Goal: Task Accomplishment & Management: Manage account settings

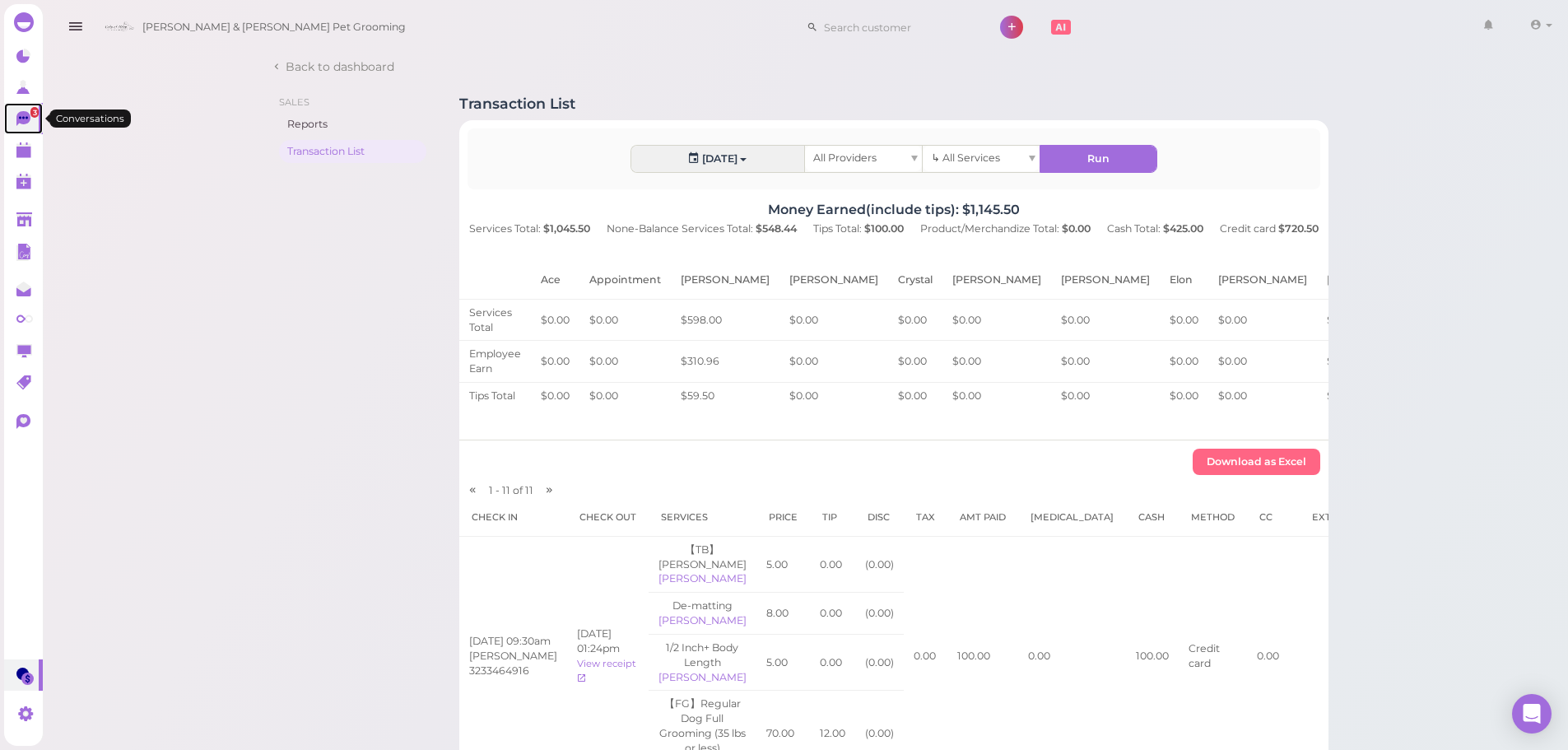
click at [15, 129] on link "3" at bounding box center [23, 118] width 39 height 31
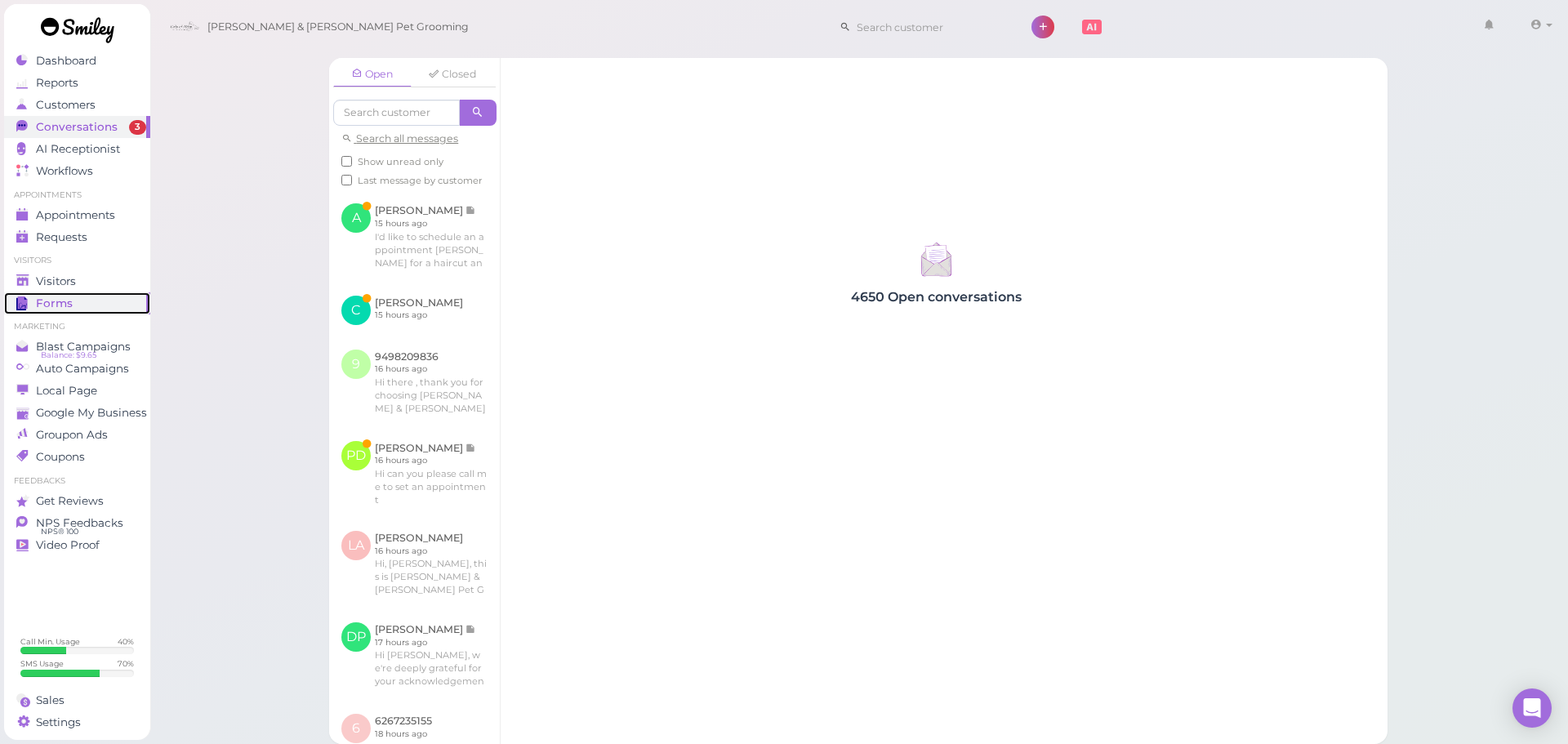
click at [78, 313] on link "Forms" at bounding box center [77, 304] width 146 height 22
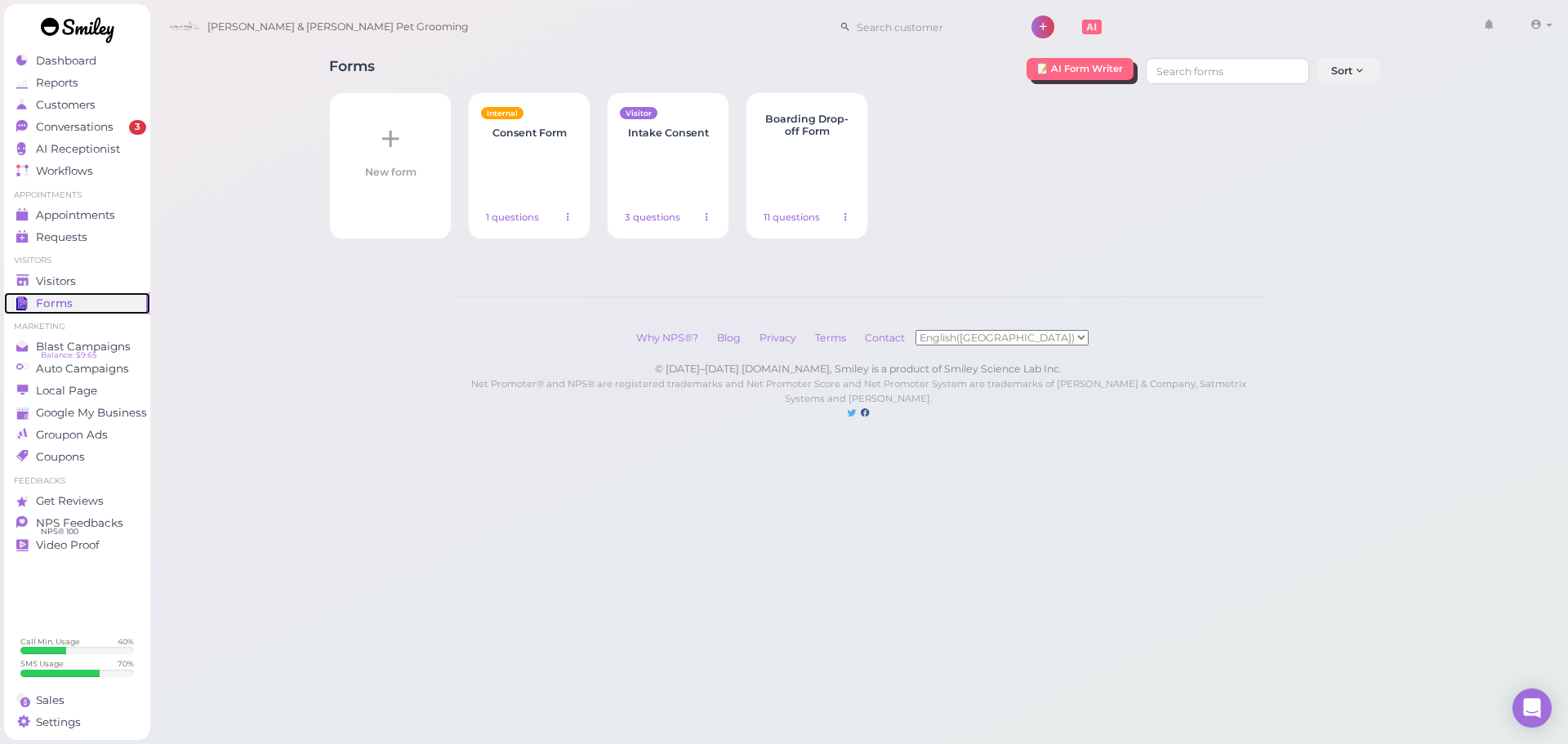
click at [65, 292] on link "Forms" at bounding box center [77, 304] width 146 height 22
click at [45, 284] on span "Visitors" at bounding box center [57, 281] width 44 height 14
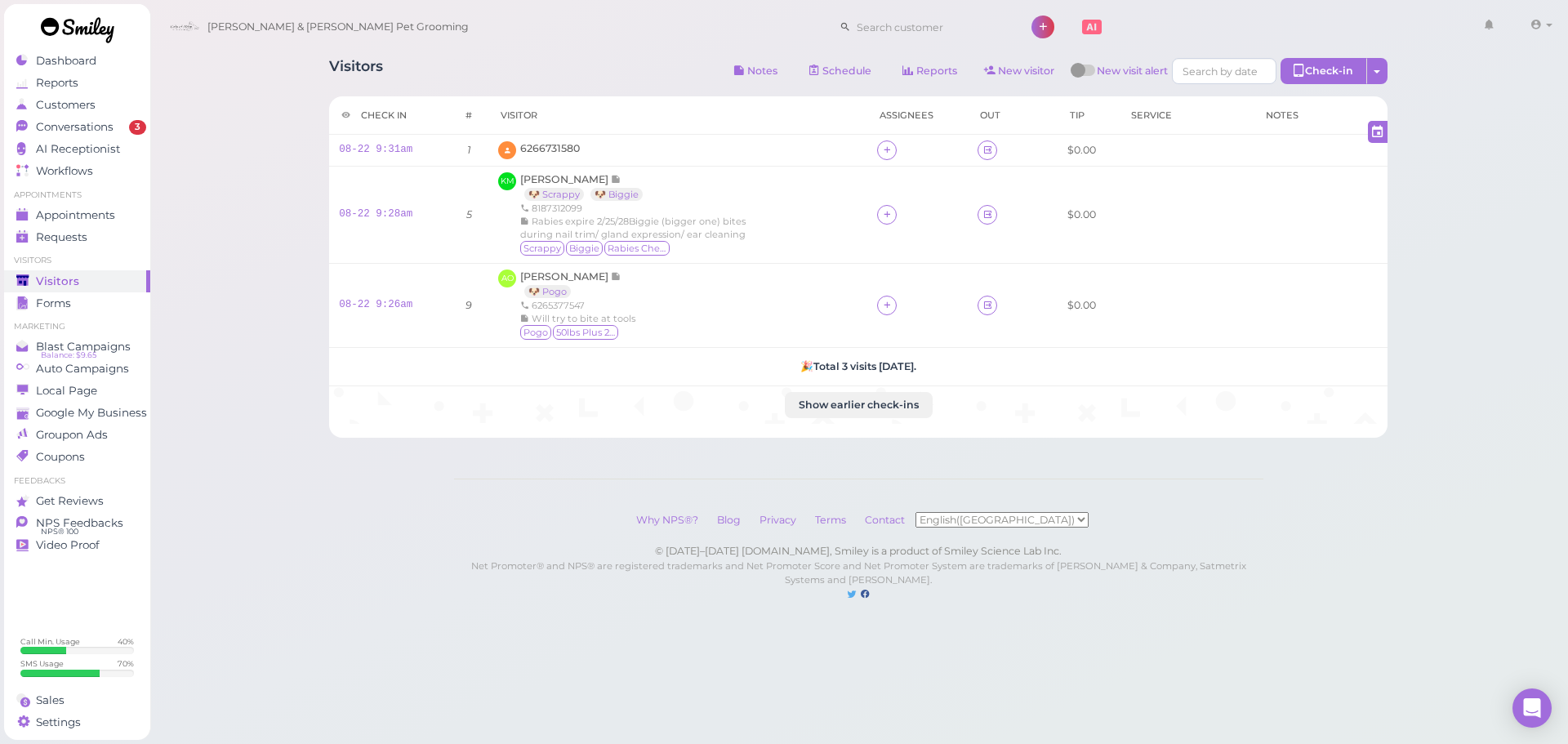
click at [556, 53] on div "Visitors Notes Schedule Reports New visitor New visit alert Check-in Customer c…" at bounding box center [858, 241] width 1099 height 392
click at [555, 144] on span "6266731580" at bounding box center [550, 148] width 60 height 12
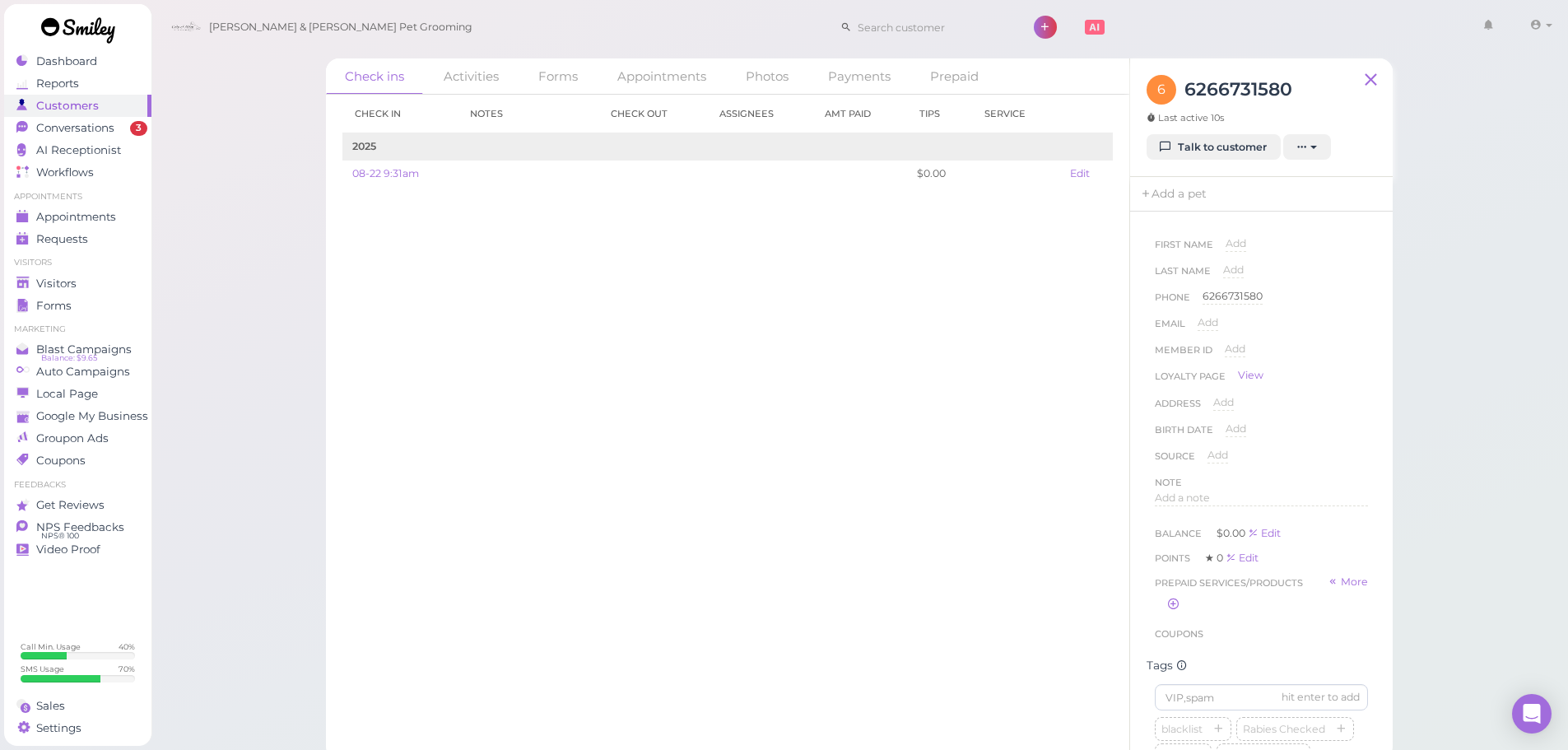
click at [1218, 153] on link "Talk to customer" at bounding box center [1214, 147] width 134 height 27
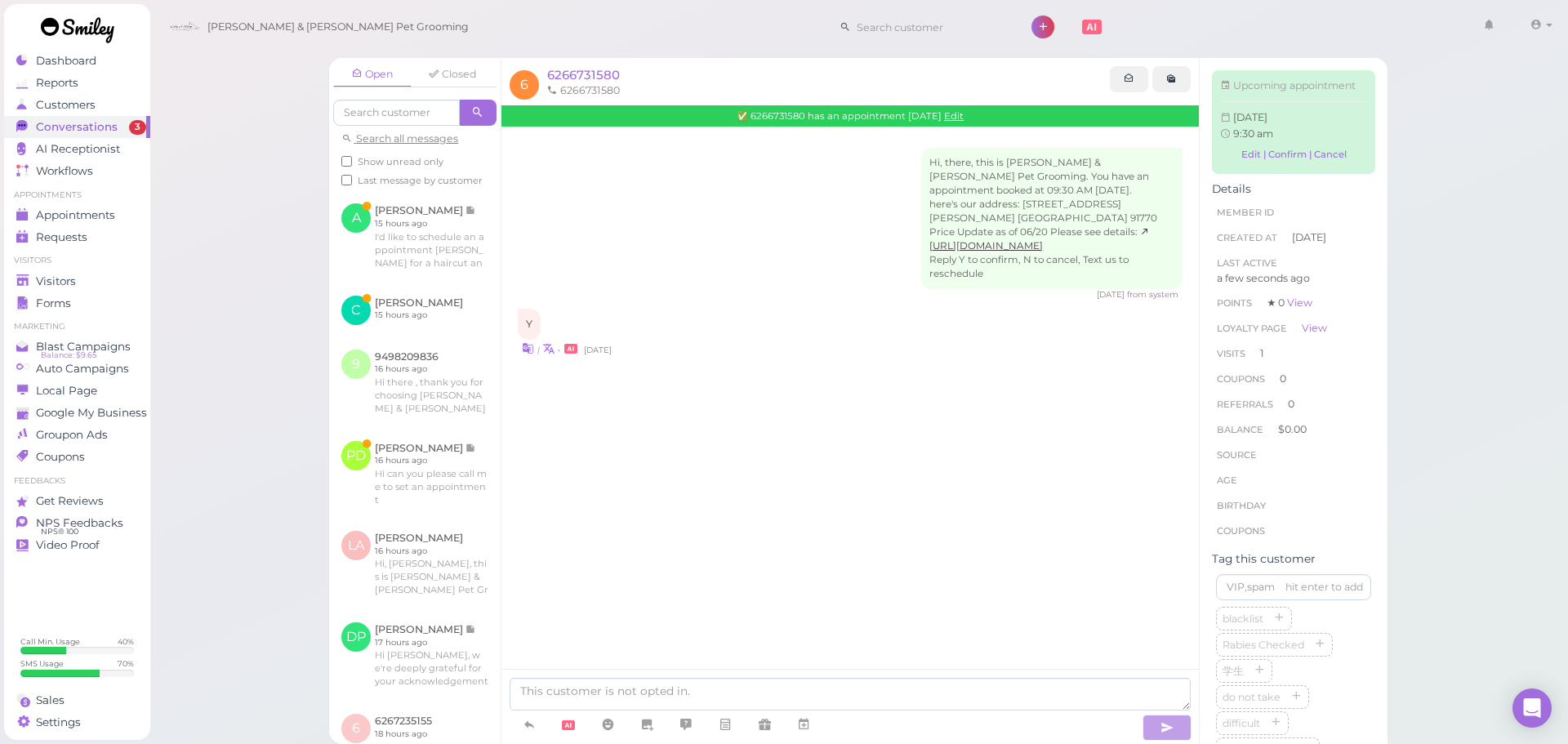
click at [838, 409] on div "Hi, there, this is [PERSON_NAME] & [PERSON_NAME] Pet Grooming. You have an appo…" at bounding box center [849, 285] width 697 height 316
click at [889, 432] on div "Hi, there, this is [PERSON_NAME] & [PERSON_NAME] Pet Grooming. You have an appo…" at bounding box center [849, 285] width 697 height 316
click at [871, 349] on div "| • [DATE]" at bounding box center [849, 348] width 665 height 17
click at [963, 115] on link "Edit" at bounding box center [954, 115] width 20 height 11
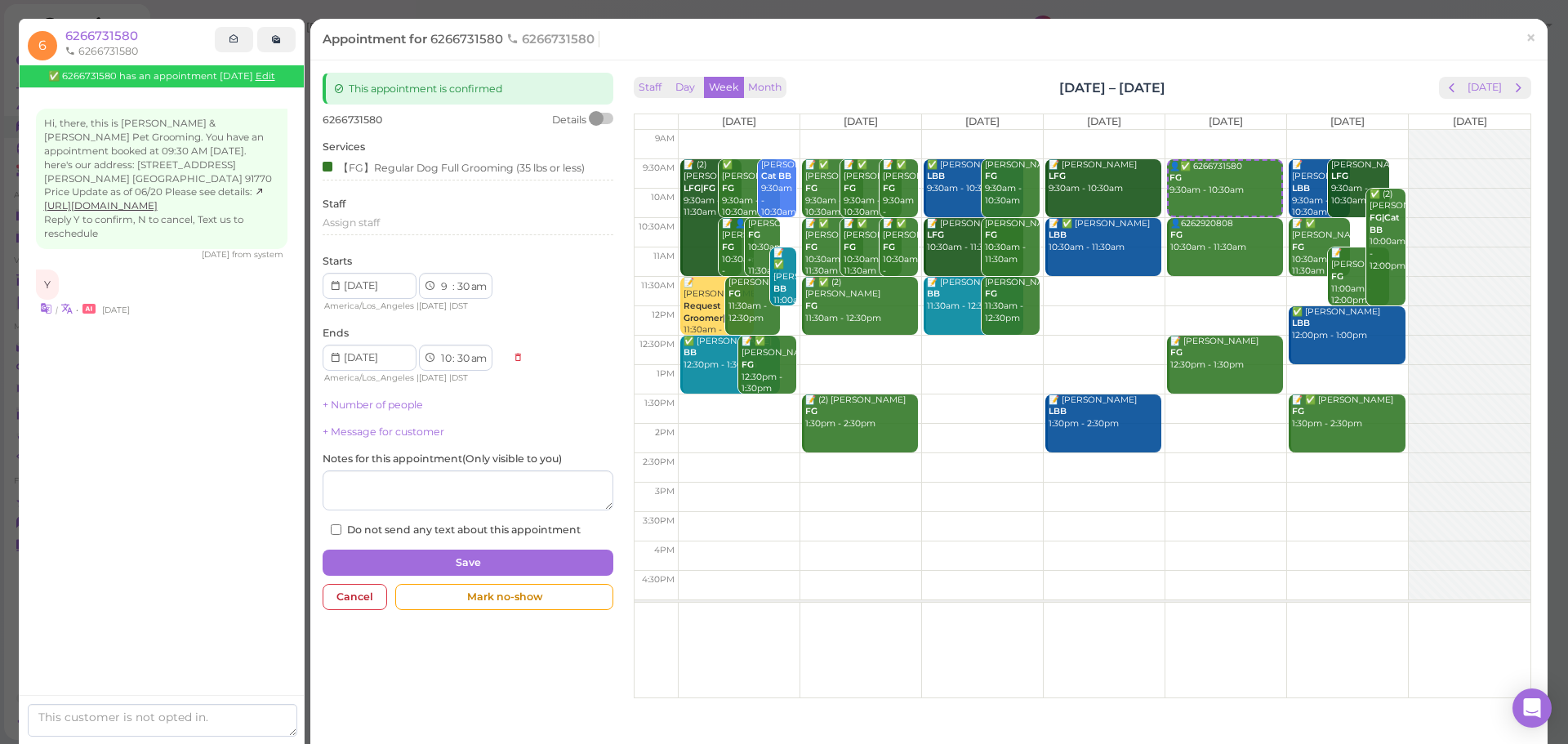
click at [1208, 88] on div "Staff Day Week Month [DATE] – [DATE] [DATE]" at bounding box center [1082, 88] width 897 height 22
click at [1526, 32] on span "×" at bounding box center [1531, 38] width 10 height 23
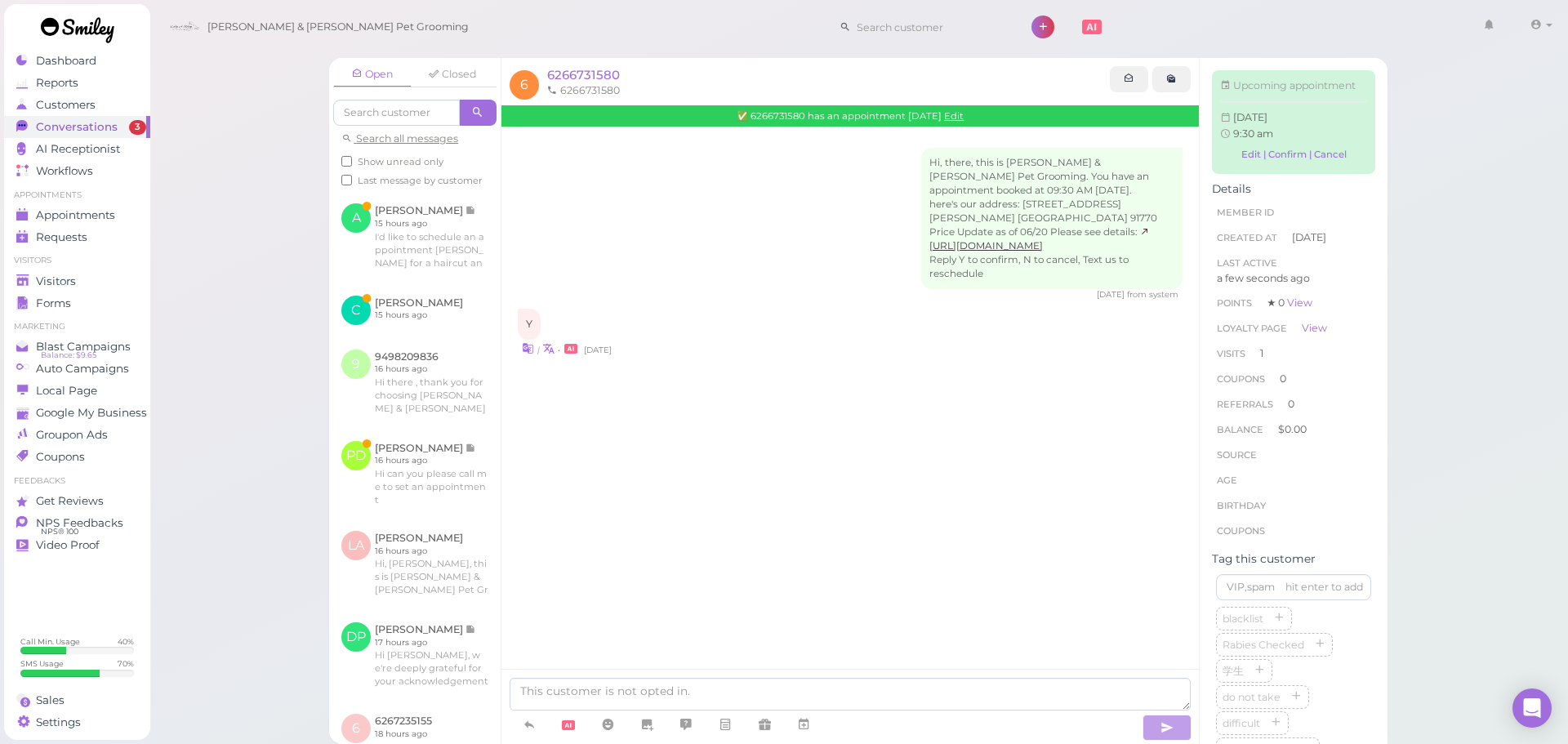
click at [1097, 305] on div "Hi, there, this is [PERSON_NAME] & [PERSON_NAME] Pet Grooming. You have an appo…" at bounding box center [849, 285] width 697 height 316
click at [948, 381] on div "Hi, there, this is [PERSON_NAME] & [PERSON_NAME] Pet Grooming. You have an appo…" at bounding box center [849, 285] width 697 height 316
click at [894, 371] on div "Hi, there, this is [PERSON_NAME] & [PERSON_NAME] Pet Grooming. You have an appo…" at bounding box center [849, 285] width 697 height 316
click at [695, 242] on div "Hi, there, this is [PERSON_NAME] & [PERSON_NAME] Pet Grooming. You have an appo…" at bounding box center [849, 224] width 665 height 153
click at [80, 279] on div "Visitors" at bounding box center [75, 281] width 118 height 14
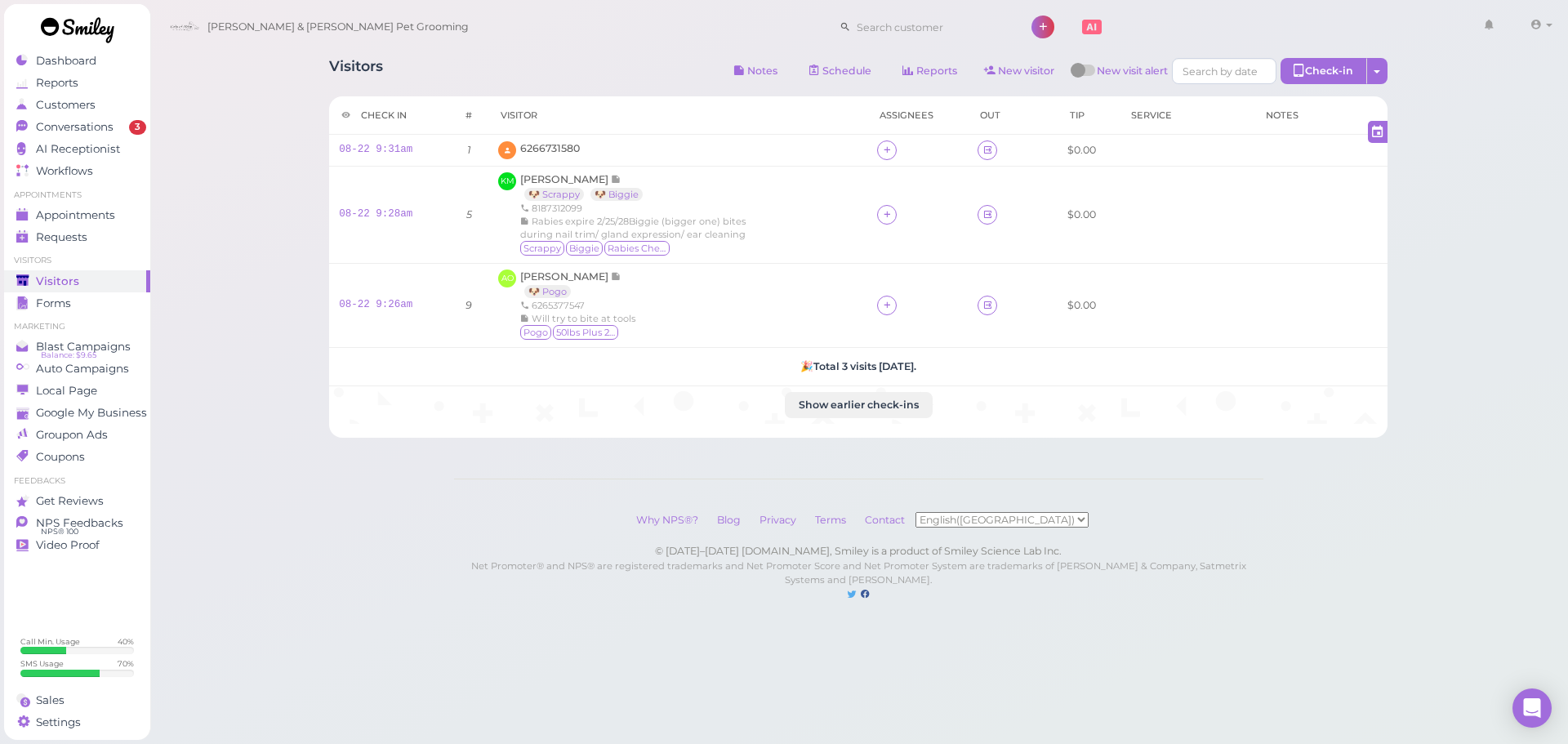
click at [537, 89] on div "Visitors Notes Schedule Reports New visitor New visit alert Check-in Customer c…" at bounding box center [858, 241] width 1099 height 392
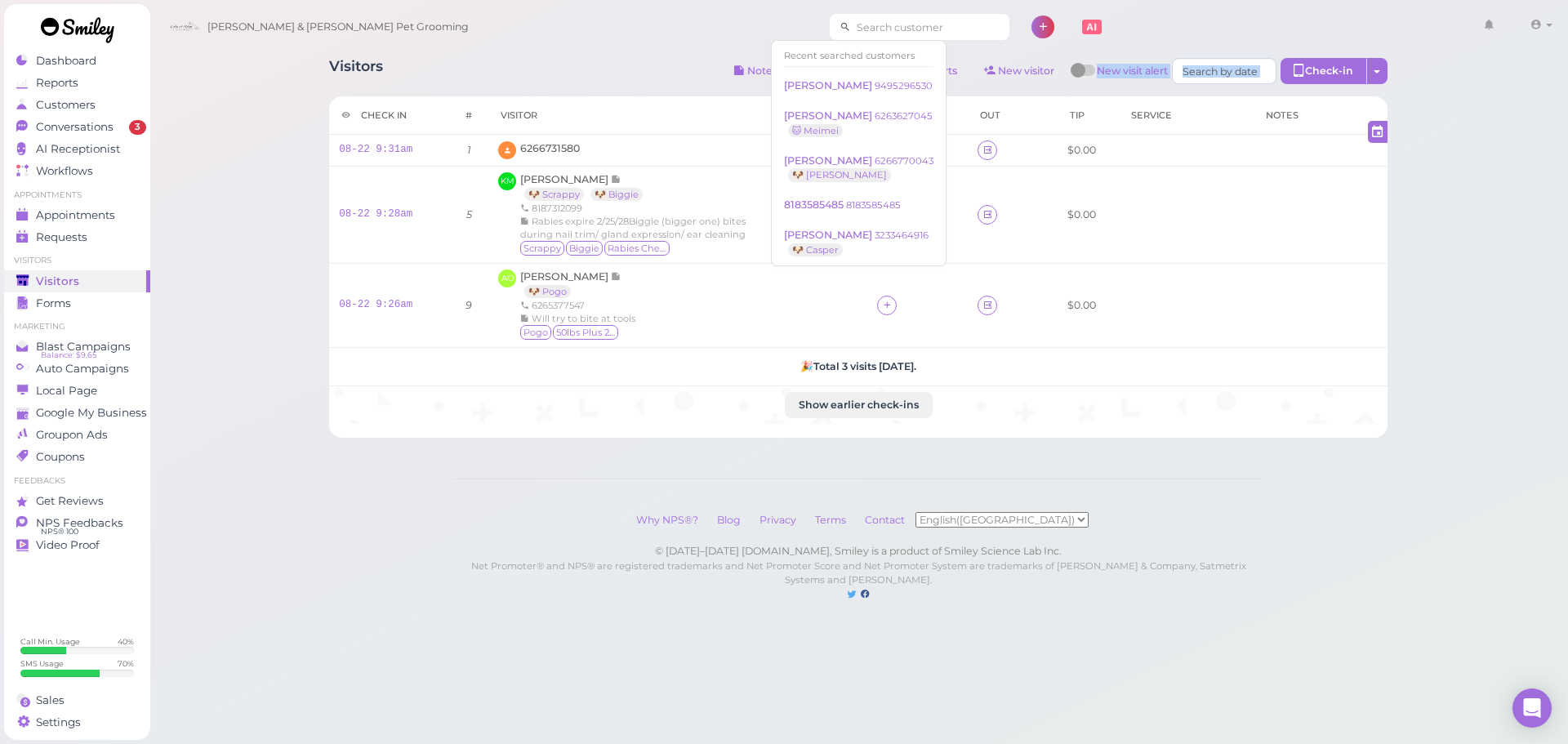
click at [879, 36] on input at bounding box center [930, 27] width 158 height 27
type input "6268070111"
click at [572, 146] on span "6266731580" at bounding box center [550, 148] width 60 height 12
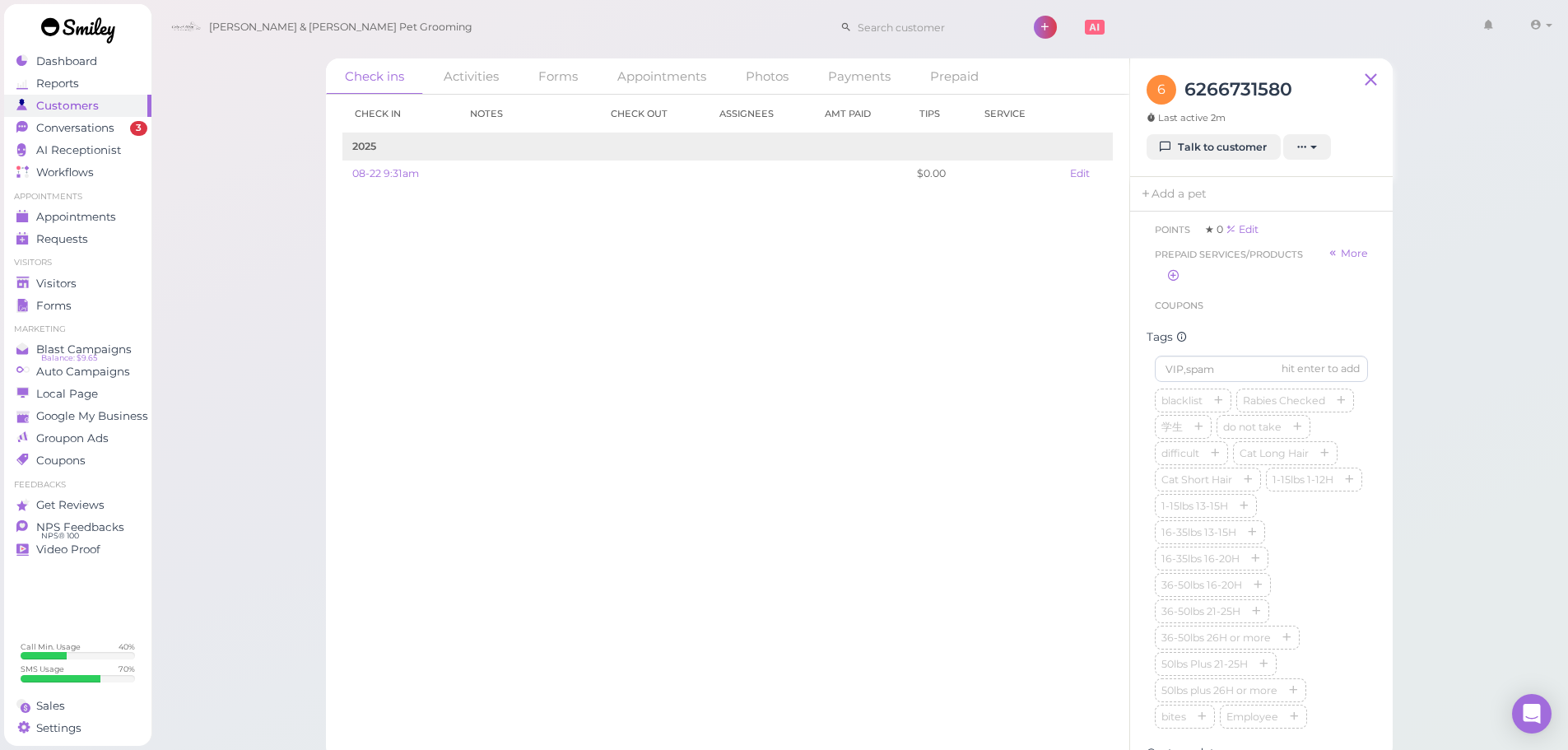
scroll to position [329, 0]
click at [1336, 407] on icon "button" at bounding box center [1340, 400] width 9 height 11
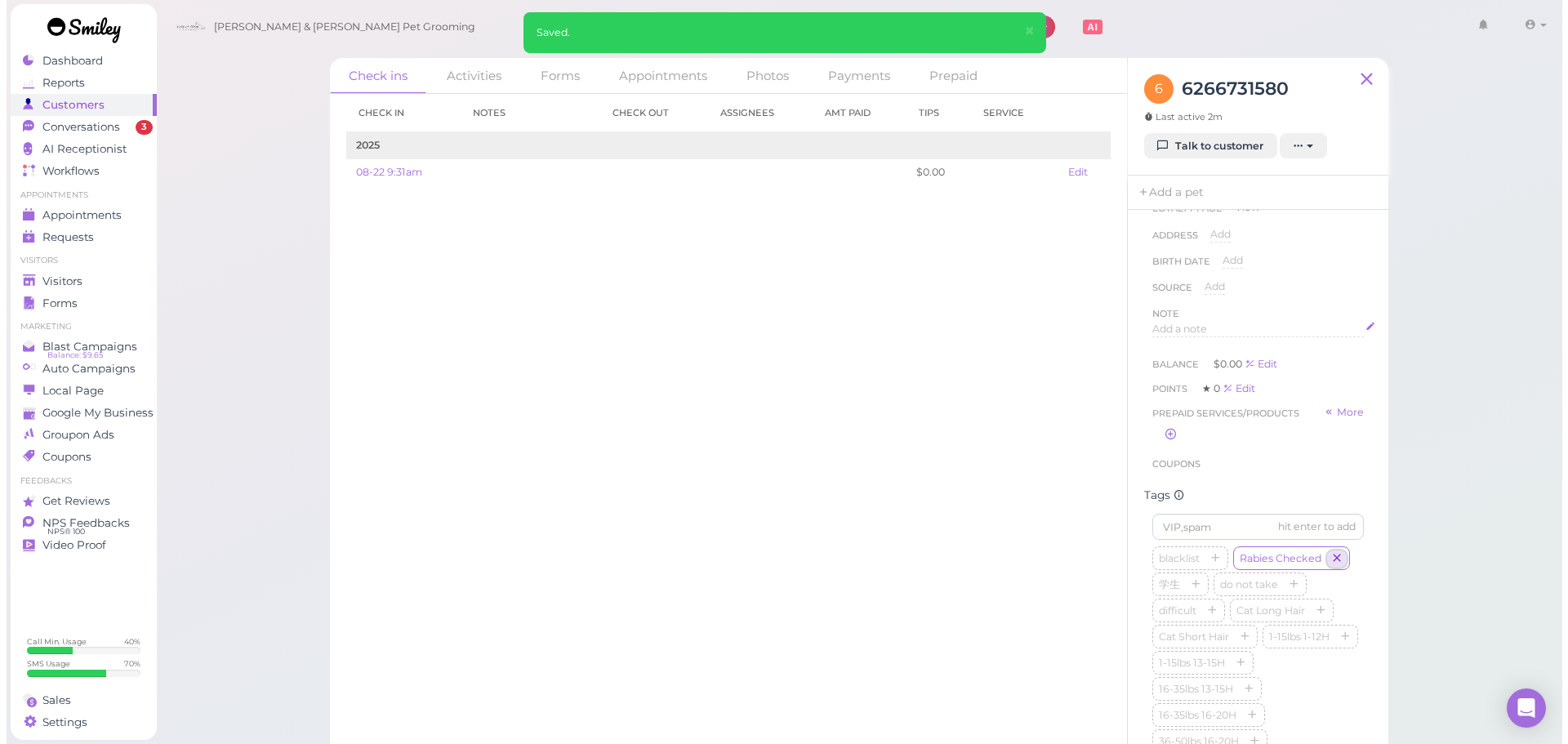
scroll to position [163, 0]
click at [1204, 315] on div "Note" at bounding box center [1251, 315] width 211 height 16
click at [1204, 323] on div "Add a note" at bounding box center [1251, 331] width 211 height 15
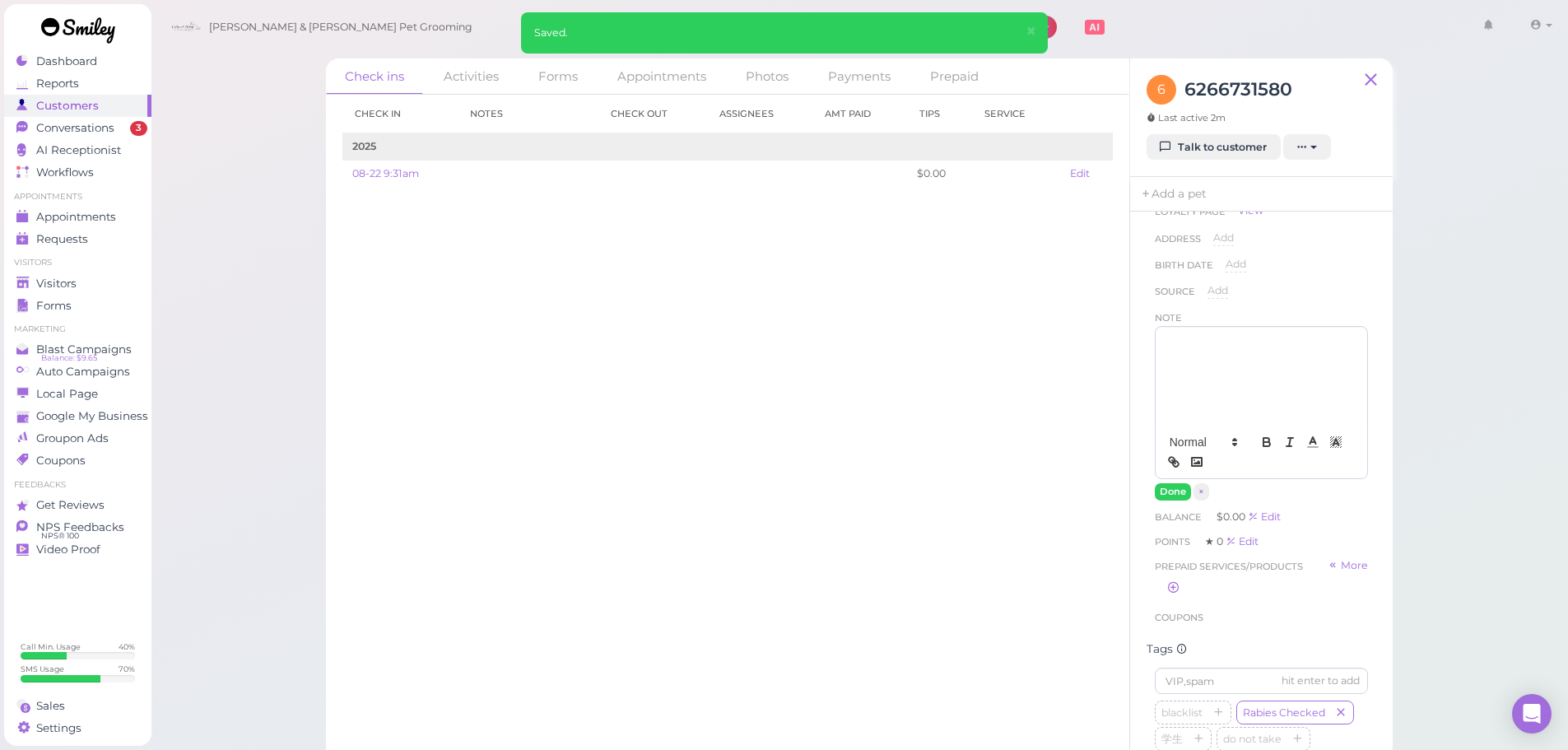
click at [1221, 401] on div at bounding box center [1261, 376] width 211 height 99
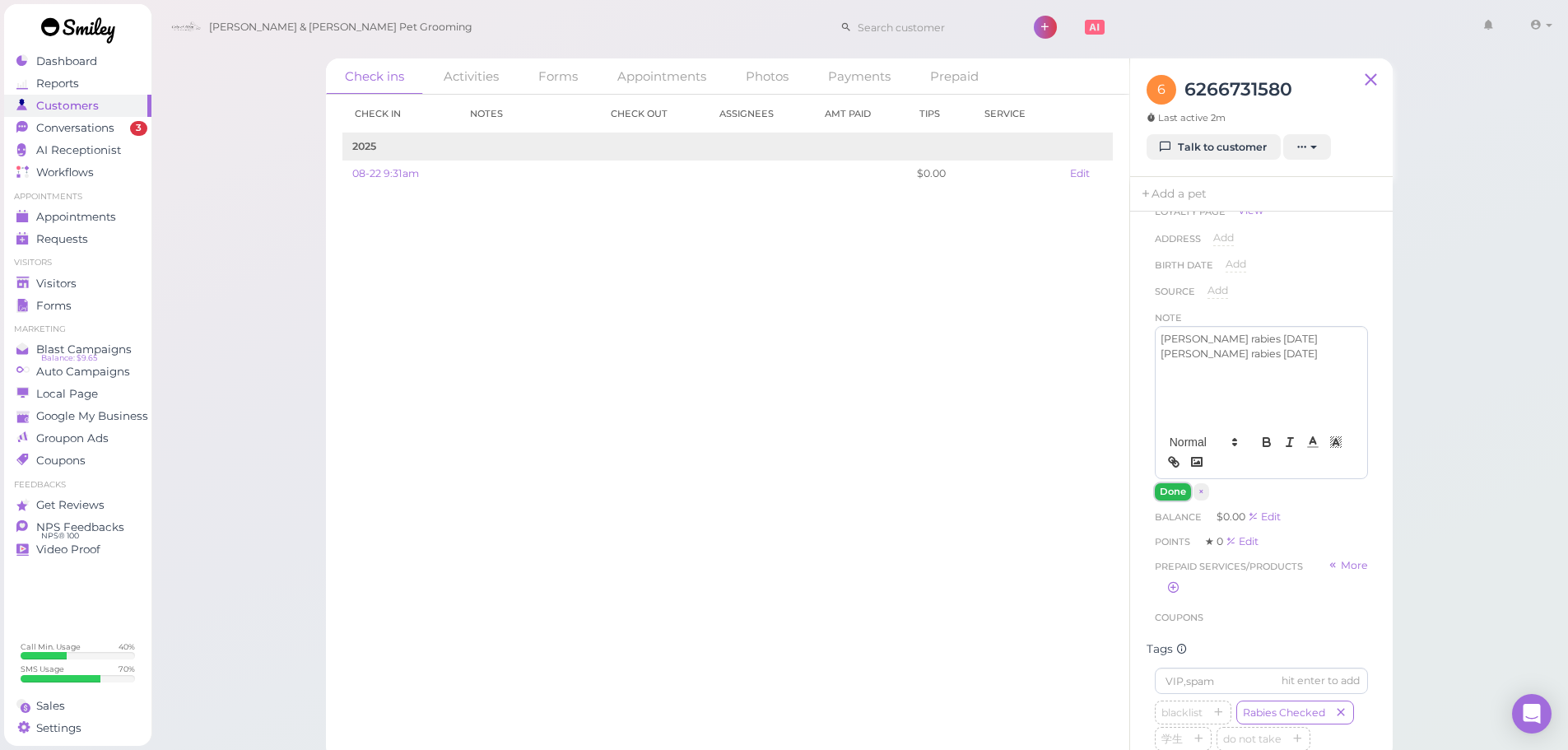
click at [1165, 491] on button "Done" at bounding box center [1173, 492] width 36 height 17
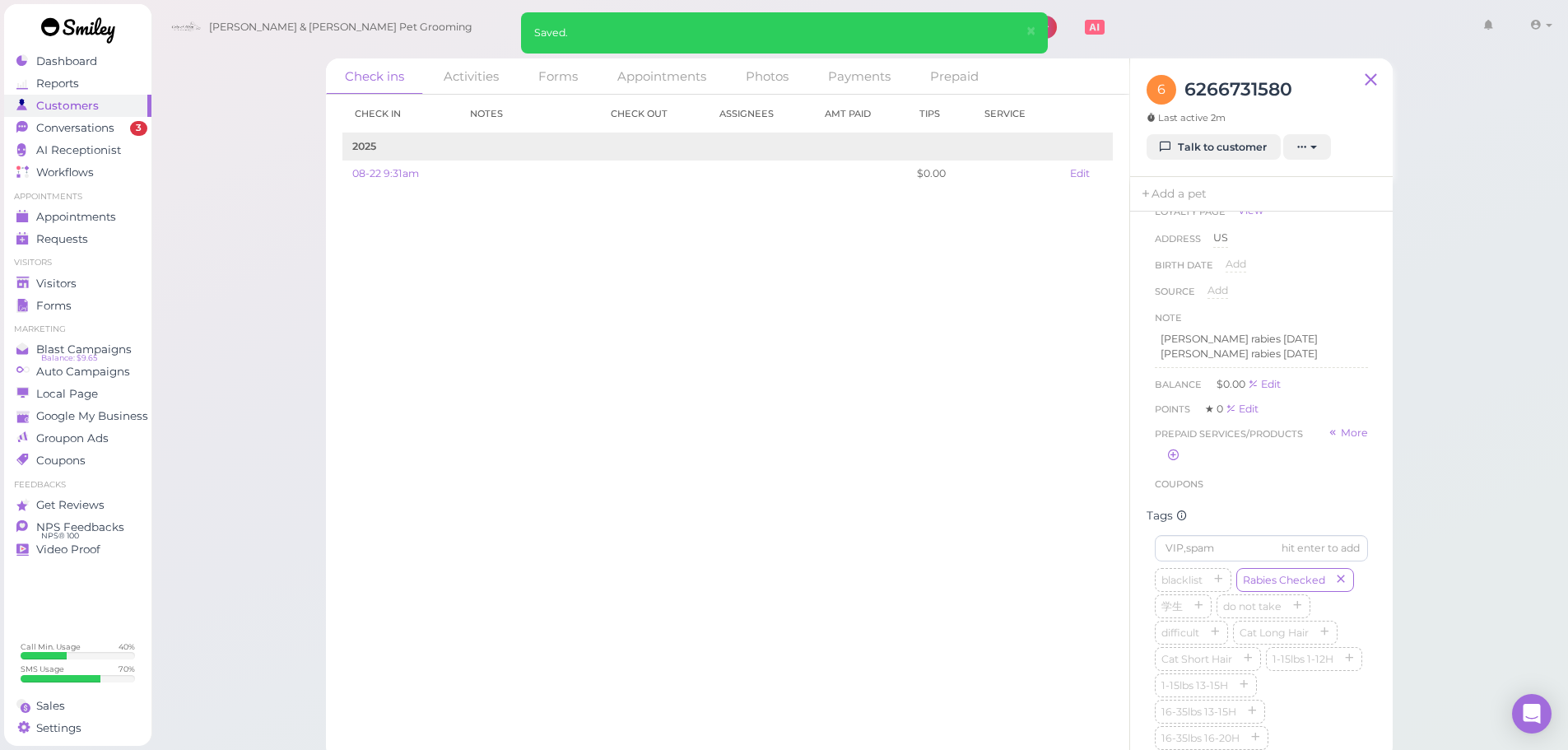
click at [919, 434] on div "Check in Notes Check out Assignees Amt Paid Tips Service 2025 08-22 9:31am $0.0…" at bounding box center [728, 422] width 803 height 655
click at [1303, 361] on div "[PERSON_NAME] rabies [DATE] [PERSON_NAME] rabies [DATE]" at bounding box center [1261, 347] width 213 height 41
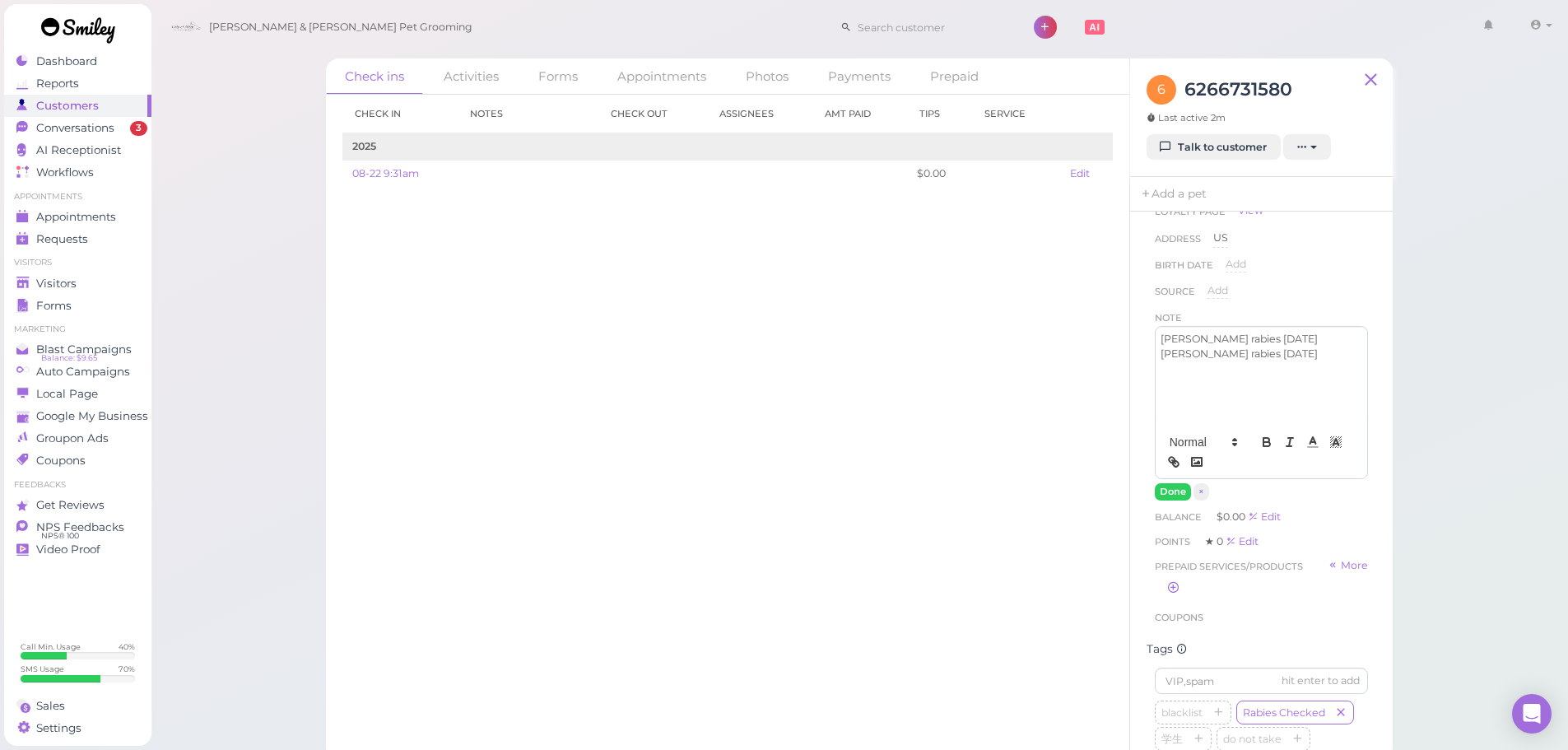
click at [1285, 336] on p "[PERSON_NAME] rabies [DATE]" at bounding box center [1261, 339] width 202 height 15
click at [1172, 488] on button "Done" at bounding box center [1173, 492] width 36 height 17
click at [870, 470] on div "Check in Notes Check out Assignees Amt Paid Tips Service 2025 08-22 9:31am $0.0…" at bounding box center [728, 422] width 803 height 655
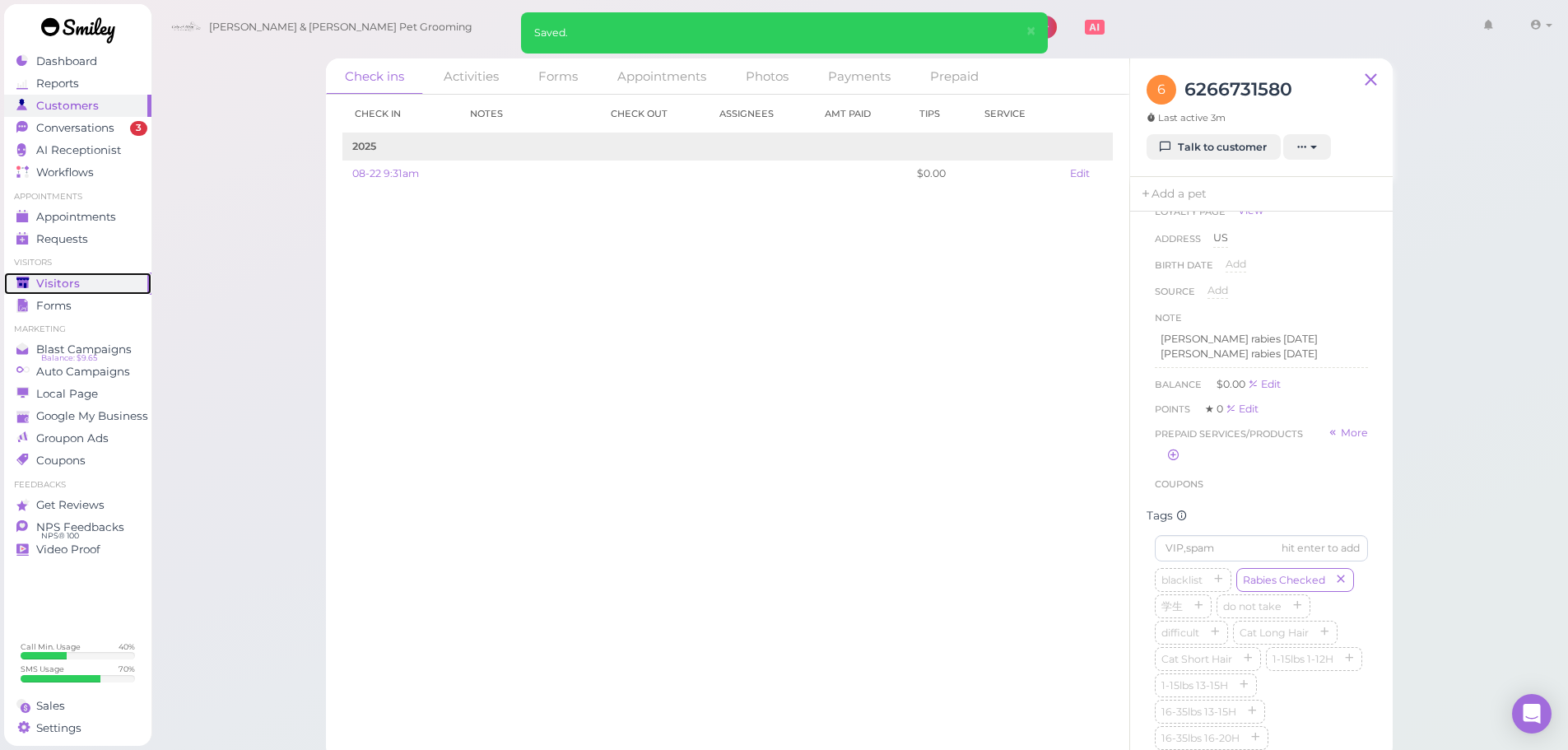
drag, startPoint x: 38, startPoint y: 284, endPoint x: 247, endPoint y: 155, distance: 245.6
click at [38, 284] on span "Visitors" at bounding box center [58, 284] width 44 height 14
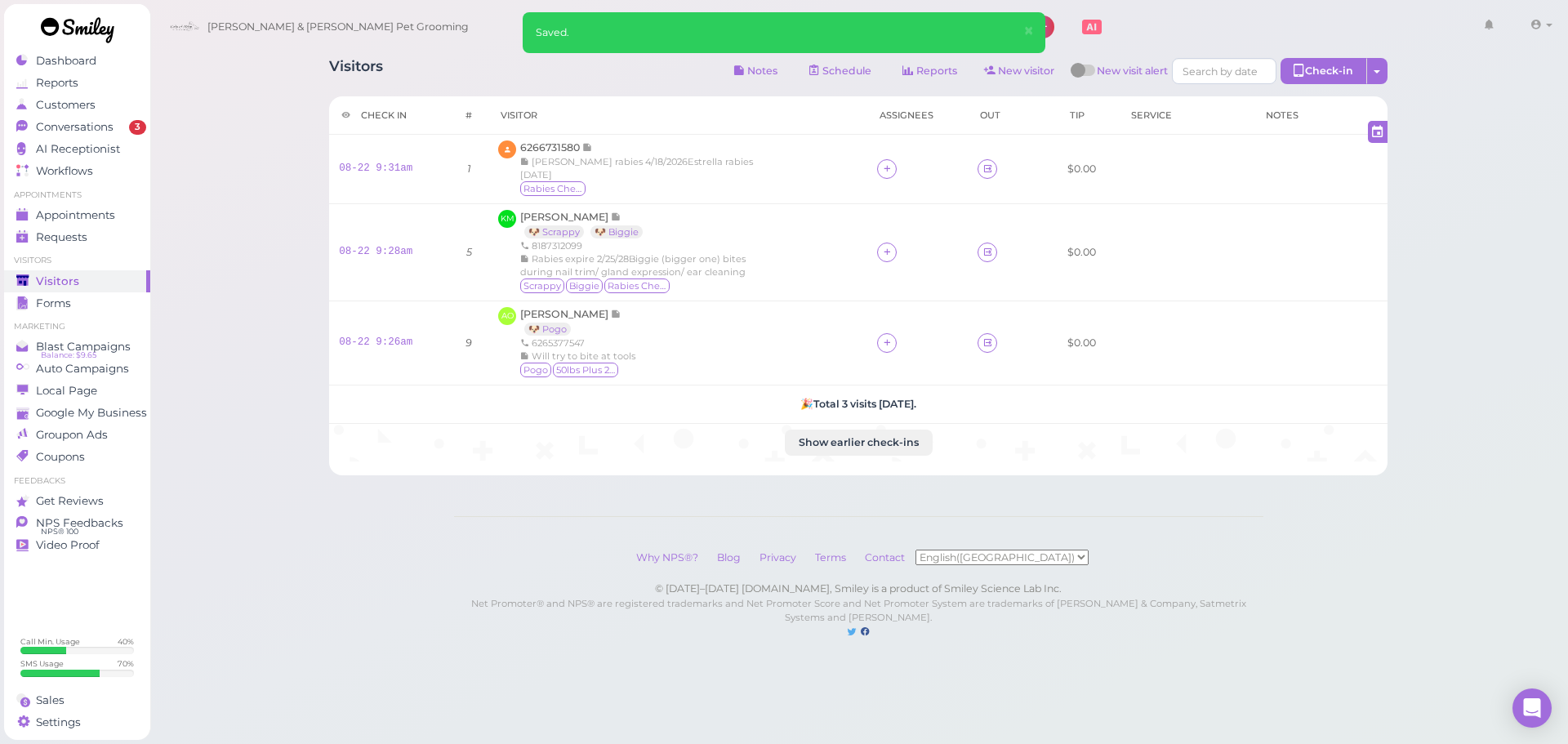
click at [474, 80] on div "Visitors Notes Schedule Reports New visitor New visit alert Check-in Customer c…" at bounding box center [859, 73] width 1059 height 30
click at [374, 162] on link "08-22 9:31am" at bounding box center [376, 168] width 74 height 11
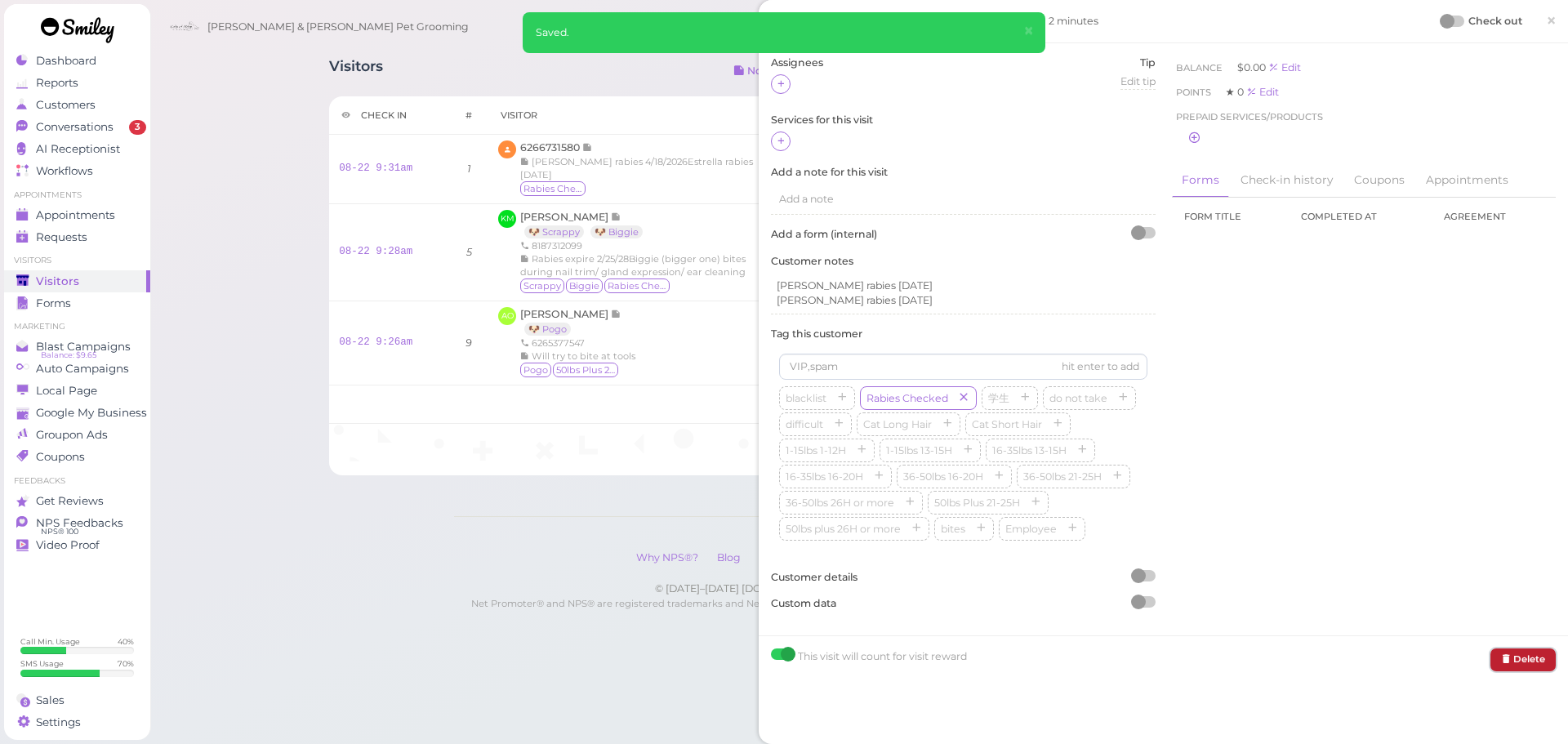
click at [1506, 663] on button "Delete" at bounding box center [1524, 659] width 65 height 22
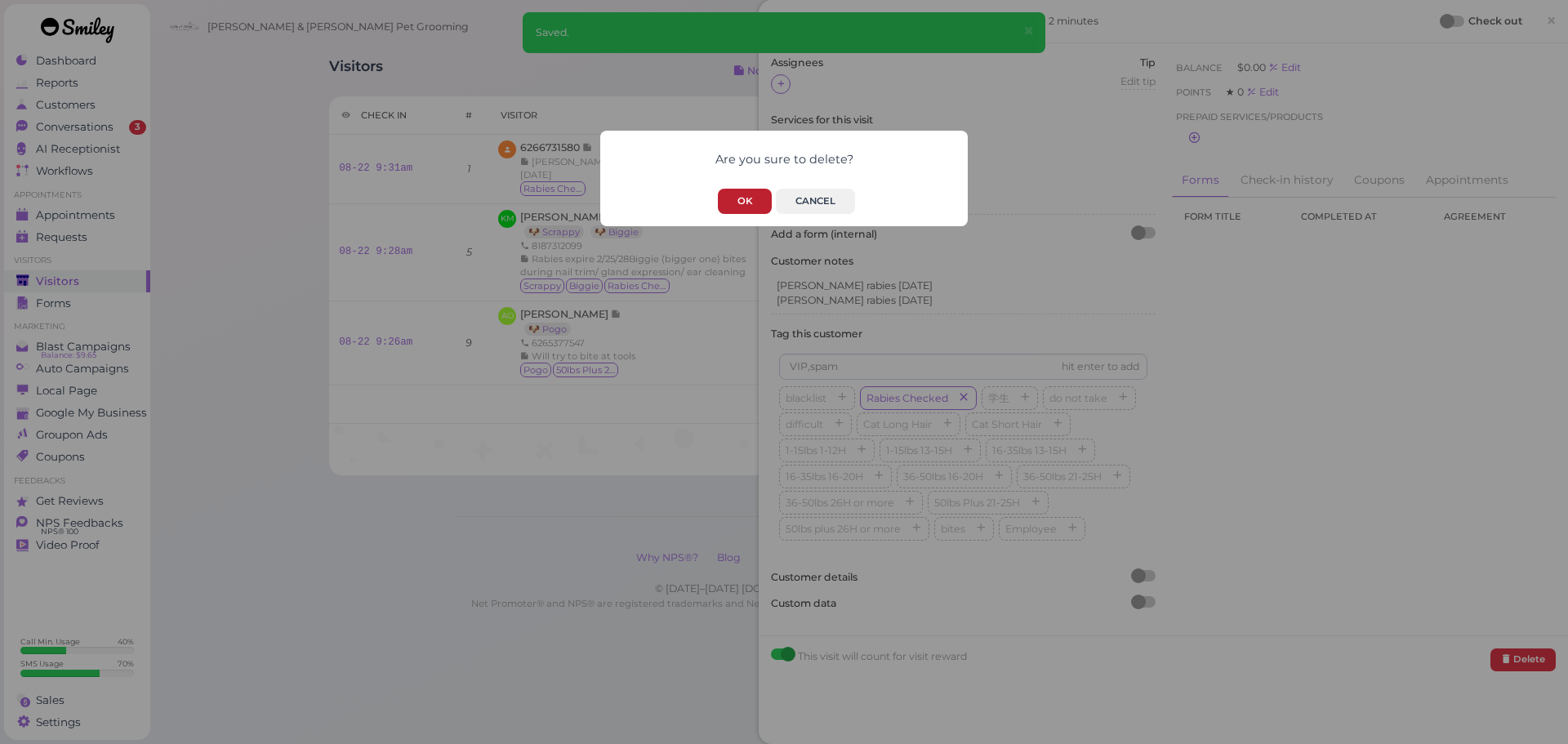
click at [743, 210] on button "OK" at bounding box center [744, 202] width 54 height 26
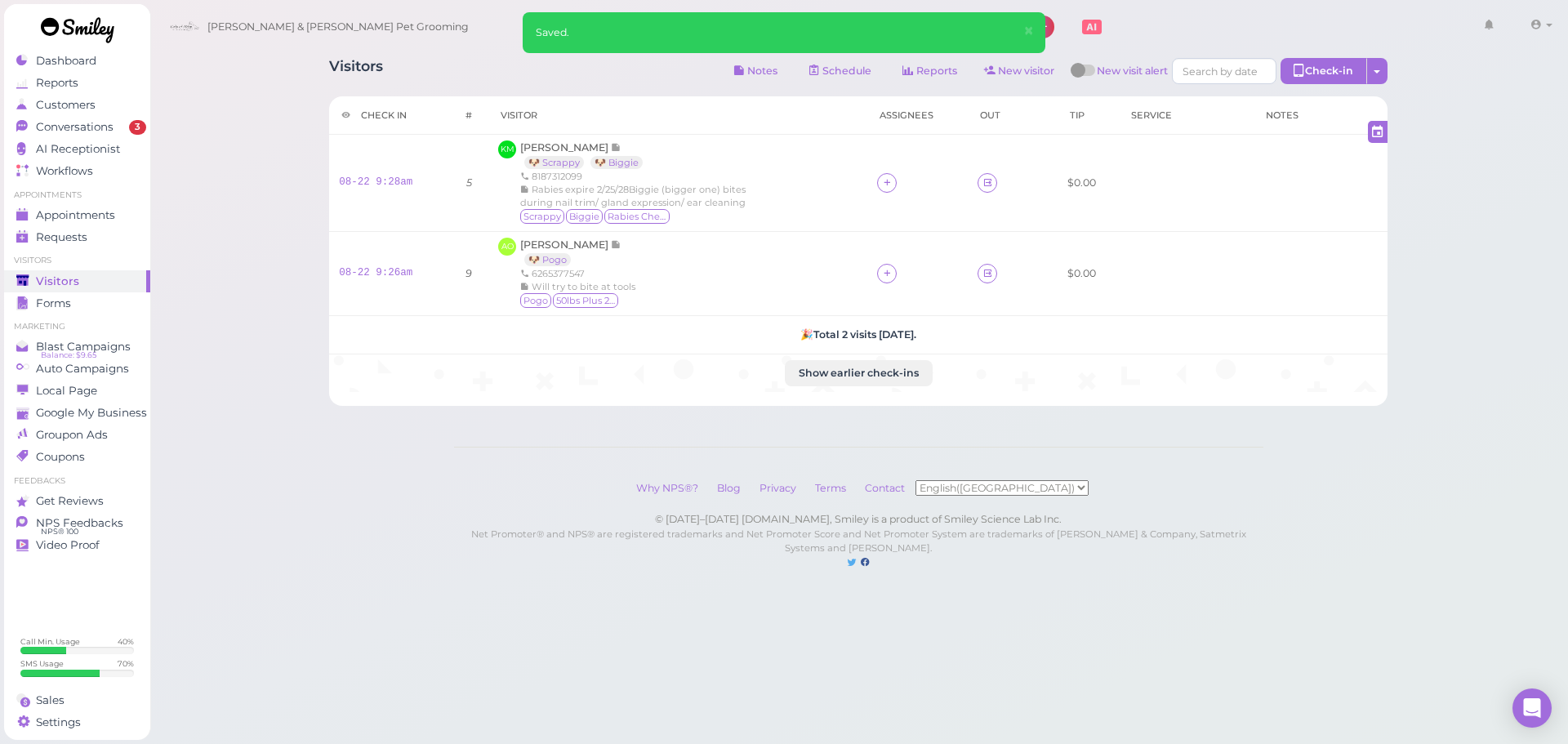
click at [1494, 139] on div "Visitors Notes Schedule Reports New visitor New visit alert Check-in Customer c…" at bounding box center [860, 301] width 1420 height 603
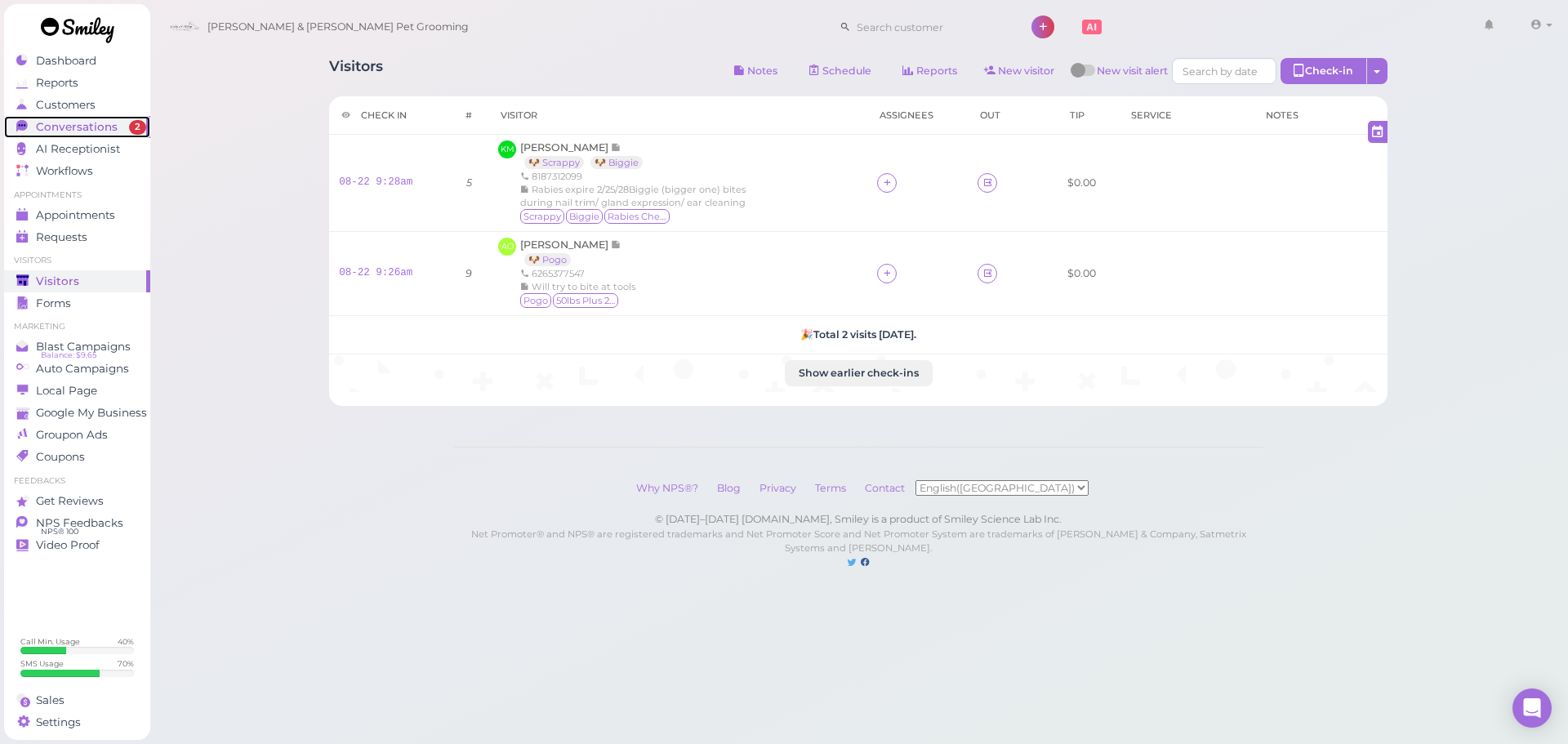
click at [93, 133] on span "Conversations" at bounding box center [76, 127] width 81 height 14
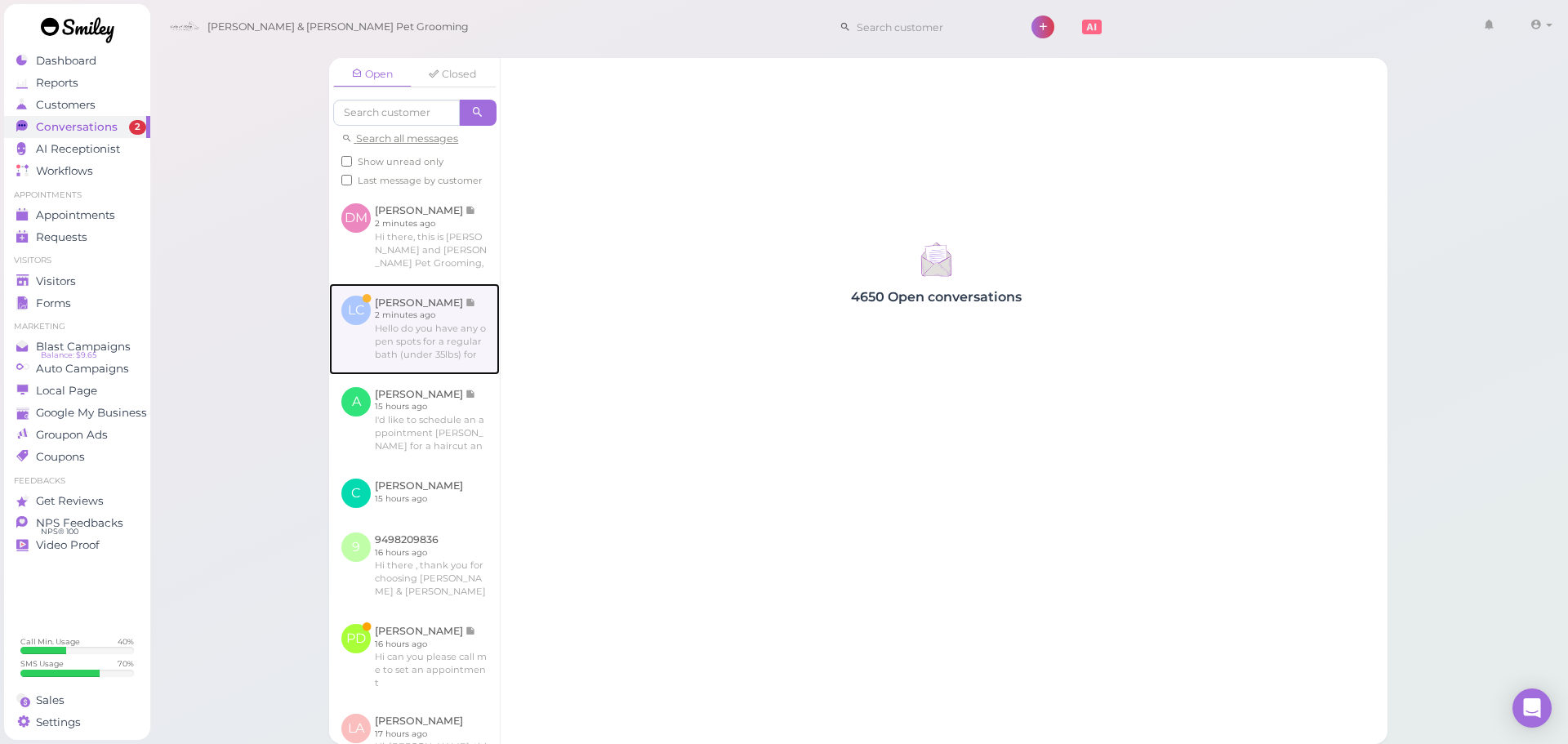
click at [436, 358] on link at bounding box center [415, 328] width 171 height 92
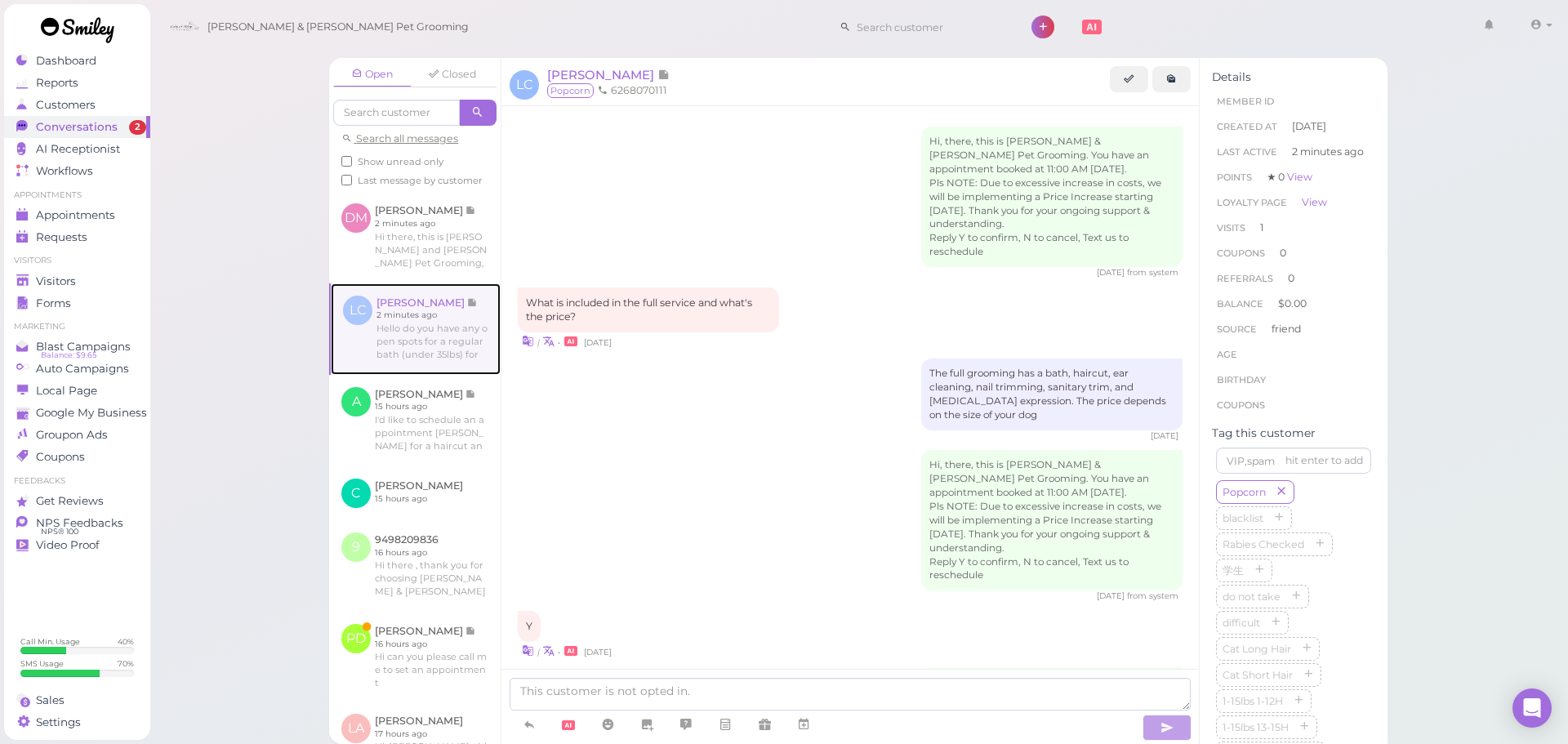
scroll to position [413, 0]
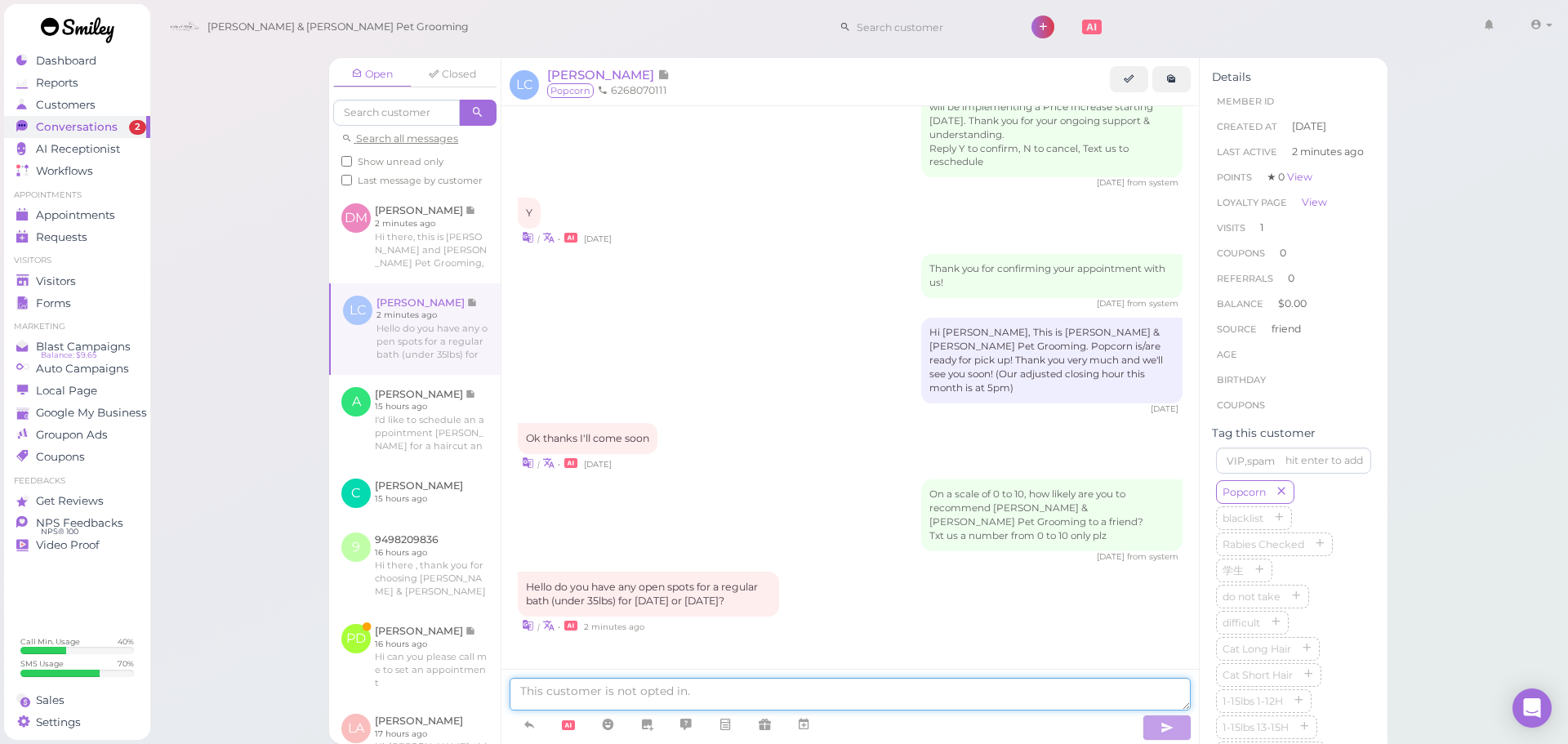
click at [706, 686] on textarea at bounding box center [850, 694] width 681 height 32
click at [752, 700] on textarea at bounding box center [850, 694] width 681 height 32
click at [721, 689] on textarea at bounding box center [850, 694] width 681 height 32
type textarea "Hello, we don't have anything available for these two days unfortunately. Our e…"
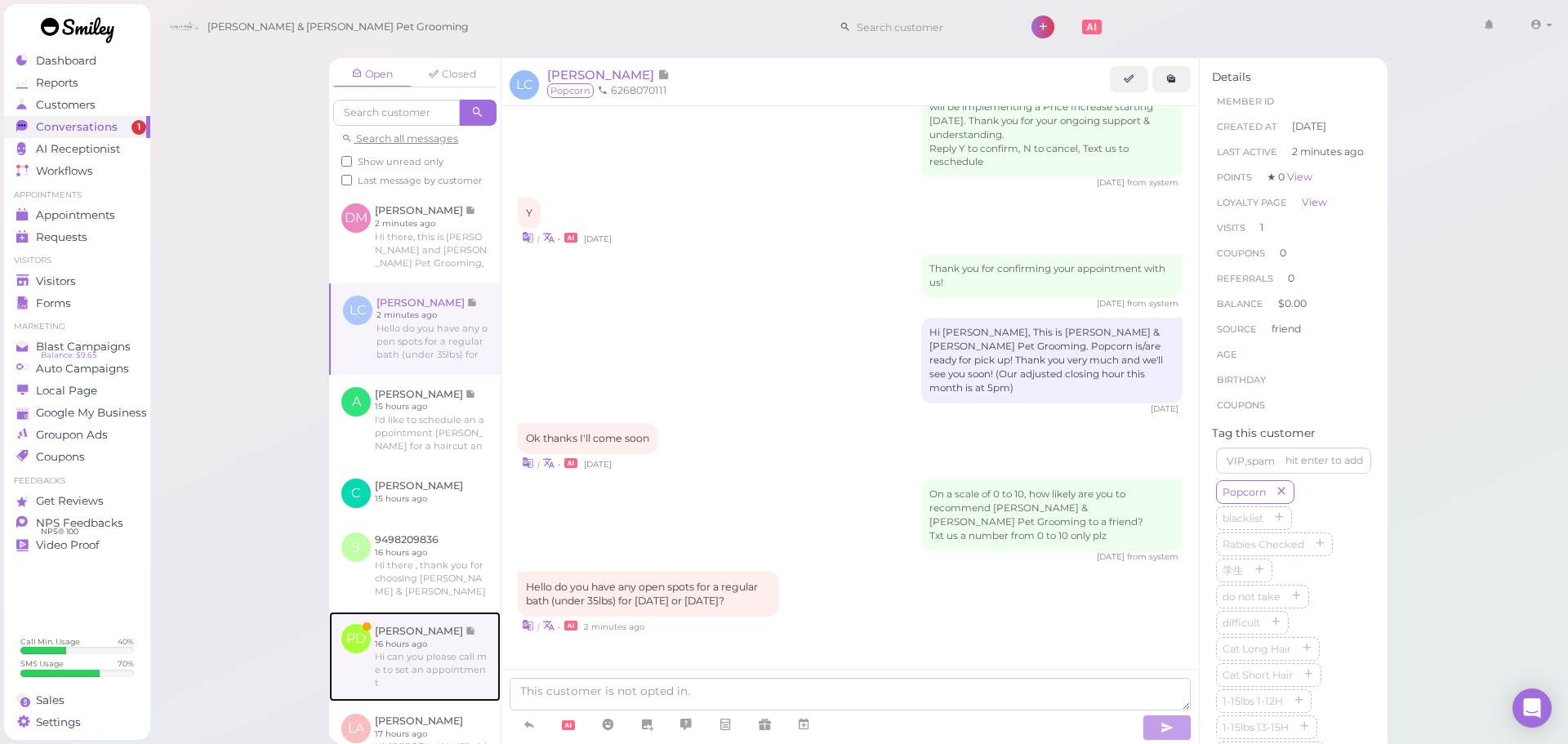
click at [362, 666] on link at bounding box center [415, 656] width 172 height 90
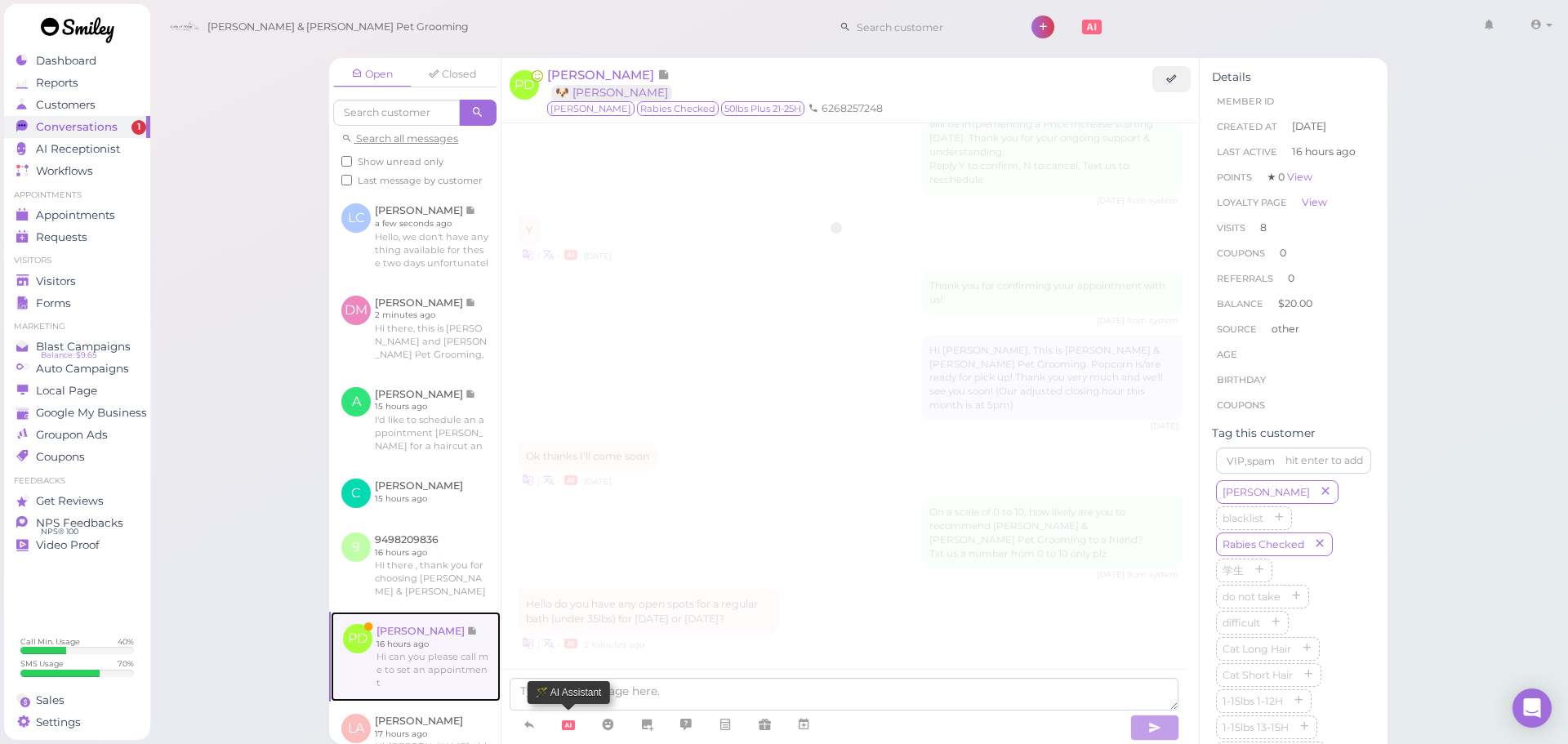
scroll to position [2313, 0]
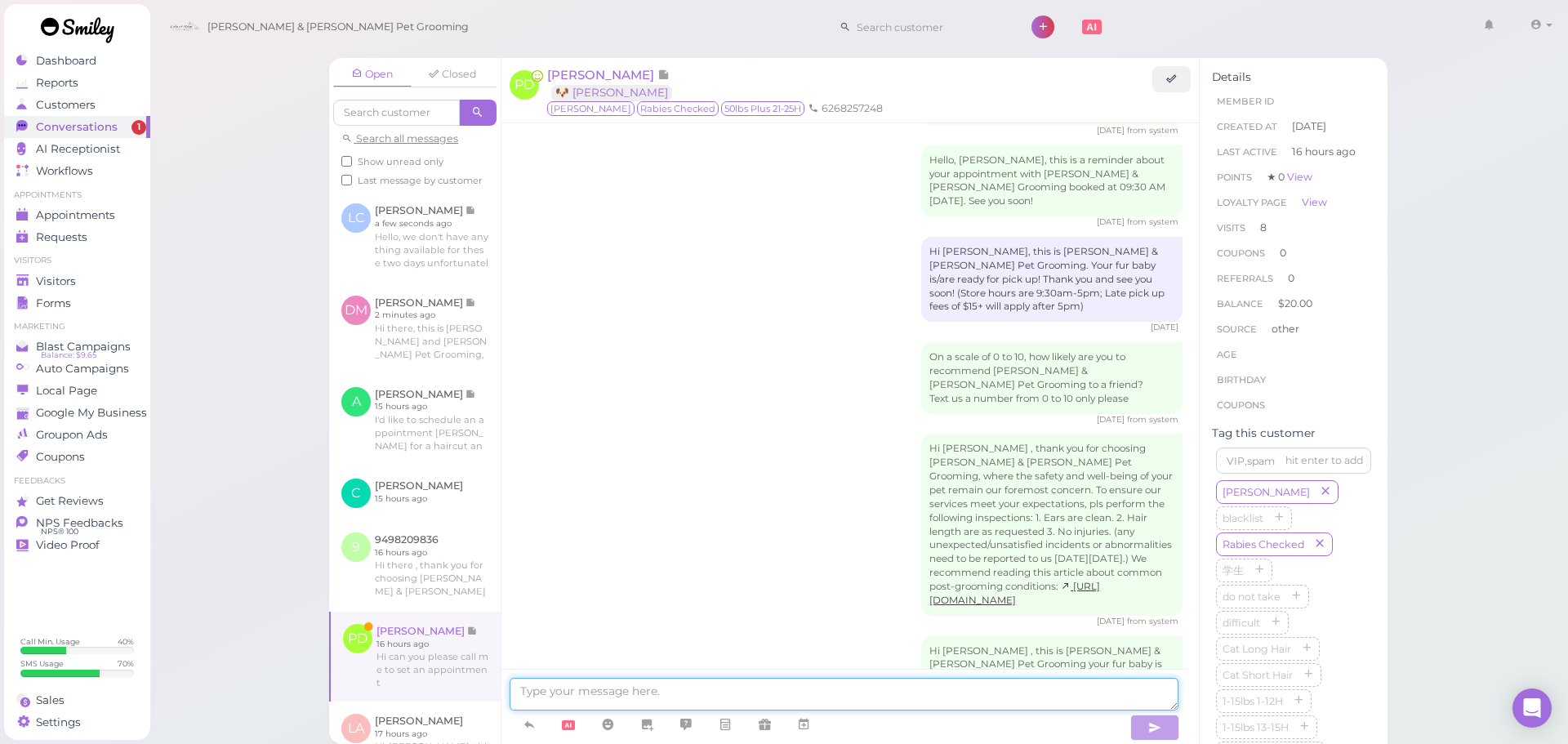
click at [586, 695] on textarea at bounding box center [844, 694] width 669 height 32
type textarea "Sure thing, did you want a full grooming for a bath & brush?"
click at [660, 686] on textarea at bounding box center [844, 694] width 669 height 32
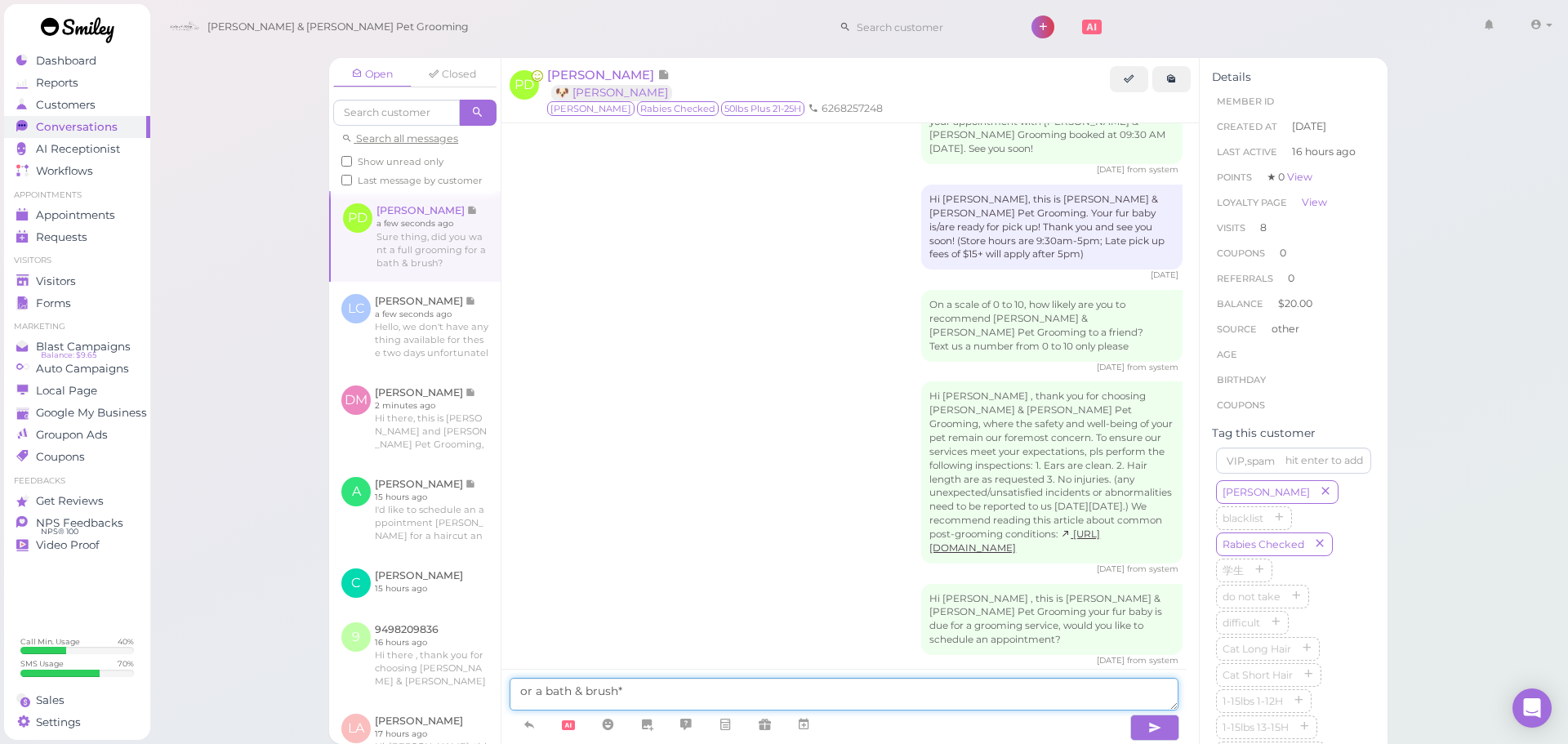
type textarea "or a bath & brush*"
click at [14, 286] on link "Visitors" at bounding box center [77, 281] width 146 height 22
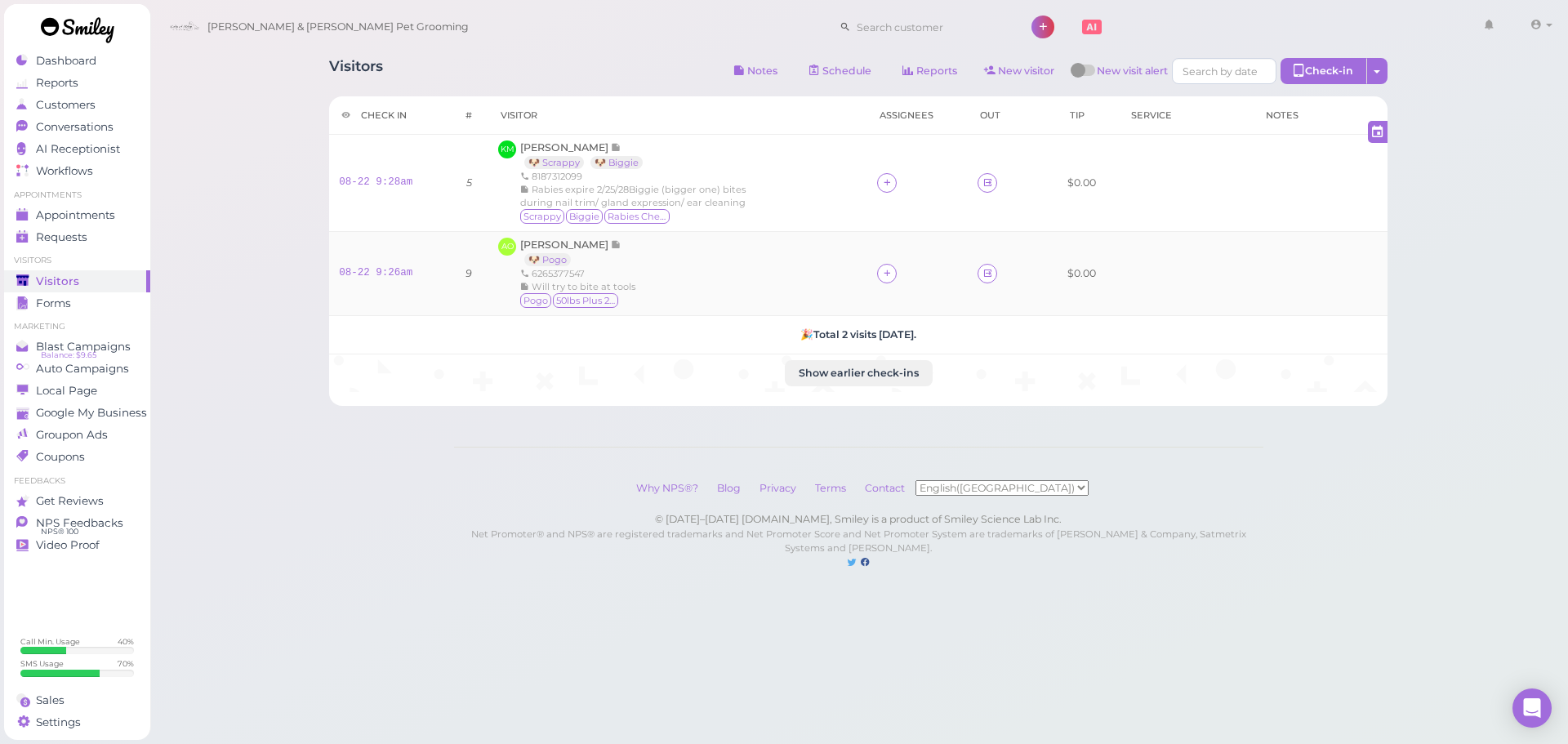
click at [454, 305] on td "9" at bounding box center [469, 274] width 40 height 84
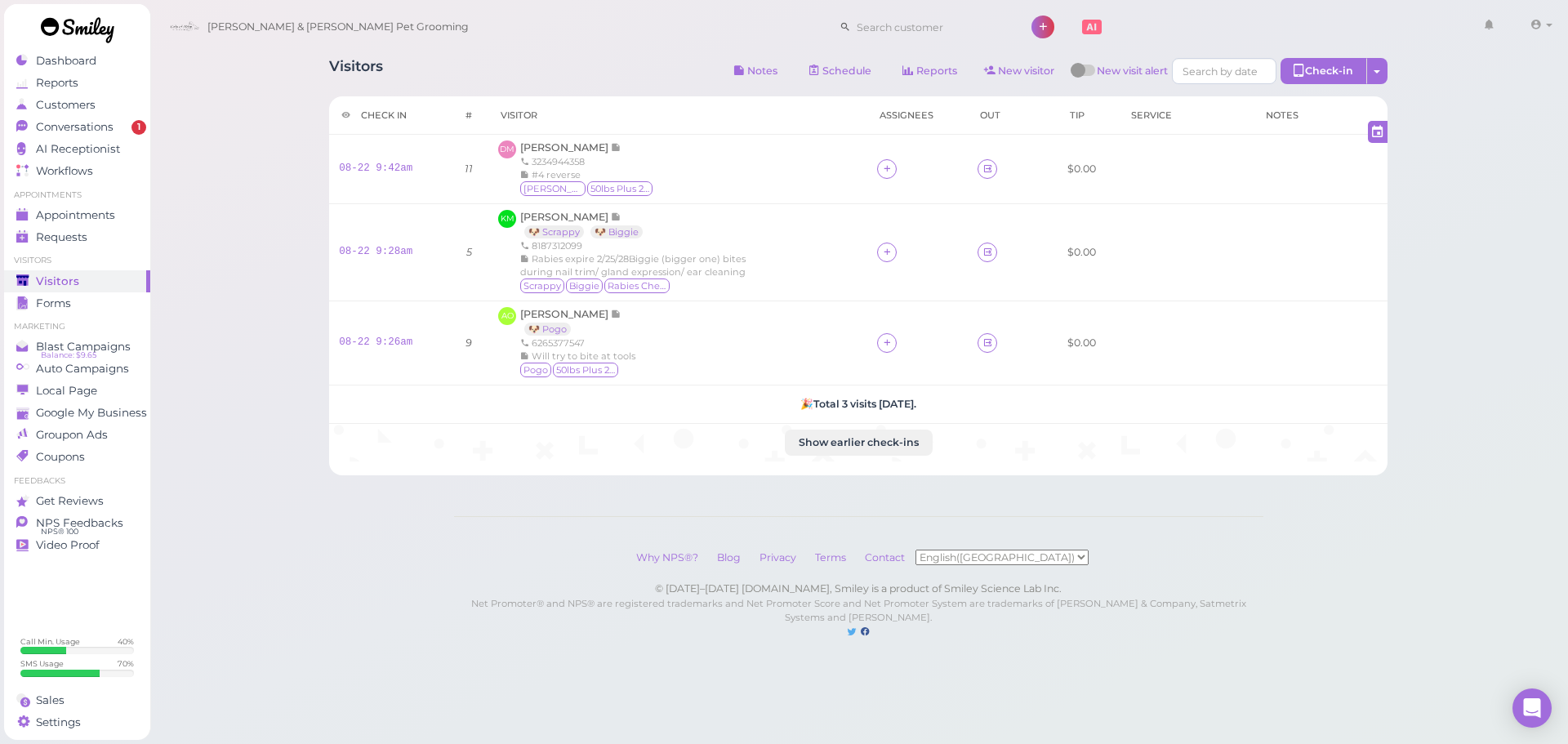
click at [255, 126] on div "Visitors Notes Schedule Reports New visitor New visit alert Check-in Customer c…" at bounding box center [860, 336] width 1420 height 672
click at [117, 125] on div "Conversations" at bounding box center [75, 127] width 118 height 14
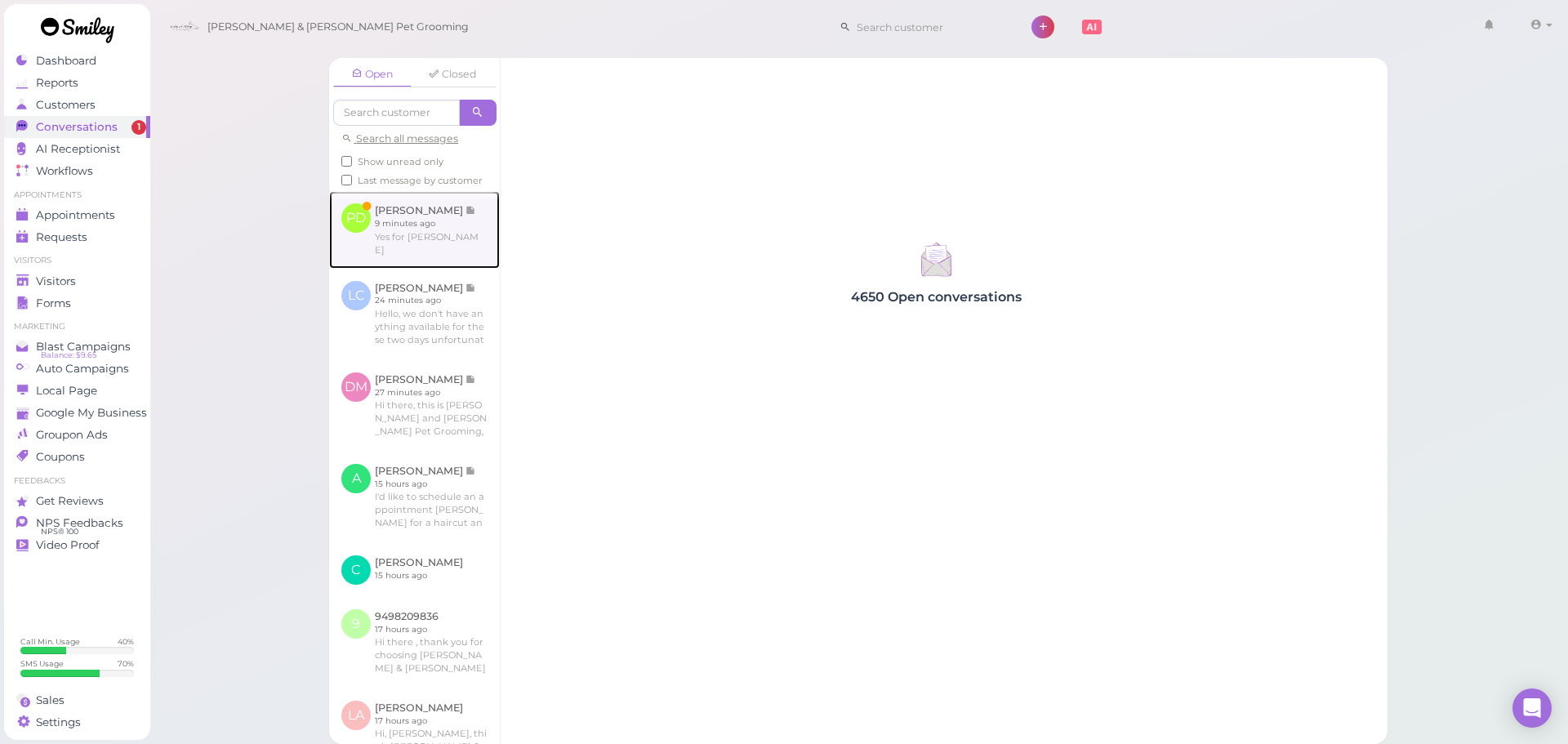
click at [458, 224] on link at bounding box center [415, 229] width 171 height 77
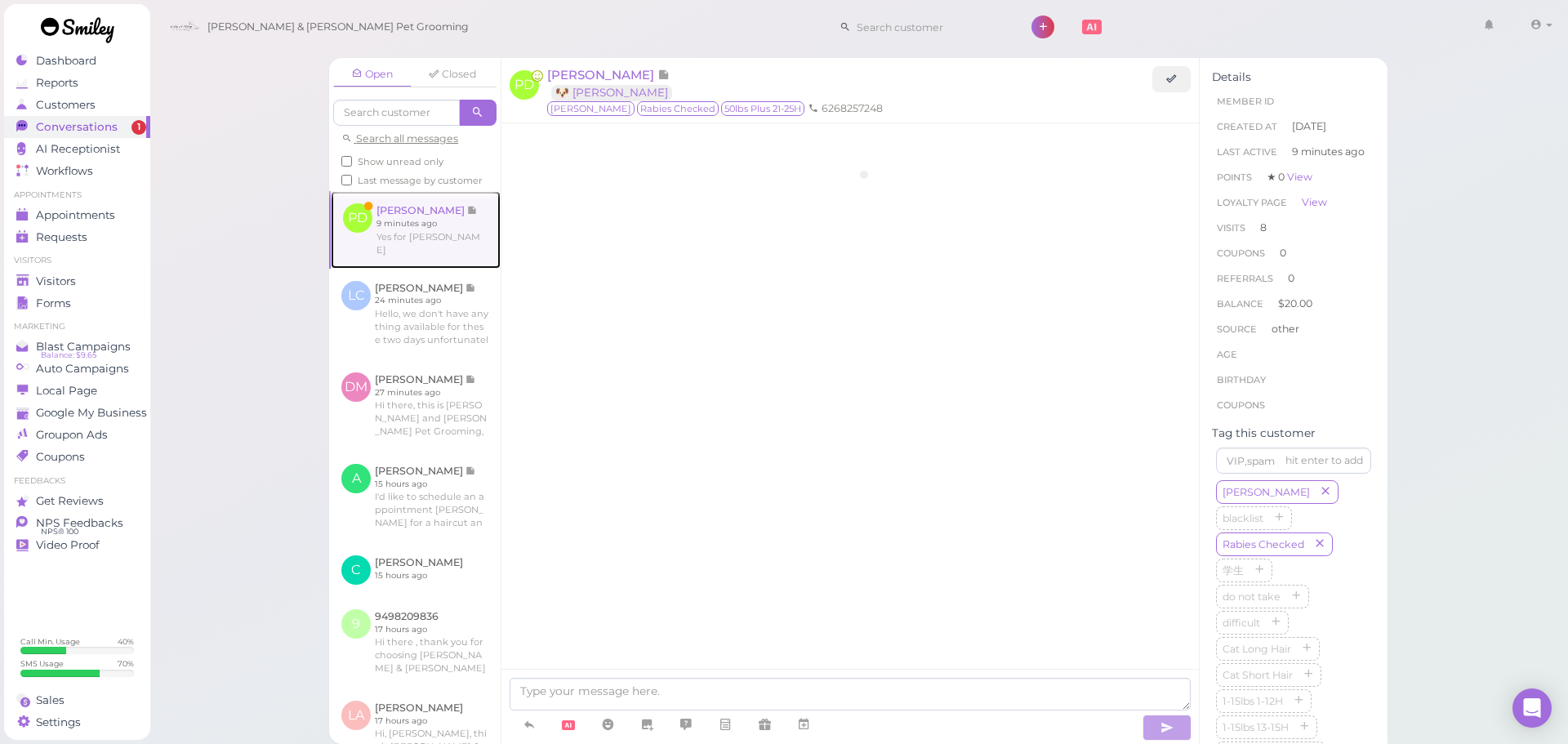
scroll to position [2327, 0]
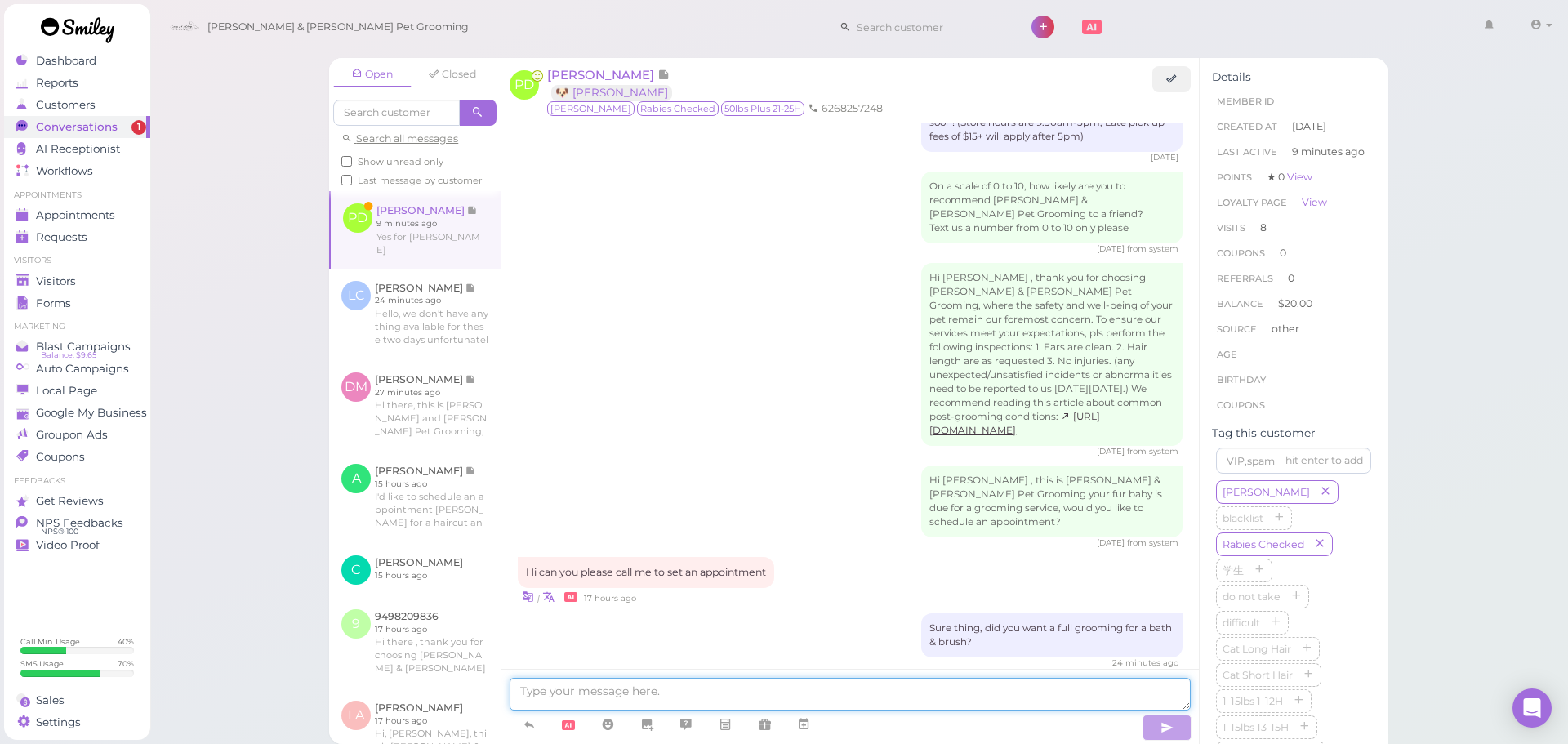
click at [819, 688] on textarea at bounding box center [850, 694] width 681 height 32
type textarea "Is this for a full grooming?"
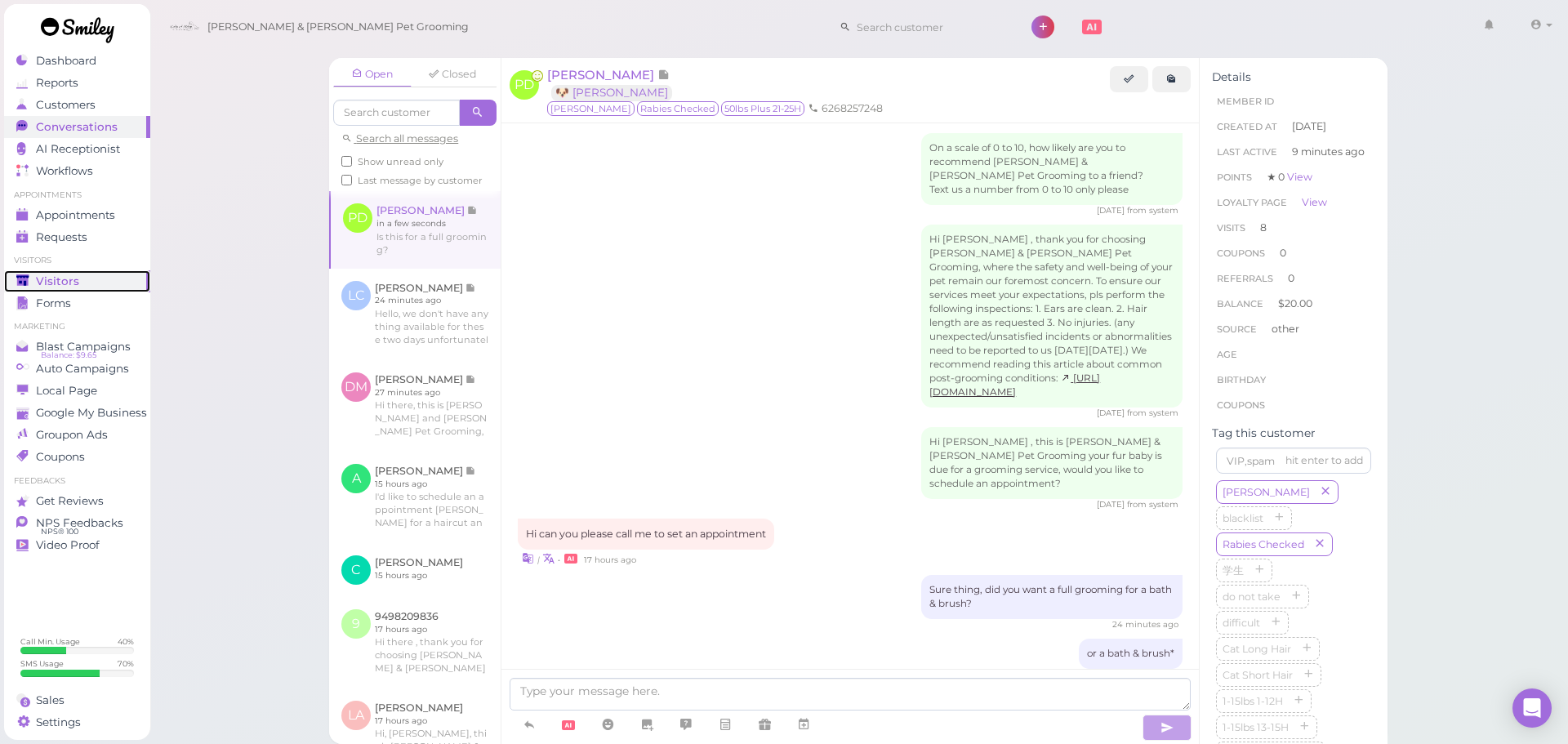
click at [70, 283] on span "Visitors" at bounding box center [57, 281] width 44 height 14
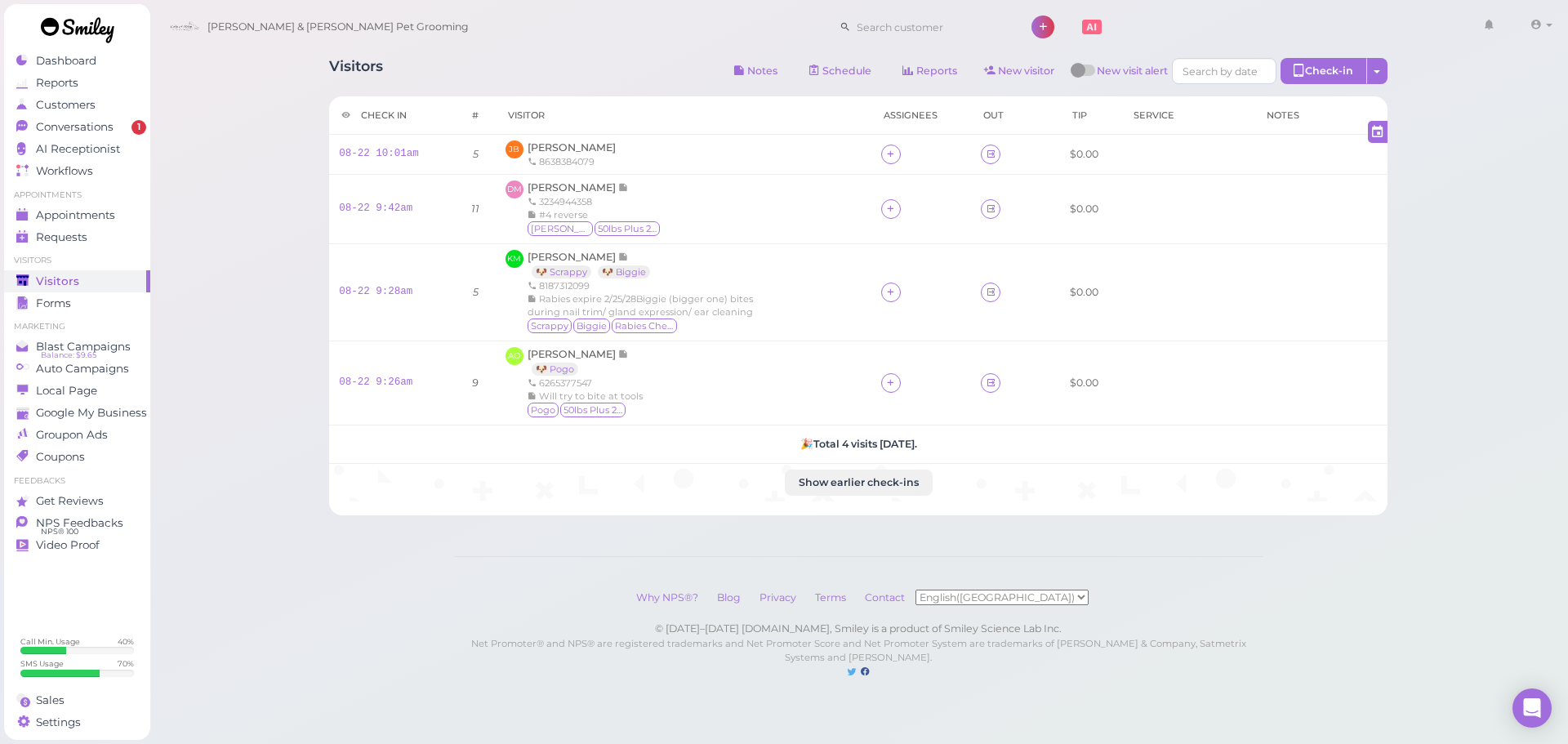
click at [535, 65] on div "Visitors Notes Schedule Reports New visitor New visit alert Check-in Customer c…" at bounding box center [859, 73] width 1059 height 30
click at [544, 162] on div "8638384079" at bounding box center [571, 161] width 88 height 13
click at [541, 145] on span "Jessie Benga" at bounding box center [571, 147] width 88 height 12
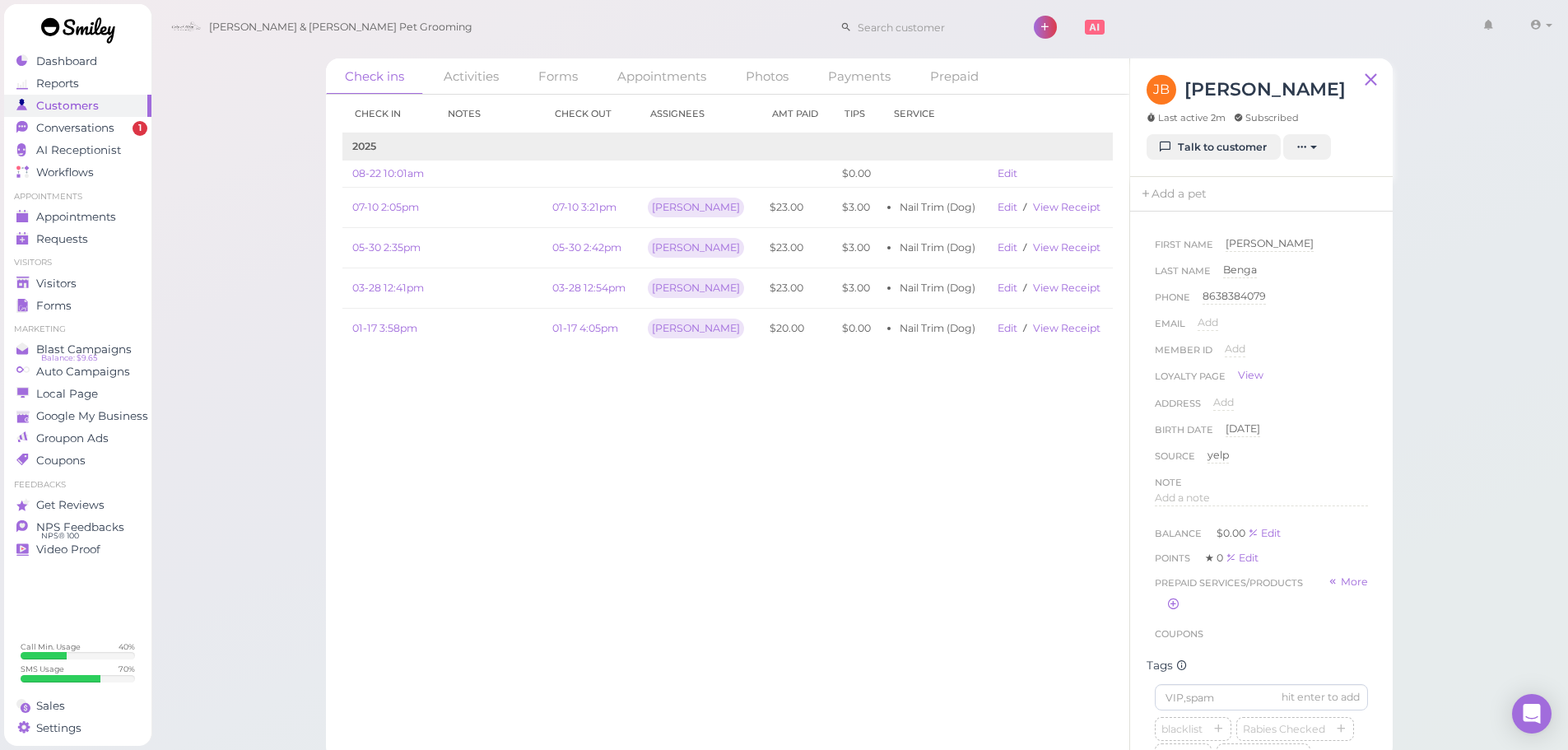
click at [1425, 447] on div "Check ins Activities Forms Appointments Photos Payments Prepaid Check in Notes …" at bounding box center [859, 379] width 1418 height 759
click at [729, 445] on div "Check in Notes Check out Assignees Amt Paid Tips Service 2025 08-22 10:01am $0.…" at bounding box center [728, 422] width 803 height 655
click at [1003, 172] on link "Edit" at bounding box center [1007, 173] width 20 height 12
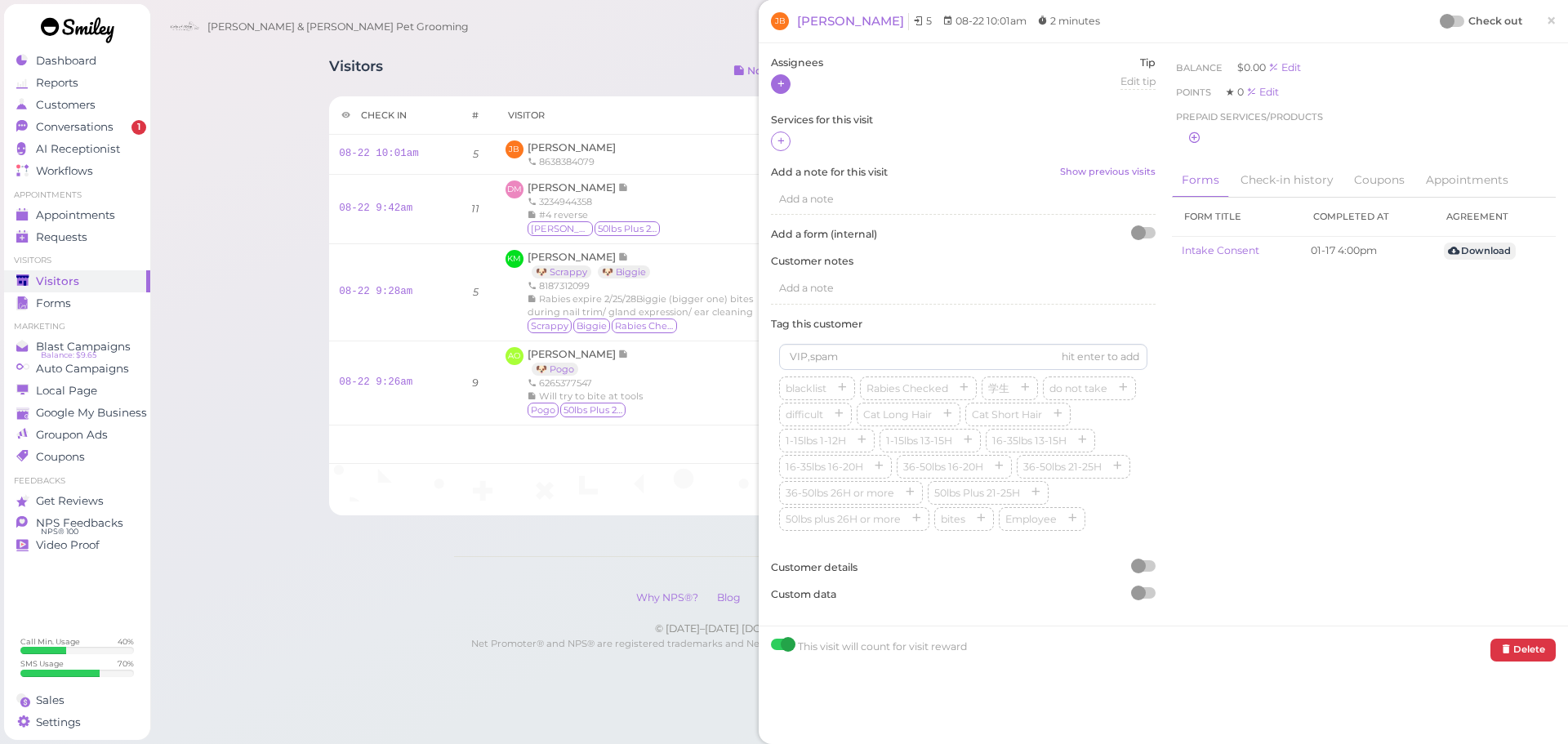
click at [786, 82] on icon at bounding box center [781, 84] width 10 height 12
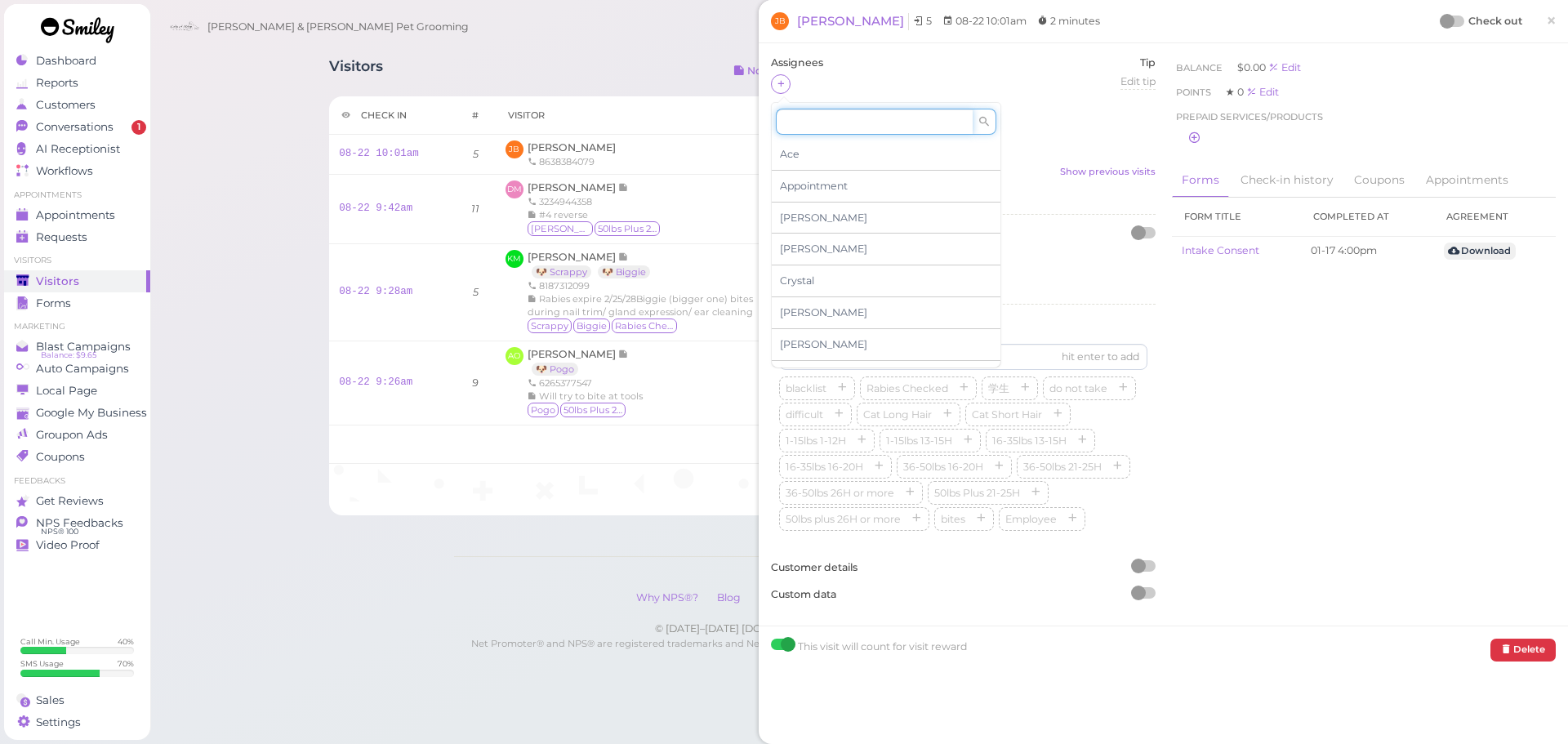
click at [826, 122] on input at bounding box center [874, 121] width 197 height 27
type input "rebecca"
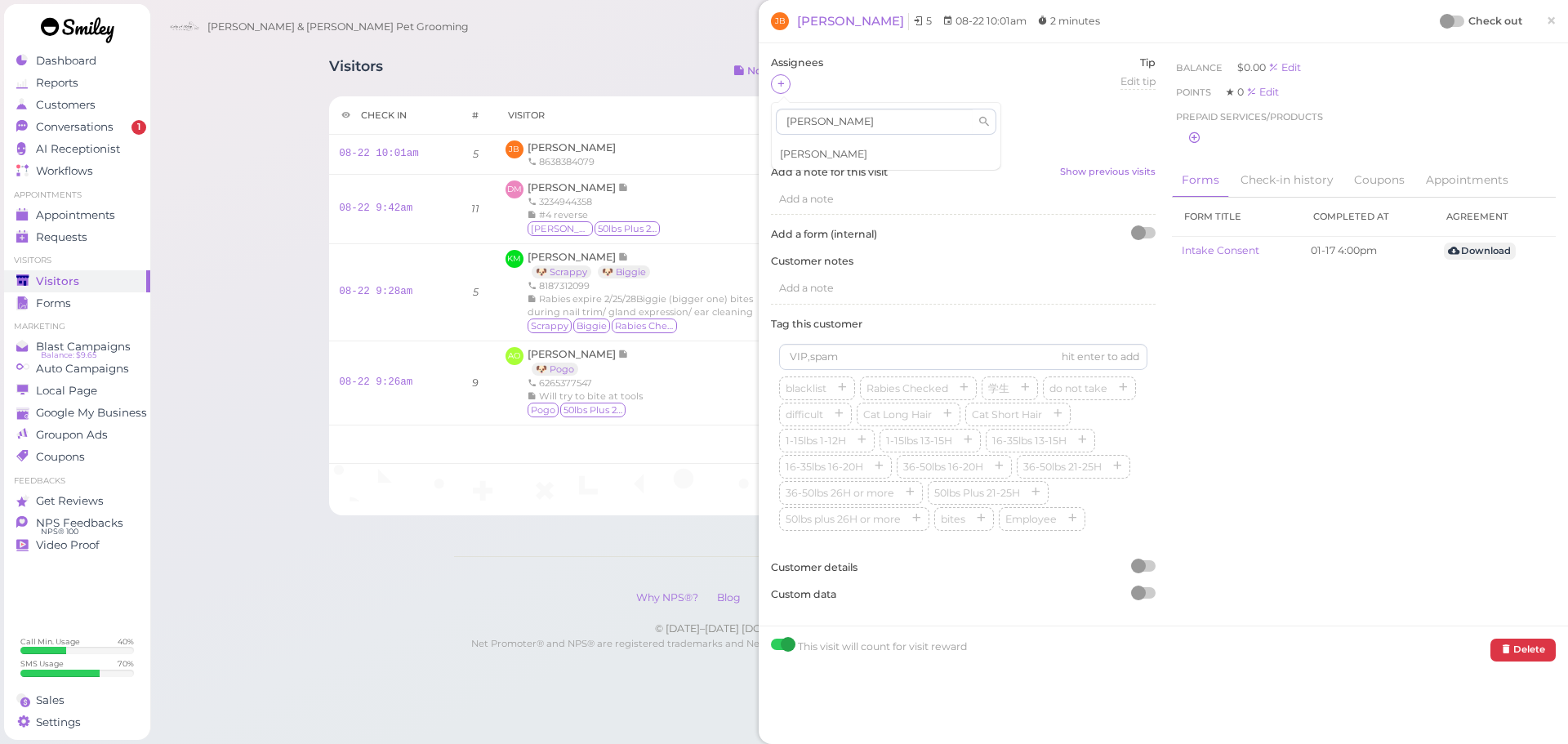
click at [810, 153] on span "Rebecca" at bounding box center [824, 154] width 87 height 12
click at [784, 138] on icon at bounding box center [781, 141] width 10 height 12
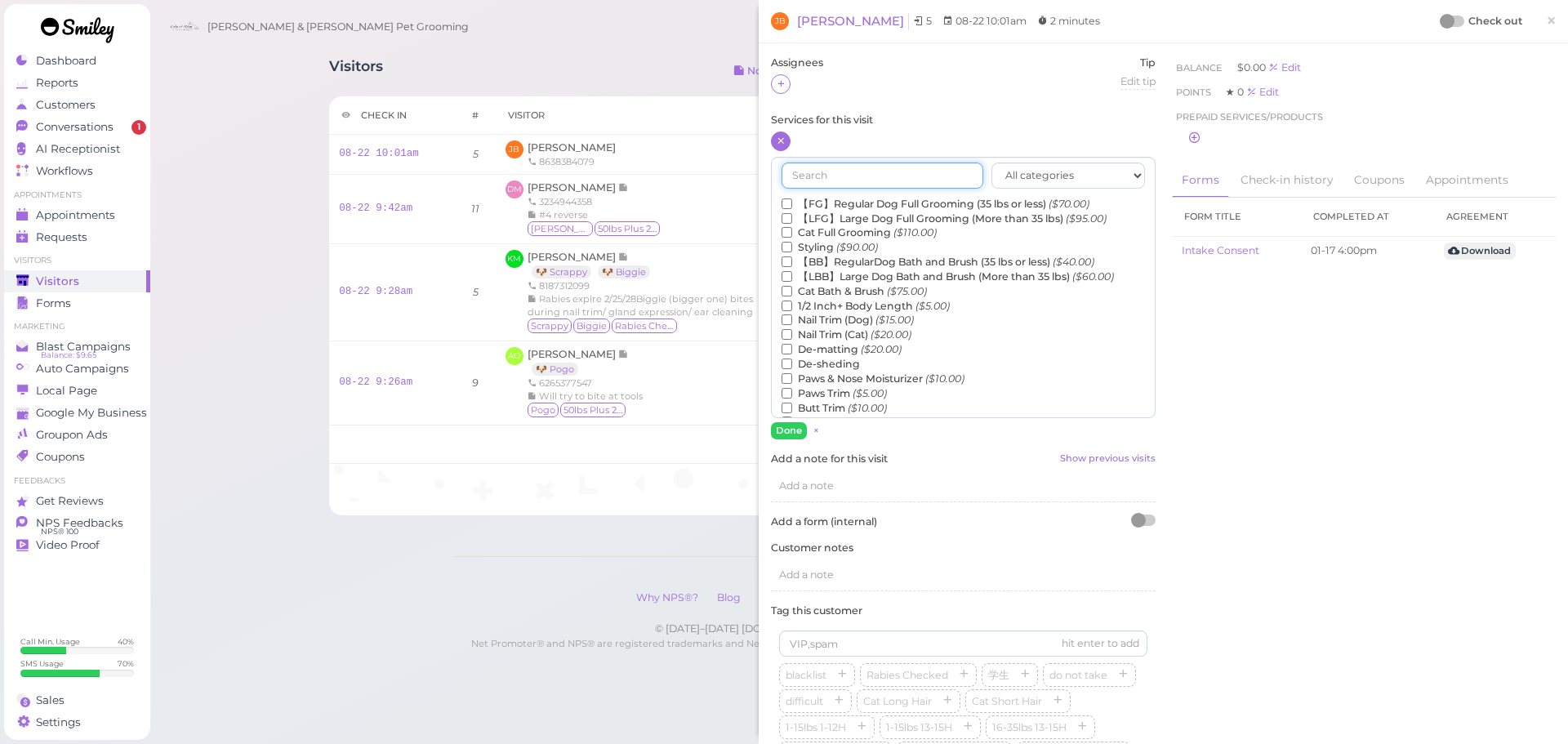
click at [833, 174] on input "text" at bounding box center [883, 175] width 202 height 27
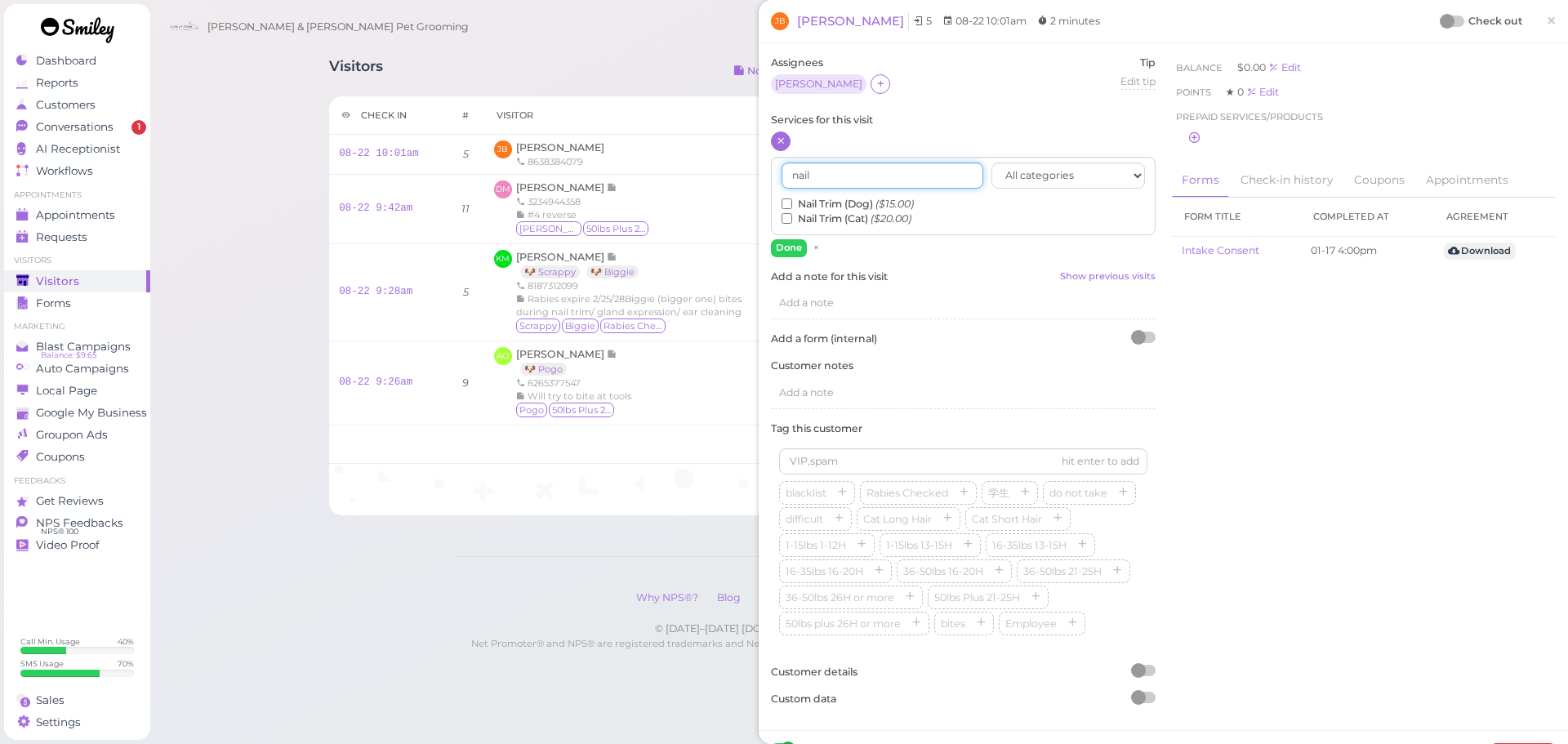
type input "nail"
click at [784, 209] on input "Nail Trim (Dog) ($15.00)" at bounding box center [787, 204] width 10 height 10
drag, startPoint x: 789, startPoint y: 240, endPoint x: 908, endPoint y: 227, distance: 119.7
click at [791, 240] on button "Done" at bounding box center [789, 248] width 36 height 17
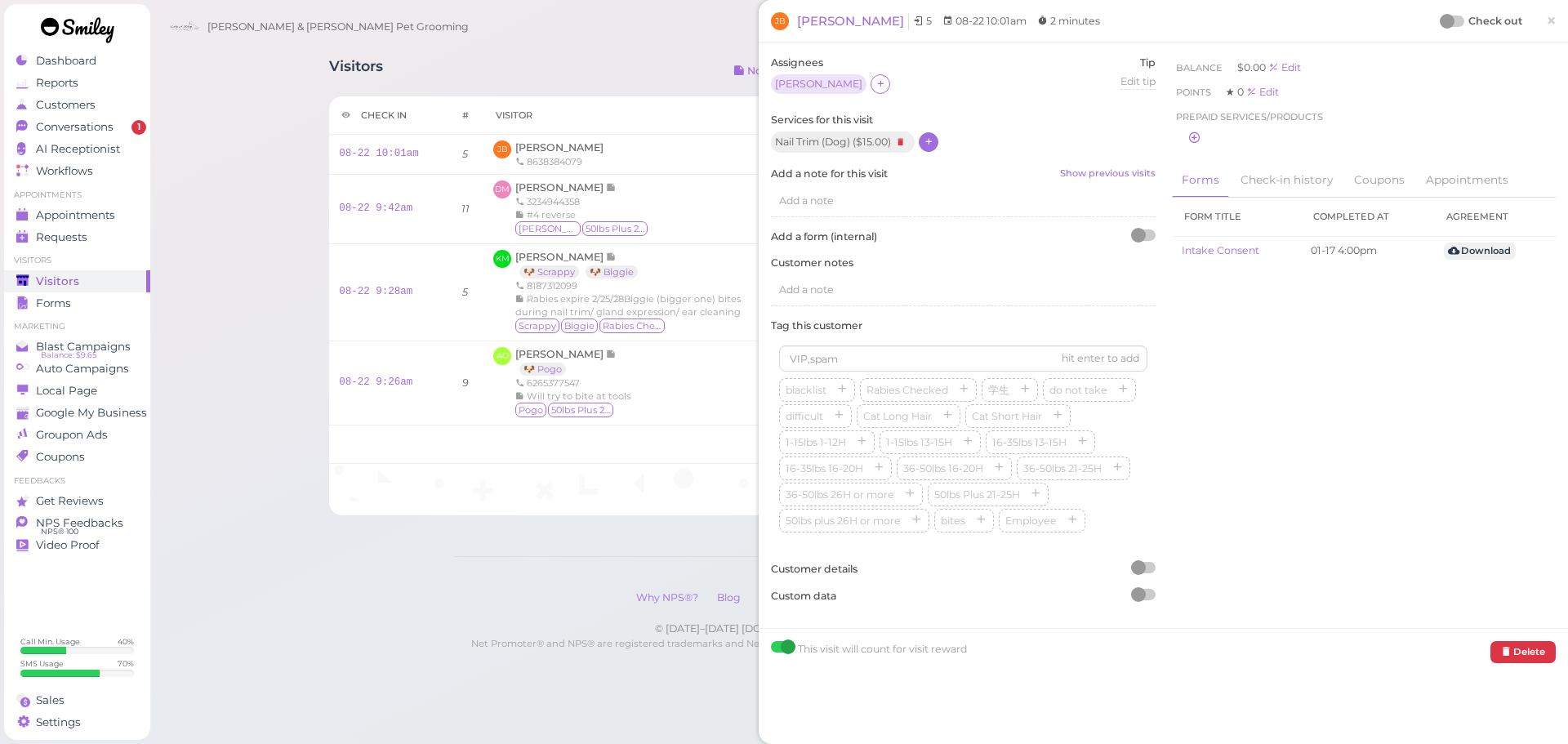
click at [1440, 21] on div at bounding box center [1447, 21] width 15 height 15
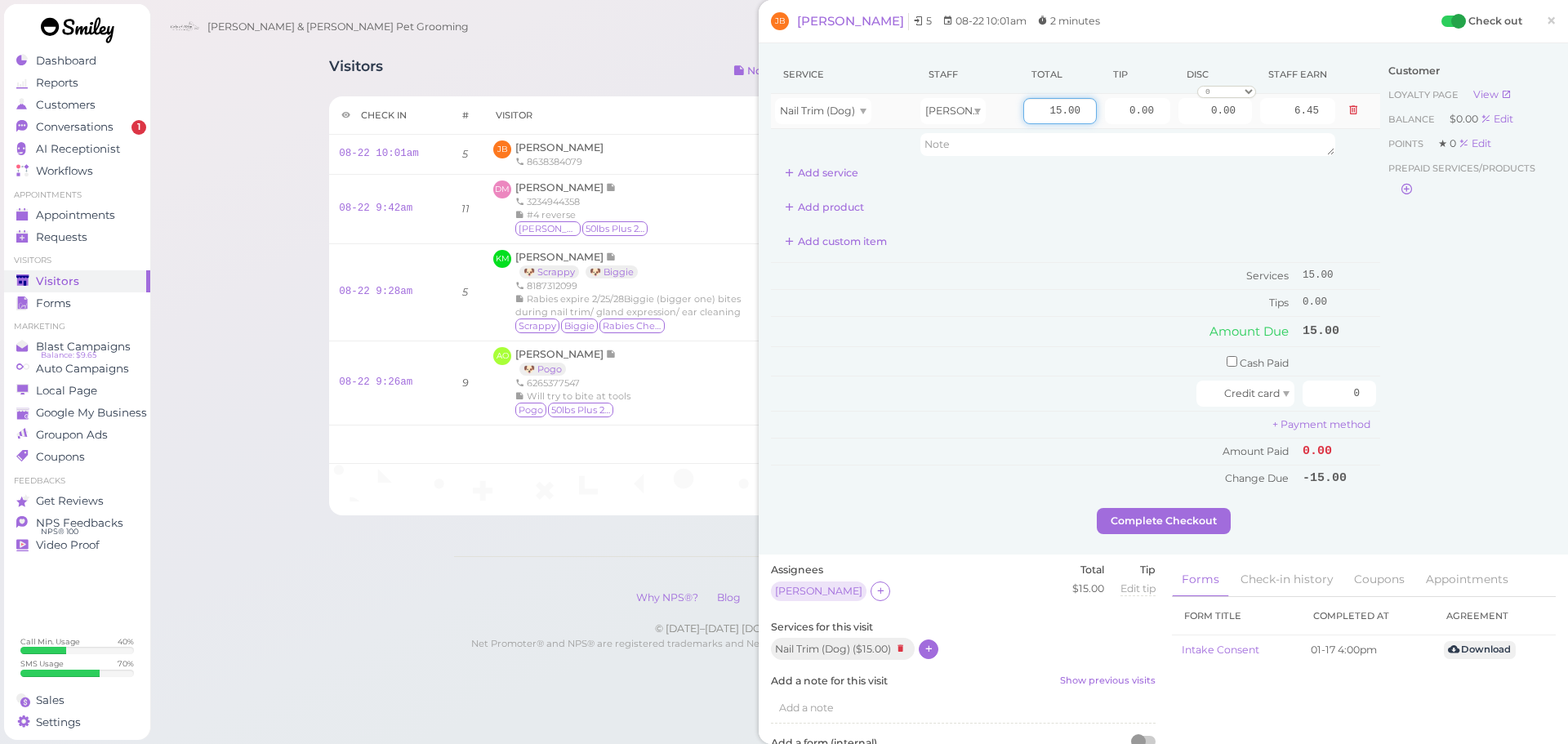
click at [1026, 118] on input "15.00" at bounding box center [1060, 111] width 74 height 27
type input "20.00"
type input "8.60"
click at [1016, 239] on div "Add custom item" at bounding box center [1075, 241] width 609 height 27
click at [1553, 26] on link "×" at bounding box center [1551, 21] width 30 height 38
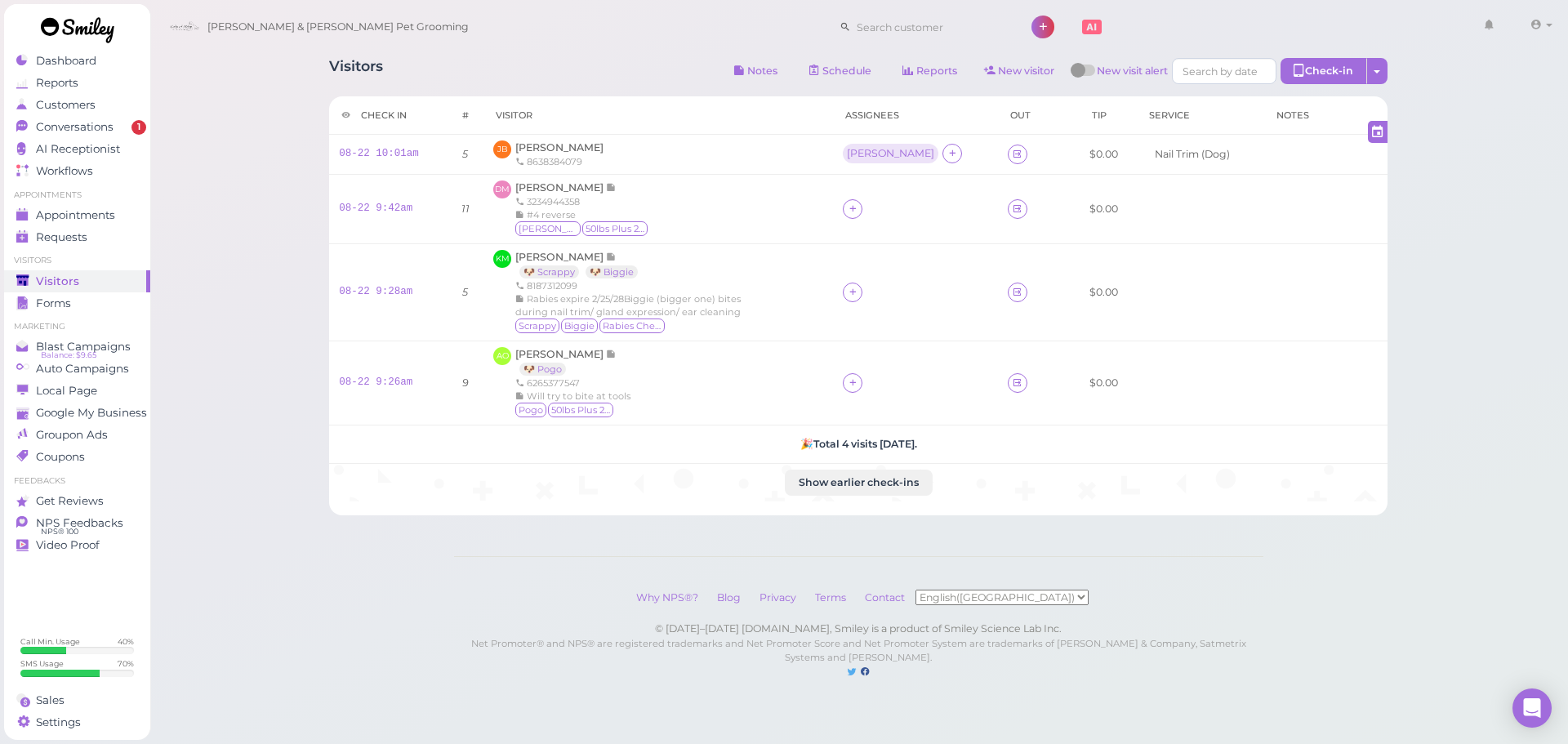
click at [530, 37] on div "Cody & Miley Pet Grooming 1 Account Billings" at bounding box center [860, 27] width 1397 height 46
click at [862, 380] on div at bounding box center [852, 382] width 20 height 20
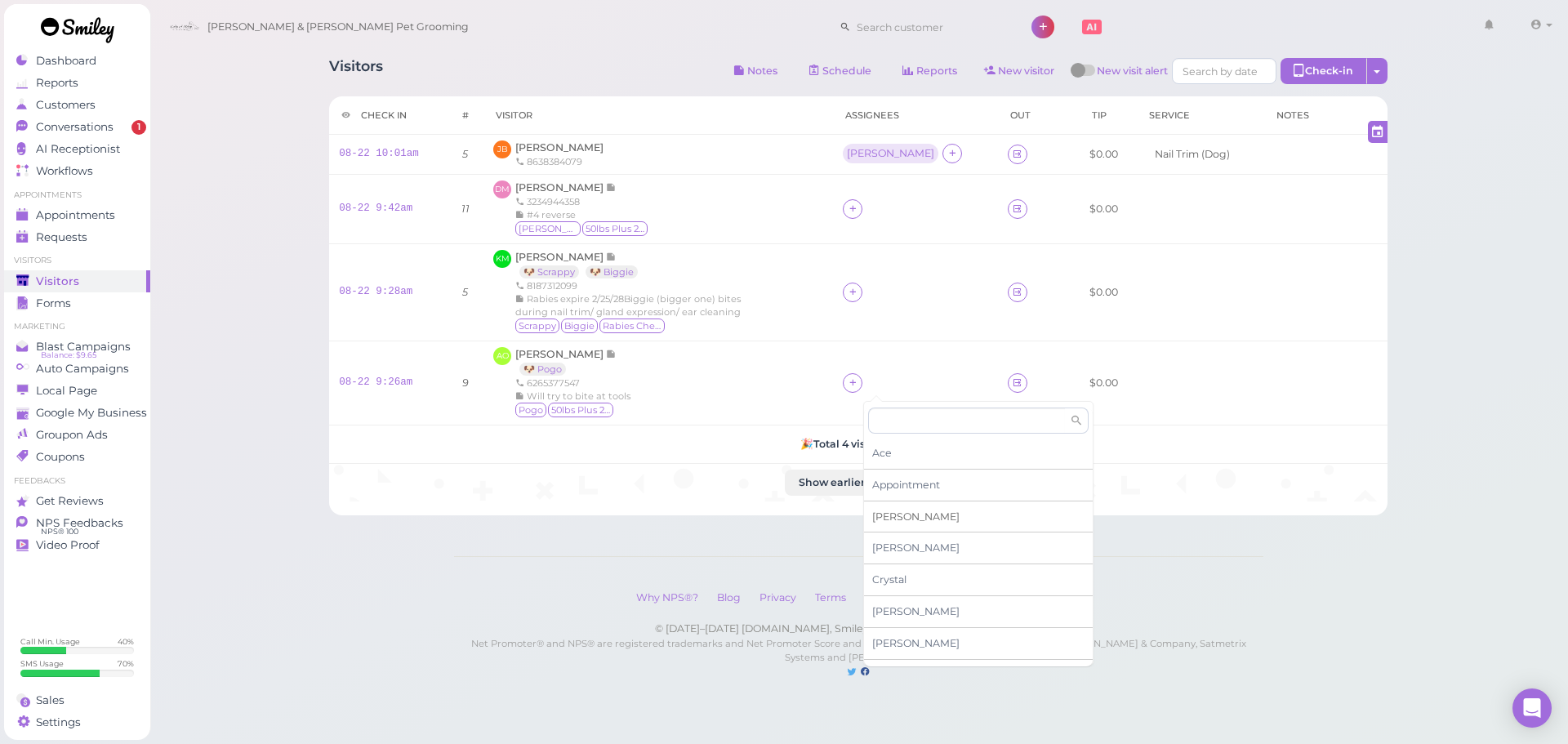
click at [896, 515] on div "[PERSON_NAME]" at bounding box center [978, 517] width 228 height 32
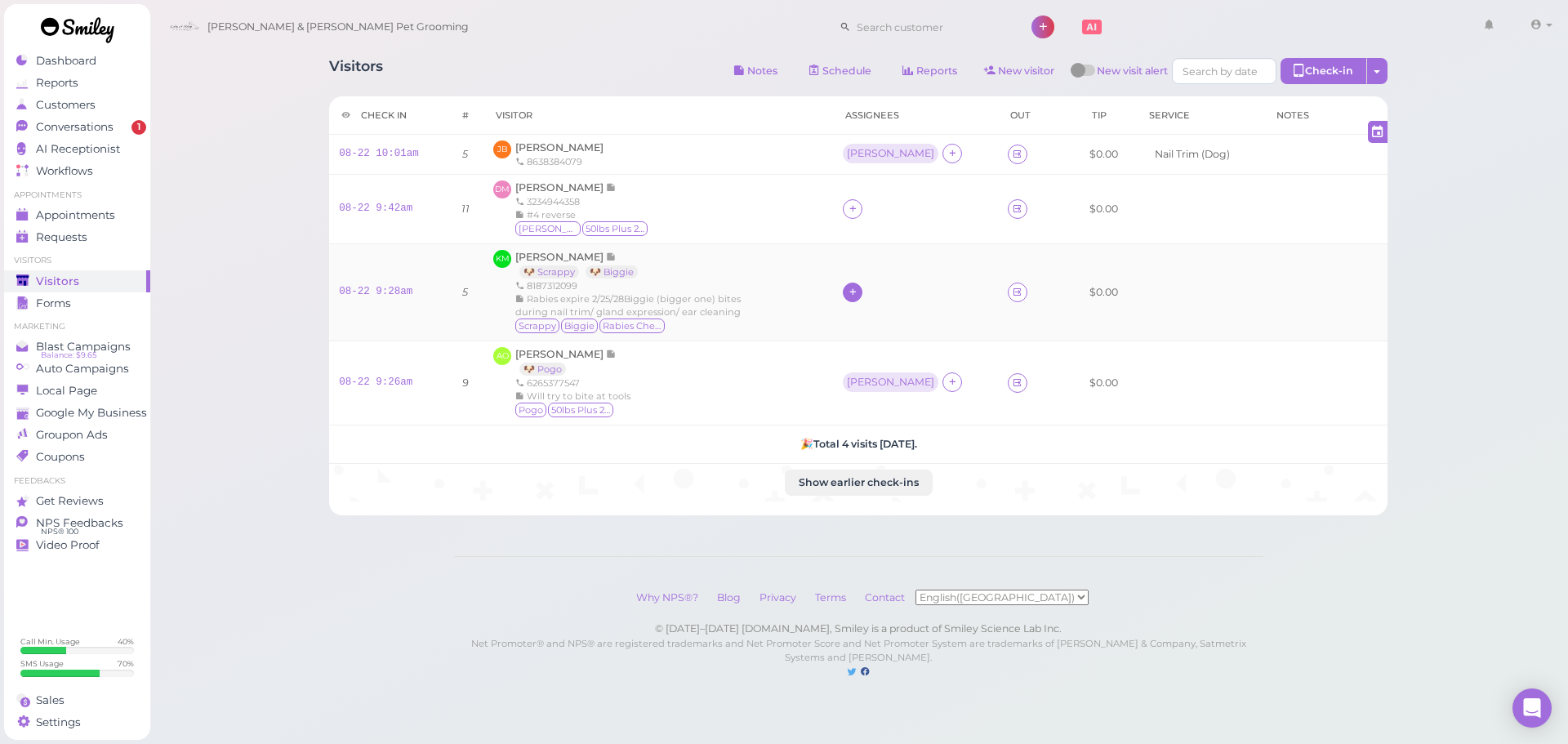
click at [859, 294] on icon at bounding box center [853, 292] width 10 height 12
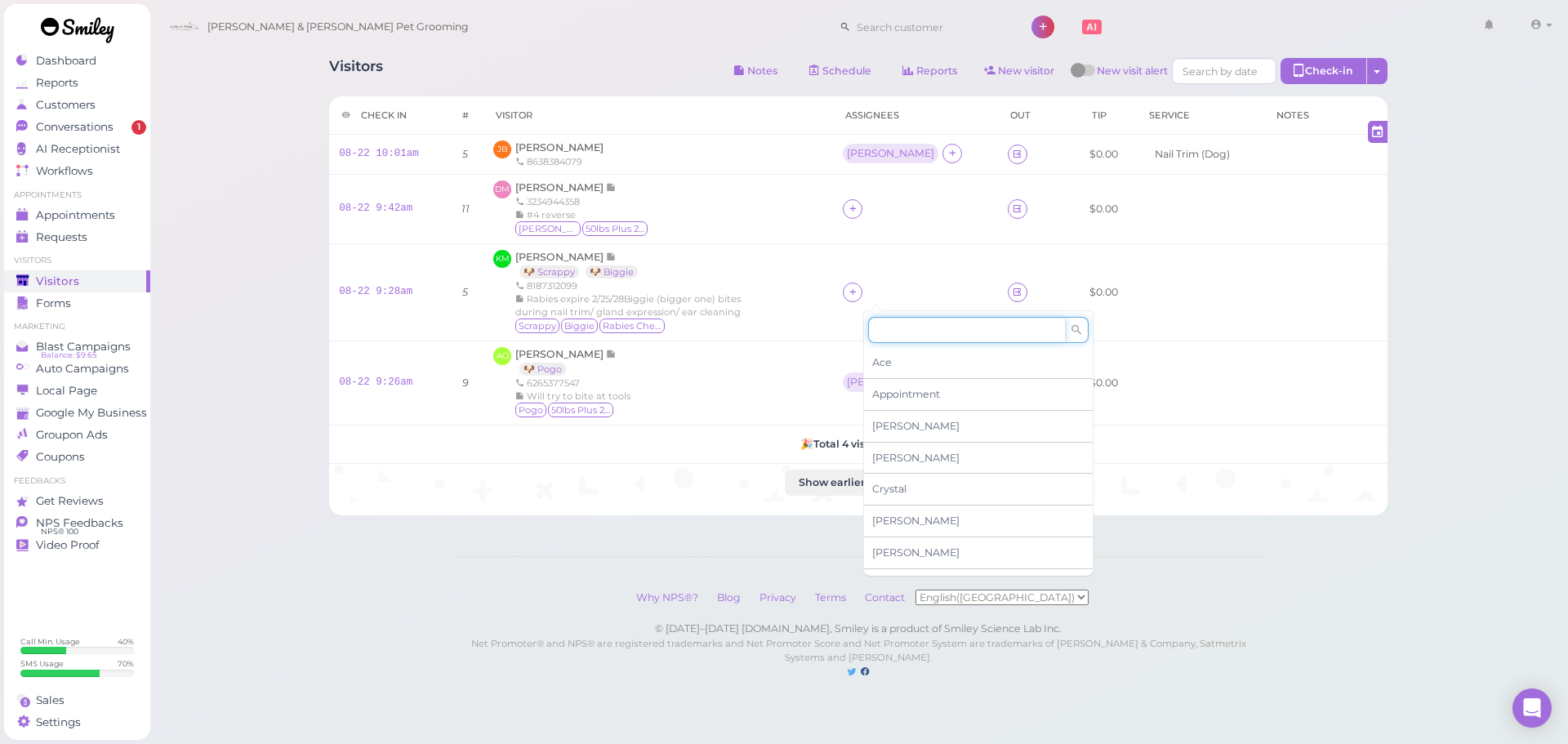
click at [892, 331] on input at bounding box center [967, 330] width 197 height 27
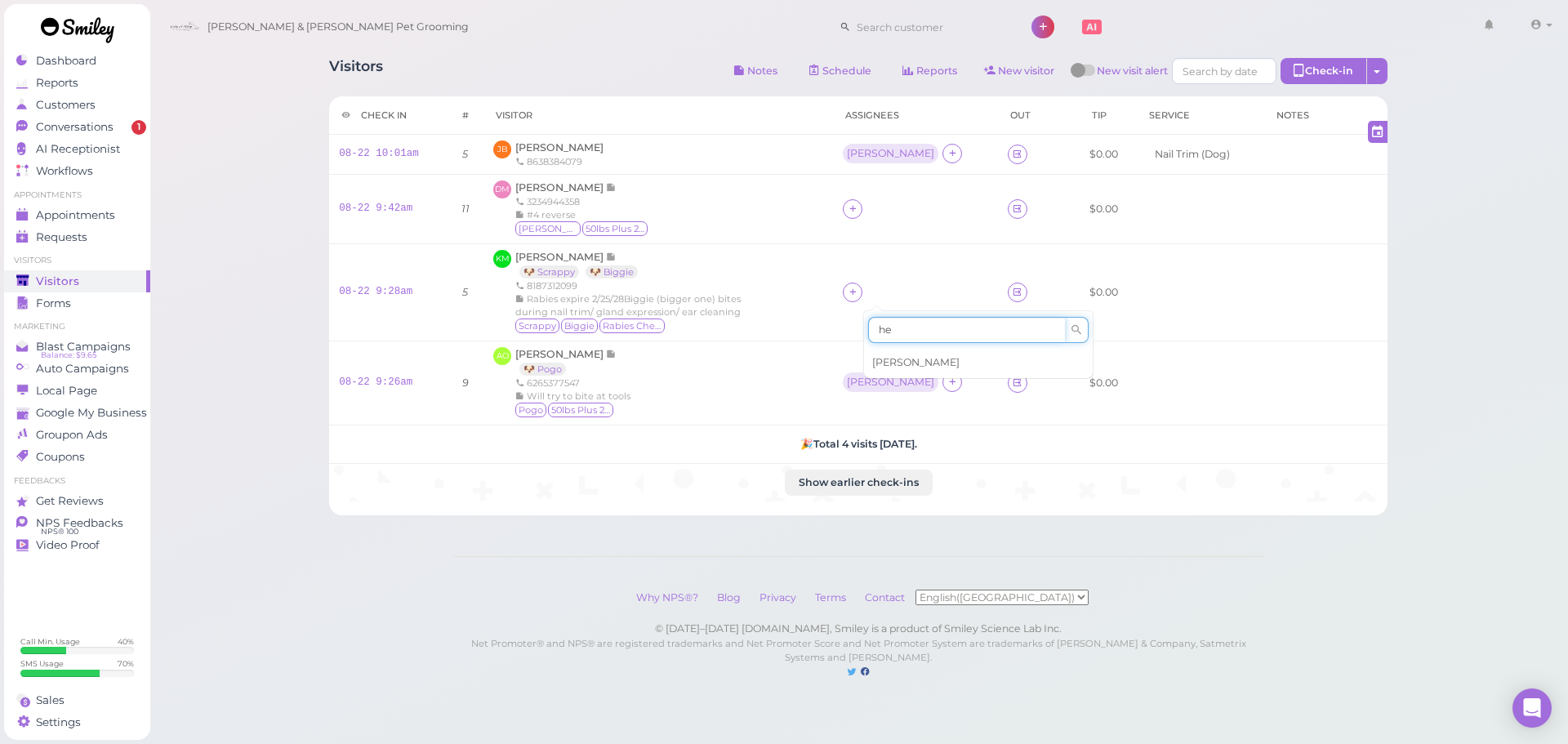
type input "he"
click at [889, 361] on span "Helen" at bounding box center [916, 362] width 87 height 12
click at [859, 292] on icon at bounding box center [853, 292] width 10 height 12
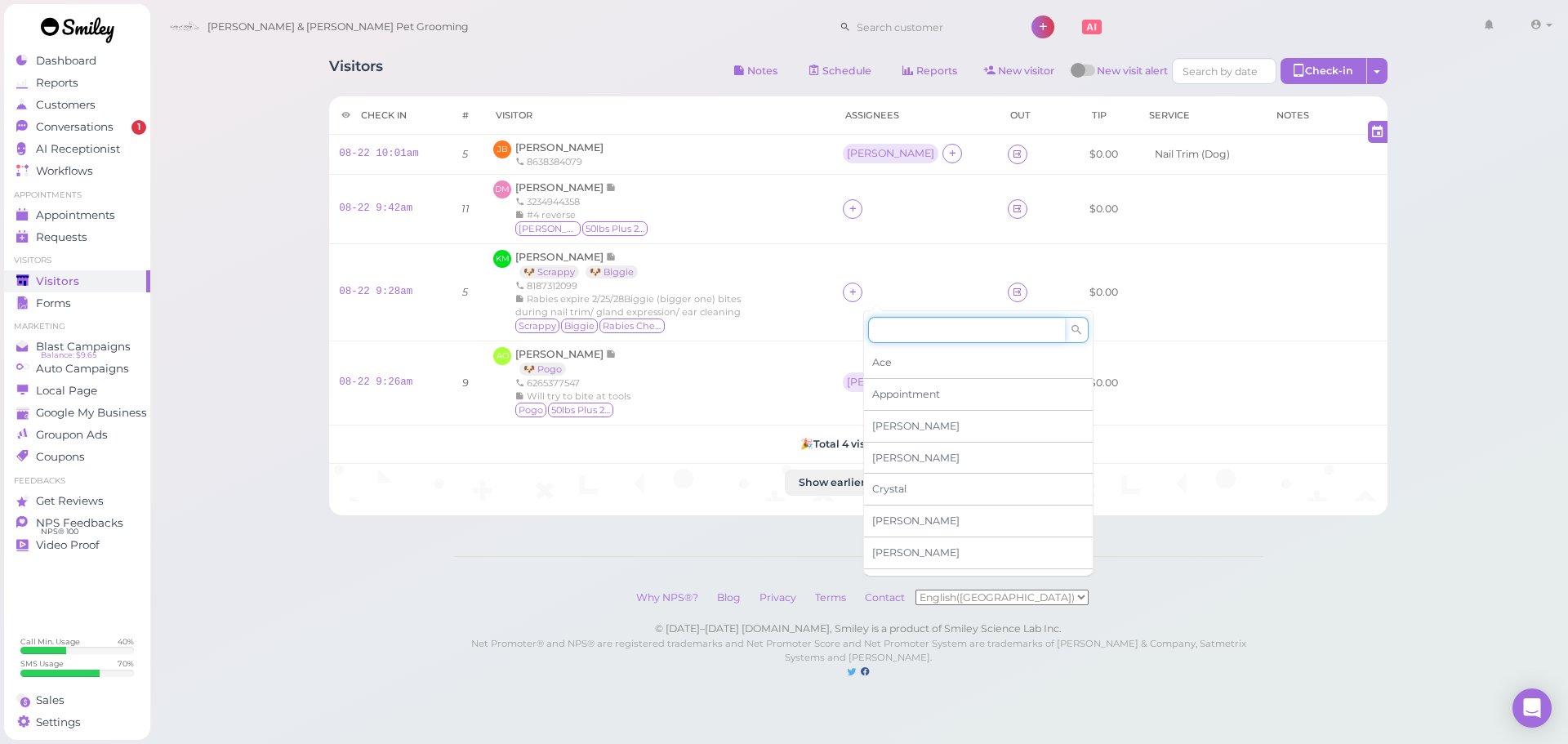
click at [893, 328] on input at bounding box center [967, 330] width 197 height 27
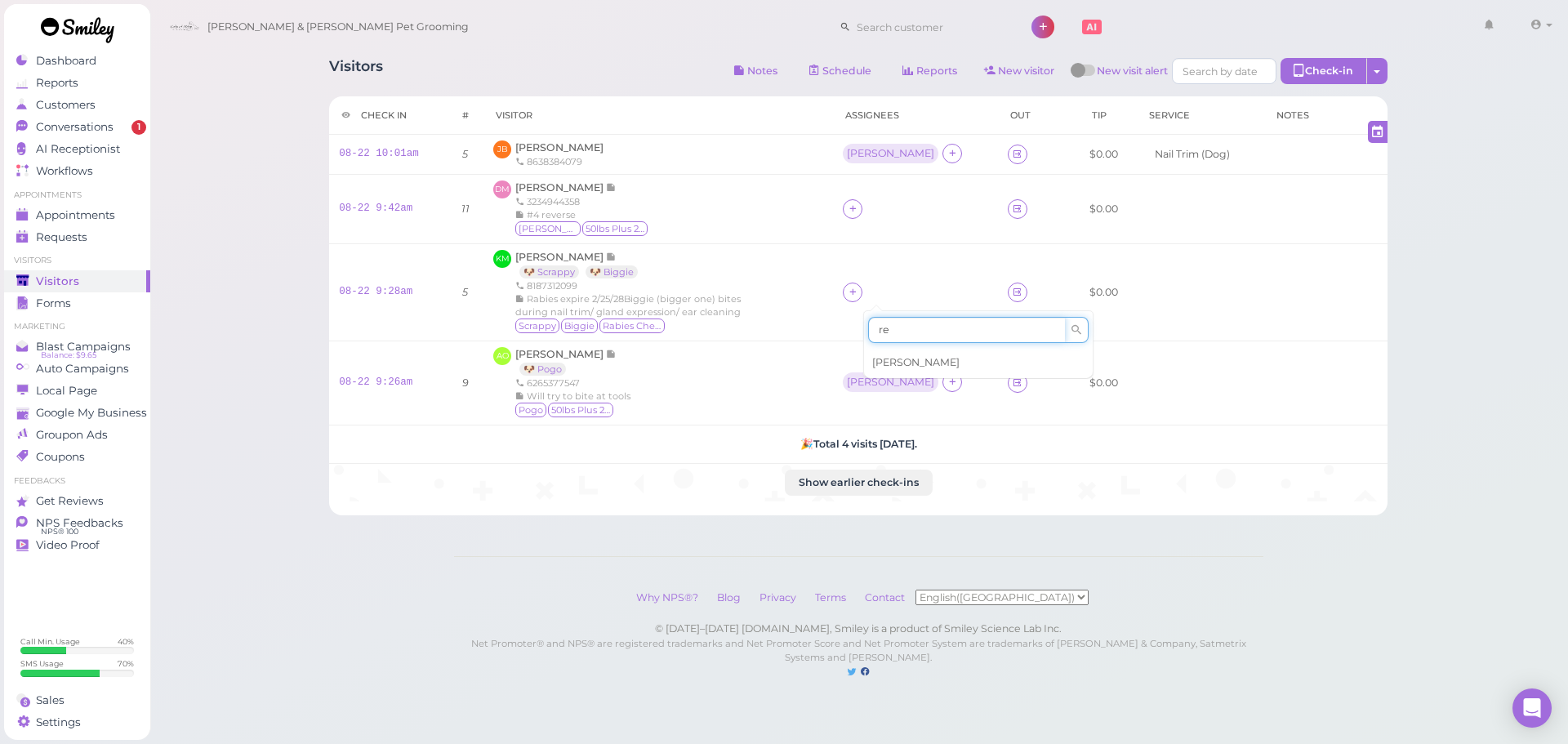
type input "re"
click at [902, 356] on span "Rebecca" at bounding box center [916, 362] width 87 height 12
click at [877, 380] on div "[PERSON_NAME]" at bounding box center [891, 381] width 87 height 11
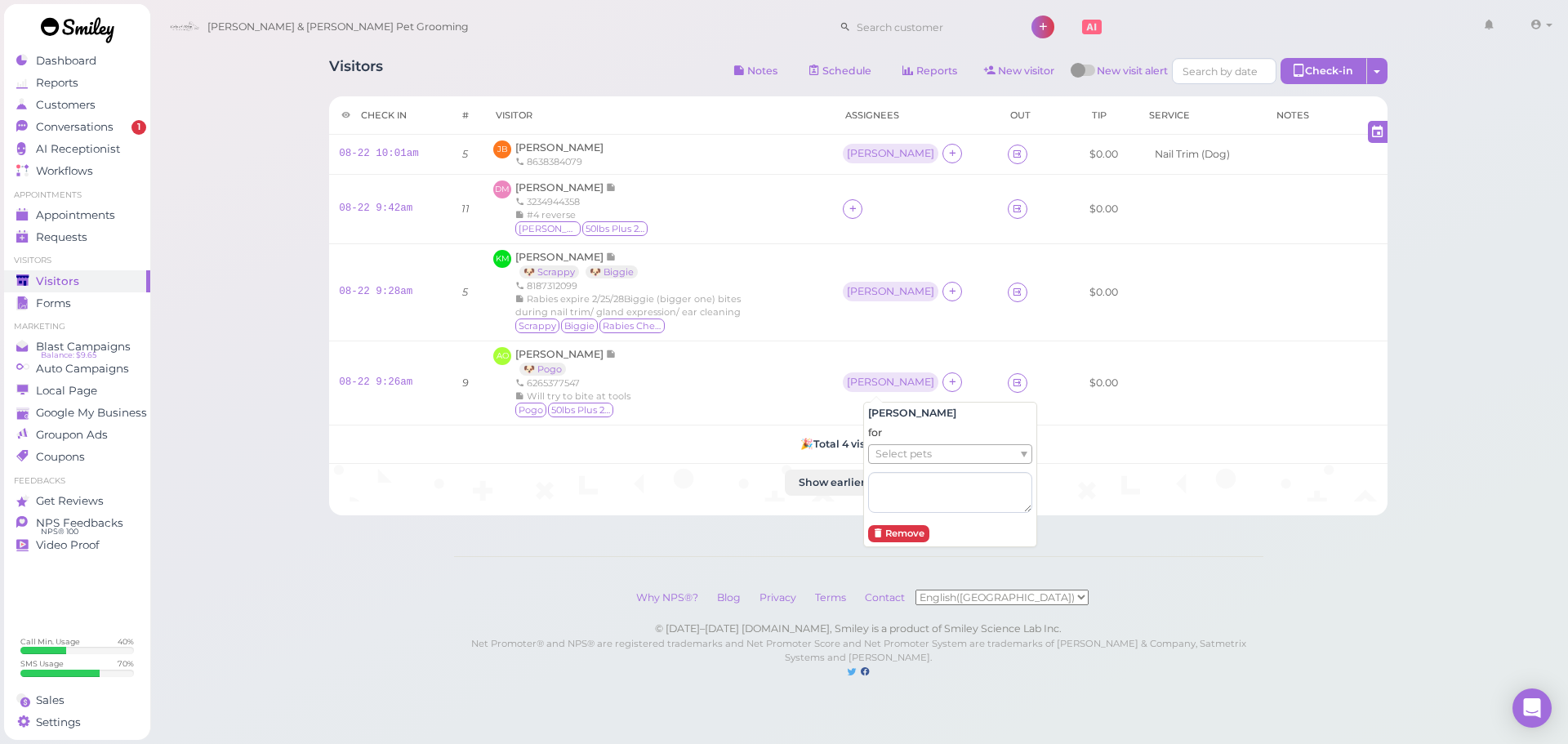
click at [899, 453] on span "Select pets" at bounding box center [904, 453] width 56 height 18
click at [855, 319] on td "Helen" at bounding box center [914, 293] width 167 height 97
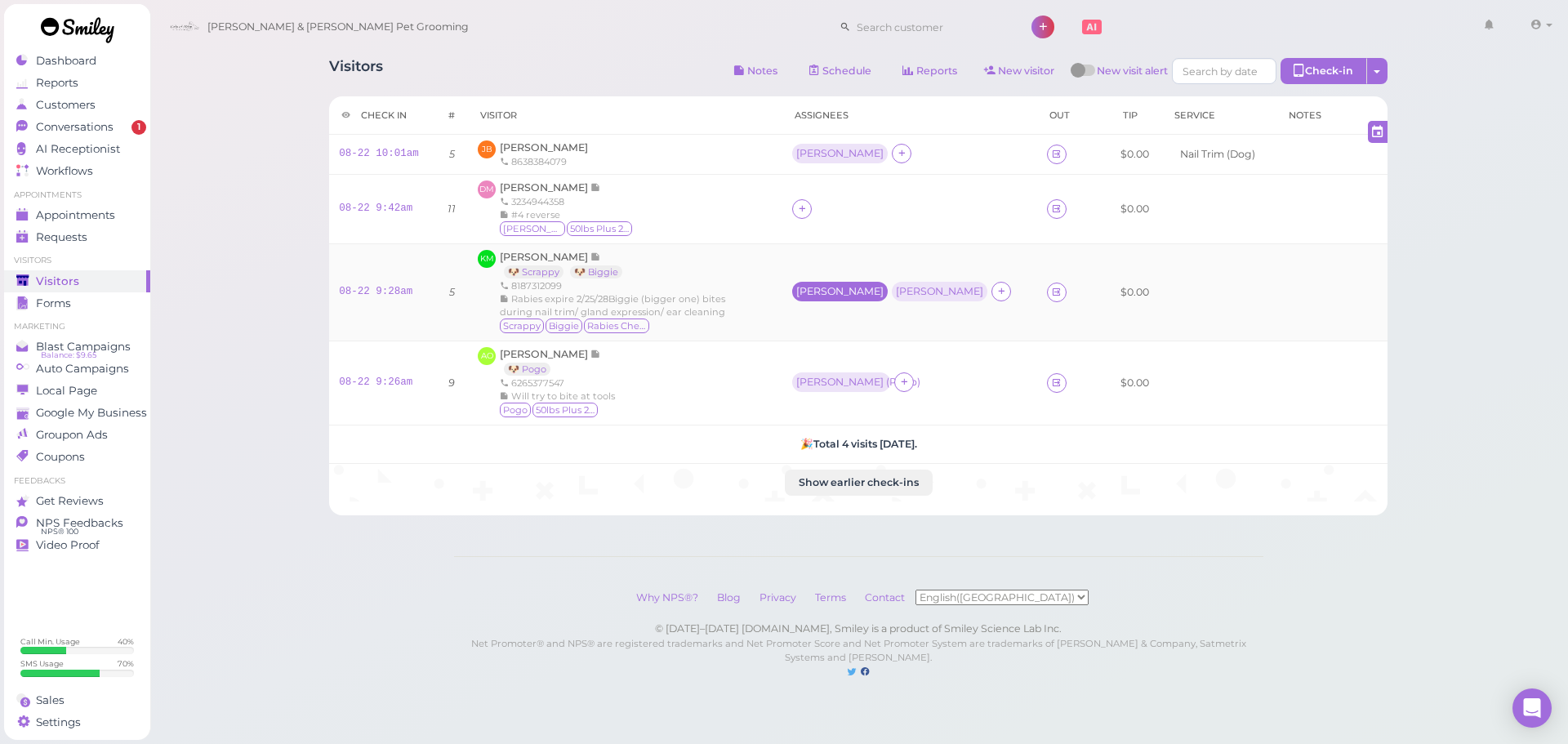
click at [871, 295] on div "Helen" at bounding box center [840, 291] width 87 height 11
click at [864, 354] on span "Select pets" at bounding box center [879, 363] width 56 height 18
click at [900, 242] on td at bounding box center [910, 208] width 257 height 69
click at [944, 323] on td "Helen ( Scrappy ) Rebecca" at bounding box center [910, 293] width 257 height 97
click at [938, 304] on td "Helen ( Scrappy ) Rebecca" at bounding box center [910, 293] width 257 height 97
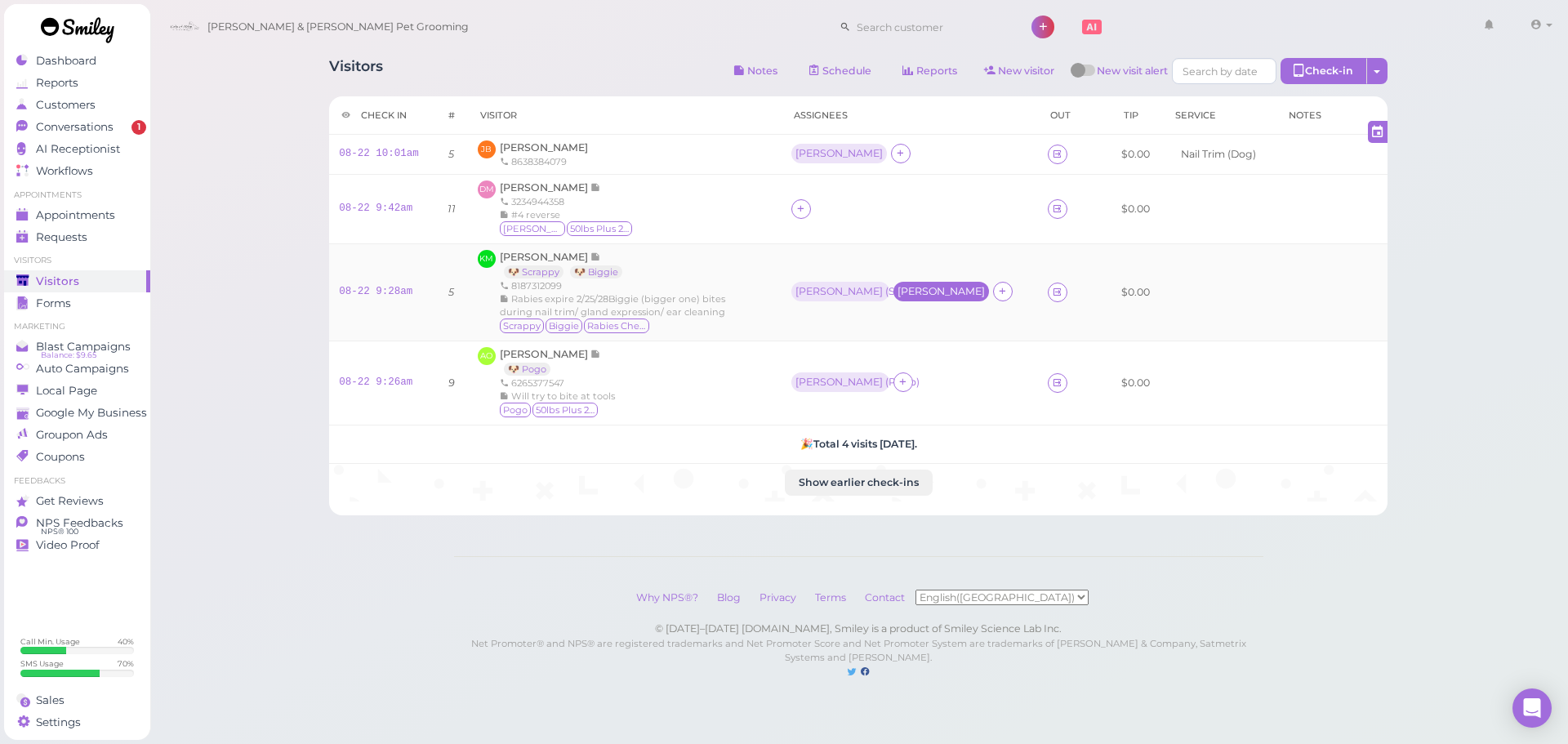
click at [932, 286] on div "Rebecca" at bounding box center [941, 291] width 87 height 11
click at [914, 371] on ul "Select pets" at bounding box center [892, 363] width 150 height 18
click at [898, 211] on div at bounding box center [909, 209] width 239 height 20
click at [517, 186] on span "Denise Martinez" at bounding box center [545, 187] width 91 height 12
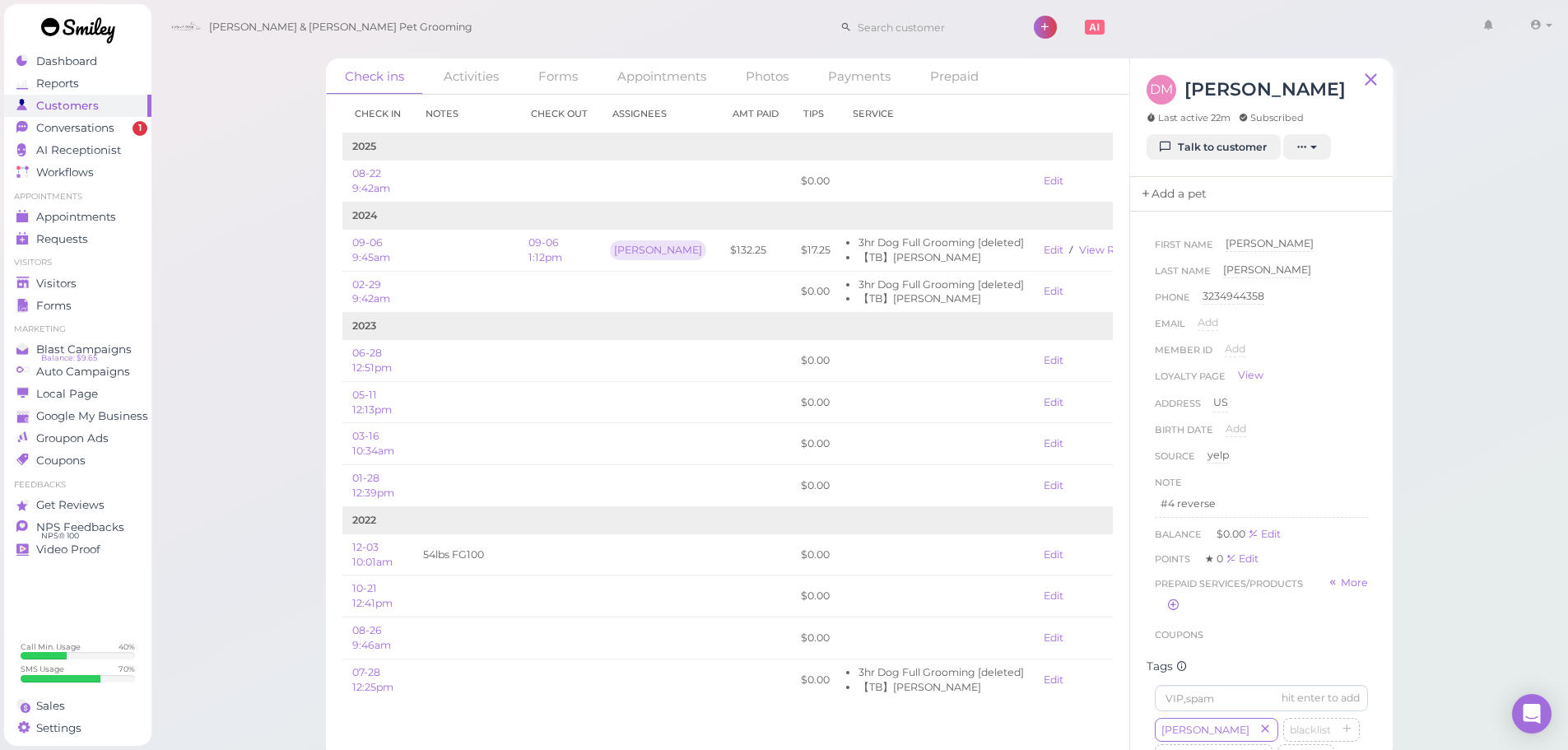
click at [1190, 197] on link "Add a pet" at bounding box center [1173, 194] width 86 height 34
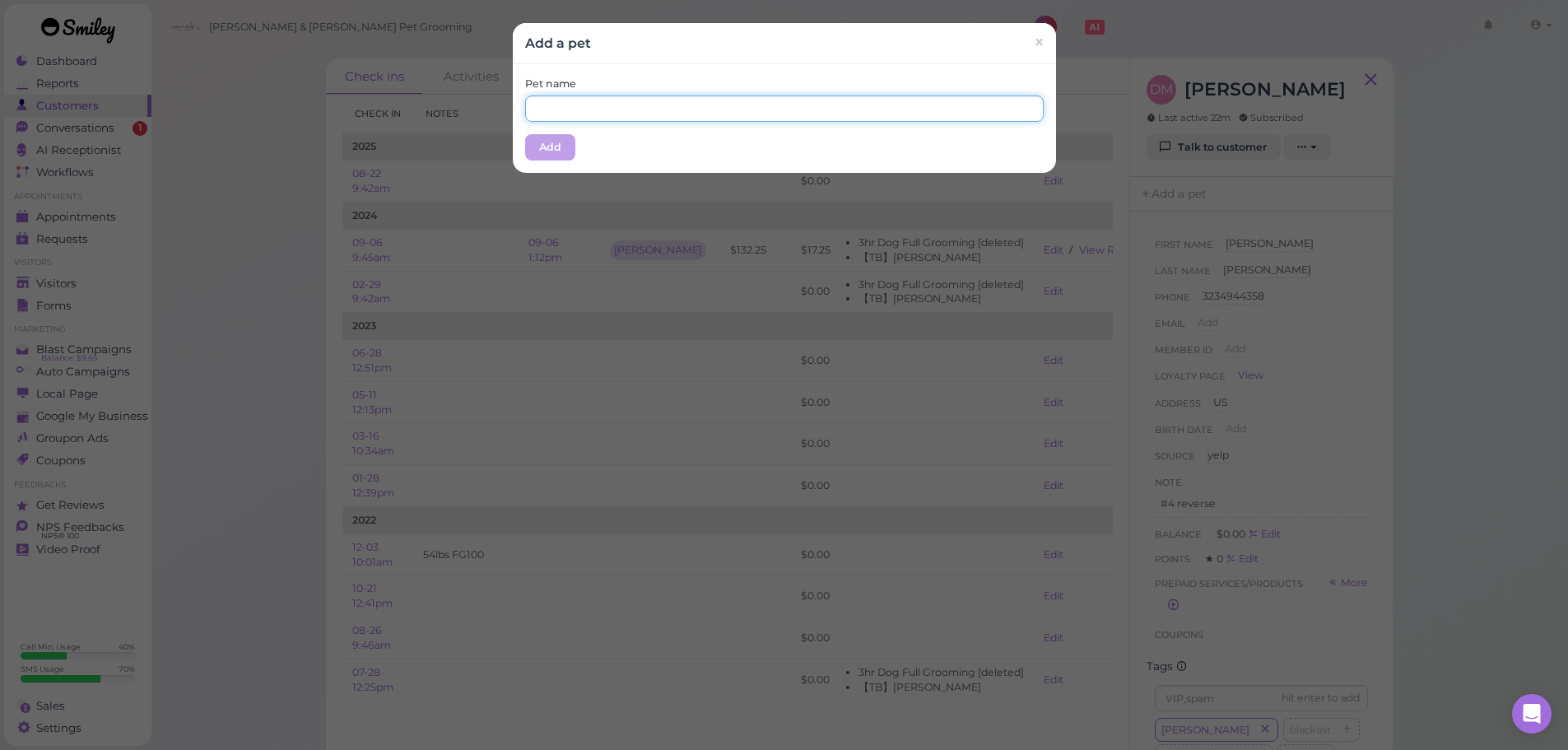
click at [712, 99] on input "text" at bounding box center [784, 109] width 519 height 27
type input "Otis"
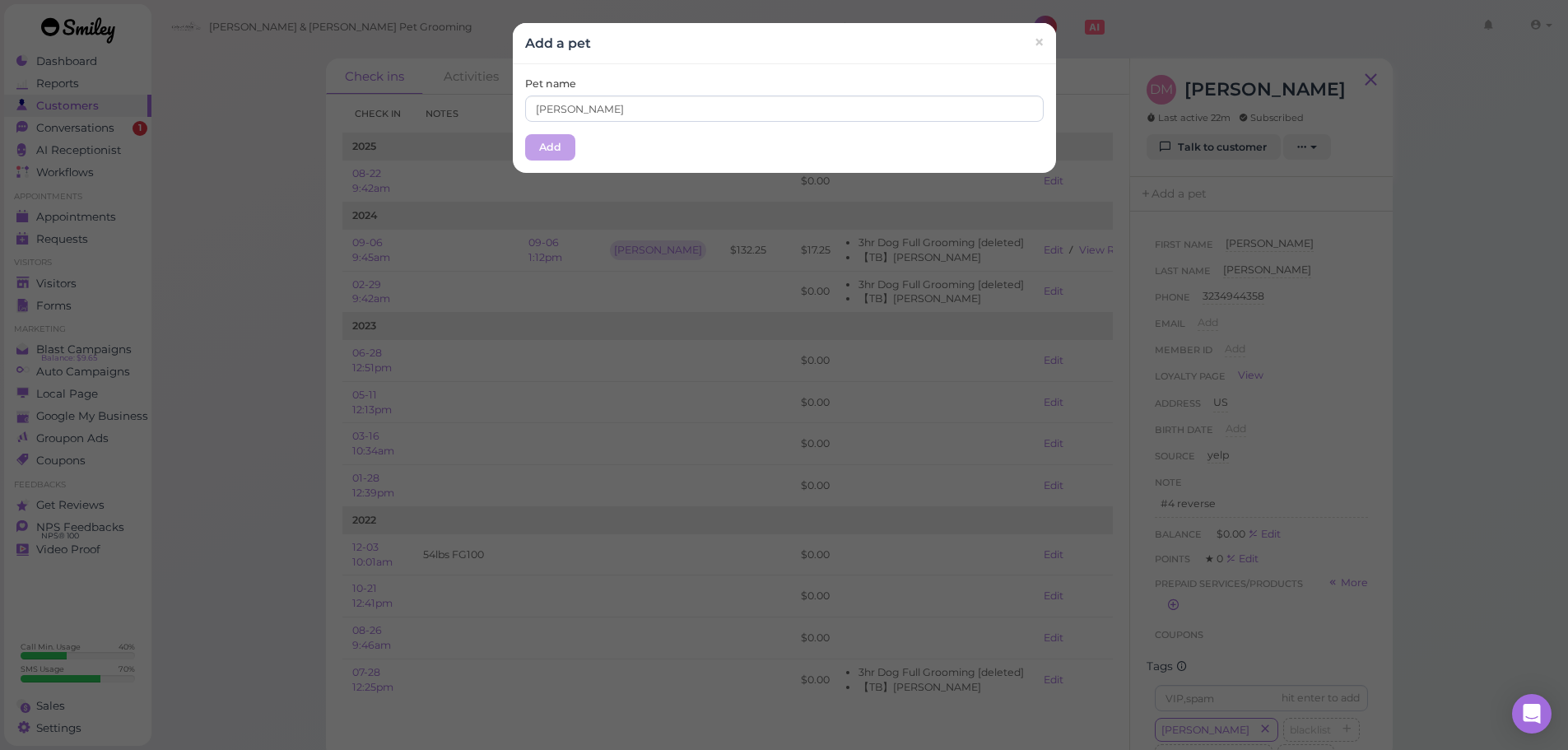
drag, startPoint x: 640, startPoint y: 78, endPoint x: 578, endPoint y: 136, distance: 84.9
click at [634, 85] on div "Pet name Otis" at bounding box center [784, 99] width 519 height 46
click at [569, 151] on div "Pet name Otis Add" at bounding box center [784, 118] width 543 height 109
click at [559, 147] on button "Add" at bounding box center [550, 147] width 50 height 27
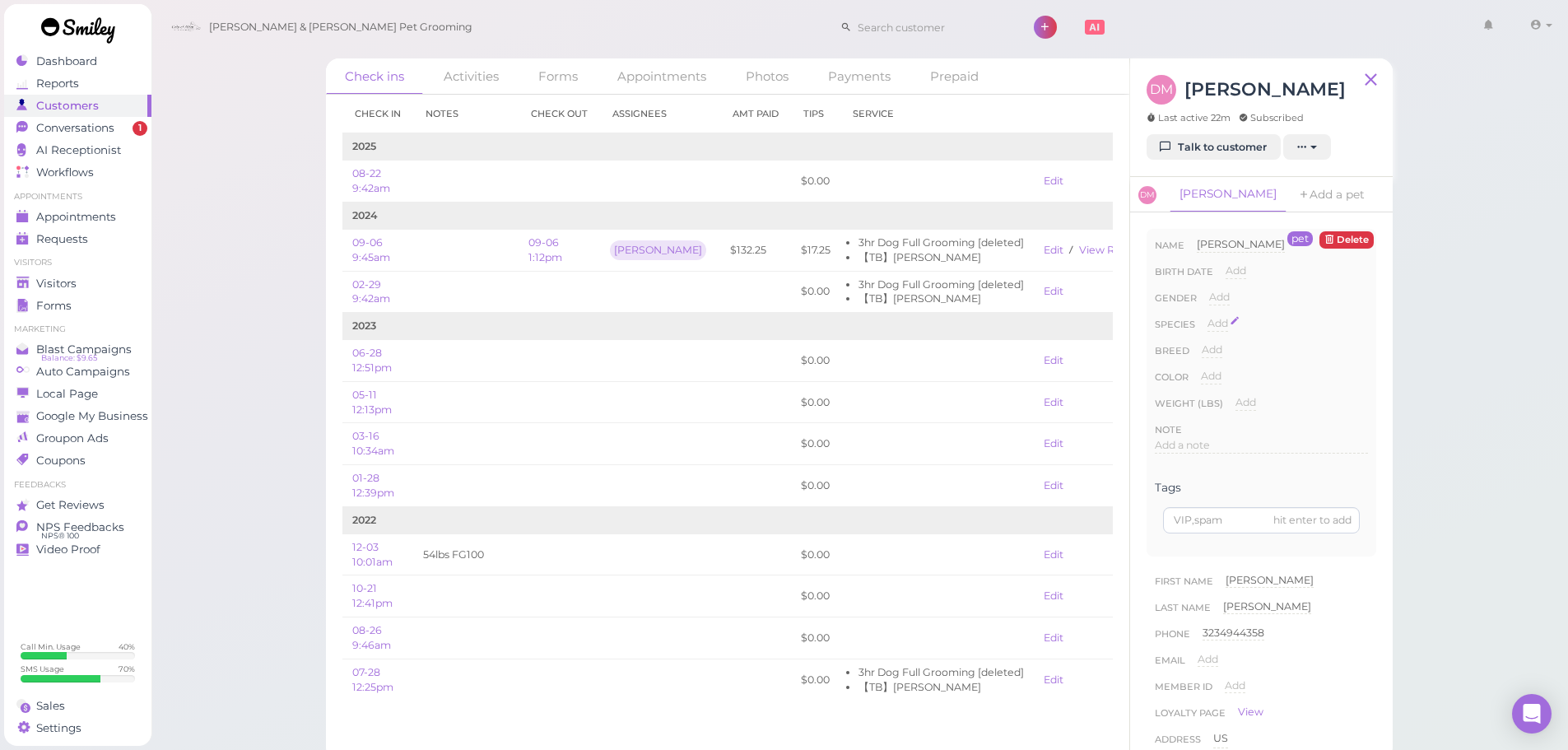
click at [1225, 319] on span "Add" at bounding box center [1218, 323] width 21 height 12
drag, startPoint x: 1229, startPoint y: 320, endPoint x: 1228, endPoint y: 334, distance: 14.0
click at [1230, 325] on select "Dog Cat Bird Other" at bounding box center [1288, 328] width 160 height 25
select select "Dog"
click at [1208, 316] on select "Dog Cat Bird Other" at bounding box center [1288, 328] width 160 height 25
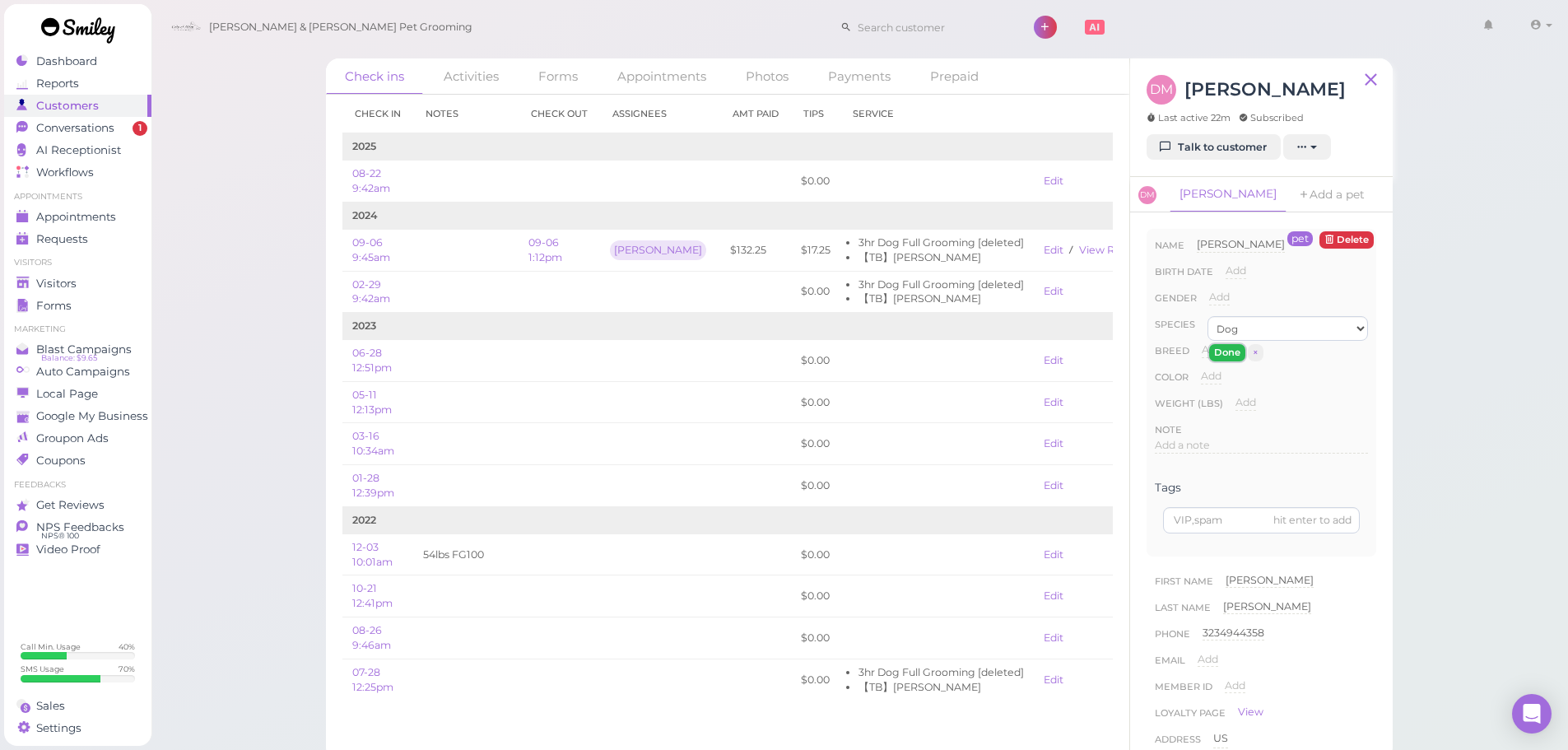
click at [1221, 351] on button "Done" at bounding box center [1228, 353] width 36 height 17
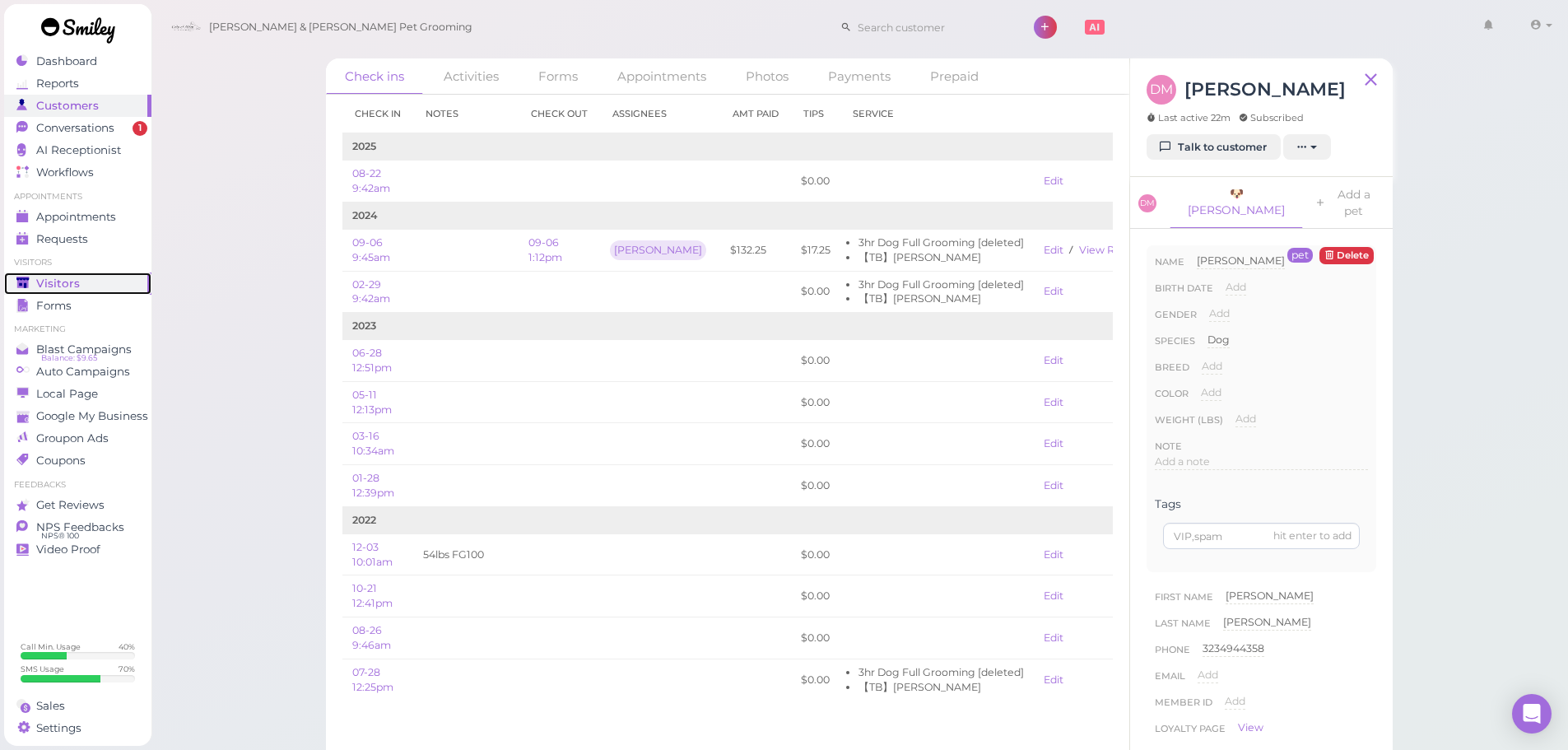
click at [42, 285] on span "Visitors" at bounding box center [58, 284] width 44 height 14
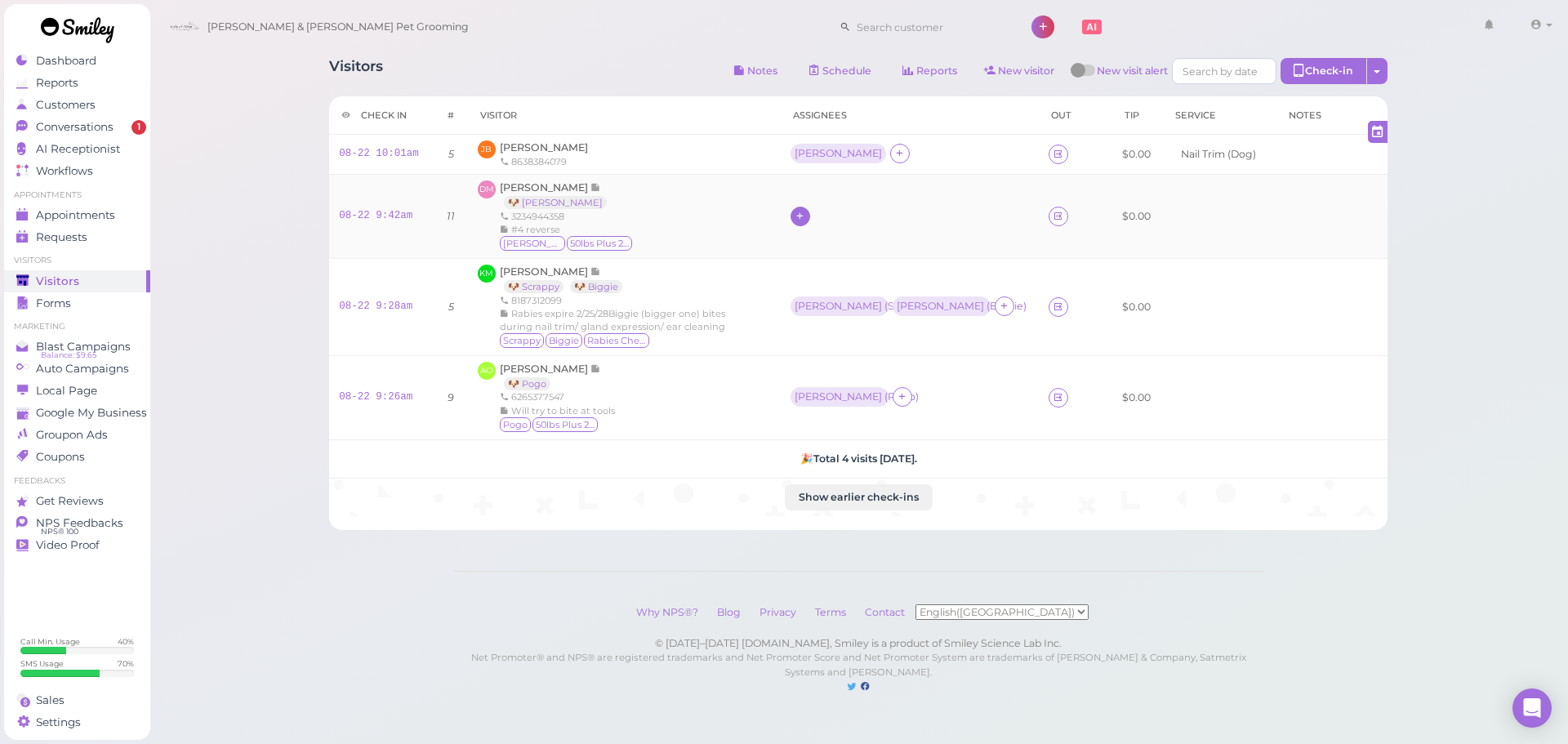
click at [806, 218] on icon at bounding box center [800, 216] width 10 height 12
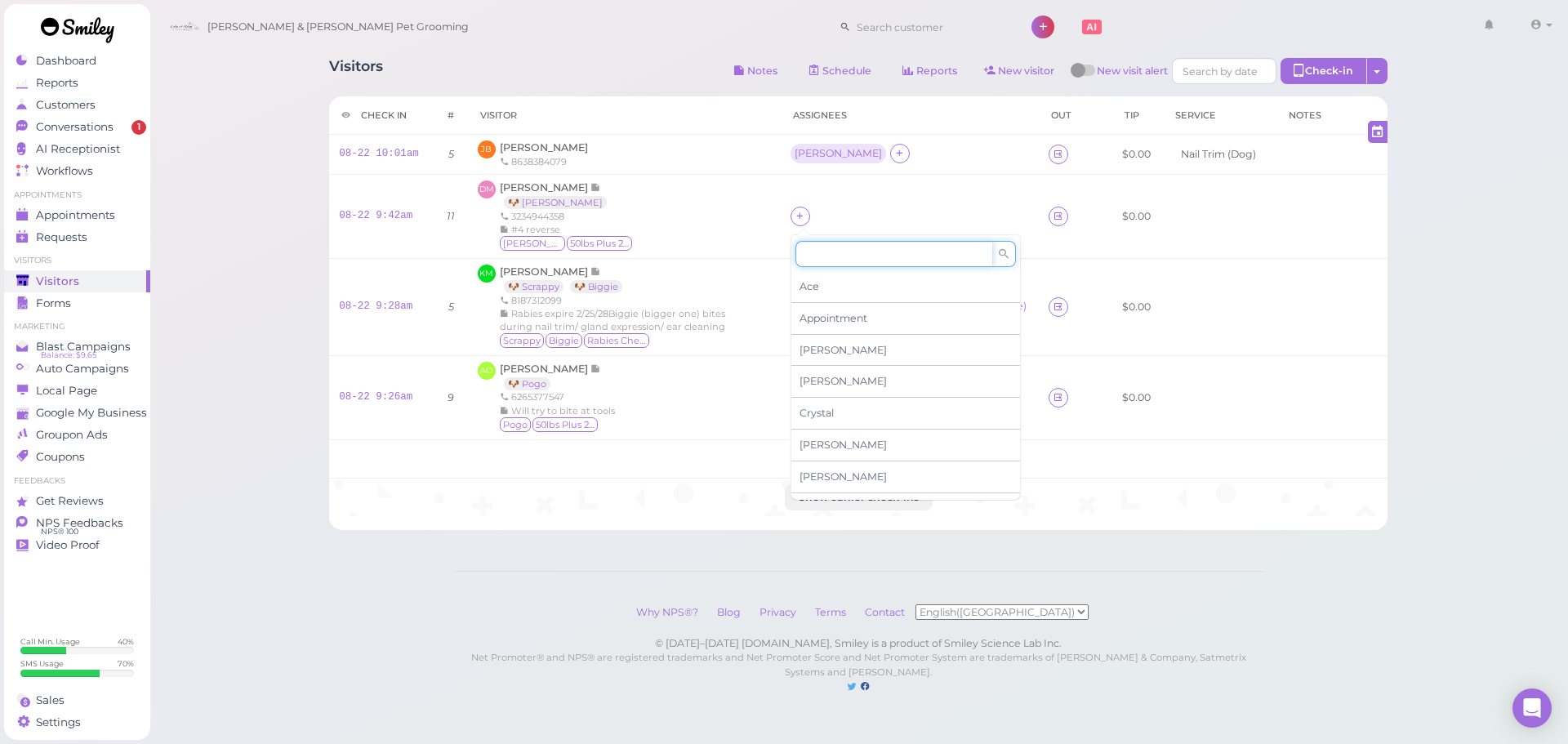
click at [828, 255] on input at bounding box center [894, 254] width 197 height 27
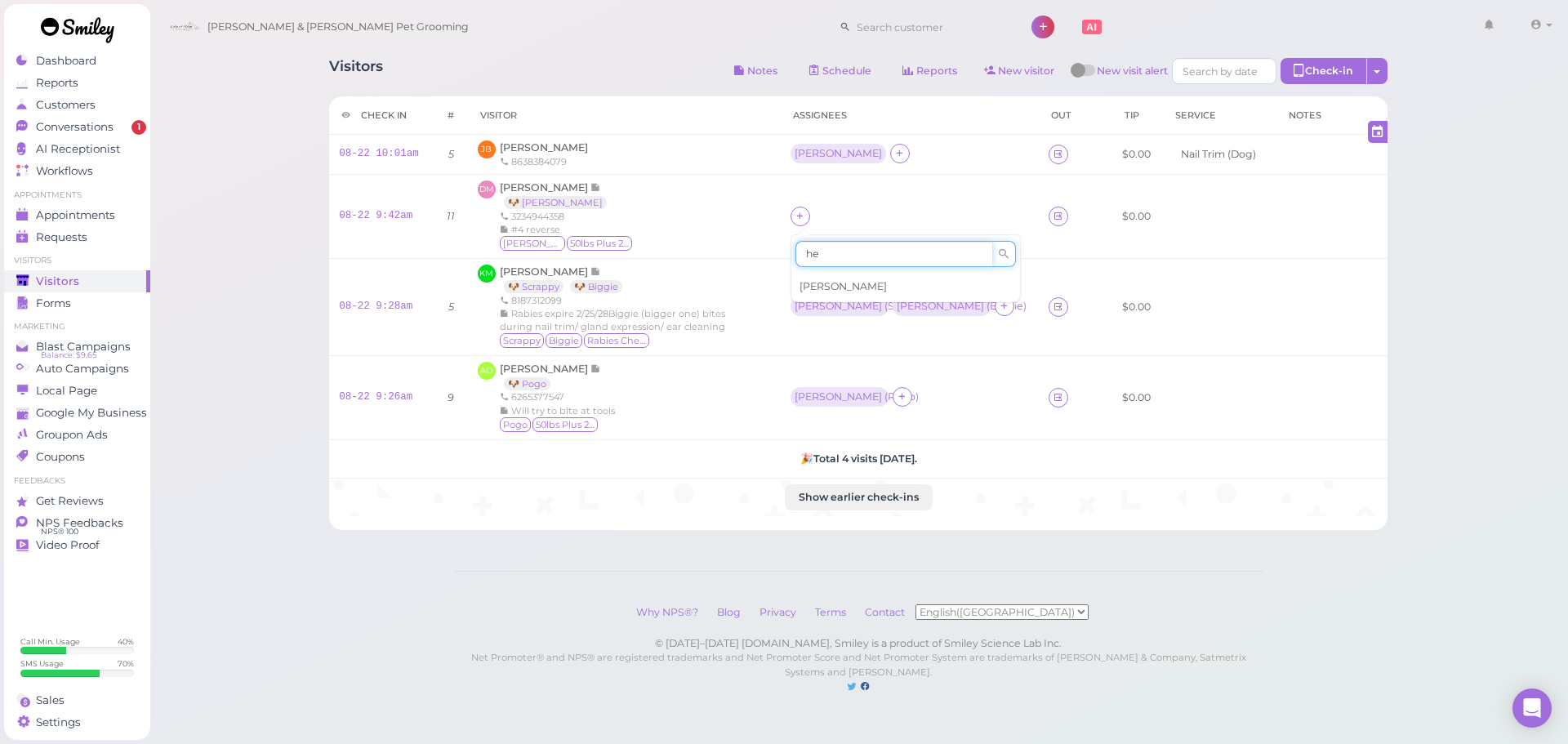
type input "he"
click at [828, 283] on span "Helen" at bounding box center [843, 286] width 87 height 12
click at [743, 240] on div "DM Denise Martinez 🐶 Otis 3234944358 #4 reverse Otis 50lbs Plus 21-25H" at bounding box center [624, 216] width 293 height 72
click at [808, 212] on div "Helen" at bounding box center [838, 215] width 87 height 11
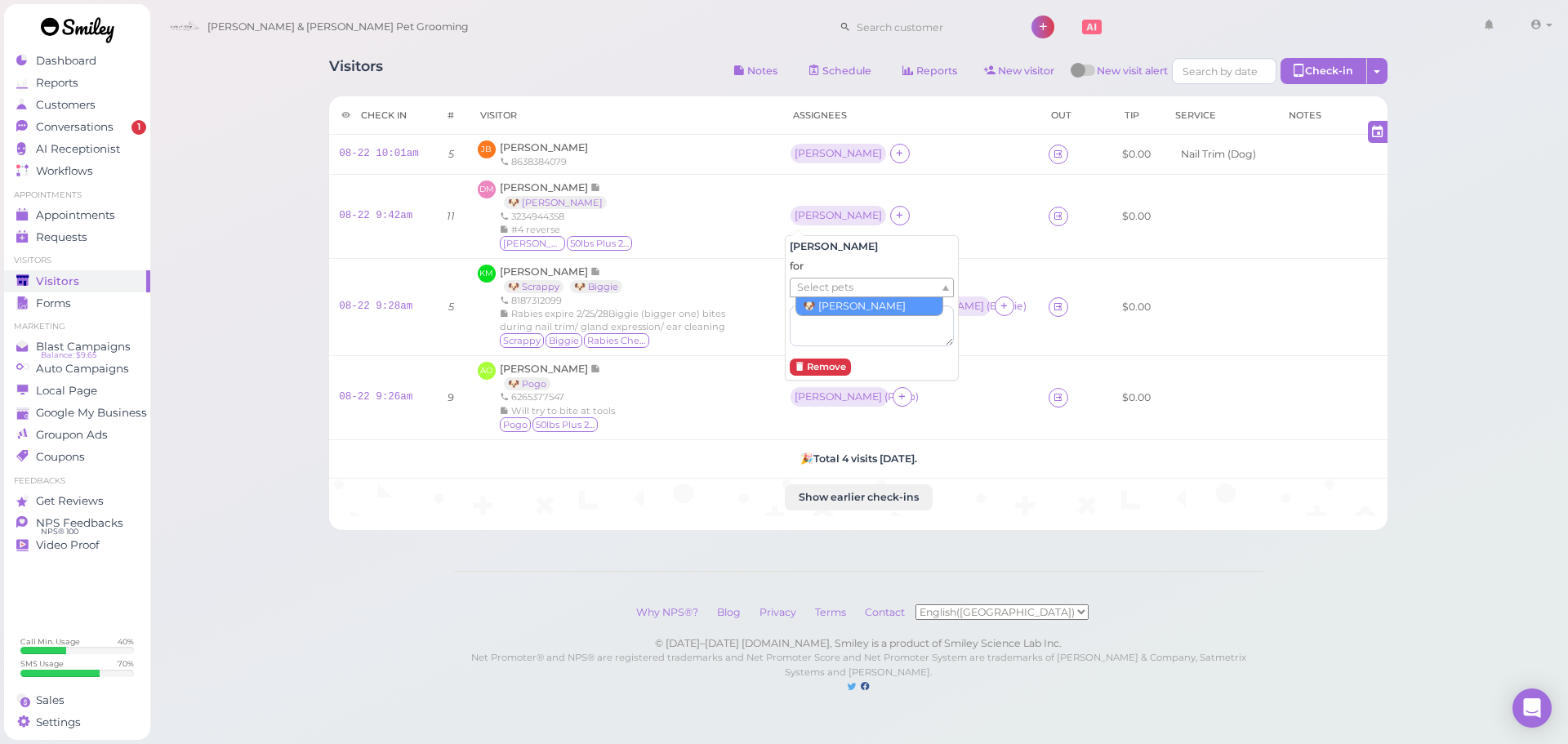
click at [840, 287] on span "Select pets" at bounding box center [825, 287] width 56 height 18
click at [755, 255] on td "DM Denise Martinez 🐶 Otis 3234944358 #4 reverse Otis 50lbs Plus 21-25H" at bounding box center [624, 216] width 313 height 84
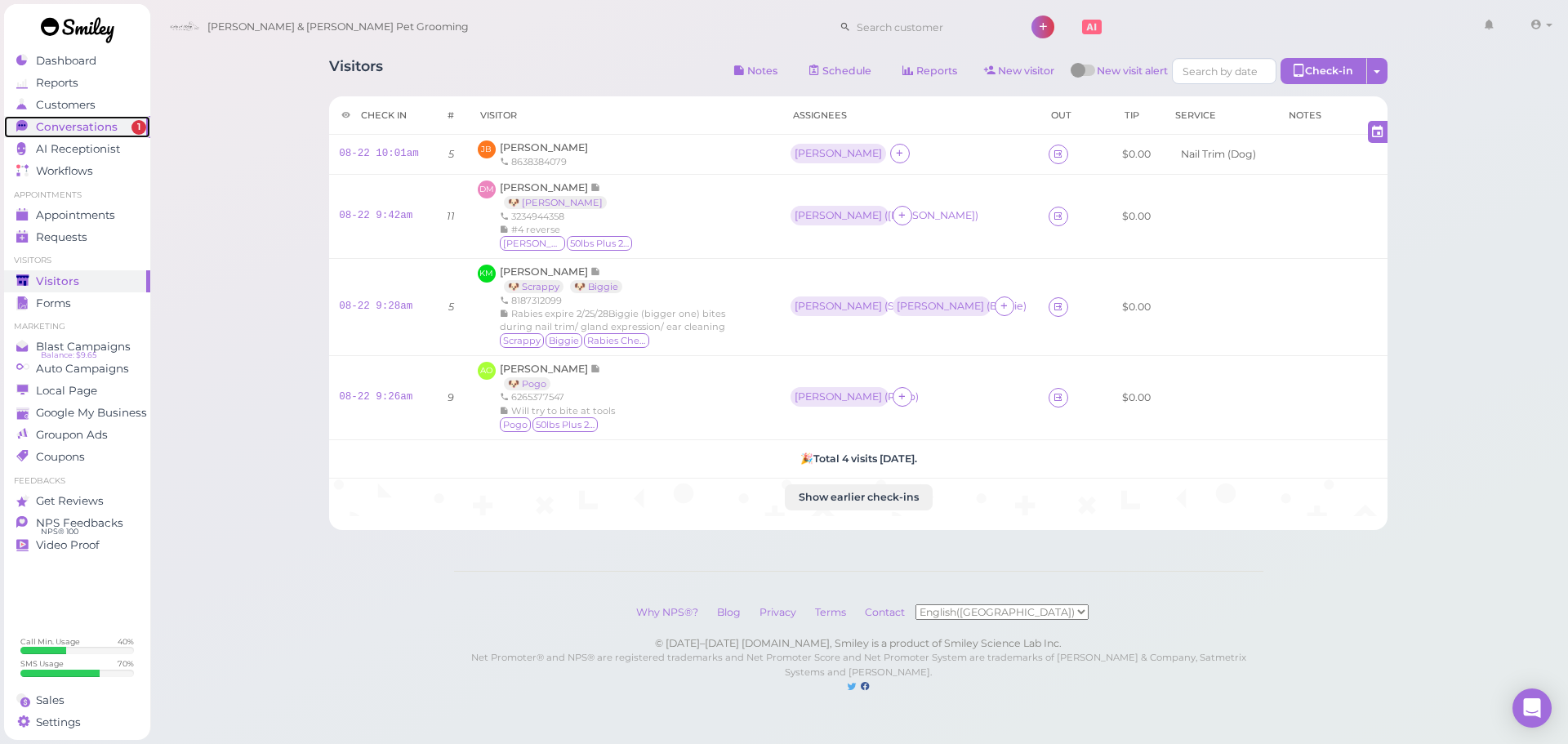
click at [104, 129] on span "Conversations" at bounding box center [76, 127] width 81 height 14
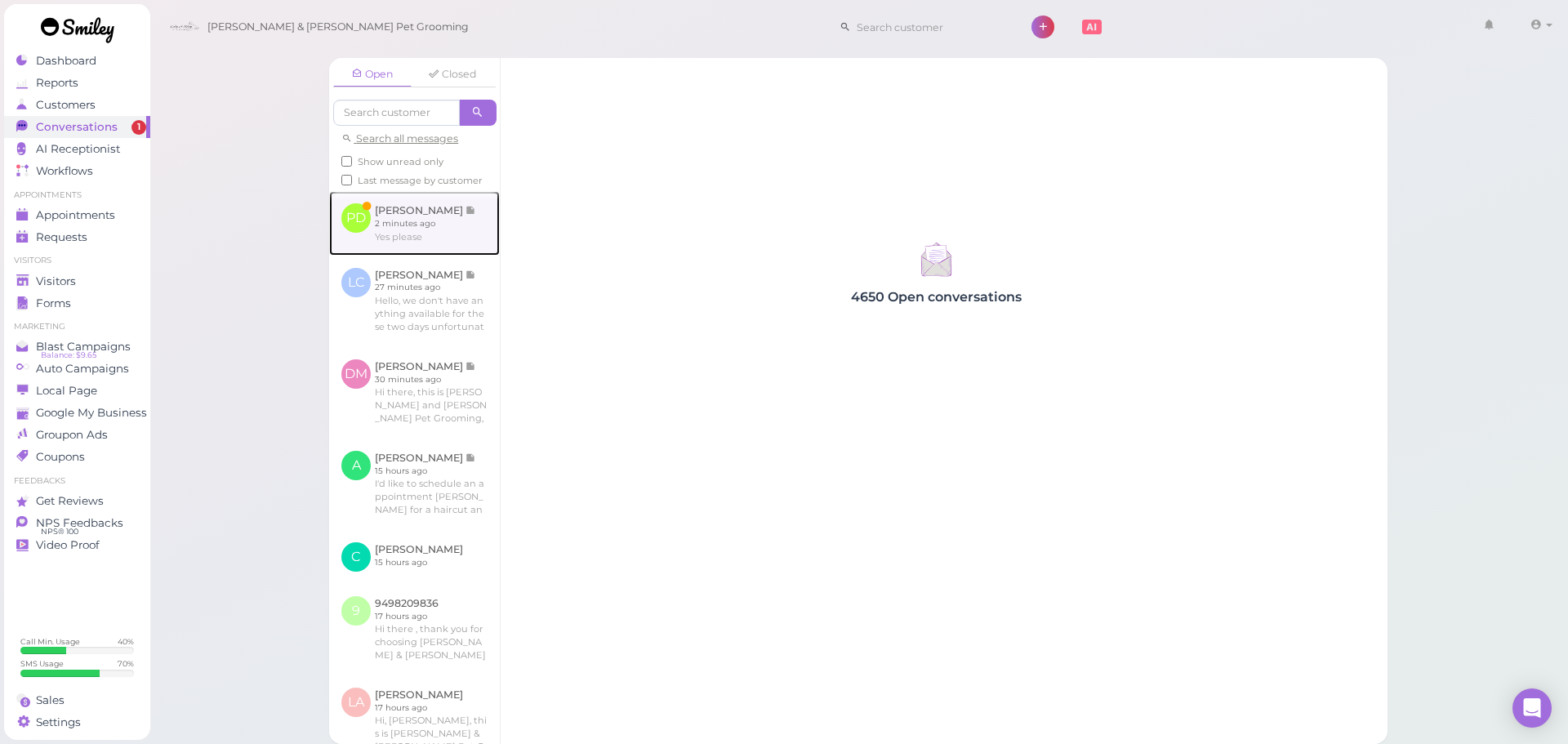
click at [423, 255] on link at bounding box center [415, 222] width 171 height 63
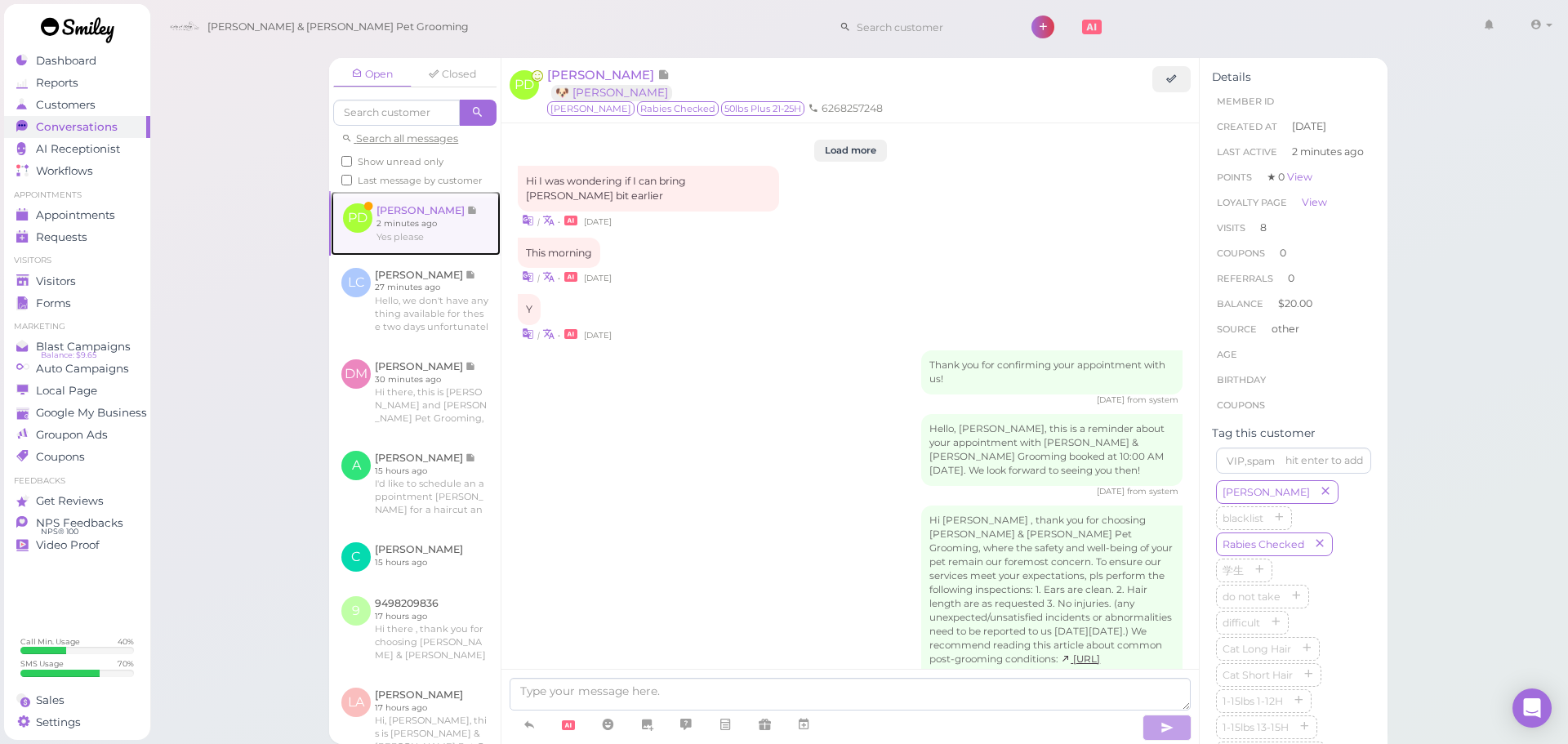
scroll to position [2244, 0]
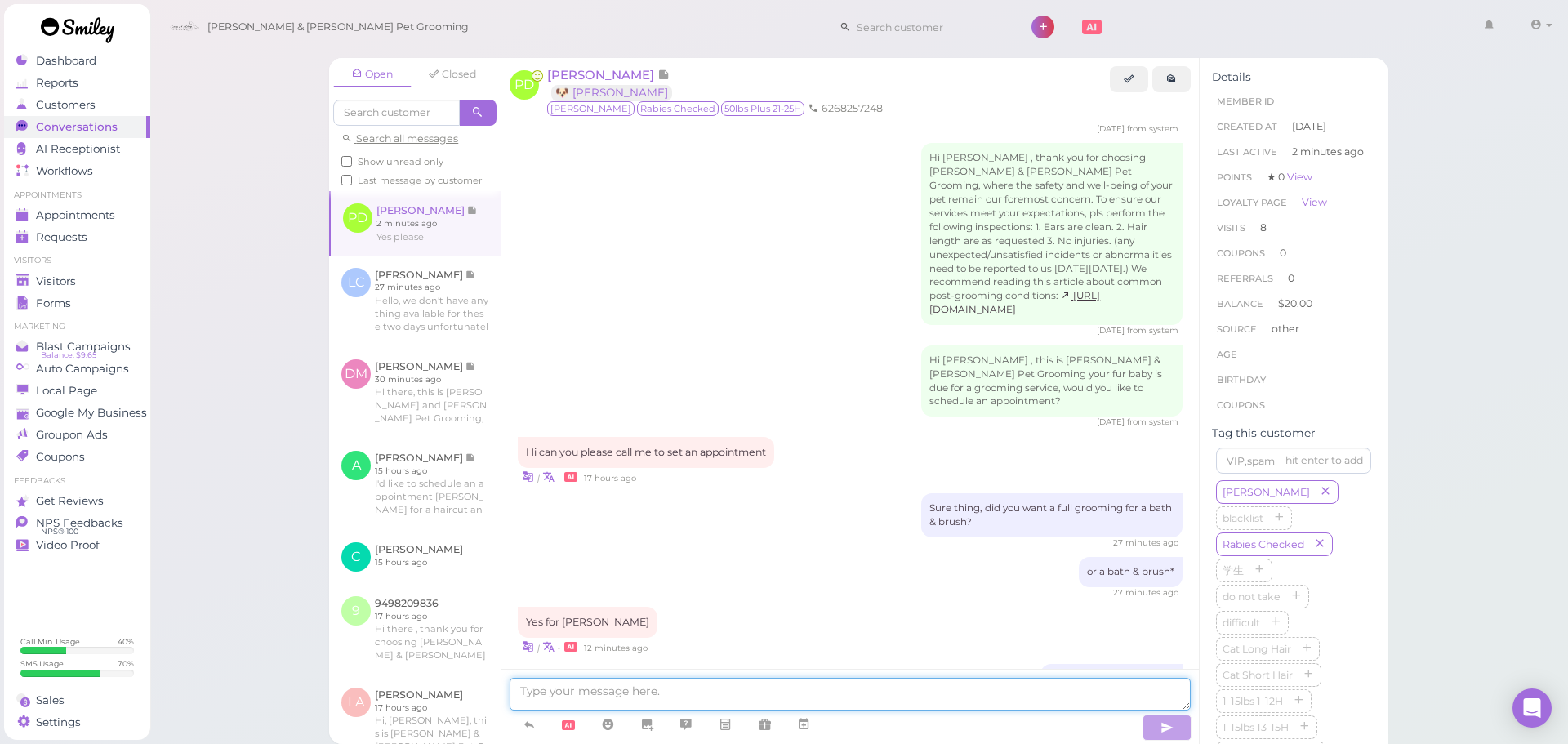
click at [698, 703] on textarea at bounding box center [850, 694] width 681 height 32
type textarea "Our earliest is going to be next Thursday at 9:30, would that work for you?"
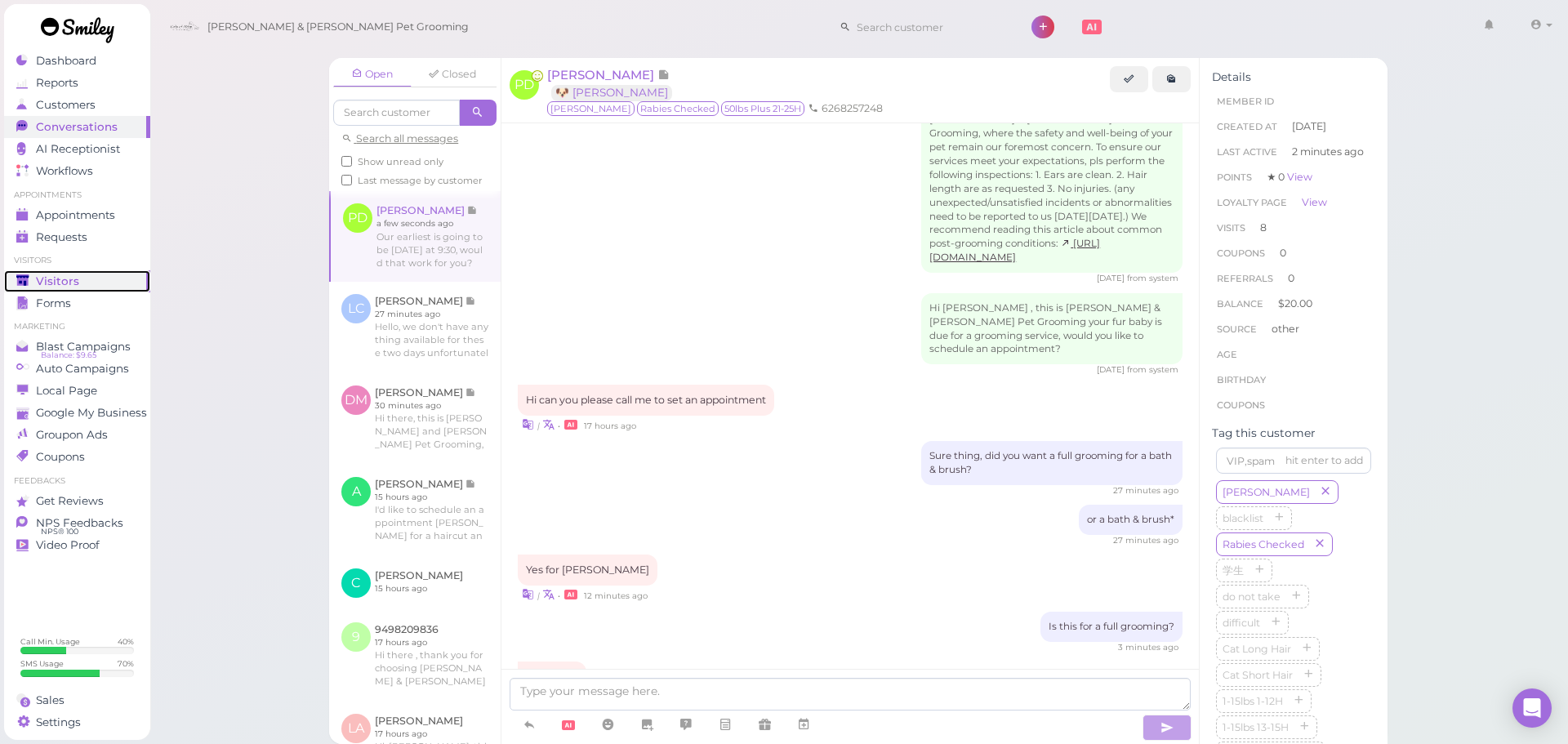
click at [82, 271] on link "Visitors" at bounding box center [77, 281] width 146 height 22
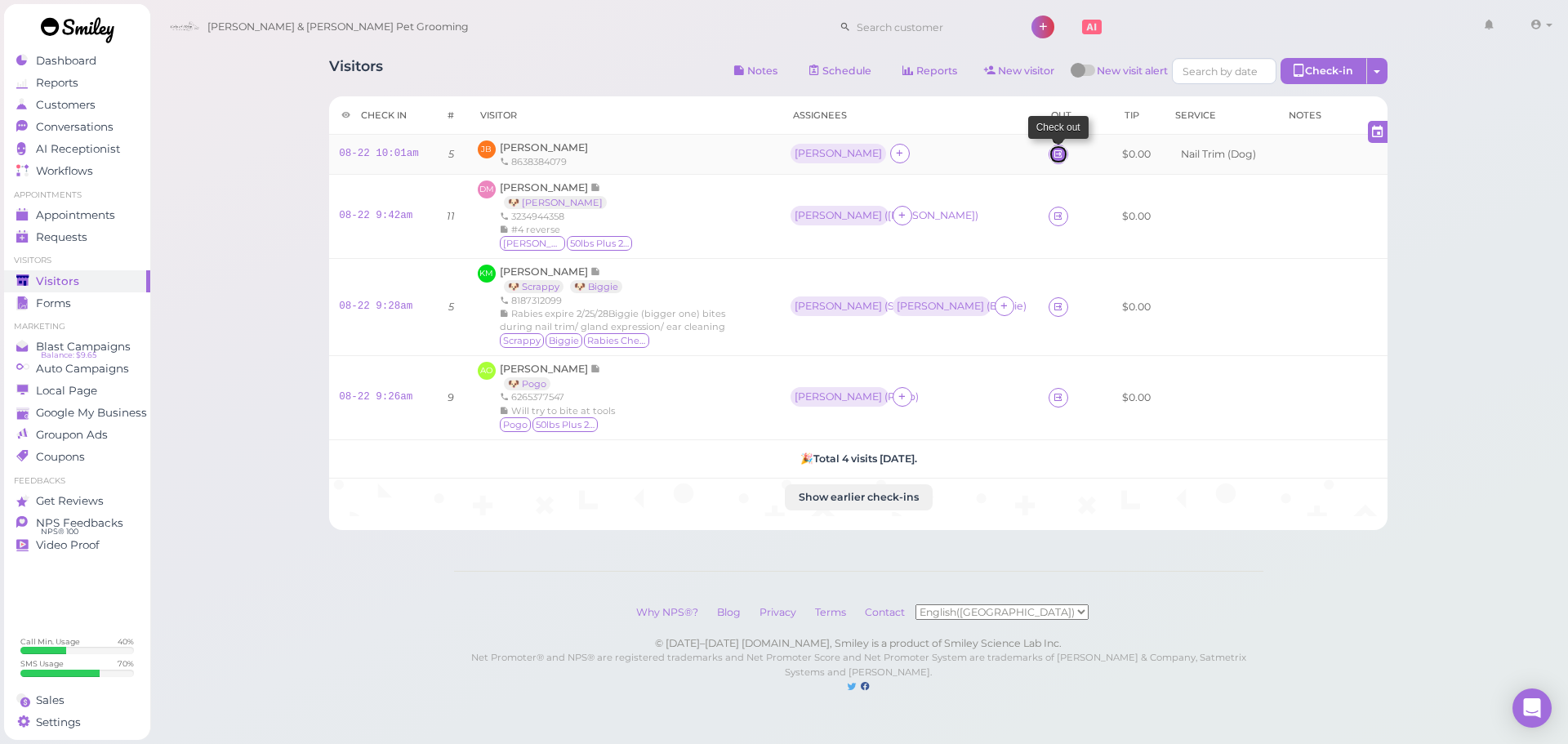
click at [1053, 148] on icon at bounding box center [1058, 154] width 10 height 12
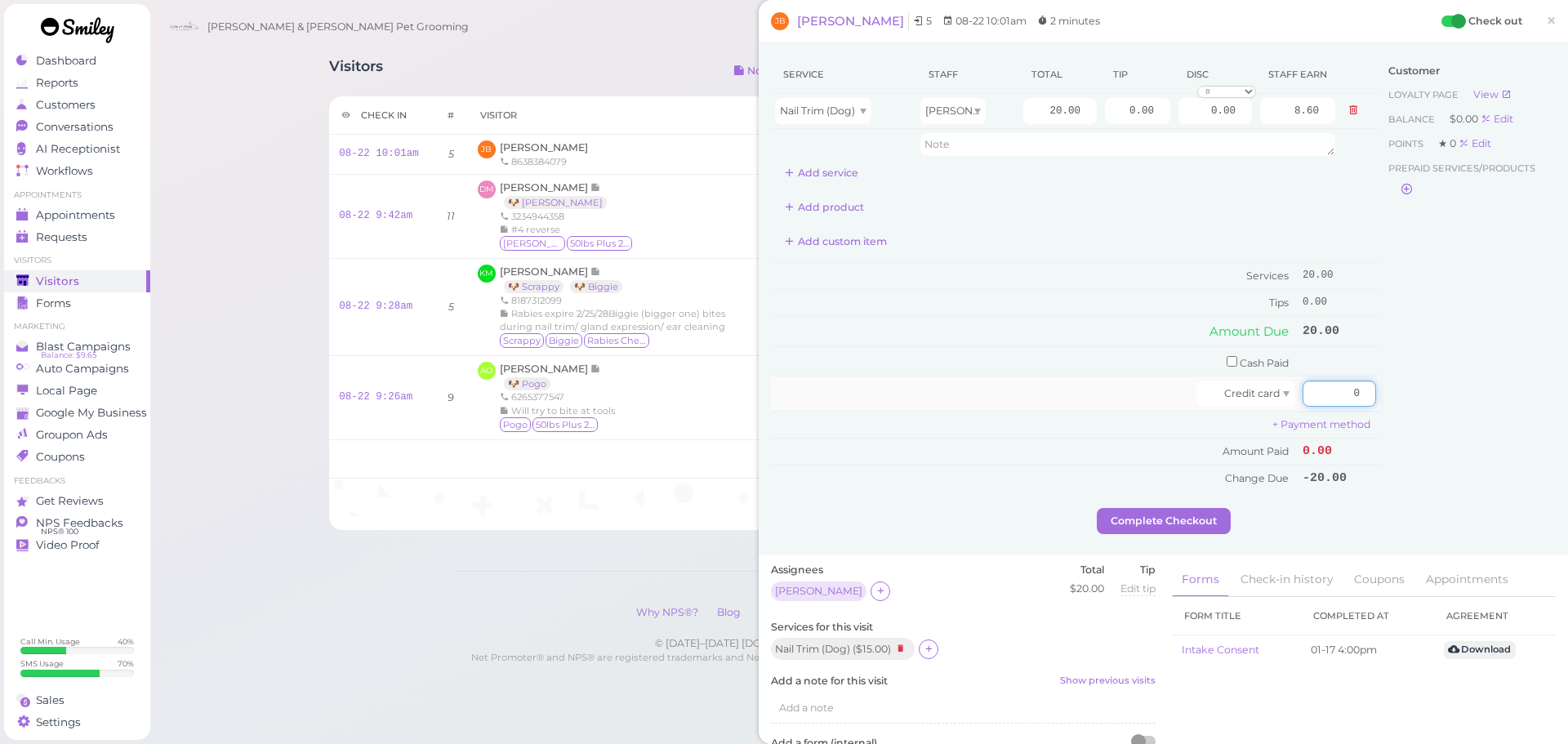
click at [1322, 402] on input "0" at bounding box center [1340, 393] width 74 height 27
type input "23"
drag, startPoint x: 1108, startPoint y: 115, endPoint x: 1492, endPoint y: 115, distance: 384.0
click at [1464, 115] on div "Service Staff Total Tip Disc Staff earn Nail Trim (Dog) Rebecca 20.00 0.00 0.00…" at bounding box center [1163, 281] width 785 height 452
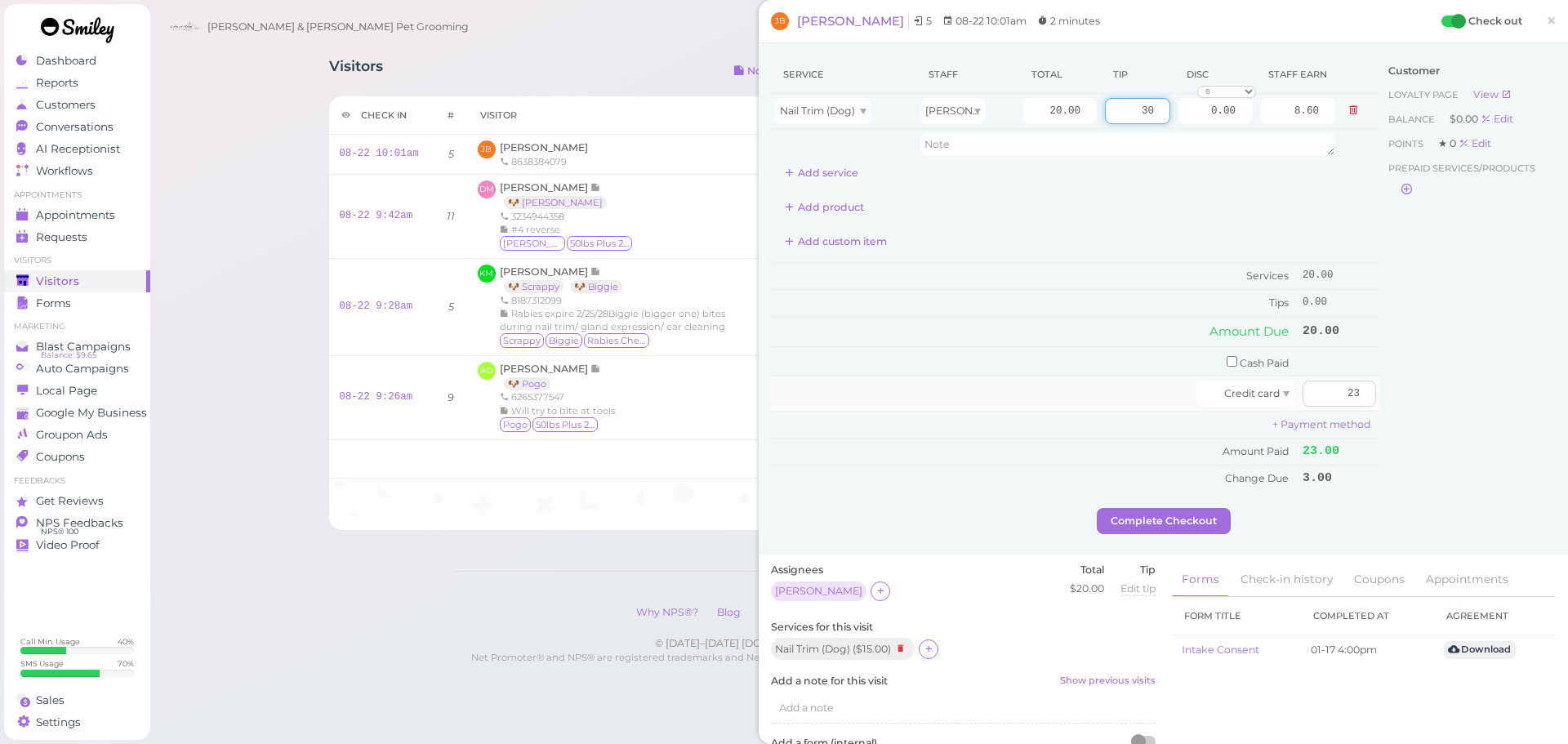
type input "30"
drag, startPoint x: 1304, startPoint y: 393, endPoint x: 1549, endPoint y: 406, distance: 245.3
click at [1549, 406] on div "Service Staff Total Tip Disc Staff earn Nail Trim (Dog) Rebecca 20.00 30 0.00 0…" at bounding box center [1163, 299] width 809 height 511
type input "20"
click at [1450, 434] on div "Customer Loyalty page View Balance $0.00 Edit Points ★ 0 Edit Prepaid services/…" at bounding box center [1468, 281] width 175 height 452
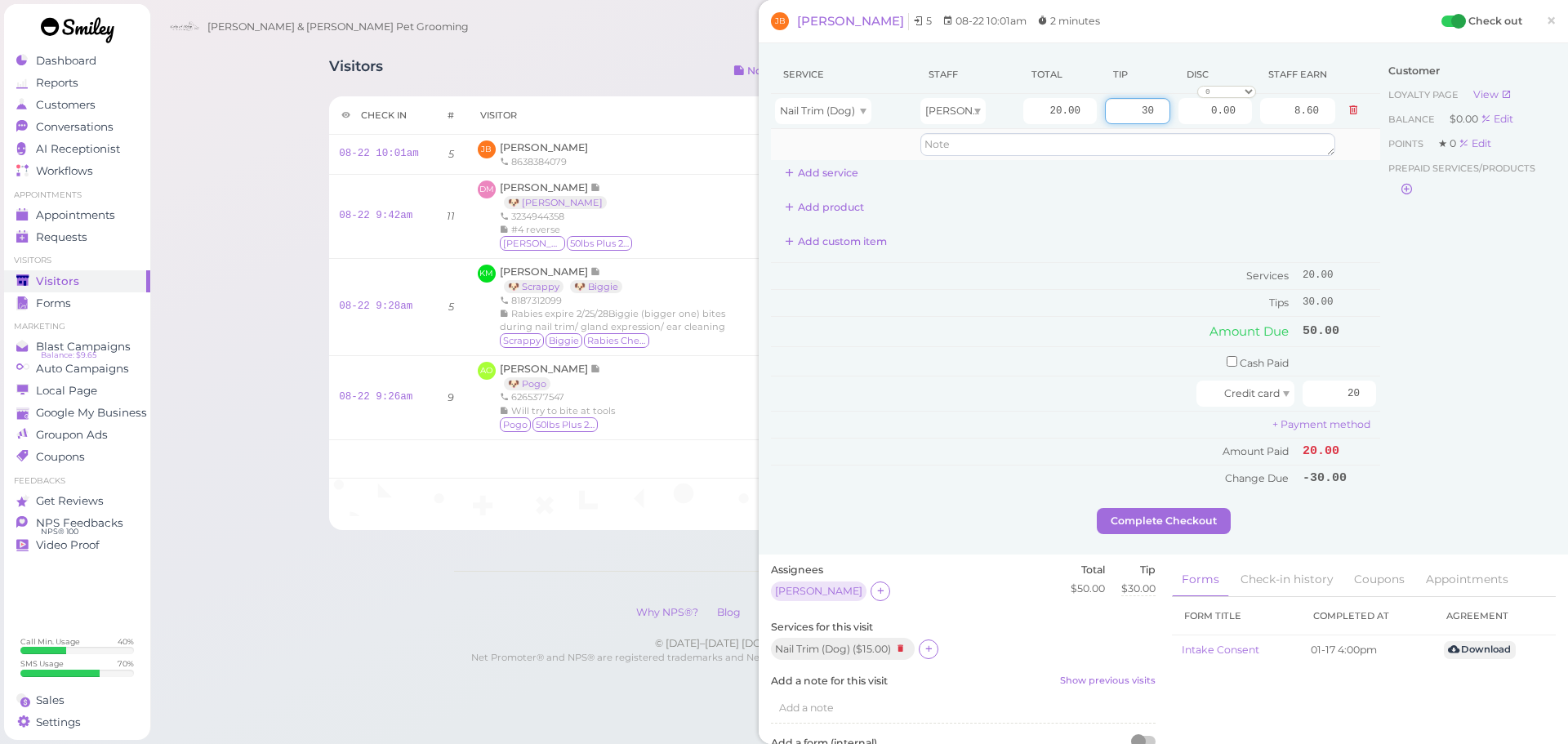
drag, startPoint x: 1109, startPoint y: 114, endPoint x: 1320, endPoint y: 148, distance: 213.7
click at [1303, 138] on tbody "Nail Trim (Dog) Rebecca 20.00 30 0.00 0 10% off 15% off 20% off 25% off 30% off…" at bounding box center [1075, 127] width 609 height 66
type input "0"
click at [1175, 451] on td "Amount Paid" at bounding box center [1034, 452] width 528 height 27
click at [1186, 531] on button "Complete Checkout" at bounding box center [1163, 521] width 134 height 27
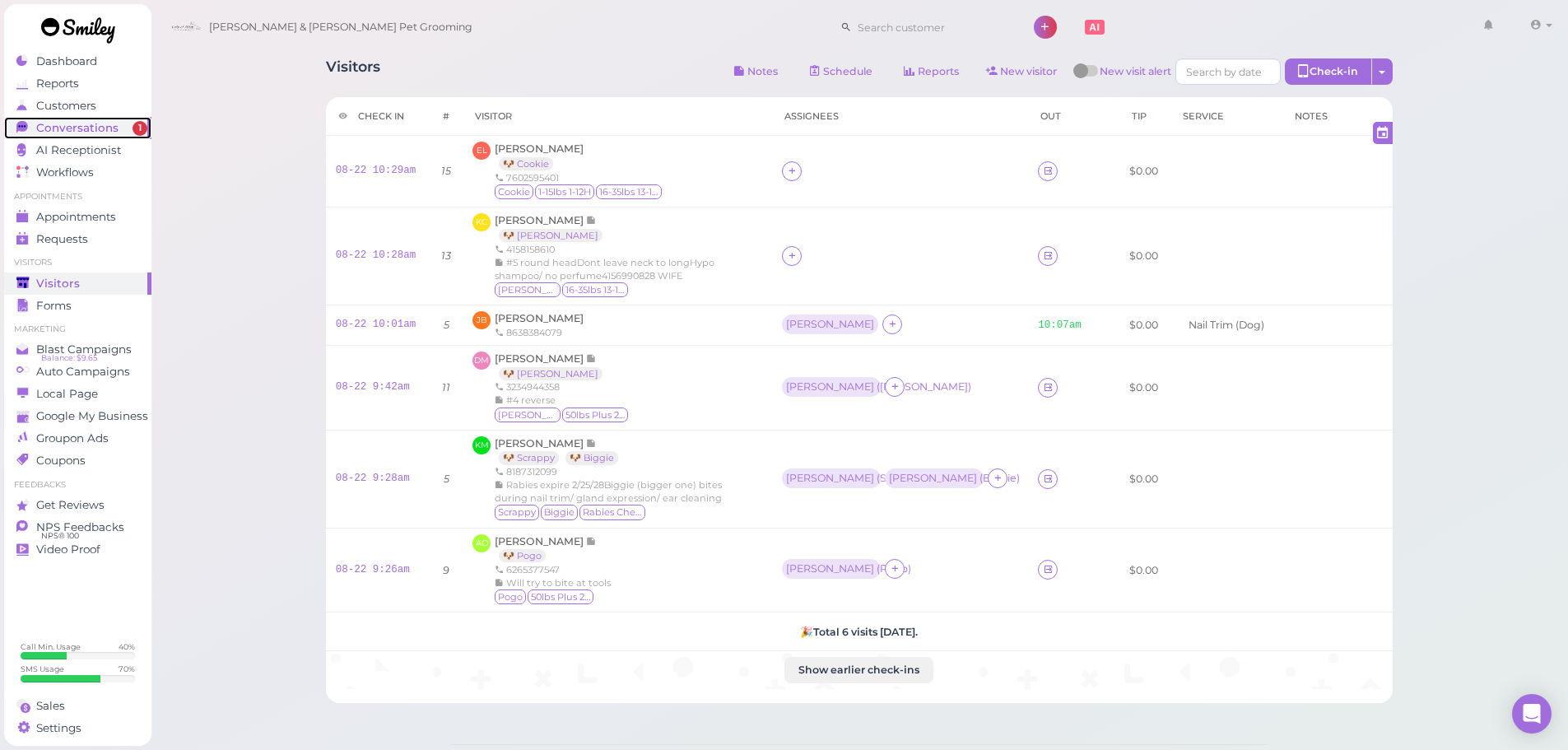
click at [84, 128] on span "Conversations" at bounding box center [77, 128] width 82 height 14
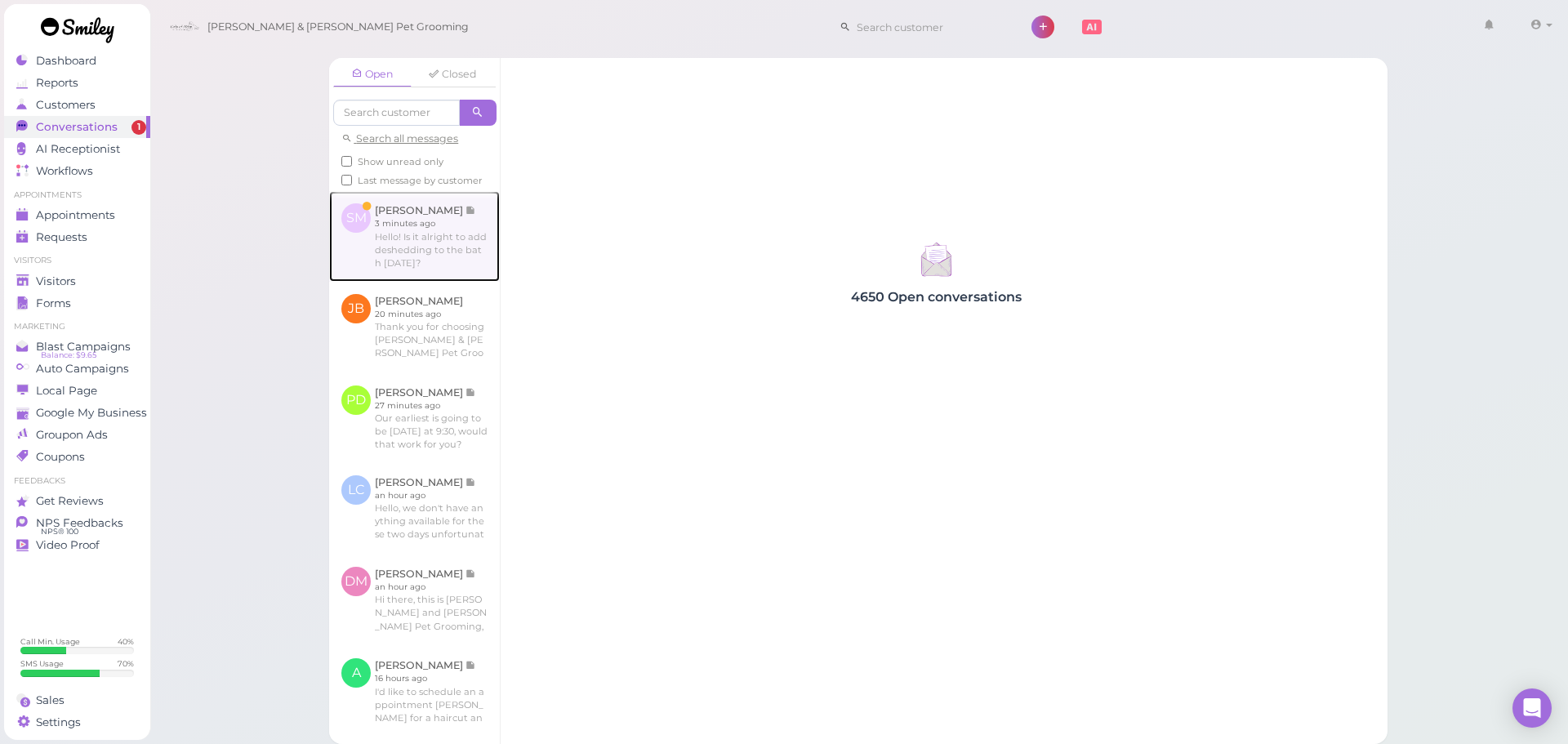
click at [385, 227] on link at bounding box center [415, 235] width 171 height 90
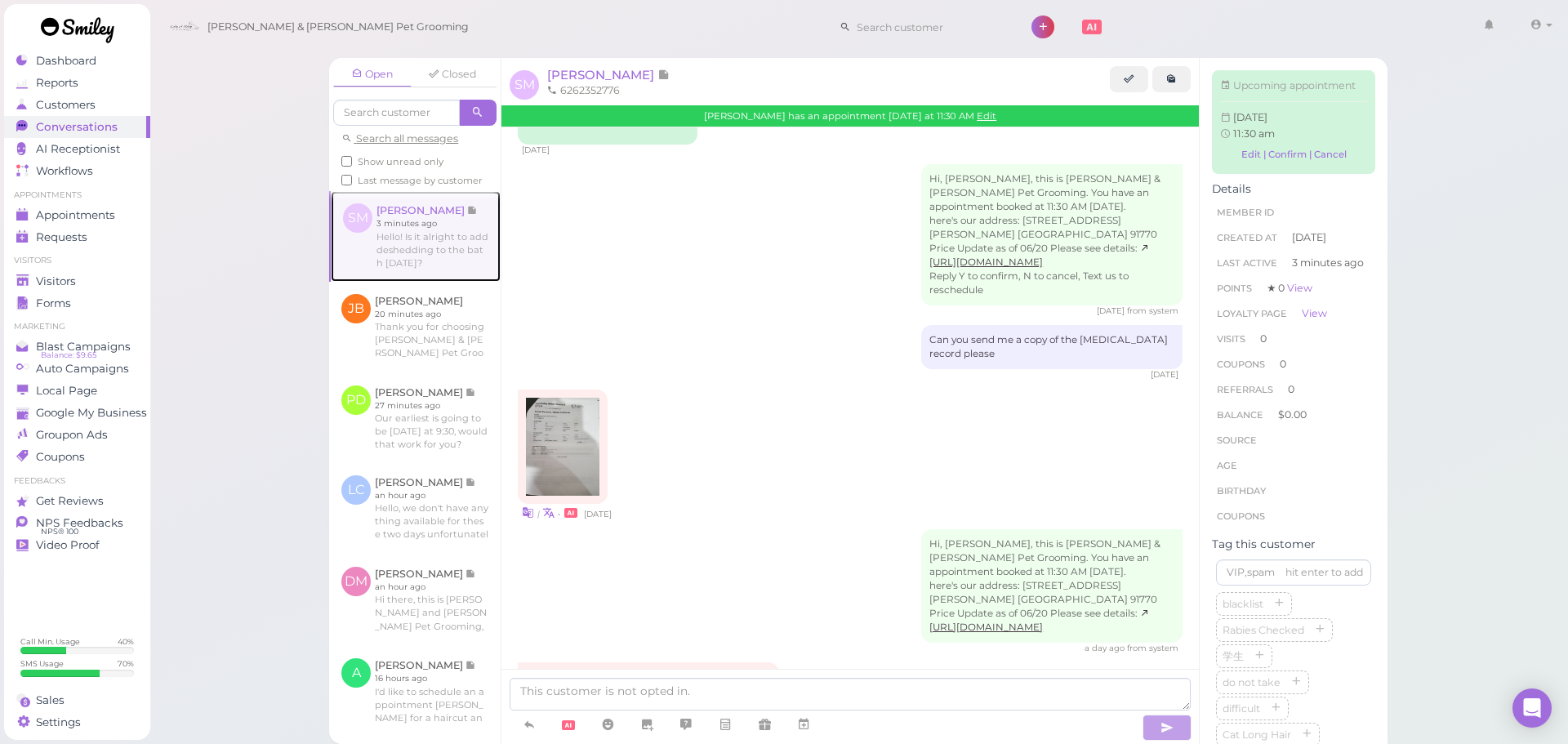
scroll to position [266, 0]
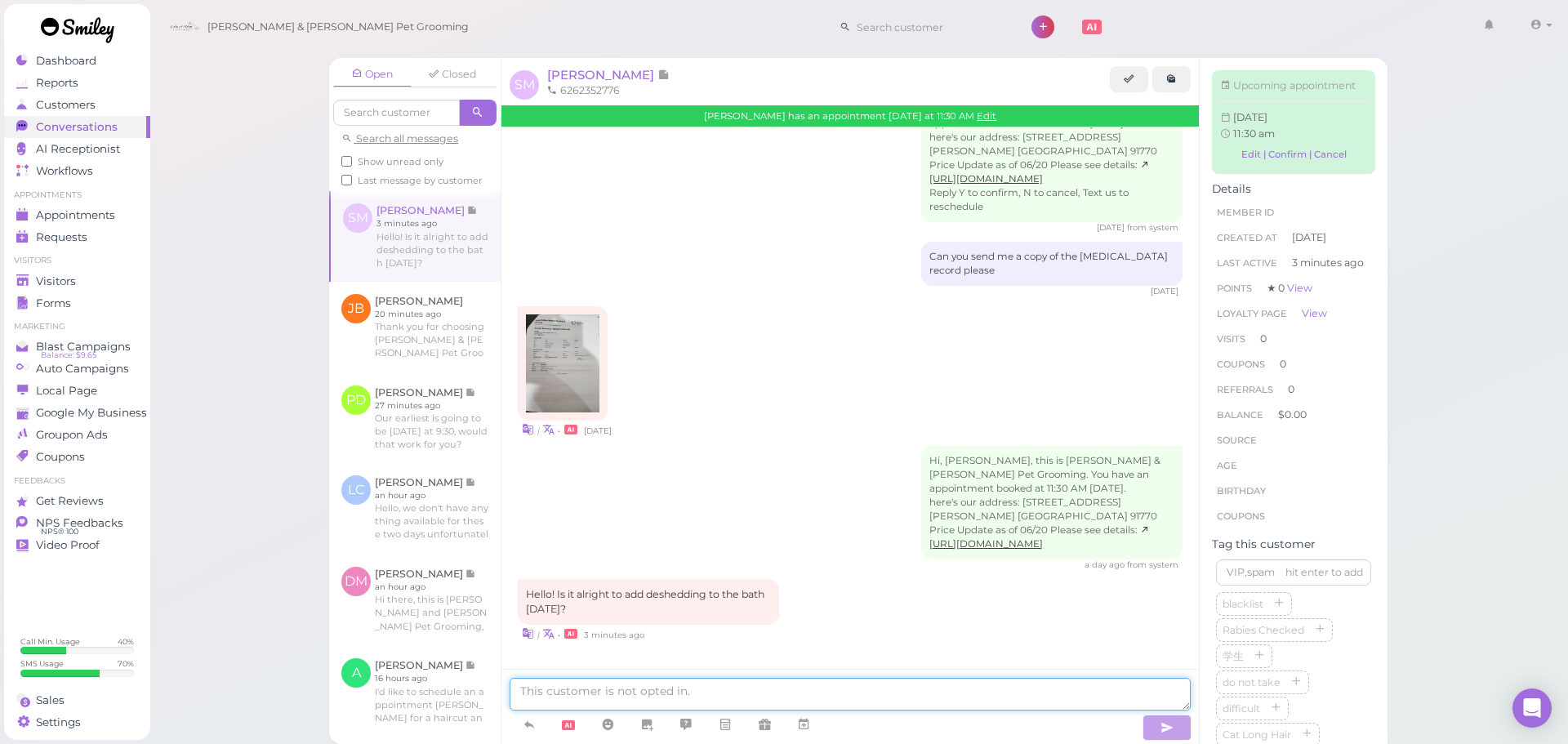
click at [707, 694] on textarea at bounding box center [850, 694] width 681 height 32
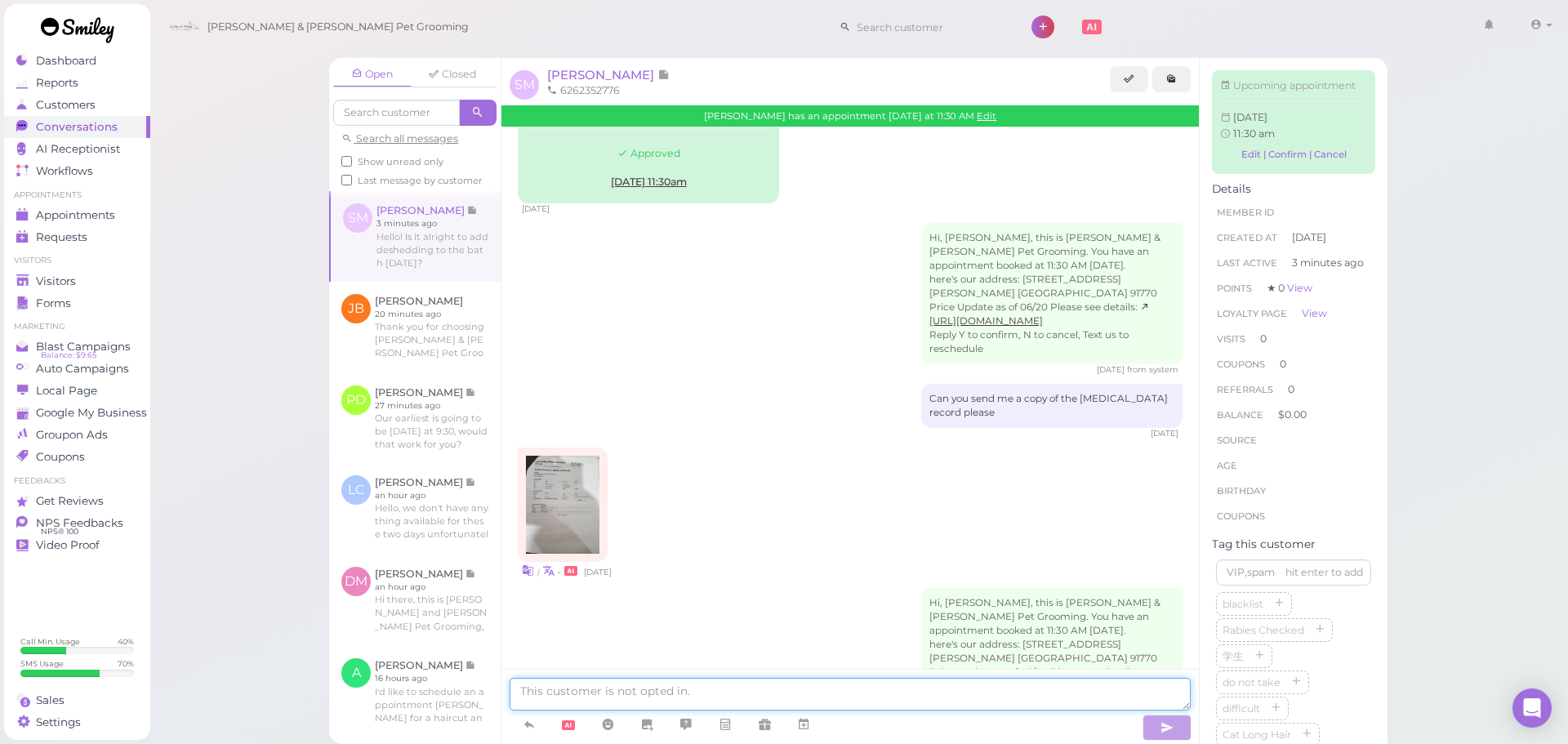
scroll to position [271, 0]
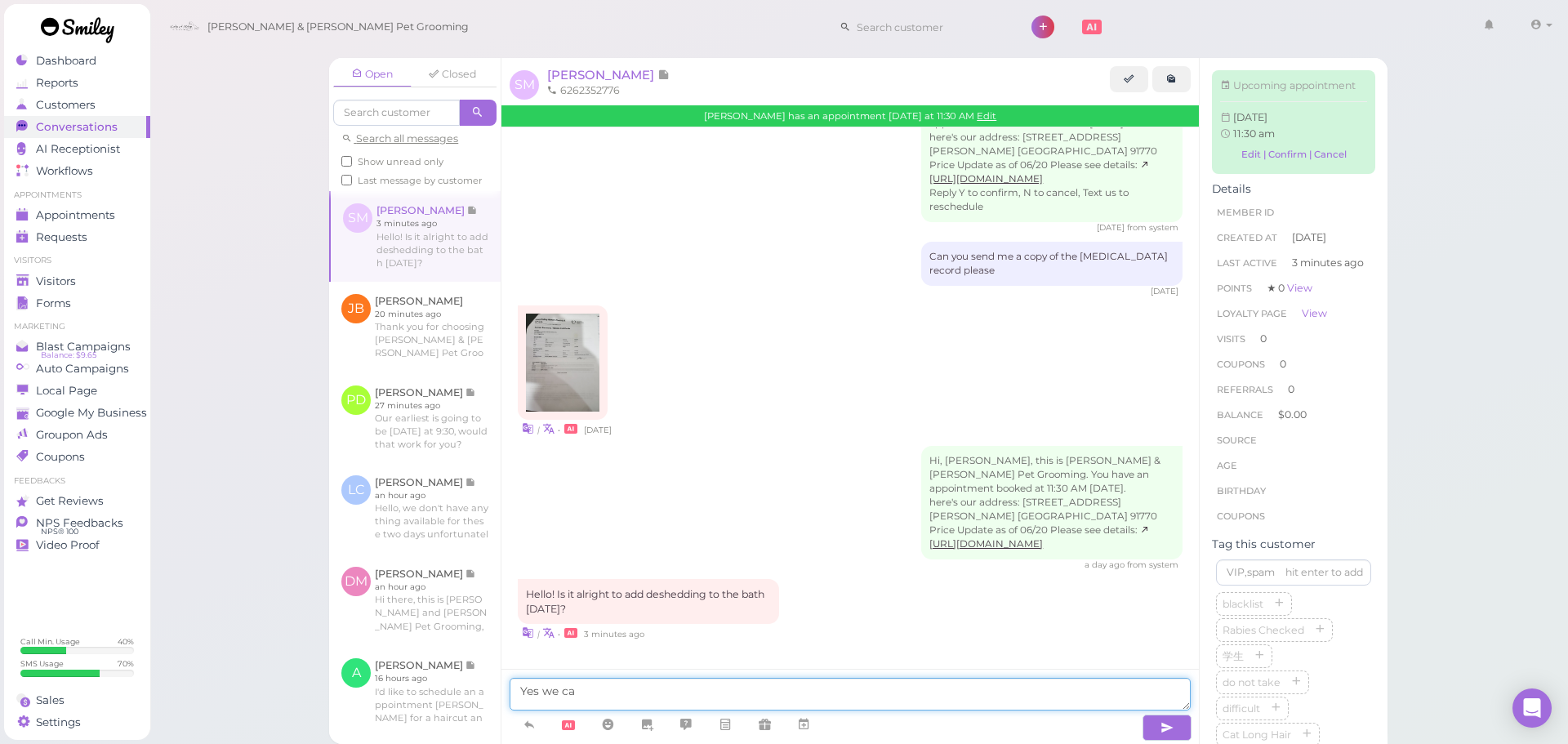
type textarea "Yes we can"
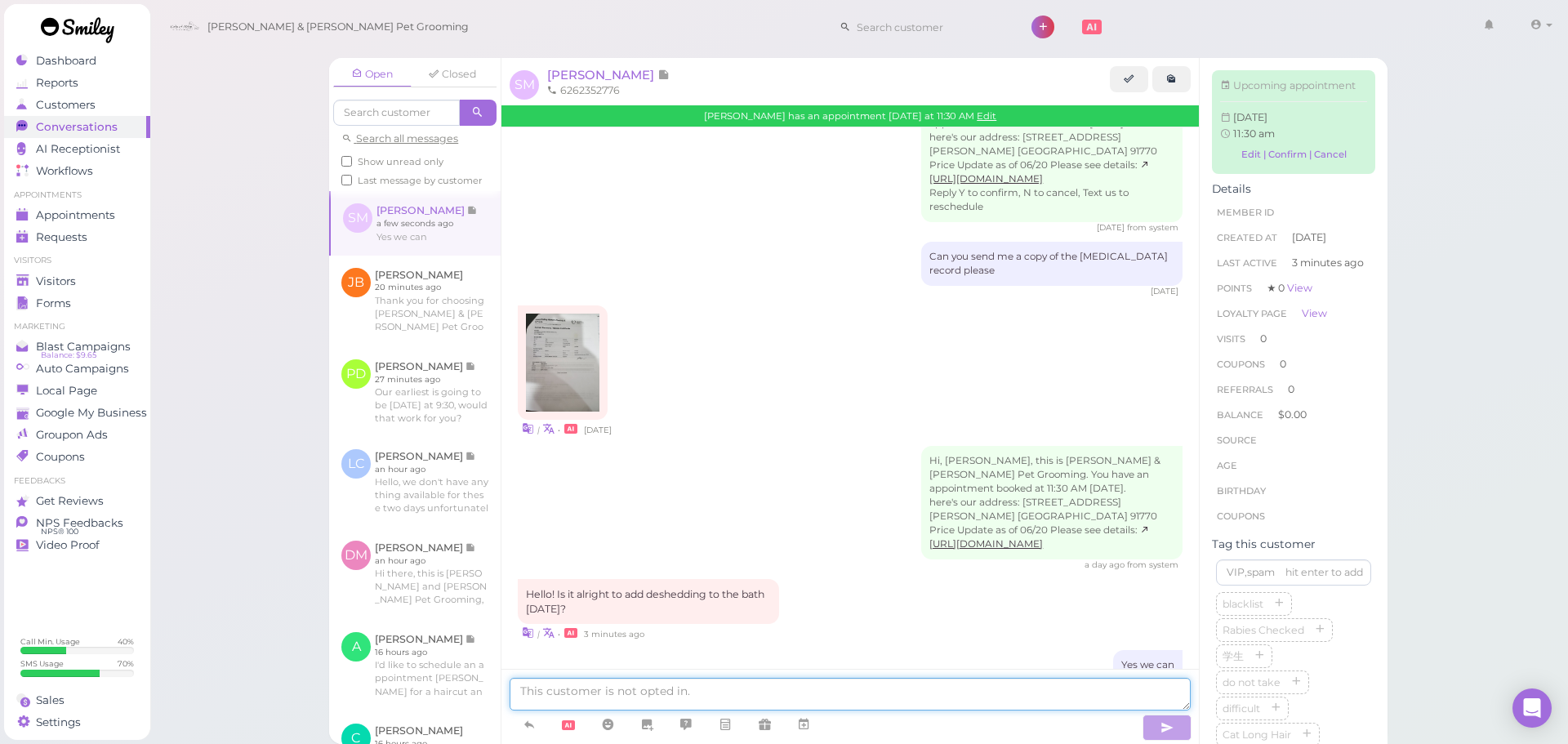
scroll to position [310, 0]
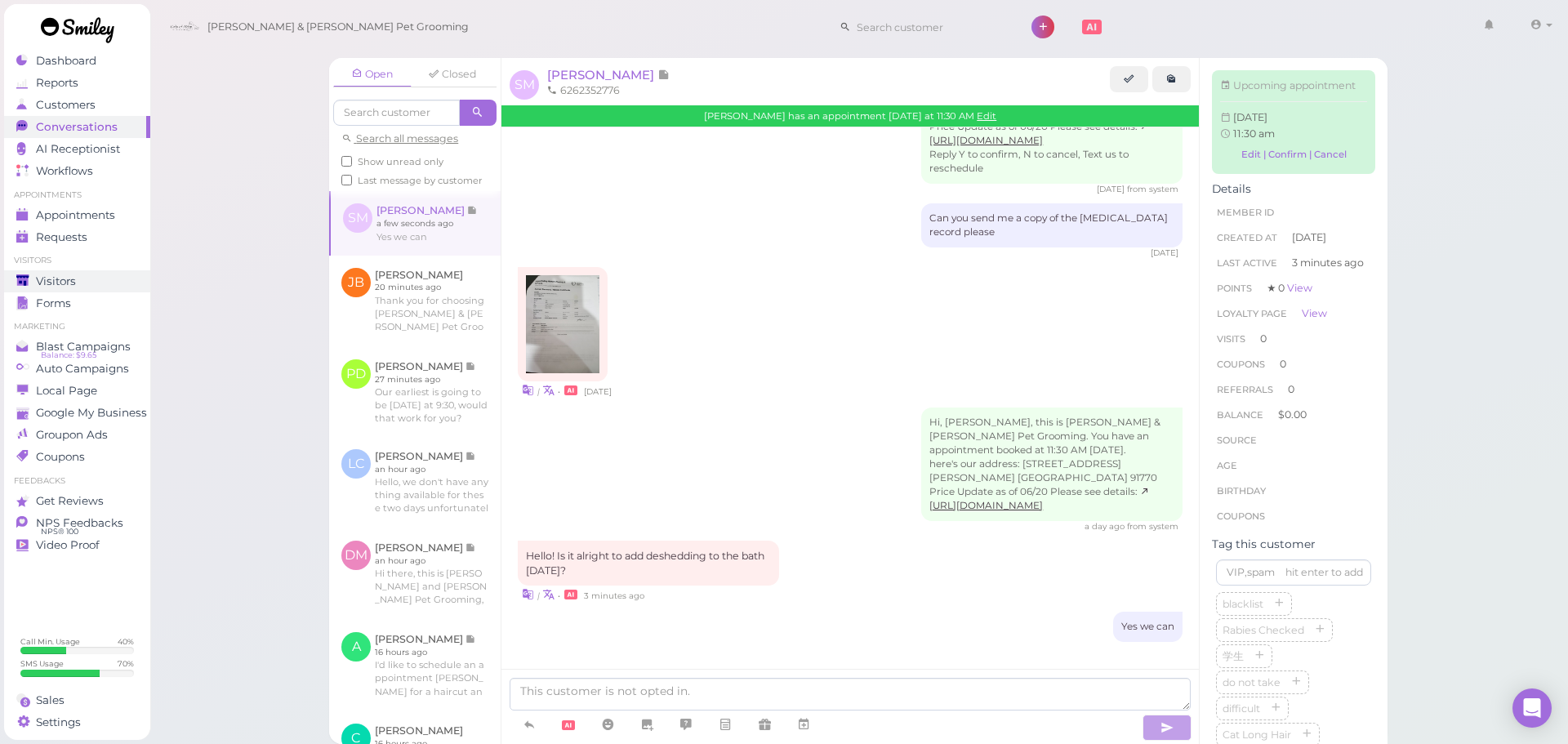
click at [93, 282] on div "Visitors" at bounding box center [75, 281] width 118 height 14
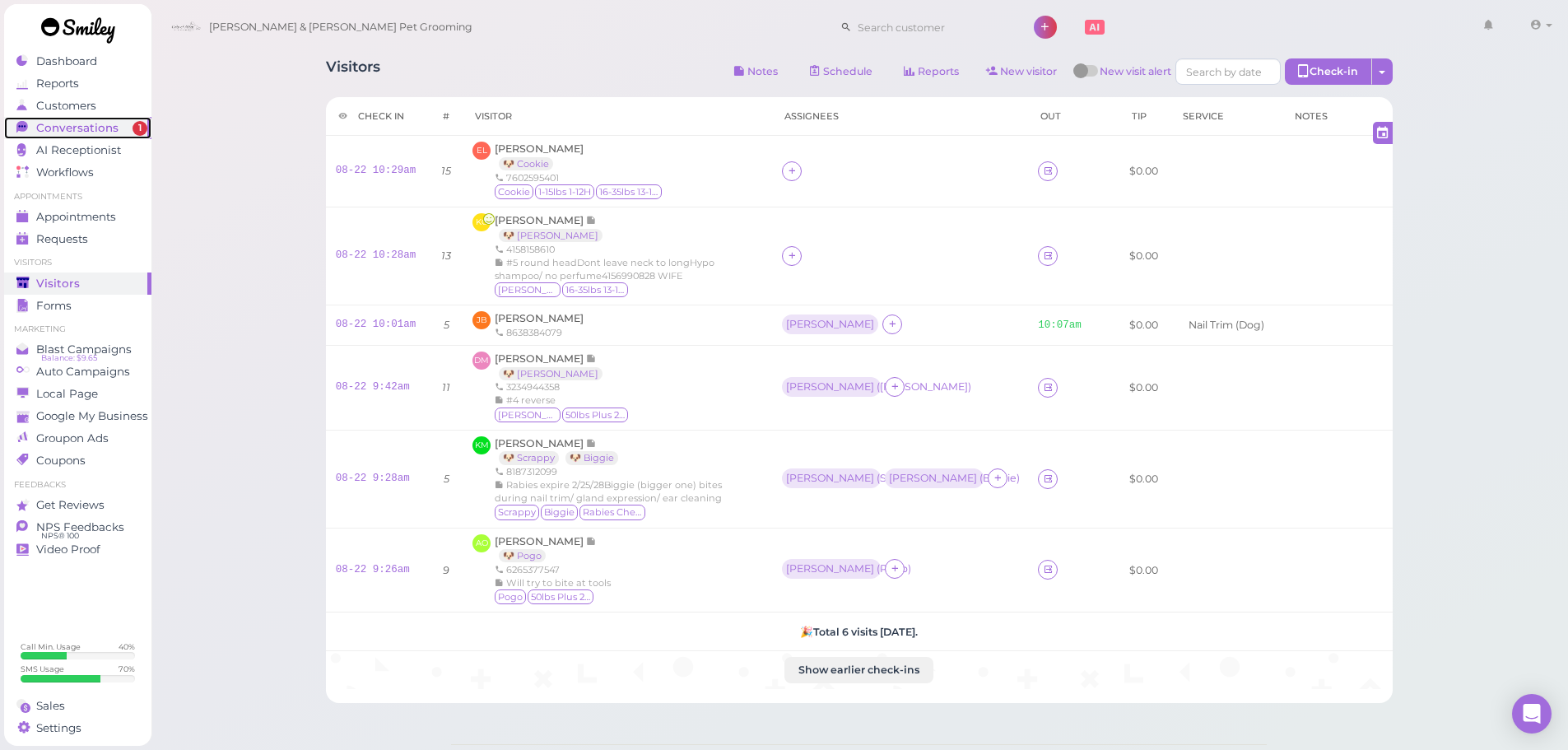
click at [118, 137] on link "Conversations 1" at bounding box center [78, 128] width 147 height 22
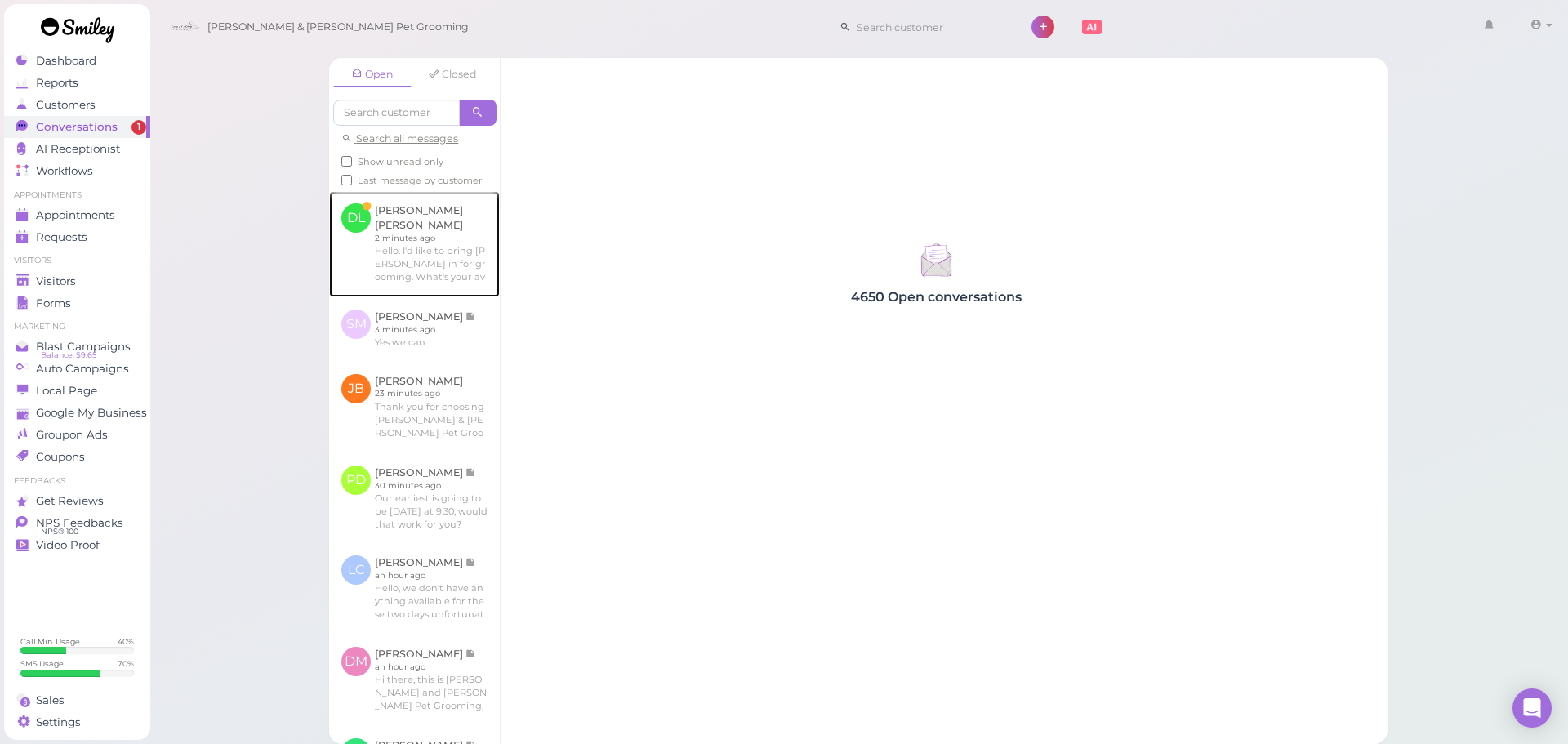
drag, startPoint x: 417, startPoint y: 245, endPoint x: 462, endPoint y: 93, distance: 158.5
click at [417, 245] on link at bounding box center [415, 244] width 171 height 106
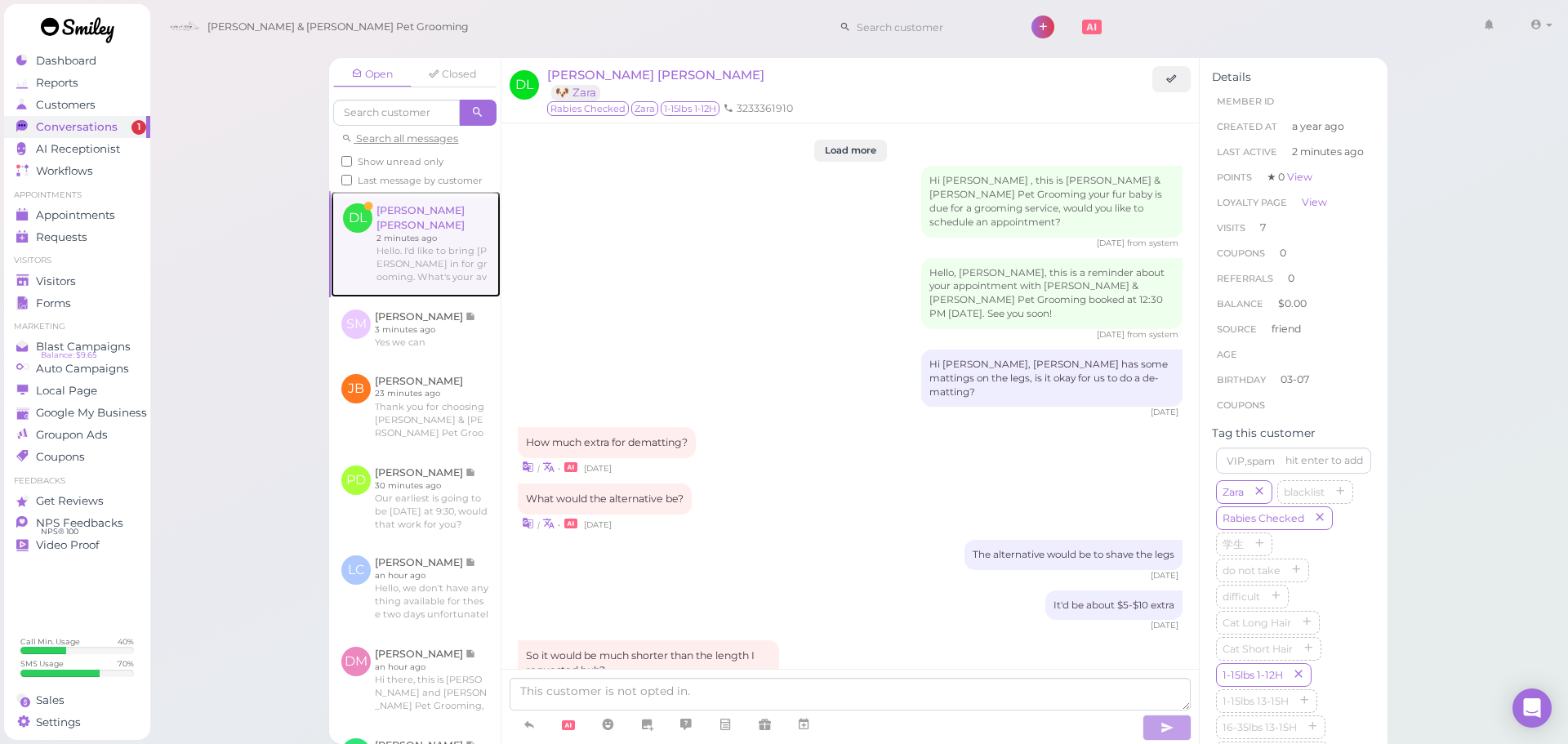
scroll to position [1911, 0]
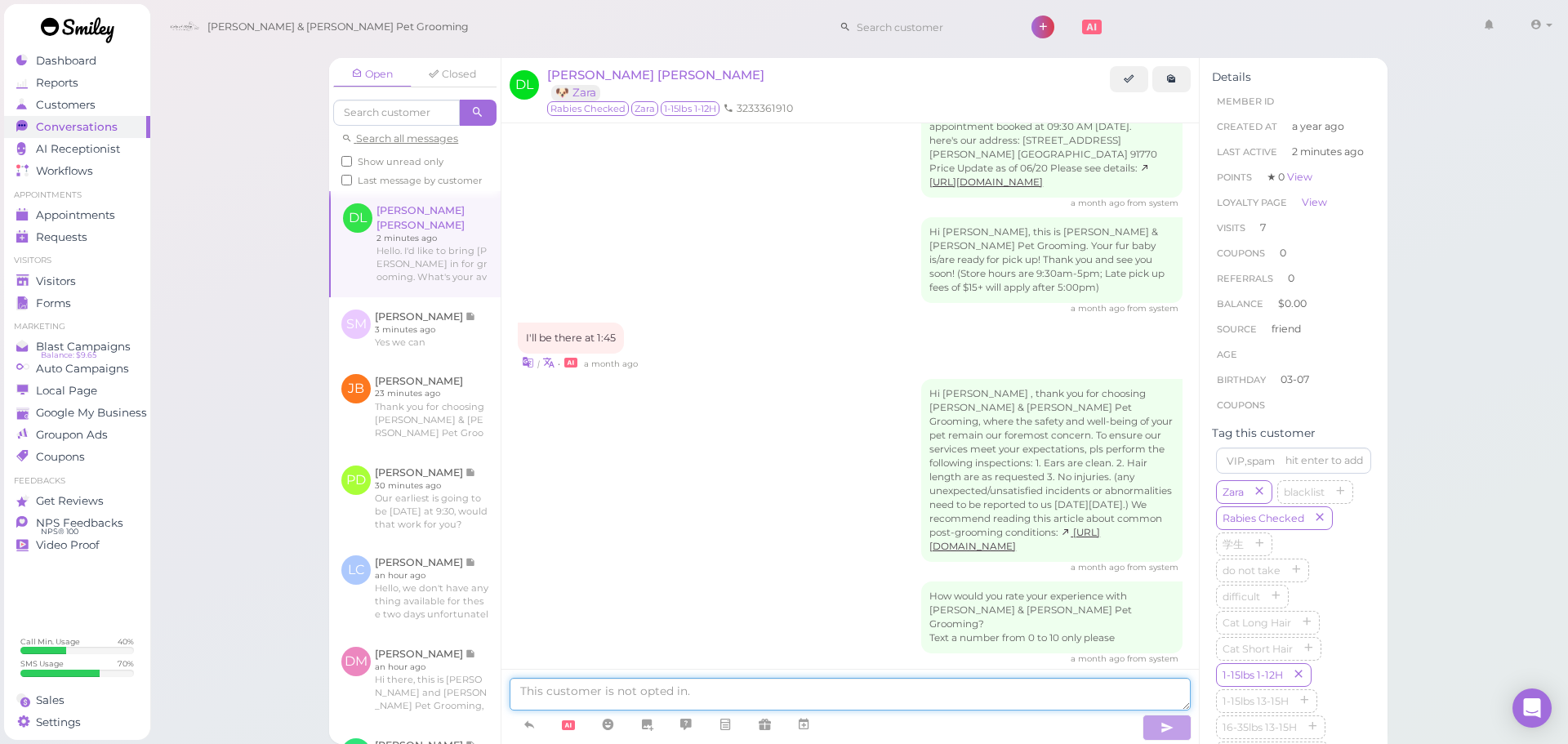
click at [645, 682] on textarea at bounding box center [850, 694] width 681 height 32
type textarea "We can do Tuesday at 12:30! Would that work for you?"
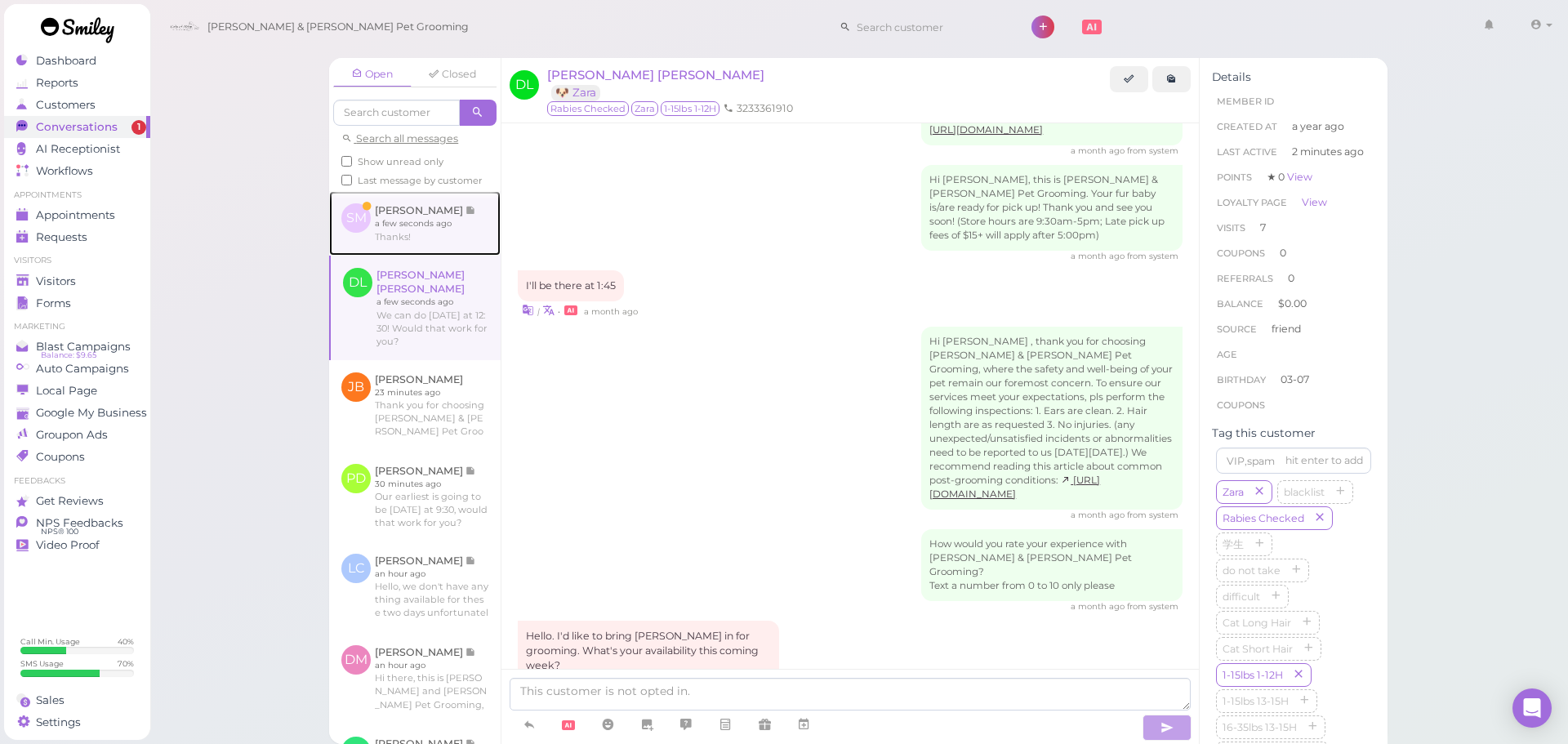
click at [400, 245] on link at bounding box center [415, 222] width 172 height 63
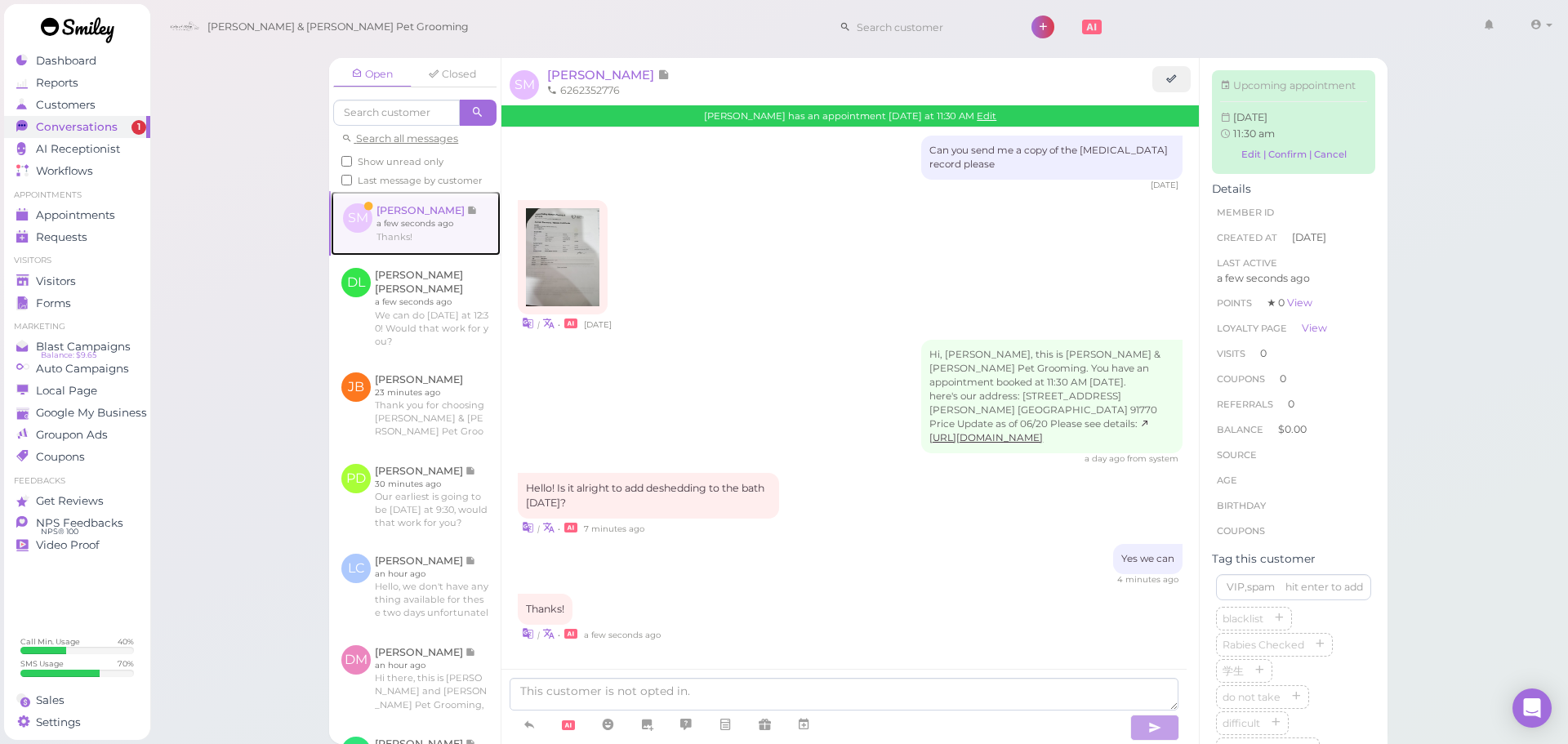
scroll to position [372, 0]
click at [227, 304] on div "Open Closed Search all messages Show unread only Last message by customer SM Si…" at bounding box center [860, 372] width 1420 height 744
click at [138, 273] on link "Visitors" at bounding box center [77, 281] width 146 height 22
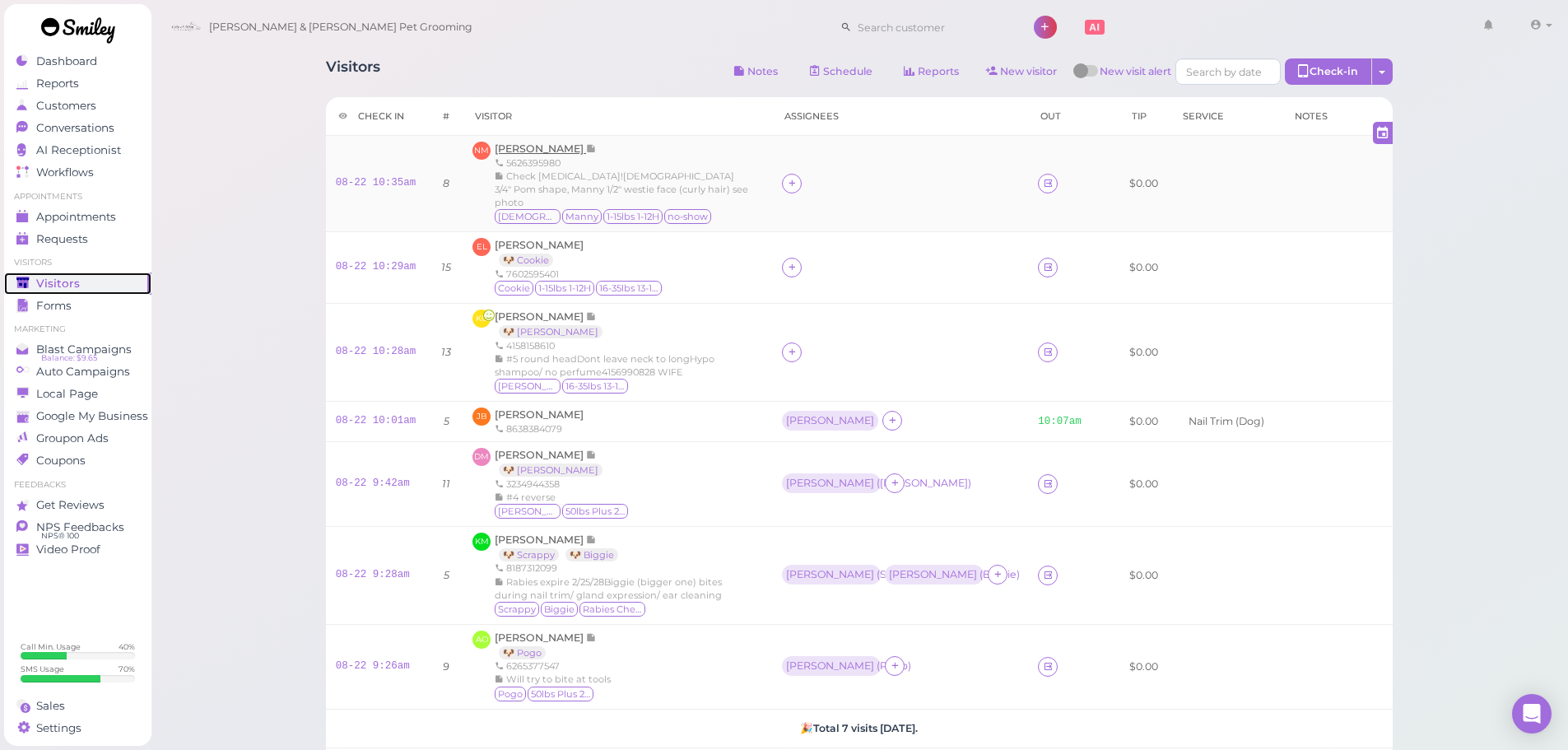
click at [4, 272] on link "Visitors" at bounding box center [78, 284] width 147 height 22
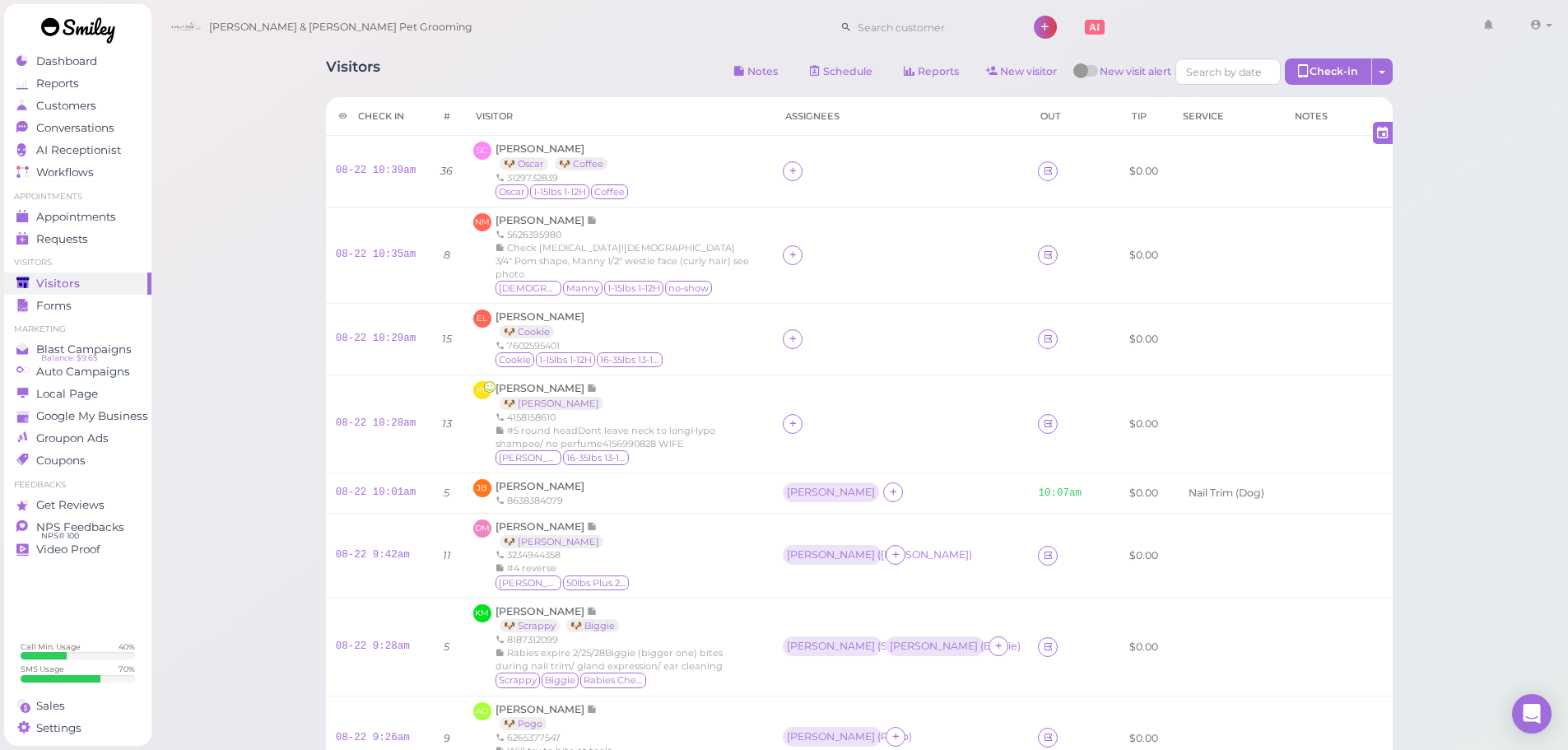
click at [577, 84] on div "Visitors Notes Schedule Reports New visitor New visit alert Check-in Customer c…" at bounding box center [859, 73] width 1067 height 30
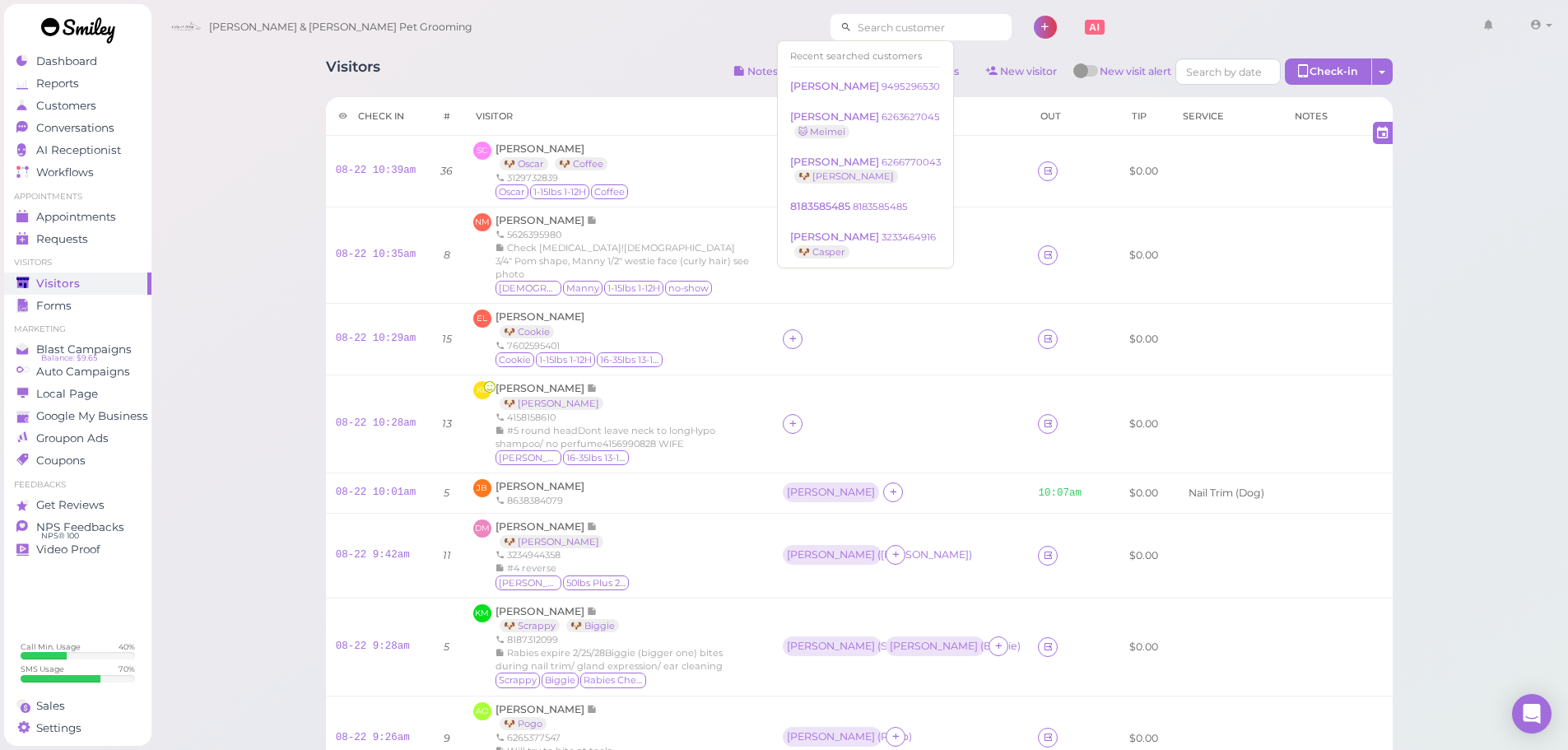
click at [853, 22] on input at bounding box center [931, 27] width 159 height 27
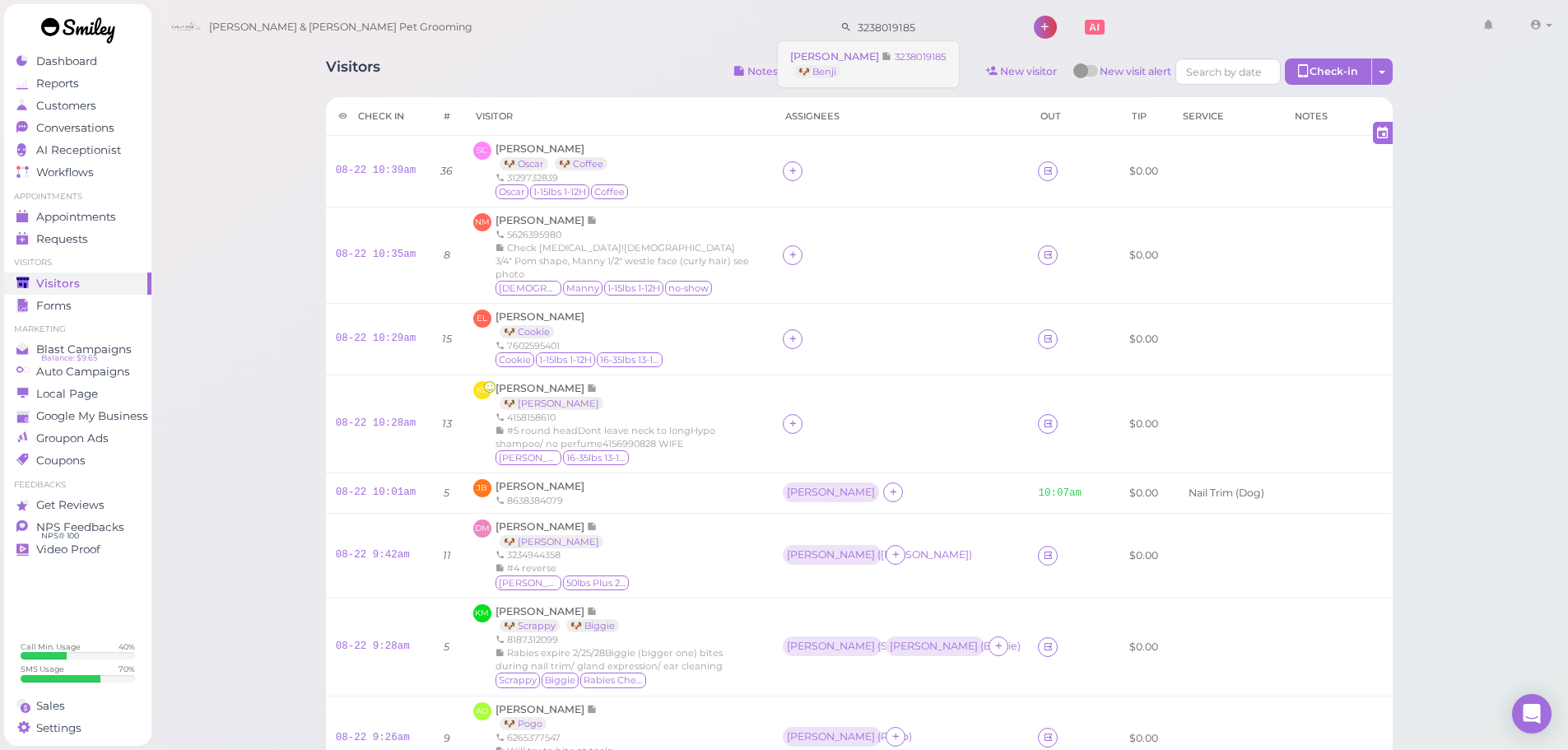
type input "3238019185"
click at [912, 55] on small "3238019185" at bounding box center [921, 56] width 52 height 11
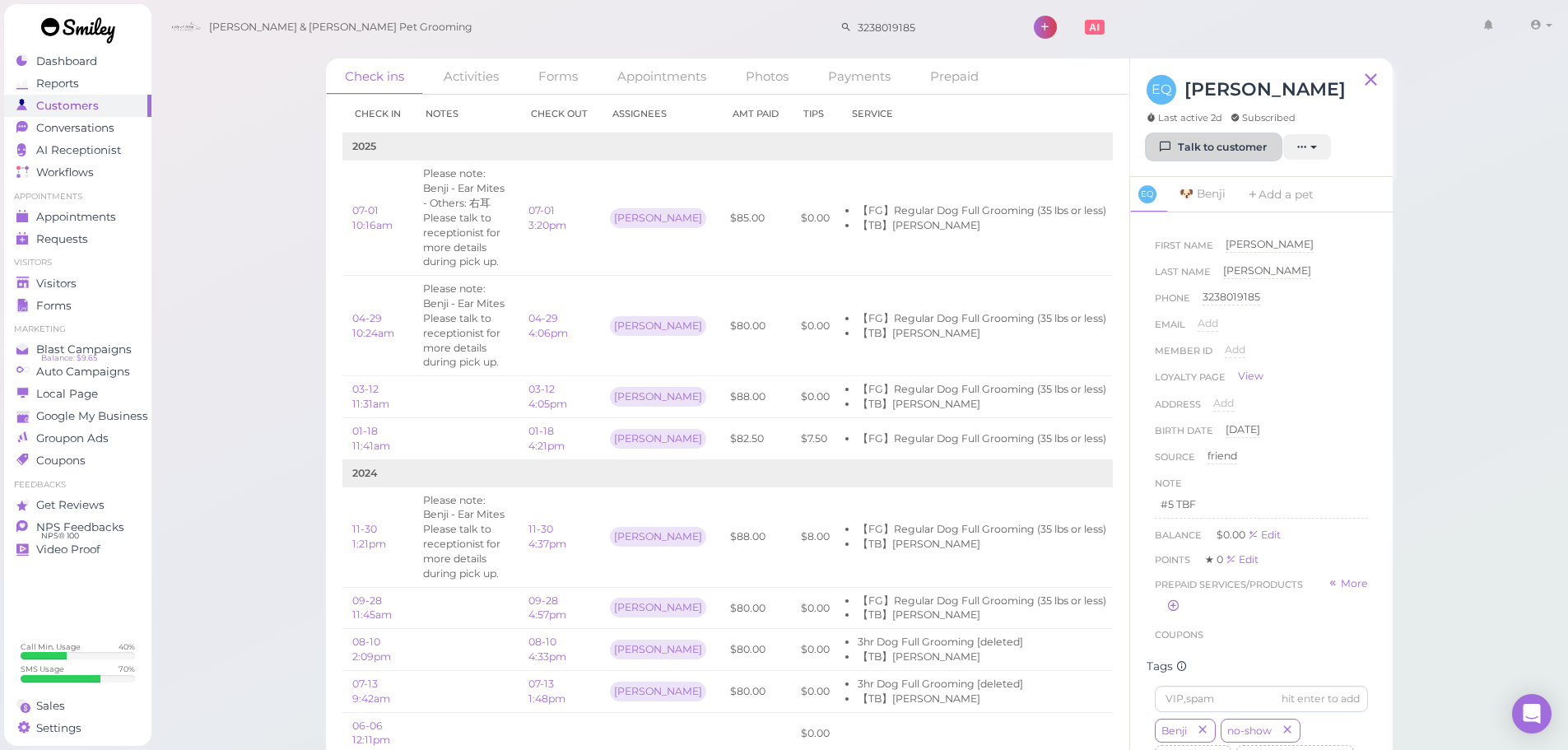
click at [1210, 156] on link "Talk to customer" at bounding box center [1214, 147] width 134 height 27
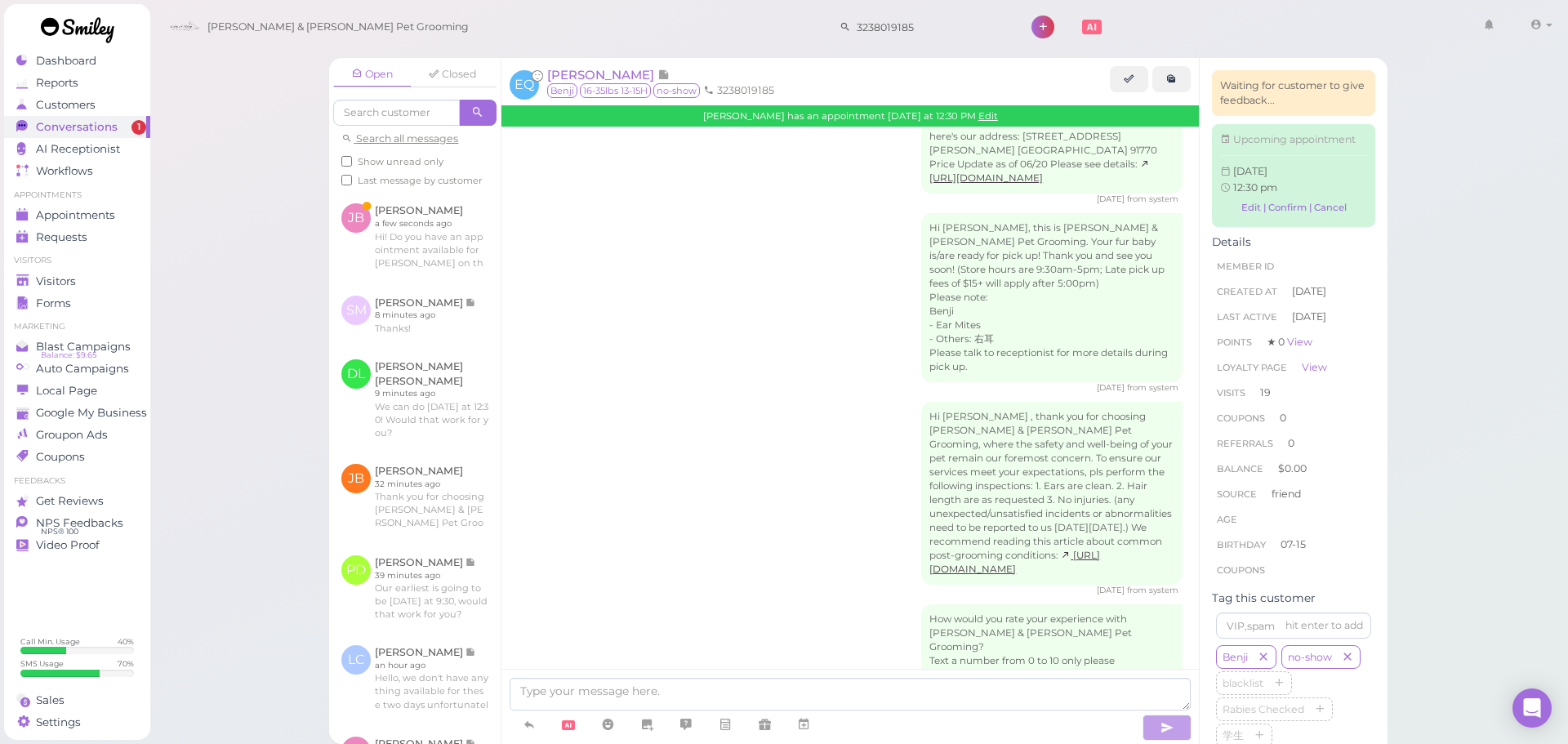
scroll to position [2882, 0]
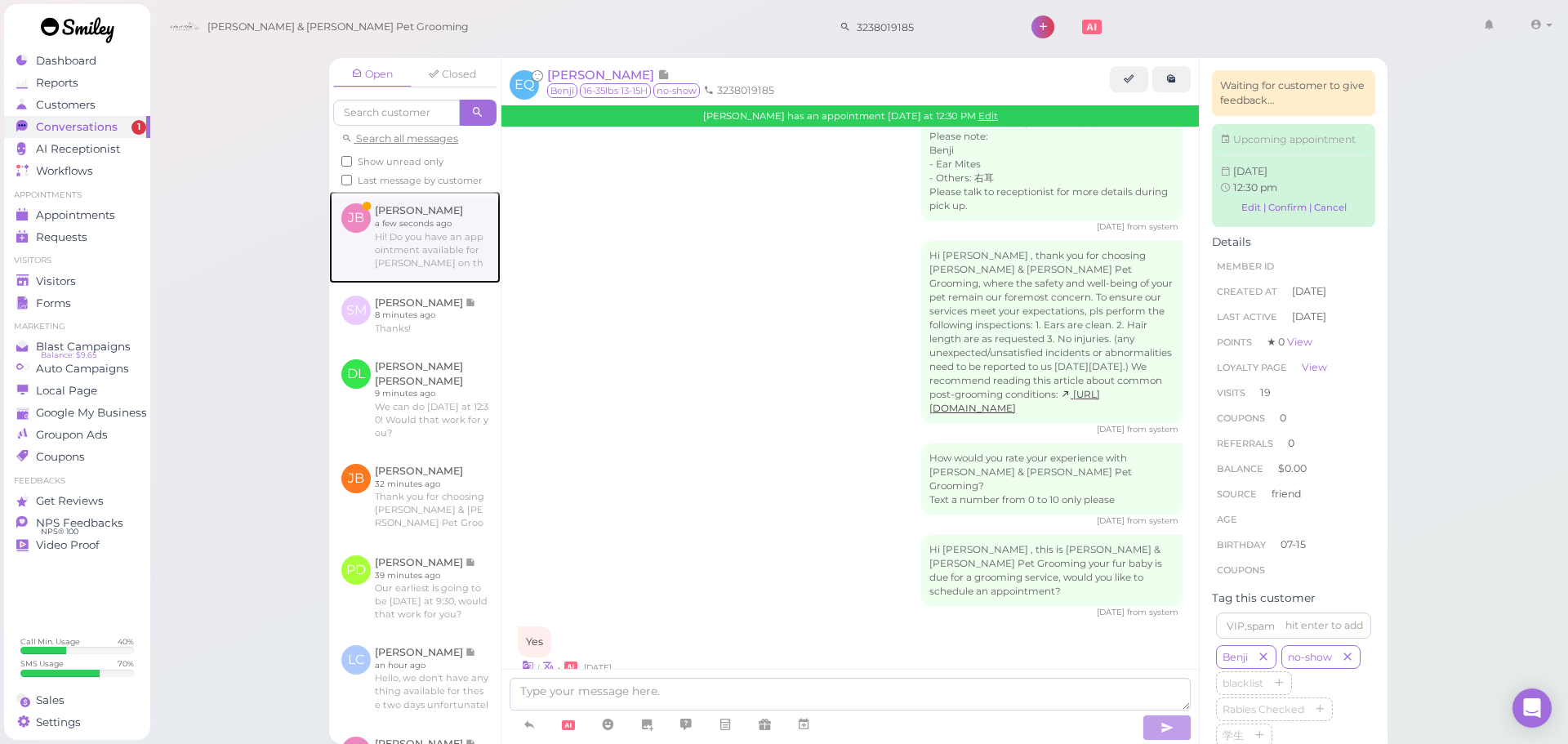
click at [439, 234] on link at bounding box center [415, 236] width 172 height 92
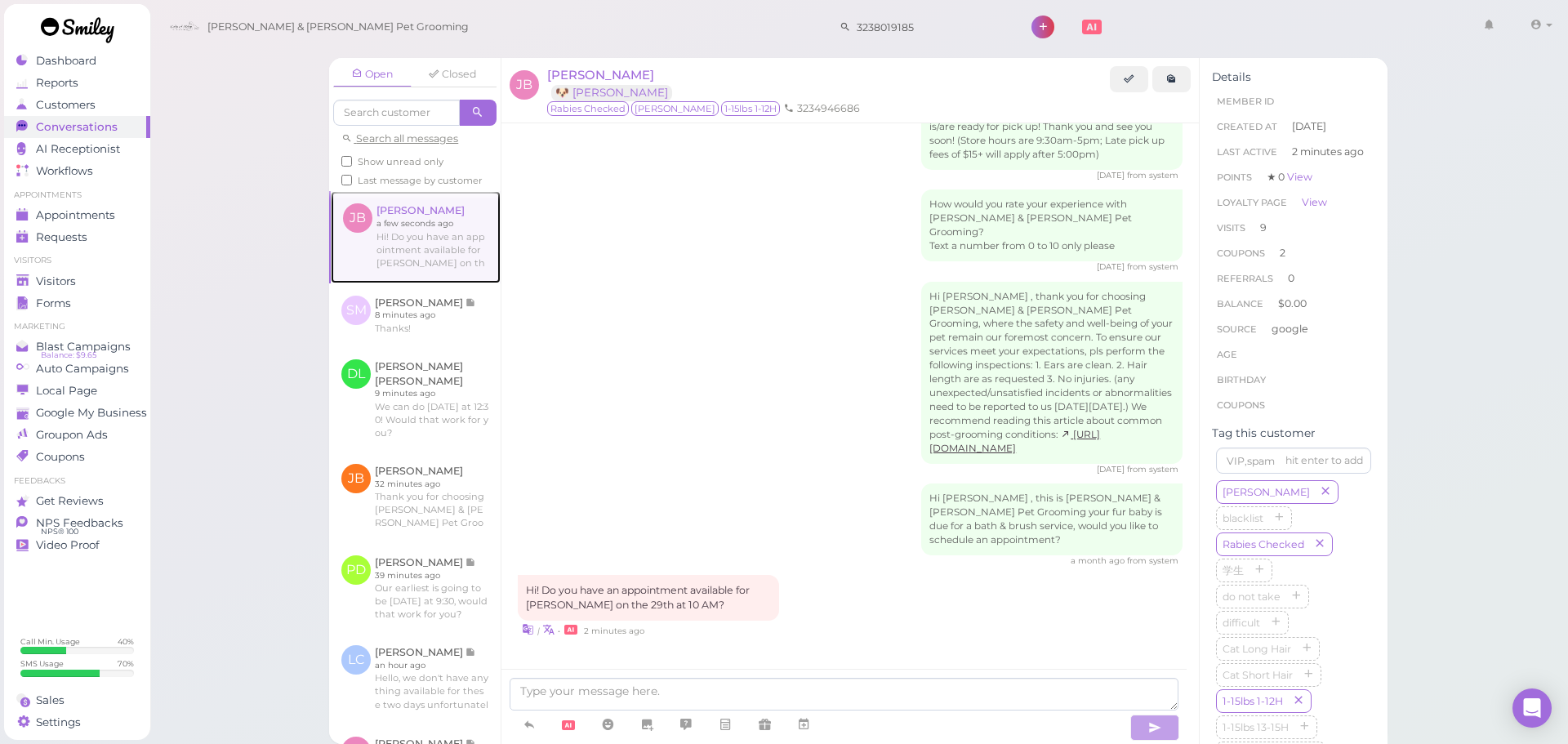
scroll to position [2349, 0]
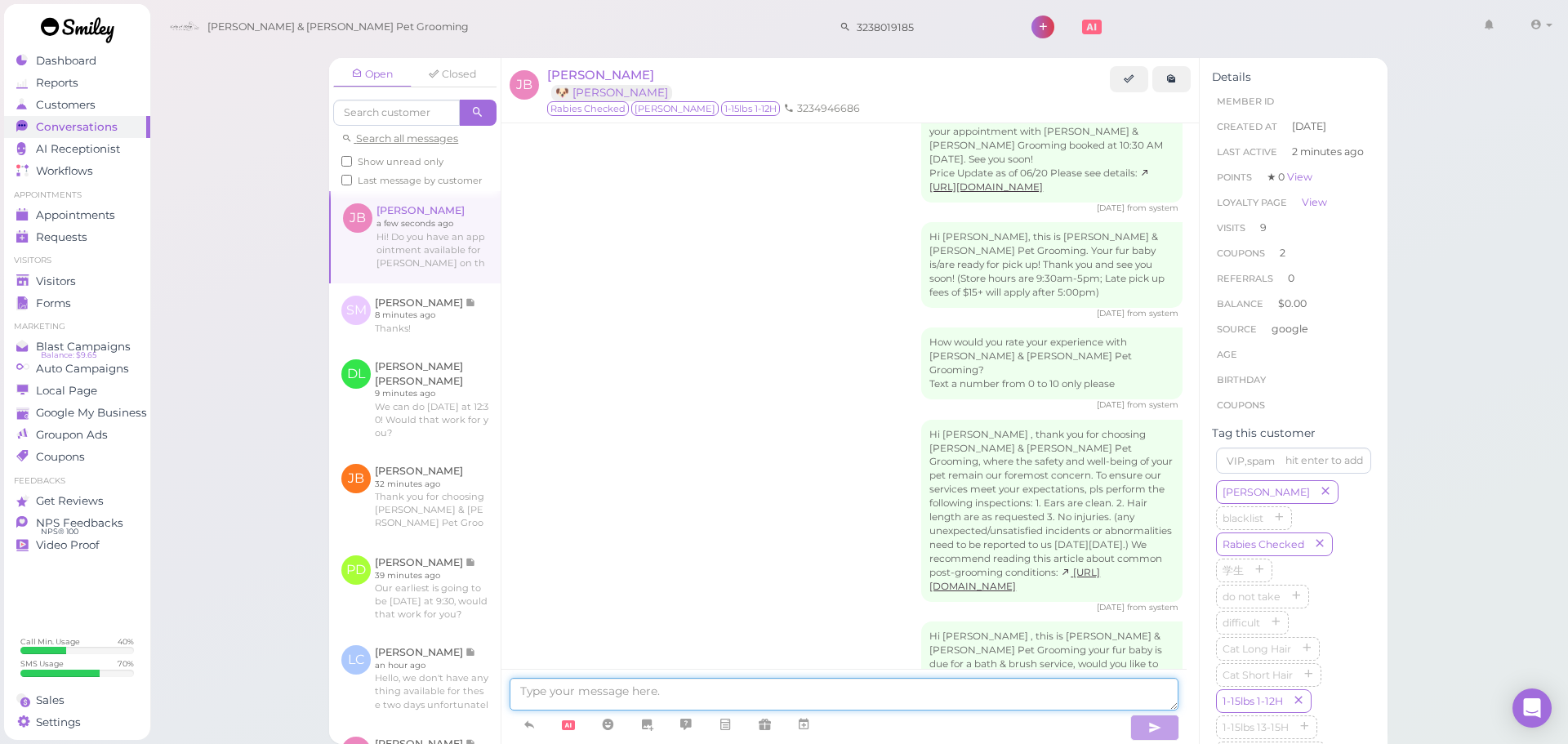
click at [778, 682] on textarea at bounding box center [844, 694] width 669 height 32
type textarea "Yes we do. Will this be for a bath or for a full grooming?"
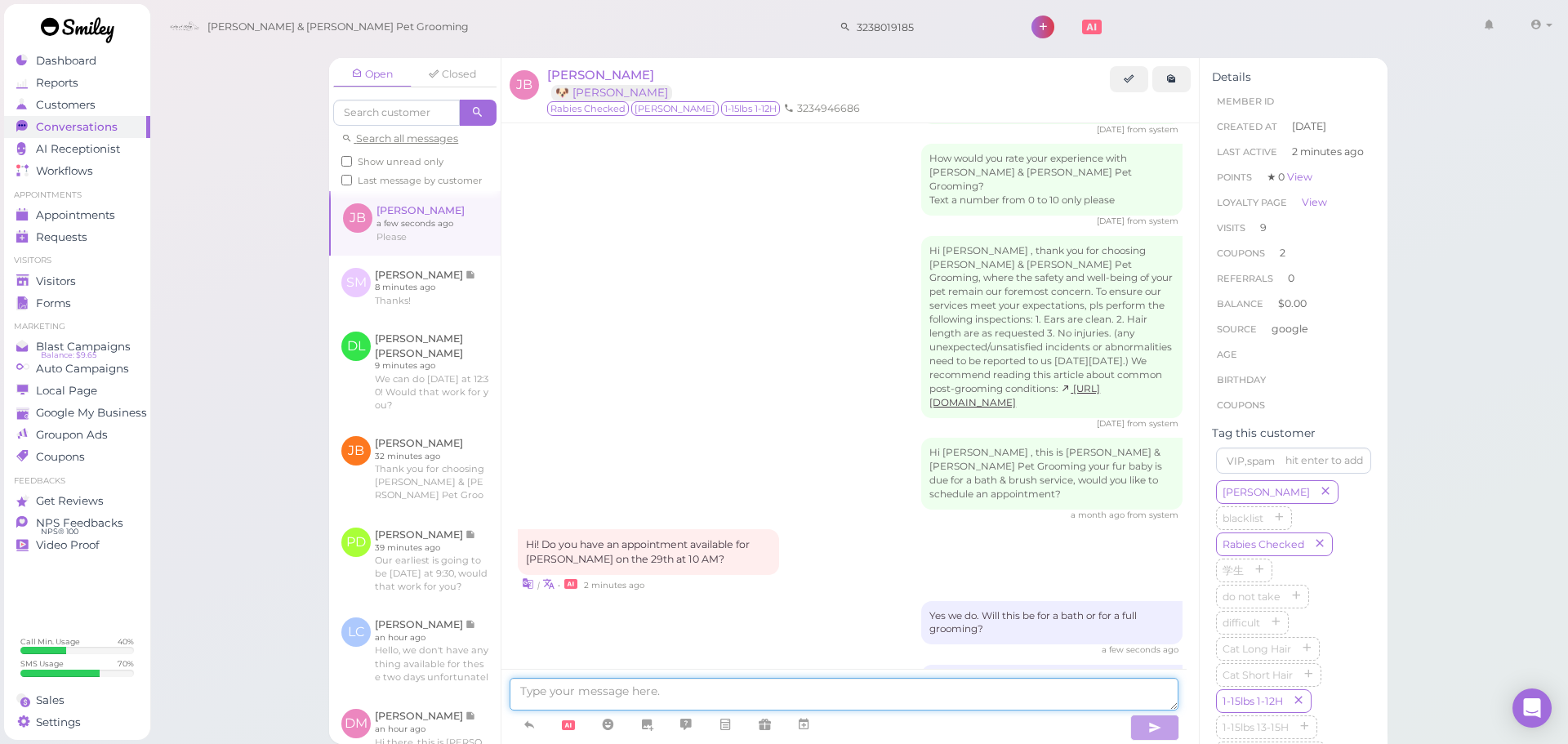
scroll to position [2590, 0]
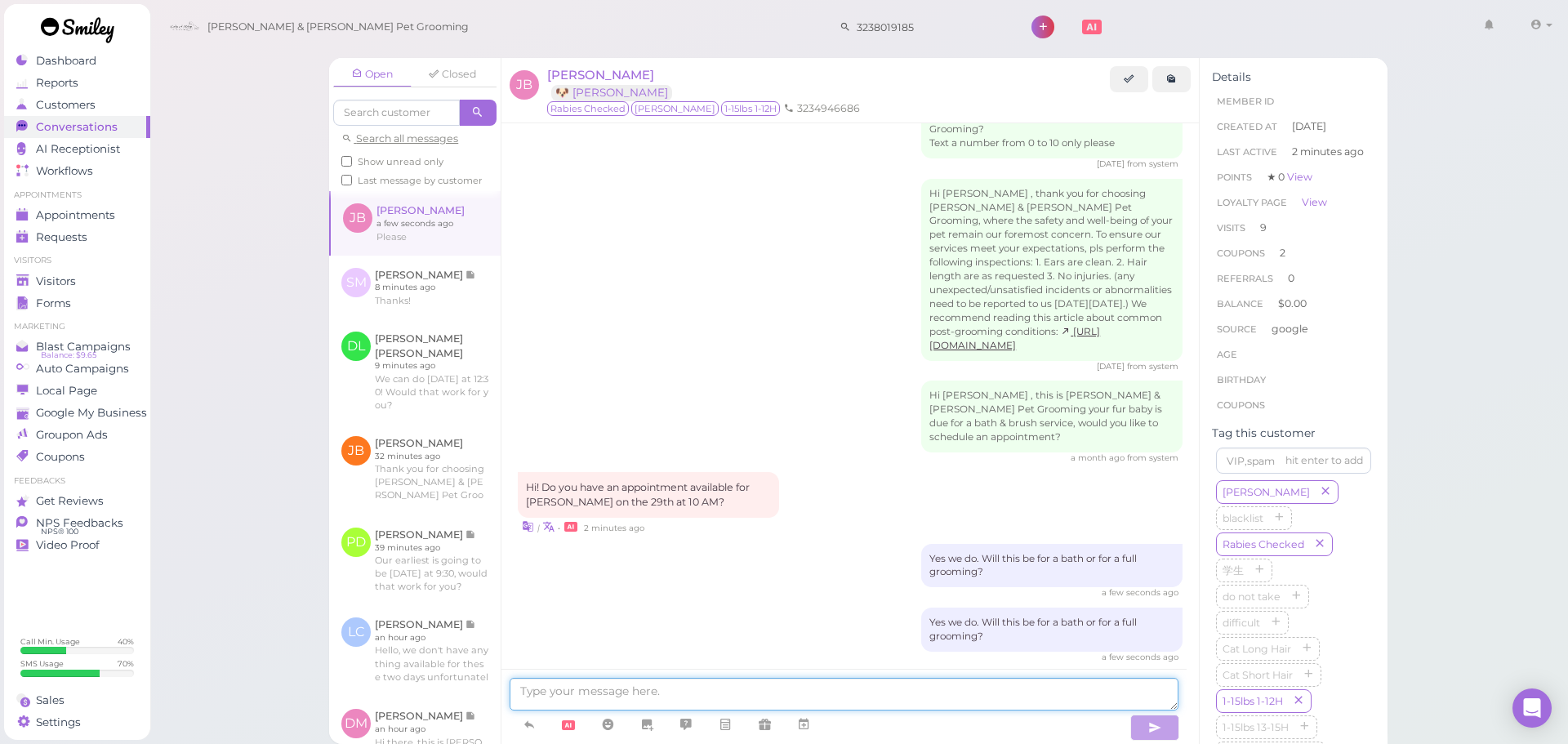
click at [660, 691] on textarea at bounding box center [844, 694] width 669 height 32
click at [809, 727] on icon at bounding box center [803, 723] width 13 height 16
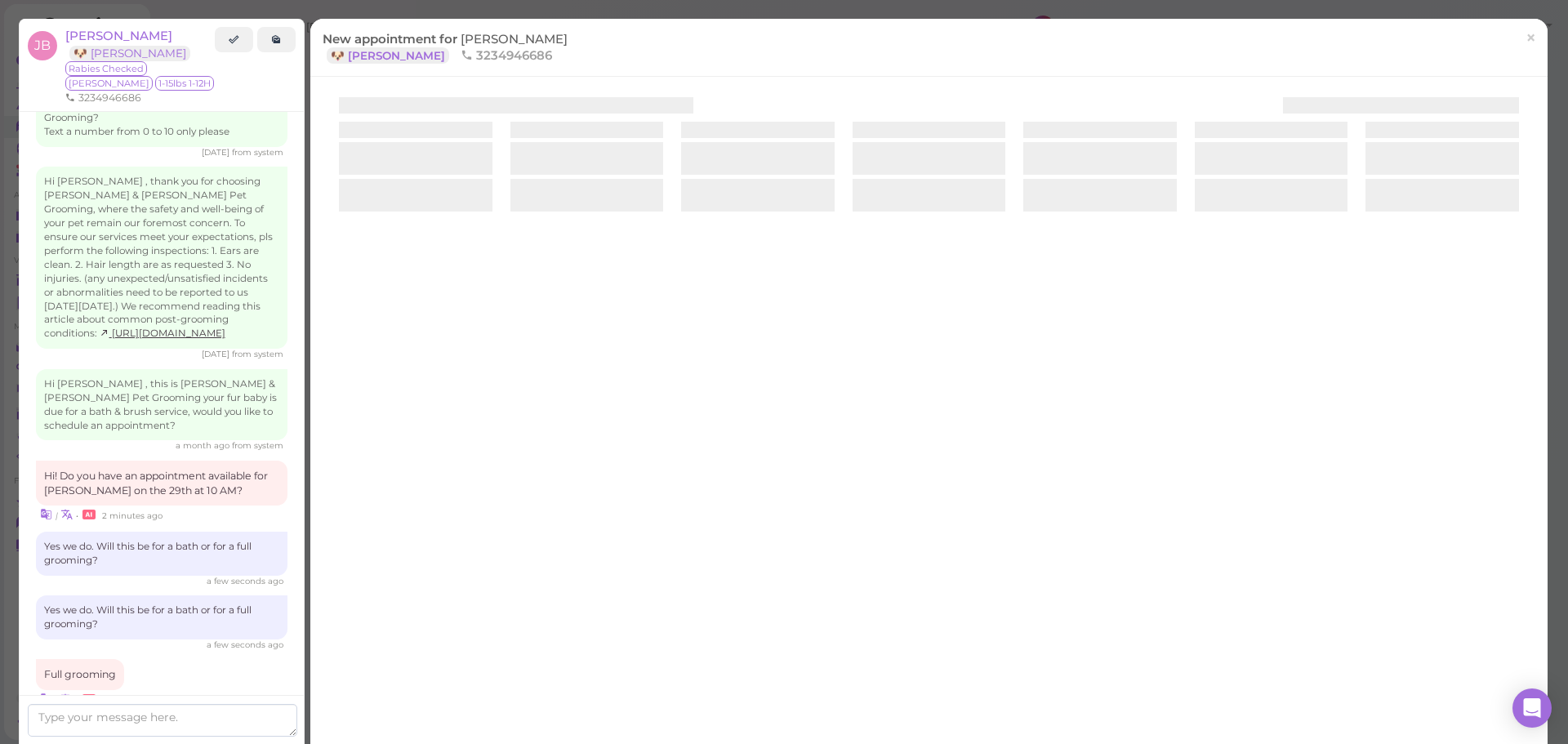
scroll to position [2757, 0]
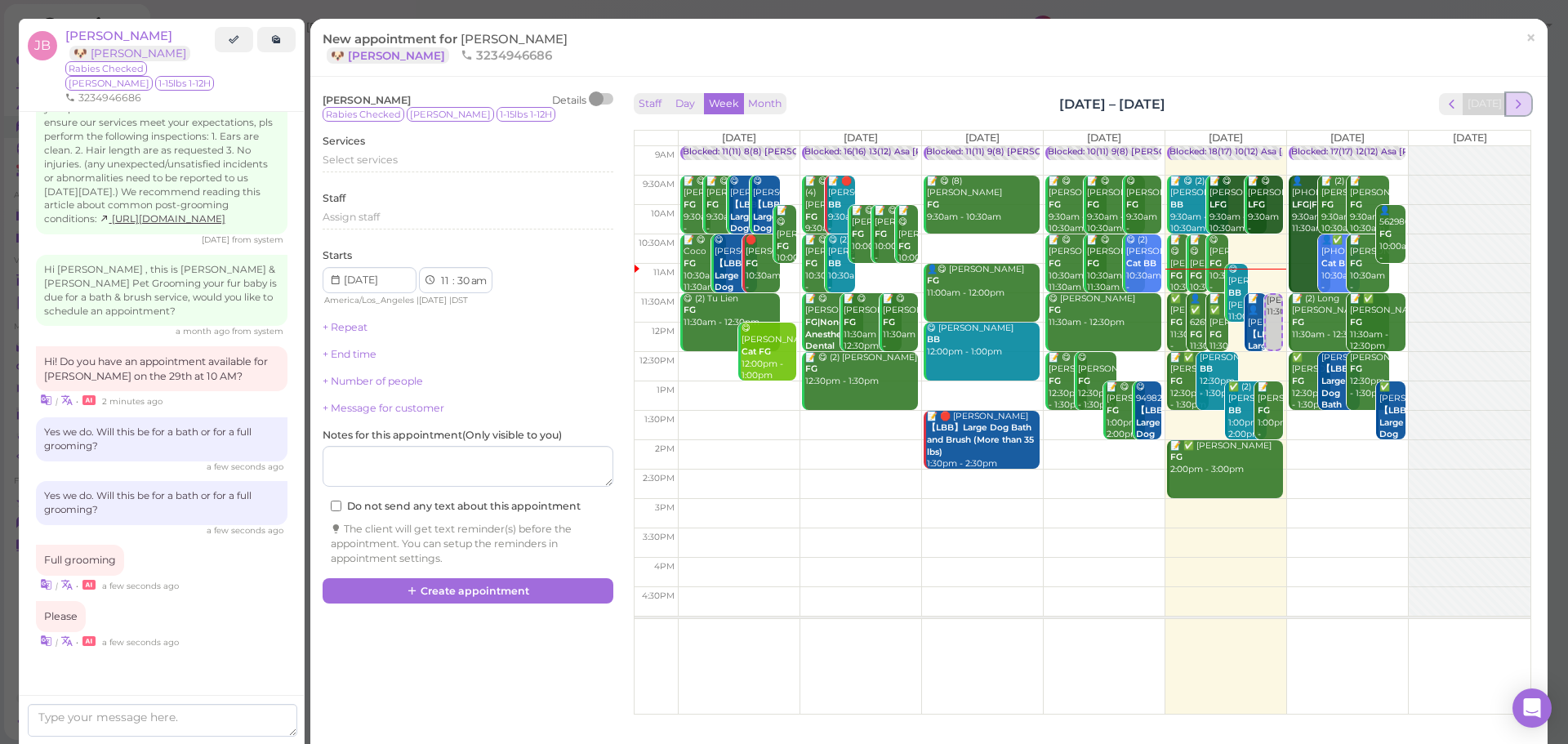
click at [1518, 109] on button "next" at bounding box center [1519, 104] width 26 height 22
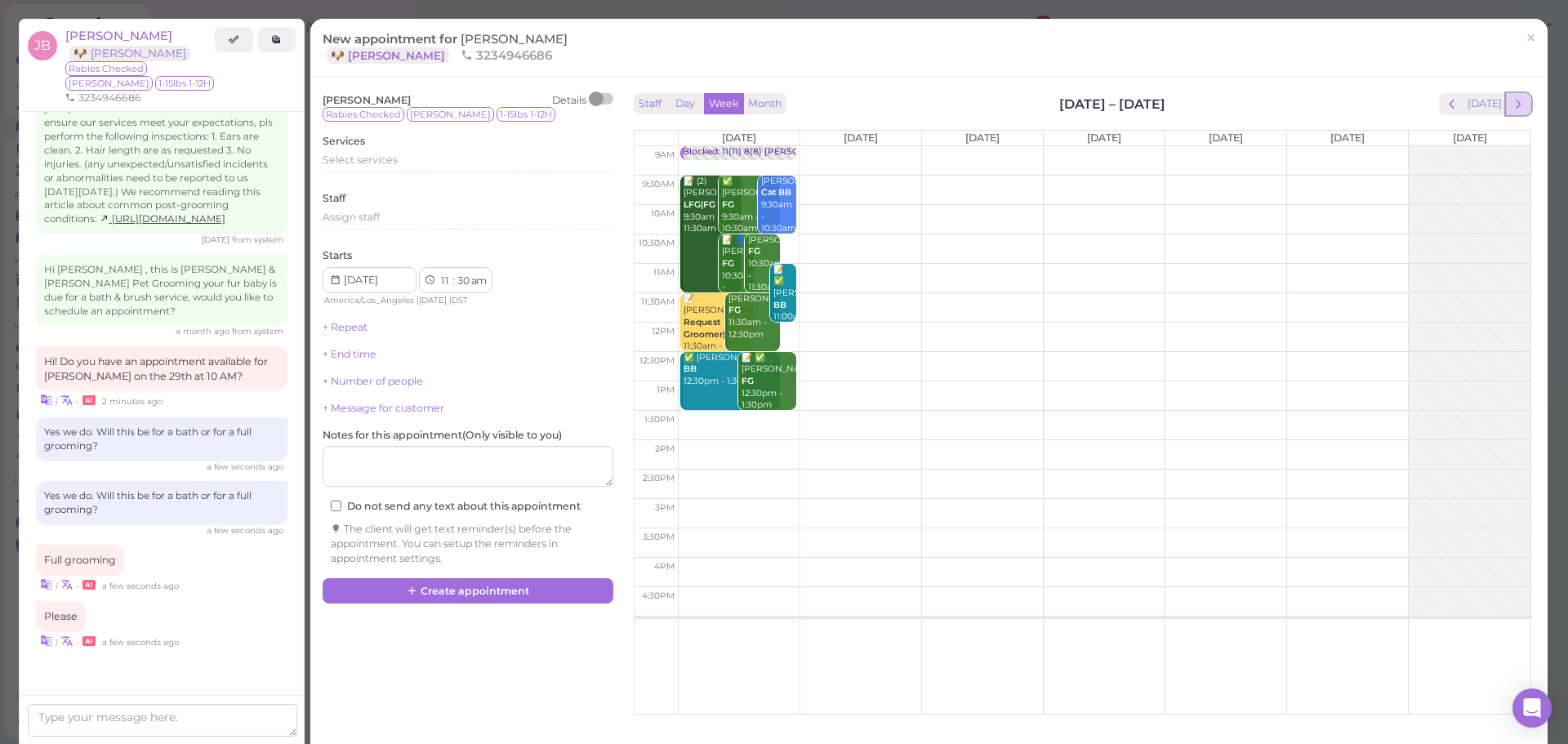
click at [1514, 104] on button "next" at bounding box center [1519, 104] width 26 height 22
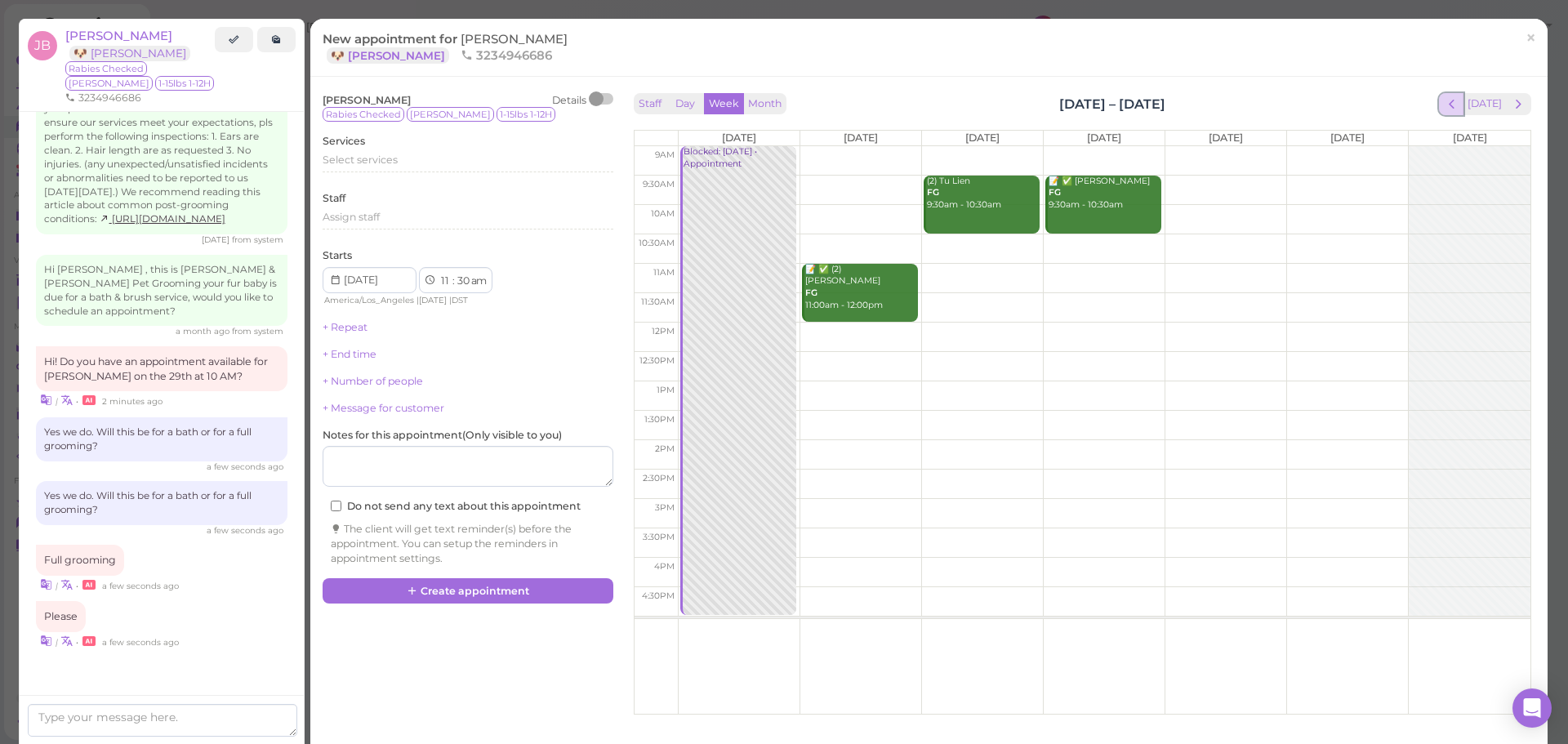
click at [1444, 105] on span "prev" at bounding box center [1452, 104] width 15 height 15
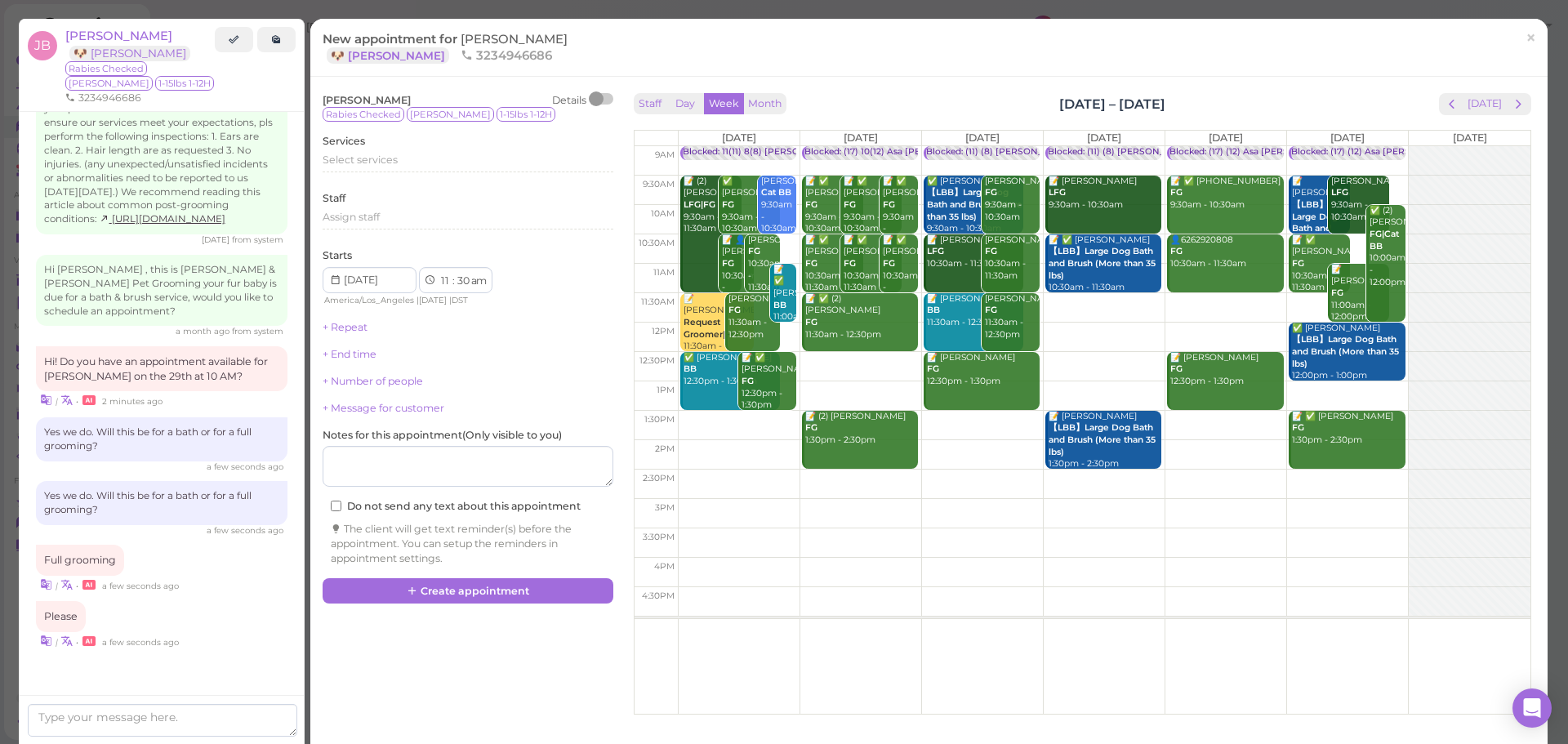
click at [1163, 304] on td at bounding box center [1104, 308] width 853 height 29
type input "2025-08-29"
drag, startPoint x: 1185, startPoint y: 317, endPoint x: 1200, endPoint y: 231, distance: 87.3
click at [1200, 146] on div "Jess Bayardo 11:30am Blocked: (17) (12) Asa Helen Rebecca • Appointment 📝 ✅ (2)…" at bounding box center [1226, 146] width 121 height 0
select select "10"
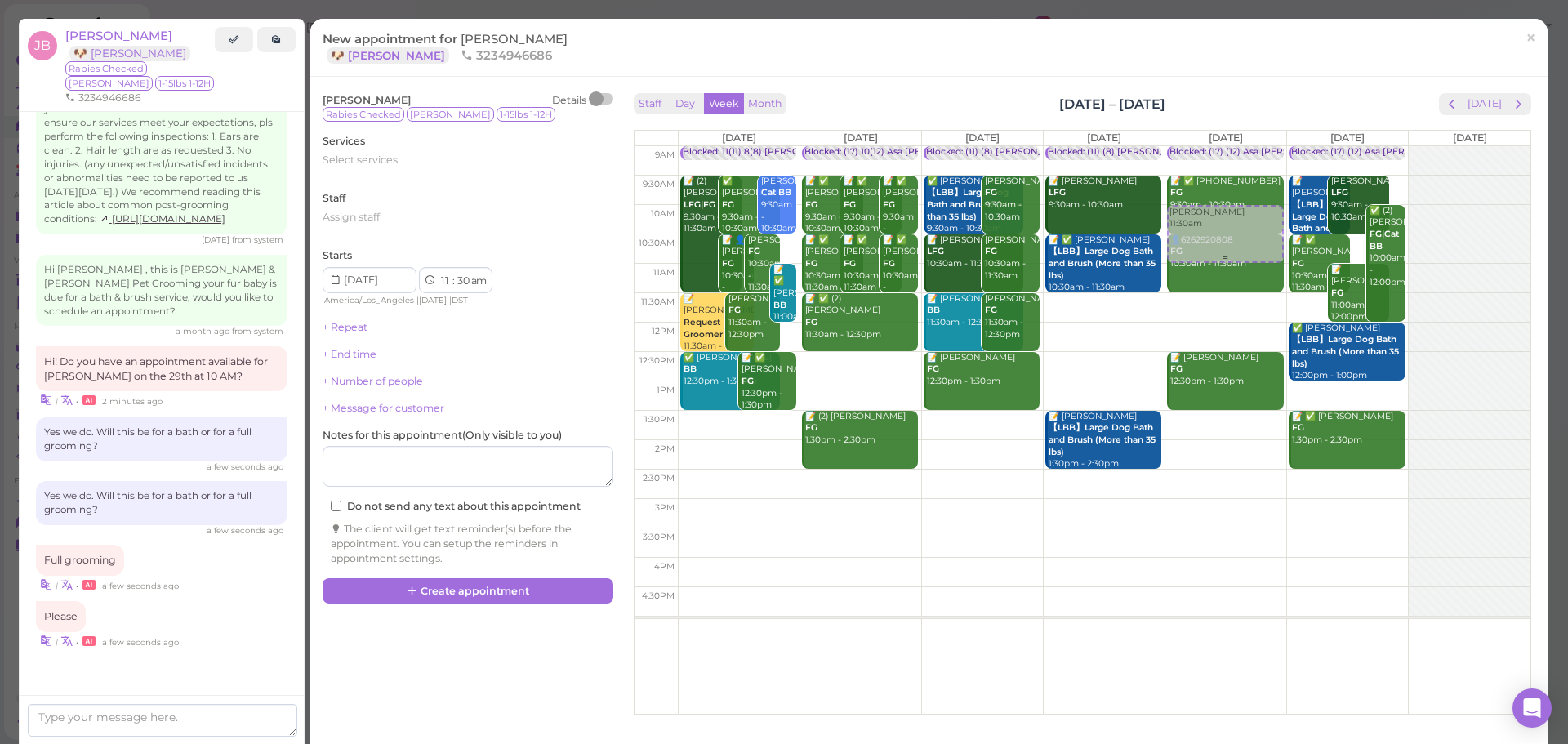
select select "00"
click at [488, 171] on div "Select services" at bounding box center [468, 162] width 291 height 20
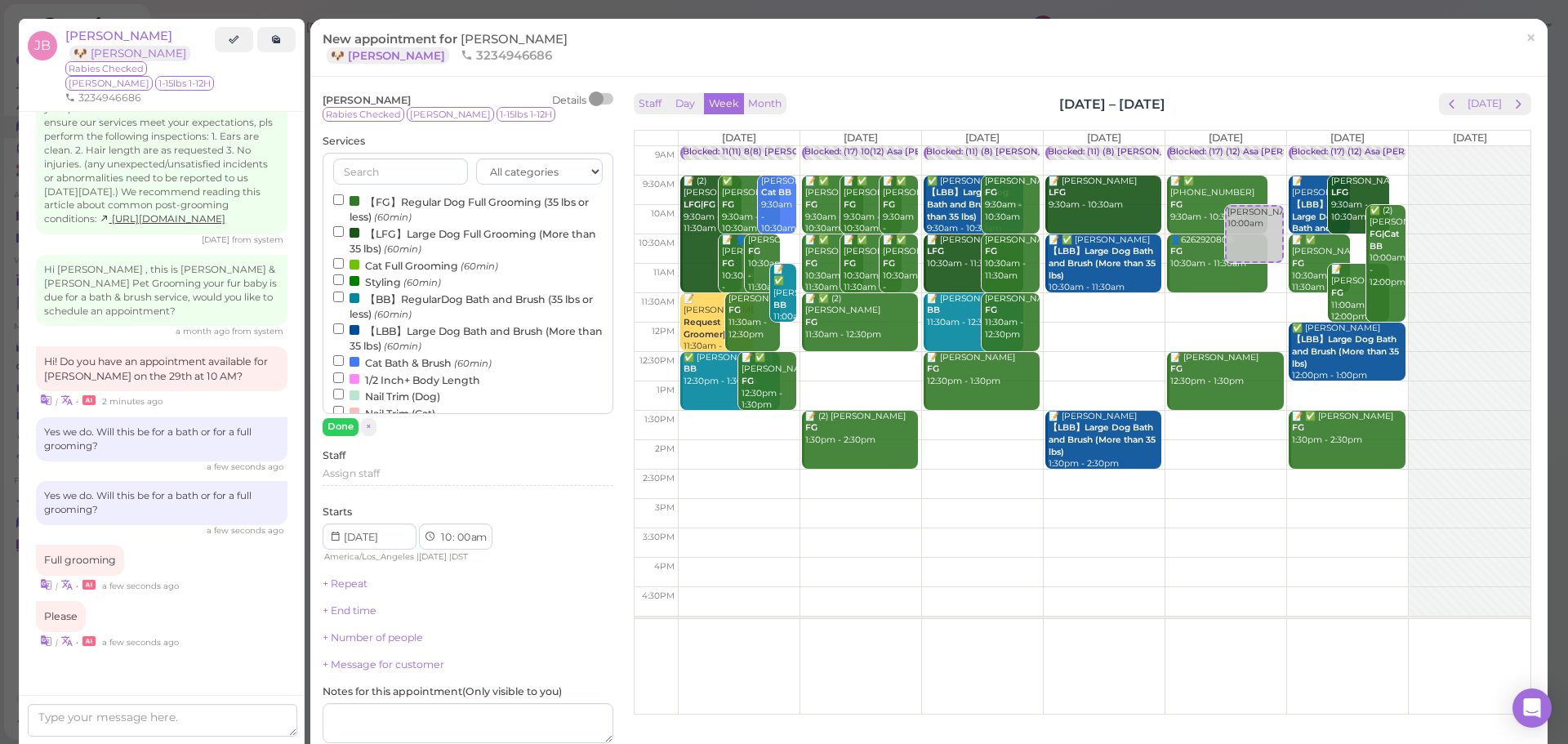
click at [426, 203] on label "【FG】Regular Dog Full Grooming (35 lbs or less) (60min)" at bounding box center [468, 208] width 269 height 32
click at [344, 203] on input "【FG】Regular Dog Full Grooming (35 lbs or less) (60min)" at bounding box center [339, 199] width 10 height 10
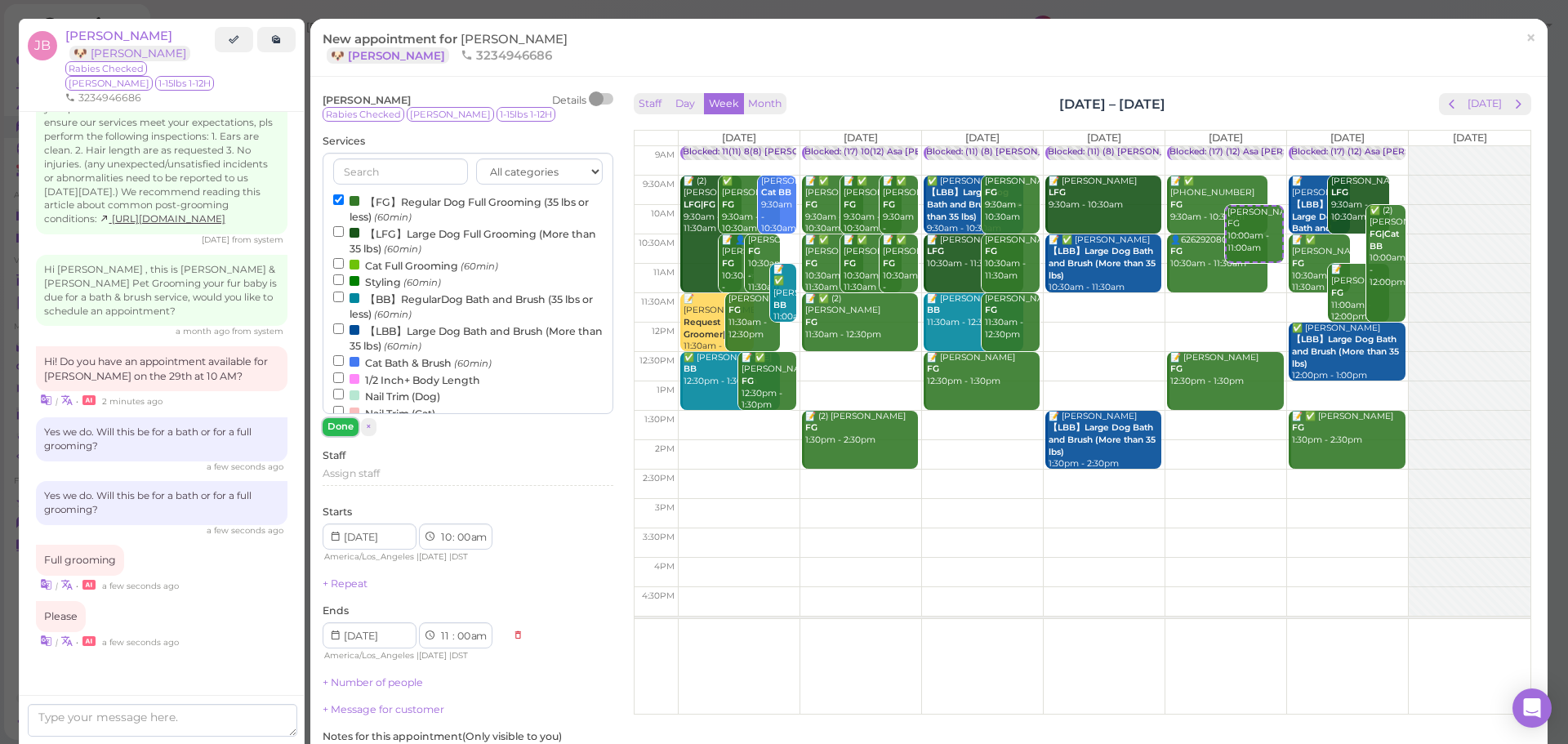
click at [336, 422] on button "Done" at bounding box center [340, 427] width 36 height 17
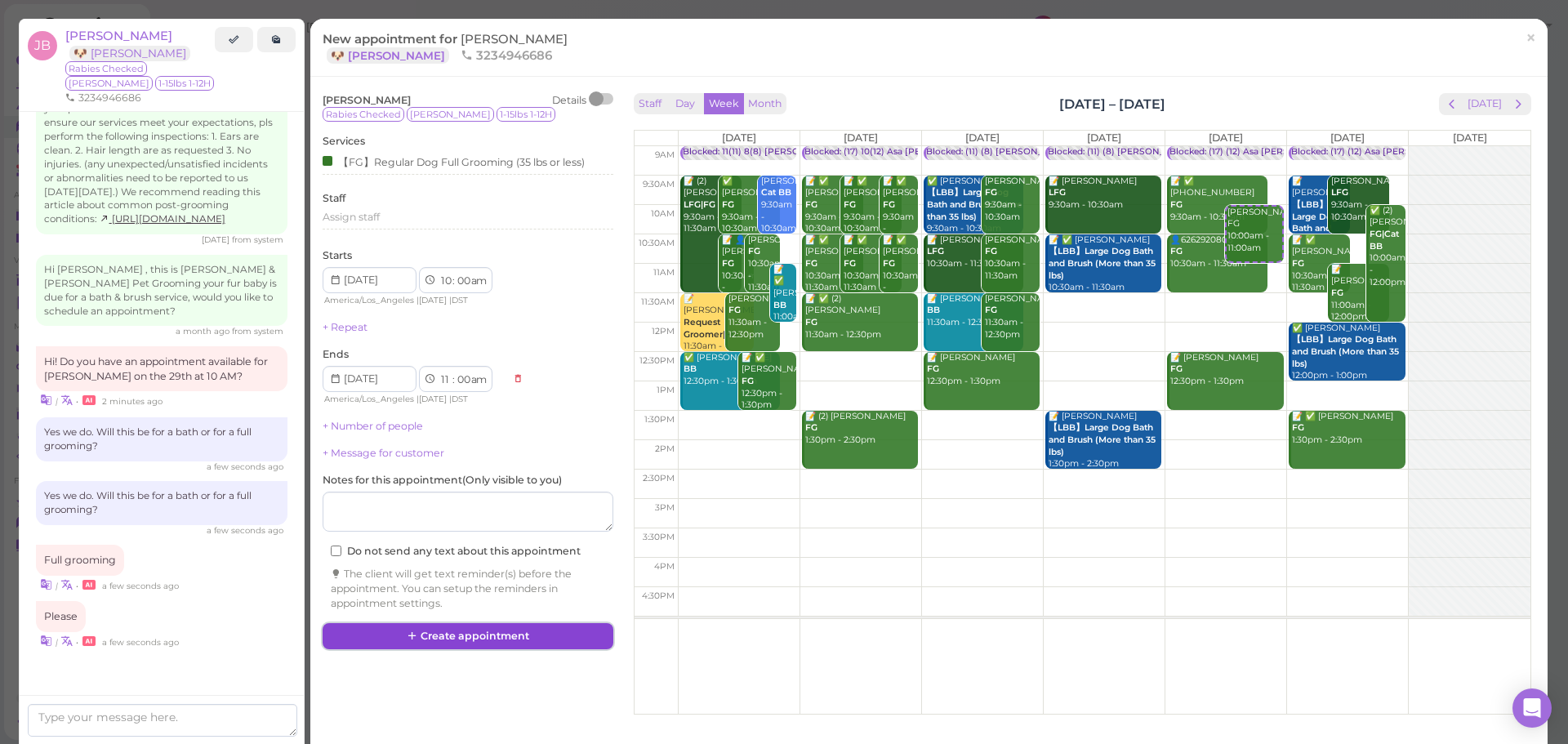
click at [492, 640] on button "Create appointment" at bounding box center [468, 636] width 291 height 27
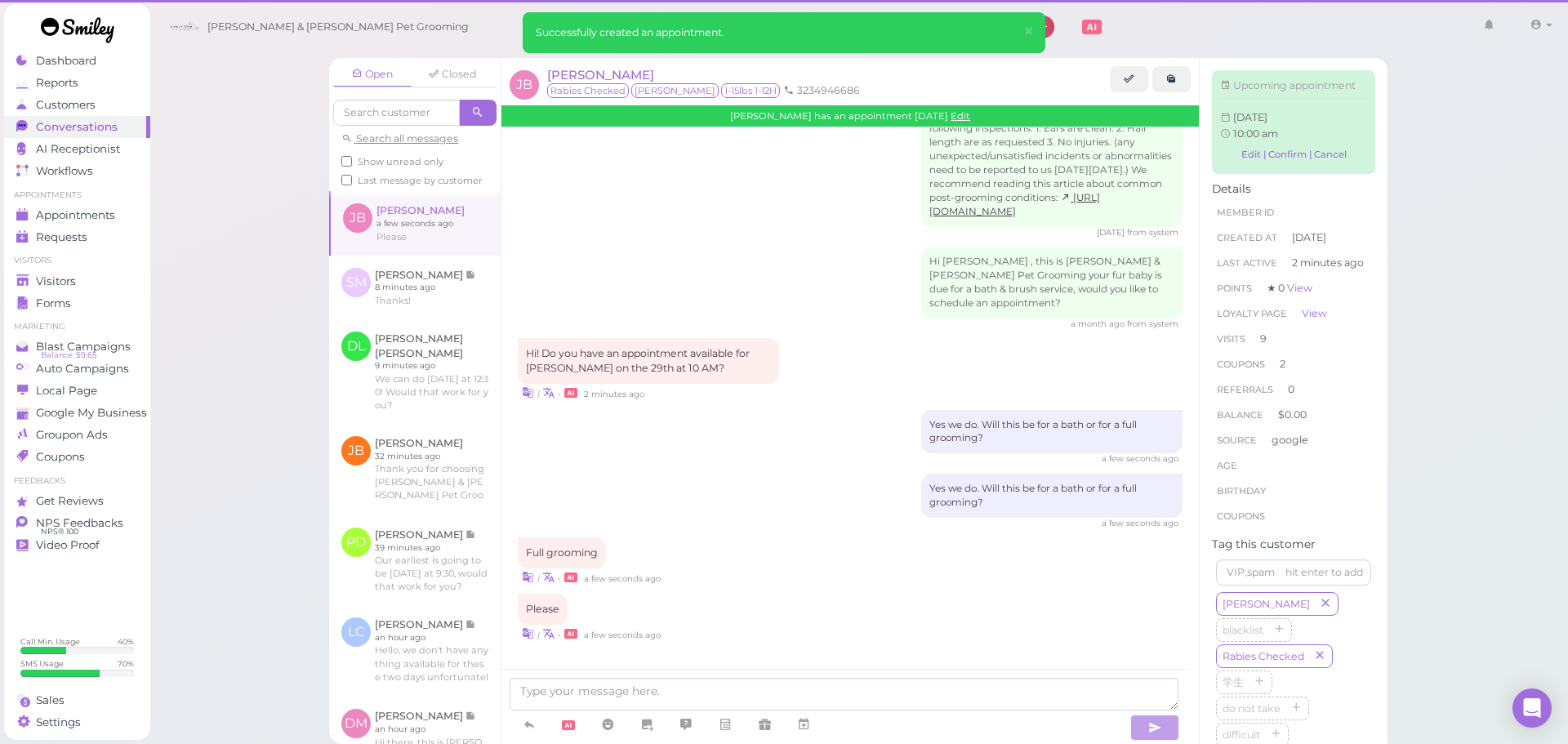
scroll to position [2590, 0]
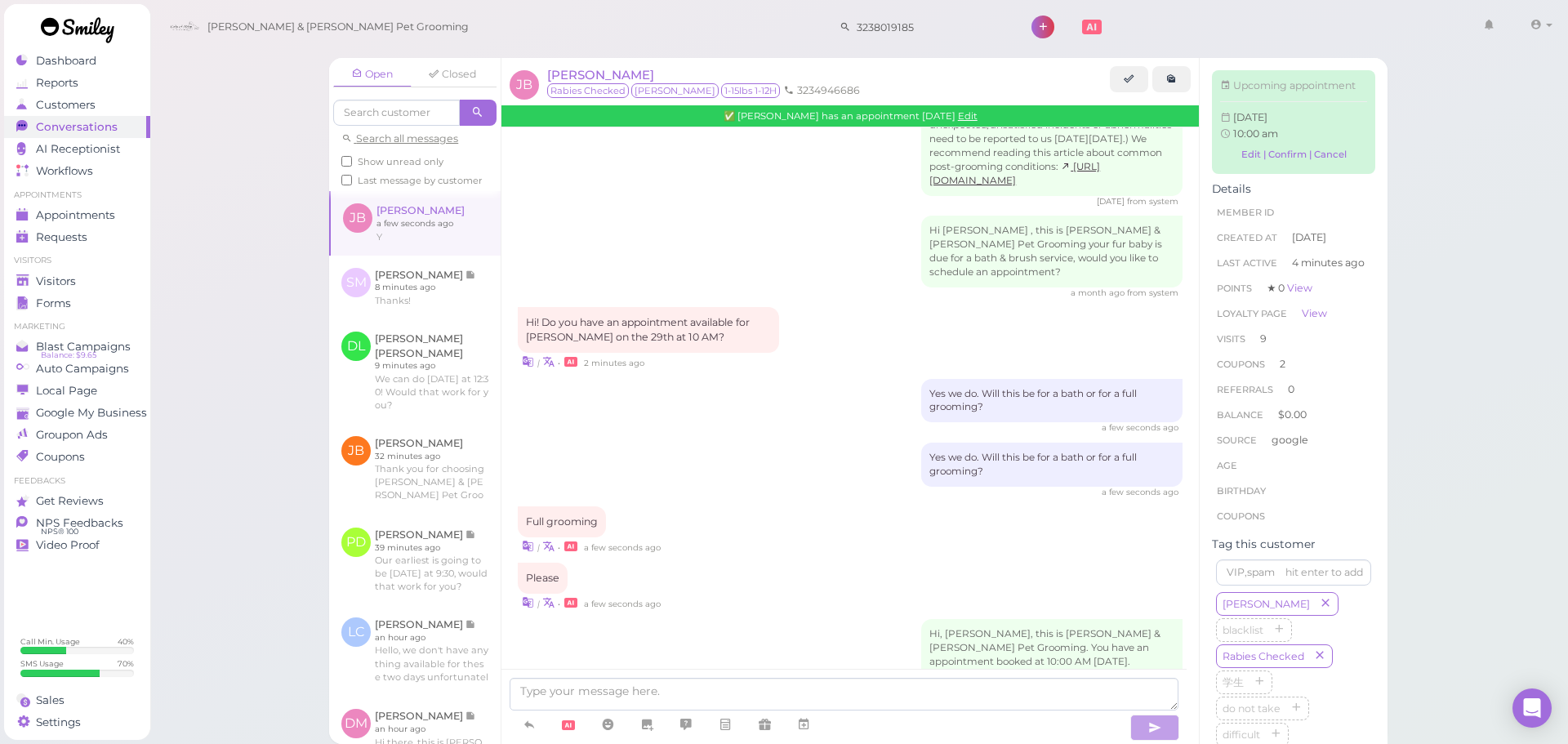
scroll to position [2808, 0]
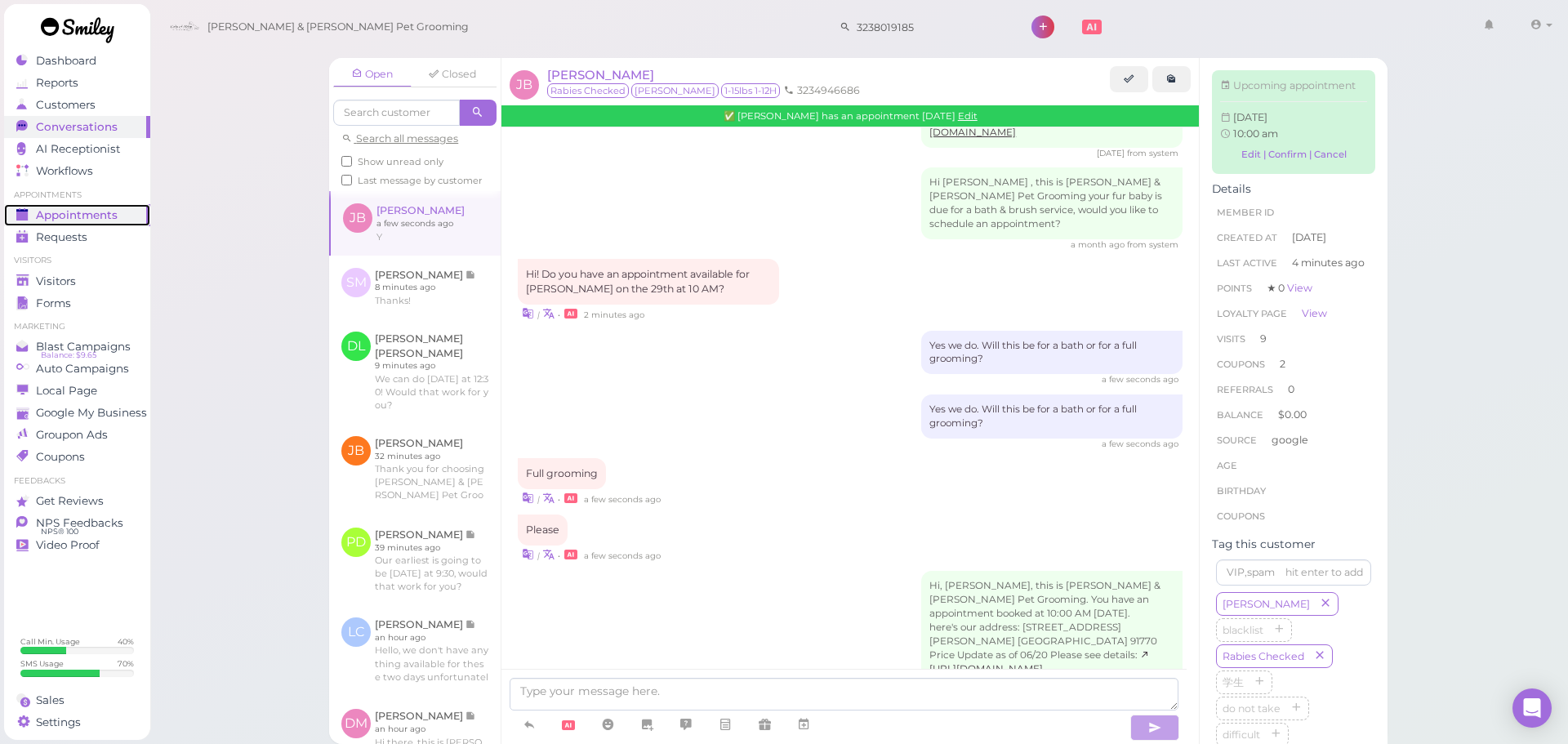
drag, startPoint x: 112, startPoint y: 209, endPoint x: 122, endPoint y: 209, distance: 10.0
click at [113, 209] on span "Appointments" at bounding box center [76, 216] width 81 height 14
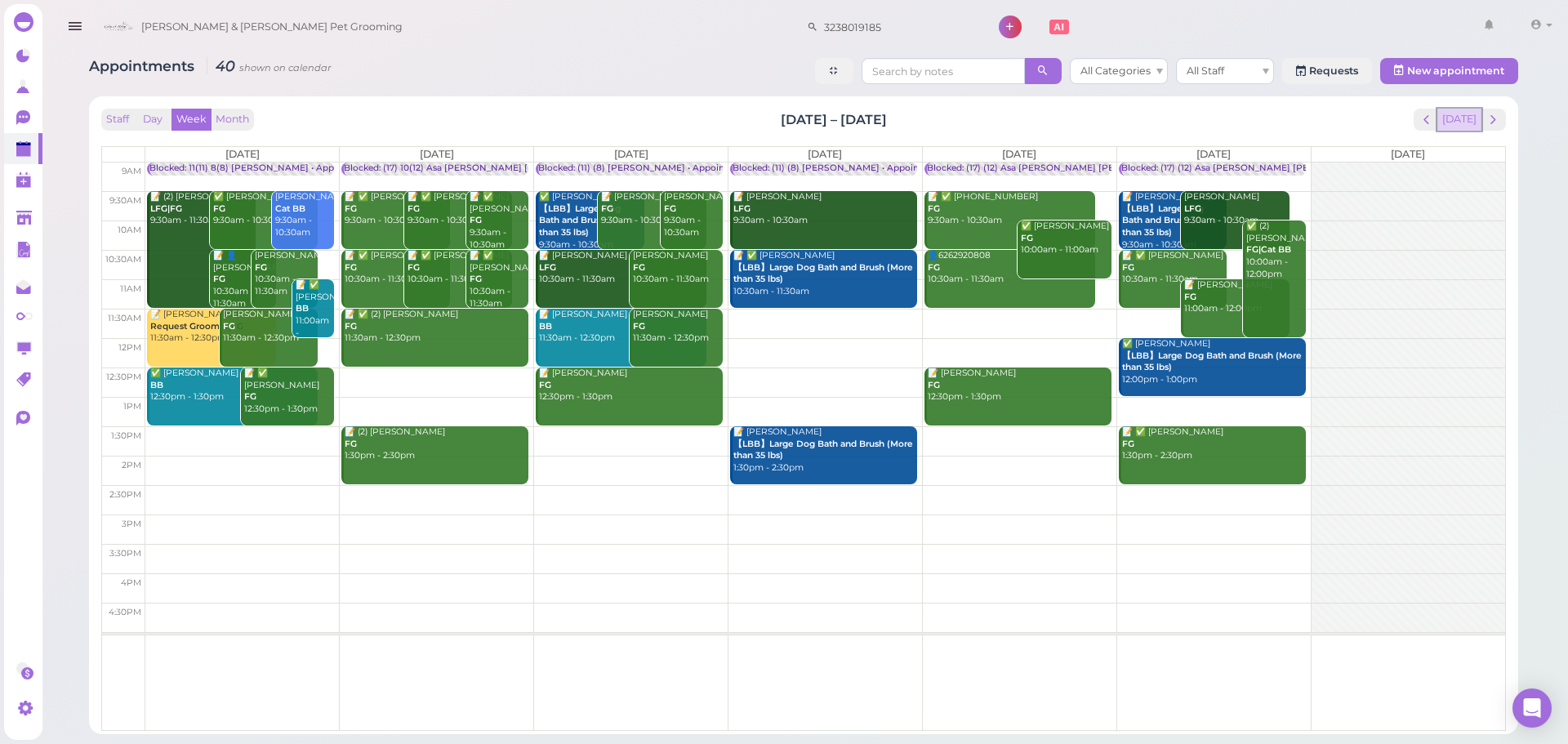
click at [1462, 122] on button "[DATE]" at bounding box center [1460, 120] width 44 height 22
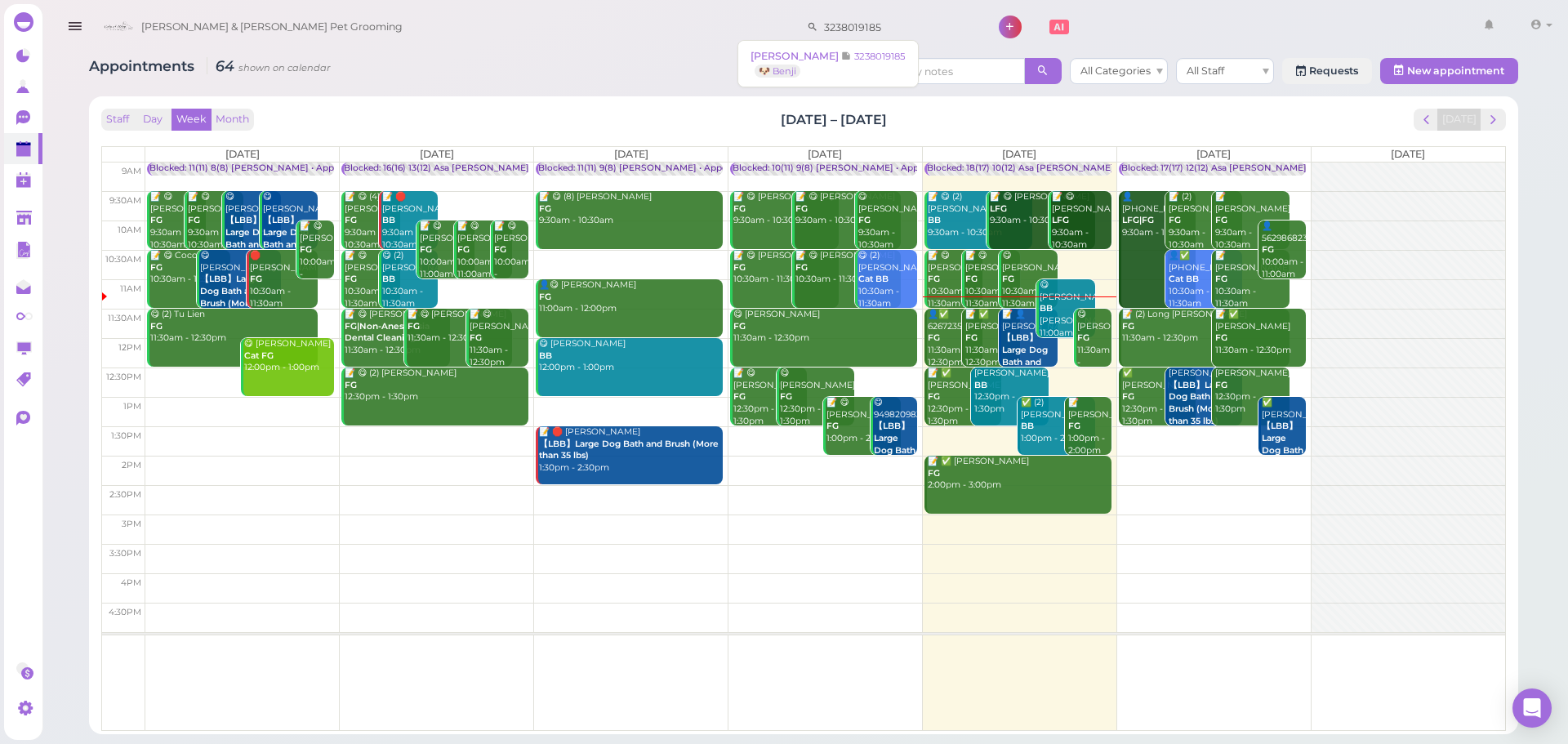
drag, startPoint x: 858, startPoint y: 34, endPoint x: 449, endPoint y: 32, distance: 409.0
click at [449, 32] on div "Cody & Miley Pet Grooming 3238019185 1 Account Logout" at bounding box center [827, 27] width 1463 height 46
type input "5107782538"
click at [867, 58] on link "Roy Song 5107782538 🐶 Diamond" at bounding box center [830, 63] width 170 height 45
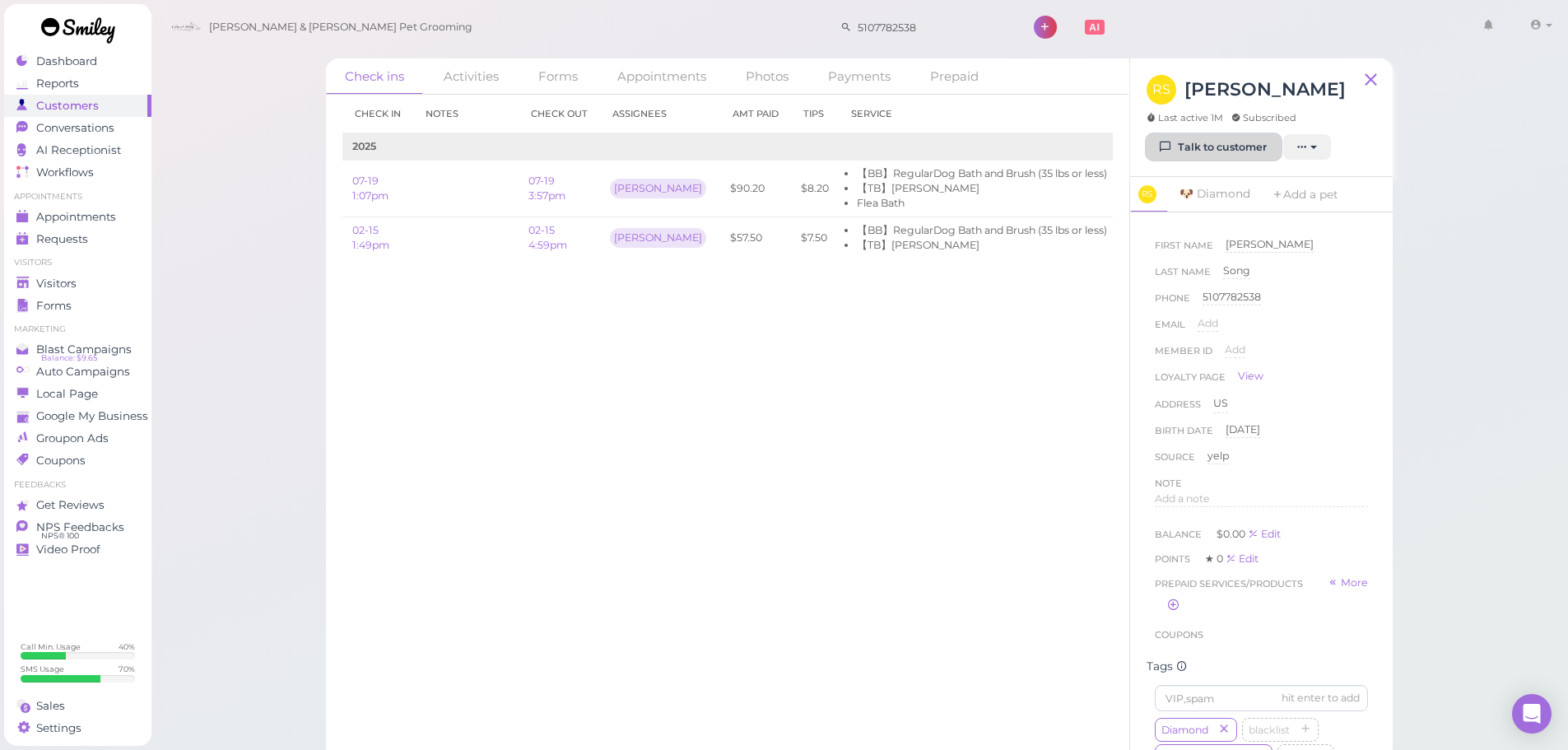
click at [1215, 137] on link "Talk to customer" at bounding box center [1214, 147] width 134 height 27
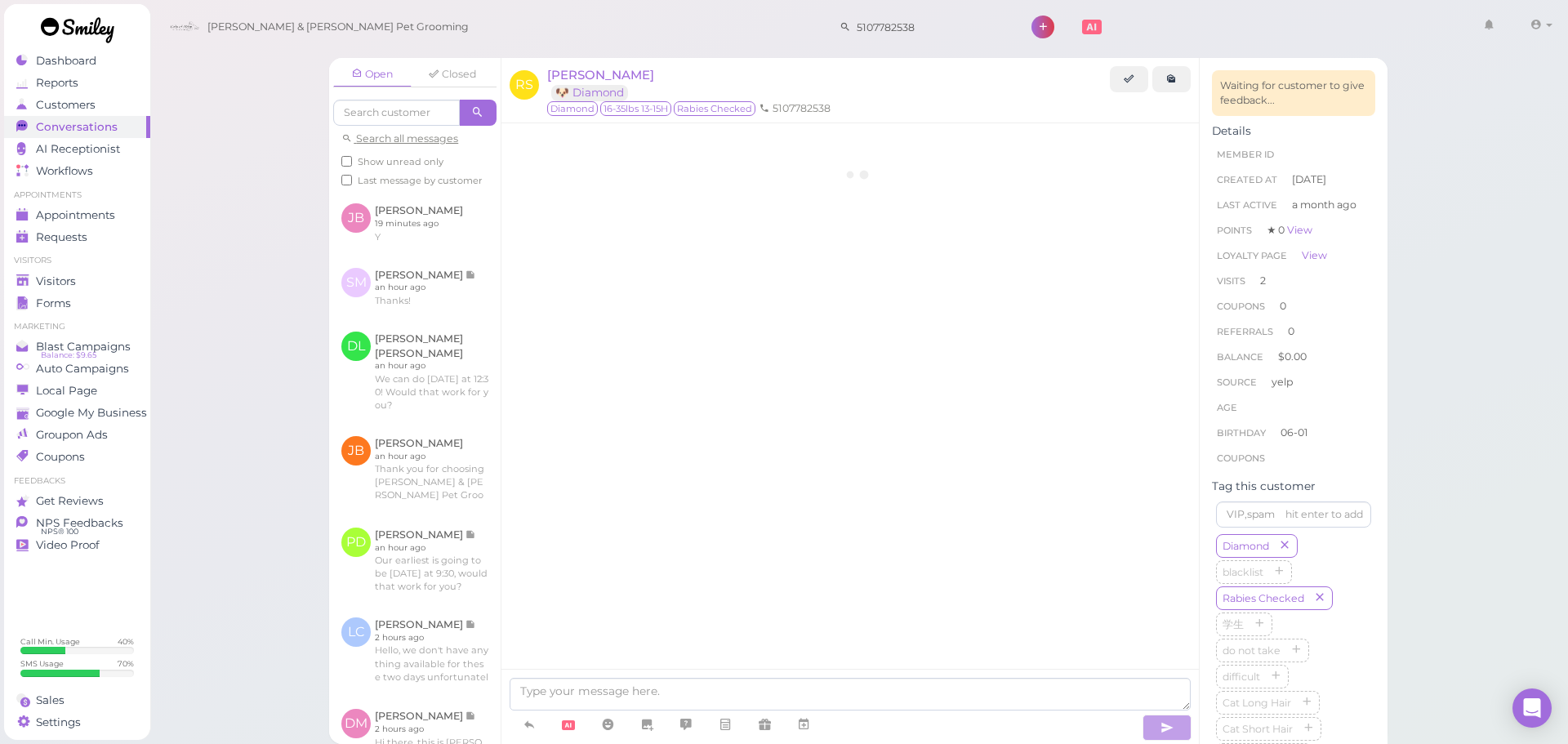
scroll to position [1511, 0]
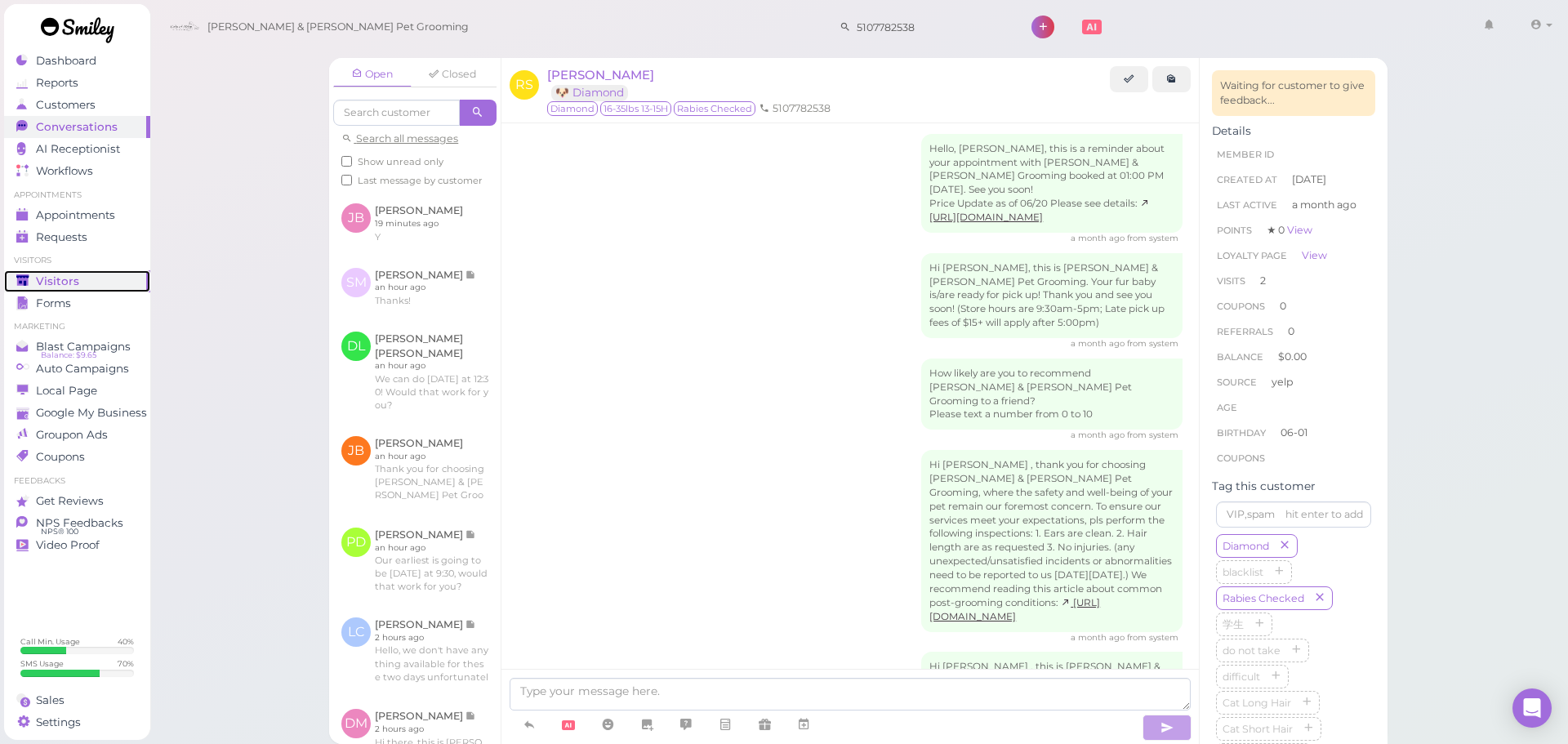
click at [25, 278] on polygon at bounding box center [22, 280] width 12 height 11
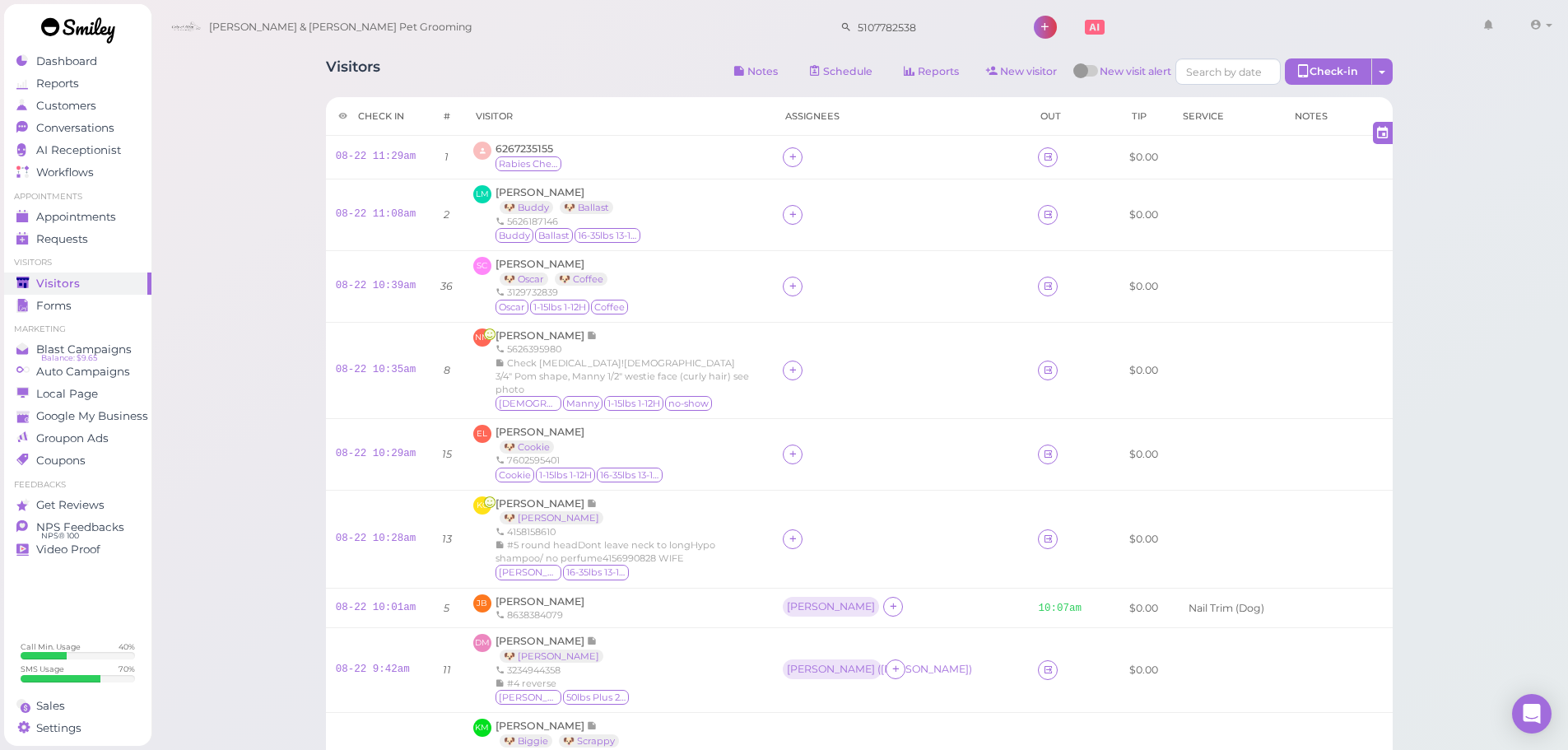
click at [545, 76] on div "Visitors Notes Schedule Reports New visitor New visit alert Check-in Customer c…" at bounding box center [859, 73] width 1067 height 30
click at [534, 147] on span "6267235155" at bounding box center [524, 148] width 58 height 12
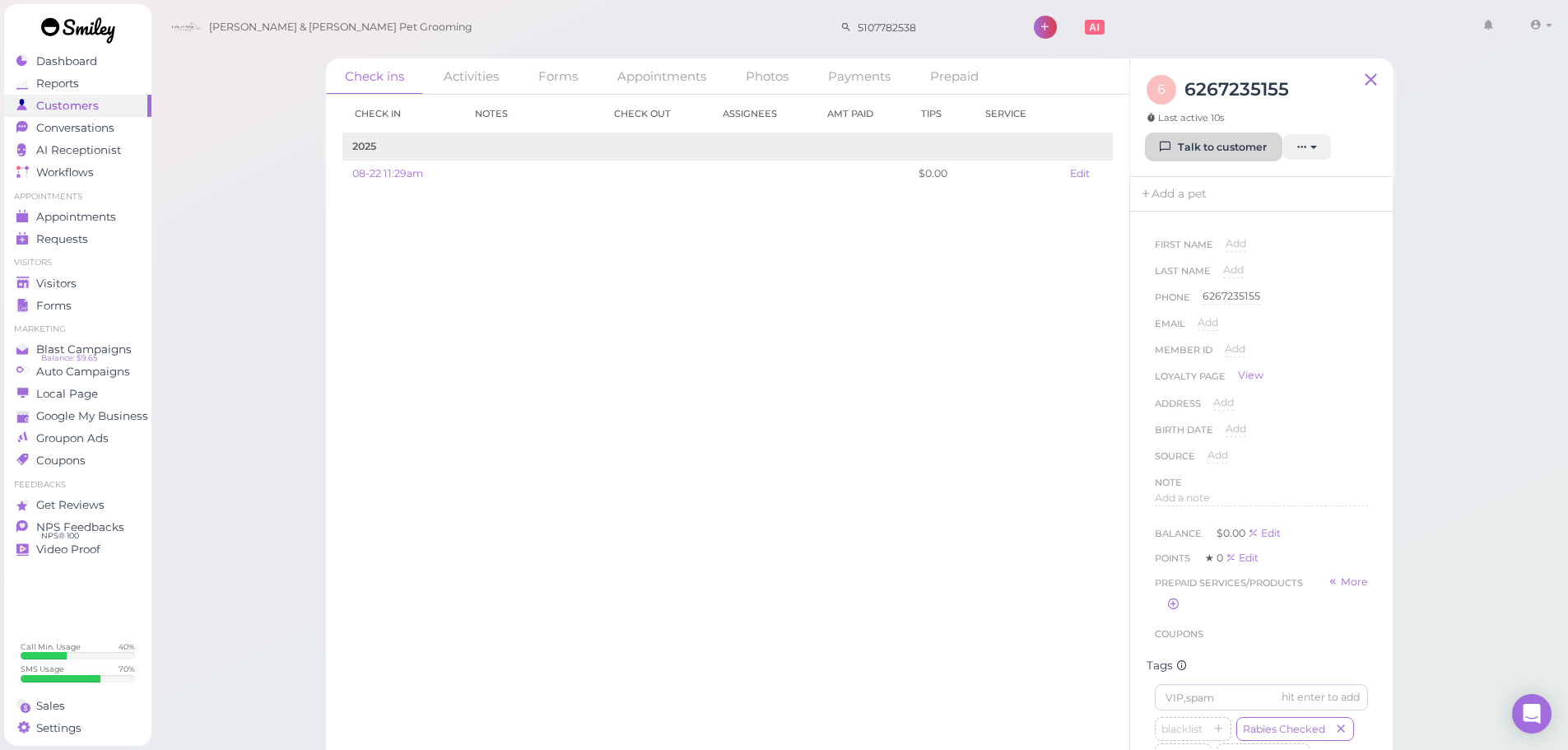
click at [1167, 148] on icon at bounding box center [1165, 147] width 10 height 12
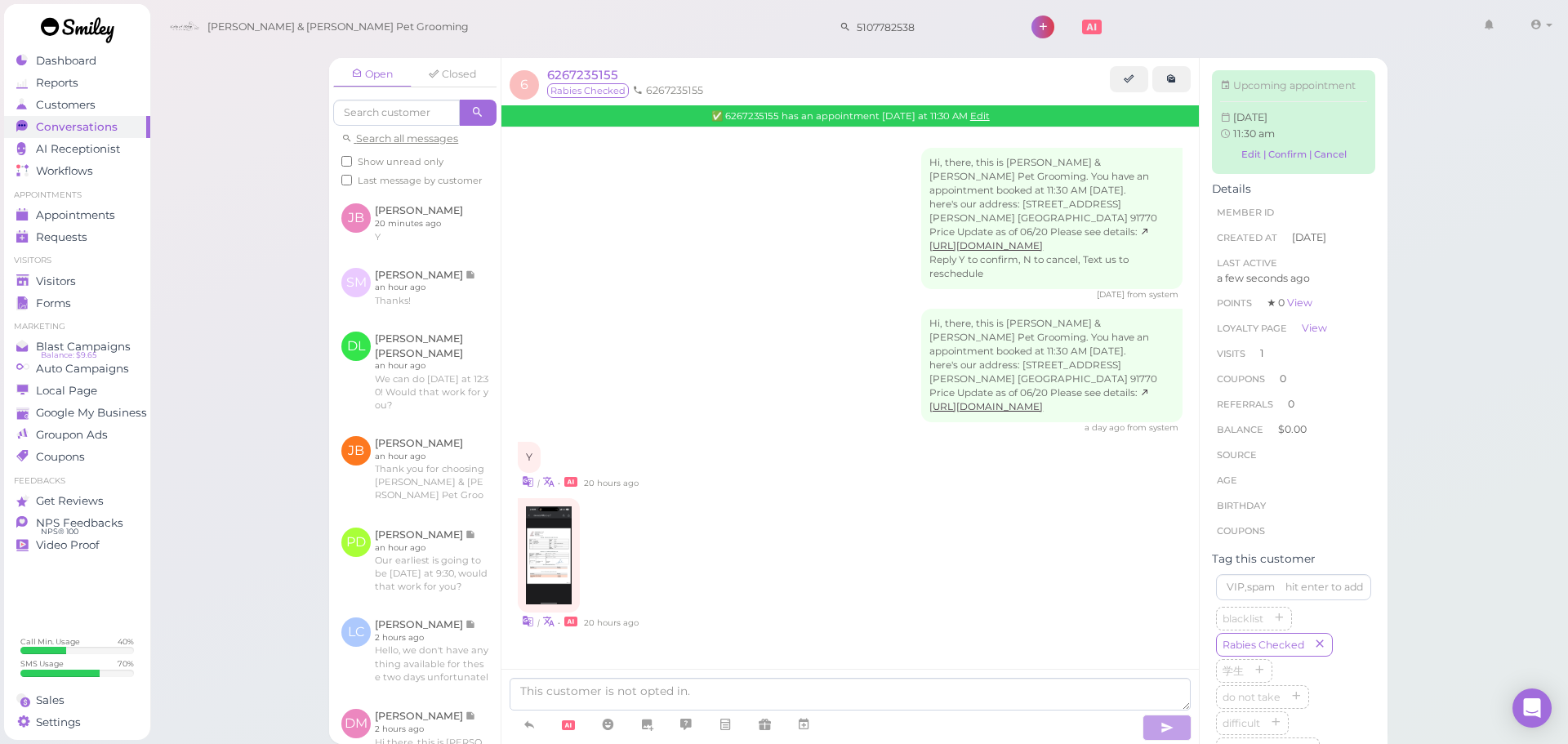
click at [850, 345] on div "Hi, there, this is Cody & Miley Pet Grooming. You have an appointment booked at…" at bounding box center [849, 371] width 665 height 125
click at [544, 544] on img at bounding box center [548, 555] width 45 height 98
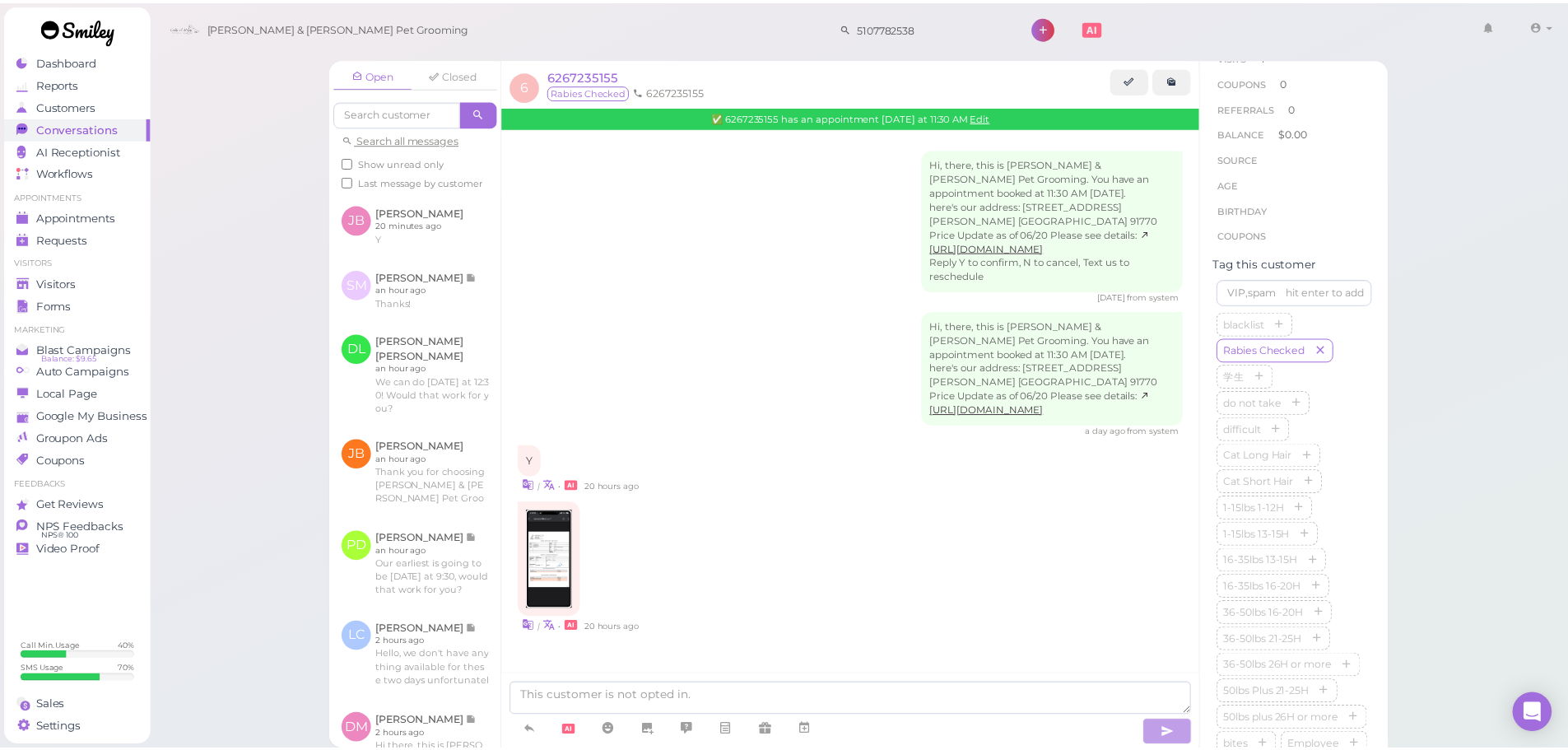
scroll to position [411, 0]
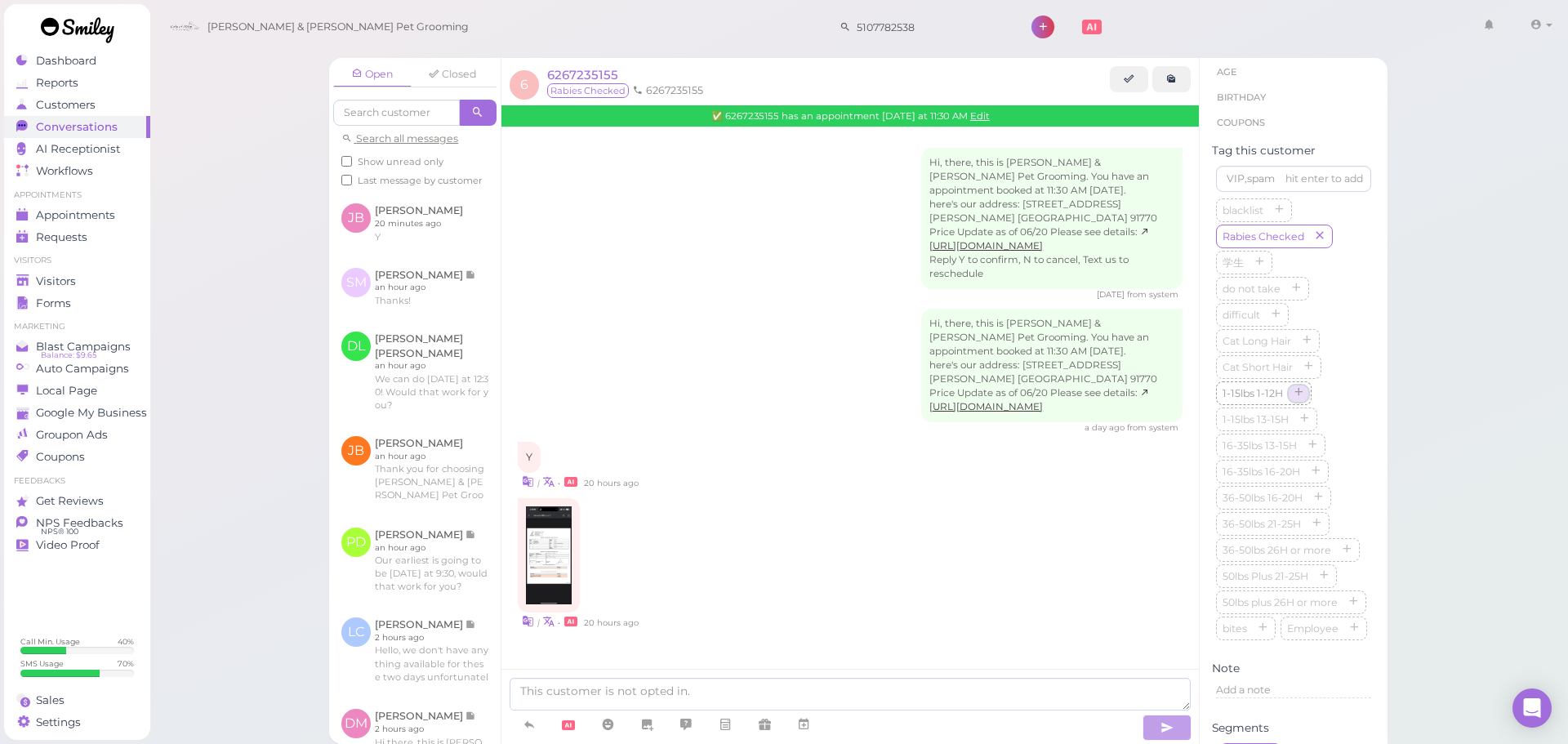
click at [1304, 399] on icon "button" at bounding box center [1299, 393] width 9 height 11
click at [606, 69] on span "6267235155" at bounding box center [583, 74] width 71 height 15
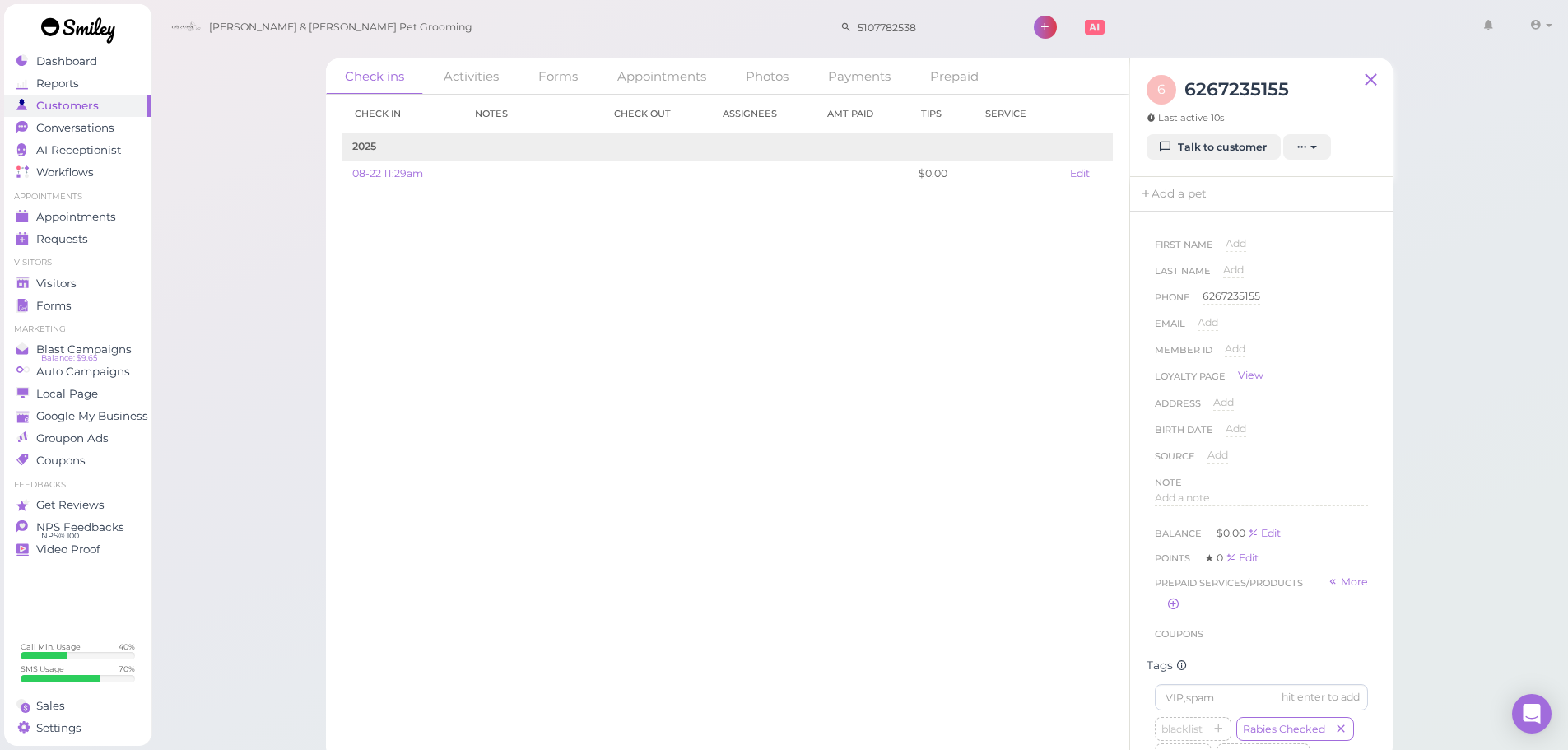
click at [891, 501] on div "Check in Notes Check out Assignees Amt Paid Tips Service 2025 08-22 11:29am $0.…" at bounding box center [728, 422] width 803 height 655
click at [937, 335] on div "Check in Notes Check out Assignees Amt Paid Tips Service 2025 08-22 11:29am $0.…" at bounding box center [728, 422] width 803 height 655
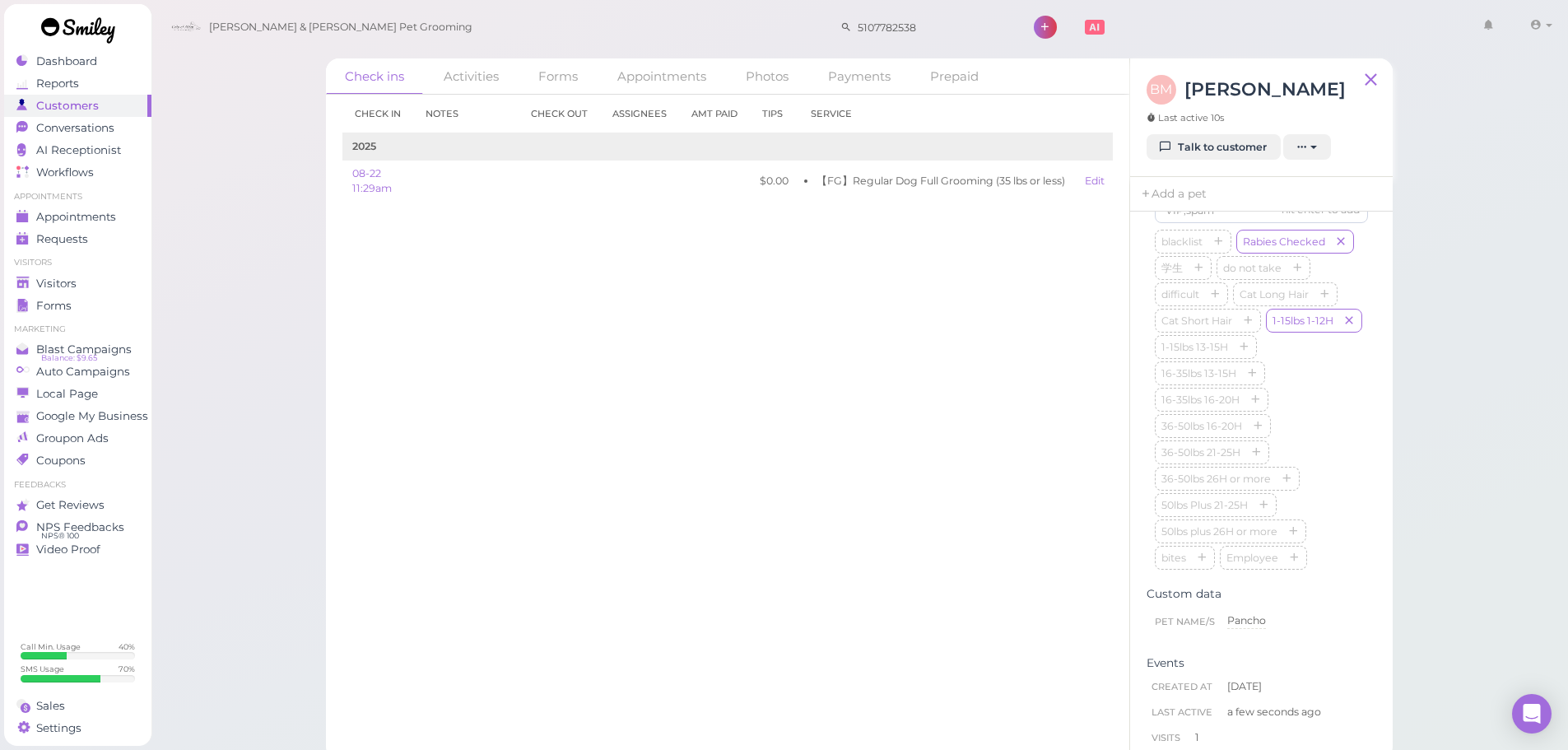
scroll to position [494, 0]
drag, startPoint x: 73, startPoint y: 272, endPoint x: 171, endPoint y: 283, distance: 98.6
click at [73, 272] on link "Visitors" at bounding box center [78, 284] width 147 height 22
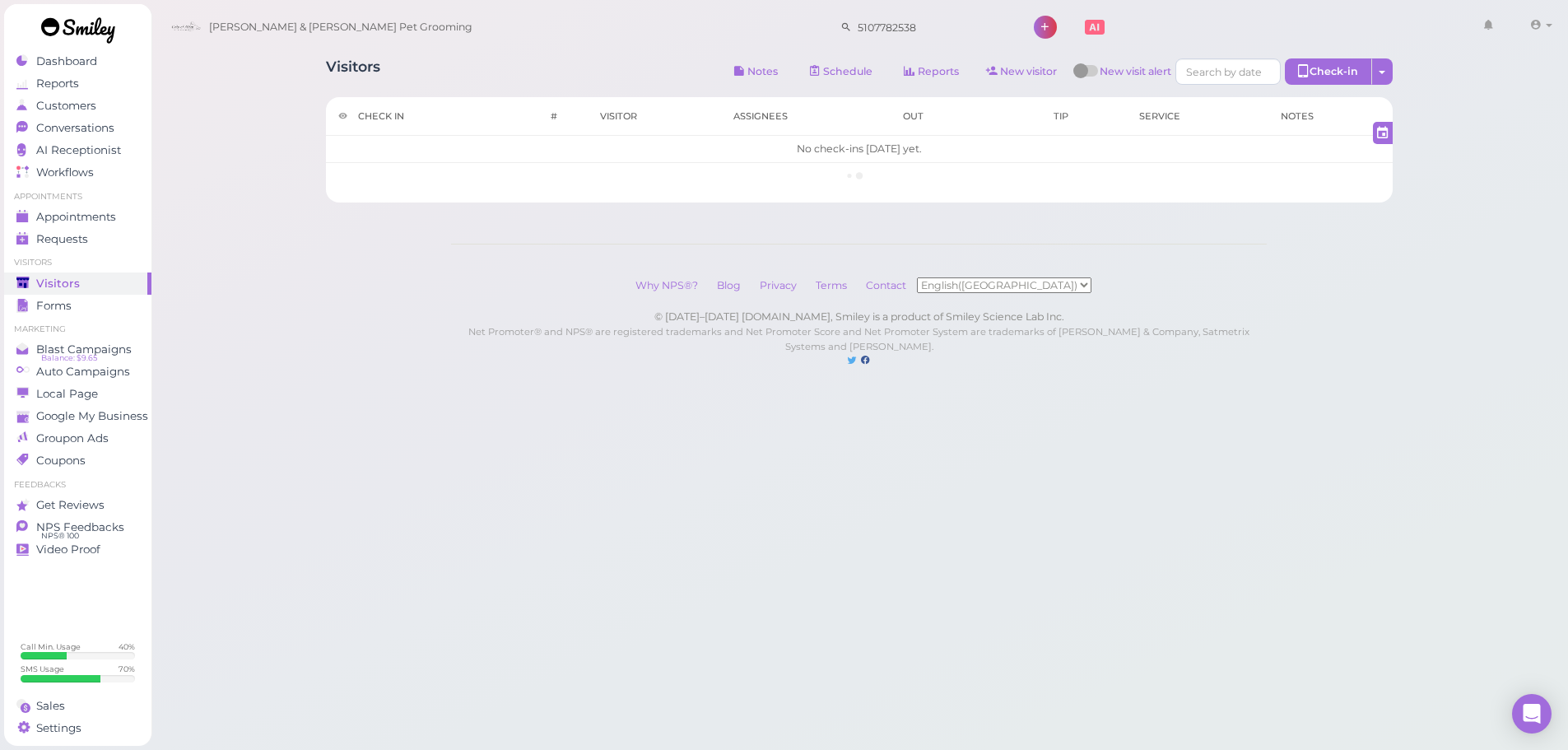
click at [478, 59] on div "Visitors Notes Schedule Reports New visitor New visit alert Check-in Customer c…" at bounding box center [859, 73] width 1067 height 30
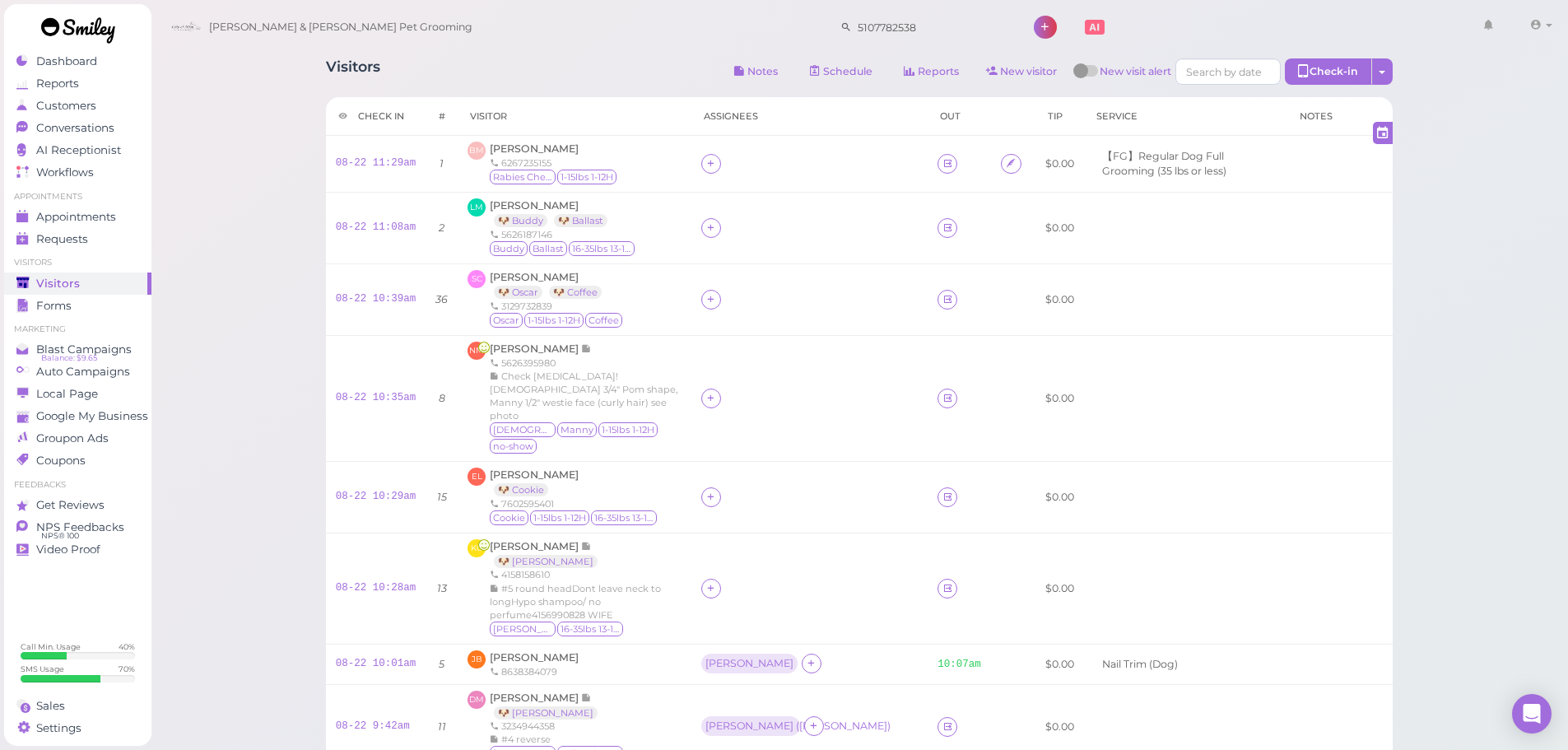
click at [483, 60] on div "Visitors Notes Schedule Reports New visitor New visit alert Check-in Customer c…" at bounding box center [859, 73] width 1067 height 30
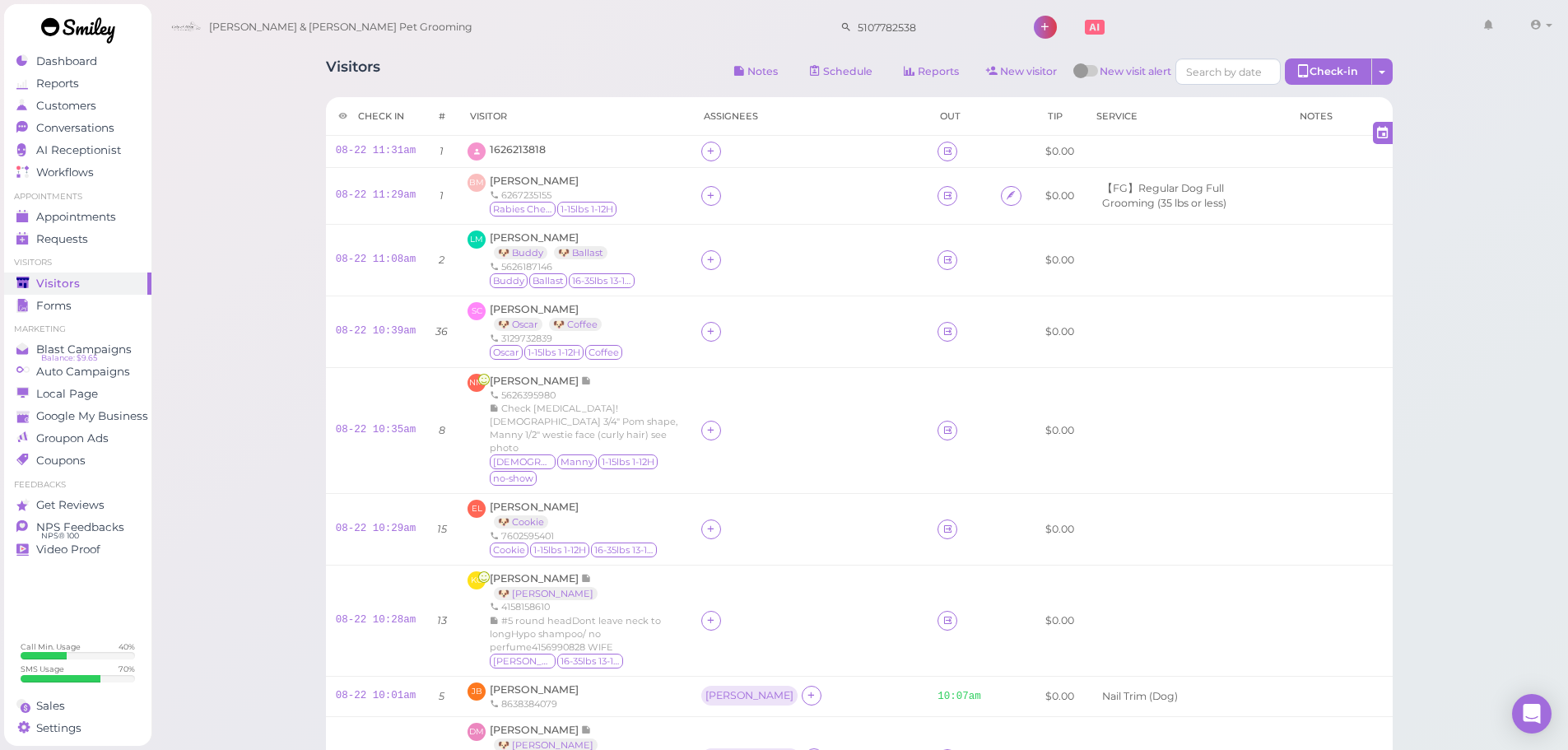
click at [551, 102] on th "Visitor" at bounding box center [574, 116] width 234 height 39
click at [509, 155] on span "1626213818" at bounding box center [517, 149] width 56 height 12
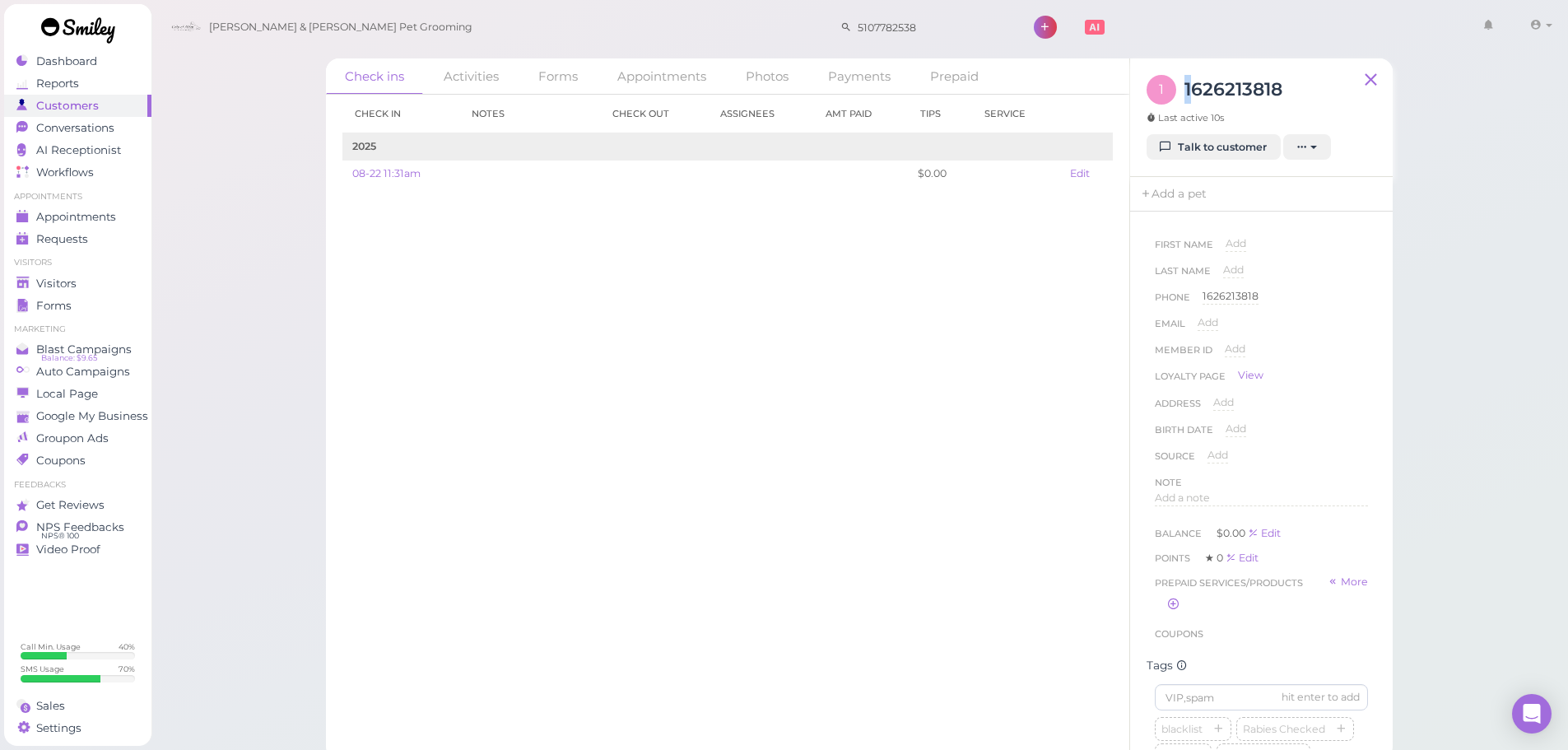
drag, startPoint x: 1196, startPoint y: 99, endPoint x: 1184, endPoint y: 77, distance: 25.1
click at [1184, 77] on h3 "1626213818" at bounding box center [1234, 89] width 98 height 28
drag, startPoint x: 1184, startPoint y: 79, endPoint x: 1293, endPoint y: 84, distance: 109.1
click at [1293, 84] on div "1 1626213818 Last active 10s" at bounding box center [1261, 104] width 229 height 59
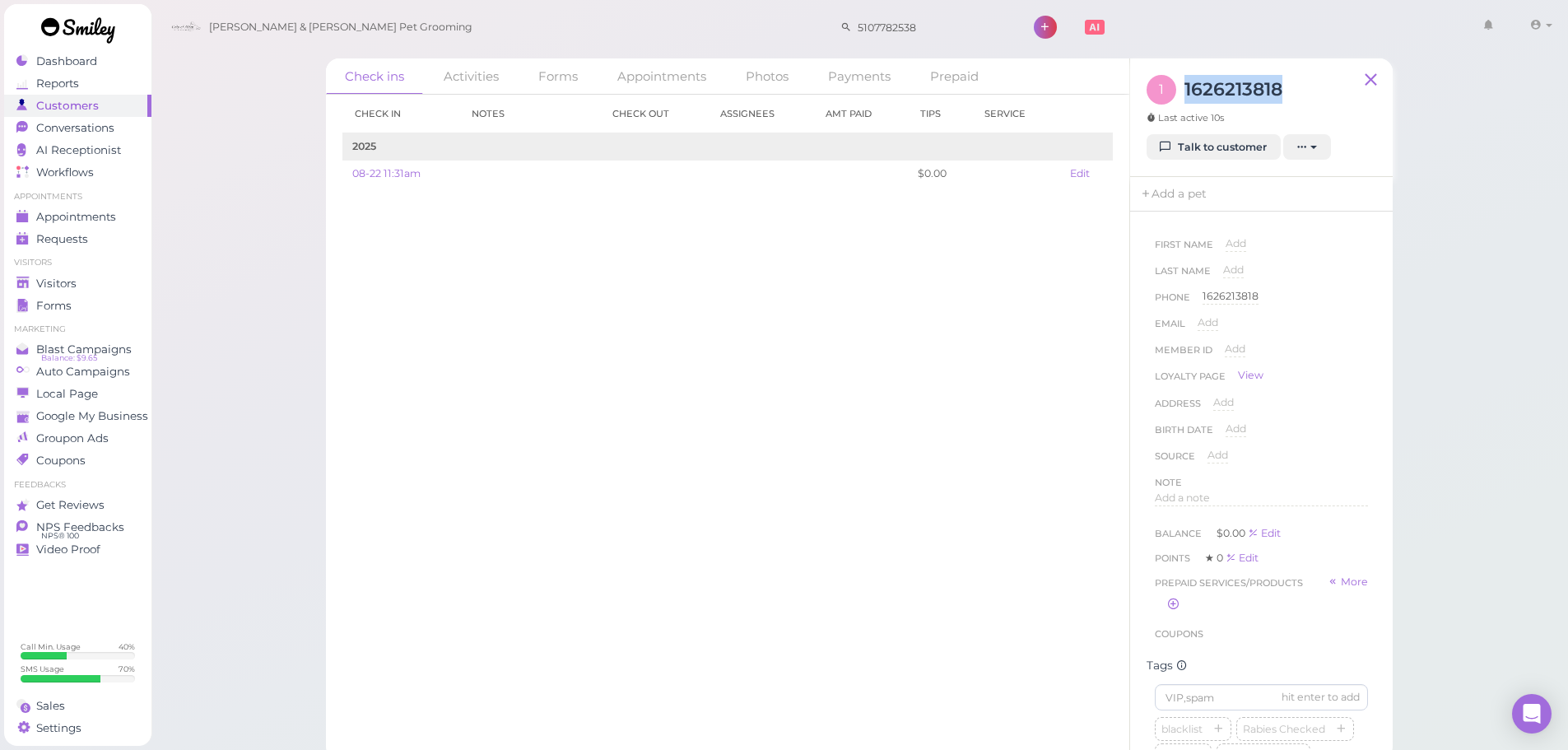
click at [1293, 84] on div "1 1626213818 Last active 10s" at bounding box center [1261, 104] width 229 height 59
drag, startPoint x: 1293, startPoint y: 84, endPoint x: 1185, endPoint y: 81, distance: 108.0
click at [1185, 81] on div "1 1626213818 Last active 10s" at bounding box center [1261, 104] width 229 height 59
click at [1185, 81] on h3 "1626213818" at bounding box center [1234, 89] width 98 height 28
drag, startPoint x: 1183, startPoint y: 87, endPoint x: 1287, endPoint y: 90, distance: 104.0
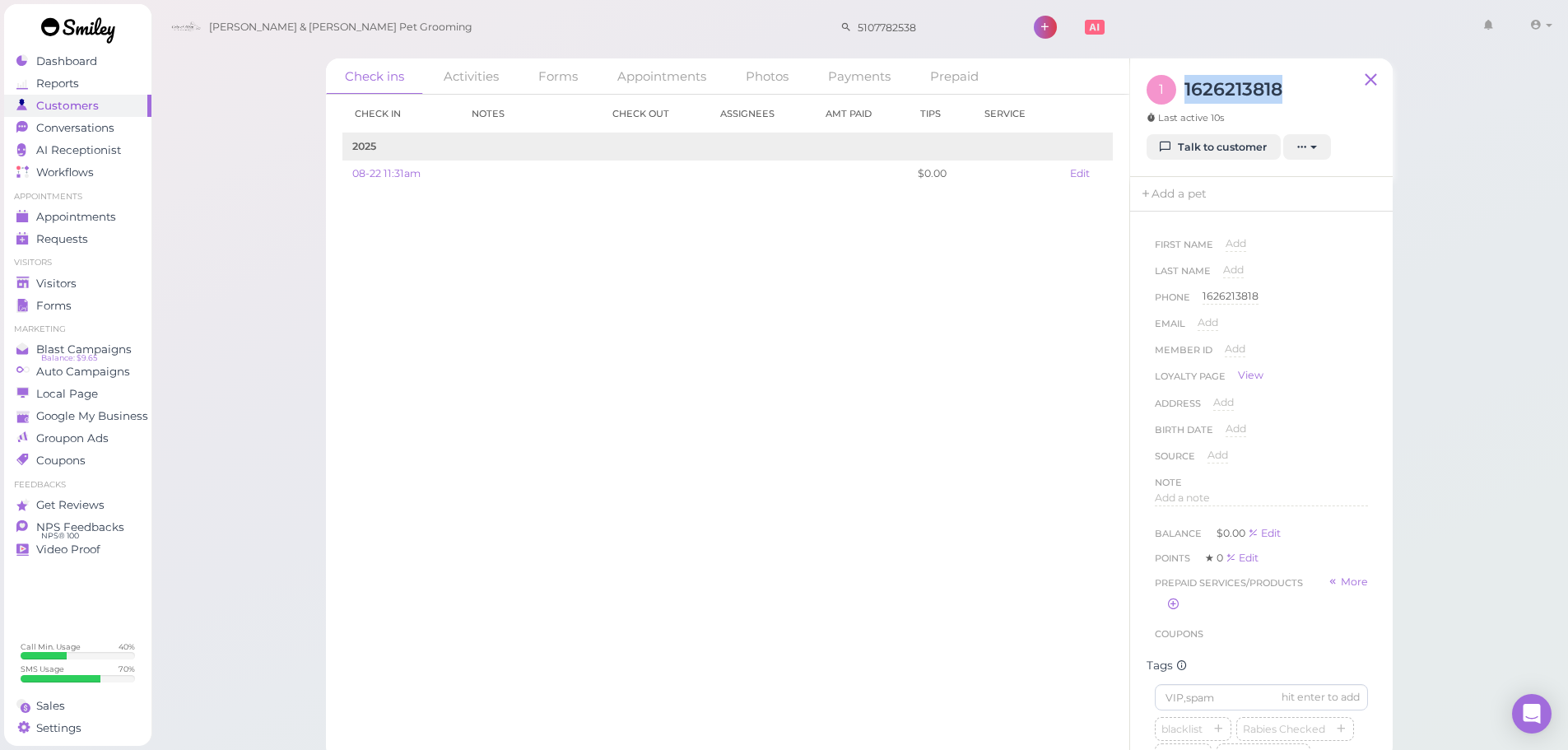
click at [1287, 90] on div "1 1626213818 Last active 10s" at bounding box center [1261, 104] width 229 height 59
click at [934, 252] on div "Check in Notes Check out Assignees Amt Paid Tips Service 2025 08-22 11:31am $0.…" at bounding box center [728, 422] width 803 height 655
click at [100, 279] on div "Visitors" at bounding box center [76, 284] width 119 height 14
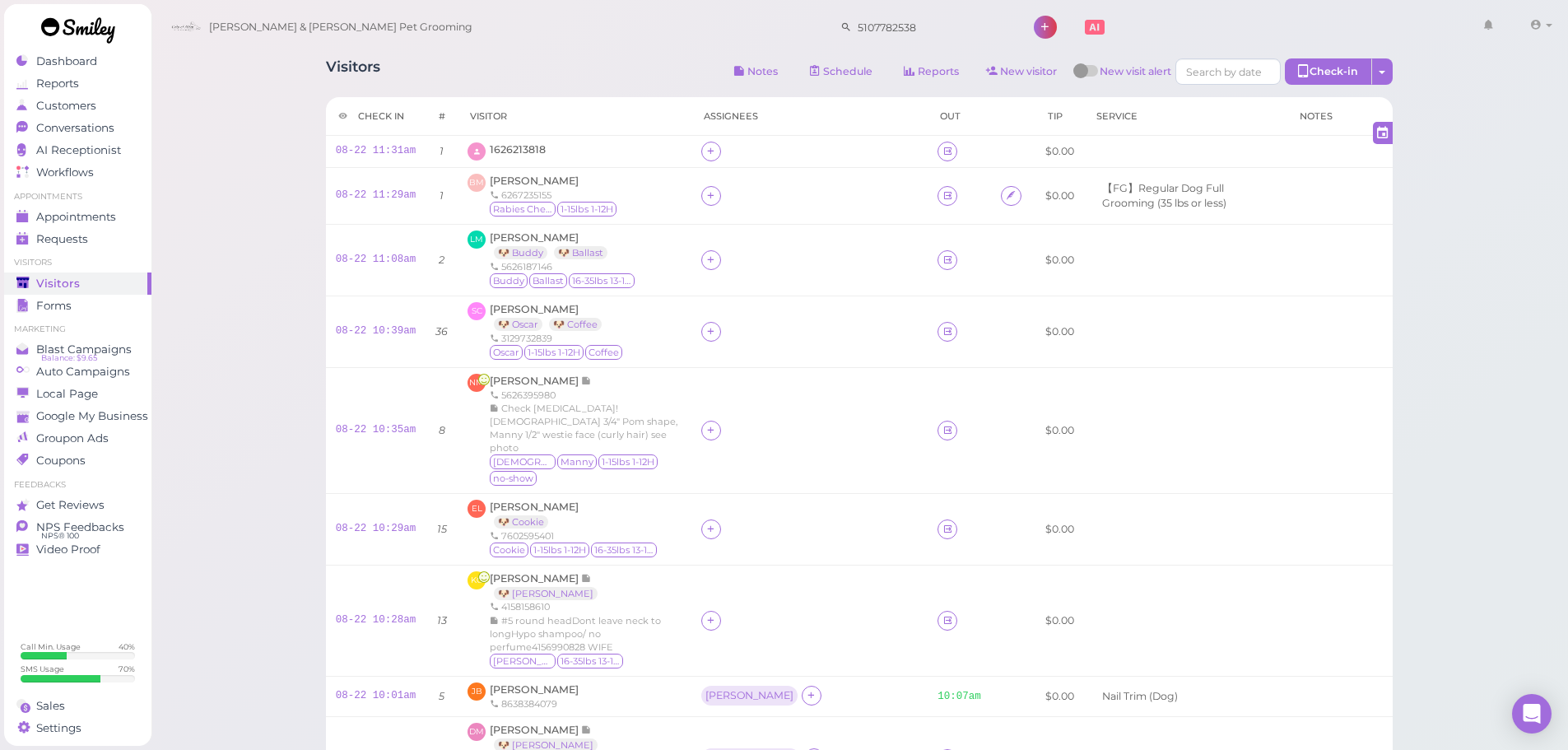
click at [564, 77] on div "Visitors Notes Schedule Reports New visitor New visit alert Check-in Customer c…" at bounding box center [859, 73] width 1067 height 30
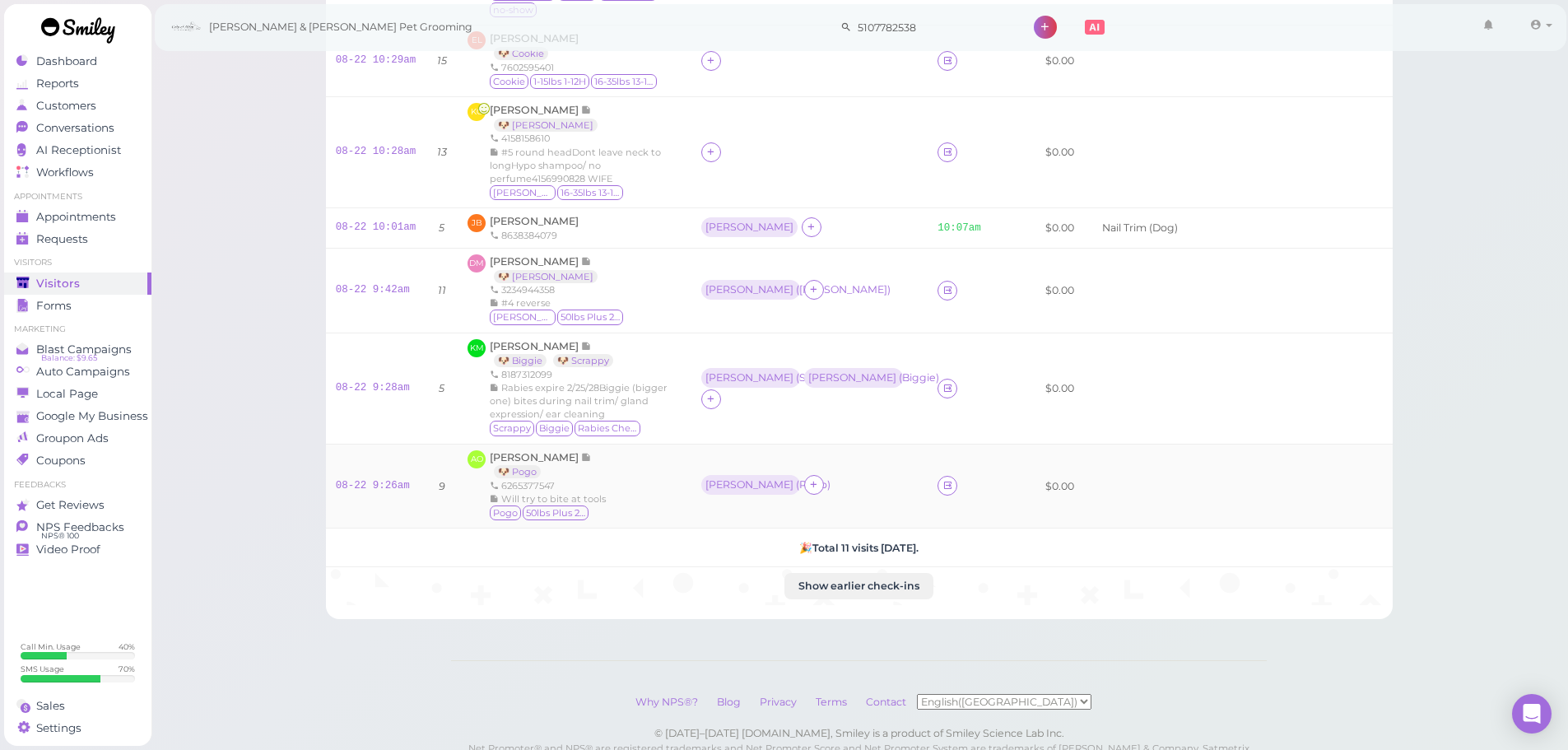
scroll to position [520, 0]
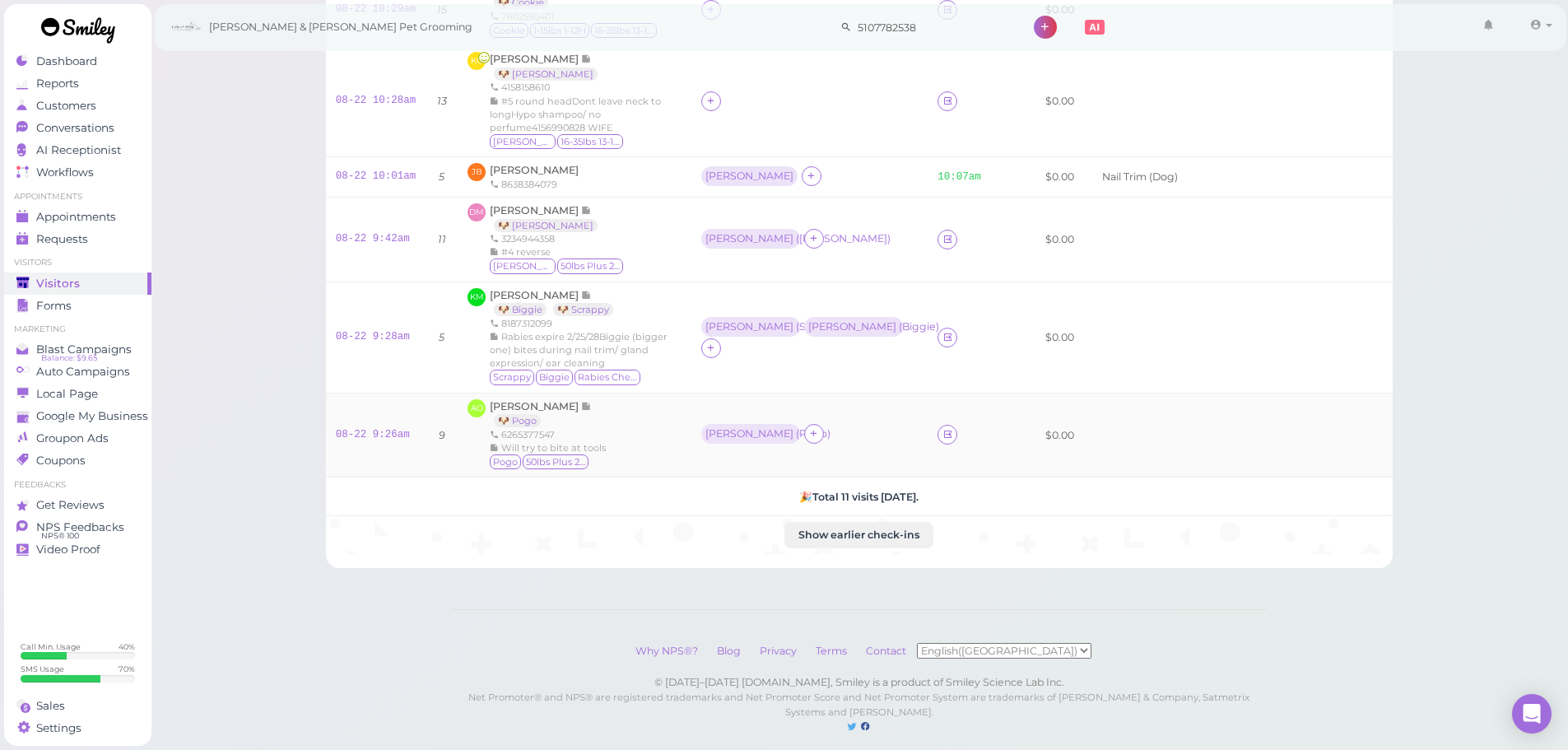
click at [876, 424] on div "Asa ( Pogo )" at bounding box center [809, 434] width 216 height 22
click at [896, 359] on td "Helen ( Scrappy ) Rebecca ( Biggie )" at bounding box center [809, 337] width 236 height 111
click at [878, 424] on div "Asa ( Pogo )" at bounding box center [809, 434] width 216 height 22
click at [388, 429] on link "08-22 9:26am" at bounding box center [373, 434] width 74 height 11
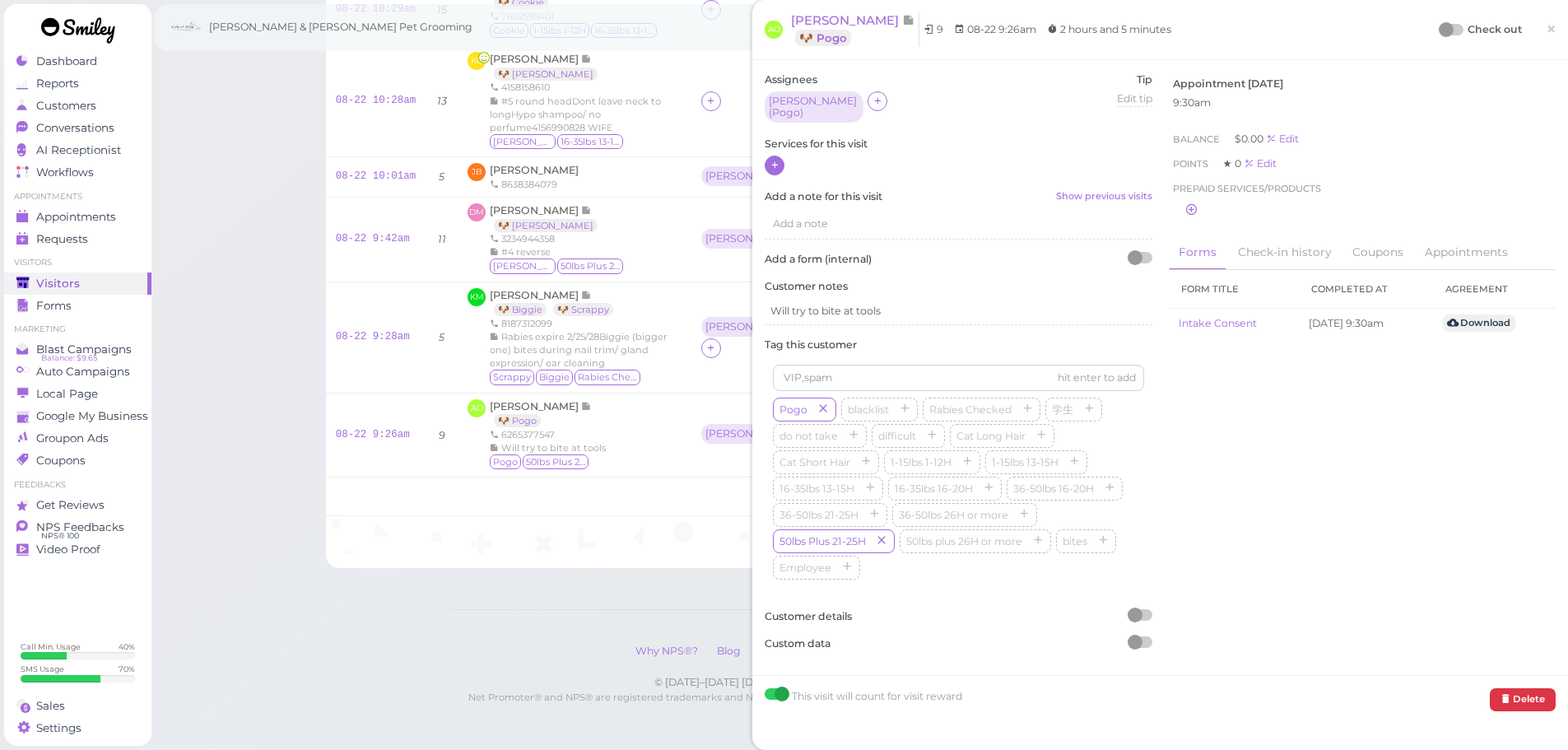
click at [777, 159] on icon at bounding box center [775, 165] width 10 height 12
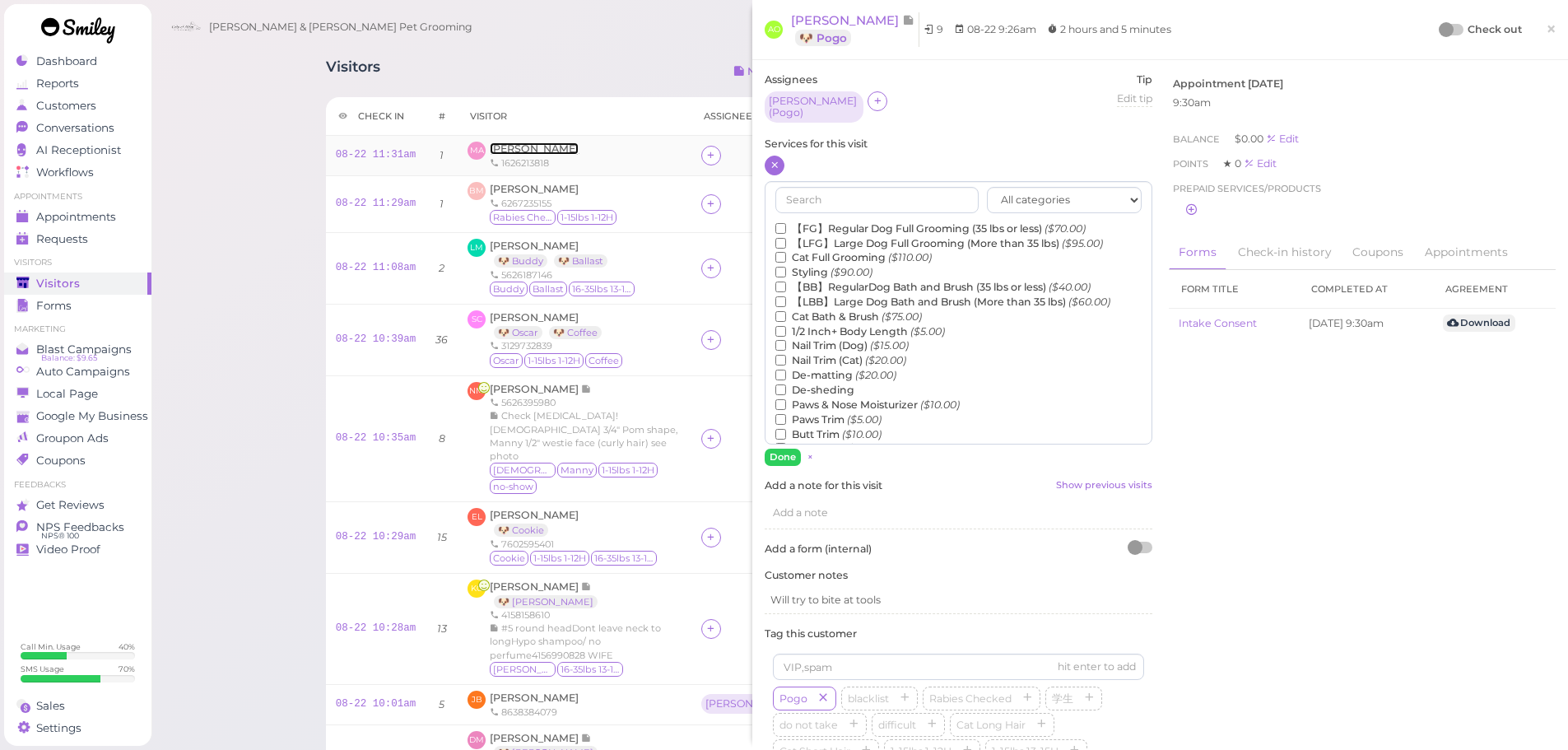
click at [524, 154] on span "[PERSON_NAME]" at bounding box center [534, 148] width 89 height 12
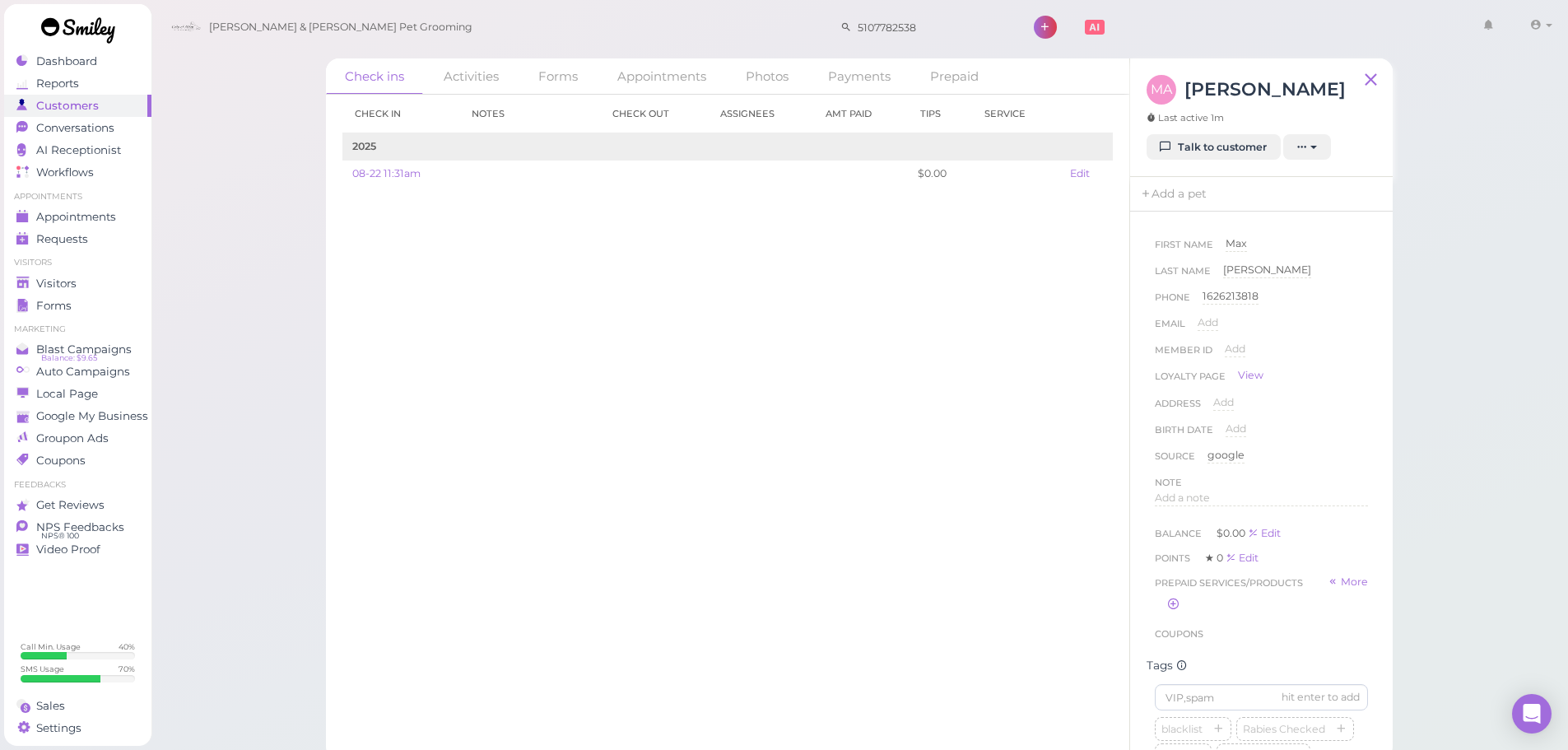
click at [1328, 405] on div "First Name Max Max Last Name Aleman Aleman Phone 1626213818 1626213818 Email Ad…" at bounding box center [1261, 377] width 213 height 281
click at [1219, 136] on link "Talk to customer" at bounding box center [1214, 147] width 134 height 27
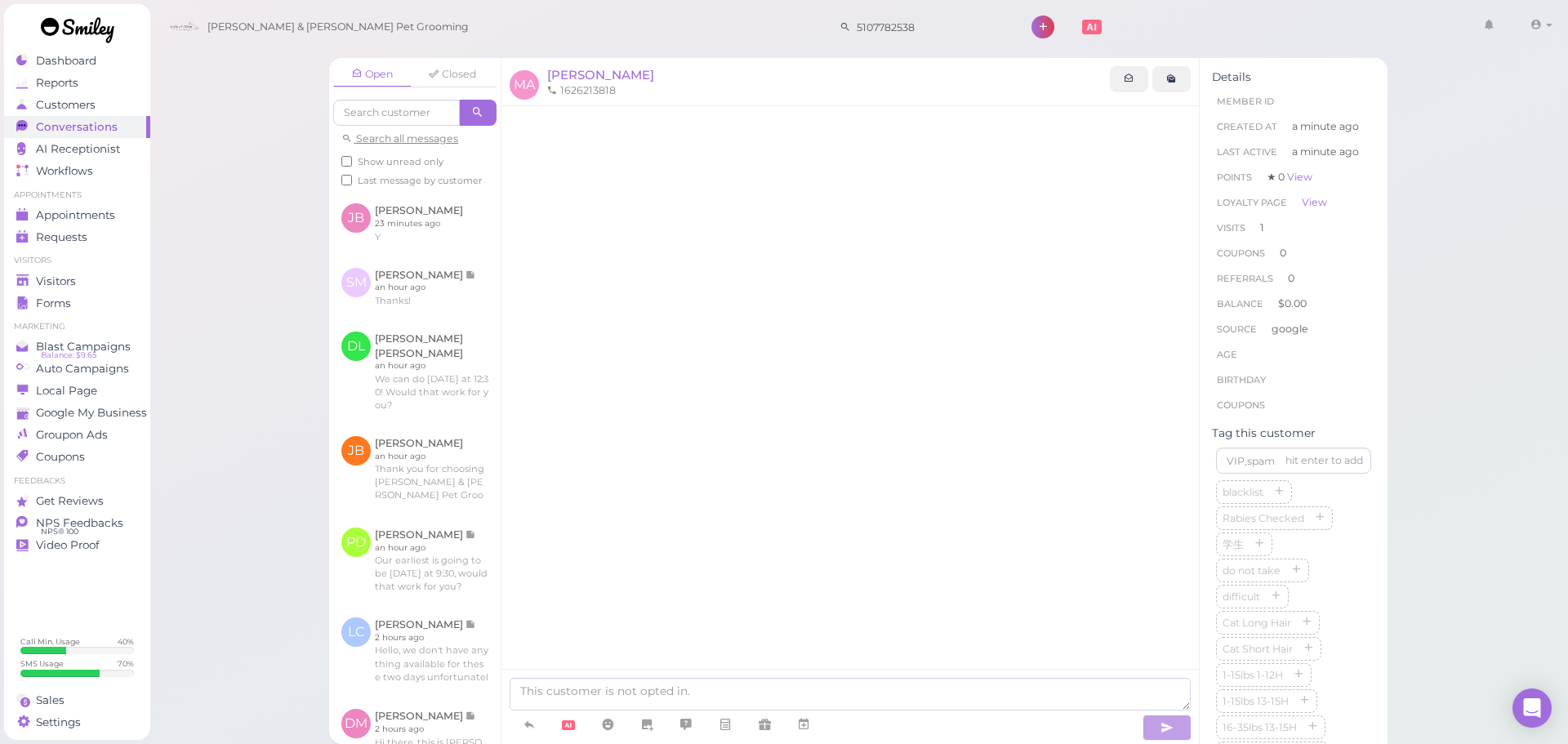
click at [186, 288] on div "Open Closed Search all messages Show unread only Last message by customer JB Je…" at bounding box center [860, 372] width 1420 height 744
click at [268, 218] on div "Open Closed Search all messages Show unread only Last message by customer JB Je…" at bounding box center [860, 372] width 1420 height 744
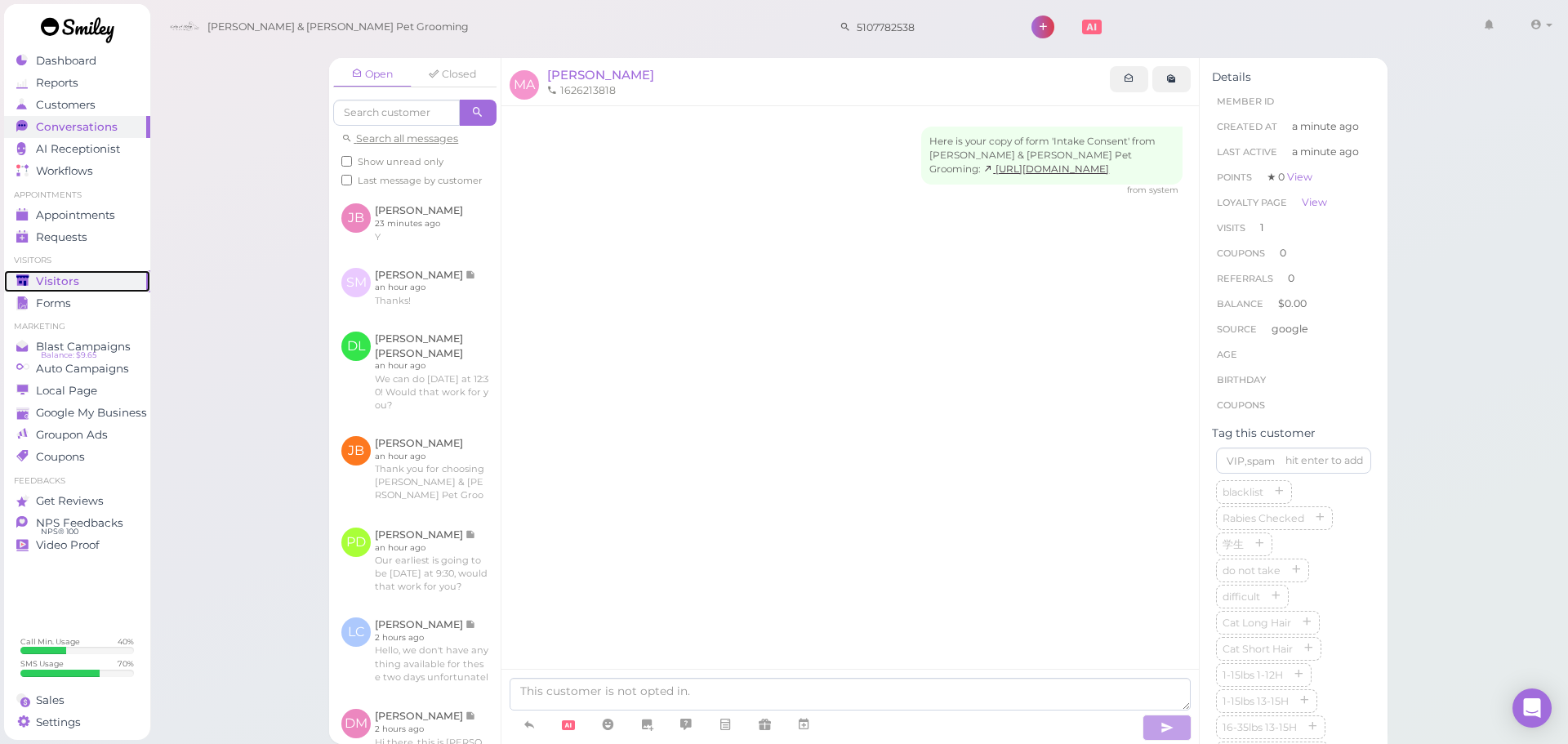
click at [58, 286] on span "Visitors" at bounding box center [57, 281] width 44 height 14
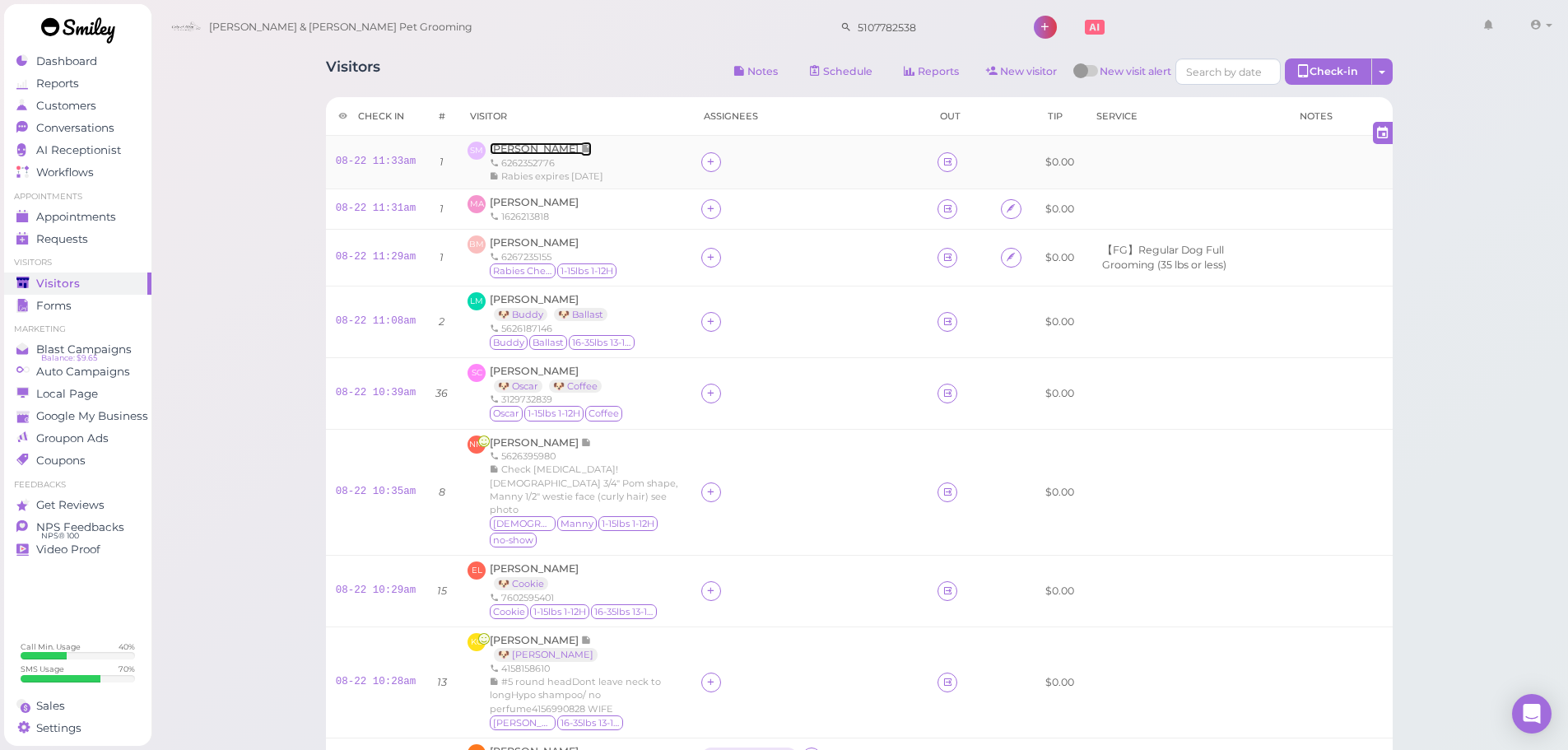
click at [523, 147] on span "[PERSON_NAME]" at bounding box center [535, 148] width 91 height 12
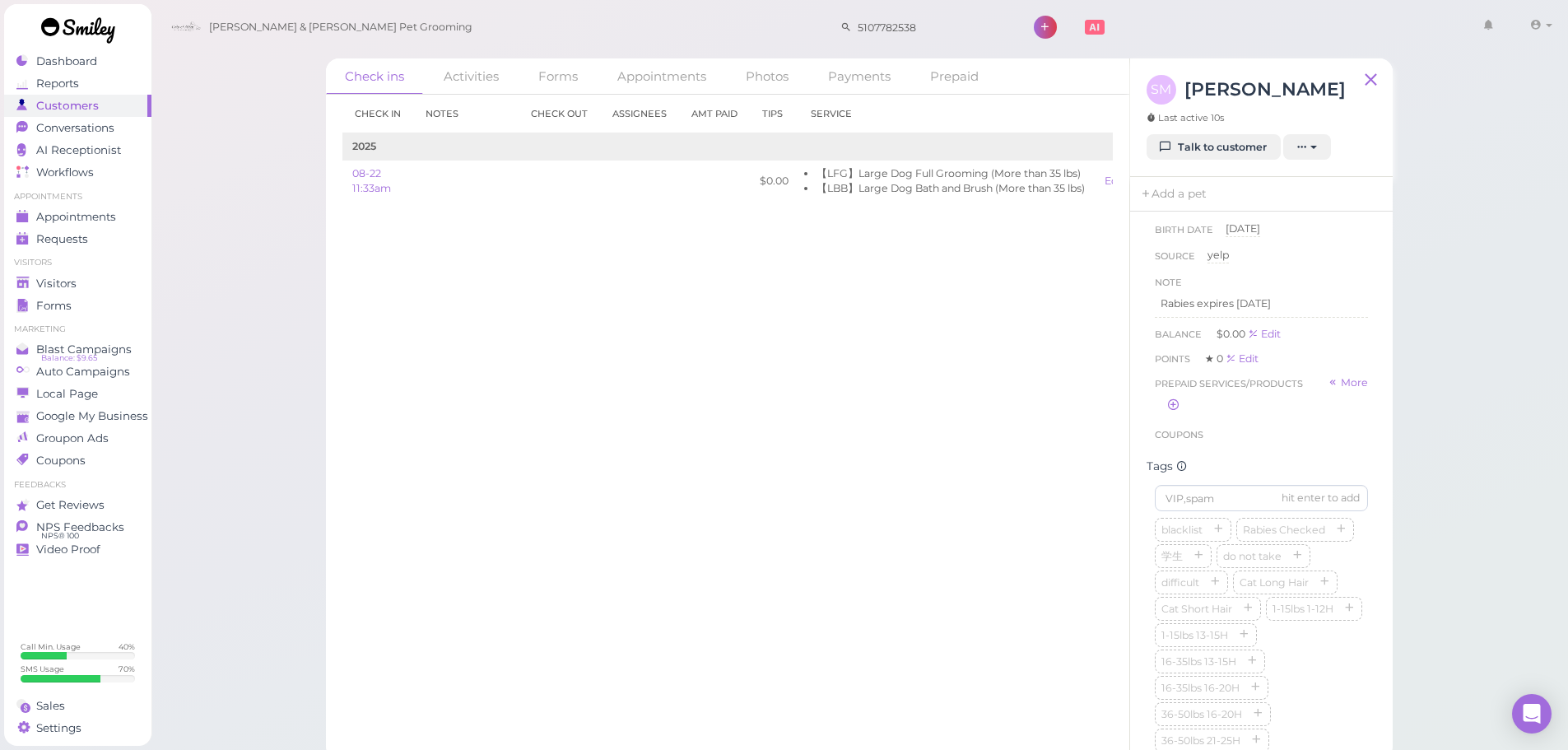
scroll to position [494, 0]
click at [1190, 212] on input at bounding box center [1261, 204] width 213 height 27
type input "Gin"
click at [830, 356] on div "Check in Notes Check out Assignees Amt Paid Tips Service 2025 08-22 11:33am $0.…" at bounding box center [728, 422] width 803 height 655
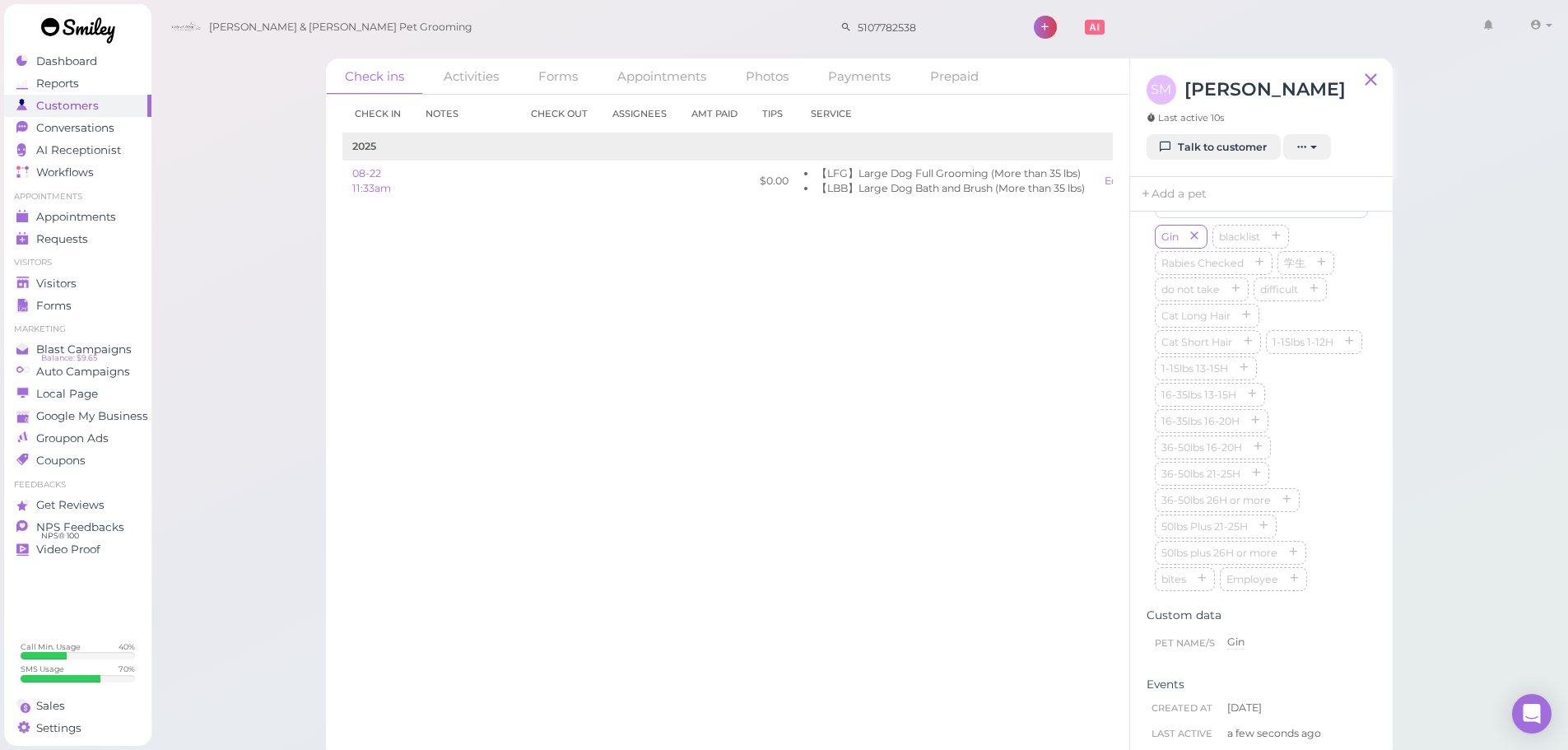
click at [259, 355] on div "Check ins Activities Forms Appointments Photos Payments Prepaid Check in Notes …" at bounding box center [859, 379] width 1418 height 759
click at [114, 283] on div "Visitors" at bounding box center [76, 284] width 119 height 14
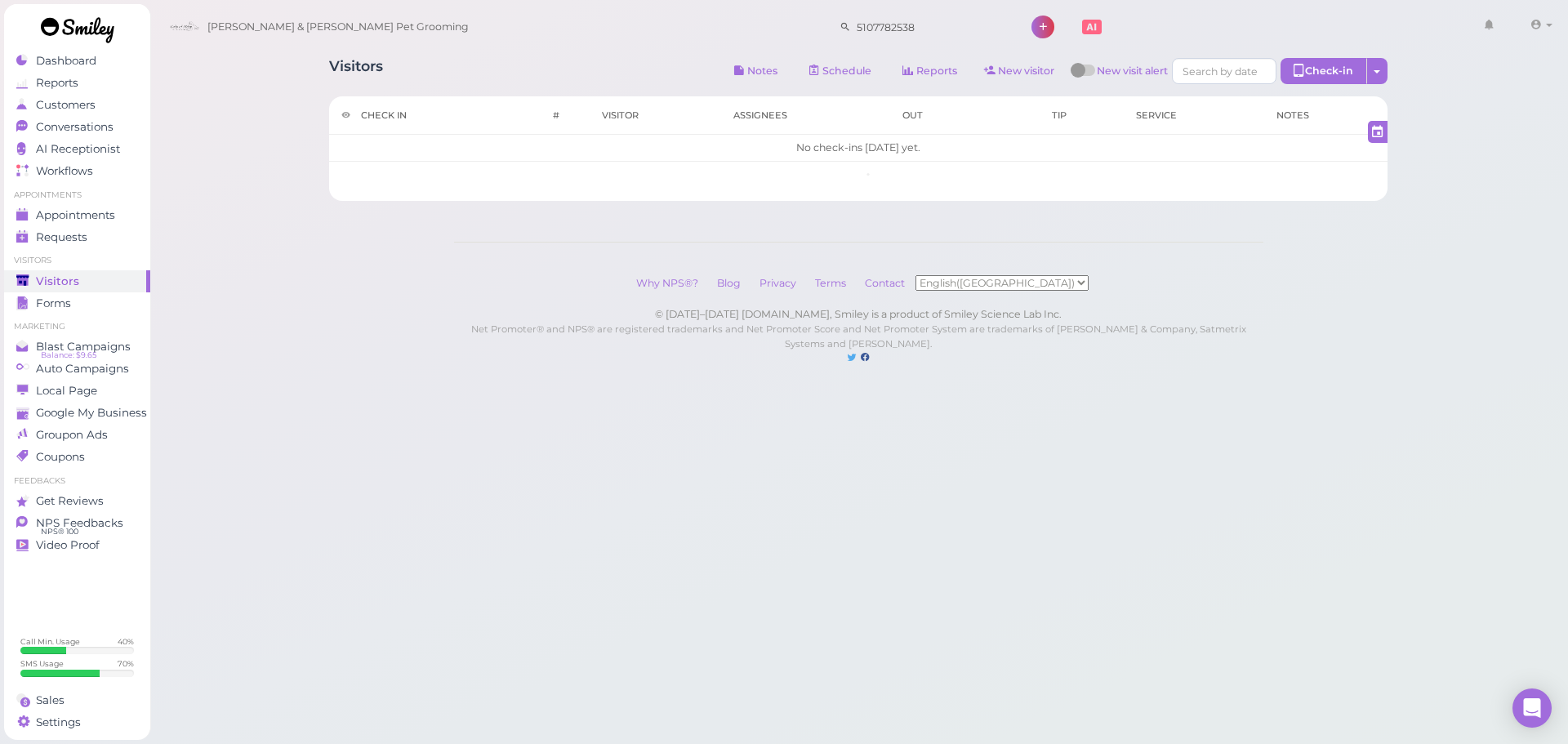
click at [583, 59] on div "Visitors Notes Schedule Reports New visitor New visit alert Check-in Customer c…" at bounding box center [859, 73] width 1059 height 30
click at [598, 51] on div "Visitors Notes Schedule Reports New visitor New visit alert Check-in Customer c…" at bounding box center [858, 122] width 1099 height 155
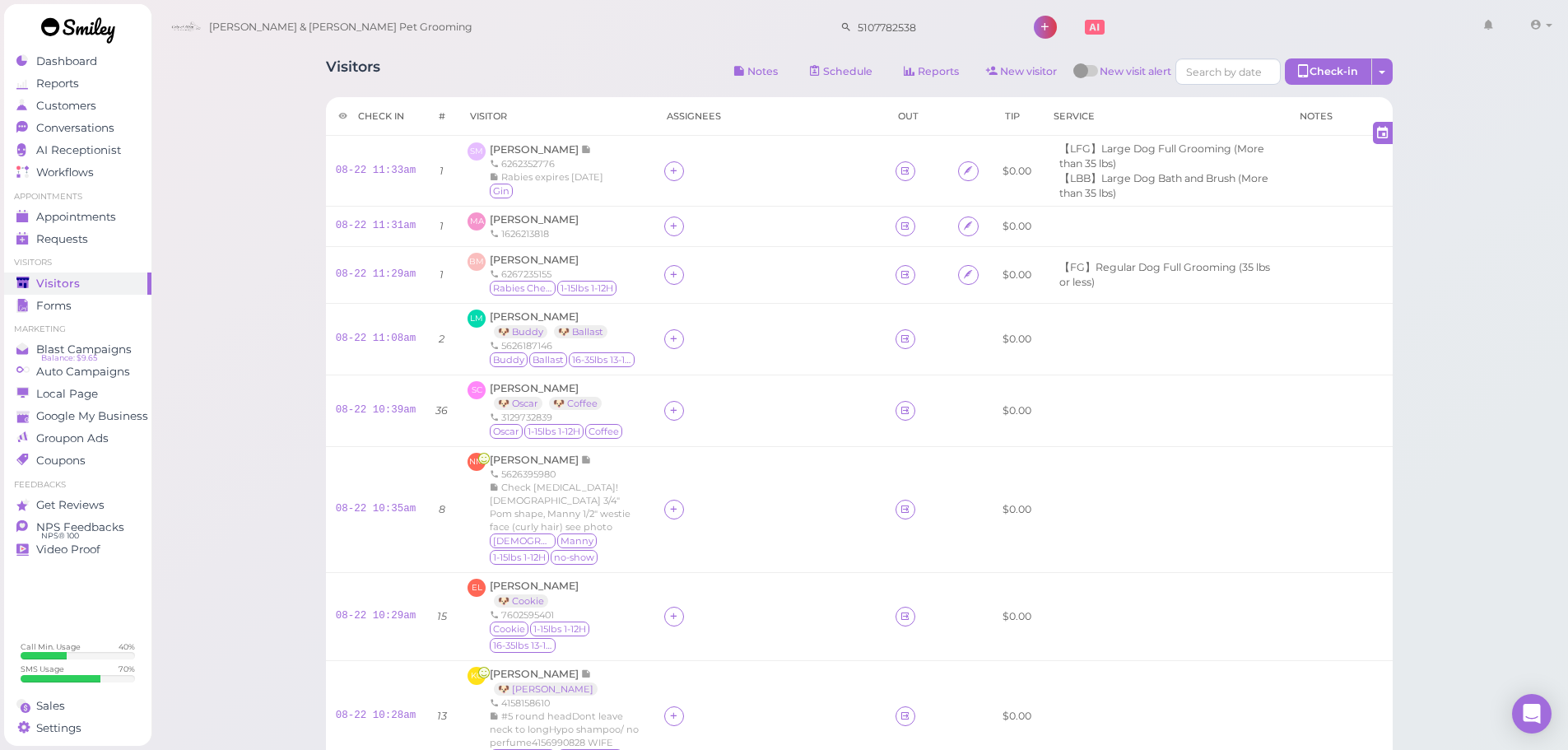
click at [259, 287] on div "Visitors Notes Schedule Reports New visitor New visit alert Check-in Customer c…" at bounding box center [859, 697] width 1418 height 1396
click at [259, 285] on div "Visitors Notes Schedule Reports New visitor New visit alert Check-in Customer c…" at bounding box center [859, 697] width 1418 height 1396
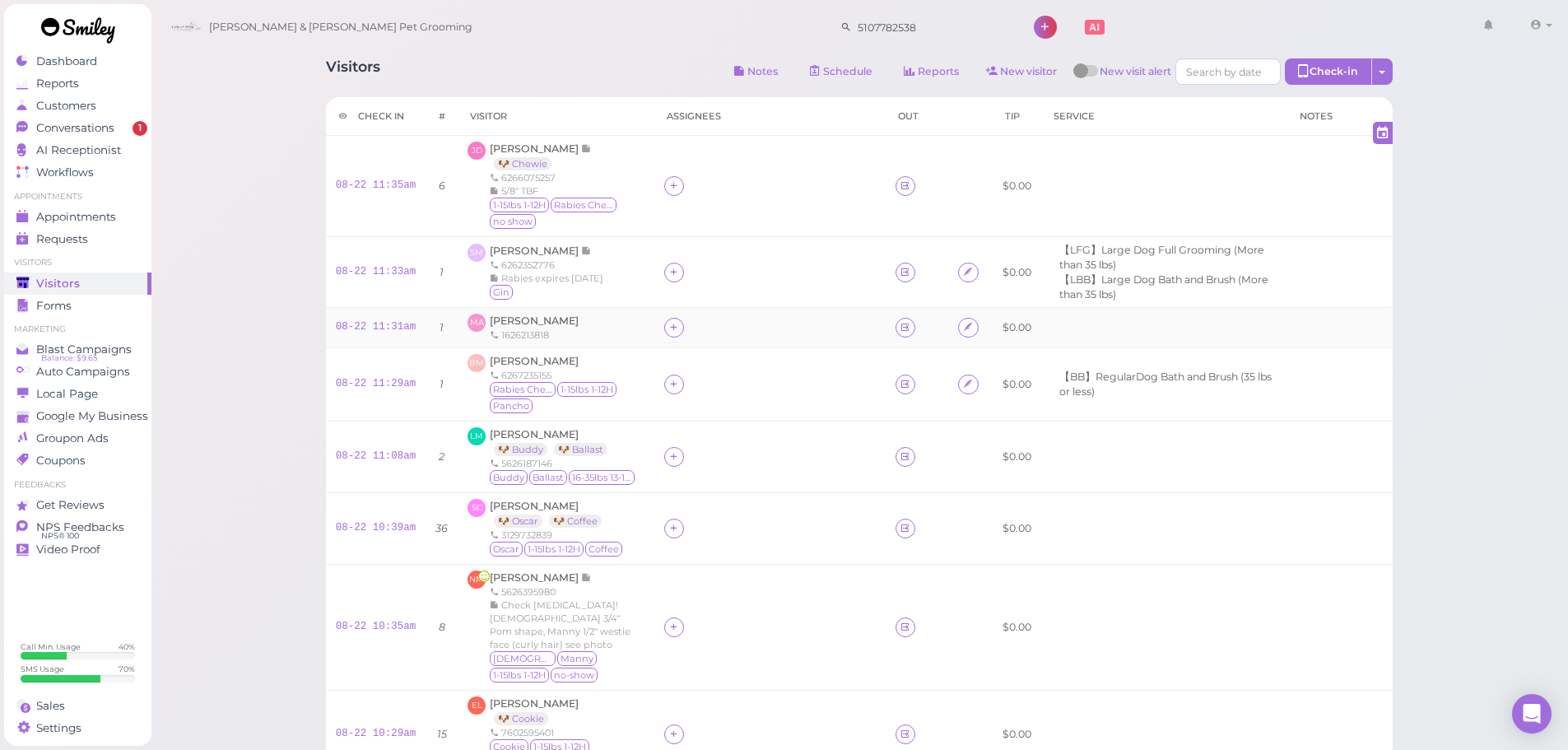
click at [605, 319] on div "MA Max Aleman 1626213818" at bounding box center [555, 328] width 176 height 28
click at [615, 226] on div "1-15lbs 1-12H Rabies Checked no show" at bounding box center [566, 214] width 154 height 33
click at [113, 125] on span "Conversations" at bounding box center [77, 128] width 82 height 14
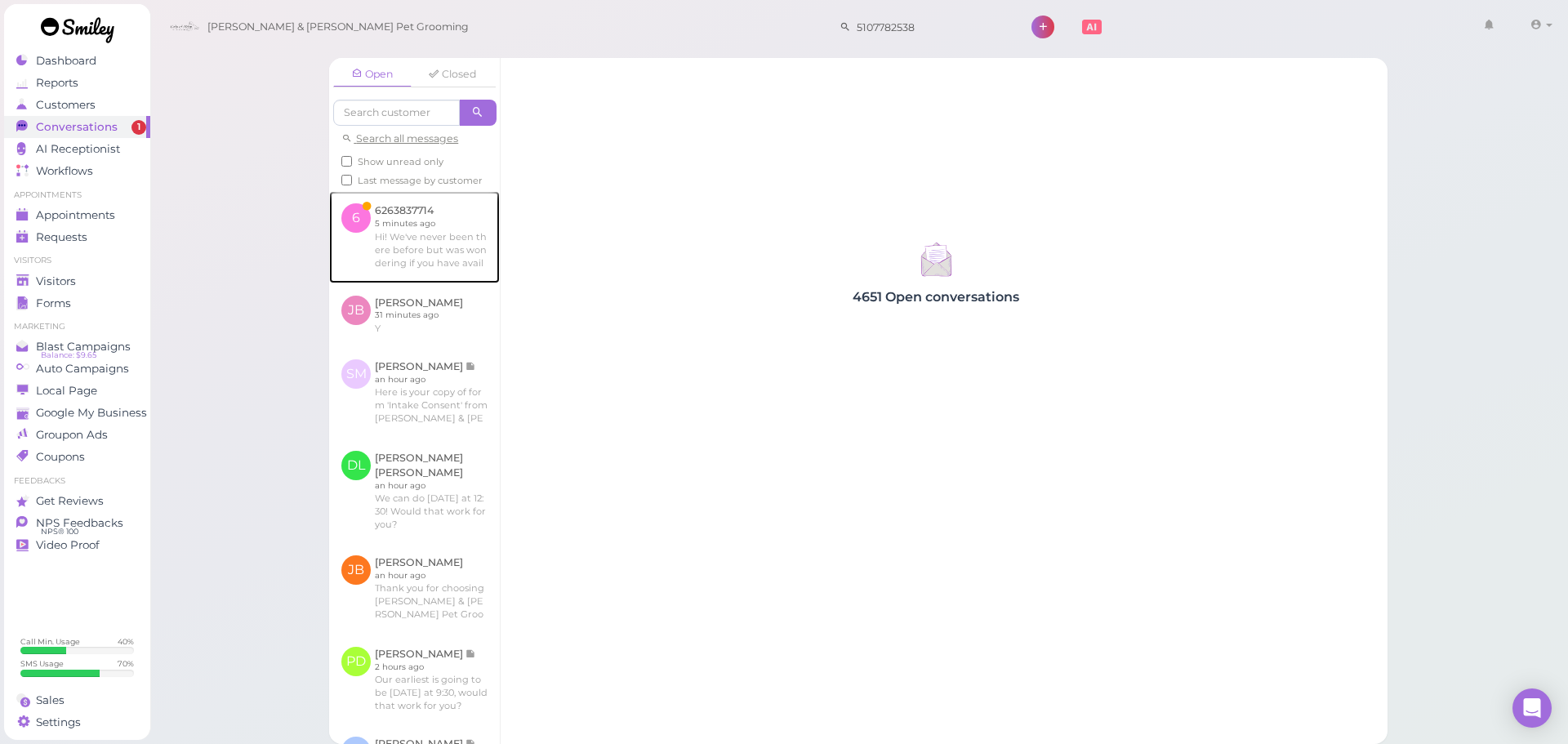
click at [387, 245] on link at bounding box center [415, 236] width 171 height 92
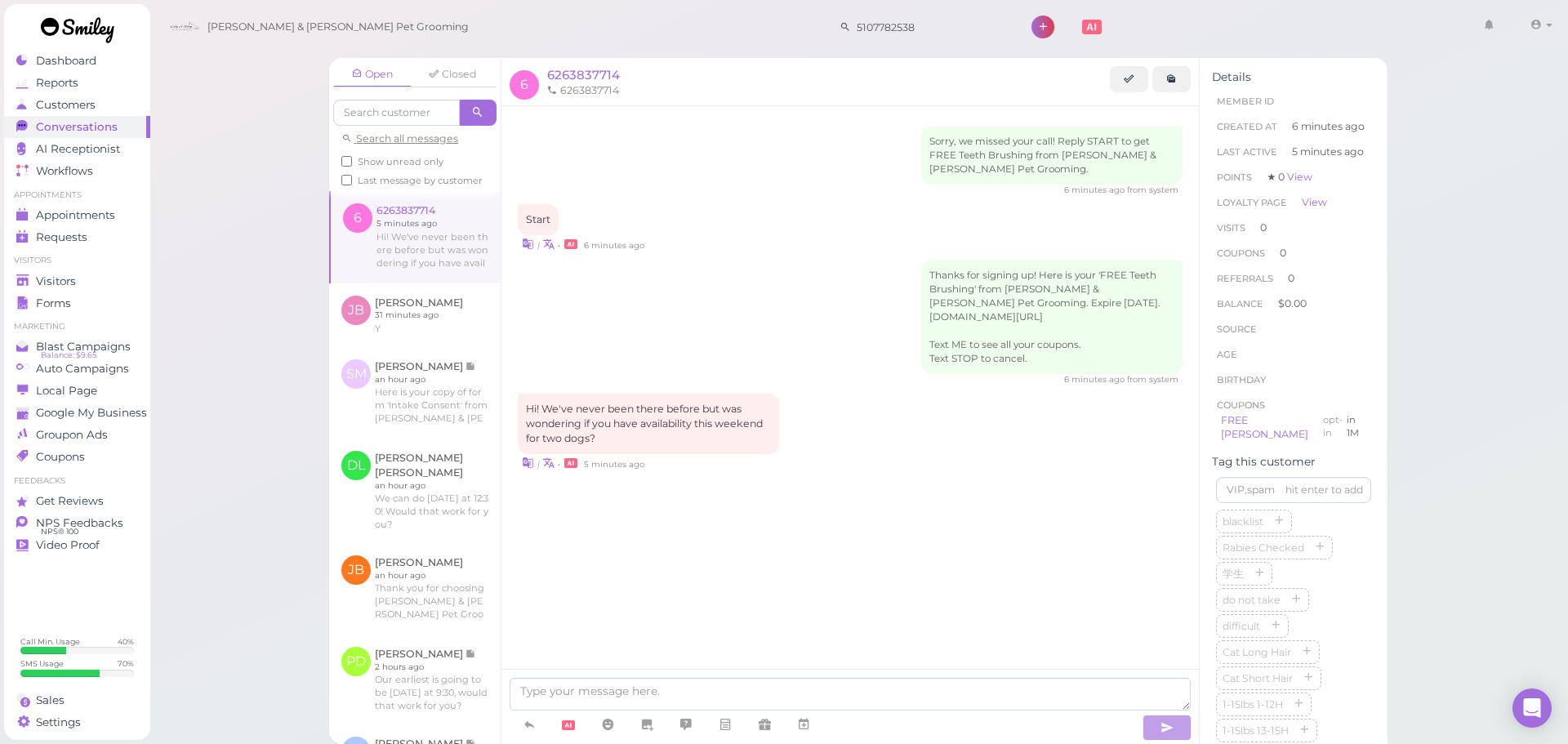
click at [257, 167] on div "Open Closed Search all messages Show unread only Last message by customer 6 626…" at bounding box center [860, 372] width 1420 height 744
click at [849, 629] on div "Sorry, we missed your call! Reply START to get FREE Teeth Brushing from Cody & …" at bounding box center [849, 410] width 697 height 608
click at [816, 688] on textarea at bounding box center [850, 694] width 681 height 32
type textarea "Hello, we don't have anything available for tomorrow unfortunately"
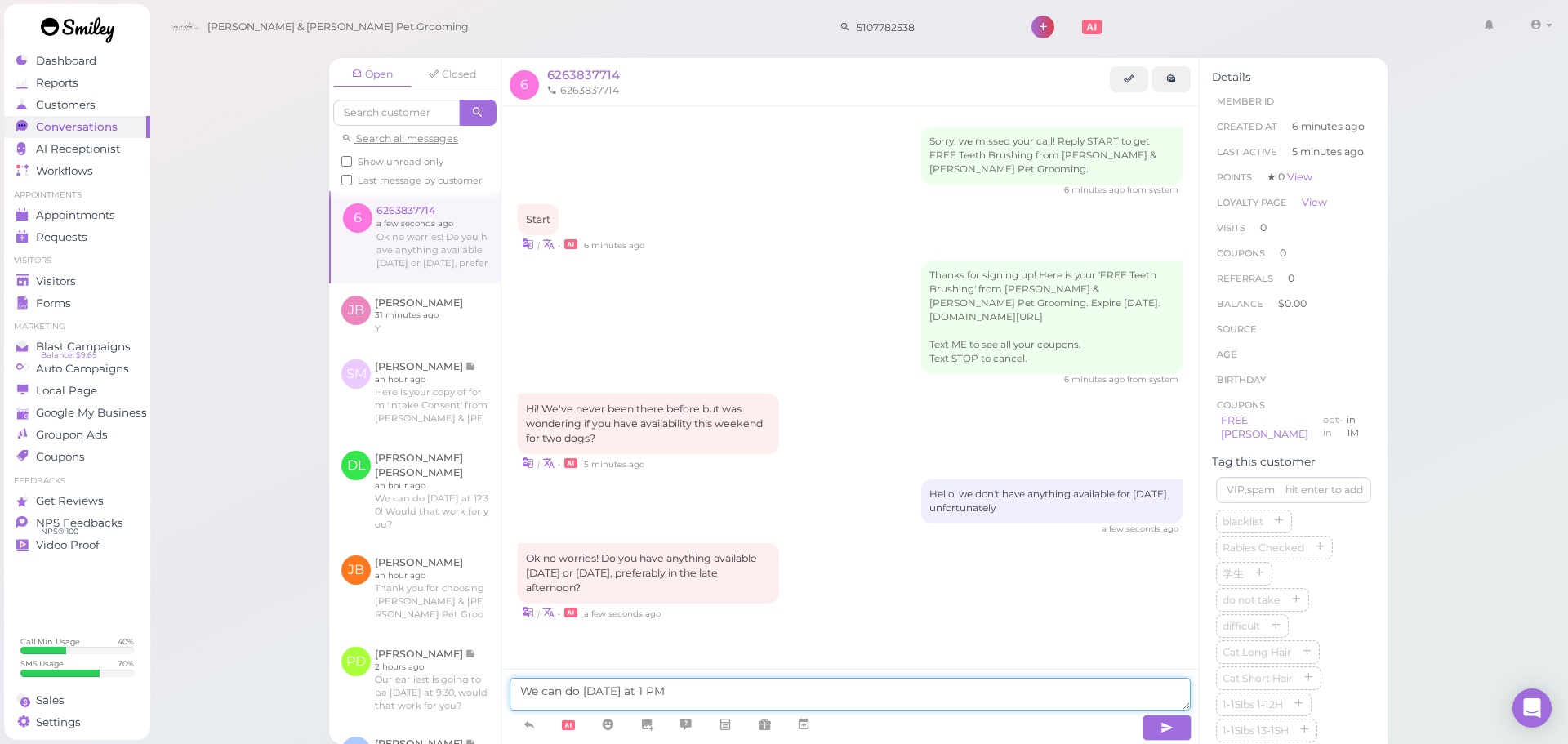
type textarea "We can do Thursday at 1 PM"
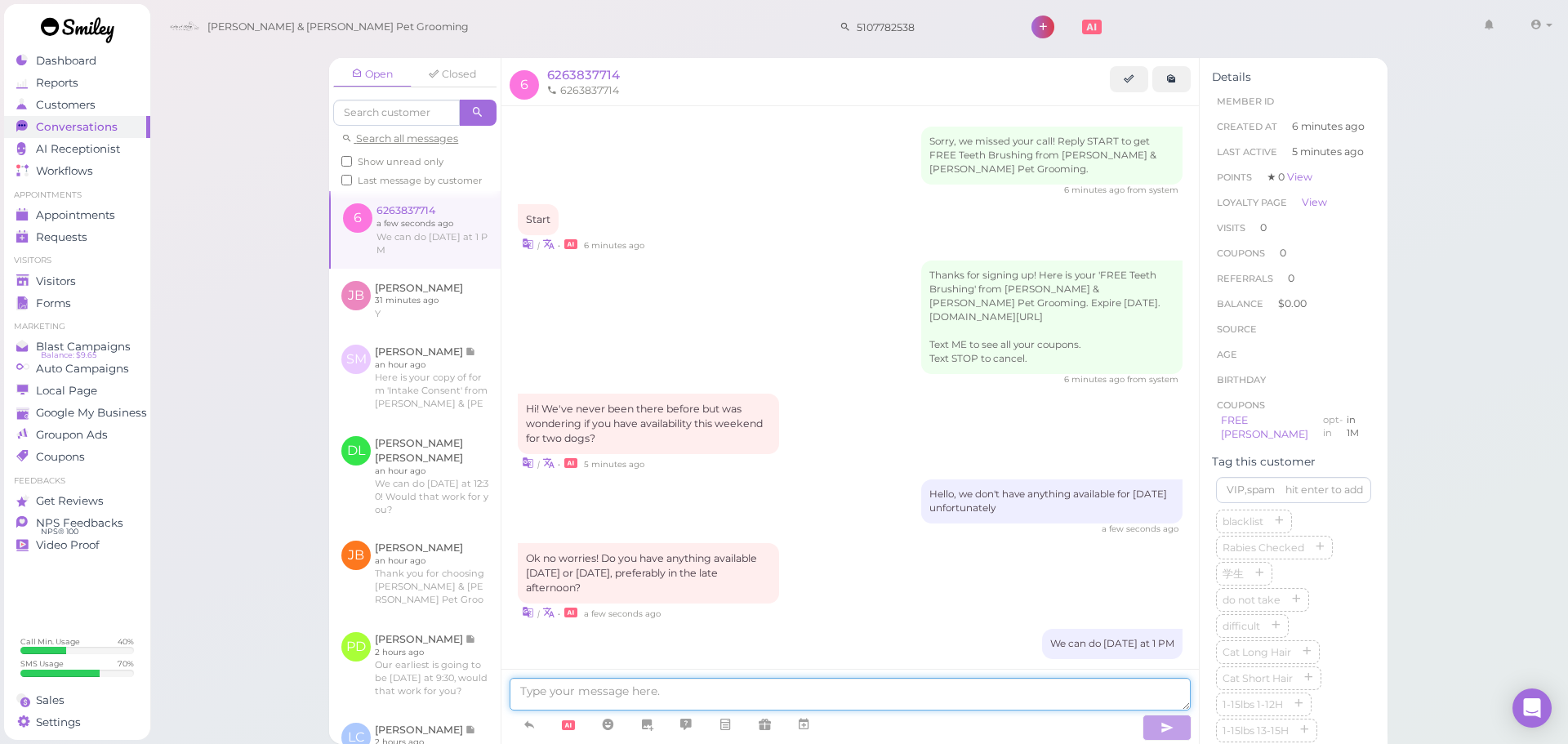
scroll to position [25, 0]
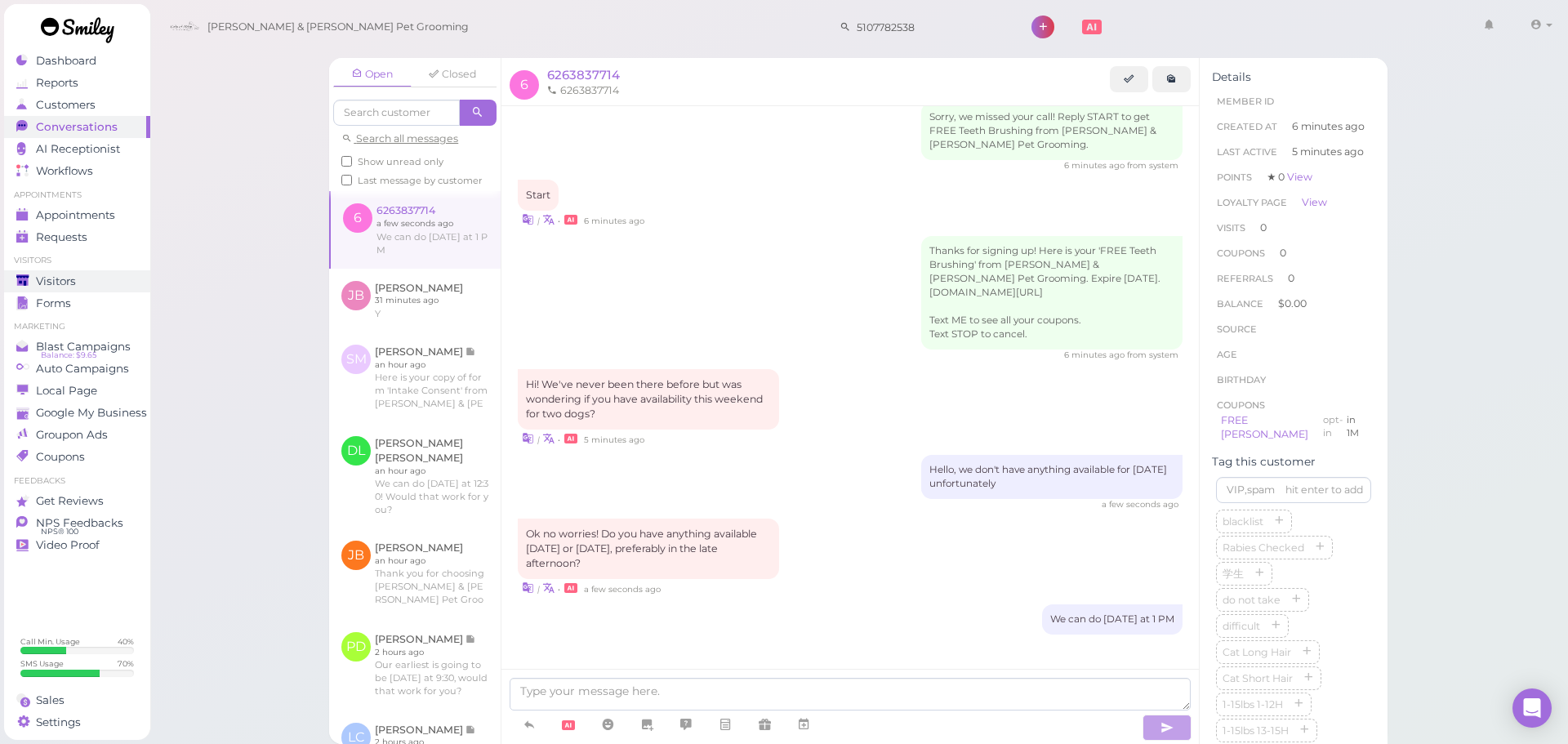
click at [124, 275] on div "Visitors" at bounding box center [75, 281] width 118 height 14
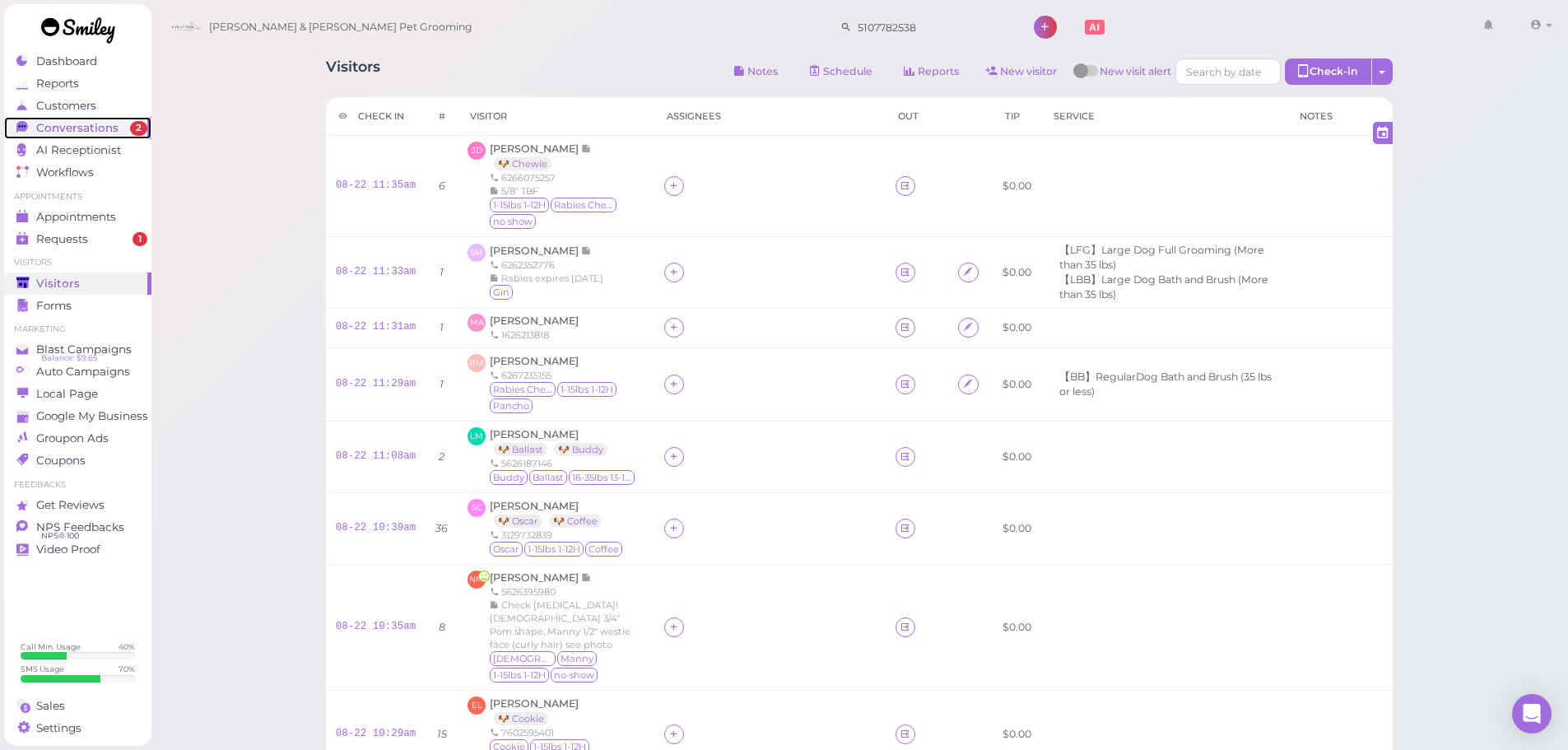
click at [71, 134] on span "Conversations" at bounding box center [77, 128] width 82 height 14
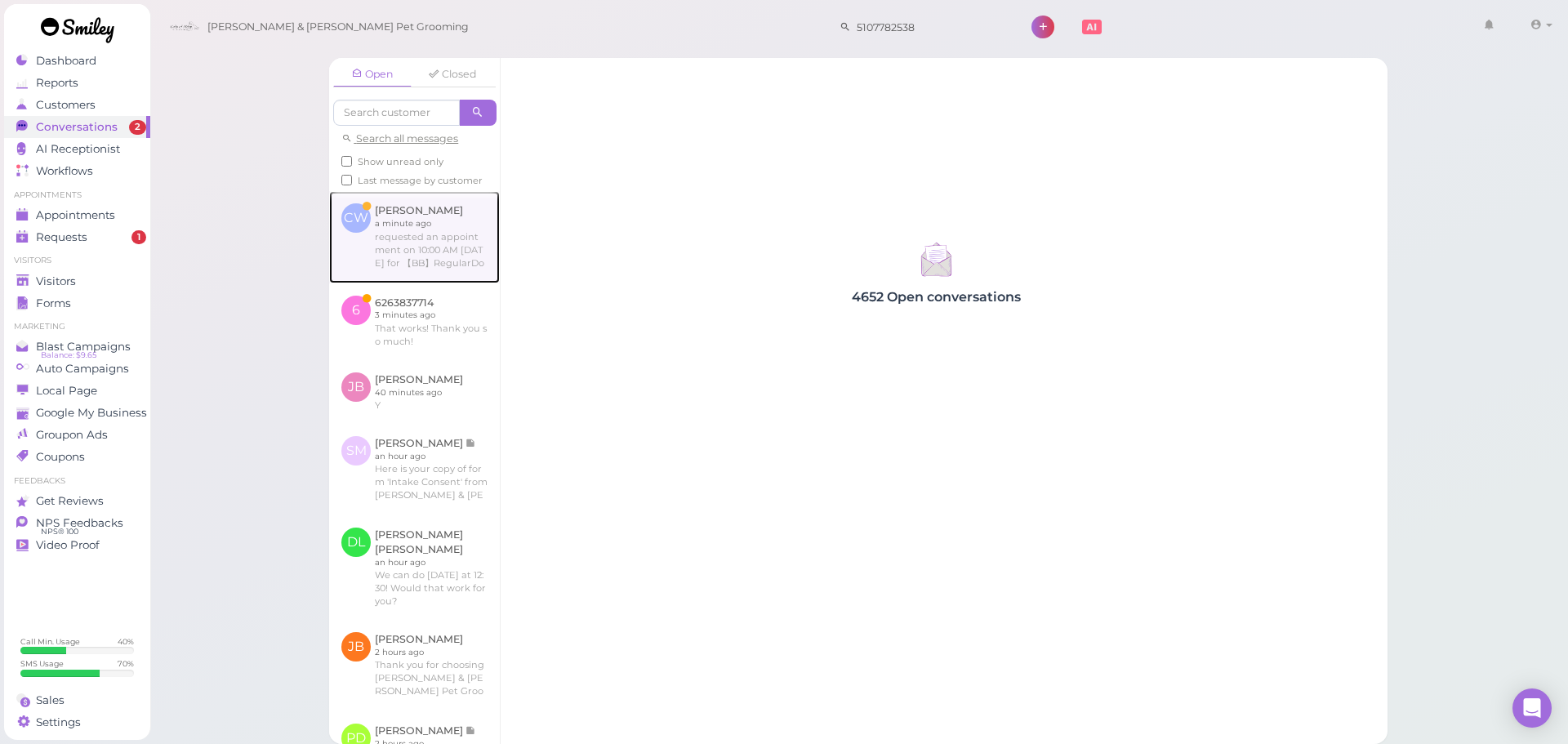
click at [426, 278] on link at bounding box center [415, 236] width 171 height 92
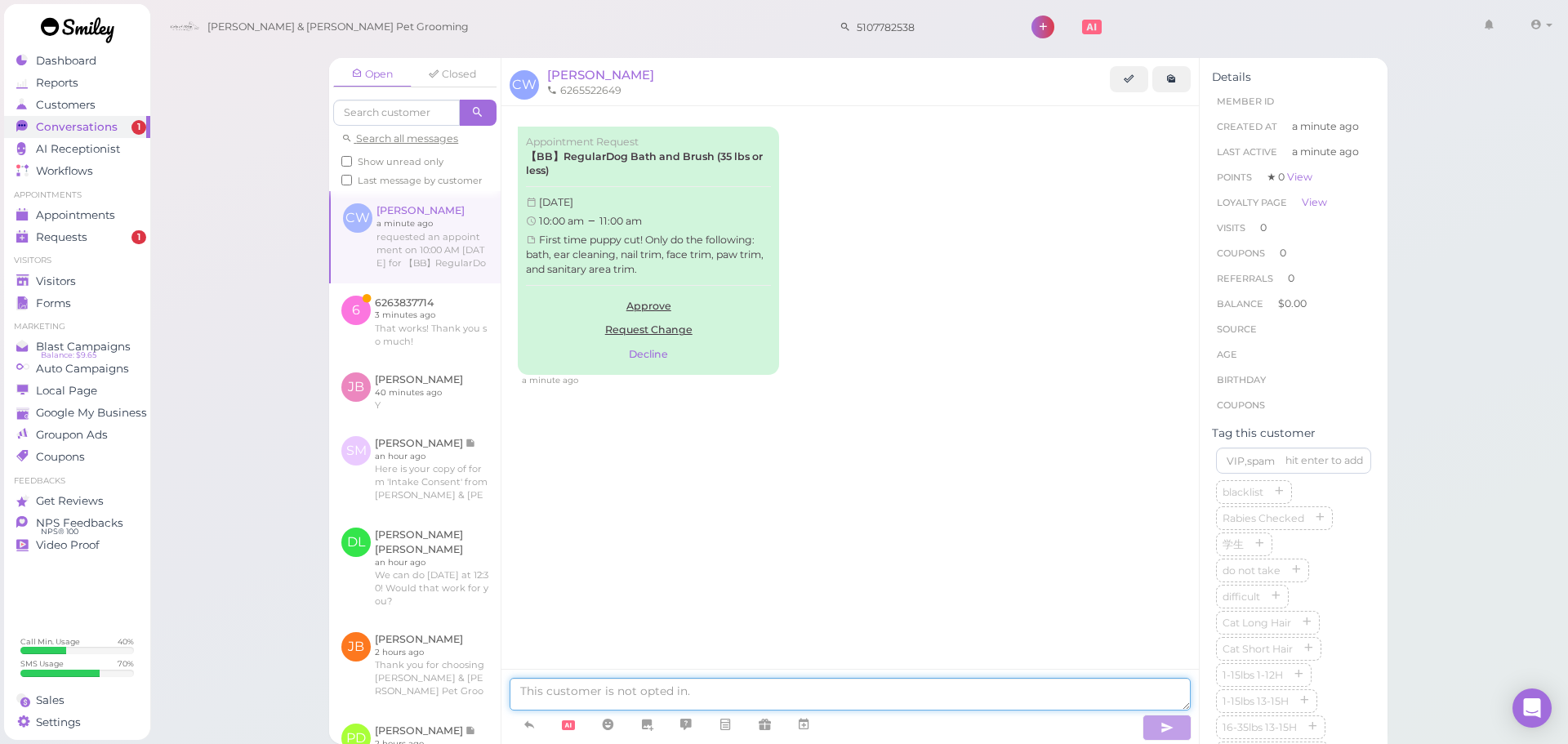
click at [683, 678] on textarea at bounding box center [850, 694] width 681 height 32
click at [662, 301] on link "Approve" at bounding box center [648, 306] width 245 height 25
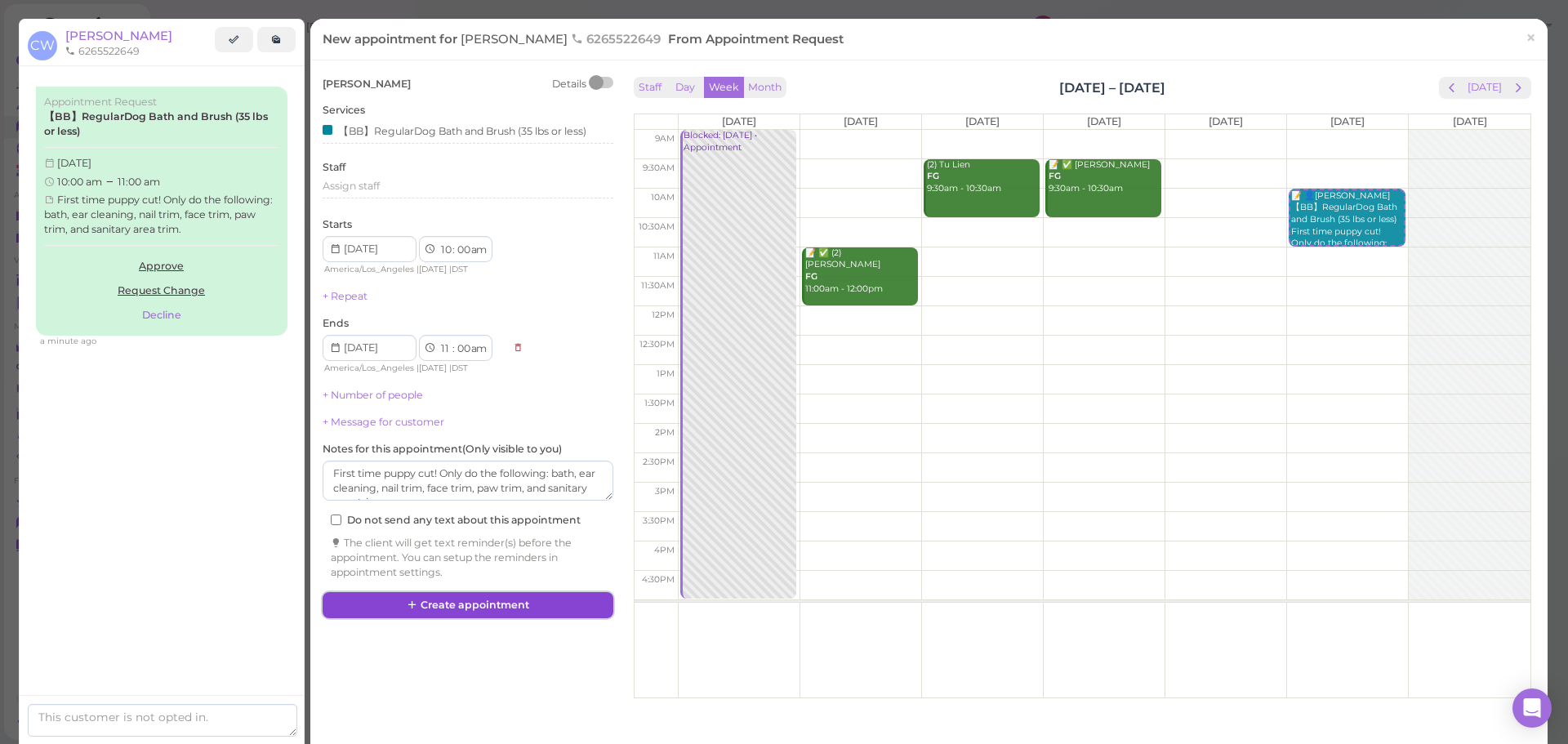
click at [460, 612] on button "Create appointment" at bounding box center [468, 605] width 291 height 27
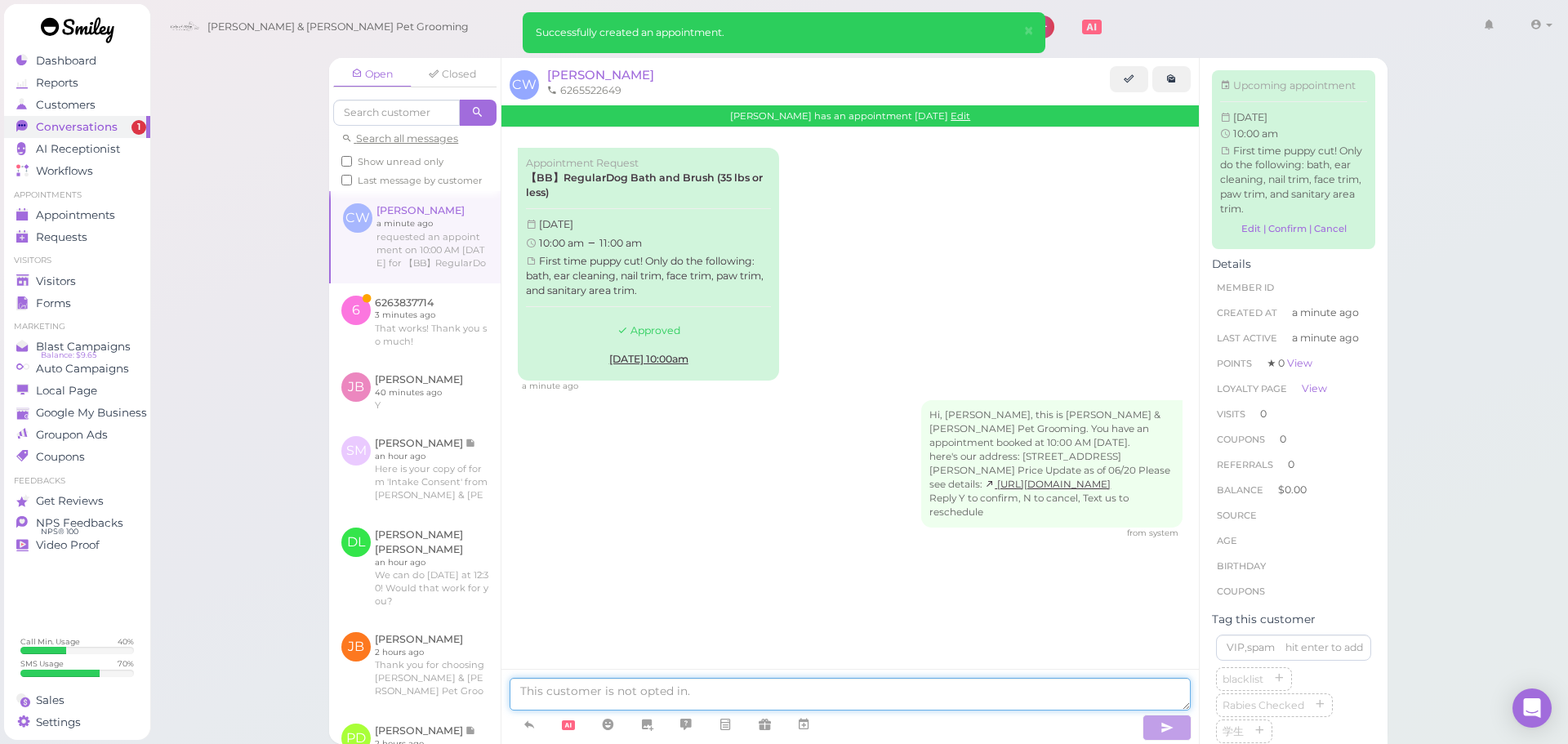
click at [648, 695] on textarea at bounding box center [850, 694] width 681 height 32
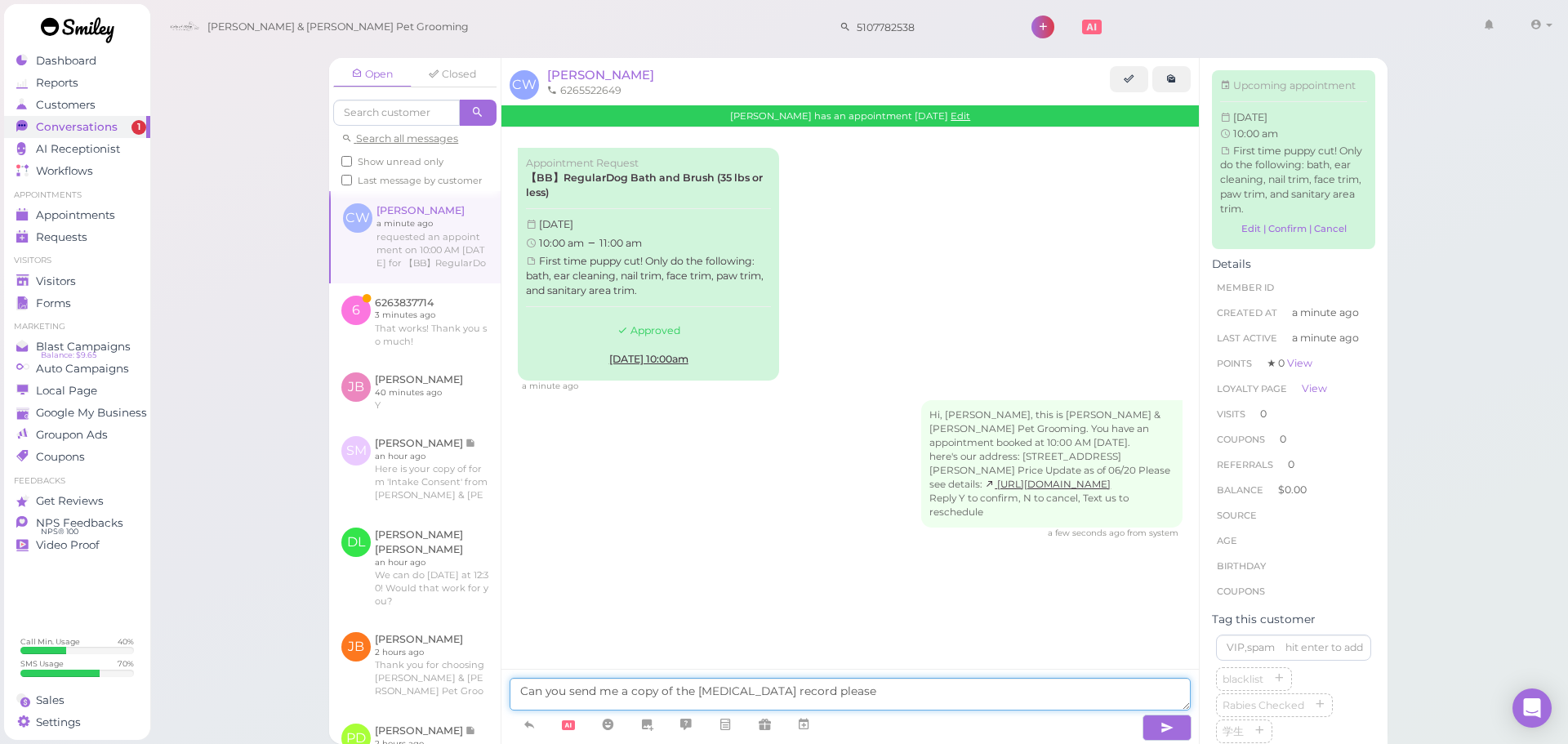
type textarea "Can you send me a copy of the rabies vaccination record please"
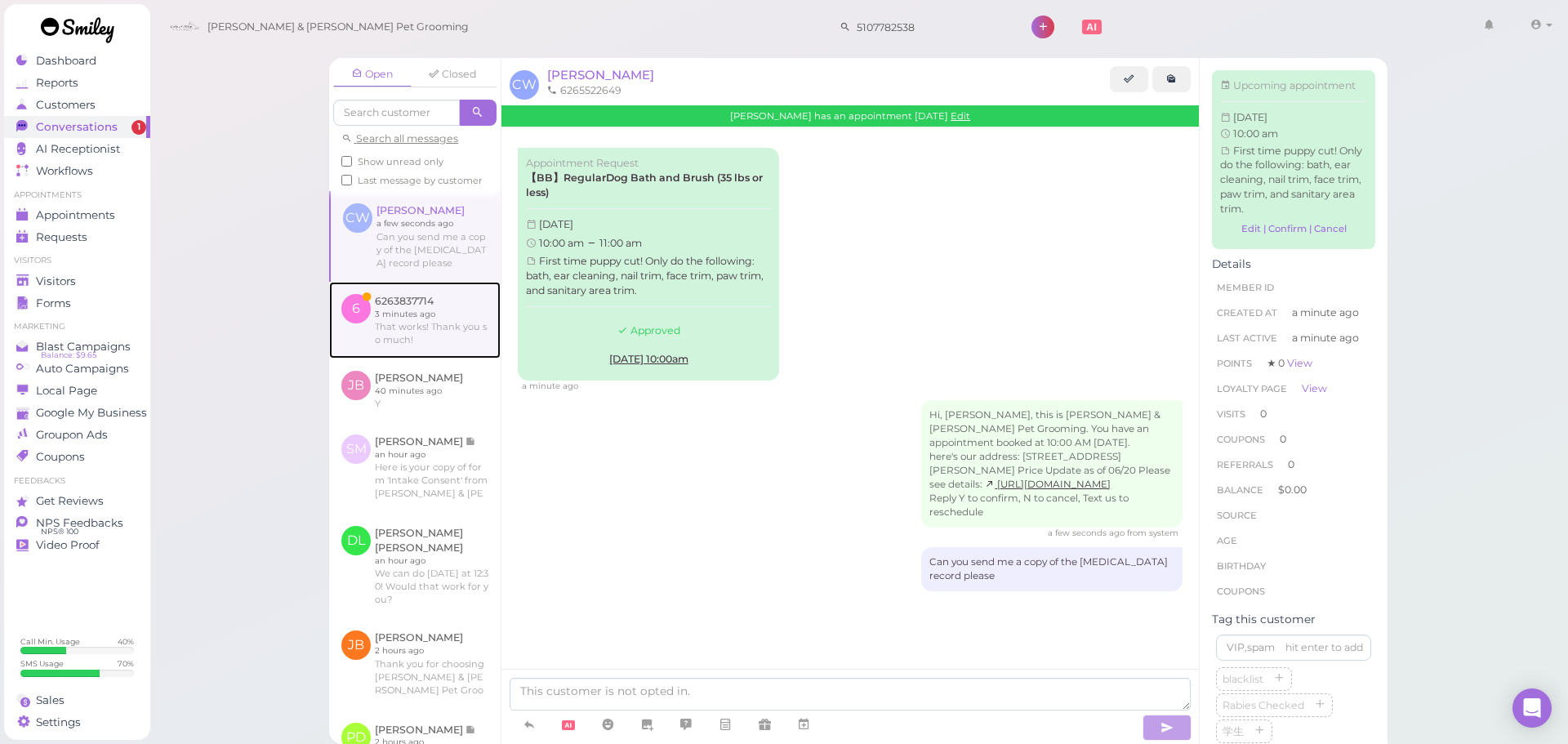
click at [444, 345] on link at bounding box center [415, 320] width 172 height 77
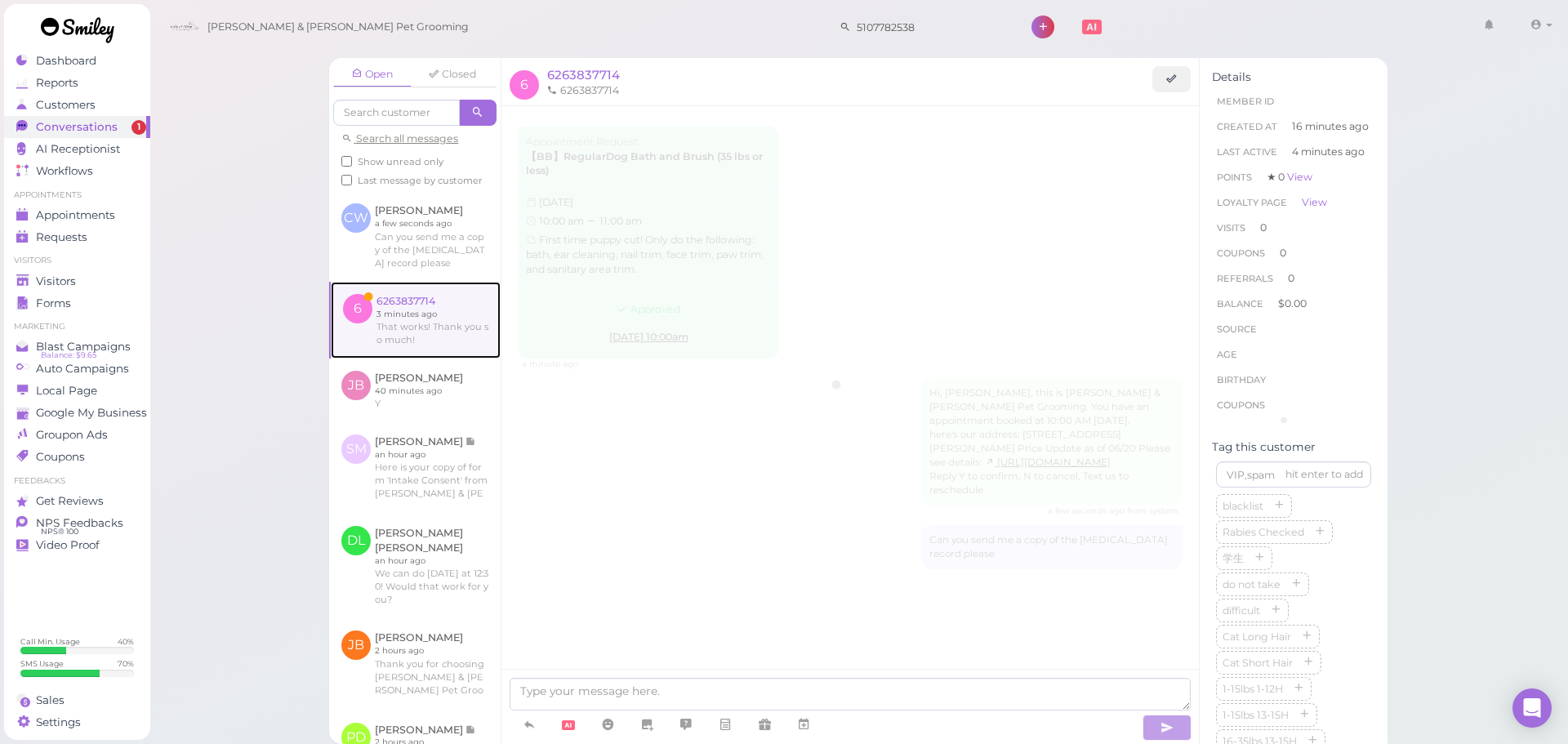
scroll to position [93, 0]
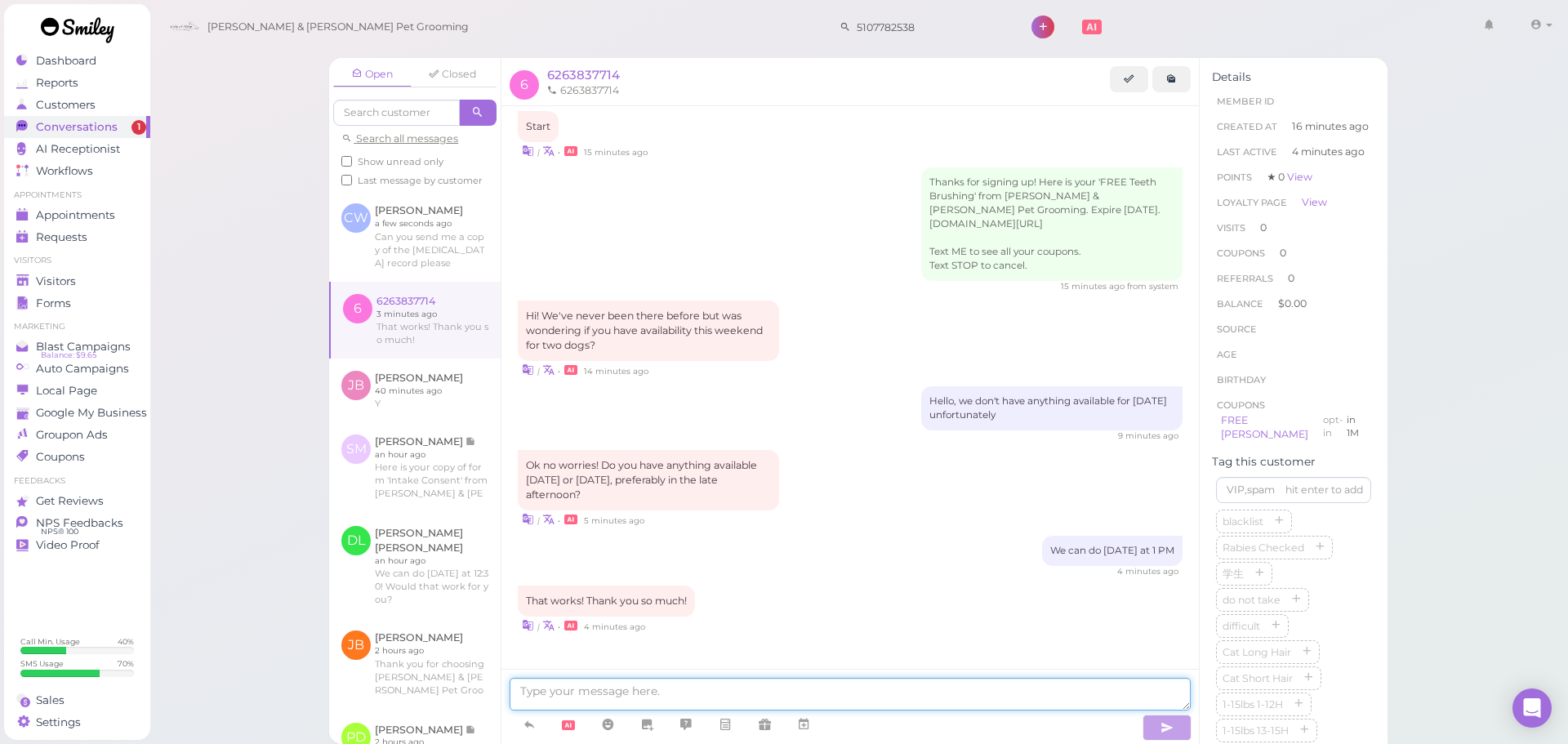
click at [555, 682] on textarea at bounding box center [850, 694] width 681 height 32
type textarea "Is this for small dogs or for big dogs"
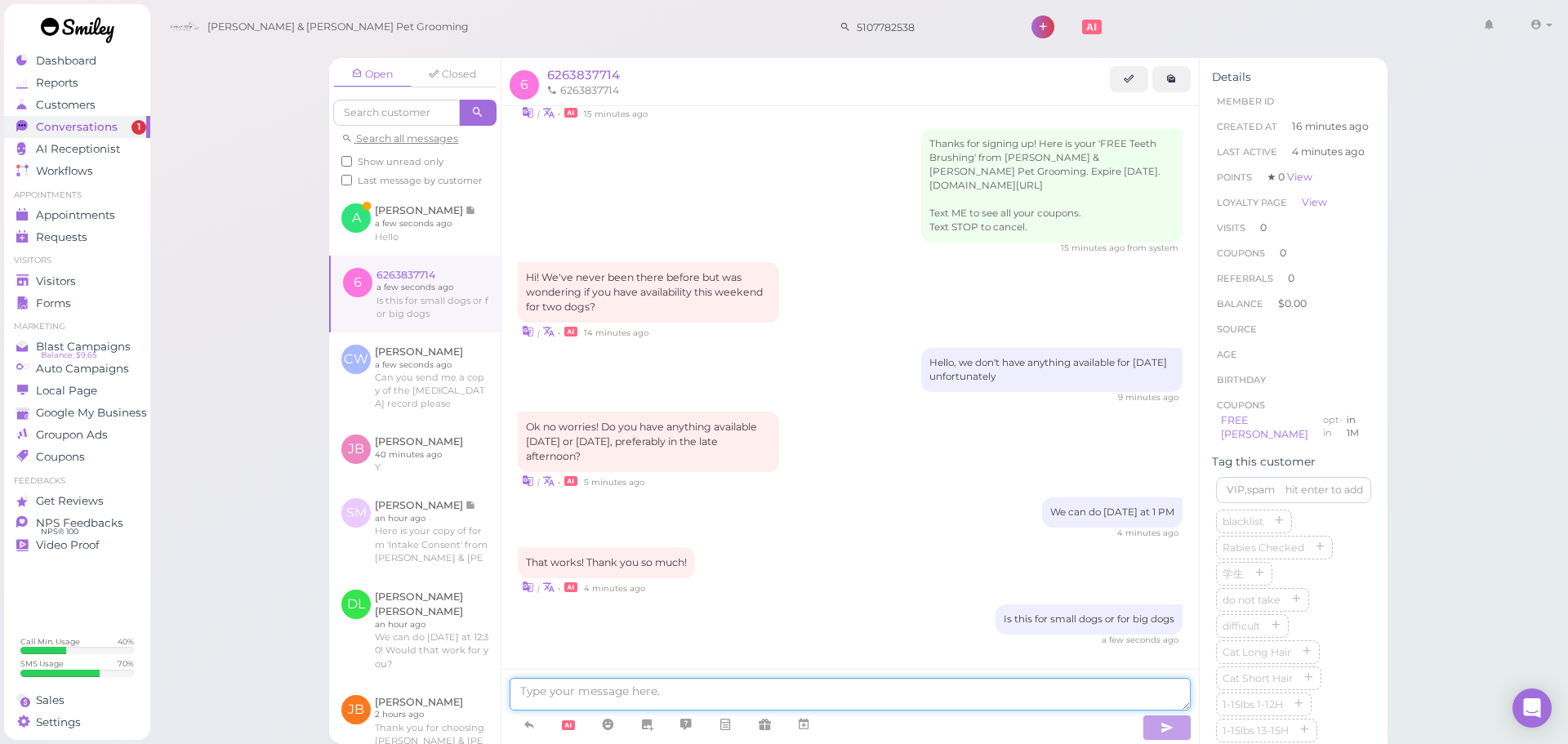
scroll to position [214, 0]
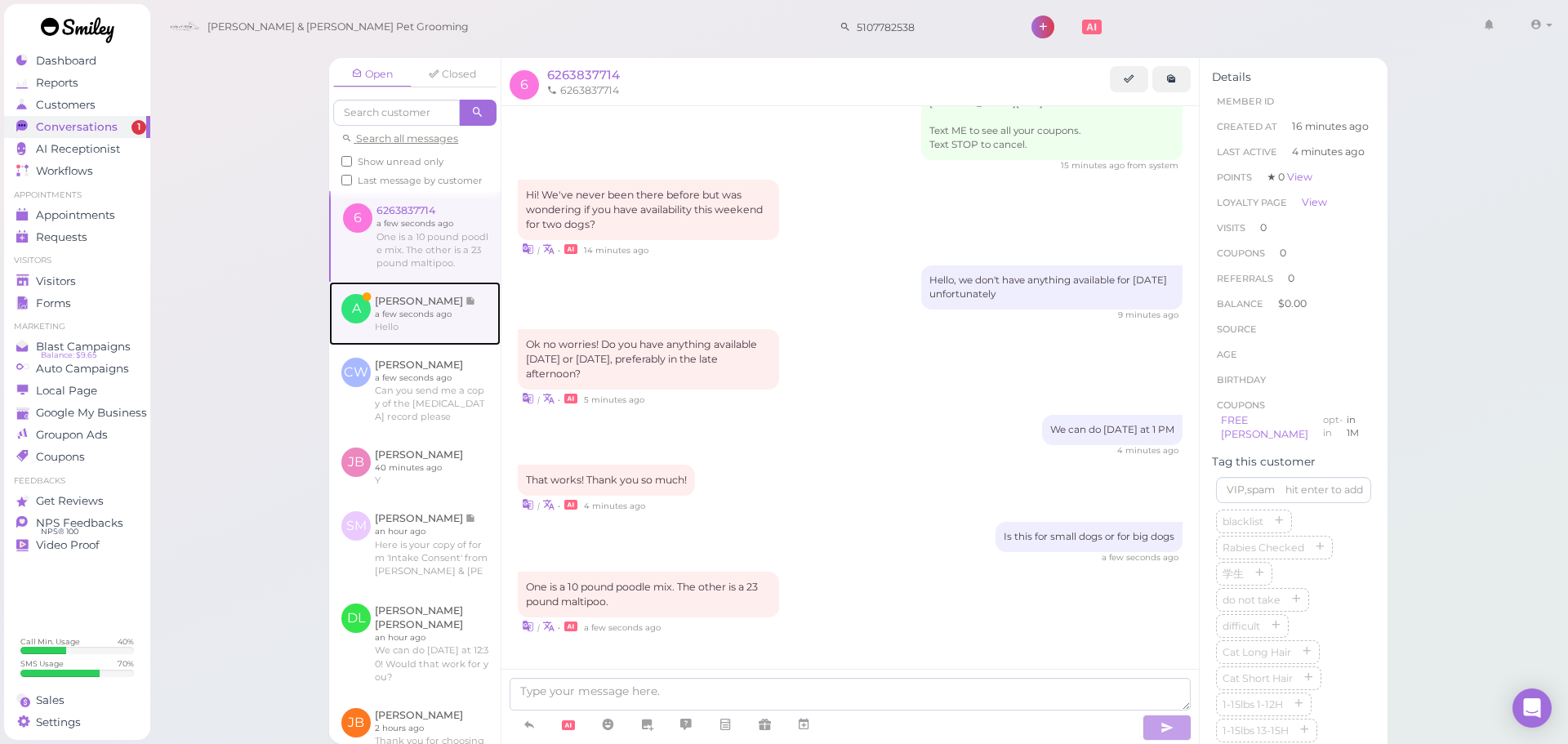
click at [444, 323] on link at bounding box center [415, 313] width 172 height 63
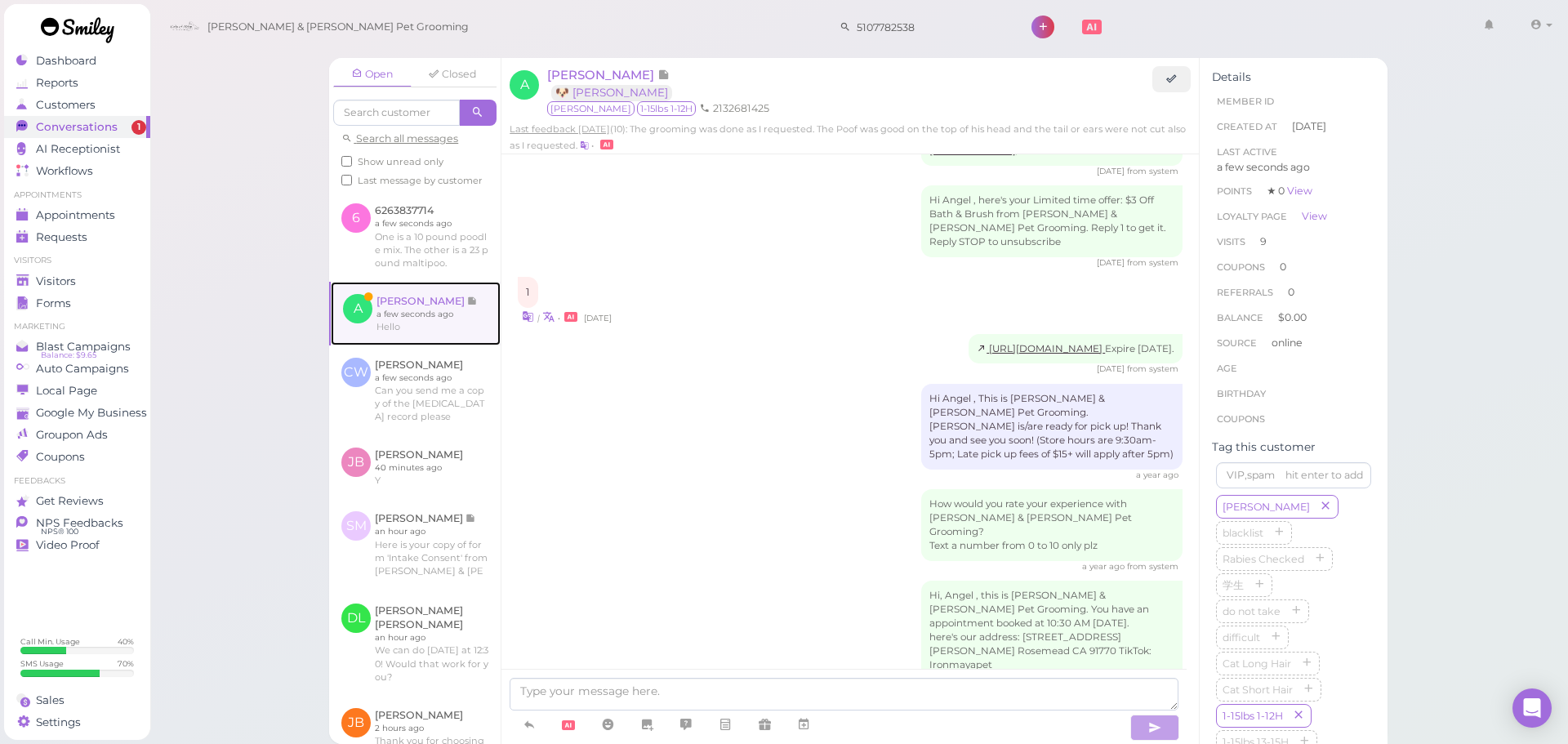
scroll to position [2691, 0]
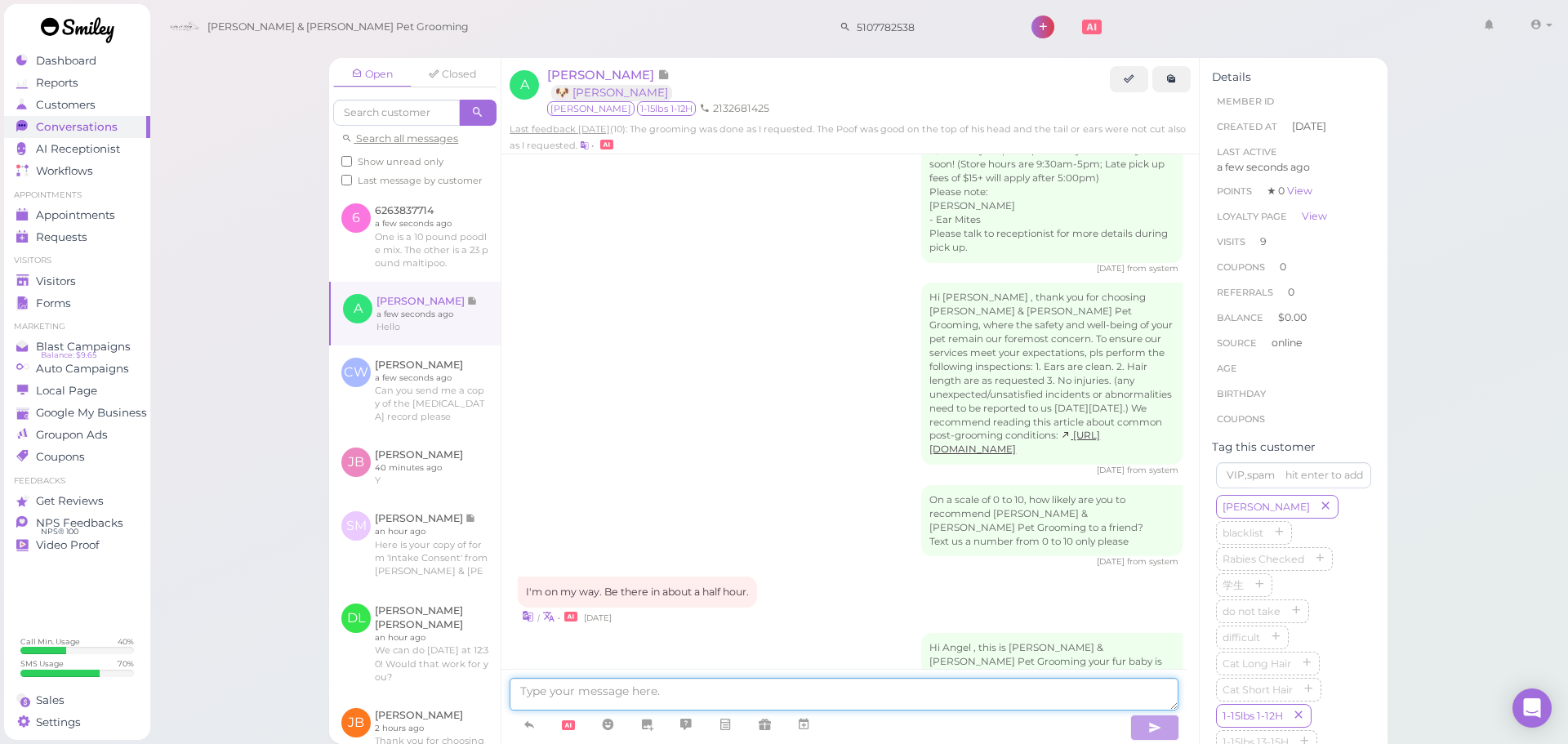
click at [729, 696] on textarea at bounding box center [844, 694] width 669 height 32
drag, startPoint x: 661, startPoint y: 692, endPoint x: 648, endPoint y: 650, distance: 44.0
click at [661, 692] on textarea at bounding box center [844, 694] width 669 height 32
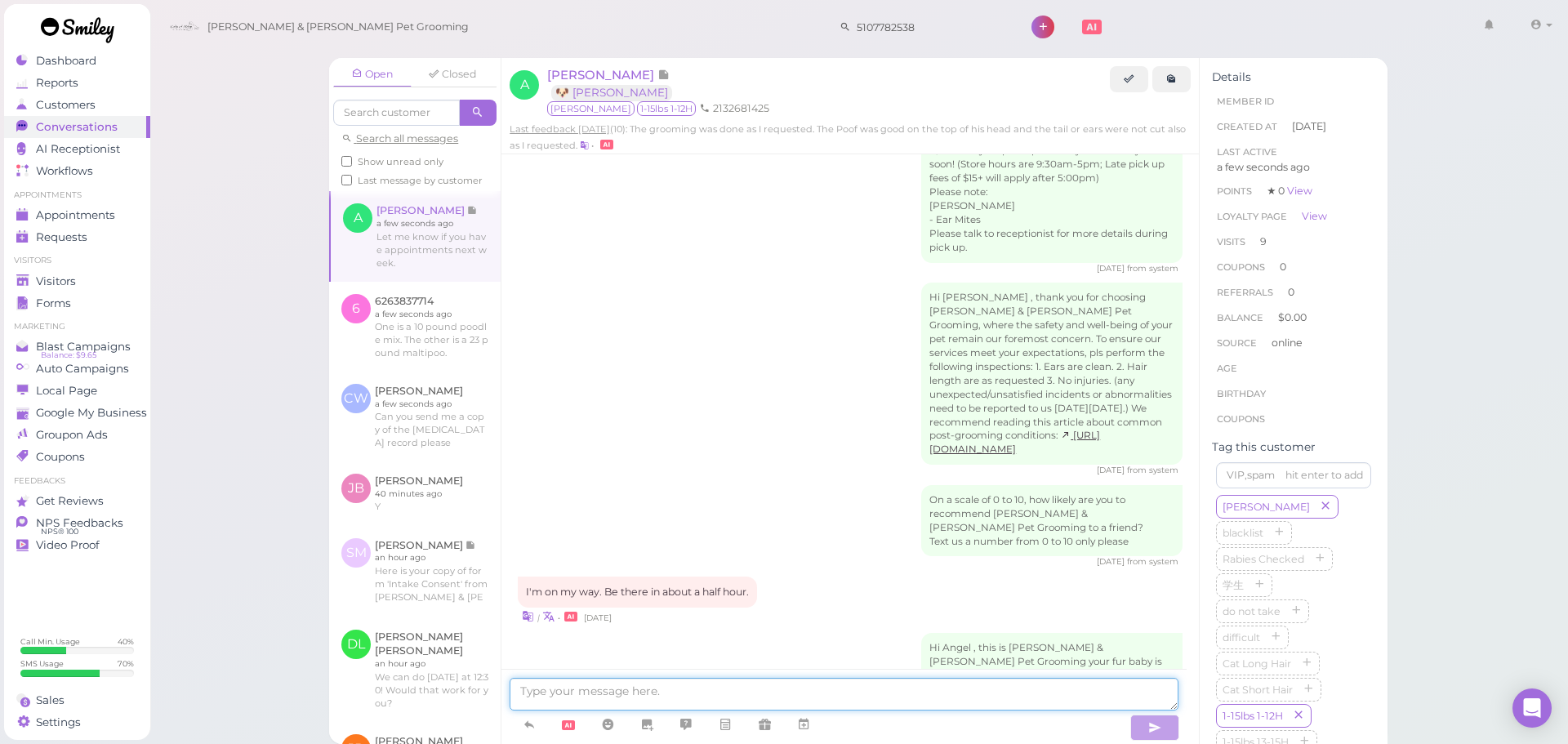
scroll to position [2762, 0]
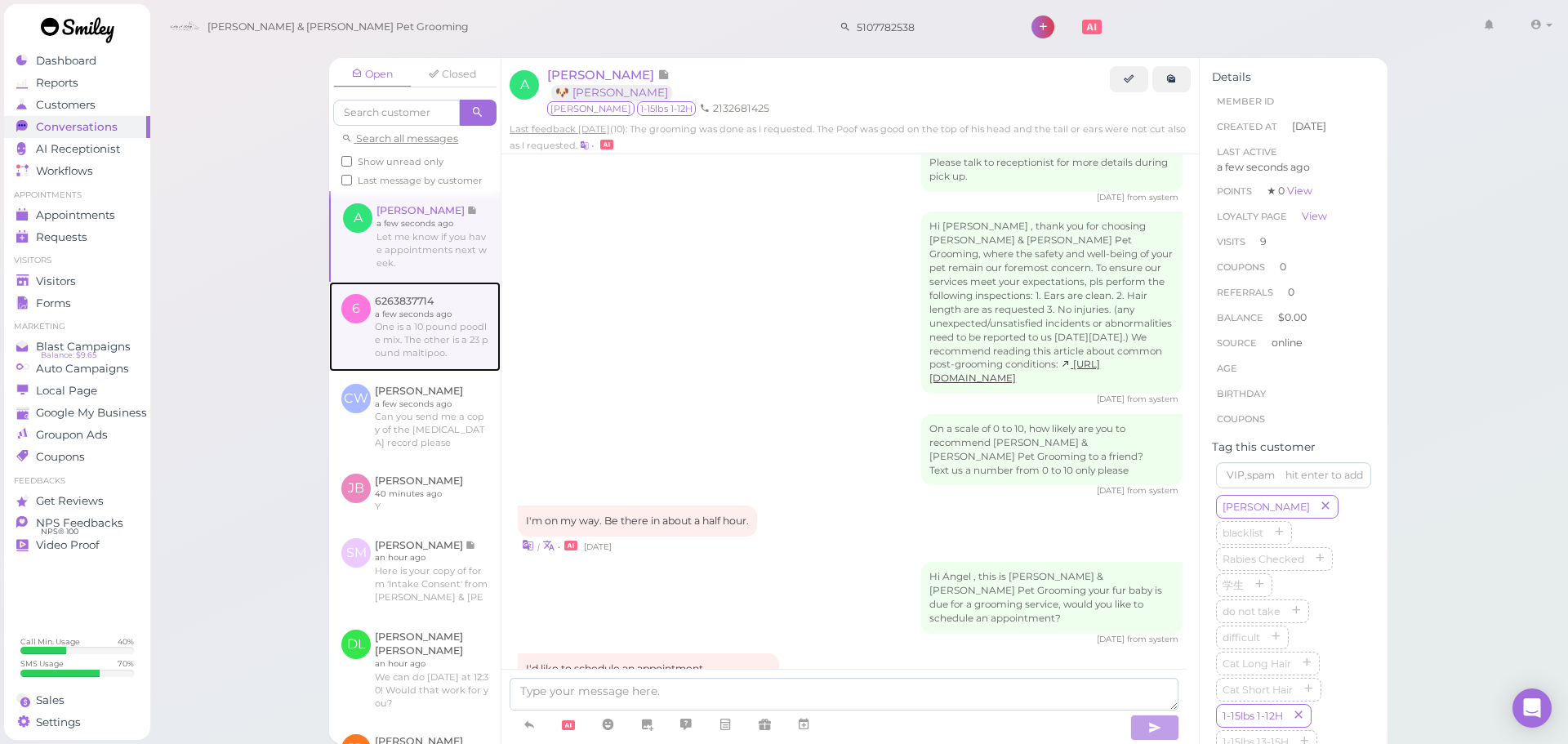
click at [441, 351] on link at bounding box center [415, 326] width 172 height 90
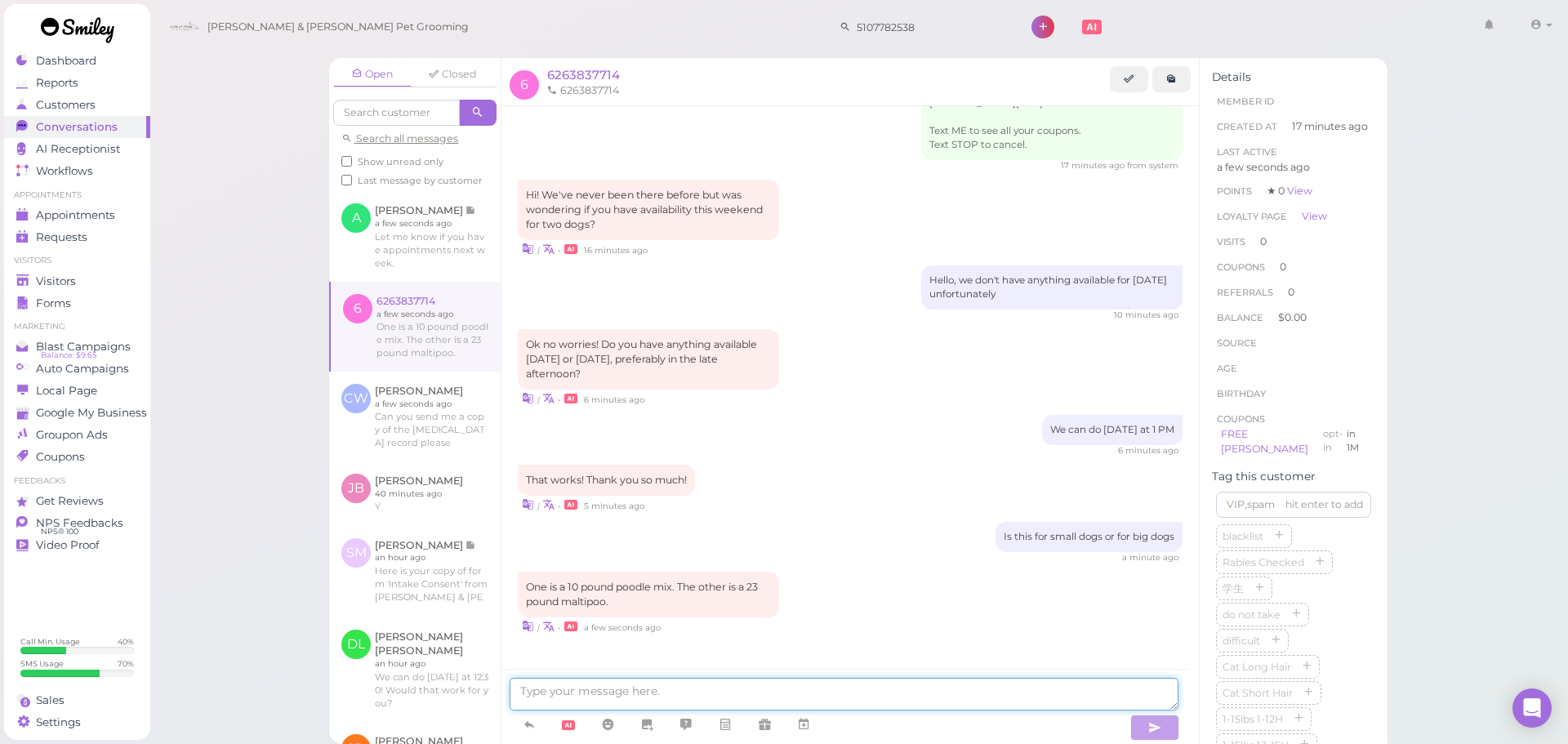
click at [797, 694] on textarea at bounding box center [844, 694] width 669 height 32
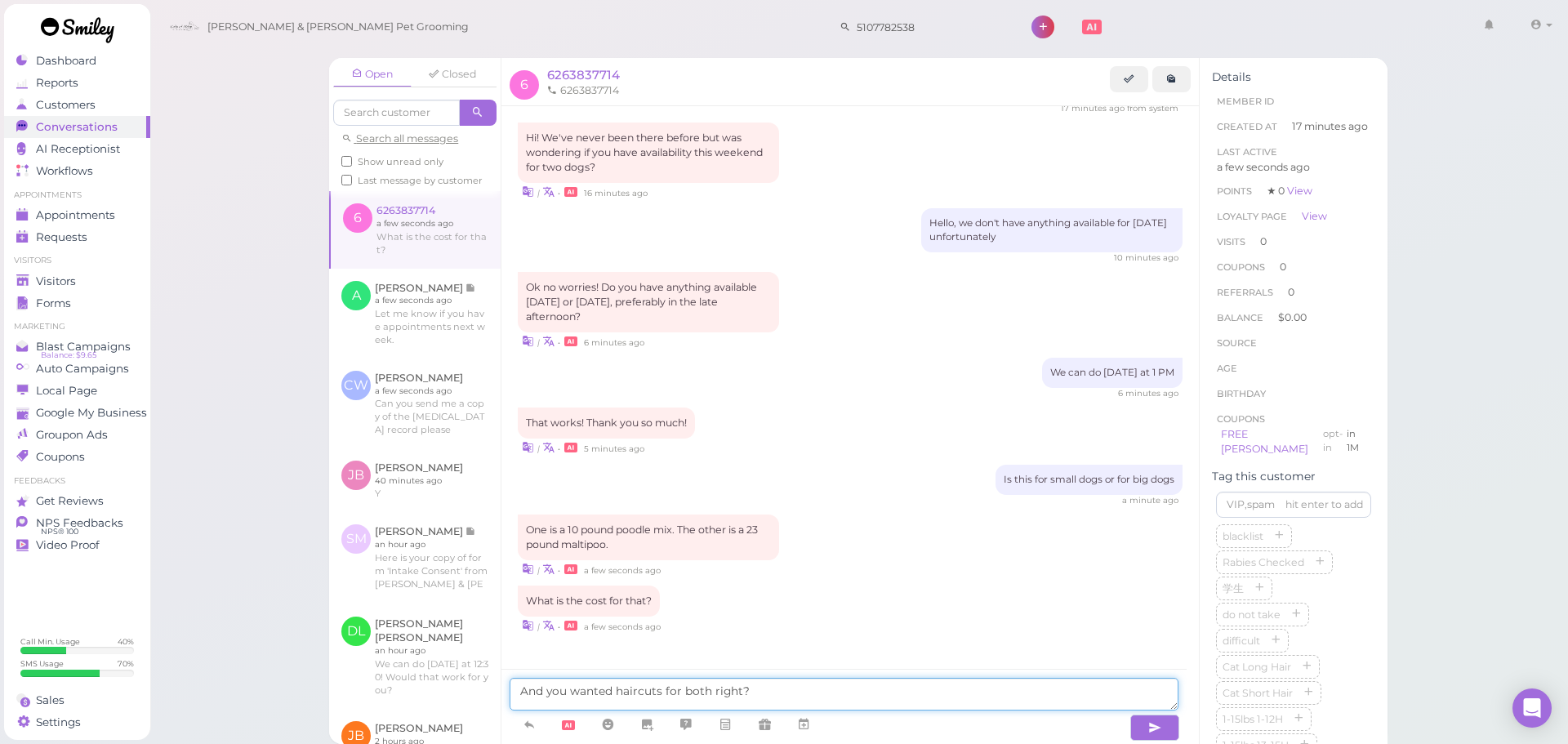
type textarea "And you wanted haircuts for both right?"
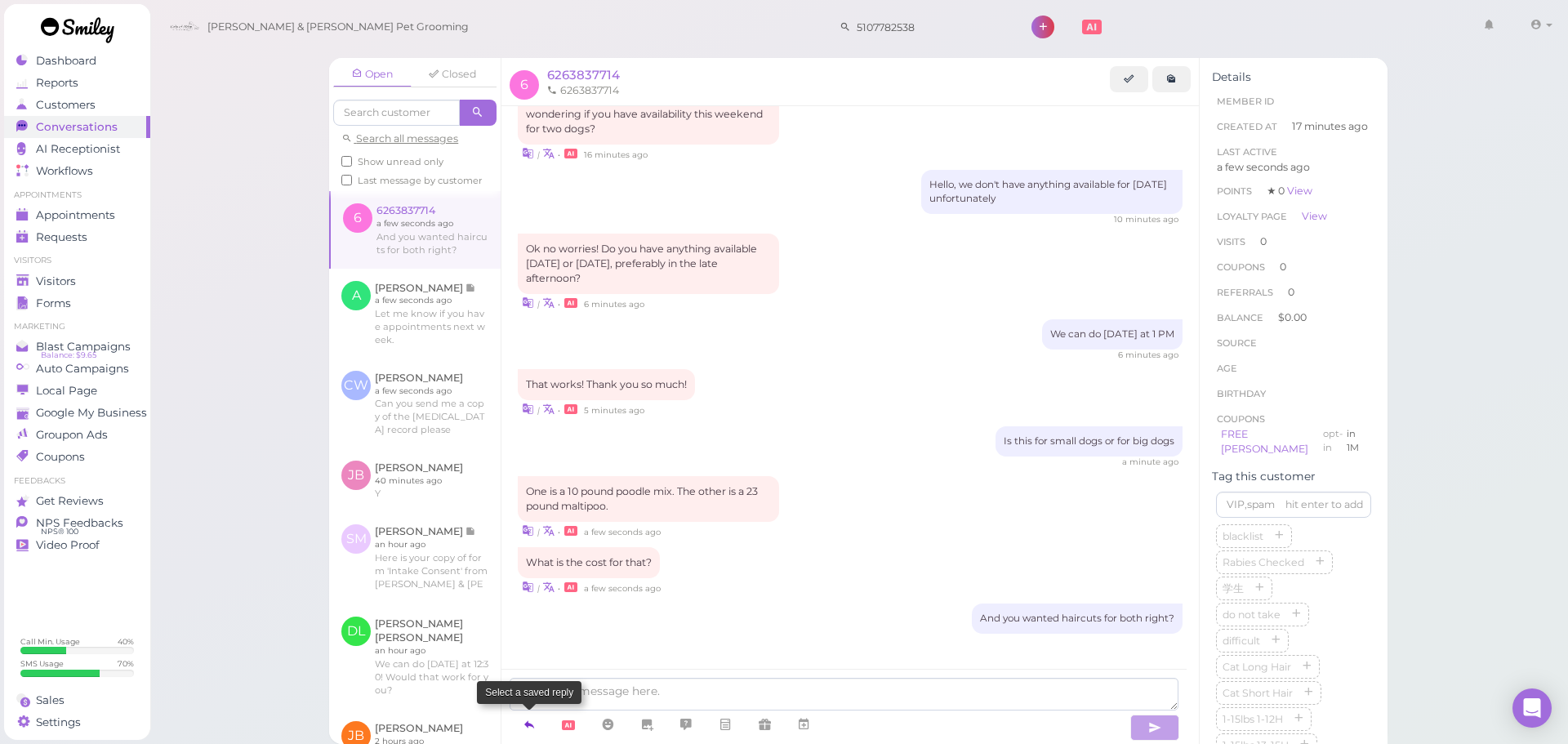
click at [526, 723] on icon at bounding box center [529, 723] width 13 height 16
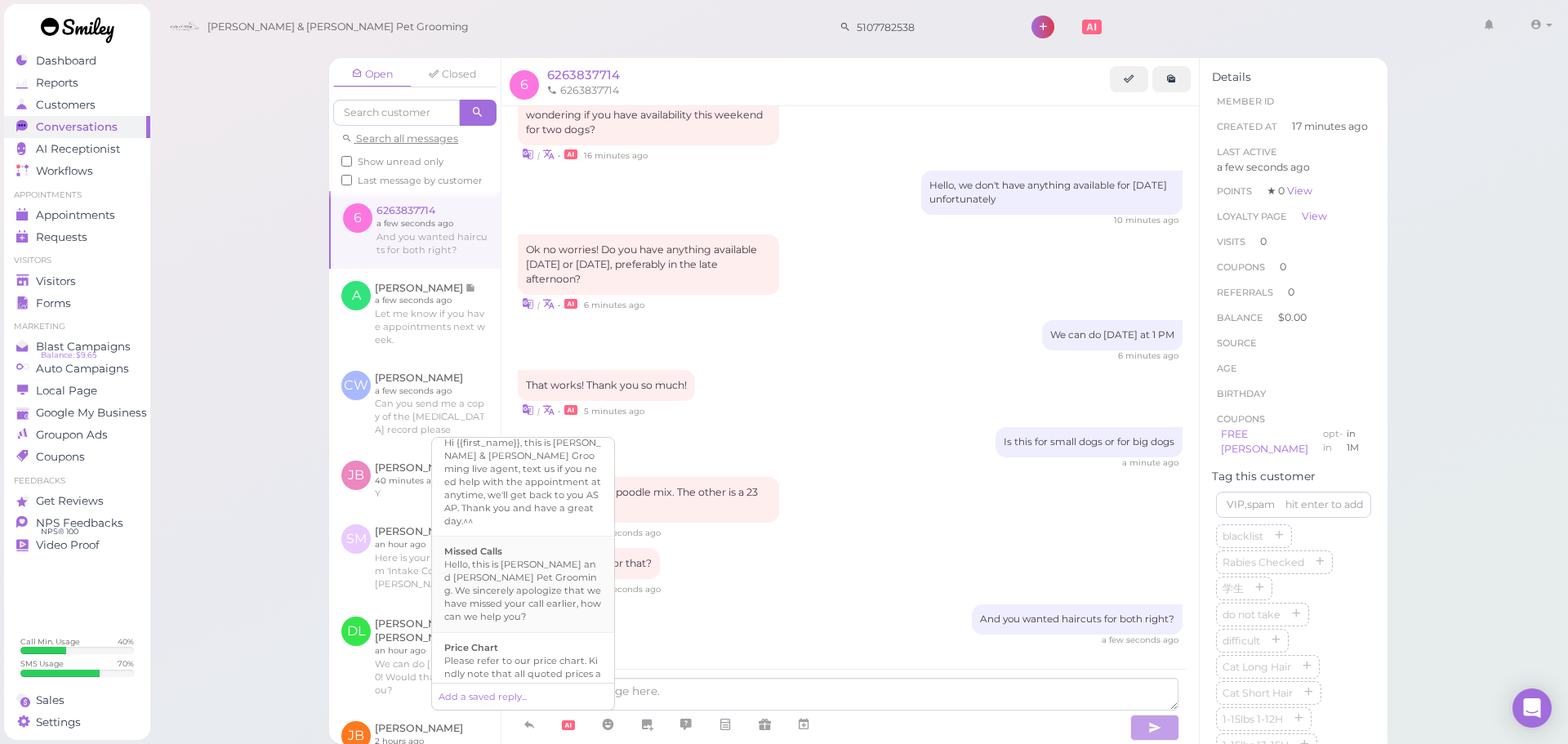
scroll to position [1132, 0]
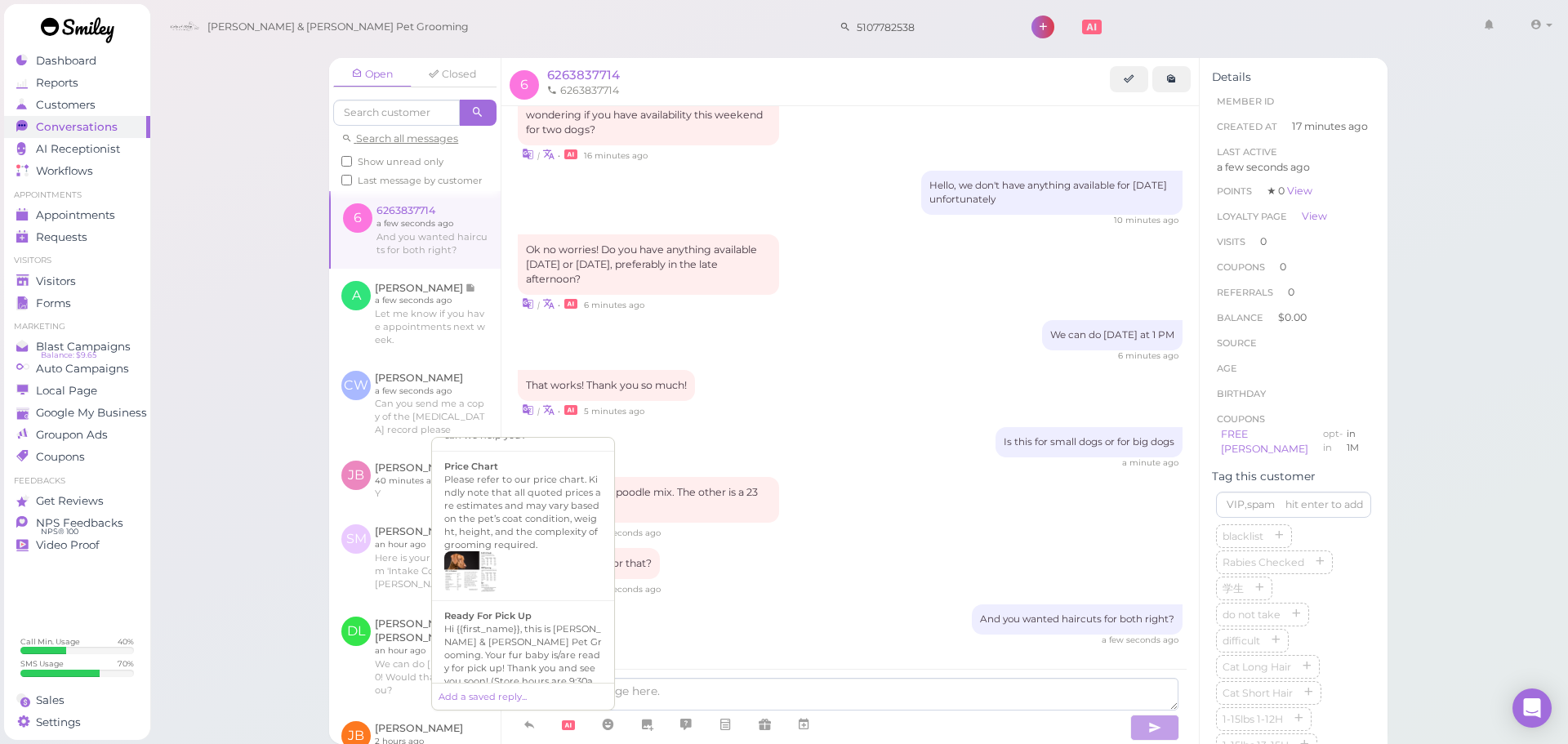
drag, startPoint x: 526, startPoint y: 514, endPoint x: 841, endPoint y: 599, distance: 326.3
click at [530, 552] on div at bounding box center [523, 572] width 157 height 41
type textarea "Please refer to our price chart. Kindly note that all quoted prices are estimat…"
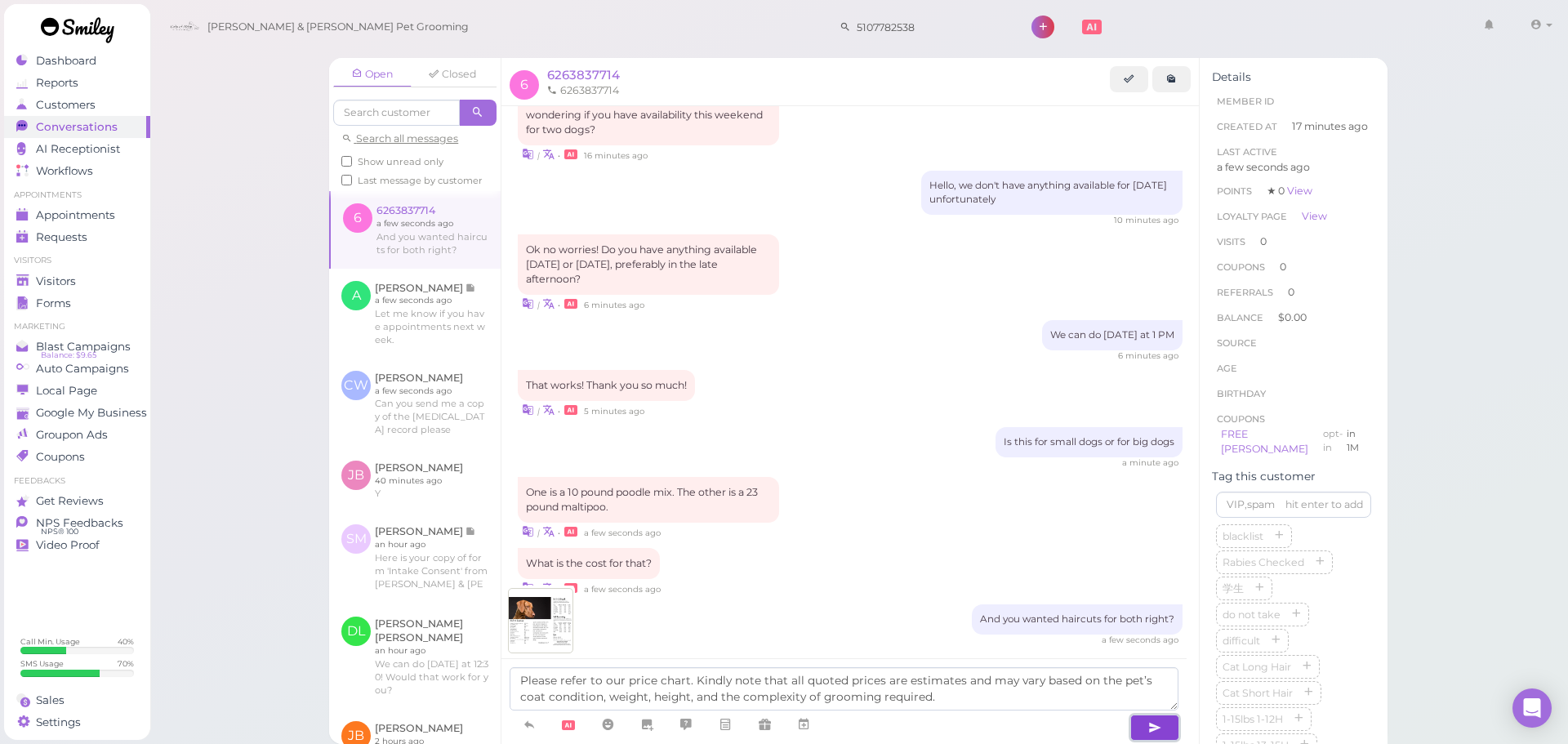
click at [1175, 728] on button "button" at bounding box center [1155, 728] width 49 height 27
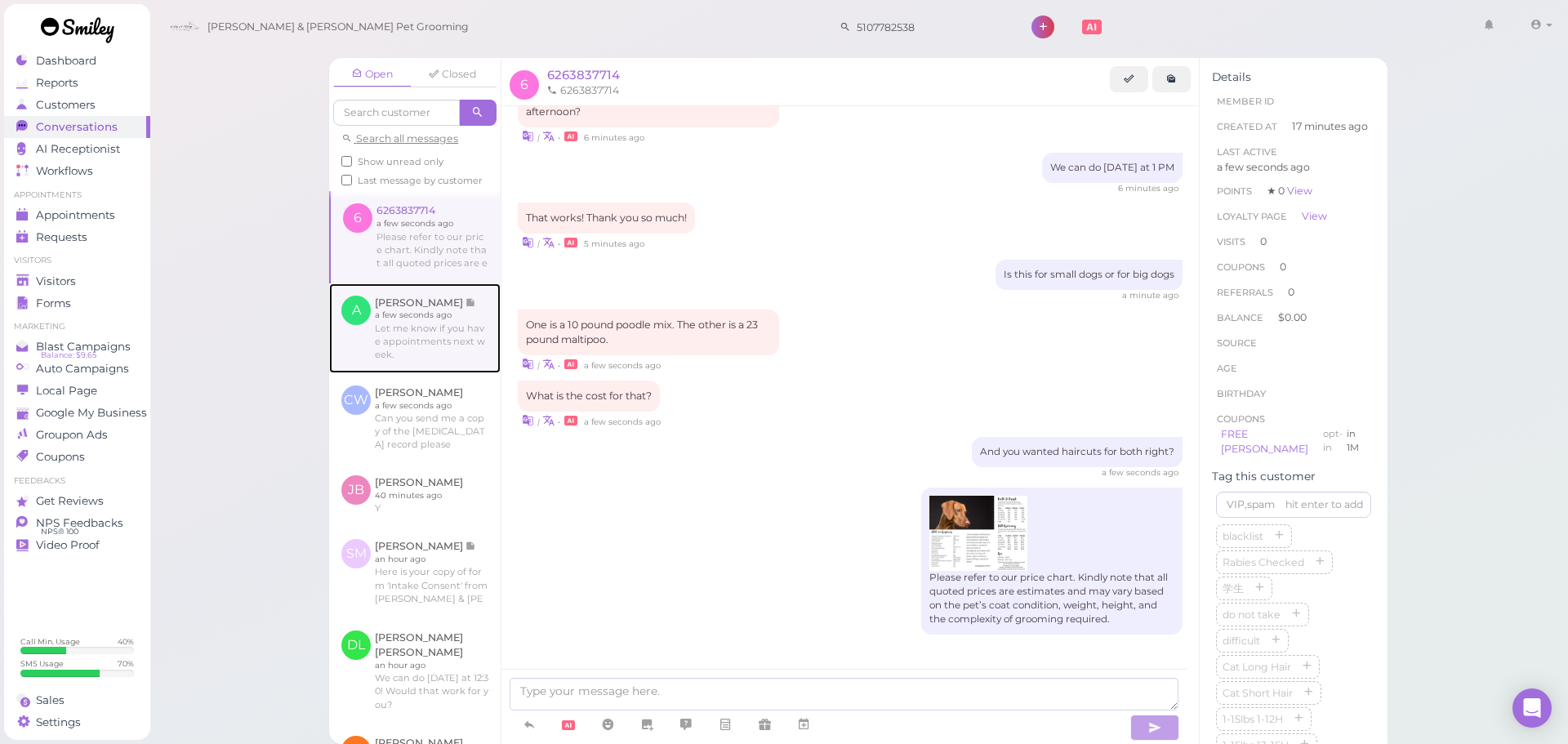
click at [420, 366] on link at bounding box center [415, 328] width 172 height 90
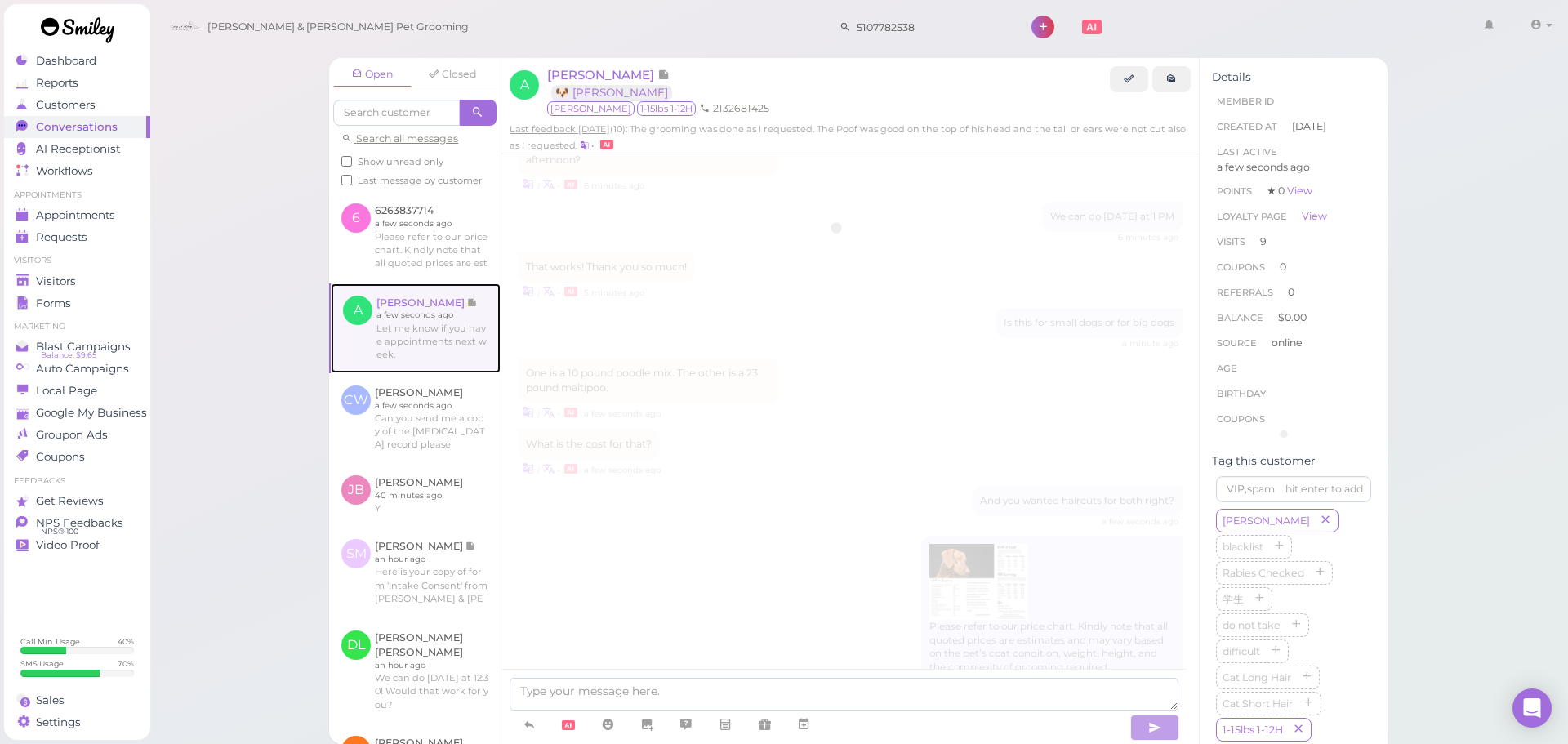
scroll to position [2560, 0]
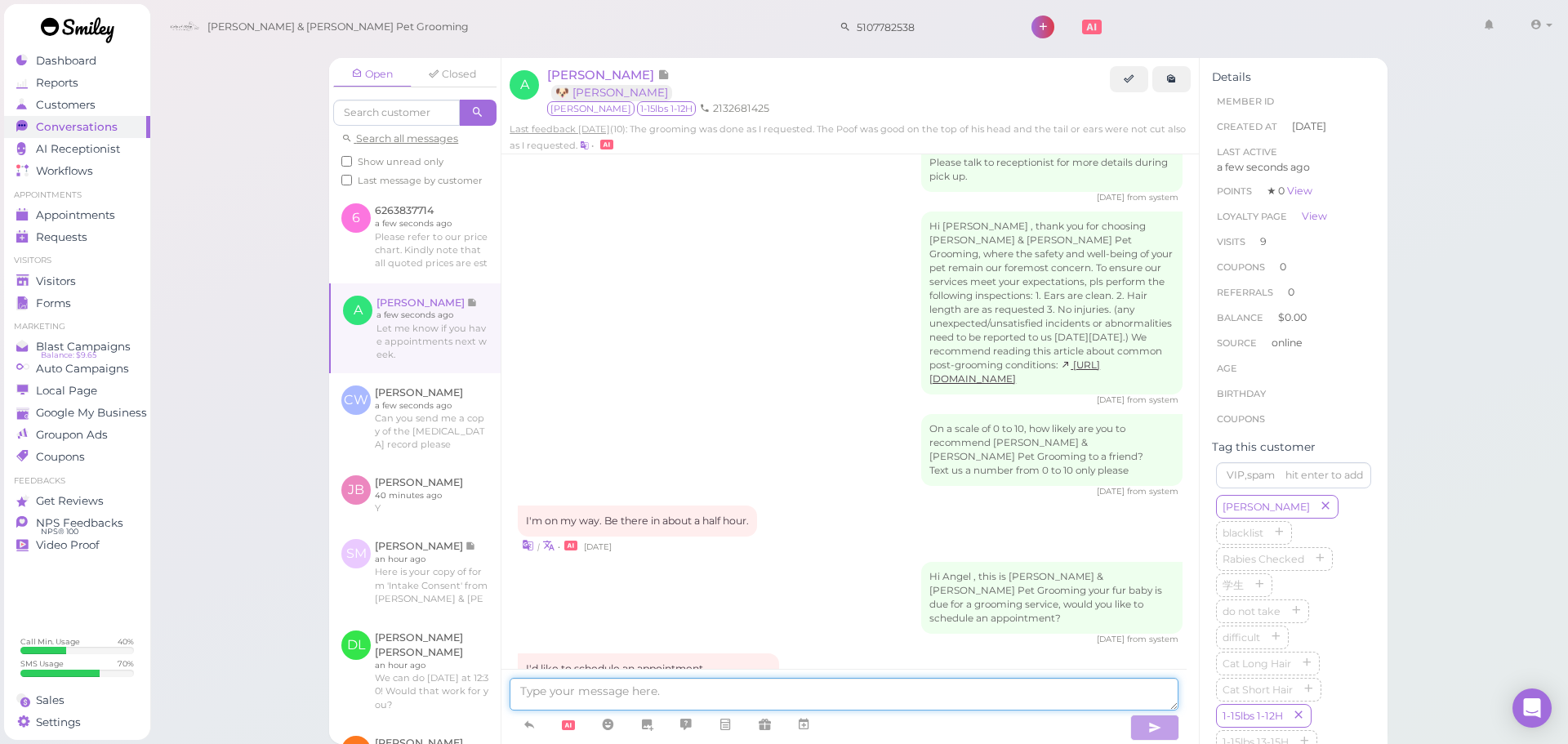
click at [648, 682] on textarea at bounding box center [844, 694] width 669 height 32
type textarea "We can do next Thursday at 9:30, does that work for you?"
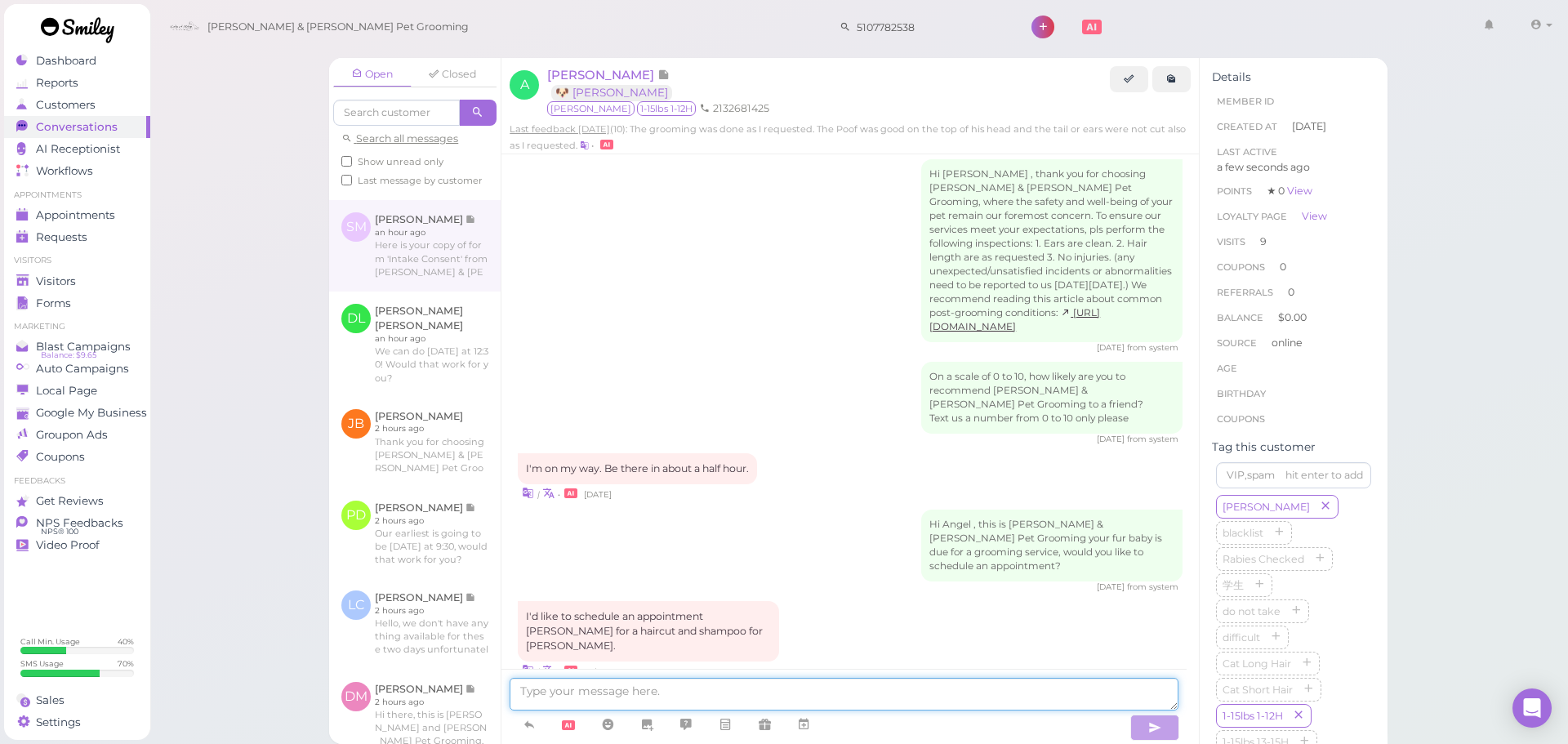
scroll to position [735, 0]
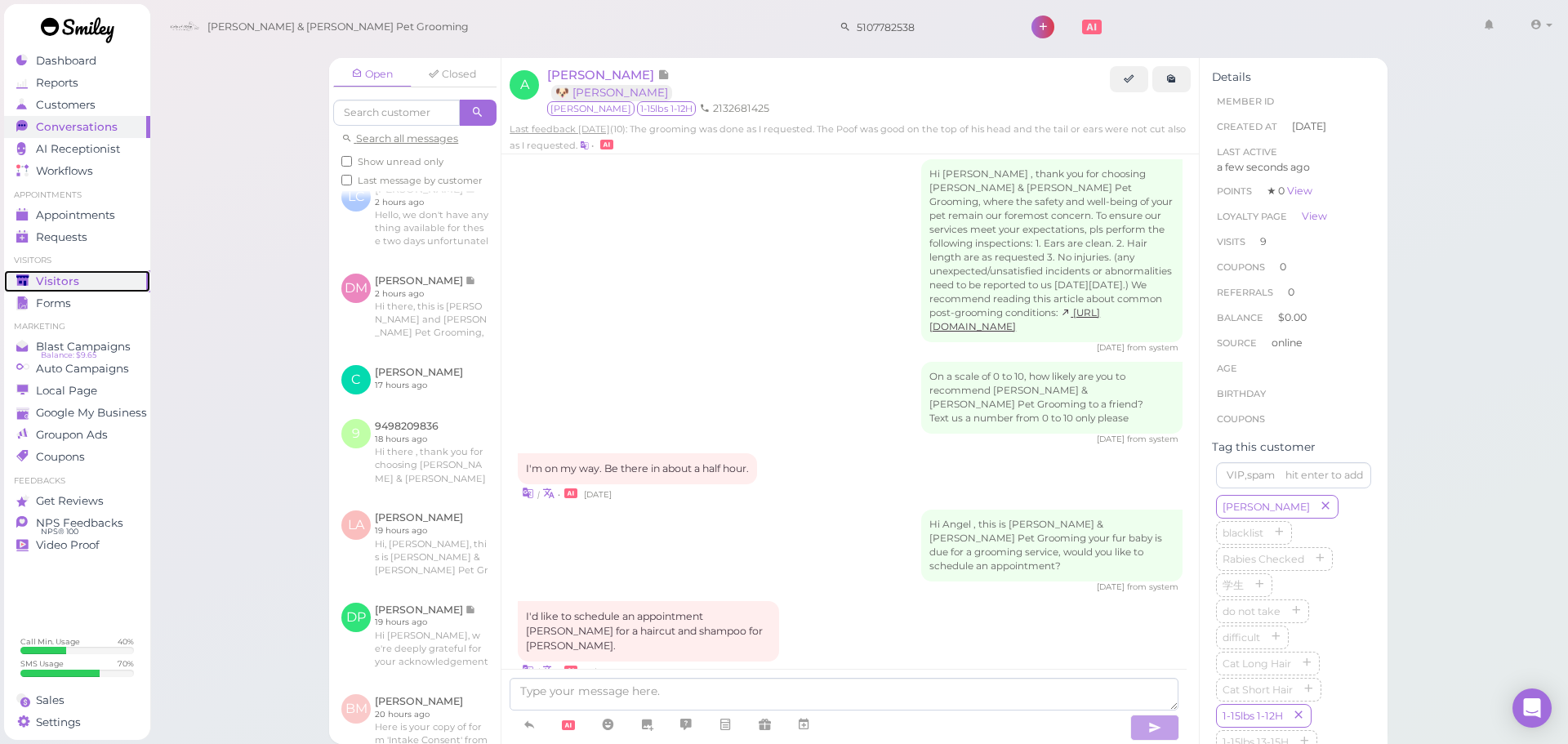
click at [83, 276] on div "Visitors" at bounding box center [75, 281] width 118 height 14
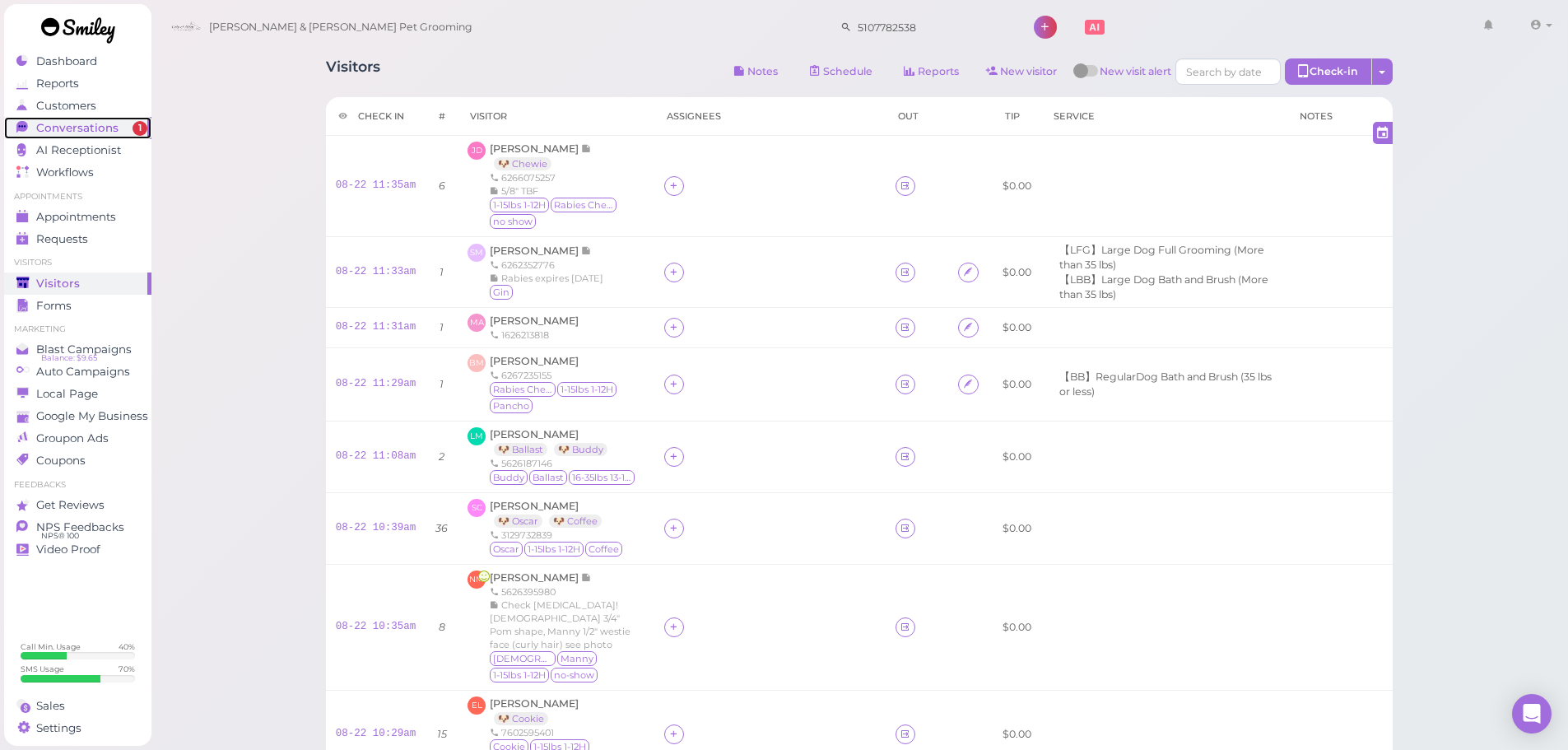
click at [89, 138] on link "Conversations 1" at bounding box center [78, 128] width 147 height 22
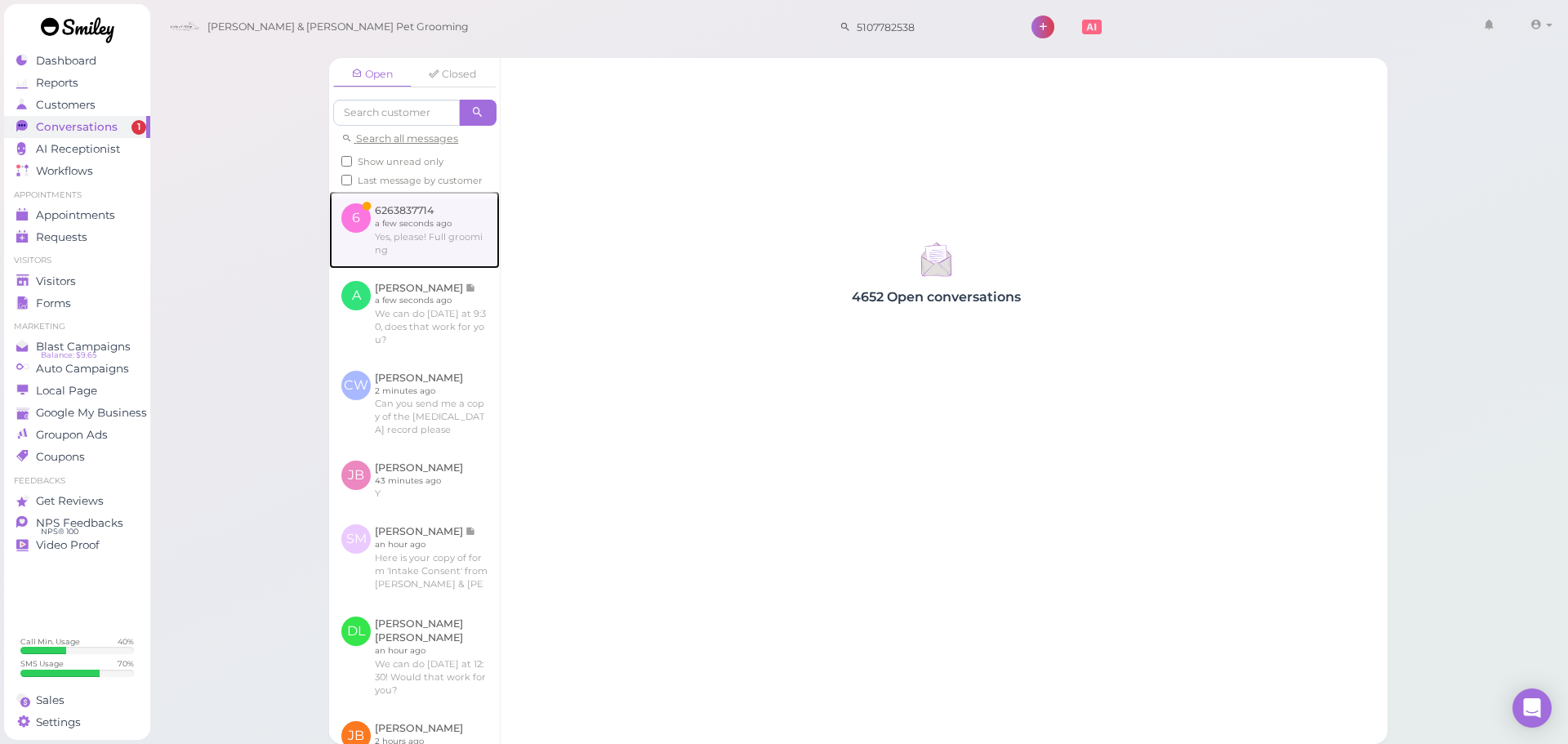
click at [391, 239] on link at bounding box center [415, 229] width 171 height 77
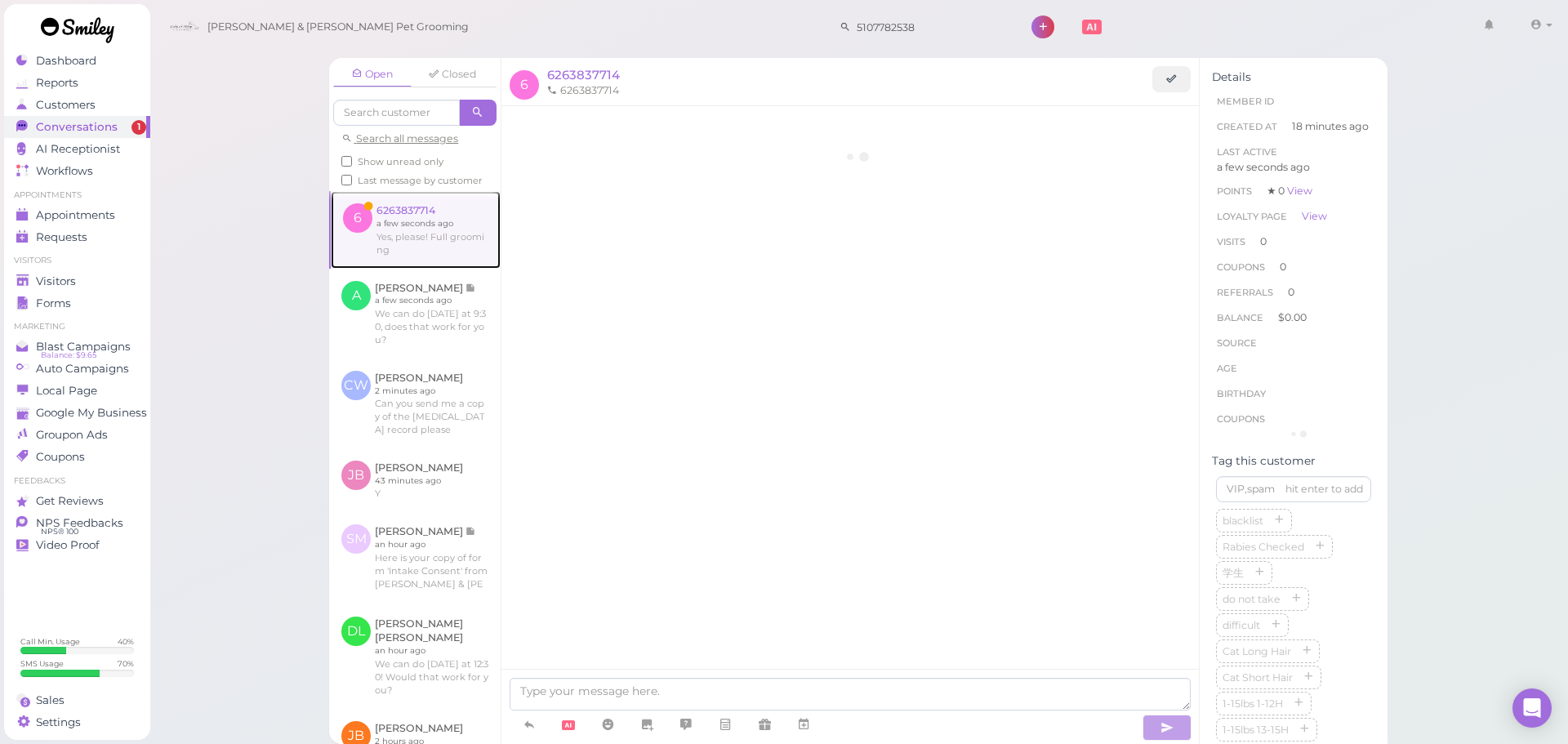
scroll to position [545, 0]
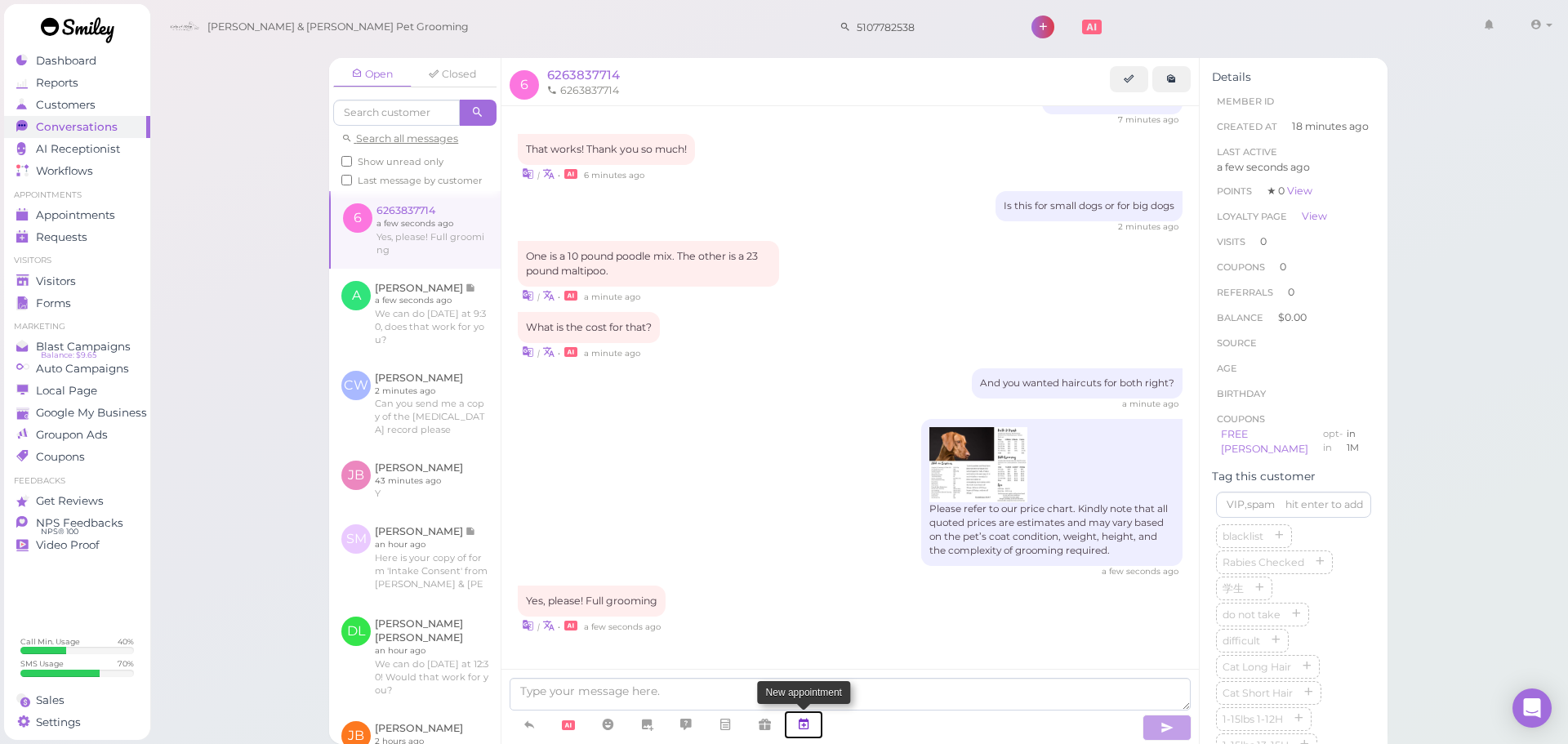
click at [807, 717] on icon at bounding box center [803, 723] width 13 height 16
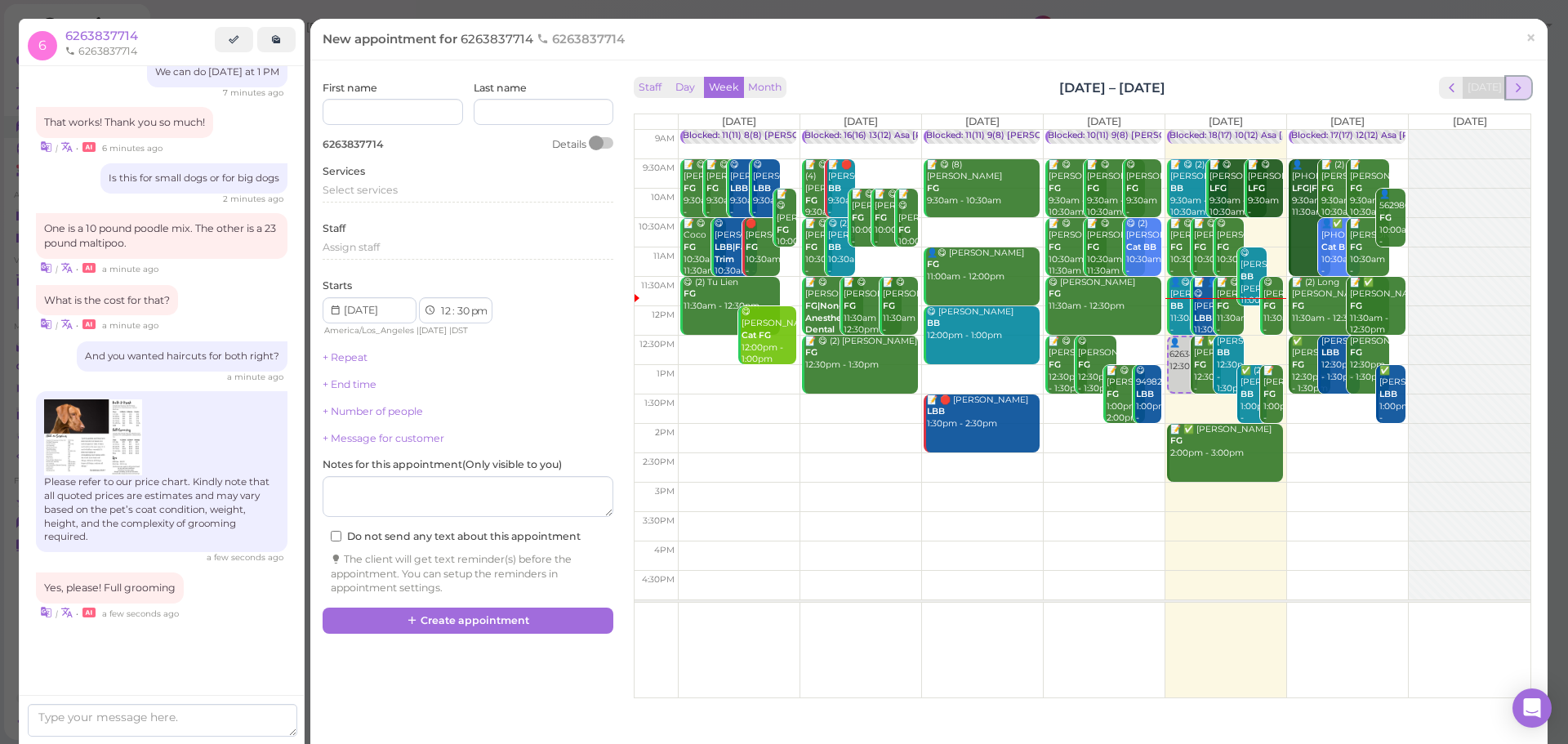
click at [1512, 90] on span "next" at bounding box center [1519, 88] width 15 height 15
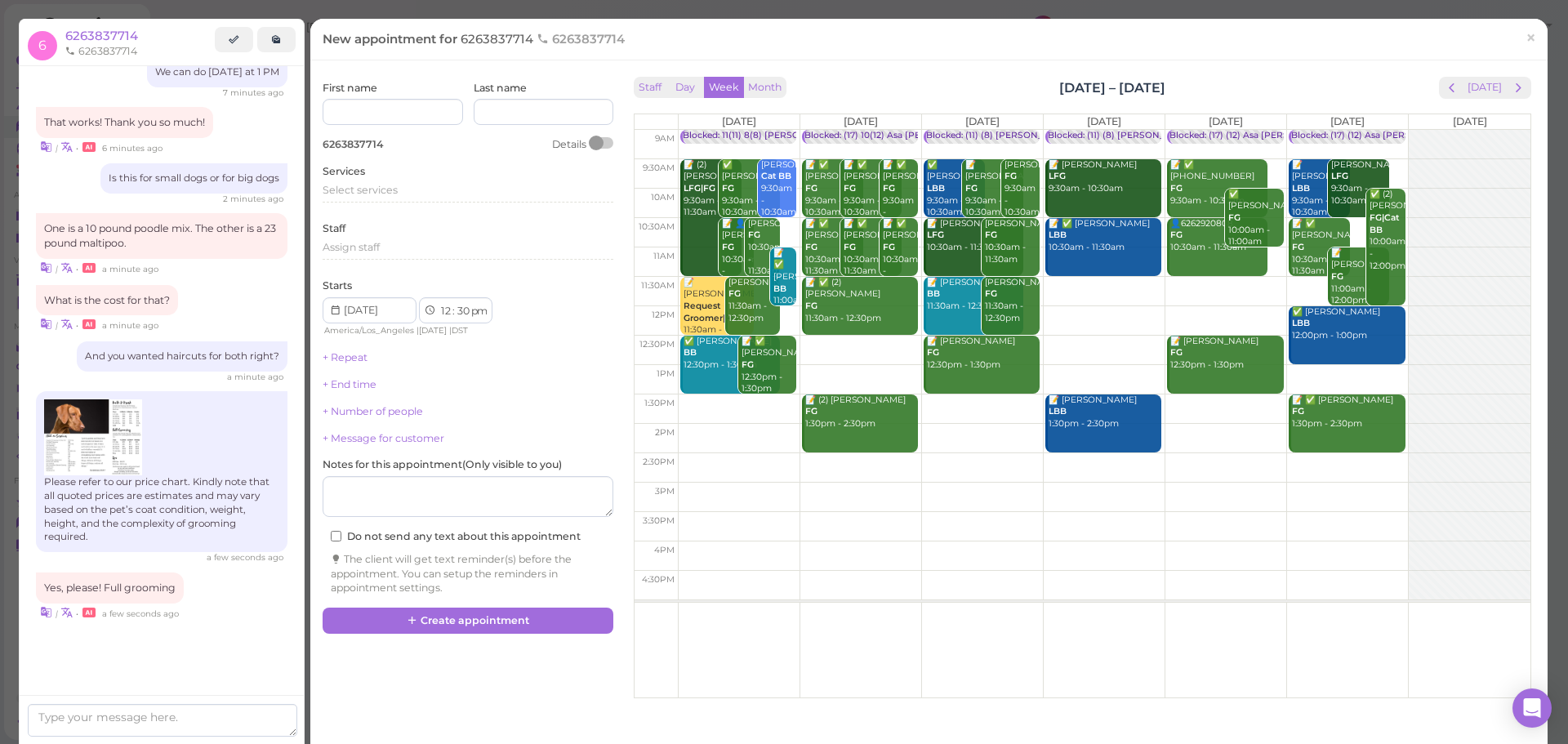
click at [1072, 370] on td at bounding box center [1104, 380] width 853 height 29
type input "[DATE]"
select select "1"
select select "00"
click at [388, 192] on span "Select services" at bounding box center [360, 190] width 75 height 12
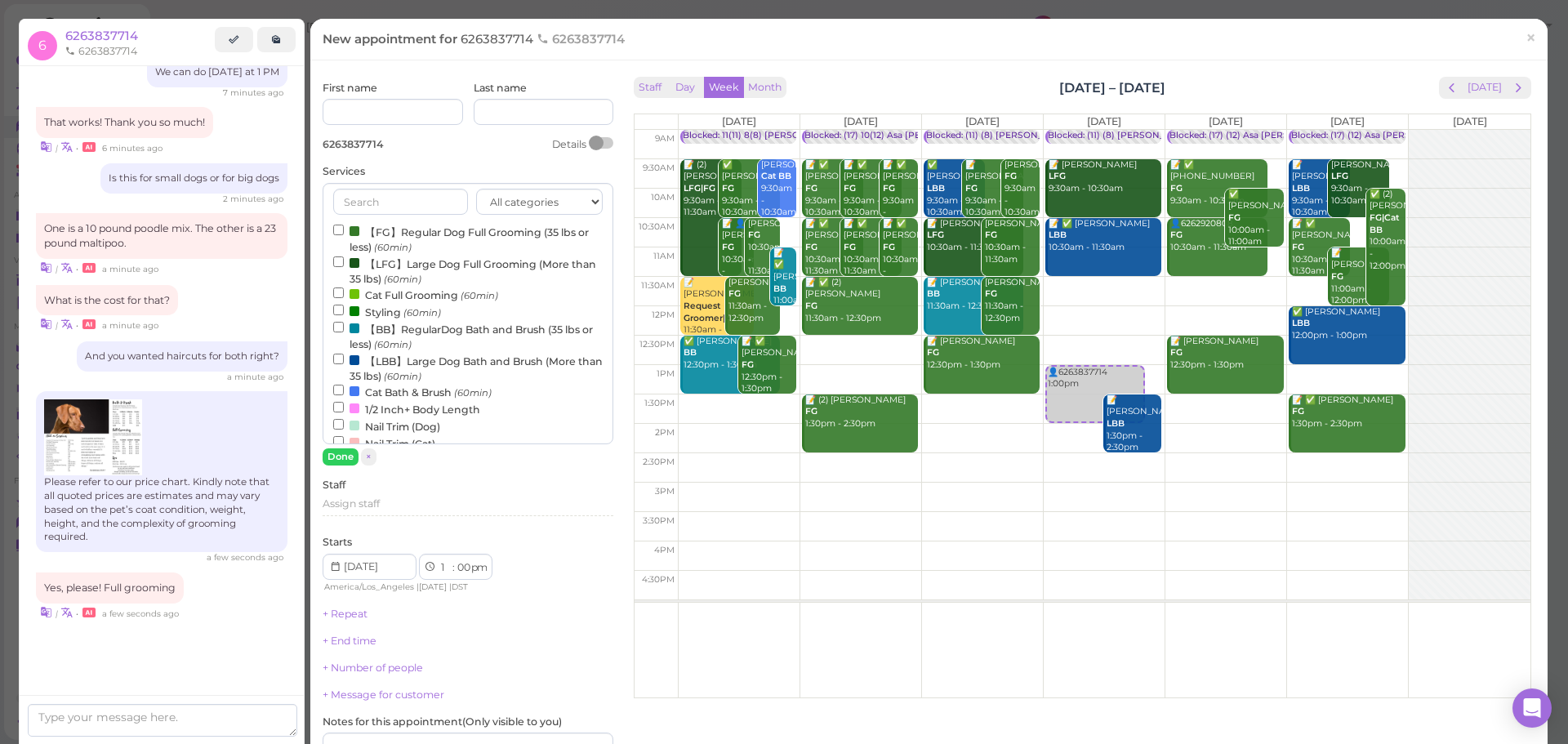
click at [375, 227] on label "【FG】Regular Dog Full Grooming (35 lbs or less) (60min)" at bounding box center [468, 239] width 269 height 32
click at [344, 227] on input "【FG】Regular Dog Full Grooming (35 lbs or less) (60min)" at bounding box center [339, 230] width 10 height 10
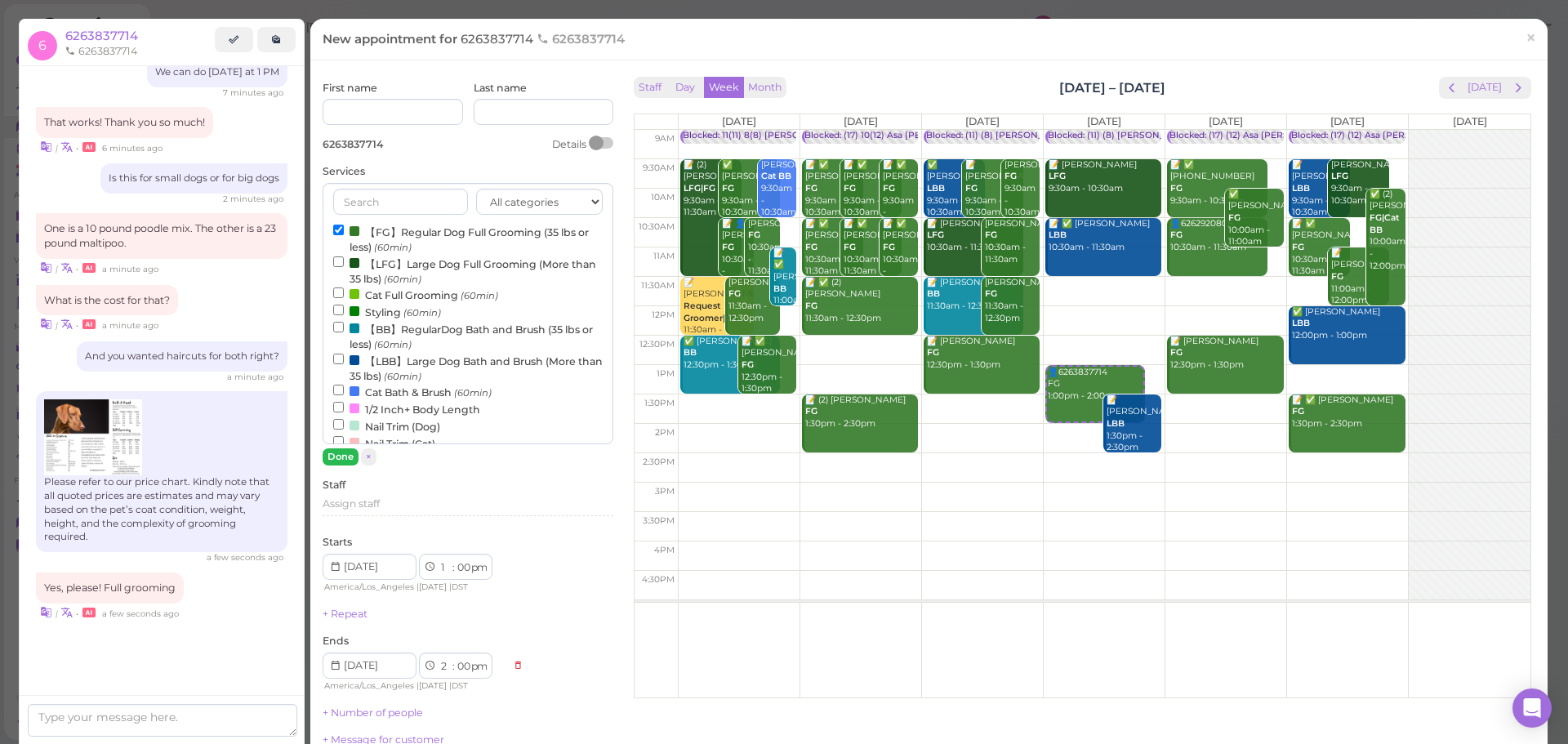
click at [344, 453] on div "All categories Full Grooming Bath & Brush Add-ons Dental Work Special Request I…" at bounding box center [468, 324] width 291 height 282
click at [344, 454] on button "Done" at bounding box center [340, 457] width 36 height 17
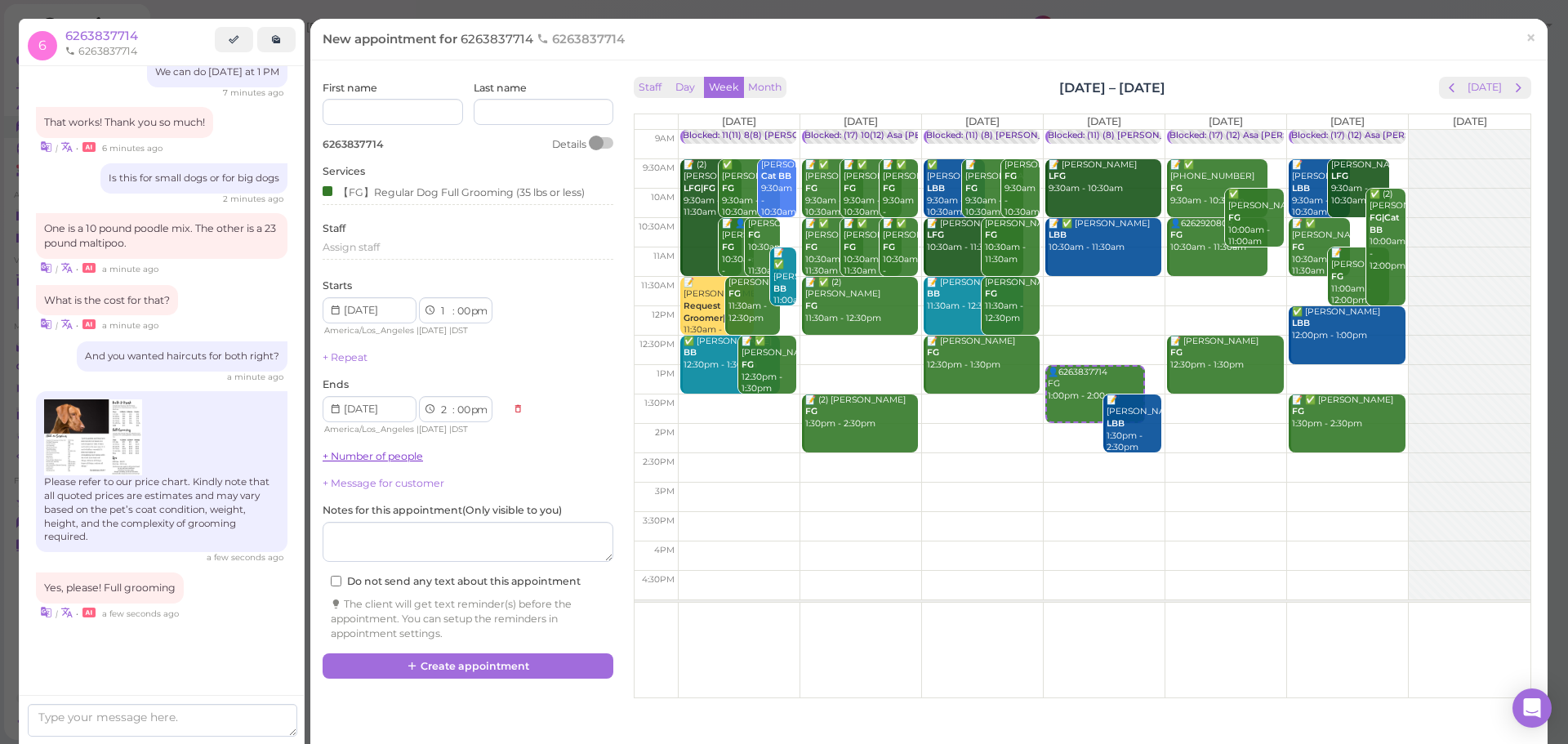
drag, startPoint x: 368, startPoint y: 446, endPoint x: 366, endPoint y: 458, distance: 12.2
click at [368, 446] on div "First name Last name 6263837714 Details Services 【FG】Regular Dog Full Grooming …" at bounding box center [468, 361] width 291 height 560
click at [366, 458] on link "+ Number of people" at bounding box center [372, 456] width 100 height 12
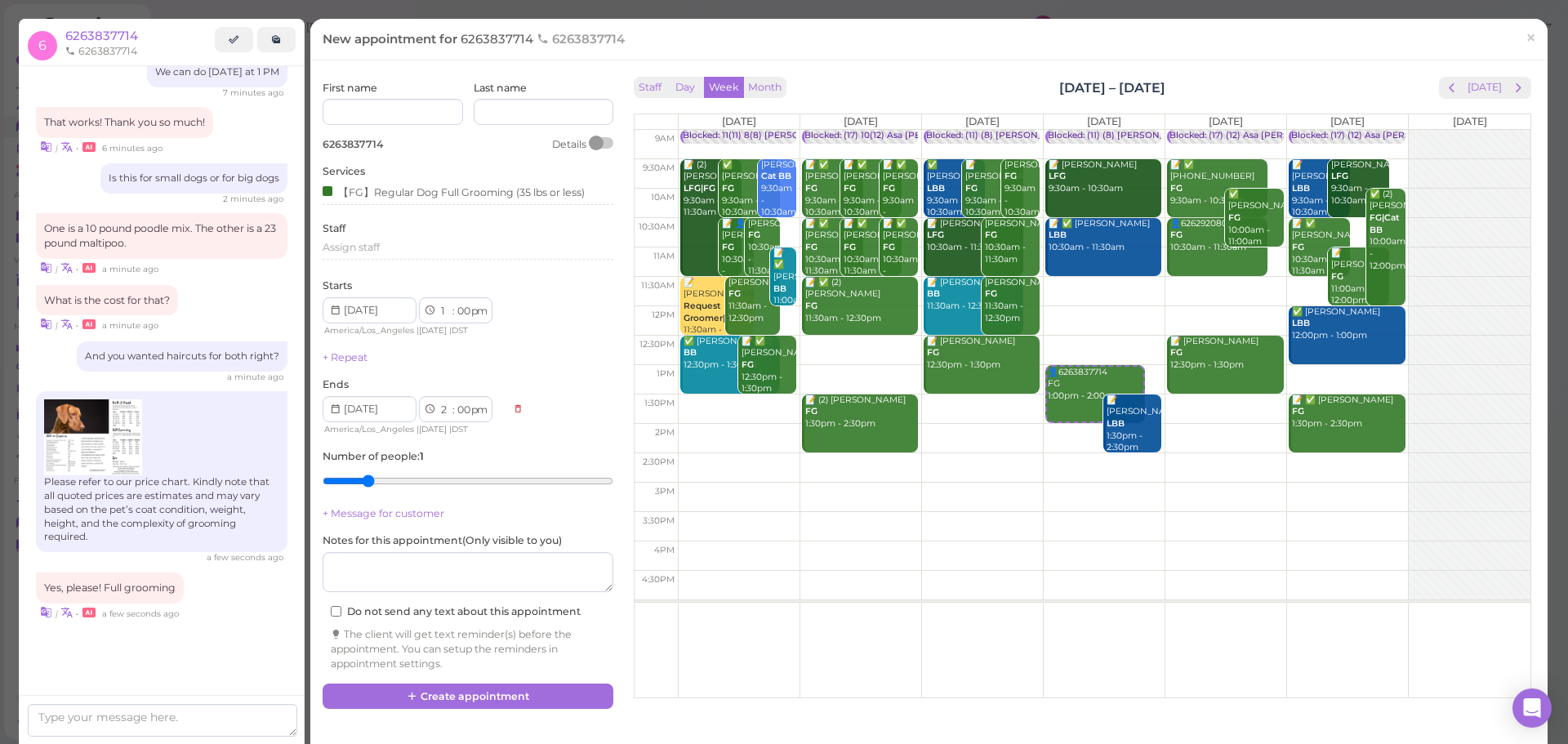
type input "2"
click at [370, 474] on input "range" at bounding box center [468, 481] width 291 height 27
click at [429, 688] on button "Create appointment" at bounding box center [468, 696] width 291 height 27
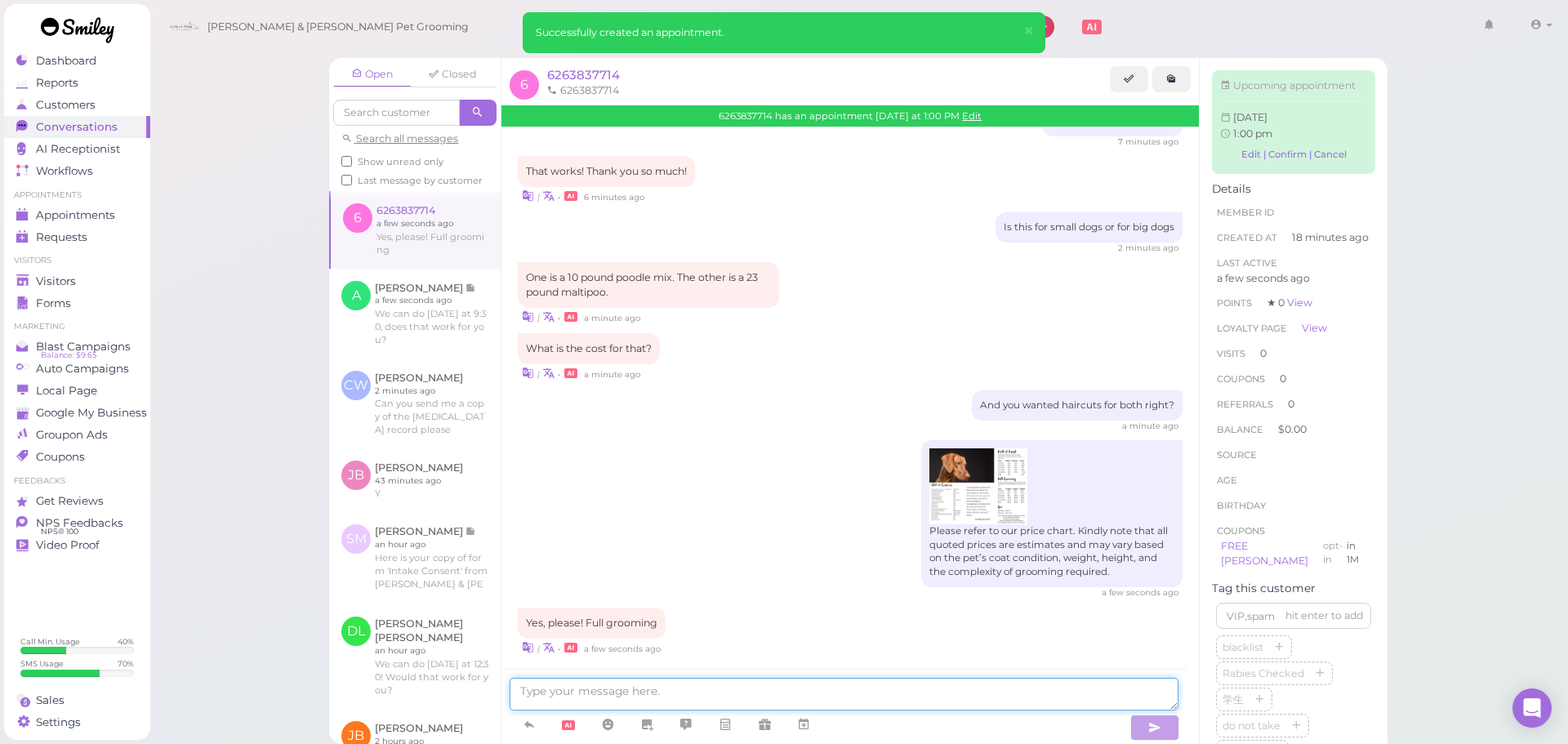
click at [677, 692] on textarea at bounding box center [844, 694] width 669 height 32
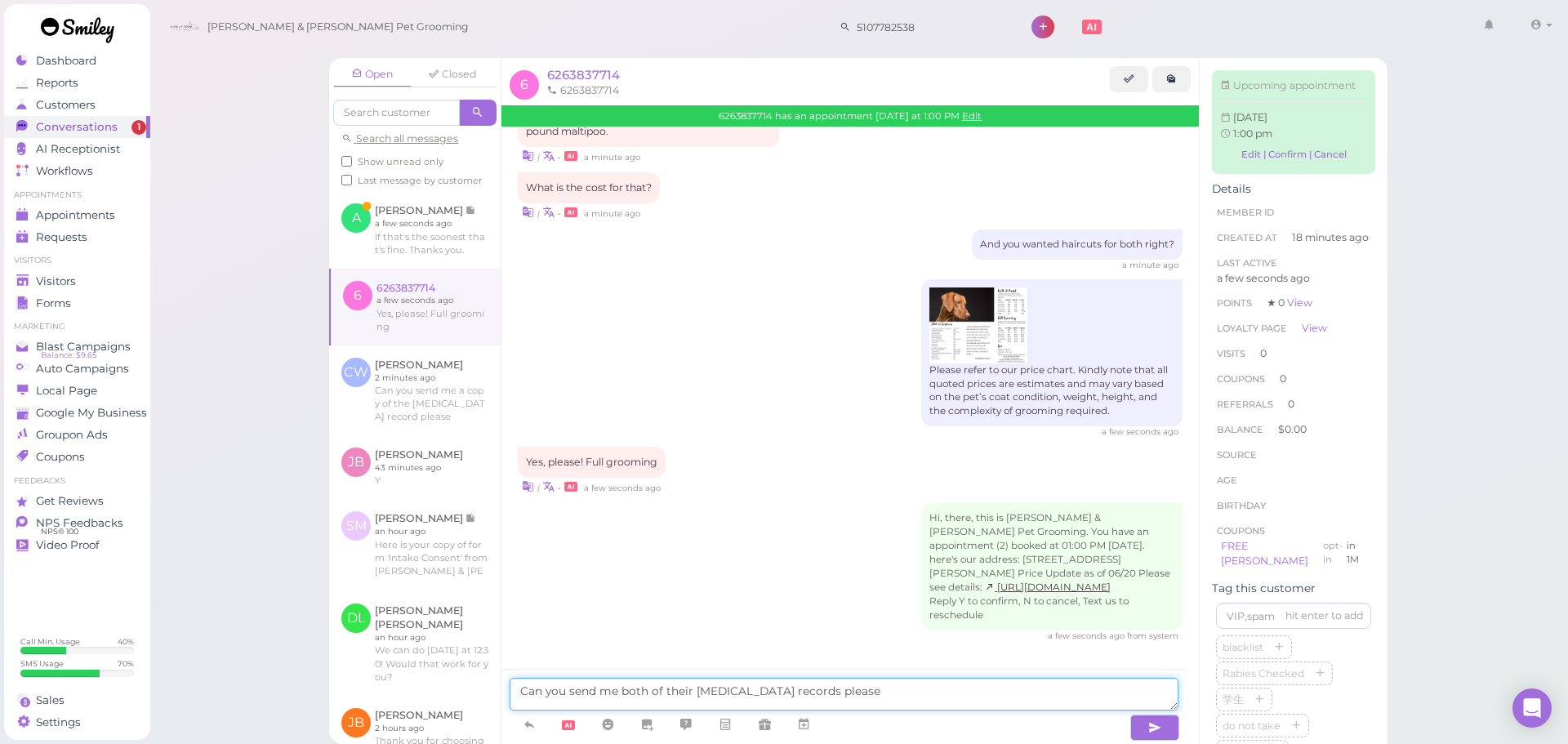
type textarea "Can you send me both of their rabies vaccination records please"
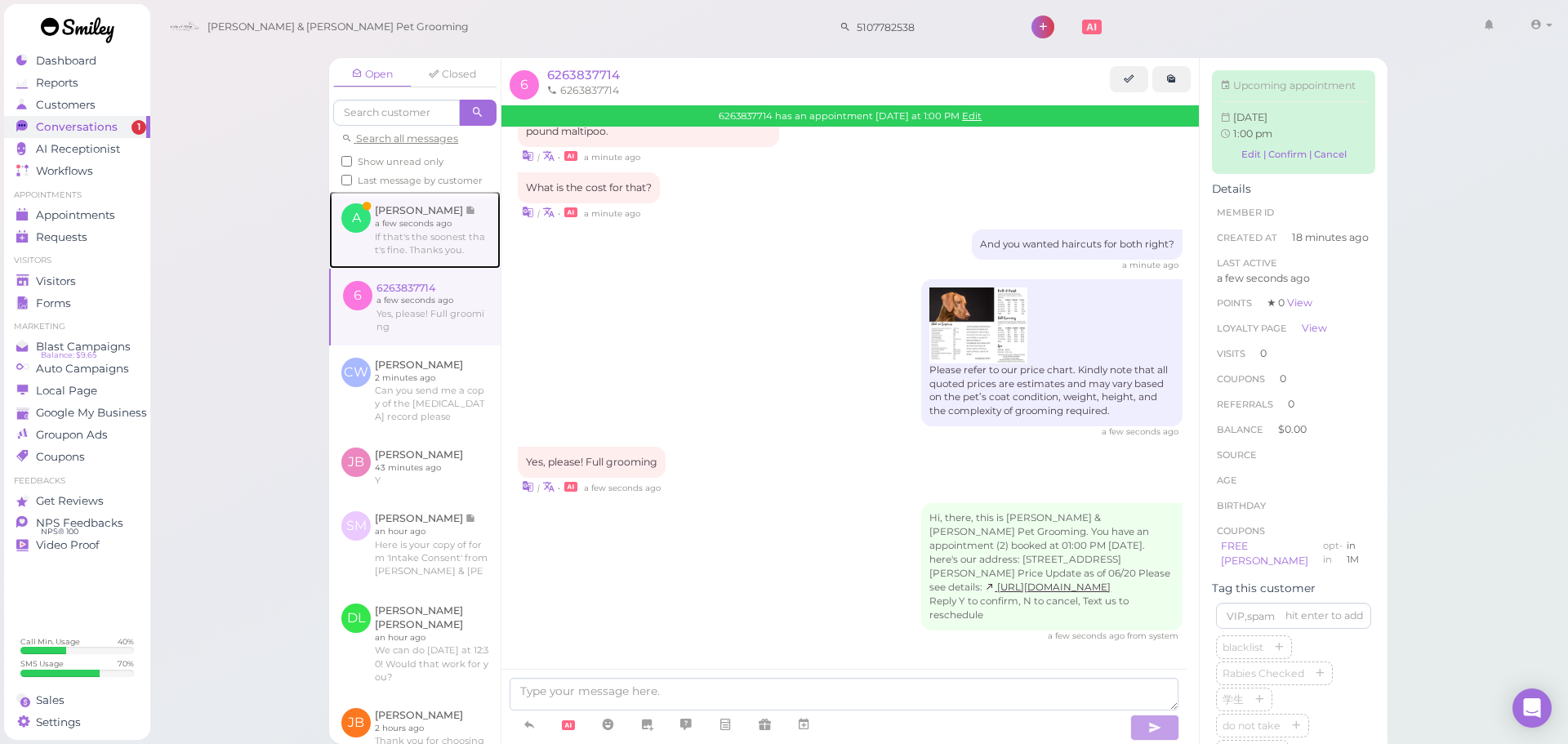
click at [390, 222] on link at bounding box center [415, 229] width 172 height 77
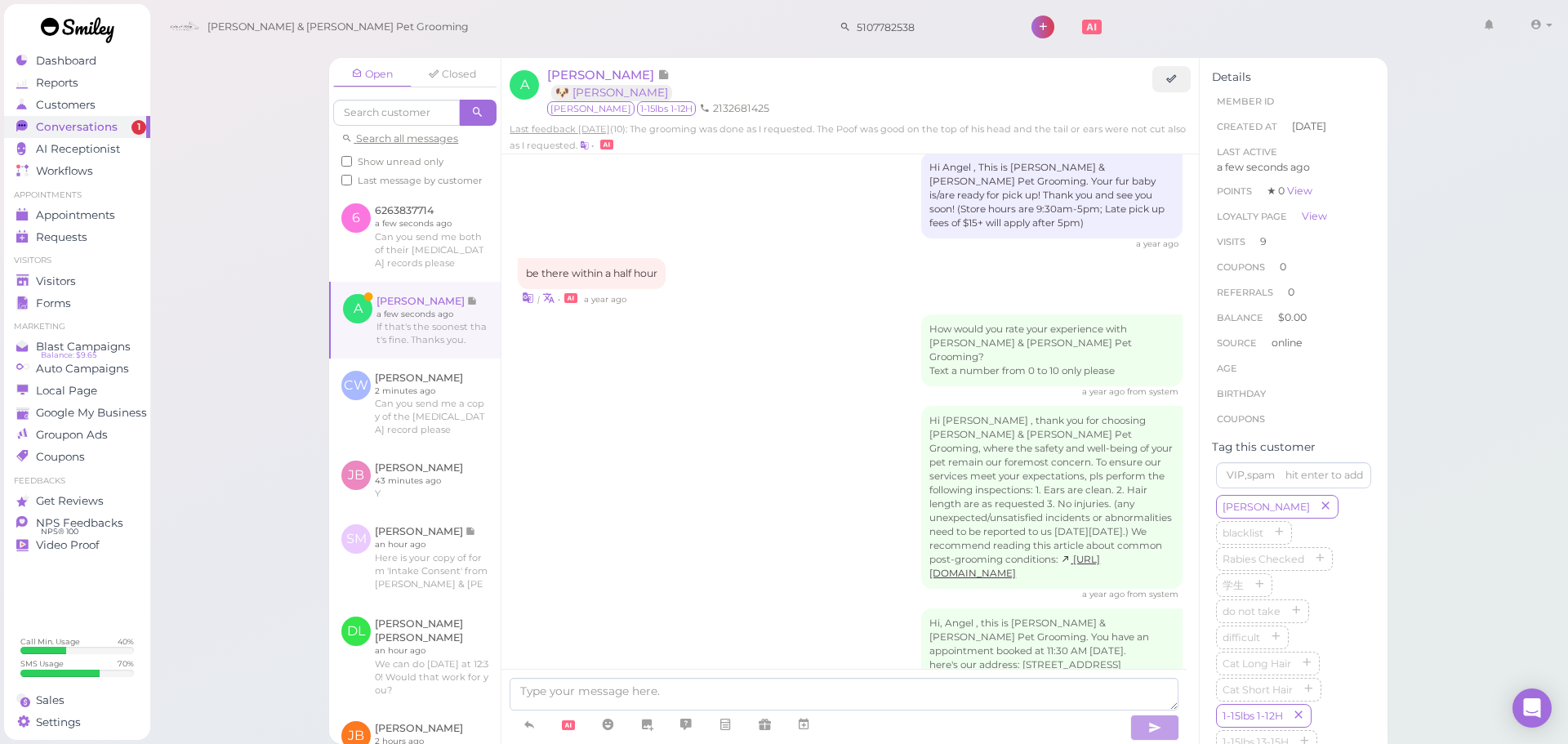
scroll to position [2547, 0]
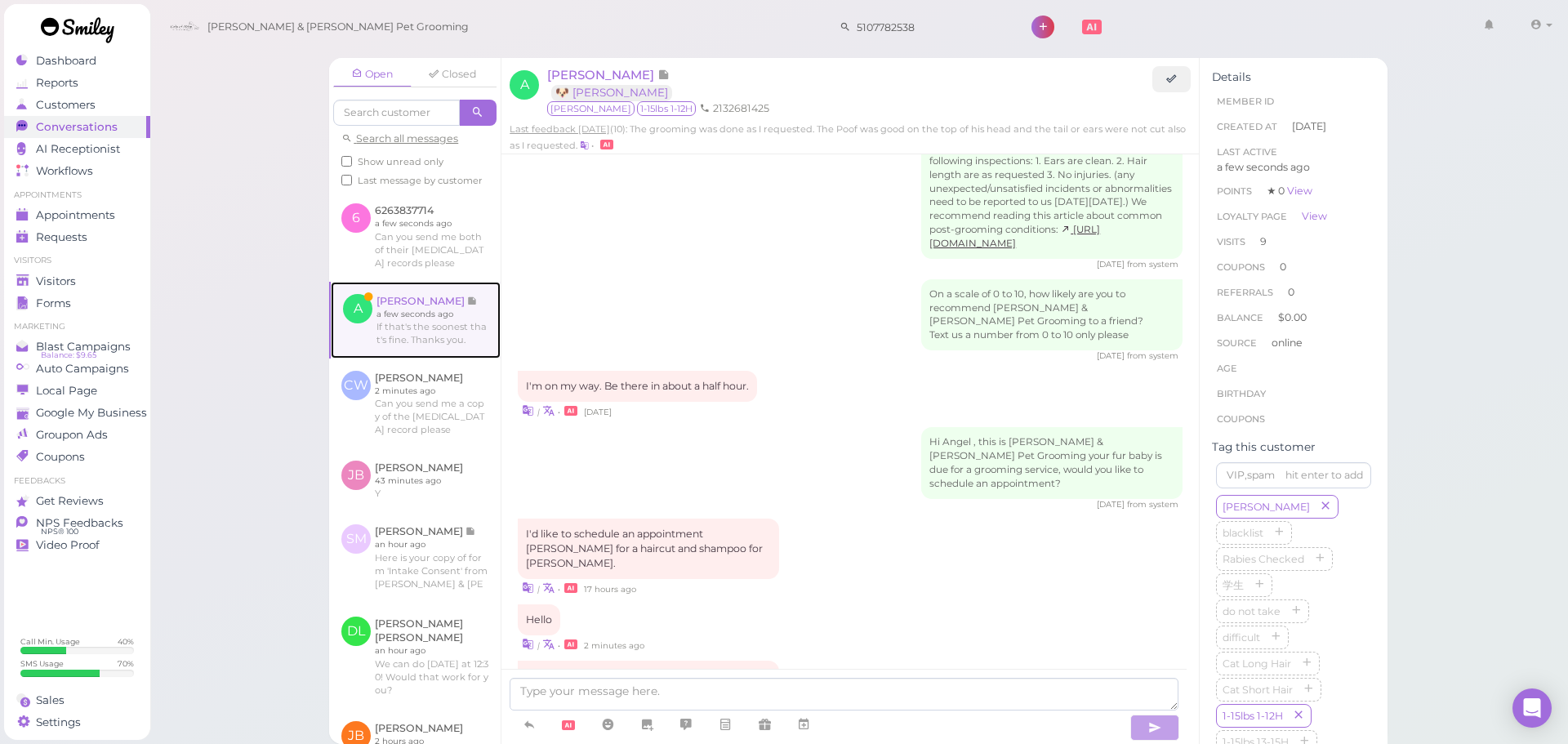
click at [426, 345] on link at bounding box center [416, 320] width 170 height 77
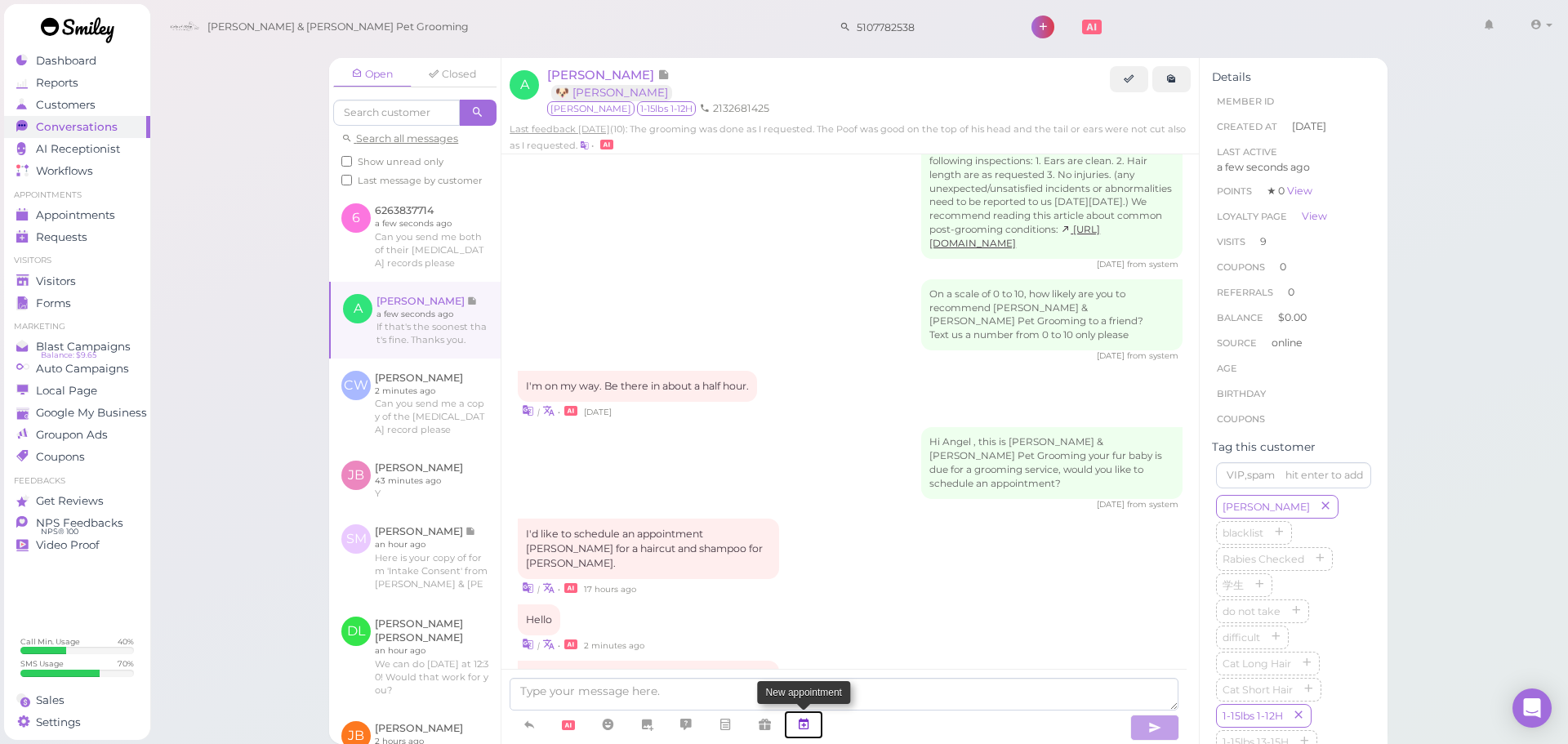
click at [808, 729] on icon at bounding box center [803, 723] width 13 height 16
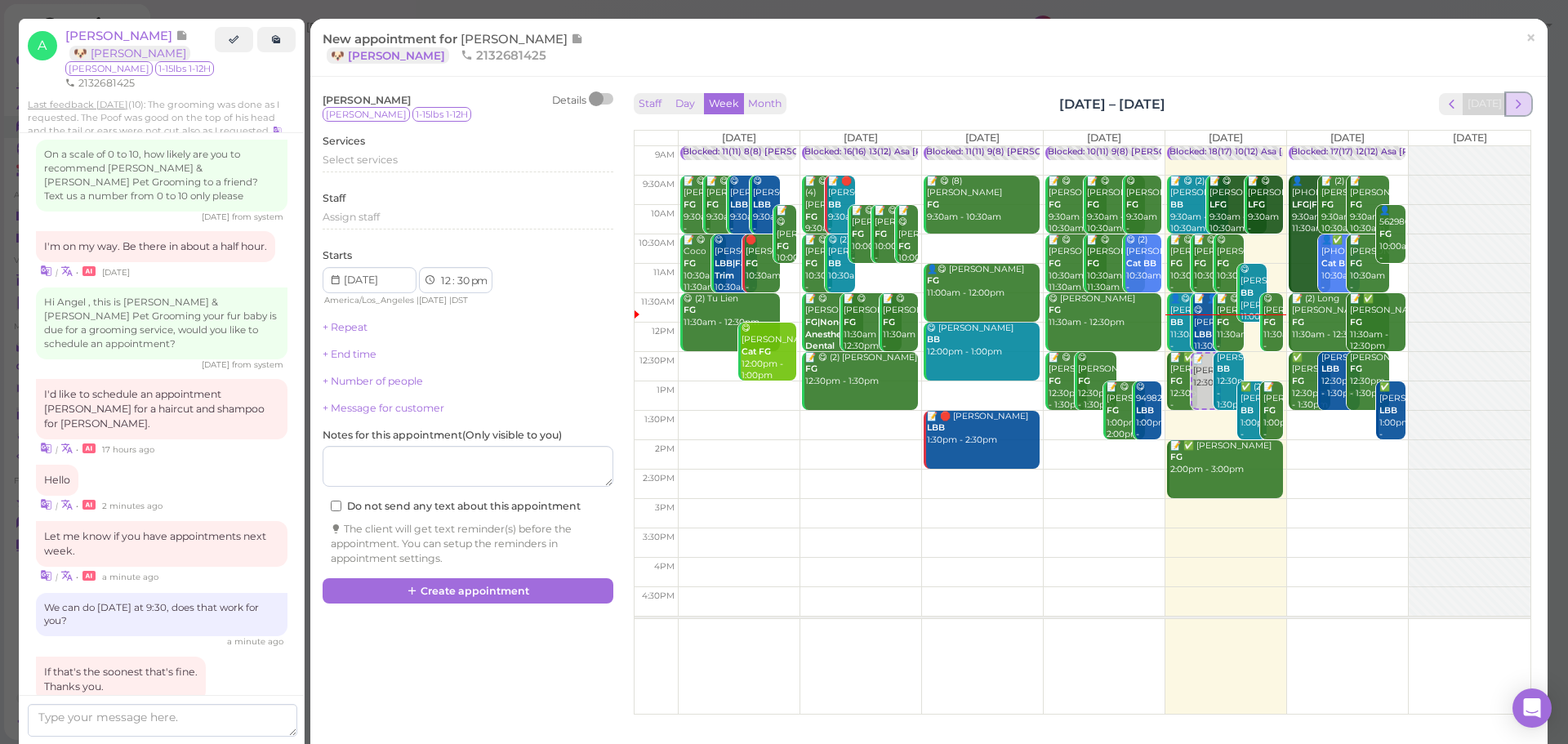
click at [1512, 98] on span "next" at bounding box center [1519, 104] width 15 height 15
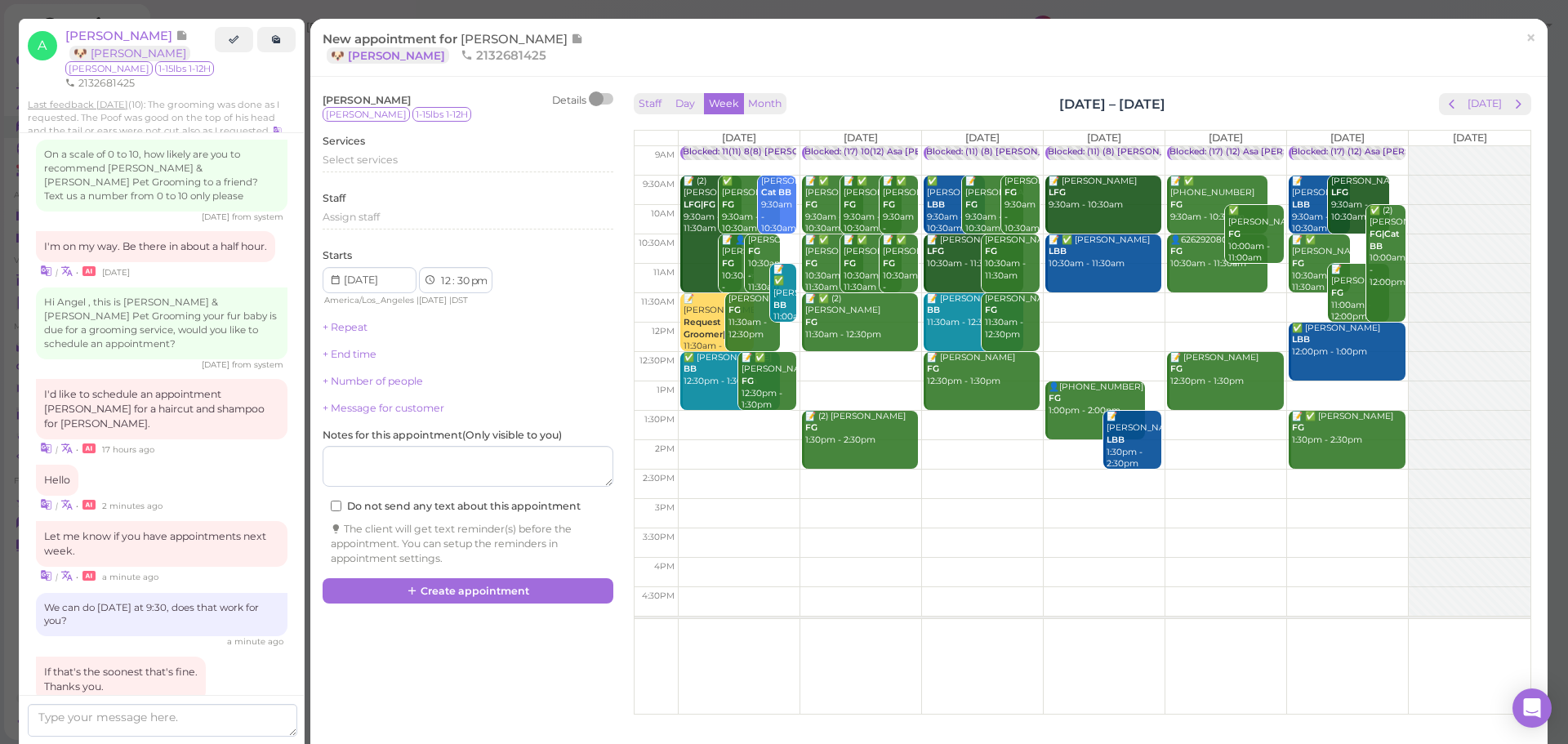
click at [1070, 306] on td at bounding box center [1104, 308] width 853 height 29
type input "[DATE]"
select select "11"
select select "am"
drag, startPoint x: 1070, startPoint y: 306, endPoint x: 1567, endPoint y: 54, distance: 557.2
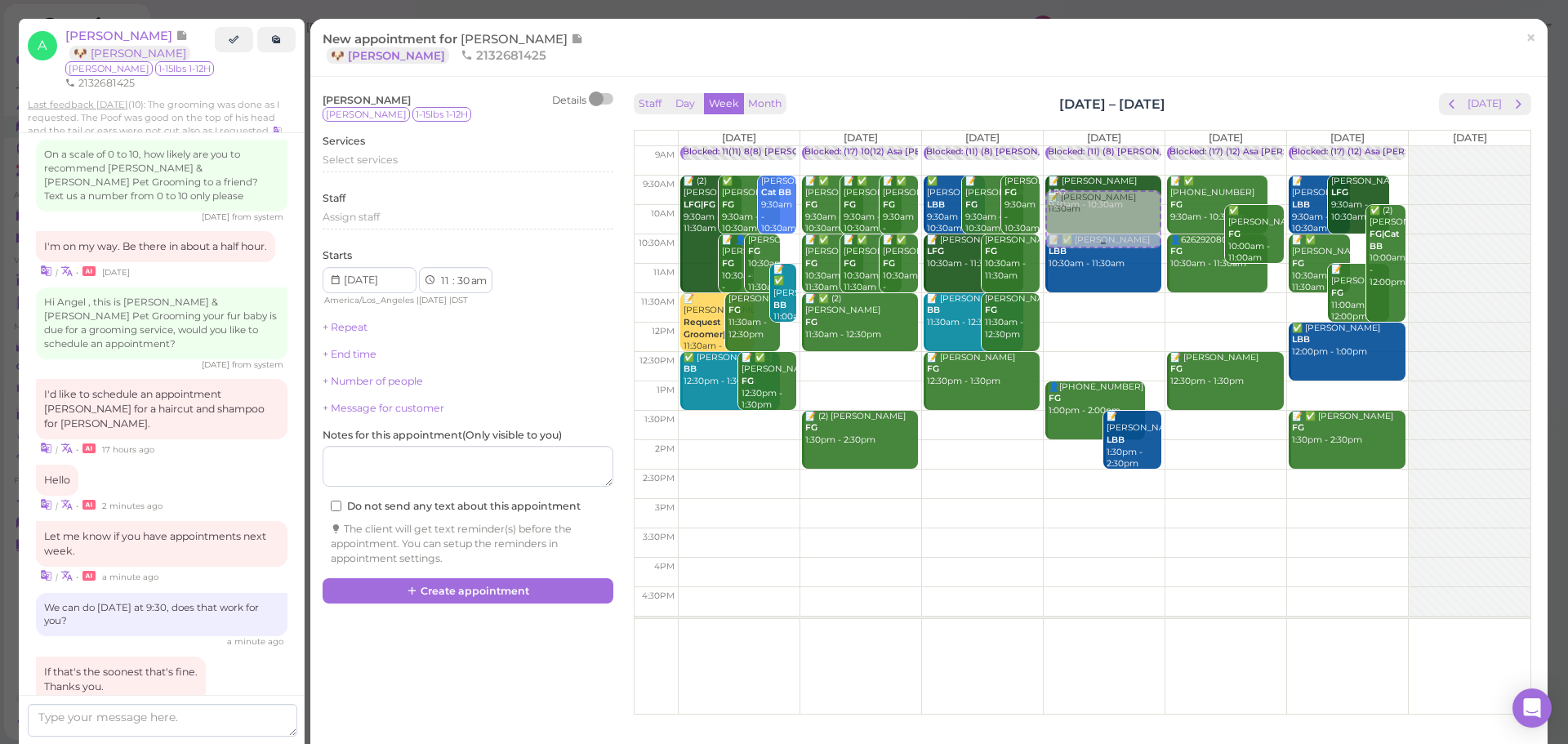
click at [1080, 146] on div "📝 Angel Meza 11:30am Blocked: (11) (8) Asa Rebecca • Appointment 📝 Bibiana Cont…" at bounding box center [1104, 146] width 121 height 0
select select "9"
select select "45"
click at [1534, 31] on link "×" at bounding box center [1530, 38] width 30 height 38
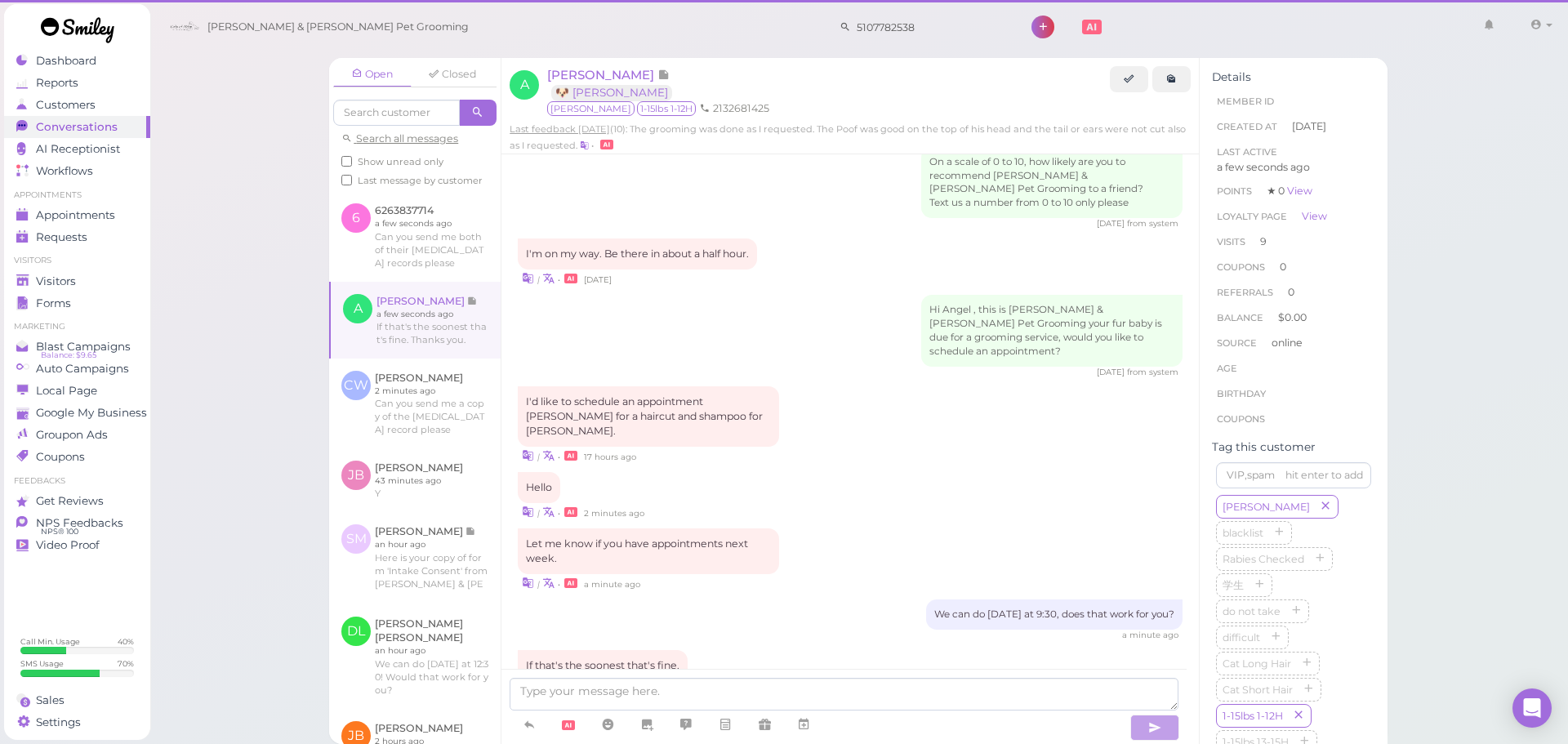
scroll to position [2547, 0]
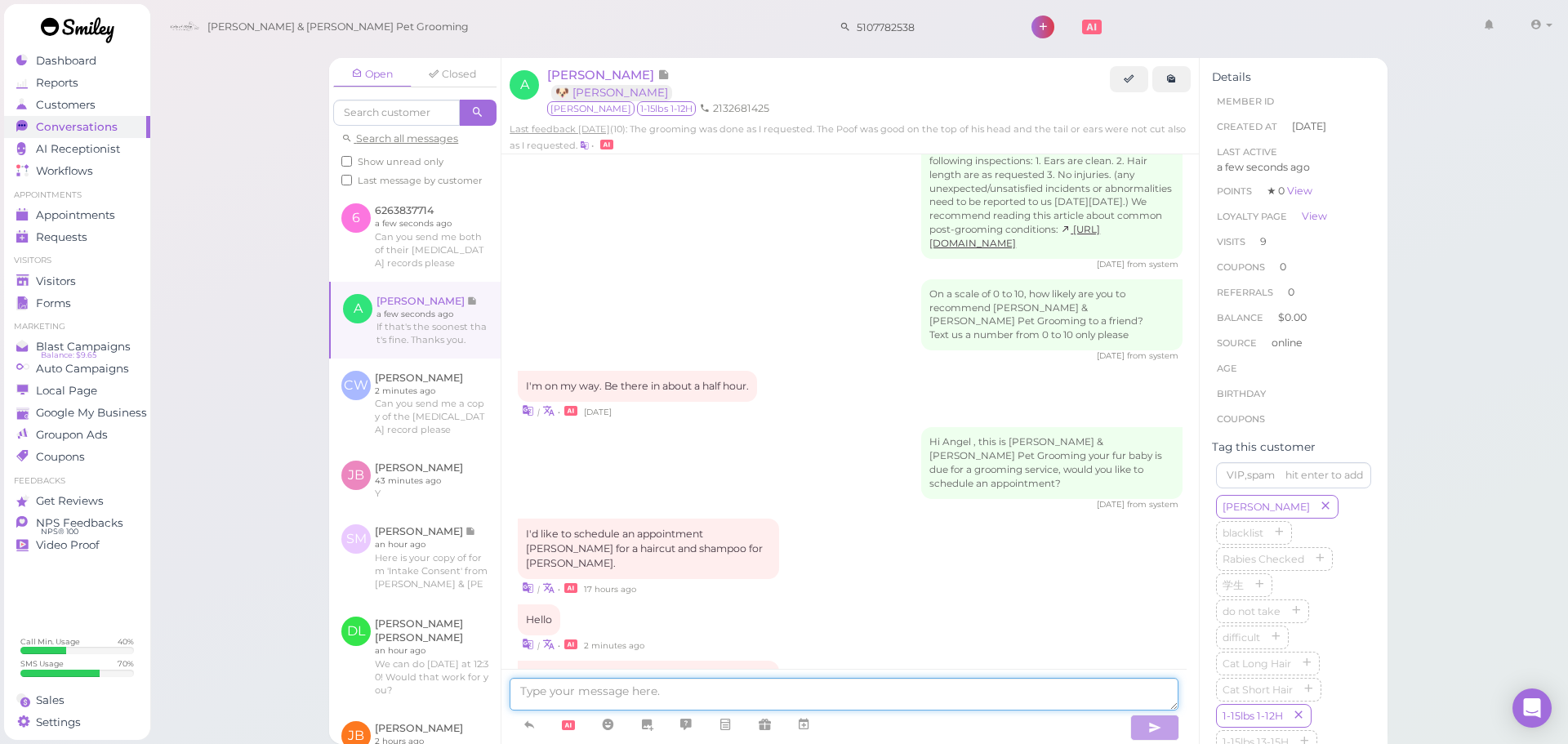
click at [763, 690] on textarea at bounding box center [844, 694] width 669 height 32
type textarea "And just to confirm, Ronnie is only for a bath, no haircut right?"
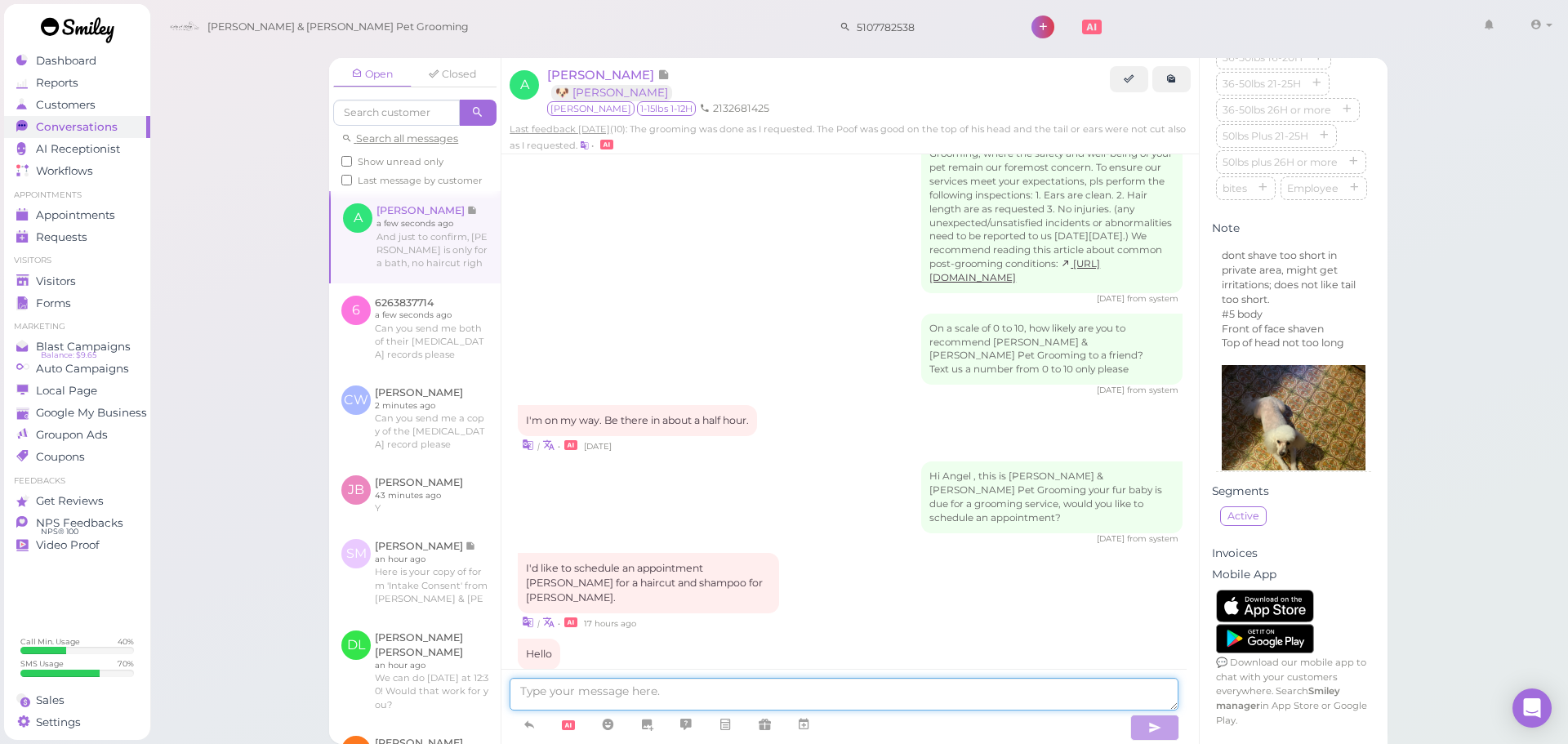
scroll to position [2611, 0]
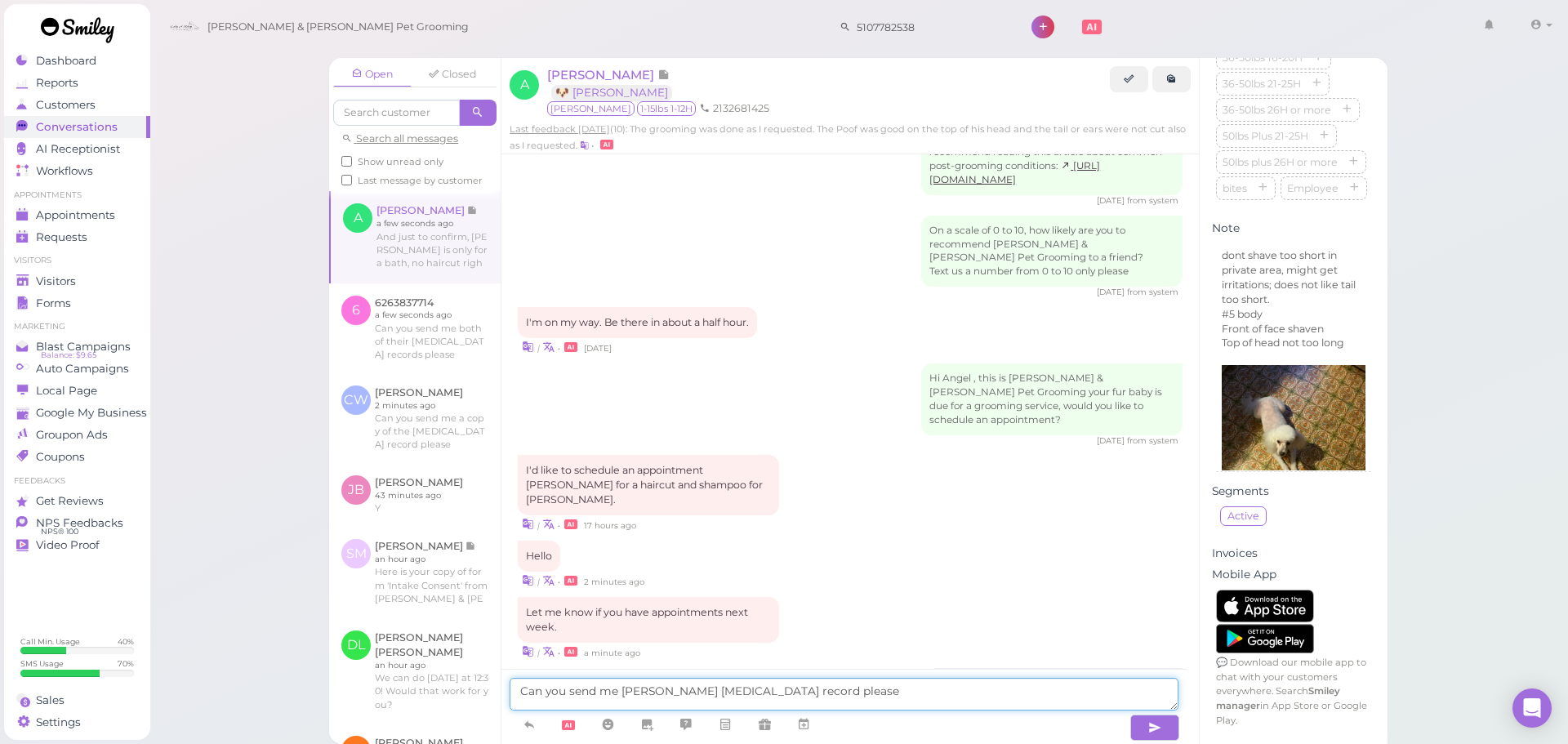
type textarea "Can you send me Trent's rabies vaccination record please"
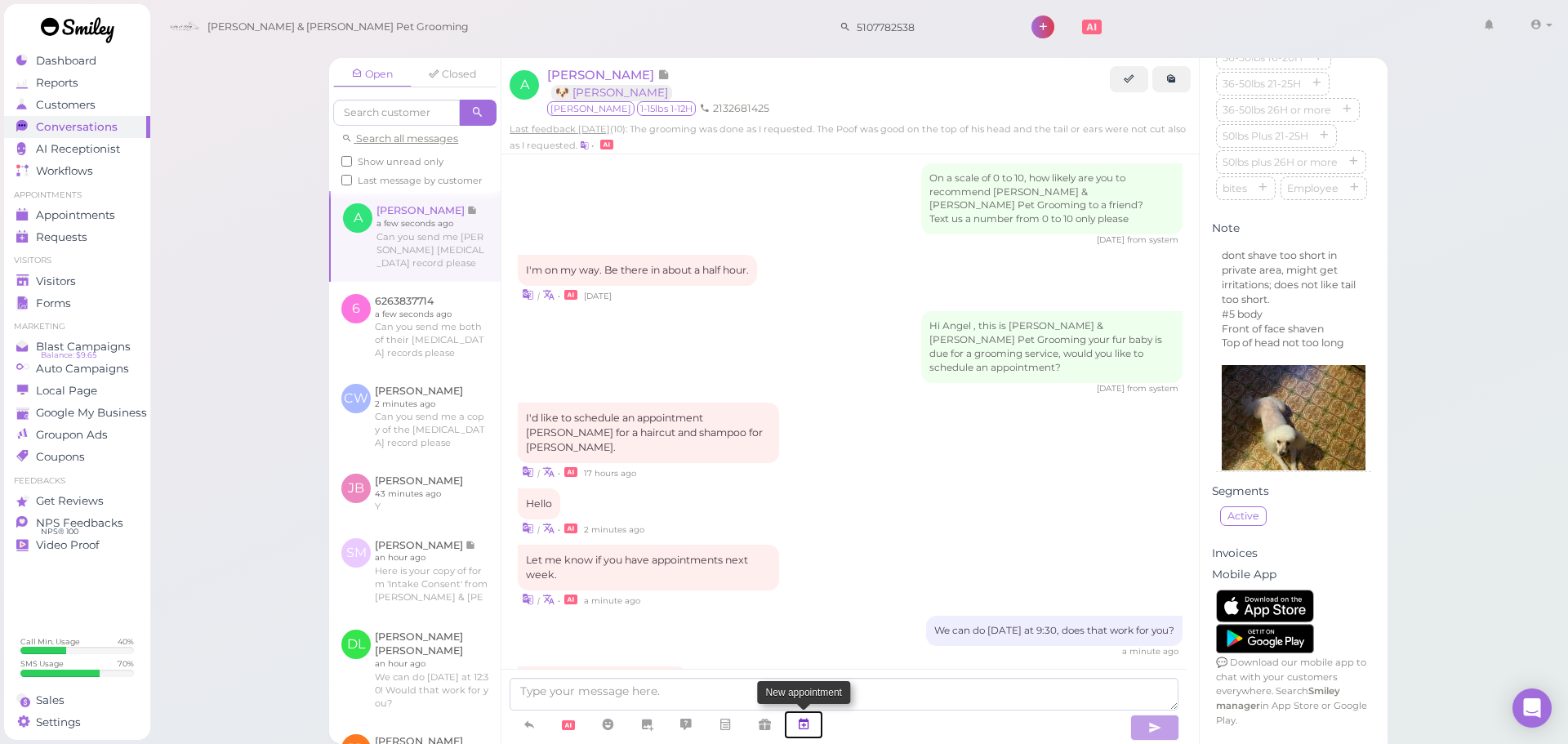
click at [806, 730] on icon at bounding box center [803, 723] width 13 height 16
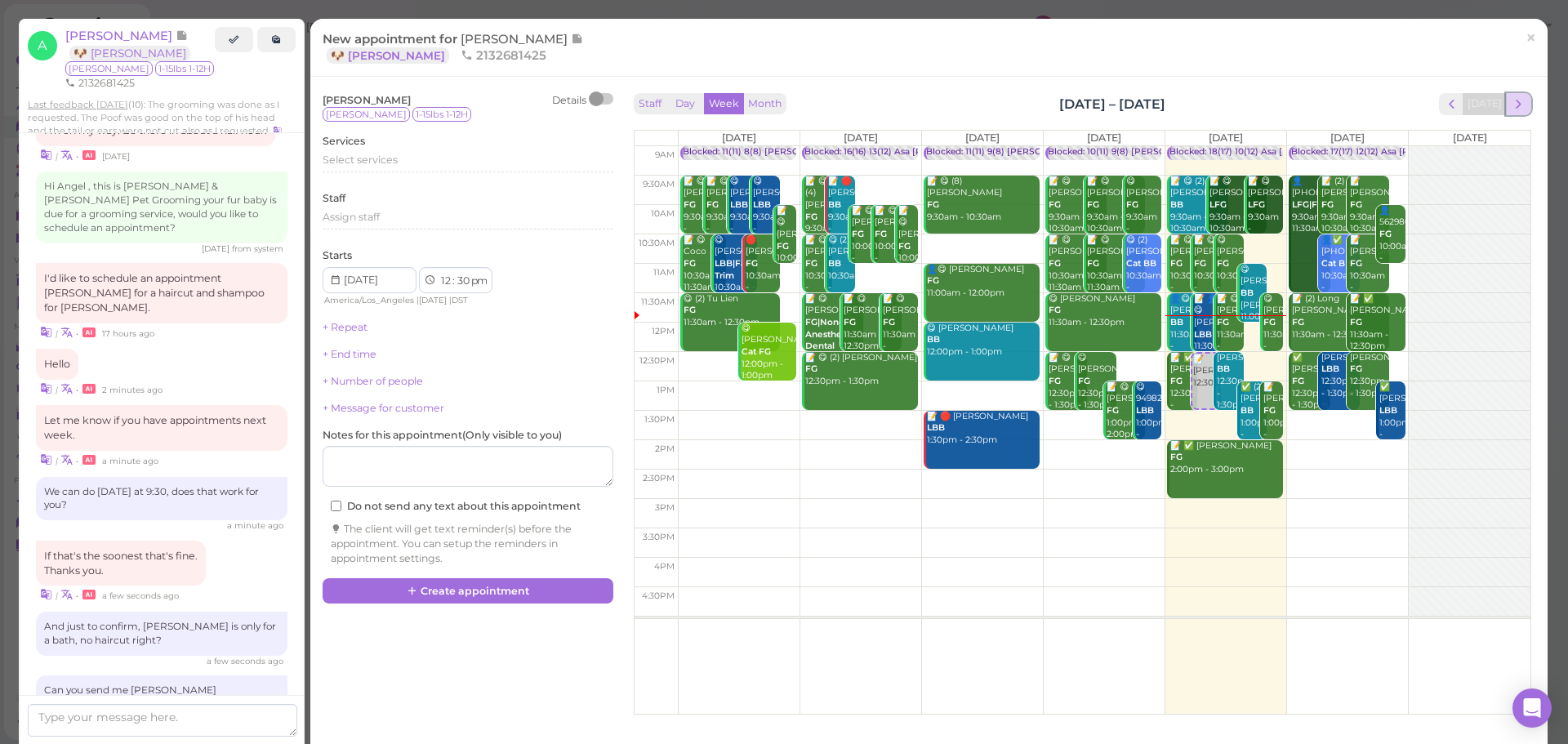
click at [1512, 99] on span "next" at bounding box center [1519, 104] width 15 height 15
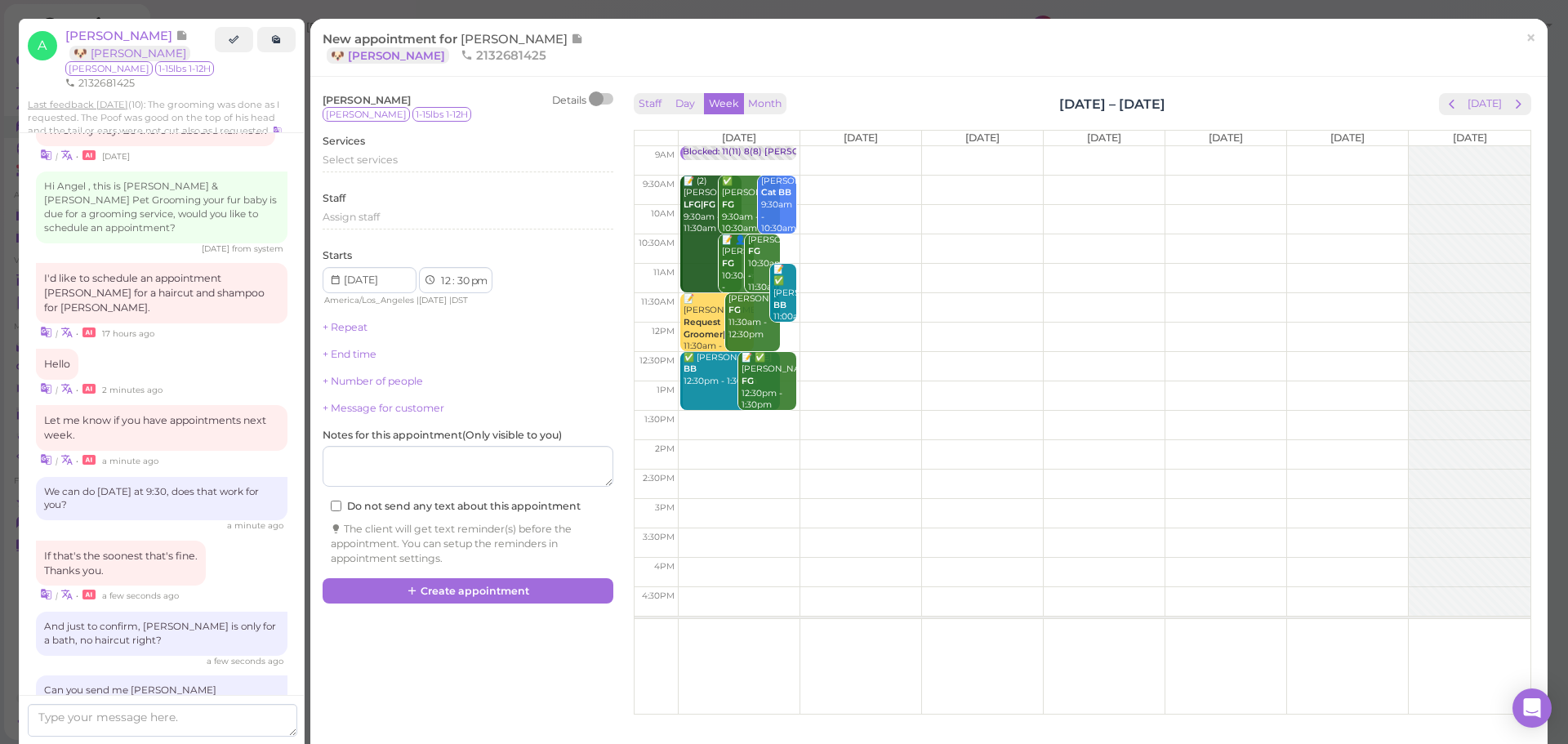
scroll to position [2807, 0]
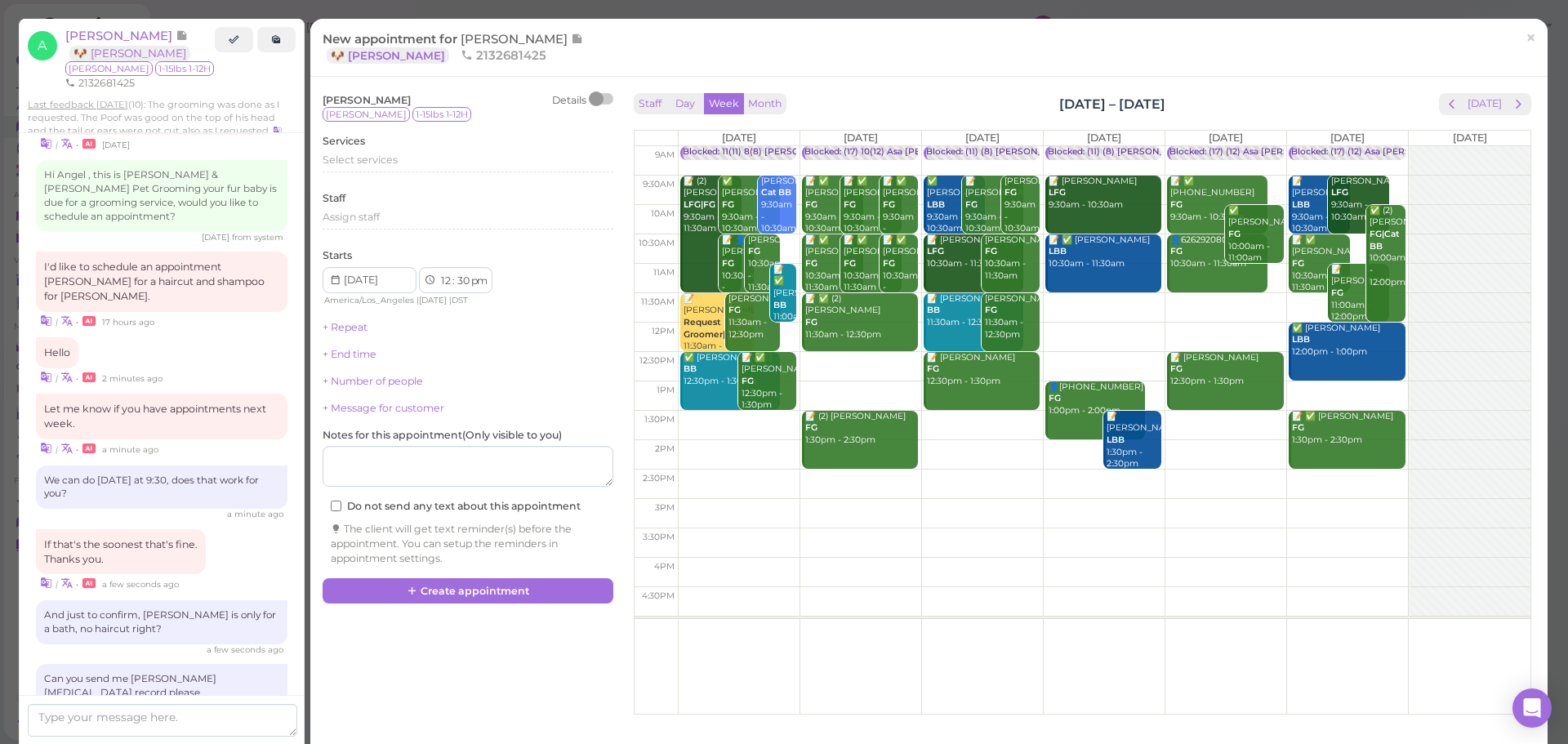
click at [1082, 310] on td at bounding box center [1104, 308] width 853 height 29
type input "[DATE]"
select select "11"
select select "45"
select select "am"
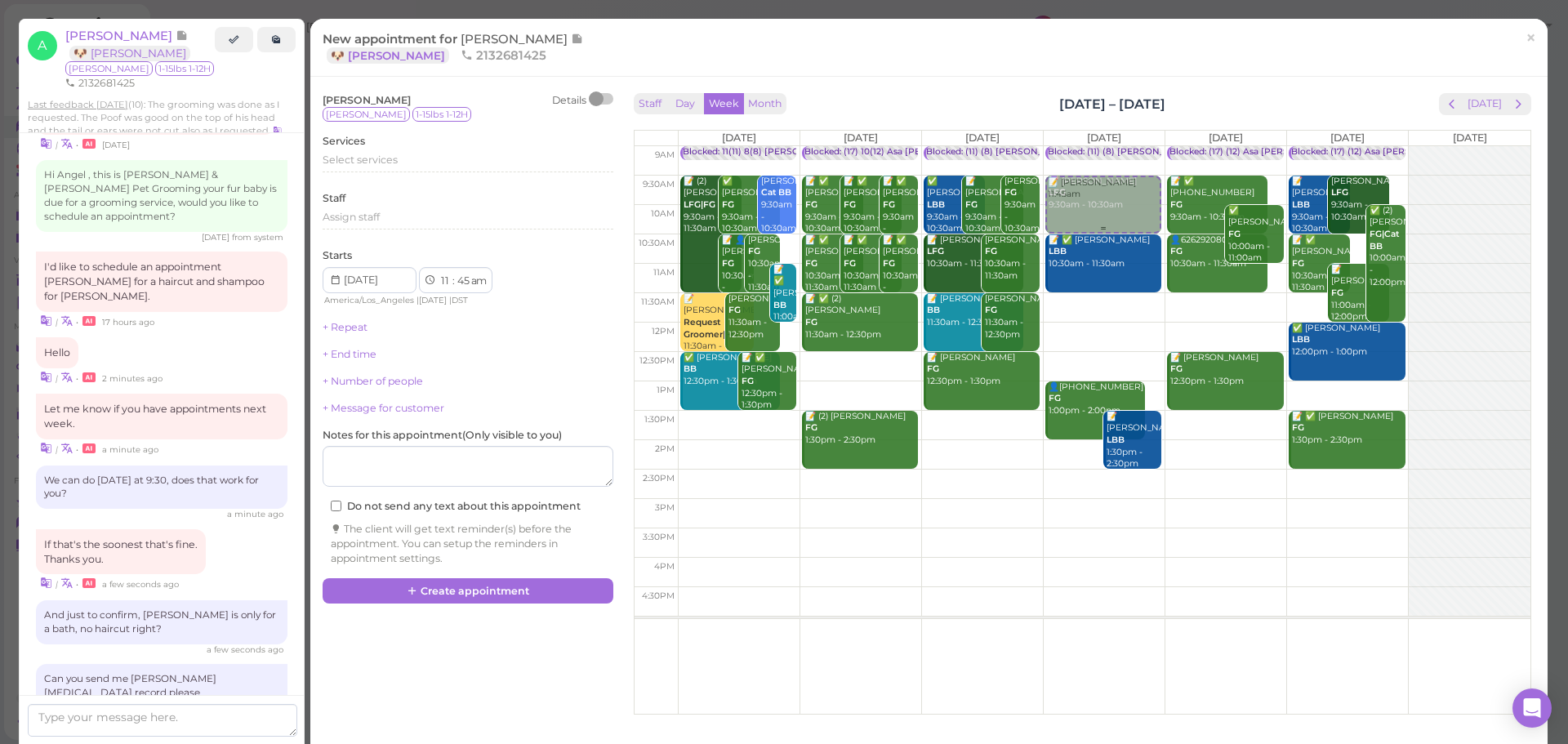
drag, startPoint x: 1075, startPoint y: 316, endPoint x: 1071, endPoint y: 187, distance: 129.1
click at [1072, 146] on div "📝 Angel Meza 11:45am Blocked: (11) (8) Asa Rebecca • Appointment 📝 Bibiana Cont…" at bounding box center [1104, 146] width 121 height 0
select select "9"
select select "30"
click at [393, 171] on div "Select services" at bounding box center [468, 162] width 291 height 20
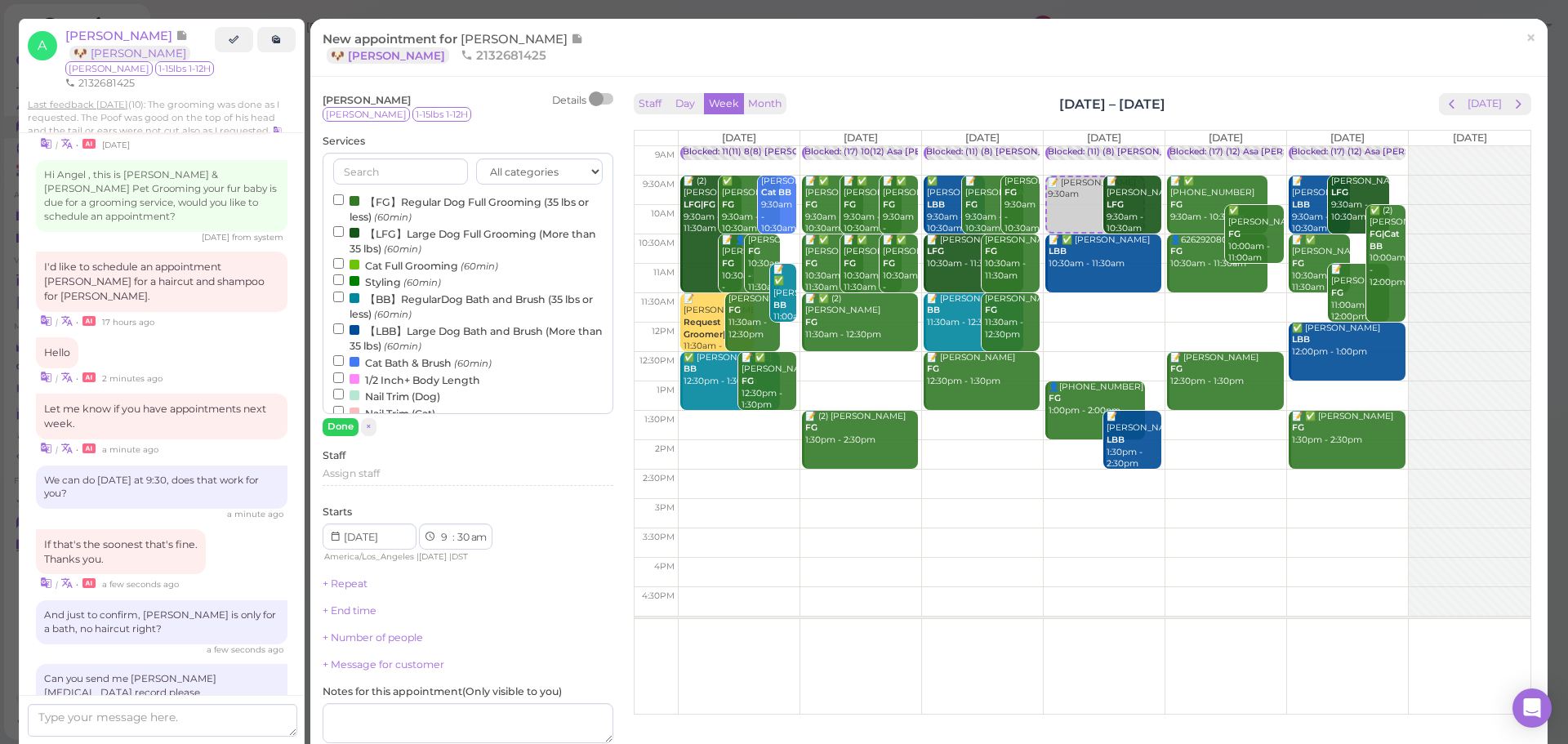
click at [389, 197] on label "【FG】Regular Dog Full Grooming (35 lbs or less) (60min)" at bounding box center [468, 208] width 269 height 32
click at [344, 197] on input "【FG】Regular Dog Full Grooming (35 lbs or less) (60min)" at bounding box center [339, 199] width 10 height 10
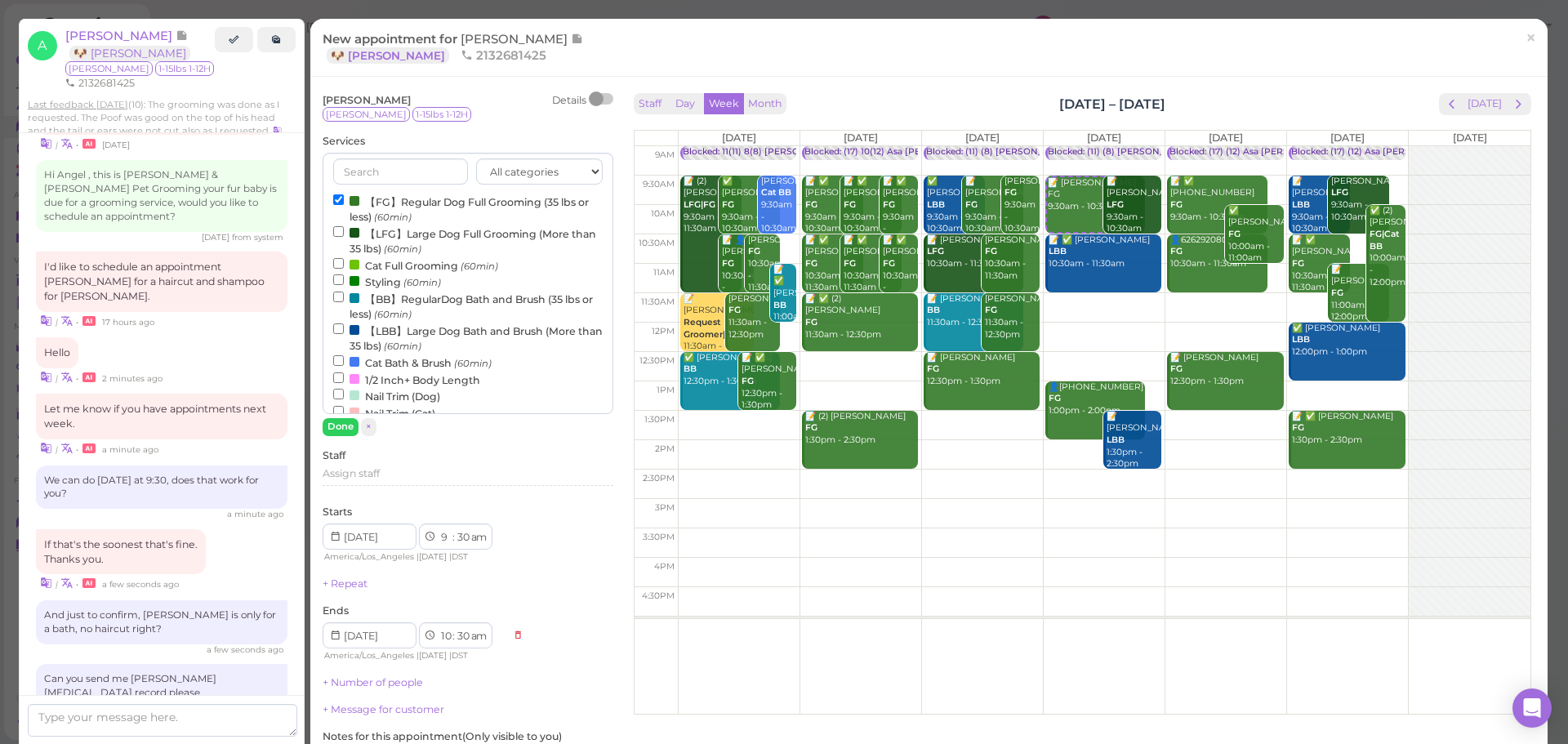
click at [392, 305] on label "【BB】RegularDog Bath and Brush (35 lbs or less) (60min)" at bounding box center [468, 305] width 269 height 32
click at [344, 302] on input "【BB】RegularDog Bath and Brush (35 lbs or less) (60min)" at bounding box center [339, 297] width 10 height 10
select select "11"
click at [339, 425] on button "Done" at bounding box center [340, 427] width 36 height 17
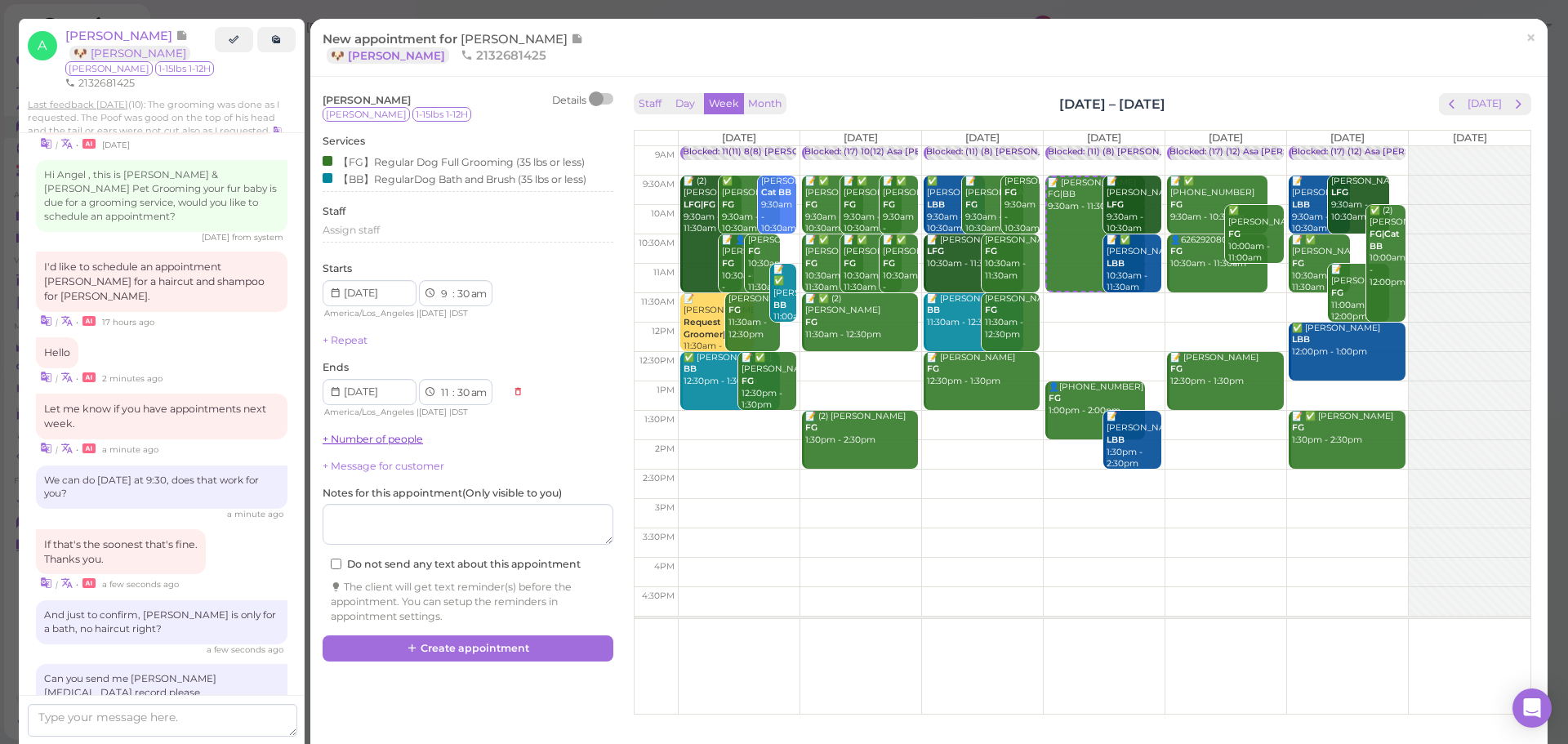
click at [347, 444] on link "+ Number of people" at bounding box center [372, 439] width 100 height 12
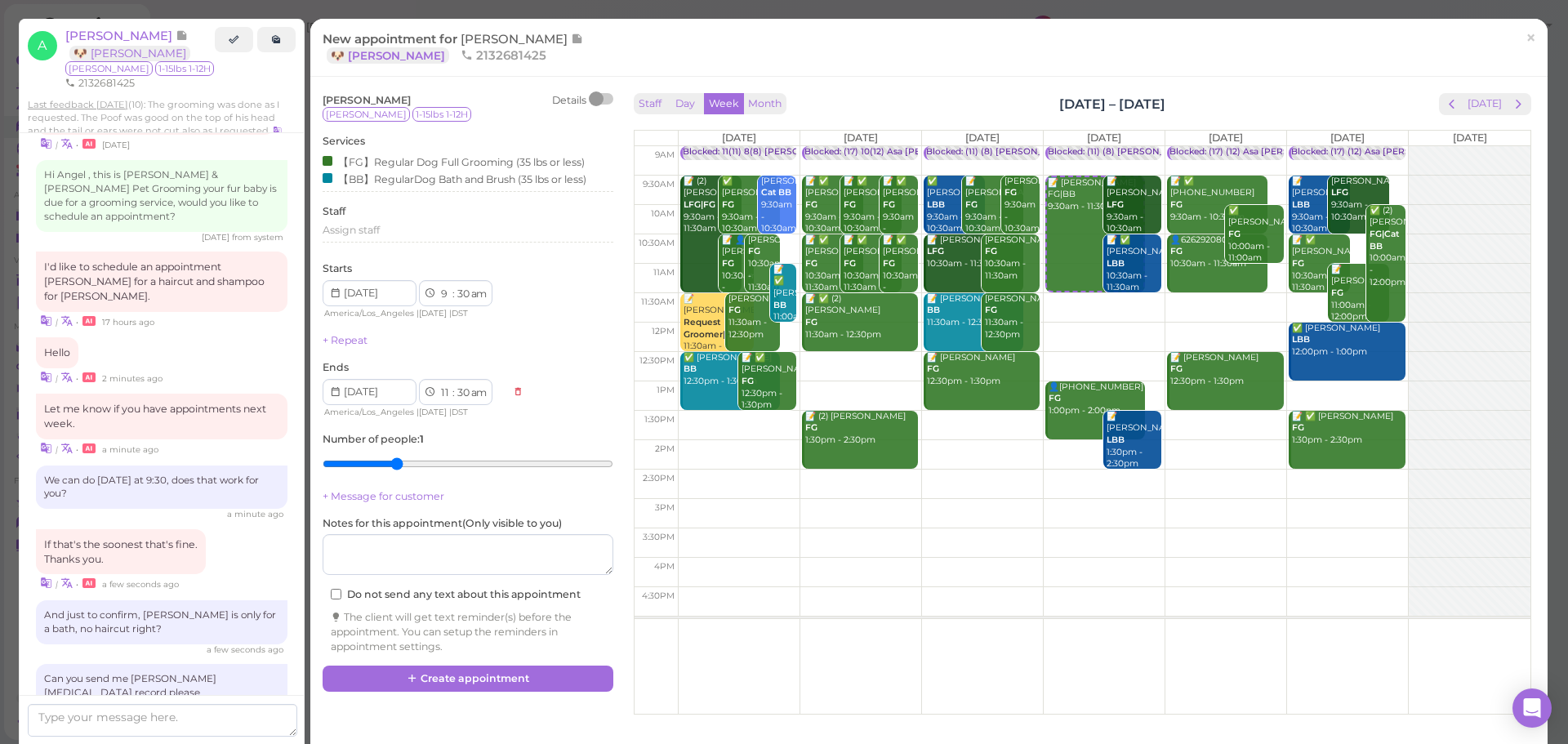
click at [407, 462] on input "range" at bounding box center [468, 464] width 291 height 27
type input "2"
click at [371, 460] on input "range" at bounding box center [468, 464] width 291 height 27
click at [428, 677] on button "Create appointment" at bounding box center [468, 678] width 291 height 27
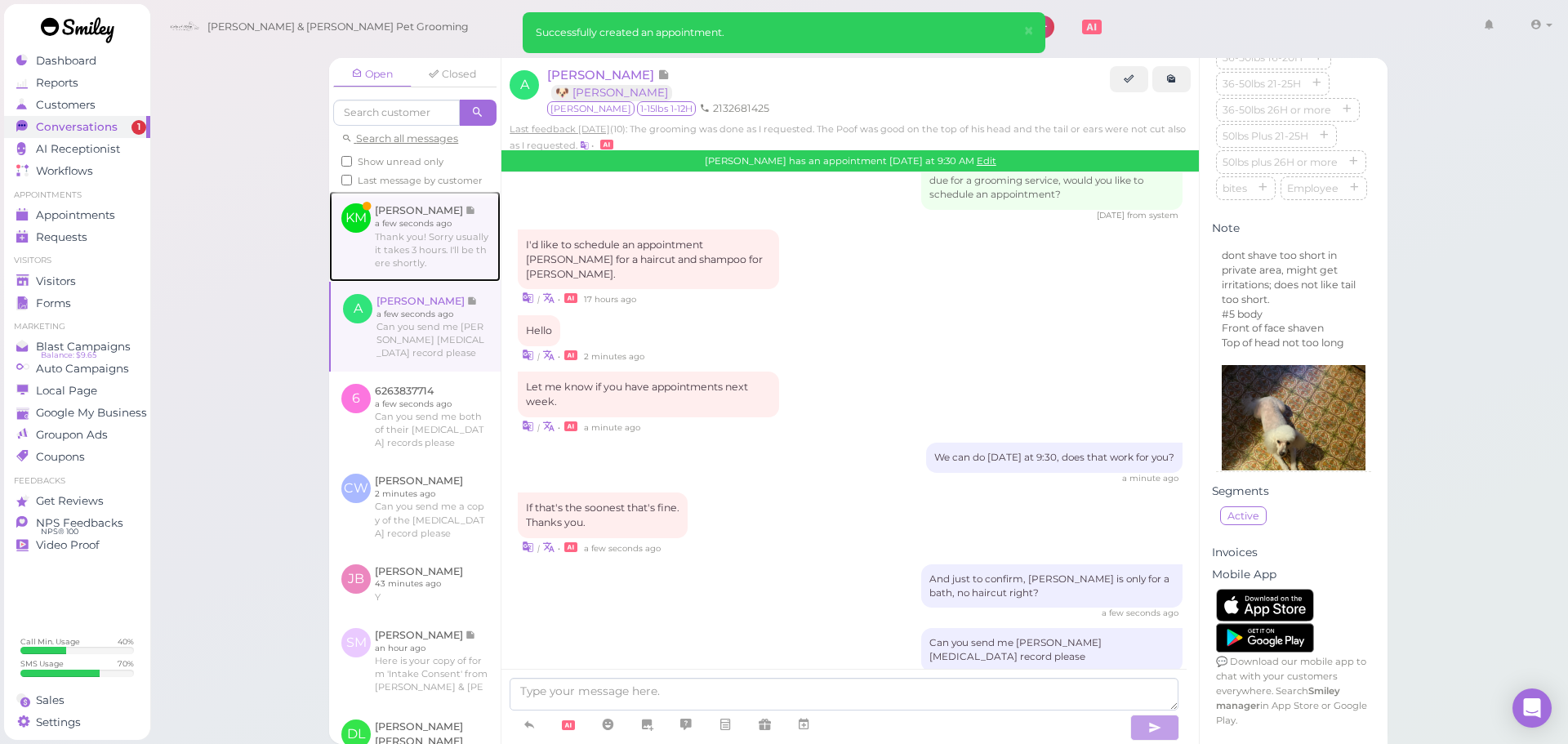
click at [448, 273] on link at bounding box center [415, 235] width 172 height 90
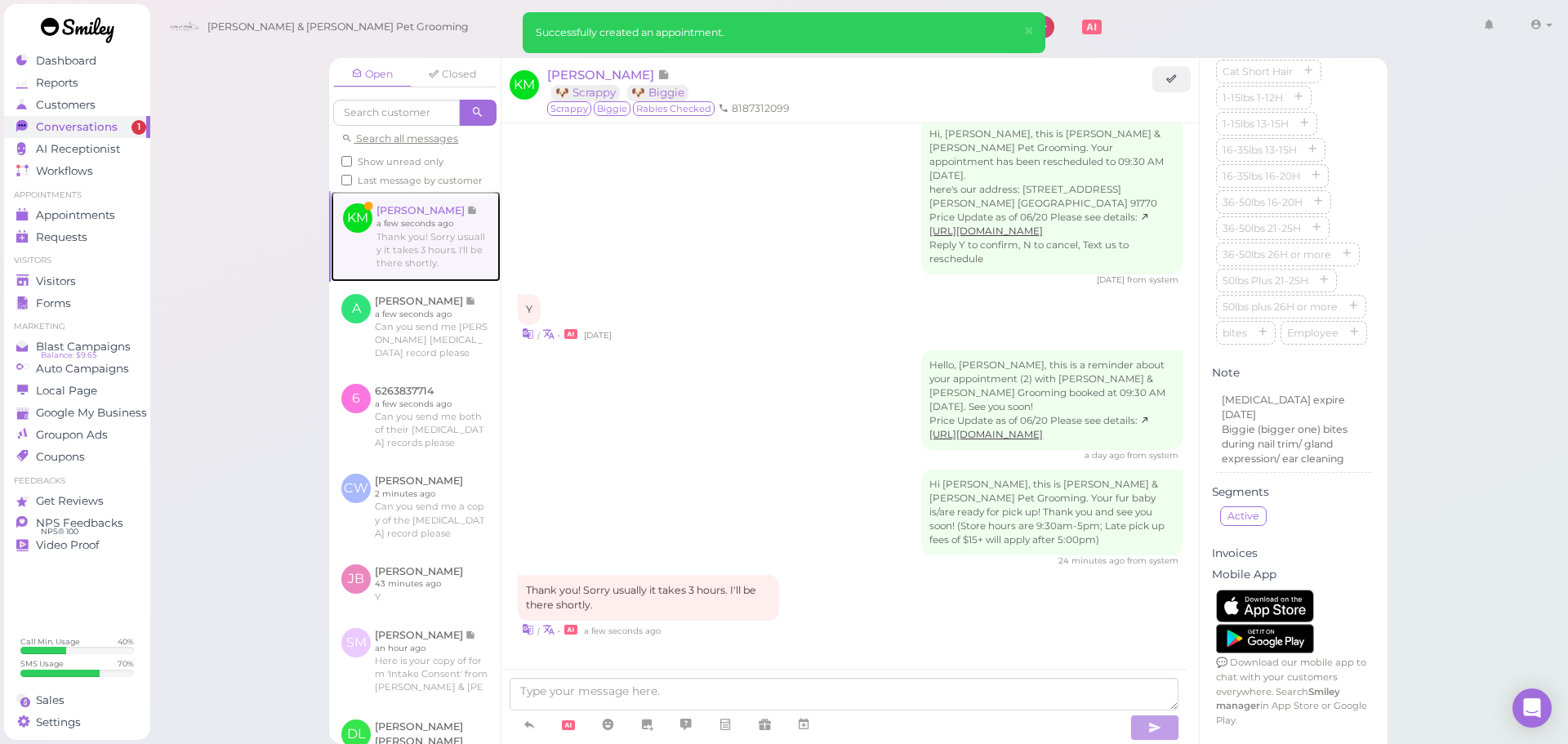
scroll to position [2046, 0]
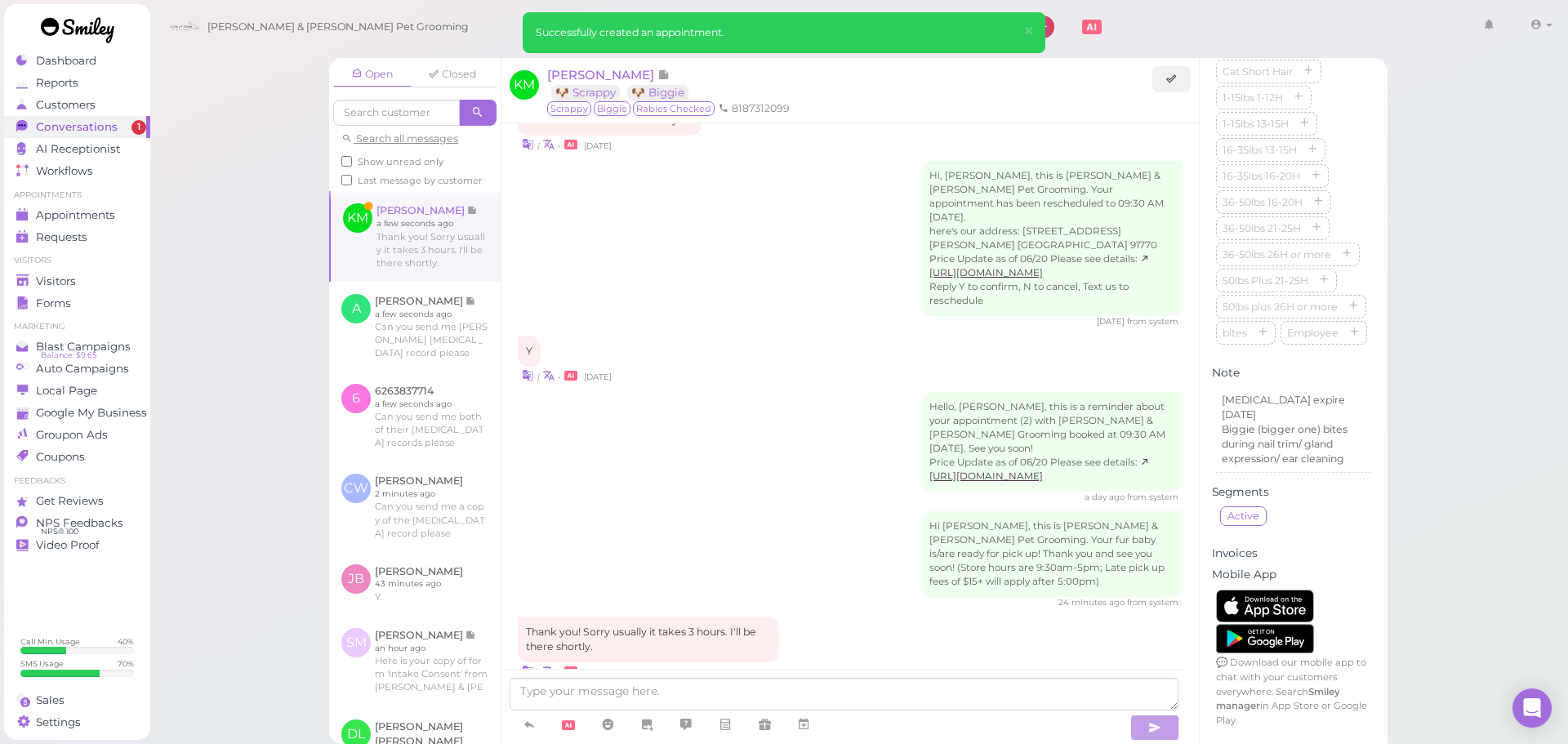
click at [278, 284] on div "Open Closed Search all messages Show unread only Last message by customer KM Ki…" at bounding box center [860, 372] width 1420 height 744
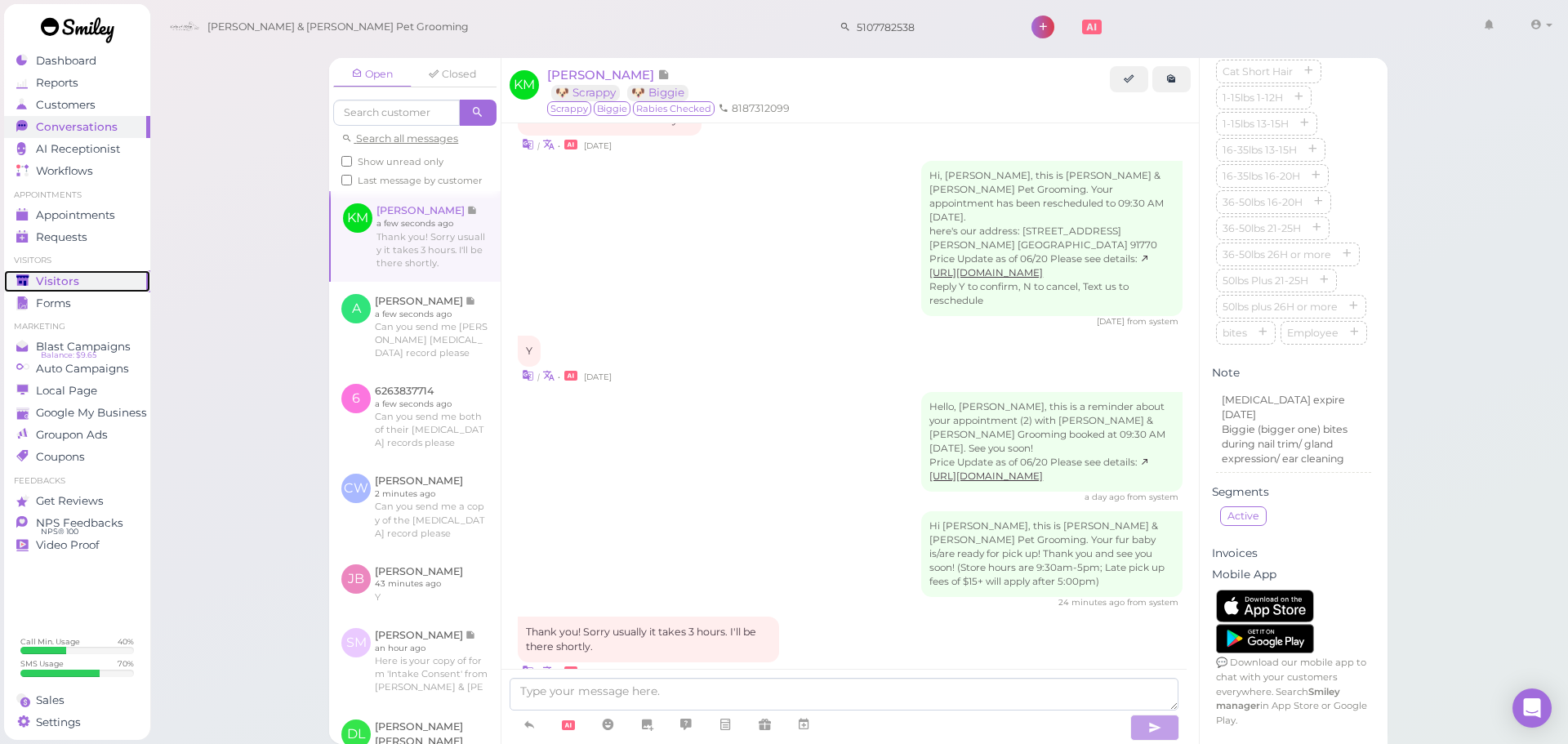
click at [68, 284] on span "Visitors" at bounding box center [57, 281] width 44 height 14
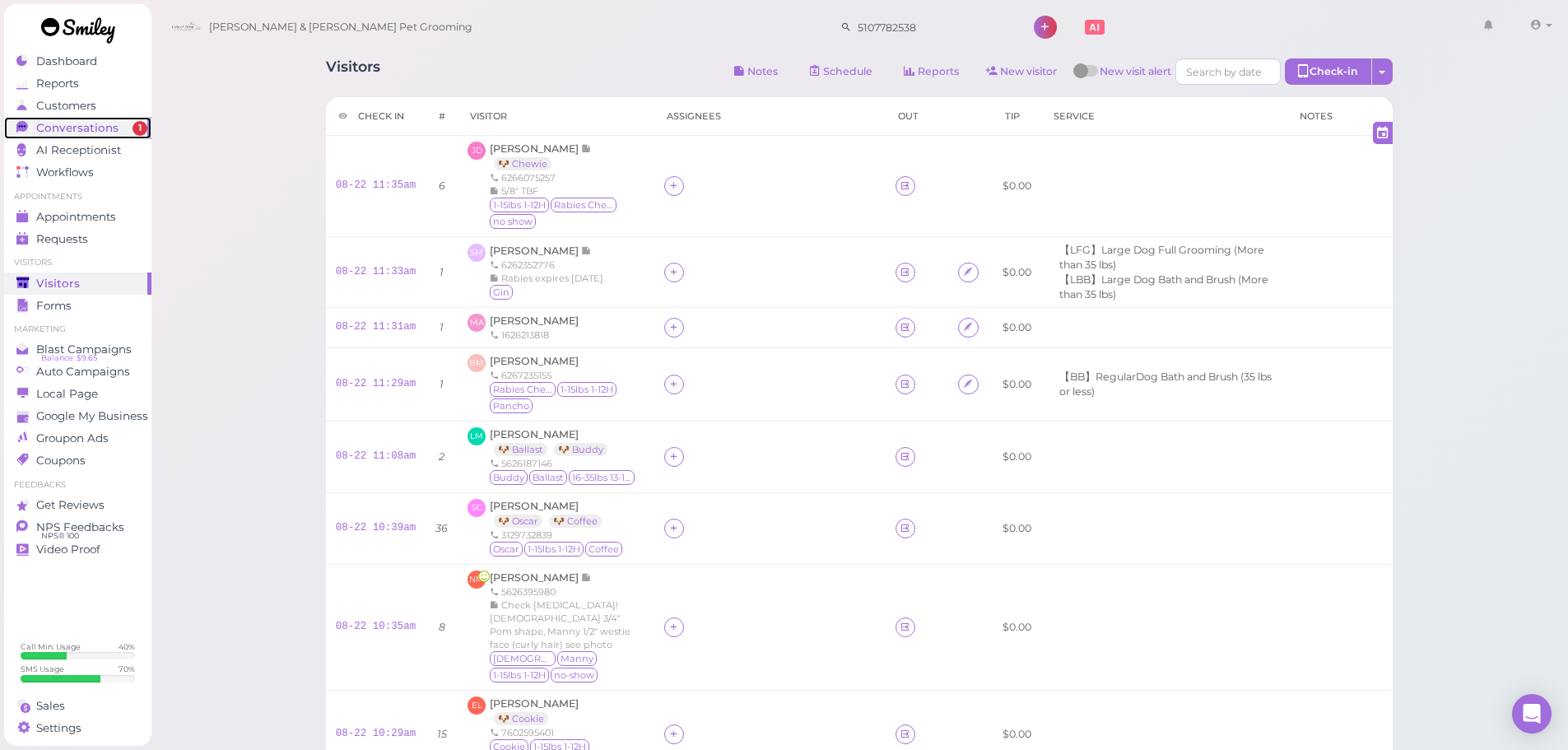
click at [107, 126] on span "Conversations" at bounding box center [77, 128] width 82 height 14
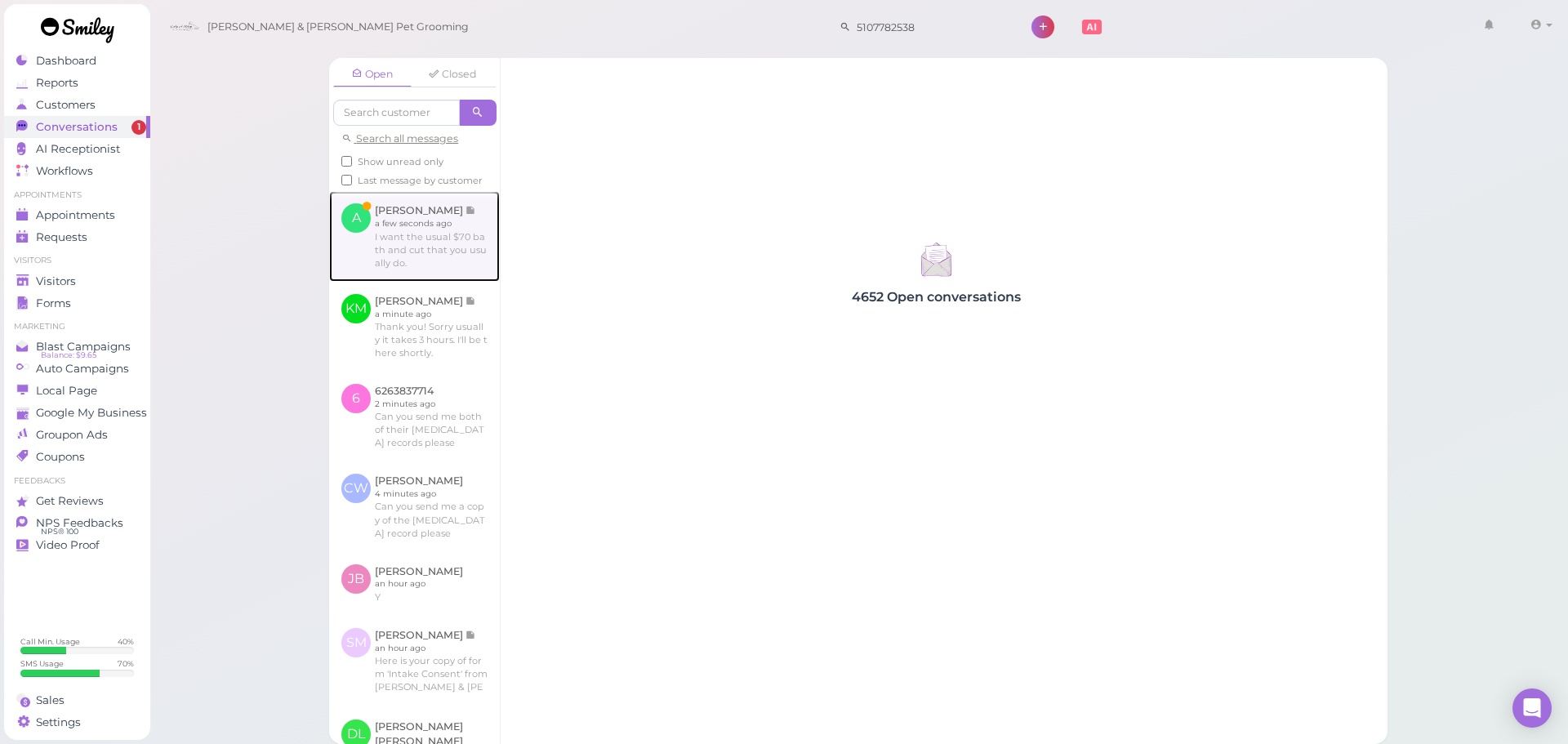
click at [467, 280] on link at bounding box center [415, 235] width 171 height 90
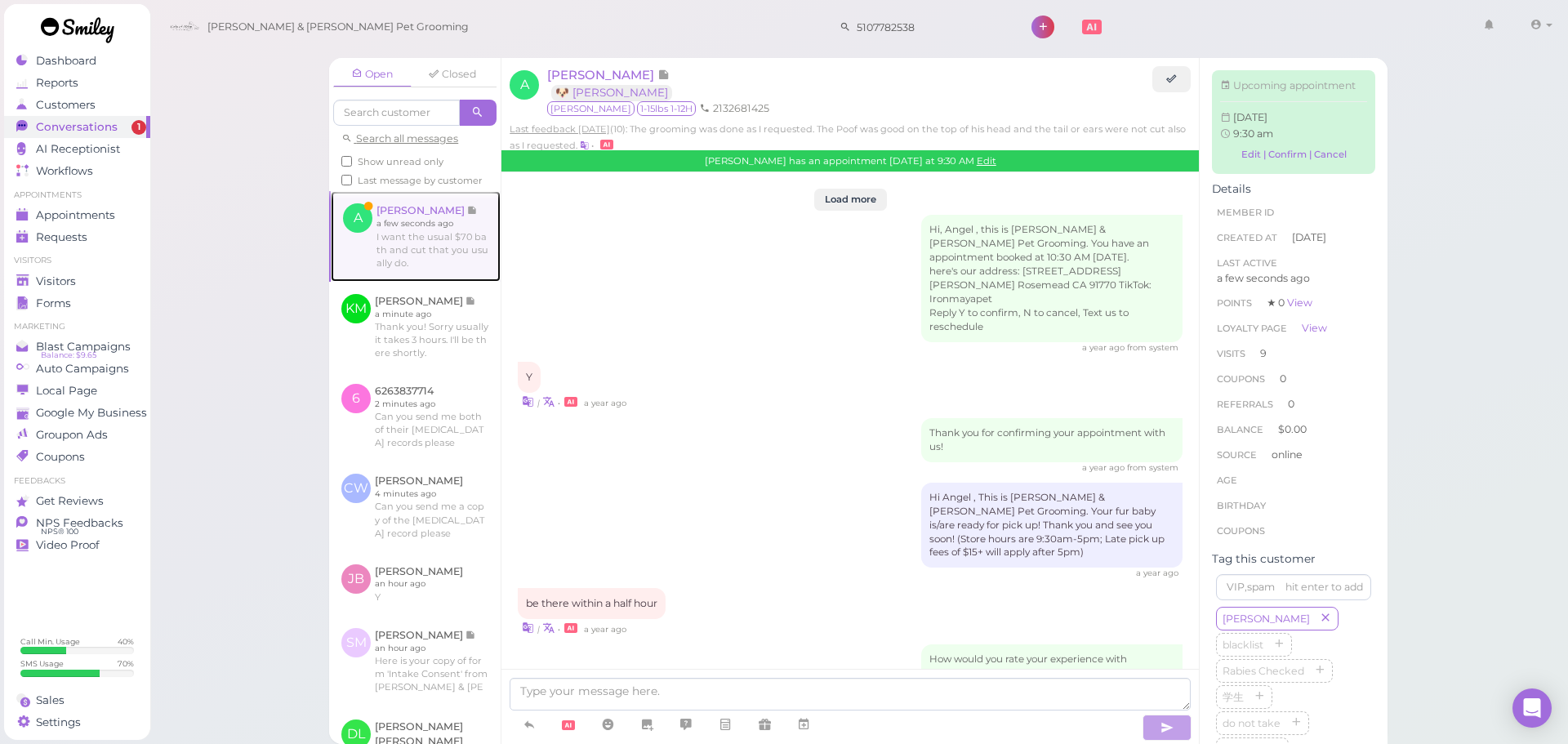
scroll to position [2559, 0]
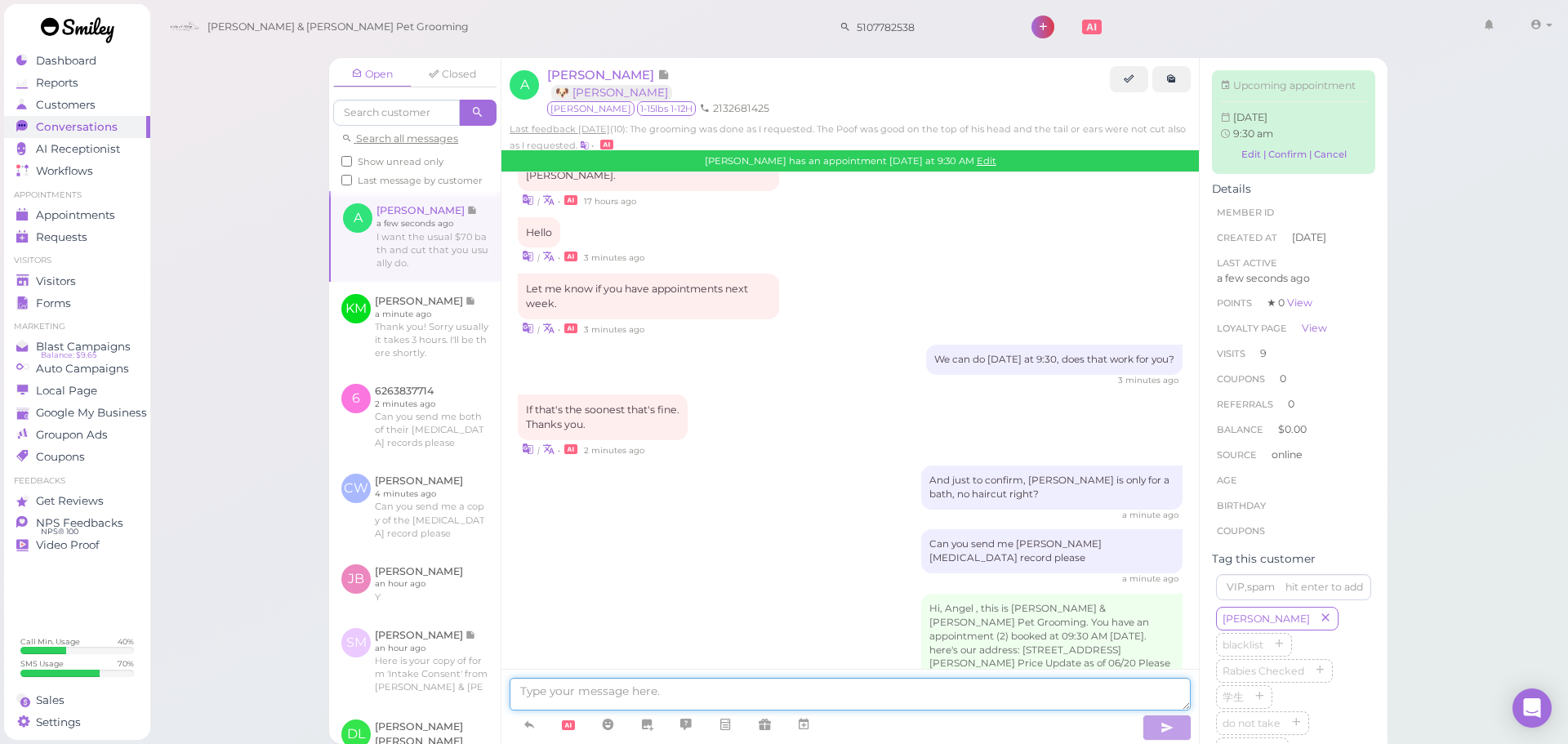
click at [705, 690] on textarea at bounding box center [850, 694] width 681 height 32
click at [797, 692] on textarea at bounding box center [850, 694] width 681 height 32
click at [767, 683] on textarea at bounding box center [850, 694] width 681 height 32
type textarea "So haircuts for both Trent and Ronnie?"
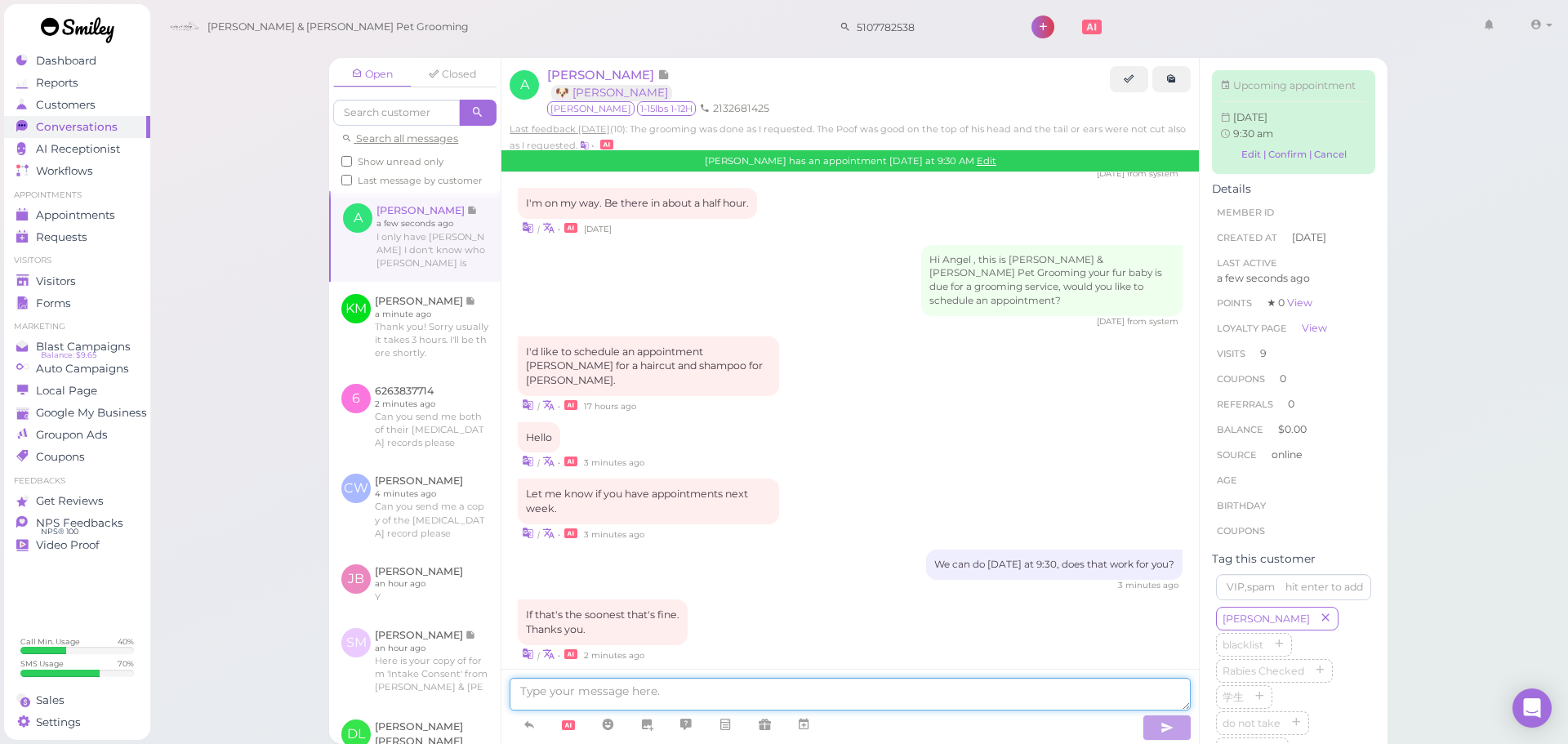
scroll to position [2737, 0]
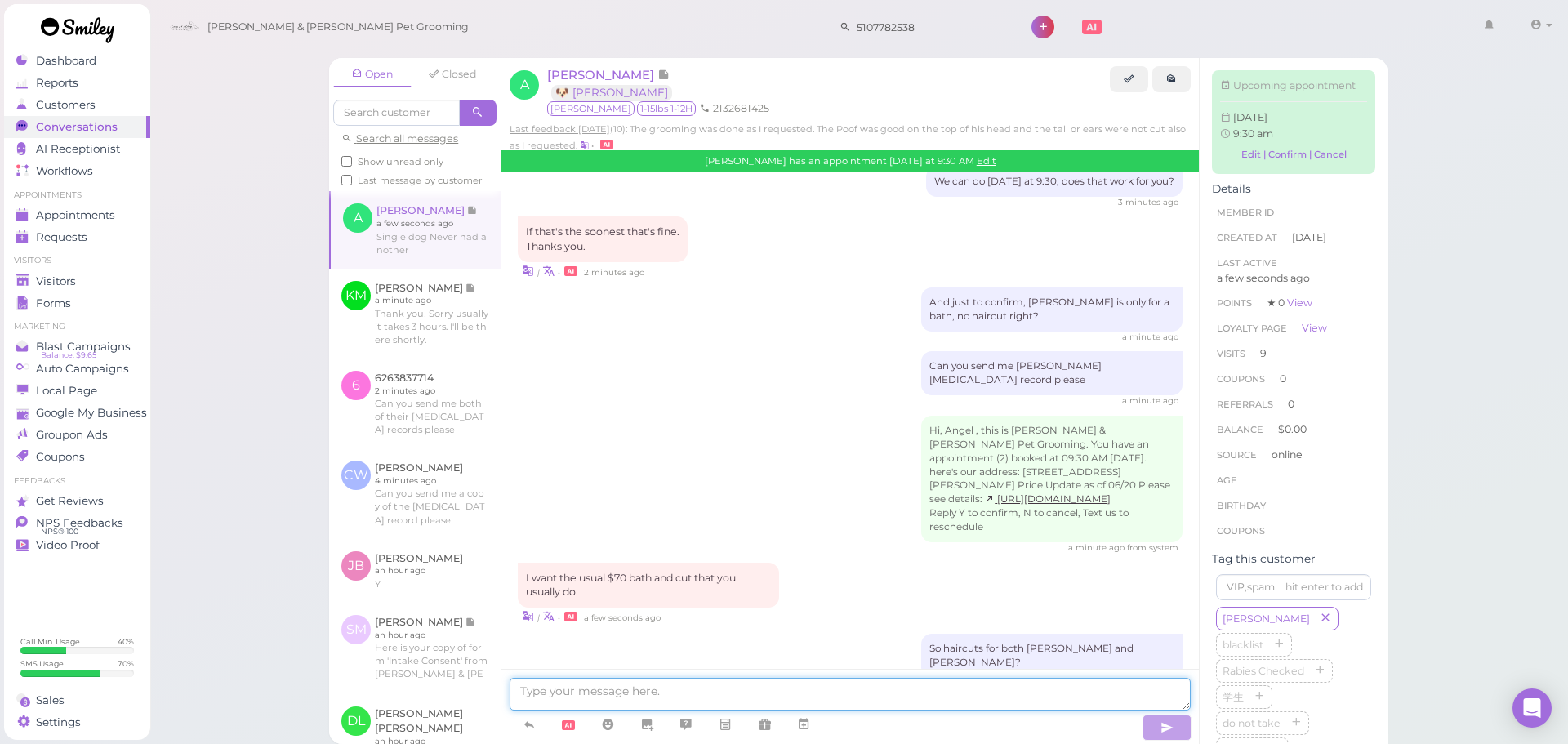
click at [760, 696] on textarea at bounding box center [850, 694] width 681 height 32
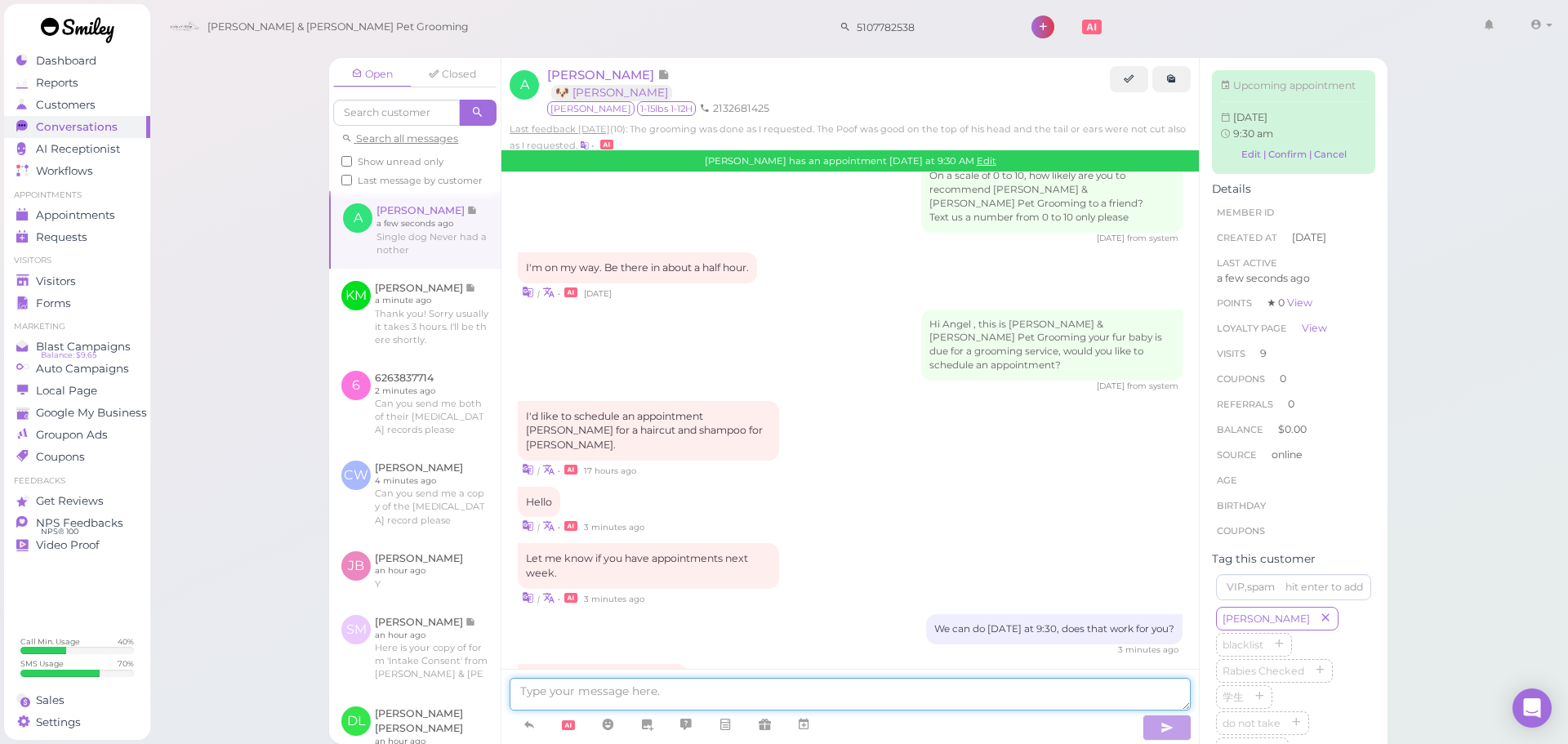
scroll to position [2247, 0]
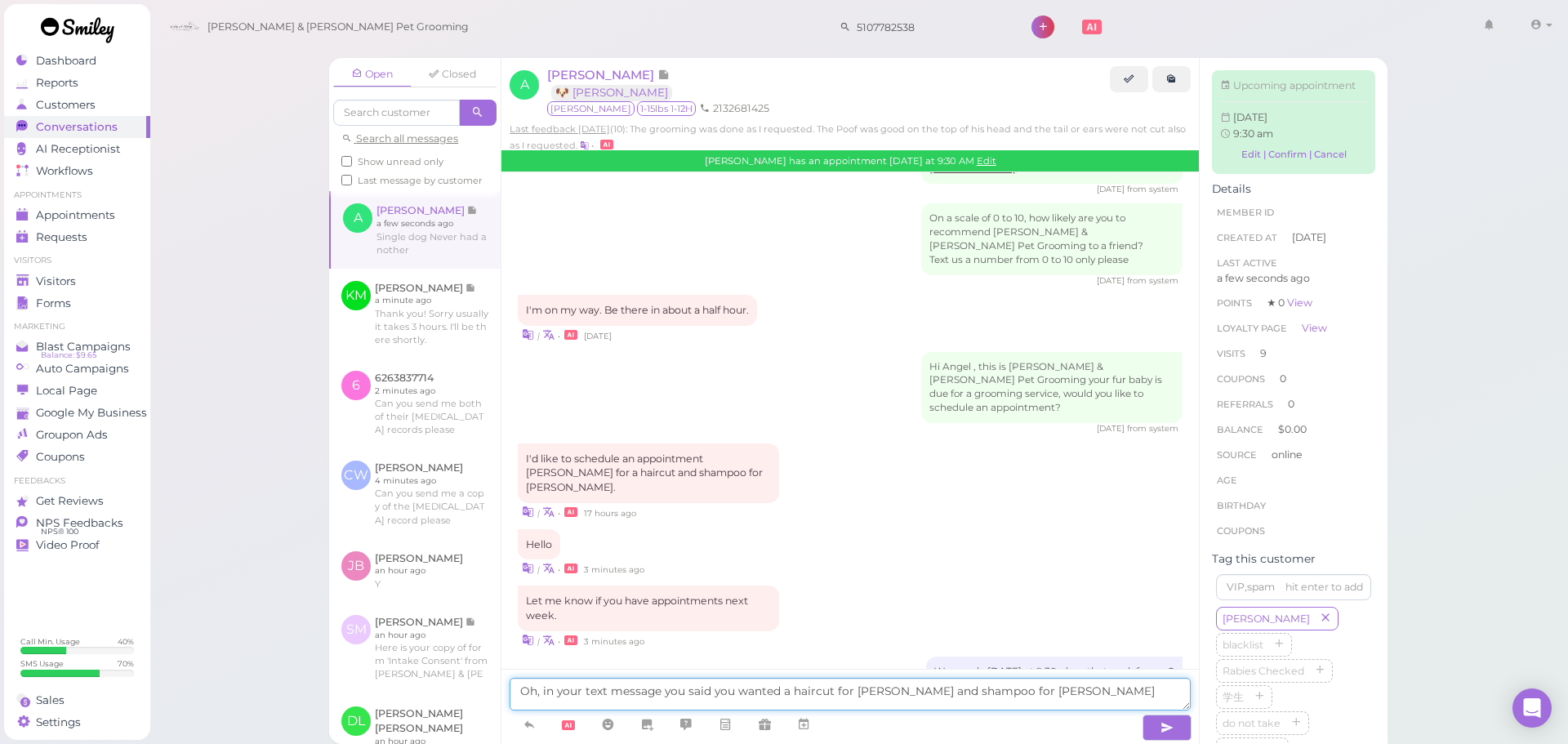
type textarea "Oh, in your text message you said you wanted a haircut for Trent and shampoo fo…"
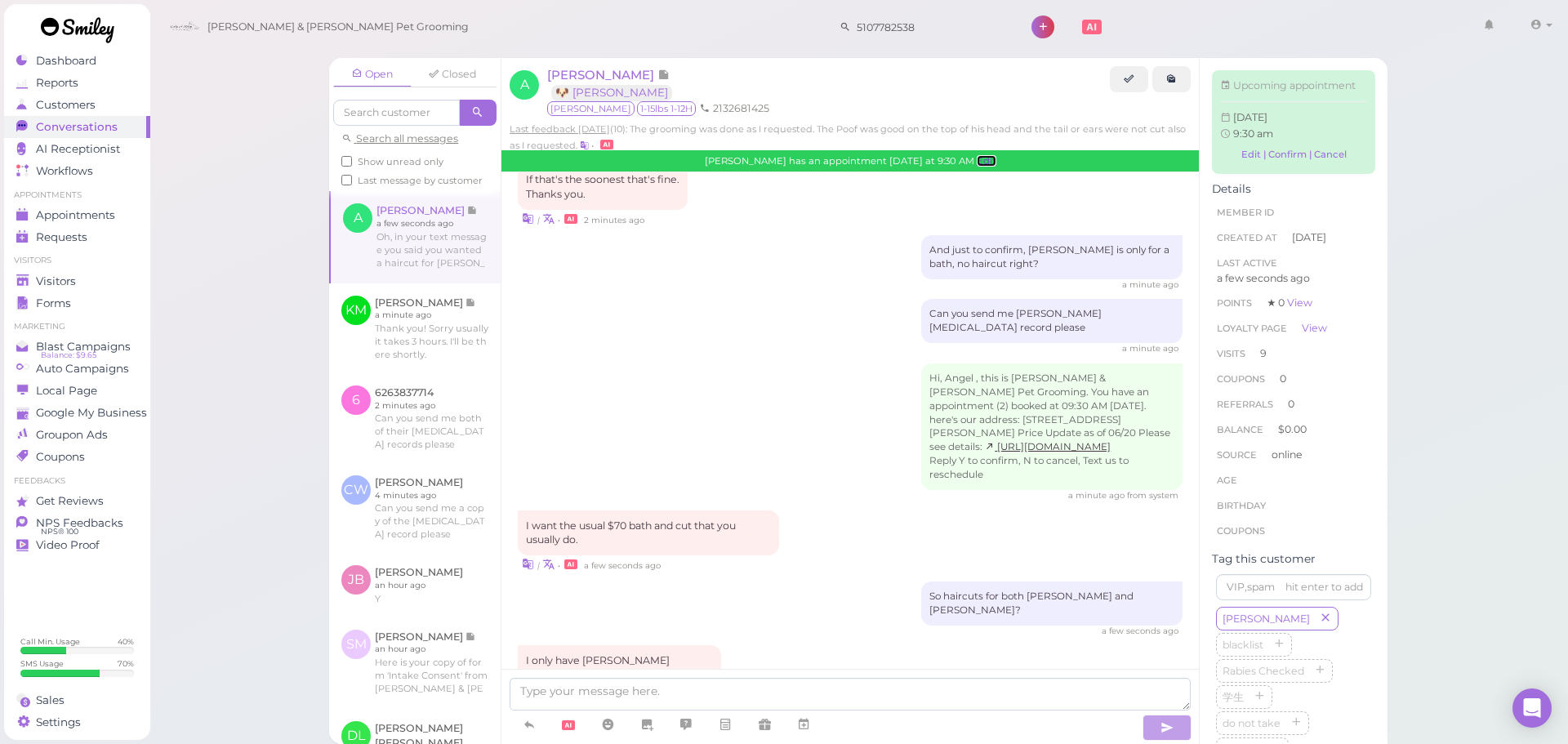
click at [977, 161] on link "Edit" at bounding box center [986, 160] width 20 height 11
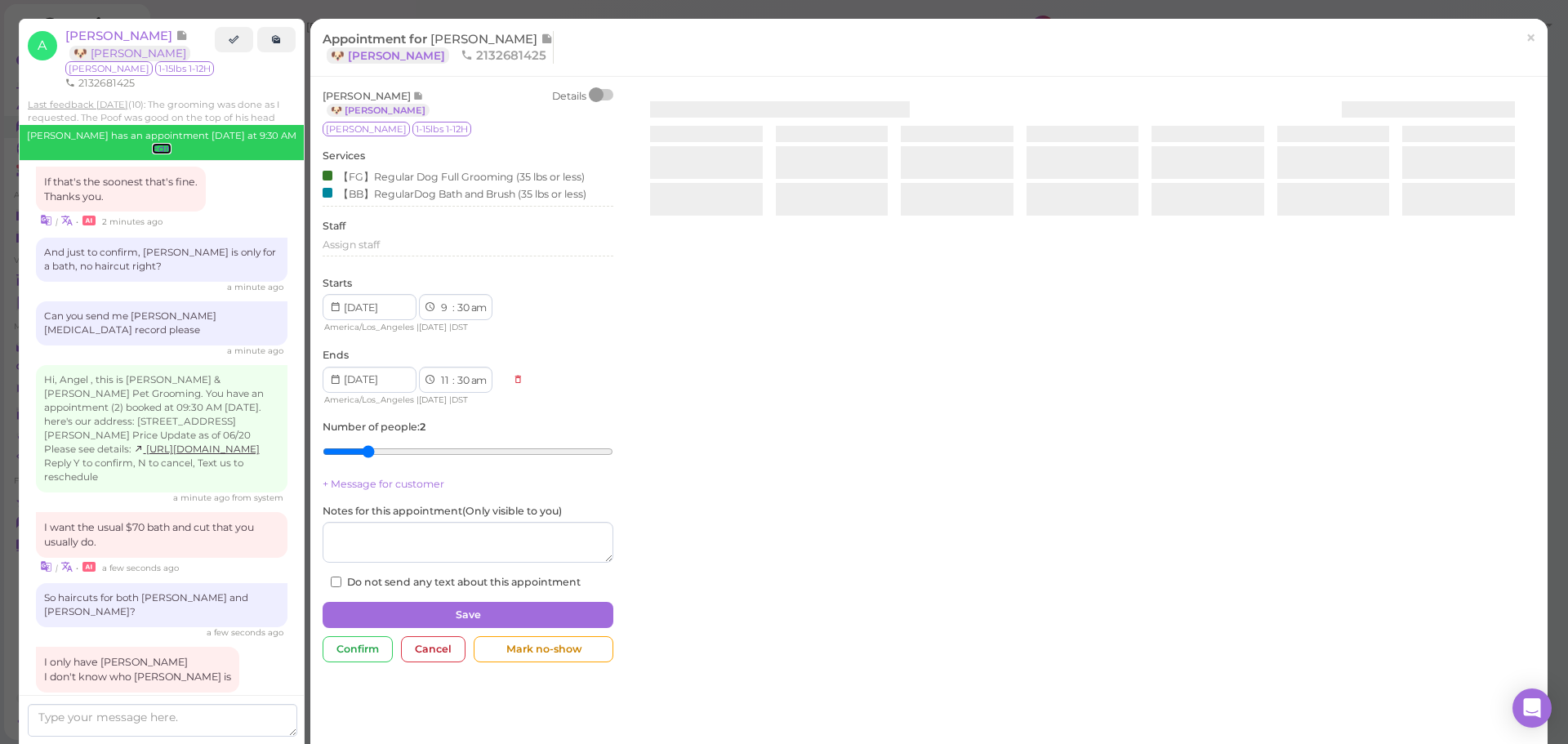
scroll to position [2928, 0]
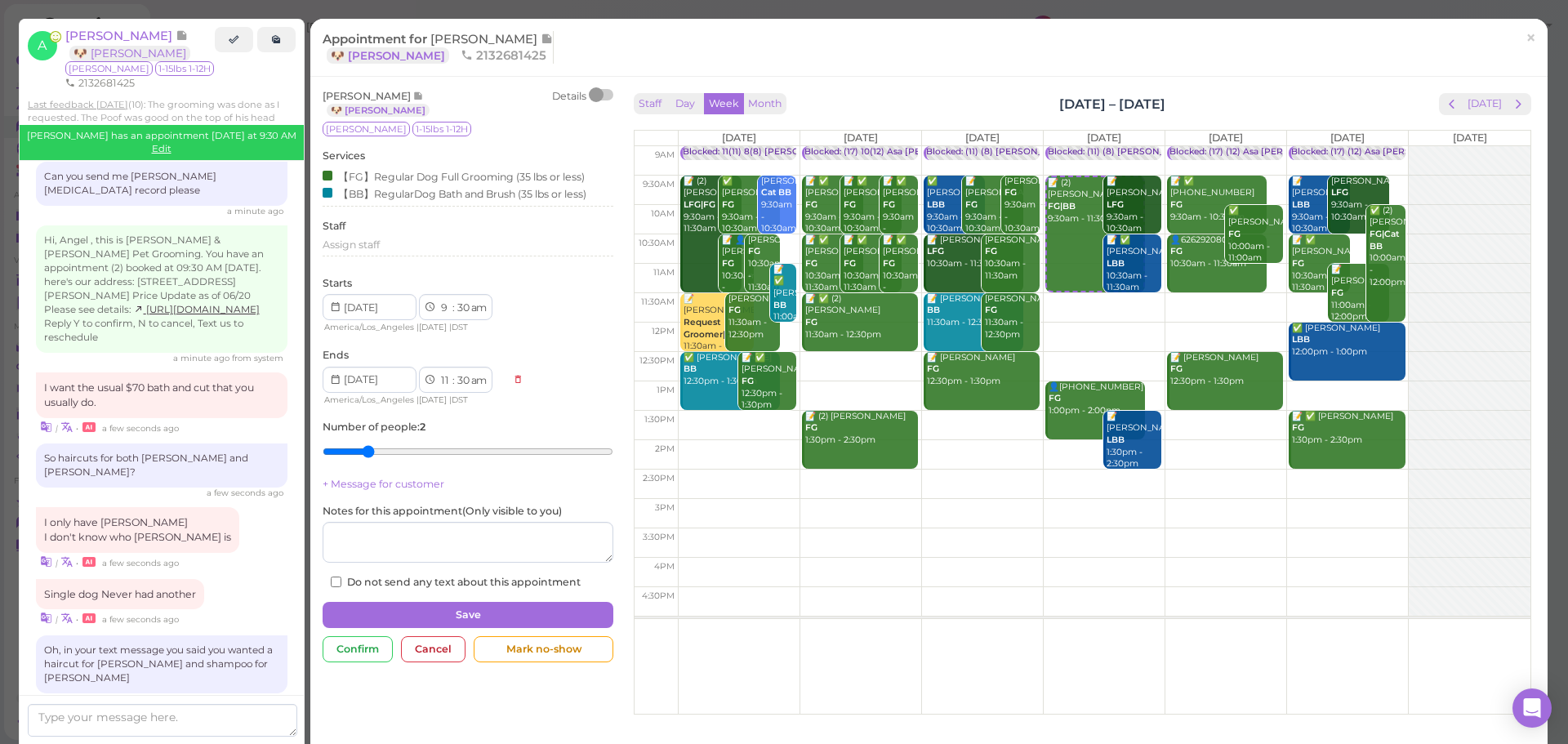
type input "1"
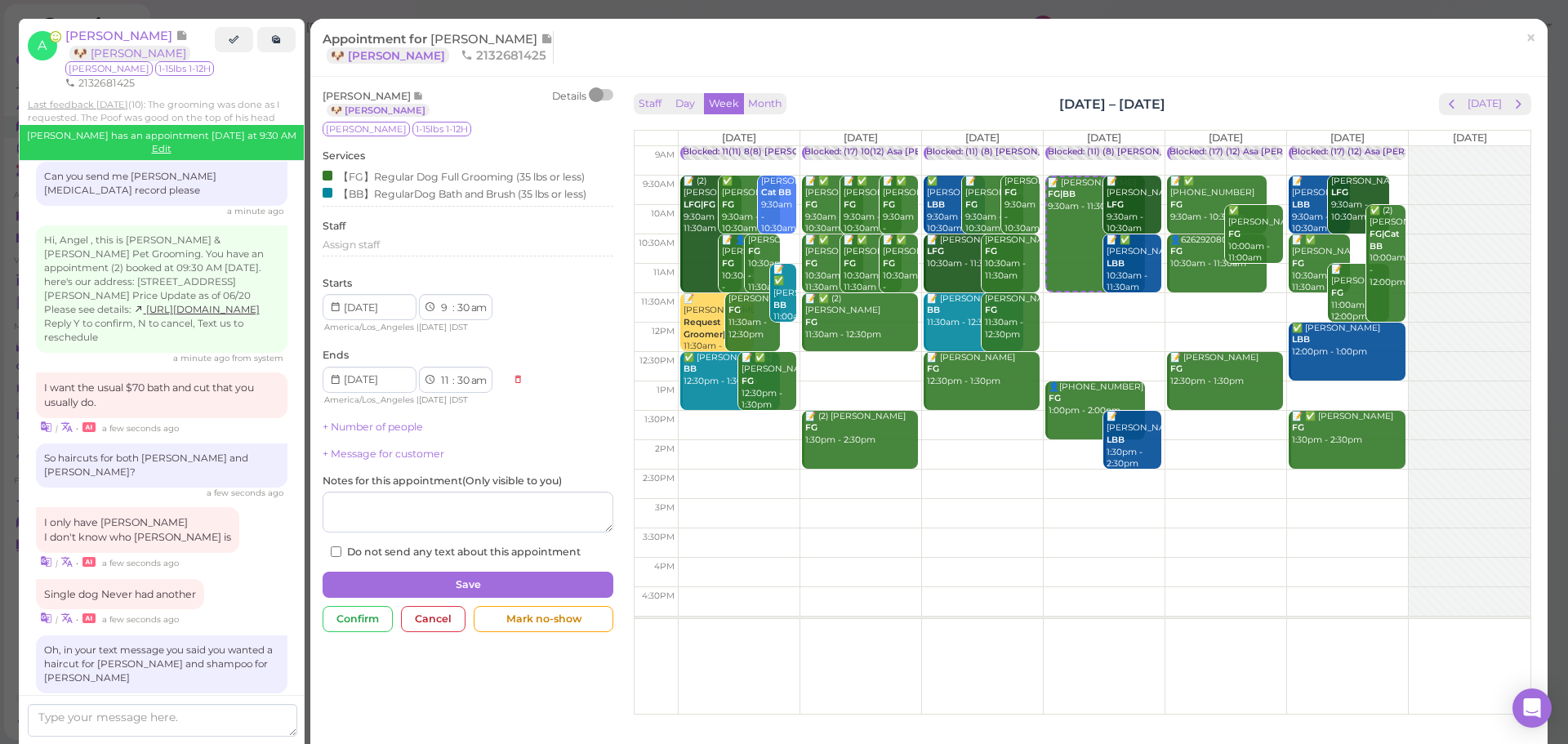
click at [441, 167] on div "Services 【FG】Regular Dog Full Grooming (35 lbs or less) 【BB】RegularDog Bath and…" at bounding box center [468, 178] width 291 height 58
click at [438, 183] on div "【FG】Regular Dog Full Grooming (35 lbs or less)" at bounding box center [453, 176] width 263 height 17
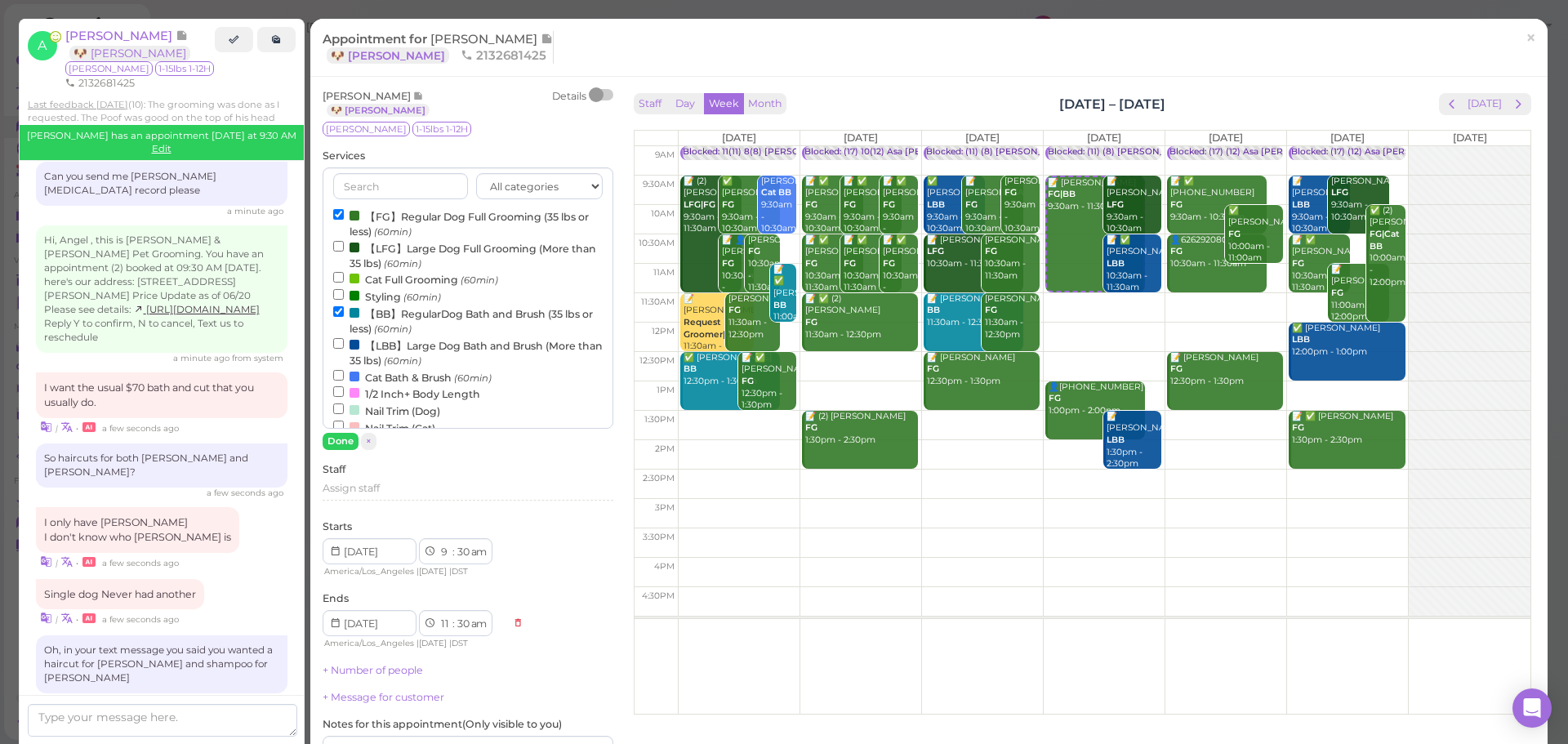
click at [364, 317] on label "【BB】RegularDog Bath and Brush (35 lbs or less) (60min)" at bounding box center [468, 320] width 269 height 32
click at [344, 317] on input "【BB】RegularDog Bath and Brush (35 lbs or less) (60min)" at bounding box center [339, 311] width 10 height 10
select select "10"
click at [330, 438] on button "Done" at bounding box center [340, 441] width 36 height 17
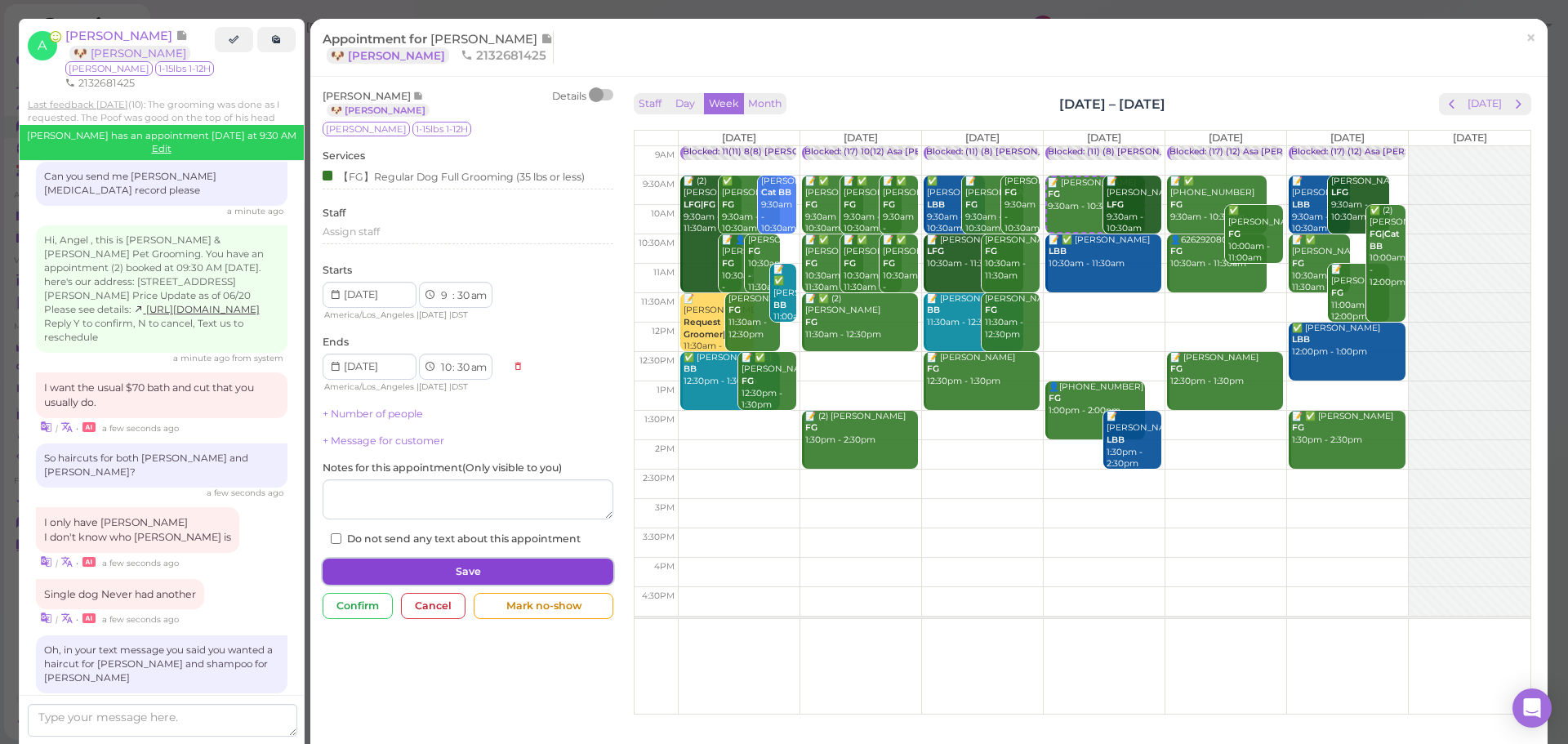
click at [482, 576] on button "Save" at bounding box center [468, 571] width 291 height 27
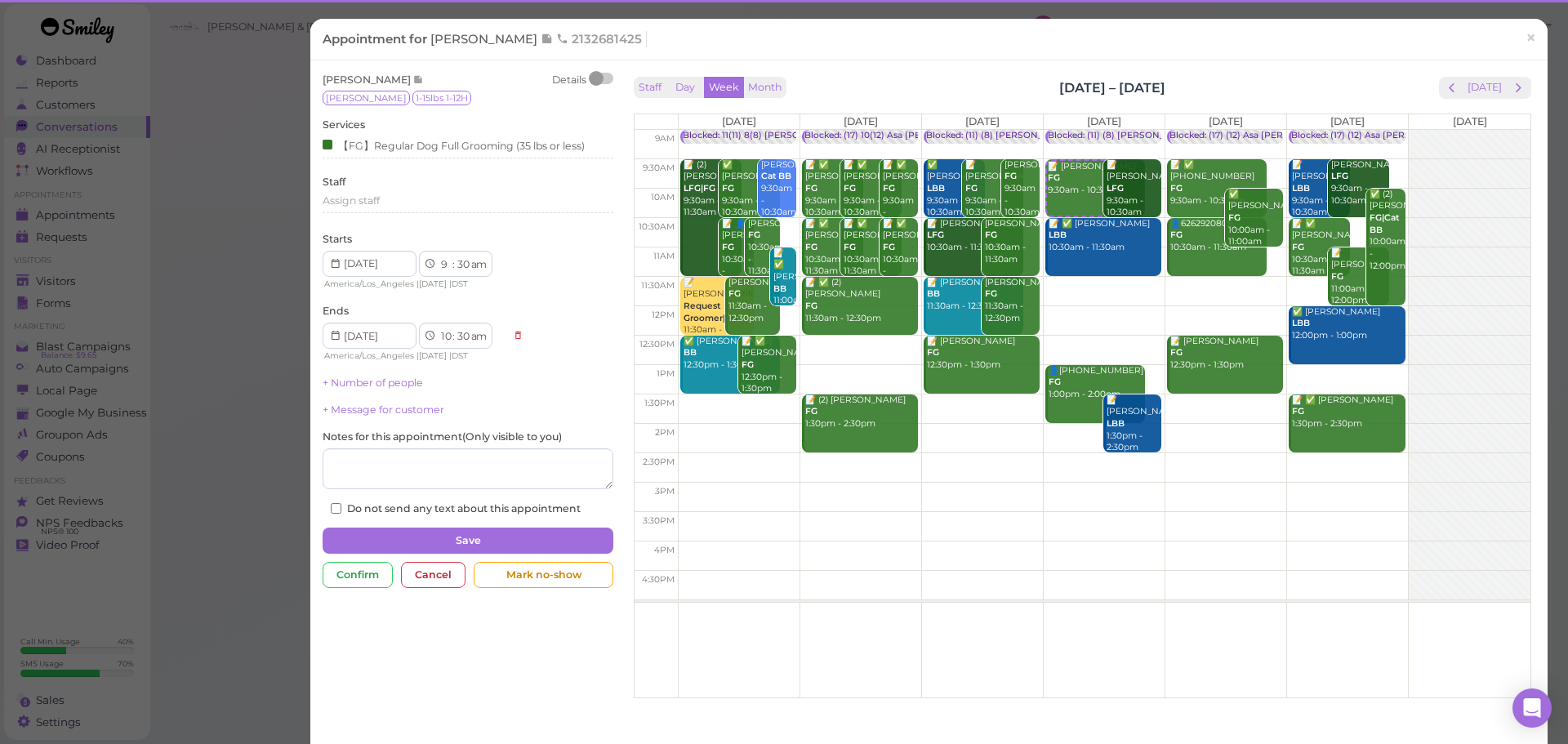
scroll to position [2785, 0]
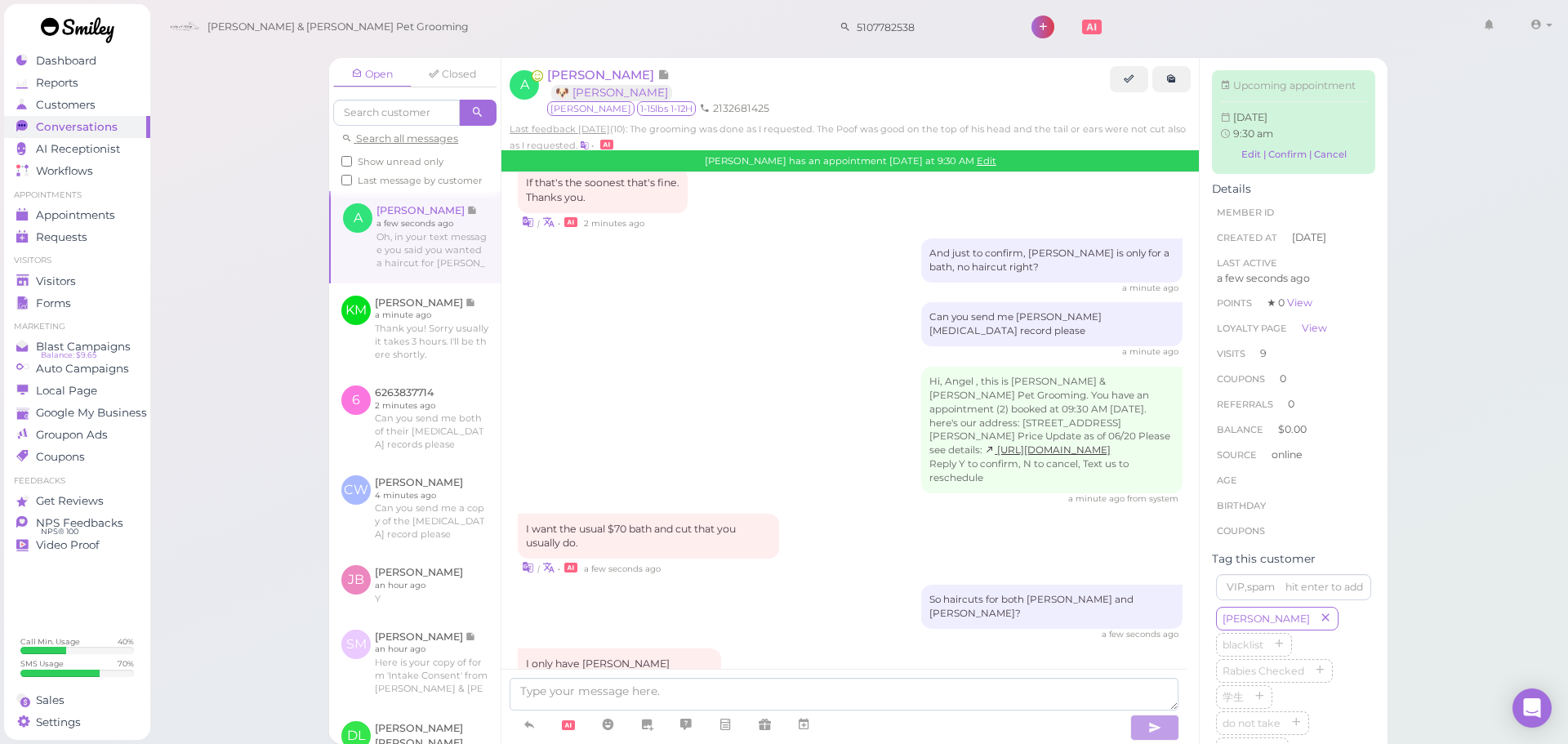
scroll to position [2789, 0]
click at [724, 689] on textarea at bounding box center [844, 694] width 669 height 32
drag, startPoint x: 772, startPoint y: 534, endPoint x: 788, endPoint y: 520, distance: 21.3
click at [772, 691] on div "| • a few seconds ago" at bounding box center [849, 700] width 665 height 17
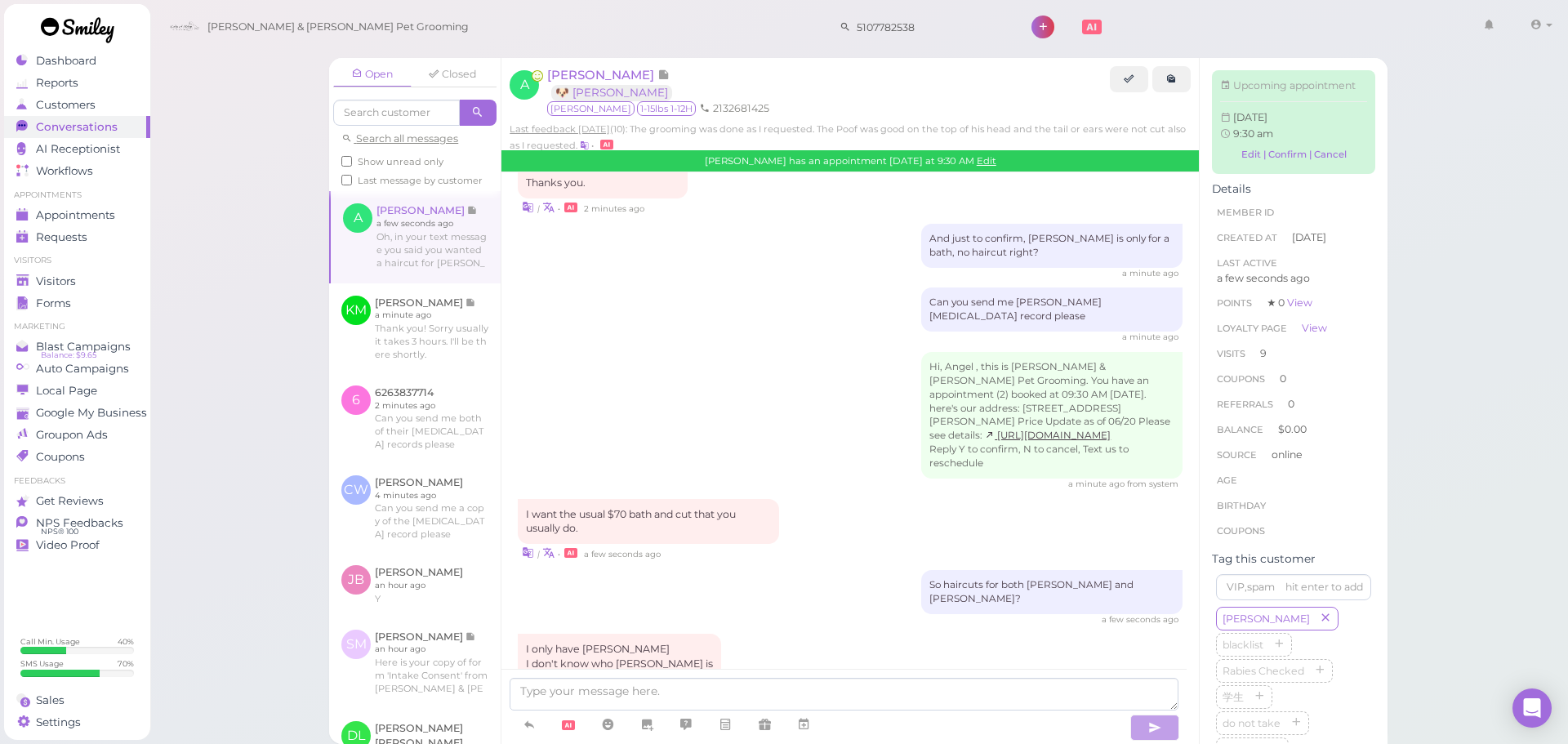
scroll to position [2310, 0]
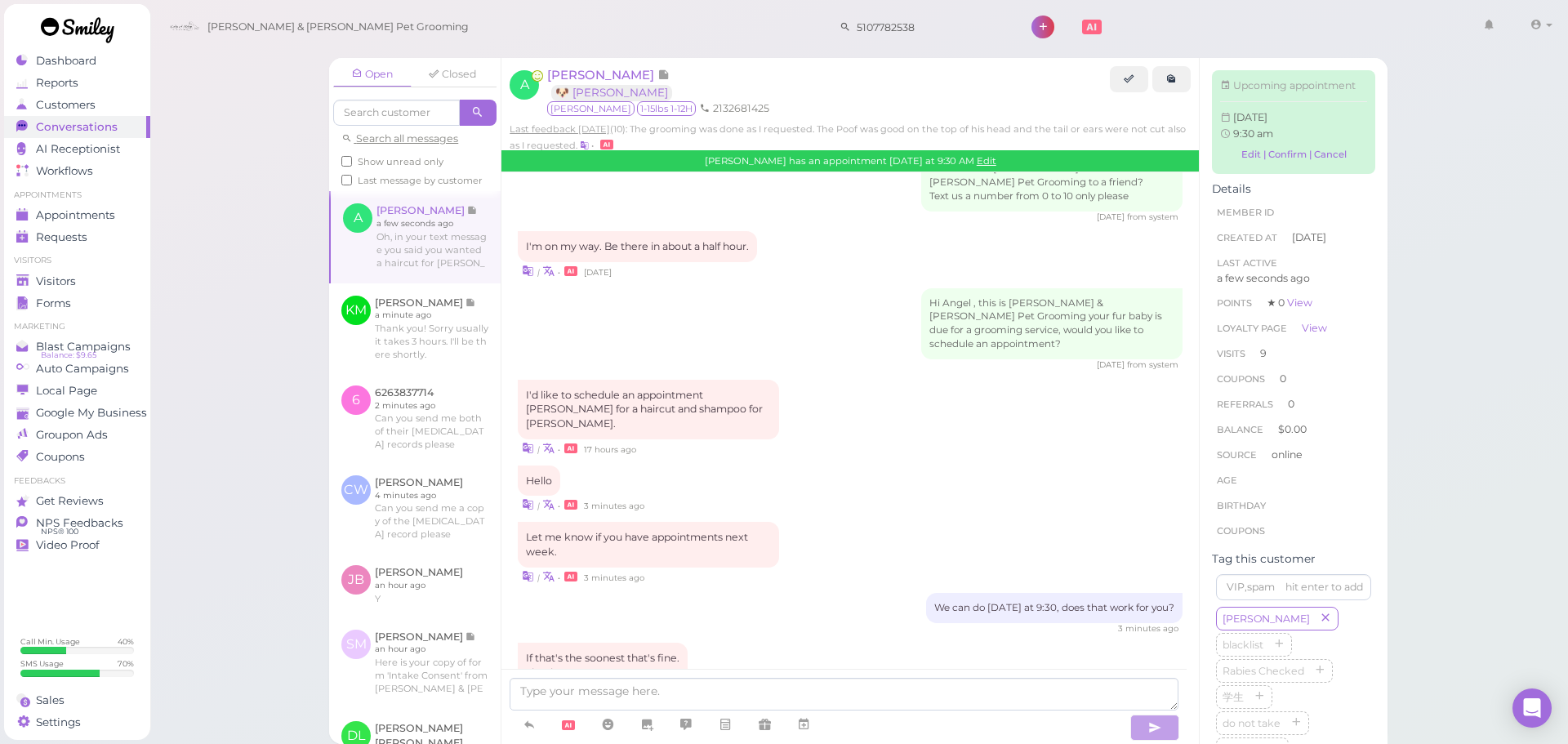
click at [818, 522] on div "Let me know if you have appointments next week. | • 3 minutes ago" at bounding box center [849, 553] width 665 height 63
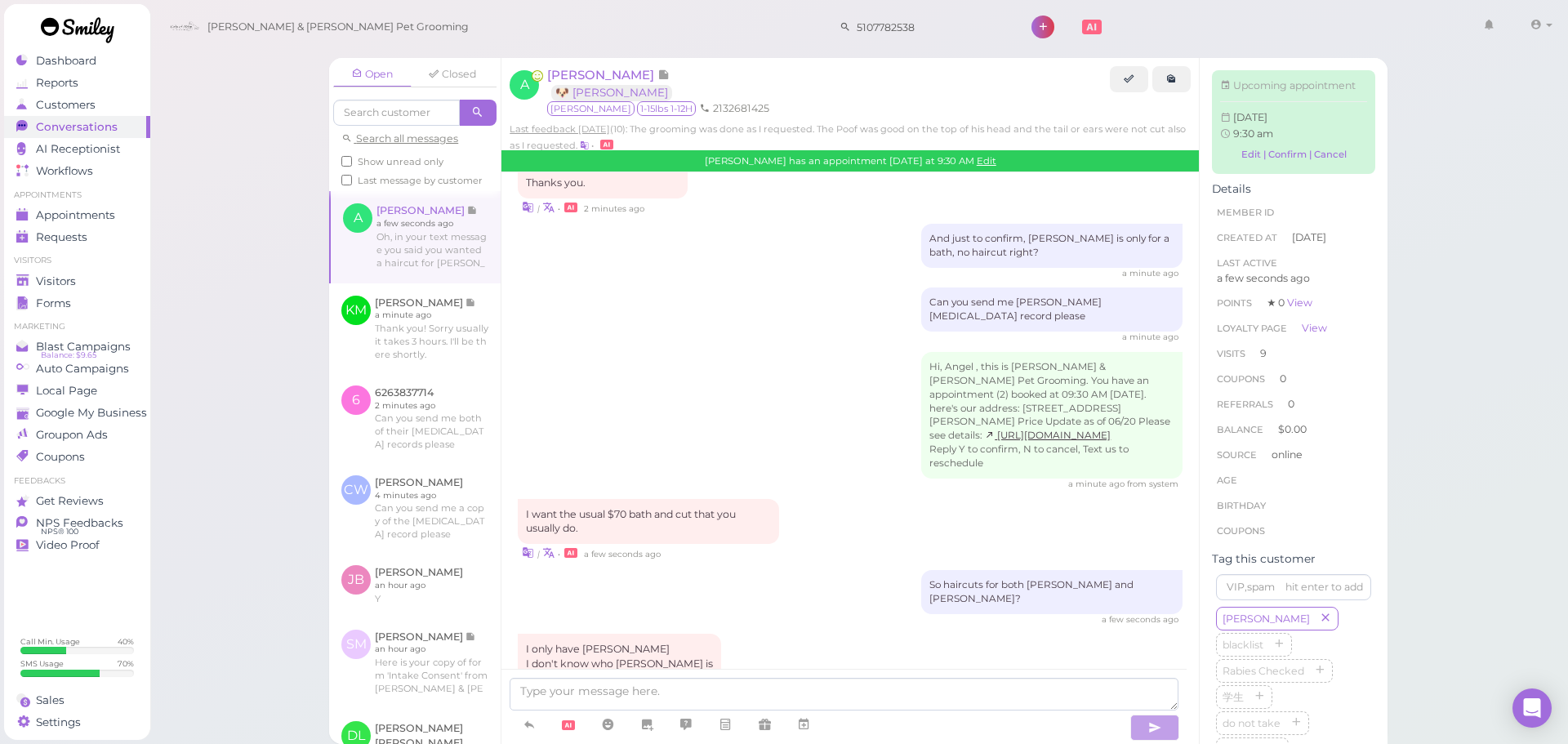
scroll to position [2146, 0]
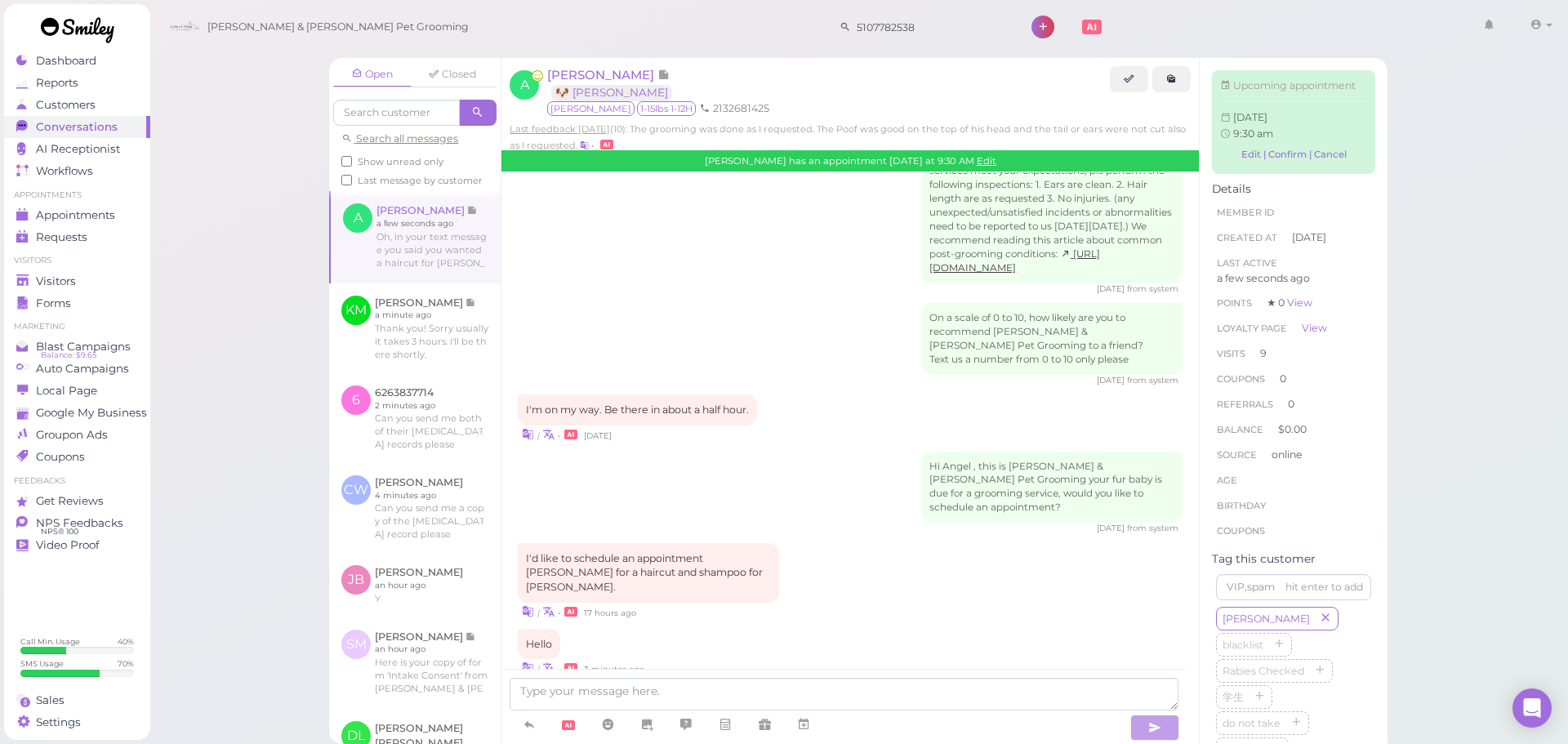
click at [824, 543] on div "I'd like to schedule an appointment Trent for a haircut and shampoo for Ronnie.…" at bounding box center [849, 582] width 665 height 78
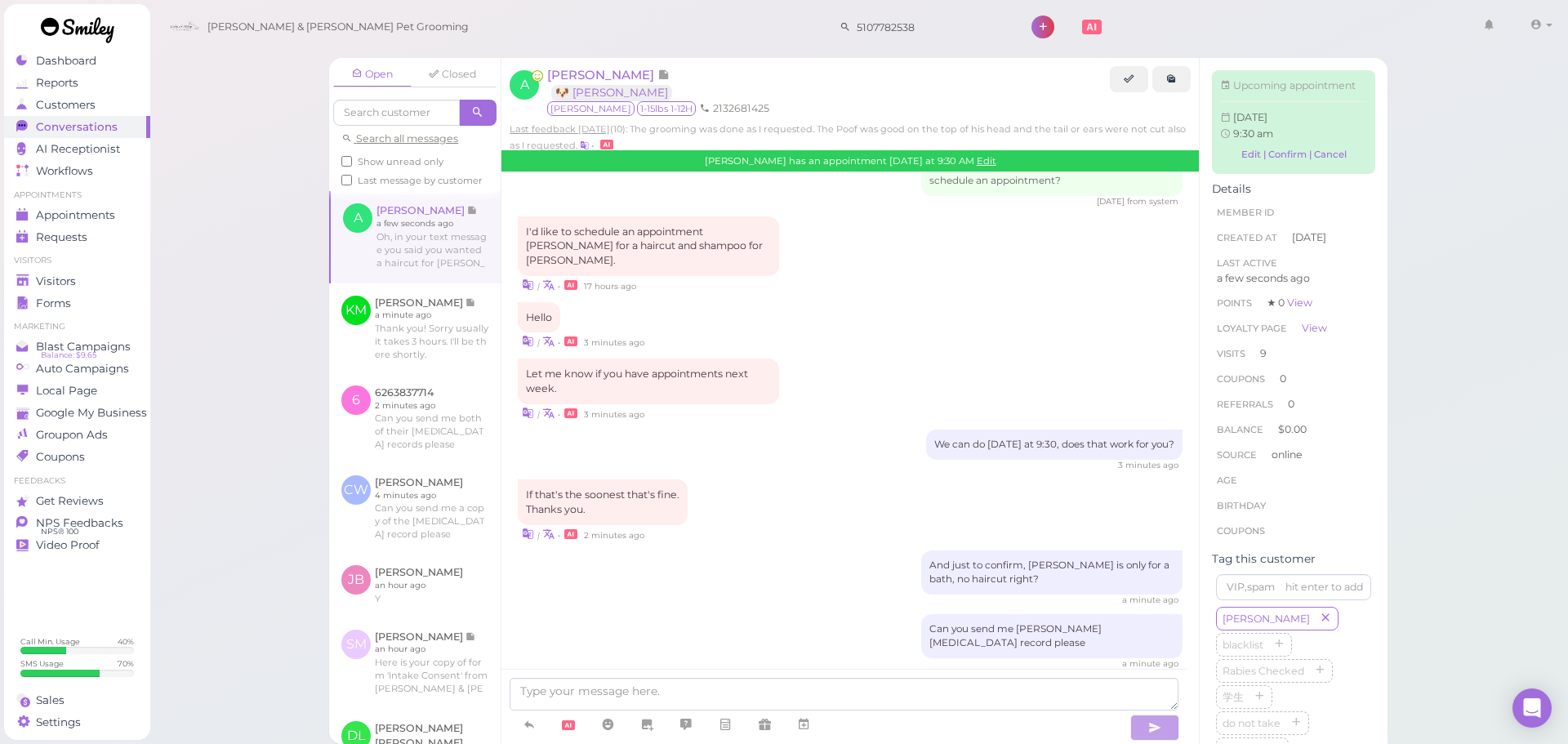
scroll to position [2800, 0]
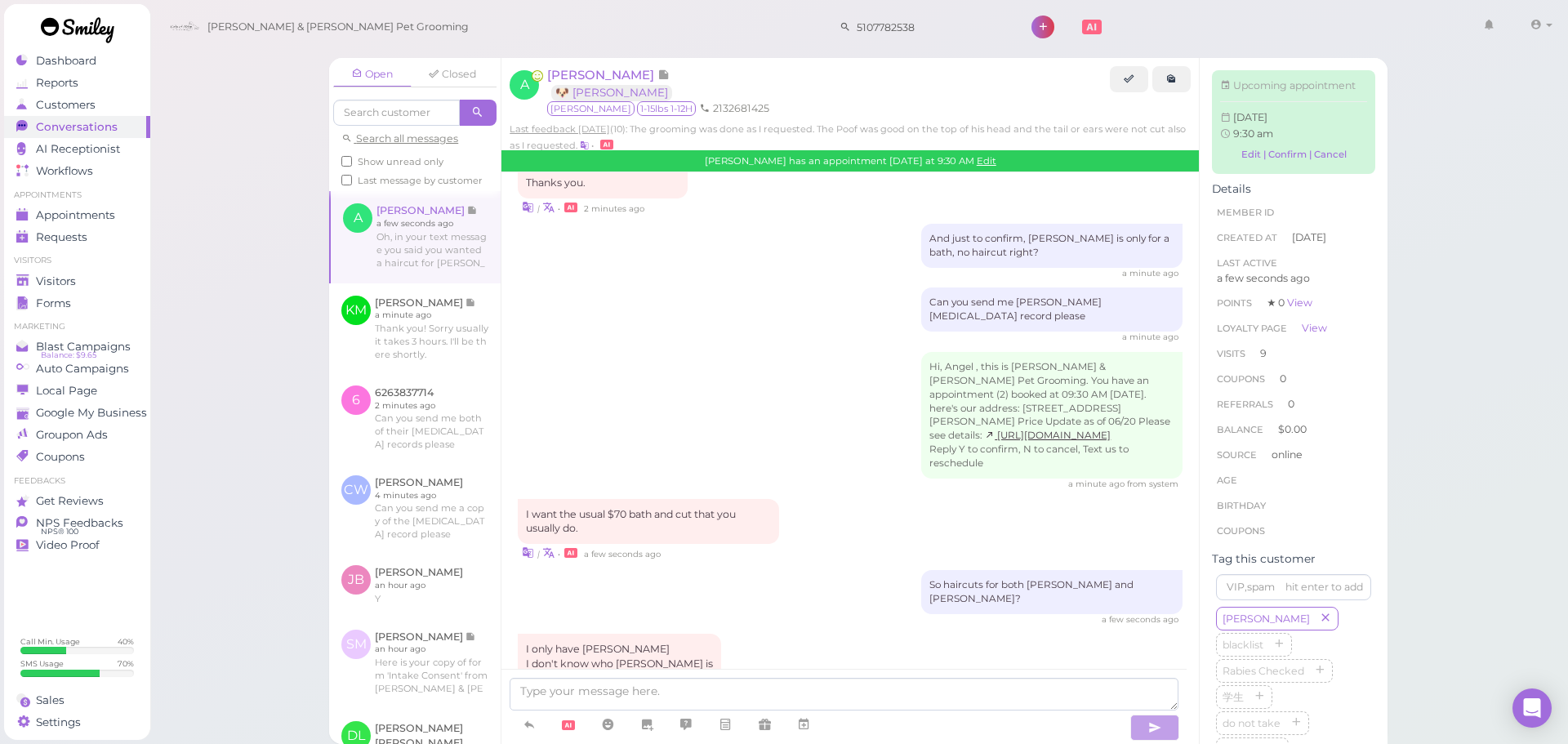
click at [806, 570] on div "So haircuts for both Trent and Ronnie? a few seconds ago" at bounding box center [849, 598] width 665 height 56
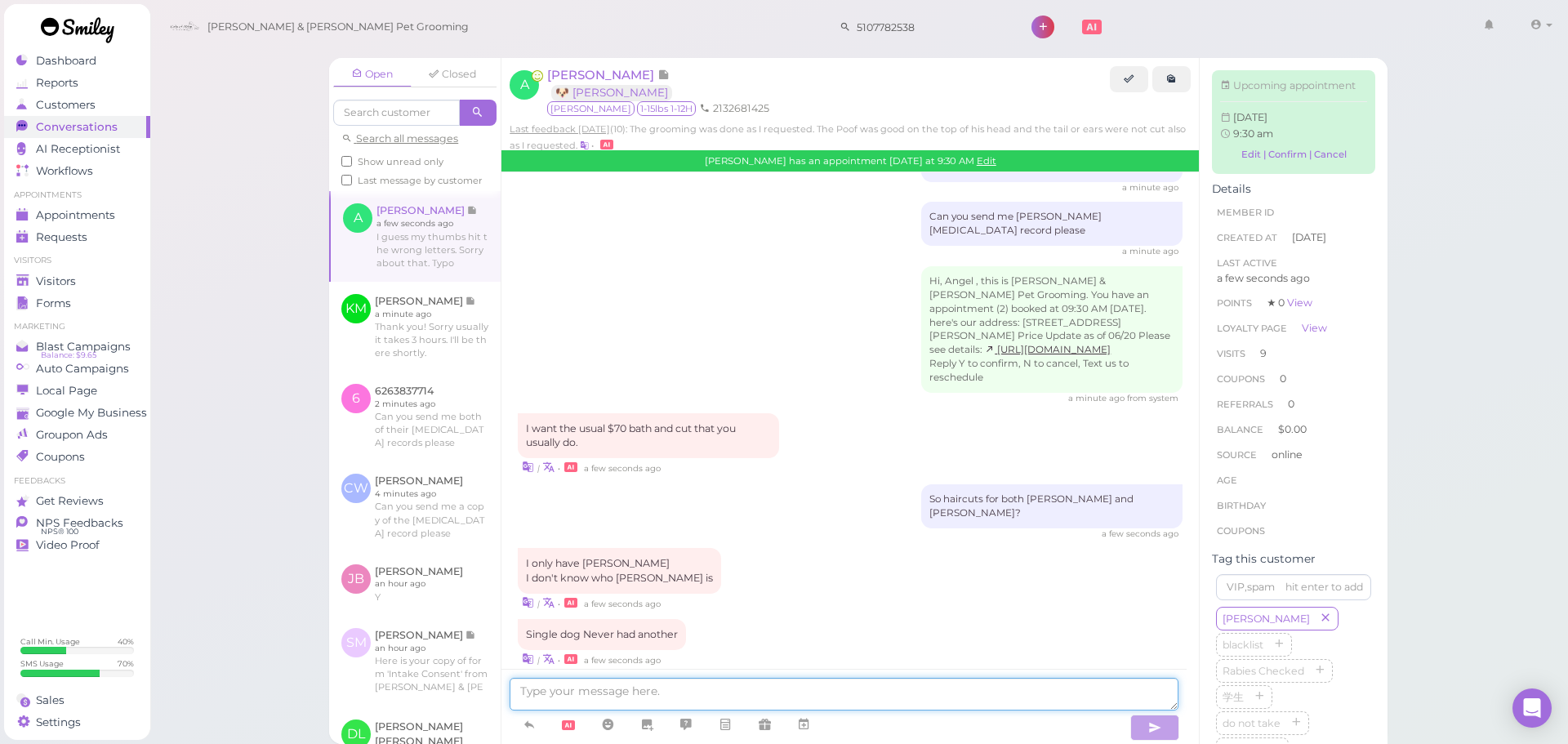
click at [825, 703] on textarea at bounding box center [844, 694] width 669 height 32
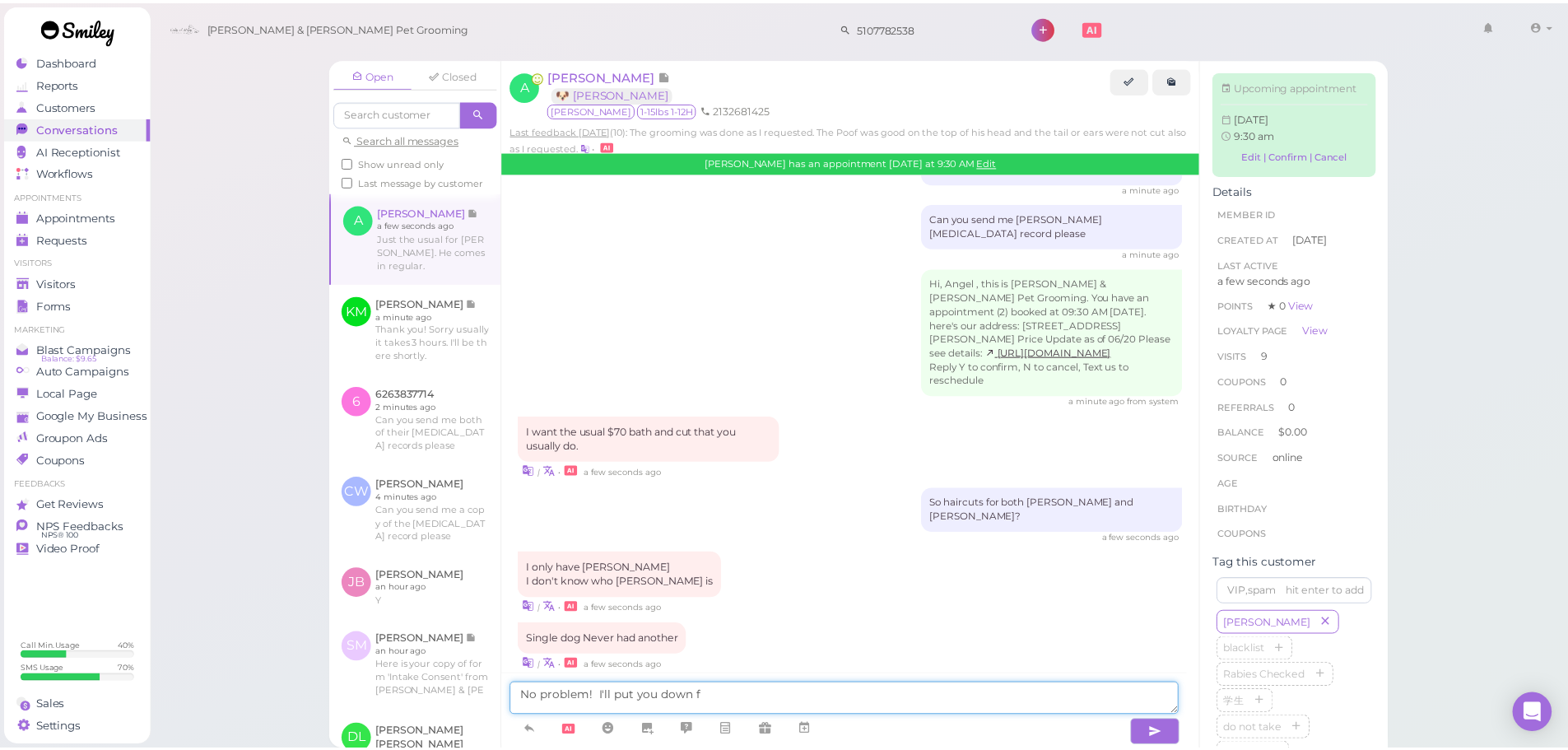
scroll to position [2966, 0]
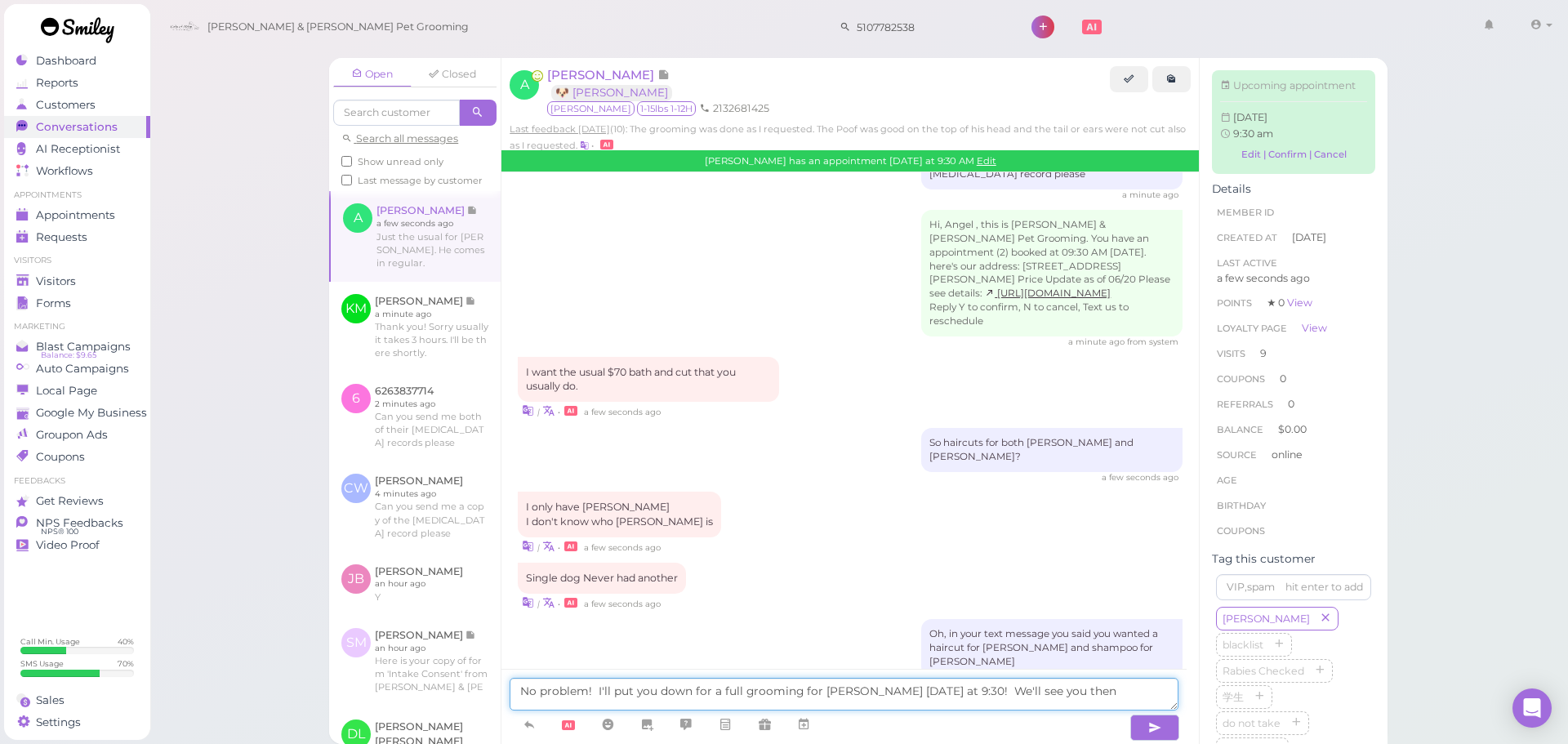
type textarea "No problem! I'll put you down for a full grooming for Ronnie on Thursday at 9:3…"
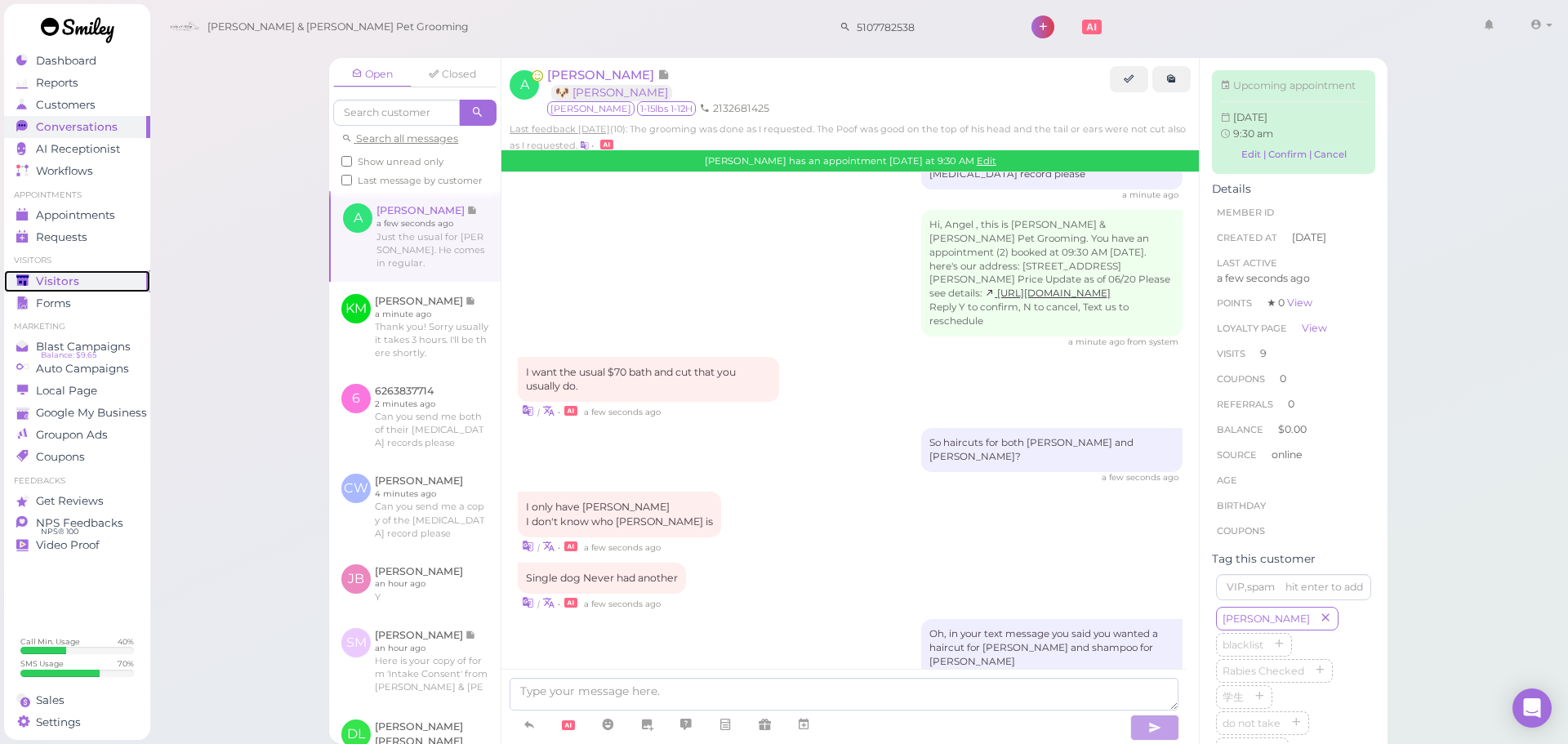
click at [72, 289] on link "Visitors" at bounding box center [77, 281] width 146 height 22
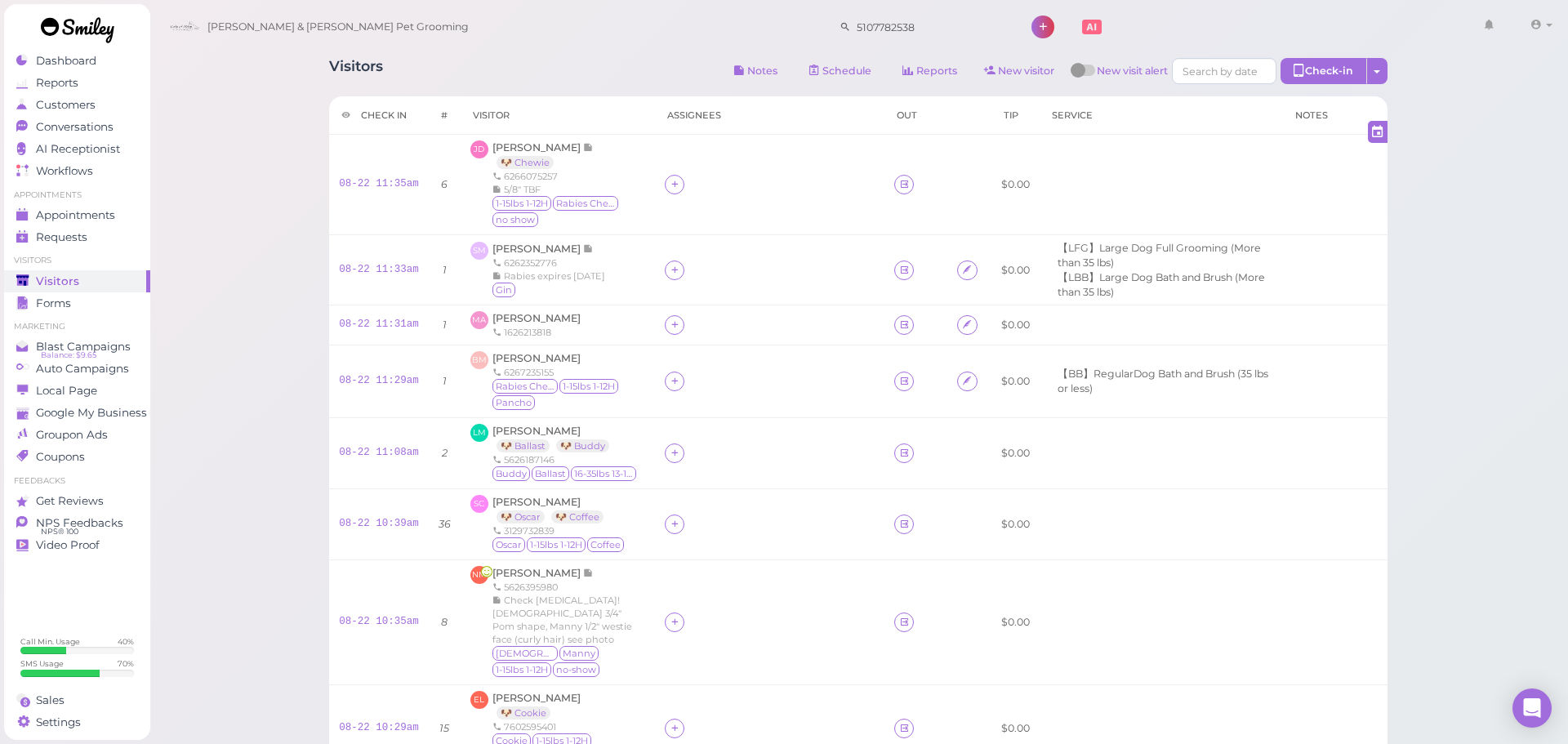
click at [1466, 394] on div "Visitors Notes Schedule Reports New visitor New visit alert Check-in Customer c…" at bounding box center [860, 750] width 1420 height 1501
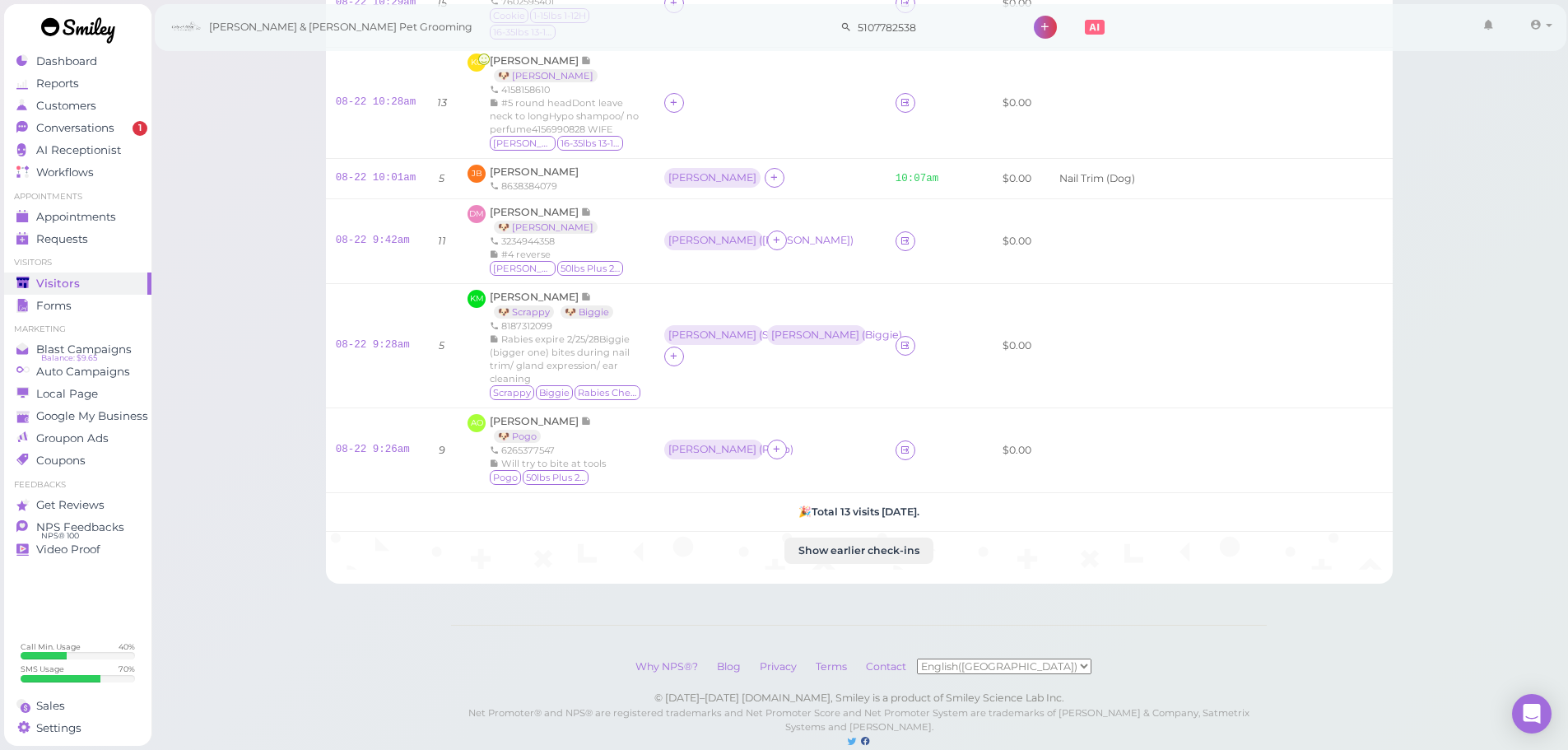
scroll to position [762, 0]
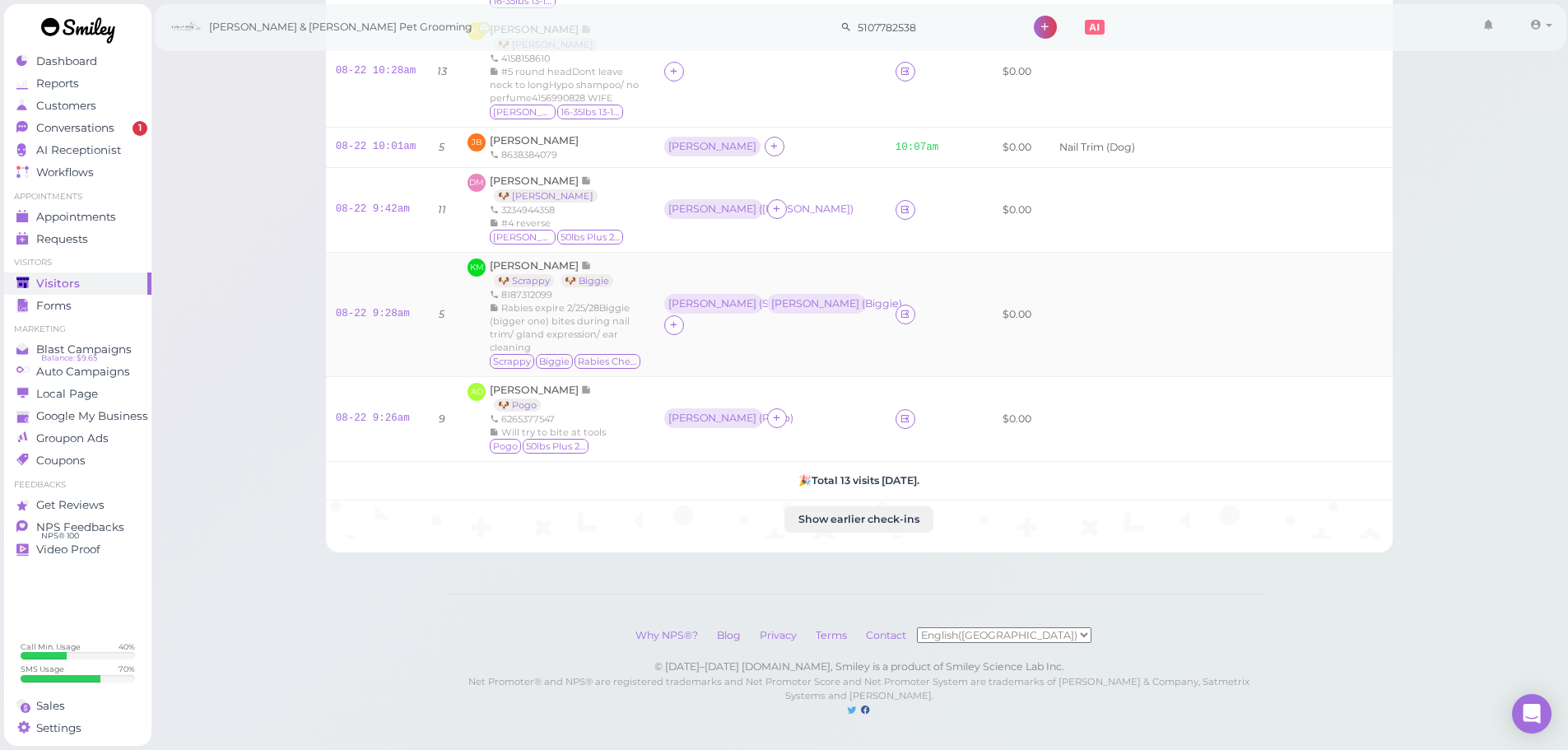
click at [759, 340] on td "Helen ( Scrappy ) Rebecca ( Biggie )" at bounding box center [770, 314] width 231 height 124
click at [358, 337] on td "08-22 9:28am" at bounding box center [376, 314] width 100 height 124
click at [358, 334] on td "08-22 9:28am" at bounding box center [376, 314] width 100 height 124
click at [358, 331] on td "08-22 9:28am" at bounding box center [376, 314] width 100 height 124
click at [359, 332] on td "08-22 9:28am" at bounding box center [376, 314] width 100 height 124
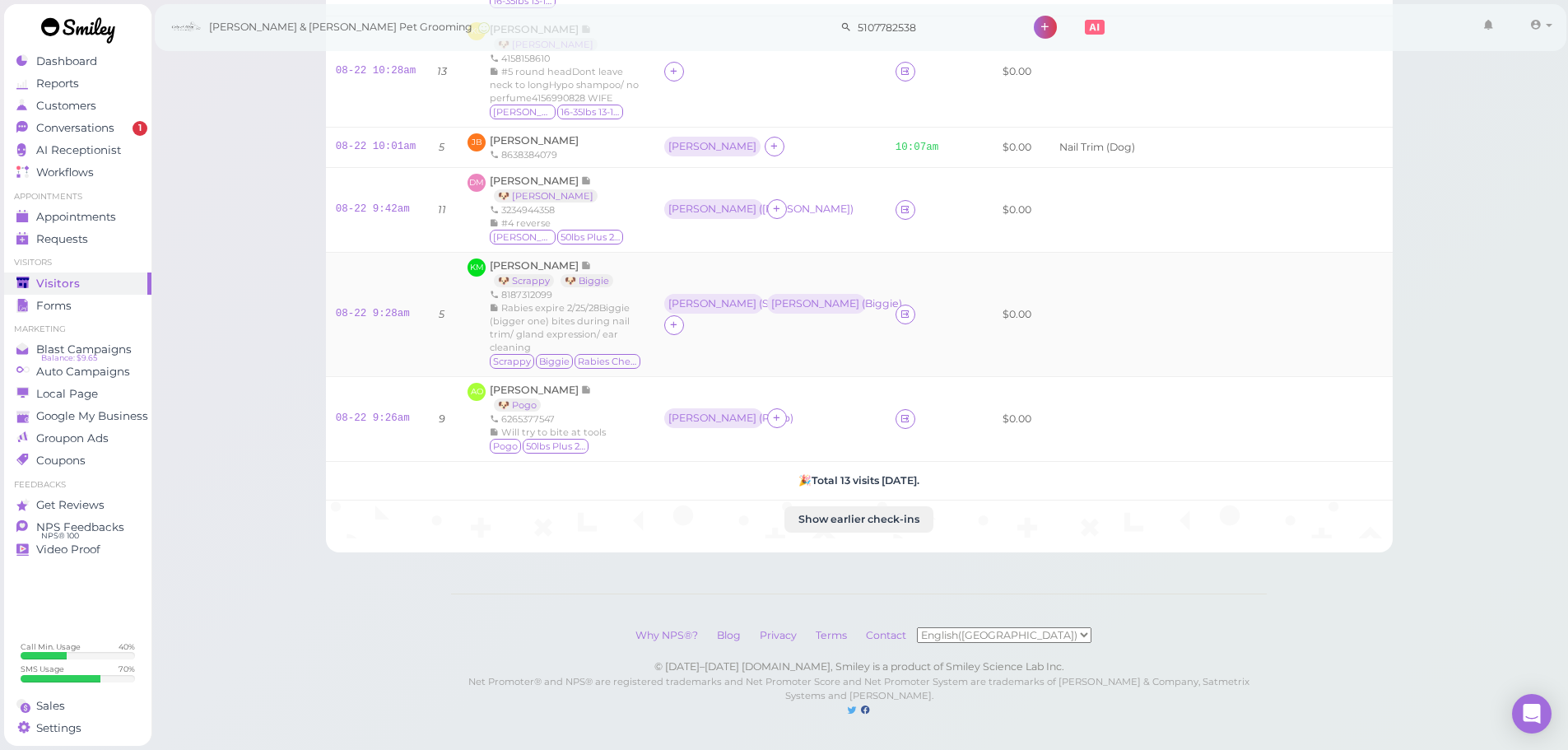
click at [417, 325] on td "08-22 9:28am" at bounding box center [376, 314] width 100 height 124
click at [515, 259] on span "[PERSON_NAME]" at bounding box center [535, 266] width 91 height 12
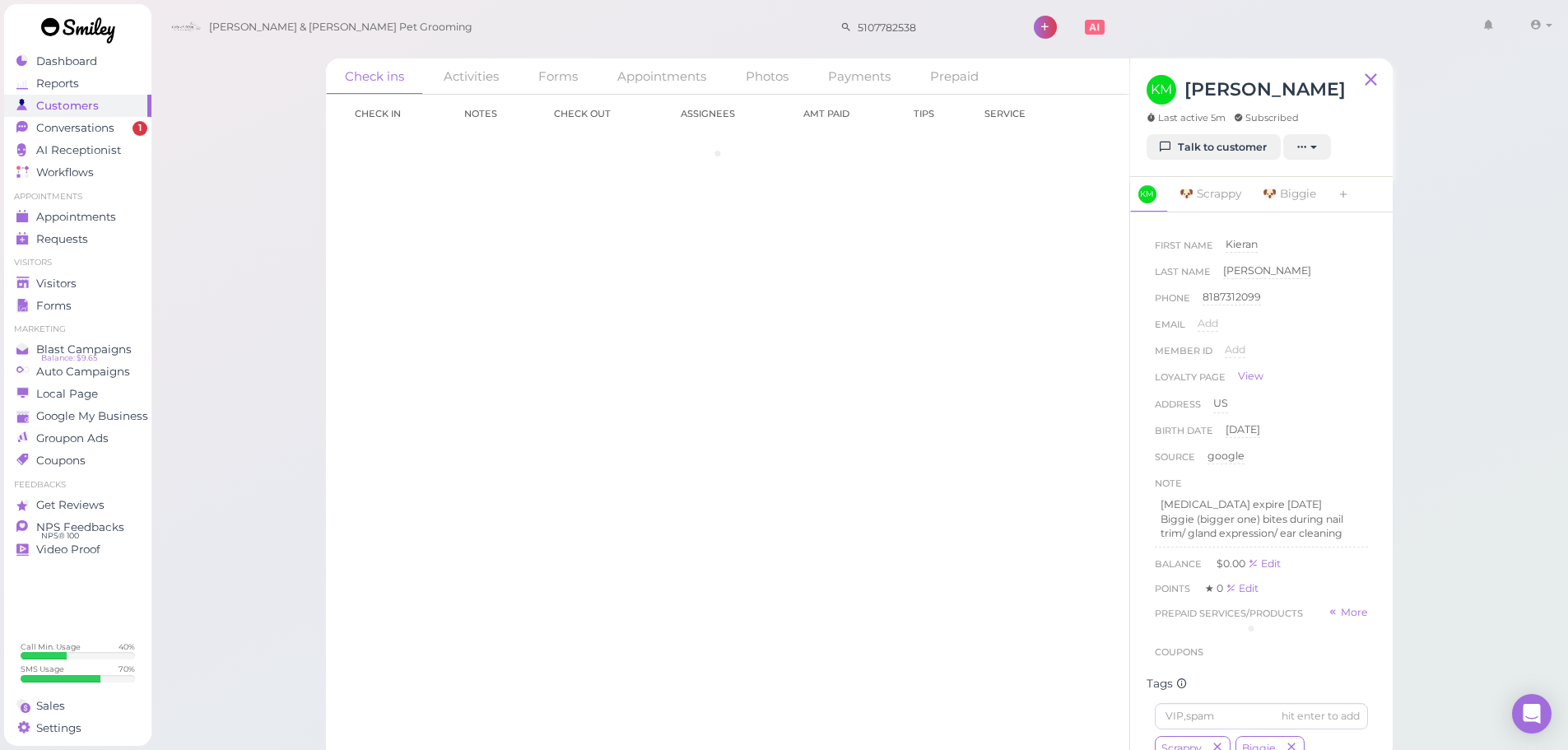
click at [298, 255] on div "Check ins Activities Forms Appointments Photos Payments Prepaid Check in Notes …" at bounding box center [859, 380] width 1418 height 760
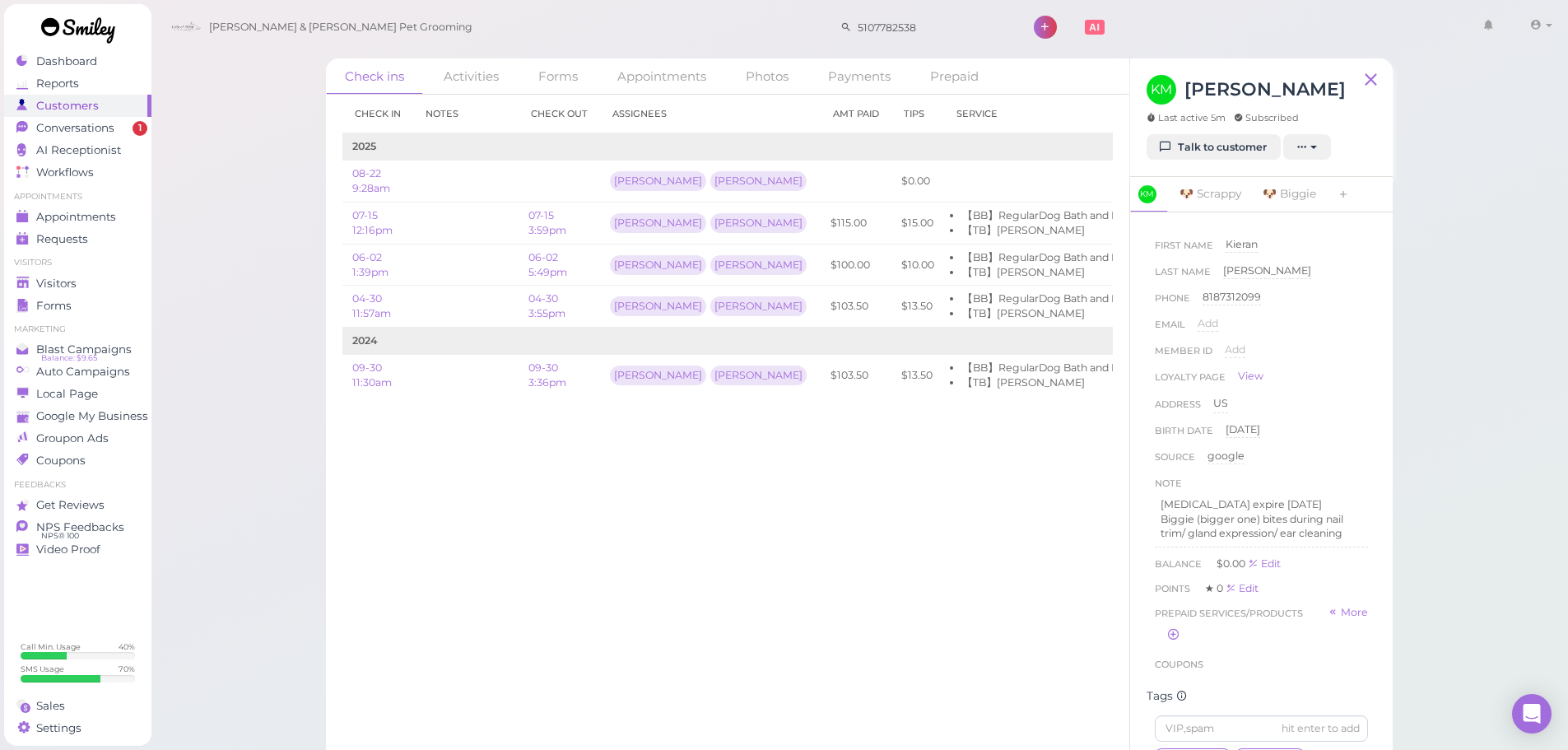
click at [298, 255] on div "Check ins Activities Forms Appointments Photos Payments Prepaid Check in Notes …" at bounding box center [859, 380] width 1418 height 760
click at [266, 352] on div "Check ins Activities Forms Appointments Photos Payments Prepaid Check in Notes …" at bounding box center [859, 380] width 1418 height 760
click at [906, 656] on div "Check in Notes Check out Assignees Amt Paid Tips Service 2025 08-22 9:28am Hele…" at bounding box center [728, 422] width 803 height 655
click at [814, 525] on div "Check in Notes Check out Assignees Amt Paid Tips Service 2025 08-22 9:28am Hele…" at bounding box center [728, 422] width 803 height 655
click at [962, 214] on li "【BB】RegularDog Bath and Brush (35 lbs or less)" at bounding box center [1087, 216] width 250 height 15
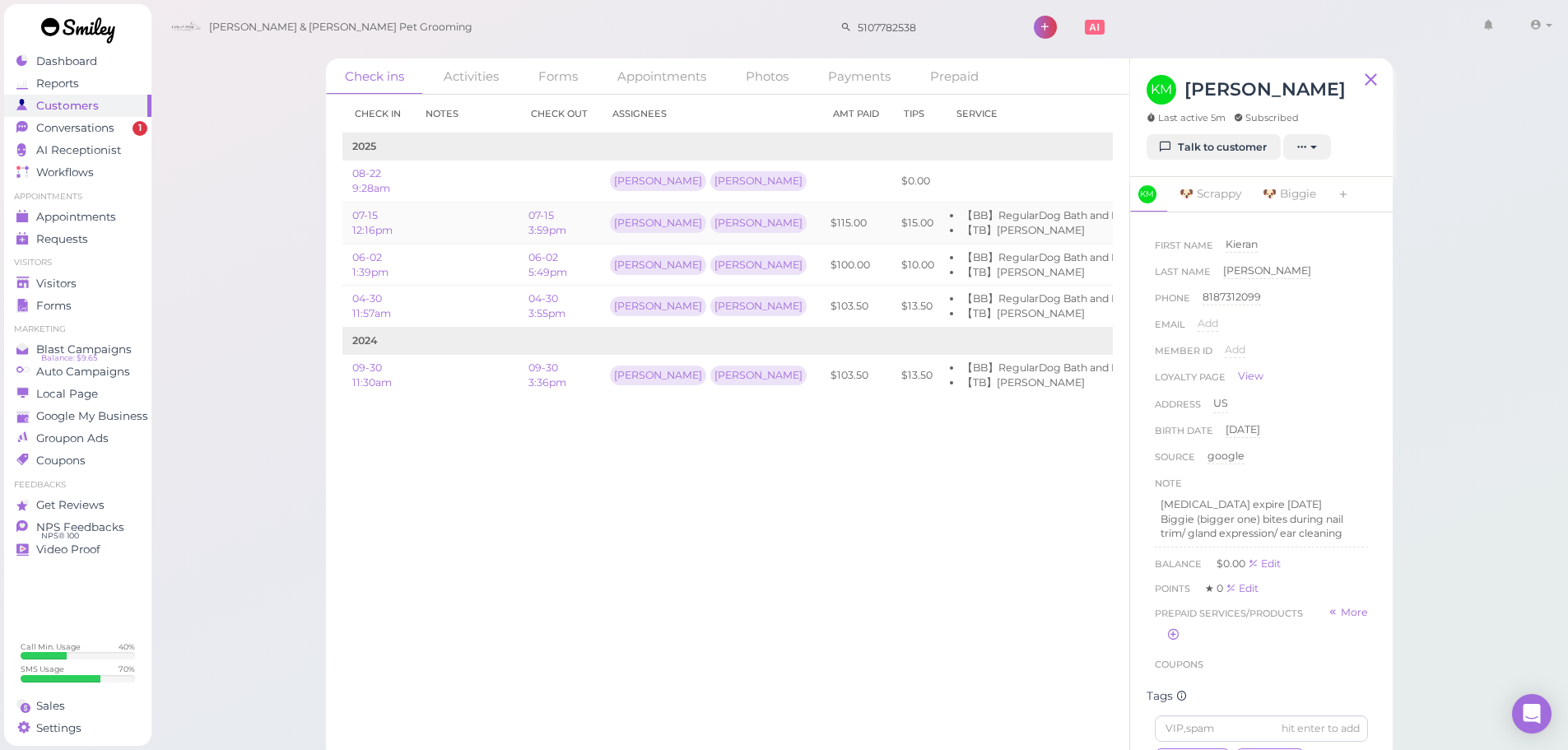
scroll to position [0, 137]
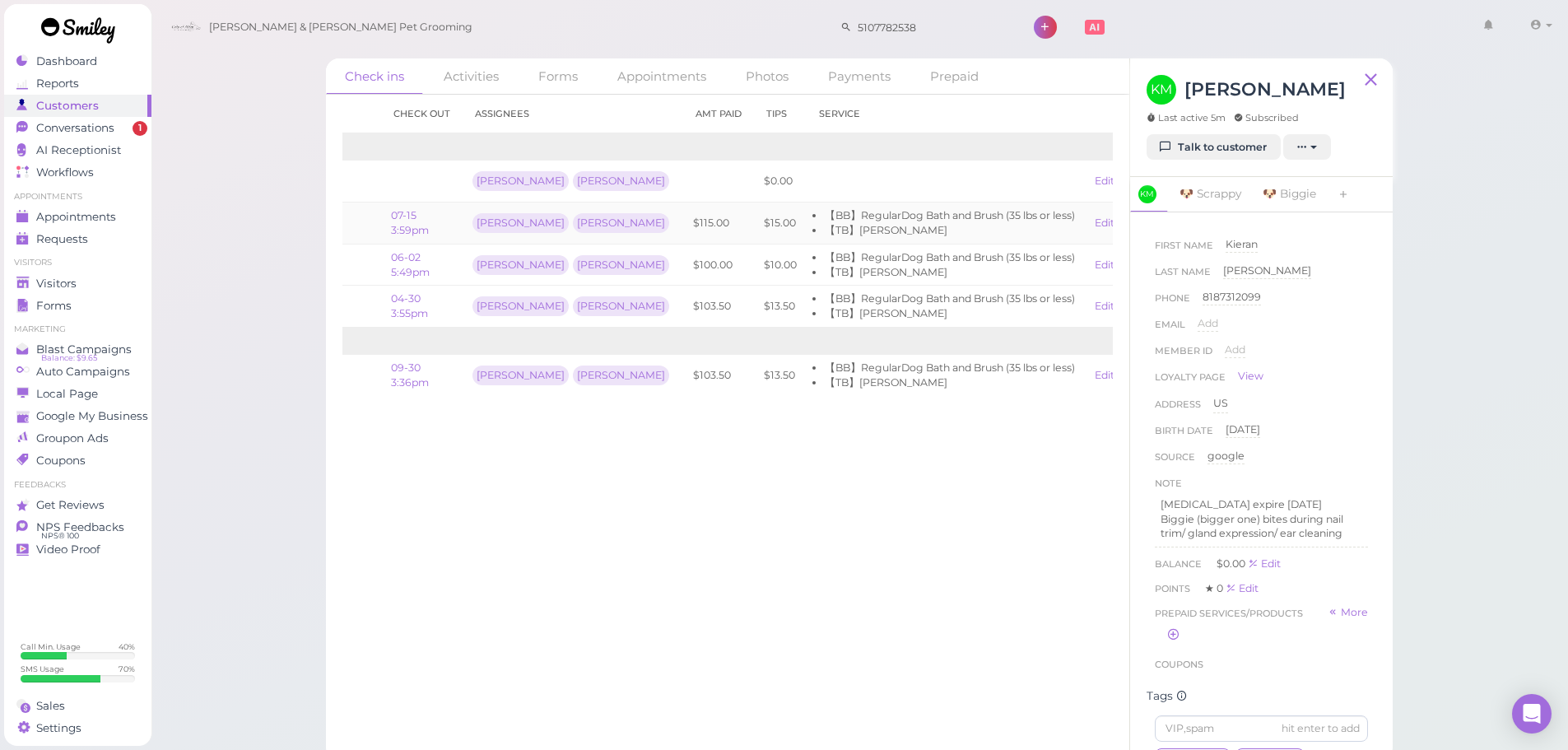
click at [1130, 226] on link "View receipt" at bounding box center [1164, 222] width 67 height 12
click at [59, 277] on span "Visitors" at bounding box center [58, 284] width 44 height 14
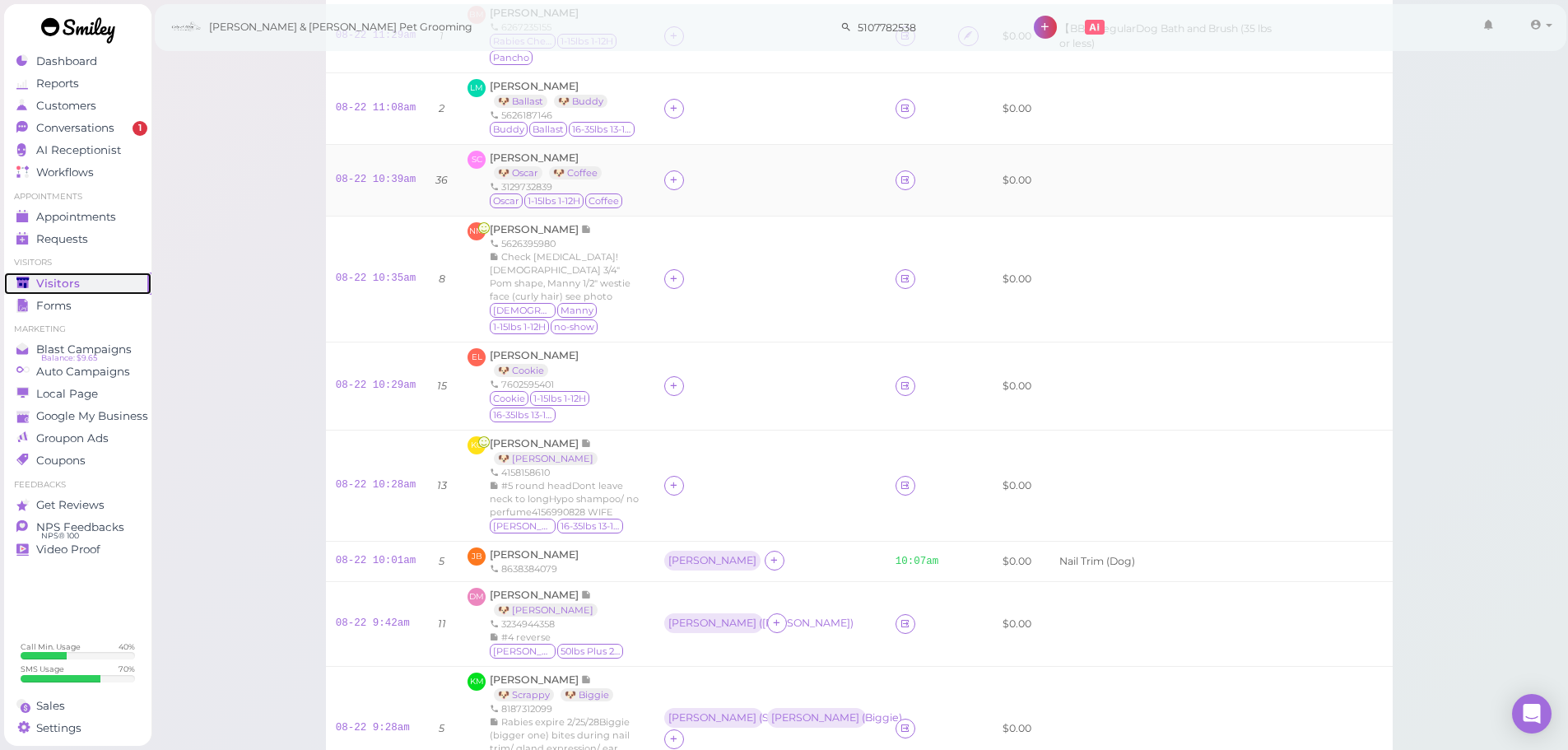
scroll to position [494, 0]
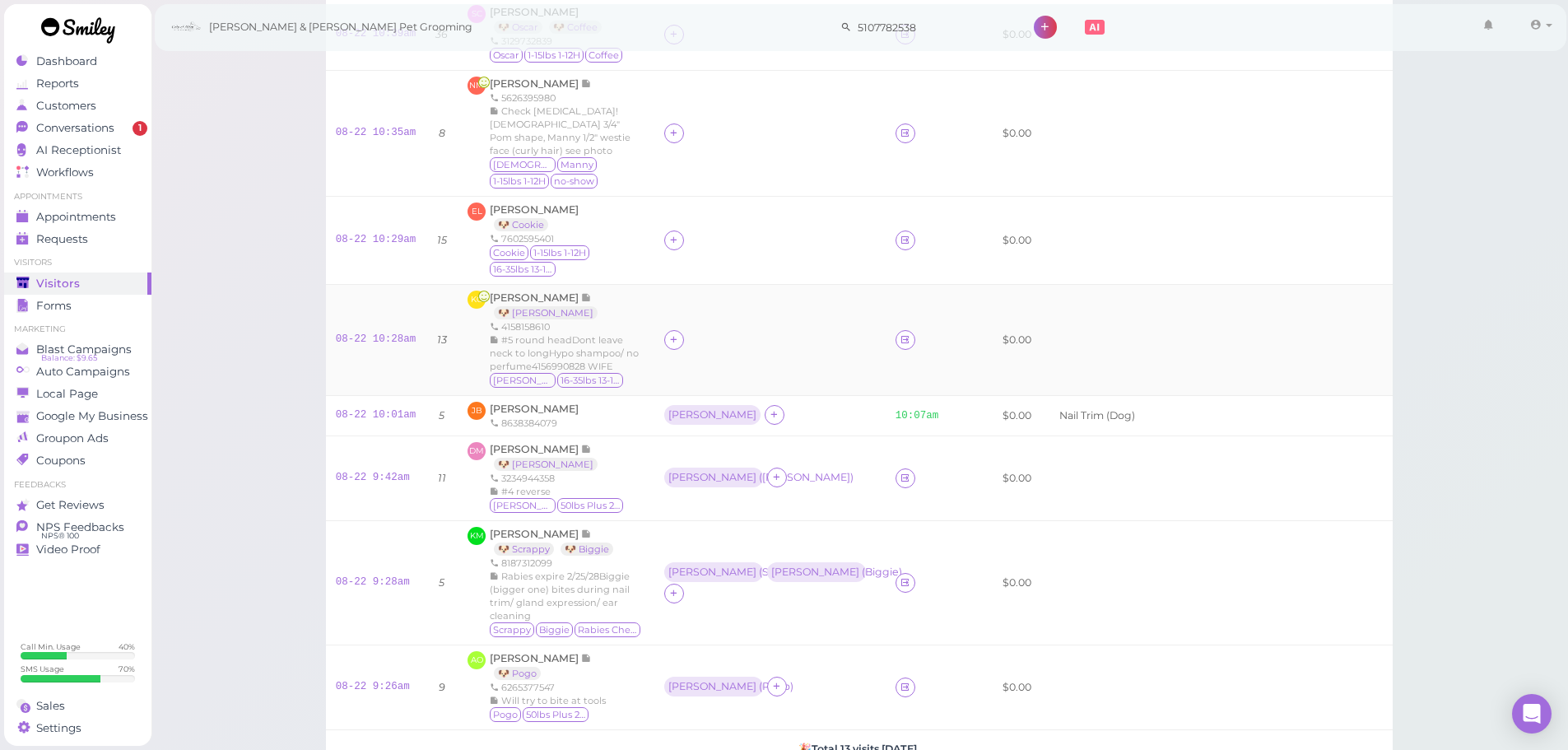
click at [733, 297] on td at bounding box center [770, 340] width 231 height 111
click at [665, 334] on div at bounding box center [674, 340] width 20 height 20
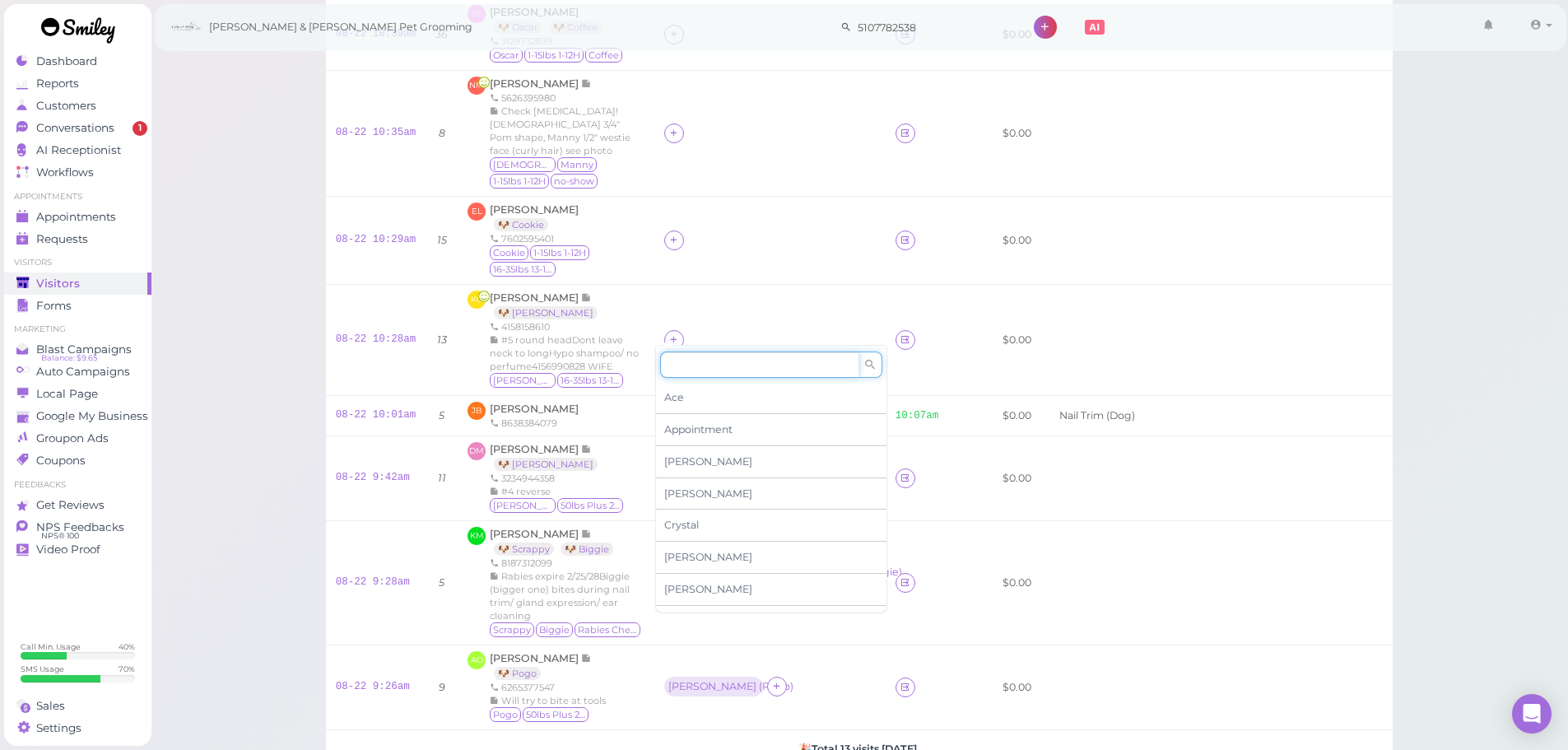
click at [692, 369] on input at bounding box center [759, 365] width 198 height 27
type input "re"
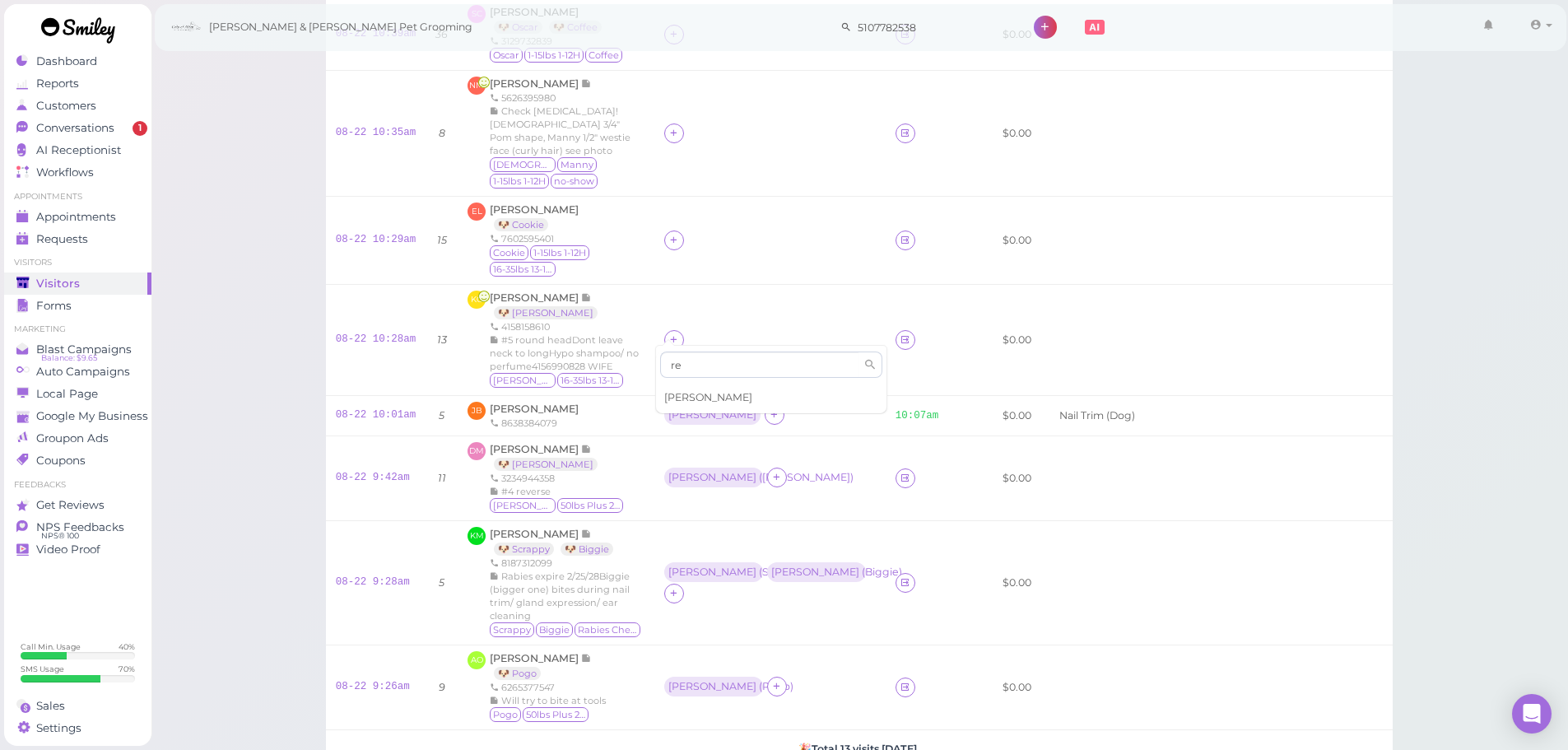
click at [687, 392] on span "Rebecca" at bounding box center [709, 397] width 88 height 12
click at [669, 234] on icon at bounding box center [673, 240] width 10 height 12
click at [697, 265] on input at bounding box center [759, 265] width 198 height 27
drag, startPoint x: 682, startPoint y: 358, endPoint x: 672, endPoint y: 146, distance: 212.2
click at [682, 347] on div "[PERSON_NAME]" at bounding box center [771, 362] width 230 height 32
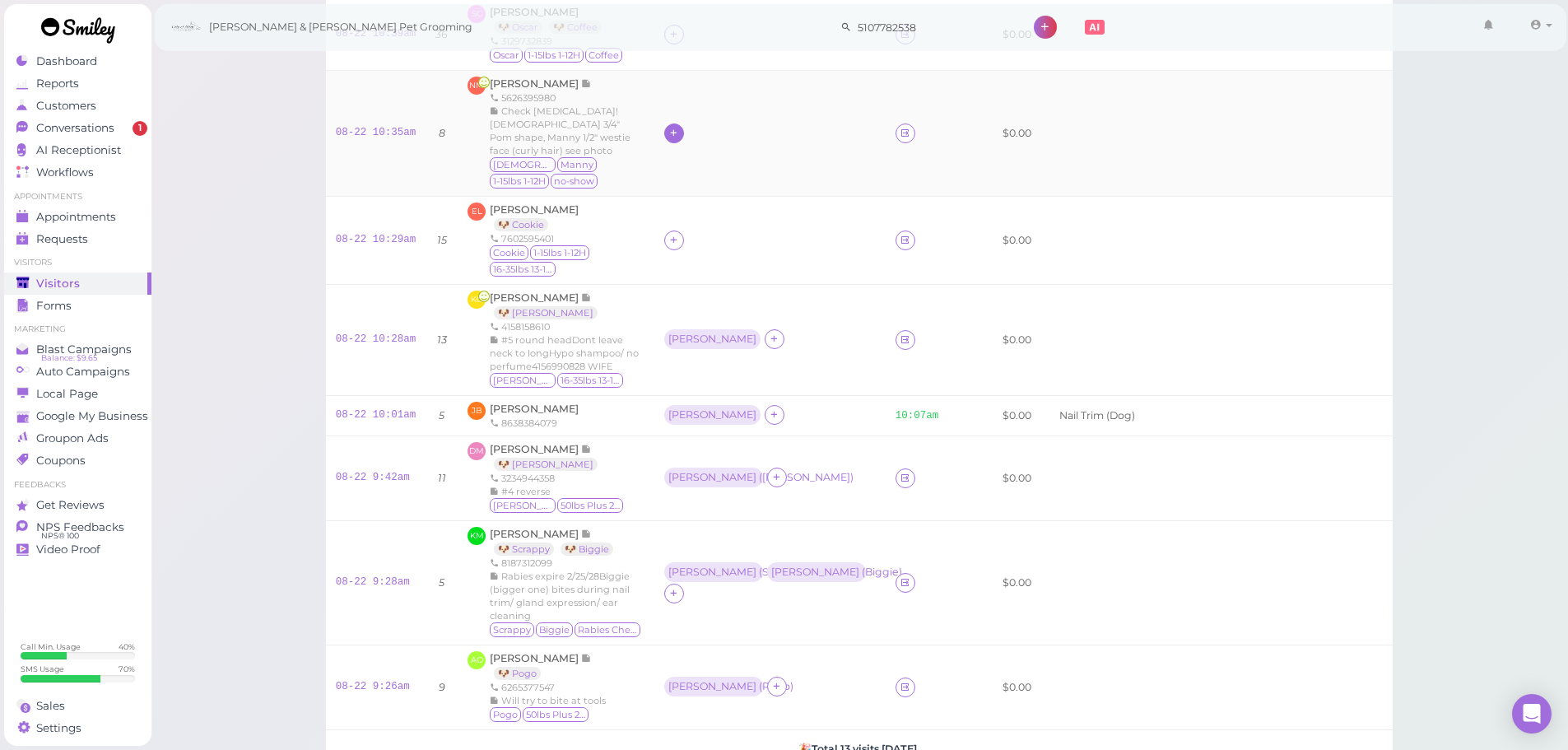
click at [668, 128] on icon at bounding box center [673, 133] width 10 height 12
click at [690, 162] on input at bounding box center [759, 165] width 198 height 27
type input "he"
click at [684, 191] on span "Helen" at bounding box center [709, 197] width 88 height 12
click at [687, 334] on div "Rebecca" at bounding box center [712, 339] width 88 height 11
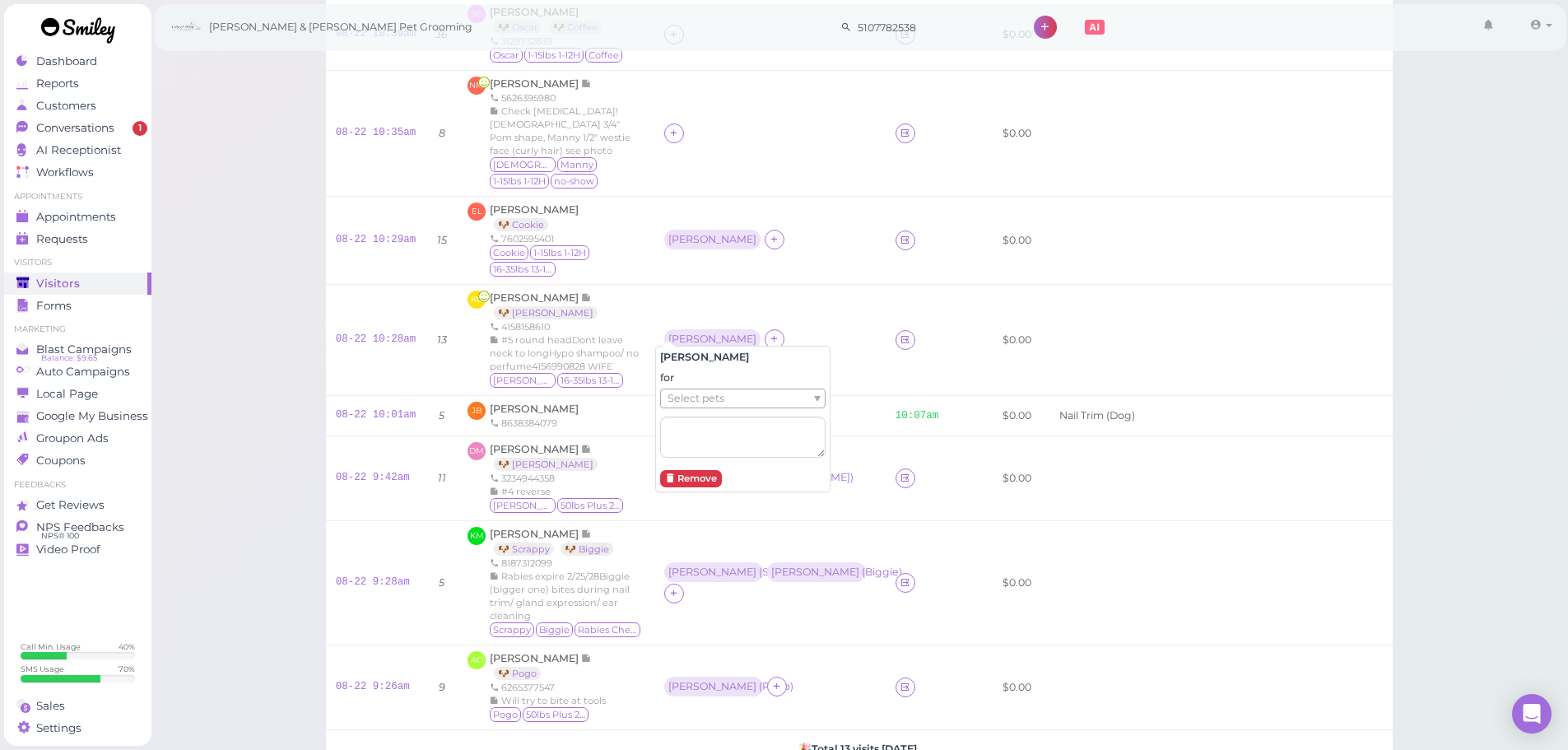
click at [685, 397] on span "Select pets" at bounding box center [696, 398] width 57 height 18
click at [667, 229] on div "[PERSON_NAME]" at bounding box center [713, 239] width 97 height 20
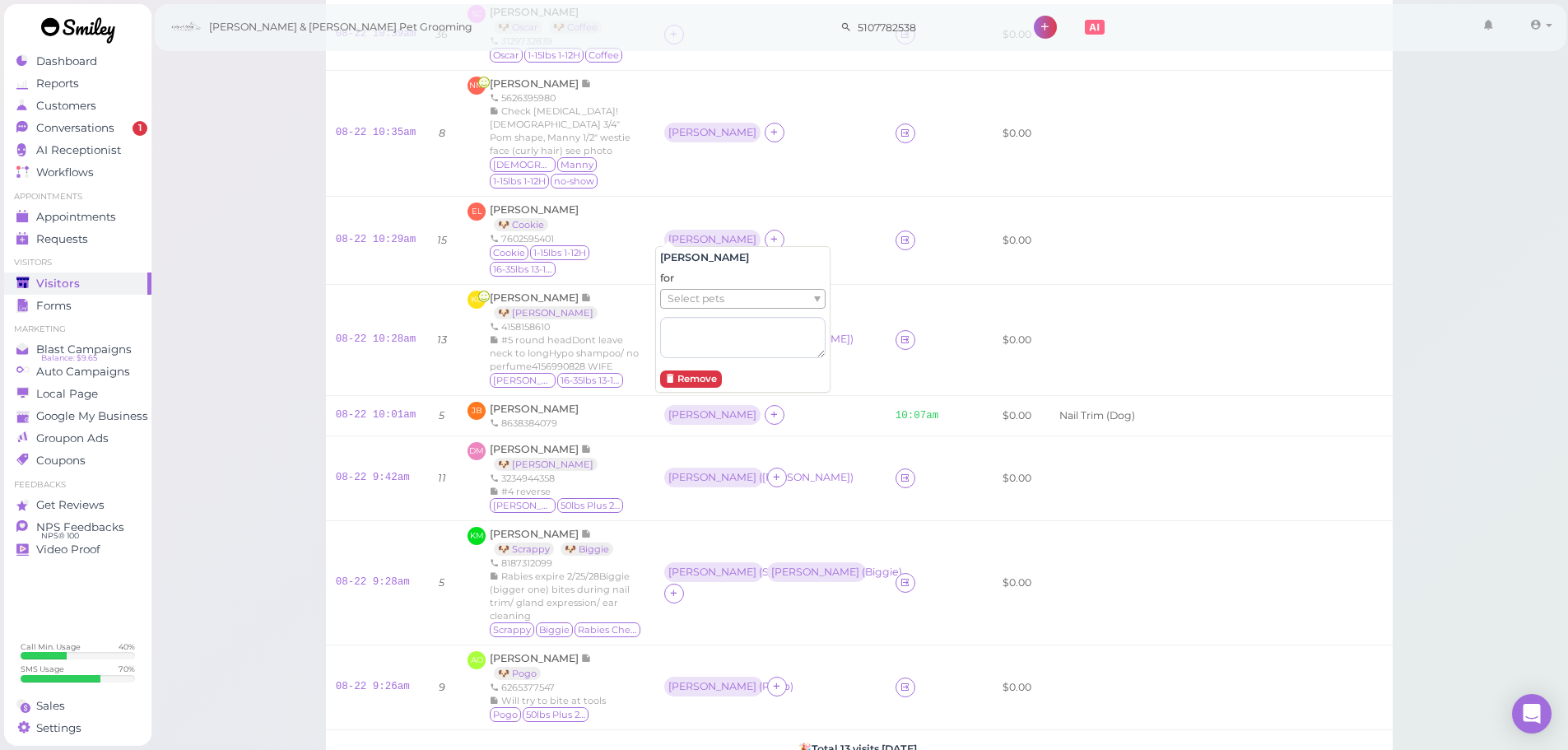
click at [678, 310] on div "for Select pets" at bounding box center [743, 314] width 166 height 87
drag, startPoint x: 684, startPoint y: 298, endPoint x: 684, endPoint y: 308, distance: 10.0
click at [684, 302] on span "Select pets" at bounding box center [696, 298] width 57 height 18
click at [684, 308] on span "Select pets" at bounding box center [696, 298] width 57 height 18
click at [686, 302] on span "Select pets" at bounding box center [696, 298] width 57 height 18
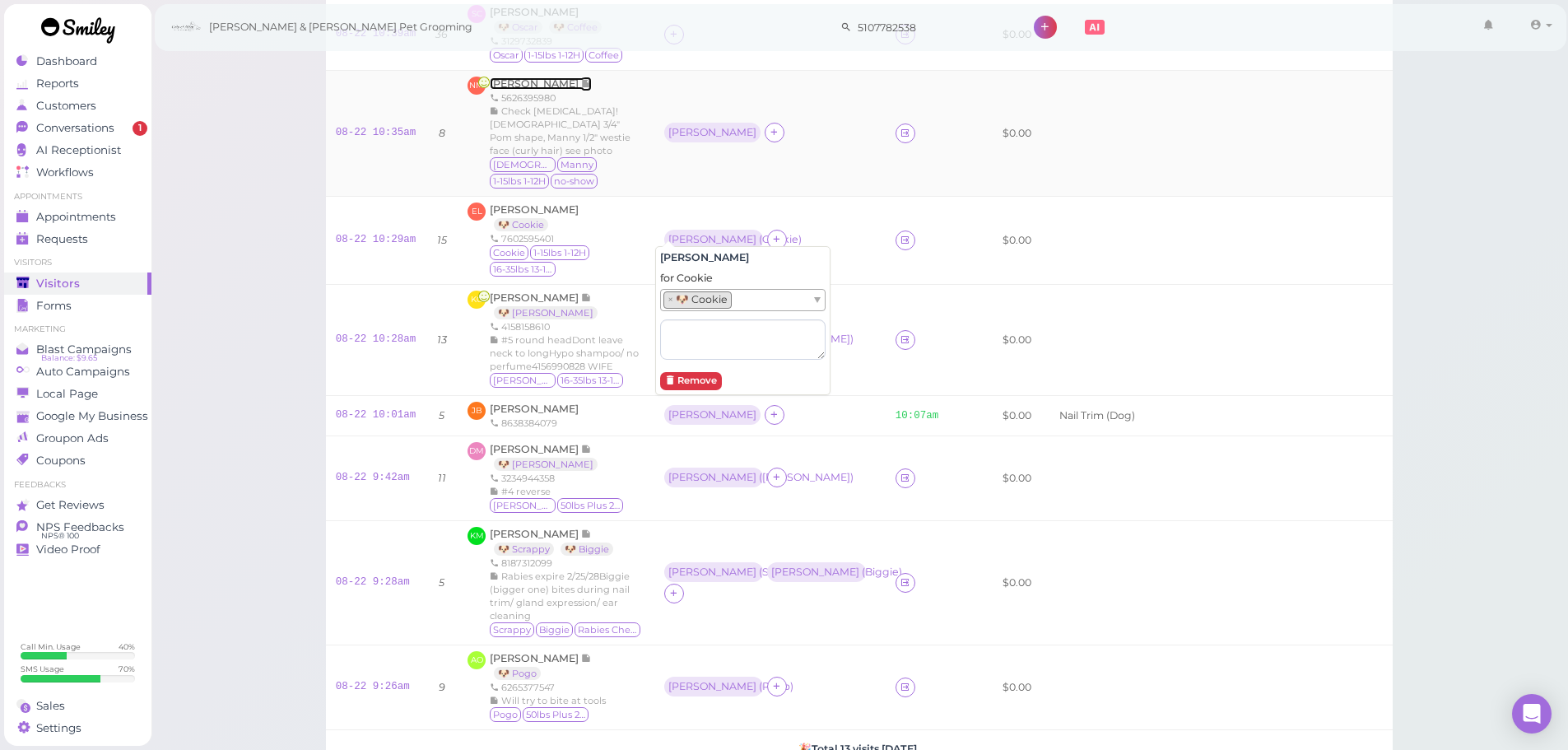
click at [513, 81] on span "[PERSON_NAME]" at bounding box center [535, 84] width 91 height 12
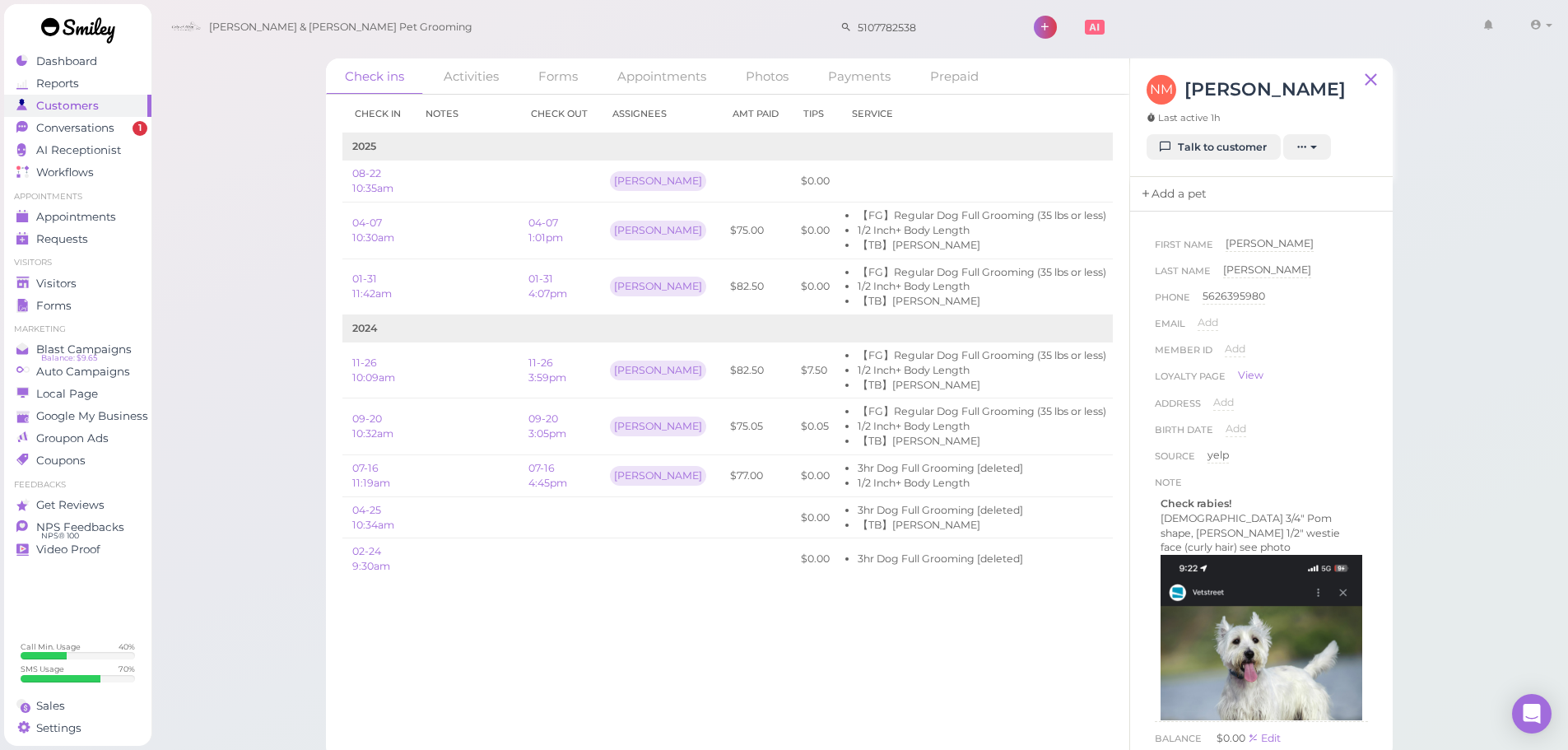
click at [1144, 195] on icon at bounding box center [1146, 194] width 11 height 16
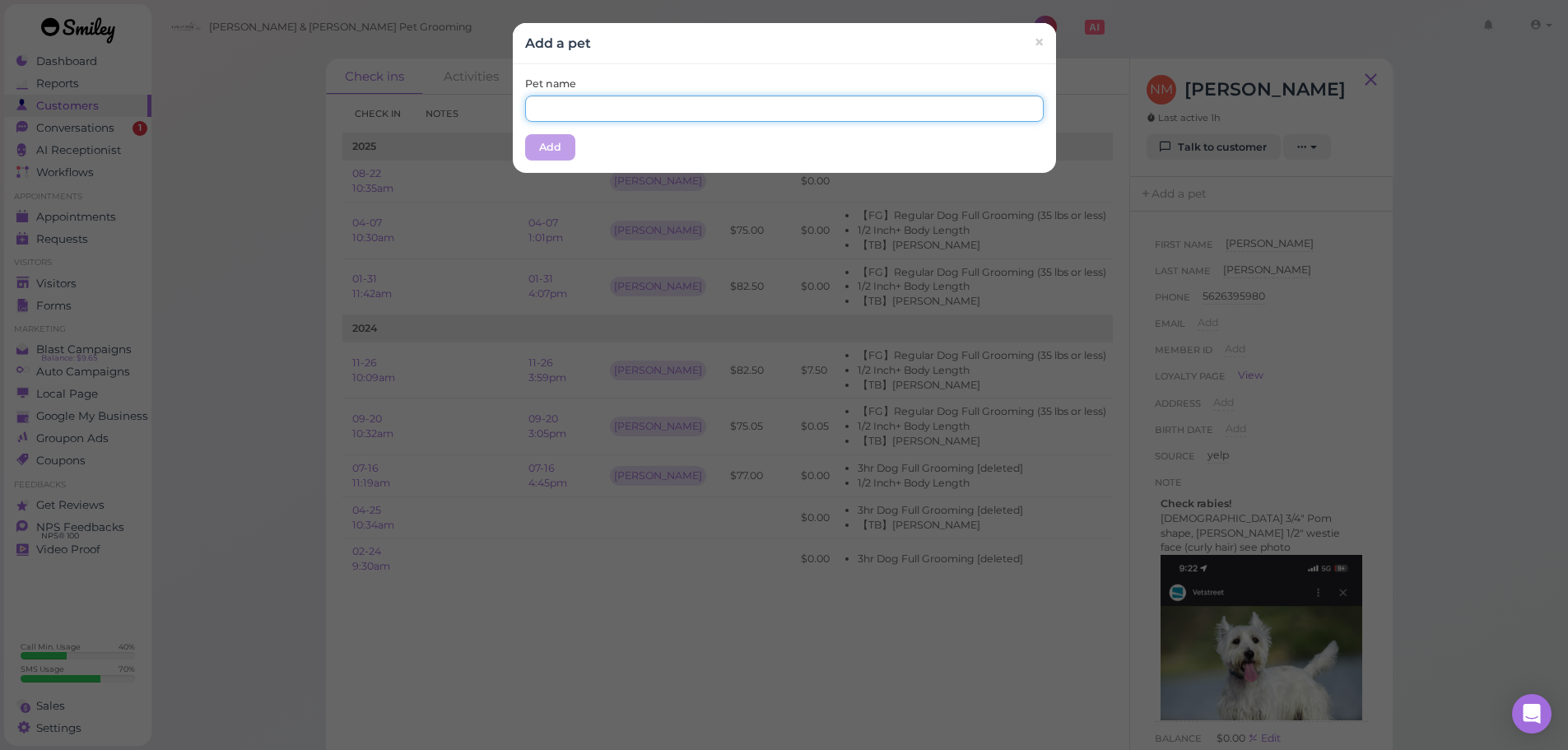
click at [772, 111] on input "text" at bounding box center [784, 109] width 519 height 27
type input "[DEMOGRAPHIC_DATA]"
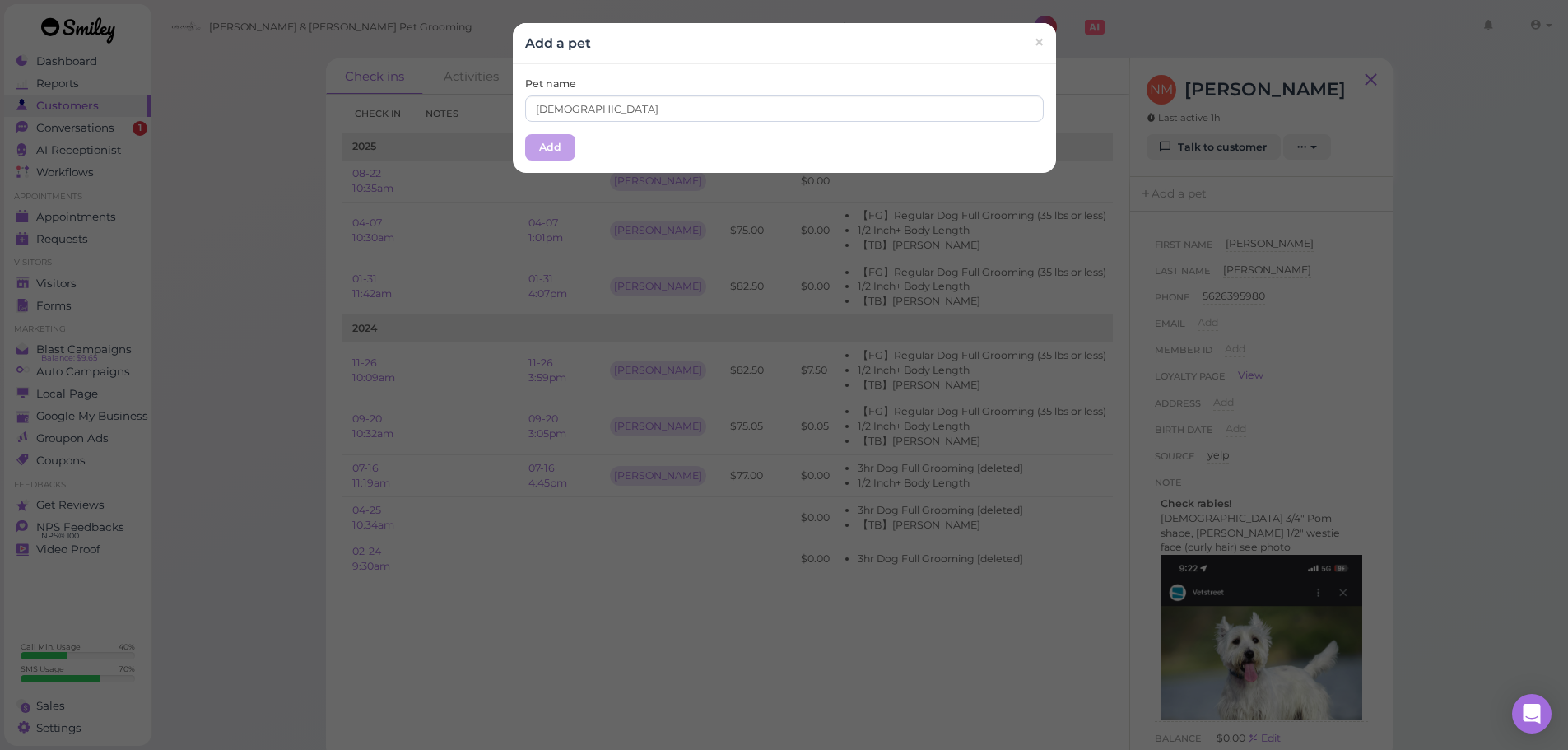
drag, startPoint x: 744, startPoint y: 75, endPoint x: 709, endPoint y: 103, distance: 44.8
click at [742, 80] on div "Pet name Lady Add" at bounding box center [784, 118] width 543 height 109
click at [561, 159] on button "Add" at bounding box center [550, 147] width 50 height 27
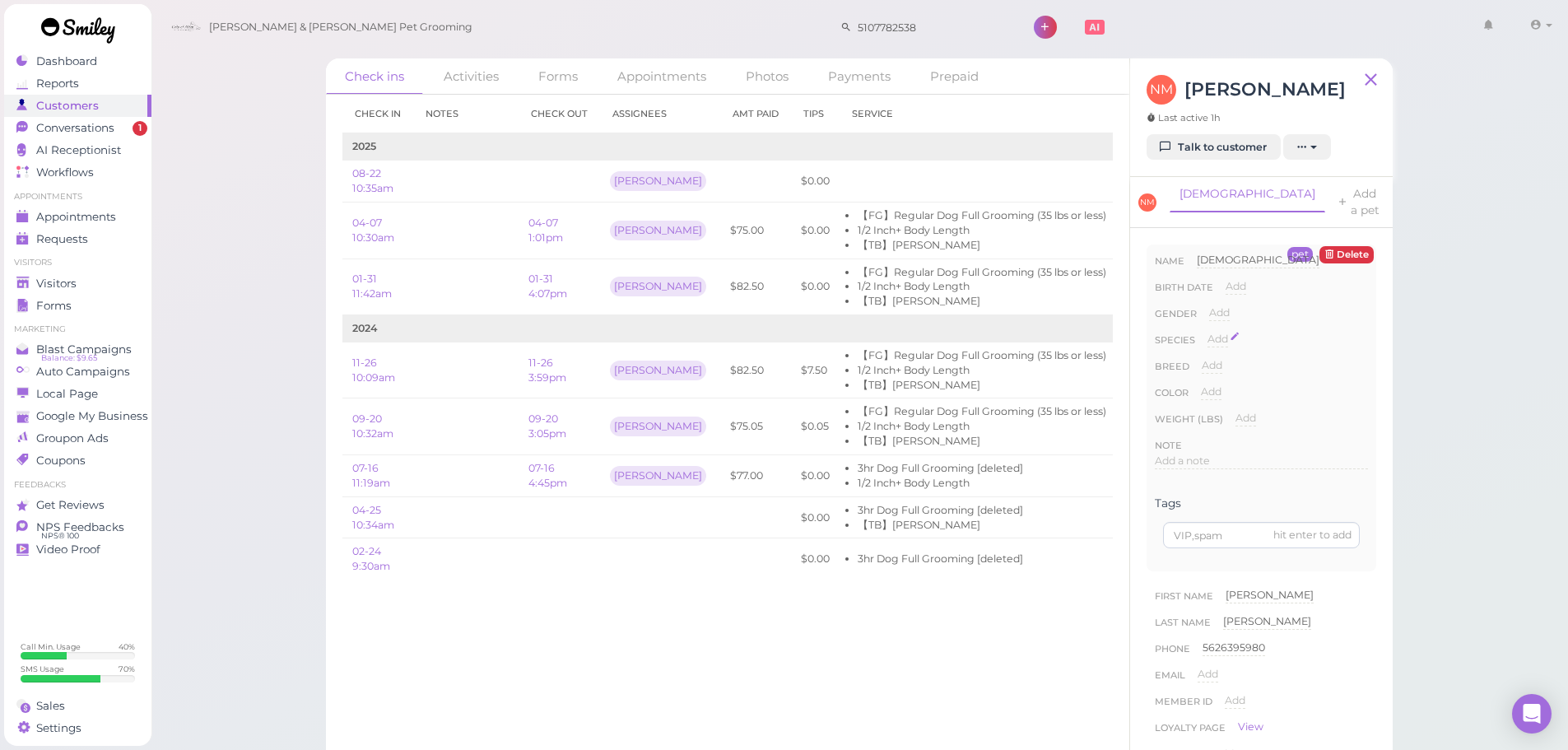
click at [1218, 333] on span "Add" at bounding box center [1218, 339] width 21 height 12
drag, startPoint x: 1240, startPoint y: 329, endPoint x: 1241, endPoint y: 339, distance: 10.0
click at [1240, 332] on select "Dog Cat Bird Other" at bounding box center [1288, 344] width 160 height 25
select select "Dog"
click at [1208, 332] on select "Dog Cat Bird Other" at bounding box center [1288, 344] width 160 height 25
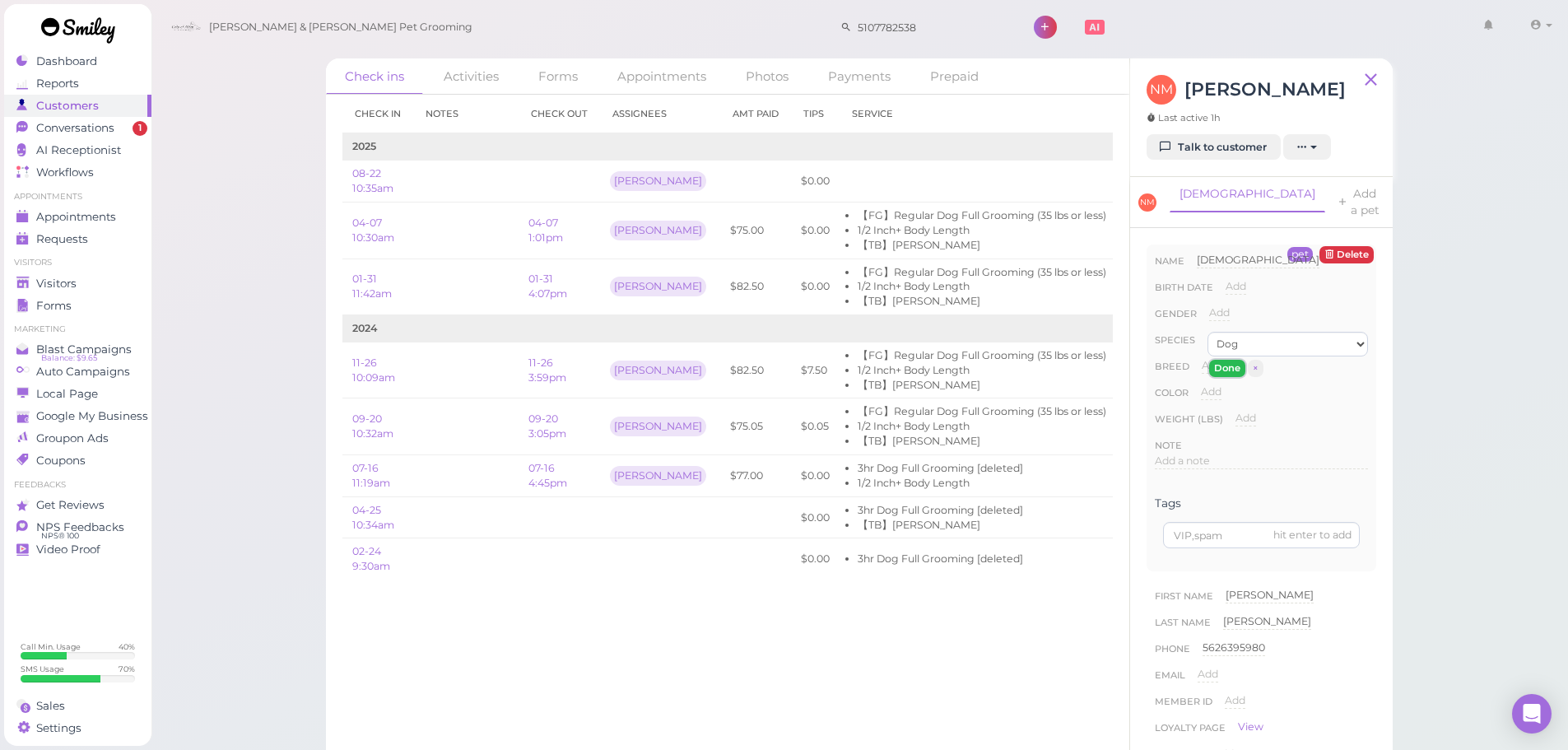
click at [1230, 359] on button "Done" at bounding box center [1228, 368] width 36 height 17
click at [51, 293] on link "Visitors" at bounding box center [78, 284] width 147 height 22
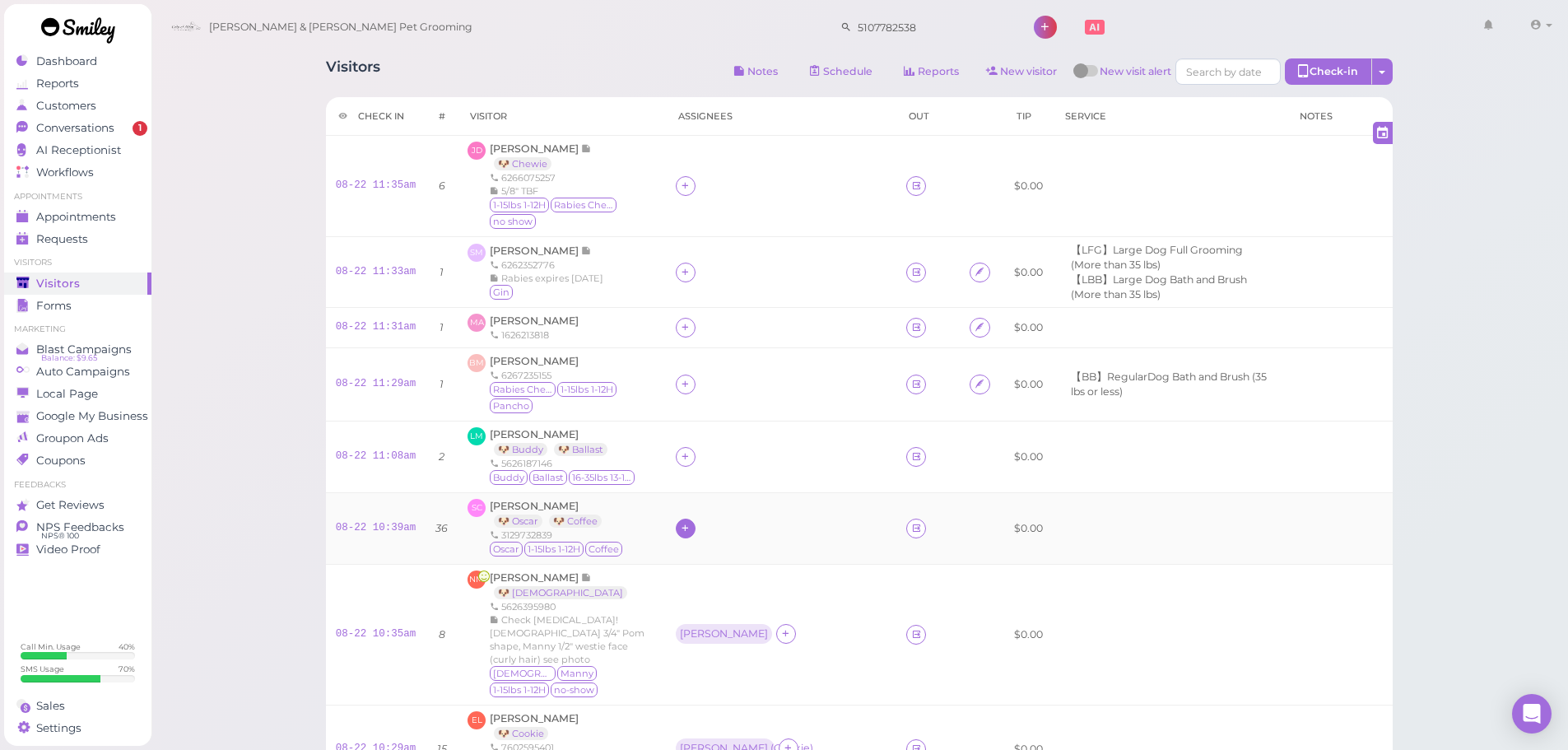
click at [680, 529] on icon at bounding box center [685, 528] width 10 height 12
click at [692, 367] on div "[PERSON_NAME]" at bounding box center [771, 369] width 230 height 32
click at [680, 632] on div "Helen" at bounding box center [724, 634] width 88 height 11
click at [706, 529] on span "Select pets" at bounding box center [696, 523] width 57 height 18
drag, startPoint x: 758, startPoint y: 384, endPoint x: 694, endPoint y: 474, distance: 110.4
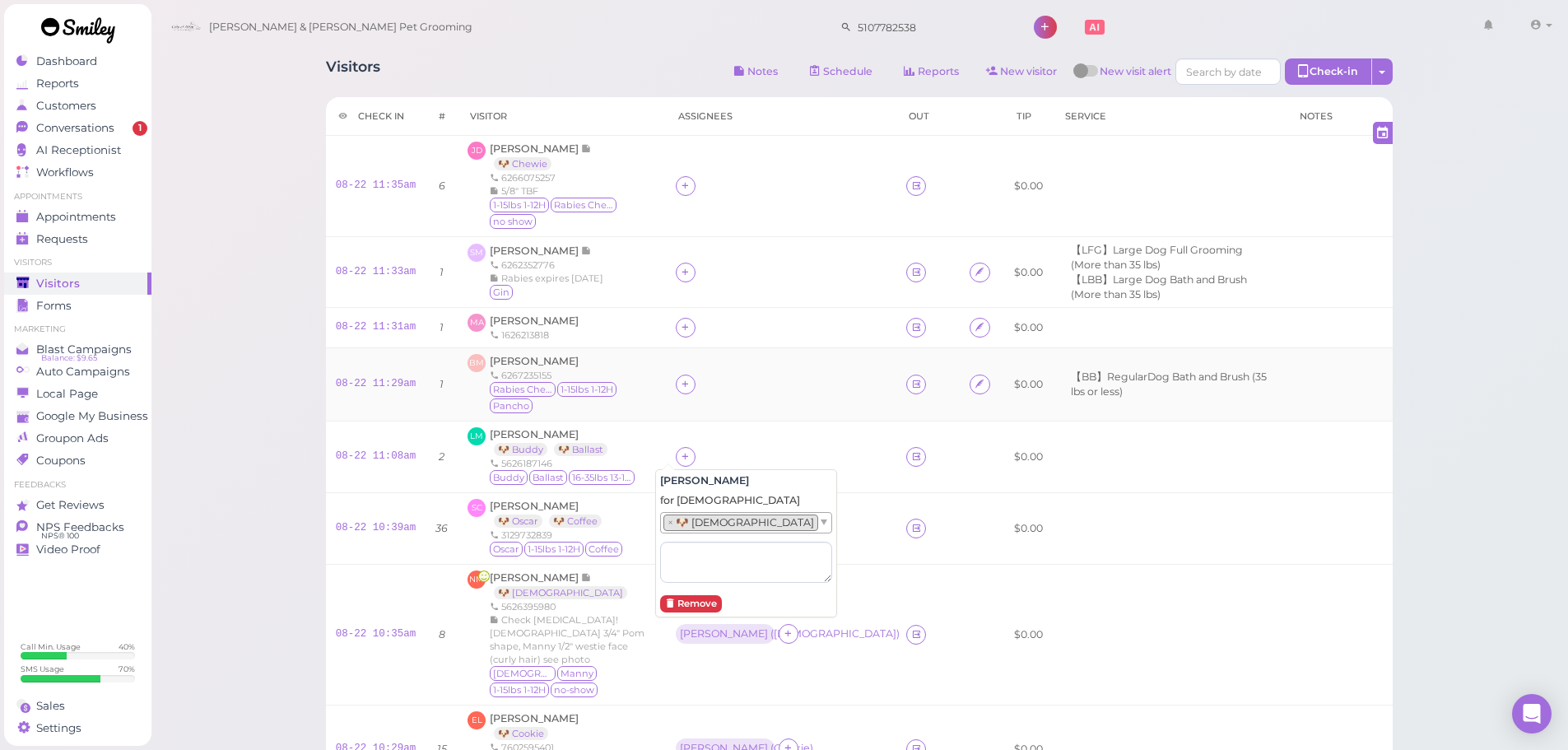
click at [755, 388] on div at bounding box center [781, 384] width 211 height 20
click at [676, 519] on div "[PERSON_NAME]" at bounding box center [724, 528] width 97 height 20
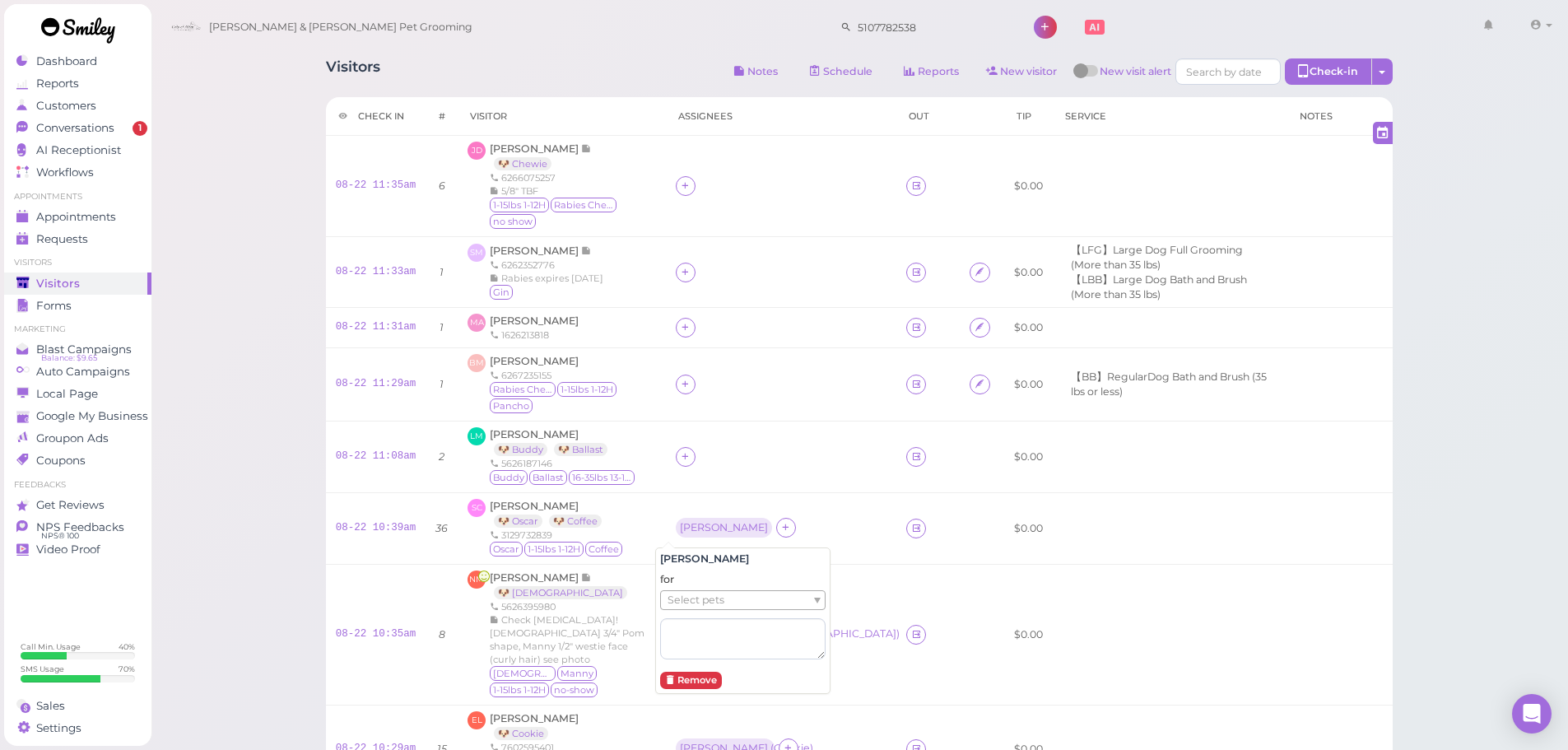
click at [678, 599] on span "Select pets" at bounding box center [696, 600] width 57 height 18
click at [778, 454] on div at bounding box center [781, 457] width 211 height 20
click at [680, 450] on icon at bounding box center [685, 456] width 10 height 12
click at [699, 488] on input at bounding box center [759, 495] width 198 height 27
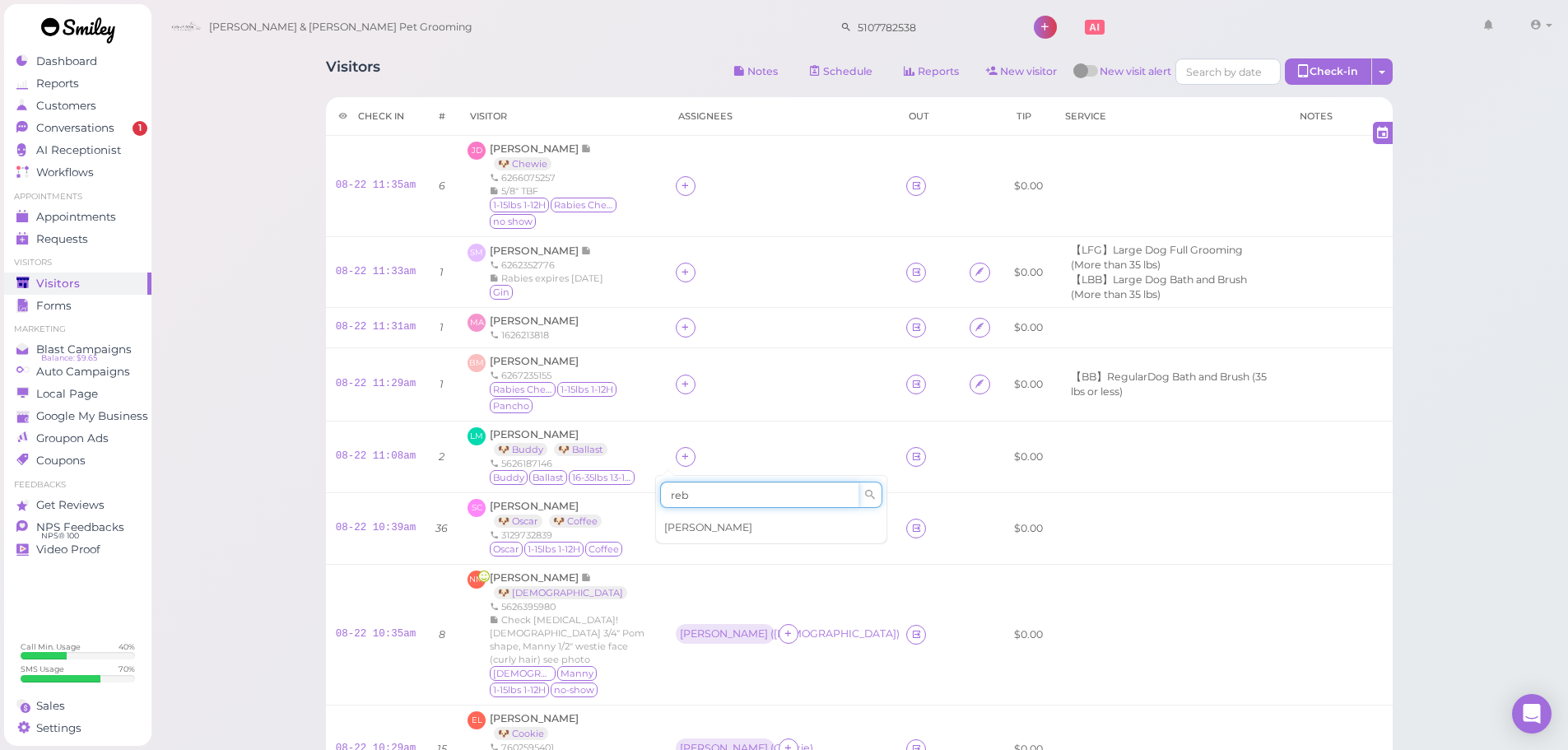
type input "reb"
click at [690, 519] on div "Rebecca" at bounding box center [771, 528] width 230 height 31
click at [715, 398] on td at bounding box center [782, 384] width 231 height 73
click at [680, 459] on div "Rebecca" at bounding box center [724, 455] width 88 height 11
click at [690, 535] on span "Select pets" at bounding box center [696, 529] width 57 height 18
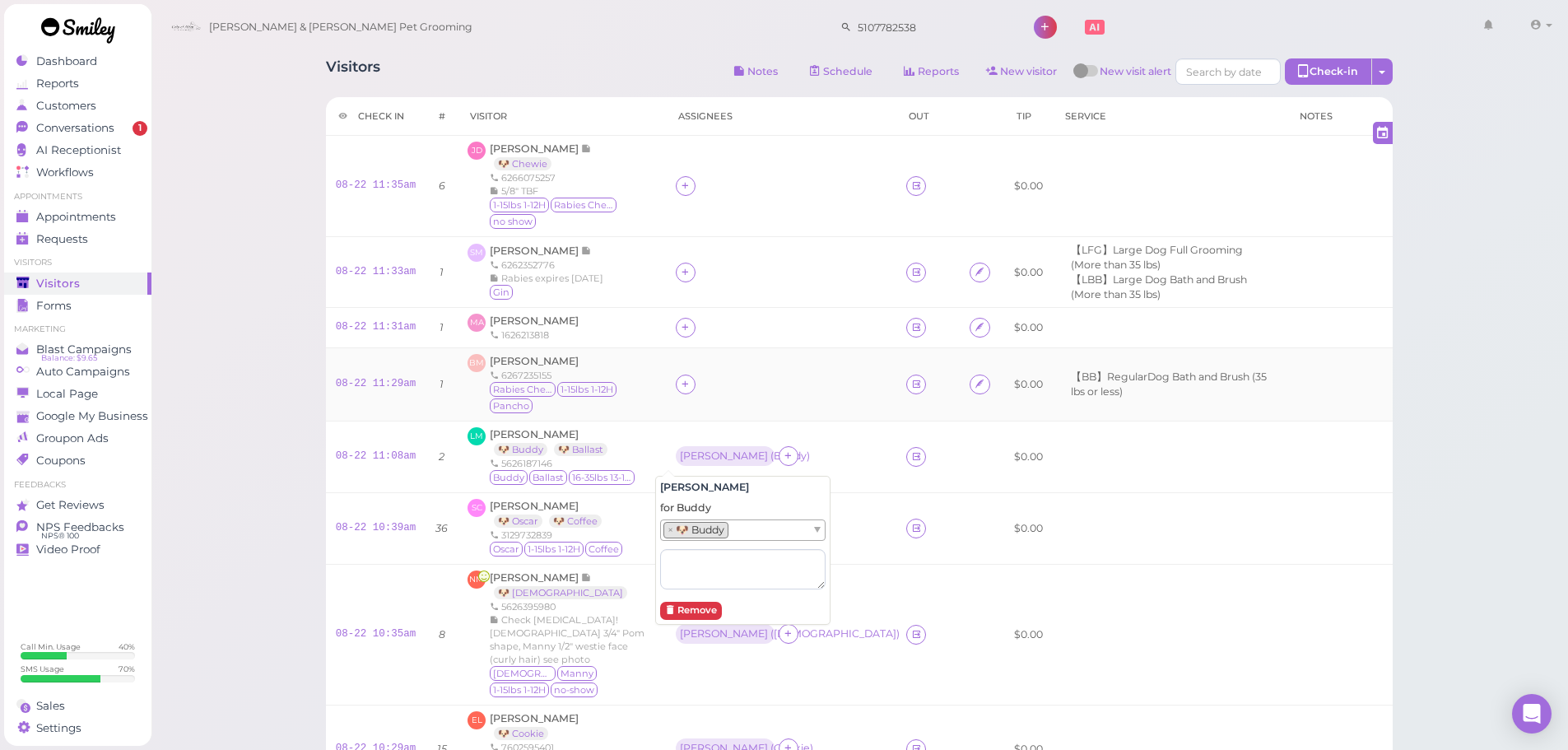
click at [755, 396] on td at bounding box center [782, 384] width 231 height 73
click at [497, 367] on span "[PERSON_NAME]" at bounding box center [534, 361] width 89 height 12
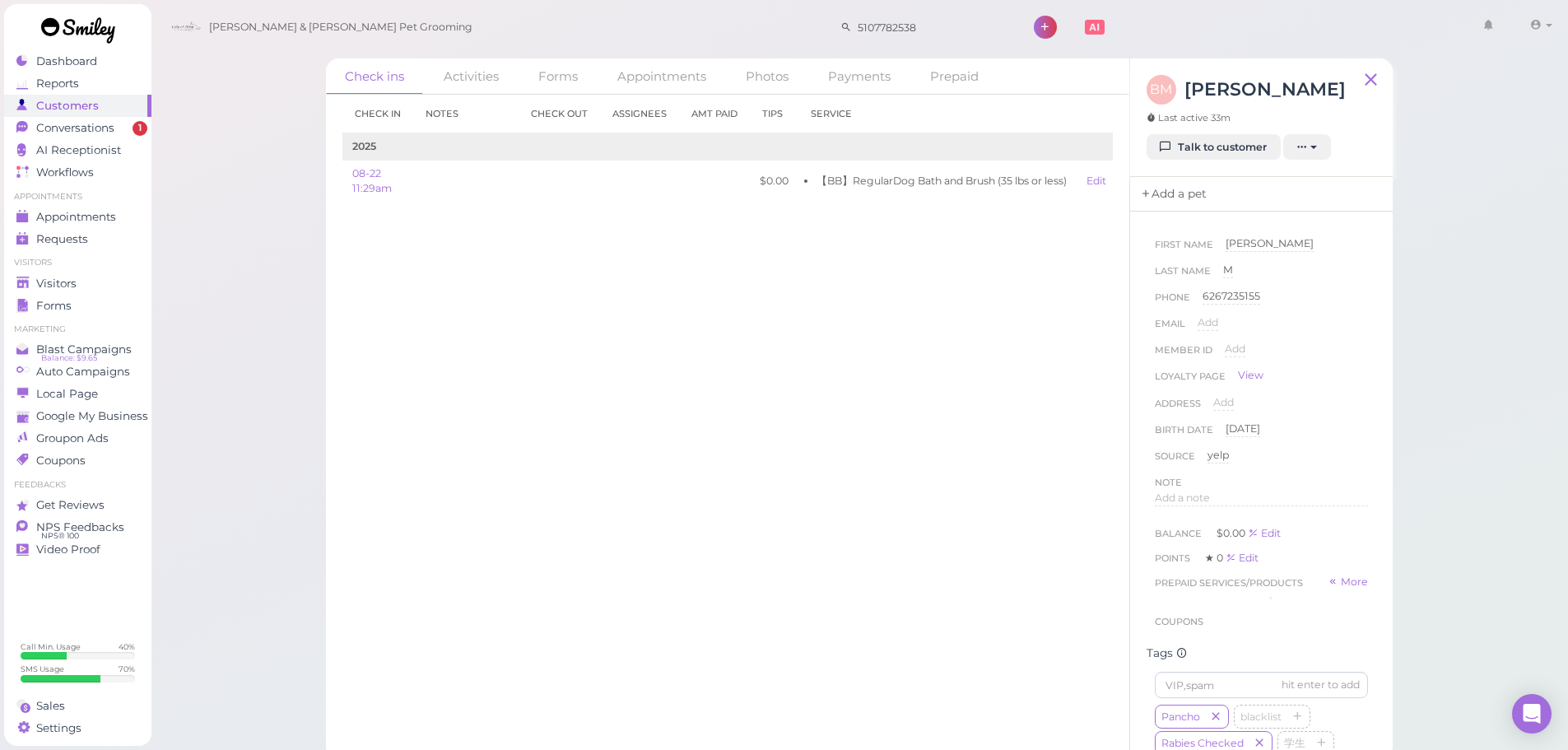
click at [1157, 192] on link "Add a pet" at bounding box center [1173, 194] width 86 height 34
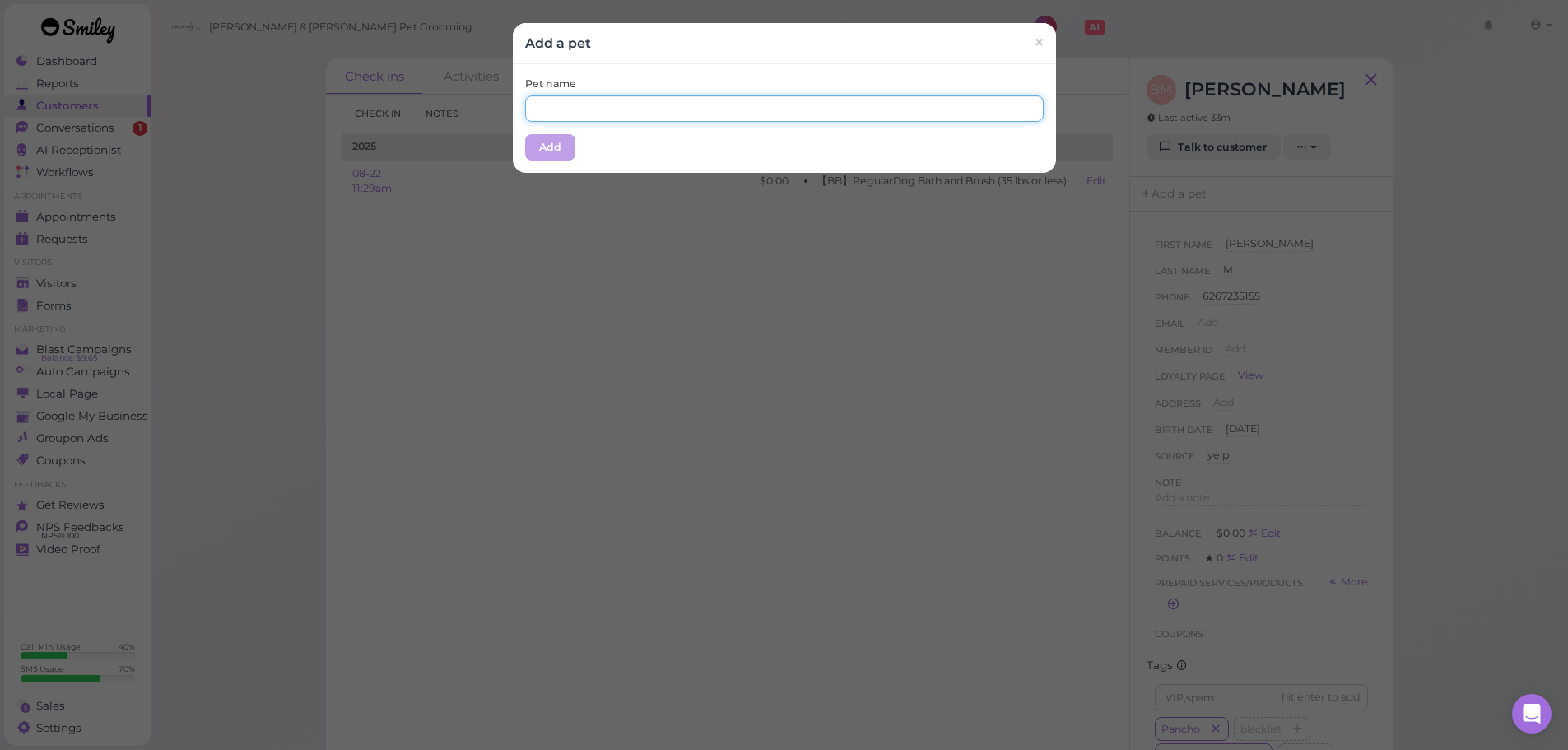
click at [672, 112] on input "text" at bounding box center [784, 109] width 519 height 27
type input "Pancho"
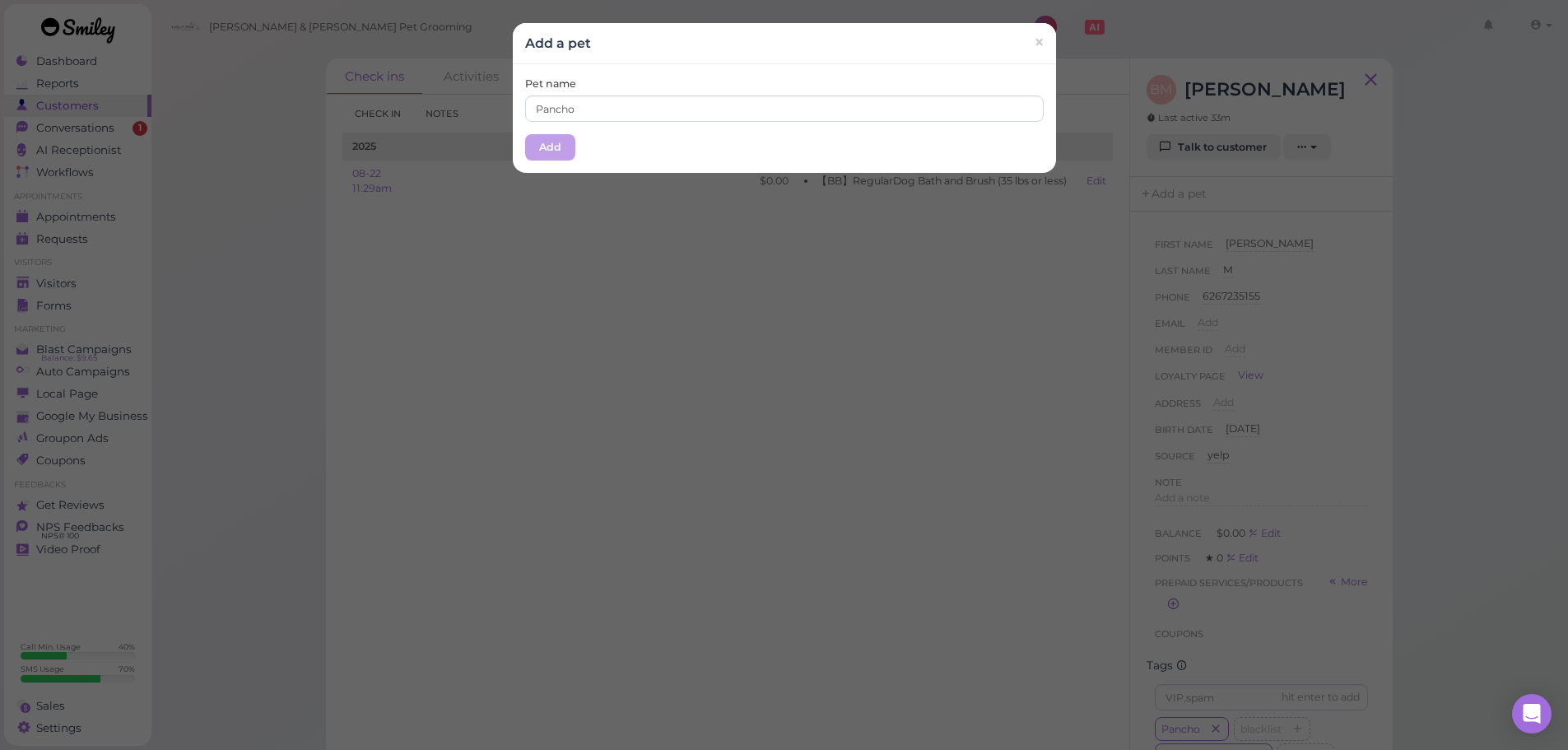
click at [613, 78] on div "Pet name Pancho" at bounding box center [784, 99] width 519 height 46
click at [544, 140] on button "Add" at bounding box center [550, 147] width 50 height 27
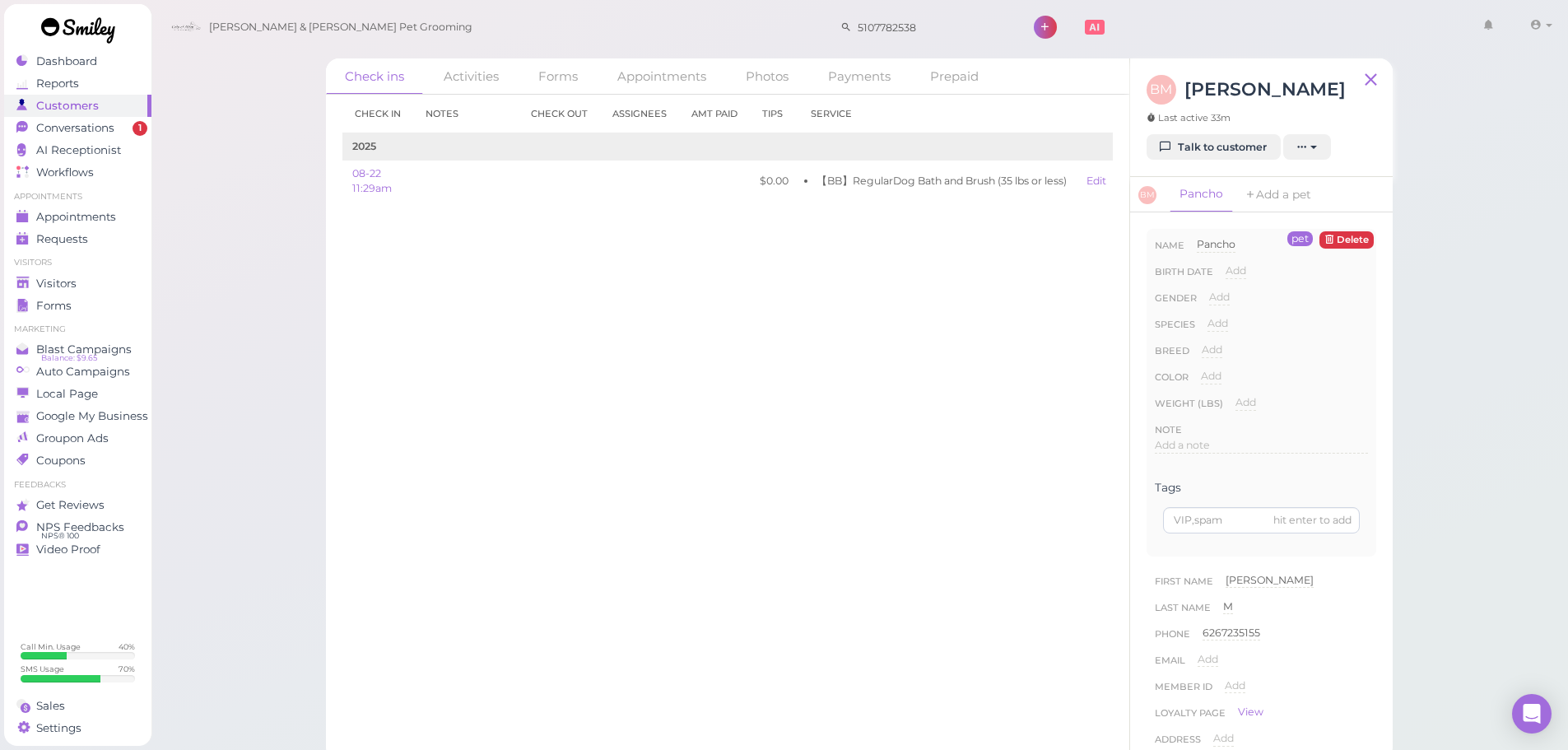
click at [1229, 323] on div "Species Add Dog Cat Bird Other" at bounding box center [1261, 329] width 213 height 27
click at [1227, 323] on span "Add" at bounding box center [1218, 323] width 21 height 12
click at [1243, 328] on select "Dog Cat Bird Other" at bounding box center [1288, 328] width 160 height 25
select select "Dog"
click at [1208, 316] on select "Dog Cat Bird Other" at bounding box center [1288, 328] width 160 height 25
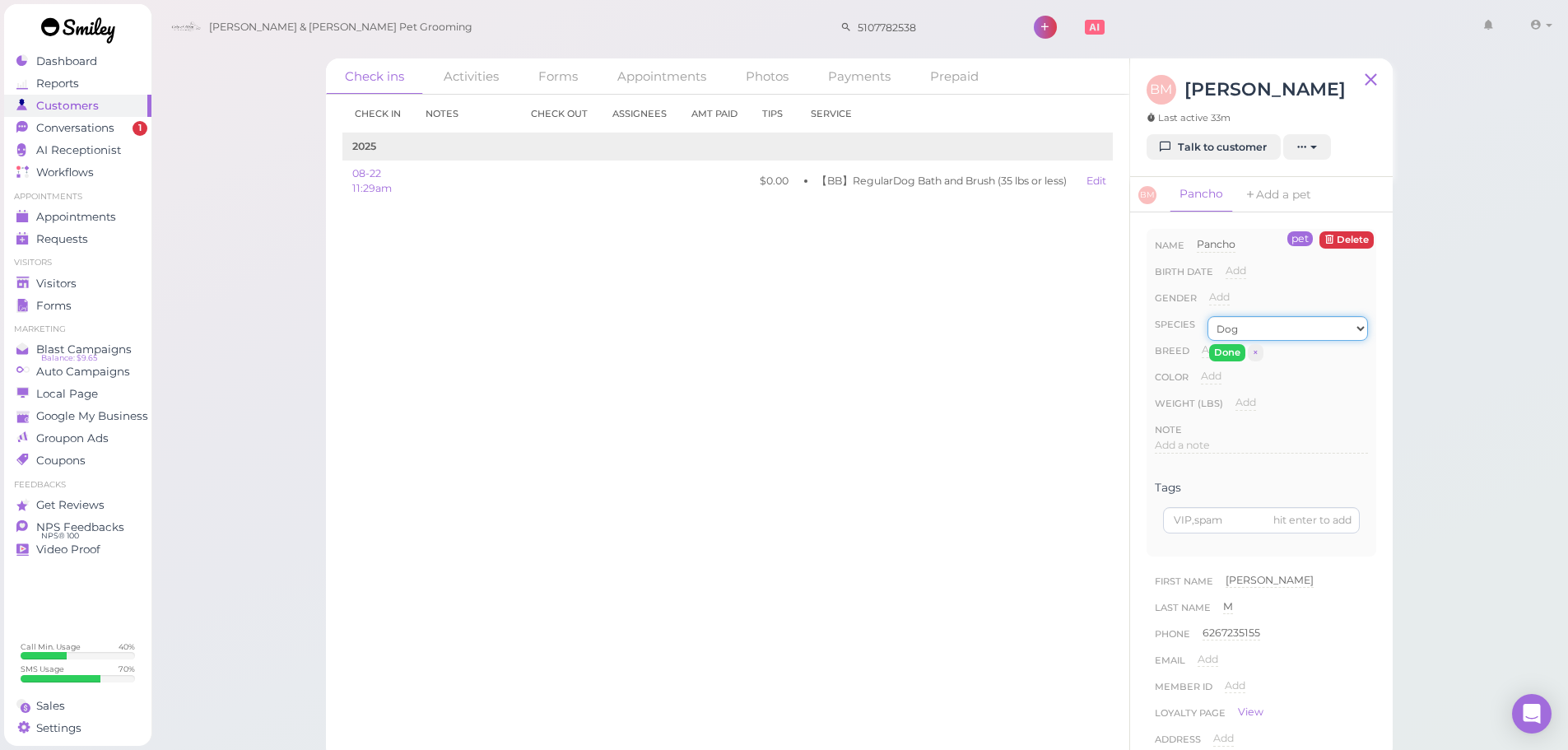
click at [1229, 339] on select "Dog Cat Bird Other" at bounding box center [1288, 328] width 160 height 25
click at [1208, 316] on select "Dog Cat Bird Other" at bounding box center [1288, 328] width 160 height 25
click at [1229, 334] on select "Dog Cat Bird Other" at bounding box center [1288, 328] width 160 height 25
select select "Dog"
click at [1208, 316] on select "Dog Cat Bird Other" at bounding box center [1288, 328] width 160 height 25
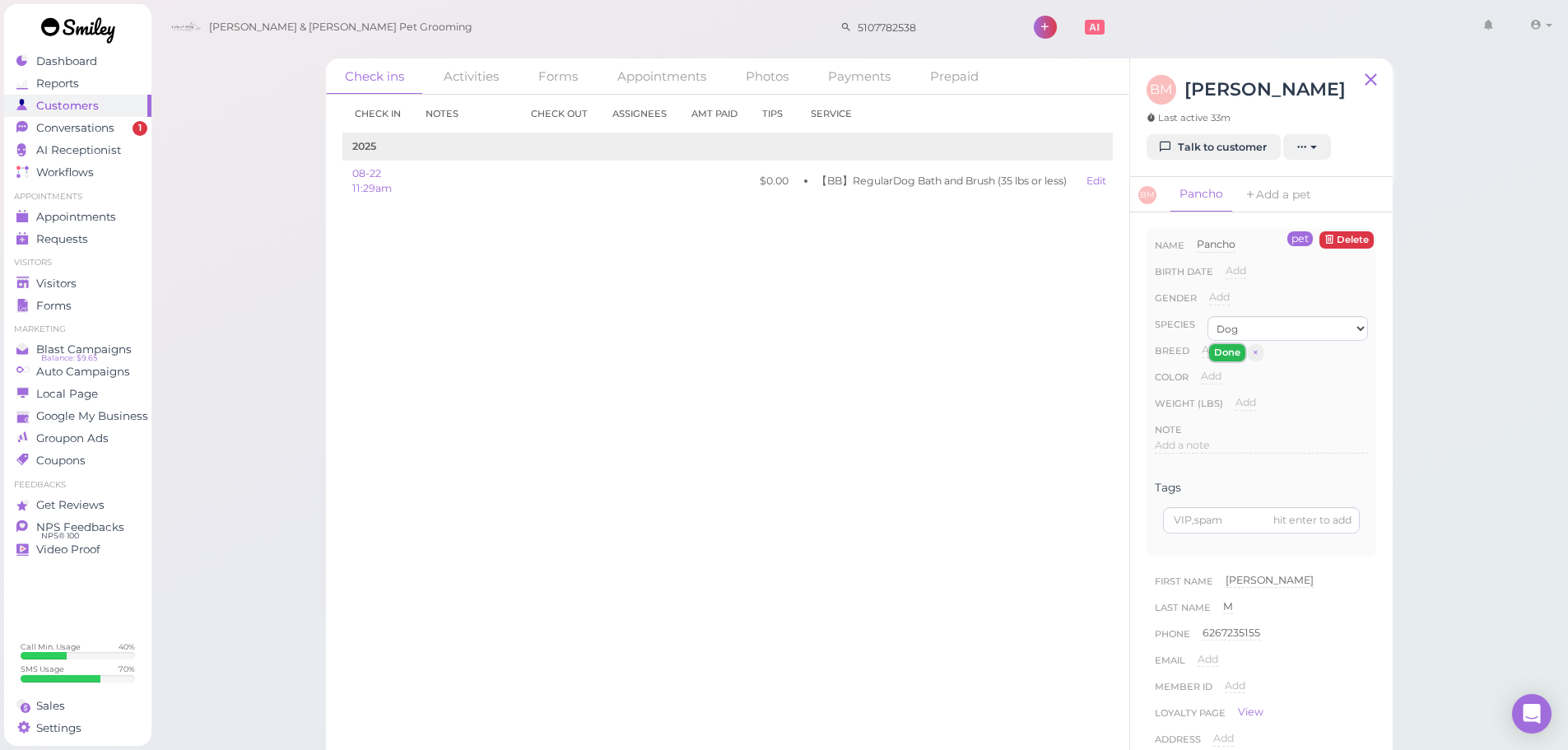
click at [1228, 357] on button "Done" at bounding box center [1228, 353] width 36 height 17
click at [77, 284] on div "Visitors" at bounding box center [76, 284] width 119 height 14
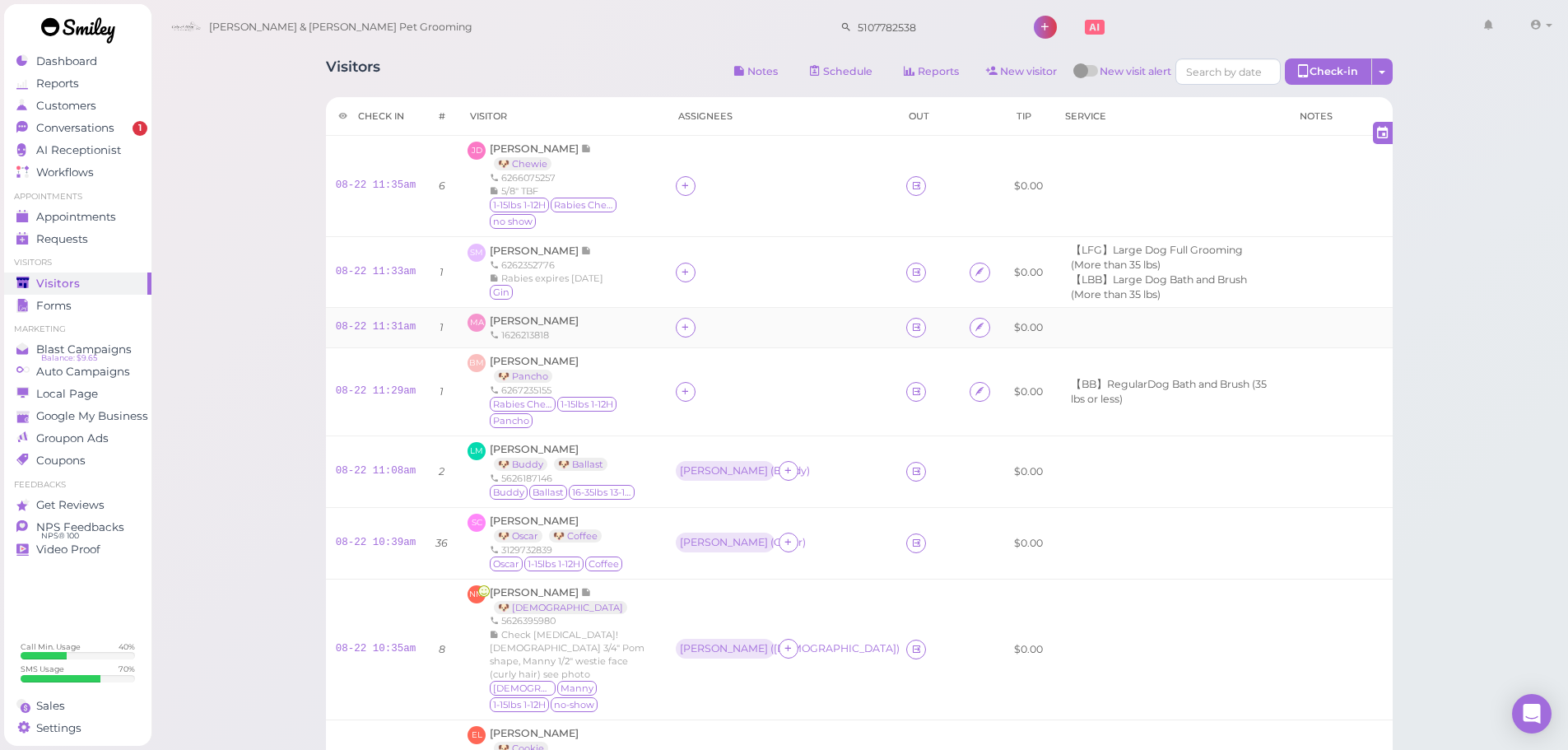
click at [386, 339] on td "08-22 11:31am" at bounding box center [376, 328] width 100 height 41
click at [384, 334] on div "08-22 11:31am" at bounding box center [377, 327] width 81 height 15
click at [384, 328] on link "08-22 11:31am" at bounding box center [377, 326] width 81 height 11
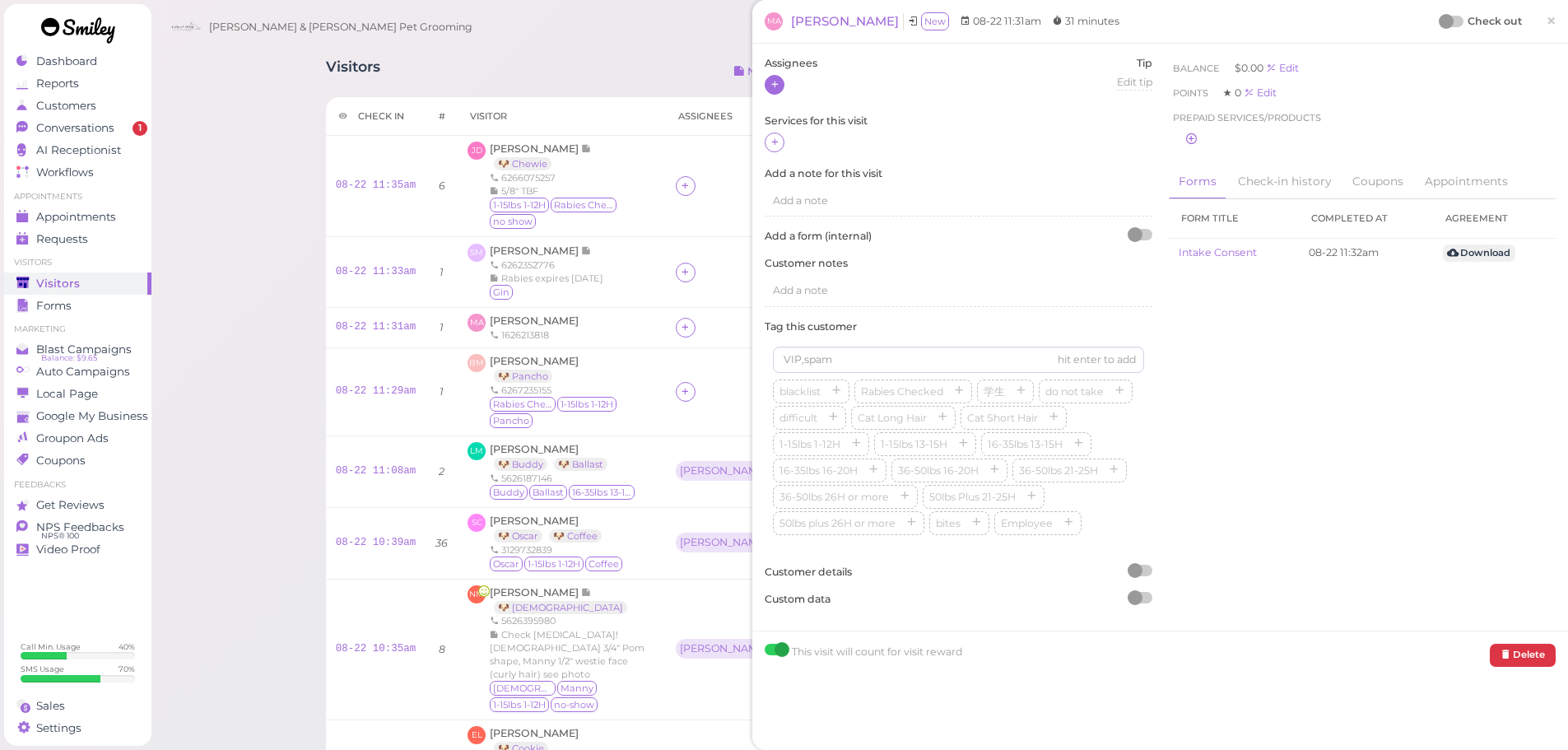
click at [777, 78] on icon at bounding box center [775, 84] width 10 height 12
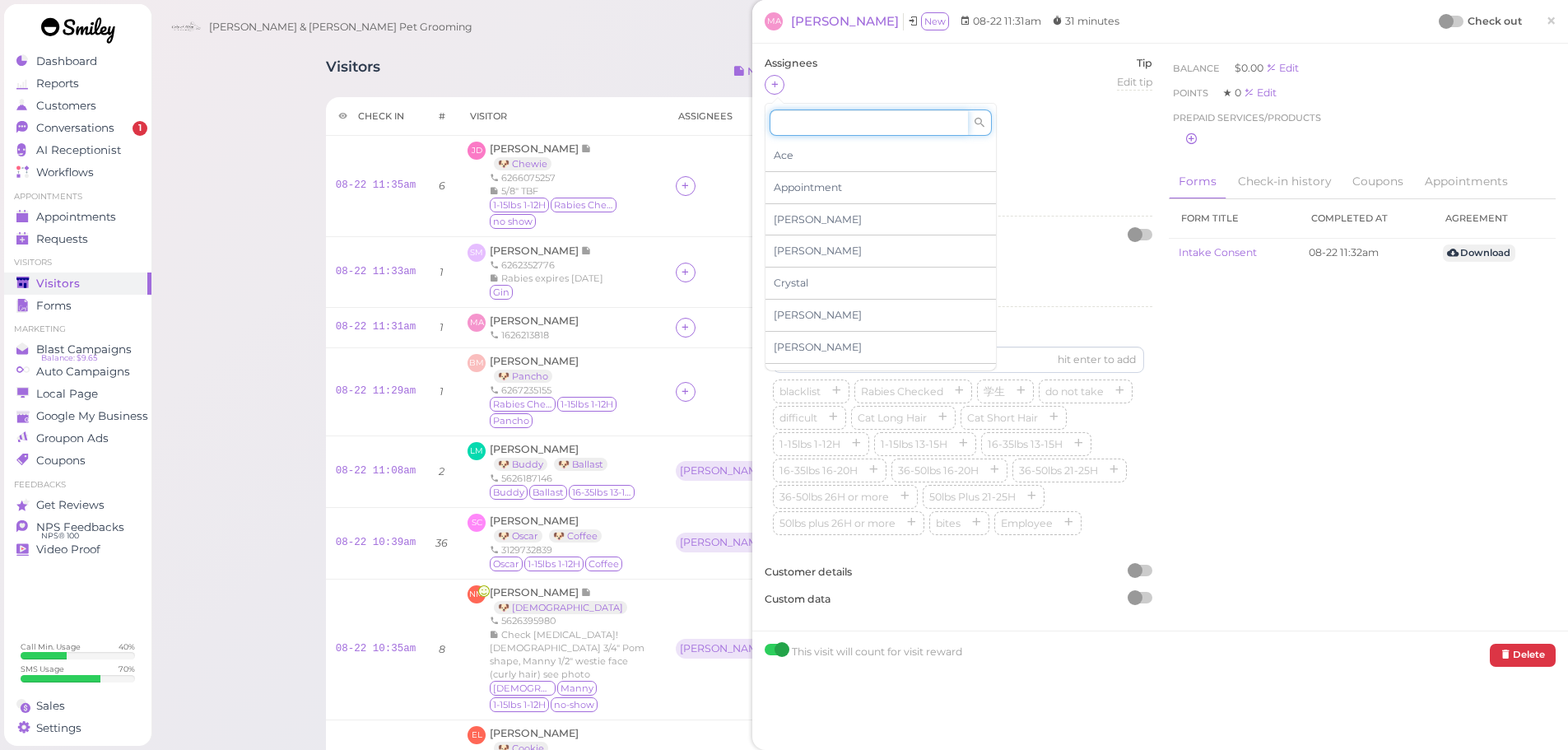
click at [808, 126] on input at bounding box center [869, 122] width 198 height 27
type input "[PERSON_NAME]"
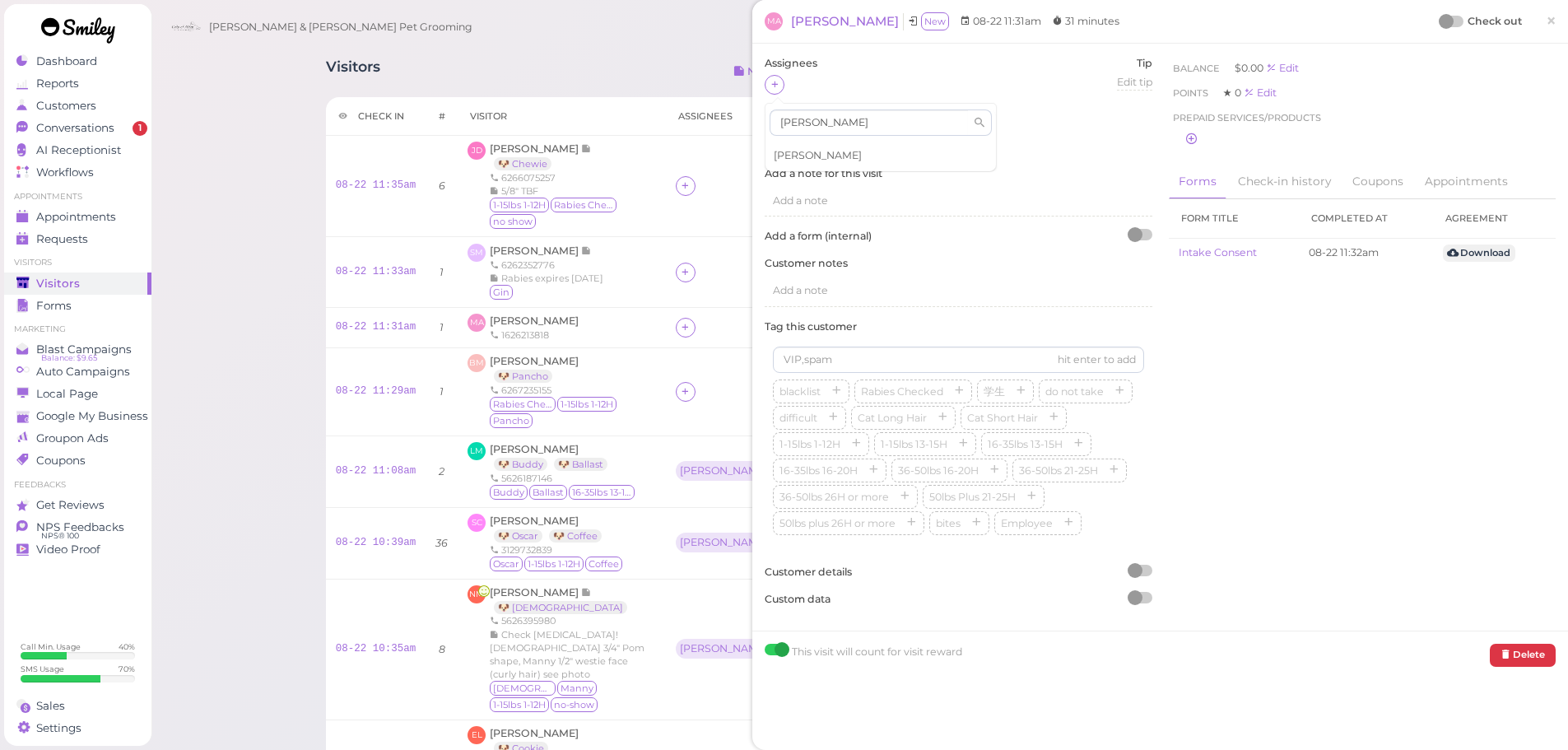
click at [807, 153] on div "[PERSON_NAME]" at bounding box center [880, 155] width 230 height 31
click at [773, 142] on icon at bounding box center [775, 142] width 10 height 12
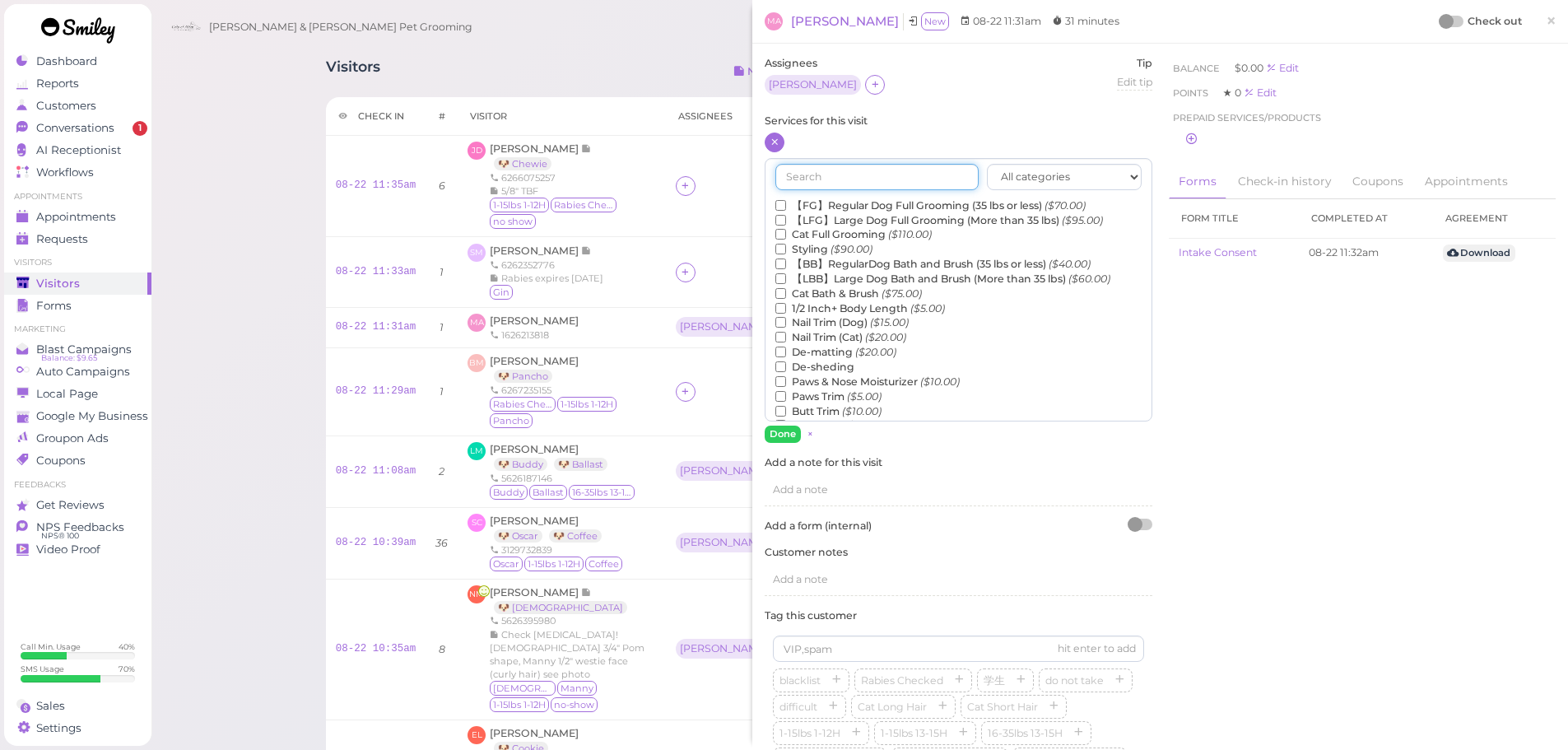
click at [828, 173] on input "text" at bounding box center [878, 177] width 203 height 27
click at [834, 321] on label "Nail Trim (Dog) ($15.00)" at bounding box center [842, 322] width 134 height 15
click at [786, 321] on input "Nail Trim (Dog) ($15.00)" at bounding box center [781, 322] width 10 height 10
click at [786, 438] on button "Done" at bounding box center [783, 434] width 36 height 17
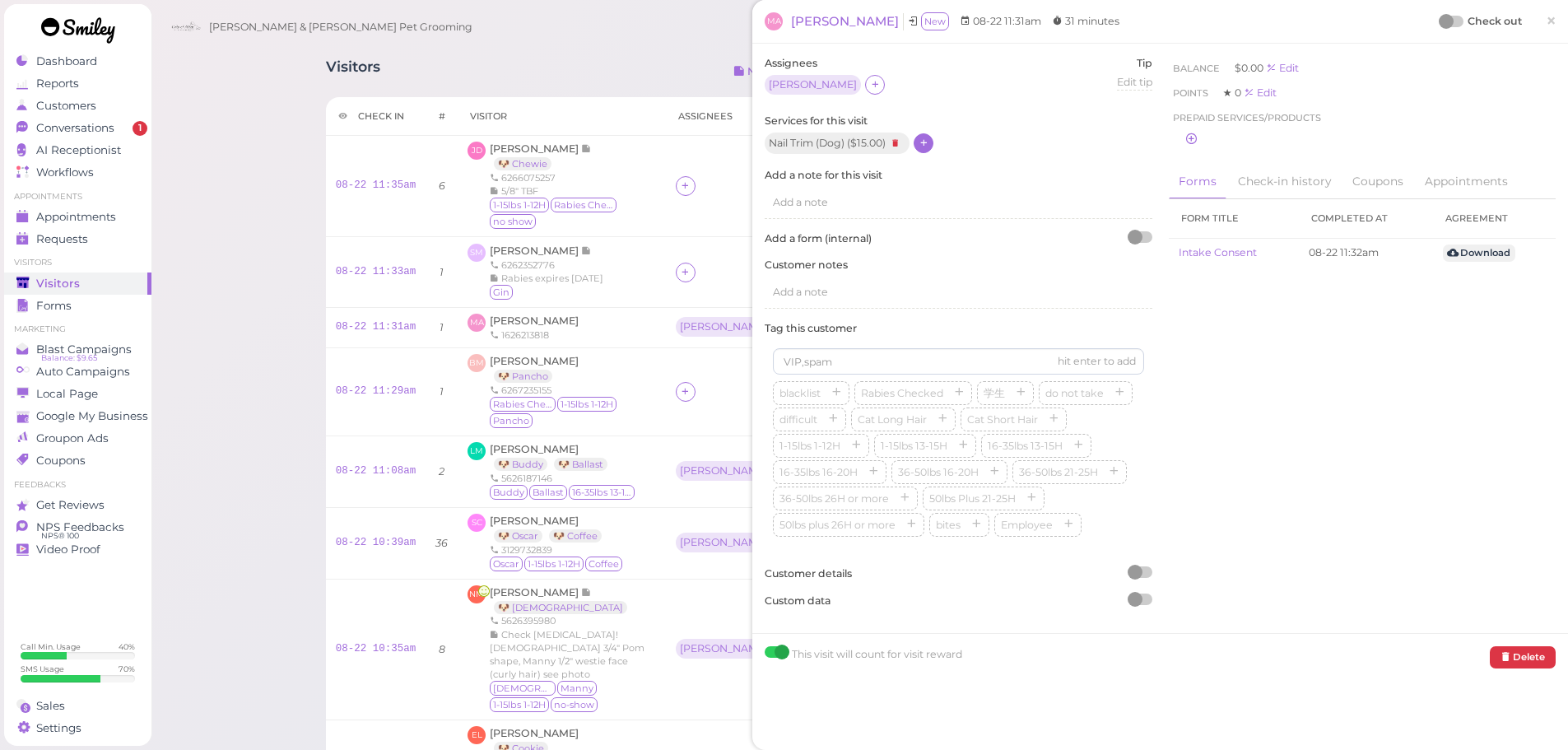
click at [1439, 22] on div at bounding box center [1446, 21] width 15 height 15
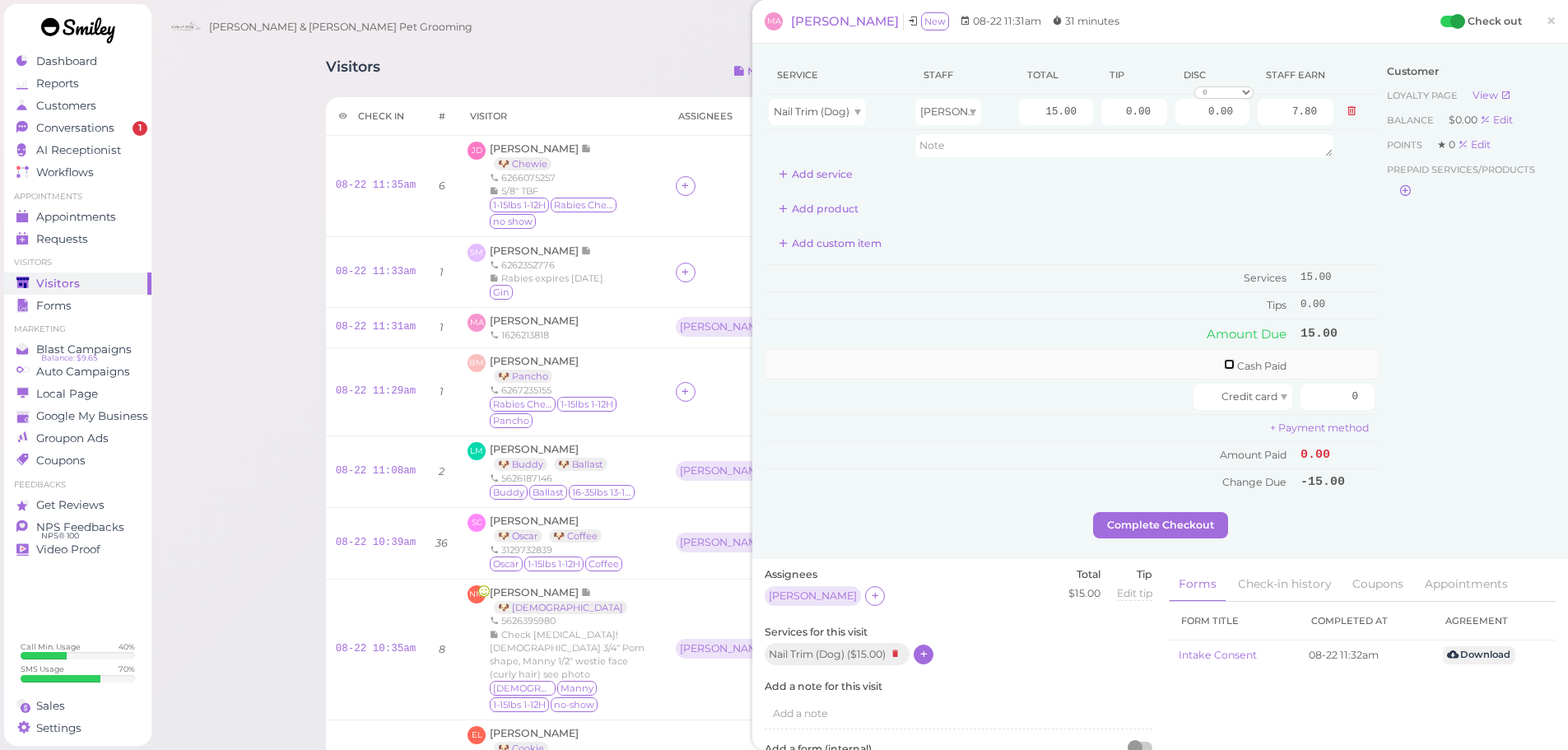
drag, startPoint x: 1211, startPoint y: 361, endPoint x: 1286, endPoint y: 362, distance: 75.0
click at [1224, 361] on input "checkbox" at bounding box center [1229, 364] width 10 height 10
checkbox input "true"
drag, startPoint x: 1321, startPoint y: 361, endPoint x: 1505, endPoint y: 385, distance: 185.6
click at [1531, 377] on div "Service Staff Total Tip Disc Staff earn Nail Trim (Dog) Asa 15.00 0.00 0.00 0 1…" at bounding box center [1160, 286] width 791 height 461
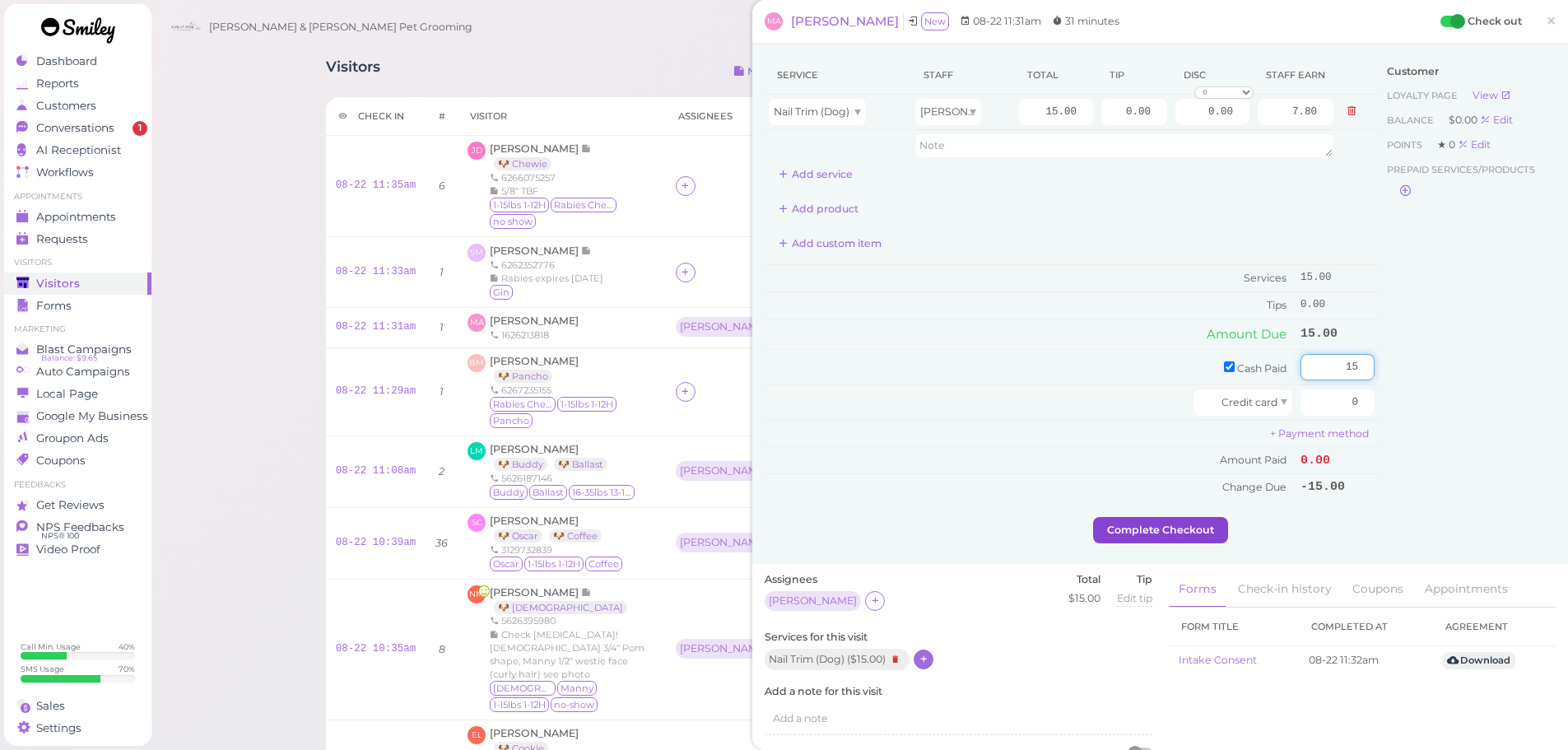
type input "15"
click at [1215, 521] on button "Complete Checkout" at bounding box center [1160, 530] width 135 height 27
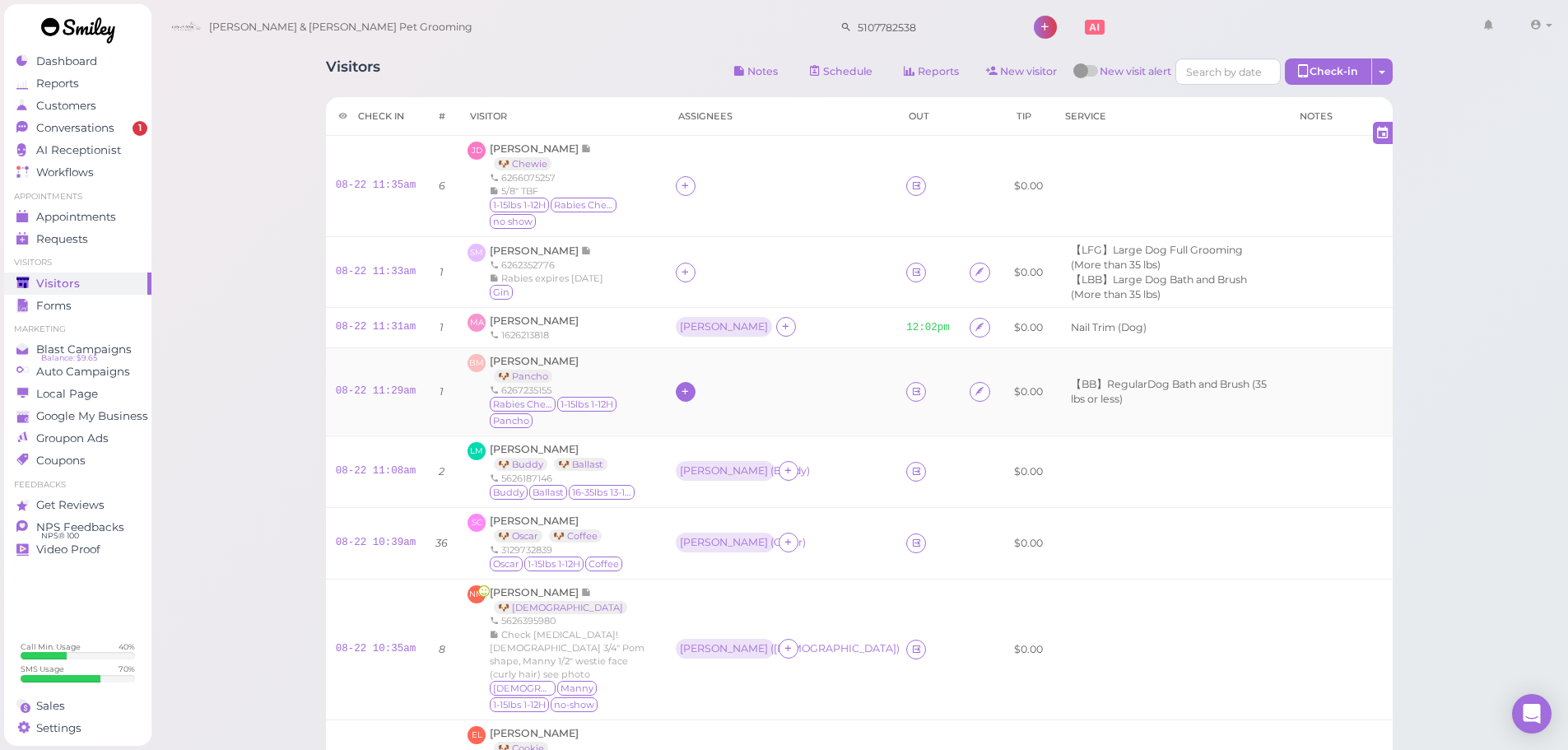
click at [680, 397] on icon at bounding box center [685, 391] width 10 height 12
click at [684, 526] on div "[PERSON_NAME]" at bounding box center [771, 527] width 230 height 32
click at [680, 277] on icon at bounding box center [685, 272] width 10 height 12
click at [698, 304] on input at bounding box center [759, 310] width 198 height 27
type input "re"
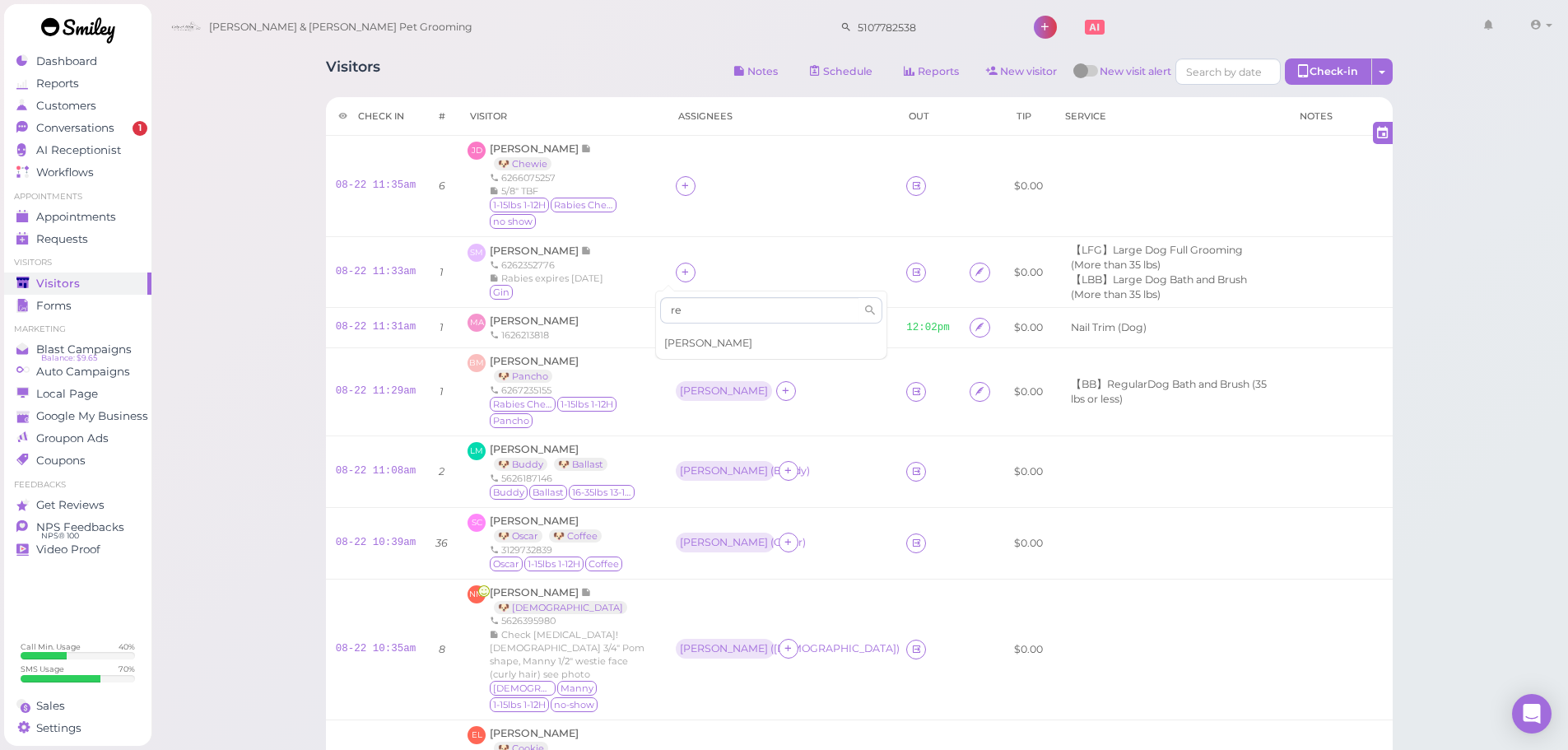
click at [687, 337] on span "Rebecca" at bounding box center [709, 343] width 88 height 12
click at [680, 182] on icon at bounding box center [685, 185] width 10 height 12
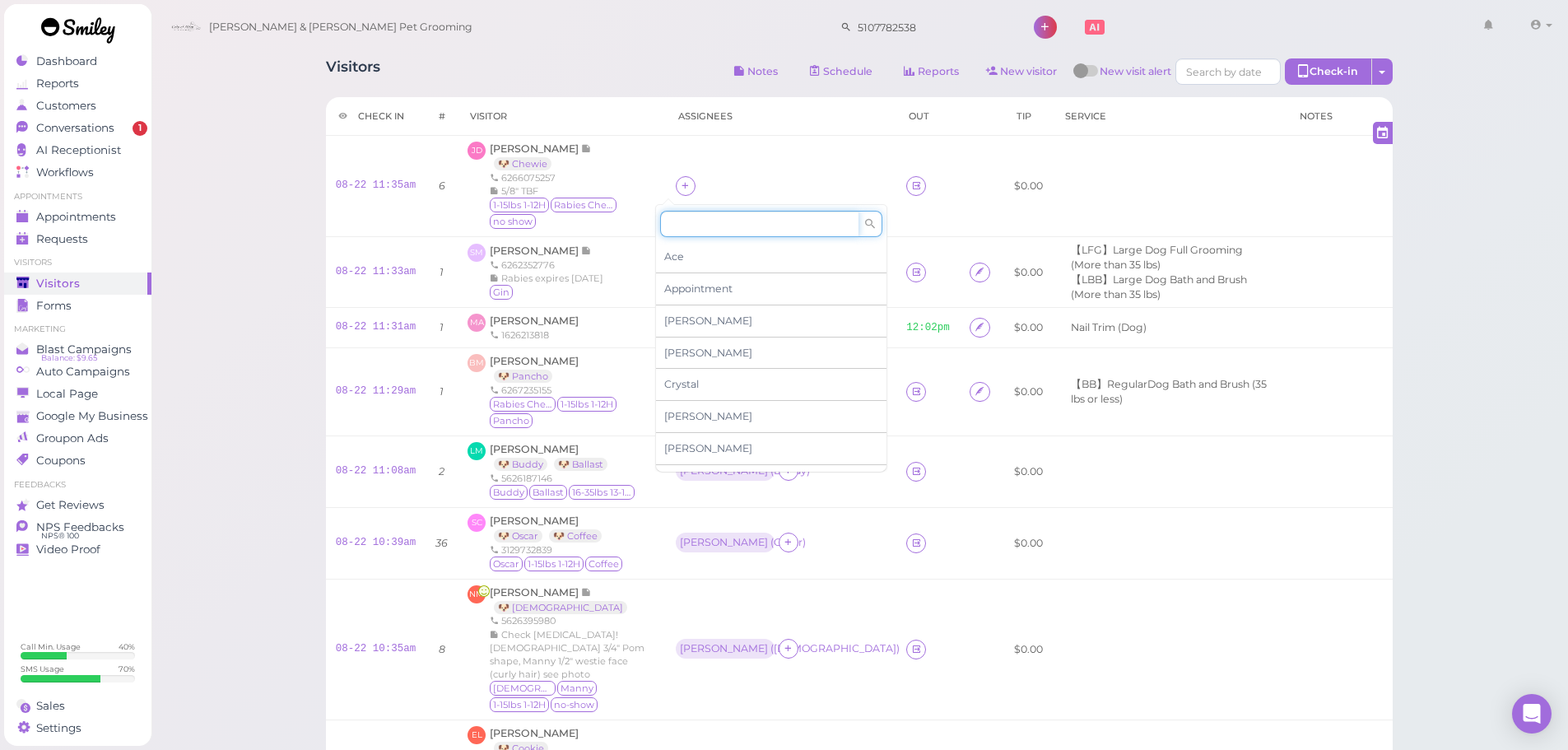
click at [711, 225] on input at bounding box center [759, 223] width 198 height 27
type input "he"
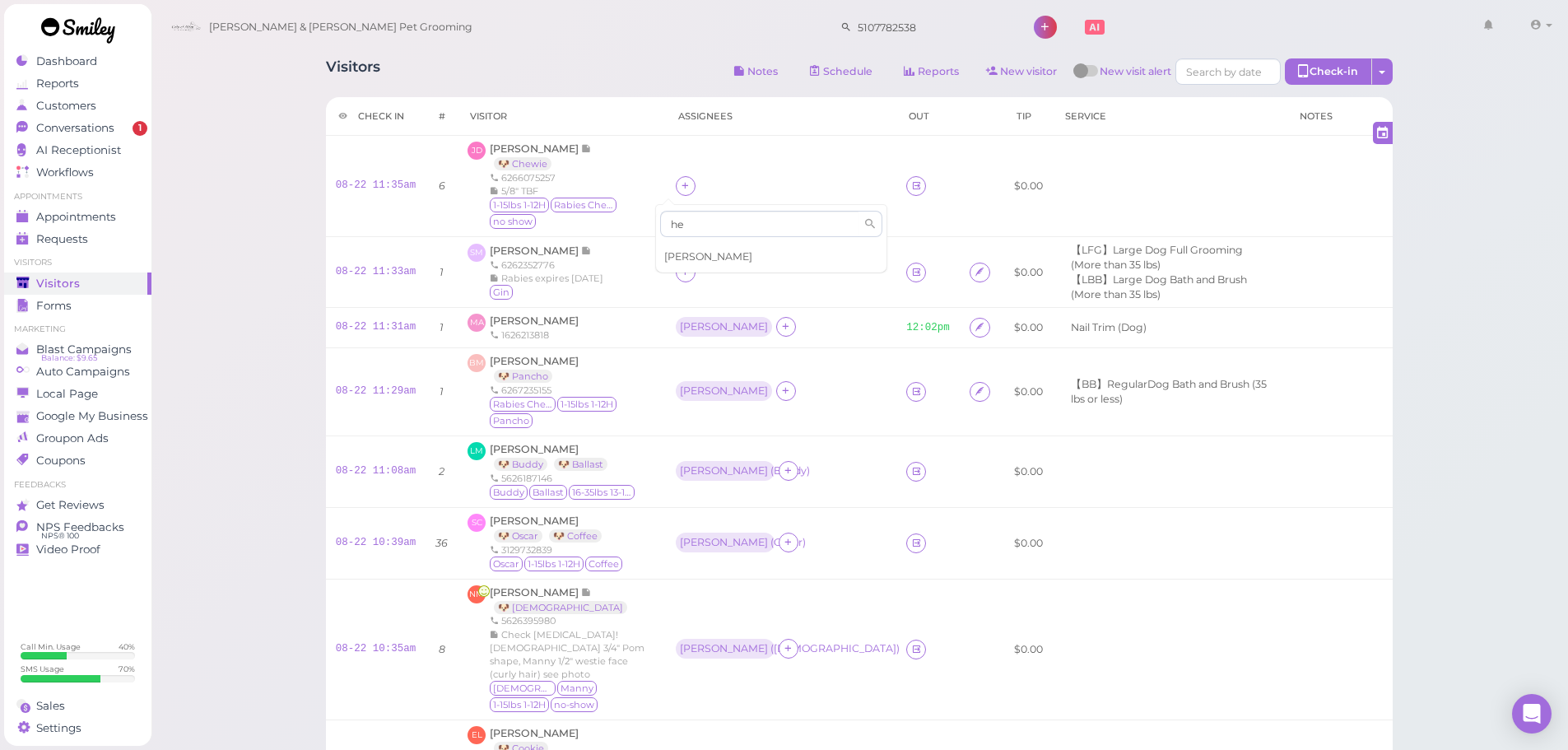
click at [703, 251] on div "Helen" at bounding box center [771, 257] width 230 height 31
click at [680, 392] on div "[PERSON_NAME]" at bounding box center [724, 391] width 88 height 11
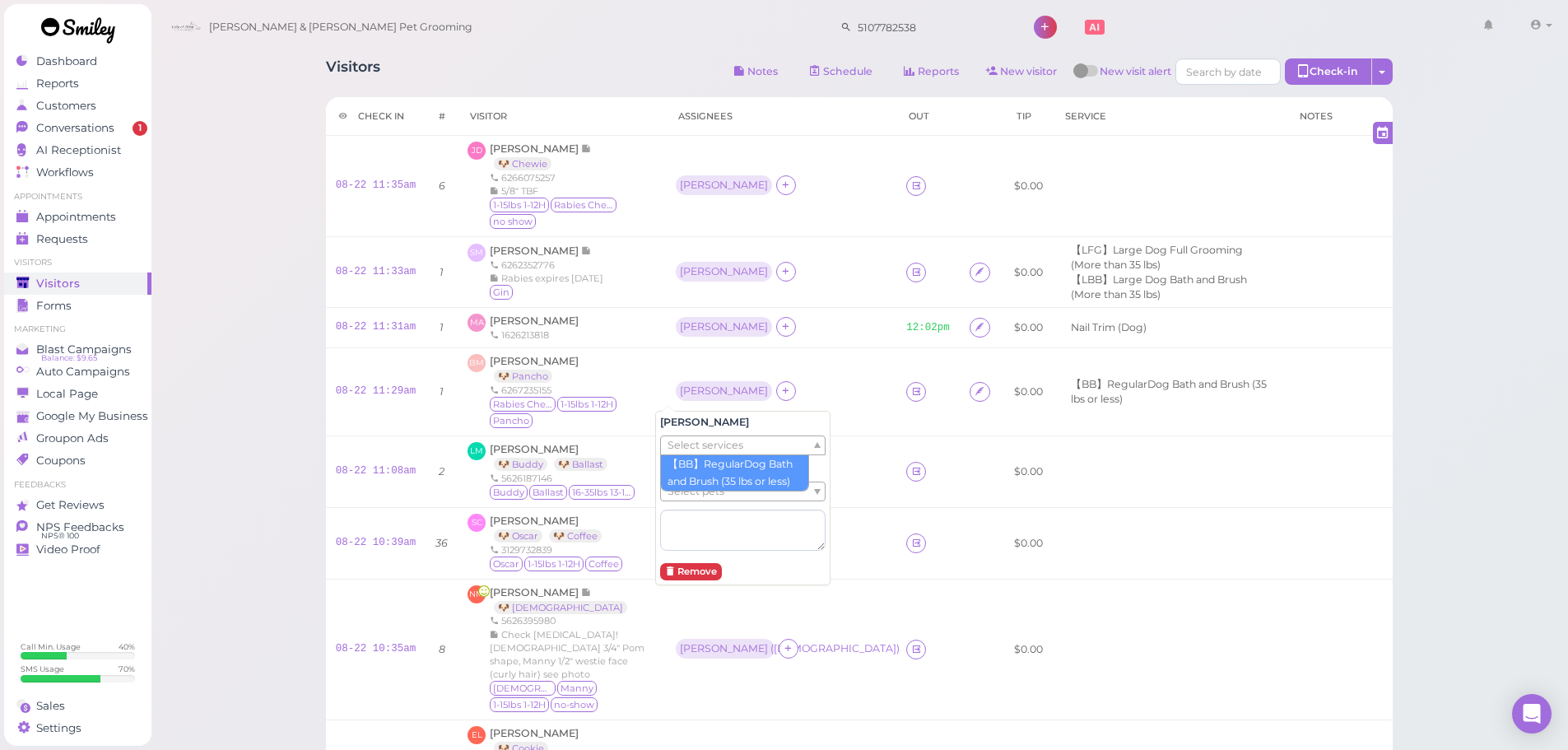
click at [706, 451] on span "Select services" at bounding box center [705, 445] width 76 height 18
click at [701, 510] on textarea at bounding box center [743, 530] width 166 height 41
click at [697, 491] on span "Select pets" at bounding box center [696, 491] width 57 height 18
click at [786, 326] on div "[PERSON_NAME]" at bounding box center [781, 328] width 211 height 22
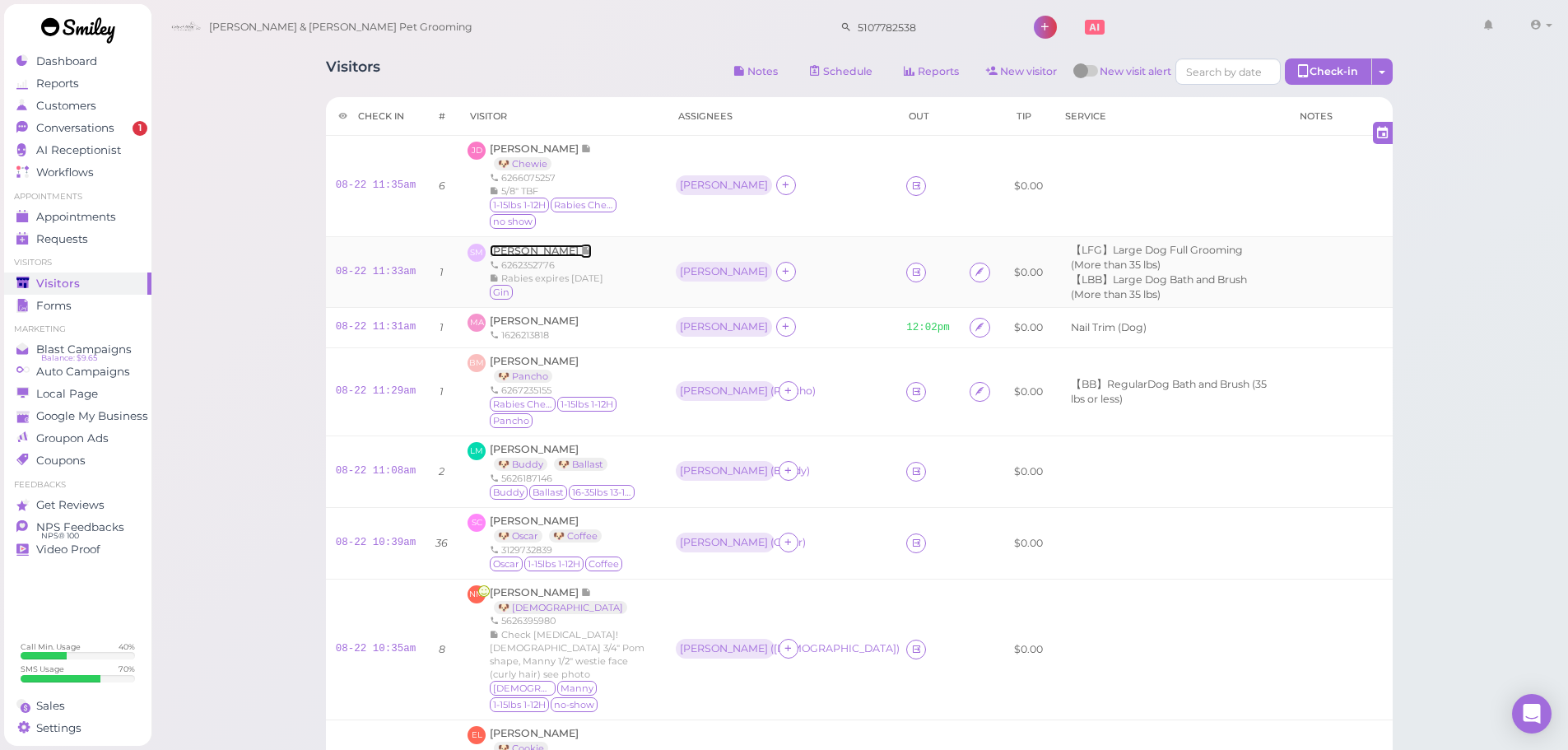
click at [503, 254] on span "[PERSON_NAME]" at bounding box center [535, 251] width 91 height 12
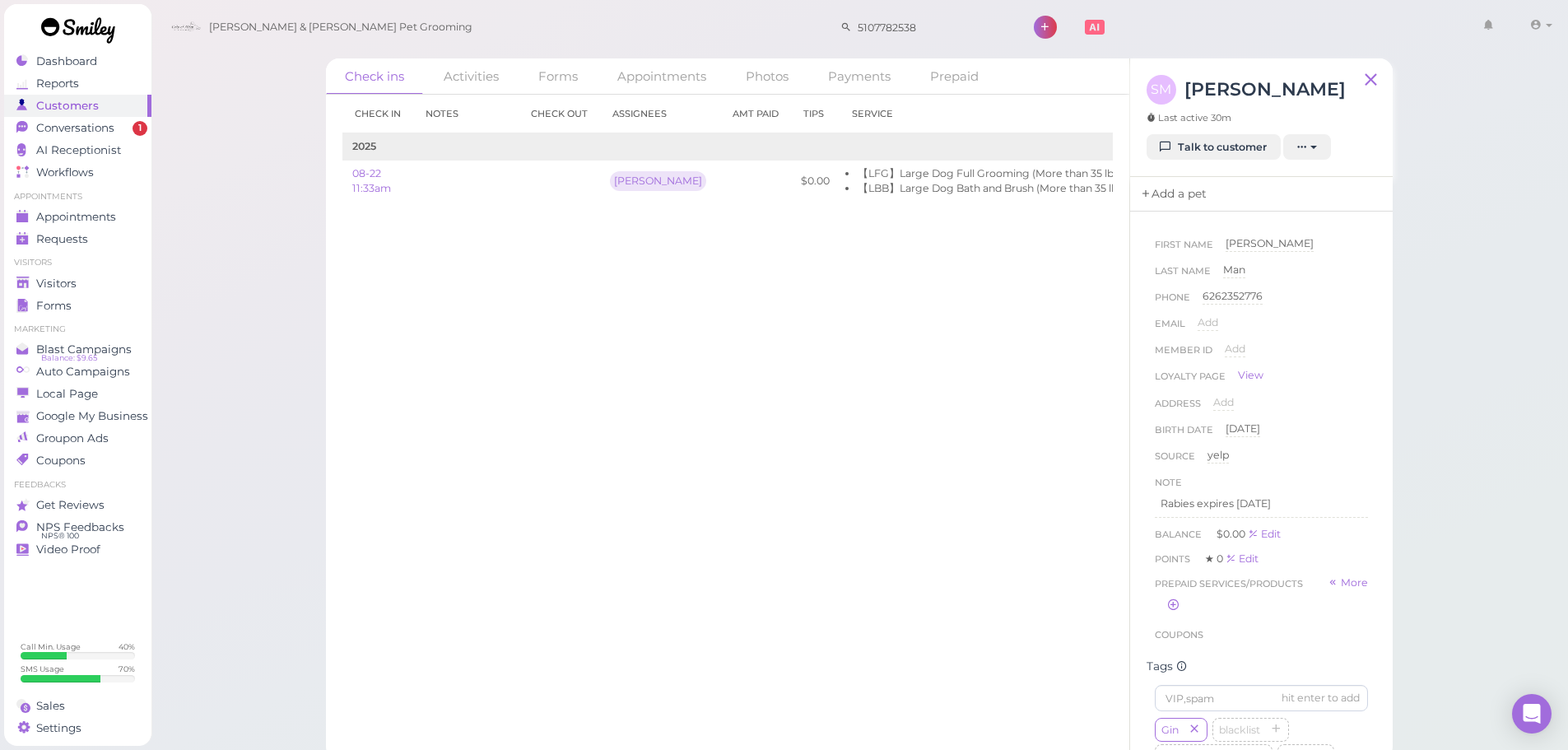
click at [1166, 197] on link "Add a pet" at bounding box center [1173, 194] width 86 height 34
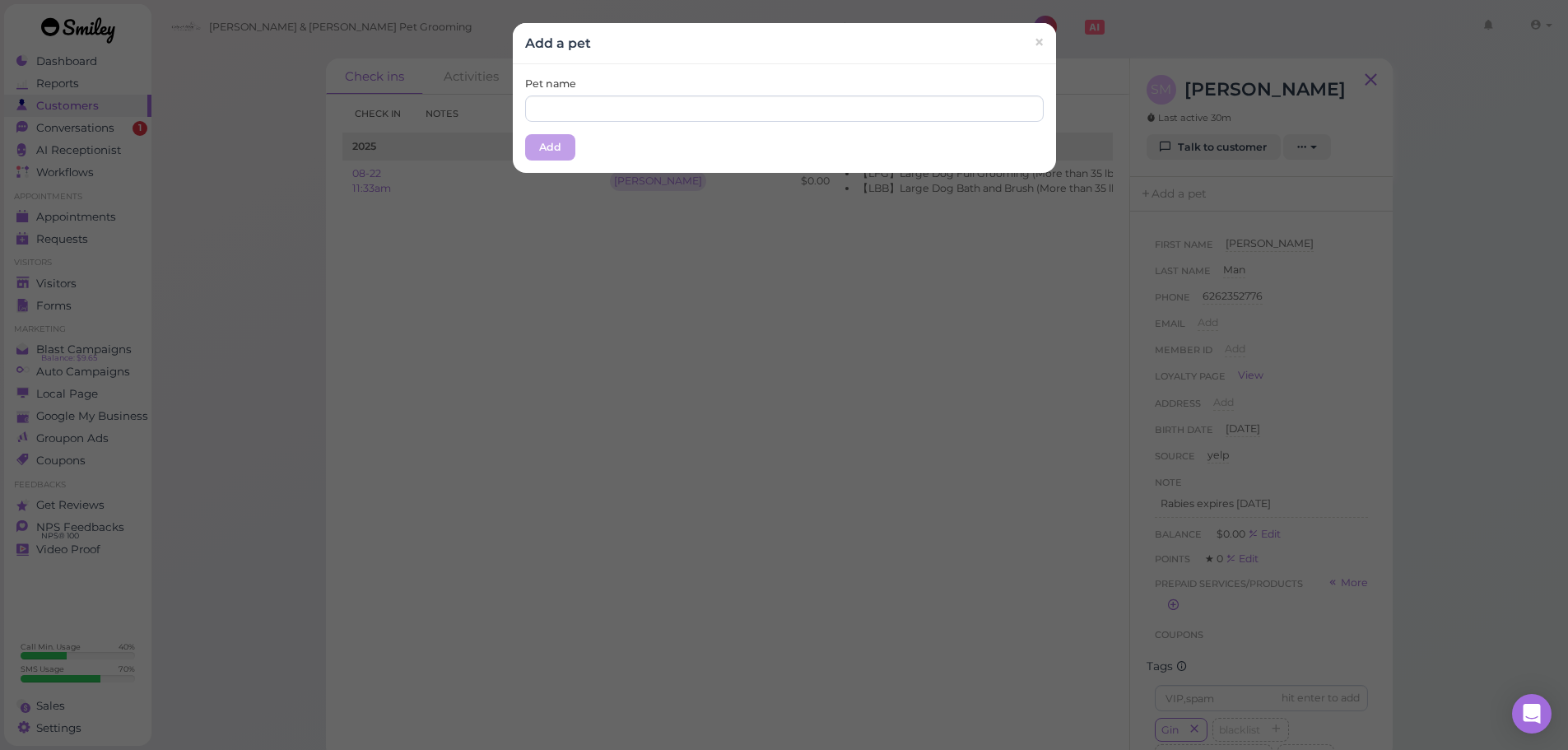
click at [745, 122] on div "Pet name Add" at bounding box center [784, 118] width 543 height 109
click at [747, 111] on input "text" at bounding box center [784, 109] width 519 height 27
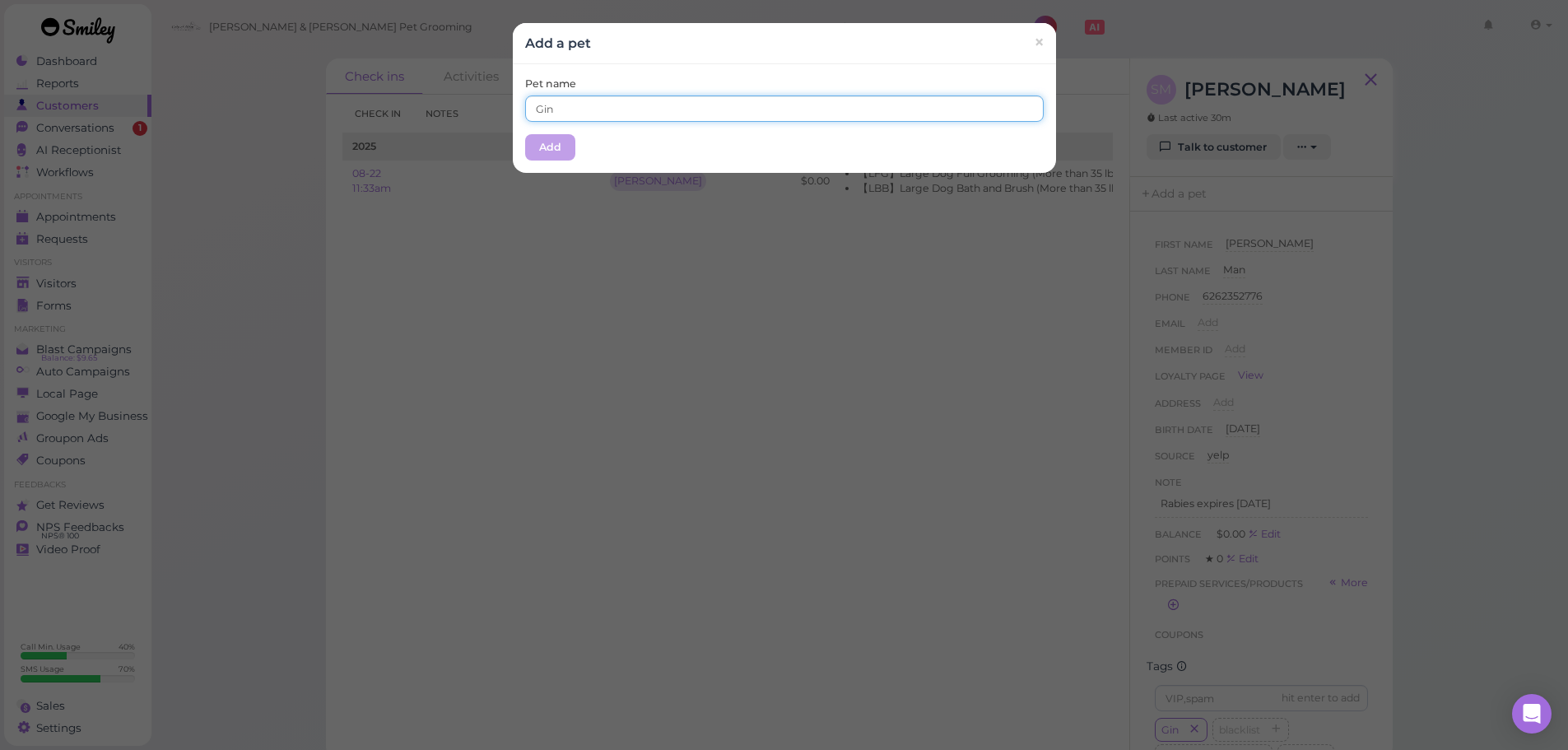
type input "Gin"
click at [753, 62] on div "Add a pet ×" at bounding box center [784, 44] width 543 height 41
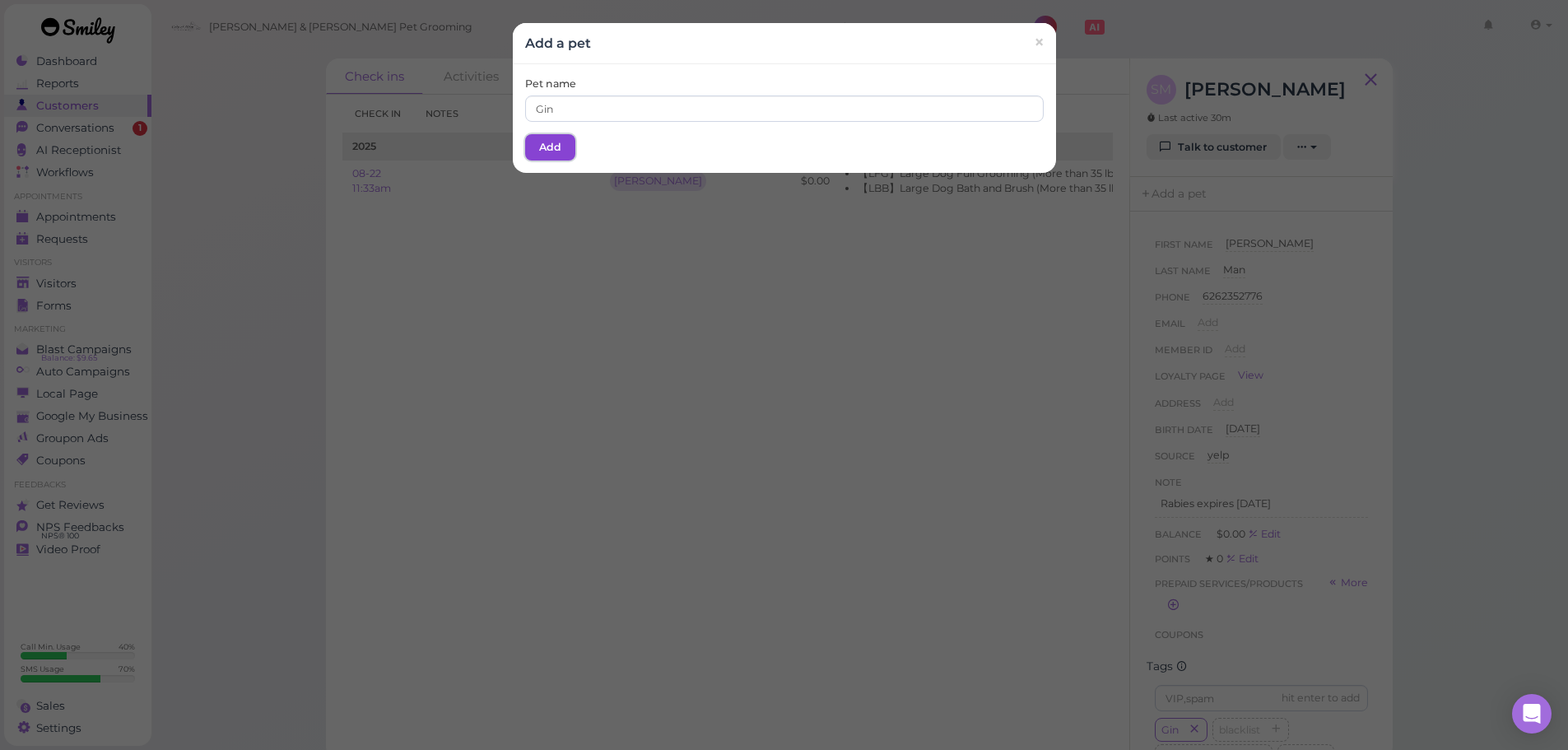
click at [565, 142] on button "Add" at bounding box center [550, 147] width 50 height 27
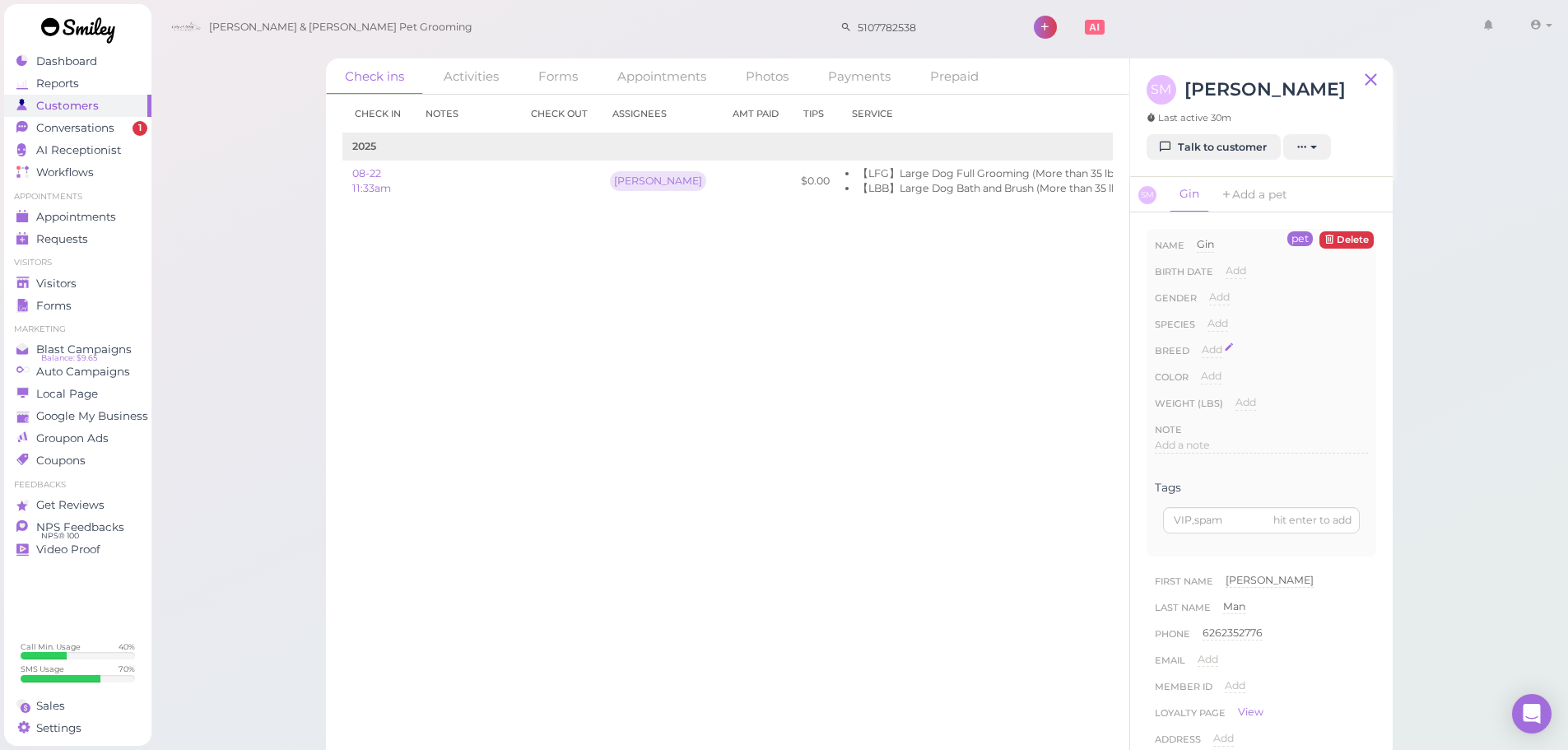
click at [1205, 352] on span "Add" at bounding box center [1212, 349] width 21 height 12
click at [1205, 322] on div "Species Add Dog Cat Bird Other" at bounding box center [1261, 329] width 213 height 27
click at [1222, 327] on span "Add" at bounding box center [1218, 323] width 21 height 12
click at [1242, 336] on select "Dog Cat Bird Other" at bounding box center [1288, 328] width 160 height 25
select select "Dog"
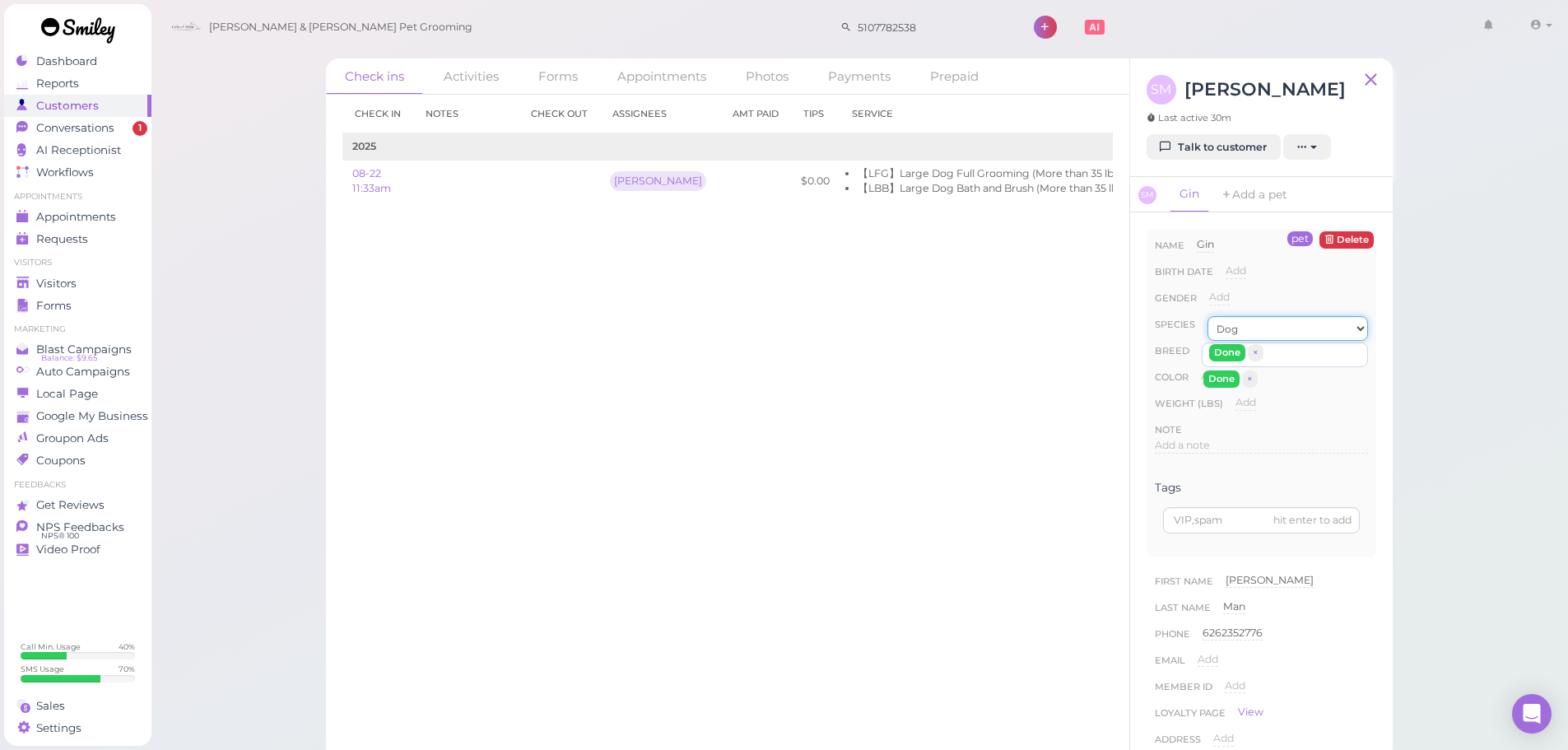
click at [1208, 316] on select "Dog Cat Bird Other" at bounding box center [1288, 328] width 160 height 25
click at [1225, 357] on button "Done" at bounding box center [1228, 353] width 36 height 17
click at [1221, 389] on div "Done ×" at bounding box center [1230, 379] width 58 height 21
click at [1221, 381] on button "Done" at bounding box center [1221, 379] width 36 height 17
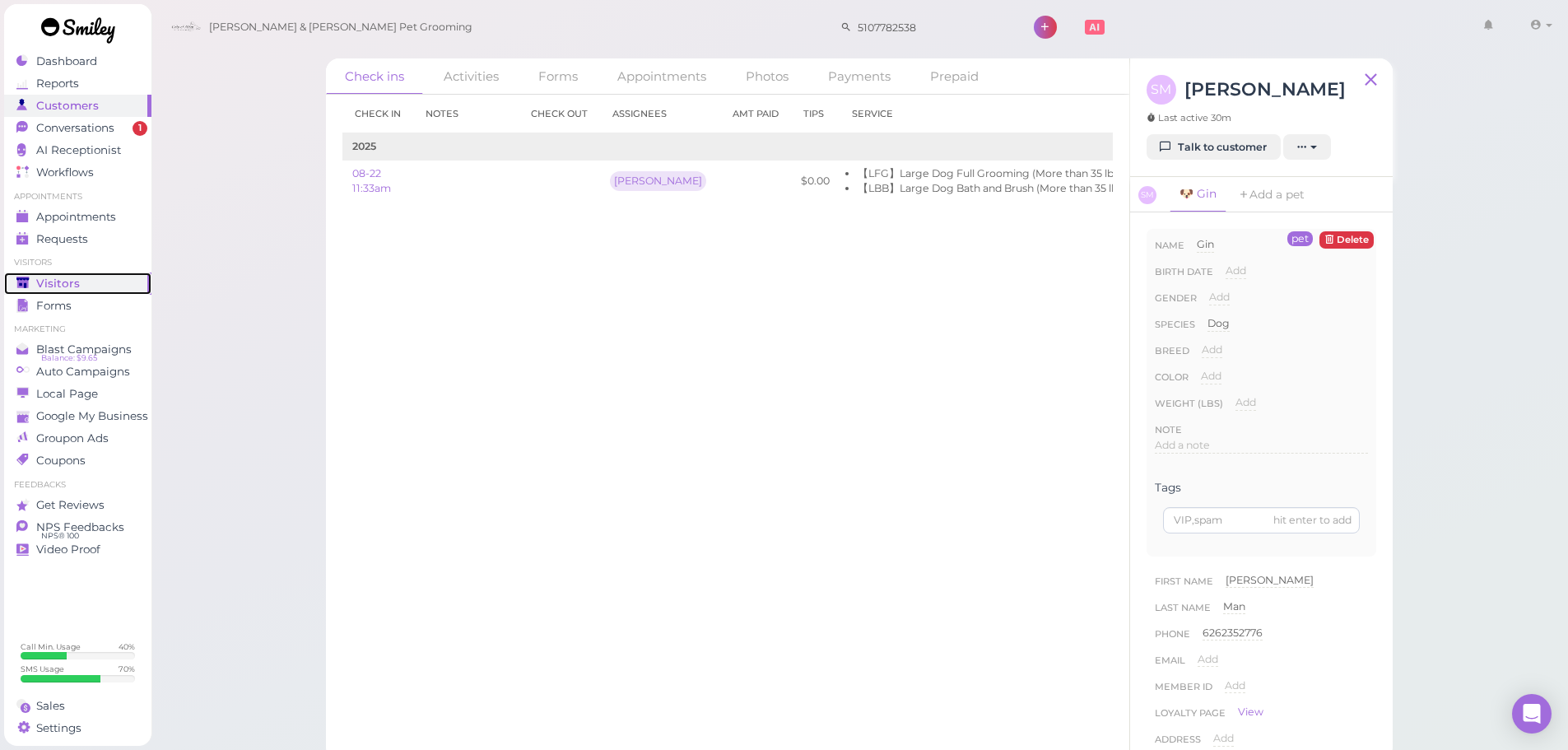
click at [34, 284] on div "Visitors" at bounding box center [76, 284] width 119 height 14
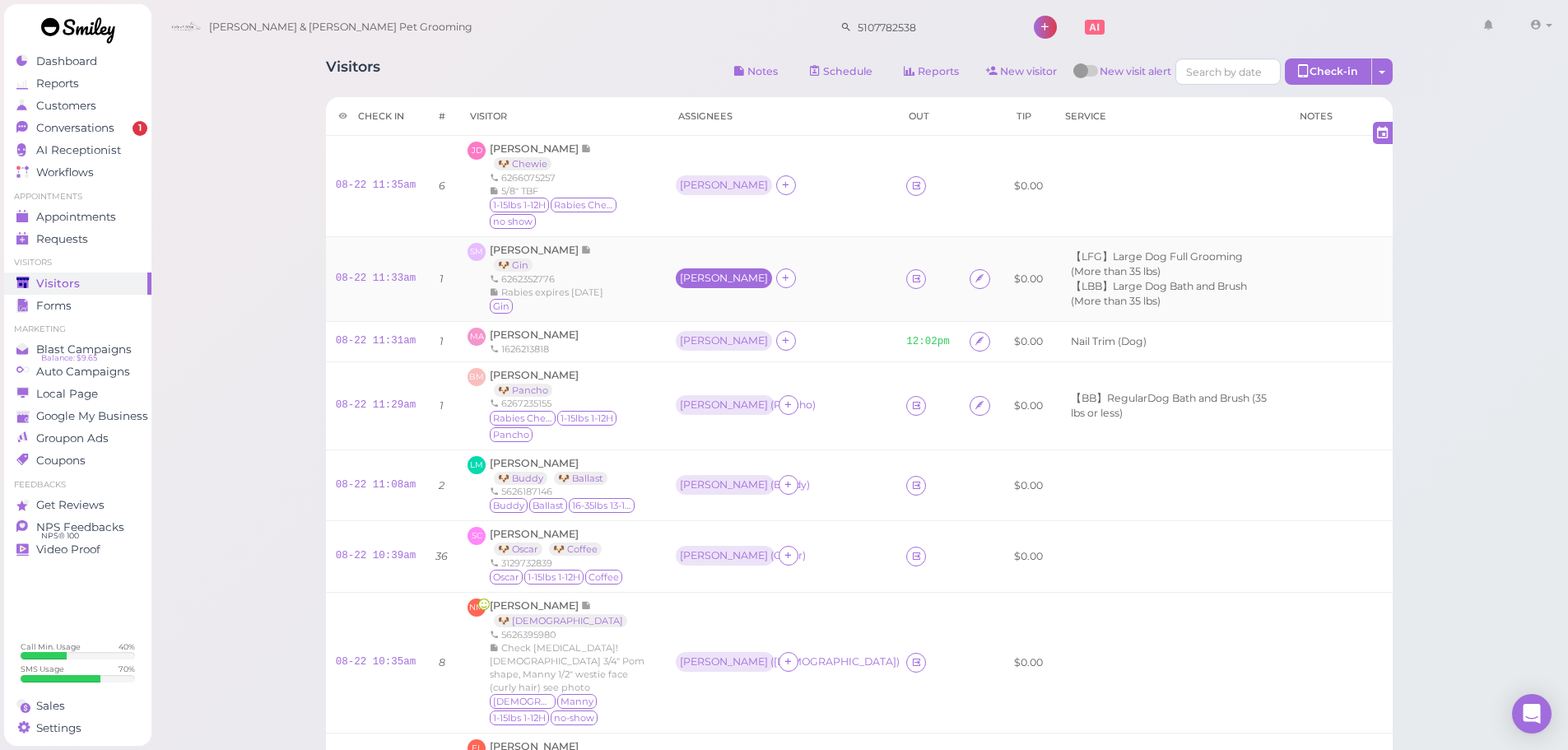
click at [676, 278] on div "Rebecca" at bounding box center [724, 278] width 97 height 20
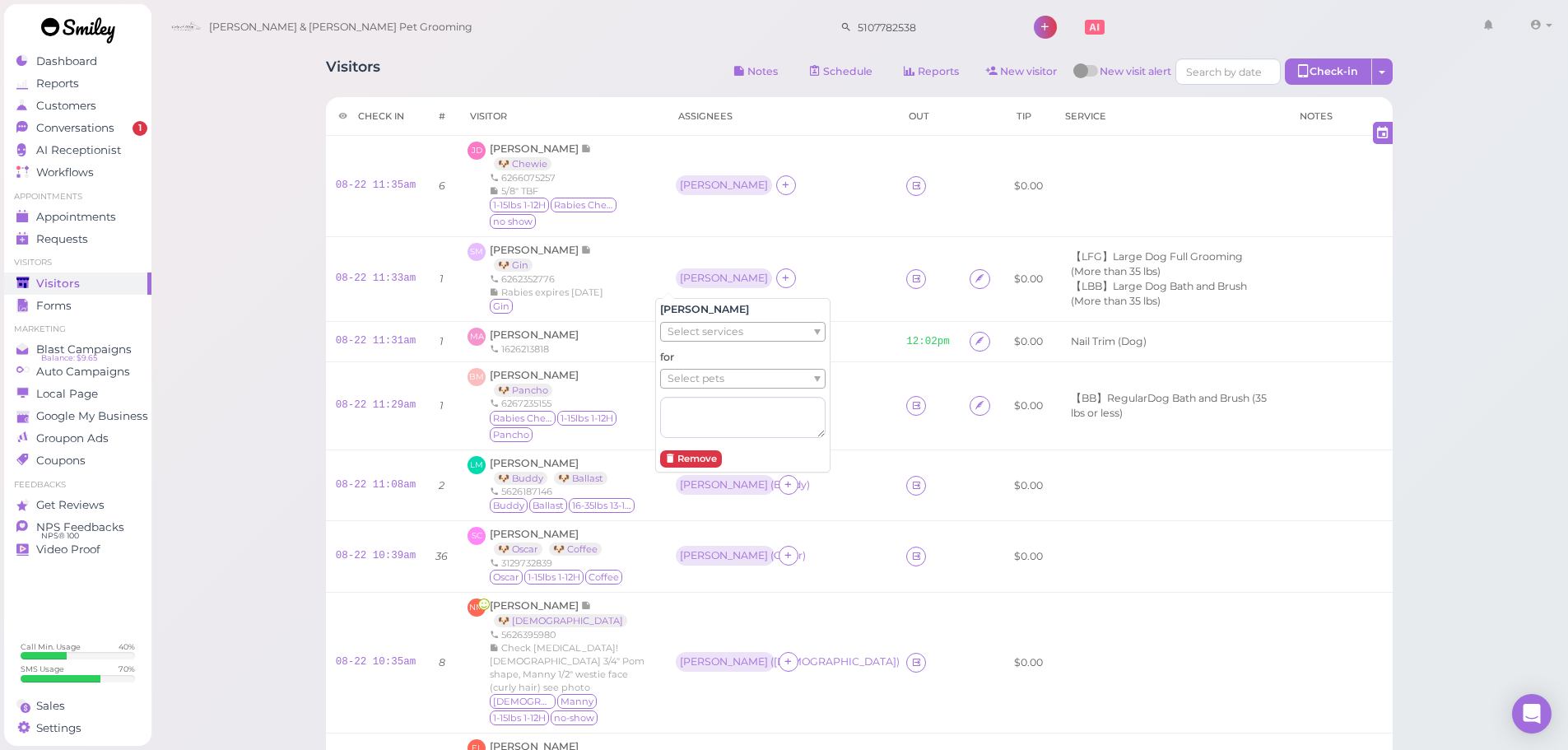
click at [684, 378] on span "Select pets" at bounding box center [696, 378] width 57 height 18
click at [803, 178] on div "Helen" at bounding box center [781, 185] width 211 height 22
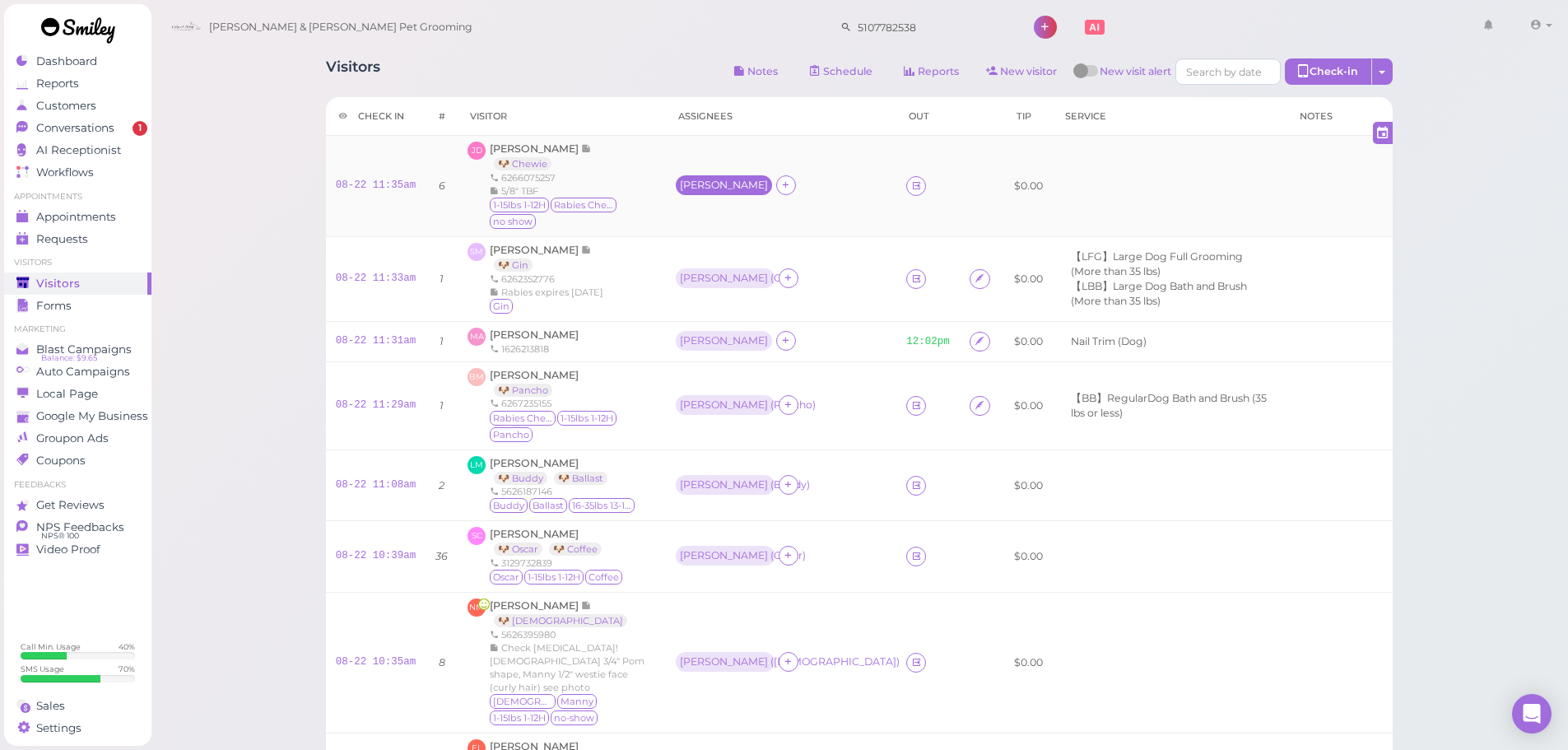
click at [685, 179] on div "Helen" at bounding box center [724, 184] width 88 height 11
click at [696, 260] on span "Select pets" at bounding box center [696, 257] width 57 height 18
click at [774, 164] on td "Helen ( Chewie )" at bounding box center [782, 186] width 231 height 101
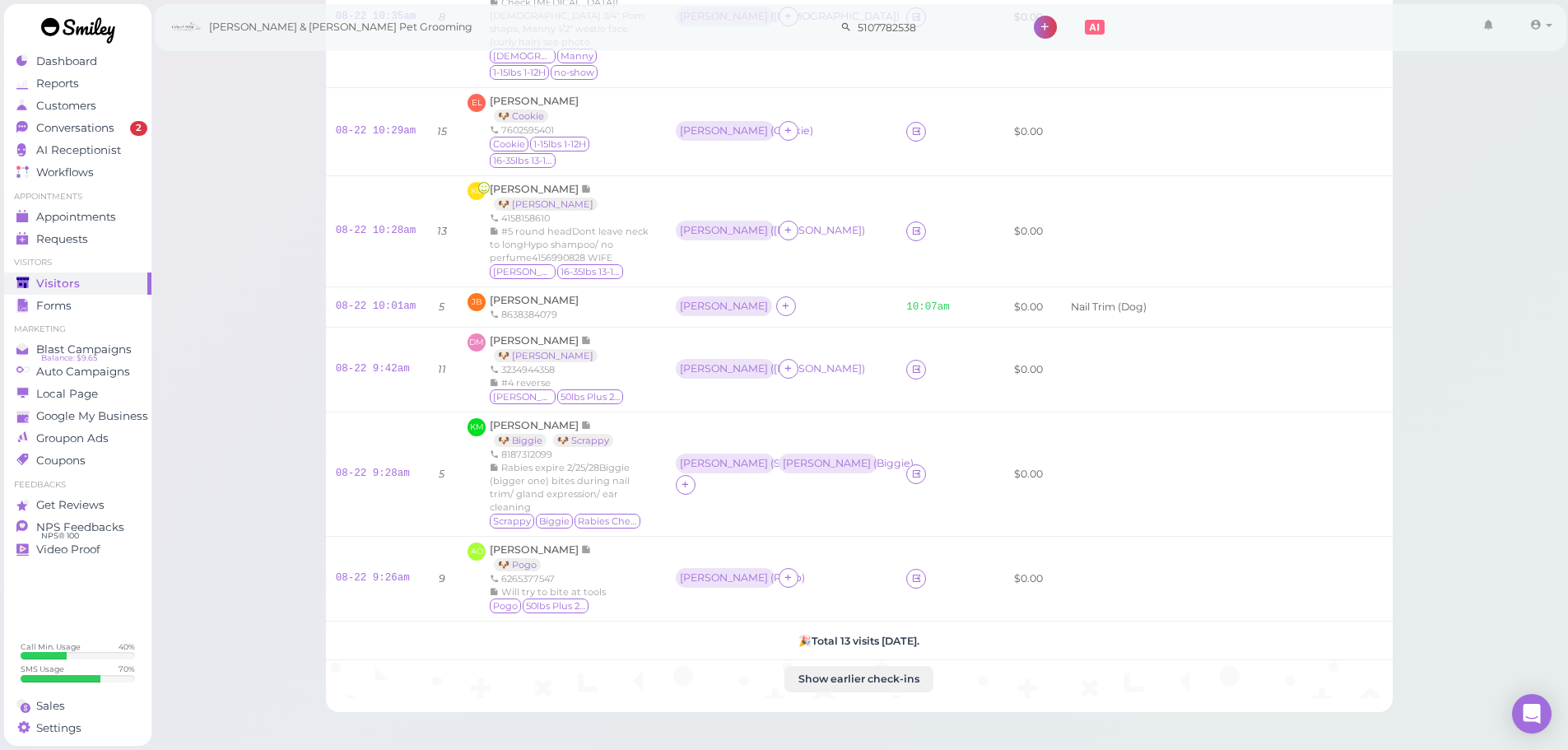
scroll to position [805, 0]
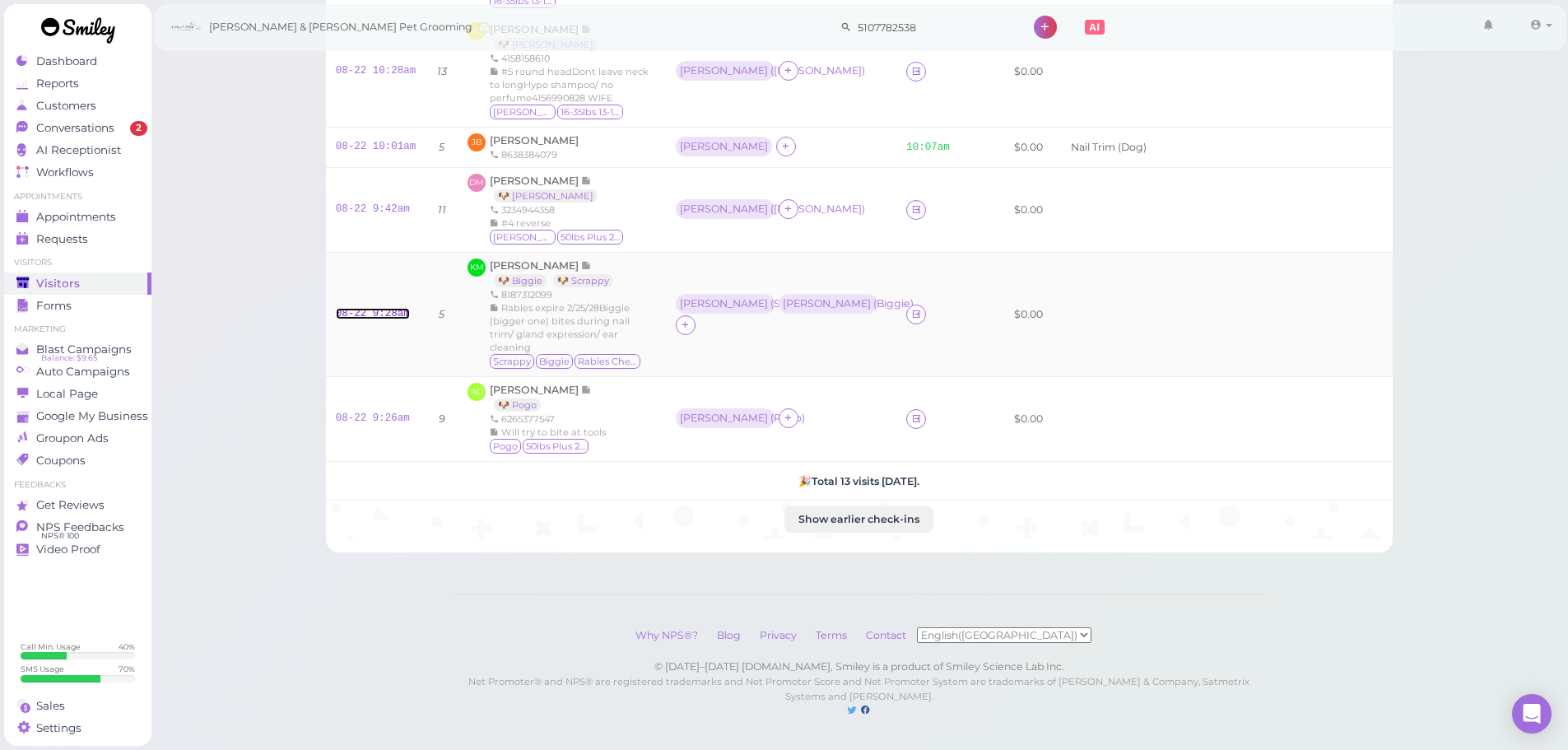
click at [388, 308] on link "08-22 9:28am" at bounding box center [373, 313] width 74 height 11
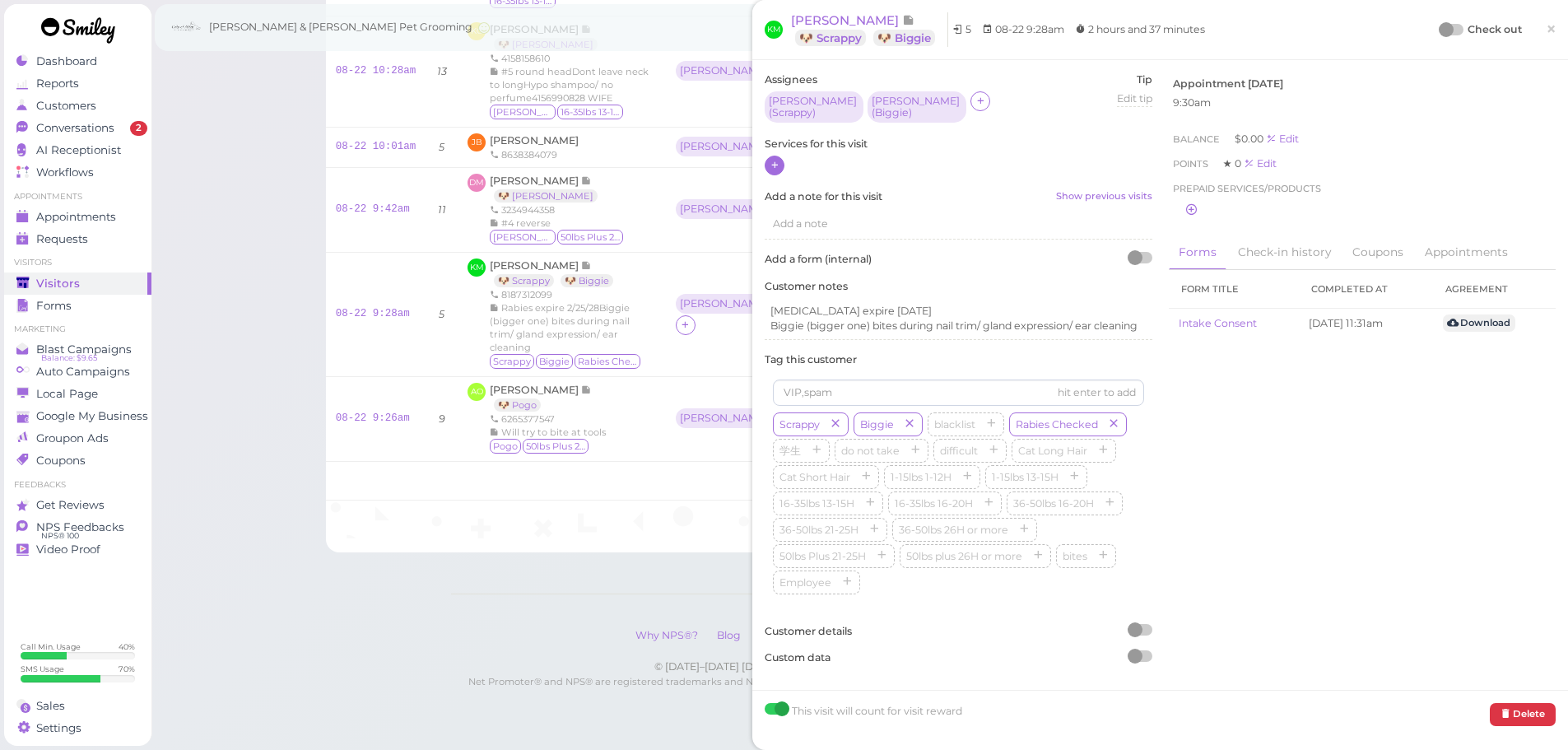
click at [768, 158] on div at bounding box center [774, 165] width 20 height 20
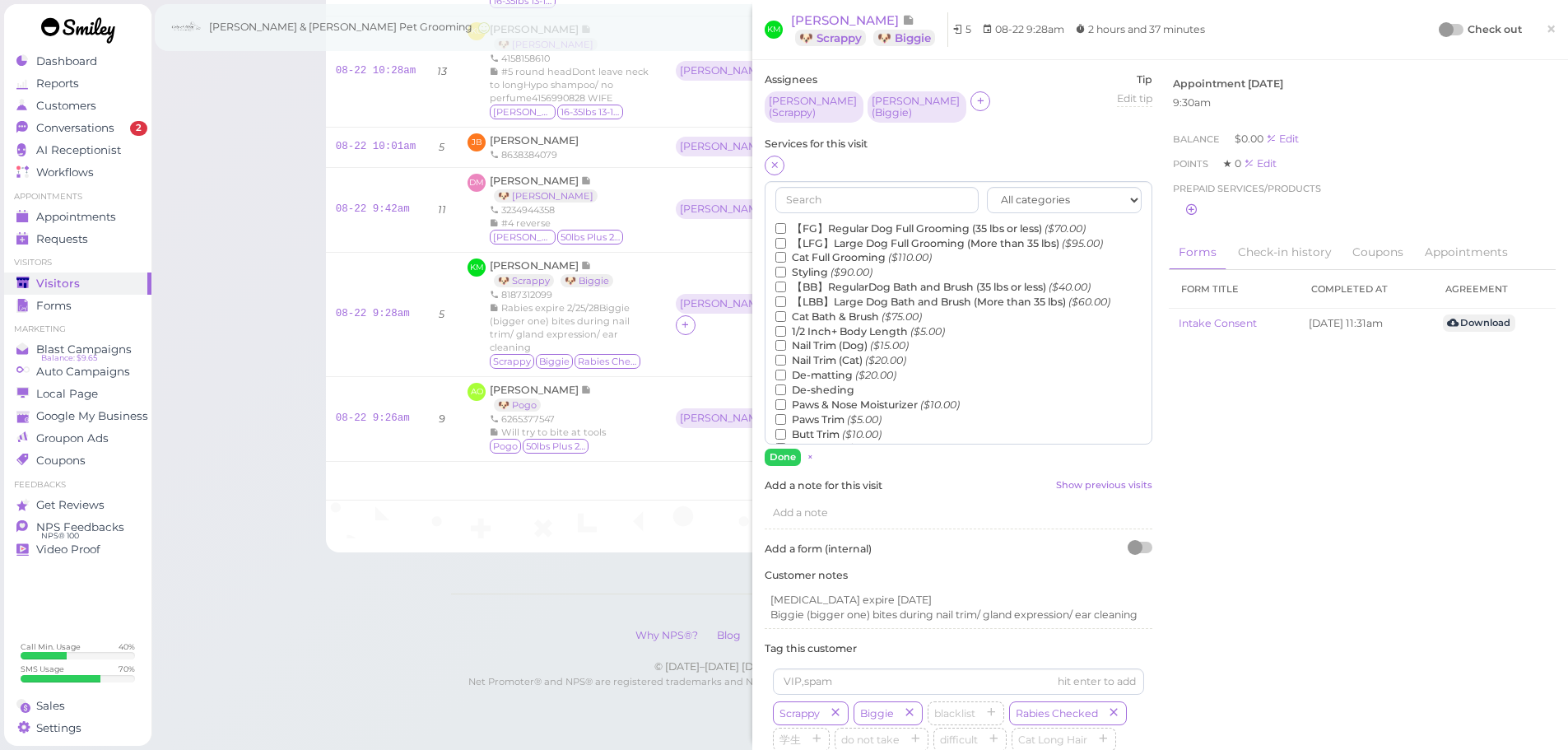
click at [854, 284] on label "【BB】RegularDog Bath and Brush (35 lbs or less) ($40.00)" at bounding box center [934, 287] width 315 height 15
click at [786, 284] on input "【BB】RegularDog Bath and Brush (35 lbs or less) ($40.00)" at bounding box center [781, 287] width 10 height 10
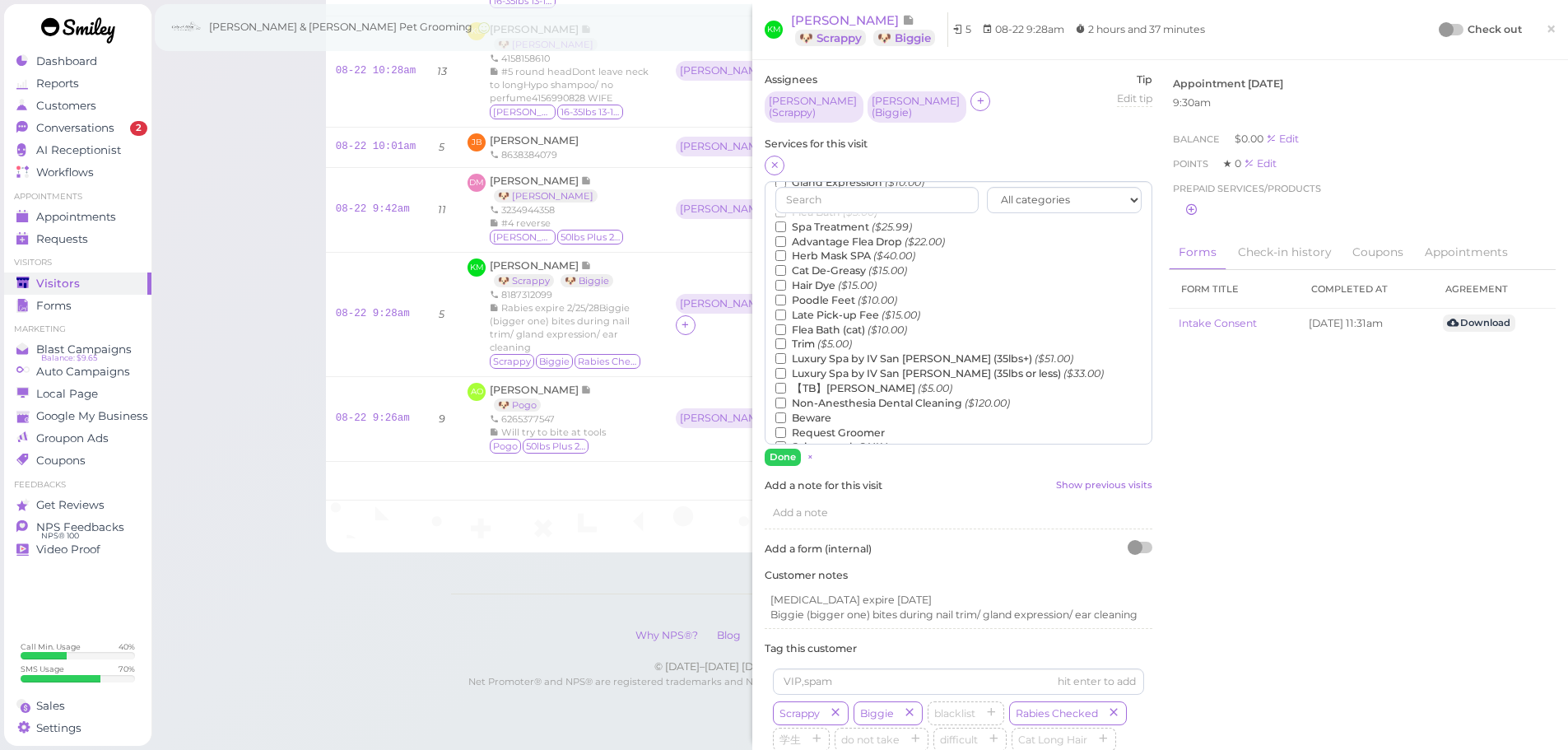
scroll to position [374, 0]
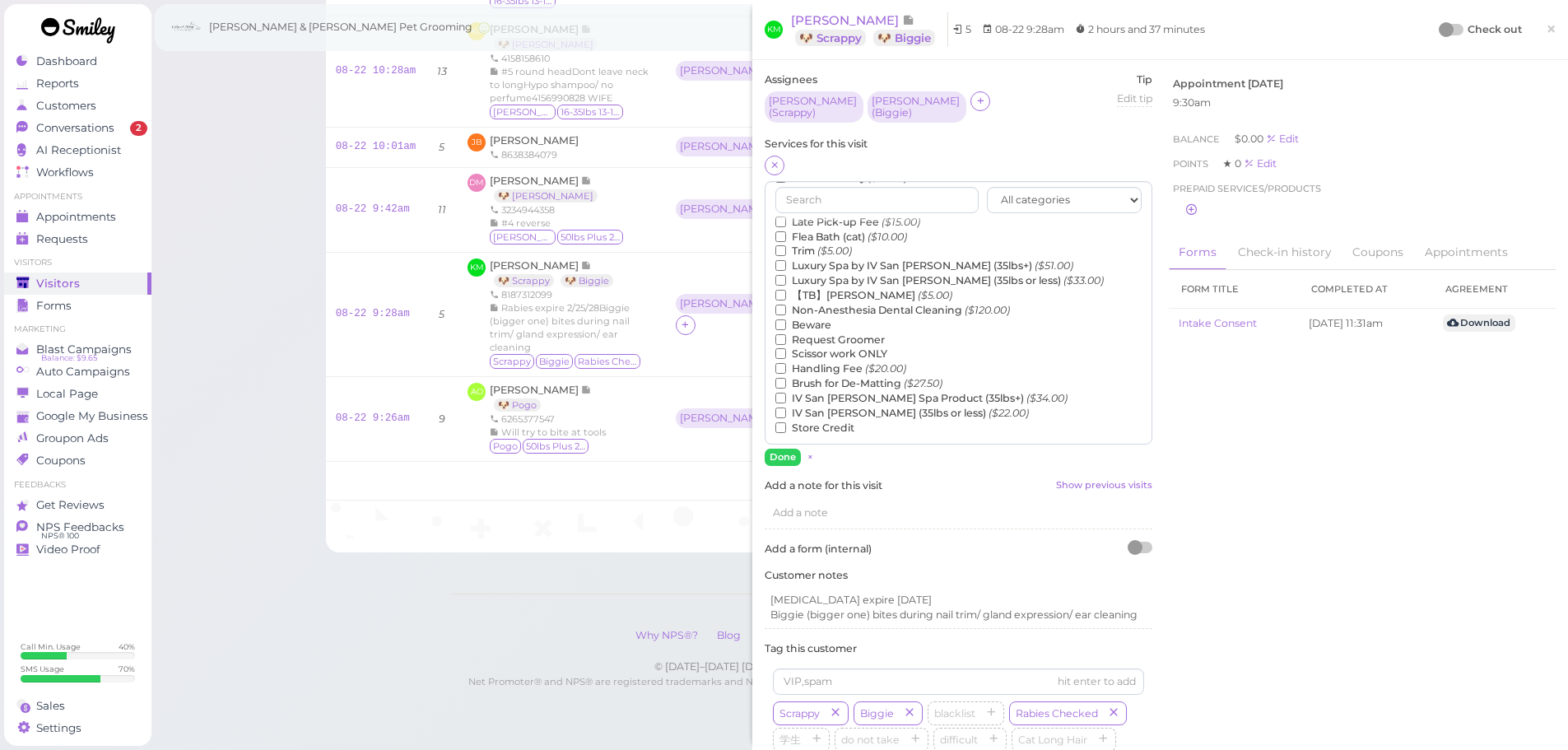
click at [903, 288] on label "【TB】Teeth Brushing ($5.00)" at bounding box center [864, 295] width 177 height 15
click at [786, 290] on input "【TB】Teeth Brushing ($5.00)" at bounding box center [781, 295] width 10 height 10
click at [788, 439] on div "All categories Full Grooming Bath & Brush Add-ons Dental Work Special Request I…" at bounding box center [959, 323] width 388 height 284
click at [785, 448] on button "Done" at bounding box center [783, 457] width 36 height 17
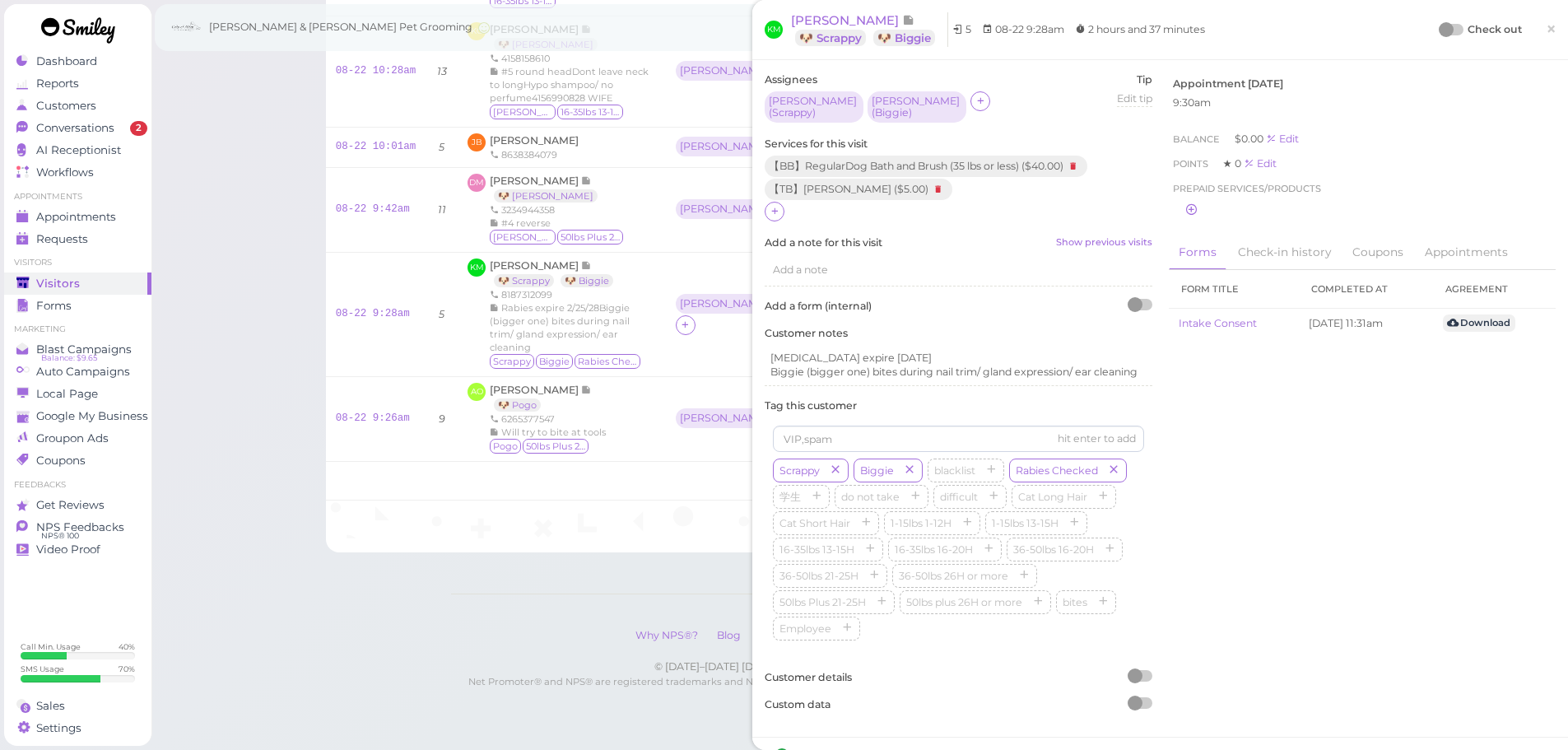
click at [1440, 33] on div at bounding box center [1446, 29] width 15 height 15
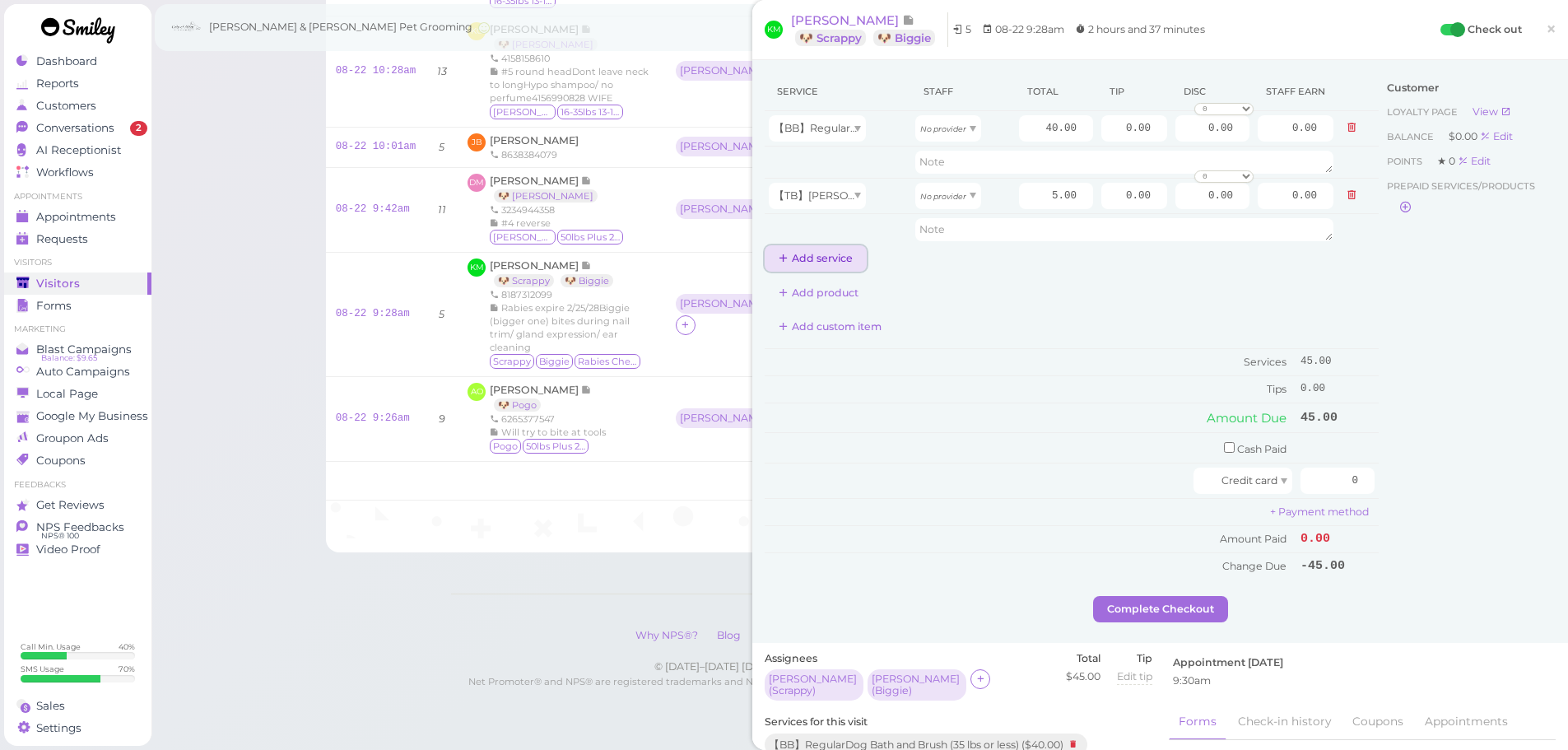
click at [816, 258] on button "Add service" at bounding box center [815, 259] width 102 height 27
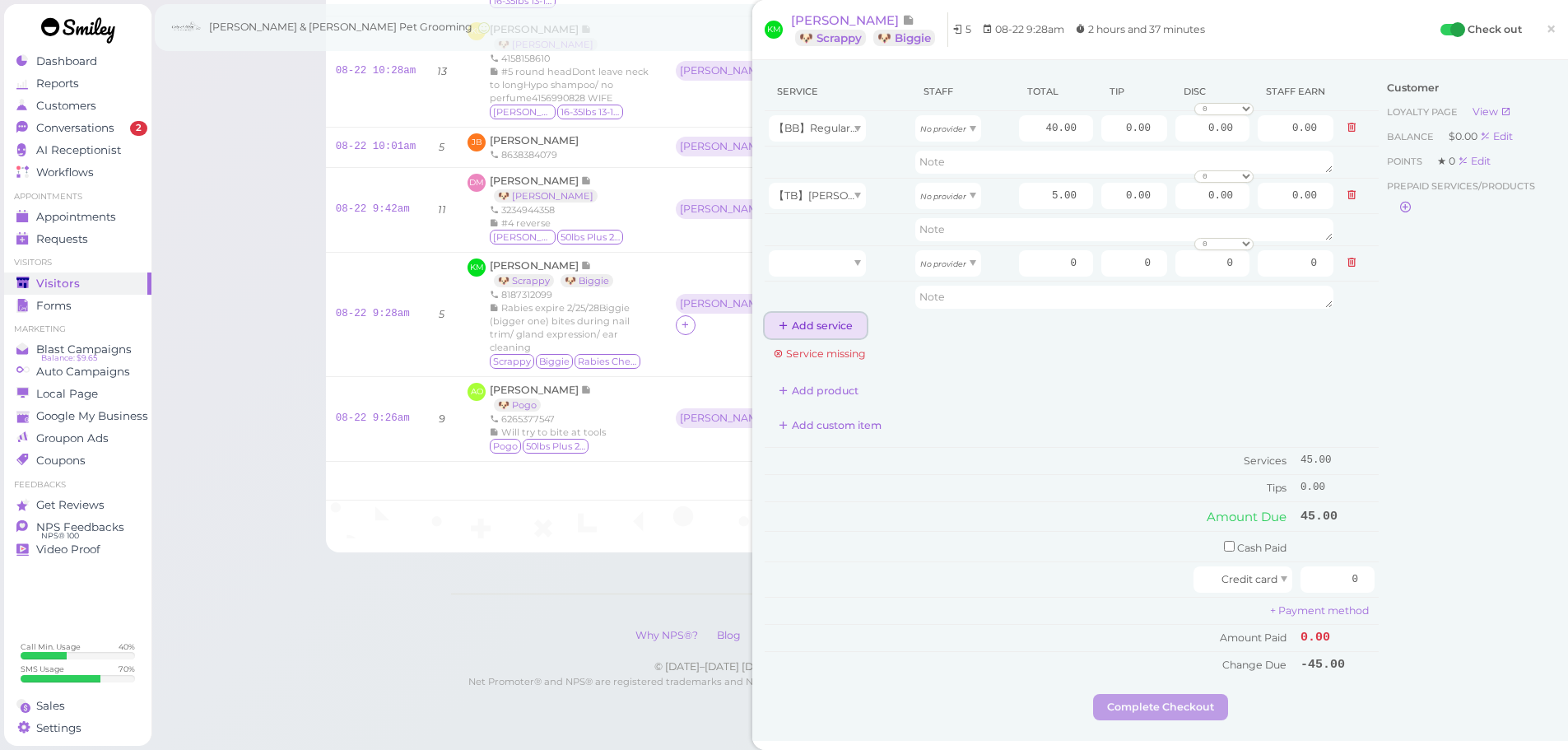
click at [815, 328] on button "Add service" at bounding box center [815, 326] width 102 height 27
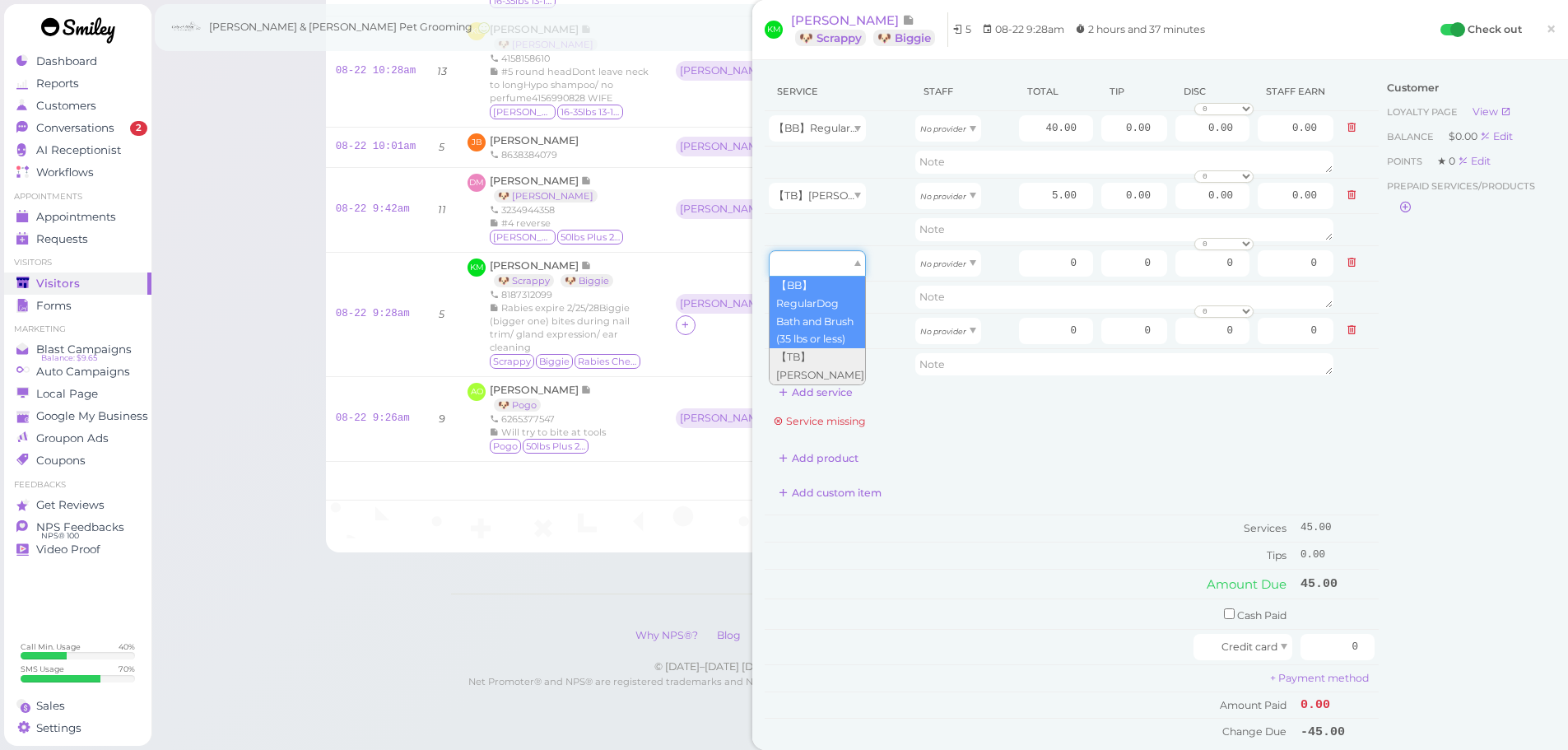
drag, startPoint x: 826, startPoint y: 267, endPoint x: 826, endPoint y: 339, distance: 72.0
type input "40.00"
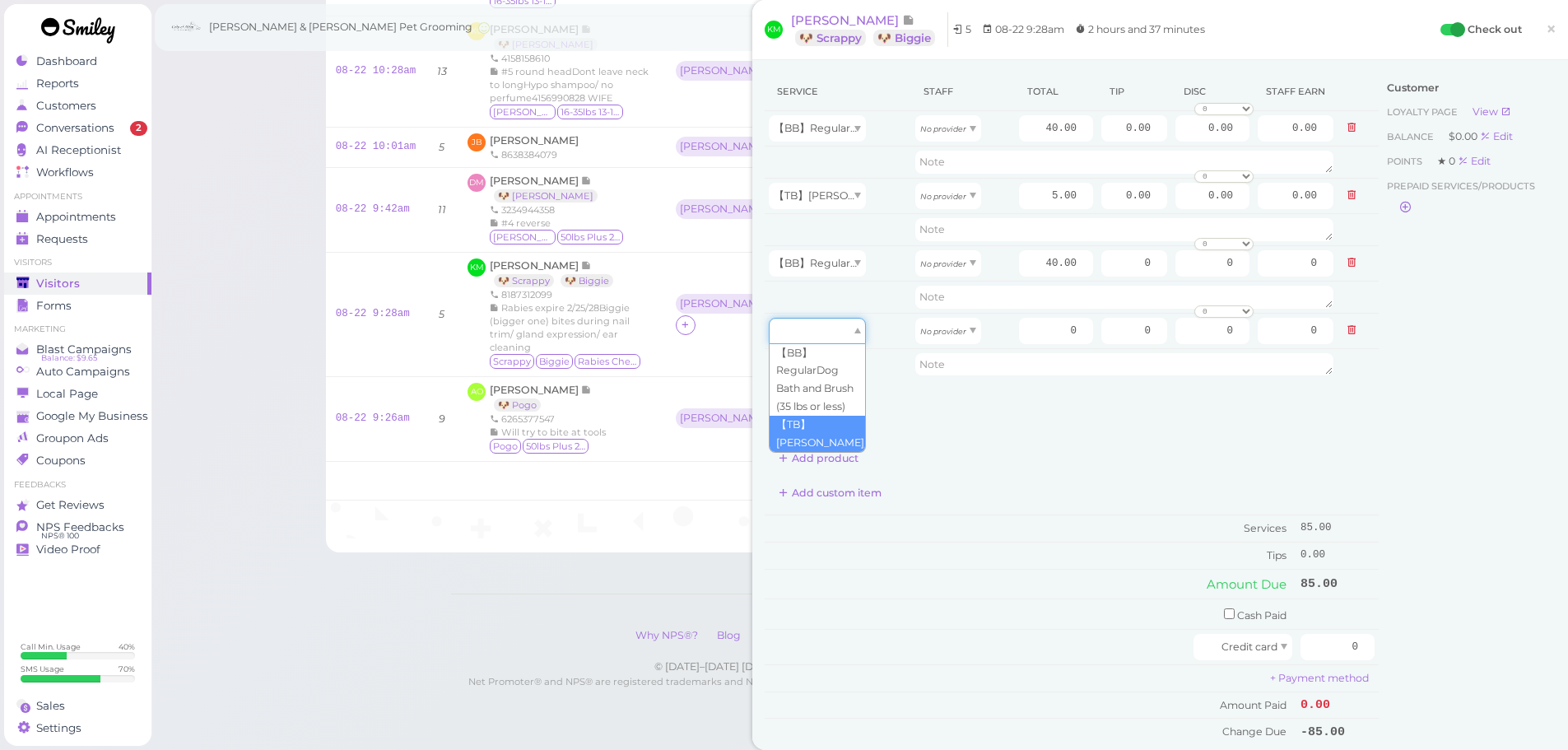
drag, startPoint x: 823, startPoint y: 325, endPoint x: 819, endPoint y: 436, distance: 111.1
type input "5.00"
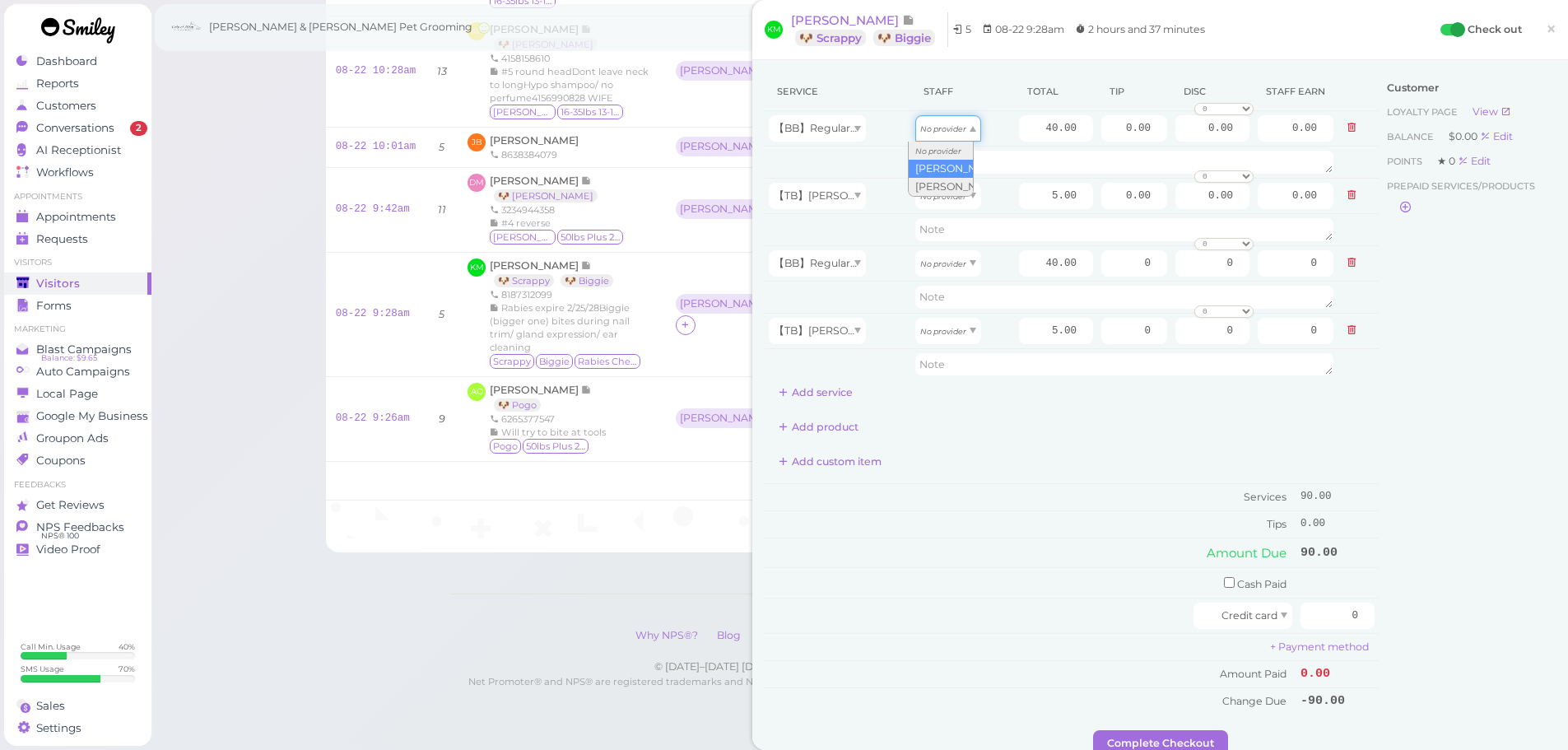
drag, startPoint x: 940, startPoint y: 128, endPoint x: 940, endPoint y: 173, distance: 45.0
type input "17.20"
drag, startPoint x: 938, startPoint y: 203, endPoint x: 934, endPoint y: 237, distance: 34.2
type input "2.15"
drag, startPoint x: 934, startPoint y: 265, endPoint x: 936, endPoint y: 321, distance: 56.0
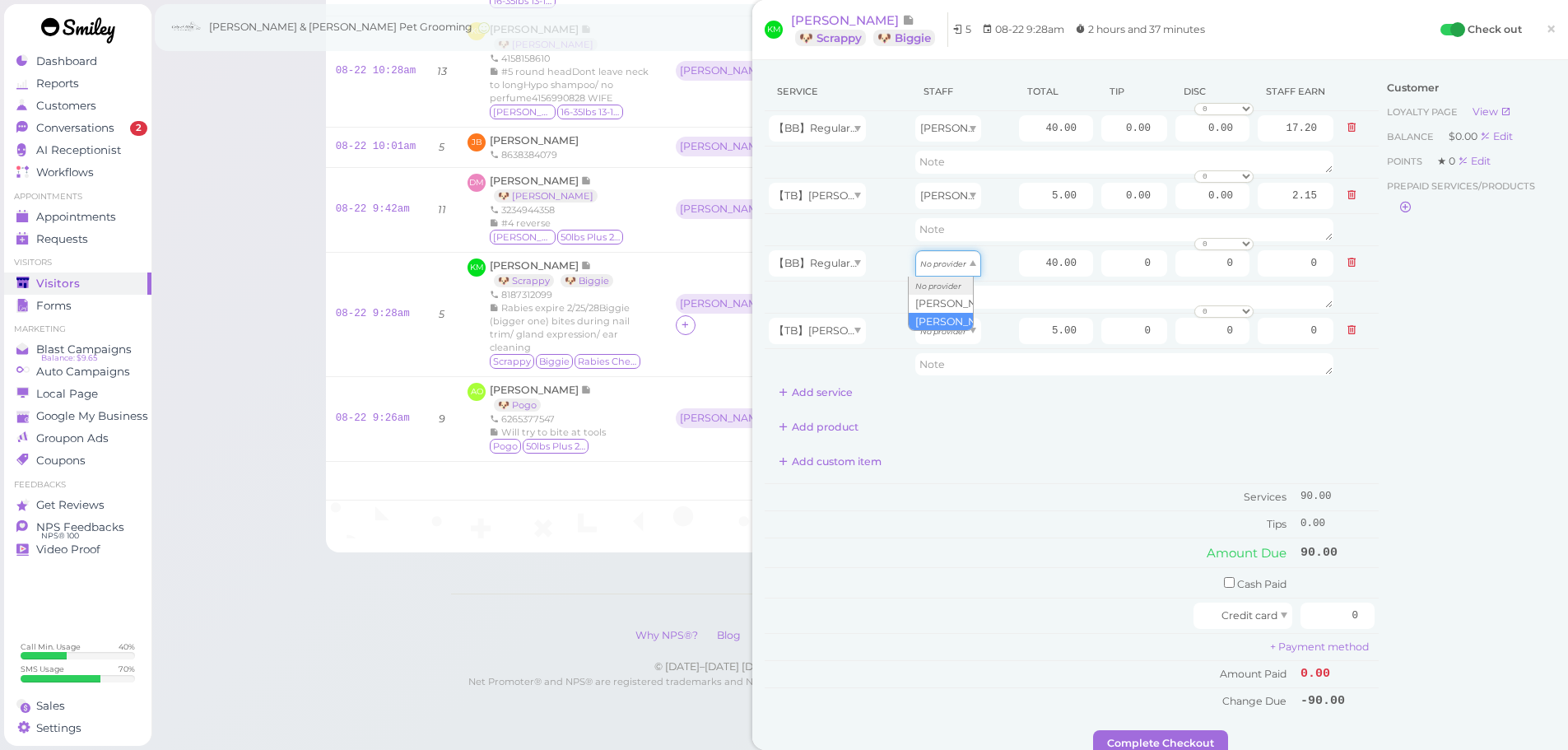
type input "17.20"
drag, startPoint x: 936, startPoint y: 331, endPoint x: 940, endPoint y: 379, distance: 48.2
type input "2.15"
click at [1019, 275] on input "40.00" at bounding box center [1056, 263] width 74 height 27
type input "50.00"
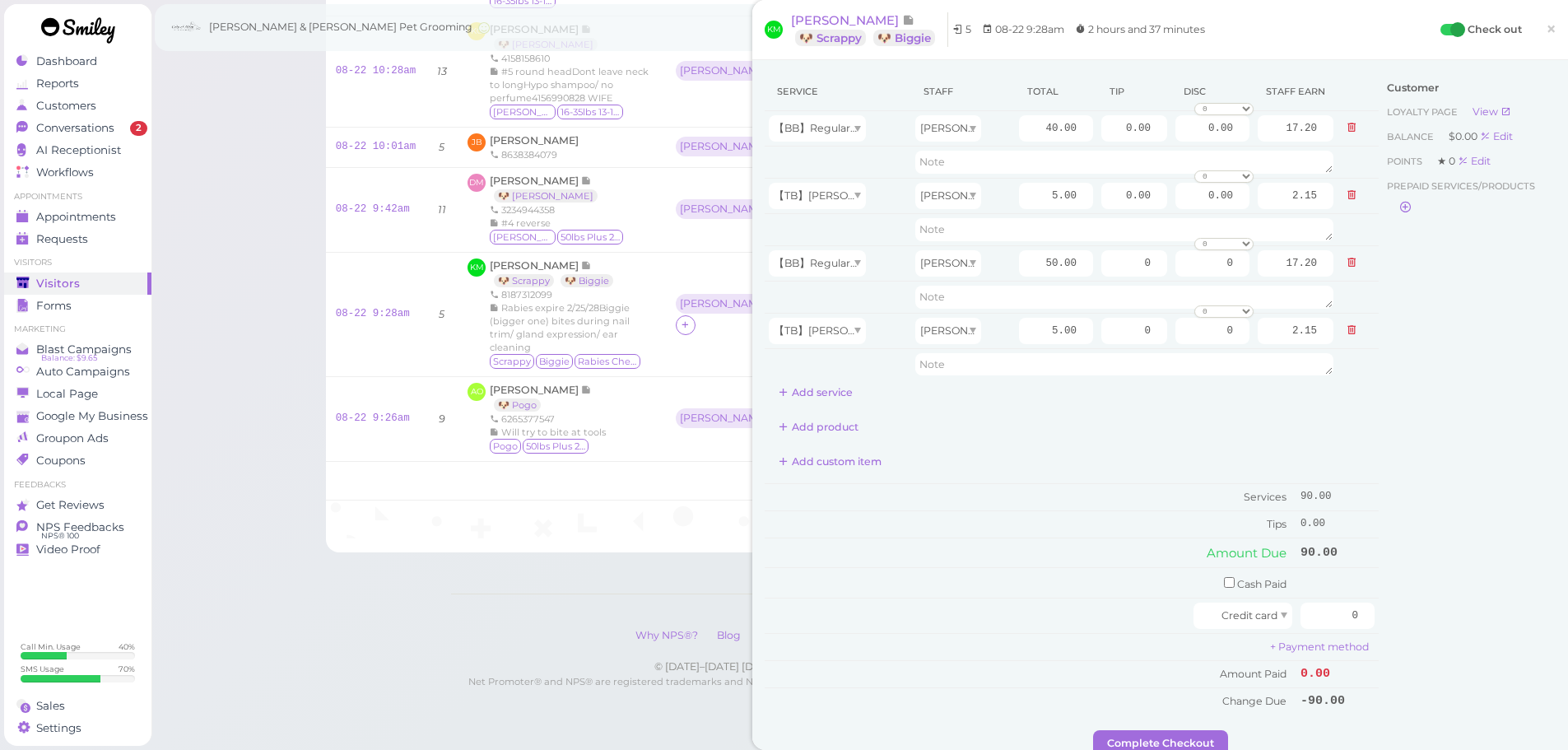
type input "21.50"
click at [1006, 446] on div "Service Staff Total Tip Disc Staff earn 【BB】RegularDog Bath and Brush (35 lbs o…" at bounding box center [1071, 393] width 614 height 641
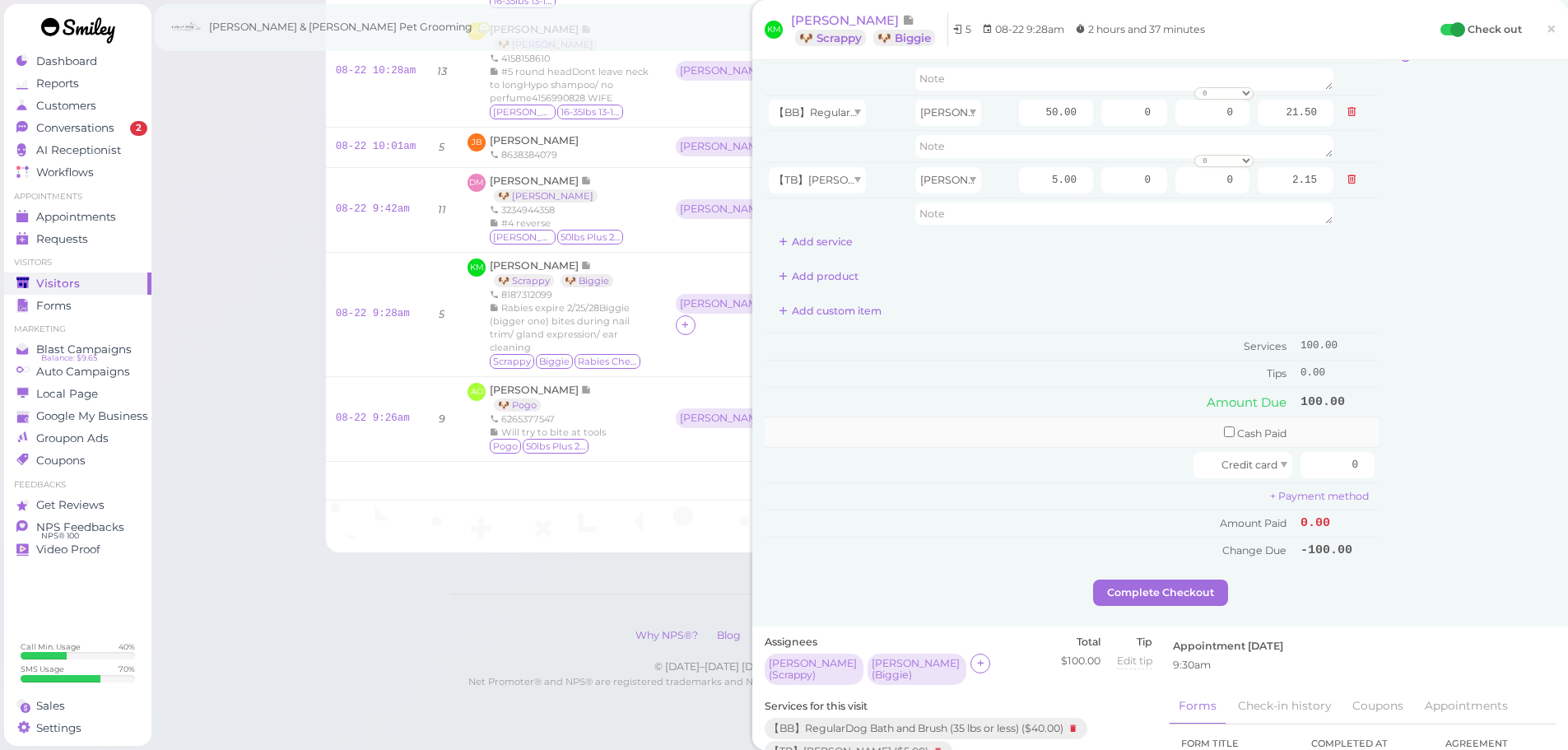
scroll to position [165, 0]
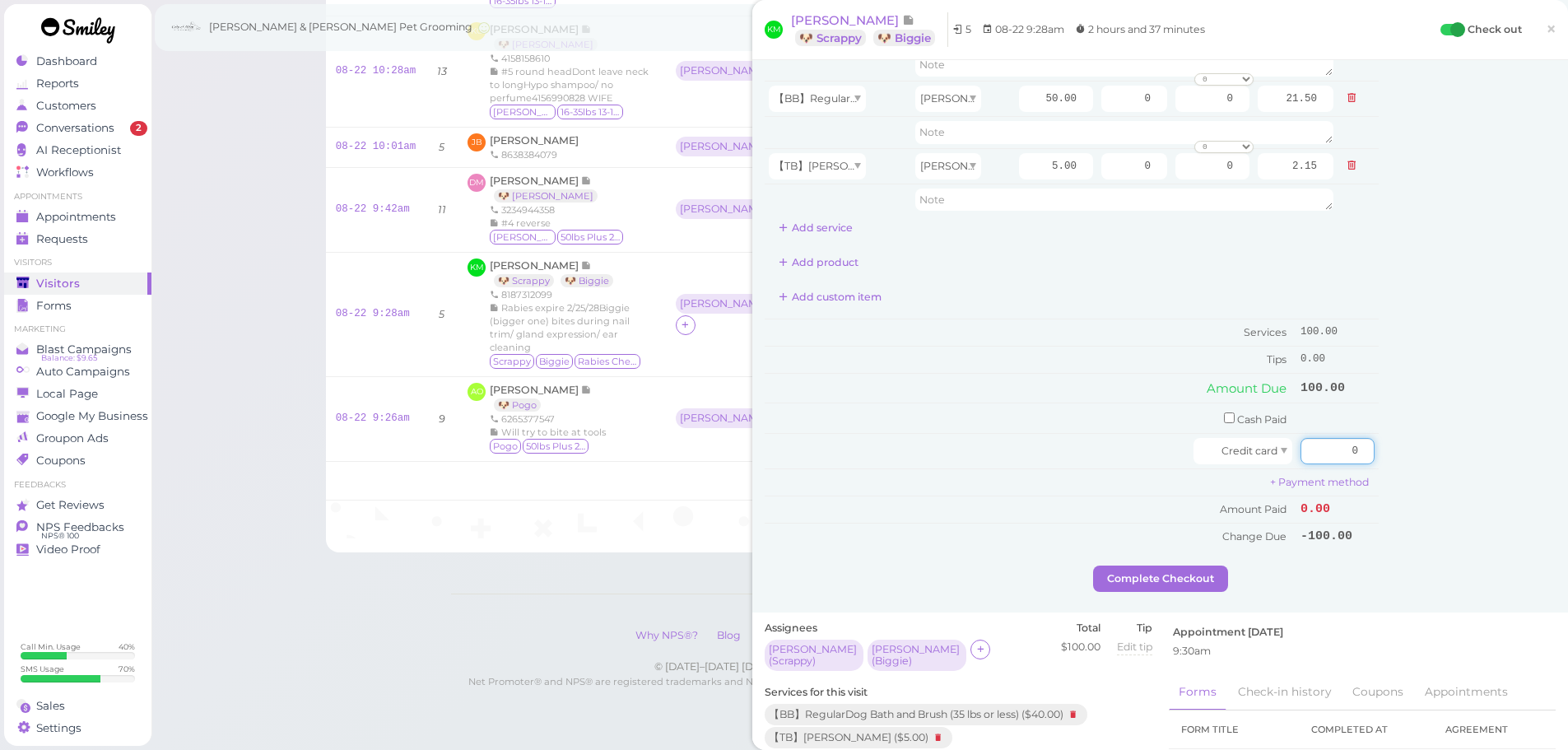
drag, startPoint x: 1298, startPoint y: 453, endPoint x: 1530, endPoint y: 460, distance: 232.1
type input "115"
click at [1438, 444] on div "Customer Loyalty page View Balance $0.00 Edit Points ★ 0 Edit Prepaid services/…" at bounding box center [1466, 236] width 177 height 658
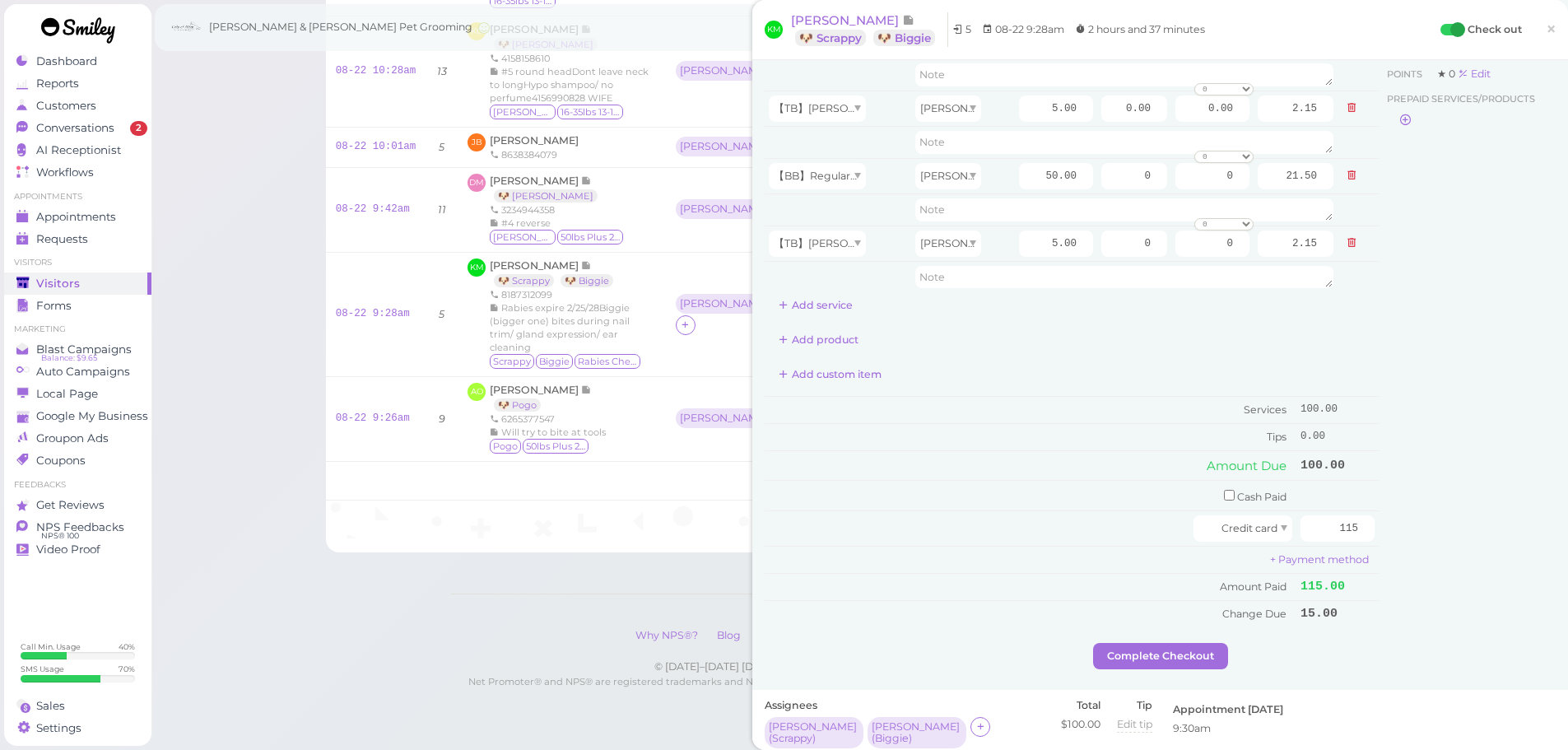
scroll to position [0, 0]
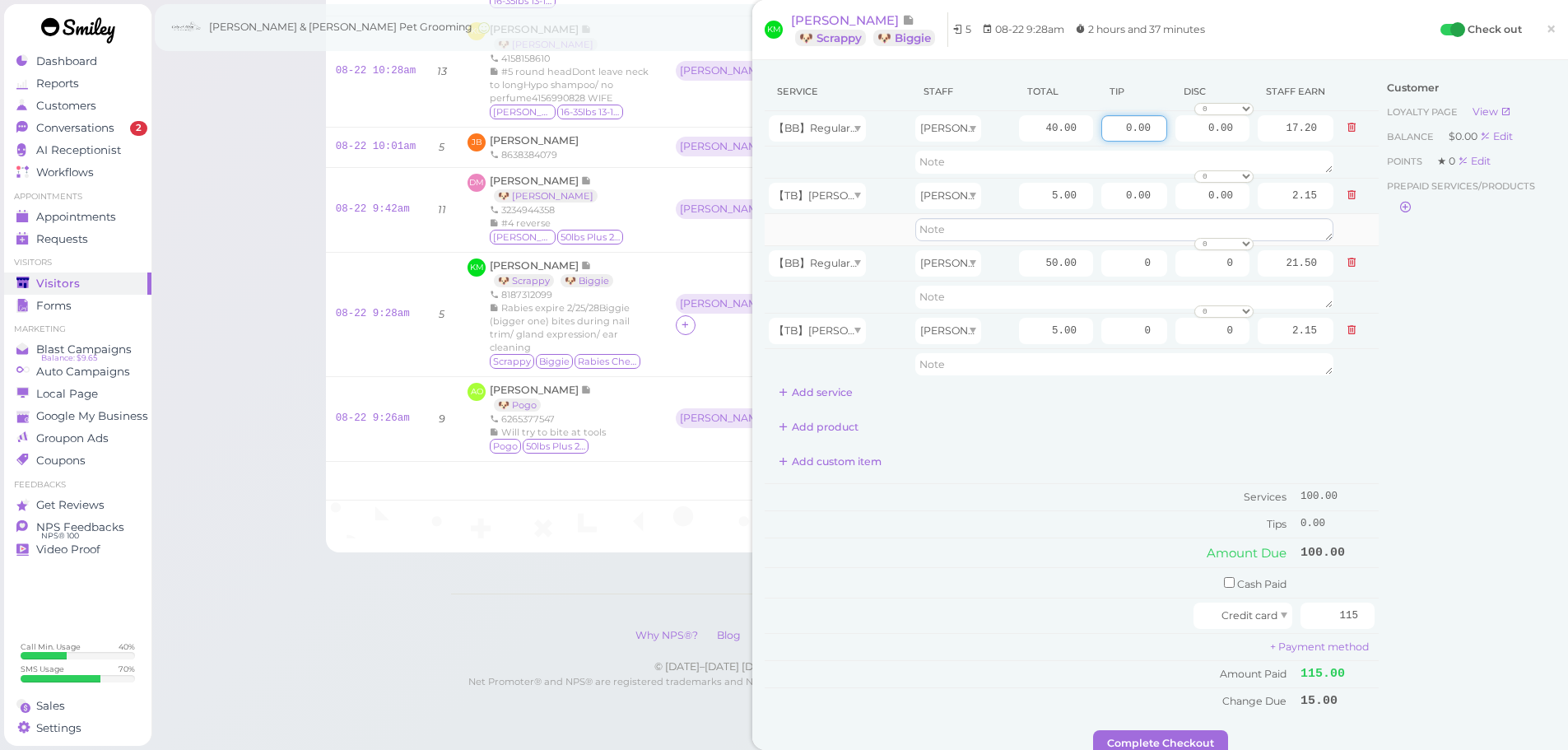
drag, startPoint x: 1121, startPoint y: 137, endPoint x: 1251, endPoint y: 220, distance: 154.2
click at [1396, 166] on div "Service Staff Total Tip Disc Staff earn 【BB】RegularDog Bath and Brush (35 lbs o…" at bounding box center [1160, 401] width 791 height 658
type input "6.75"
drag, startPoint x: 1121, startPoint y: 259, endPoint x: 1448, endPoint y: 281, distance: 327.7
click at [1434, 281] on div "Service Staff Total Tip Disc Staff earn 【BB】RegularDog Bath and Brush (35 lbs o…" at bounding box center [1160, 401] width 791 height 658
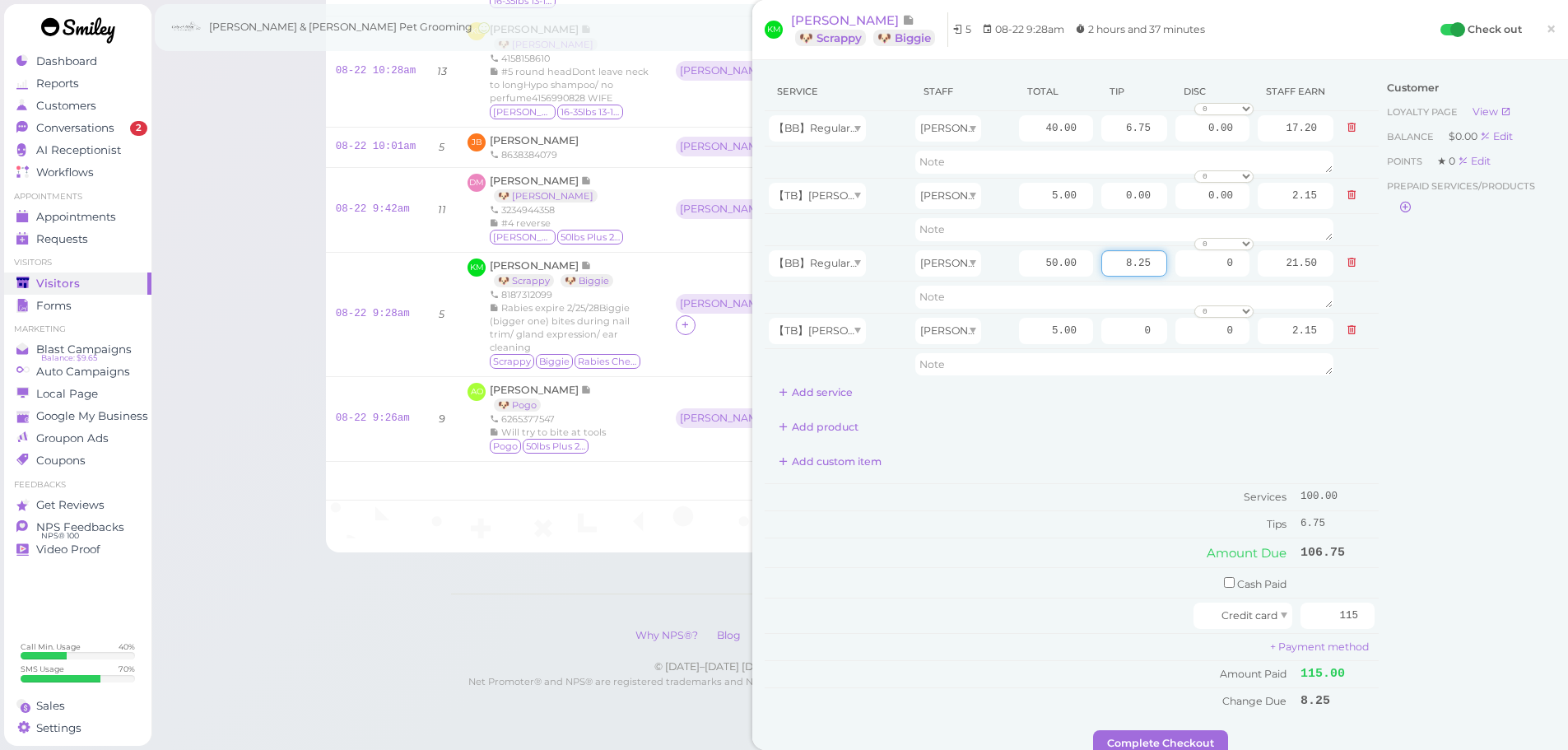
type input "8.25"
click at [1412, 337] on div "Customer Loyalty page View Balance $0.00 Edit Points ★ 0 Edit Prepaid services/…" at bounding box center [1466, 401] width 177 height 658
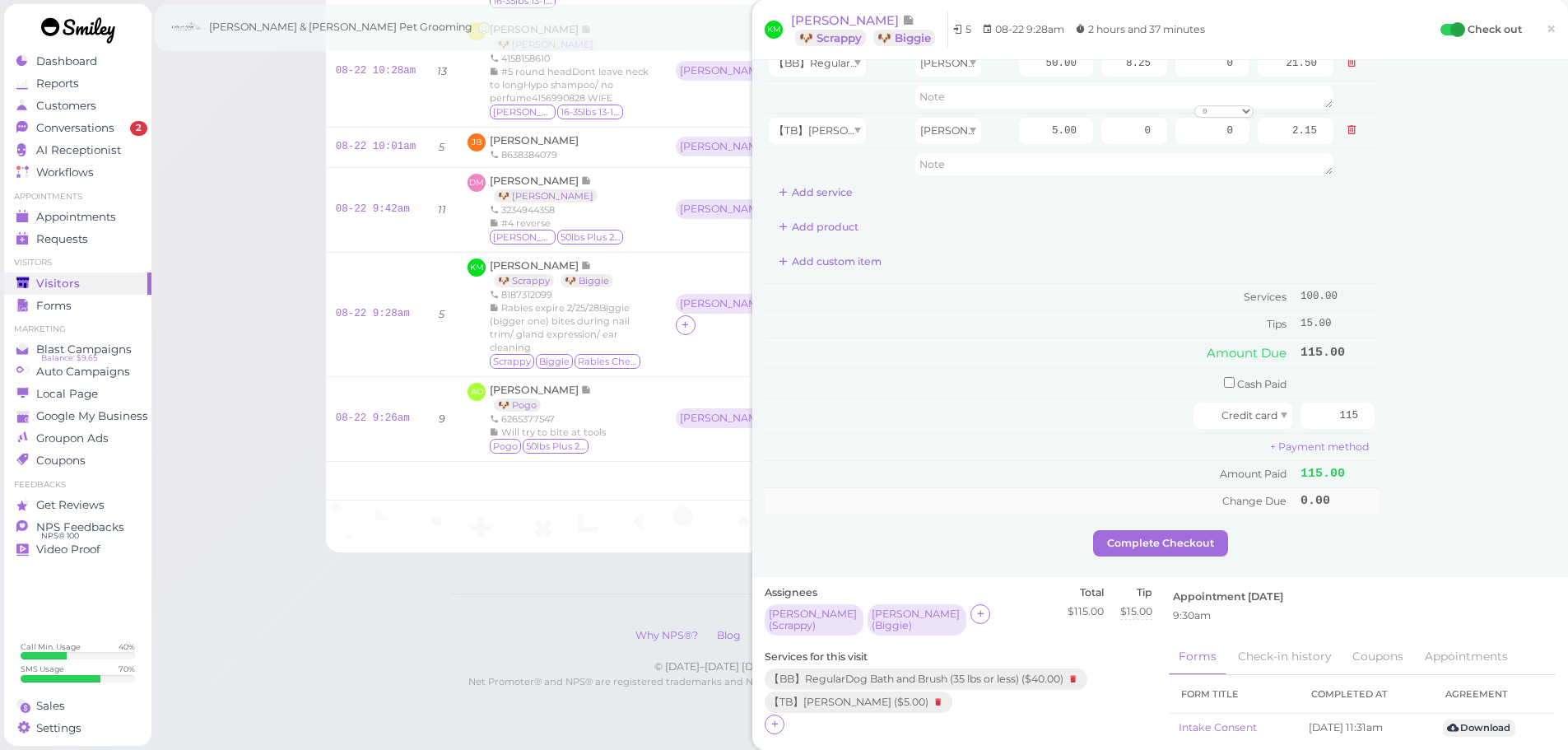
scroll to position [247, 0]
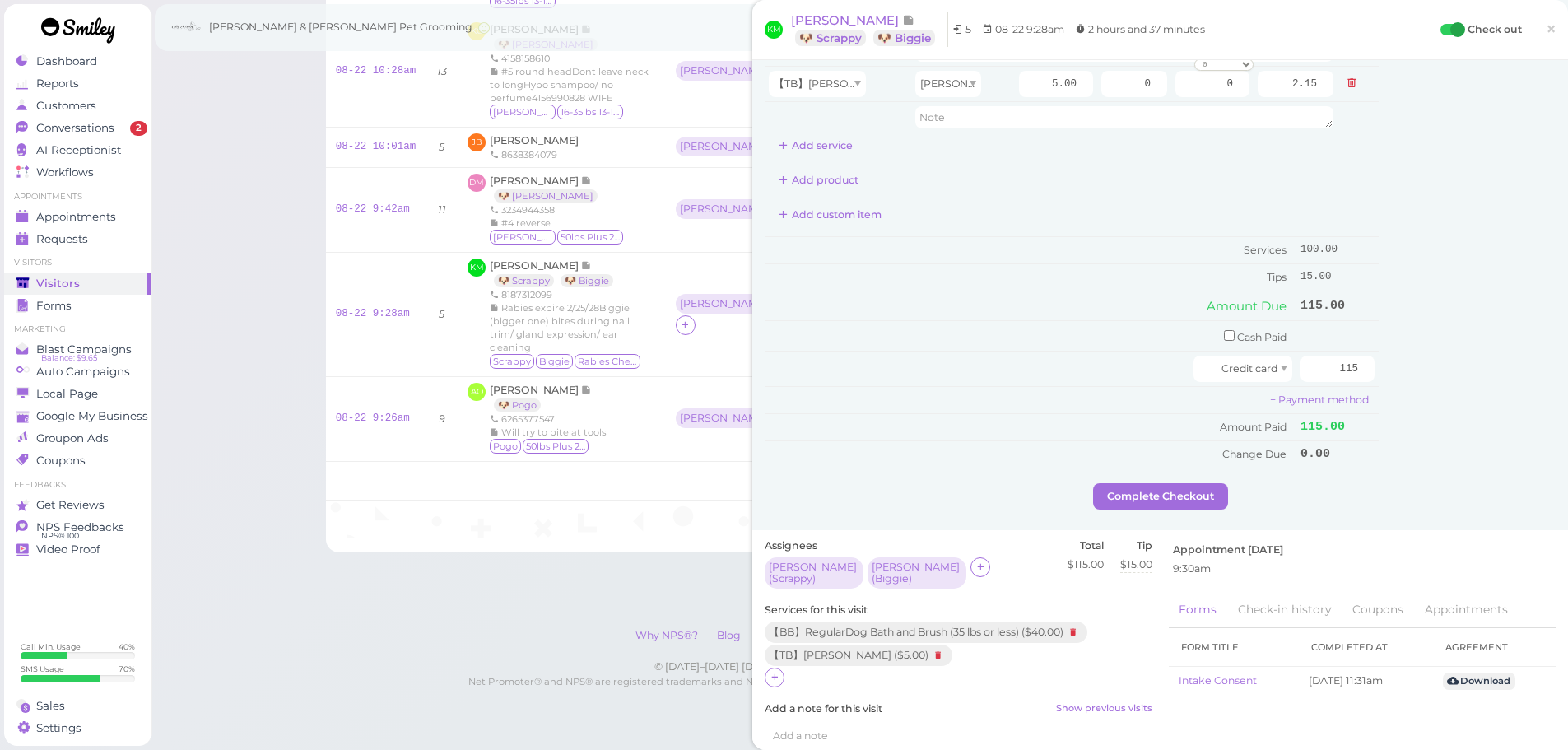
click at [1159, 480] on div "Service Staff Total Tip Disc Staff earn 【BB】RegularDog Bath and Brush (35 lbs o…" at bounding box center [1071, 154] width 614 height 658
click at [1159, 481] on div "Service Staff Total Tip Disc Staff earn 【BB】RegularDog Bath and Brush (35 lbs o…" at bounding box center [1071, 154] width 614 height 658
click at [1159, 487] on button "Complete Checkout" at bounding box center [1160, 497] width 135 height 27
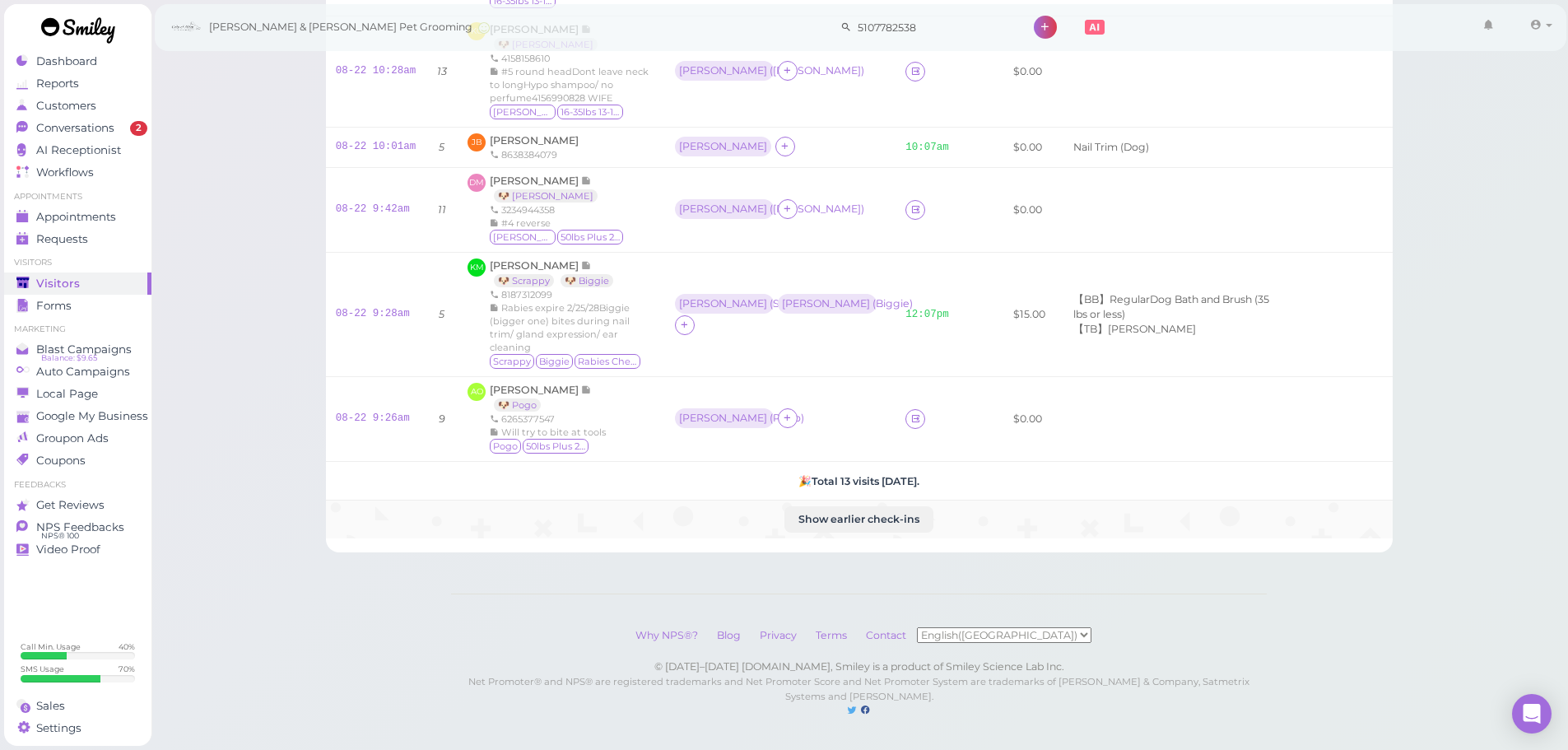
click at [482, 501] on td "Show earlier check-ins" at bounding box center [859, 520] width 1067 height 38
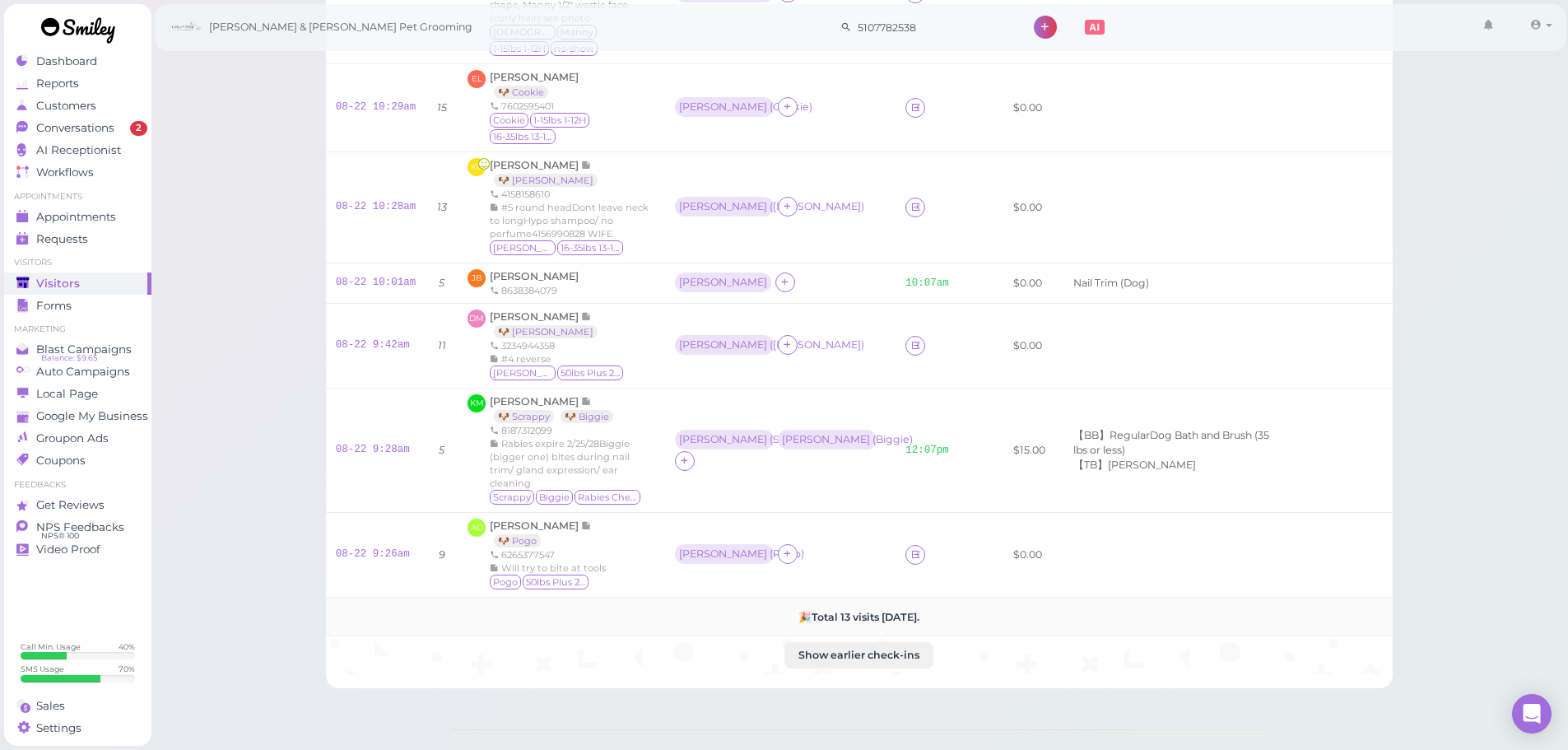
scroll to position [641, 0]
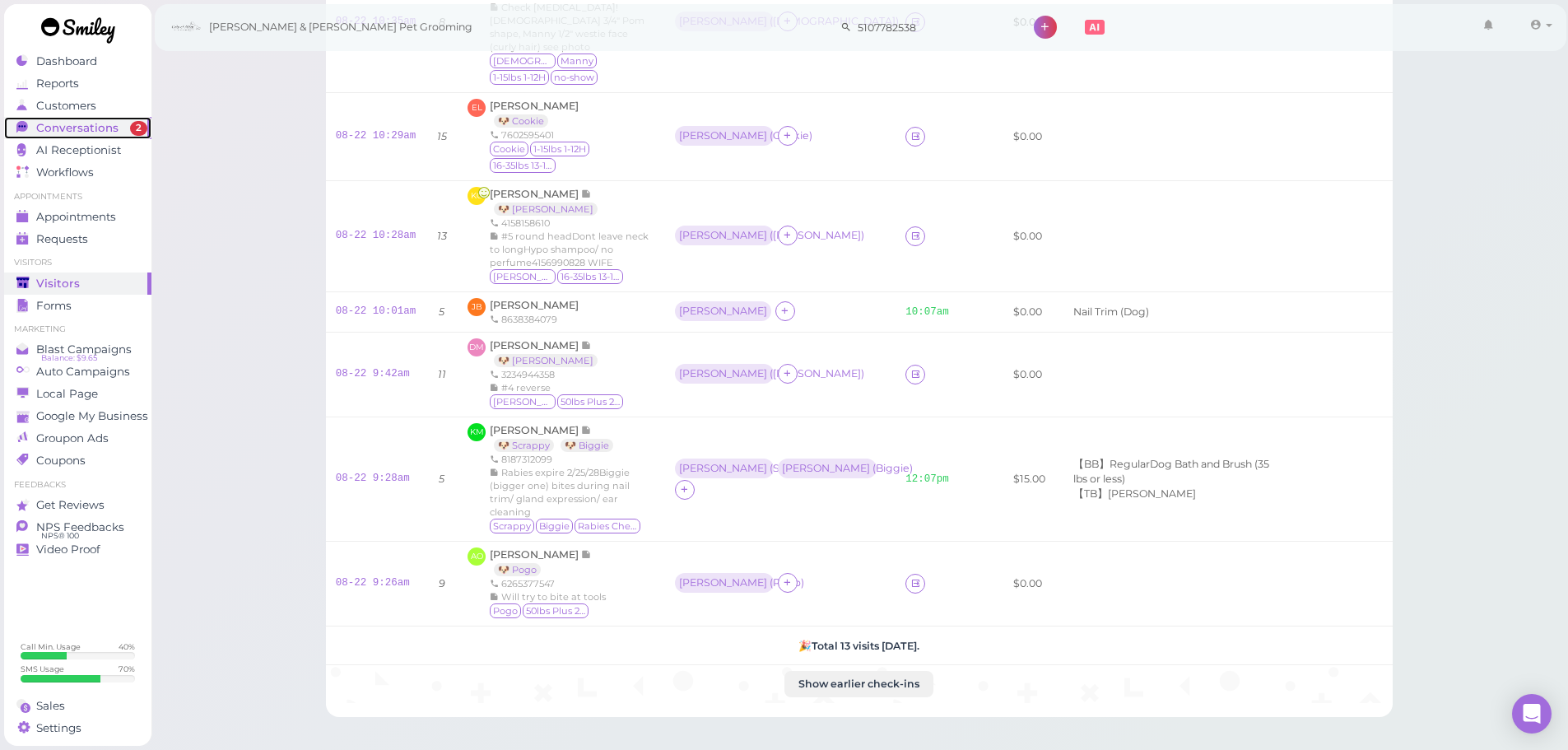
click at [122, 128] on div "Conversations" at bounding box center [76, 128] width 119 height 14
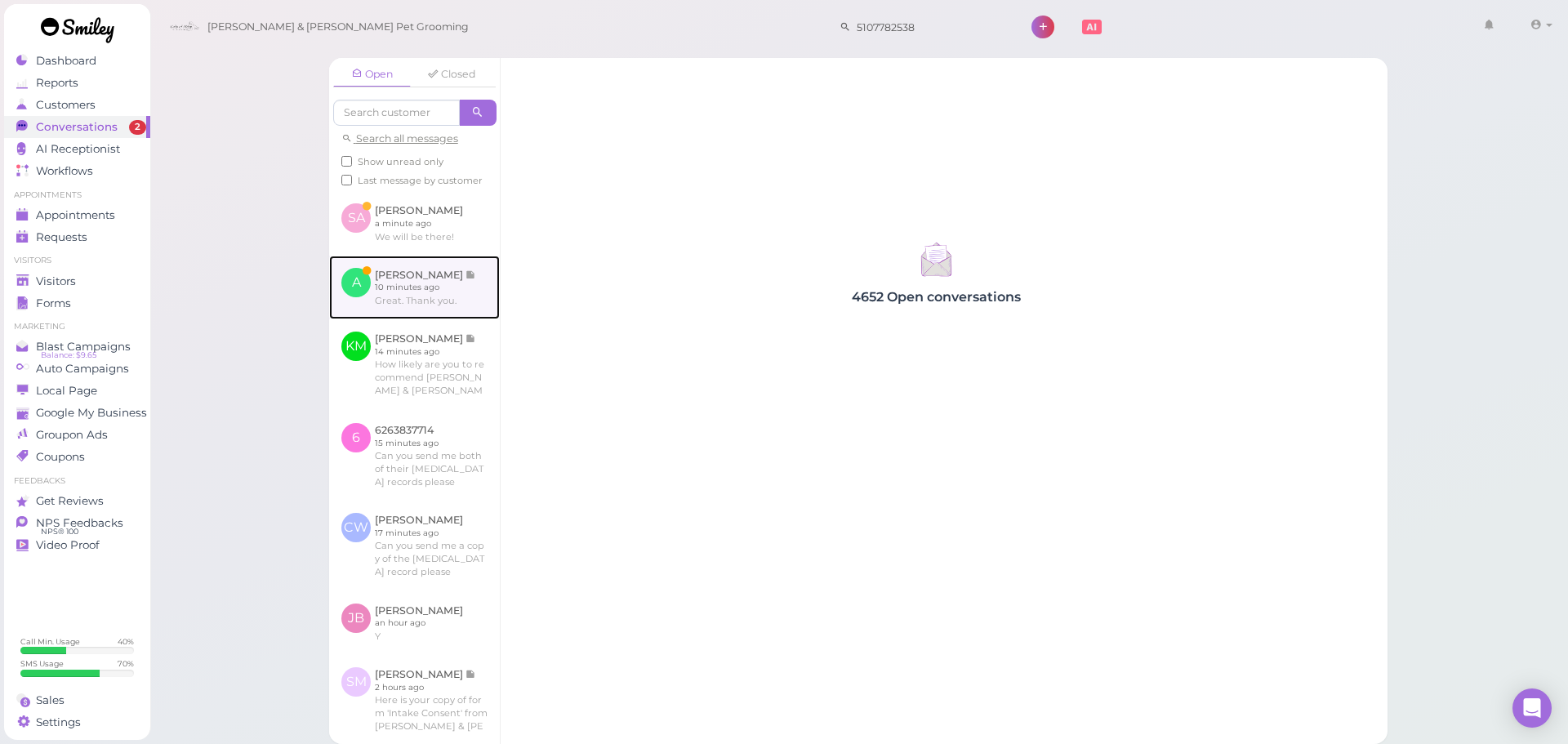
click at [359, 299] on link at bounding box center [415, 287] width 171 height 63
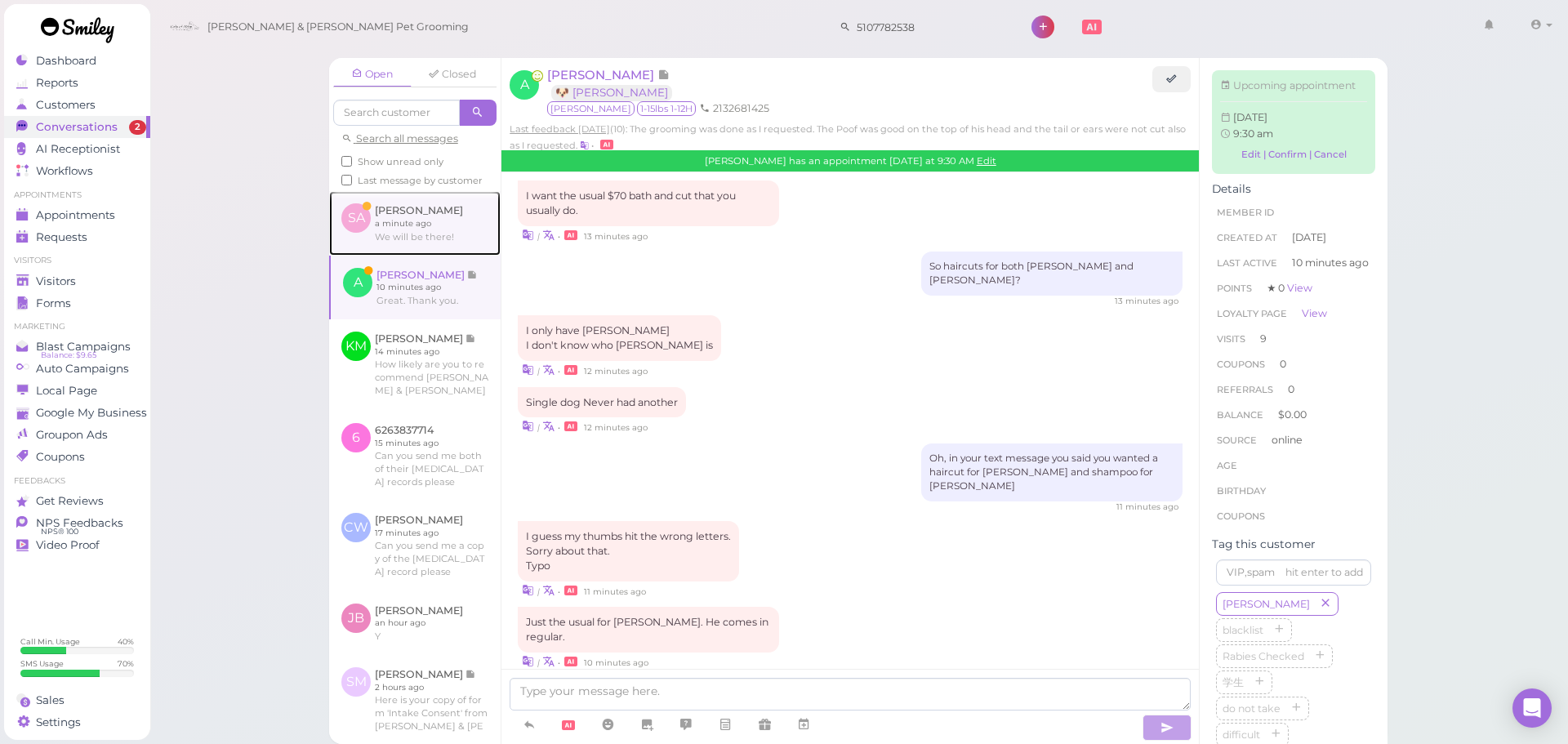
click at [407, 255] on link at bounding box center [415, 222] width 172 height 63
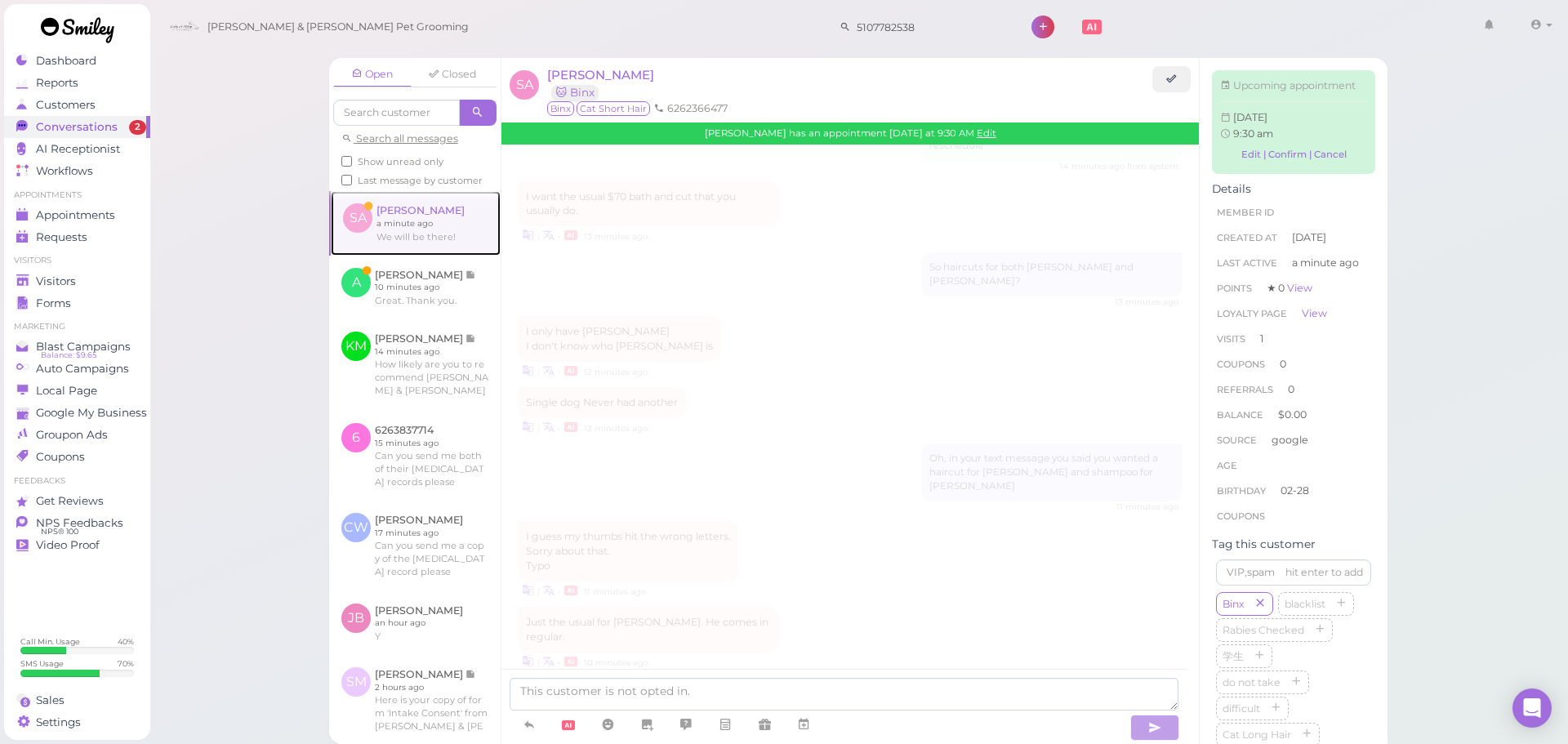
scroll to position [1798, 0]
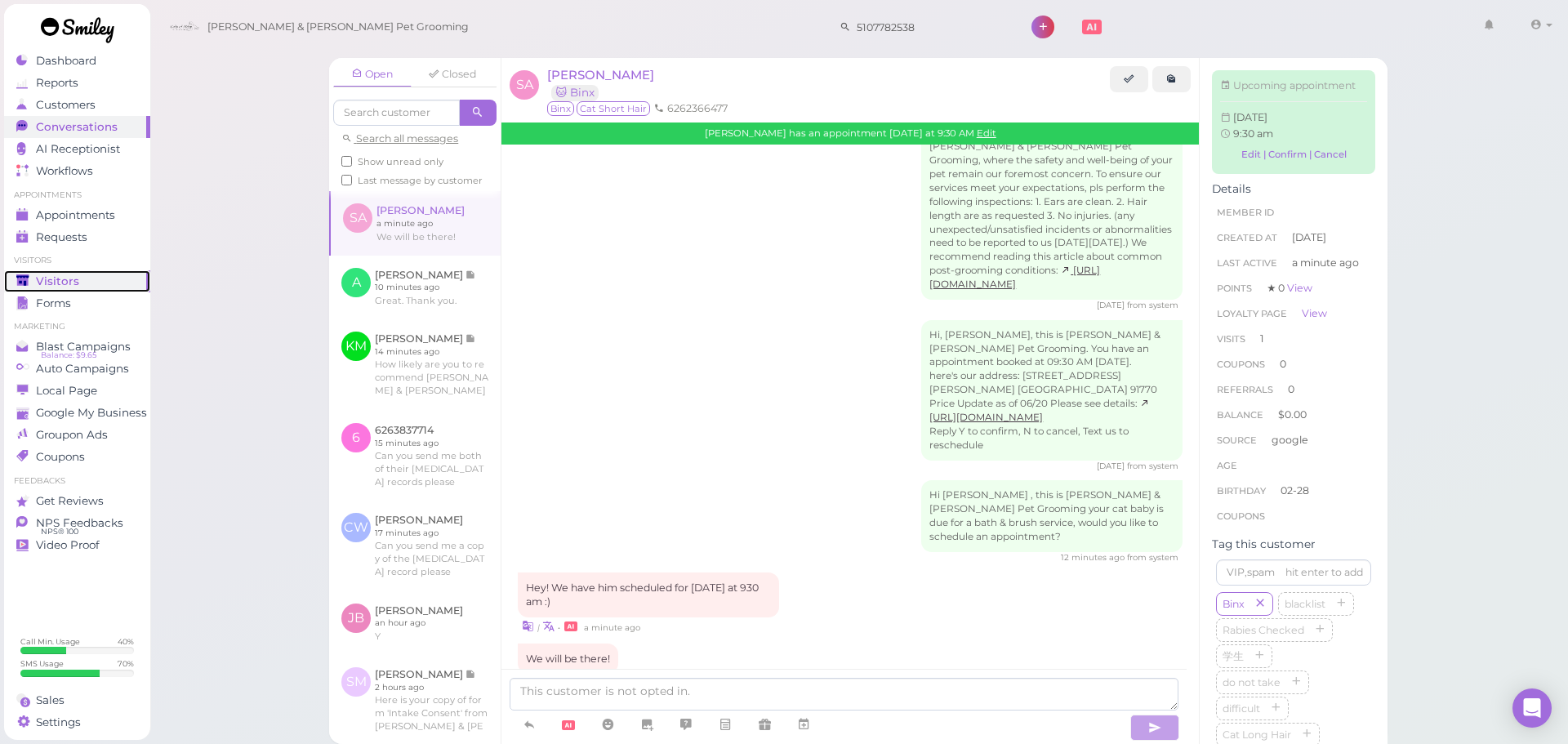
click at [52, 279] on span "Visitors" at bounding box center [57, 281] width 44 height 14
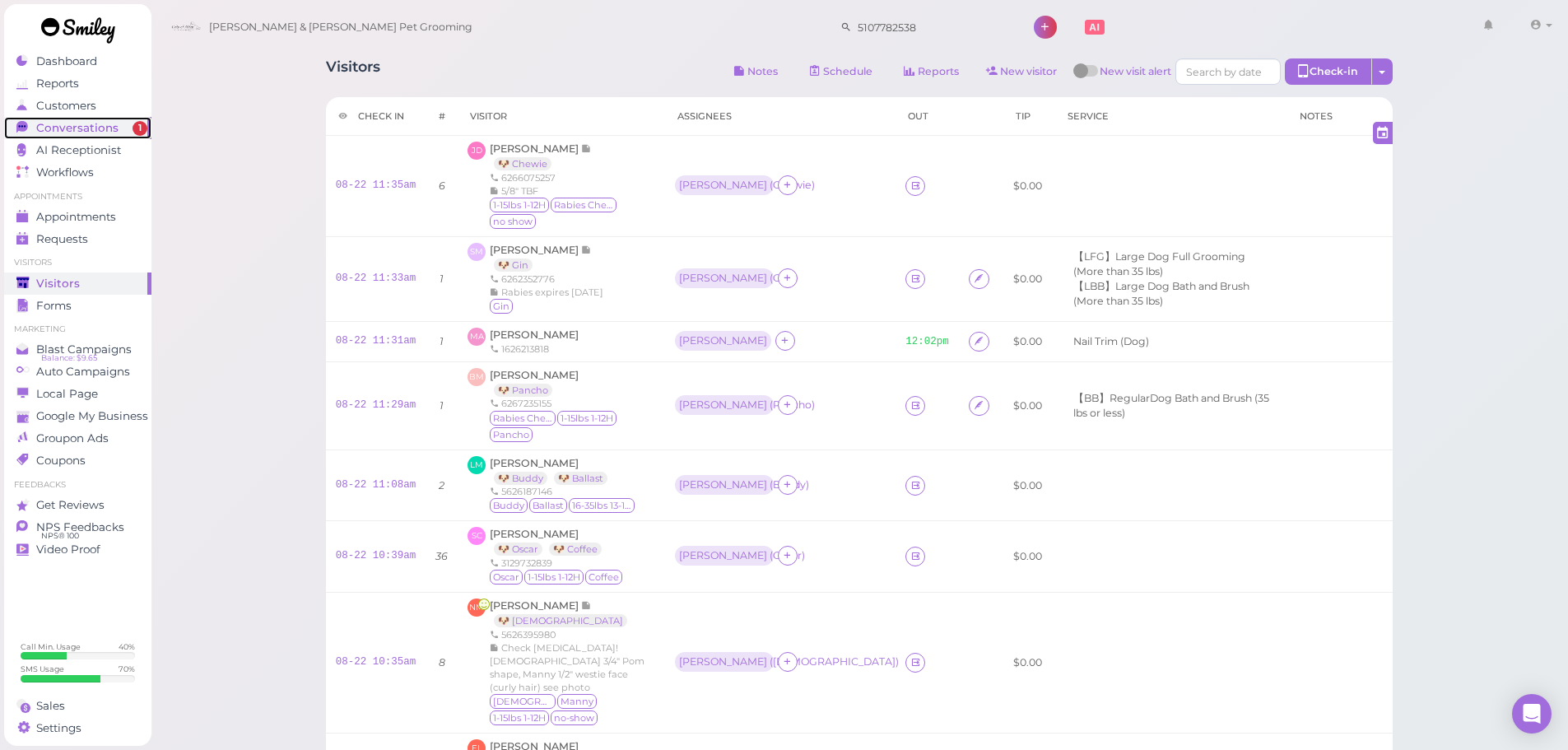
click at [80, 122] on span "Conversations" at bounding box center [77, 128] width 82 height 14
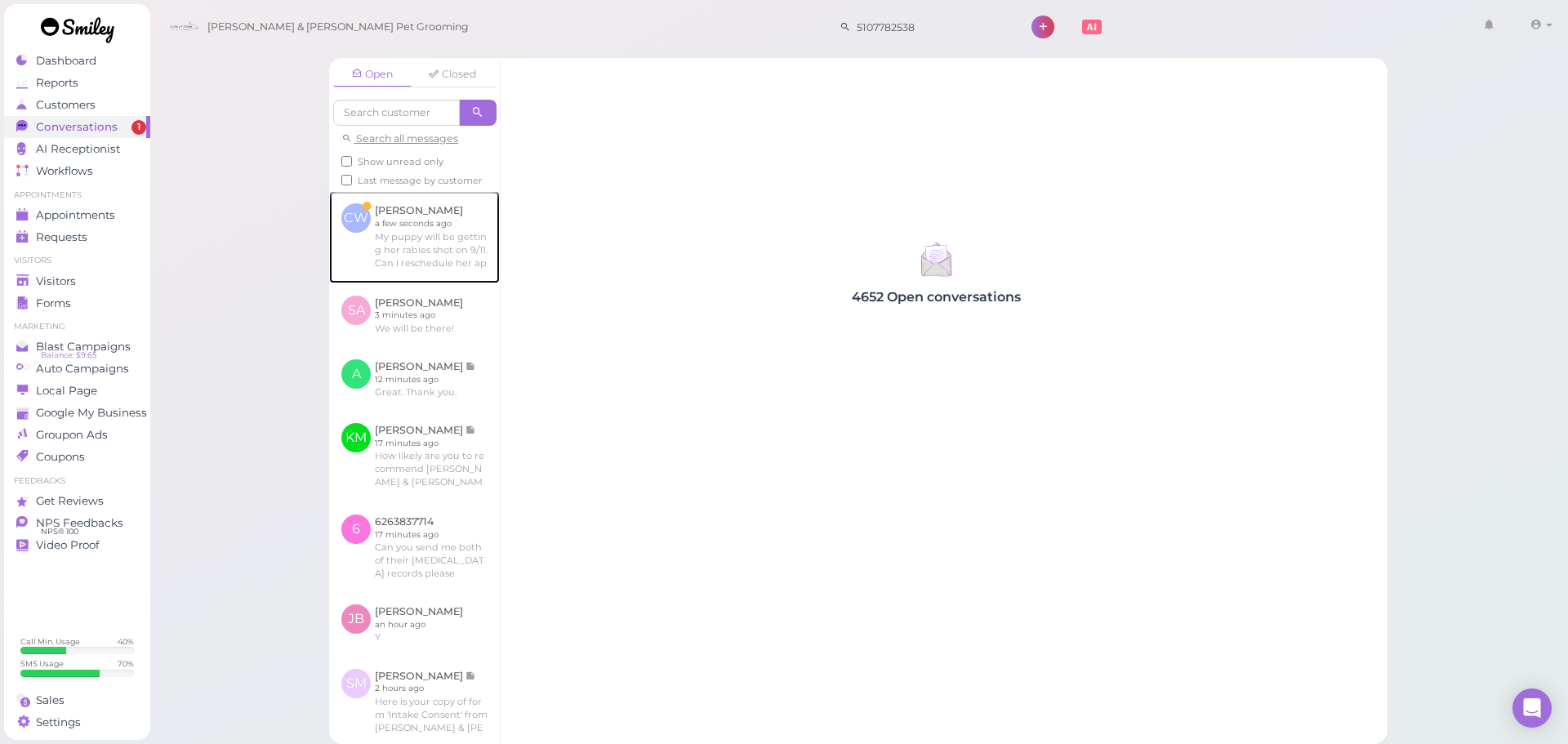
click at [430, 234] on link at bounding box center [415, 236] width 171 height 92
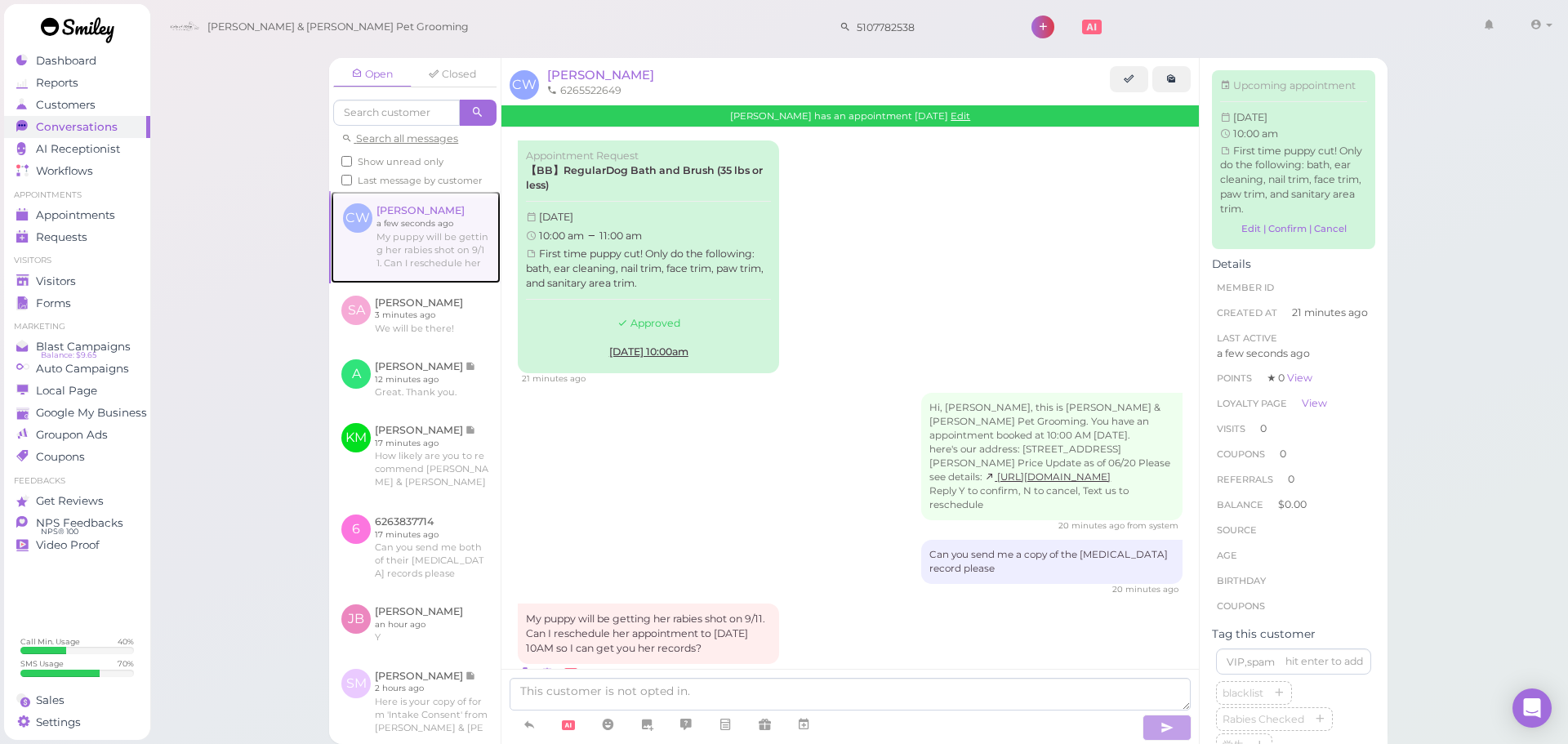
scroll to position [61, 0]
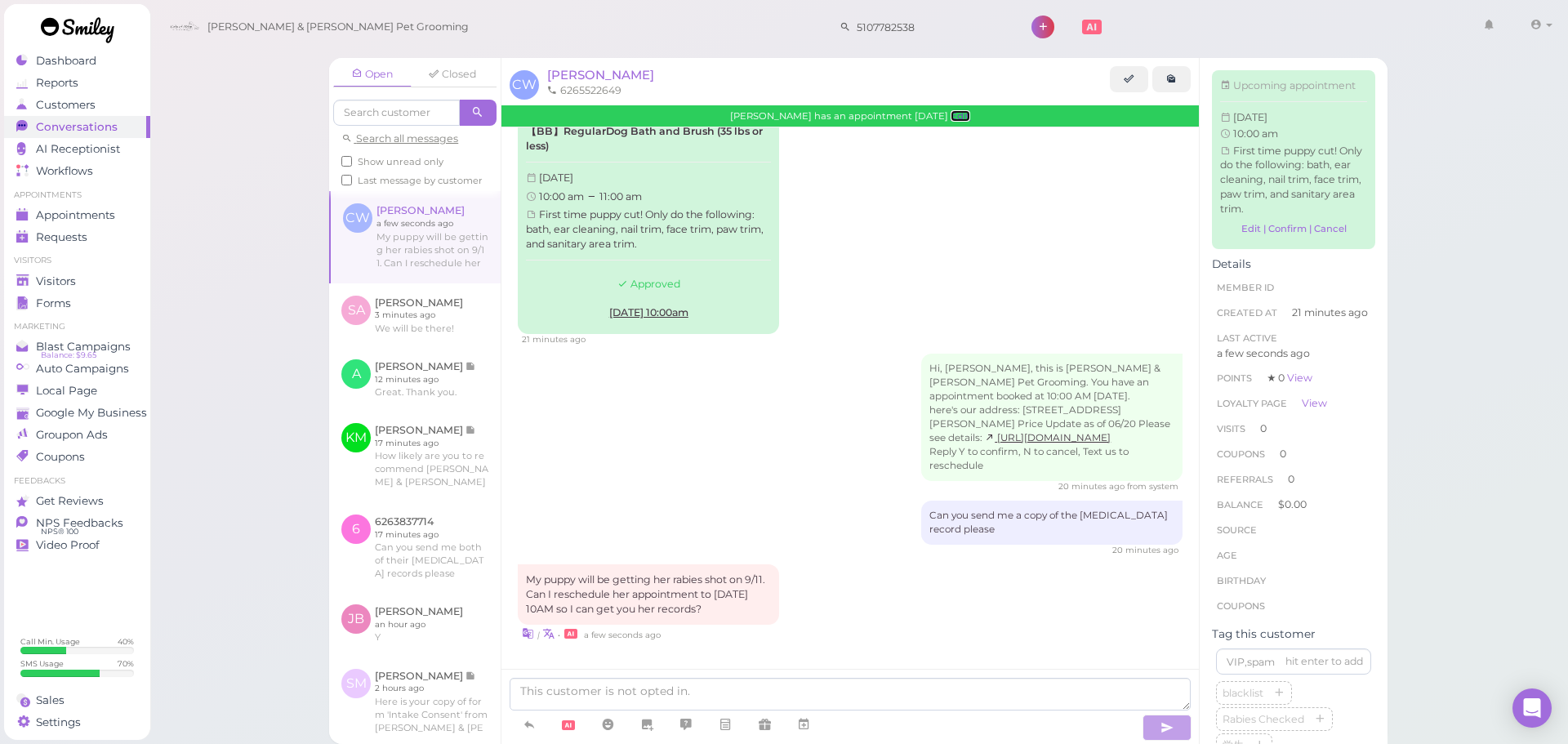
click at [963, 113] on link "Edit" at bounding box center [961, 115] width 20 height 11
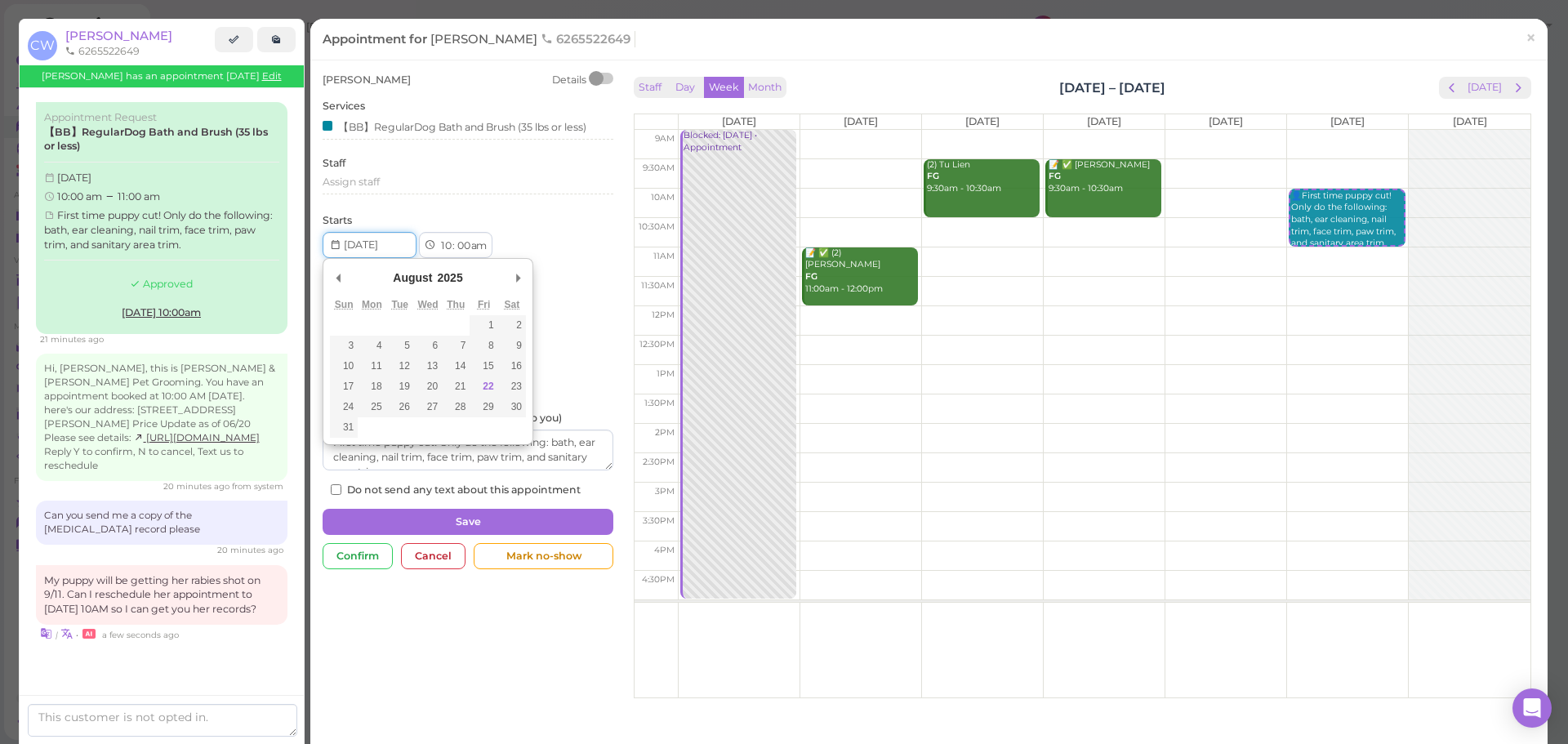
click at [389, 251] on input "Use the arrow keys to pick a date" at bounding box center [370, 245] width 94 height 27
type input "2025-09-13"
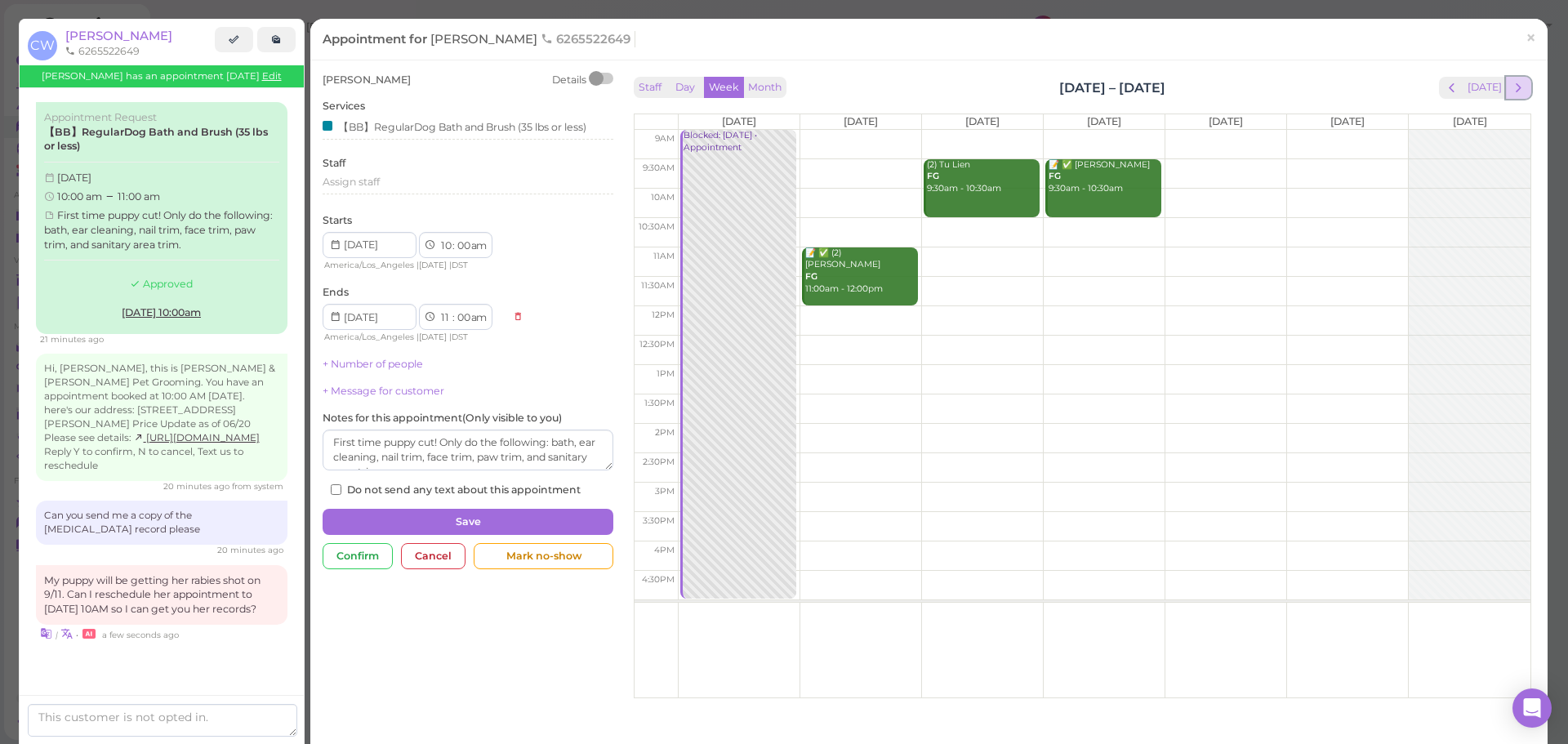
click at [1512, 90] on span "next" at bounding box center [1519, 88] width 15 height 15
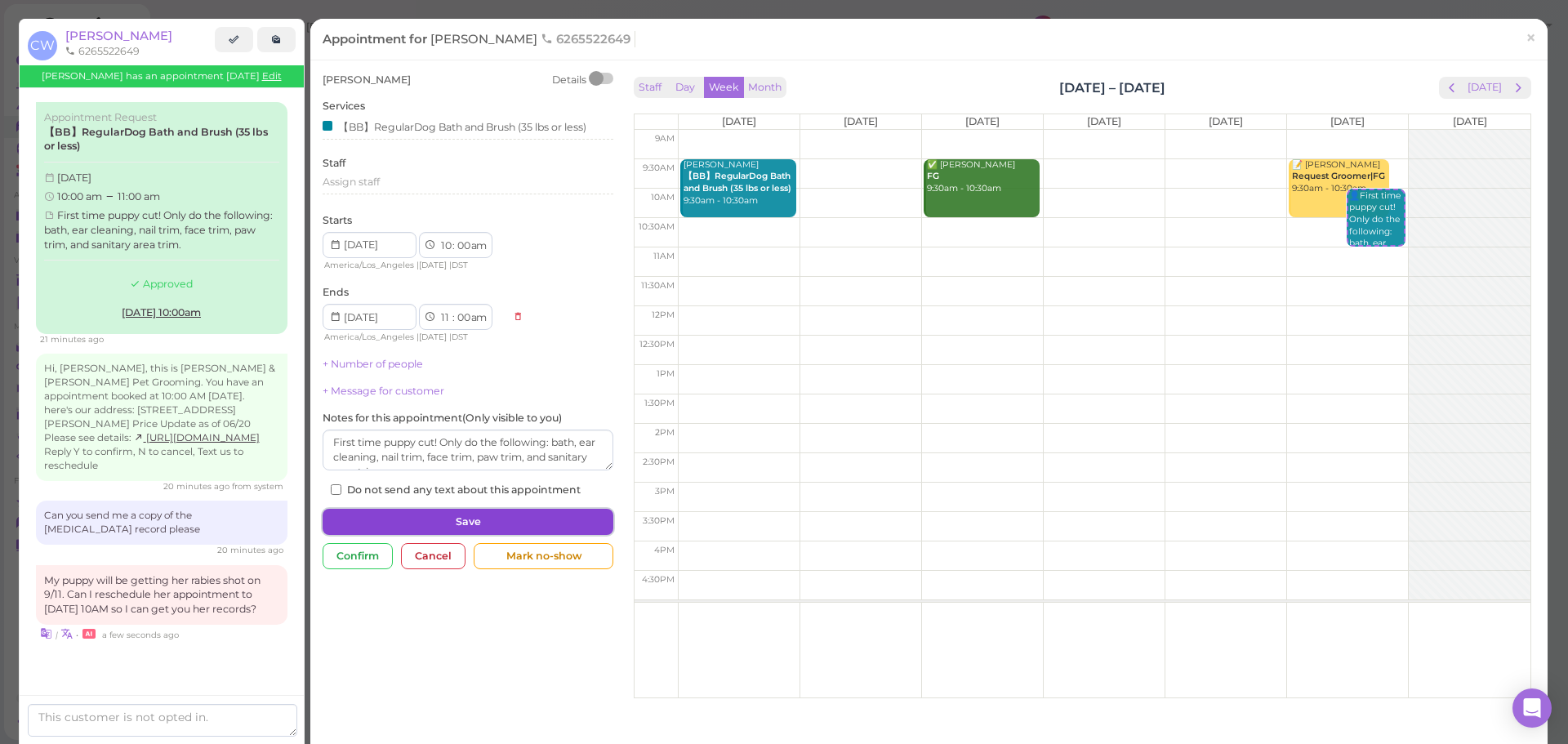
click at [430, 516] on button "Save" at bounding box center [468, 522] width 291 height 27
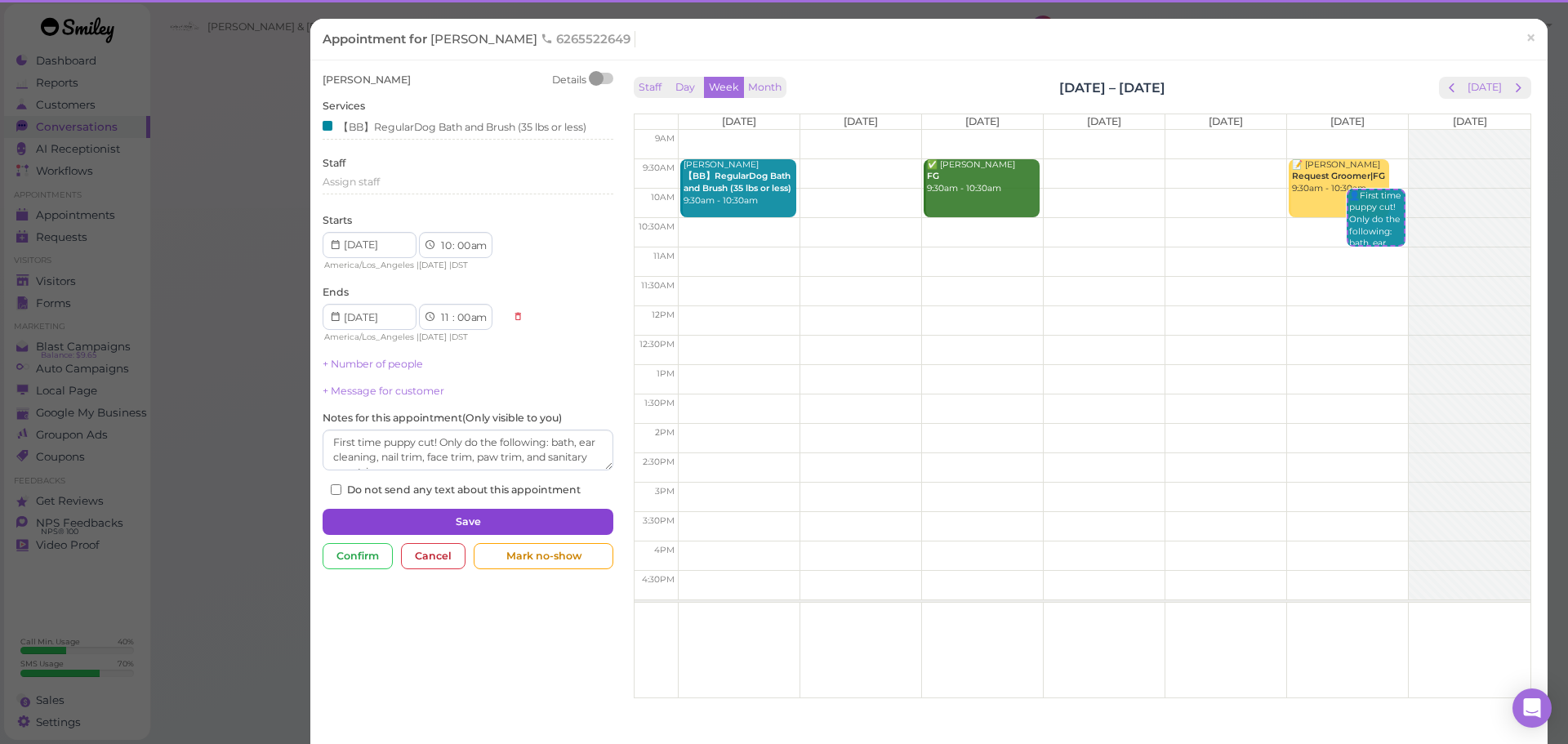
scroll to position [61, 0]
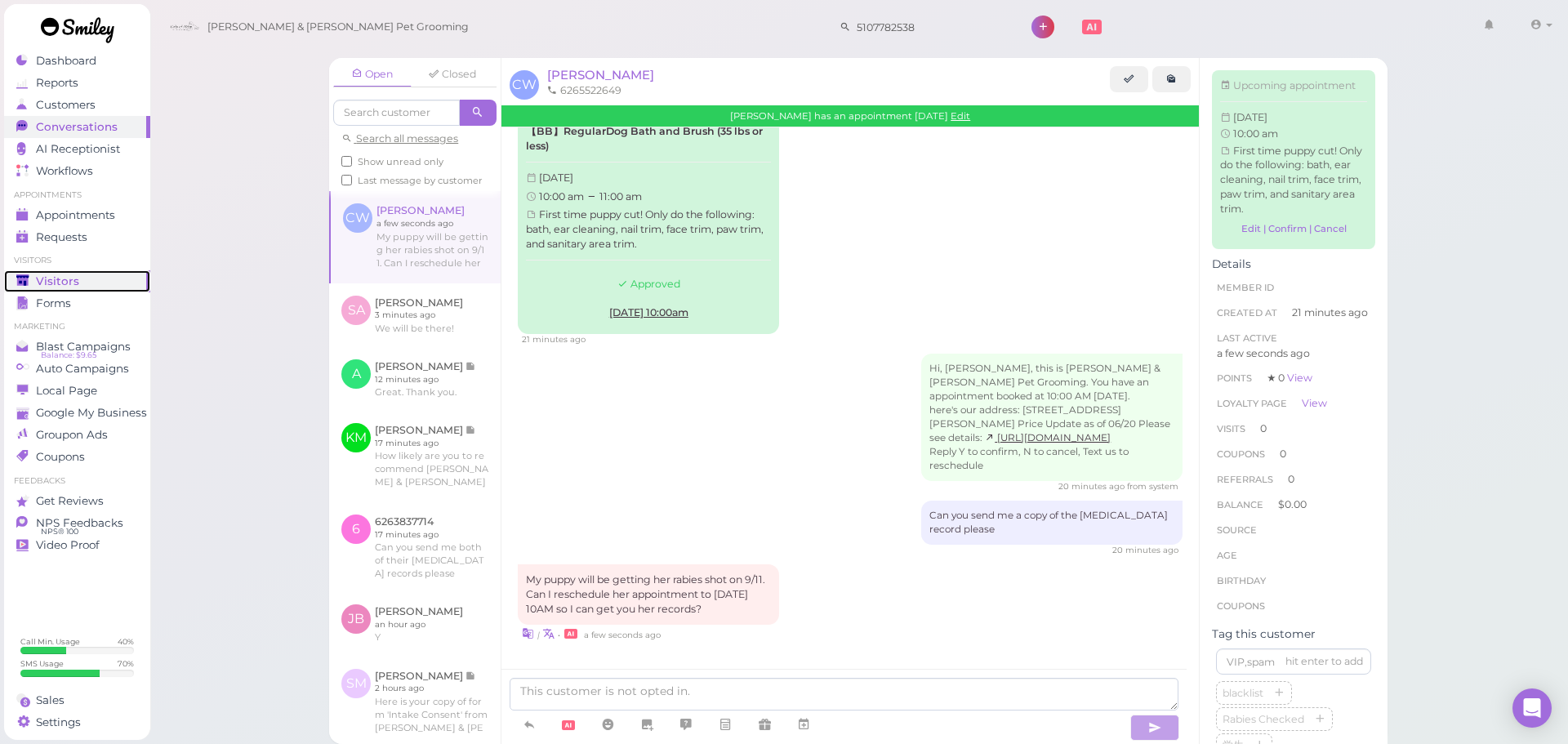
click at [115, 286] on div "Visitors" at bounding box center [75, 281] width 118 height 14
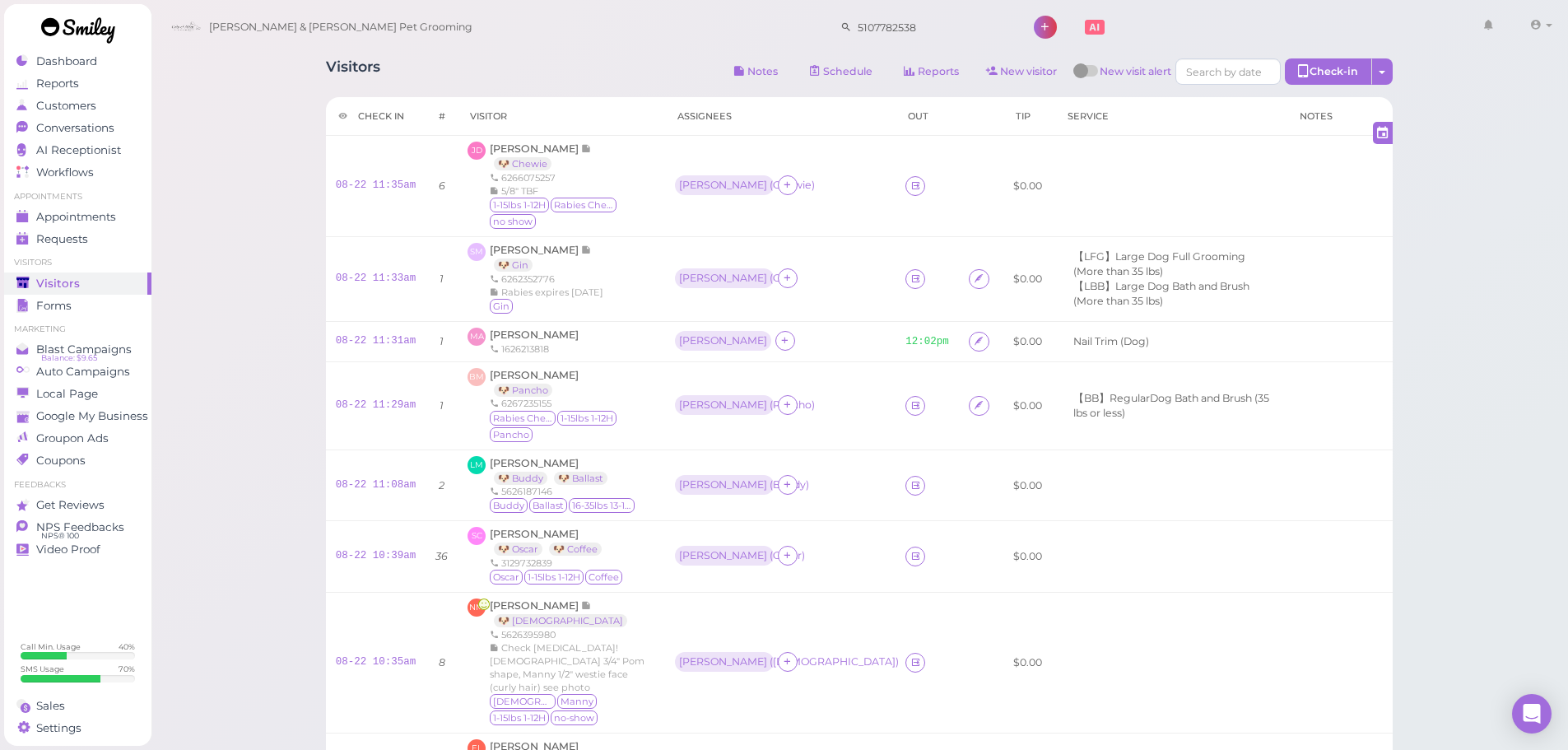
click at [72, 134] on span "Conversations" at bounding box center [77, 128] width 82 height 14
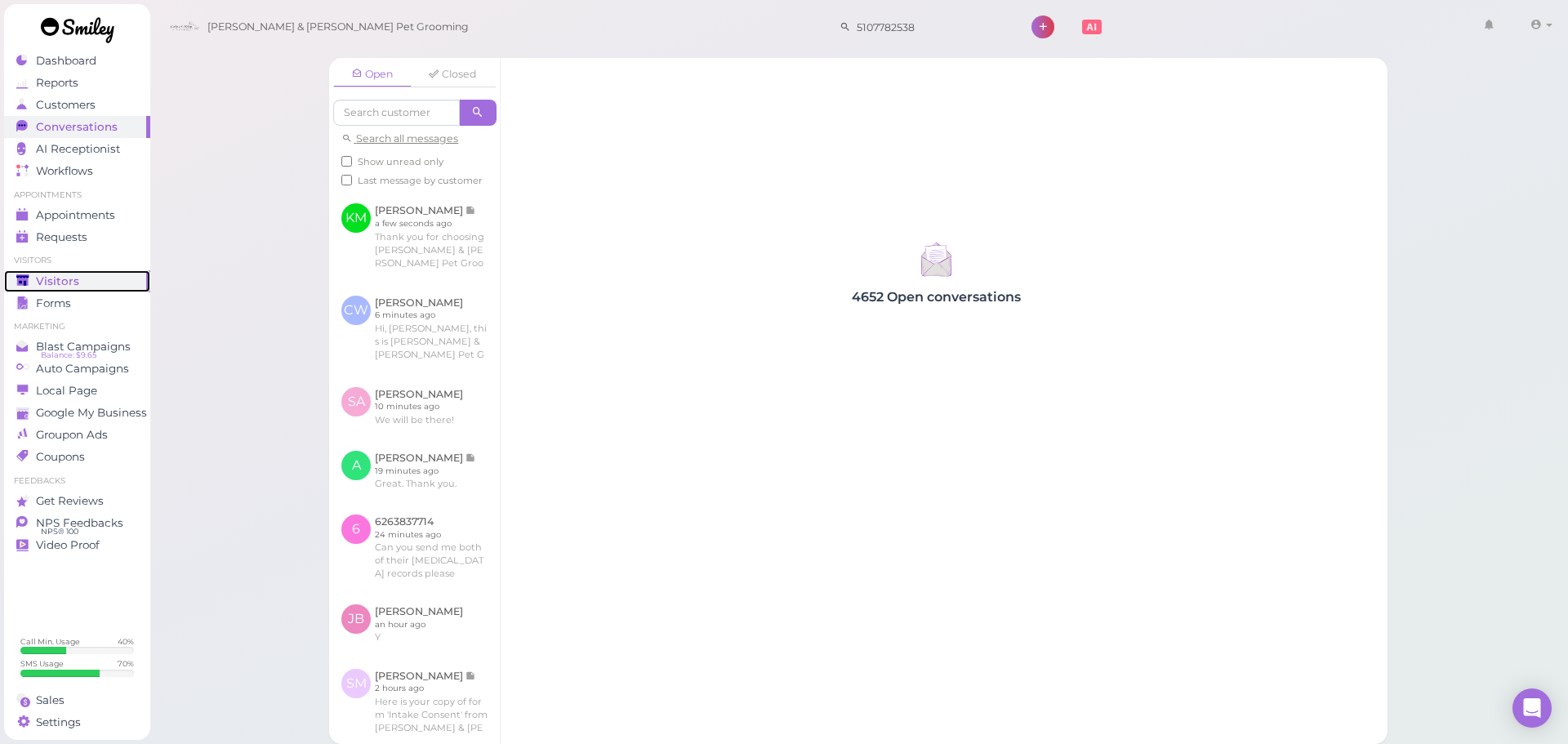
click at [37, 286] on span "Visitors" at bounding box center [57, 281] width 44 height 14
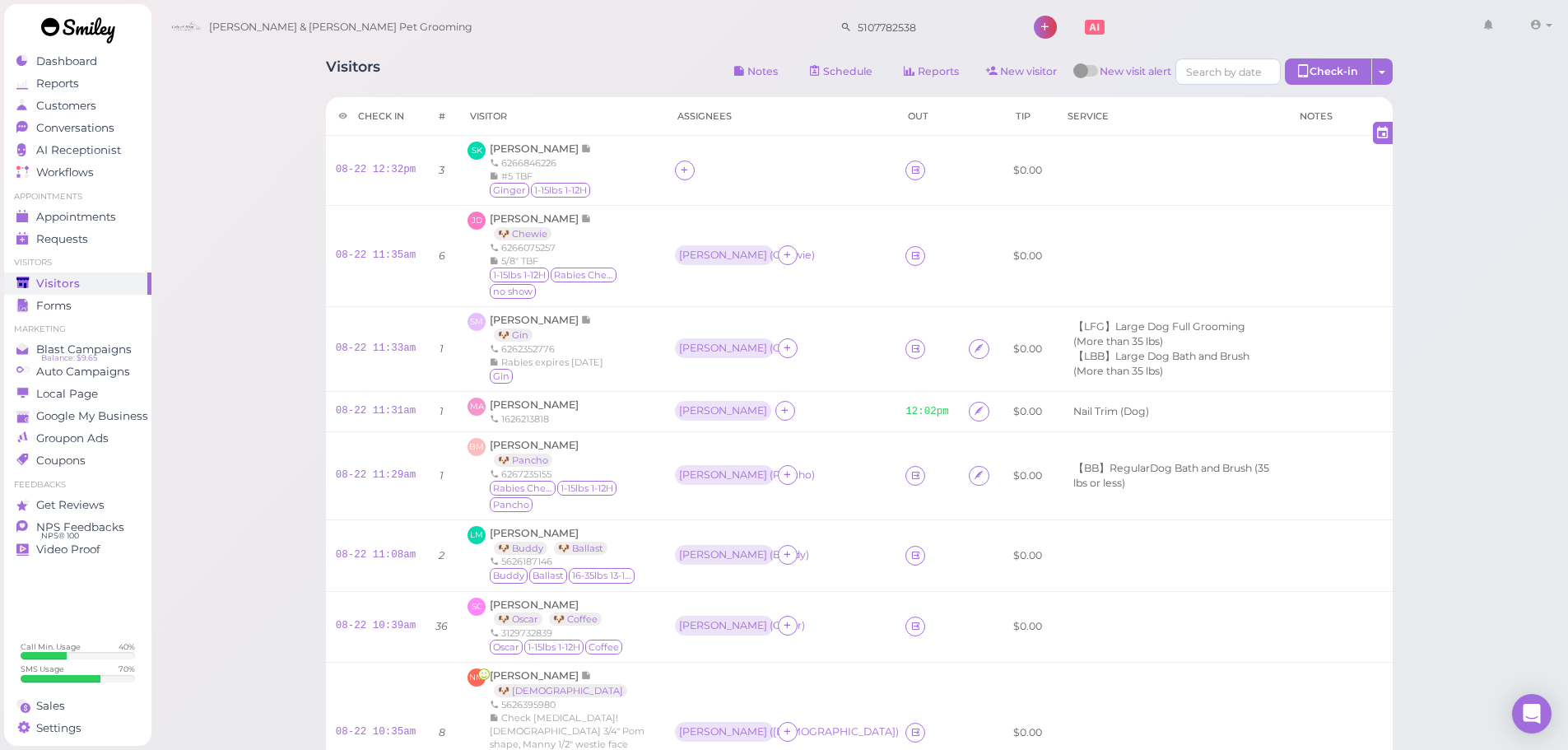
click at [611, 77] on div "Visitors Notes Schedule Reports New visitor New visit alert Check-in Customer c…" at bounding box center [859, 73] width 1067 height 30
click at [592, 170] on div "SK Sherry Keung 6266846226 #5 TBF Ginger 1-15lbs 1-12H" at bounding box center [560, 170] width 187 height 58
click at [593, 170] on div "SK Sherry Keung 6266846226 #5 TBF Ginger 1-15lbs 1-12H" at bounding box center [560, 170] width 187 height 58
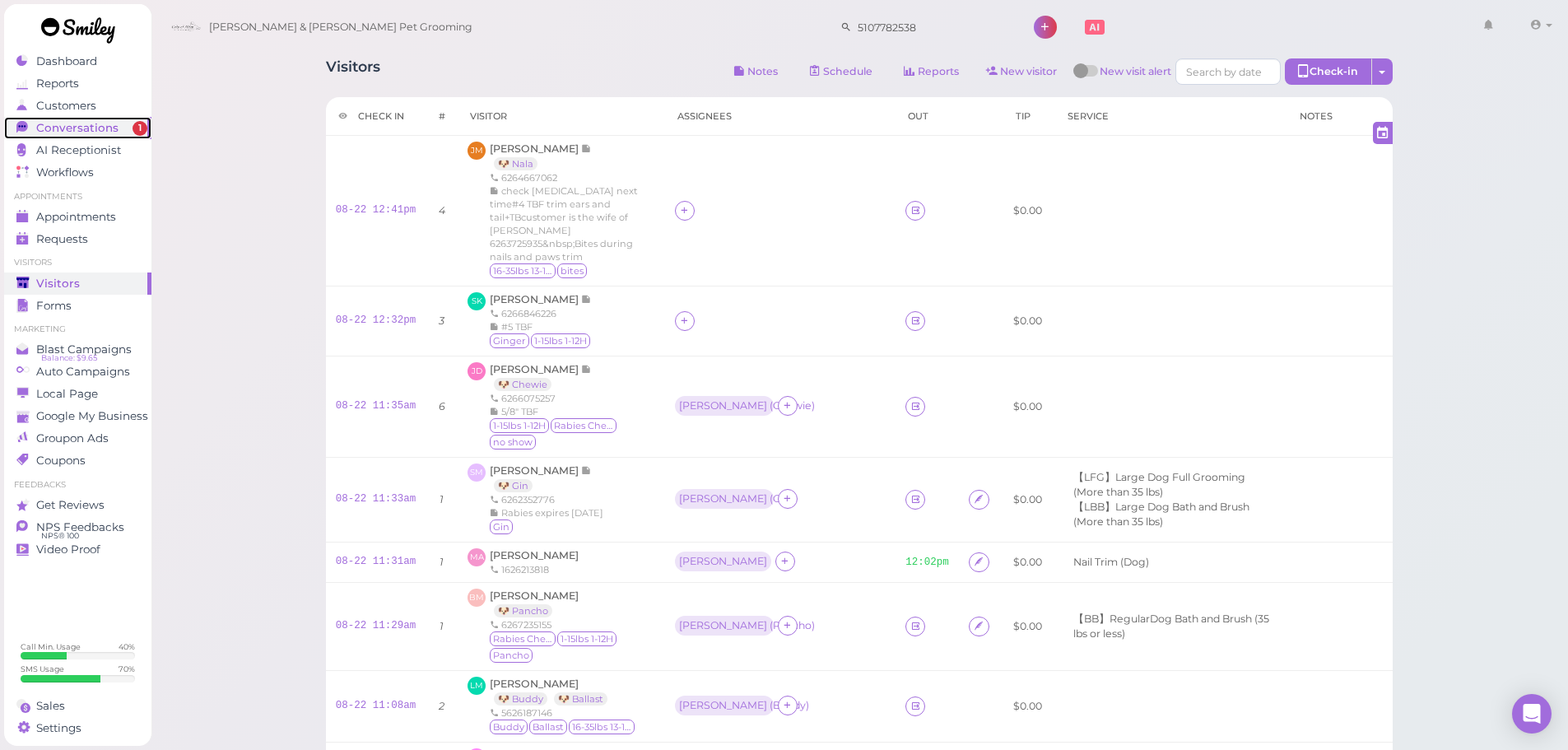
click at [80, 128] on span "Conversations" at bounding box center [77, 128] width 82 height 14
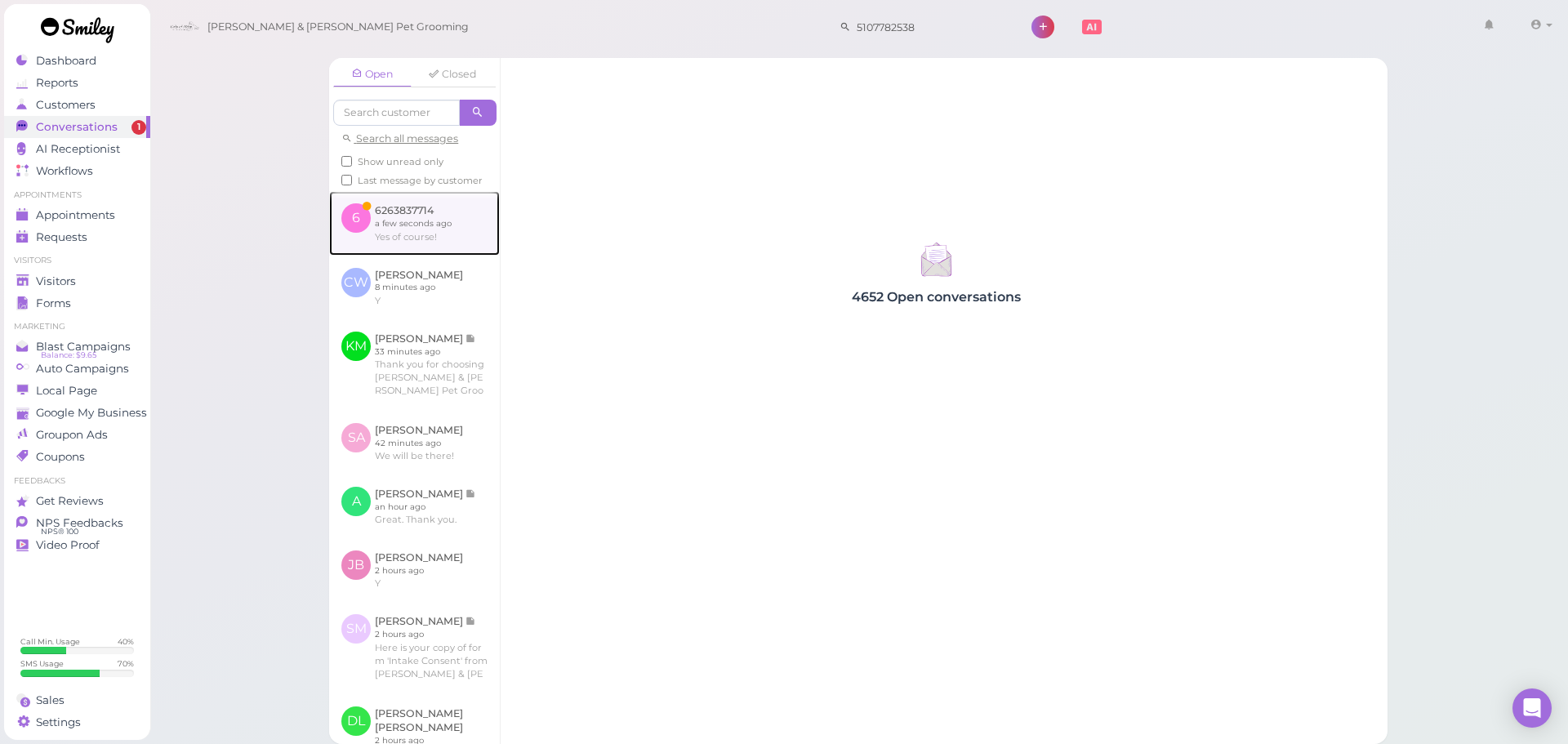
click at [376, 223] on link at bounding box center [415, 222] width 171 height 63
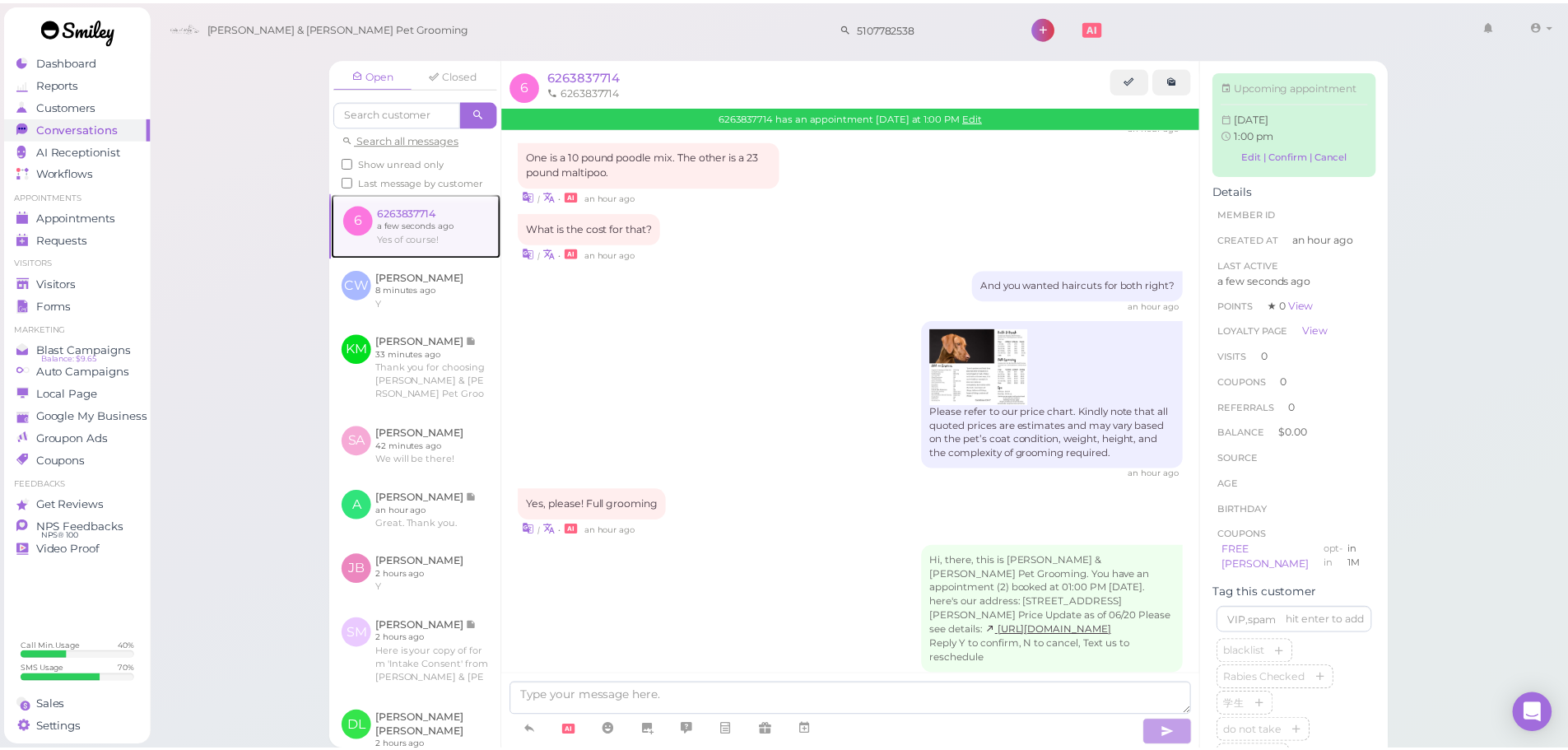
scroll to position [931, 0]
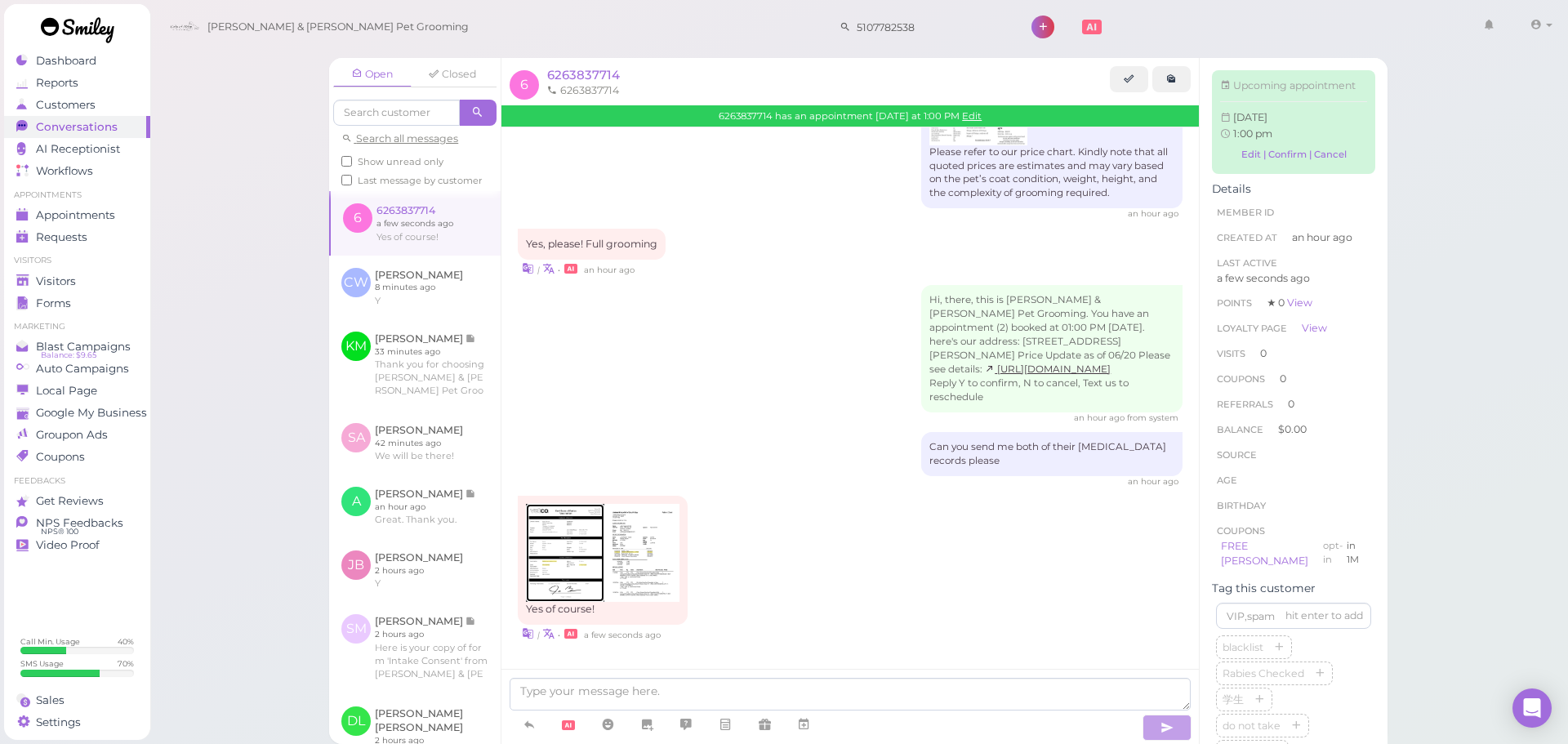
click at [548, 526] on img at bounding box center [565, 552] width 78 height 98
click at [645, 543] on img at bounding box center [642, 552] width 75 height 98
click at [628, 699] on textarea at bounding box center [850, 694] width 681 height 32
type textarea "Thank you, we'll see you Thursday"
click at [108, 275] on div "Visitors" at bounding box center [75, 281] width 118 height 14
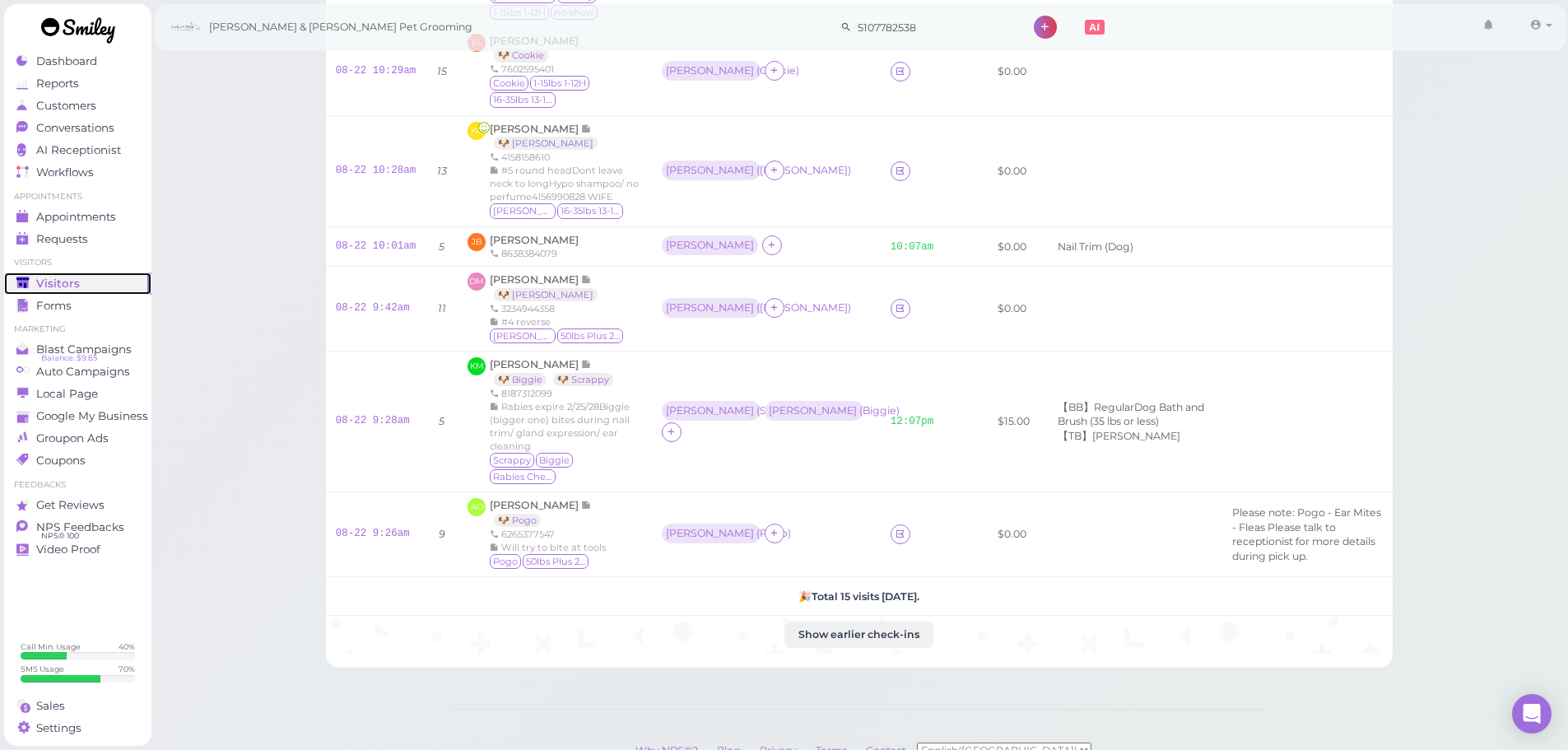
scroll to position [925, 0]
click at [527, 299] on link "🐶 Otis" at bounding box center [546, 296] width 103 height 13
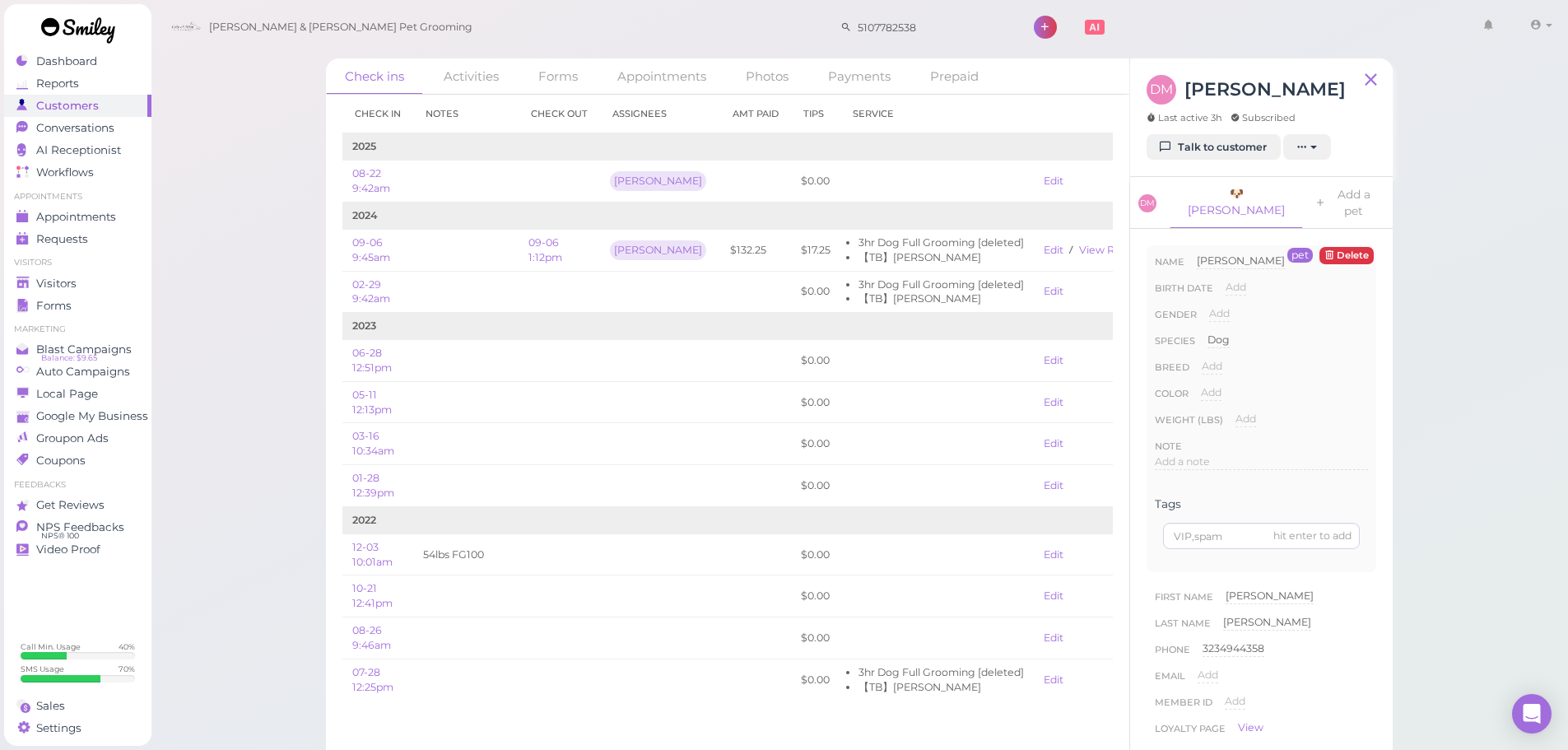
click at [218, 362] on div "Check ins Activities Forms Appointments Photos Payments Prepaid Check in Notes …" at bounding box center [859, 388] width 1418 height 777
click at [241, 365] on div "Check ins Activities Forms Appointments Photos Payments Prepaid Check in Notes …" at bounding box center [859, 388] width 1418 height 777
click at [261, 274] on div "Check ins Activities Forms Appointments Photos Payments Prepaid Check in Notes …" at bounding box center [859, 388] width 1418 height 777
click at [265, 265] on div "Check ins Activities Forms Appointments Photos Payments Prepaid Check in Notes …" at bounding box center [859, 388] width 1418 height 777
click at [281, 265] on div "Check ins Activities Forms Appointments Photos Payments Prepaid Check in Notes …" at bounding box center [859, 388] width 1418 height 777
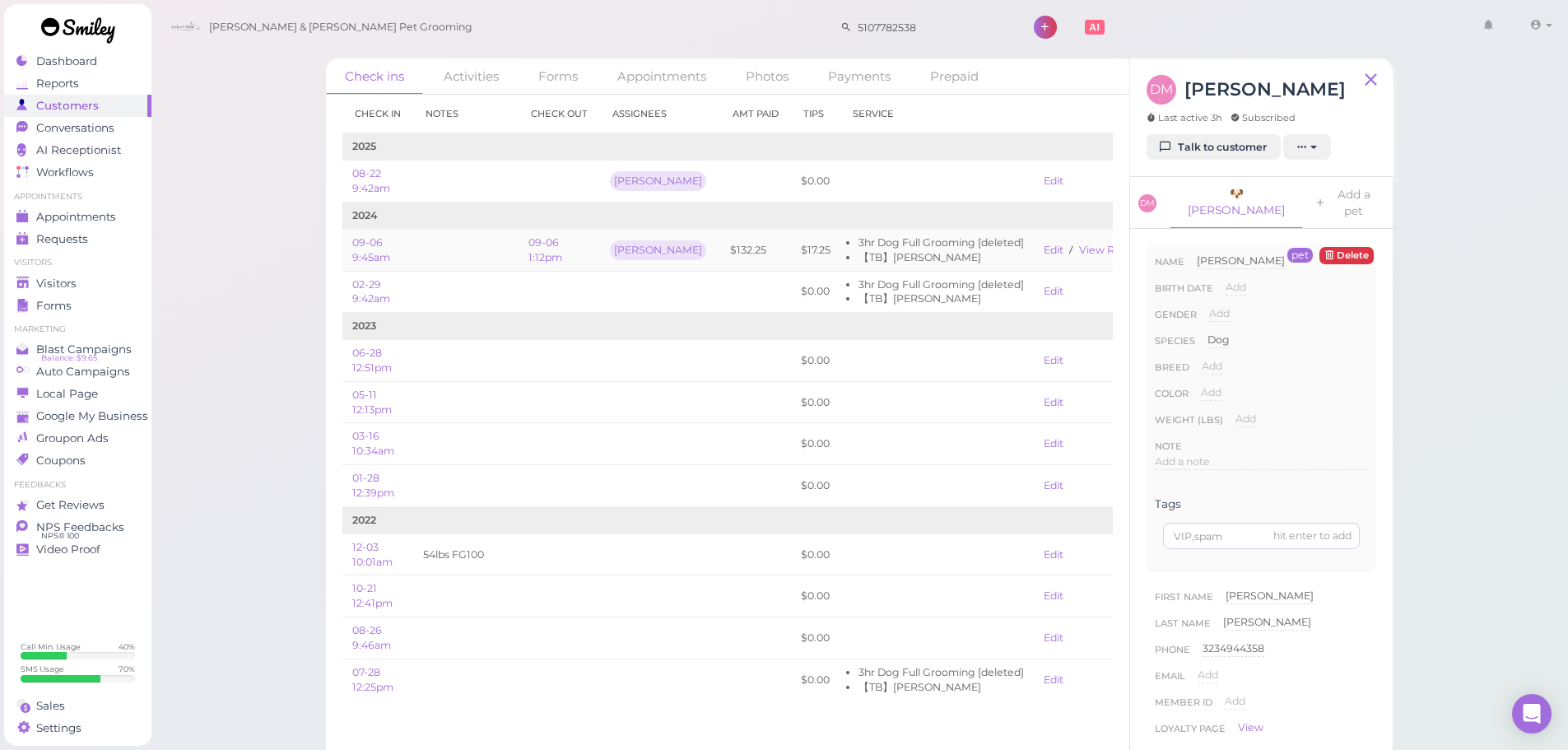
click at [728, 263] on td "$132.25" at bounding box center [756, 249] width 71 height 42
click at [271, 283] on div "Check ins Activities Forms Appointments Photos Payments Prepaid Check in Notes …" at bounding box center [859, 388] width 1418 height 777
click at [270, 292] on div "Check ins Activities Forms Appointments Photos Payments Prepaid Check in Notes …" at bounding box center [859, 388] width 1418 height 777
click at [97, 289] on div "Visitors" at bounding box center [76, 284] width 119 height 14
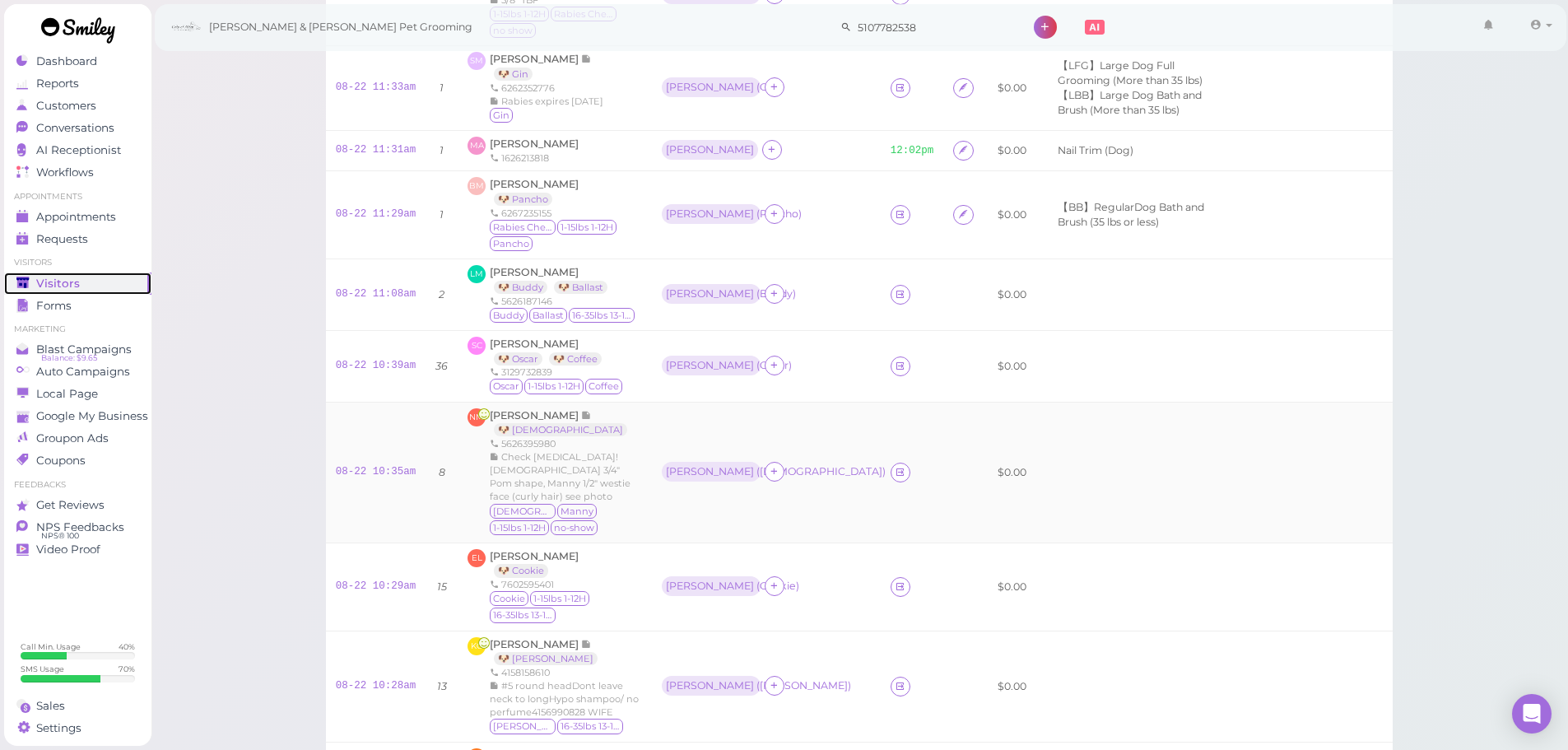
scroll to position [823, 0]
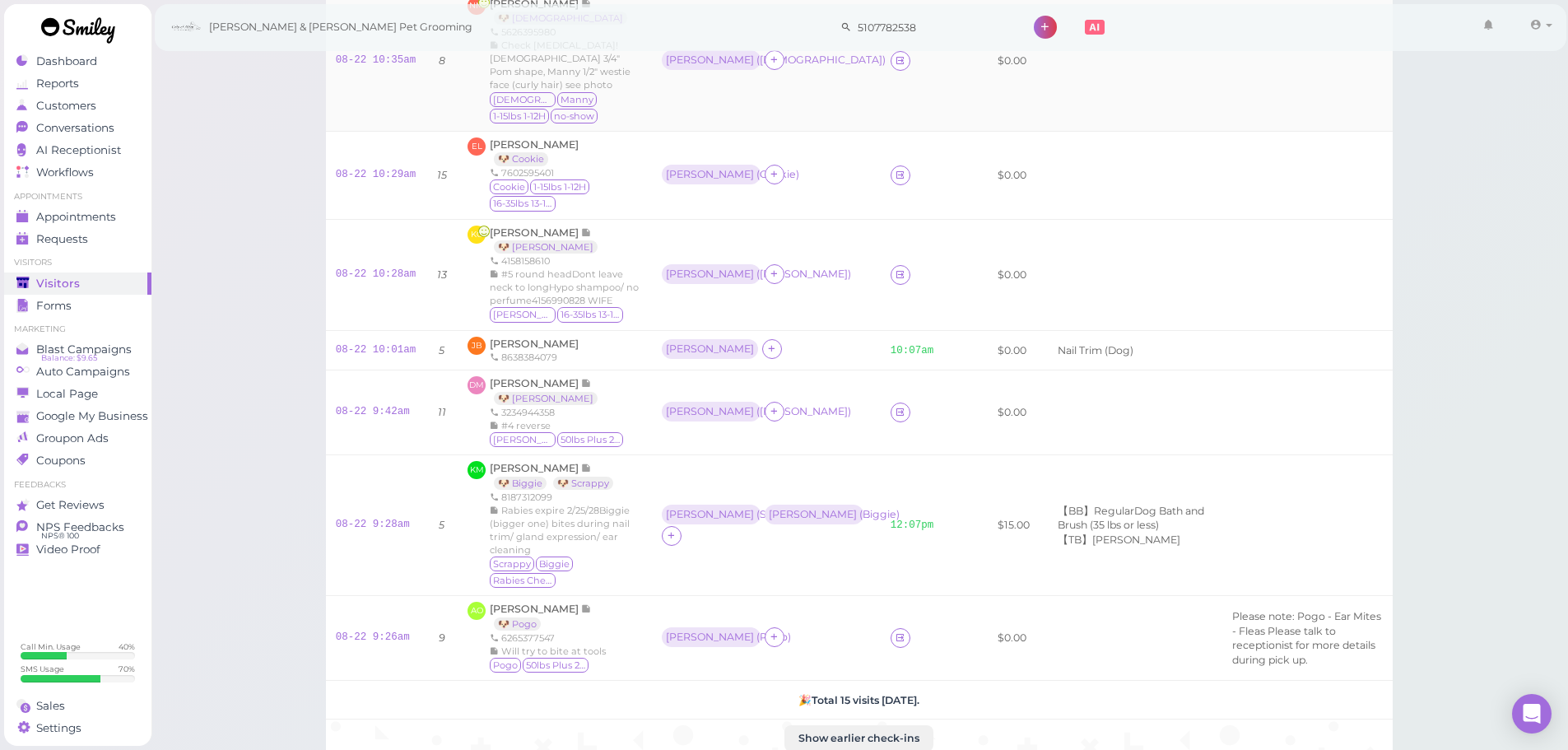
click at [820, 423] on div "Helen ( Otis )" at bounding box center [766, 412] width 209 height 22
click at [397, 416] on link "08-22 9:42am" at bounding box center [373, 411] width 74 height 11
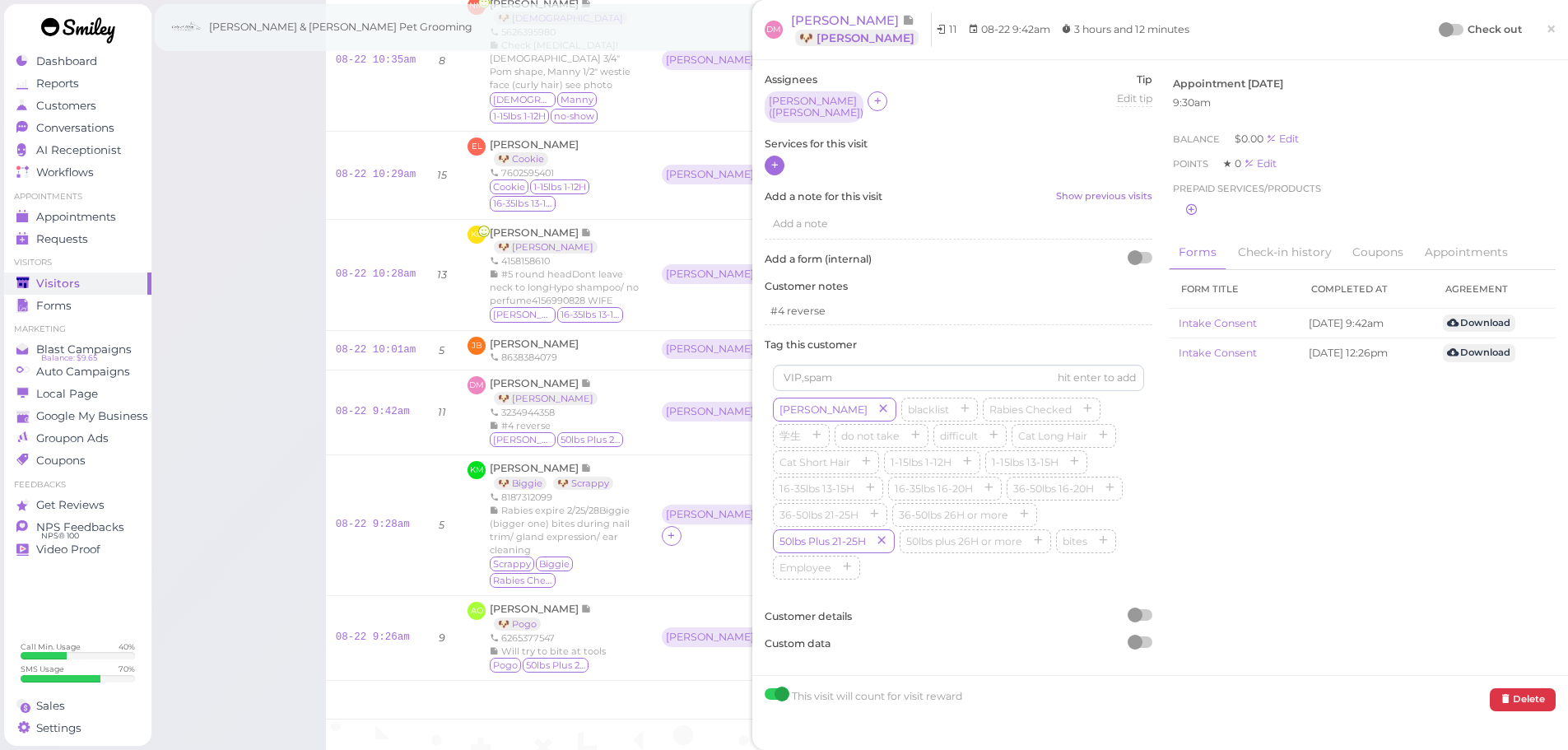
click at [772, 163] on icon at bounding box center [775, 165] width 10 height 12
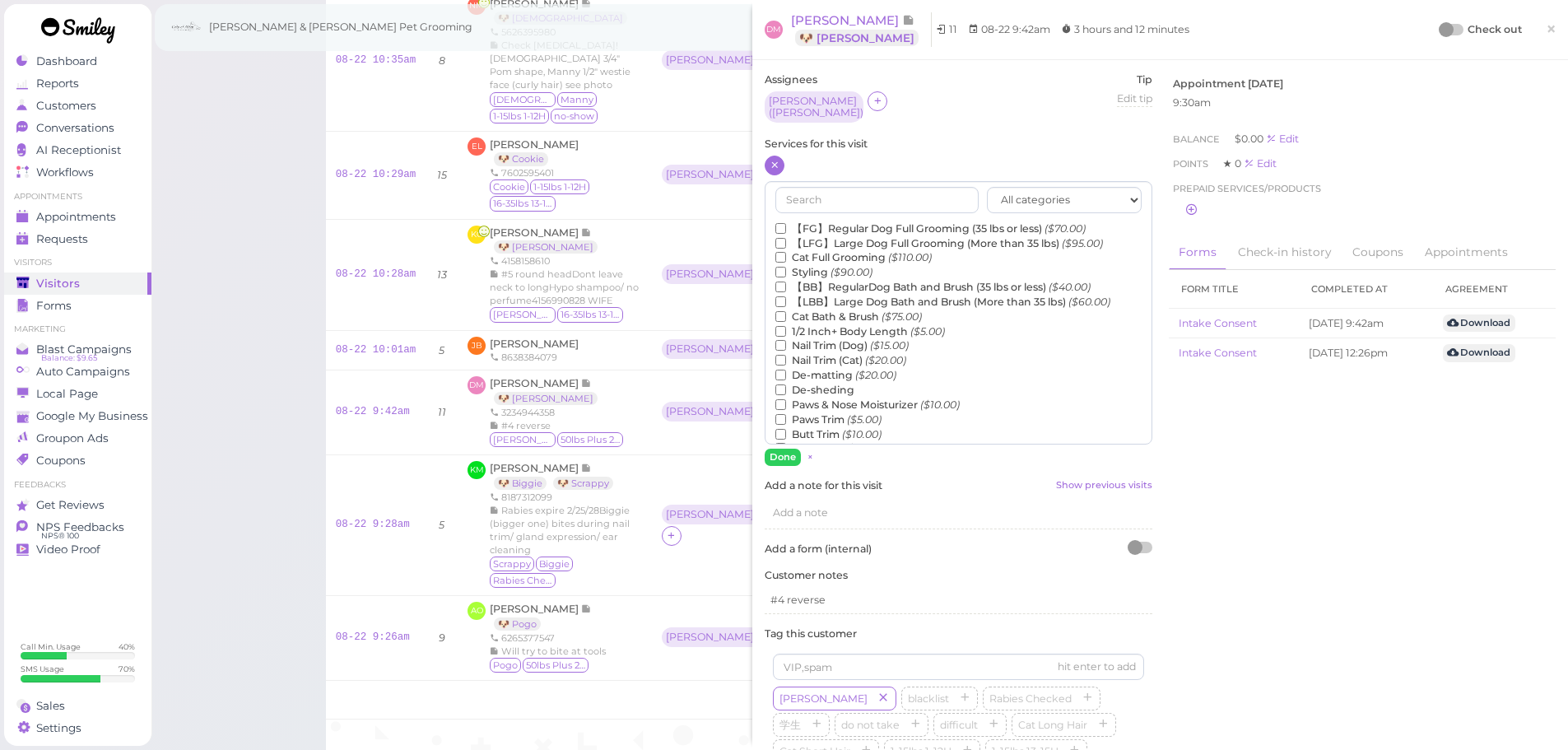
click at [856, 236] on label "【LFG】Large Dog Full Grooming (More than 35 lbs) ($95.00)" at bounding box center [940, 243] width 328 height 15
click at [786, 238] on input "【LFG】Large Dog Full Grooming (More than 35 lbs) ($95.00)" at bounding box center [781, 243] width 10 height 10
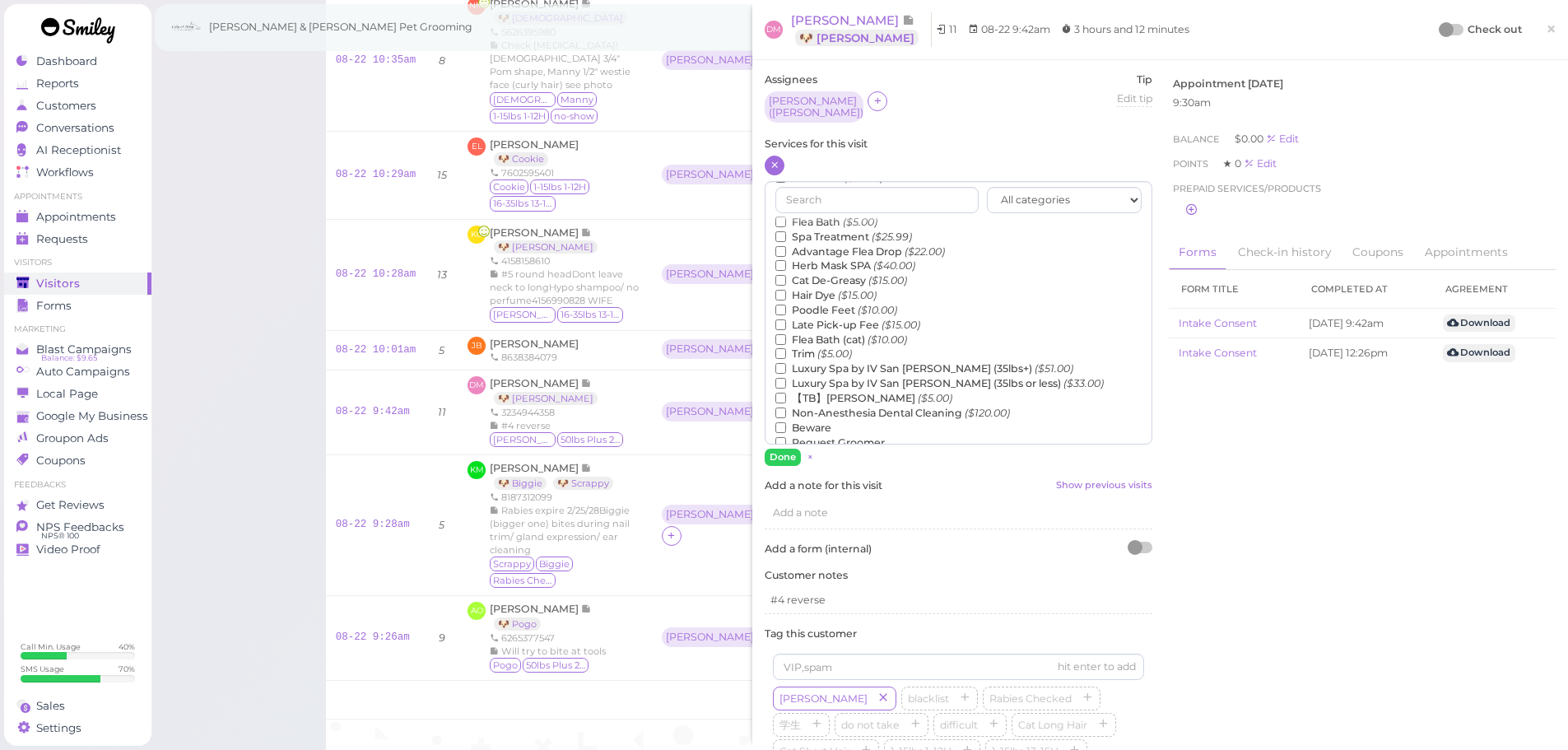
scroll to position [374, 0]
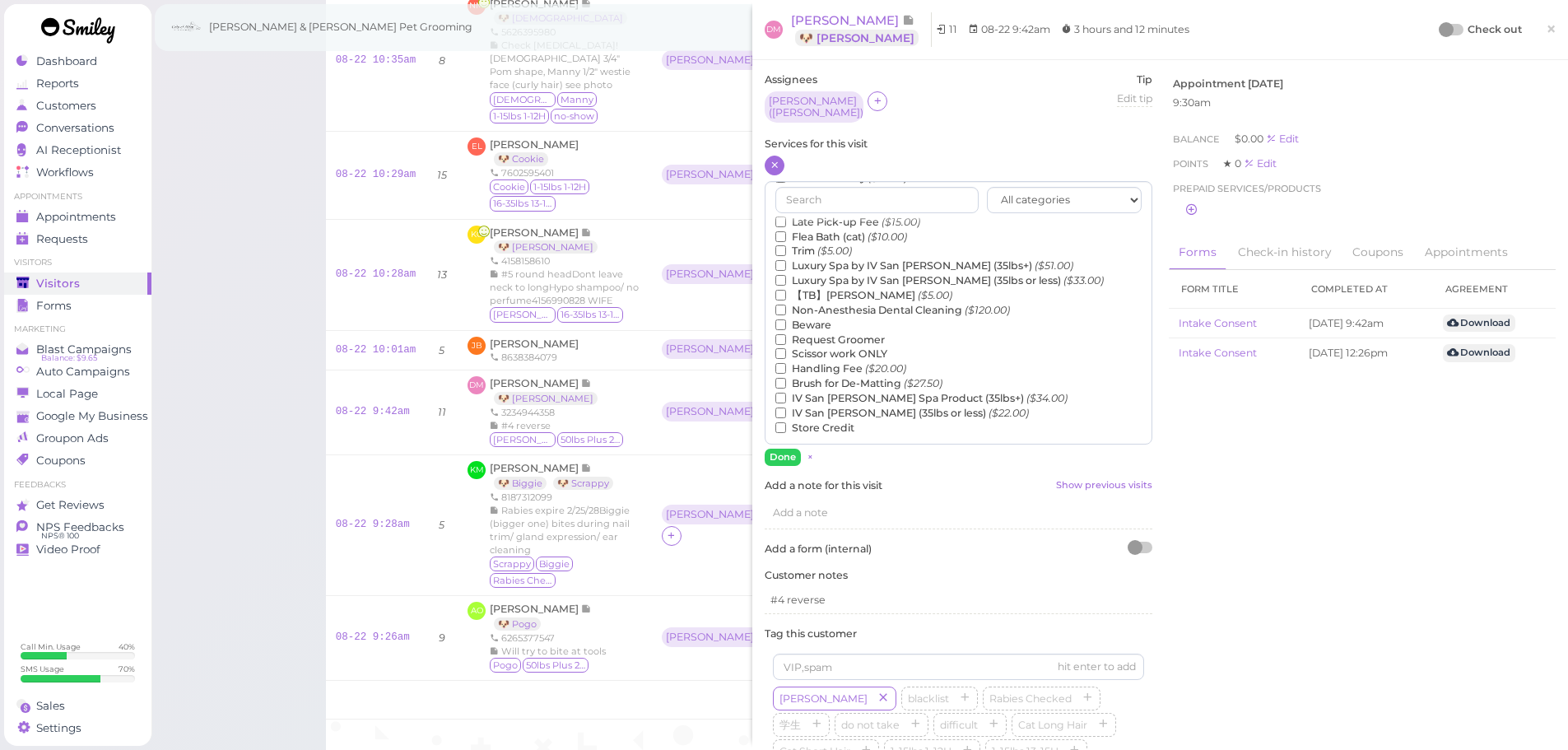
click at [842, 288] on label "【TB】Teeth Brushing ($5.00)" at bounding box center [864, 295] width 177 height 15
click at [786, 290] on input "【TB】Teeth Brushing ($5.00)" at bounding box center [781, 295] width 10 height 10
click at [775, 448] on button "Done" at bounding box center [783, 457] width 36 height 17
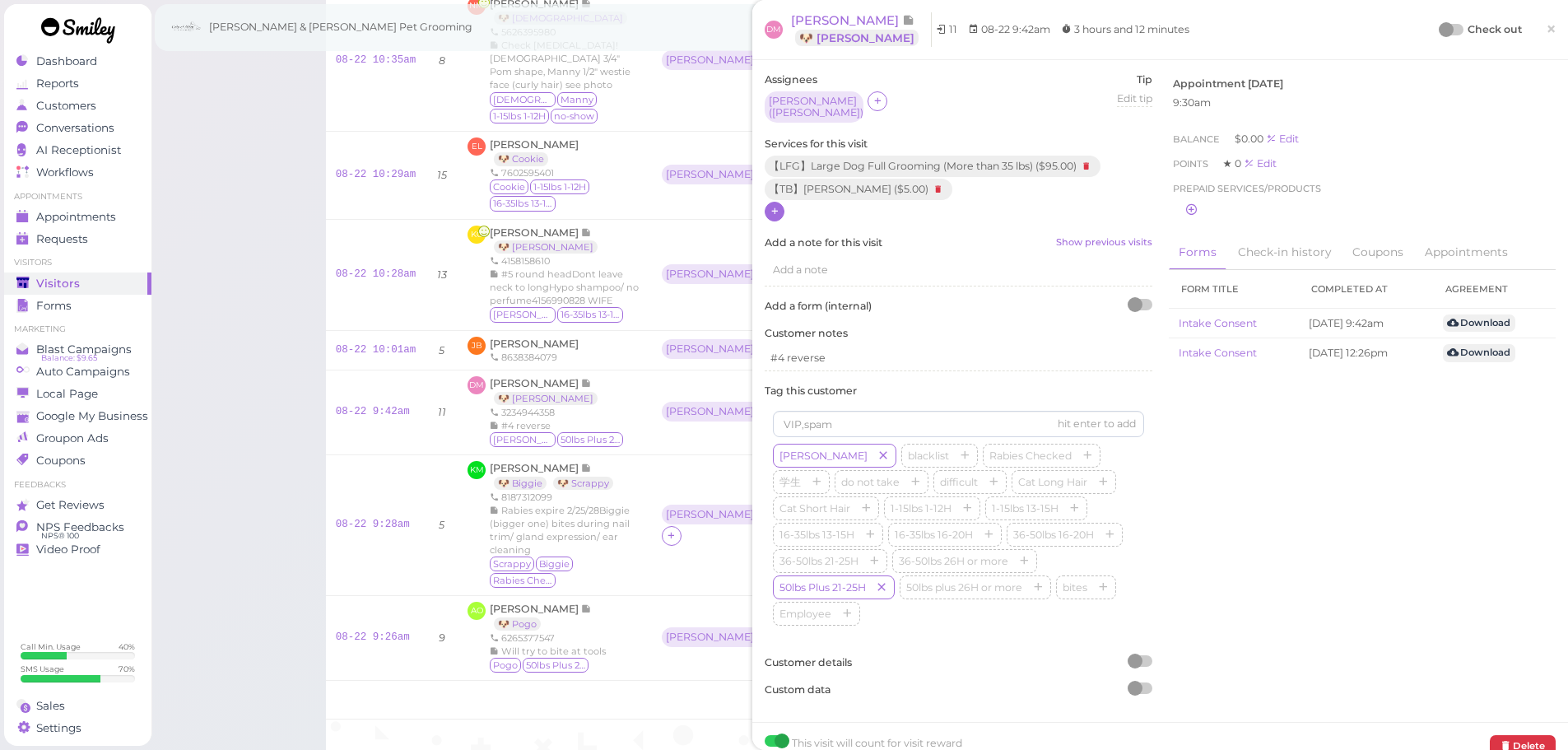
click at [1443, 41] on div "Check out ×" at bounding box center [1498, 29] width 116 height 34
click at [1444, 26] on div at bounding box center [1452, 29] width 23 height 11
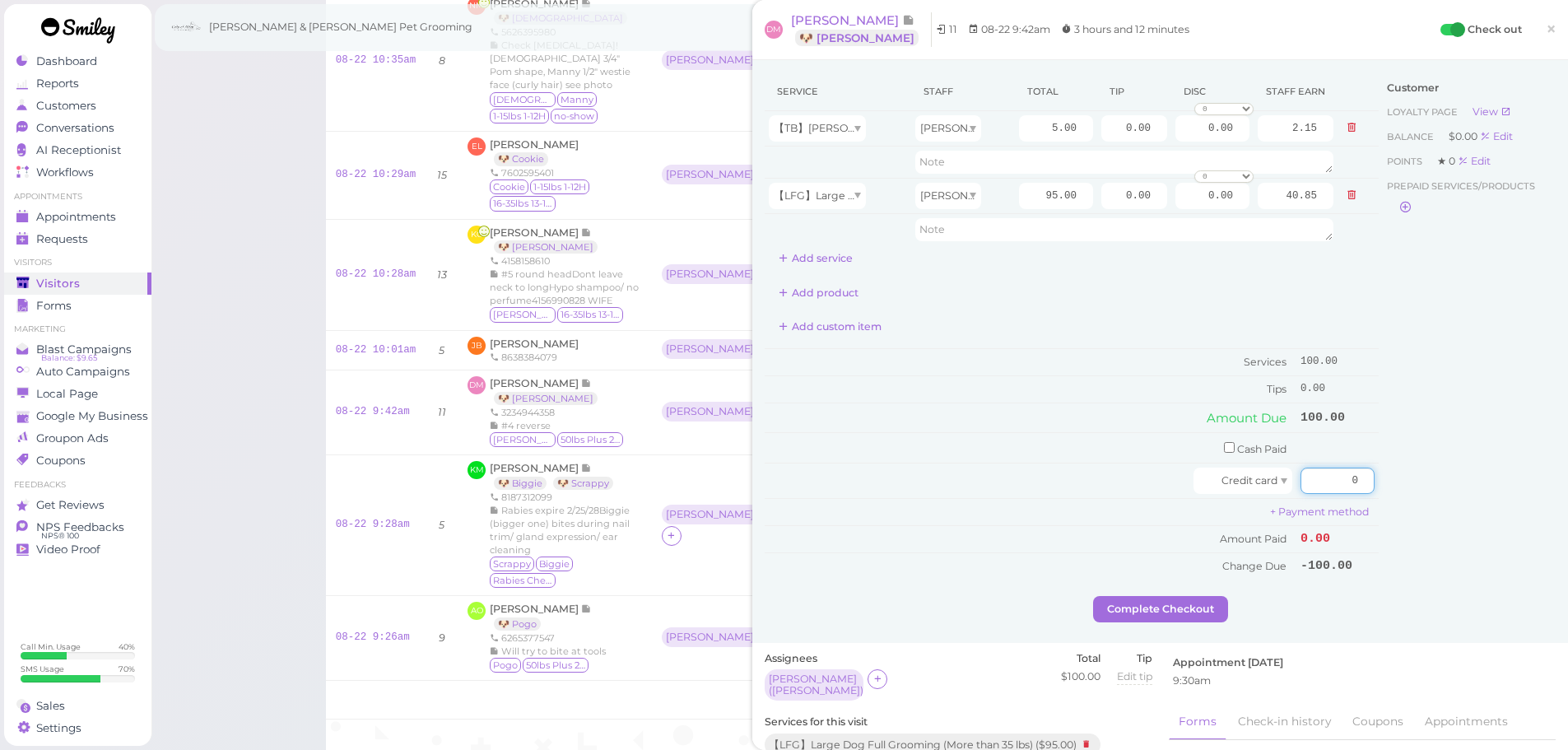
drag, startPoint x: 1319, startPoint y: 476, endPoint x: 1579, endPoint y: 473, distance: 260.0
click at [1567, 473] on html "Dashboard Reports Customers Conversations 0" at bounding box center [784, 73] width 1568 height 1794
type input "143.75"
click at [1455, 491] on div "Customer Loyalty page View Balance $0.00 Edit Points ★ 0 Edit Prepaid services/…" at bounding box center [1466, 334] width 177 height 523
click at [1023, 192] on input "95.00" at bounding box center [1056, 196] width 74 height 27
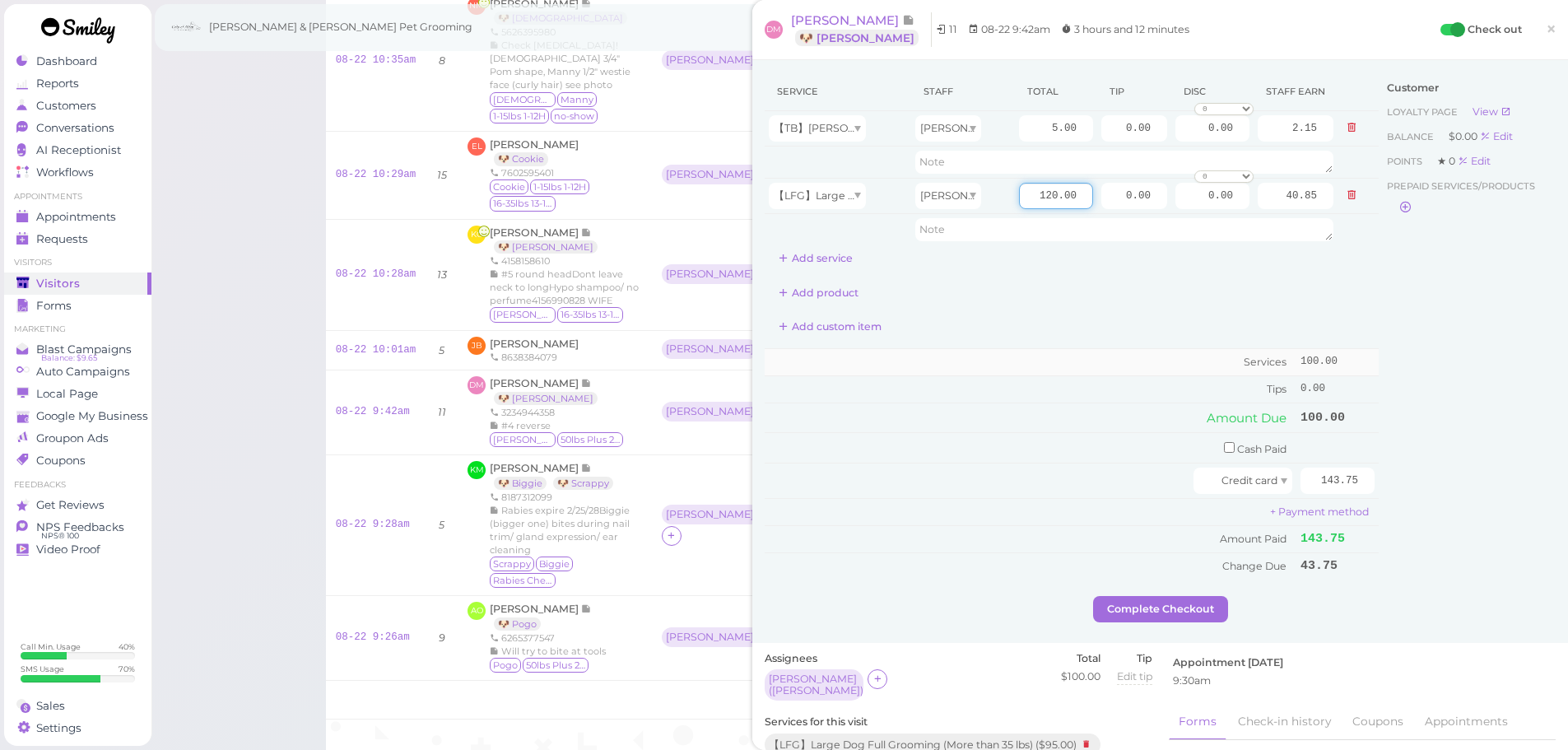
type input "120.00"
type input "51.60"
click at [1015, 354] on td "Services" at bounding box center [1030, 363] width 532 height 28
drag, startPoint x: 1108, startPoint y: 198, endPoint x: 1240, endPoint y: 204, distance: 132.1
click at [1237, 203] on tr "【LFG】Large Dog Full Grooming (More than 35 lbs) Helen 120.00 0.00 0.00 0 10% of…" at bounding box center [1071, 195] width 614 height 35
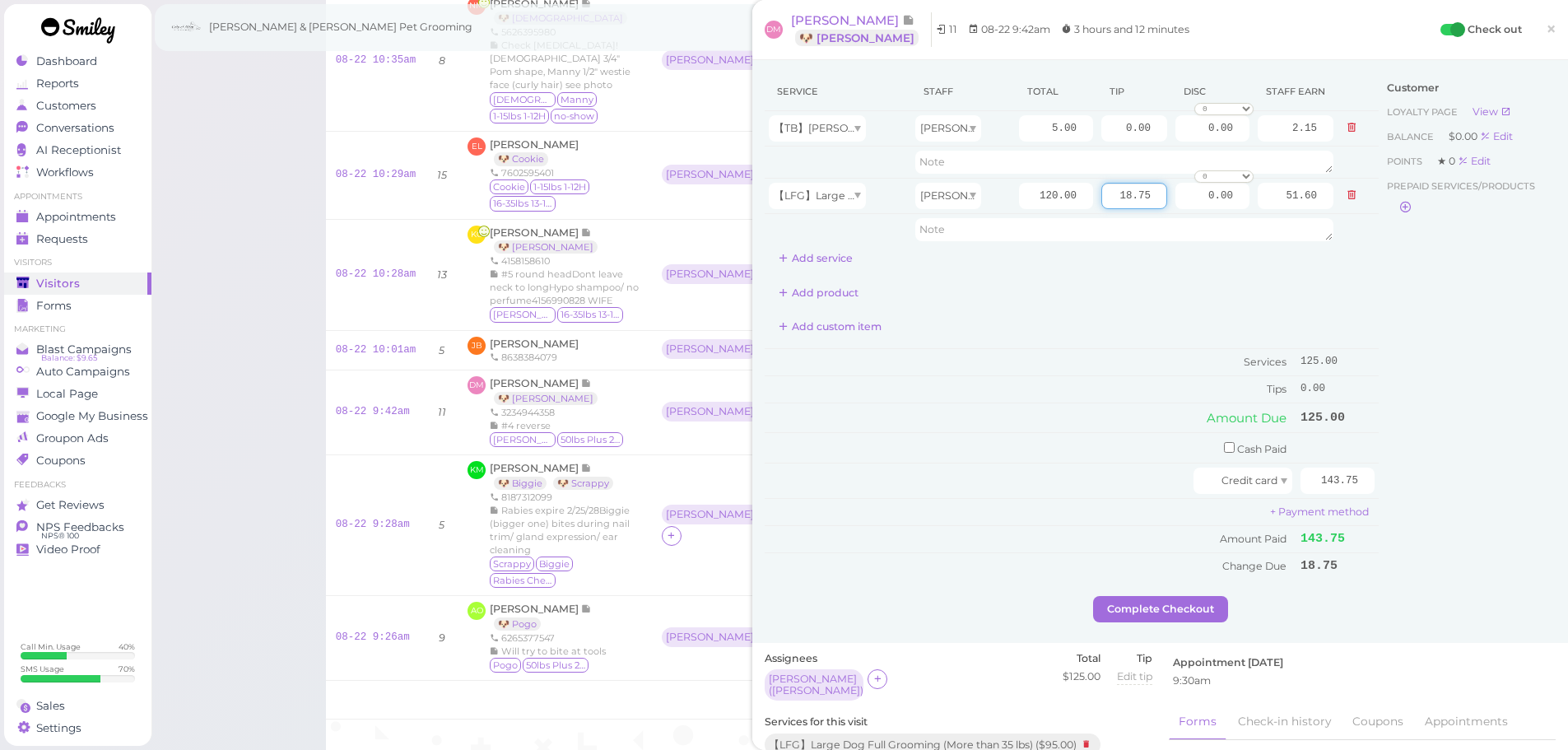
type input "18.75"
click at [1136, 316] on div "Add custom item" at bounding box center [1071, 327] width 614 height 27
click at [1186, 638] on div "Service Staff Total Tip Disc Staff earn 【TB】Teeth Brushing Helen 5.00 0.00 0.00…" at bounding box center [1160, 352] width 815 height 583
click at [1178, 602] on button "Complete Checkout" at bounding box center [1160, 609] width 135 height 27
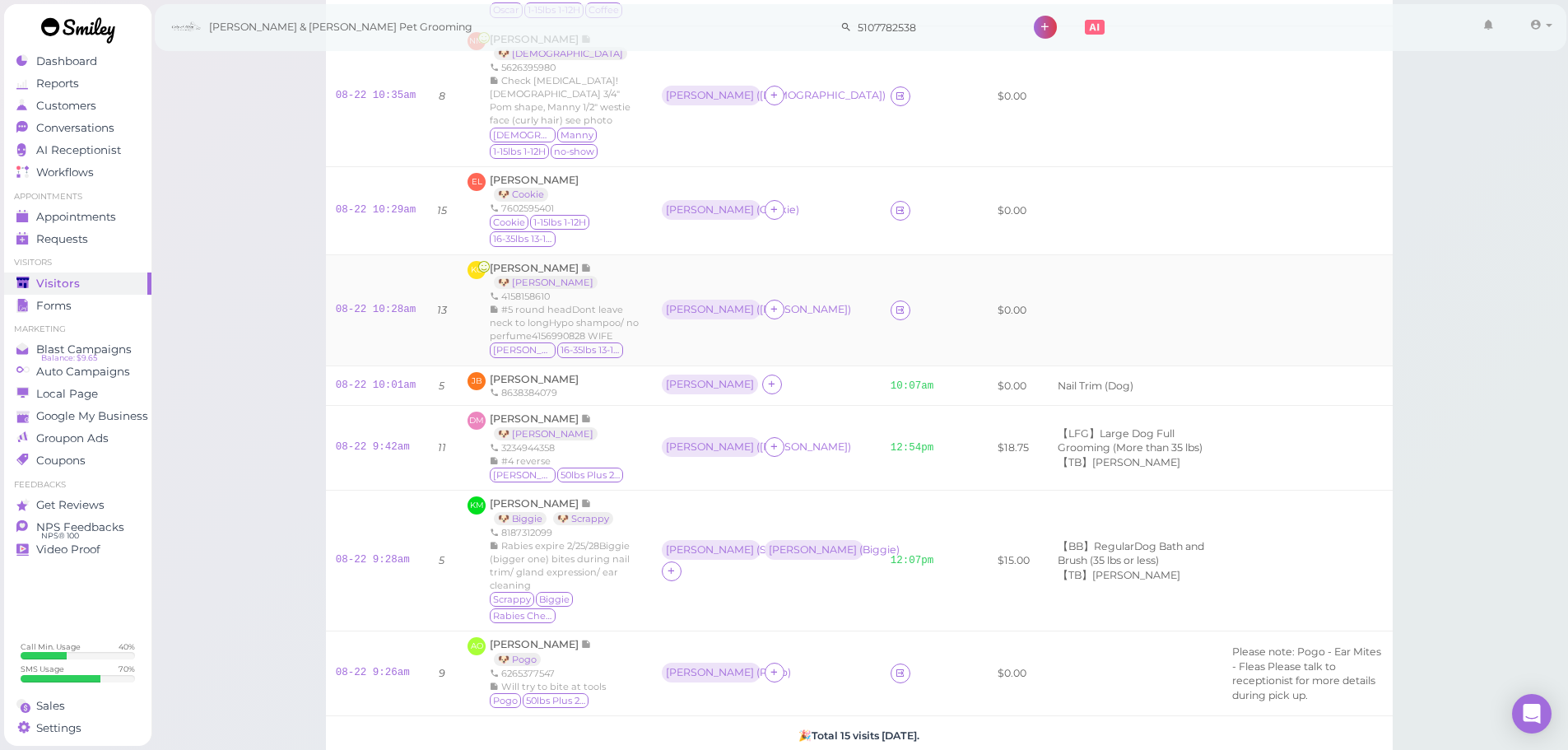
scroll to position [786, 0]
click at [505, 286] on link "🐶 Riley" at bounding box center [546, 284] width 103 height 13
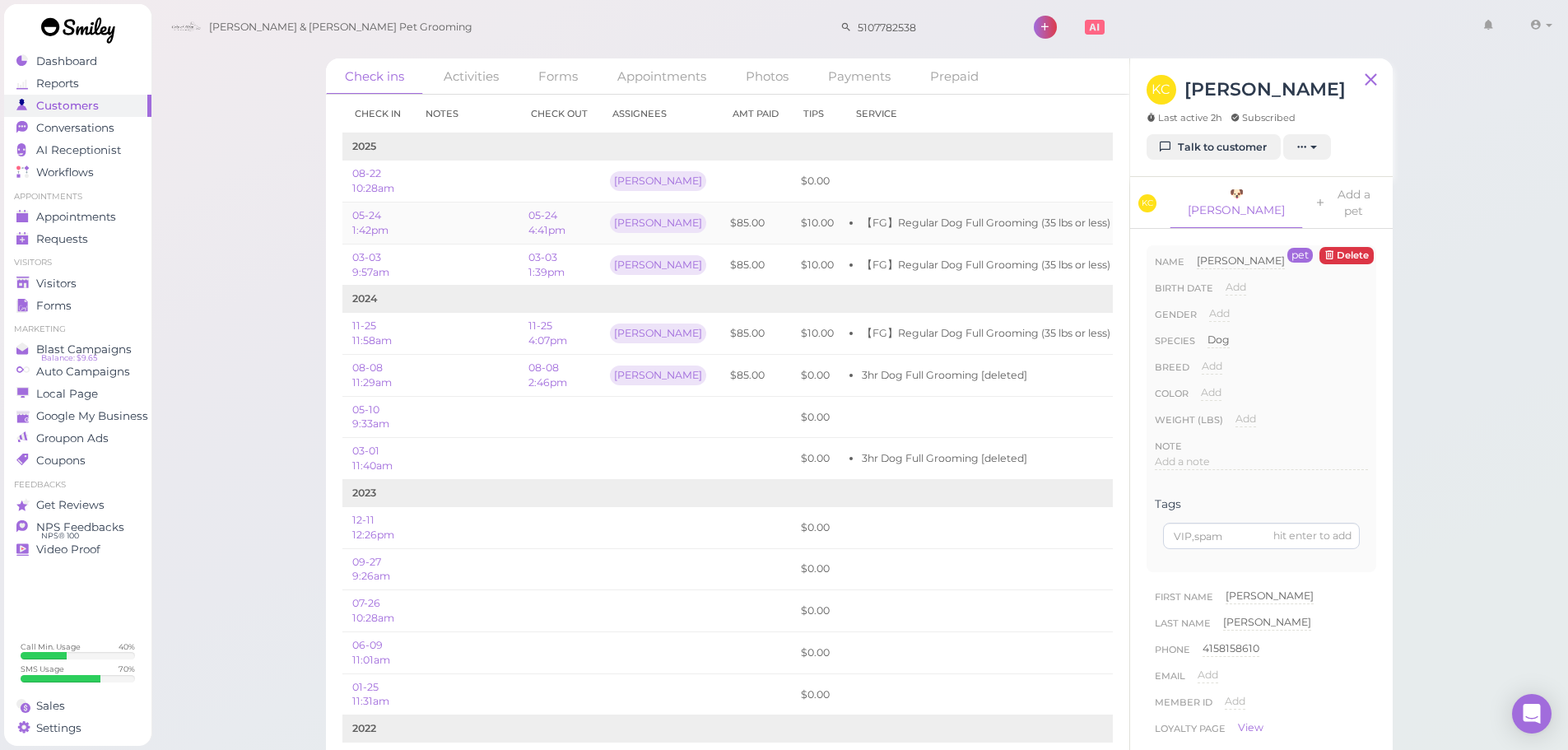
click at [474, 224] on td at bounding box center [465, 223] width 105 height 42
click at [853, 222] on ul "【FG】Regular Dog Full Grooming (35 lbs or less)" at bounding box center [982, 222] width 257 height 15
click at [723, 221] on td "$85.00" at bounding box center [756, 223] width 71 height 42
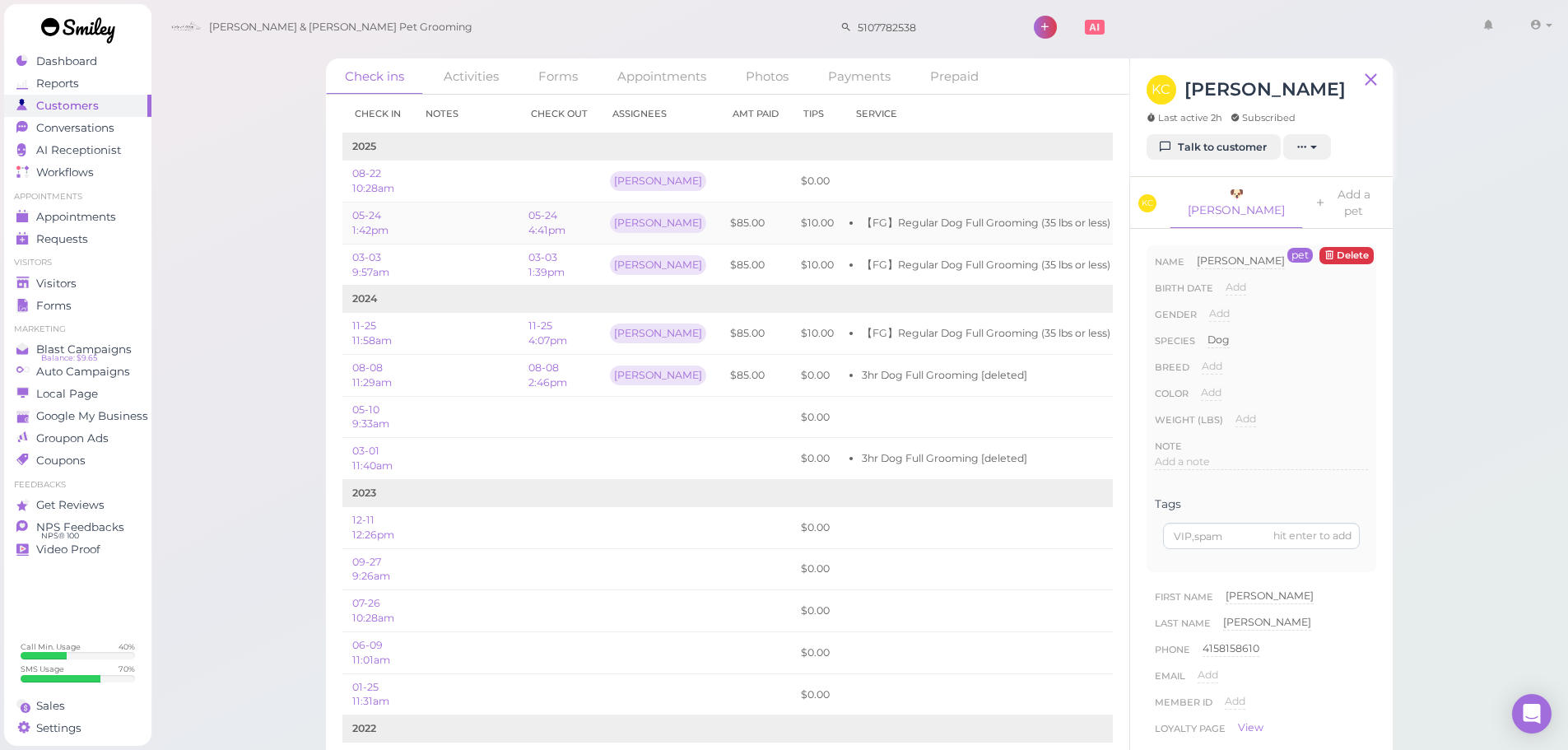
click at [668, 222] on div "[PERSON_NAME]" at bounding box center [660, 223] width 100 height 28
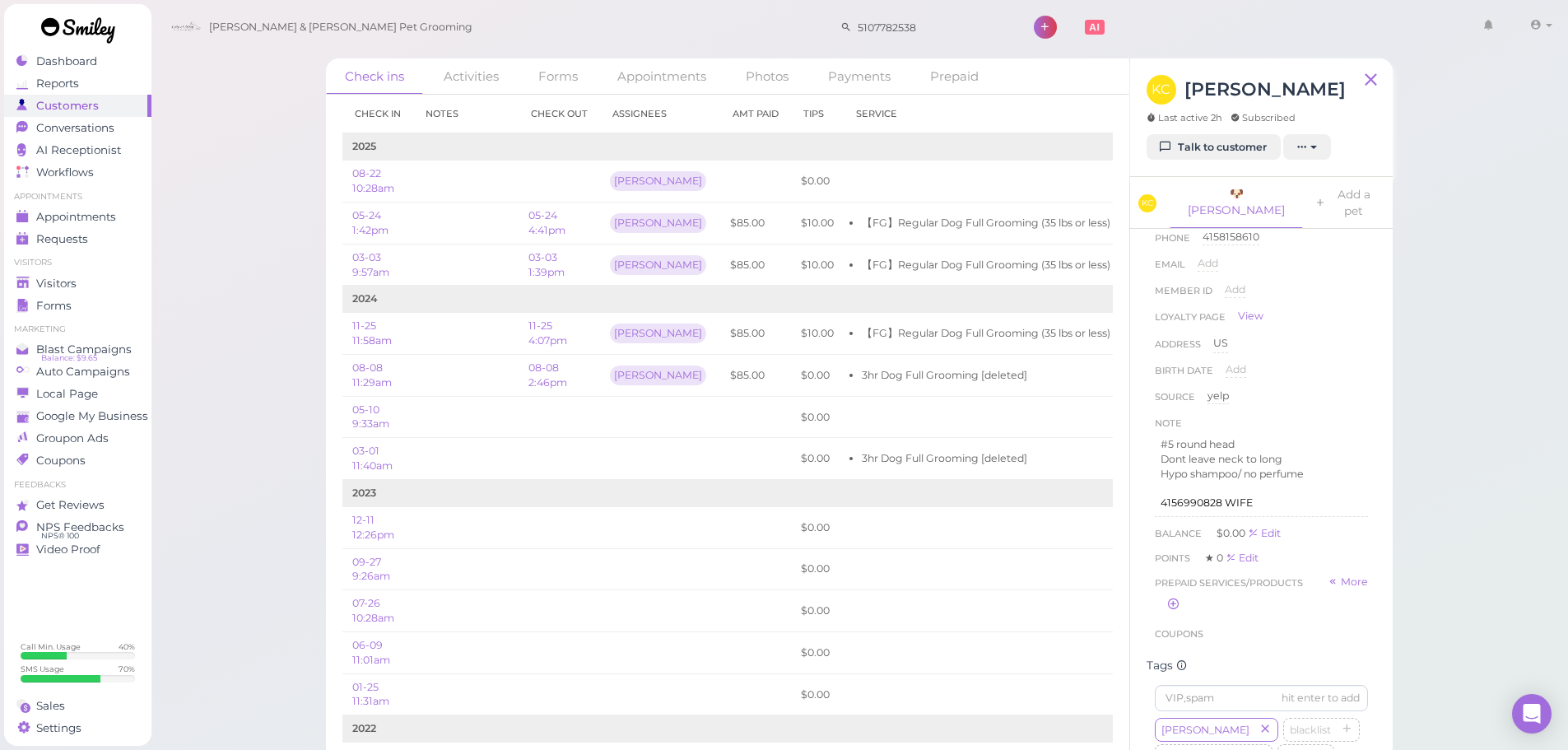
scroll to position [823, 0]
click at [1331, 463] on div "Riley blacklist Rabies Checked 学生 do not take difficult Cat Long Hair Cat Short…" at bounding box center [1261, 491] width 213 height 369
drag, startPoint x: 815, startPoint y: 236, endPoint x: 1142, endPoint y: 348, distance: 345.6
click at [844, 236] on td "【FG】Regular Dog Full Grooming (35 lbs or less)" at bounding box center [982, 223] width 277 height 42
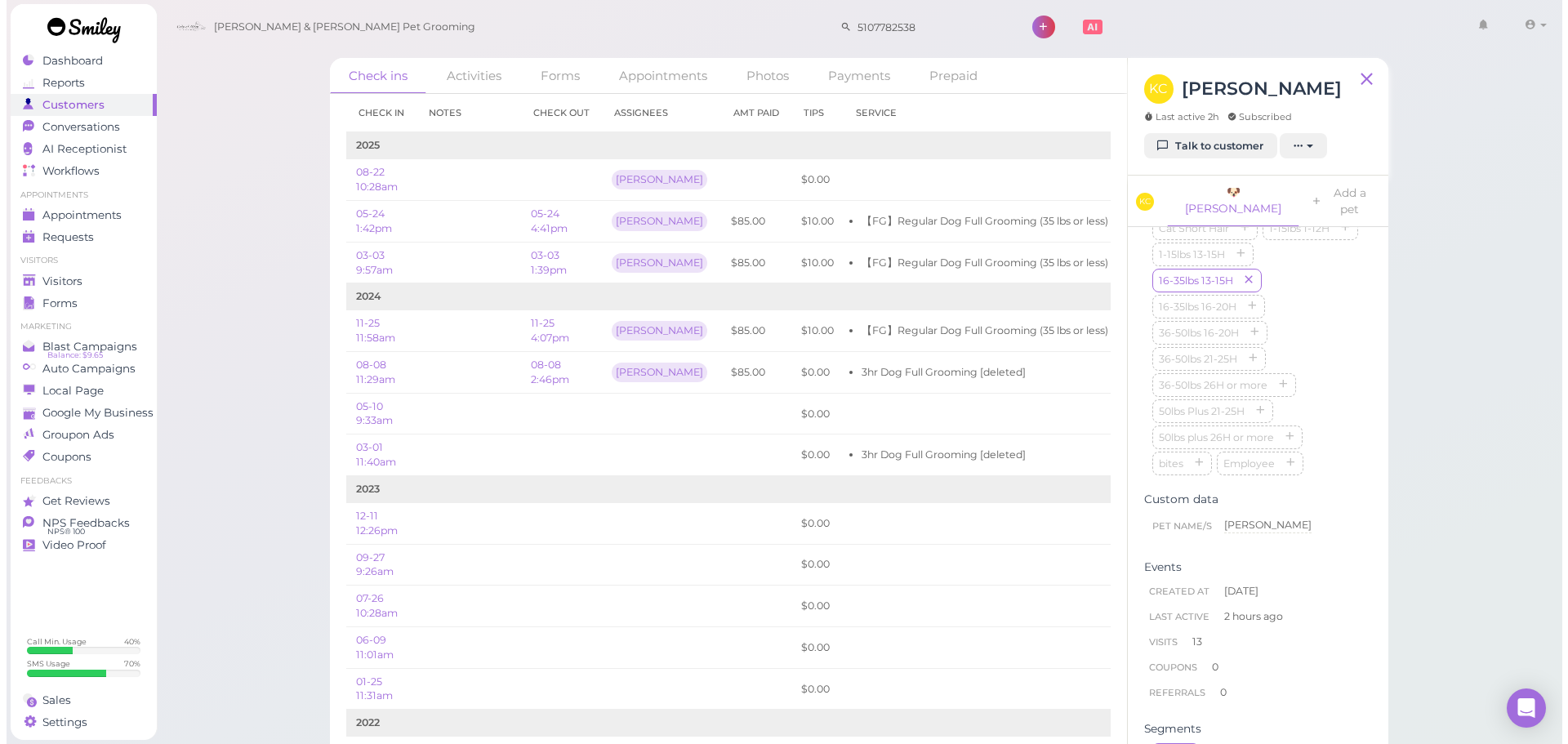
scroll to position [980, 0]
click at [1311, 387] on div "Riley blacklist Rabies Checked 学生 do not take difficult Cat Long Hair Cat Short…" at bounding box center [1251, 323] width 211 height 366
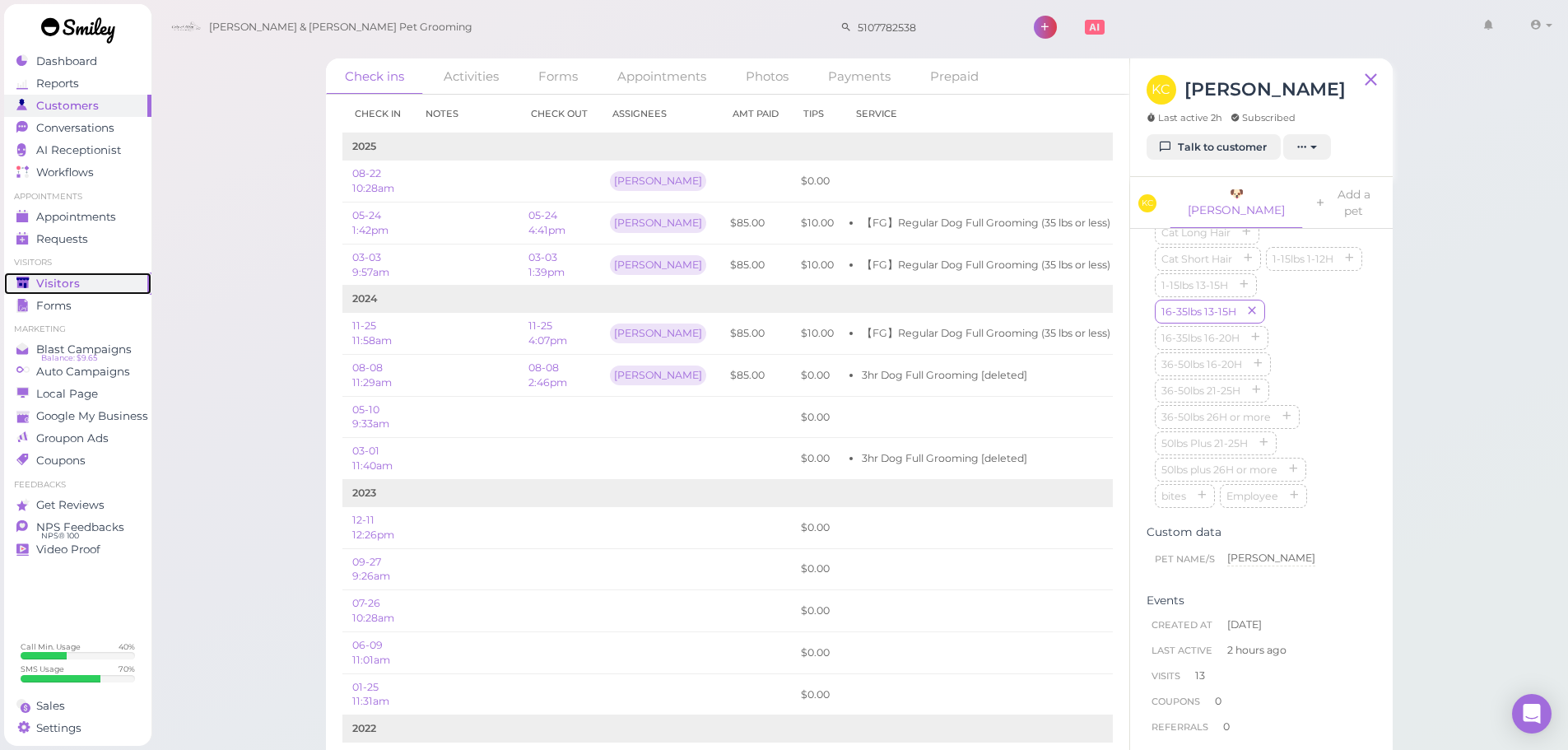
click at [63, 287] on span "Visitors" at bounding box center [58, 284] width 44 height 14
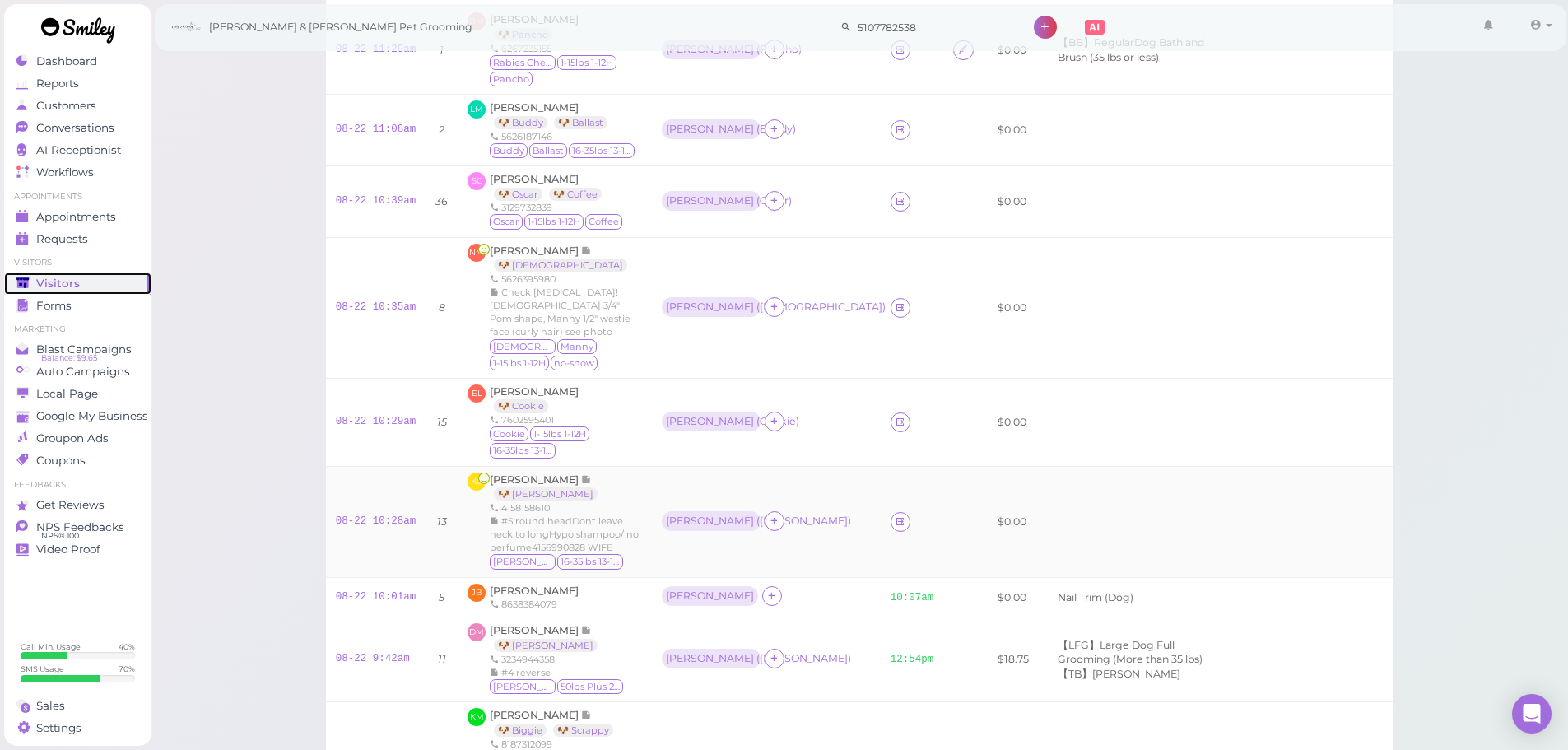
scroll to position [905, 0]
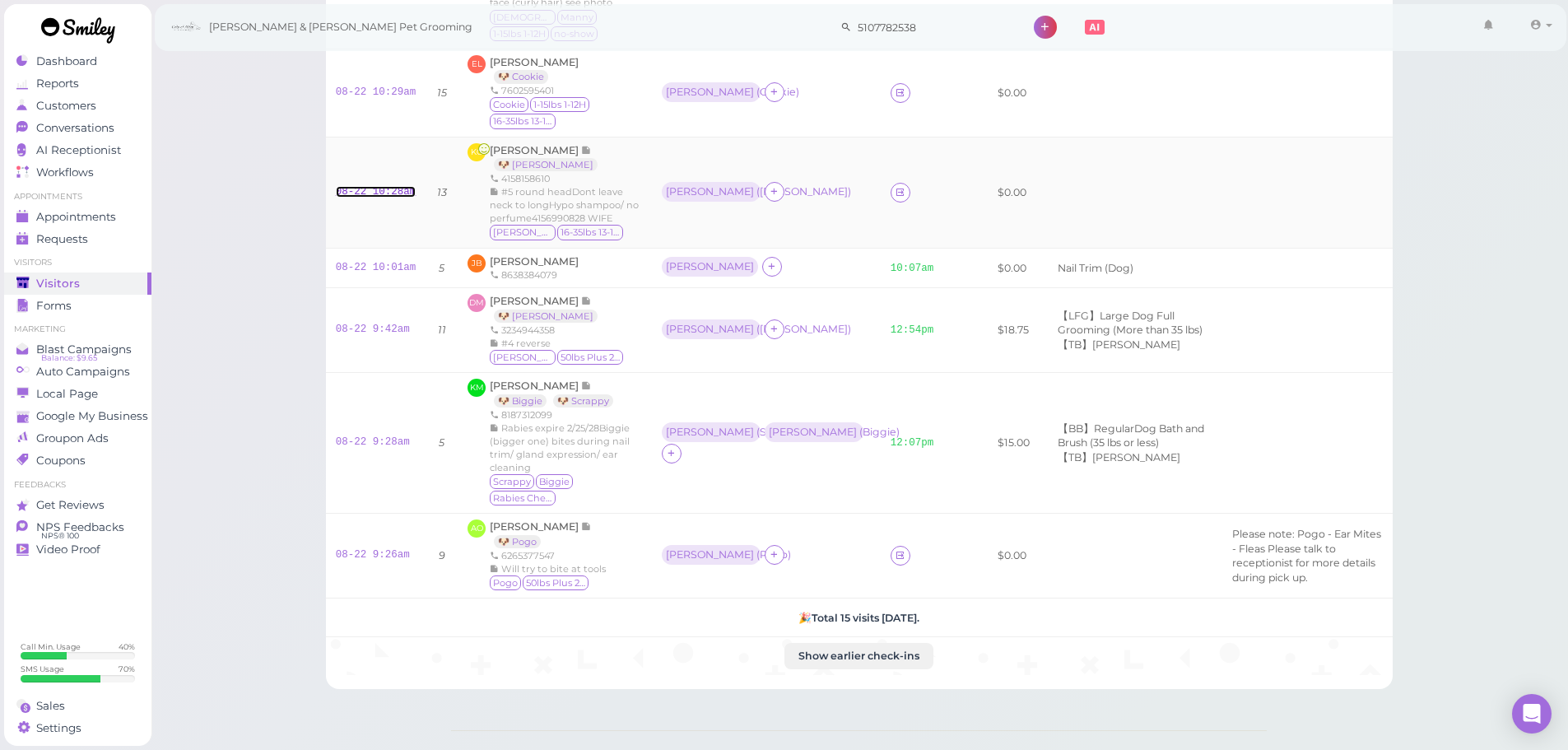
click at [352, 193] on link "08-22 10:28am" at bounding box center [377, 191] width 81 height 11
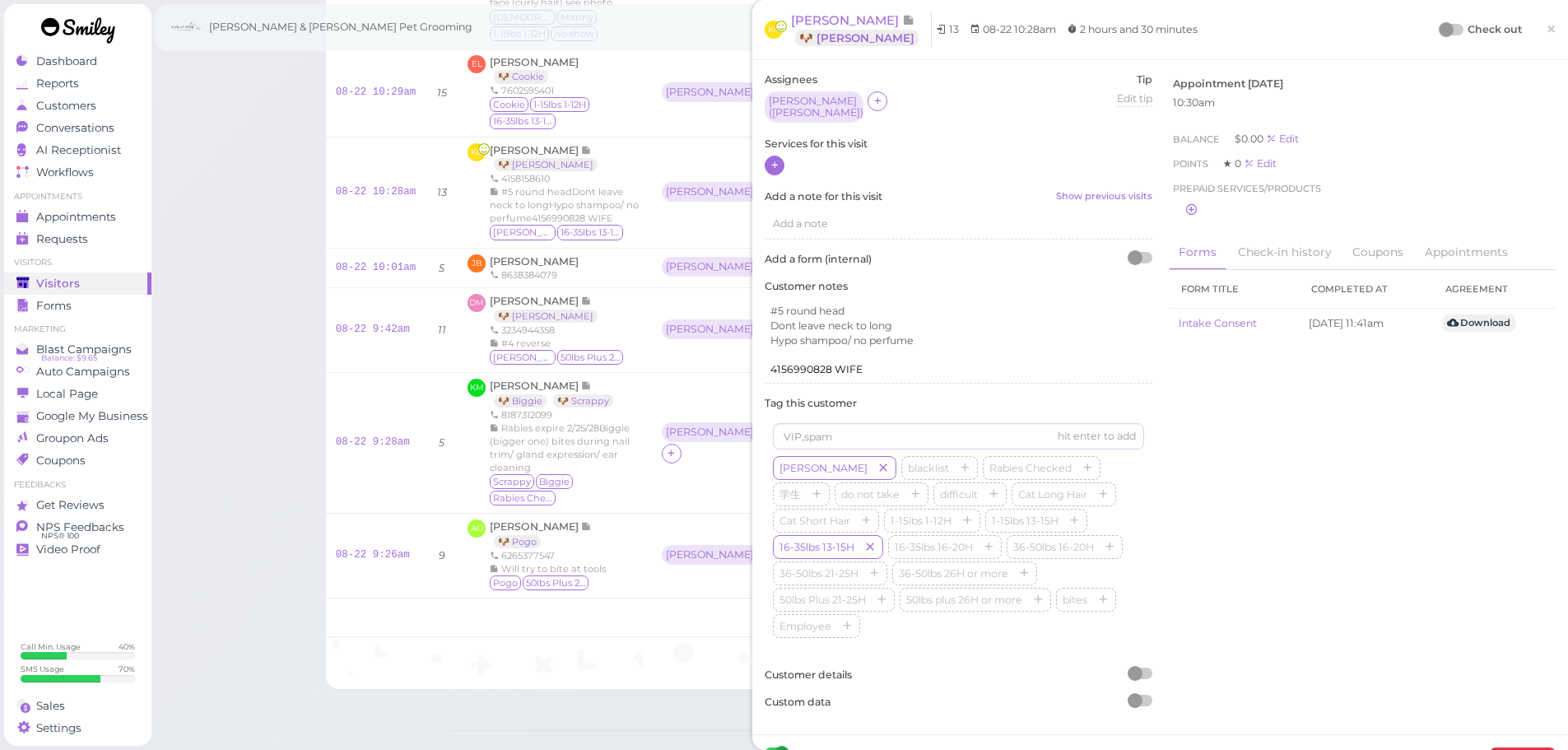
click at [775, 159] on icon at bounding box center [775, 165] width 10 height 12
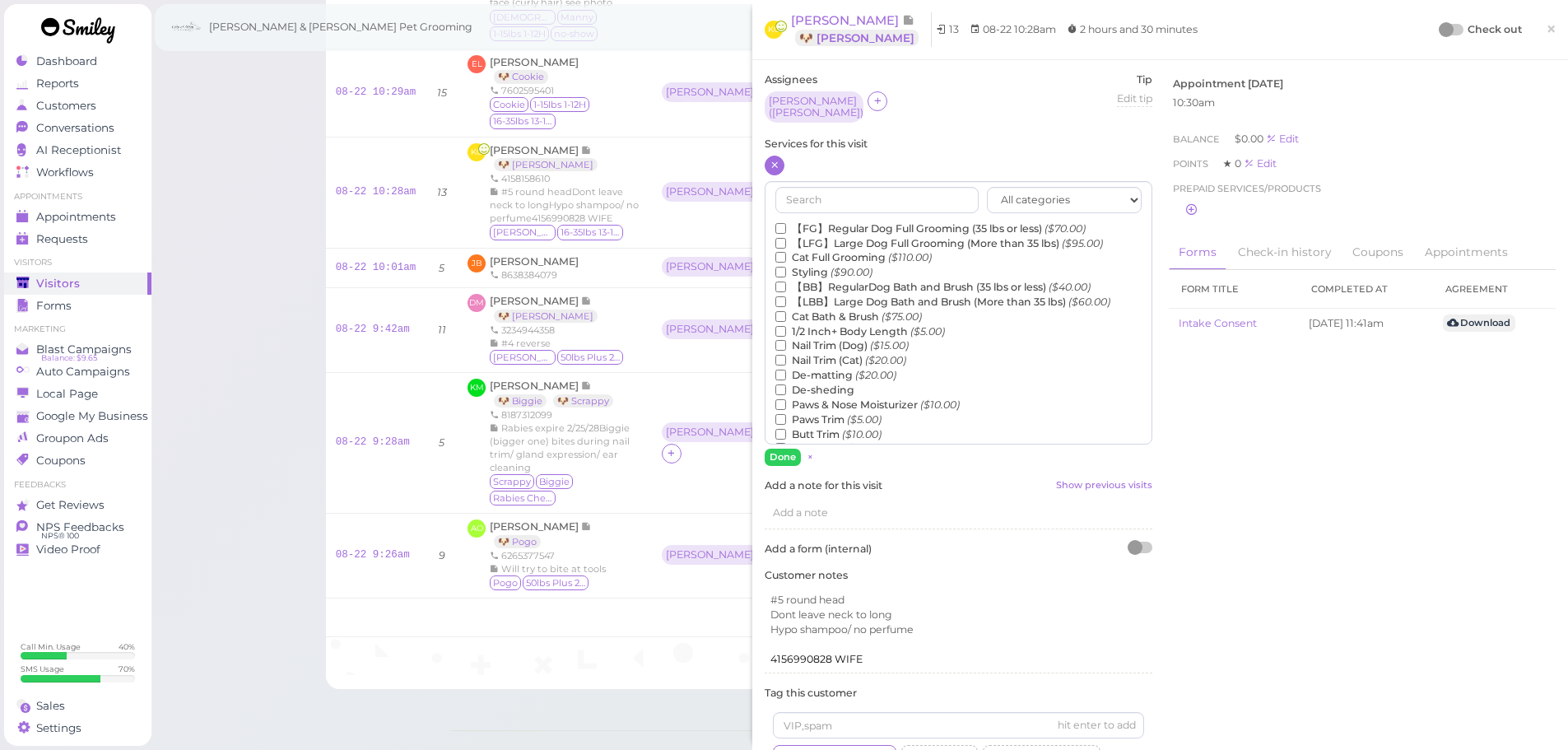
click at [810, 222] on label "【FG】Regular Dog Full Grooming (35 lbs or less) ($70.00)" at bounding box center [931, 228] width 310 height 15
click at [786, 223] on input "【FG】Regular Dog Full Grooming (35 lbs or less) ($70.00)" at bounding box center [781, 228] width 10 height 10
click at [783, 448] on button "Done" at bounding box center [783, 457] width 36 height 17
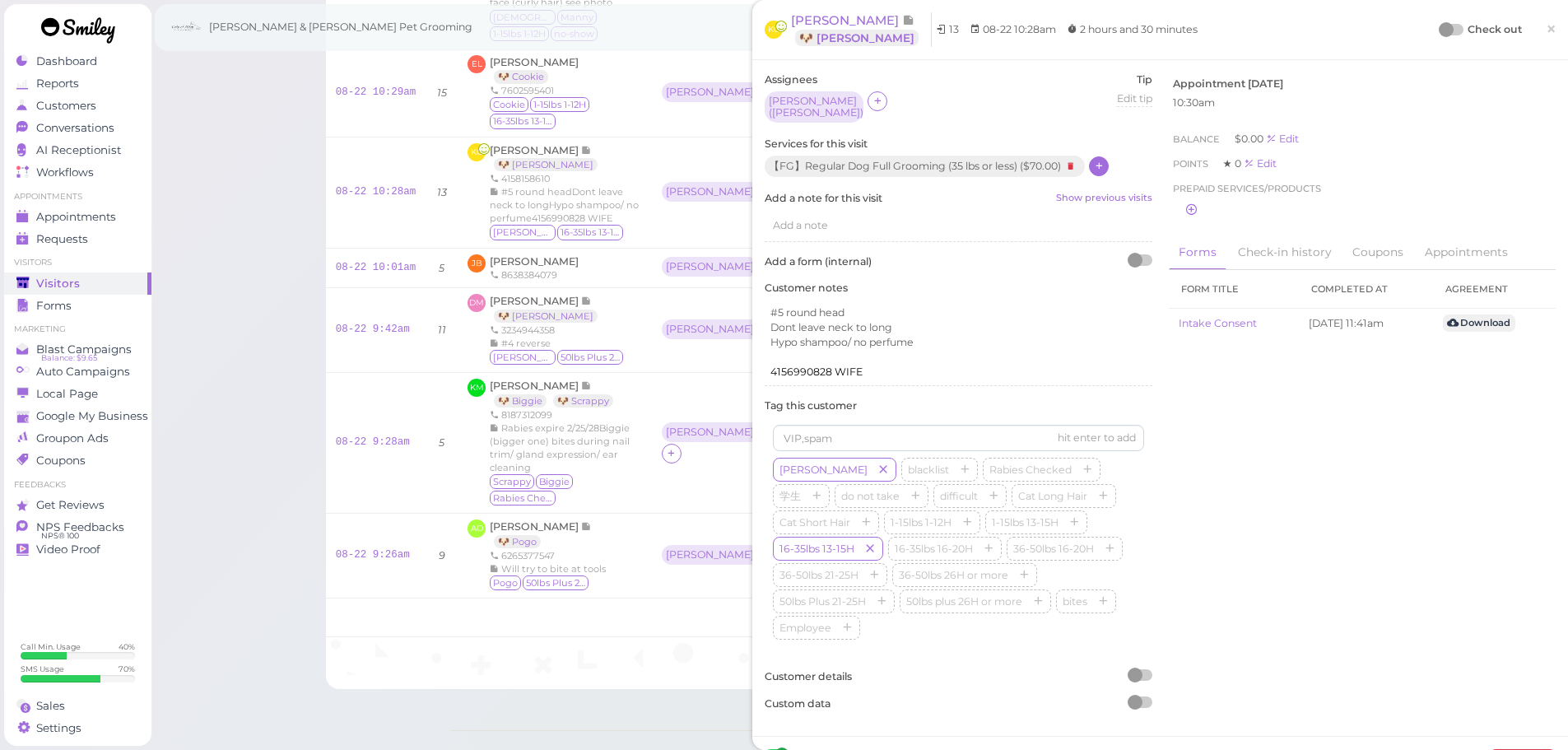
click at [1439, 28] on div at bounding box center [1446, 29] width 15 height 15
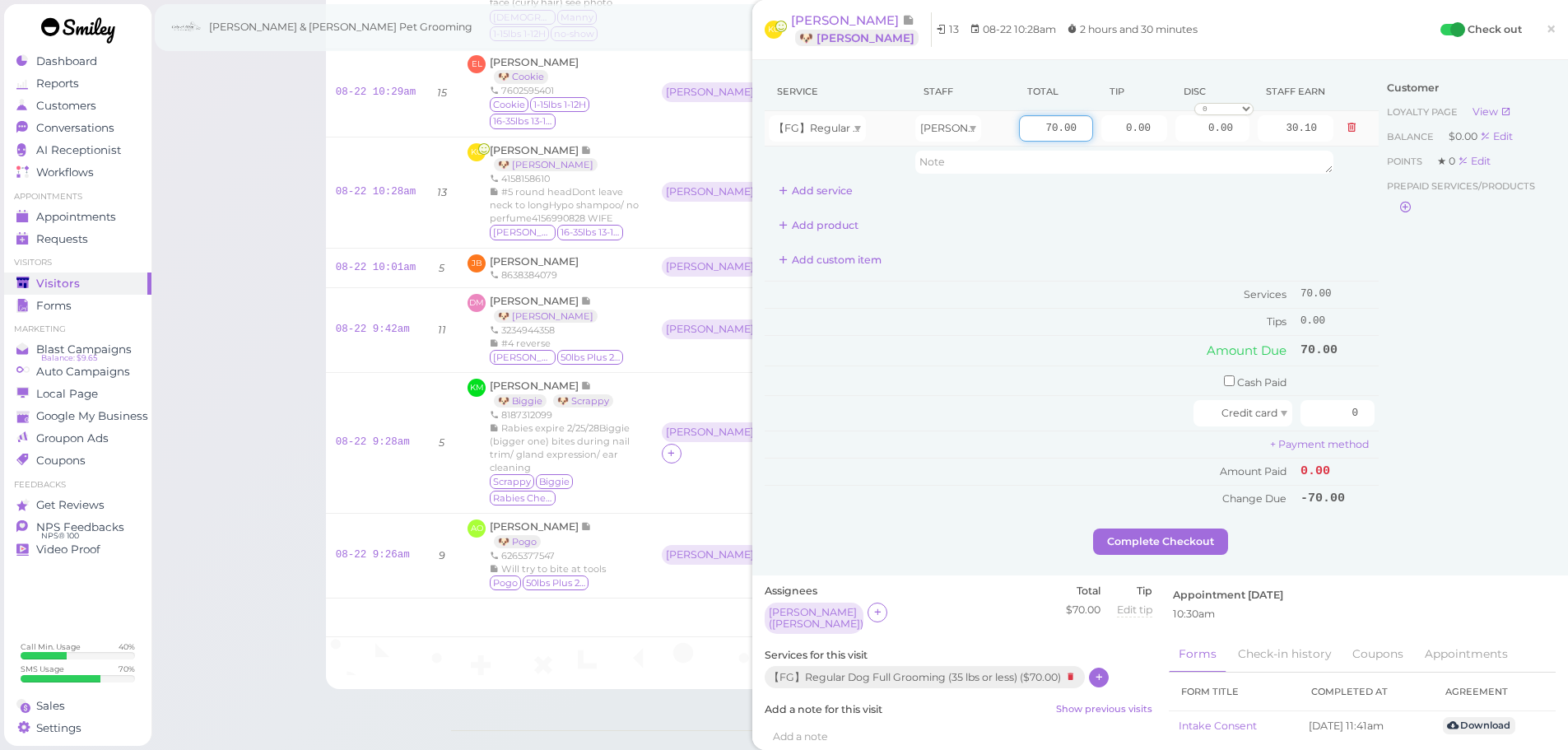
click at [1031, 129] on input "70.00" at bounding box center [1056, 128] width 74 height 27
type input "80.00"
type input "34.40"
click at [1028, 254] on div "Add custom item" at bounding box center [1071, 259] width 614 height 27
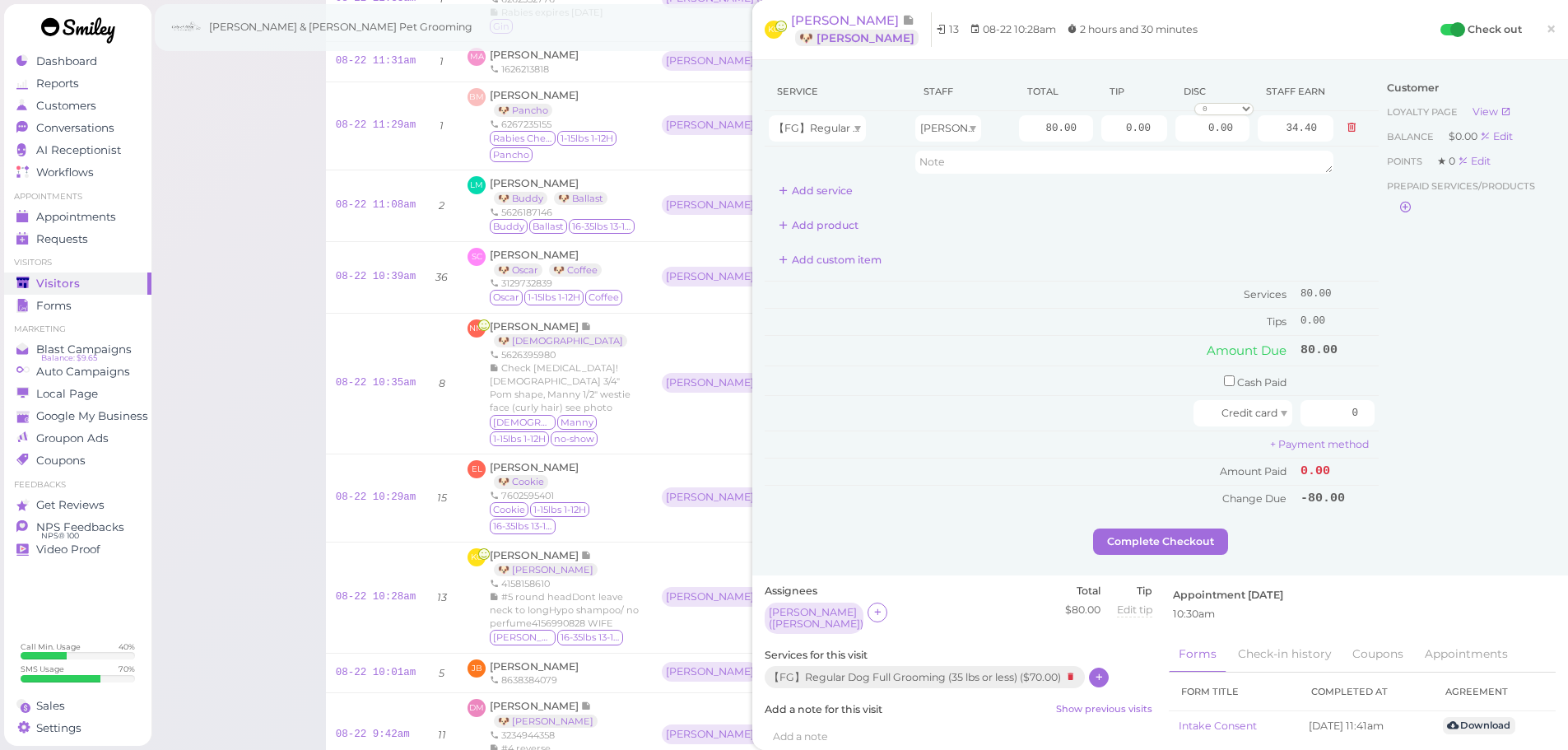
scroll to position [411, 0]
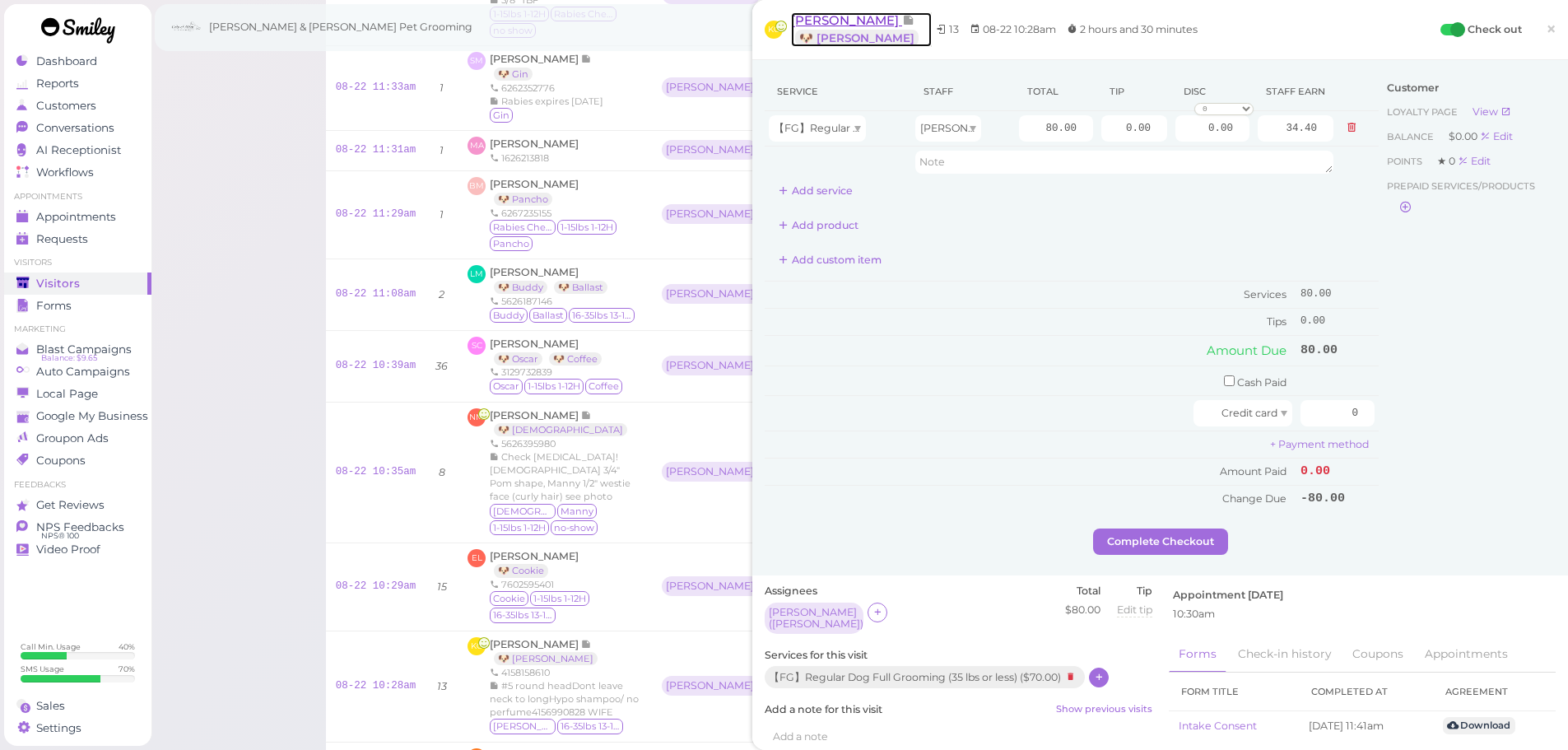
click at [816, 23] on span "[PERSON_NAME]" at bounding box center [846, 20] width 111 height 16
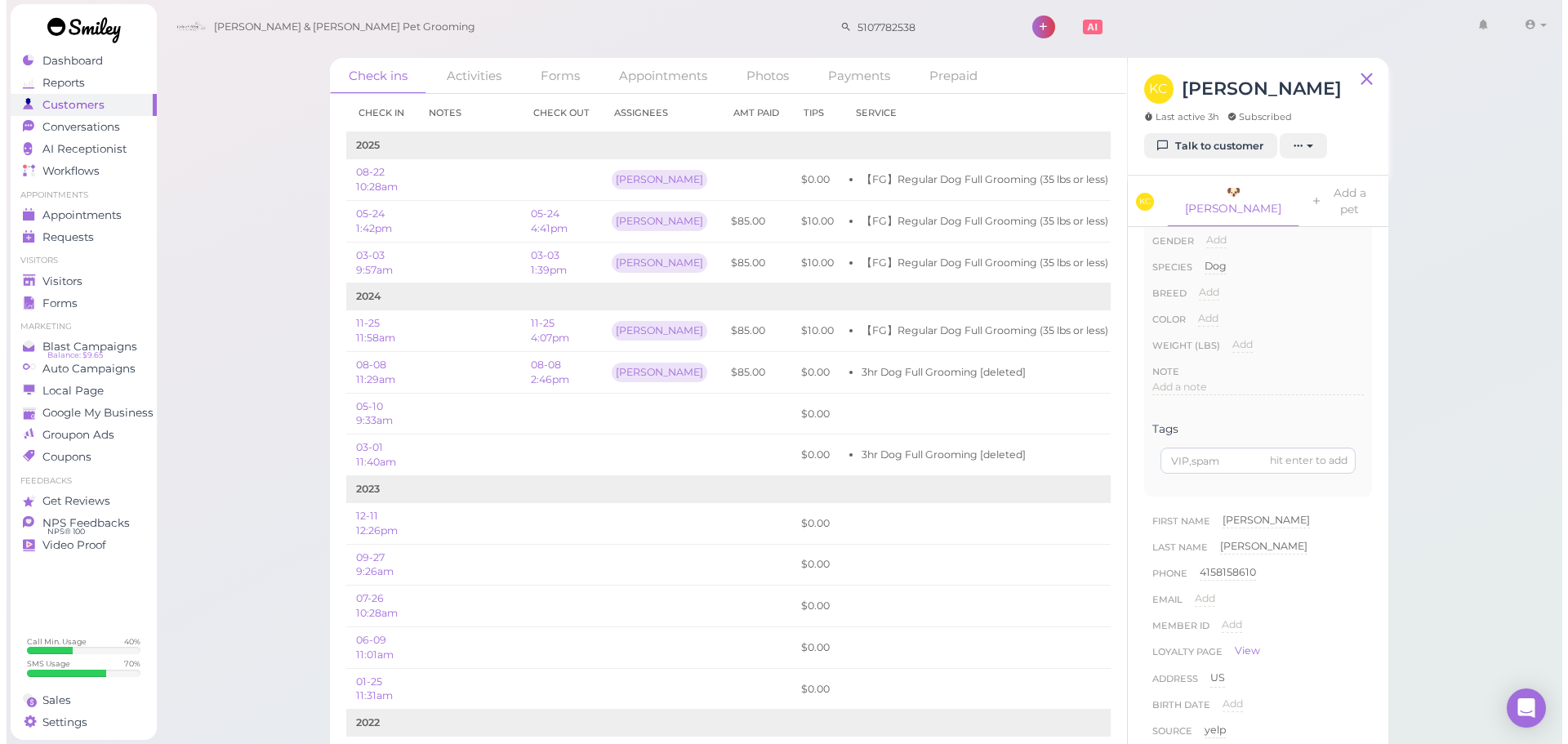
scroll to position [163, 0]
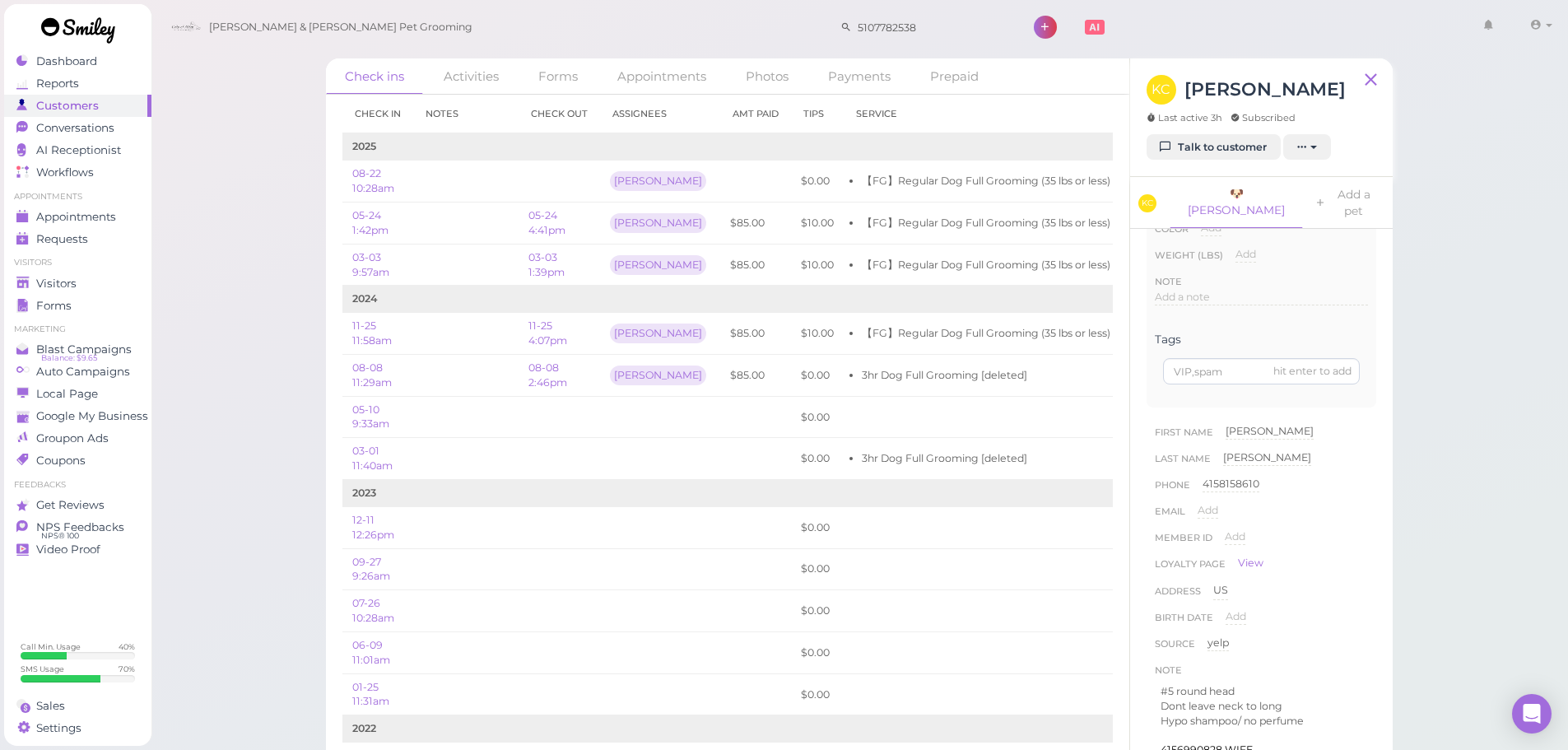
click at [1333, 484] on div "Phone 4158158610 4158158610" at bounding box center [1261, 490] width 213 height 27
click at [70, 285] on span "Visitors" at bounding box center [58, 284] width 44 height 14
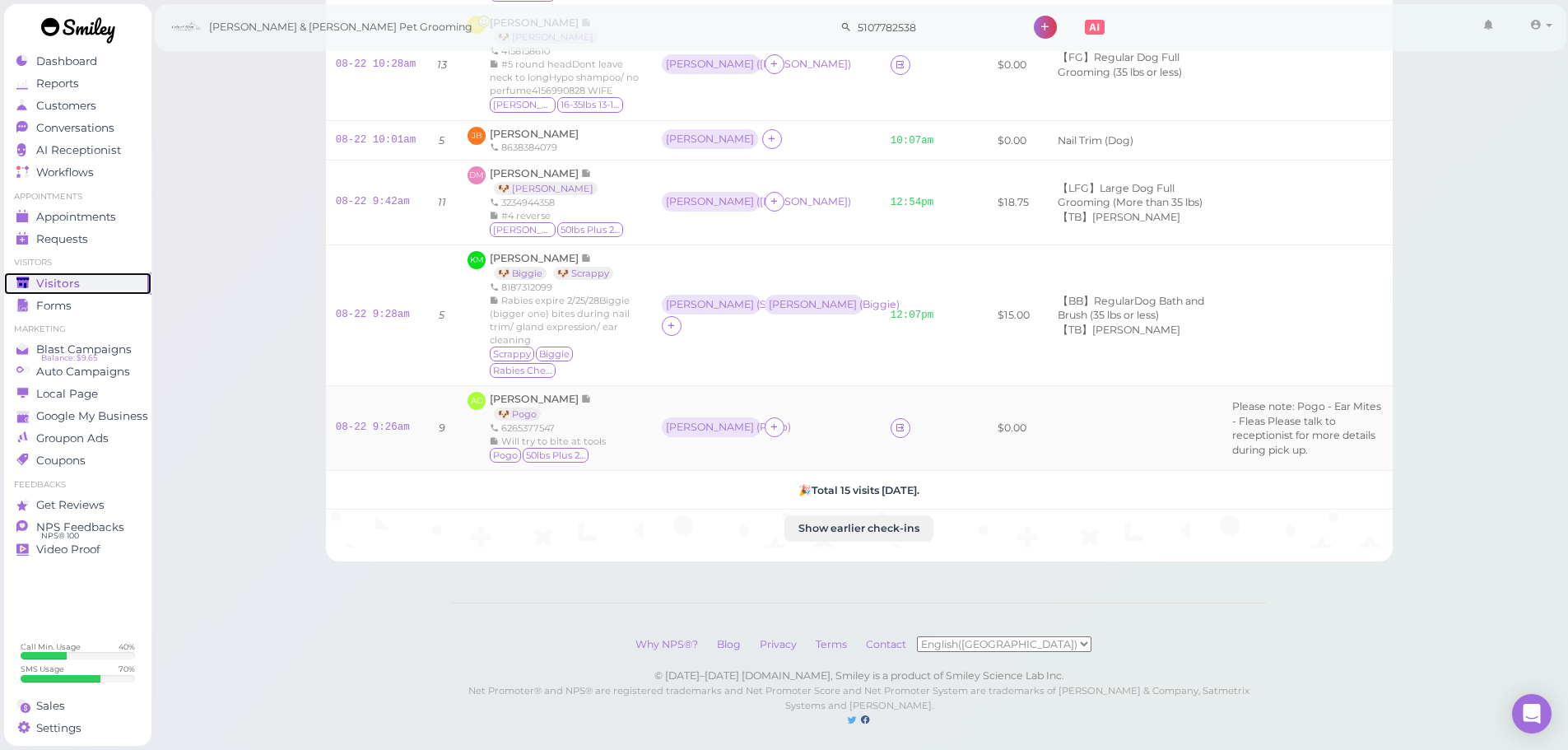
scroll to position [1059, 0]
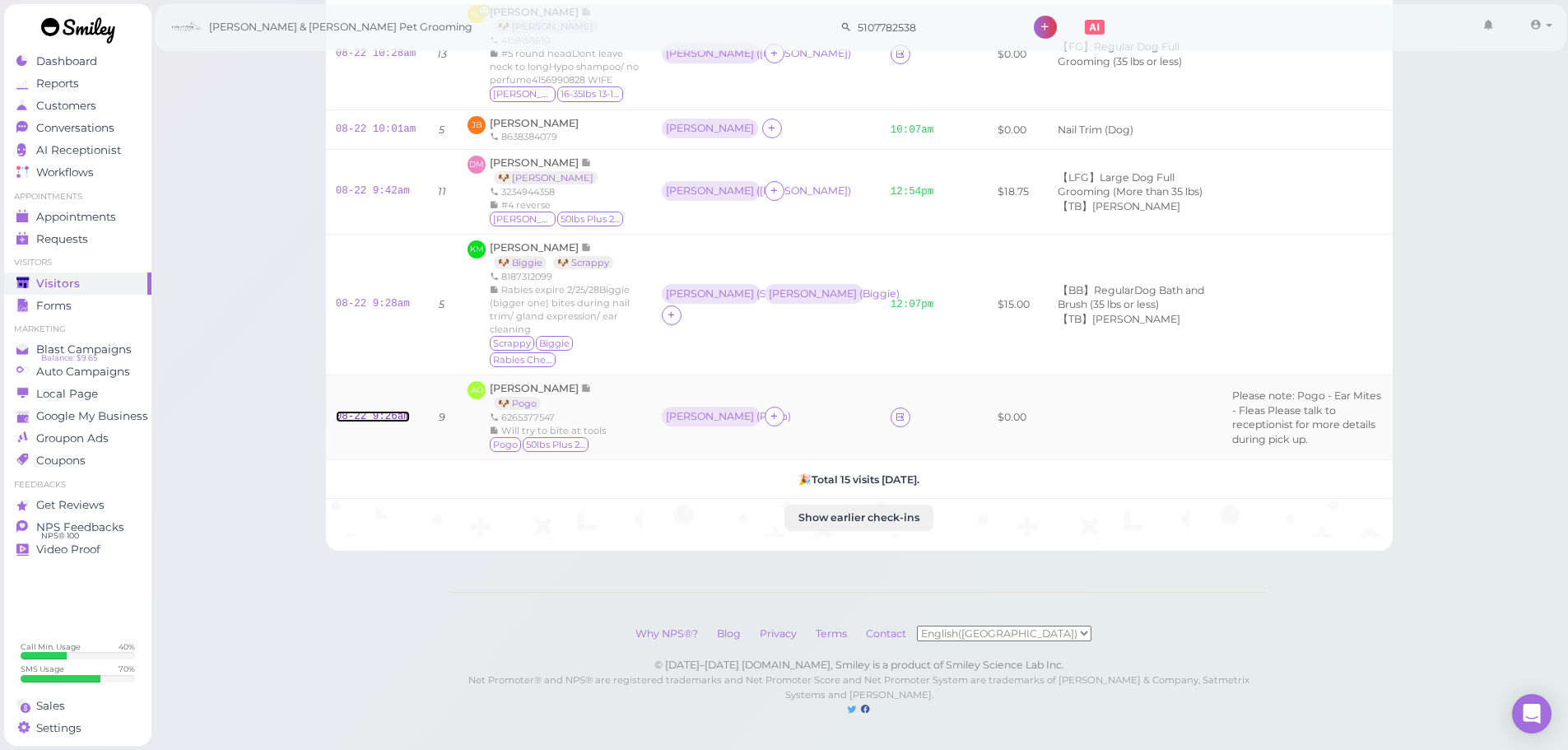
click at [375, 410] on link "08-22 9:26am" at bounding box center [373, 416] width 74 height 11
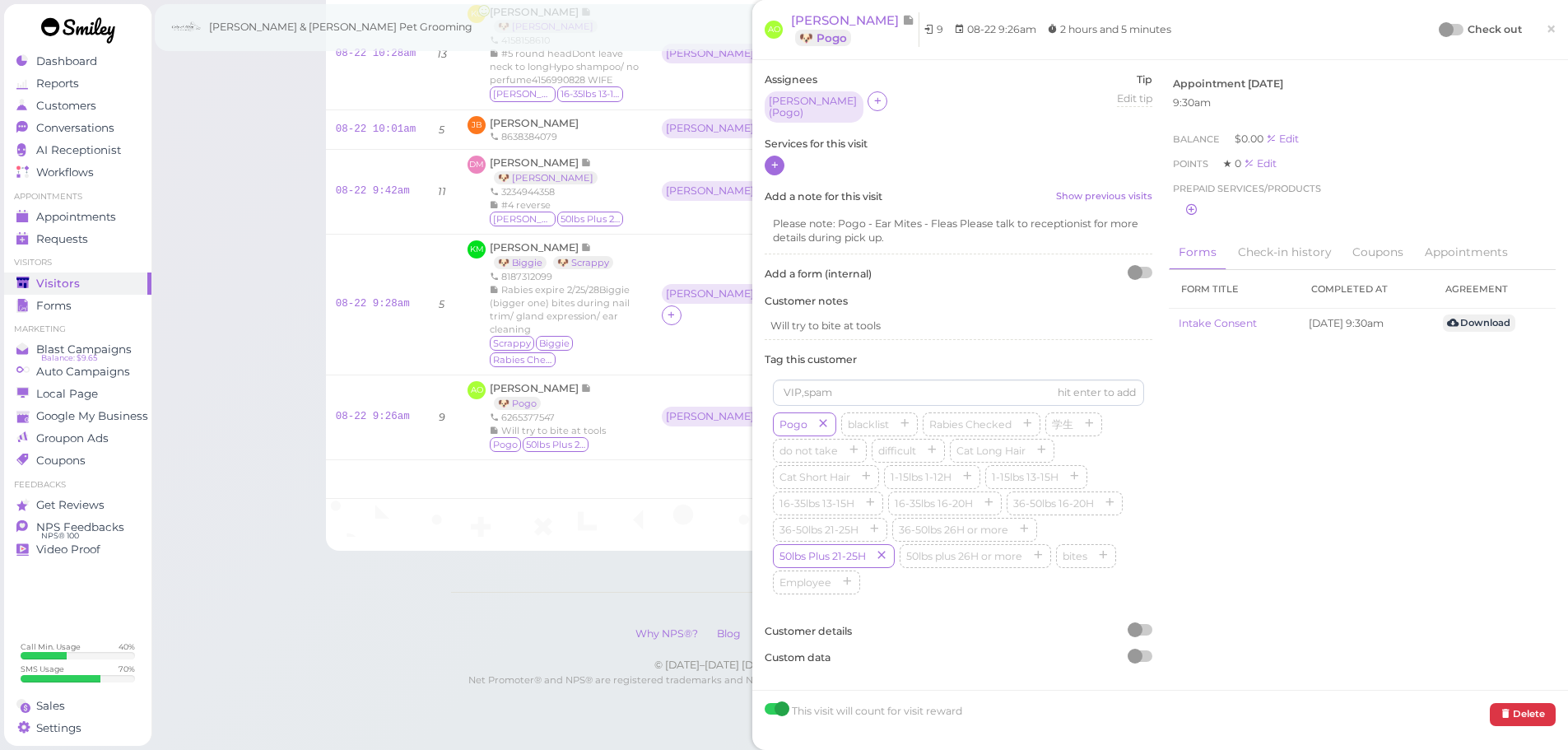
click at [770, 166] on icon at bounding box center [775, 165] width 10 height 12
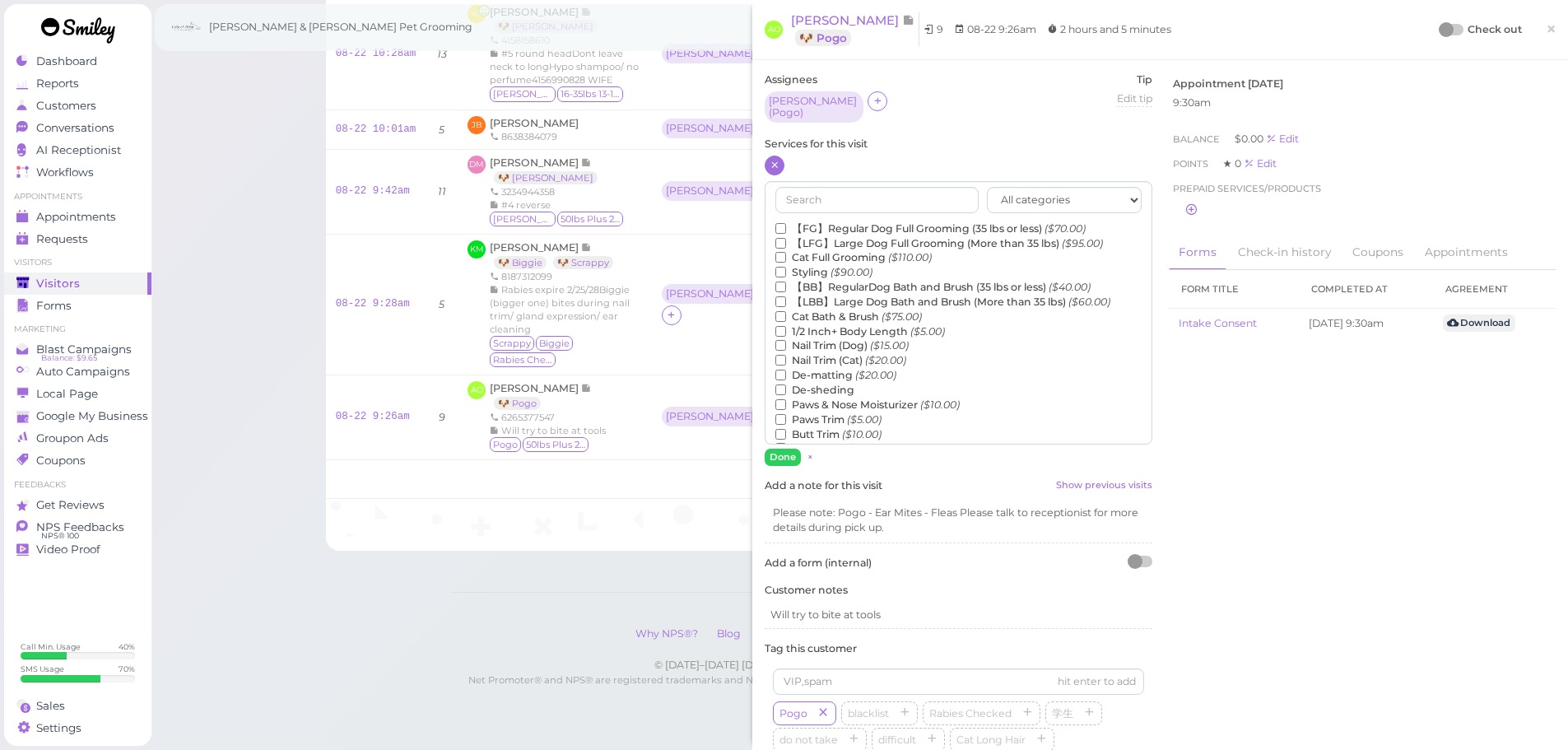
click at [867, 238] on label "【LFG】Large Dog Full Grooming (More than 35 lbs) ($95.00)" at bounding box center [940, 243] width 328 height 15
click at [786, 238] on input "【LFG】Large Dog Full Grooming (More than 35 lbs) ($95.00)" at bounding box center [781, 243] width 10 height 10
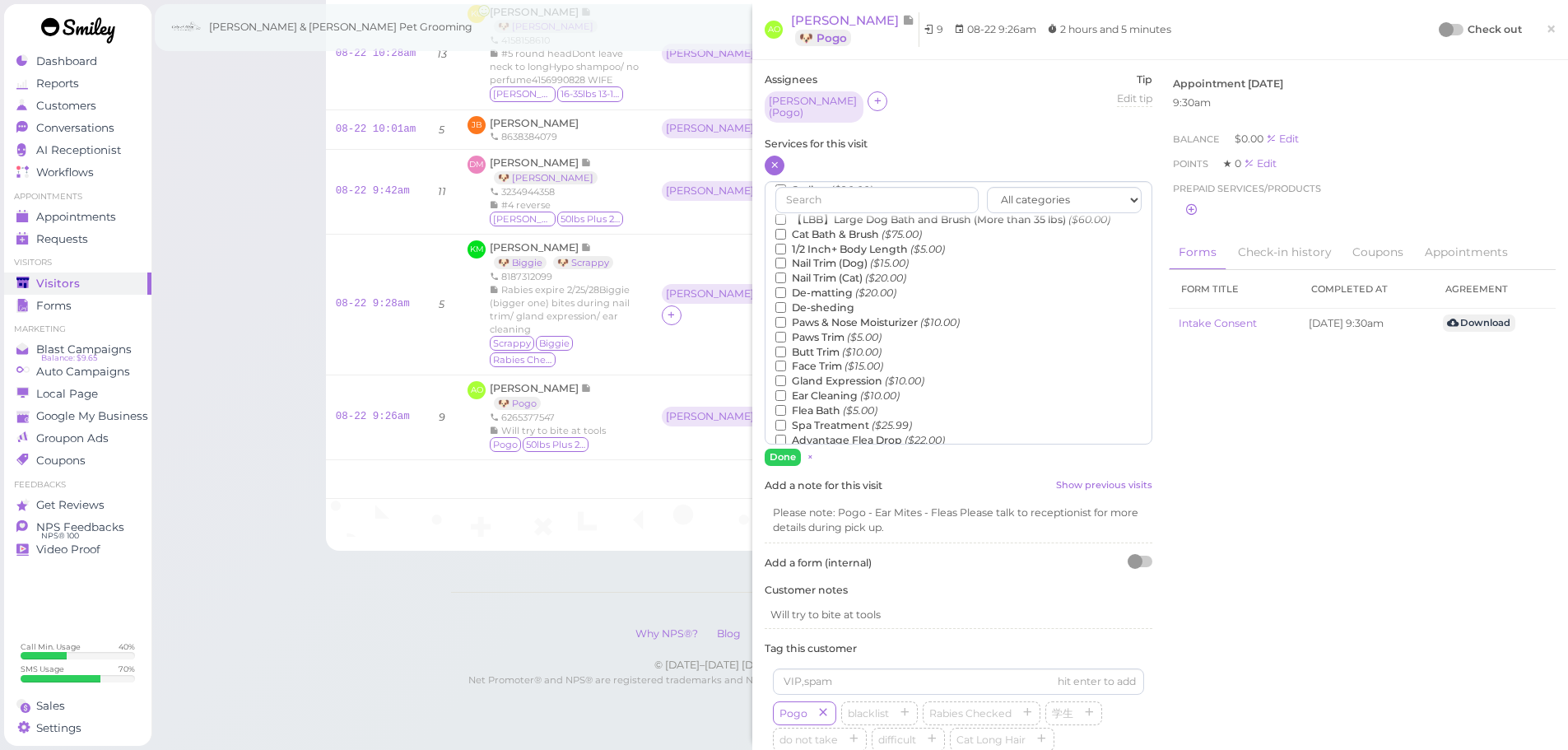
click at [830, 242] on label "1/2 Inch+ Body Length ($5.00)" at bounding box center [860, 249] width 170 height 15
click at [786, 244] on input "1/2 Inch+ Body Length ($5.00)" at bounding box center [781, 249] width 10 height 10
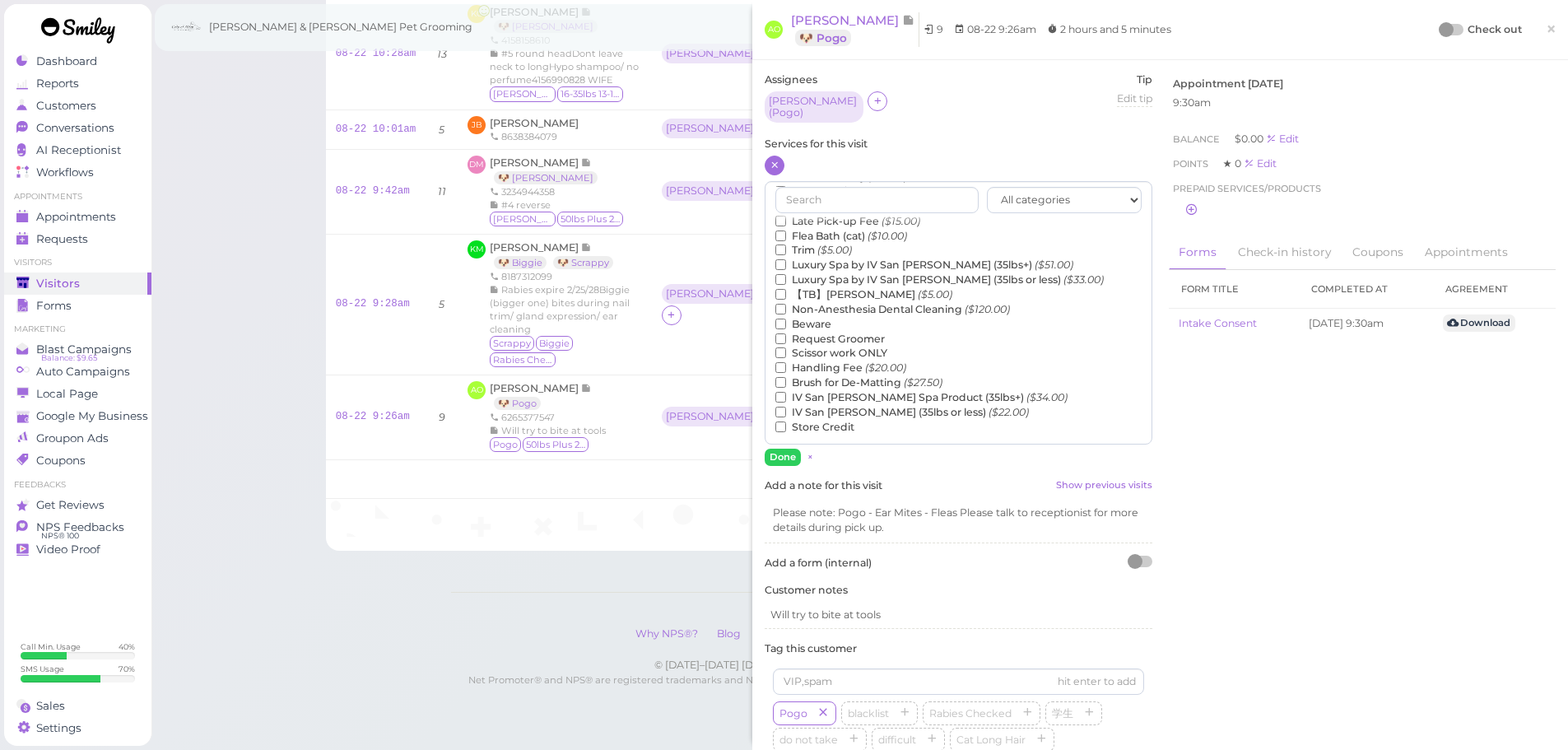
click at [825, 287] on label "【TB】Teeth Brushing ($5.00)" at bounding box center [864, 294] width 177 height 15
click at [786, 289] on input "【TB】Teeth Brushing ($5.00)" at bounding box center [781, 294] width 10 height 10
click at [778, 453] on button "Done" at bounding box center [783, 457] width 36 height 17
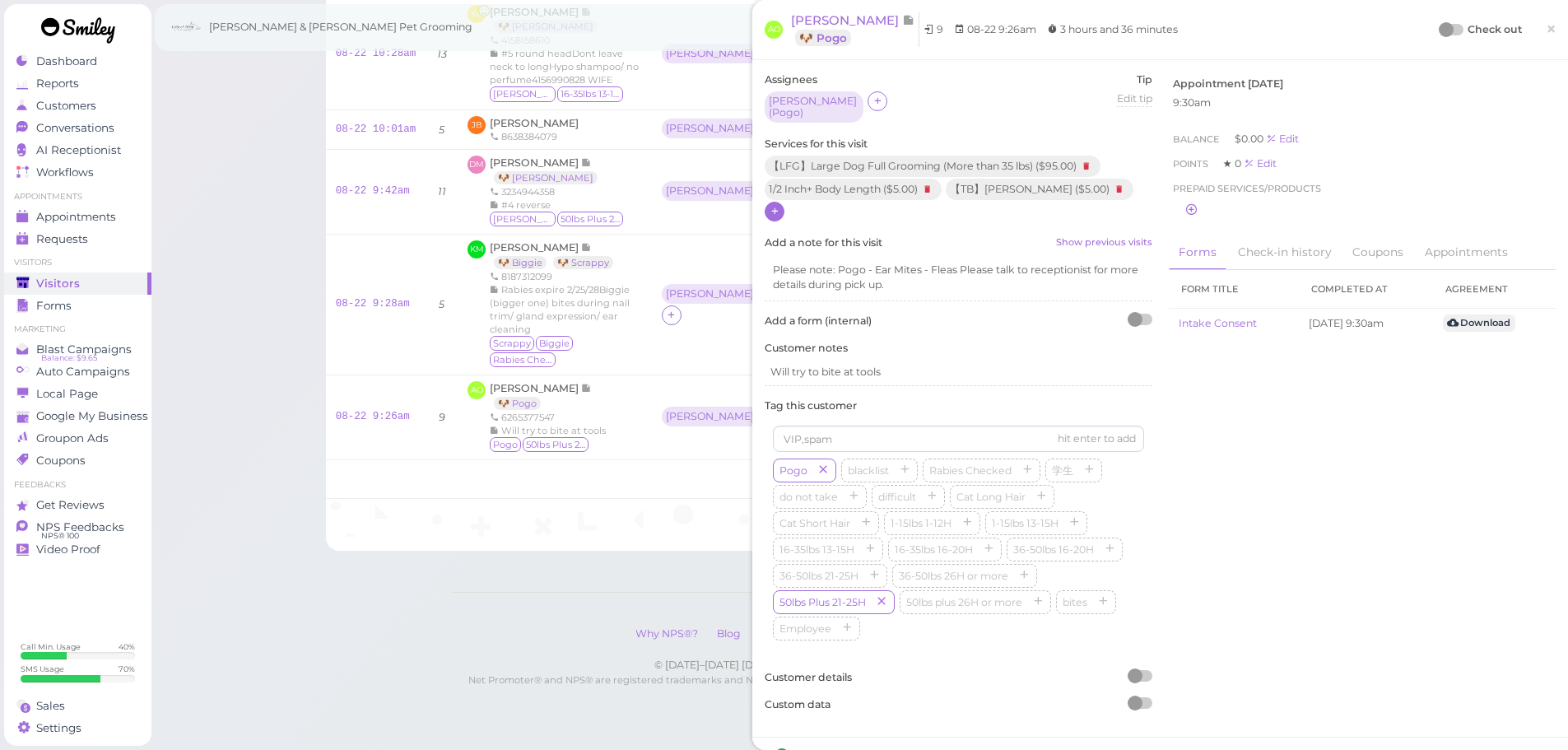
click at [1441, 28] on div at bounding box center [1452, 29] width 23 height 11
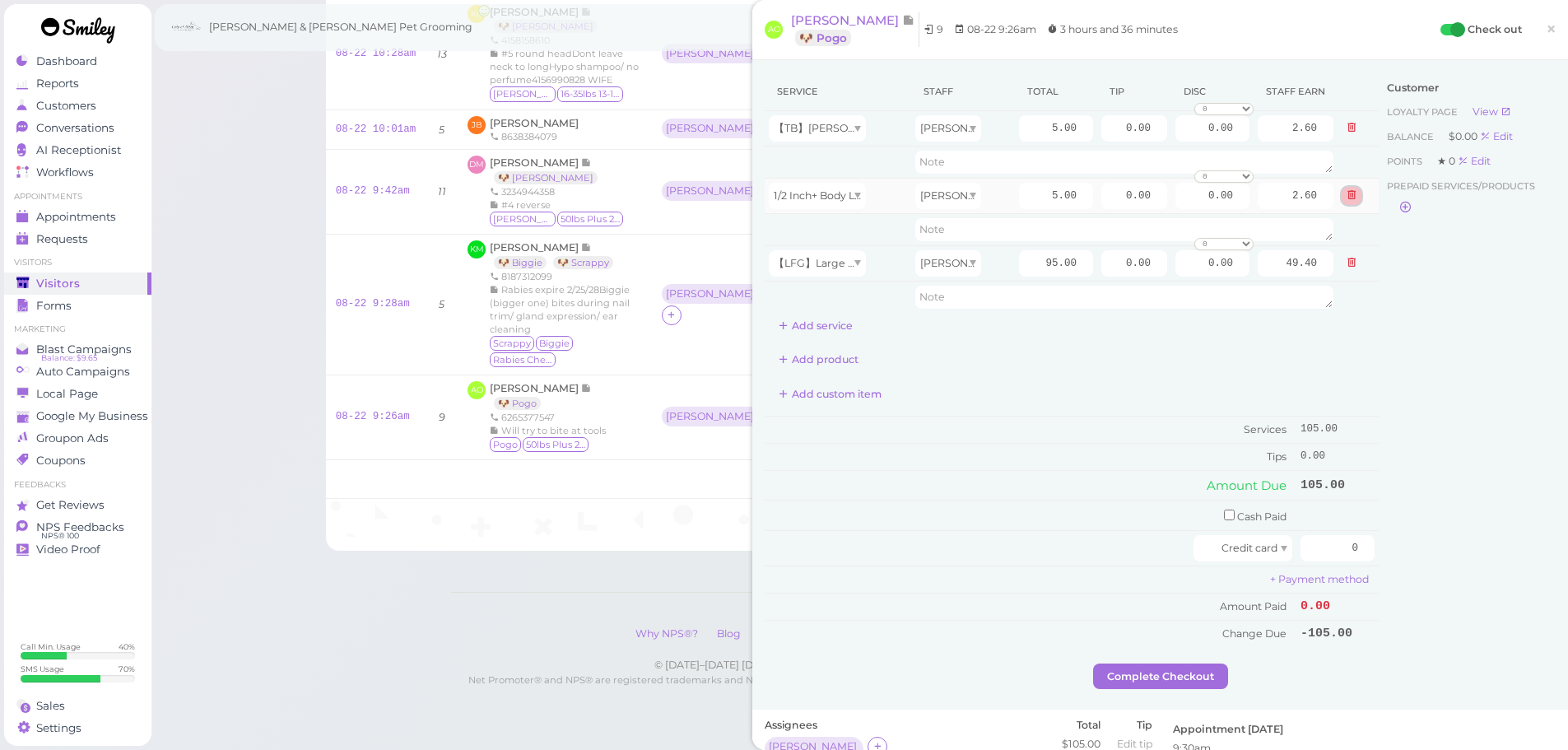
click at [1346, 197] on icon at bounding box center [1351, 195] width 9 height 11
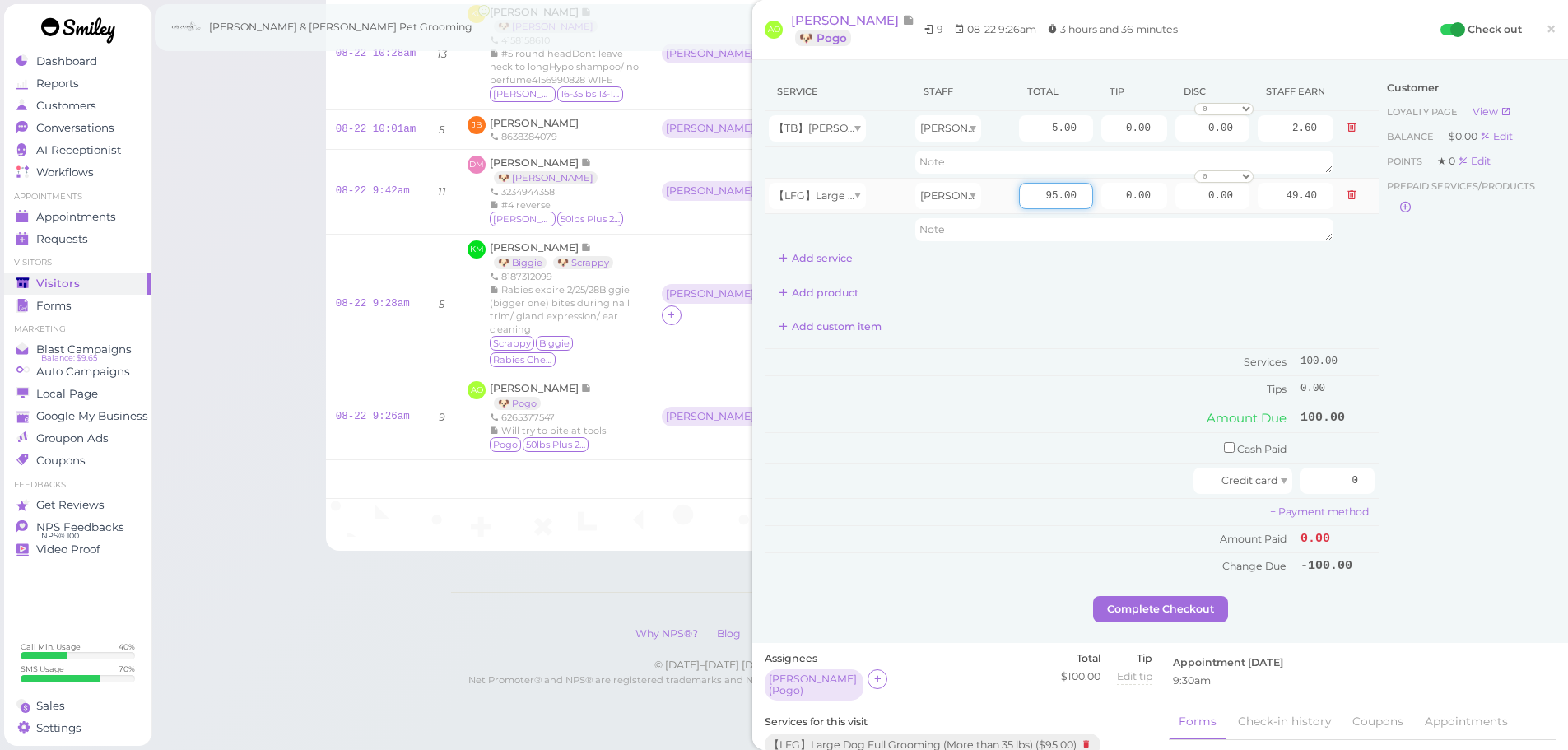
click at [1030, 197] on input "95.00" at bounding box center [1056, 196] width 74 height 27
type input "150.00"
type input "78.00"
click at [1054, 323] on div "Add custom item" at bounding box center [1071, 327] width 614 height 27
click at [830, 252] on button "Add service" at bounding box center [815, 259] width 102 height 27
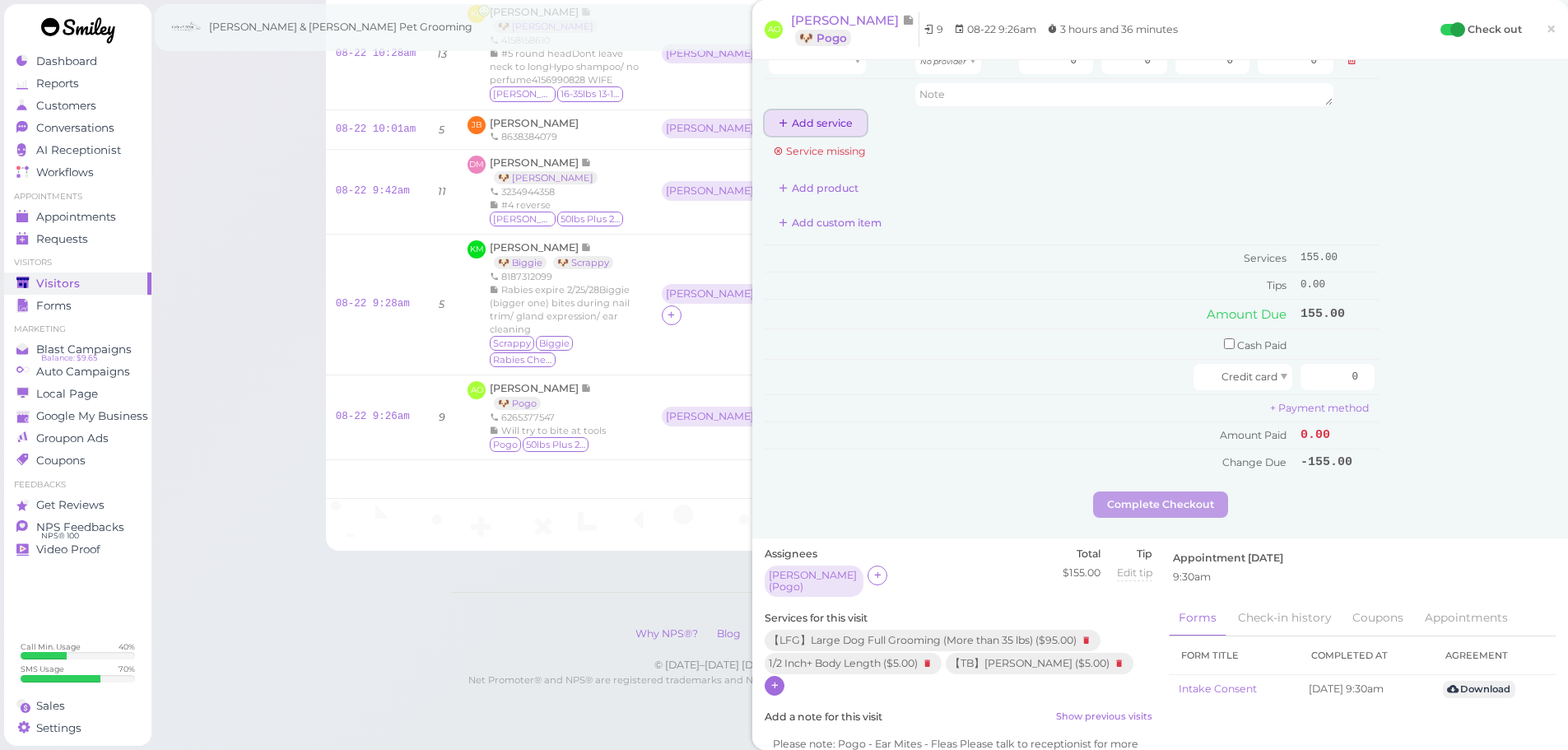
scroll to position [411, 0]
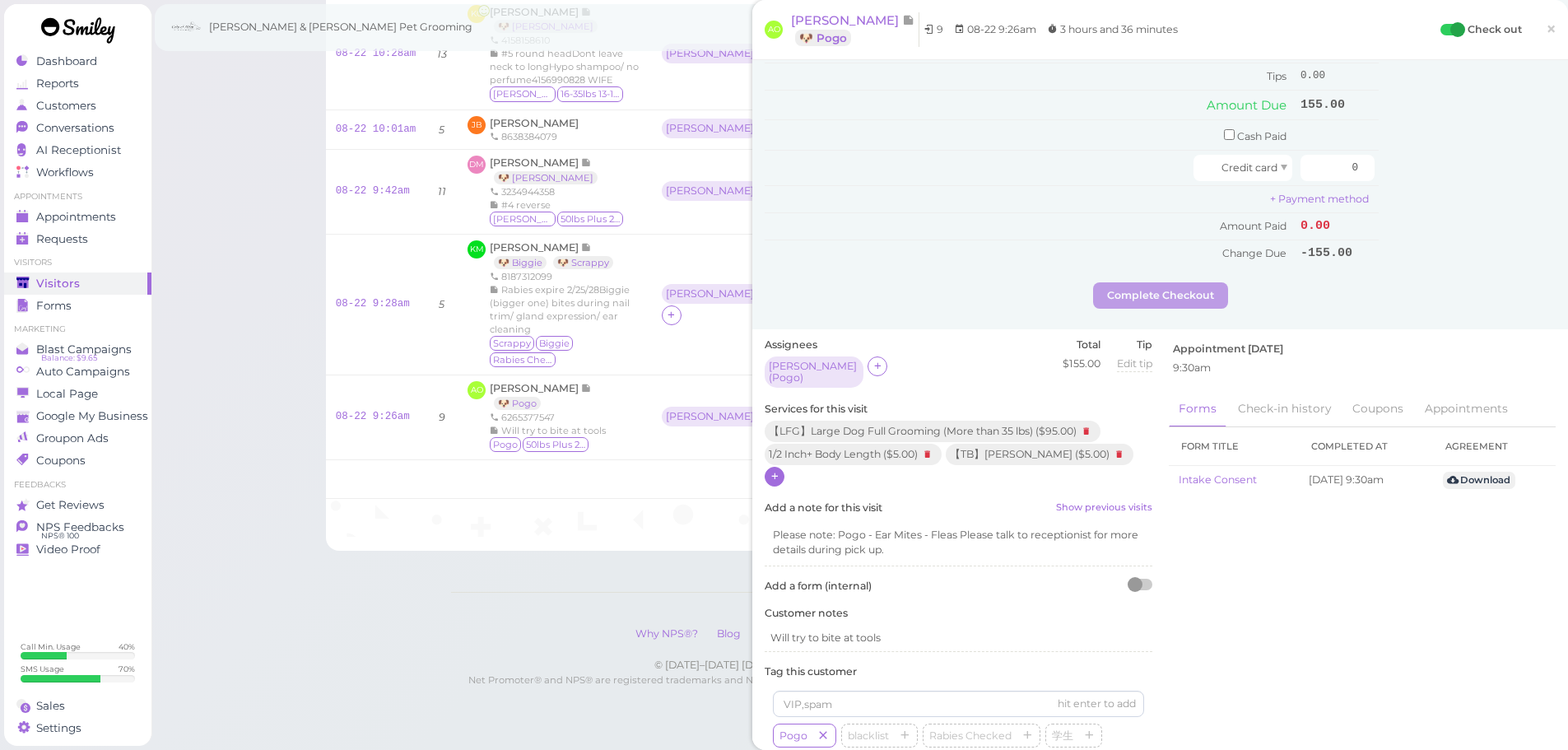
click at [778, 470] on icon at bounding box center [775, 476] width 10 height 12
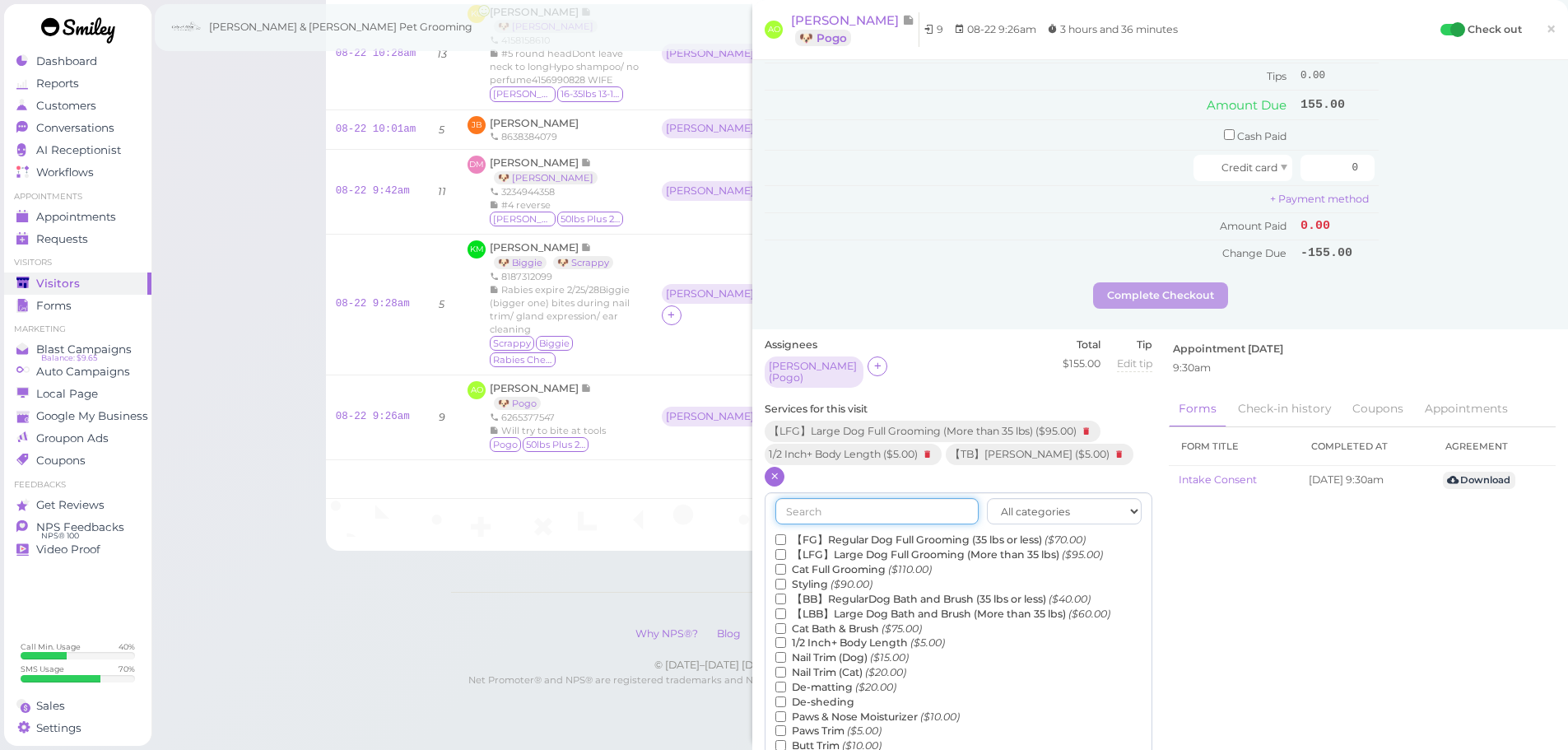
click at [816, 498] on input "text" at bounding box center [878, 511] width 203 height 27
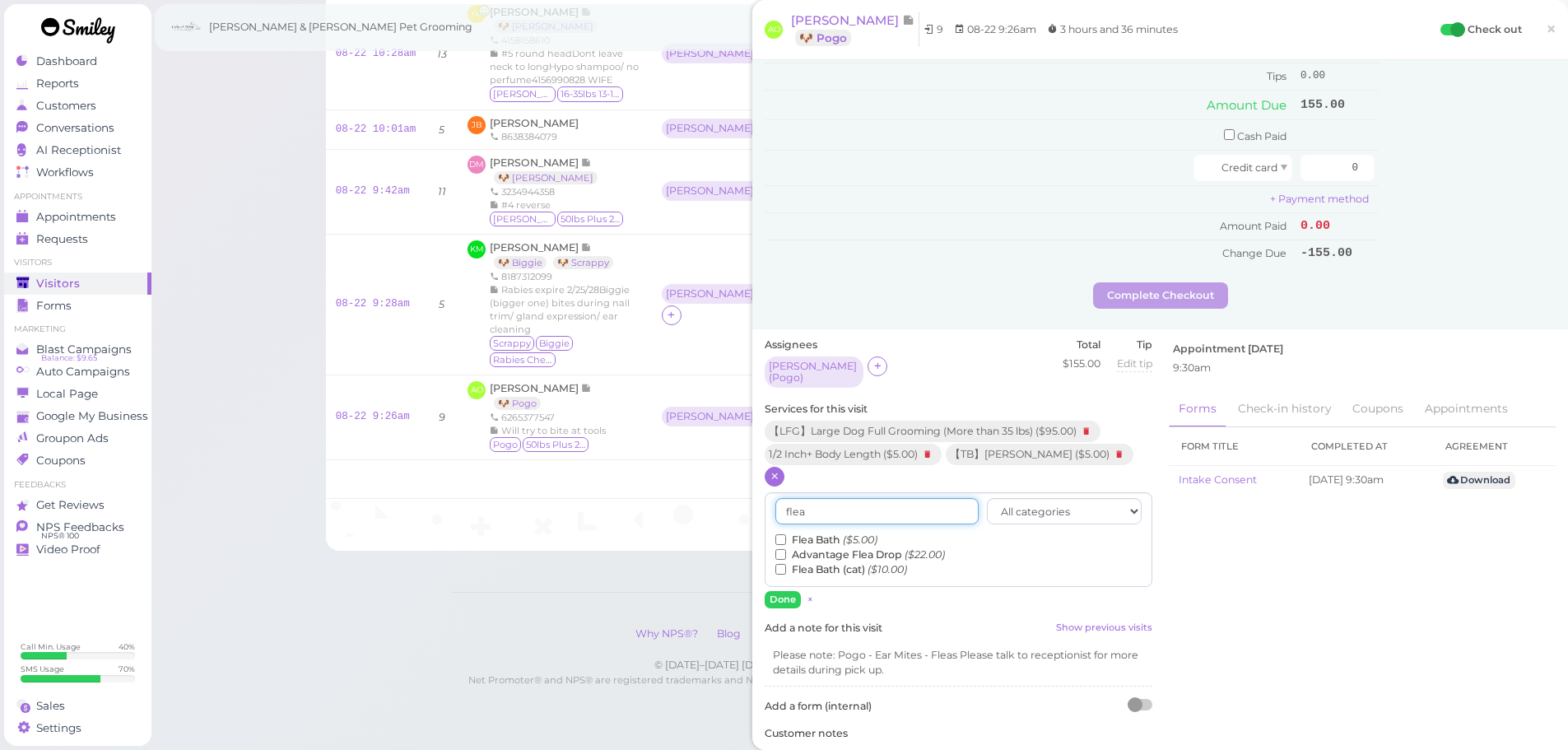
type input "flea"
click at [777, 534] on input "Flea Bath ($5.00)" at bounding box center [781, 540] width 10 height 10
click at [785, 597] on button "Done" at bounding box center [783, 600] width 36 height 17
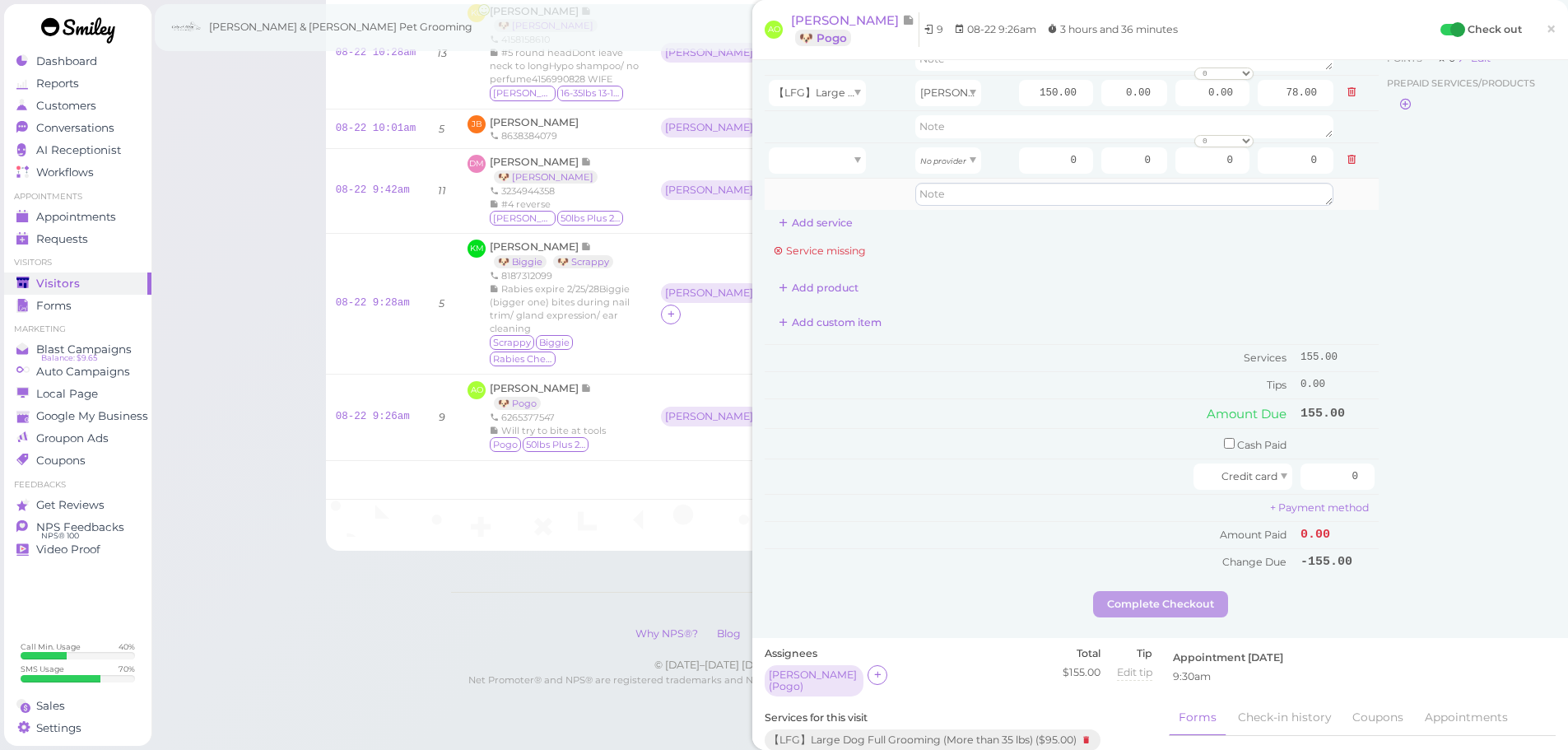
scroll to position [0, 0]
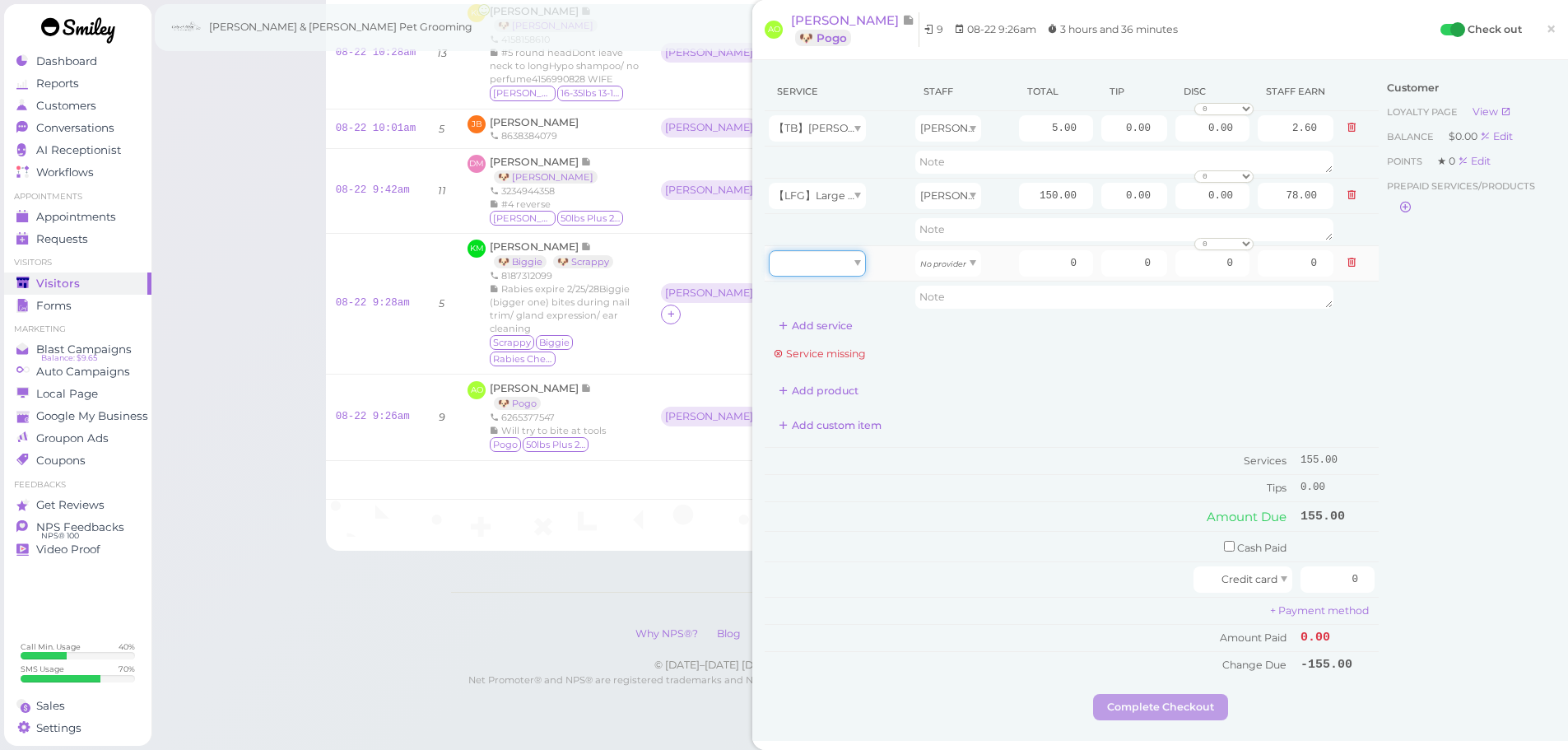
click at [779, 259] on div at bounding box center [817, 263] width 97 height 27
type input "5.00"
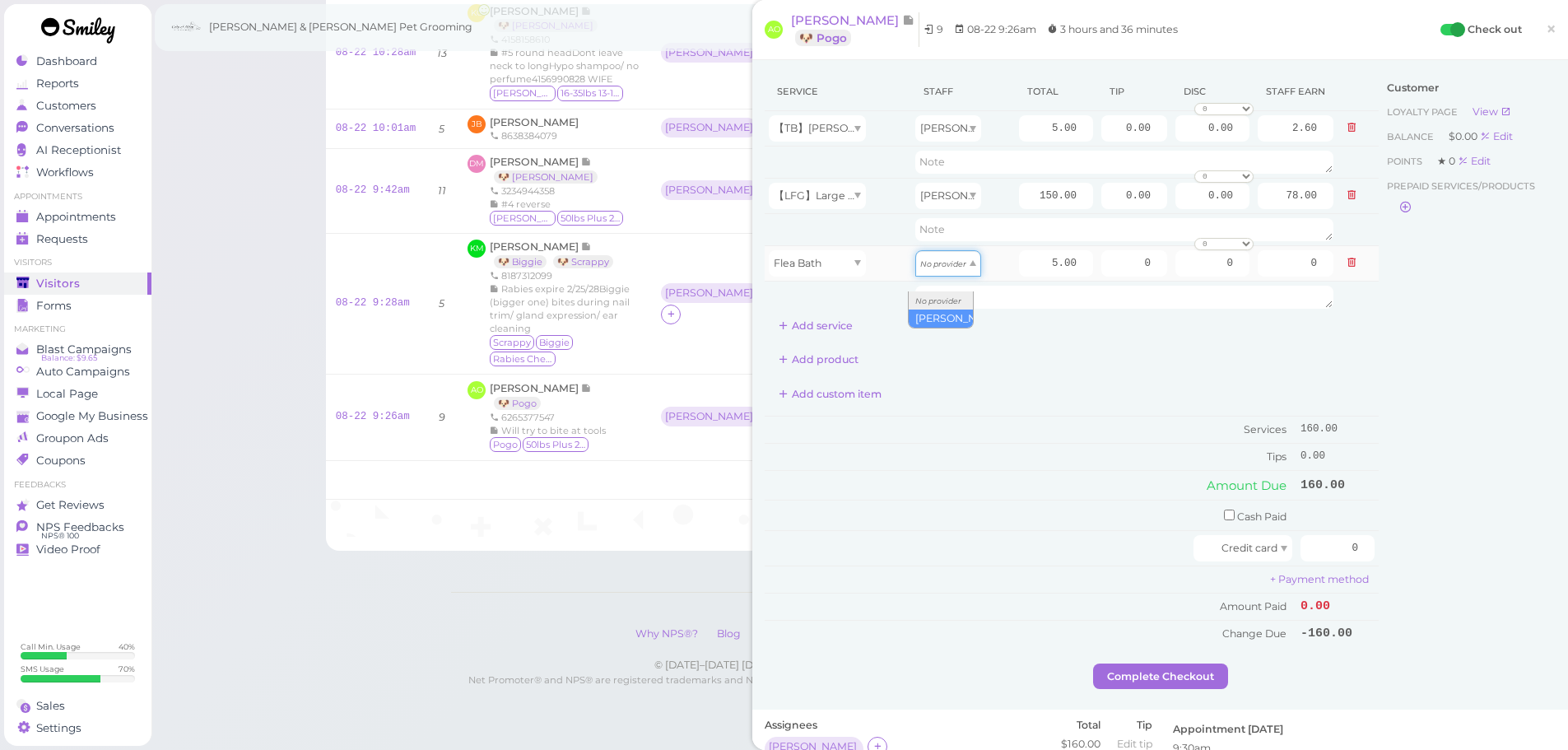
type input "2.60"
drag, startPoint x: 1303, startPoint y: 542, endPoint x: 1459, endPoint y: 580, distance: 160.6
click at [1458, 579] on div "Service Staff Total Tip Disc Staff earn 【TB】Teeth Brushing Asa 5.00 0.00 0.00 0…" at bounding box center [1160, 368] width 791 height 591
type input "184"
click at [1429, 578] on div "Customer Loyalty page View Balance $0.00 Edit Points ★ 0 Edit Prepaid services/…" at bounding box center [1466, 368] width 177 height 591
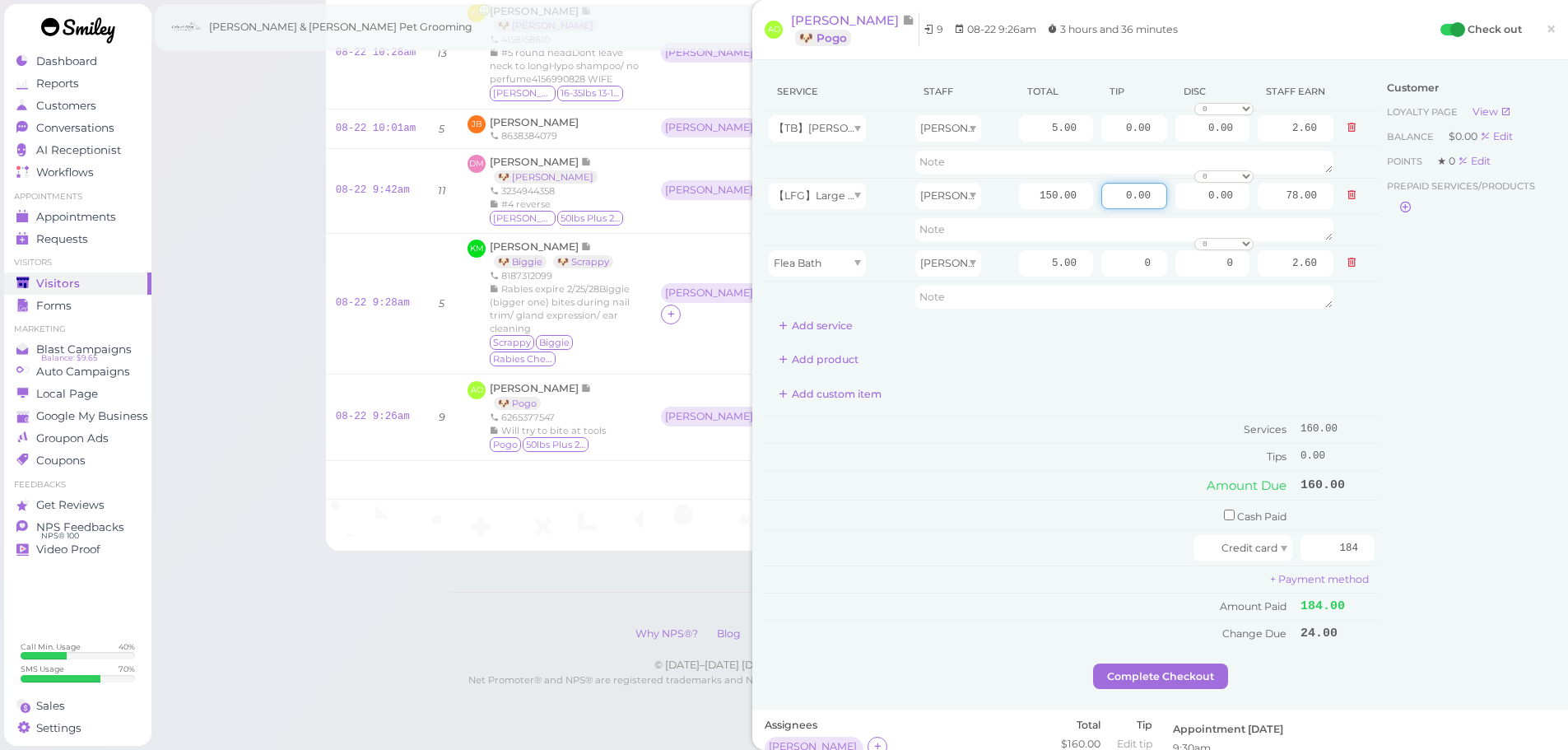
drag, startPoint x: 1107, startPoint y: 199, endPoint x: 1371, endPoint y: 259, distance: 270.7
click at [1375, 218] on div "Service Staff Total Tip Disc Staff earn 【TB】Teeth Brushing Asa 5.00 0.00 0.00 0…" at bounding box center [1160, 368] width 791 height 591
type input "24"
click at [1440, 478] on div "Customer Loyalty page View Balance $0.00 Edit Points ★ 0 Edit Prepaid services/…" at bounding box center [1466, 368] width 177 height 591
click at [1159, 676] on button "Complete Checkout" at bounding box center [1160, 677] width 135 height 27
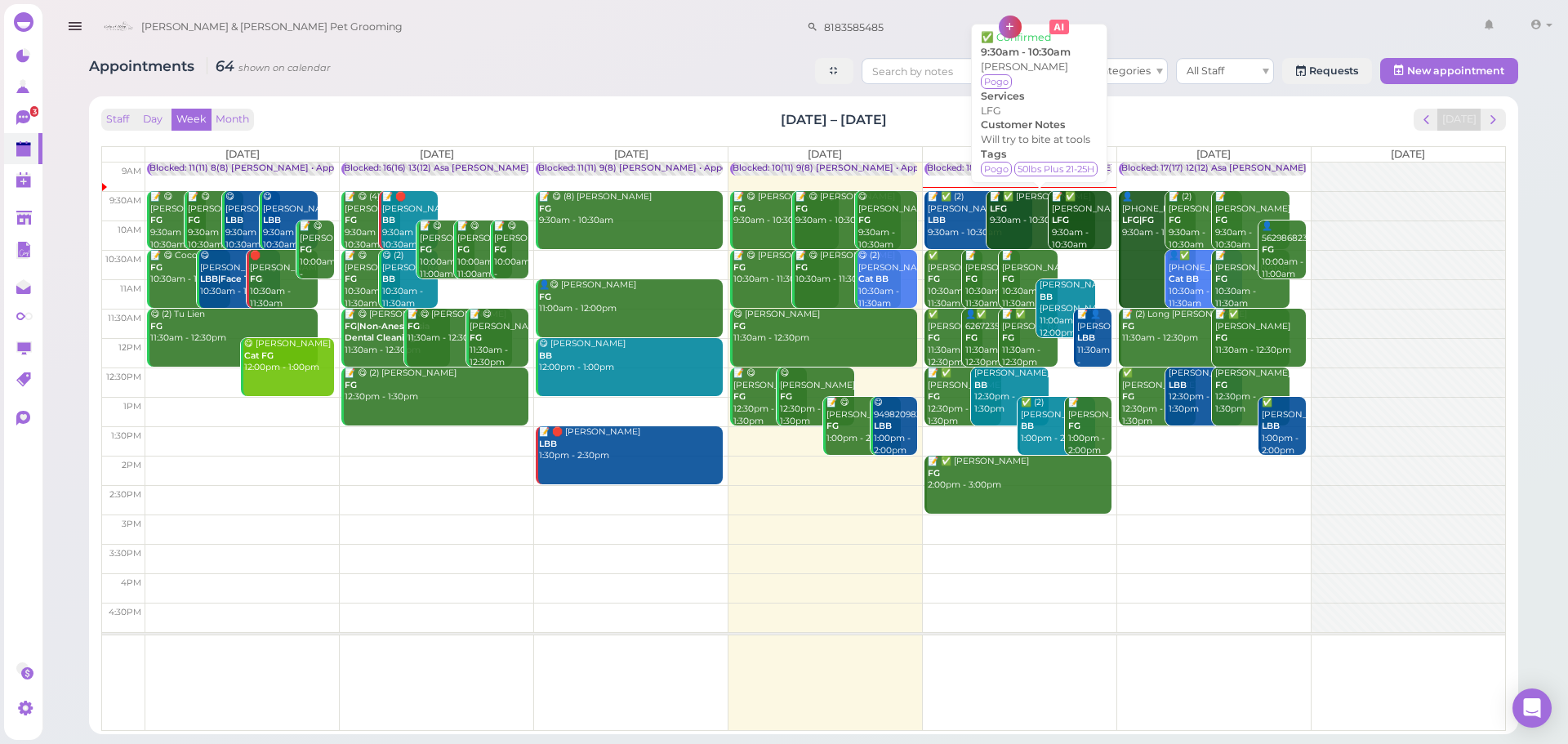
click at [1004, 210] on b "LFG" at bounding box center [998, 209] width 17 height 10
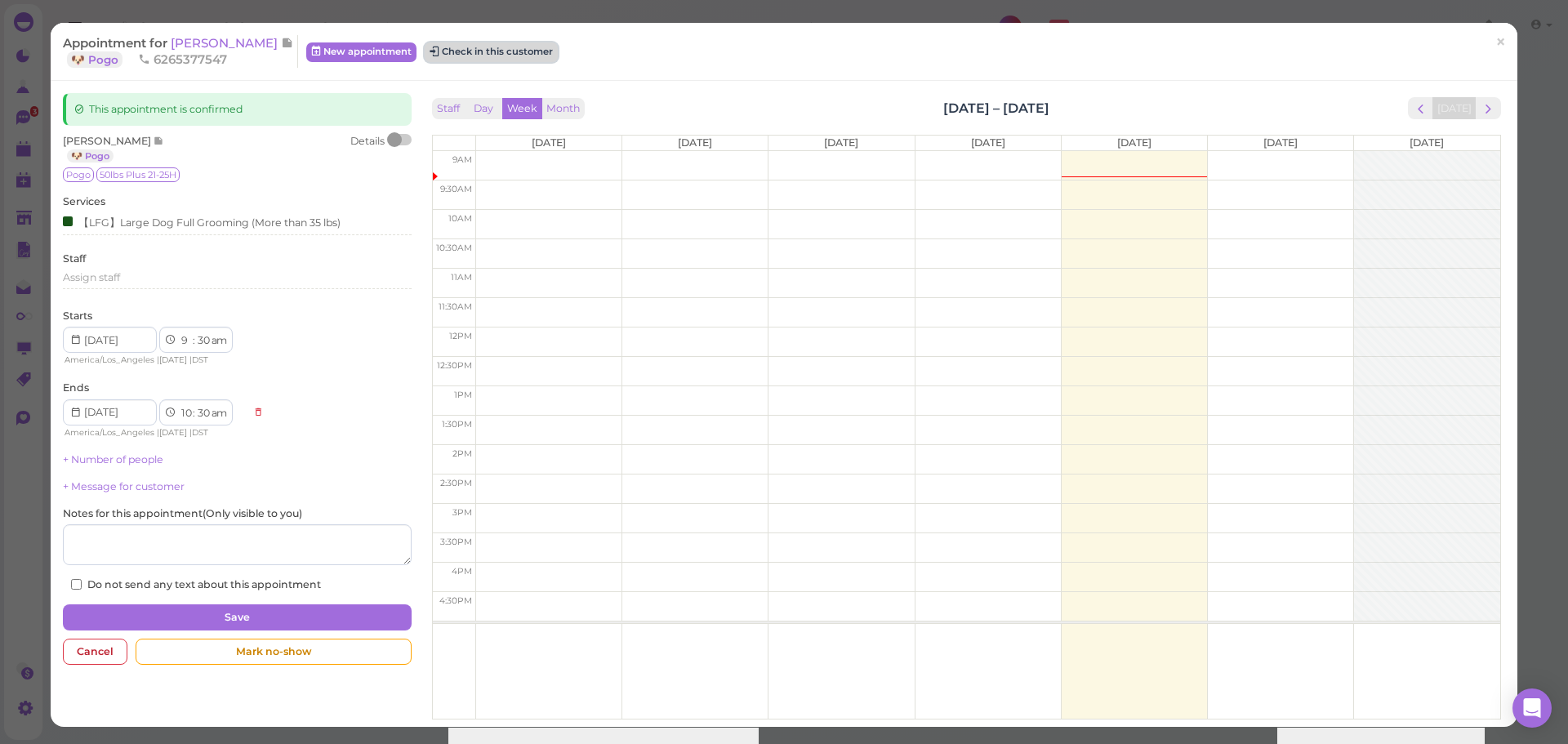
click at [491, 50] on button "Check in this customer" at bounding box center [492, 52] width 133 height 20
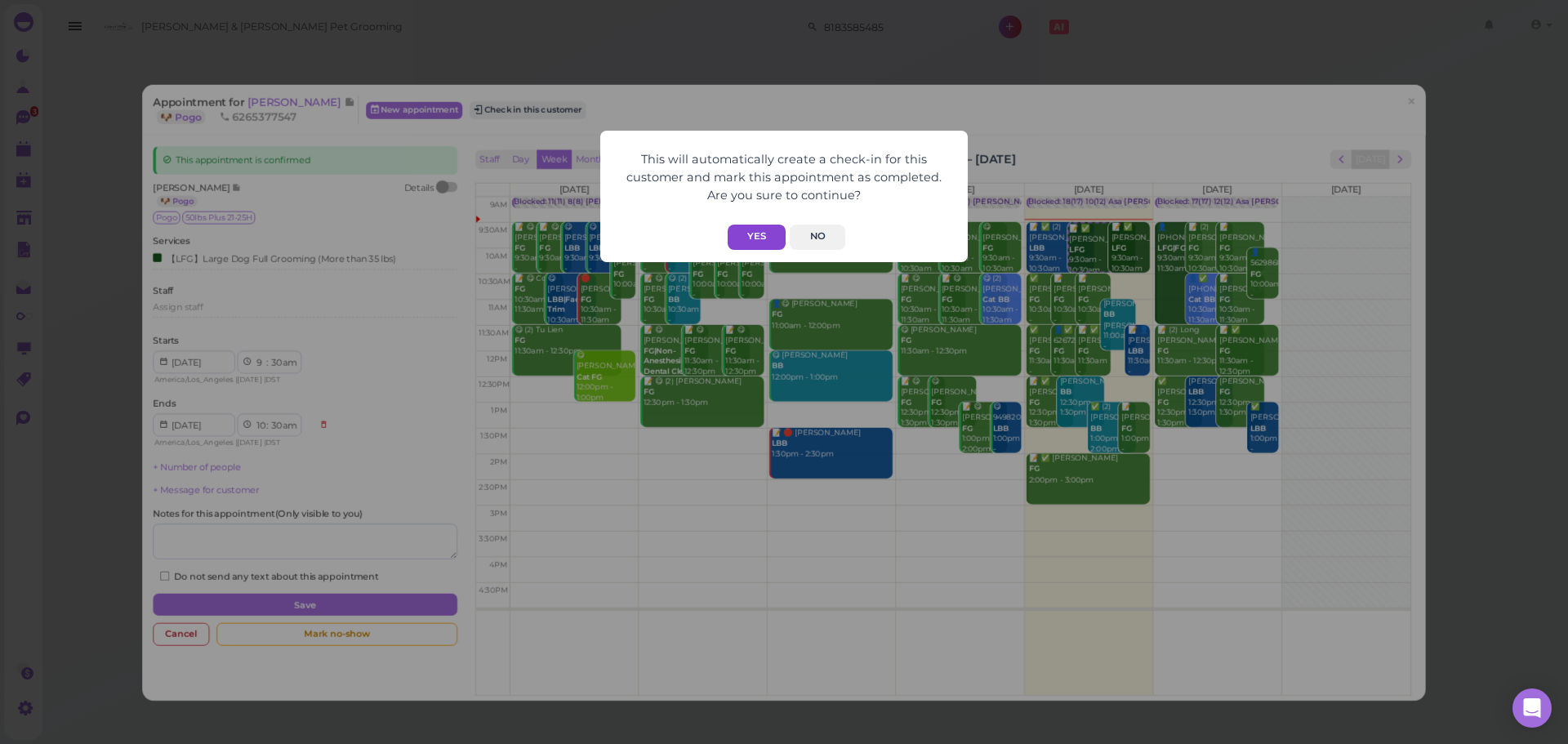
click at [742, 245] on button "Yes" at bounding box center [757, 238] width 58 height 26
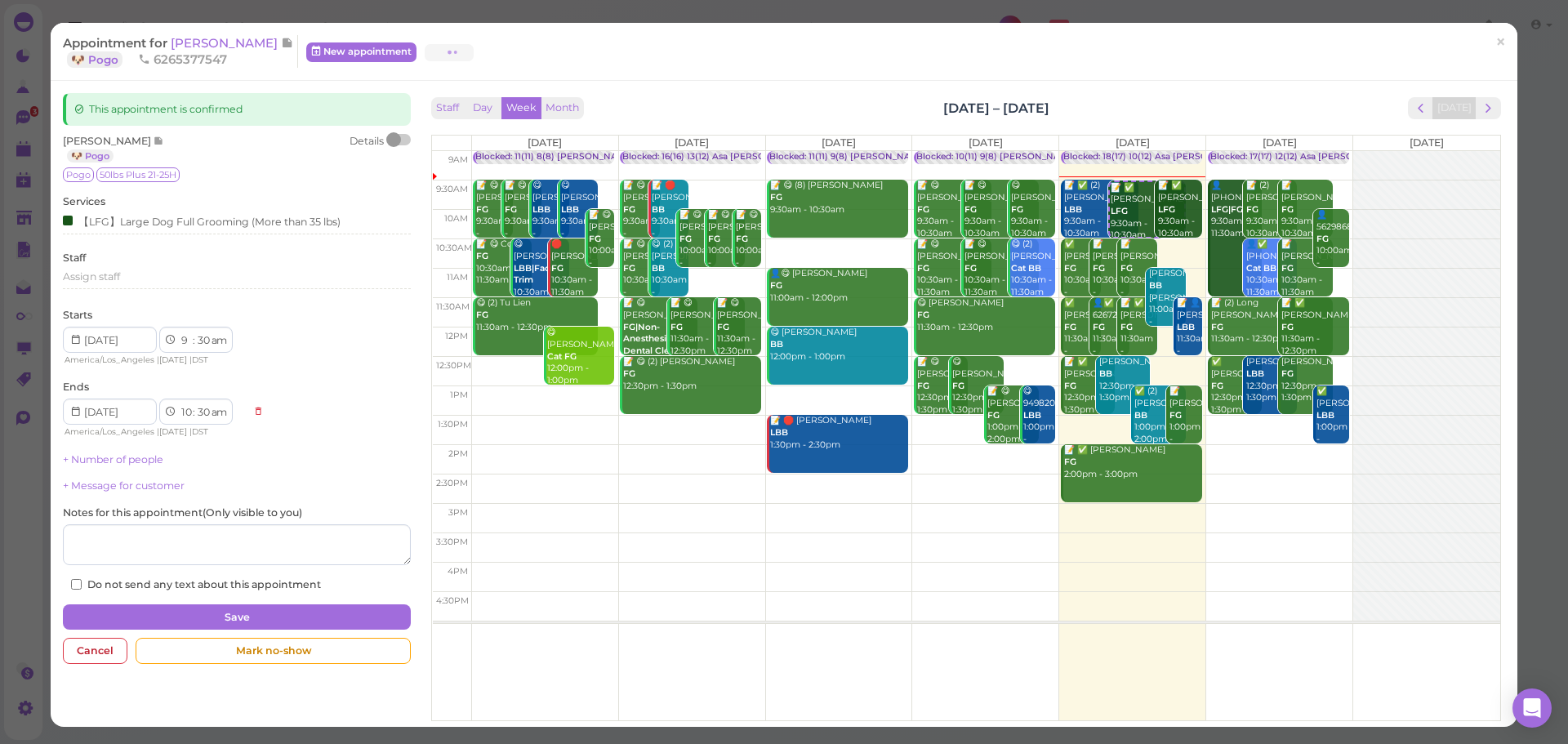
click at [701, 111] on div "This will automatically create a check-in for this customer and mark this appoi…" at bounding box center [784, 164] width 368 height 132
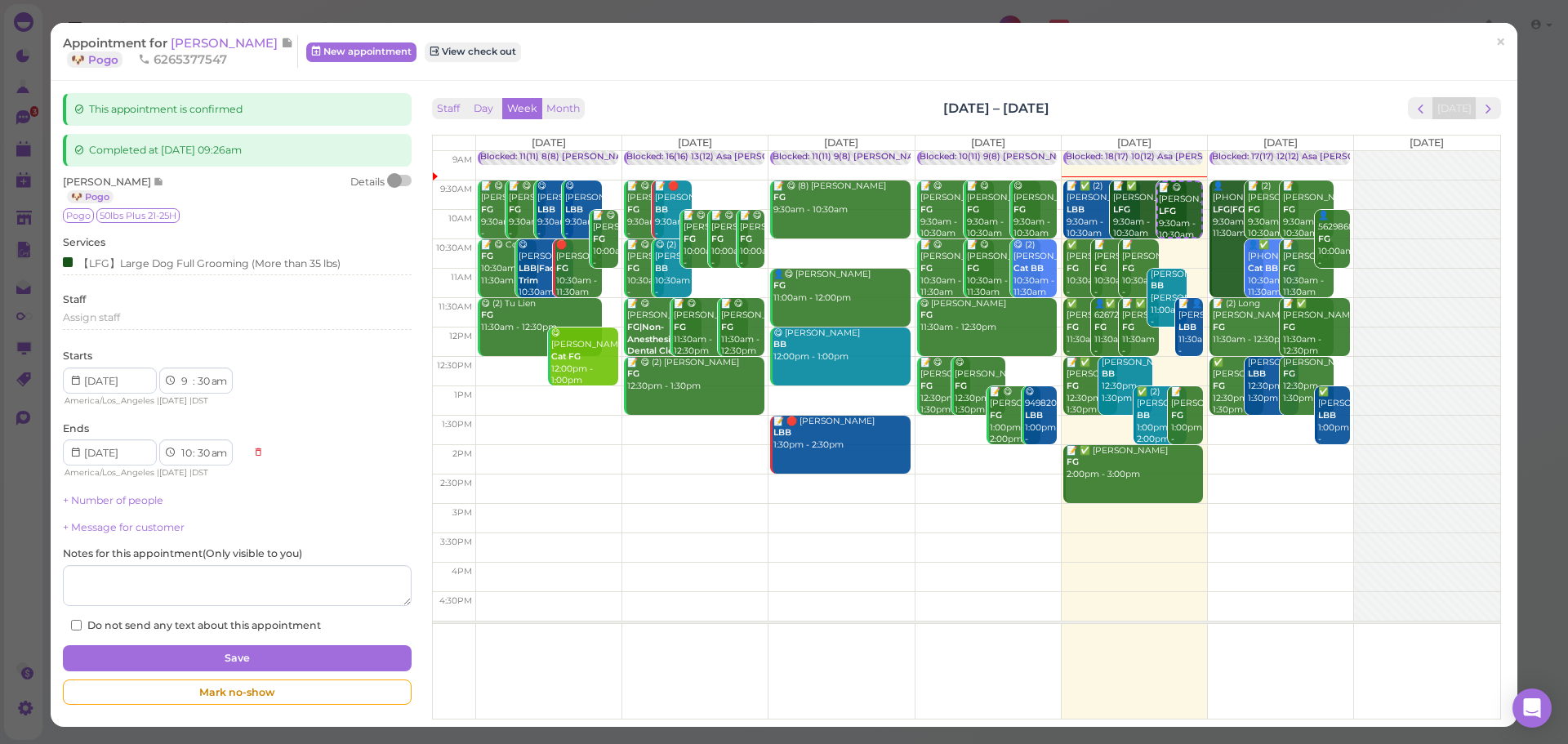
click at [691, 73] on div "Appointment for Alan Olivera 🐶 Pogo 6265377547 New appointment View check out ×" at bounding box center [784, 52] width 1467 height 58
click at [228, 45] on span "[PERSON_NAME]" at bounding box center [226, 43] width 110 height 15
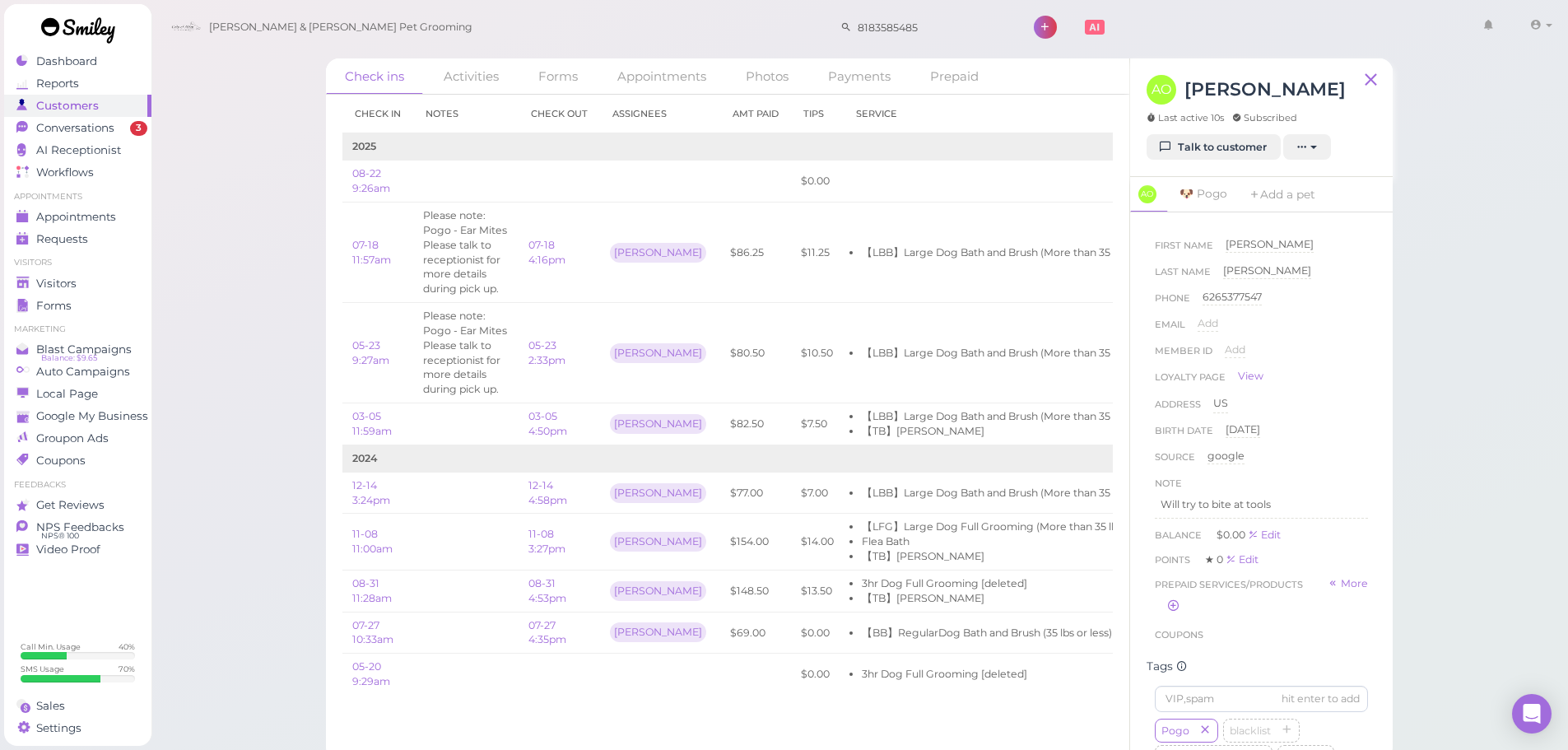
click at [253, 372] on div "Check ins Activities Forms Appointments Photos Payments Prepaid Check in Notes …" at bounding box center [859, 380] width 1418 height 760
click at [251, 363] on div "Check ins Activities Forms Appointments Photos Payments Prepaid Check in Notes …" at bounding box center [859, 380] width 1418 height 760
click at [1475, 470] on div "Check ins Activities Forms Appointments Photos Payments Prepaid Check in Notes …" at bounding box center [859, 380] width 1418 height 760
click at [1484, 494] on div "Check ins Activities Forms Appointments Photos Payments Prepaid Check in Notes …" at bounding box center [859, 380] width 1418 height 760
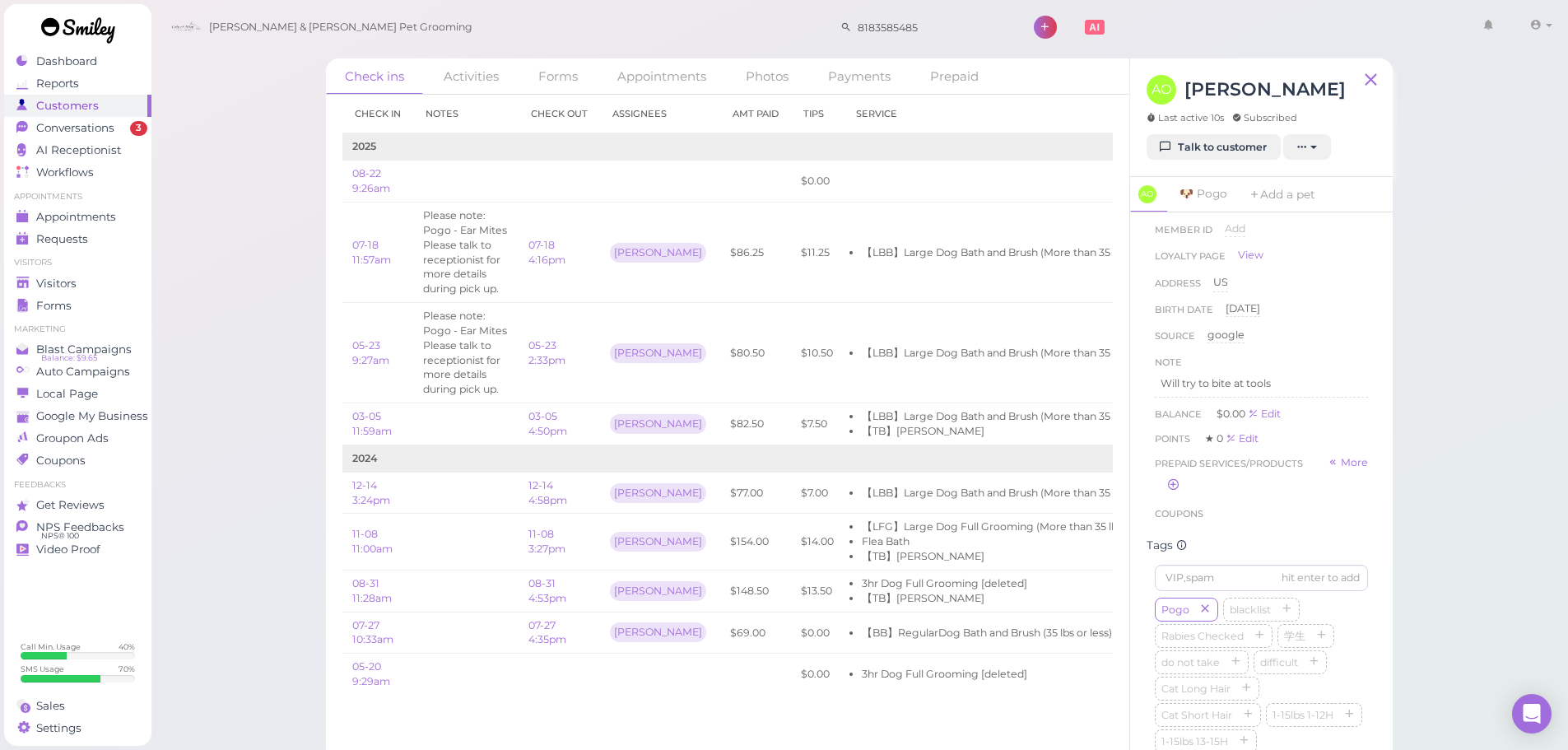
click at [1479, 406] on div "Check ins Activities Forms Appointments Photos Payments Prepaid Check in Notes …" at bounding box center [859, 380] width 1418 height 760
click at [1481, 408] on div "Check ins Activities Forms Appointments Photos Payments Prepaid Check in Notes …" at bounding box center [859, 380] width 1418 height 760
click at [1464, 429] on div "Check ins Activities Forms Appointments Photos Payments Prepaid Check in Notes …" at bounding box center [859, 380] width 1418 height 760
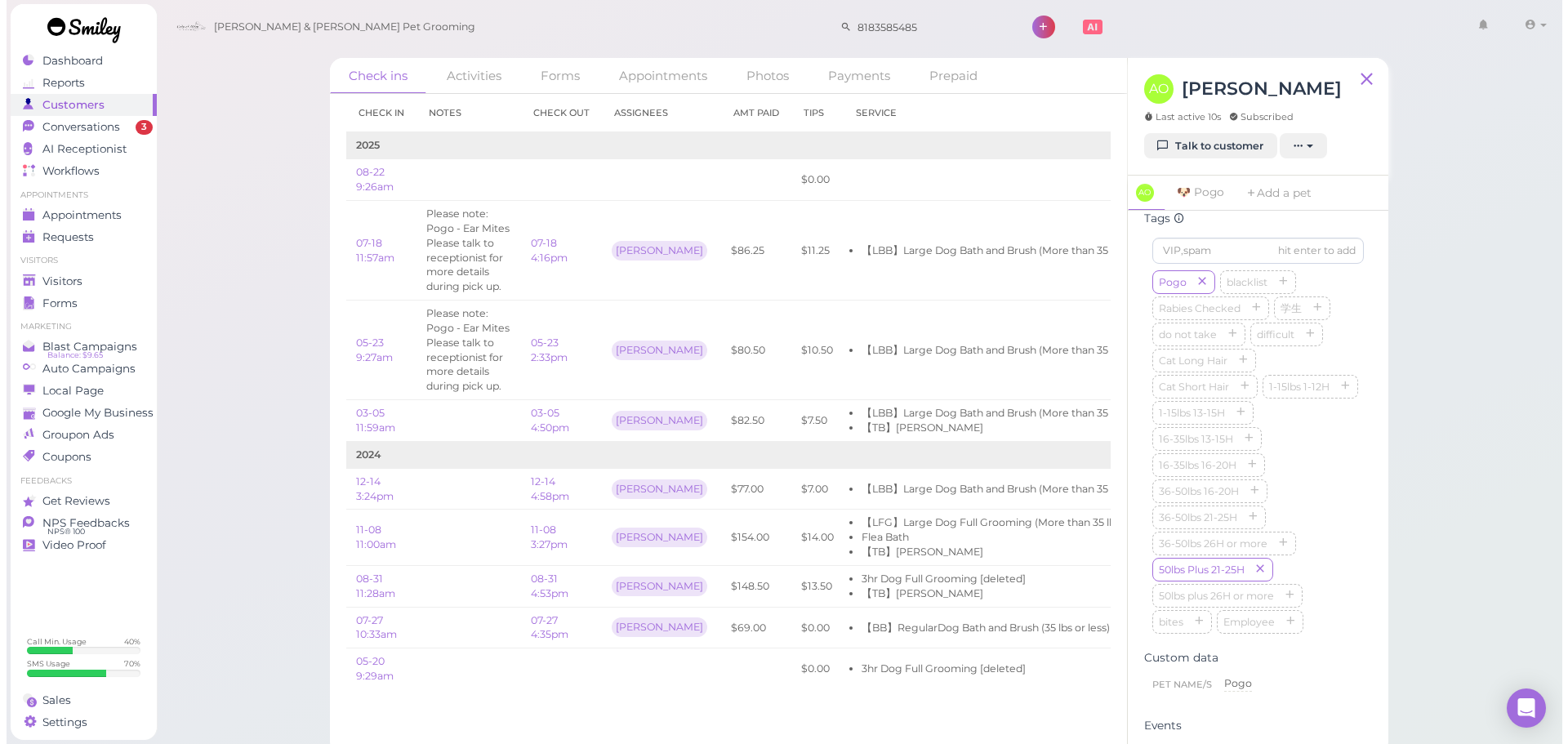
scroll to position [444, 0]
click at [1453, 514] on div "Check ins Activities Forms Appointments Photos Payments Prepaid Check in Notes …" at bounding box center [853, 377] width 1407 height 754
click at [1310, 503] on div "Pogo blacklist Rabies Checked 学生 do not take difficult Cat Long Hair Cat Short …" at bounding box center [1251, 452] width 211 height 366
click at [1470, 496] on div "Check ins Activities Forms Appointments Photos Payments Prepaid Check in Notes …" at bounding box center [853, 377] width 1407 height 754
click at [1335, 493] on div "Pogo blacklist Rabies Checked 学生 do not take difficult Cat Long Hair Cat Short …" at bounding box center [1251, 452] width 211 height 366
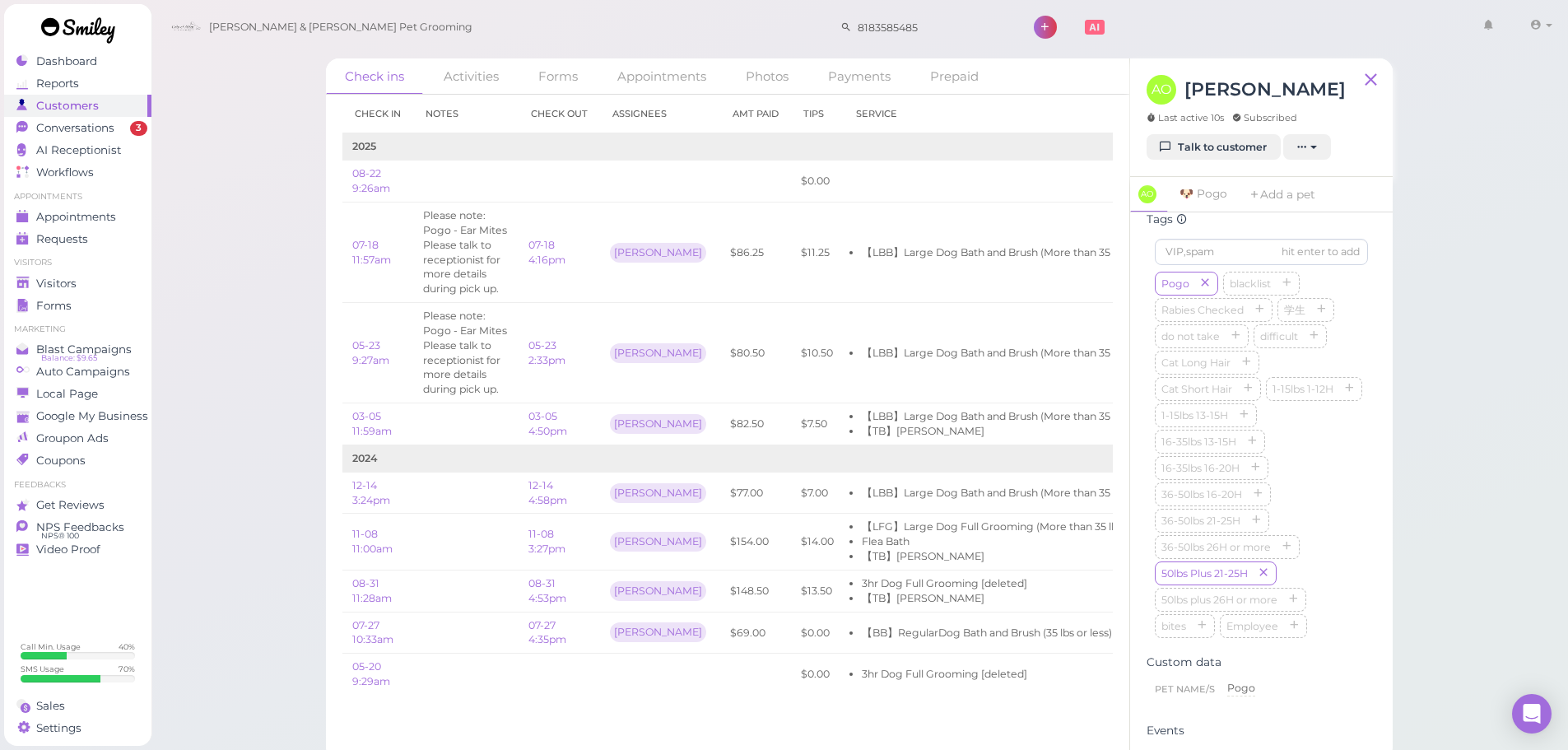
click at [230, 358] on div "Check ins Activities Forms Appointments Photos Payments Prepaid Check in Notes …" at bounding box center [859, 380] width 1418 height 760
click at [550, 34] on div "Cody & Miley Pet Grooming 8183585485 1 Account" at bounding box center [860, 28] width 1396 height 47
click at [103, 210] on span "Appointments" at bounding box center [77, 217] width 82 height 14
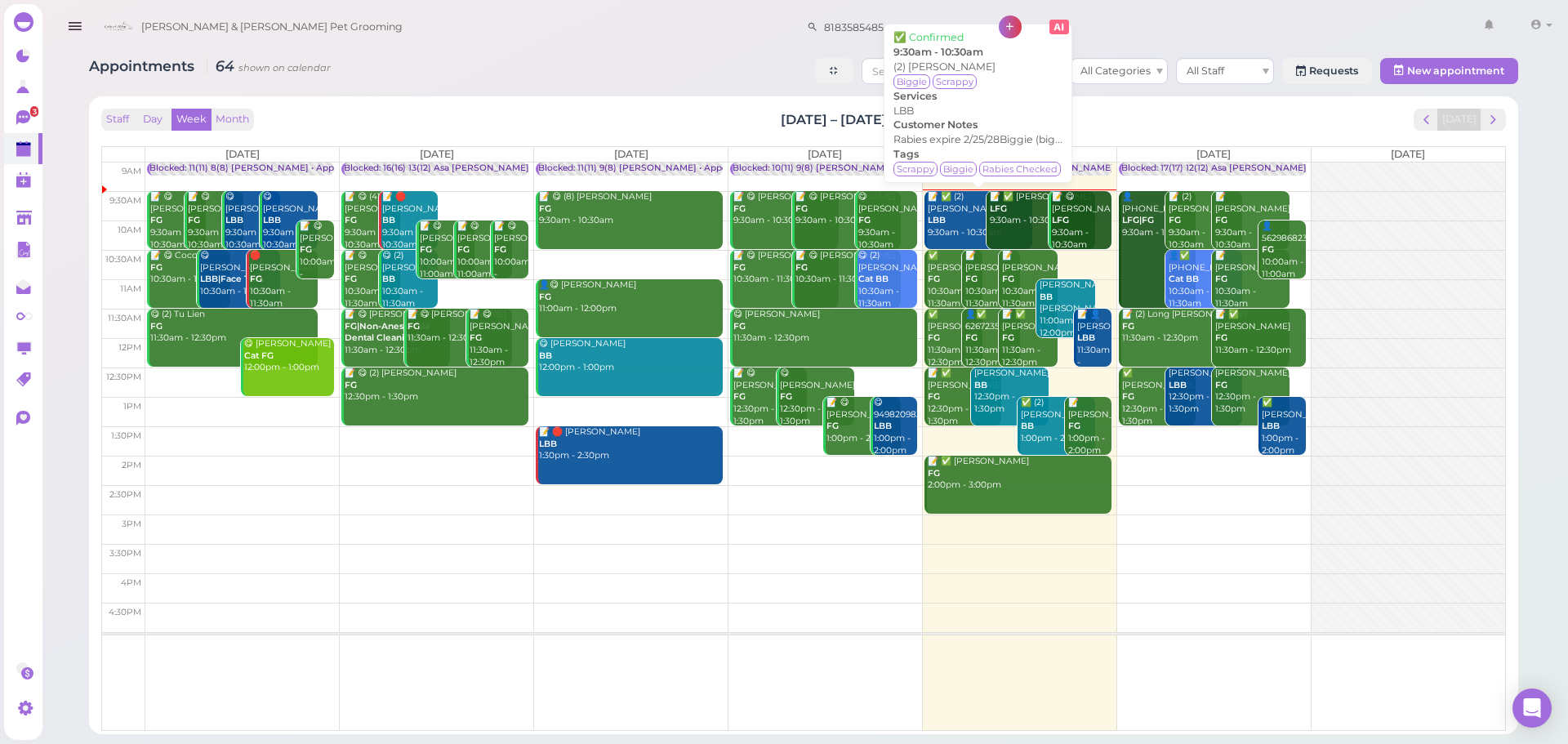
click at [948, 215] on div "📝 ✅ (2) Kieran Medina LBB 9:30am - 10:30am" at bounding box center [980, 215] width 106 height 48
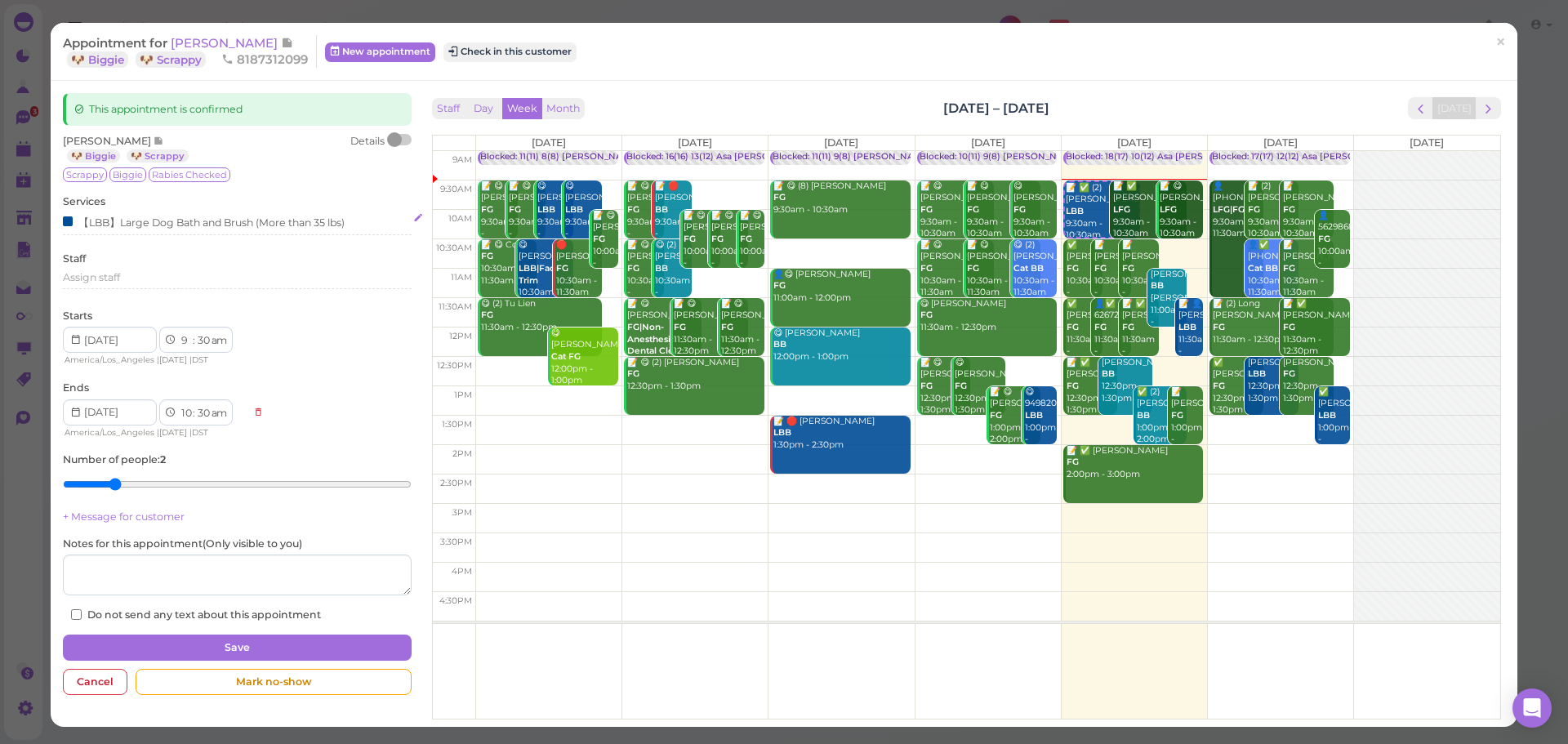
click at [145, 225] on div "【LBB】Large Dog Bath and Brush (More than 35 lbs)" at bounding box center [204, 221] width 281 height 17
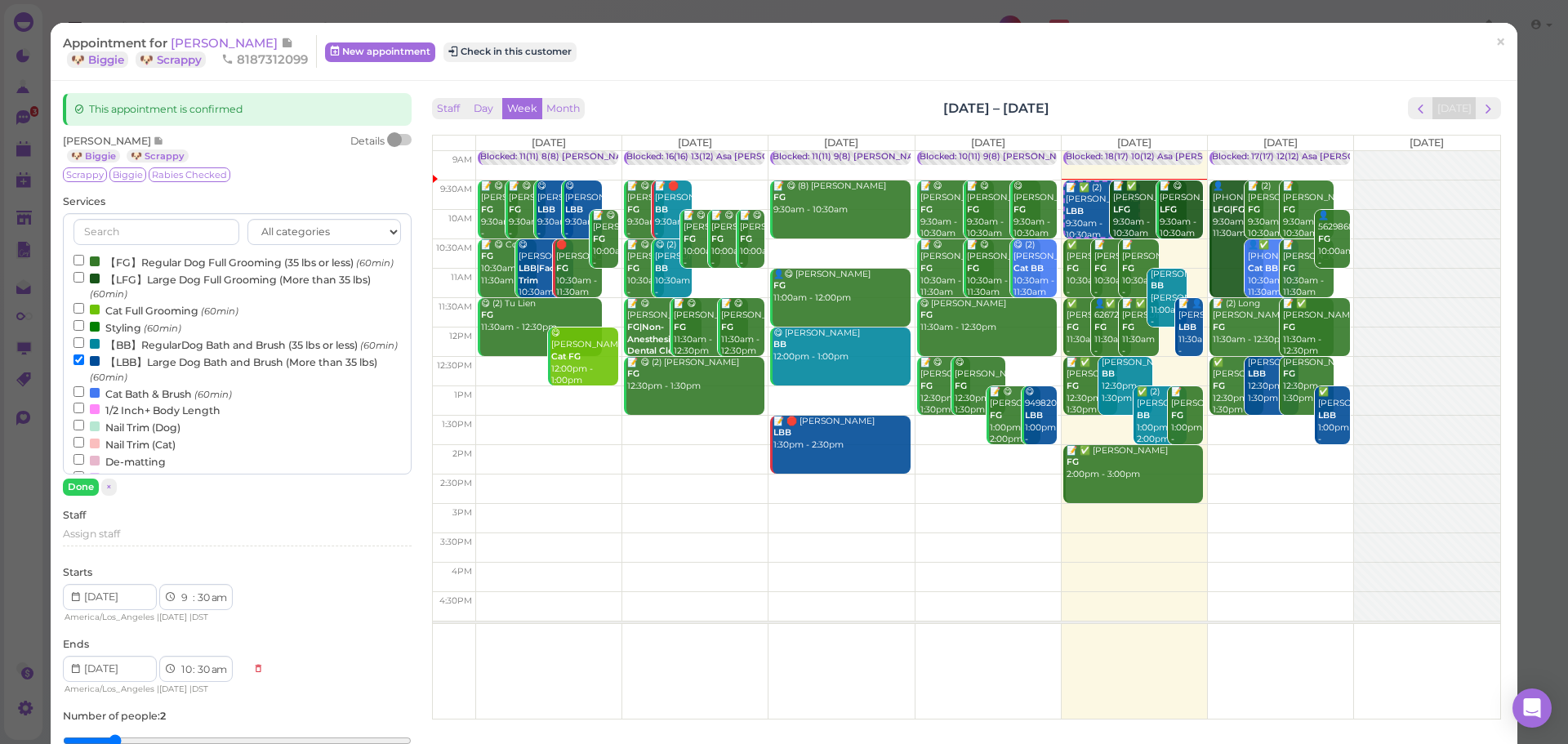
click at [134, 385] on label "【LBB】Large Dog Bath and Brush (More than 35 lbs) (60min)" at bounding box center [237, 369] width 327 height 32
click at [84, 365] on input "【LBB】Large Dog Bath and Brush (More than 35 lbs) (60min)" at bounding box center [79, 359] width 10 height 10
click at [137, 353] on label "【BB】RegularDog Bath and Brush (35 lbs or less) (60min)" at bounding box center [235, 344] width 324 height 17
click at [84, 348] on input "【BB】RegularDog Bath and Brush (35 lbs or less) (60min)" at bounding box center [79, 342] width 10 height 10
click at [87, 481] on button "Done" at bounding box center [81, 487] width 36 height 17
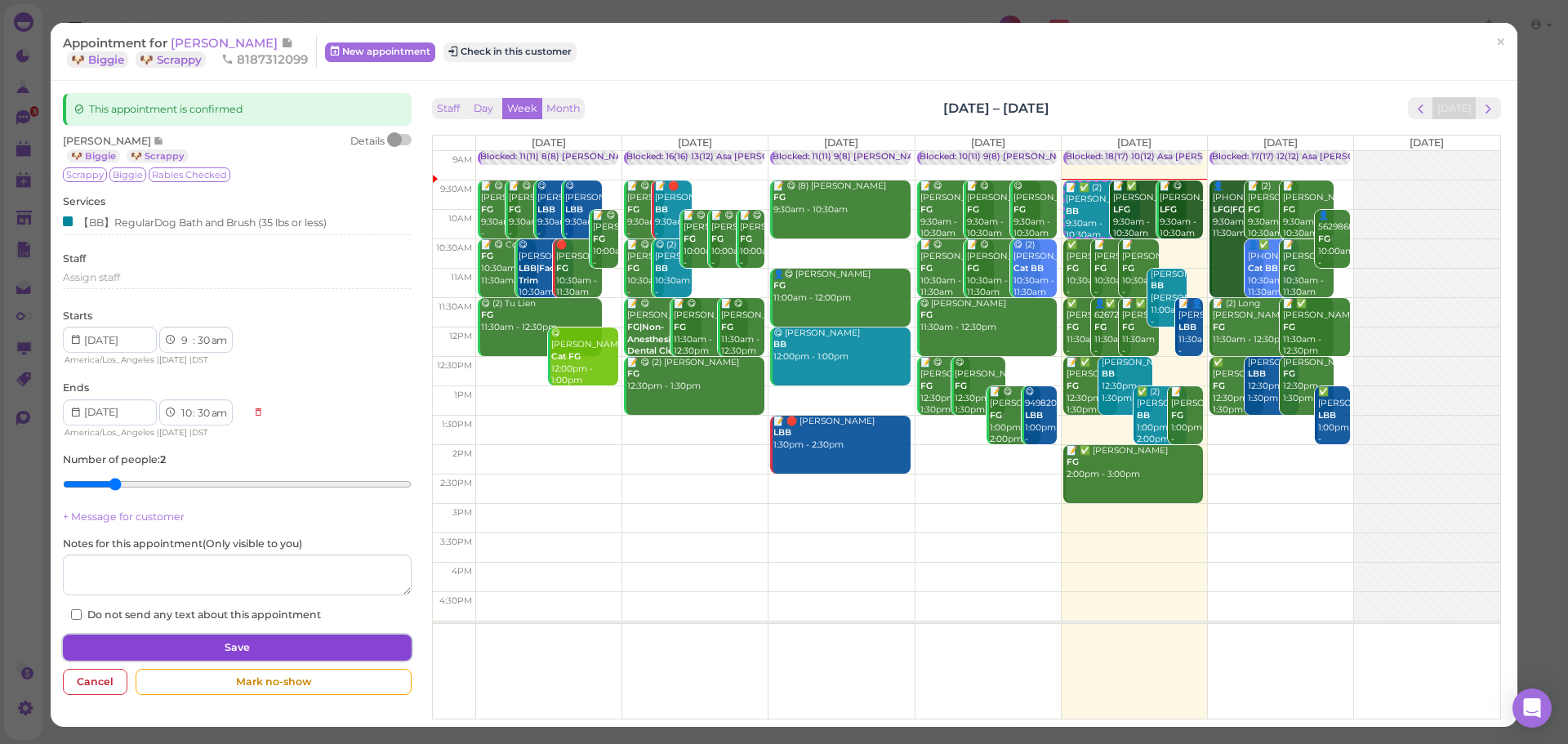
click at [219, 653] on button "Save" at bounding box center [237, 647] width 348 height 27
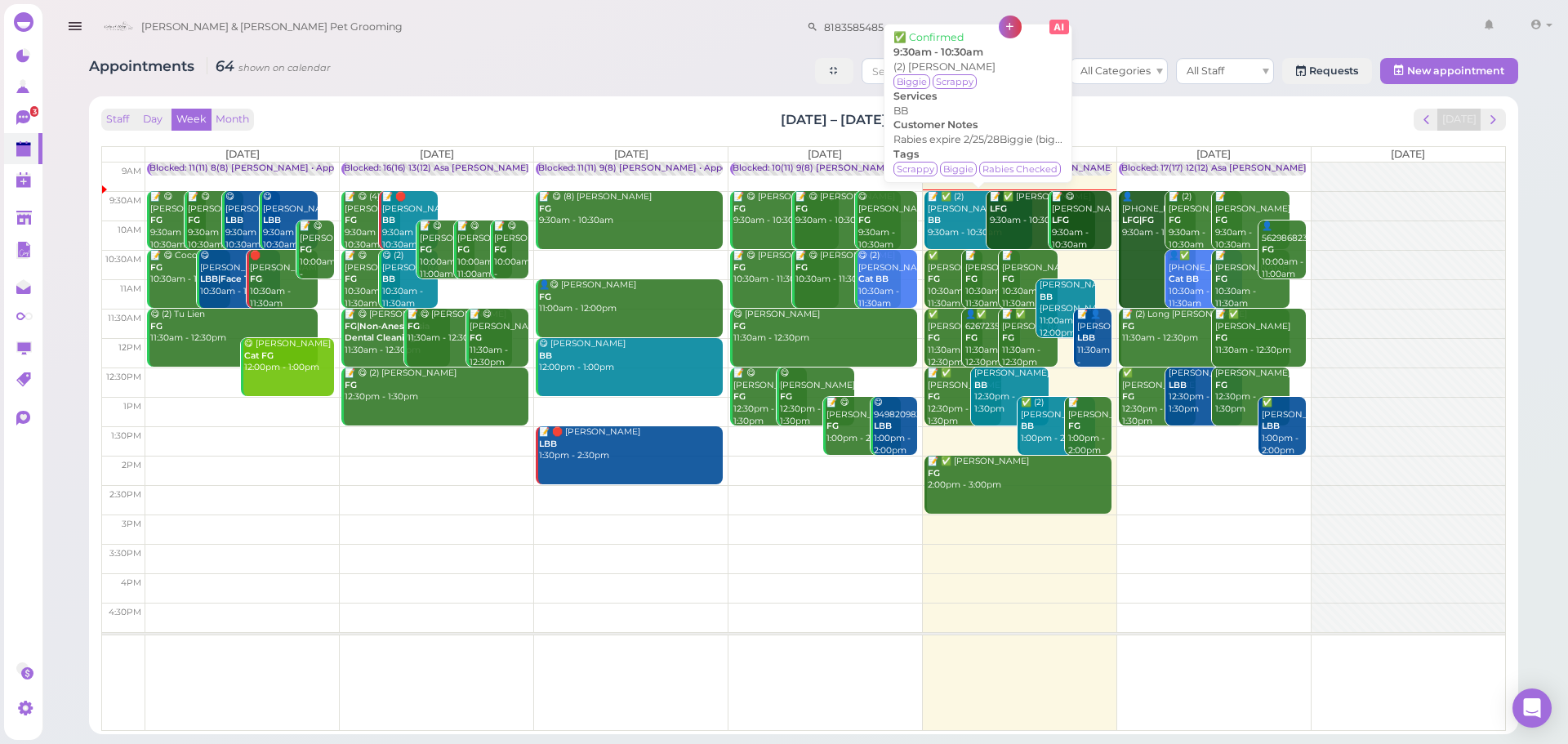
click at [969, 217] on div "📝 ✅ (2) Kieran Medina BB 9:30am - 10:30am" at bounding box center [980, 215] width 106 height 48
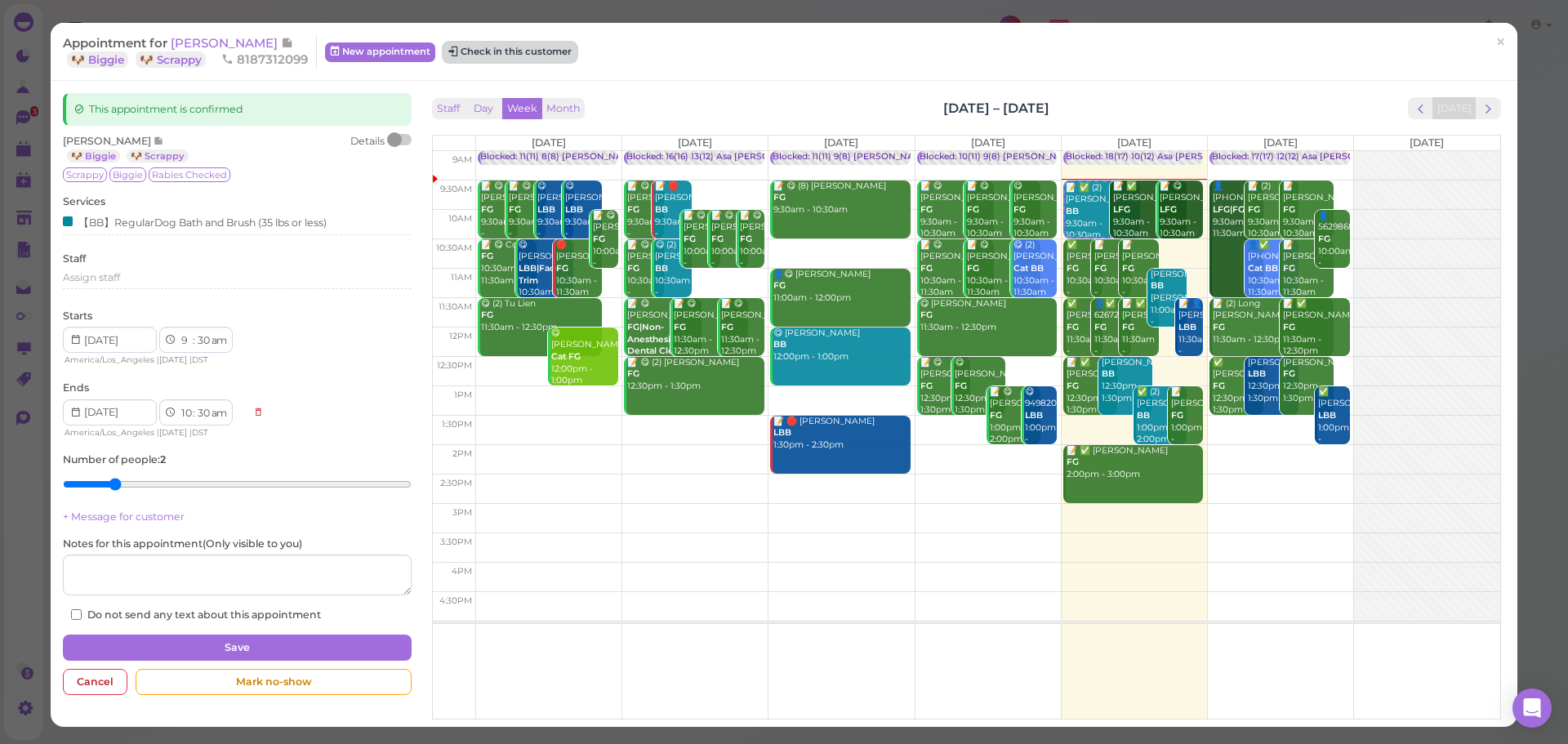
click at [540, 57] on button "Check in this customer" at bounding box center [511, 52] width 133 height 20
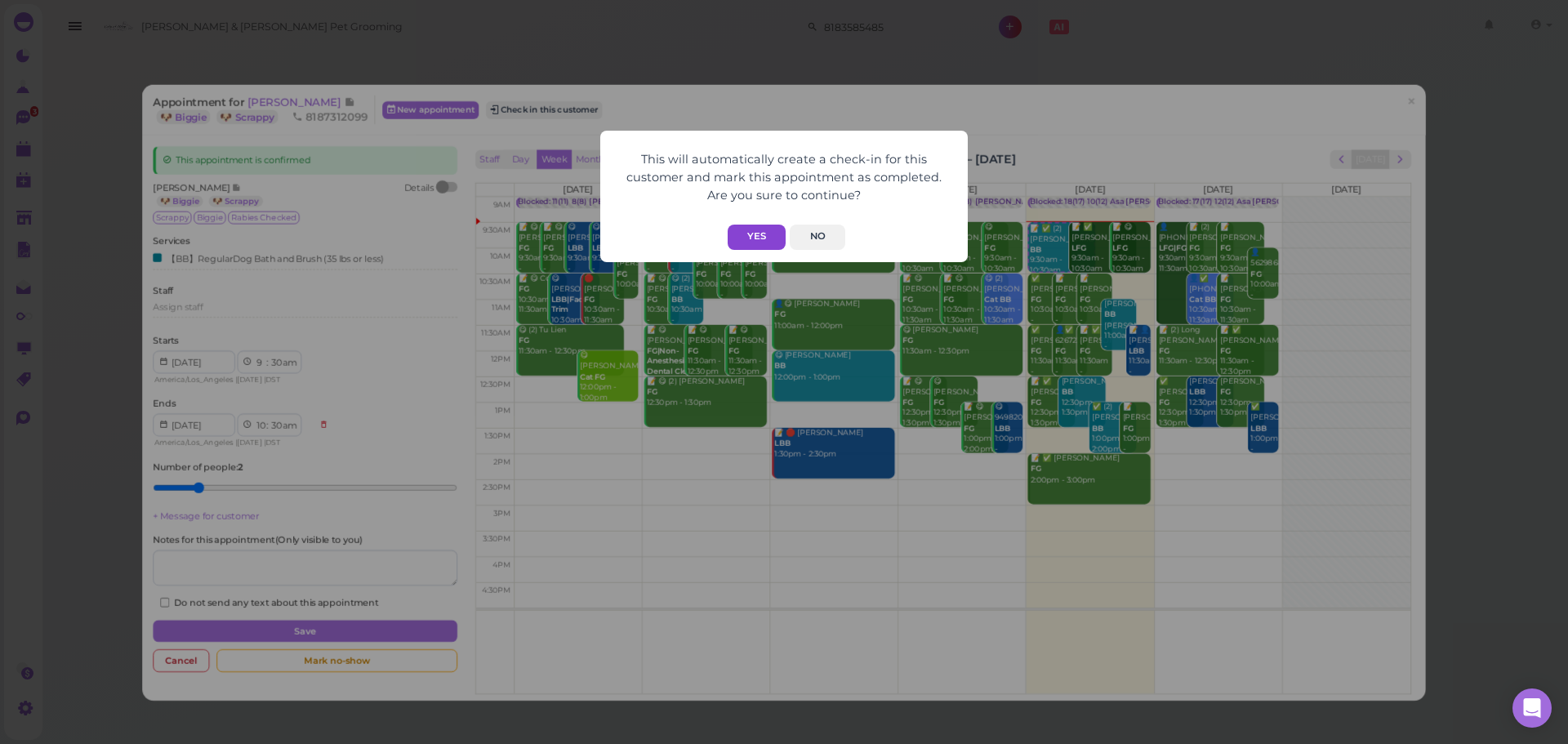
click at [734, 227] on button "Yes" at bounding box center [757, 238] width 58 height 26
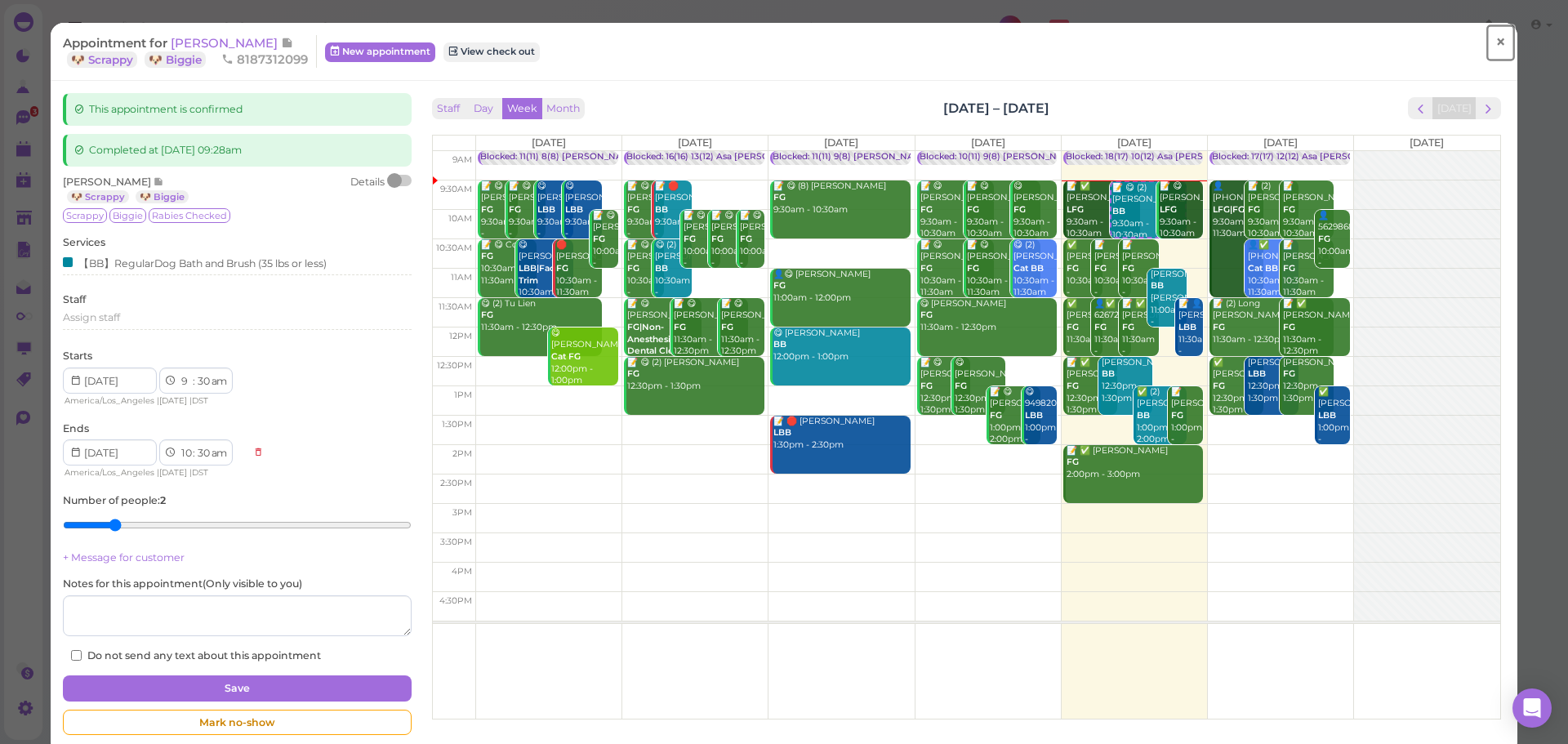
click at [1494, 46] on link "×" at bounding box center [1500, 43] width 30 height 38
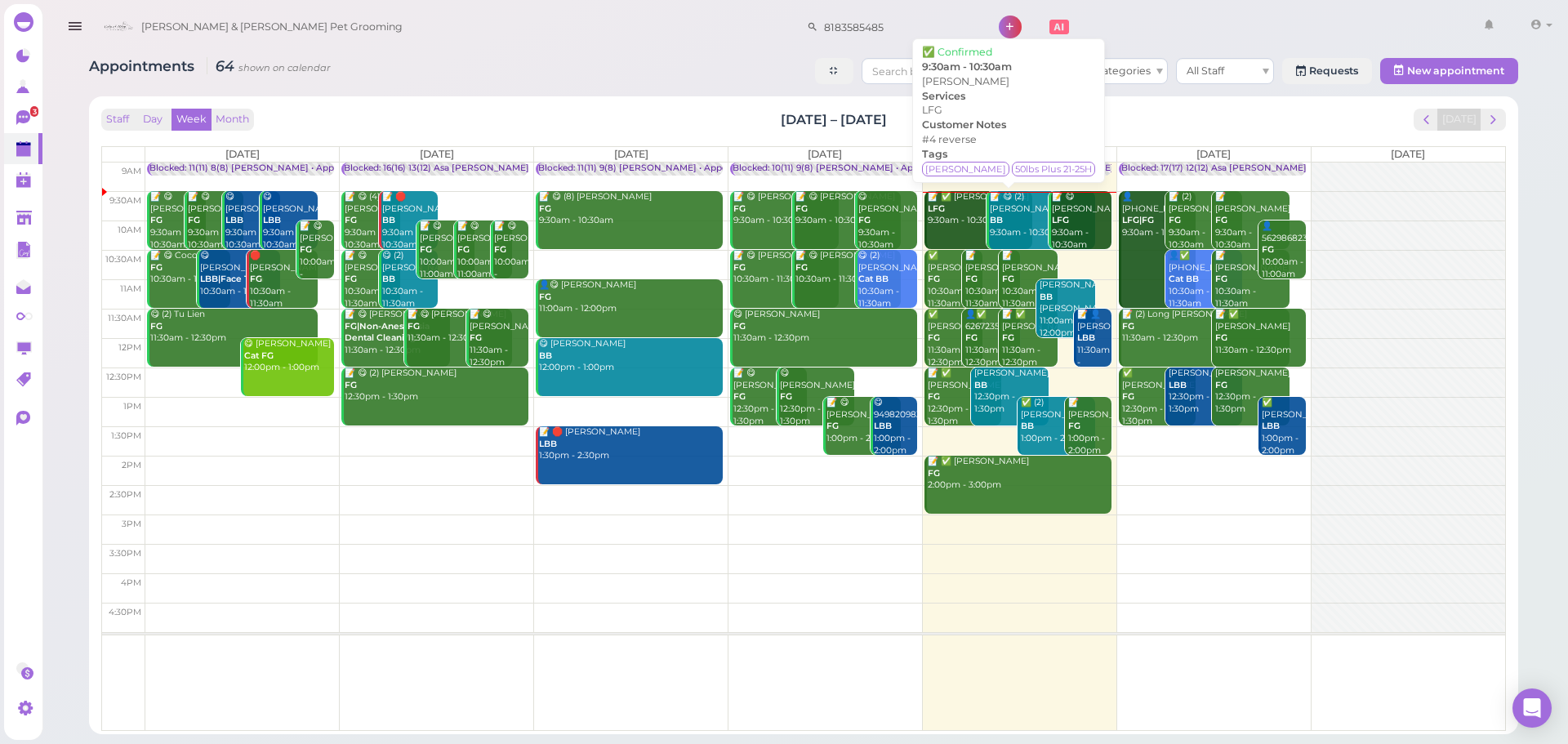
click at [957, 206] on div "📝 ✅ Denise Martinez LFG 9:30am - 10:30am" at bounding box center [980, 209] width 106 height 36
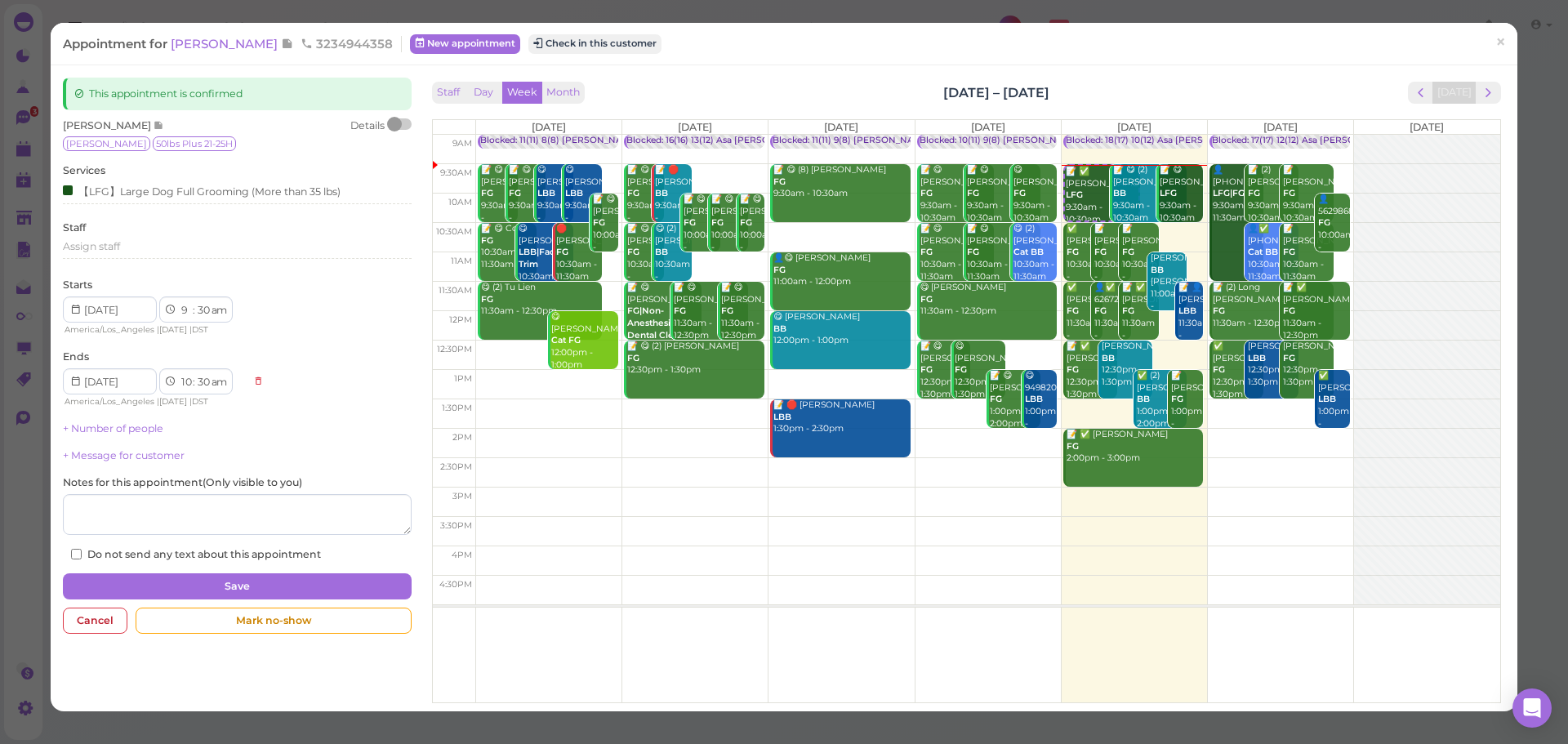
click at [701, 72] on div "This appointment is confirmed Denise Martinez Details Otis 50lbs Plus 21-25H Se…" at bounding box center [784, 387] width 1467 height 646
click at [808, 67] on div "This appointment is confirmed Denise Martinez Details Otis 50lbs Plus 21-25H Se…" at bounding box center [784, 387] width 1467 height 646
drag, startPoint x: 1087, startPoint y: 72, endPoint x: 897, endPoint y: 77, distance: 190.1
click at [897, 77] on div "This appointment is confirmed Denise Martinez Details Otis 50lbs Plus 21-25H Se…" at bounding box center [784, 387] width 1467 height 646
click at [897, 78] on div "Staff Day Week Month Aug 18 – 24, 2025 Today Mon 8/18 Tue 8/19 Wed 8/20 Thu 8/2…" at bounding box center [967, 388] width 1078 height 622
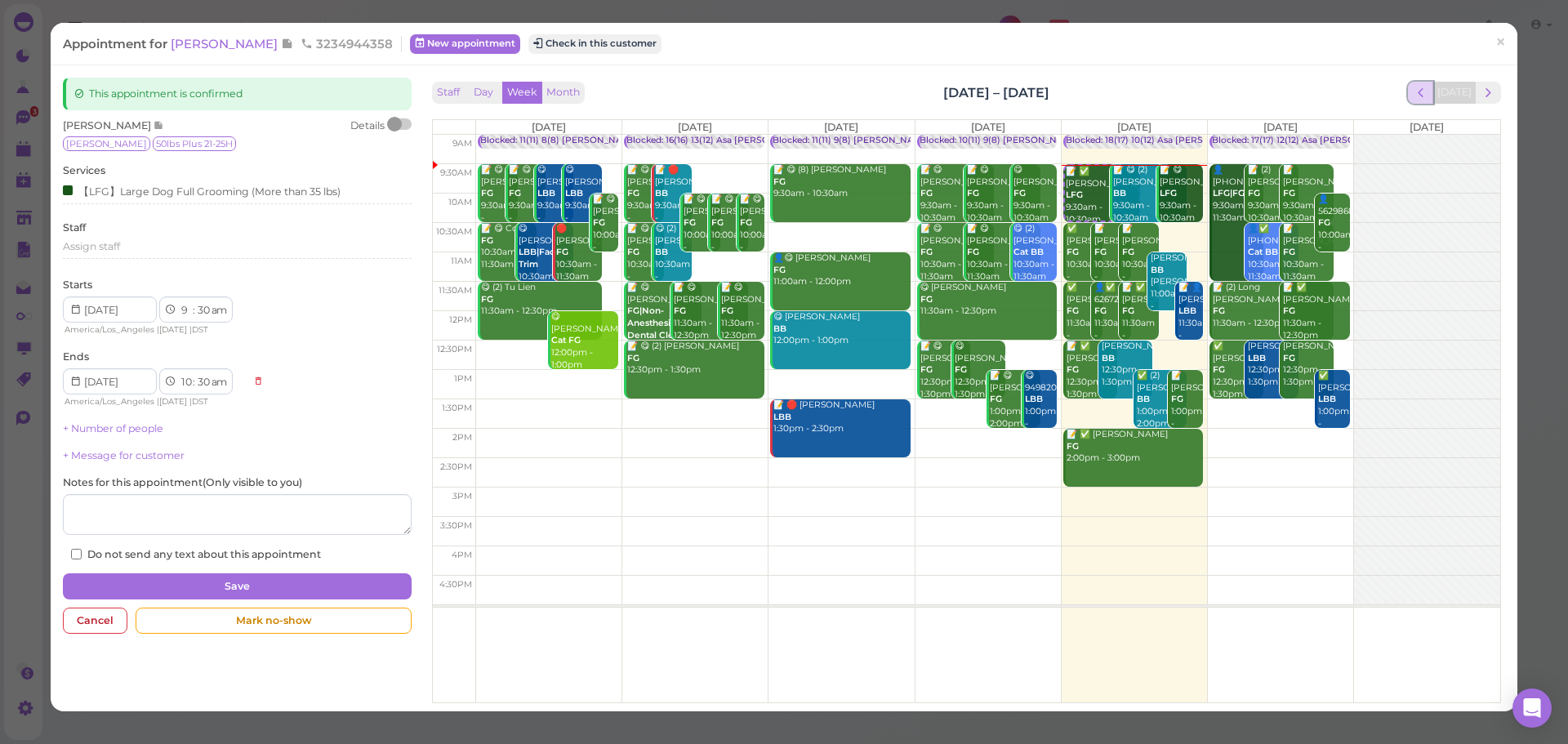
click at [1413, 94] on span "prev" at bounding box center [1421, 92] width 15 height 15
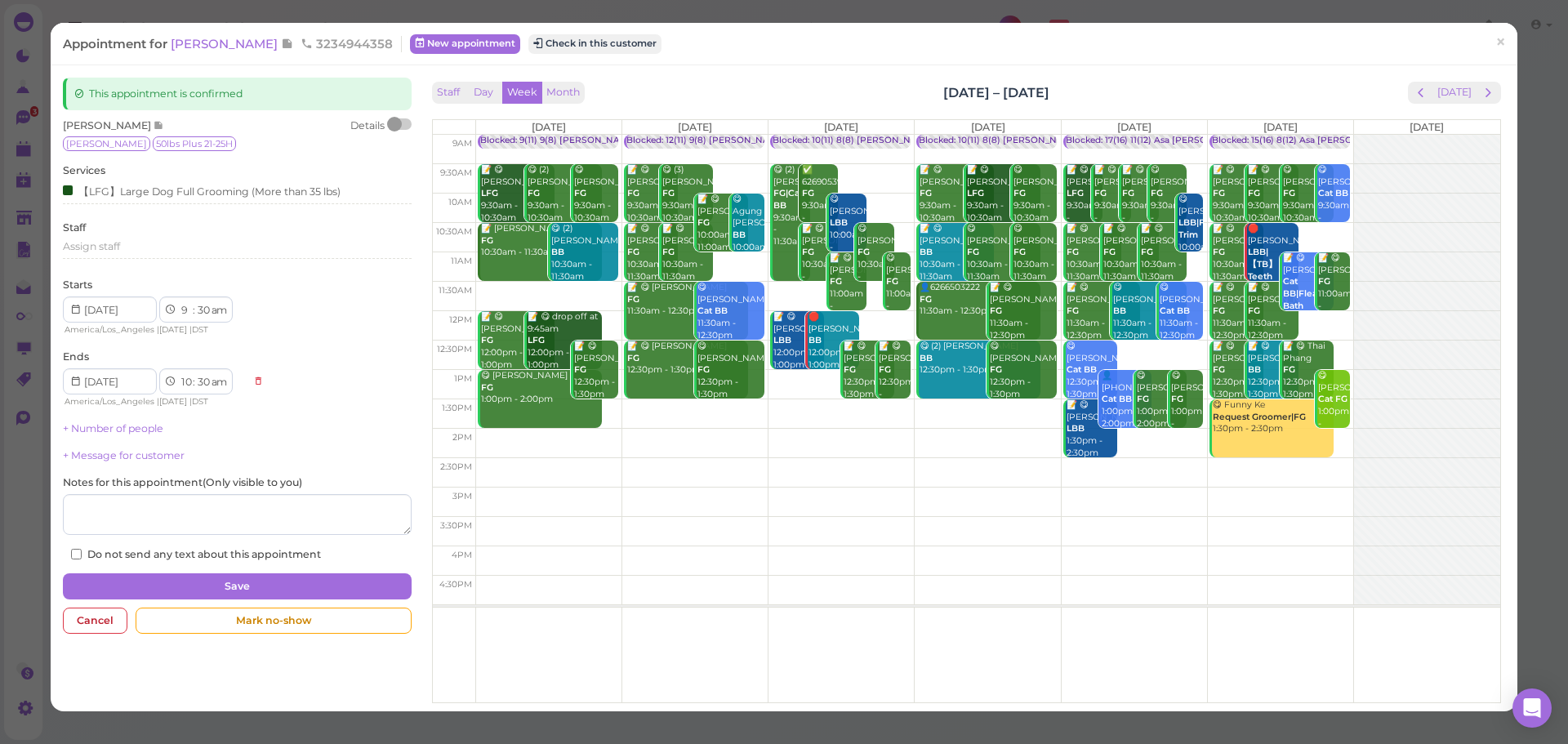
click at [1470, 42] on div "Appointment for Denise Martinez 3234944358 New appointment Check in this custom…" at bounding box center [776, 43] width 1425 height 16
click at [1486, 43] on link "×" at bounding box center [1500, 43] width 30 height 38
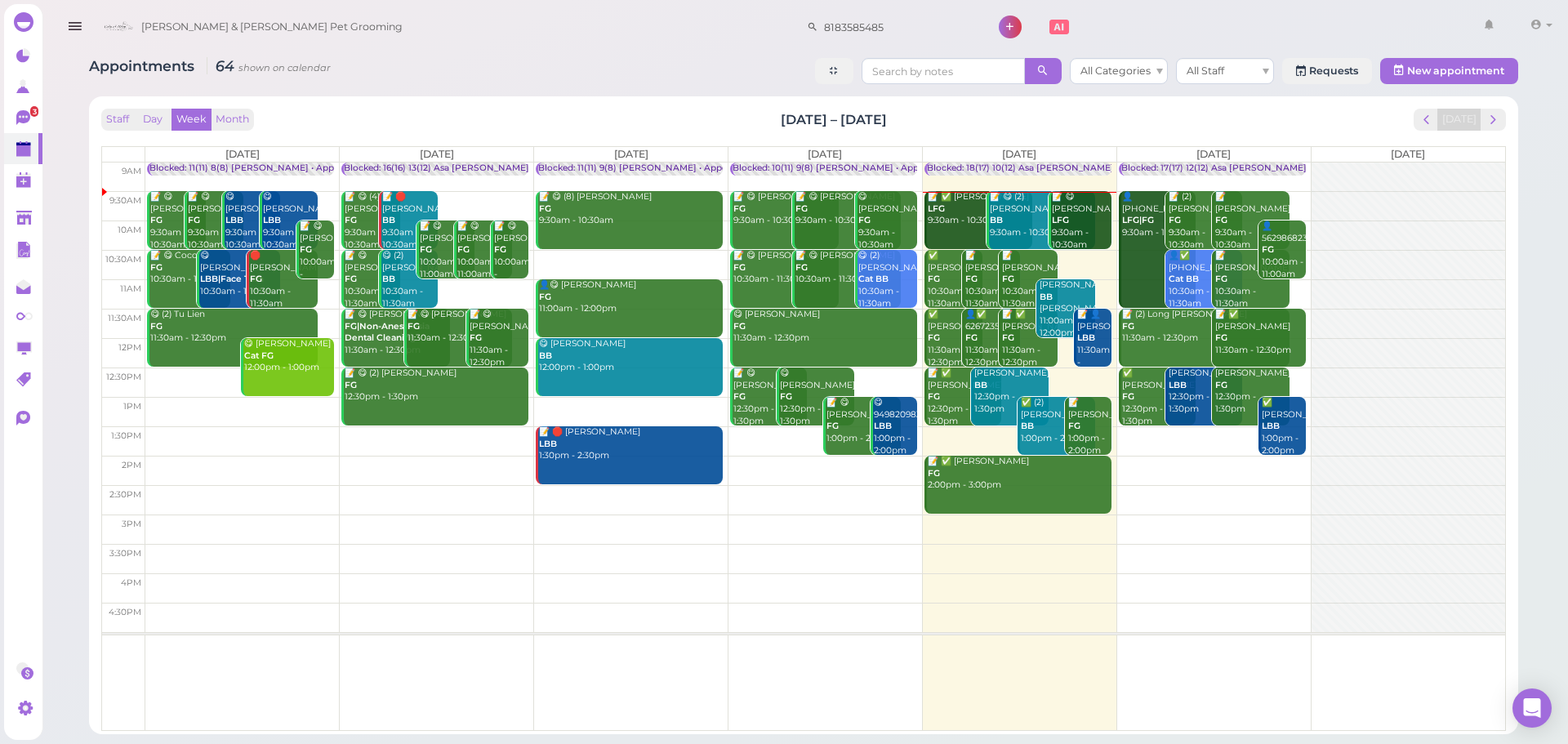
click at [914, 119] on div "Staff Day Week Month Aug 18 – 24, 2025 Today" at bounding box center [803, 120] width 1405 height 22
drag, startPoint x: 917, startPoint y: 118, endPoint x: 785, endPoint y: 115, distance: 132.0
click at [785, 115] on div "Staff Day Week Month Aug 18 – 24, 2025 Today" at bounding box center [803, 120] width 1405 height 22
click at [776, 111] on div "Staff Day Week Month Aug 18 – 24, 2025 Today" at bounding box center [803, 120] width 1405 height 22
drag, startPoint x: 853, startPoint y: 28, endPoint x: 589, endPoint y: 47, distance: 264.7
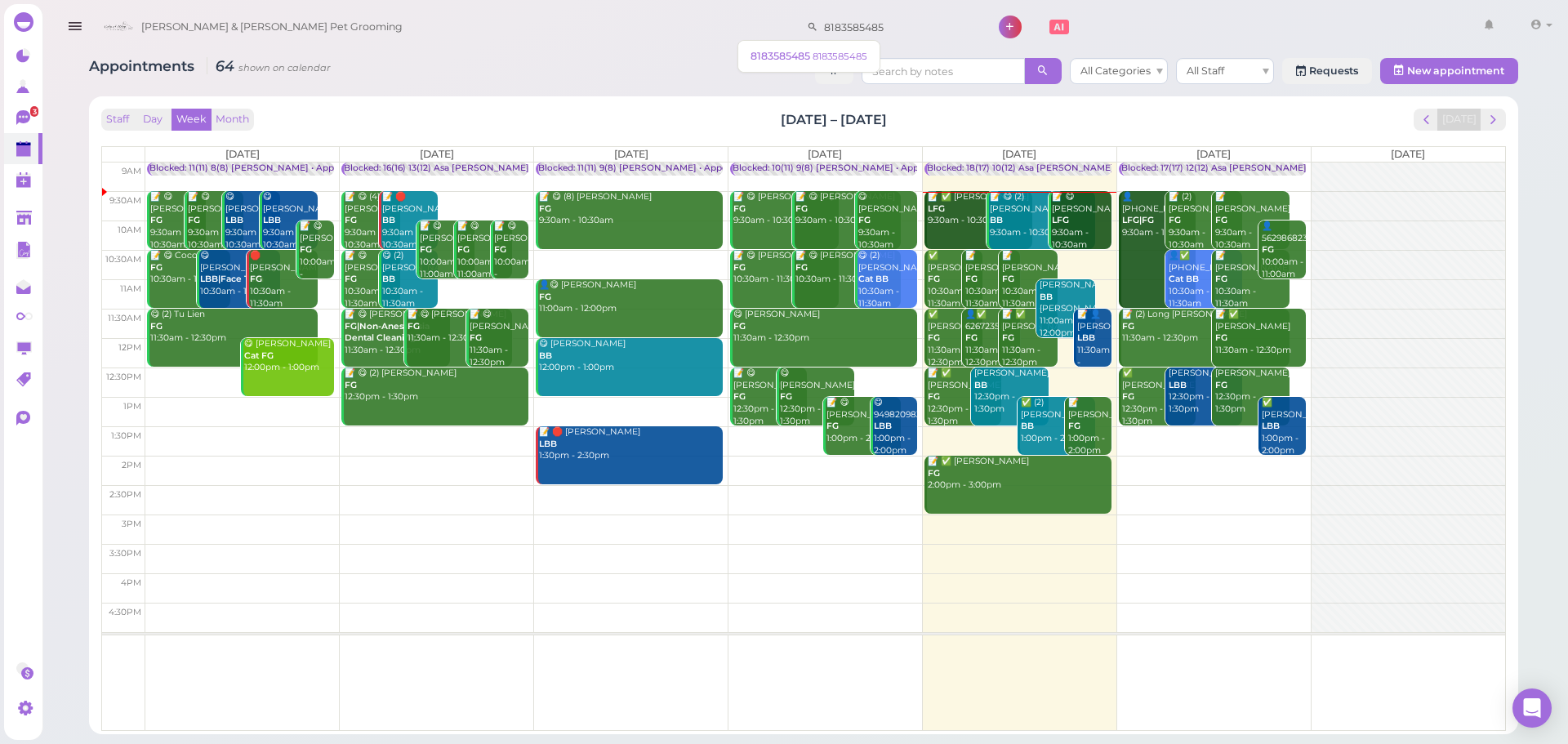
click at [589, 47] on div "Cody & Miley Pet Grooming 8183585485 1 Account Logout" at bounding box center [827, 27] width 1463 height 46
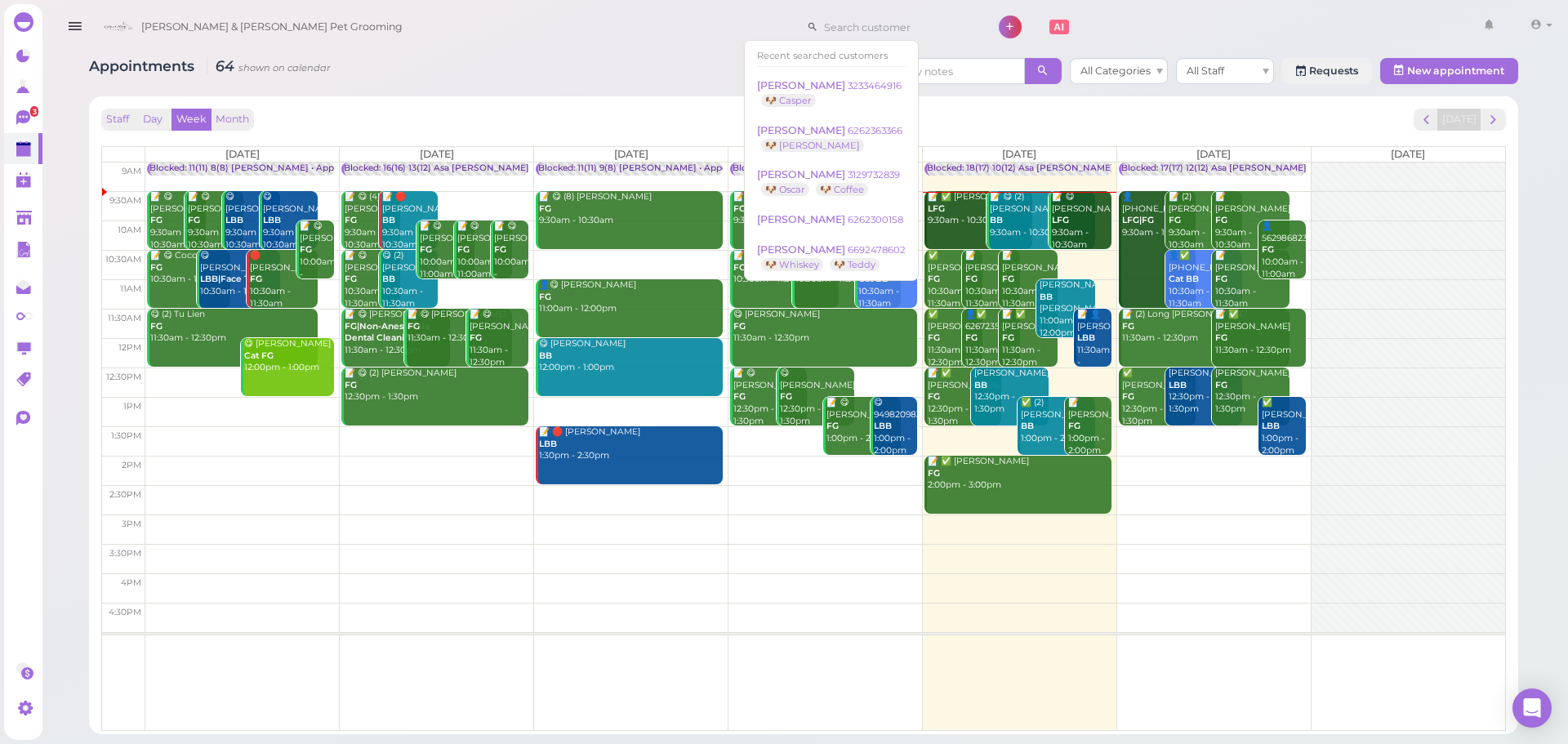
click at [589, 47] on div "Cody & Miley Pet Grooming 1 Account" at bounding box center [827, 27] width 1463 height 46
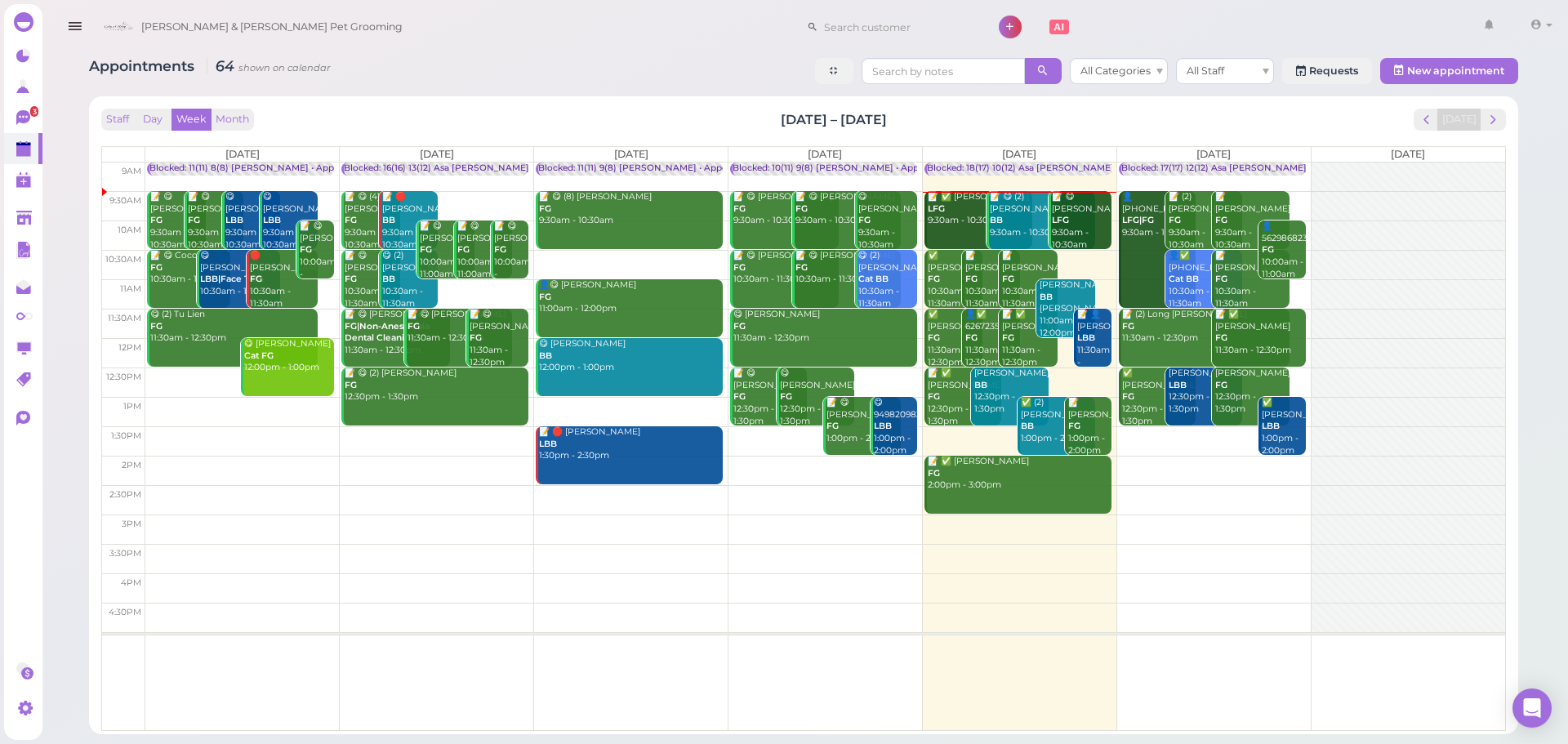
drag, startPoint x: 940, startPoint y: 127, endPoint x: 757, endPoint y: 129, distance: 183.0
click at [757, 129] on div "Staff Day Week Month Aug 18 – 24, 2025 Today" at bounding box center [803, 120] width 1405 height 22
click at [755, 131] on div "Staff Day Week Month Aug 18 – 24, 2025 Today Mon 8/18 Tue 8/19 Wed 8/20 Thu 8/2…" at bounding box center [803, 420] width 1405 height 623
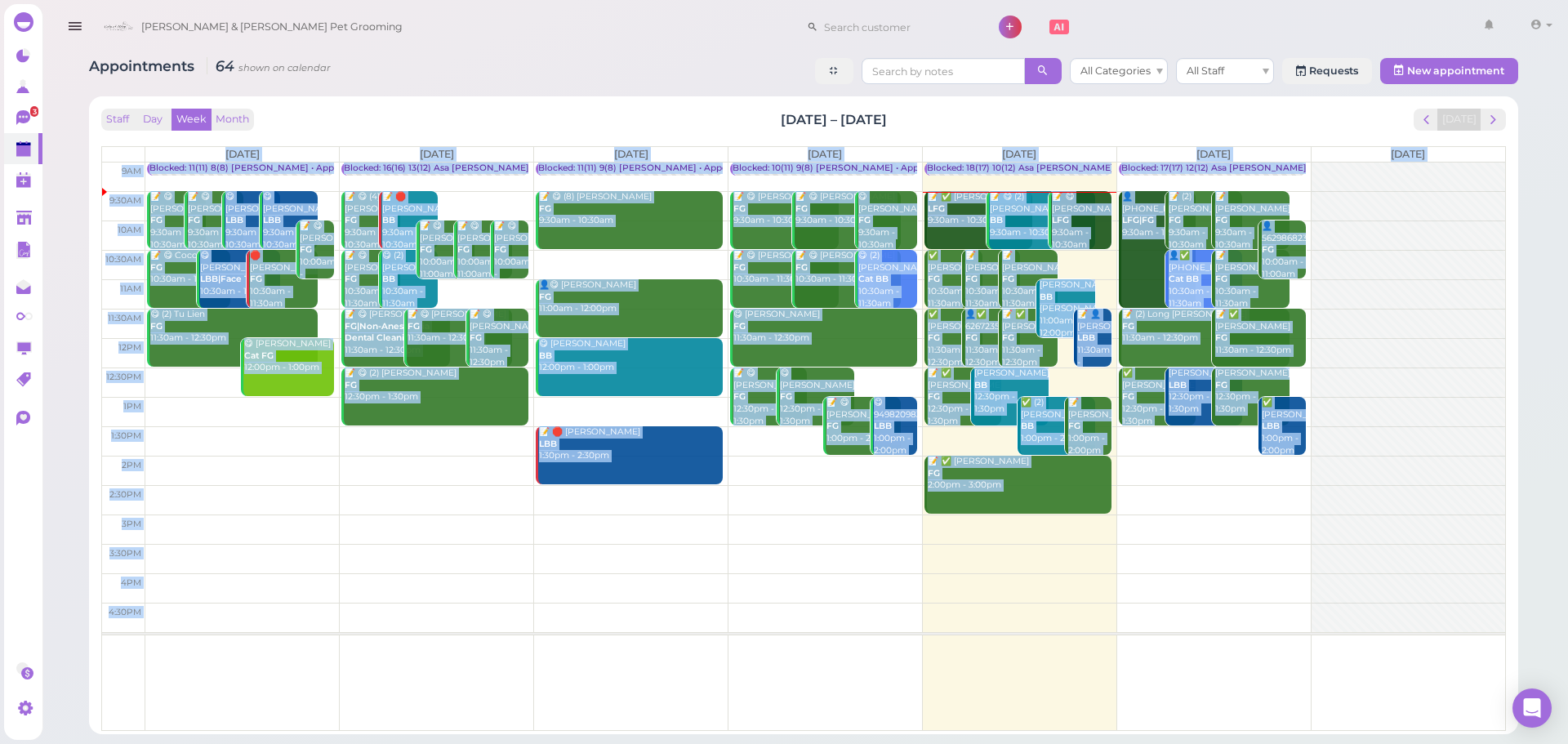
drag, startPoint x: 755, startPoint y: 131, endPoint x: 1033, endPoint y: 133, distance: 278.0
click at [1033, 133] on div "Staff Day Week Month Aug 18 – 24, 2025 Today Mon 8/18 Tue 8/19 Wed 8/20 Thu 8/2…" at bounding box center [803, 420] width 1405 height 623
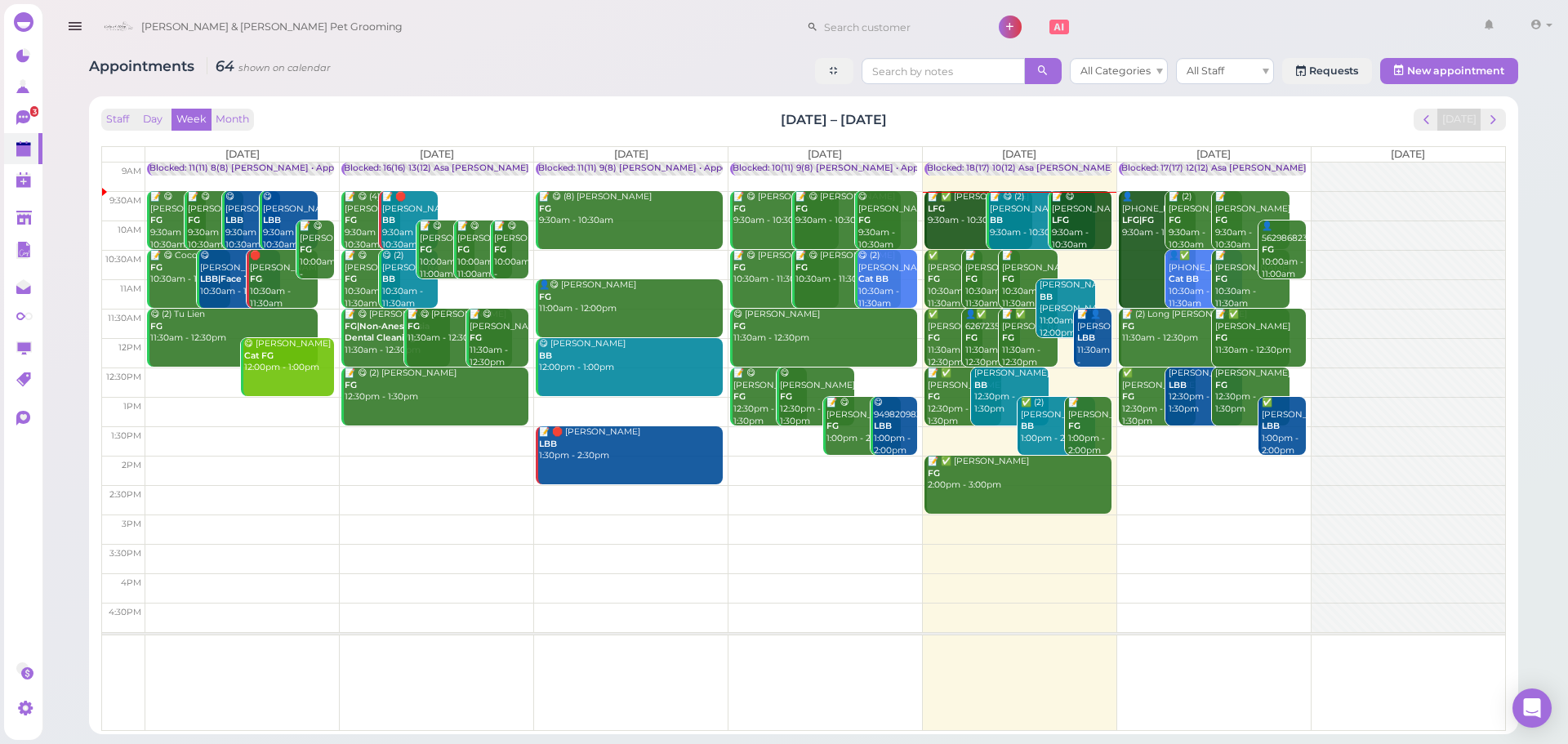
click at [969, 116] on div "Staff Day Week Month Aug 18 – 24, 2025 Today" at bounding box center [803, 120] width 1405 height 22
click at [983, 125] on div "Staff Day Week Month Aug 18 – 24, 2025 Today" at bounding box center [803, 120] width 1405 height 22
drag, startPoint x: 950, startPoint y: 125, endPoint x: 791, endPoint y: 117, distance: 159.2
click at [792, 117] on div "Staff Day Week Month Aug 18 – 24, 2025 Today" at bounding box center [803, 120] width 1405 height 22
click at [770, 122] on div "Staff Day Week Month Aug 18 – 24, 2025 Today" at bounding box center [803, 120] width 1405 height 22
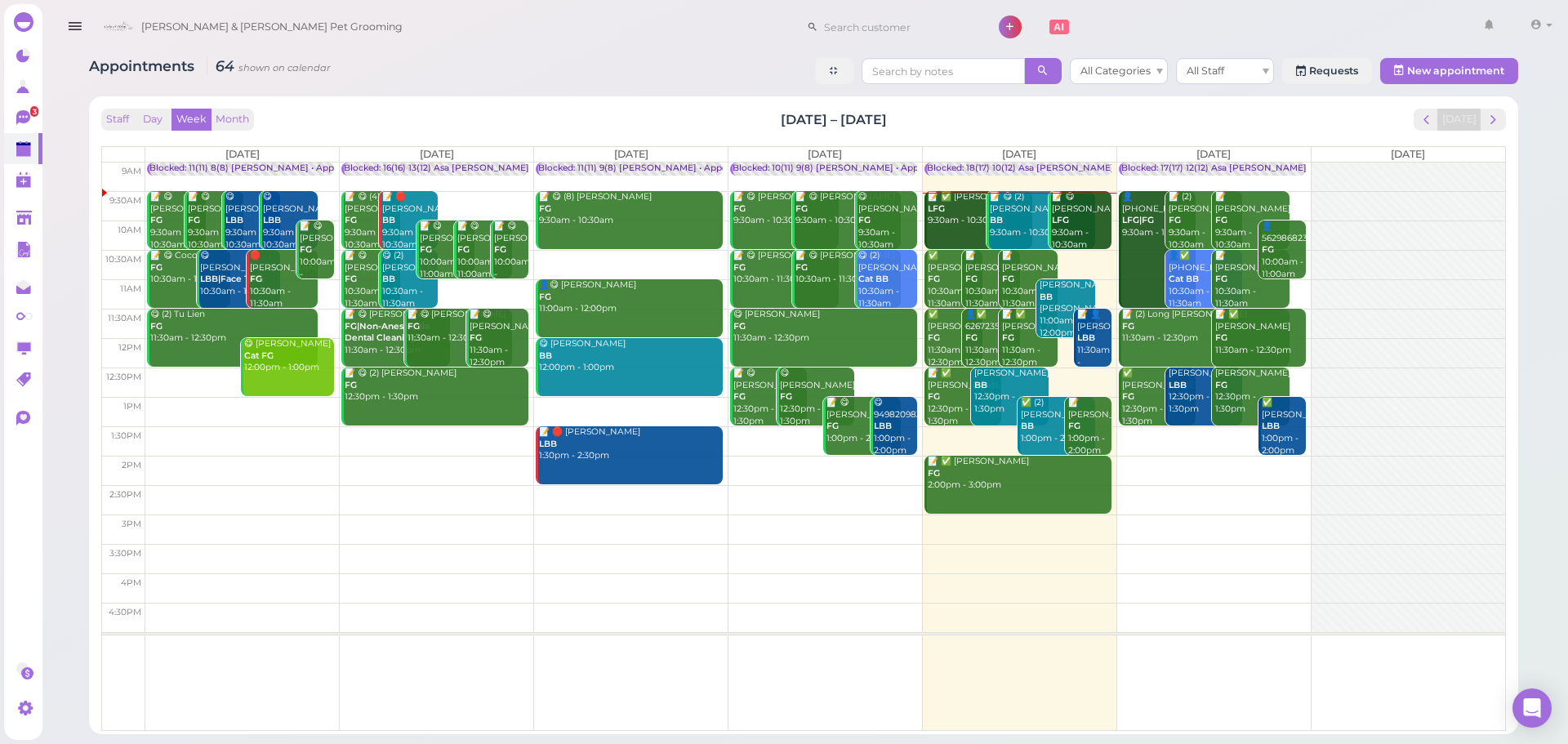
click at [1027, 99] on div "Staff Day Week Month Aug 18 – 24, 2025 Today Mon 8/18 Tue 8/19 Wed 8/20 Thu 8/2…" at bounding box center [803, 416] width 1429 height 638
click at [987, 121] on div "Staff Day Week Month Aug 18 – 24, 2025 Today" at bounding box center [803, 120] width 1405 height 22
click at [954, 229] on link "📝 ✅ Denise Martinez LFG 9:30am - 10:30am" at bounding box center [979, 220] width 109 height 58
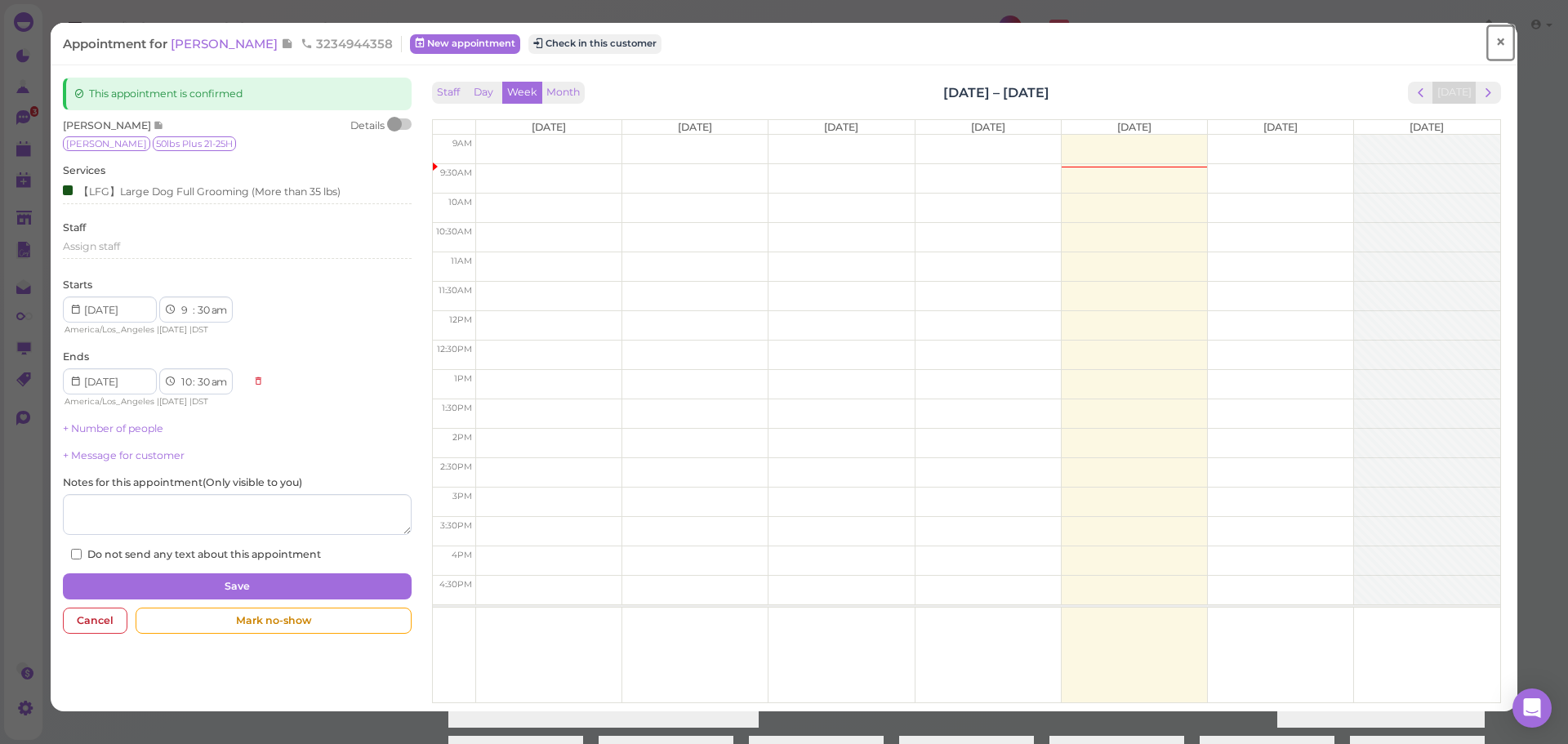
drag, startPoint x: 1494, startPoint y: 50, endPoint x: 1477, endPoint y: 50, distance: 17.0
click at [1494, 50] on link "×" at bounding box center [1500, 43] width 30 height 38
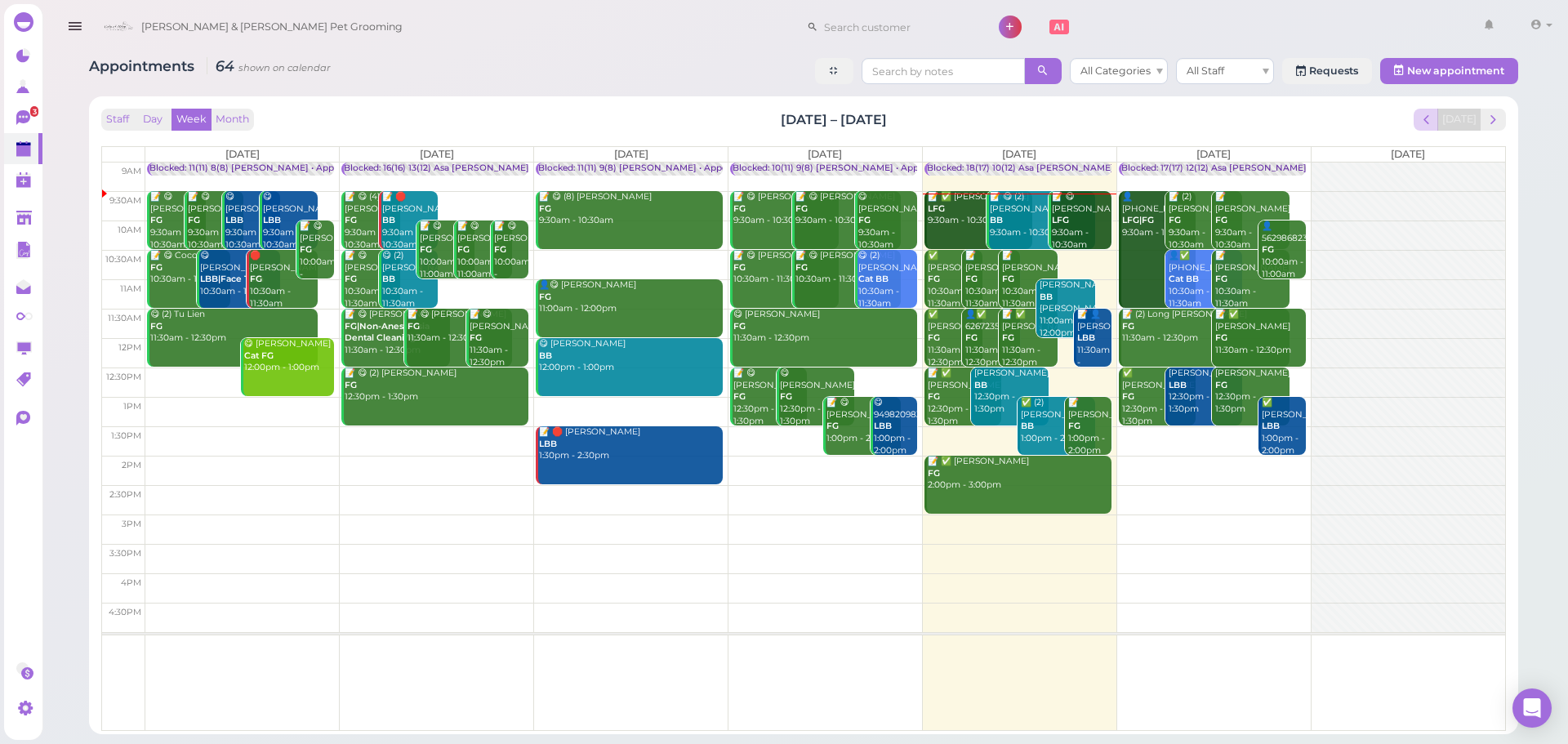
drag, startPoint x: 1071, startPoint y: 119, endPoint x: 1430, endPoint y: 112, distance: 359.1
click at [1071, 119] on div "Staff Day Week Month Aug 18 – 24, 2025 Today" at bounding box center [803, 120] width 1405 height 22
click at [1490, 118] on span "next" at bounding box center [1494, 120] width 15 height 15
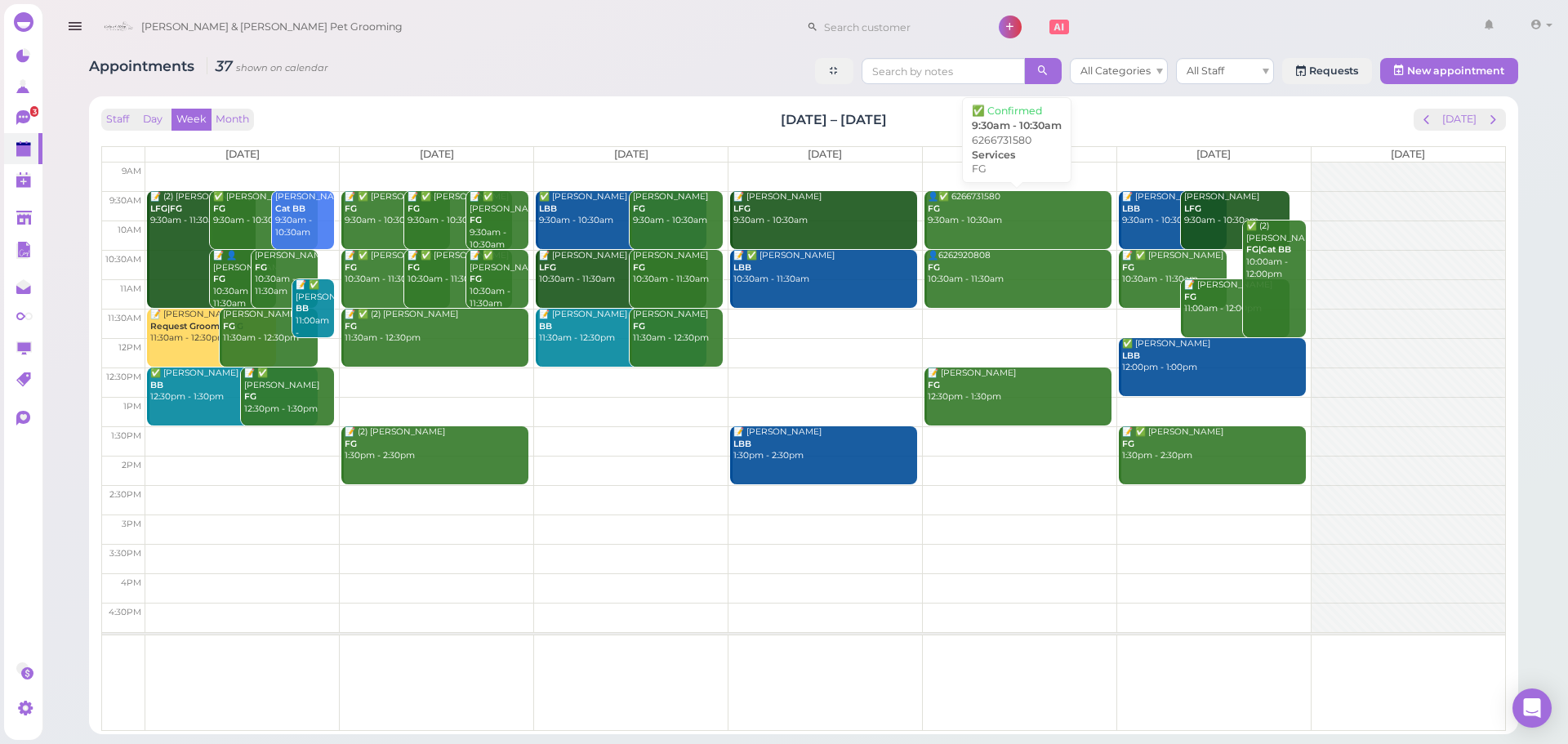
click at [1024, 233] on link "👤✅ 6266731580 FG 9:30am - 10:30am" at bounding box center [1018, 220] width 187 height 58
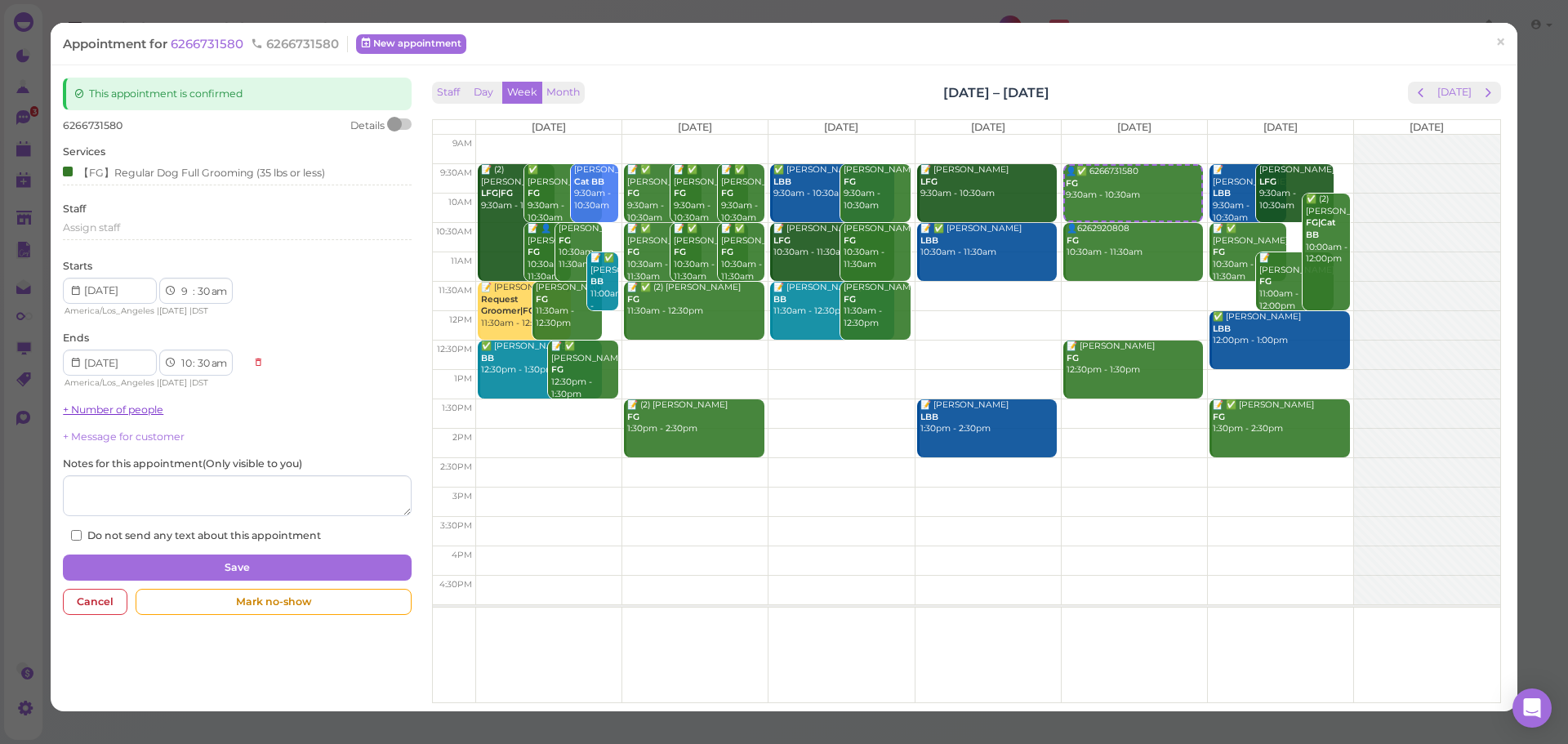
click at [92, 410] on link "+ Number of people" at bounding box center [113, 410] width 100 height 12
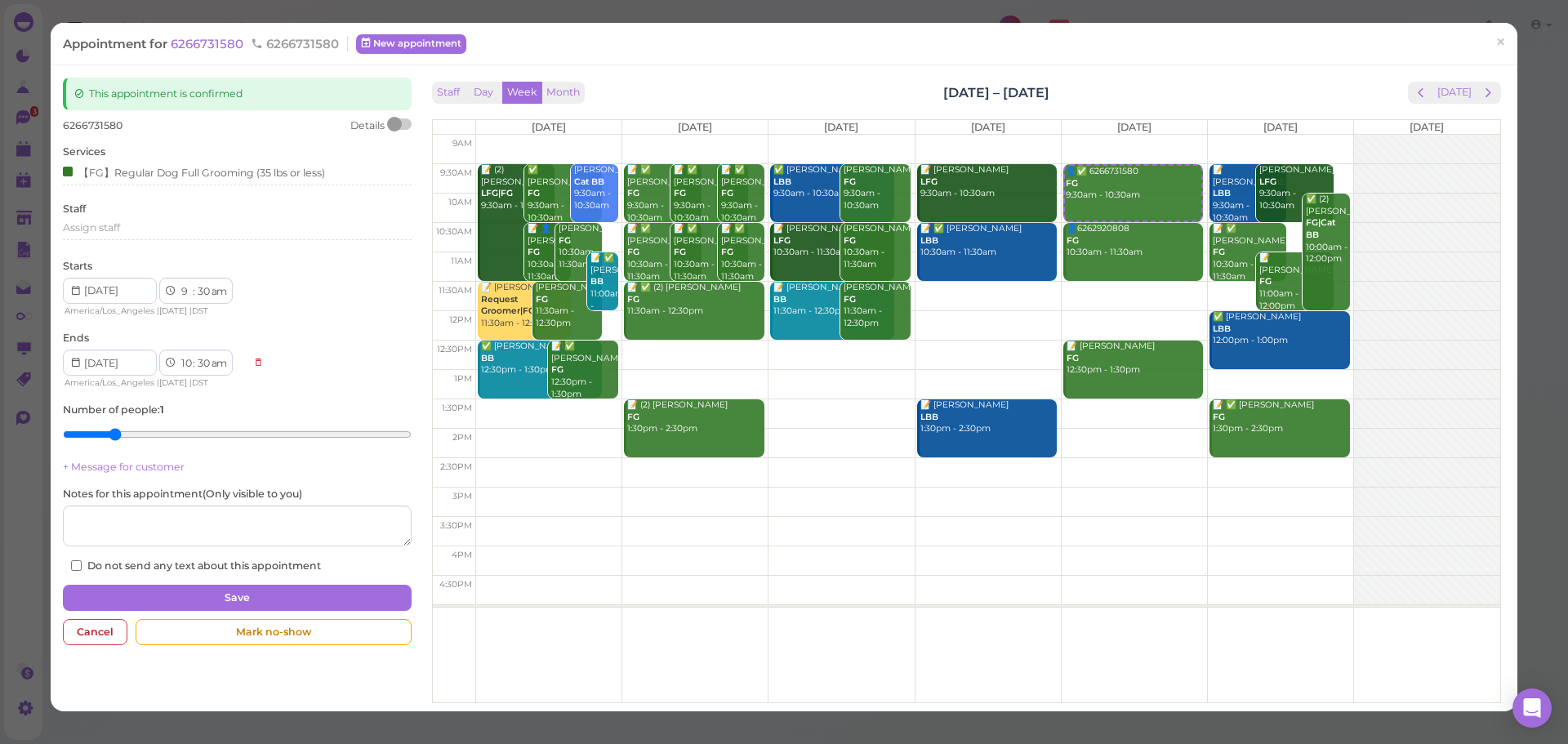
type input "2"
click at [105, 433] on input "range" at bounding box center [237, 434] width 348 height 27
click at [158, 593] on button "Save" at bounding box center [237, 598] width 348 height 27
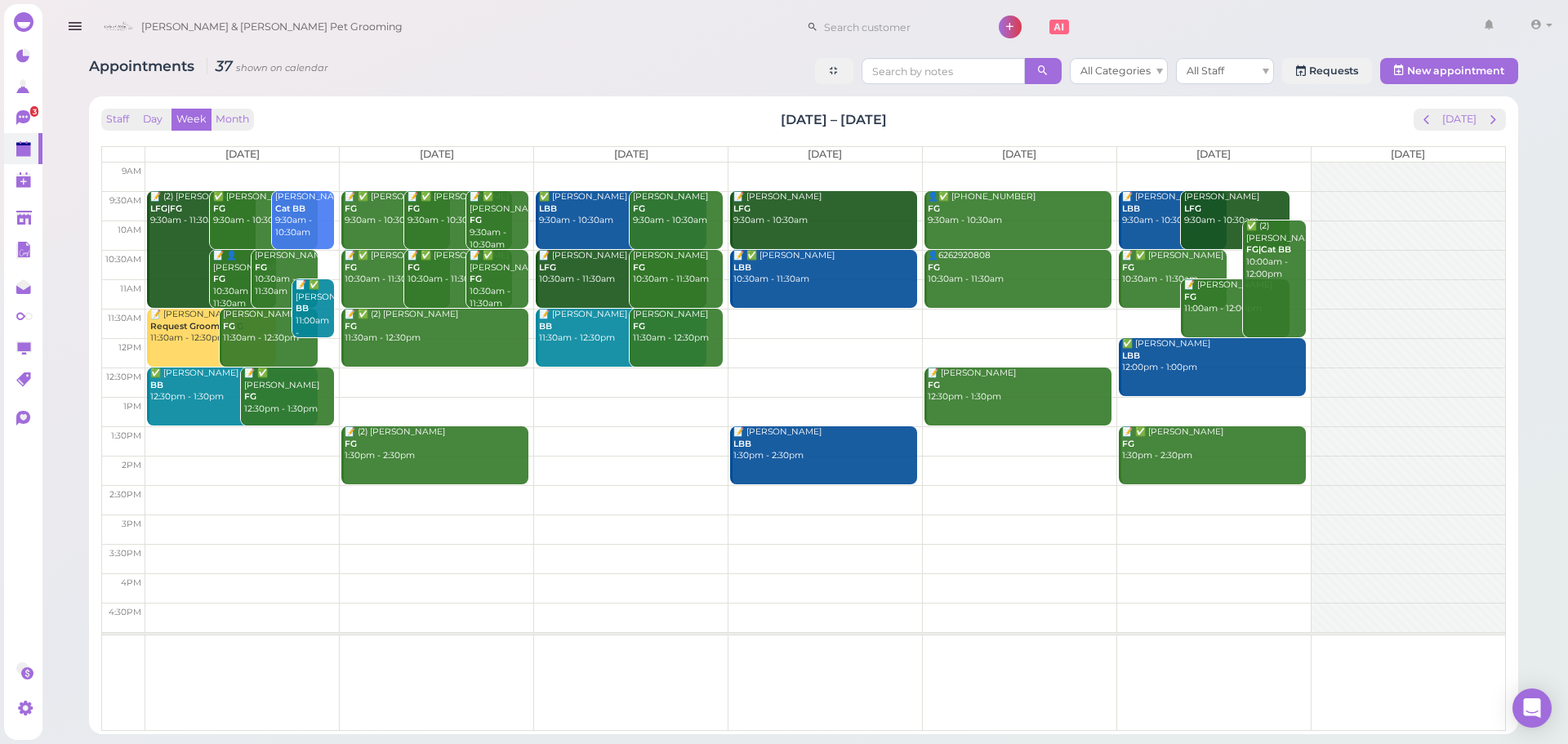
click at [930, 115] on div "Staff Day Week Month [DATE] – [DATE] [DATE]" at bounding box center [803, 120] width 1405 height 22
drag, startPoint x: 980, startPoint y: 125, endPoint x: 689, endPoint y: 121, distance: 291.0
click at [689, 121] on div "Staff Day Week Month [DATE] – [DATE] [DATE]" at bounding box center [803, 120] width 1405 height 22
drag, startPoint x: 689, startPoint y: 121, endPoint x: 1063, endPoint y: 122, distance: 374.0
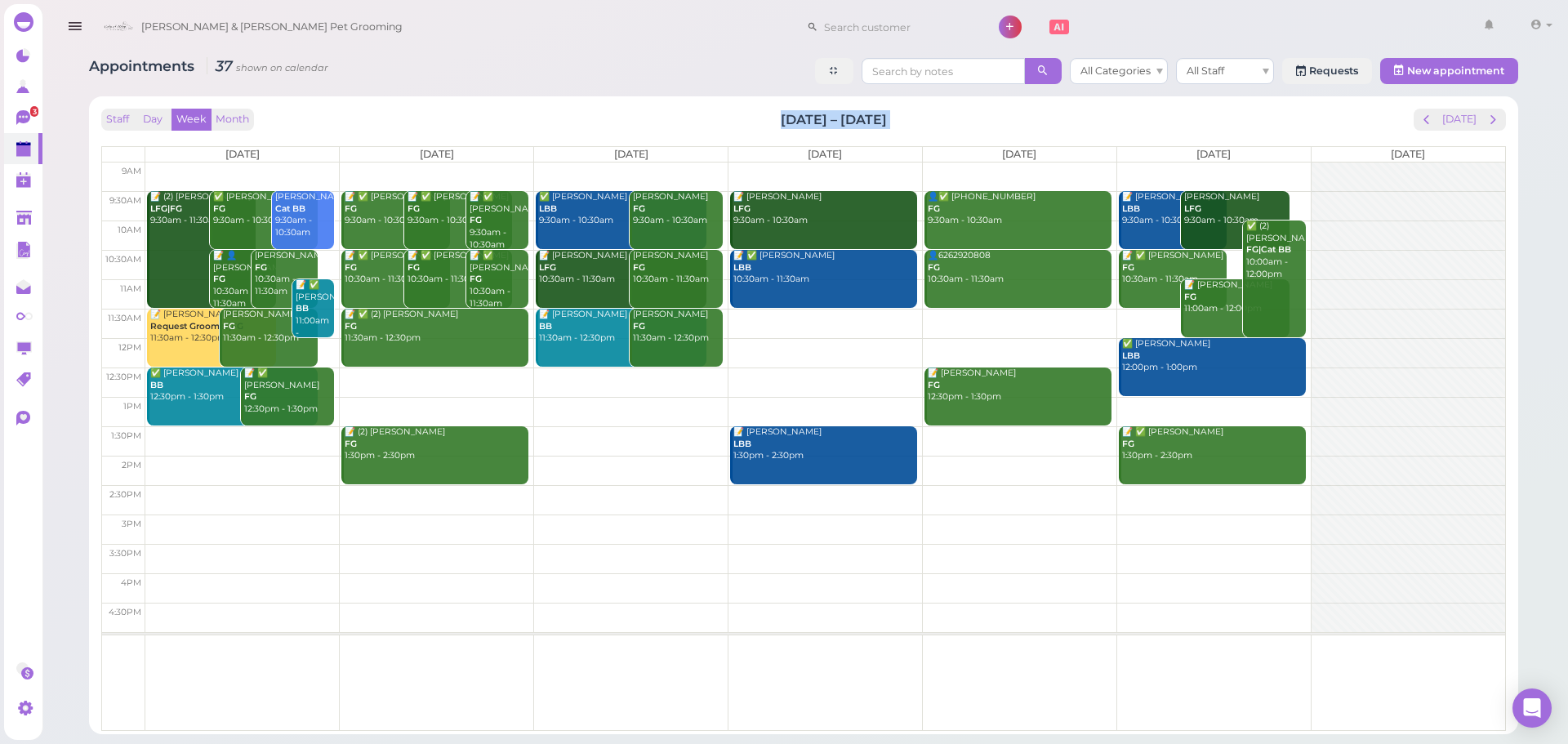
click at [1063, 122] on div "Staff Day Week Month [DATE] – [DATE] [DATE]" at bounding box center [803, 120] width 1405 height 22
click at [1464, 124] on button "[DATE]" at bounding box center [1460, 120] width 44 height 22
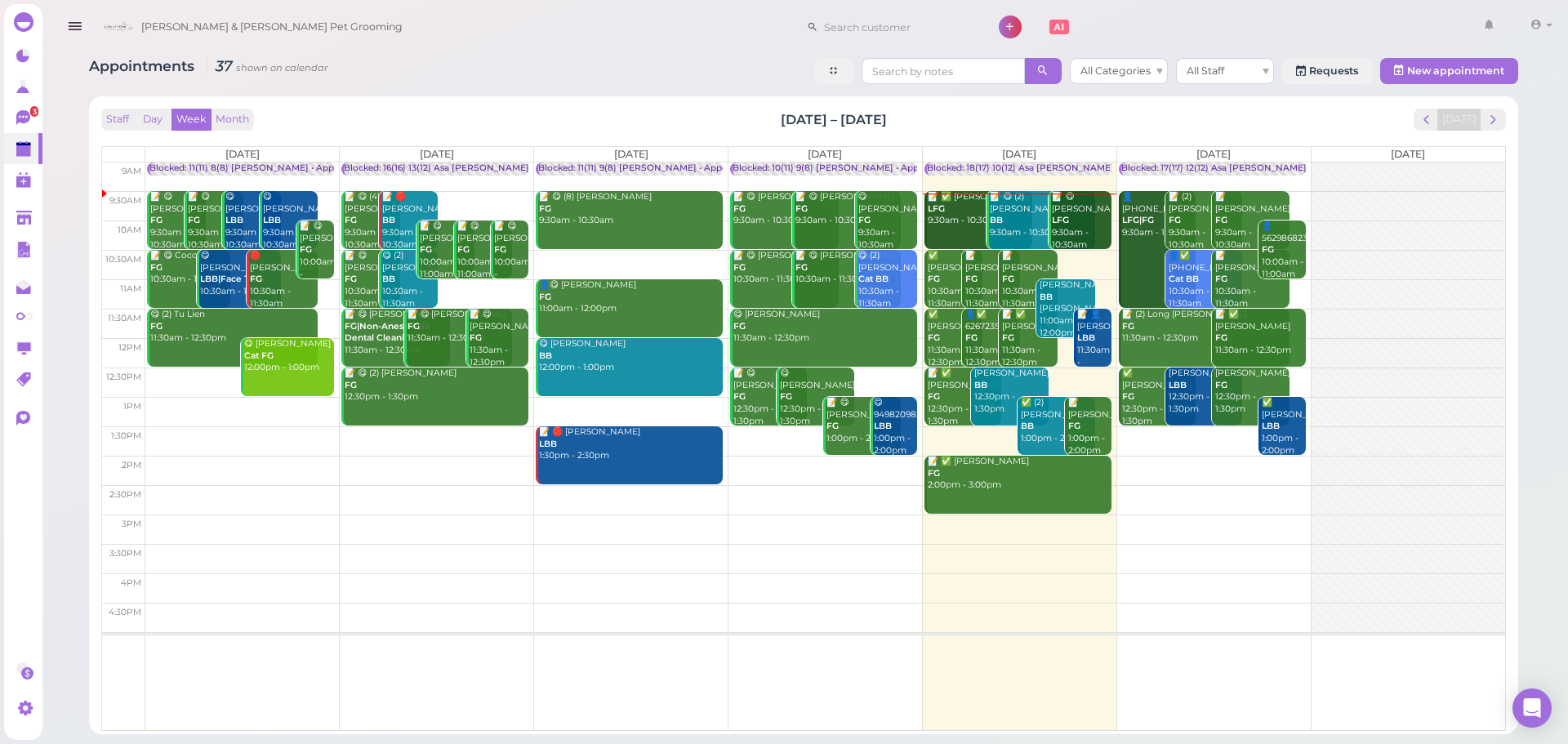
click at [932, 115] on div "Staff Day Week Month Aug 18 – 24, 2025 Today" at bounding box center [803, 120] width 1405 height 22
click at [1488, 115] on span "next" at bounding box center [1494, 120] width 15 height 15
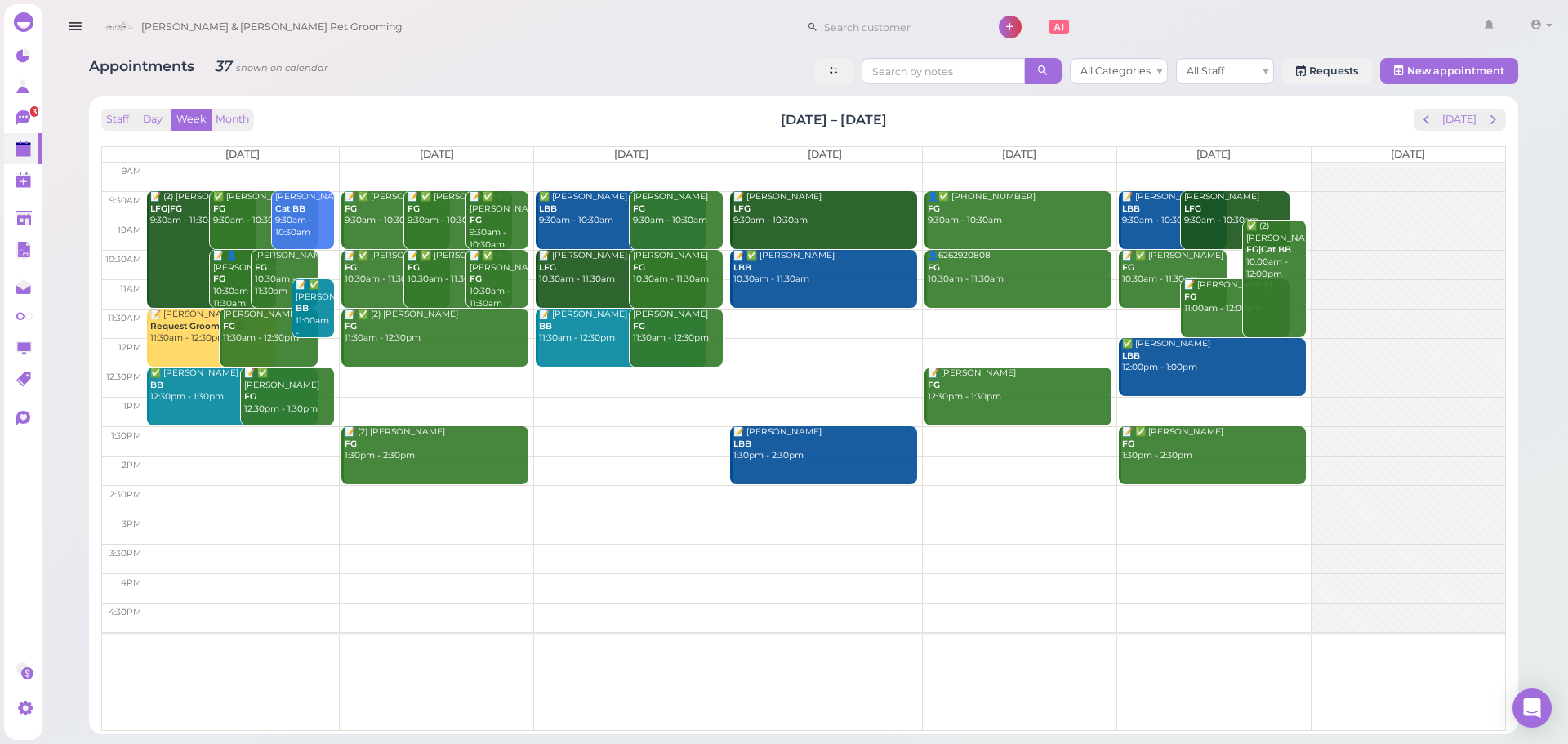
click at [1459, 131] on div "Staff Day Week Month Aug 25 – 31, 2025 Today Mon 8/25 Tue 8/26 Wed 8/27 Thu 8/2…" at bounding box center [803, 420] width 1405 height 623
click at [1459, 124] on button "[DATE]" at bounding box center [1460, 120] width 44 height 22
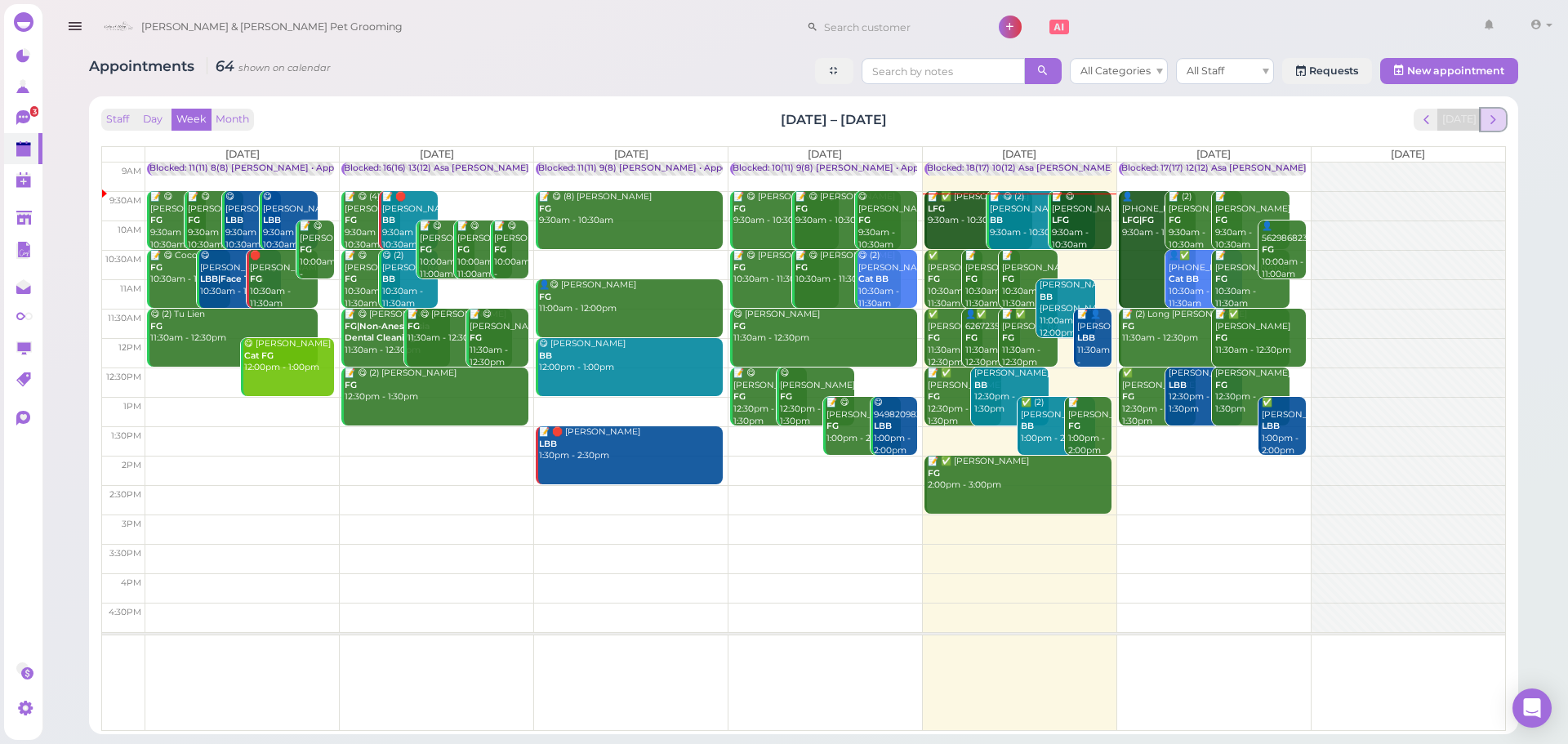
click at [1488, 115] on span "next" at bounding box center [1494, 120] width 15 height 15
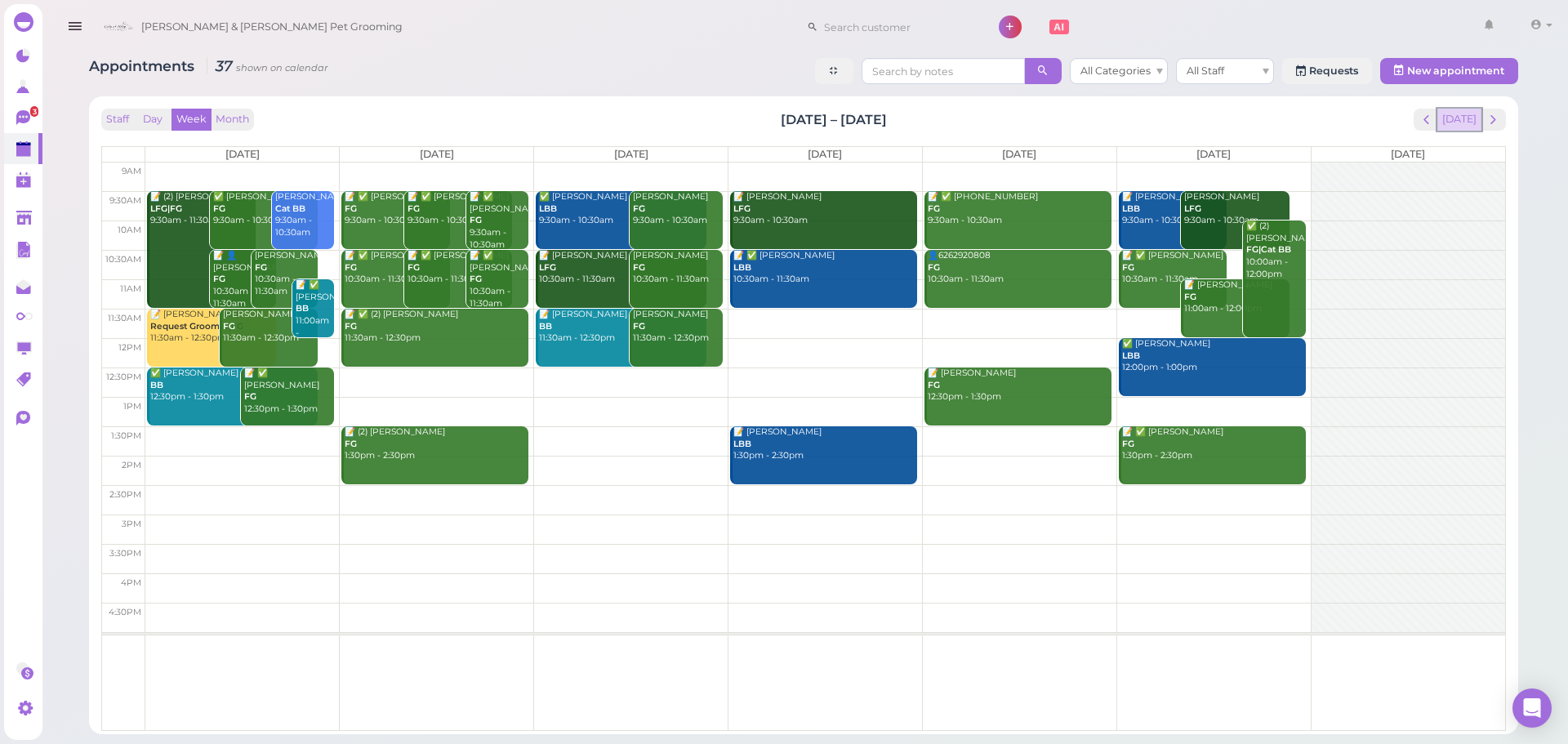
click at [1465, 118] on button "[DATE]" at bounding box center [1460, 120] width 44 height 22
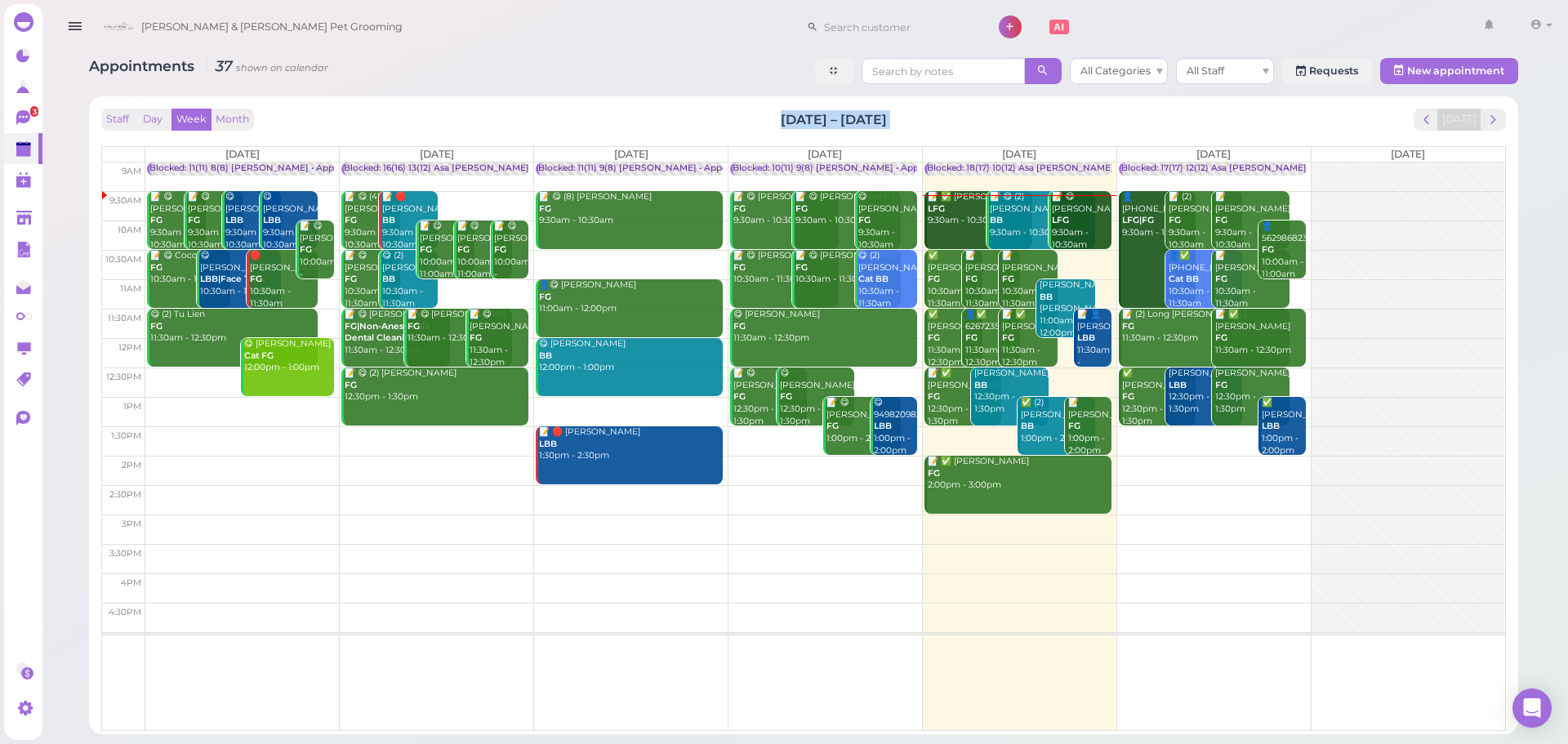
drag, startPoint x: 967, startPoint y: 131, endPoint x: 762, endPoint y: 112, distance: 205.9
click at [762, 112] on div "Staff Day Week Month Aug 18 – 24, 2025 Today Mon 8/18 Tue 8/19 Wed 8/20 Thu 8/2…" at bounding box center [803, 420] width 1405 height 623
click at [762, 112] on div "Staff Day Week Month Aug 18 – 24, 2025 Today" at bounding box center [803, 120] width 1405 height 22
drag, startPoint x: 760, startPoint y: 112, endPoint x: 1111, endPoint y: 113, distance: 351.0
click at [1111, 113] on div "Staff Day Week Month Aug 18 – 24, 2025 Today" at bounding box center [803, 120] width 1405 height 22
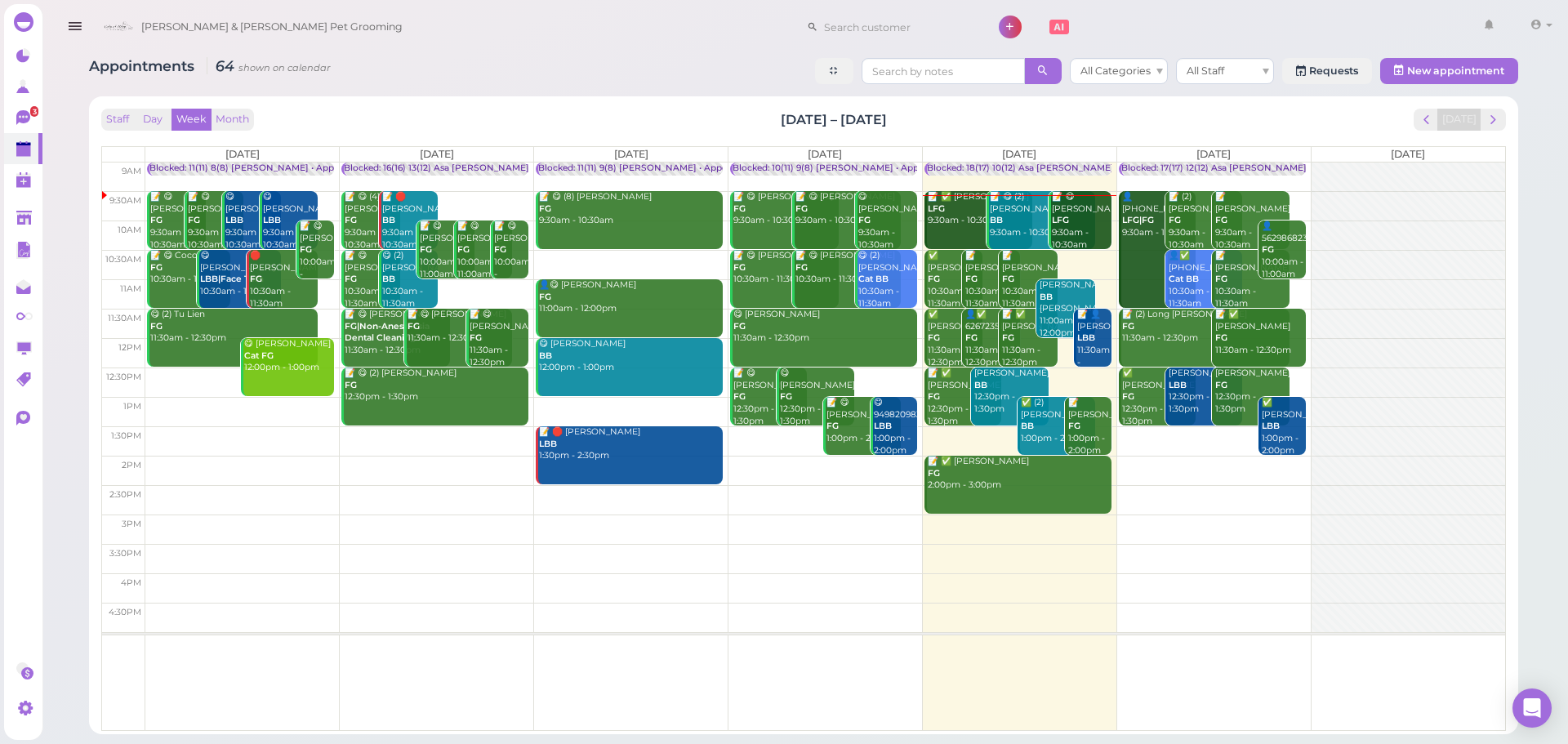
click at [1102, 112] on div "Staff Day Week Month Aug 18 – 24, 2025 Today" at bounding box center [803, 120] width 1405 height 22
click at [962, 224] on div "📝 ✅ Denise Martinez LFG 9:30am - 10:30am" at bounding box center [980, 209] width 106 height 36
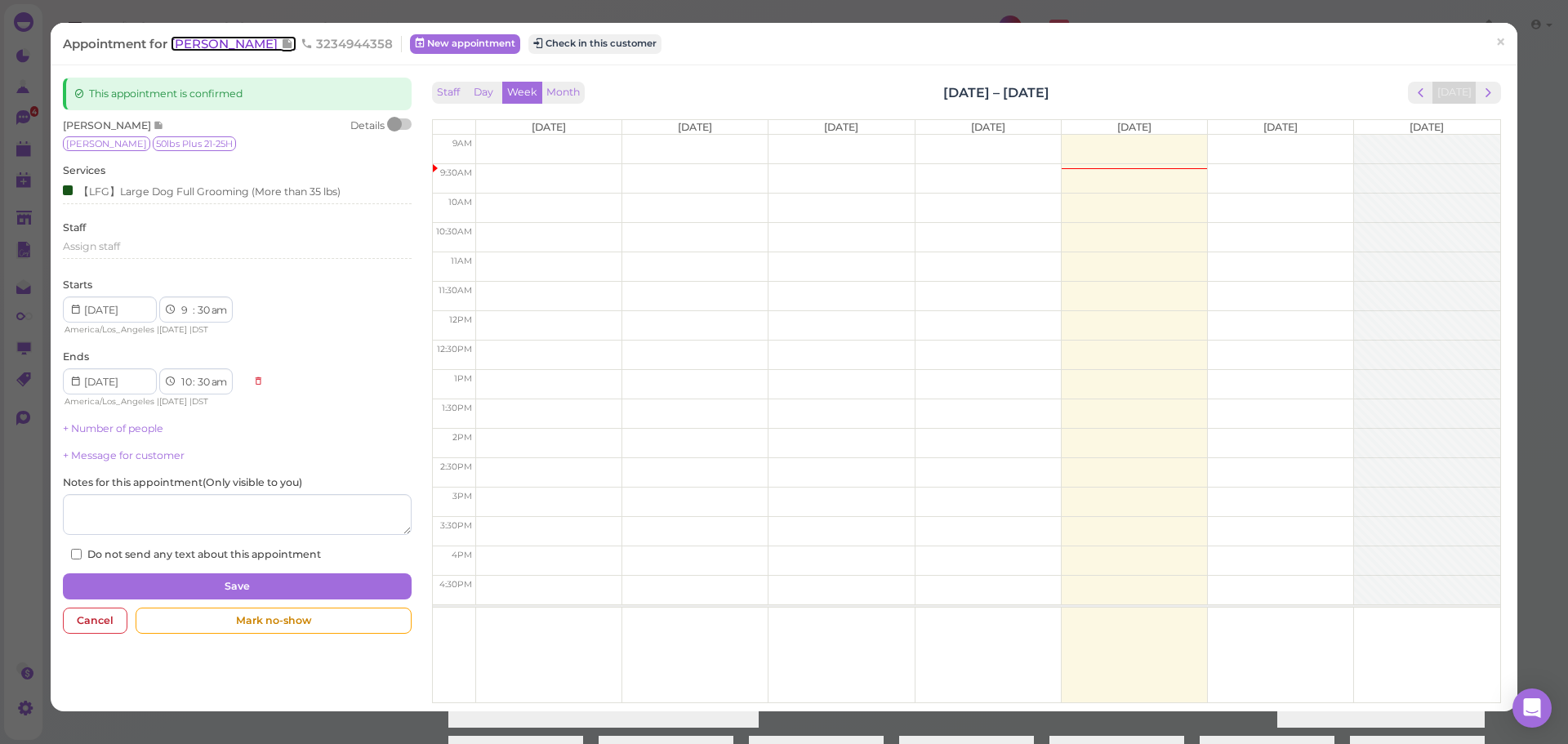
click at [228, 40] on span "[PERSON_NAME]" at bounding box center [226, 44] width 110 height 15
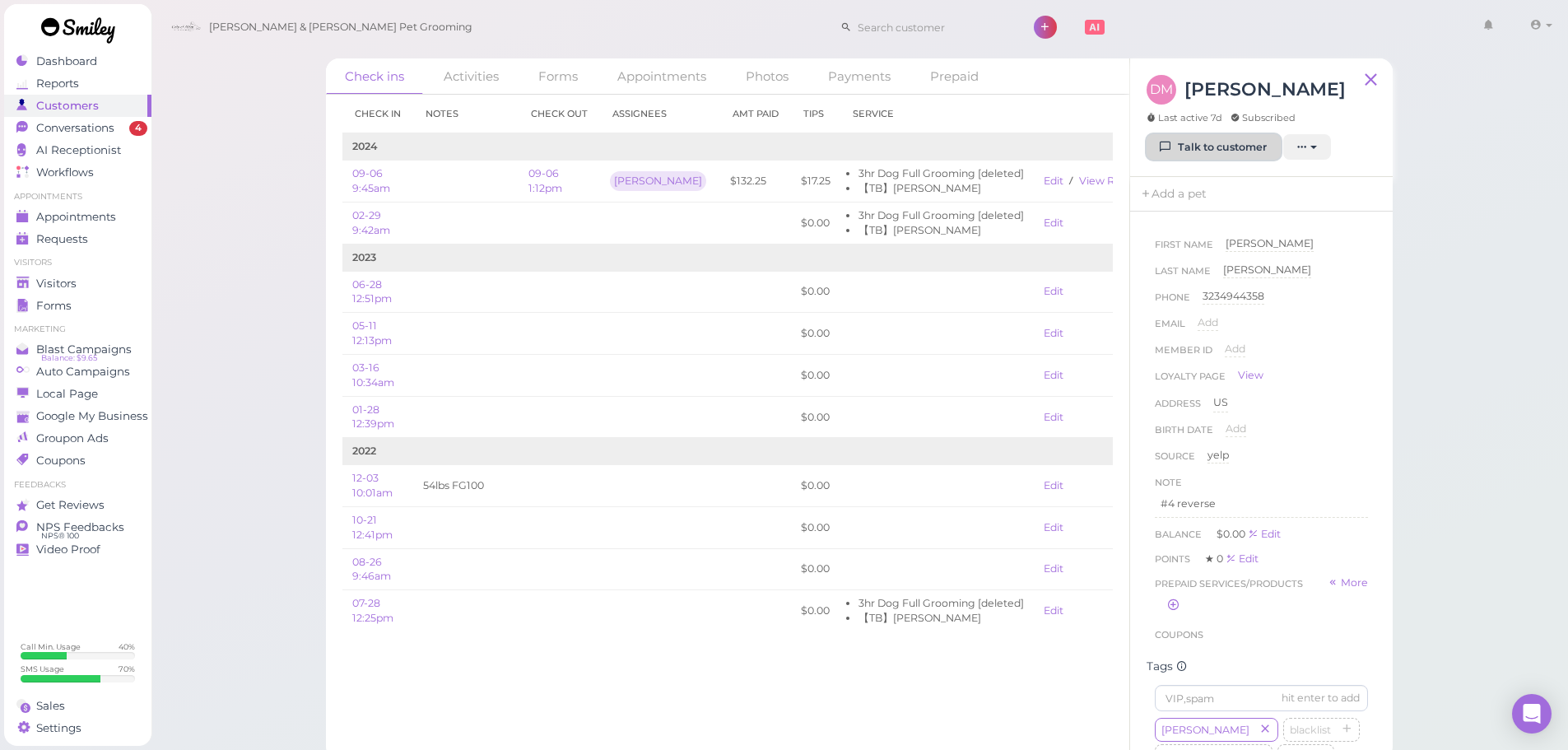
click at [1189, 155] on link "Talk to customer" at bounding box center [1214, 147] width 134 height 27
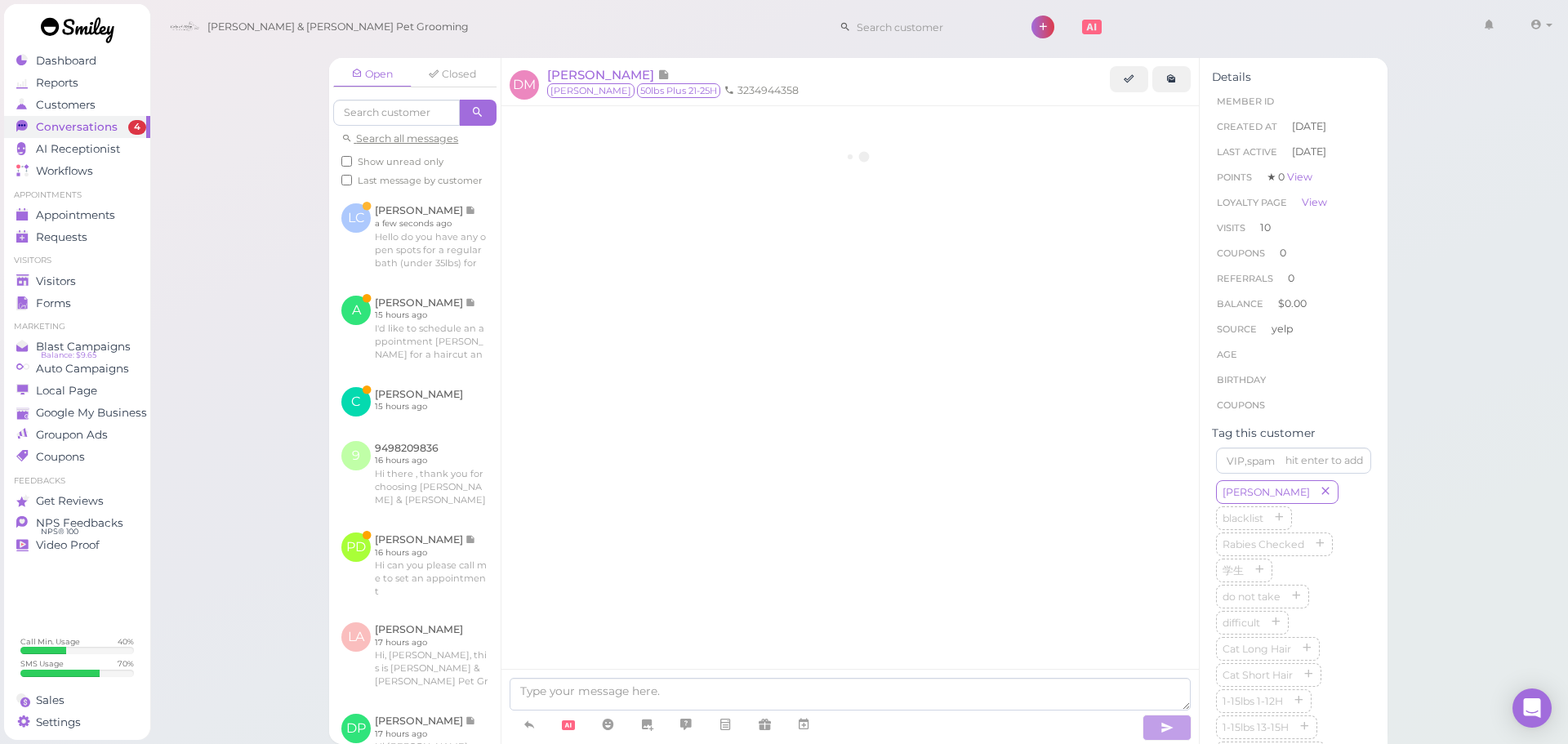
scroll to position [2016, 0]
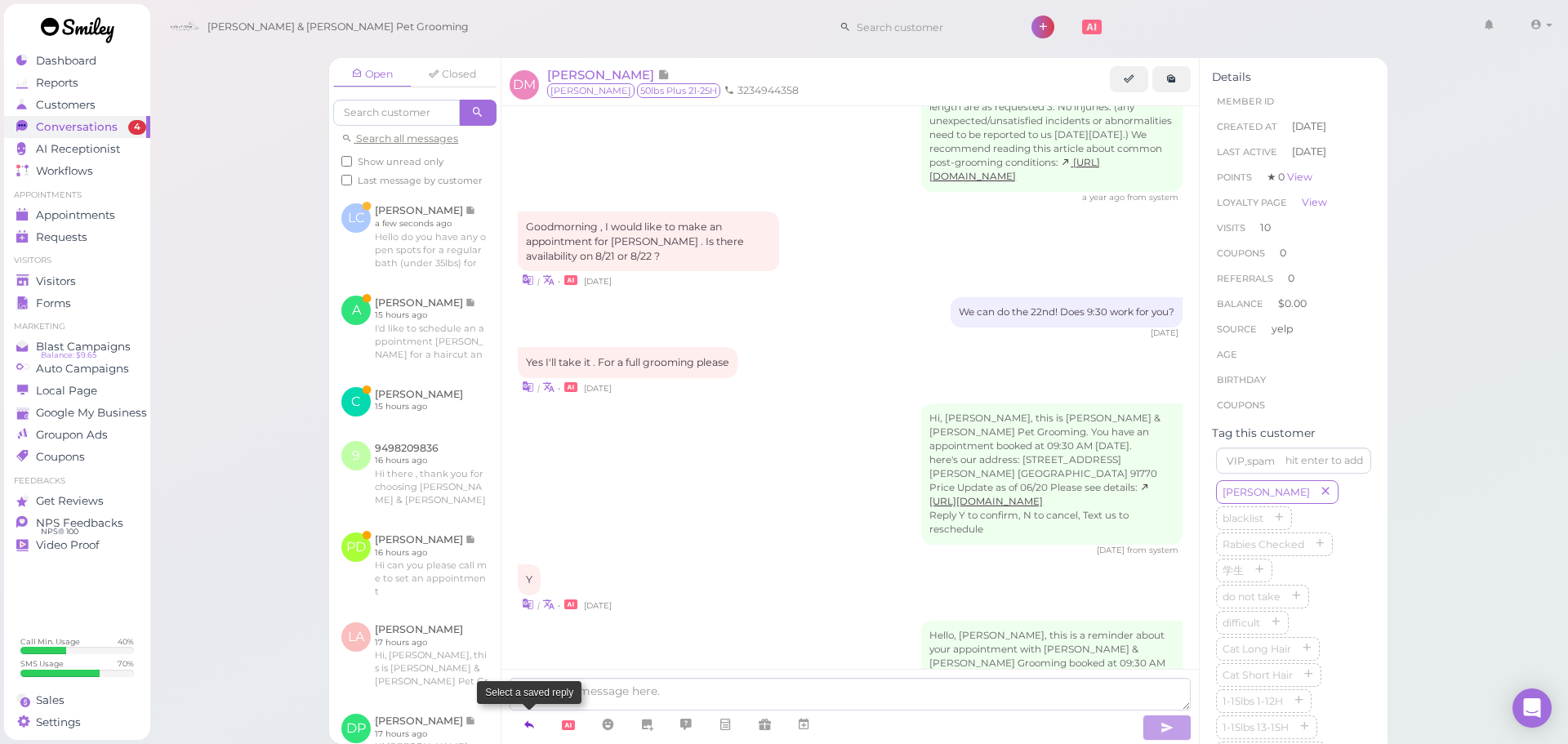
click at [530, 718] on icon at bounding box center [529, 723] width 13 height 16
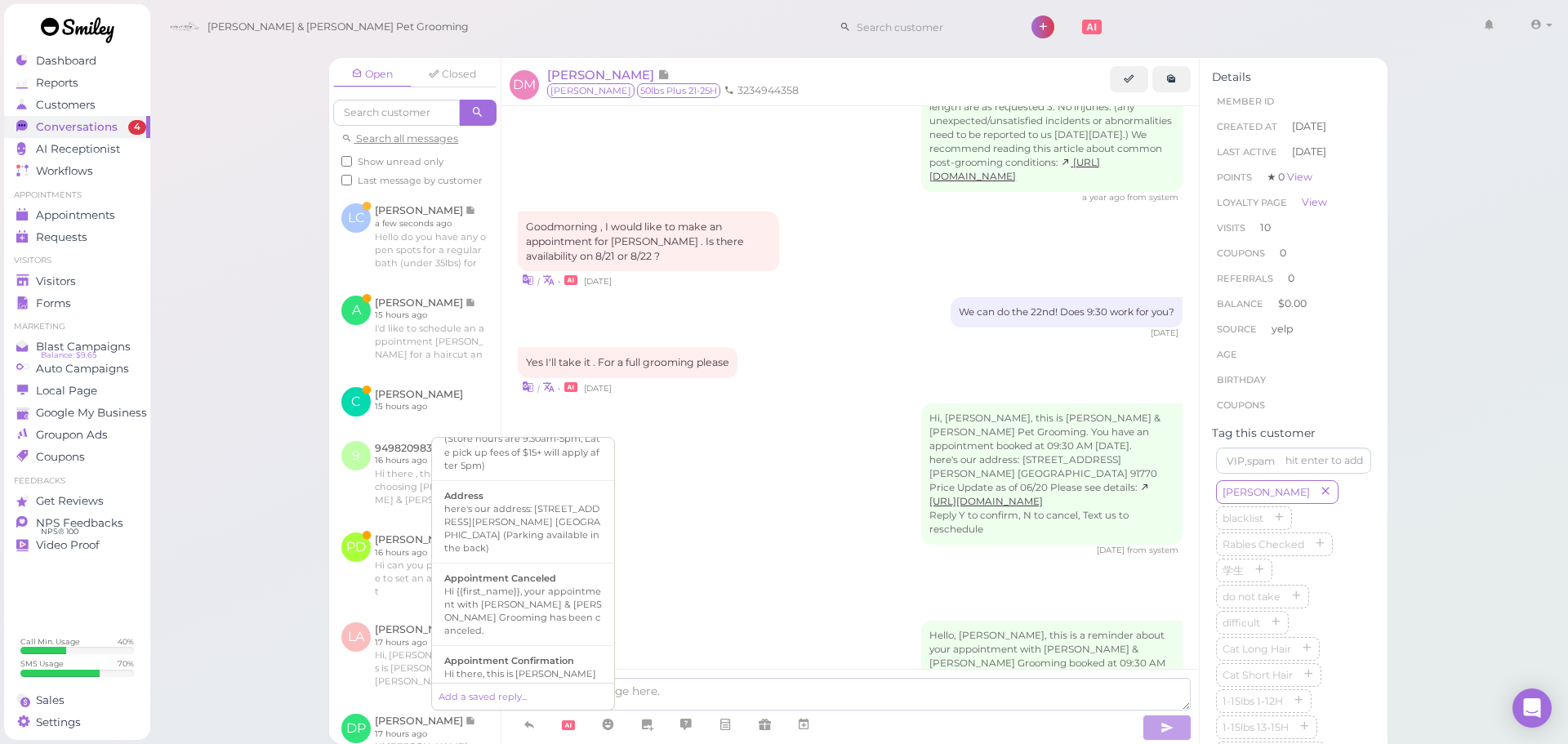
scroll to position [163, 0]
click at [505, 640] on div "Hi there, this is [PERSON_NAME] and [PERSON_NAME] Pet Grooming, please let us k…" at bounding box center [523, 672] width 157 height 65
type textarea "Hi there, this is [PERSON_NAME] and [PERSON_NAME] Pet Grooming, please let us k…"
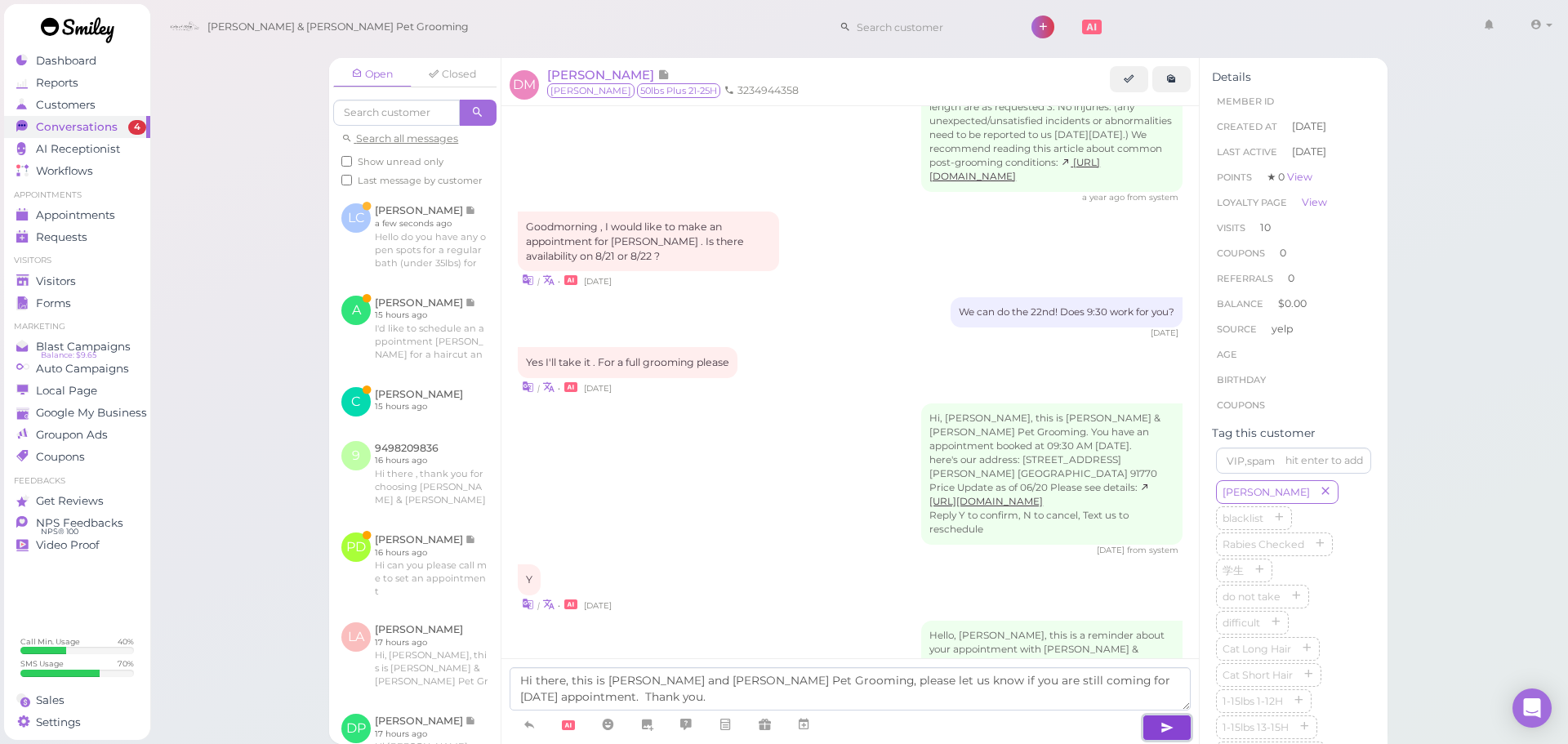
click at [1148, 722] on button "button" at bounding box center [1167, 728] width 49 height 27
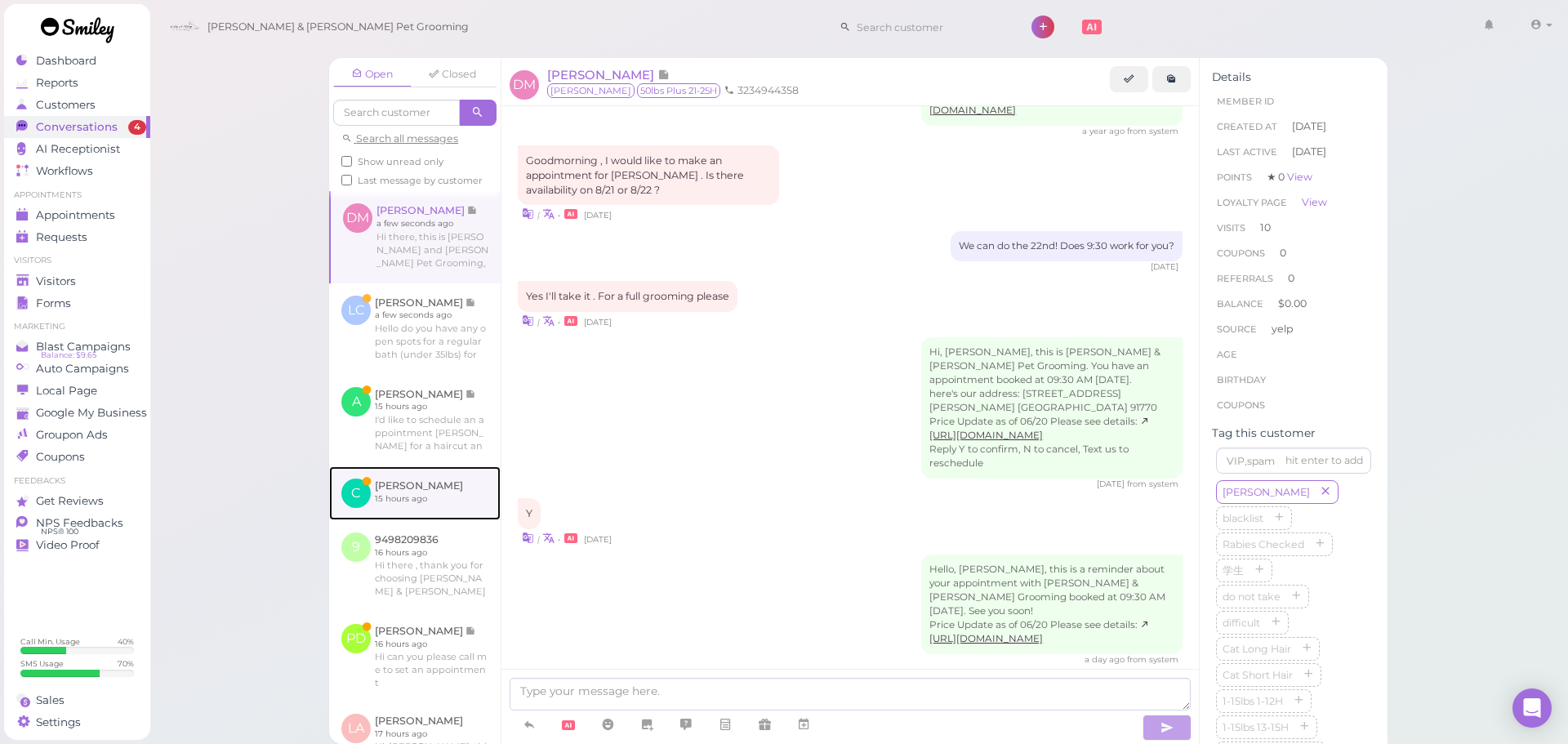
click at [407, 511] on link at bounding box center [415, 493] width 172 height 54
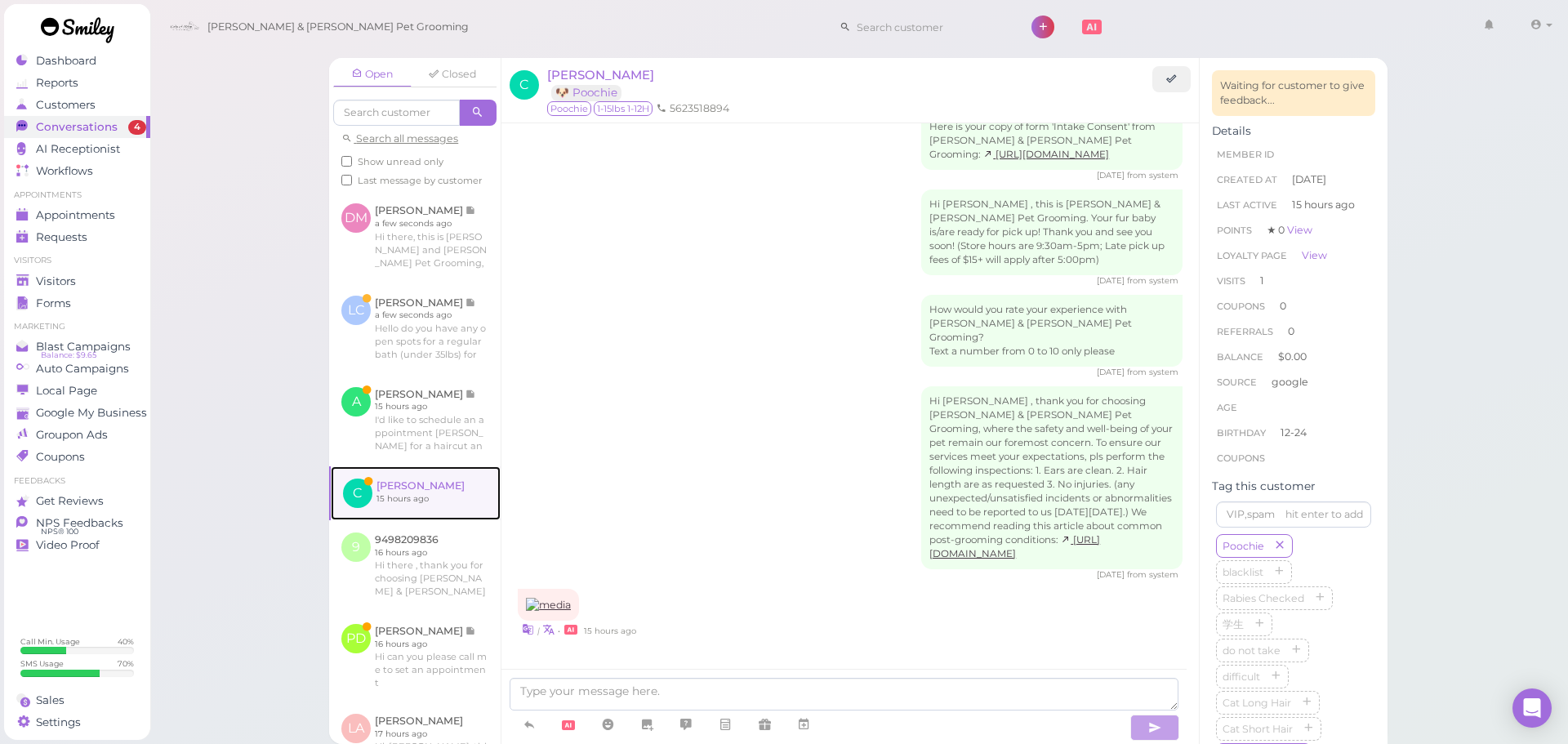
scroll to position [499, 0]
click at [755, 690] on textarea at bounding box center [844, 694] width 669 height 32
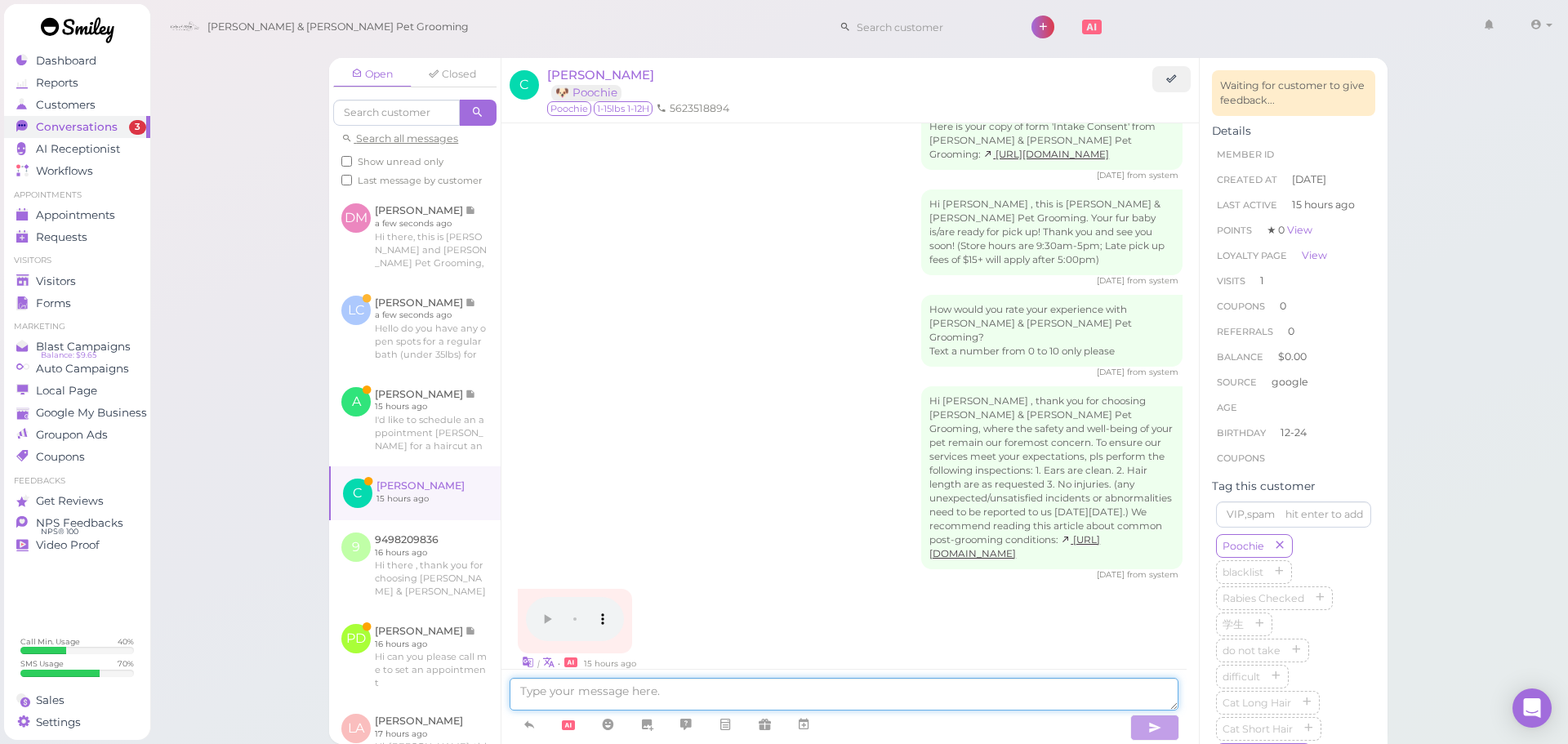
scroll to position [533, 0]
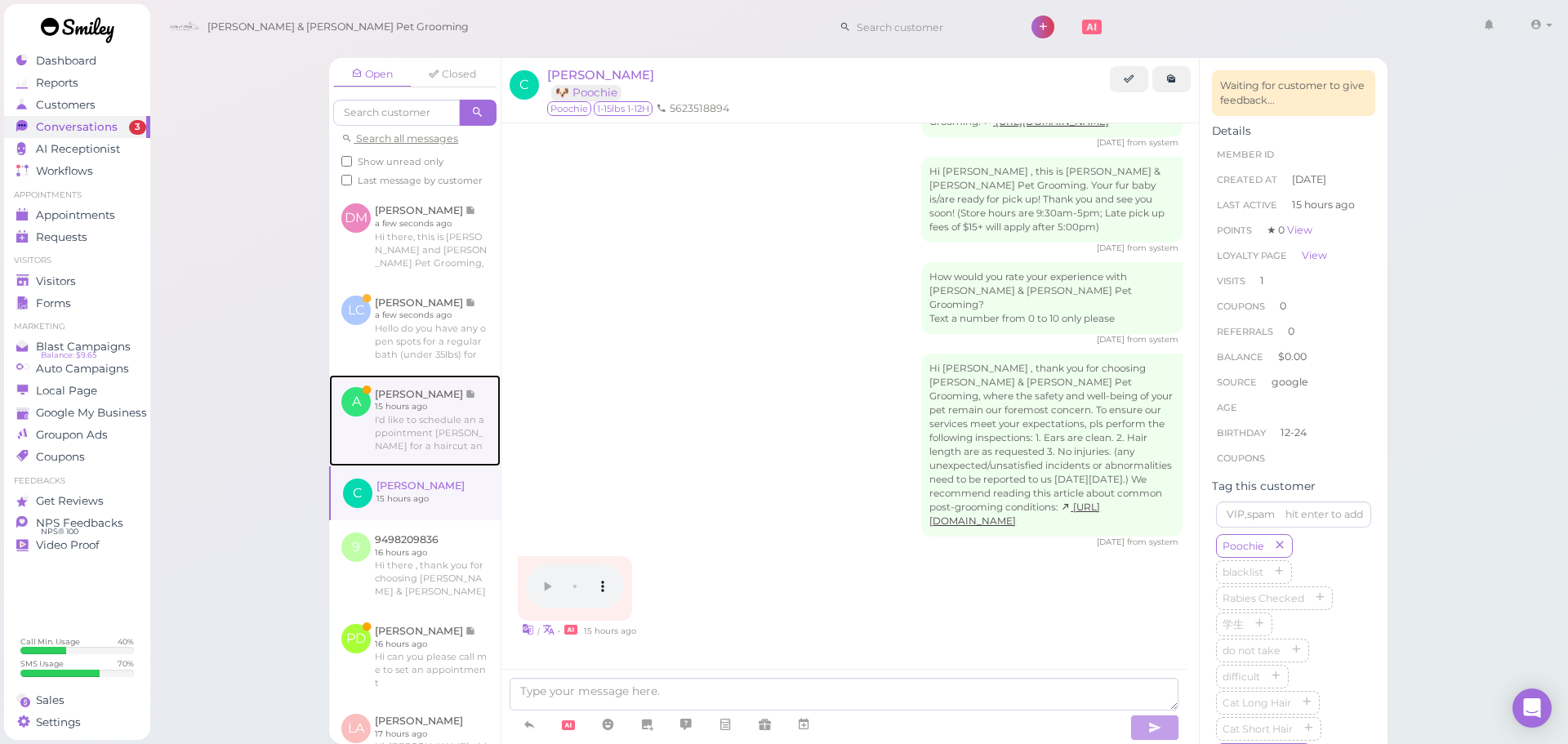
click at [423, 447] on link at bounding box center [415, 420] width 172 height 92
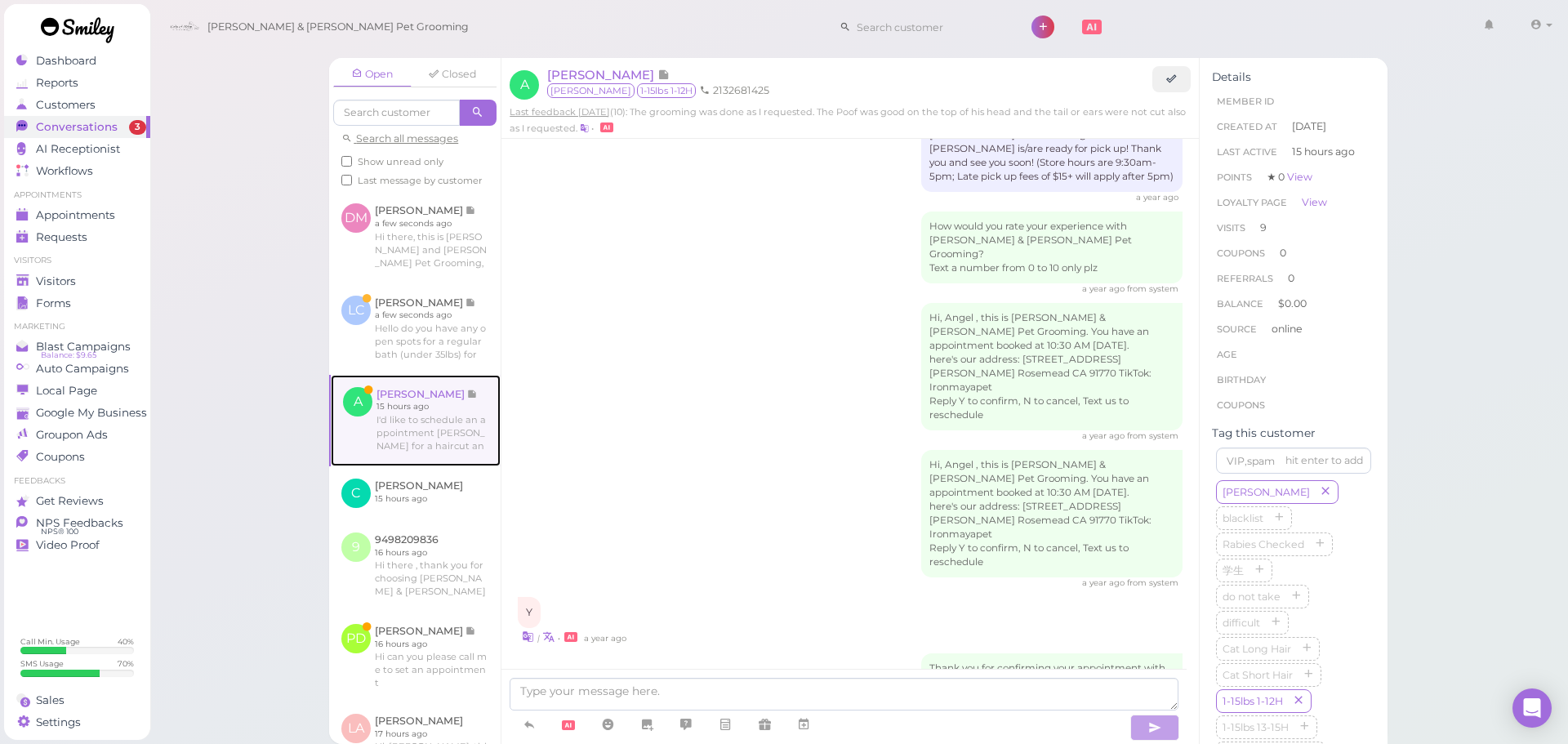
scroll to position [2676, 0]
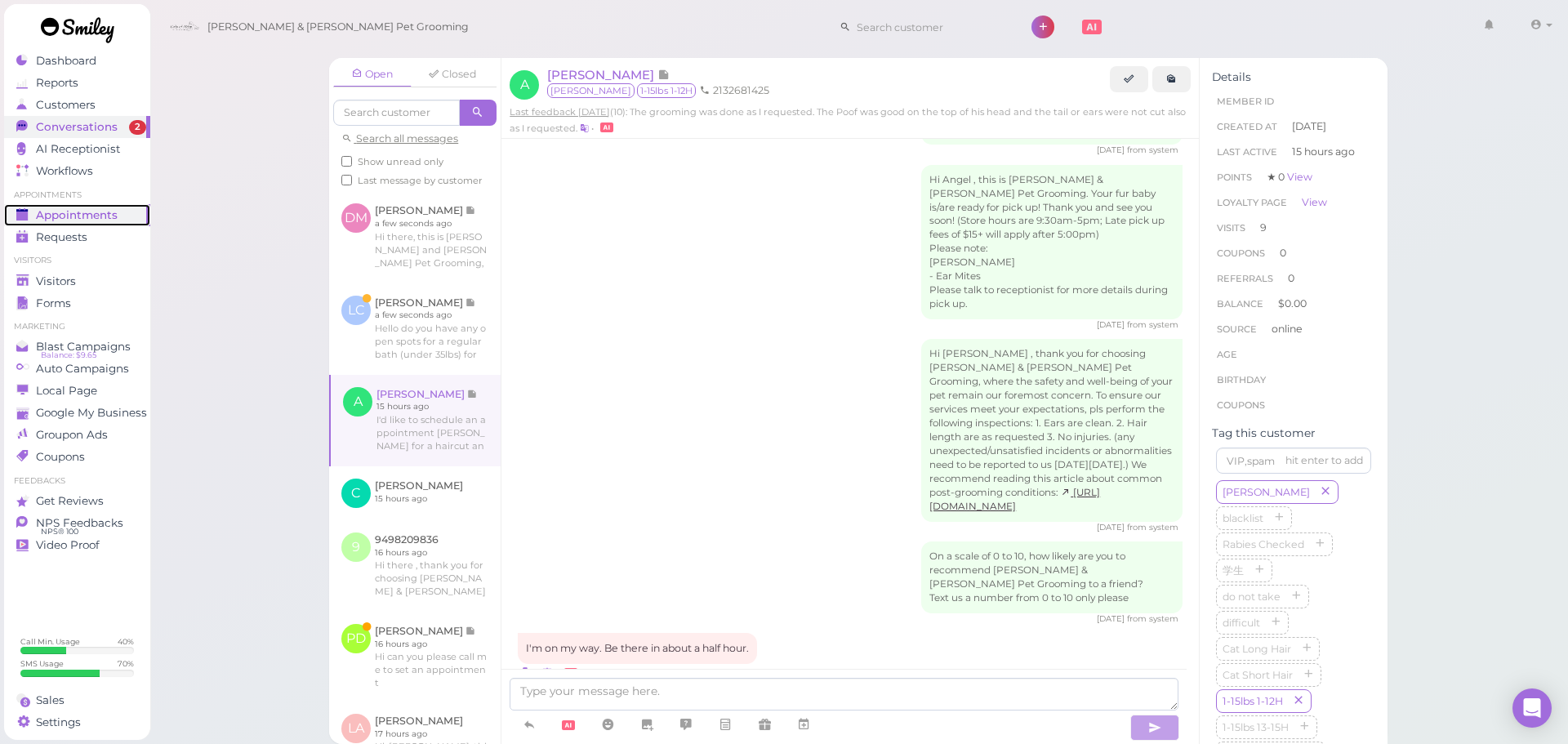
click at [105, 209] on span "Appointments" at bounding box center [76, 216] width 81 height 14
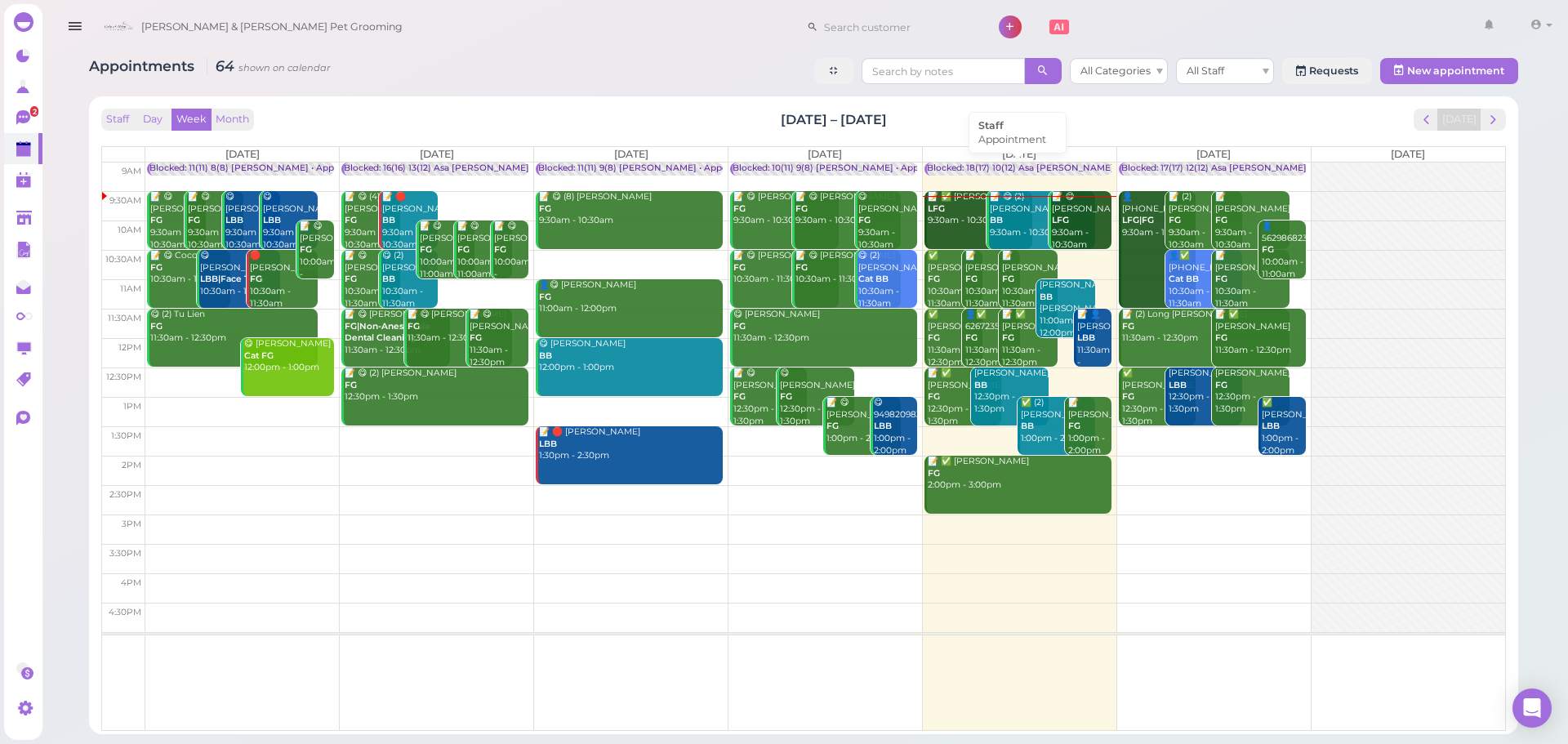
click at [1060, 171] on div "Blocked: 18(17) 10(12) Asa Emma Rebecca • Appointment" at bounding box center [1093, 168] width 333 height 12
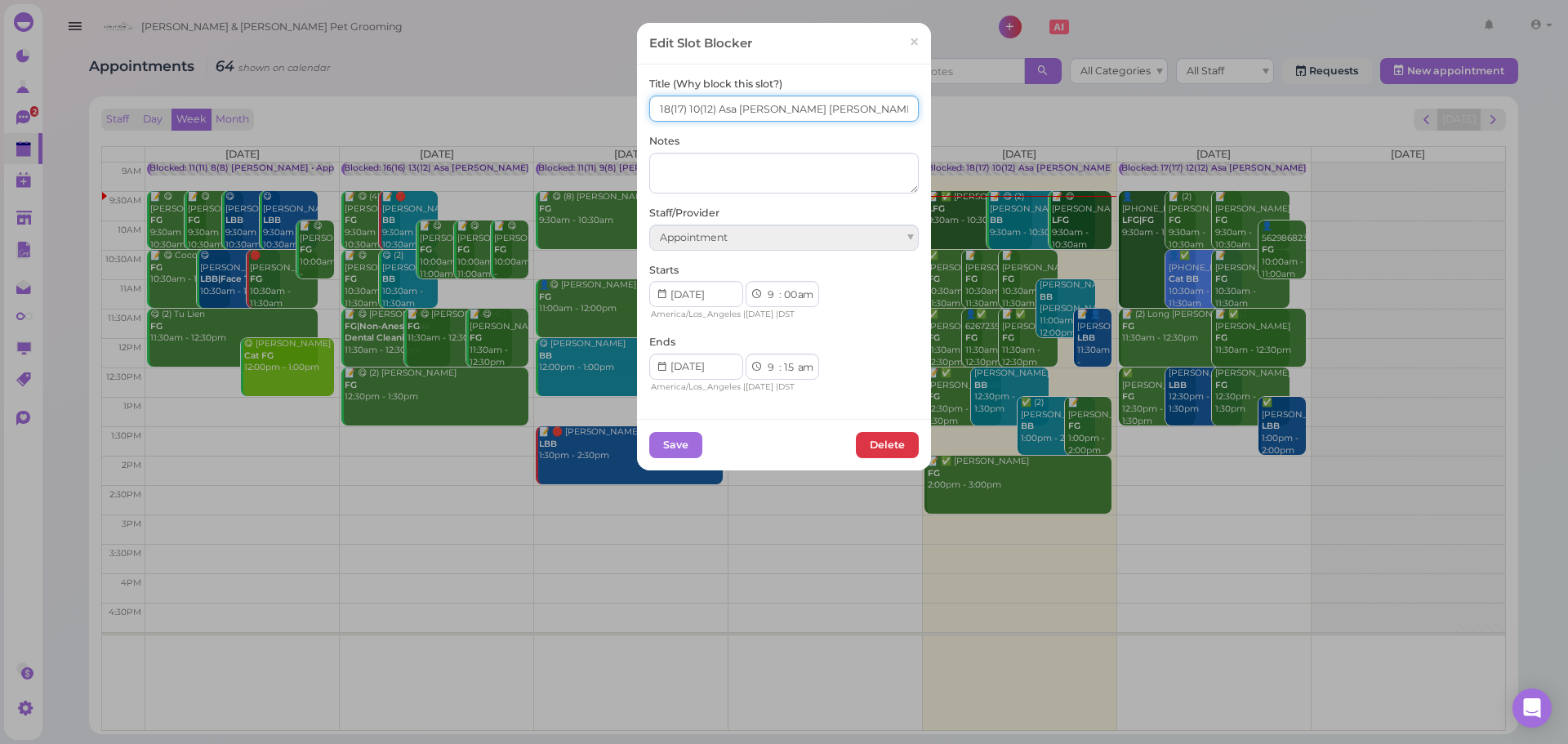
drag, startPoint x: 767, startPoint y: 120, endPoint x: 734, endPoint y: 120, distance: 33.0
click at [734, 120] on input "18(17) 10(12) Asa Emma Rebecca" at bounding box center [784, 109] width 269 height 27
type input "18(17) 10(12) Asa Helen Rebecca"
click at [690, 441] on button "Save" at bounding box center [676, 445] width 53 height 27
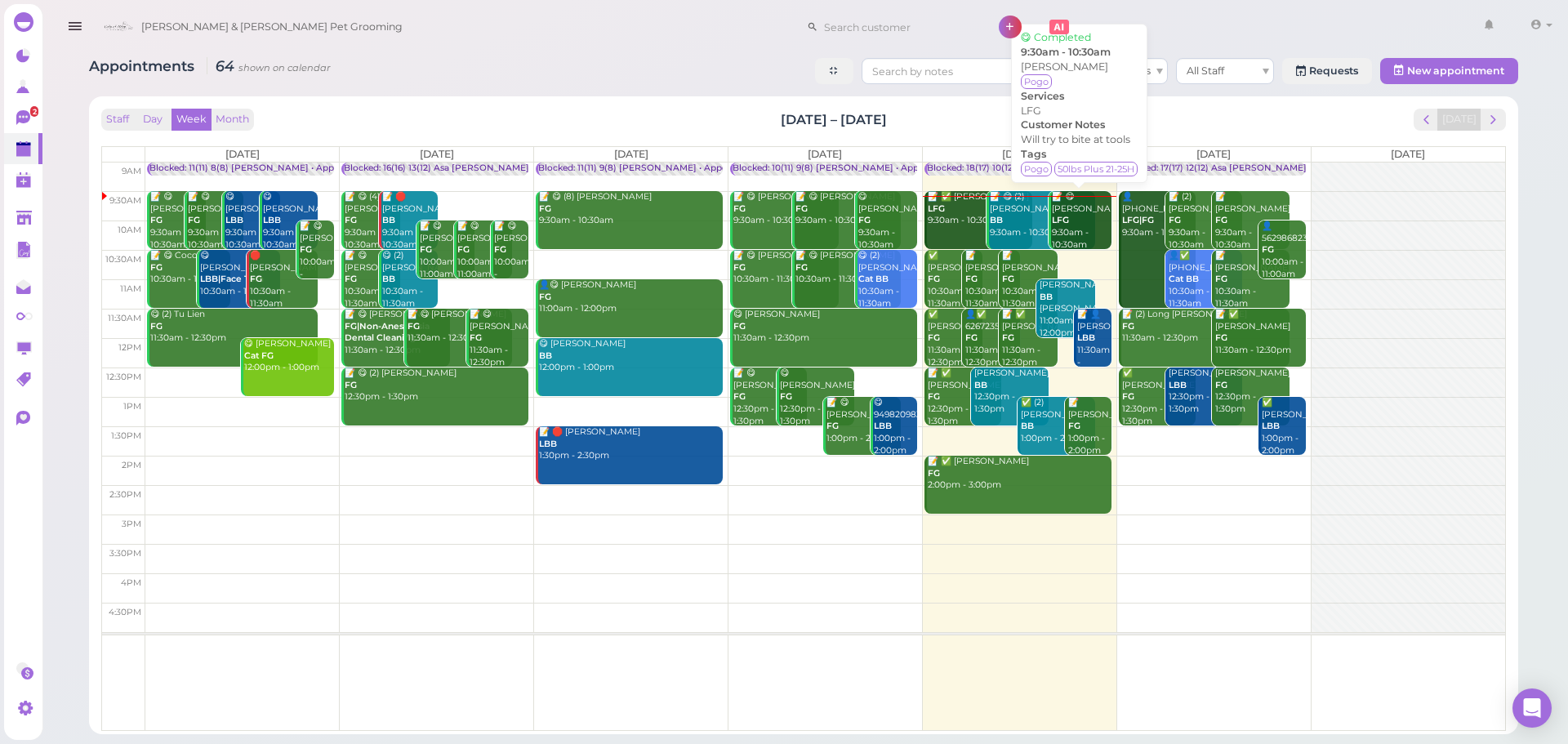
click at [903, 116] on div "Staff Day Week Month Aug 18 – 24, 2025 Today" at bounding box center [803, 120] width 1405 height 22
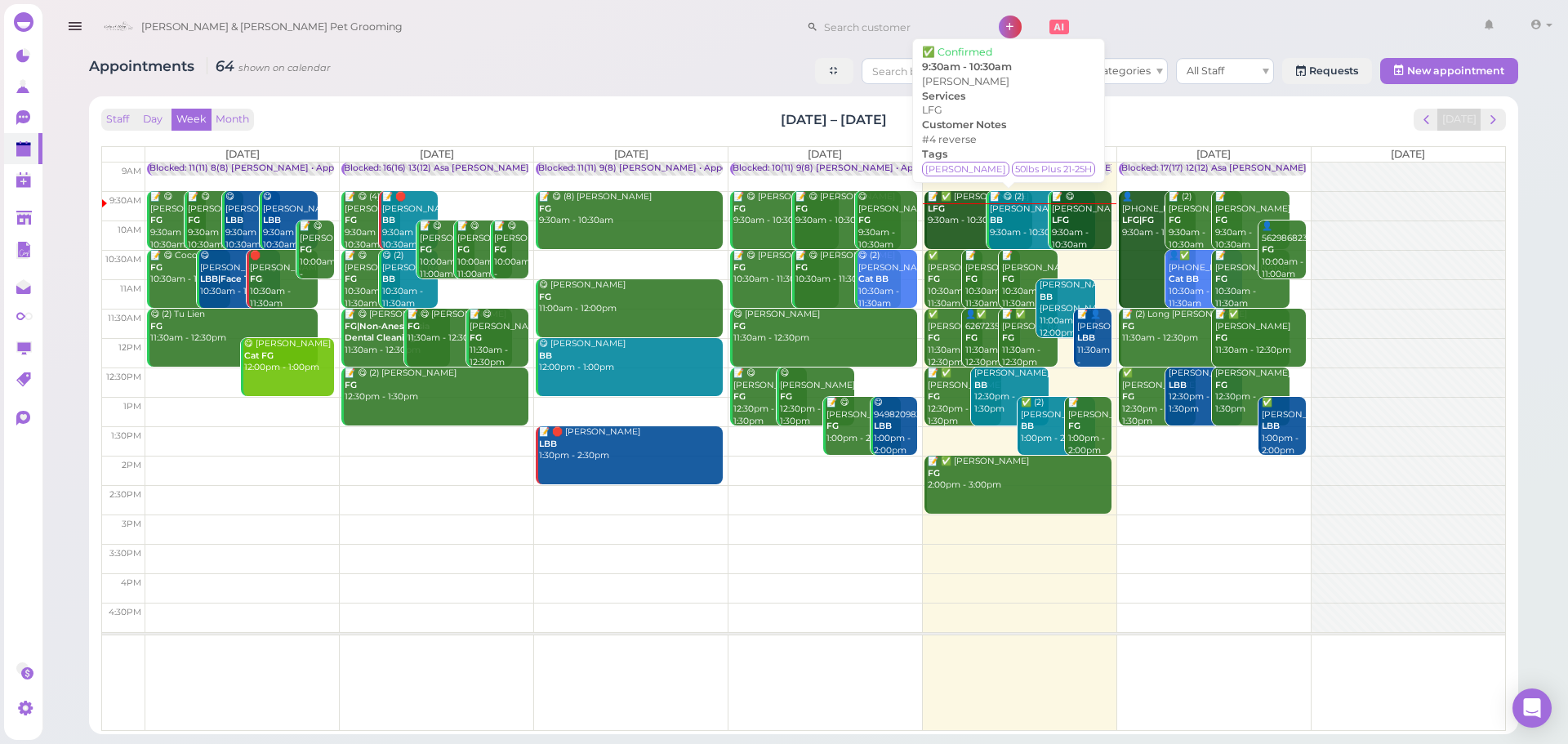
click at [950, 204] on div "📝 ✅ [PERSON_NAME] LFG 9:30am - 10:30am" at bounding box center [980, 209] width 106 height 36
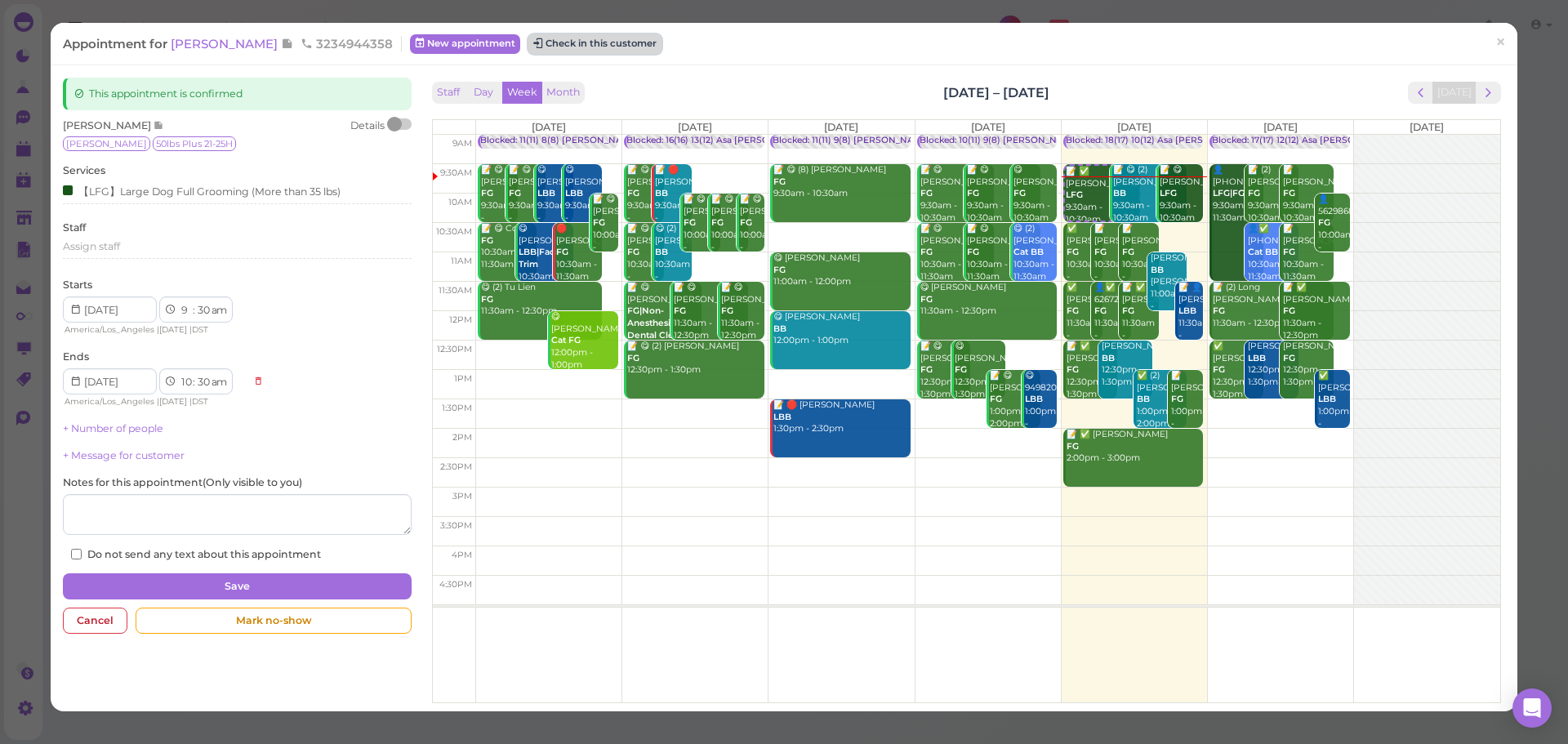
click at [606, 44] on button "Check in this customer" at bounding box center [595, 44] width 133 height 20
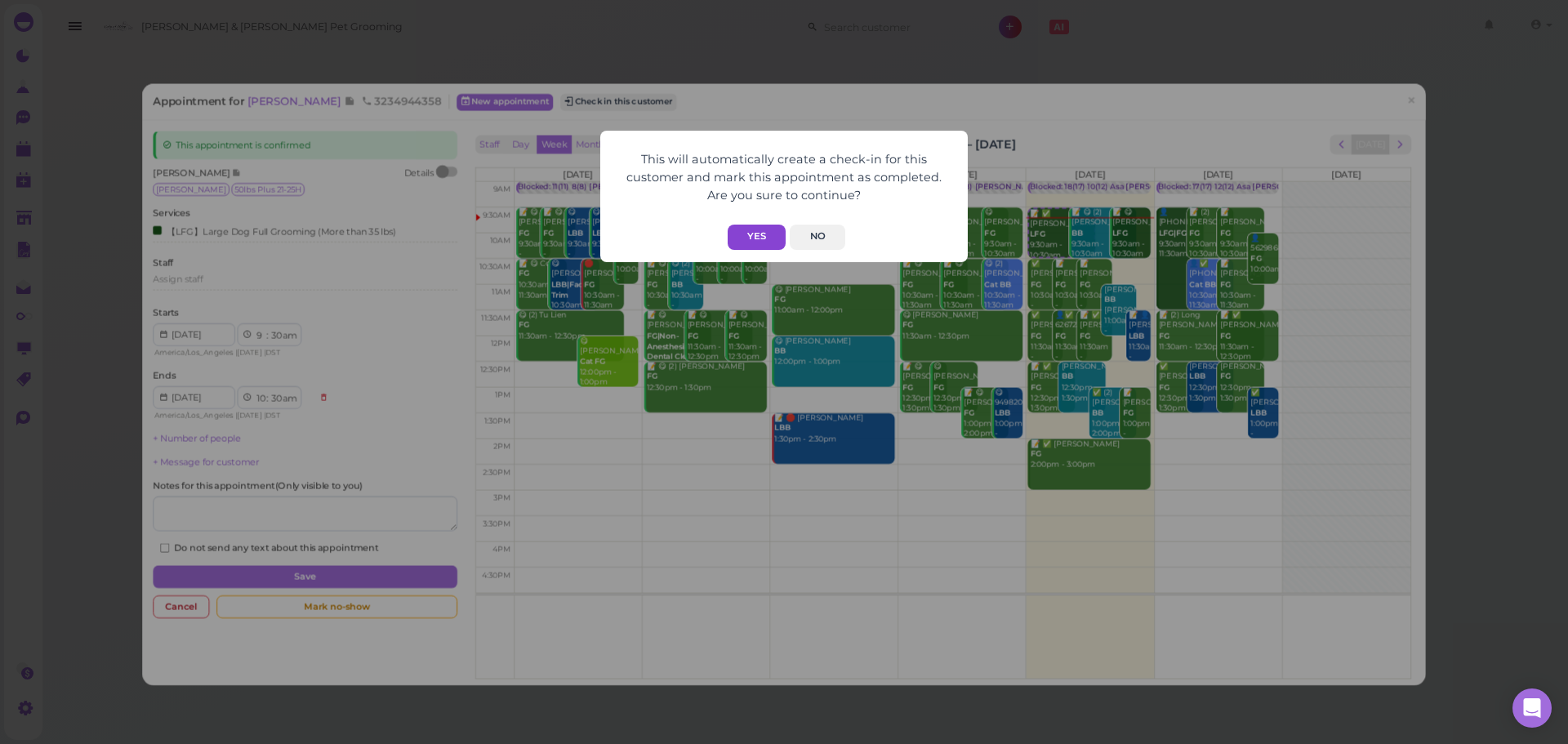
click at [756, 231] on button "Yes" at bounding box center [757, 238] width 58 height 26
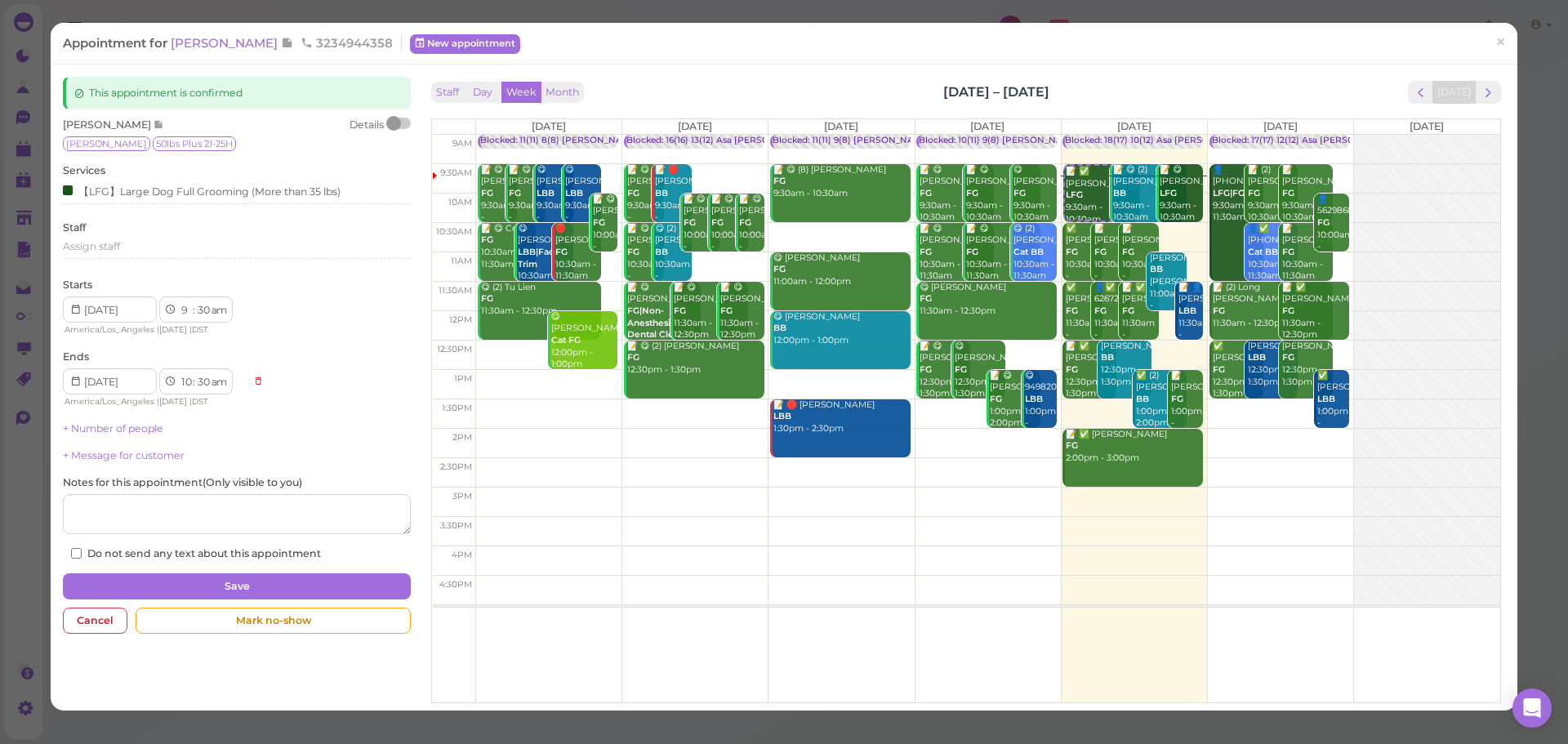
click at [1181, 102] on div "This will automatically create a check-in for this customer and mark this appoi…" at bounding box center [784, 372] width 1568 height 744
click at [289, 44] on span at bounding box center [288, 44] width 15 height 15
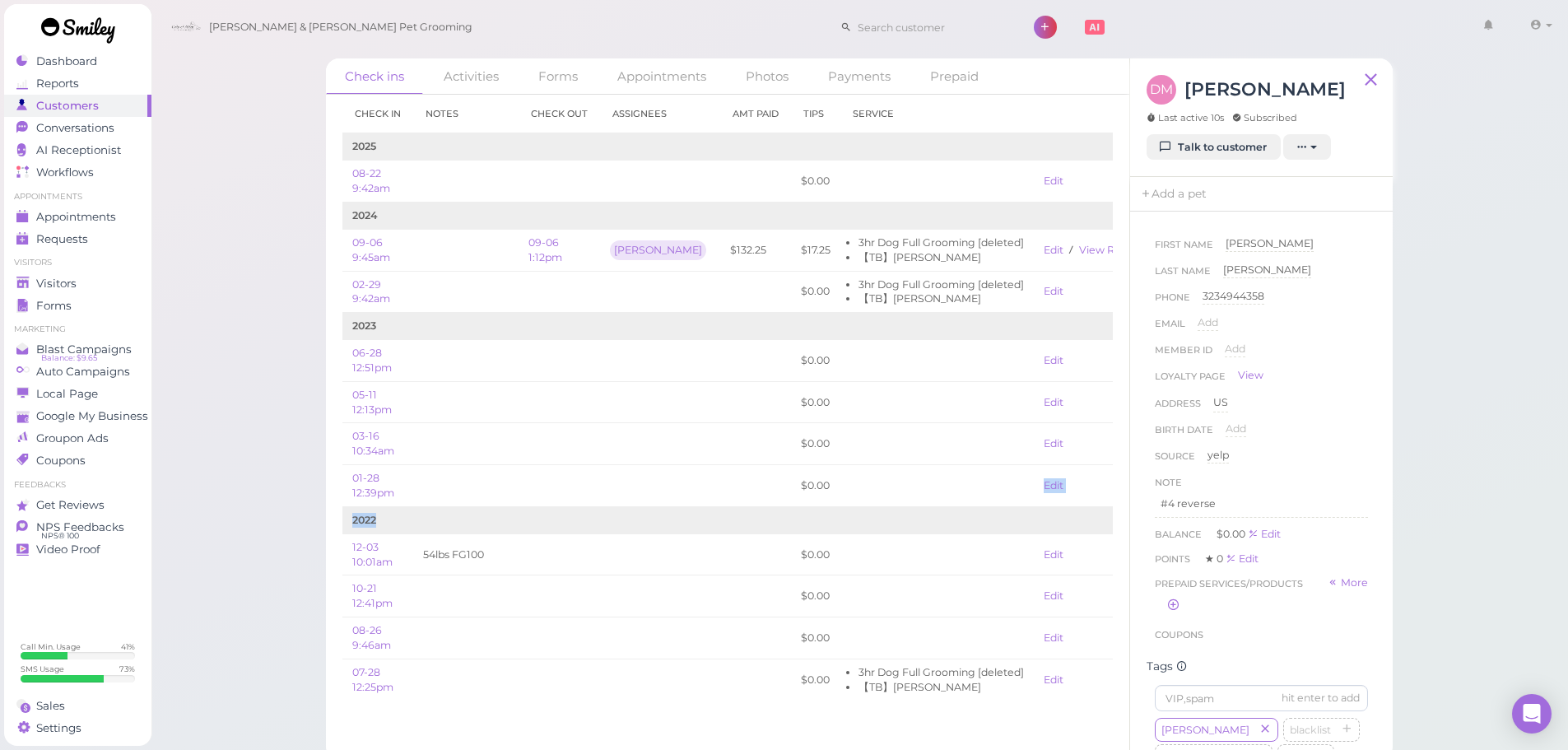
click at [821, 510] on tbody "2025 08-22 9:42am $0.00 Edit 2024 09-06 9:45am 09-06 1:12pm Emma" at bounding box center [749, 416] width 814 height 566
click at [821, 510] on td "2022" at bounding box center [749, 520] width 814 height 28
click at [284, 201] on div "Check ins Activities Forms Appointments Photos Payments Prepaid Check in Notes …" at bounding box center [859, 379] width 1418 height 759
click at [94, 206] on link "Appointments" at bounding box center [78, 217] width 147 height 22
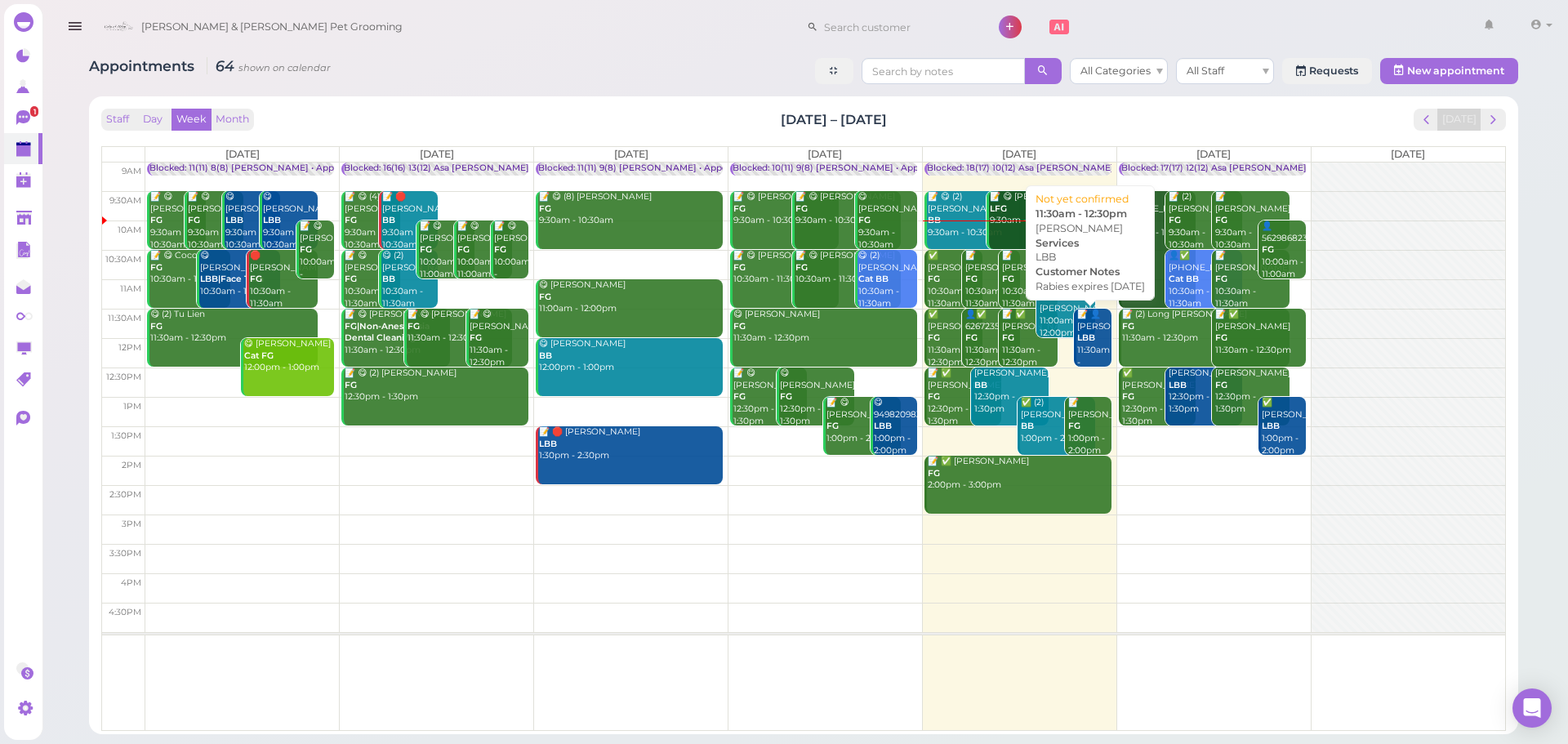
click at [1093, 365] on div "📝 👤Sidney Man LBB 11:30am - 12:30pm" at bounding box center [1094, 345] width 35 height 72
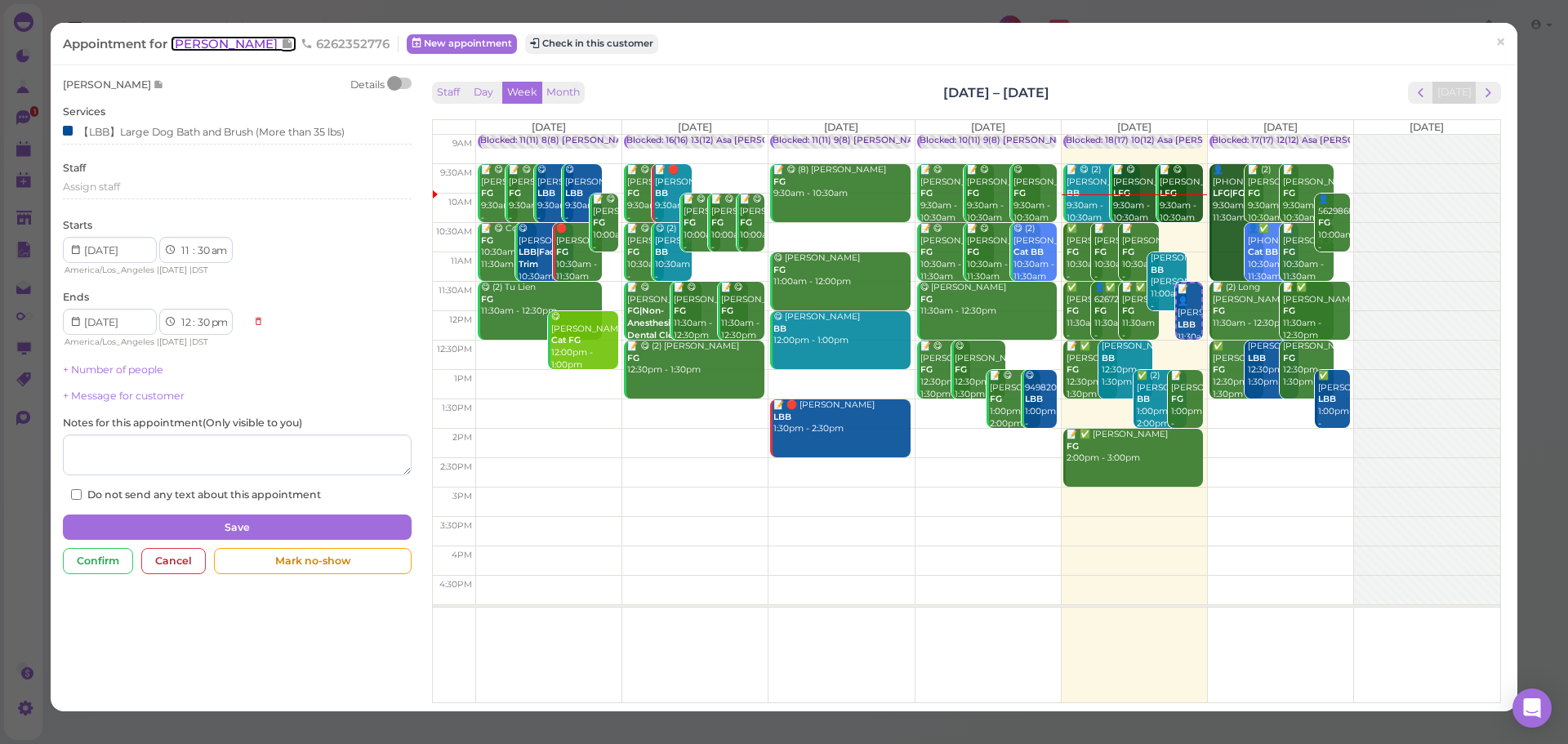
click at [239, 37] on span "[PERSON_NAME]" at bounding box center [226, 44] width 110 height 15
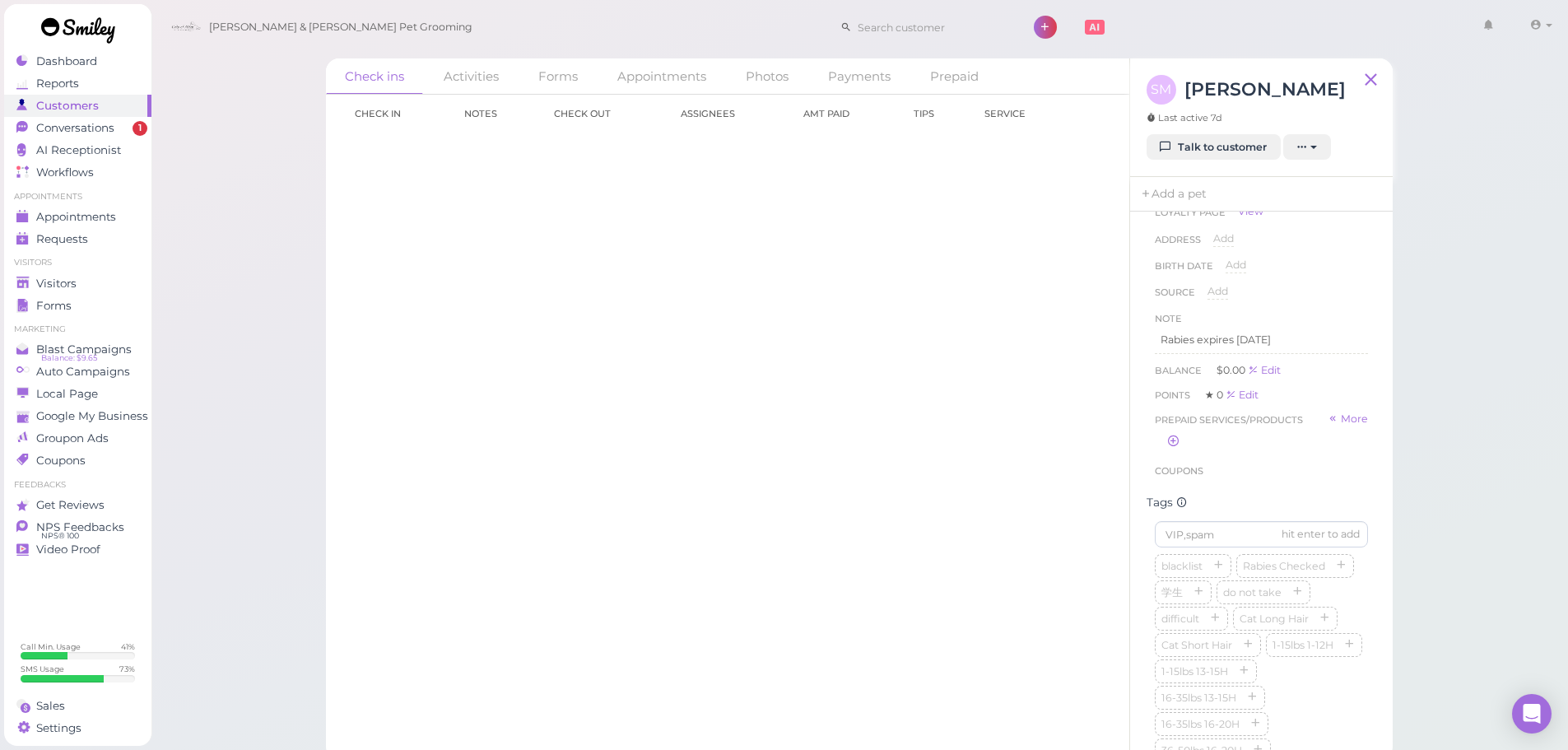
scroll to position [165, 0]
click at [760, 457] on div "Check in Notes Check out Assignees Amt Paid Tips Service Load more" at bounding box center [728, 422] width 803 height 655
click at [123, 277] on div "Visitors" at bounding box center [76, 284] width 119 height 14
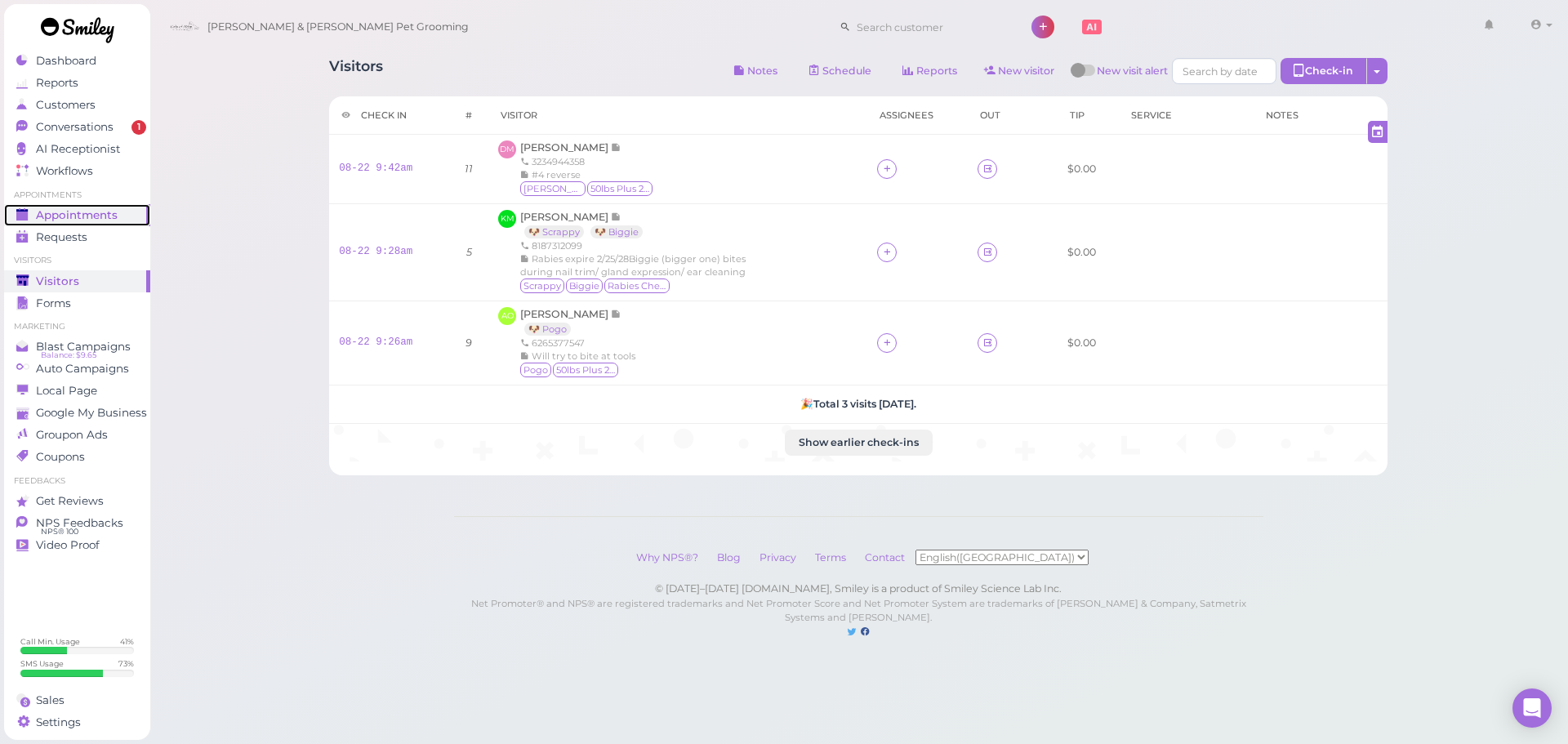
click at [111, 218] on span "Appointments" at bounding box center [76, 216] width 81 height 14
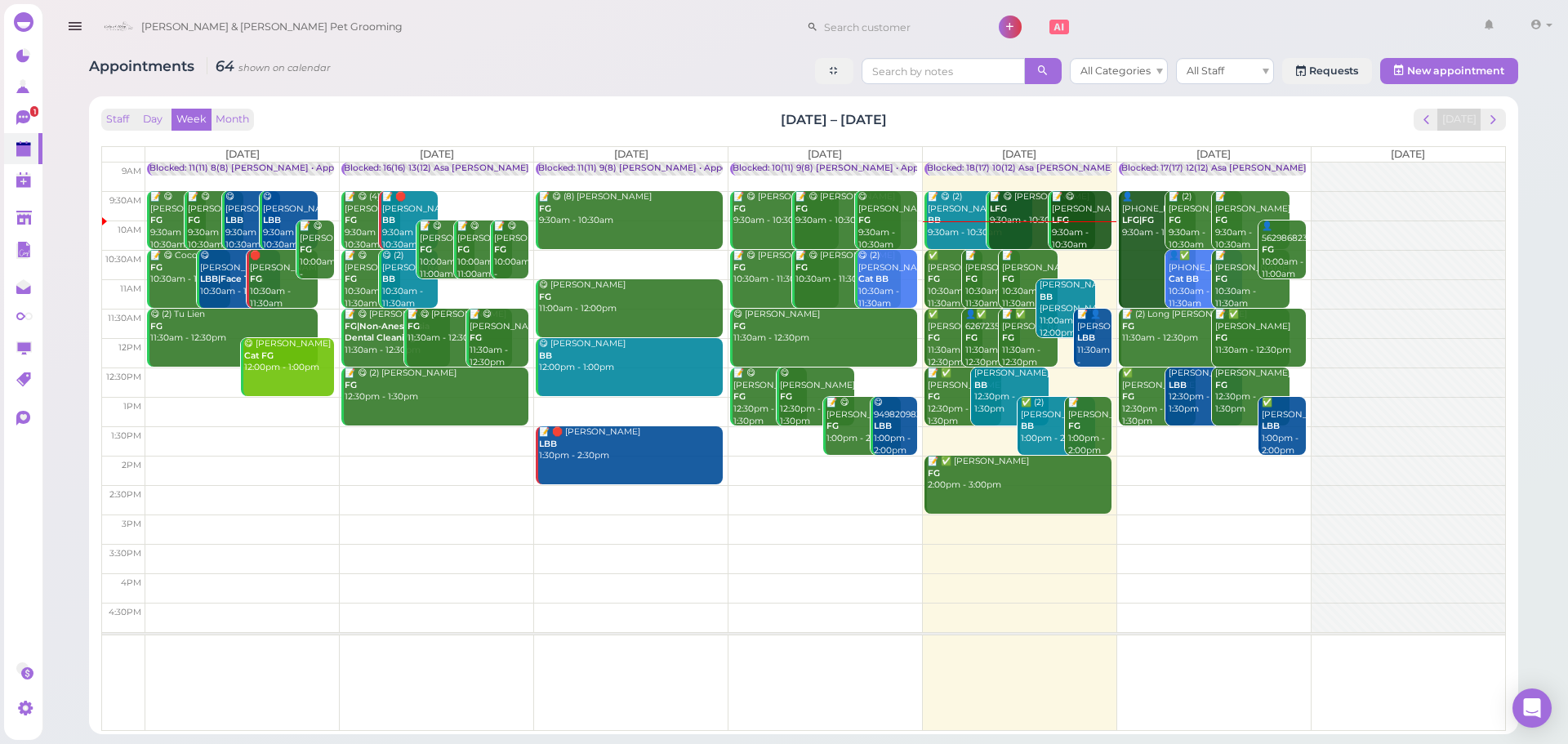
click at [370, 63] on div "Appointments 64 shown on calendar All Categories All Staff Requests New appoint…" at bounding box center [803, 73] width 1429 height 30
click at [396, 64] on div "Appointments 64 shown on calendar All Categories All Staff Requests New appoint…" at bounding box center [803, 73] width 1429 height 30
click at [1501, 115] on button "next" at bounding box center [1494, 120] width 26 height 22
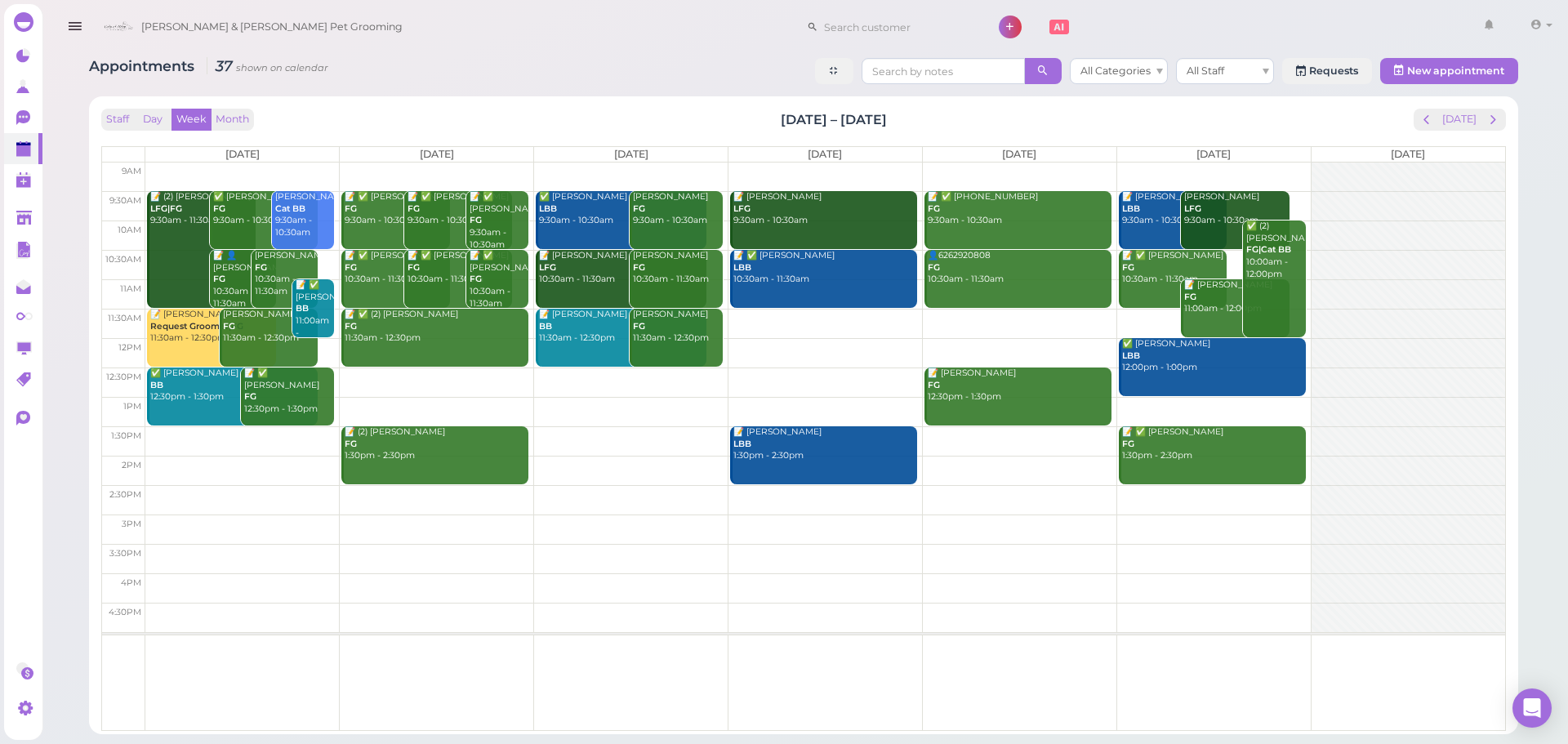
click at [292, 164] on td at bounding box center [825, 177] width 1360 height 29
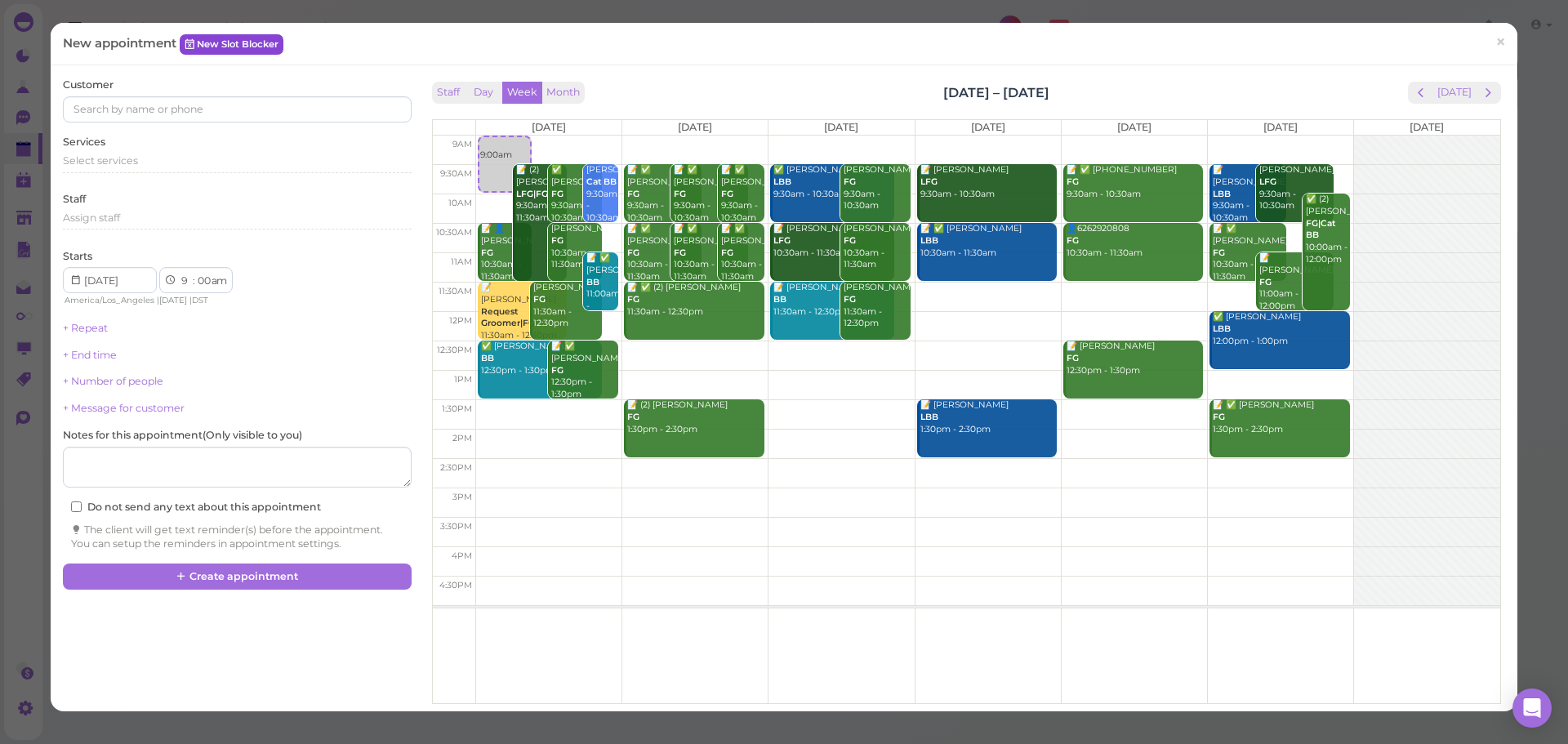
click at [241, 50] on link "New Slot Blocker" at bounding box center [231, 44] width 104 height 20
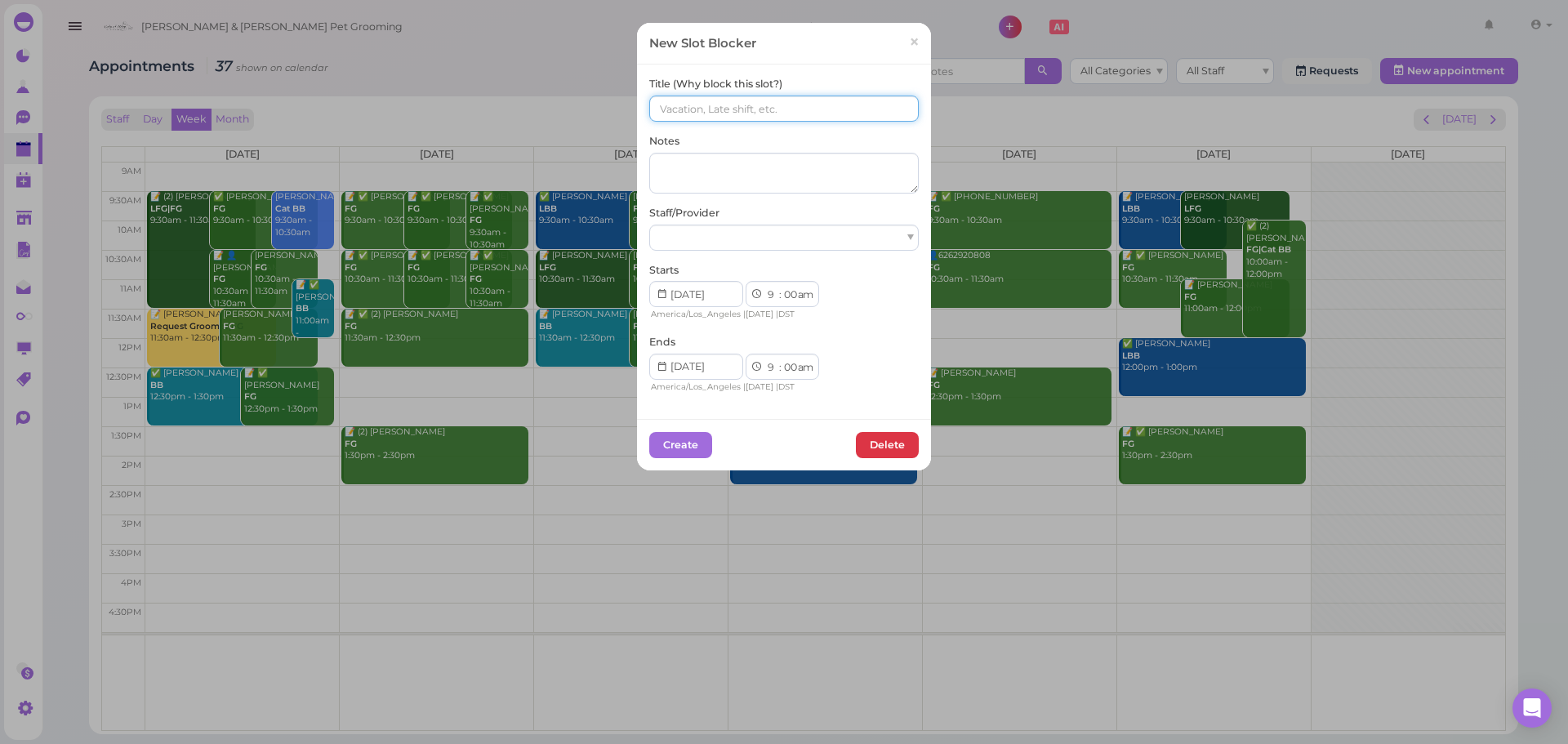
click at [699, 118] on input at bounding box center [784, 109] width 269 height 27
click at [649, 110] on input "(11) (8) Asa Helen" at bounding box center [784, 109] width 269 height 27
click at [678, 110] on input "11(11) (8) Asa Helen" at bounding box center [784, 109] width 269 height 27
type input "11(11) 8(8) Asa Helen"
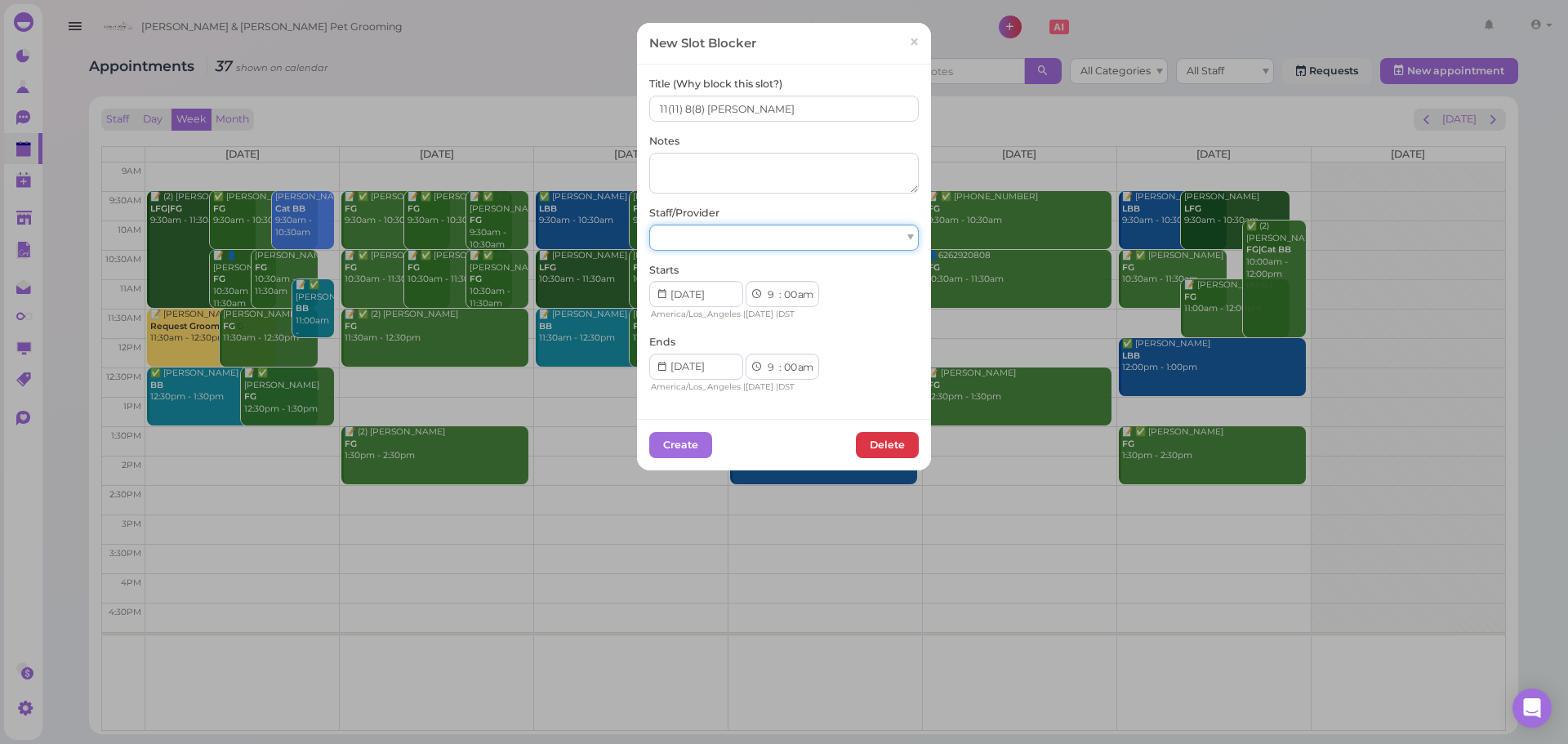
click at [772, 243] on div at bounding box center [784, 238] width 269 height 27
click at [784, 371] on select "00 05 10 15 20 25 30 35 40 45 50 55" at bounding box center [790, 368] width 16 height 17
select select "15"
click at [782, 359] on select "00 05 10 15 20 25 30 35 40 45 50 55" at bounding box center [790, 368] width 16 height 17
click at [679, 438] on button "Create" at bounding box center [681, 445] width 63 height 27
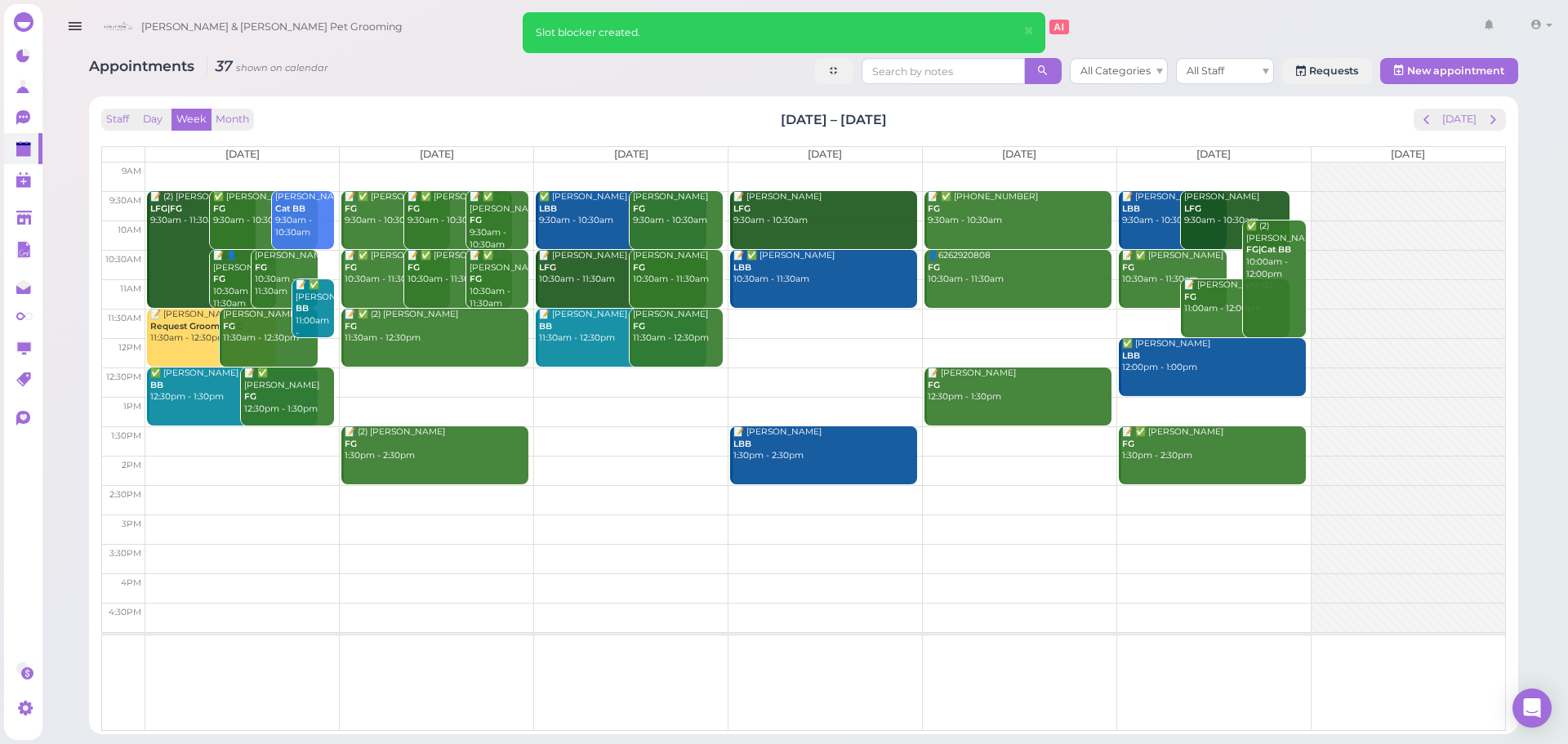
click at [436, 166] on td at bounding box center [825, 177] width 1360 height 29
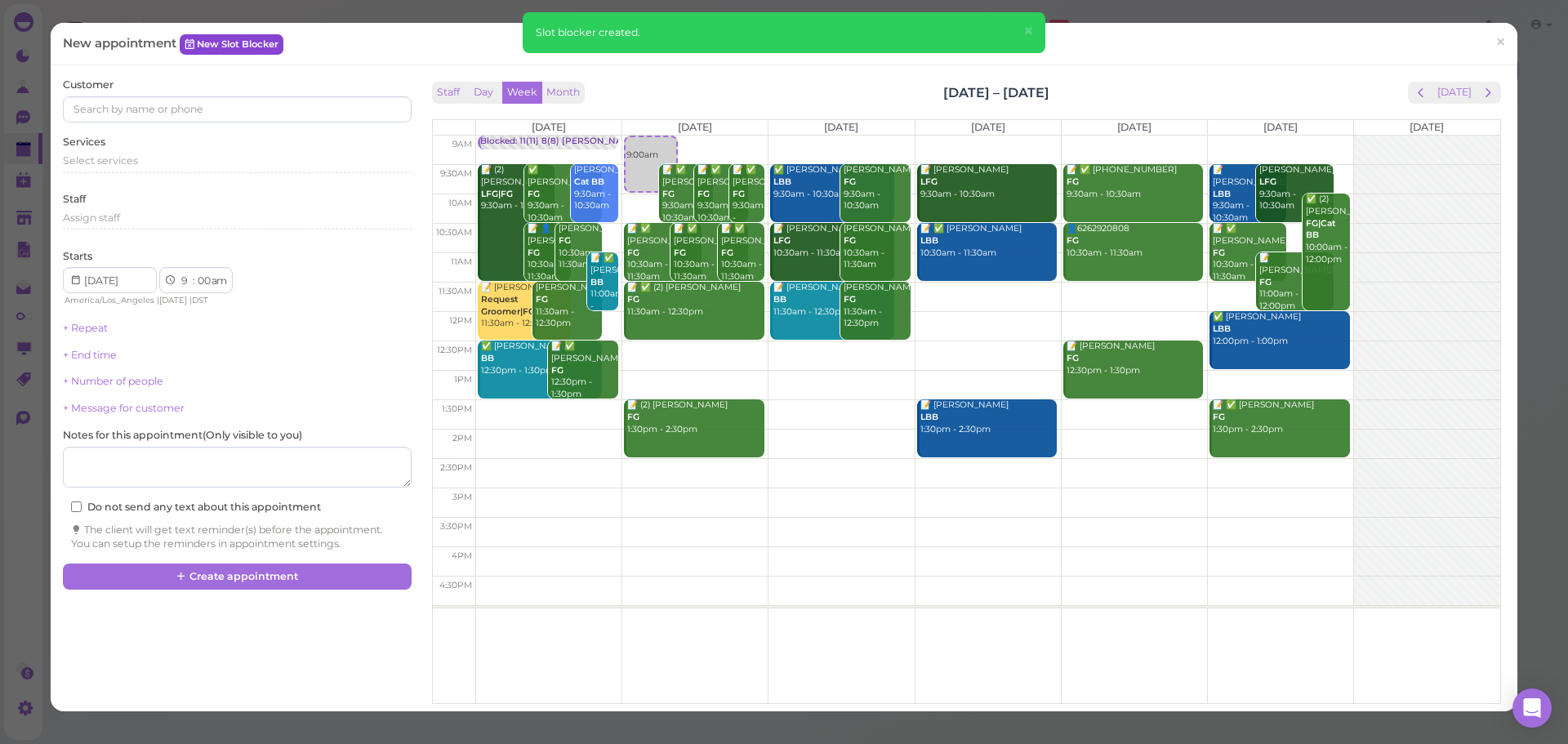
click at [200, 35] on link "New Slot Blocker" at bounding box center [231, 44] width 104 height 20
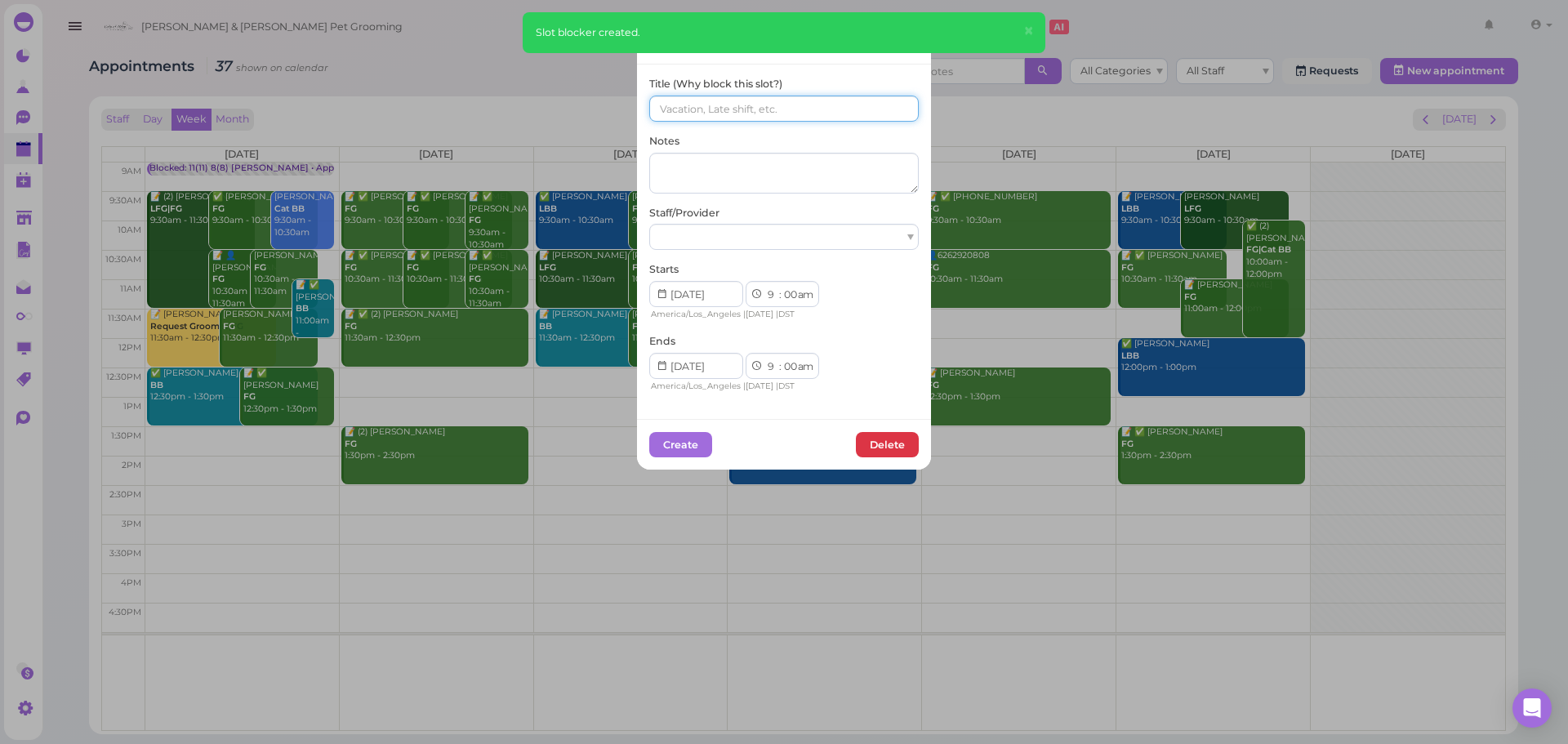
click at [755, 102] on input at bounding box center [784, 109] width 269 height 27
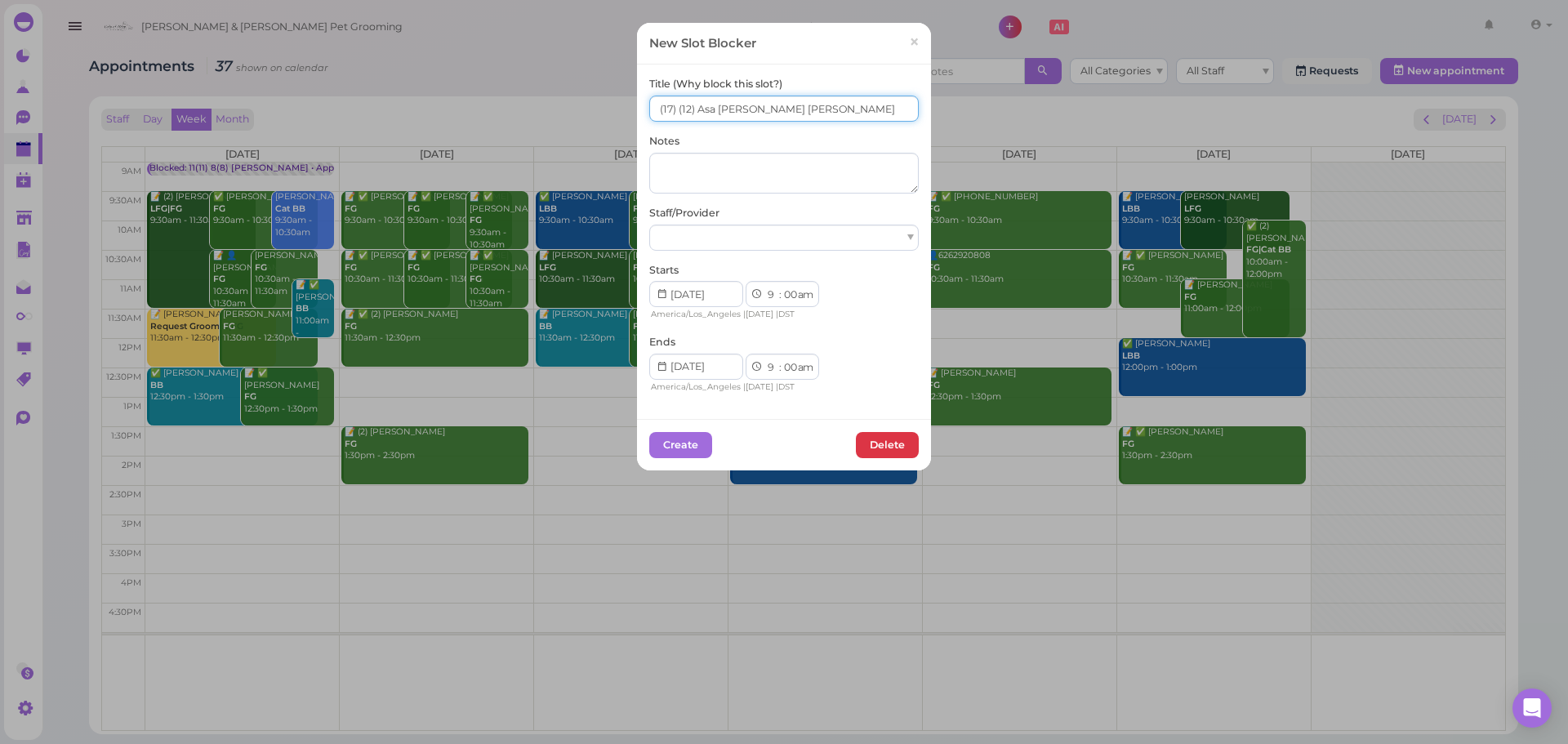
type input "(17) (12) Asa Helen Rebecca"
click at [746, 237] on div at bounding box center [784, 238] width 269 height 27
click at [782, 359] on select "00 05 10 15 20 25 30 35 40 45 50 55" at bounding box center [790, 368] width 16 height 17
select select "15"
click at [782, 359] on select "00 05 10 15 20 25 30 35 40 45 50 55" at bounding box center [790, 368] width 16 height 17
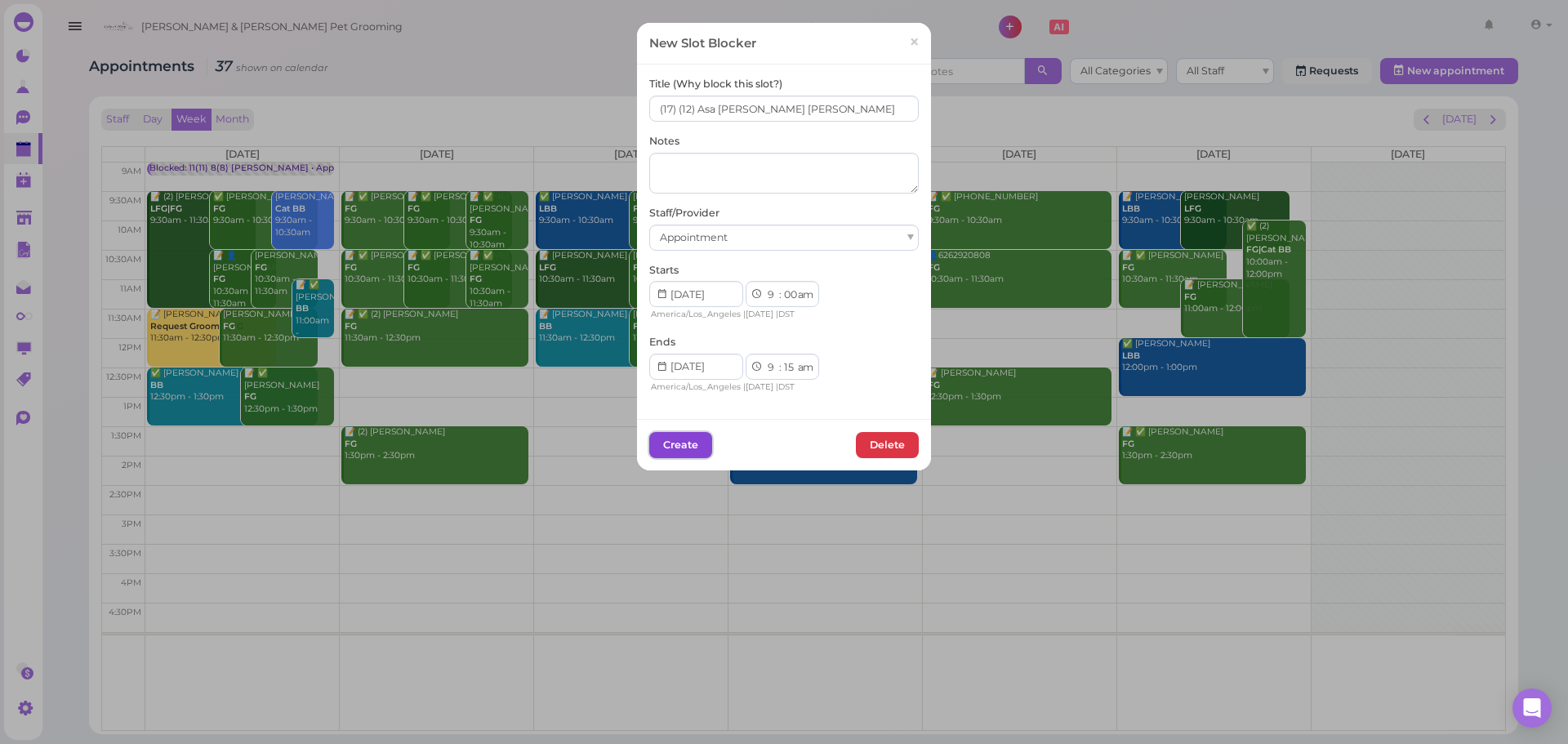
click at [686, 445] on button "Create" at bounding box center [681, 445] width 63 height 27
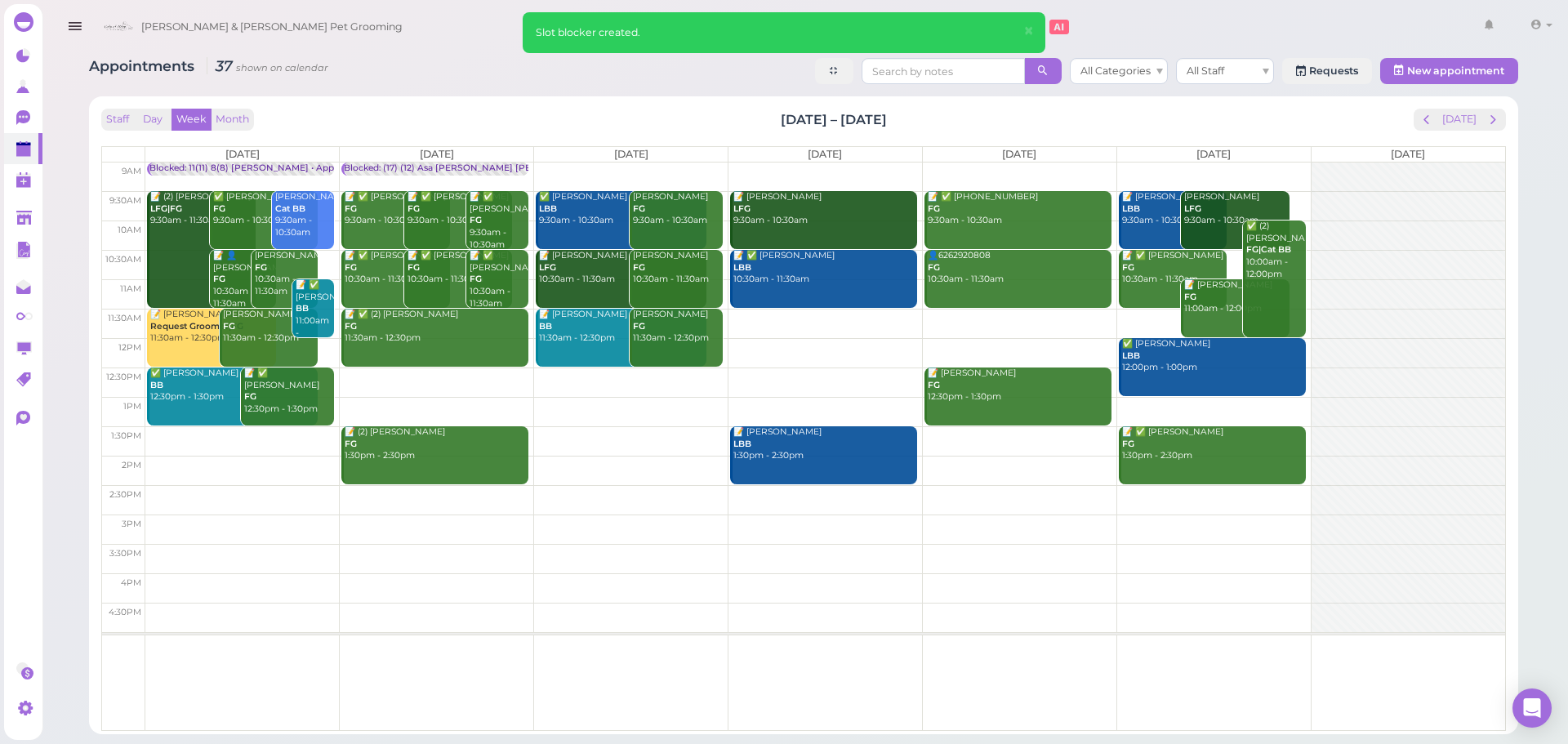
click at [441, 159] on span "[DATE]" at bounding box center [437, 154] width 34 height 12
click at [440, 163] on div "Blocked: (17) (12) Asa [PERSON_NAME] [PERSON_NAME] • Appointment" at bounding box center [501, 168] width 315 height 12
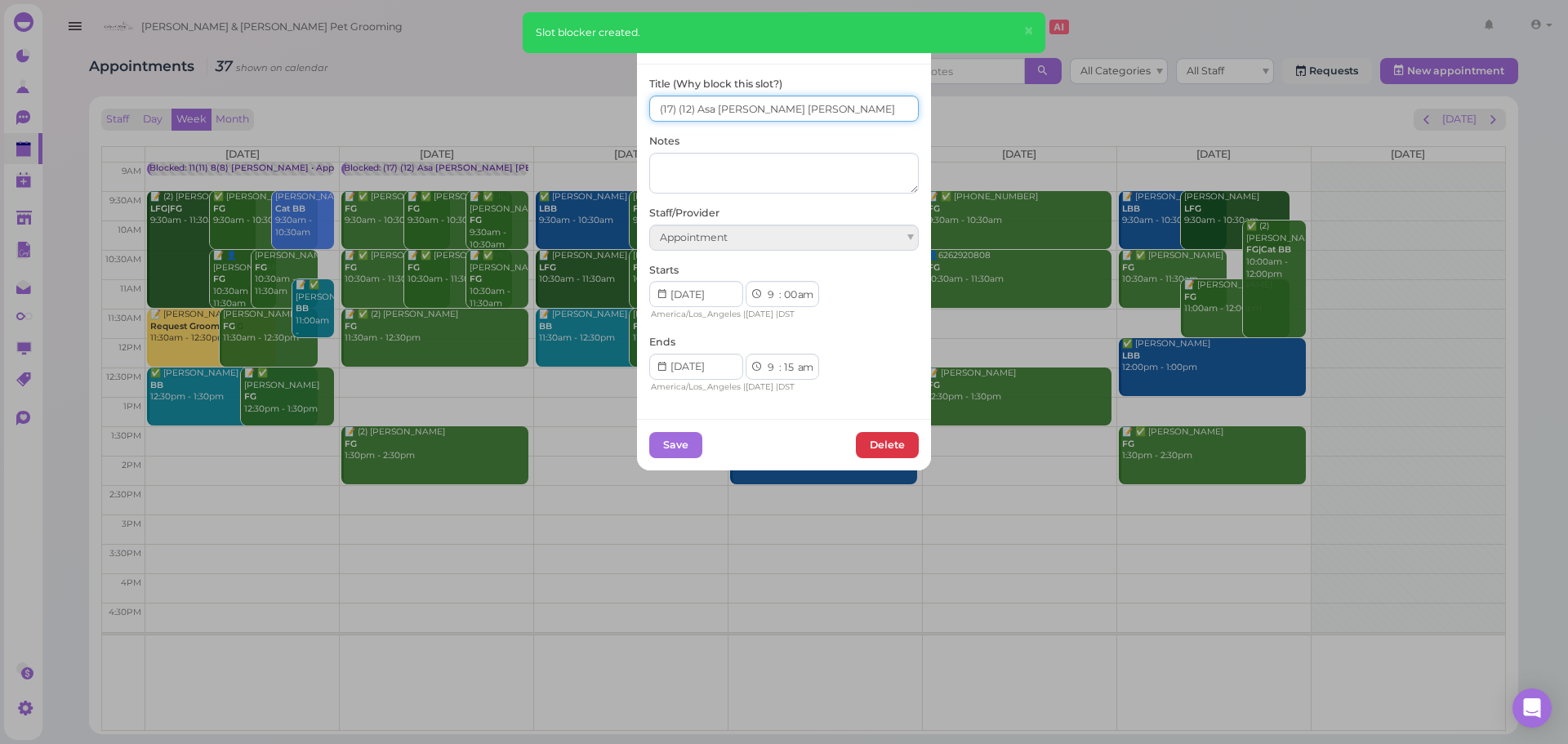
click at [674, 109] on input "(17) (12) Asa Helen Rebecca" at bounding box center [784, 109] width 269 height 27
type input "(17) 10(12) Asa Helen Rebecca"
click at [688, 435] on button "Save" at bounding box center [676, 445] width 53 height 27
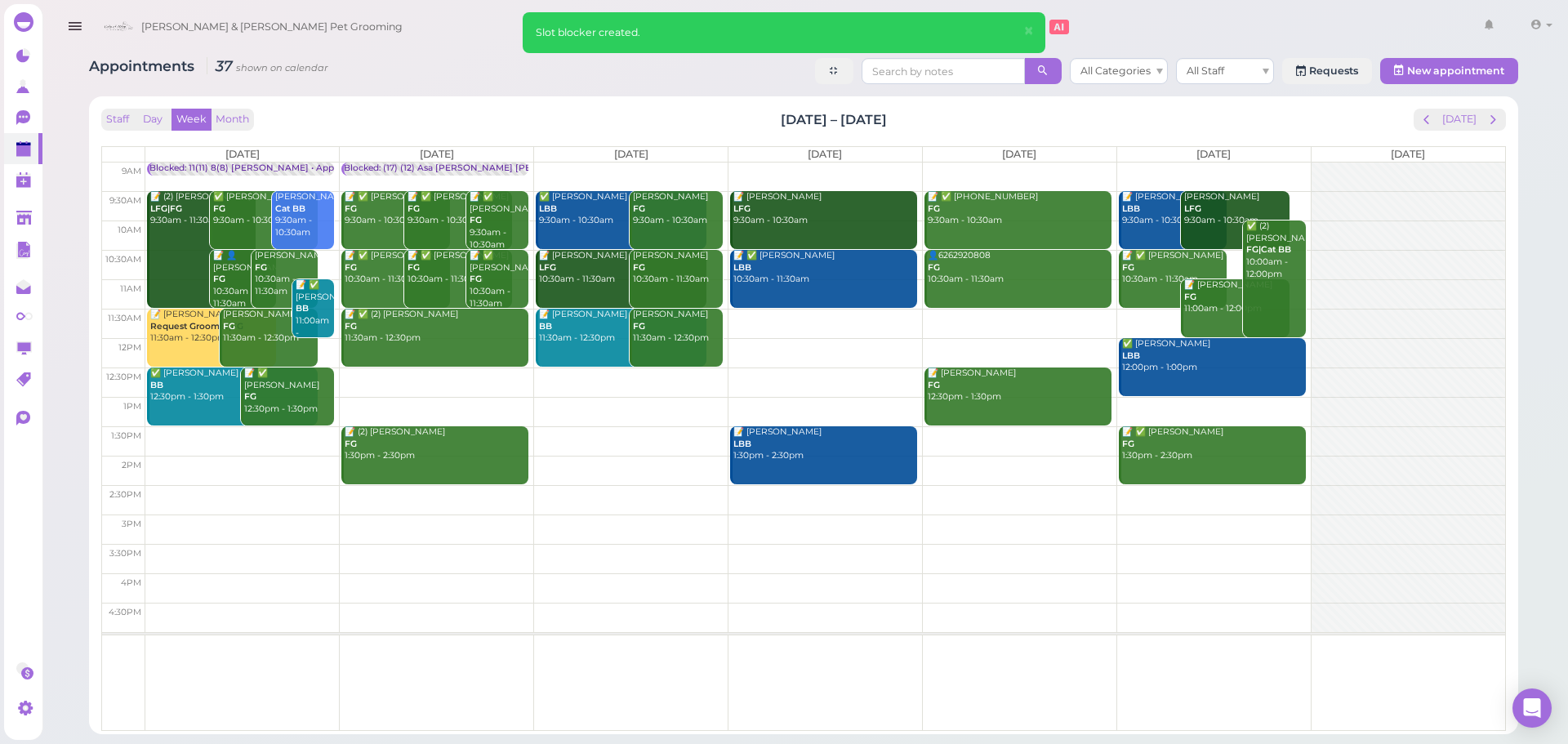
click at [647, 166] on td at bounding box center [825, 177] width 1360 height 29
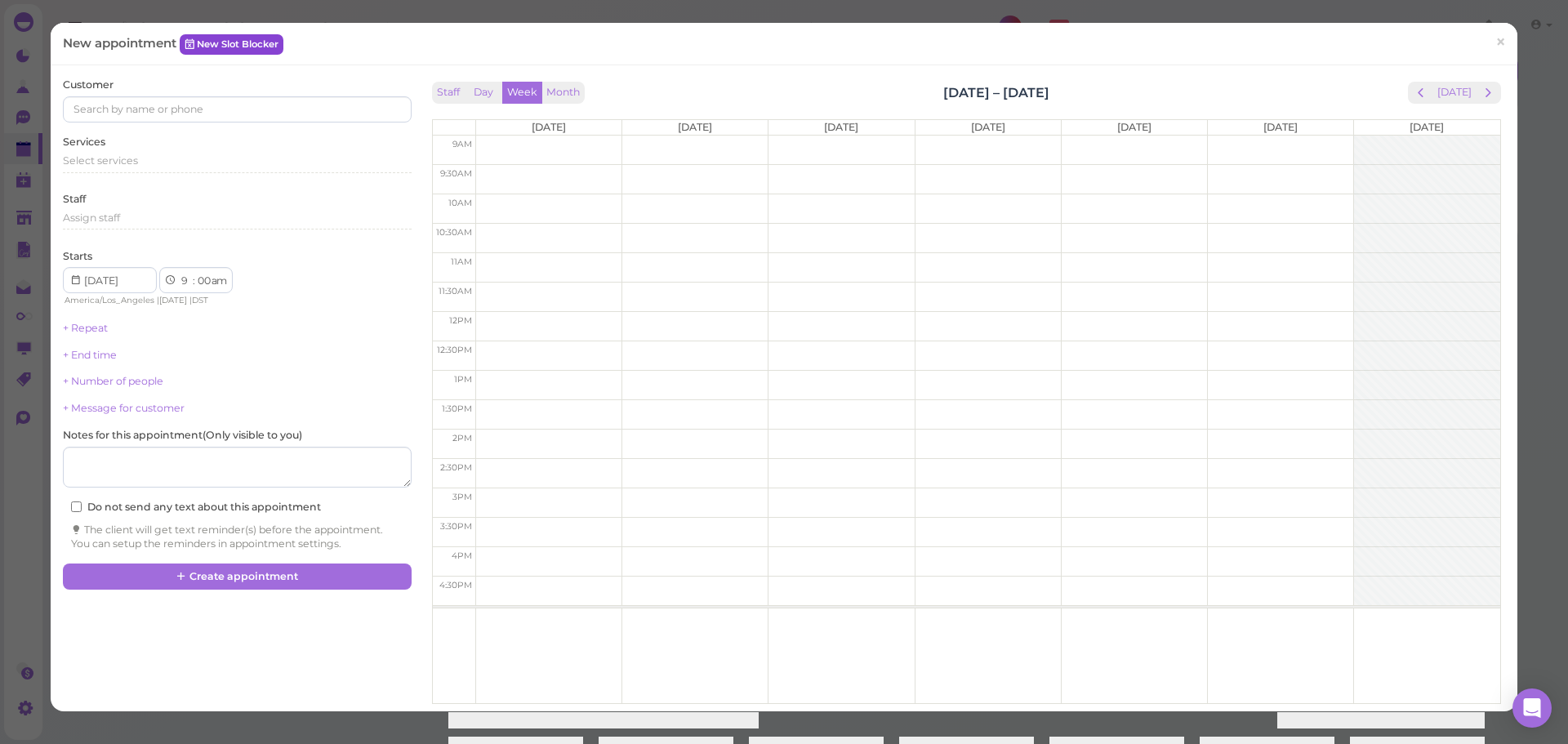
click at [237, 46] on link "New Slot Blocker" at bounding box center [231, 44] width 104 height 20
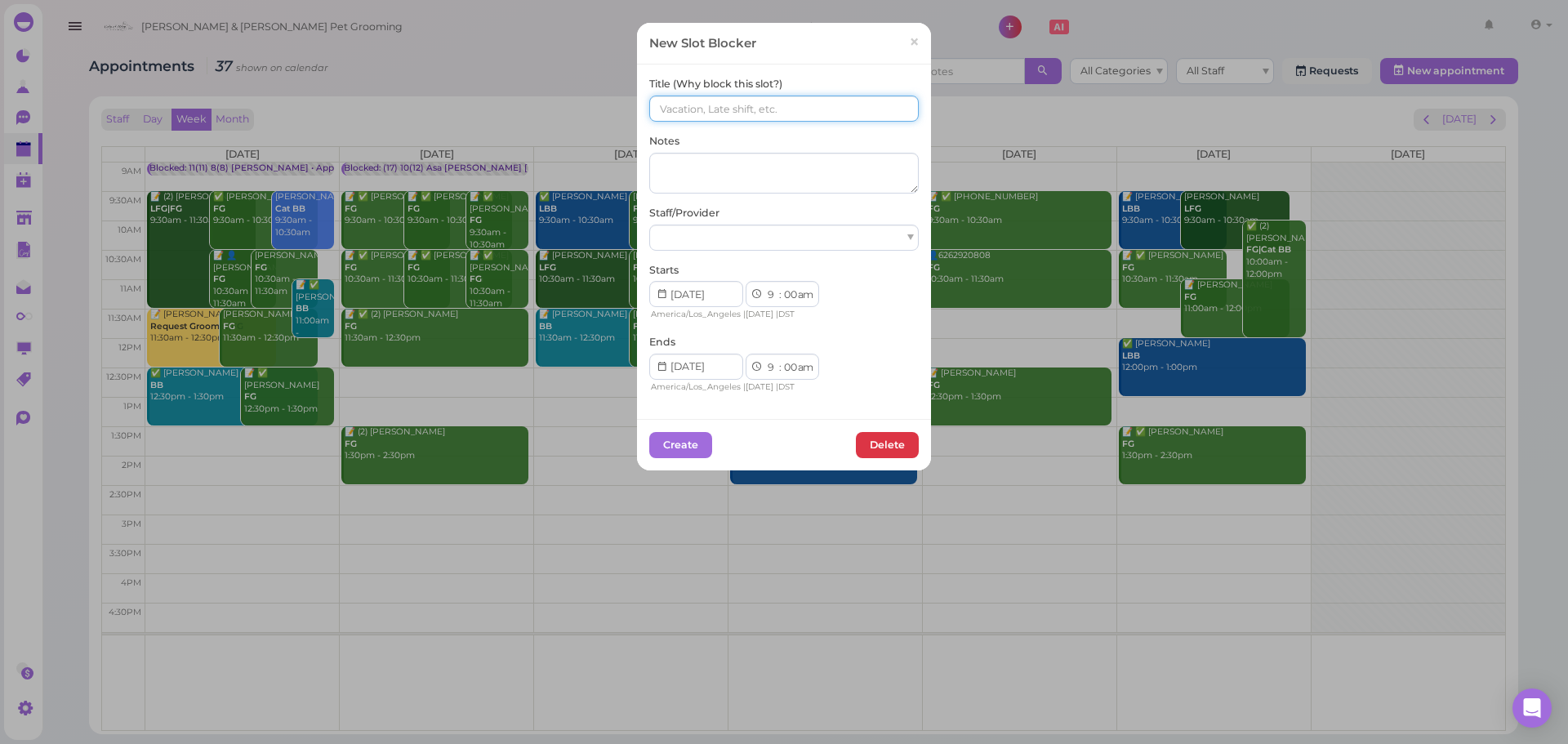
click at [702, 116] on input at bounding box center [784, 109] width 269 height 27
type input "(11) (8) Asa Helen"
drag, startPoint x: 788, startPoint y: 259, endPoint x: 778, endPoint y: 247, distance: 15.6
click at [787, 259] on div "Title (Why block this slot?) (11) (8) Asa Helen Notes Staff/Provider Starts 1 2…" at bounding box center [784, 235] width 269 height 317
click at [772, 245] on div at bounding box center [784, 238] width 269 height 27
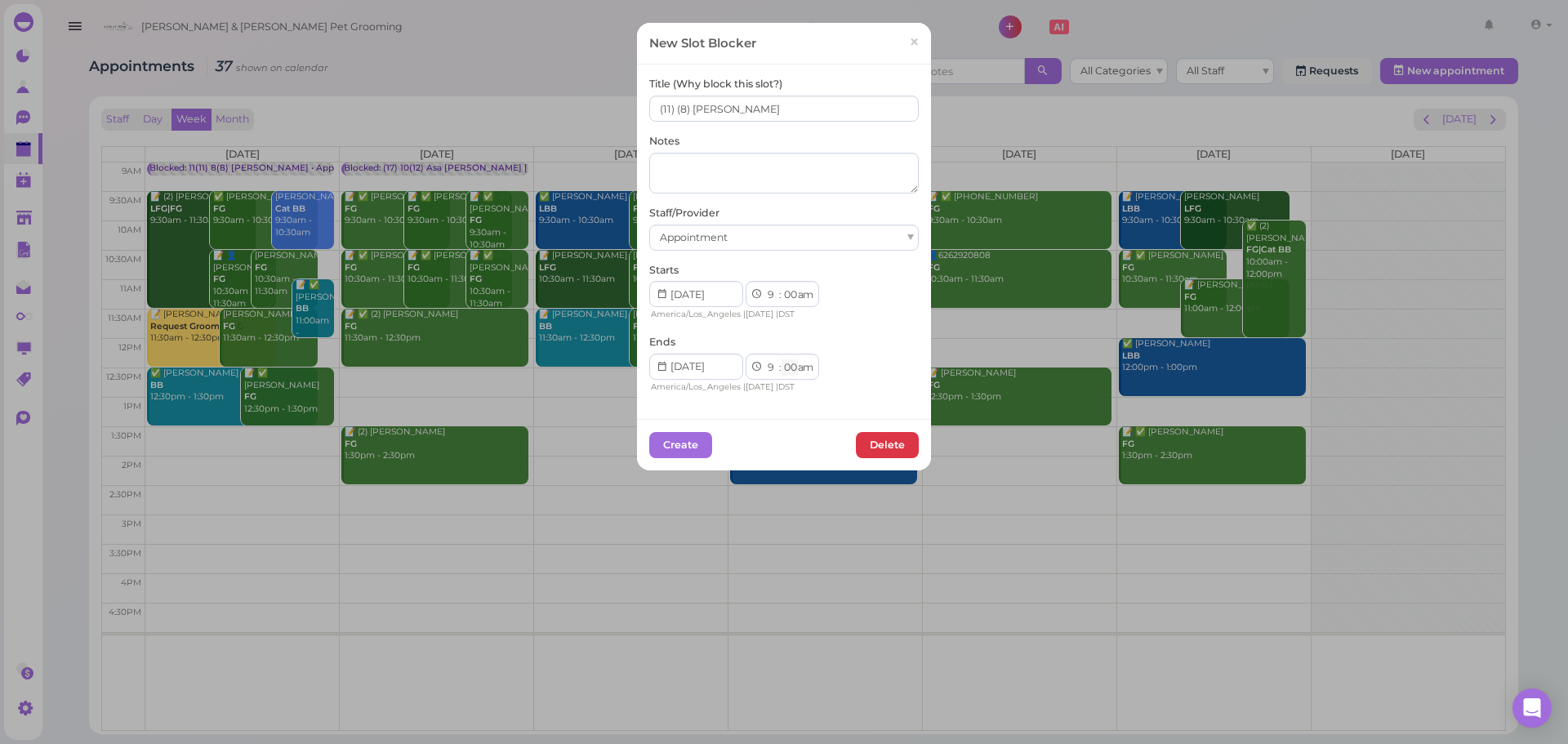
click at [786, 371] on select "00 05 10 15 20 25 30 35 40 45 50 55" at bounding box center [790, 368] width 16 height 17
select select "15"
click at [782, 359] on select "00 05 10 15 20 25 30 35 40 45 50 55" at bounding box center [790, 368] width 16 height 17
click at [682, 442] on button "Create" at bounding box center [681, 445] width 63 height 27
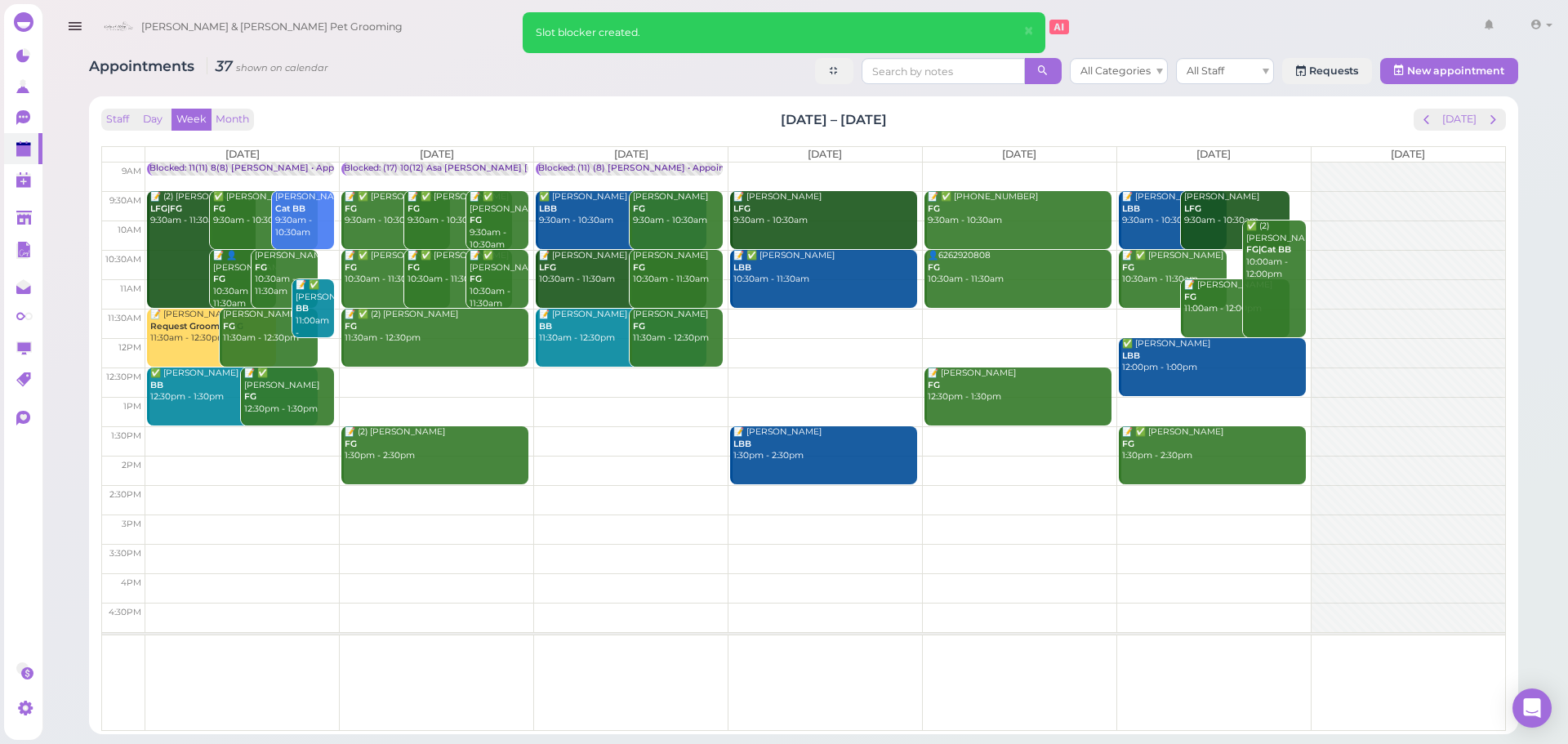
click at [809, 163] on td at bounding box center [825, 177] width 1360 height 29
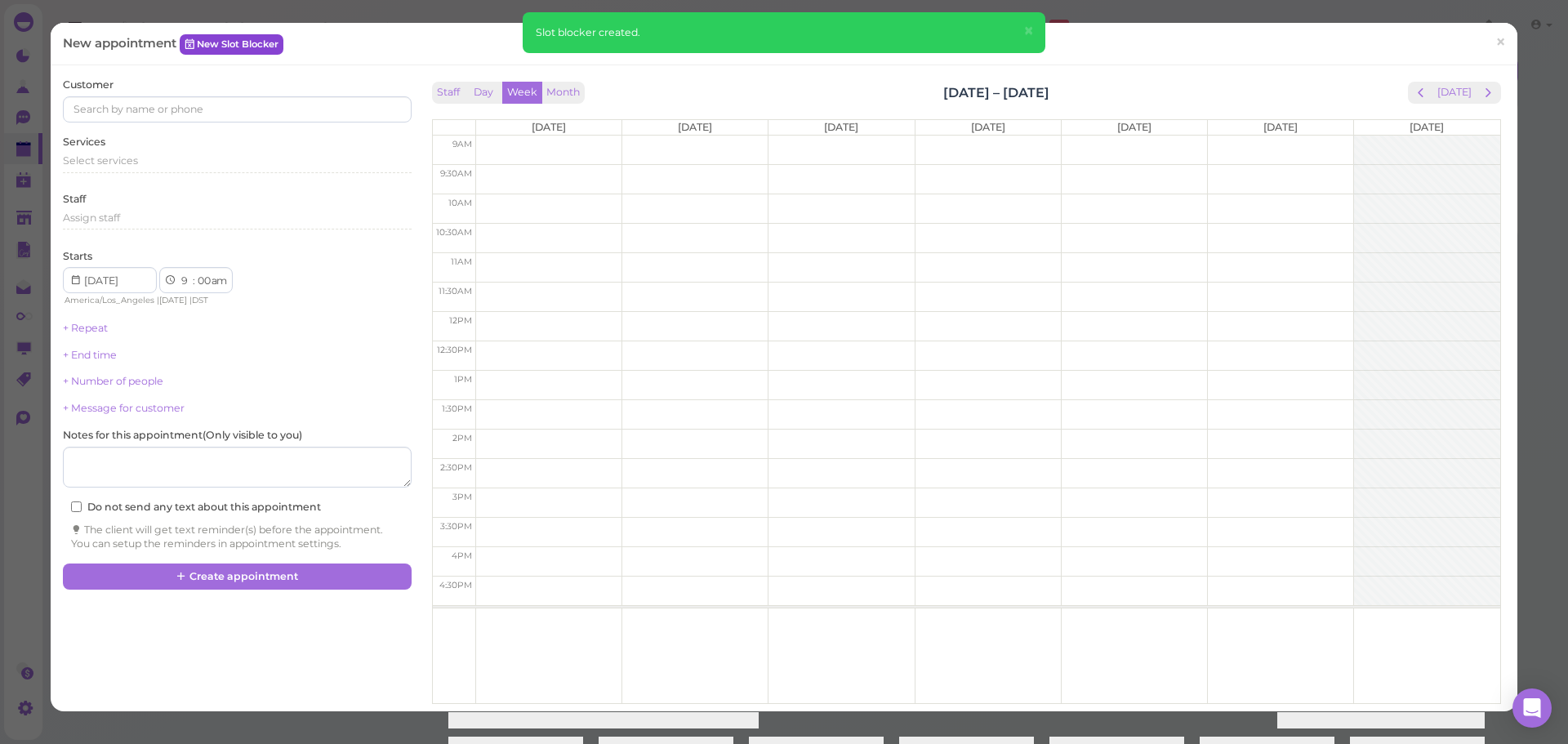
click at [271, 51] on link "New Slot Blocker" at bounding box center [231, 44] width 104 height 20
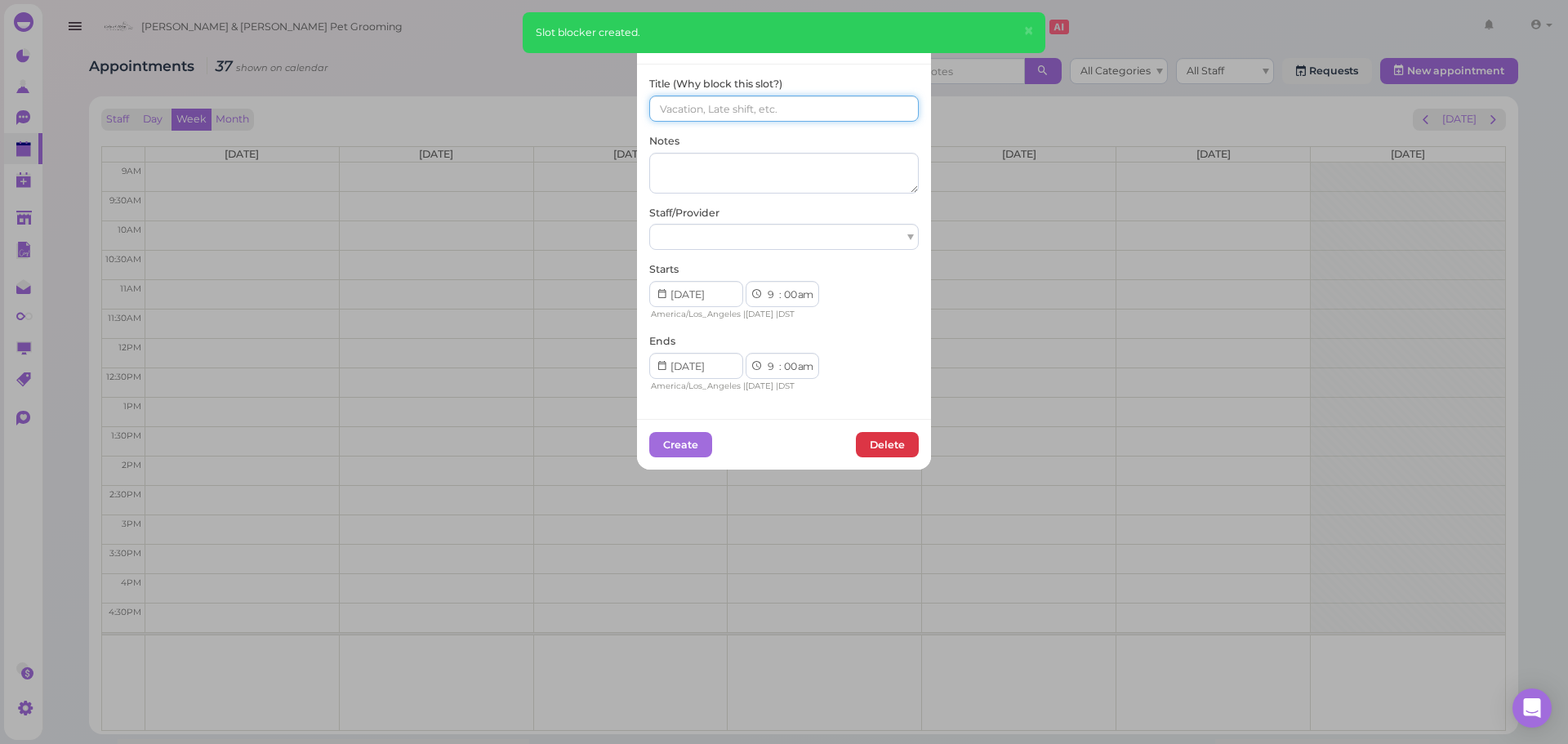
click at [721, 110] on input at bounding box center [784, 109] width 269 height 27
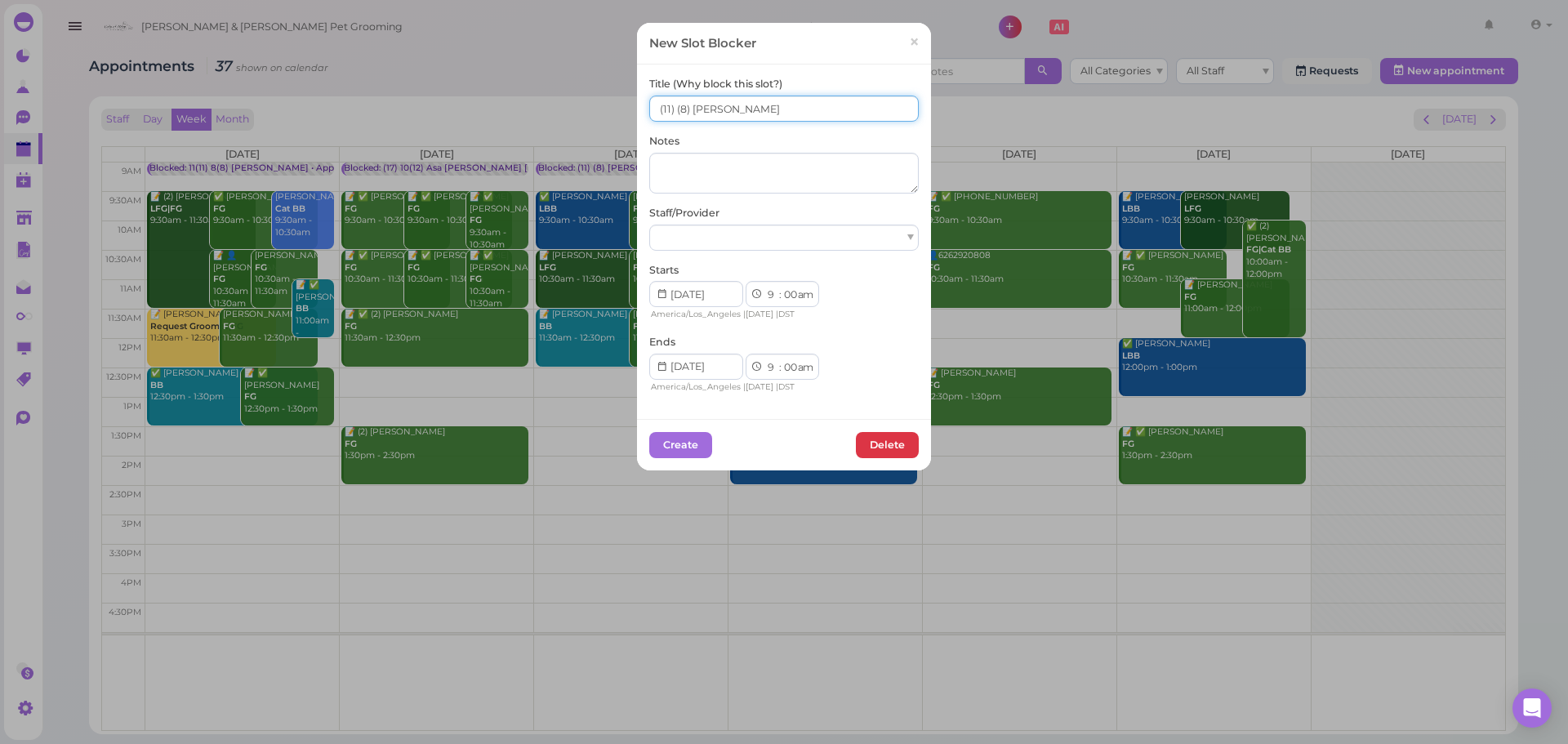
type input "(11) (8) Asa Rebecca"
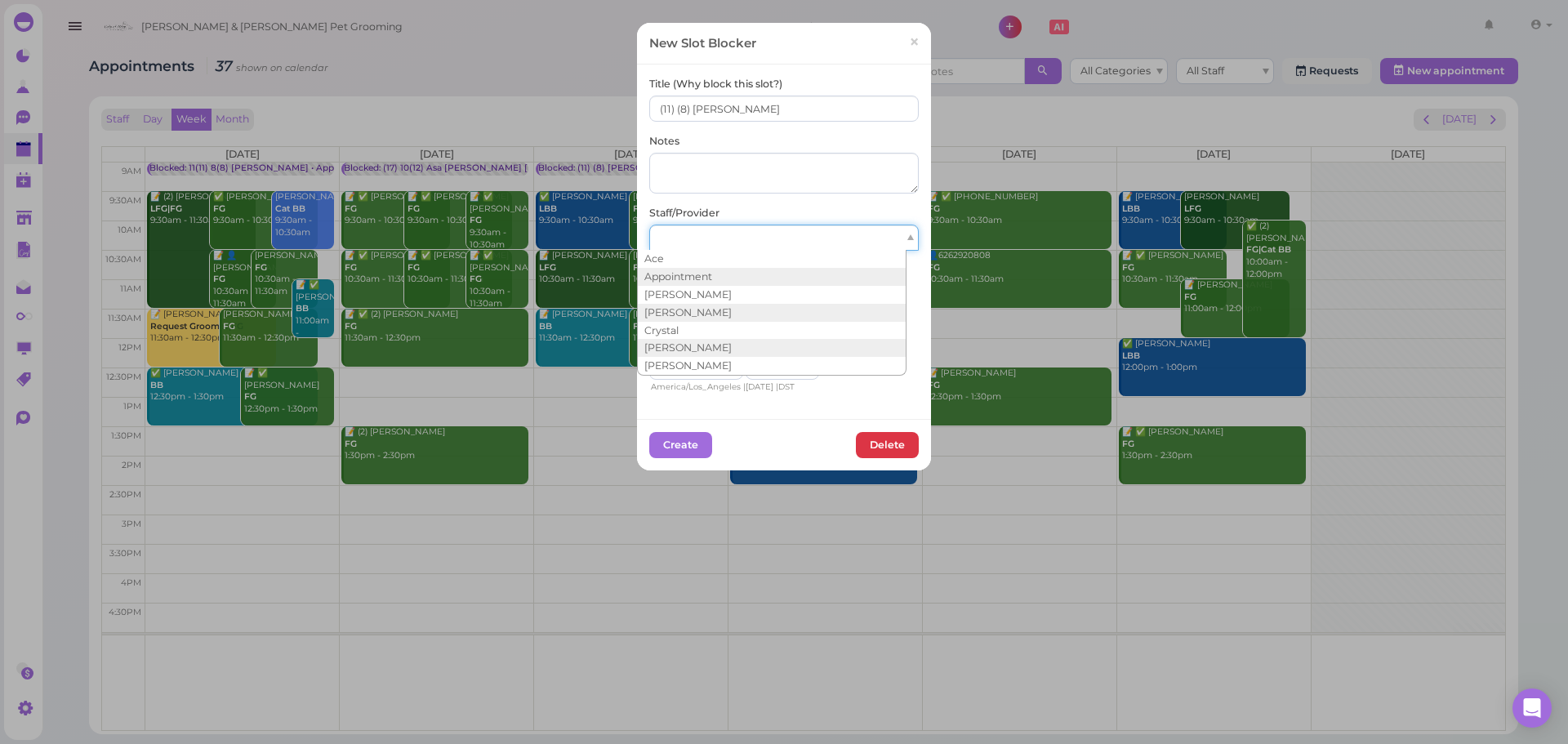
drag, startPoint x: 770, startPoint y: 227, endPoint x: 757, endPoint y: 251, distance: 27.3
click at [769, 229] on div at bounding box center [784, 238] width 269 height 27
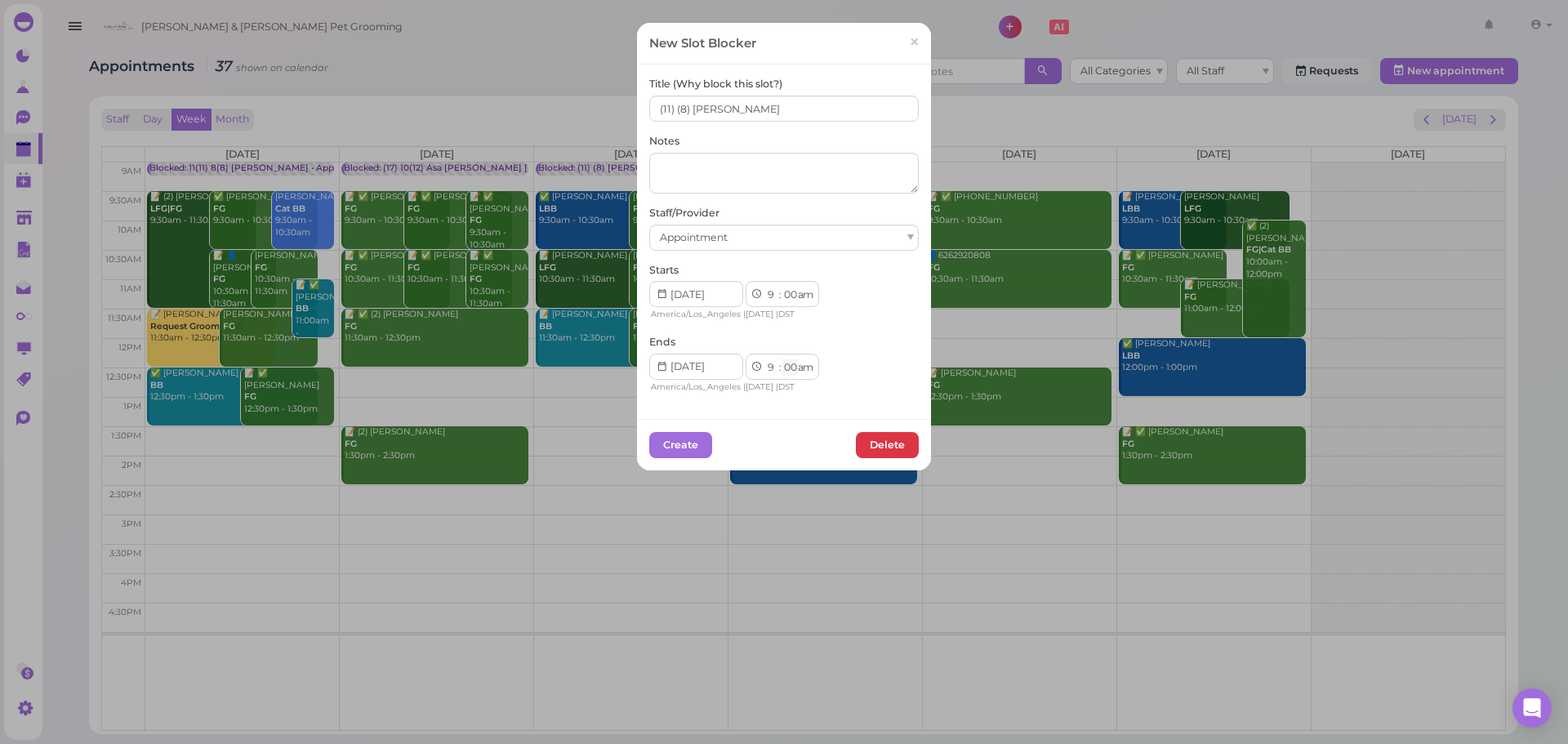
click at [782, 369] on select "00 05 10 15 20 25 30 35 40 45 50 55" at bounding box center [790, 368] width 16 height 17
click at [773, 458] on div "Create Delete" at bounding box center [784, 445] width 269 height 27
click at [788, 371] on select "00 05 10 15 20 25 30 35 40 45 50 55" at bounding box center [790, 368] width 16 height 17
select select "15"
click at [782, 359] on select "00 05 10 15 20 25 30 35 40 45 50 55" at bounding box center [790, 368] width 16 height 17
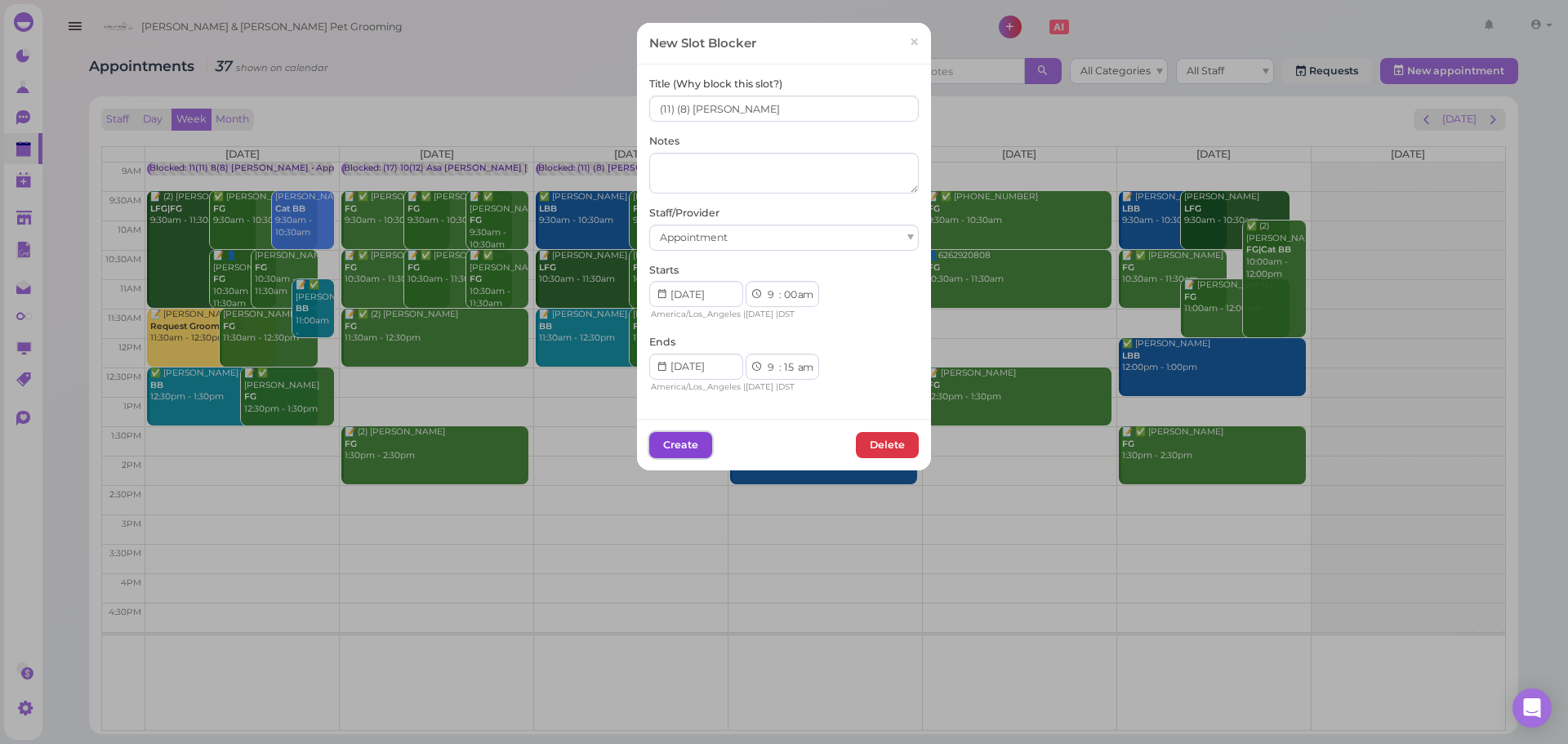
click at [679, 454] on button "Create" at bounding box center [681, 445] width 63 height 27
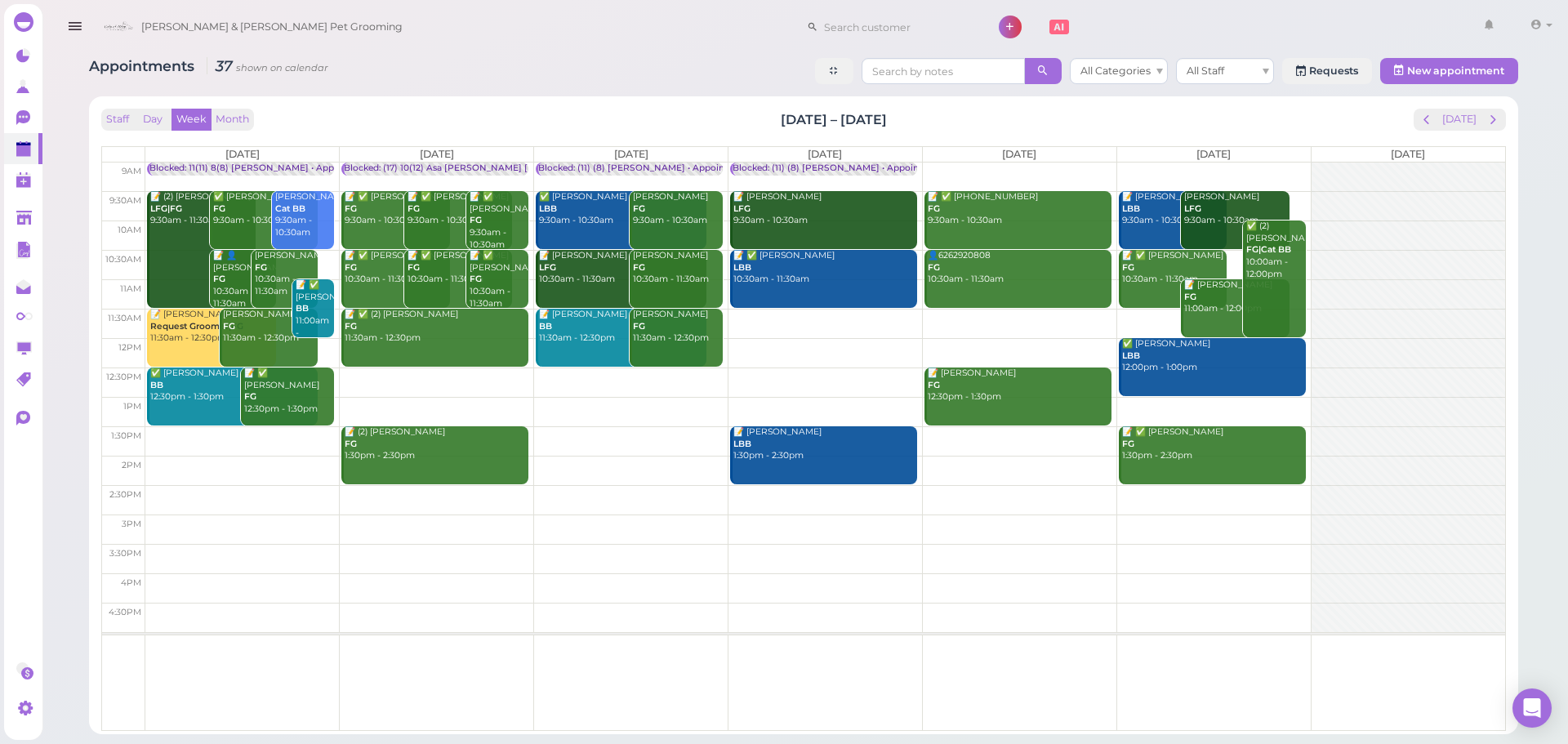
click at [995, 170] on td at bounding box center [825, 177] width 1360 height 29
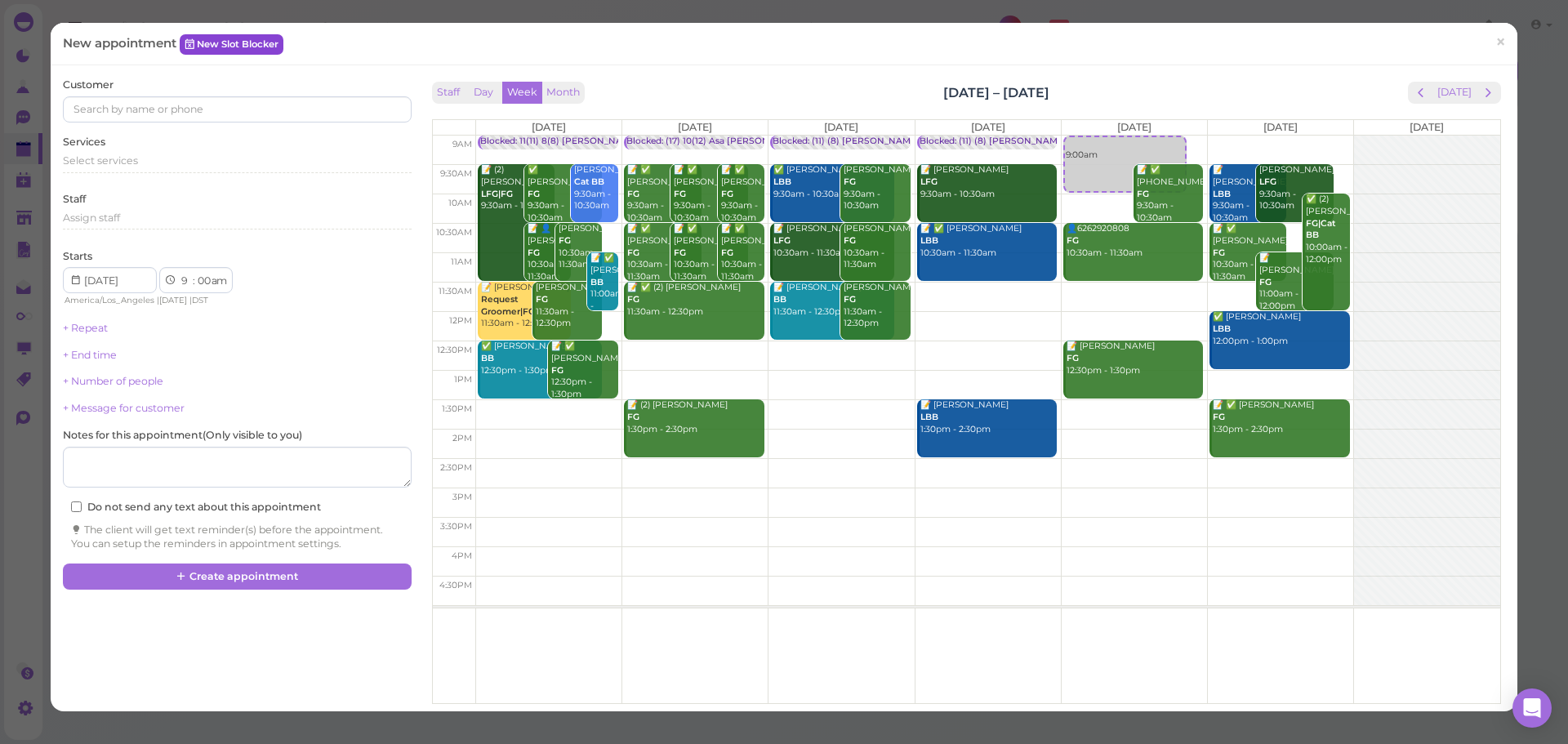
click at [219, 48] on link "New Slot Blocker" at bounding box center [231, 44] width 104 height 20
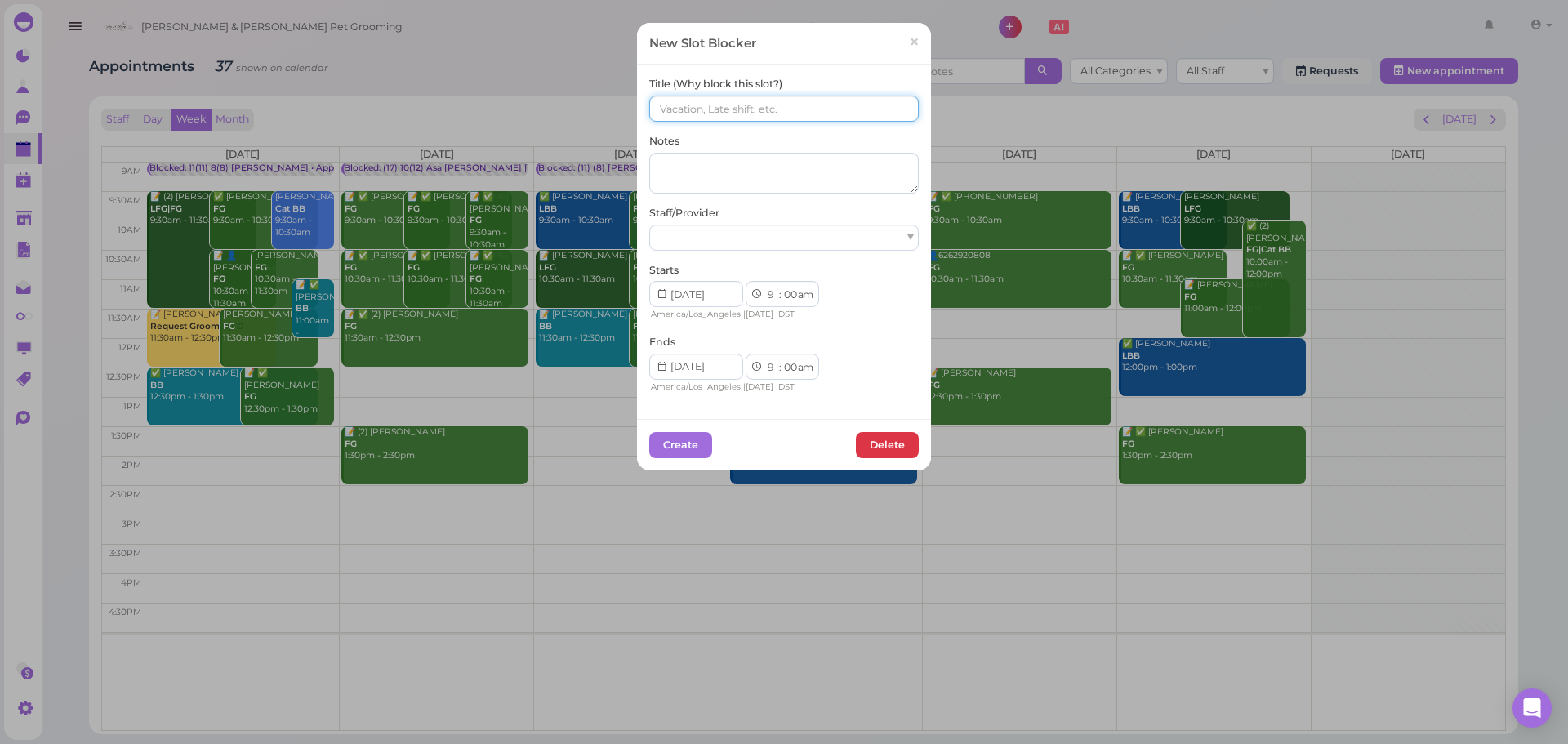
click at [803, 99] on input at bounding box center [784, 109] width 269 height 27
type input "(17) (12) Asa Helen Rebecca"
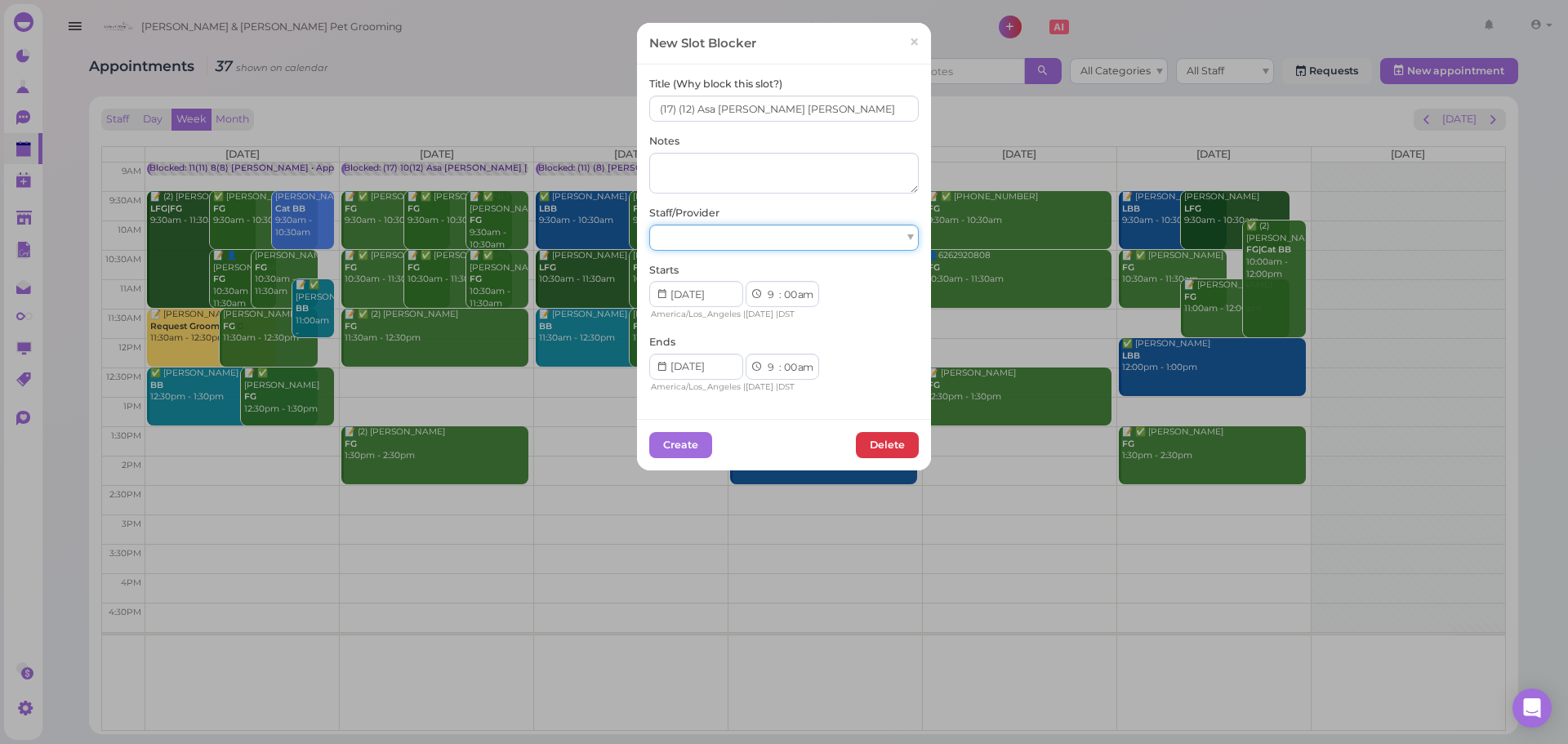
click at [750, 243] on div at bounding box center [784, 238] width 269 height 27
click at [788, 369] on select "00 05 10 15 20 25 30 35 40 45 50 55" at bounding box center [790, 368] width 16 height 17
select select "15"
click at [782, 359] on select "00 05 10 15 20 25 30 35 40 45 50 55" at bounding box center [790, 368] width 16 height 17
click at [654, 432] on button "Create" at bounding box center [681, 445] width 63 height 27
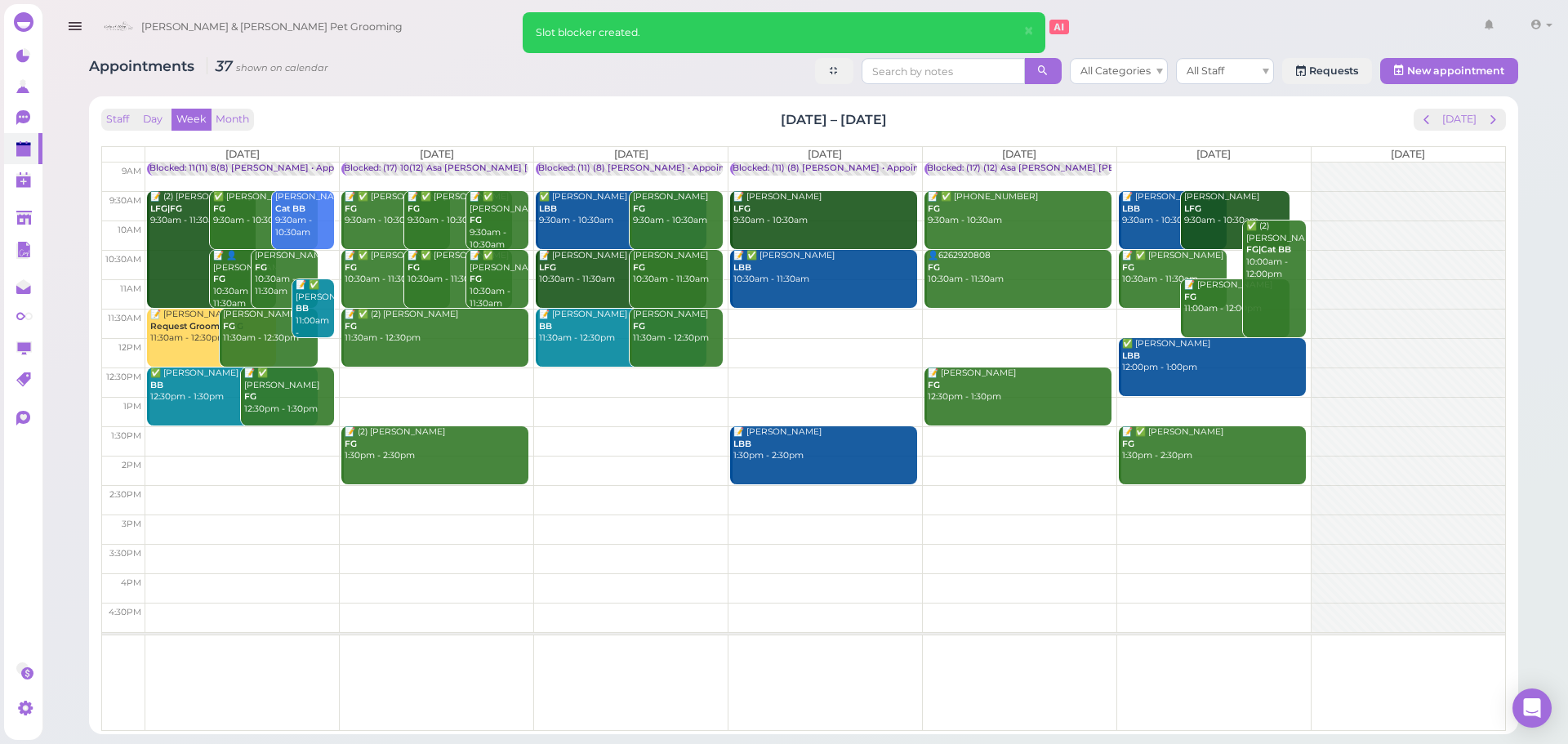
click at [1154, 165] on td at bounding box center [825, 177] width 1360 height 29
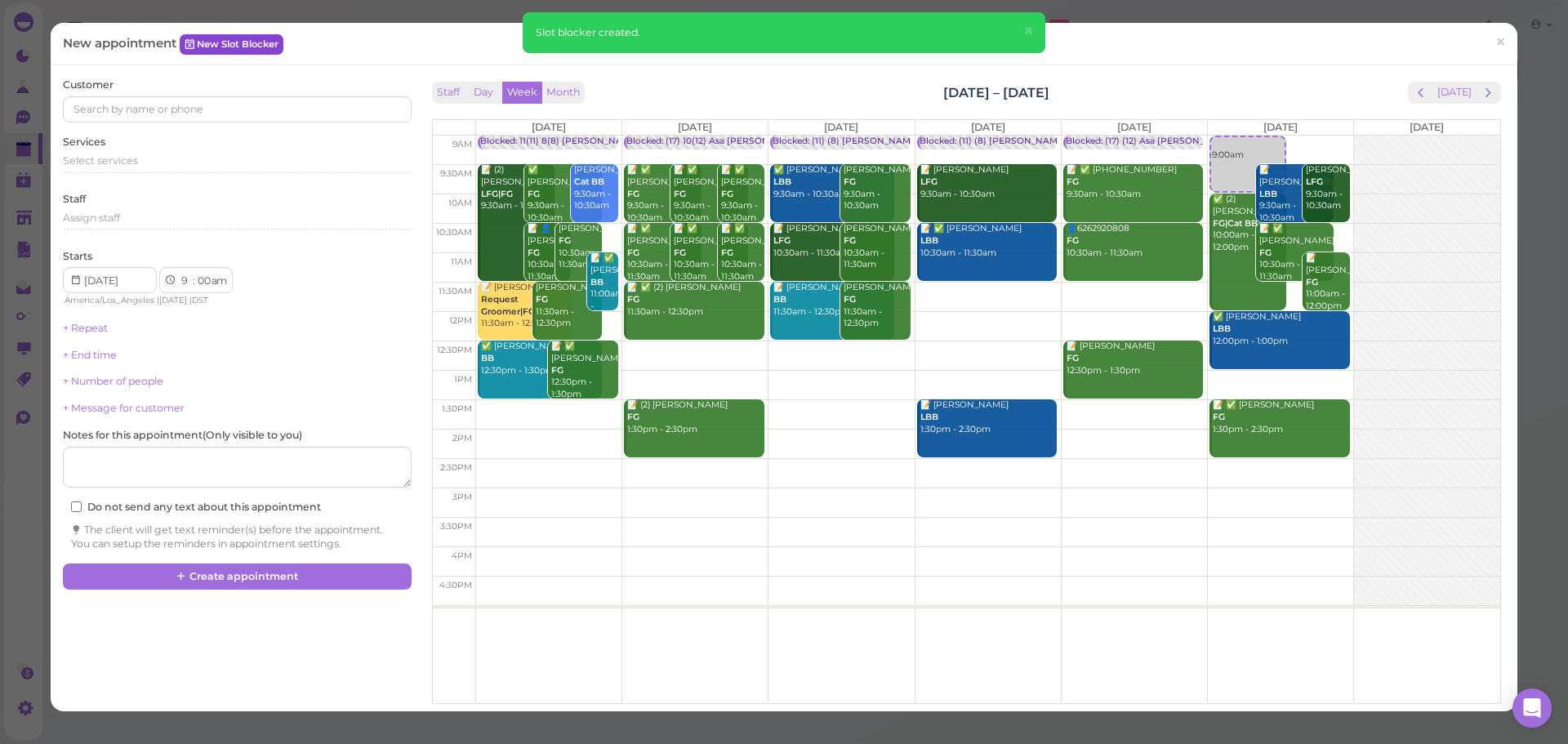
click at [252, 41] on link "New Slot Blocker" at bounding box center [231, 44] width 104 height 20
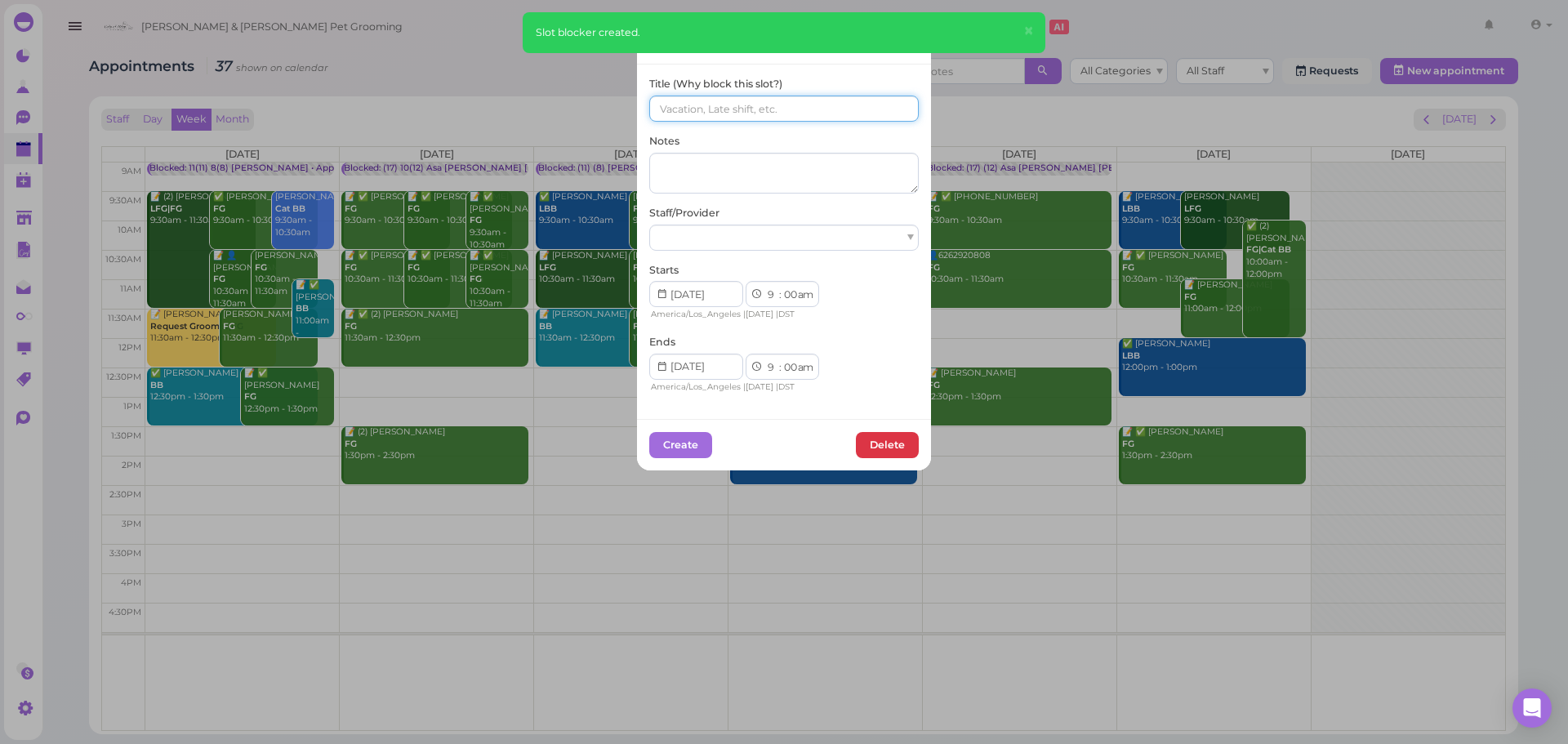
click at [851, 107] on input at bounding box center [784, 109] width 269 height 27
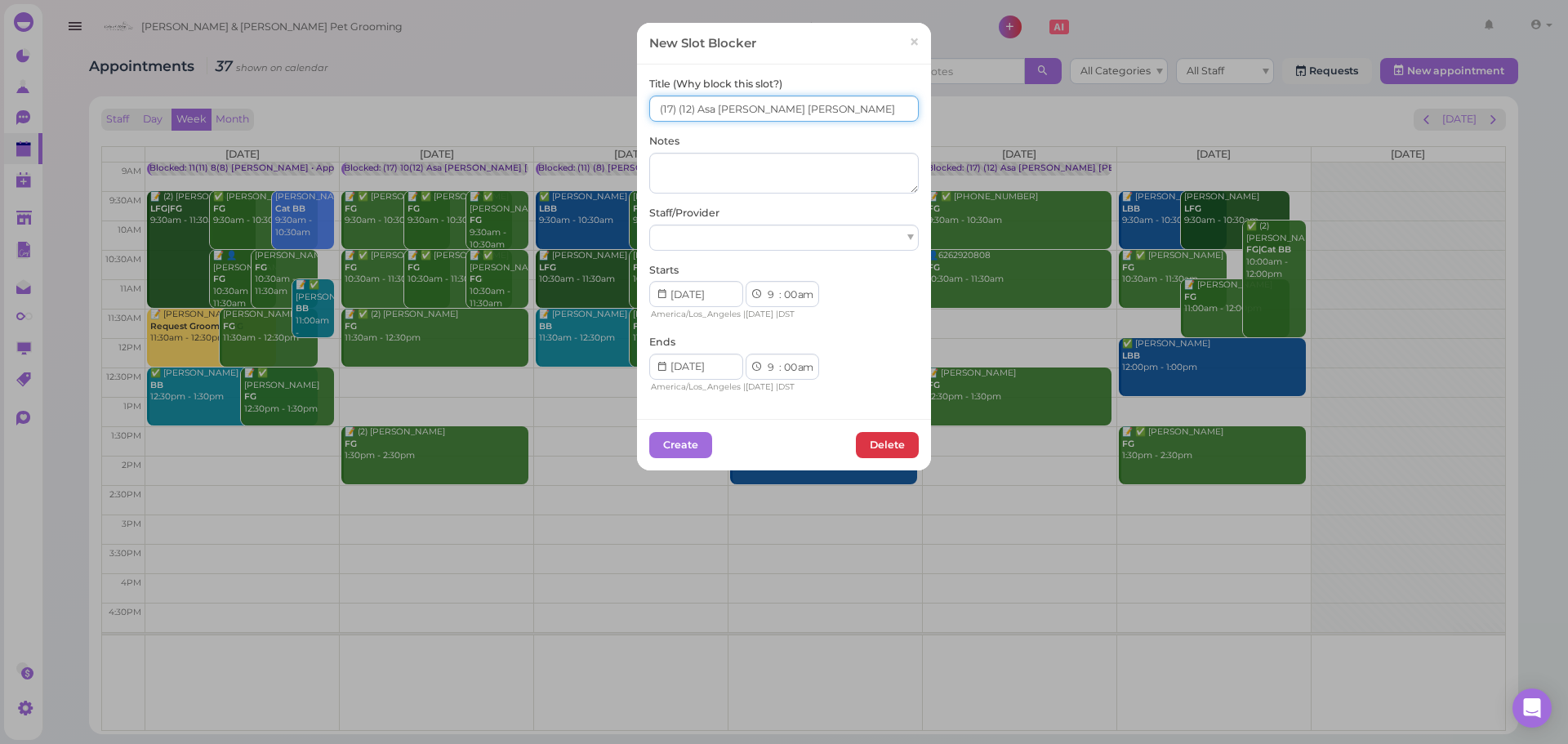
type input "(17) (12) Asa Helen Rebecca"
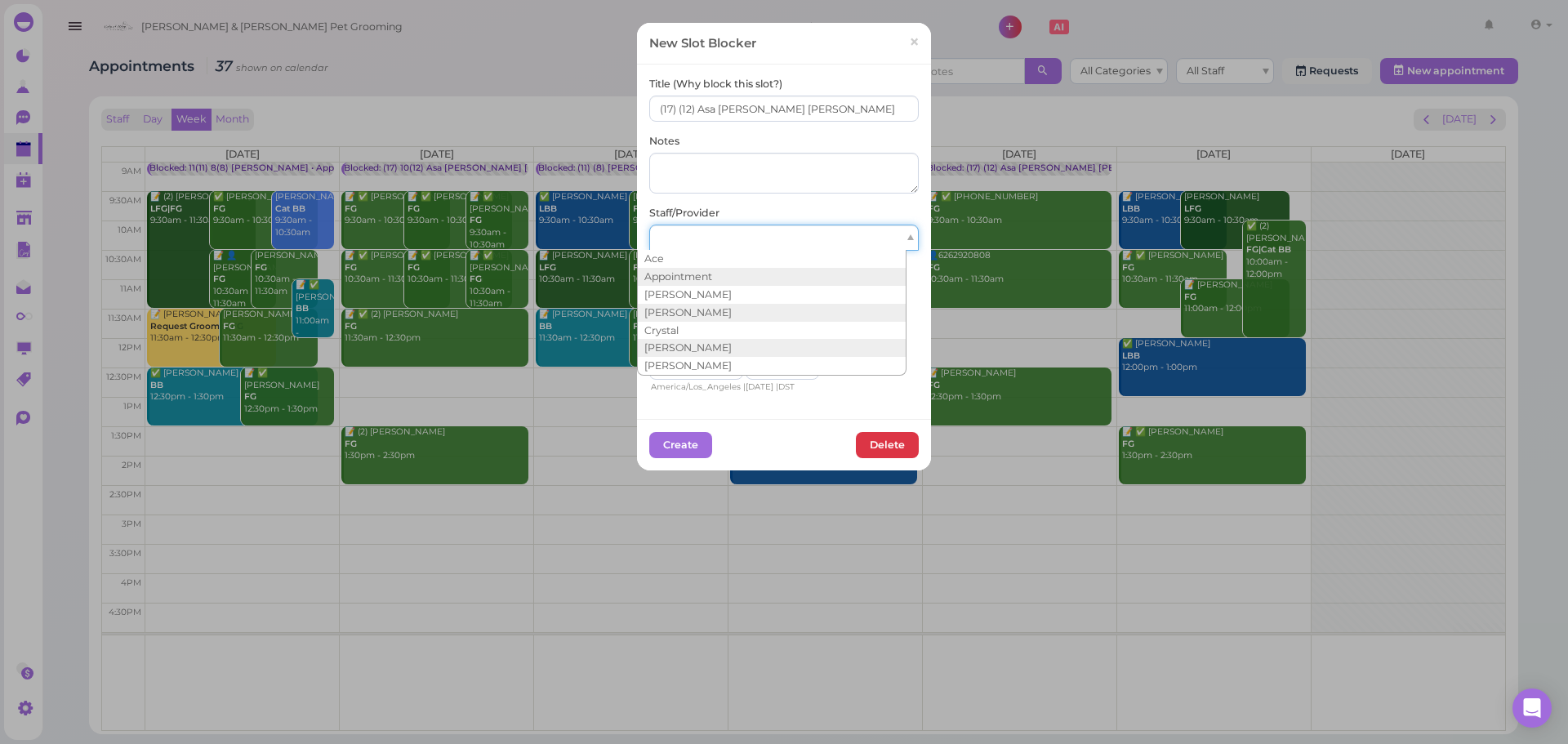
click at [772, 244] on div at bounding box center [784, 238] width 269 height 27
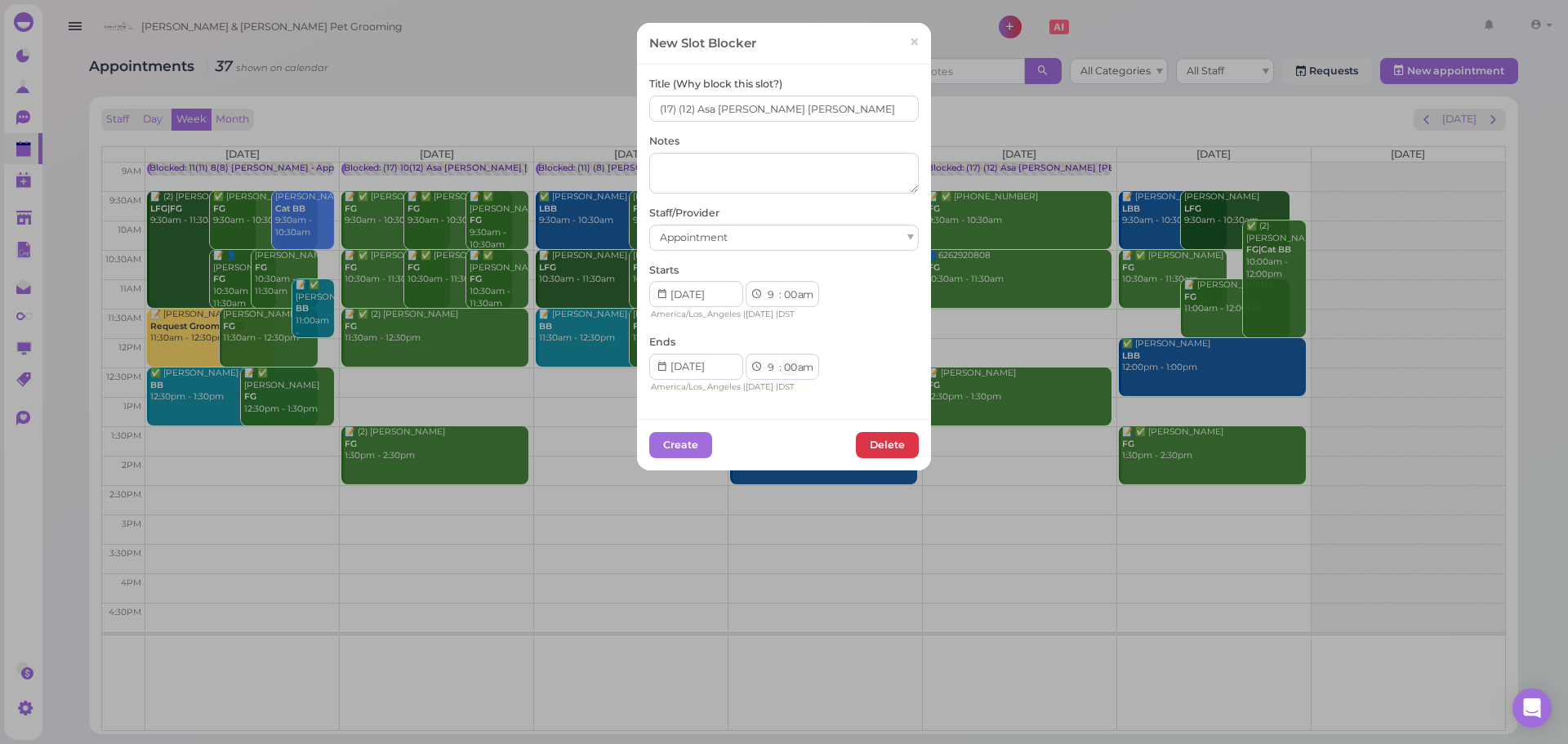
click at [788, 372] on select "00 05 10 15 20 25 30 35 40 45 50 55" at bounding box center [790, 368] width 16 height 17
select select "15"
click at [782, 359] on select "00 05 10 15 20 25 30 35 40 45 50 55" at bounding box center [790, 368] width 16 height 17
click at [661, 438] on button "Create" at bounding box center [681, 445] width 63 height 27
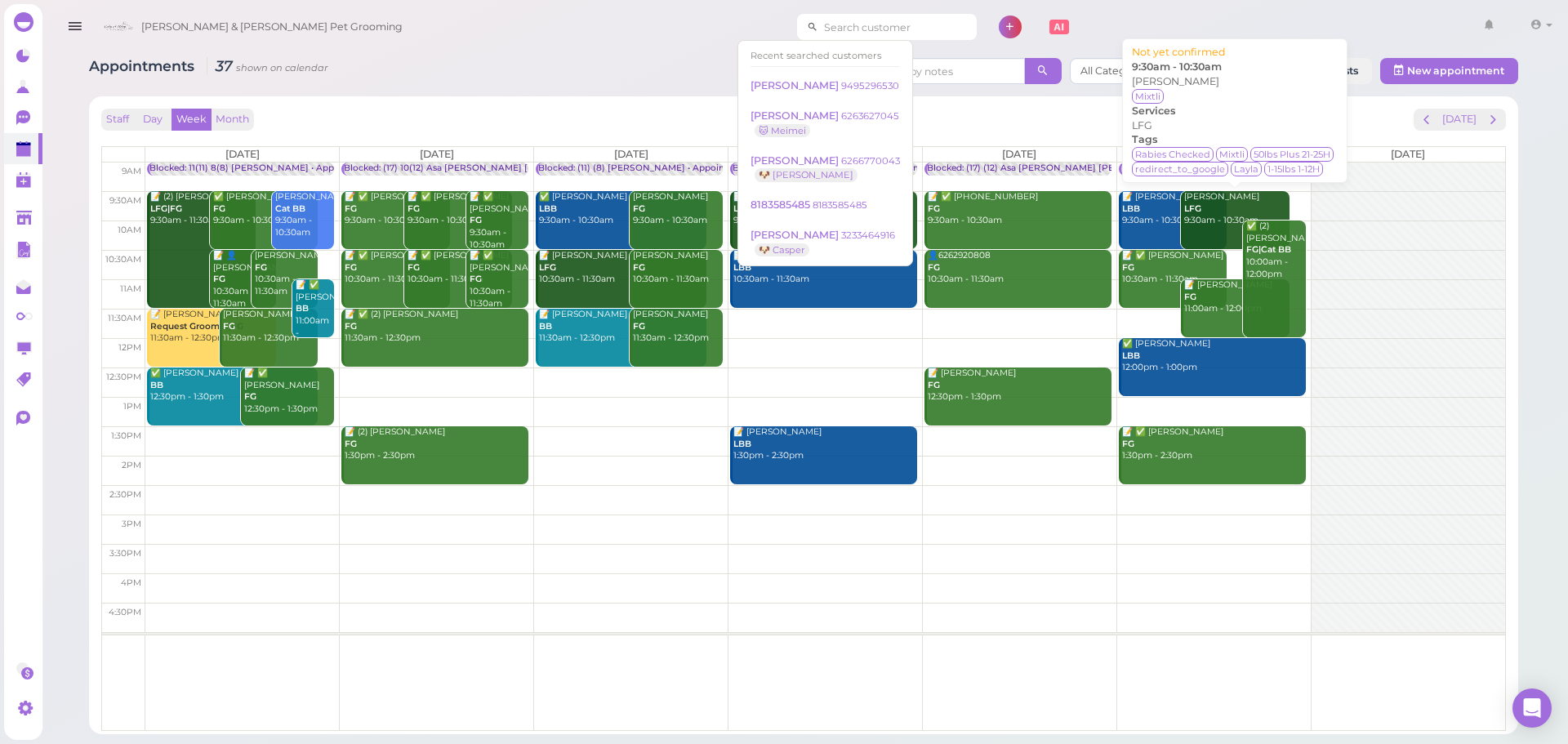
click at [850, 28] on input at bounding box center [897, 27] width 158 height 27
click at [577, 165] on div "Blocked: (11) (8) [PERSON_NAME] • Appointment" at bounding box center [644, 168] width 212 height 12
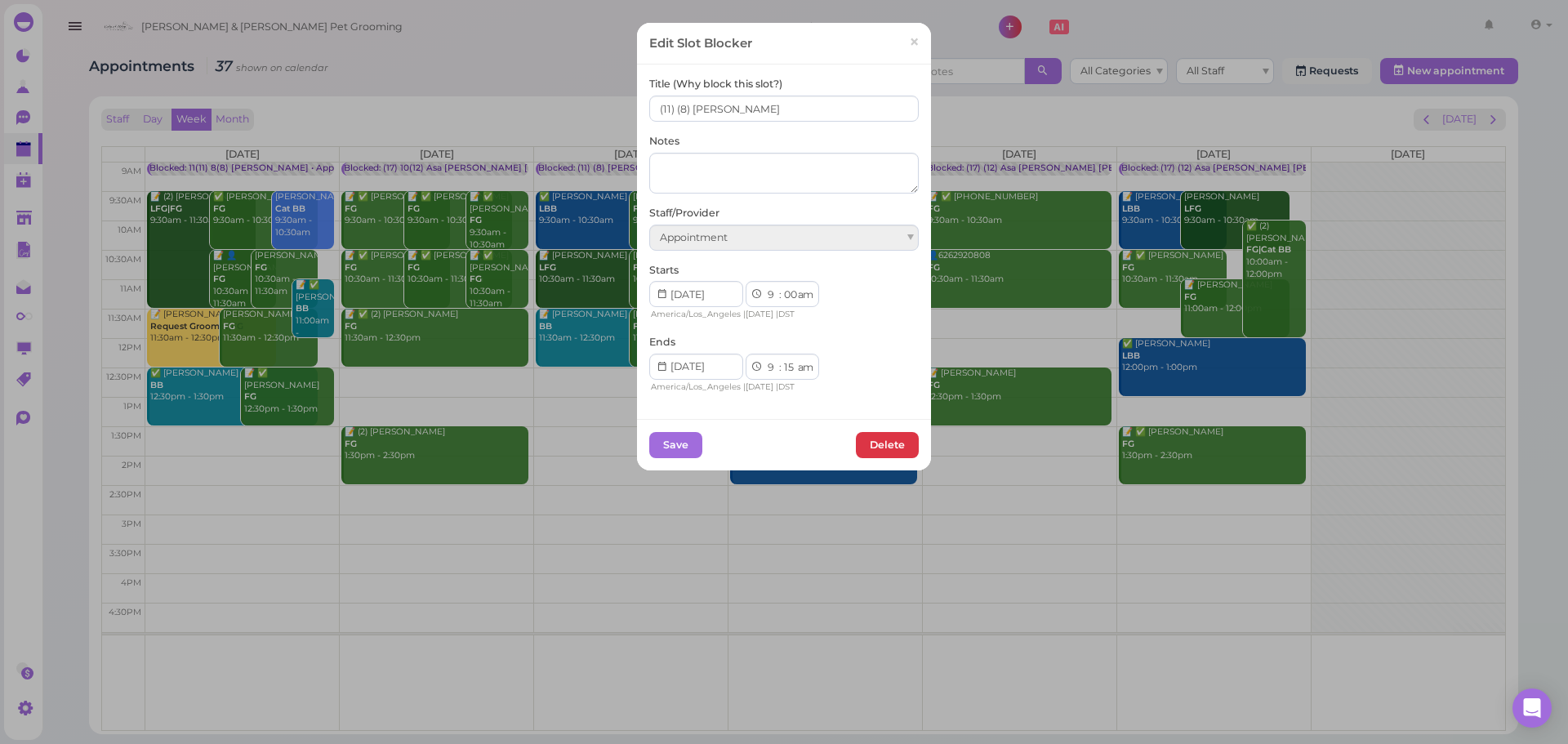
click at [540, 122] on div "Edit Slot Blocker × Title (Why block this slot?) (11) (8) Asa Helen Notes Staff…" at bounding box center [784, 372] width 1568 height 744
click at [909, 35] on span "×" at bounding box center [914, 42] width 10 height 23
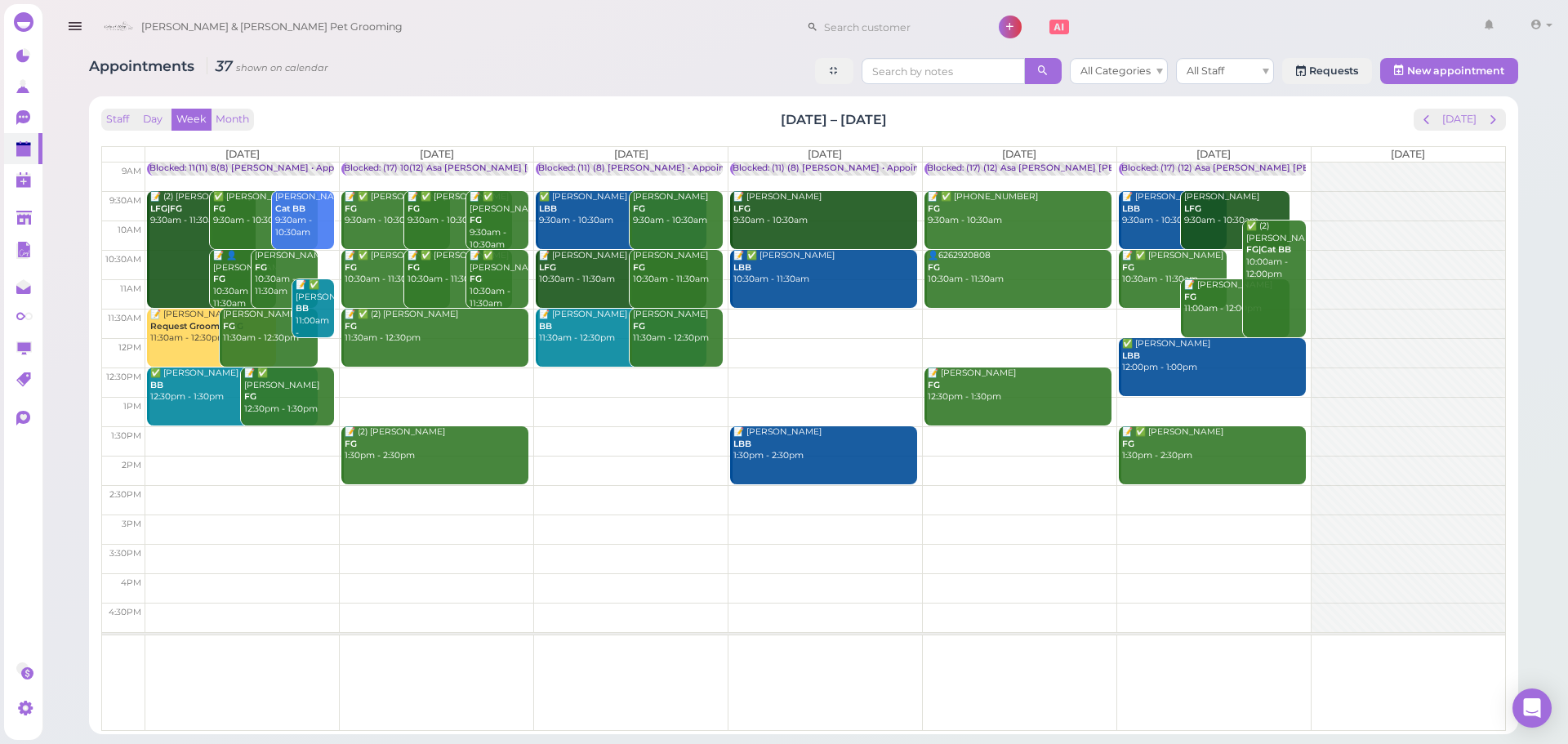
click at [945, 123] on div "Staff Day Week Month [DATE] – [DATE] [DATE]" at bounding box center [803, 120] width 1405 height 22
click at [1467, 123] on button "[DATE]" at bounding box center [1460, 120] width 44 height 22
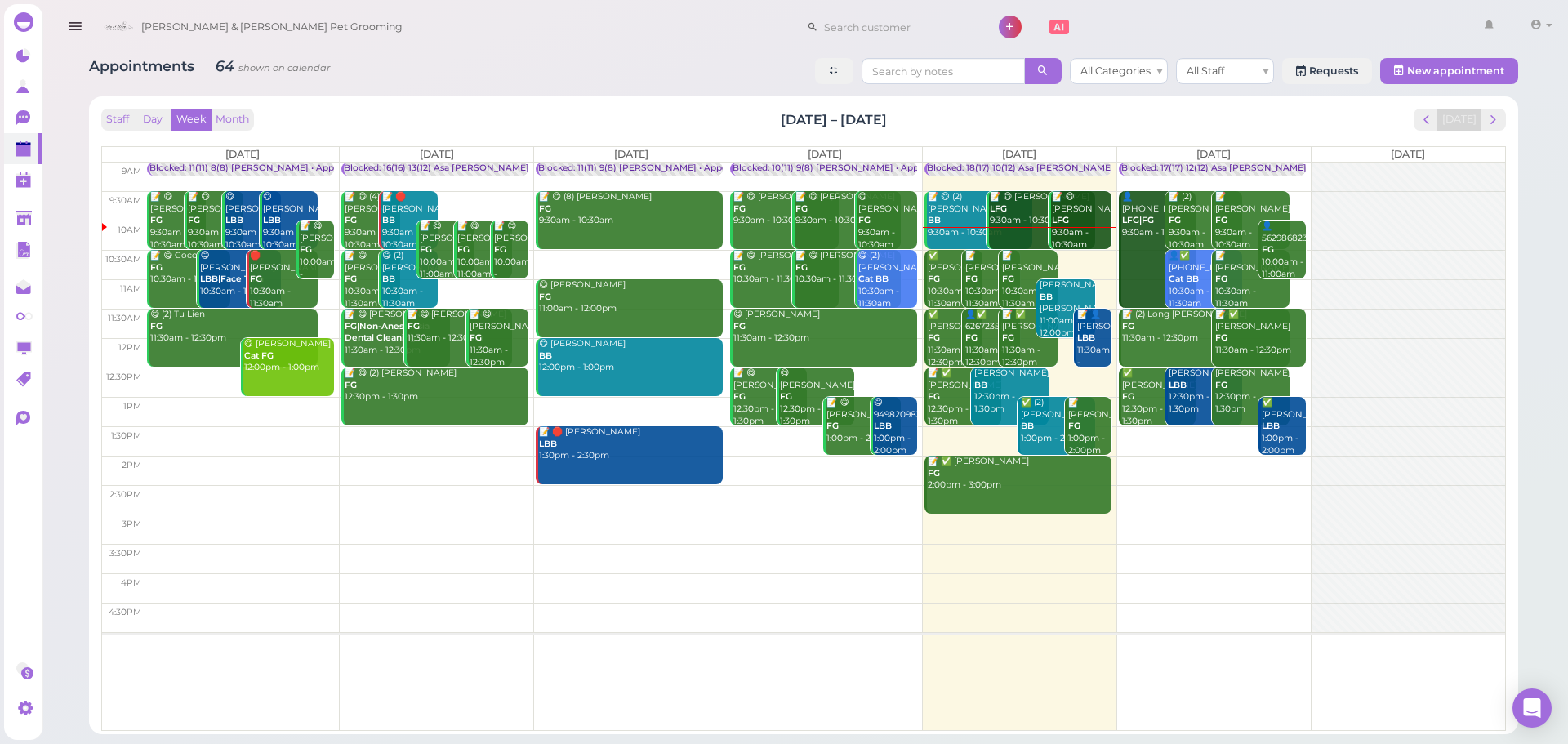
click at [974, 282] on b "FG" at bounding box center [972, 279] width 12 height 10
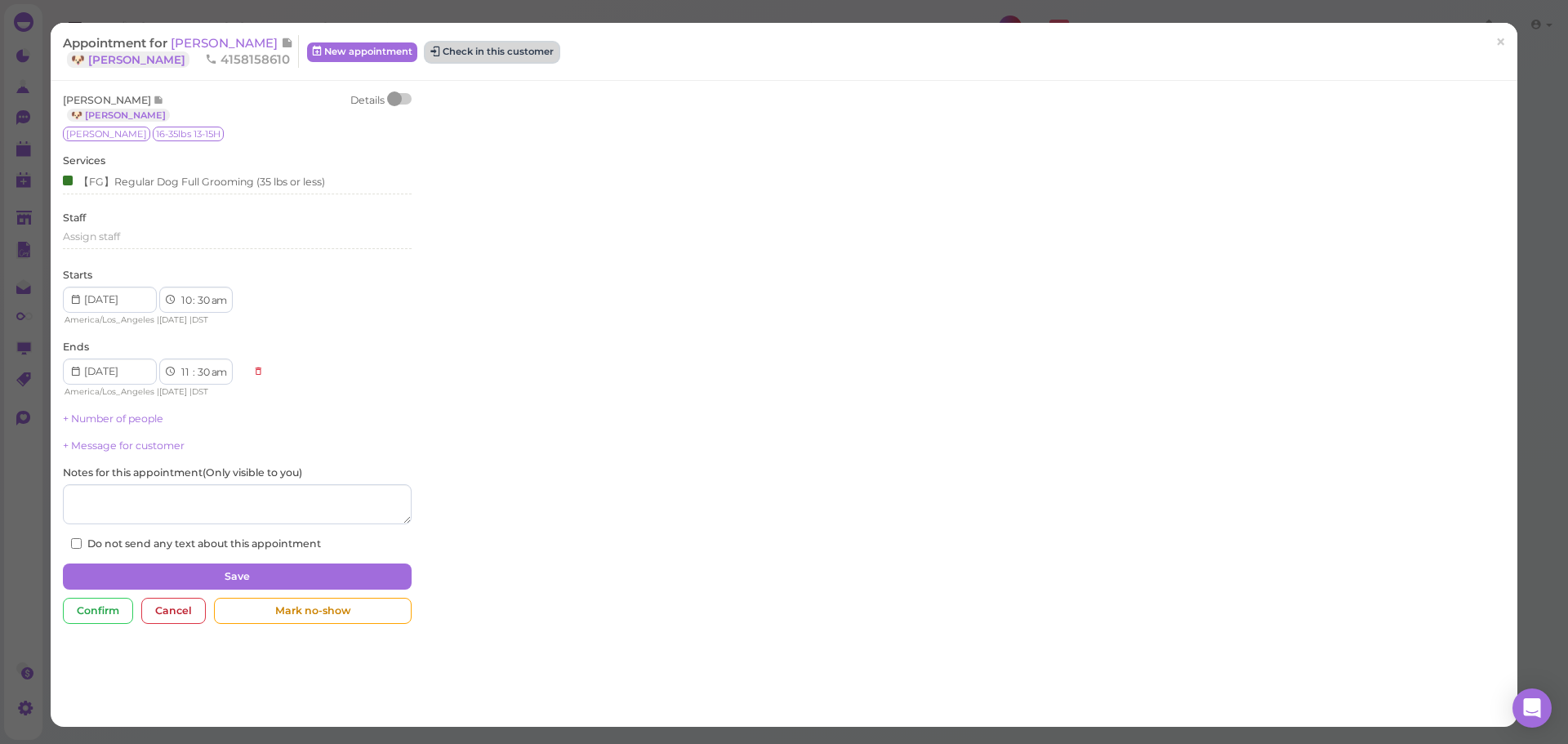
click at [464, 54] on button "Check in this customer" at bounding box center [493, 52] width 133 height 20
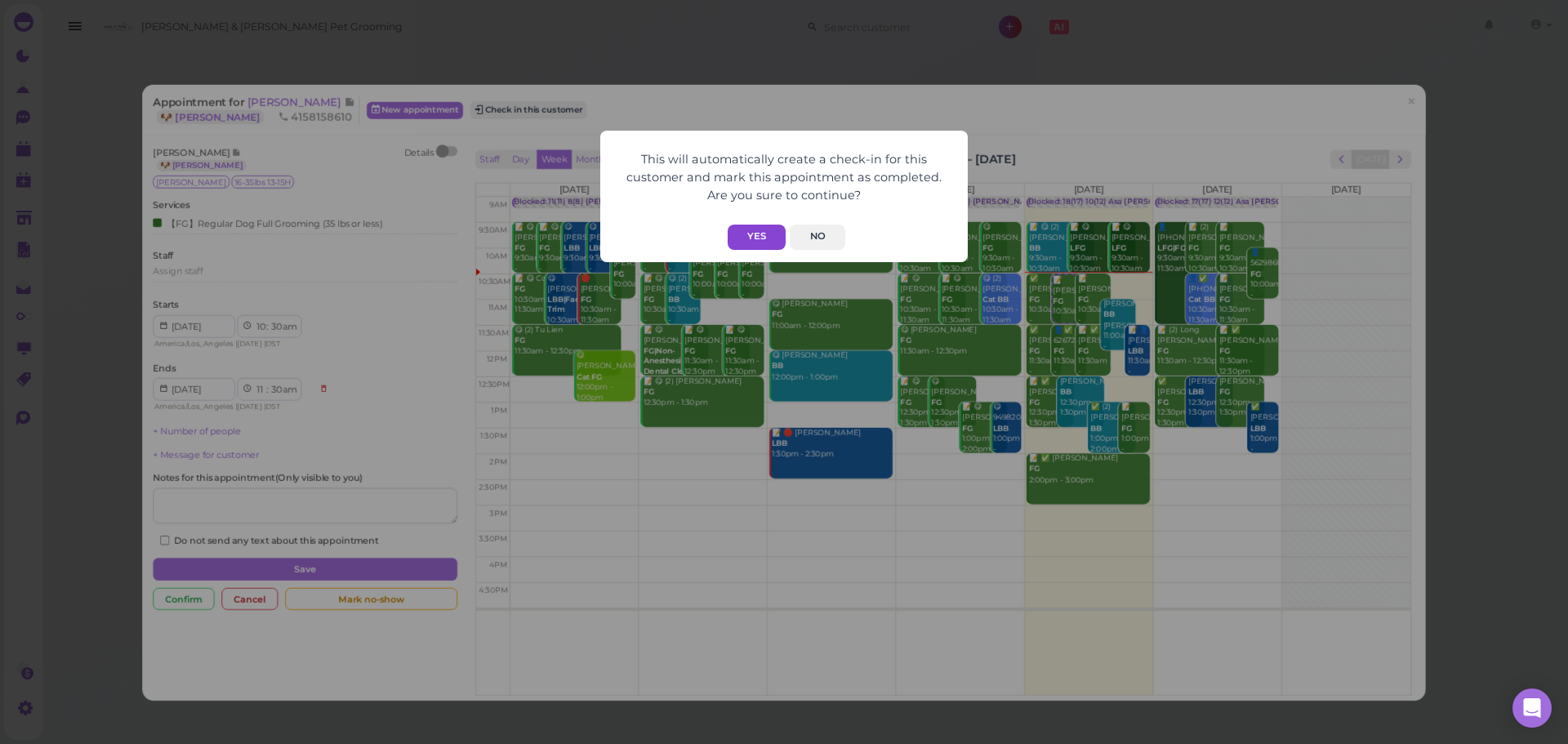
click at [734, 231] on button "Yes" at bounding box center [757, 238] width 58 height 26
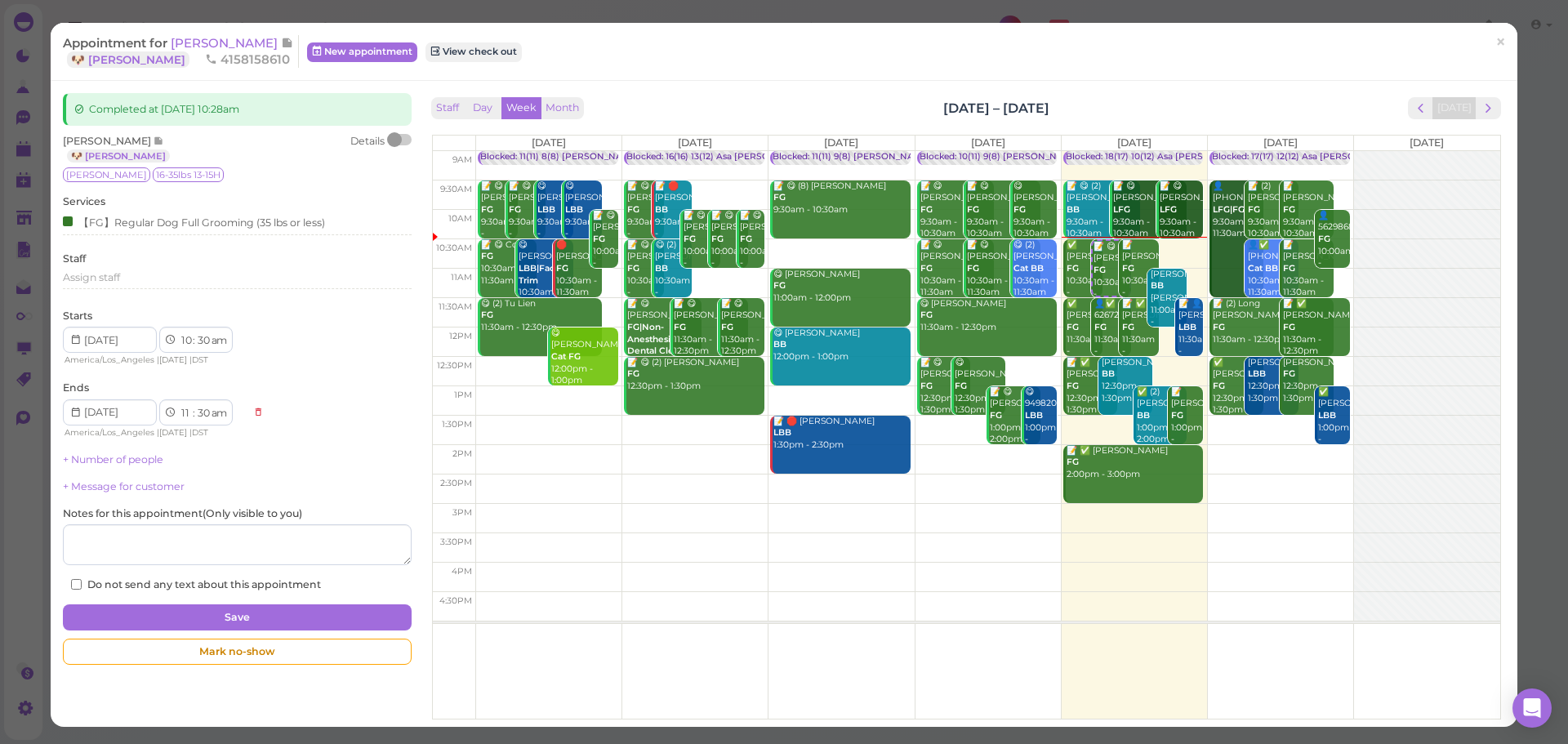
click at [1212, 63] on div "This will automatically create a check-in for this customer and mark this appoi…" at bounding box center [784, 372] width 1568 height 744
click at [224, 41] on span "[PERSON_NAME]" at bounding box center [226, 43] width 110 height 15
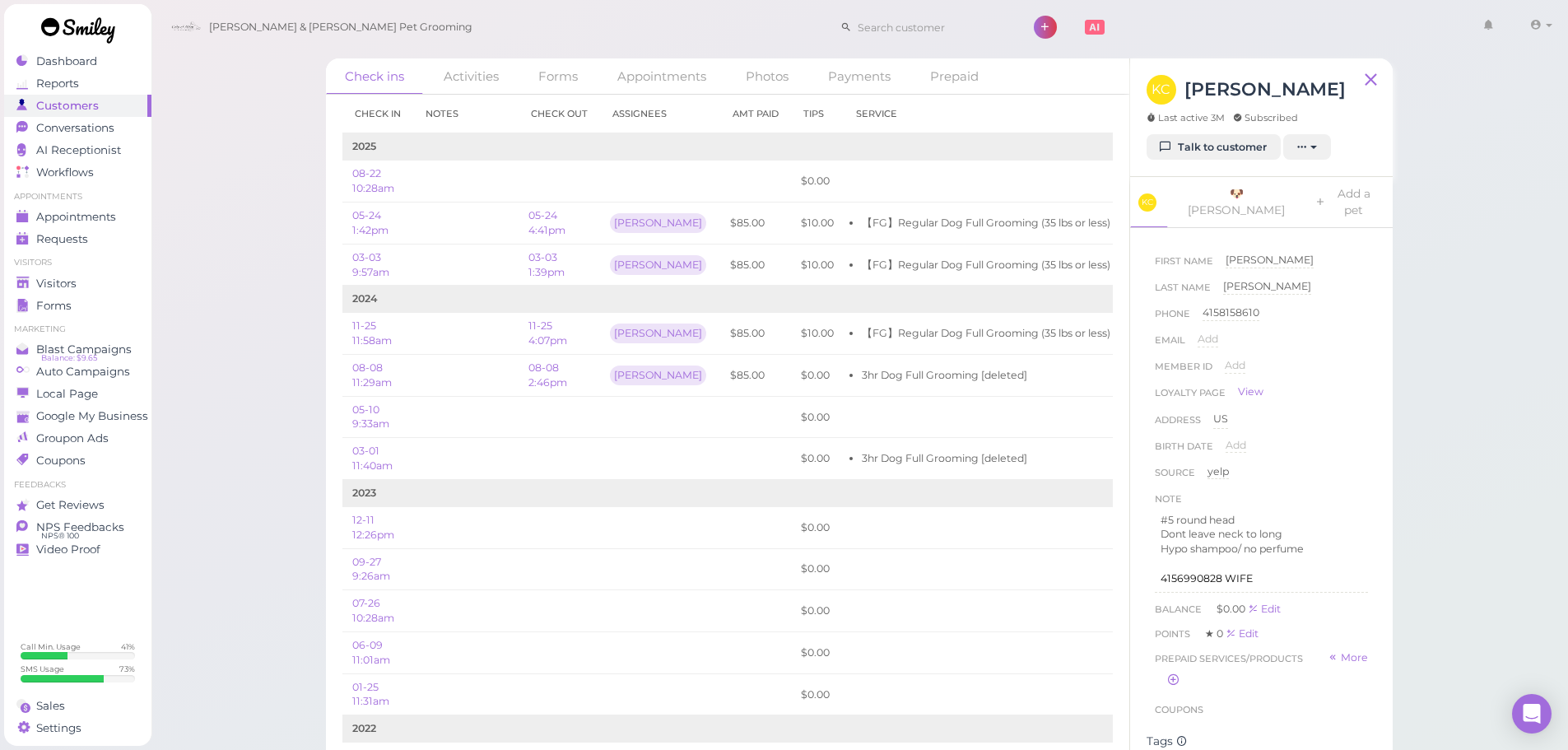
click at [256, 463] on div "Check ins Activities Forms Appointments Photos Payments Prepaid Check in Notes …" at bounding box center [859, 388] width 1418 height 776
click at [262, 472] on div "Check ins Activities Forms Appointments Photos Payments Prepaid Check in Notes …" at bounding box center [859, 388] width 1418 height 776
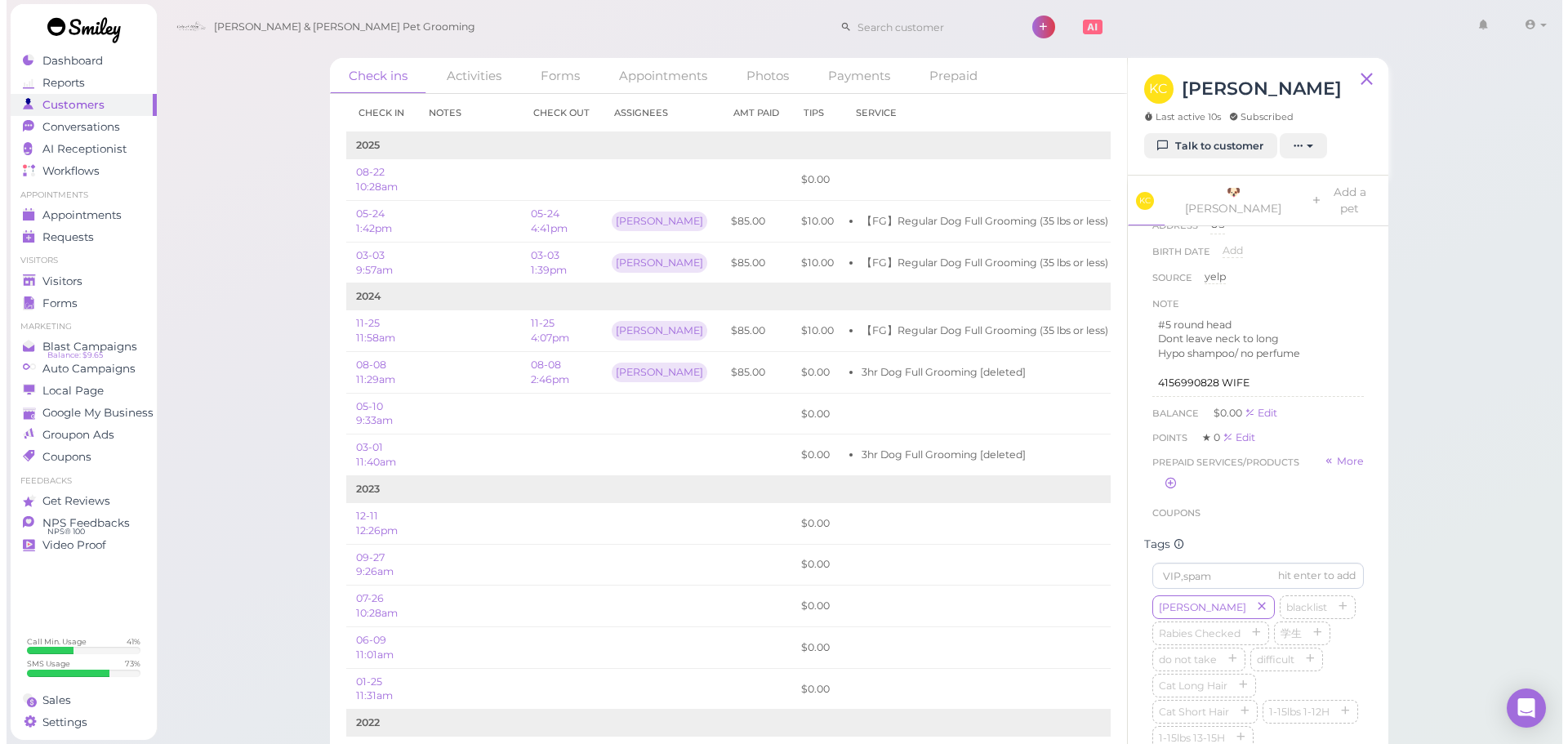
scroll to position [190, 0]
click at [1465, 398] on div "Check ins Activities Forms Appointments Photos Payments Prepaid Check in Notes …" at bounding box center [853, 385] width 1407 height 770
click at [1464, 390] on div "Check ins Activities Forms Appointments Photos Payments Prepaid Check in Notes …" at bounding box center [853, 385] width 1407 height 770
click at [125, 203] on ul "Appointments Appointments Requests 0" at bounding box center [77, 219] width 146 height 59
click at [115, 230] on div "Requests" at bounding box center [75, 237] width 118 height 14
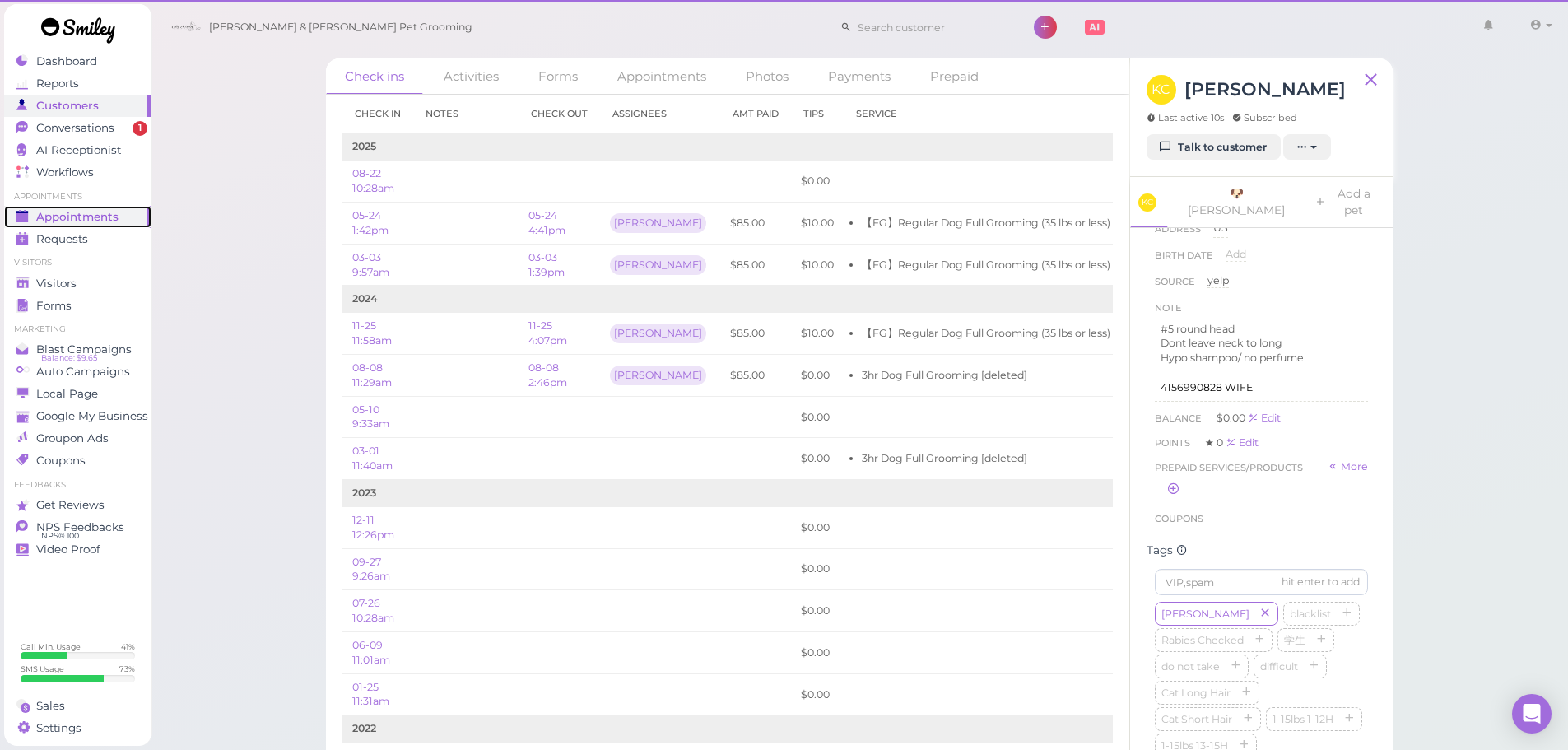
click at [114, 210] on span "Appointments" at bounding box center [77, 217] width 82 height 14
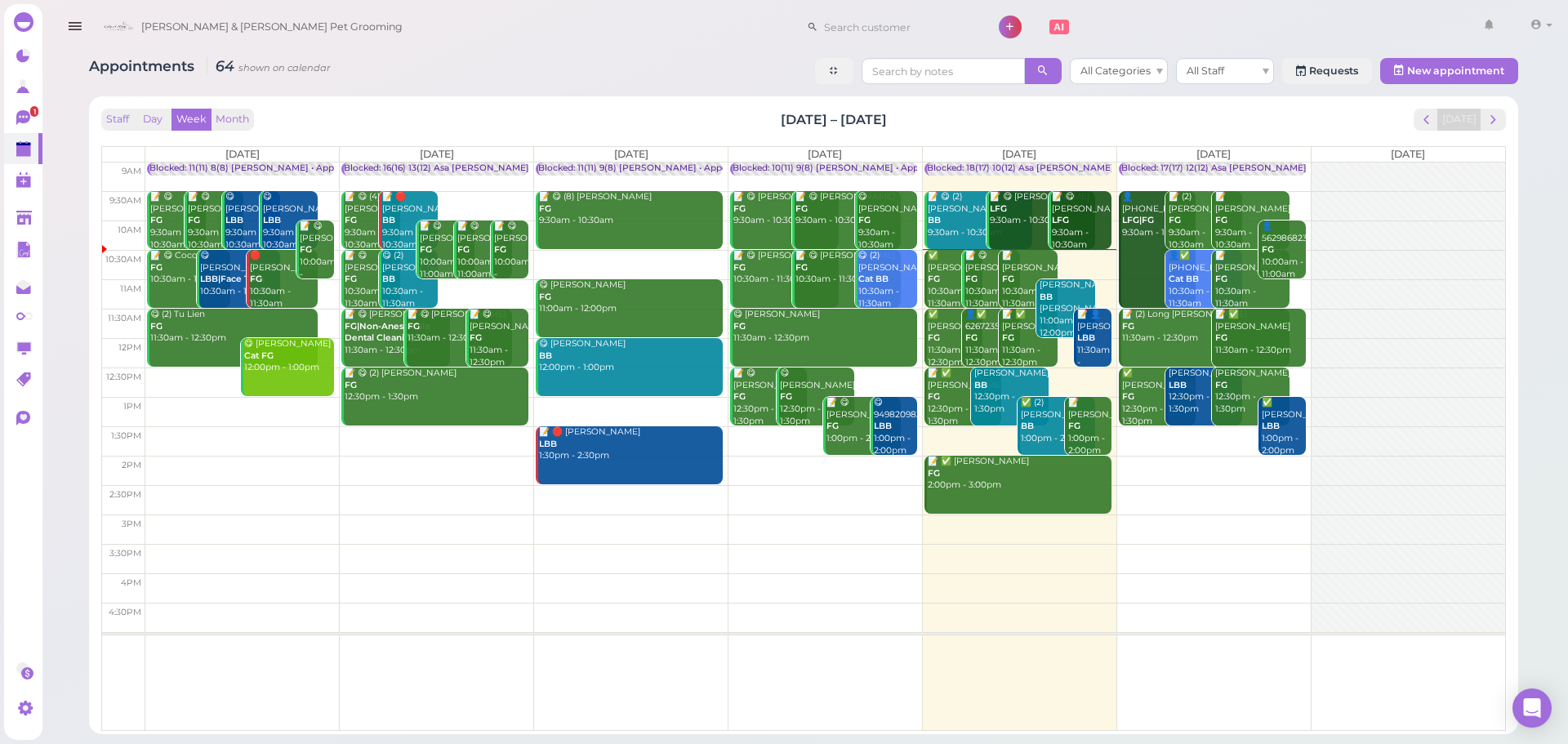
click at [942, 269] on div "✅ Ernestina Lopez FG 10:30am - 11:30am" at bounding box center [956, 280] width 56 height 60
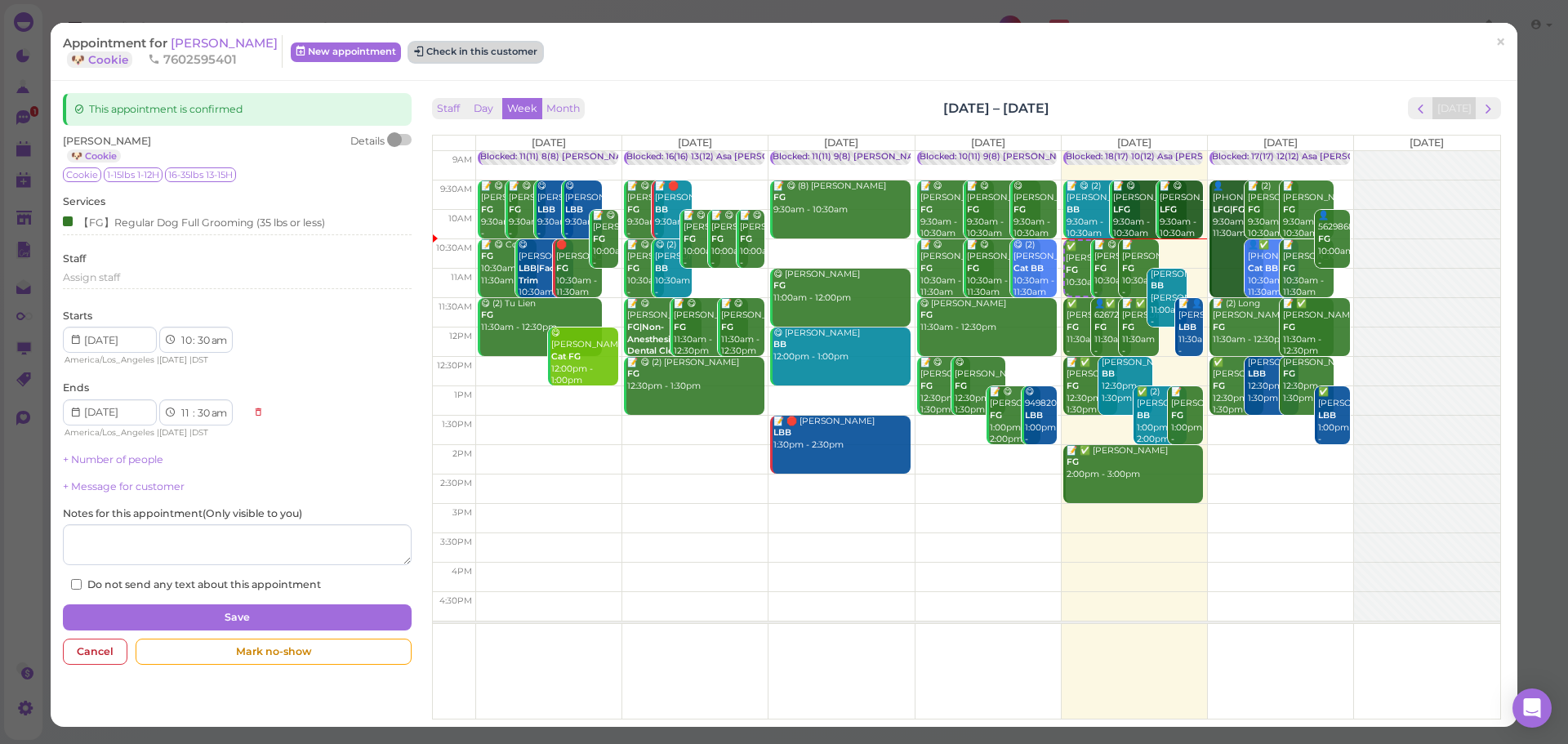
click at [472, 49] on button "Check in this customer" at bounding box center [476, 52] width 133 height 20
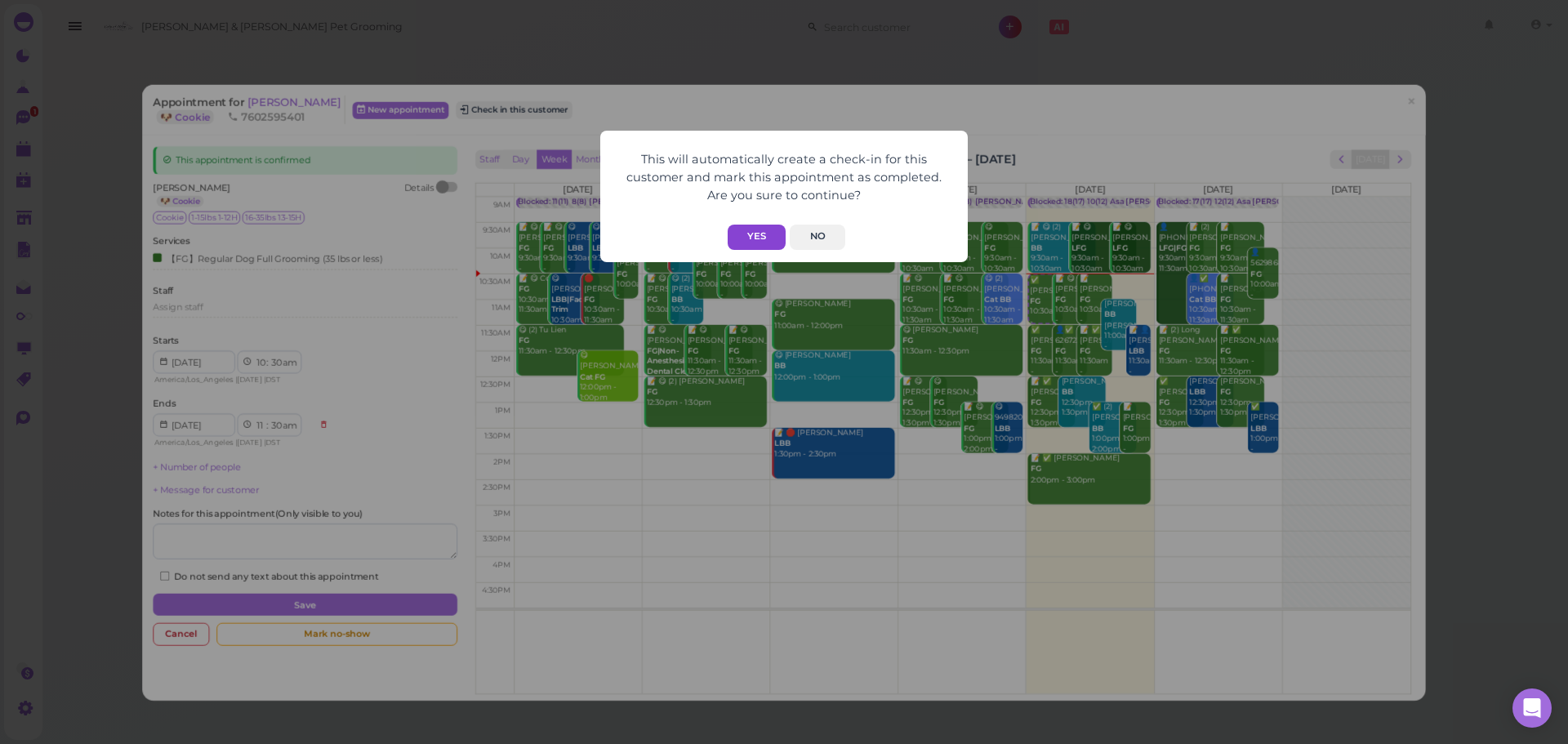
click at [746, 229] on button "Yes" at bounding box center [757, 238] width 58 height 26
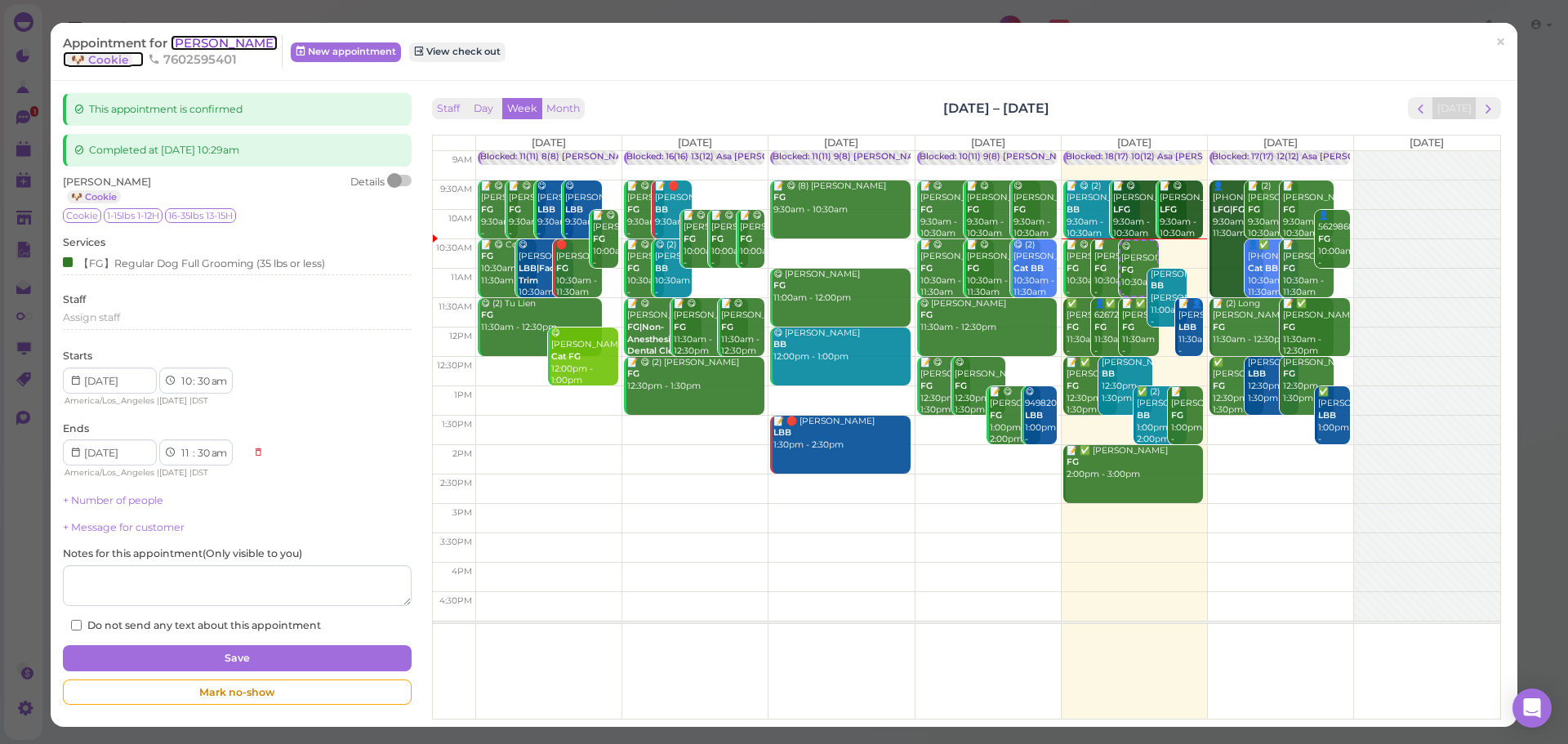
click at [228, 38] on span "[PERSON_NAME]" at bounding box center [224, 43] width 107 height 15
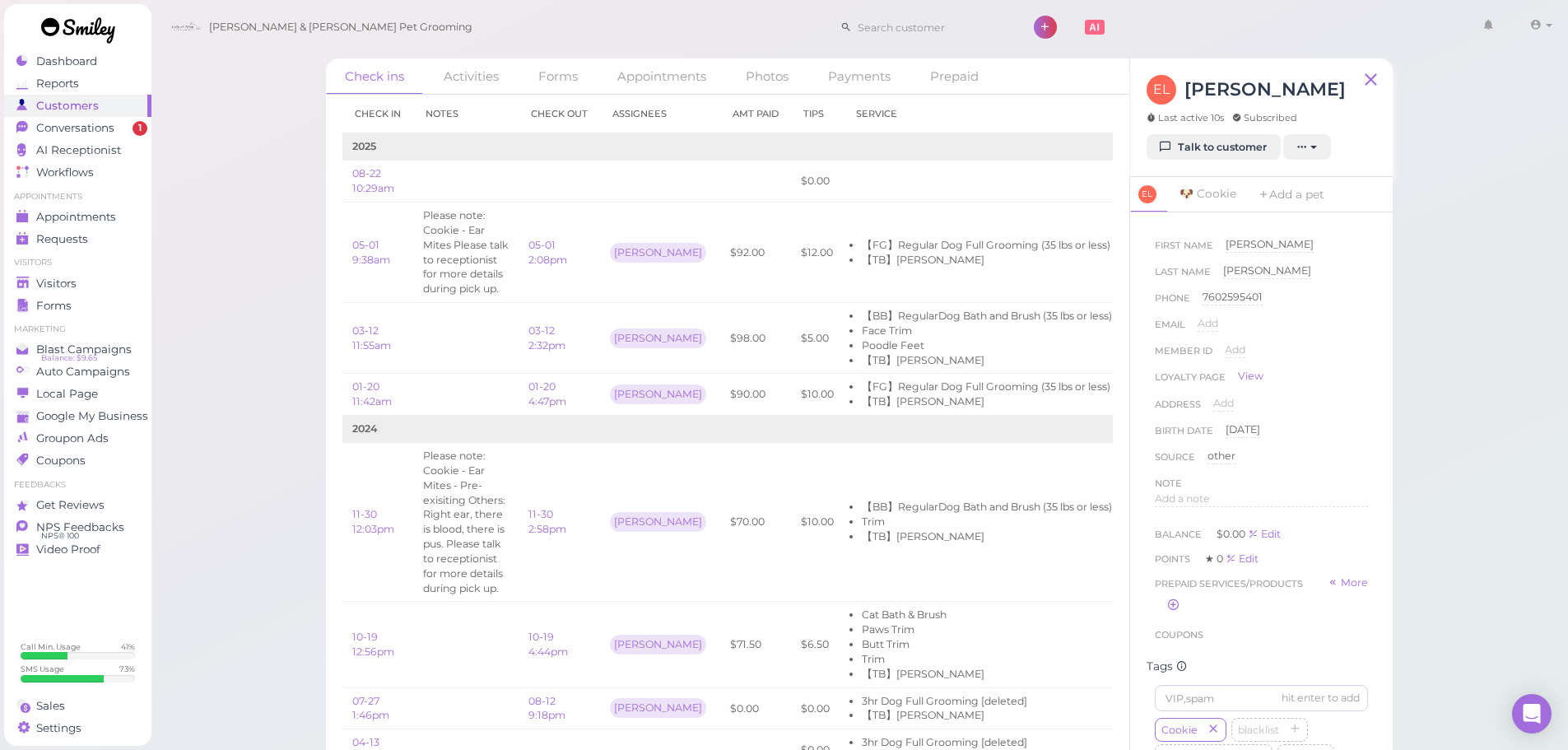
click at [231, 314] on div "Check ins Activities Forms Appointments Photos Payments Prepaid Check in Notes …" at bounding box center [859, 380] width 1418 height 760
click at [273, 308] on div "Check ins Activities Forms Appointments Photos Payments Prepaid Check in Notes …" at bounding box center [859, 380] width 1418 height 760
drag, startPoint x: 118, startPoint y: 213, endPoint x: 134, endPoint y: 210, distance: 16.3
click at [118, 213] on div "Appointments" at bounding box center [76, 217] width 119 height 14
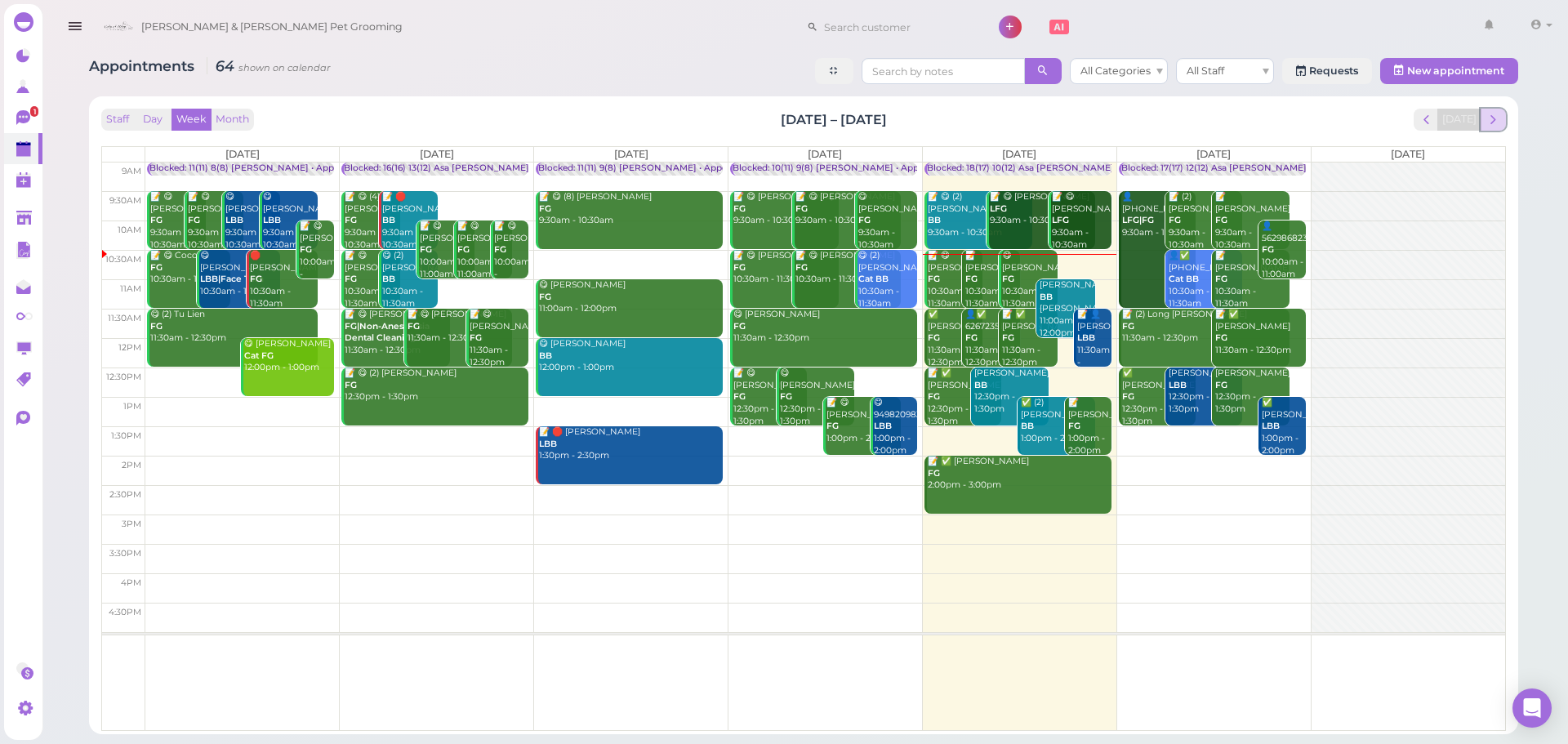
click at [1501, 115] on button "next" at bounding box center [1494, 120] width 26 height 22
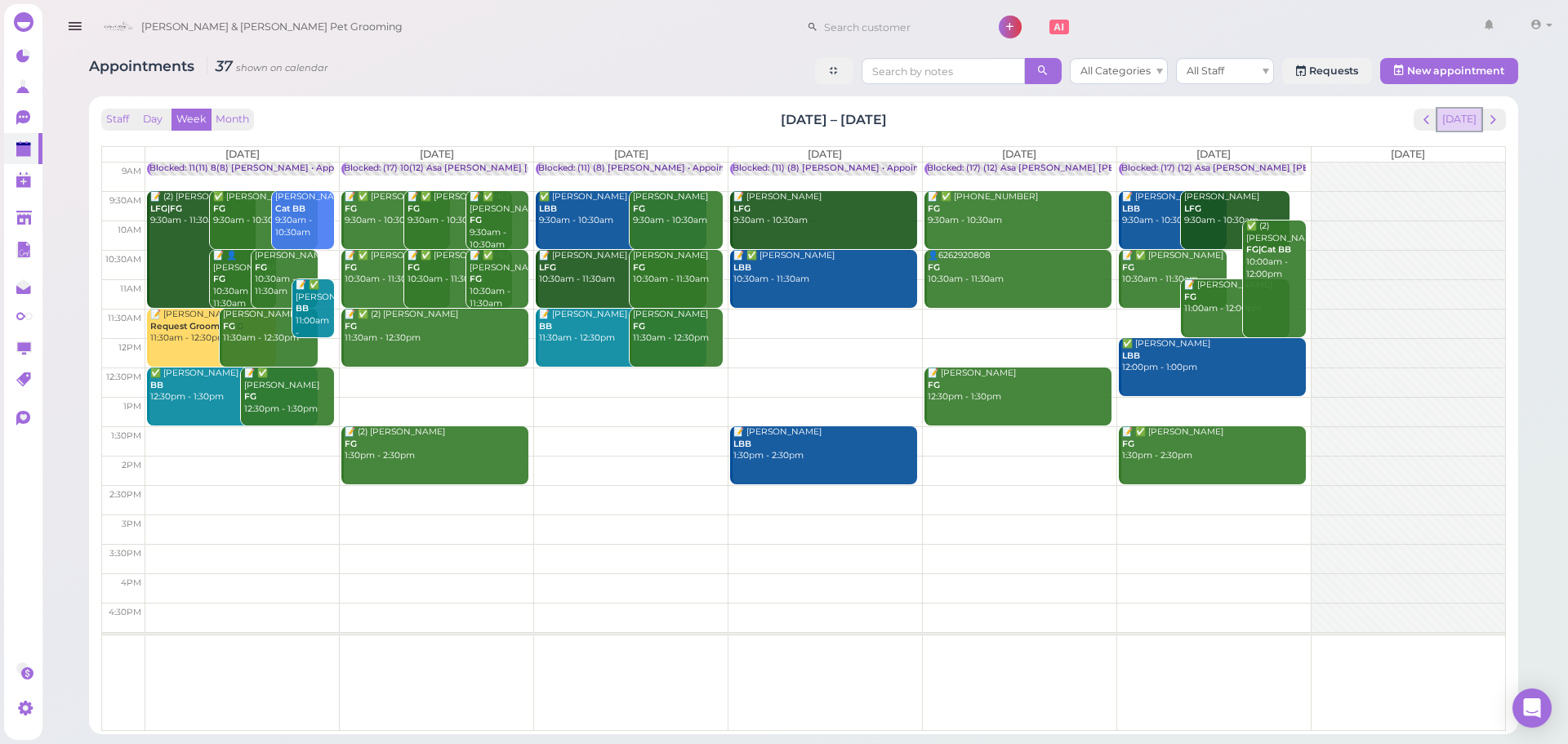
click at [1445, 121] on button "[DATE]" at bounding box center [1460, 120] width 44 height 22
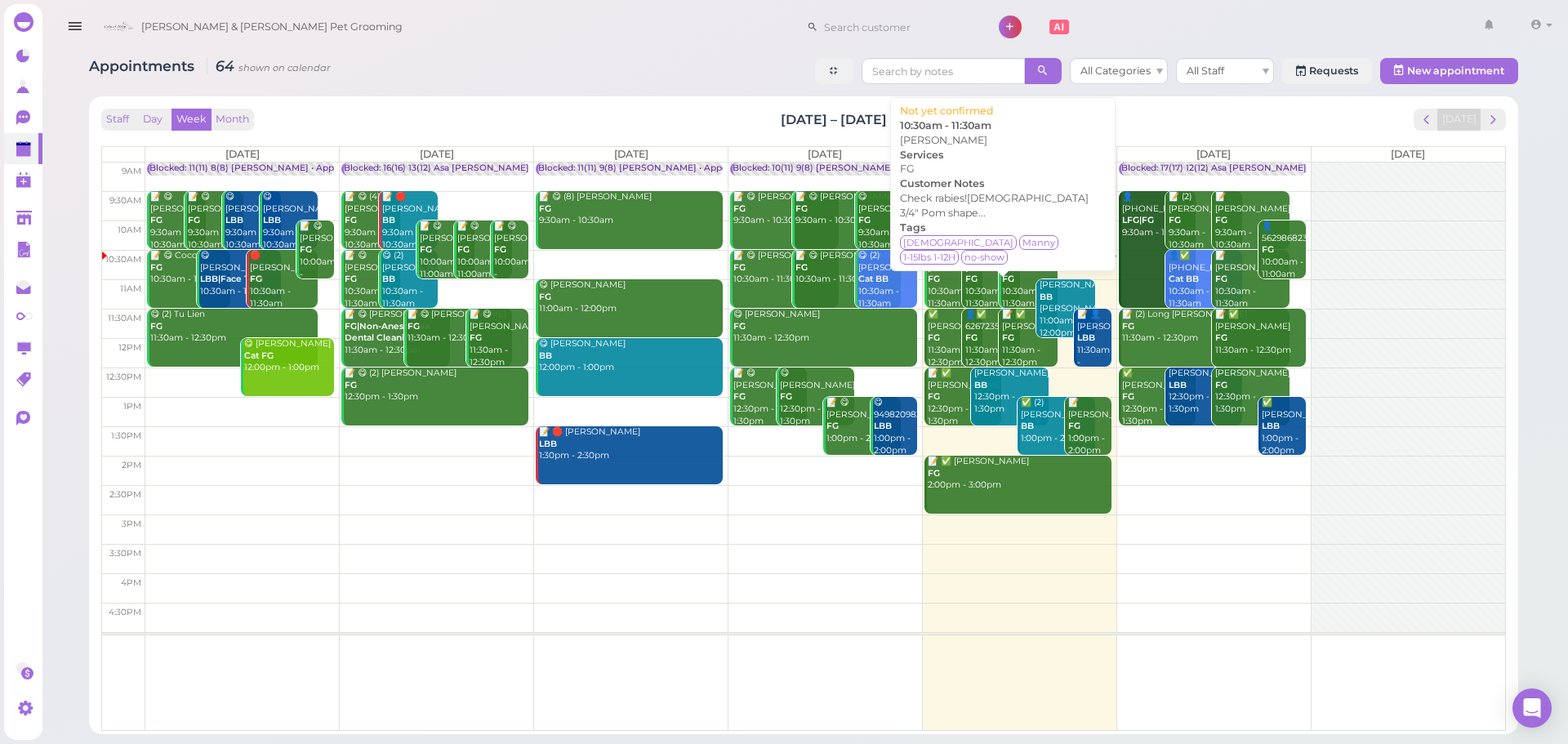
click at [973, 280] on b "FG" at bounding box center [972, 279] width 12 height 10
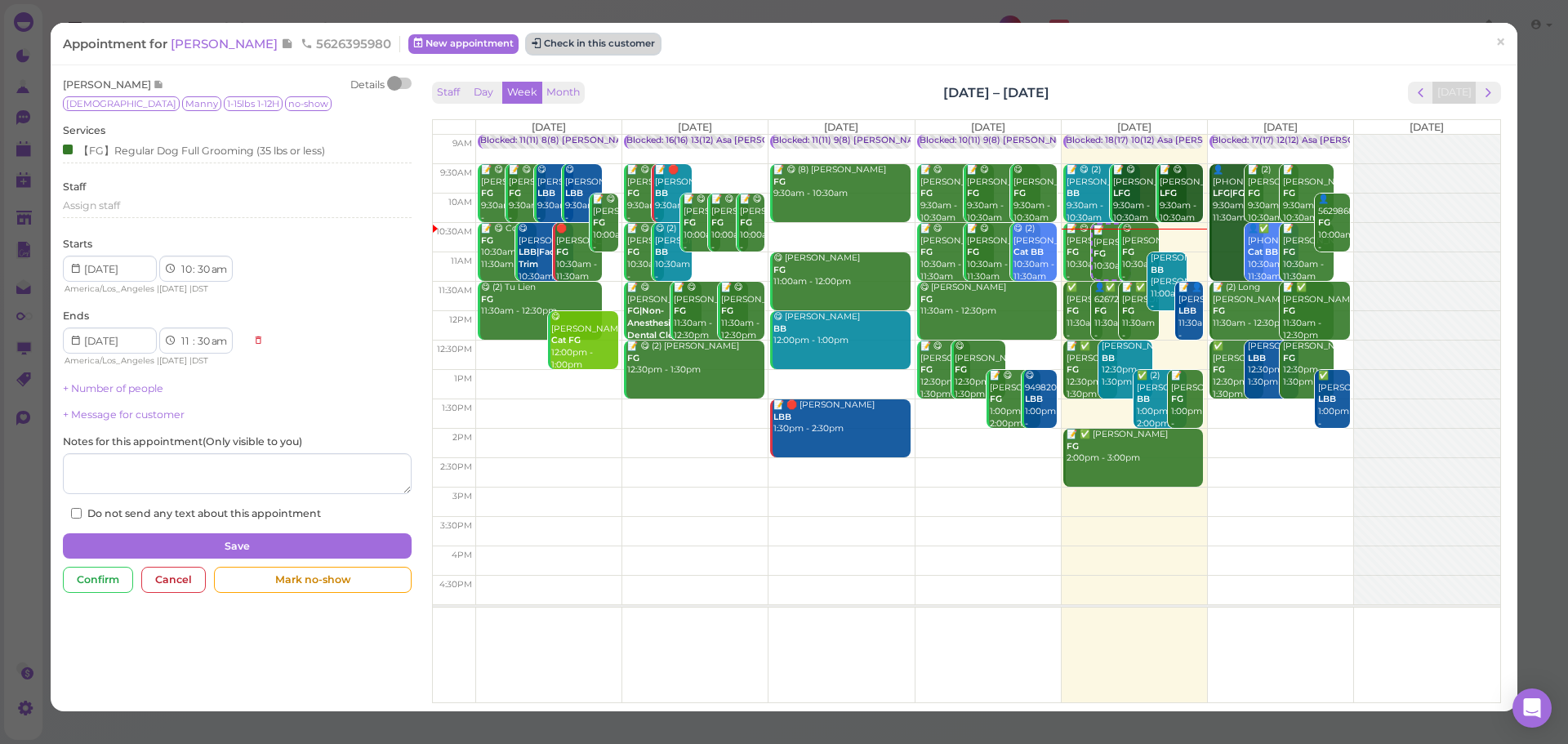
click at [630, 45] on button "Check in this customer" at bounding box center [594, 44] width 133 height 20
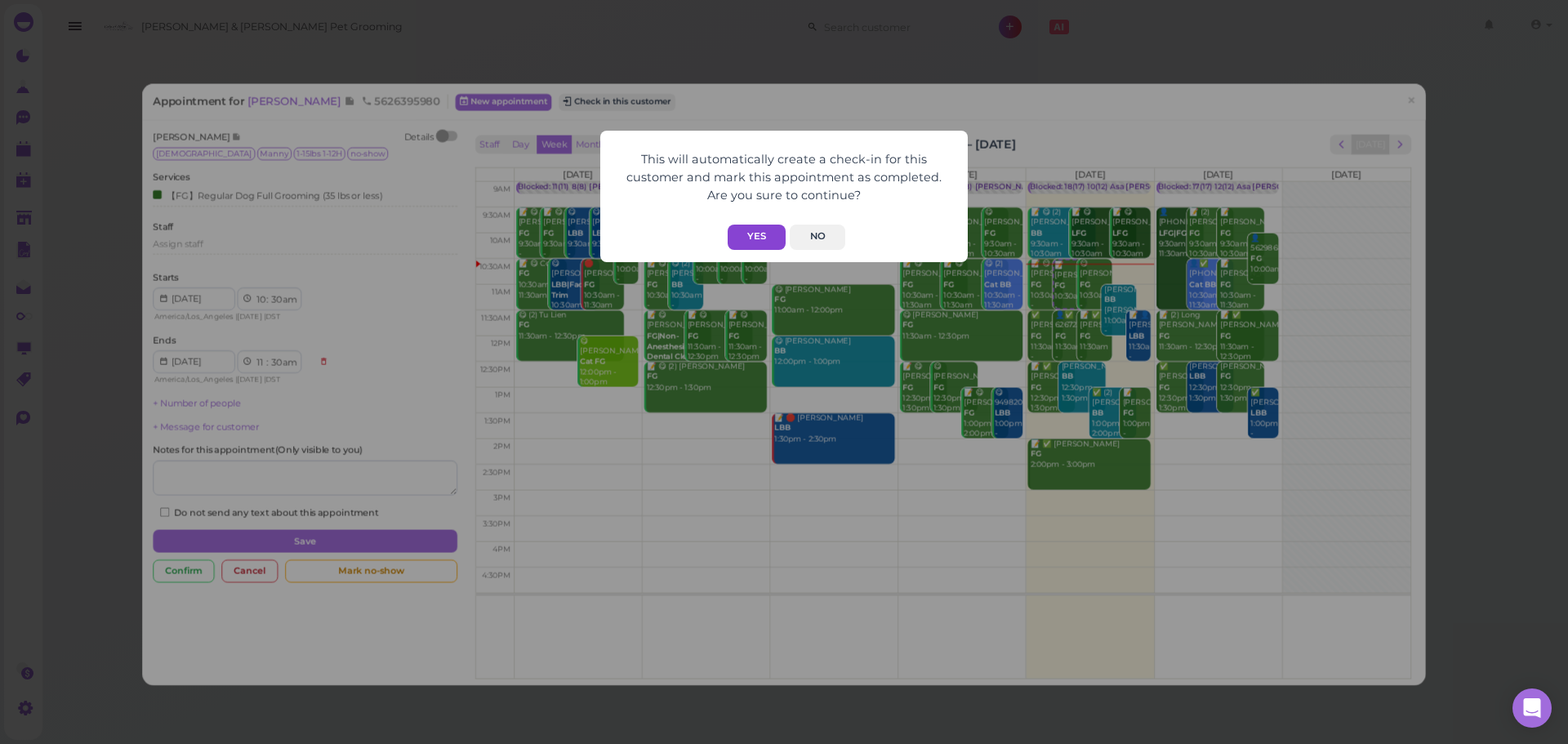
click at [770, 244] on button "Yes" at bounding box center [757, 238] width 58 height 26
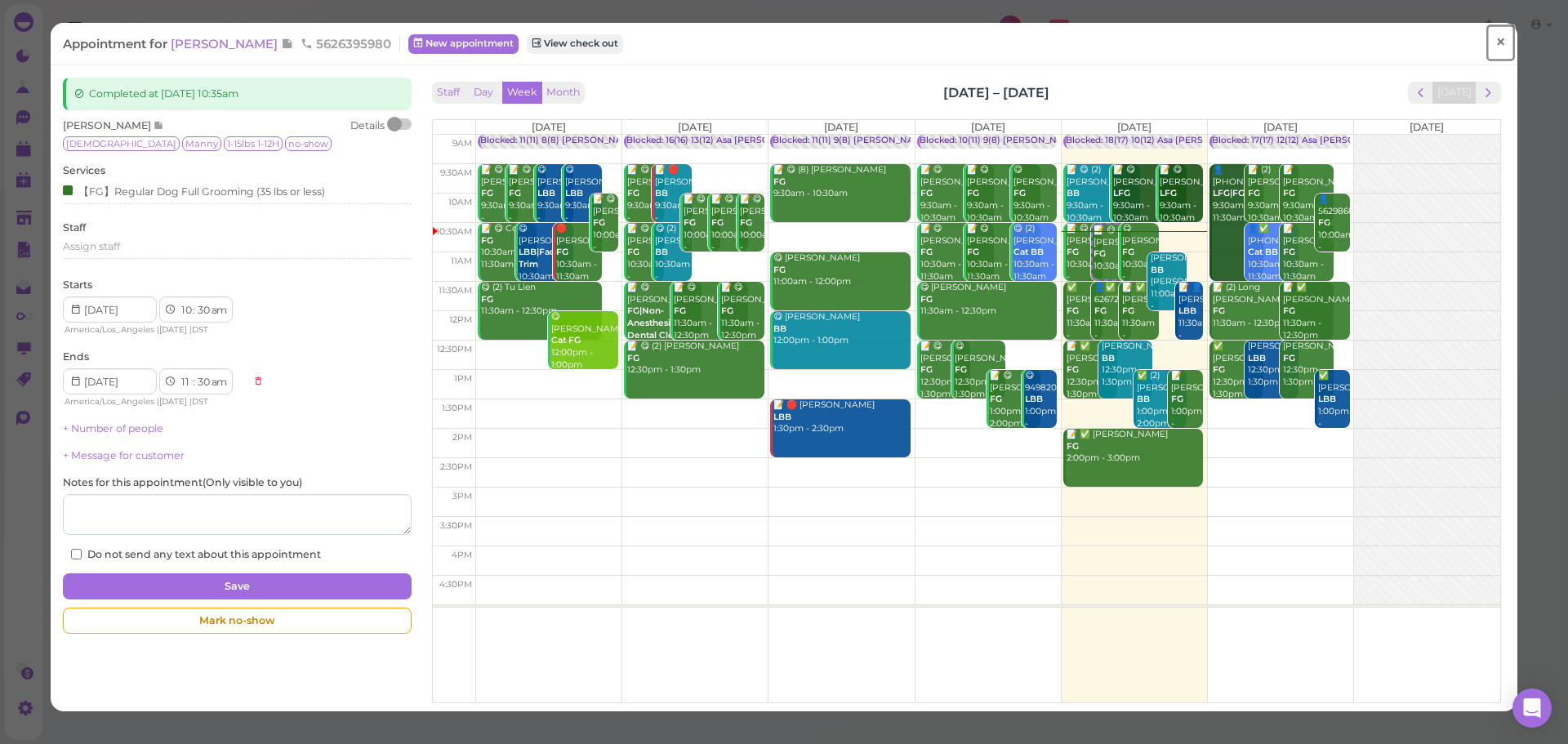
drag, startPoint x: 1500, startPoint y: 37, endPoint x: 1496, endPoint y: 0, distance: 37.2
click at [1500, 37] on link "×" at bounding box center [1500, 43] width 30 height 38
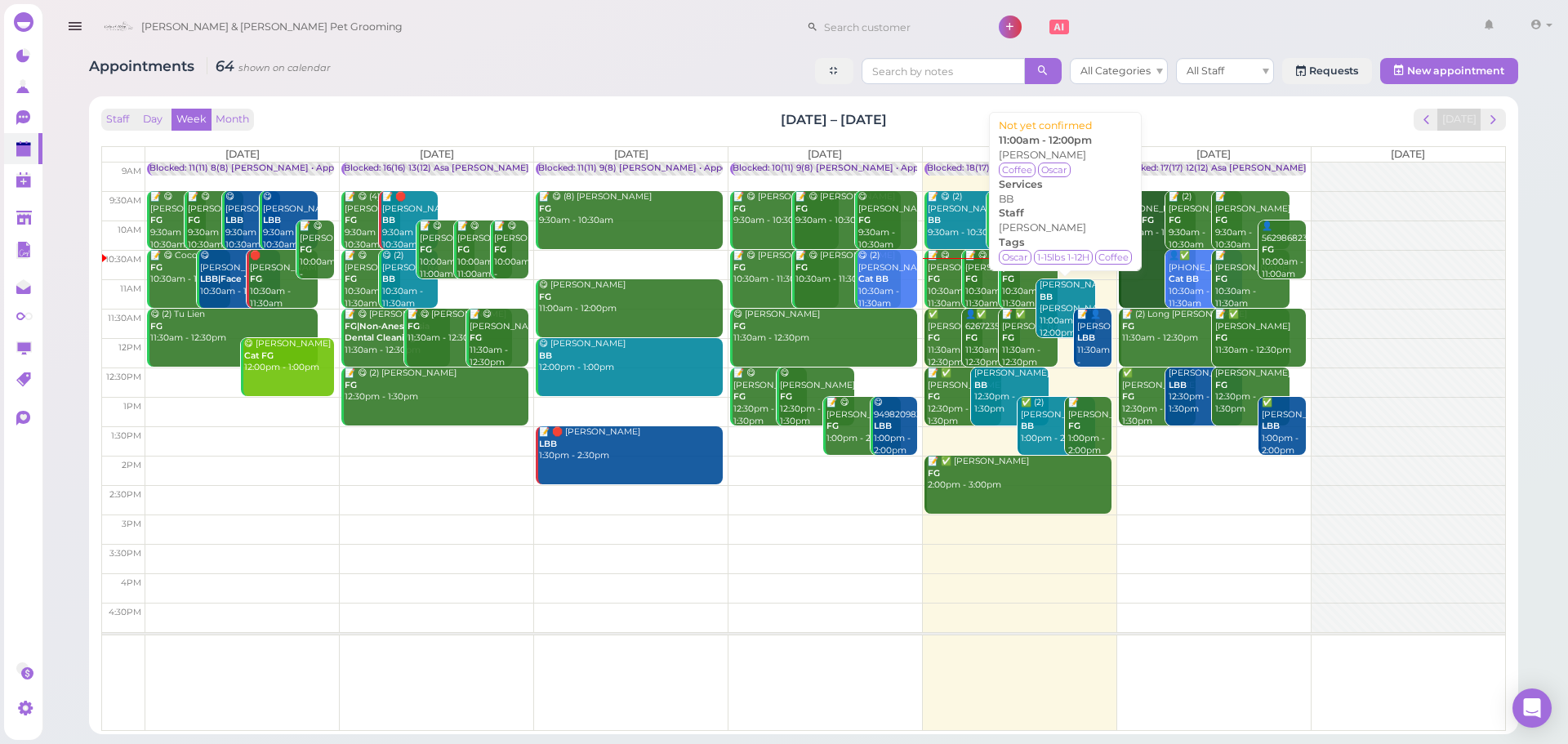
click at [1067, 317] on div "Sea Chen BB Asa 11:00am - 12:00pm" at bounding box center [1068, 310] width 56 height 60
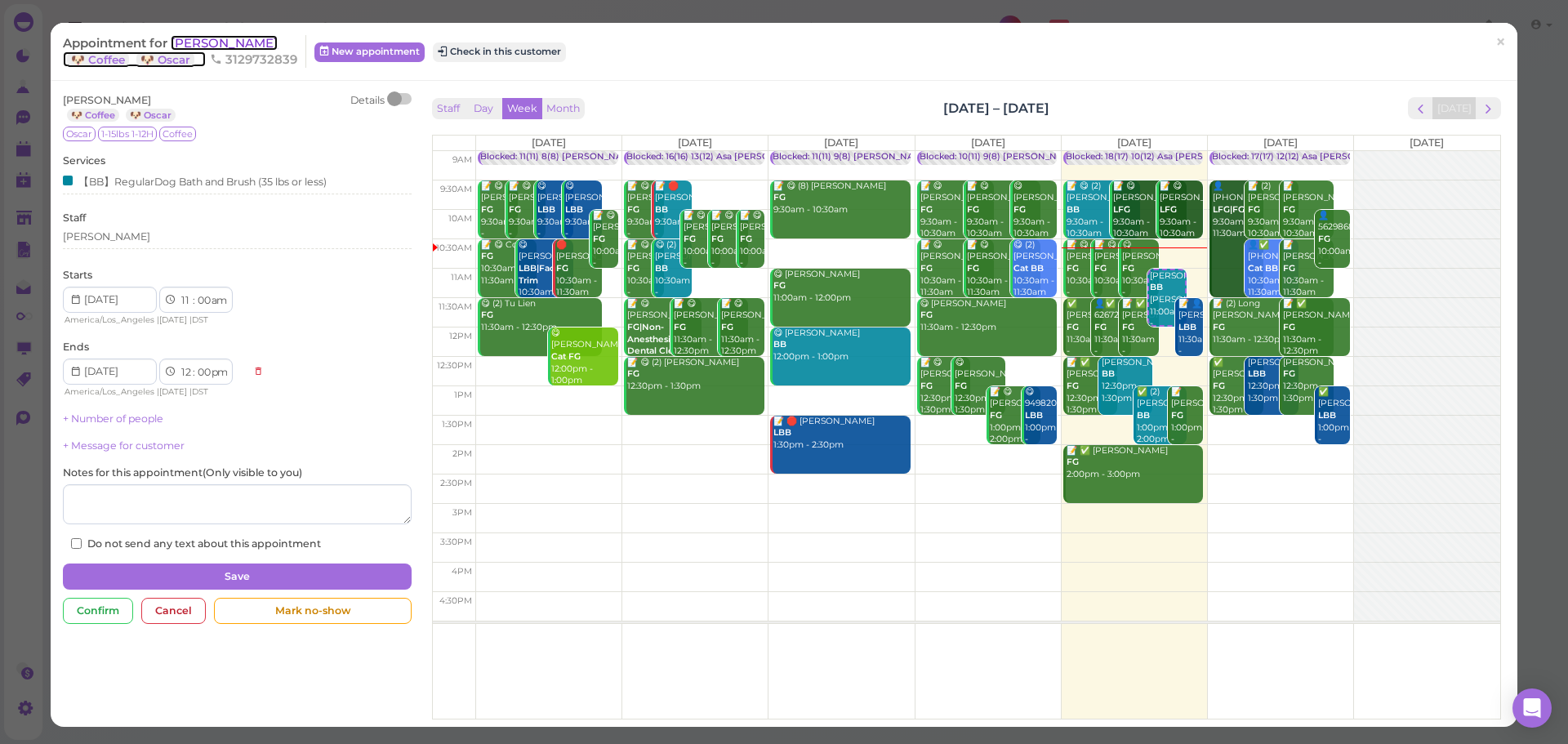
click at [201, 50] on span "Sea Chen" at bounding box center [224, 43] width 107 height 15
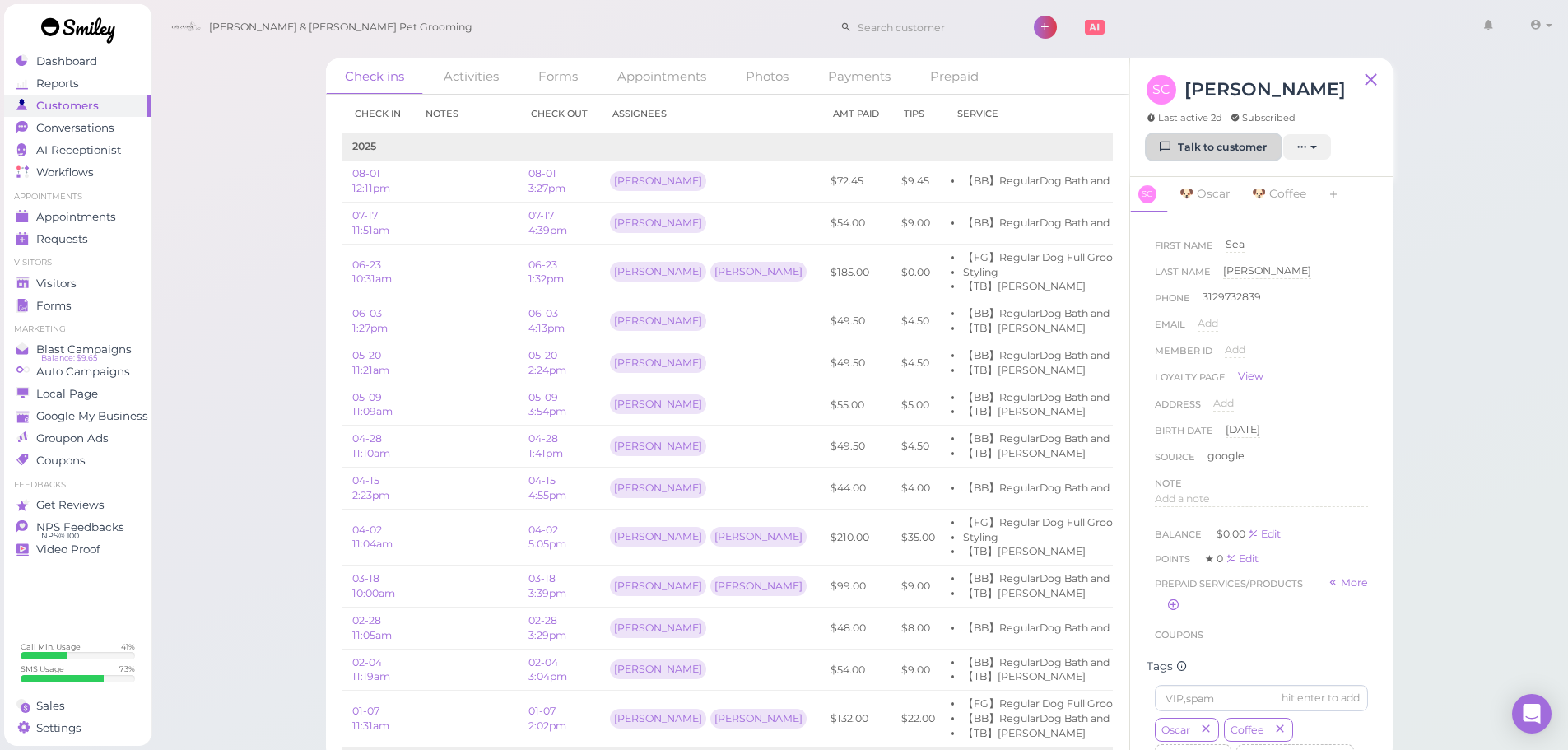
click at [1209, 153] on link "Talk to customer" at bounding box center [1214, 147] width 134 height 27
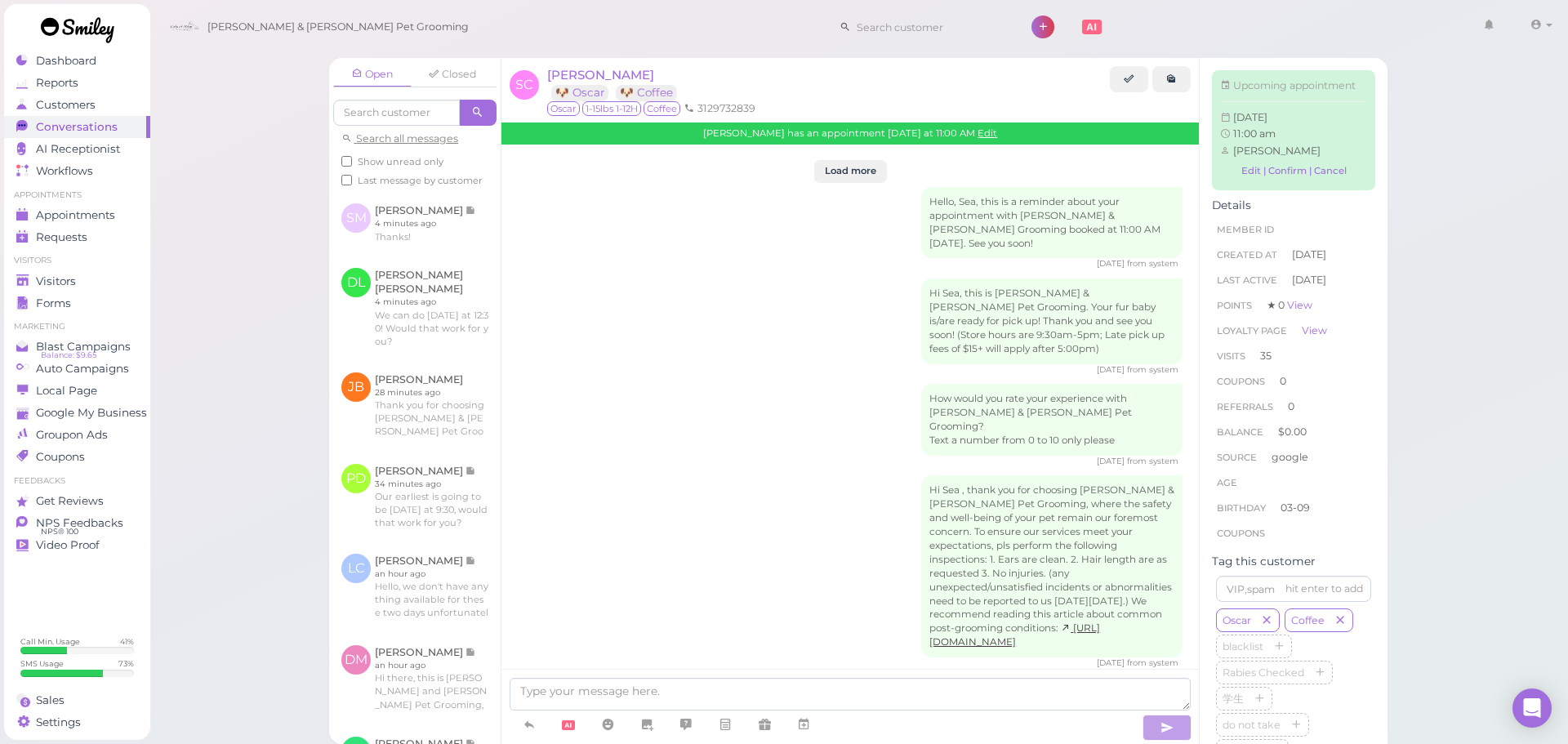
scroll to position [3631, 0]
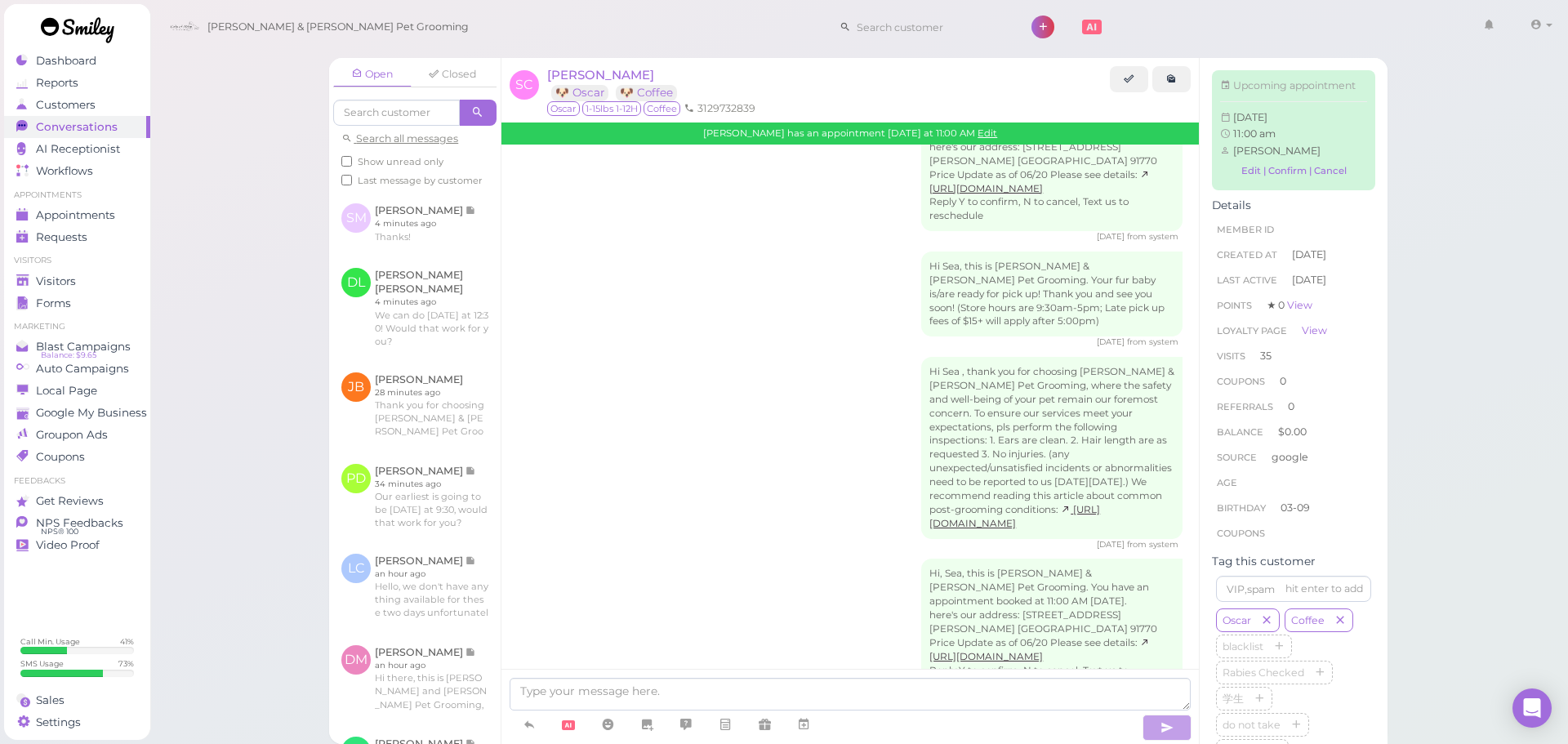
click at [740, 558] on div "Hi, Sea, this is Cody & Miley Pet Grooming. You have an appointment booked at 1…" at bounding box center [849, 635] width 665 height 153
click at [100, 214] on span "Appointments" at bounding box center [76, 216] width 81 height 14
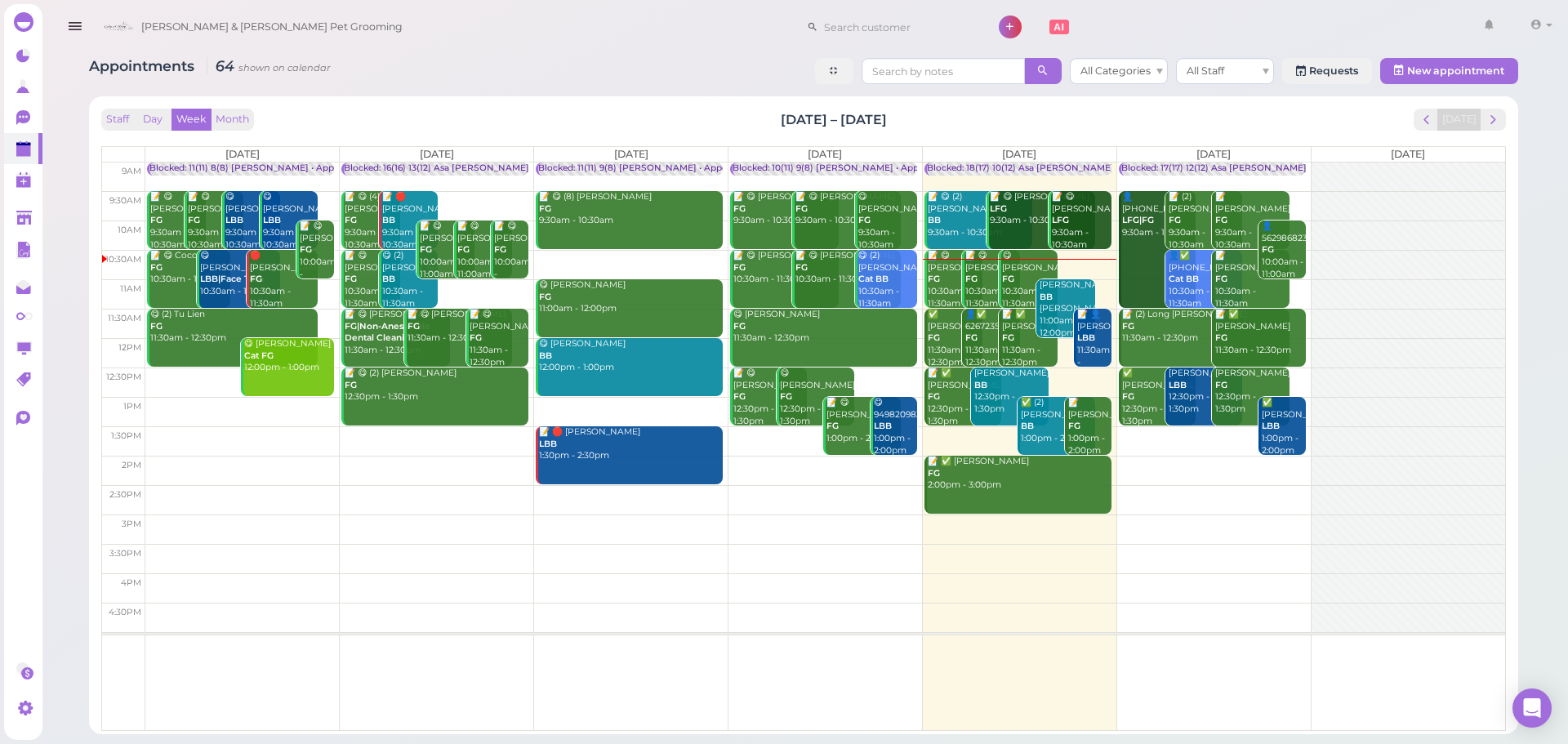
drag, startPoint x: 932, startPoint y: 121, endPoint x: 683, endPoint y: 118, distance: 249.0
click at [683, 118] on div "Staff Day Week Month [DATE] – [DATE] [DATE]" at bounding box center [803, 120] width 1405 height 22
drag, startPoint x: 683, startPoint y: 118, endPoint x: 1036, endPoint y: 124, distance: 353.1
click at [1036, 124] on div "Staff Day Week Month [DATE] – [DATE] [DATE]" at bounding box center [803, 120] width 1405 height 22
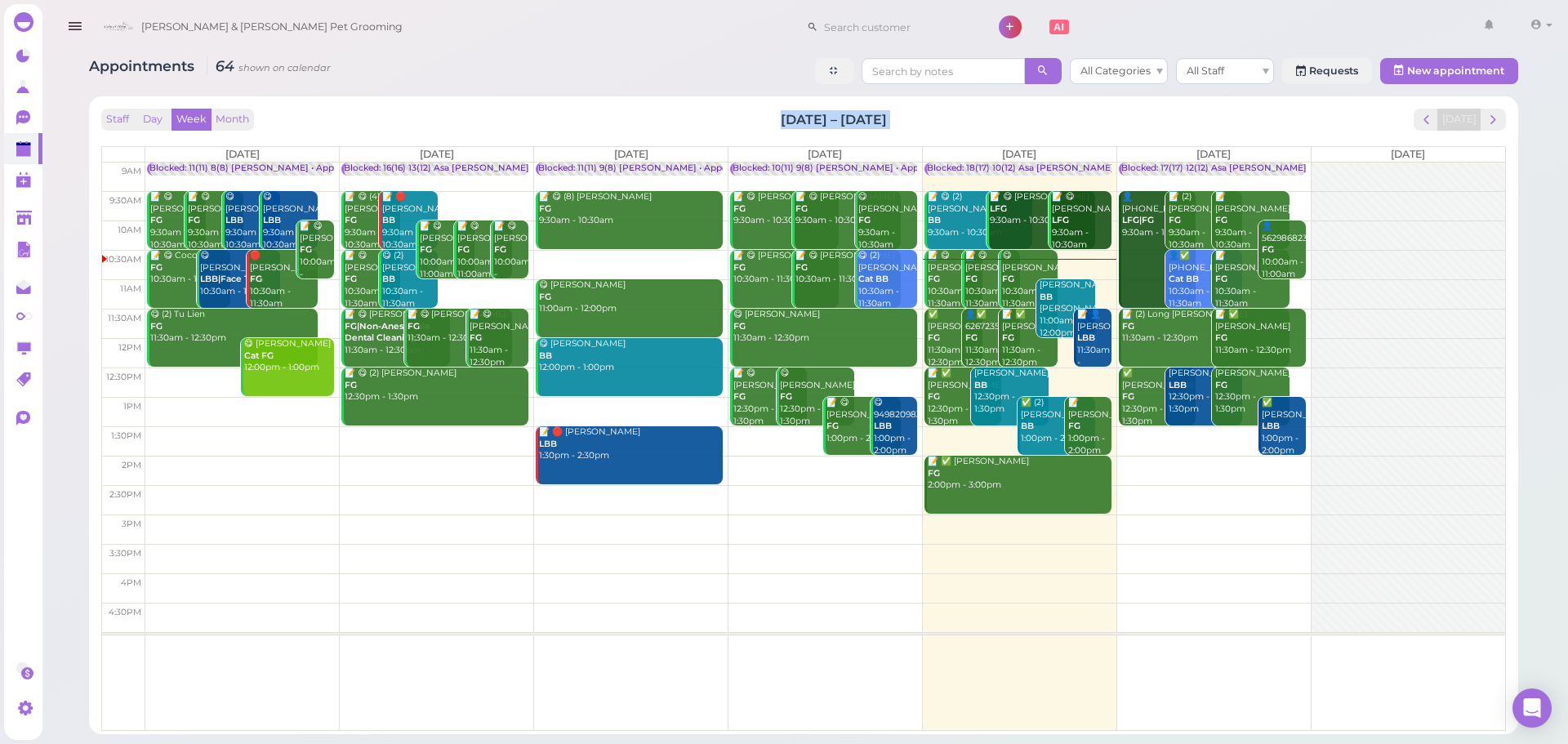
click at [1036, 124] on div "Staff Day Week Month [DATE] – [DATE] [DATE]" at bounding box center [803, 120] width 1405 height 22
drag, startPoint x: 826, startPoint y: 120, endPoint x: 720, endPoint y: 118, distance: 106.0
click at [720, 118] on div "Staff Day Week Month [DATE] – [DATE] [DATE]" at bounding box center [803, 120] width 1405 height 22
drag, startPoint x: 720, startPoint y: 118, endPoint x: 1021, endPoint y: 125, distance: 301.1
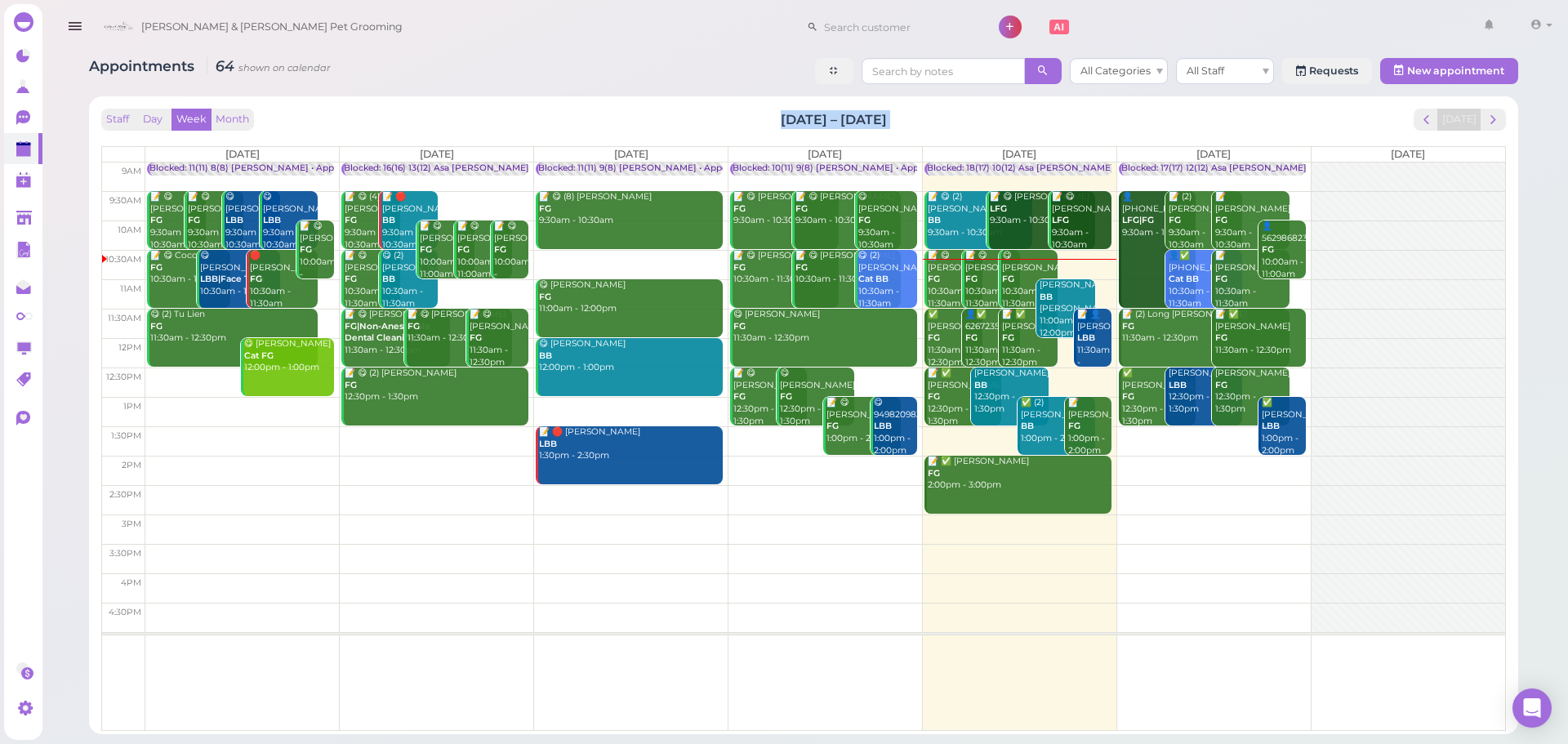
click at [1021, 125] on div "Staff Day Week Month [DATE] – [DATE] [DATE]" at bounding box center [803, 120] width 1405 height 22
click at [1015, 126] on div "Staff Day Week Month [DATE] – [DATE] [DATE]" at bounding box center [803, 120] width 1405 height 22
click at [723, 101] on div "Staff Day Week Month Aug 18 – 24, 2025 Today Mon 8/18 Tue 8/19 Wed 8/20 Thu 8/2…" at bounding box center [803, 416] width 1429 height 638
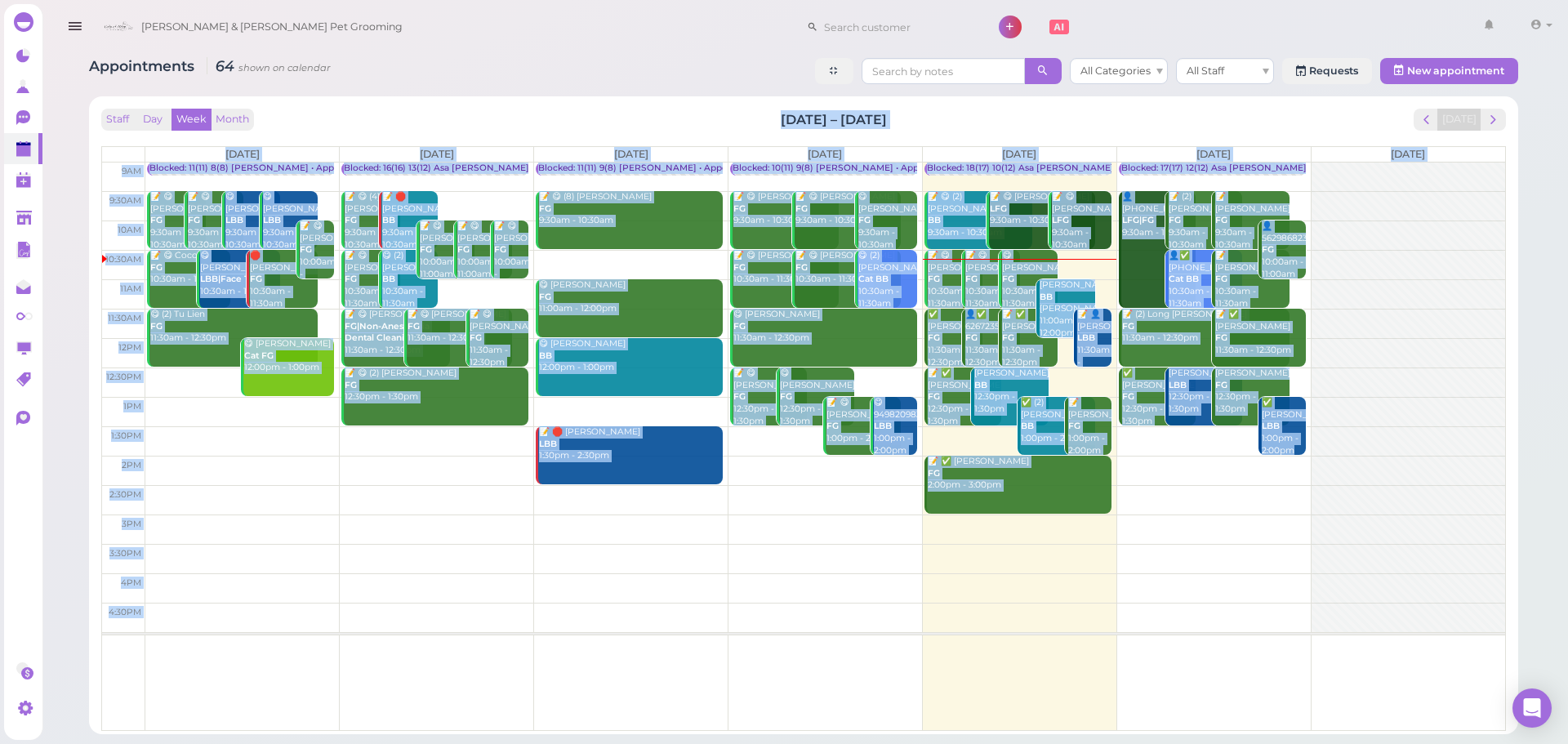
drag, startPoint x: 723, startPoint y: 101, endPoint x: 1075, endPoint y: 137, distance: 353.8
click at [1075, 137] on div "Staff Day Week Month Aug 18 – 24, 2025 Today Mon 8/18 Tue 8/19 Wed 8/20 Thu 8/2…" at bounding box center [803, 416] width 1429 height 638
click at [959, 115] on div "Staff Day Week Month [DATE] – [DATE] [DATE]" at bounding box center [803, 120] width 1405 height 22
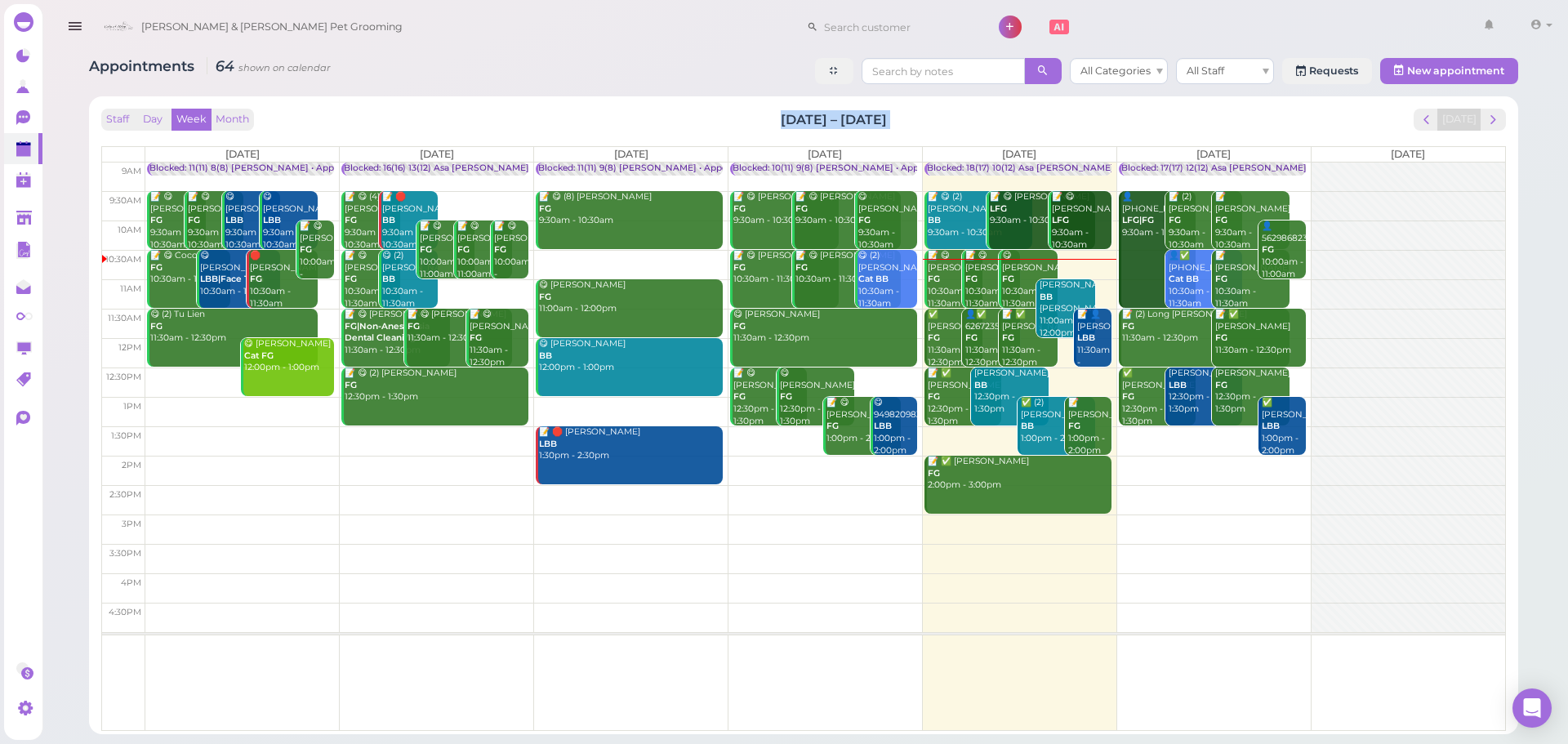
drag, startPoint x: 959, startPoint y: 115, endPoint x: 660, endPoint y: 115, distance: 299.0
click at [660, 115] on div "Staff Day Week Month [DATE] – [DATE] [DATE]" at bounding box center [803, 120] width 1405 height 22
click at [678, 114] on div "Staff Day Week Month [DATE] – [DATE] [DATE]" at bounding box center [803, 120] width 1405 height 22
click at [961, 121] on div "Staff Day Week Month [DATE] – [DATE] [DATE]" at bounding box center [803, 120] width 1405 height 22
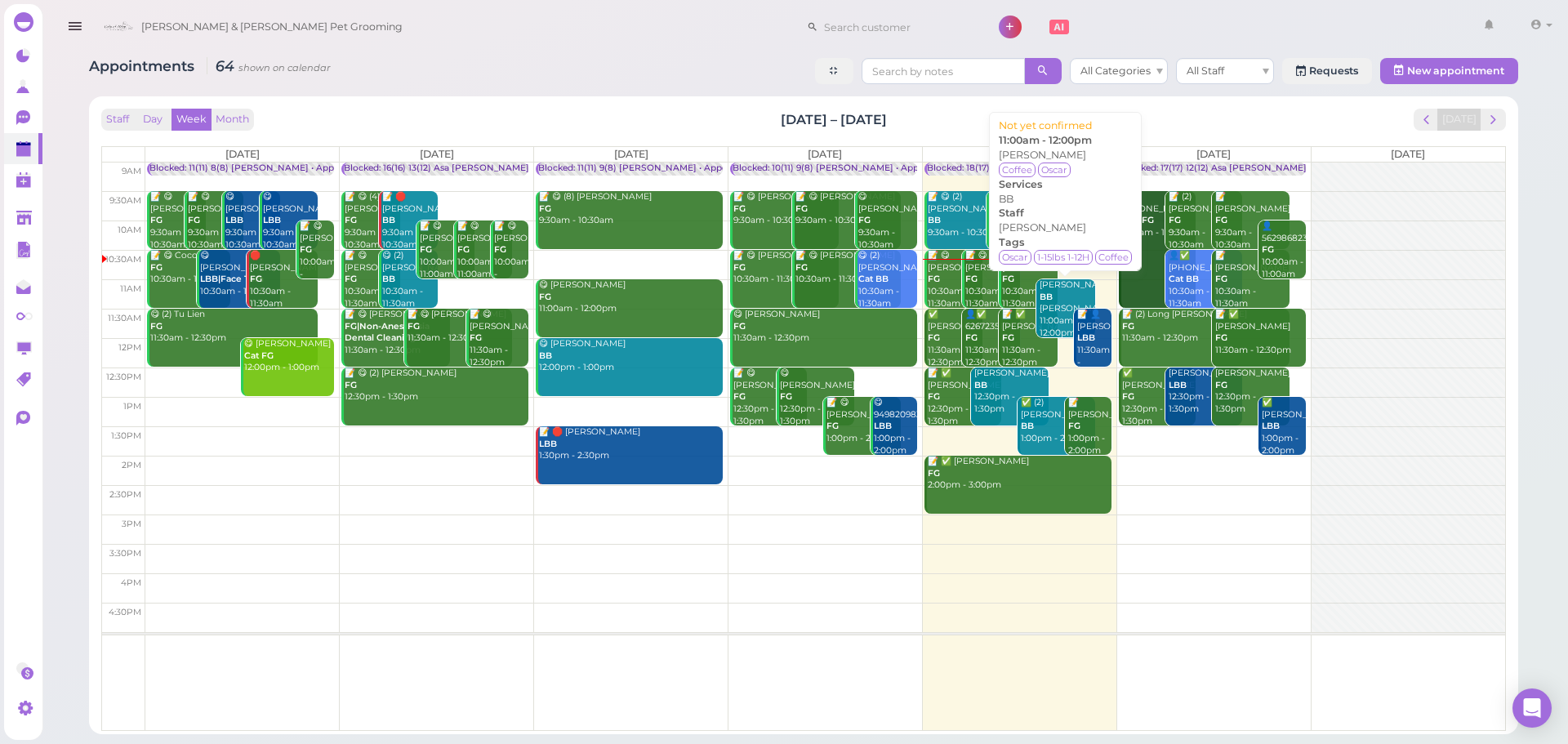
click at [1048, 305] on div "Sea Chen BB Asa 11:00am - 12:00pm" at bounding box center [1068, 310] width 56 height 60
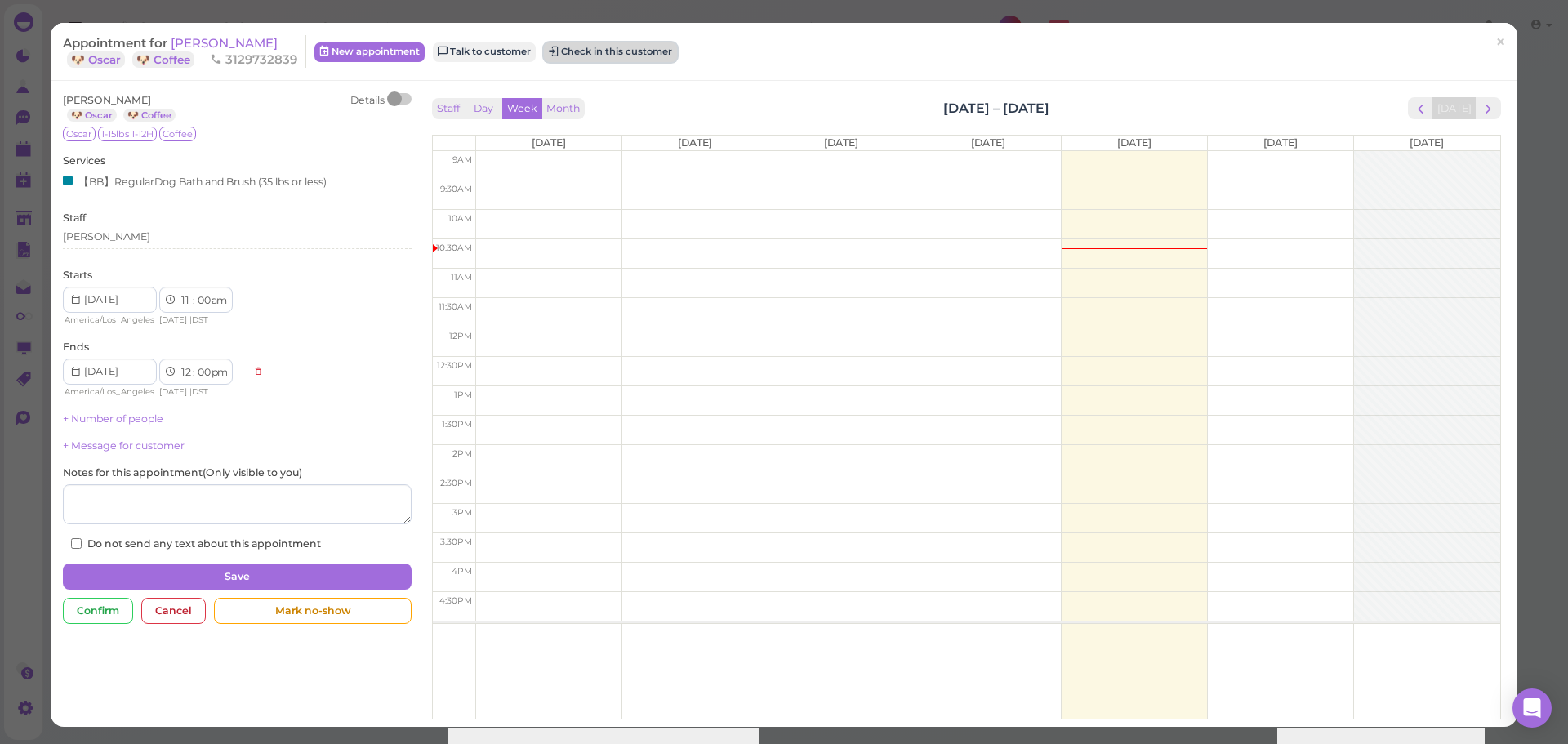
click at [641, 56] on button "Check in this customer" at bounding box center [611, 52] width 133 height 20
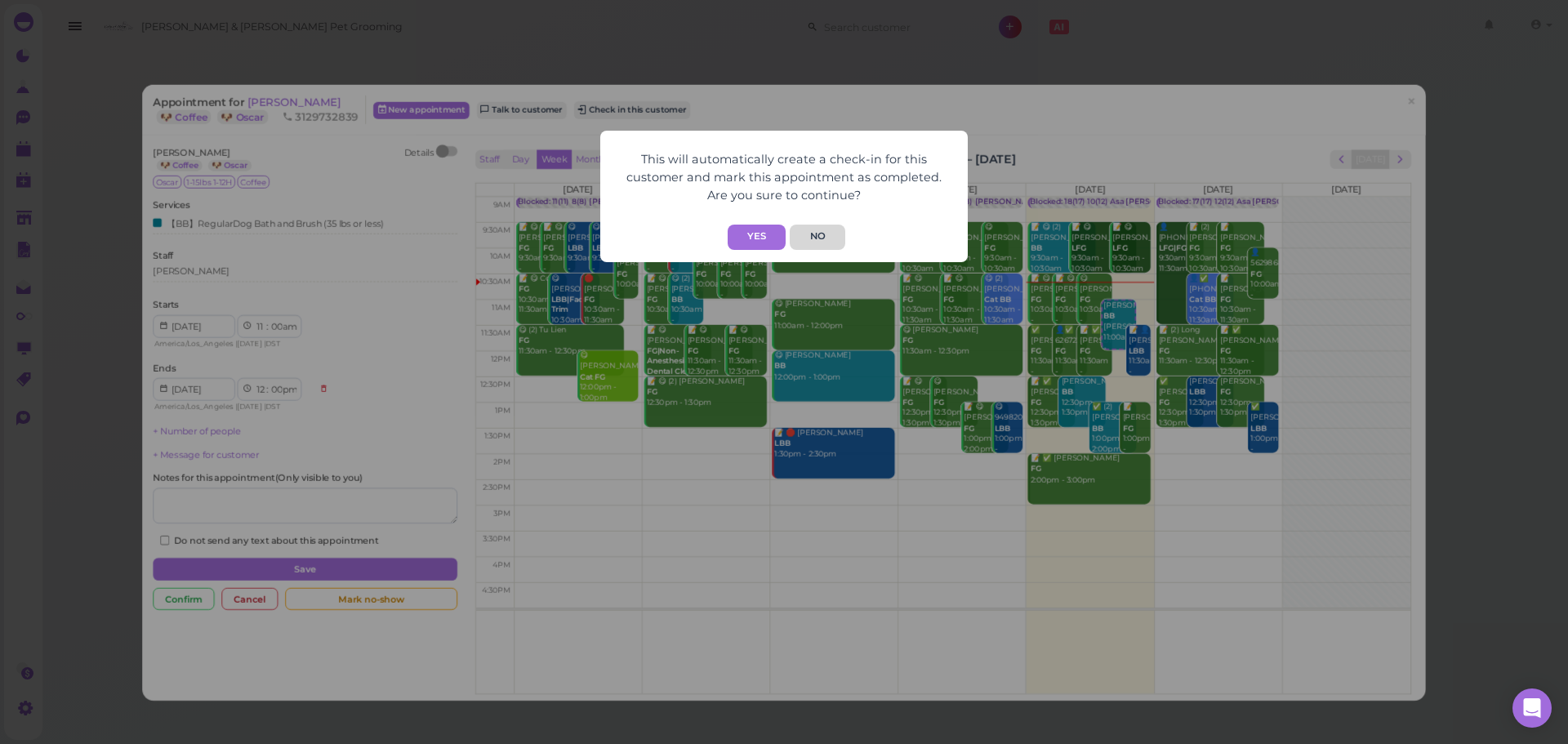
click at [819, 245] on button "No" at bounding box center [817, 238] width 55 height 26
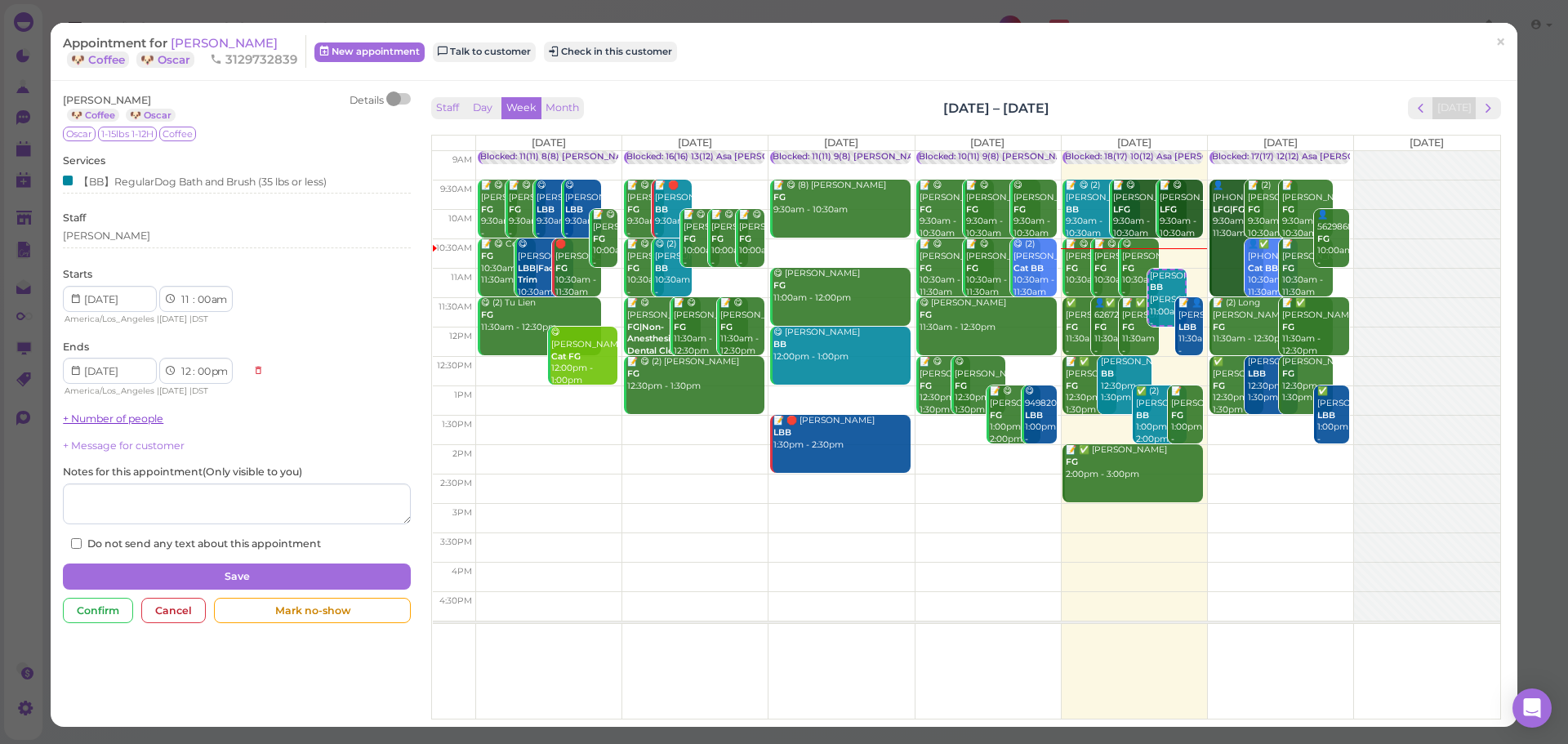
click at [98, 412] on link "+ Number of people" at bounding box center [113, 418] width 100 height 12
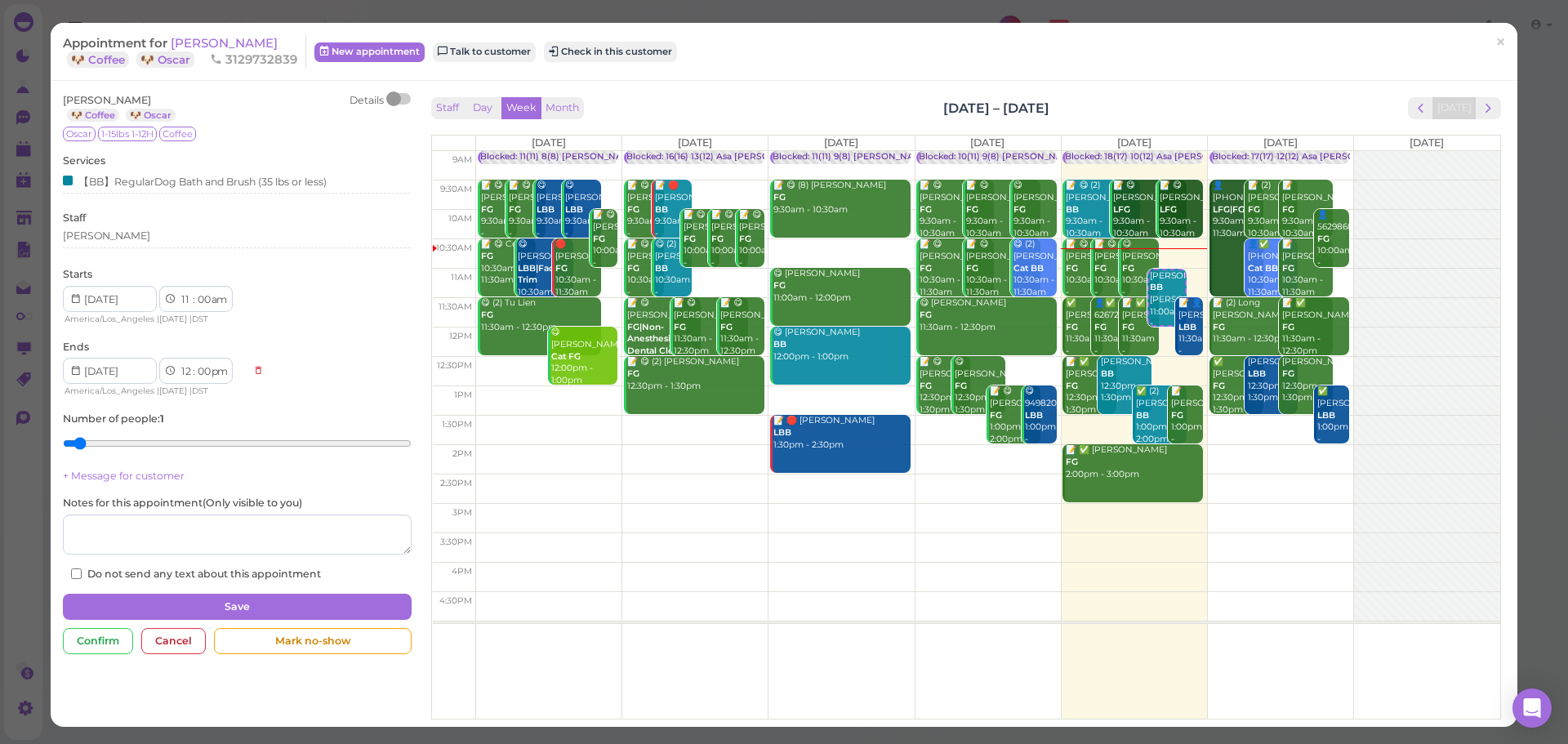
click at [97, 434] on input "range" at bounding box center [237, 443] width 348 height 27
type input "2"
click at [99, 442] on input "range" at bounding box center [237, 443] width 348 height 27
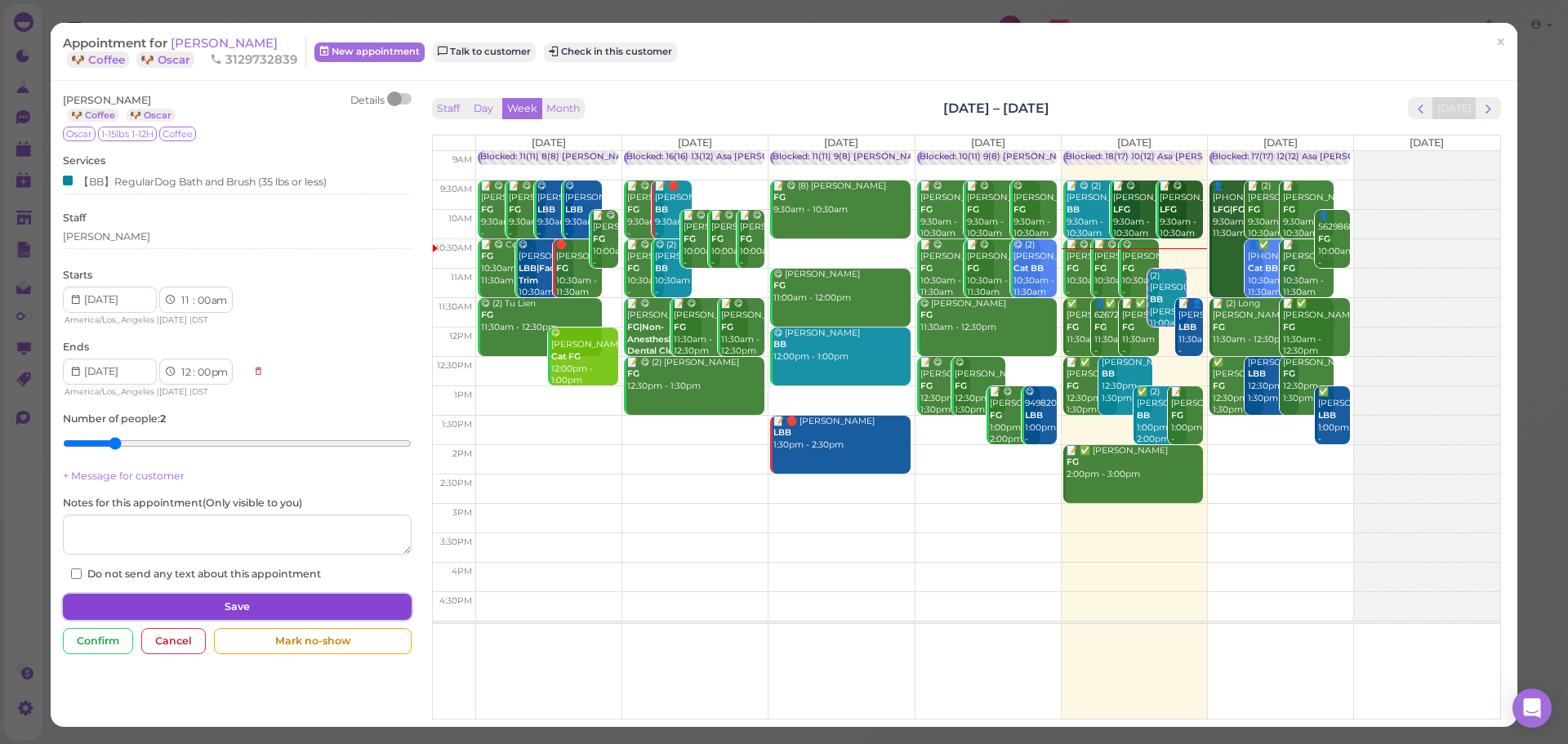
click at [245, 613] on button "Save" at bounding box center [237, 606] width 348 height 27
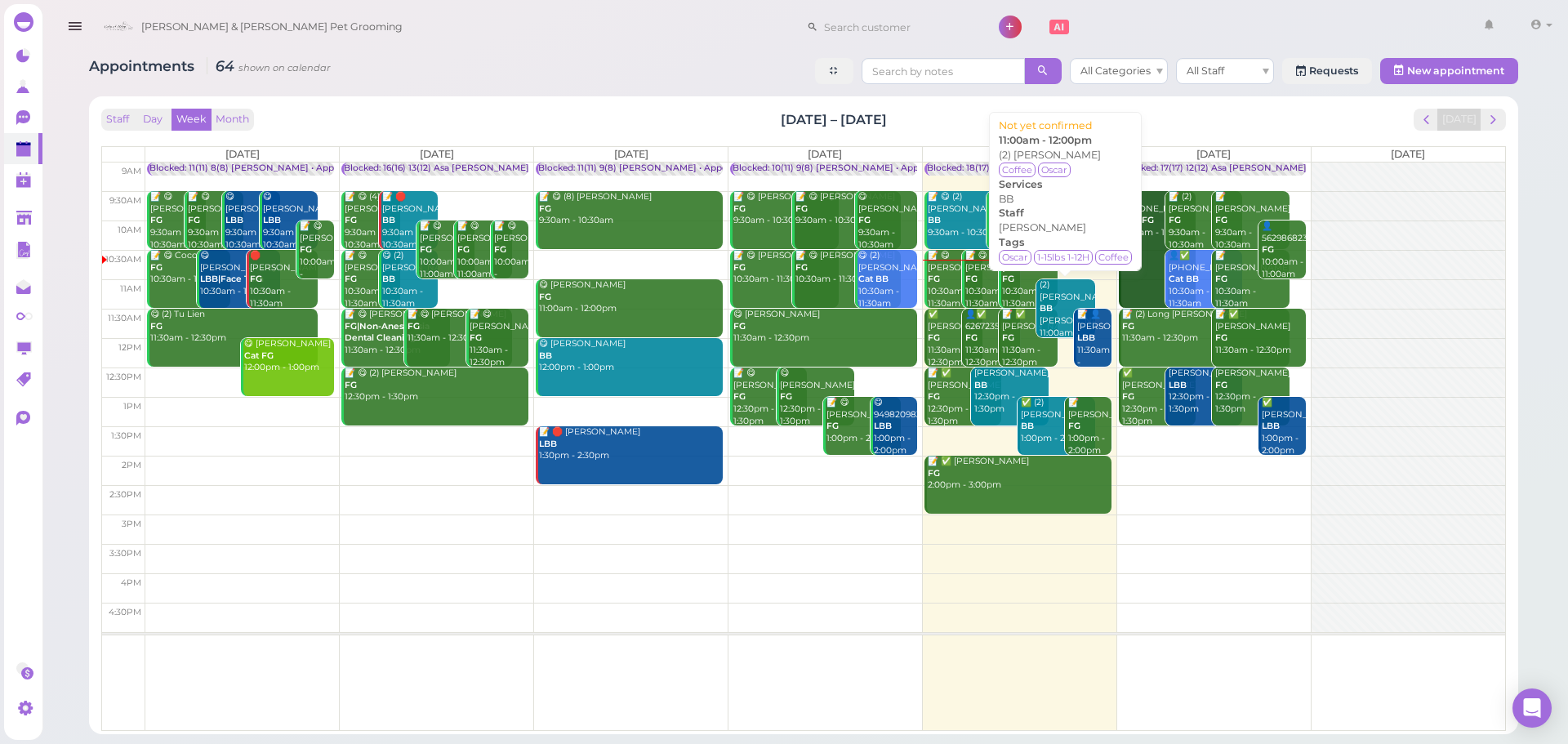
click at [1056, 314] on div "(2) Sea Chen BB Asa 11:00am - 12:00pm" at bounding box center [1068, 316] width 56 height 72
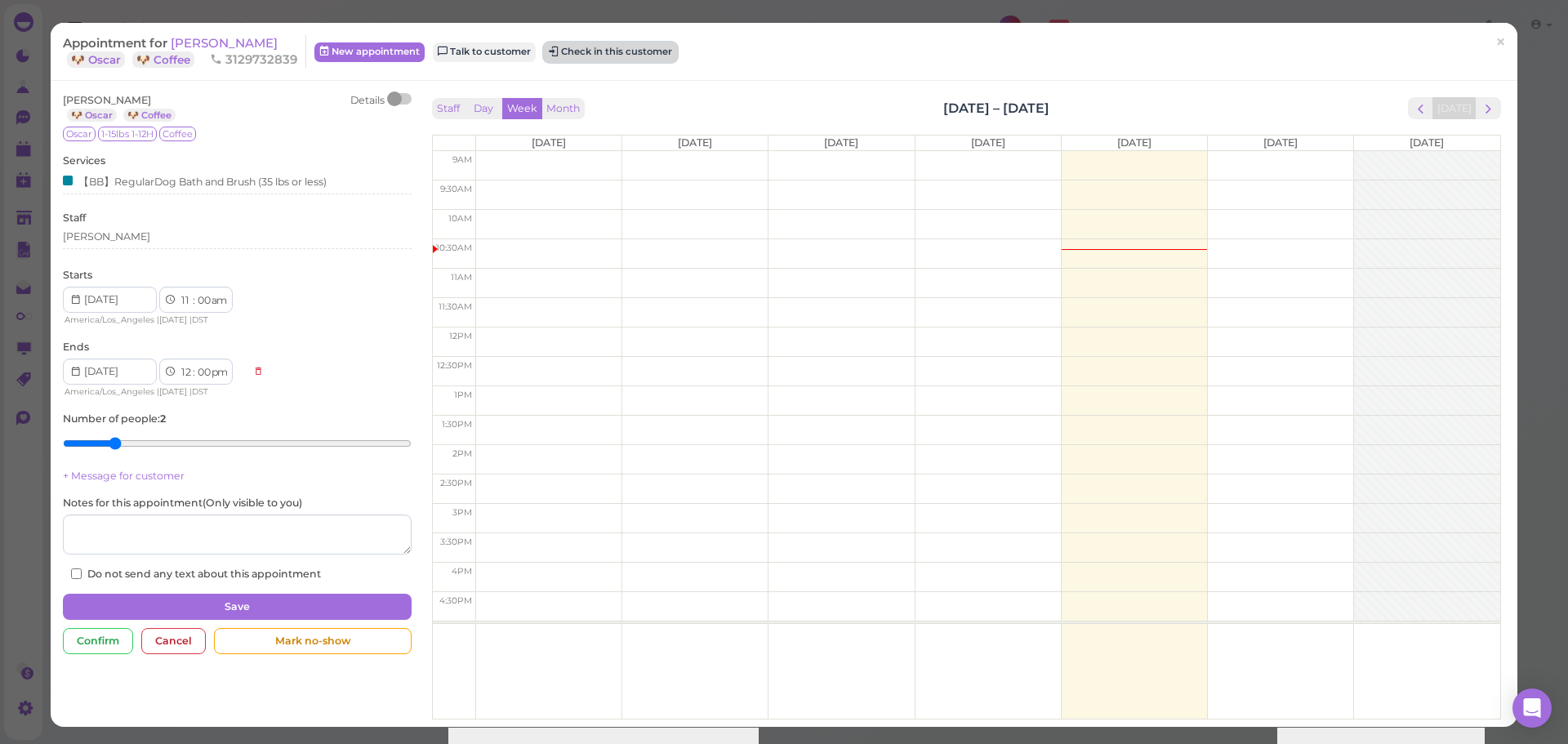
click at [622, 53] on button "Check in this customer" at bounding box center [611, 52] width 133 height 20
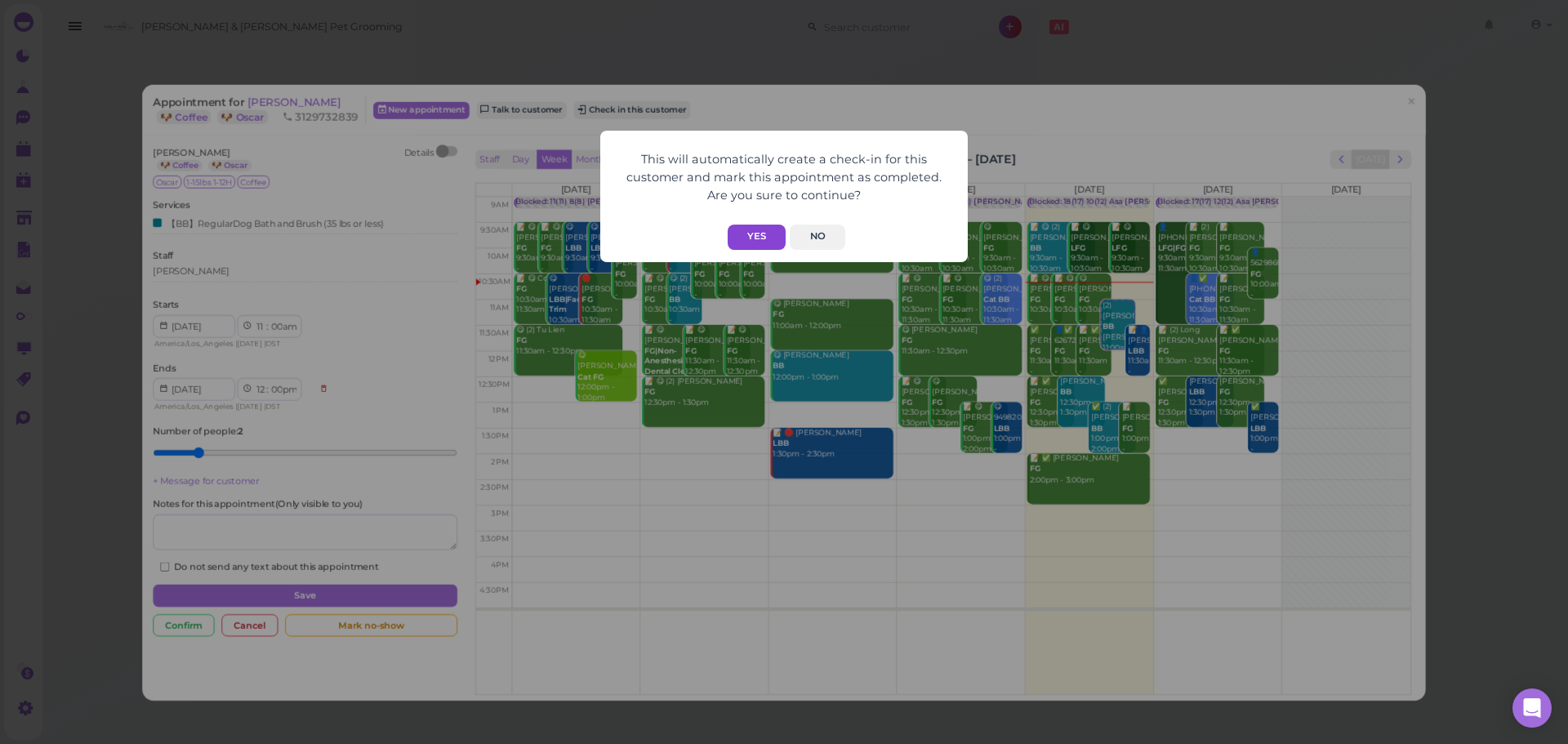
click at [740, 229] on button "Yes" at bounding box center [757, 238] width 58 height 26
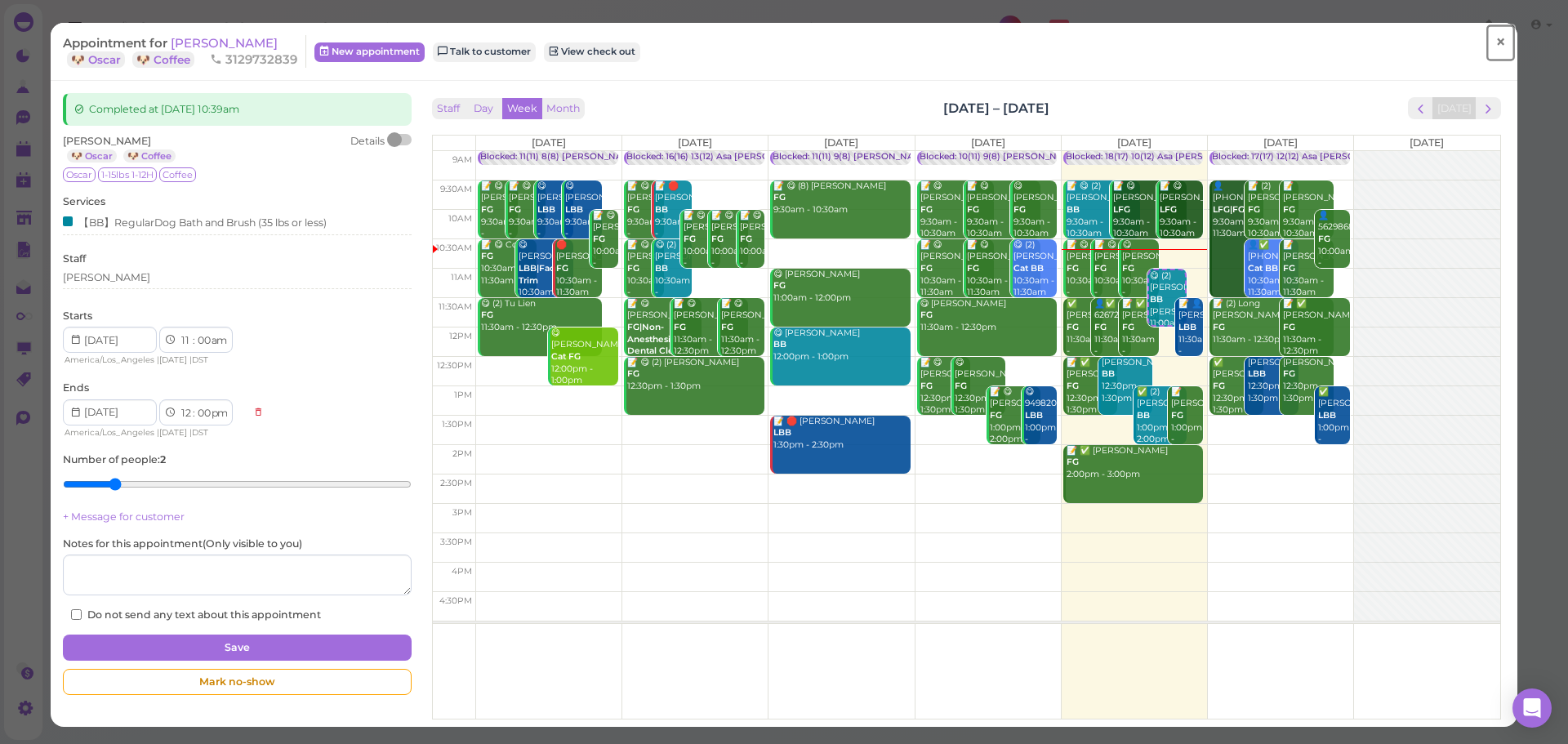
drag, startPoint x: 1500, startPoint y: 50, endPoint x: 997, endPoint y: 6, distance: 504.9
click at [1500, 50] on link "×" at bounding box center [1500, 43] width 30 height 38
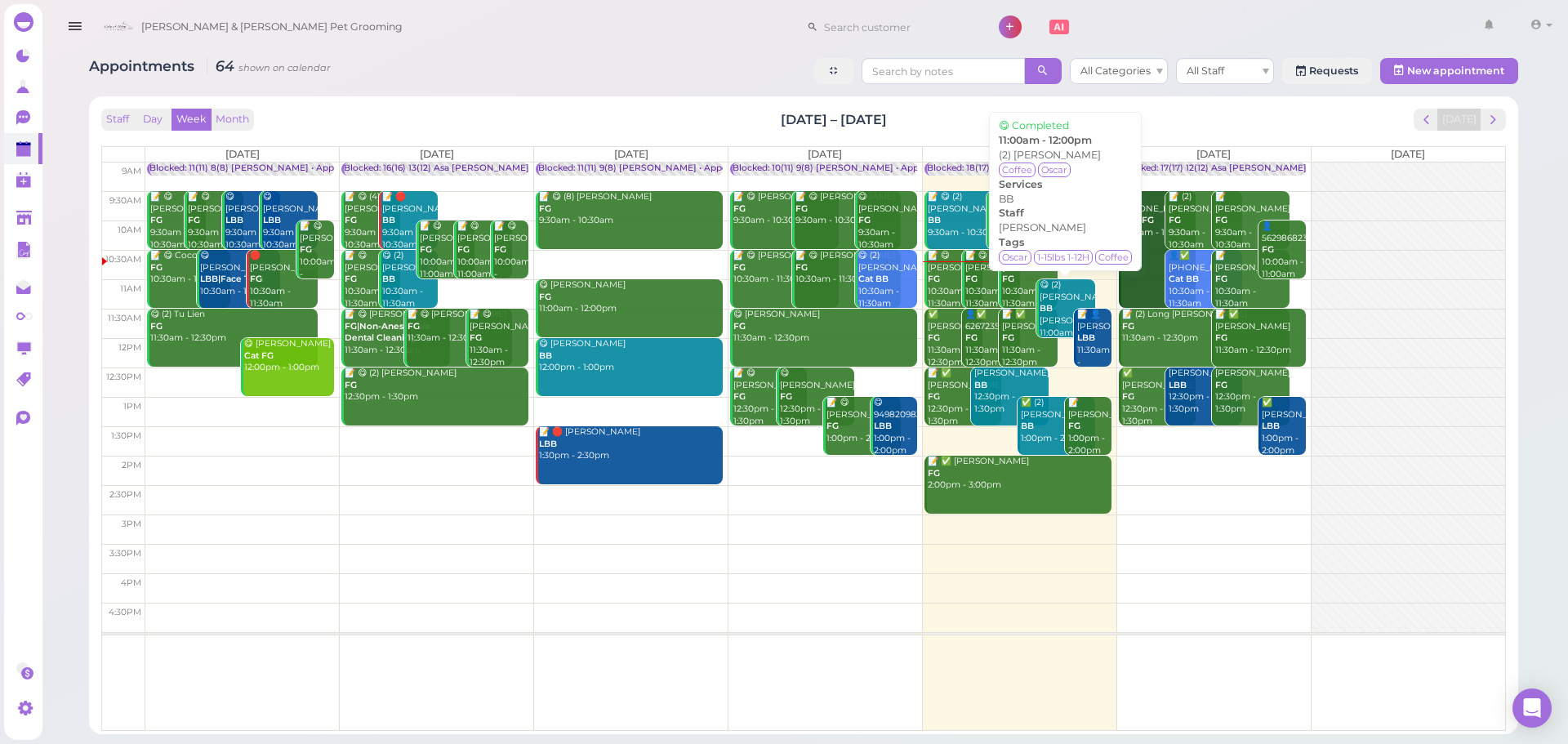
click at [1054, 319] on div "😋 (2) Sea Chen BB Asa 11:00am - 12:00pm" at bounding box center [1068, 316] width 56 height 72
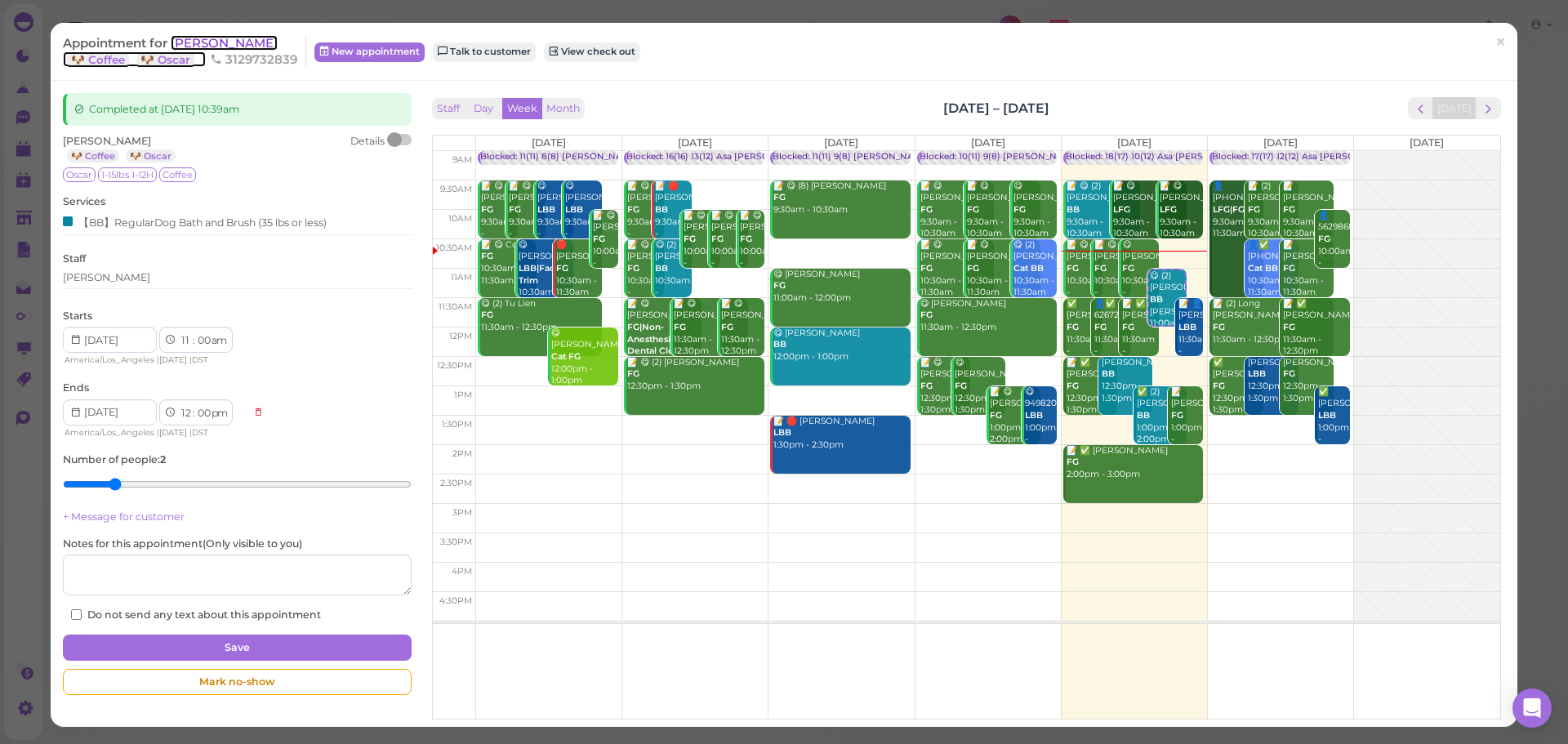
click at [215, 45] on span "Sea Chen" at bounding box center [224, 43] width 107 height 15
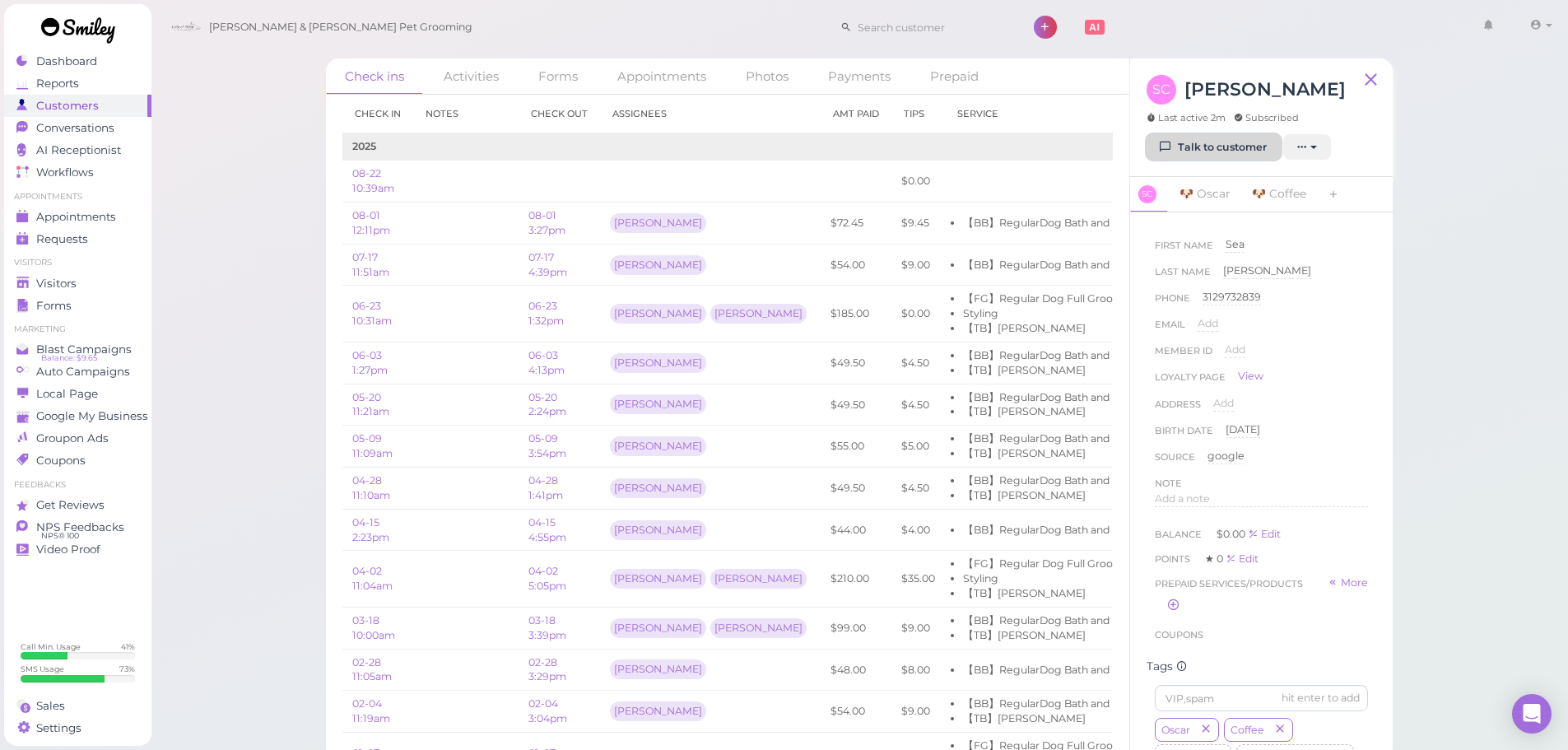
click at [1229, 137] on link "Talk to customer" at bounding box center [1214, 147] width 134 height 27
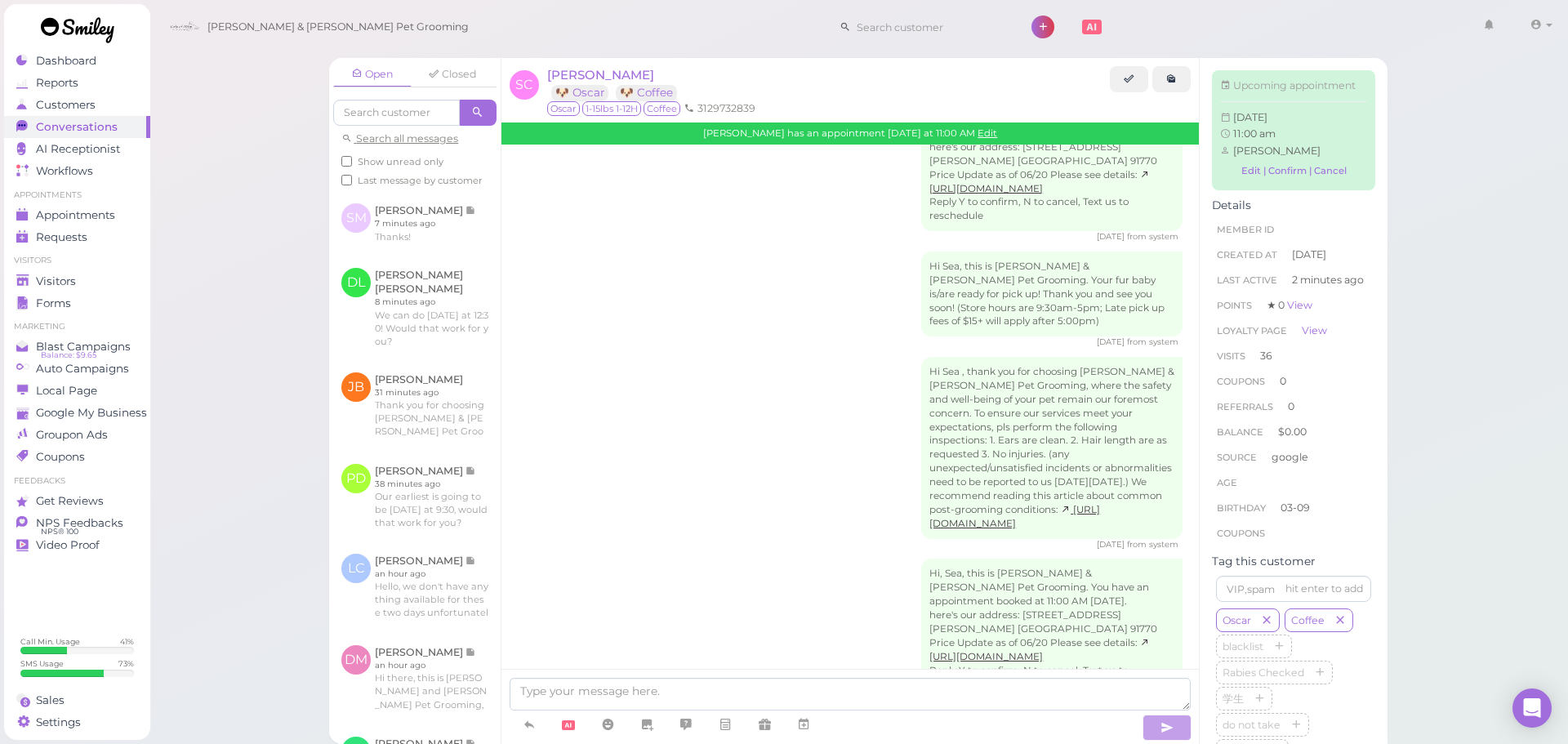
drag, startPoint x: 840, startPoint y: 429, endPoint x: 843, endPoint y: 443, distance: 14.3
click at [845, 558] on div "Hi, Sea, this is Cody & Miley Pet Grooming. You have an appointment booked at 1…" at bounding box center [849, 635] width 665 height 153
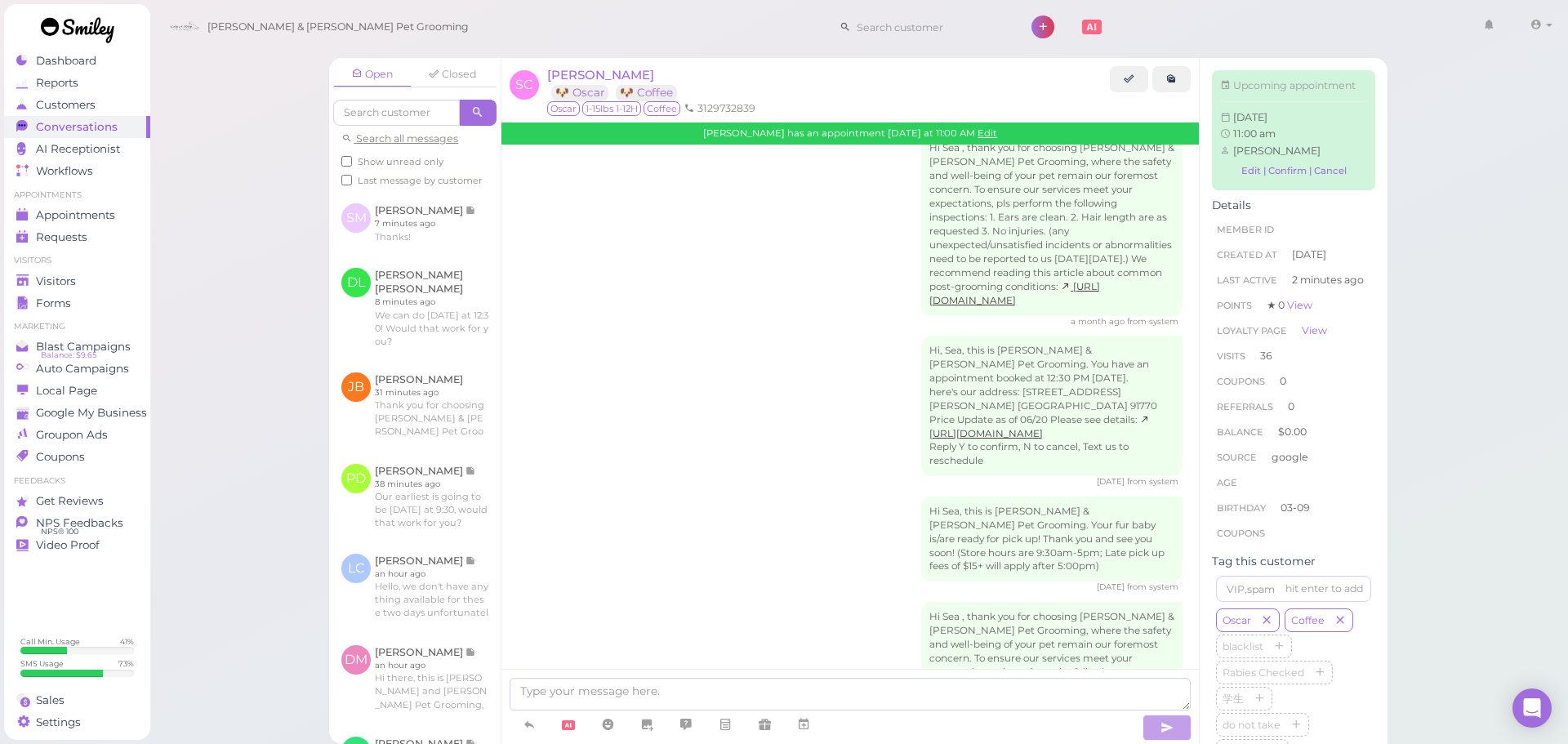
scroll to position [3631, 0]
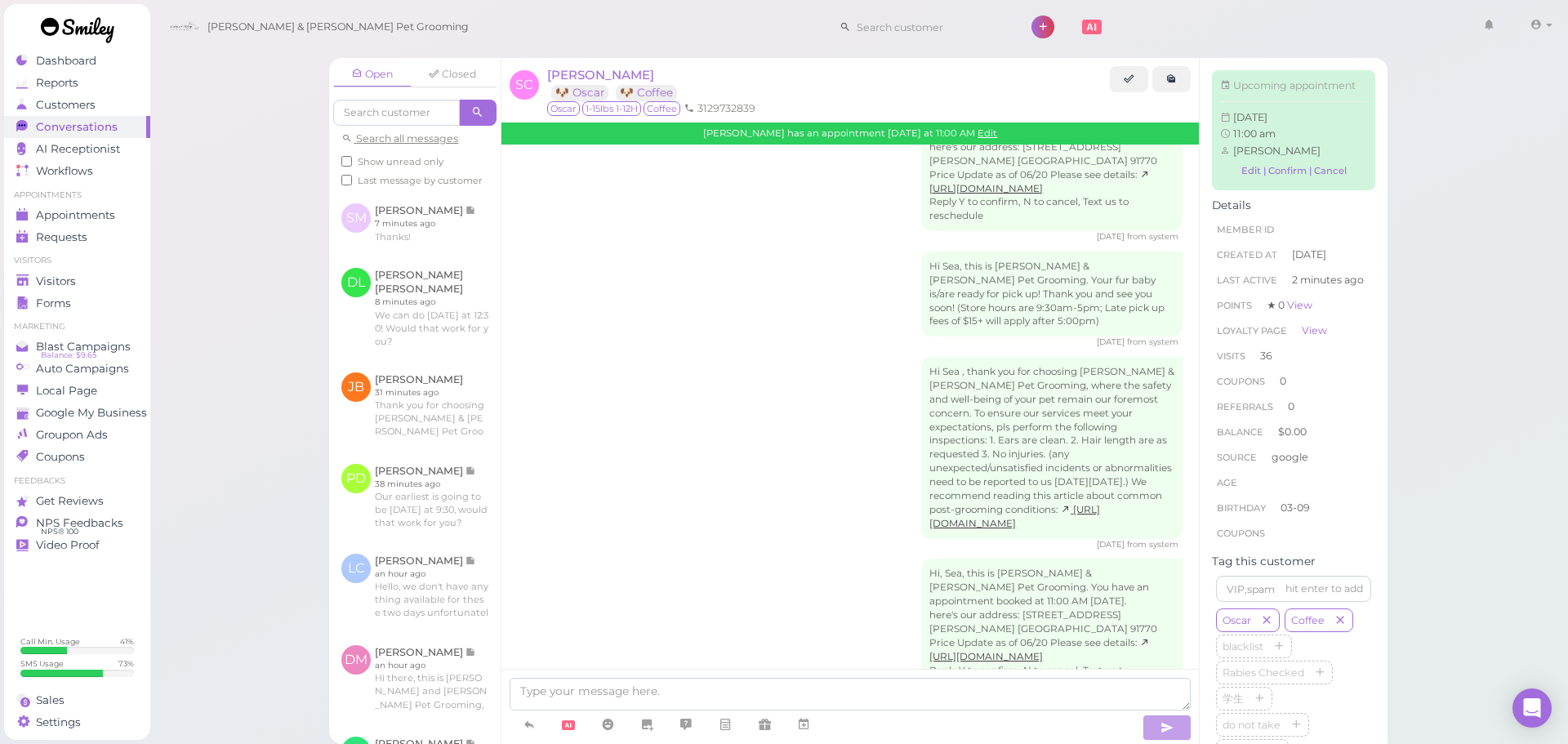
click at [843, 558] on div "Hi, Sea, this is Cody & Miley Pet Grooming. You have an appointment booked at 1…" at bounding box center [849, 635] width 665 height 153
click at [808, 558] on div "Hi, Sea, this is Cody & Miley Pet Grooming. You have an appointment booked at 1…" at bounding box center [849, 635] width 665 height 153
click at [819, 558] on div "Hi, Sea, this is Cody & Miley Pet Grooming. You have an appointment booked at 1…" at bounding box center [849, 635] width 665 height 153
click at [61, 209] on span "Appointments" at bounding box center [76, 216] width 81 height 14
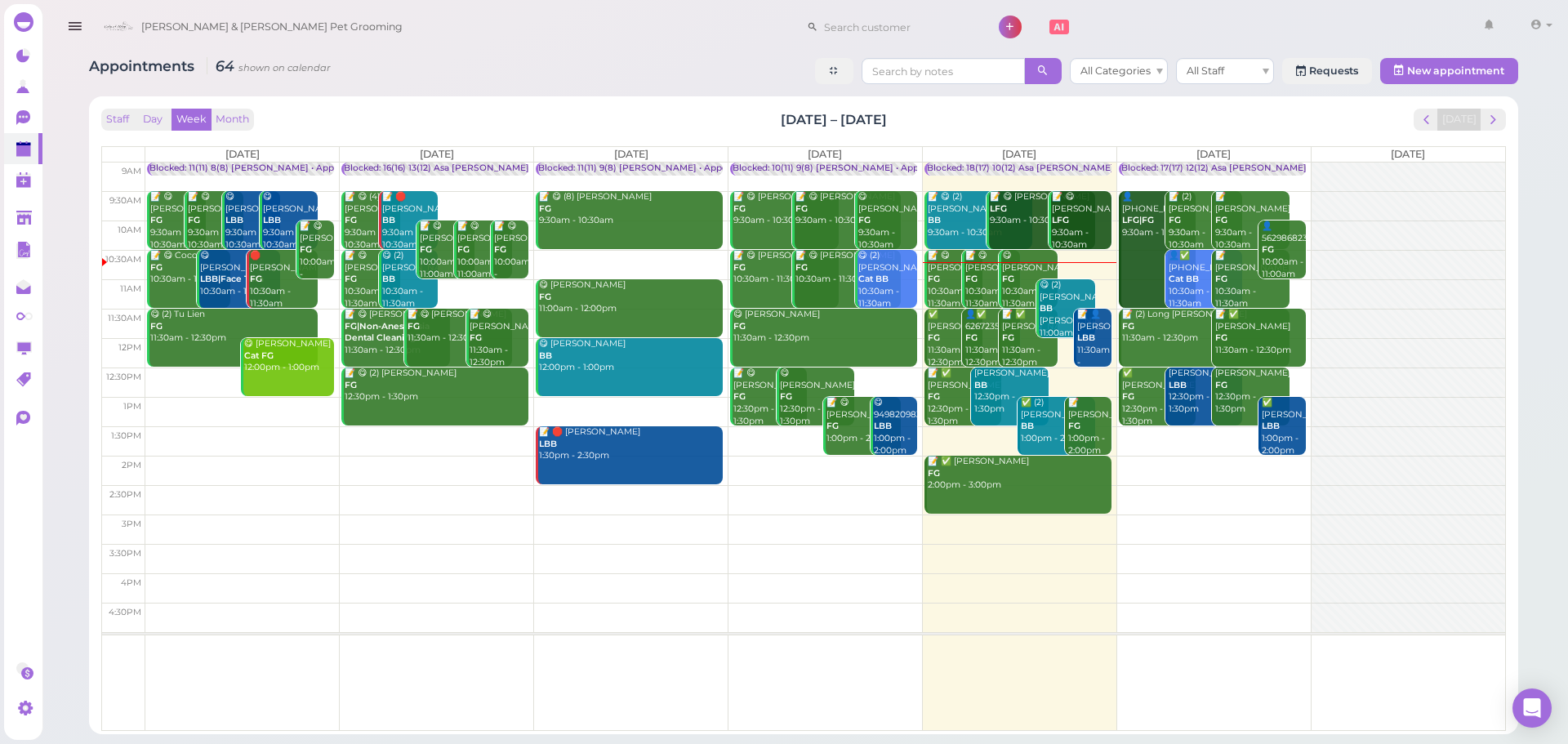
click at [1045, 131] on div "Staff Day Week Month Aug 18 – 24, 2025 Today Mon 8/18 Tue 8/19 Wed 8/20 Thu 8/2…" at bounding box center [803, 420] width 1405 height 623
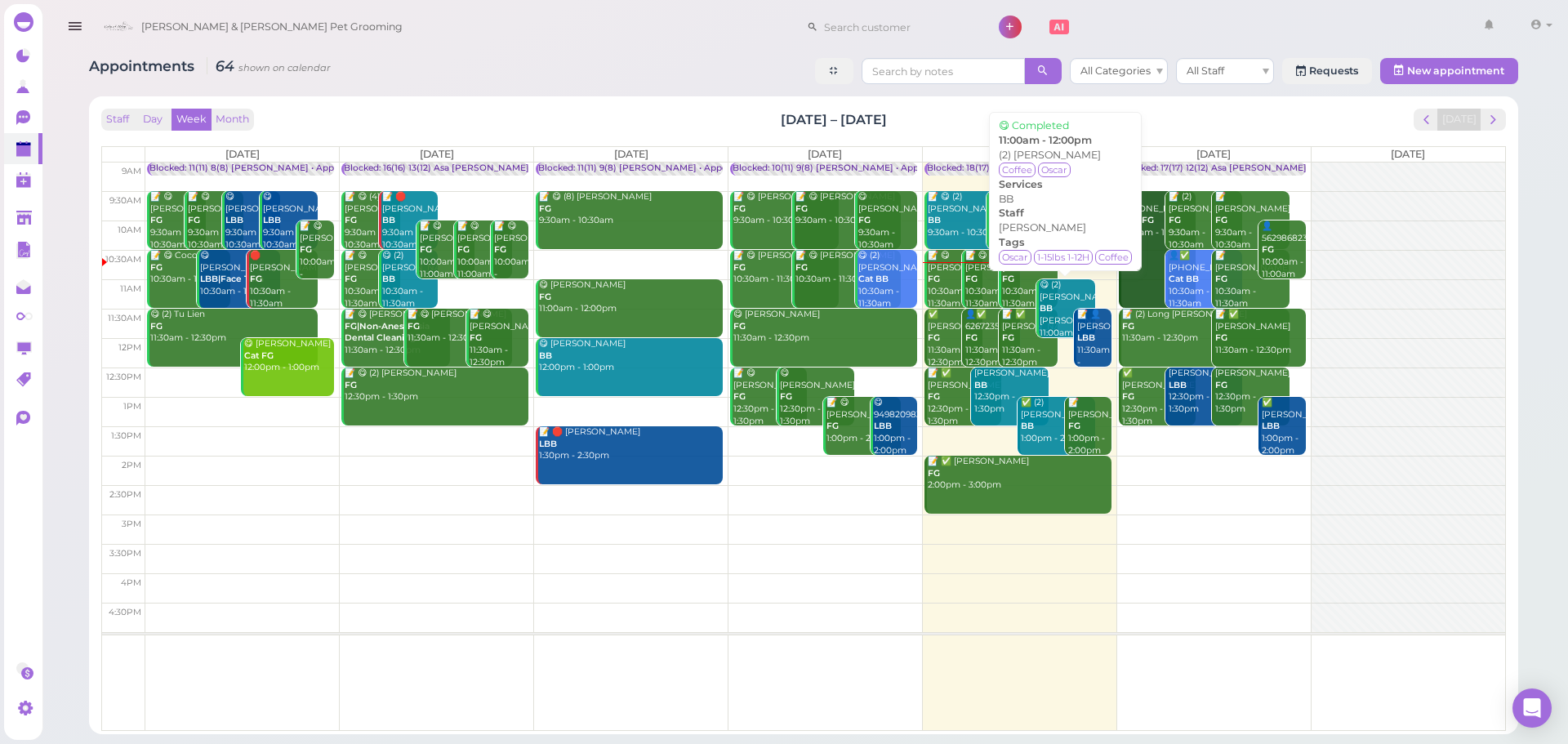
click at [1089, 291] on div "😋 (2) Sea Chen BB Asa 11:00am - 12:00pm" at bounding box center [1068, 316] width 56 height 72
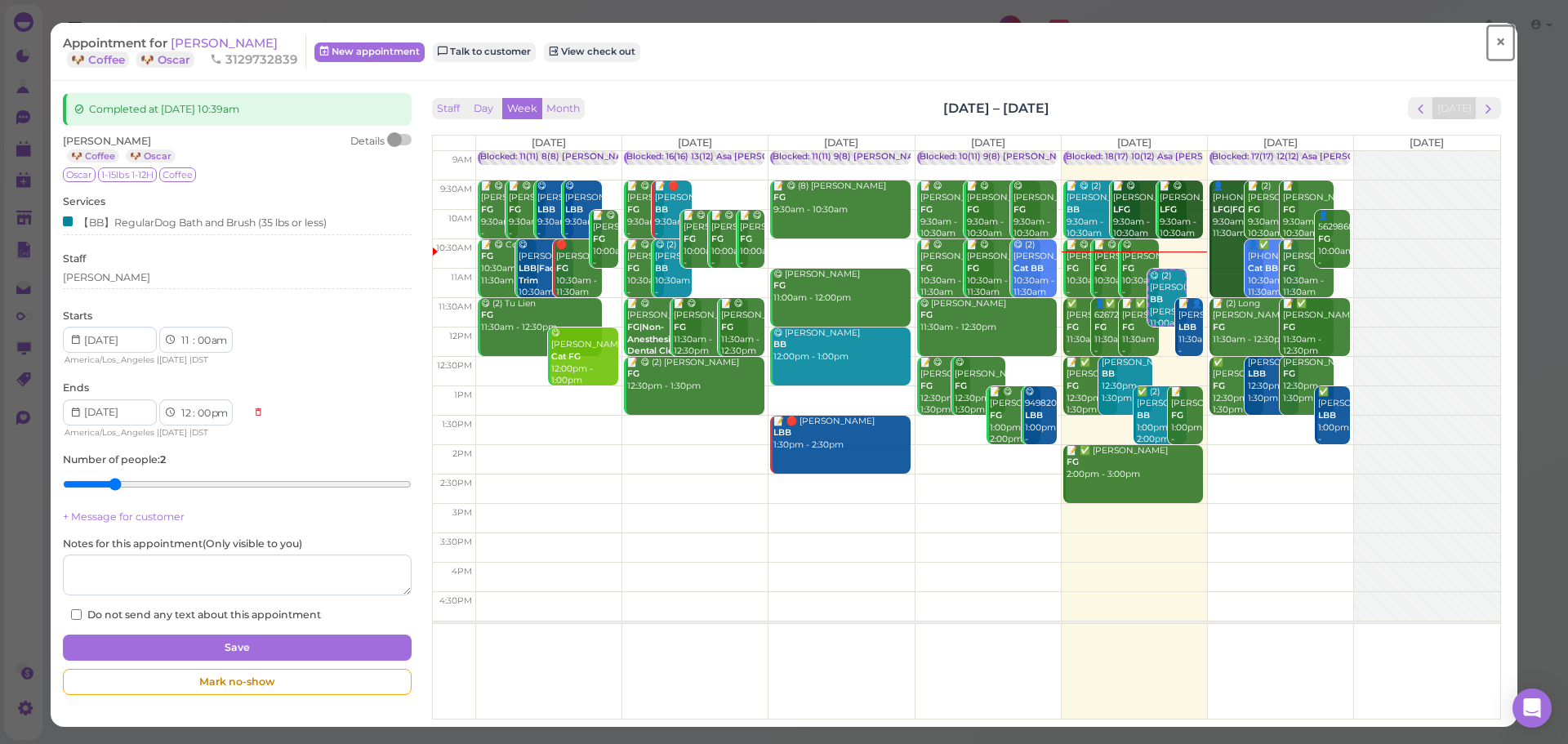
click at [1486, 48] on link "×" at bounding box center [1500, 43] width 30 height 38
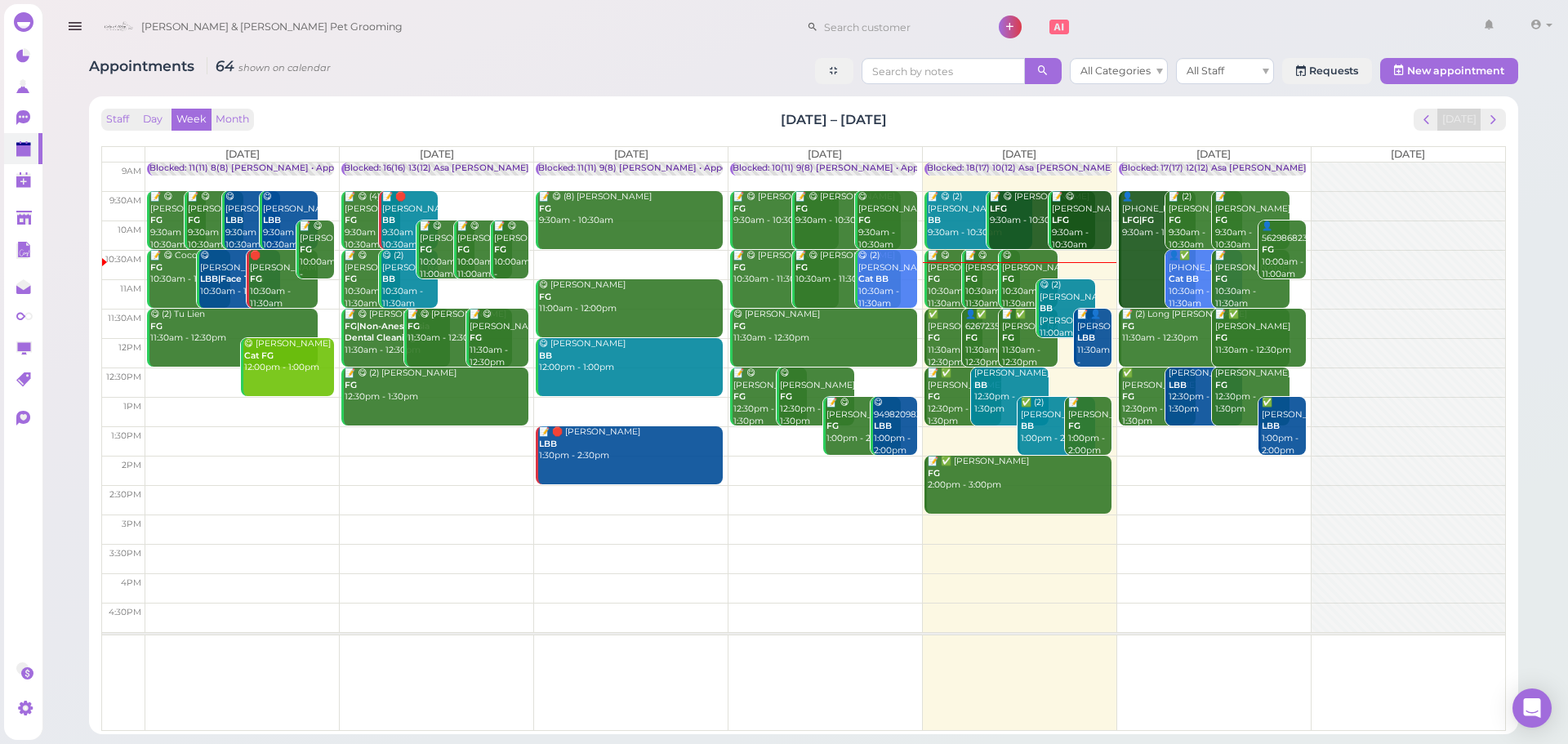
click at [667, 112] on div "Staff Day Week Month [DATE] – [DATE] [DATE]" at bounding box center [803, 120] width 1405 height 22
drag, startPoint x: 719, startPoint y: 116, endPoint x: 958, endPoint y: 116, distance: 239.0
click at [958, 116] on div "Staff Day Week Month [DATE] – [DATE] [DATE]" at bounding box center [803, 120] width 1405 height 22
click at [1494, 118] on span "next" at bounding box center [1494, 120] width 15 height 15
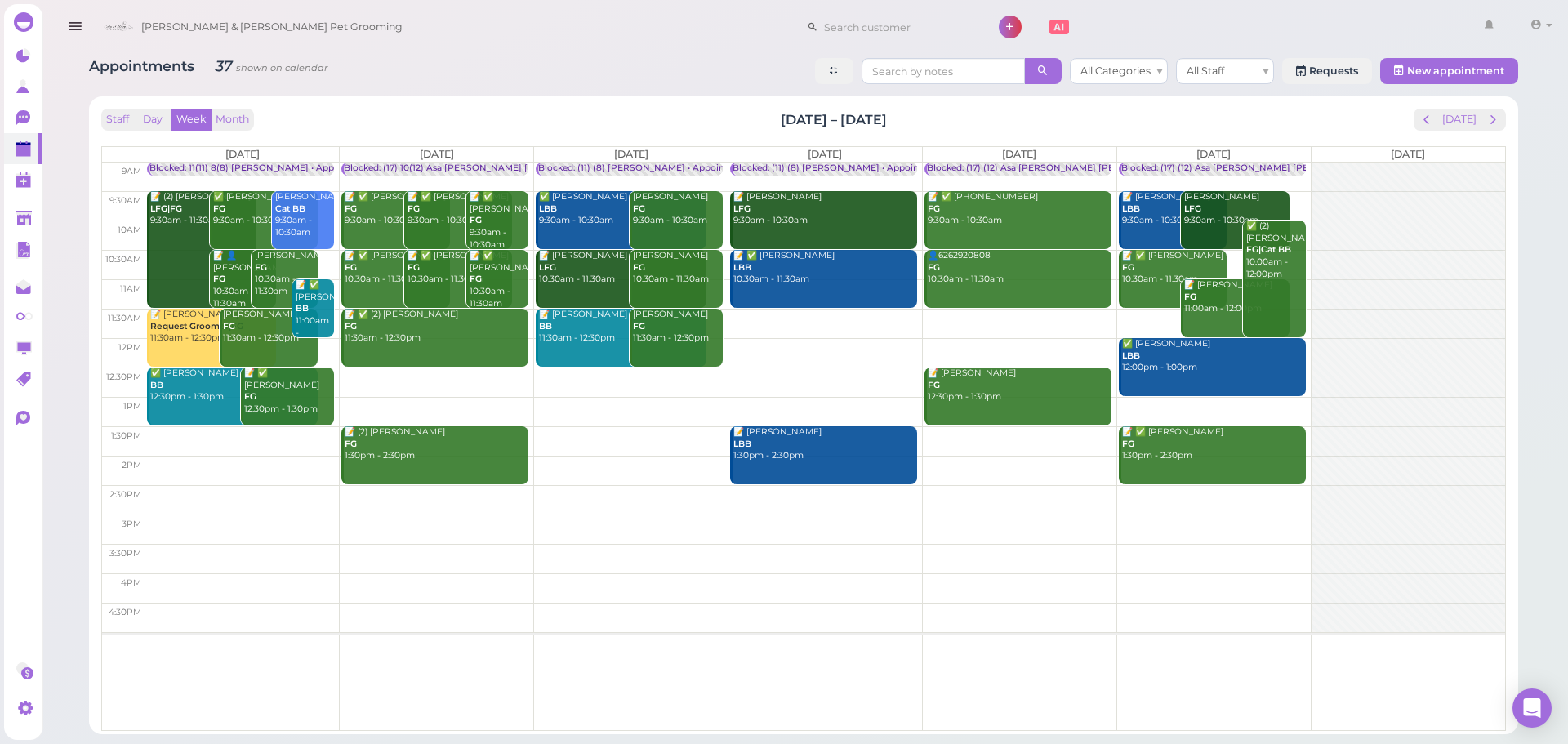
click at [625, 377] on td at bounding box center [825, 382] width 1360 height 29
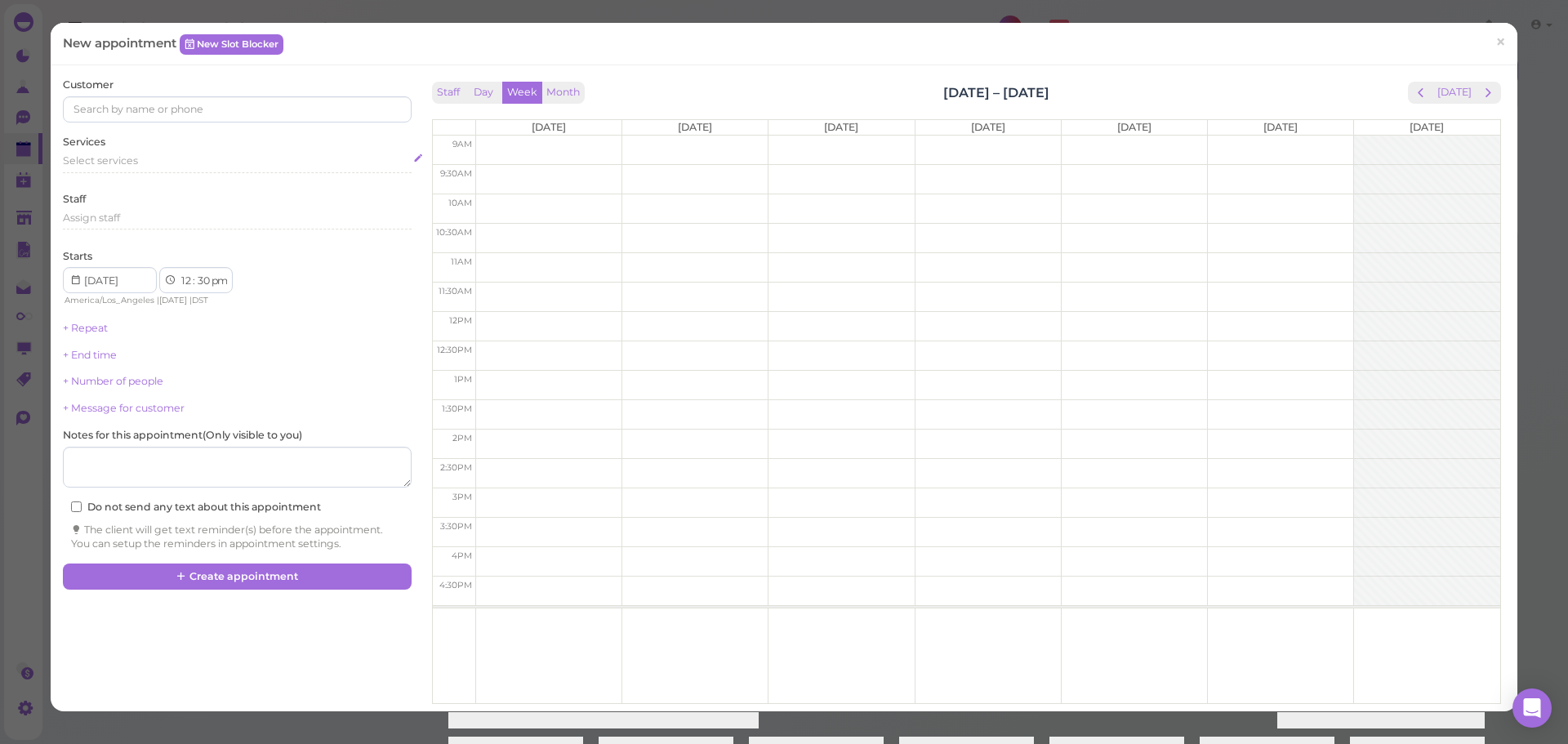
click at [165, 165] on div "Select services" at bounding box center [237, 161] width 348 height 15
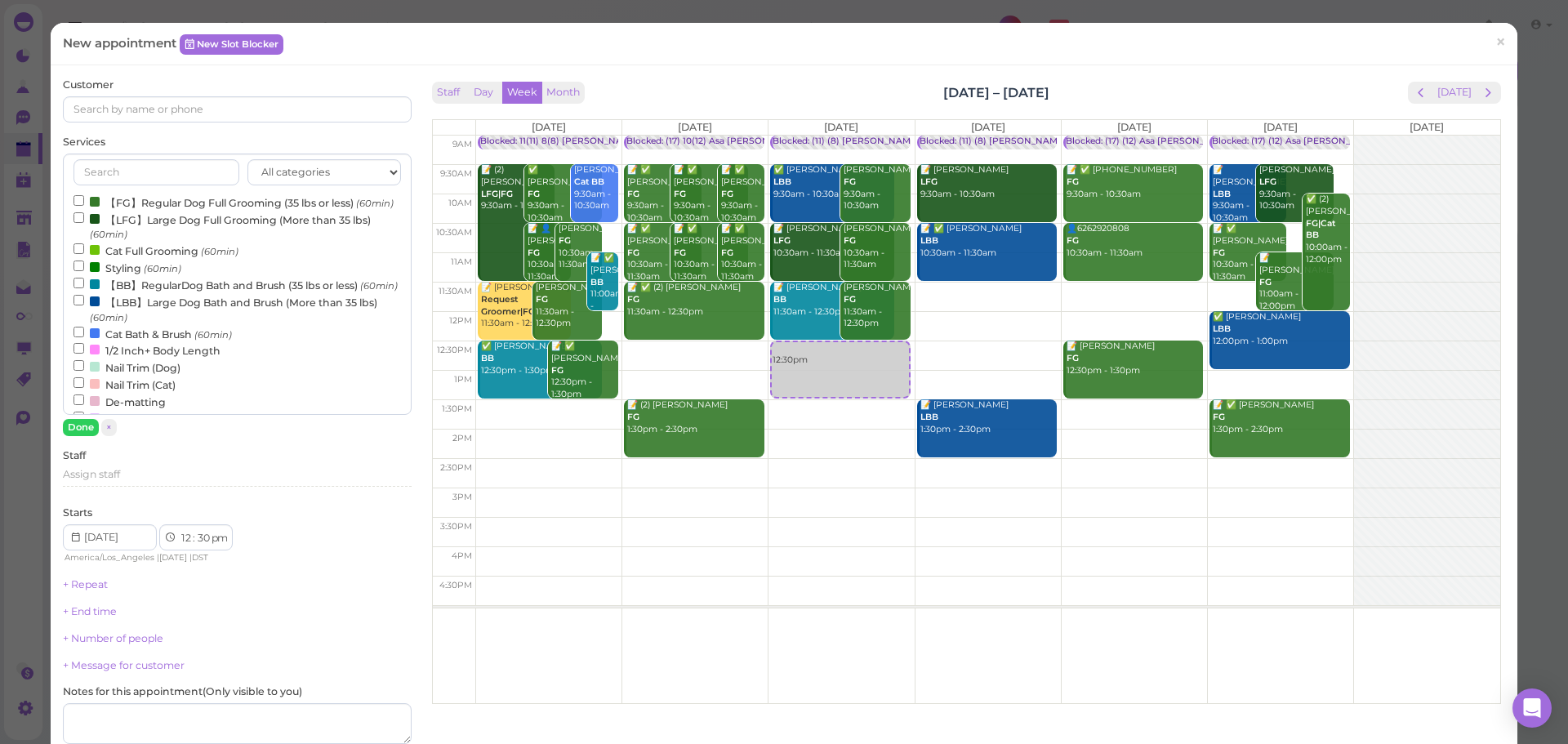
click at [137, 198] on label "【FG】Regular Dog Full Grooming (35 lbs or less) (60min)" at bounding box center [234, 202] width 320 height 17
click at [84, 198] on input "【FG】Regular Dog Full Grooming (35 lbs or less) (60min)" at bounding box center [79, 200] width 10 height 10
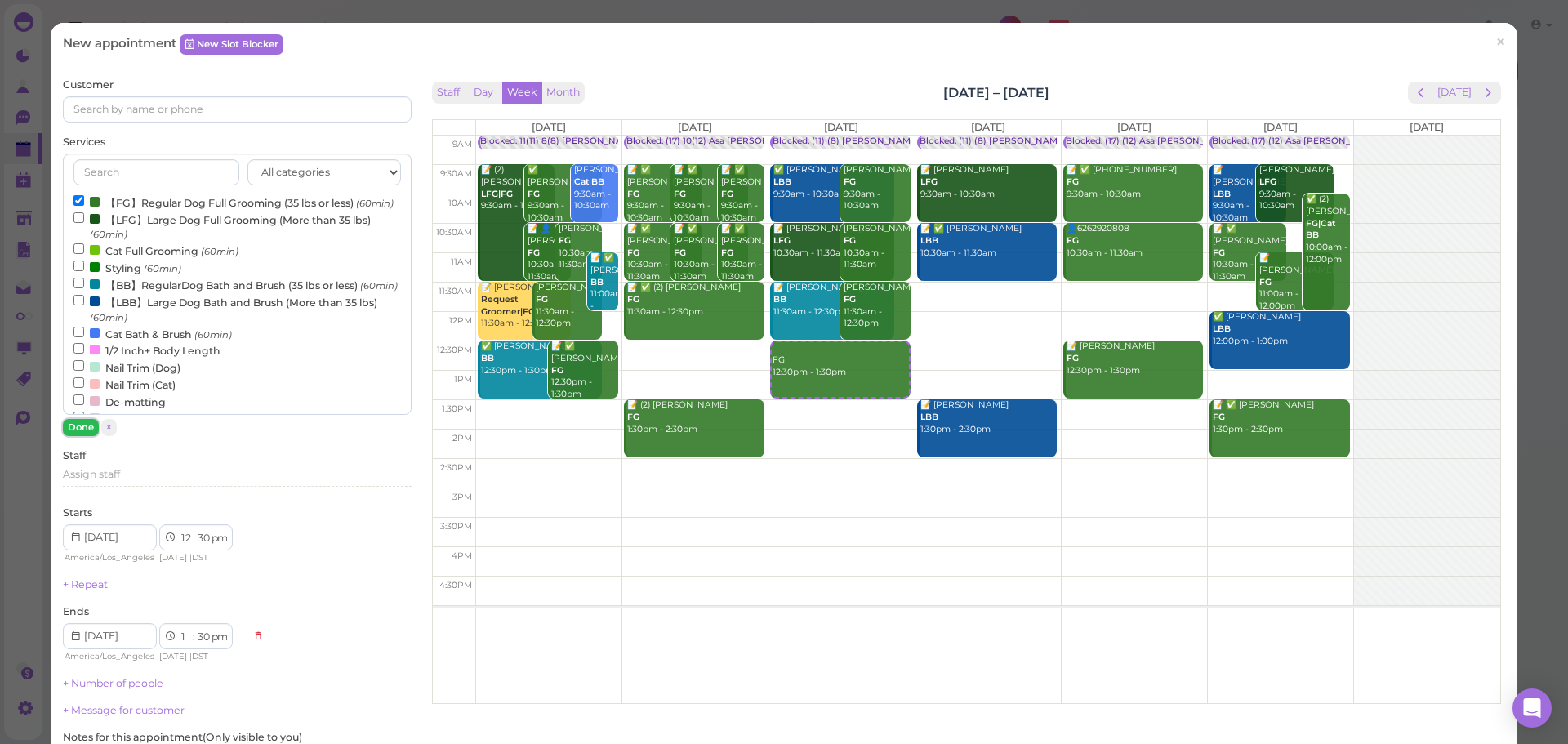
click at [82, 426] on button "Done" at bounding box center [81, 428] width 36 height 17
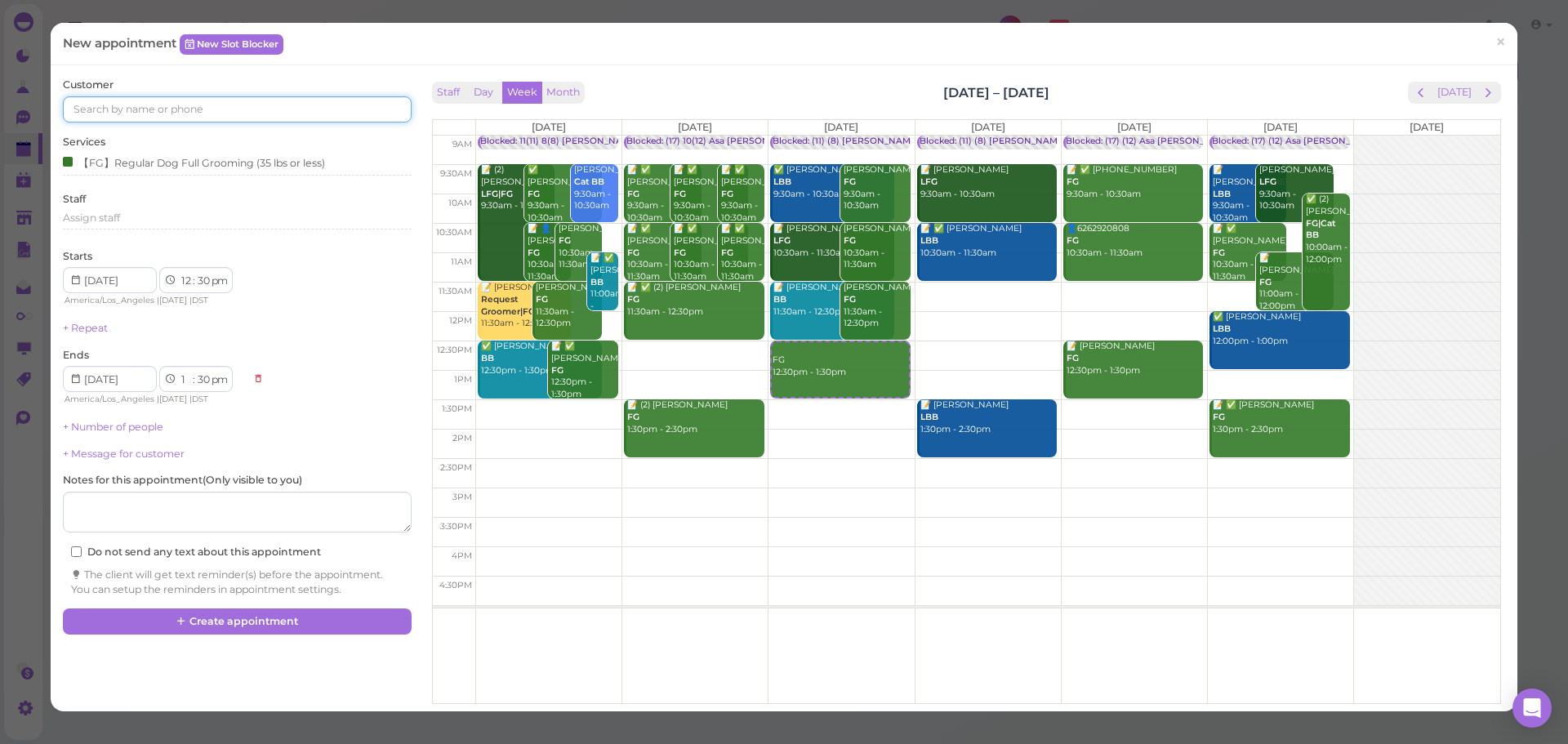
click at [187, 102] on input at bounding box center [237, 109] width 348 height 27
type input "3238019185"
click at [209, 133] on small "3238019185" at bounding box center [205, 139] width 51 height 11
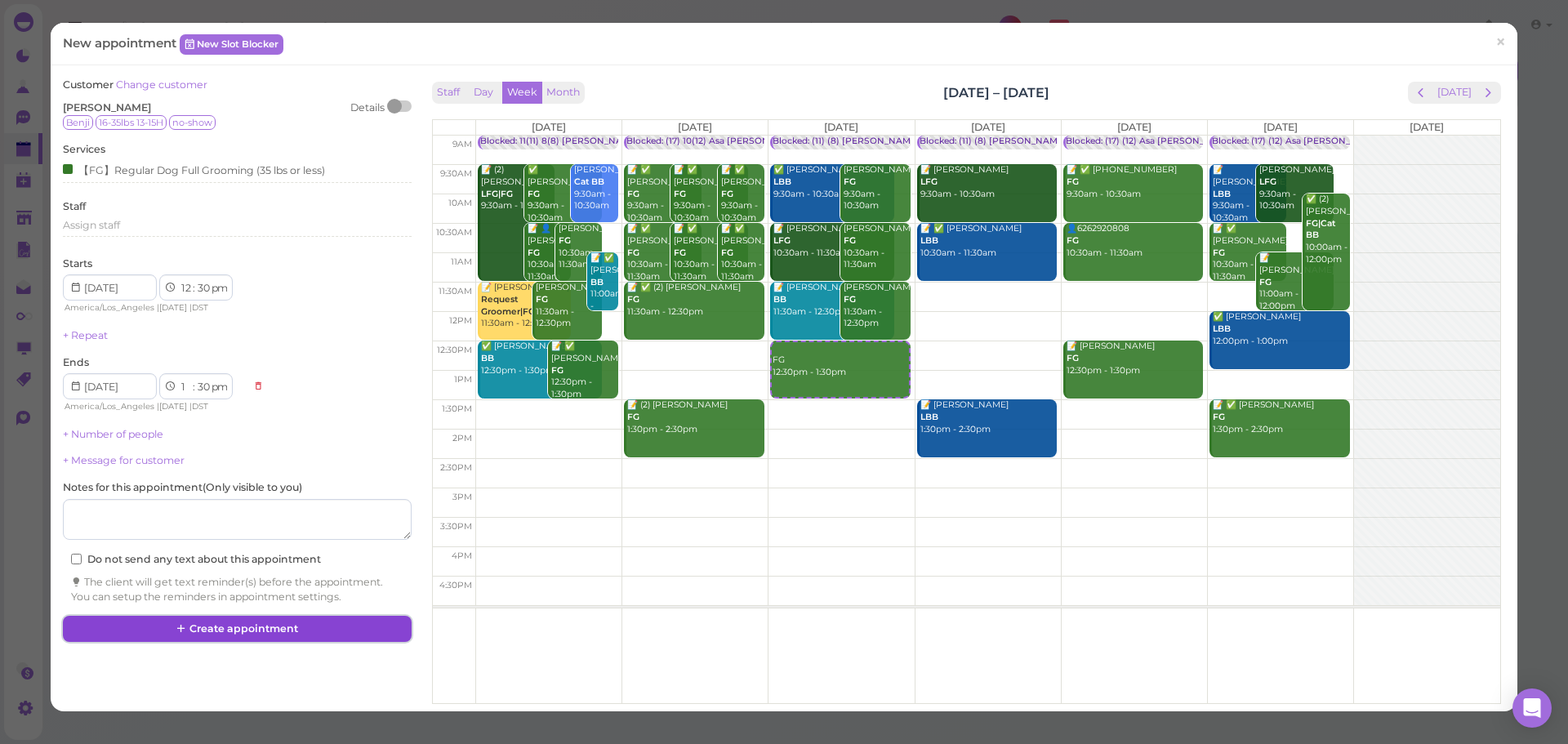
click at [321, 621] on button "Create appointment" at bounding box center [237, 629] width 348 height 27
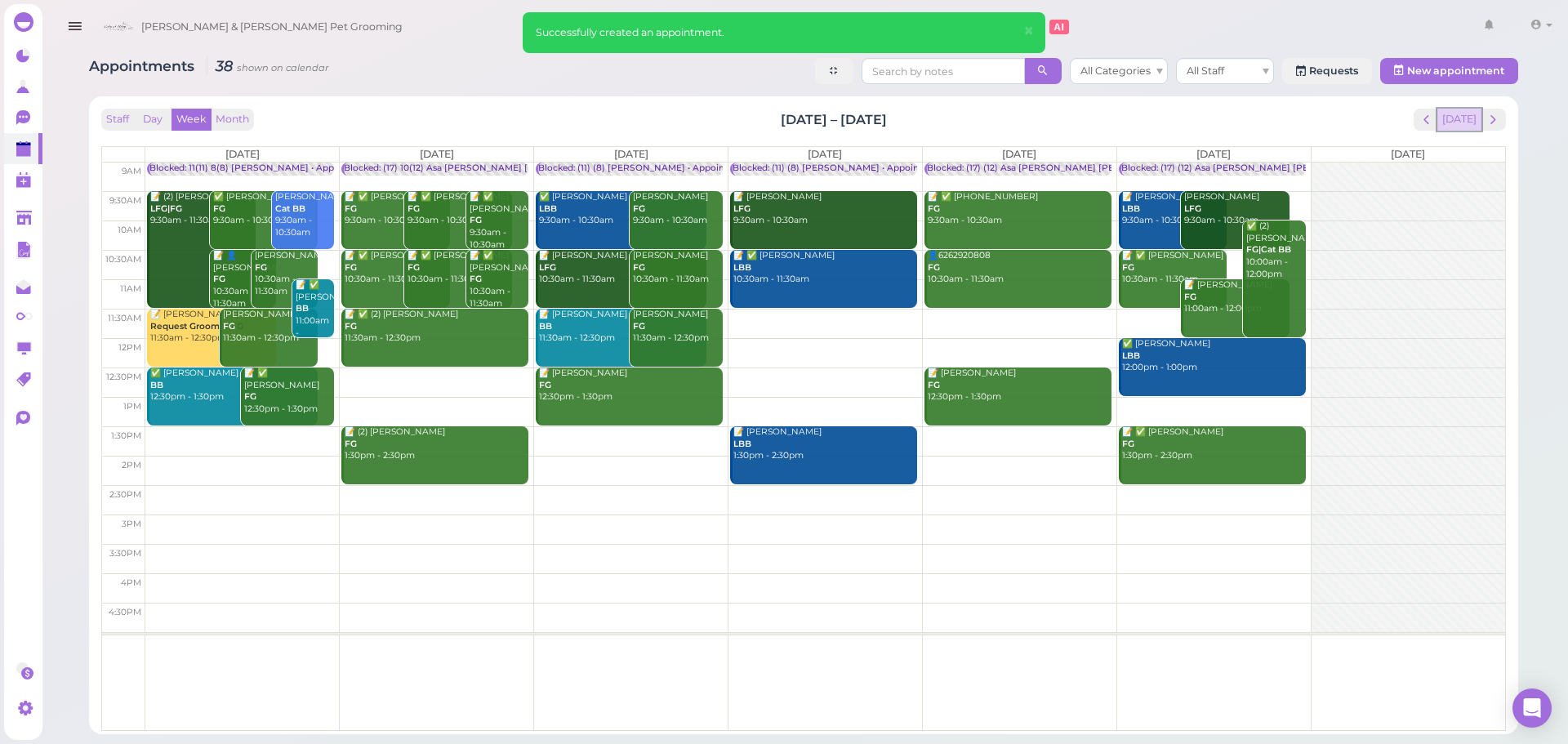
click at [1473, 118] on button "[DATE]" at bounding box center [1460, 120] width 44 height 22
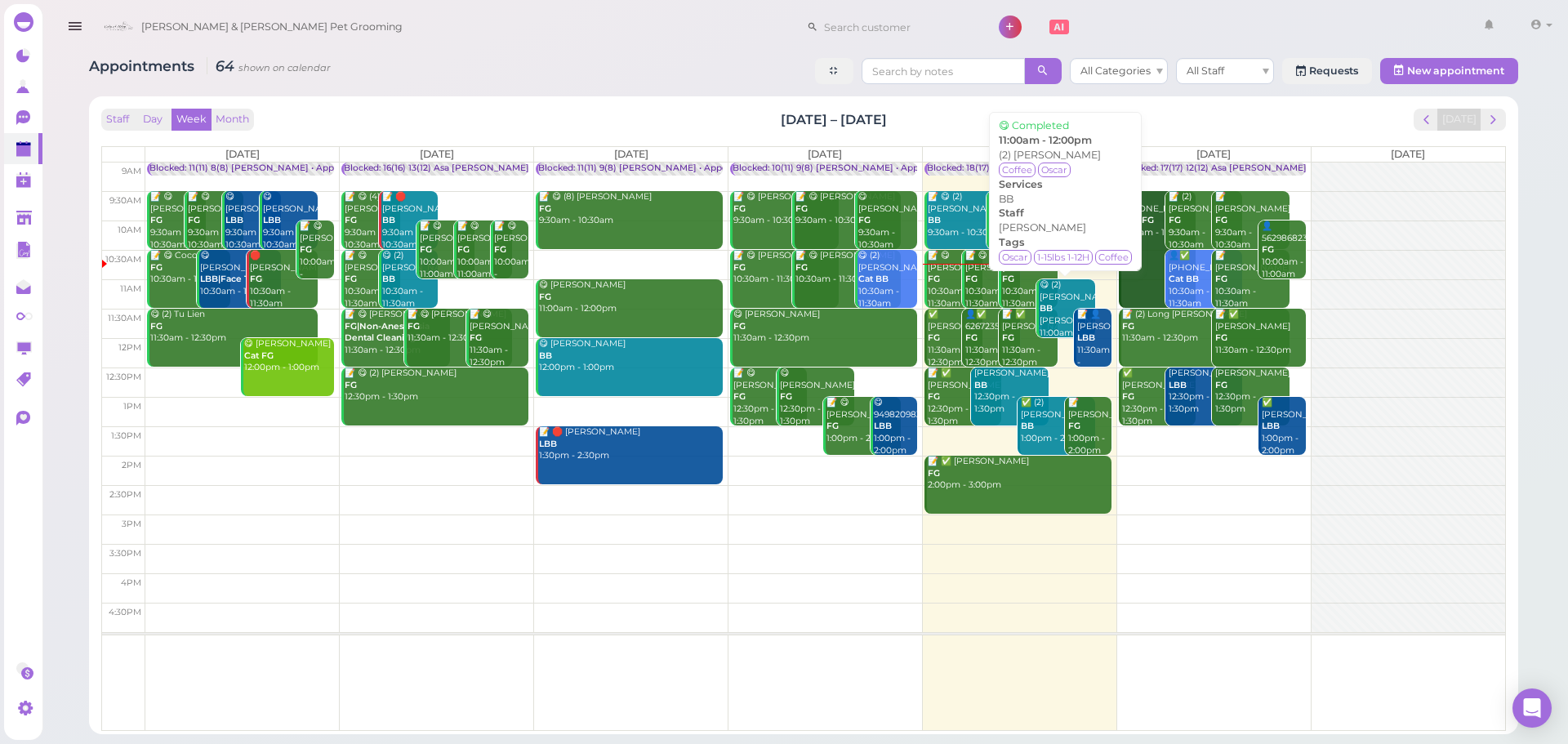
click at [1065, 311] on div "😋 (2) Sea Chen BB Asa 11:00am - 12:00pm" at bounding box center [1068, 316] width 56 height 72
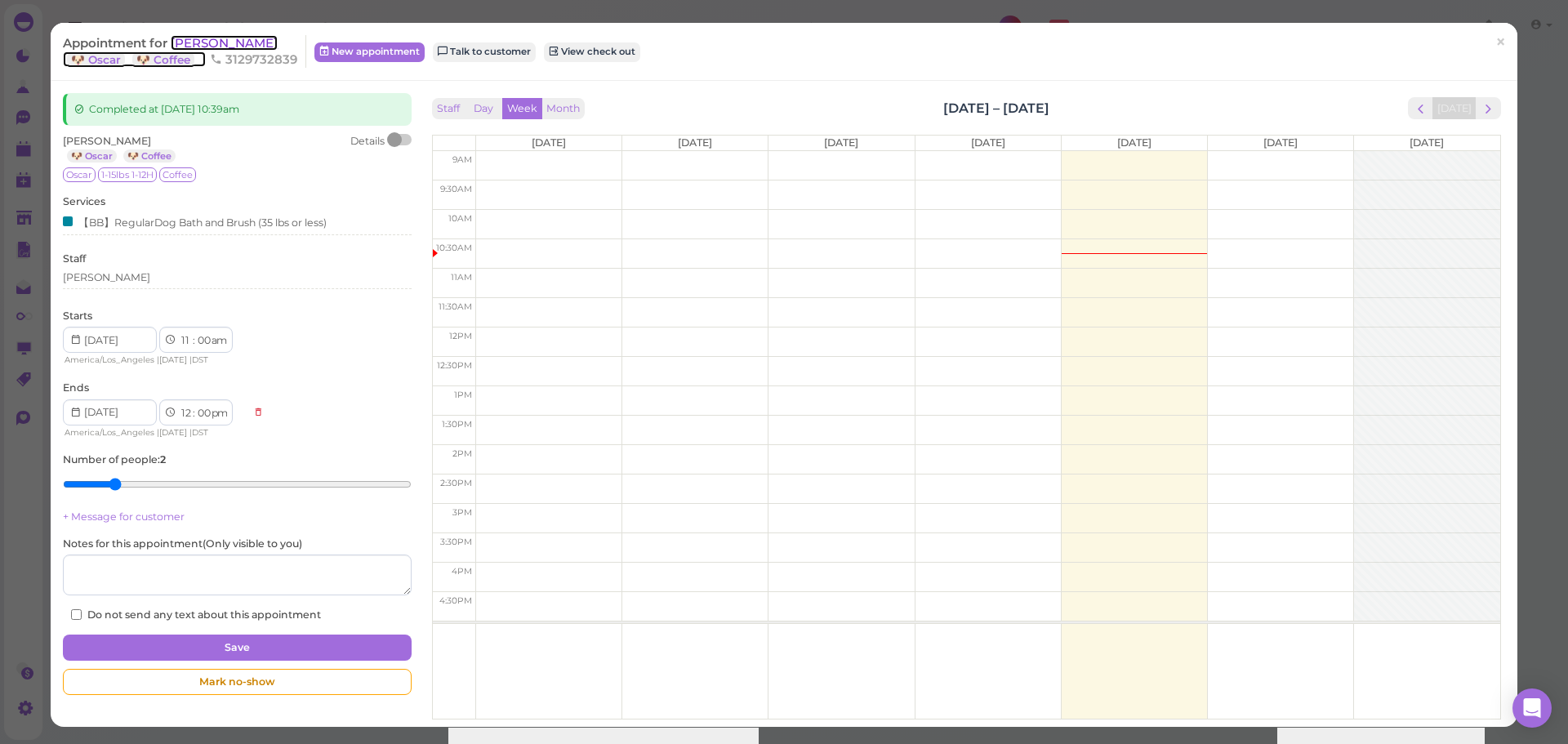
click at [188, 41] on span "Sea Chen" at bounding box center [224, 43] width 107 height 15
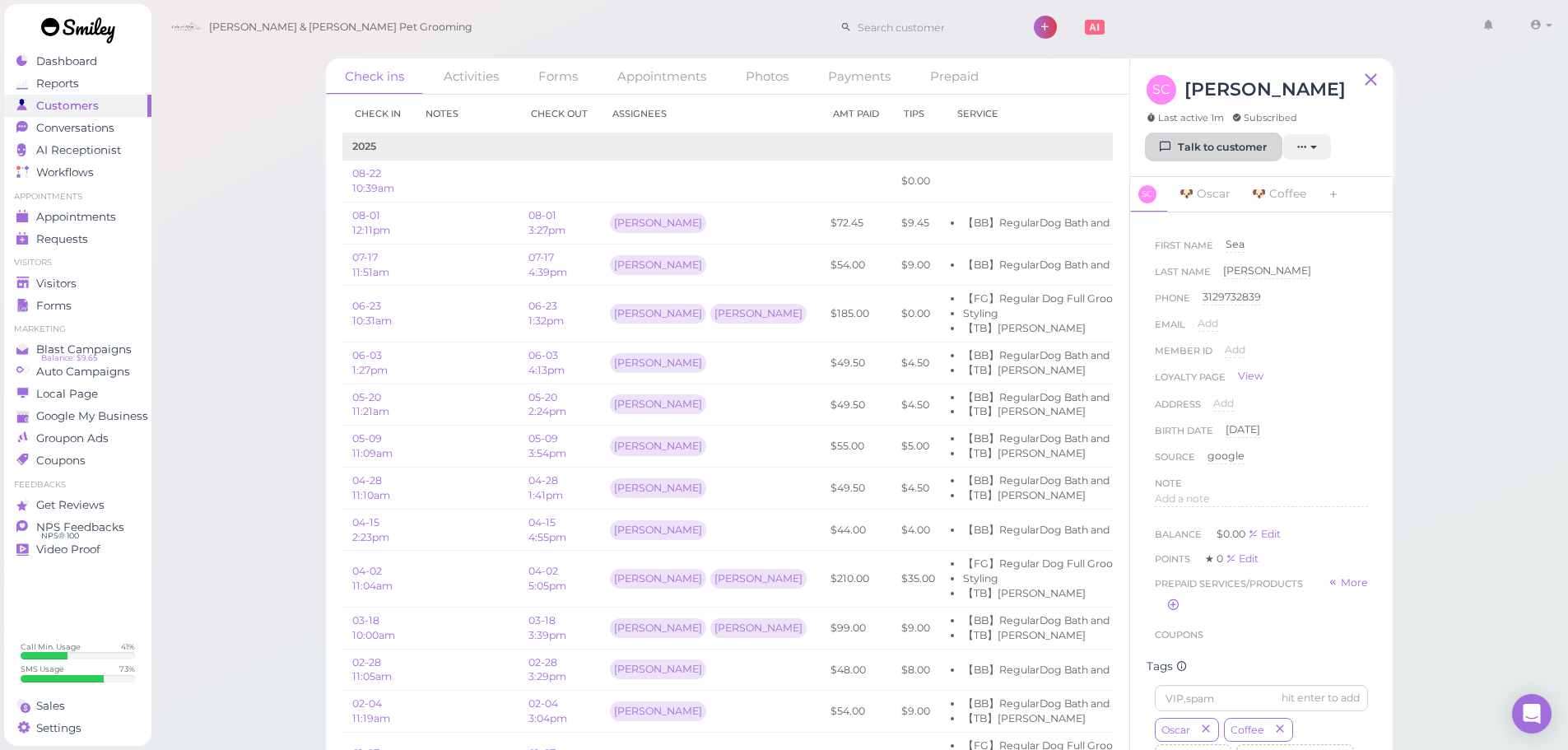
click at [1230, 151] on link "Talk to customer" at bounding box center [1214, 147] width 134 height 27
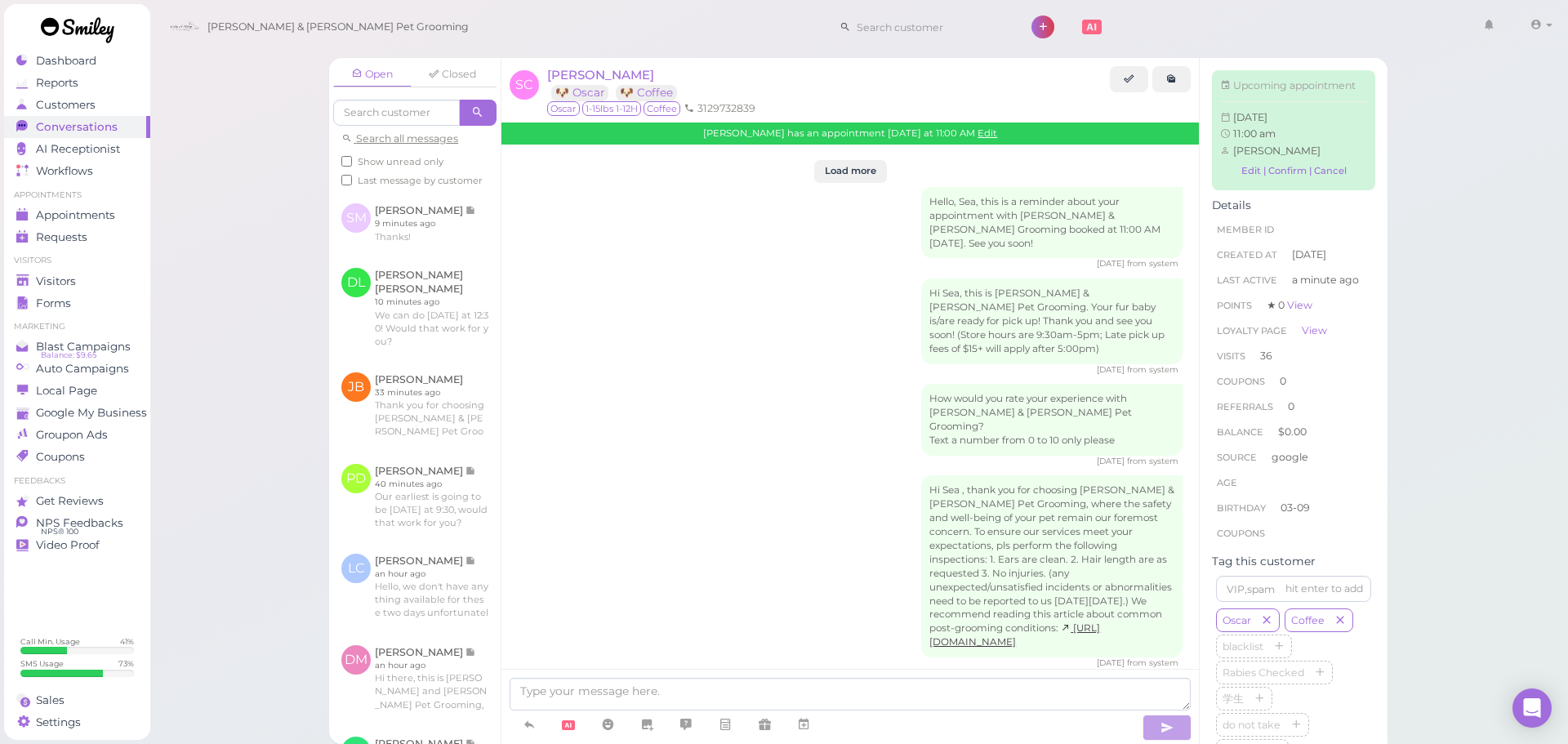
scroll to position [3631, 0]
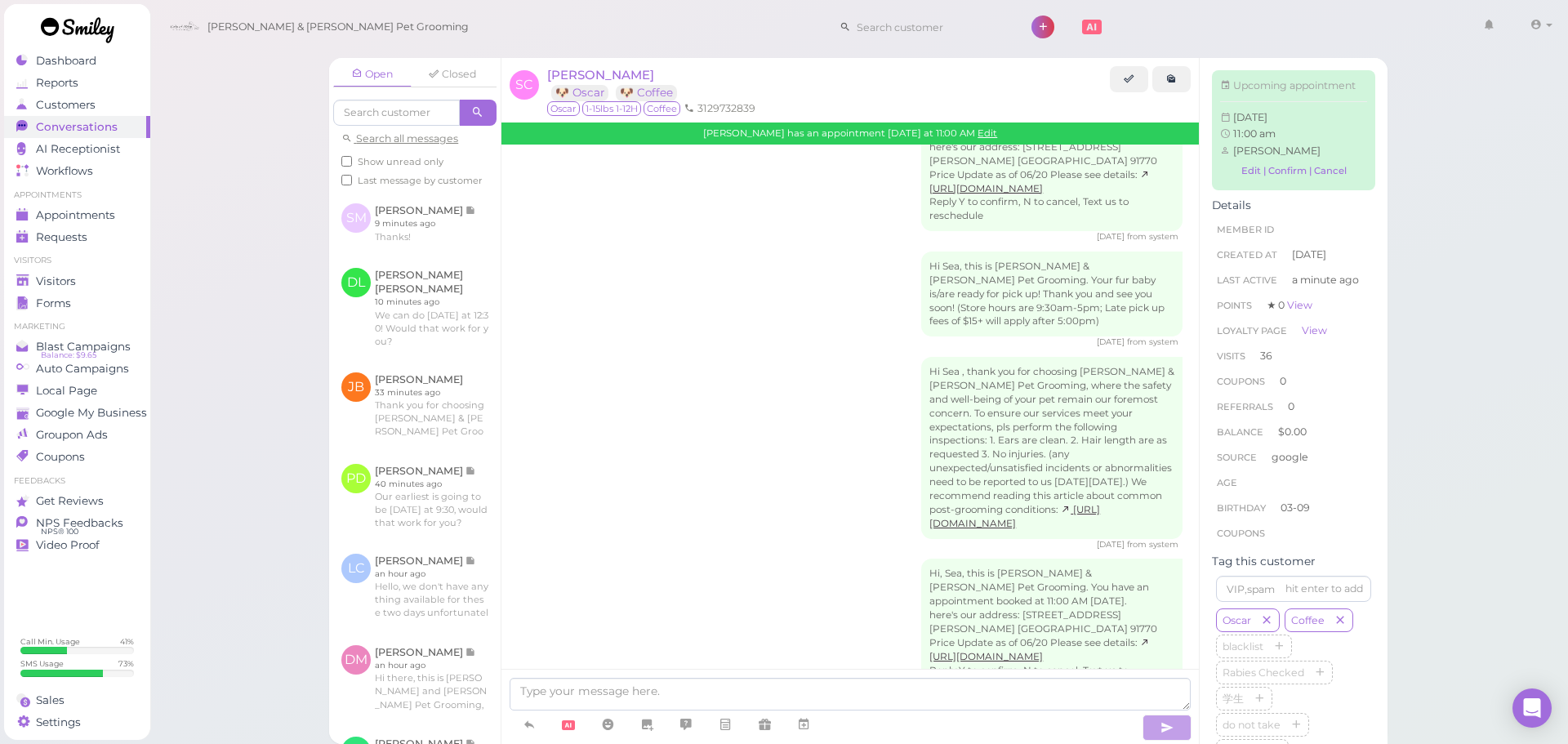
click at [781, 558] on div "Hi, Sea, this is Cody & Miley Pet Grooming. You have an appointment booked at 1…" at bounding box center [849, 635] width 665 height 153
click at [114, 219] on span "Appointments" at bounding box center [76, 216] width 81 height 14
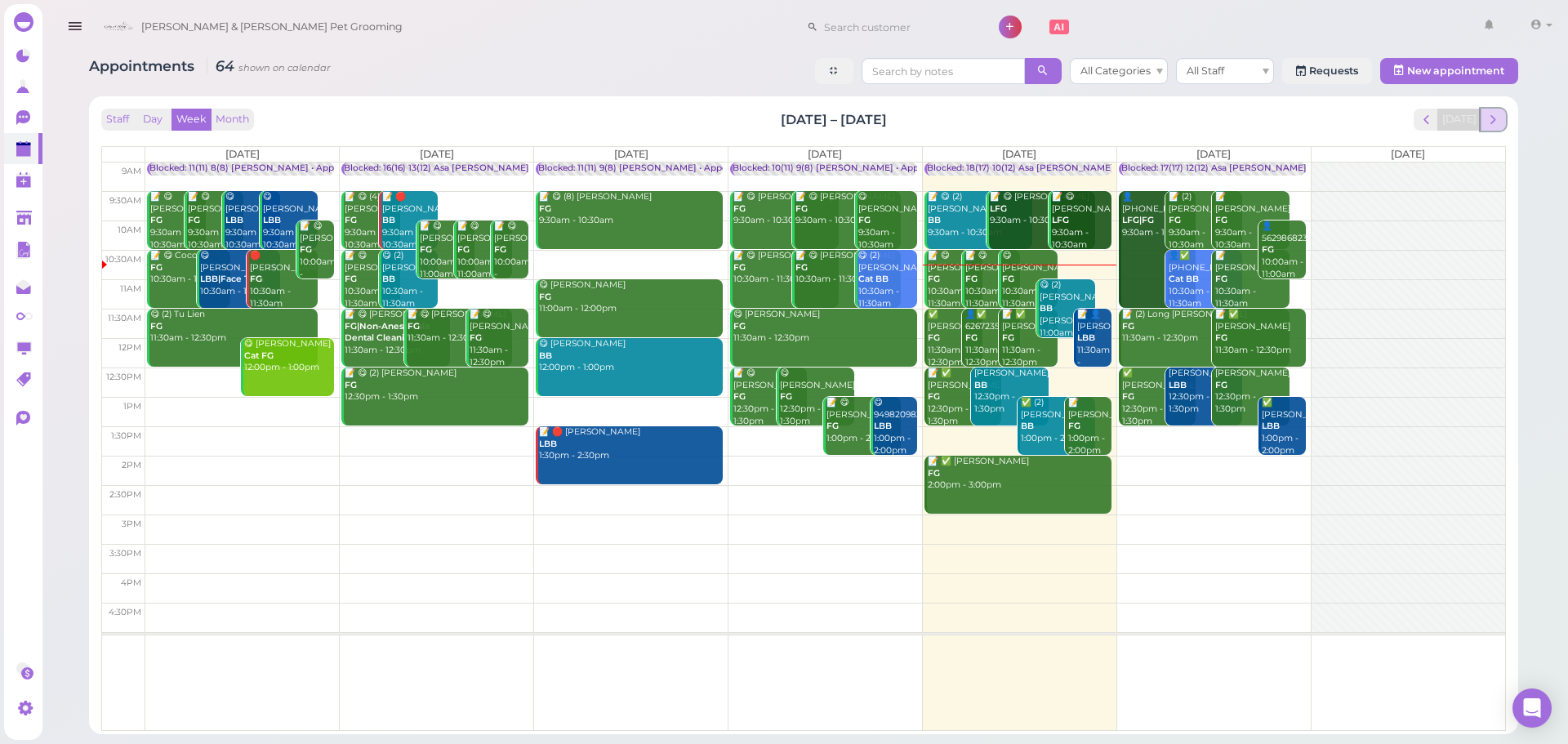
click at [1490, 120] on span "next" at bounding box center [1494, 120] width 15 height 15
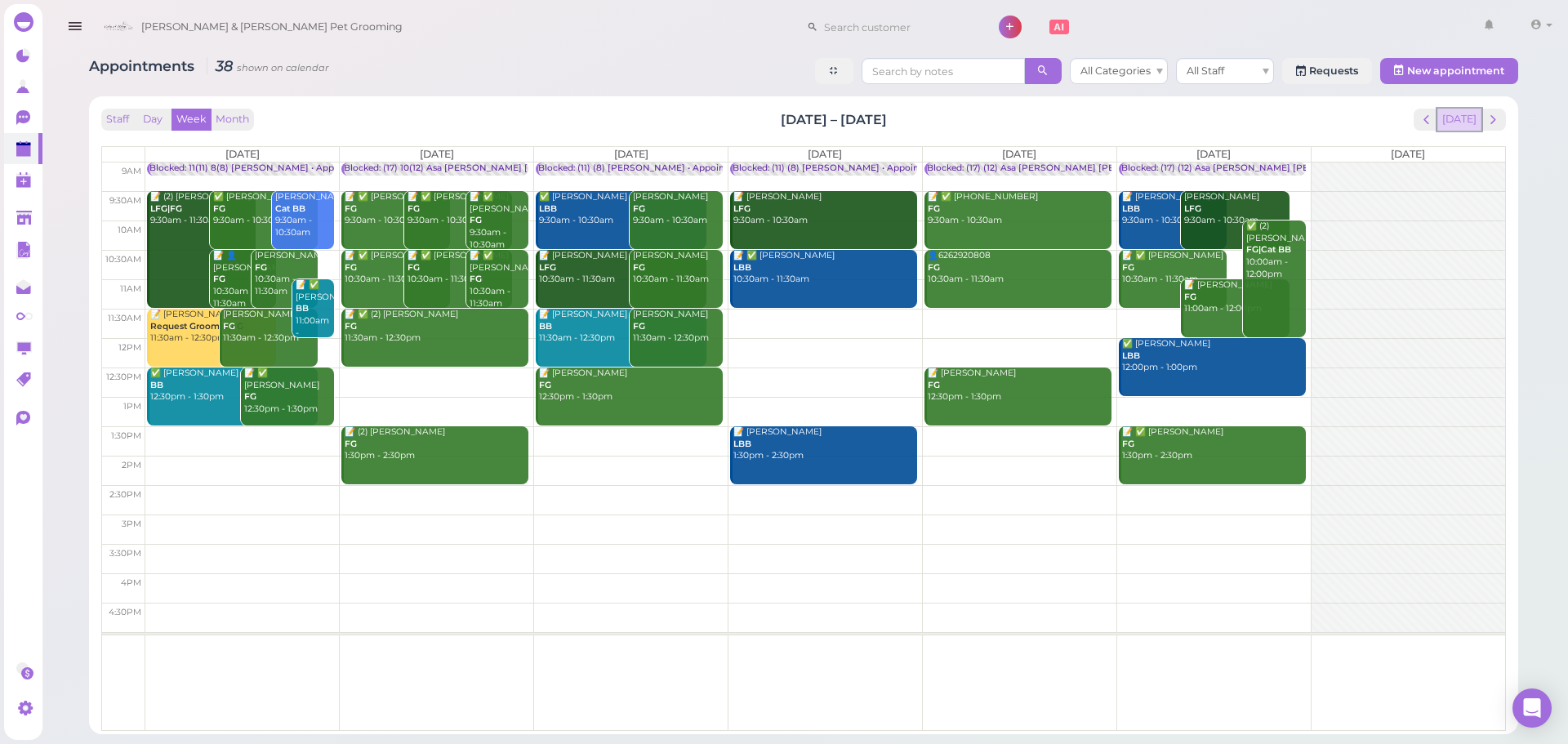
click at [1459, 128] on button "[DATE]" at bounding box center [1460, 120] width 44 height 22
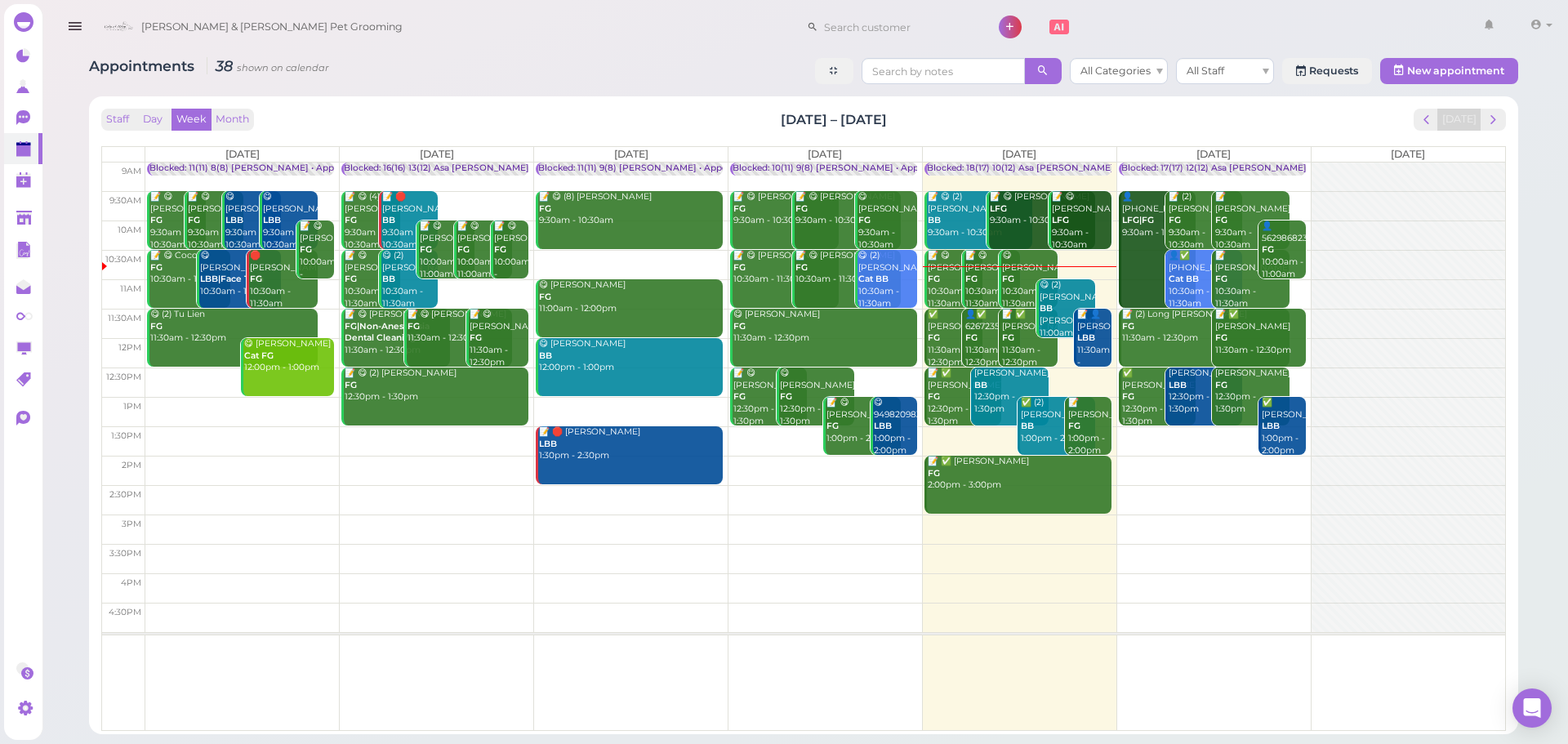
click at [1066, 298] on div "😋 (2) Sea Chen BB Asa 11:00am - 12:00pm" at bounding box center [1068, 316] width 56 height 72
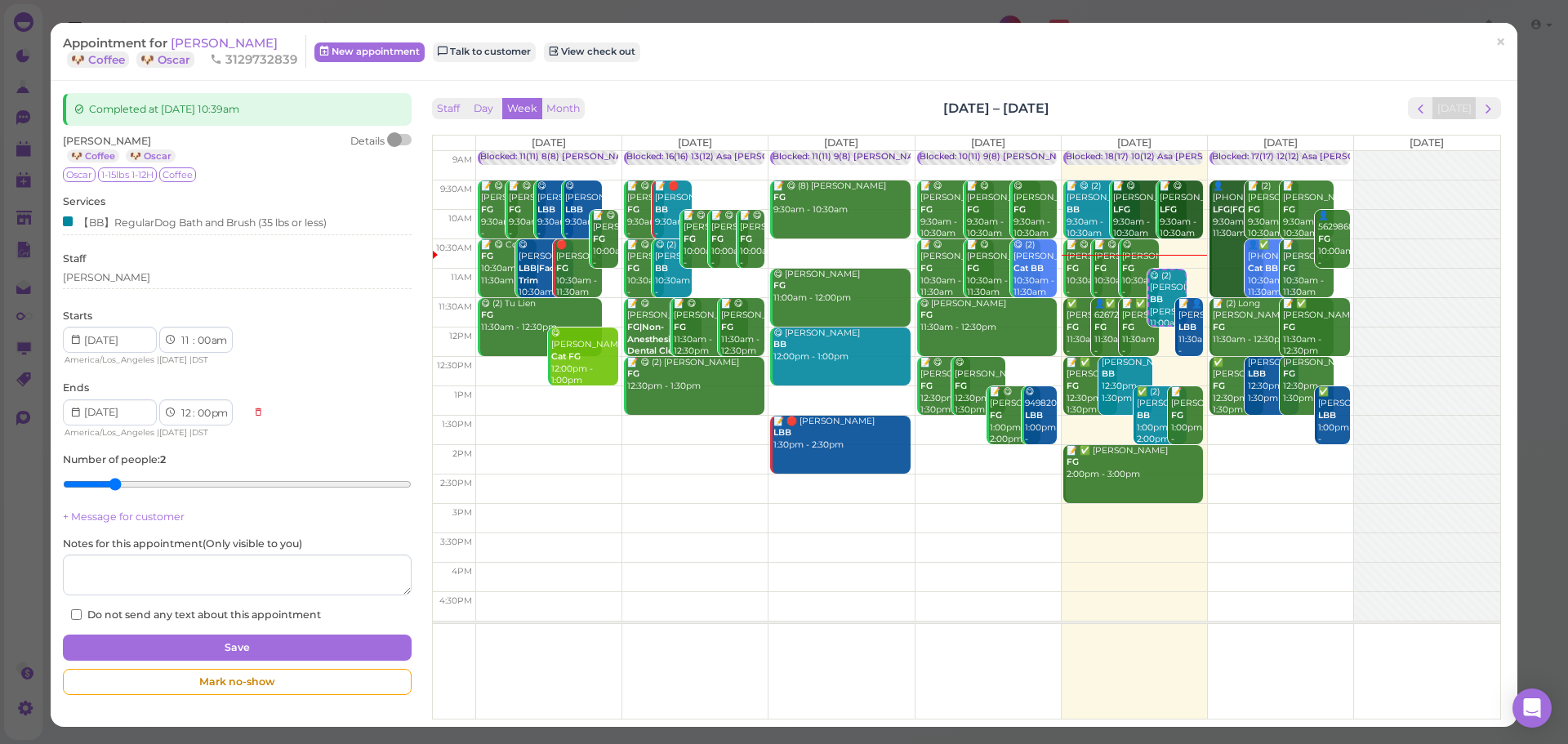
type input "1"
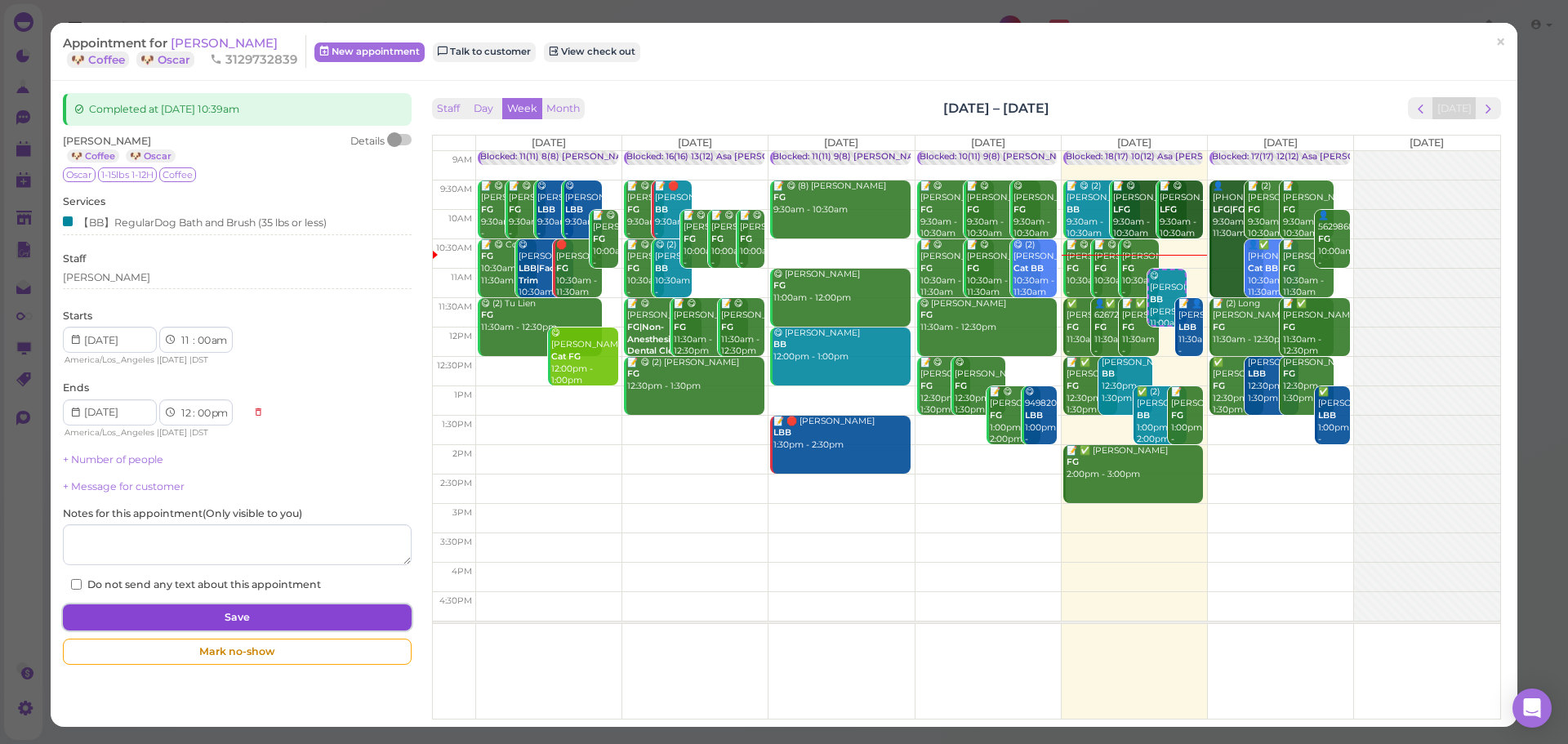
click at [170, 617] on button "Save" at bounding box center [237, 617] width 348 height 27
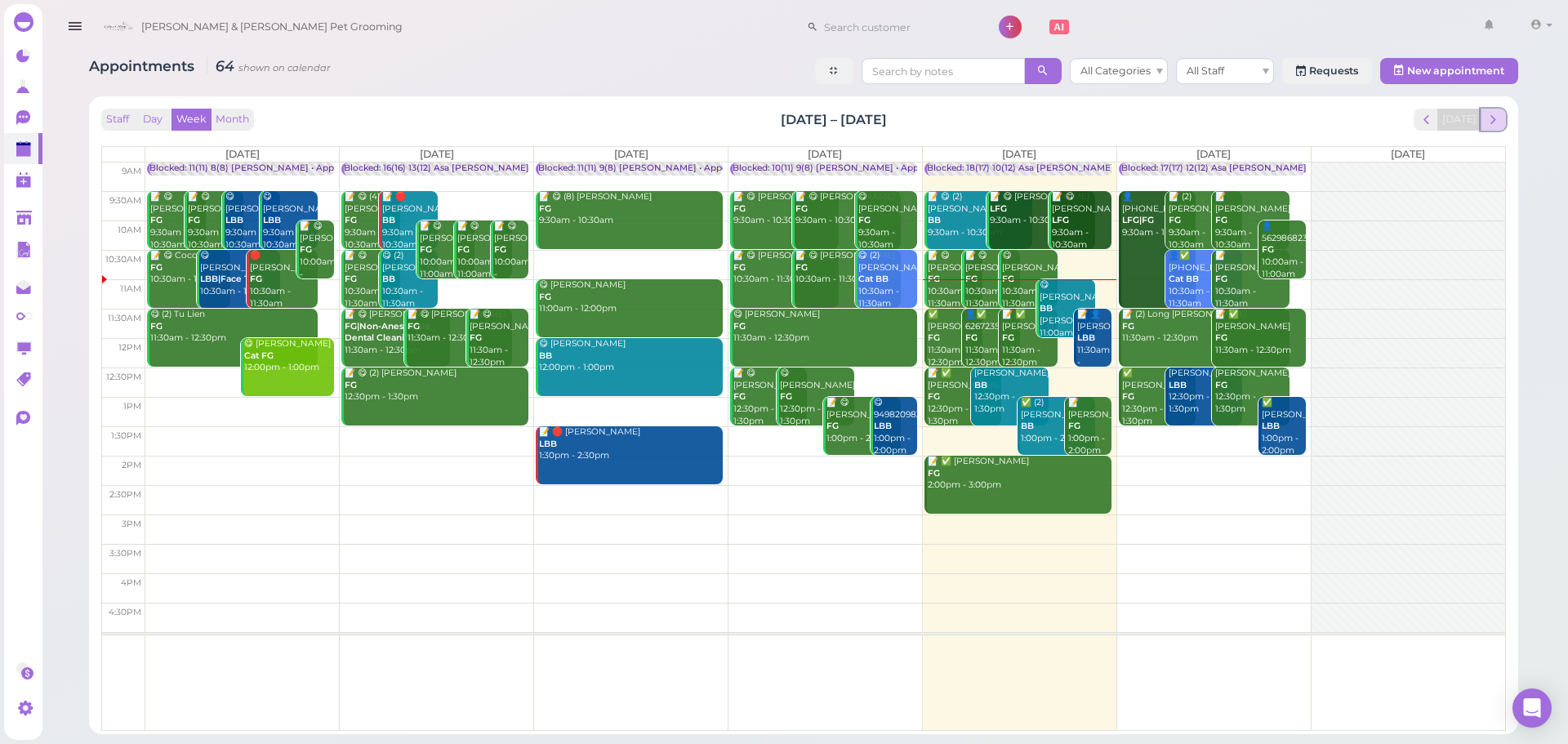
click at [1492, 116] on span "next" at bounding box center [1494, 120] width 15 height 15
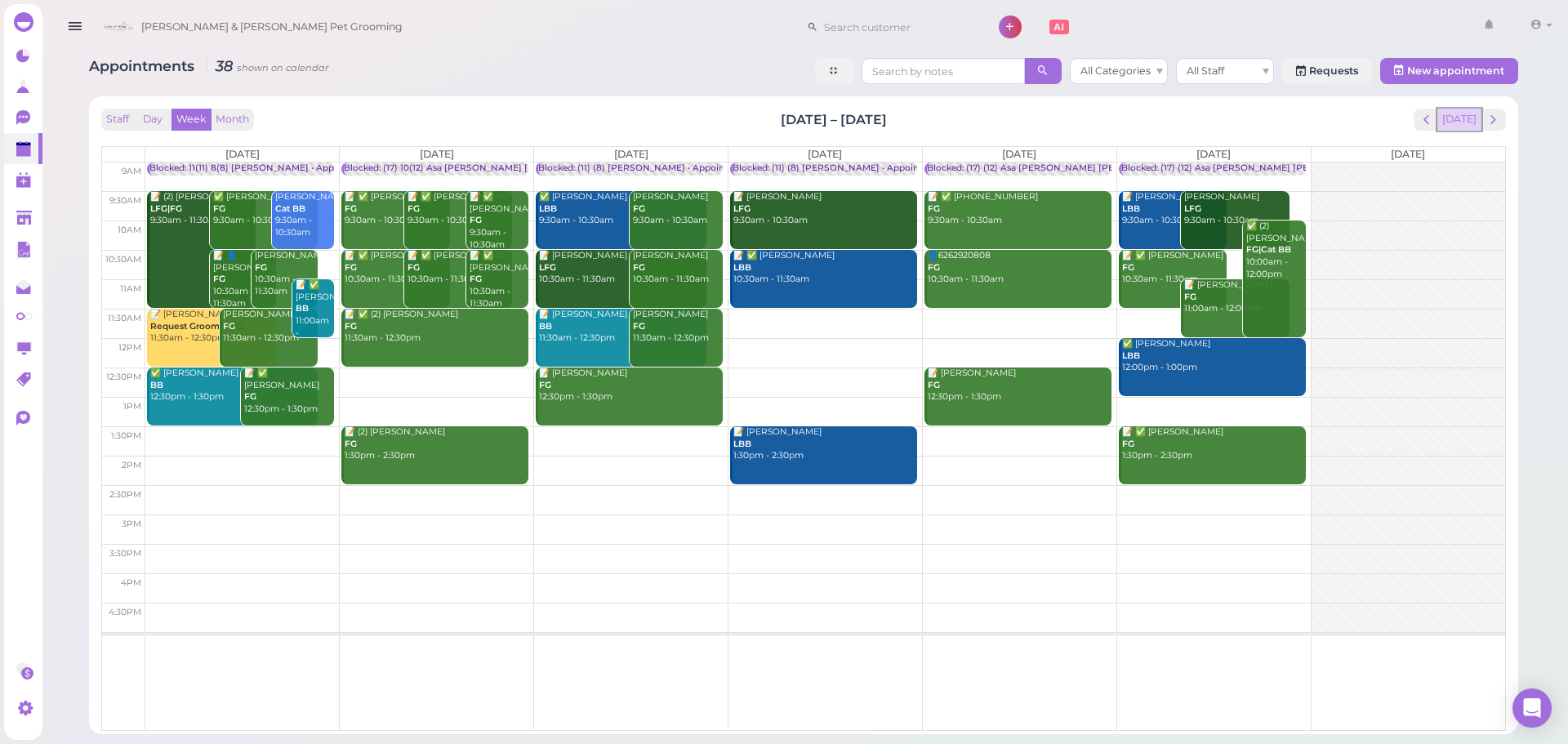
click at [1453, 115] on button "[DATE]" at bounding box center [1460, 120] width 44 height 22
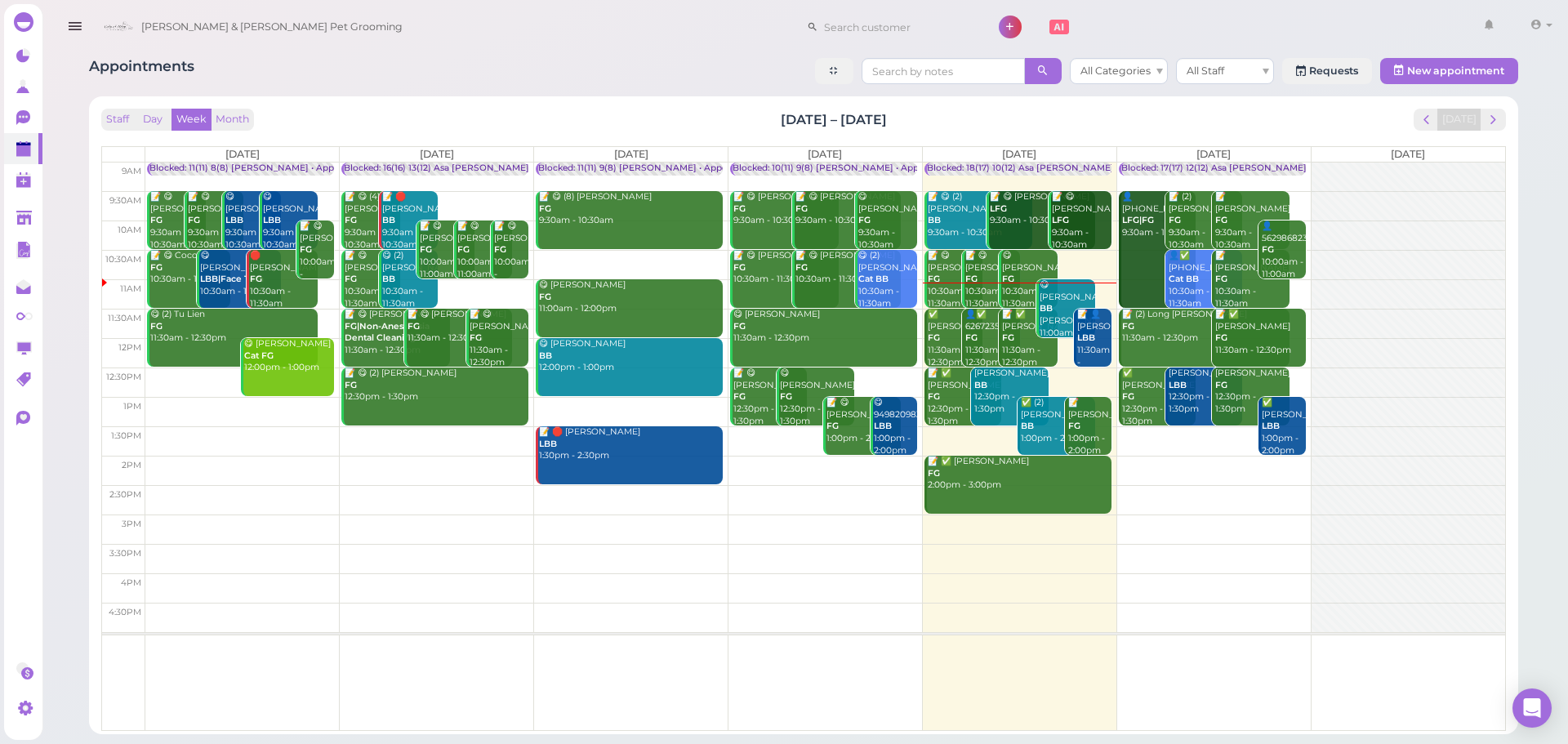
click at [956, 121] on div "Staff Day Week Month [DATE] – [DATE] [DATE]" at bounding box center [803, 120] width 1405 height 22
click at [1486, 121] on span "next" at bounding box center [1494, 120] width 15 height 15
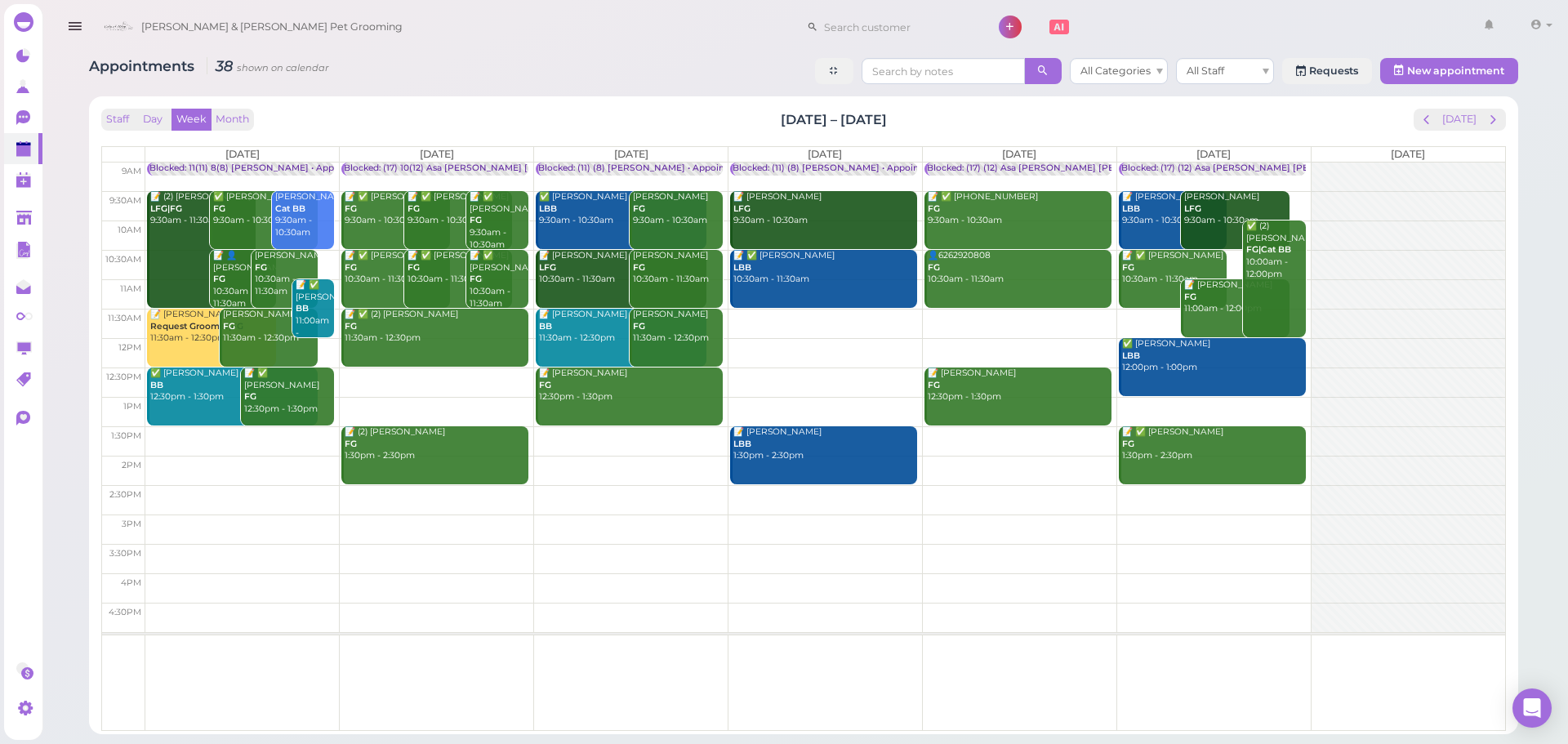
drag, startPoint x: 902, startPoint y: 127, endPoint x: 773, endPoint y: 121, distance: 129.1
click at [778, 127] on div "Staff Day Week Month [DATE] – [DATE] [DATE]" at bounding box center [803, 120] width 1405 height 22
click at [771, 120] on div "Staff Day Week Month [DATE] – [DATE] [DATE]" at bounding box center [803, 120] width 1405 height 22
click at [764, 121] on div "Staff Day Week Month [DATE] – [DATE] [DATE]" at bounding box center [803, 120] width 1405 height 22
click at [780, 322] on td at bounding box center [825, 323] width 1360 height 29
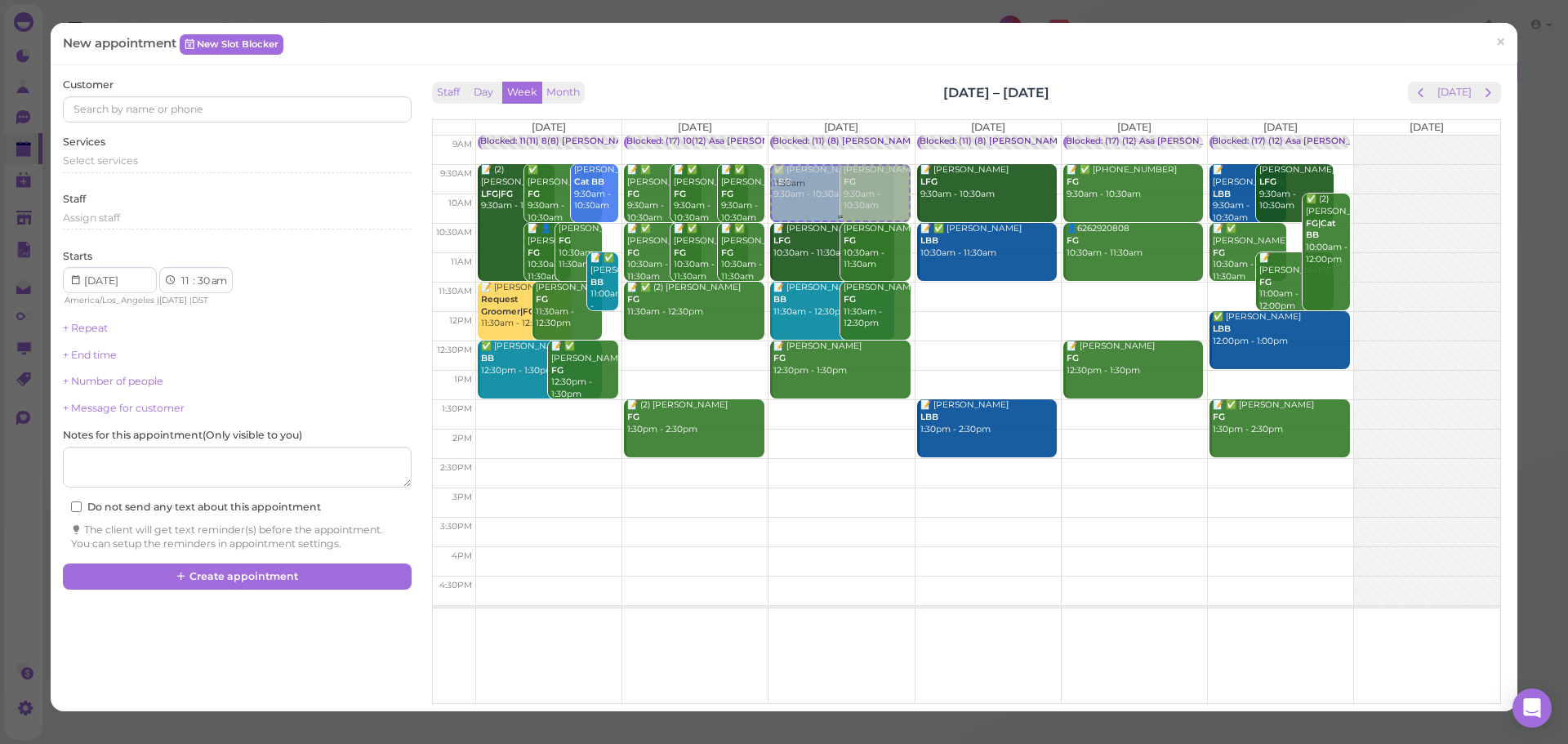
drag, startPoint x: 962, startPoint y: 311, endPoint x: 837, endPoint y: 194, distance: 171.2
click at [837, 136] on tr "Blocked: 11(11) 8(8) Asa Helen • Appointment 📝 (2) Nancy Landaverde LFG|FG 9:30…" at bounding box center [967, 136] width 1068 height 0
type input "2025-08-27"
select select "9"
click at [161, 158] on div "Select services" at bounding box center [237, 161] width 348 height 15
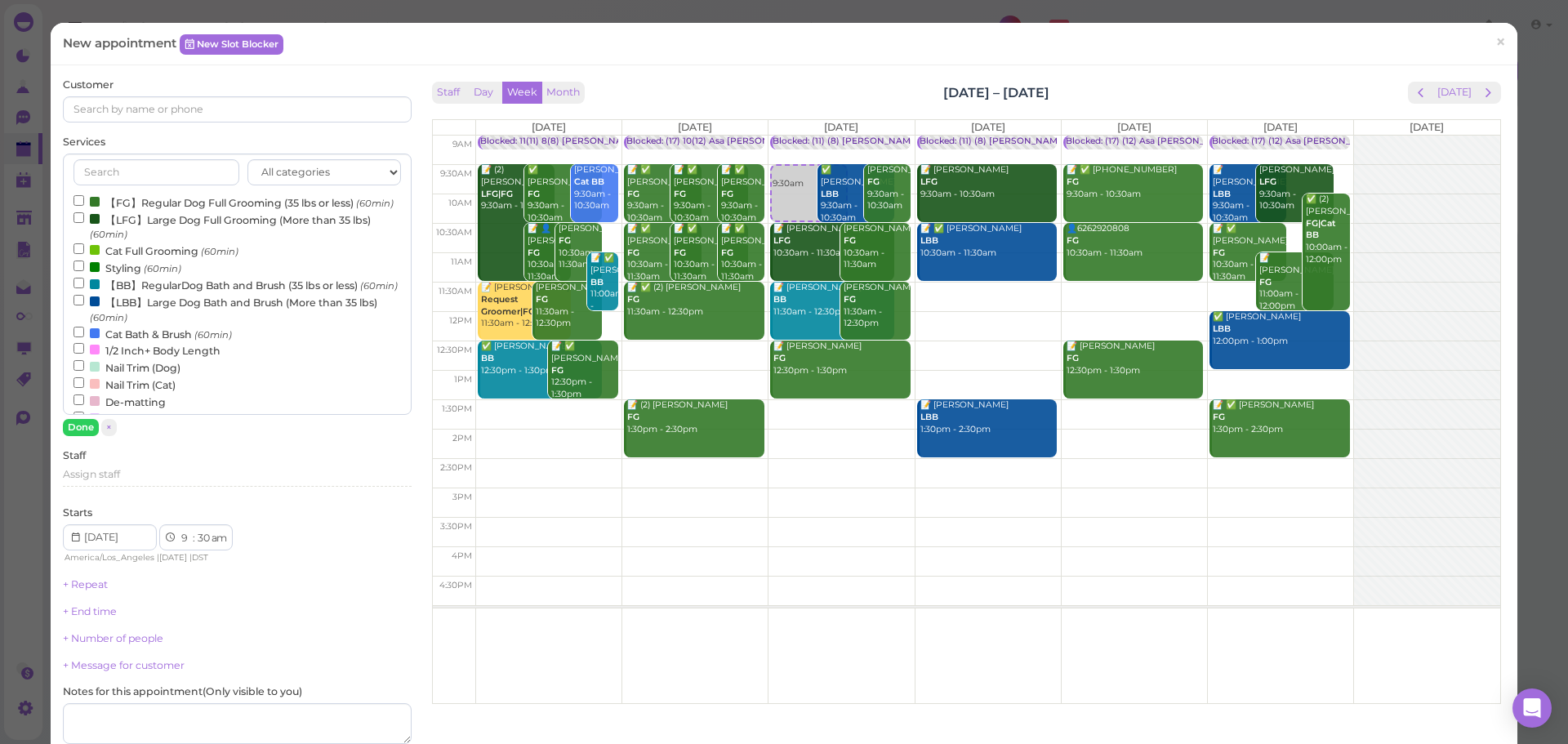
click at [146, 209] on label "【FG】Regular Dog Full Grooming (35 lbs or less) (60min)" at bounding box center [234, 202] width 320 height 17
click at [84, 206] on input "【FG】Regular Dog Full Grooming (35 lbs or less) (60min)" at bounding box center [79, 200] width 10 height 10
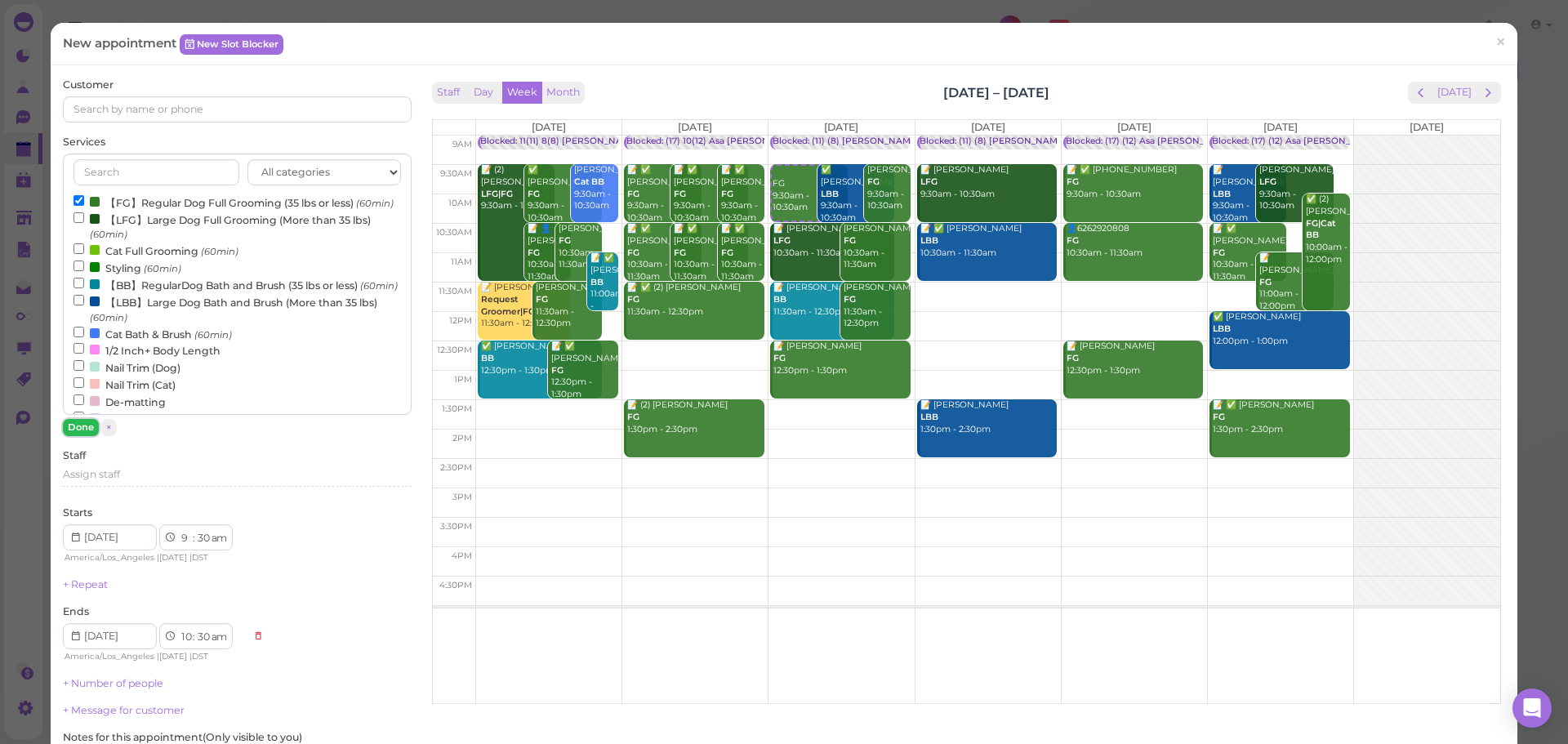
click at [80, 434] on button "Done" at bounding box center [81, 428] width 36 height 17
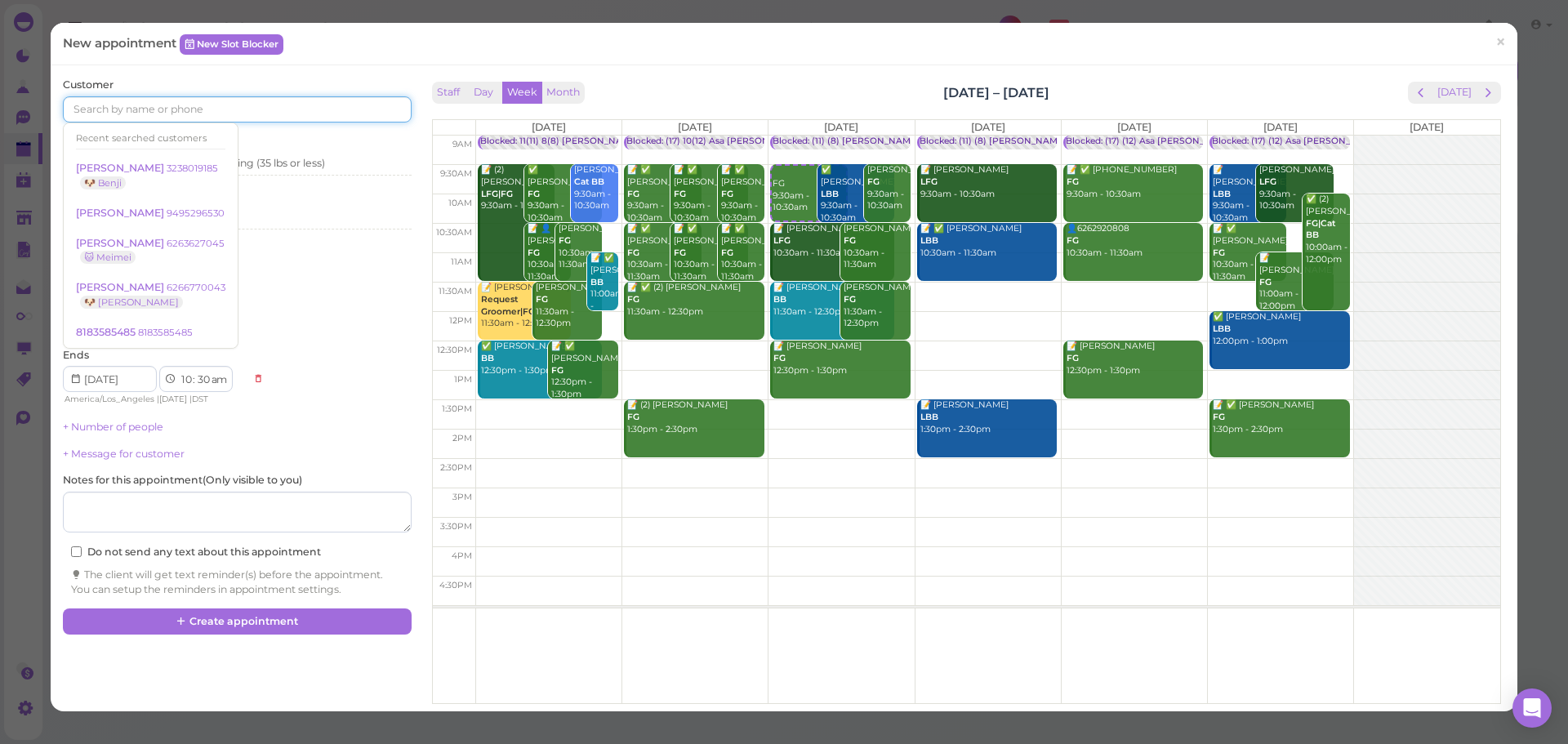
click at [173, 112] on input at bounding box center [237, 109] width 348 height 27
click at [197, 115] on input at bounding box center [237, 109] width 348 height 27
click at [1260, 84] on div "Staff Day Week Month [DATE] – [DATE] [DATE]" at bounding box center [967, 92] width 1069 height 22
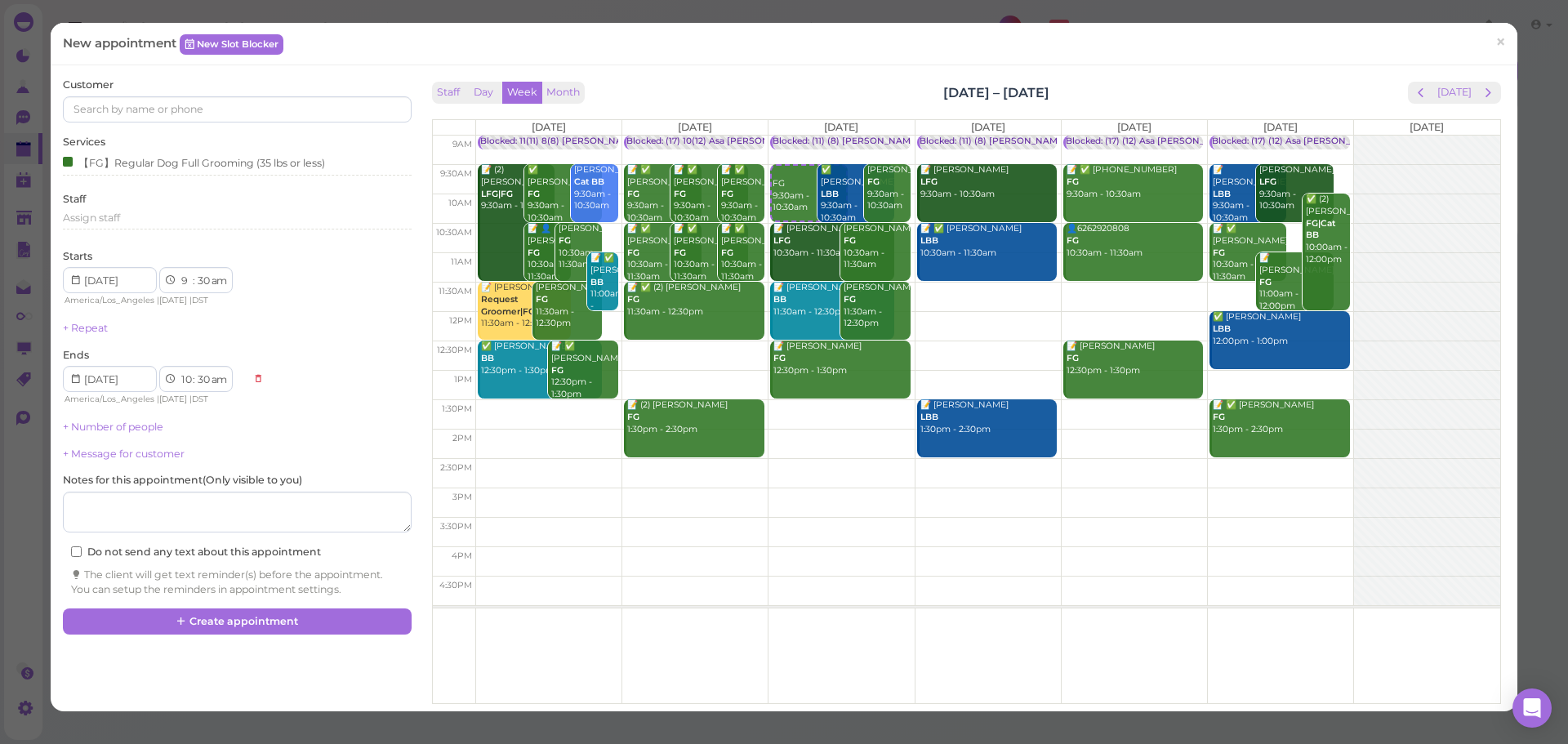
click at [1260, 84] on div "Staff Day Week Month [DATE] – [DATE] [DATE]" at bounding box center [967, 92] width 1069 height 22
drag, startPoint x: 1075, startPoint y: 88, endPoint x: 837, endPoint y: 63, distance: 239.3
click at [837, 63] on div "New appointment New Slot Blocker × Customer Services 【FG】Regular Dog Full Groom…" at bounding box center [784, 367] width 1467 height 688
click at [836, 74] on div "Customer Services 【FG】Regular Dog Full Grooming (35 lbs or less) Staff Assign s…" at bounding box center [784, 387] width 1467 height 646
drag, startPoint x: 852, startPoint y: 92, endPoint x: 1239, endPoint y: 93, distance: 387.0
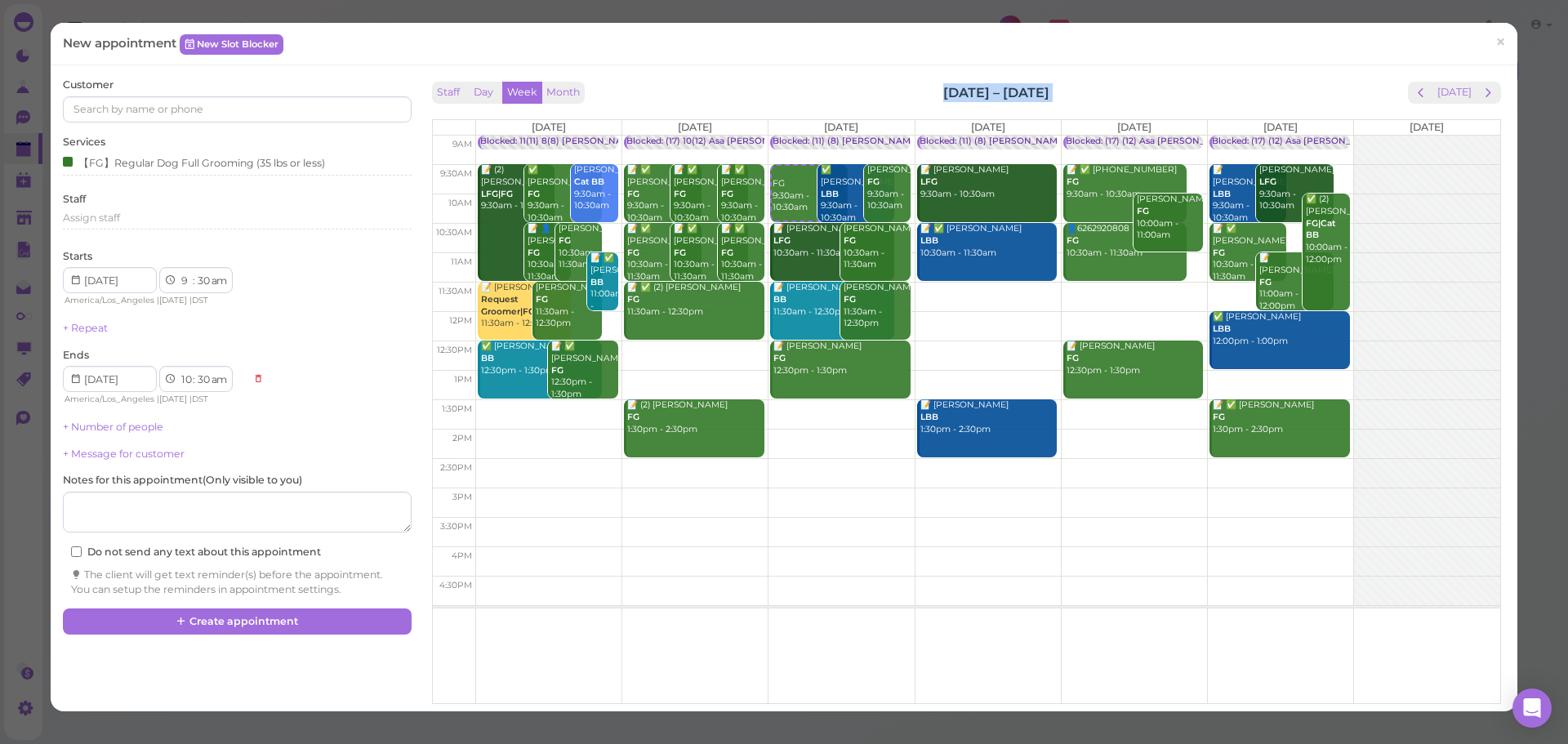
click at [1239, 93] on div "Staff Day Week Month [DATE] – [DATE] [DATE]" at bounding box center [967, 92] width 1069 height 22
click at [1224, 94] on div "Staff Day Week Month [DATE] – [DATE] [DATE]" at bounding box center [967, 92] width 1069 height 22
click at [235, 101] on input at bounding box center [237, 109] width 348 height 27
type input "6268401127"
click at [190, 137] on small "6268401127" at bounding box center [206, 139] width 54 height 11
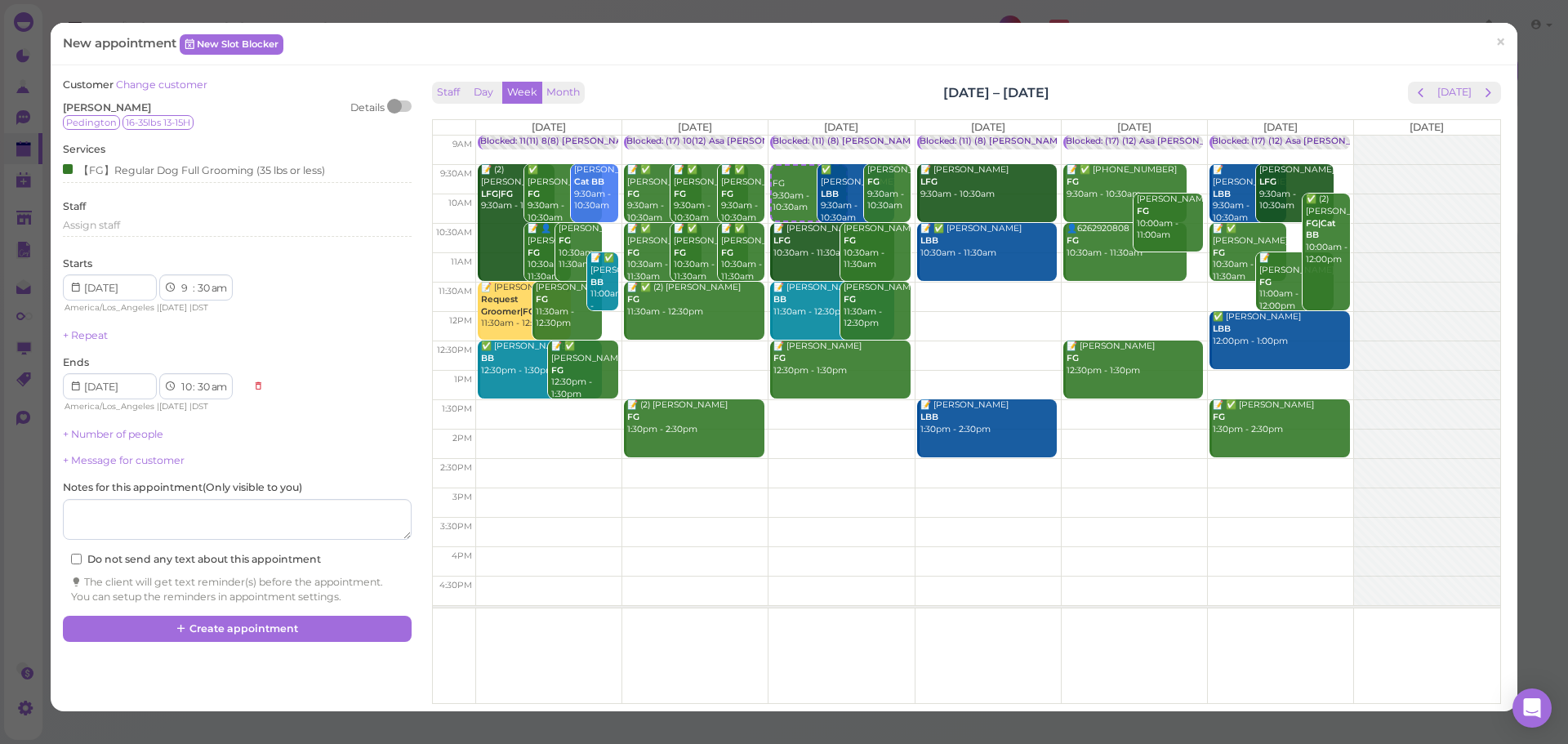
click at [249, 116] on div "Pedington 16-35lbs 13-15H" at bounding box center [237, 122] width 348 height 15
click at [872, 101] on div "Staff Day Week Month [DATE] – [DATE] [DATE]" at bounding box center [967, 92] width 1069 height 22
click at [299, 622] on button "Create appointment" at bounding box center [237, 629] width 348 height 27
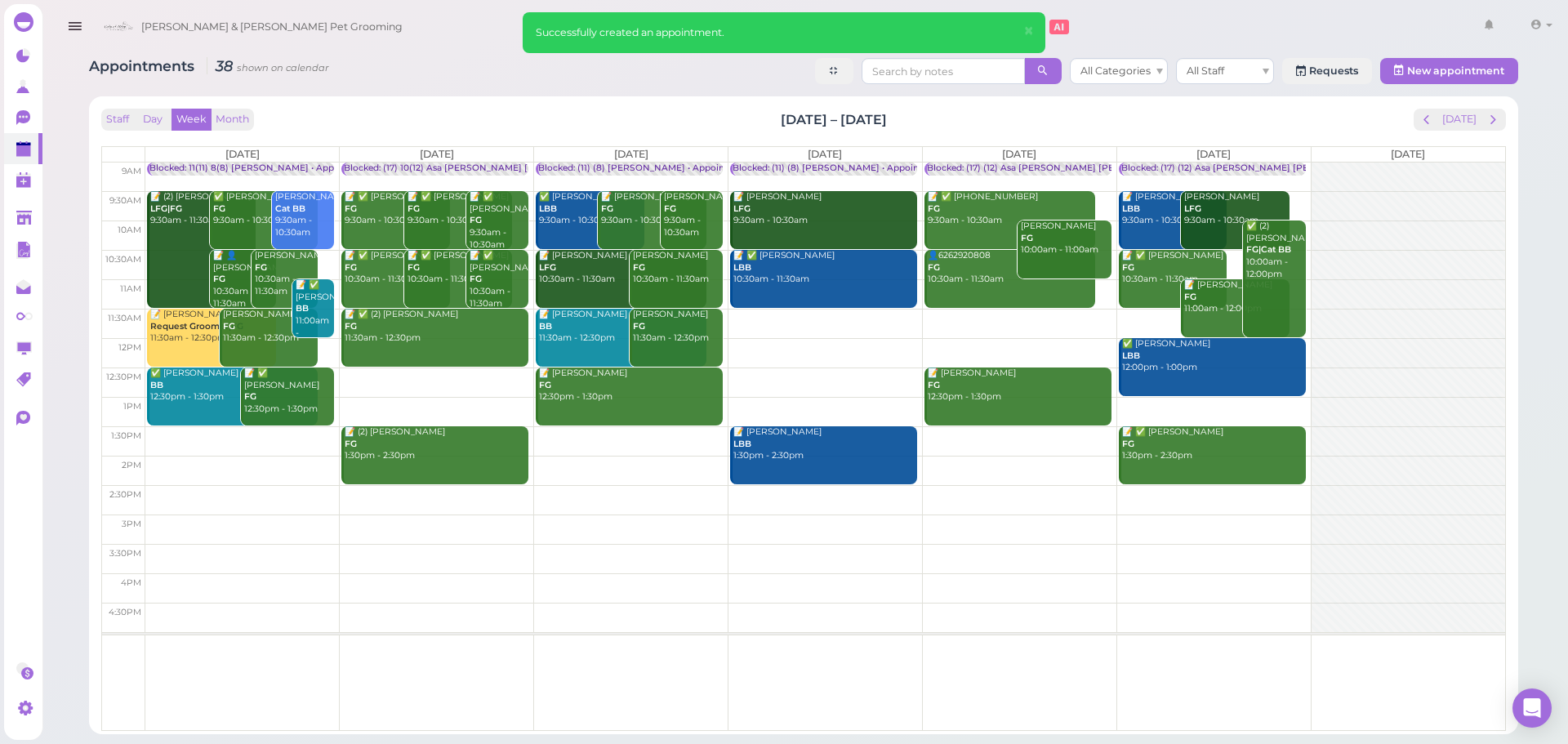
click at [1018, 134] on div "Staff Day Week Month Aug 25 – 31, 2025 Today Mon 8/25 Tue 8/26 Wed 8/27 Thu 8/2…" at bounding box center [803, 420] width 1405 height 623
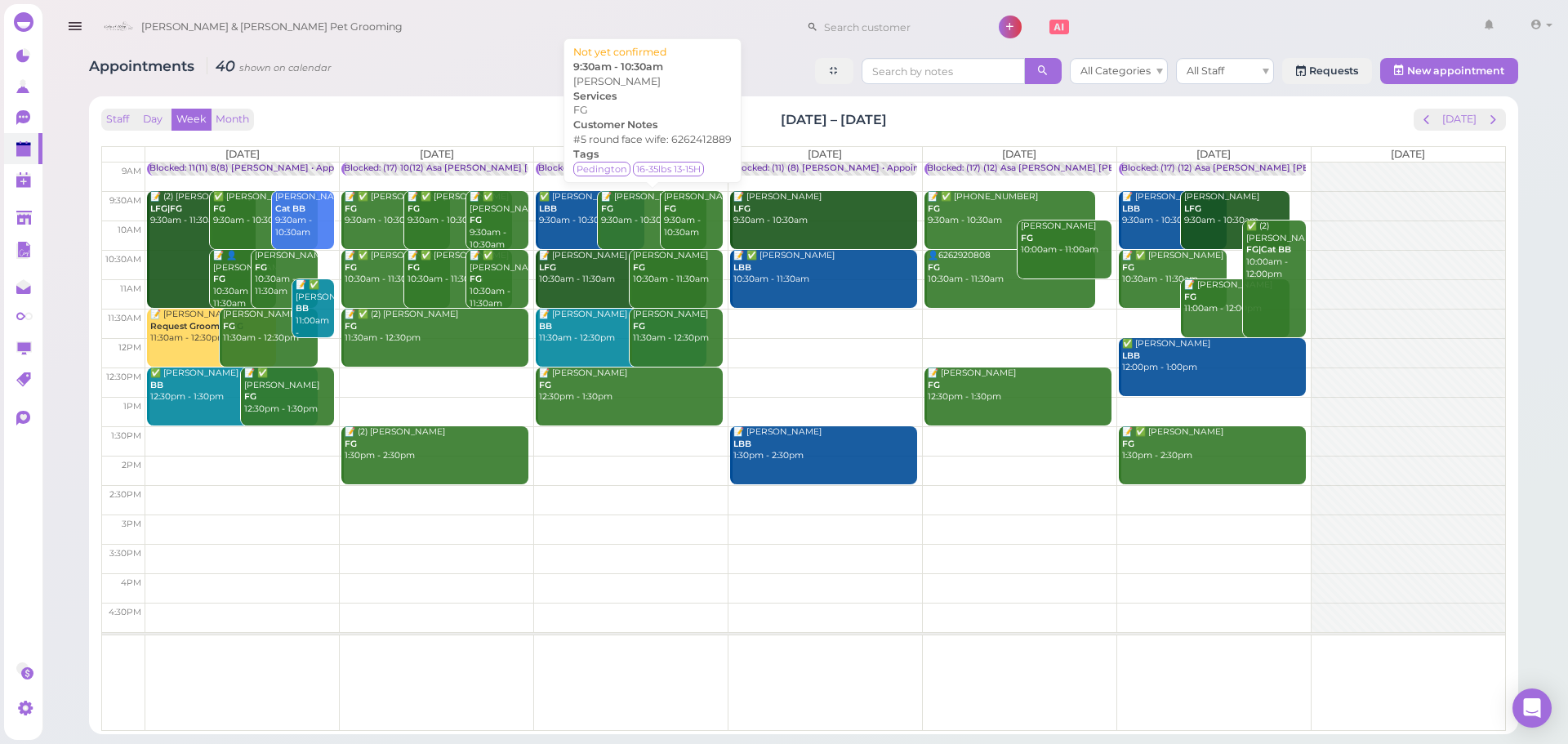
click at [619, 216] on div "📝 Derek Wong FG 9:30am - 10:30am" at bounding box center [654, 209] width 106 height 36
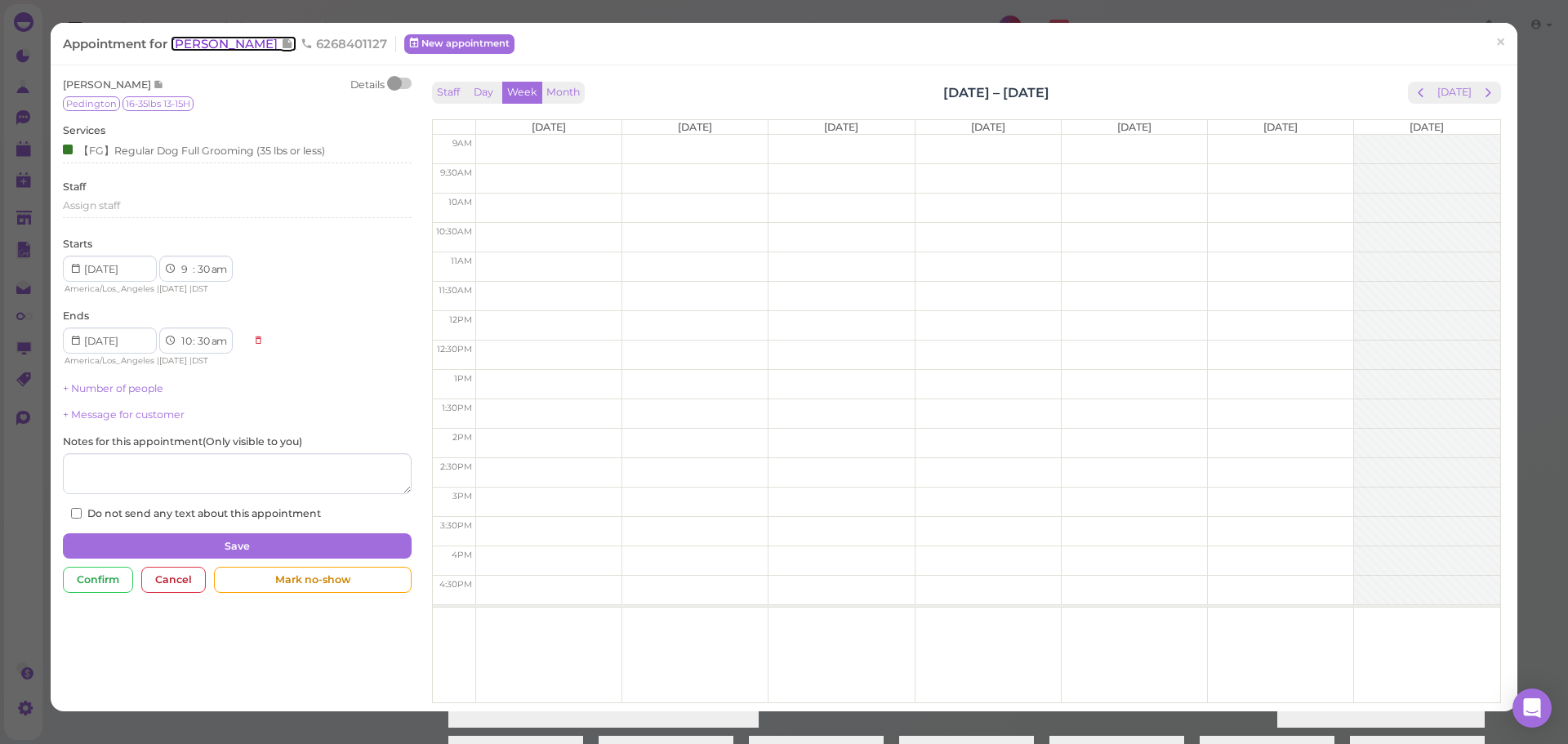
click at [221, 45] on span "[PERSON_NAME]" at bounding box center [226, 44] width 110 height 15
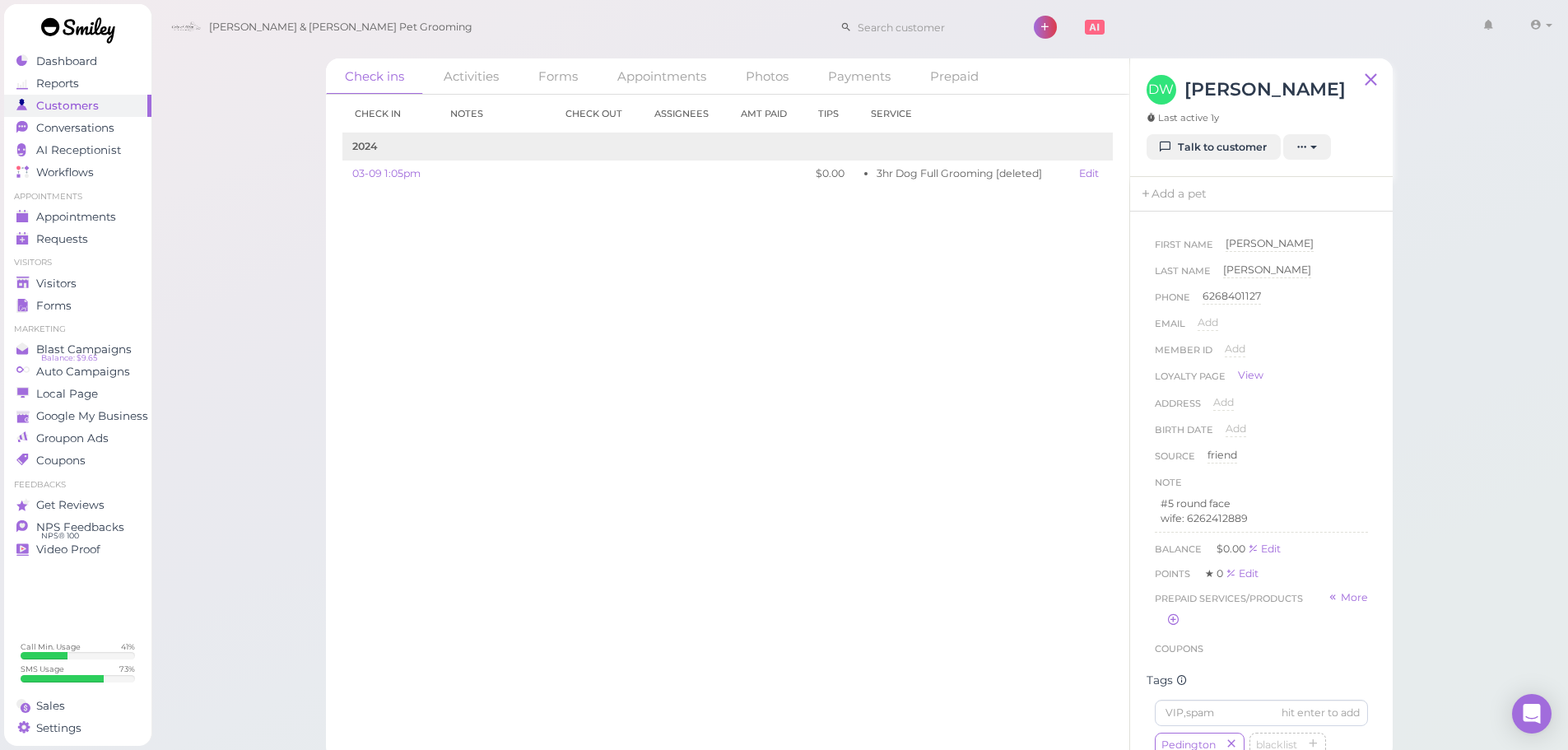
click at [921, 541] on div "Check in Notes Check out Assignees Amt Paid Tips Service 2024 03-09 1:05pm $0.0…" at bounding box center [728, 422] width 803 height 655
click at [790, 494] on div "Check in Notes Check out Assignees Amt Paid Tips Service 2024 03-09 1:05pm $0.0…" at bounding box center [728, 422] width 803 height 655
click at [540, 394] on div "Check in Notes Check out Assignees Amt Paid Tips Service 2024 03-09 1:05pm $0.0…" at bounding box center [728, 422] width 803 height 655
click at [101, 218] on span "Appointments" at bounding box center [77, 217] width 82 height 14
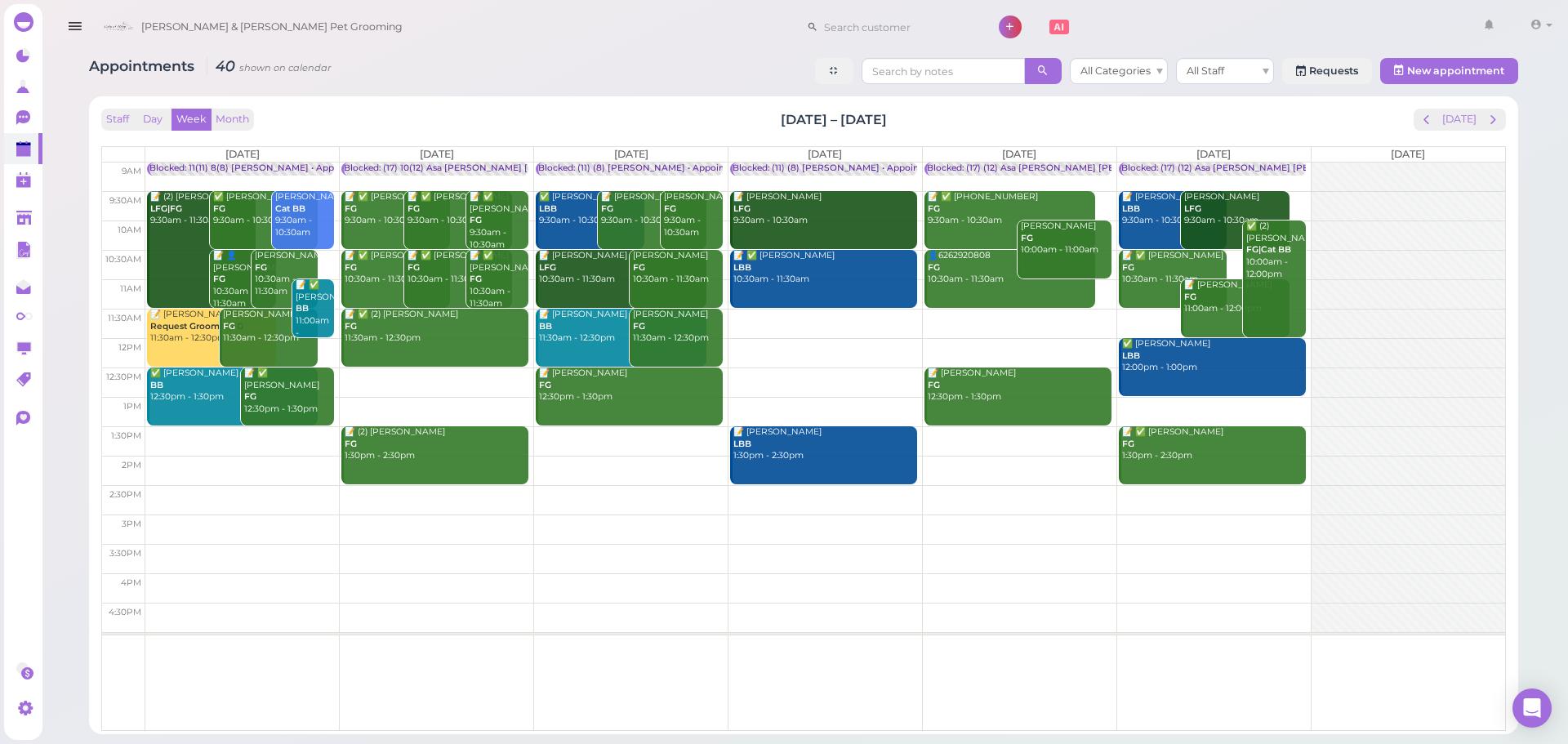
drag, startPoint x: 711, startPoint y: 103, endPoint x: 1000, endPoint y: 118, distance: 289.4
click at [1000, 118] on div "Staff Day Week Month Aug 25 – 31, 2025 Today Mon 8/25 Tue 8/26 Wed 8/27 Thu 8/2…" at bounding box center [803, 416] width 1429 height 638
click at [1000, 118] on div "Staff Day Week Month [DATE] – [DATE] [DATE]" at bounding box center [803, 120] width 1405 height 22
click at [1449, 119] on button "[DATE]" at bounding box center [1460, 120] width 44 height 22
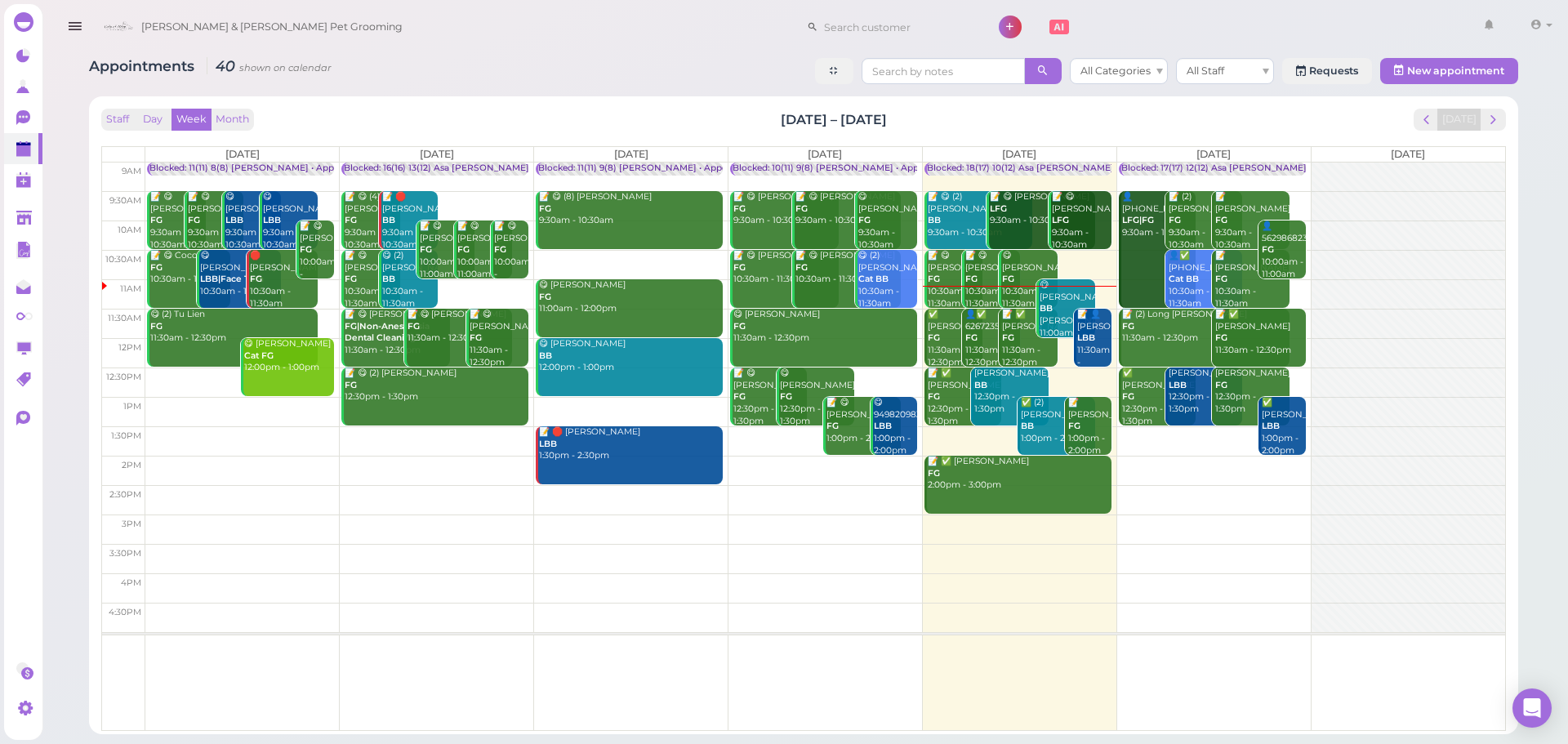
drag, startPoint x: 753, startPoint y: 111, endPoint x: 990, endPoint y: 114, distance: 237.0
click at [990, 114] on div "Staff Day Week Month [DATE] – [DATE] [DATE]" at bounding box center [803, 120] width 1405 height 22
drag, startPoint x: 973, startPoint y: 115, endPoint x: 675, endPoint y: 115, distance: 298.0
click at [675, 115] on div "Staff Day Week Month [DATE] – [DATE] [DATE]" at bounding box center [803, 120] width 1405 height 22
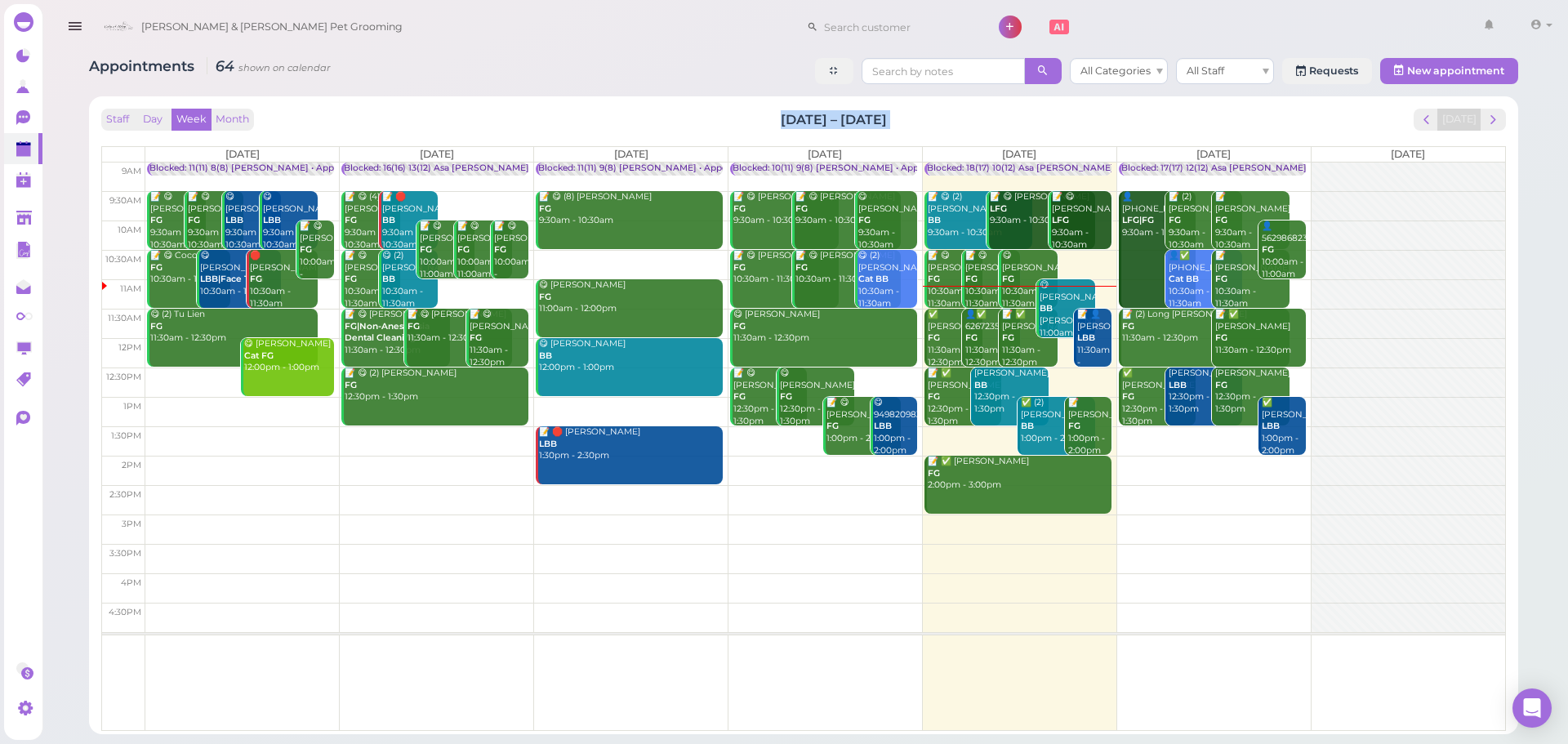
click at [672, 115] on div "Staff Day Week Month [DATE] – [DATE] [DATE]" at bounding box center [803, 120] width 1405 height 22
drag, startPoint x: 672, startPoint y: 115, endPoint x: 1030, endPoint y: 121, distance: 358.1
click at [1030, 121] on div "Staff Day Week Month [DATE] – [DATE] [DATE]" at bounding box center [803, 120] width 1405 height 22
drag, startPoint x: 706, startPoint y: 108, endPoint x: 1043, endPoint y: 109, distance: 337.0
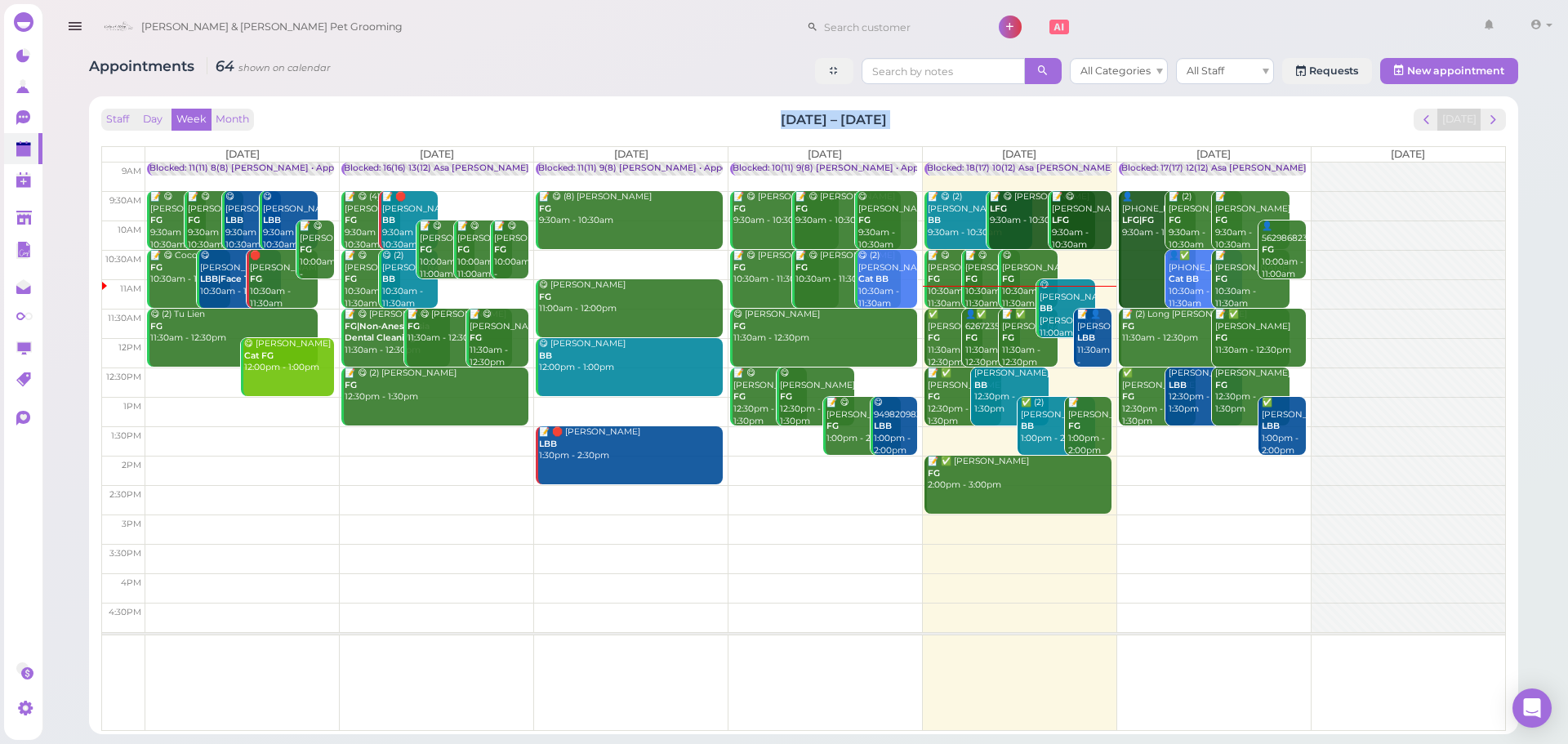
click at [1043, 109] on div "Staff Day Week Month [DATE] – [DATE] [DATE]" at bounding box center [803, 120] width 1405 height 22
click at [929, 115] on div "Staff Day Week Month [DATE] – [DATE] [DATE]" at bounding box center [803, 120] width 1405 height 22
click at [982, 120] on div "Staff Day Week Month [DATE] – [DATE] [DATE]" at bounding box center [803, 120] width 1405 height 22
click at [1500, 121] on span "next" at bounding box center [1494, 120] width 15 height 15
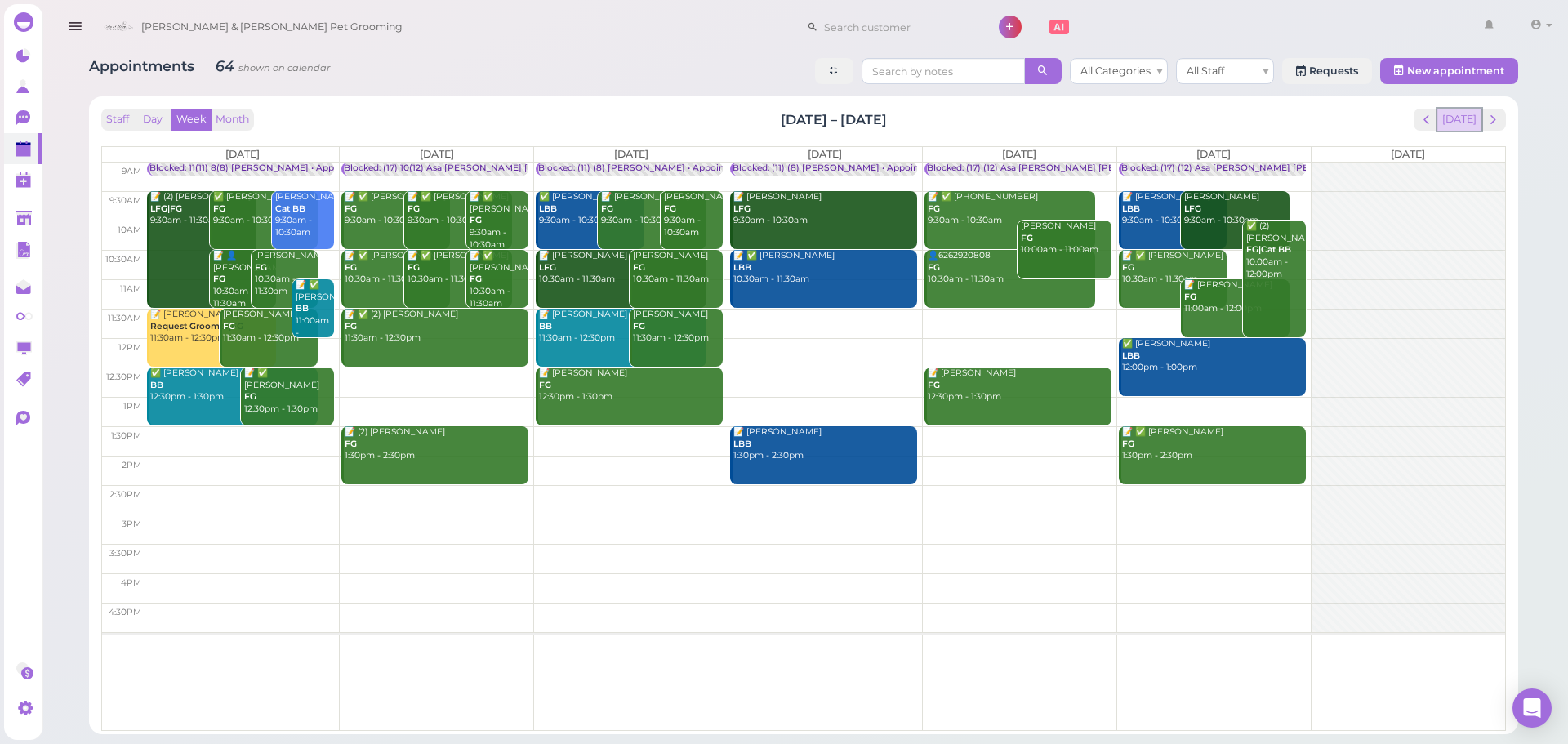
click at [1474, 122] on button "[DATE]" at bounding box center [1460, 120] width 44 height 22
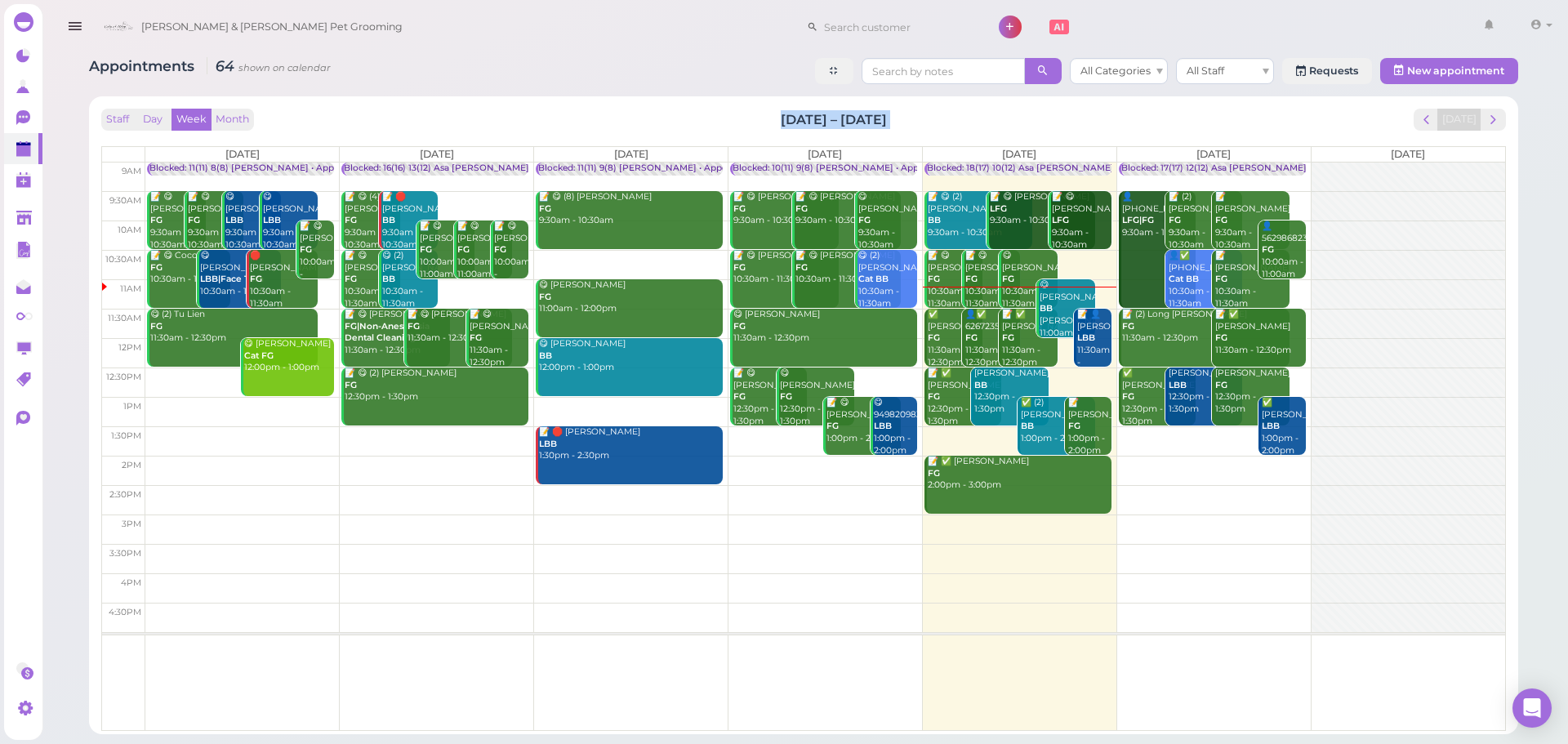
drag, startPoint x: 1186, startPoint y: 116, endPoint x: 766, endPoint y: 124, distance: 420.1
click at [766, 124] on div "Staff Day Week Month [DATE] – [DATE] [DATE]" at bounding box center [803, 120] width 1405 height 22
click at [766, 123] on div "Staff Day Week Month [DATE] – [DATE] [DATE]" at bounding box center [803, 120] width 1405 height 22
drag, startPoint x: 881, startPoint y: 123, endPoint x: 926, endPoint y: 122, distance: 45.0
click at [926, 122] on div "Staff Day Week Month [DATE] – [DATE] [DATE]" at bounding box center [803, 120] width 1405 height 22
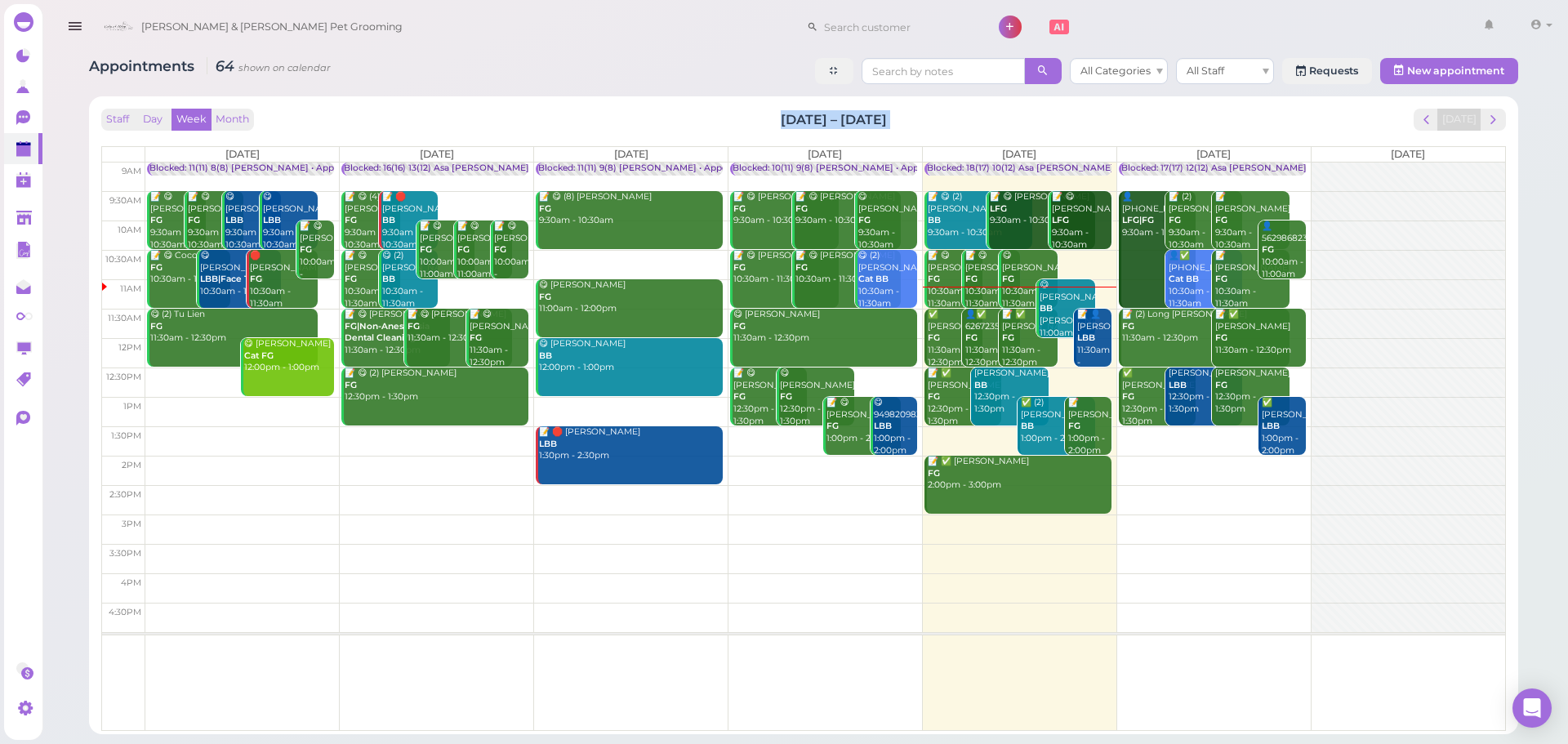
click at [926, 122] on div "Staff Day Week Month [DATE] – [DATE] [DATE]" at bounding box center [803, 120] width 1405 height 22
drag, startPoint x: 926, startPoint y: 122, endPoint x: 772, endPoint y: 120, distance: 154.0
click at [774, 121] on div "Staff Day Week Month [DATE] – [DATE] [DATE]" at bounding box center [803, 120] width 1405 height 22
click at [772, 120] on div "Staff Day Week Month [DATE] – [DATE] [DATE]" at bounding box center [803, 120] width 1405 height 22
drag, startPoint x: 772, startPoint y: 120, endPoint x: 900, endPoint y: 119, distance: 128.0
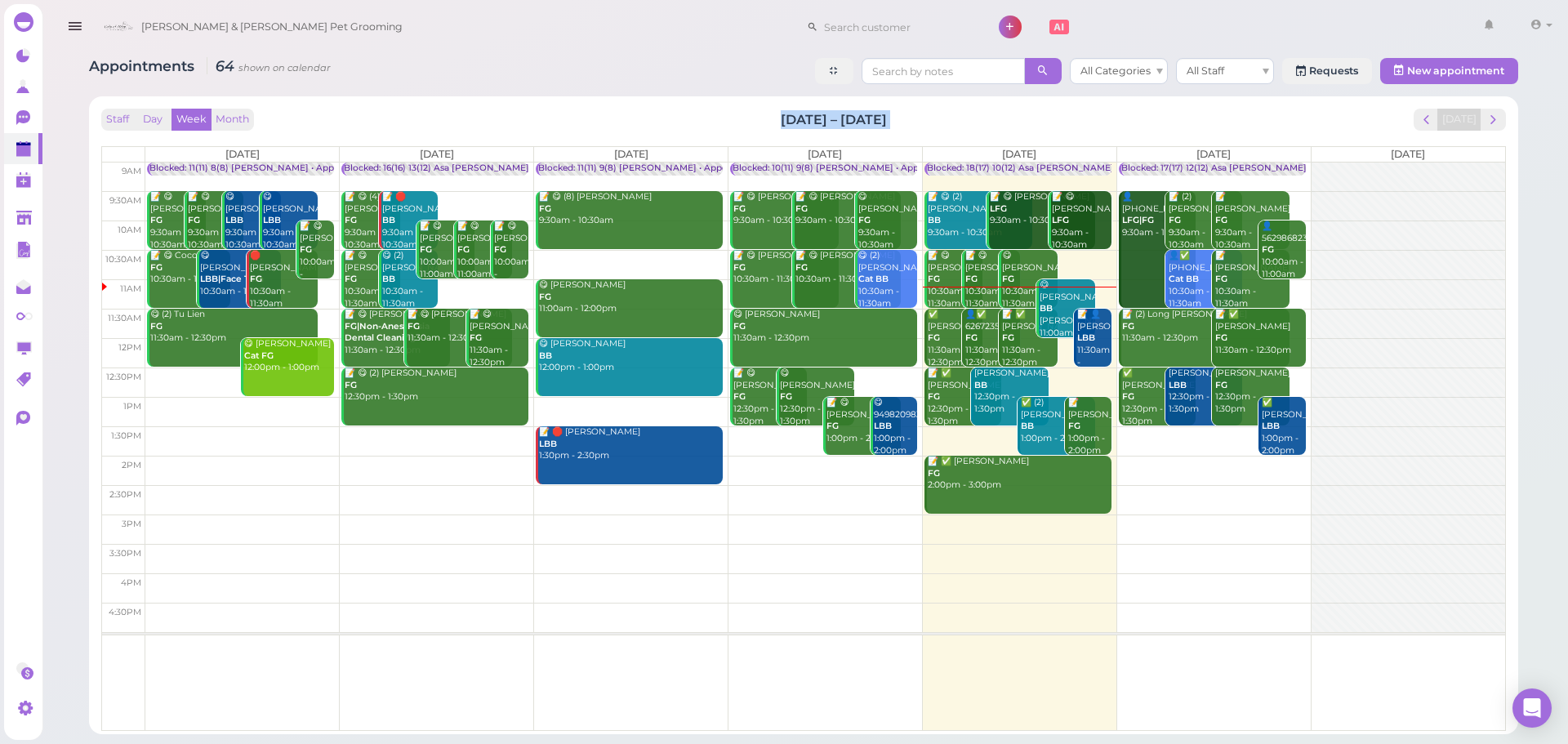
click at [900, 119] on div "Staff Day Week Month [DATE] – [DATE] [DATE]" at bounding box center [803, 120] width 1405 height 22
click at [944, 117] on div "Staff Day Week Month [DATE] – [DATE] [DATE]" at bounding box center [803, 120] width 1405 height 22
click at [1493, 121] on span "next" at bounding box center [1494, 120] width 15 height 15
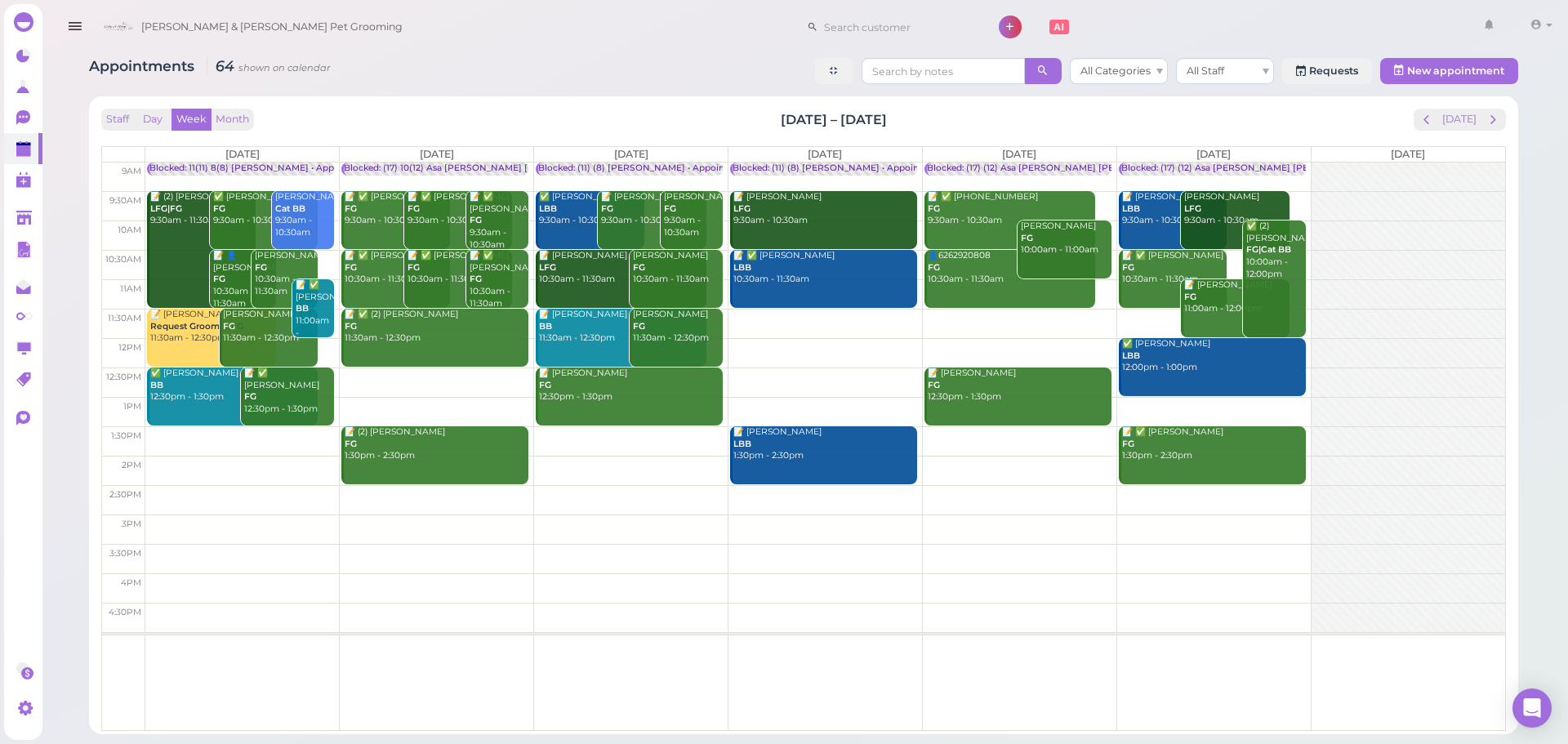
click at [761, 92] on div "Appointments 64 shown on calendar All Categories All Staff Requests New appoint…" at bounding box center [803, 389] width 1470 height 688
drag, startPoint x: 808, startPoint y: 118, endPoint x: 1030, endPoint y: 120, distance: 222.0
click at [1030, 120] on div "Staff Day Week Month [DATE] – [DATE] [DATE]" at bounding box center [803, 120] width 1405 height 22
click at [1464, 121] on button "[DATE]" at bounding box center [1460, 120] width 44 height 22
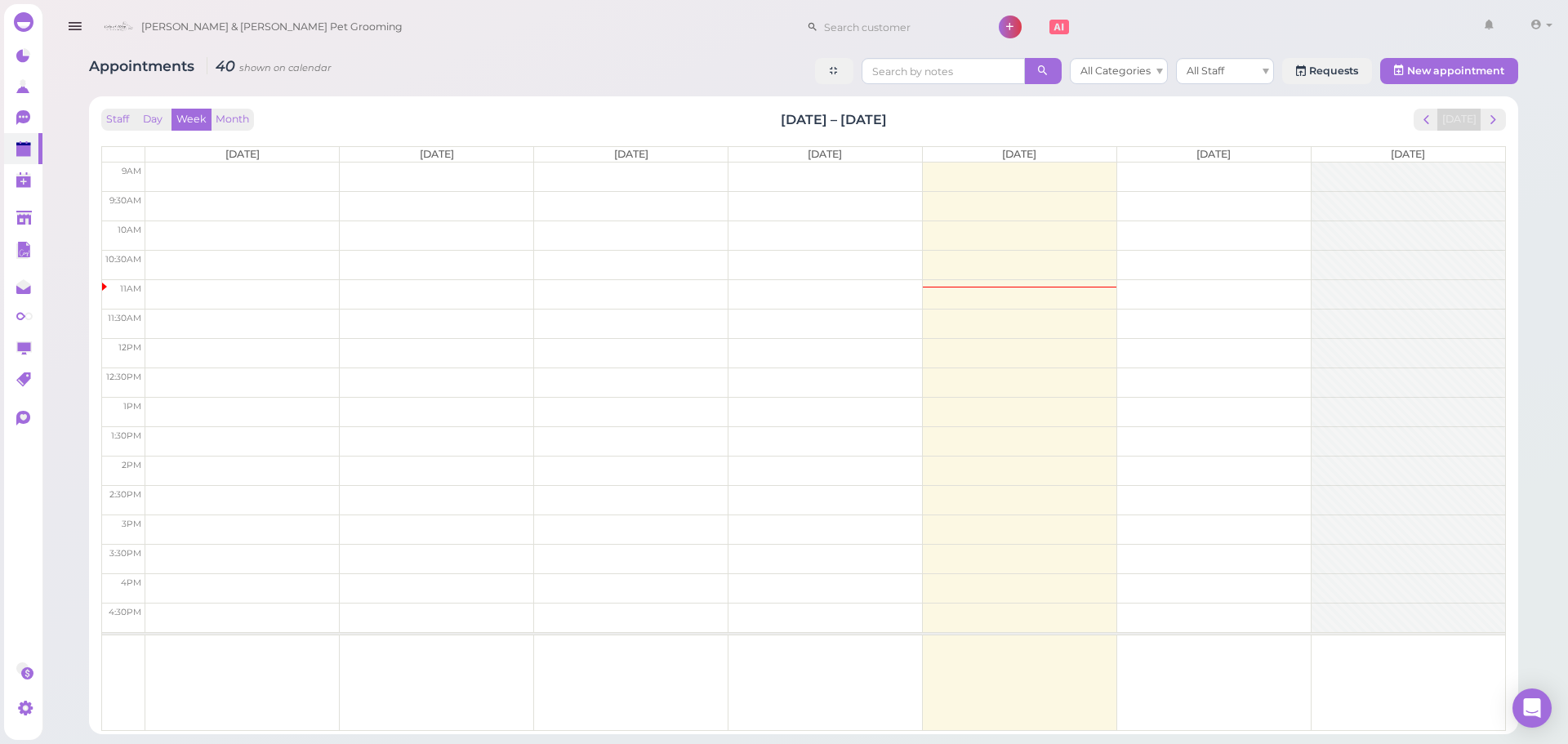
click at [1044, 124] on div "Staff Day Week Month [DATE] – [DATE] [DATE]" at bounding box center [803, 120] width 1405 height 22
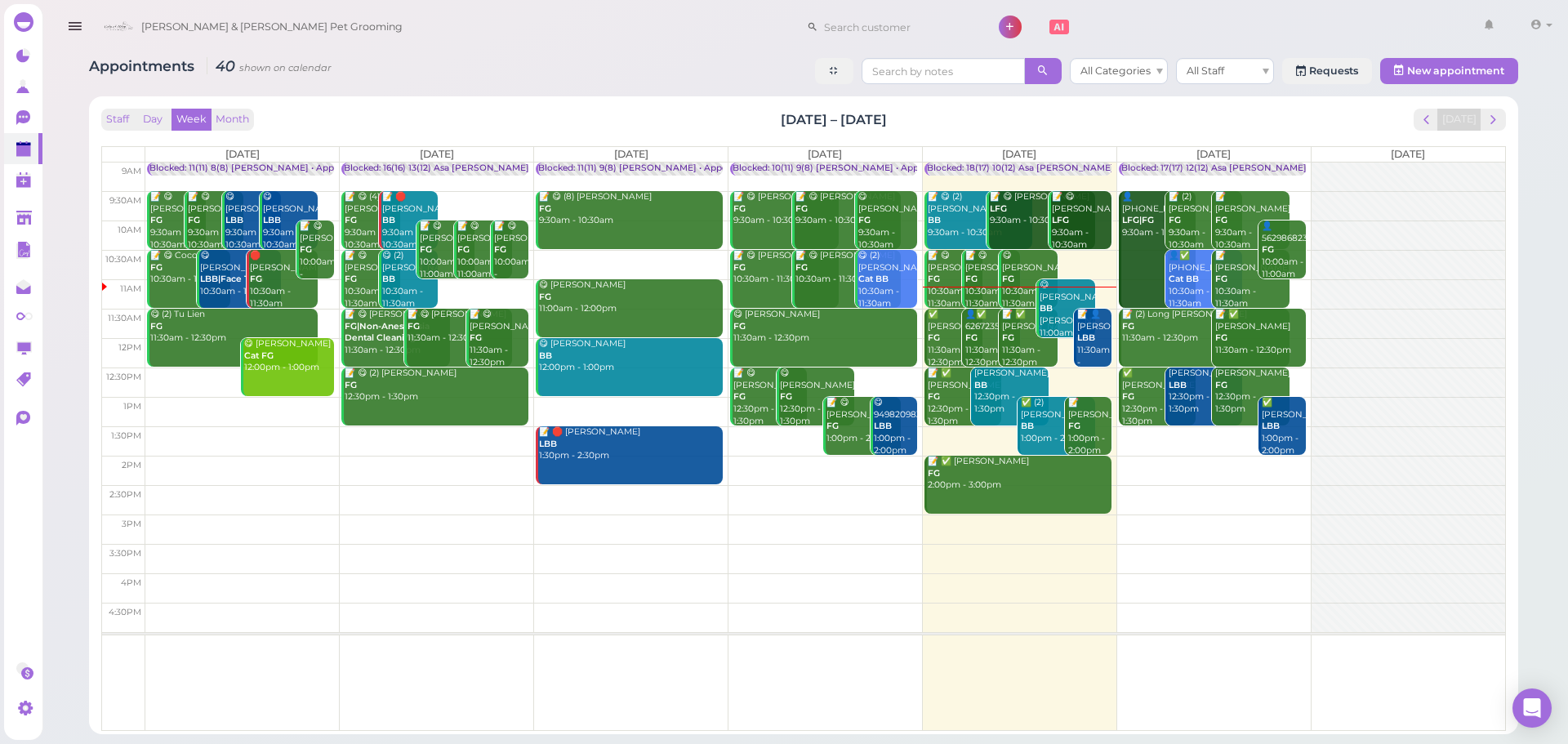
click at [666, 115] on div "Staff Day Week Month [DATE] – [DATE] [DATE]" at bounding box center [803, 120] width 1405 height 22
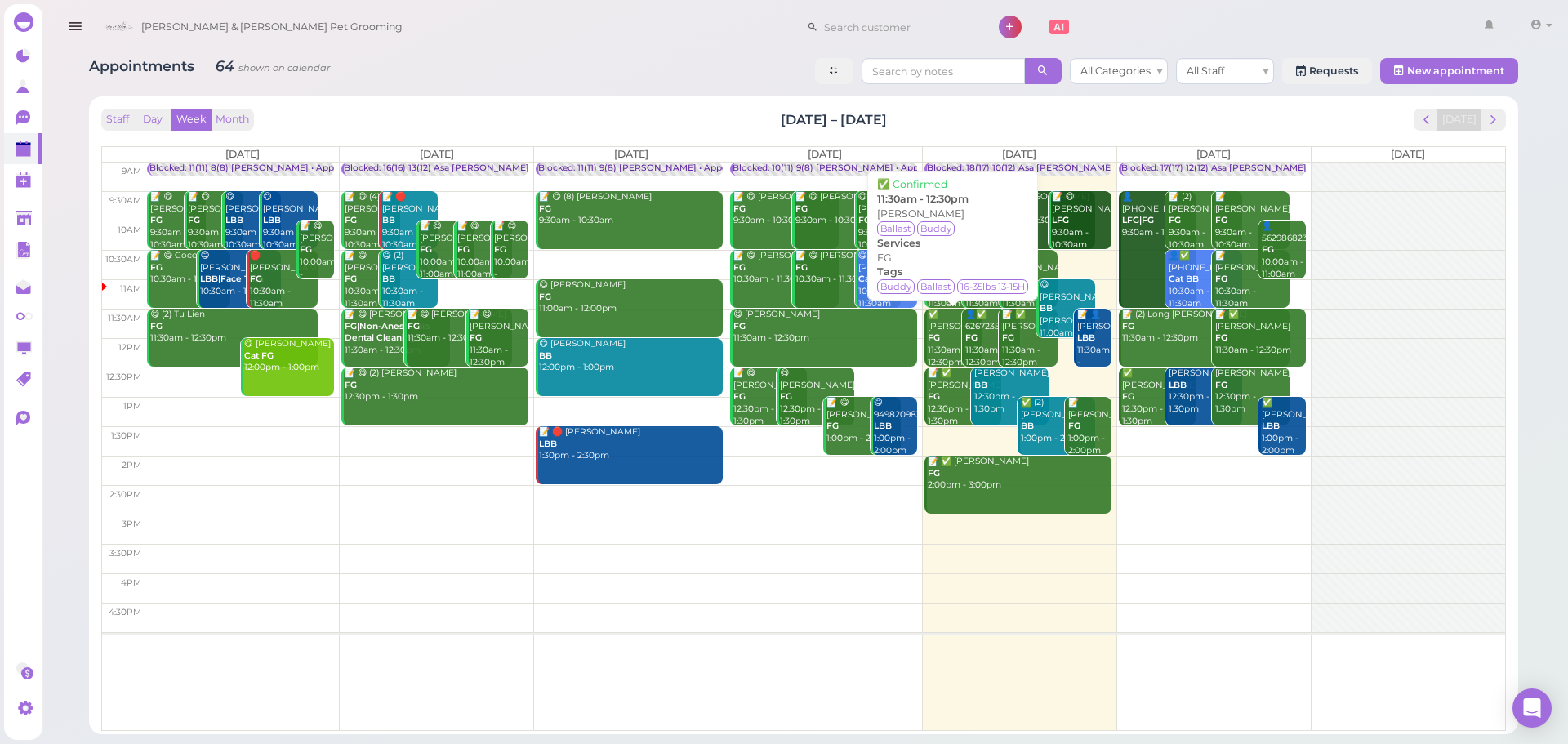
click at [946, 347] on div "✅ Lesley Morales FG 11:30am - 12:30pm" at bounding box center [956, 339] width 56 height 60
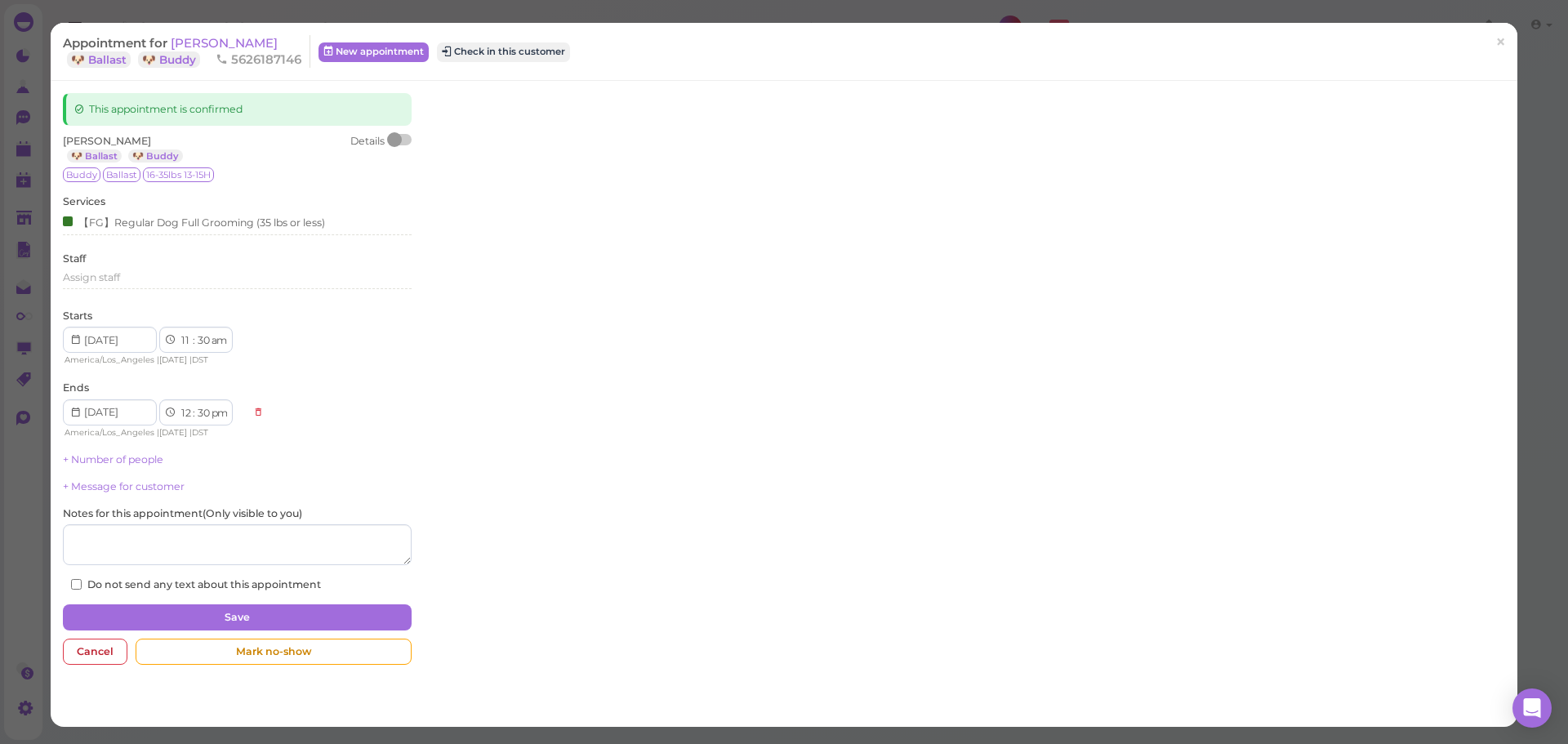
click at [501, 38] on div "Appointment for Lesley Morales 🐶 Ballast 🐶 Buddy 5626187146 New appointment Che…" at bounding box center [776, 51] width 1425 height 32
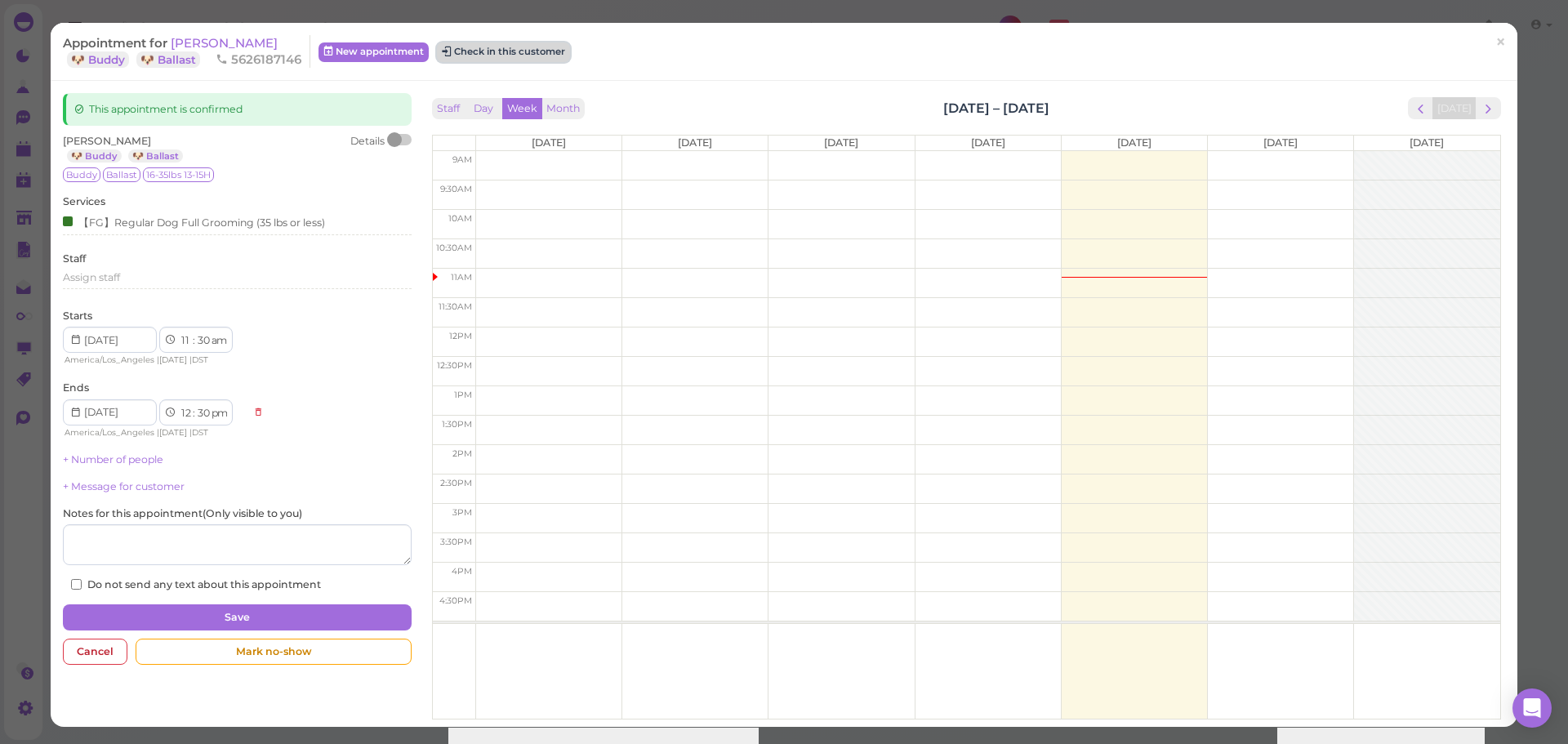
click at [502, 45] on button "Check in this customer" at bounding box center [504, 52] width 133 height 20
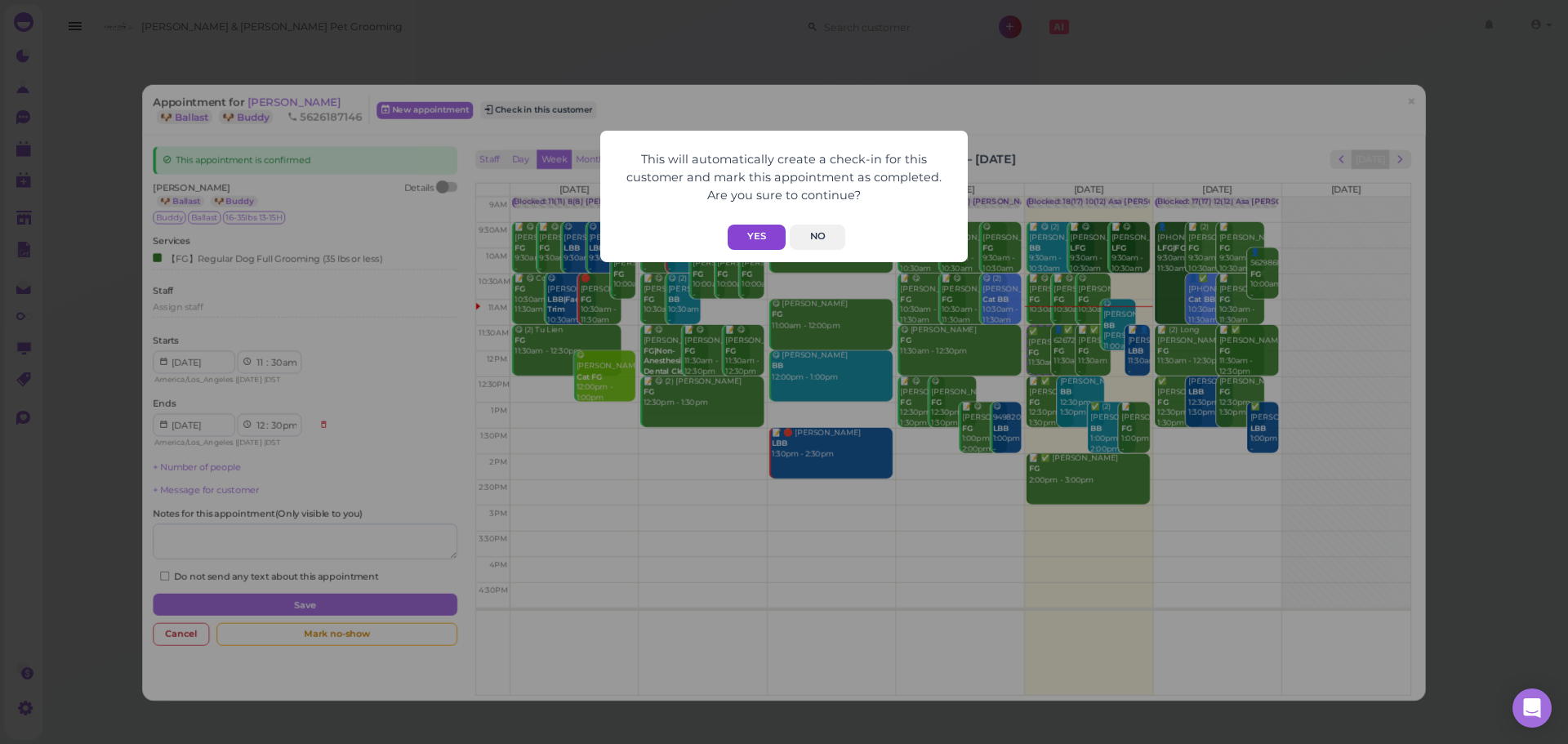
click at [768, 237] on button "Yes" at bounding box center [757, 238] width 58 height 26
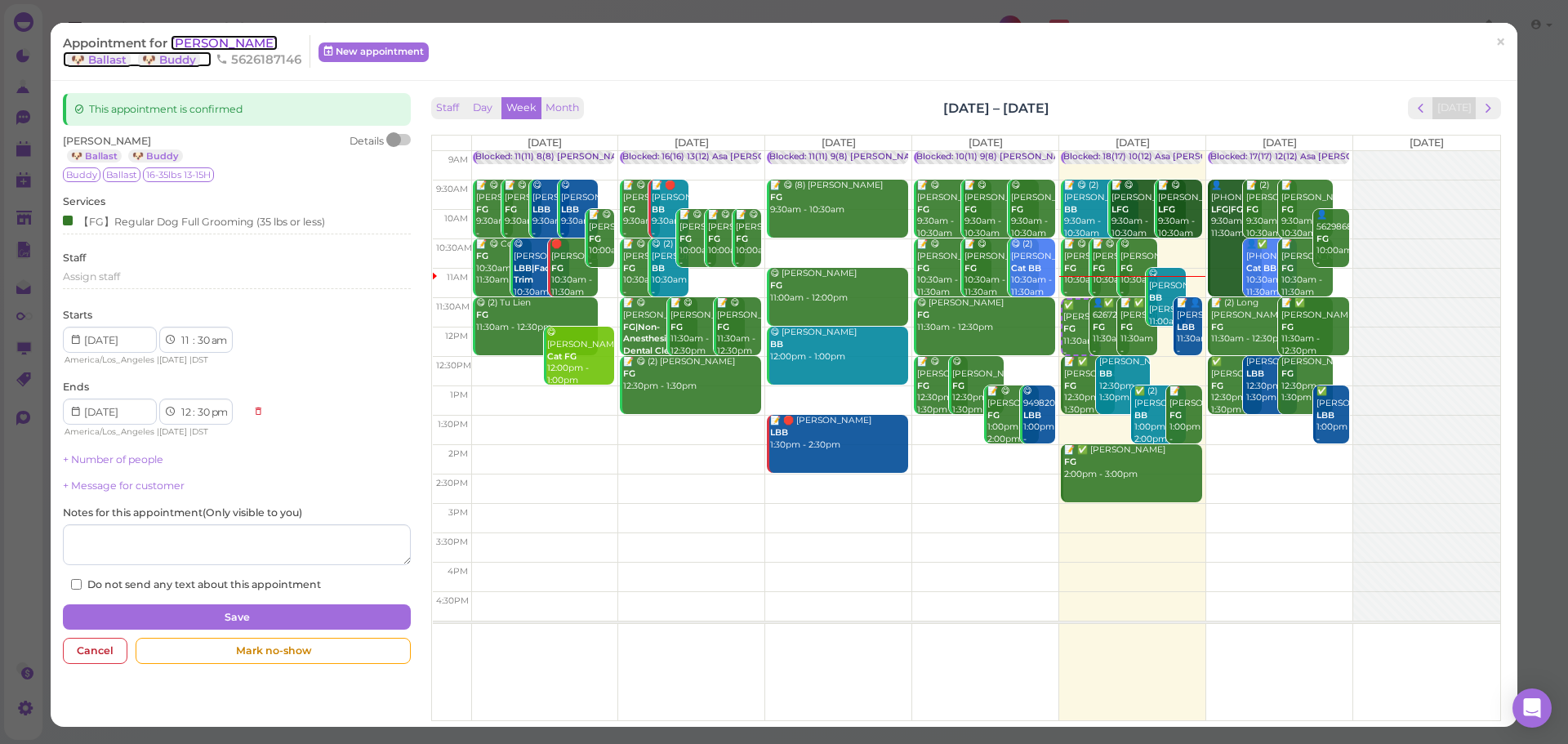
click at [236, 40] on span "[PERSON_NAME]" at bounding box center [224, 43] width 107 height 15
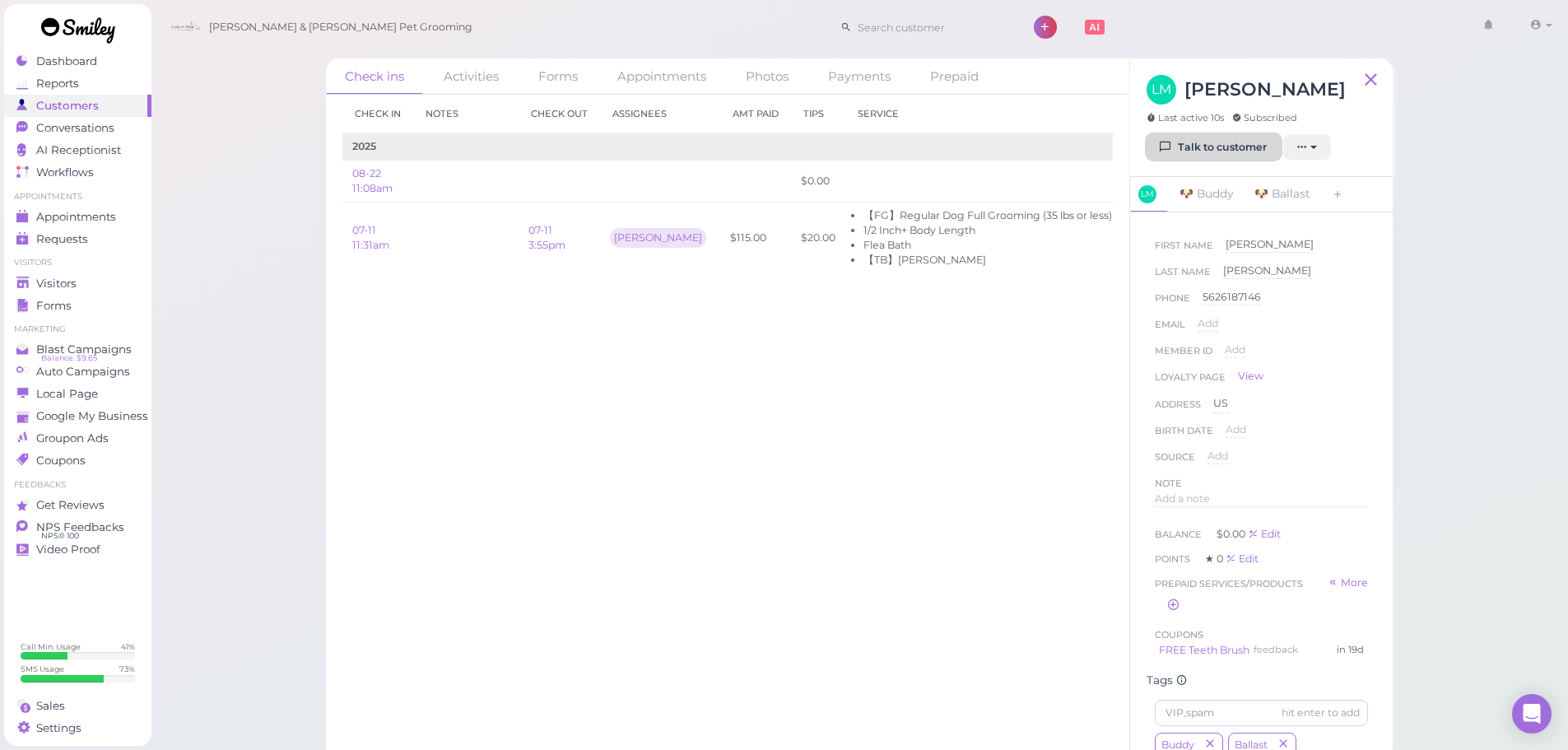
click at [1221, 147] on link "Talk to customer" at bounding box center [1214, 147] width 134 height 27
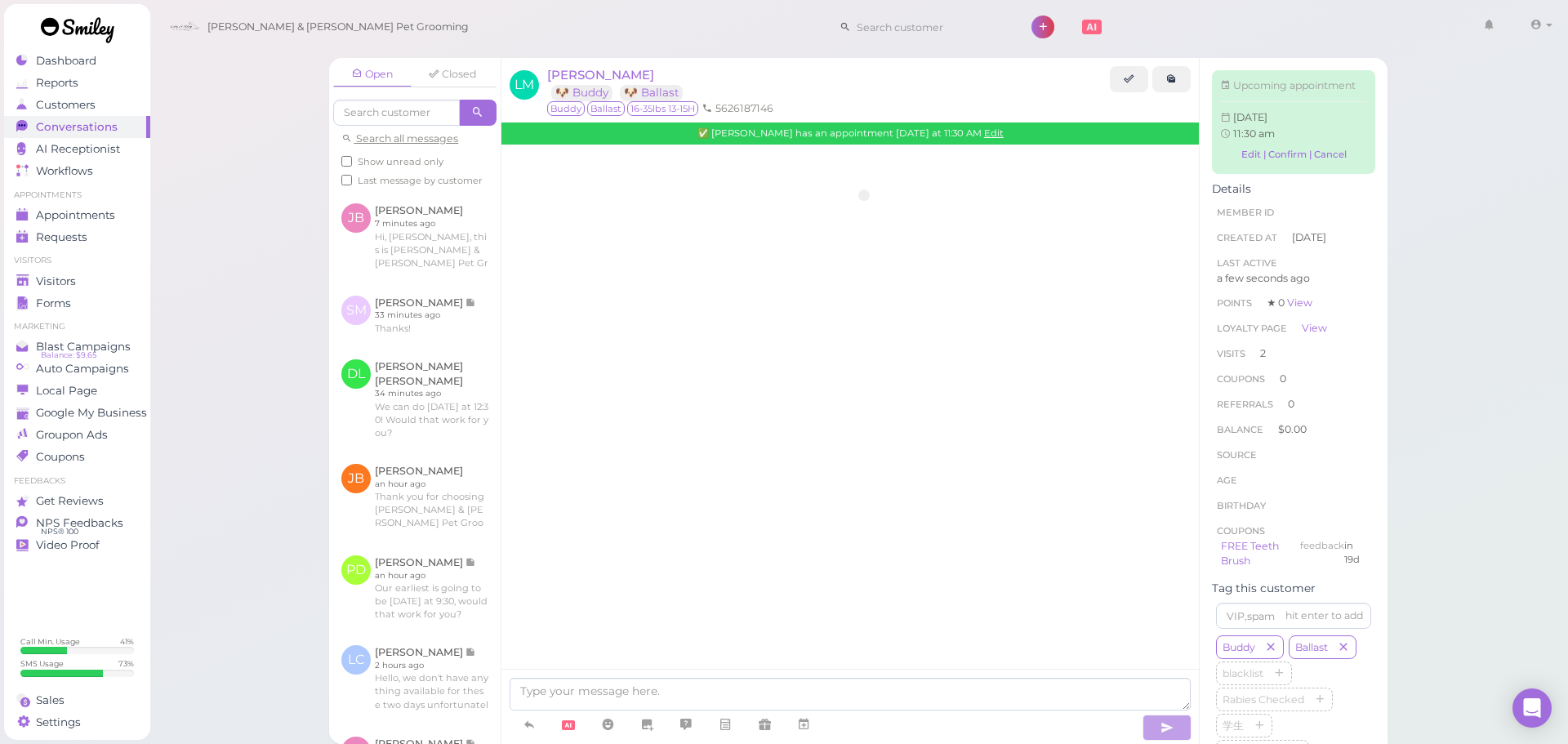
scroll to position [2142, 0]
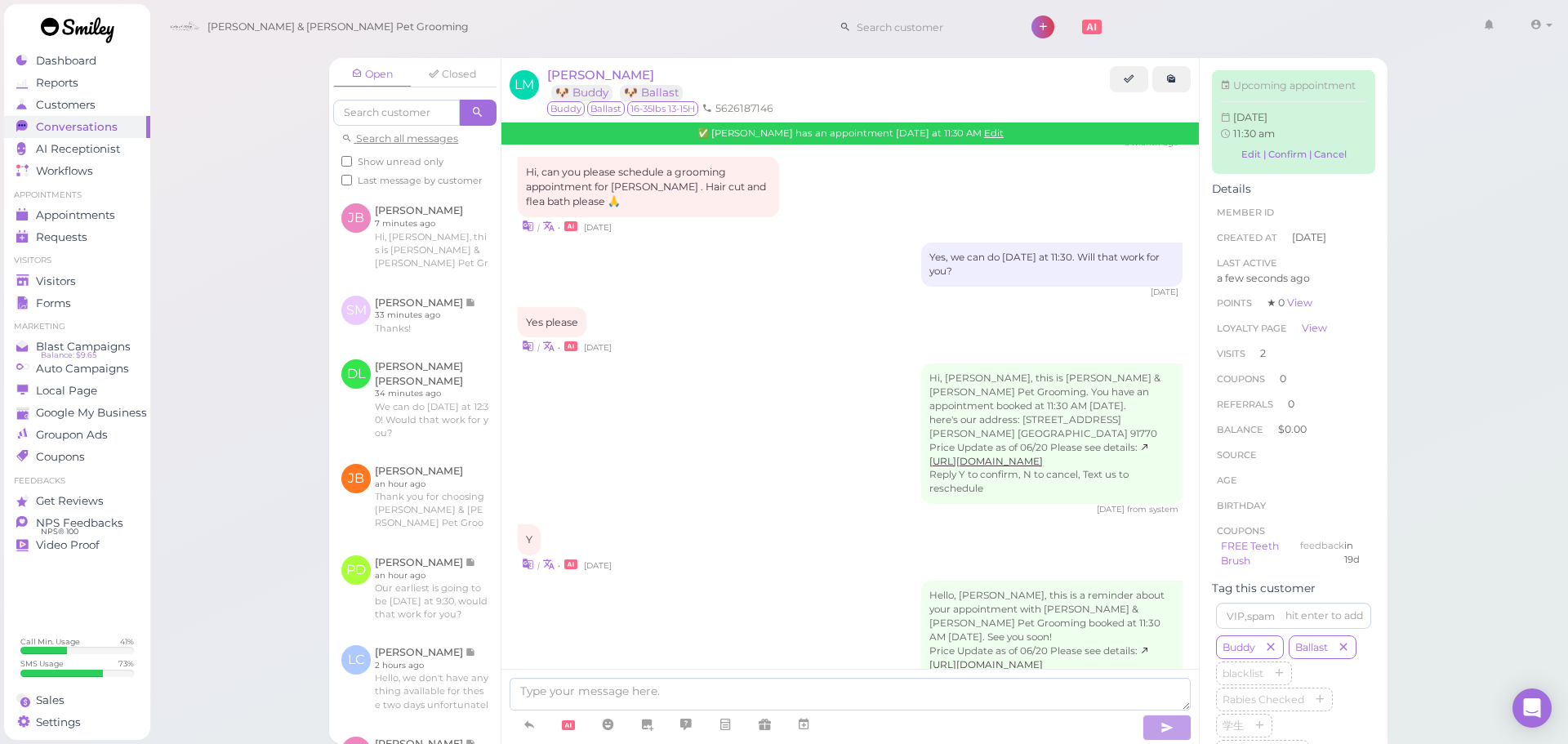
click at [784, 504] on div "4 days ago from system" at bounding box center [849, 509] width 665 height 11
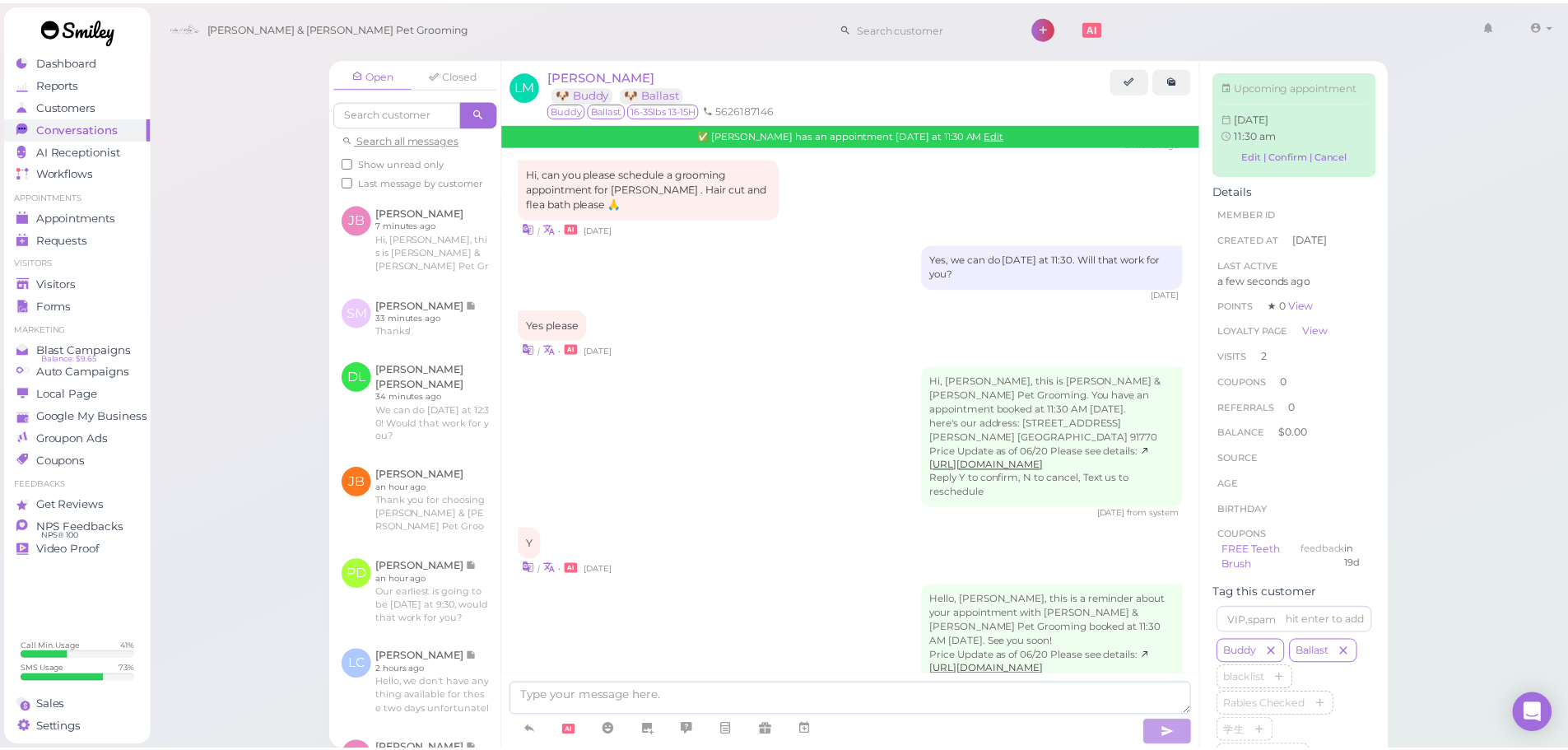
scroll to position [1995, 0]
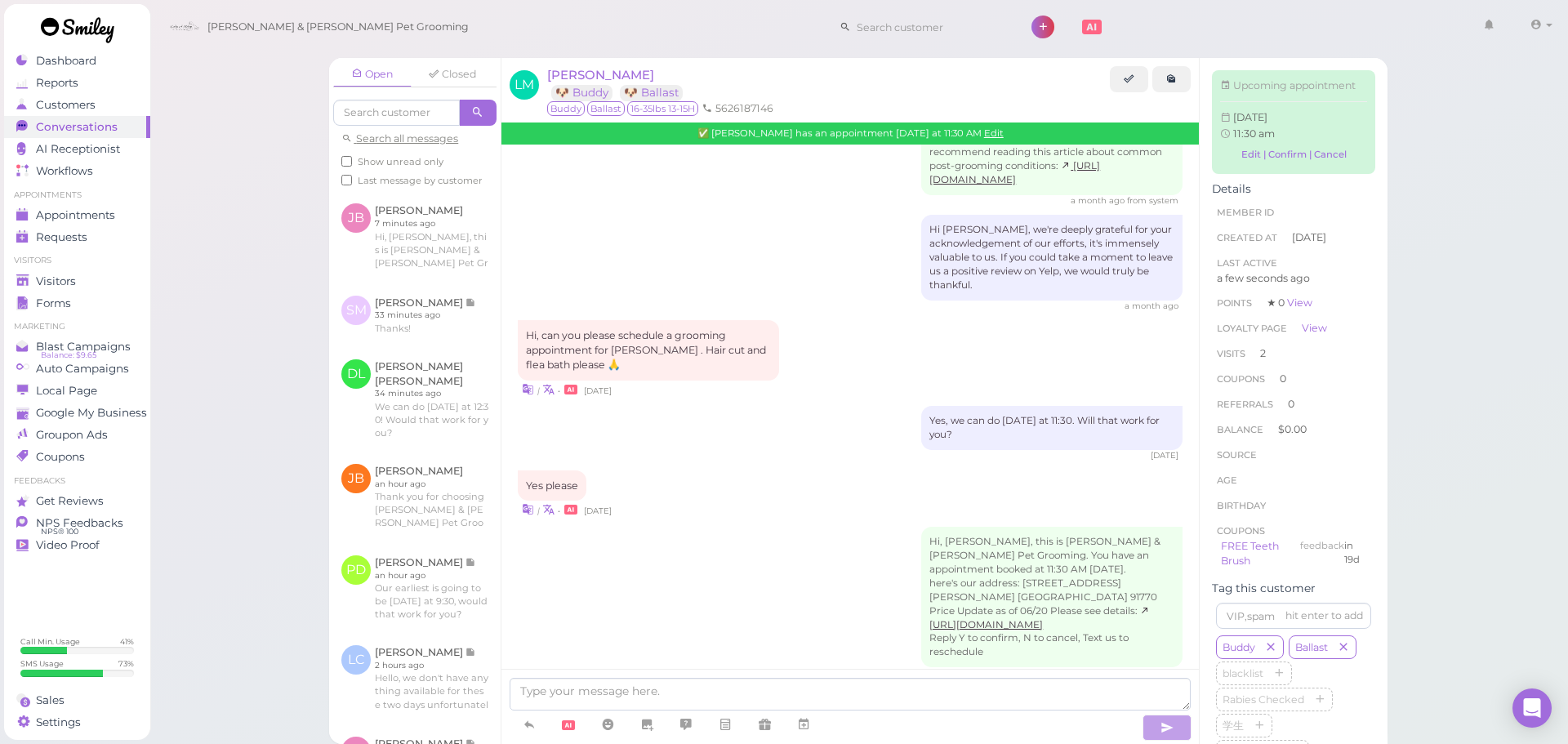
click at [746, 470] on div "Yes please | • 4 days ago" at bounding box center [849, 494] width 665 height 48
click at [824, 406] on div "Yes, we can do this Friday at 11:30. Will that work for you? 4 days ago" at bounding box center [849, 434] width 665 height 56
click at [583, 86] on link "🐶 Buddy" at bounding box center [583, 92] width 62 height 15
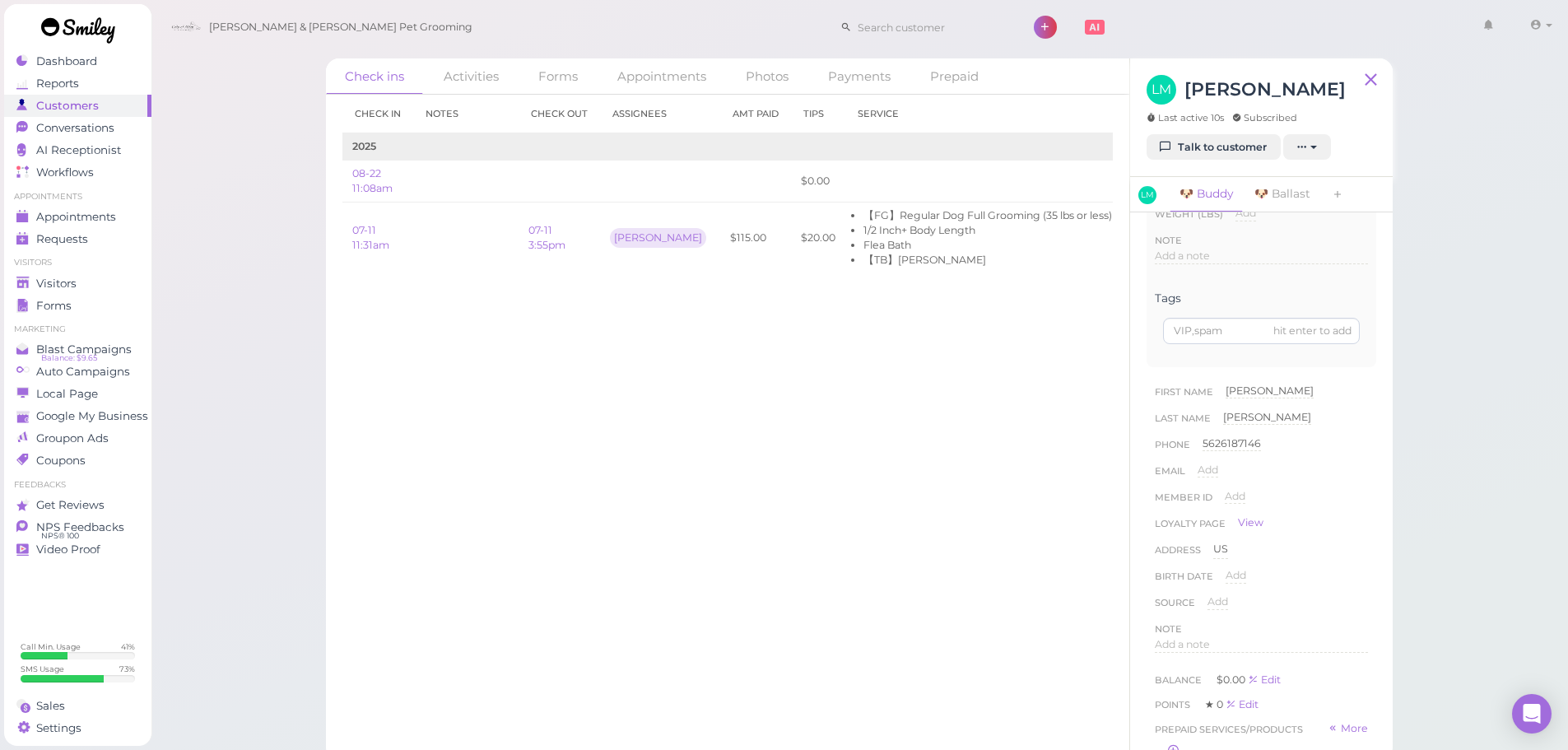
scroll to position [405, 0]
click at [871, 559] on div "Check in Notes Check out Assignees Amt Paid Tips Service 2025 08-22 11:08am $0.…" at bounding box center [728, 422] width 803 height 655
click at [871, 549] on div "Check in Notes Check out Assignees Amt Paid Tips Service 2025 08-22 11:08am $0.…" at bounding box center [728, 422] width 803 height 655
click at [850, 546] on div "Check in Notes Check out Assignees Amt Paid Tips Service 2025 08-22 11:08am $0.…" at bounding box center [728, 422] width 803 height 655
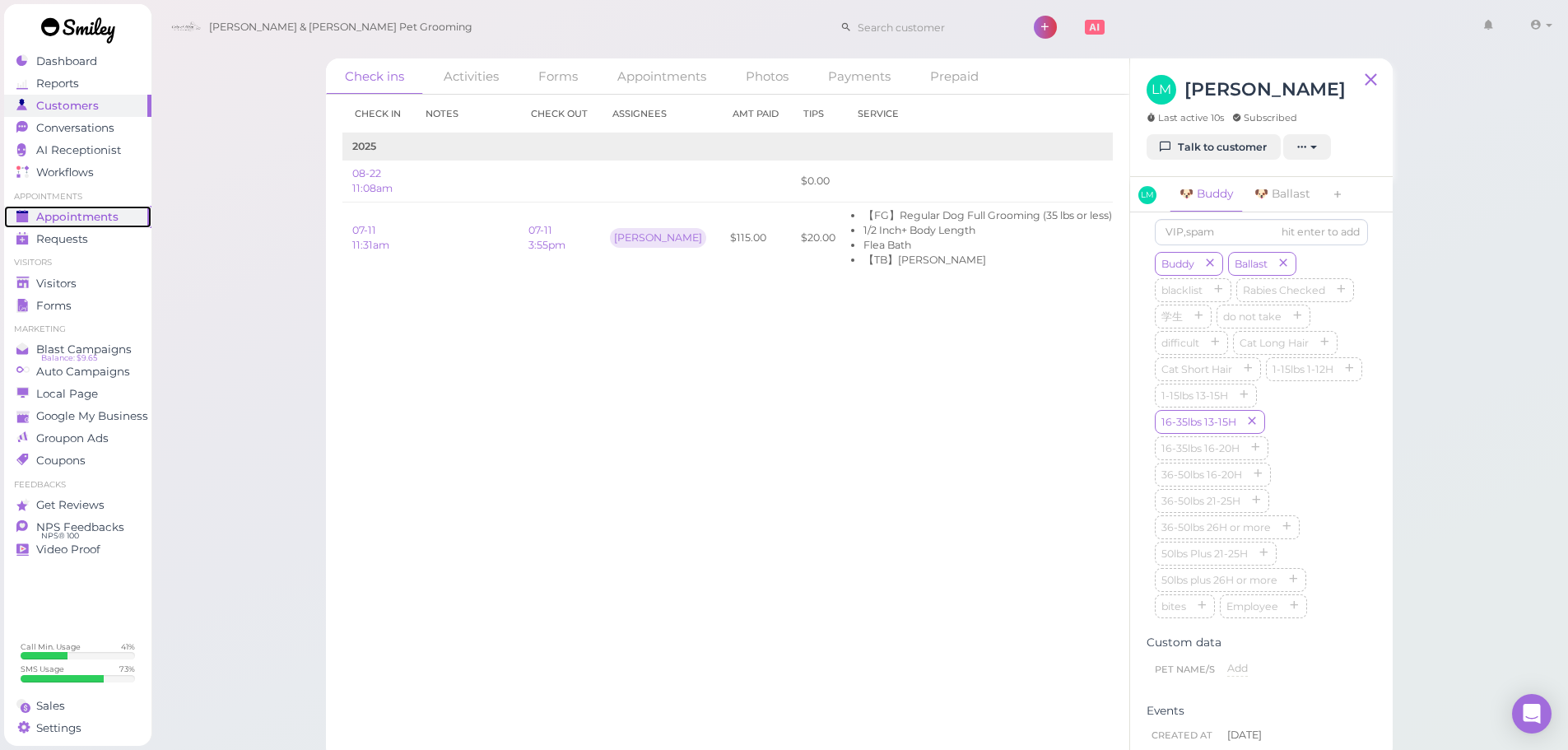
click at [103, 206] on link "Appointments" at bounding box center [78, 217] width 147 height 22
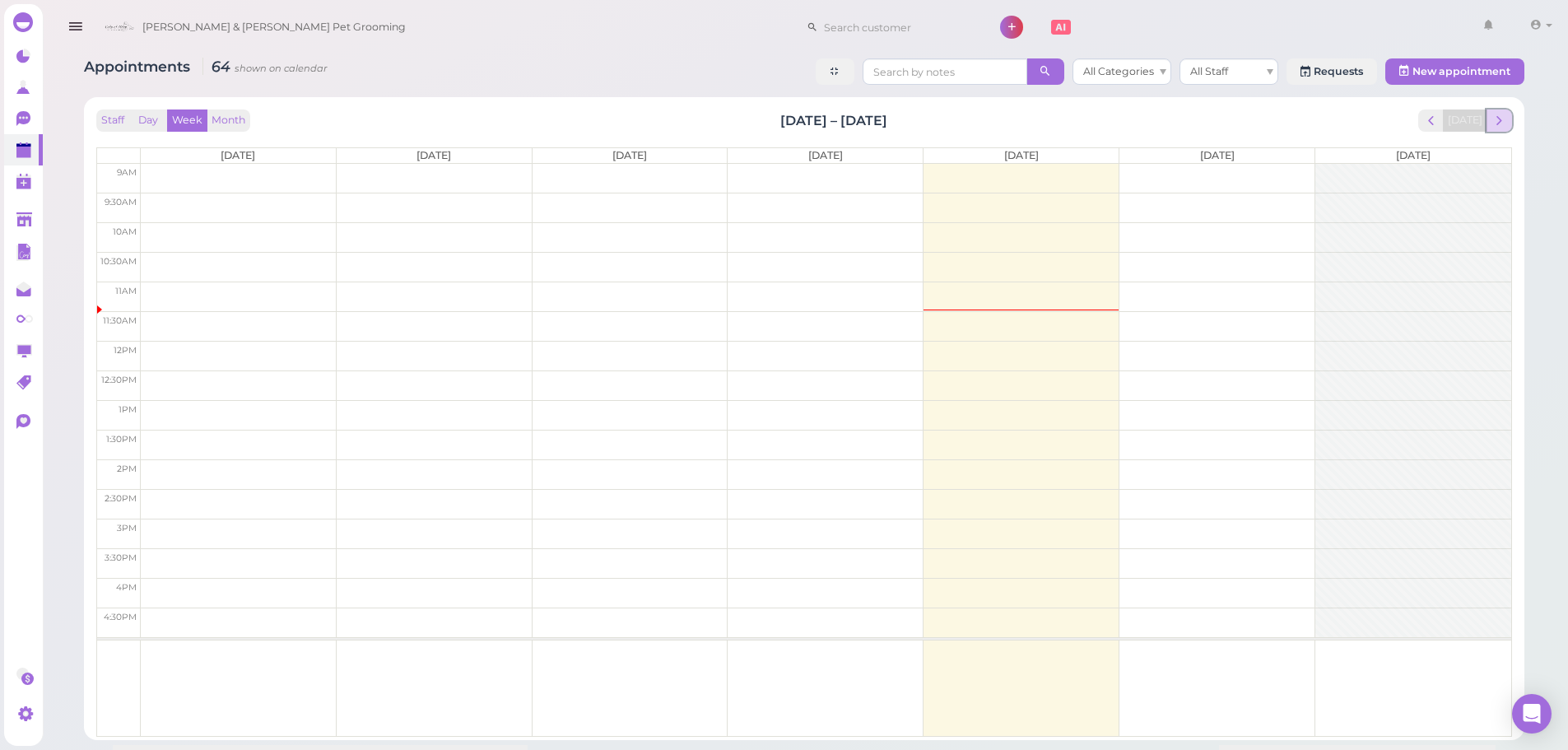
click at [1492, 118] on span "next" at bounding box center [1499, 121] width 16 height 16
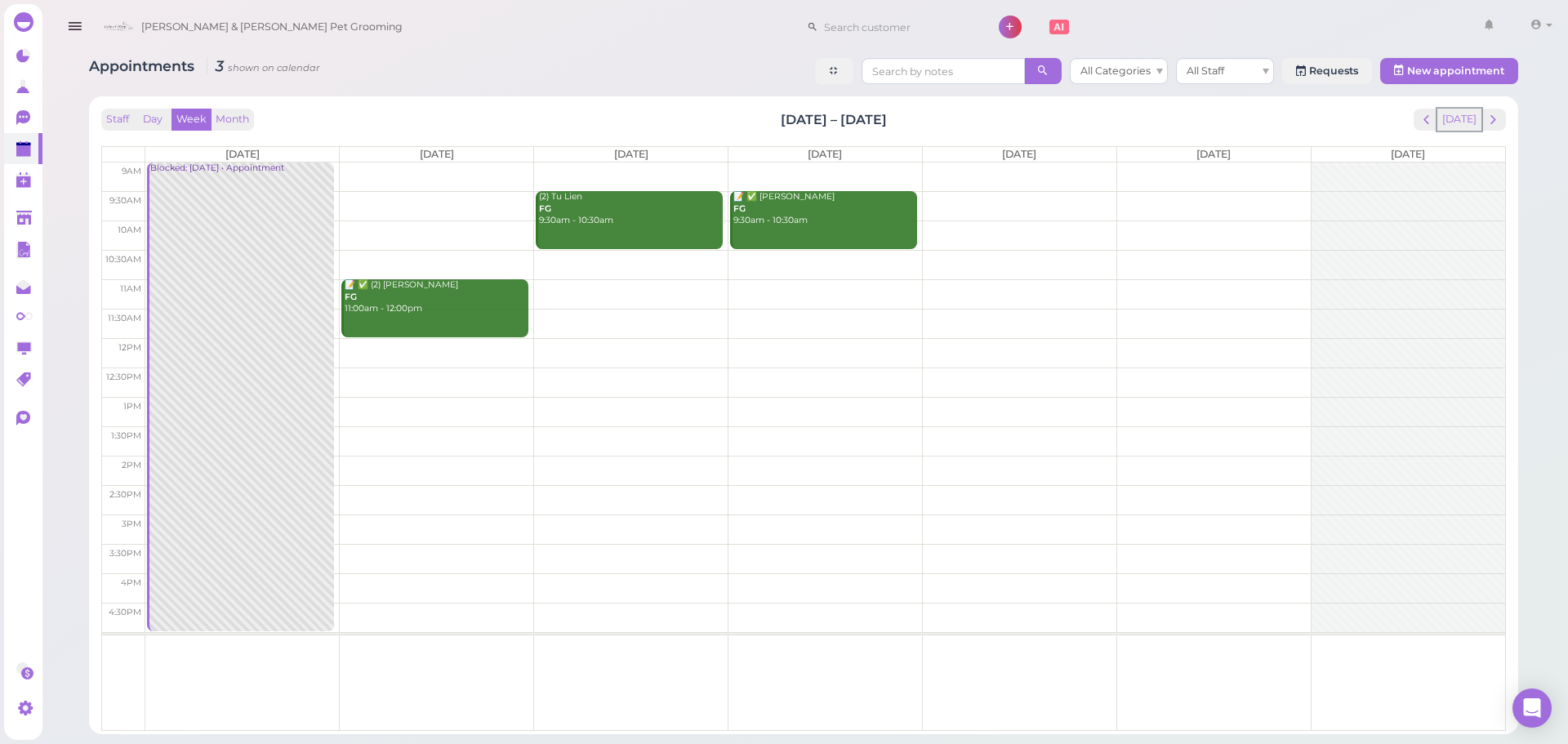
drag, startPoint x: 1447, startPoint y: 118, endPoint x: 1511, endPoint y: 119, distance: 64.0
click at [1450, 118] on button "[DATE]" at bounding box center [1460, 120] width 44 height 22
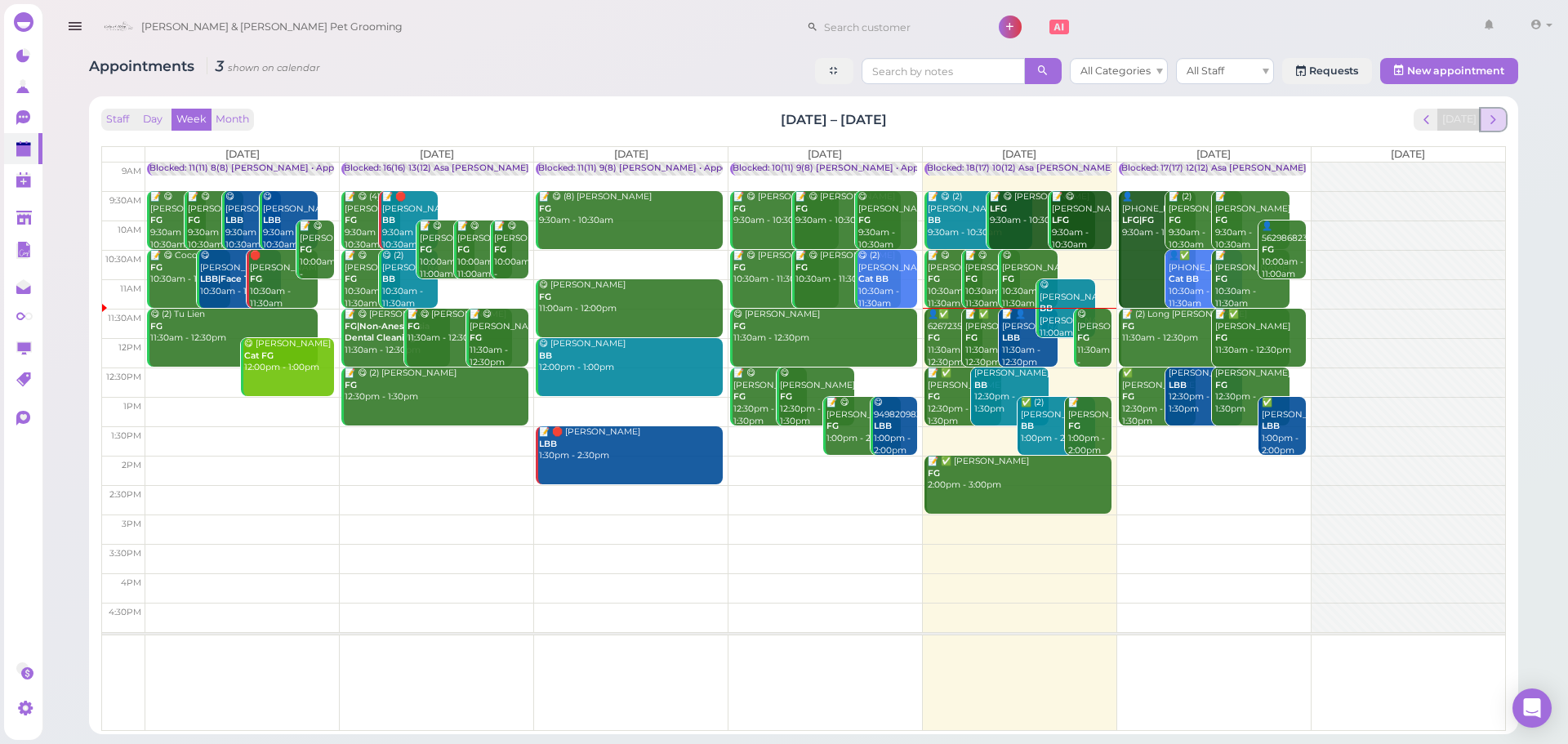
click at [1490, 123] on span "next" at bounding box center [1494, 120] width 15 height 15
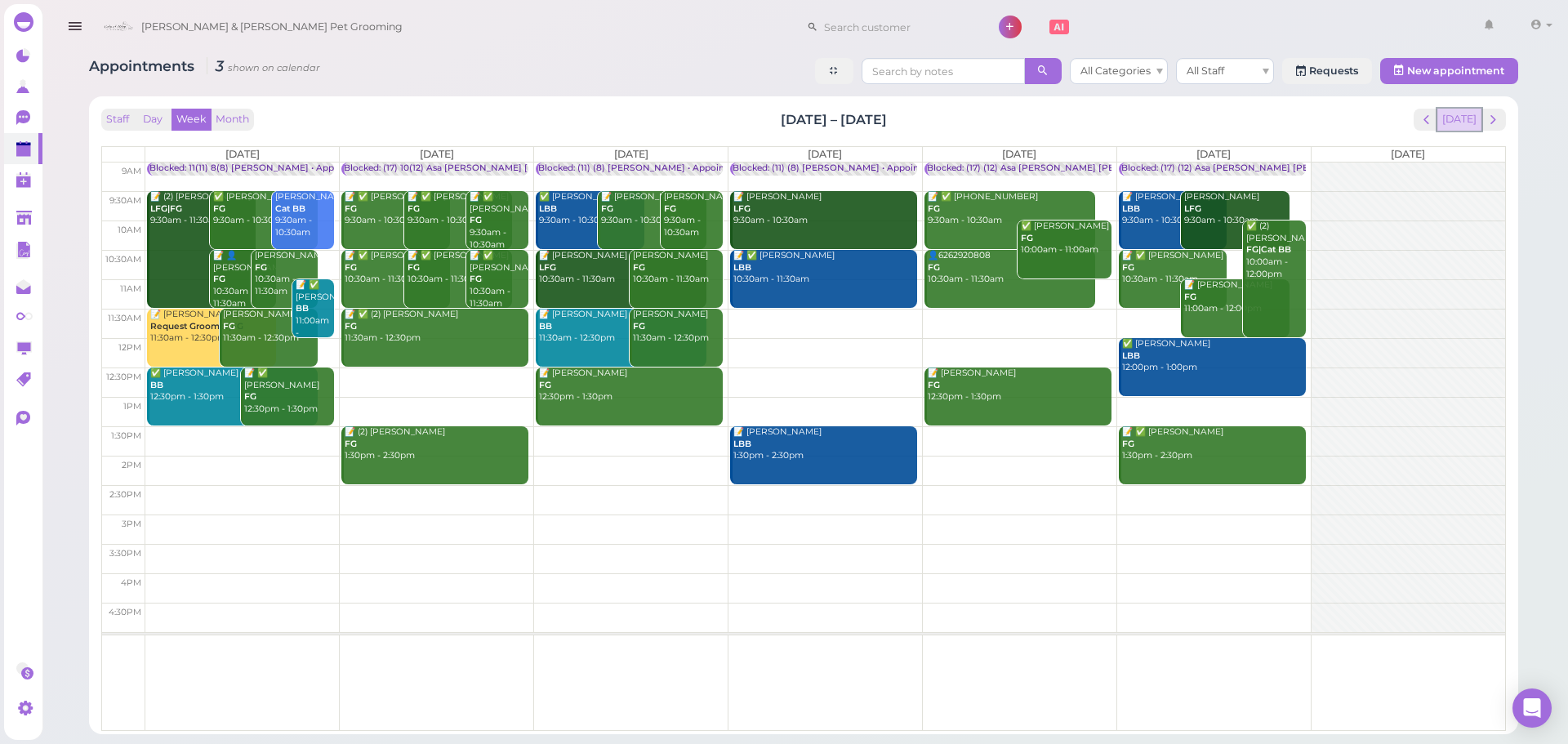
click at [1478, 123] on button "[DATE]" at bounding box center [1460, 120] width 44 height 22
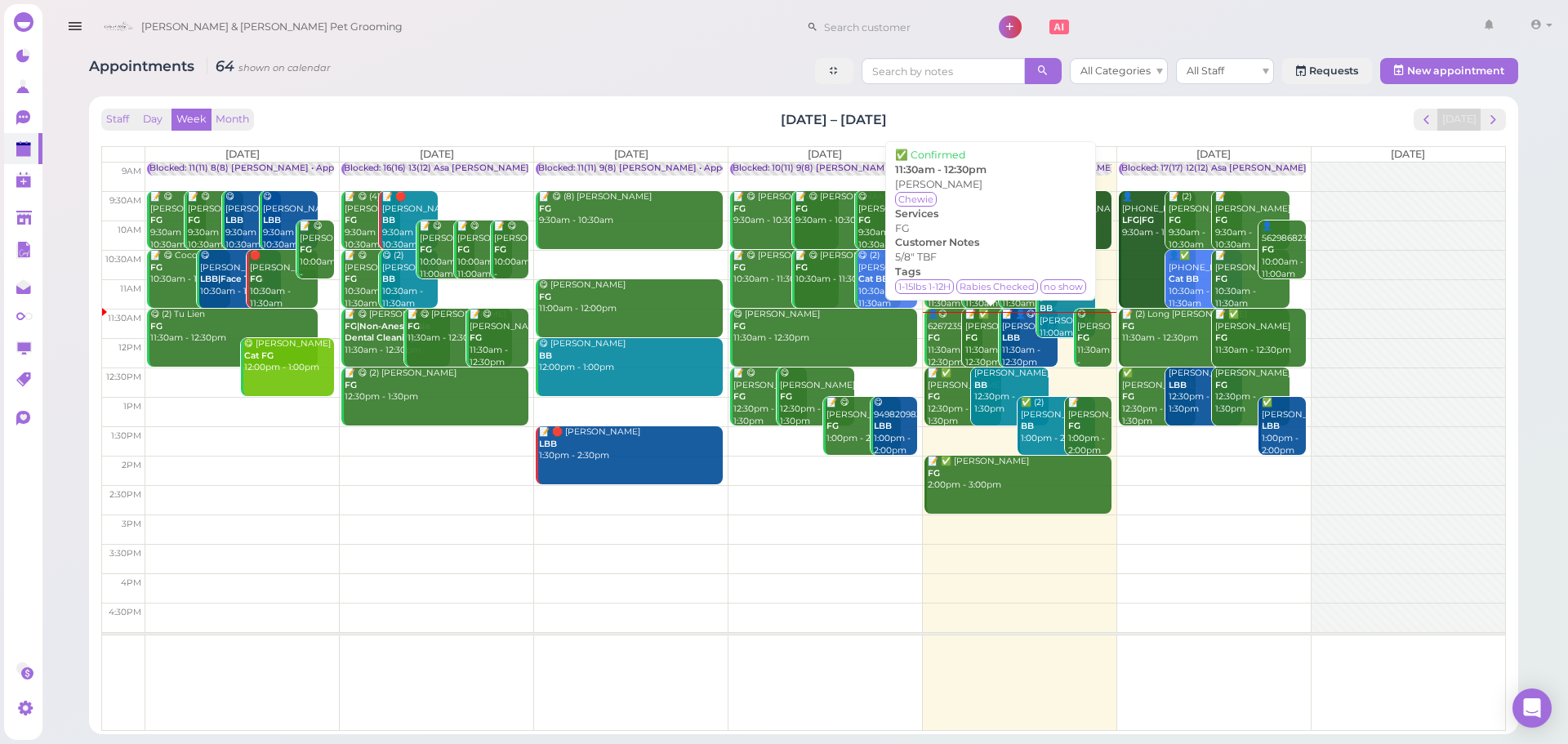
click at [643, 62] on div "Appointments 64 shown on calendar All Categories All Staff Requests New appoint…" at bounding box center [803, 73] width 1429 height 30
click at [625, 65] on div "Appointments 64 shown on calendar All Categories All Staff Requests New appoint…" at bounding box center [803, 73] width 1429 height 30
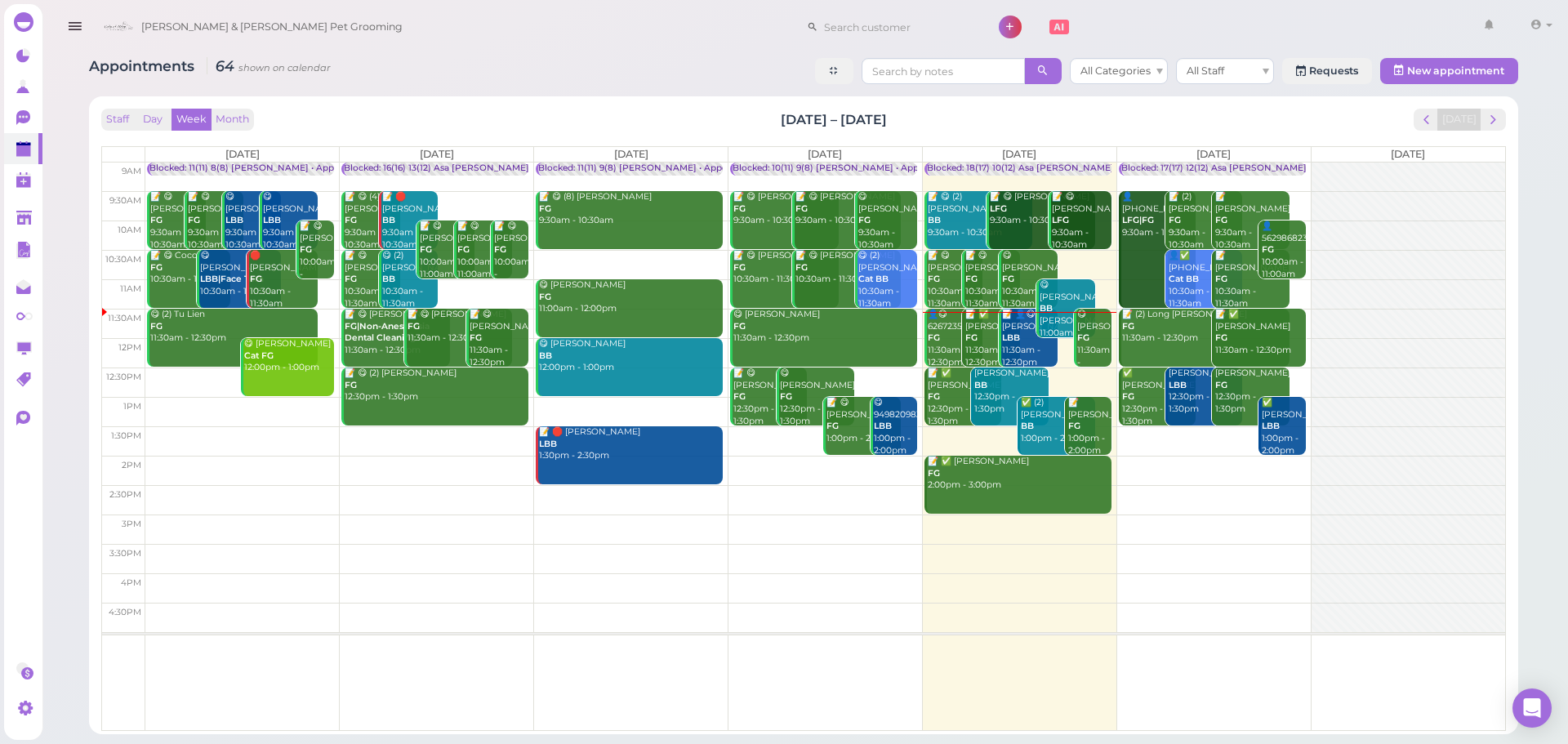
click at [984, 326] on div "📝 ✅ Justin Delatorre FG 11:30am - 12:30pm" at bounding box center [993, 339] width 56 height 60
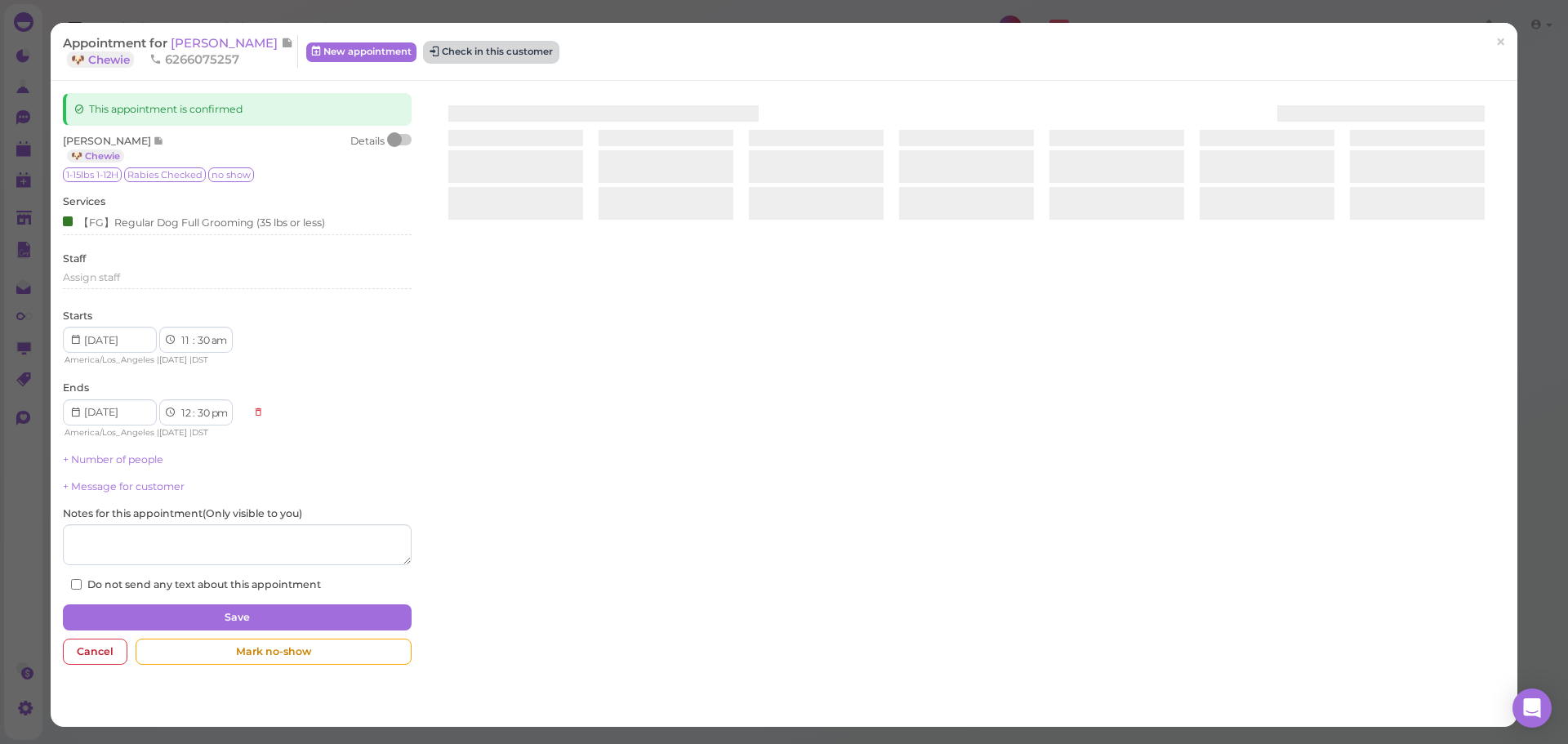
click at [490, 50] on button "Check in this customer" at bounding box center [492, 52] width 133 height 20
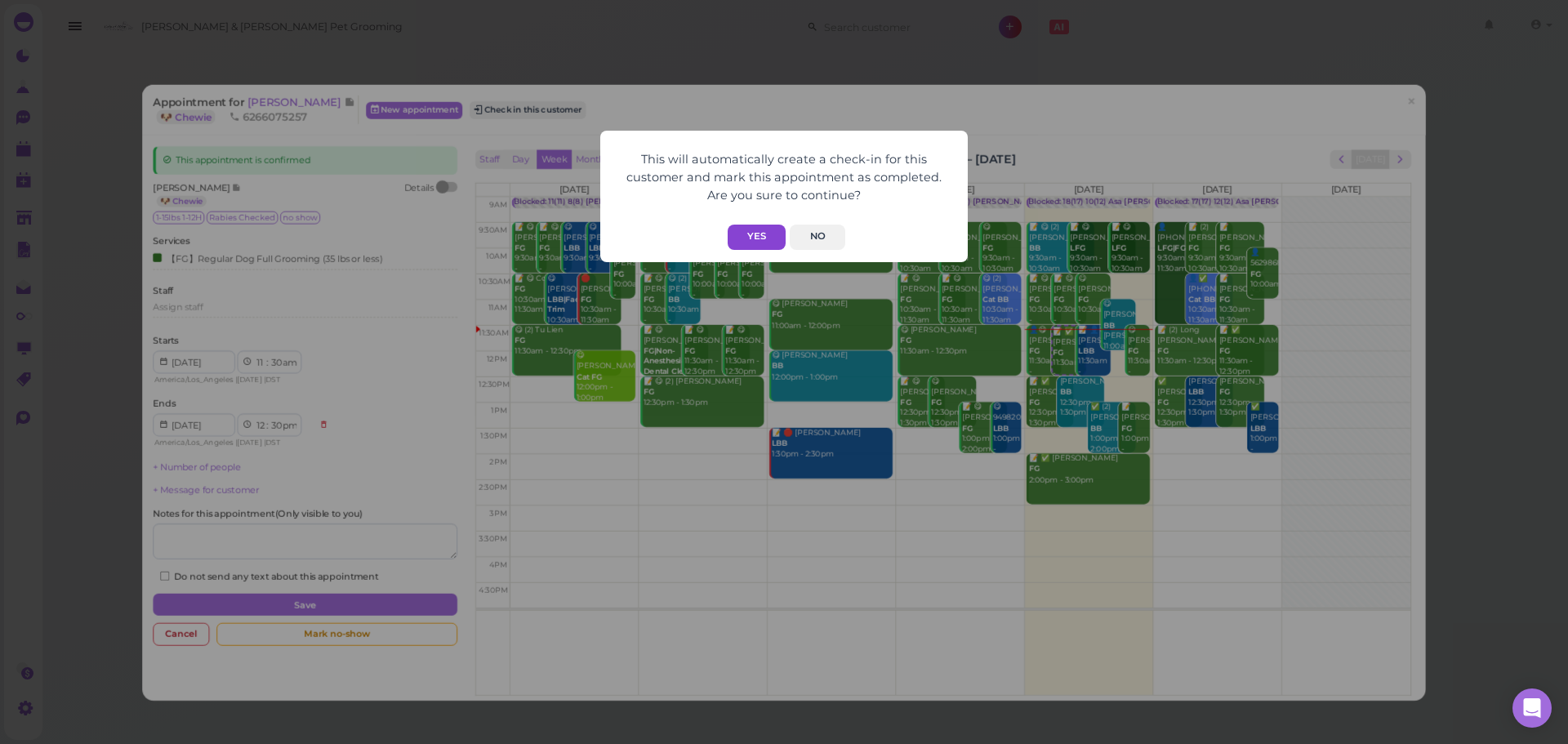
click at [747, 234] on button "Yes" at bounding box center [757, 238] width 58 height 26
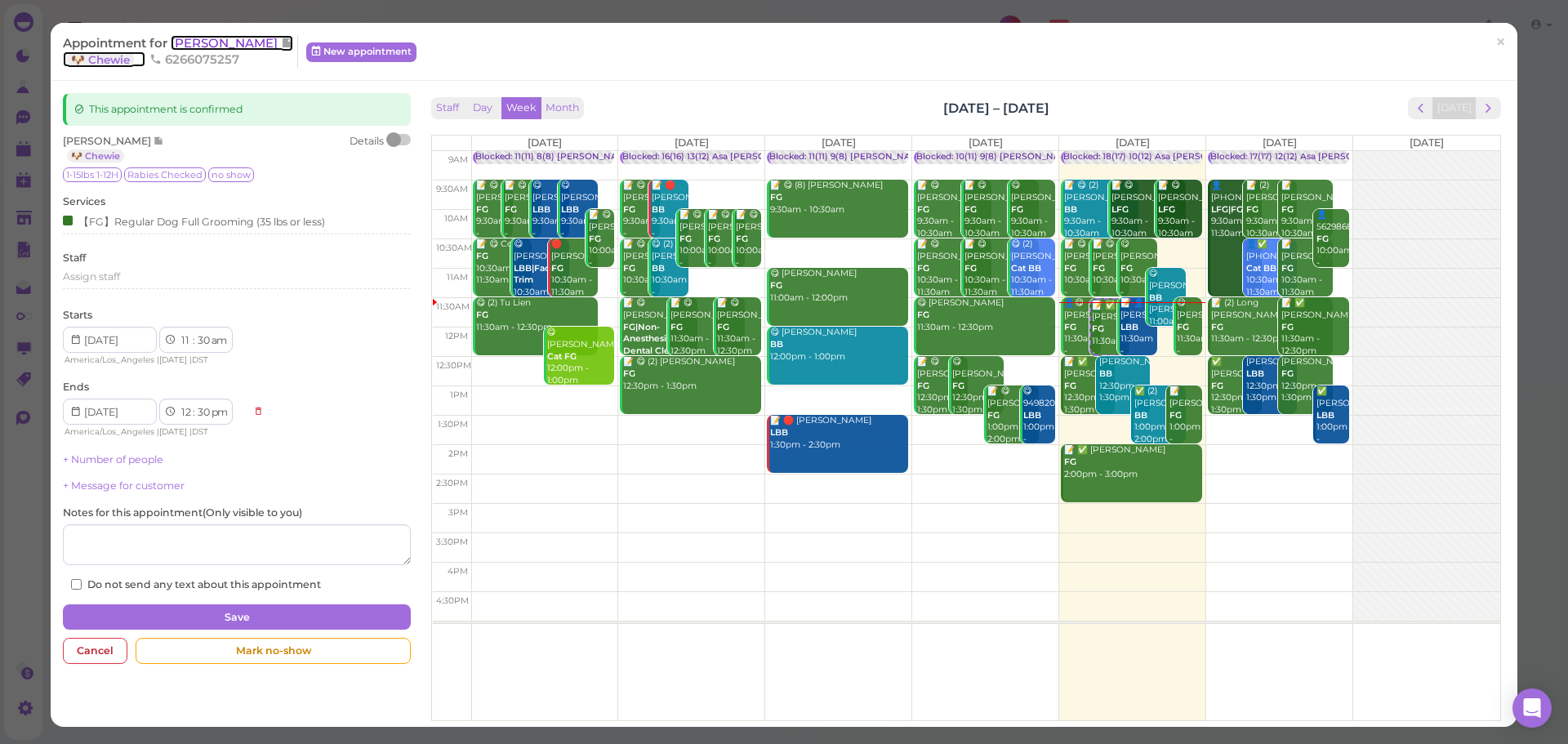
click at [259, 48] on span "[PERSON_NAME]" at bounding box center [226, 43] width 110 height 15
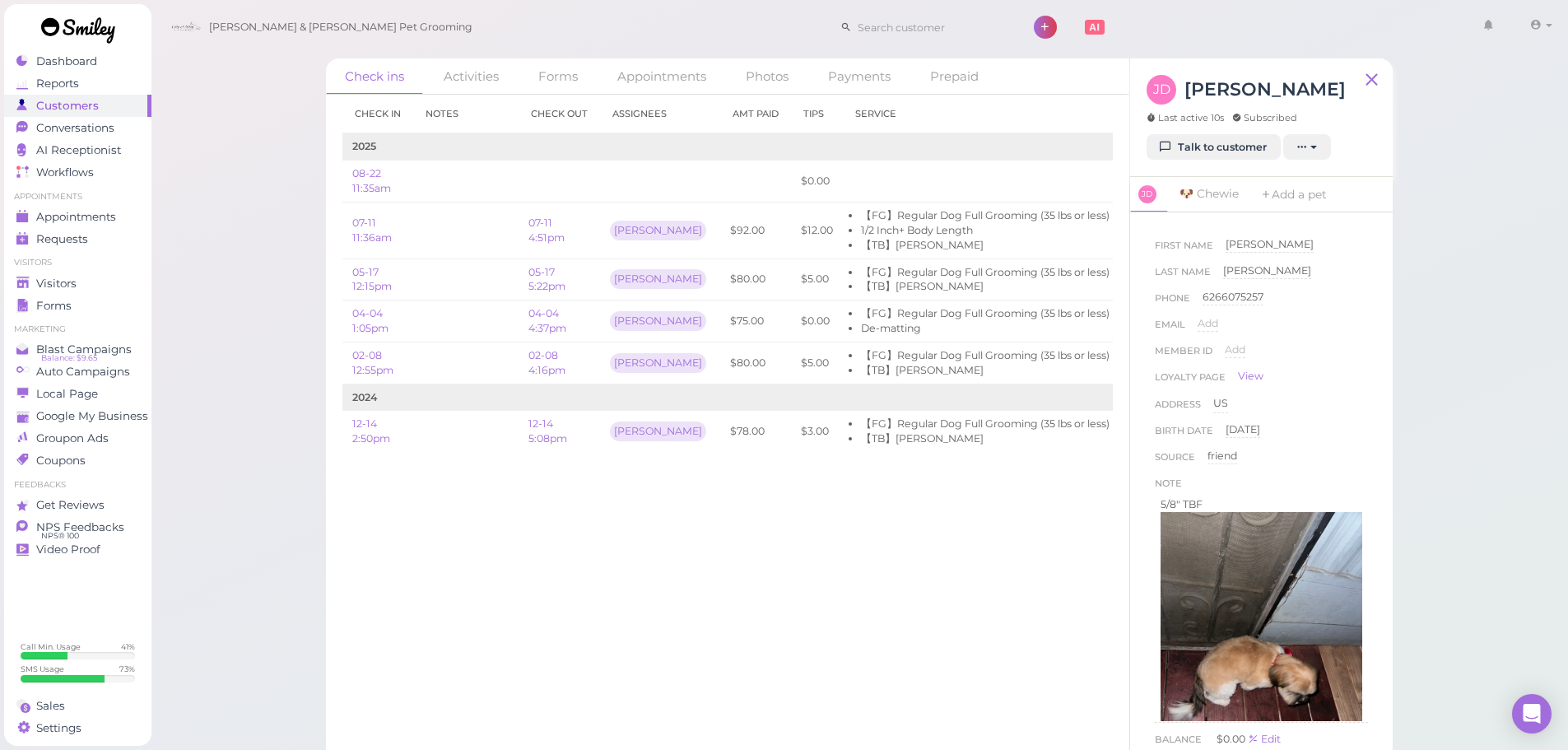
click at [228, 466] on div "Check ins Activities Forms Appointments Photos Payments Prepaid Check in Notes …" at bounding box center [859, 380] width 1418 height 760
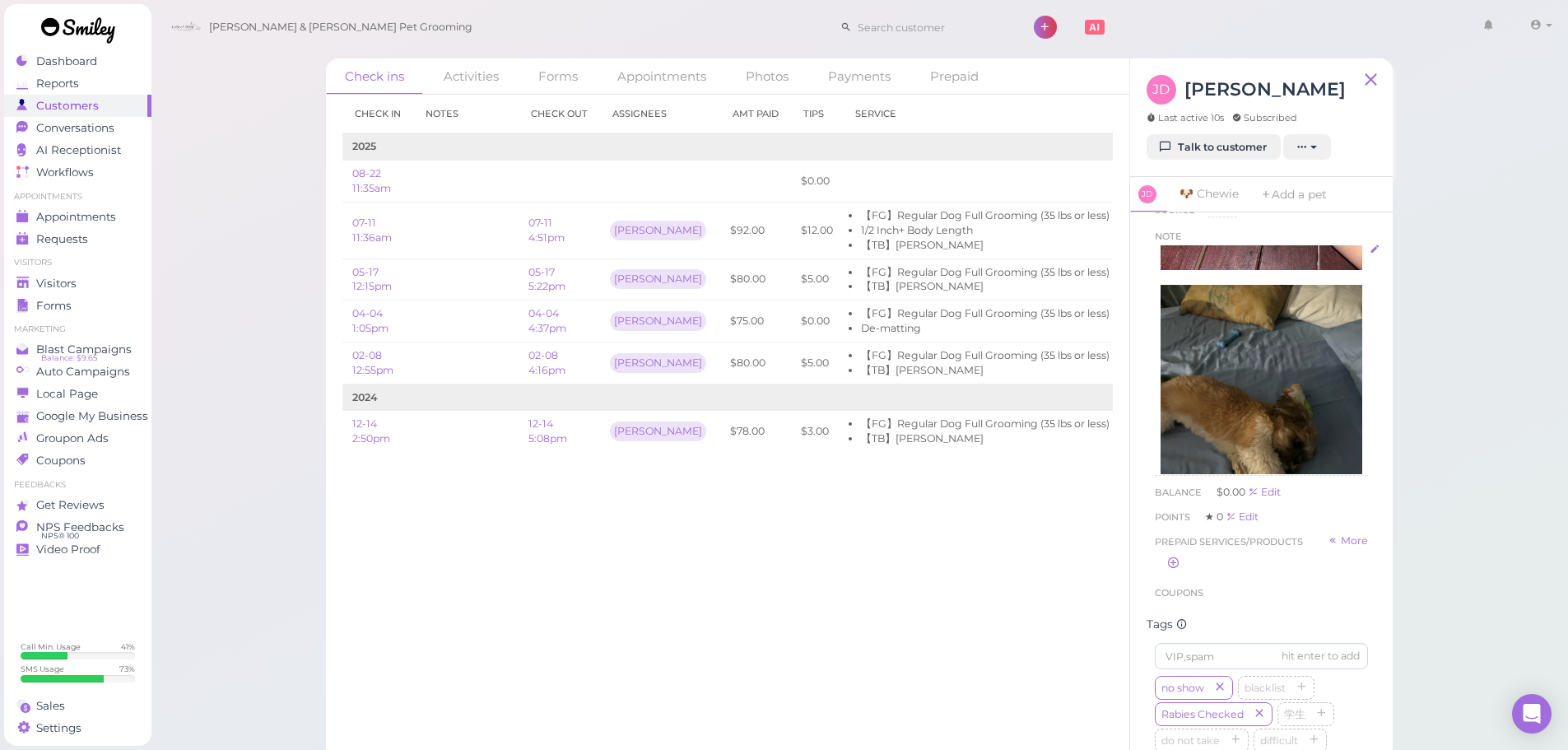
scroll to position [329, 0]
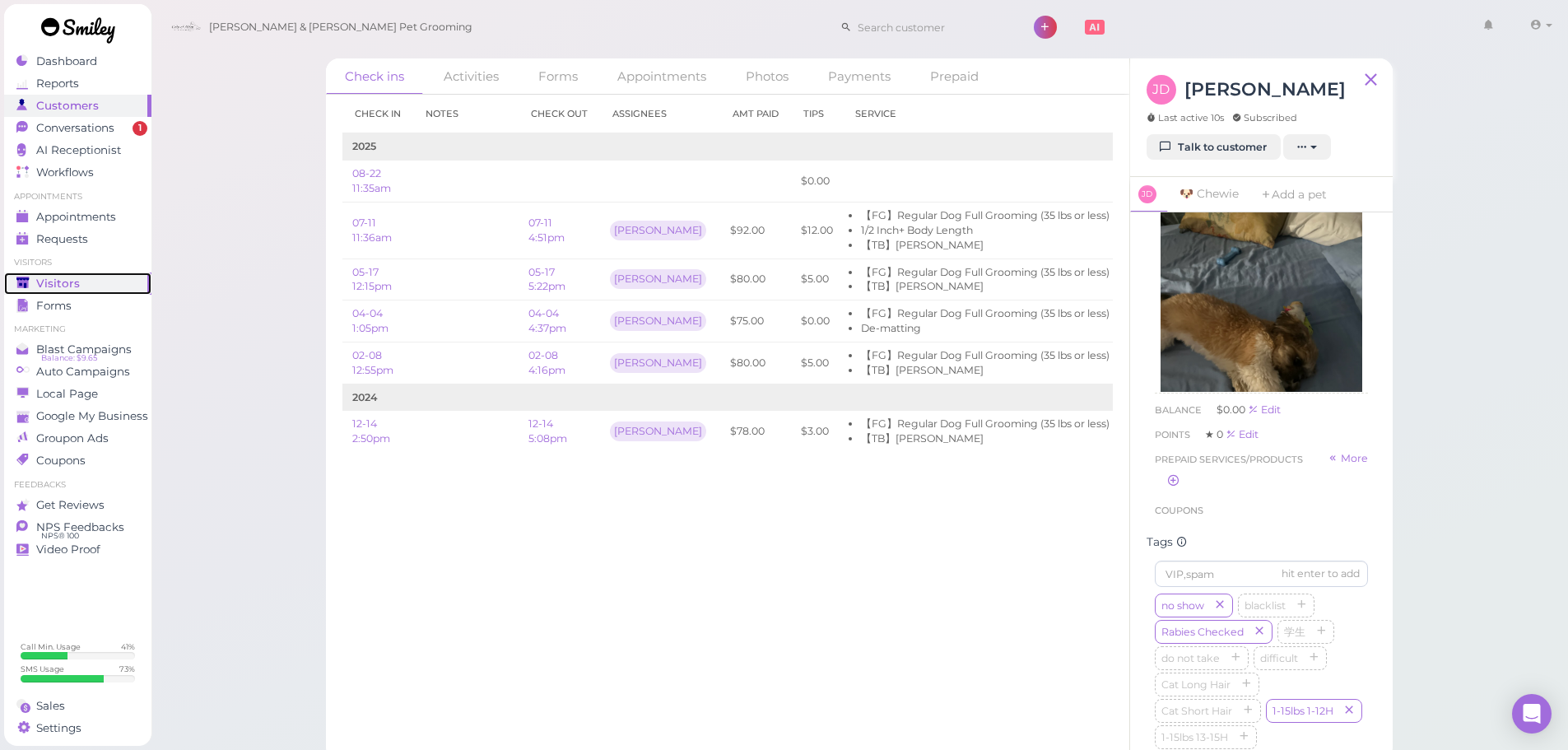
drag, startPoint x: 48, startPoint y: 282, endPoint x: 200, endPoint y: 323, distance: 157.4
click at [48, 282] on span "Visitors" at bounding box center [58, 284] width 44 height 14
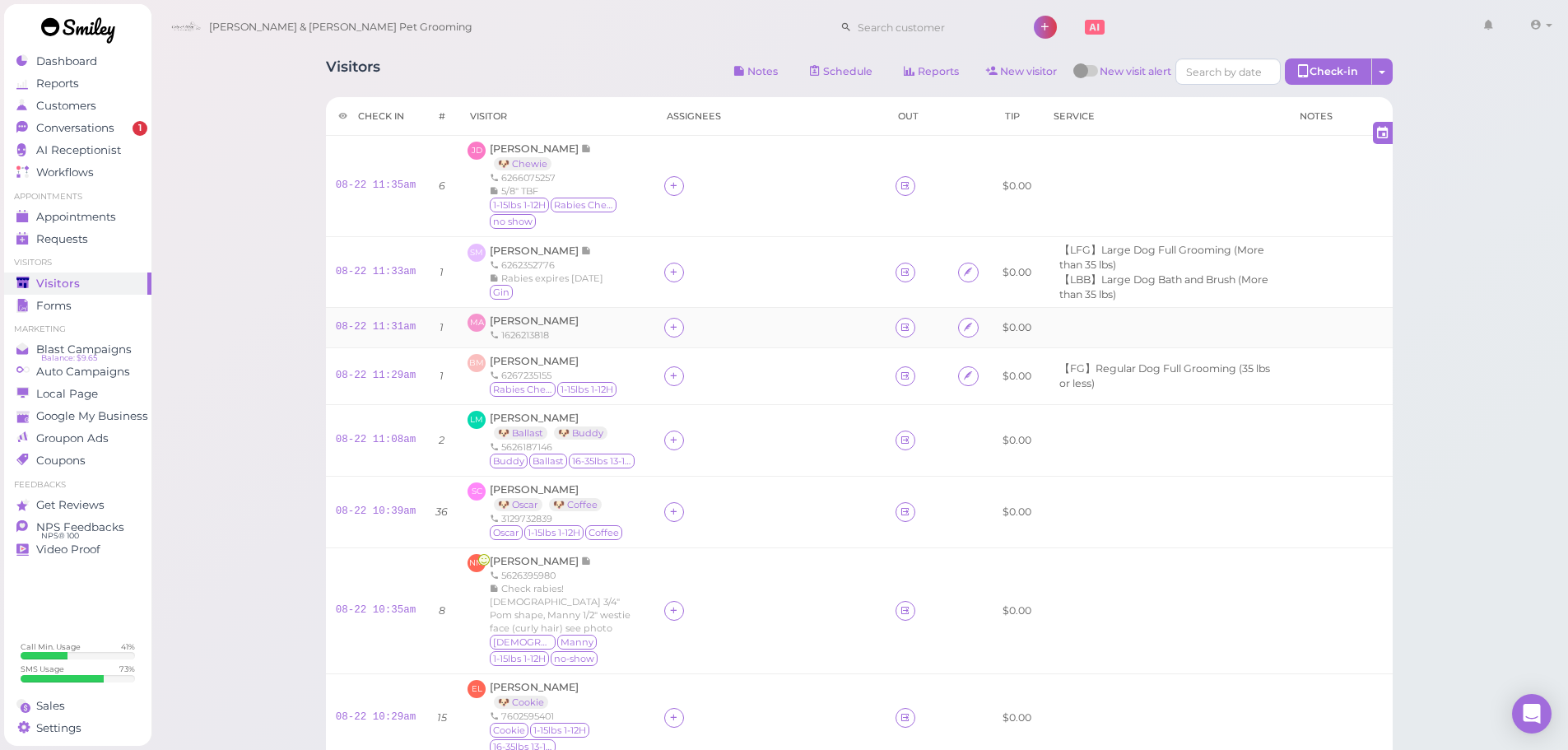
click at [779, 334] on div at bounding box center [770, 328] width 211 height 20
click at [534, 320] on span "[PERSON_NAME]" at bounding box center [534, 321] width 89 height 12
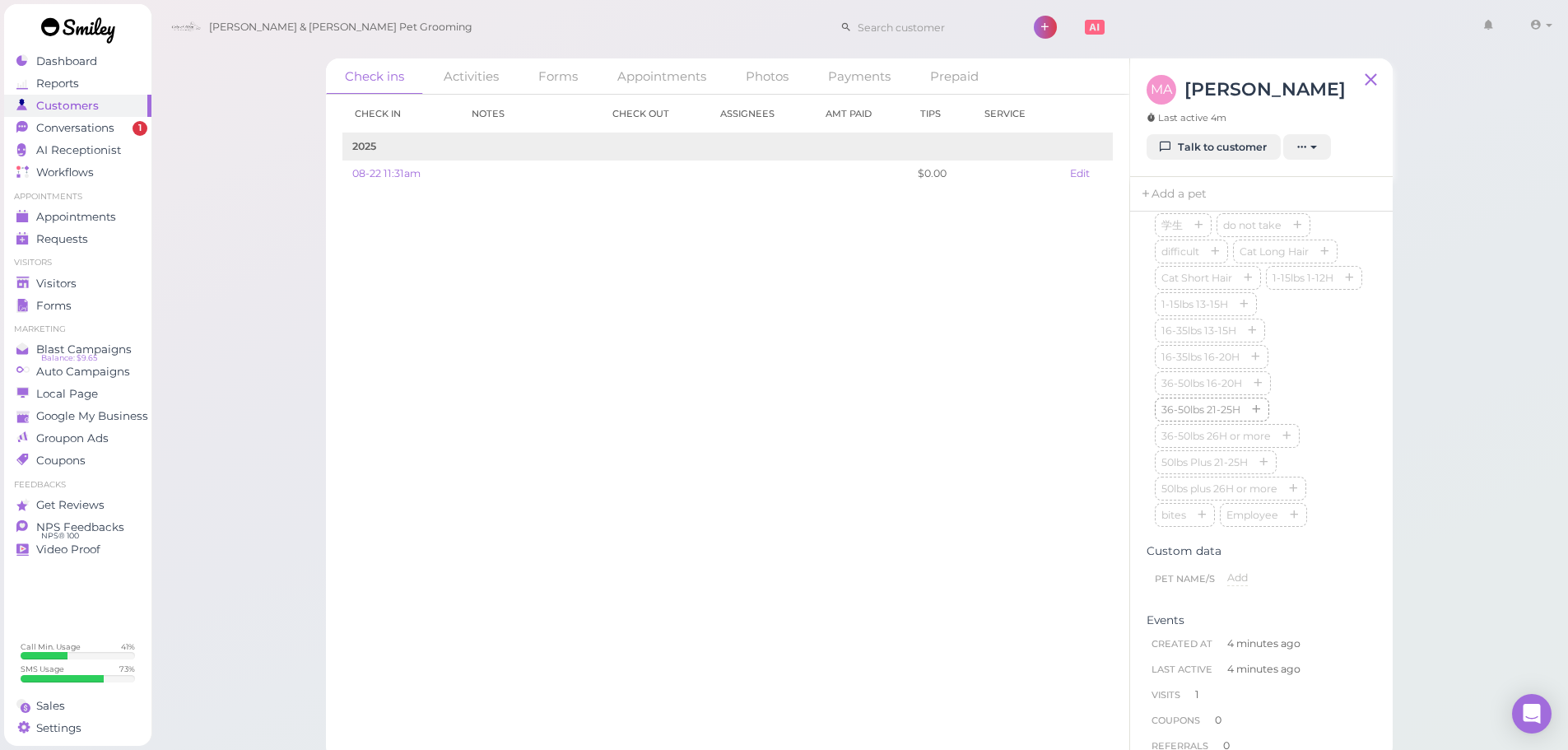
scroll to position [659, 0]
click at [107, 282] on div "Visitors" at bounding box center [76, 284] width 119 height 14
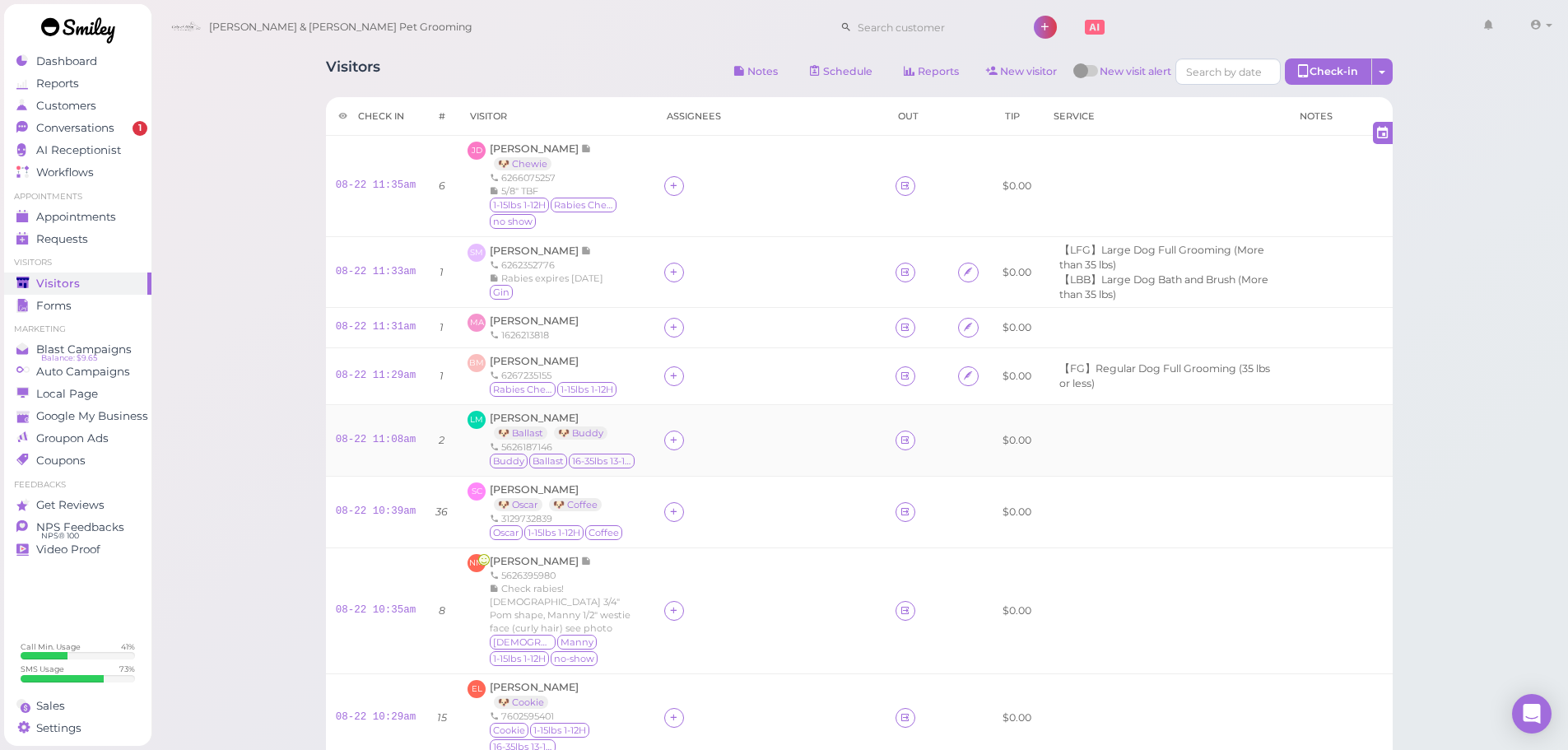
click at [758, 465] on td at bounding box center [770, 441] width 231 height 72
click at [758, 382] on div at bounding box center [770, 376] width 211 height 20
click at [508, 364] on span "[PERSON_NAME]" at bounding box center [534, 361] width 89 height 12
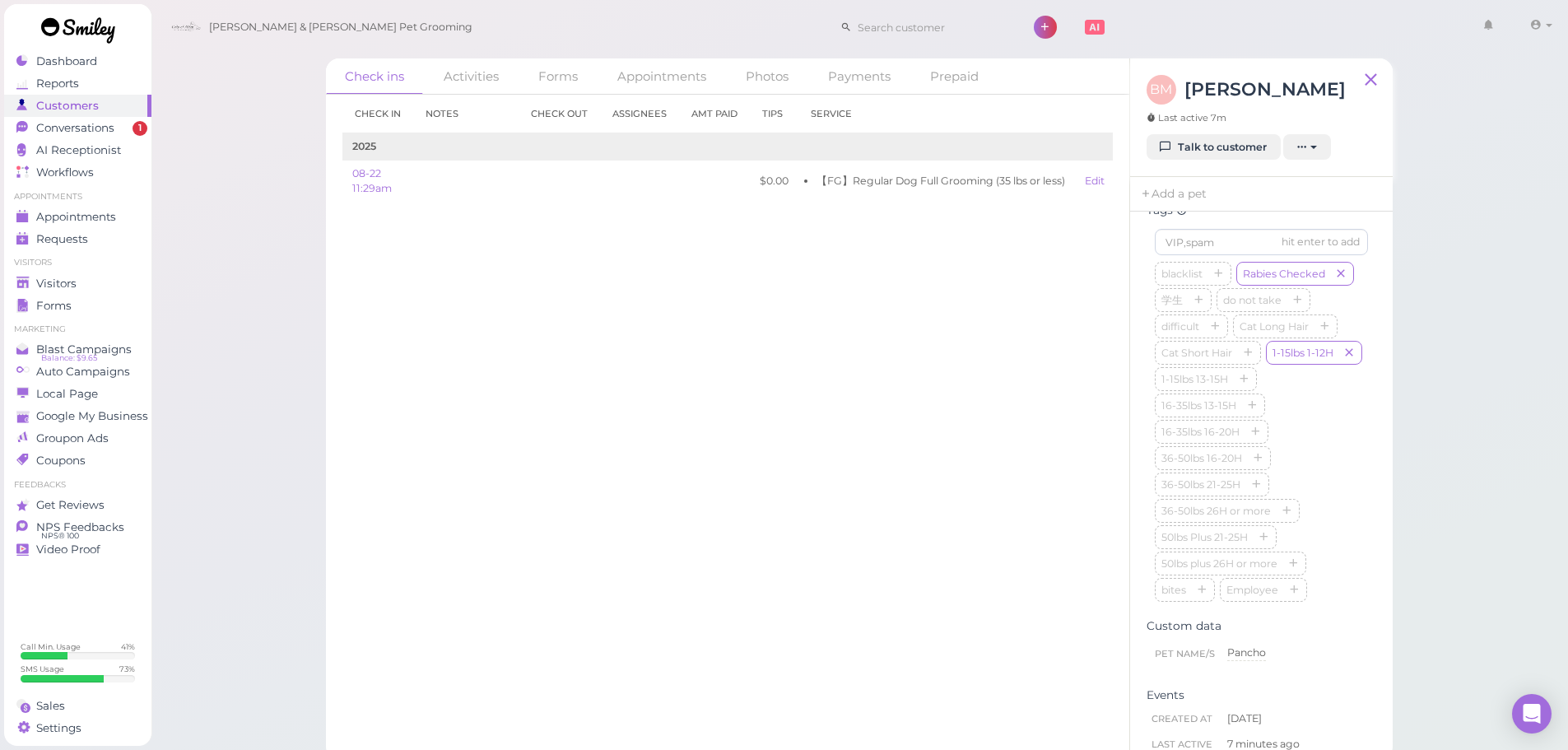
scroll to position [494, 0]
click at [1194, 229] on div "hit enter to add blacklist Rabies Checked 学生 do not take difficult Cat Long Hai…" at bounding box center [1261, 378] width 213 height 375
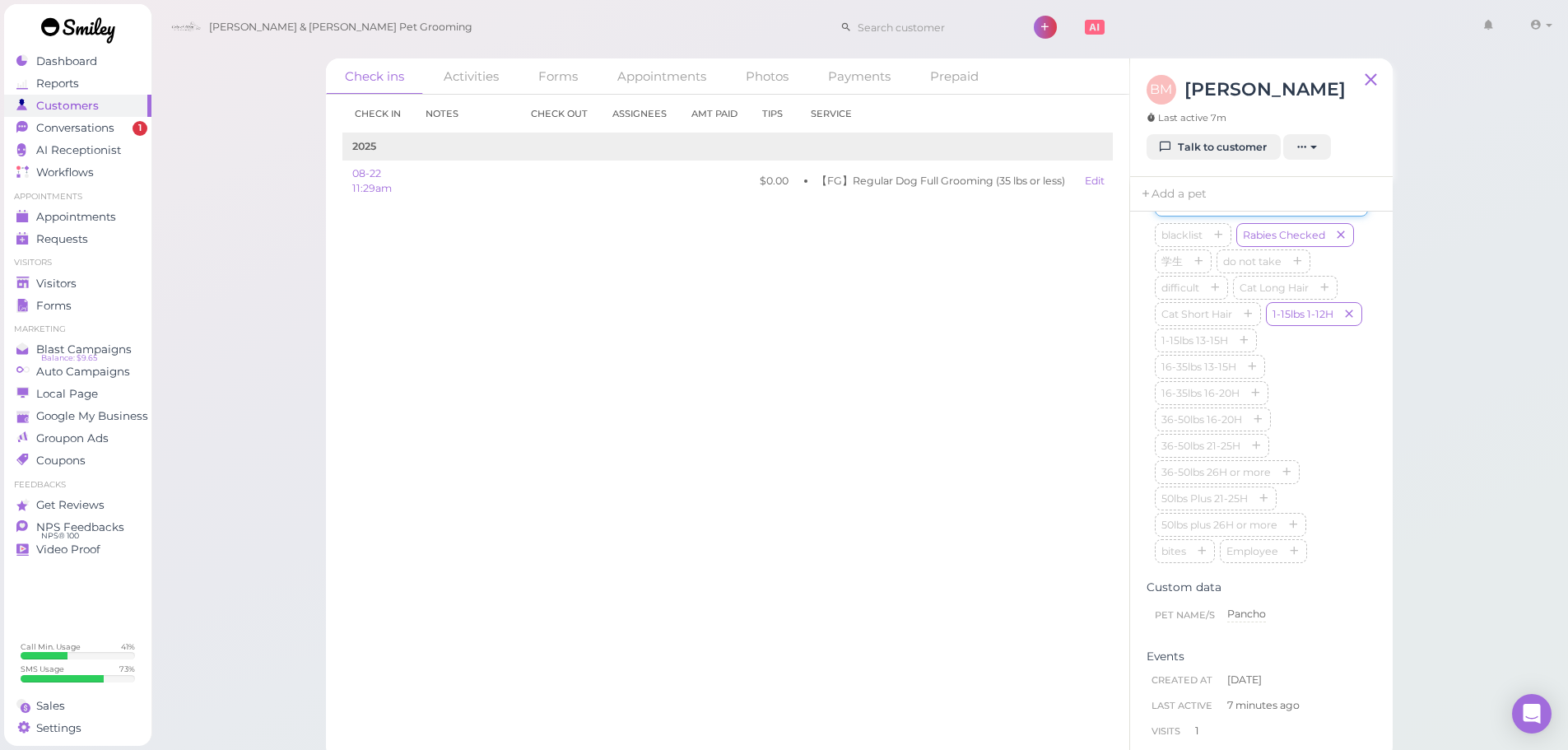
click at [1194, 216] on input at bounding box center [1261, 203] width 213 height 27
type input "Pancho"
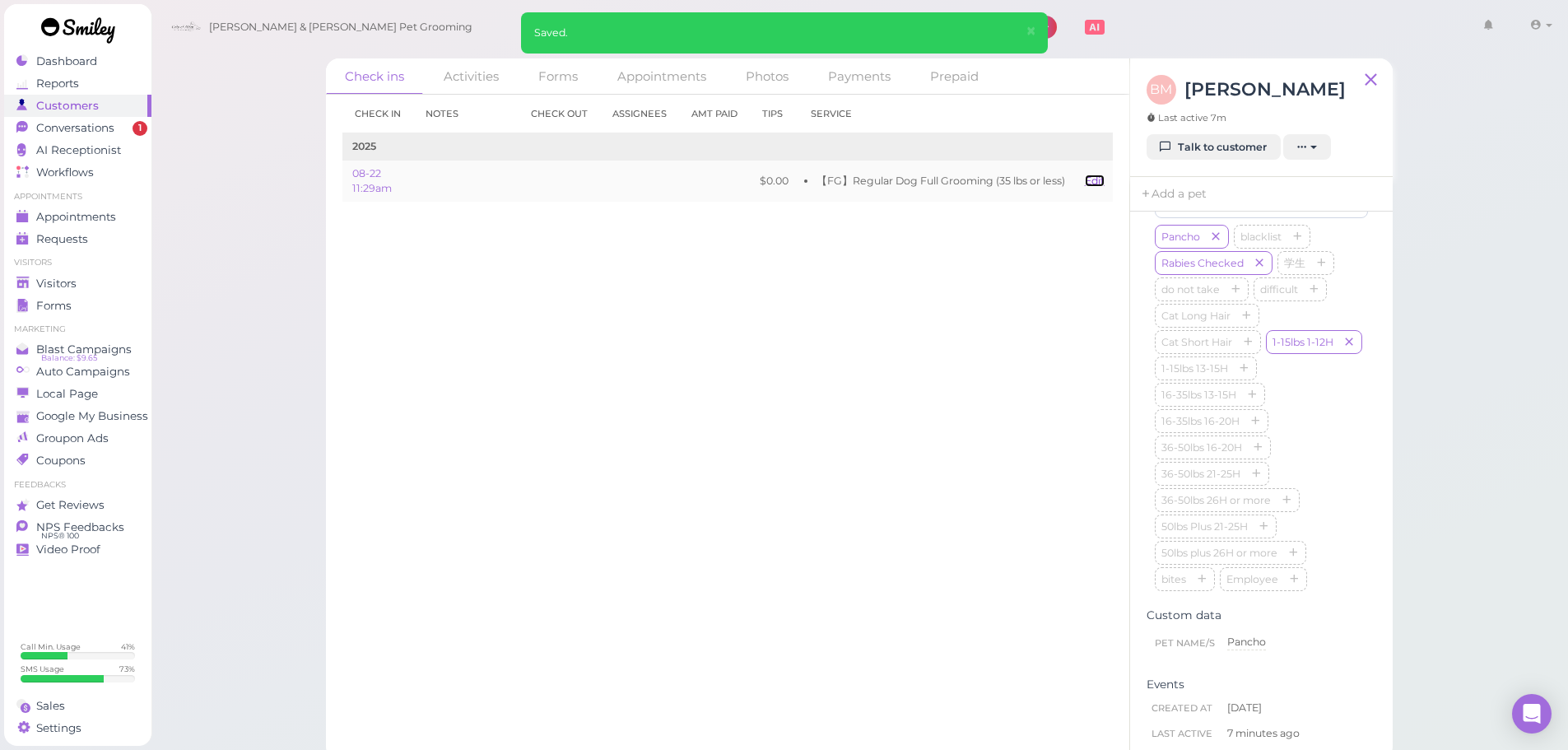
click at [1103, 177] on link "Edit" at bounding box center [1095, 180] width 20 height 12
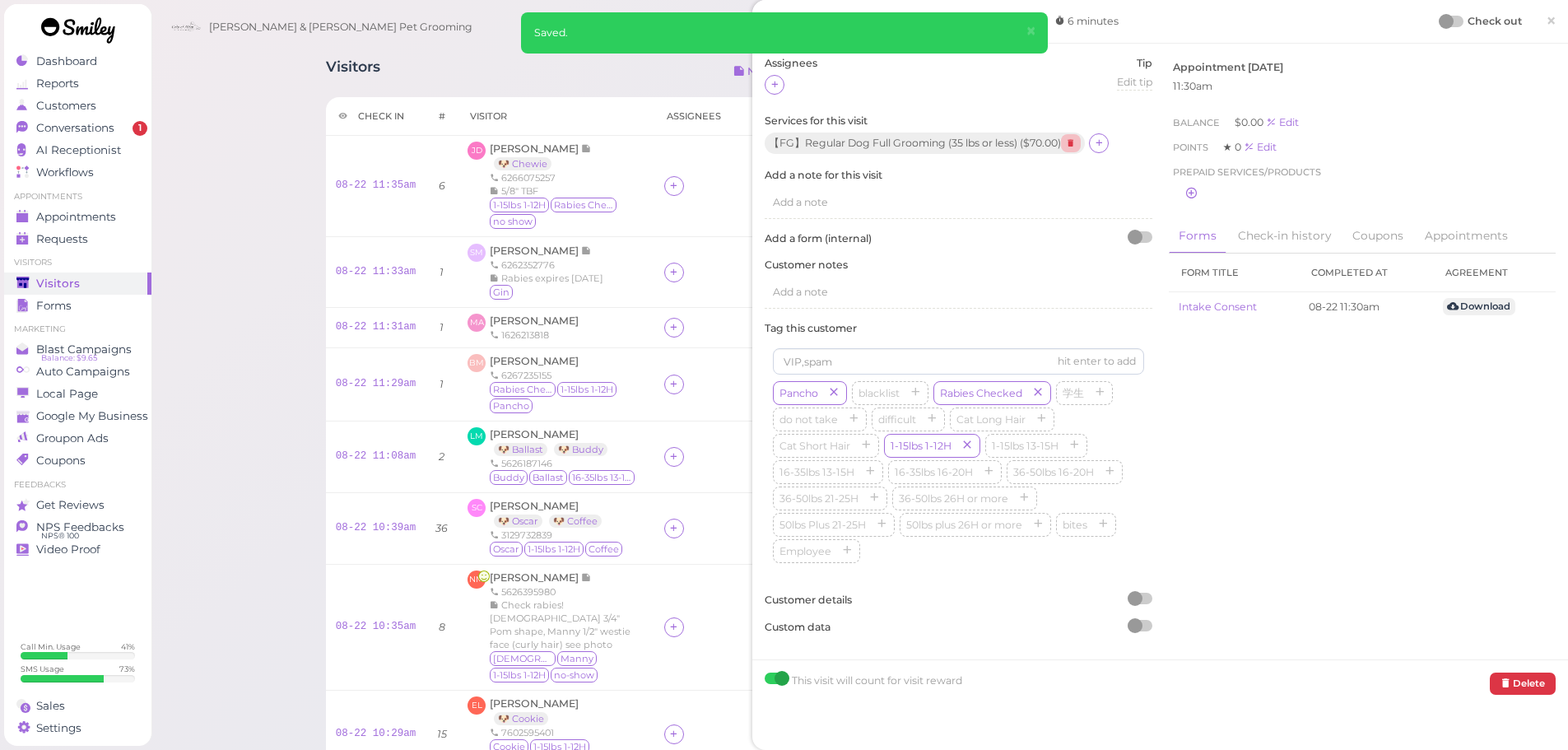
click at [1081, 143] on icon at bounding box center [1071, 143] width 20 height 18
click at [774, 137] on icon at bounding box center [775, 142] width 10 height 12
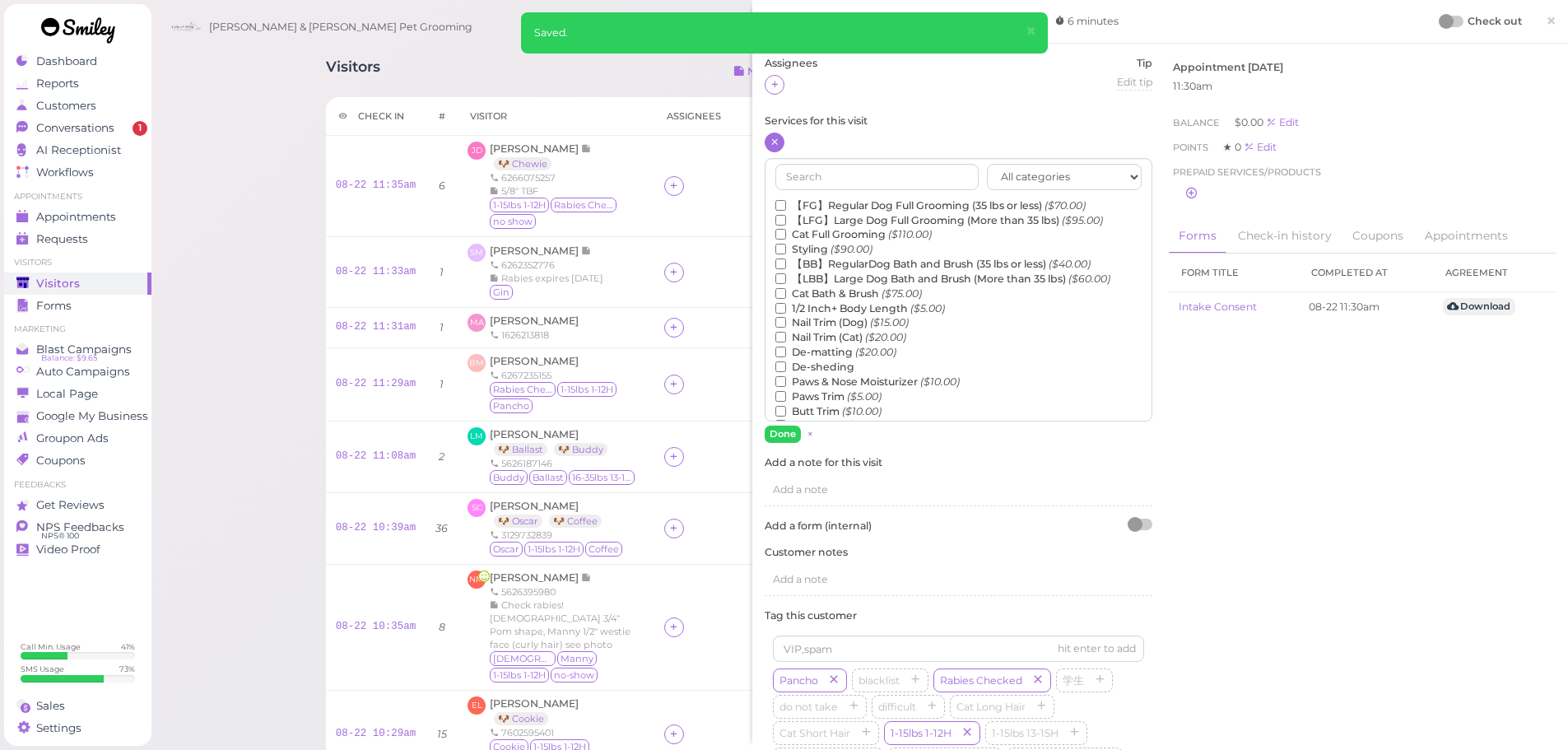
click at [827, 261] on label "【BB】RegularDog Bath and Brush (35 lbs or less) ($40.00)" at bounding box center [934, 264] width 315 height 15
click at [786, 261] on input "【BB】RegularDog Bath and Brush (35 lbs or less) ($40.00)" at bounding box center [781, 264] width 10 height 10
click at [791, 428] on button "Done" at bounding box center [783, 434] width 36 height 17
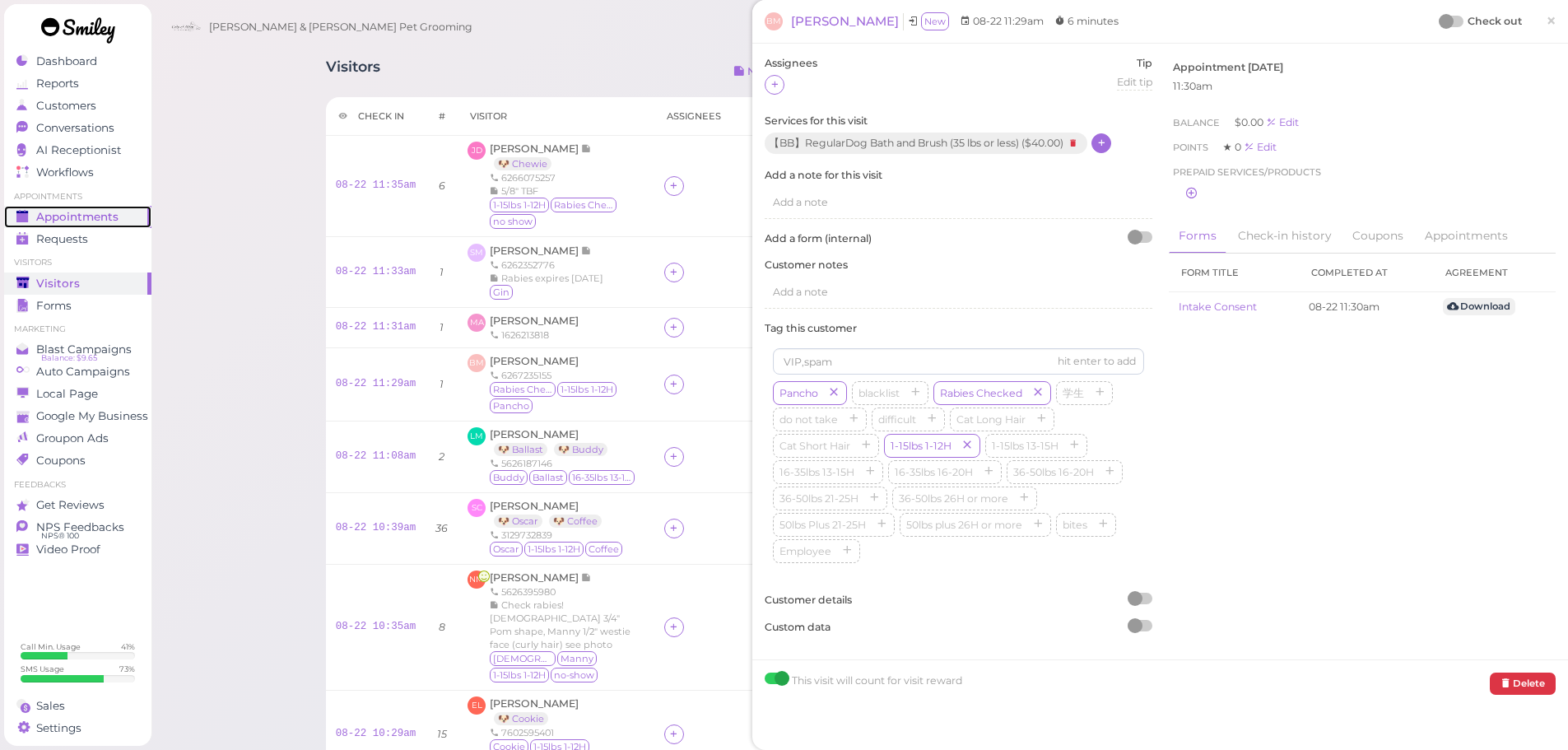
click at [130, 210] on div "Appointments" at bounding box center [76, 217] width 119 height 14
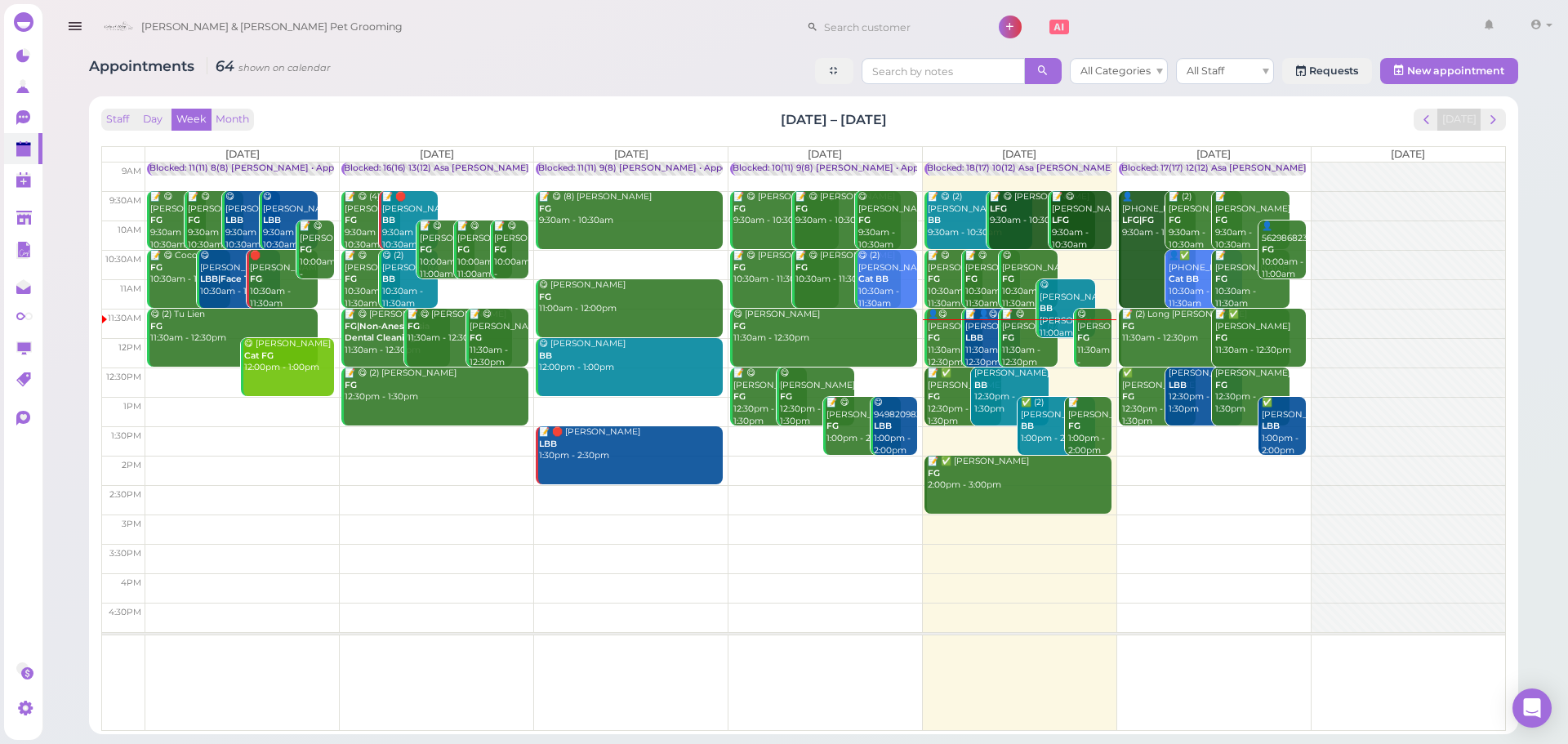
click at [569, 68] on div "Appointments 64 shown on calendar All Categories All Staff Requests New appoint…" at bounding box center [803, 73] width 1429 height 30
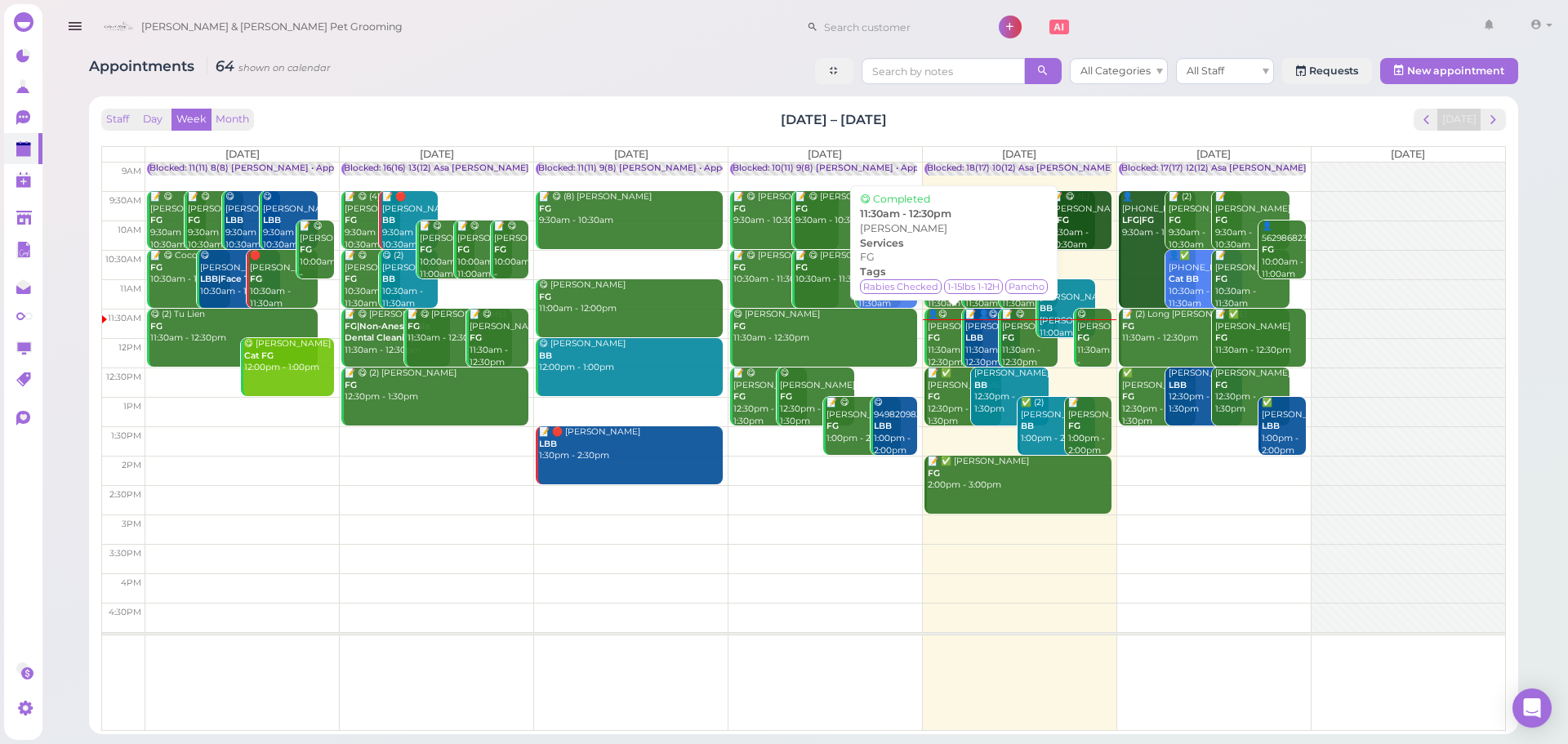
click at [946, 345] on div "👤😋 Brenda M FG 11:30am - 12:30pm" at bounding box center [956, 339] width 56 height 60
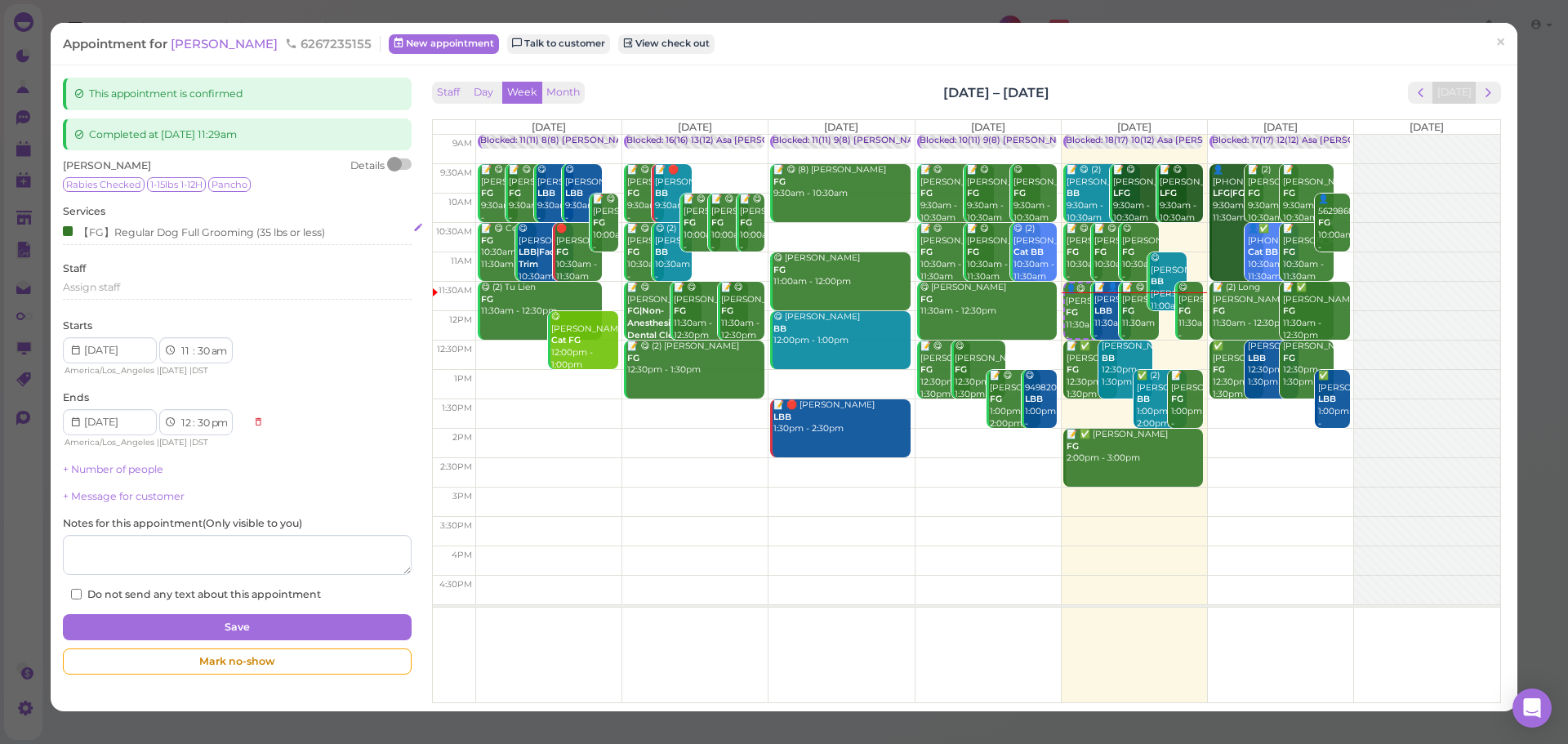
click at [172, 232] on div "【FG】Regular Dog Full Grooming (35 lbs or less)" at bounding box center [194, 232] width 263 height 17
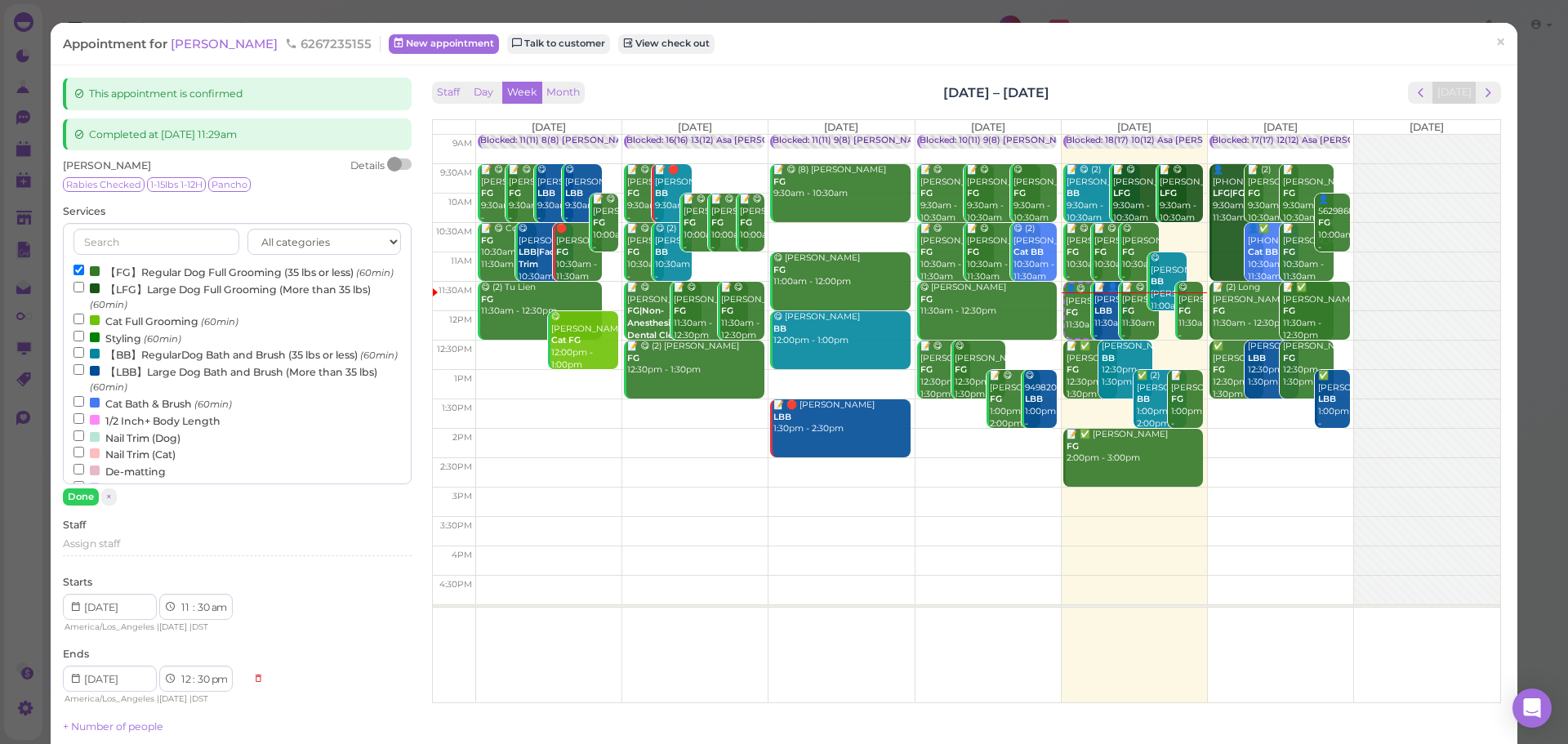
click at [132, 280] on label "【FG】Regular Dog Full Grooming (35 lbs or less) (60min)" at bounding box center [234, 271] width 320 height 17
click at [84, 275] on input "【FG】Regular Dog Full Grooming (35 lbs or less) (60min)" at bounding box center [79, 269] width 10 height 10
click at [145, 363] on label "【BB】RegularDog Bath and Brush (35 lbs or less) (60min)" at bounding box center [235, 354] width 324 height 17
click at [84, 357] on input "【BB】RegularDog Bath and Brush (35 lbs or less) (60min)" at bounding box center [79, 352] width 10 height 10
click at [83, 498] on button "Done" at bounding box center [81, 497] width 36 height 17
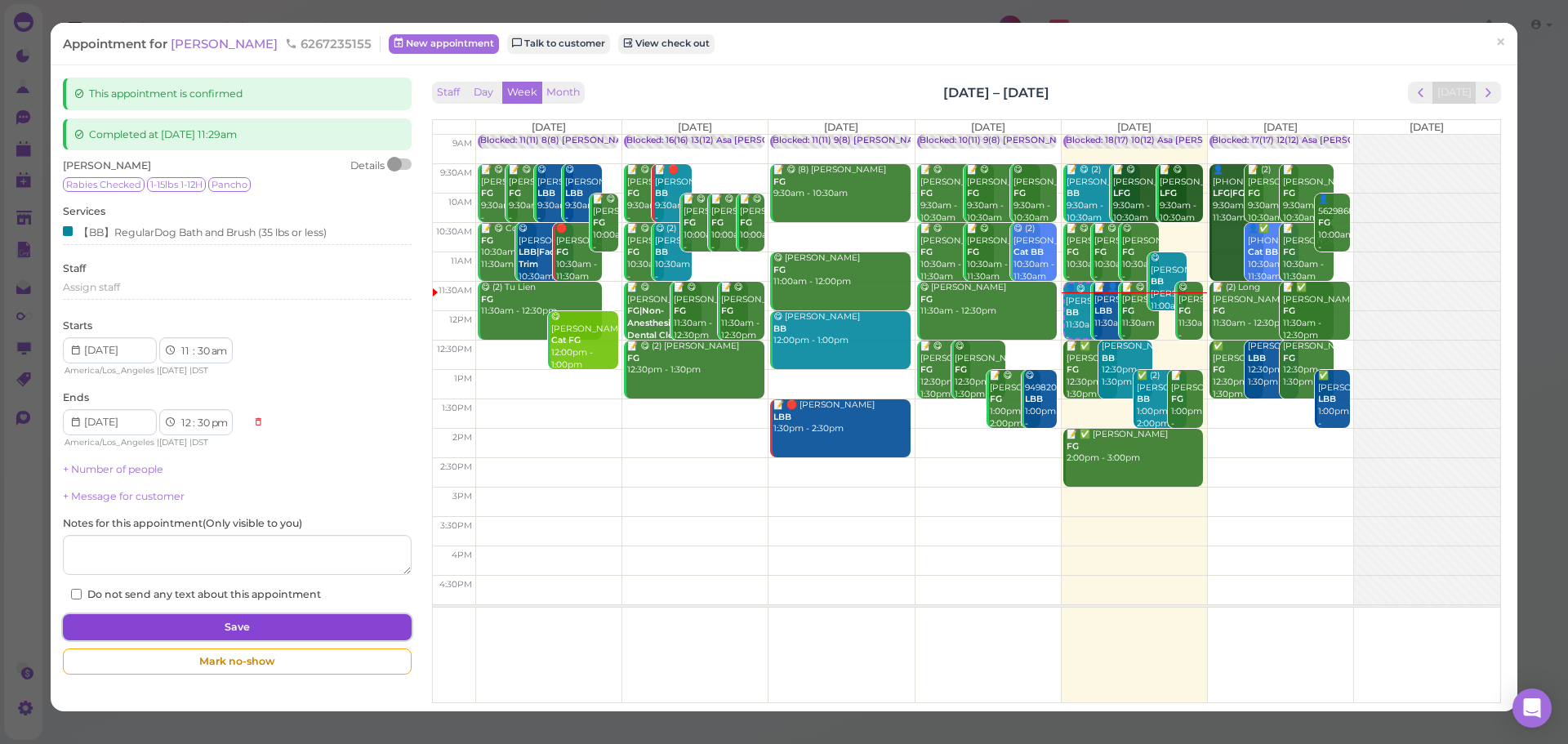
click at [199, 621] on button "Save" at bounding box center [237, 627] width 348 height 27
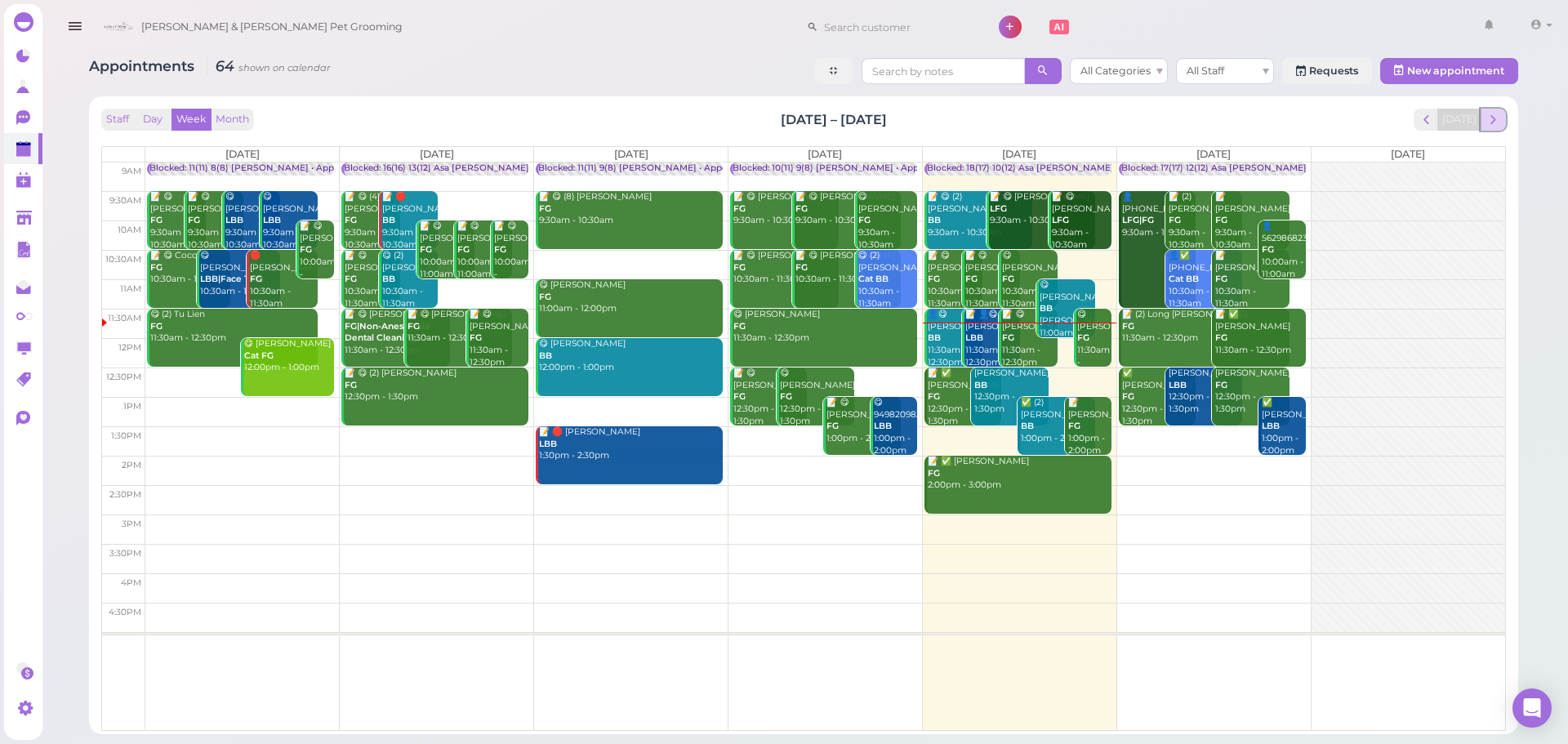
click at [1502, 115] on button "next" at bounding box center [1494, 120] width 26 height 22
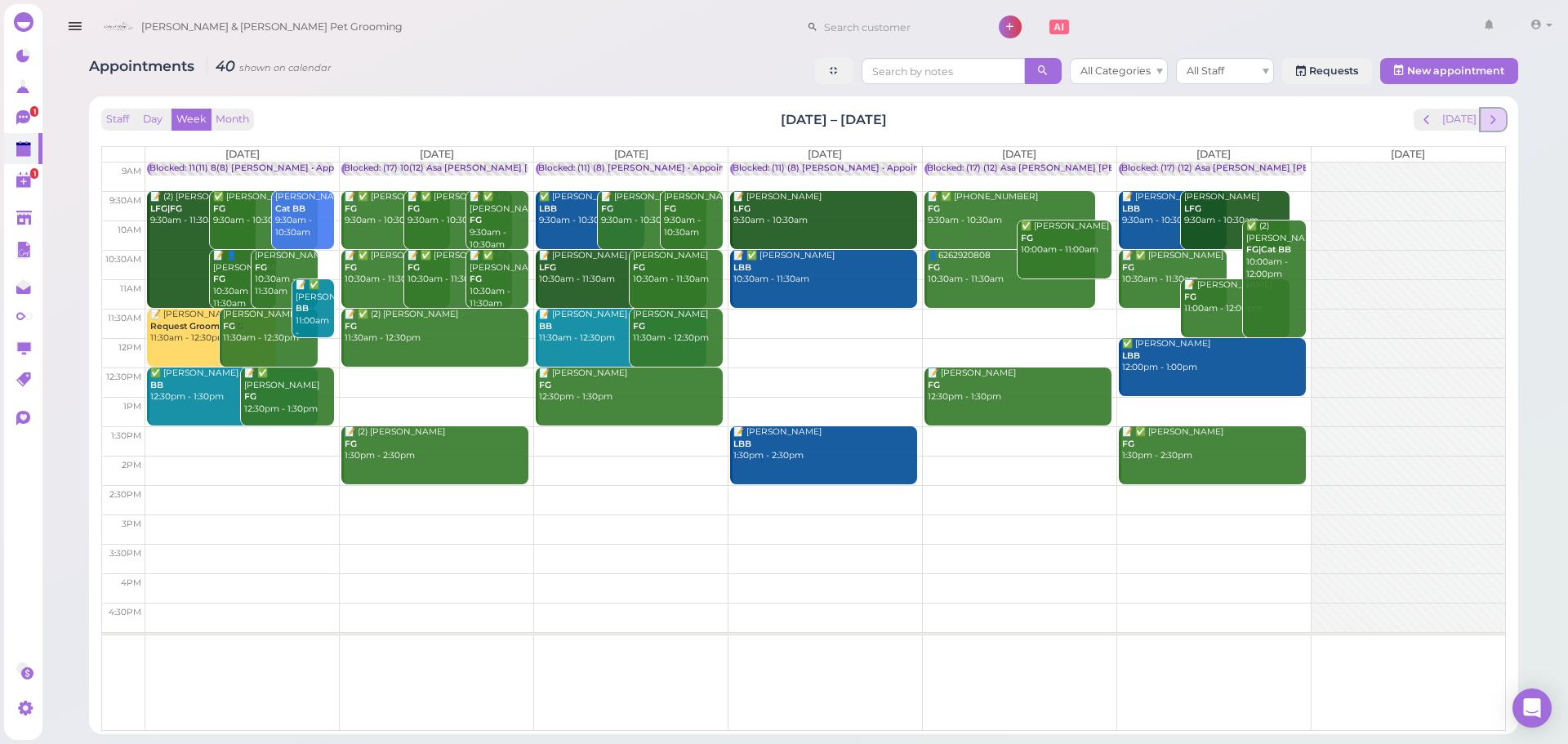
click at [1489, 118] on span "next" at bounding box center [1494, 120] width 15 height 15
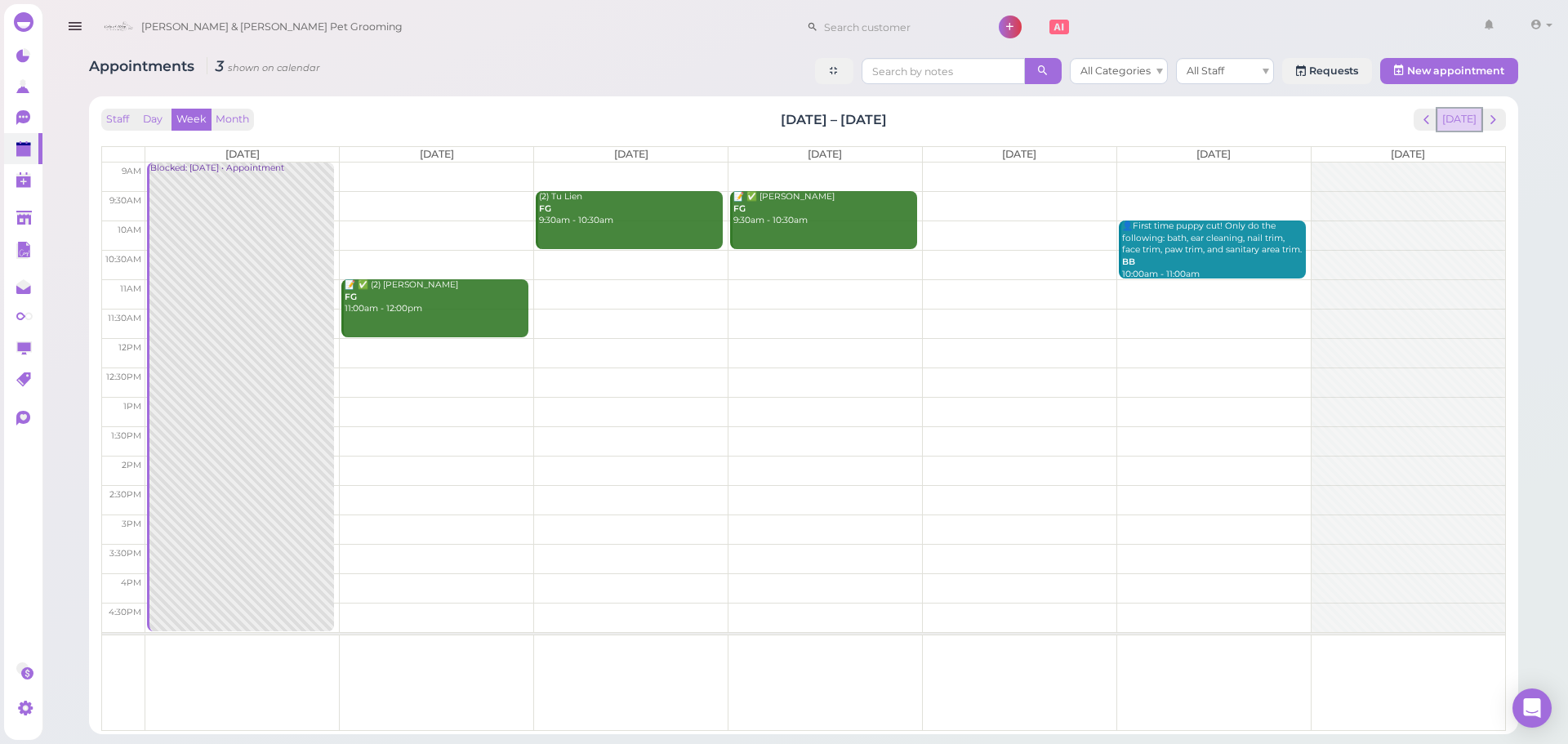
click at [1450, 122] on button "[DATE]" at bounding box center [1460, 120] width 44 height 22
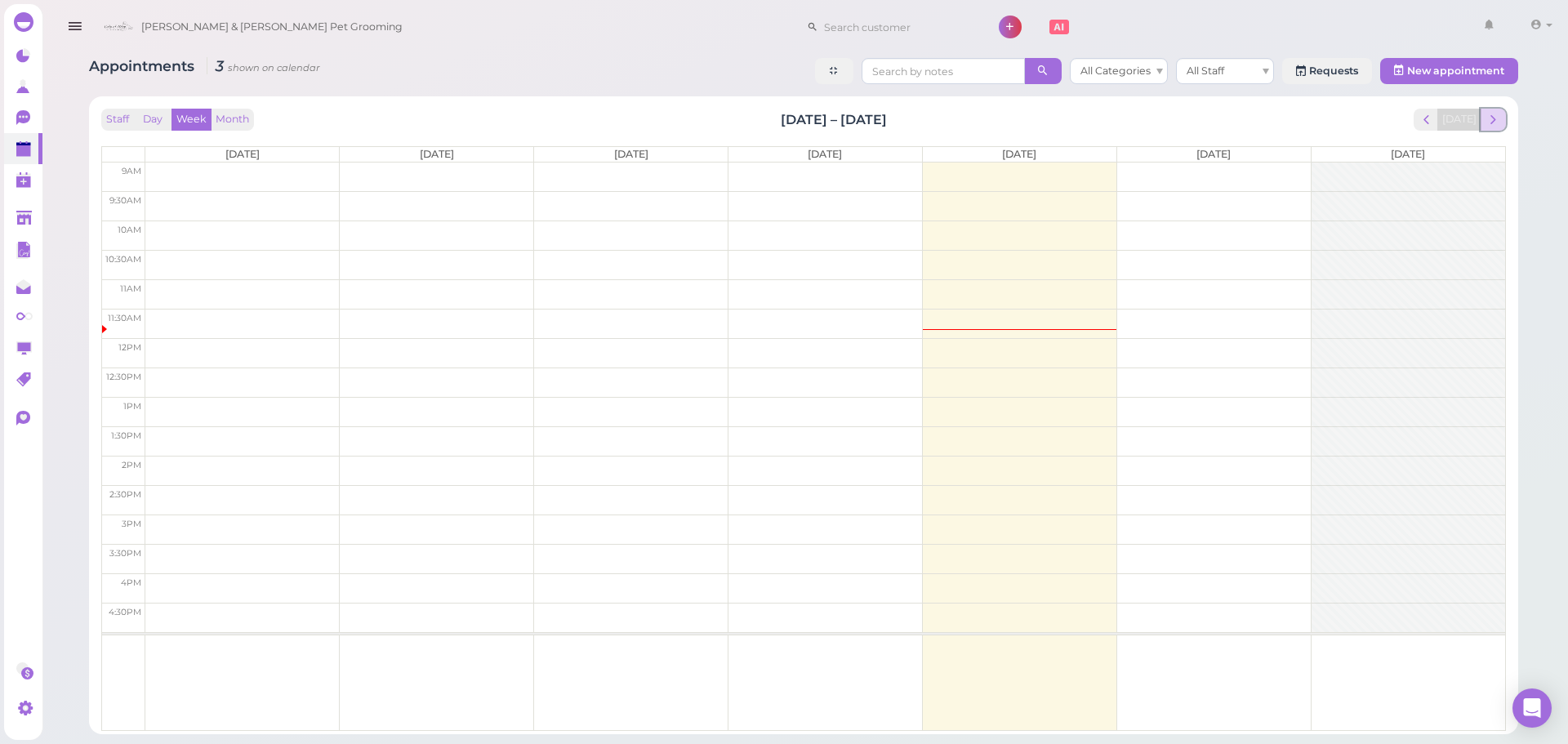
click at [1502, 122] on button "next" at bounding box center [1494, 120] width 26 height 22
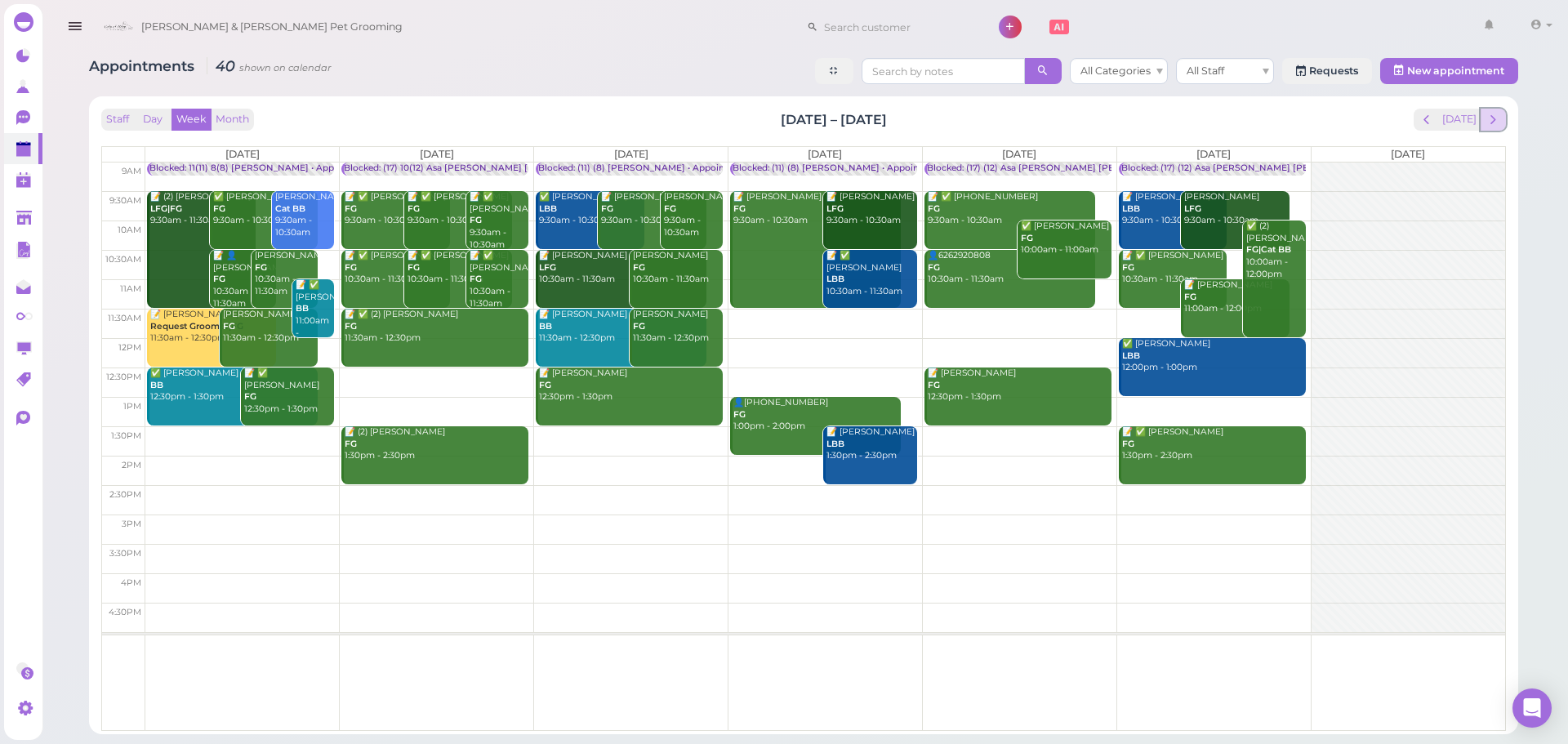
click at [1498, 123] on span "next" at bounding box center [1494, 120] width 15 height 15
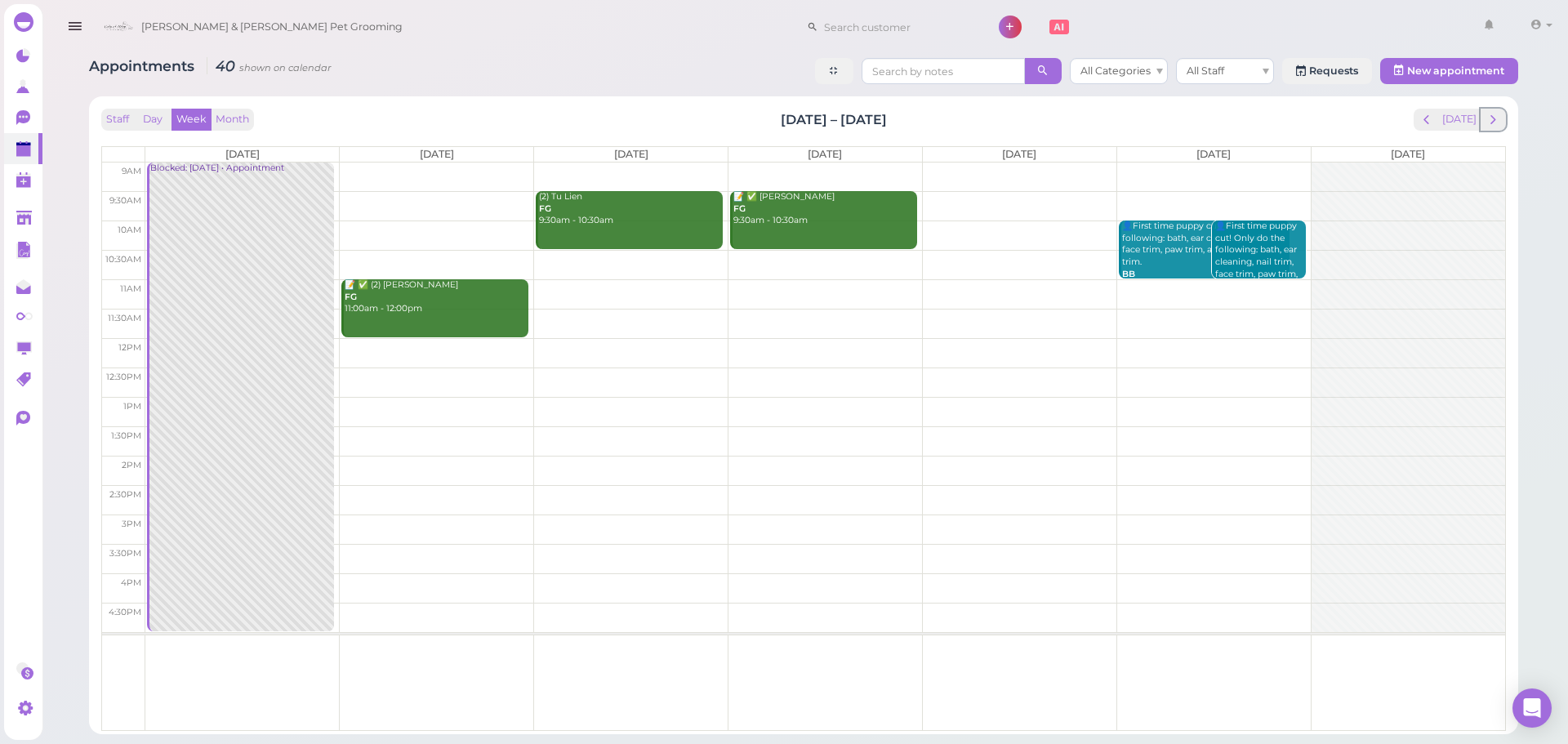
click at [1498, 123] on span "next" at bounding box center [1494, 120] width 15 height 15
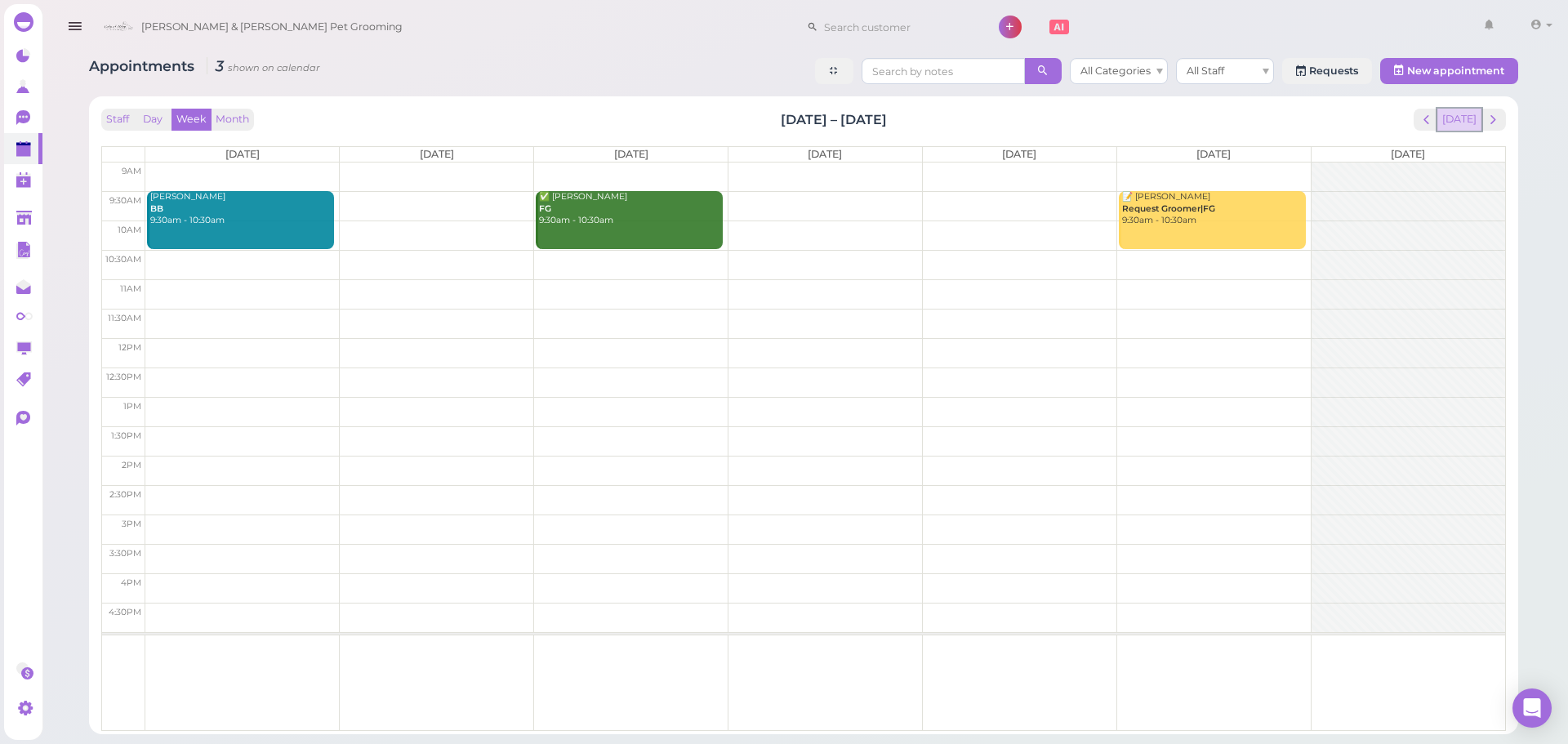
click at [1459, 127] on button "[DATE]" at bounding box center [1460, 120] width 44 height 22
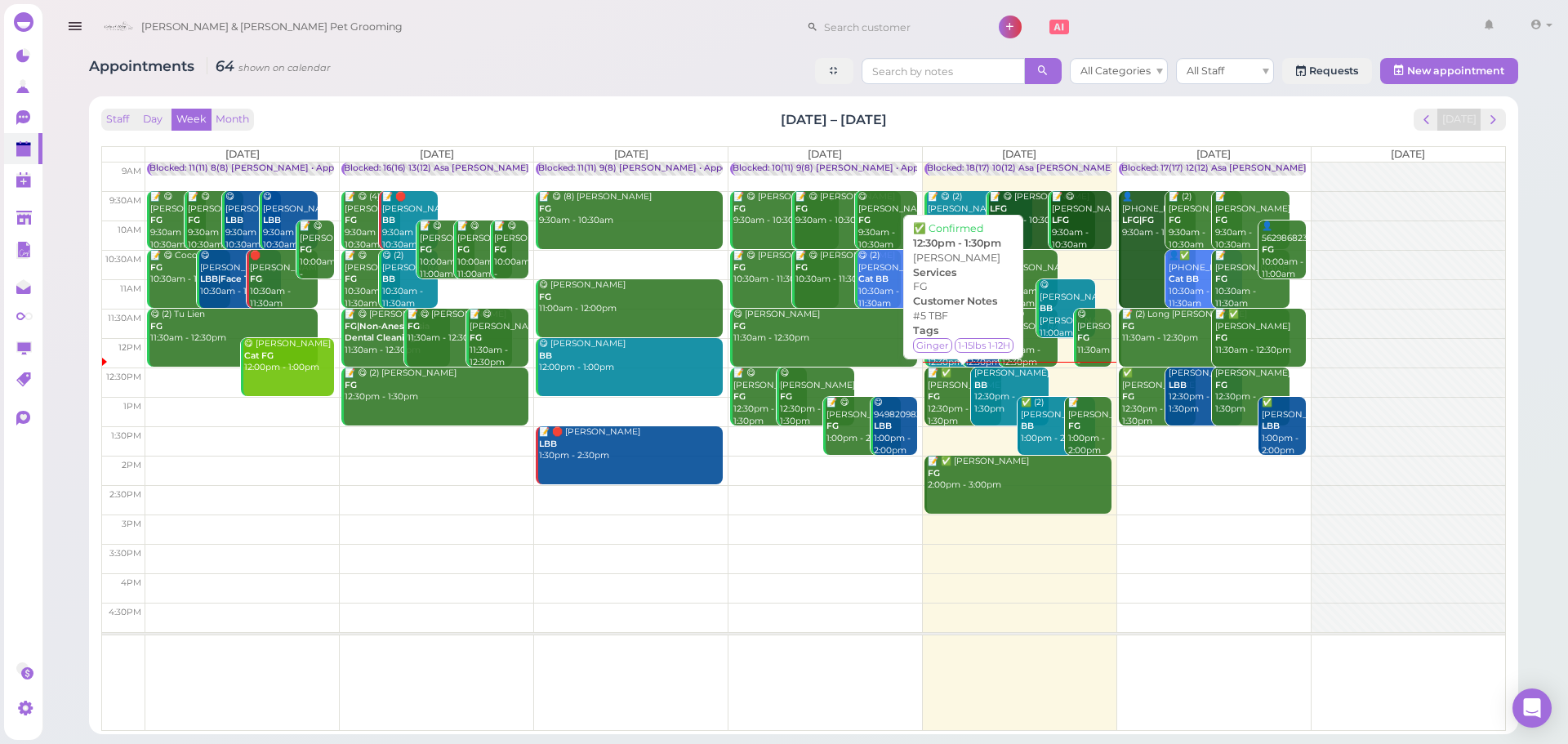
click at [938, 388] on div "📝 ✅ Sherry Keung FG 12:30pm - 1:30pm" at bounding box center [964, 398] width 74 height 60
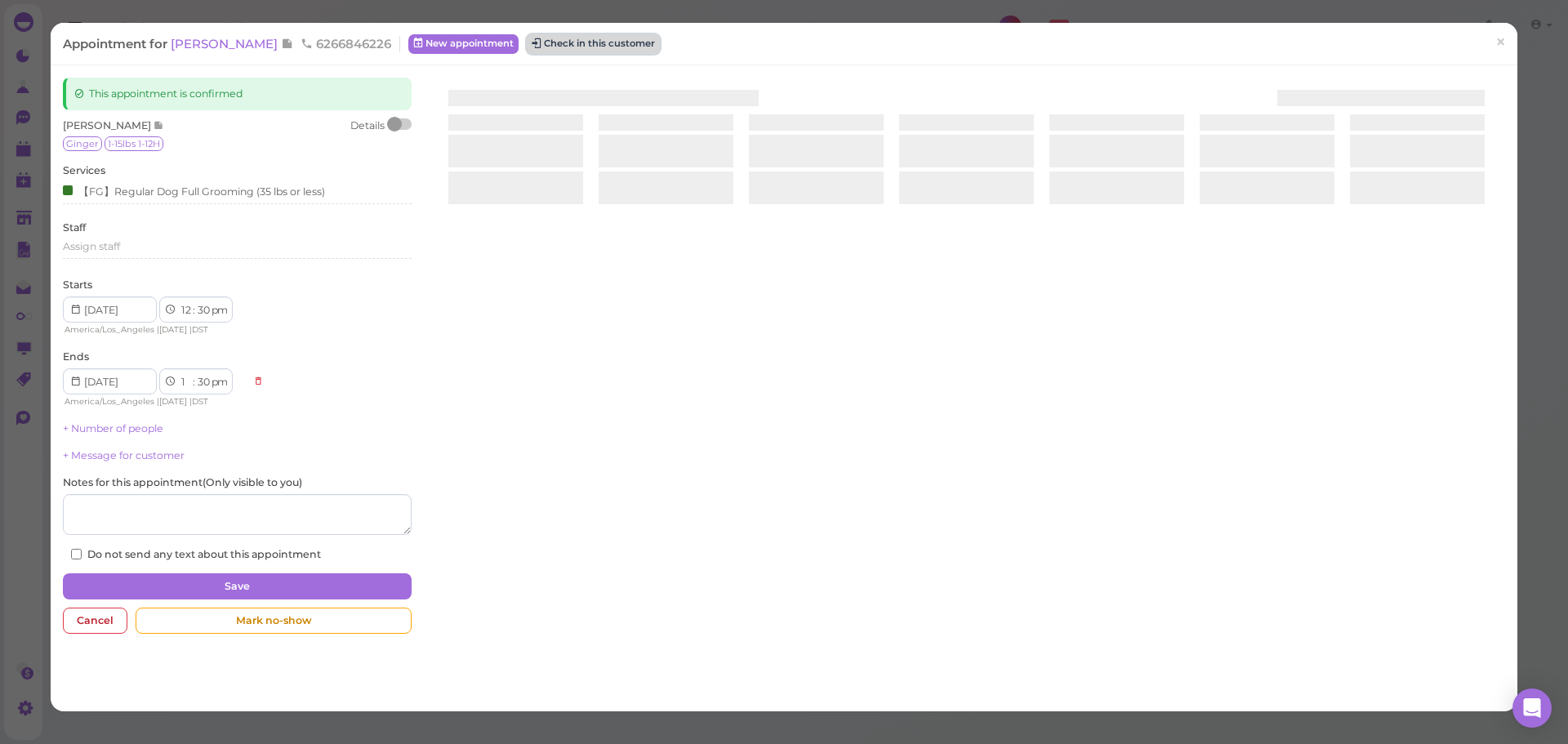
click at [565, 34] on button "Check in this customer" at bounding box center [594, 44] width 133 height 20
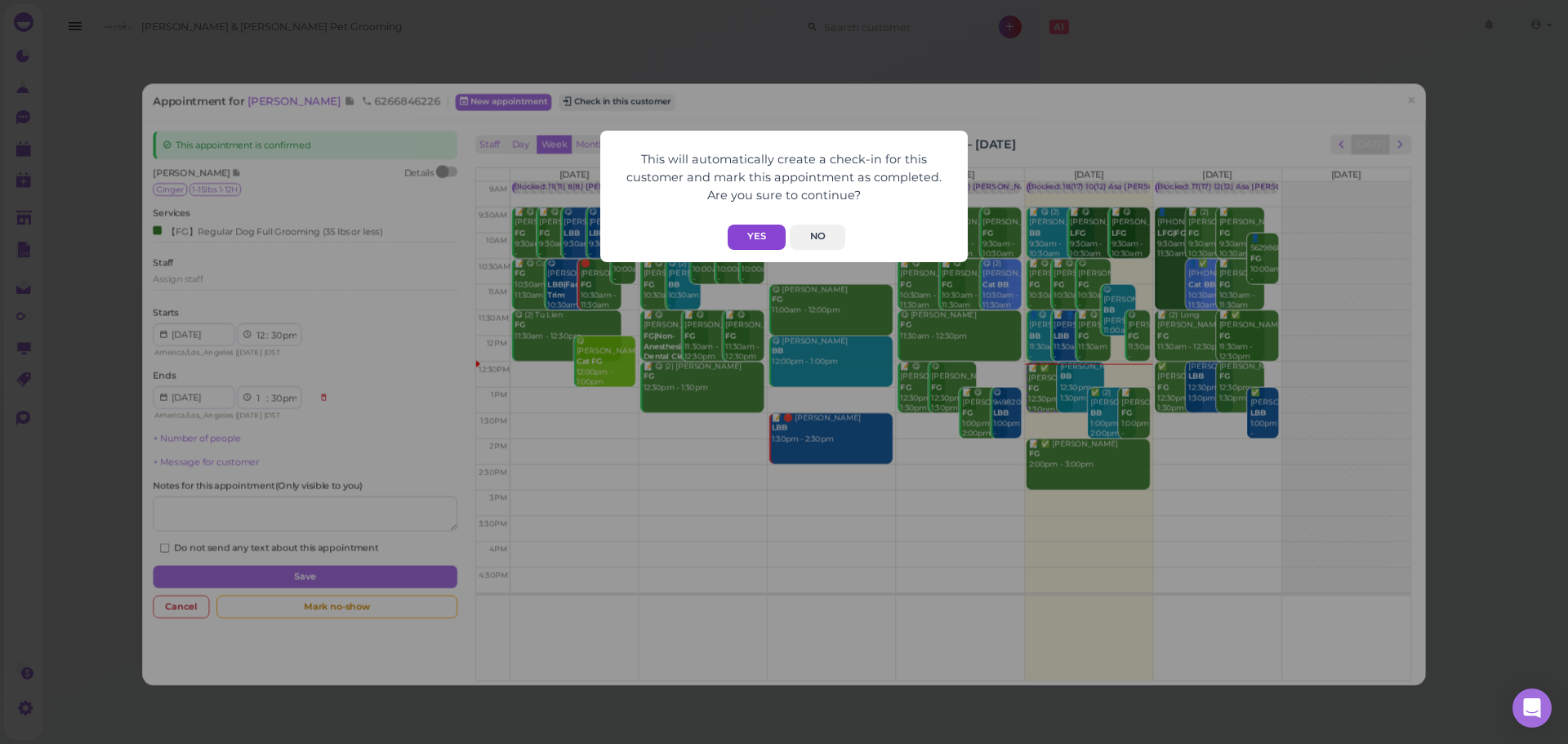
click at [761, 236] on button "Yes" at bounding box center [757, 238] width 58 height 26
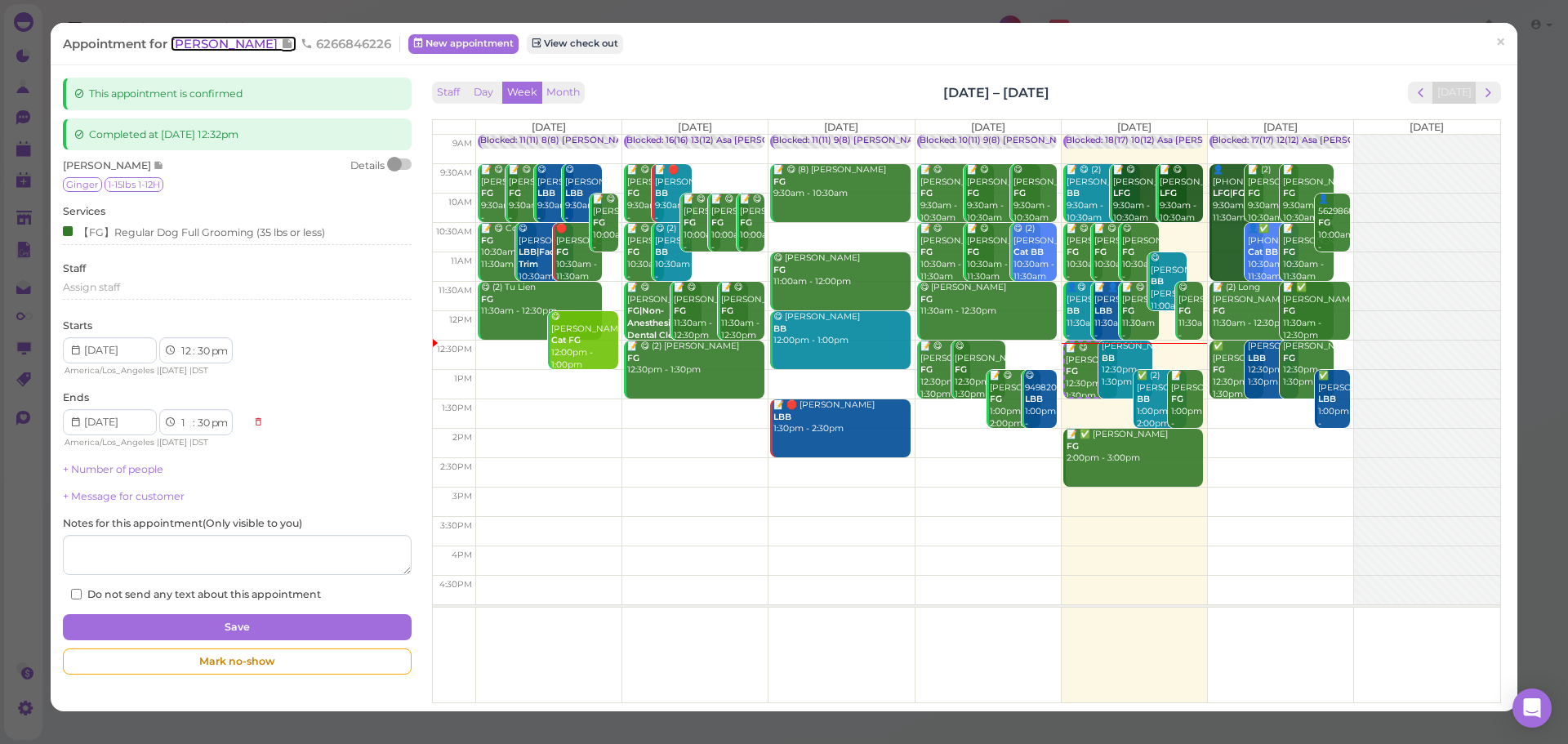
click at [185, 46] on span "[PERSON_NAME]" at bounding box center [226, 44] width 110 height 15
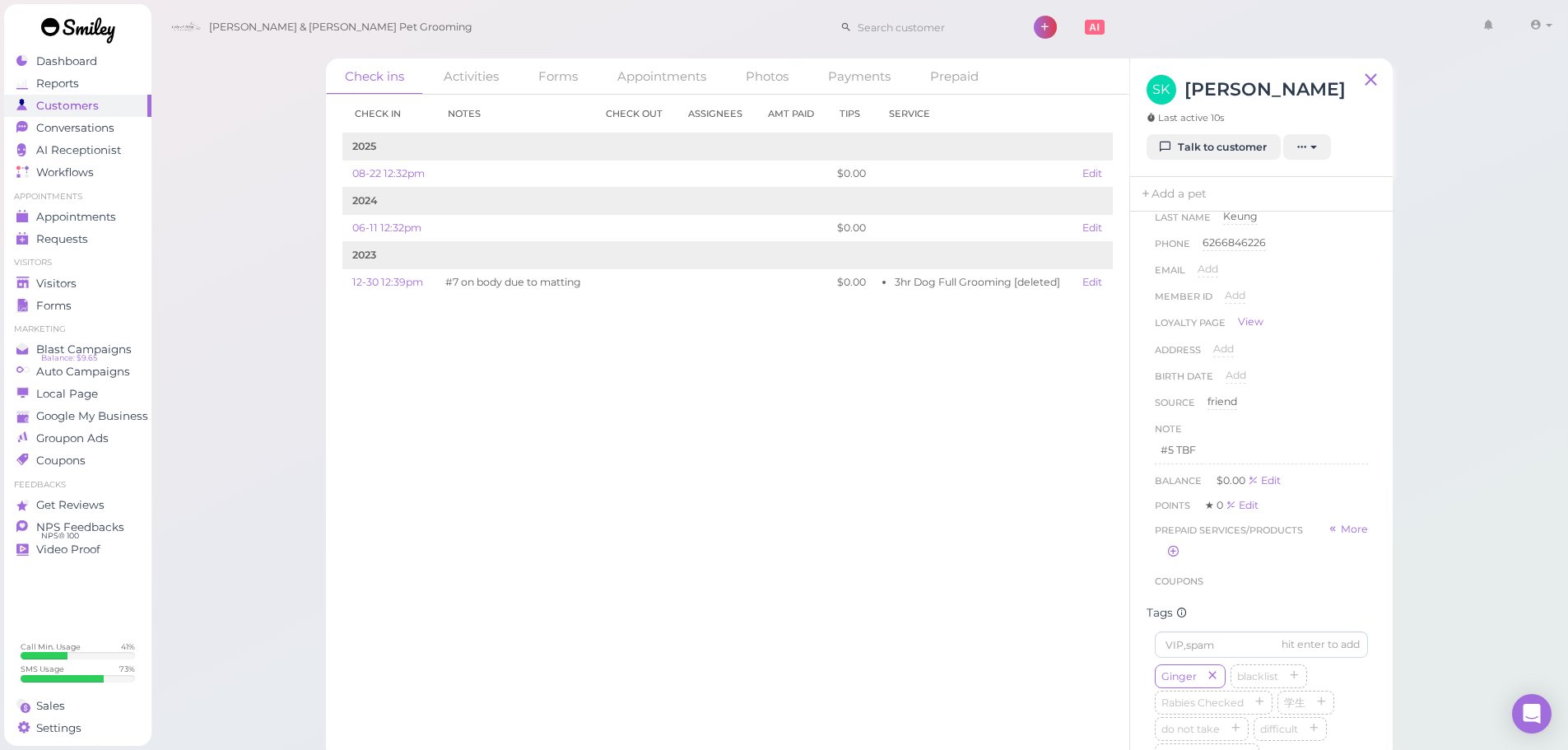
scroll to position [82, 0]
click at [759, 414] on div "Check in Notes Check out Assignees Amt Paid Tips Service 2025 08-22 12:32pm $0.…" at bounding box center [728, 422] width 803 height 655
click at [1349, 424] on div "Ginger blacklist Rabies Checked 学生 do not take difficult Cat Long Hair Cat Shor…" at bounding box center [1261, 409] width 213 height 369
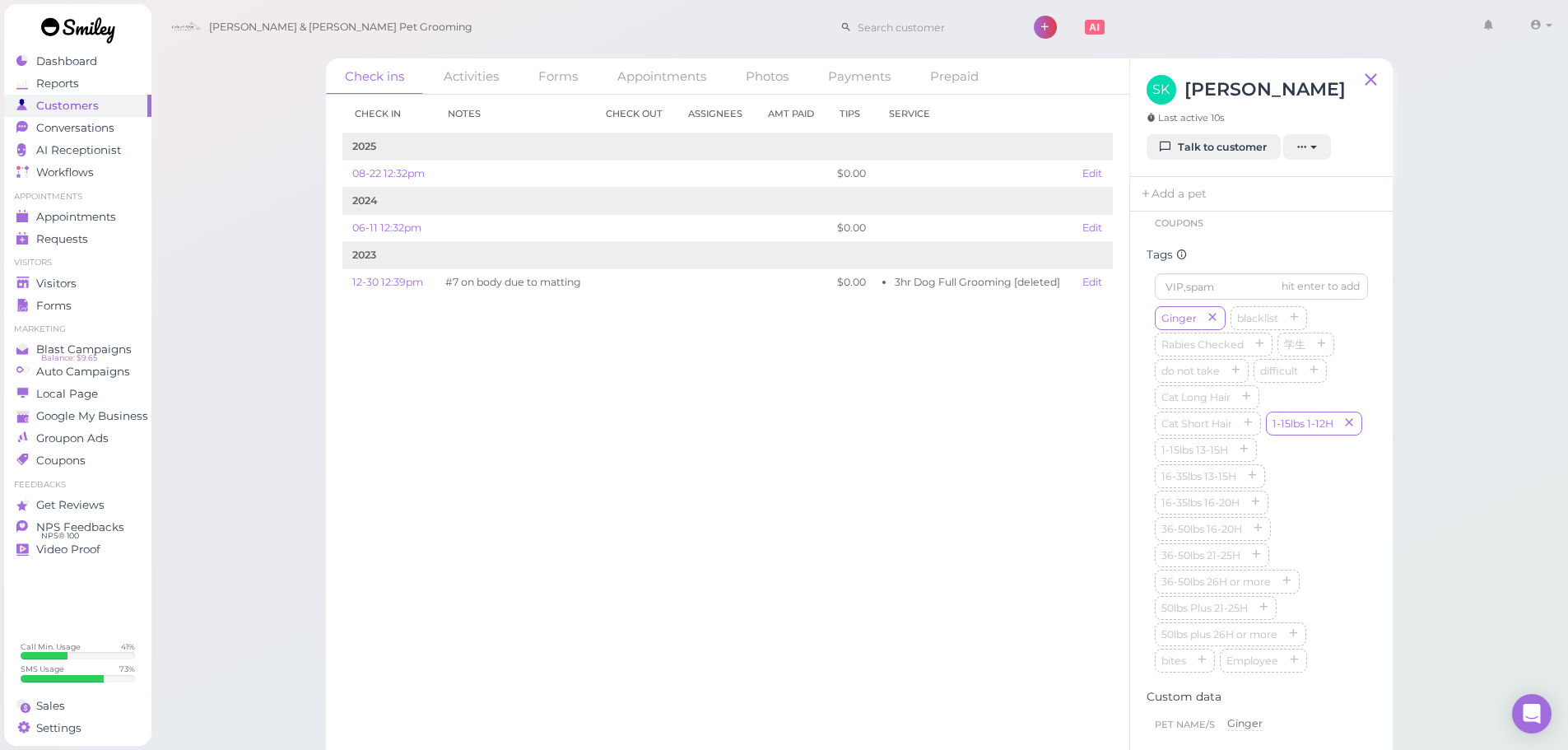
click at [1328, 449] on div "Ginger blacklist Rabies Checked 学生 do not take difficult Cat Long Hair Cat Shor…" at bounding box center [1261, 491] width 213 height 369
click at [667, 366] on div "Check in Notes Check out Assignees Amt Paid Tips Service 2025 08-22 12:32pm $0.…" at bounding box center [728, 422] width 803 height 655
click at [607, 439] on div "Check in Notes Check out Assignees Amt Paid Tips Service 2025 08-22 12:32pm $0.…" at bounding box center [728, 422] width 803 height 655
click at [1011, 430] on div "Check in Notes Check out Assignees Amt Paid Tips Service 2025 08-22 12:32pm $0.…" at bounding box center [728, 422] width 803 height 655
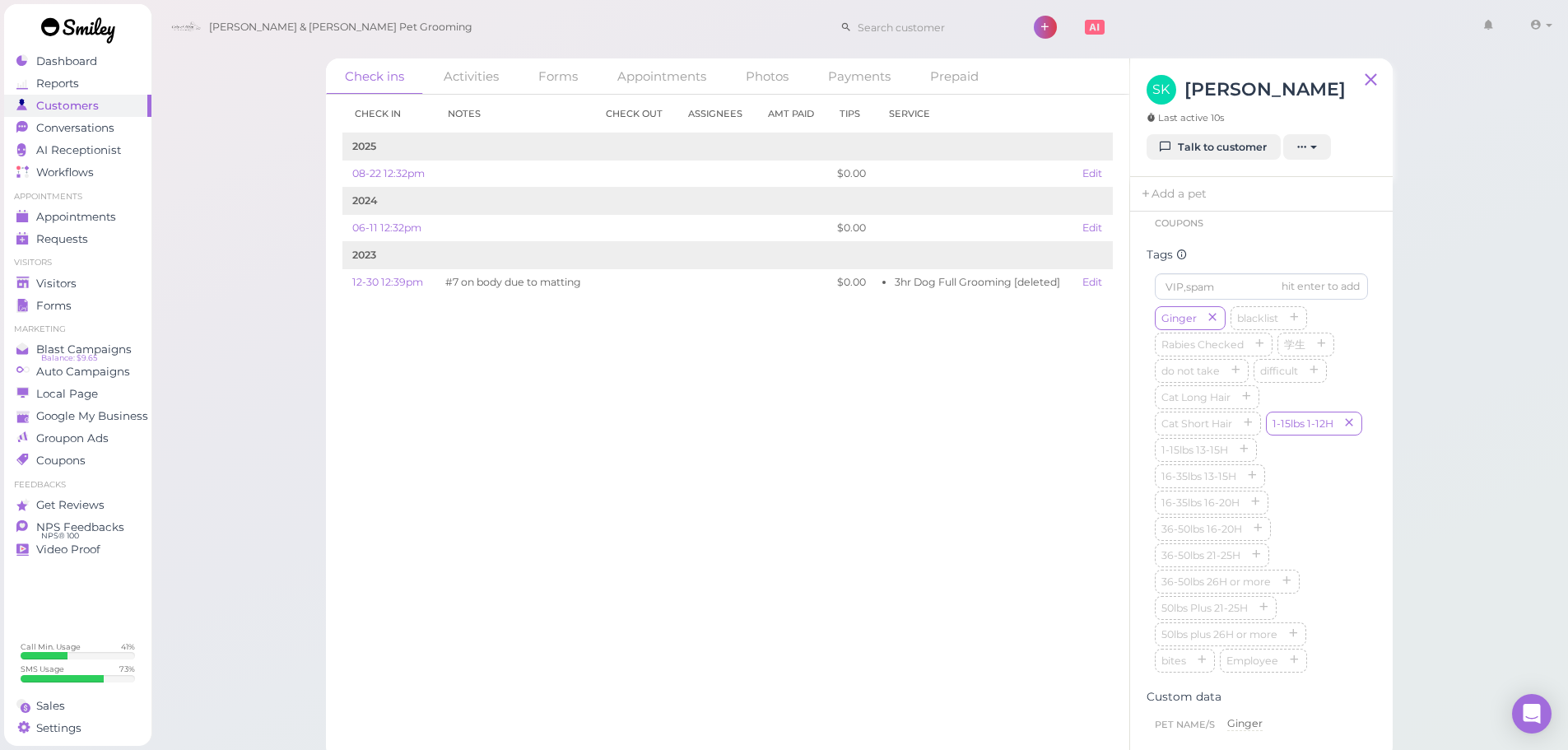
click at [1011, 430] on div "Check in Notes Check out Assignees Amt Paid Tips Service 2025 08-22 12:32pm $0.…" at bounding box center [728, 422] width 803 height 655
click at [959, 516] on div "Check in Notes Check out Assignees Amt Paid Tips Service 2025 08-22 12:32pm $0.…" at bounding box center [728, 422] width 803 height 655
click at [947, 556] on div "Check in Notes Check out Assignees Amt Paid Tips Service 2025 08-22 12:32pm $0.…" at bounding box center [728, 422] width 803 height 655
click at [1330, 435] on div "Ginger blacklist Rabies Checked 学生 do not take difficult Cat Long Hair Cat Shor…" at bounding box center [1261, 251] width 213 height 369
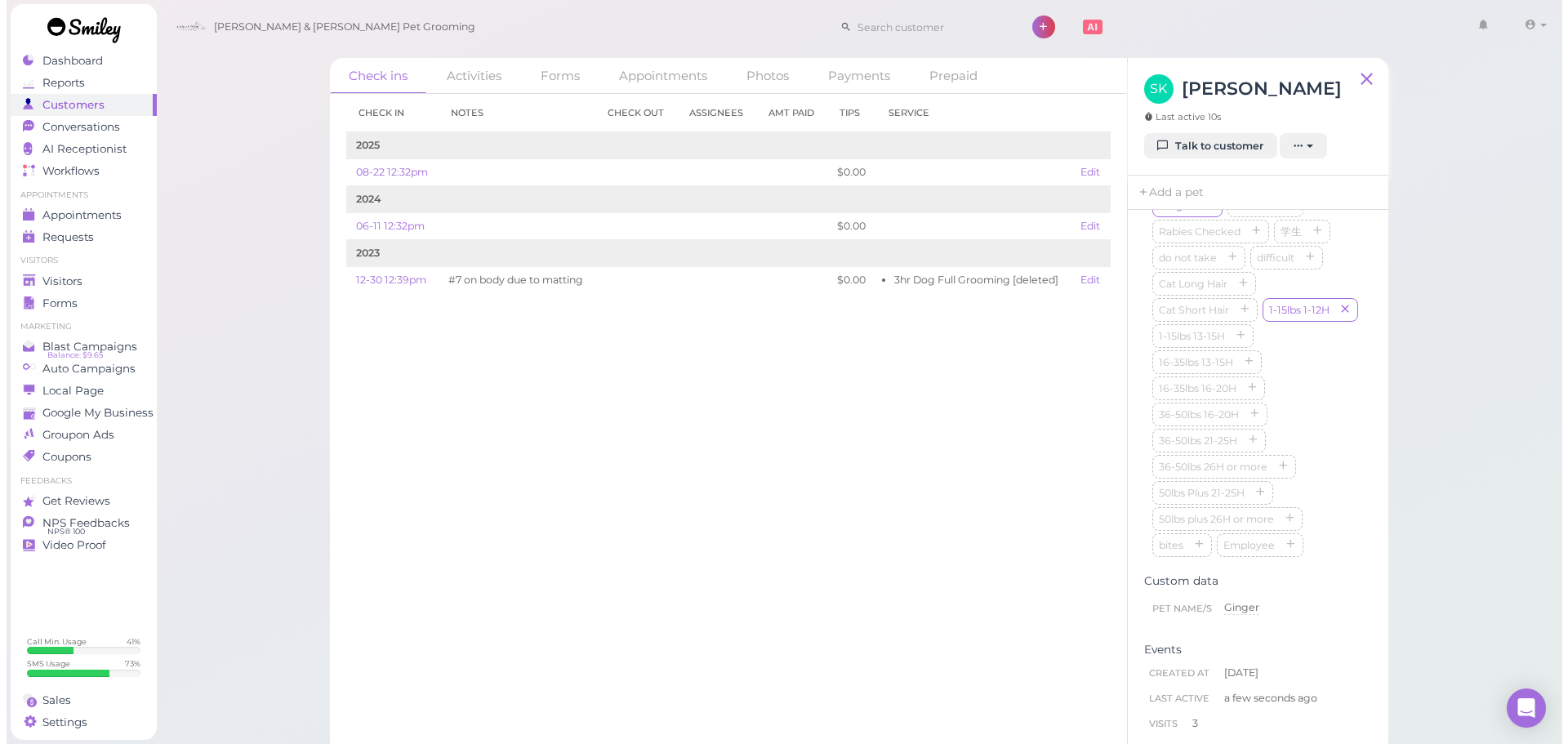
scroll to position [490, 0]
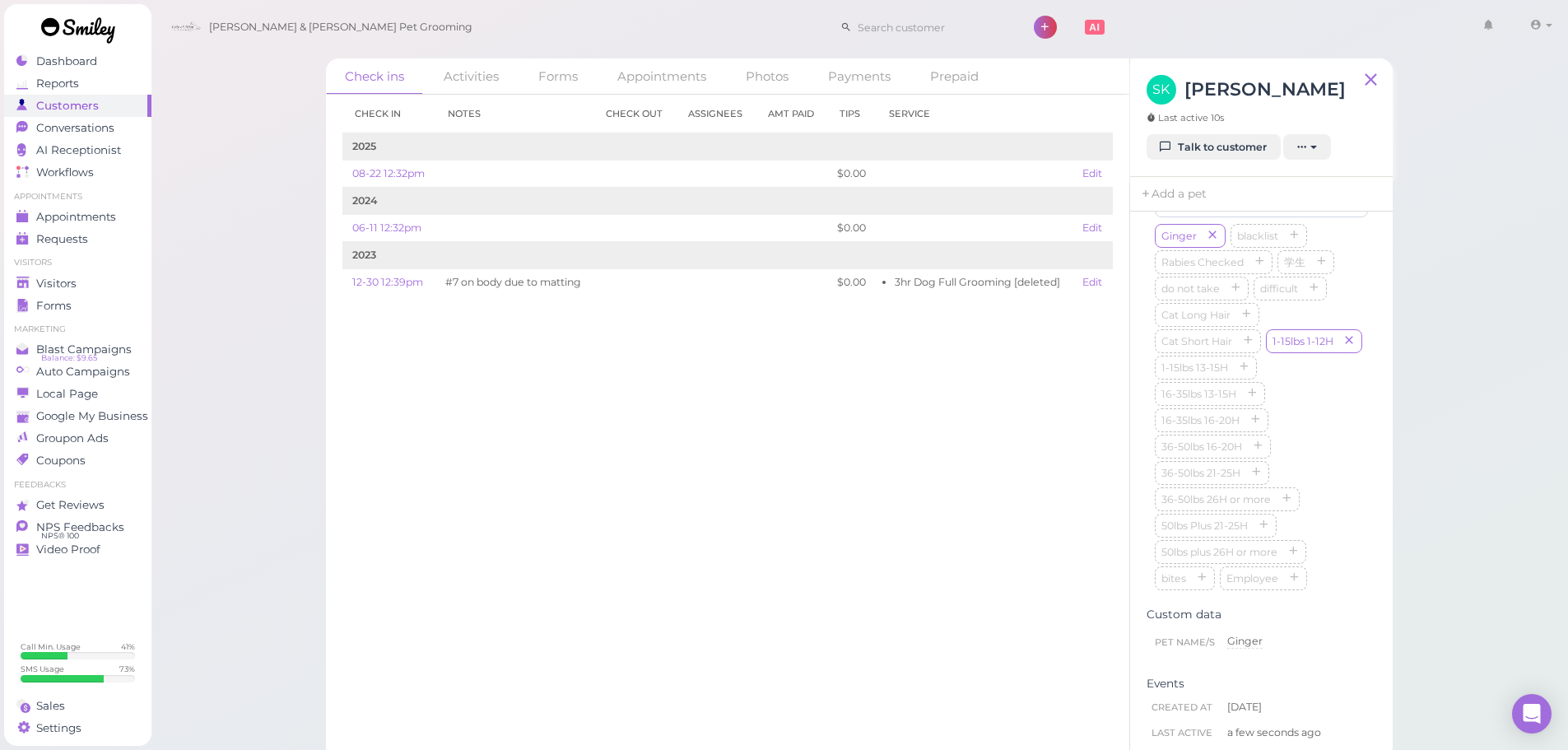
click at [1339, 519] on div "Ginger blacklist Rabies Checked 学生 do not take difficult Cat Long Hair Cat Shor…" at bounding box center [1261, 409] width 213 height 369
click at [1338, 503] on div "Ginger blacklist Rabies Checked 学生 do not take difficult Cat Long Hair Cat Shor…" at bounding box center [1261, 409] width 213 height 369
click at [658, 499] on div "Check in Notes Check out Assignees Amt Paid Tips Service 2025 08-22 12:32pm $0.…" at bounding box center [728, 422] width 803 height 655
click at [637, 366] on div "Check in Notes Check out Assignees Amt Paid Tips Service 2025 08-22 12:32pm $0.…" at bounding box center [728, 422] width 803 height 655
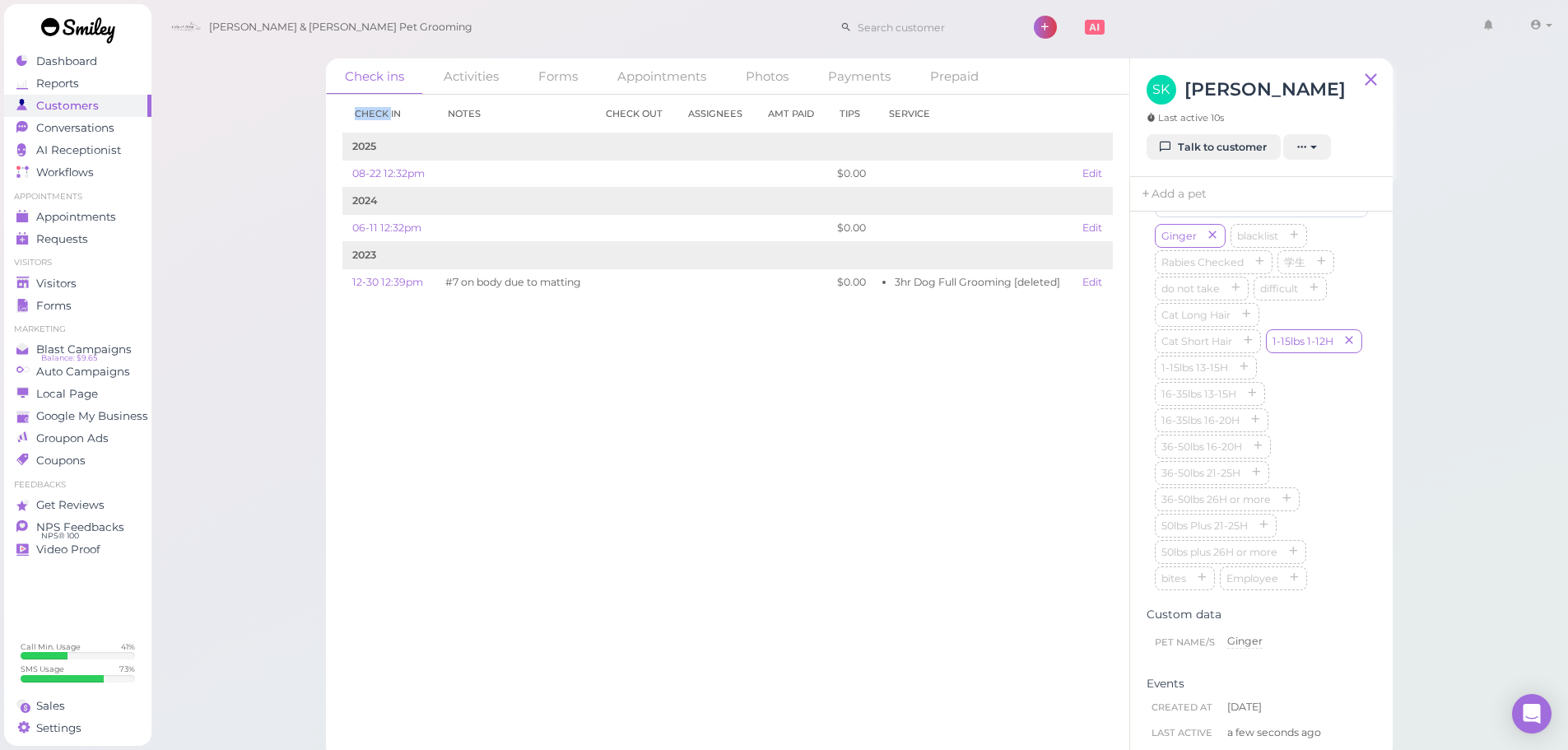
click at [653, 509] on div "Check in Notes Check out Assignees Amt Paid Tips Service 2025 08-22 12:32pm $0.…" at bounding box center [728, 422] width 803 height 655
click at [124, 215] on div "Appointments" at bounding box center [76, 217] width 119 height 14
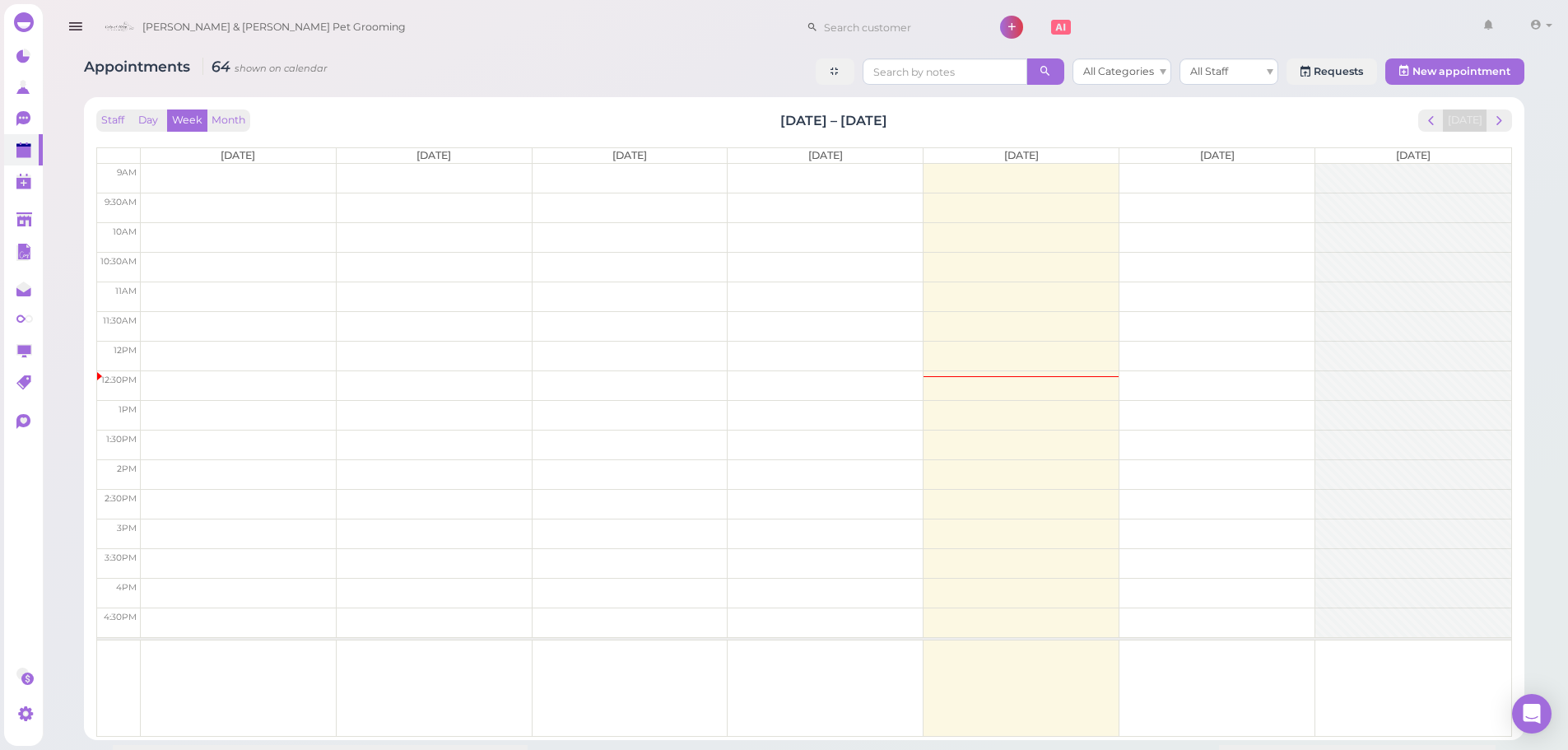
click at [403, 80] on div "Appointments 64 shown on calendar All Categories All Staff Requests New appoint…" at bounding box center [803, 73] width 1440 height 30
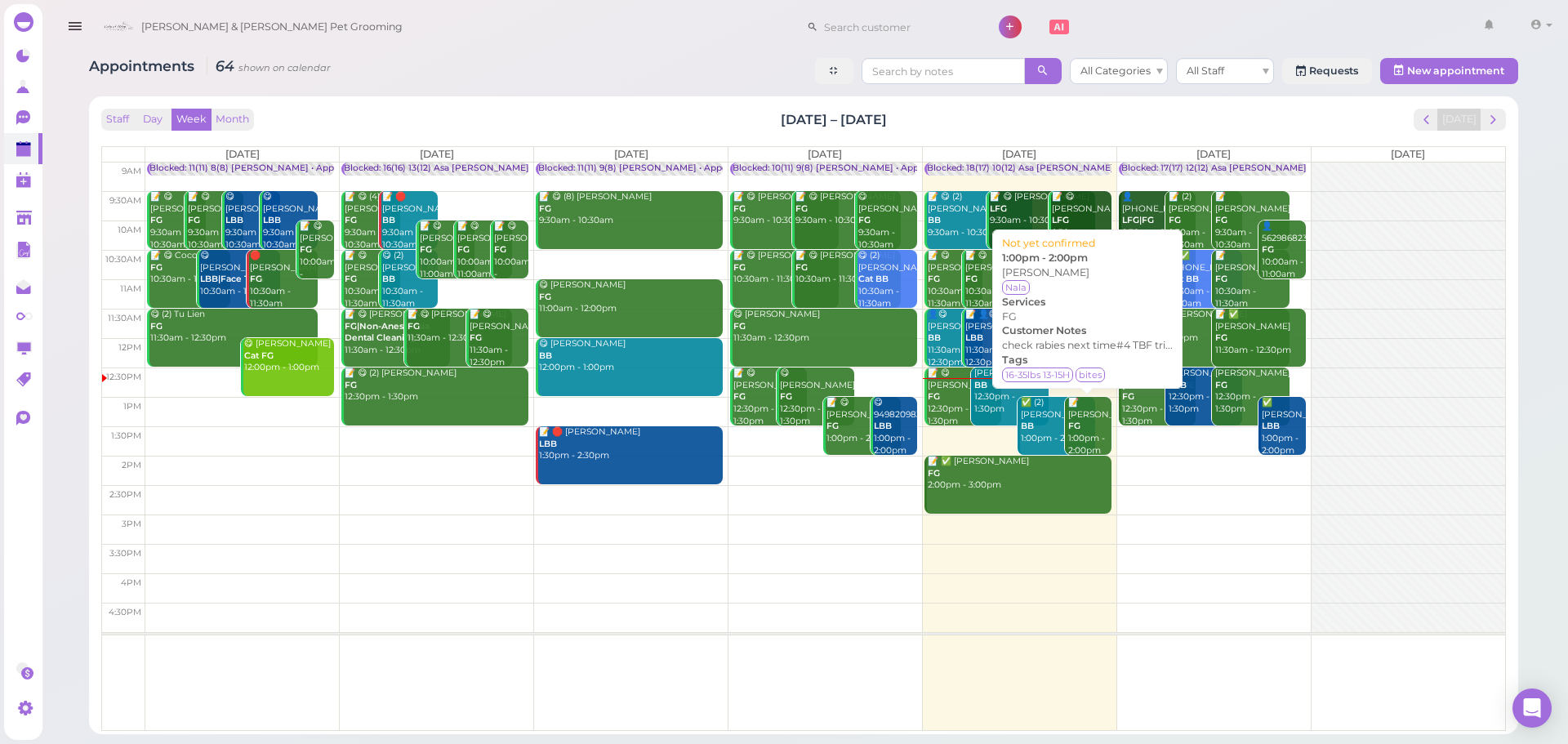
click at [1097, 438] on div "📝 Jose Monge FG 1:00pm - 2:00pm" at bounding box center [1090, 427] width 44 height 60
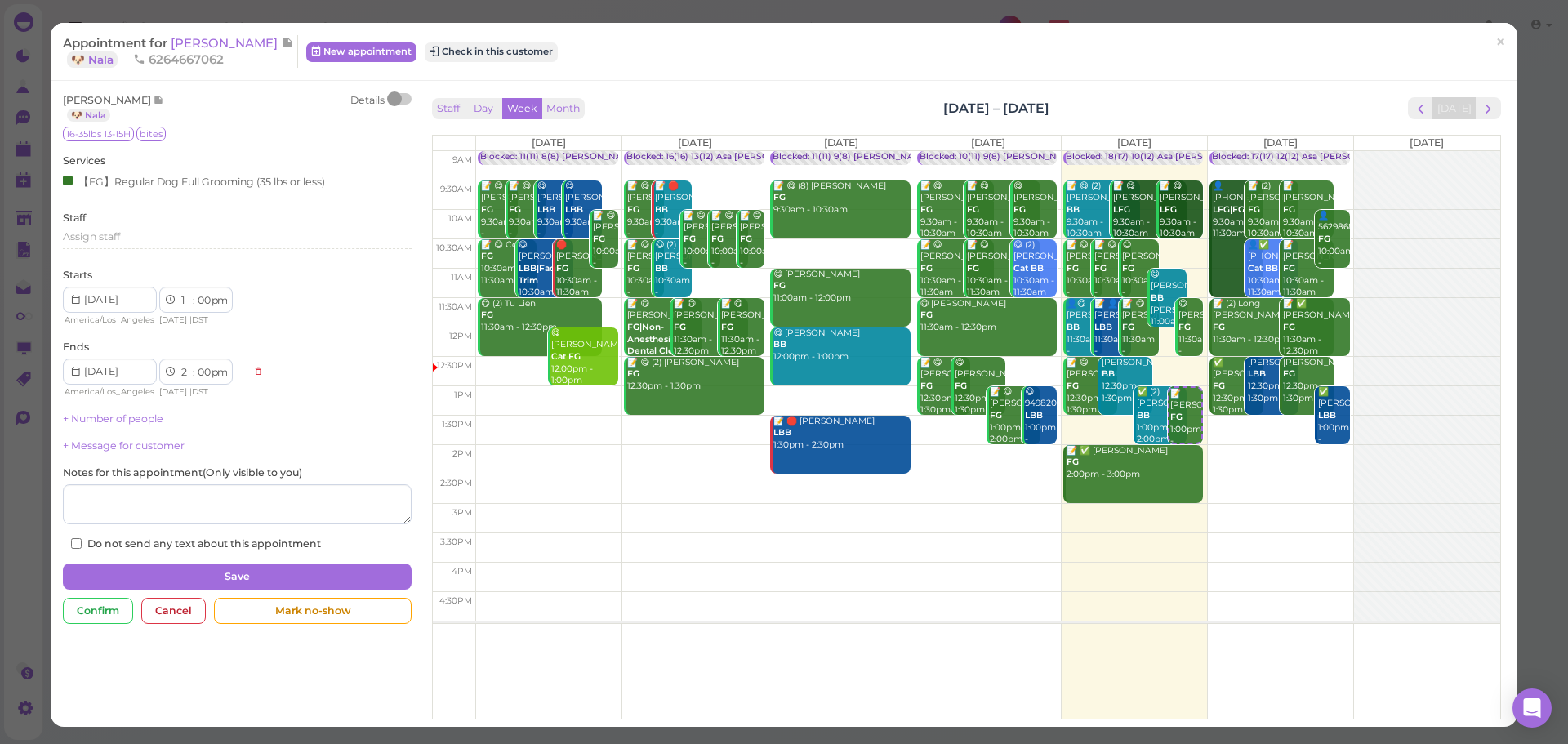
click at [460, 62] on div "Appointment for Jose Monge 🐶 Nala 6264667062 New appointment Check in this cust…" at bounding box center [776, 51] width 1425 height 32
click at [449, 56] on button "Check in this customer" at bounding box center [492, 52] width 133 height 20
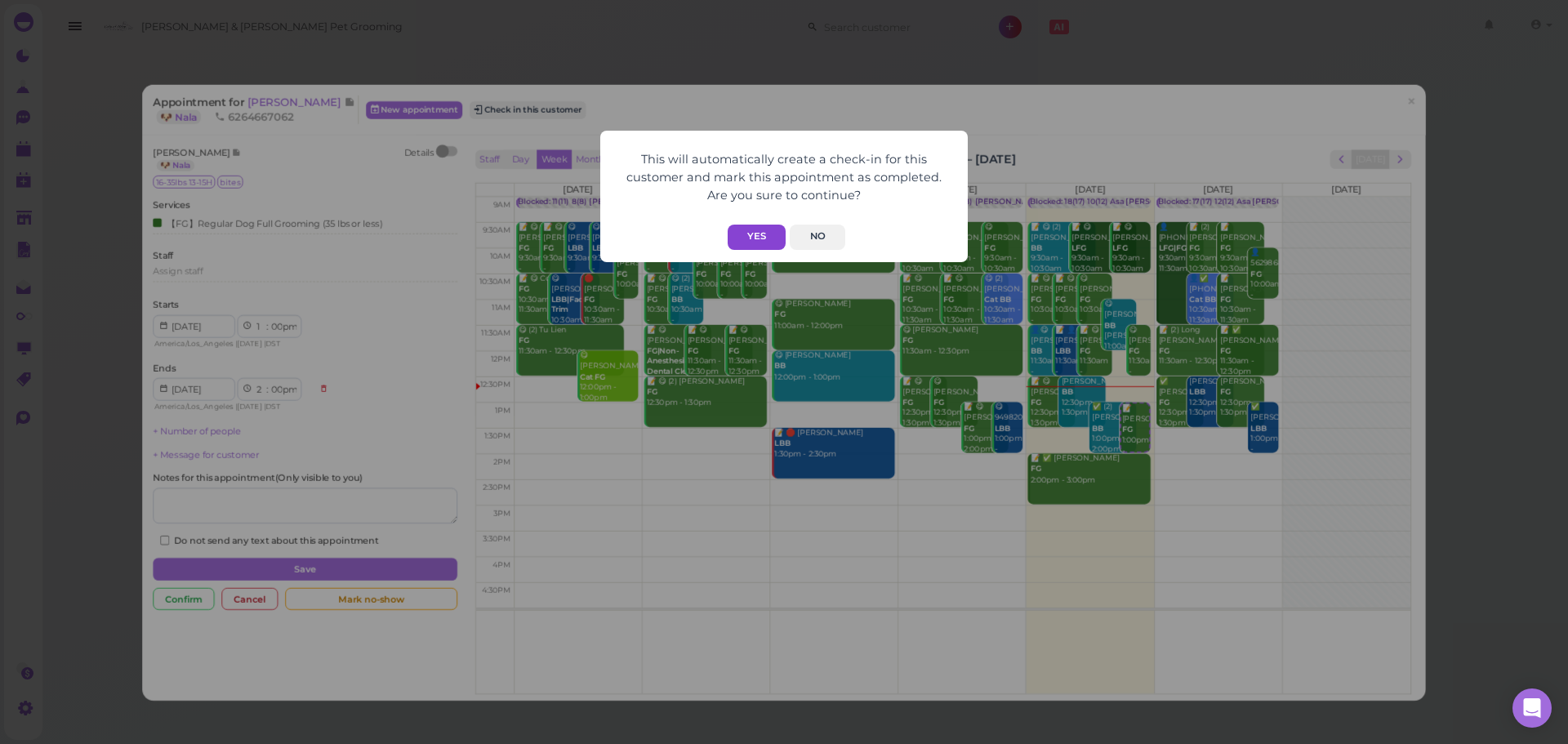
click at [738, 238] on button "Yes" at bounding box center [757, 238] width 58 height 26
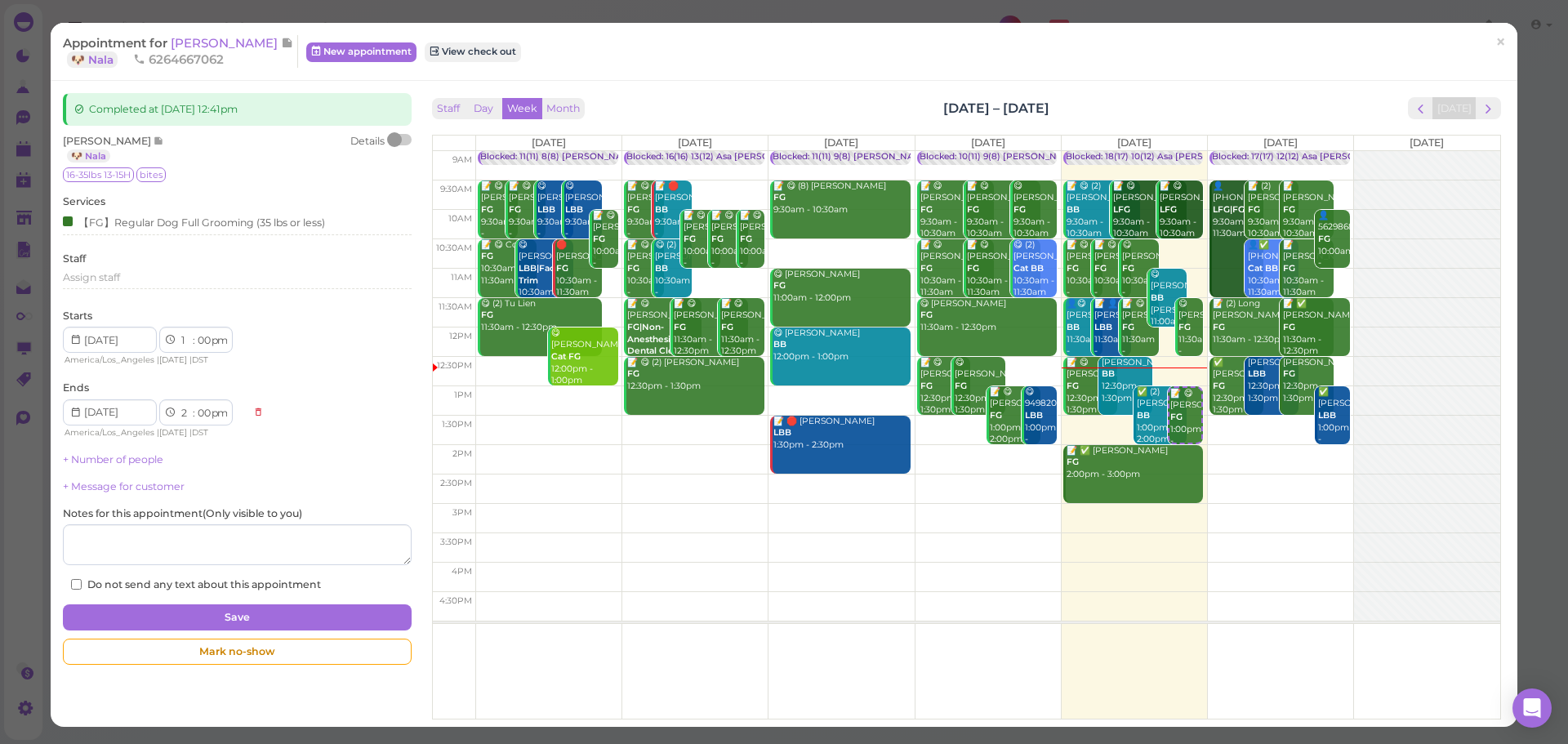
click at [732, 64] on div "Appointment for Jose Monge 🐶 Nala 6264667062 New appointment View check out" at bounding box center [776, 51] width 1425 height 32
click at [214, 40] on span "[PERSON_NAME]" at bounding box center [226, 43] width 110 height 15
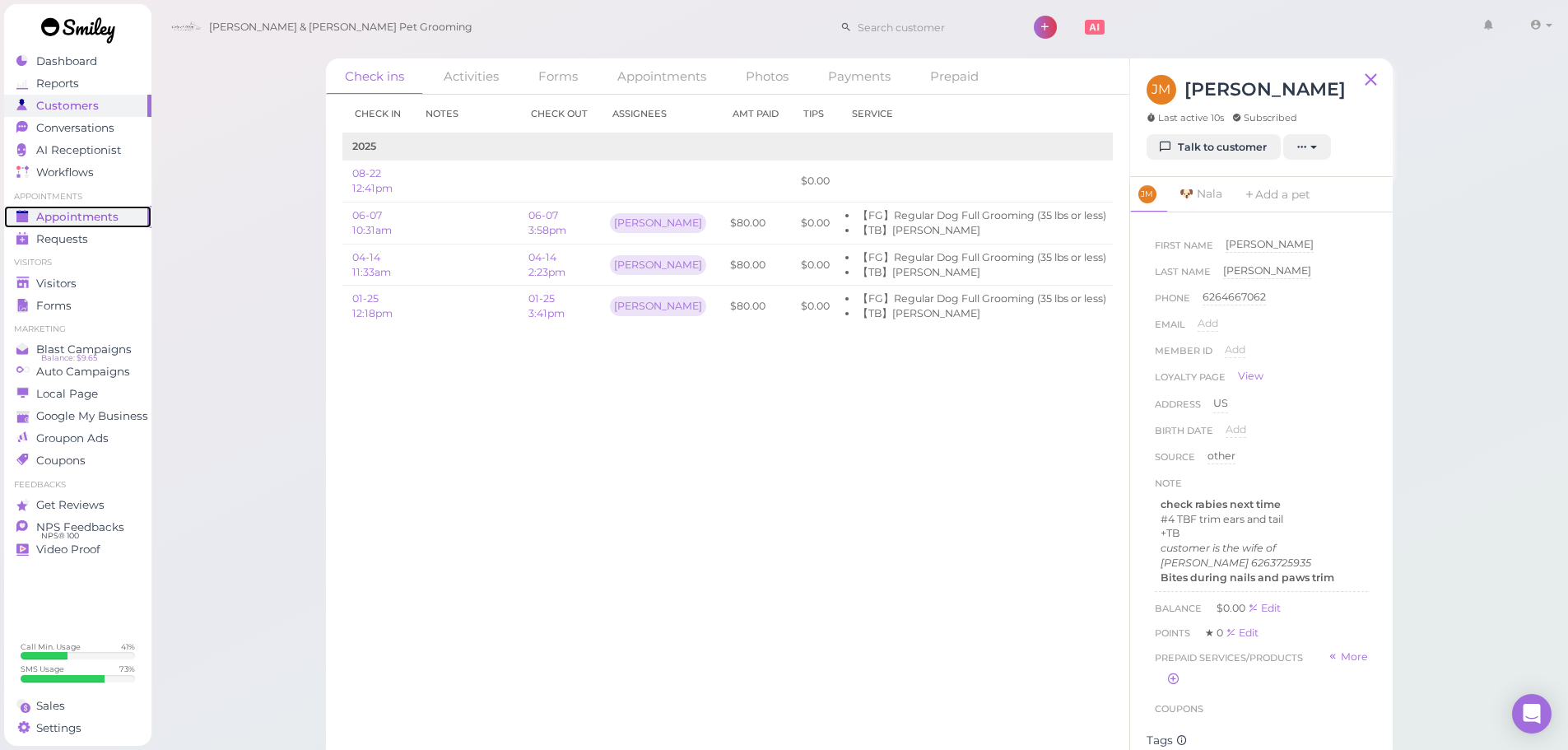
click at [69, 208] on link "Appointments" at bounding box center [78, 217] width 147 height 22
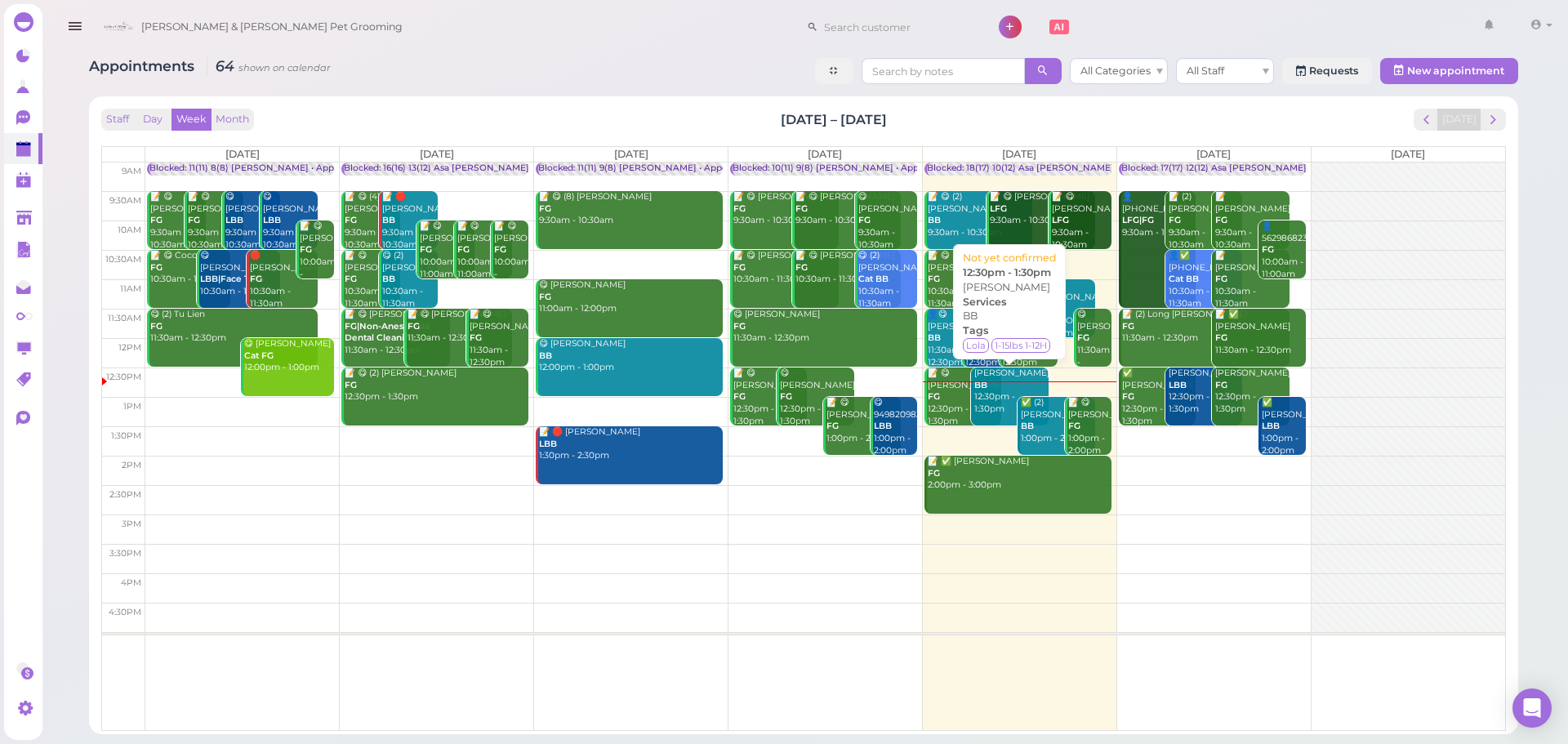
click at [985, 404] on div "Monica Cruz BB 12:30pm - 1:30pm" at bounding box center [1010, 392] width 74 height 48
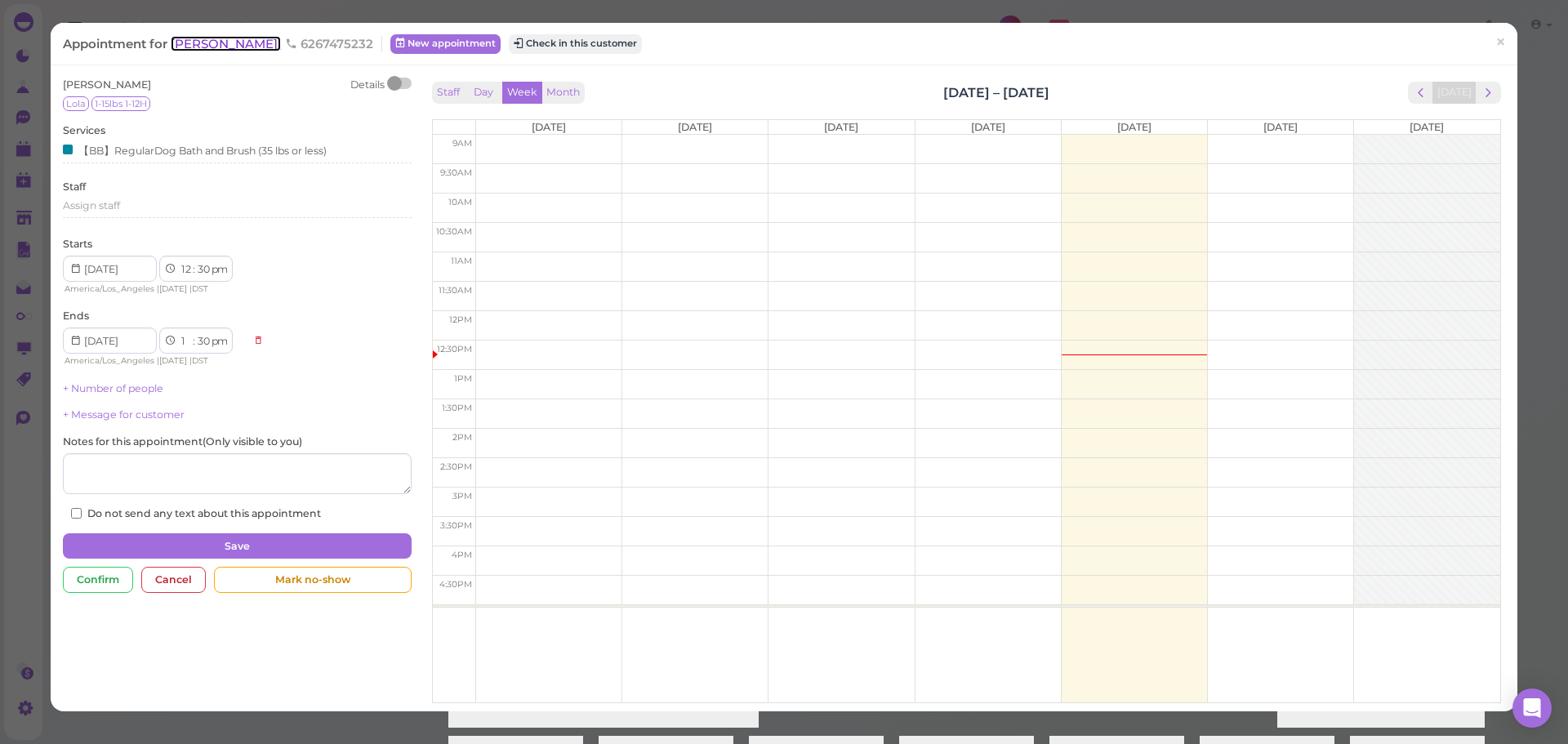
click at [218, 42] on span "Monica Cruz" at bounding box center [226, 44] width 110 height 15
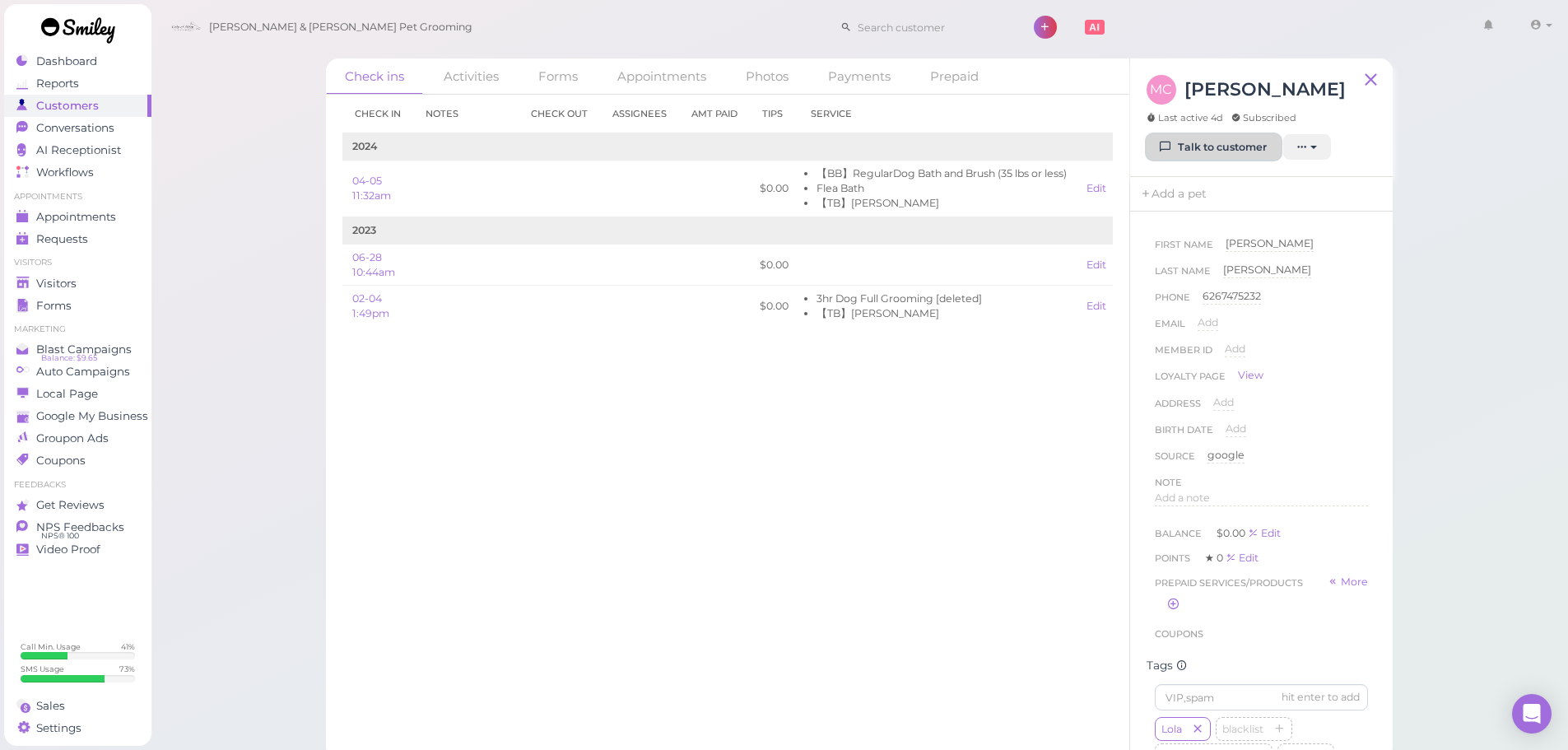
click at [1214, 141] on link "Talk to customer" at bounding box center [1214, 147] width 134 height 27
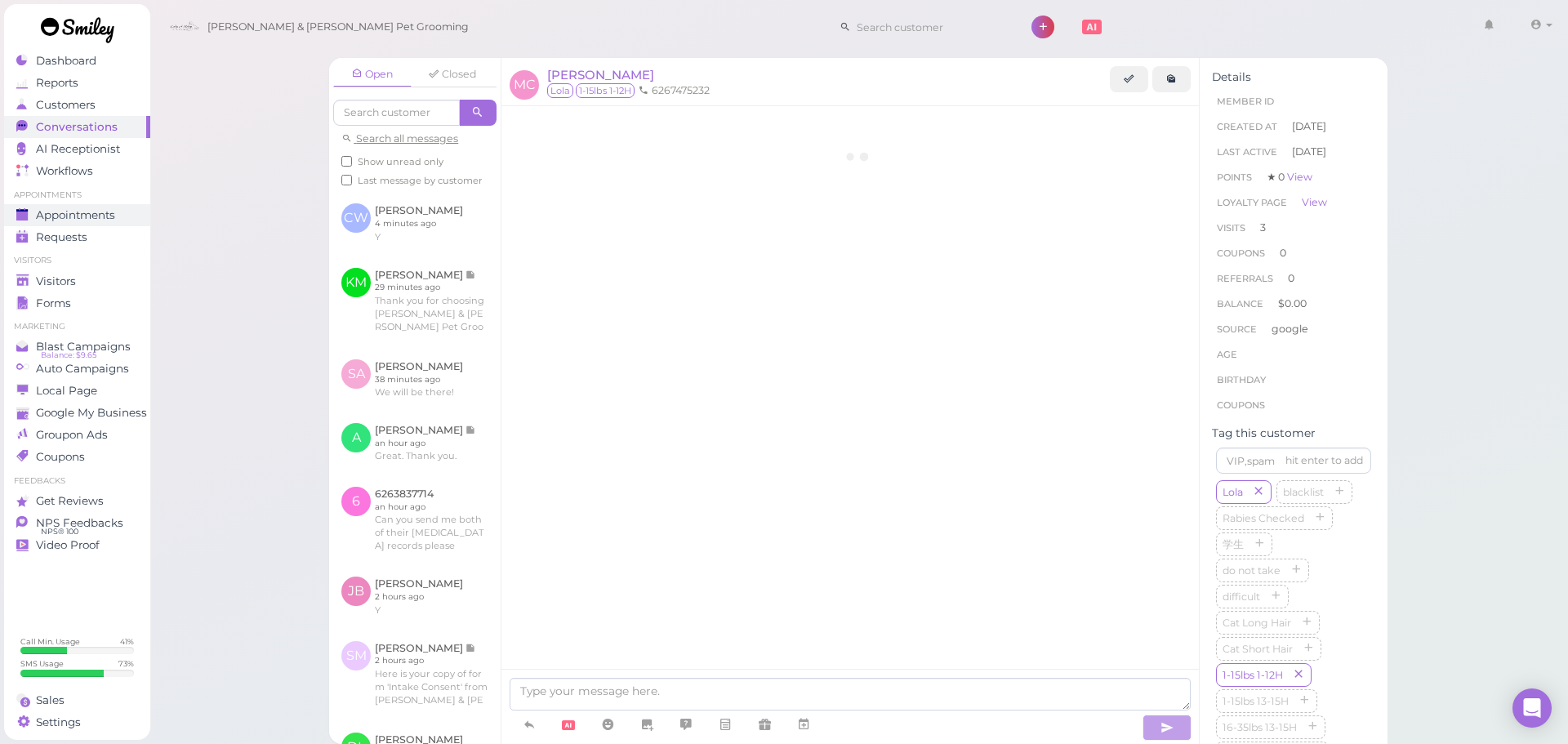
scroll to position [1797, 0]
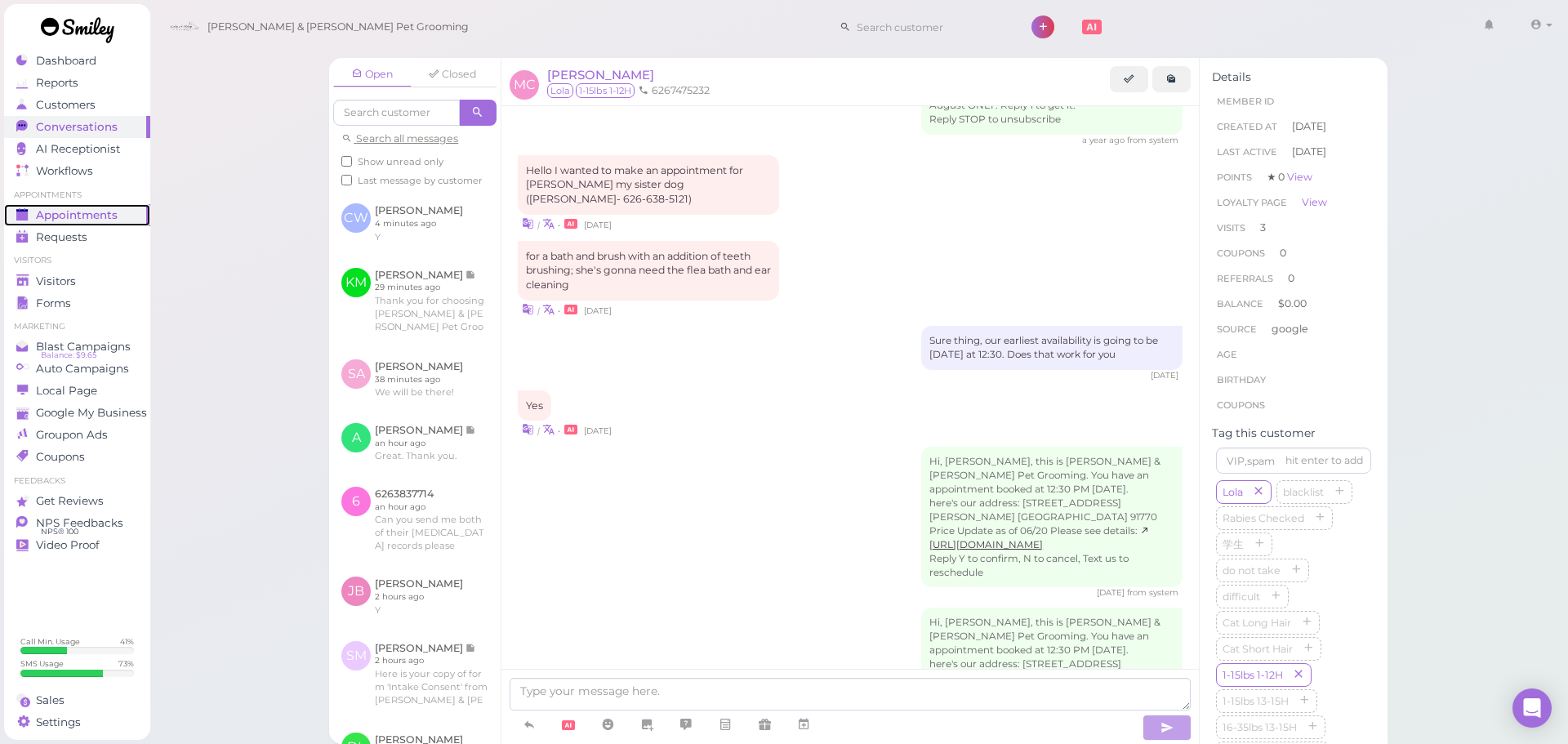
click at [119, 213] on div "Appointments" at bounding box center [75, 216] width 118 height 14
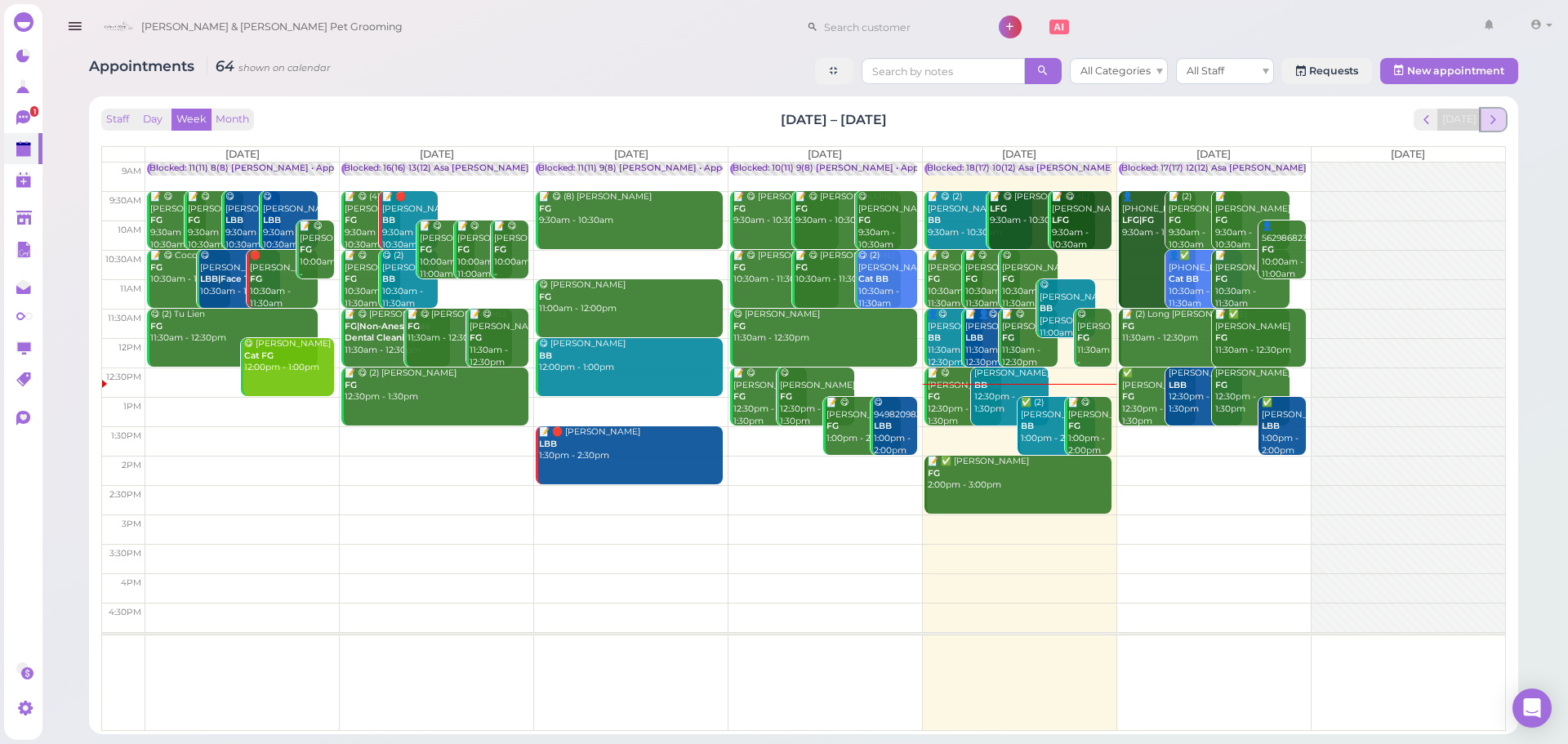
click at [1488, 127] on span "next" at bounding box center [1494, 120] width 15 height 15
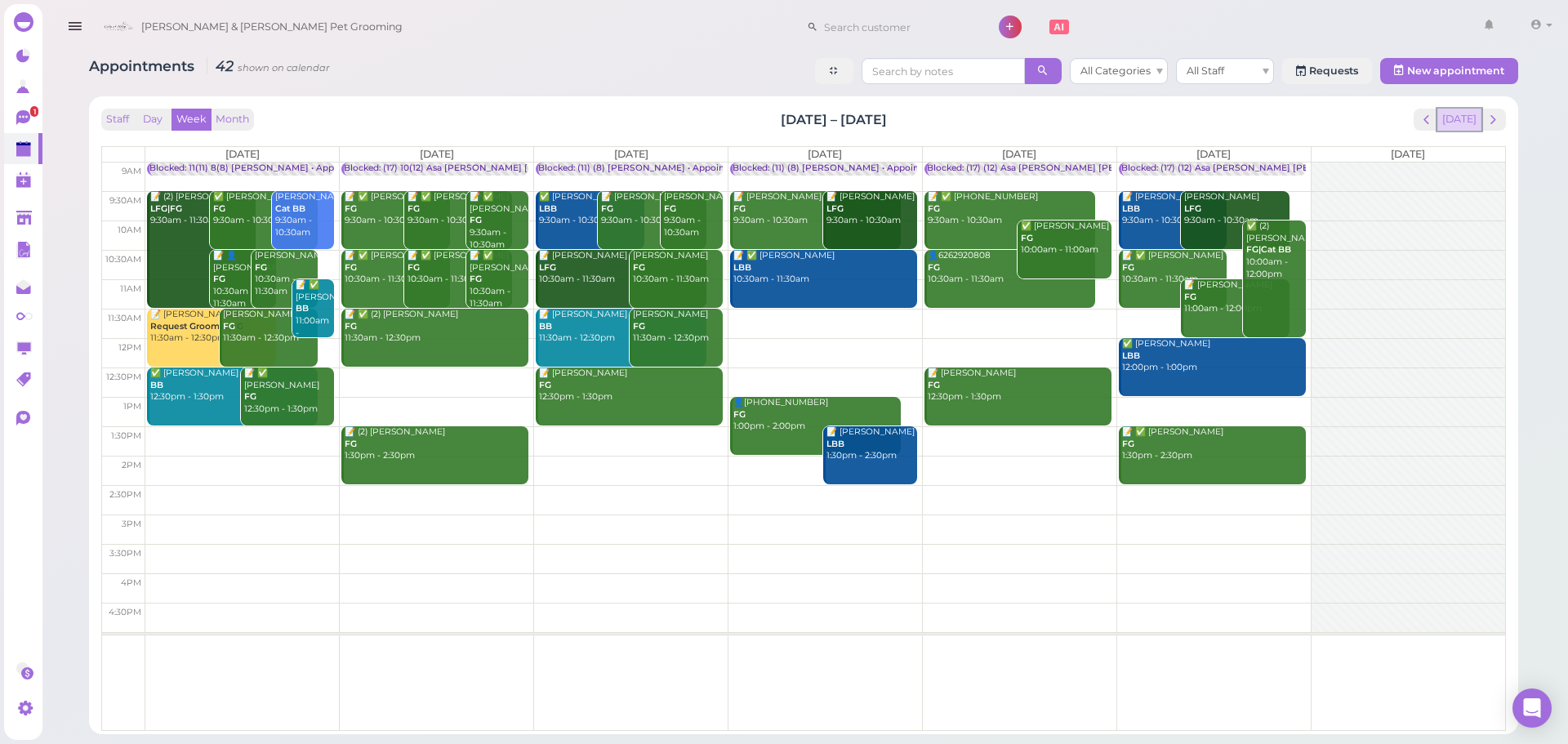
click at [1469, 111] on button "[DATE]" at bounding box center [1460, 120] width 44 height 22
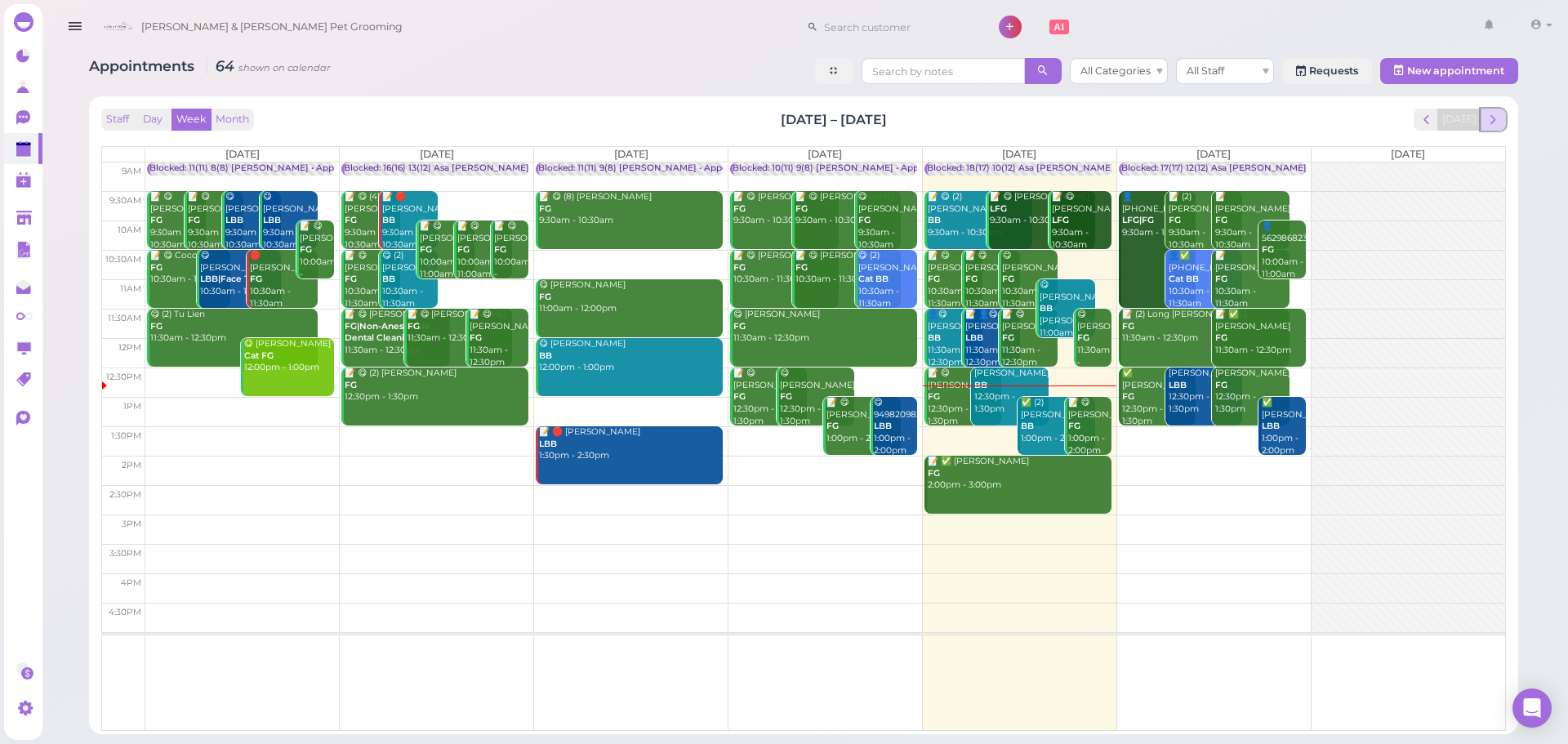
click at [1499, 120] on span "next" at bounding box center [1494, 120] width 15 height 15
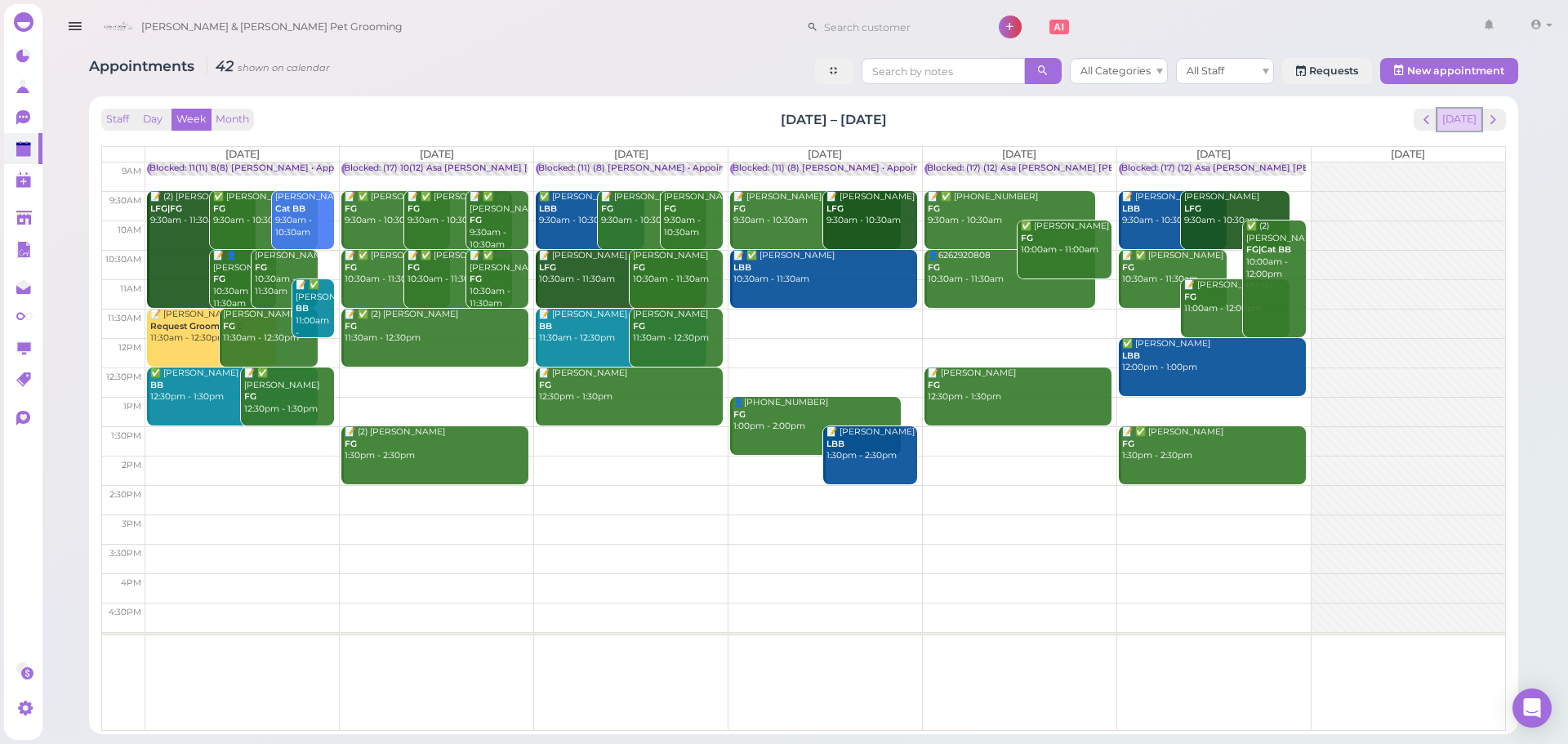
click at [1450, 125] on button "[DATE]" at bounding box center [1460, 120] width 44 height 22
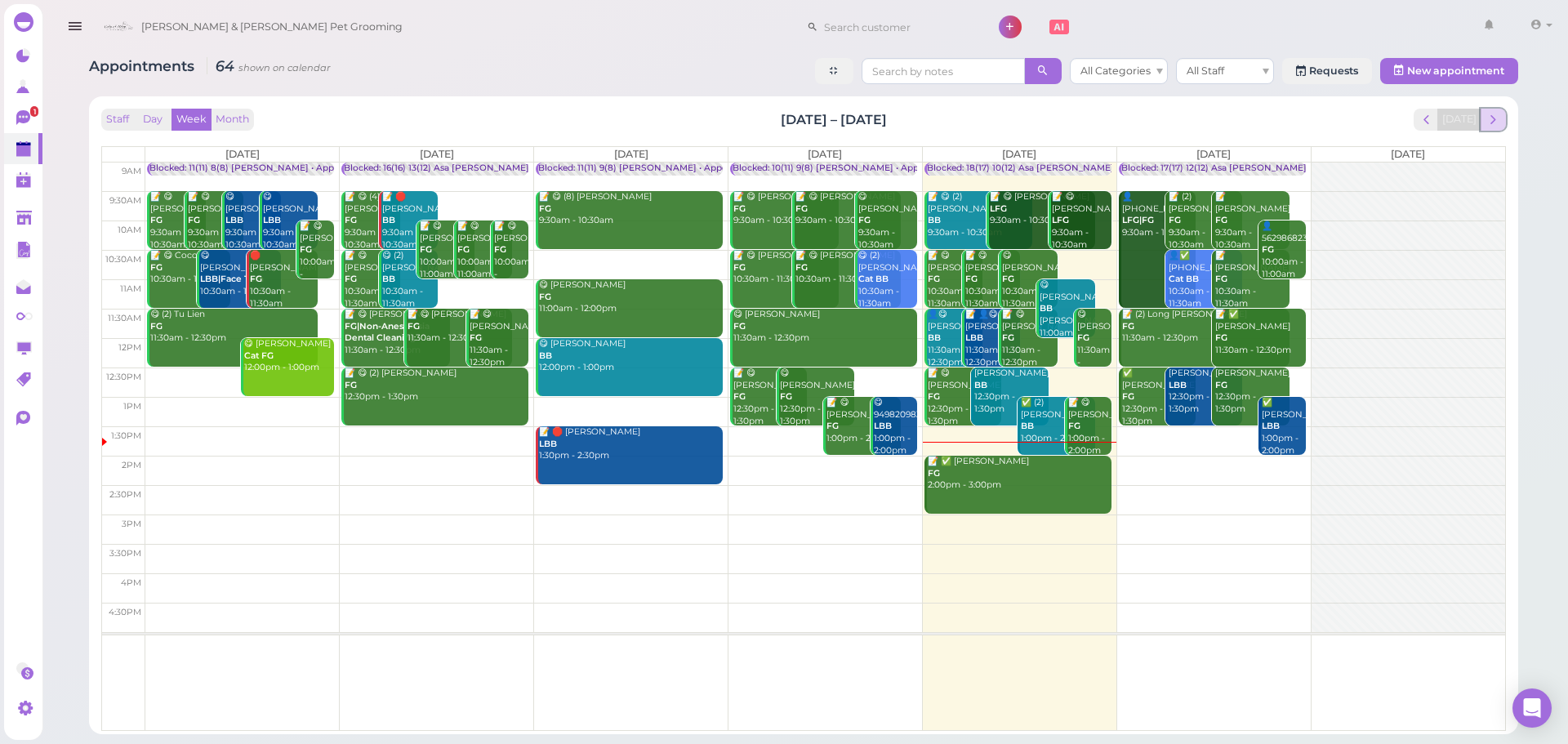
click at [1502, 122] on button "next" at bounding box center [1494, 120] width 26 height 22
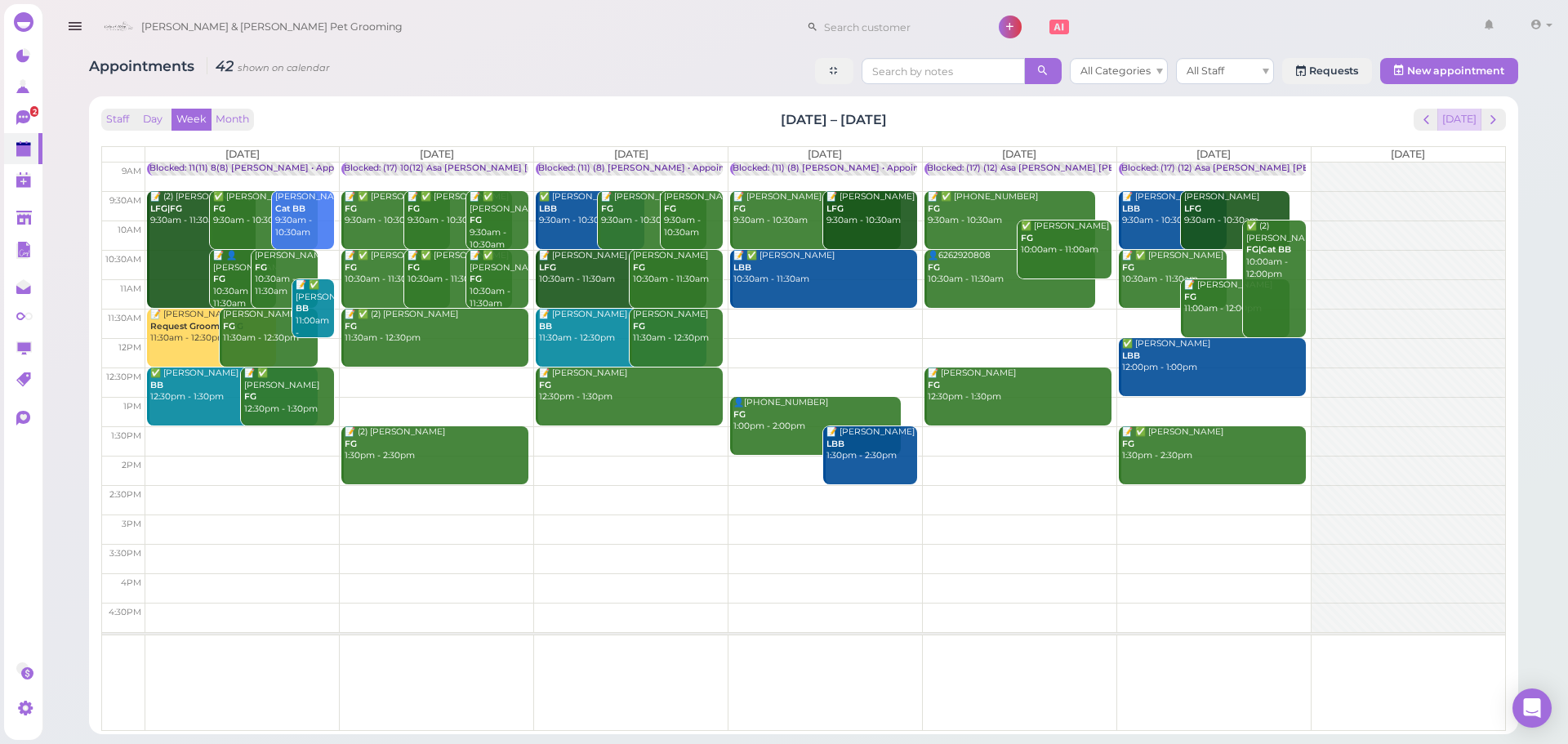
click at [1465, 121] on button "[DATE]" at bounding box center [1460, 120] width 44 height 22
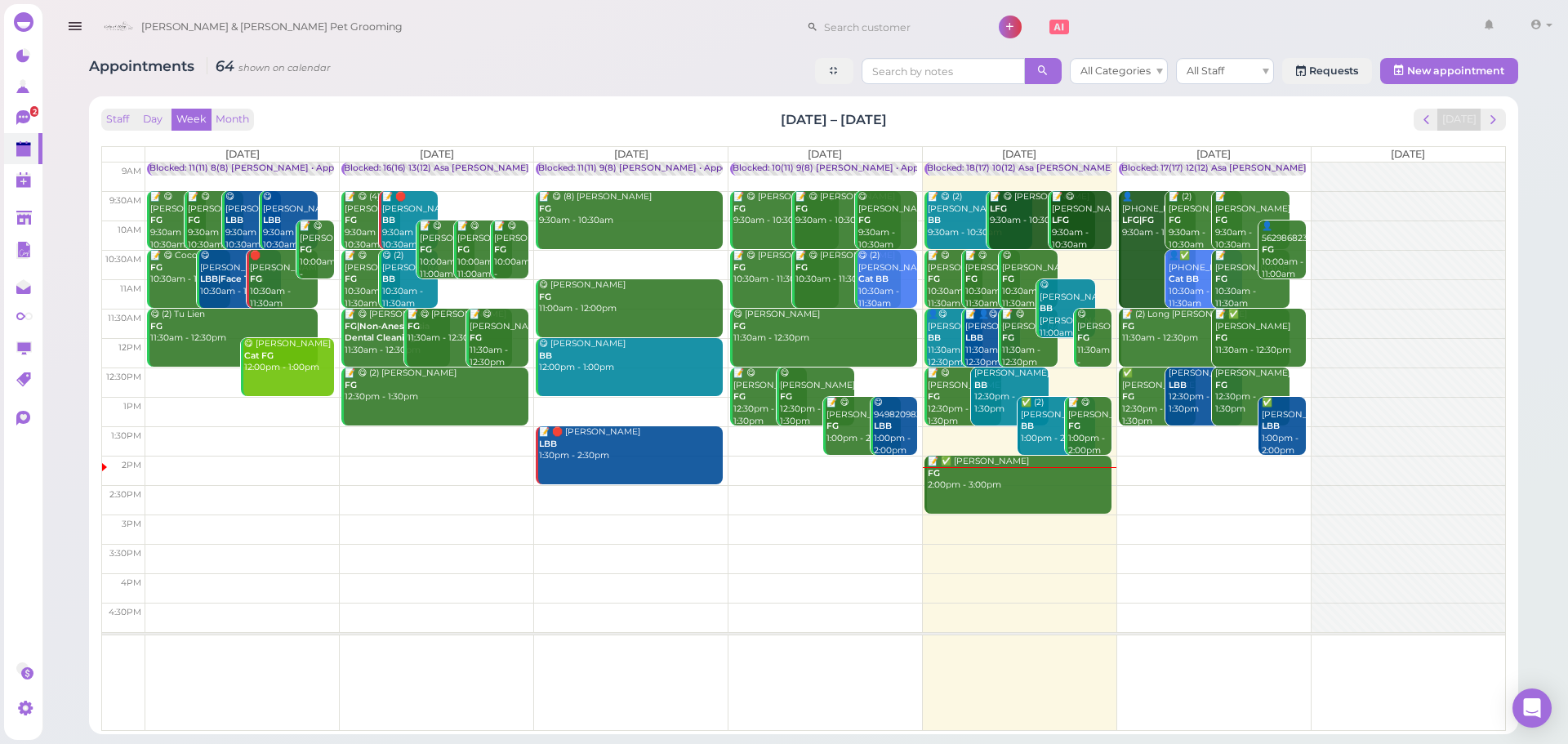
click at [973, 480] on div "📝 ✅ Cammie Pham FG 2:00pm - 3:00pm" at bounding box center [1020, 474] width 185 height 36
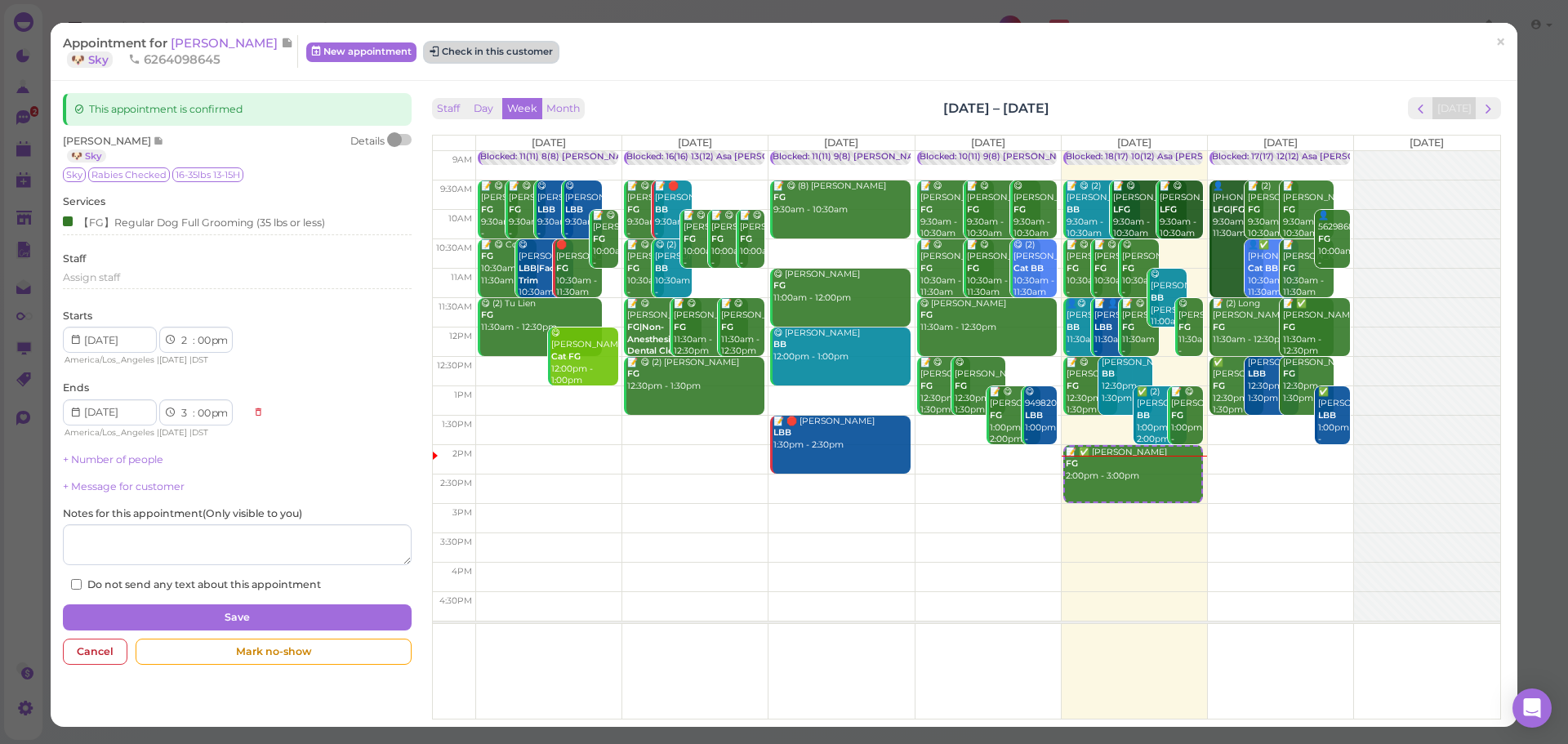
click at [476, 57] on button "Check in this customer" at bounding box center [492, 52] width 133 height 20
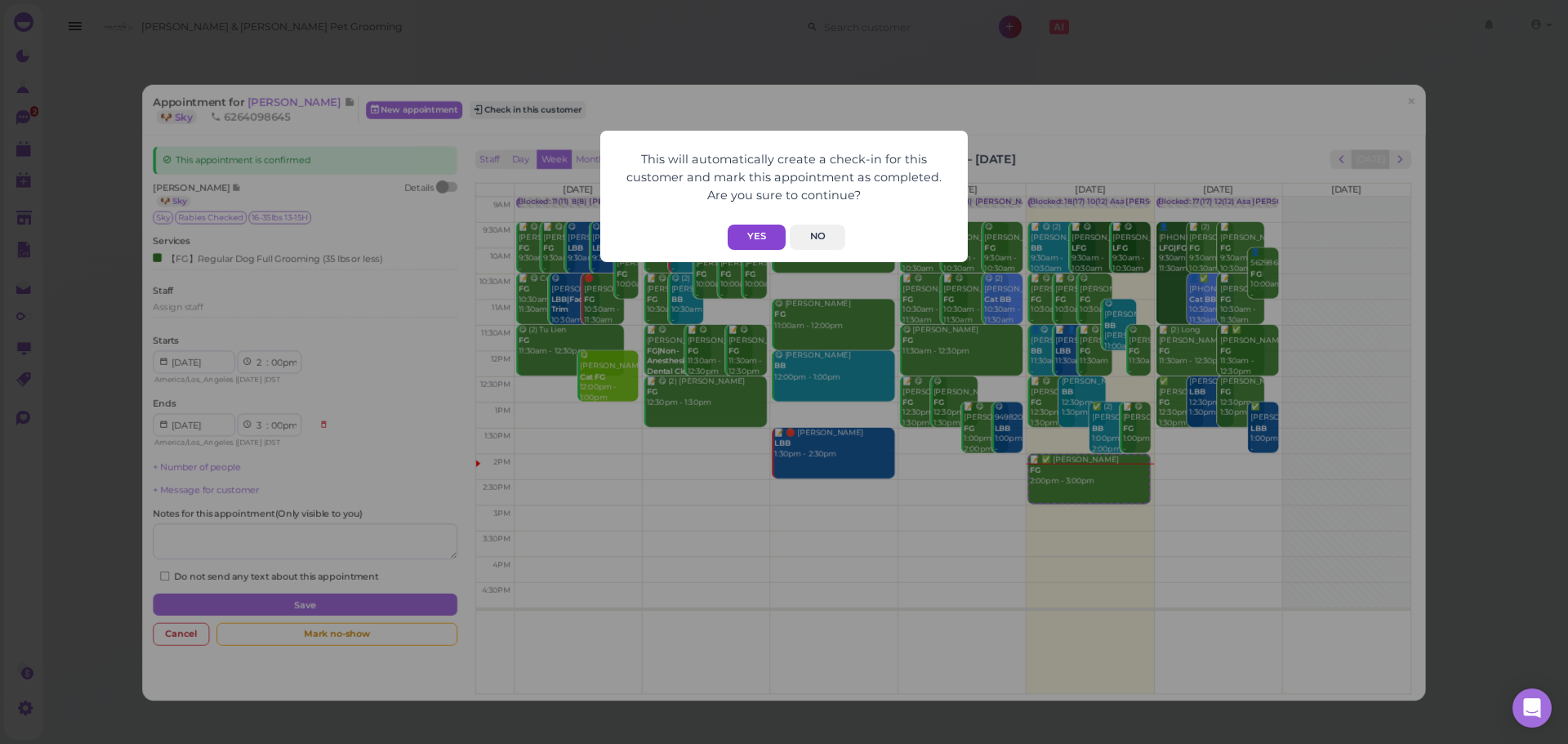
click at [743, 232] on button "Yes" at bounding box center [757, 238] width 58 height 26
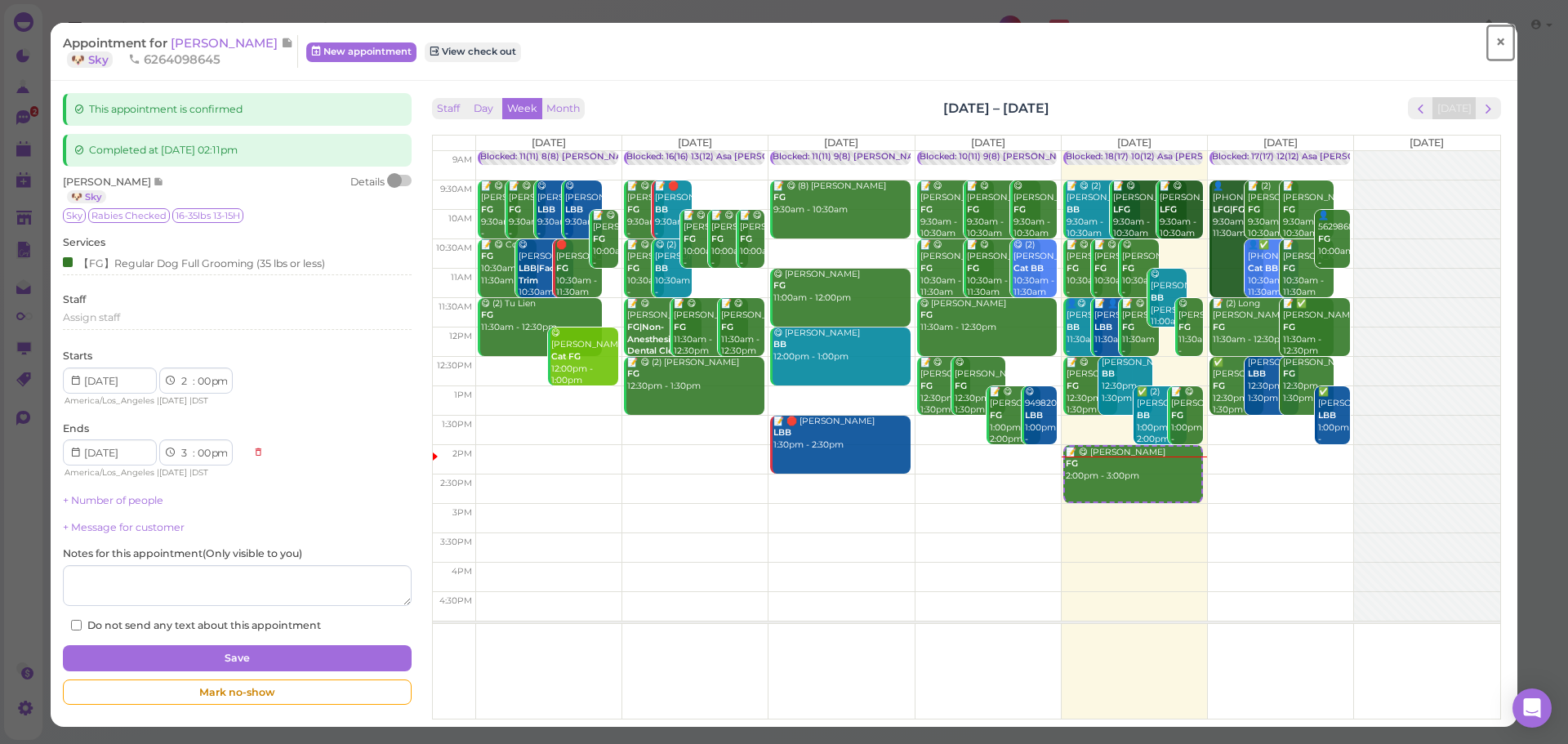
click at [1495, 48] on span "×" at bounding box center [1500, 42] width 10 height 23
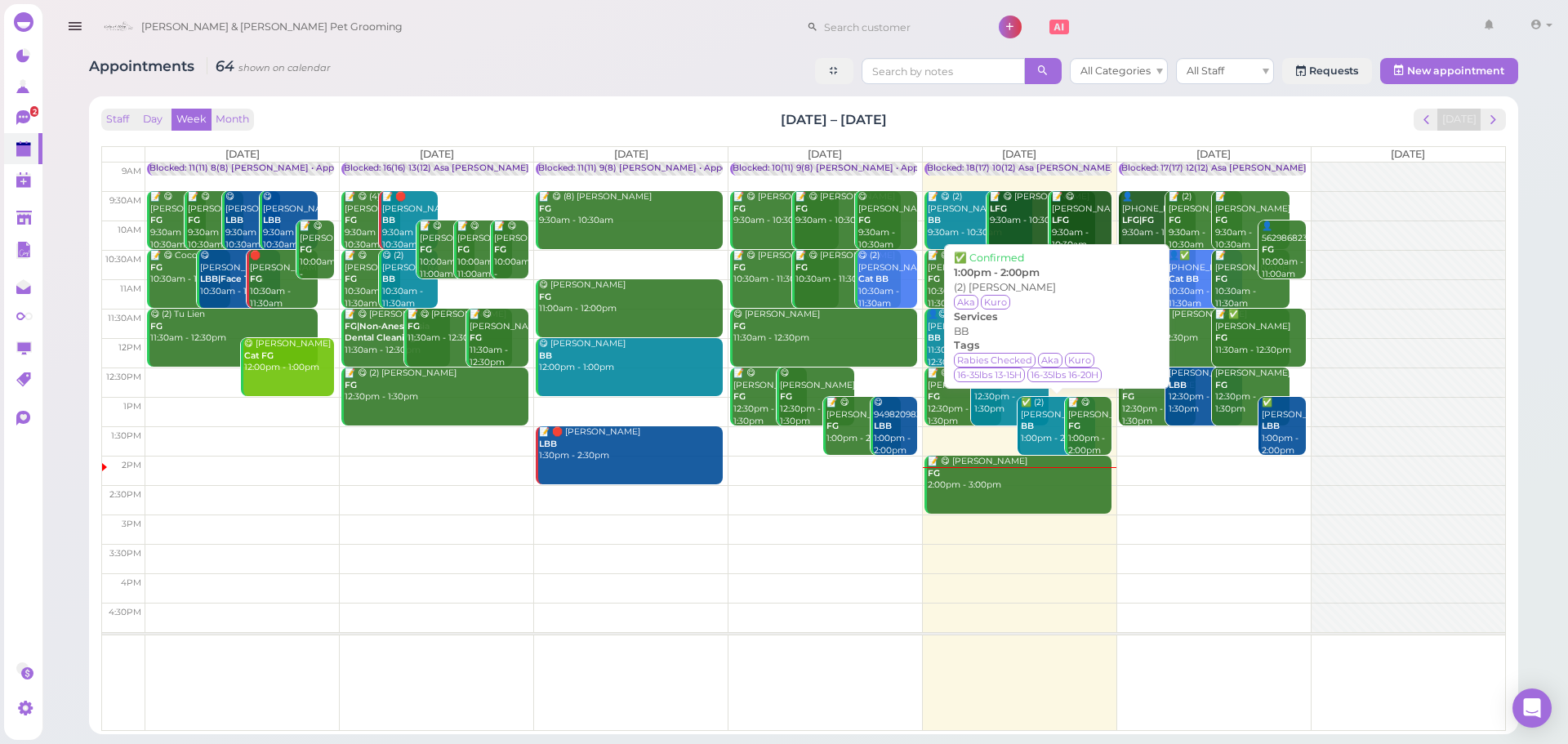
click at [1032, 407] on div "✅ (2) Alex Xu BB 1:00pm - 2:00pm" at bounding box center [1057, 421] width 74 height 48
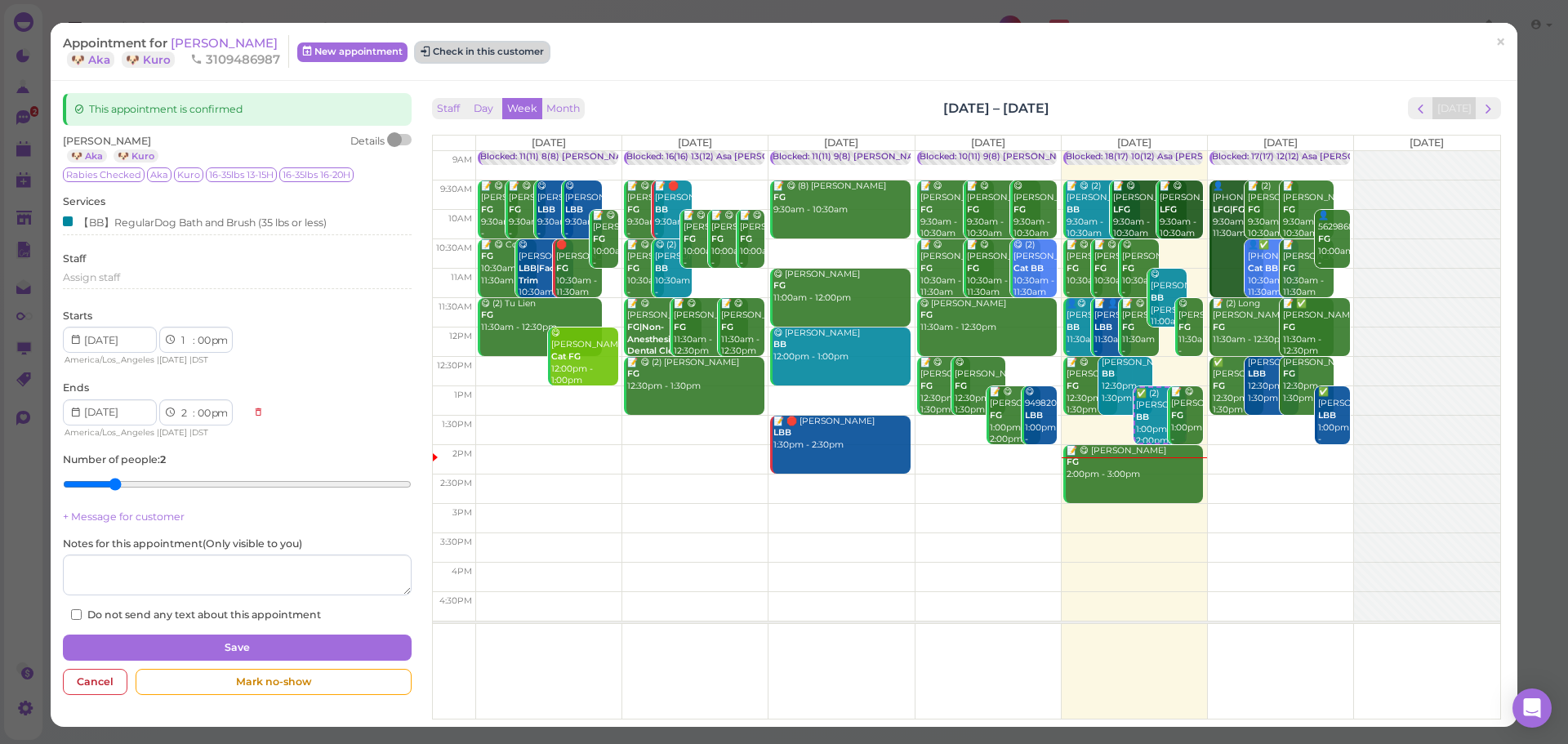
click at [506, 48] on button "Check in this customer" at bounding box center [482, 52] width 133 height 20
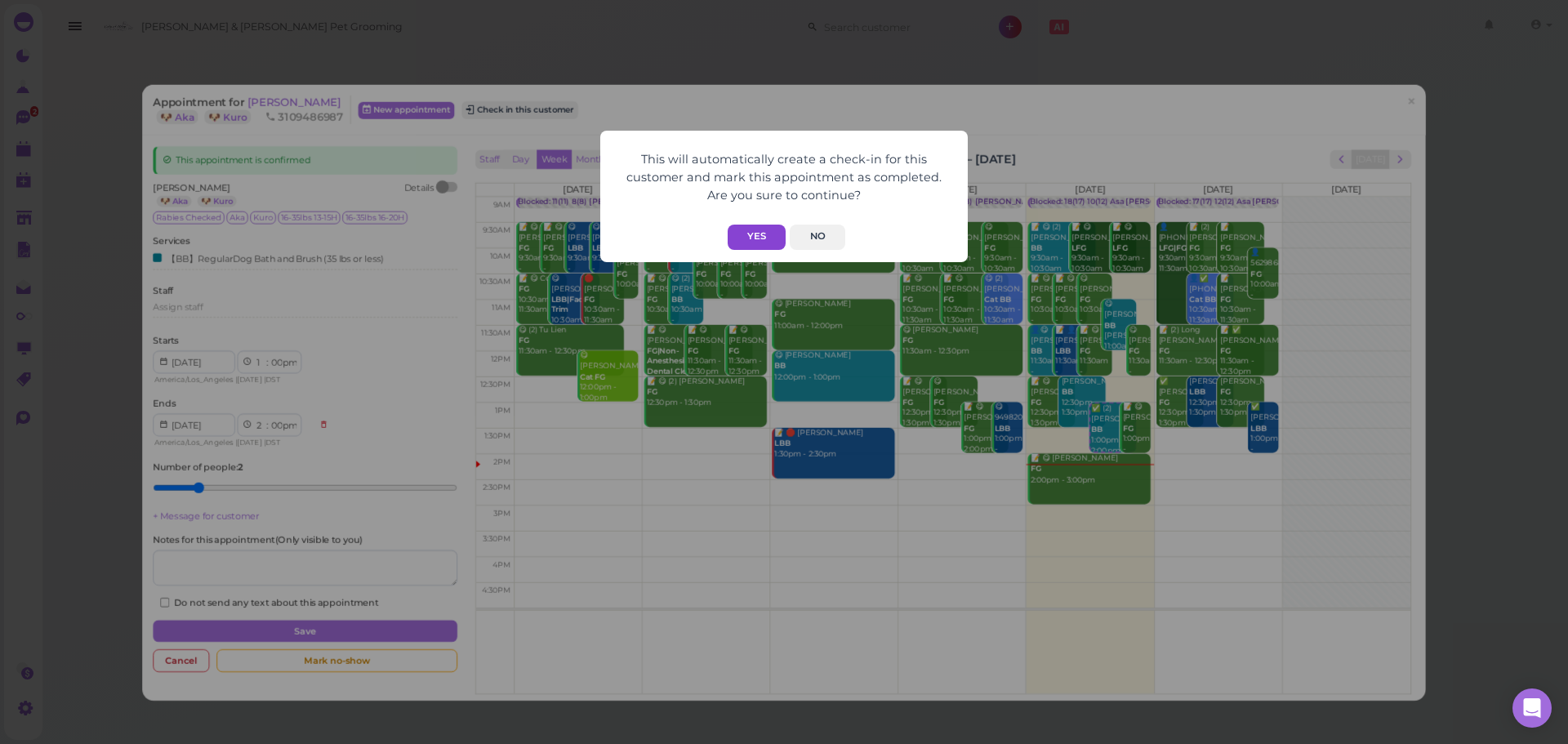
click at [746, 235] on button "Yes" at bounding box center [757, 238] width 58 height 26
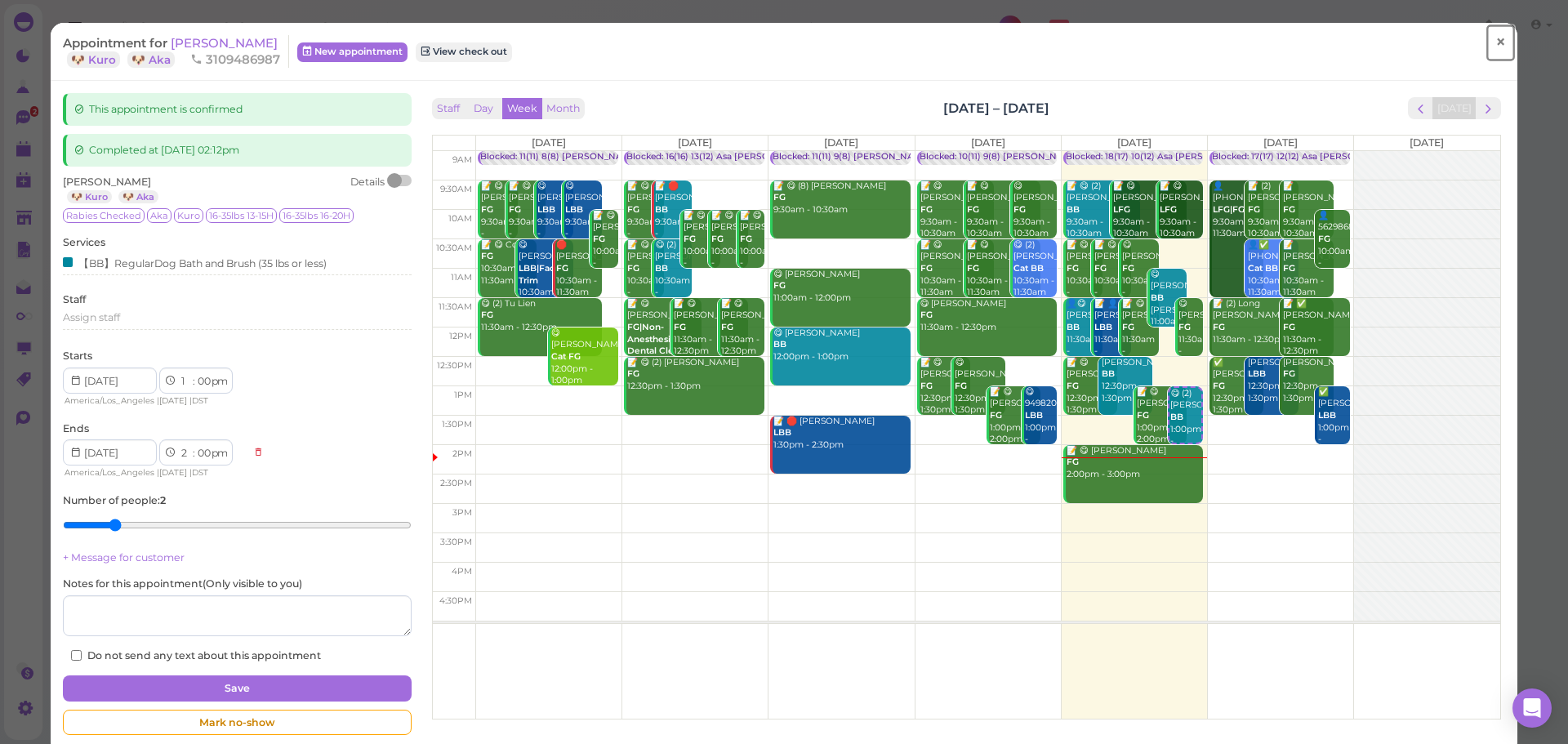
click at [1495, 37] on span "×" at bounding box center [1500, 42] width 10 height 23
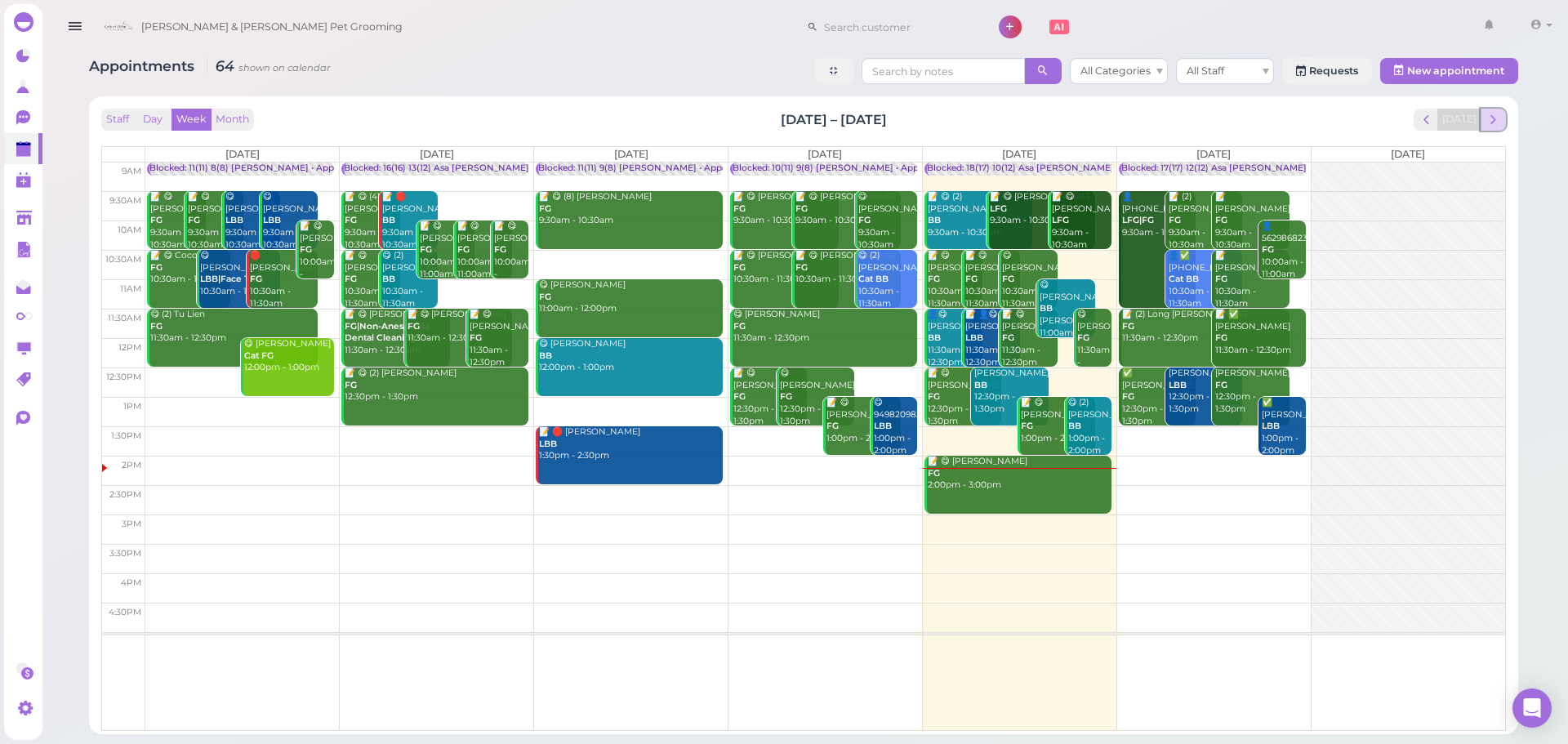
click at [1490, 110] on button "next" at bounding box center [1494, 120] width 26 height 22
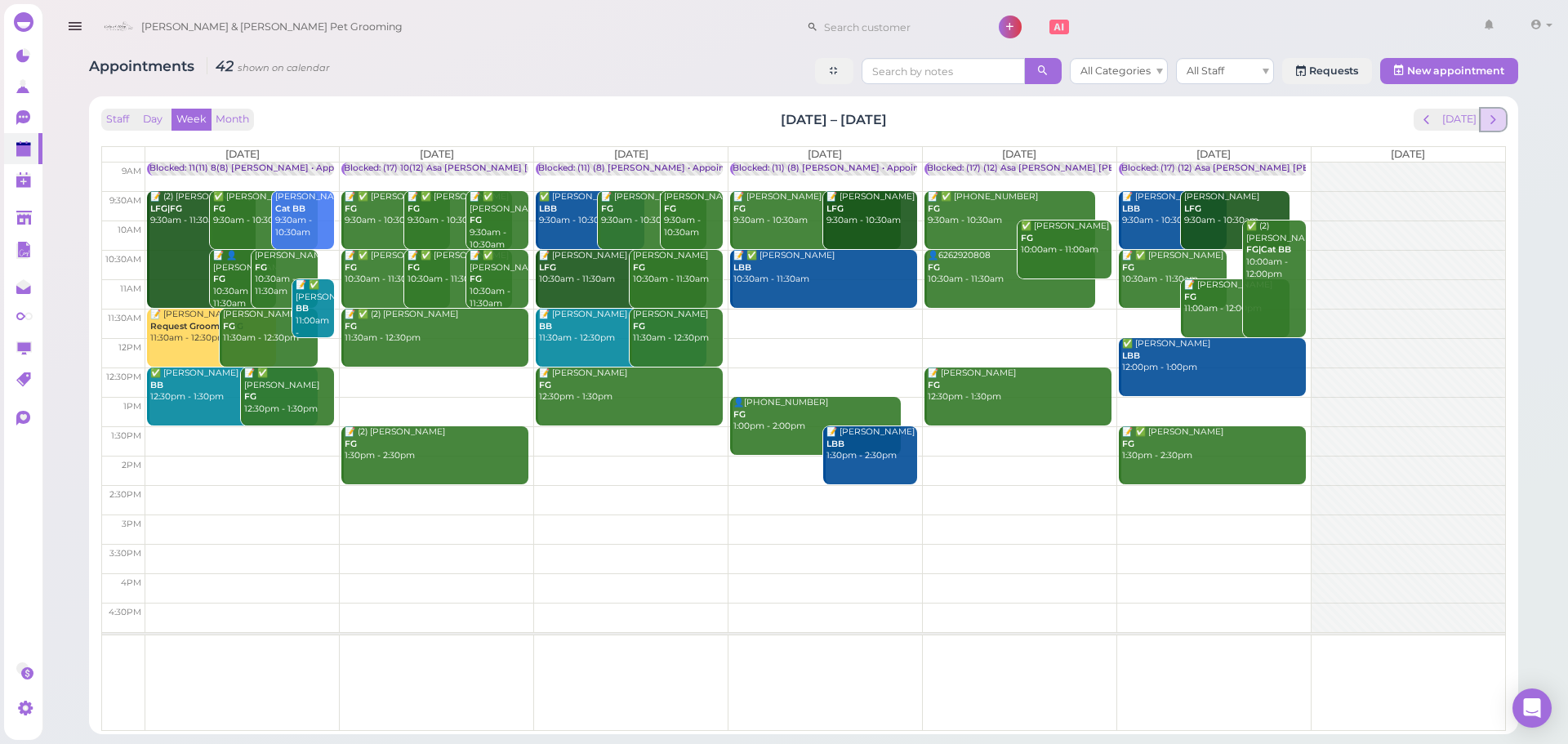
click at [1488, 115] on span "next" at bounding box center [1494, 120] width 15 height 15
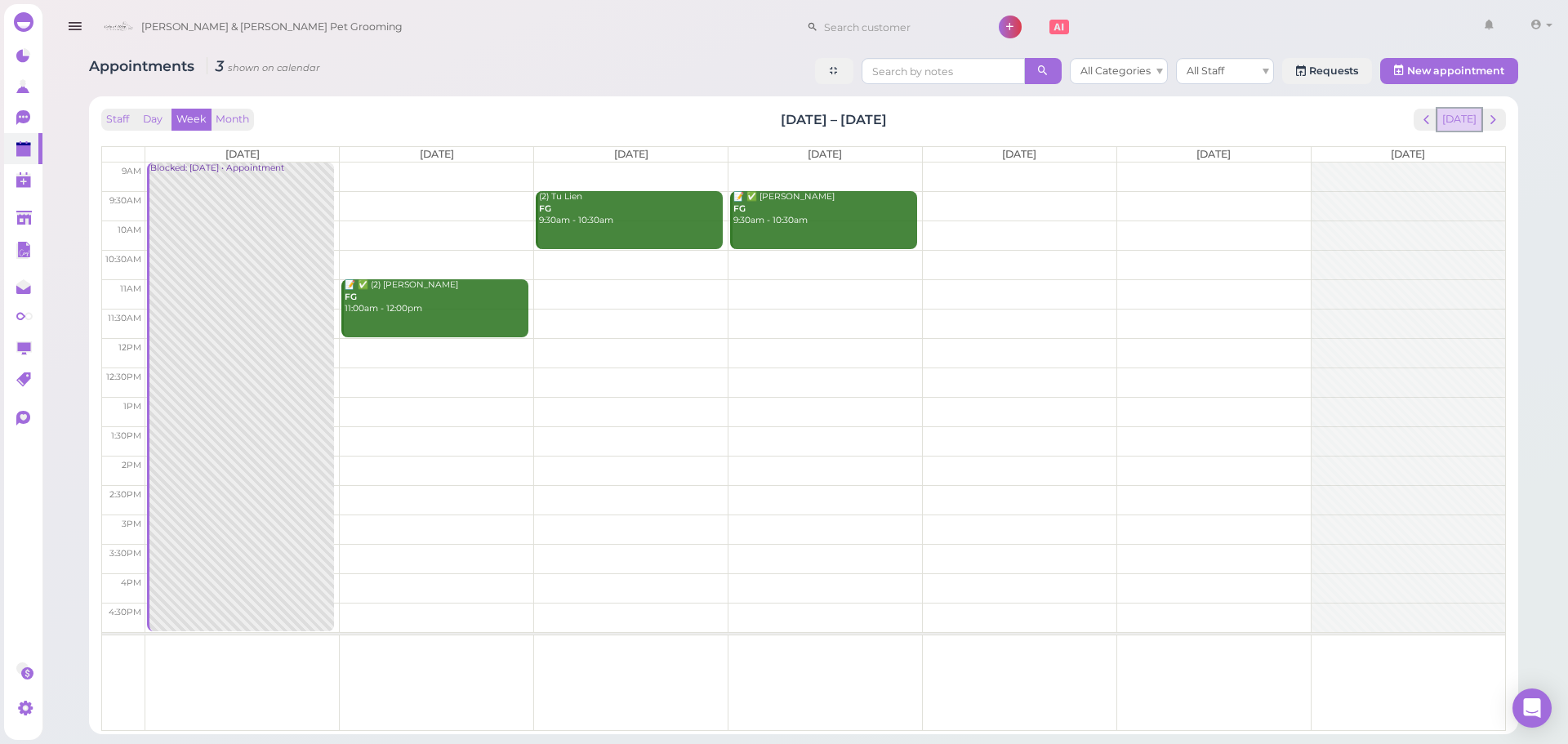
click at [1455, 110] on button "[DATE]" at bounding box center [1460, 120] width 44 height 22
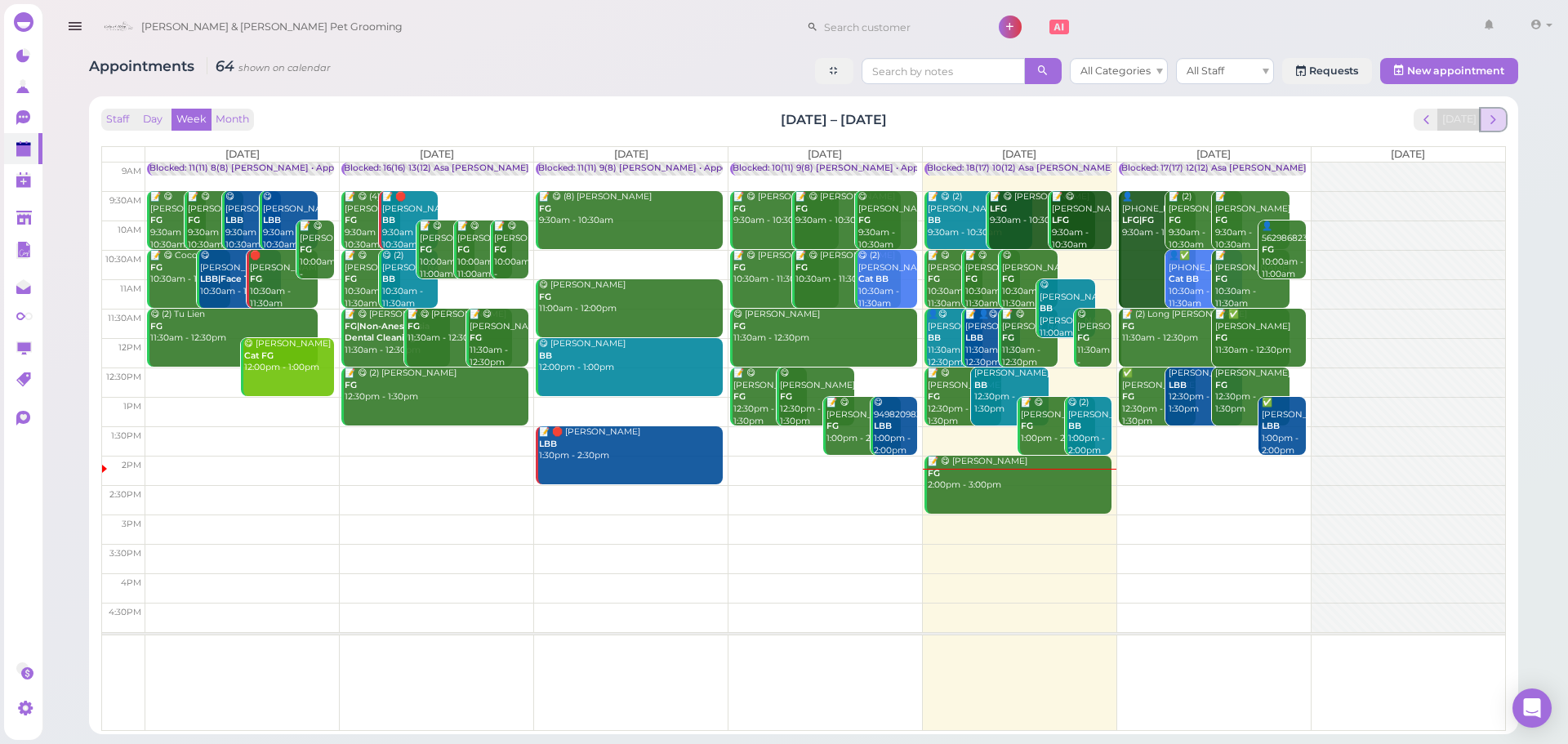
click at [1493, 124] on span "next" at bounding box center [1494, 120] width 15 height 15
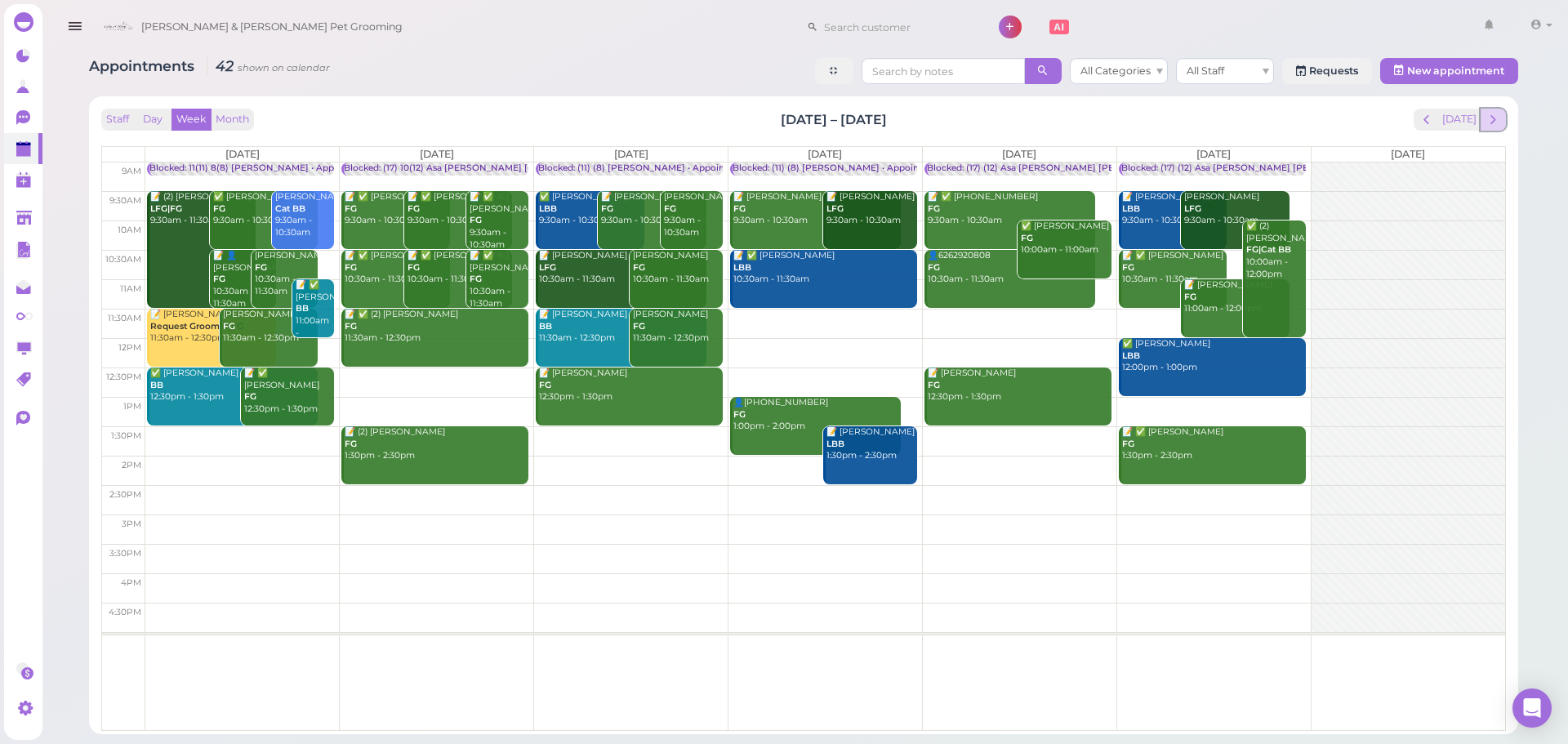
click at [1499, 118] on span "next" at bounding box center [1494, 120] width 15 height 15
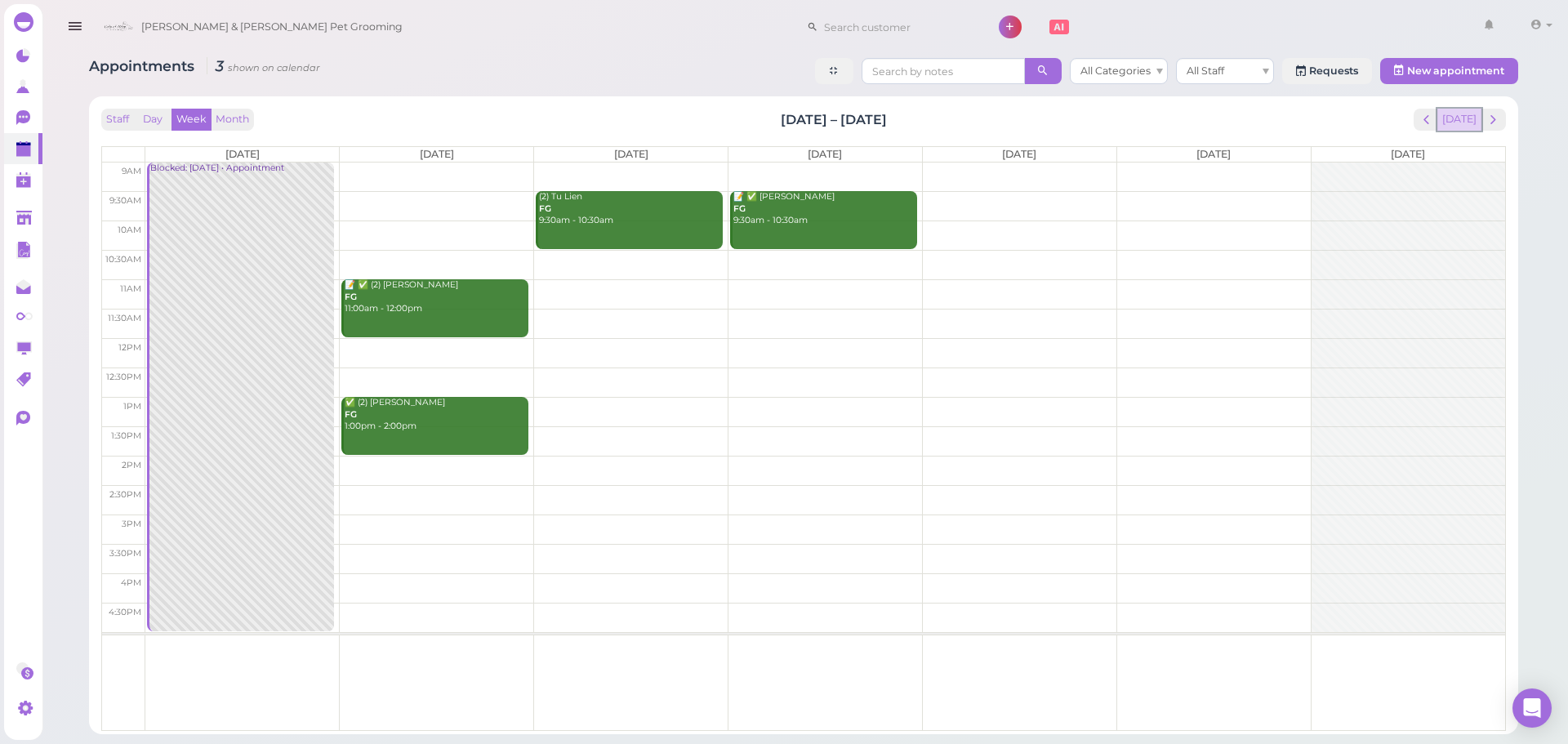
click at [1444, 127] on button "[DATE]" at bounding box center [1460, 120] width 44 height 22
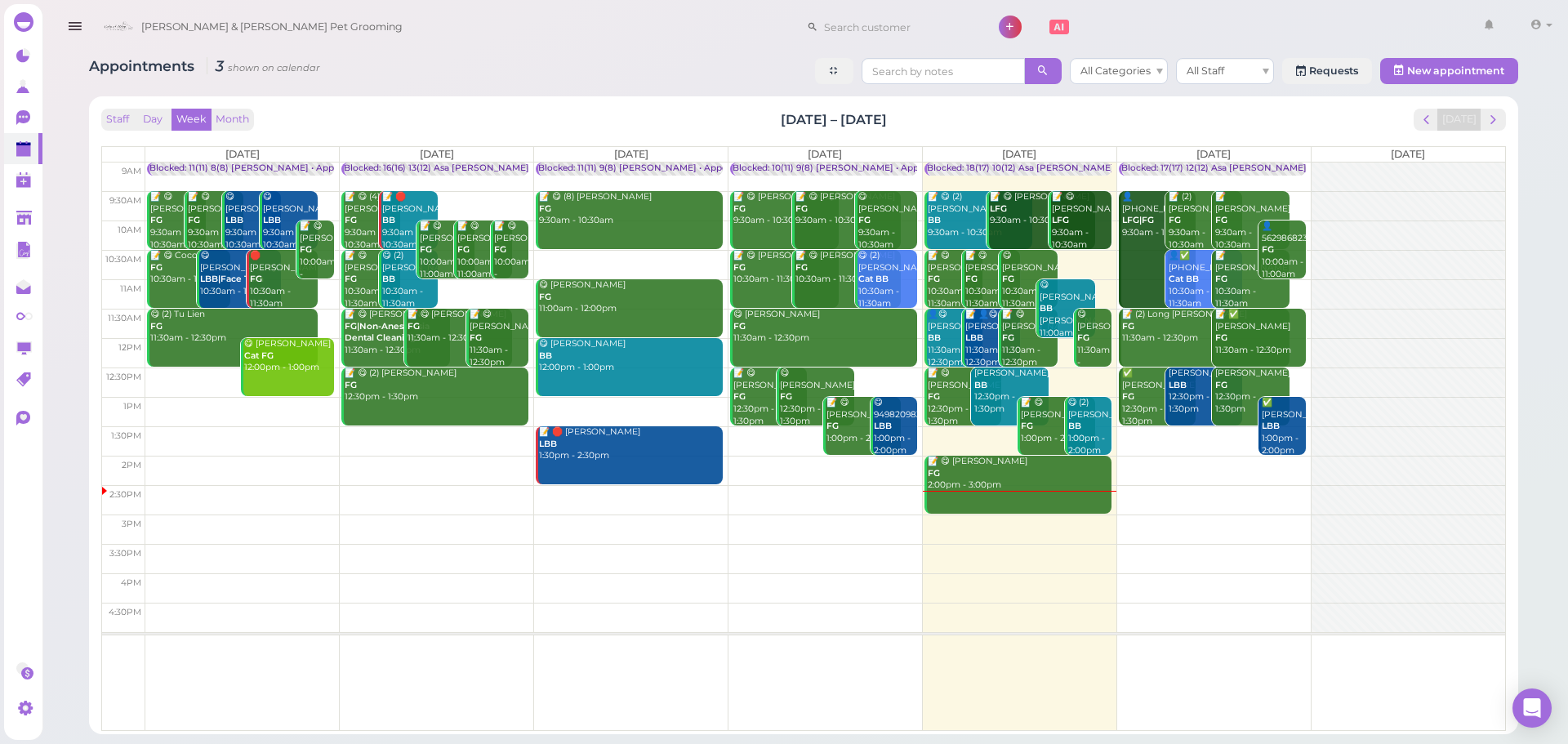
drag, startPoint x: 982, startPoint y: 120, endPoint x: 752, endPoint y: 109, distance: 230.3
click at [752, 109] on div "Staff Day Week Month [DATE] – [DATE] [DATE]" at bounding box center [803, 120] width 1405 height 22
click at [749, 109] on div "Staff Day Week Month [DATE] – [DATE] [DATE]" at bounding box center [803, 120] width 1405 height 22
drag, startPoint x: 788, startPoint y: 124, endPoint x: 1069, endPoint y: 150, distance: 282.2
click at [1069, 150] on div "Staff Day Week Month Aug 18 – 24, 2025 Today Mon 8/18 Tue 8/19 Wed 8/20 Thu 8/2…" at bounding box center [803, 420] width 1405 height 623
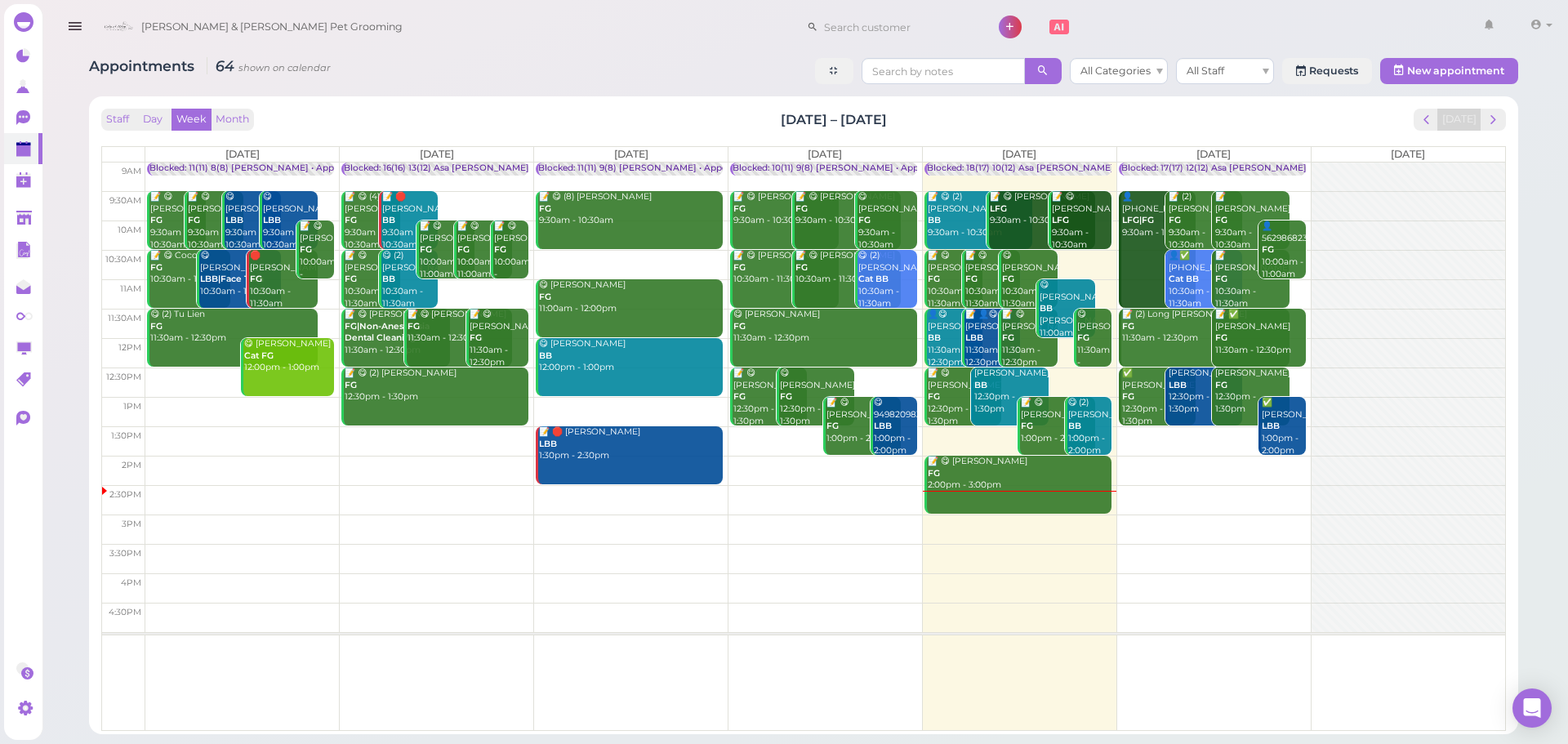
click at [942, 123] on div "Staff Day Week Month [DATE] – [DATE] [DATE]" at bounding box center [803, 120] width 1405 height 22
drag, startPoint x: 942, startPoint y: 124, endPoint x: 770, endPoint y: 103, distance: 173.3
click at [770, 104] on div "Staff Day Week Month [DATE] – [DATE] [DATE] [DATE] [DATE] [DATE] [DATE] [DATE] …" at bounding box center [804, 415] width 1413 height 622
click at [766, 104] on div "Staff Day Week Month [DATE] – [DATE] [DATE] [DATE] [DATE] [DATE] [DATE] [DATE] …" at bounding box center [804, 415] width 1413 height 622
drag, startPoint x: 755, startPoint y: 115, endPoint x: 1005, endPoint y: 128, distance: 250.3
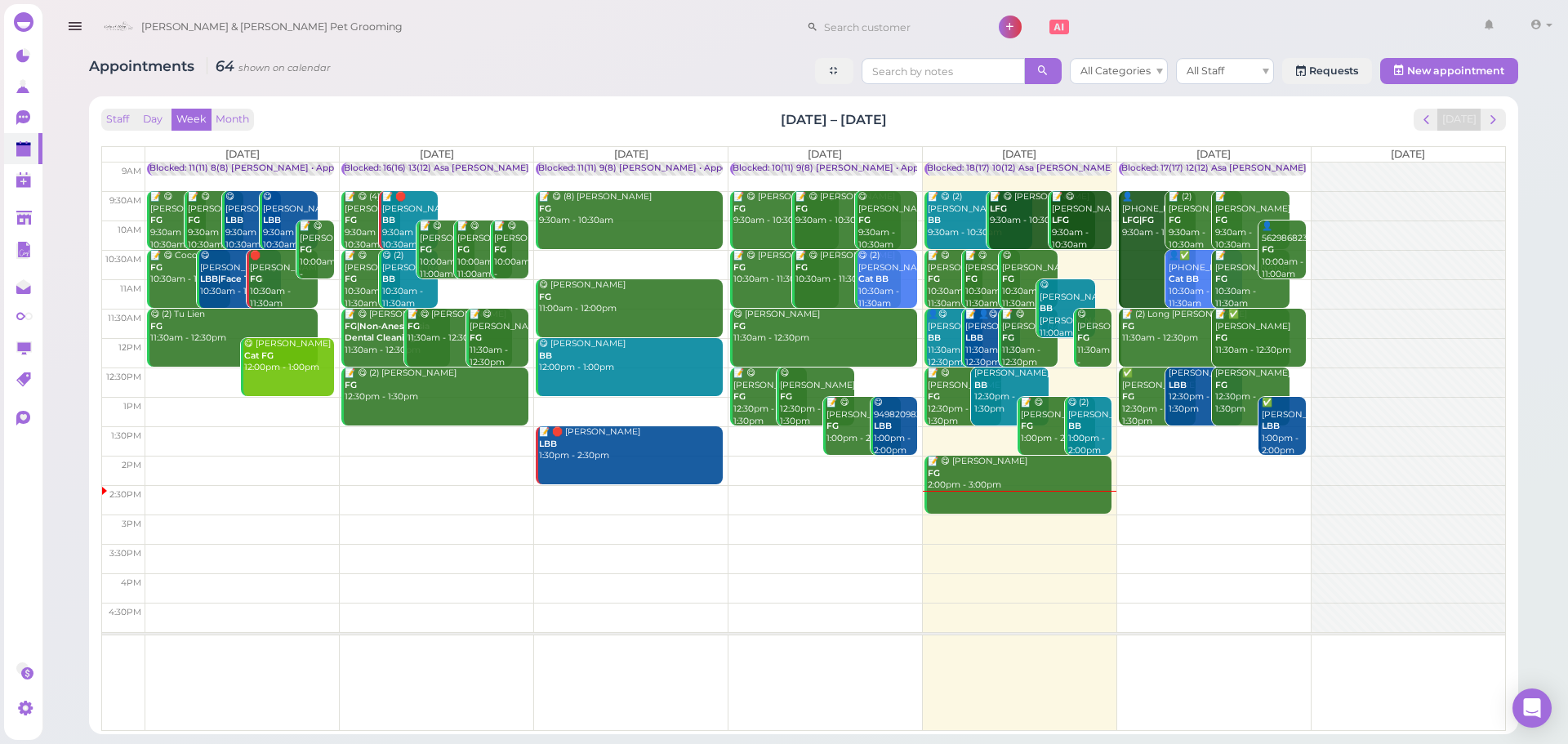
click at [1005, 128] on div "Staff Day Week Month [DATE] – [DATE] [DATE]" at bounding box center [803, 120] width 1405 height 22
click at [1506, 118] on div "Staff Day Week Month [DATE] – [DATE] [DATE] [DATE] [DATE] [DATE] [DATE] [DATE] …" at bounding box center [804, 415] width 1413 height 622
click at [1503, 116] on button "next" at bounding box center [1494, 120] width 26 height 22
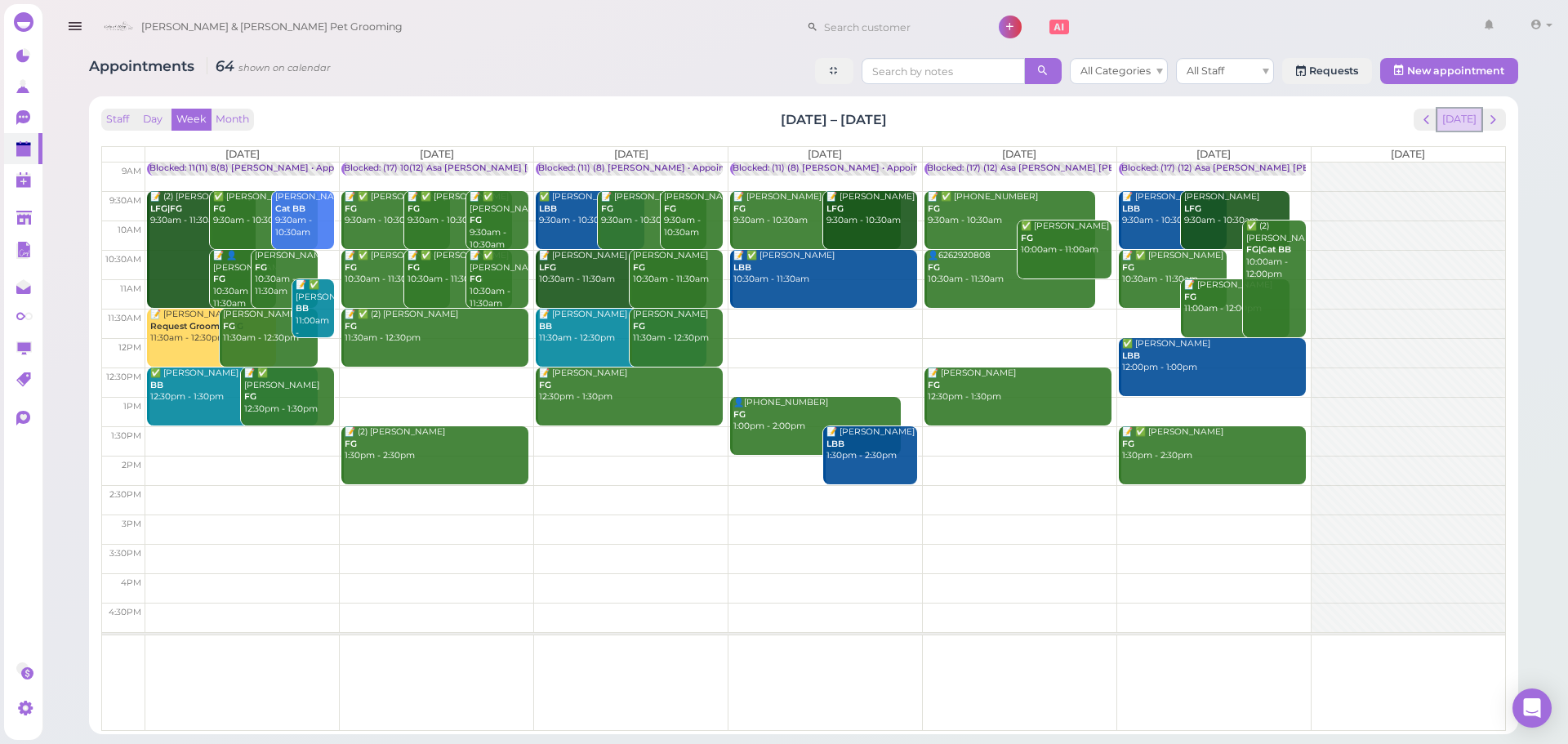
click at [1465, 118] on button "[DATE]" at bounding box center [1460, 120] width 44 height 22
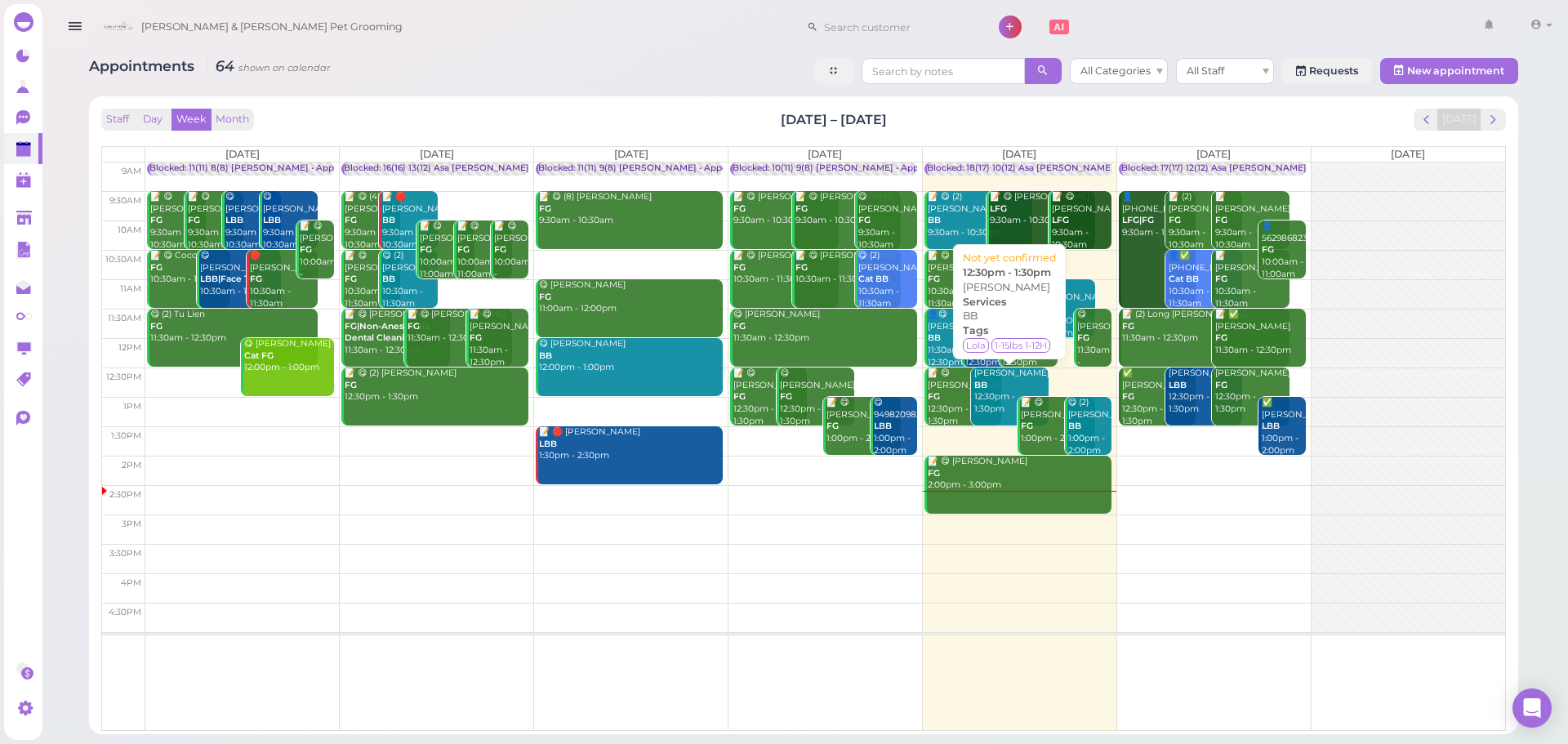
click at [982, 396] on div "Monica Cruz BB 12:30pm - 1:30pm" at bounding box center [1010, 392] width 74 height 48
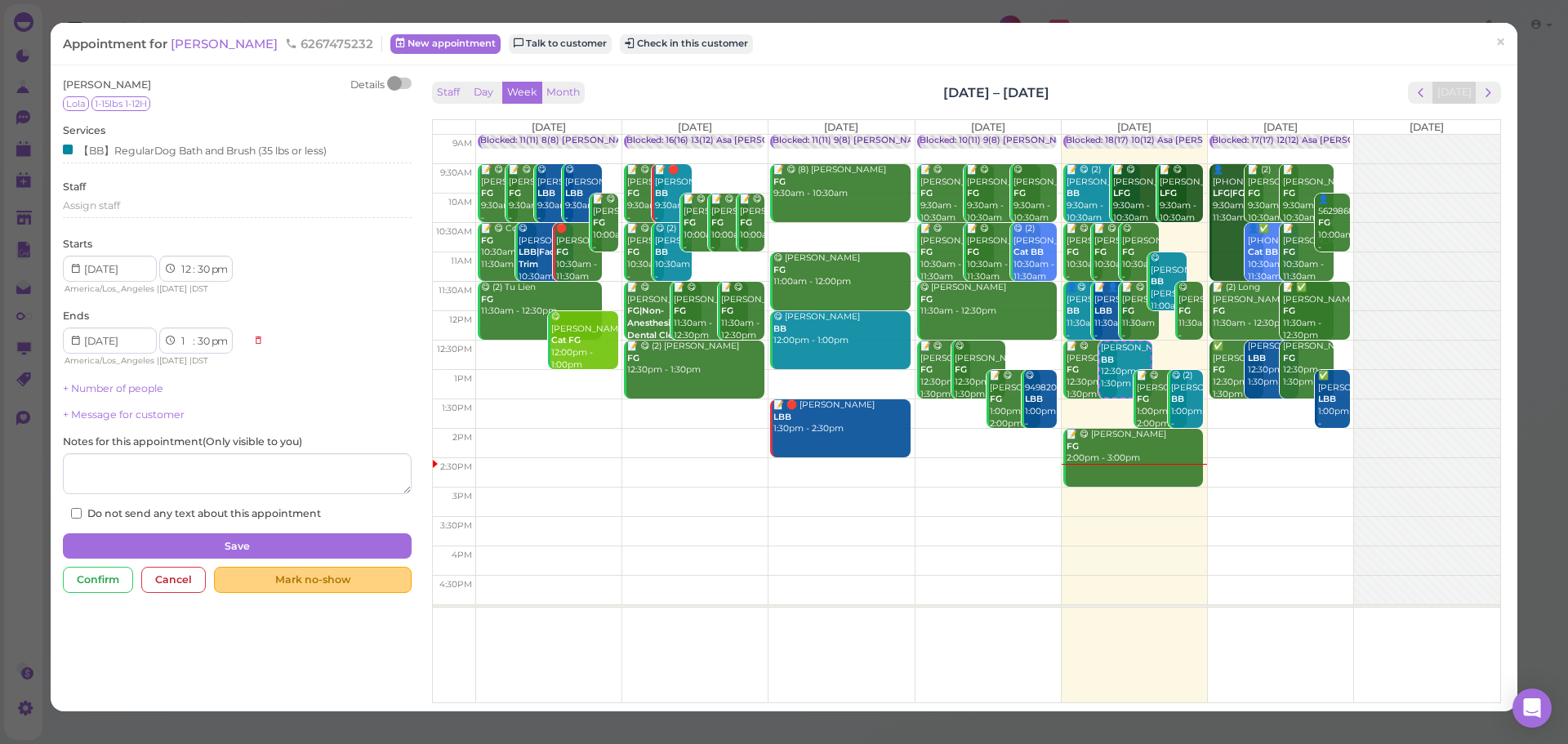
click at [334, 585] on div "Mark no-show" at bounding box center [312, 580] width 197 height 27
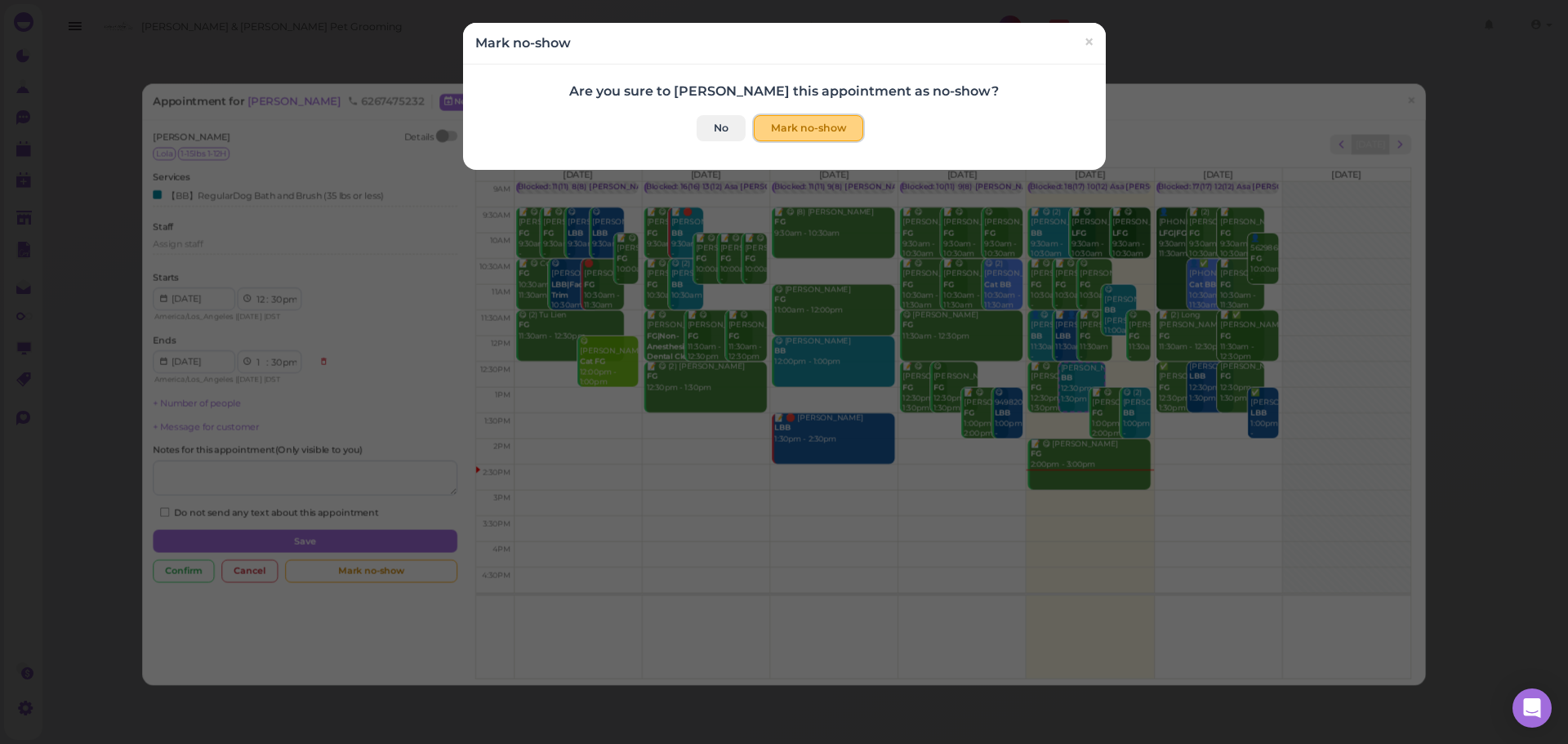
click at [794, 131] on button "Mark no-show" at bounding box center [808, 128] width 109 height 27
checkbox input "true"
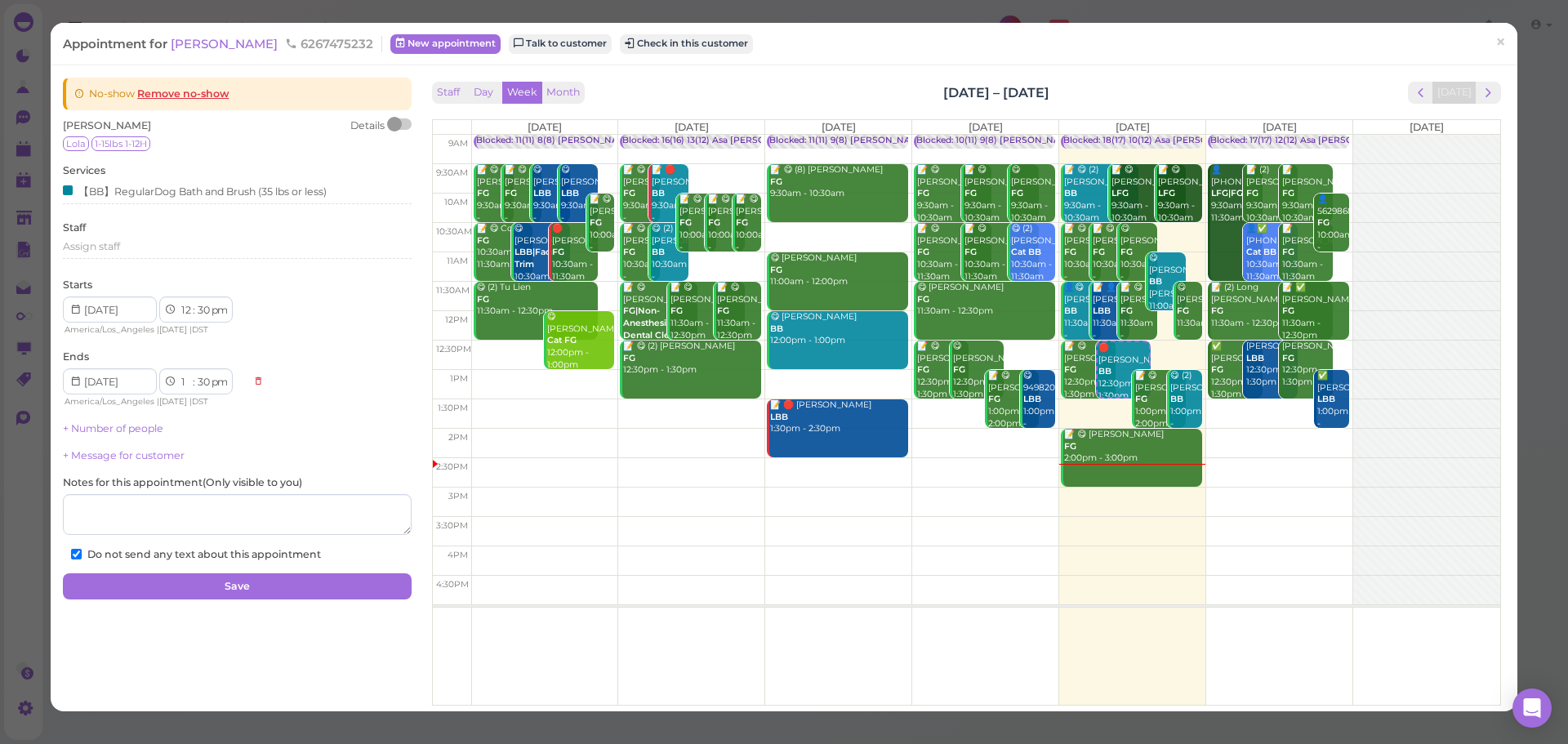
click at [1508, 45] on div "Appointment for Monica Cruz 6267475232 New appointment Talk to customer Check i…" at bounding box center [784, 372] width 1568 height 744
click at [1495, 42] on span "×" at bounding box center [1500, 42] width 10 height 23
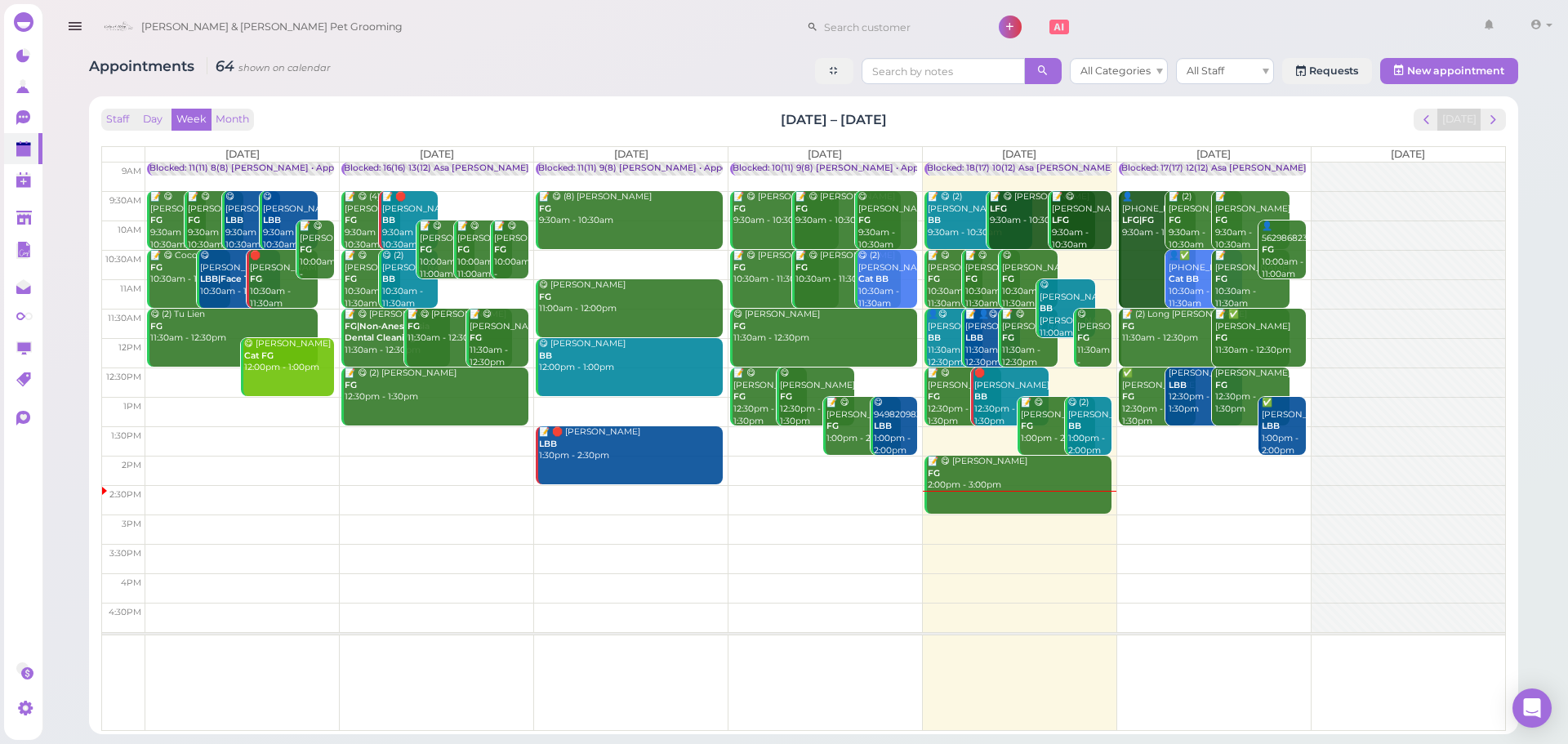
click at [1020, 116] on div "Staff Day Week Month [DATE] – [DATE] [DATE]" at bounding box center [803, 120] width 1405 height 22
click at [1006, 116] on div "Staff Day Week Month [DATE] – [DATE] [DATE]" at bounding box center [803, 120] width 1405 height 22
drag, startPoint x: 715, startPoint y: 100, endPoint x: 961, endPoint y: 121, distance: 246.9
click at [961, 121] on div "Staff Day Week Month Aug 18 – 24, 2025 Today Mon 8/18 Tue 8/19 Wed 8/20 Thu 8/2…" at bounding box center [803, 416] width 1429 height 638
click at [961, 121] on div "Staff Day Week Month [DATE] – [DATE] [DATE]" at bounding box center [803, 120] width 1405 height 22
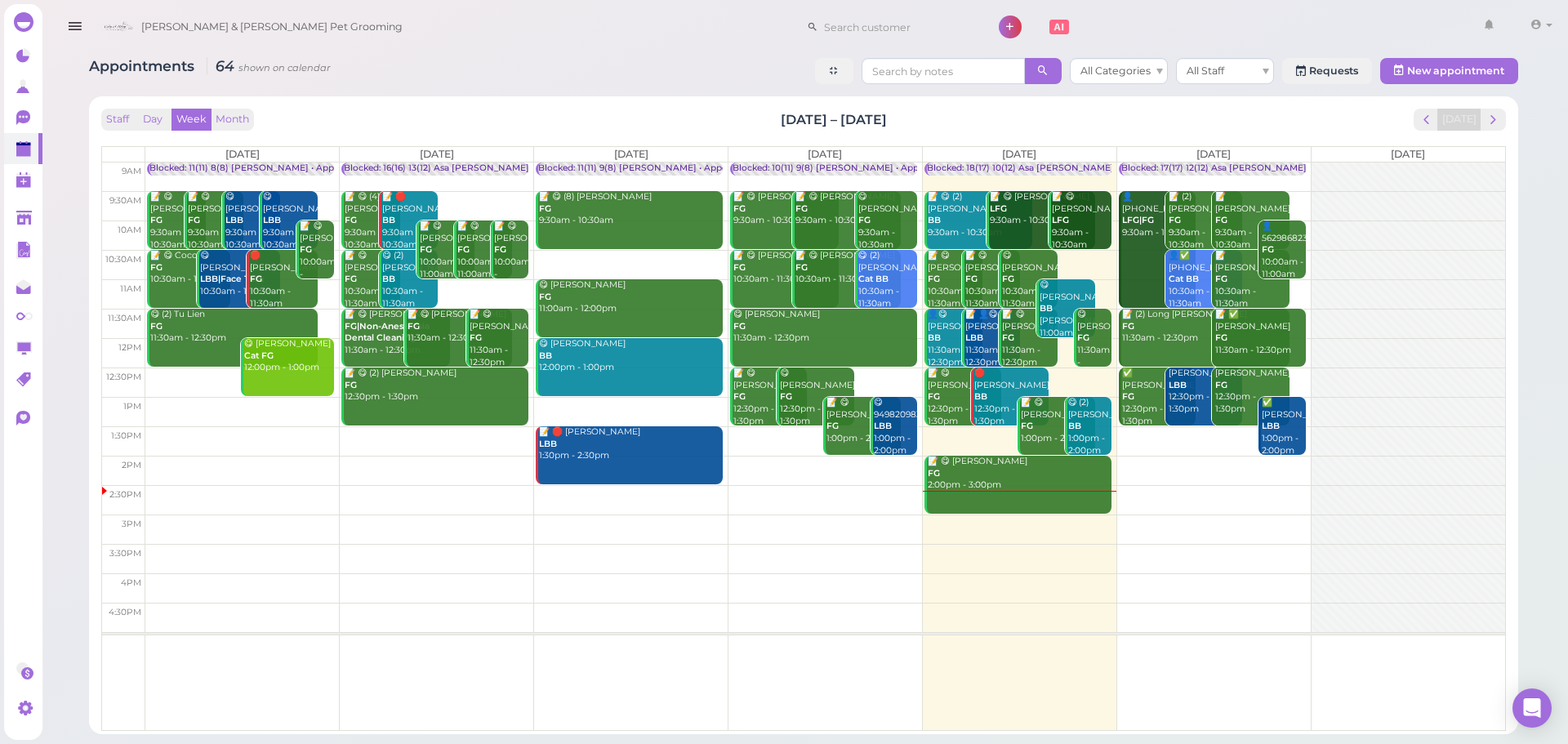
drag, startPoint x: 968, startPoint y: 120, endPoint x: 683, endPoint y: 114, distance: 285.1
click at [683, 114] on div "Staff Day Week Month [DATE] – [DATE] [DATE]" at bounding box center [803, 120] width 1405 height 22
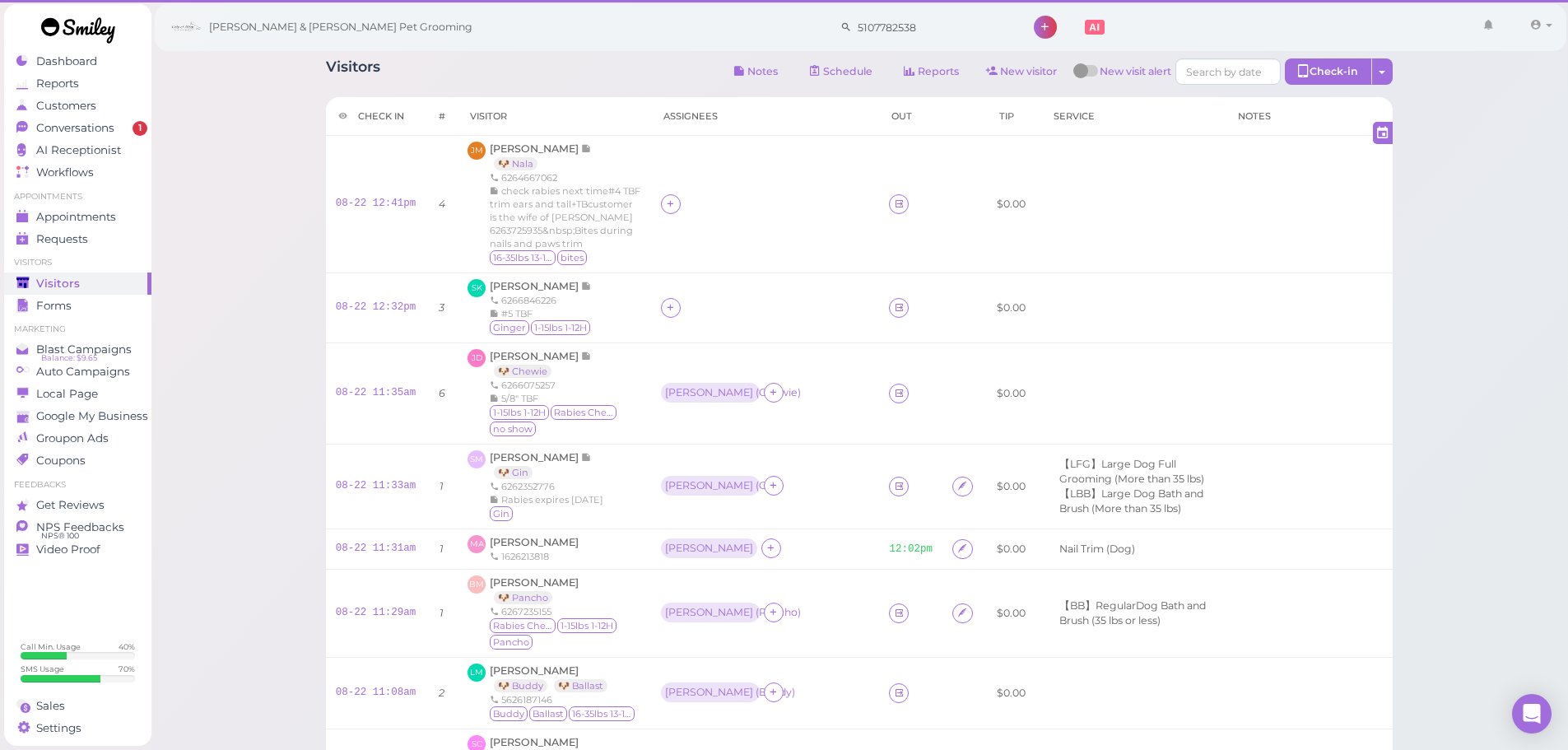
scroll to position [1059, 0]
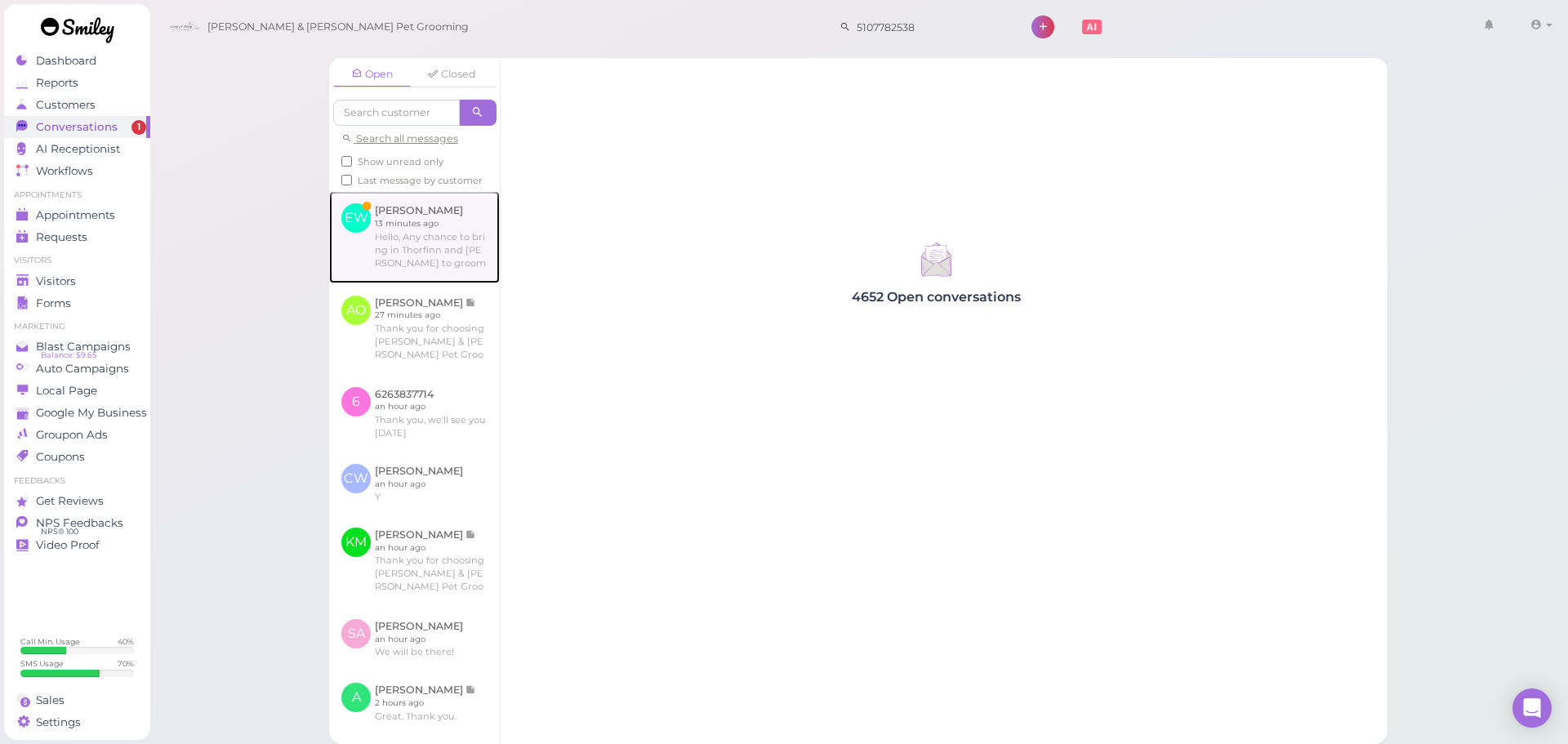
click at [406, 259] on link at bounding box center [415, 236] width 171 height 92
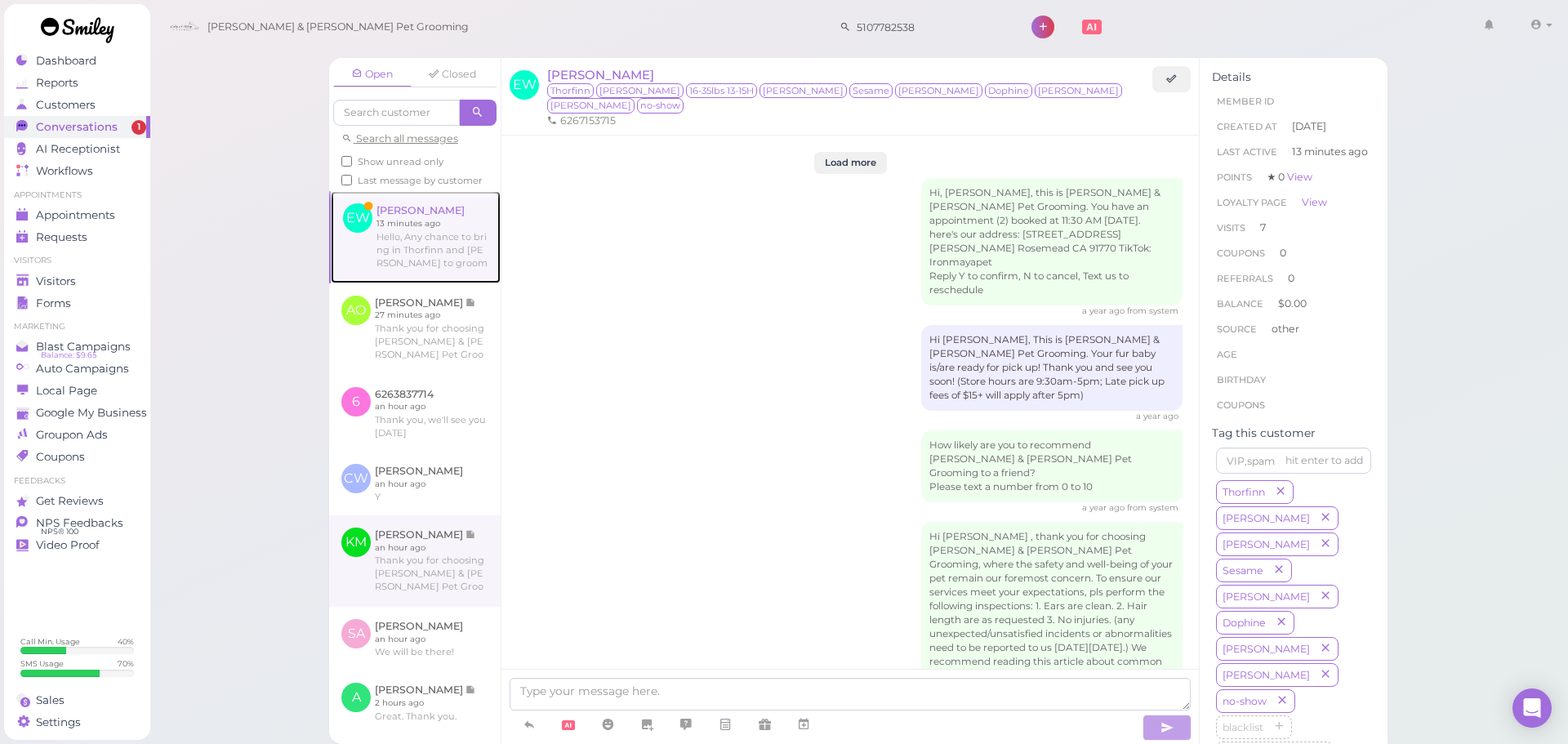
scroll to position [2844, 0]
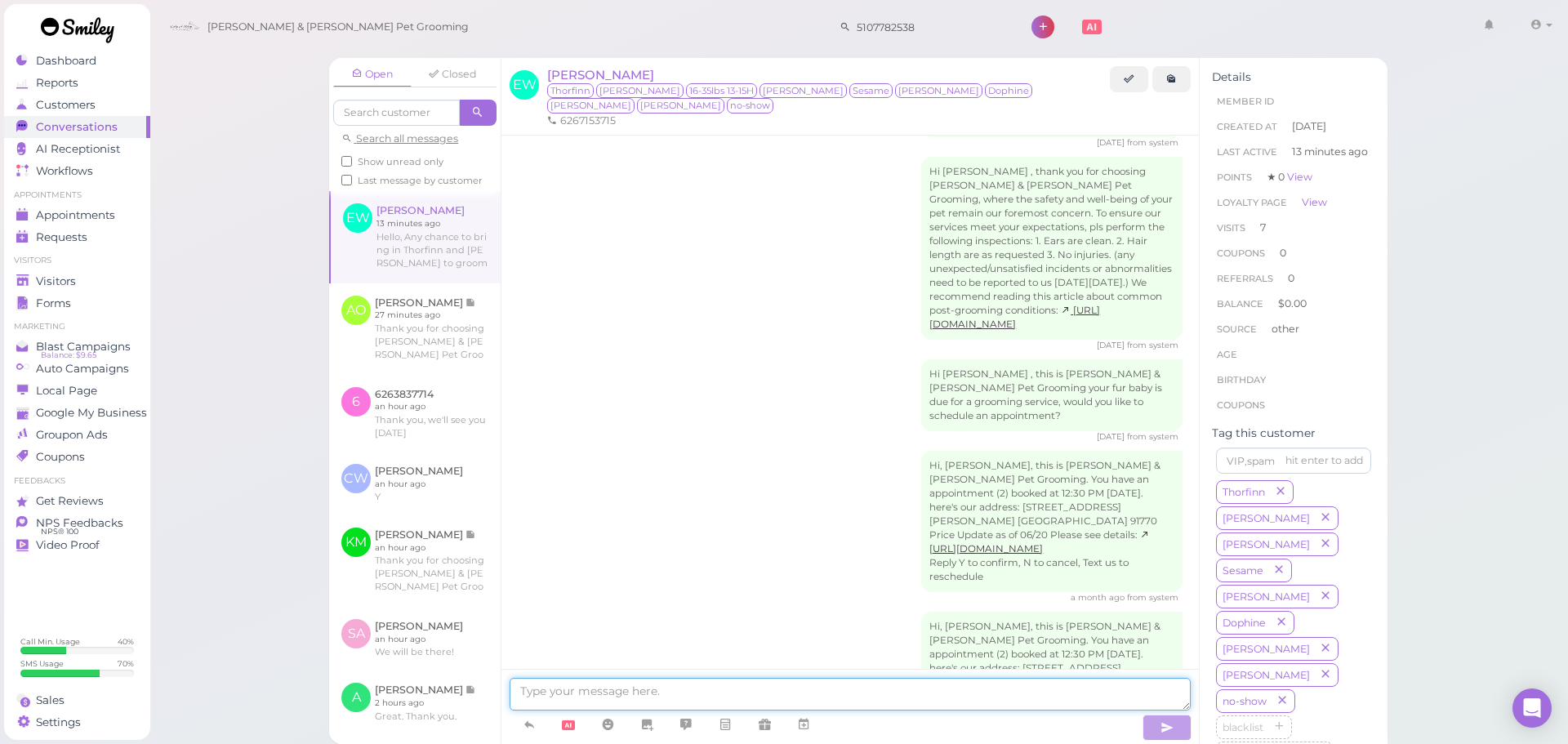
click at [624, 688] on textarea at bounding box center [850, 694] width 681 height 32
type textarea "Hello, we don't have anything available for tomorrow. Our earliest is going to …"
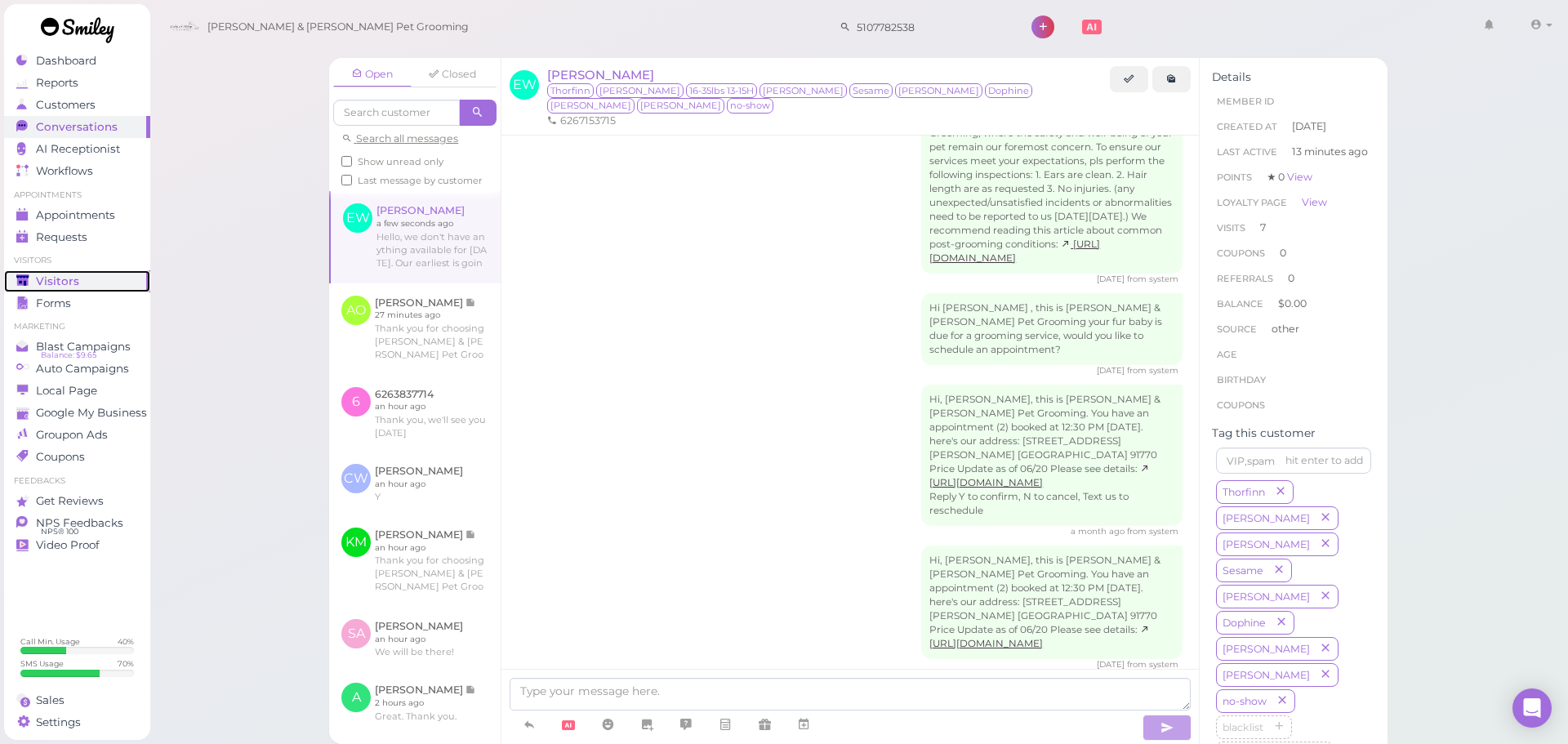
click at [7, 289] on link "Visitors" at bounding box center [77, 281] width 146 height 22
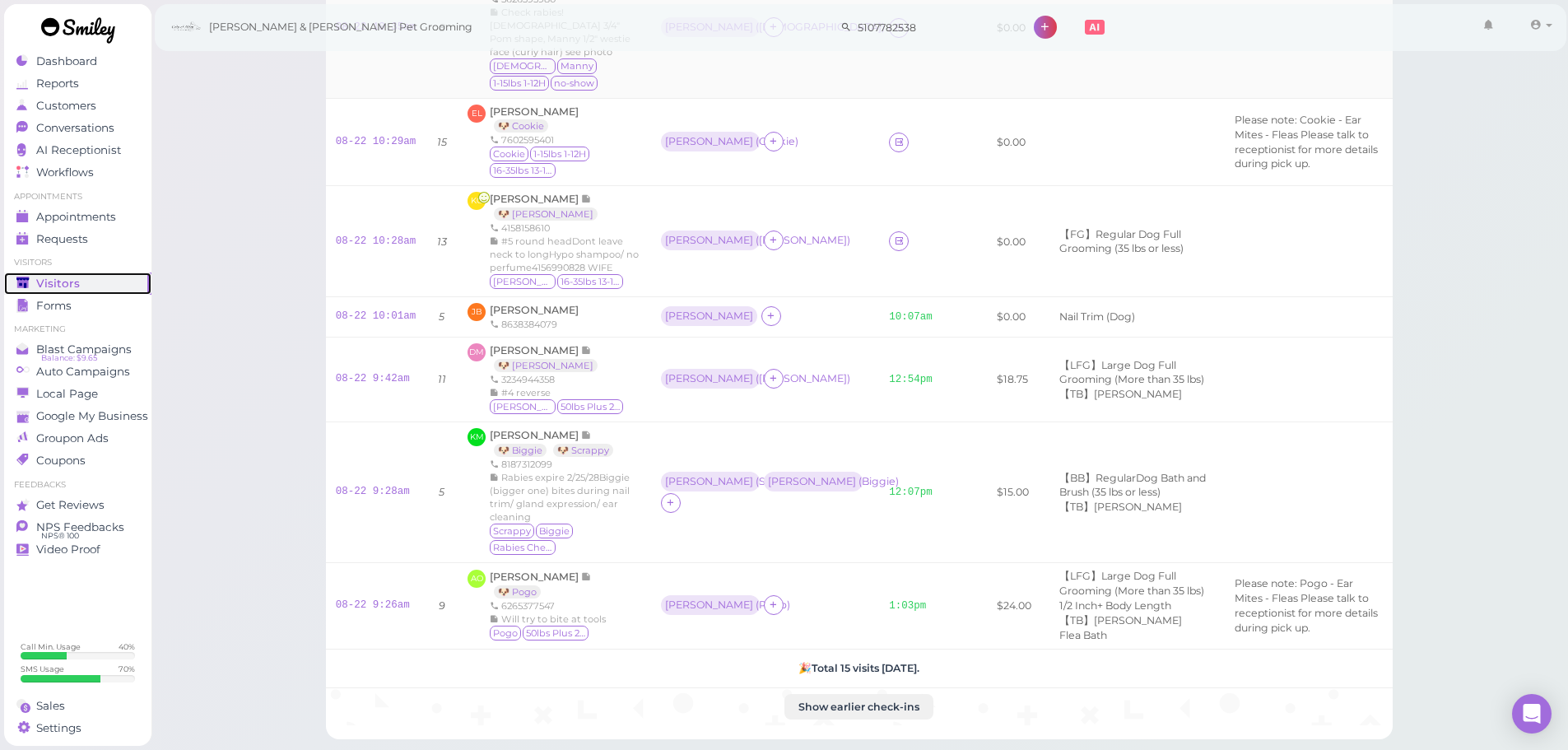
scroll to position [988, 0]
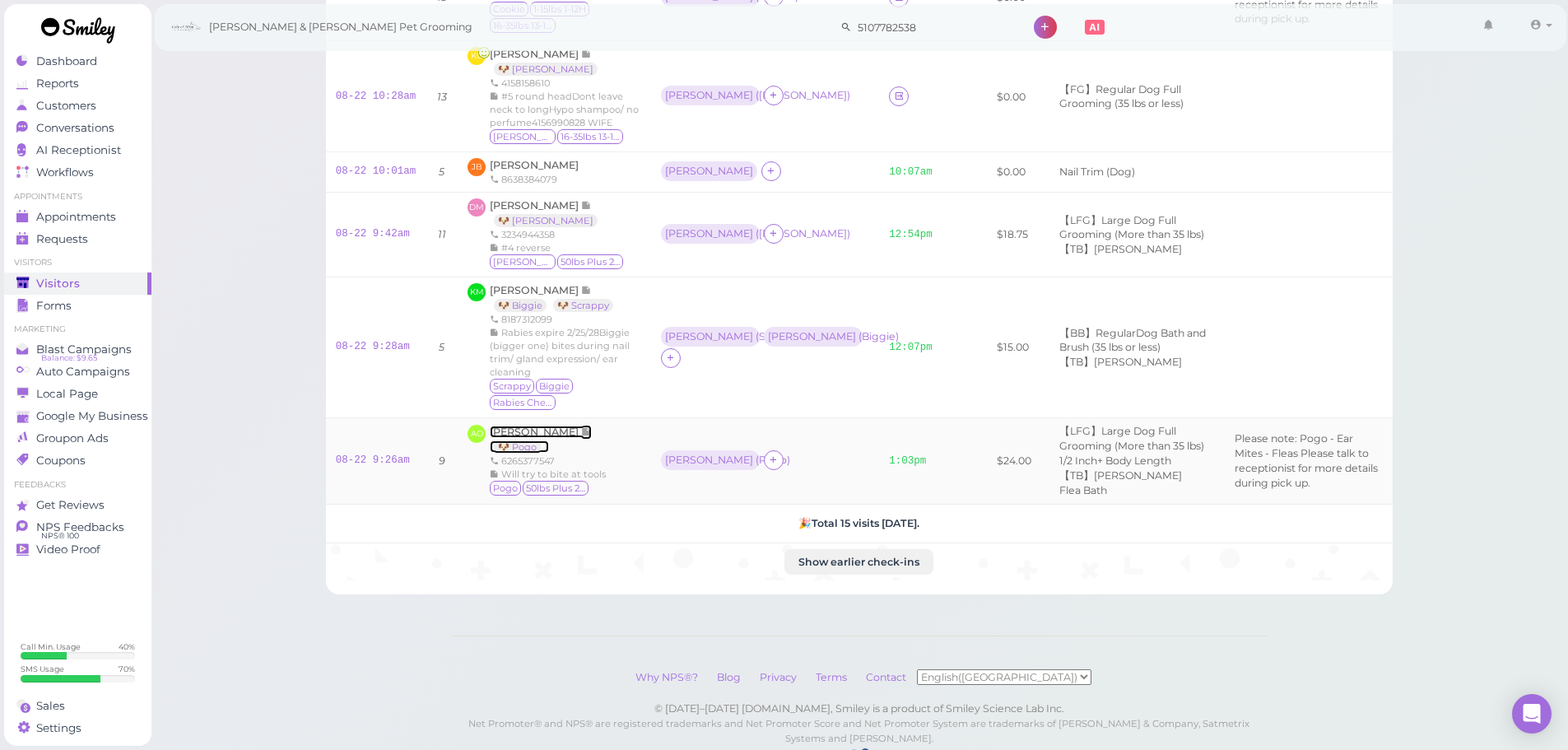
click at [533, 438] on span "[PERSON_NAME]" at bounding box center [535, 432] width 91 height 12
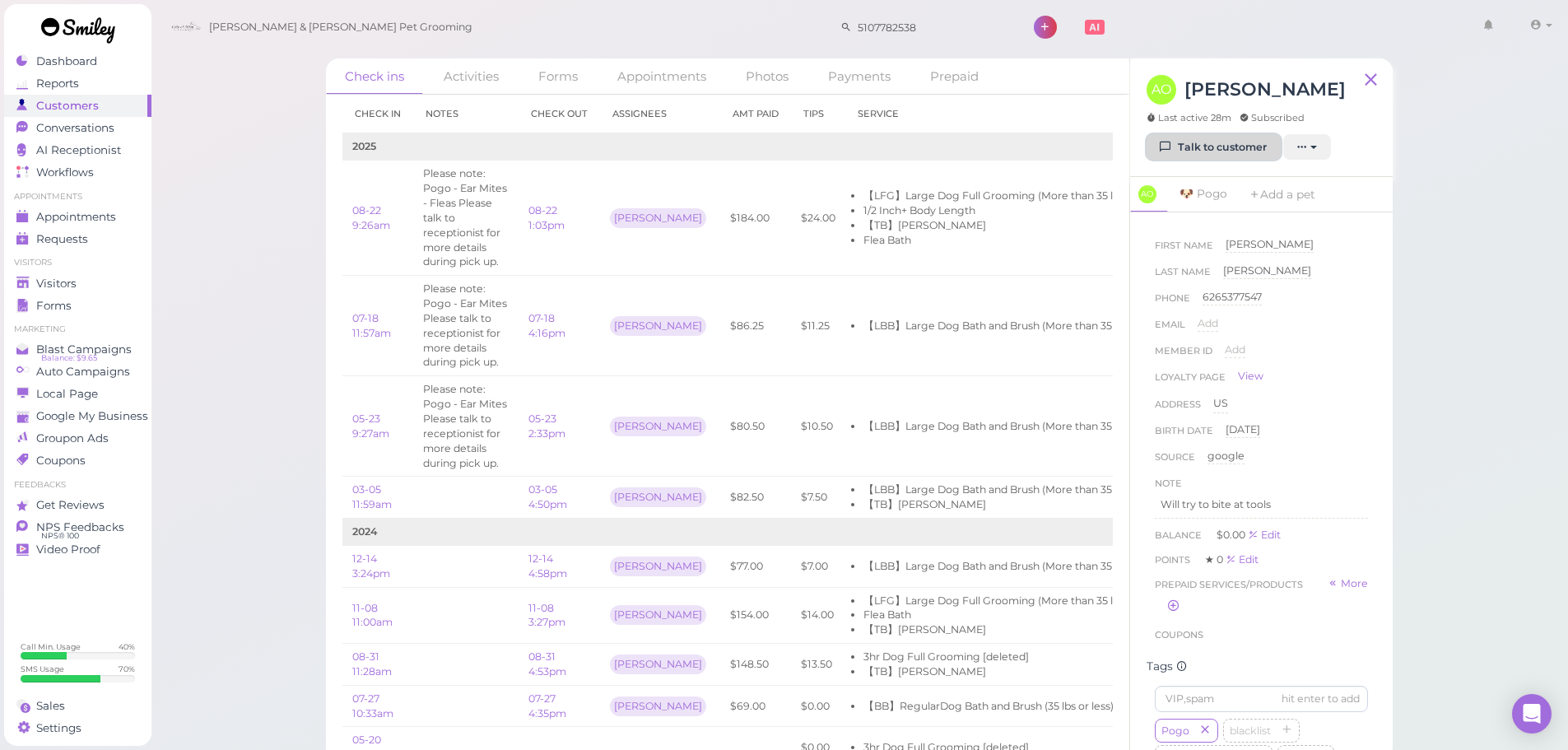
click at [1215, 150] on link "Talk to customer" at bounding box center [1214, 147] width 134 height 27
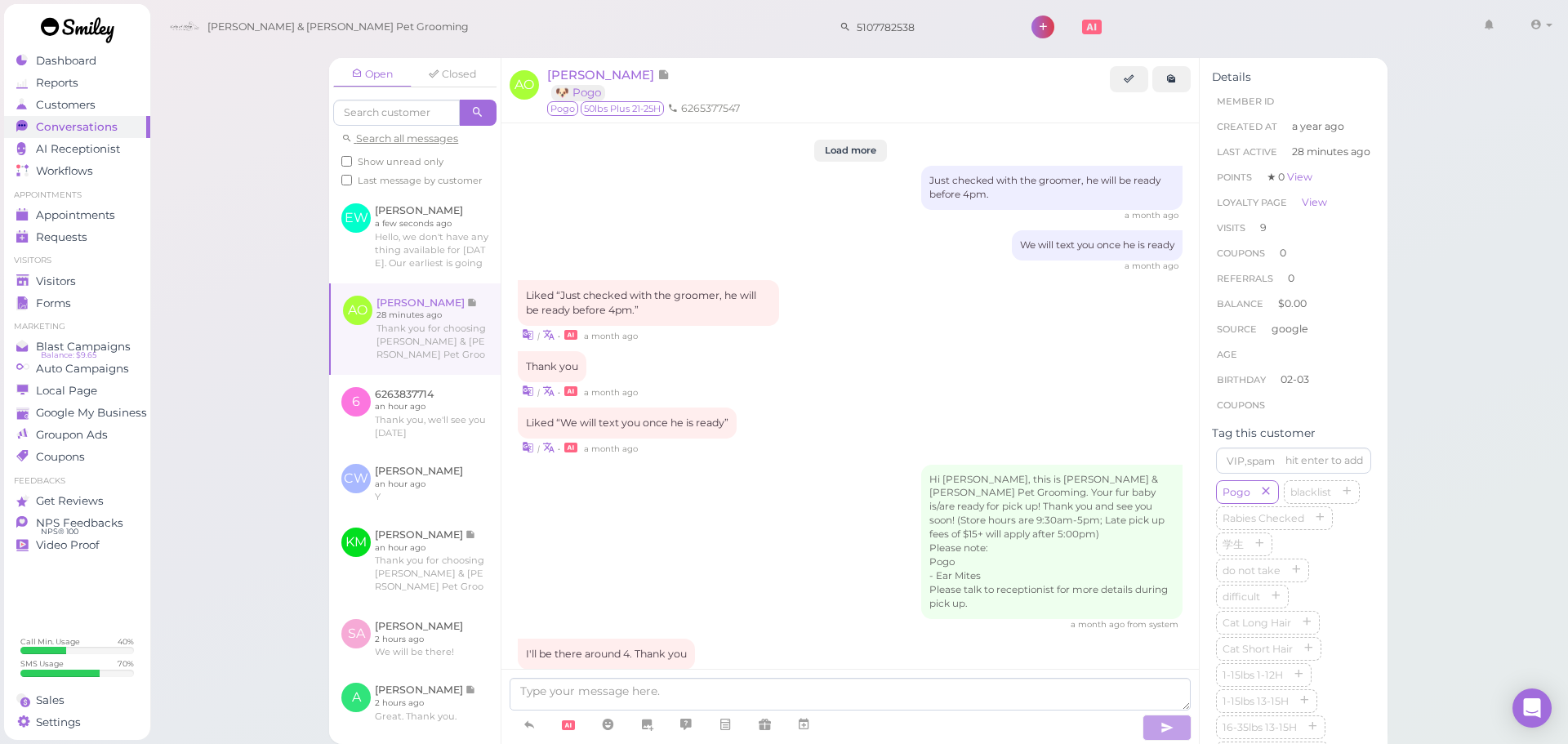
scroll to position [1973, 0]
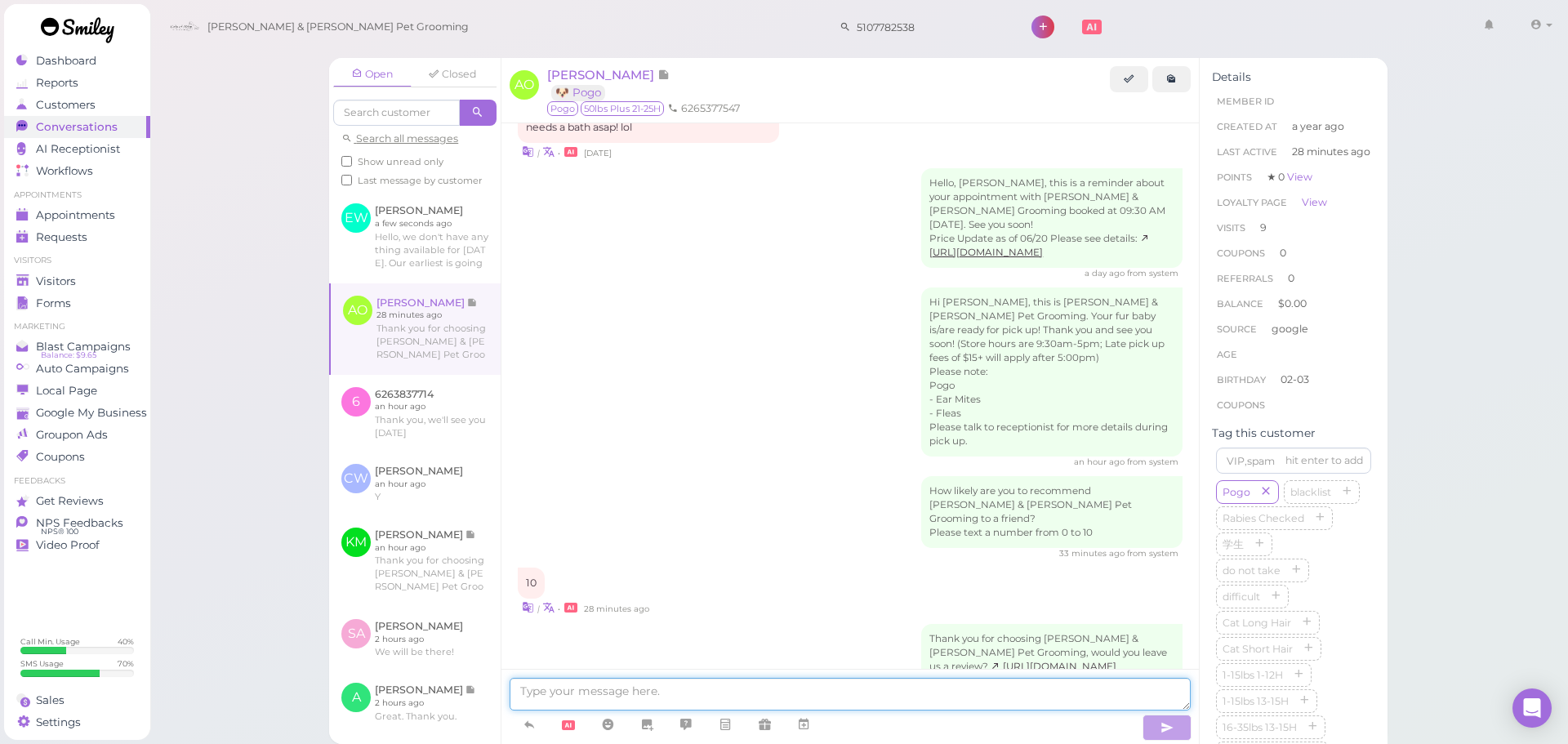
click at [660, 680] on textarea at bounding box center [850, 694] width 681 height 32
type textarea "Hi Alan, I believe Pogo's collar may have dropped on the floor here. I can hold…"
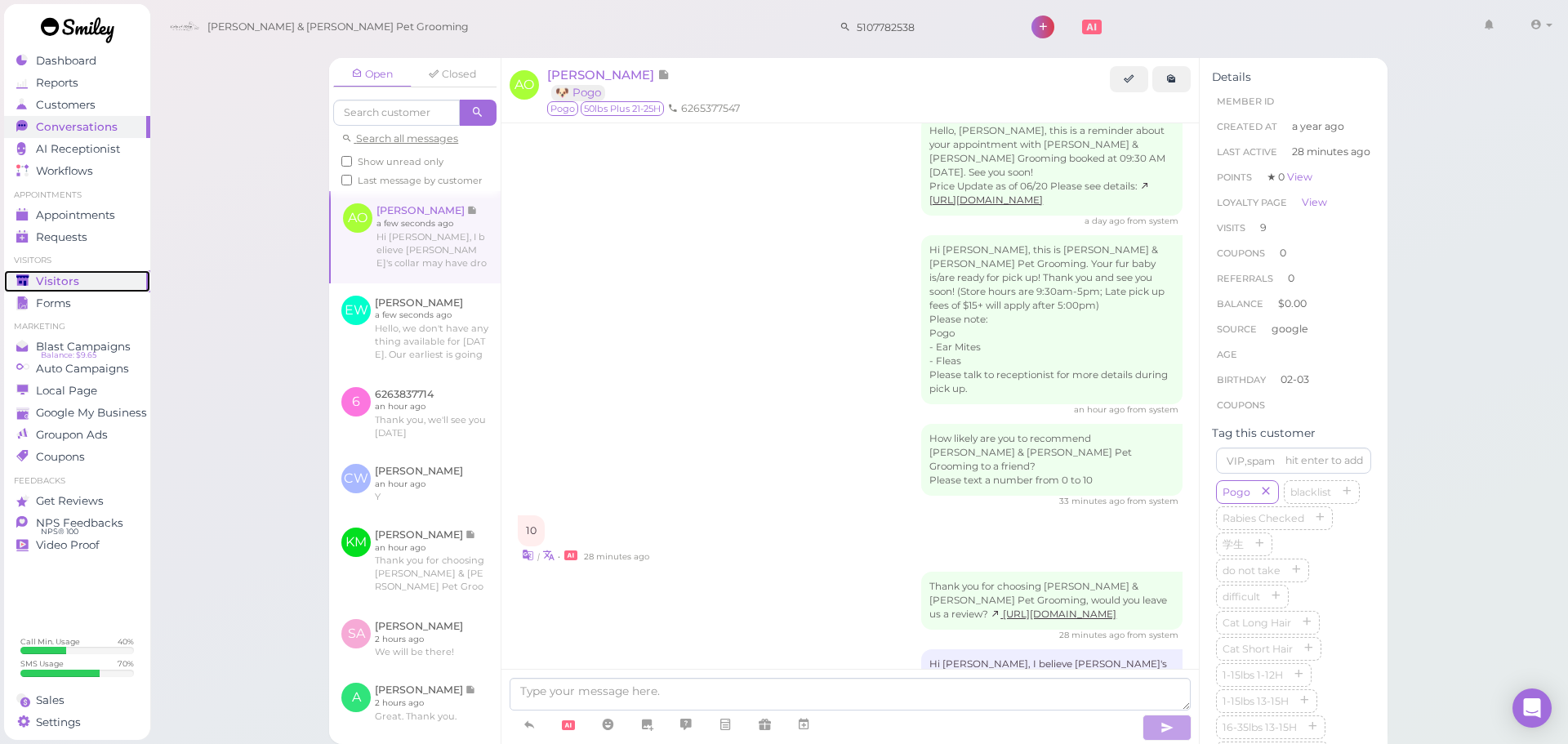
click at [46, 279] on span "Visitors" at bounding box center [57, 281] width 44 height 14
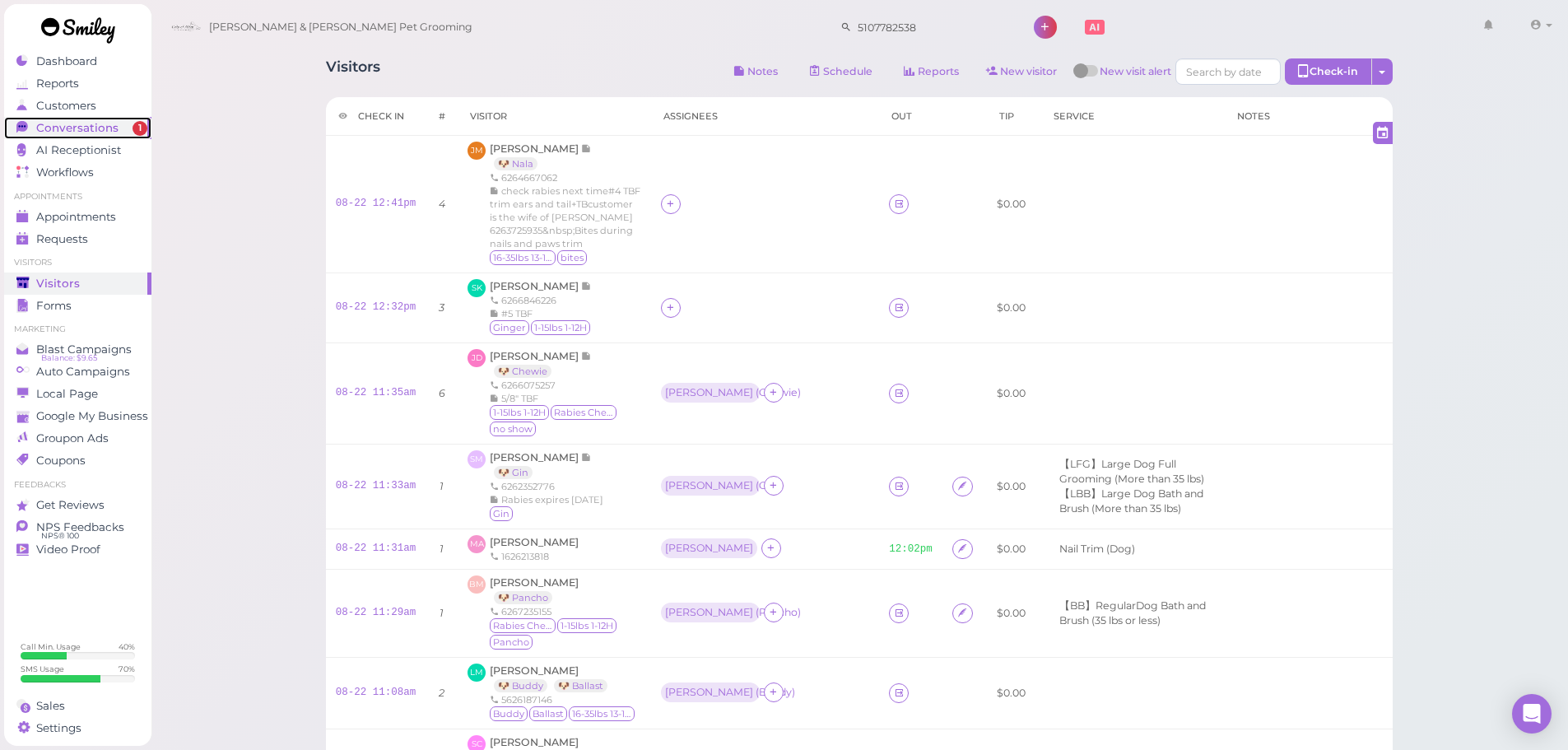
click at [95, 131] on span "Conversations" at bounding box center [77, 128] width 82 height 14
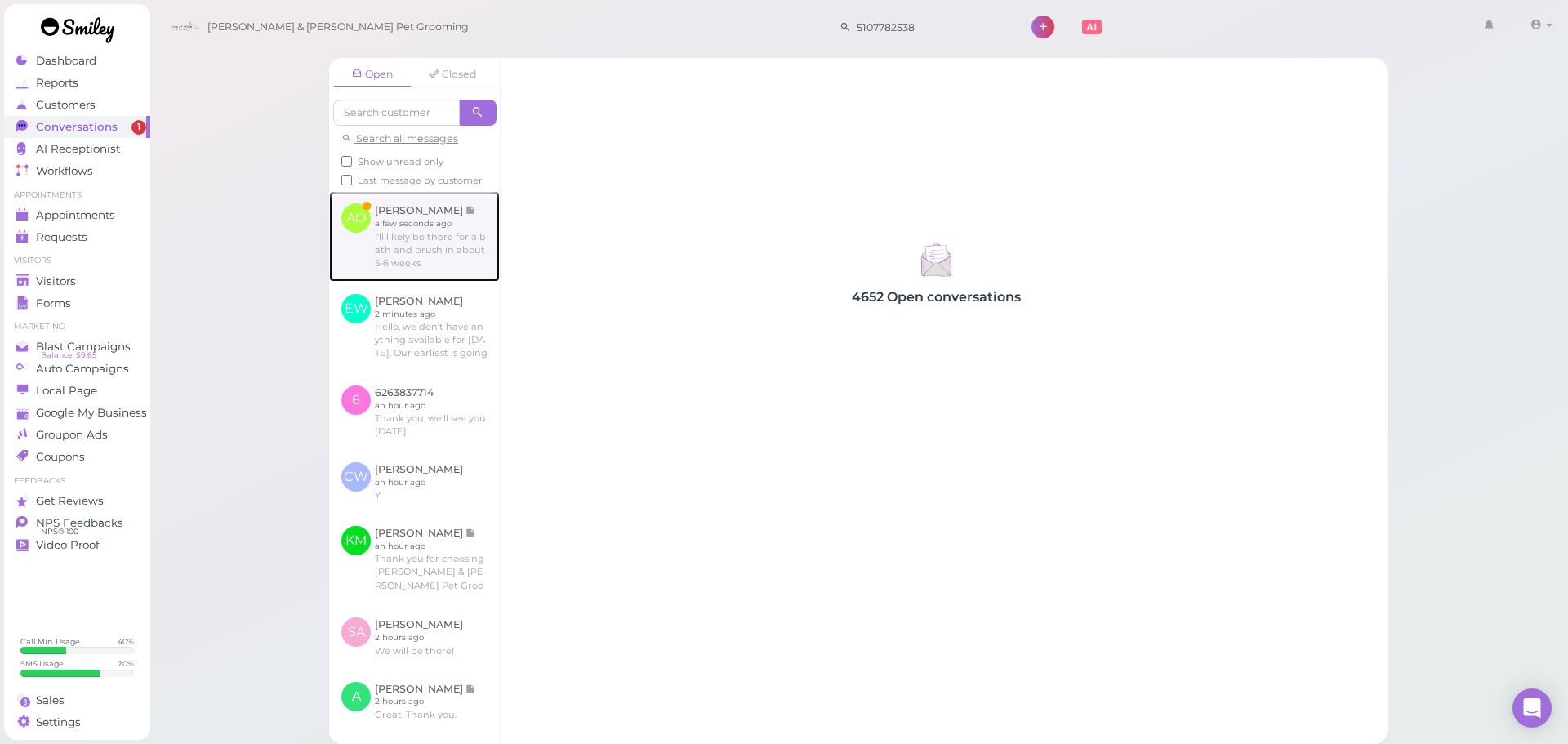
click at [370, 227] on link at bounding box center [415, 235] width 171 height 90
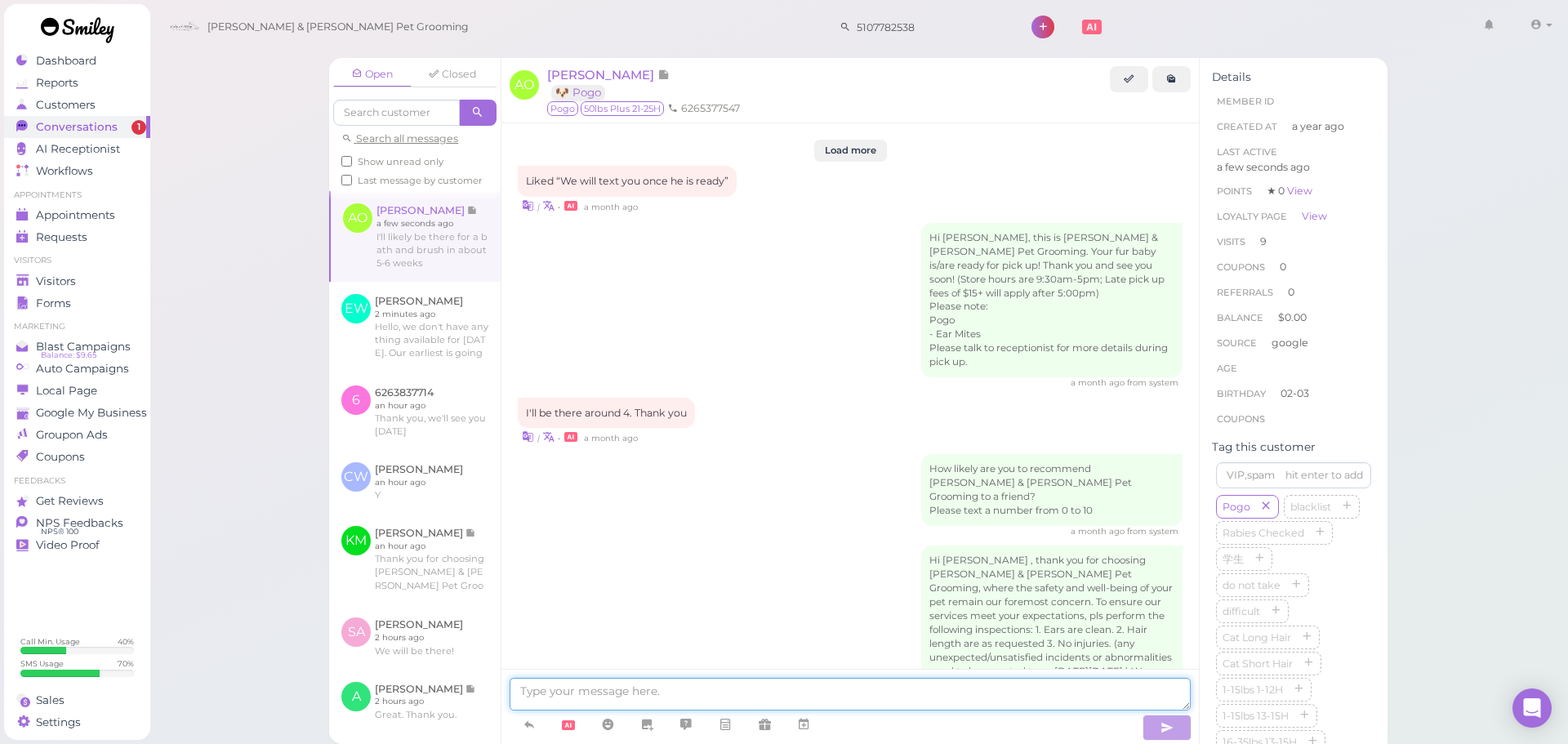
scroll to position [1994, 0]
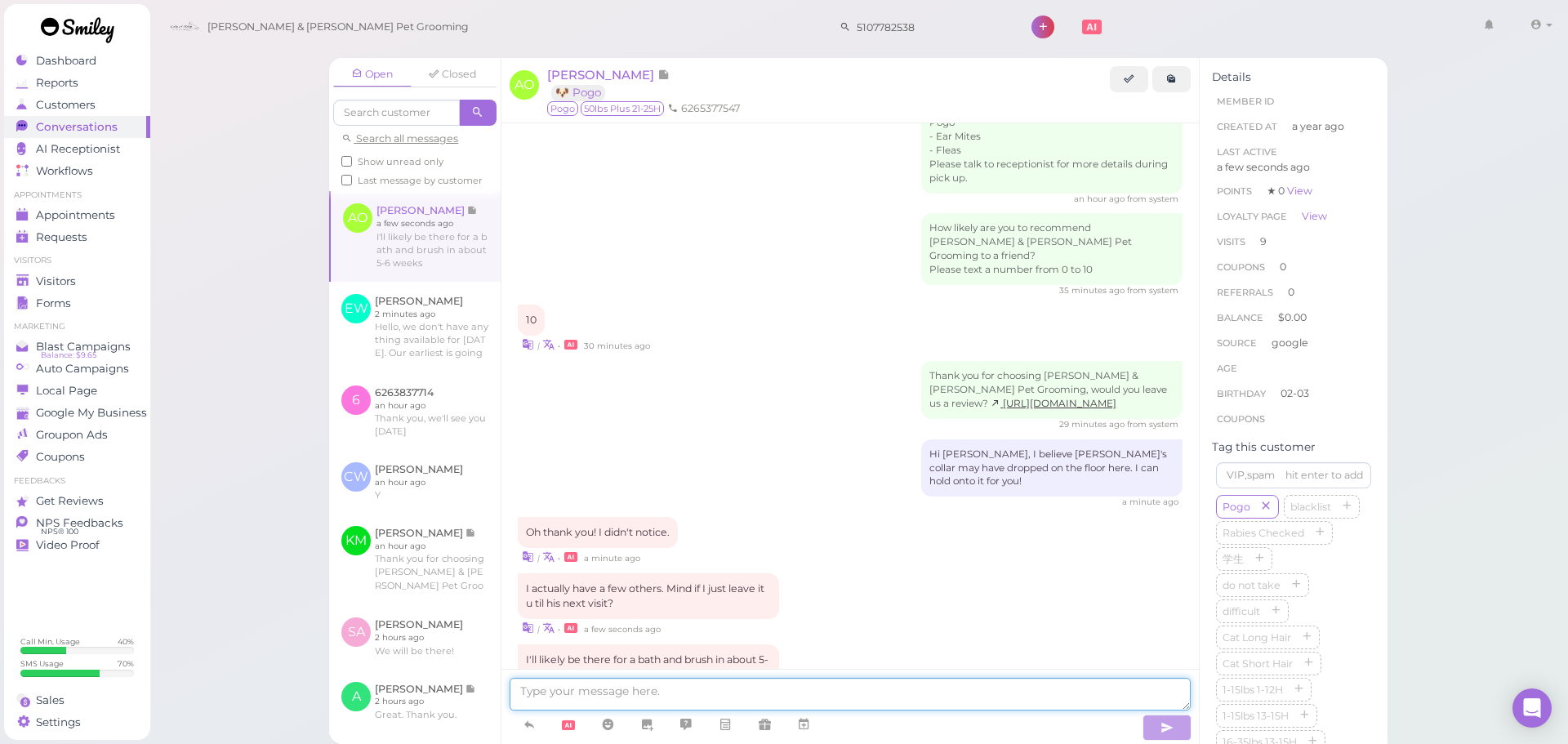
click at [749, 679] on textarea at bounding box center [850, 694] width 681 height 32
type textarea "Yes, of course. We can hold onto it for you"
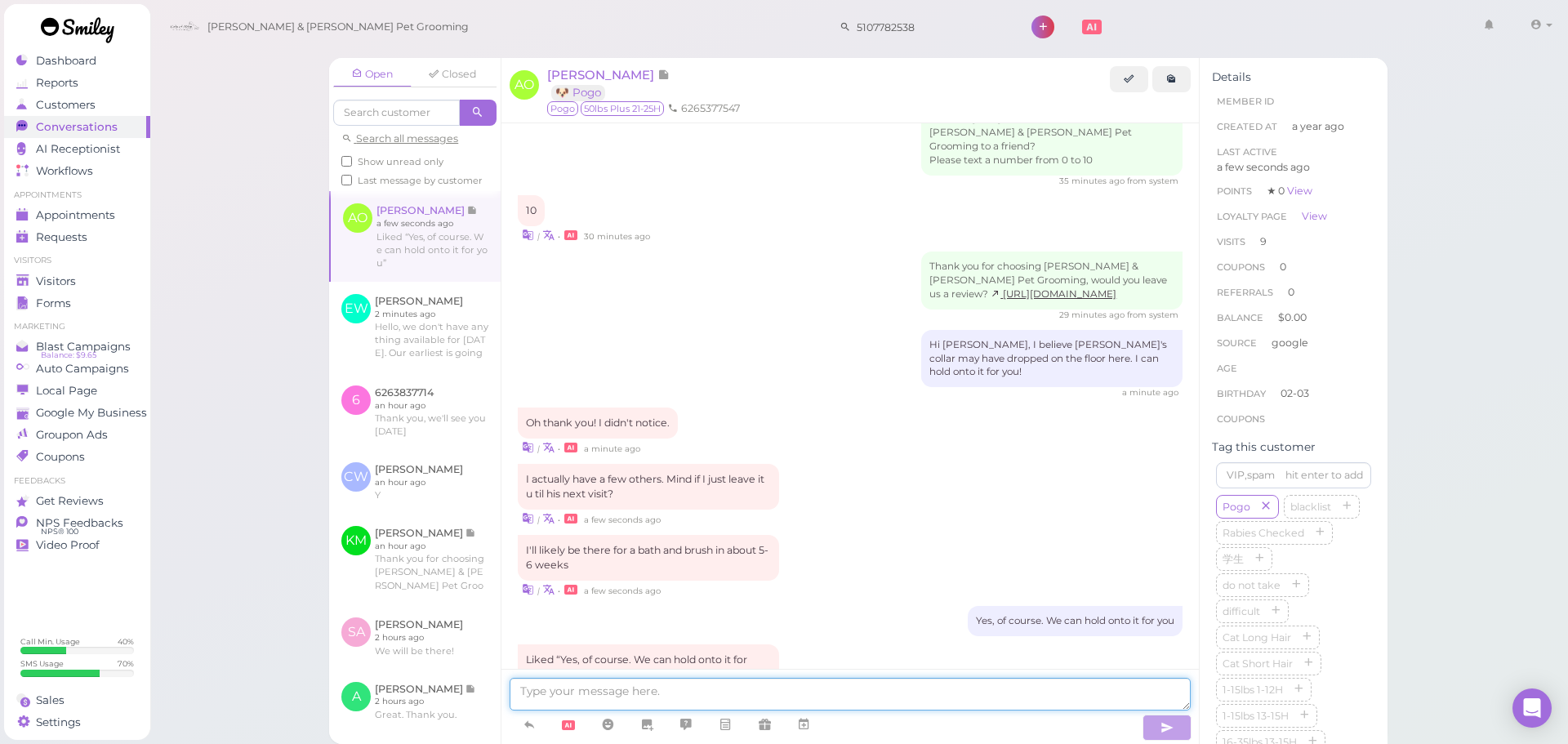
scroll to position [2161, 0]
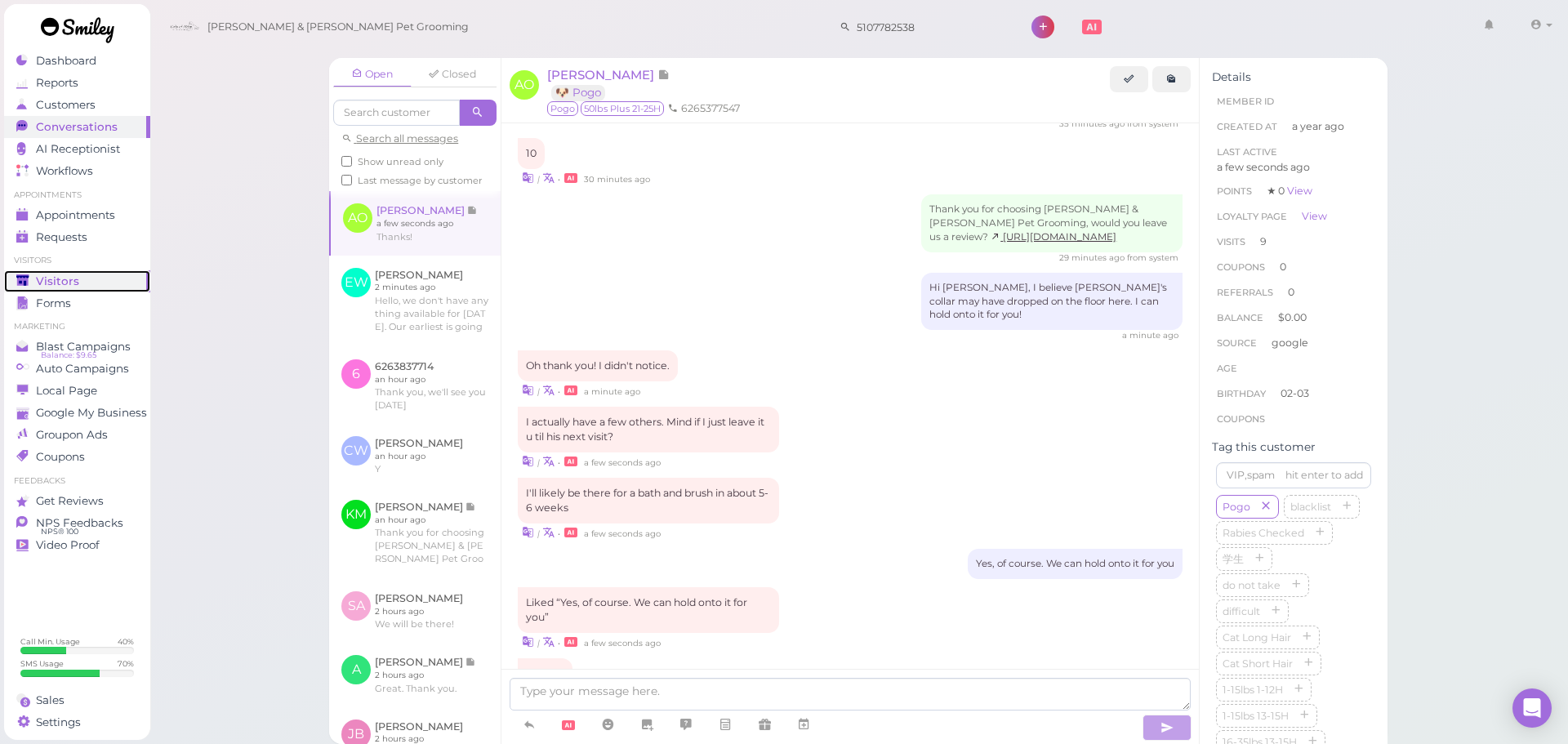
click at [115, 282] on div "Visitors" at bounding box center [75, 281] width 118 height 14
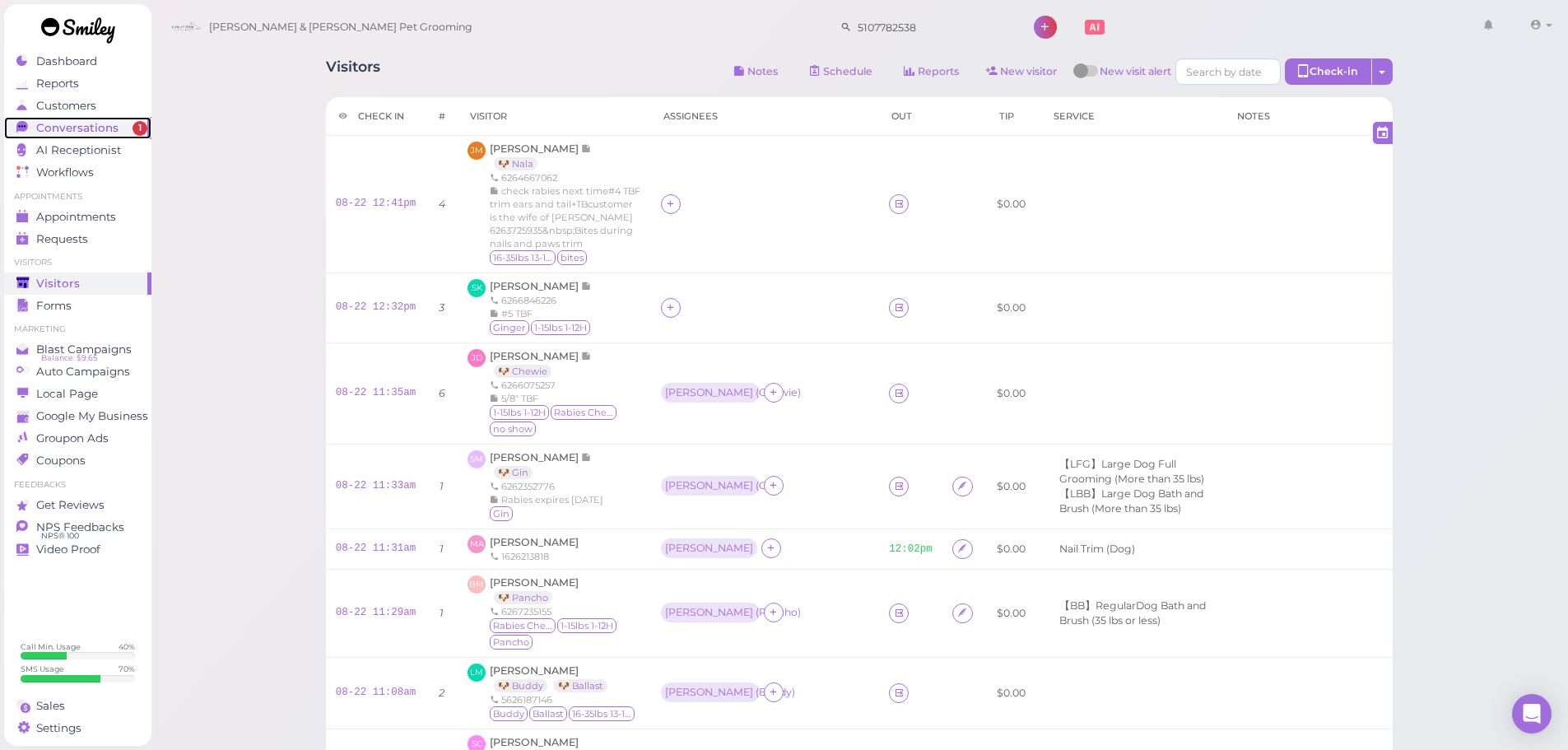
click at [96, 125] on span "Conversations" at bounding box center [77, 128] width 82 height 14
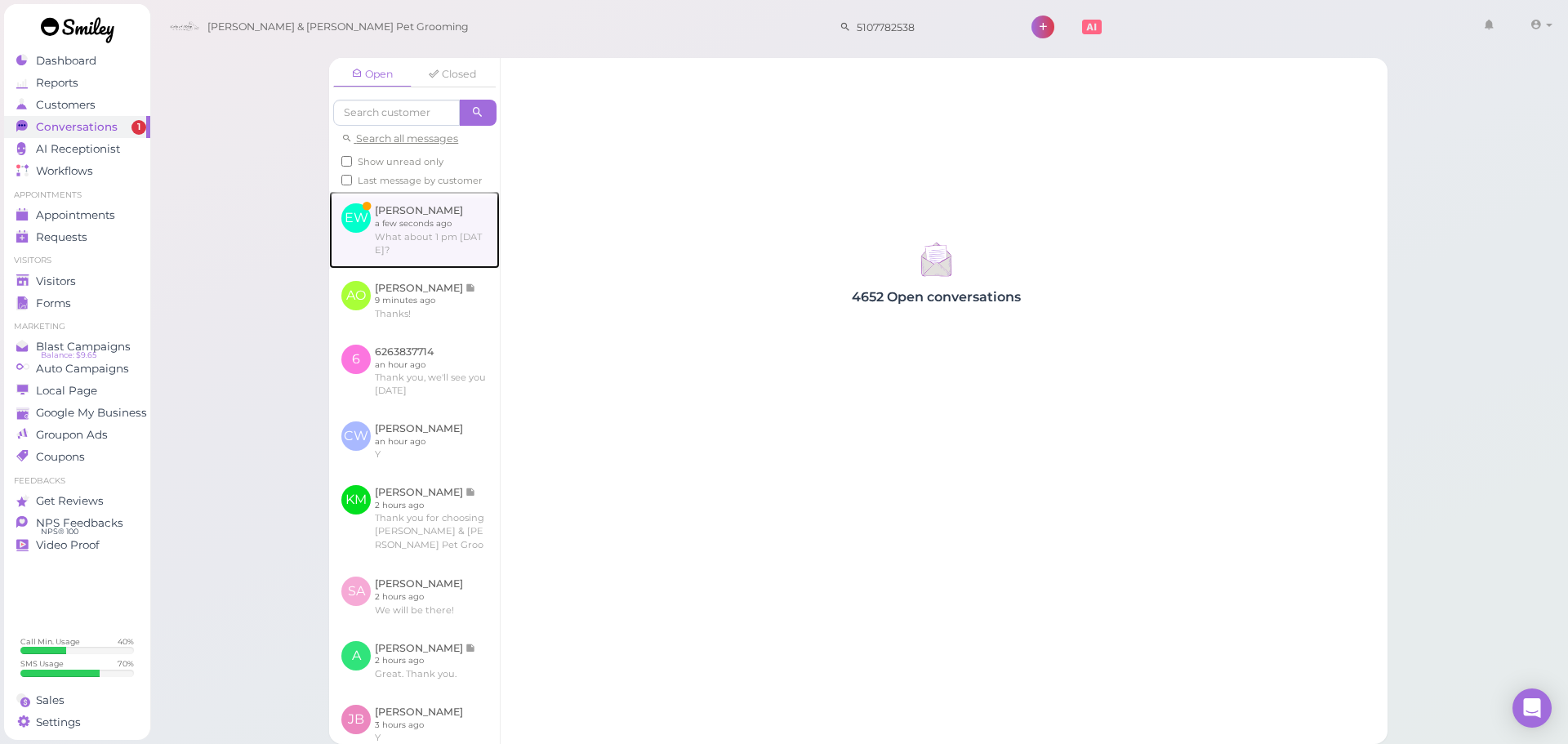
click at [358, 241] on link at bounding box center [415, 229] width 171 height 77
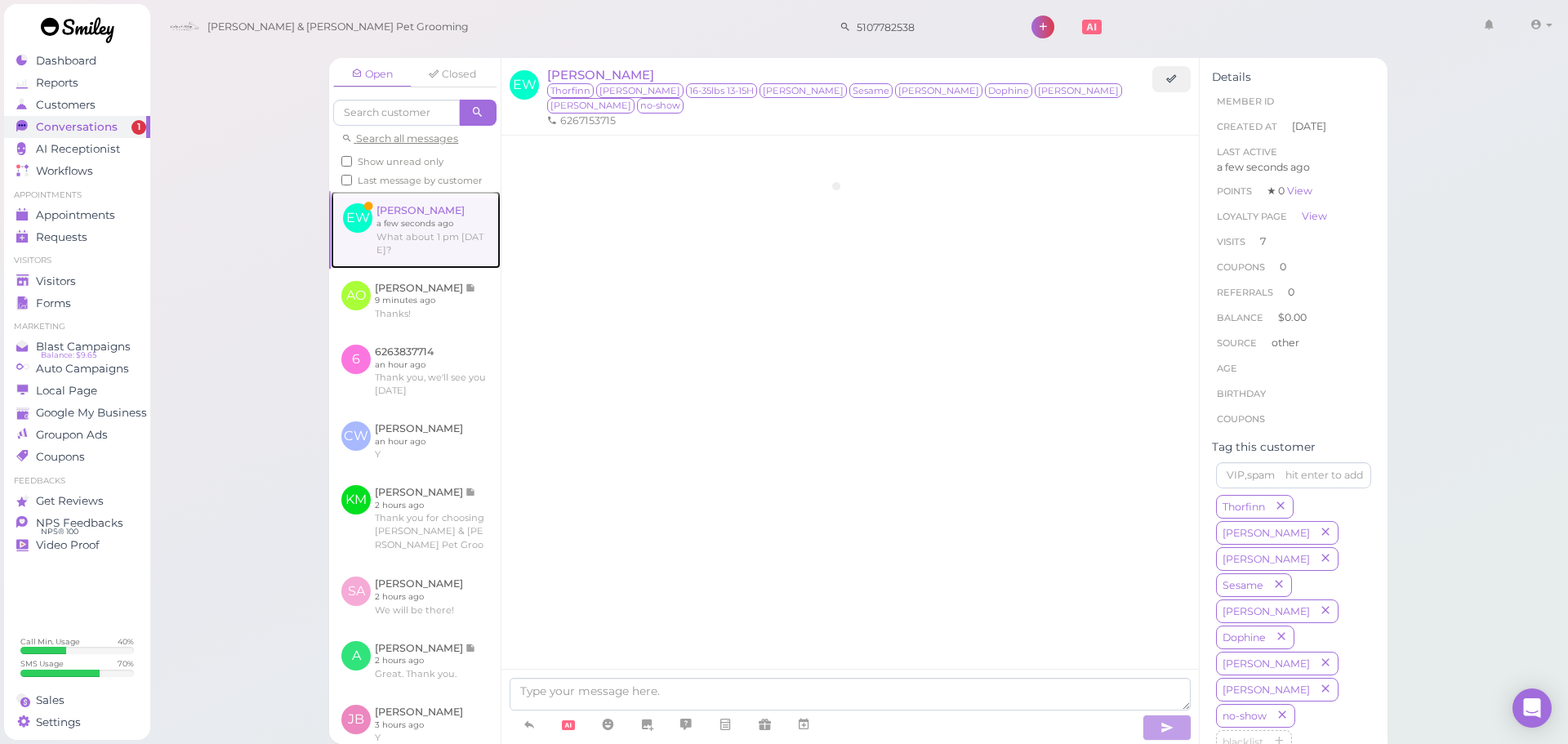
scroll to position [2754, 0]
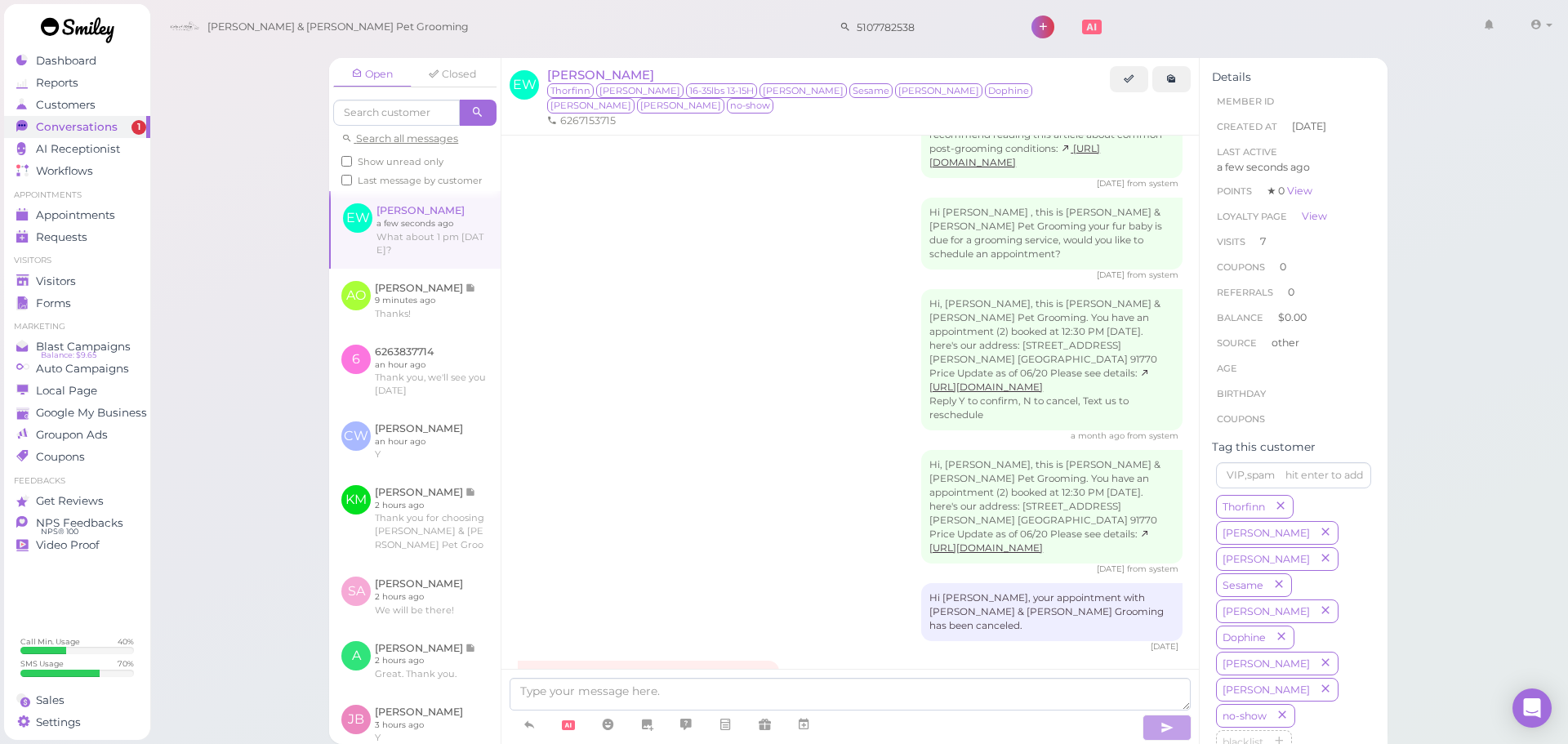
click at [742, 673] on div at bounding box center [849, 706] width 697 height 75
click at [736, 688] on textarea at bounding box center [850, 694] width 681 height 32
click at [906, 701] on textarea at bounding box center [850, 694] width 681 height 32
click at [873, 681] on textarea at bounding box center [850, 694] width 681 height 32
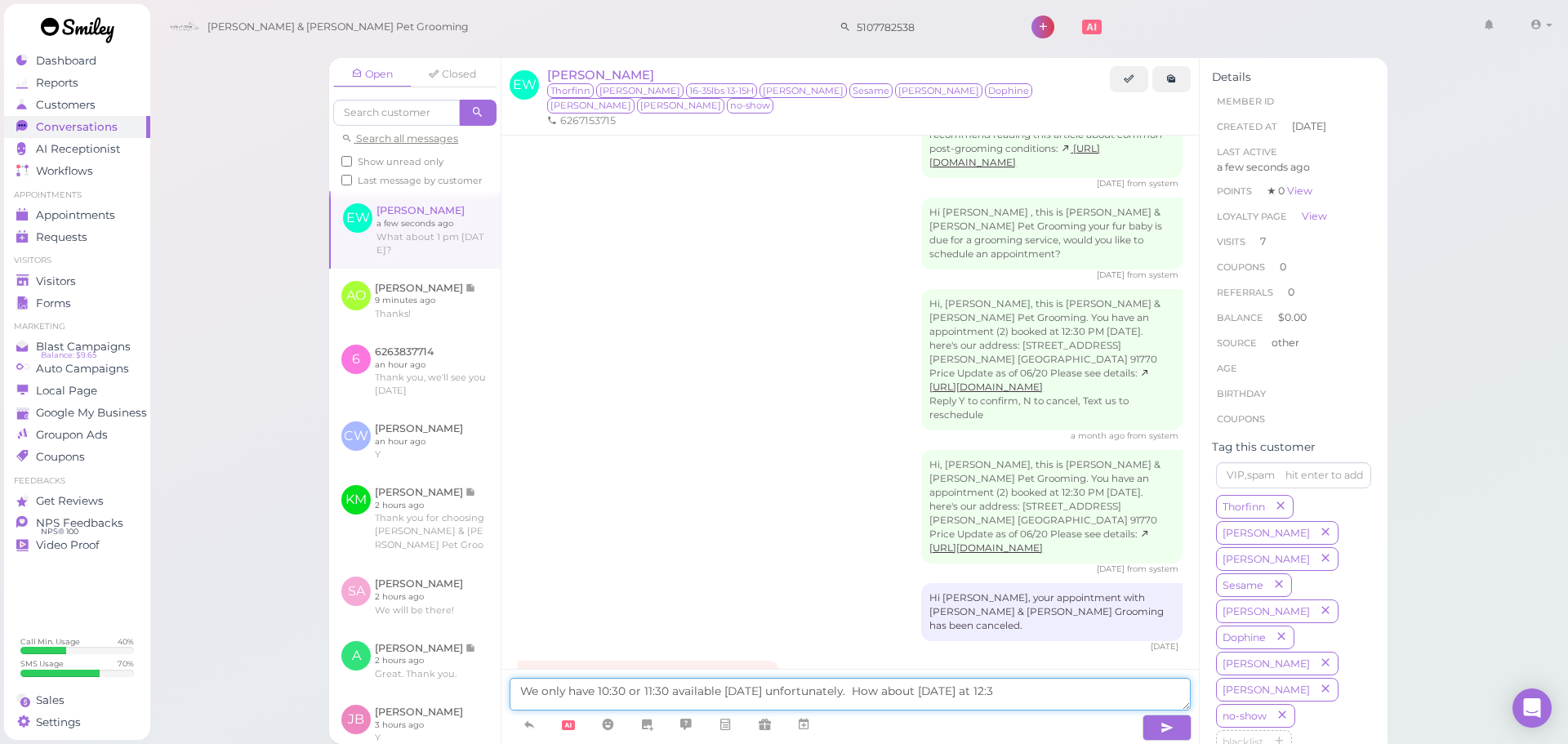
type textarea "We only have 10:30 or 11:30 available on Thursday unfortunately. How about next…"
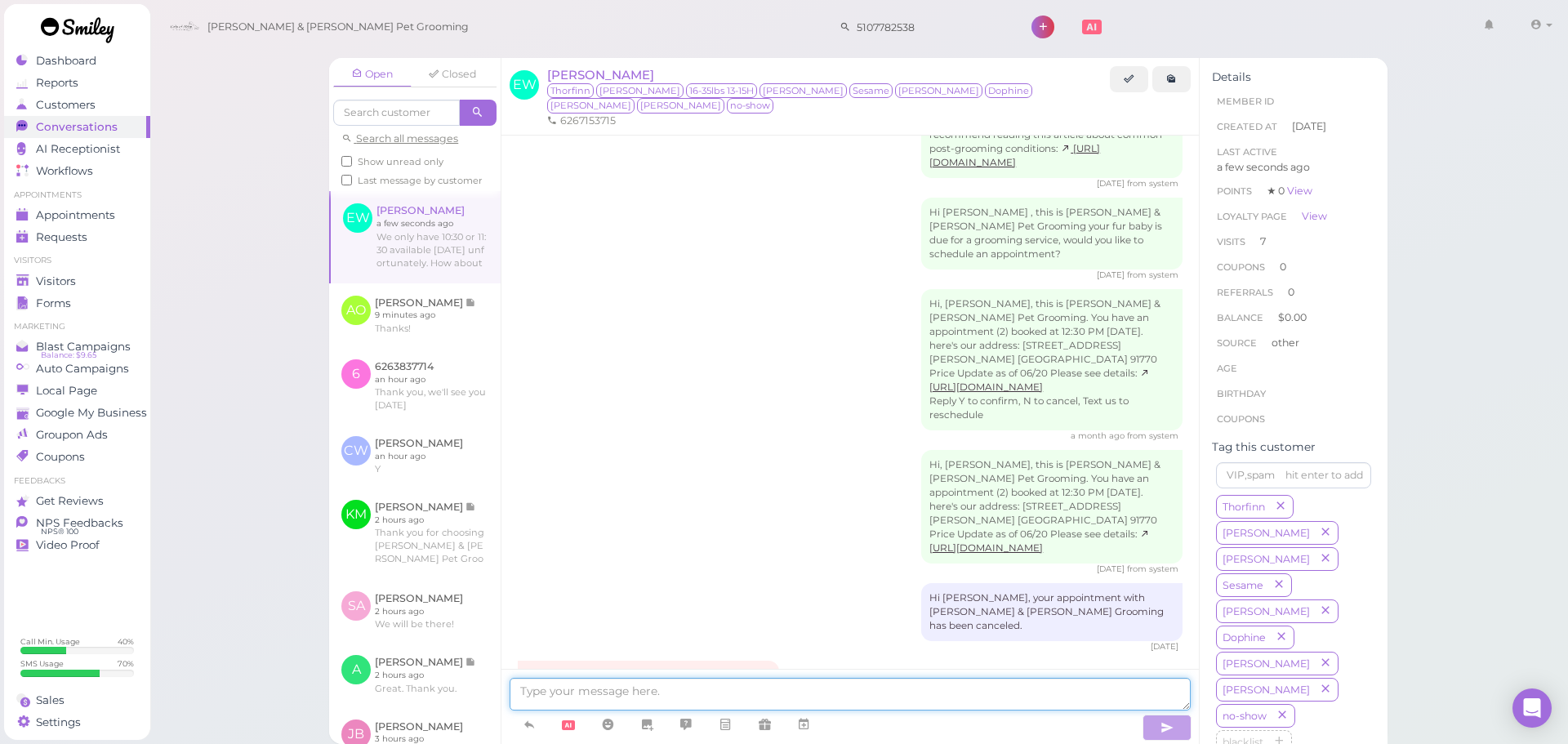
scroll to position [2806, 0]
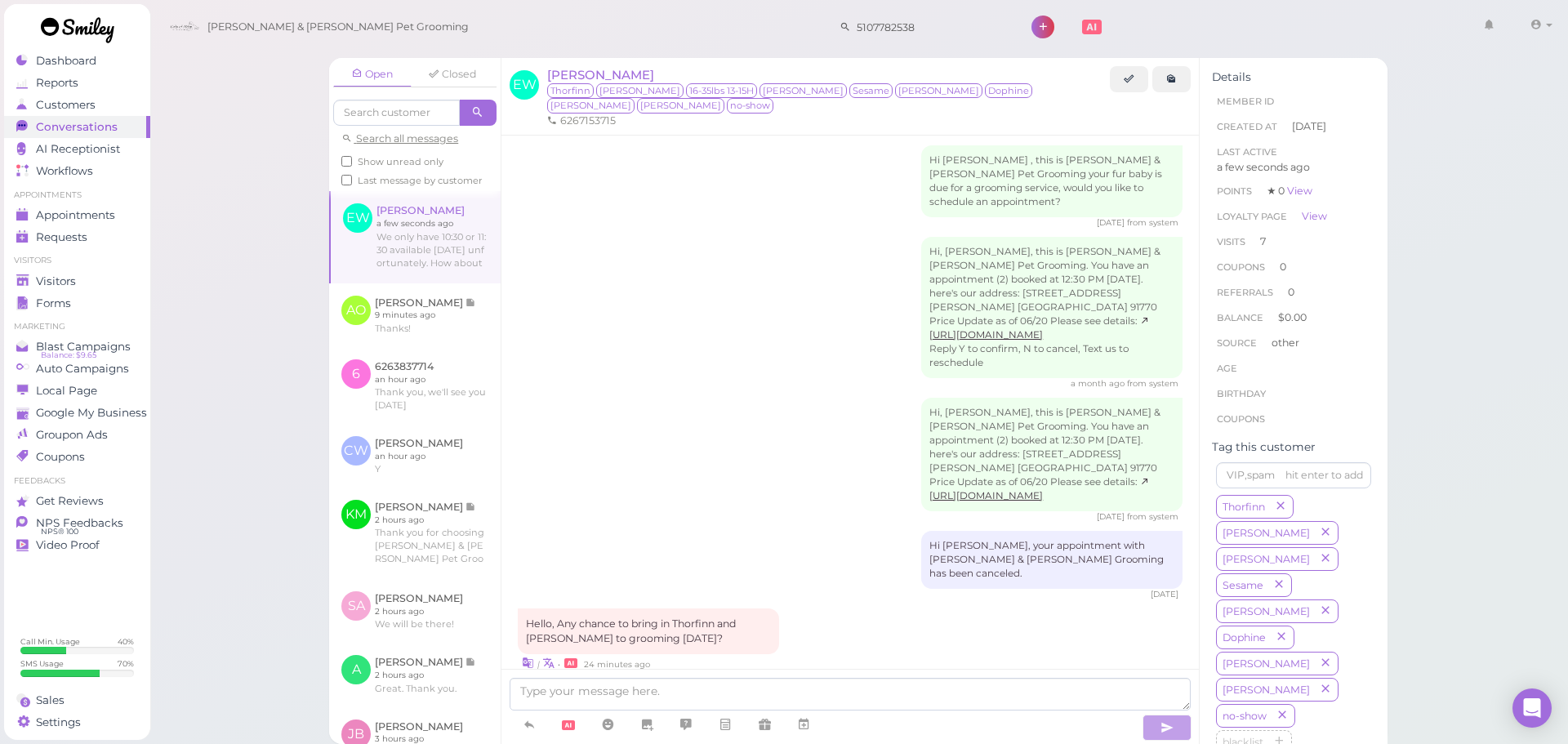
click at [215, 237] on div "Open Closed Search all messages Show unread only Last message by customer EW Ed…" at bounding box center [860, 372] width 1420 height 744
click at [106, 245] on link "Requests 0" at bounding box center [77, 238] width 146 height 22
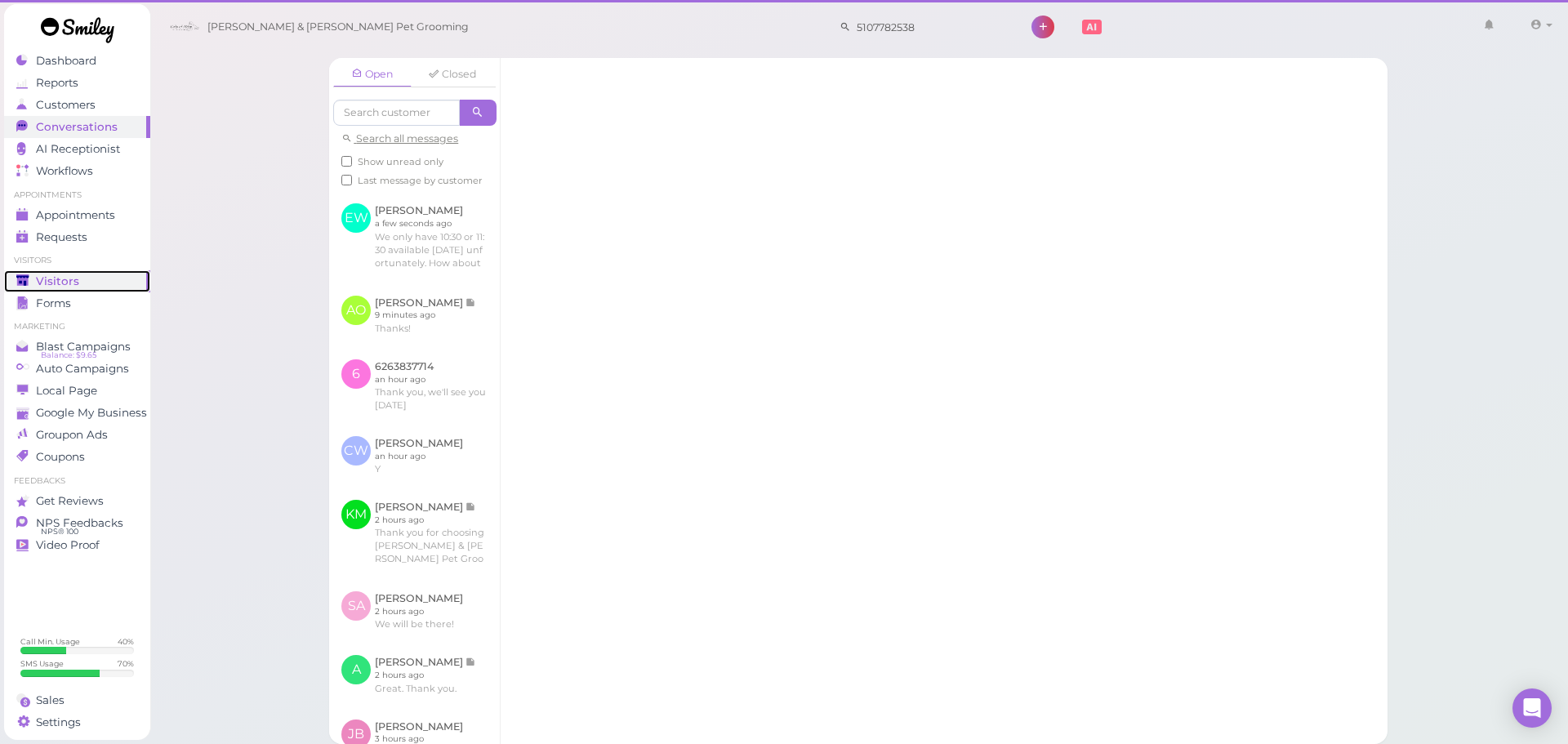
click at [96, 275] on div "Visitors" at bounding box center [75, 281] width 118 height 14
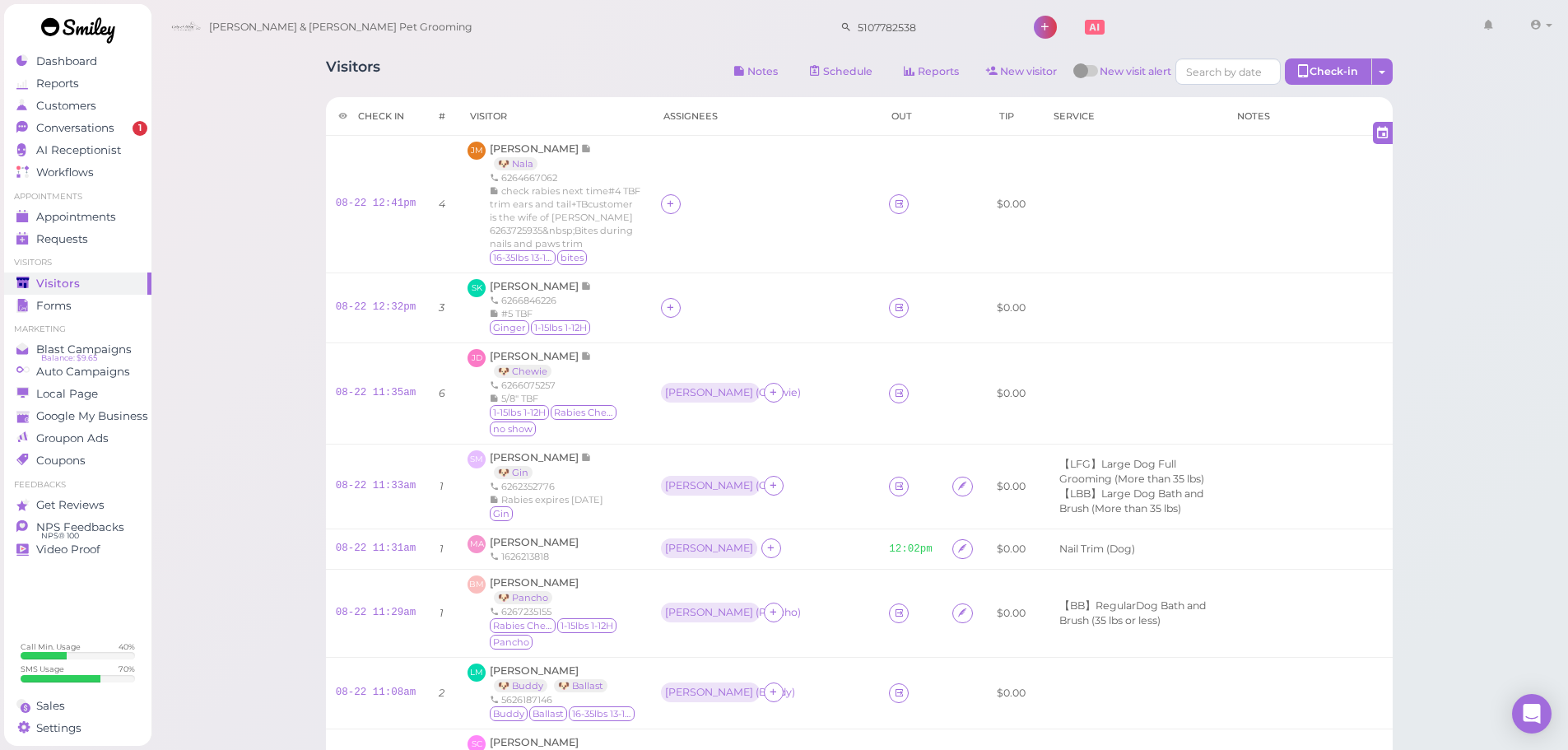
drag, startPoint x: 40, startPoint y: 132, endPoint x: 28, endPoint y: 134, distance: 12.2
click at [40, 132] on span "Conversations" at bounding box center [77, 128] width 82 height 14
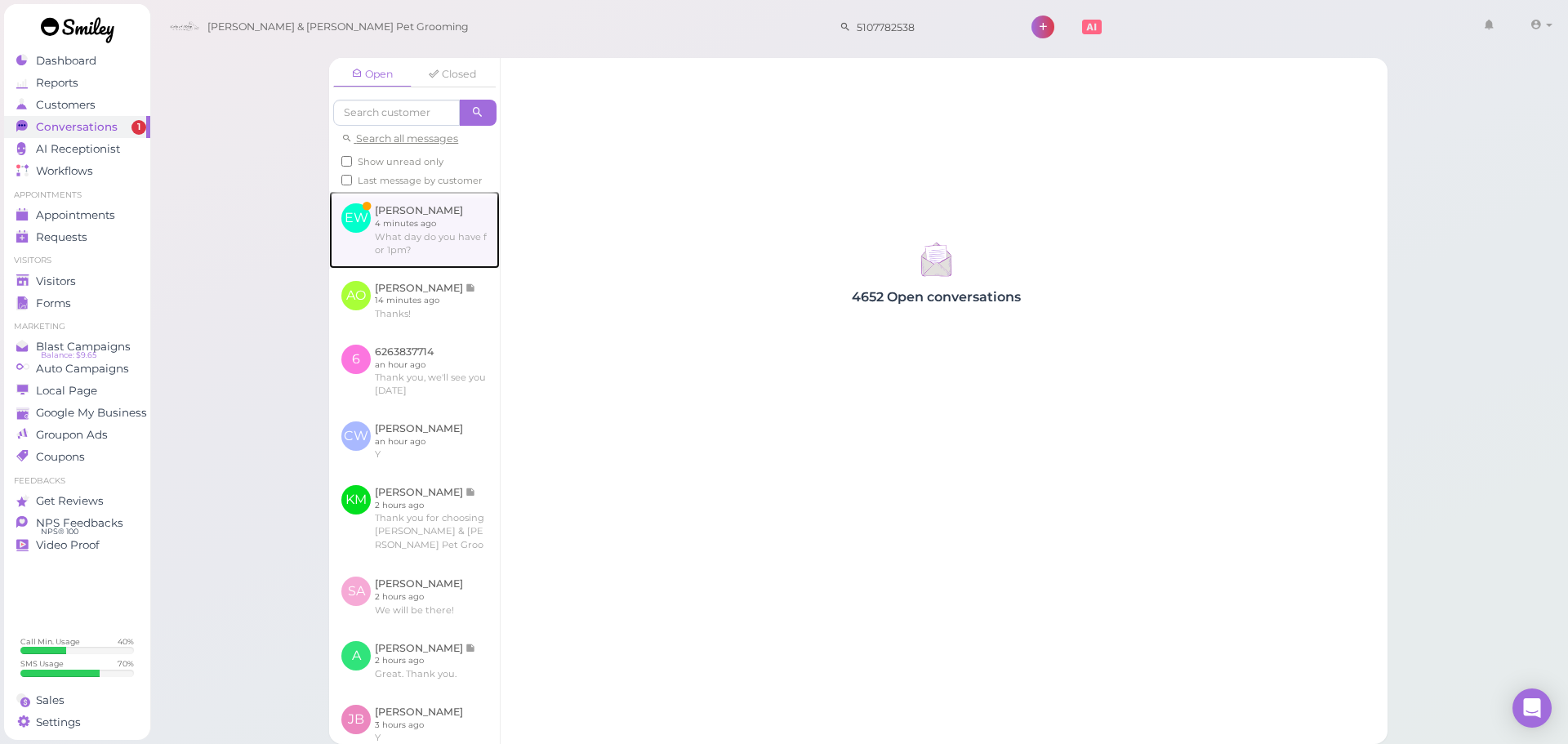
click at [462, 258] on link at bounding box center [415, 229] width 171 height 77
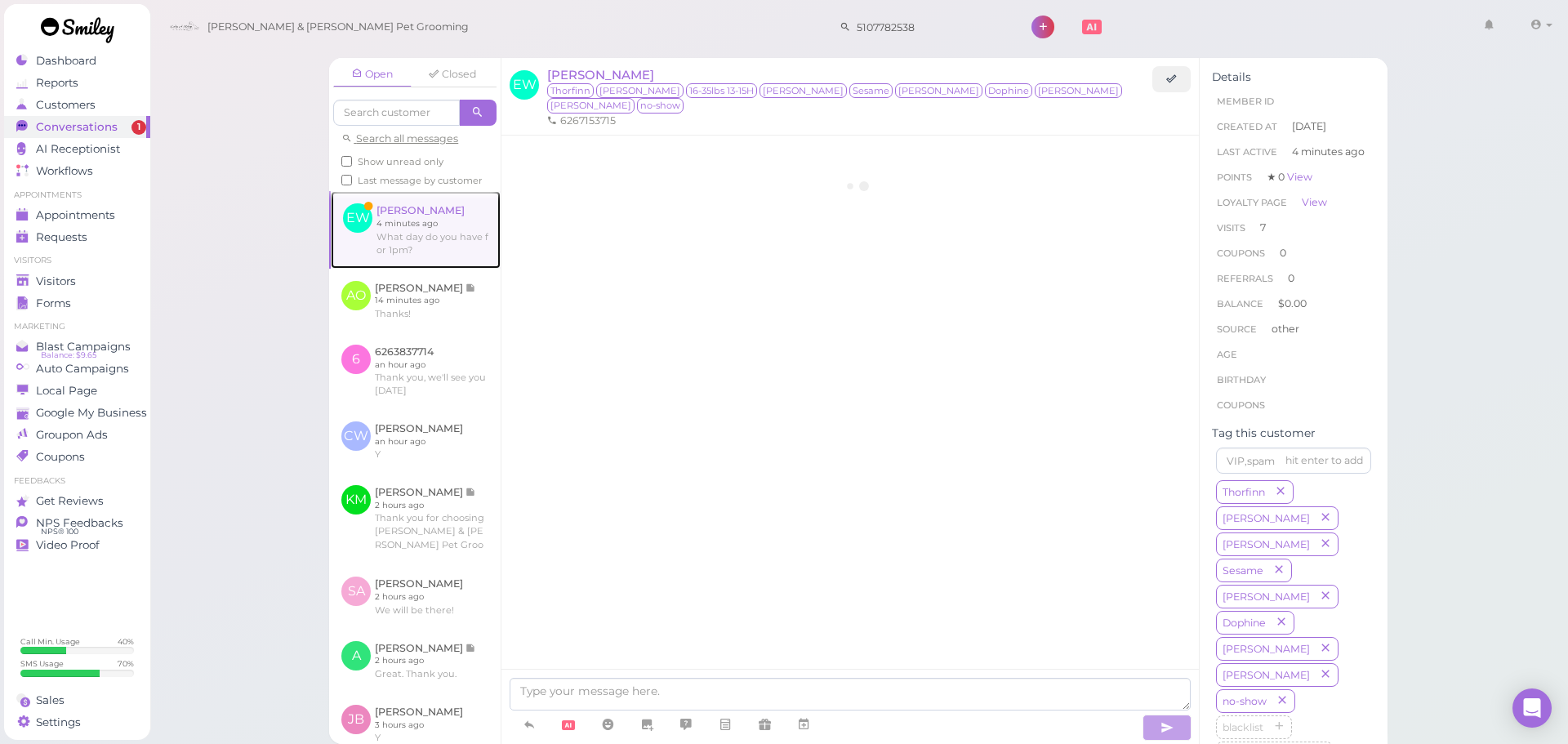
scroll to position [2595, 0]
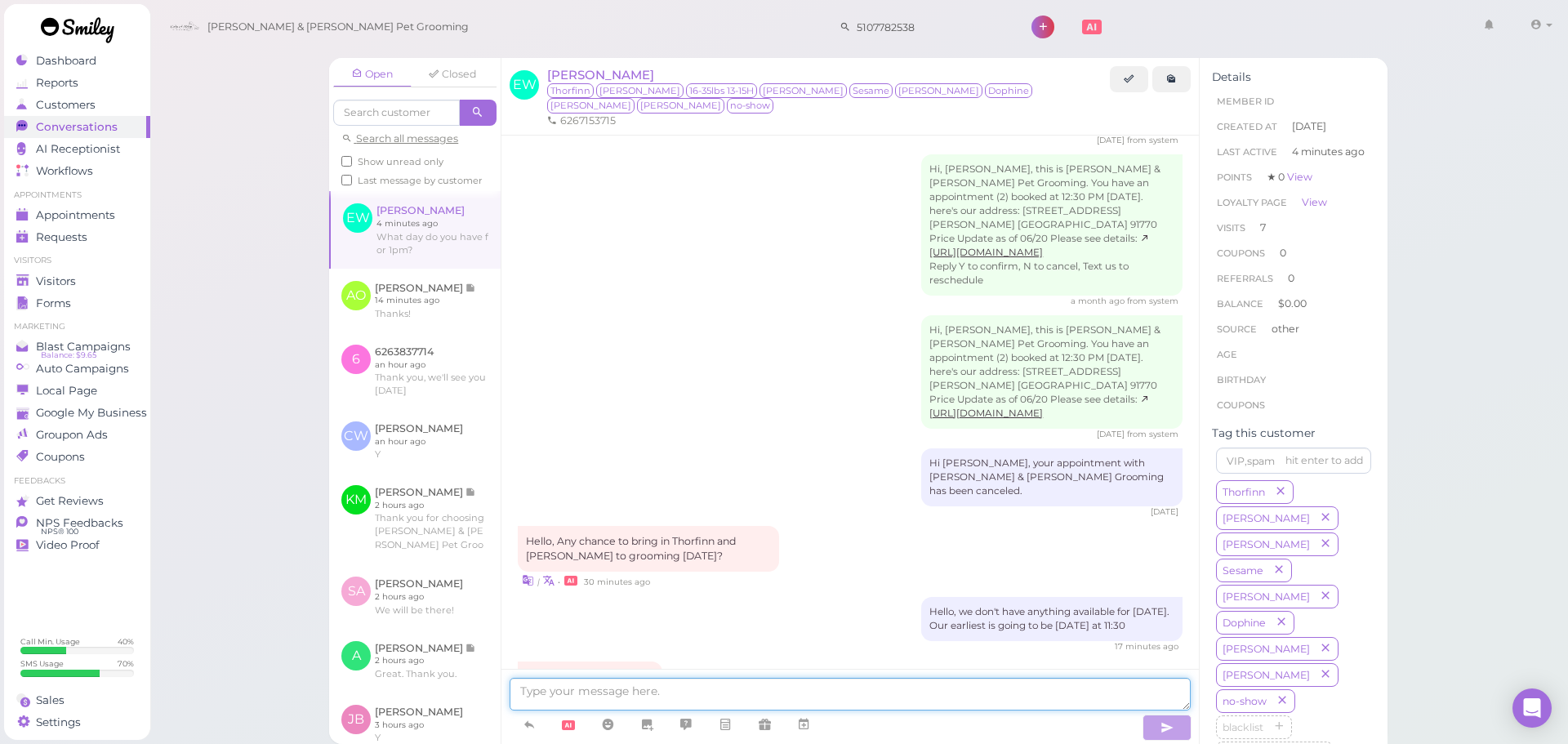
click at [701, 694] on textarea at bounding box center [850, 694] width 681 height 32
type textarea "We can do 1 PM next Friday as well"
click at [221, 320] on div "Open Closed Search all messages Show unread only Last message by customer EW Ed…" at bounding box center [860, 372] width 1420 height 744
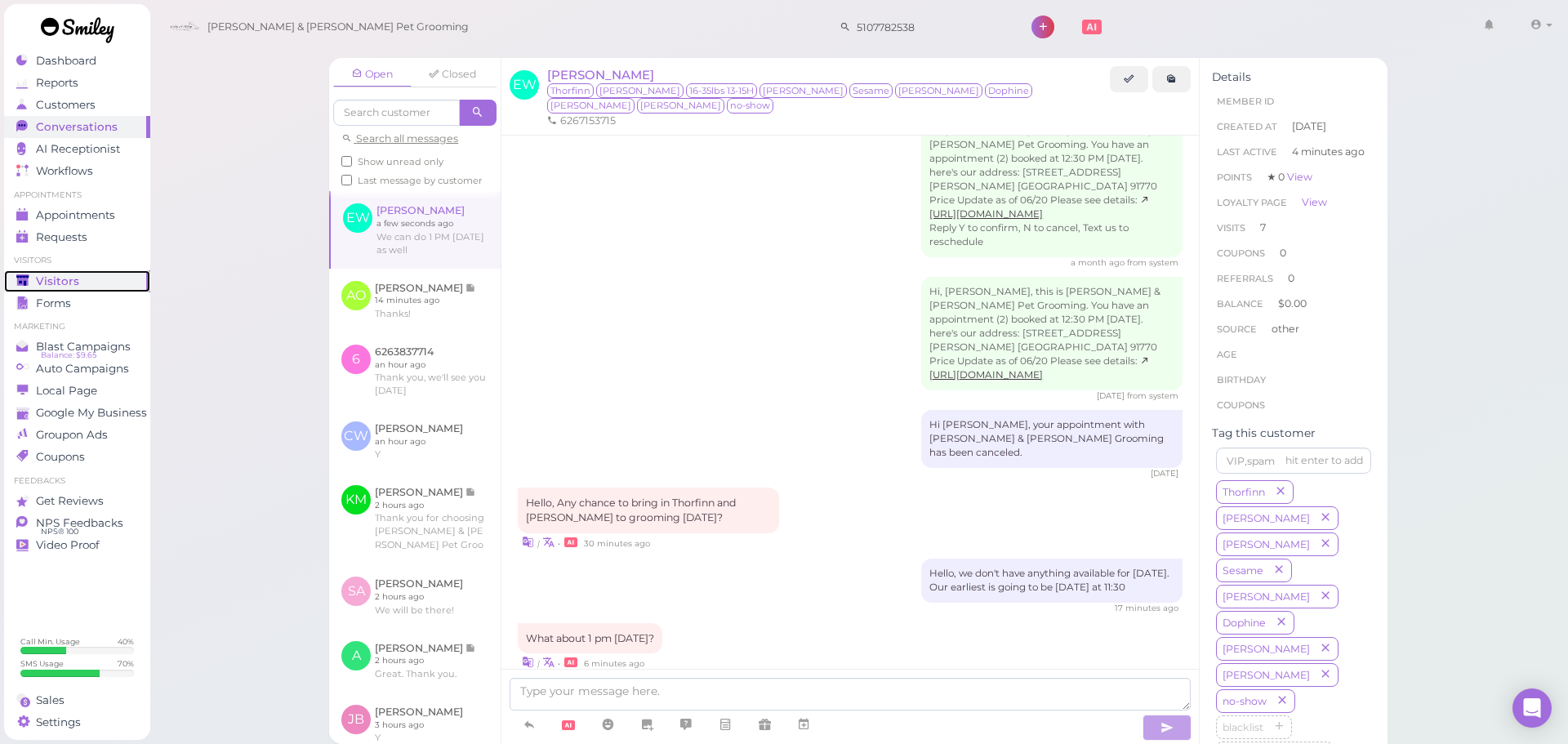
click at [96, 280] on div "Visitors" at bounding box center [75, 281] width 118 height 14
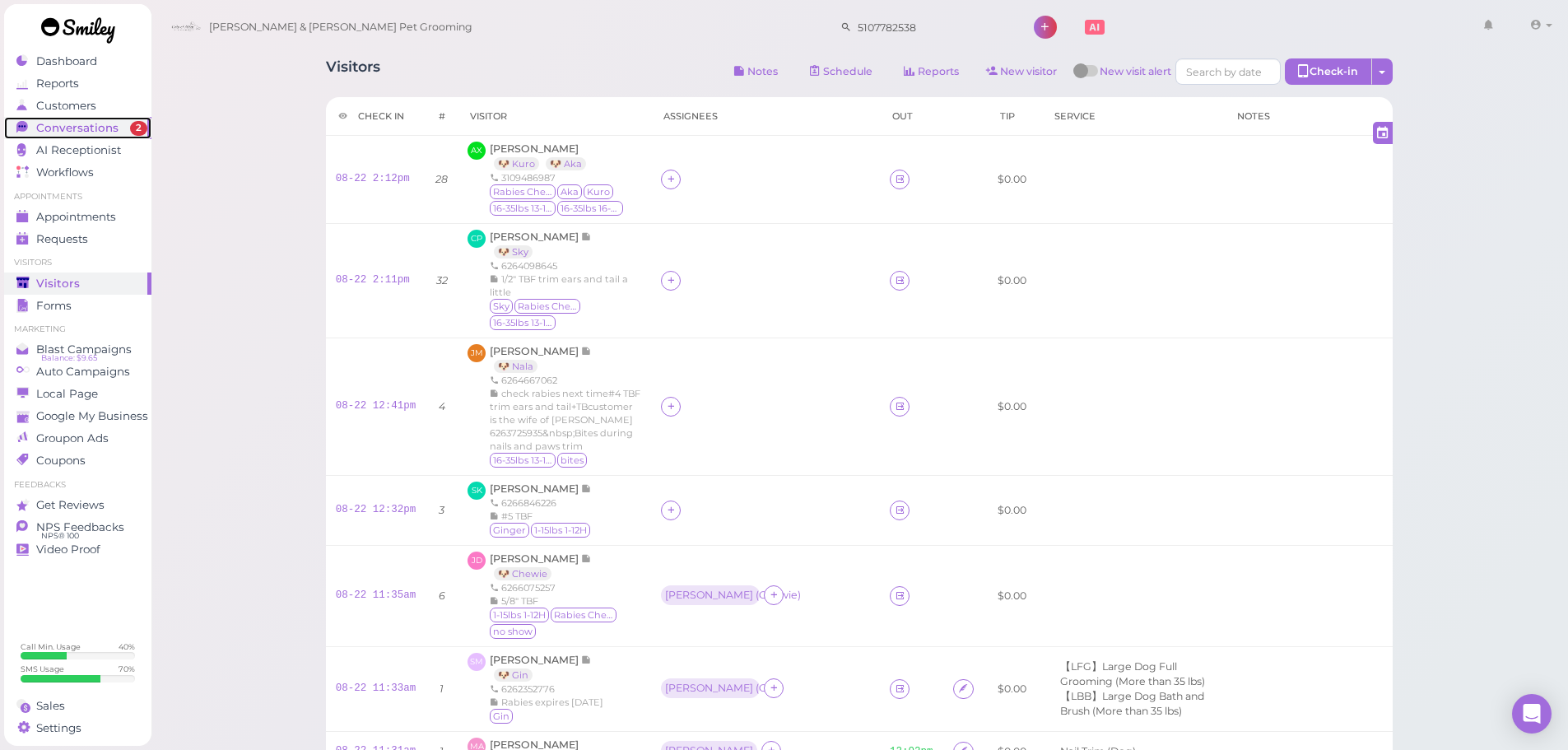
click at [119, 128] on div "Conversations" at bounding box center [76, 128] width 119 height 14
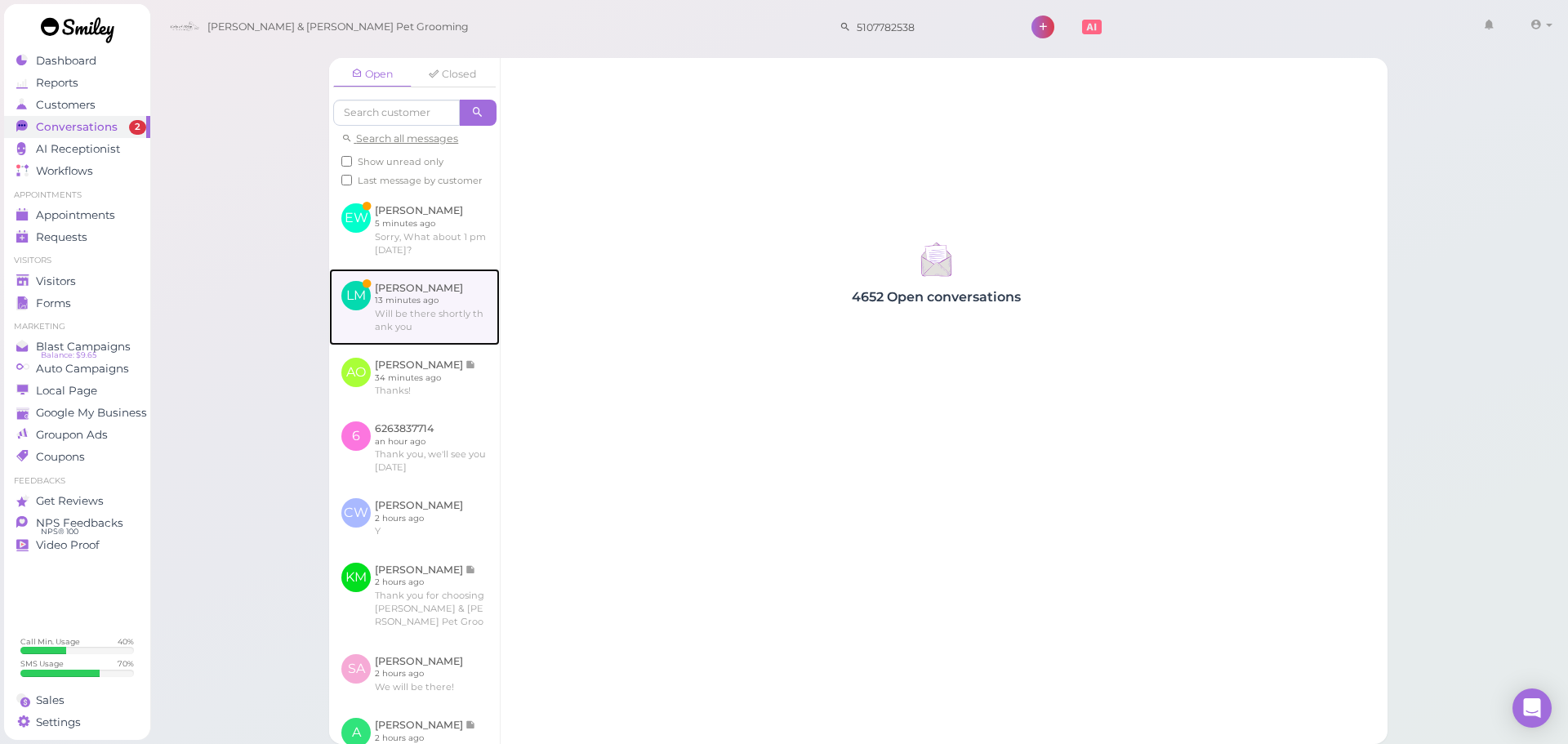
click at [420, 298] on link at bounding box center [415, 307] width 171 height 77
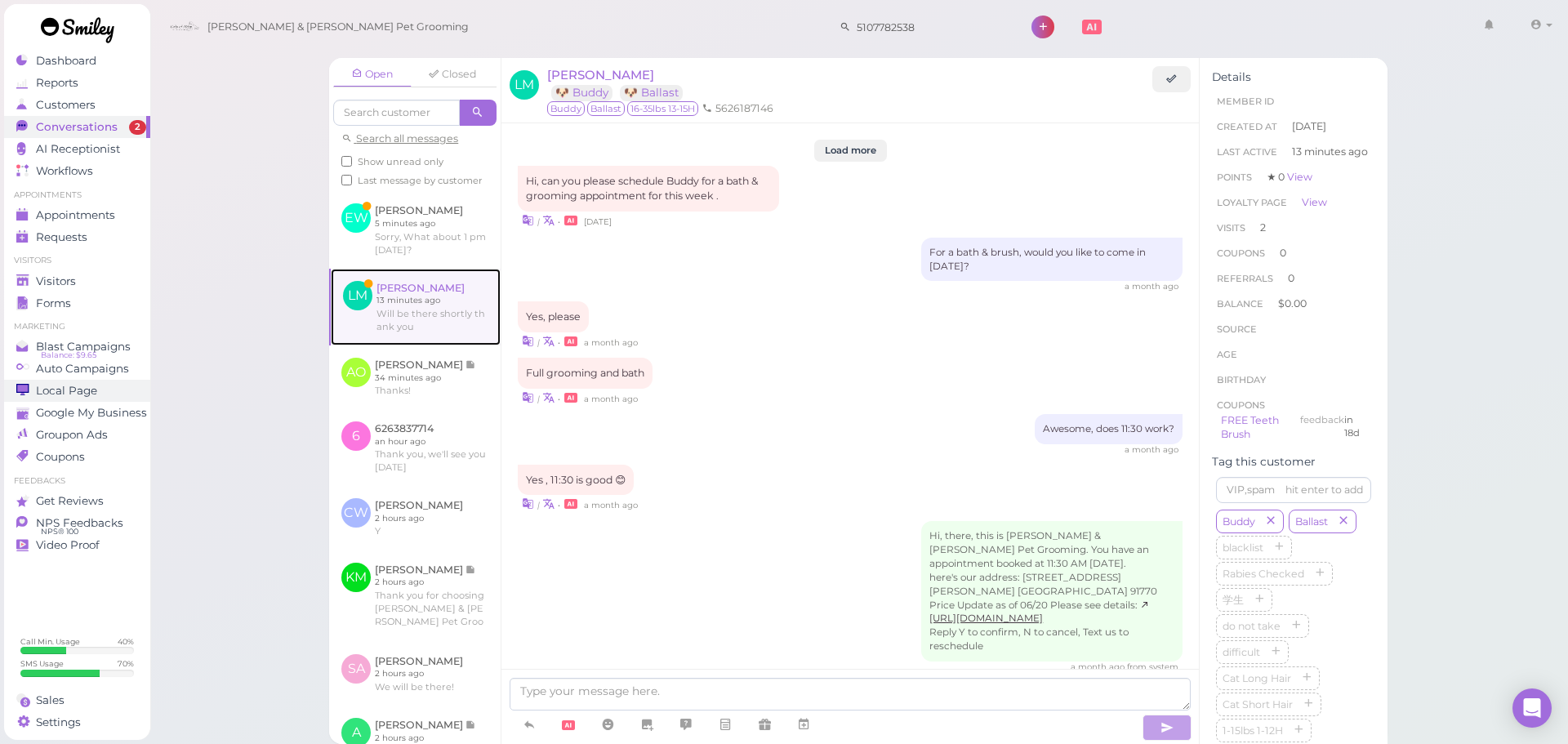
scroll to position [2134, 0]
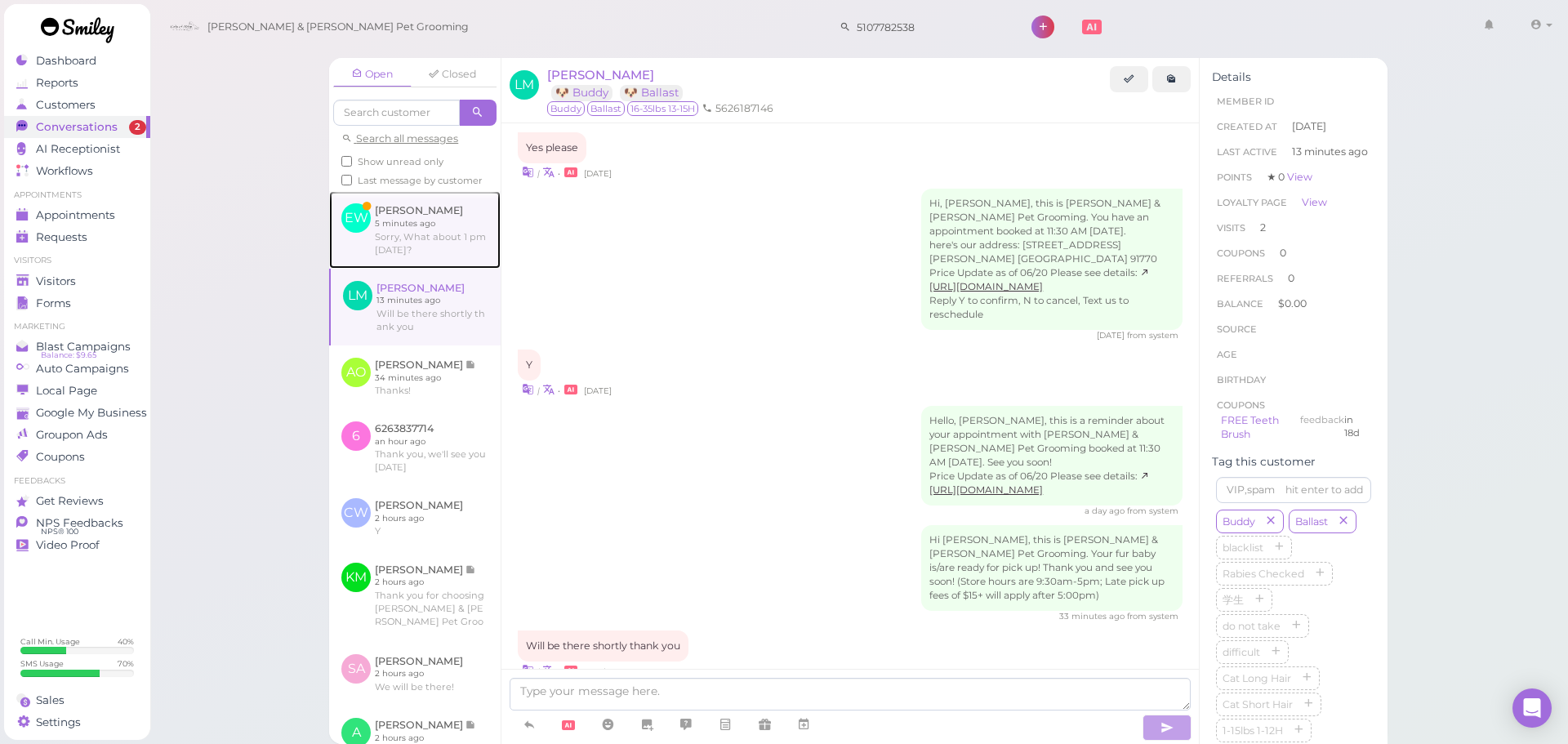
click at [405, 221] on link at bounding box center [415, 229] width 172 height 77
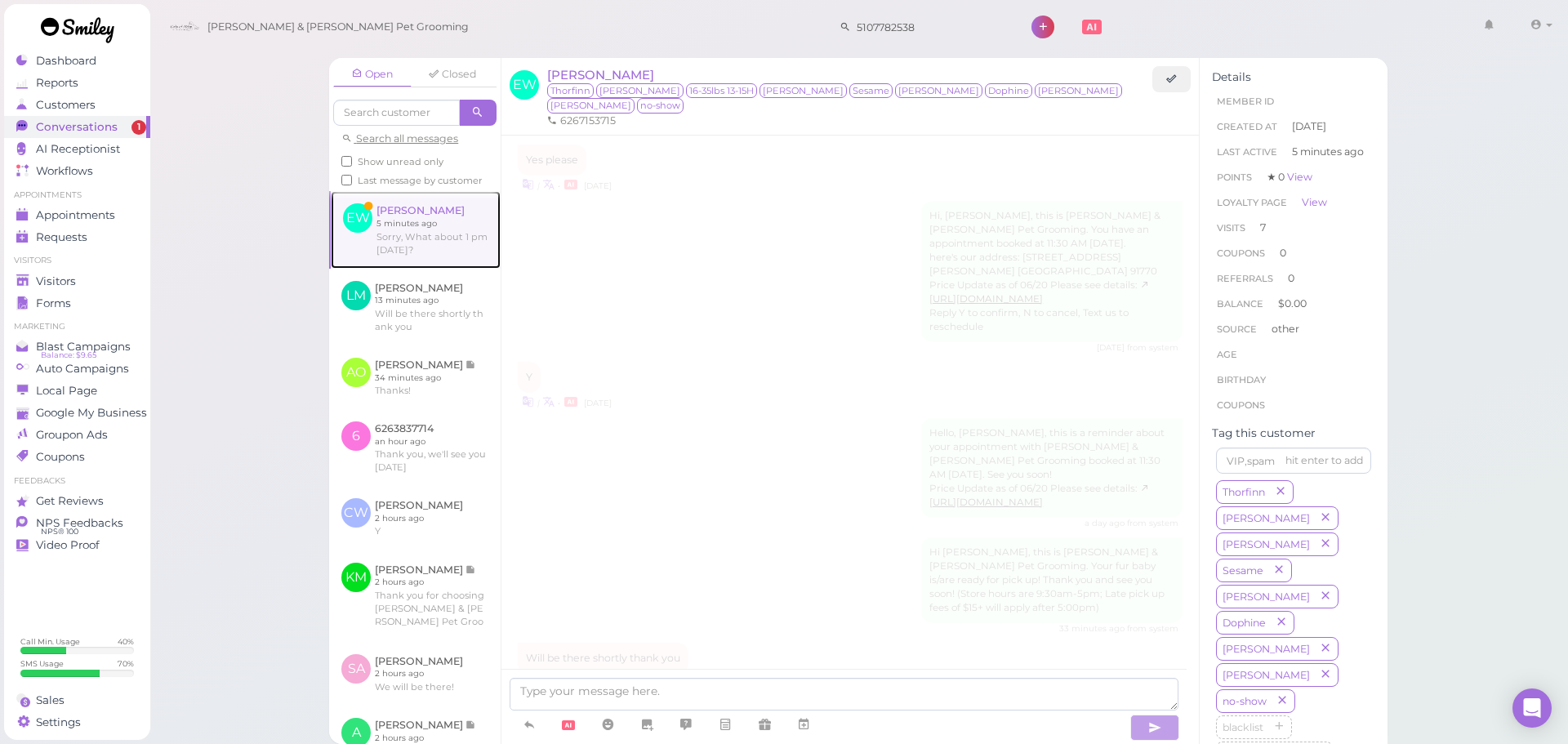
scroll to position [2436, 0]
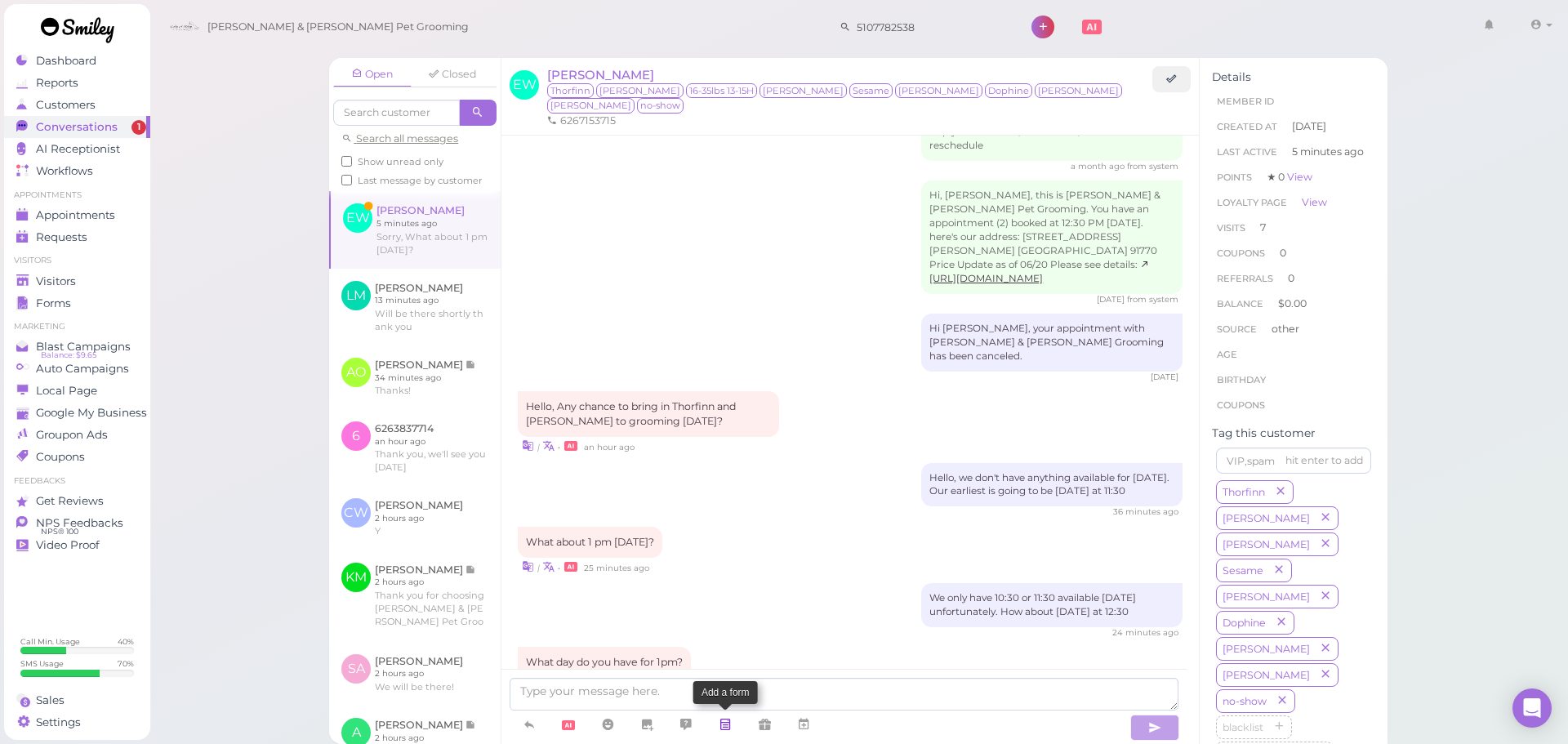
click at [745, 714] on link at bounding box center [725, 724] width 39 height 28
click at [901, 684] on textarea at bounding box center [844, 694] width 669 height 32
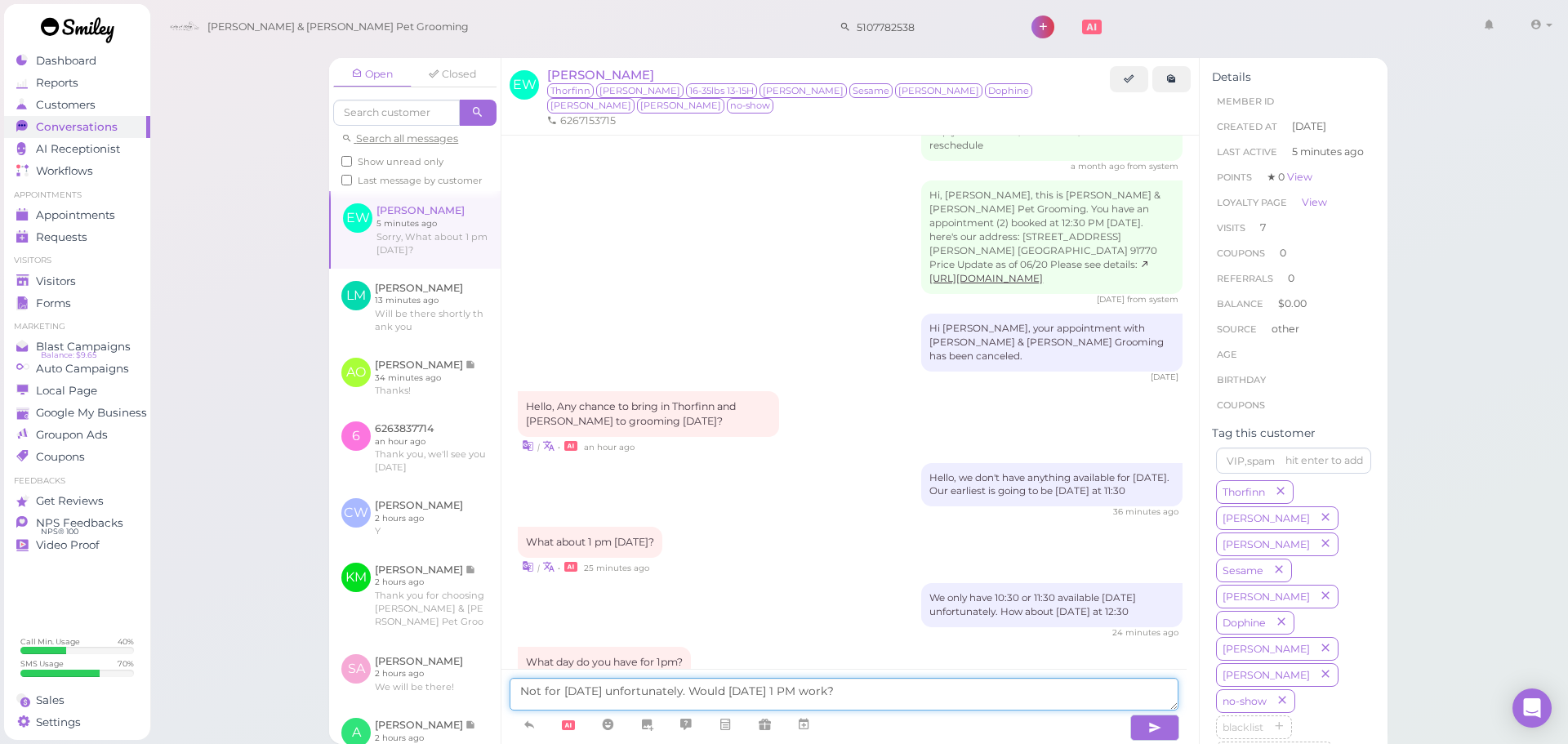
type textarea "Not for next Saturday unfortunately. Would September 2nd at 1 PM work?"
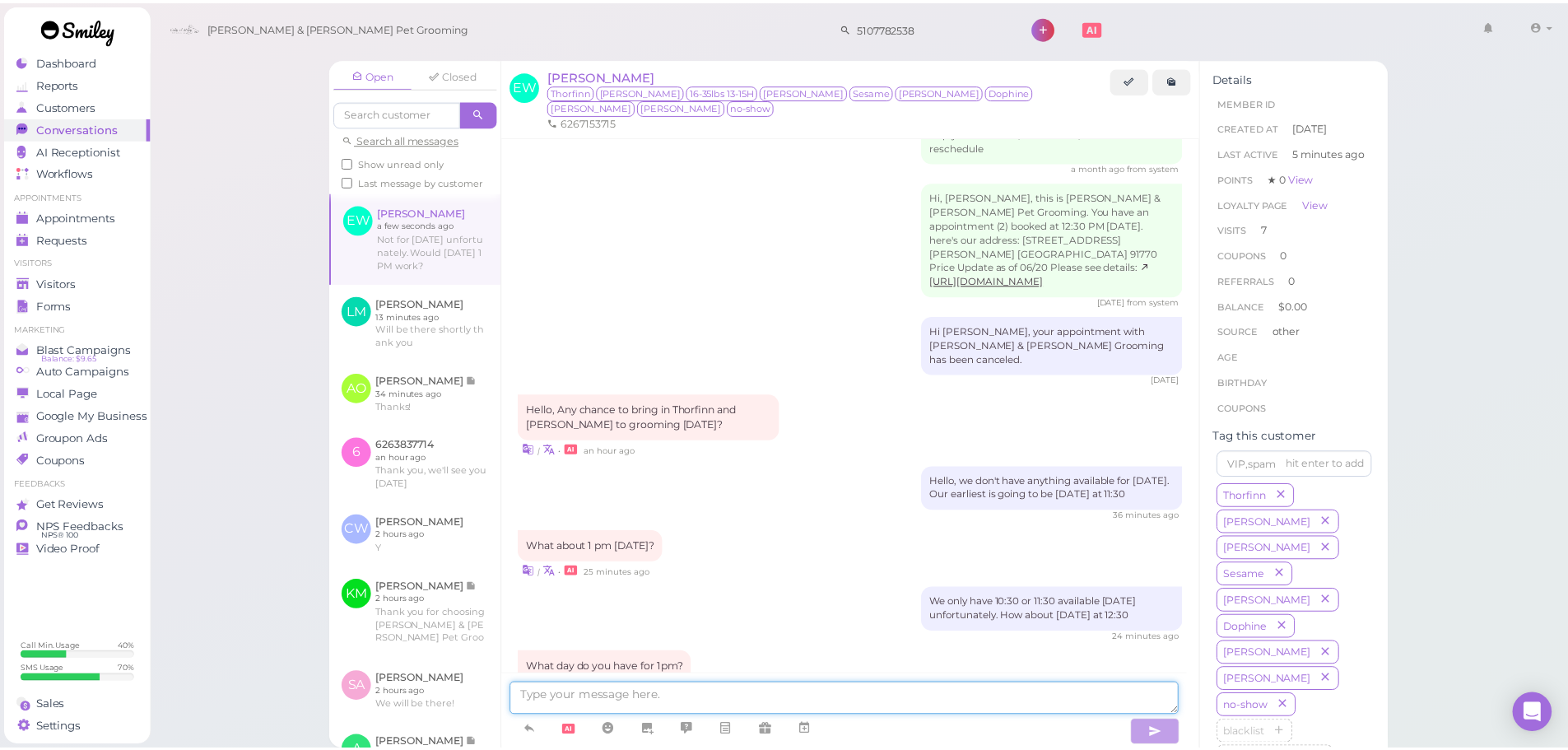
scroll to position [2507, 0]
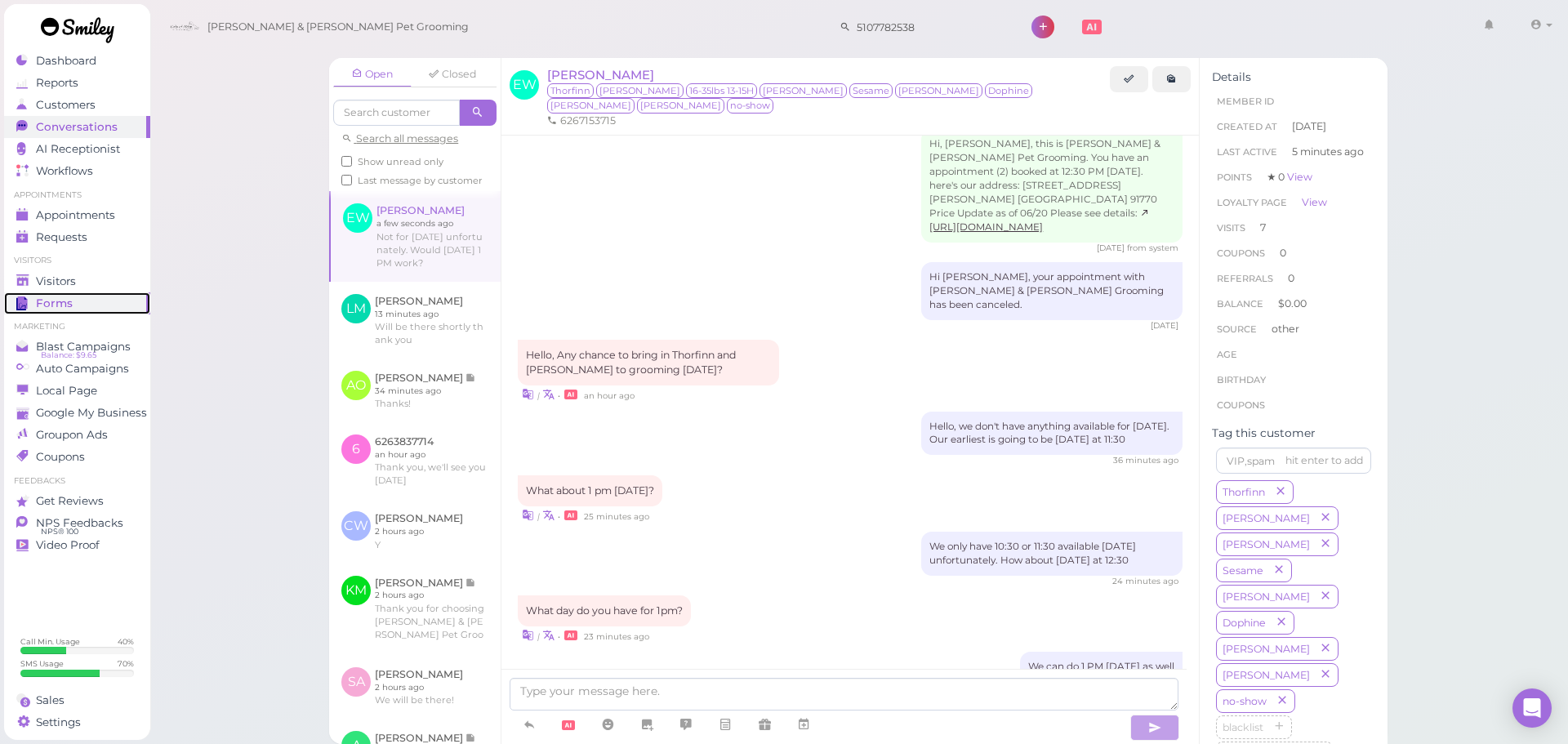
click at [47, 298] on span "Forms" at bounding box center [54, 304] width 37 height 14
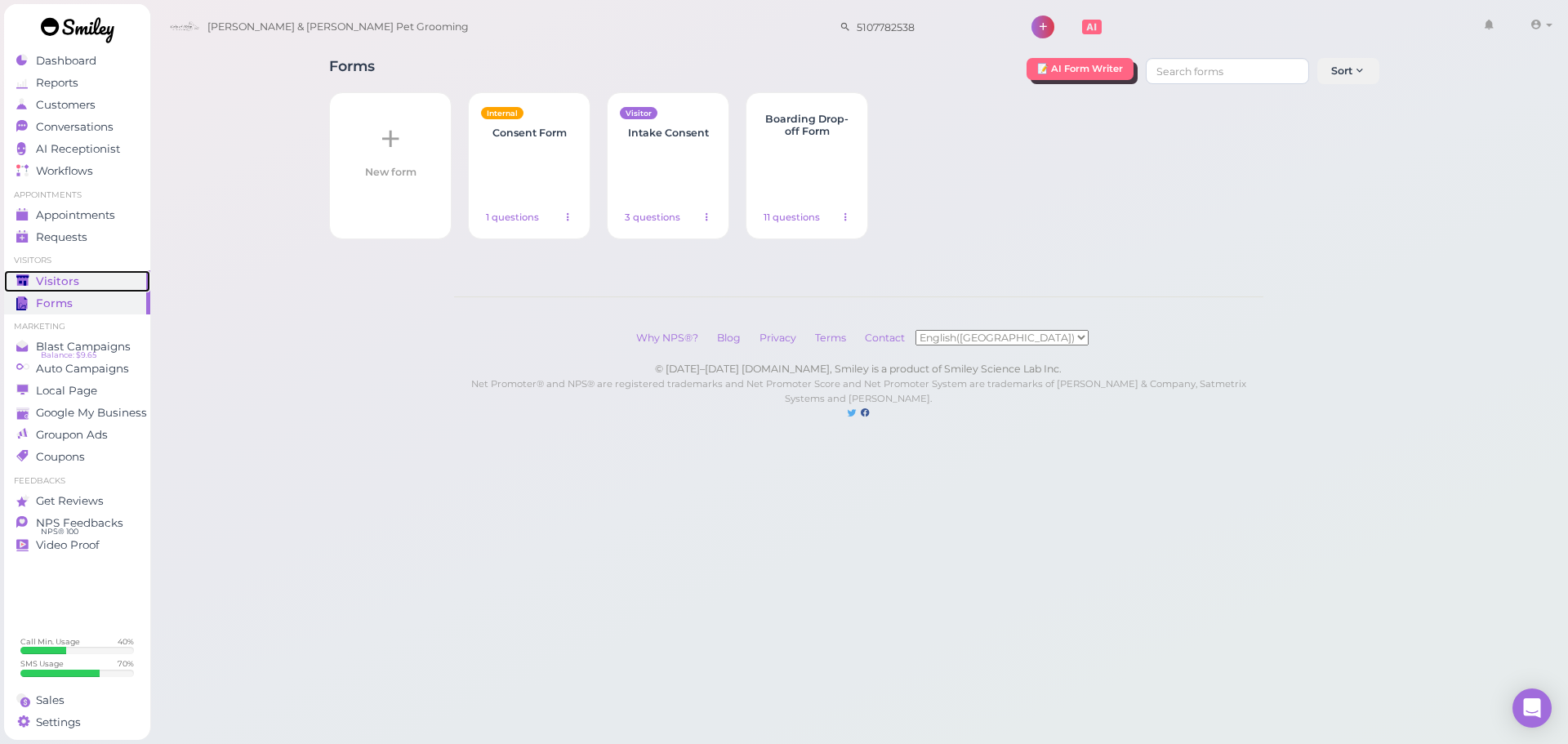
click at [69, 280] on span "Visitors" at bounding box center [57, 281] width 44 height 14
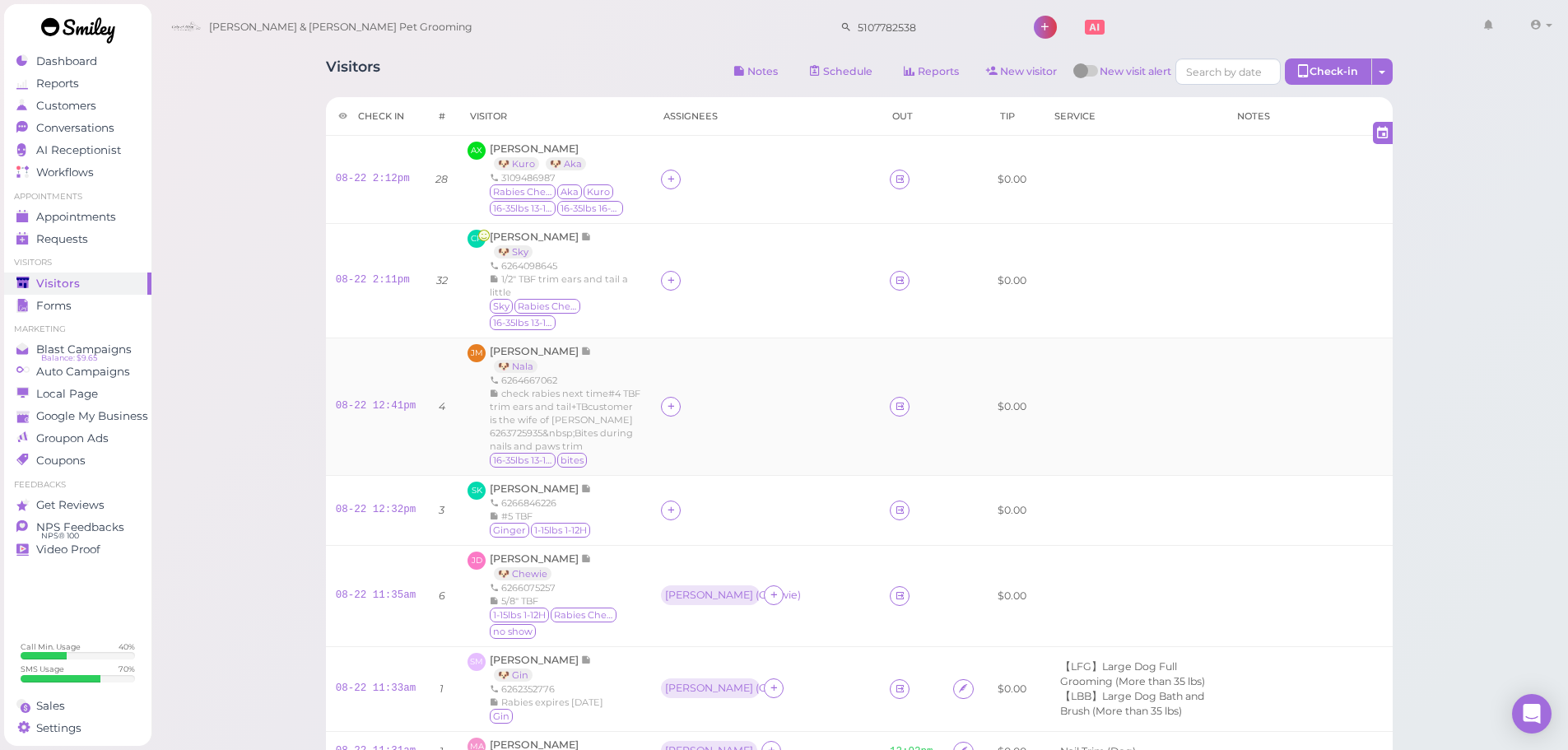
click at [809, 350] on td at bounding box center [765, 406] width 228 height 137
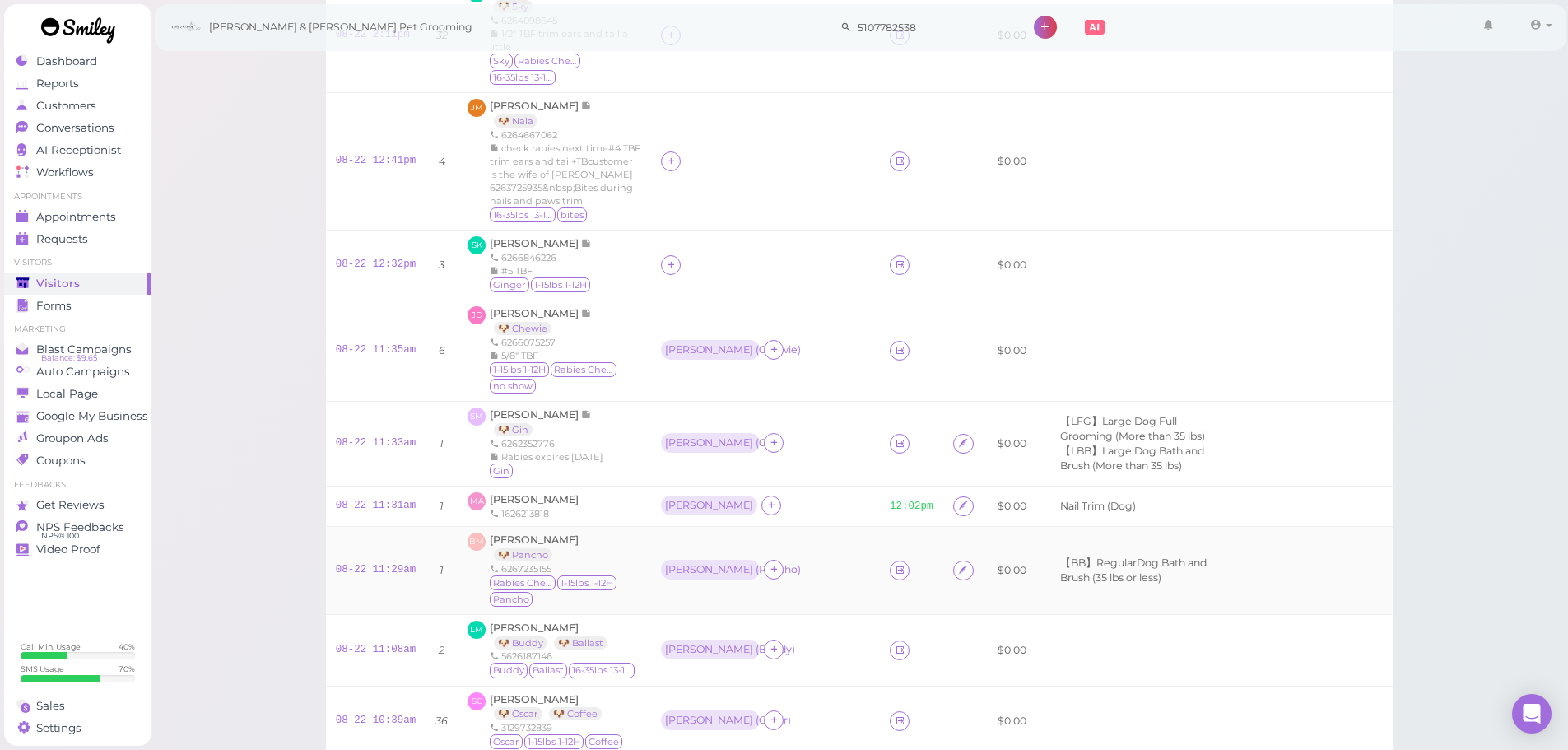
scroll to position [82, 0]
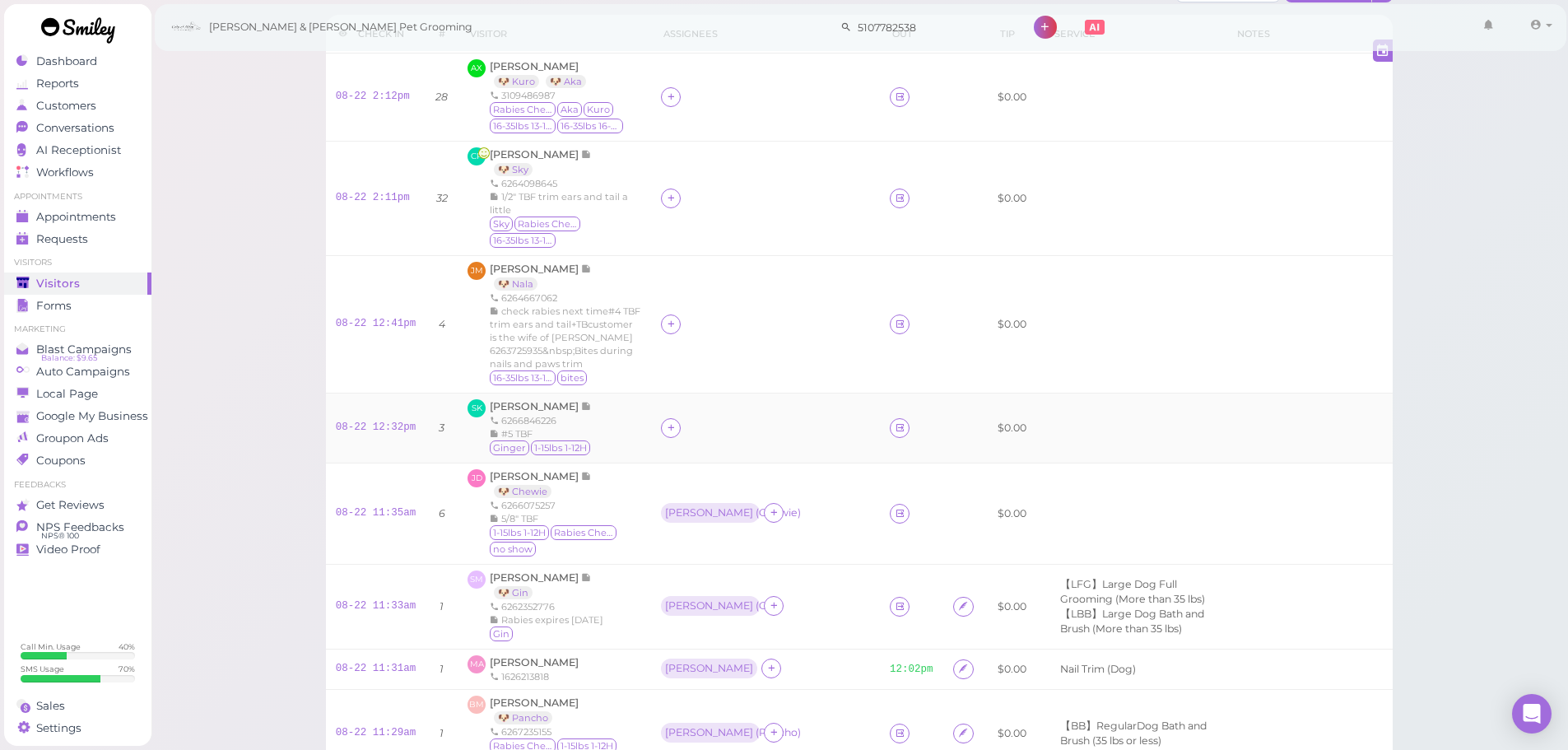
click at [772, 456] on td at bounding box center [765, 428] width 228 height 70
click at [666, 425] on icon at bounding box center [672, 428] width 10 height 12
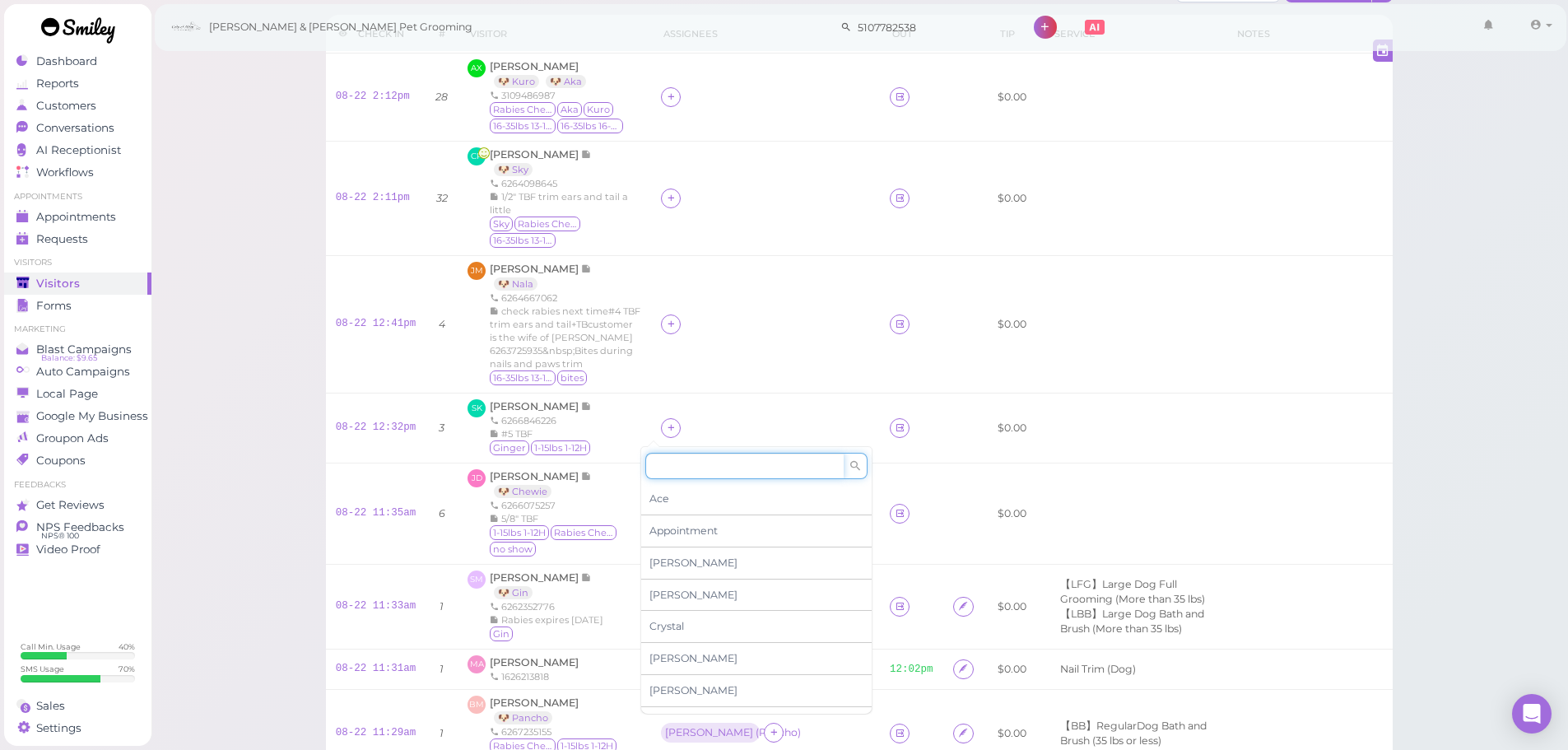
click at [680, 459] on input at bounding box center [745, 466] width 198 height 27
type input "[PERSON_NAME]"
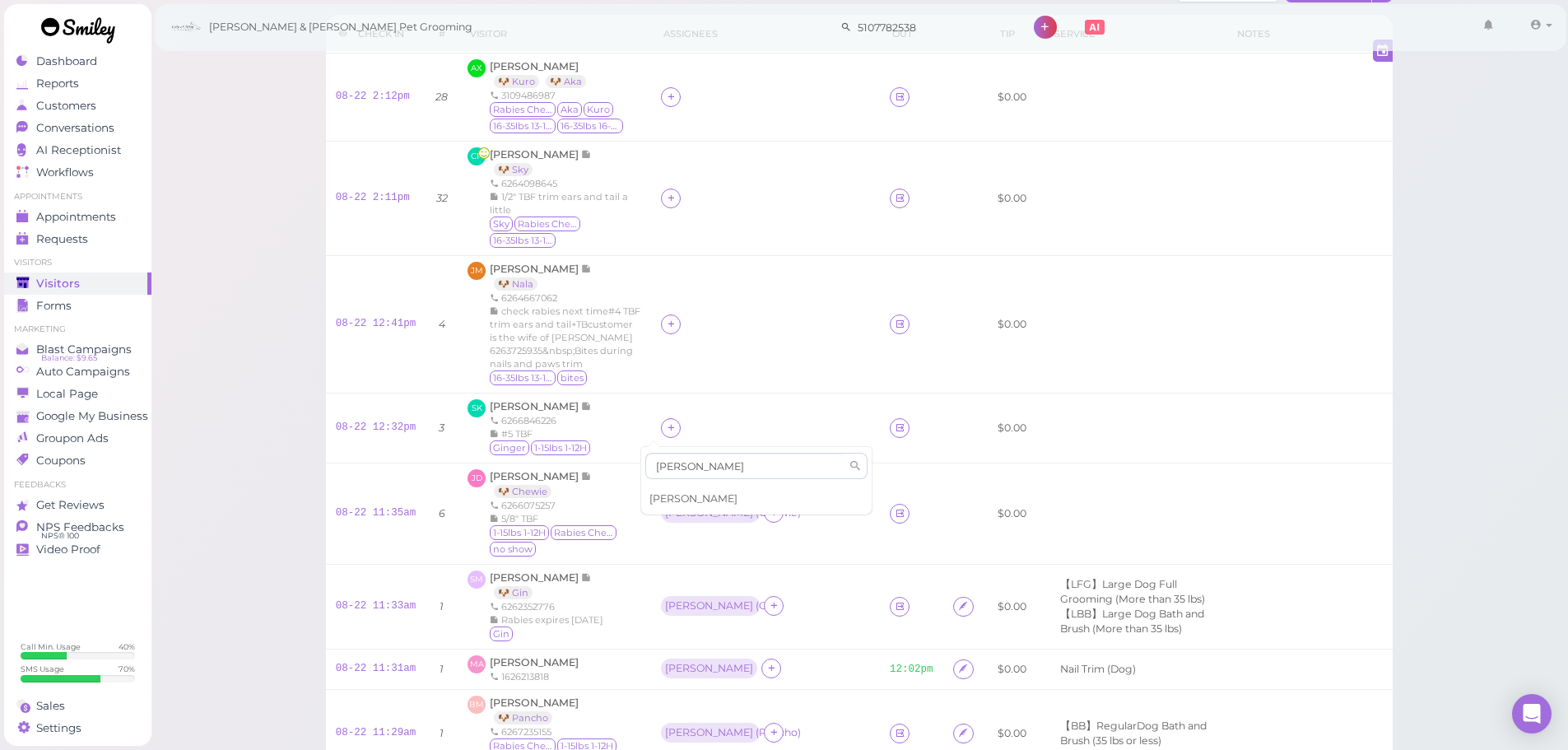
click at [686, 490] on div "[PERSON_NAME]" at bounding box center [756, 499] width 230 height 31
click at [727, 393] on td at bounding box center [765, 428] width 228 height 70
click at [547, 408] on span "[PERSON_NAME]" at bounding box center [535, 406] width 91 height 12
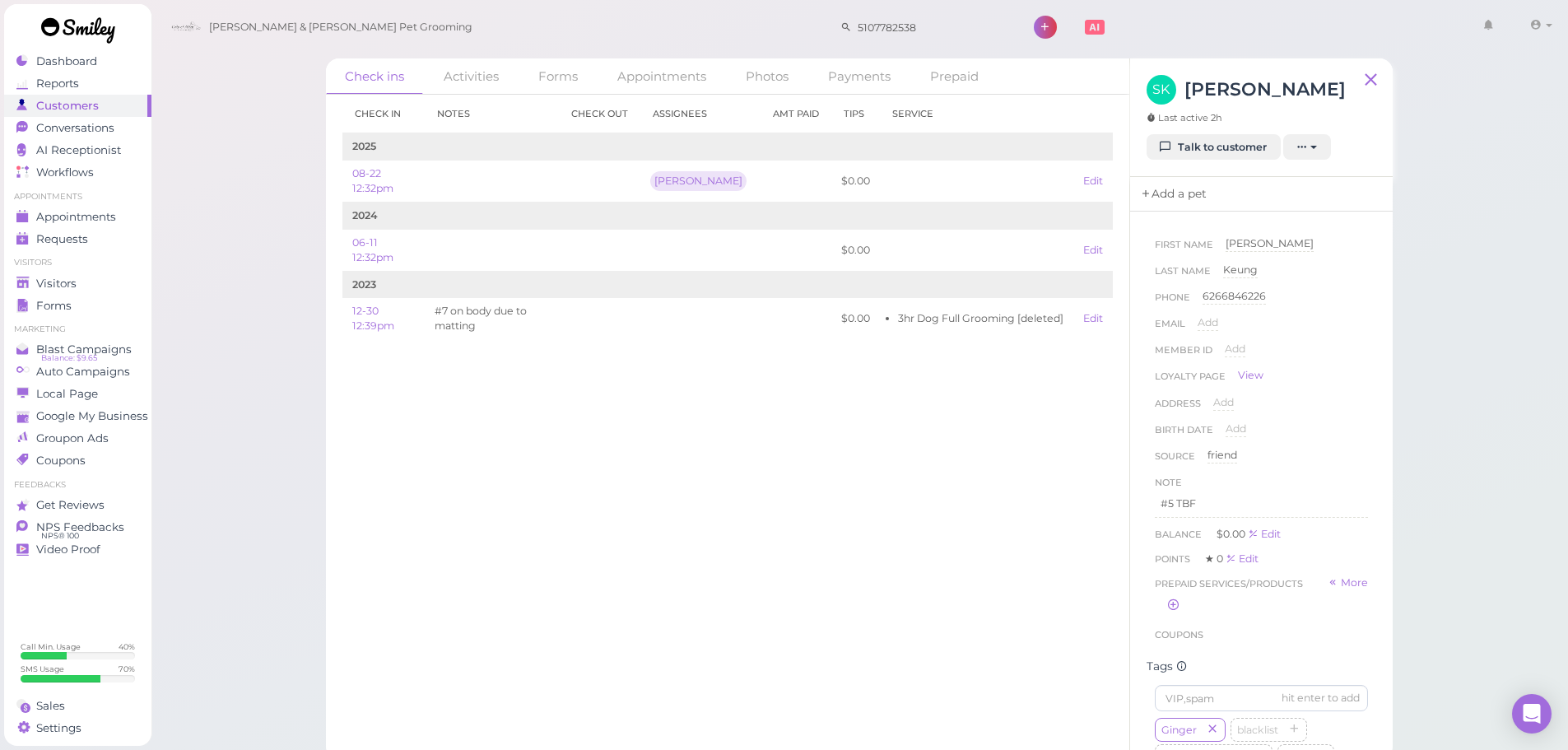
click at [1147, 205] on link "Add a pet" at bounding box center [1173, 194] width 86 height 34
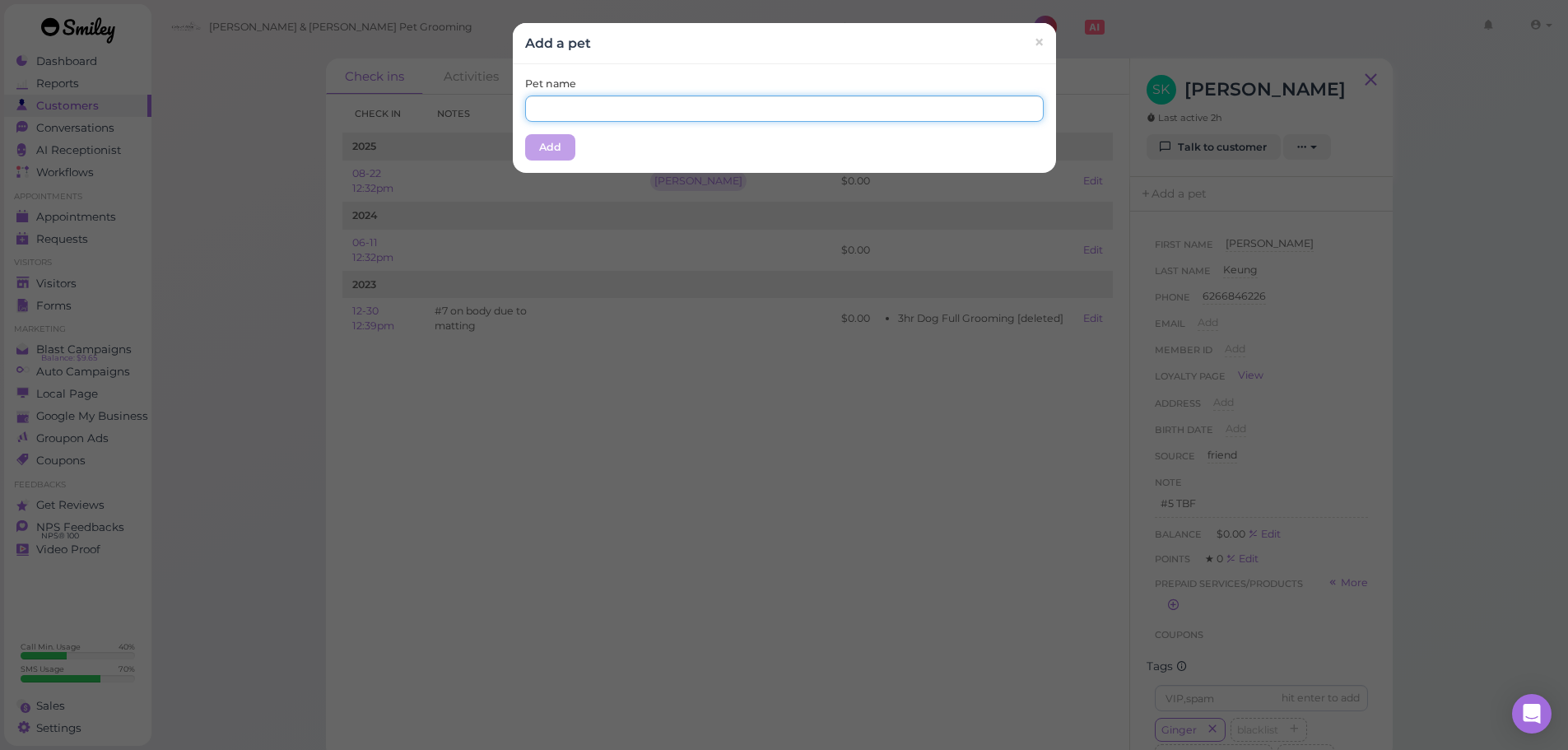
click at [639, 98] on input "text" at bounding box center [784, 109] width 519 height 27
type input "Ginger"
click at [670, 72] on div "Pet name Ginger Add" at bounding box center [784, 118] width 543 height 109
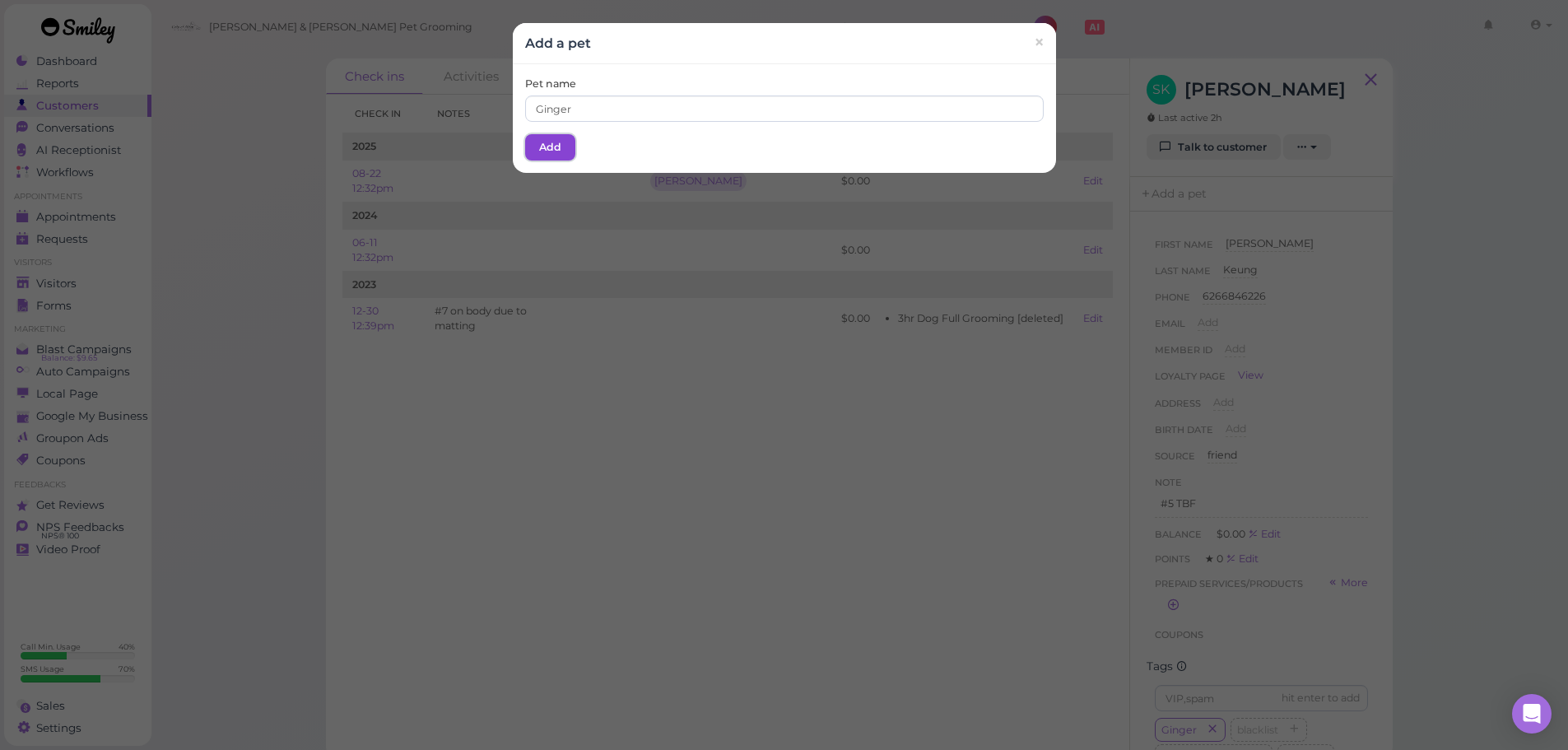
click at [539, 157] on button "Add" at bounding box center [550, 147] width 50 height 27
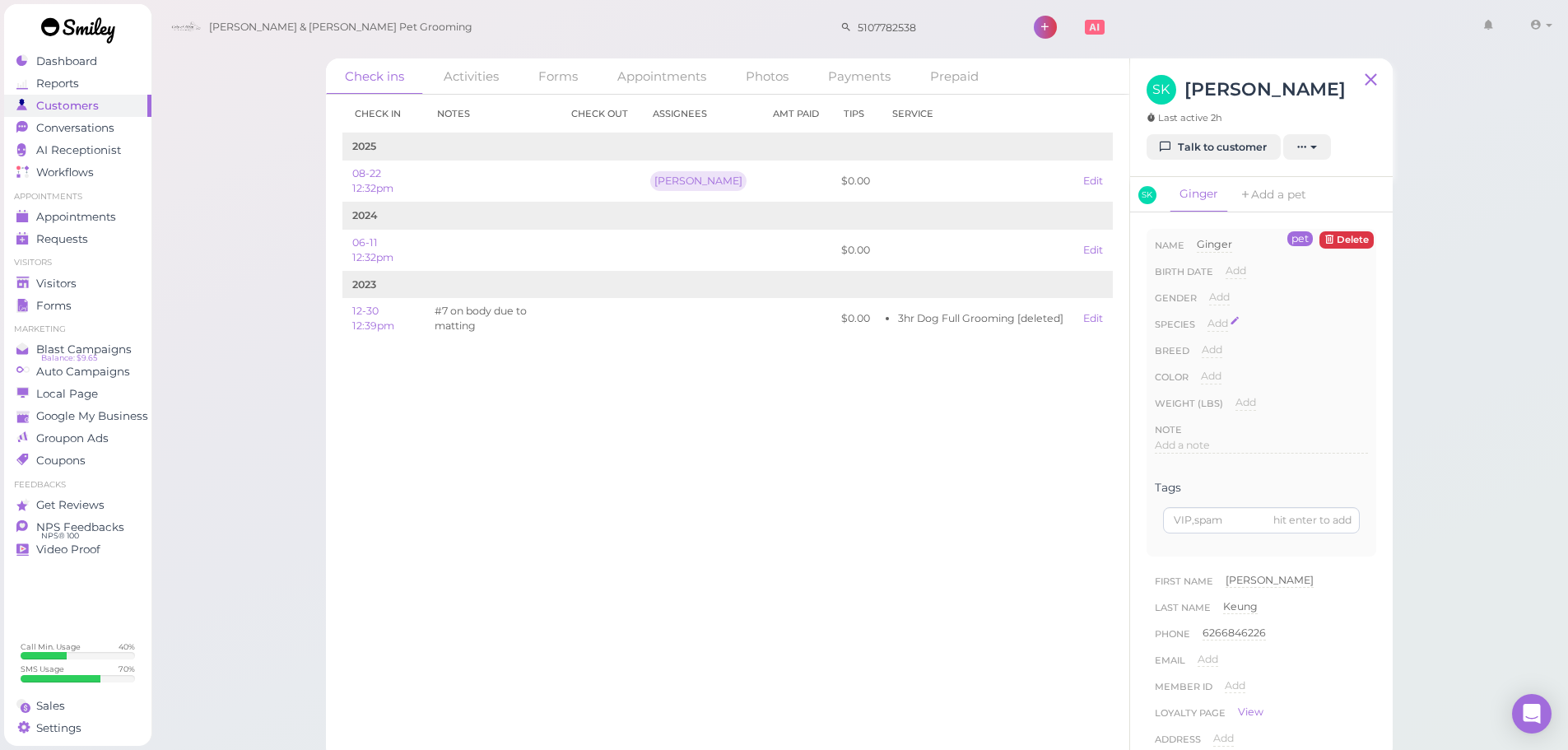
click at [1209, 327] on span "Add" at bounding box center [1218, 323] width 21 height 12
drag, startPoint x: 1221, startPoint y: 327, endPoint x: 1222, endPoint y: 338, distance: 11.0
click at [1221, 327] on select "Dog Cat Bird Other" at bounding box center [1288, 328] width 160 height 25
select select "Dog"
click at [1208, 316] on select "Dog Cat Bird Other" at bounding box center [1288, 328] width 160 height 25
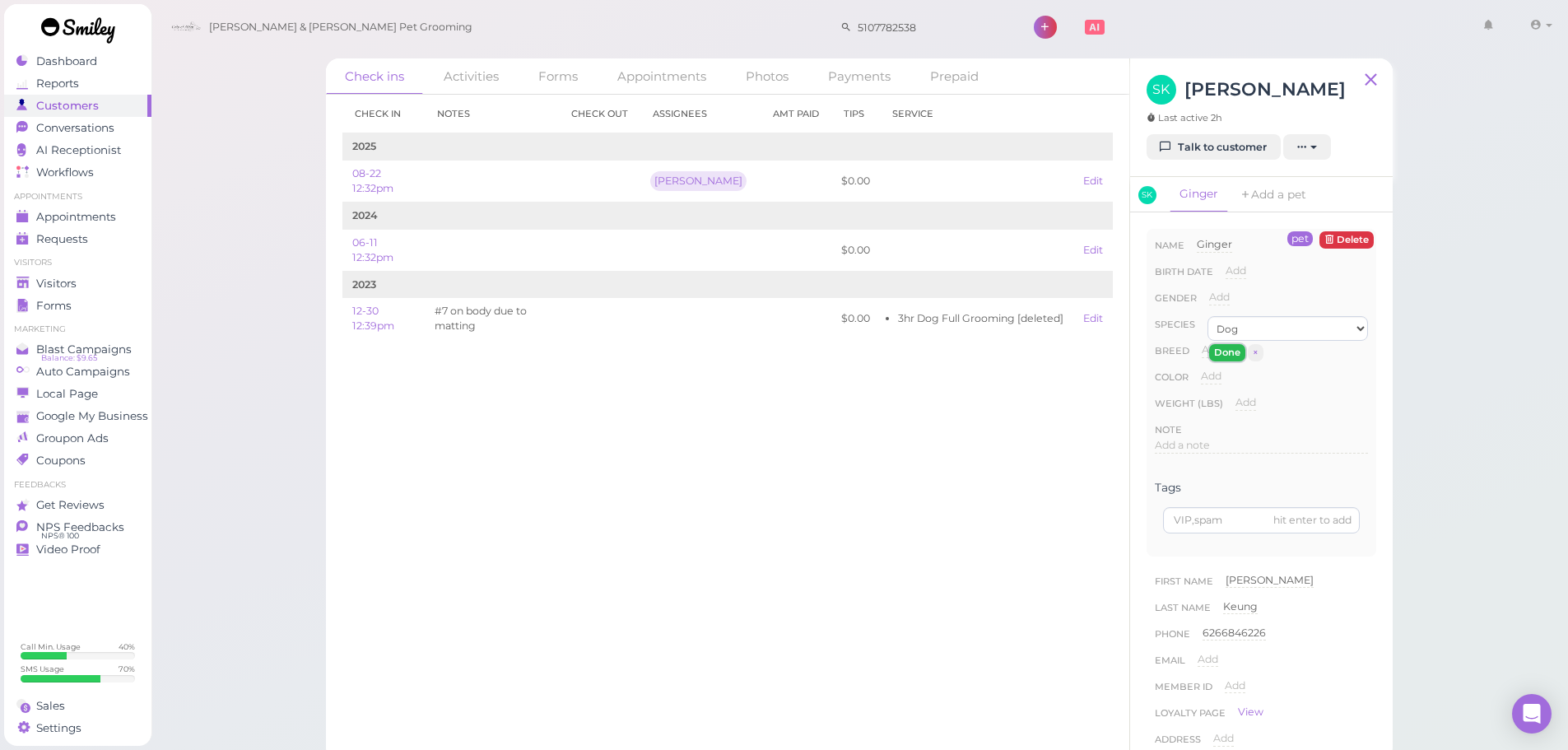
click at [1227, 356] on button "Done" at bounding box center [1228, 353] width 36 height 17
click at [64, 275] on link "Visitors" at bounding box center [78, 284] width 147 height 22
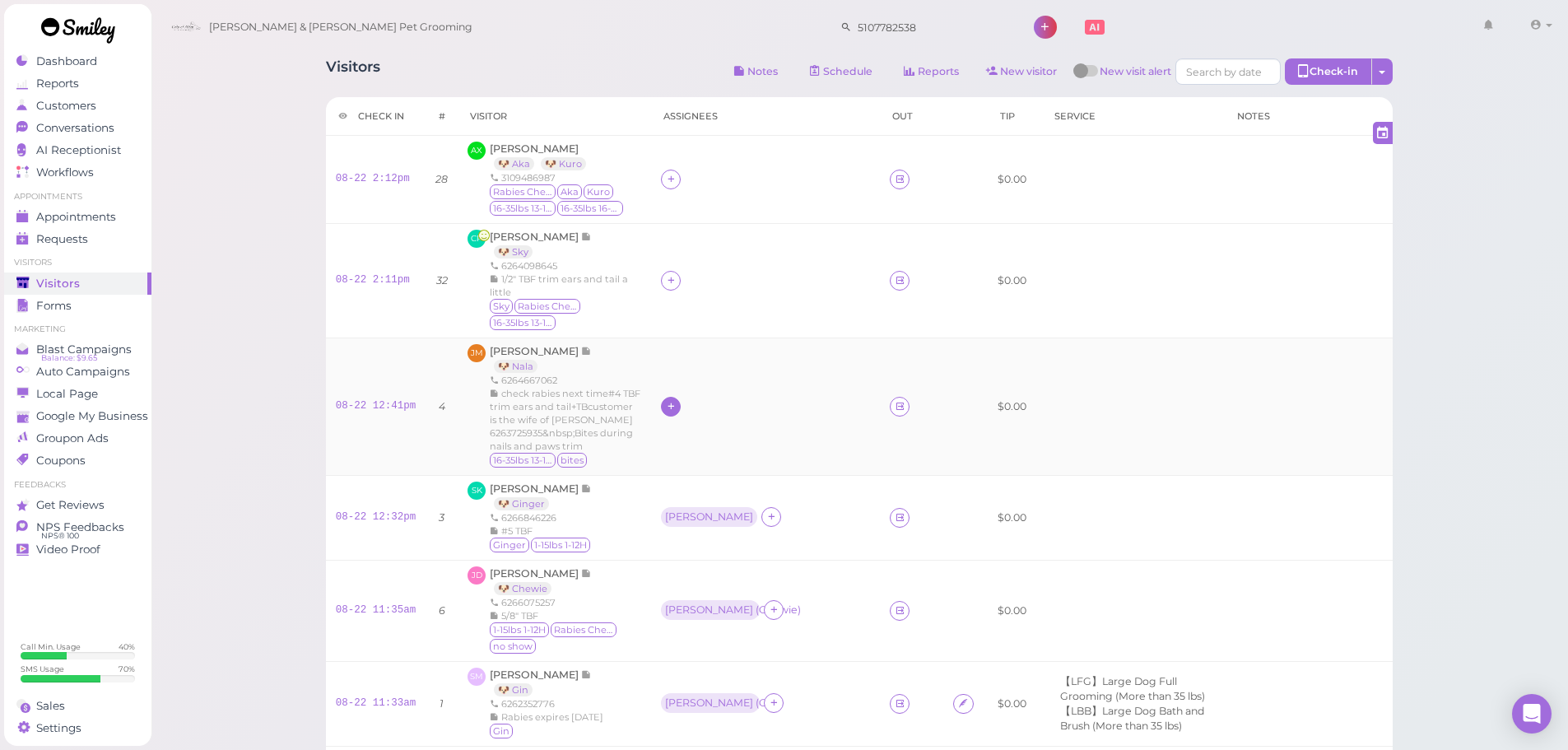
click at [666, 410] on icon at bounding box center [672, 406] width 10 height 12
click at [697, 446] on input at bounding box center [745, 444] width 198 height 27
type input "re"
click at [674, 477] on span "[PERSON_NAME]" at bounding box center [693, 477] width 88 height 12
click at [665, 522] on div "[PERSON_NAME]" at bounding box center [709, 516] width 88 height 11
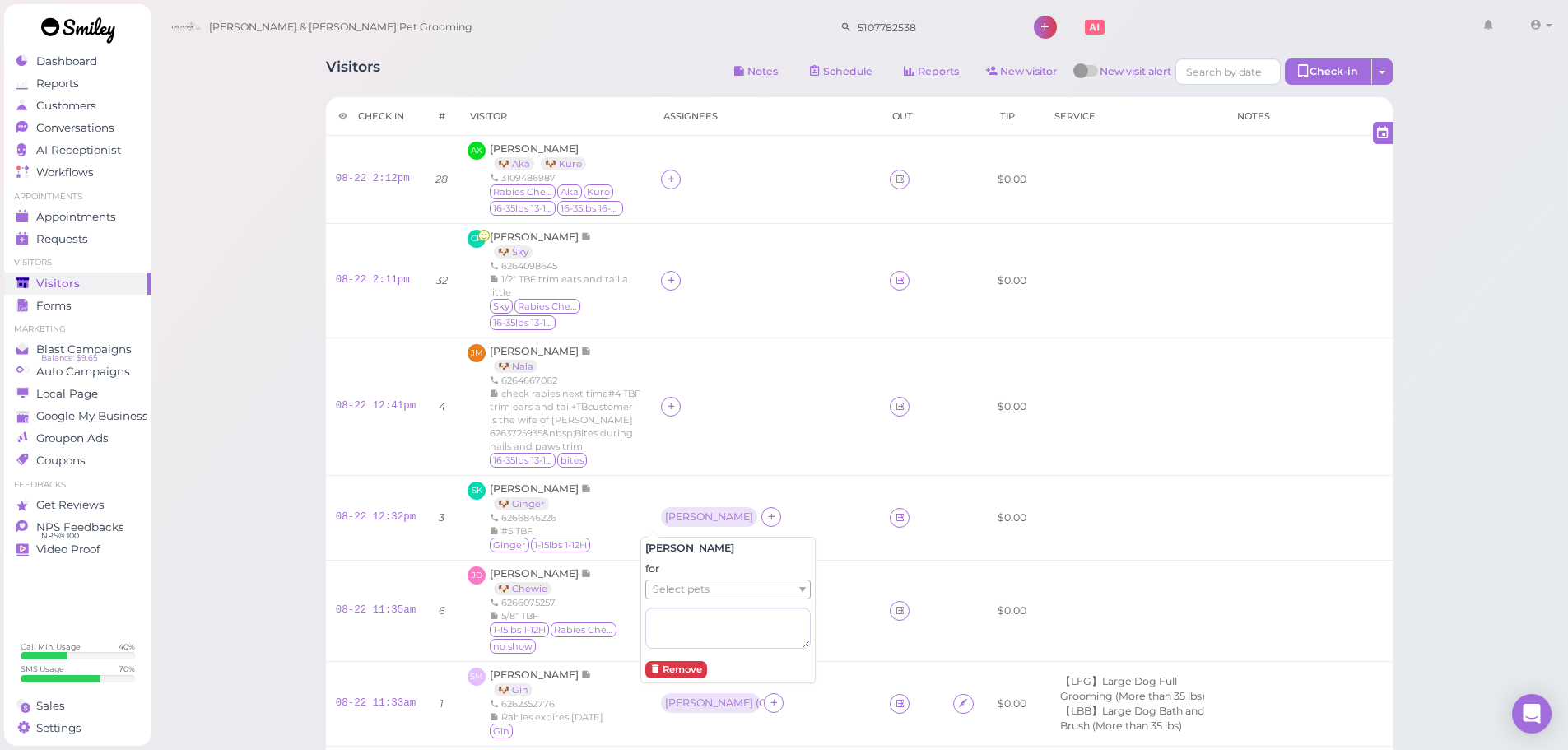
click at [660, 591] on span "Select pets" at bounding box center [681, 589] width 57 height 18
click at [663, 394] on td "[PERSON_NAME]" at bounding box center [765, 406] width 228 height 137
click at [663, 412] on div "[PERSON_NAME]" at bounding box center [709, 405] width 97 height 20
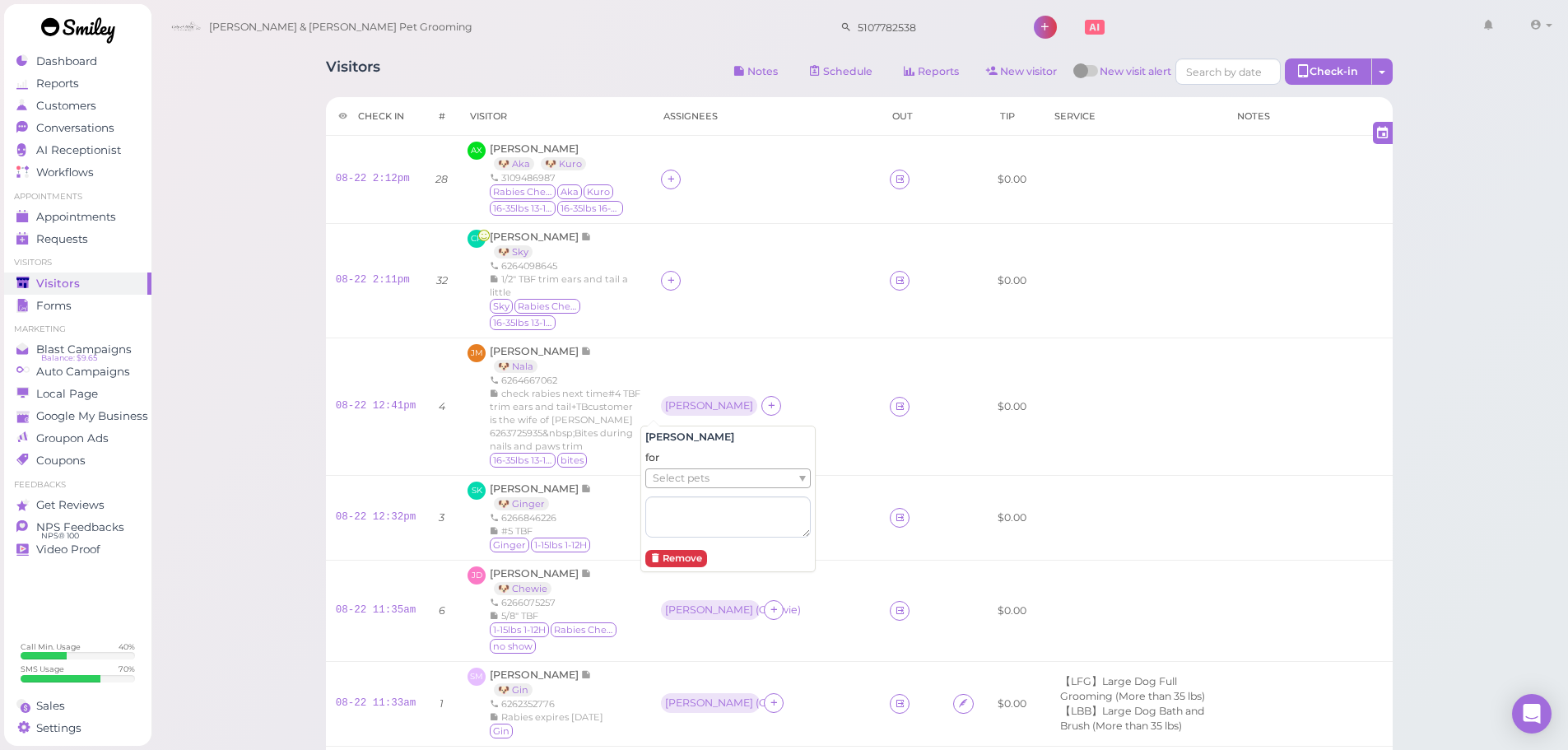
click at [678, 466] on div "for Select pets" at bounding box center [728, 493] width 166 height 87
click at [677, 475] on span "Select pets" at bounding box center [681, 478] width 57 height 18
click at [740, 235] on td at bounding box center [765, 280] width 228 height 115
click at [661, 278] on div at bounding box center [671, 280] width 20 height 20
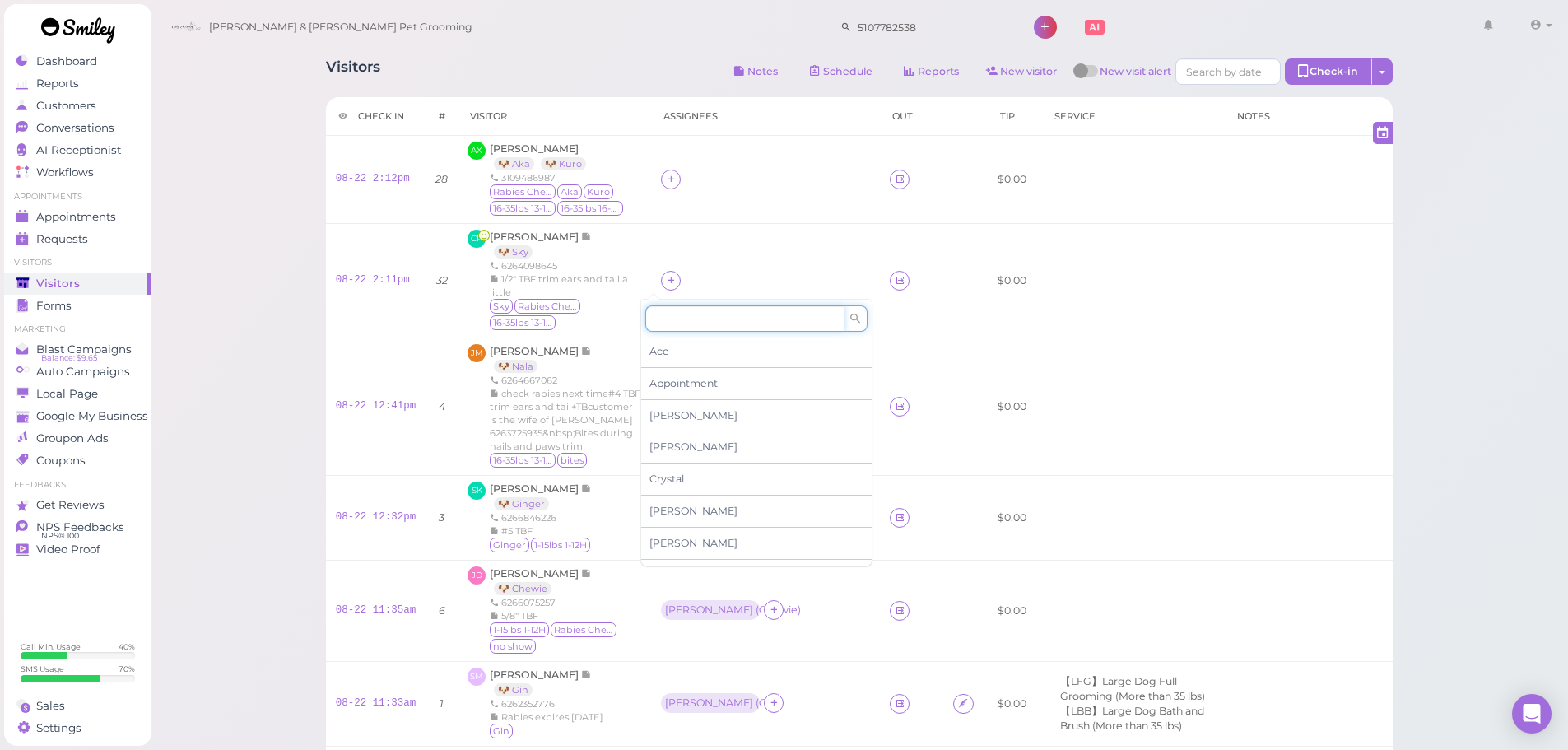
click at [692, 321] on input at bounding box center [745, 318] width 198 height 27
type input "[PERSON_NAME]"
click at [670, 353] on div "[PERSON_NAME]" at bounding box center [756, 352] width 230 height 31
click at [661, 285] on div "[PERSON_NAME]" at bounding box center [709, 279] width 97 height 20
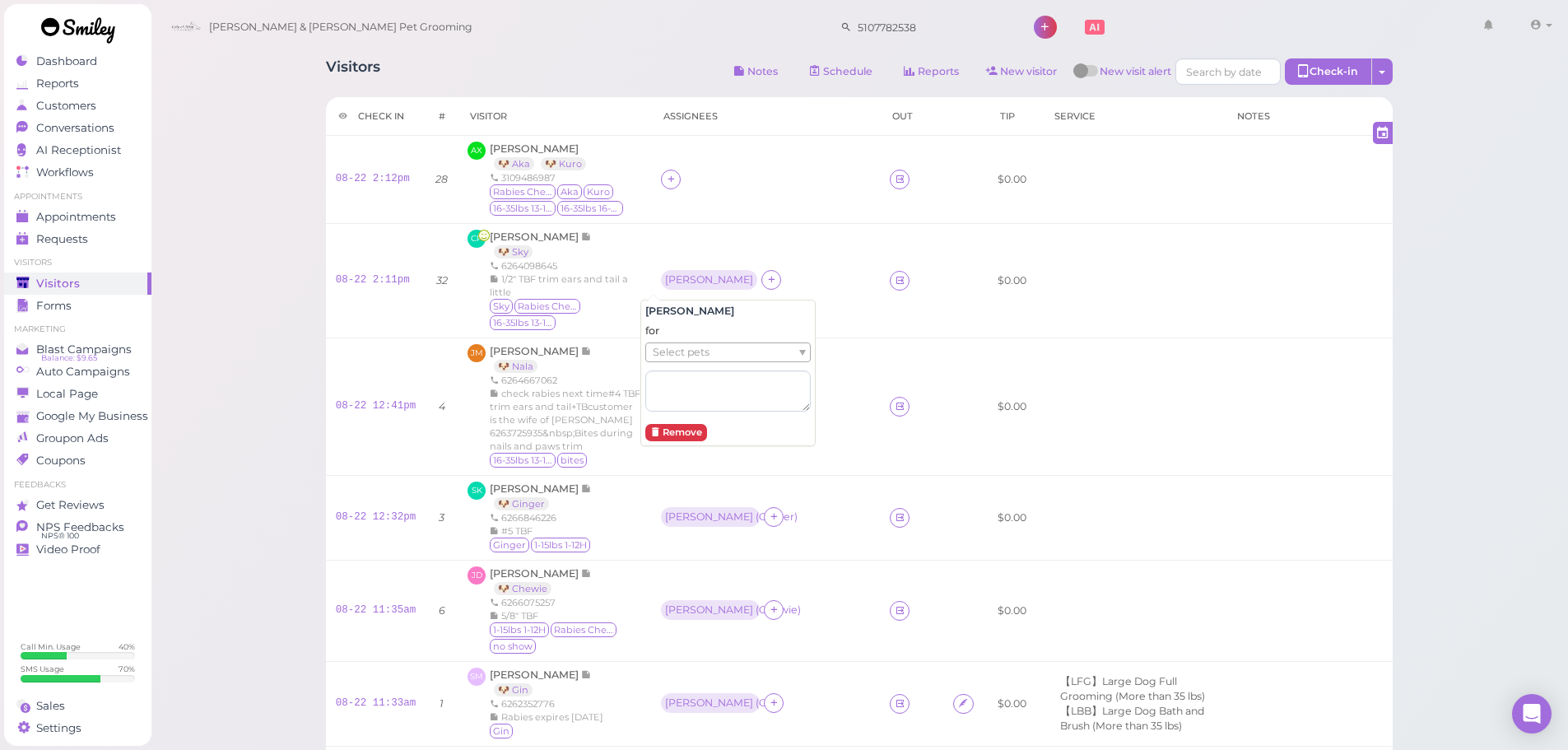
click at [665, 341] on div "for Select pets" at bounding box center [728, 366] width 166 height 87
click at [666, 354] on span "Select pets" at bounding box center [681, 352] width 57 height 18
click at [661, 175] on div at bounding box center [765, 179] width 209 height 20
click at [661, 289] on div "[PERSON_NAME]" at bounding box center [709, 279] width 97 height 20
click at [670, 429] on button "Remove" at bounding box center [677, 433] width 62 height 17
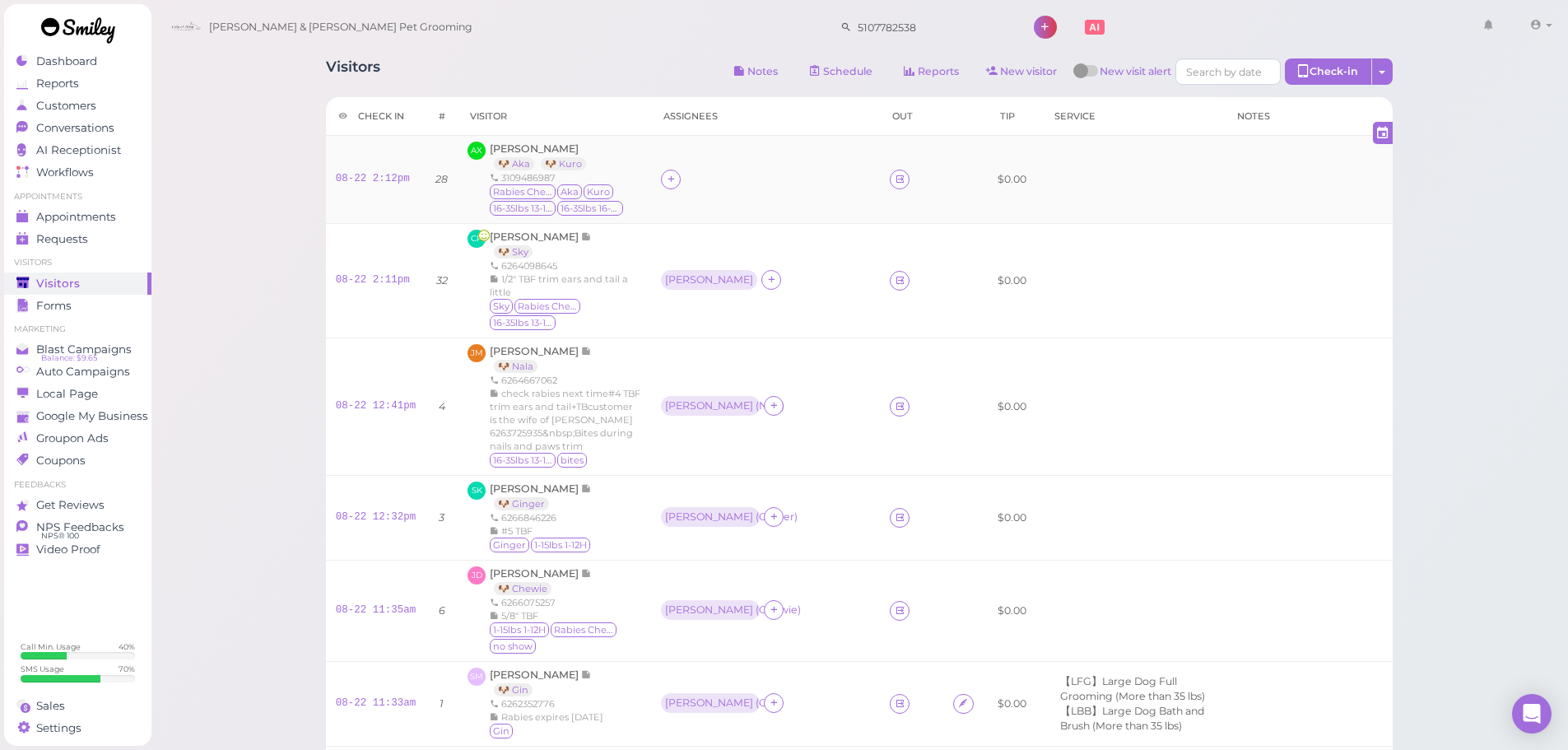
click at [653, 190] on td at bounding box center [765, 180] width 228 height 88
click at [666, 184] on icon at bounding box center [672, 179] width 10 height 12
click at [672, 317] on div "[PERSON_NAME]" at bounding box center [756, 315] width 230 height 32
click at [661, 184] on div "[PERSON_NAME]" at bounding box center [709, 178] width 97 height 20
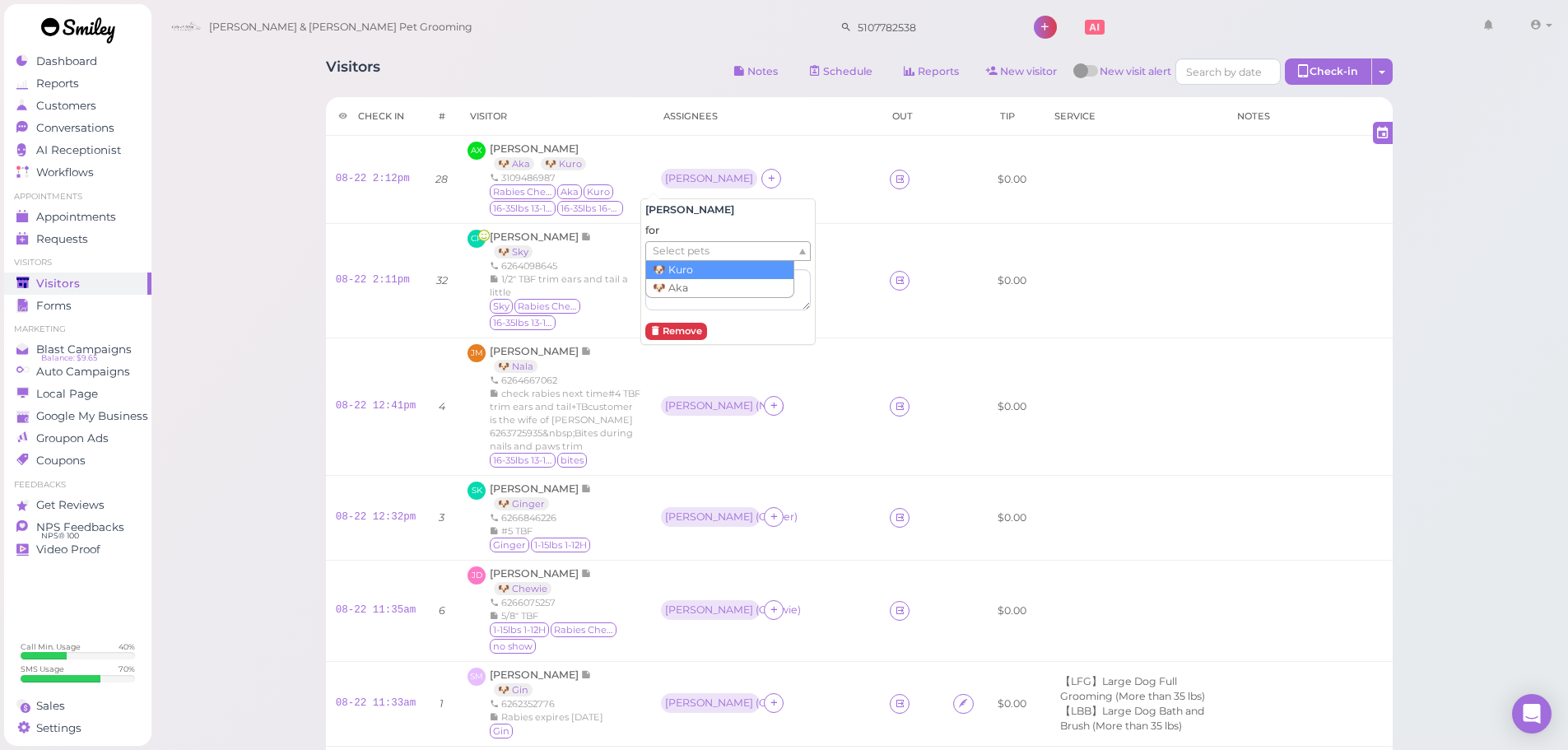
click at [687, 254] on span "Select pets" at bounding box center [681, 251] width 57 height 18
click at [764, 174] on div at bounding box center [773, 178] width 20 height 20
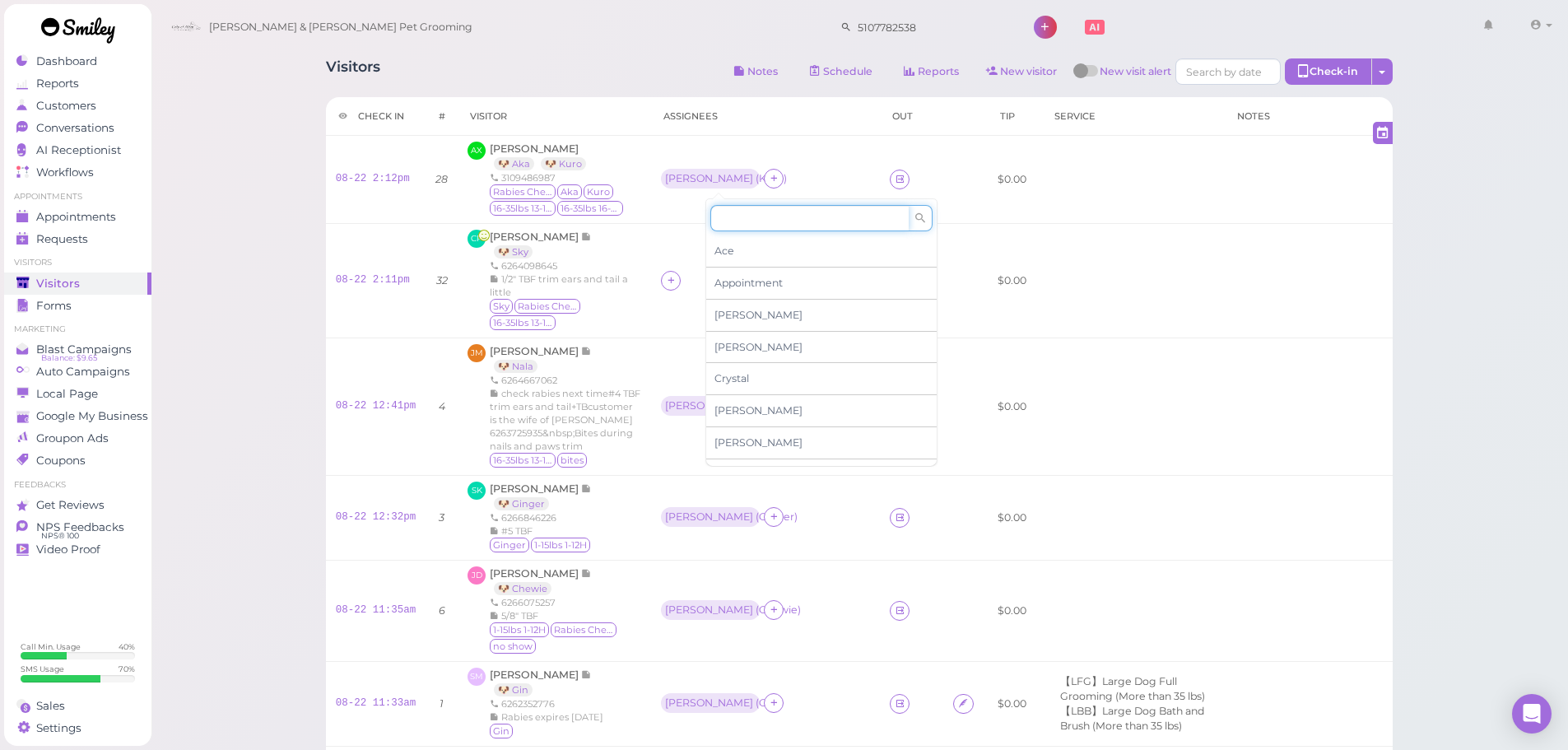
click at [734, 225] on input at bounding box center [809, 218] width 198 height 27
type input "he"
click at [734, 247] on span "[PERSON_NAME]" at bounding box center [759, 251] width 88 height 12
click at [712, 129] on th "Assignees" at bounding box center [765, 116] width 228 height 39
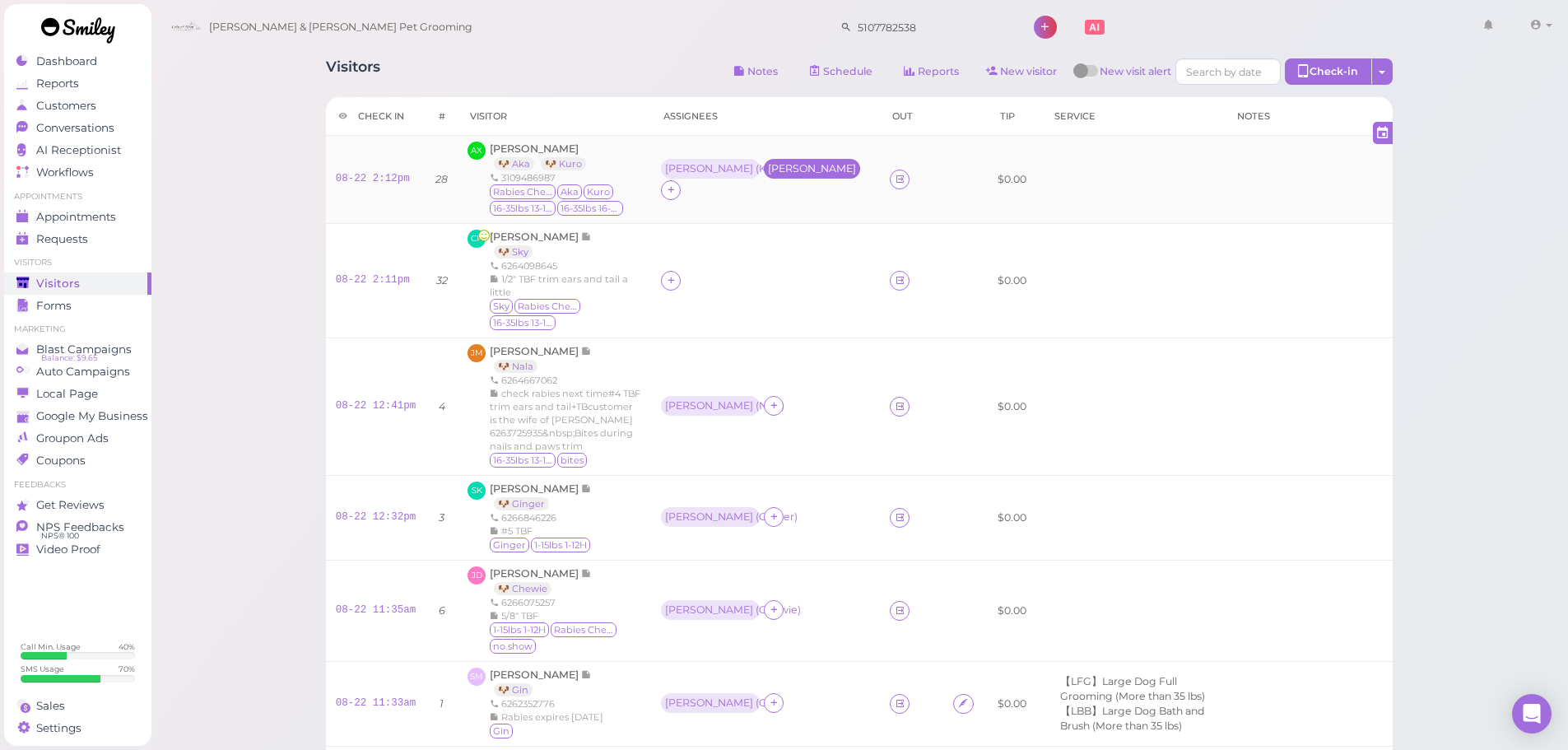
click at [764, 178] on div "[PERSON_NAME]" at bounding box center [812, 168] width 97 height 20
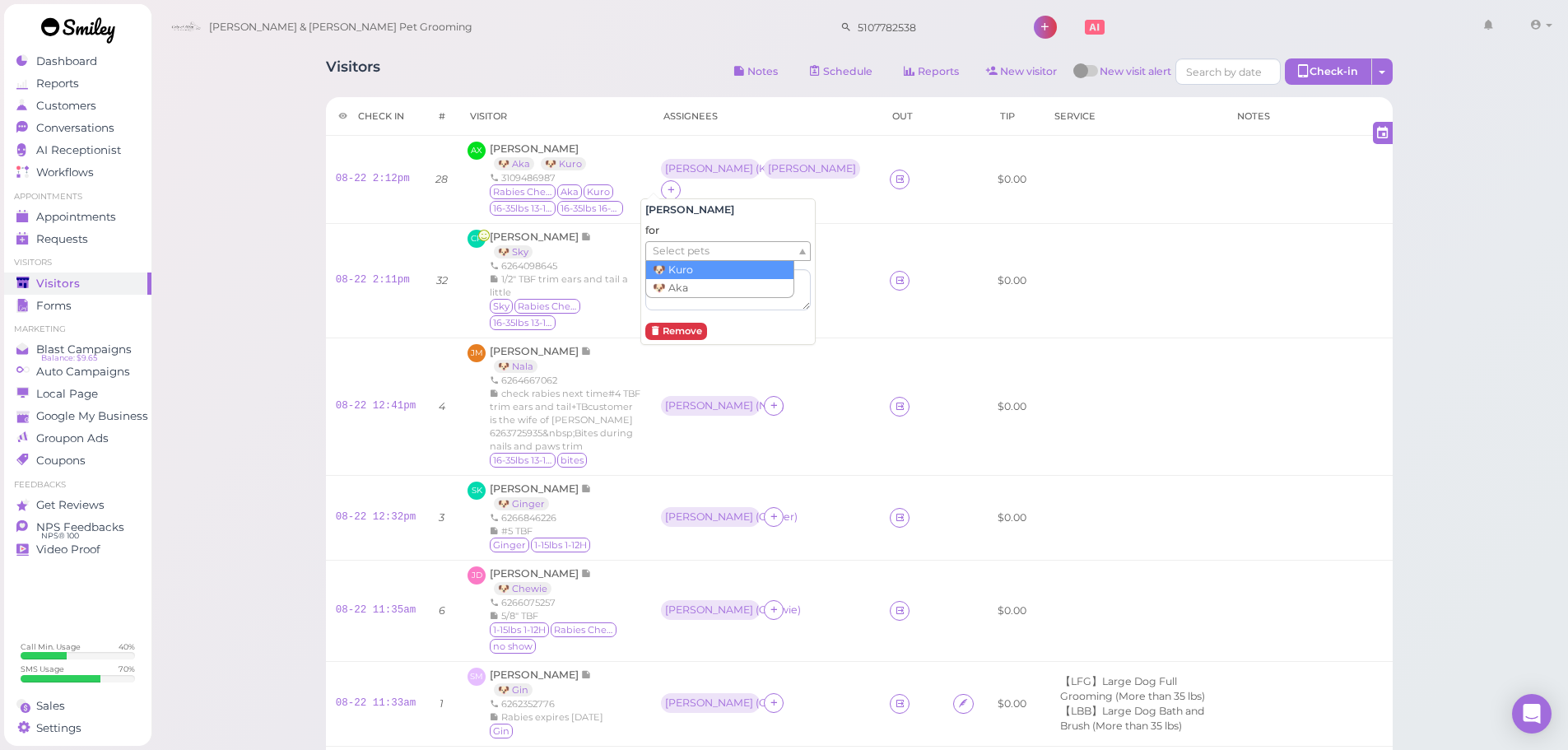
click at [738, 247] on ul "Select pets" at bounding box center [722, 251] width 151 height 18
click at [708, 253] on ul "× 🐶 Kuro" at bounding box center [722, 252] width 151 height 20
click at [657, 247] on span "Select pets" at bounding box center [681, 251] width 57 height 18
click at [819, 418] on td "Rebecca ( Nala )" at bounding box center [765, 406] width 228 height 137
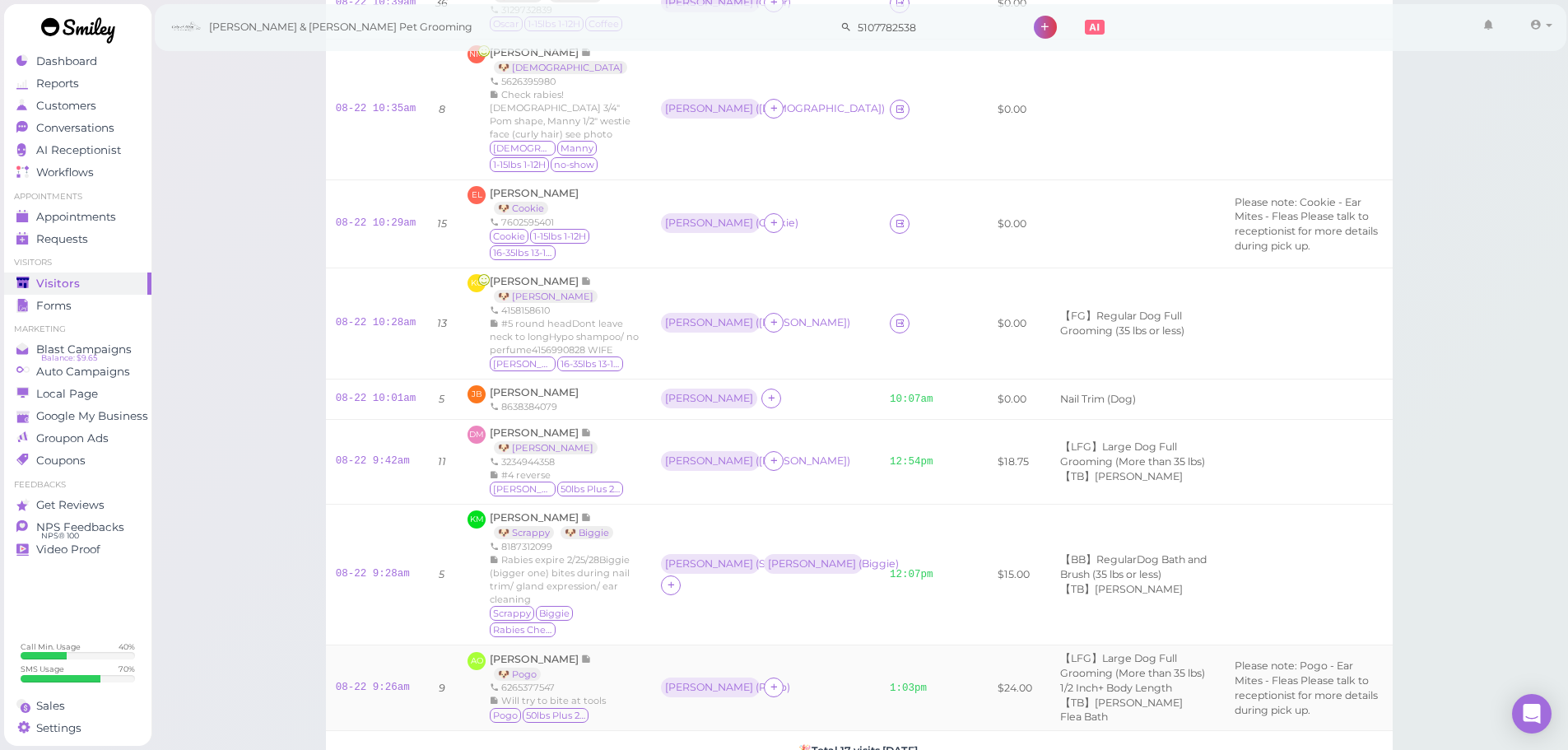
scroll to position [948, 0]
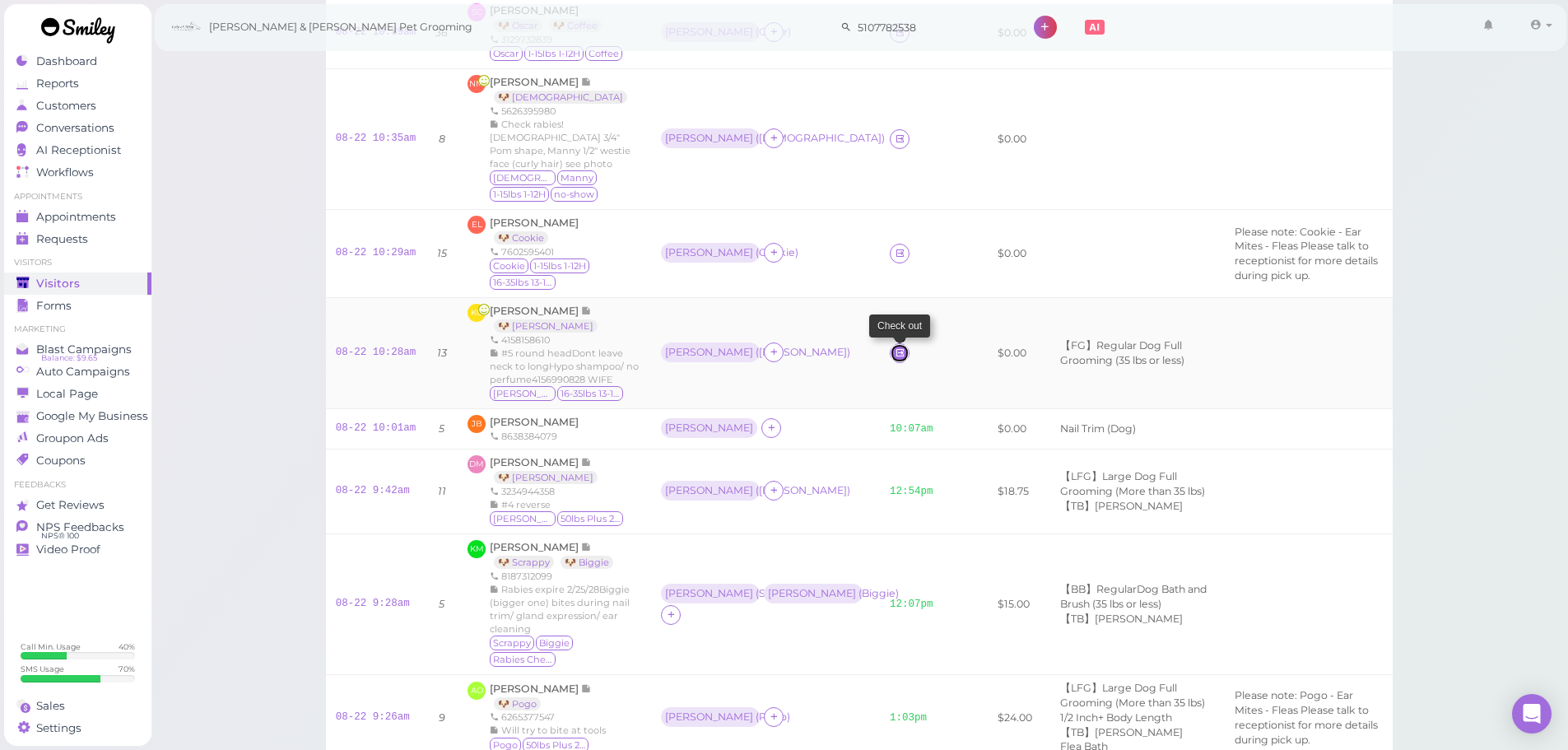
click at [890, 363] on link at bounding box center [899, 353] width 20 height 20
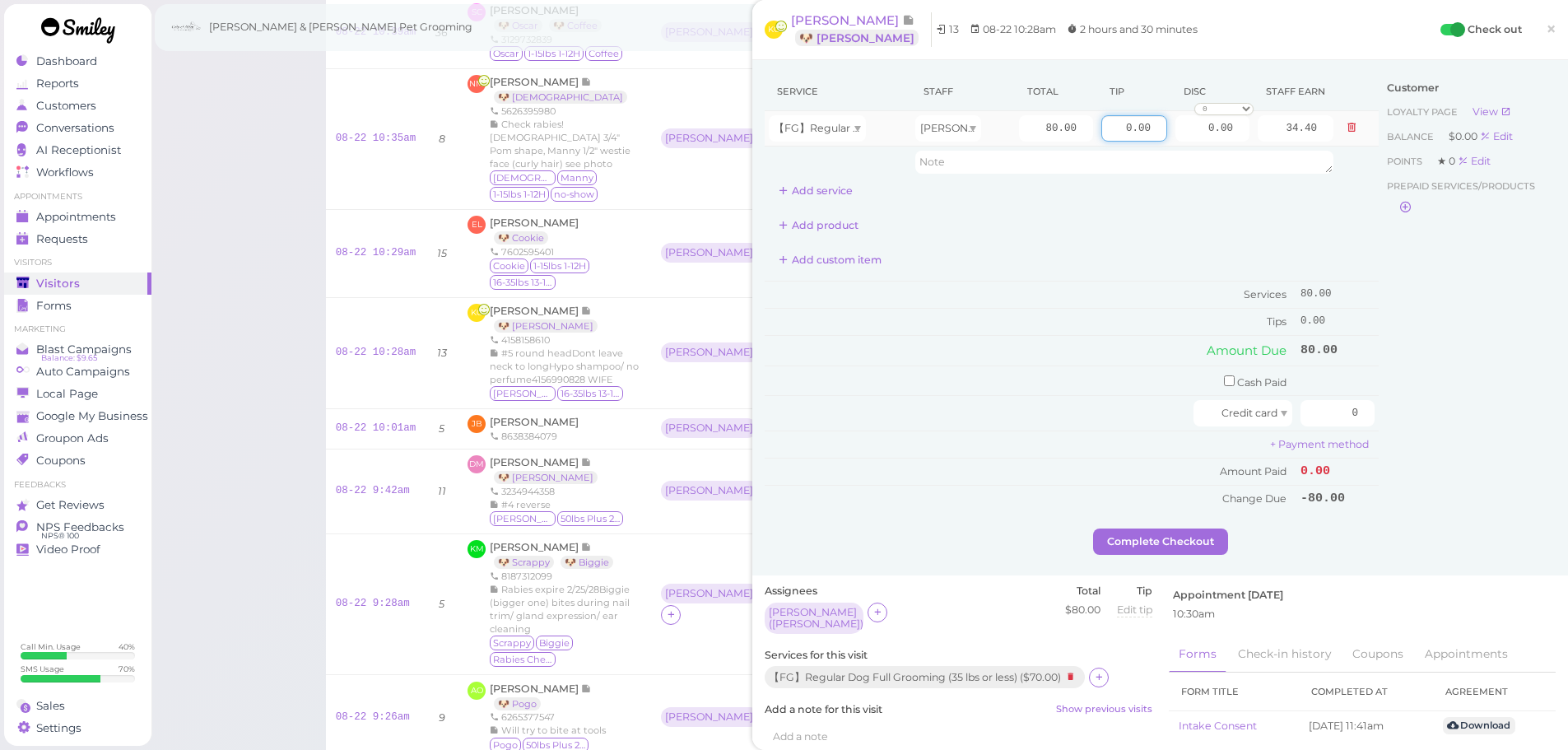
click at [1109, 126] on input "0.00" at bounding box center [1134, 128] width 66 height 27
type input "10.00"
click at [1305, 413] on input "0" at bounding box center [1338, 413] width 74 height 27
type input "90"
click at [1159, 526] on div "Service Staff Total Tip Disc Staff earn 【FG】Regular Dog Full Grooming (35 lbs o…" at bounding box center [1071, 300] width 614 height 456
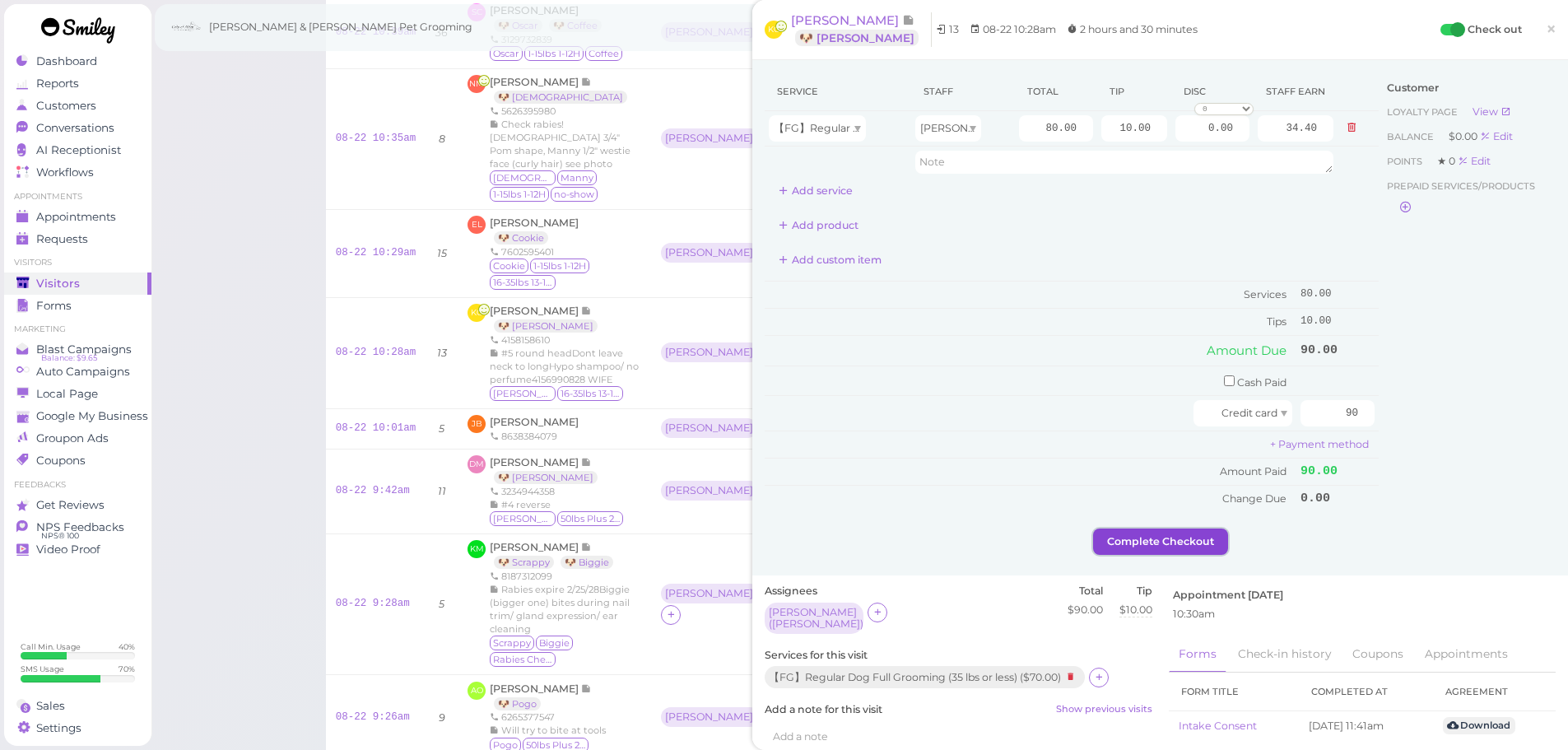
click at [1159, 543] on button "Complete Checkout" at bounding box center [1160, 541] width 135 height 27
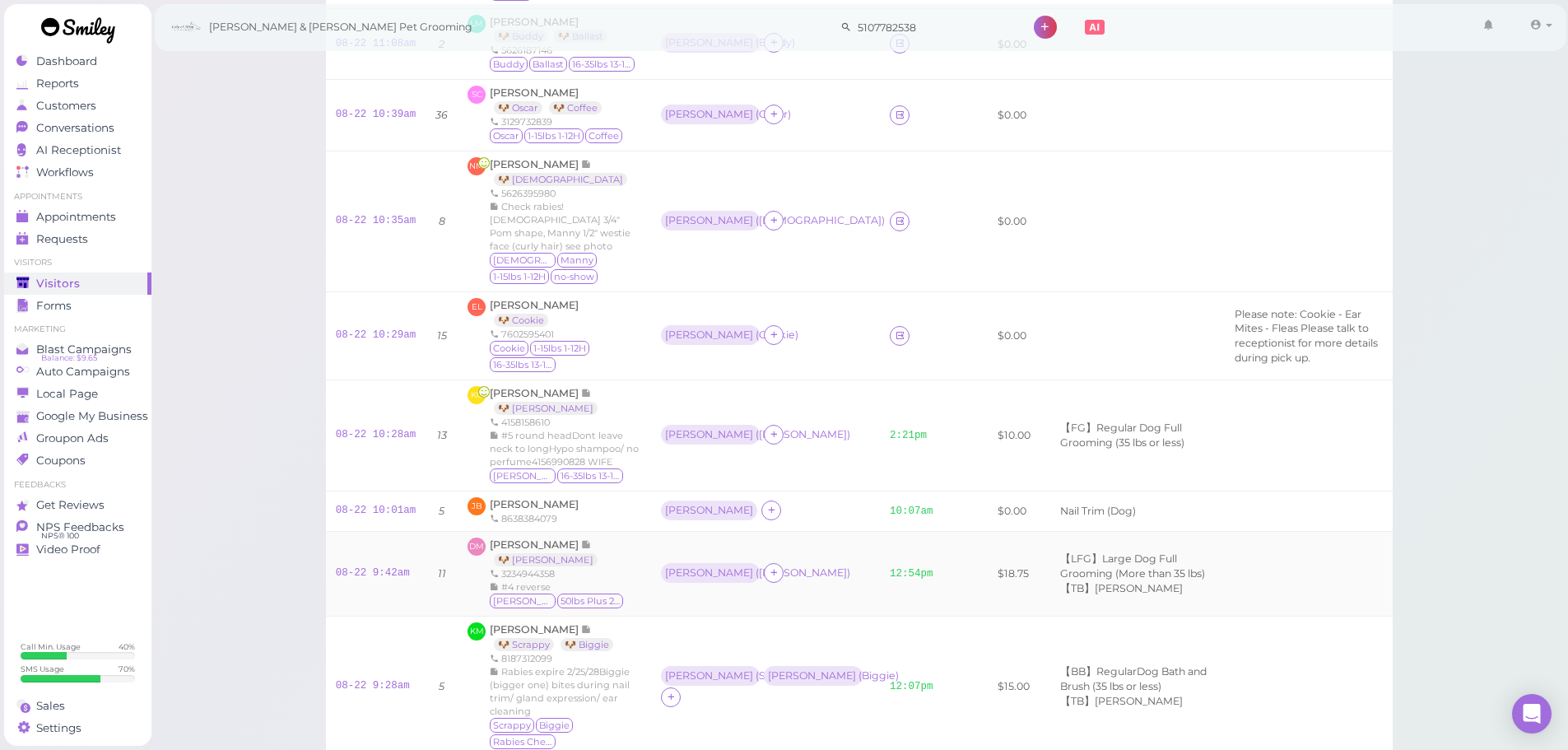
scroll to position [784, 0]
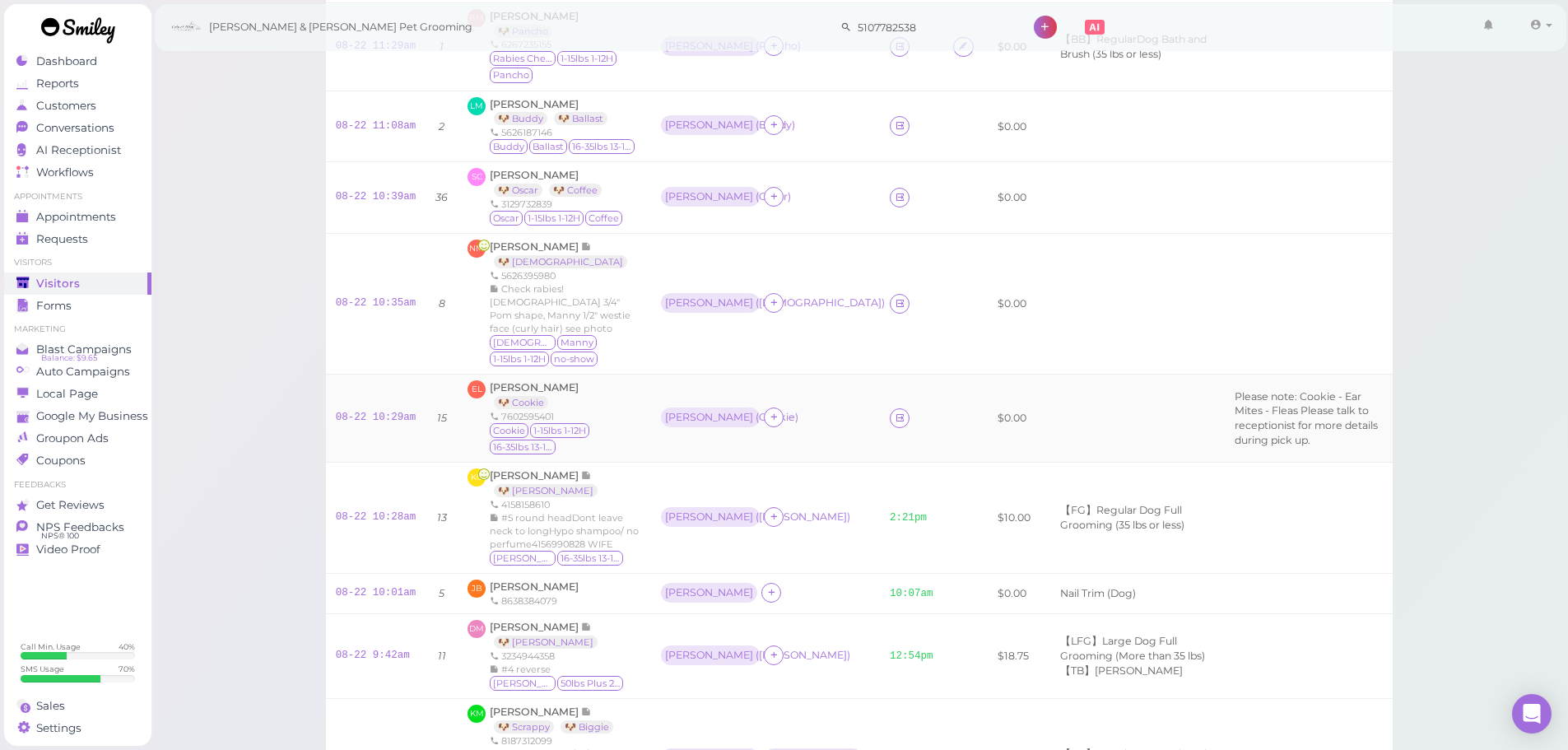
click at [817, 453] on td "Asa ( Cookie )" at bounding box center [765, 418] width 228 height 88
click at [798, 350] on td "Helen ( Lady )" at bounding box center [765, 303] width 228 height 141
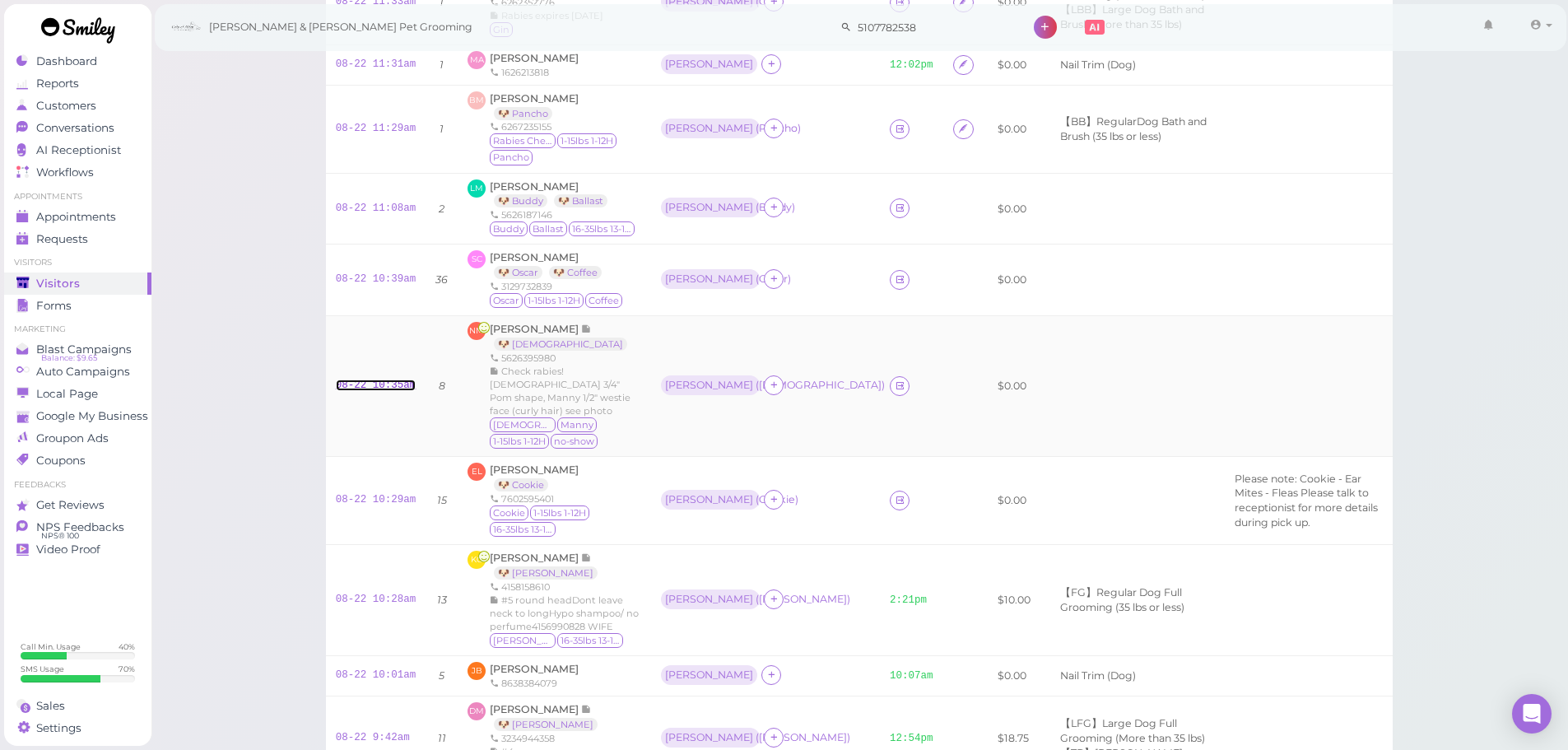
click at [376, 391] on link "08-22 10:35am" at bounding box center [377, 384] width 81 height 11
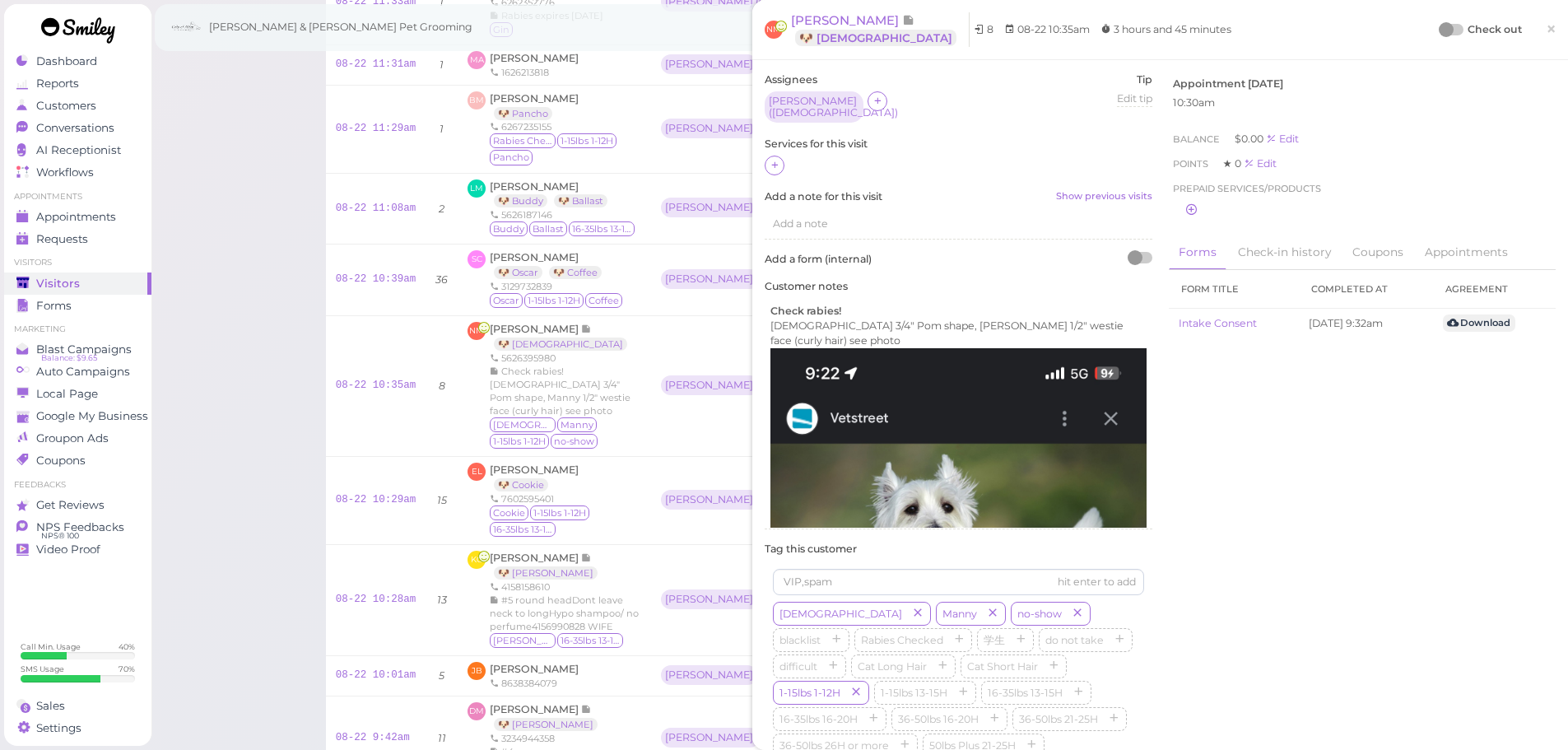
click at [785, 158] on div at bounding box center [959, 166] width 388 height 22
click at [762, 151] on div "Assignees Helen ( Lady ) Tip Edit tip 0 Services for this visit Add a note for …" at bounding box center [959, 470] width 404 height 795
click at [765, 155] on div at bounding box center [959, 166] width 388 height 22
click at [767, 155] on div at bounding box center [774, 165] width 20 height 20
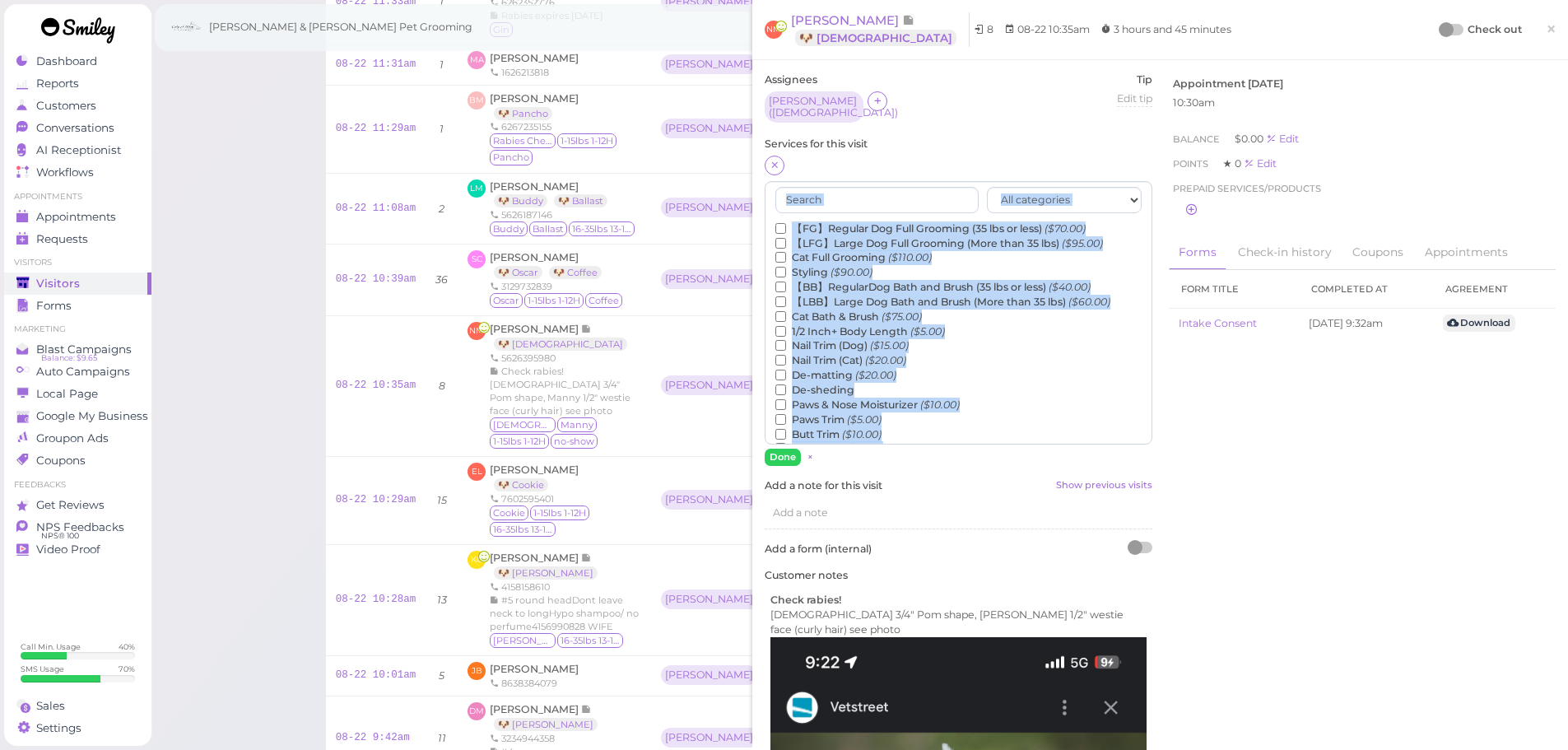
click at [819, 222] on label "【FG】Regular Dog Full Grooming (35 lbs or less) ($70.00)" at bounding box center [931, 228] width 310 height 15
click at [786, 223] on input "【FG】Regular Dog Full Grooming (35 lbs or less) ($70.00)" at bounding box center [781, 228] width 10 height 10
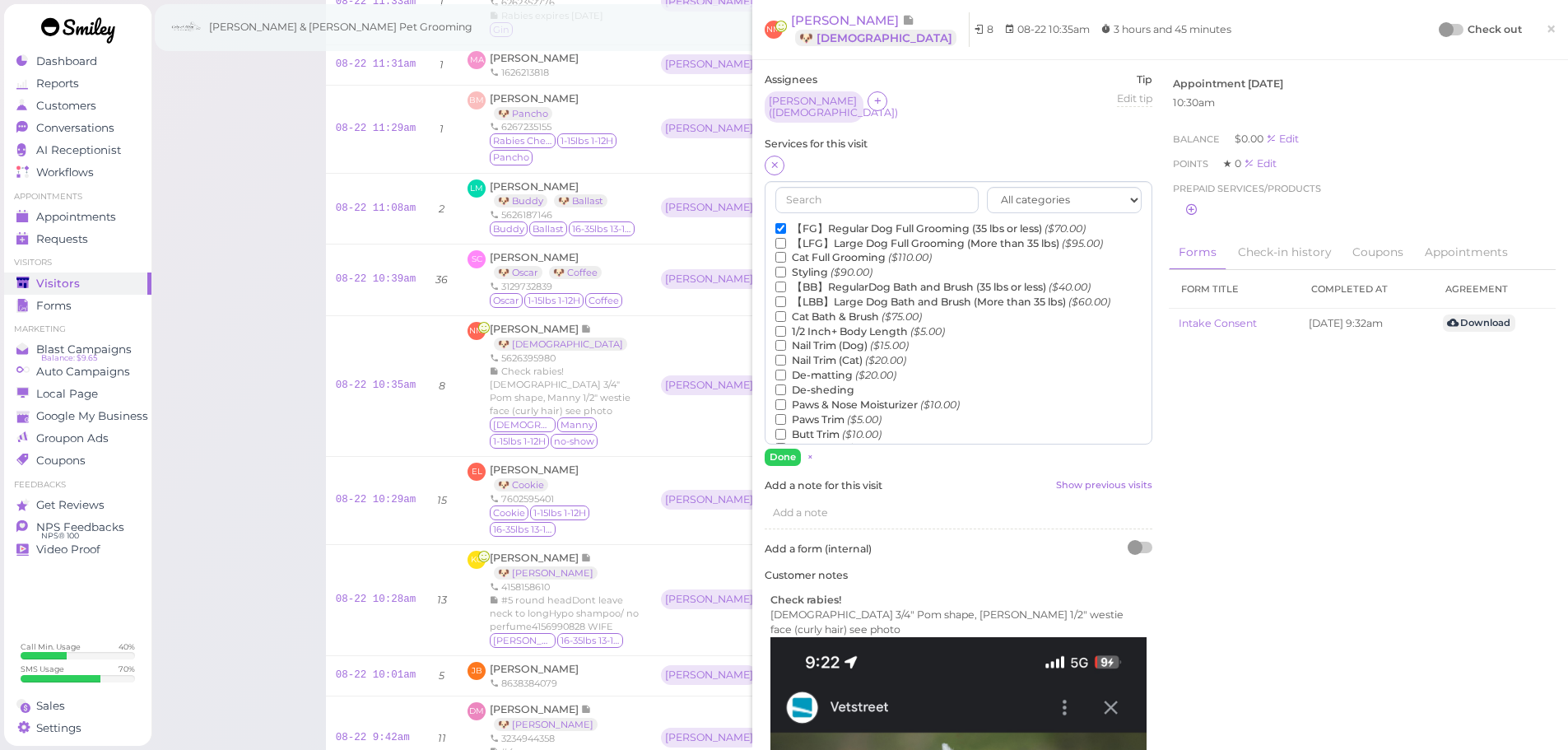
click at [828, 325] on label "1/2 Inch+ Body Length ($5.00)" at bounding box center [860, 331] width 170 height 15
click at [786, 326] on input "1/2 Inch+ Body Length ($5.00)" at bounding box center [781, 331] width 10 height 10
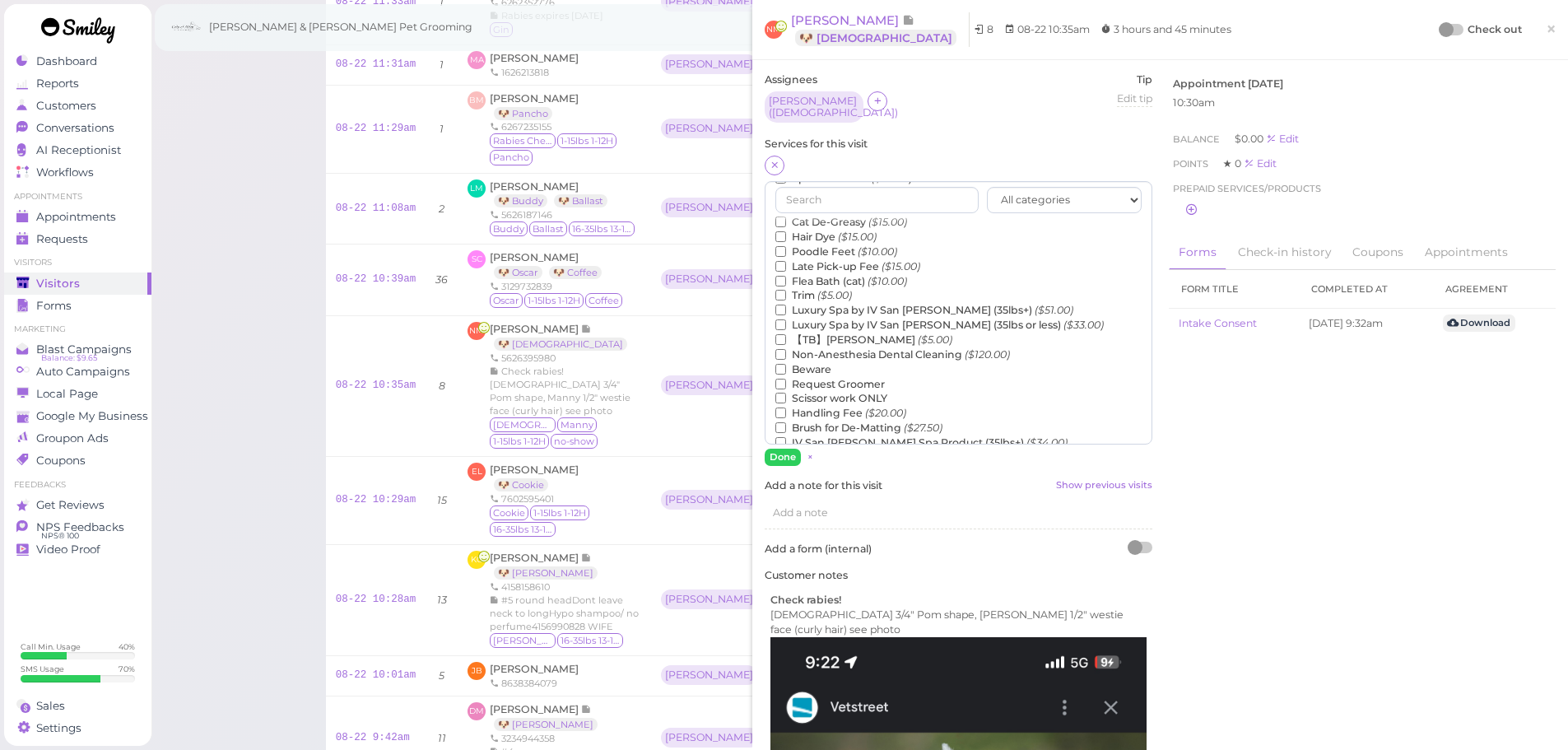
click at [815, 336] on label "【TB】Teeth Brushing ($5.00)" at bounding box center [864, 340] width 177 height 15
click at [786, 336] on input "【TB】Teeth Brushing ($5.00)" at bounding box center [781, 340] width 10 height 10
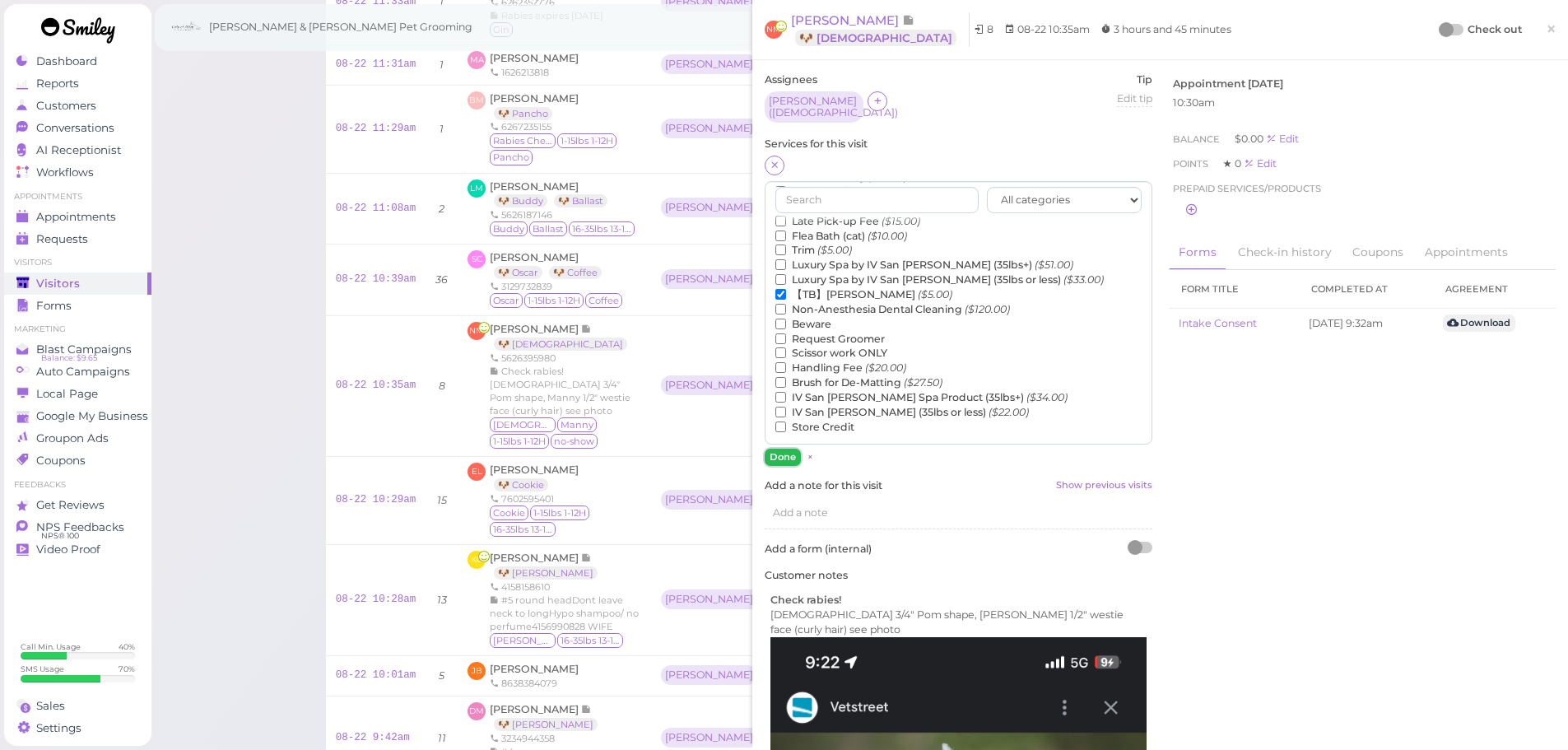
click at [784, 448] on button "Done" at bounding box center [783, 457] width 36 height 17
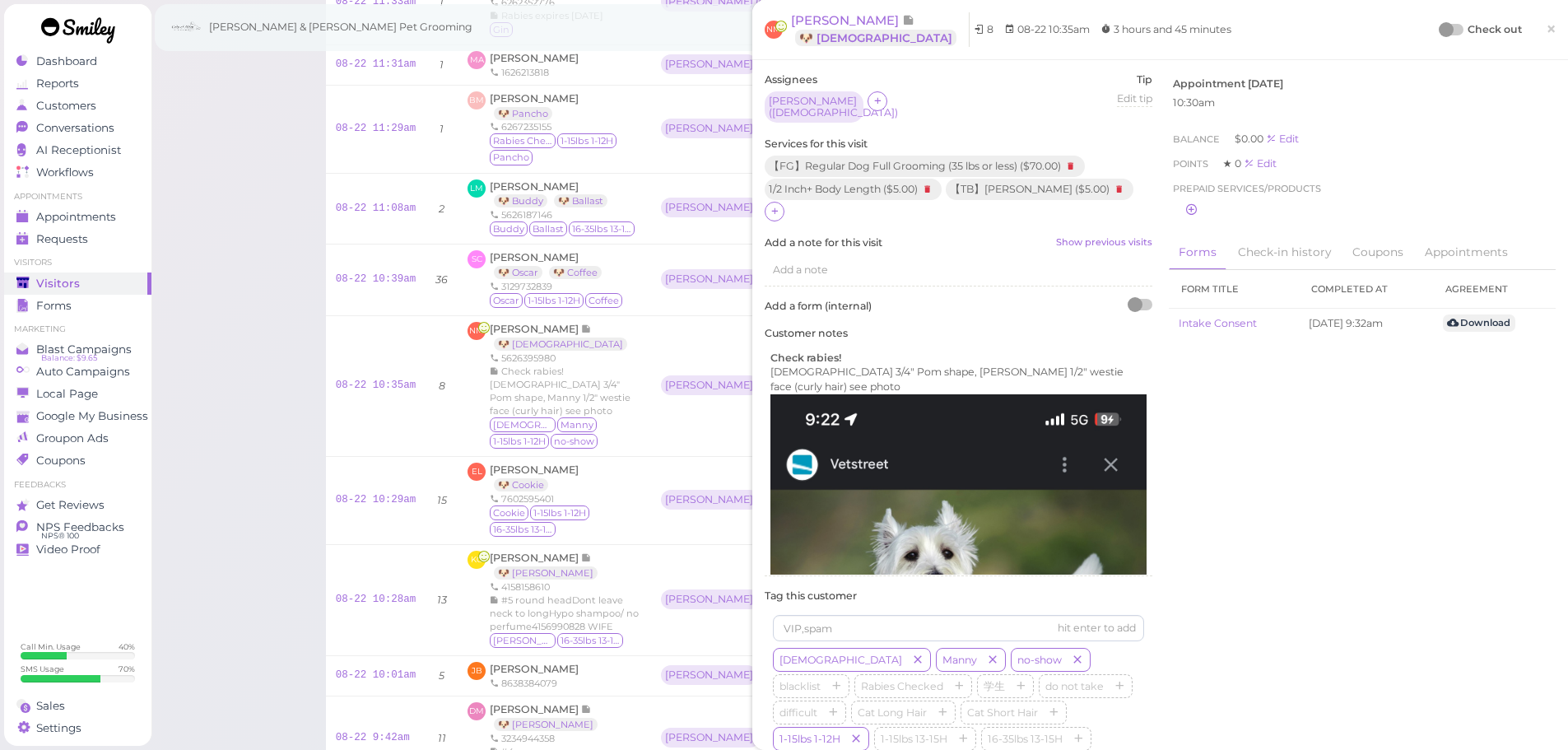
drag, startPoint x: 1442, startPoint y: 29, endPoint x: 1402, endPoint y: 47, distance: 43.9
click at [1441, 29] on div at bounding box center [1452, 29] width 23 height 11
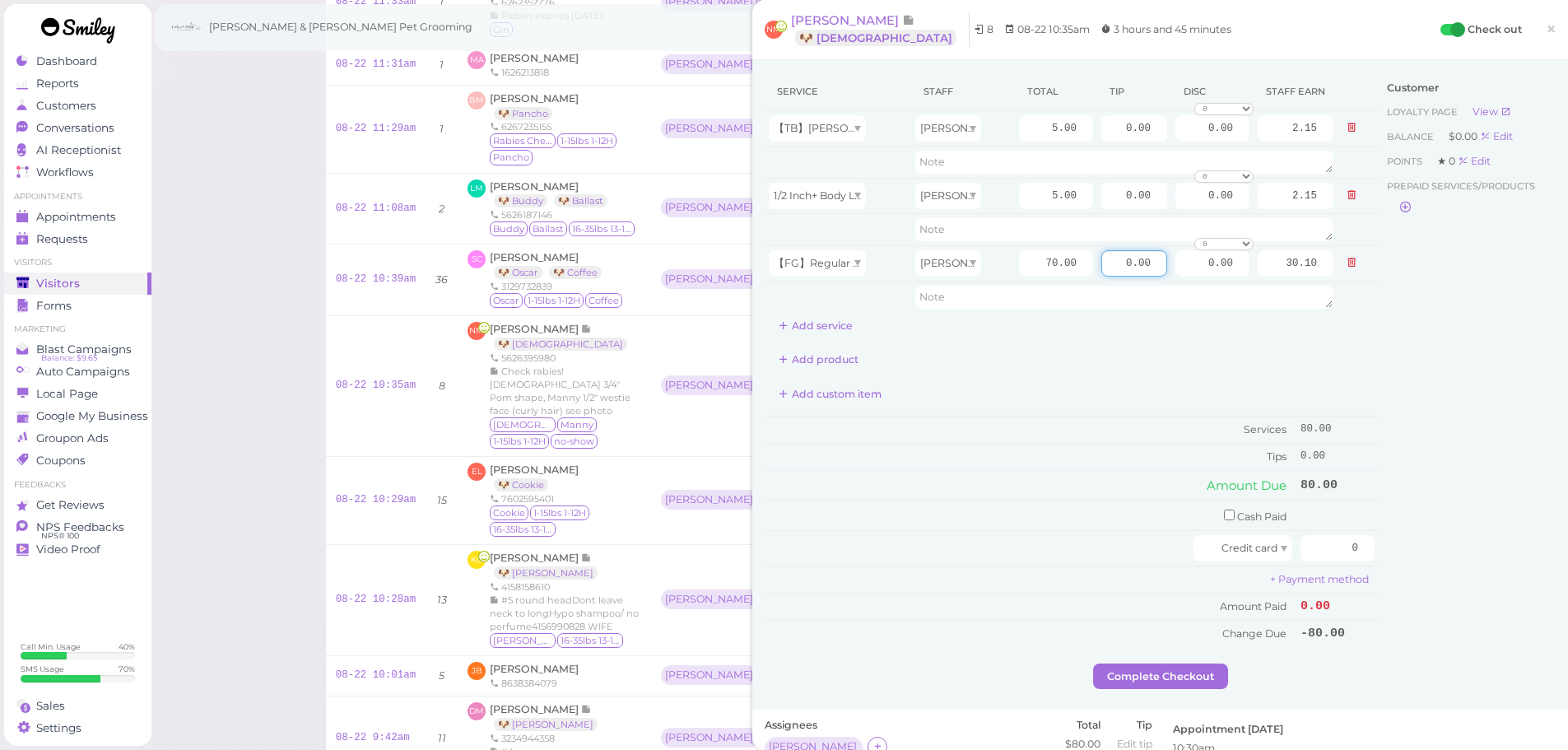
drag, startPoint x: 1373, startPoint y: 291, endPoint x: 1363, endPoint y: 349, distance: 58.9
click at [1375, 293] on div "Service Staff Total Tip Disc Staff earn 【TB】Teeth Brushing Helen 5.00 0.00 0.00…" at bounding box center [1160, 368] width 791 height 591
type input "8"
drag, startPoint x: 1291, startPoint y: 547, endPoint x: 1471, endPoint y: 559, distance: 180.4
click at [1467, 559] on div "Service Staff Total Tip Disc Staff earn 【TB】Teeth Brushing Helen 5.00 0.00 0.00…" at bounding box center [1160, 368] width 791 height 591
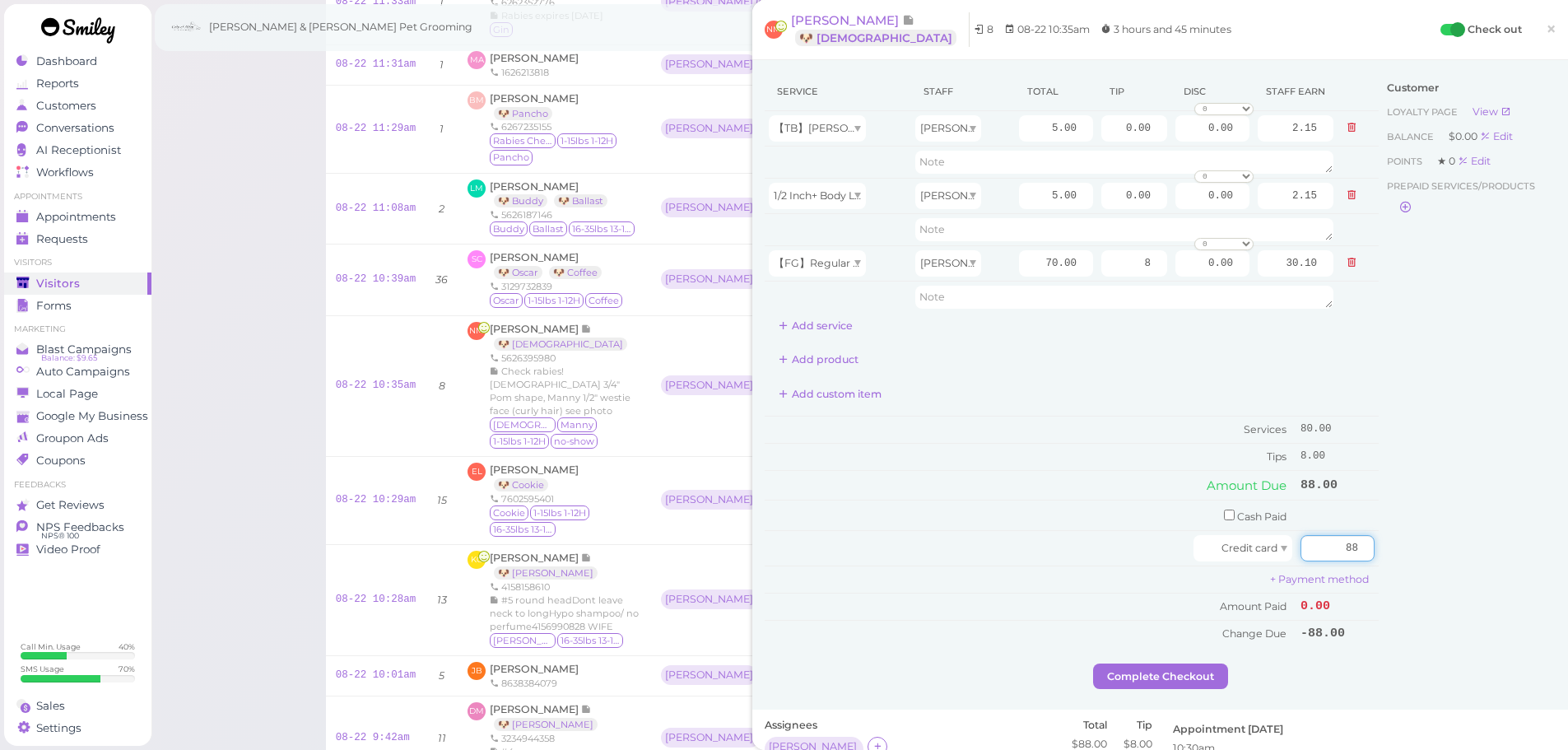
type input "88"
click at [1439, 570] on div "Customer Loyalty page View Balance $0.00 Edit Points ★ 0 Edit Prepaid services/…" at bounding box center [1466, 368] width 177 height 591
click at [1196, 672] on button "Complete Checkout" at bounding box center [1160, 677] width 135 height 27
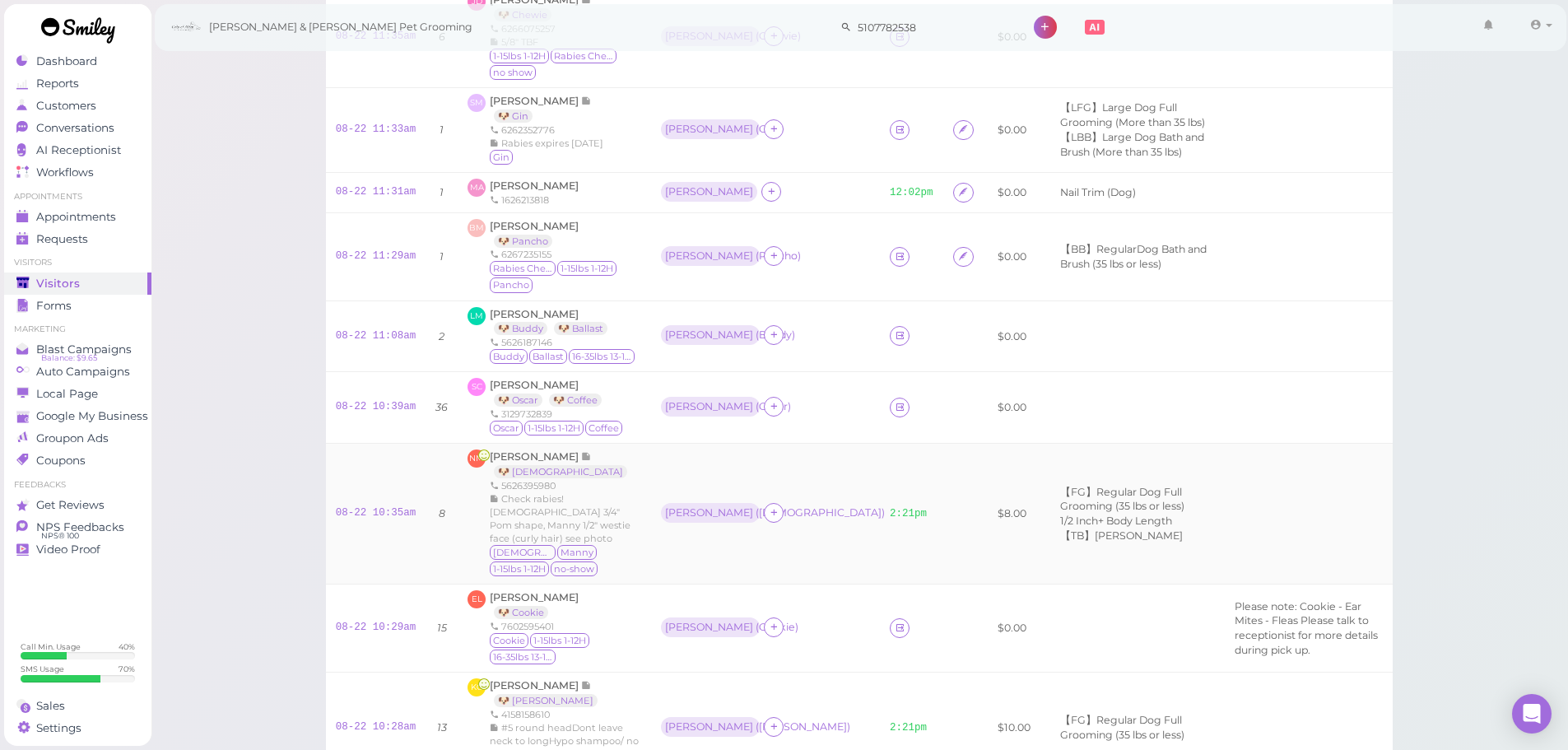
scroll to position [537, 0]
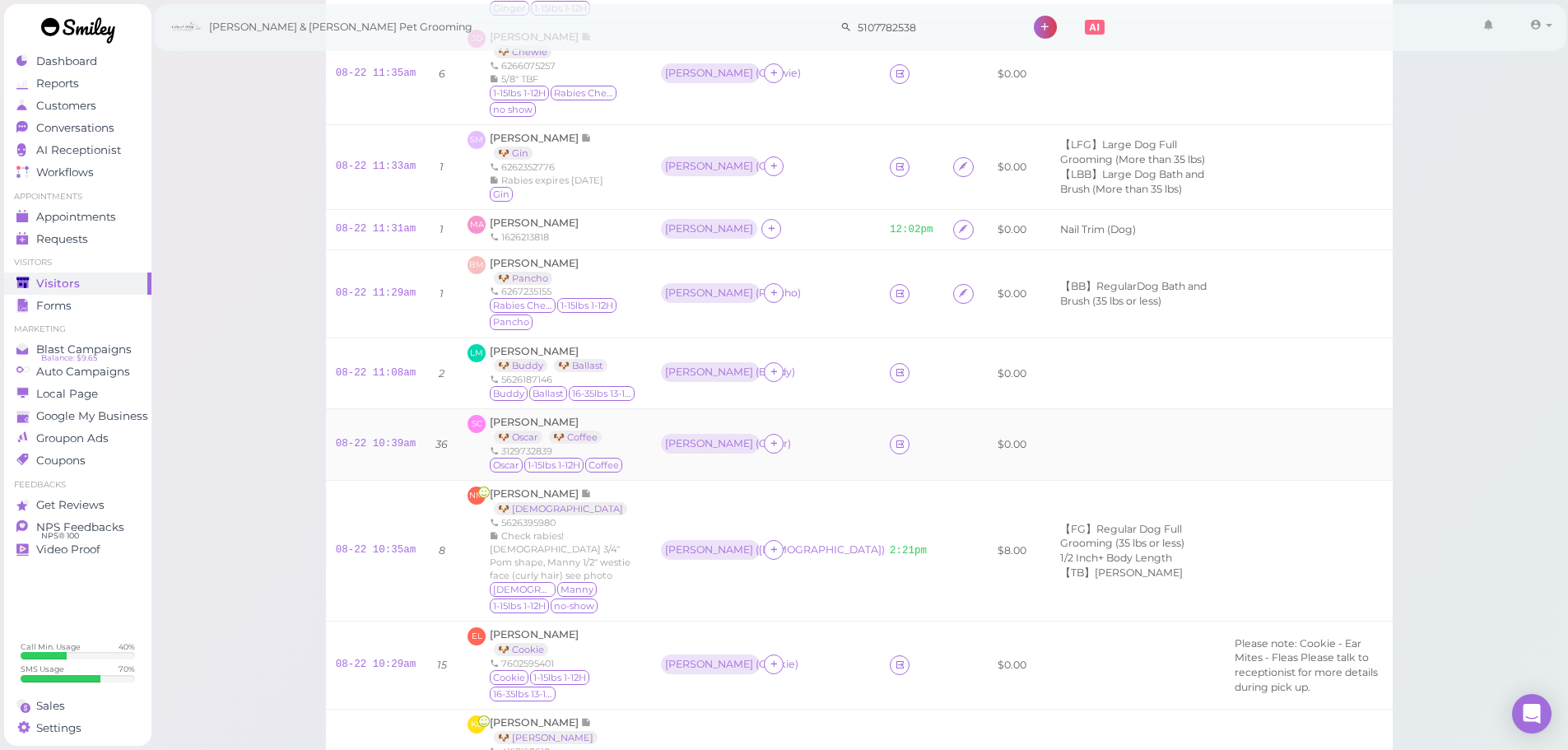
click at [774, 455] on div "Asa ( Oscar )" at bounding box center [765, 444] width 209 height 22
click at [519, 428] on span "Sea Chen" at bounding box center [534, 422] width 89 height 12
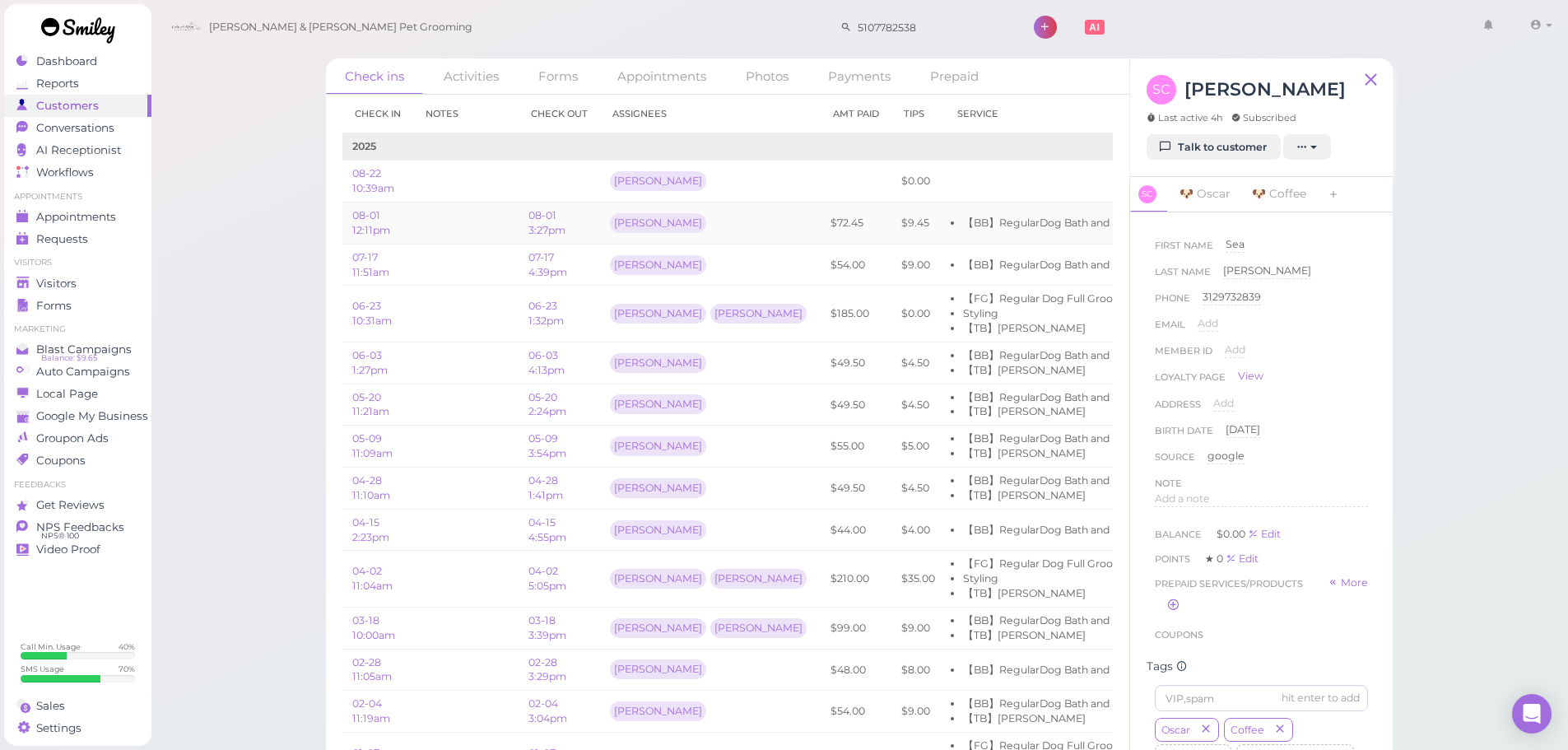
click at [945, 226] on td "【BB】RegularDog Bath and Brush (35 lbs or less)" at bounding box center [1084, 223] width 278 height 42
click at [821, 230] on td "$72.45" at bounding box center [856, 223] width 71 height 42
click at [538, 233] on link "08-01 3:27pm" at bounding box center [547, 223] width 37 height 28
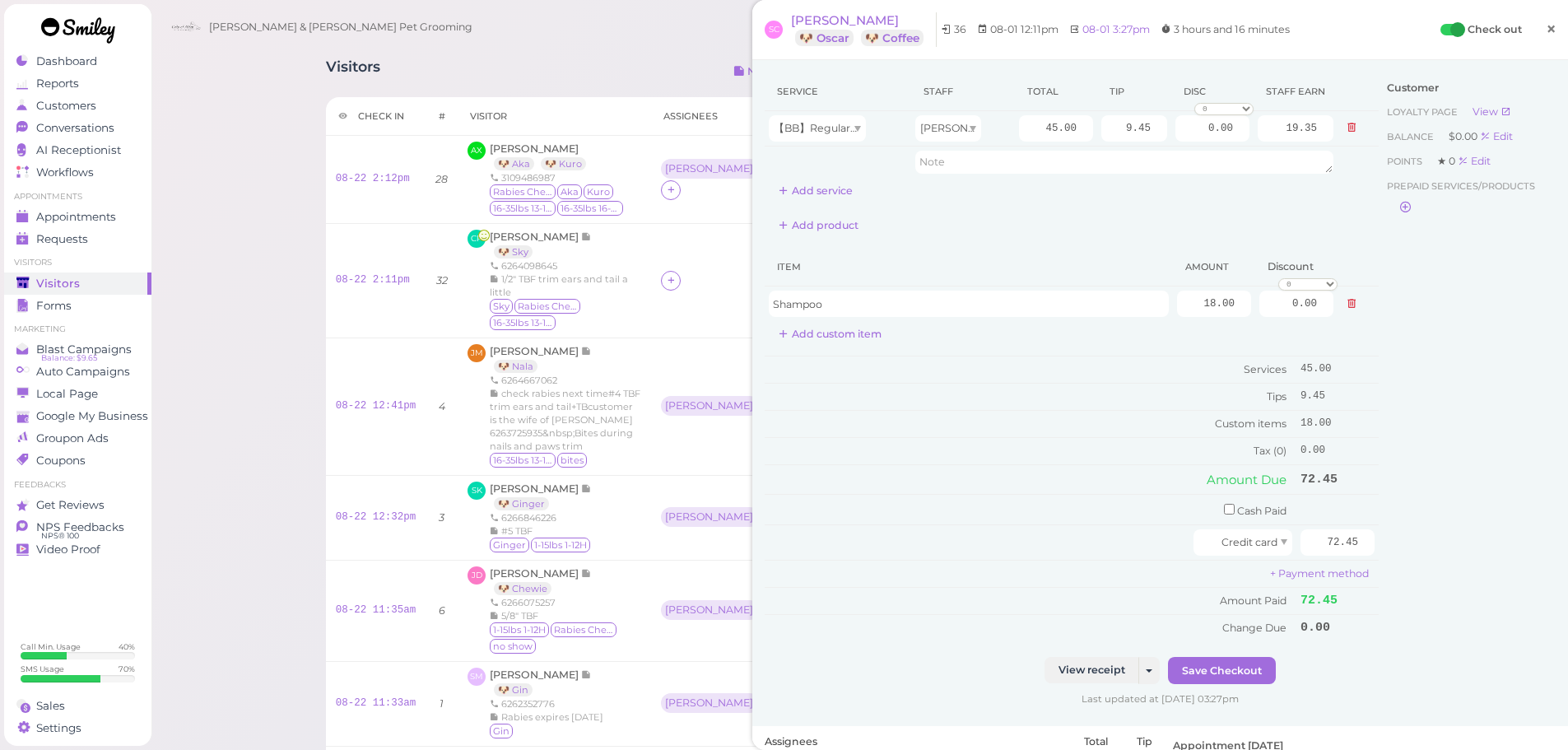
click at [1536, 22] on link "×" at bounding box center [1551, 29] width 30 height 39
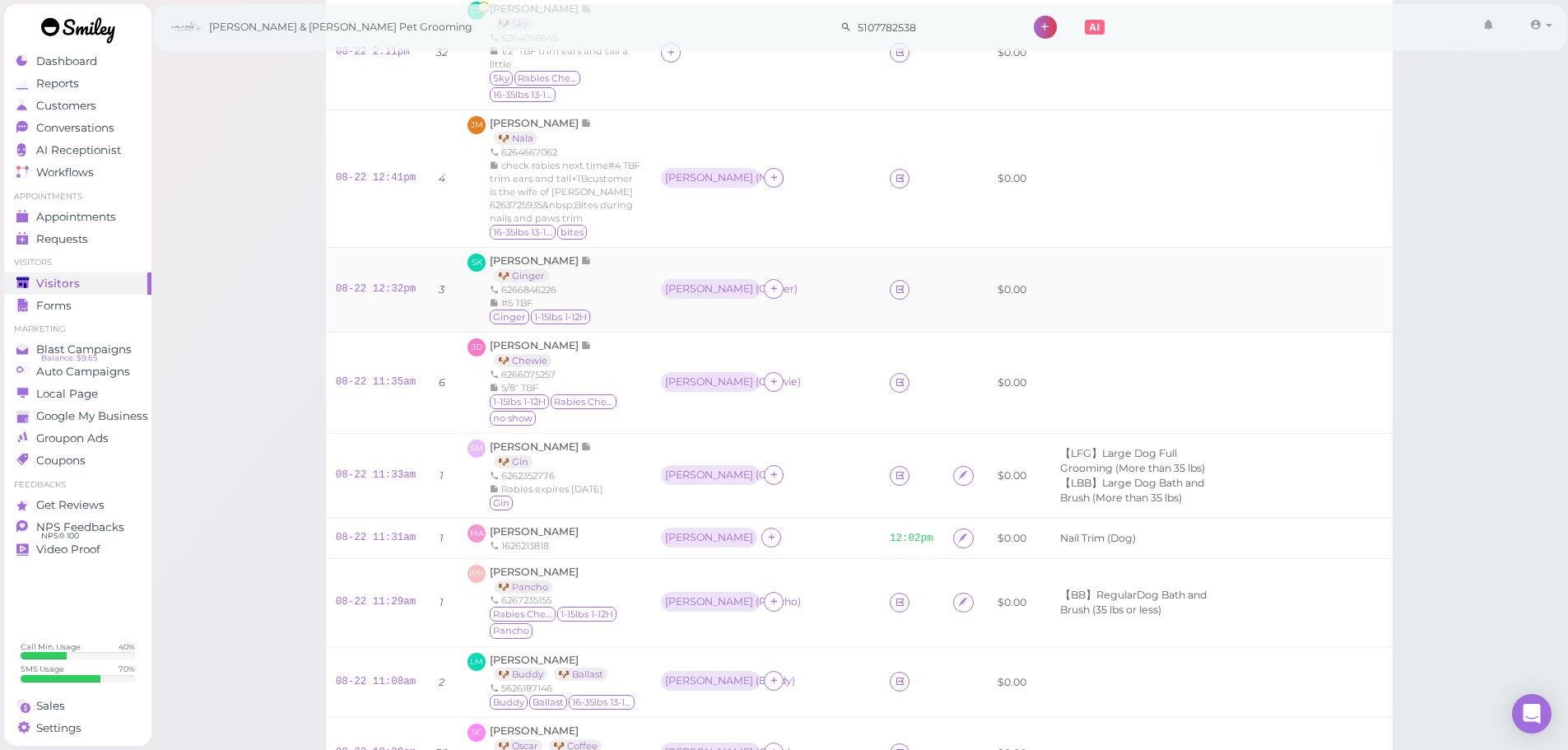
scroll to position [247, 0]
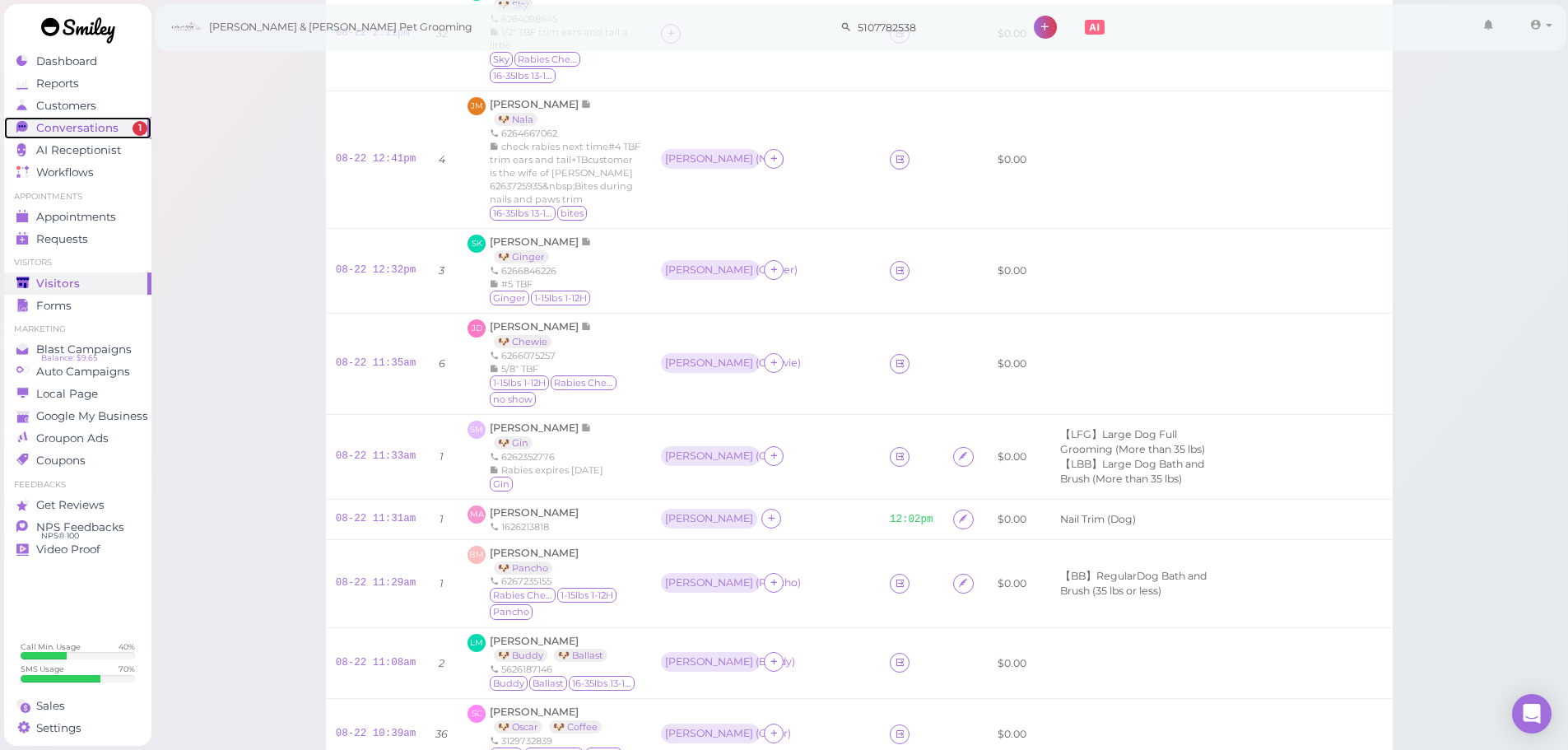
click at [125, 135] on link "Conversations 1" at bounding box center [78, 128] width 147 height 22
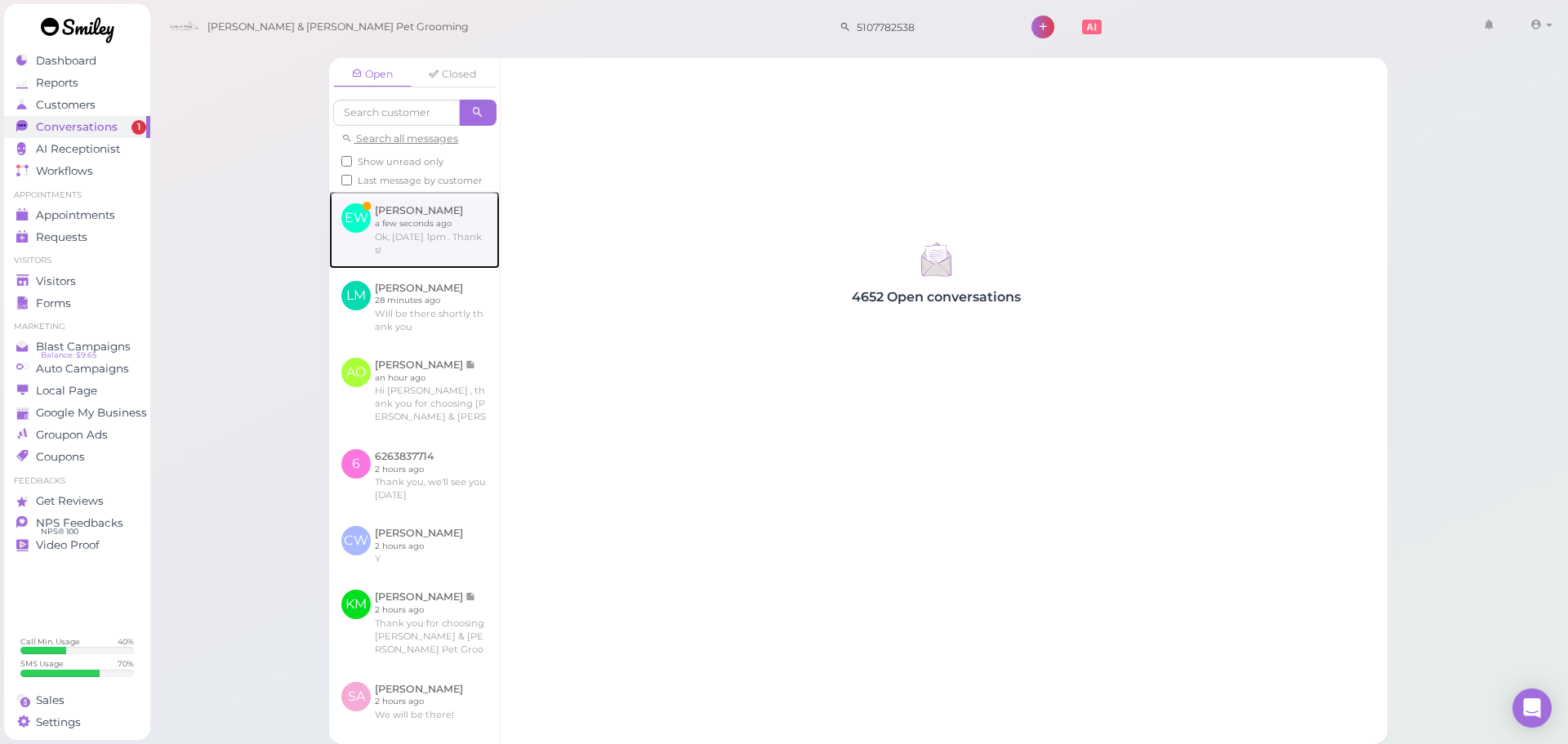
click at [387, 233] on link at bounding box center [415, 229] width 171 height 77
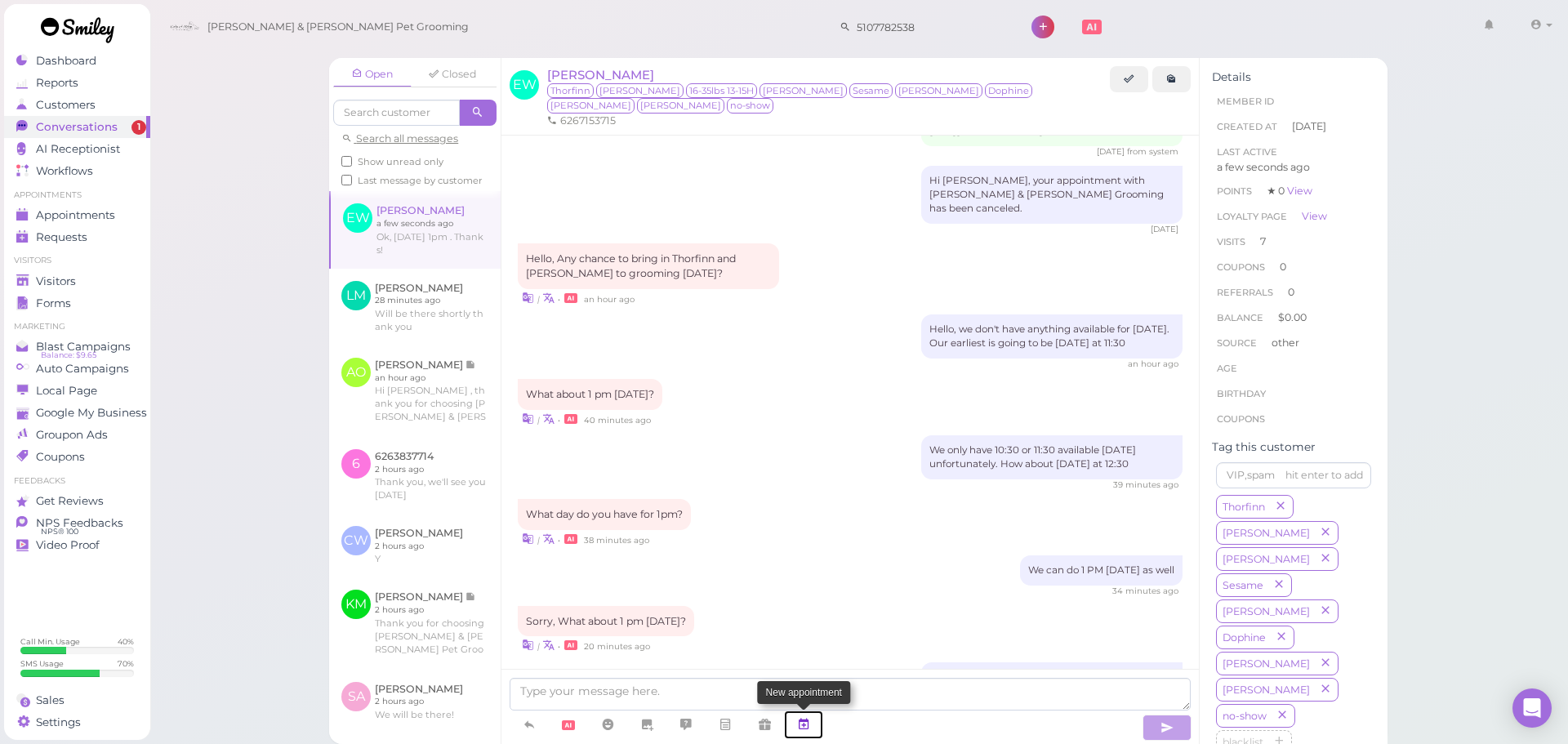
click at [803, 722] on icon at bounding box center [803, 723] width 13 height 16
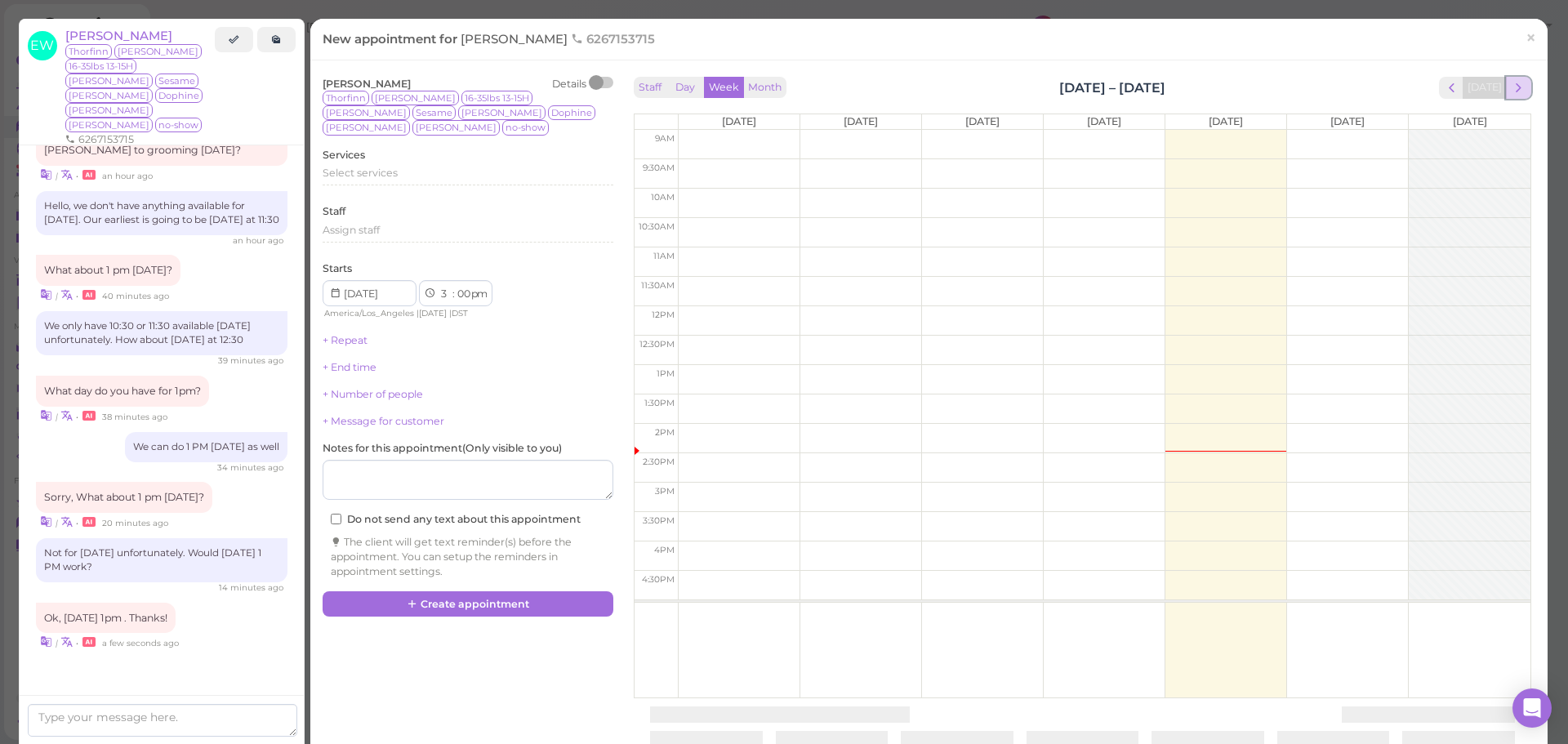
click at [1512, 82] on span "next" at bounding box center [1519, 88] width 15 height 15
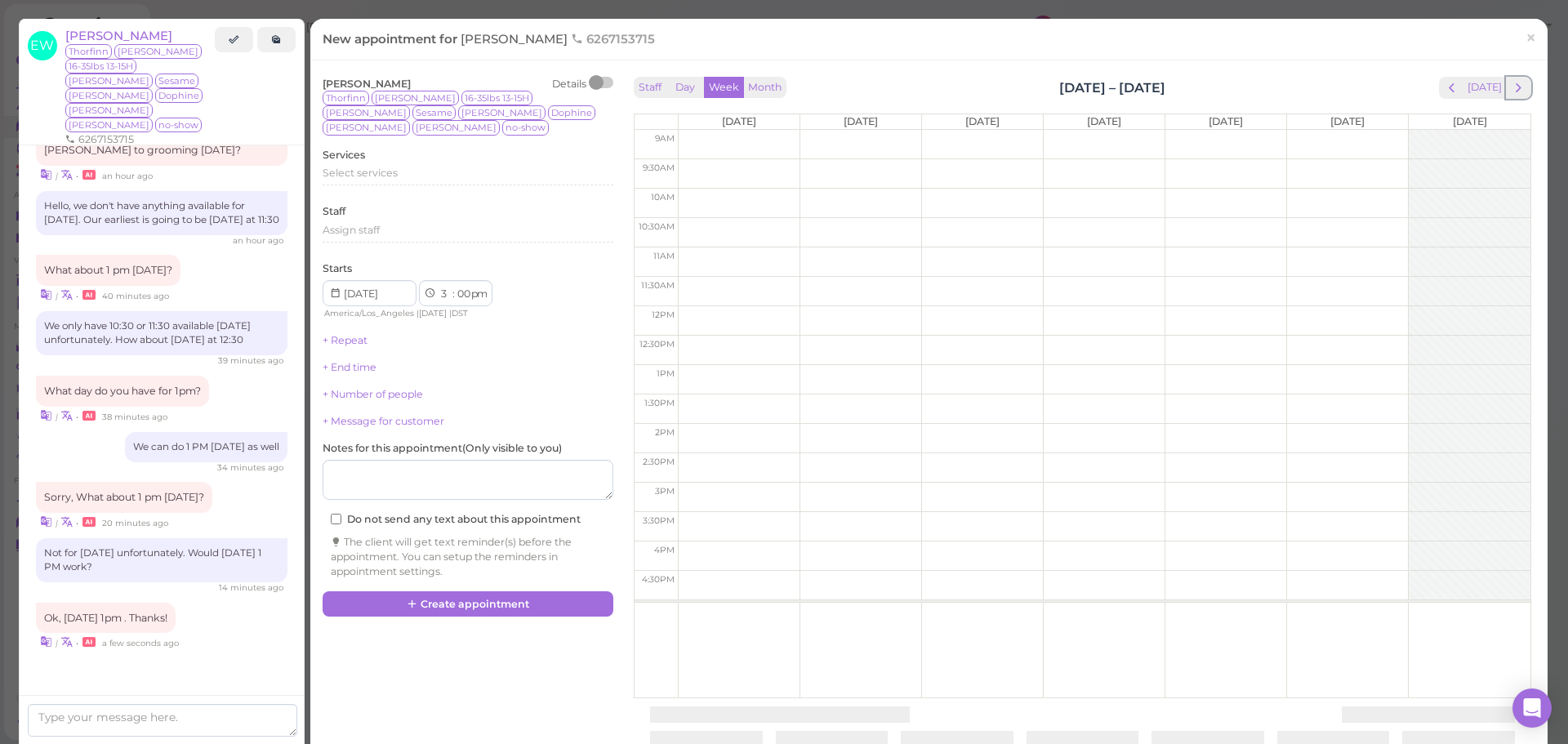
click at [1512, 82] on span "next" at bounding box center [1519, 88] width 15 height 15
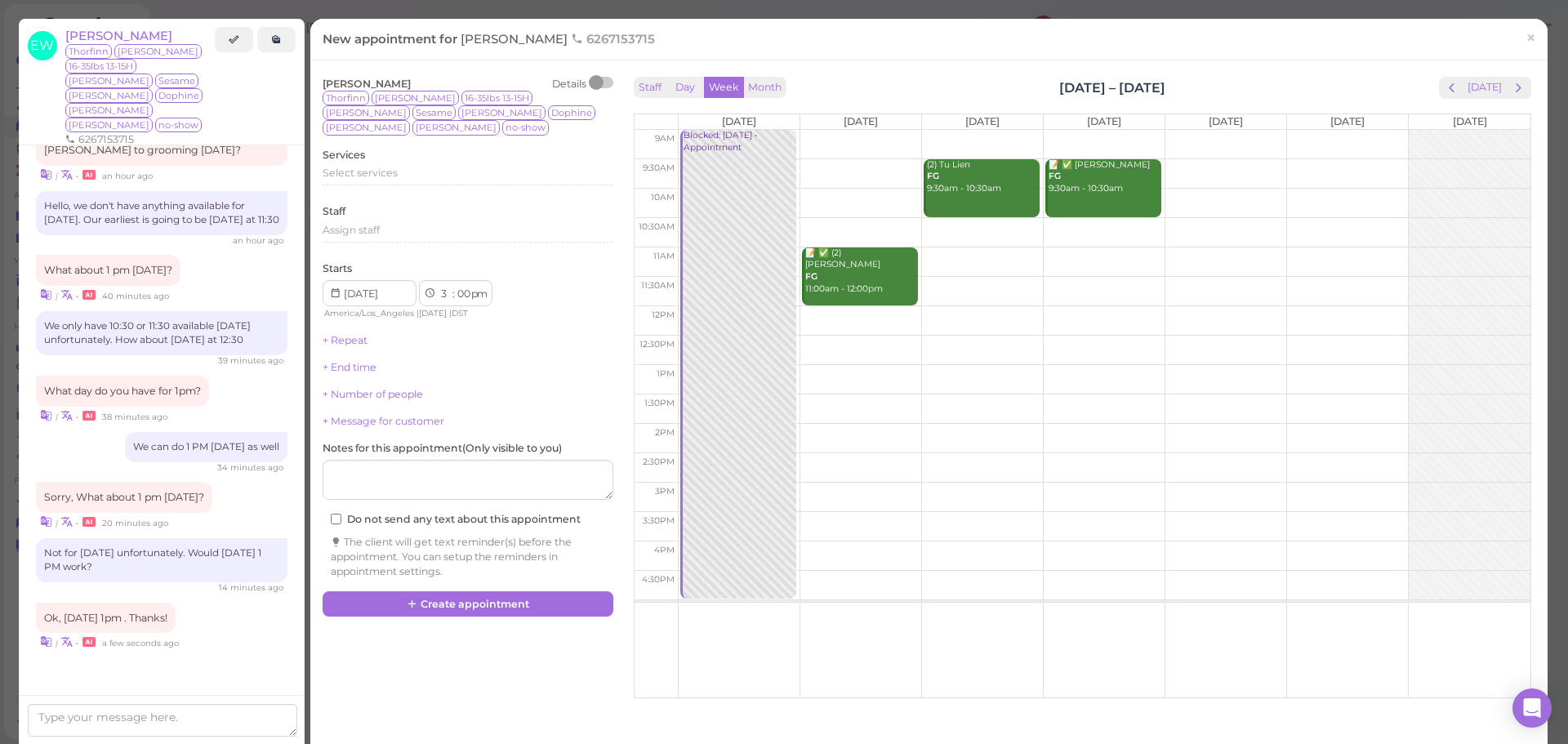
click at [839, 367] on td at bounding box center [1104, 380] width 853 height 29
type input "2025-09-02"
select select "1"
click at [374, 148] on div "Services Select services" at bounding box center [468, 170] width 291 height 45
click at [374, 167] on span "Select services" at bounding box center [360, 173] width 75 height 12
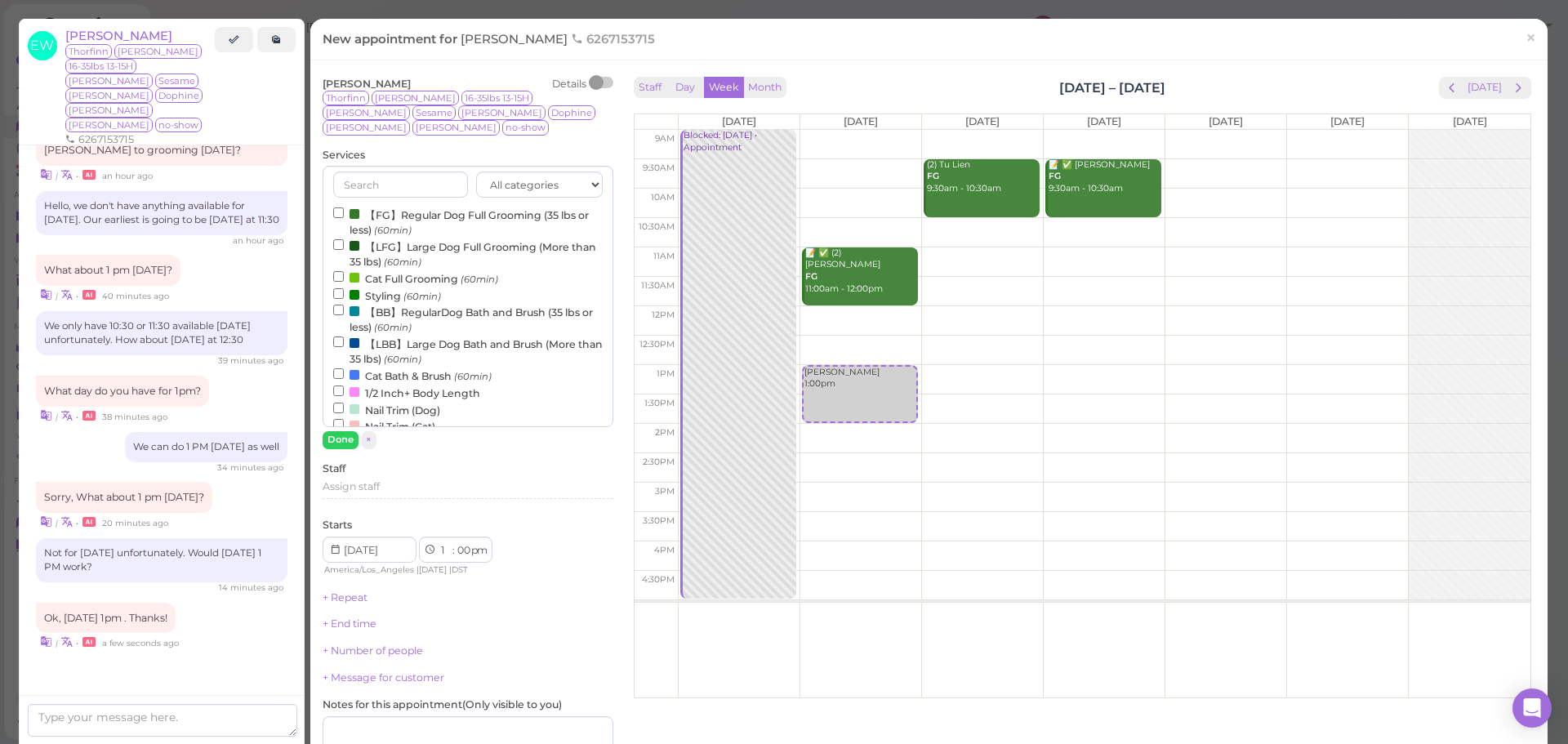
click at [370, 206] on label "【FG】Regular Dog Full Grooming (35 lbs or less) (60min)" at bounding box center [468, 221] width 269 height 32
click at [344, 208] on input "【FG】Regular Dog Full Grooming (35 lbs or less) (60min)" at bounding box center [339, 213] width 10 height 10
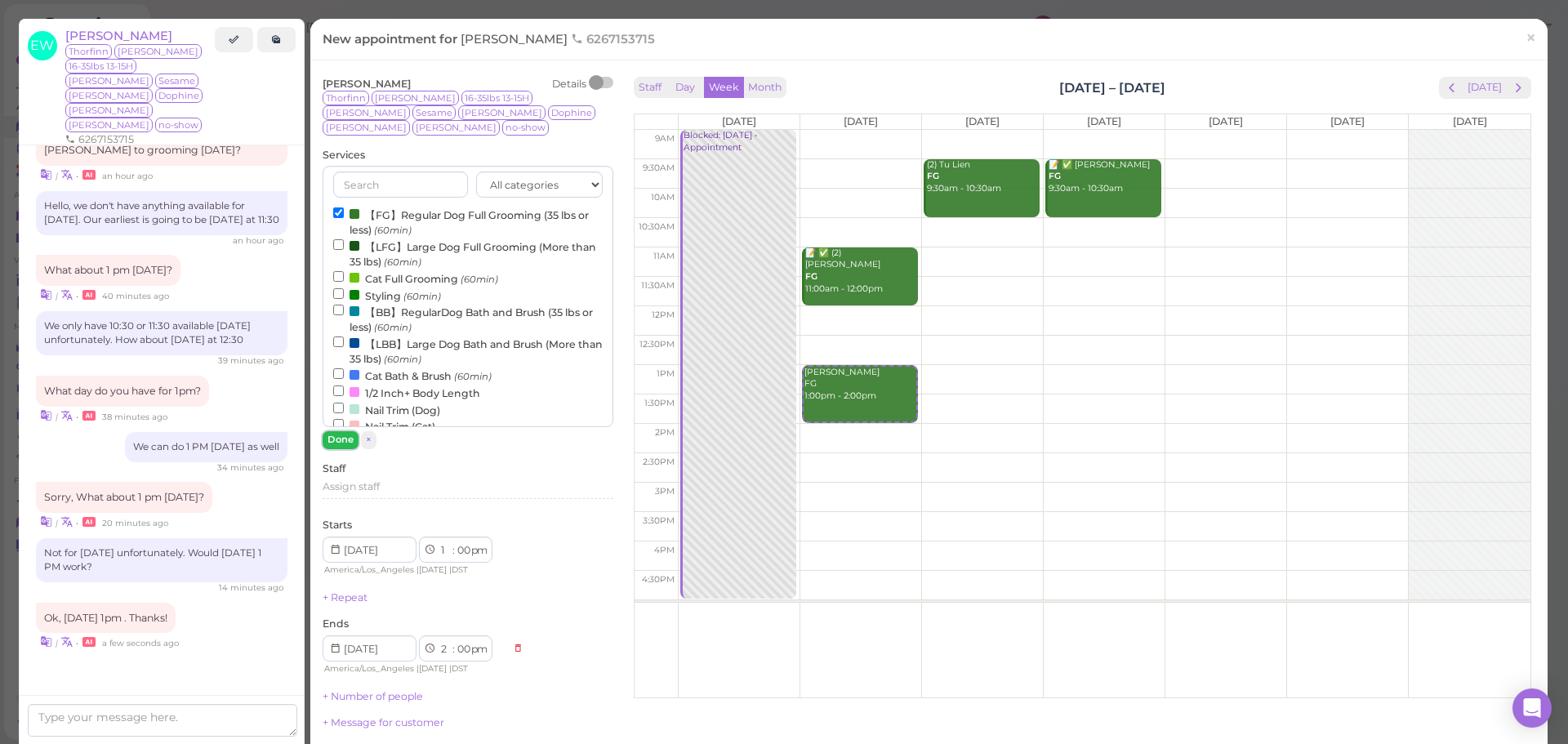
click at [338, 431] on button "Done" at bounding box center [340, 440] width 36 height 17
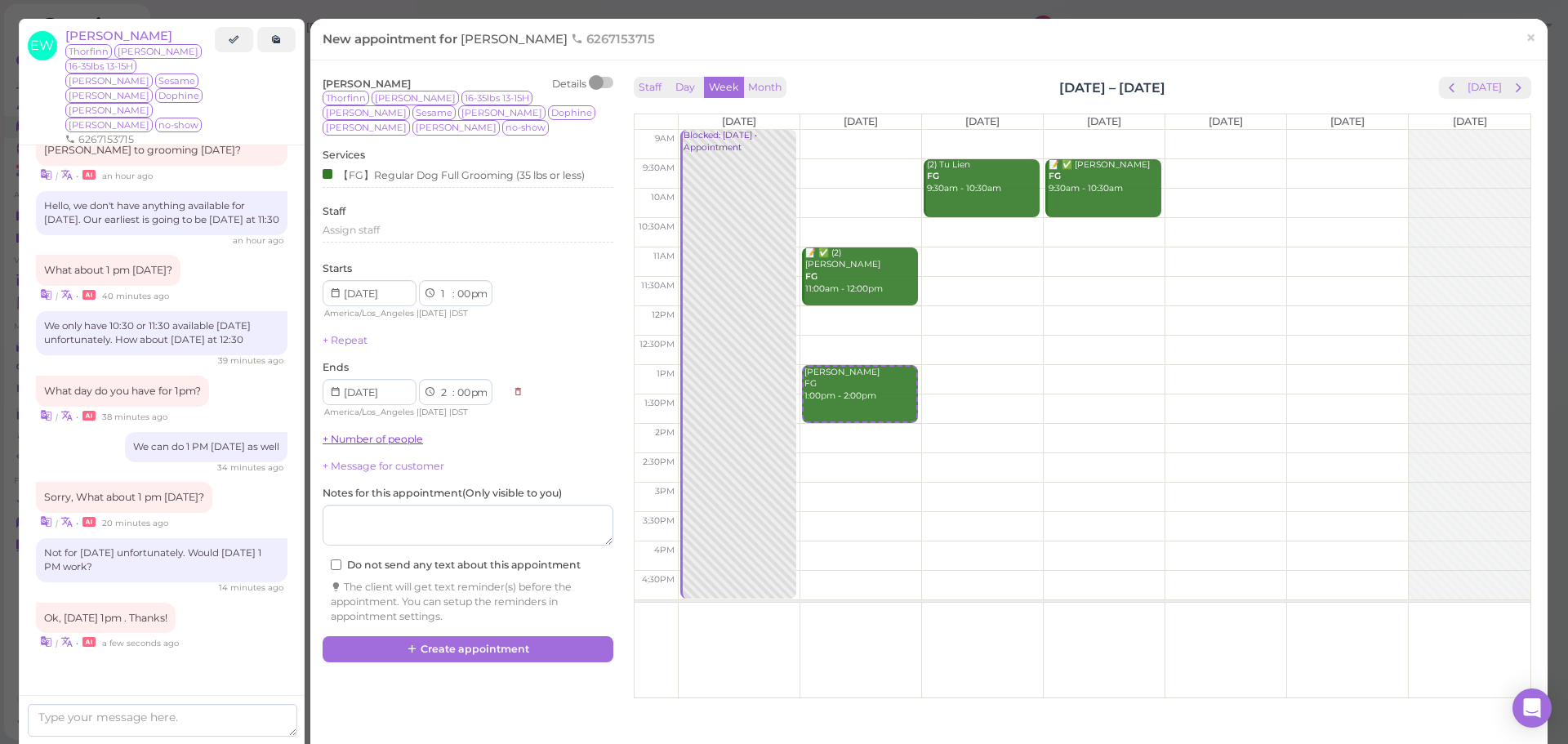
click at [353, 433] on link "+ Number of people" at bounding box center [372, 439] width 100 height 12
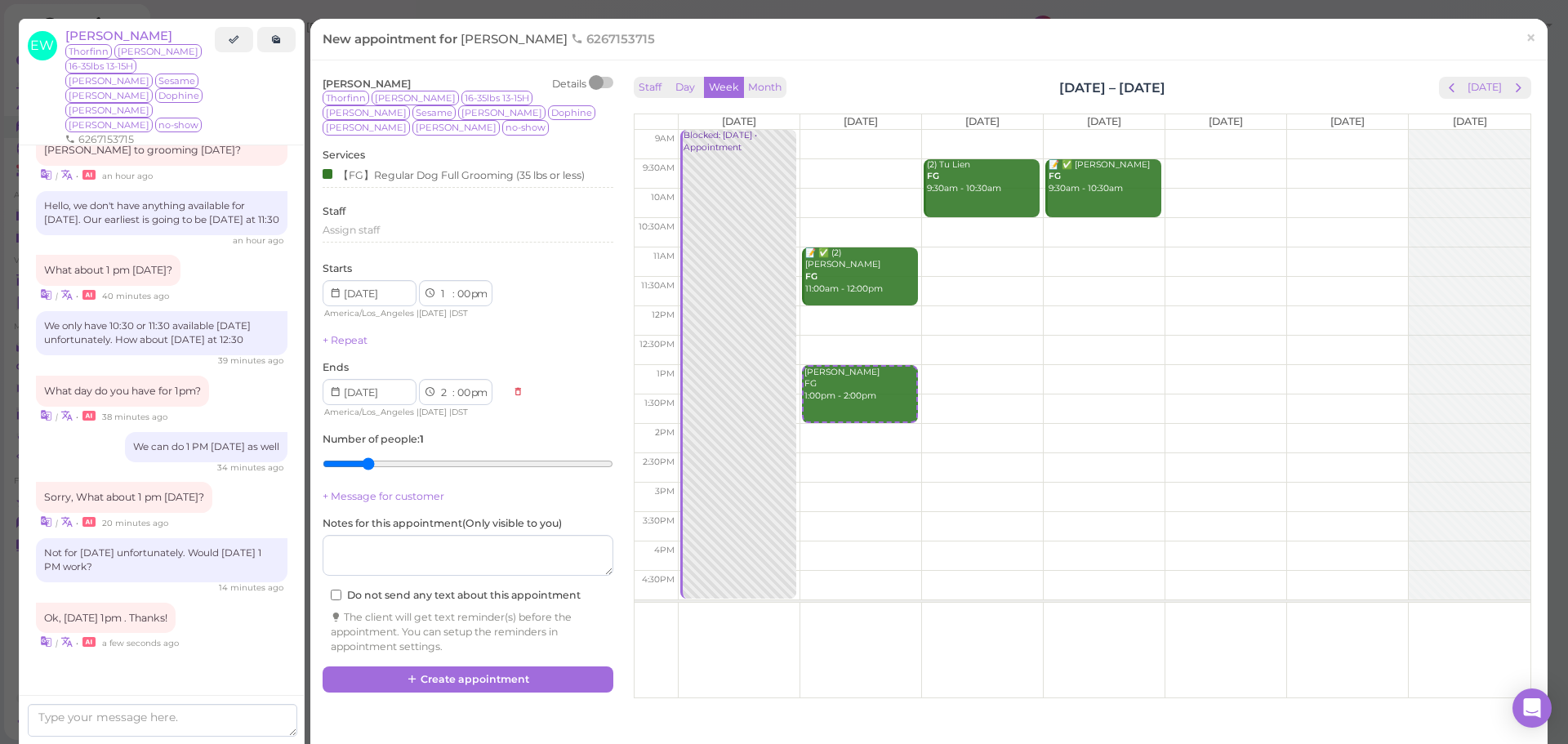
type input "2"
click at [363, 457] on input "range" at bounding box center [468, 464] width 291 height 27
click at [458, 666] on button "Create appointment" at bounding box center [468, 679] width 291 height 27
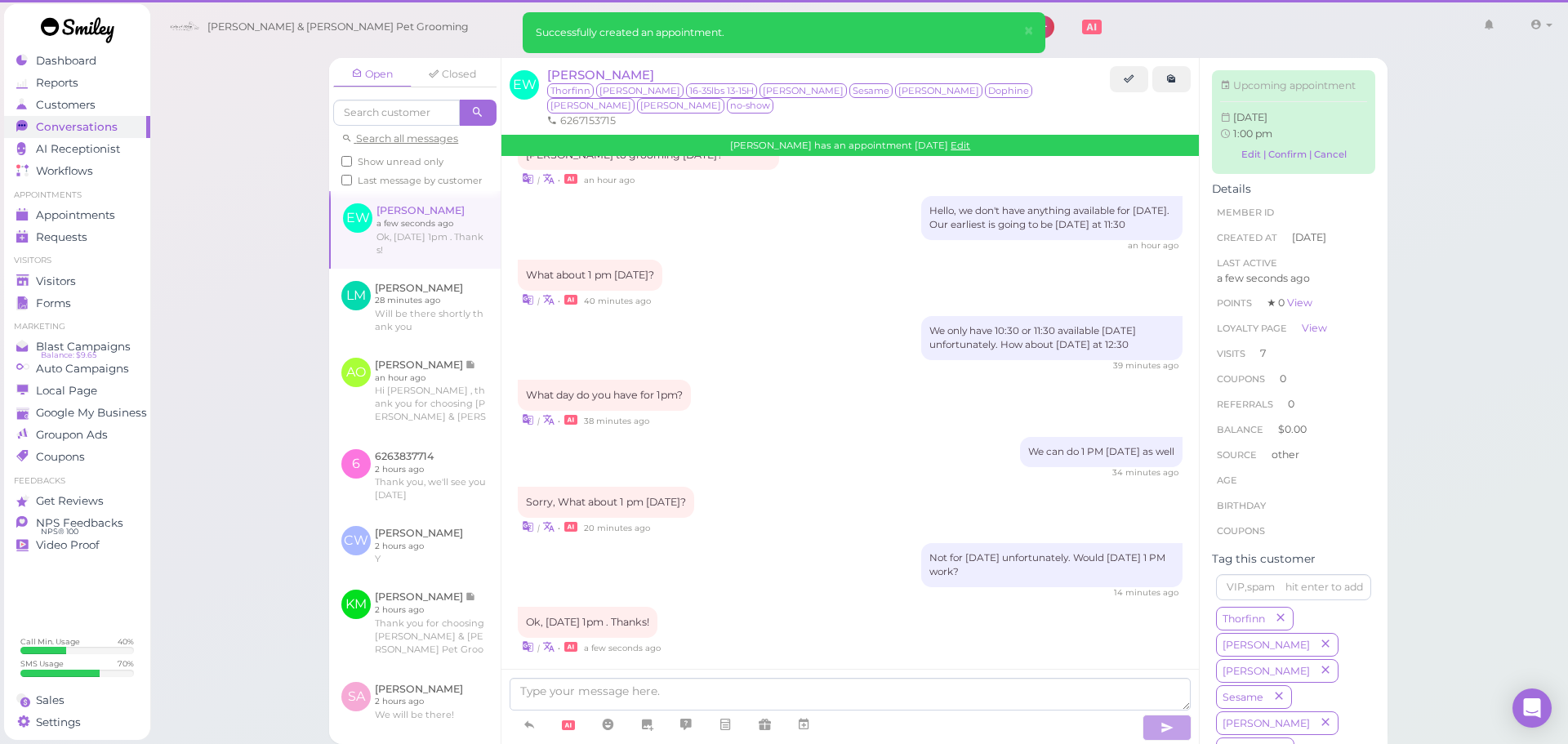
scroll to position [2359, 0]
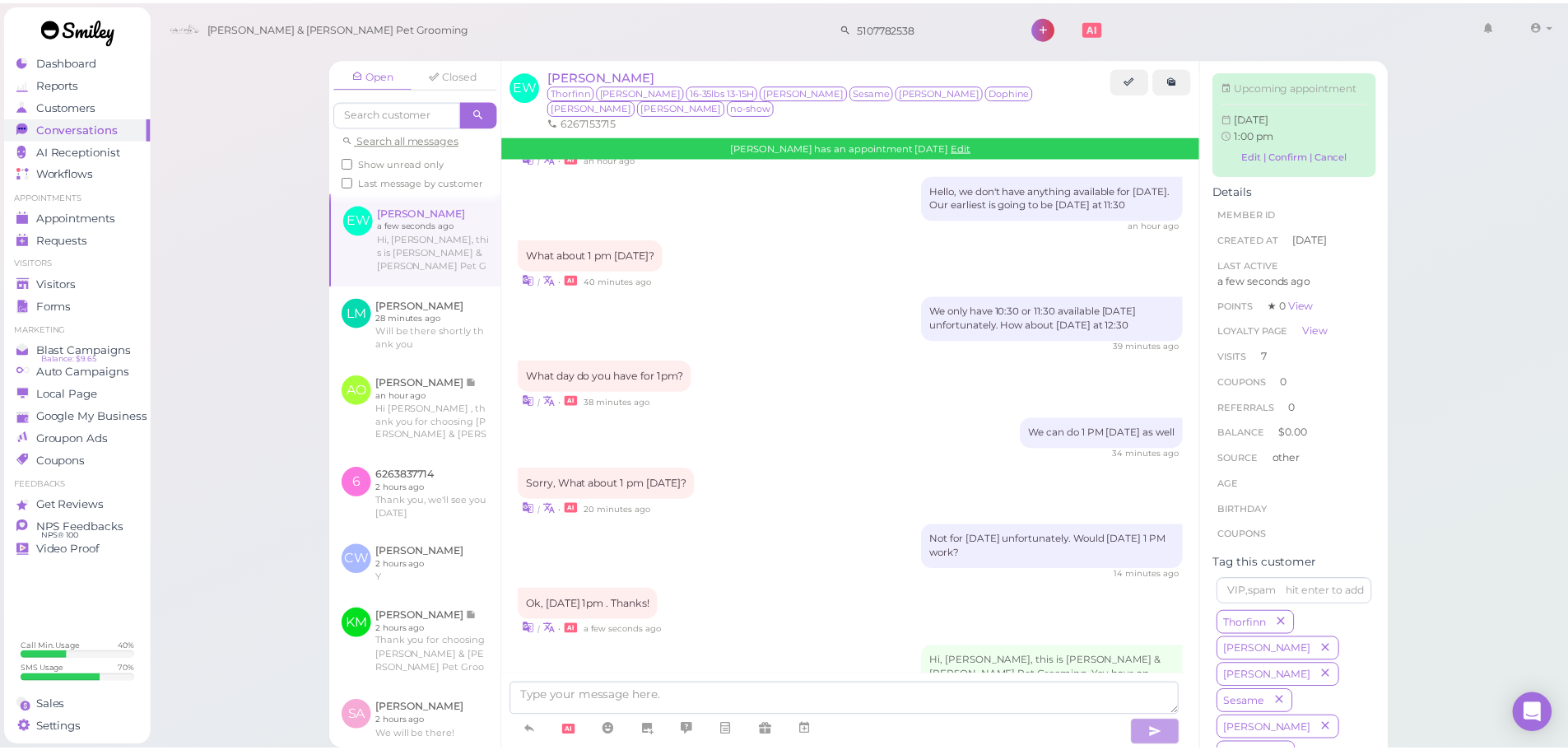
scroll to position [2597, 0]
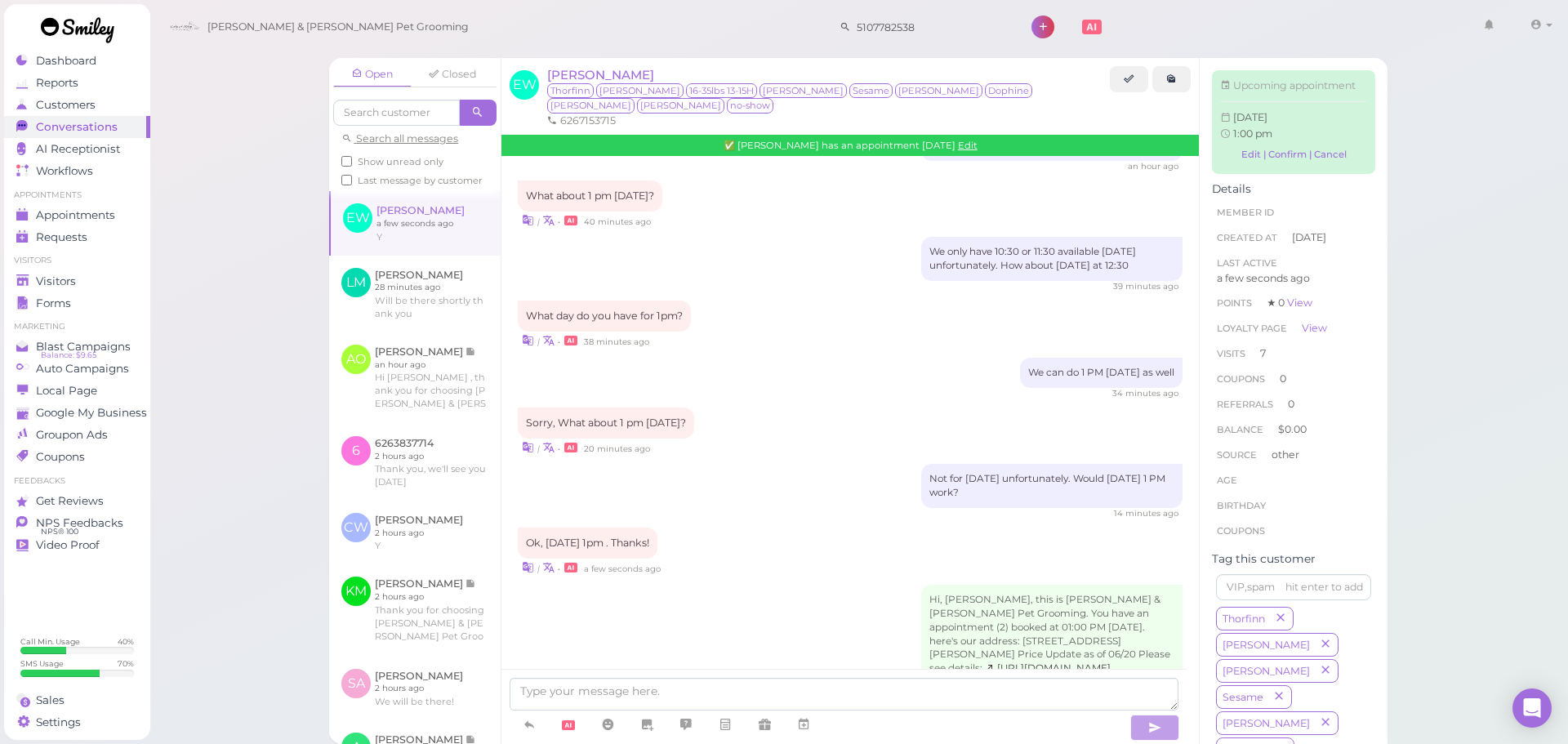
click at [73, 284] on span "Visitors" at bounding box center [57, 281] width 44 height 14
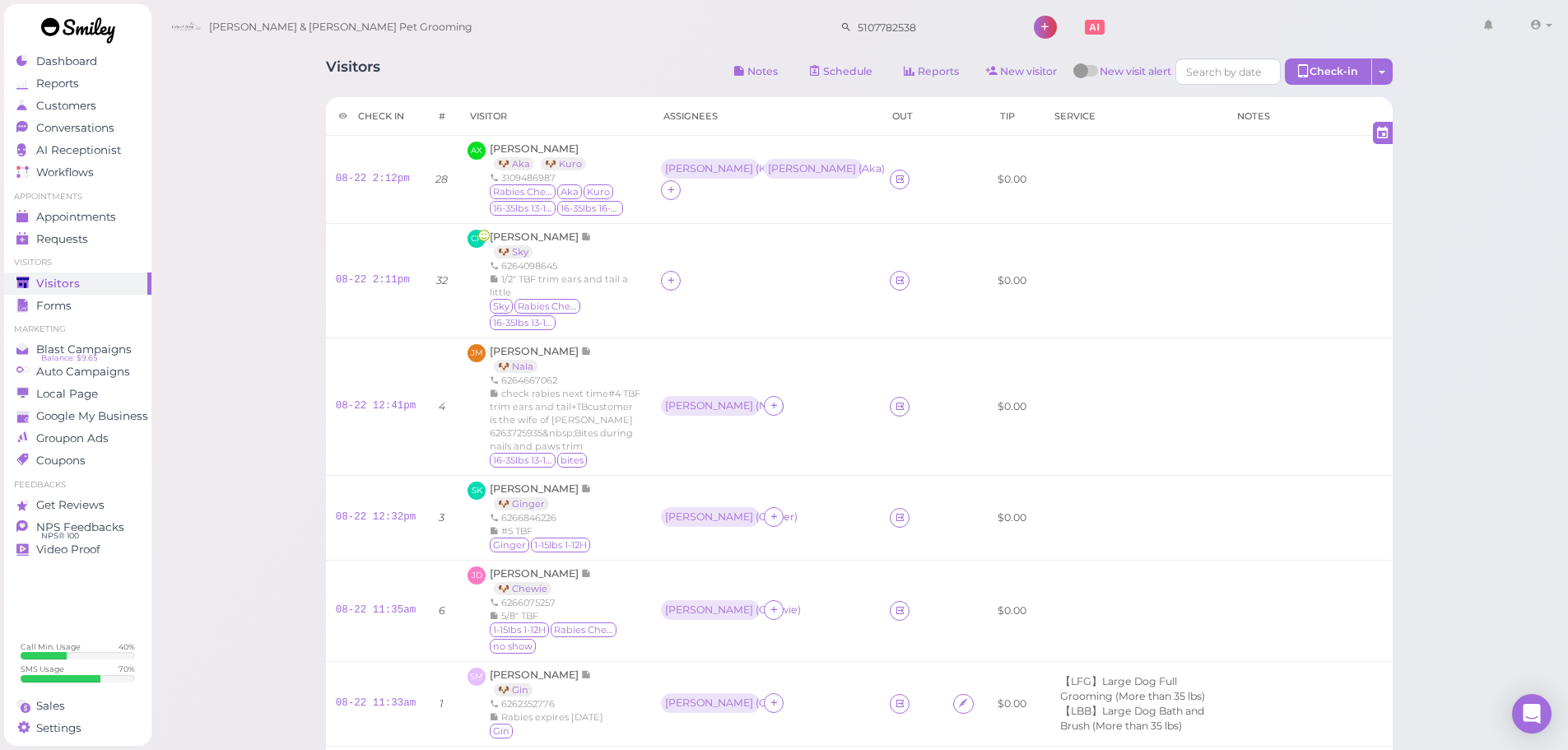
click at [526, 72] on div "Visitors Notes Schedule Reports New visitor New visit alert Check-in Customer c…" at bounding box center [859, 73] width 1067 height 30
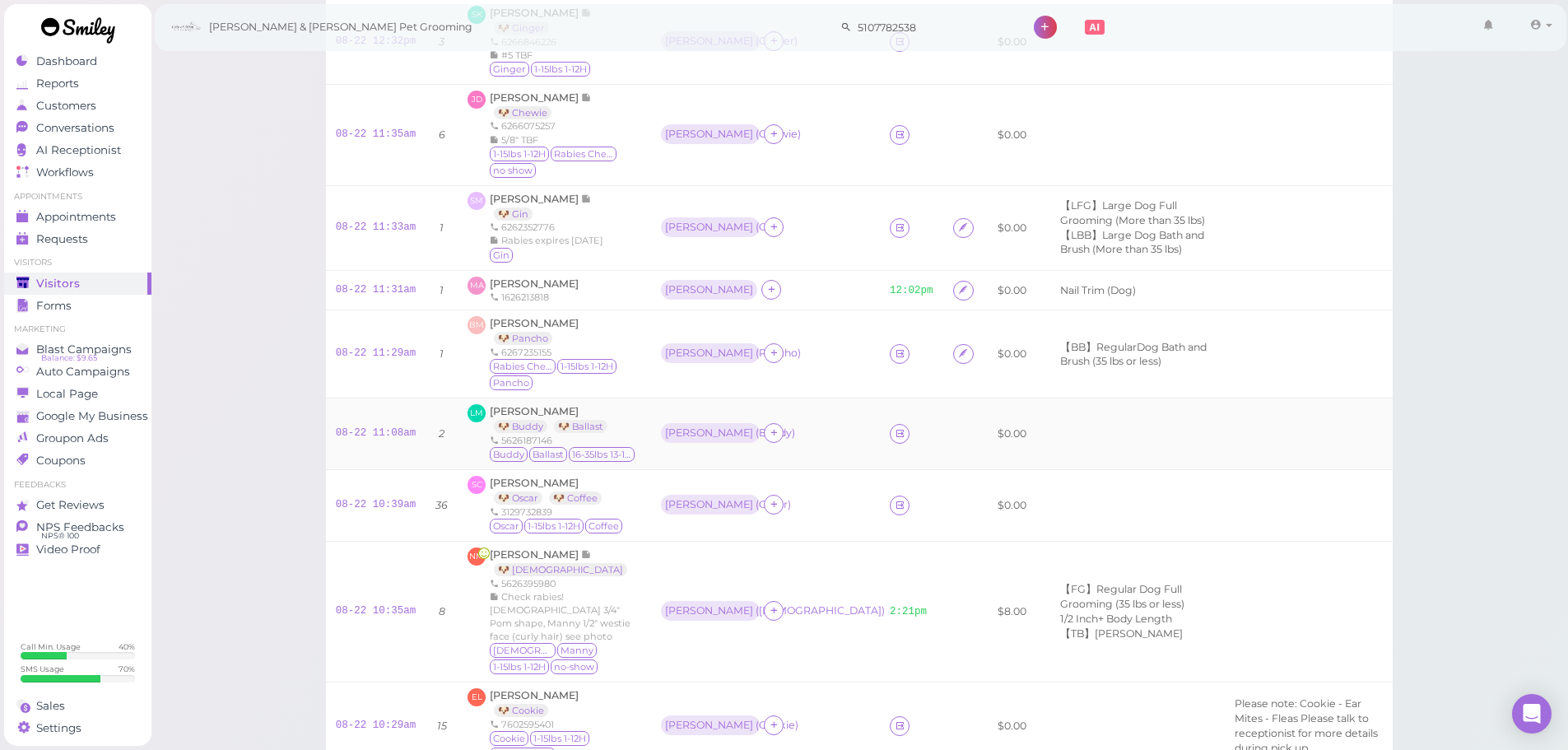
scroll to position [576, 0]
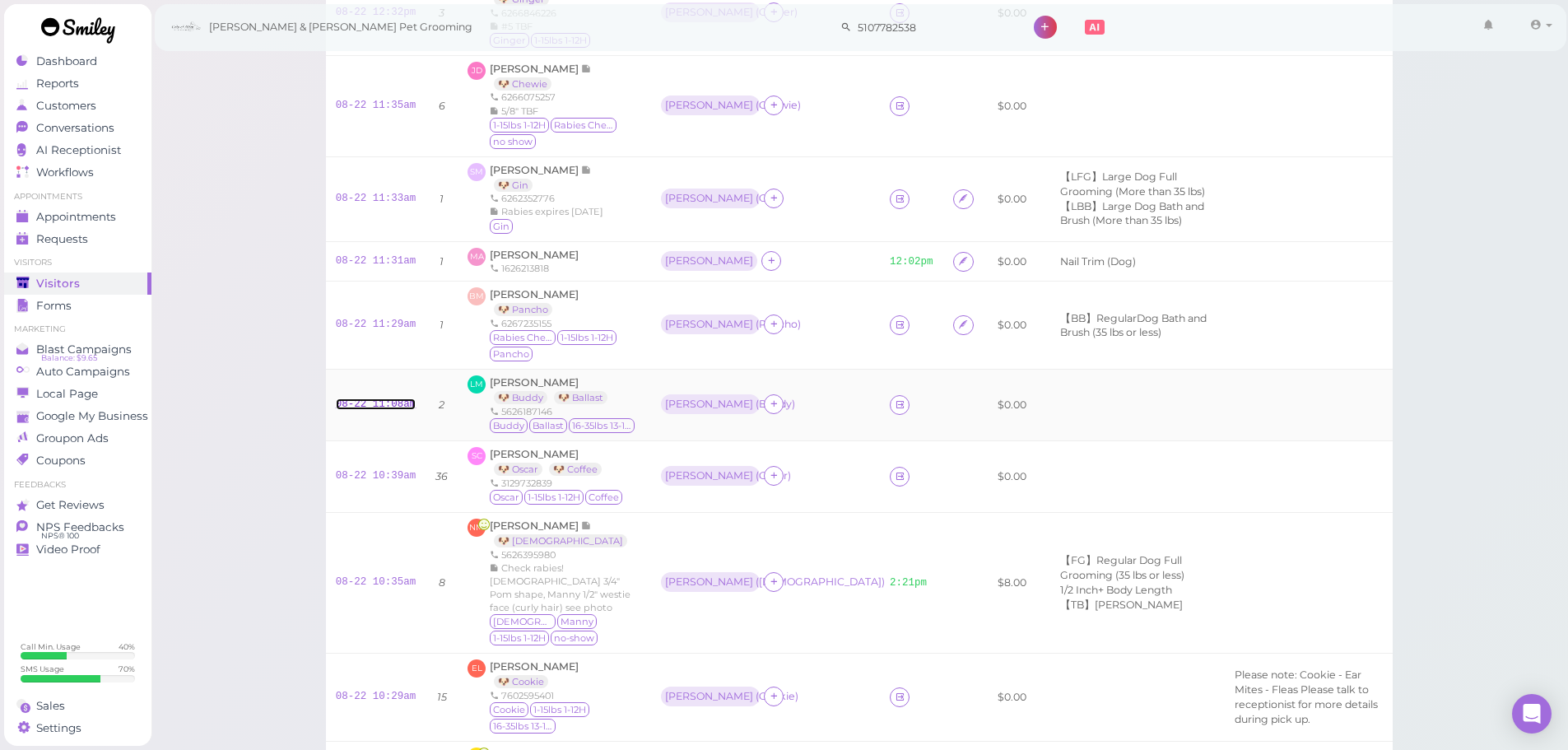
click at [383, 410] on link "08-22 11:08am" at bounding box center [377, 403] width 81 height 11
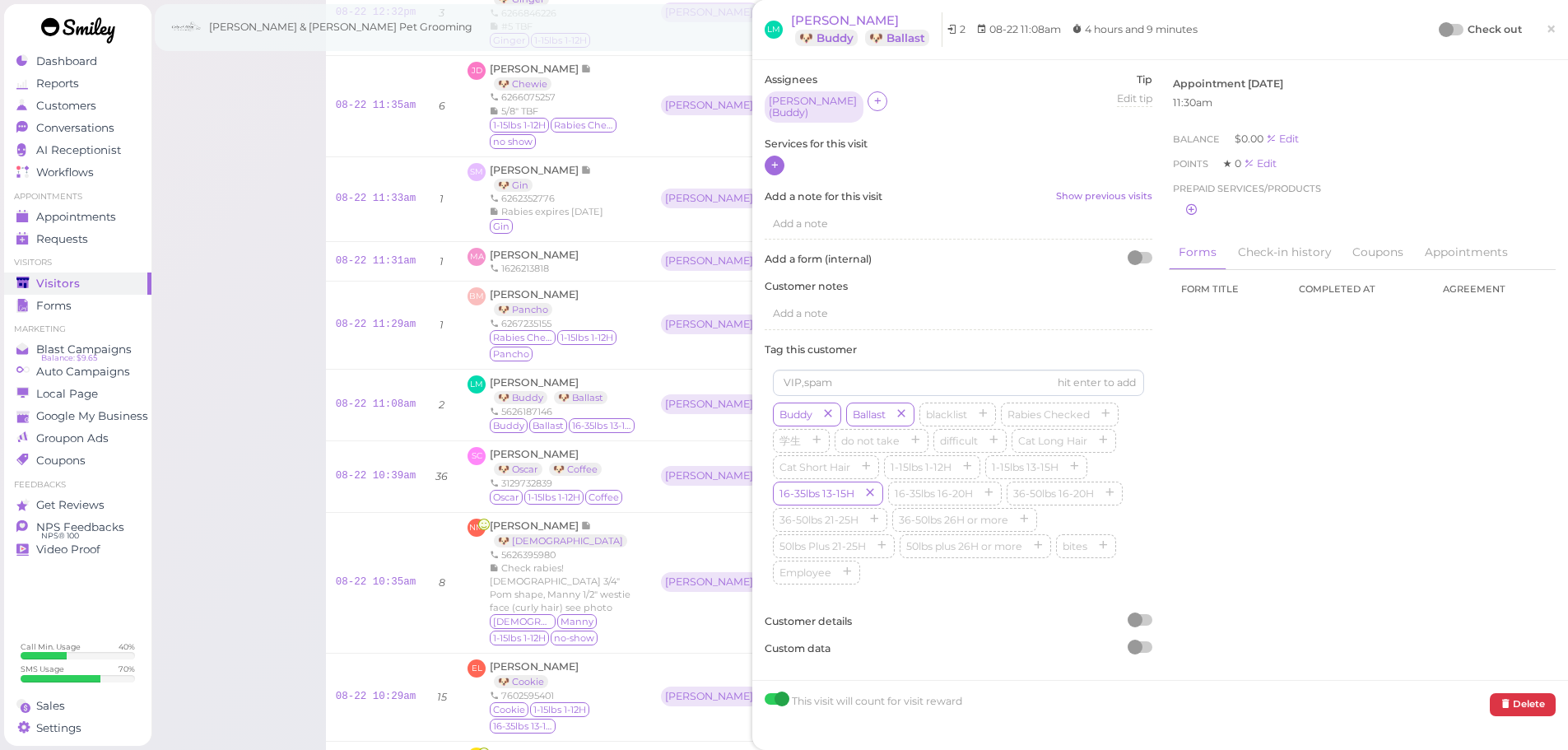
click at [783, 156] on div at bounding box center [774, 165] width 20 height 20
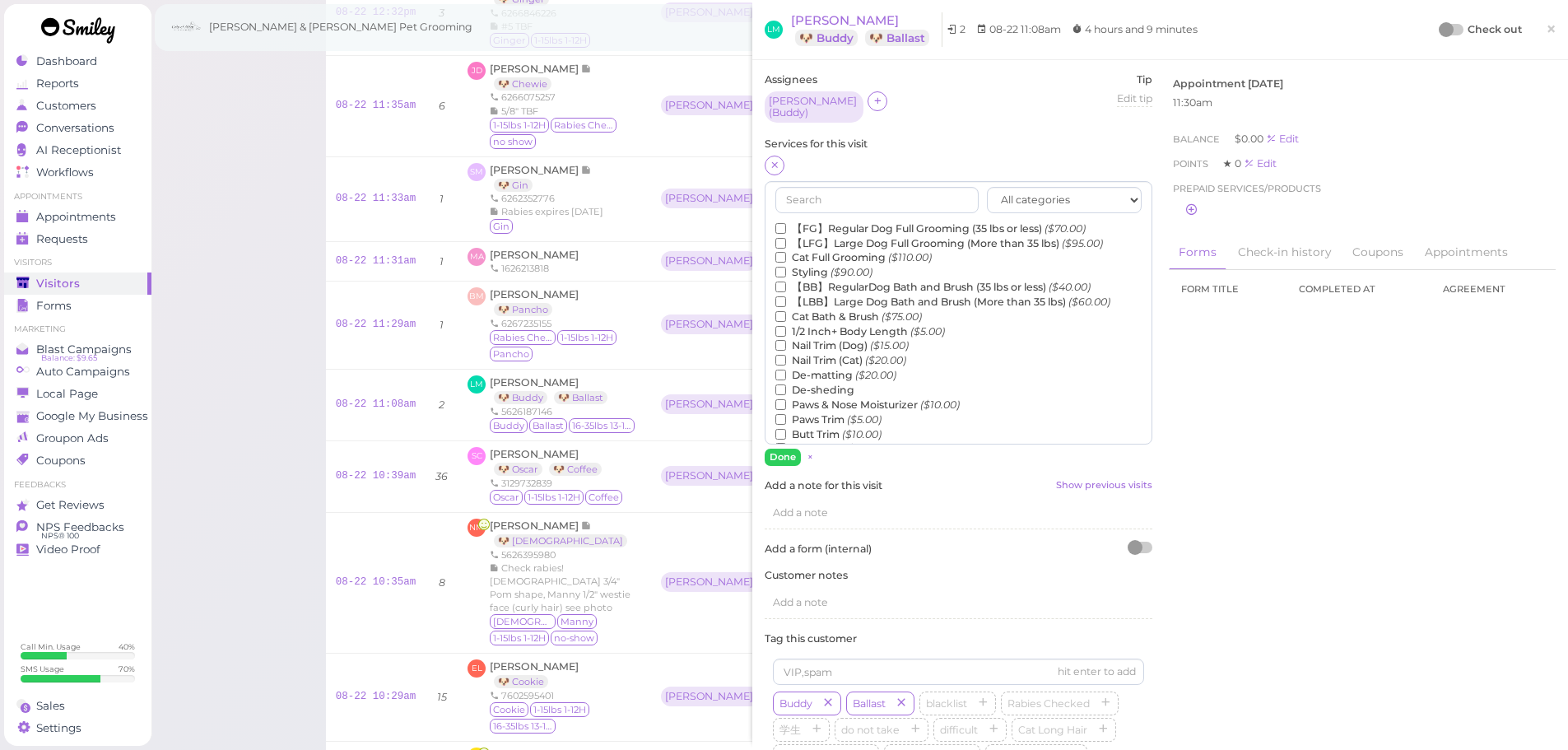
click at [846, 222] on label "【FG】Regular Dog Full Grooming (35 lbs or less) ($70.00)" at bounding box center [931, 228] width 310 height 15
click at [786, 223] on input "【FG】Regular Dog Full Grooming (35 lbs or less) ($70.00)" at bounding box center [781, 228] width 10 height 10
click at [828, 328] on label "1/2 Inch+ Body Length ($5.00)" at bounding box center [860, 331] width 170 height 15
click at [786, 328] on input "1/2 Inch+ Body Length ($5.00)" at bounding box center [781, 331] width 10 height 10
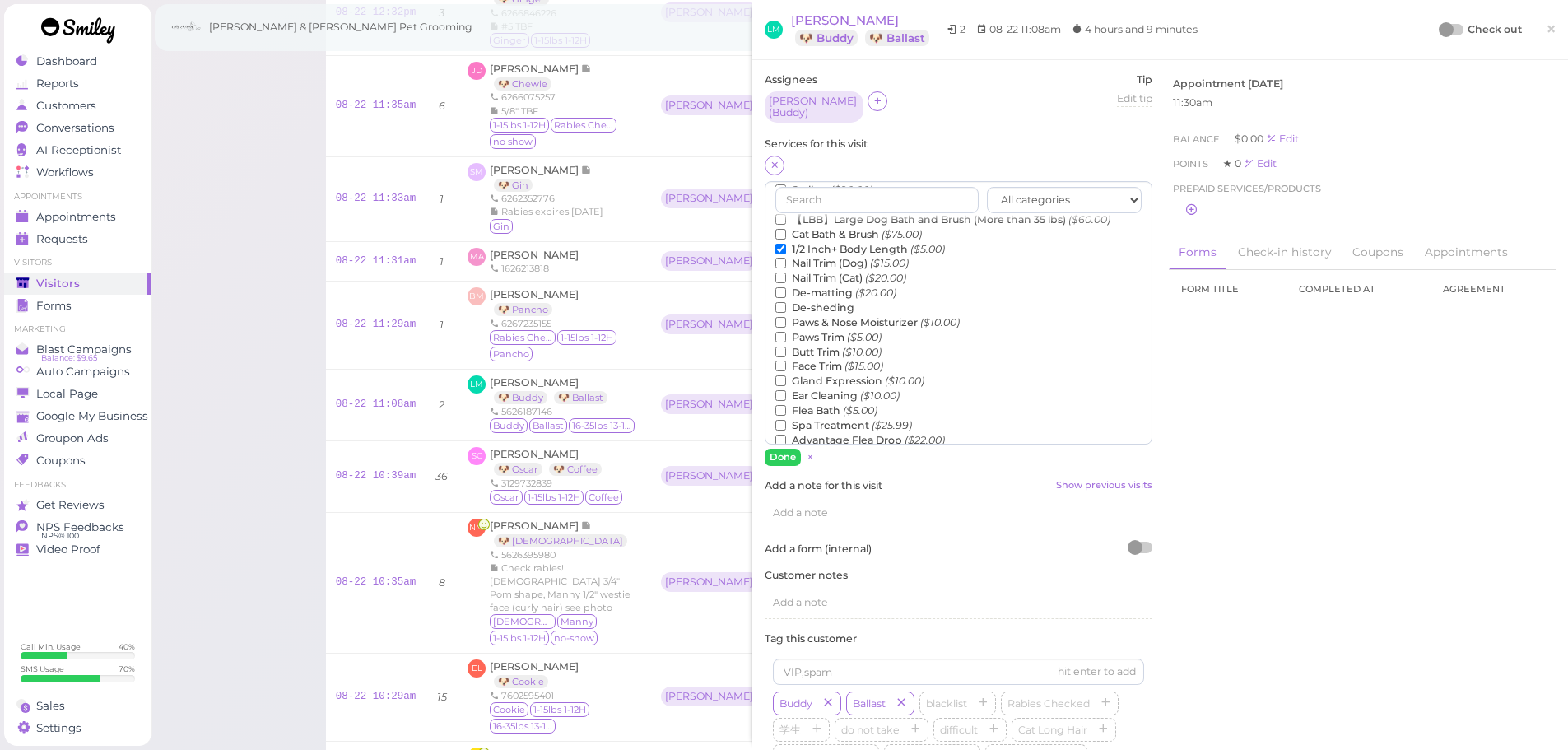
click at [824, 403] on label "Flea Bath ($5.00)" at bounding box center [827, 410] width 102 height 15
click at [786, 405] on input "Flea Bath ($5.00)" at bounding box center [781, 410] width 10 height 10
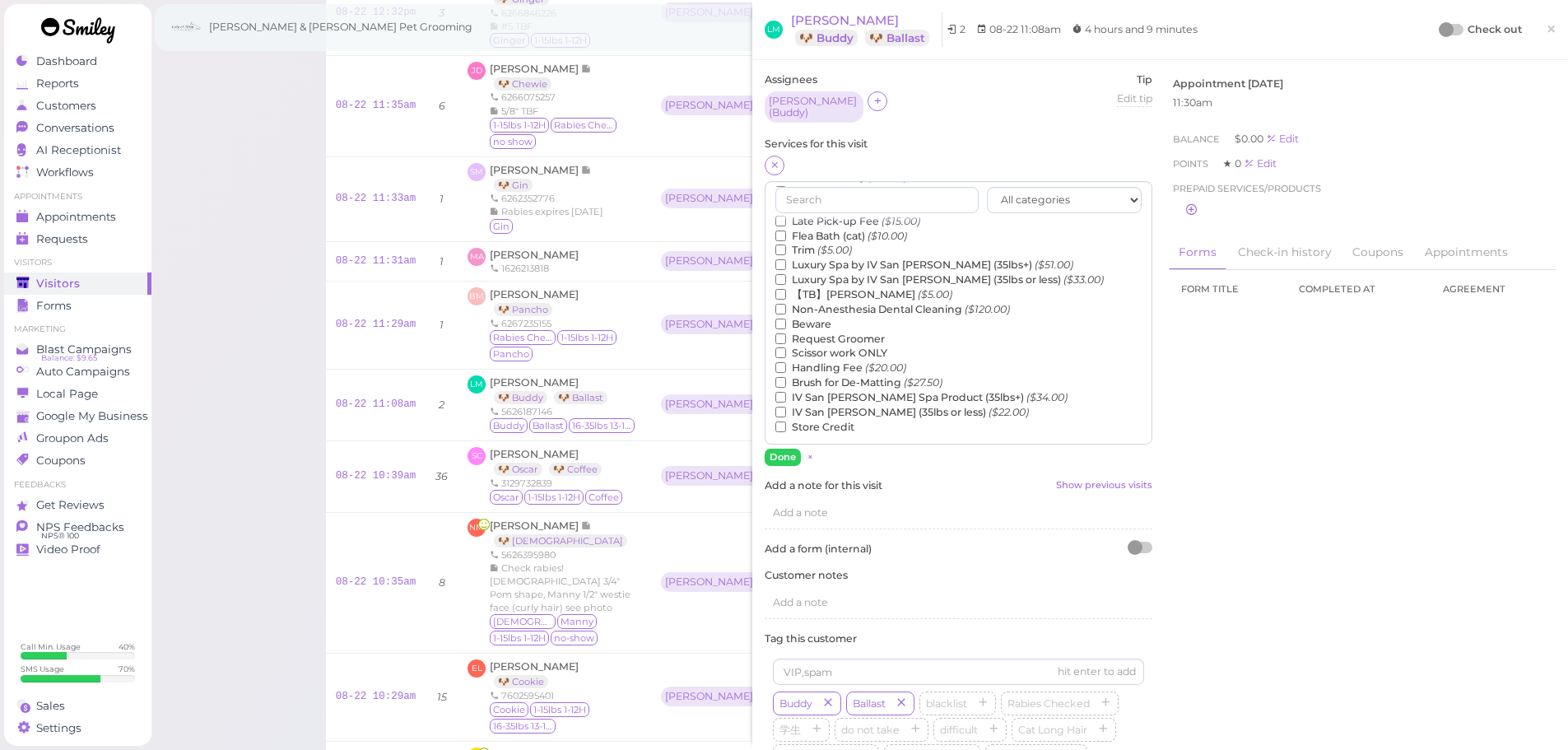
click at [828, 287] on label "【TB】Teeth Brushing ($5.00)" at bounding box center [864, 294] width 177 height 15
click at [786, 289] on input "【TB】Teeth Brushing ($5.00)" at bounding box center [781, 294] width 10 height 10
click at [783, 452] on button "Done" at bounding box center [783, 457] width 36 height 17
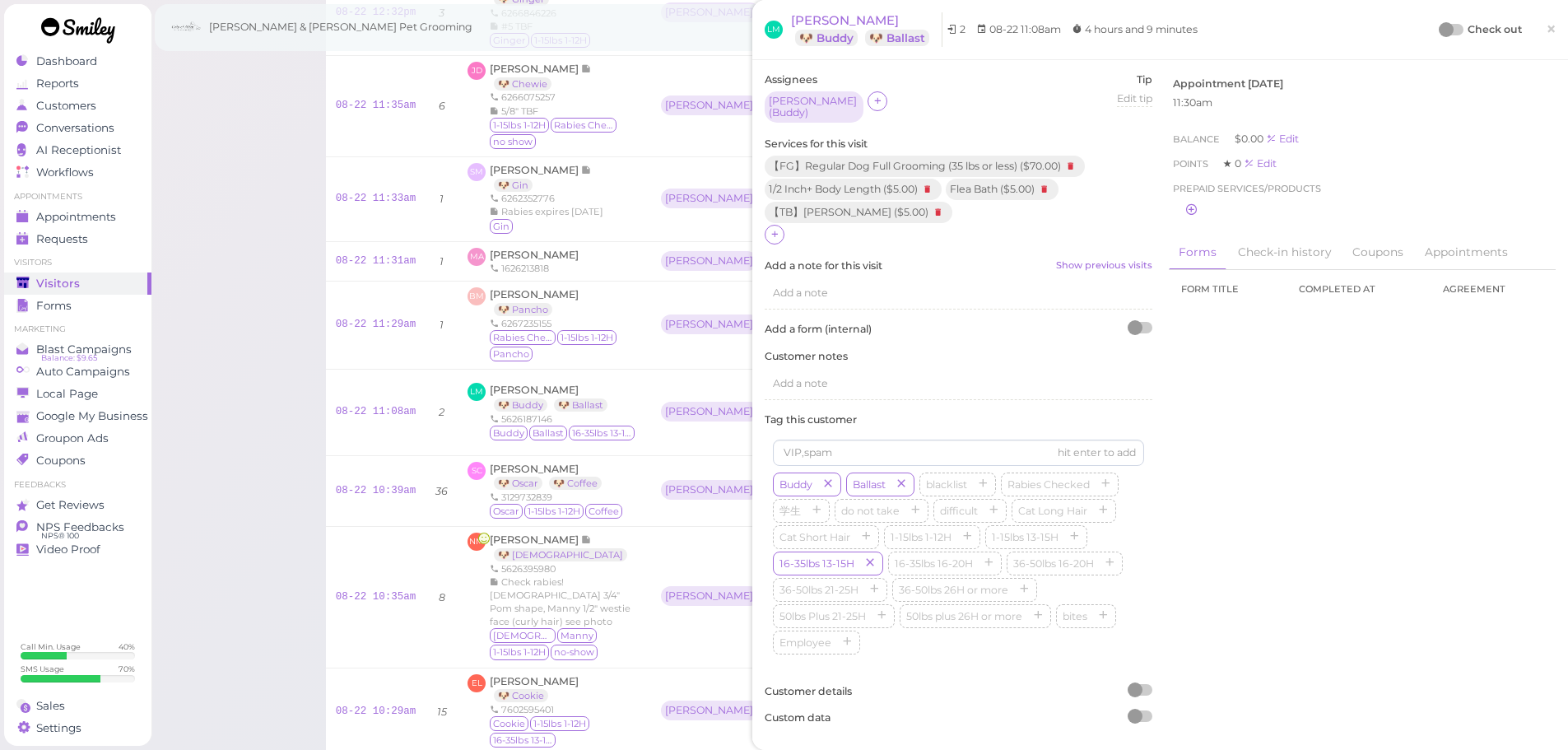
click at [1439, 25] on div at bounding box center [1446, 29] width 15 height 15
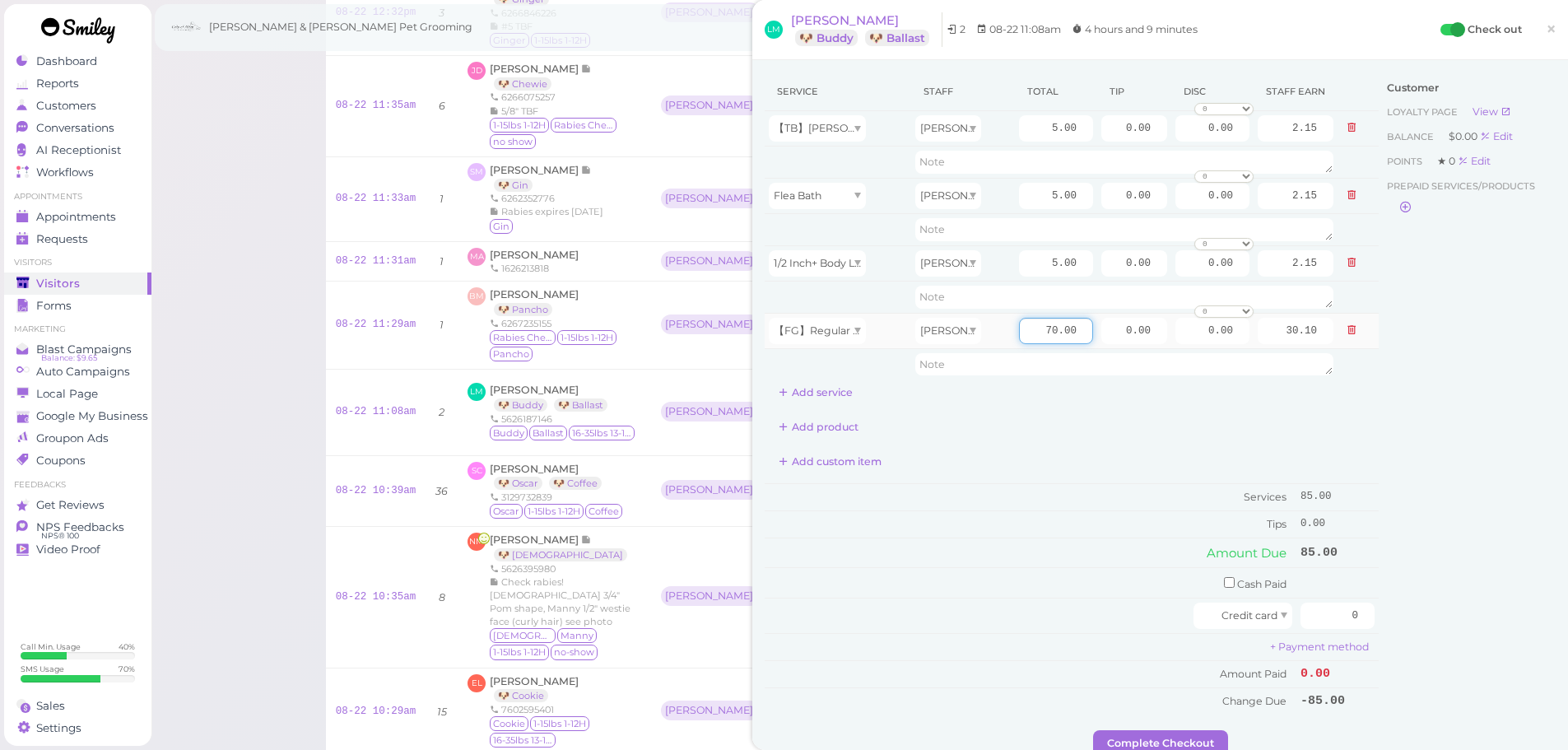
click at [1019, 324] on input "70.00" at bounding box center [1056, 331] width 74 height 27
type input "80.00"
type input "34.40"
click at [1022, 684] on td "Amount Paid" at bounding box center [1030, 674] width 532 height 28
click at [1224, 584] on input "checkbox" at bounding box center [1229, 582] width 10 height 10
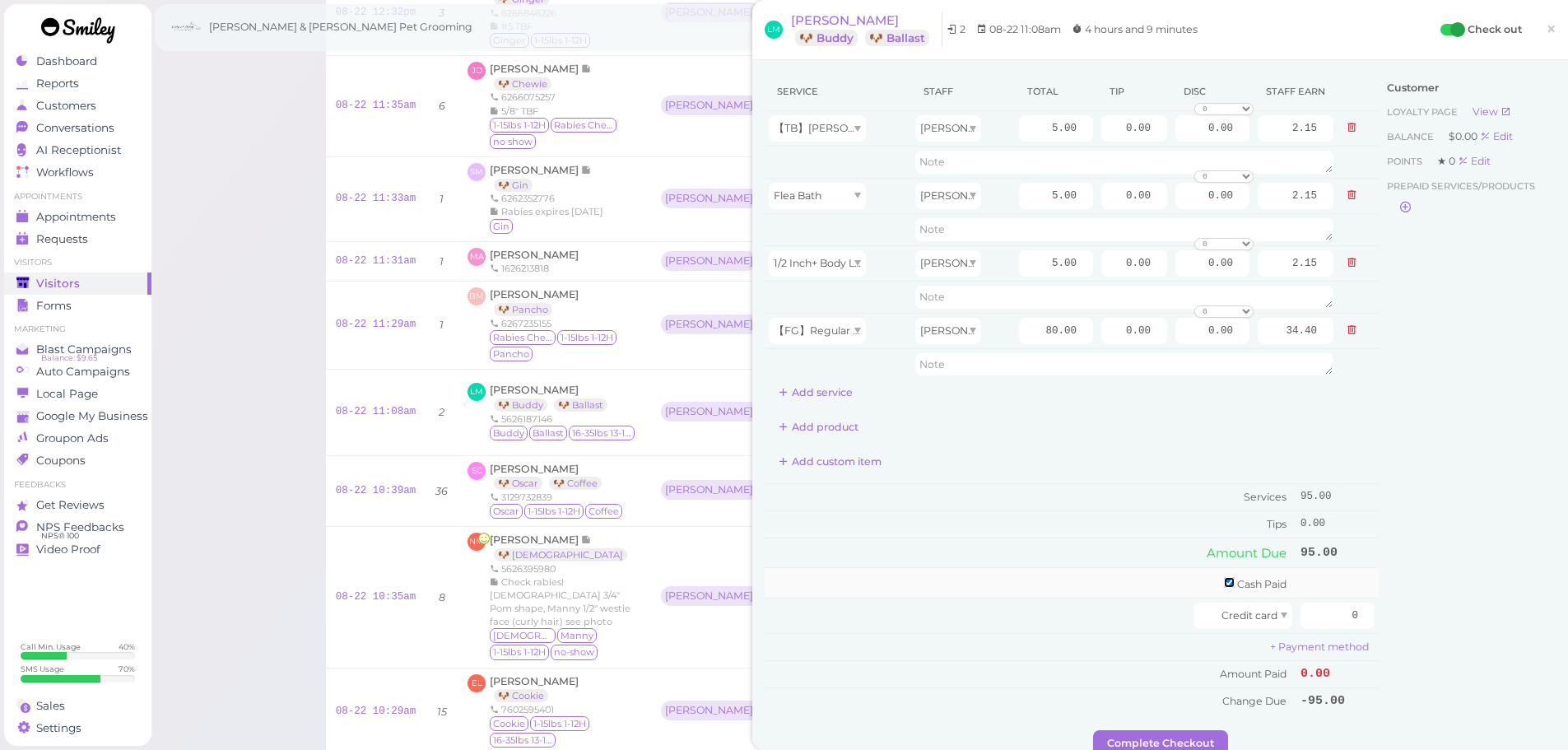
checkbox input "true"
click at [1140, 584] on td "Cash Paid" at bounding box center [1030, 585] width 532 height 35
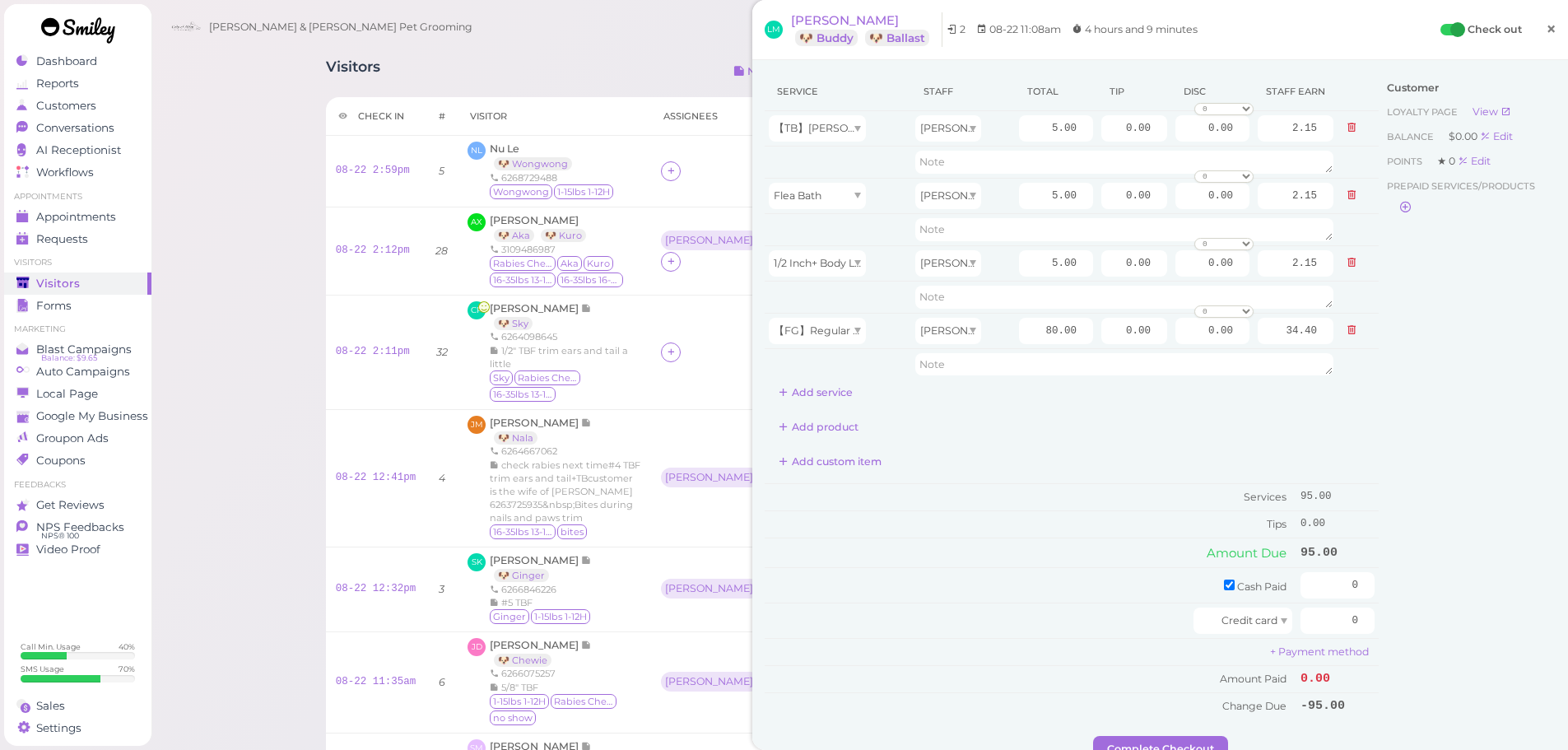
click at [1536, 28] on link "×" at bounding box center [1551, 29] width 30 height 39
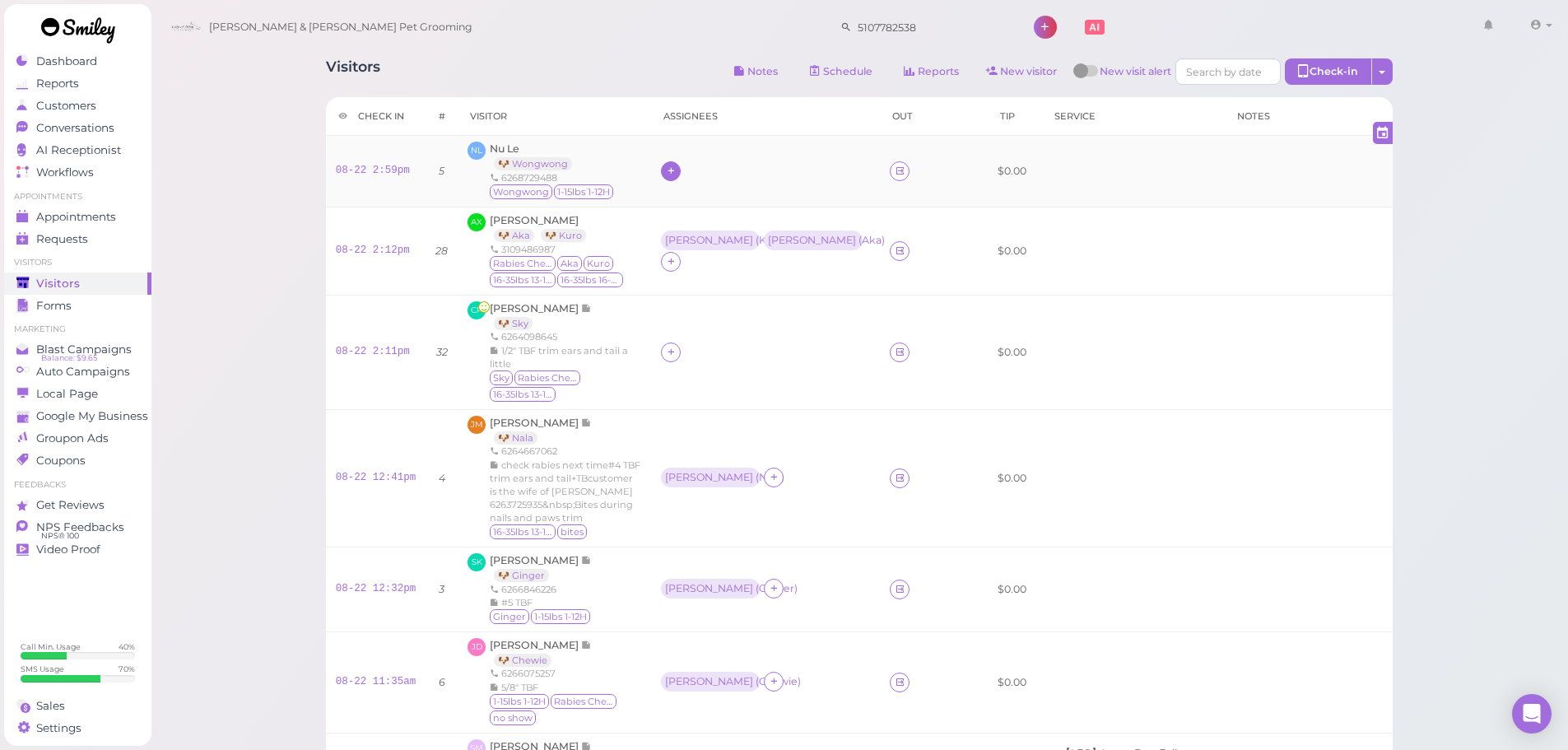
click at [661, 172] on div at bounding box center [671, 171] width 20 height 20
click at [690, 443] on div "Helen" at bounding box center [756, 447] width 230 height 32
click at [388, 172] on link "08-22 2:59pm" at bounding box center [373, 170] width 74 height 11
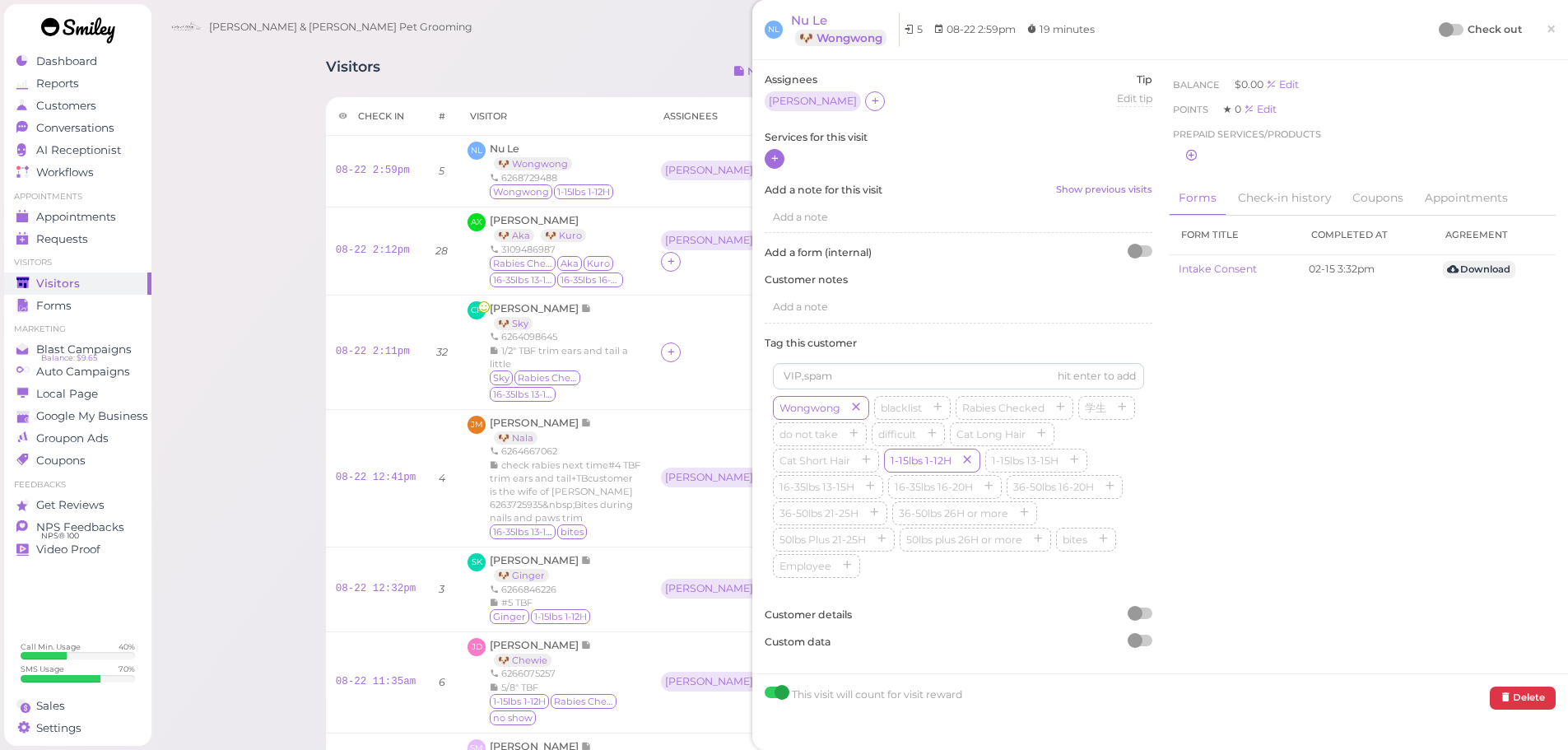
click at [773, 153] on icon at bounding box center [775, 159] width 10 height 12
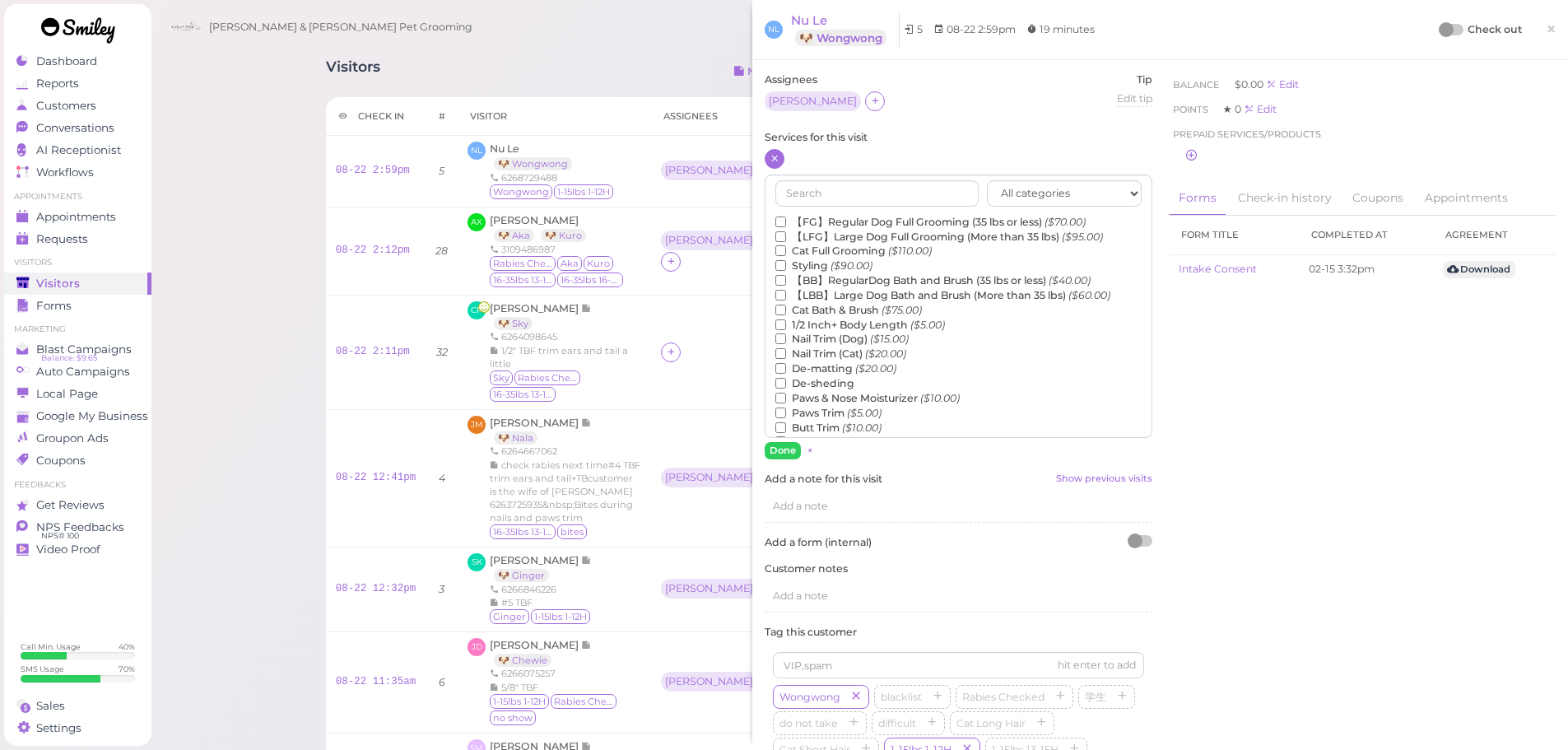
click at [833, 338] on label "Nail Trim (Dog) ($15.00)" at bounding box center [842, 339] width 134 height 15
click at [786, 338] on input "Nail Trim (Dog) ($15.00)" at bounding box center [781, 339] width 10 height 10
click at [788, 444] on button "Done" at bounding box center [783, 451] width 36 height 17
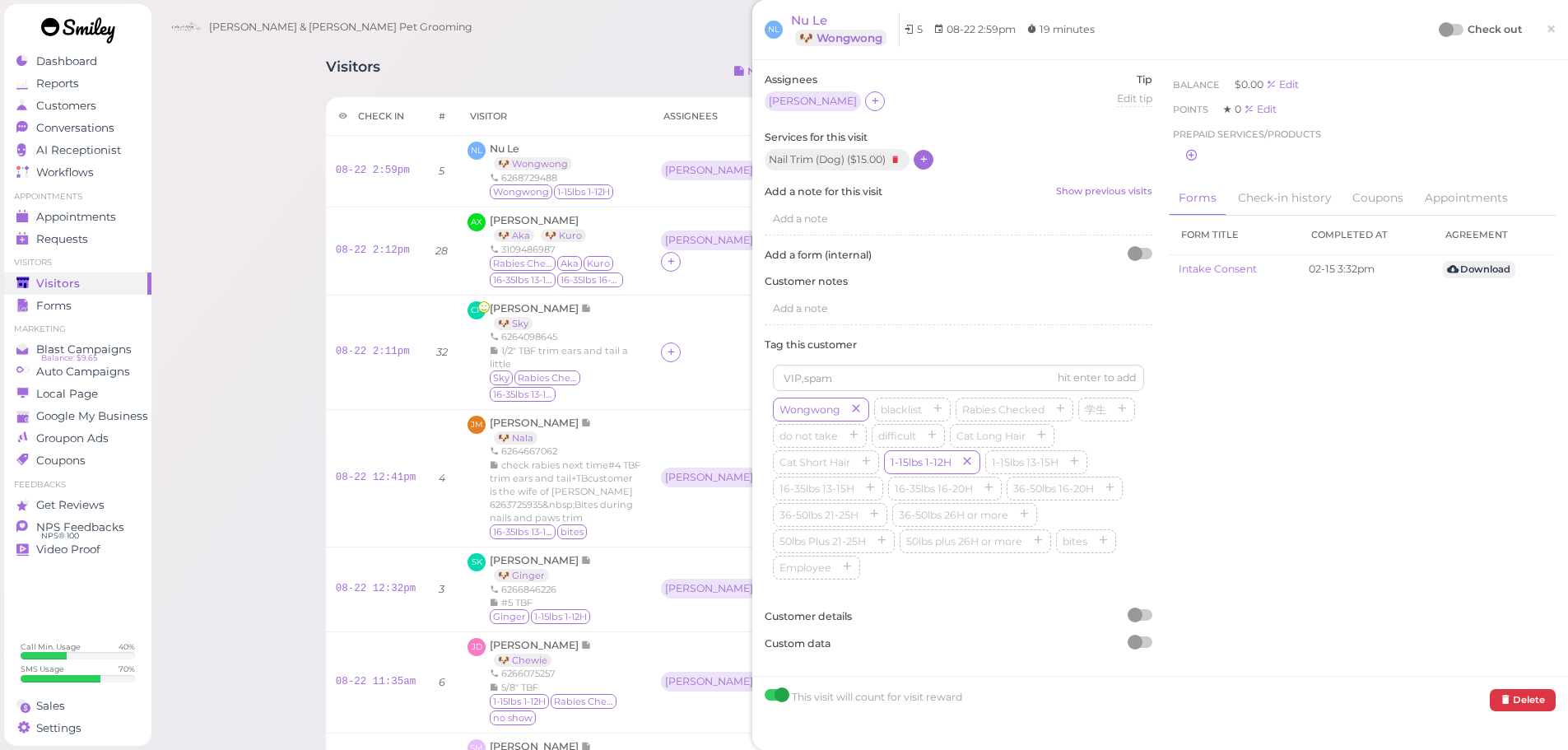
click at [1439, 28] on div at bounding box center [1446, 29] width 15 height 15
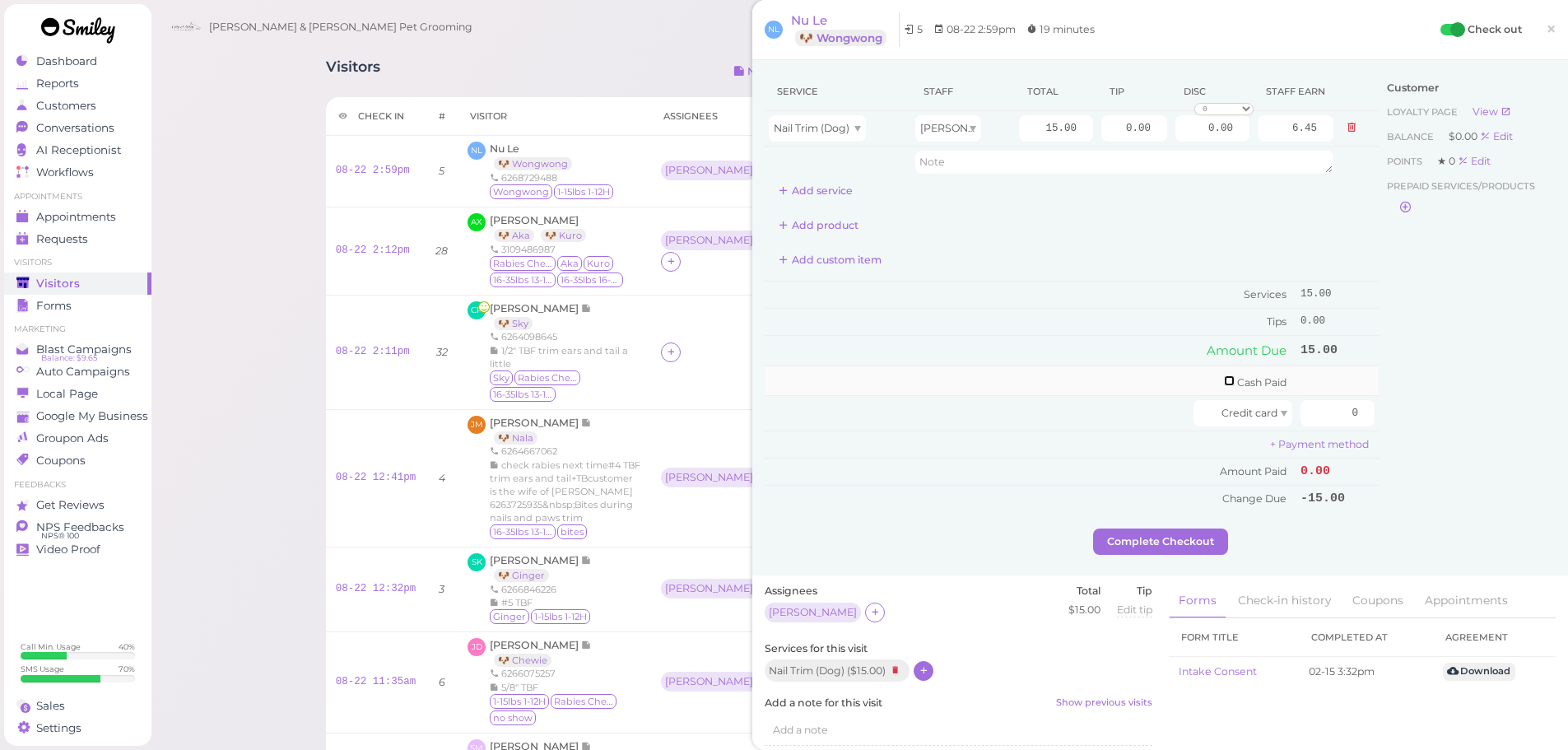
click at [1224, 379] on input "checkbox" at bounding box center [1229, 380] width 10 height 10
checkbox input "true"
drag, startPoint x: 1305, startPoint y: 382, endPoint x: 1562, endPoint y: 343, distance: 259.9
click at [1432, 366] on div "Service Staff Total Tip Disc Staff earn Nail Trim (Dog) Helen 15.00 0.00 0.00 0…" at bounding box center [1160, 303] width 791 height 461
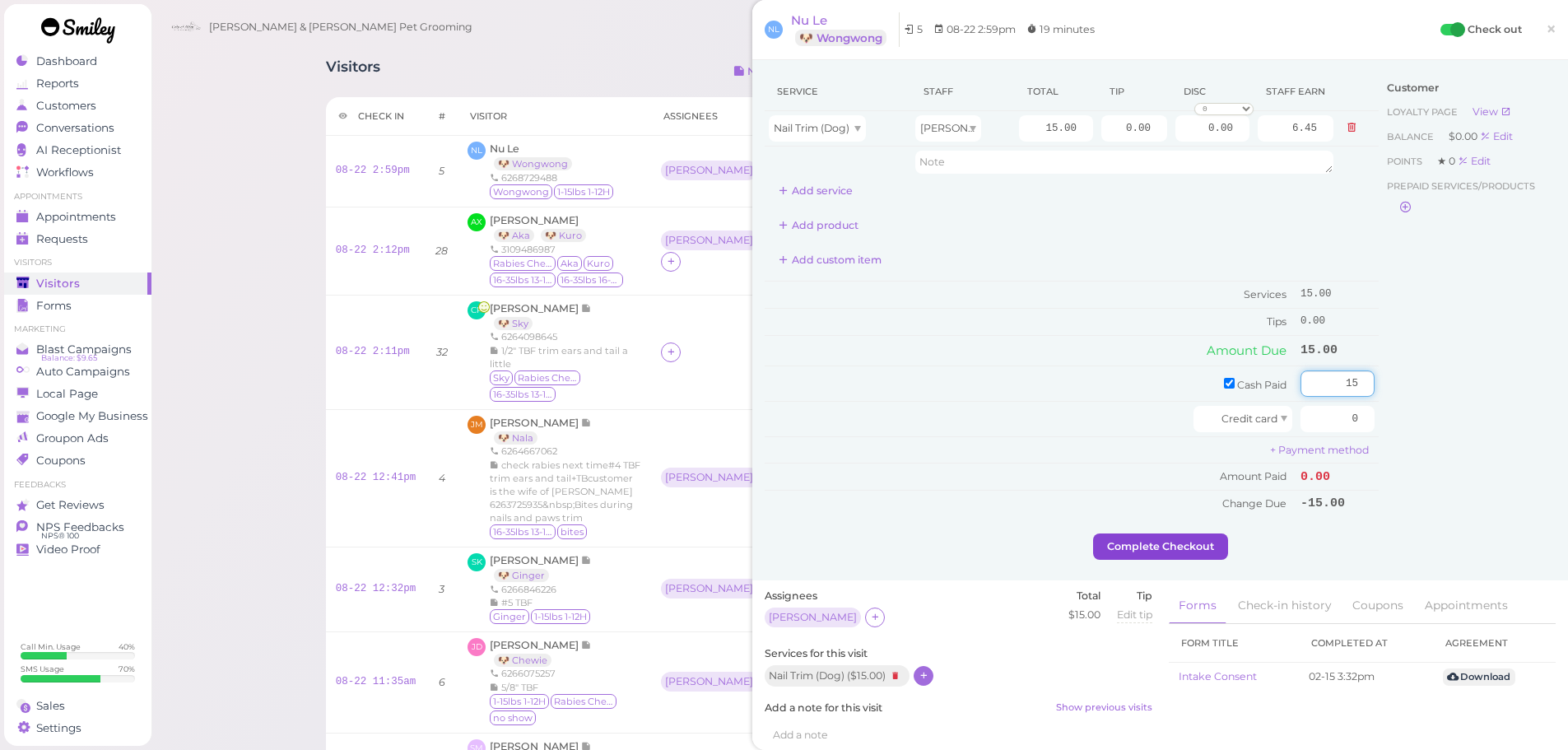
type input "15"
click at [1160, 535] on button "Complete Checkout" at bounding box center [1160, 547] width 135 height 27
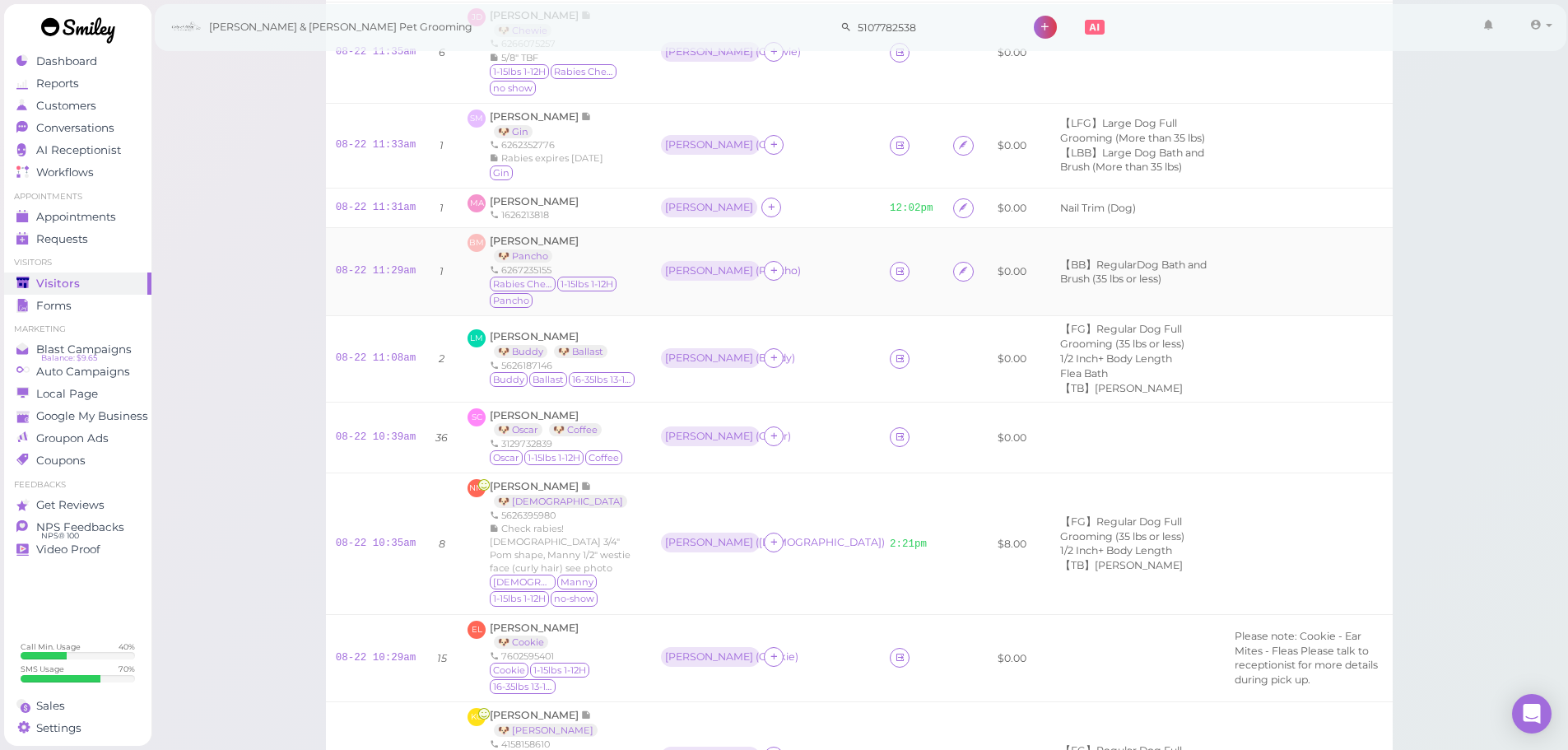
scroll to position [659, 0]
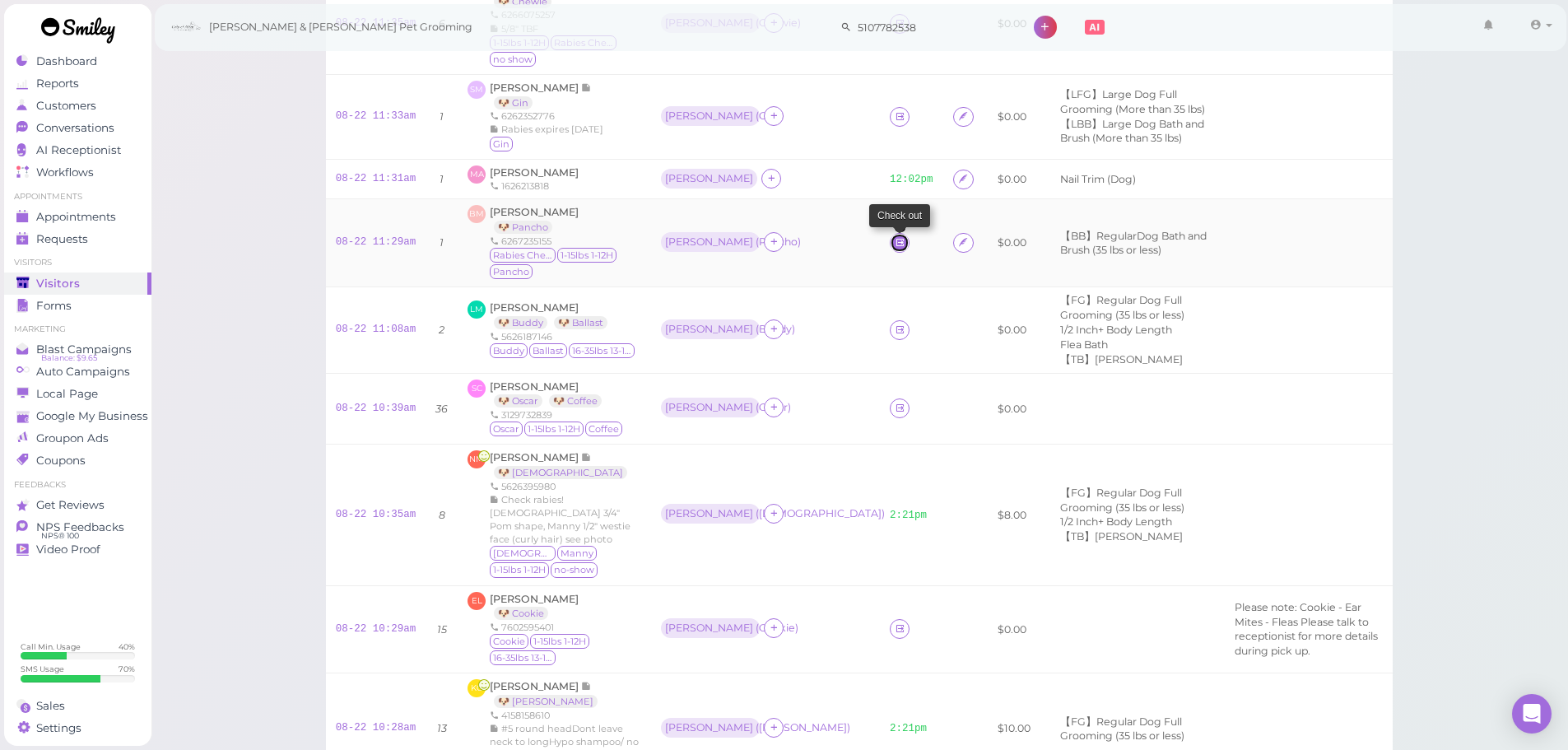
click at [895, 247] on icon at bounding box center [900, 242] width 10 height 12
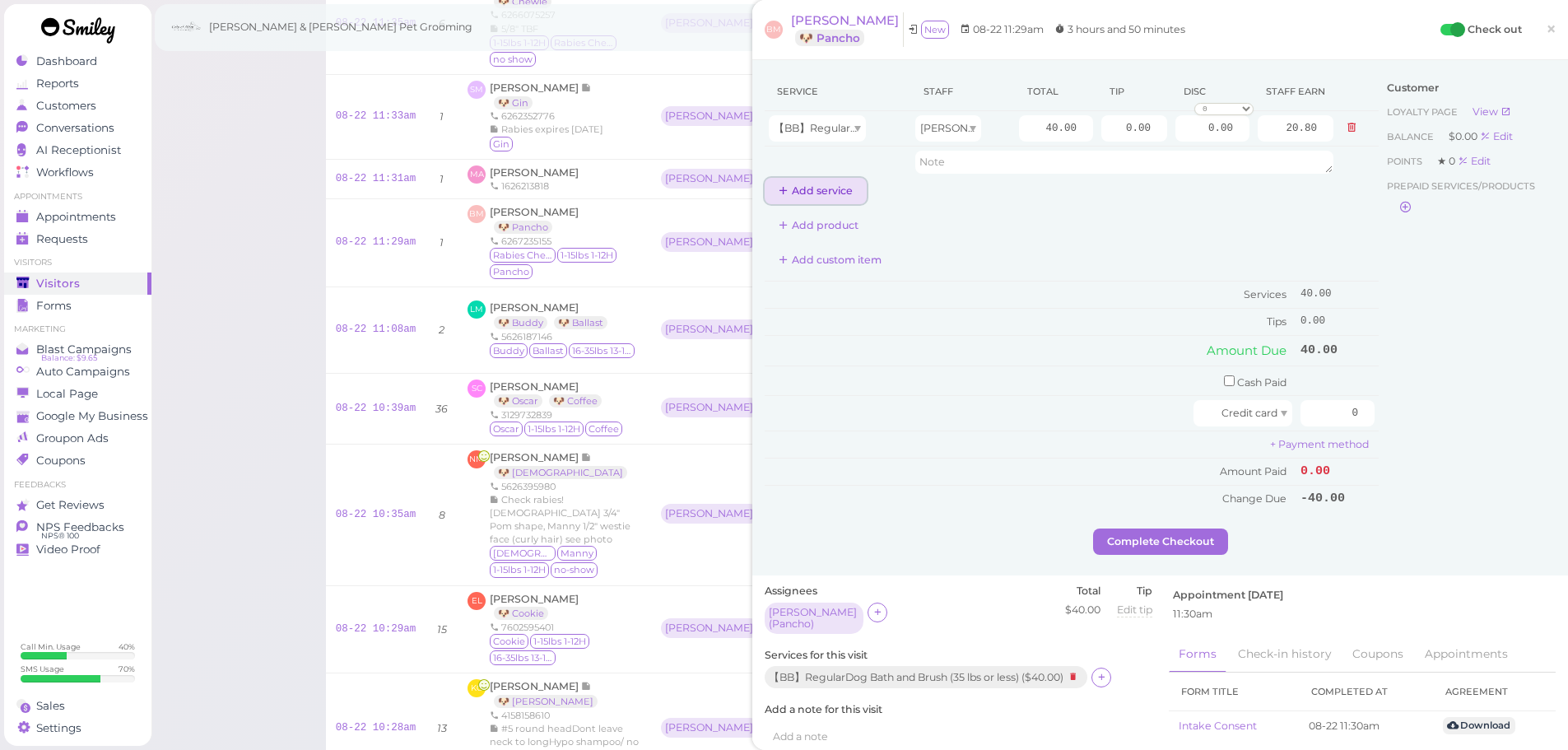
drag, startPoint x: 840, startPoint y: 196, endPoint x: 828, endPoint y: 273, distance: 77.9
click at [840, 196] on button "Add service" at bounding box center [815, 191] width 102 height 27
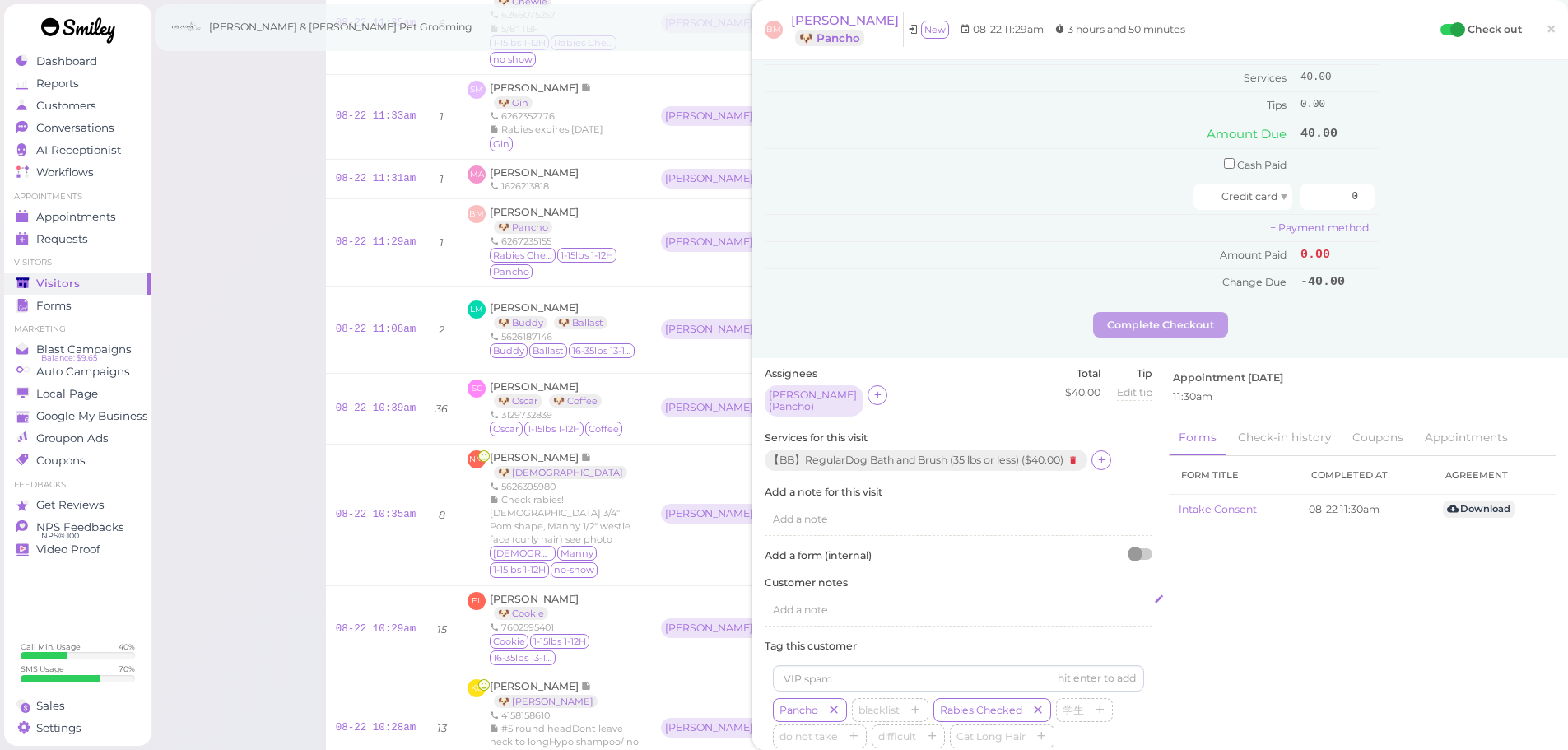
scroll to position [494, 0]
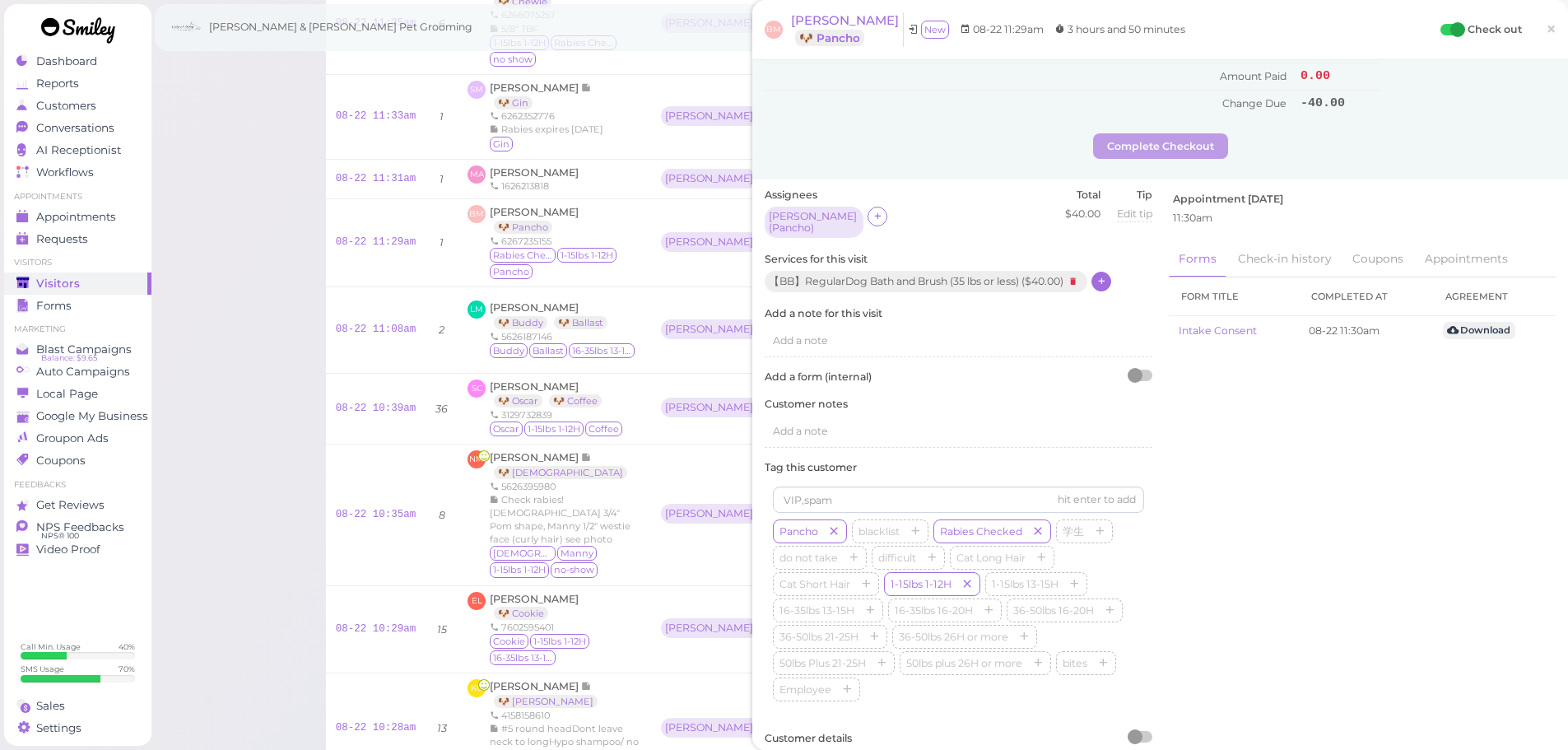
click at [1107, 278] on icon at bounding box center [1102, 281] width 10 height 12
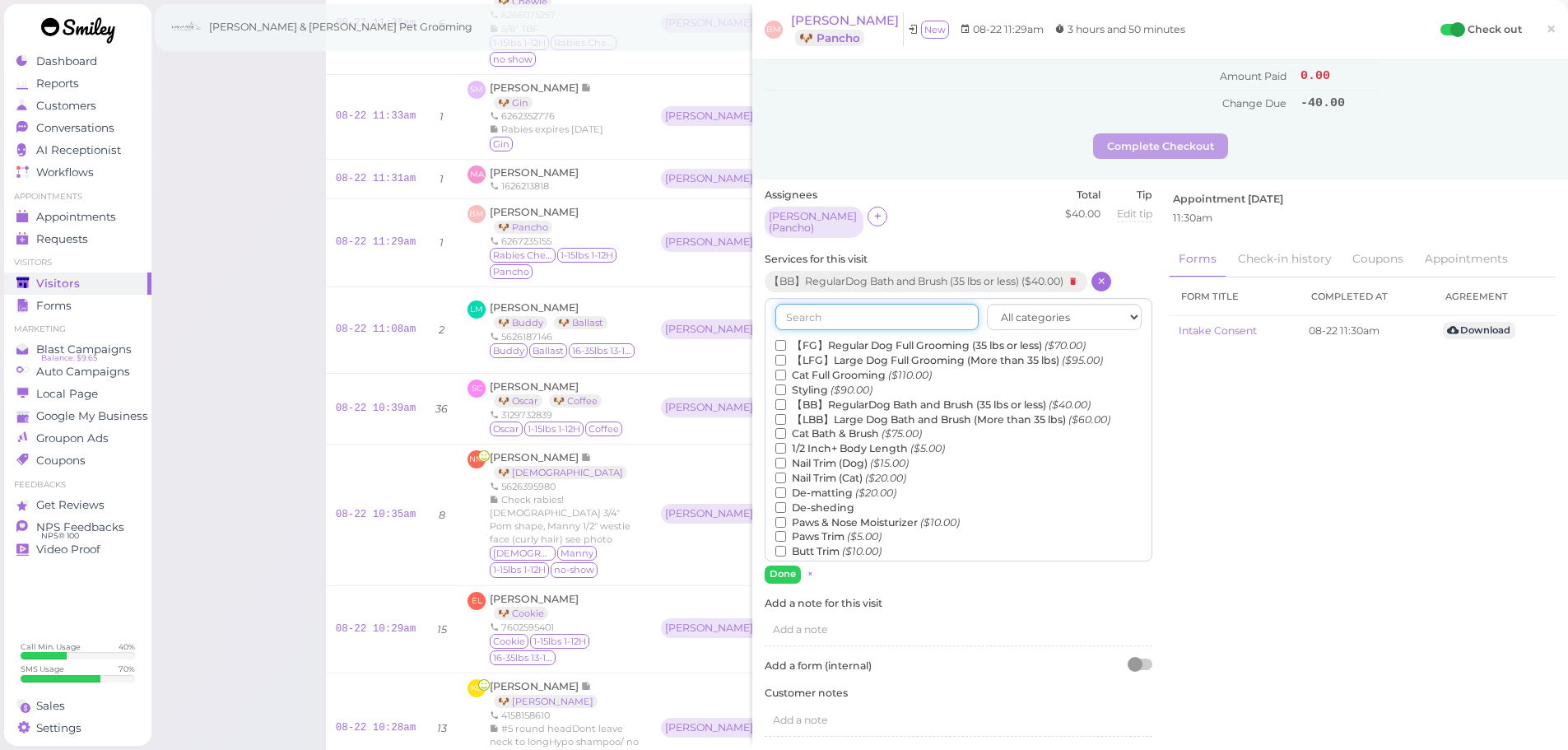
click at [847, 312] on input "text" at bounding box center [878, 316] width 203 height 27
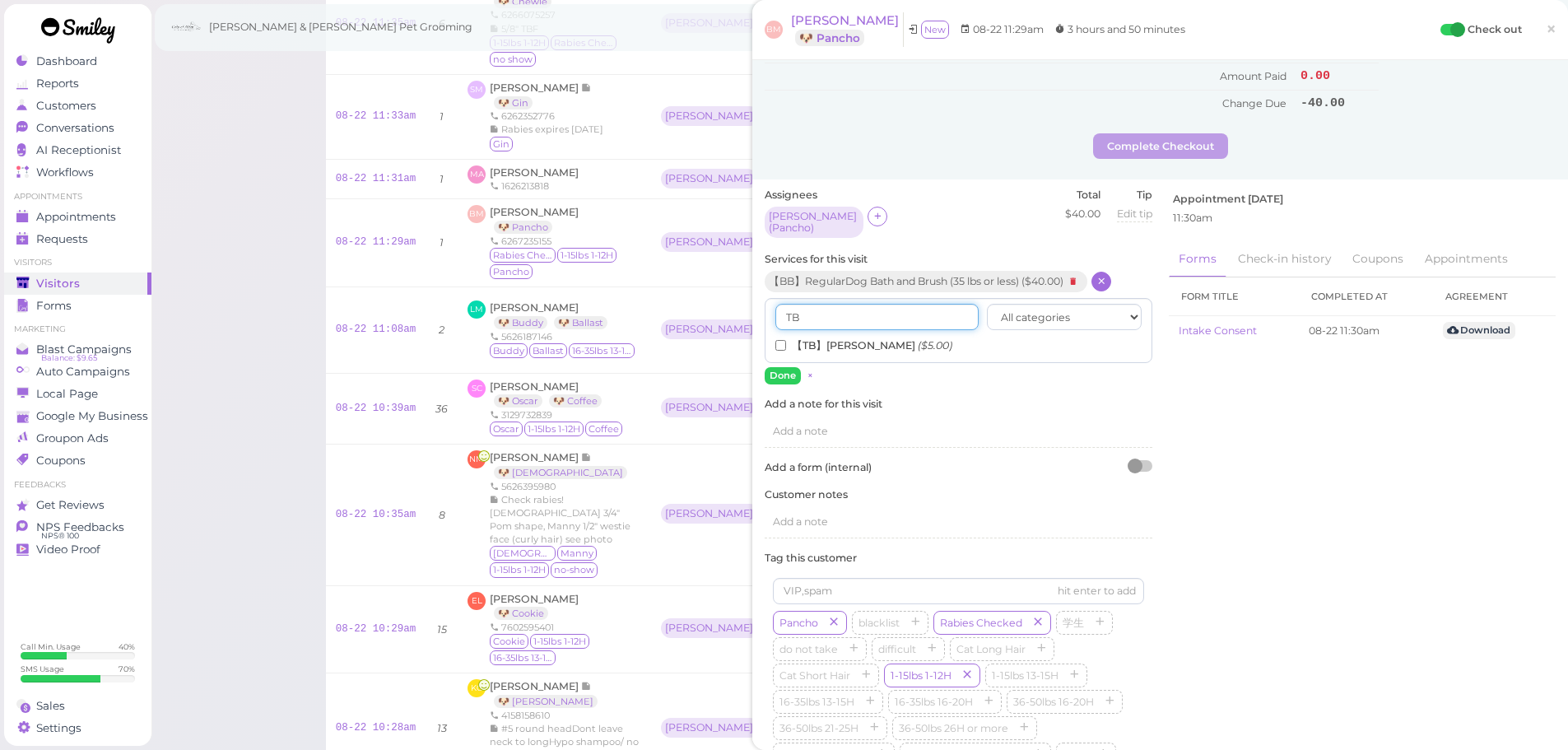
type input "TB"
click at [780, 340] on input "【TB】Teeth Brushing ($5.00)" at bounding box center [781, 345] width 10 height 10
click at [782, 367] on button "Done" at bounding box center [783, 376] width 36 height 17
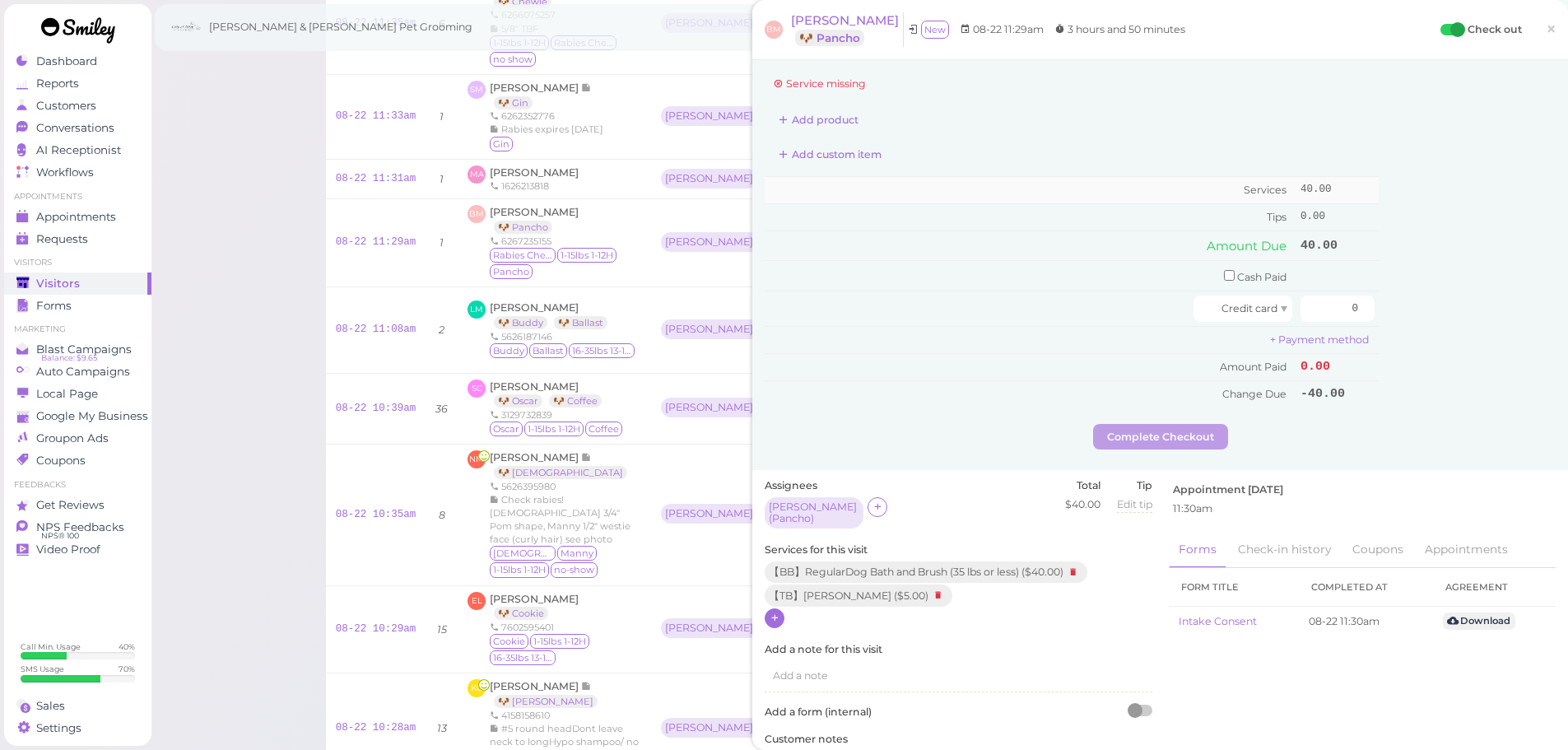
scroll to position [0, 0]
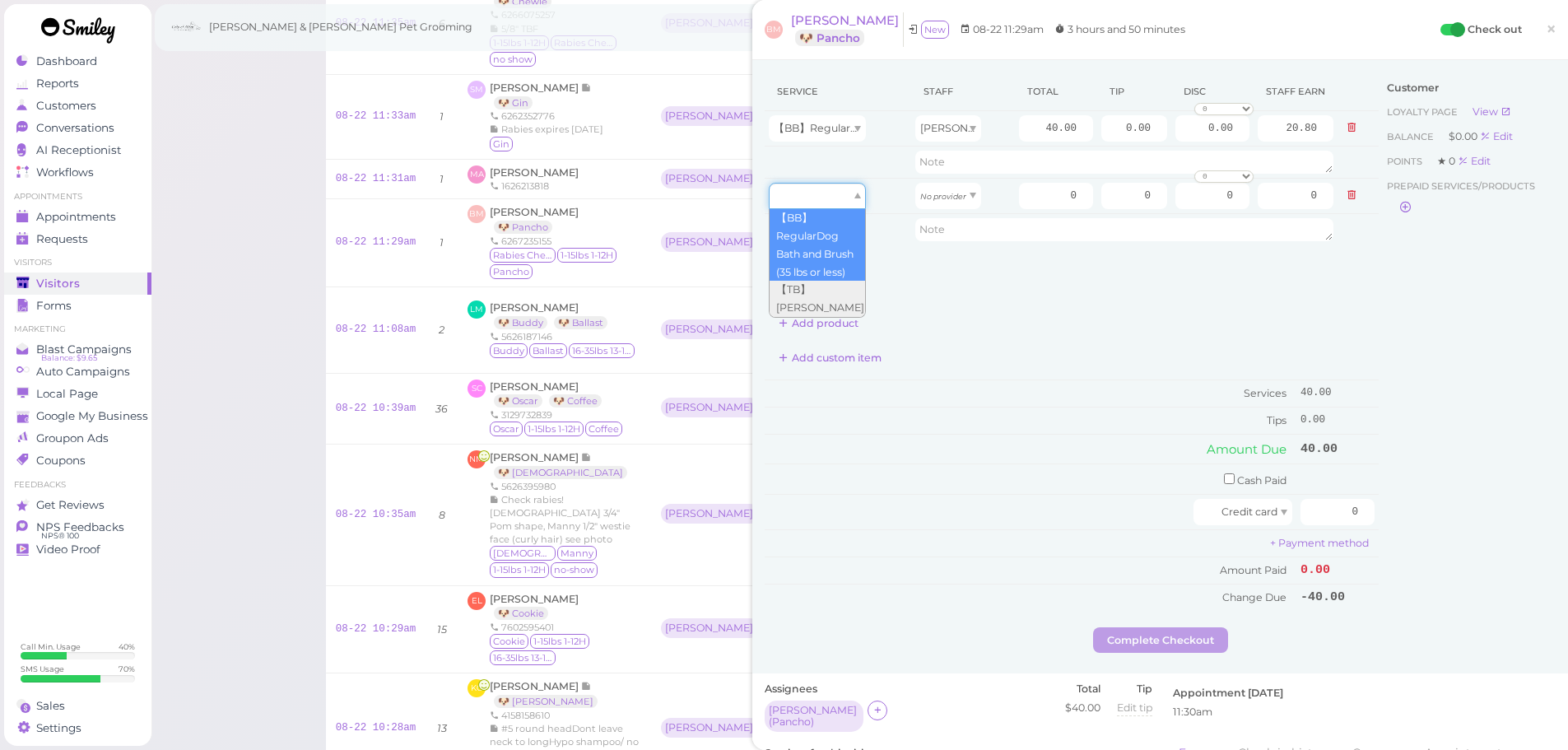
drag, startPoint x: 819, startPoint y: 192, endPoint x: 818, endPoint y: 289, distance: 97.0
type input "5.00"
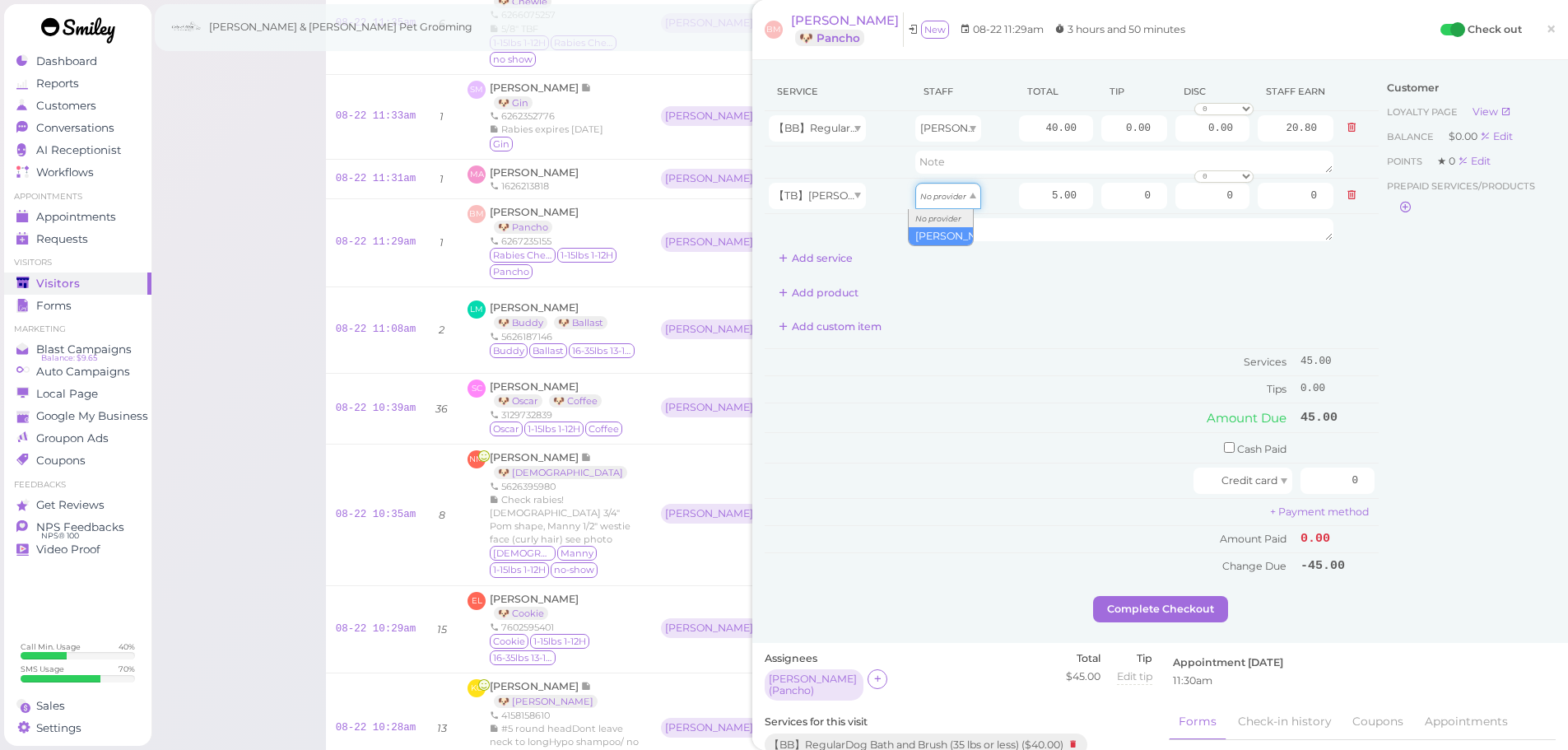
drag, startPoint x: 931, startPoint y: 206, endPoint x: 933, endPoint y: 234, distance: 28.1
type input "2.60"
drag, startPoint x: 1301, startPoint y: 481, endPoint x: 1570, endPoint y: 550, distance: 277.7
click at [1567, 550] on html "Dashboard Reports Customers Conversations 0" at bounding box center [784, 384] width 1568 height 2084
type input "45"
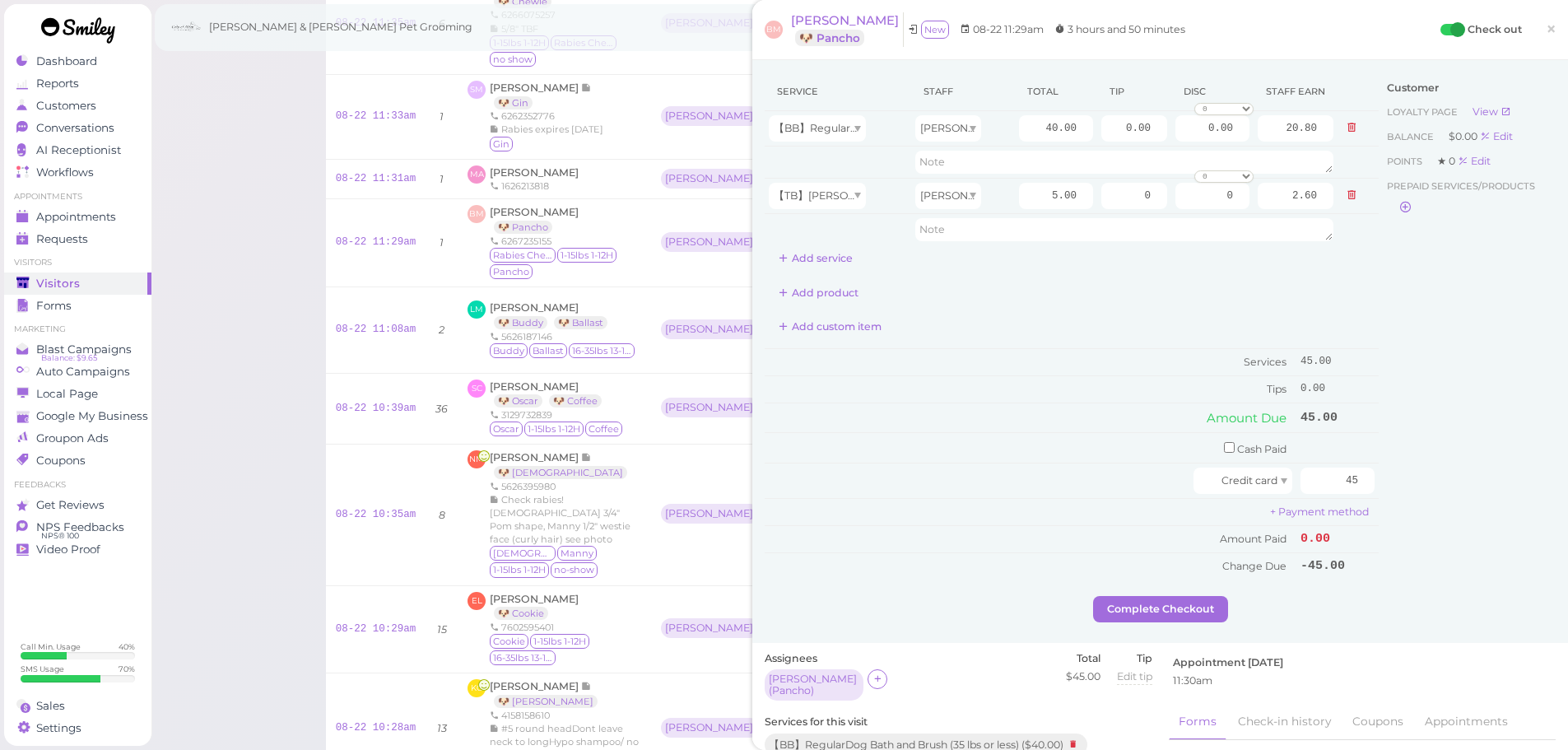
click at [1443, 570] on div "Customer Loyalty page View Balance $0.00 Edit Points ★ 0 Edit Prepaid services/…" at bounding box center [1466, 334] width 177 height 523
click at [1140, 612] on button "Complete Checkout" at bounding box center [1160, 609] width 135 height 27
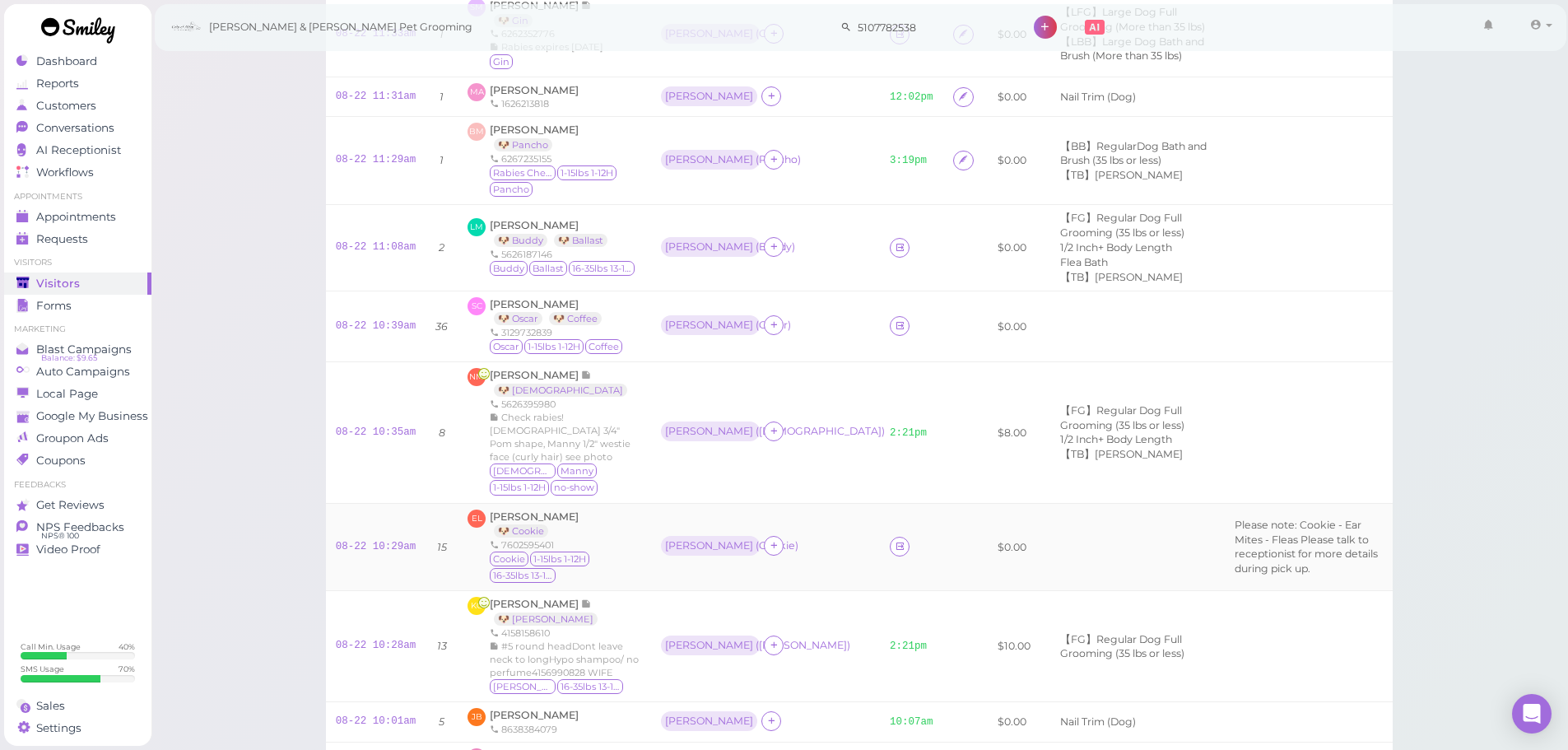
scroll to position [659, 0]
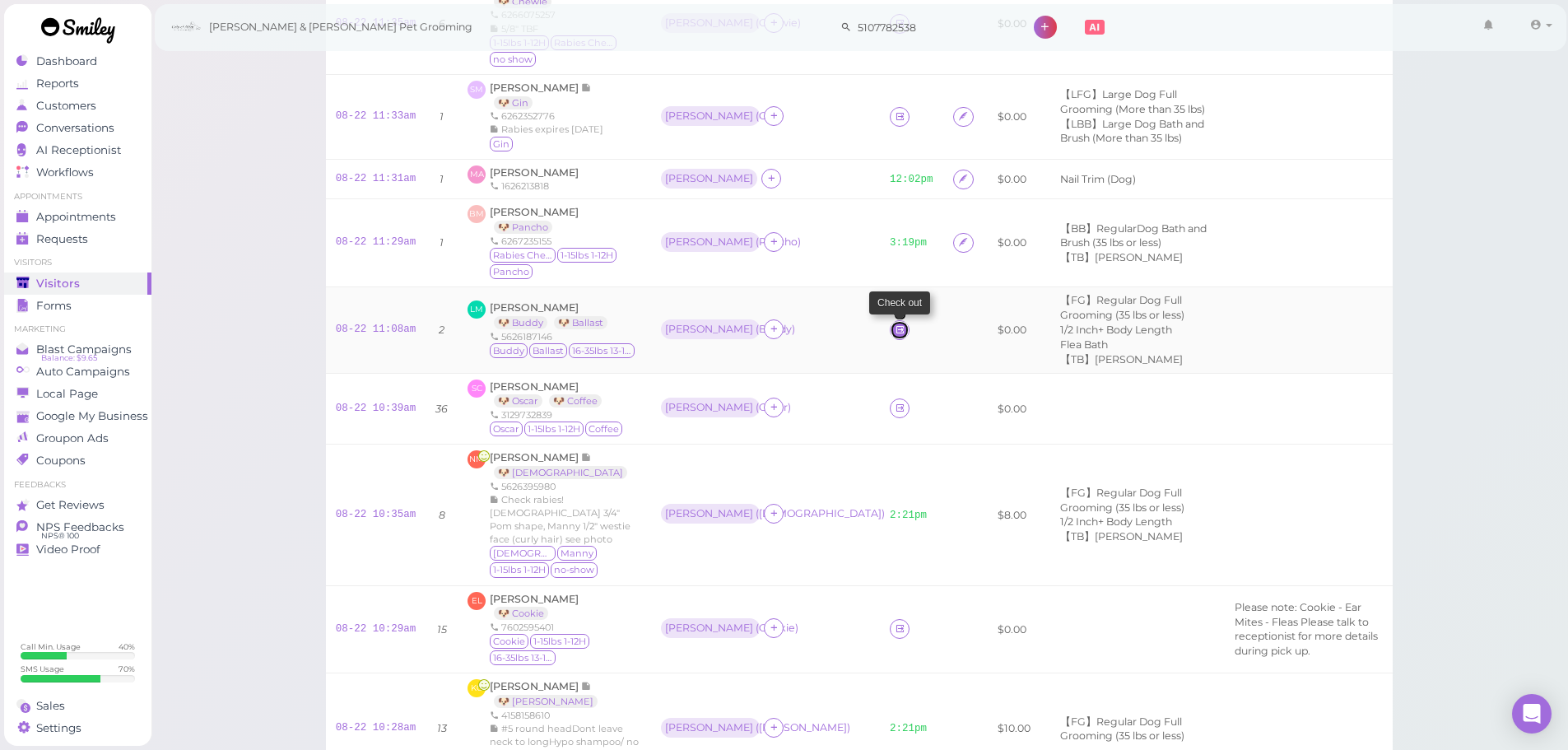
click at [890, 332] on link at bounding box center [899, 329] width 20 height 20
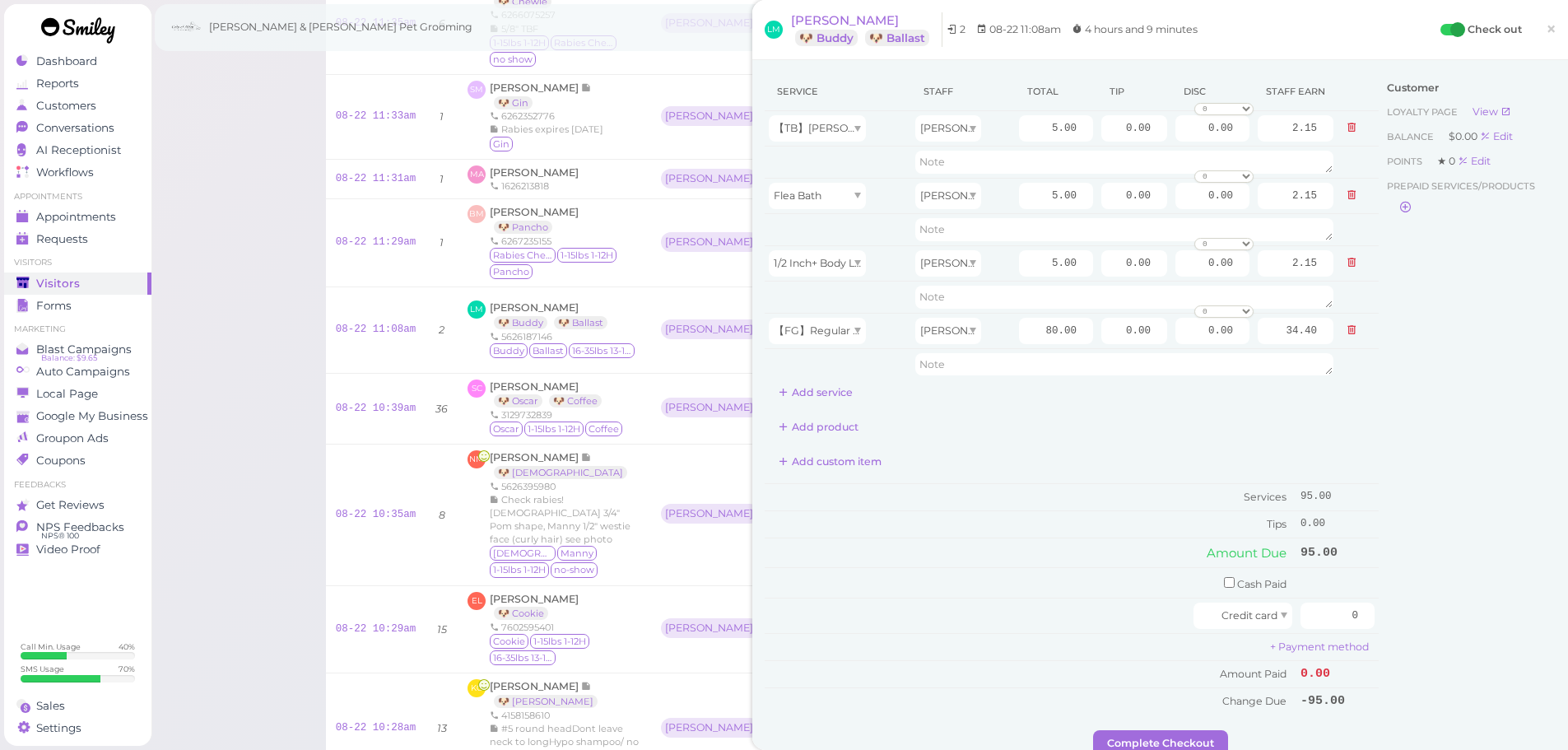
scroll to position [165, 0]
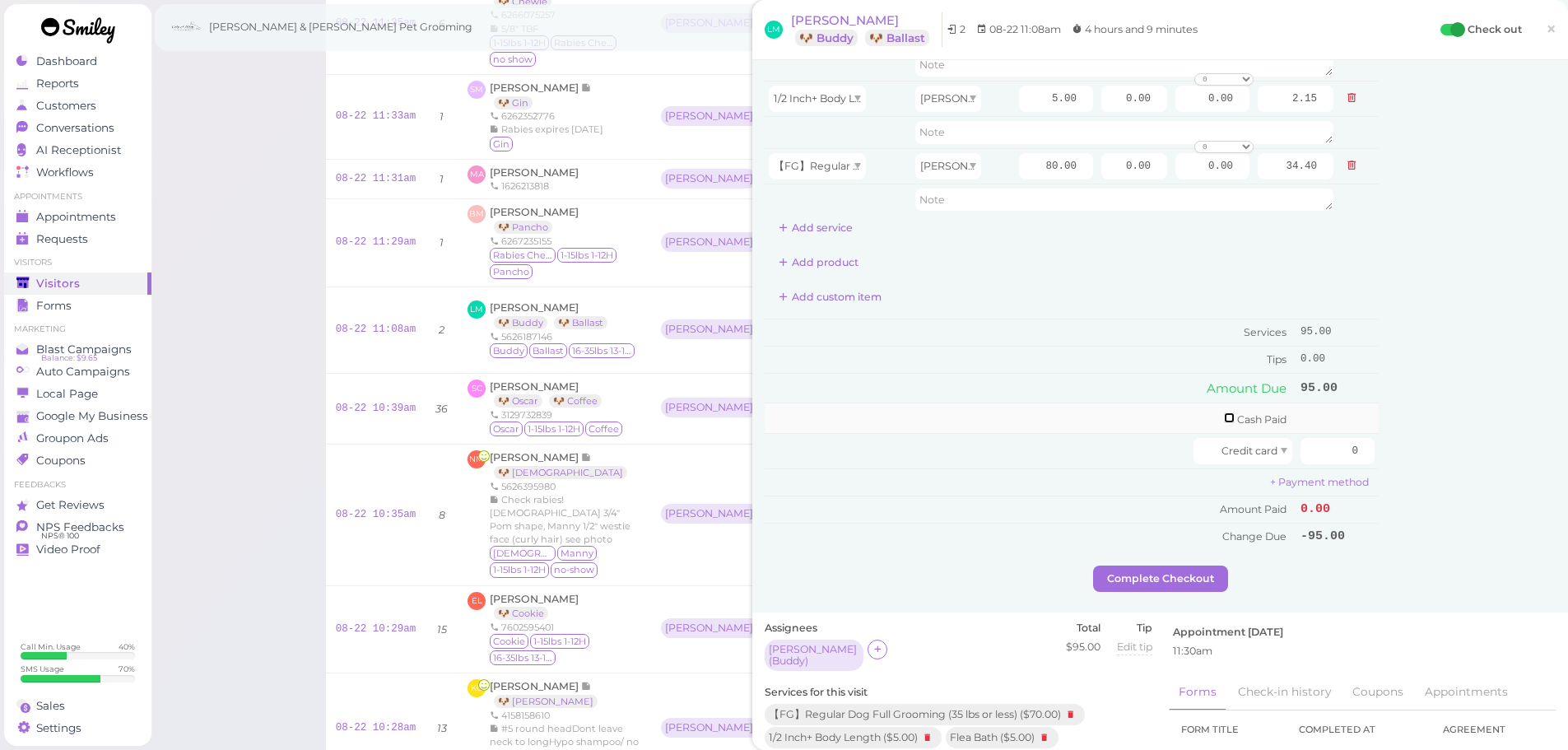
drag, startPoint x: 1214, startPoint y: 416, endPoint x: 1279, endPoint y: 423, distance: 65.4
click at [1224, 416] on input "checkbox" at bounding box center [1229, 417] width 10 height 10
checkbox input "true"
drag, startPoint x: 1303, startPoint y: 420, endPoint x: 1390, endPoint y: 425, distance: 87.1
click at [1390, 425] on div "Service Staff Total Tip Disc Staff earn 【TB】Teeth Brushing Rebecca 5.00 0.00 0.…" at bounding box center [1160, 240] width 791 height 664
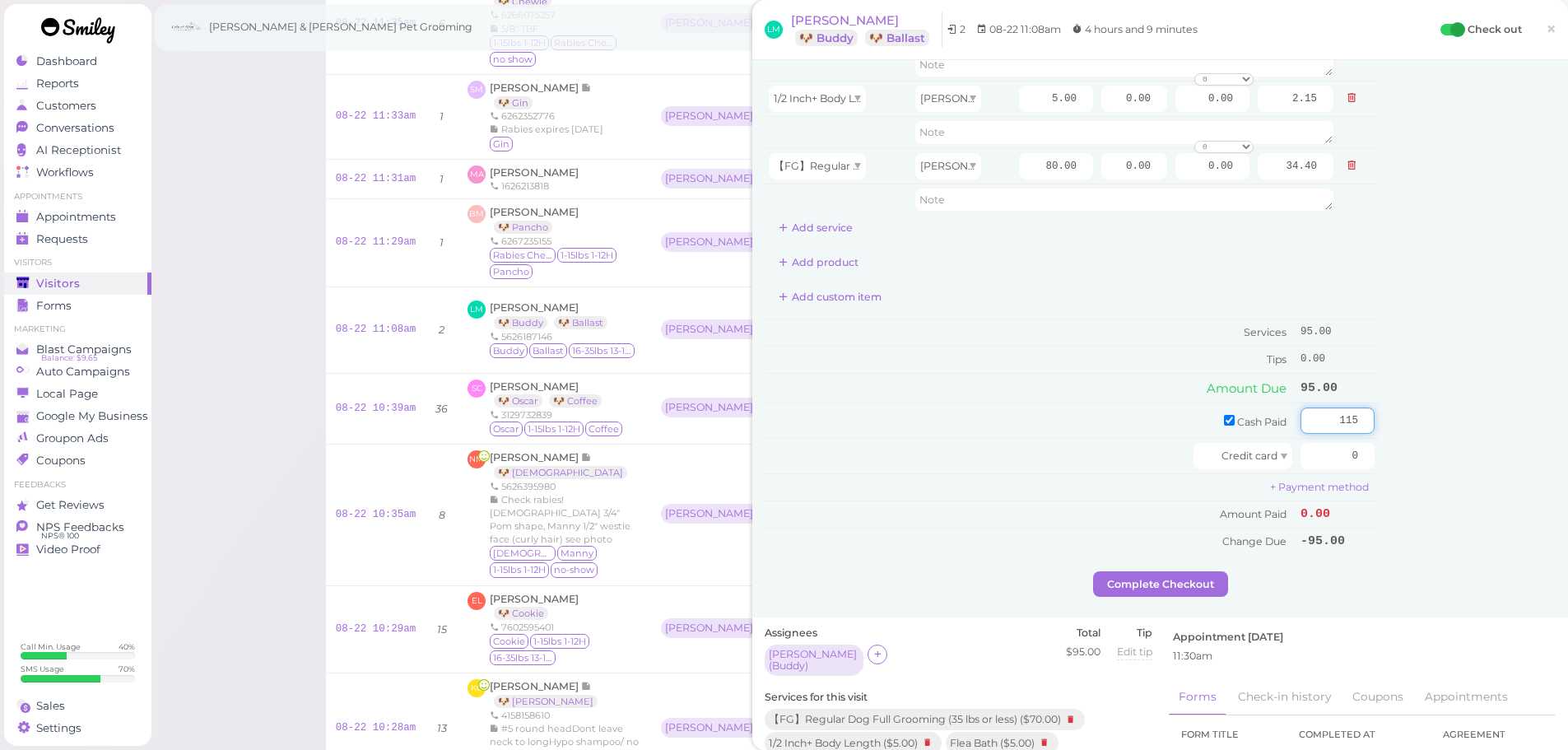
type input "115"
click at [1422, 437] on div "Customer Loyalty page View Balance $0.00 Edit Points ★ 0 Edit Prepaid services/…" at bounding box center [1466, 240] width 177 height 664
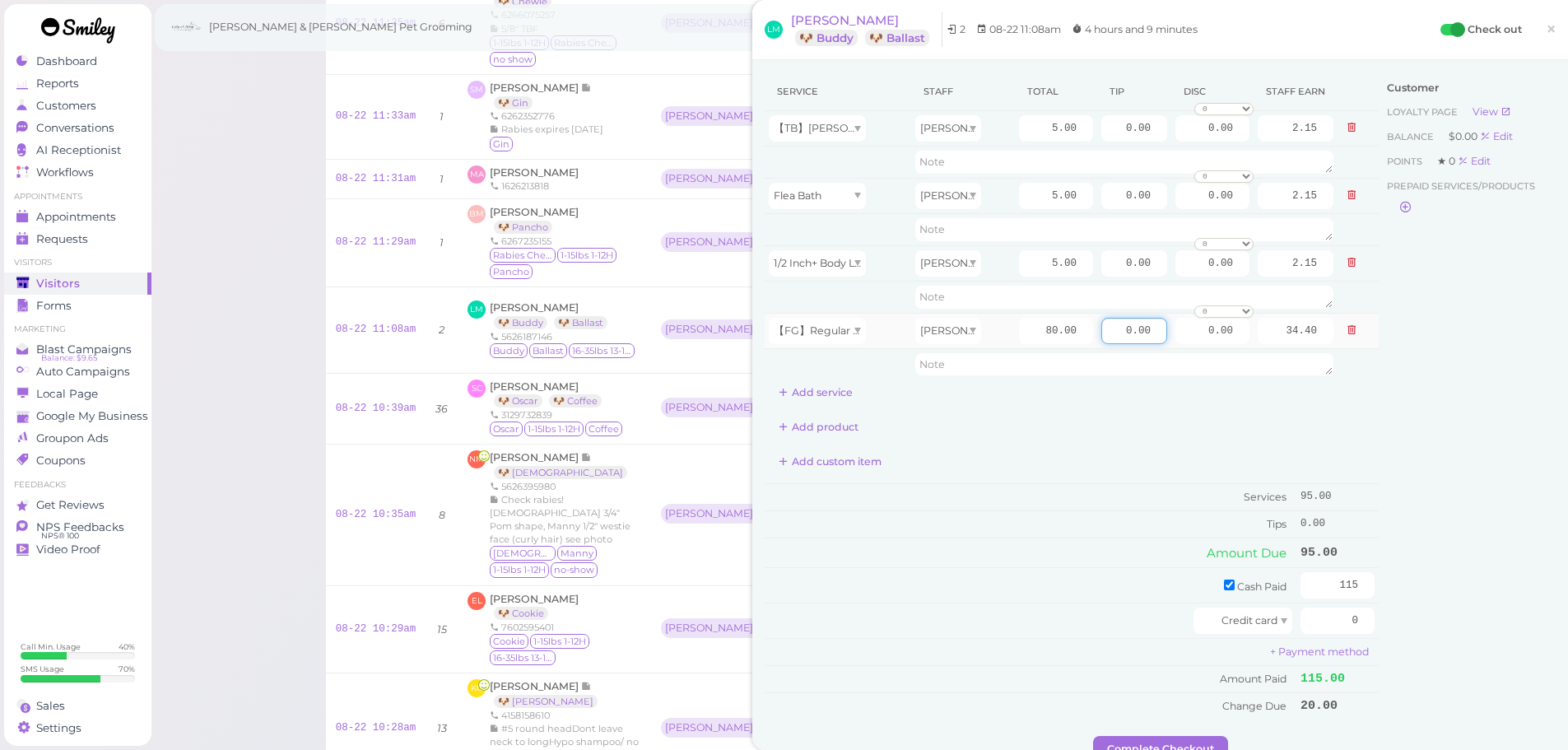
click at [1106, 336] on input "0.00" at bounding box center [1134, 331] width 66 height 27
type input "20.00"
click at [1040, 539] on td "Amount Due" at bounding box center [1030, 553] width 532 height 29
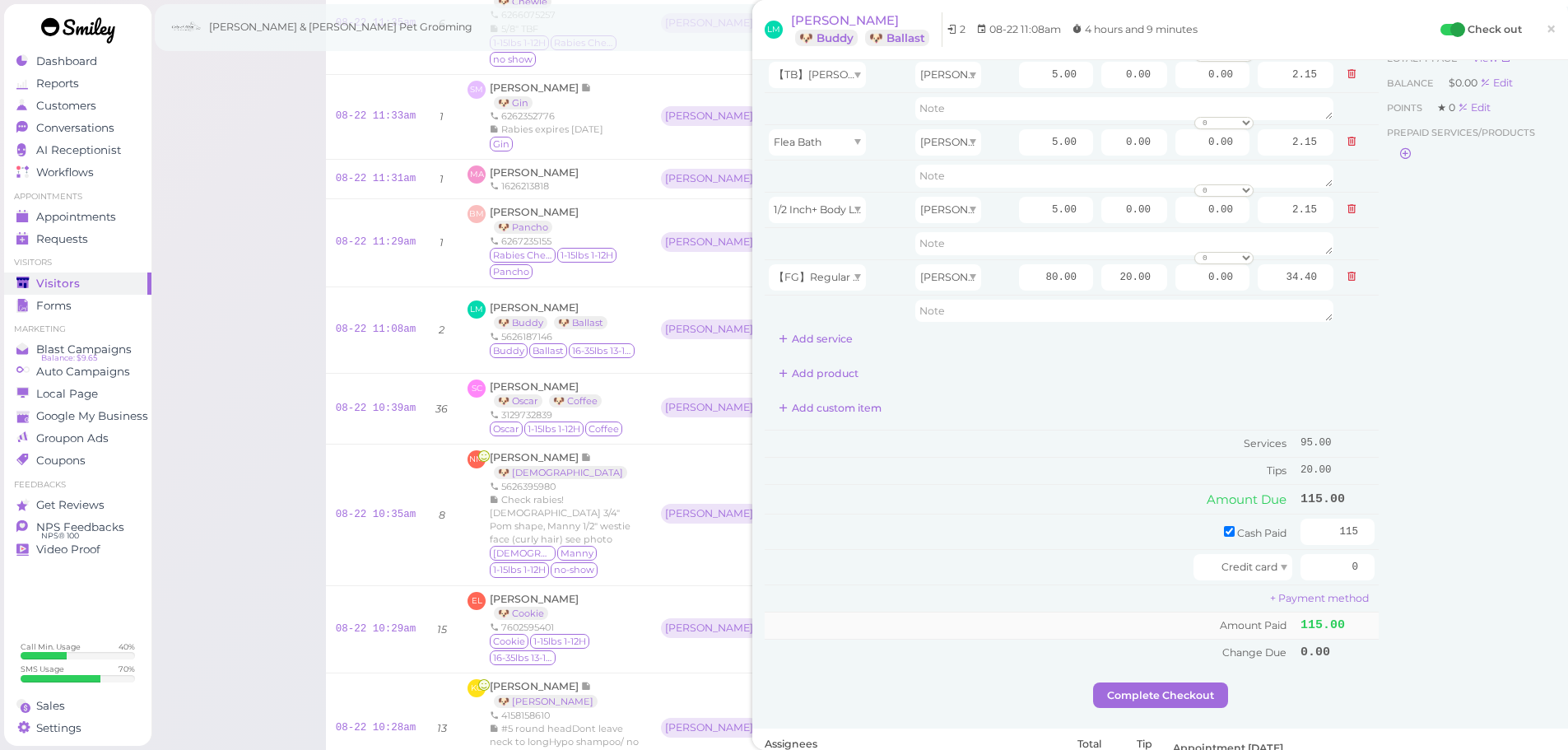
scroll to position [82, 0]
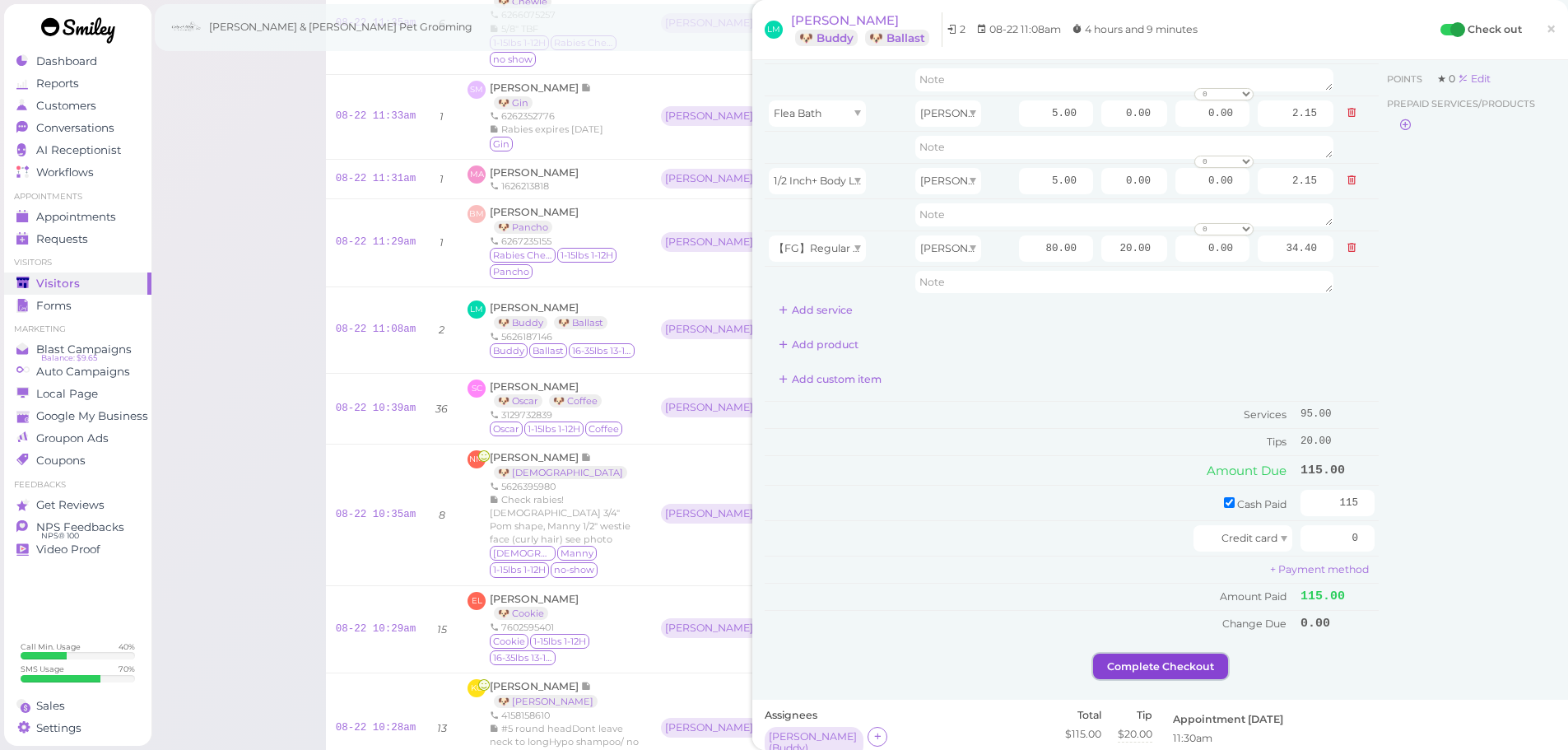
click at [1144, 666] on button "Complete Checkout" at bounding box center [1160, 666] width 135 height 27
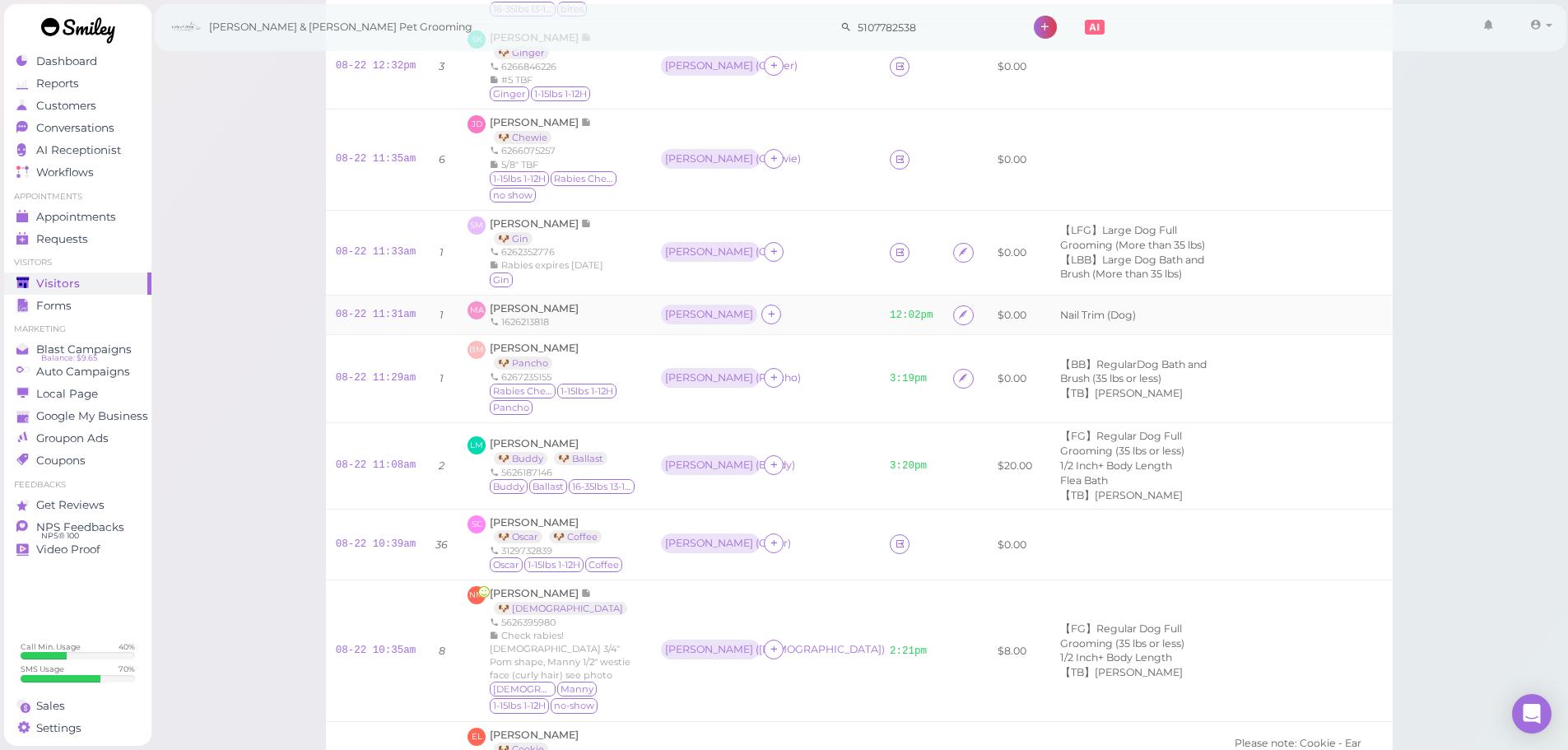
scroll to position [494, 0]
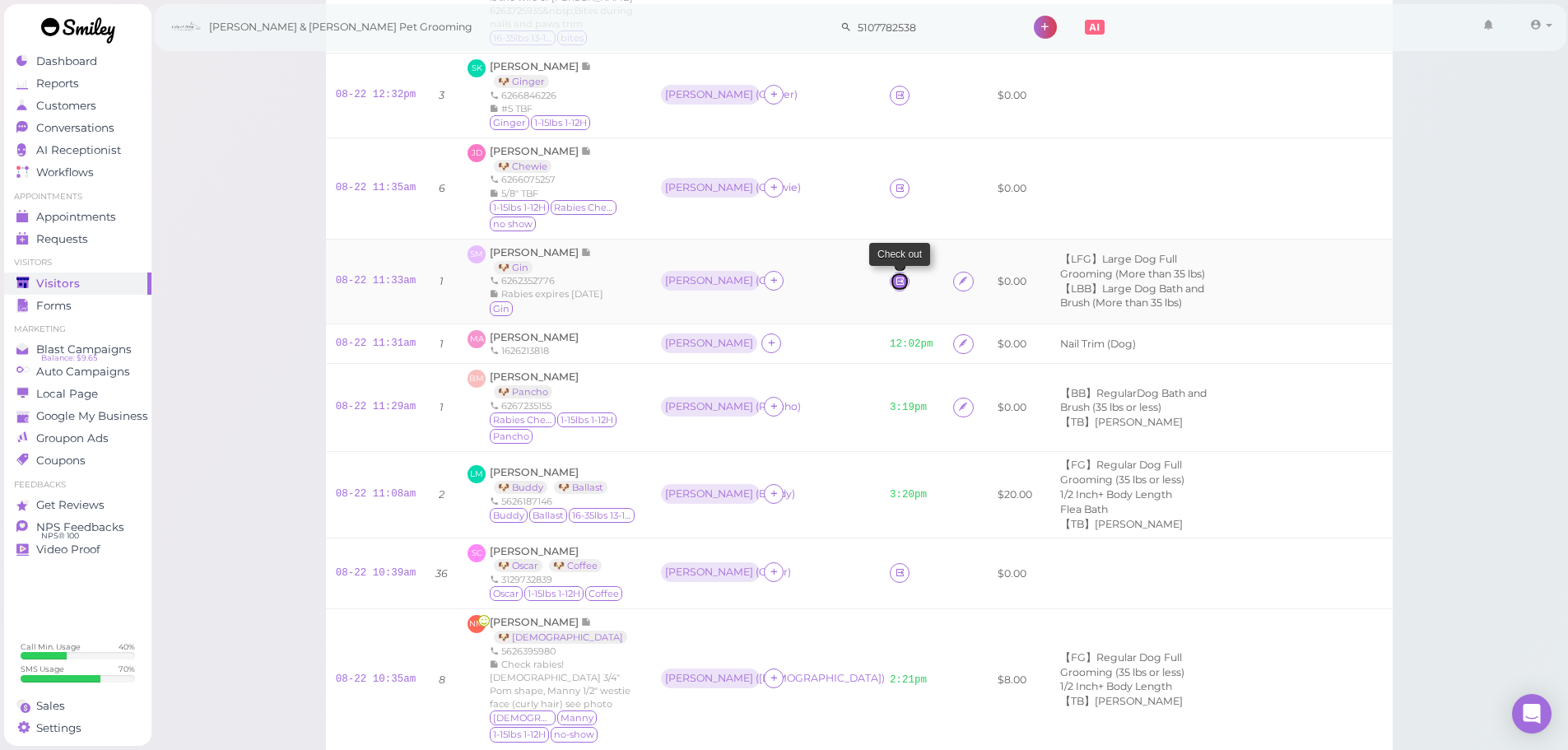
click at [895, 279] on icon at bounding box center [900, 281] width 10 height 12
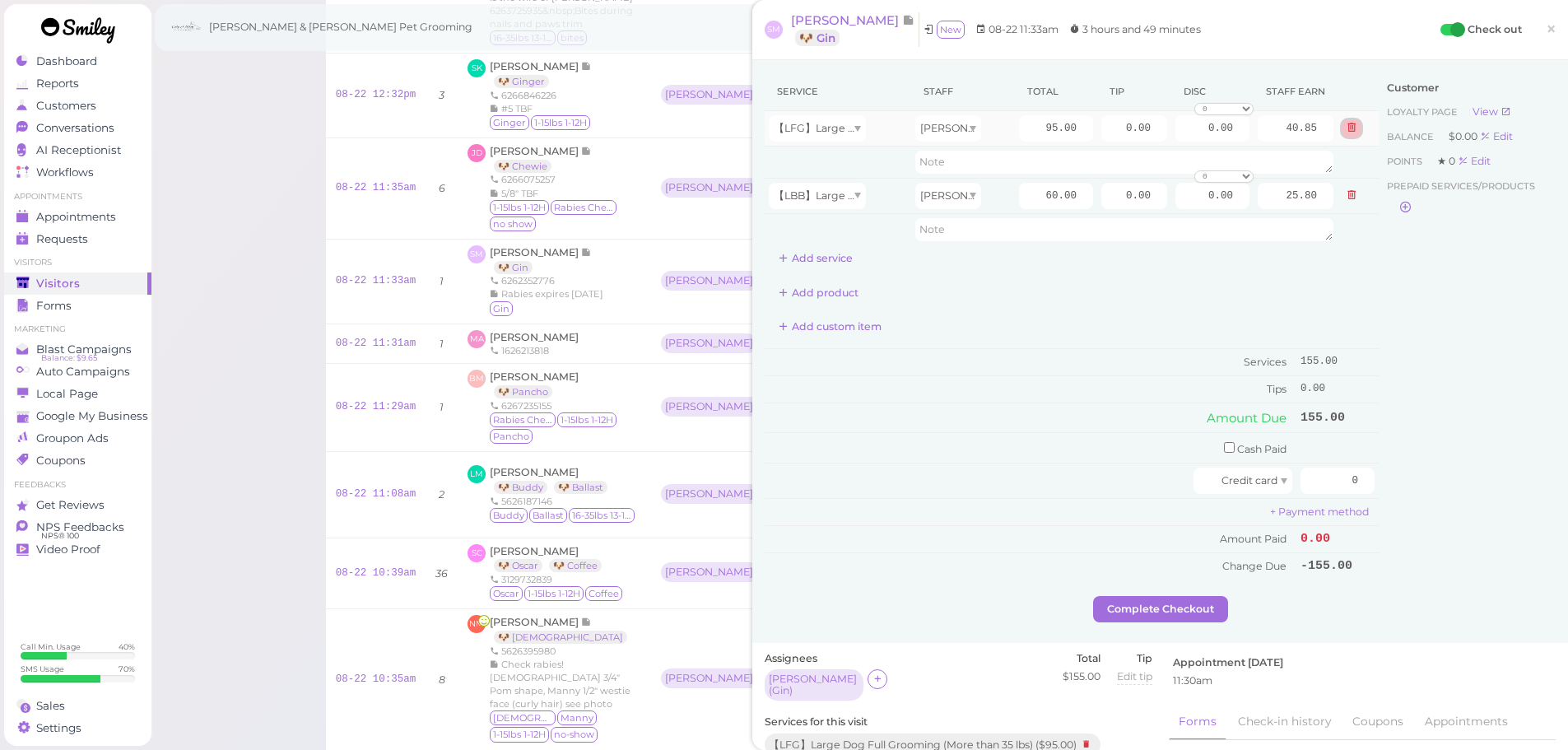
click at [1346, 122] on icon at bounding box center [1351, 127] width 9 height 11
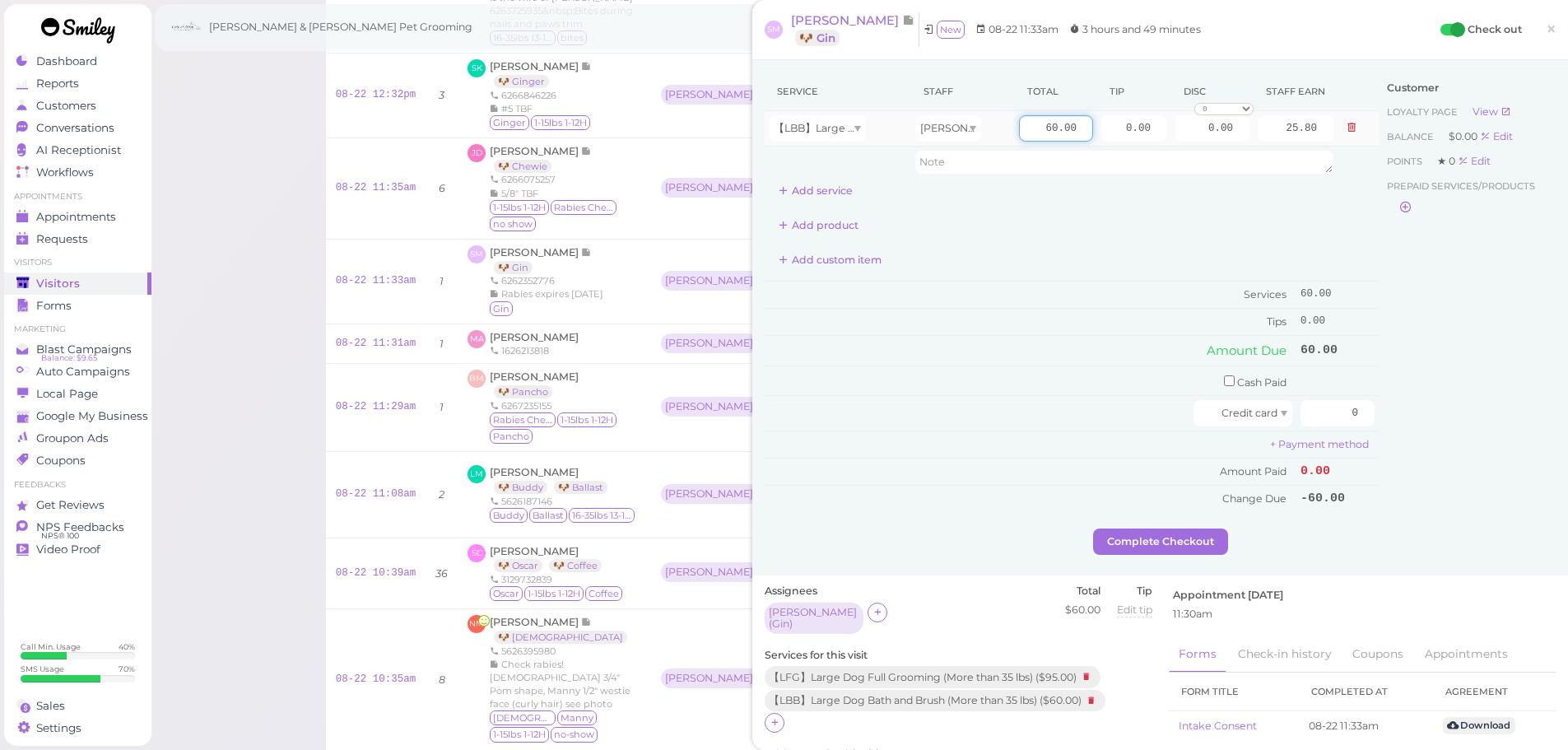
click at [1019, 134] on input "60.00" at bounding box center [1056, 128] width 74 height 27
type input "90.00"
type input "38.70"
click at [1102, 128] on input "0.00" at bounding box center [1134, 128] width 66 height 27
type input "10.00"
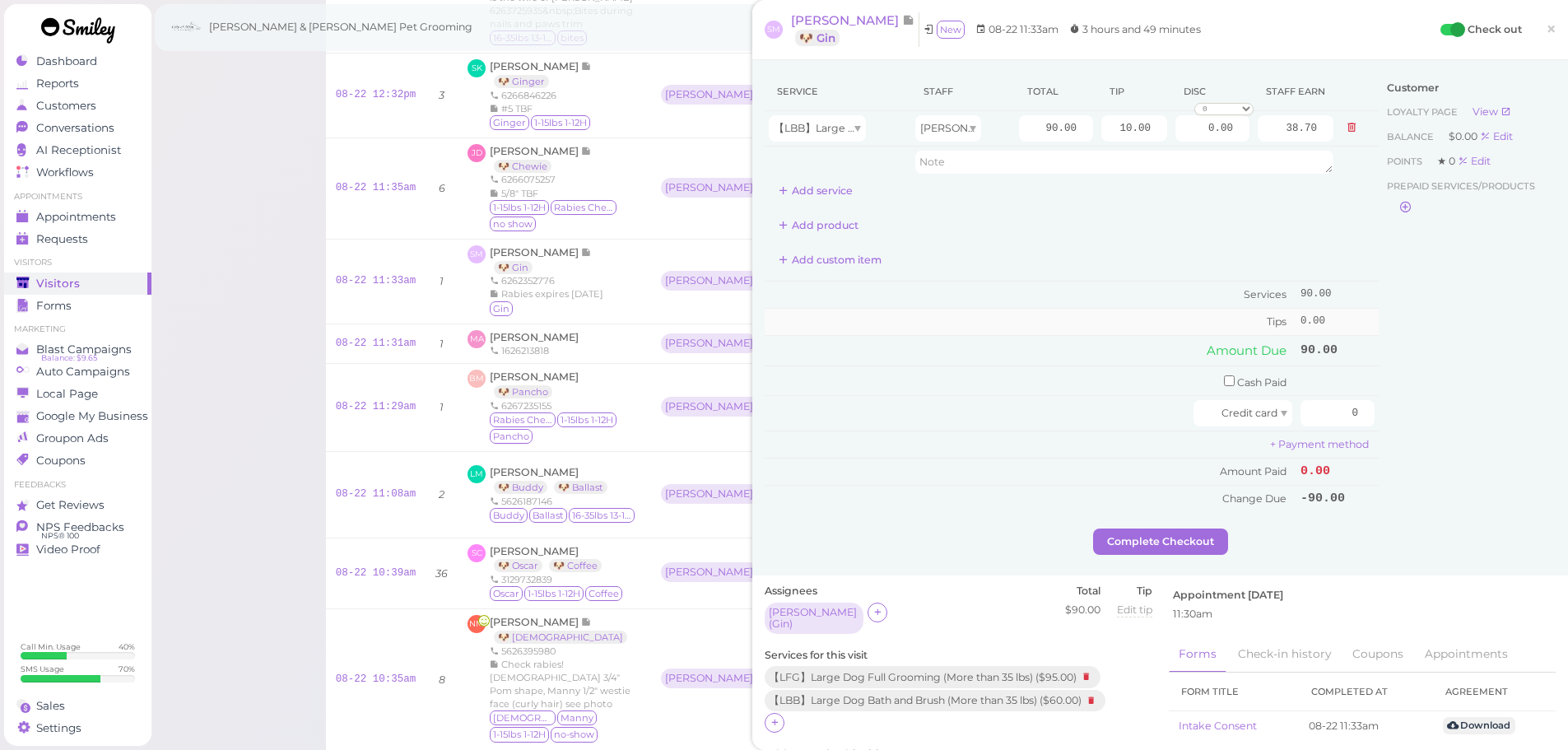
click at [1026, 309] on td "Tips" at bounding box center [1030, 322] width 532 height 27
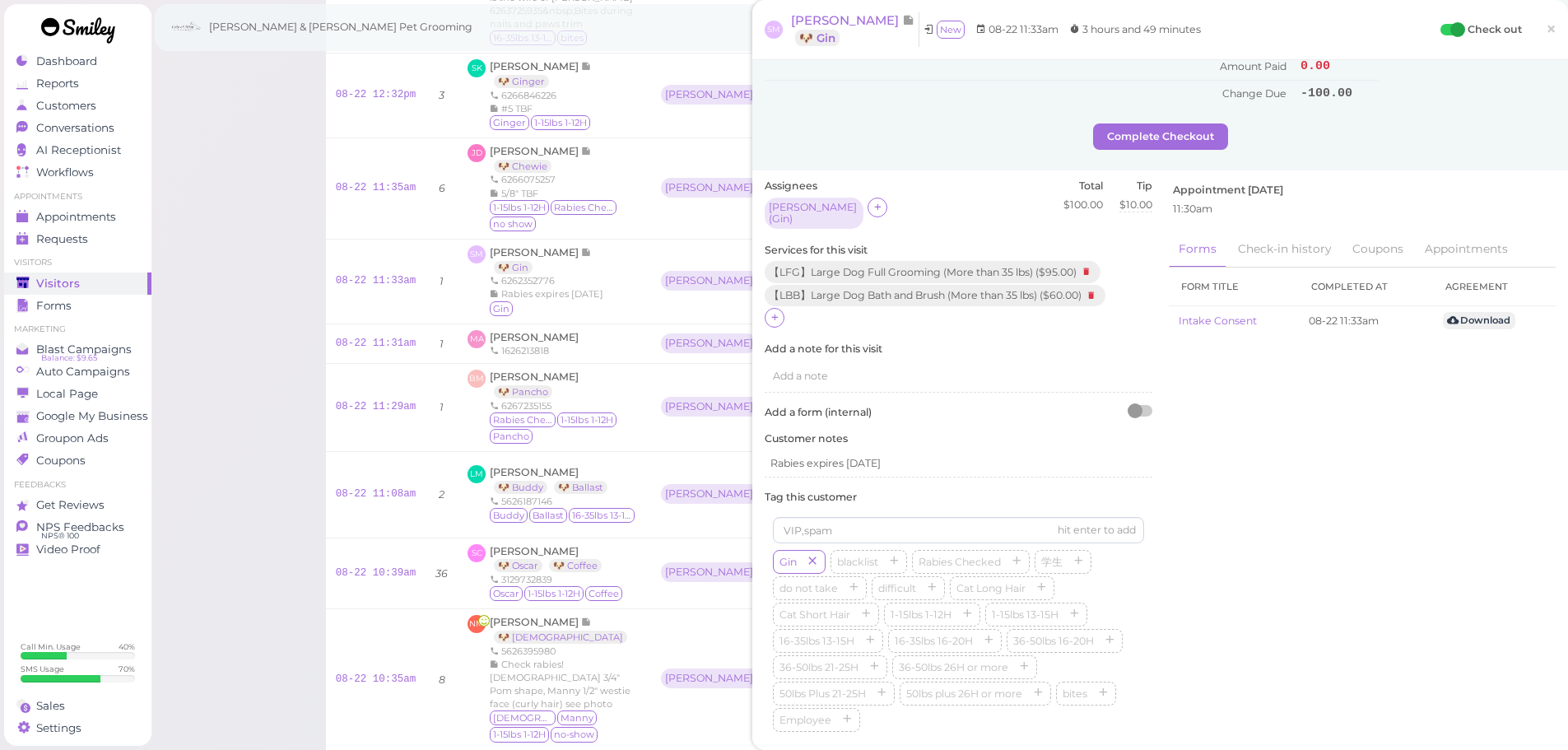
scroll to position [494, 0]
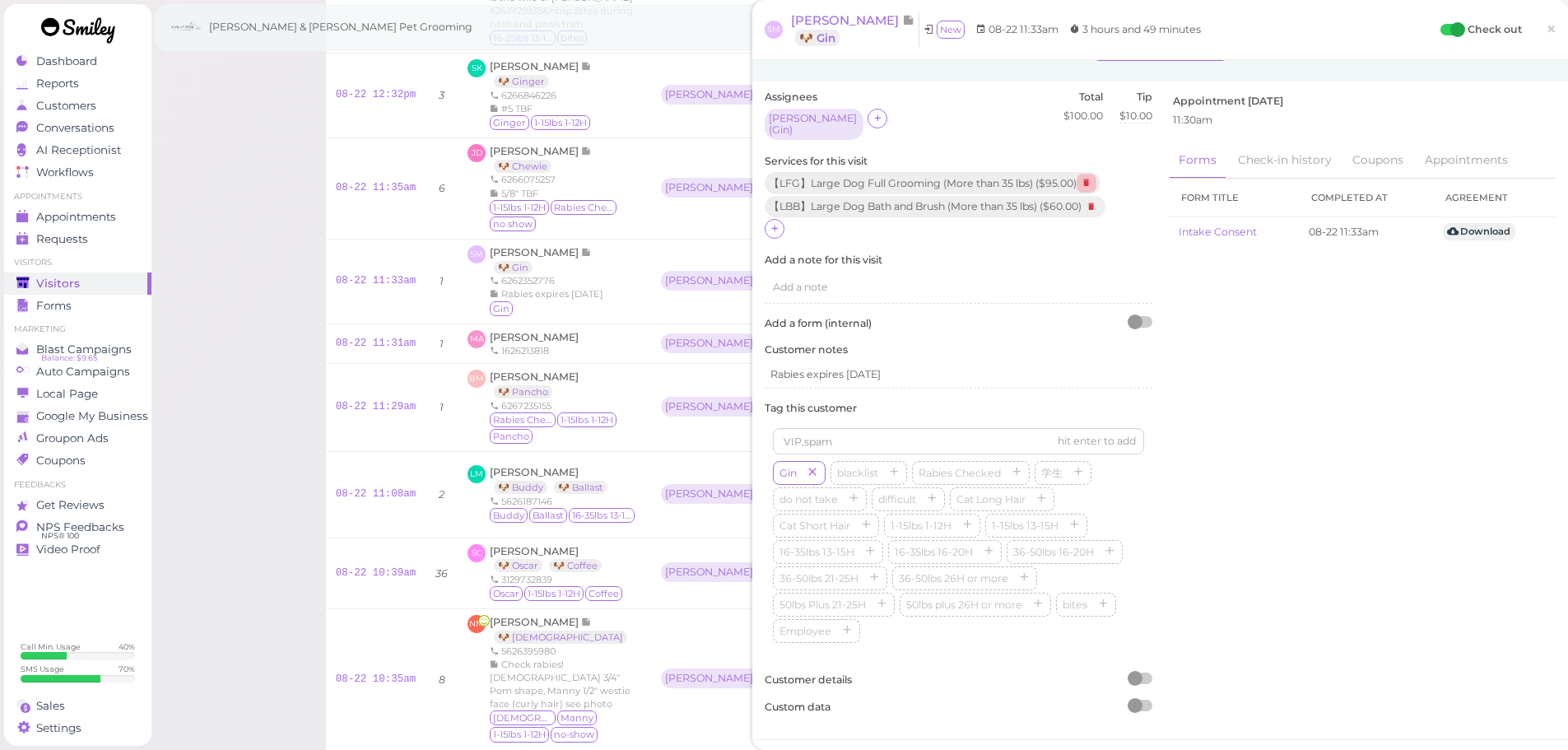
click at [1088, 179] on icon at bounding box center [1086, 182] width 20 height 18
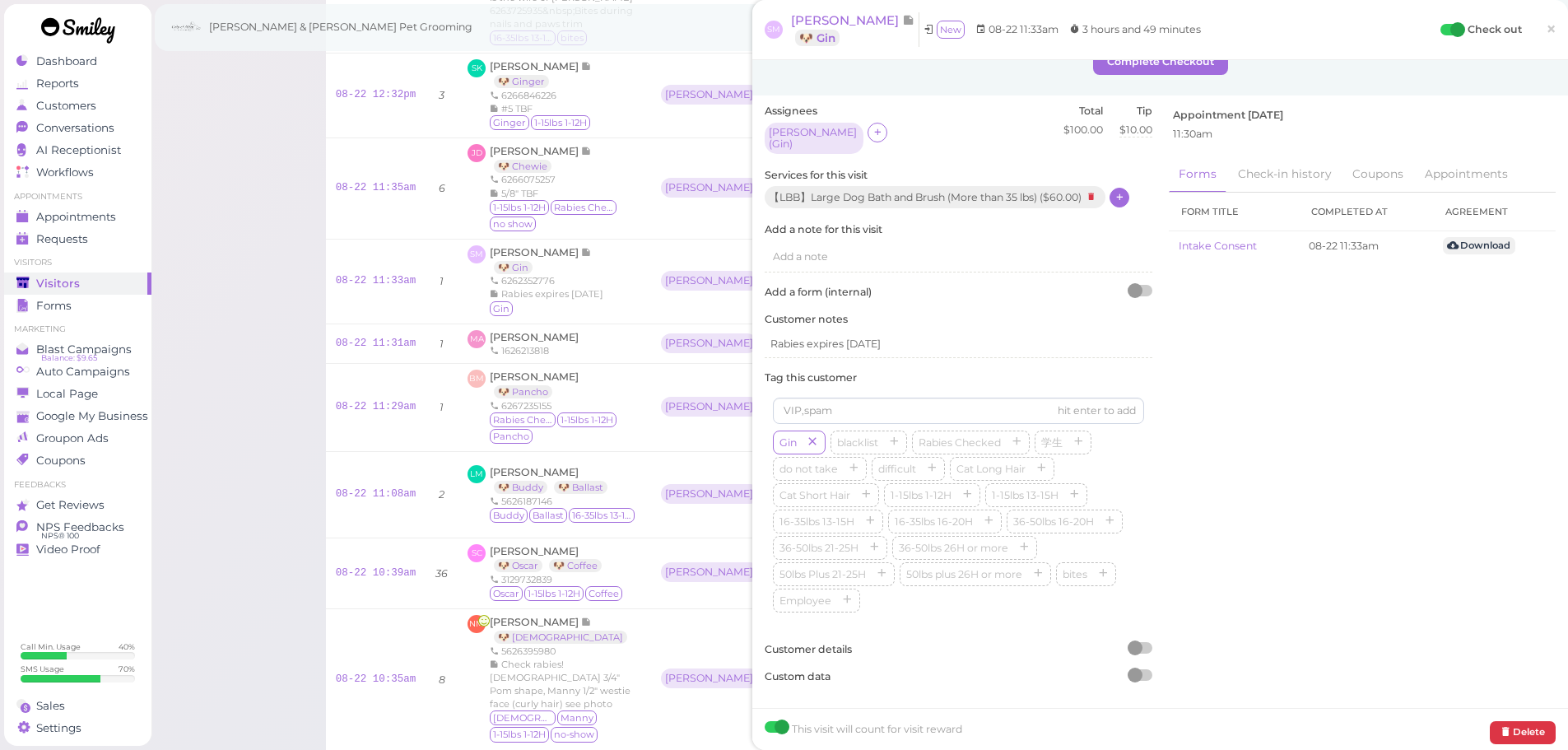
click at [1129, 188] on div at bounding box center [1119, 197] width 20 height 20
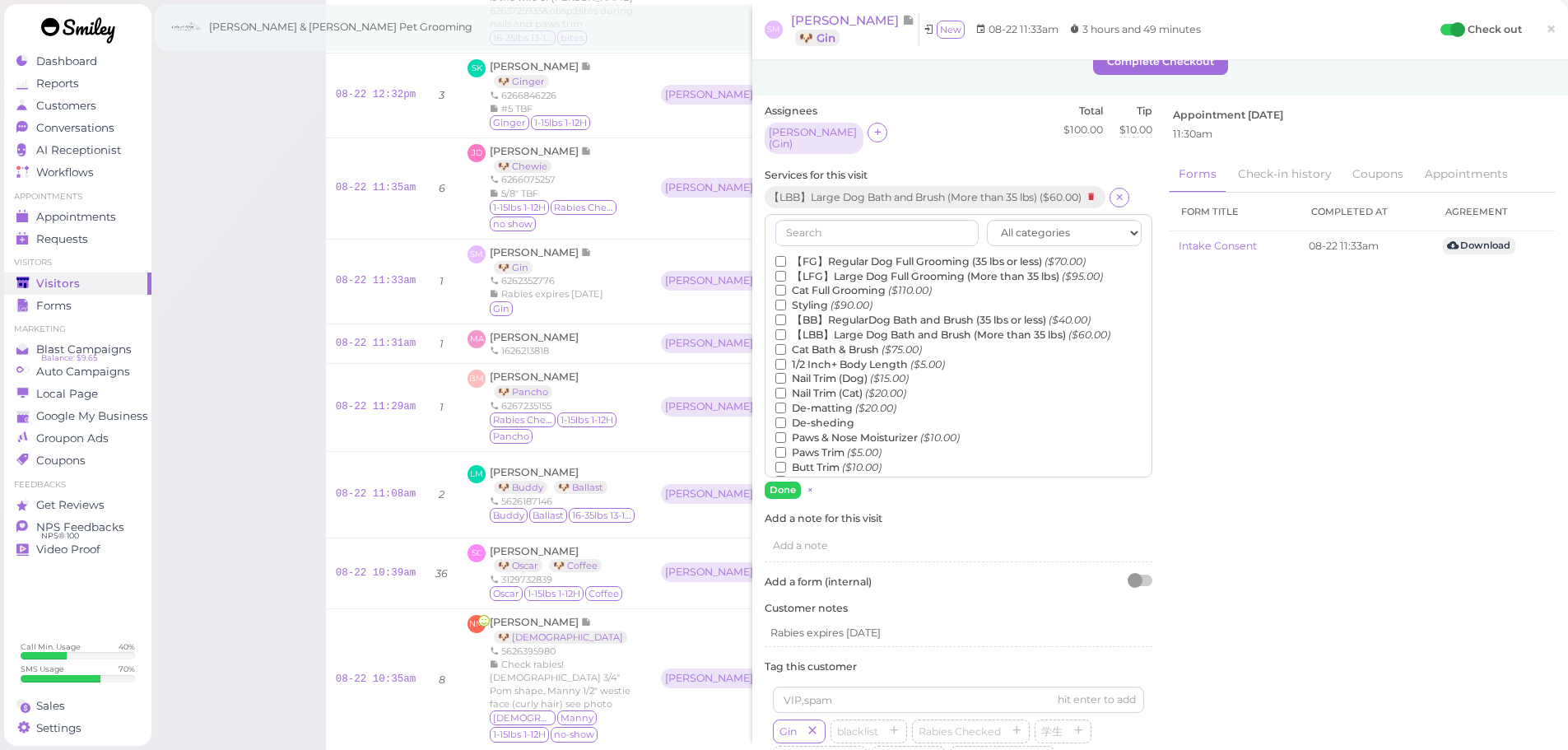
scroll to position [494, 0]
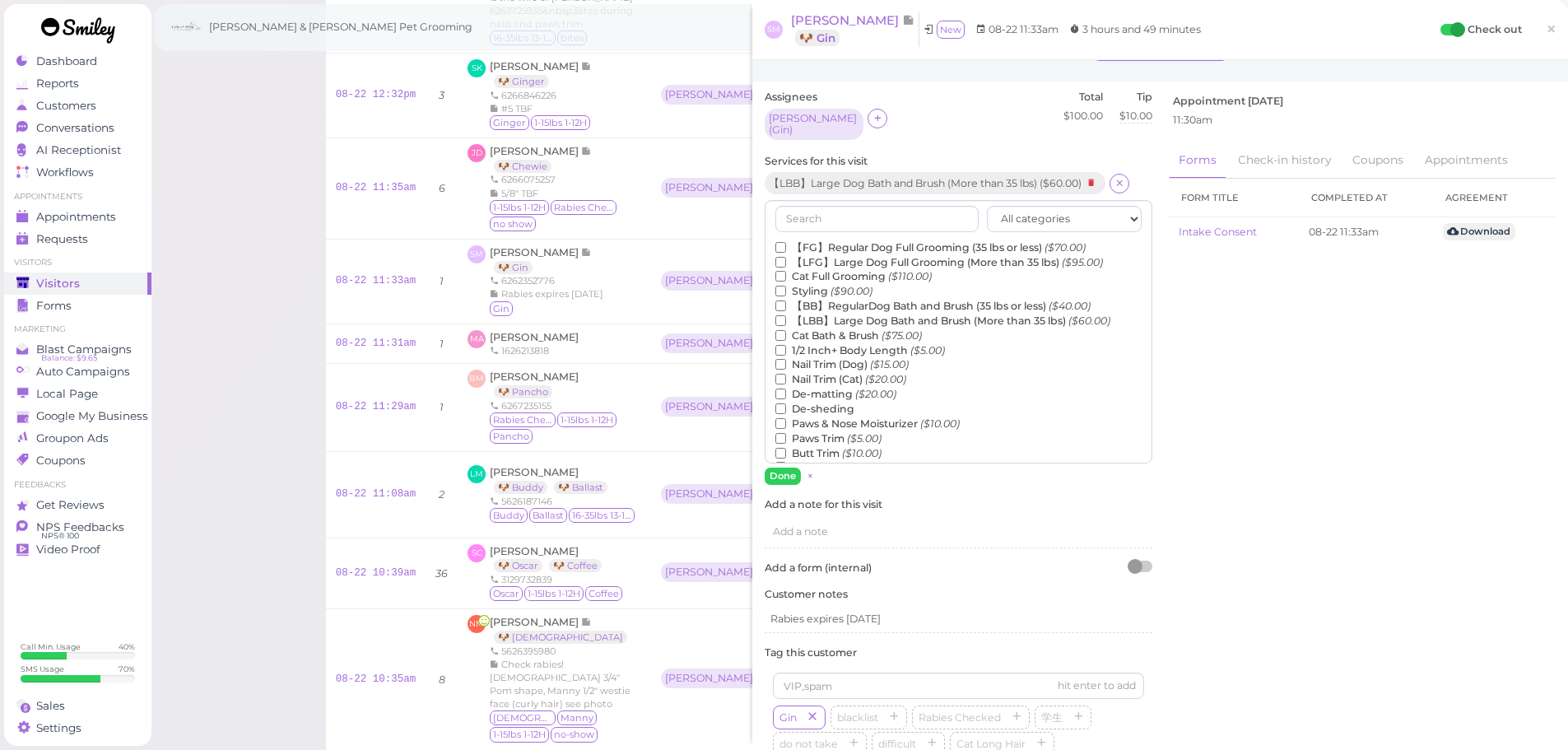
click at [819, 402] on label "De-sheding" at bounding box center [815, 409] width 79 height 15
click at [786, 403] on input "De-sheding" at bounding box center [781, 409] width 10 height 10
click at [780, 467] on button "Done" at bounding box center [783, 476] width 36 height 17
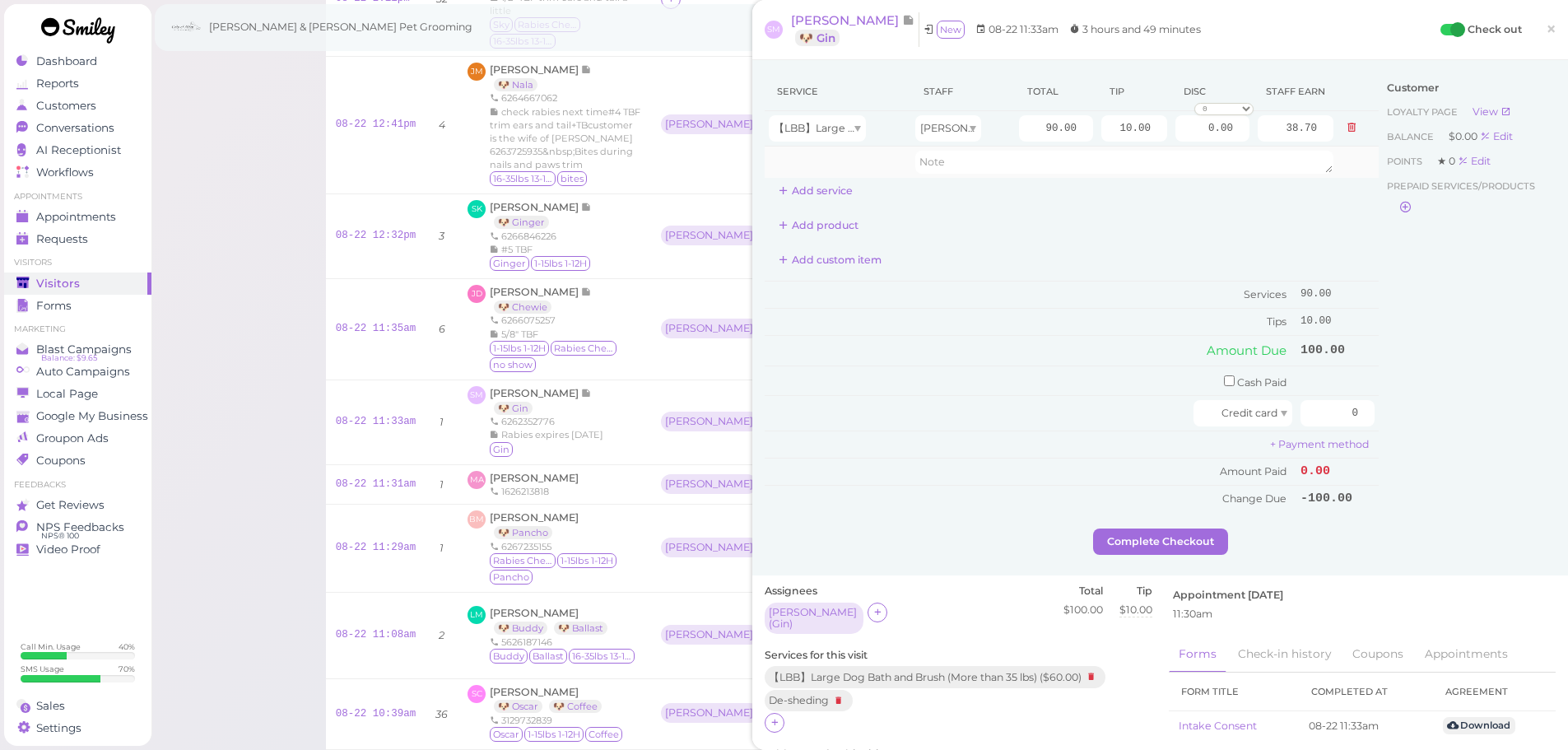
scroll to position [247, 0]
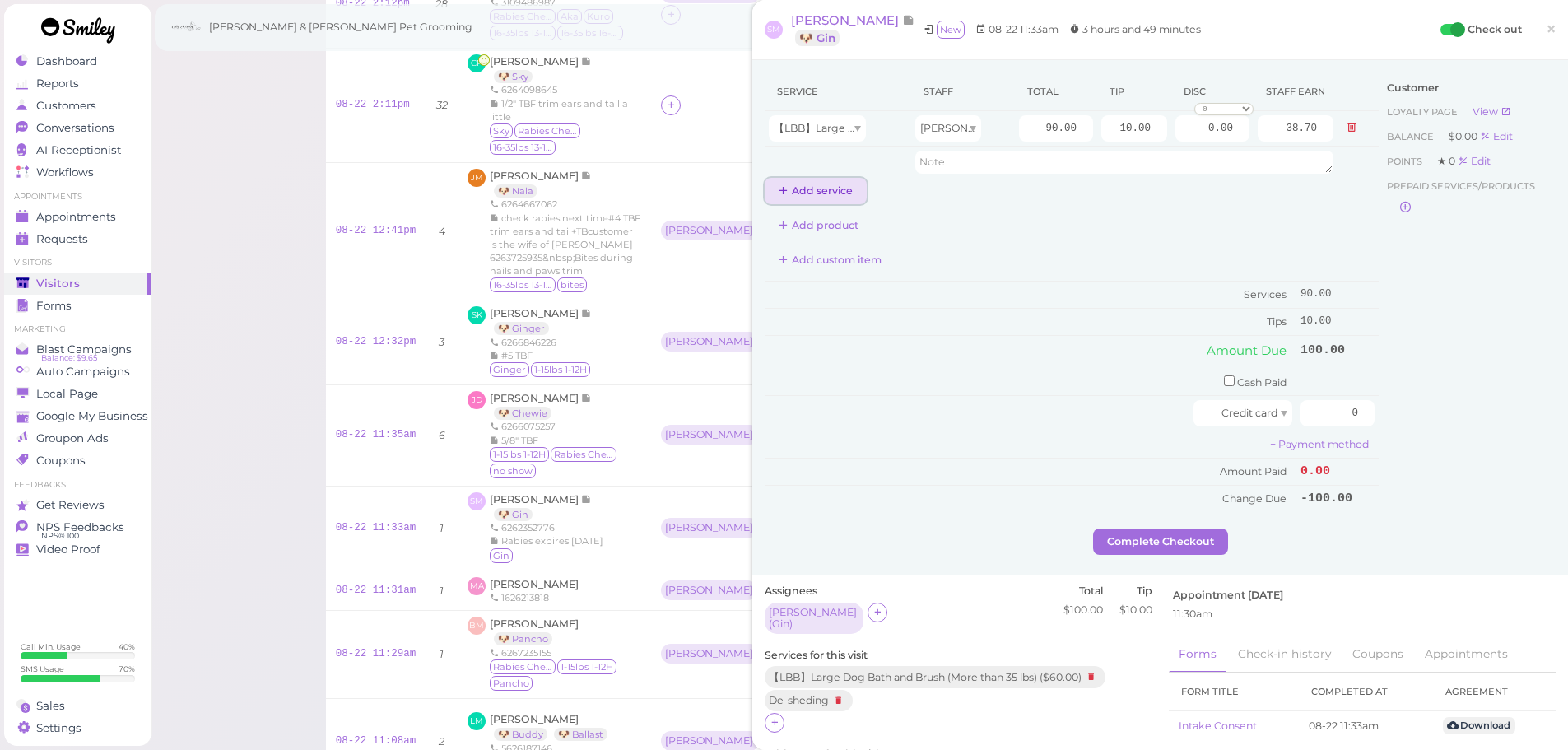
click at [797, 199] on button "Add service" at bounding box center [815, 191] width 102 height 27
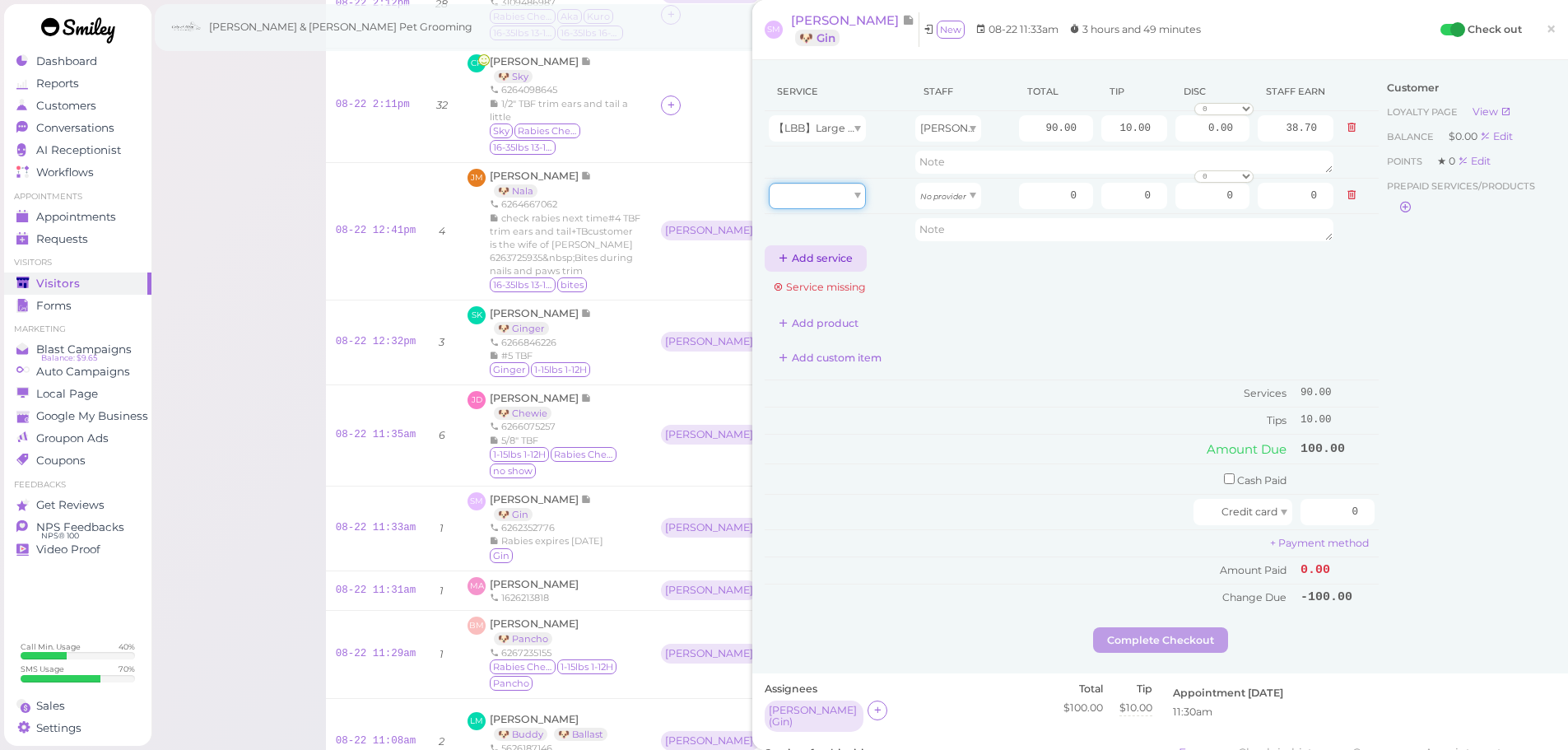
click at [797, 199] on div at bounding box center [817, 196] width 97 height 27
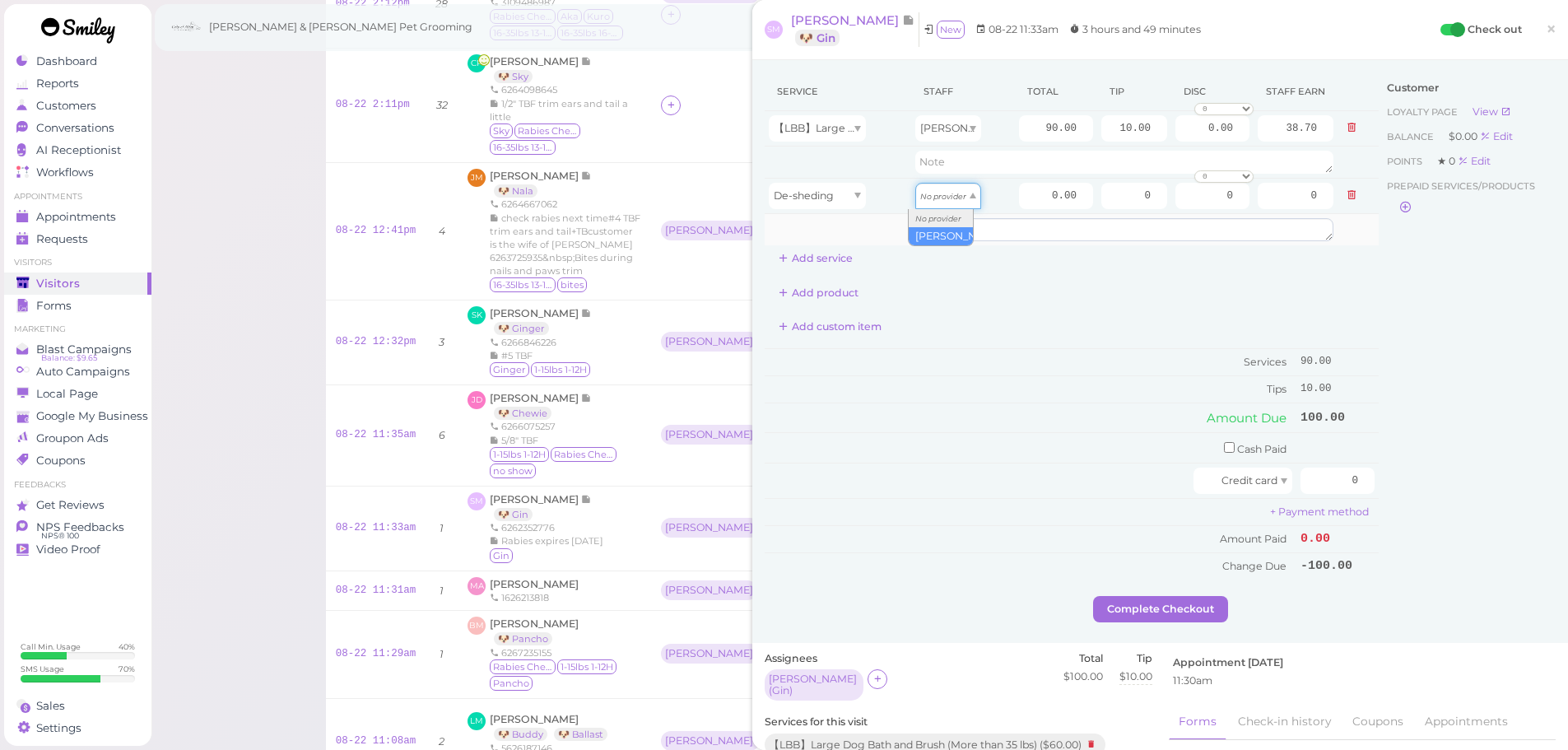
drag, startPoint x: 941, startPoint y: 196, endPoint x: 975, endPoint y: 226, distance: 45.3
click at [1031, 186] on input "0.00" at bounding box center [1056, 196] width 74 height 27
type input "10.00"
type input "4.30"
click at [1051, 356] on td "Services" at bounding box center [1030, 363] width 532 height 28
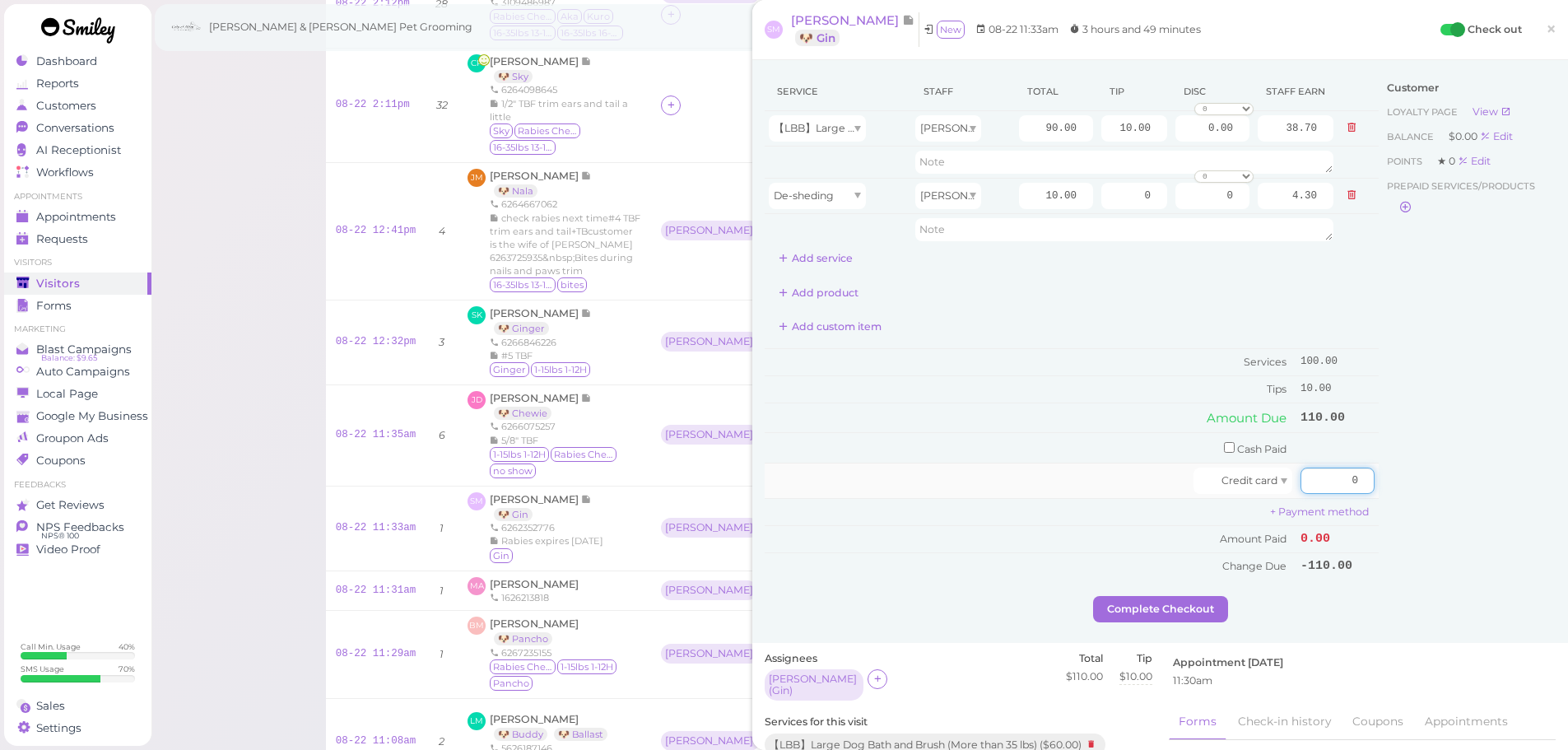
click at [1309, 478] on input "0" at bounding box center [1338, 480] width 74 height 27
type input "110"
click at [1408, 475] on div "Customer Loyalty page View Balance $0.00 Edit Points ★ 0 Edit Prepaid services/…" at bounding box center [1466, 334] width 177 height 523
click at [1145, 612] on button "Complete Checkout" at bounding box center [1160, 609] width 135 height 27
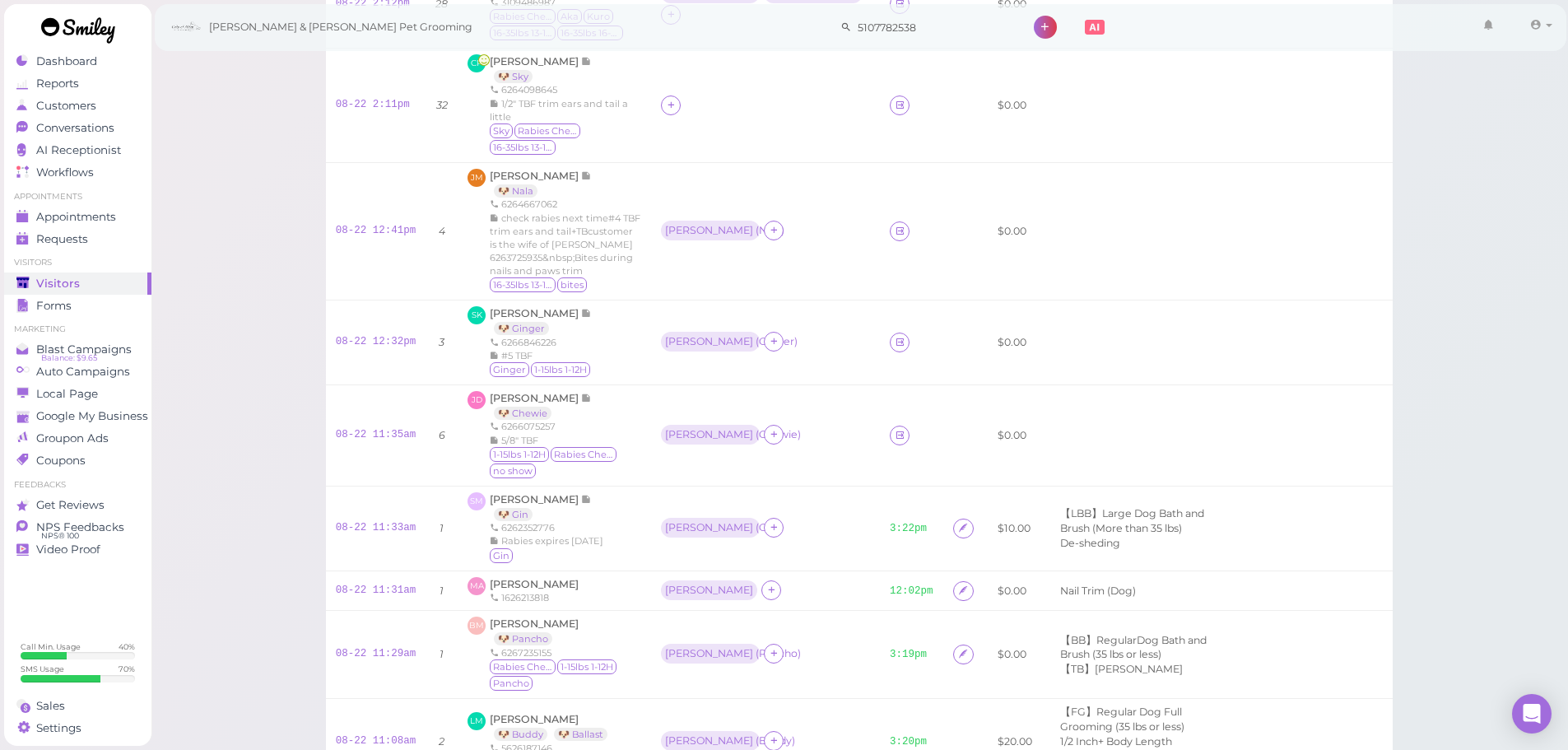
scroll to position [187, 0]
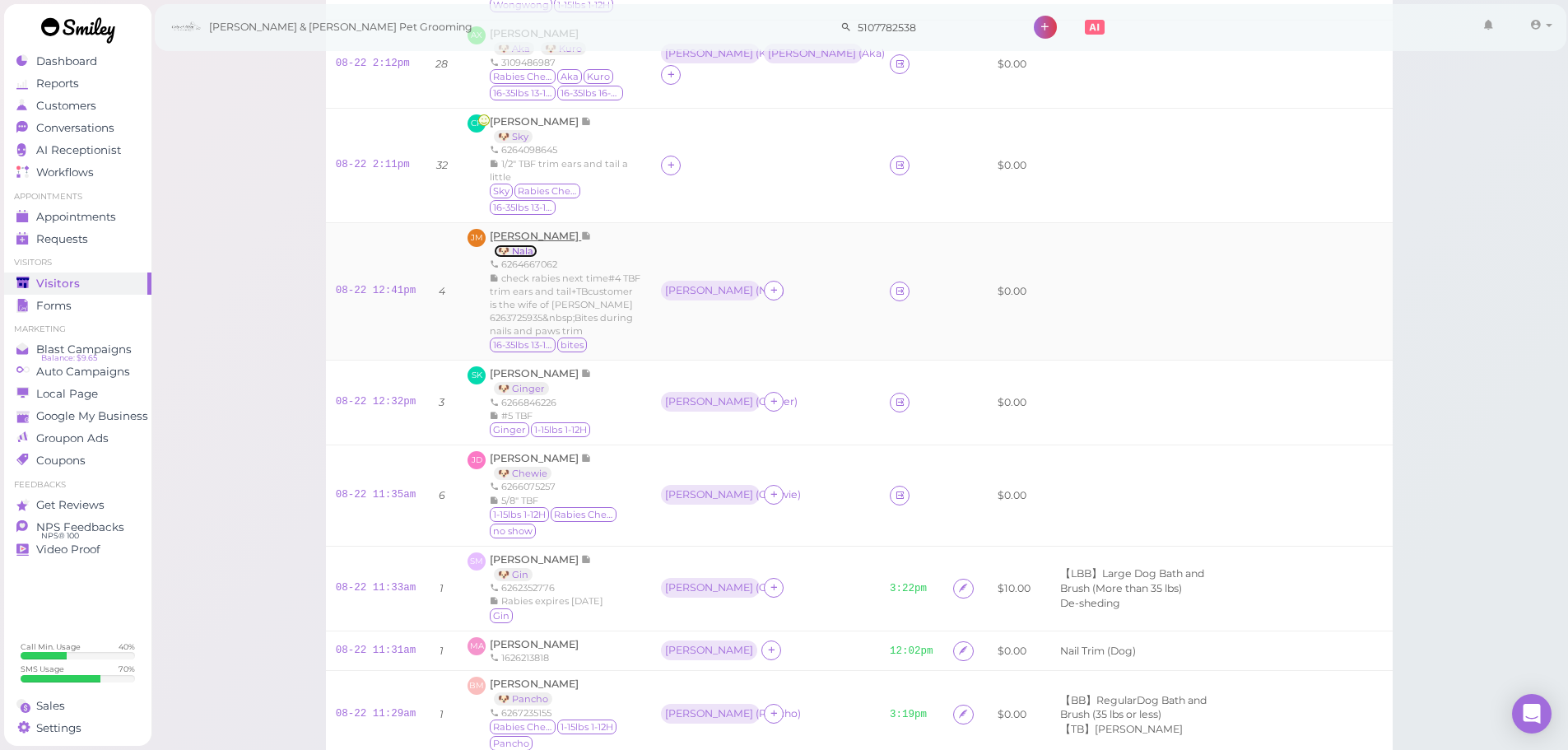
click at [522, 249] on link "🐶 Nala" at bounding box center [515, 251] width 44 height 13
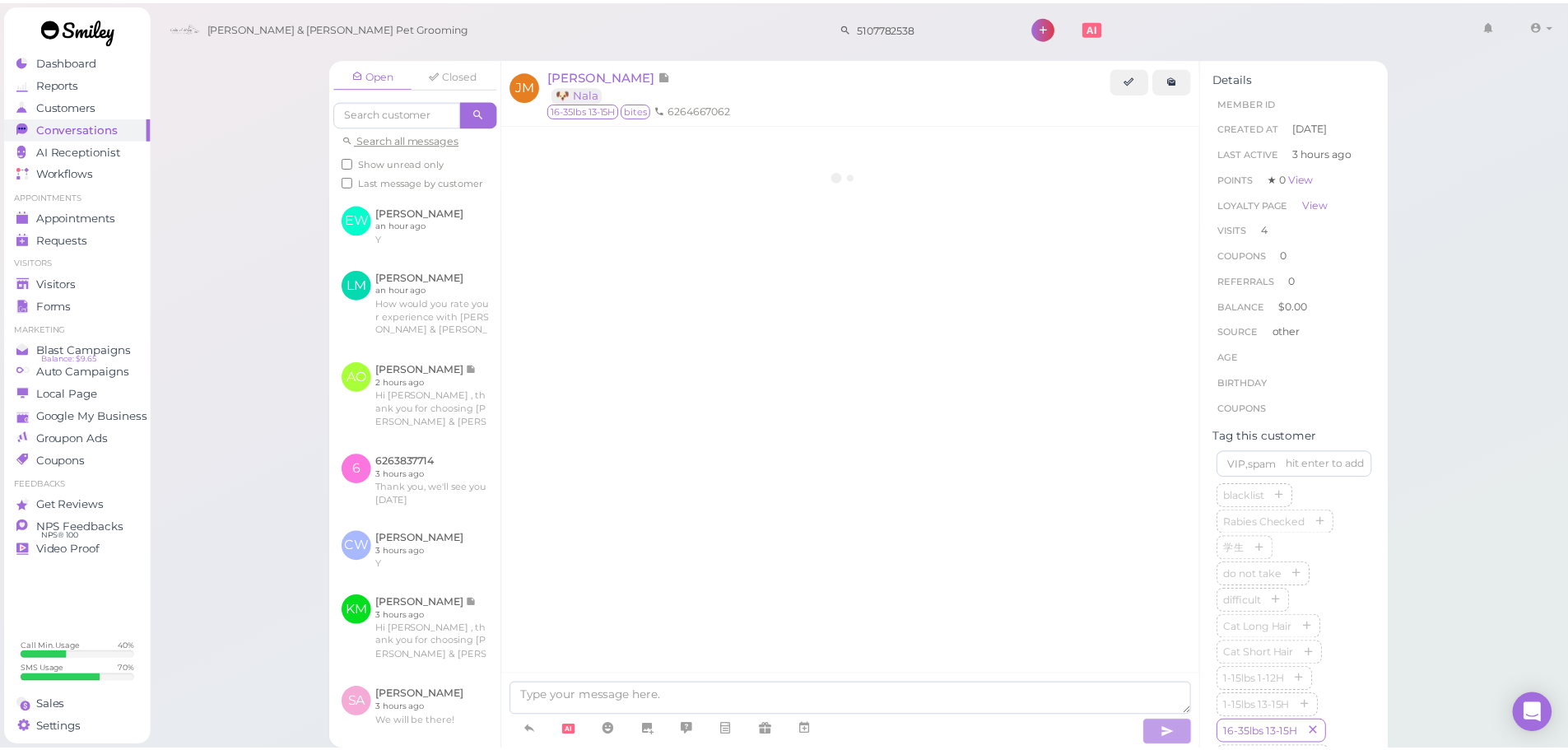
scroll to position [2160, 0]
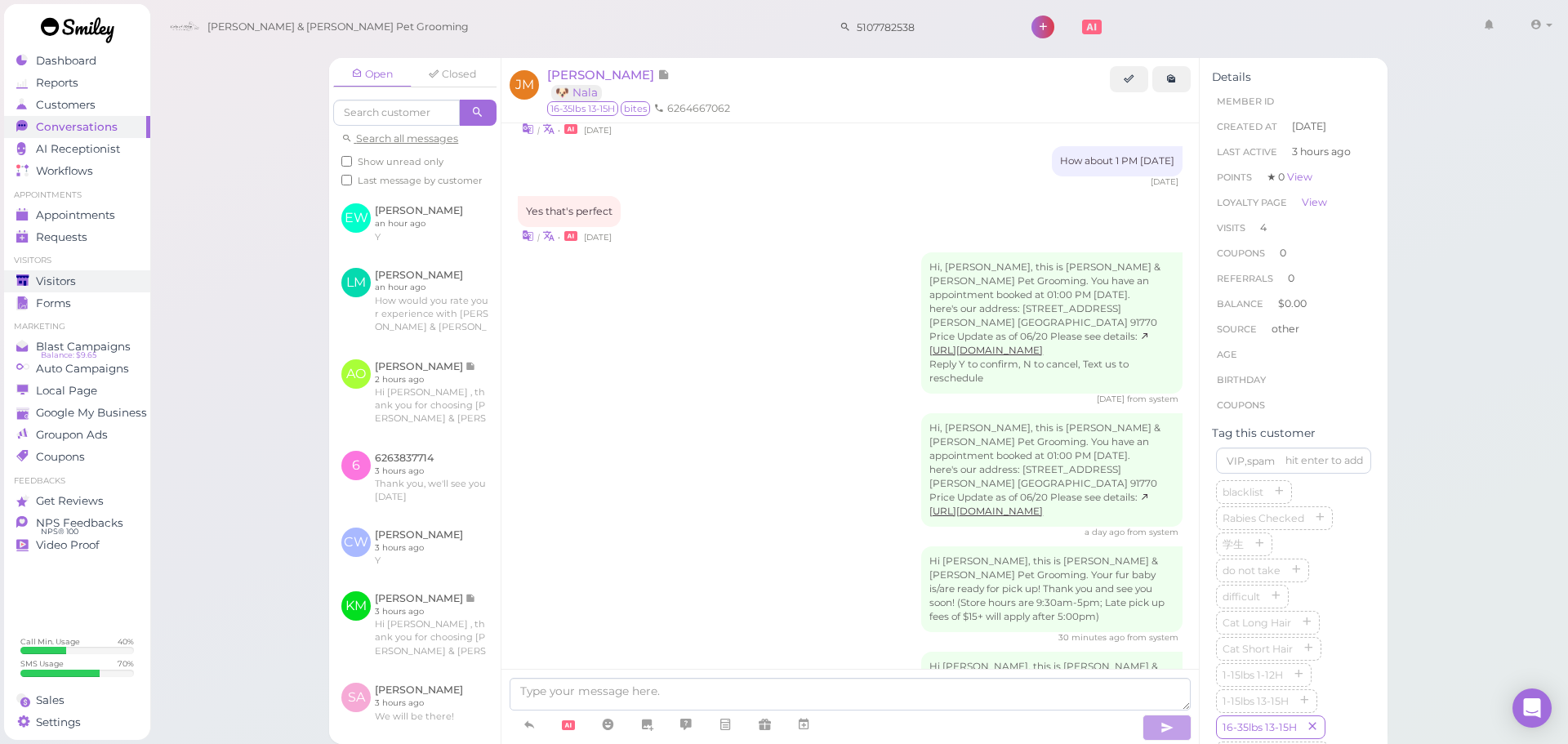
click at [71, 267] on ul "Visitors Visitors Forms" at bounding box center [77, 284] width 146 height 59
click at [67, 272] on link "Visitors" at bounding box center [77, 281] width 146 height 22
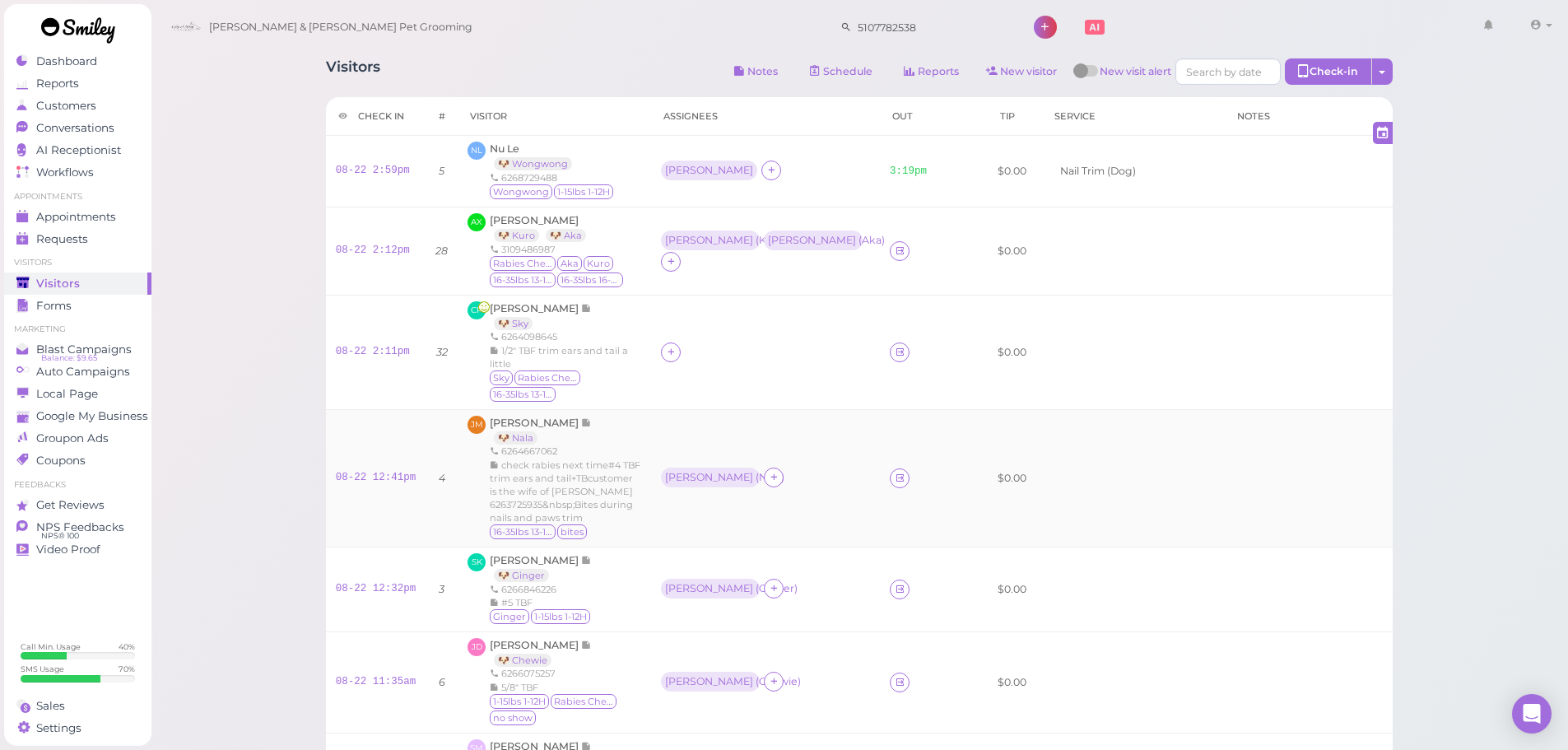
click at [665, 431] on td "Rebecca ( Nala )" at bounding box center [765, 478] width 228 height 137
click at [368, 474] on link "08-22 12:41pm" at bounding box center [377, 477] width 81 height 11
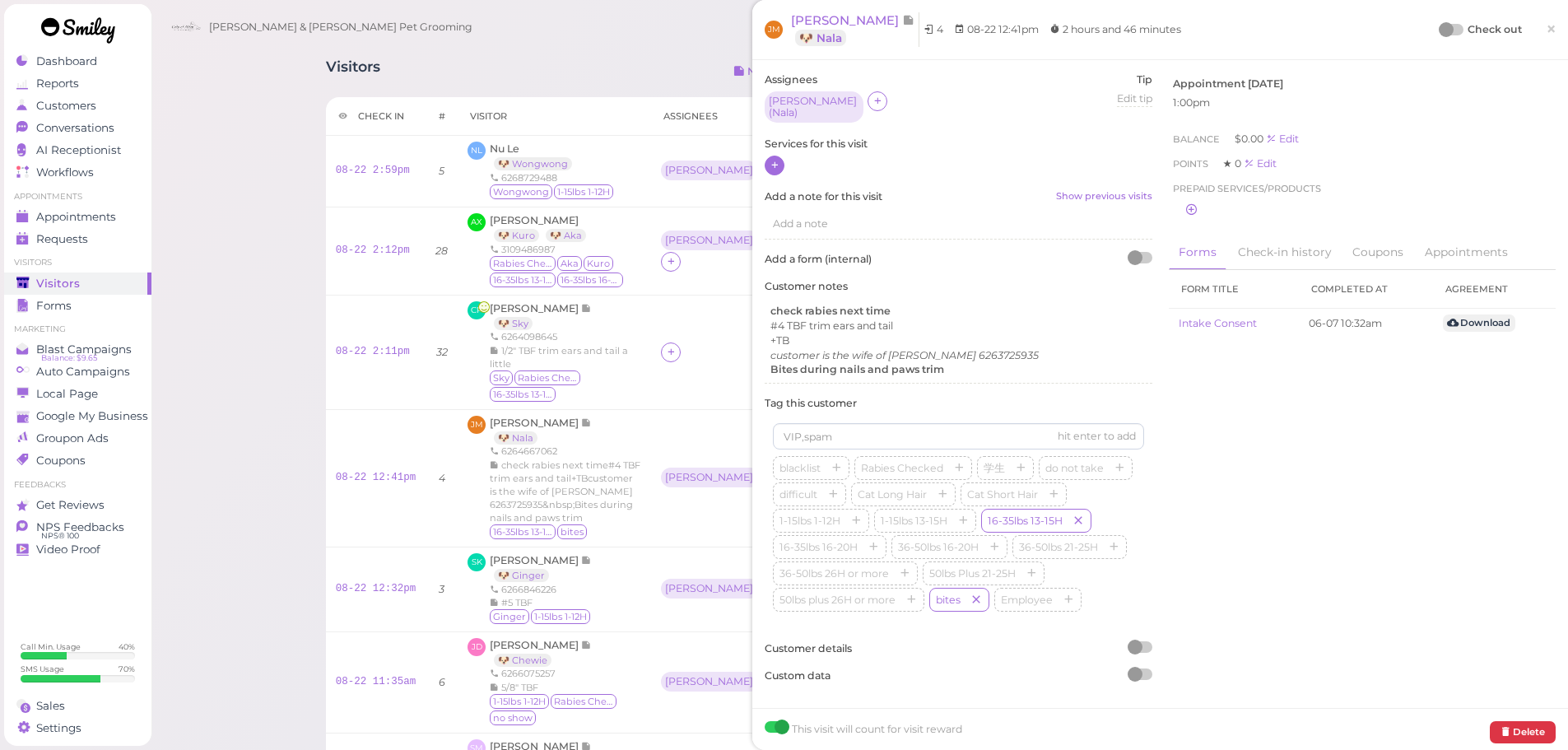
click at [772, 165] on icon at bounding box center [775, 165] width 10 height 12
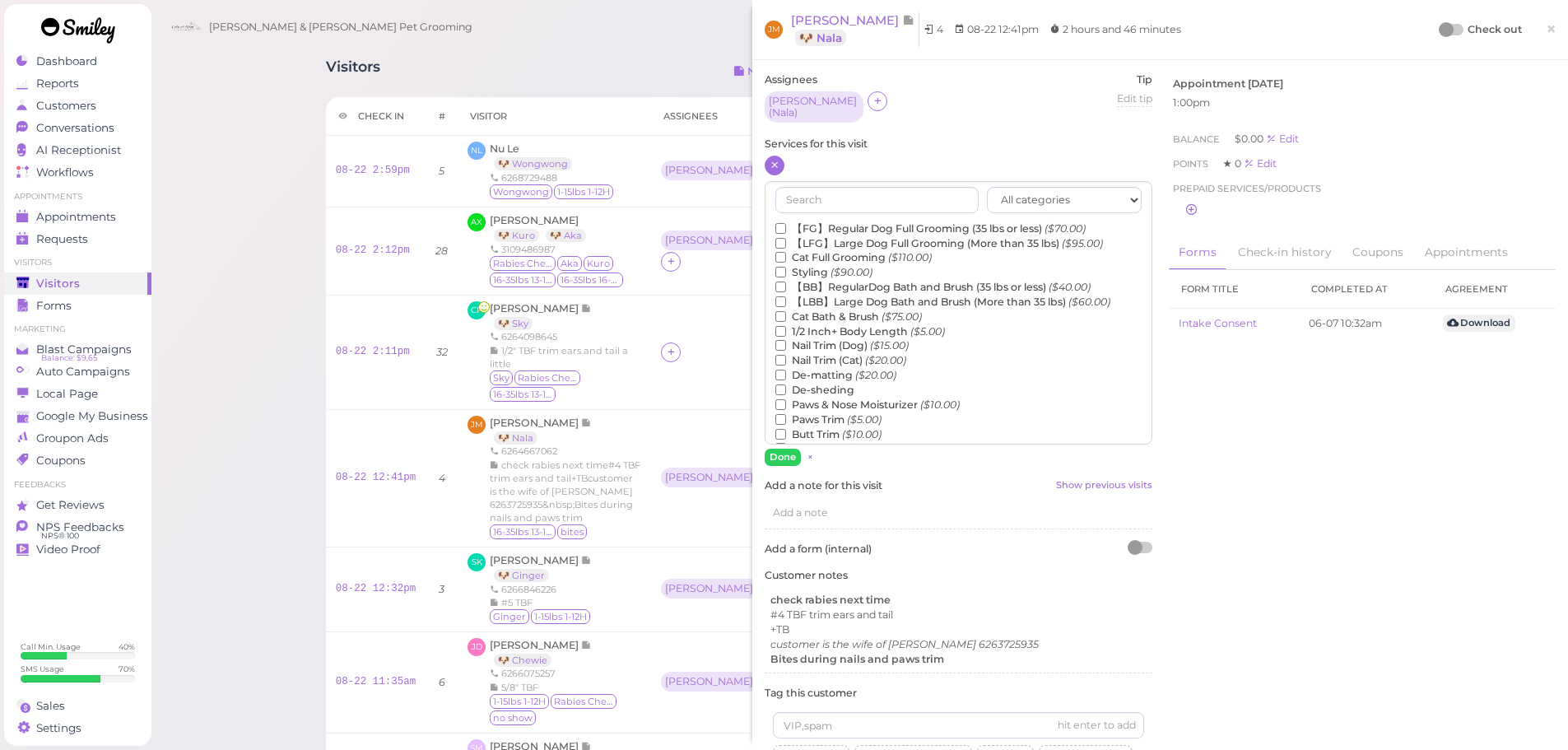
click at [841, 222] on label "【FG】Regular Dog Full Grooming (35 lbs or less) ($70.00)" at bounding box center [931, 228] width 310 height 15
click at [786, 223] on input "【FG】Regular Dog Full Grooming (35 lbs or less) ($70.00)" at bounding box center [781, 228] width 10 height 10
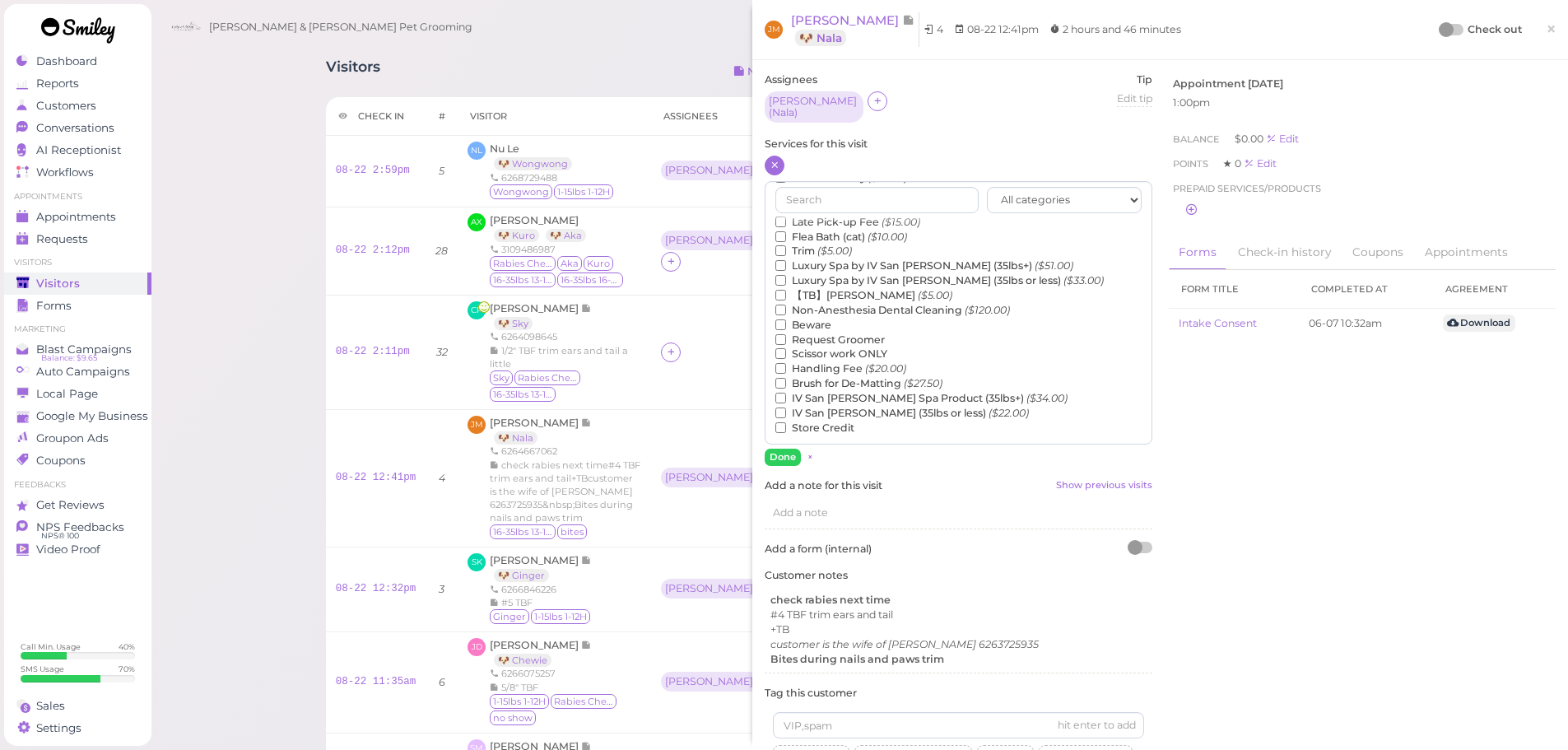
click at [837, 291] on label "【TB】Teeth Brushing ($5.00)" at bounding box center [864, 295] width 177 height 15
click at [786, 291] on input "【TB】Teeth Brushing ($5.00)" at bounding box center [781, 295] width 10 height 10
click at [788, 453] on button "Done" at bounding box center [783, 457] width 36 height 17
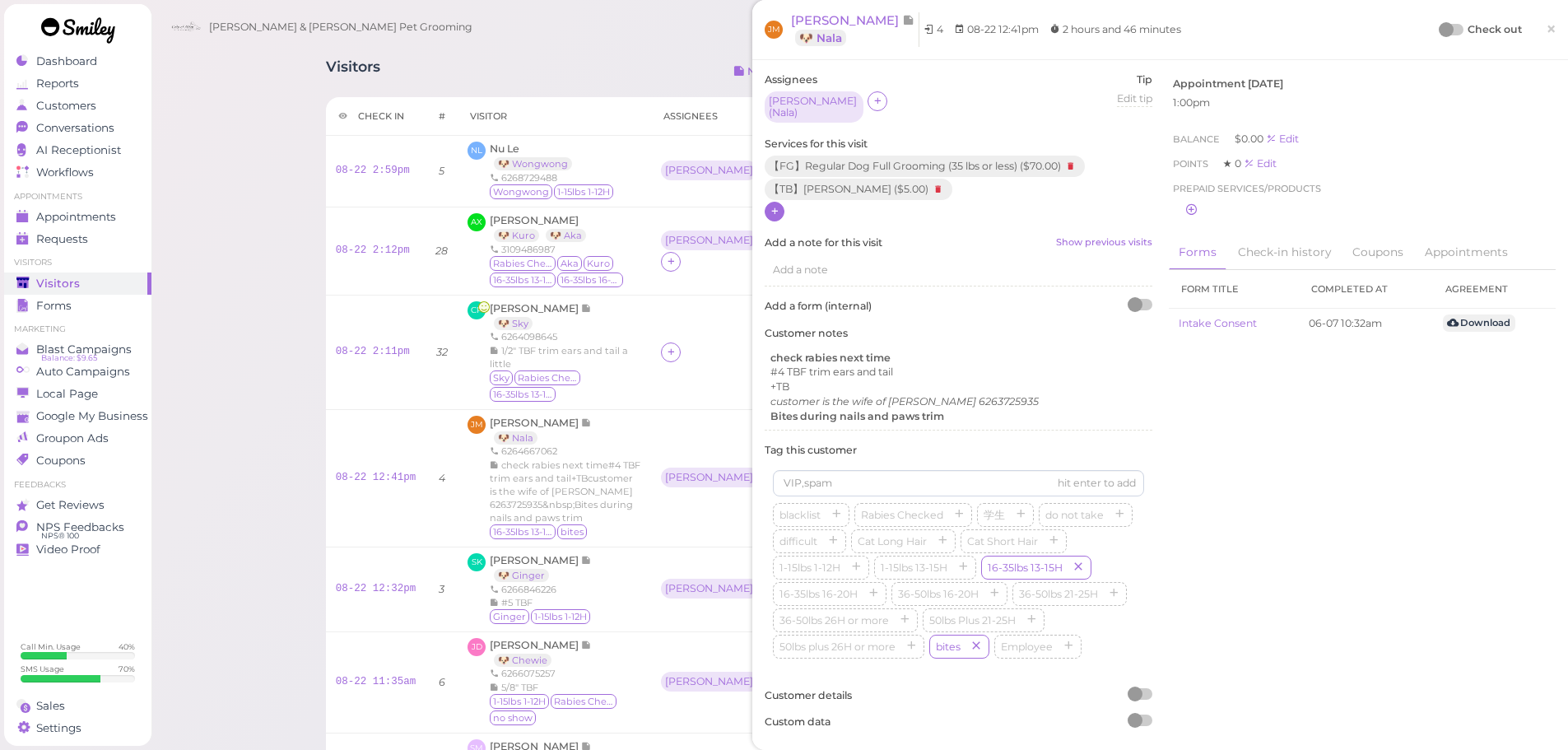
click at [1440, 34] on div at bounding box center [1452, 29] width 23 height 11
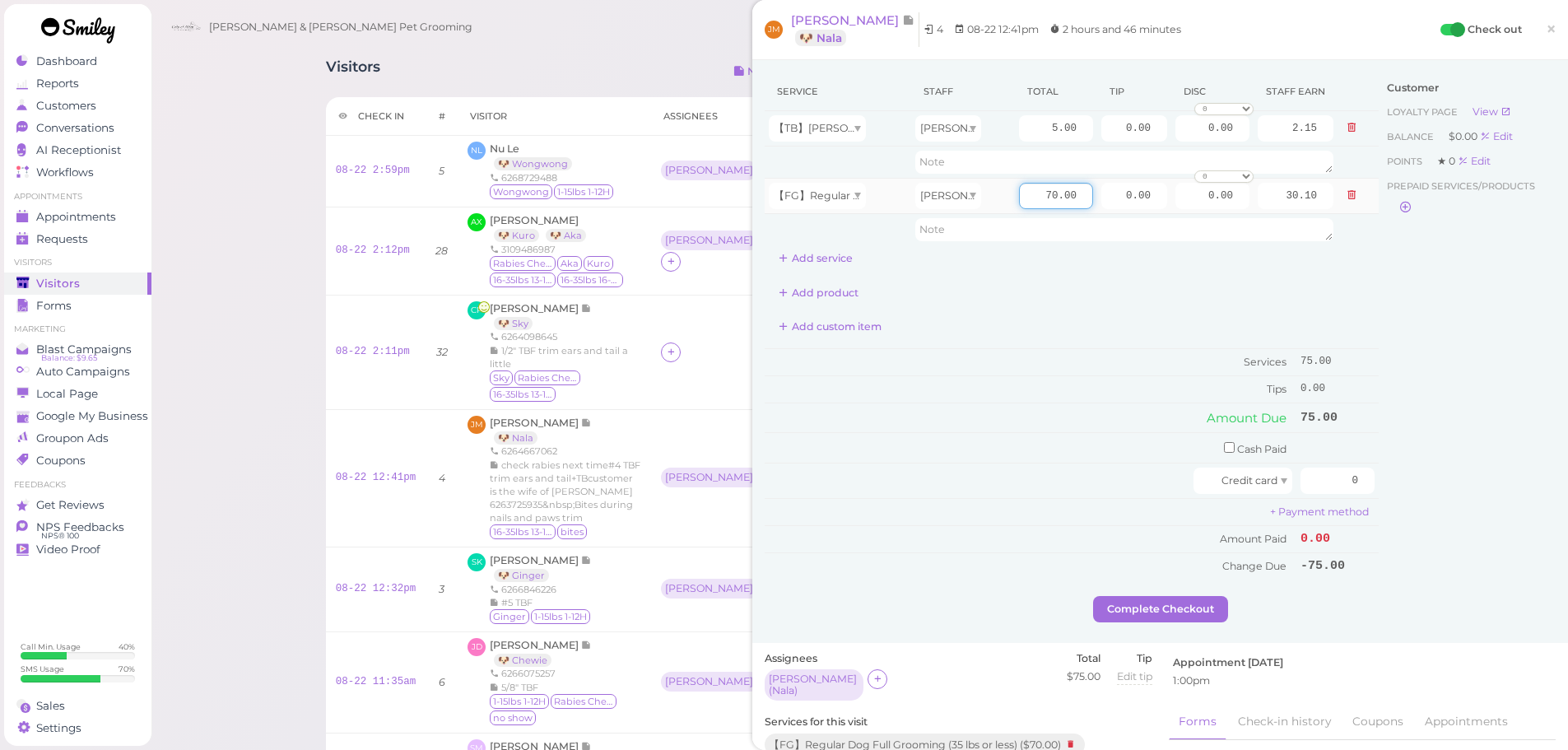
click at [1033, 195] on input "70.00" at bounding box center [1056, 196] width 74 height 27
type input "80.00"
type input "34.40"
click at [1224, 447] on input "checkbox" at bounding box center [1229, 447] width 10 height 10
checkbox input "true"
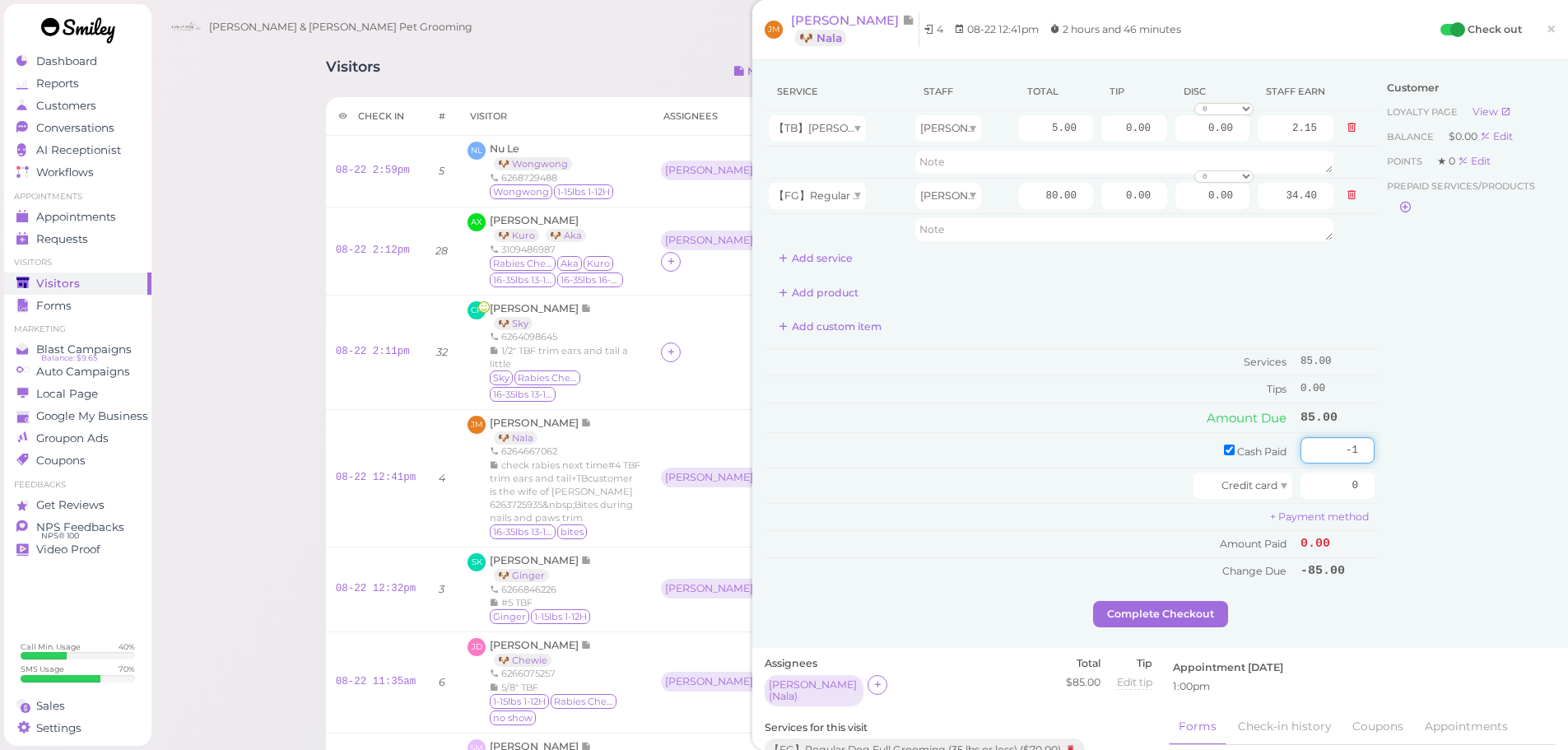
drag, startPoint x: 1344, startPoint y: 456, endPoint x: 1460, endPoint y: 465, distance: 116.3
click at [1375, 464] on input "-1" at bounding box center [1338, 450] width 74 height 27
drag, startPoint x: 1342, startPoint y: 450, endPoint x: 1579, endPoint y: 450, distance: 237.0
type input "85"
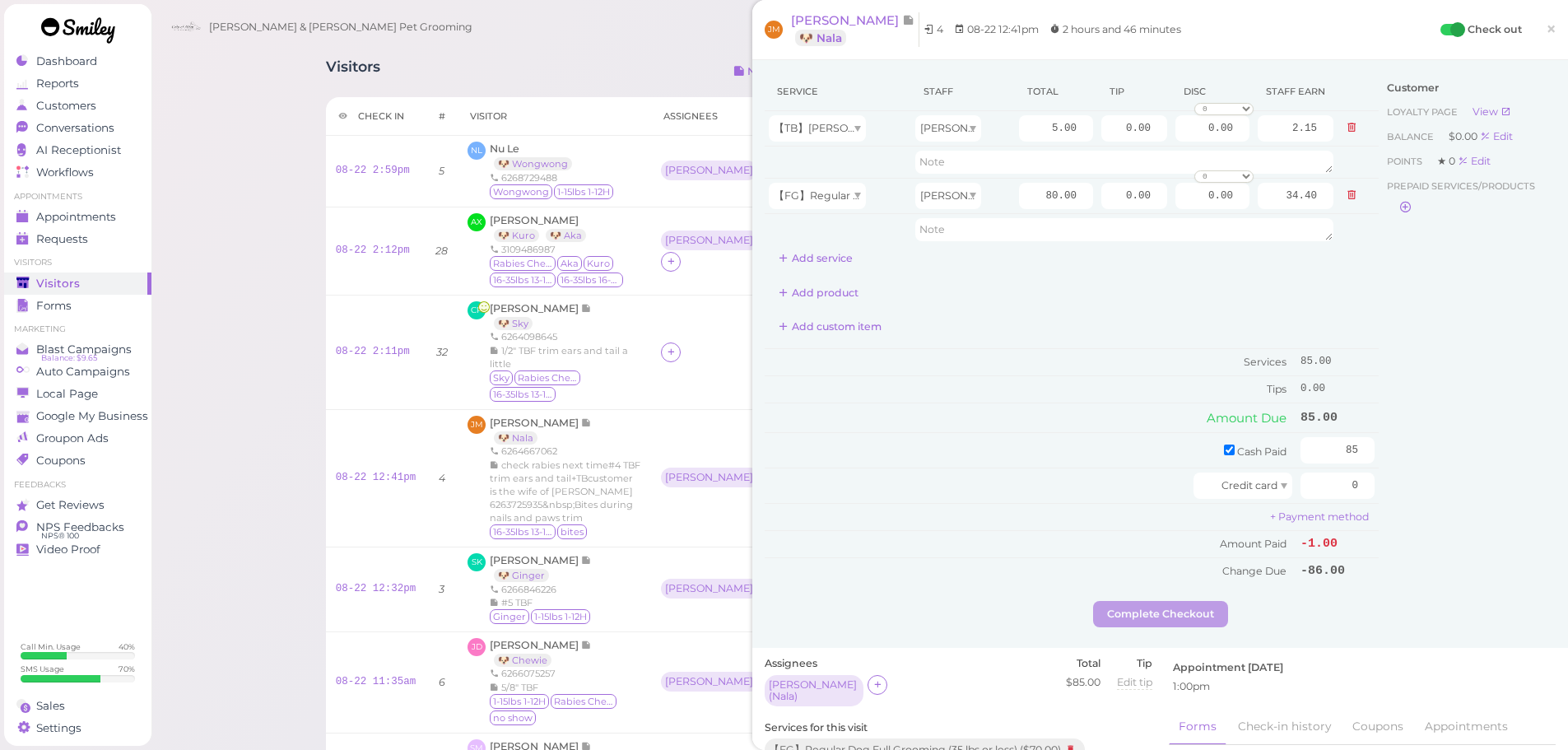
click at [1483, 581] on div "Customer Loyalty page View Balance $0.00 Edit Points ★ 0 Edit Prepaid services/…" at bounding box center [1466, 336] width 177 height 528
click at [1203, 621] on button "Complete Checkout" at bounding box center [1160, 614] width 135 height 27
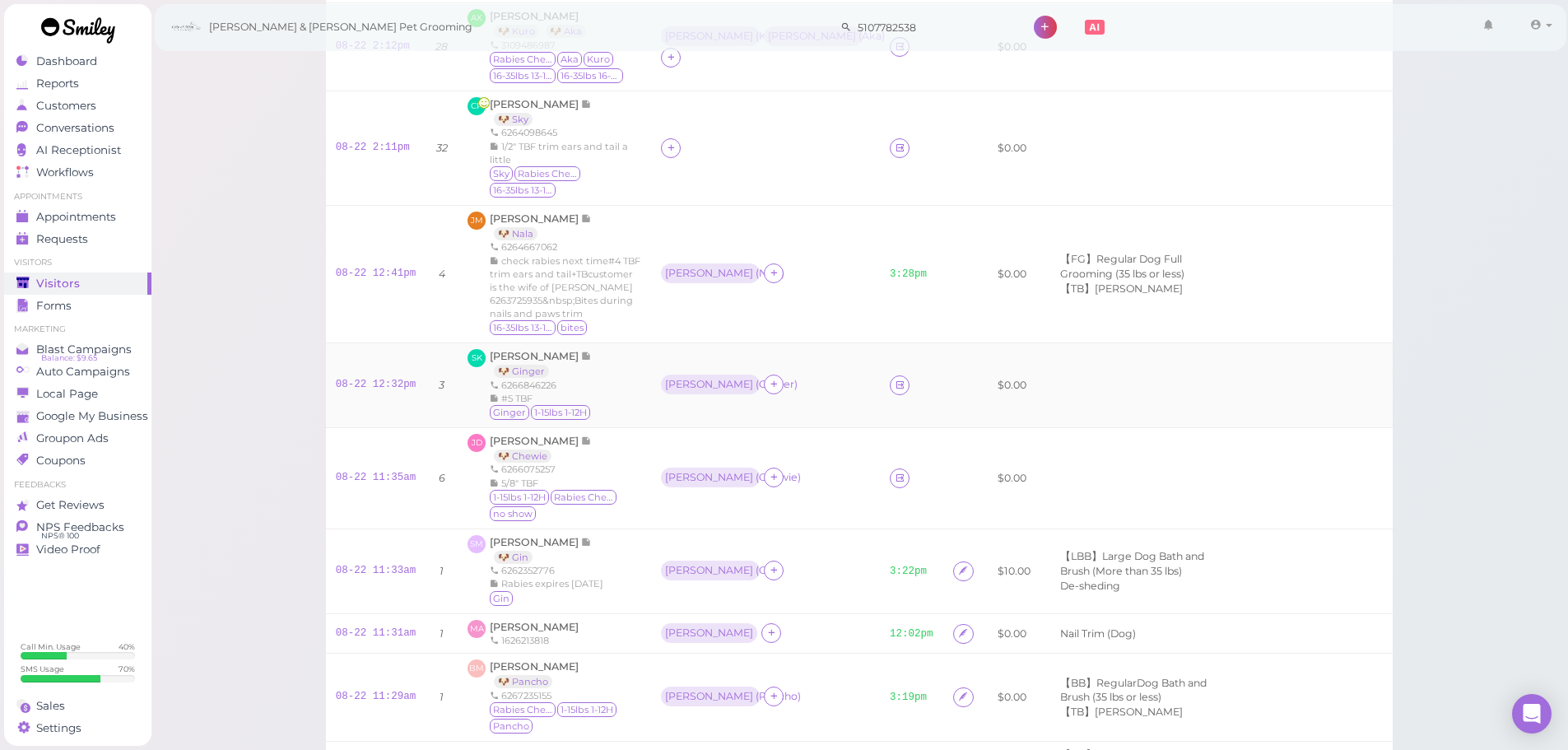
scroll to position [247, 0]
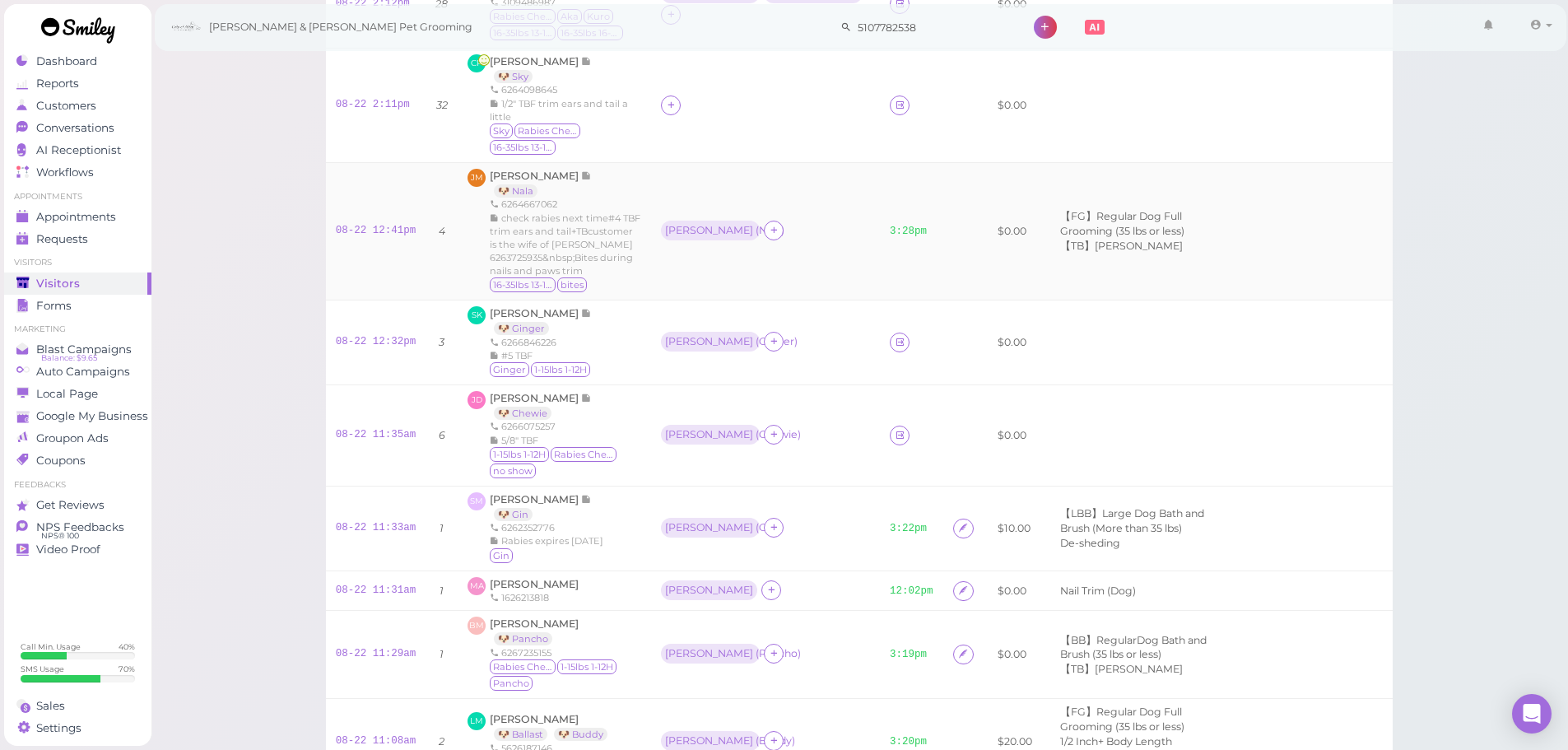
click at [842, 245] on td "Rebecca ( Nala )" at bounding box center [765, 230] width 228 height 137
click at [796, 324] on td "Asa ( Ginger )" at bounding box center [765, 342] width 228 height 84
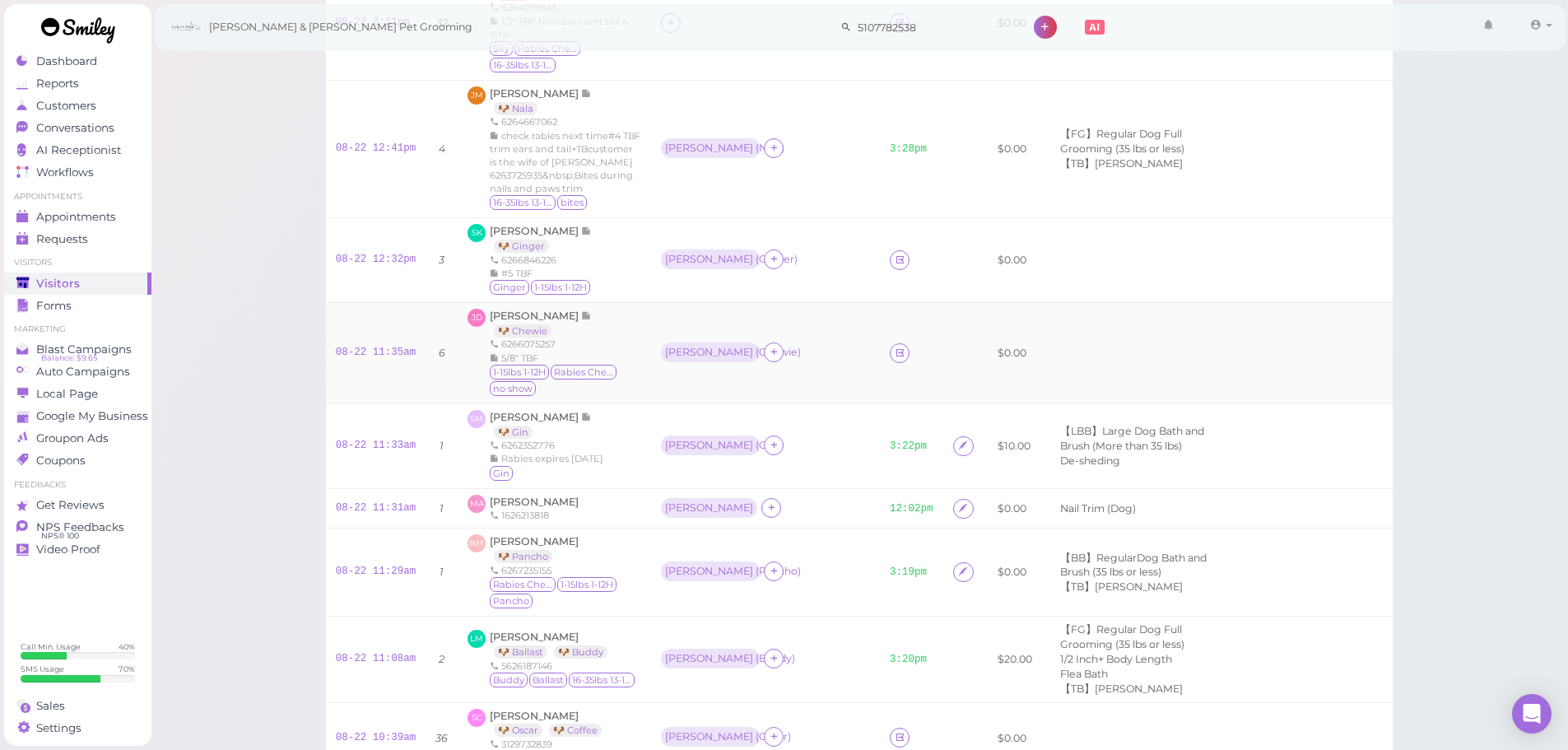
click at [790, 345] on div "Helen ( Chewie )" at bounding box center [765, 353] width 209 height 22
drag, startPoint x: 353, startPoint y: 346, endPoint x: 416, endPoint y: 335, distance: 64.0
click at [353, 347] on link "08-22 11:35am" at bounding box center [377, 352] width 81 height 11
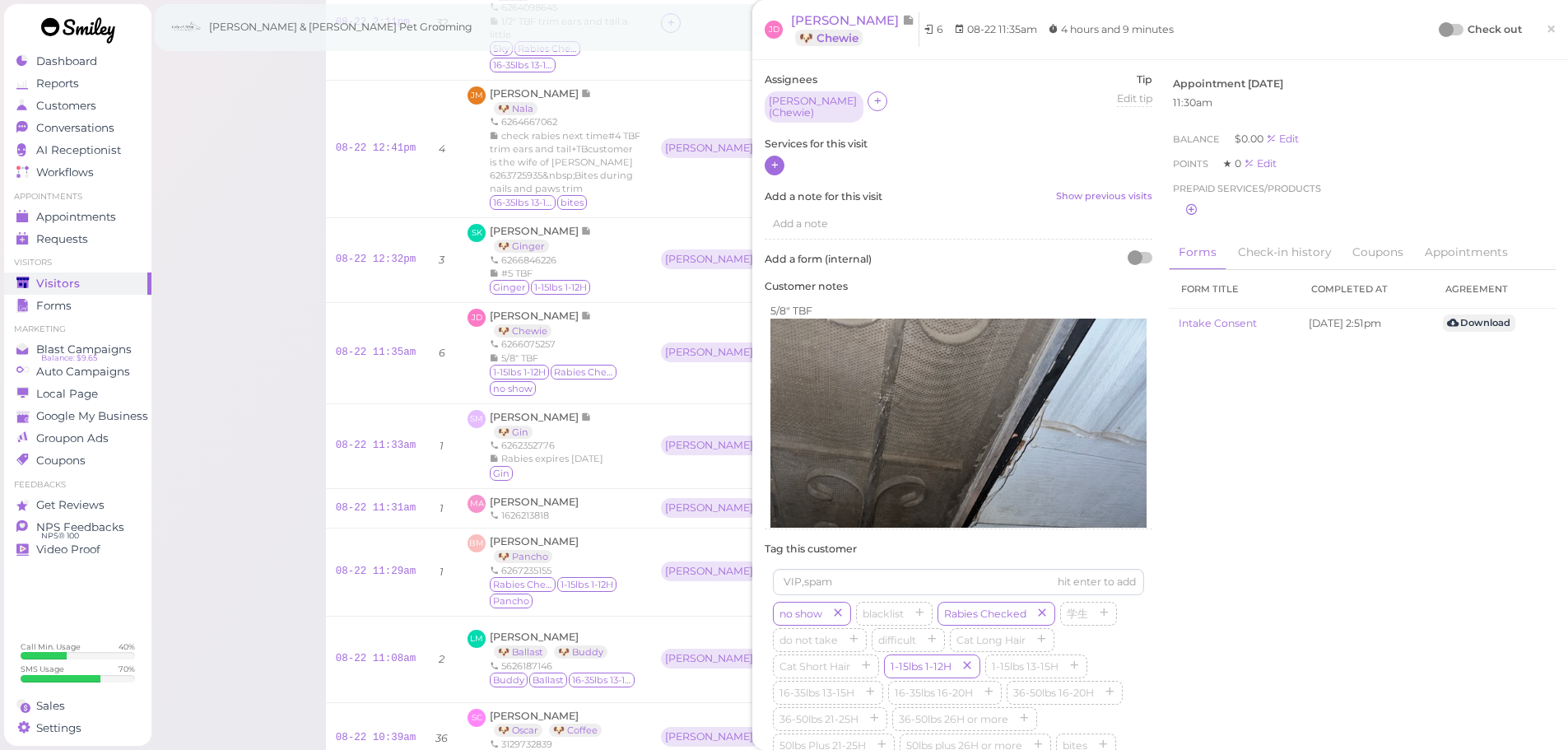
click at [776, 159] on icon at bounding box center [775, 165] width 10 height 12
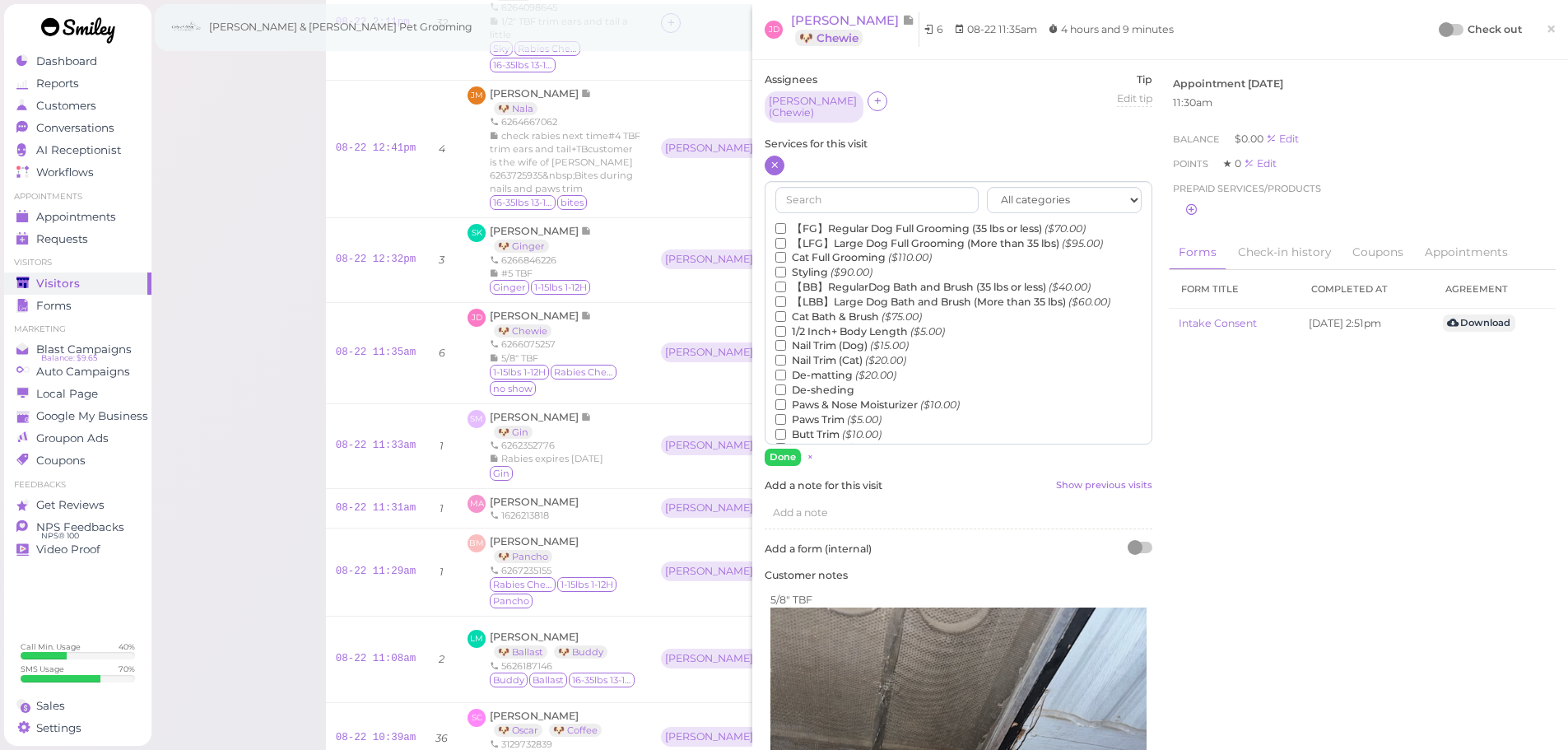
click at [806, 222] on label "【FG】Regular Dog Full Grooming (35 lbs or less) ($70.00)" at bounding box center [931, 228] width 310 height 15
click at [786, 223] on input "【FG】Regular Dog Full Grooming (35 lbs or less) ($70.00)" at bounding box center [781, 228] width 10 height 10
click at [822, 326] on label "1/2 Inch+ Body Length ($5.00)" at bounding box center [860, 331] width 170 height 15
click at [786, 326] on input "1/2 Inch+ Body Length ($5.00)" at bounding box center [781, 331] width 10 height 10
click at [818, 372] on label "De-matting ($20.00)" at bounding box center [836, 375] width 121 height 15
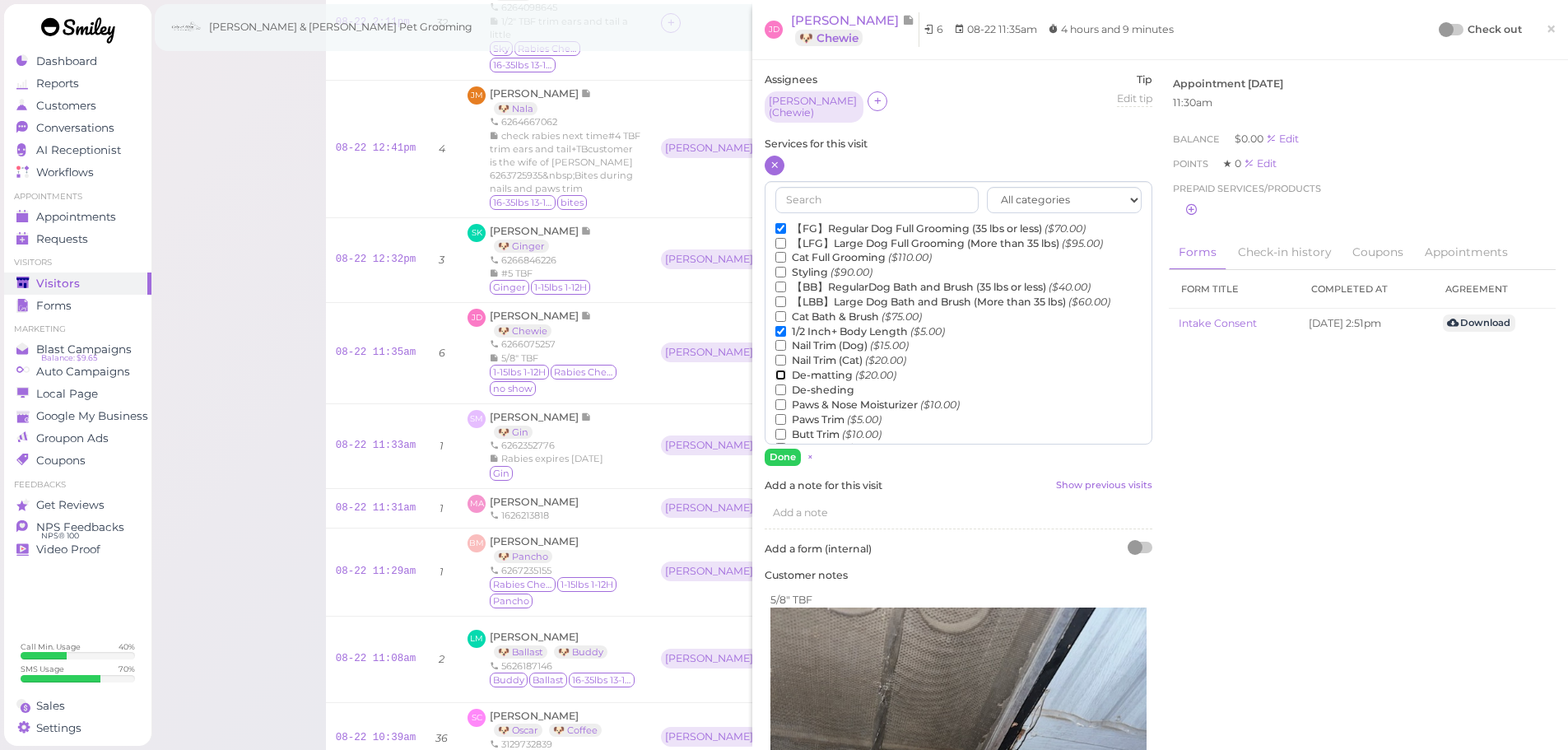
click at [786, 372] on input "De-matting ($20.00)" at bounding box center [781, 375] width 10 height 10
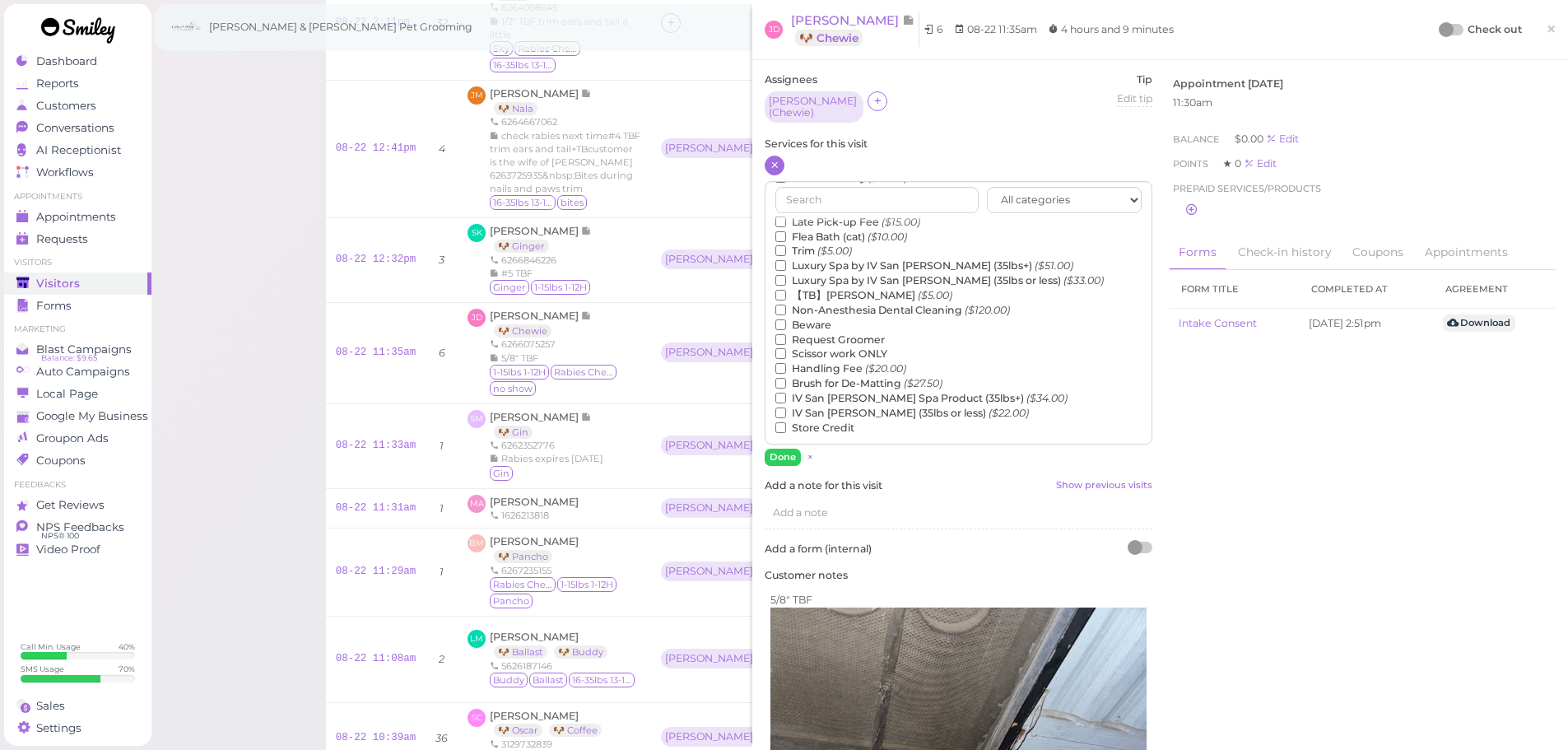
click at [840, 295] on label "【TB】Teeth Brushing ($5.00)" at bounding box center [864, 295] width 177 height 15
click at [786, 295] on input "【TB】Teeth Brushing ($5.00)" at bounding box center [781, 295] width 10 height 10
click at [787, 450] on button "Done" at bounding box center [783, 457] width 36 height 17
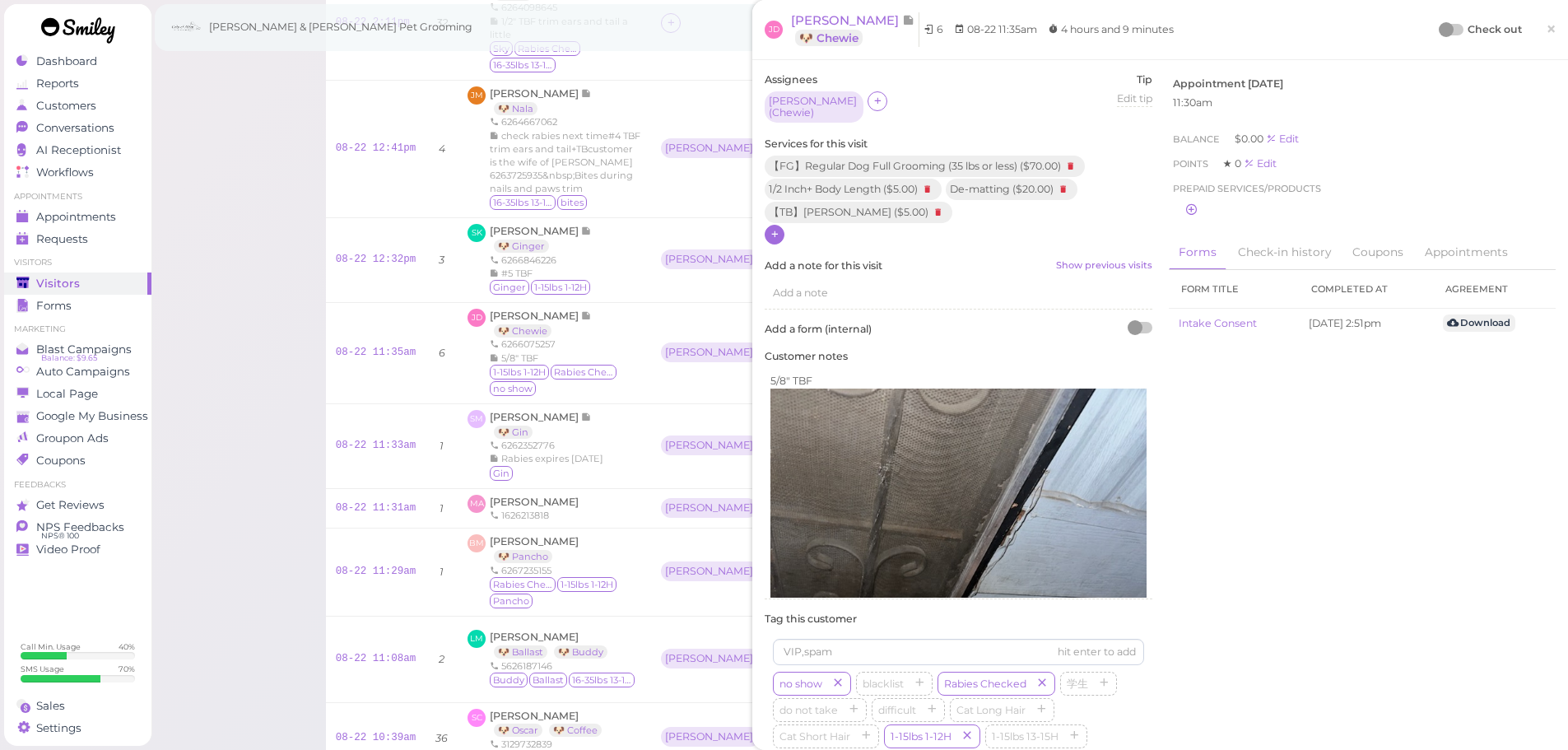
click at [1445, 22] on div "Check out" at bounding box center [1481, 29] width 82 height 16
click at [1445, 28] on div at bounding box center [1452, 29] width 23 height 11
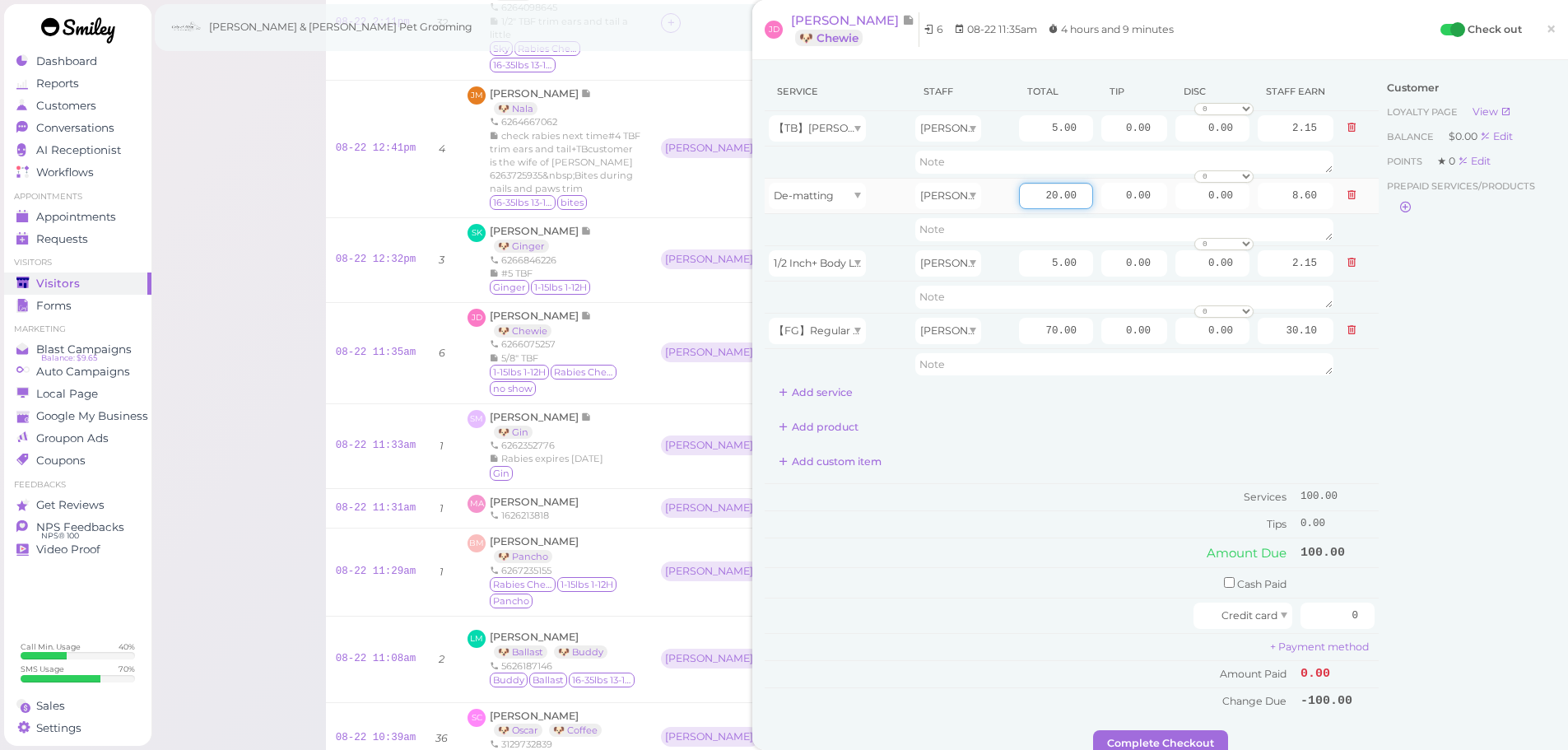
click at [1023, 191] on input "20.00" at bounding box center [1056, 196] width 74 height 27
type input "60.00"
type input "25.80"
click at [1020, 541] on td "Amount Due" at bounding box center [1030, 553] width 532 height 29
click at [1022, 196] on input "60.00" at bounding box center [1056, 196] width 74 height 27
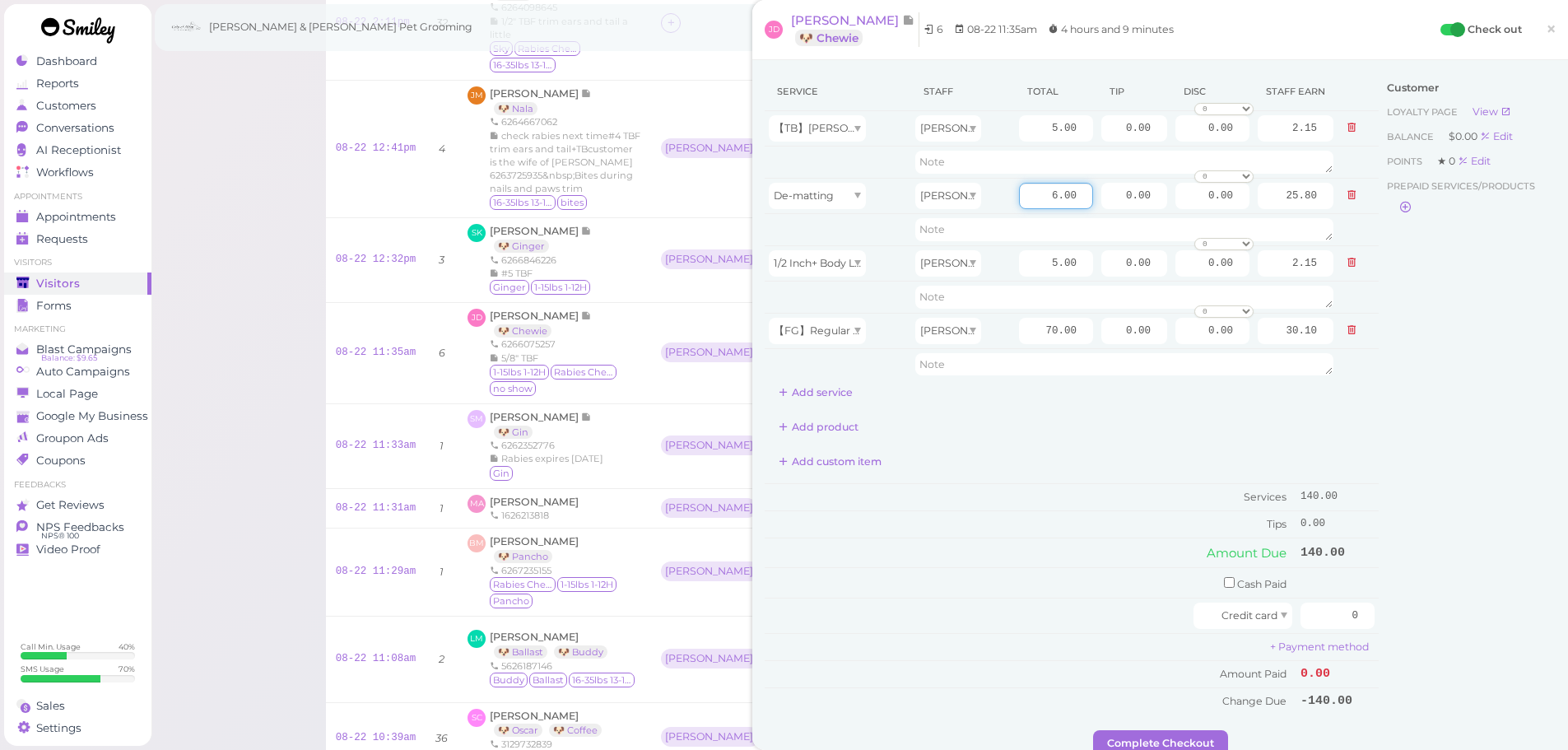
type input "6.00"
type input "2.58"
click at [1047, 468] on div "Add custom item" at bounding box center [1071, 461] width 614 height 27
click at [1031, 322] on input "70.00" at bounding box center [1056, 331] width 74 height 27
type input "80.00"
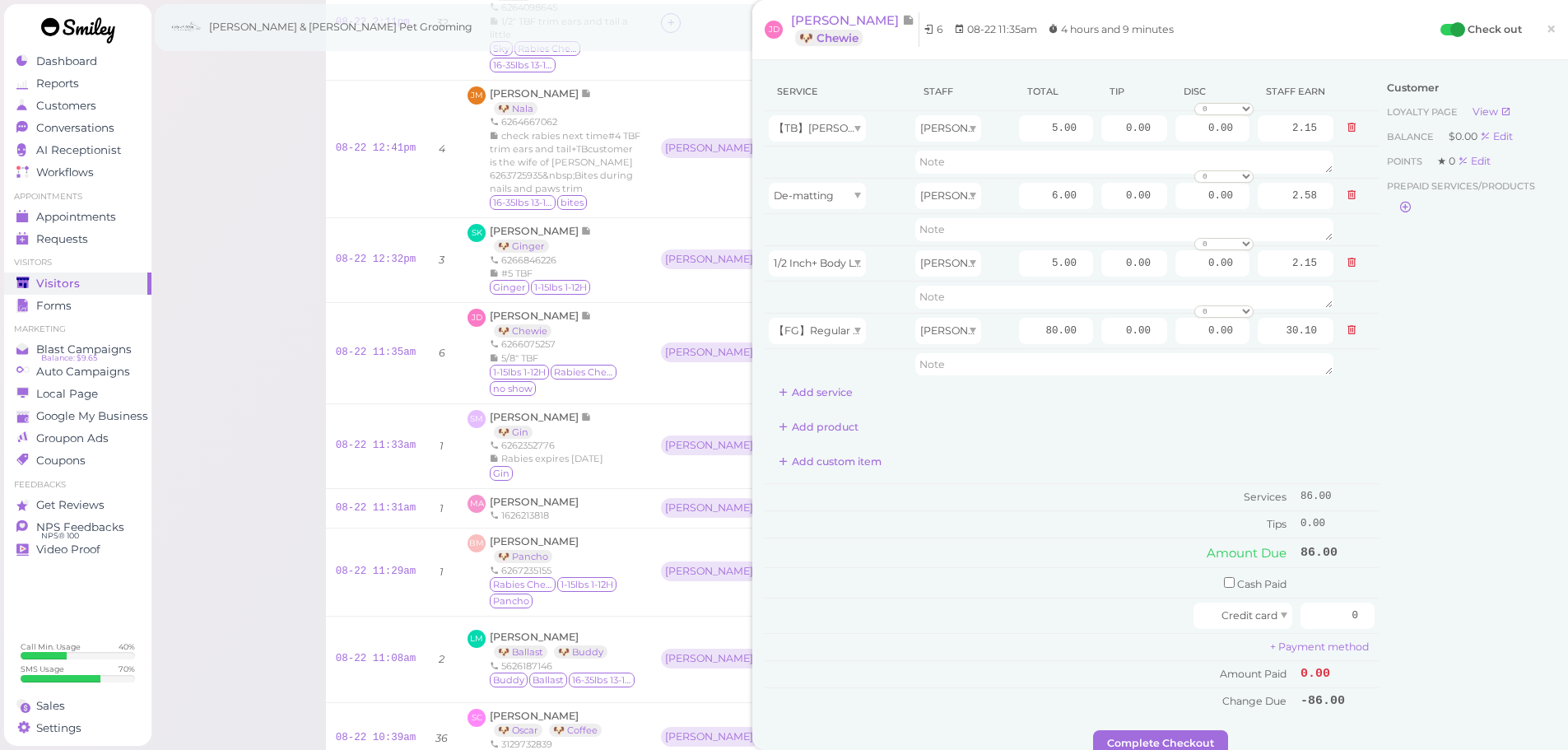
type input "34.40"
click at [1040, 427] on div "Add product" at bounding box center [1071, 427] width 614 height 27
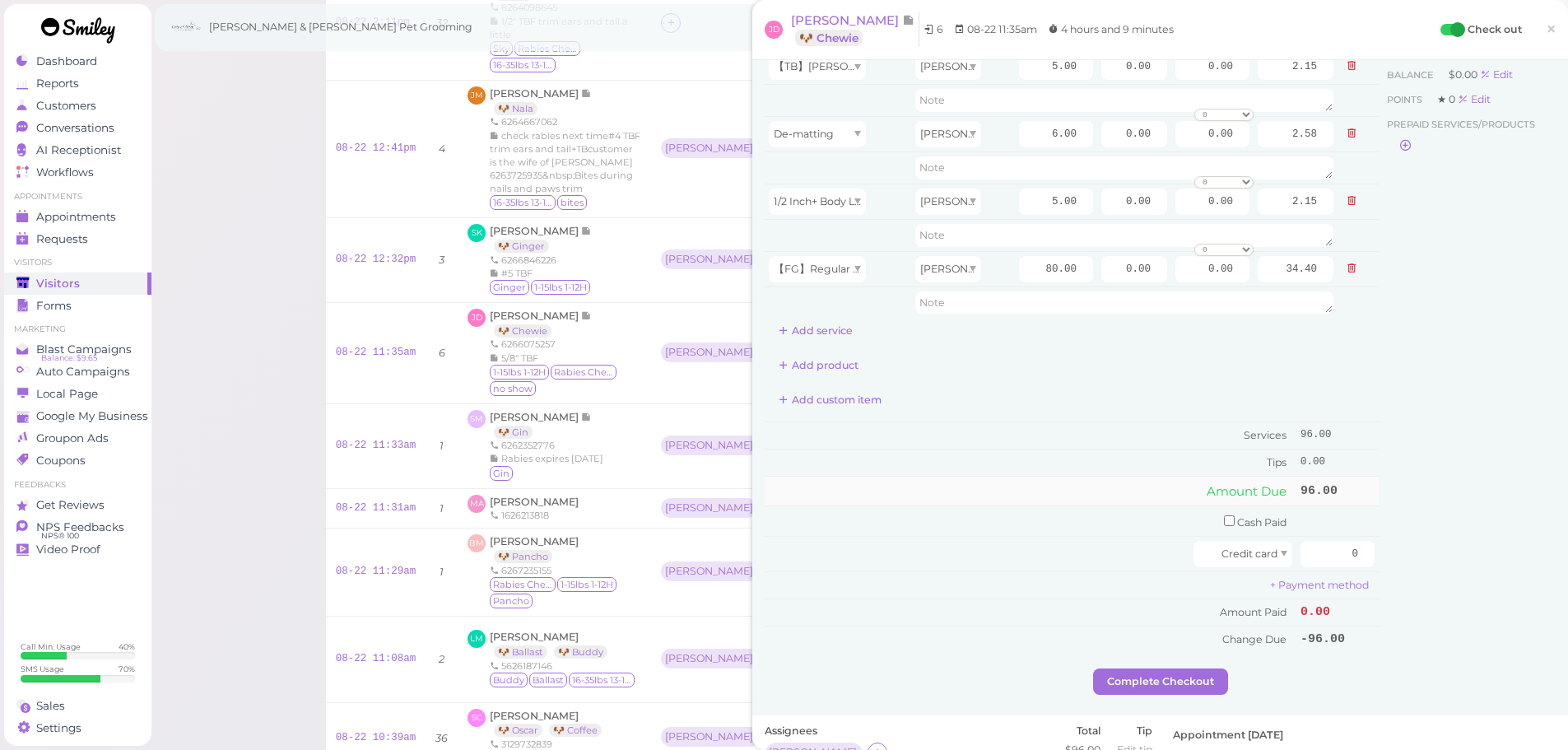
scroll to position [165, 0]
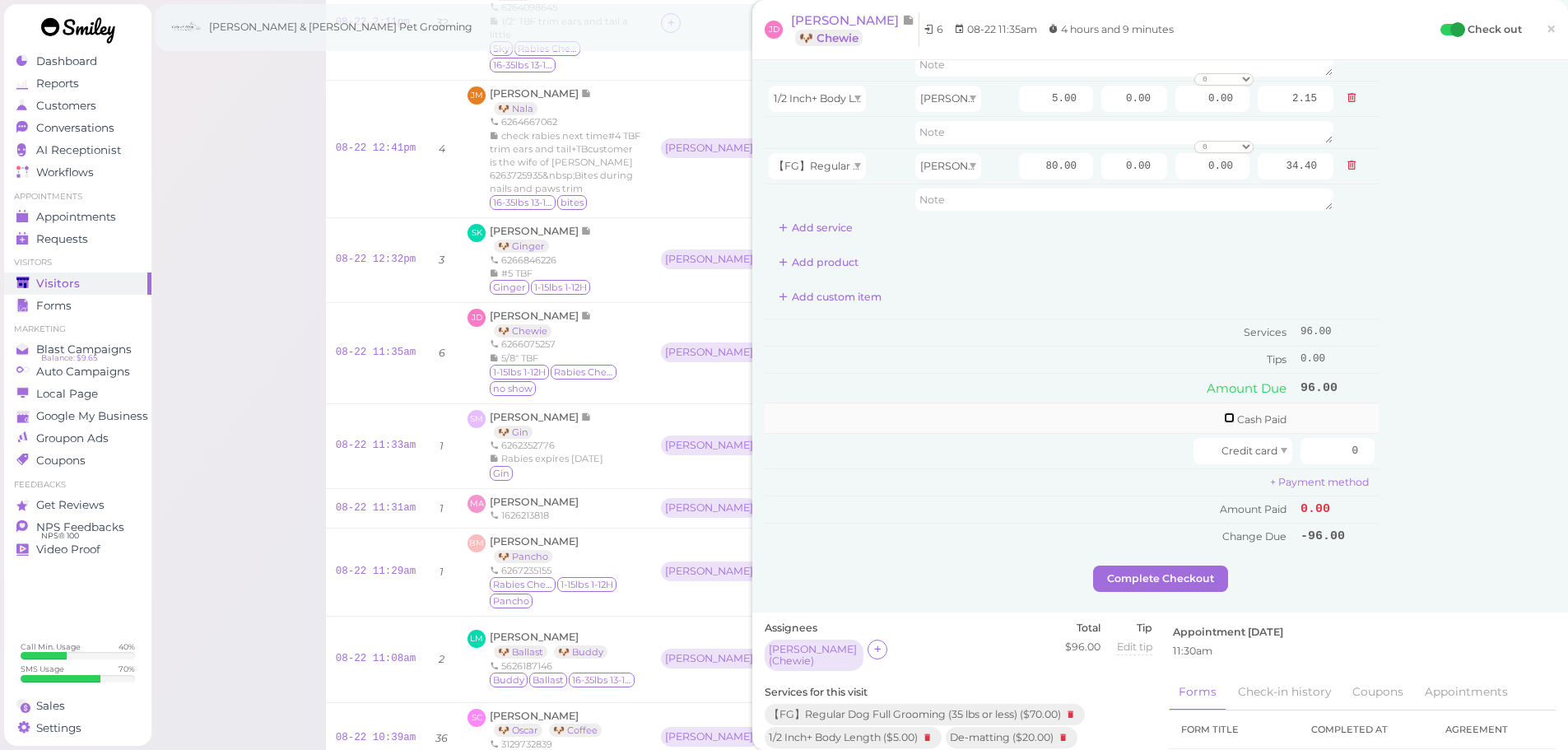
click at [1224, 417] on input "checkbox" at bounding box center [1229, 417] width 10 height 10
checkbox input "true"
click at [1308, 414] on input "0" at bounding box center [1338, 421] width 74 height 27
type input "100"
click at [1105, 383] on td "Amount Due" at bounding box center [1030, 388] width 532 height 29
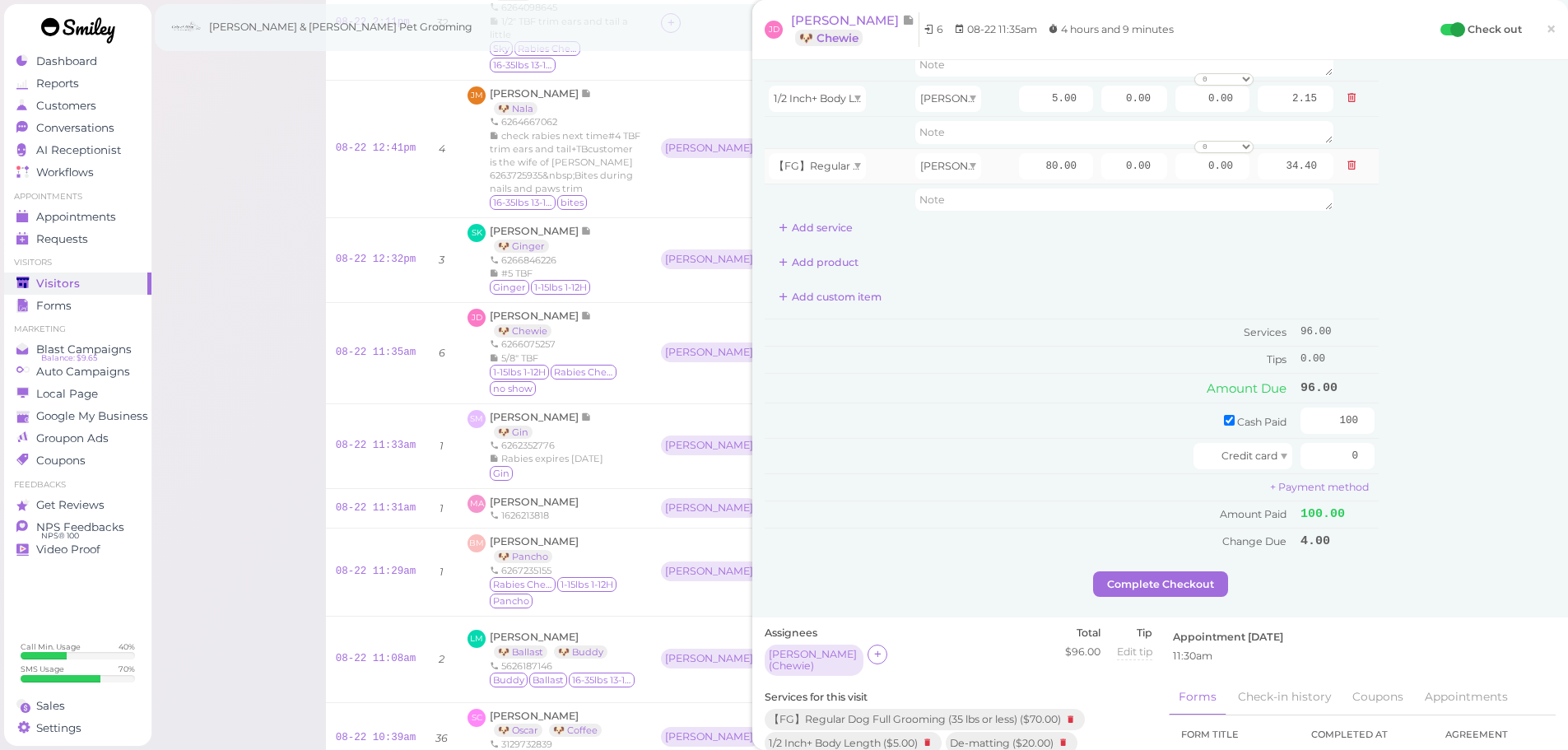
scroll to position [82, 0]
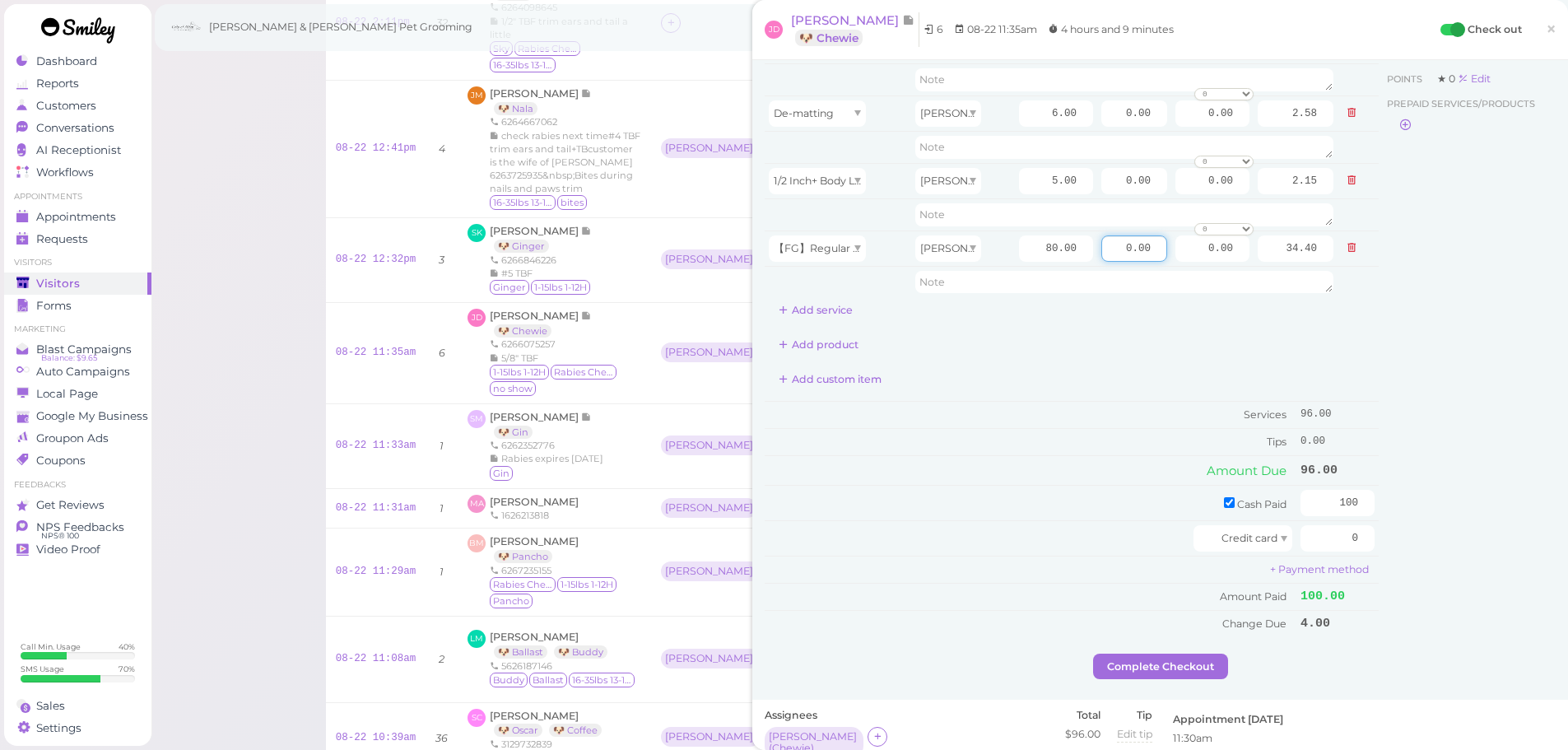
drag, startPoint x: 1165, startPoint y: 238, endPoint x: 1301, endPoint y: 303, distance: 150.7
click at [1371, 241] on div "Service Staff Total Tip Disc Staff earn 【TB】Teeth Brushing Helen 5.00 0.00 0.00…" at bounding box center [1160, 322] width 791 height 664
type input "4"
click at [1090, 418] on td "Services" at bounding box center [1030, 415] width 532 height 28
click at [1143, 671] on button "Complete Checkout" at bounding box center [1160, 666] width 135 height 27
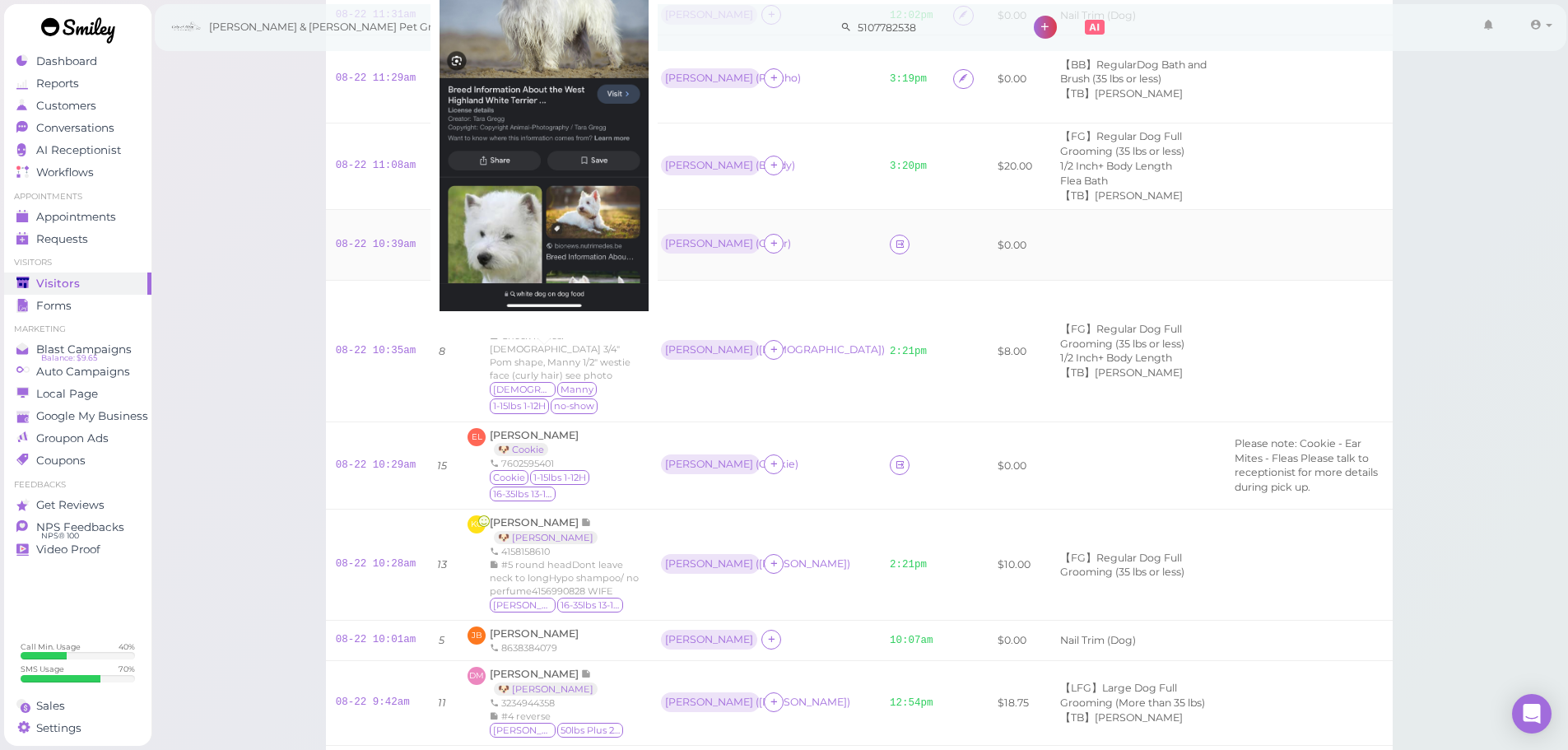
scroll to position [823, 0]
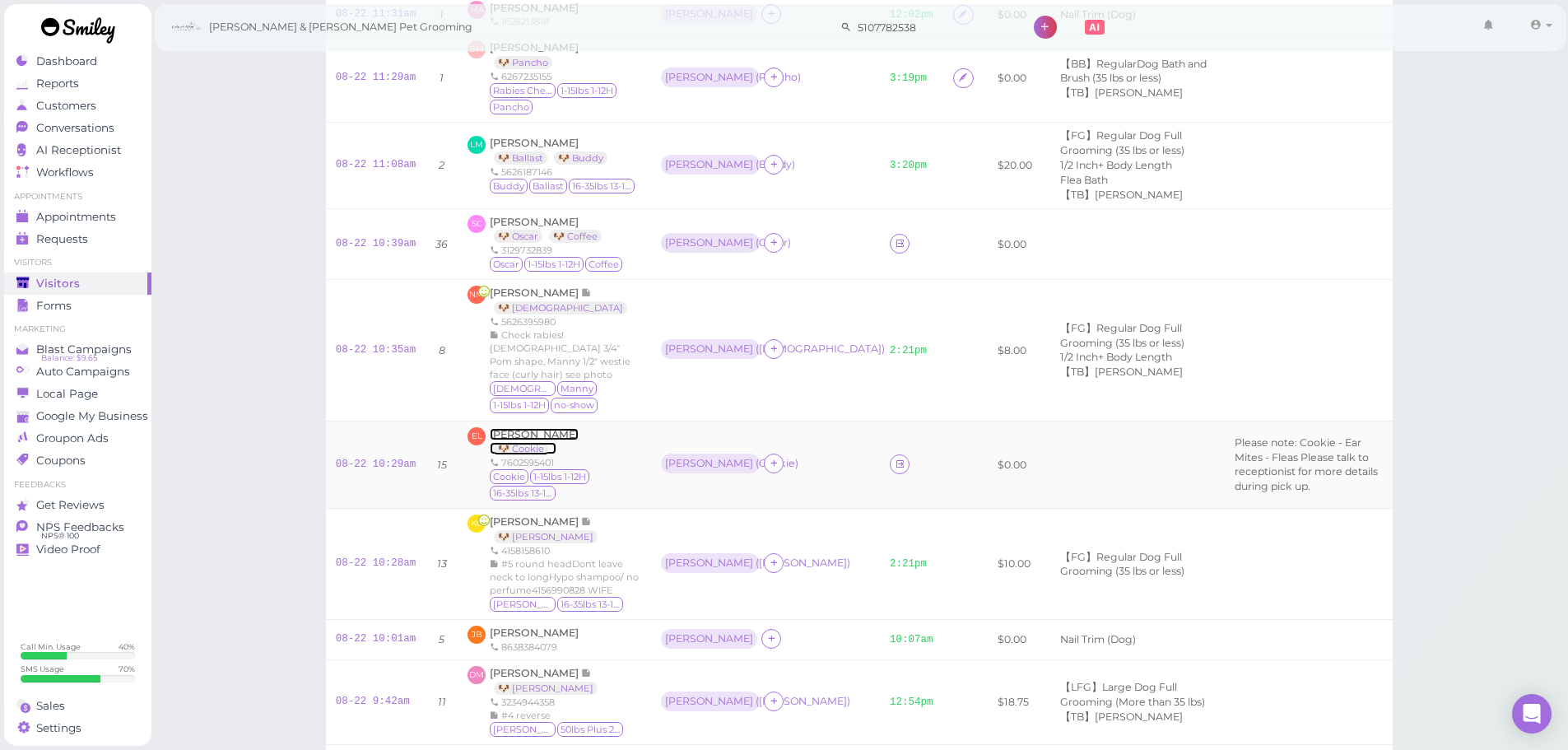
click at [547, 436] on span "Ernestina Lopez" at bounding box center [534, 434] width 89 height 12
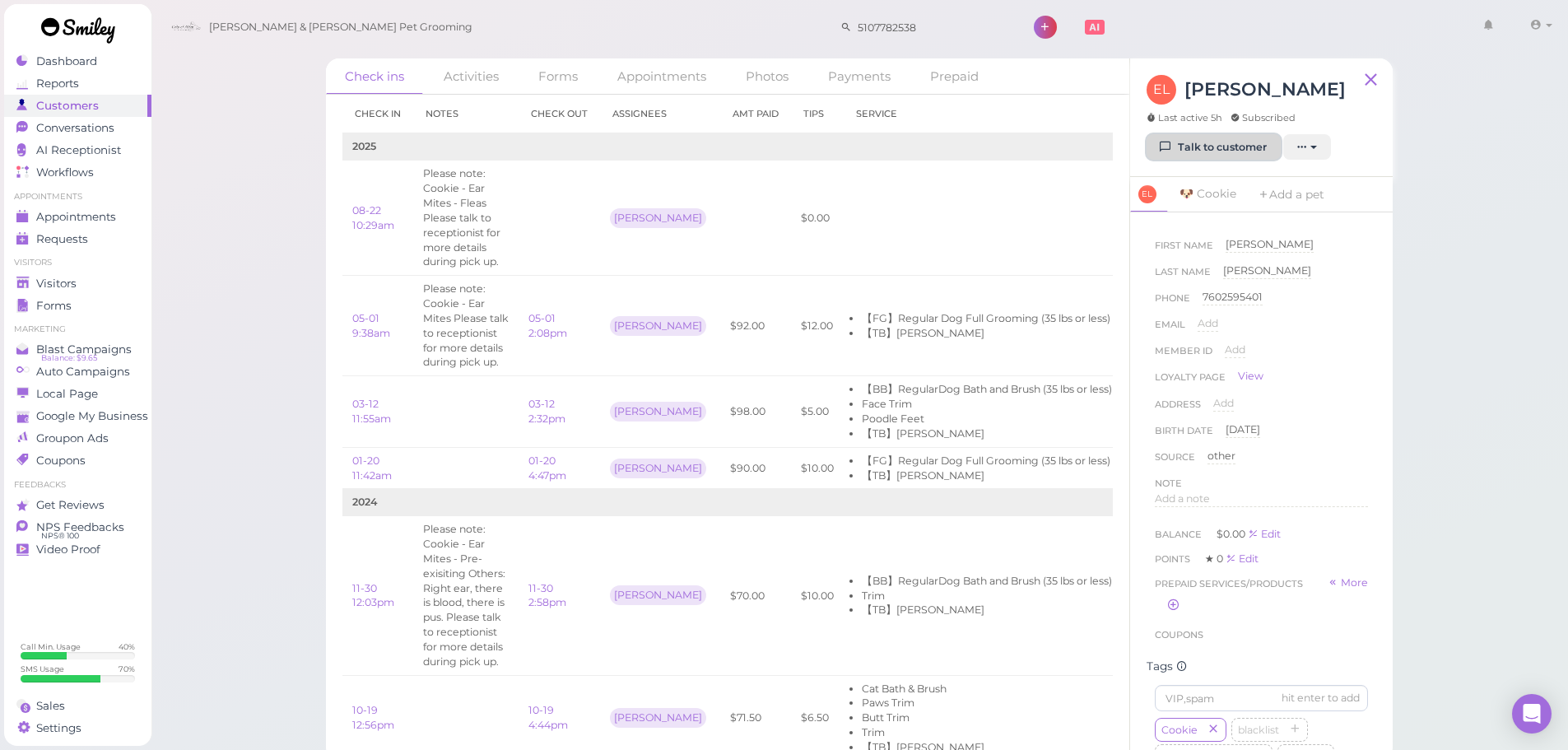
click at [1229, 148] on link "Talk to customer" at bounding box center [1214, 147] width 134 height 27
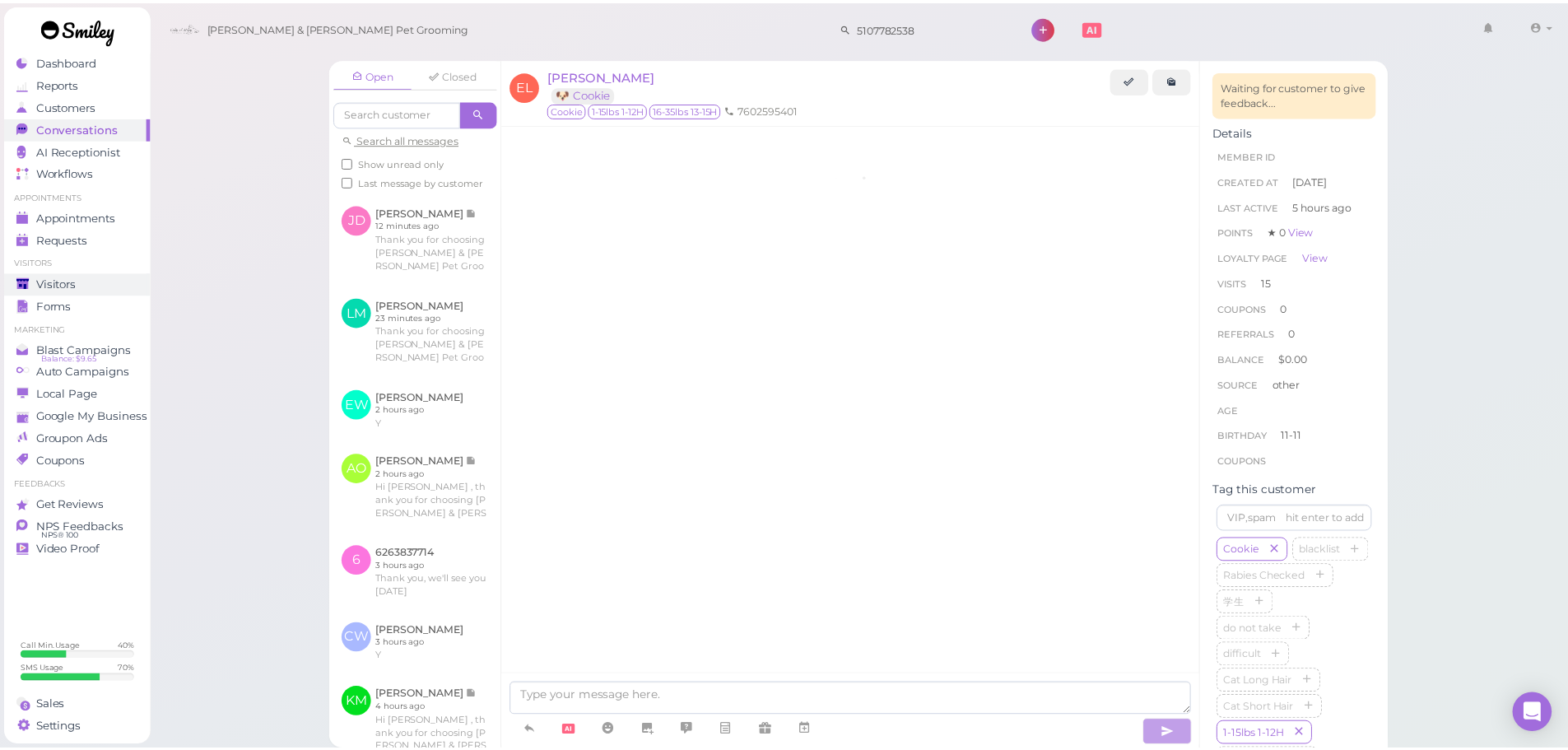
scroll to position [2379, 0]
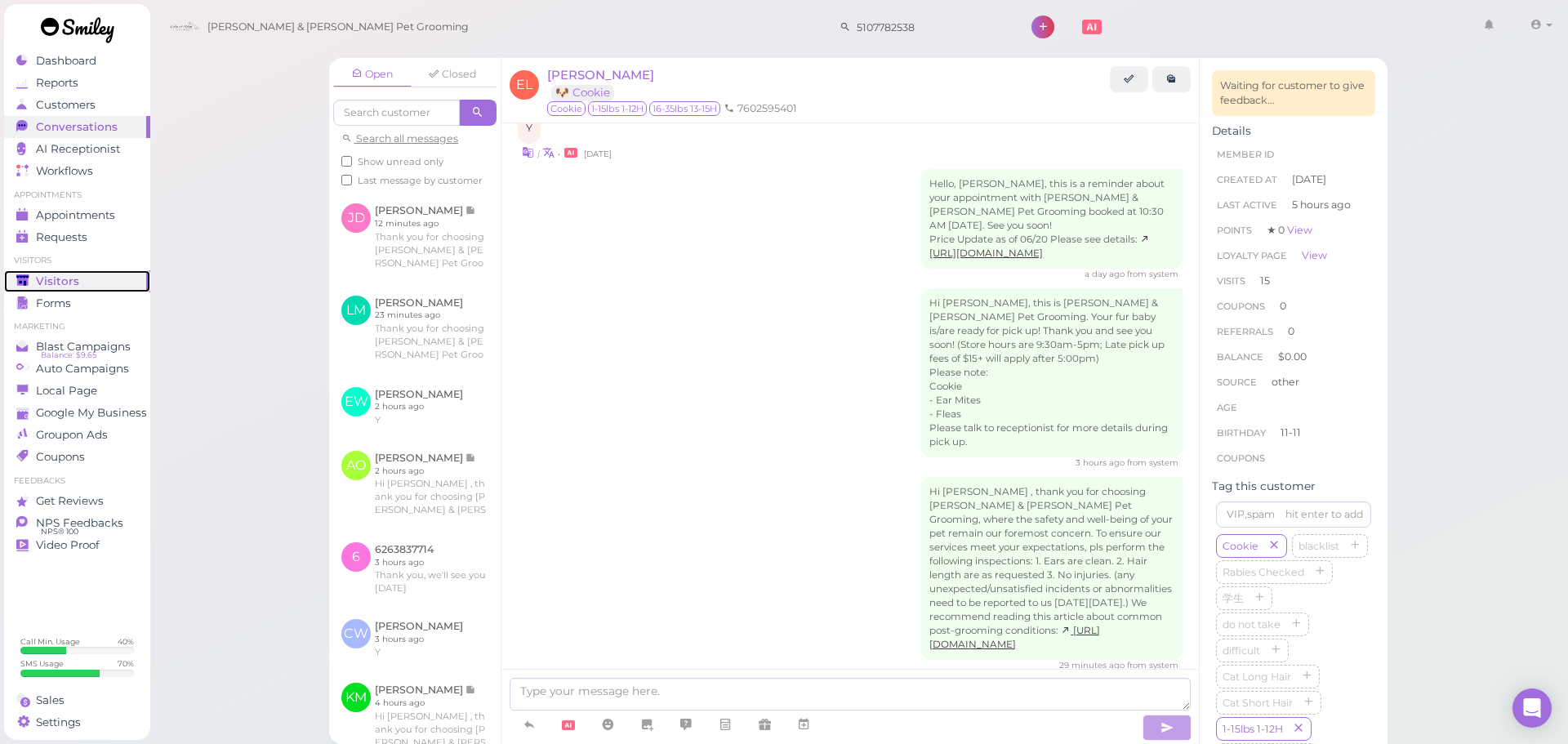
click at [106, 283] on div "Visitors" at bounding box center [75, 281] width 118 height 14
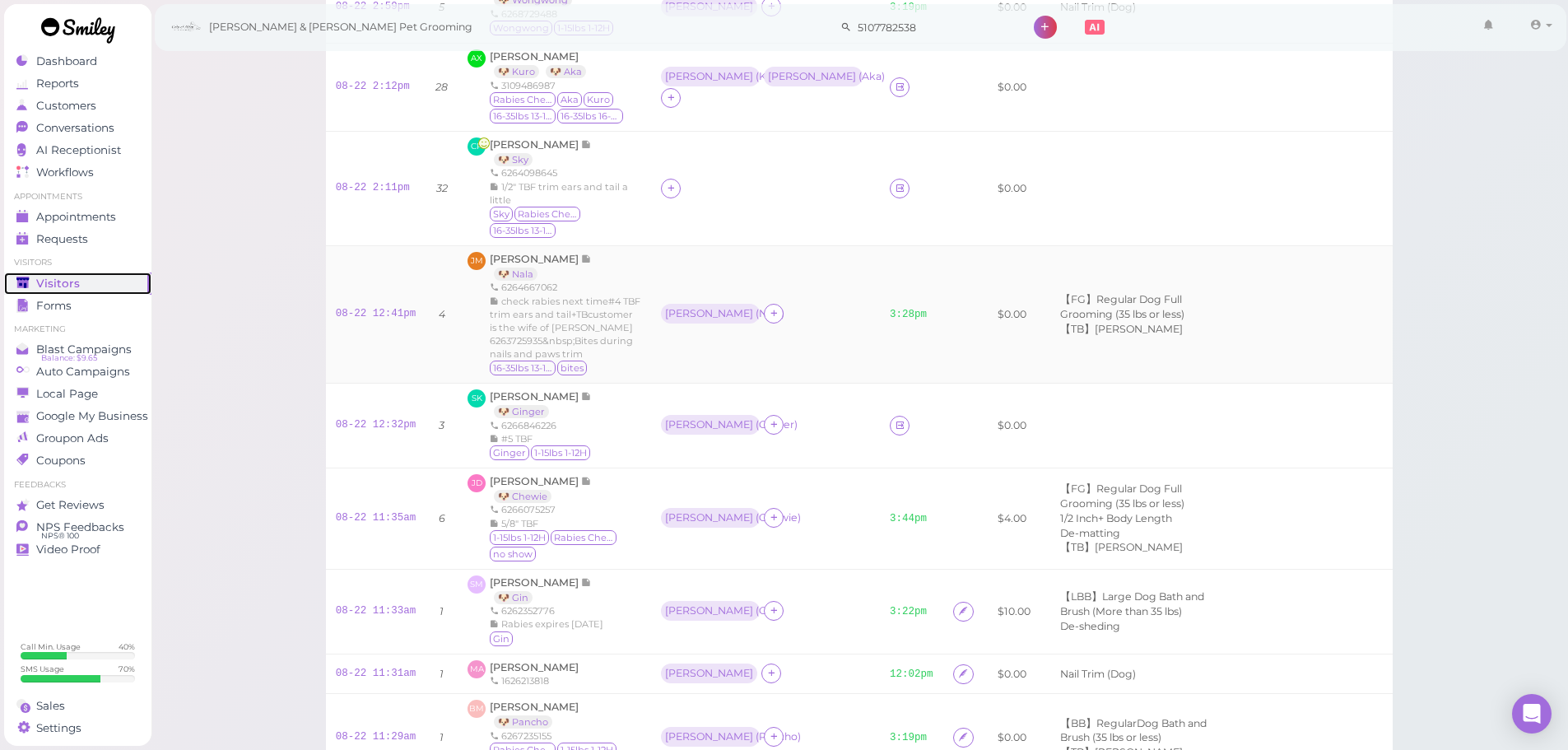
scroll to position [165, 0]
click at [537, 392] on span "[PERSON_NAME]" at bounding box center [535, 396] width 91 height 12
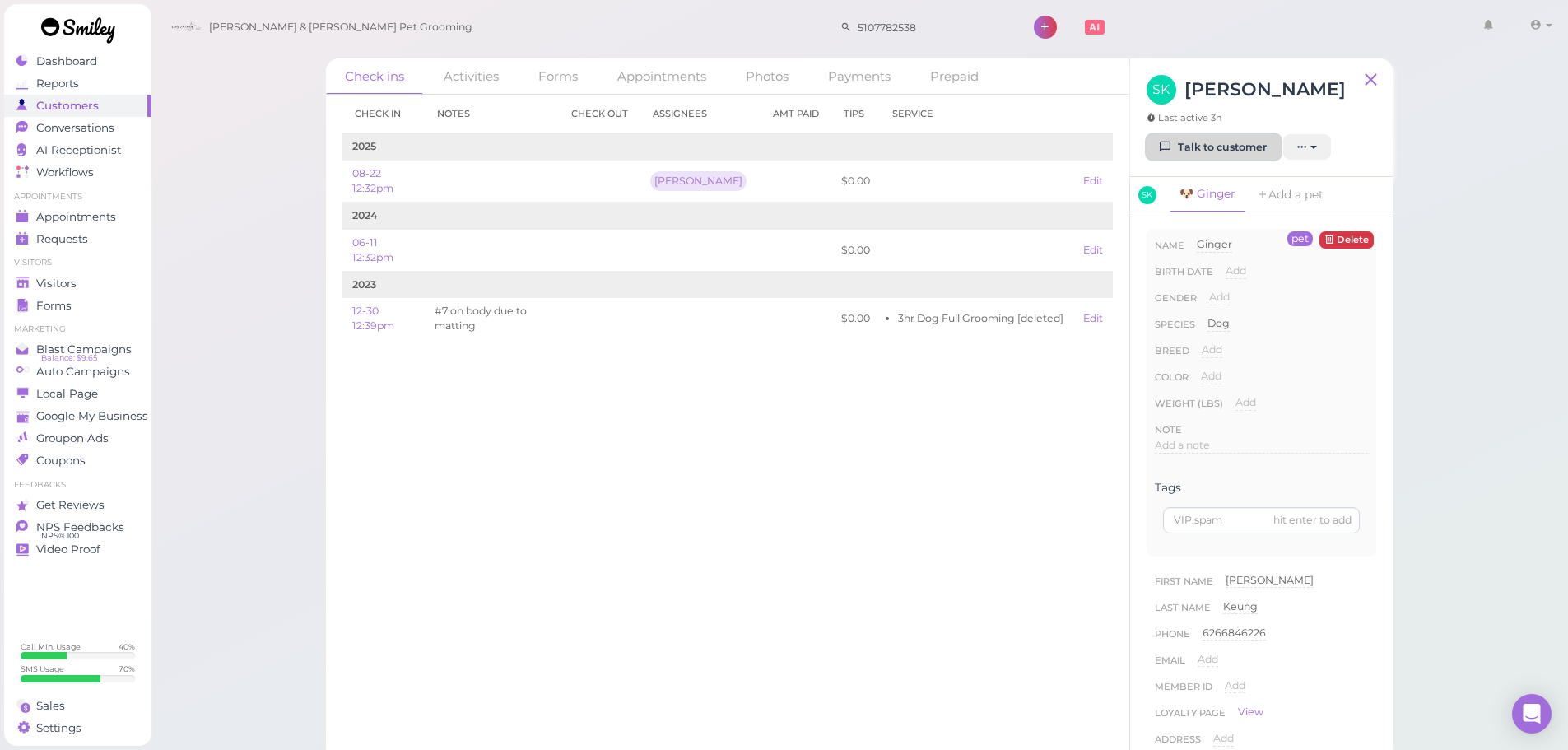
click at [1202, 152] on link "Talk to customer" at bounding box center [1214, 147] width 134 height 27
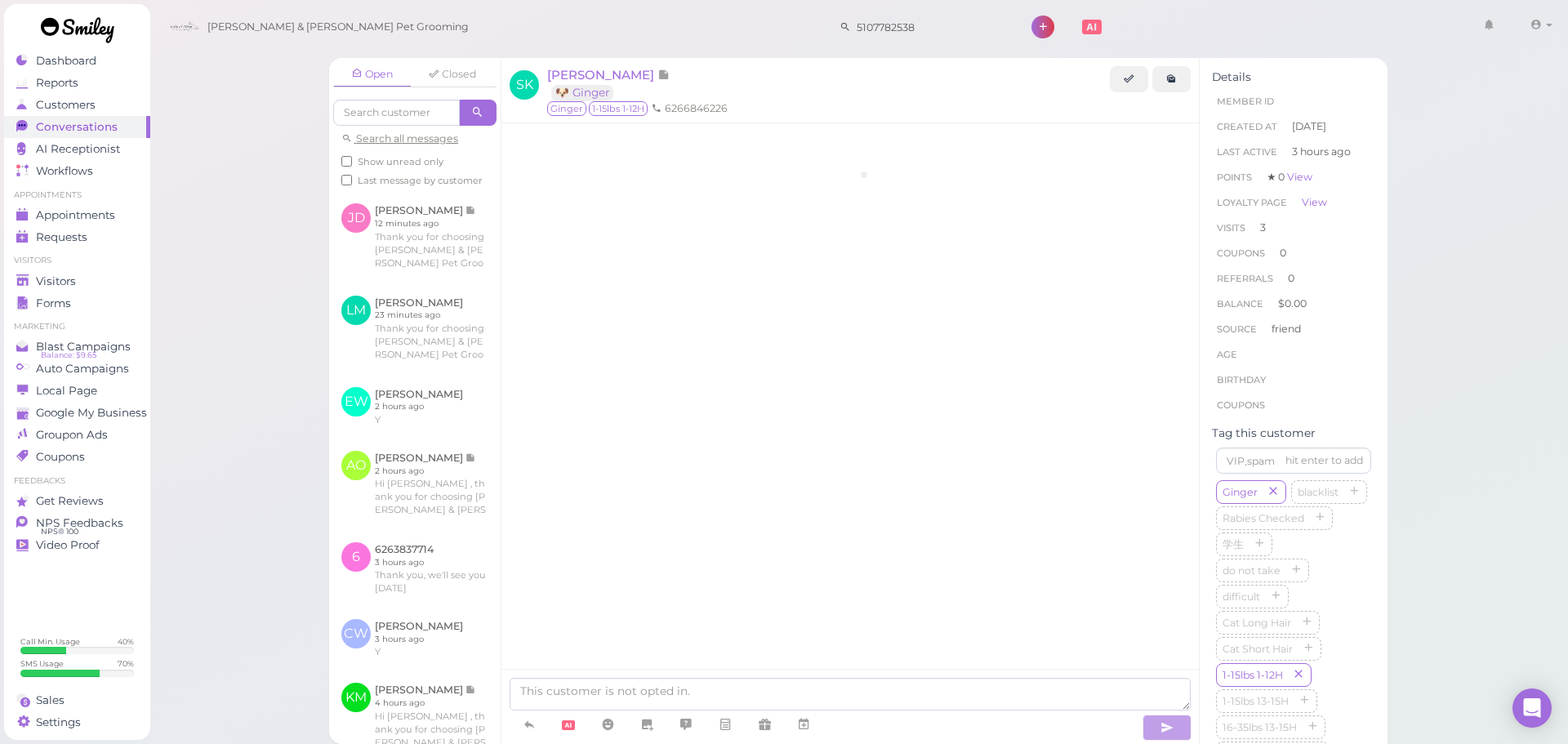
scroll to position [1667, 0]
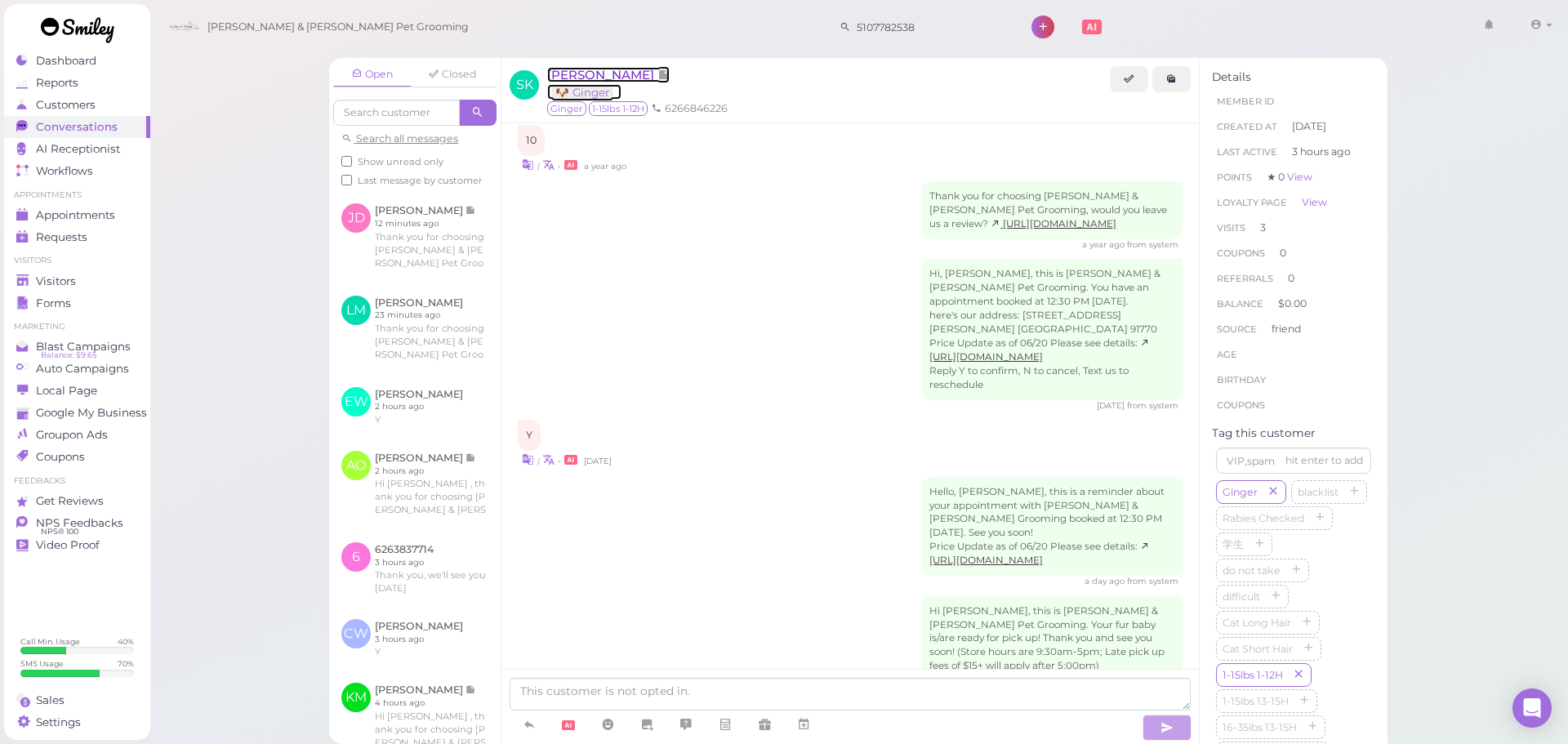
drag, startPoint x: 584, startPoint y: 81, endPoint x: 626, endPoint y: 33, distance: 63.8
click at [584, 81] on span "[PERSON_NAME]" at bounding box center [602, 74] width 110 height 15
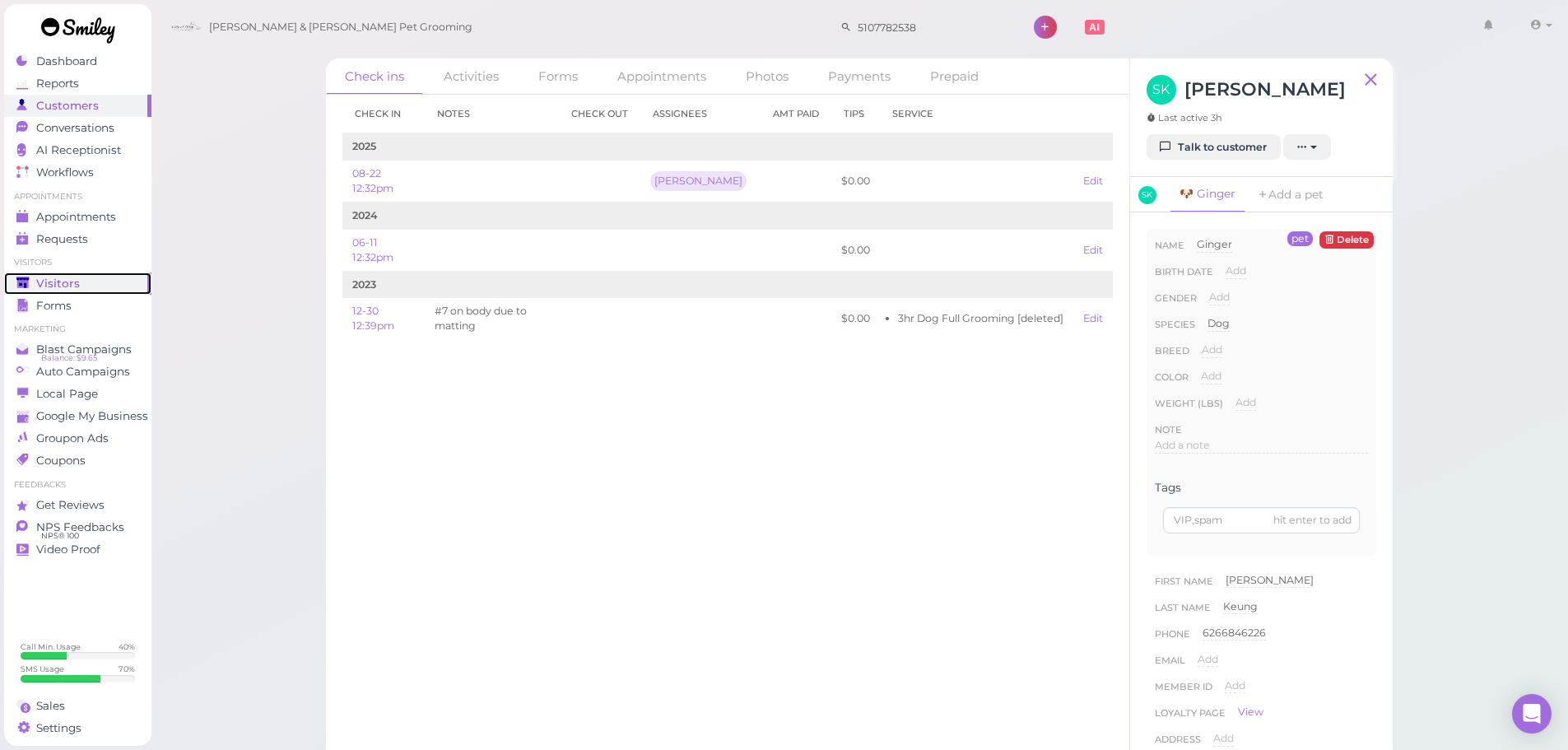
click at [74, 278] on span "Visitors" at bounding box center [58, 284] width 44 height 14
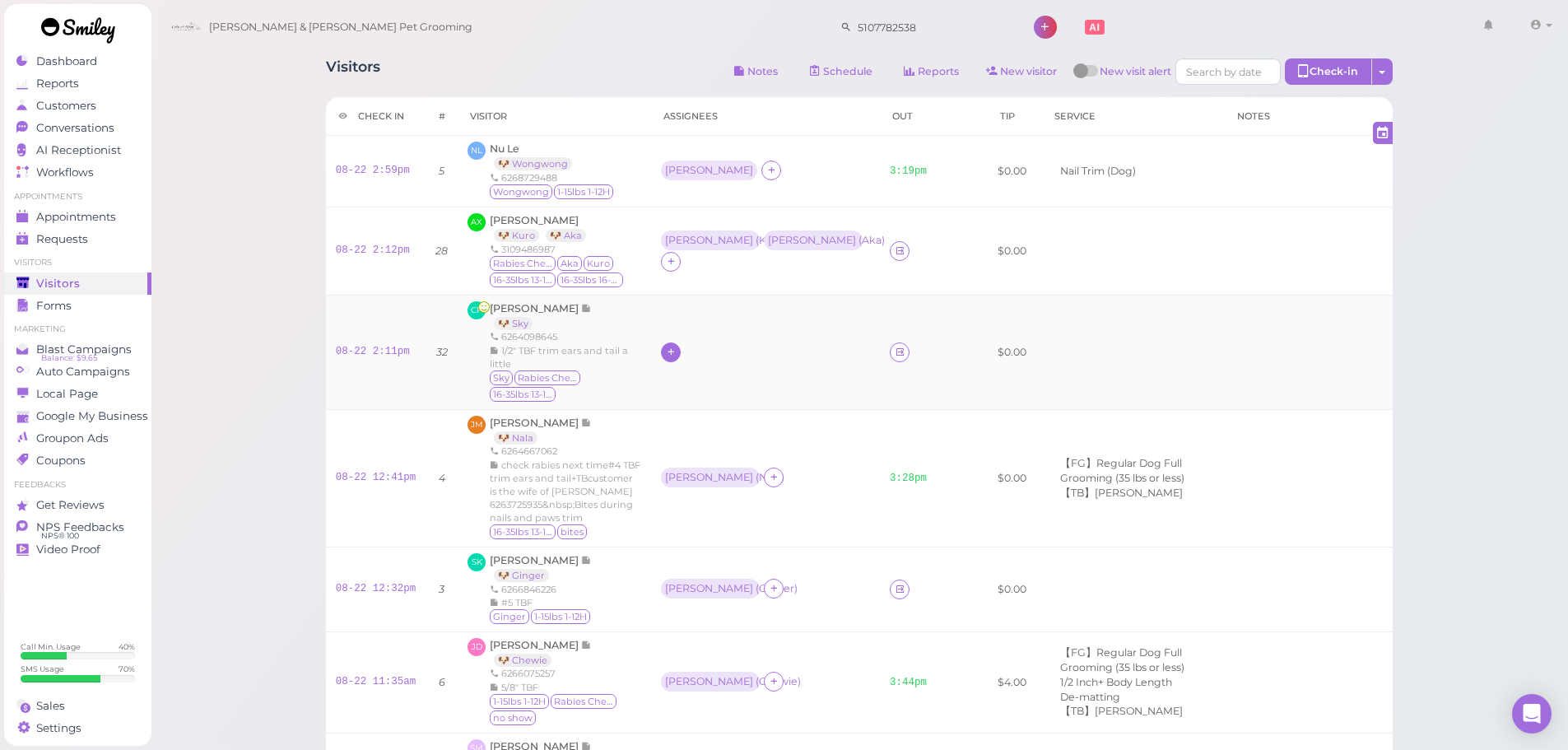
click at [661, 353] on div at bounding box center [671, 352] width 20 height 20
click at [674, 488] on div "[PERSON_NAME]" at bounding box center [756, 486] width 230 height 32
click at [511, 309] on span "[PERSON_NAME]" at bounding box center [535, 308] width 91 height 12
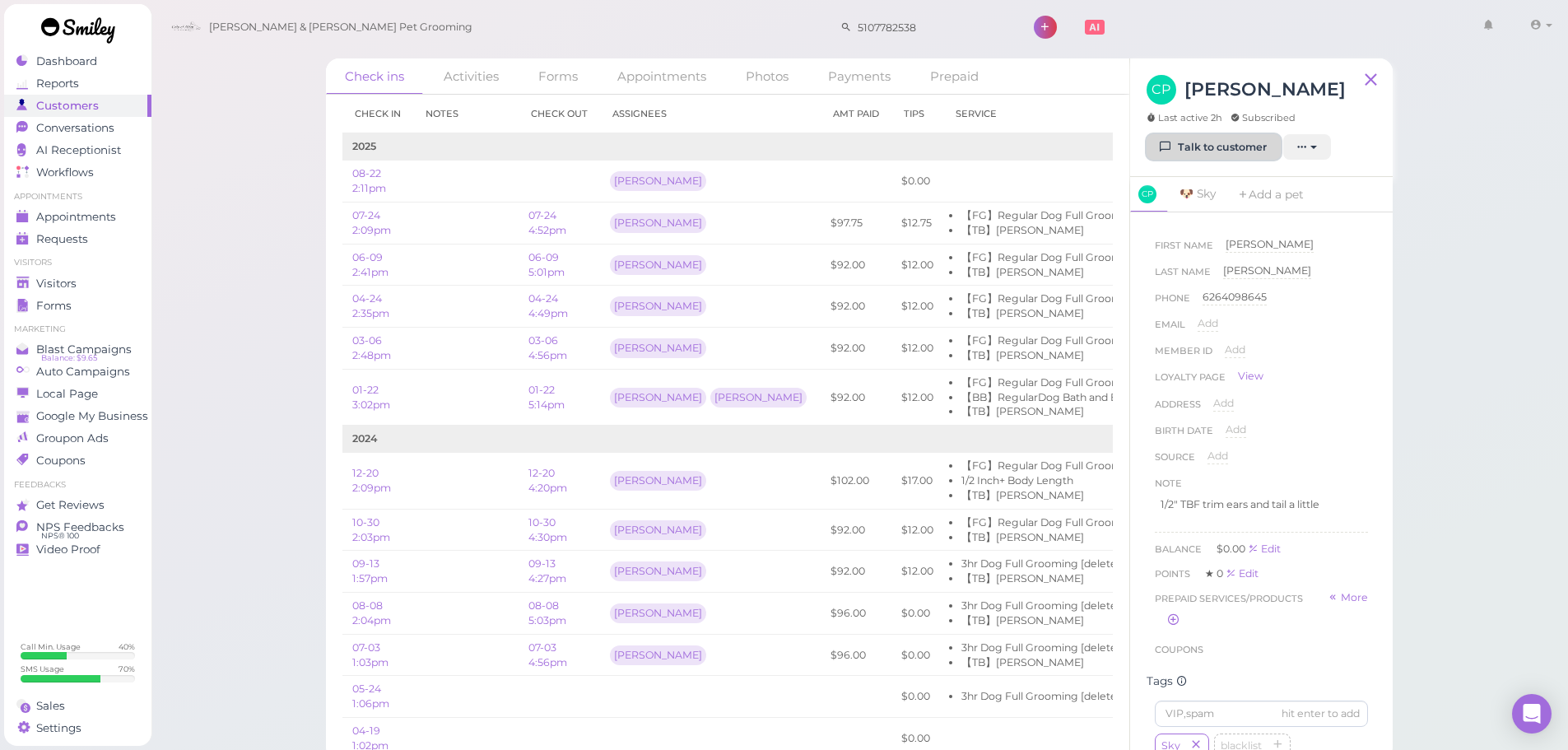
click at [1186, 152] on link "Talk to customer" at bounding box center [1214, 147] width 134 height 27
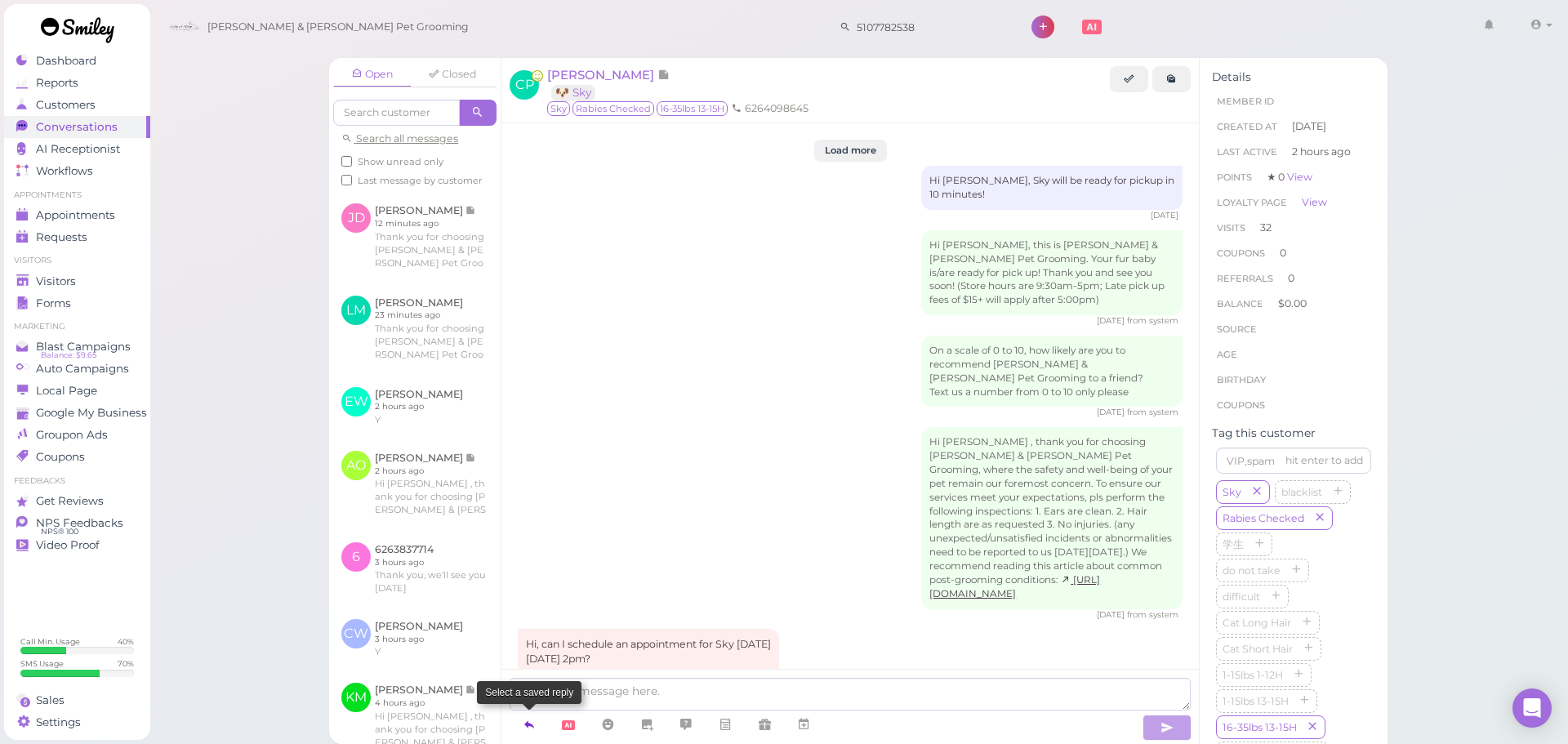
scroll to position [2561, 0]
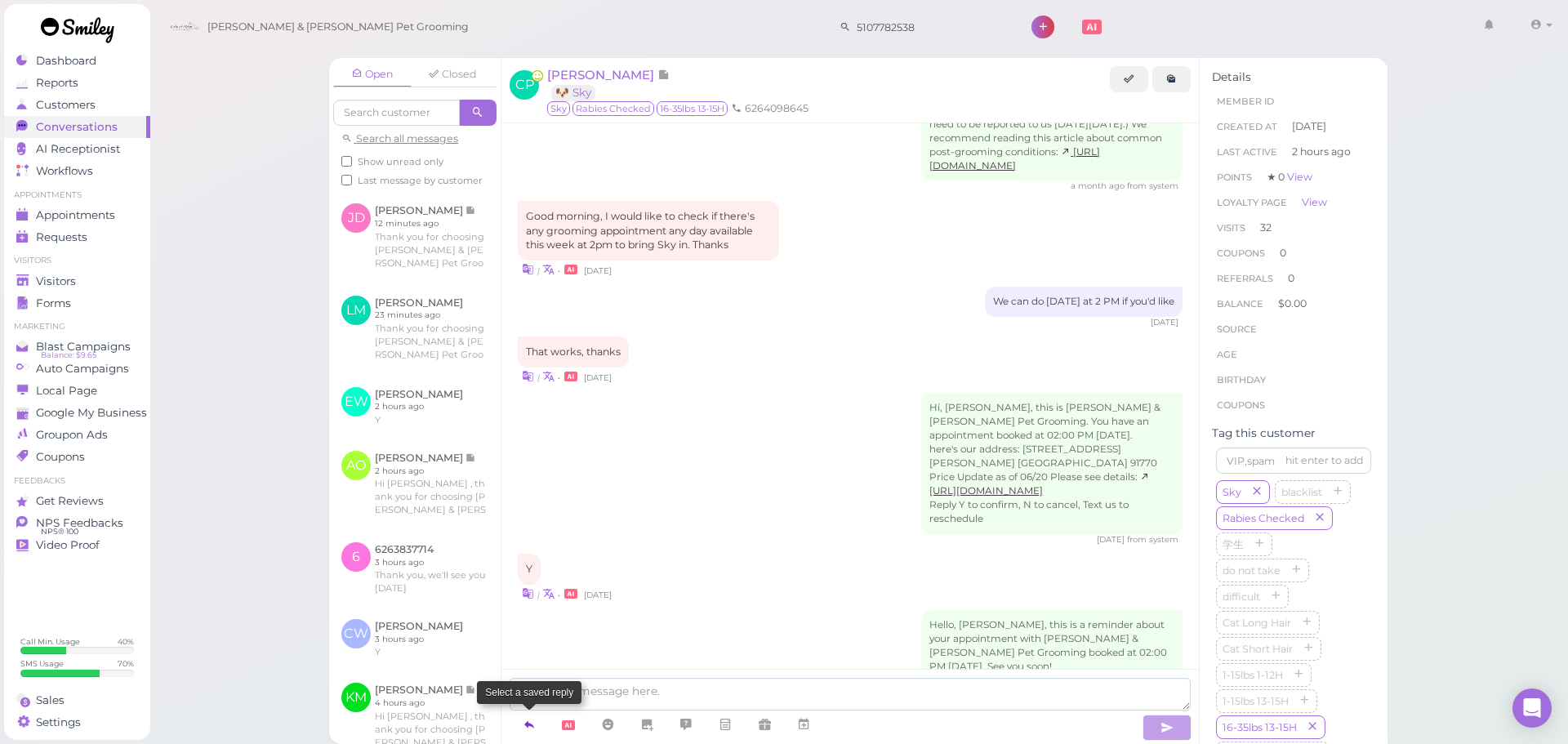
click at [524, 717] on icon at bounding box center [529, 723] width 13 height 16
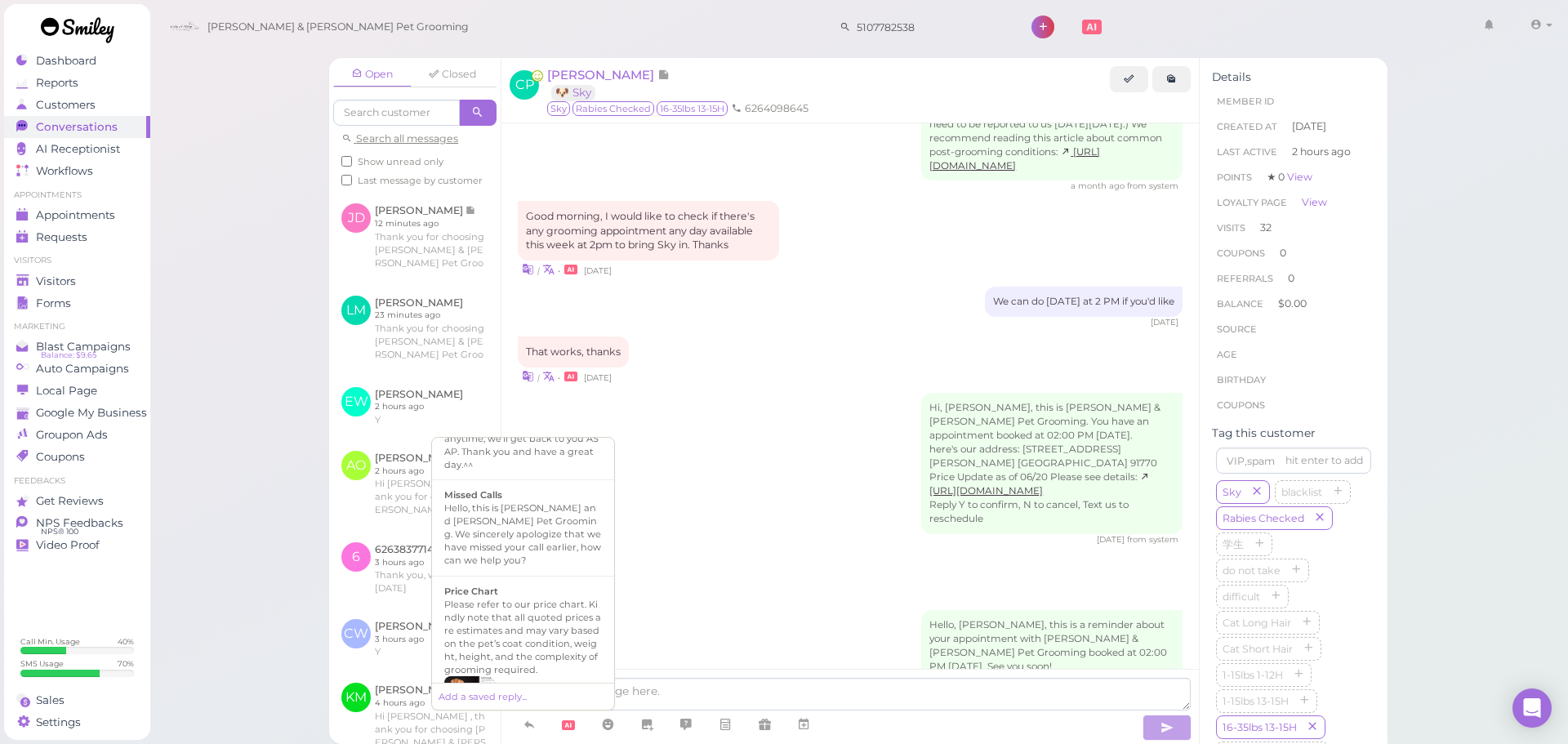
scroll to position [1132, 0]
click at [537, 629] on div "Hi {{first_name}}, this is Cody & Miley Pet Grooming. Your fur baby is/are read…" at bounding box center [523, 668] width 157 height 92
type textarea "Hi {{first_name}}, this is Cody & Miley Pet Grooming. Your fur baby is/are read…"
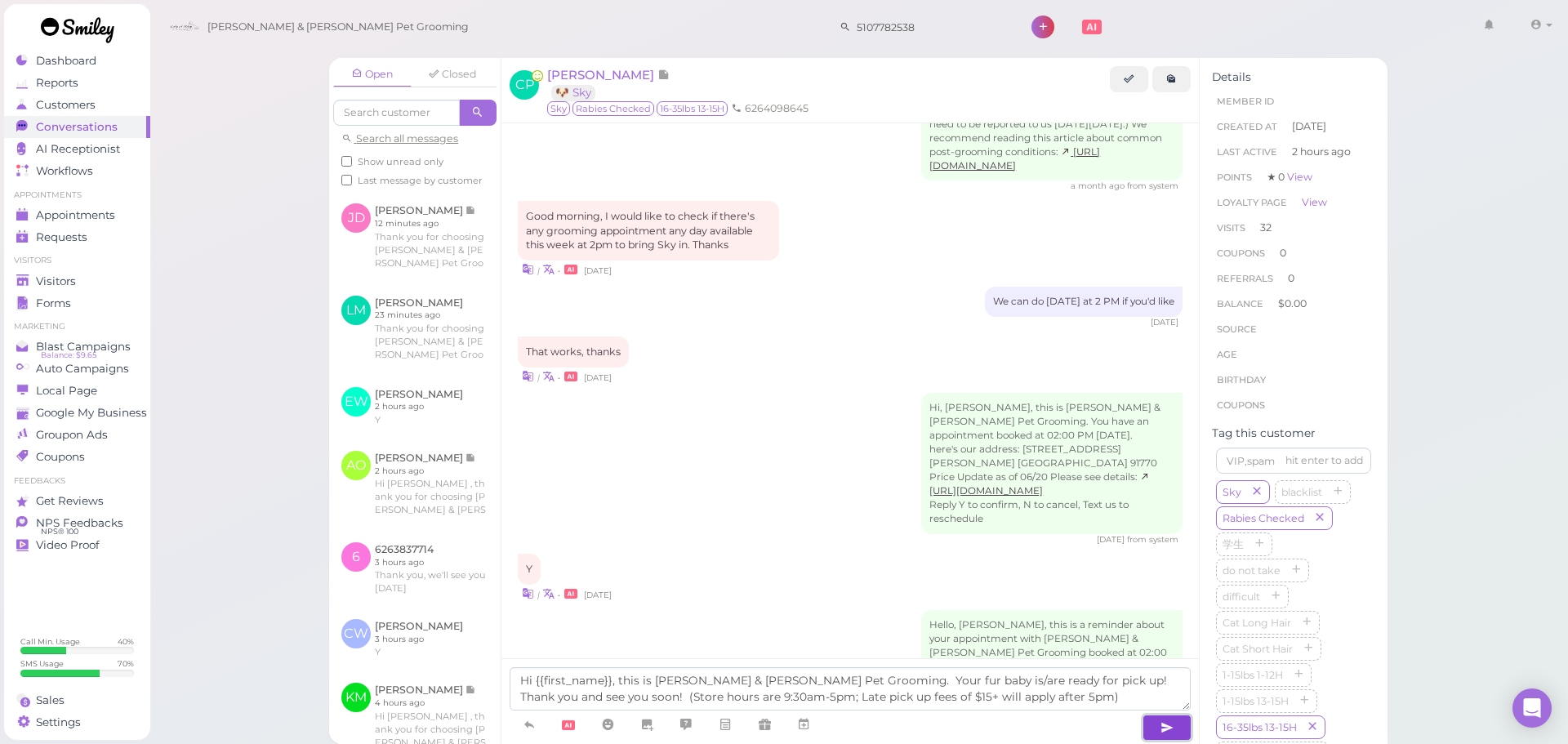
click at [1156, 733] on button "button" at bounding box center [1167, 728] width 49 height 27
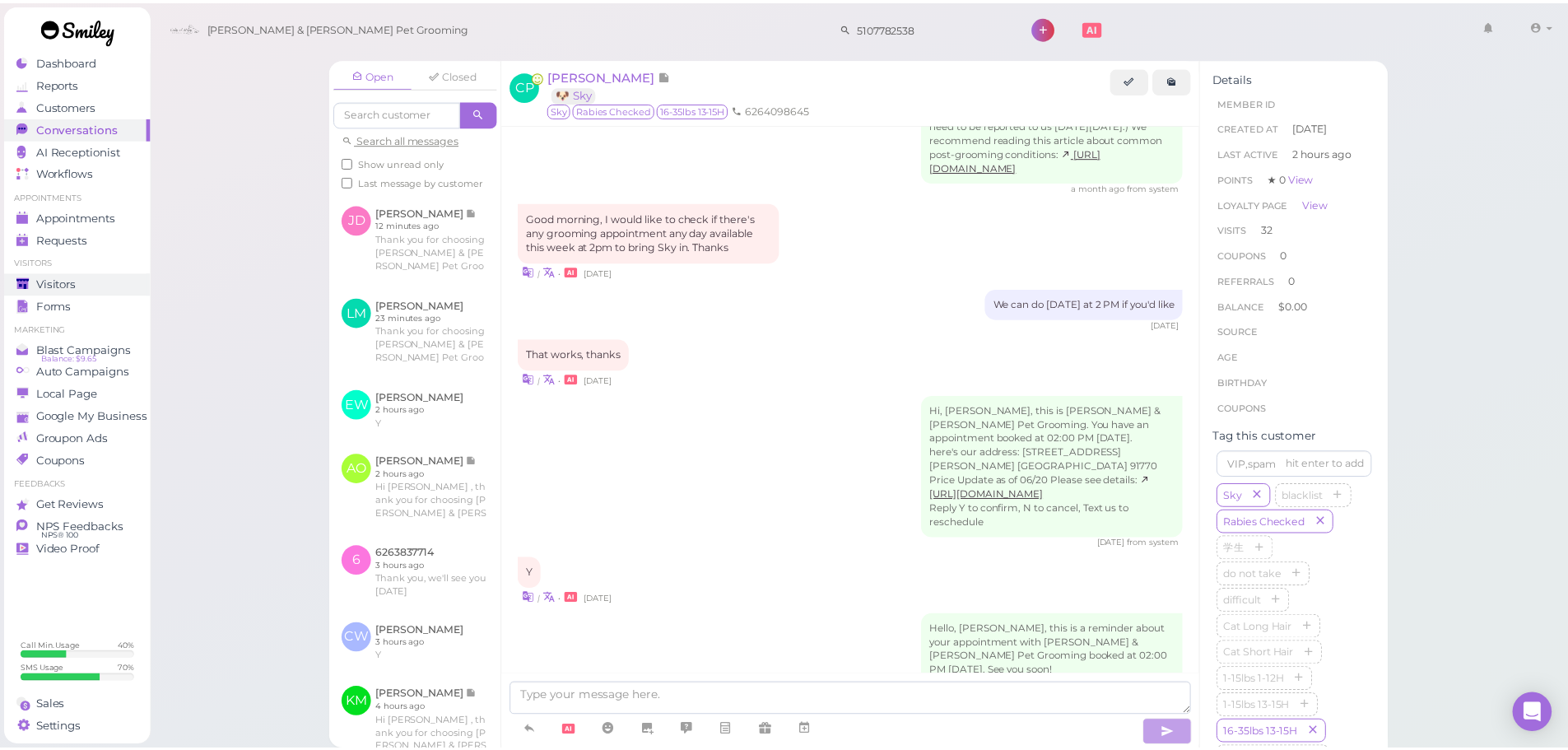
scroll to position [2662, 0]
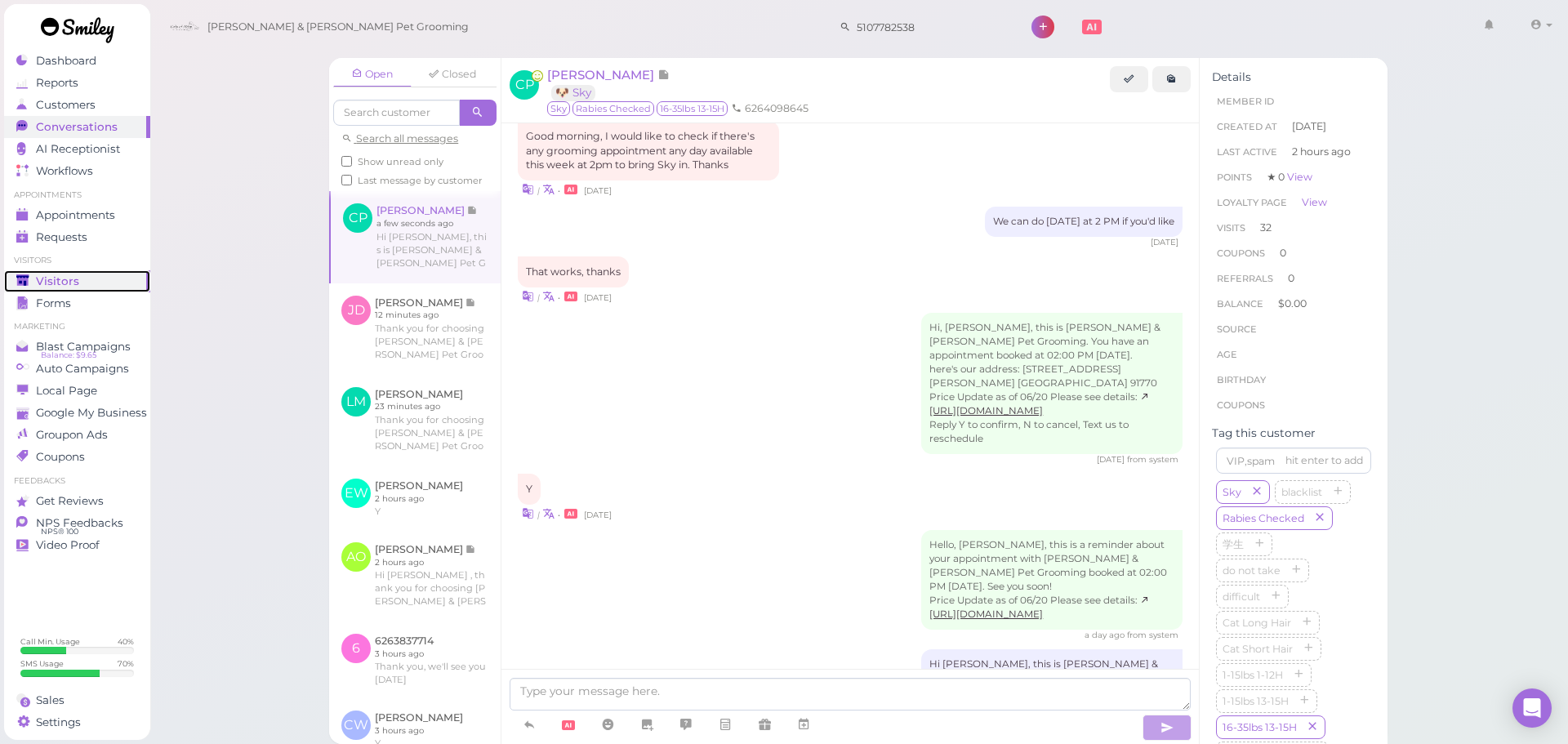
click at [83, 270] on link "Visitors" at bounding box center [77, 281] width 146 height 22
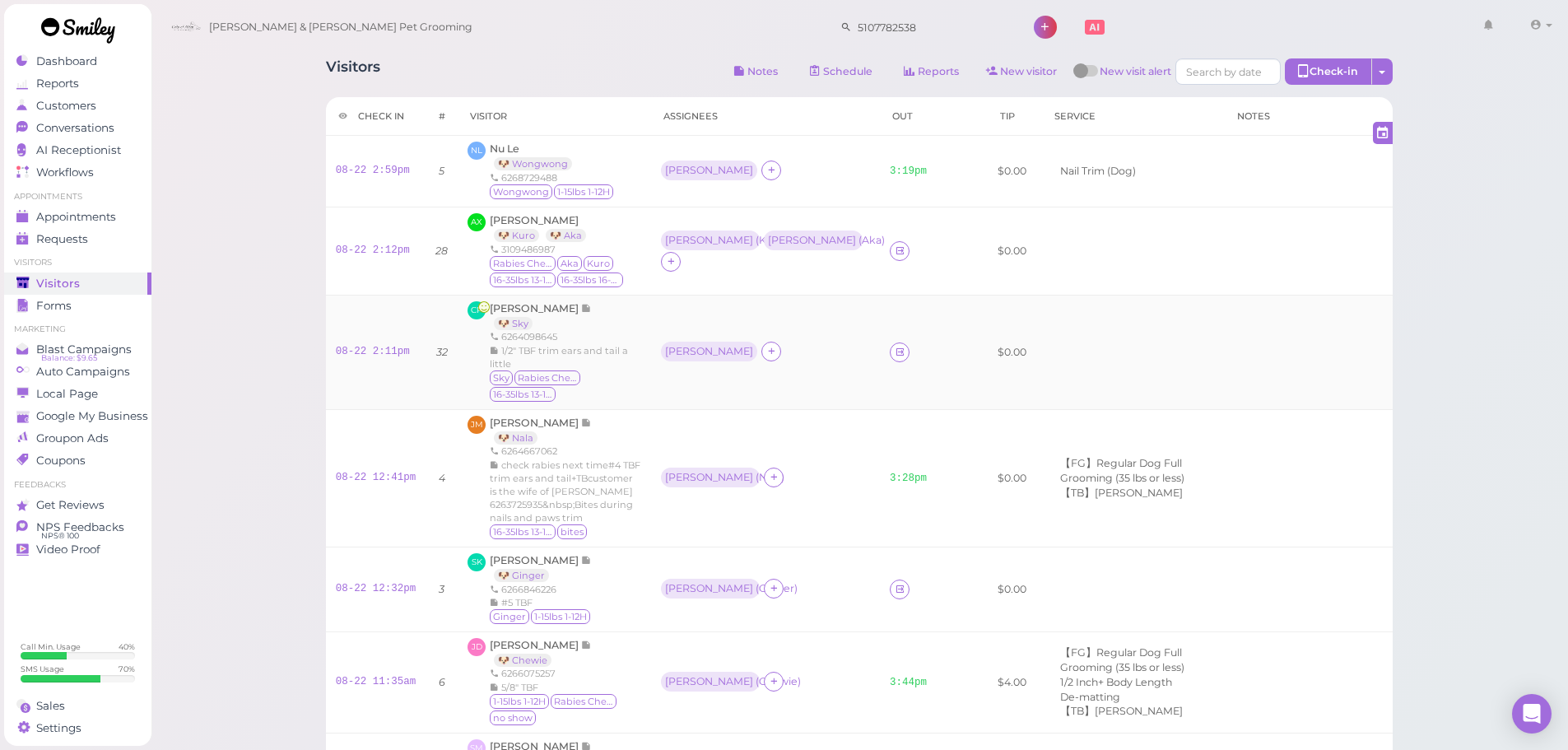
click at [662, 361] on div "[PERSON_NAME]" at bounding box center [711, 352] width 100 height 22
click at [665, 355] on div "[PERSON_NAME]" at bounding box center [709, 351] width 88 height 11
click at [661, 353] on div "[PERSON_NAME]" at bounding box center [709, 351] width 97 height 20
click at [663, 419] on span "Select pets" at bounding box center [681, 423] width 57 height 18
click at [769, 334] on td "Asa ( Sky )" at bounding box center [765, 352] width 228 height 115
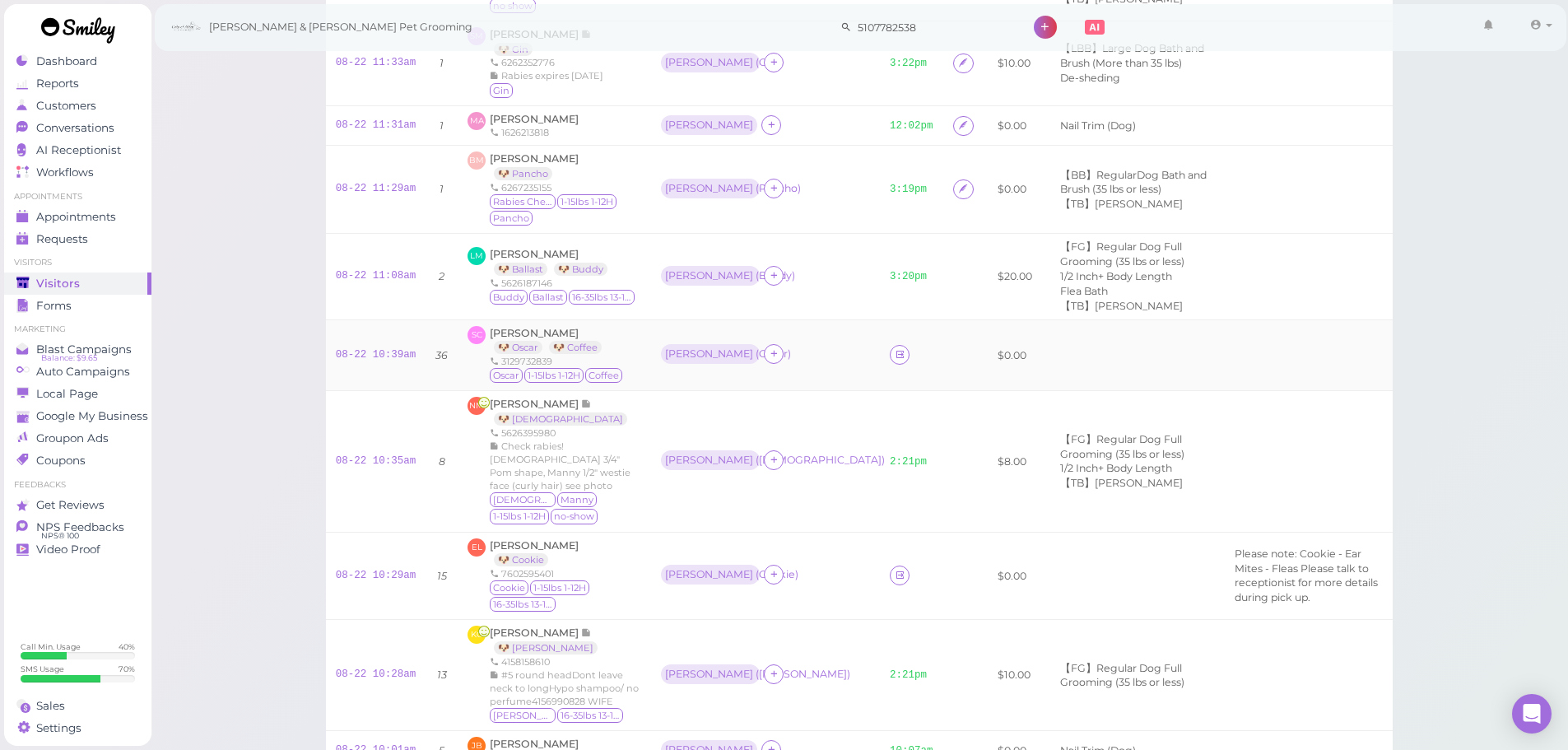
scroll to position [741, 0]
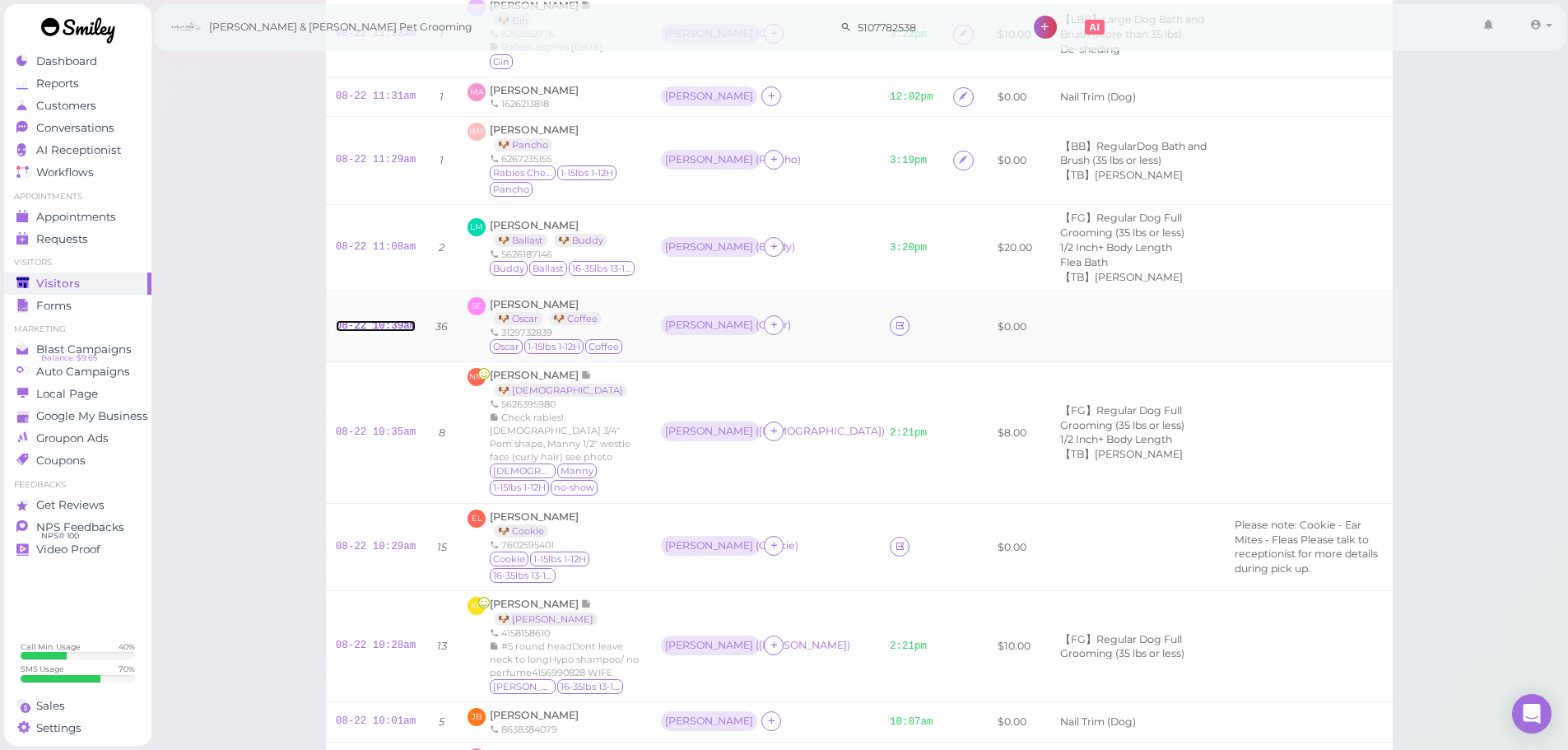
click at [365, 328] on link "08-22 10:39am" at bounding box center [377, 325] width 81 height 11
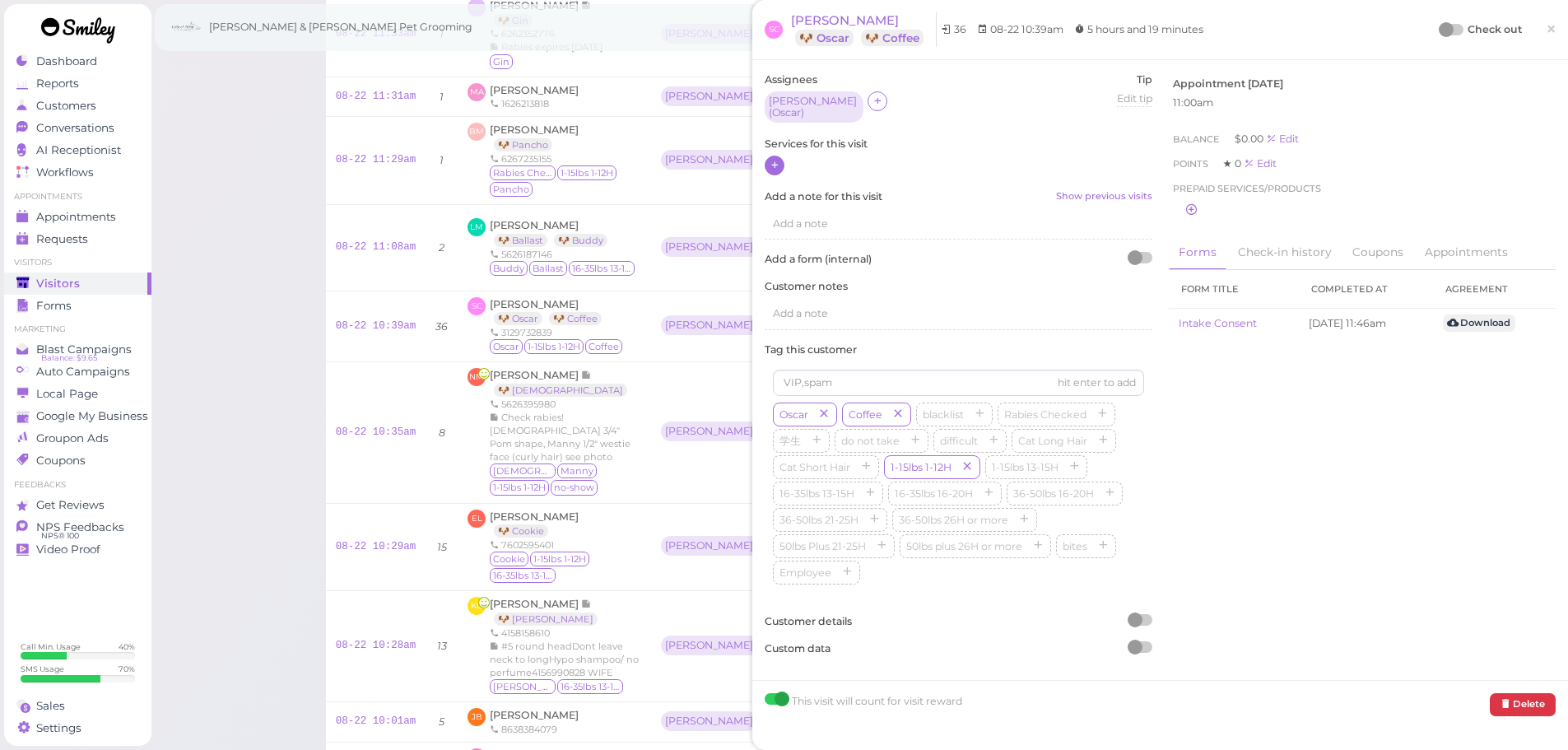
click at [775, 159] on icon at bounding box center [775, 165] width 10 height 12
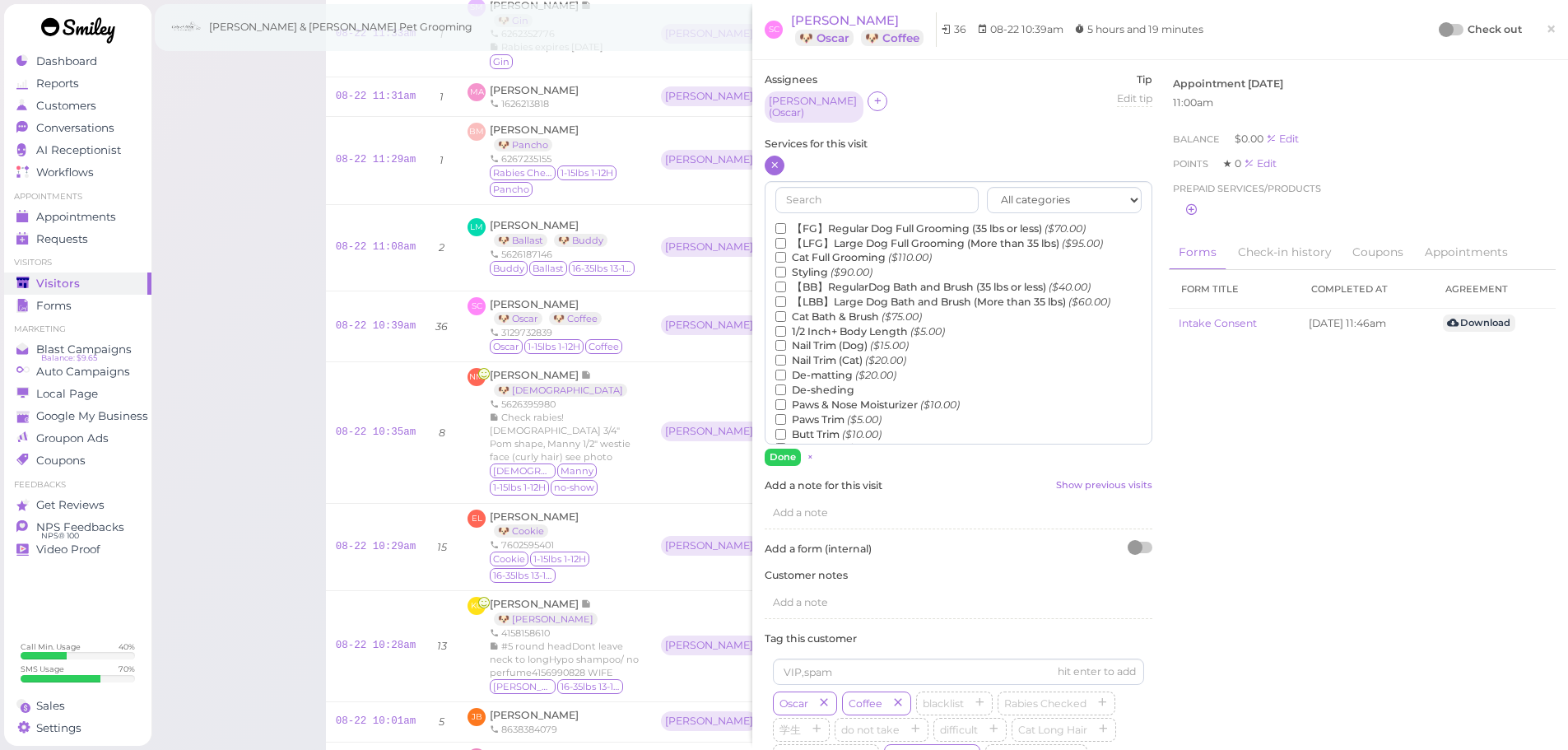
click at [858, 280] on label "【BB】RegularDog Bath and Brush (35 lbs or less) ($40.00)" at bounding box center [934, 287] width 315 height 15
click at [786, 282] on input "【BB】RegularDog Bath and Brush (35 lbs or less) ($40.00)" at bounding box center [781, 287] width 10 height 10
drag, startPoint x: 791, startPoint y: 447, endPoint x: 1389, endPoint y: 245, distance: 631.2
click at [800, 448] on button "Done" at bounding box center [783, 457] width 36 height 17
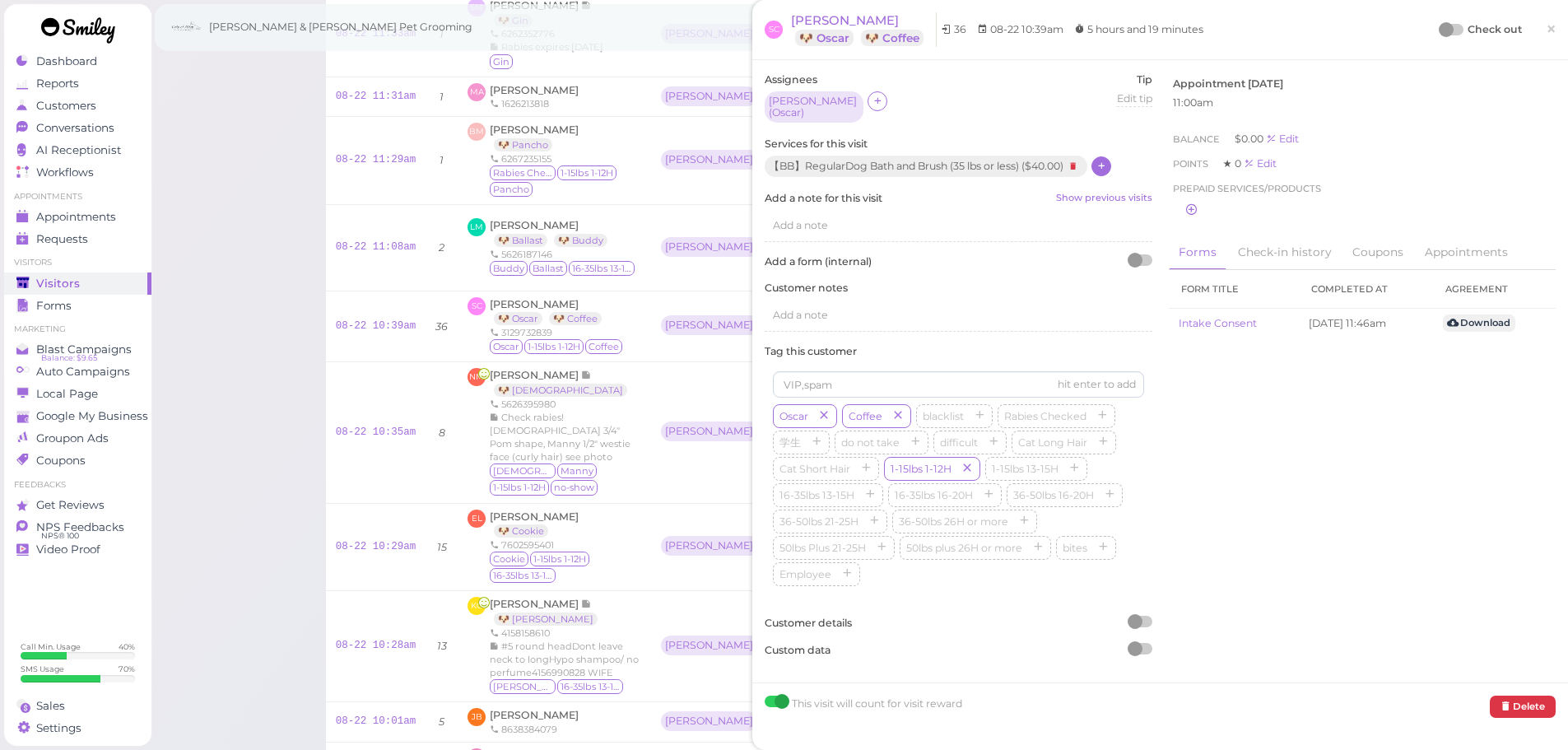
click at [1439, 30] on div at bounding box center [1446, 29] width 15 height 15
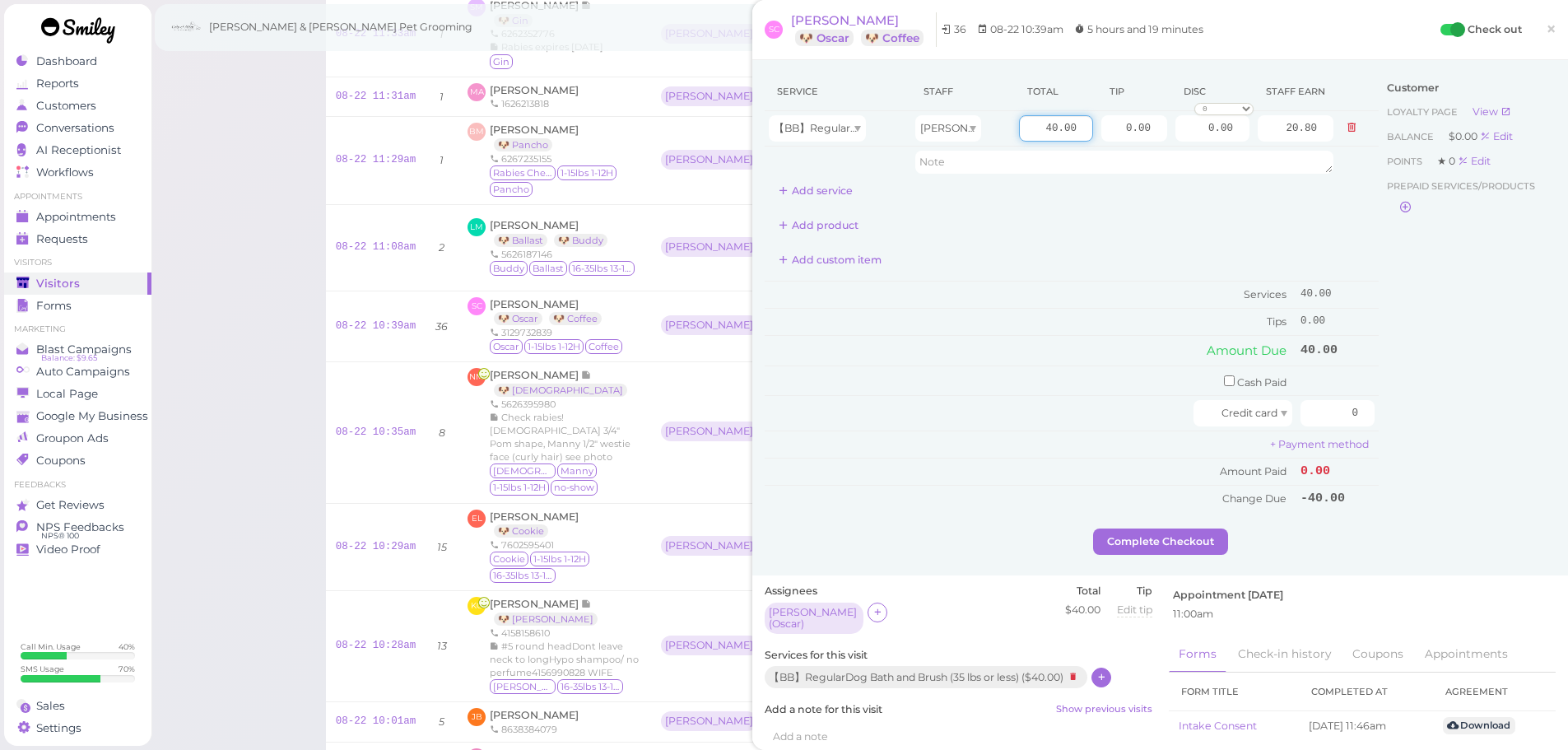
drag, startPoint x: 1015, startPoint y: 140, endPoint x: 1314, endPoint y: 185, distance: 302.4
click at [1286, 181] on div "Service Staff Total Tip Disc Staff earn 【BB】RegularDog Bath and Brush (35 lbs o…" at bounding box center [1071, 138] width 614 height 132
type input "45"
type input "23.40"
click at [1097, 340] on td "Amount Due" at bounding box center [1030, 351] width 532 height 29
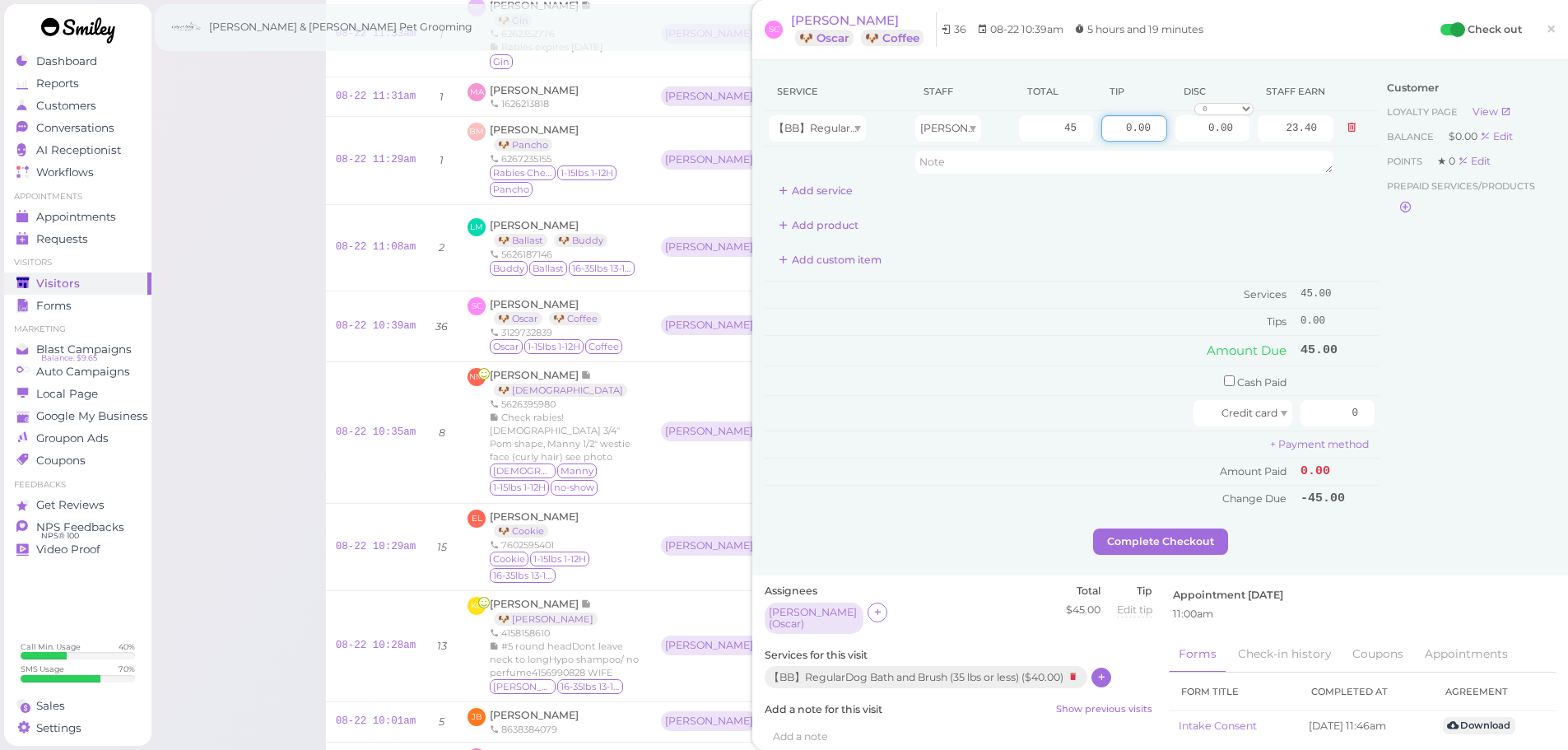
drag, startPoint x: 1113, startPoint y: 132, endPoint x: 1341, endPoint y: 189, distance: 235.0
click at [1336, 171] on tbody "【BB】RegularDog Bath and Brush (35 lbs or less) Asa 45 0.00 0.00 0 10% off 15% o…" at bounding box center [1071, 144] width 614 height 66
type input "9"
drag, startPoint x: 1316, startPoint y: 405, endPoint x: 1441, endPoint y: 466, distance: 139.1
click at [1459, 434] on div "Service Staff Total Tip Disc Staff earn 【BB】RegularDog Bath and Brush (35 lbs o…" at bounding box center [1160, 300] width 791 height 456
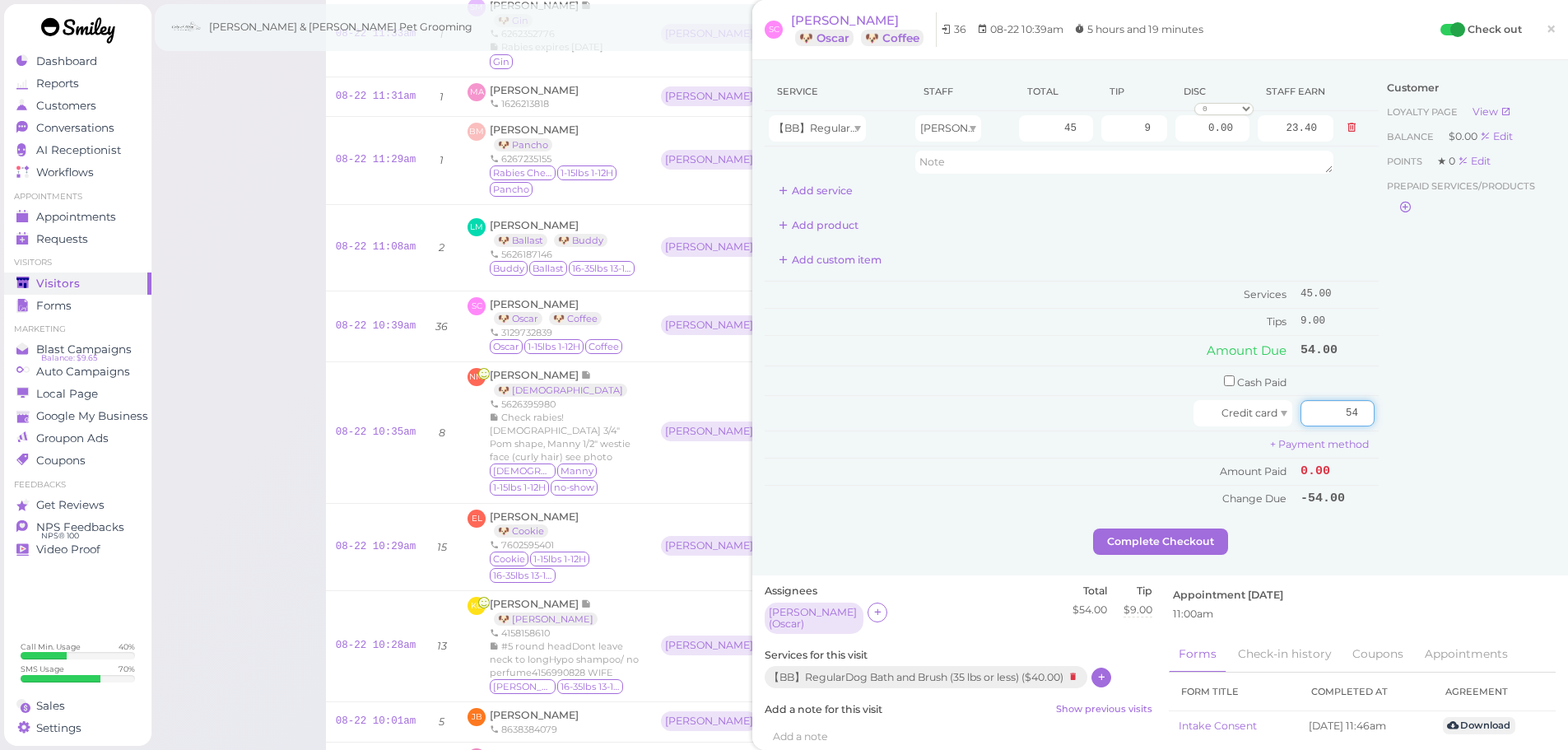
type input "54"
click at [1434, 473] on div "Customer Loyalty page View Balance $0.00 Edit Points ★ 0 Edit Prepaid services/…" at bounding box center [1466, 300] width 177 height 456
click at [1186, 547] on button "Complete Checkout" at bounding box center [1160, 541] width 135 height 27
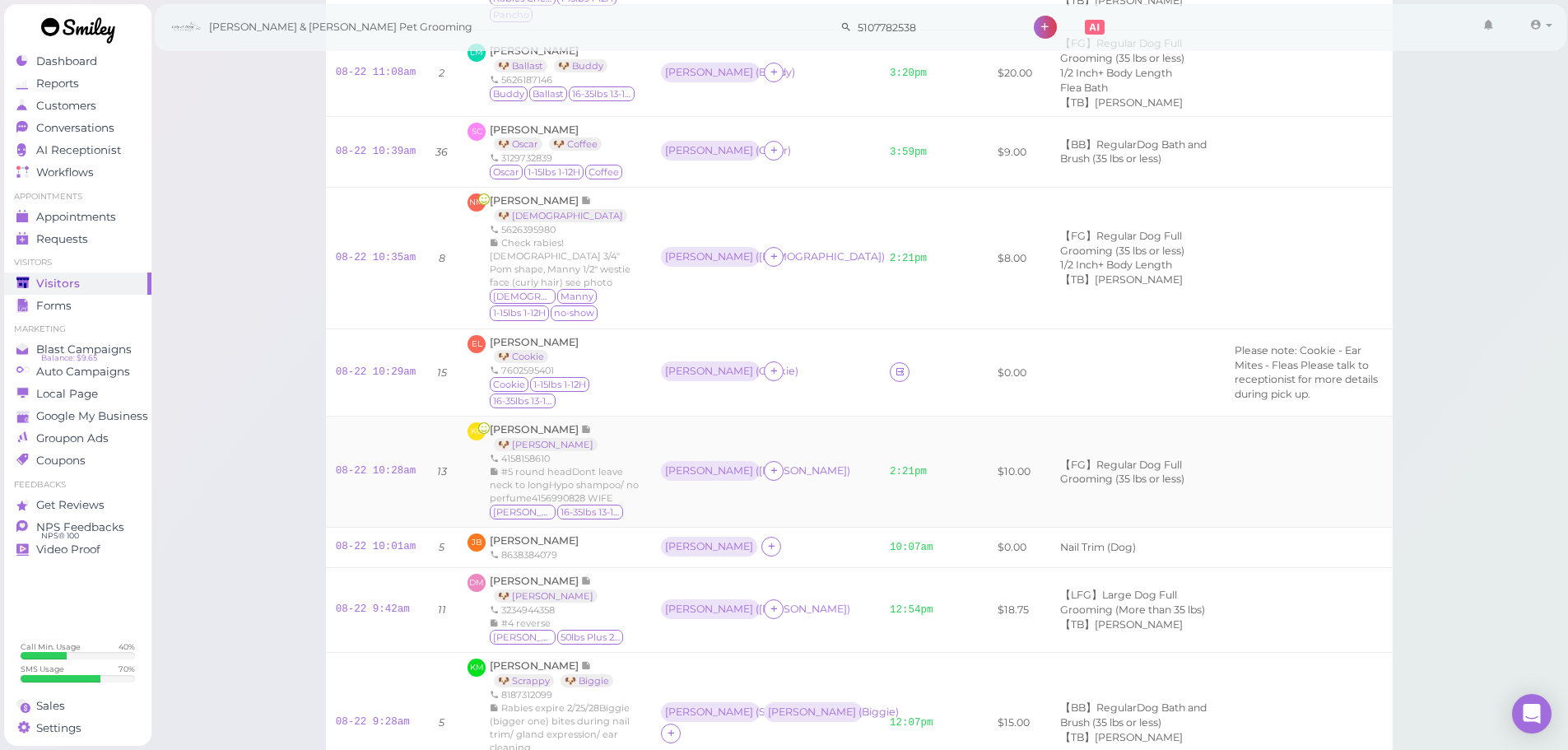
scroll to position [905, 0]
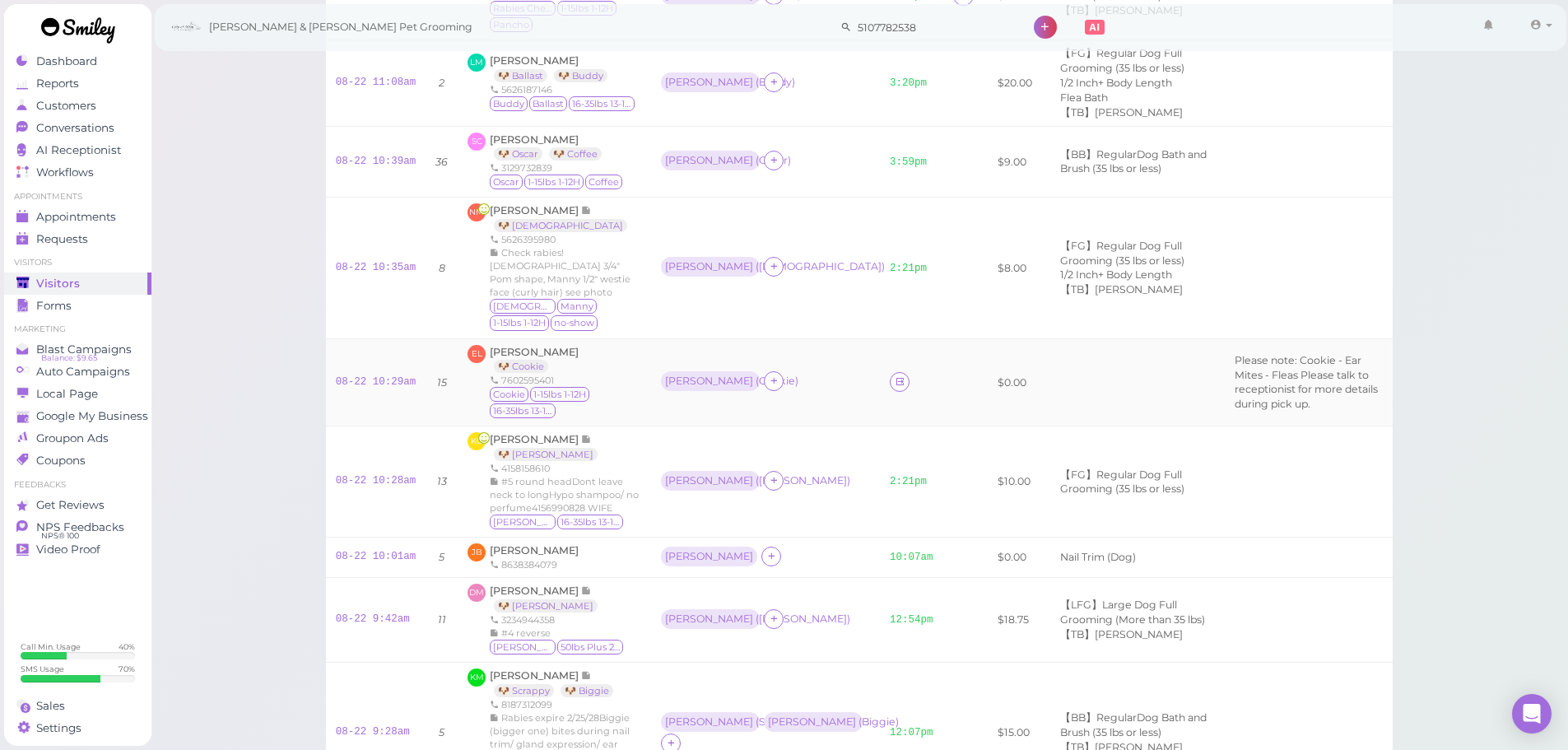
click at [988, 397] on td "$0.00" at bounding box center [1015, 382] width 54 height 88
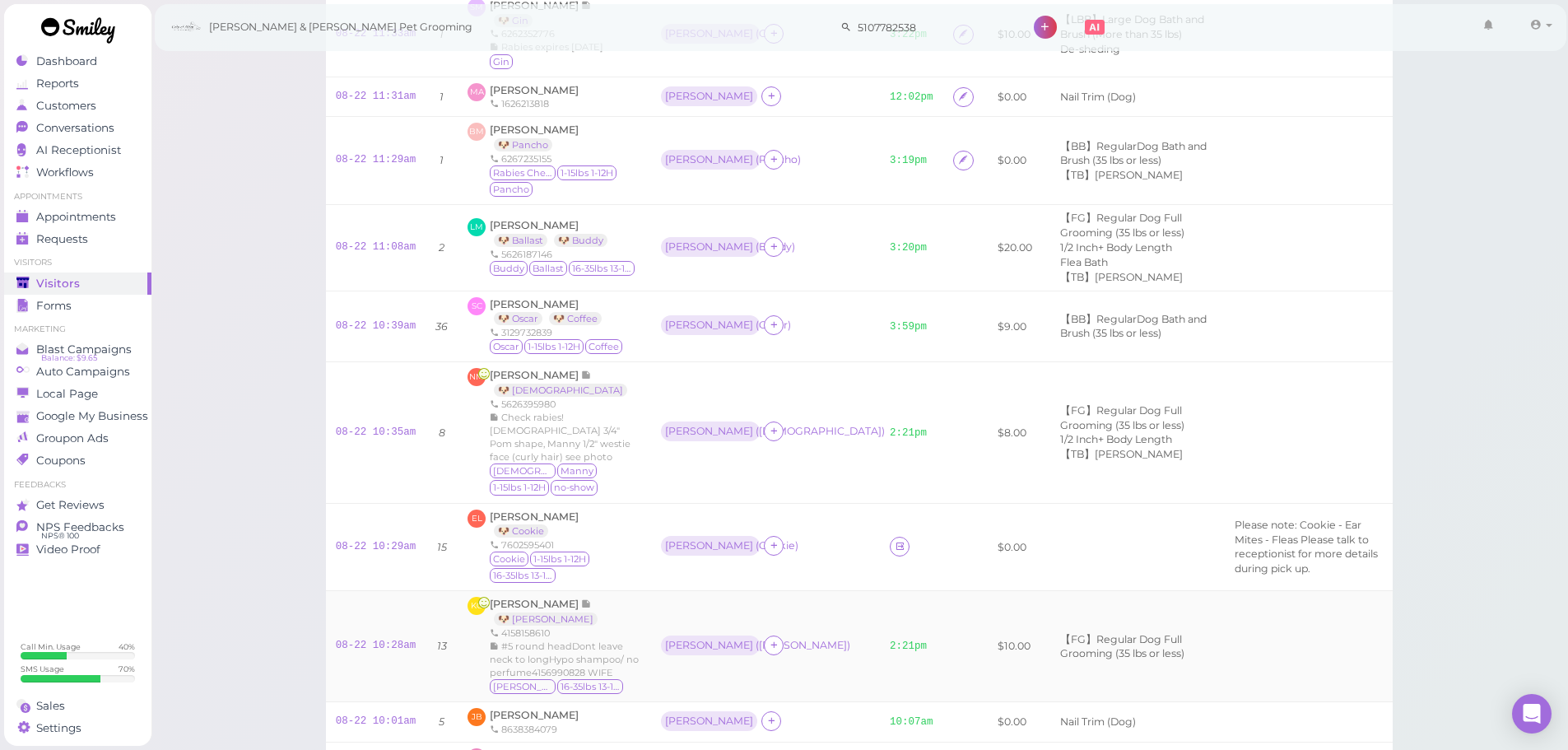
scroll to position [659, 0]
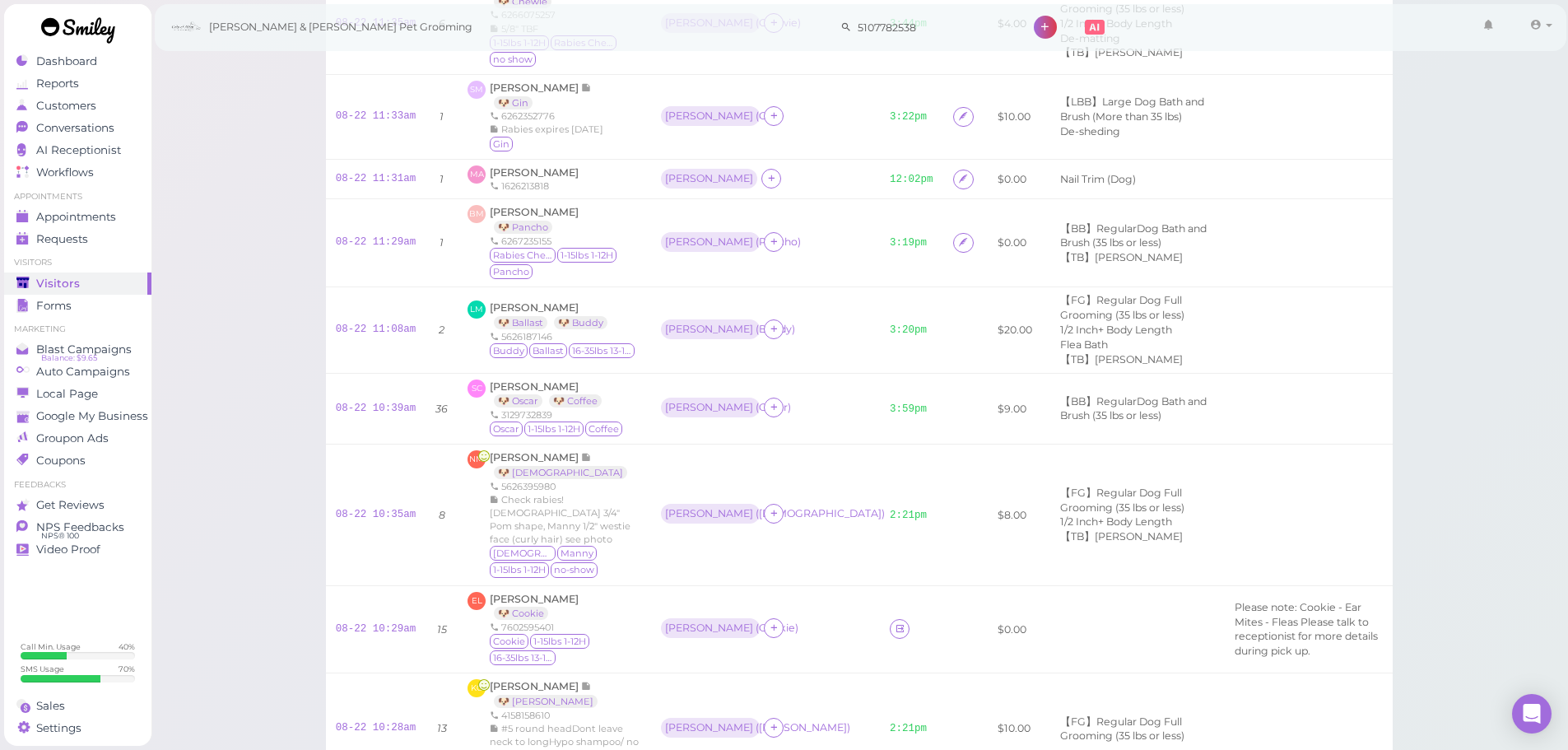
click at [1514, 547] on div "Visitors Notes Schedule Reports New visitor New visit alert Check-in Customer c…" at bounding box center [859, 384] width 1418 height 2084
drag, startPoint x: 779, startPoint y: 627, endPoint x: 748, endPoint y: 23, distance: 604.8
click at [779, 627] on div "Asa ( Cookie )" at bounding box center [765, 628] width 209 height 22
click at [540, 600] on span "Ernestina Lopez" at bounding box center [534, 599] width 89 height 12
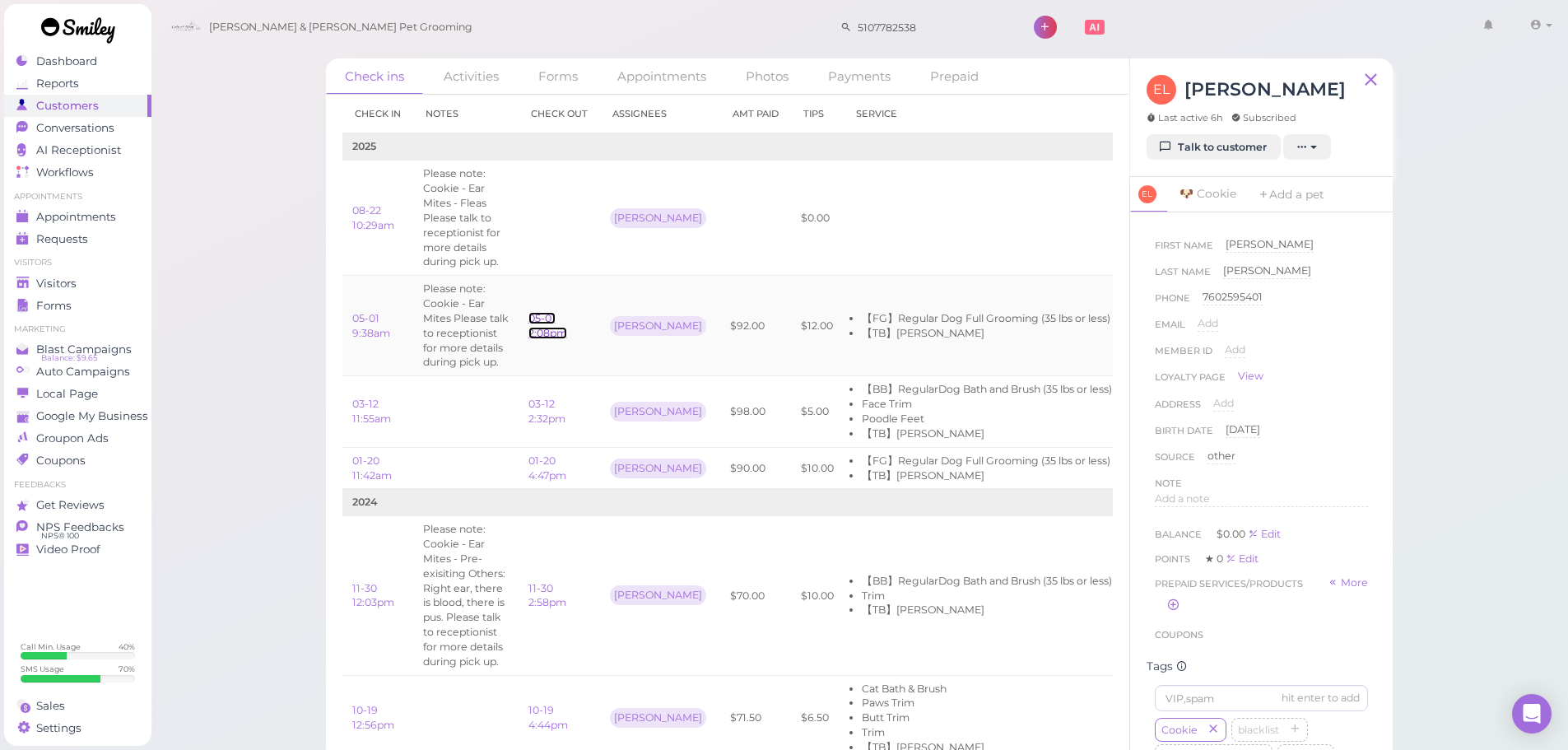
click at [557, 338] on link "05-01 2:08pm" at bounding box center [547, 326] width 39 height 28
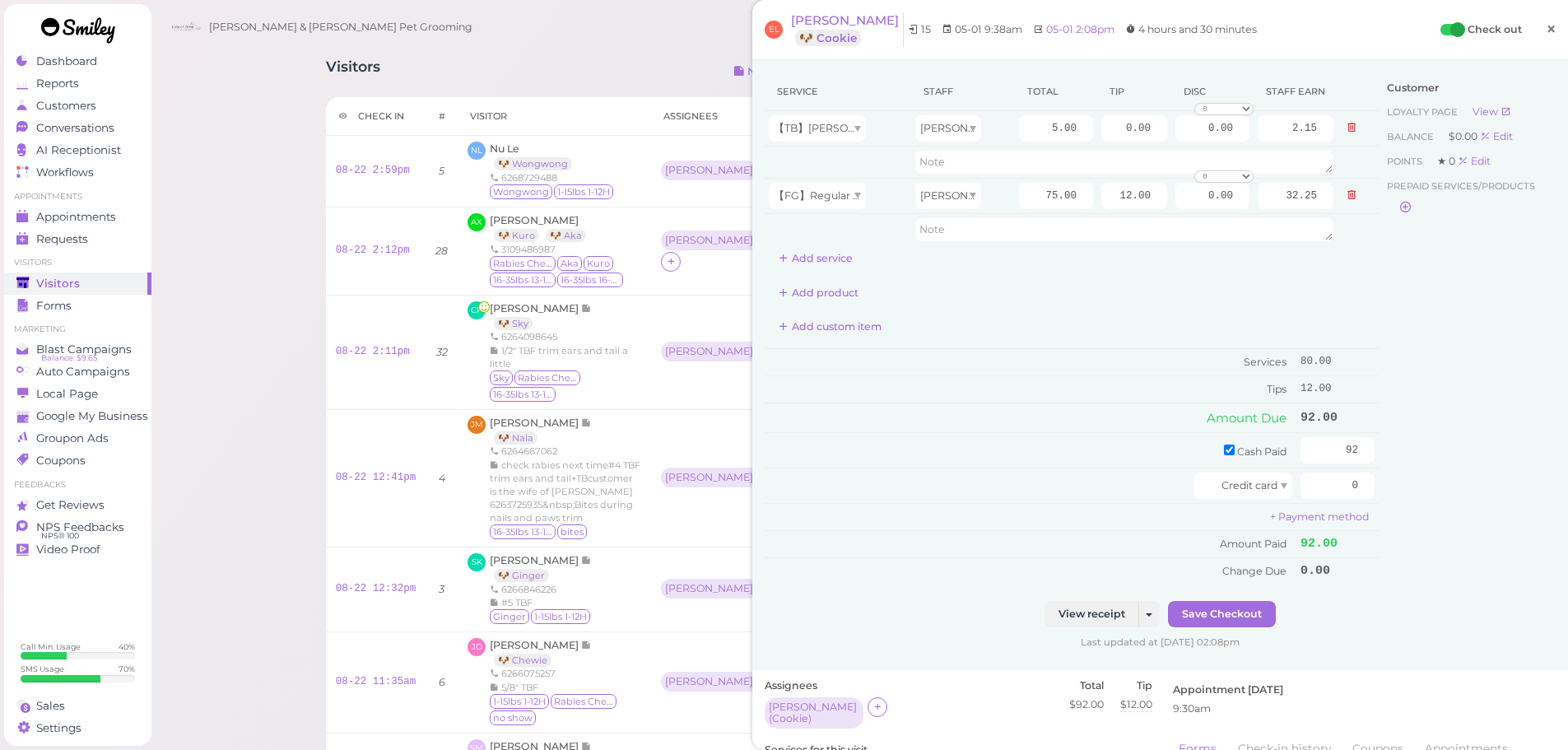
click at [1546, 41] on span "×" at bounding box center [1551, 28] width 10 height 23
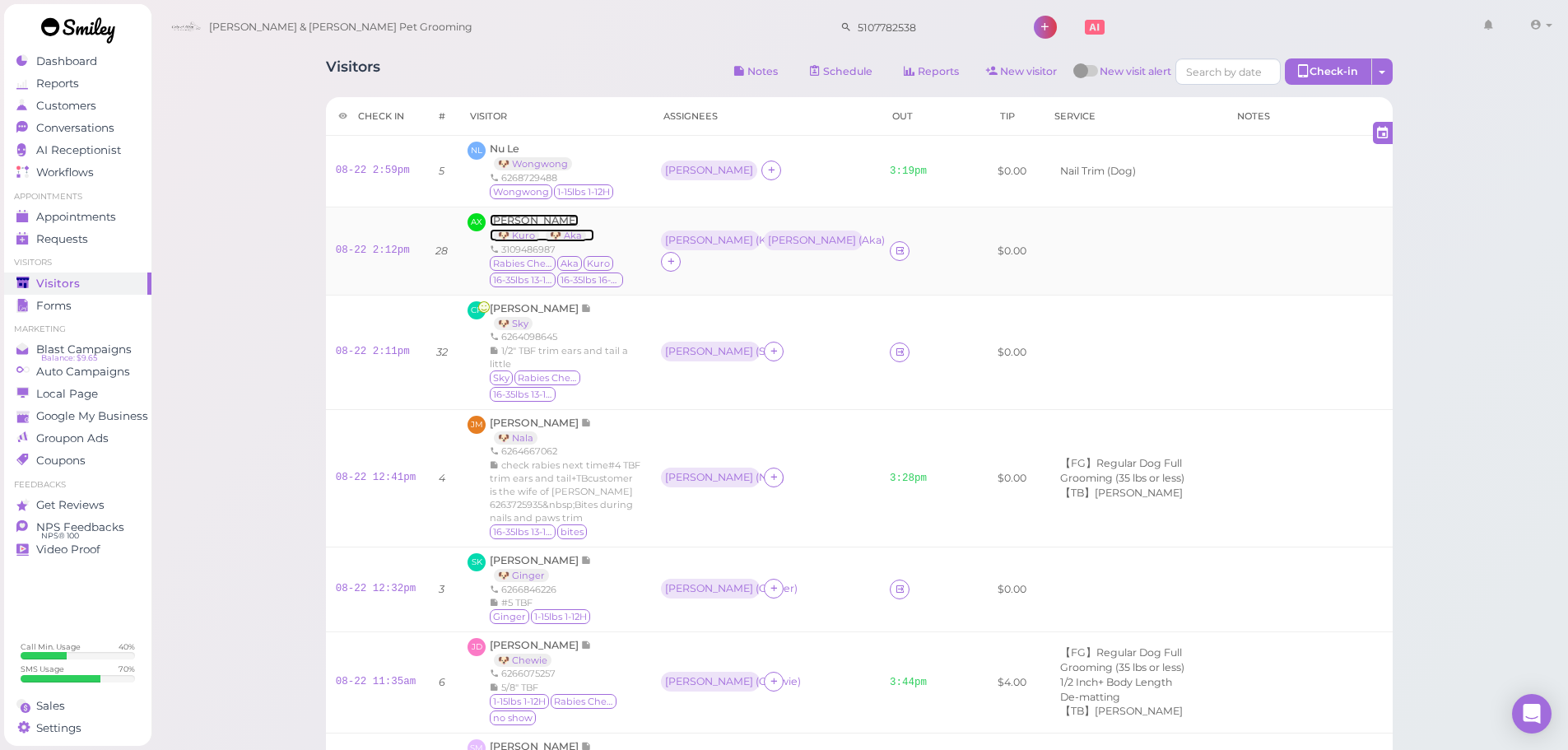
click at [502, 225] on span "Alex Xu" at bounding box center [534, 220] width 89 height 12
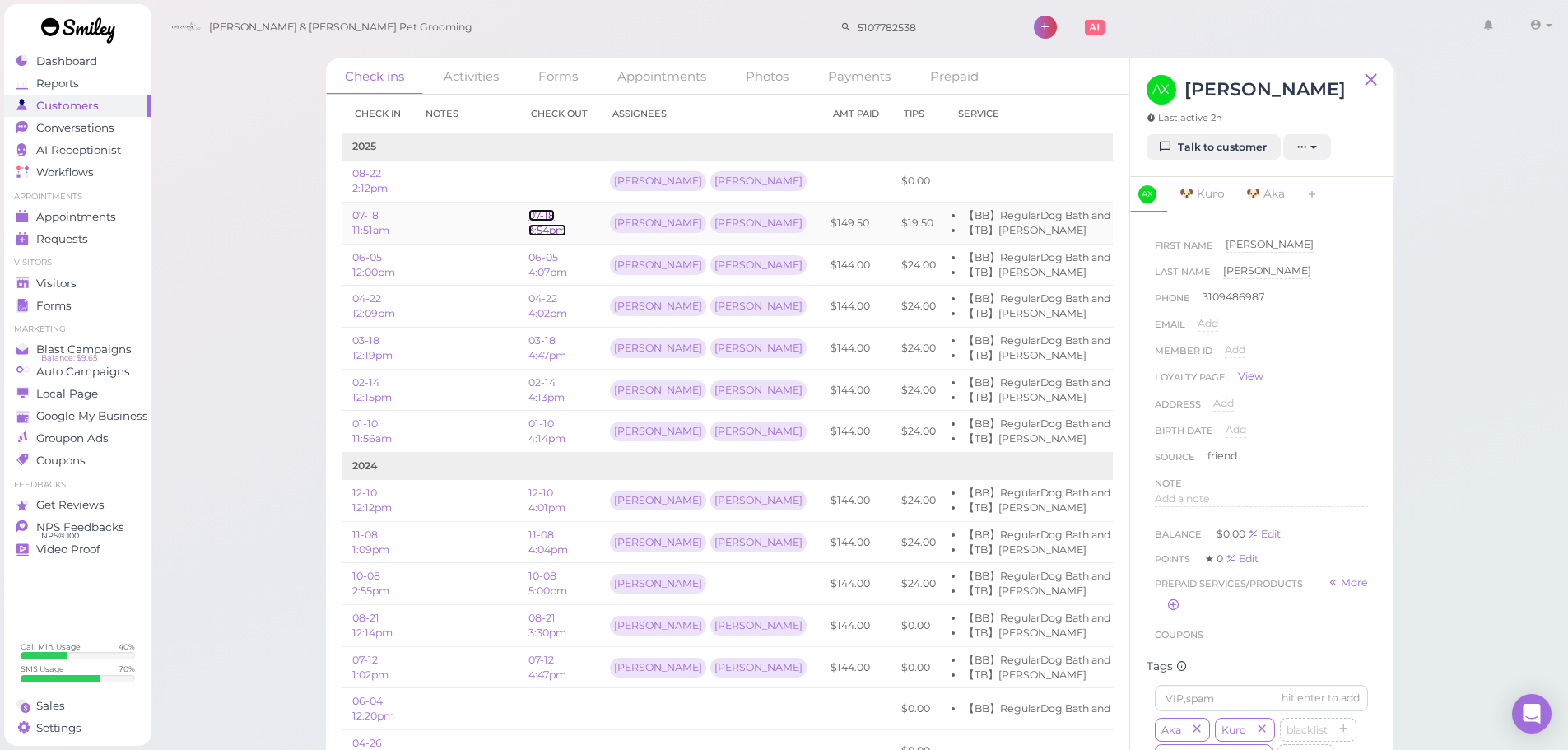
click at [538, 225] on link "07-18 3:54pm" at bounding box center [547, 223] width 38 height 28
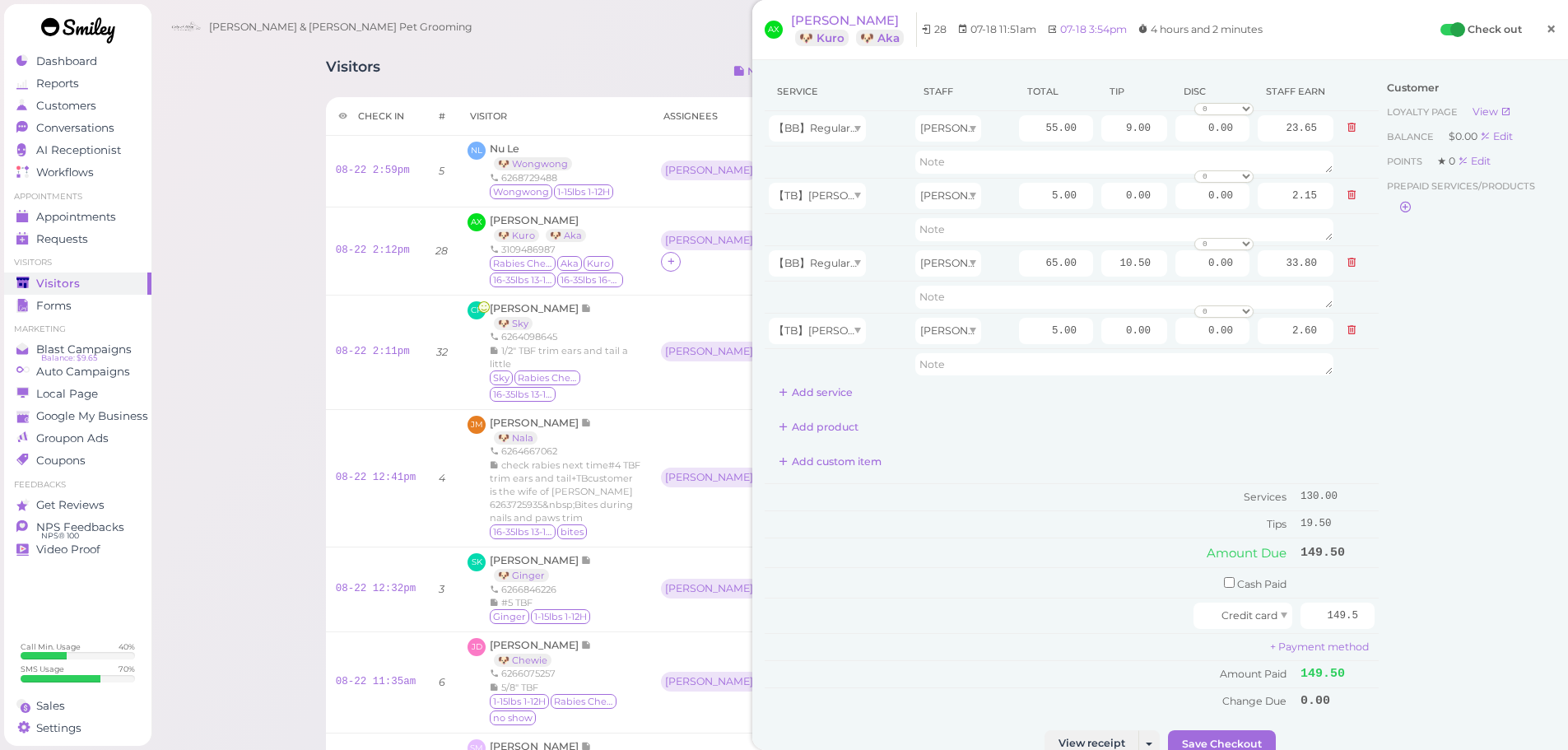
click at [1552, 12] on link "×" at bounding box center [1551, 29] width 30 height 39
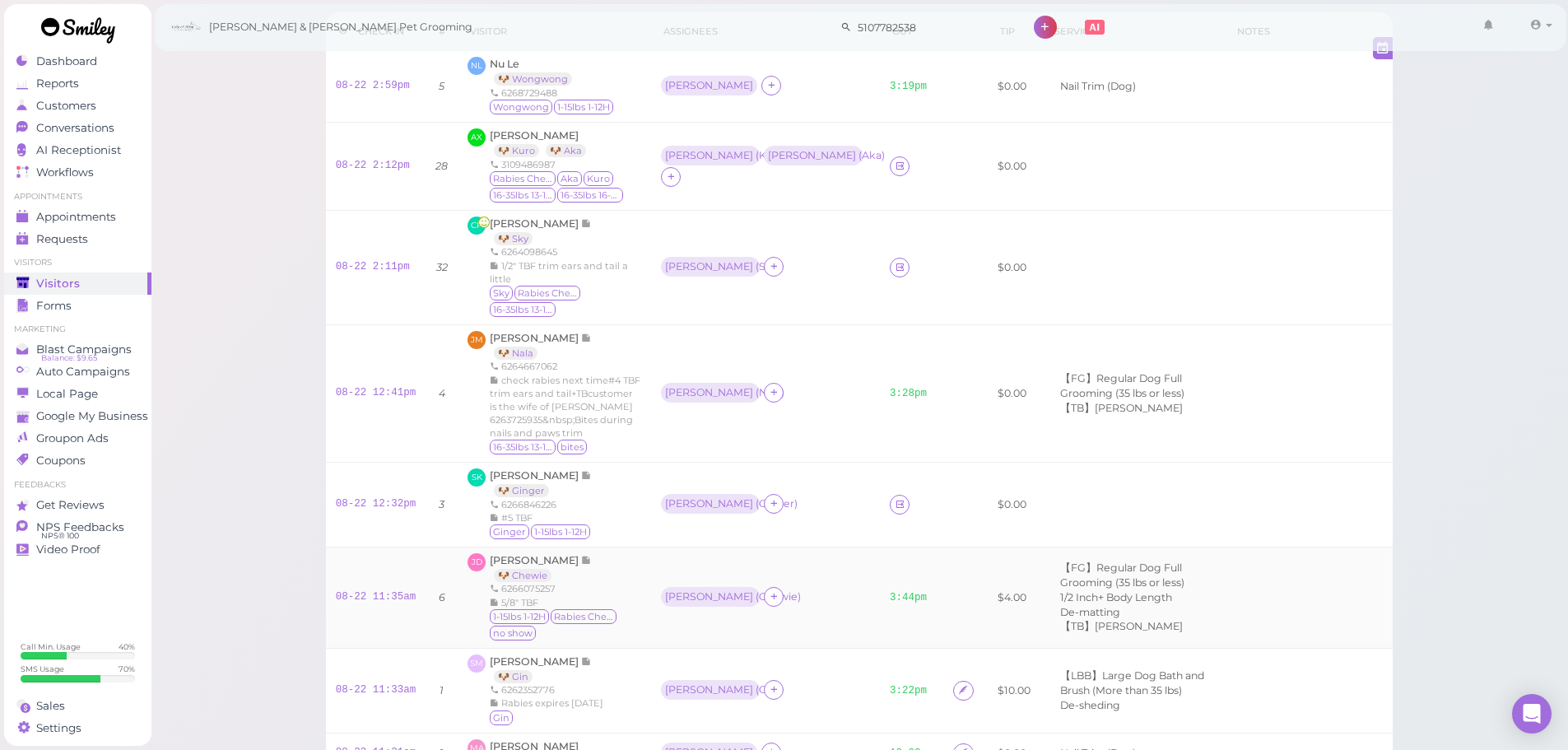
scroll to position [165, 0]
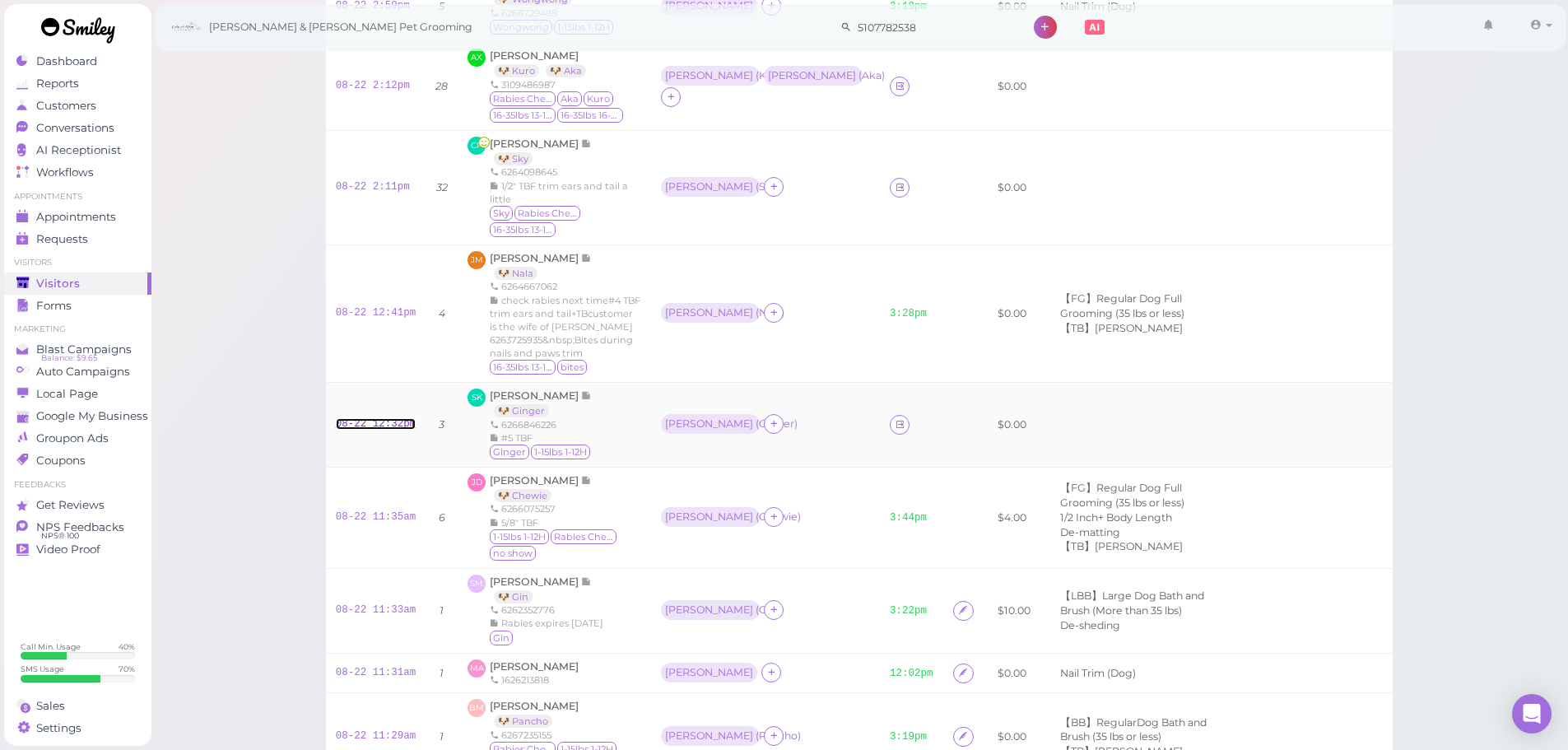
click at [348, 426] on link "08-22 12:32pm" at bounding box center [377, 423] width 81 height 11
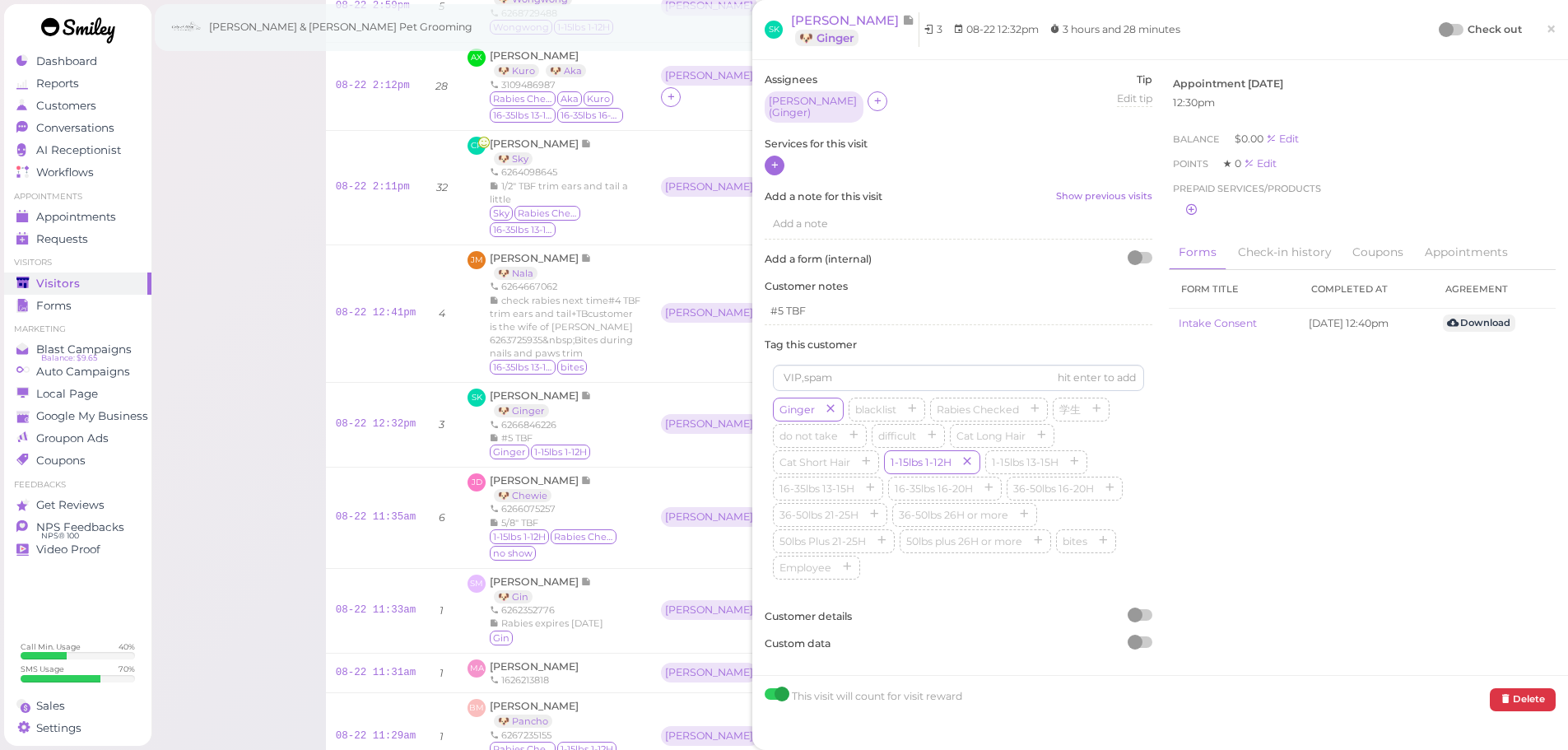
click at [772, 159] on icon at bounding box center [775, 165] width 10 height 12
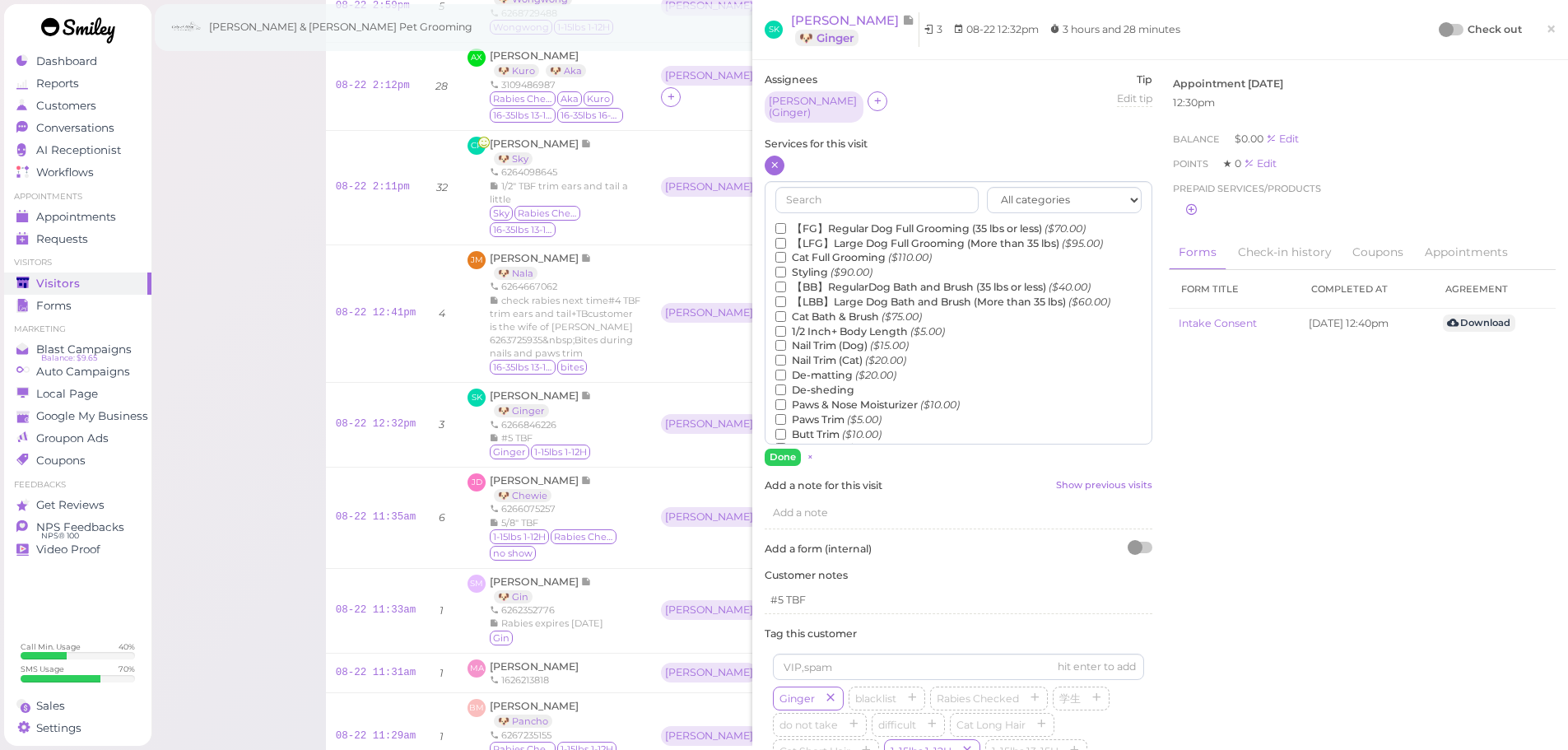
click at [818, 222] on label "【FG】Regular Dog Full Grooming (35 lbs or less) ($70.00)" at bounding box center [931, 228] width 310 height 15
click at [786, 223] on input "【FG】Regular Dog Full Grooming (35 lbs or less) ($70.00)" at bounding box center [781, 228] width 10 height 10
click at [784, 449] on button "Done" at bounding box center [783, 457] width 36 height 17
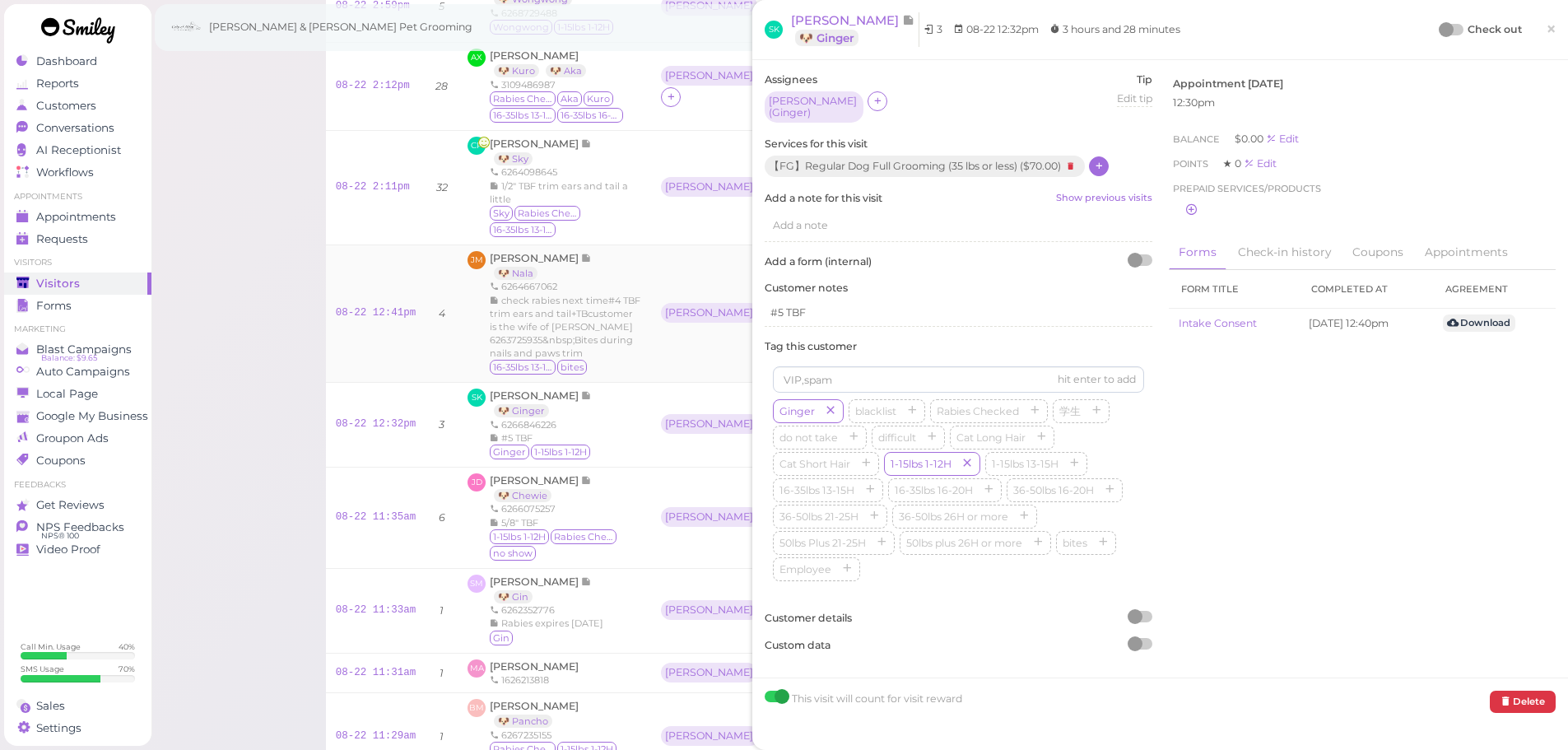
click at [1546, 27] on span "×" at bounding box center [1551, 28] width 10 height 23
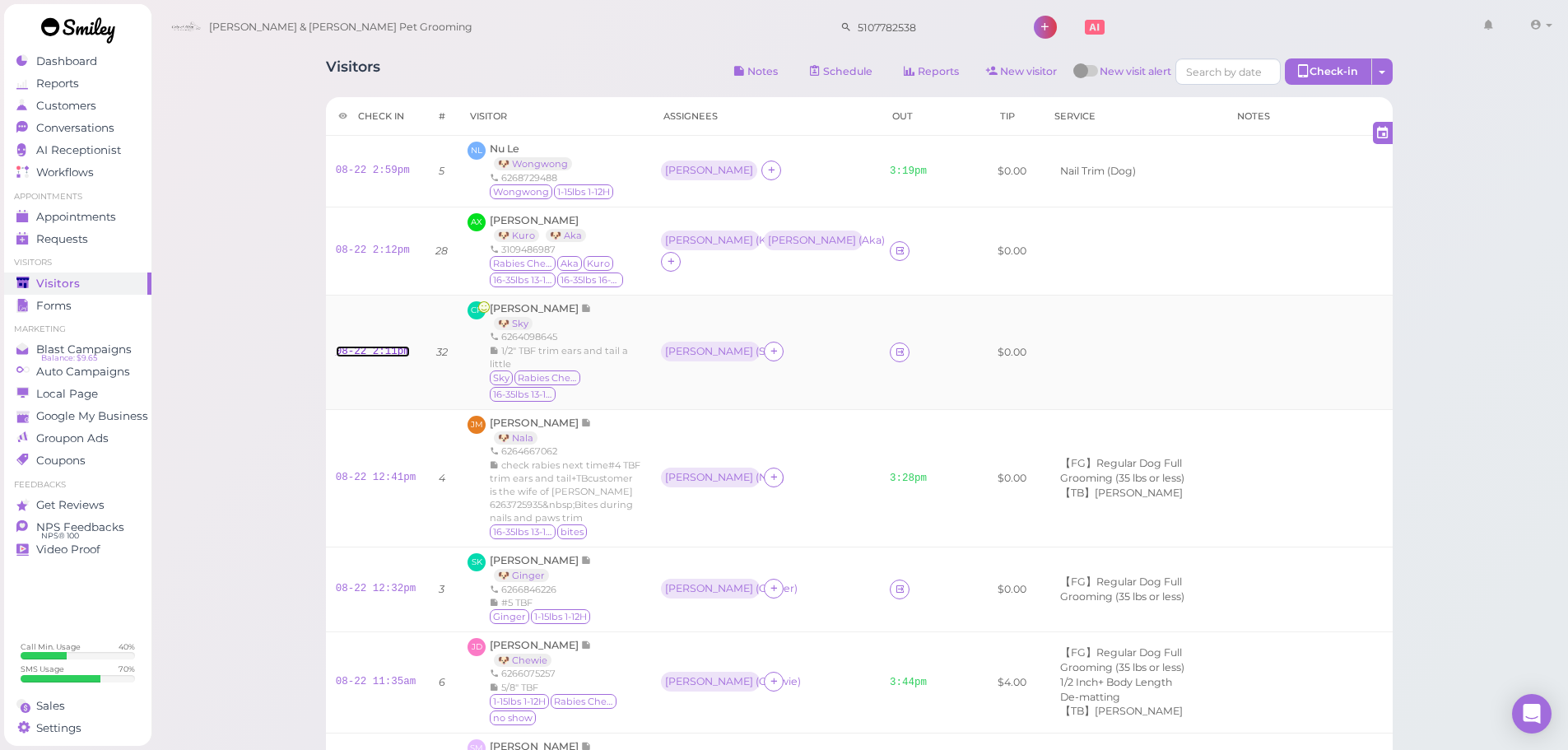
click at [366, 347] on link "08-22 2:11pm" at bounding box center [373, 351] width 74 height 11
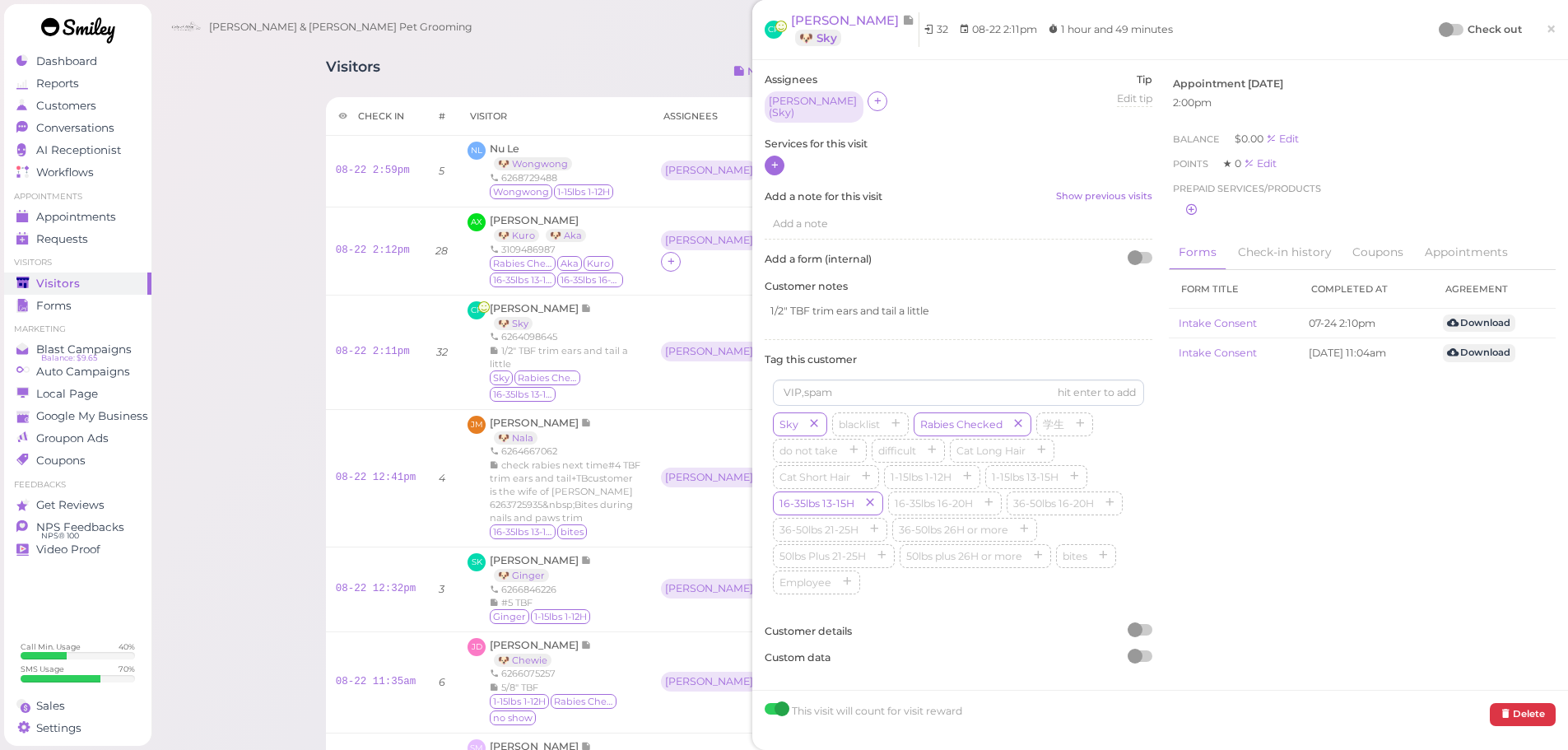
click at [776, 159] on icon at bounding box center [775, 165] width 10 height 12
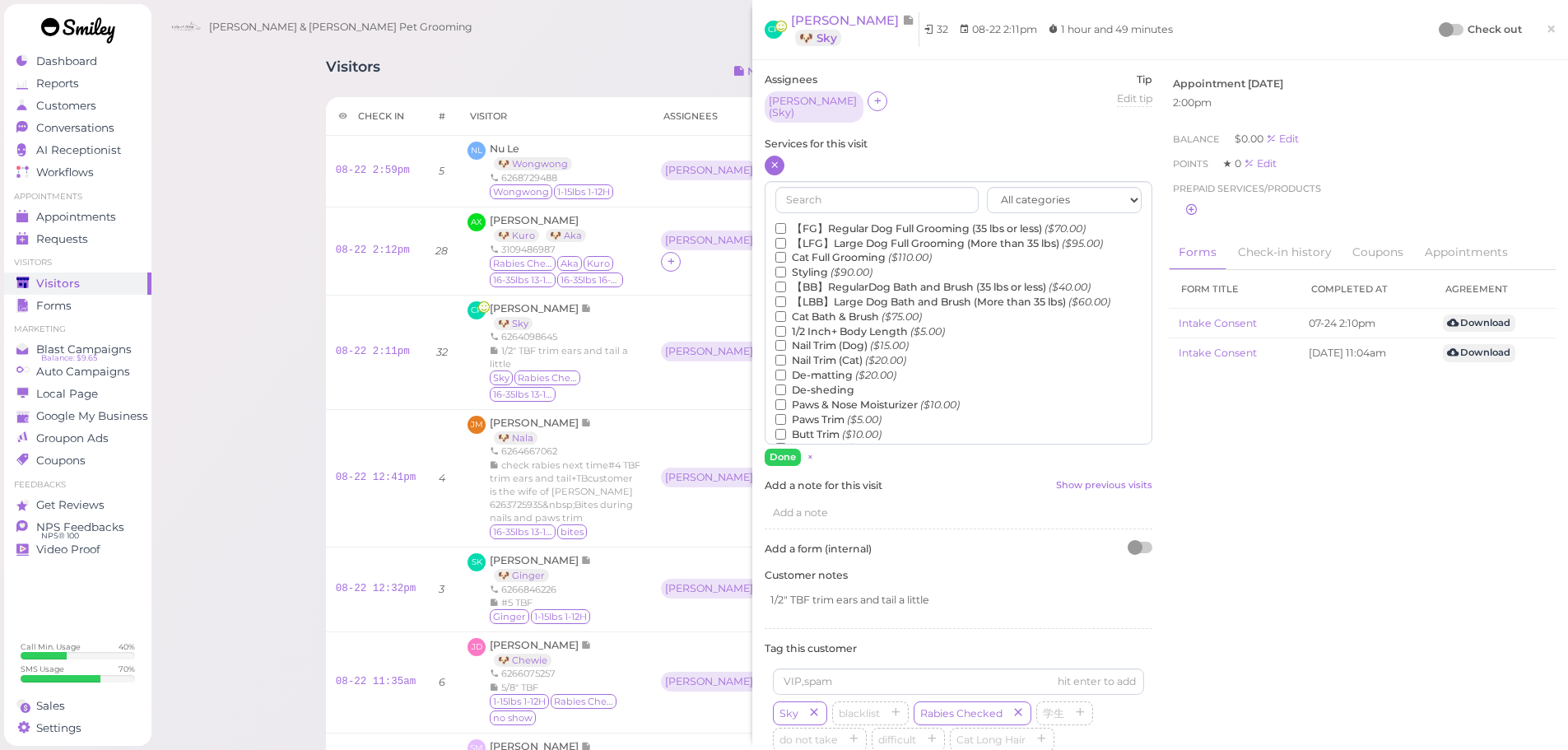
click at [836, 213] on div "All categories Full Grooming Bath & Brush Add-ons Dental Work Special Request I…" at bounding box center [959, 313] width 388 height 264
click at [835, 222] on label "【FG】Regular Dog Full Grooming (35 lbs or less) ($70.00)" at bounding box center [931, 228] width 310 height 15
click at [786, 223] on input "【FG】Regular Dog Full Grooming (35 lbs or less) ($70.00)" at bounding box center [781, 228] width 10 height 10
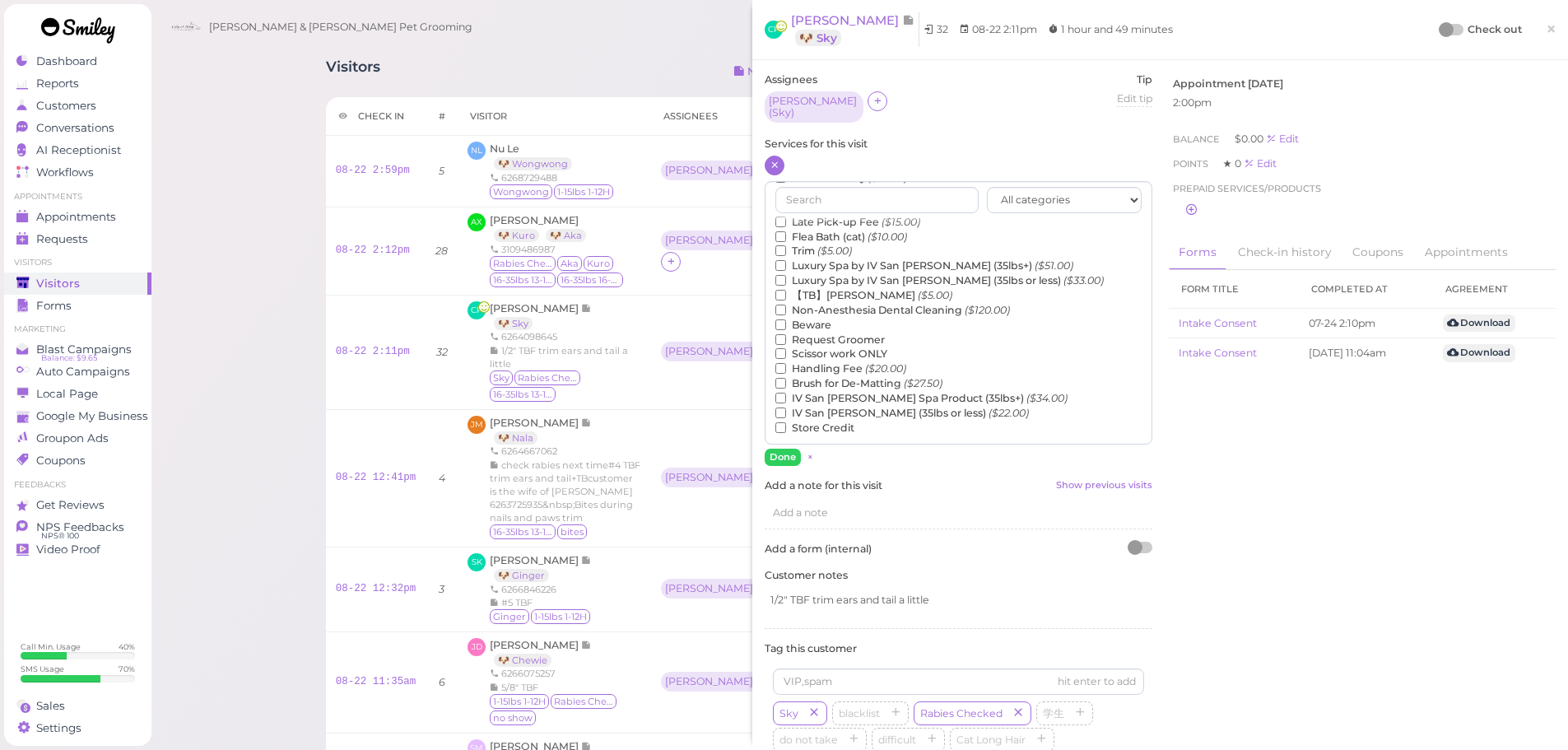
click at [846, 288] on label "【TB】Teeth Brushing ($5.00)" at bounding box center [864, 295] width 177 height 15
click at [786, 290] on input "【TB】Teeth Brushing ($5.00)" at bounding box center [781, 295] width 10 height 10
click at [776, 440] on div "All categories Full Grooming Bath & Brush Add-ons Dental Work Special Request I…" at bounding box center [959, 323] width 388 height 284
click at [766, 459] on div "Assignees Asa ( Sky ) Tip Edit tip 0 Services for this visit All categories" at bounding box center [959, 520] width 404 height 895
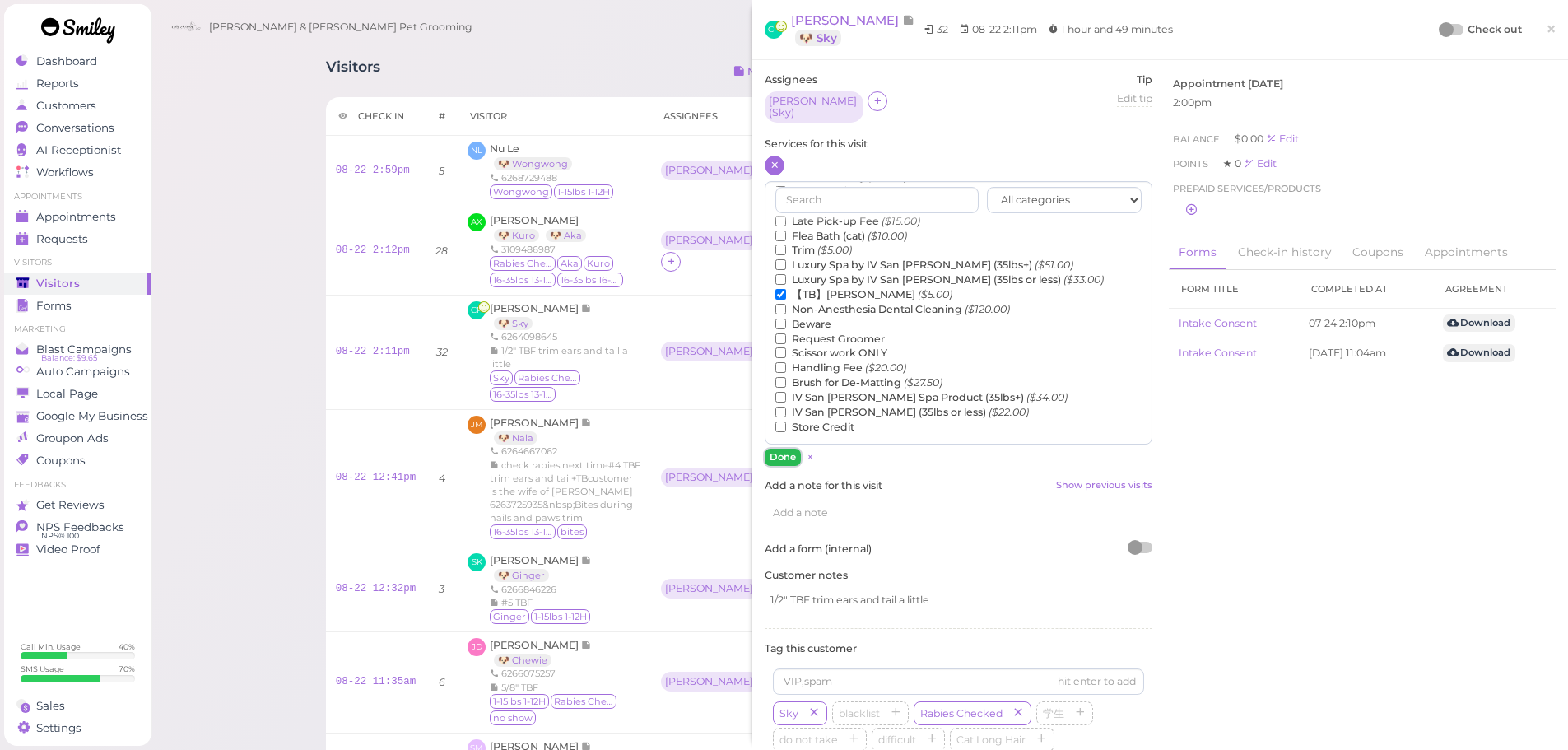
click at [769, 455] on button "Done" at bounding box center [783, 457] width 36 height 17
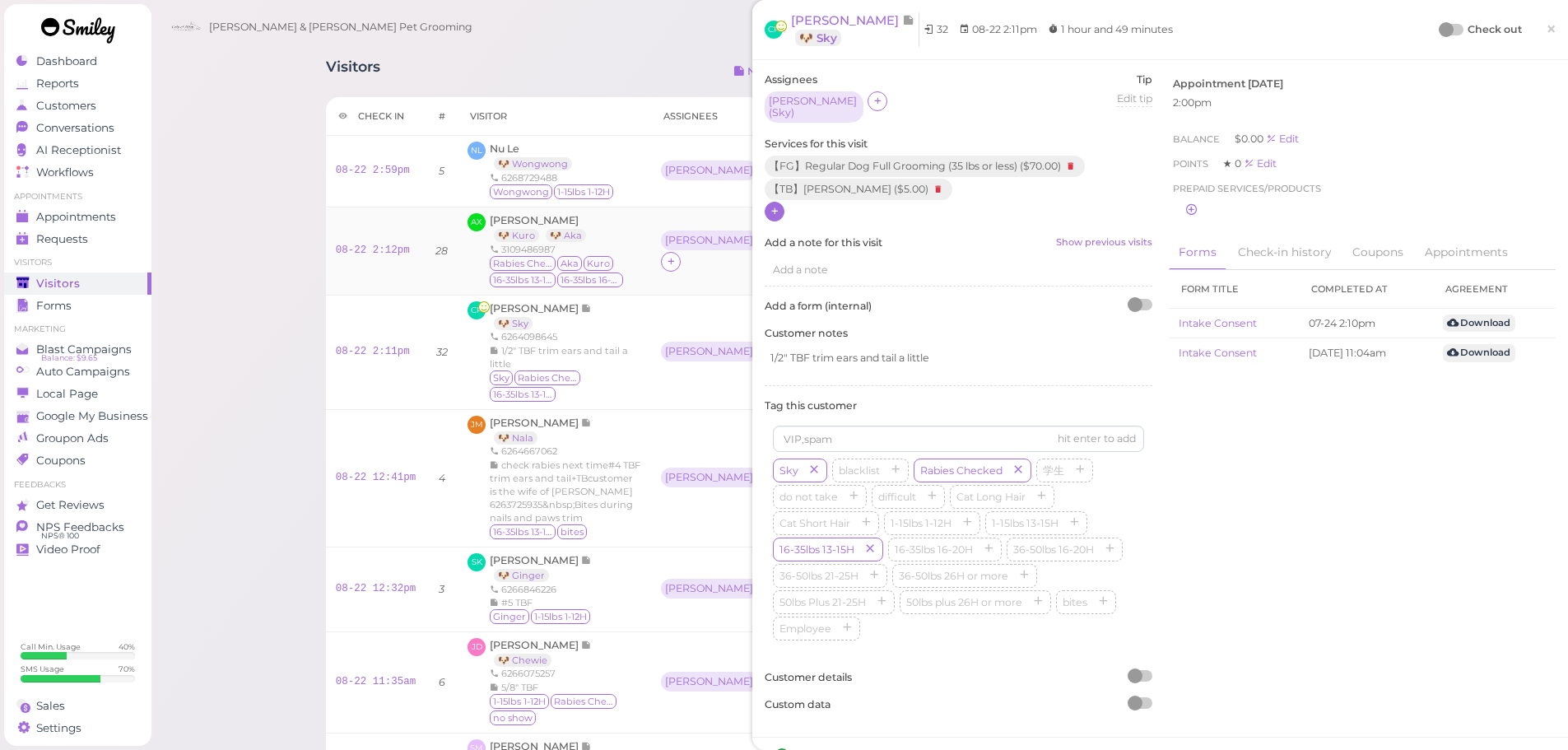
click at [401, 264] on td "08-22 2:12pm" at bounding box center [376, 251] width 100 height 88
click at [391, 250] on link "08-22 2:12pm" at bounding box center [373, 250] width 74 height 11
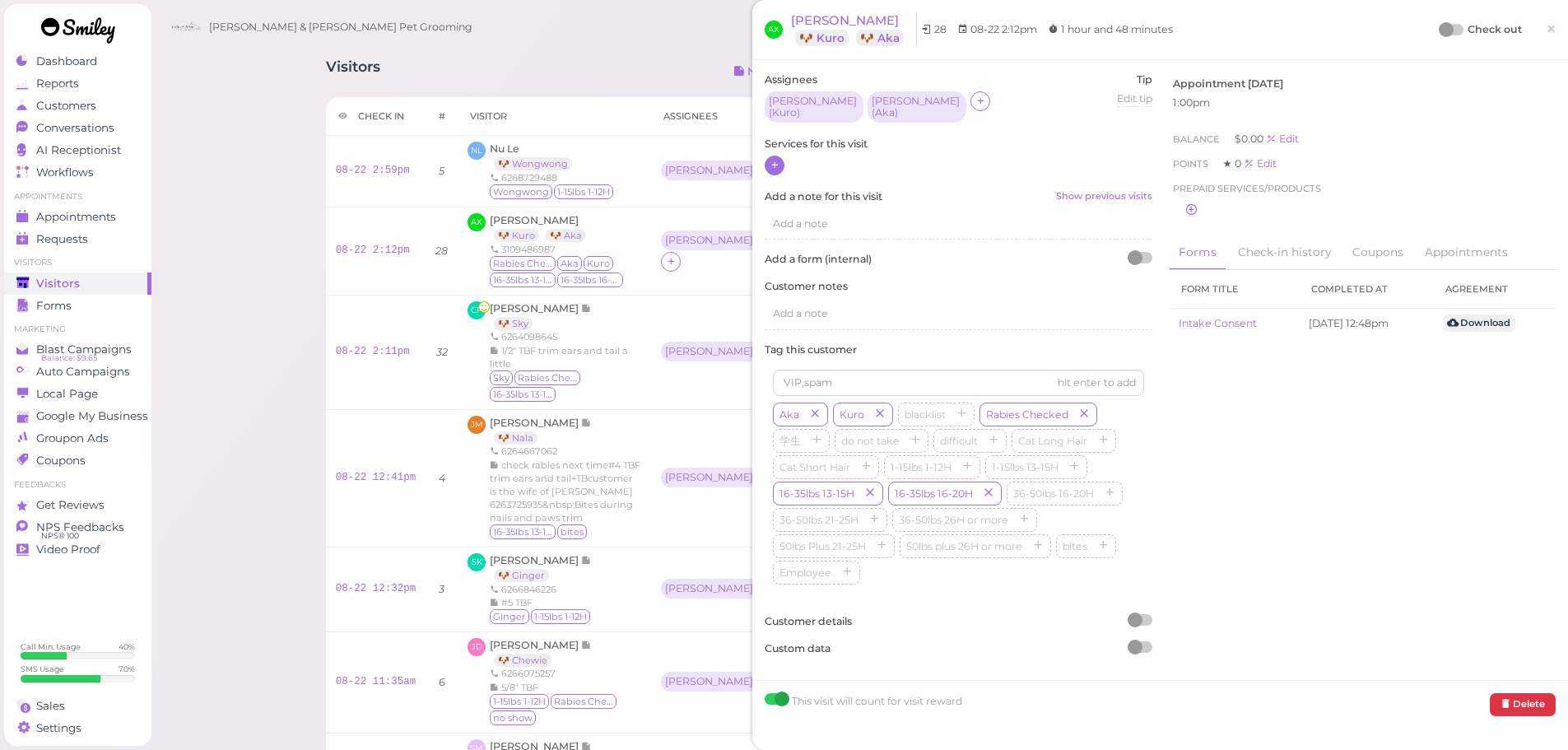
click at [772, 159] on icon at bounding box center [775, 165] width 10 height 12
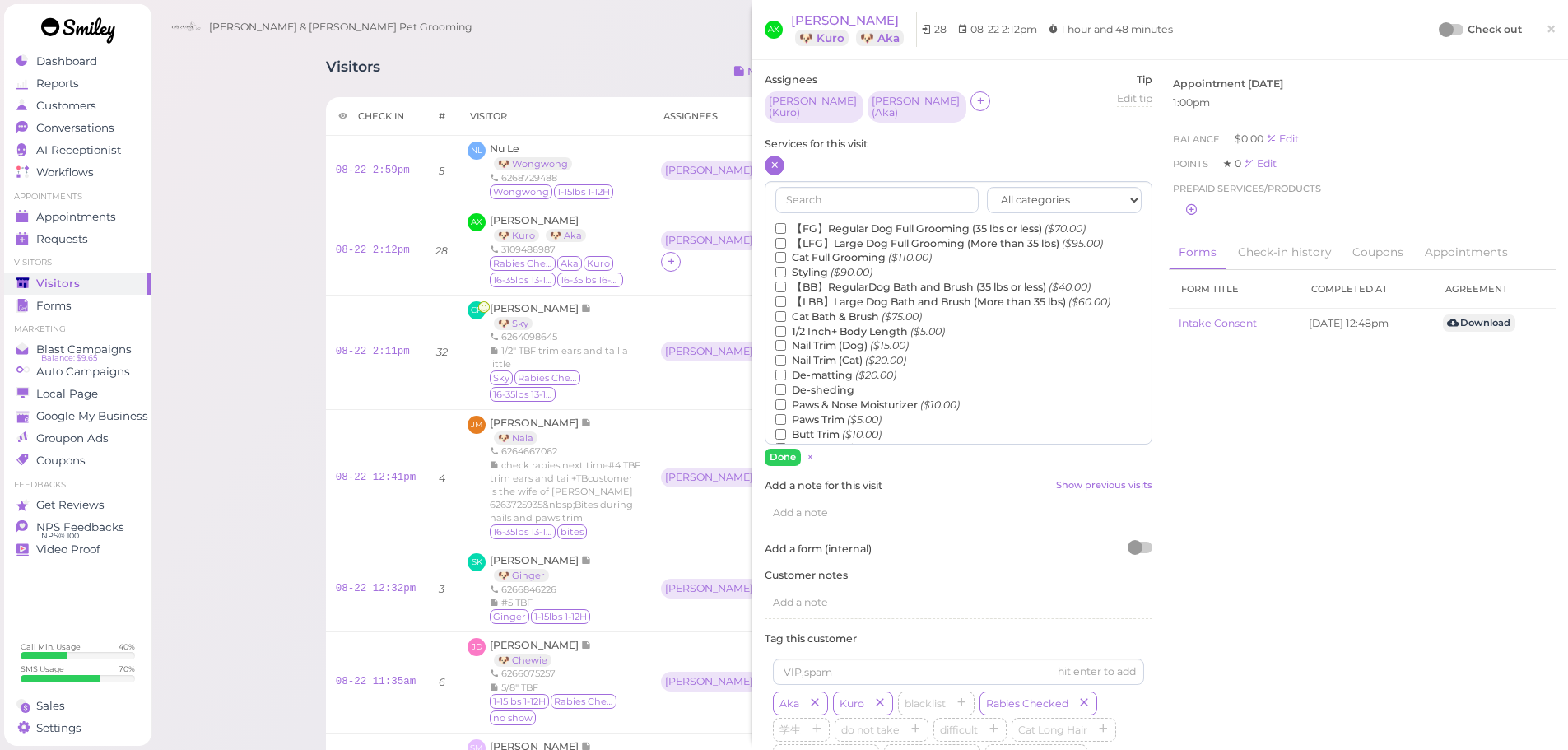
click at [873, 280] on label "【BB】RegularDog Bath and Brush (35 lbs or less) ($40.00)" at bounding box center [934, 287] width 315 height 15
click at [786, 282] on input "【BB】RegularDog Bath and Brush (35 lbs or less) ($40.00)" at bounding box center [781, 287] width 10 height 10
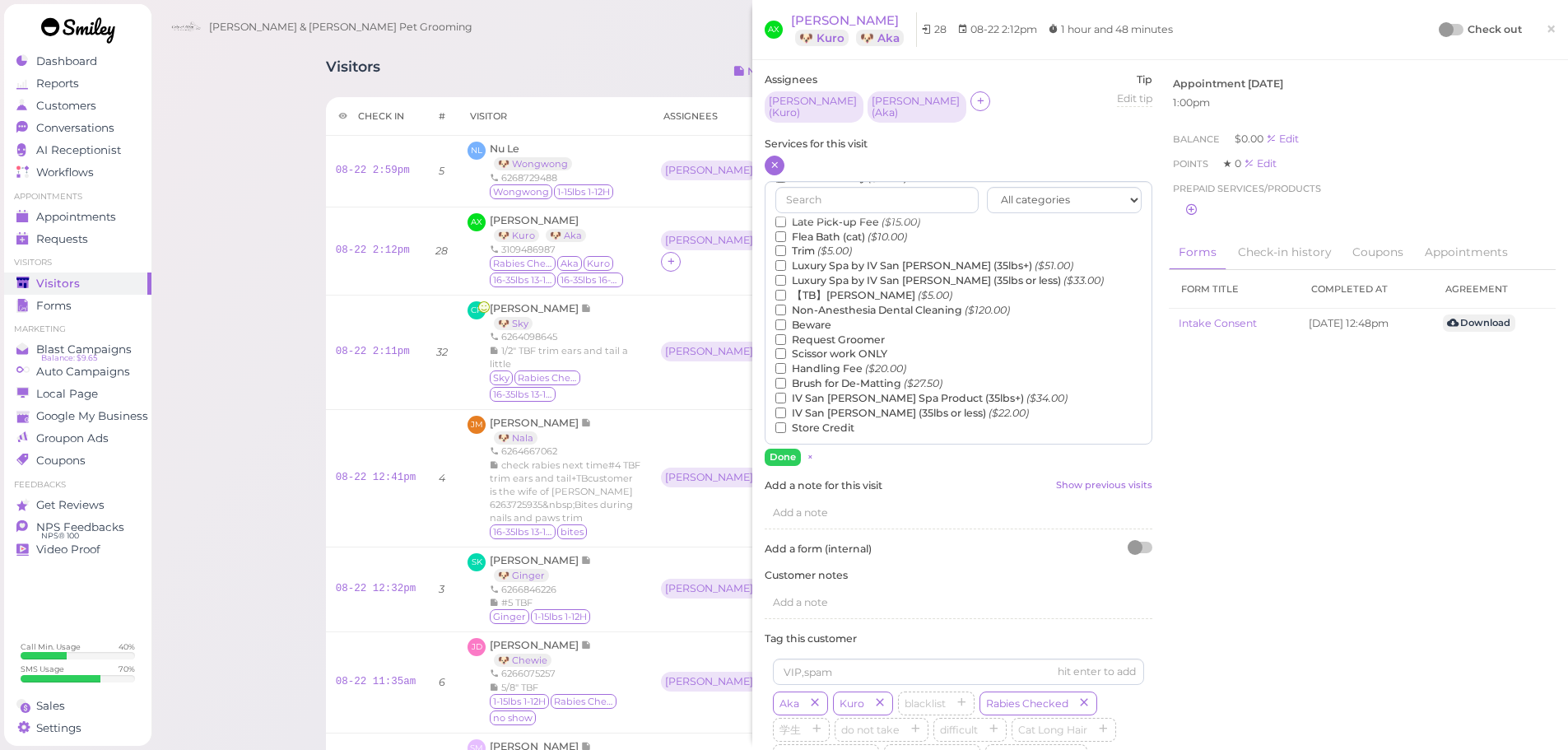
click at [855, 288] on label "【TB】Teeth Brushing ($5.00)" at bounding box center [864, 295] width 177 height 15
click at [786, 290] on input "【TB】Teeth Brushing ($5.00)" at bounding box center [781, 295] width 10 height 10
click at [776, 448] on button "Done" at bounding box center [783, 457] width 36 height 17
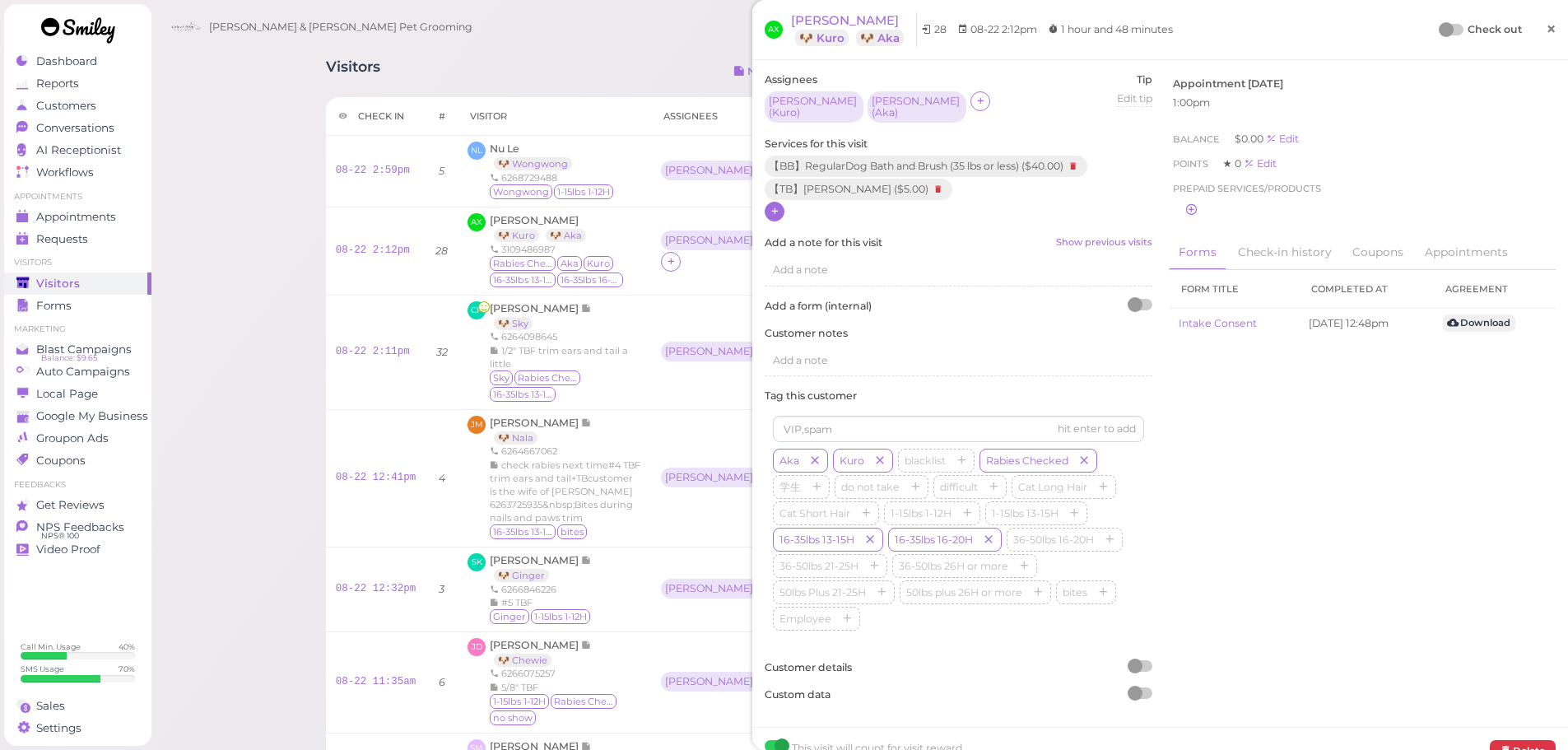
click at [1536, 41] on link "×" at bounding box center [1551, 29] width 30 height 39
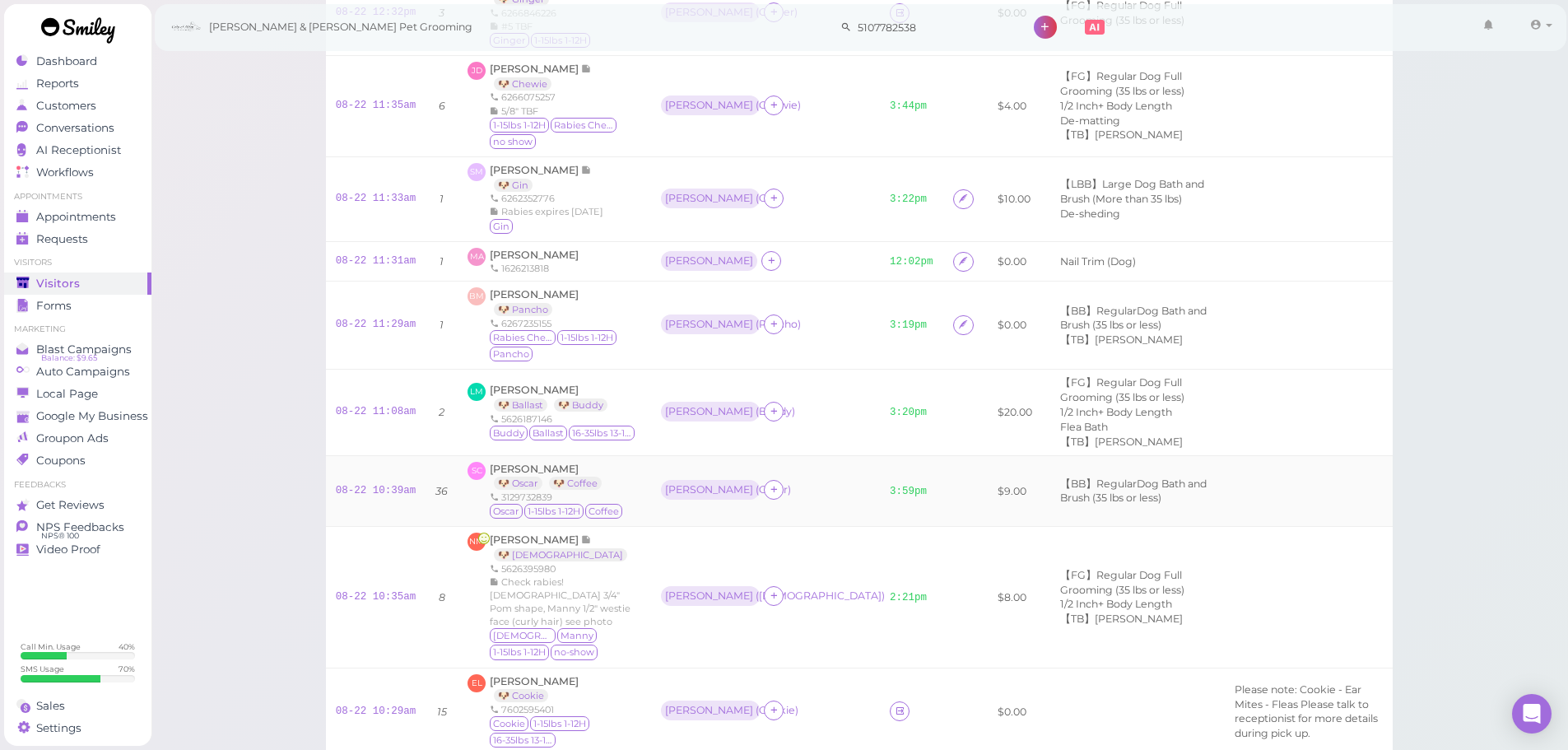
scroll to position [823, 0]
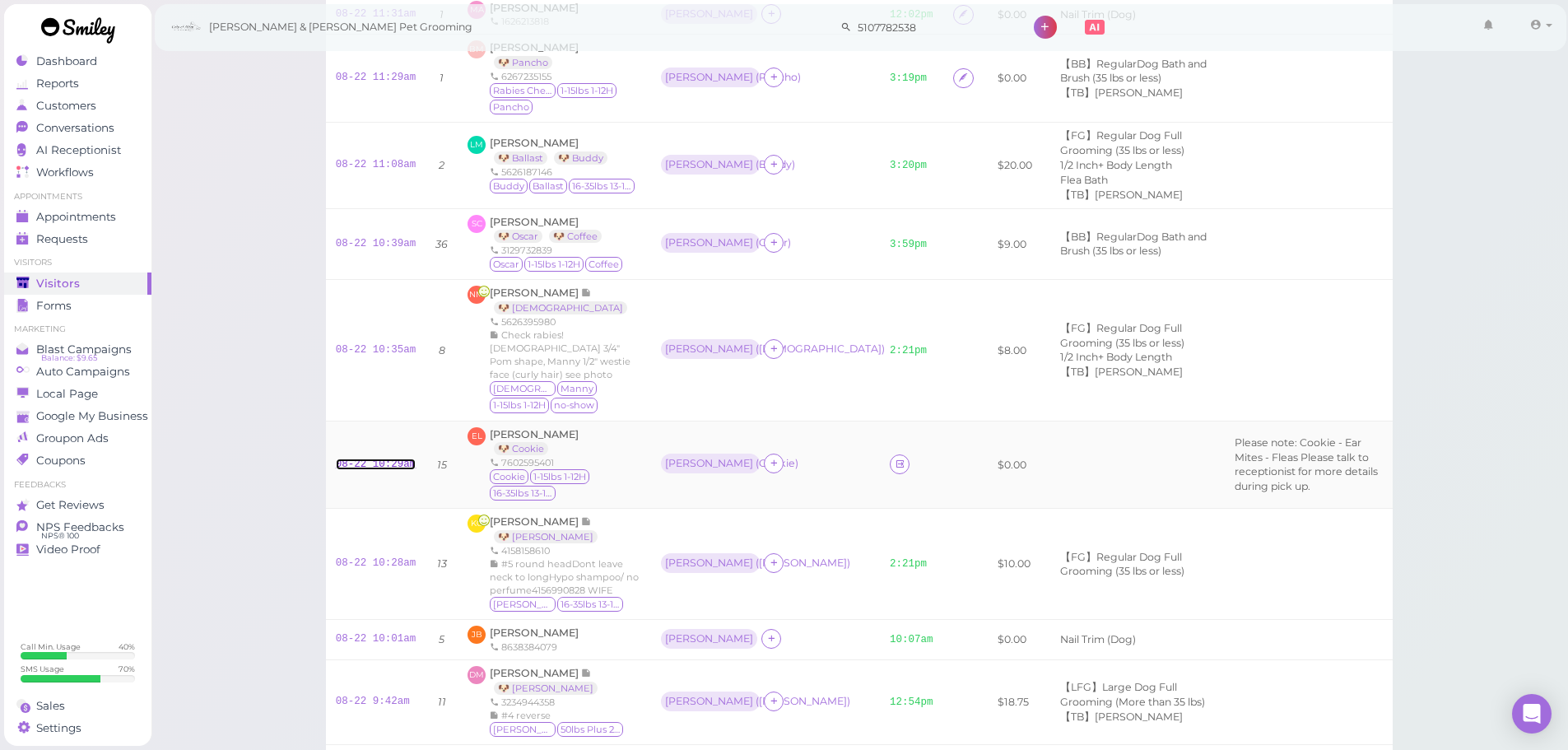
click at [374, 464] on link "08-22 10:29am" at bounding box center [377, 464] width 81 height 11
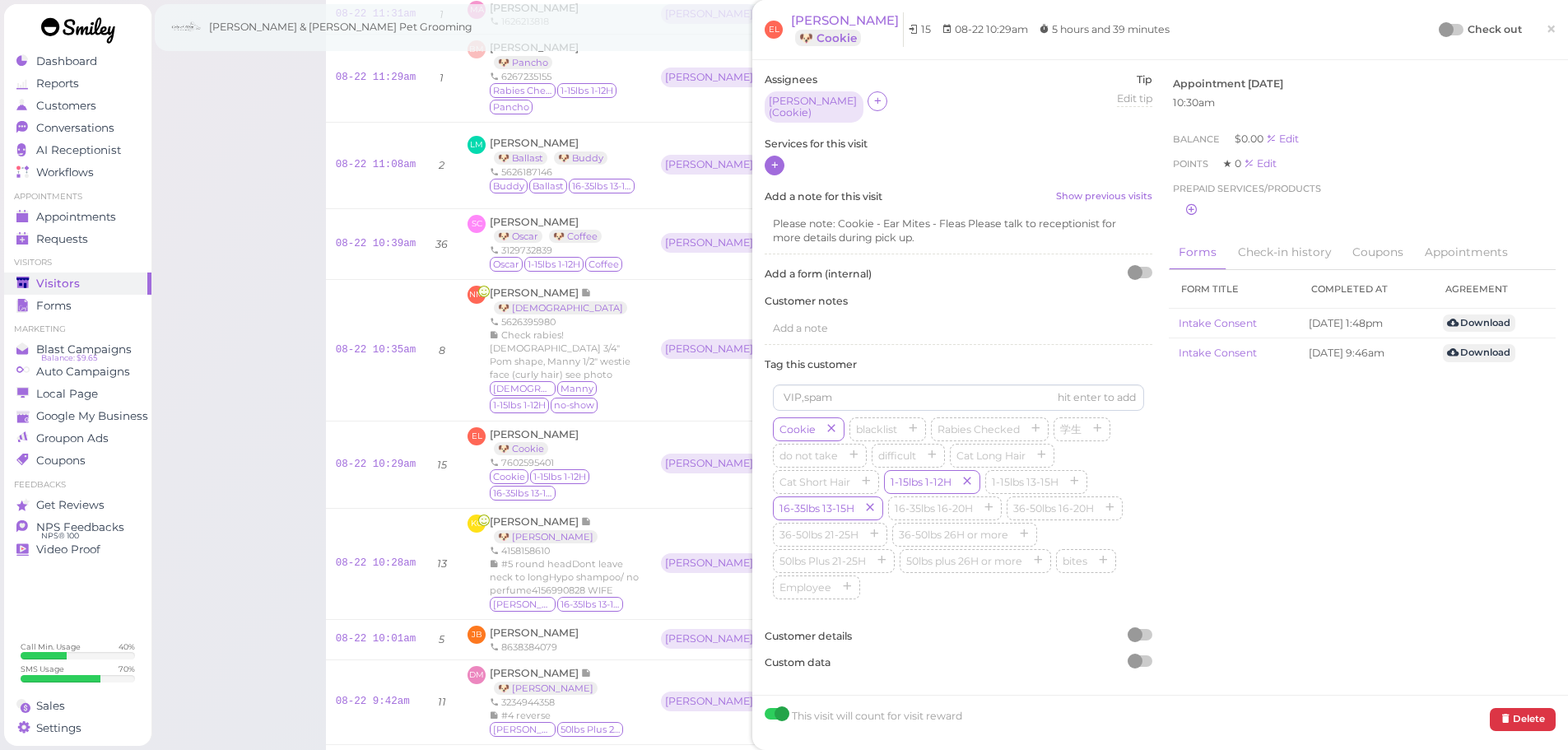
click at [776, 159] on icon at bounding box center [775, 165] width 10 height 12
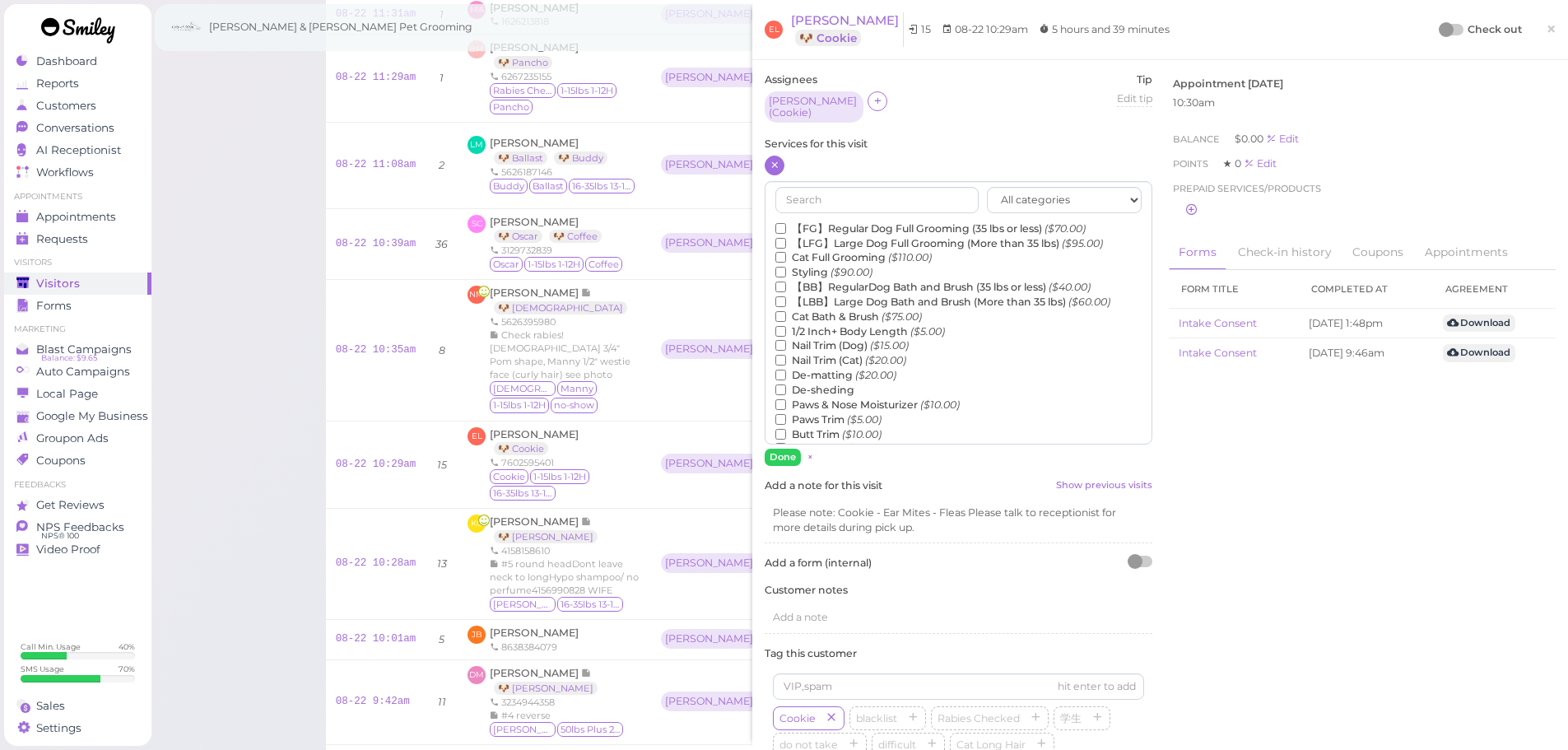
click at [886, 223] on label "【FG】Regular Dog Full Grooming (35 lbs or less) ($70.00)" at bounding box center [931, 228] width 310 height 15
click at [786, 223] on input "【FG】Regular Dog Full Grooming (35 lbs or less) ($70.00)" at bounding box center [781, 228] width 10 height 10
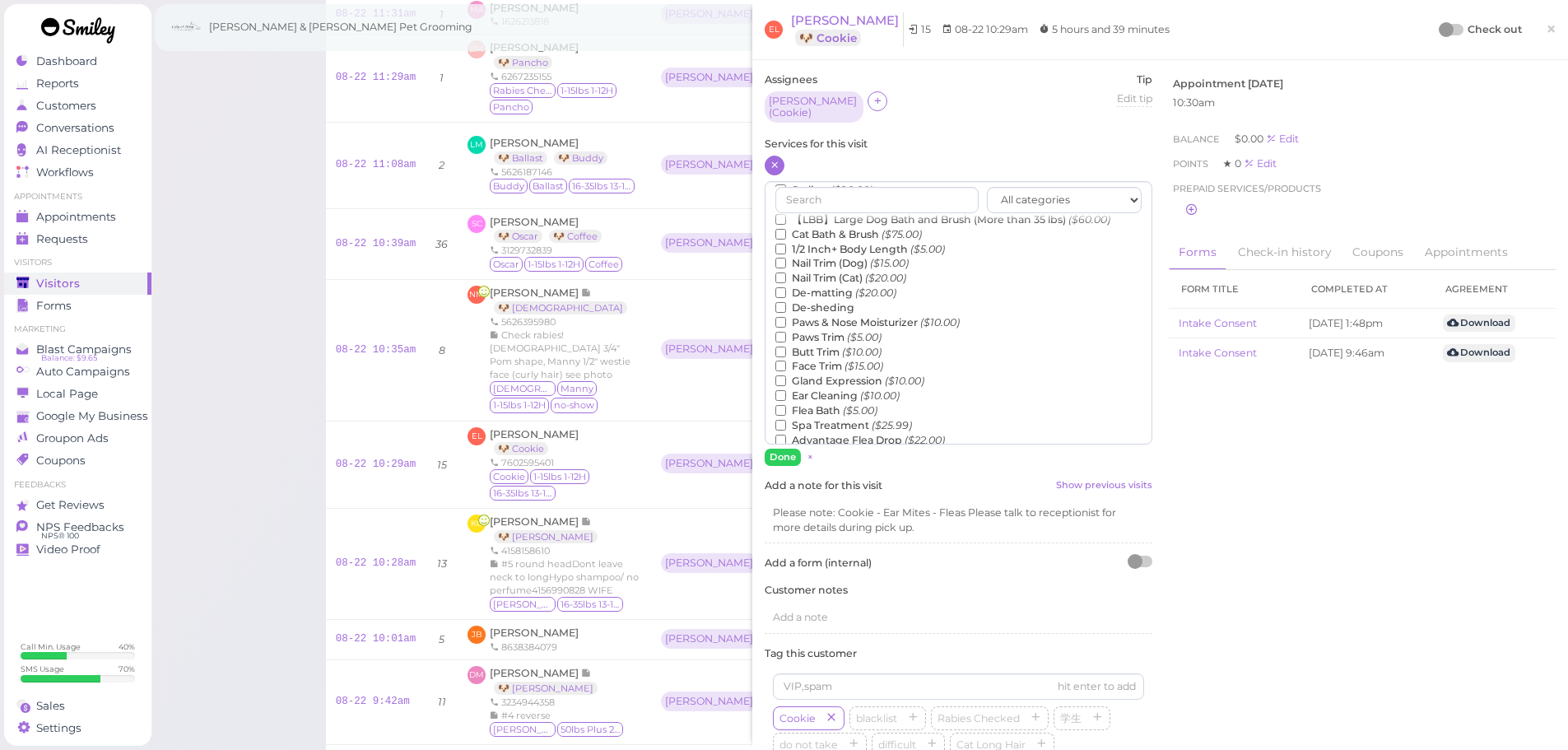
click at [815, 403] on label "Flea Bath ($5.00)" at bounding box center [827, 410] width 102 height 15
click at [786, 405] on input "Flea Bath ($5.00)" at bounding box center [781, 410] width 10 height 10
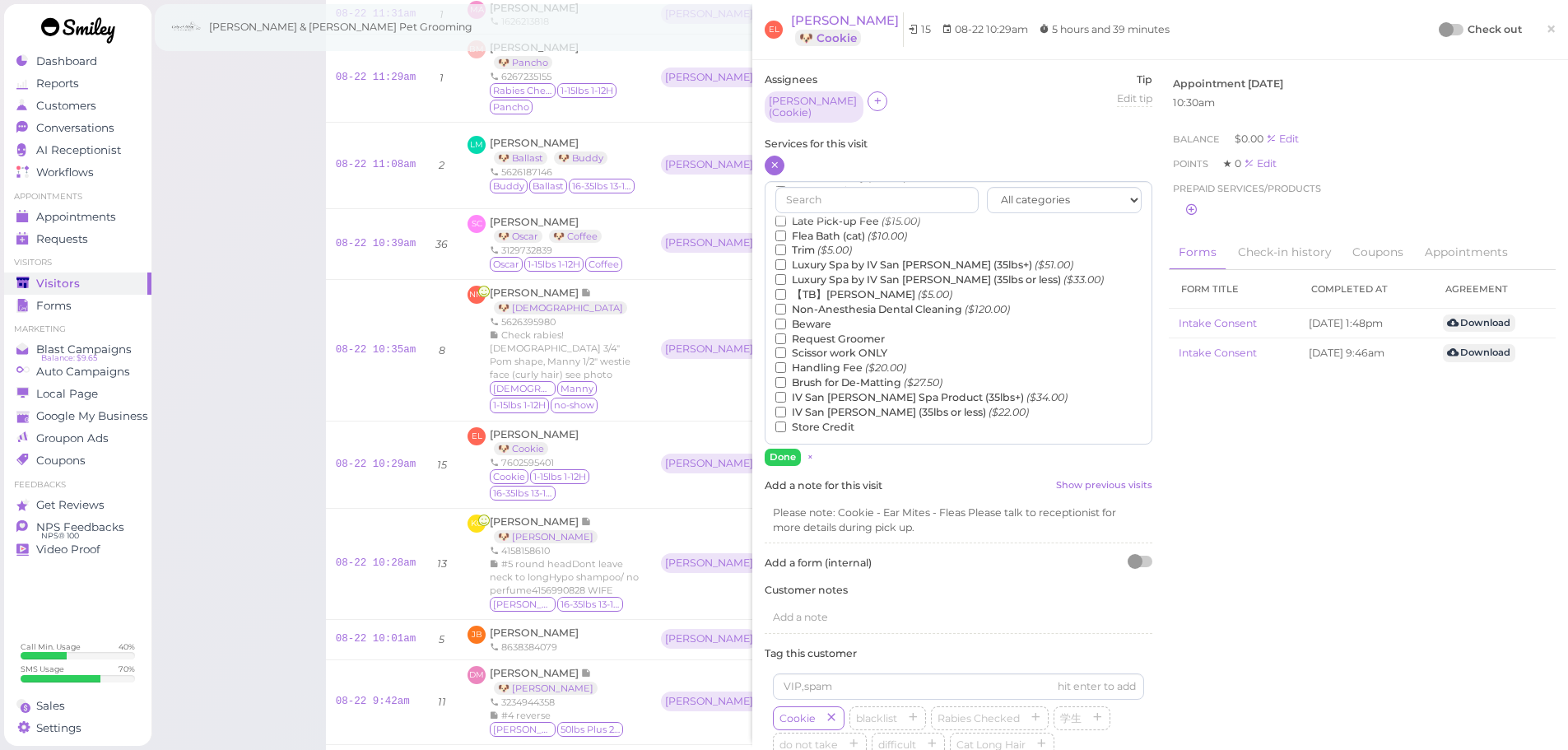
click at [822, 293] on label "【TB】Teeth Brushing ($5.00)" at bounding box center [864, 294] width 177 height 15
click at [786, 293] on input "【TB】Teeth Brushing ($5.00)" at bounding box center [781, 294] width 10 height 10
click at [780, 448] on button "Done" at bounding box center [783, 457] width 36 height 17
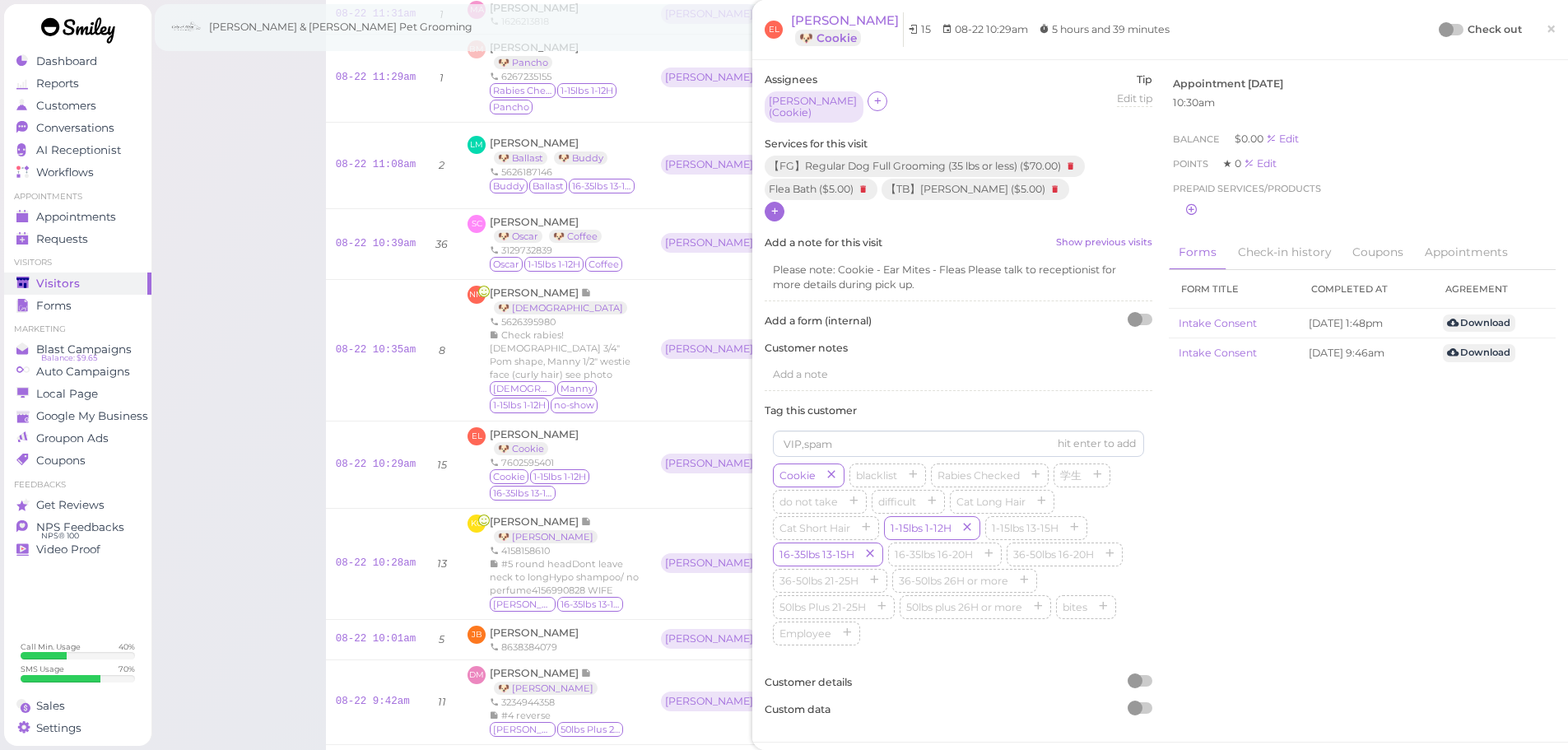
click at [1440, 24] on div at bounding box center [1452, 29] width 23 height 11
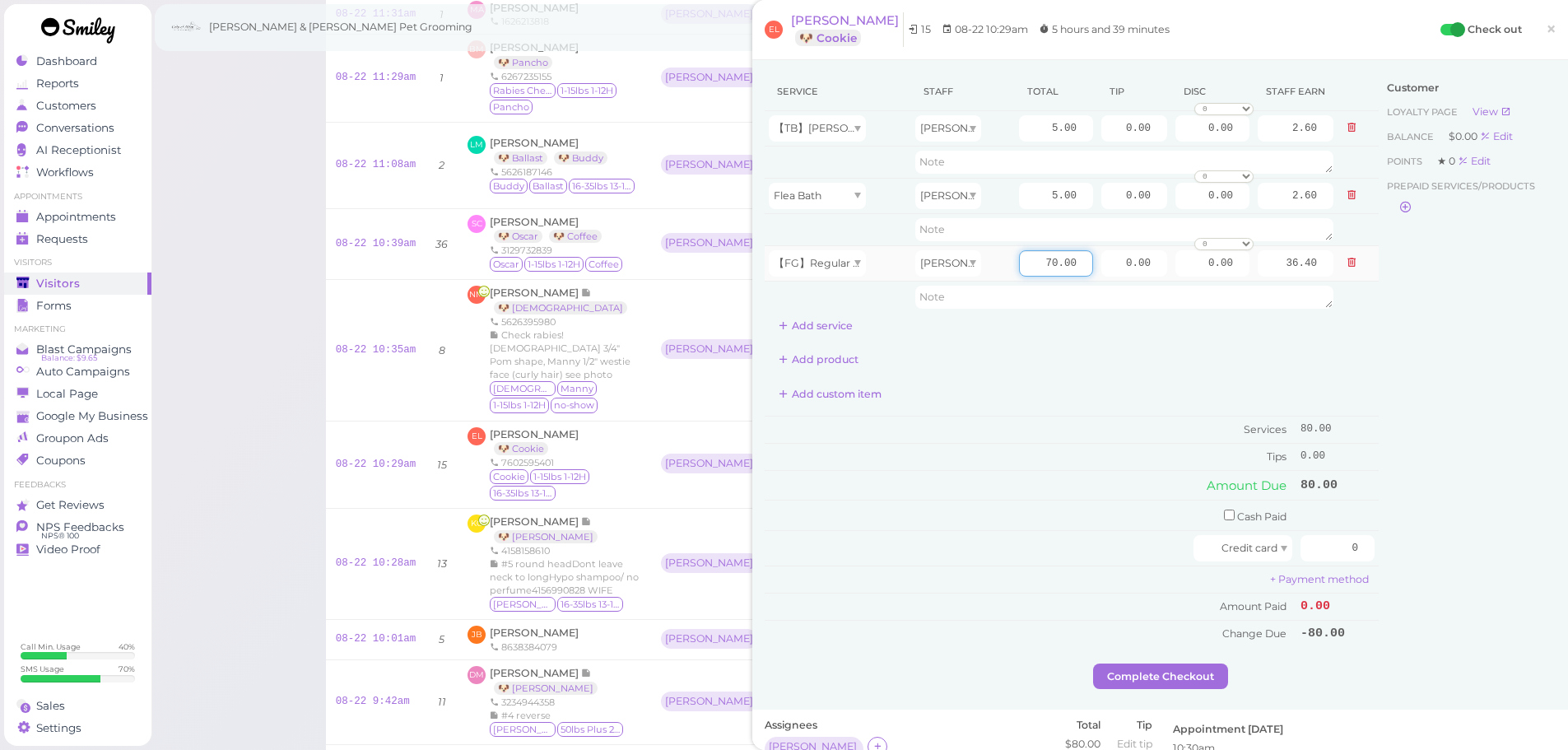
click at [1026, 260] on input "70.00" at bounding box center [1056, 263] width 74 height 27
type input "80.00"
type input "41.60"
click at [1224, 518] on input "checkbox" at bounding box center [1229, 515] width 10 height 10
checkbox input "true"
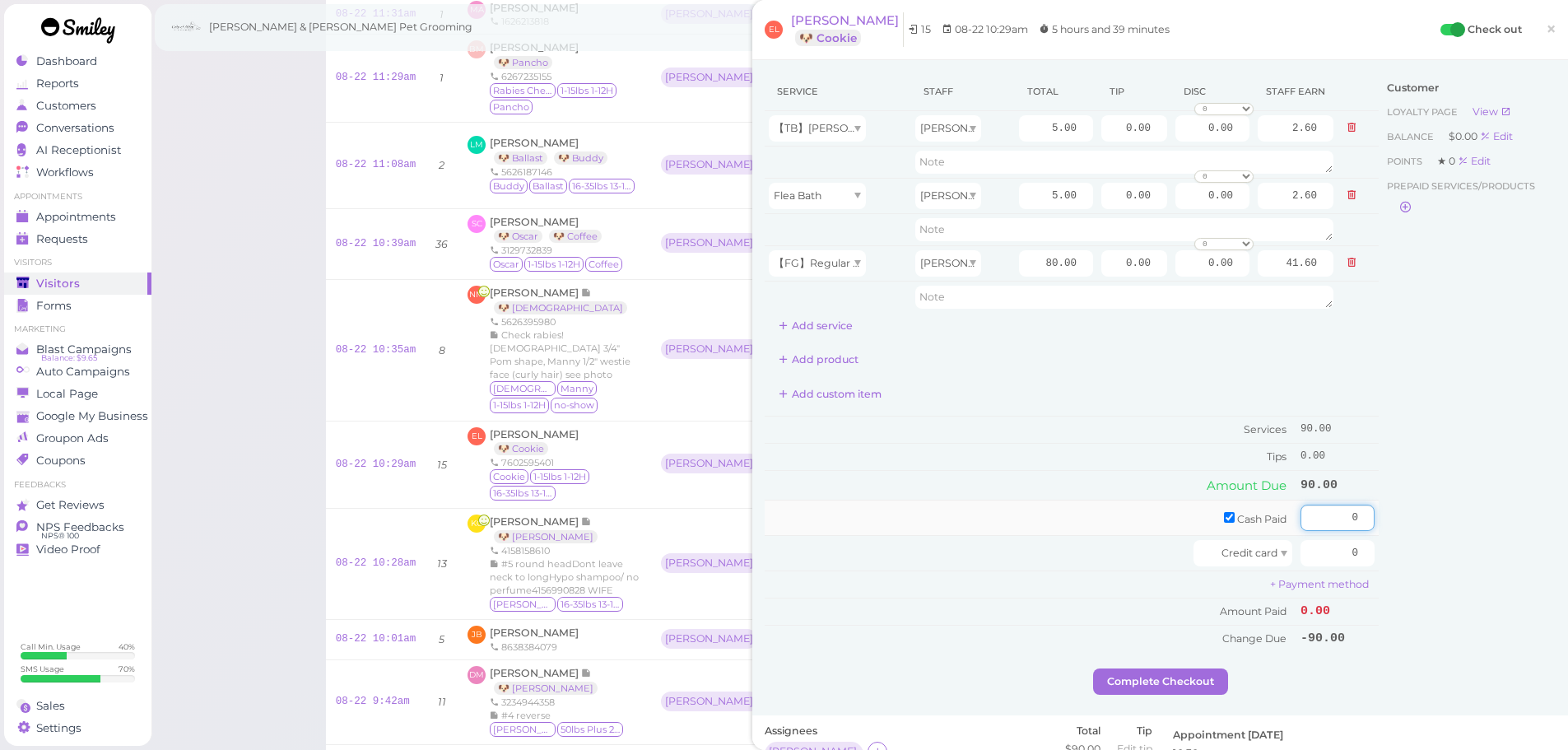
click at [1315, 521] on input "0" at bounding box center [1338, 517] width 74 height 27
type input "100"
click at [1102, 259] on input "0.00" at bounding box center [1134, 263] width 66 height 27
type input "10.00"
click at [1097, 451] on td "Tips" at bounding box center [1030, 456] width 532 height 27
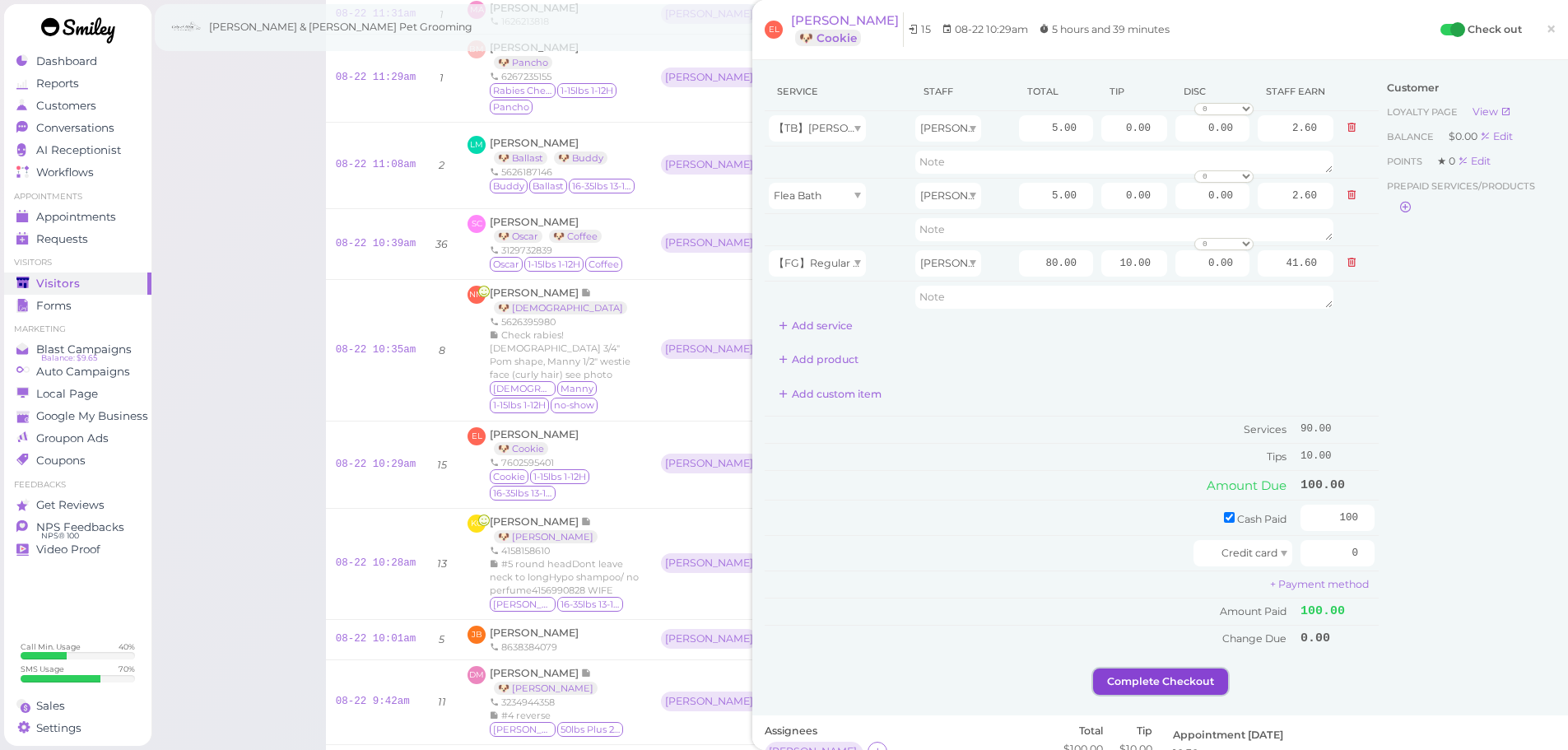
click at [1206, 691] on button "Complete Checkout" at bounding box center [1160, 681] width 135 height 27
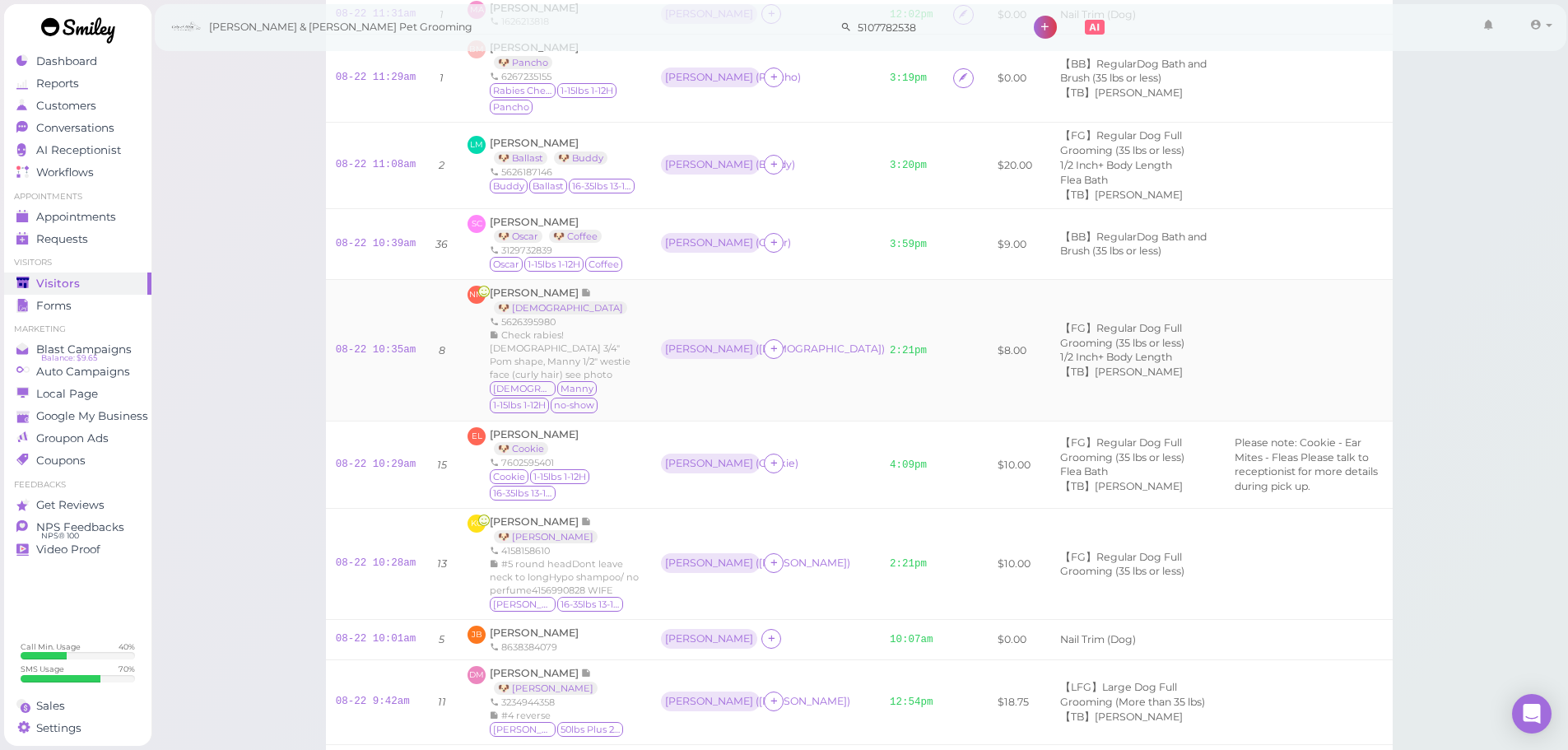
click at [782, 380] on td "Helen ( Lady )" at bounding box center [765, 350] width 228 height 141
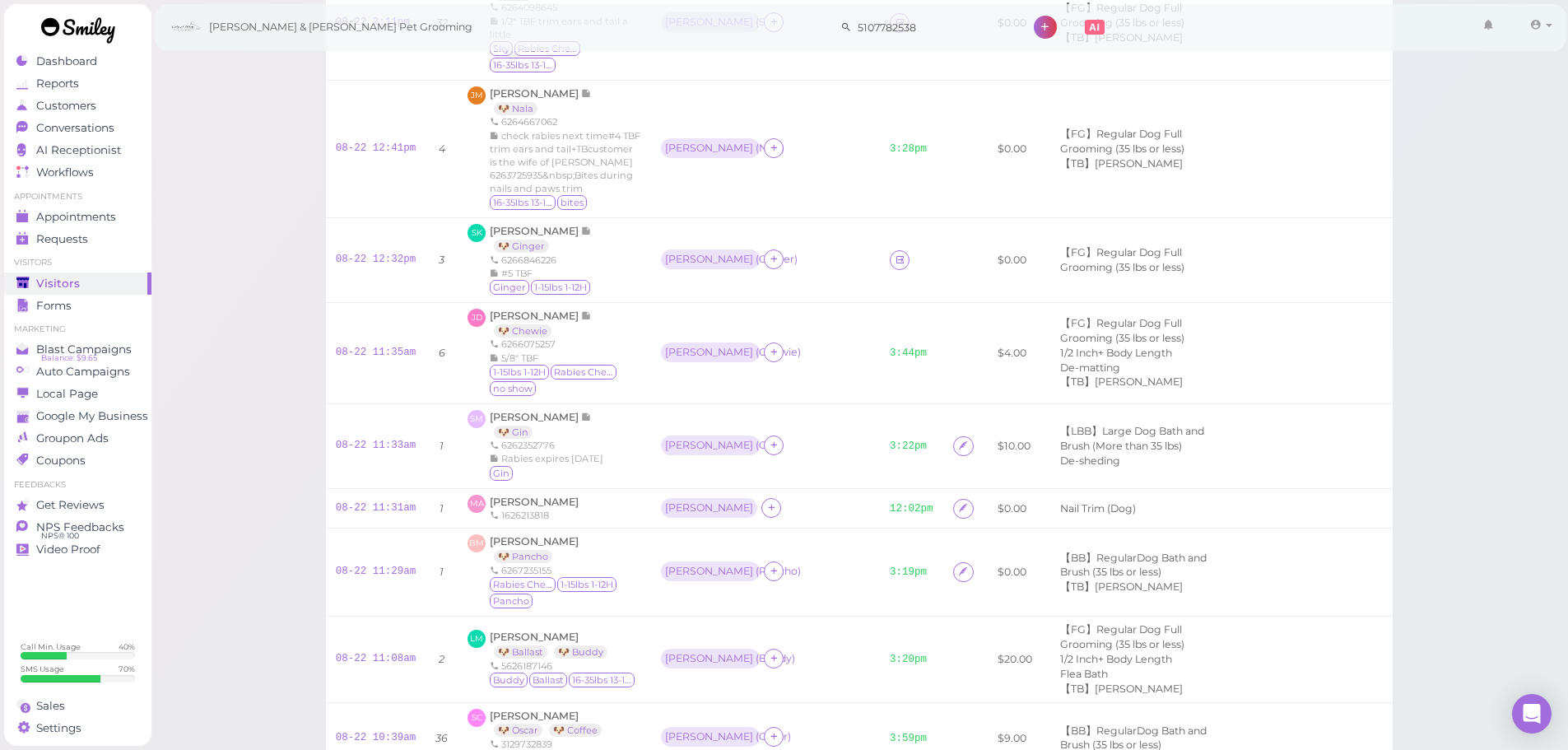
scroll to position [247, 0]
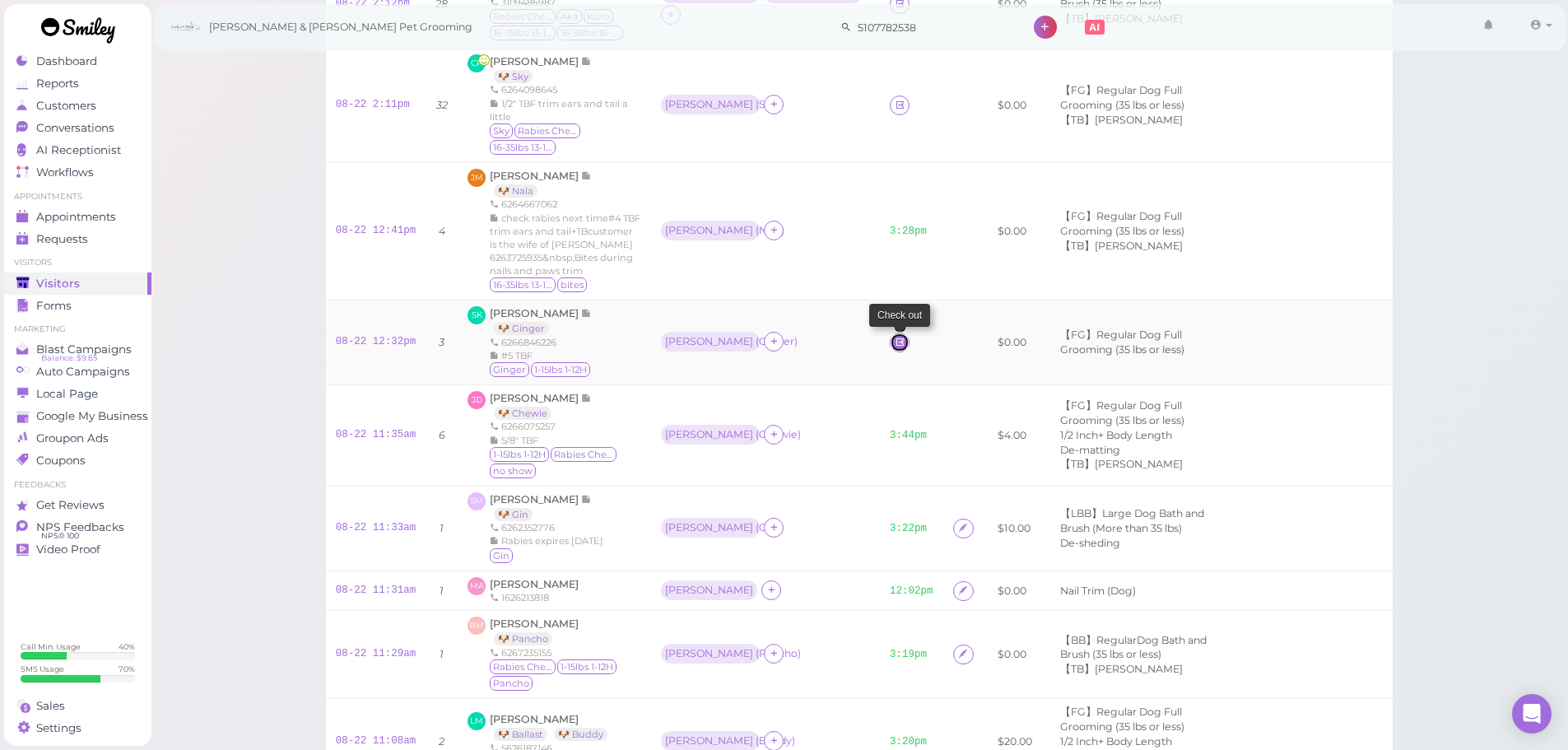
click at [895, 347] on icon at bounding box center [900, 342] width 10 height 12
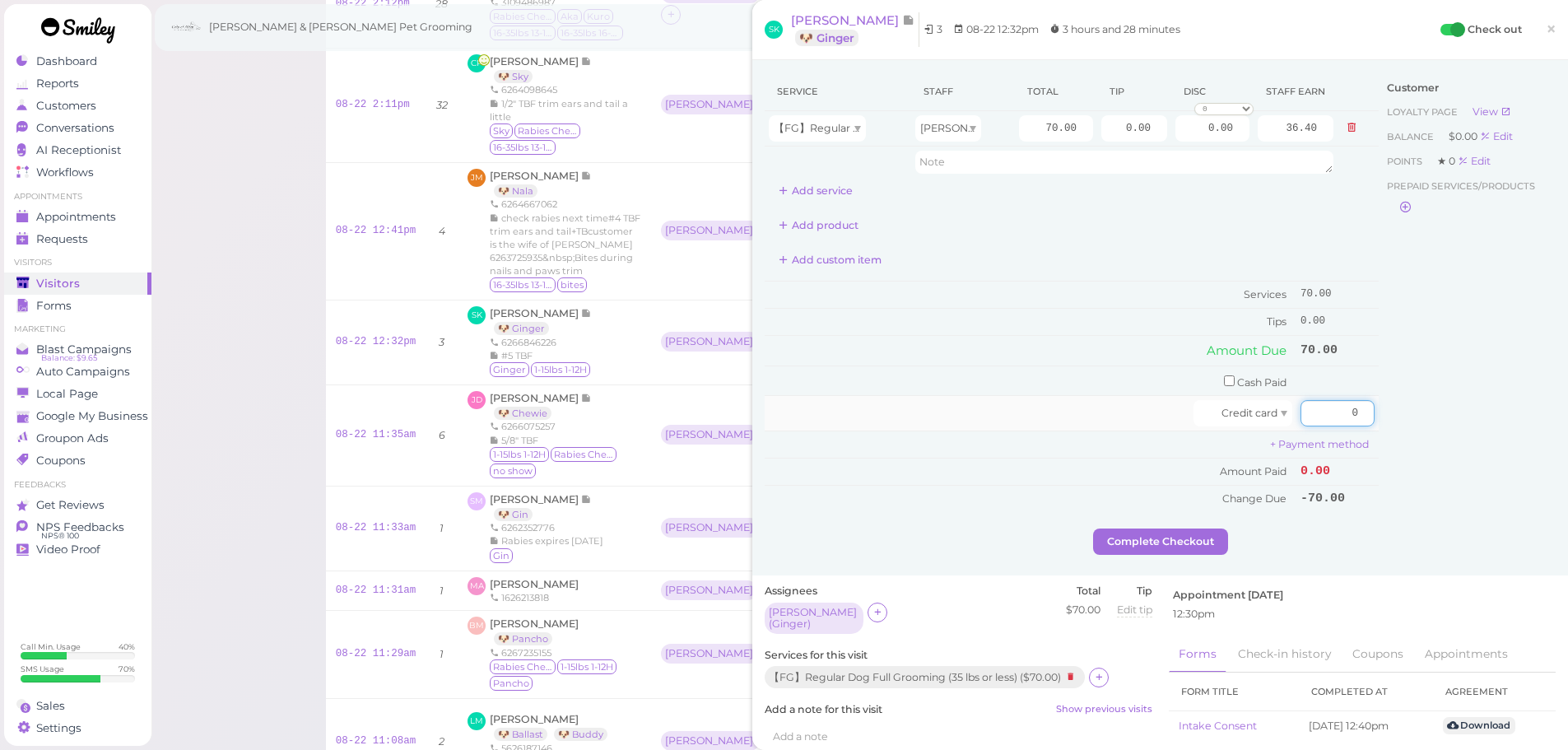
click at [1310, 403] on input "0" at bounding box center [1338, 413] width 74 height 27
type input "80.5"
drag, startPoint x: 1107, startPoint y: 123, endPoint x: 1272, endPoint y: 133, distance: 165.3
click at [1270, 132] on tr "【FG】Regular Dog Full Grooming (35 lbs or less) Asa 70.00 0.00 0.00 0 10% off 15…" at bounding box center [1071, 128] width 614 height 35
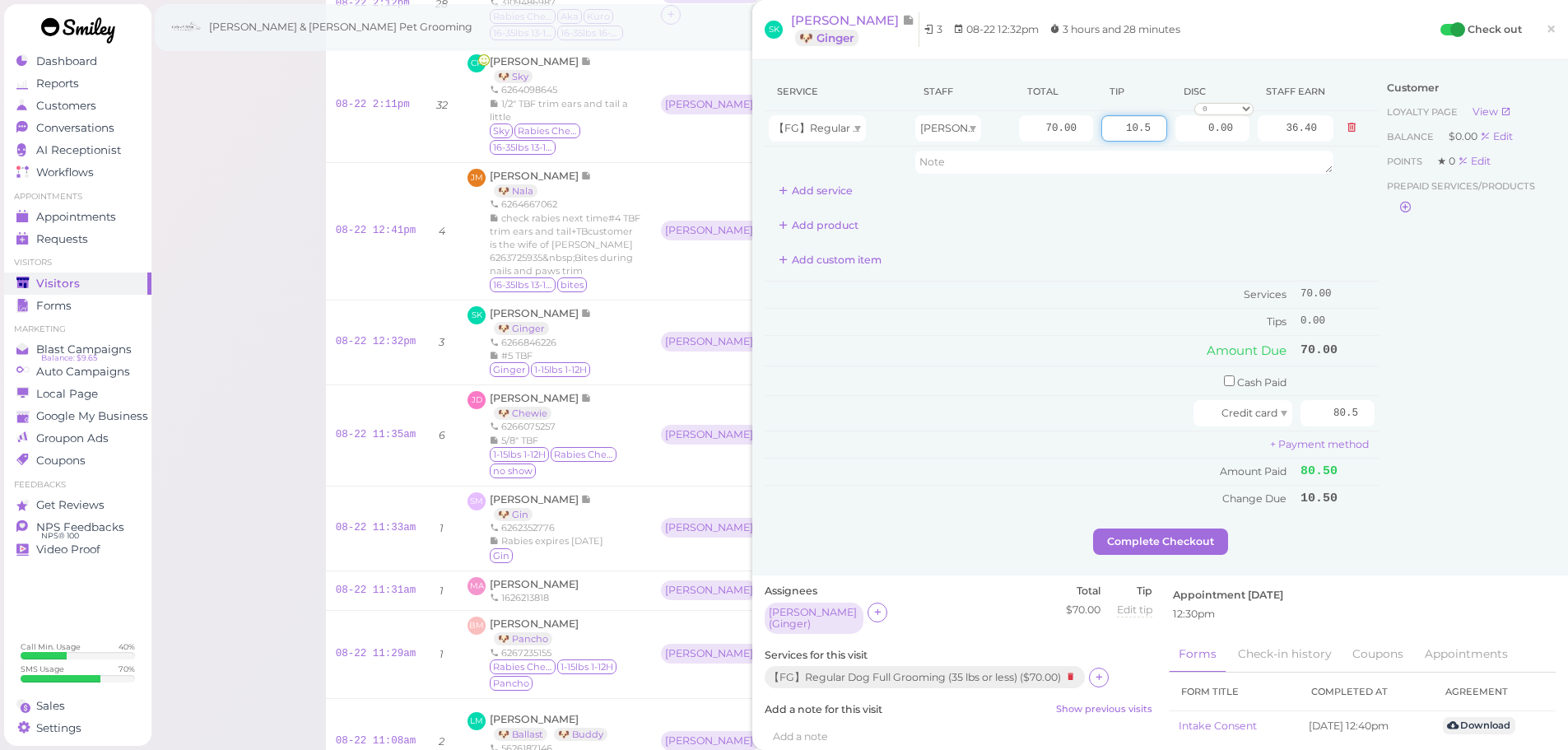
type input "10.5"
click at [1399, 373] on div "Customer Loyalty page View Balance $0.00 Edit Points ★ 0 Edit Prepaid services/…" at bounding box center [1466, 300] width 177 height 456
click at [1164, 533] on button "Complete Checkout" at bounding box center [1160, 541] width 135 height 27
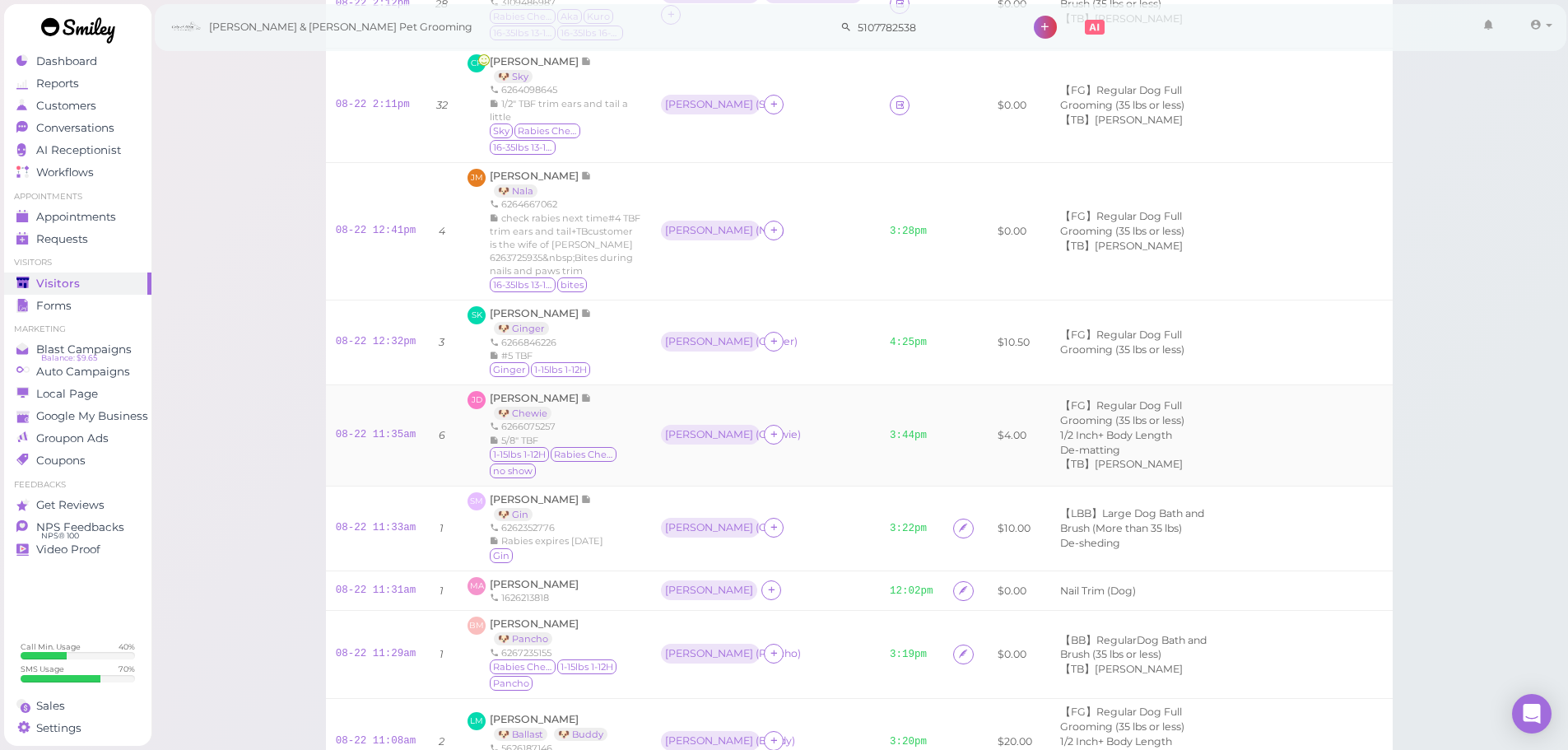
click at [1244, 463] on td at bounding box center [1309, 434] width 167 height 101
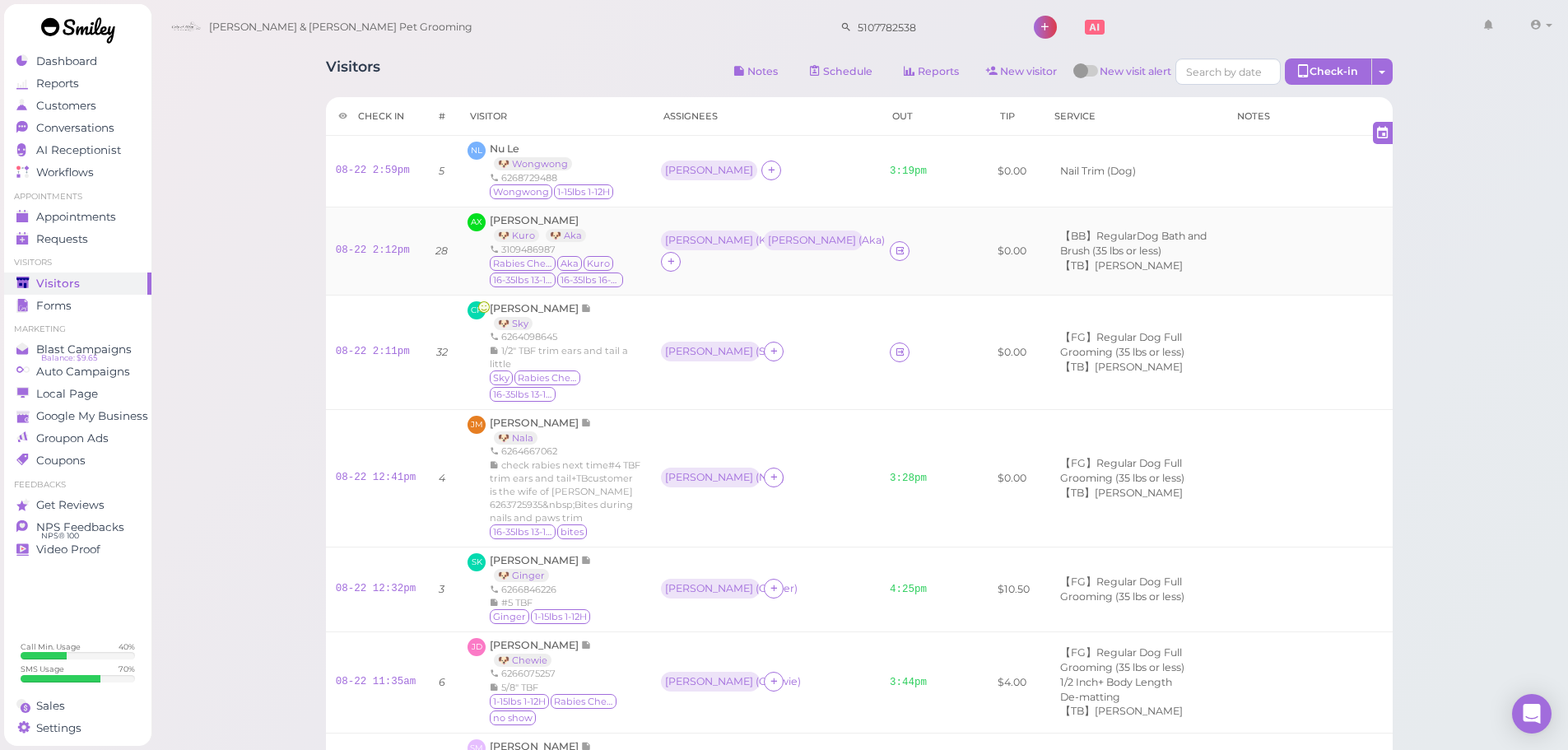
click at [1230, 291] on td at bounding box center [1309, 251] width 167 height 88
click at [1225, 332] on td at bounding box center [1309, 352] width 167 height 115
click at [1225, 265] on td at bounding box center [1309, 251] width 167 height 88
click at [1246, 398] on td at bounding box center [1309, 352] width 167 height 115
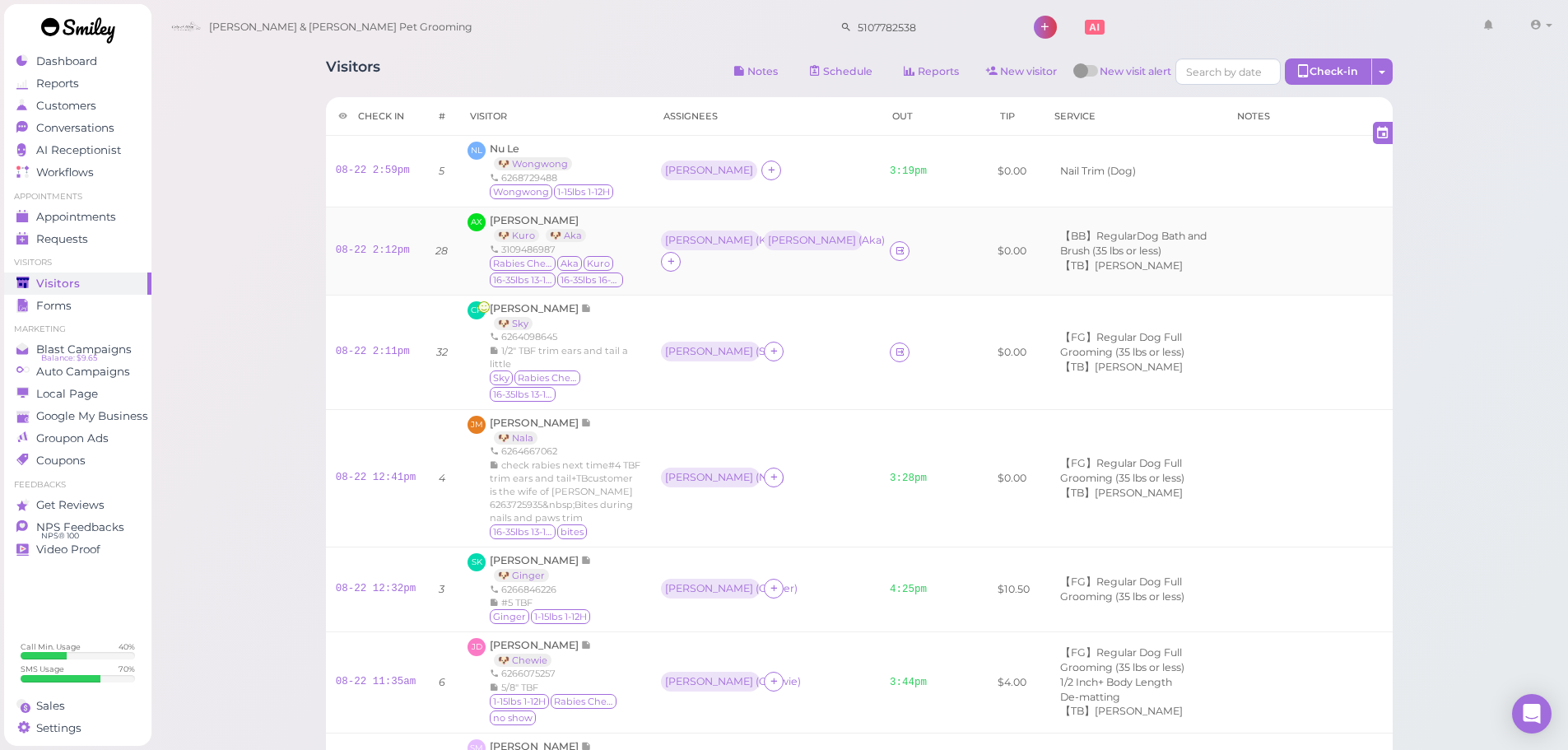
click at [1261, 280] on td at bounding box center [1309, 251] width 167 height 88
click at [1294, 355] on td at bounding box center [1309, 352] width 167 height 115
click at [520, 309] on span "[PERSON_NAME]" at bounding box center [535, 308] width 91 height 12
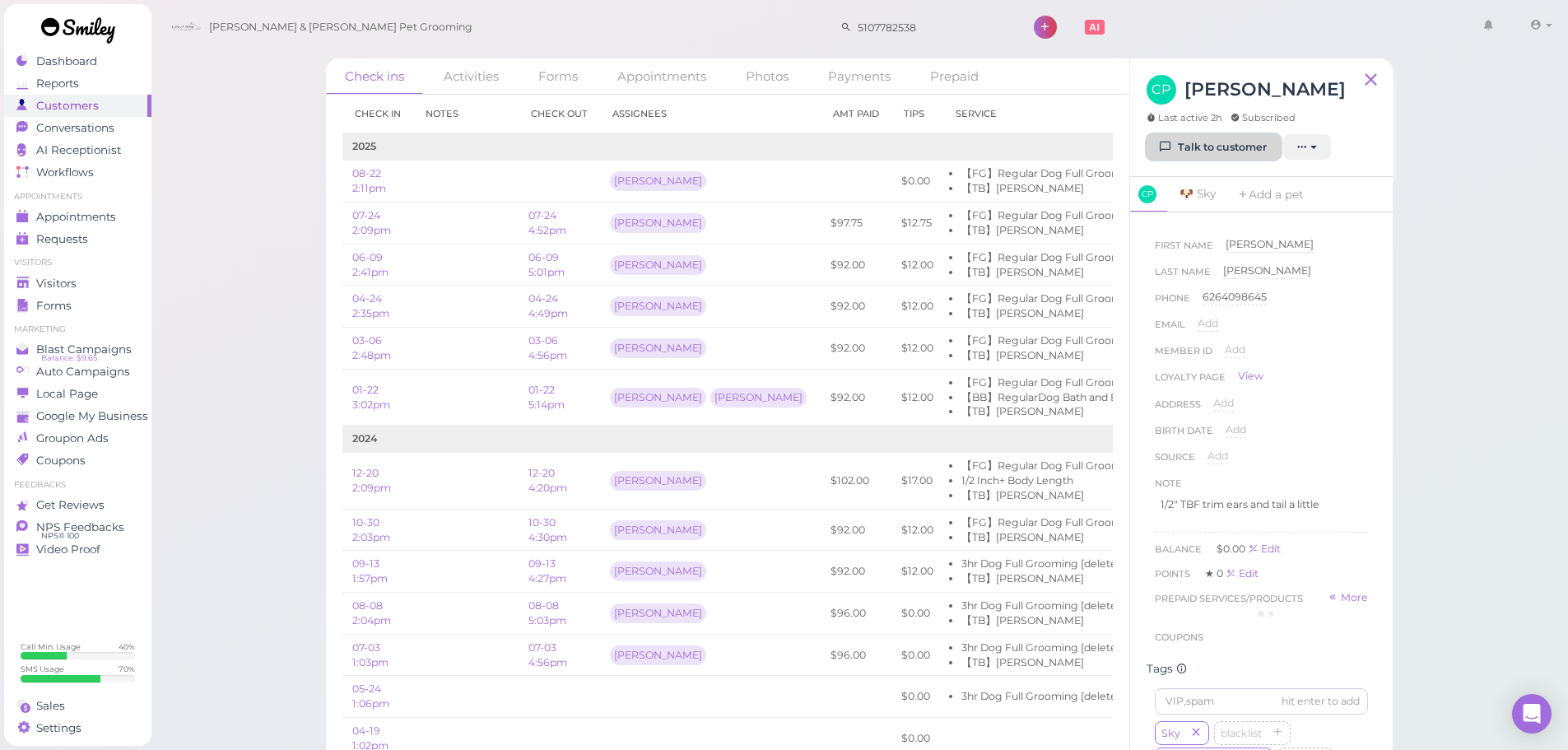
drag, startPoint x: 1182, startPoint y: 147, endPoint x: 302, endPoint y: 337, distance: 900.3
click at [1182, 147] on link "Talk to customer" at bounding box center [1214, 147] width 134 height 27
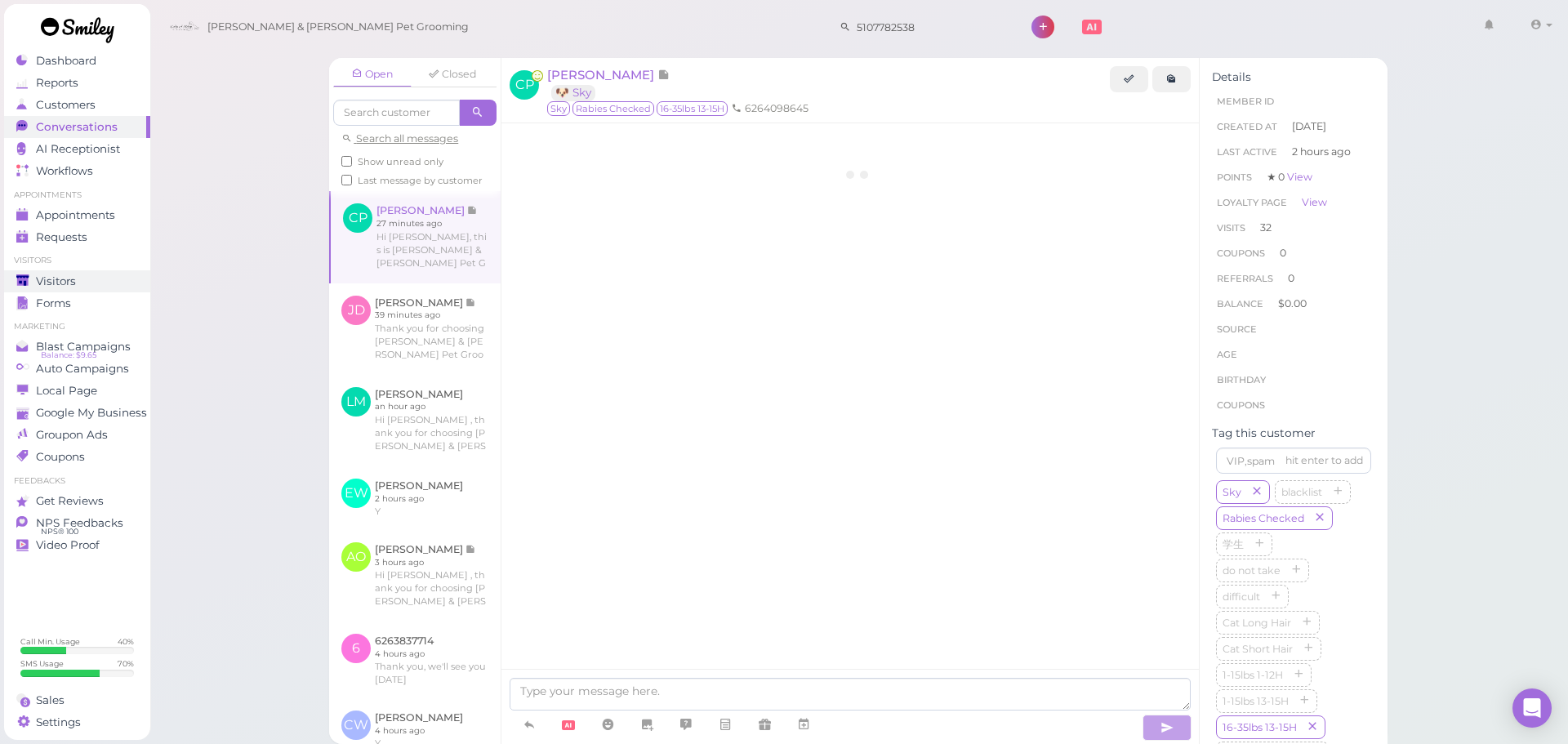
scroll to position [2589, 0]
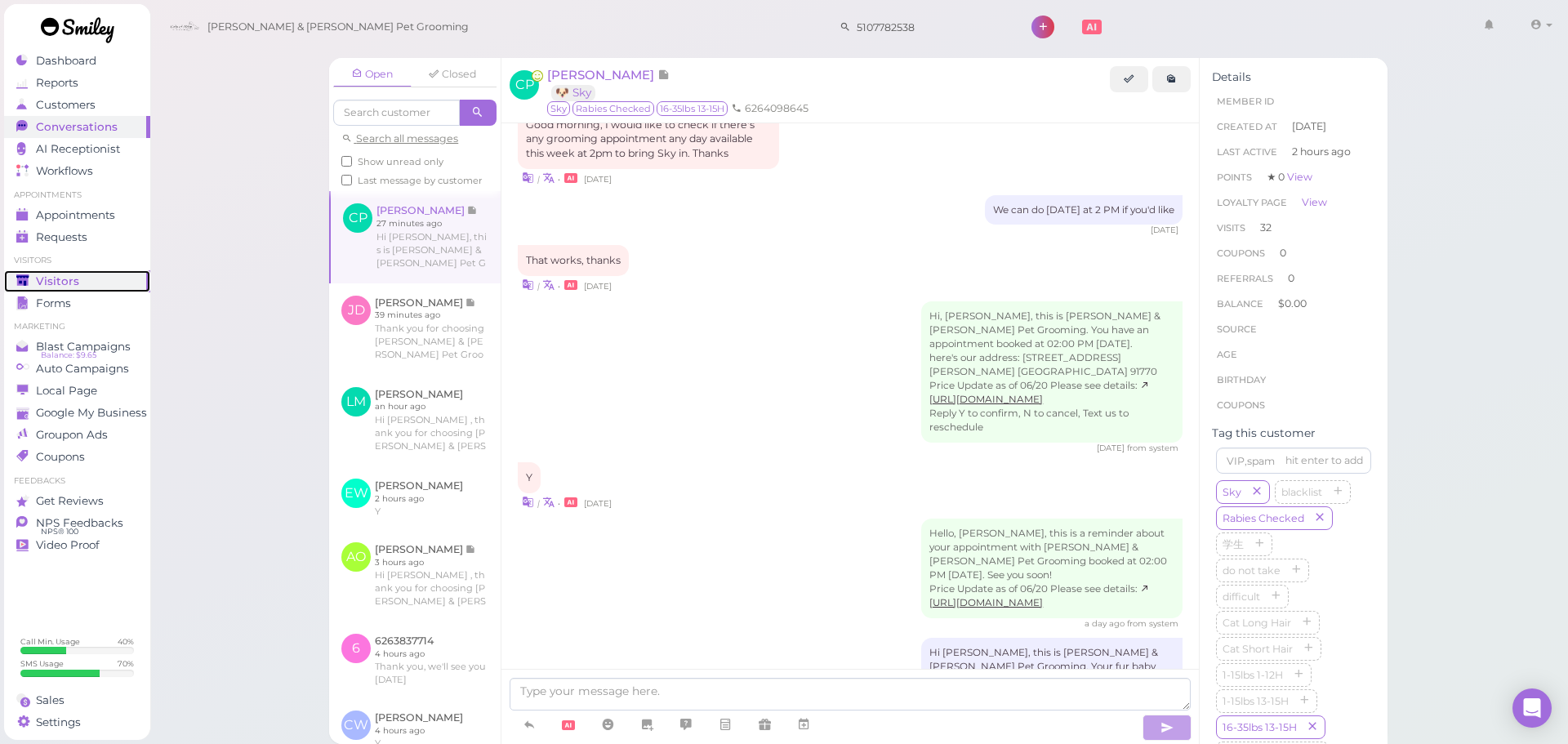
click at [99, 280] on div "Visitors" at bounding box center [75, 281] width 118 height 14
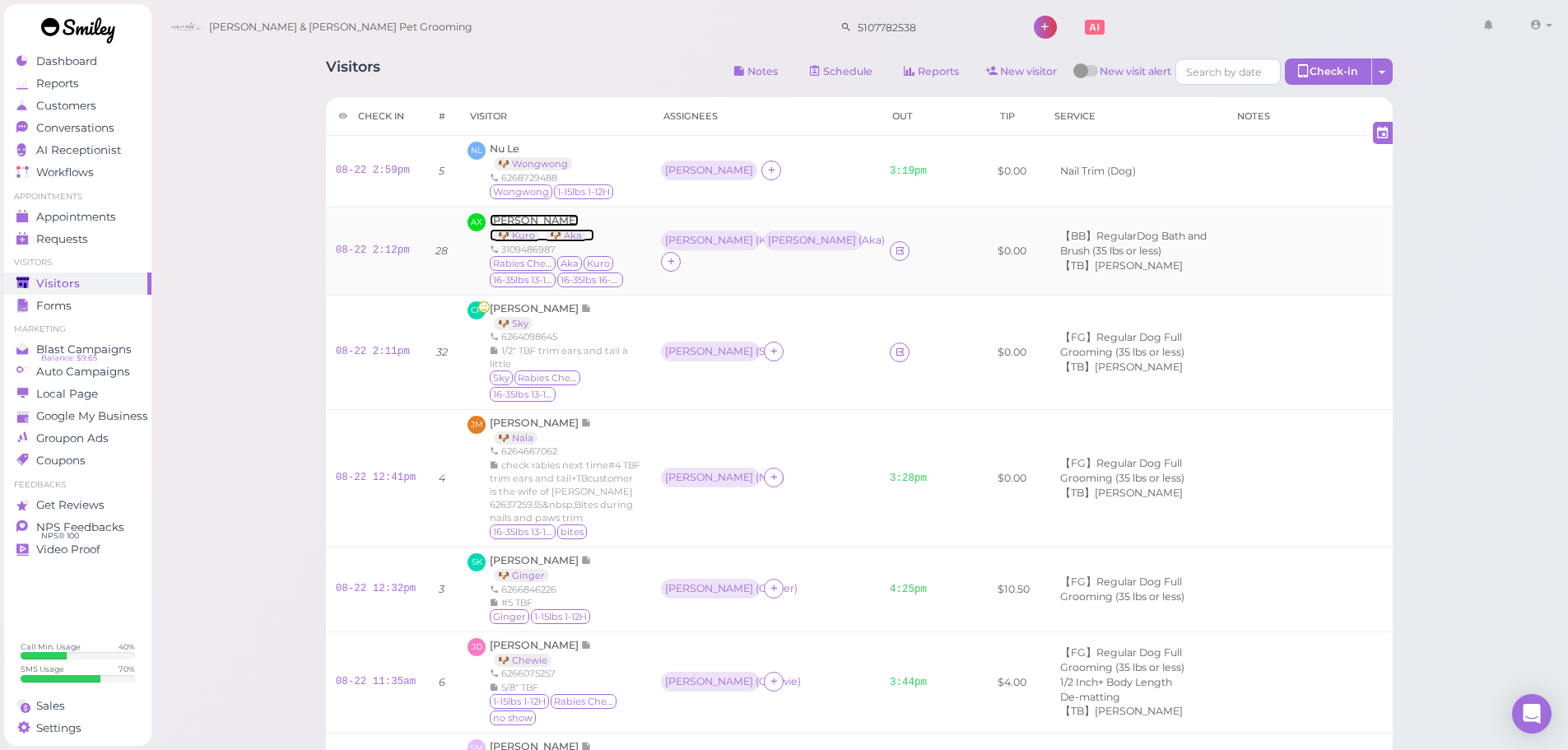
click at [512, 219] on span "Alex Xu" at bounding box center [534, 220] width 89 height 12
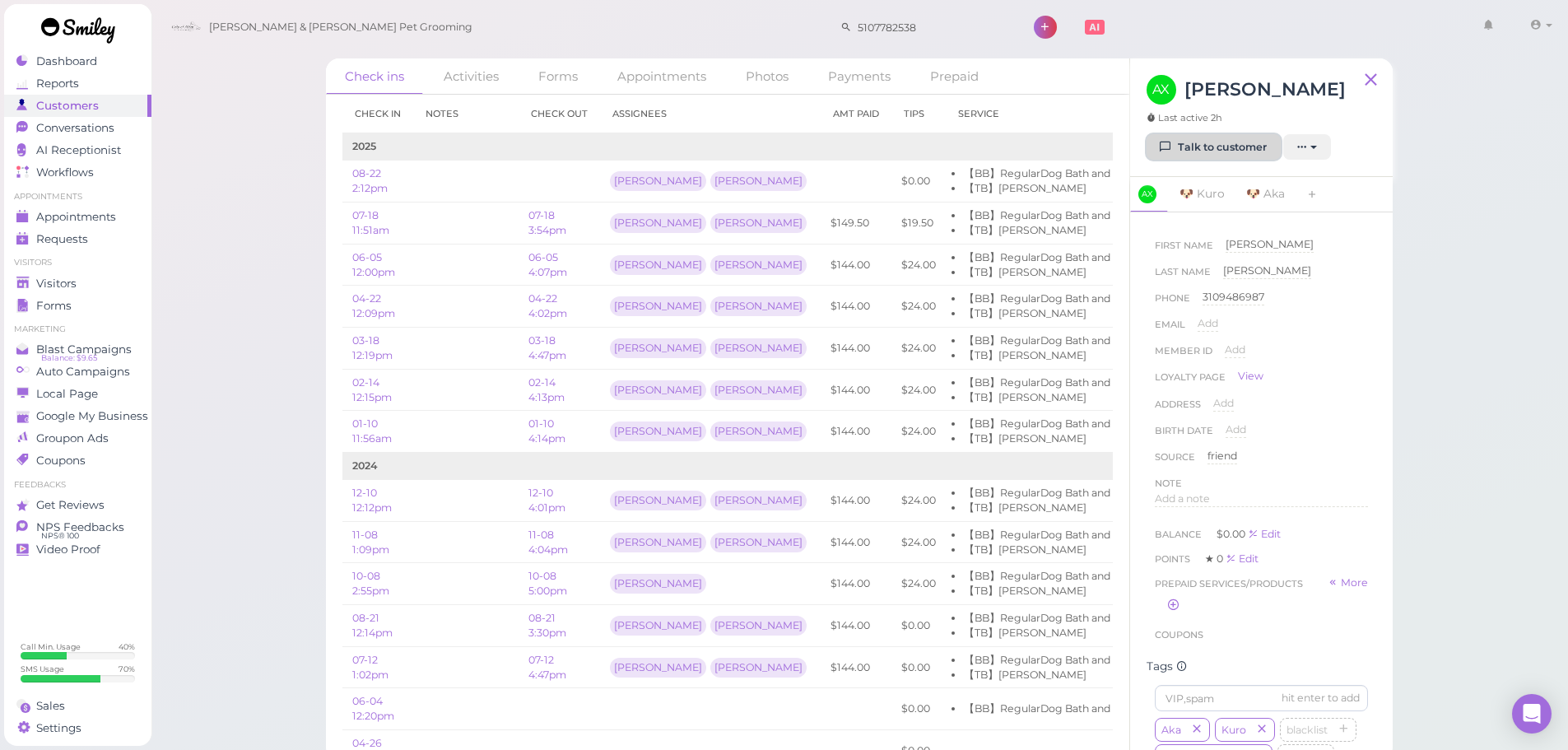
click at [1245, 146] on link "Talk to customer" at bounding box center [1214, 147] width 134 height 27
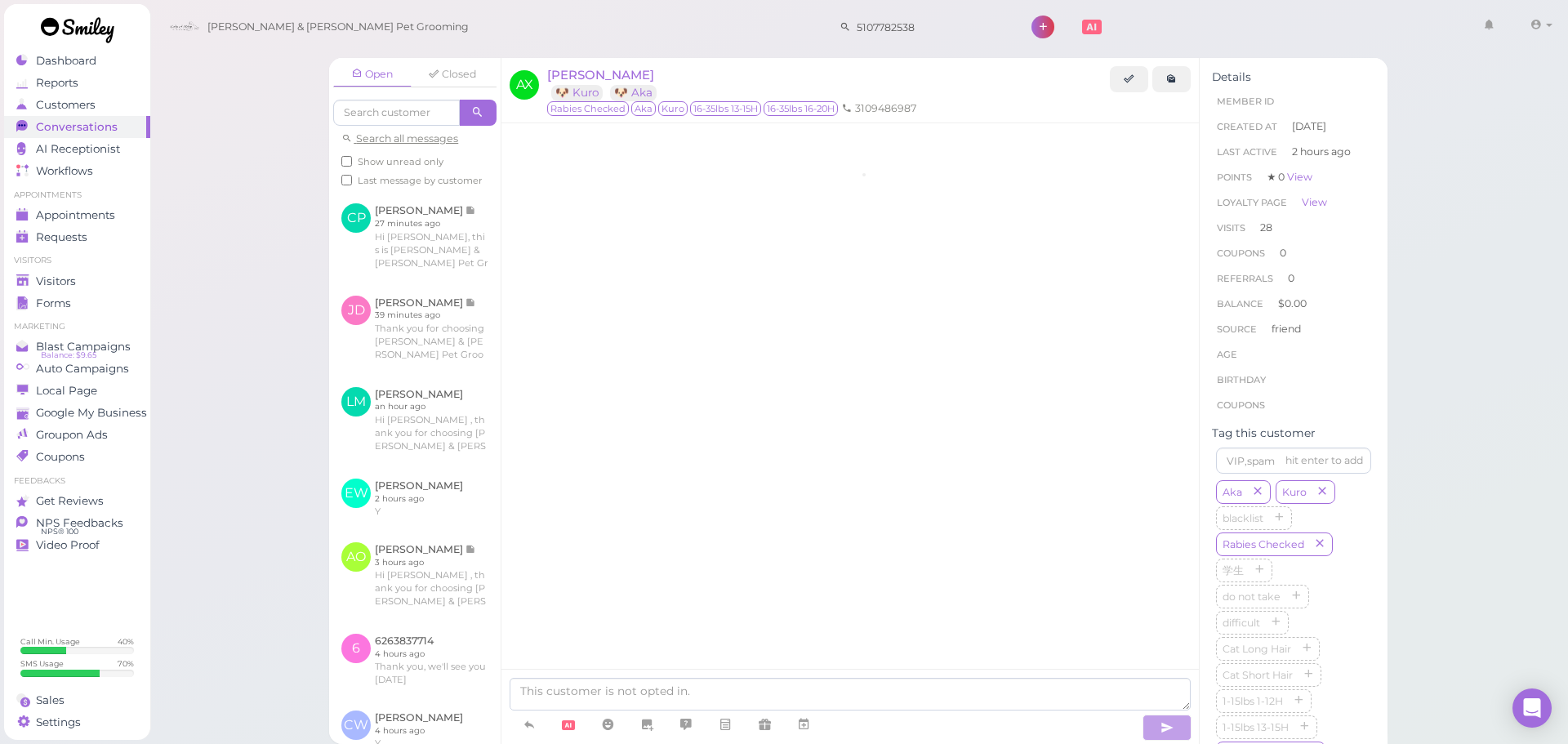
scroll to position [2442, 0]
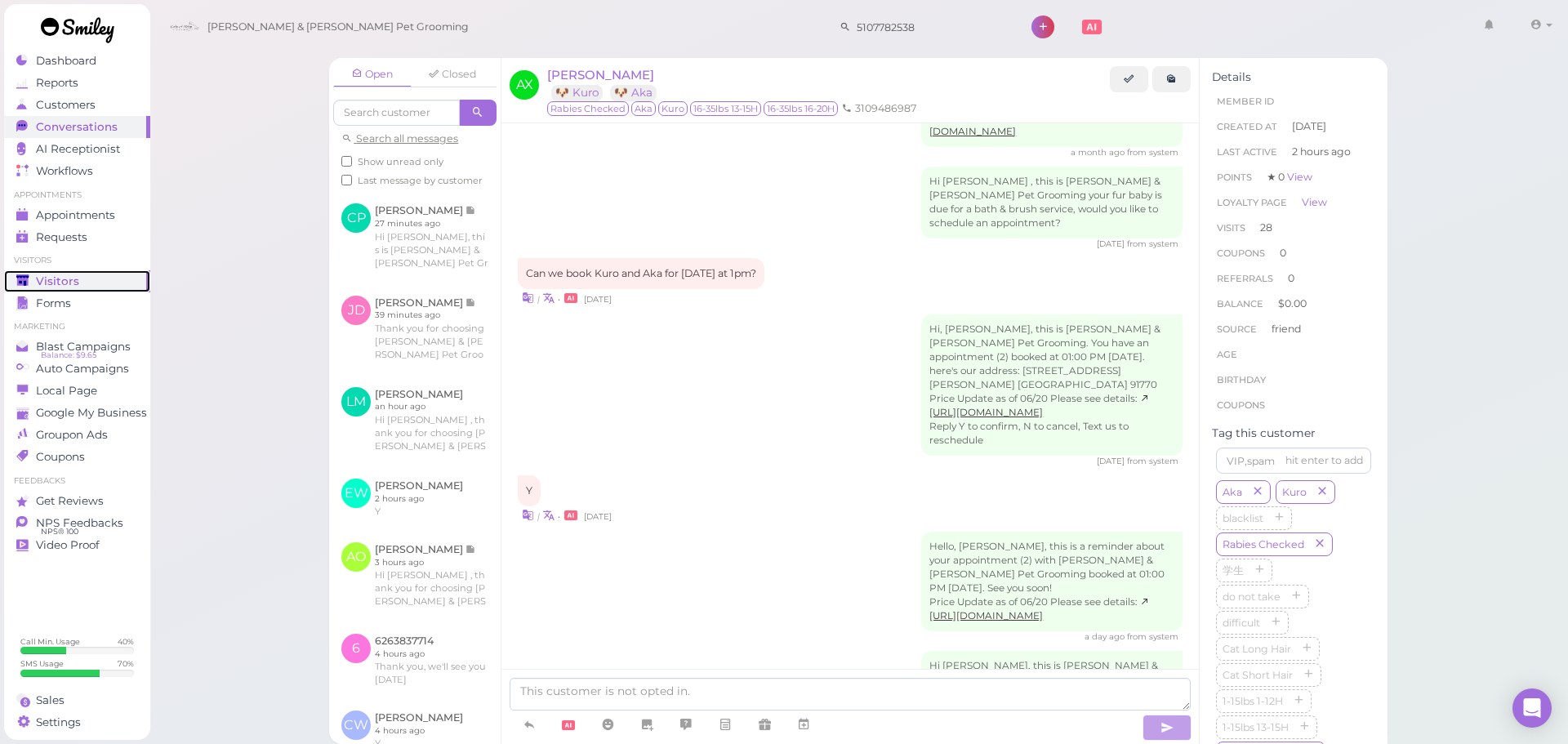
click at [119, 287] on div "Visitors" at bounding box center [75, 281] width 118 height 14
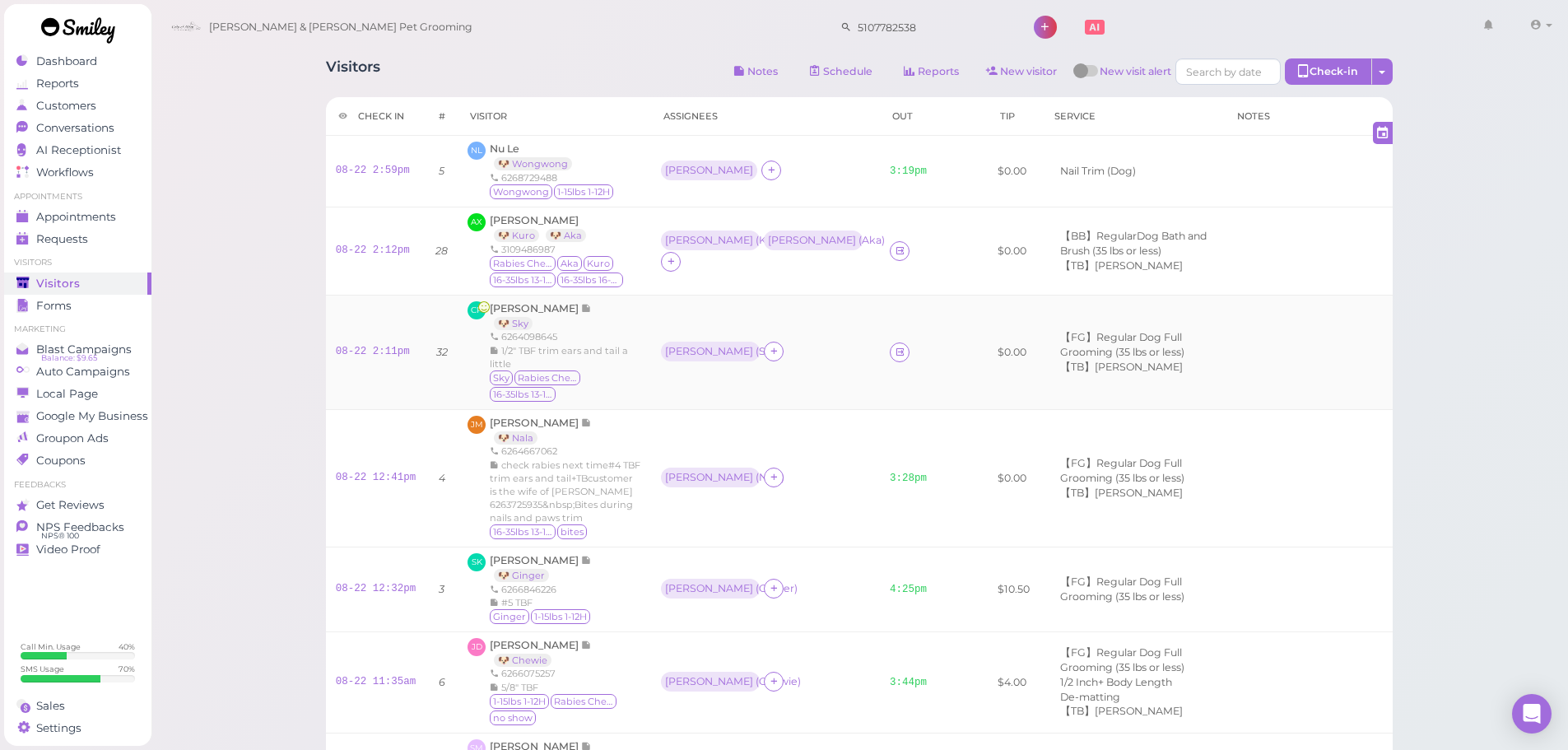
click at [880, 359] on td at bounding box center [912, 352] width 64 height 115
click at [890, 358] on link at bounding box center [899, 352] width 20 height 20
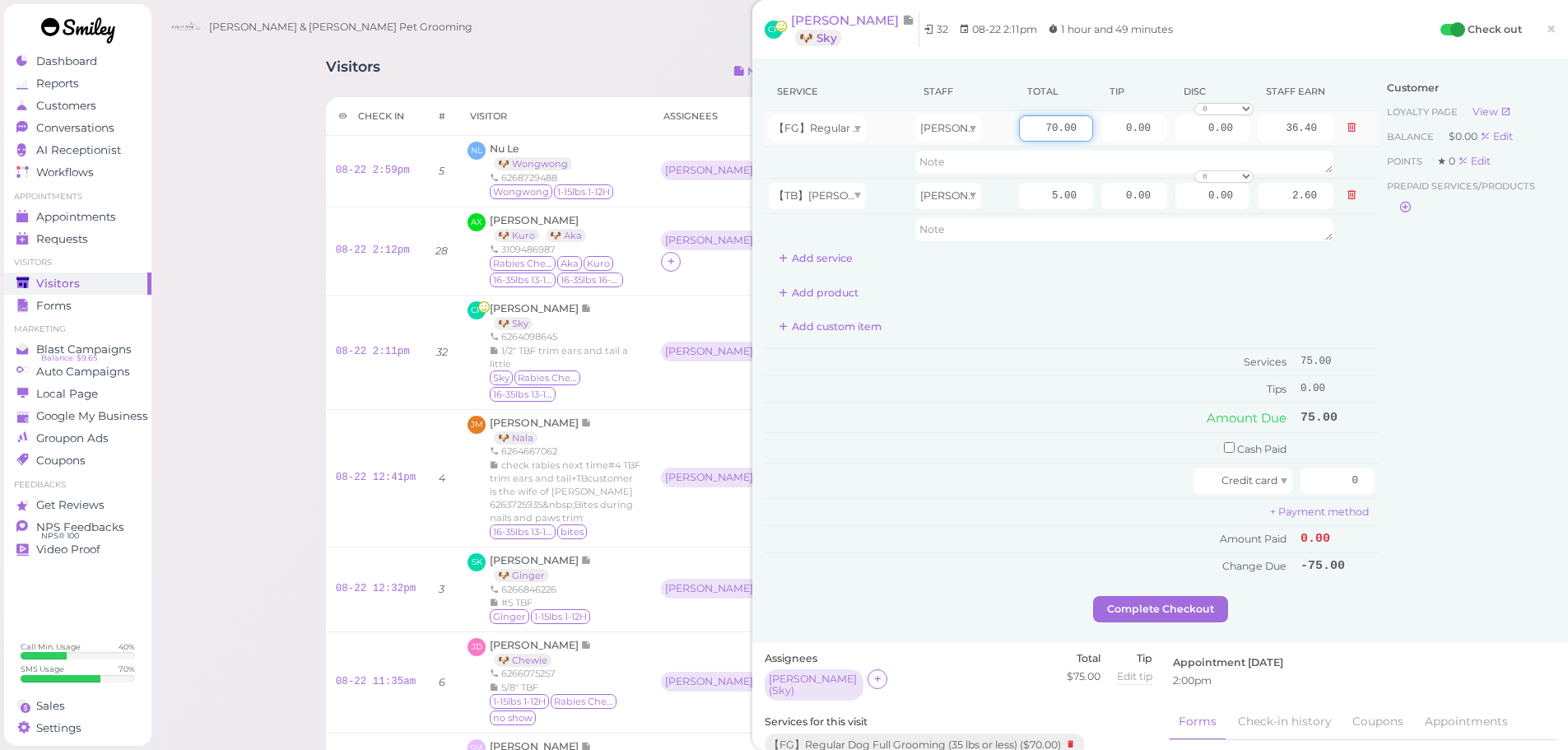
click at [1019, 129] on input "70.00" at bounding box center [1056, 128] width 74 height 27
type input "80.00"
type input "41.60"
drag, startPoint x: 1043, startPoint y: 311, endPoint x: 1342, endPoint y: 523, distance: 366.5
click at [1043, 311] on div "Service Staff Total Tip Disc Staff earn 【FG】Regular Dog Full Grooming (35 lbs o…" at bounding box center [1071, 326] width 614 height 507
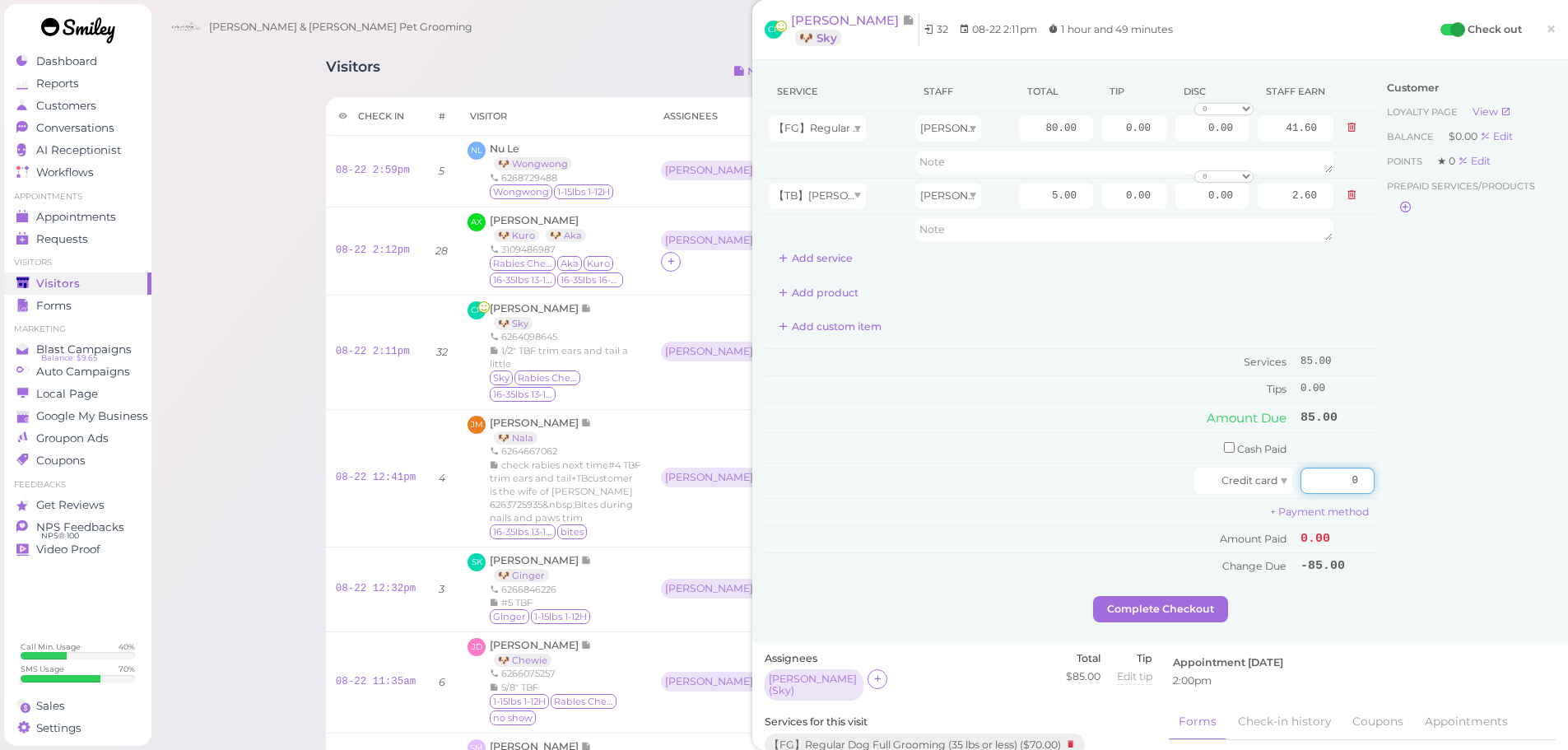
drag, startPoint x: 1311, startPoint y: 481, endPoint x: 1448, endPoint y: 474, distance: 137.2
click at [1374, 474] on div "Service Staff Total Tip Disc Staff earn 【FG】Regular Dog Full Grooming (35 lbs o…" at bounding box center [1160, 334] width 791 height 523
type input "9"
type input "97.75"
drag, startPoint x: 1104, startPoint y: 195, endPoint x: 1409, endPoint y: 209, distance: 305.3
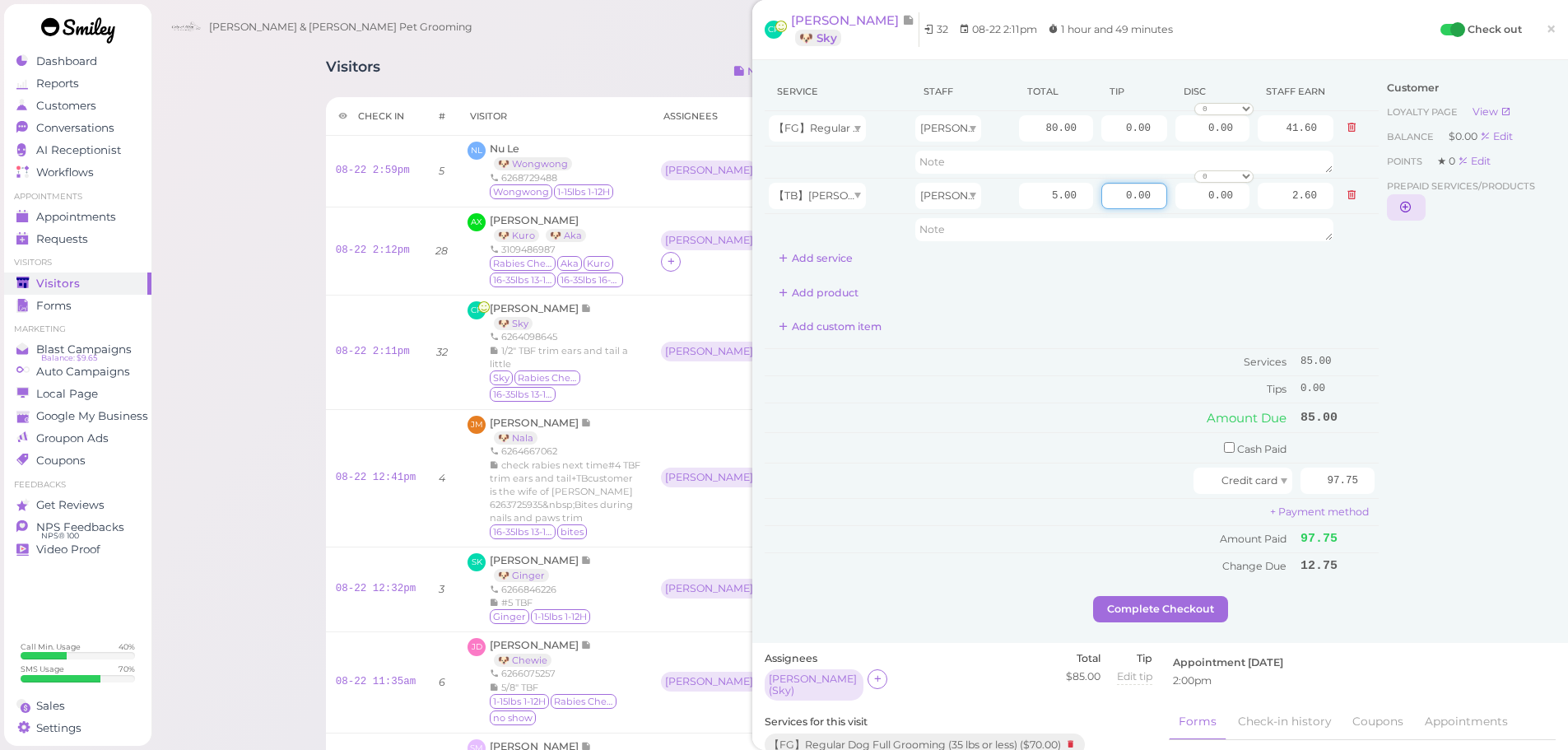
click at [1409, 209] on div "Service Staff Total Tip Disc Staff earn 【FG】Regular Dog Full Grooming (35 lbs o…" at bounding box center [1160, 334] width 791 height 523
type input "1"
click at [1292, 156] on tbody "【FG】Regular Dog Full Grooming (35 lbs or less) Asa 80.00 0.00 0.00 0 10% off 15…" at bounding box center [1071, 178] width 614 height 134
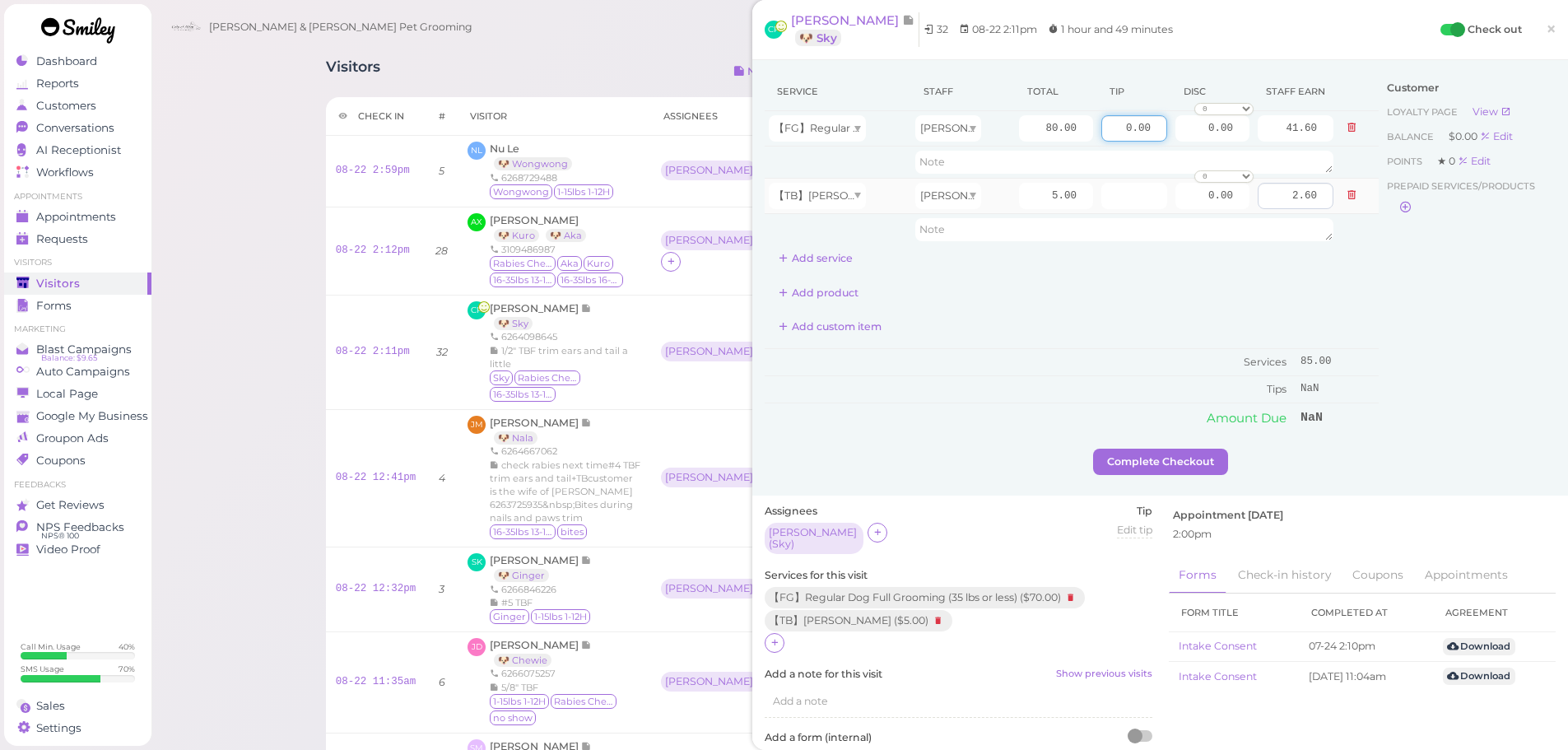
drag, startPoint x: 1102, startPoint y: 122, endPoint x: 1266, endPoint y: 197, distance: 180.3
click at [1275, 194] on tbody "【FG】Regular Dog Full Grooming (35 lbs or less) Asa 80.00 0.00 0.00 0 10% off 15…" at bounding box center [1071, 178] width 614 height 134
type input "12.75"
click at [1116, 201] on input "number" at bounding box center [1134, 196] width 66 height 27
type input "0"
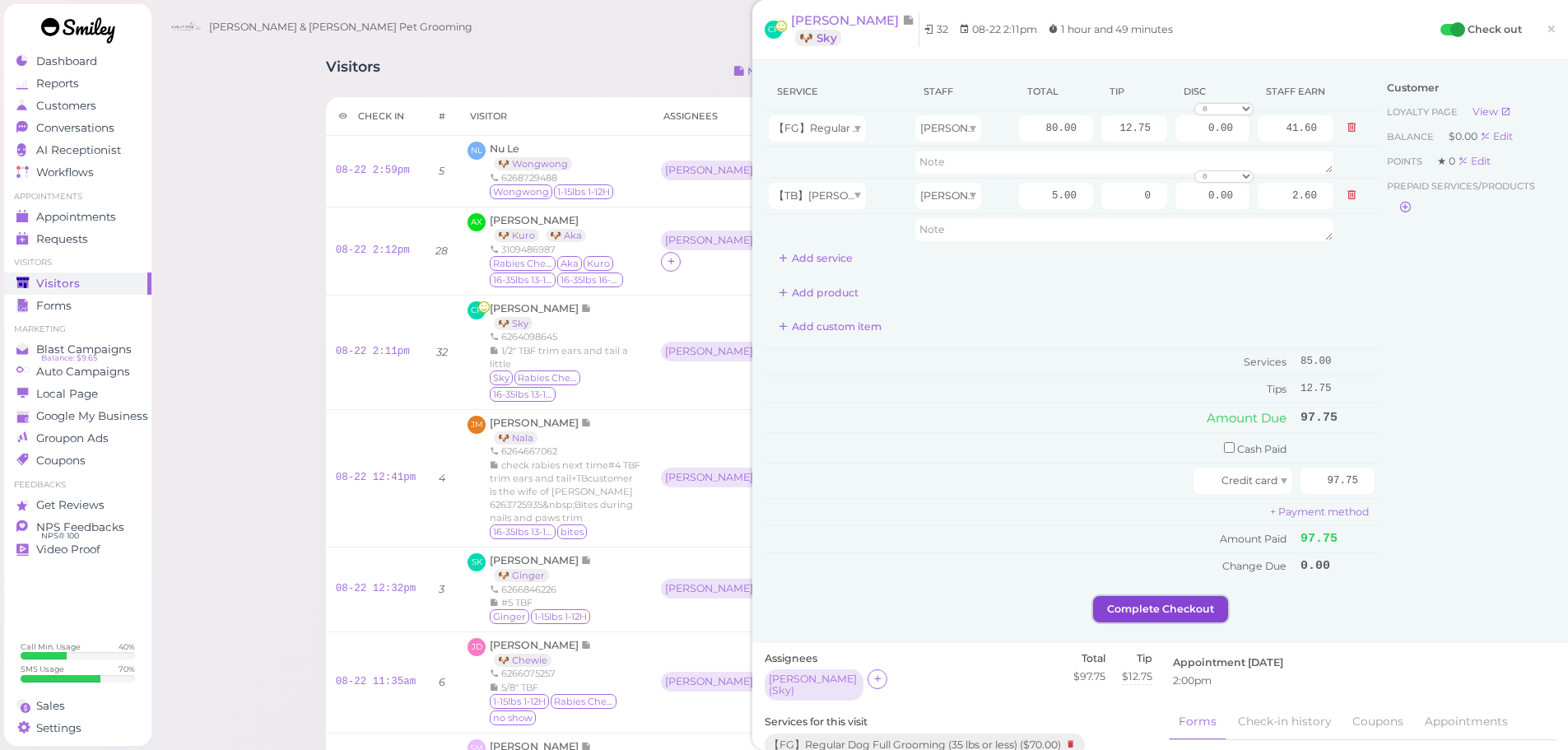
click at [1143, 450] on div "Service Staff Total Tip Disc Staff earn 【FG】Regular Dog Full Grooming (35 lbs o…" at bounding box center [1160, 352] width 815 height 583
click at [1180, 599] on button "Complete Checkout" at bounding box center [1160, 609] width 135 height 27
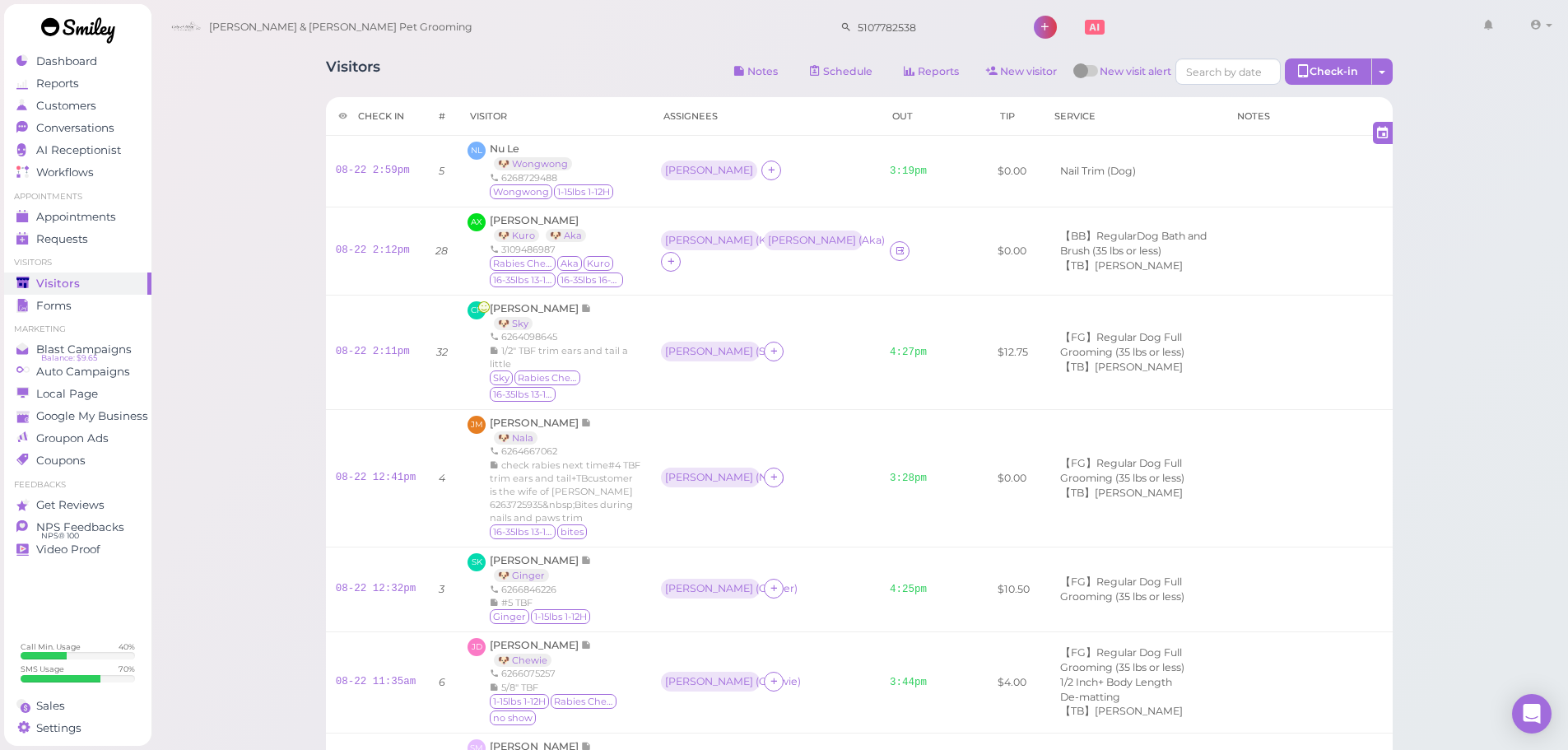
drag, startPoint x: 891, startPoint y: 11, endPoint x: 828, endPoint y: 21, distance: 63.8
click at [830, 30] on div "5107782538" at bounding box center [921, 22] width 181 height 36
click at [891, 27] on input "5107782538" at bounding box center [931, 27] width 159 height 27
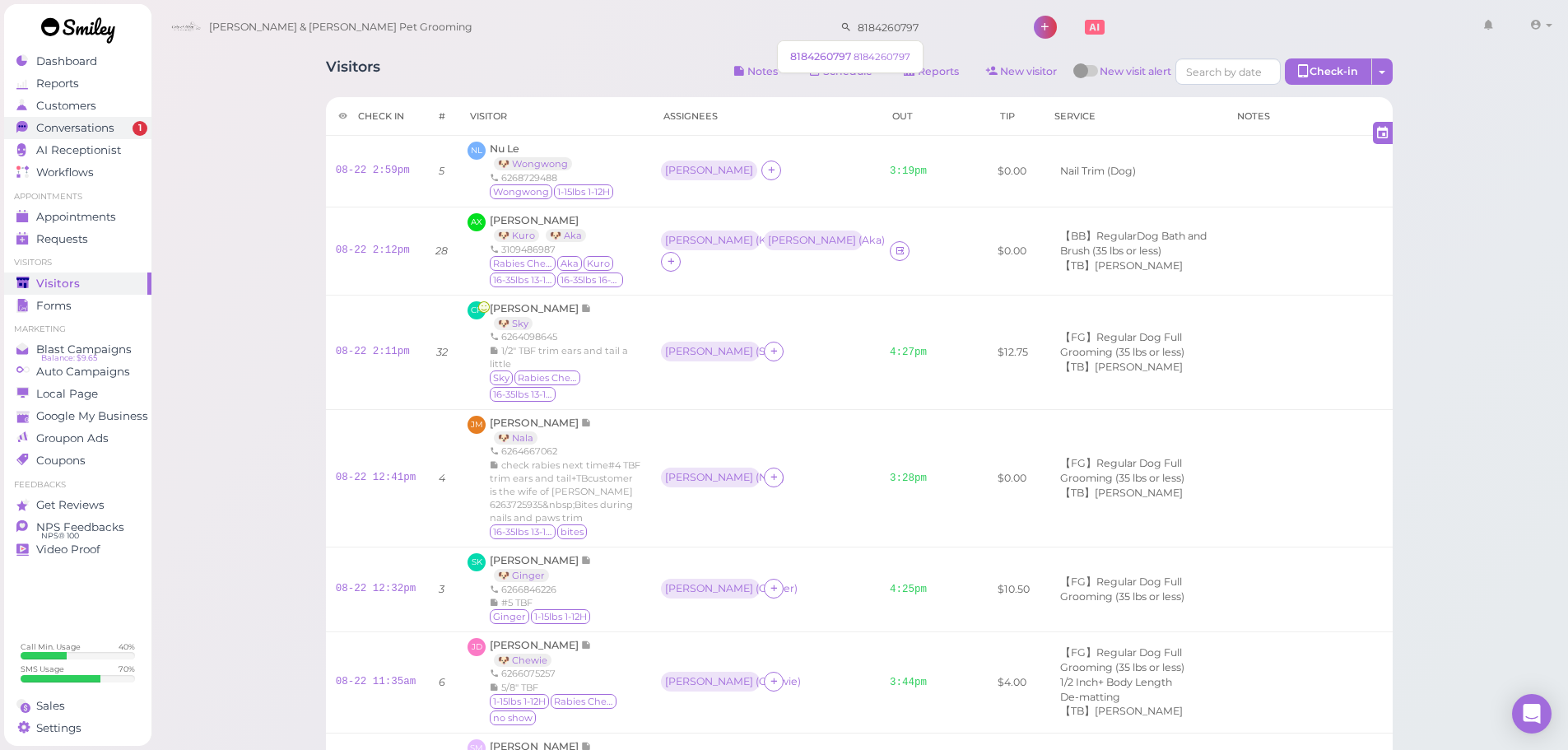
type input "8184260797"
click at [64, 124] on span "Conversations" at bounding box center [77, 128] width 82 height 14
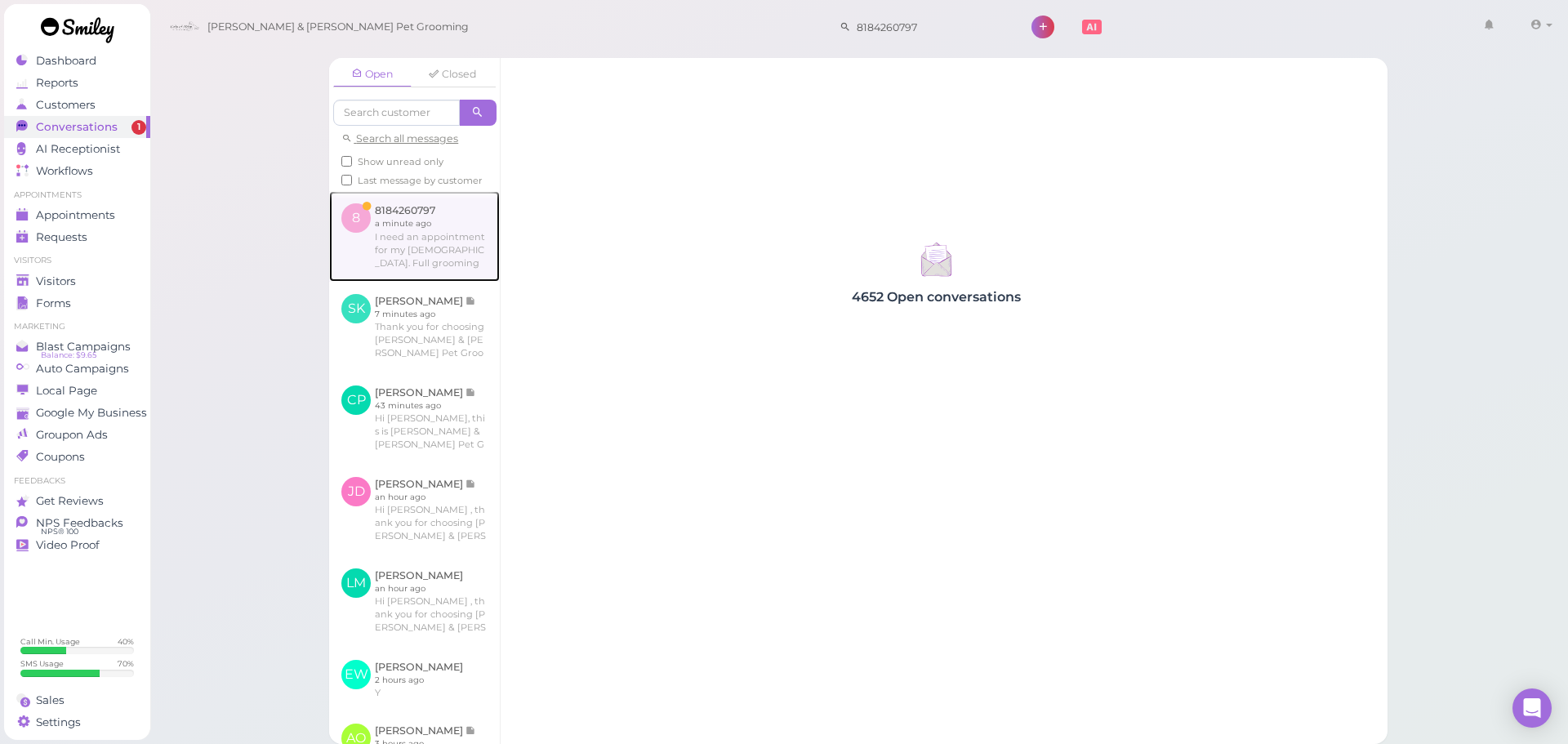
click at [364, 223] on link at bounding box center [415, 235] width 171 height 90
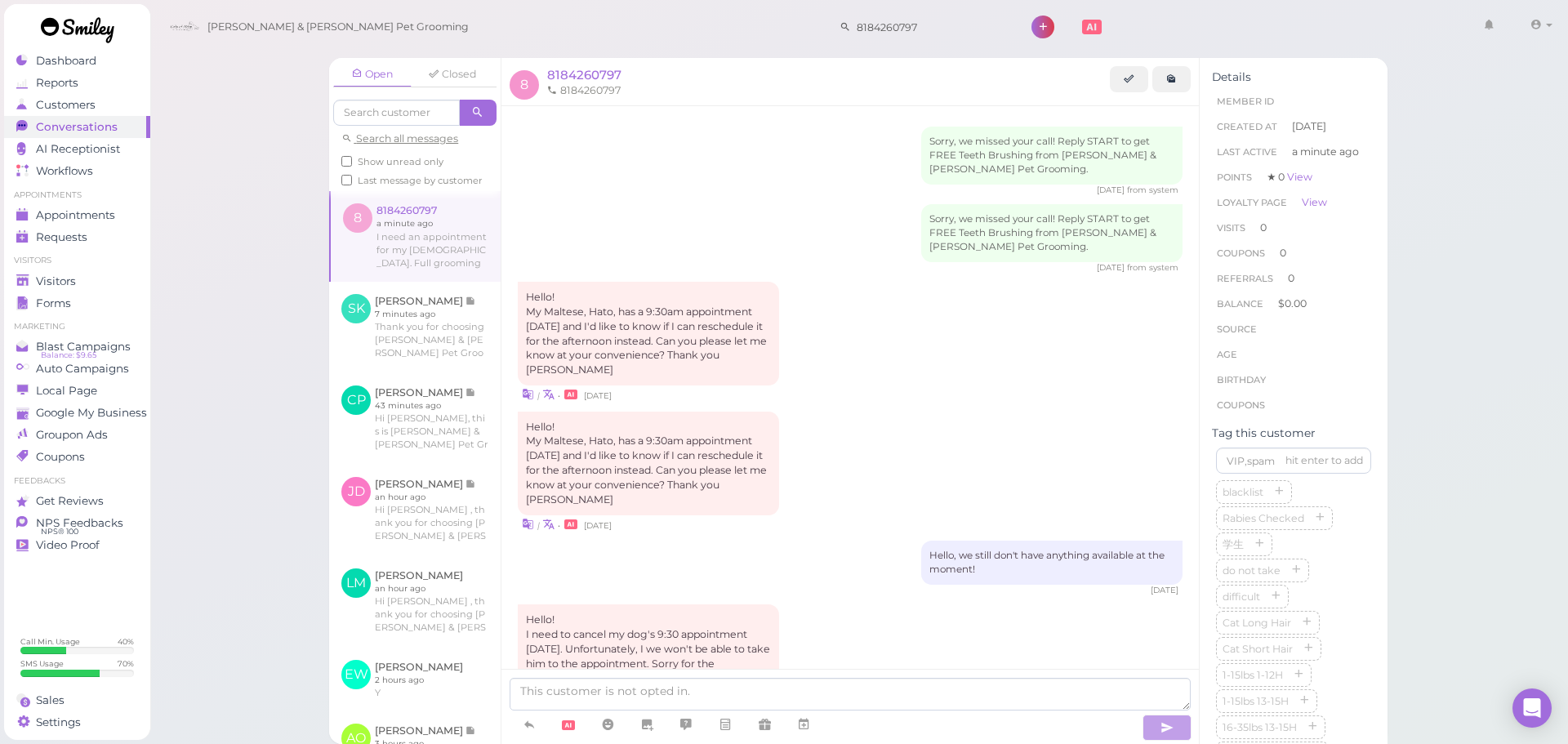
click at [814, 320] on div "Hello! My Maltese, Hato, has a 9:30am appointment tomorrow and I'd like to know…" at bounding box center [849, 341] width 665 height 121
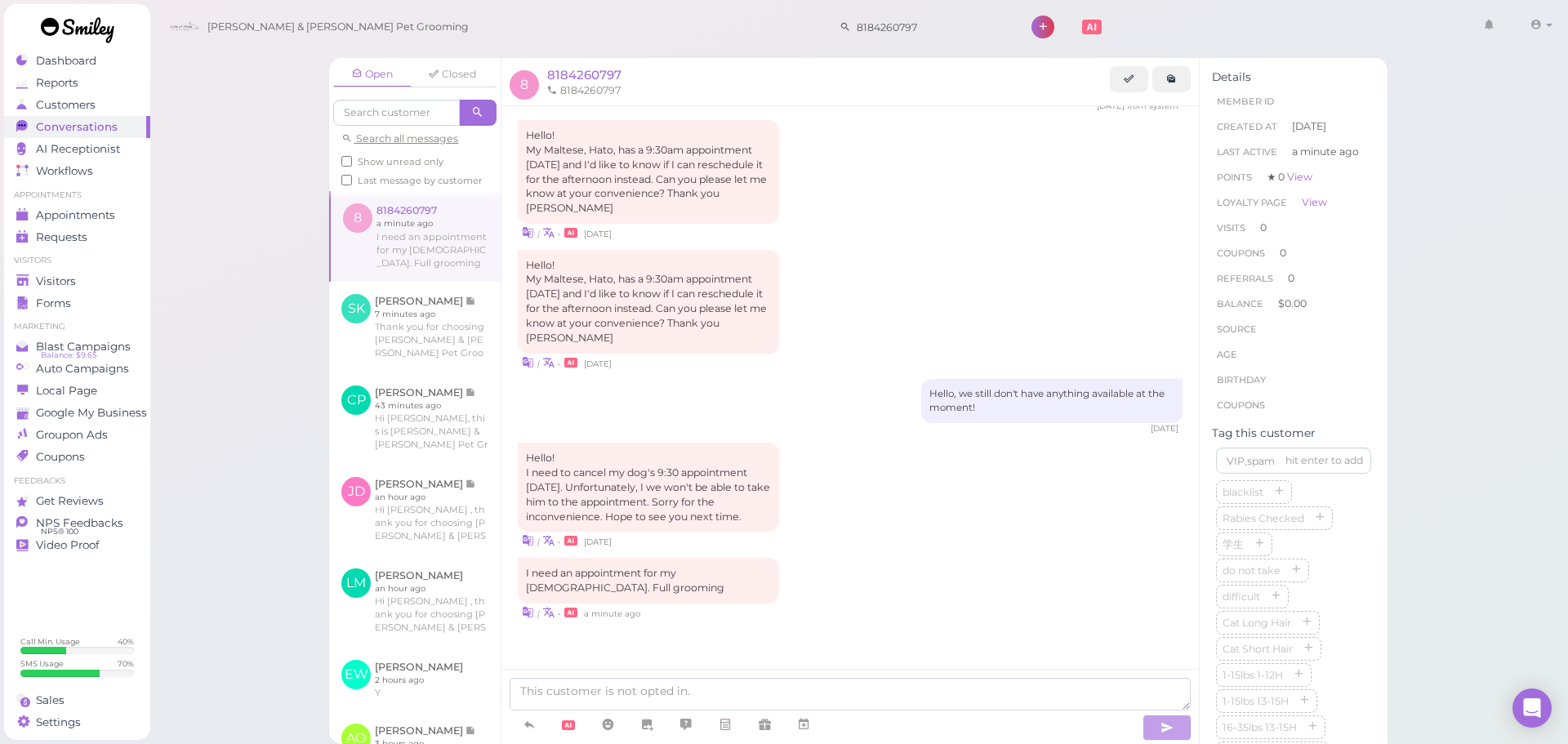
scroll to position [191, 0]
click at [834, 389] on div "Hello, we still don't have anything available at the moment! 8 months ago" at bounding box center [849, 406] width 665 height 56
click at [833, 334] on div "Hello! My Maltese, Hato, has a 9:30am appointment tomorrow and I'd like to know…" at bounding box center [849, 310] width 665 height 121
click at [835, 330] on div "Hello! My Maltese, Hato, has a 9:30am appointment tomorrow and I'd like to know…" at bounding box center [849, 310] width 665 height 121
click at [840, 376] on div "Sorry, we missed your call! Reply START to get FREE Teeth Brushing from Cody & …" at bounding box center [849, 325] width 697 height 762
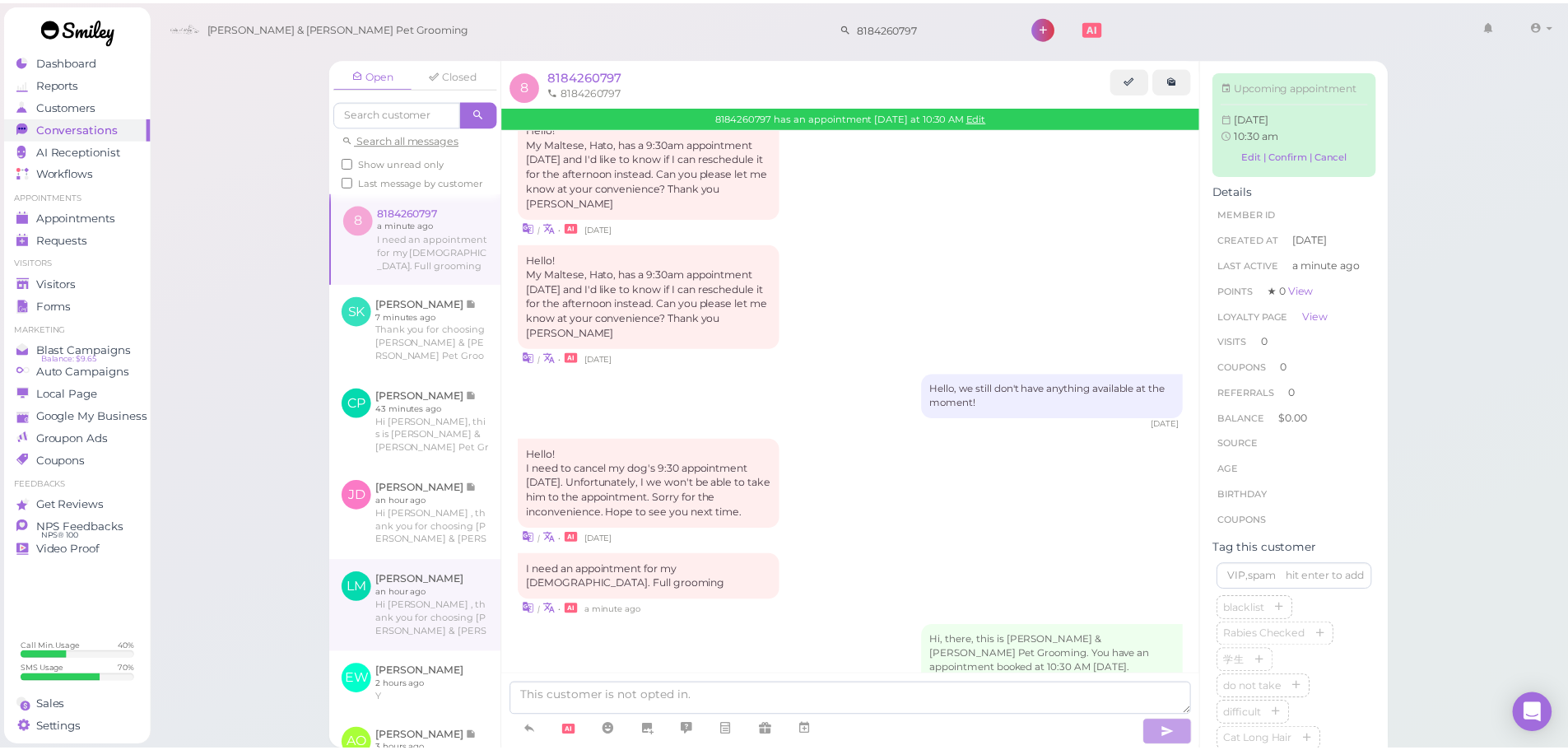
scroll to position [355, 0]
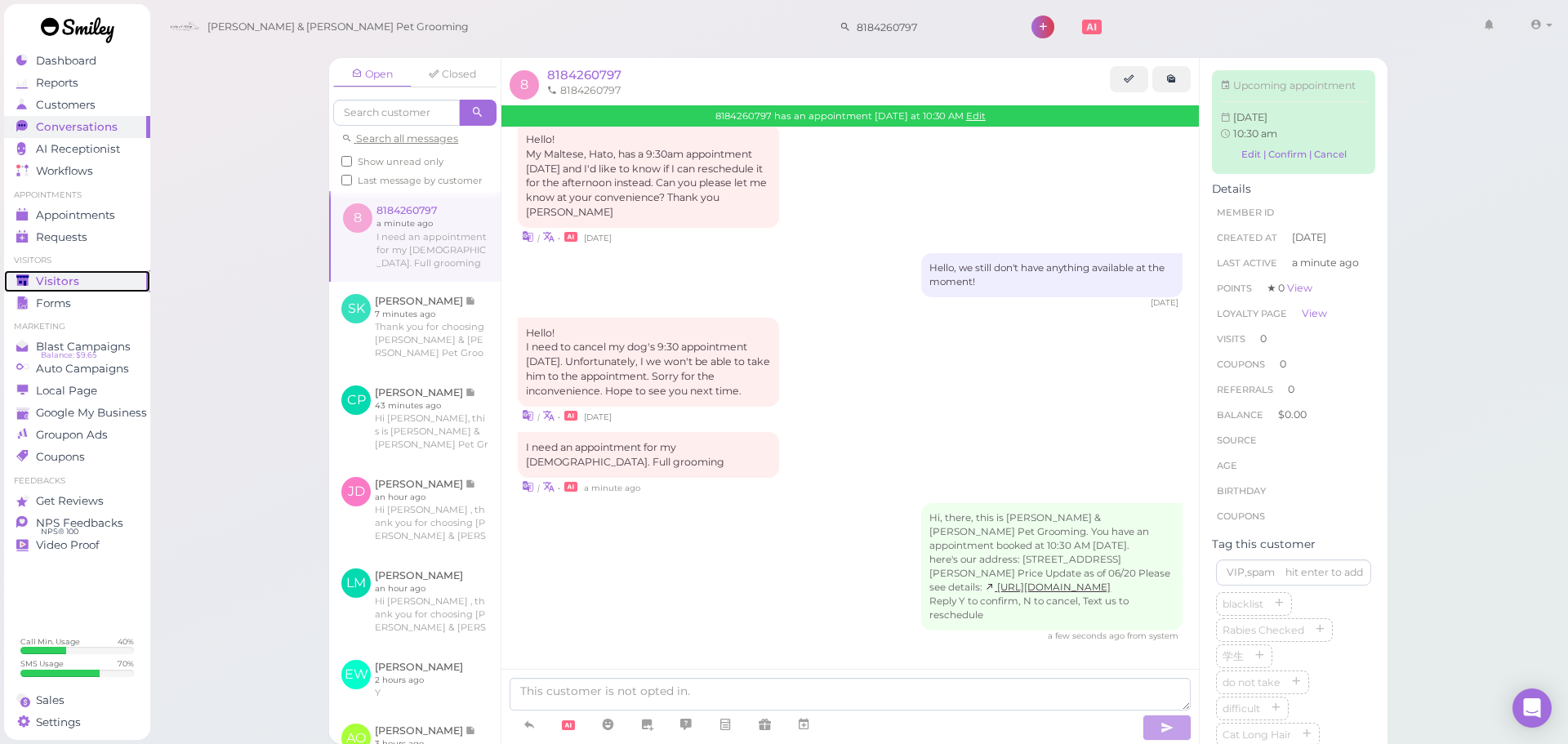
click at [35, 272] on link "Visitors" at bounding box center [77, 281] width 146 height 22
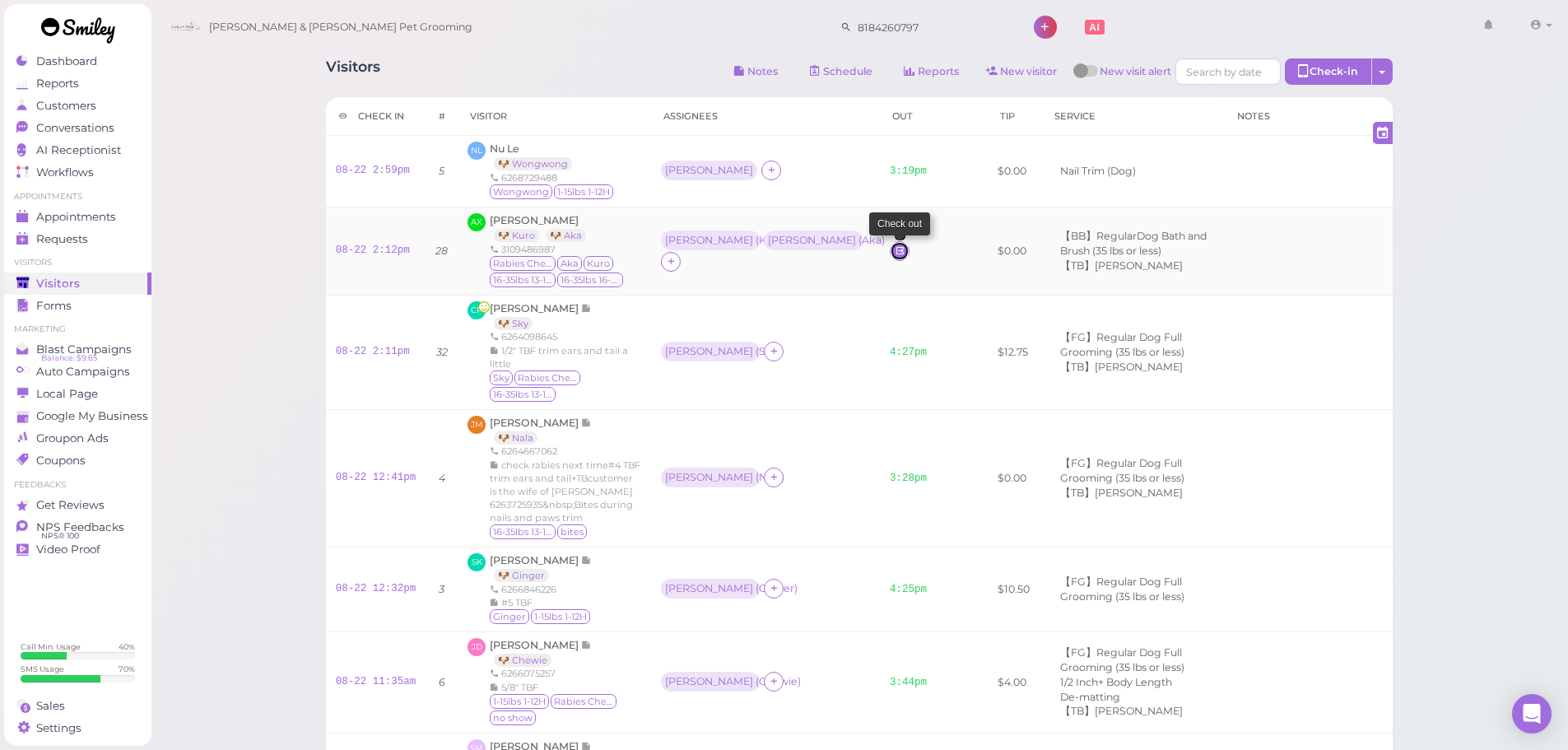
click at [895, 245] on icon at bounding box center [900, 251] width 10 height 12
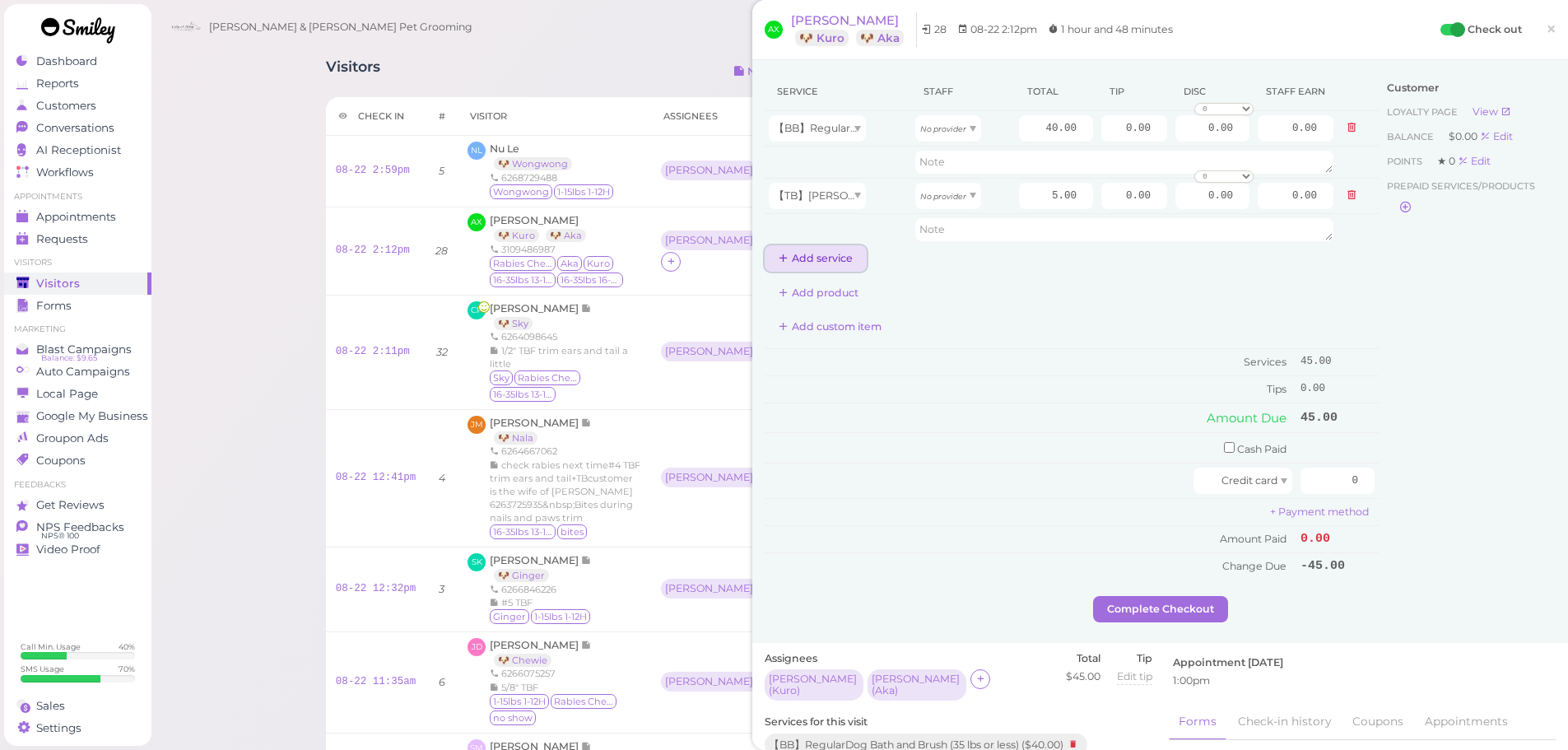
click at [795, 264] on button "Add service" at bounding box center [815, 259] width 102 height 27
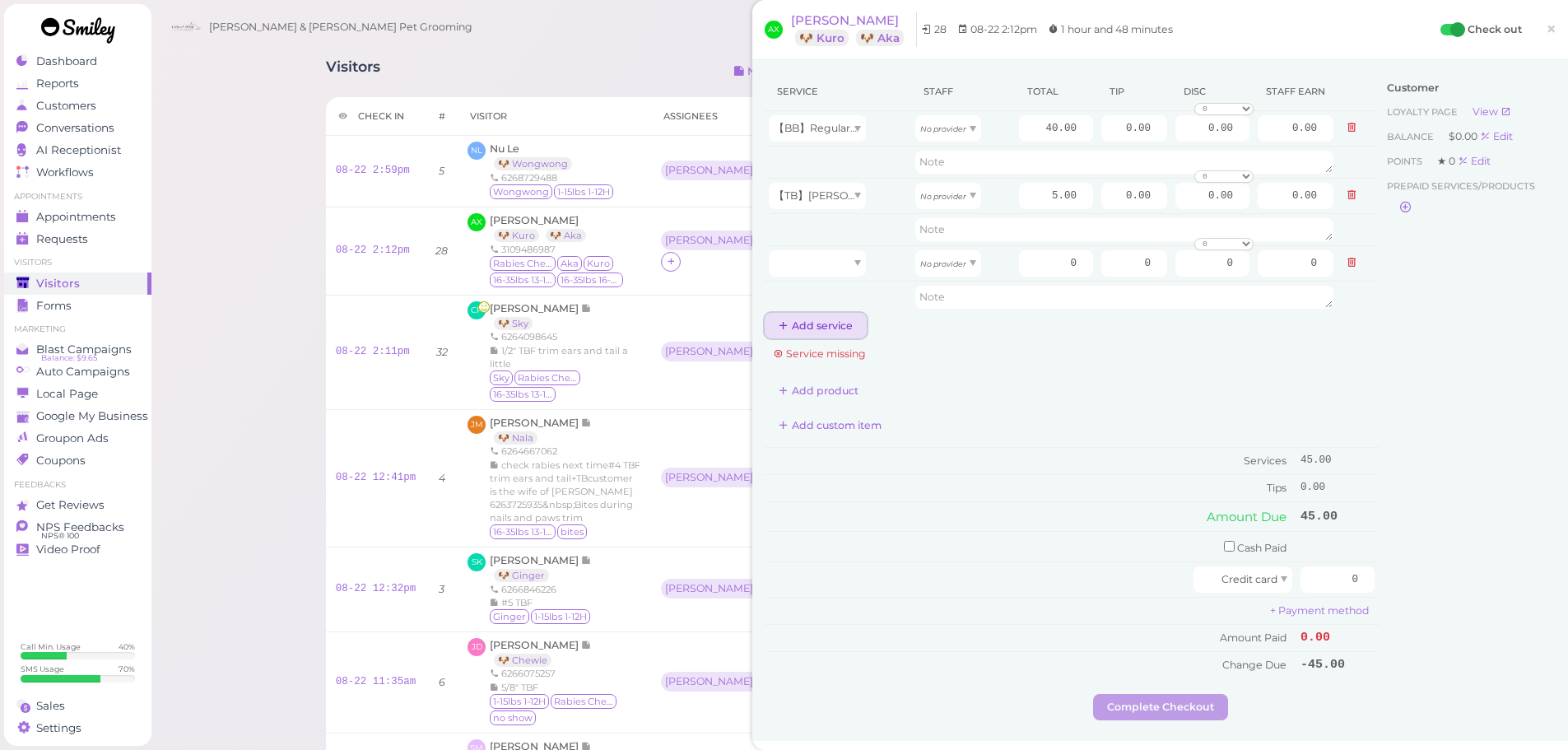
click at [809, 329] on button "Add service" at bounding box center [815, 326] width 102 height 27
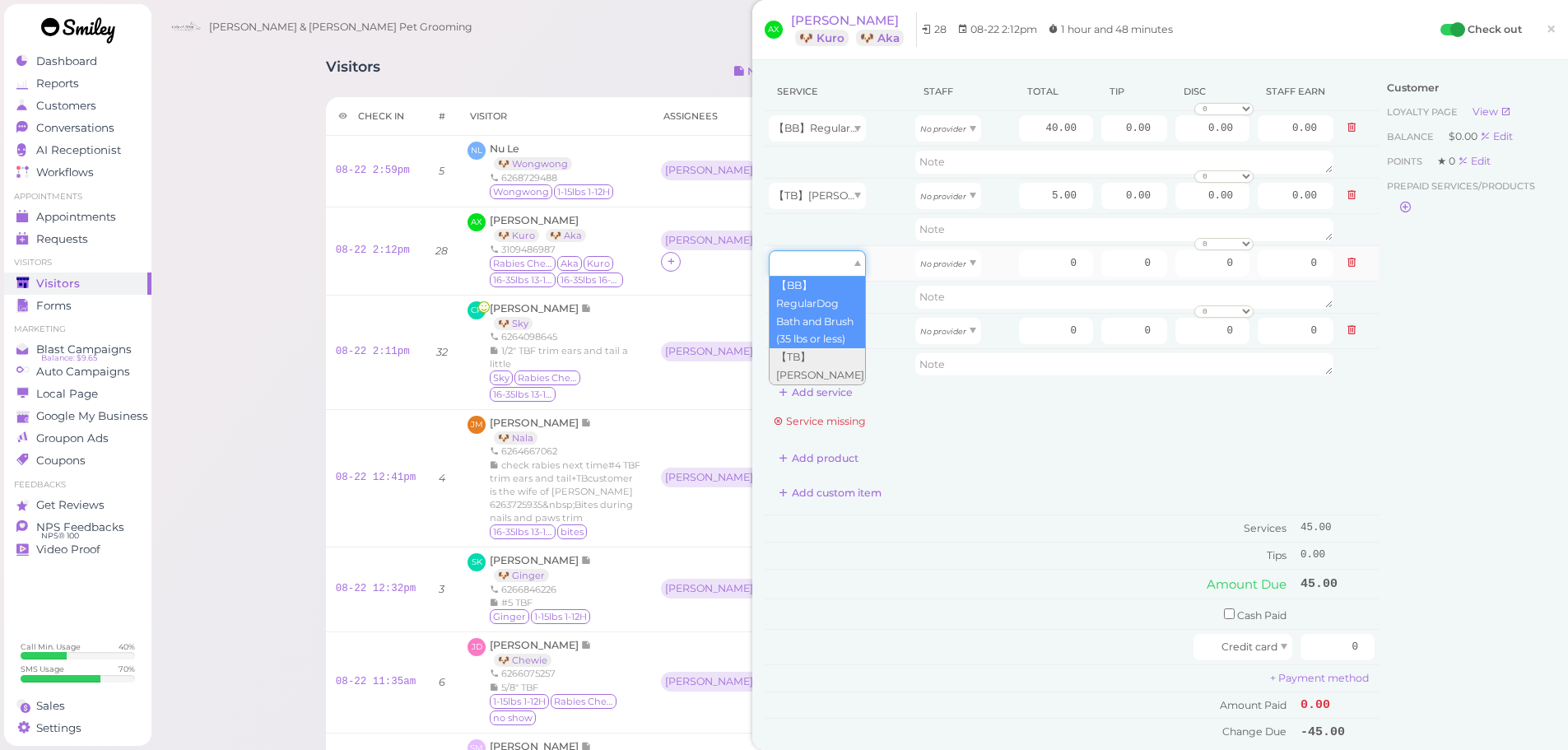
type input "40.00"
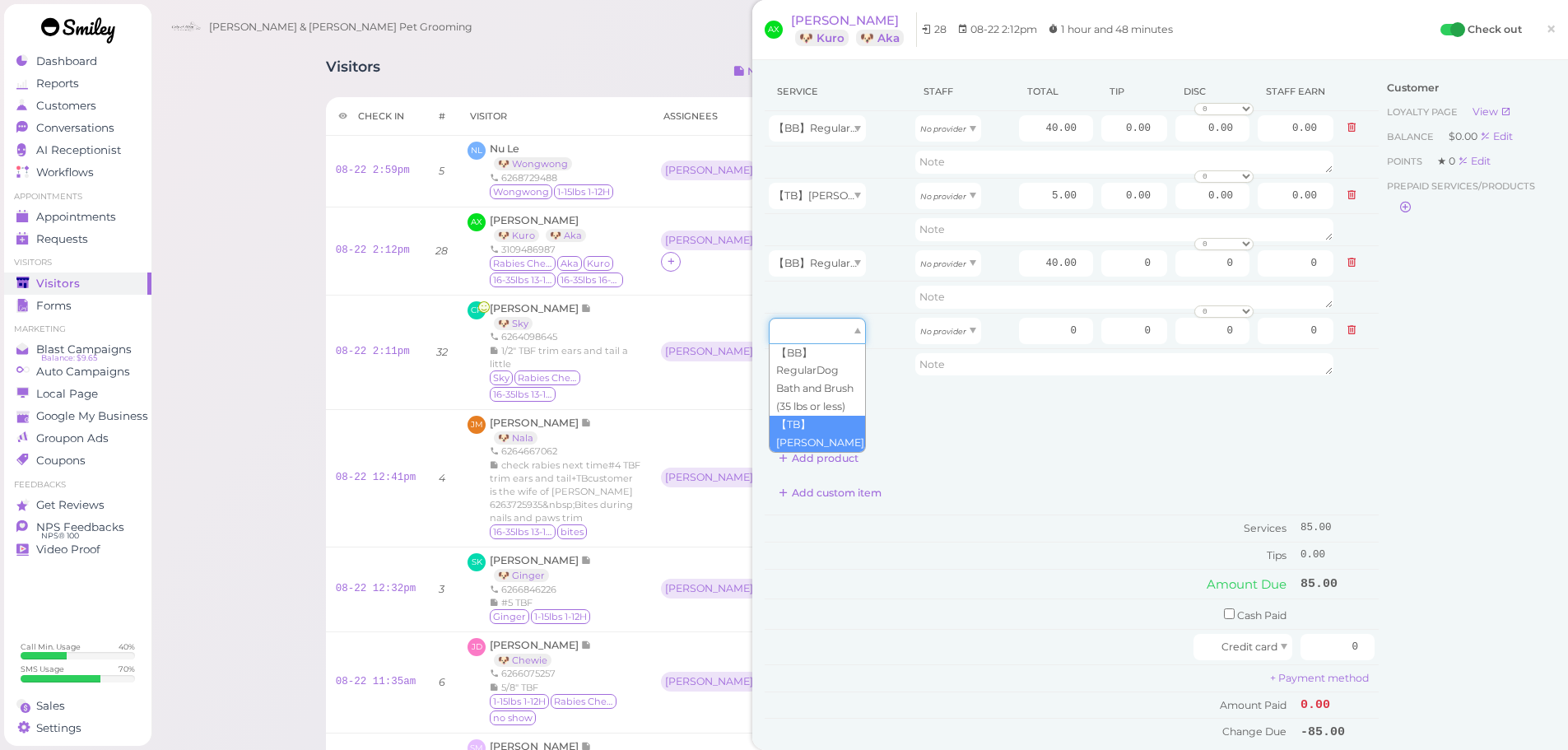
drag, startPoint x: 806, startPoint y: 343, endPoint x: 799, endPoint y: 422, distance: 79.3
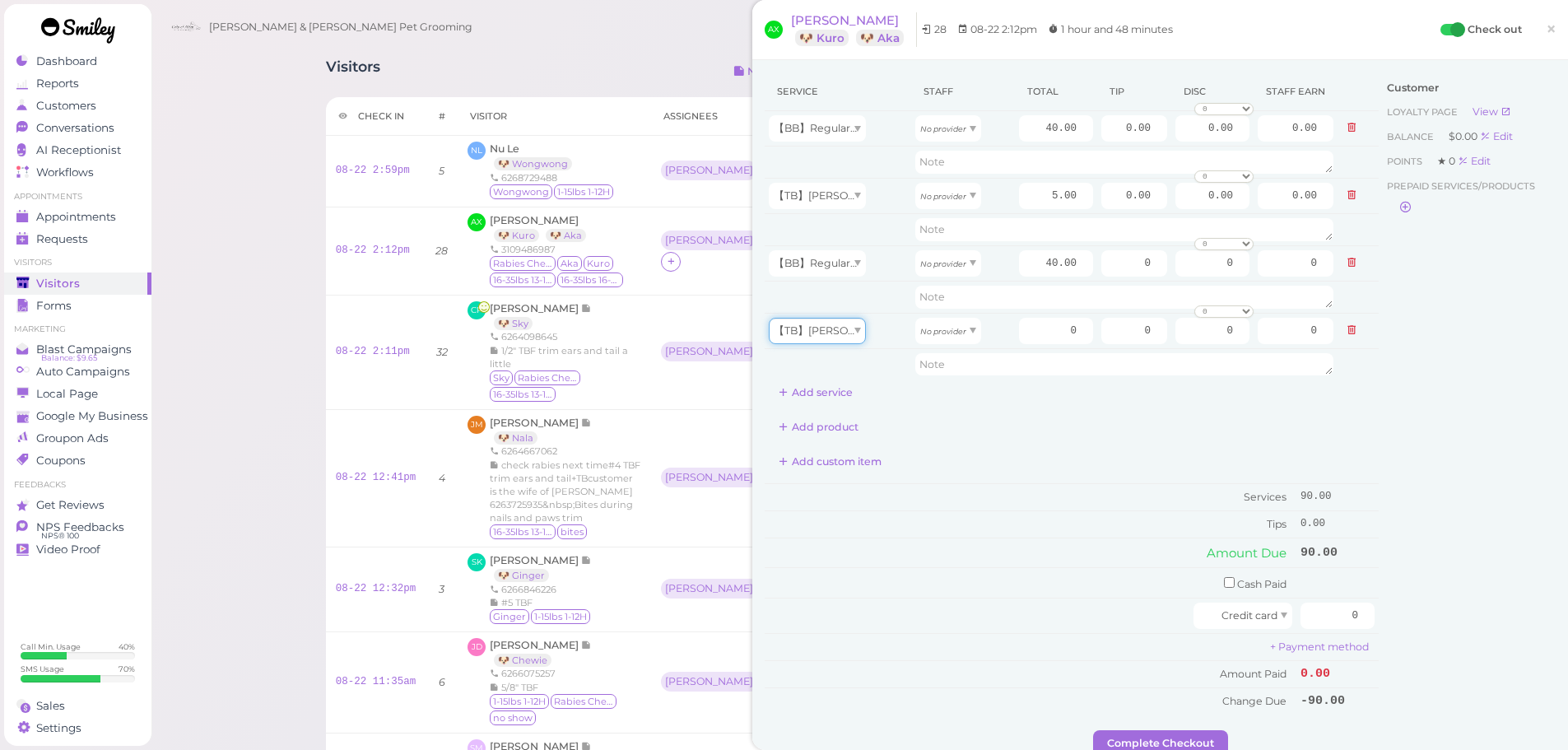
type input "5.00"
drag, startPoint x: 925, startPoint y: 124, endPoint x: 934, endPoint y: 172, distance: 48.8
type input "20.80"
drag, startPoint x: 934, startPoint y: 197, endPoint x: 934, endPoint y: 206, distance: 9.0
type input "2.60"
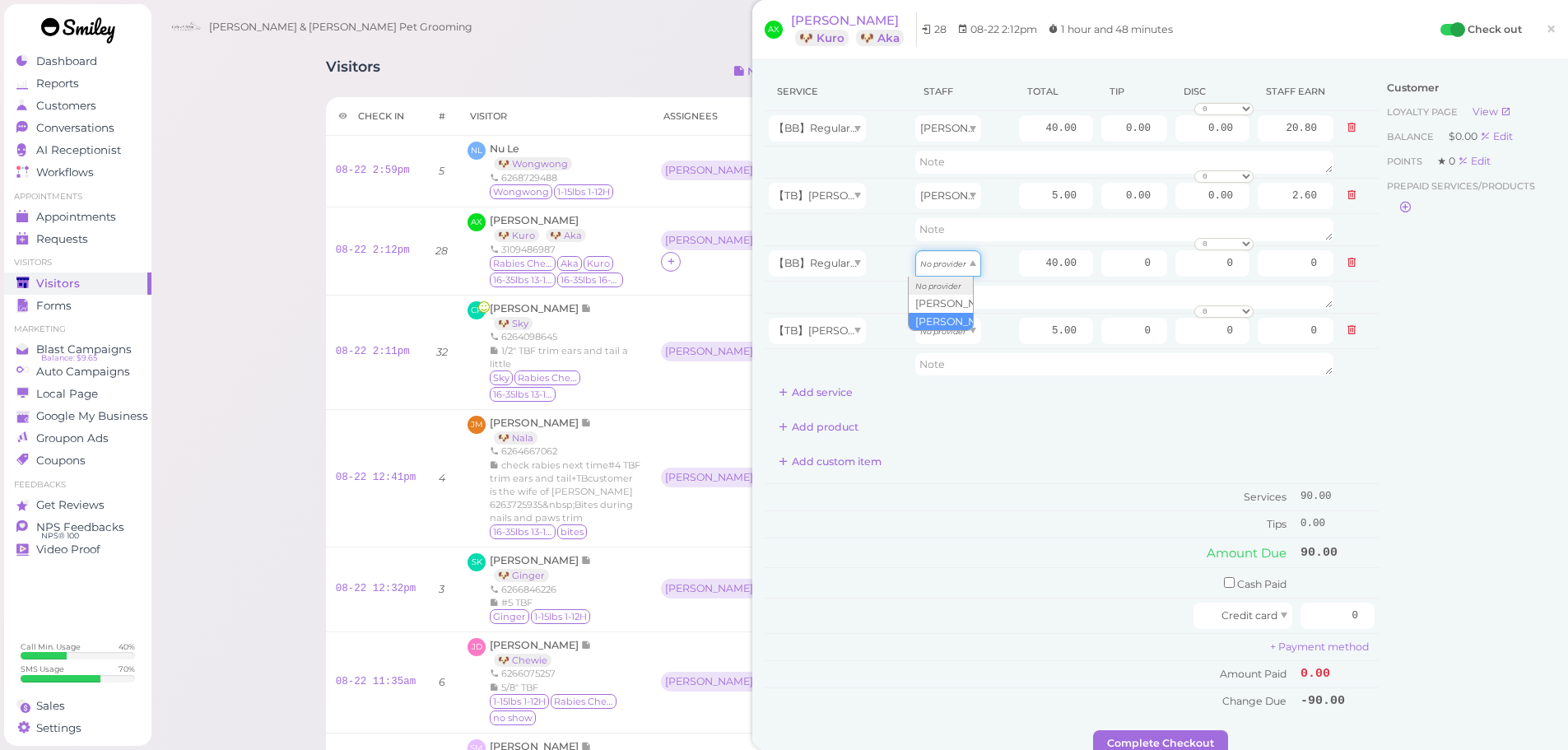
drag, startPoint x: 930, startPoint y: 272, endPoint x: 927, endPoint y: 325, distance: 53.1
type input "17.20"
drag, startPoint x: 967, startPoint y: 336, endPoint x: 958, endPoint y: 392, distance: 56.7
type input "2.15"
click at [1024, 134] on input "40.00" at bounding box center [1056, 128] width 74 height 27
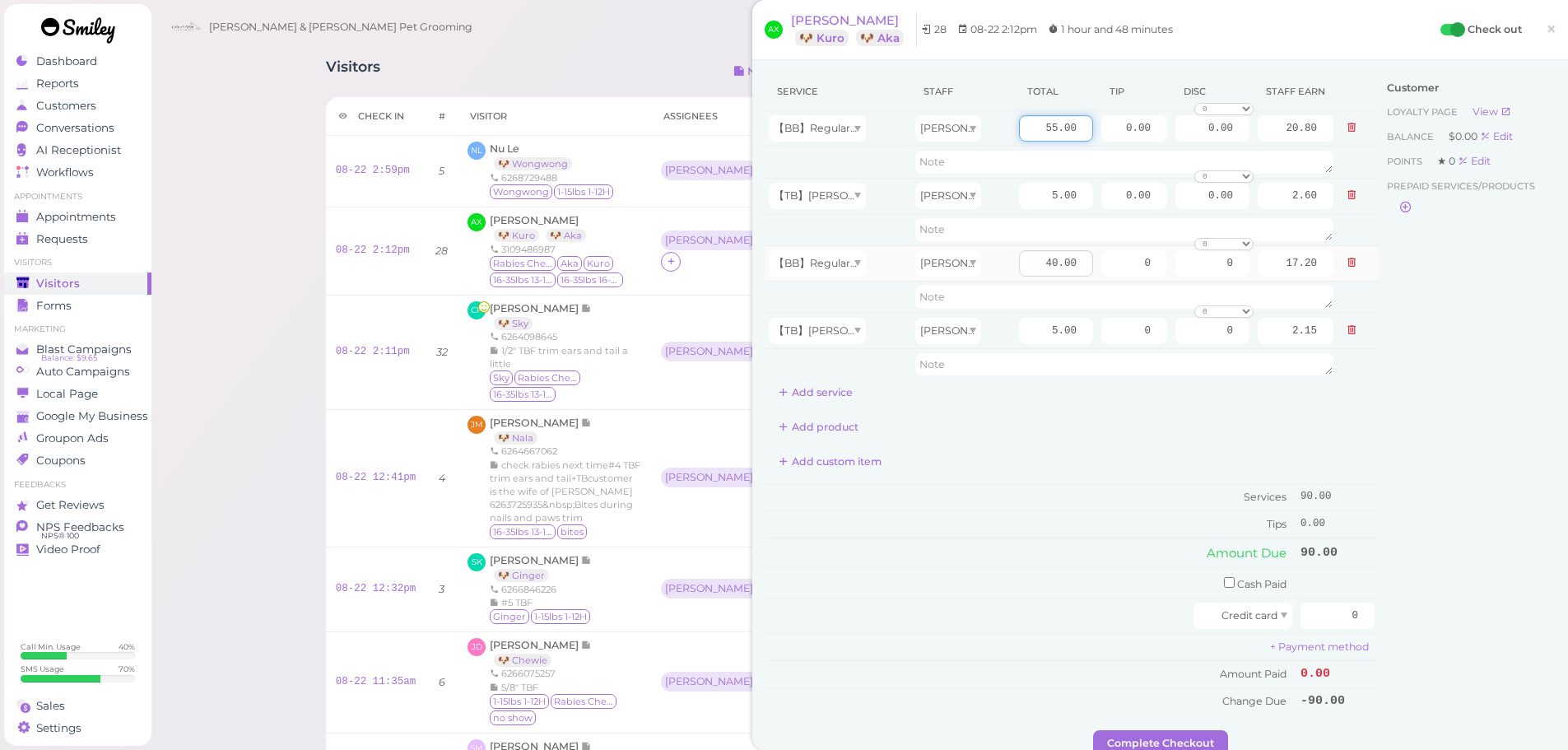
type input "55.00"
type input "28.60"
click at [1019, 259] on input "40.00" at bounding box center [1056, 263] width 74 height 27
type input "65.00"
type input "27.95"
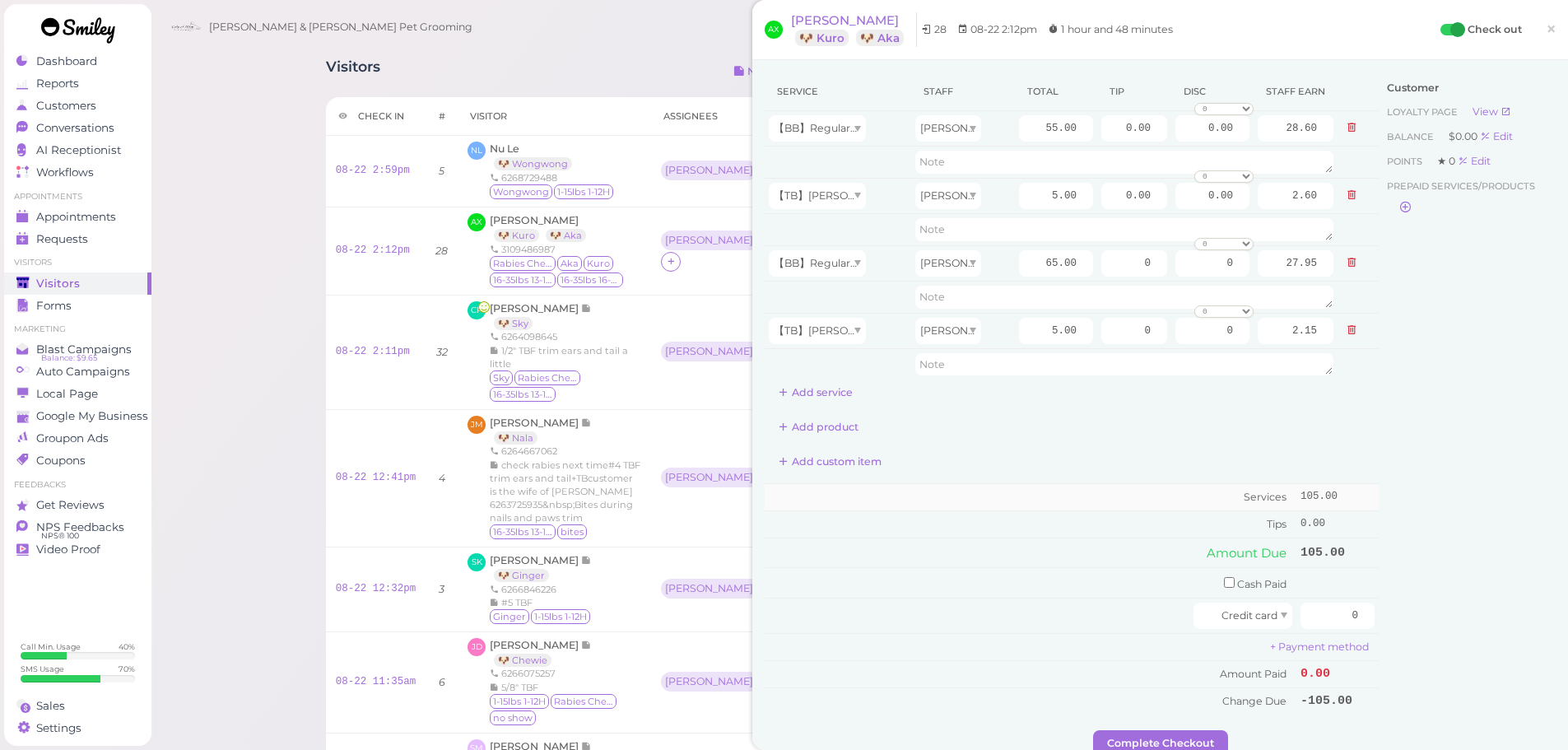
click at [1047, 486] on td "Services" at bounding box center [1030, 497] width 532 height 28
drag, startPoint x: 1307, startPoint y: 622, endPoint x: 1552, endPoint y: 653, distance: 247.0
click at [1566, 658] on div "AX Alex Xu 🐶 Kuro 🐶 Aka 28 08-22 2:12pm 1 hour and 48 minutes Check out × Servi…" at bounding box center [1160, 375] width 815 height 750
type input "149.5"
click at [1471, 625] on div "Customer Loyalty page View Balance $0.00 Edit Points ★ 0 Edit Prepaid services/…" at bounding box center [1466, 401] width 177 height 658
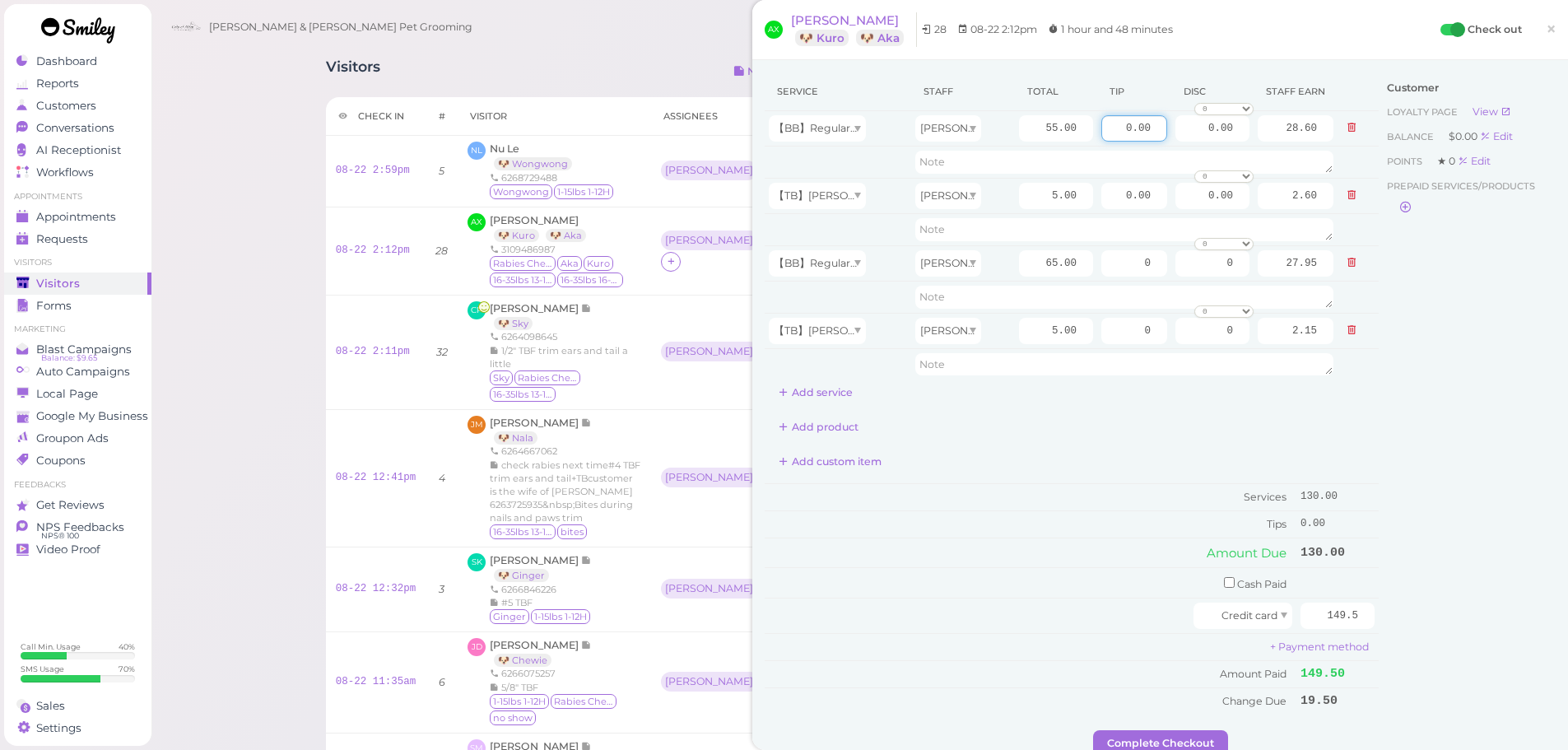
drag, startPoint x: 1096, startPoint y: 123, endPoint x: 1440, endPoint y: 154, distance: 345.4
click at [1440, 154] on div "Service Staff Total Tip Disc Staff earn 【BB】RegularDog Bath and Brush (35 lbs o…" at bounding box center [1160, 401] width 791 height 658
type input "9"
drag, startPoint x: 1111, startPoint y: 268, endPoint x: 1434, endPoint y: 288, distance: 323.6
click at [1434, 288] on div "Service Staff Total Tip Disc Staff earn 【BB】RegularDog Bath and Brush (35 lbs o…" at bounding box center [1160, 401] width 791 height 658
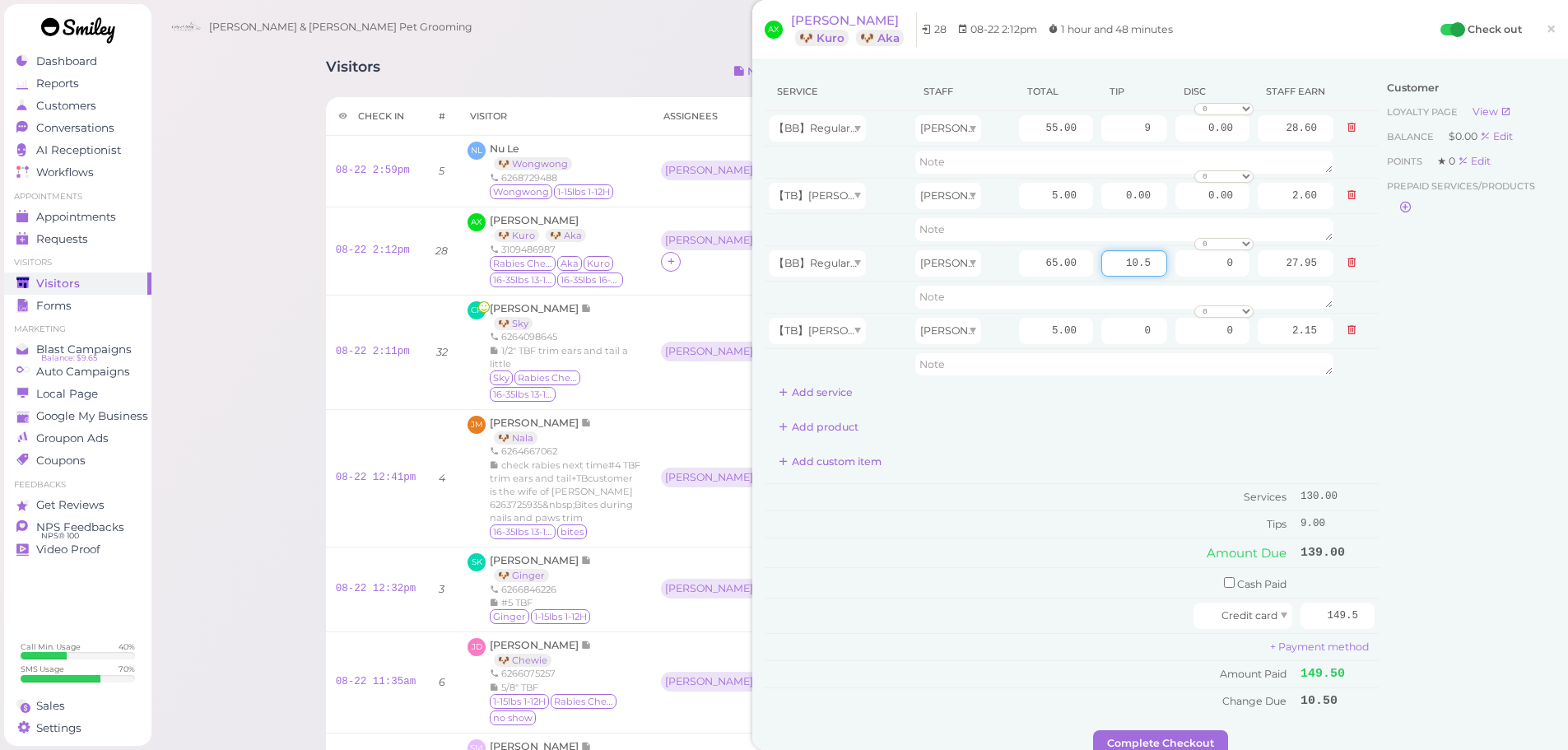
type input "10.5"
drag, startPoint x: 1449, startPoint y: 391, endPoint x: 1391, endPoint y: 484, distance: 109.6
click at [1449, 392] on div "Customer Loyalty page View Balance $0.00 Edit Points ★ 0 Edit Prepaid services/…" at bounding box center [1466, 401] width 177 height 658
click at [1162, 746] on button "Complete Checkout" at bounding box center [1160, 743] width 135 height 27
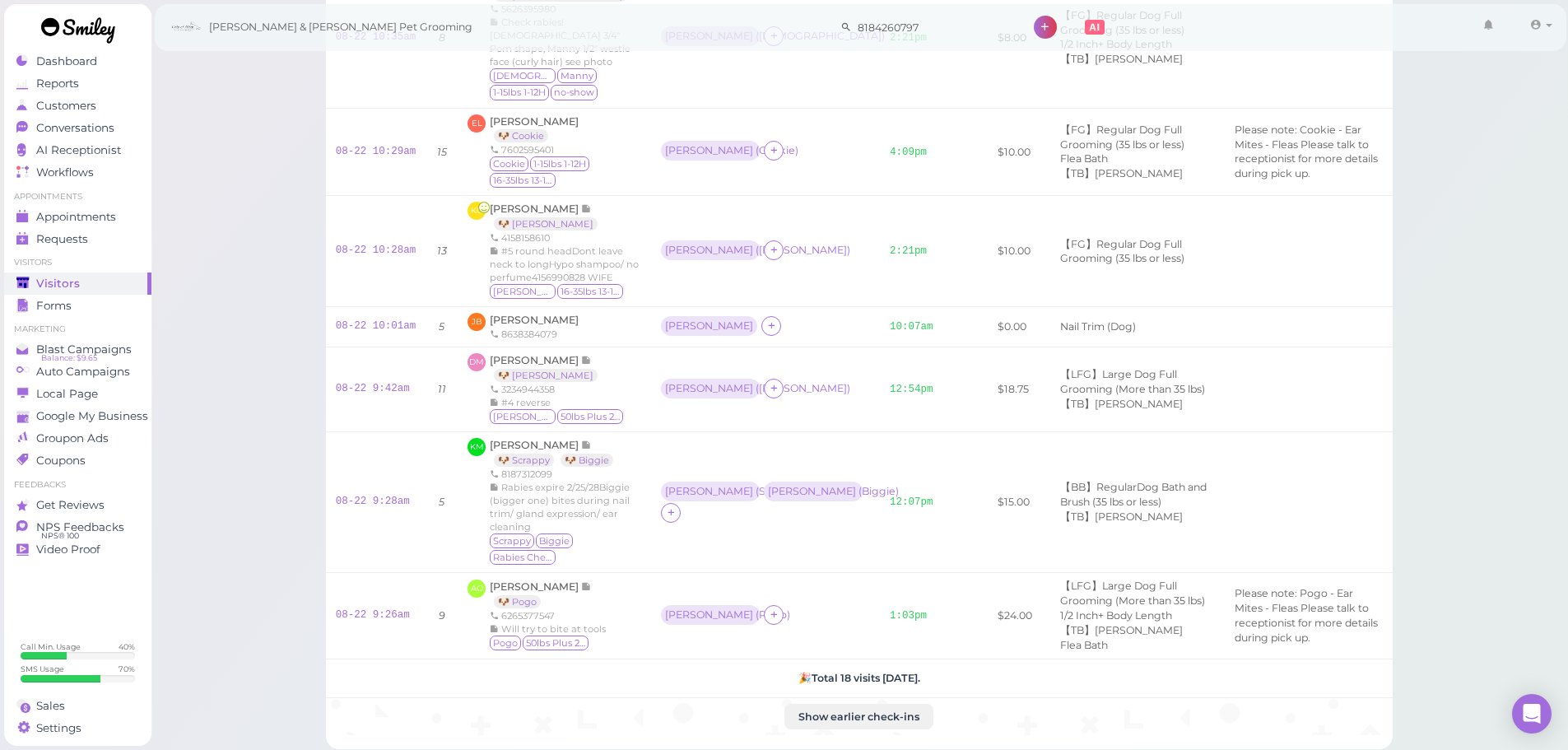
scroll to position [1234, 0]
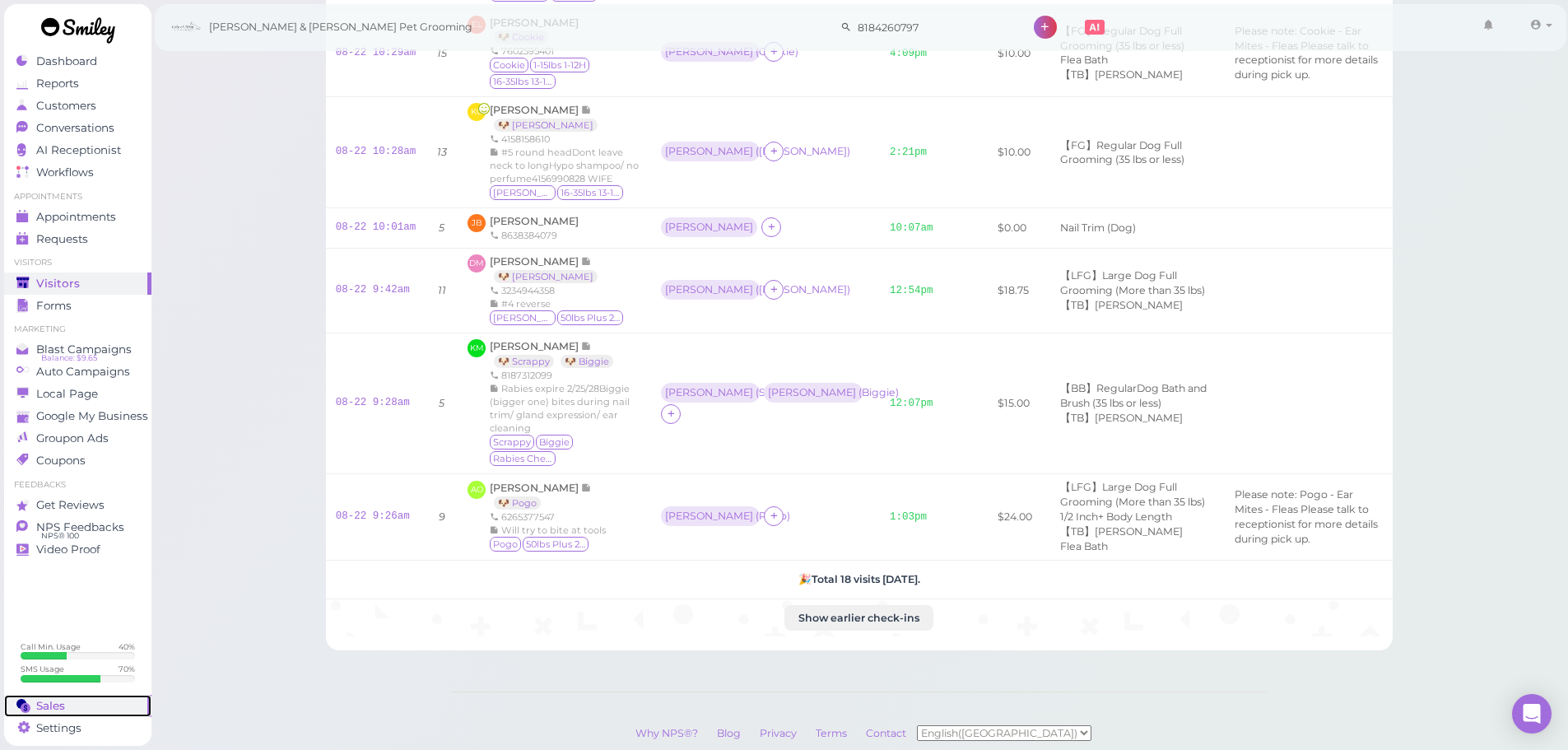
click at [22, 704] on circle at bounding box center [25, 707] width 9 height 9
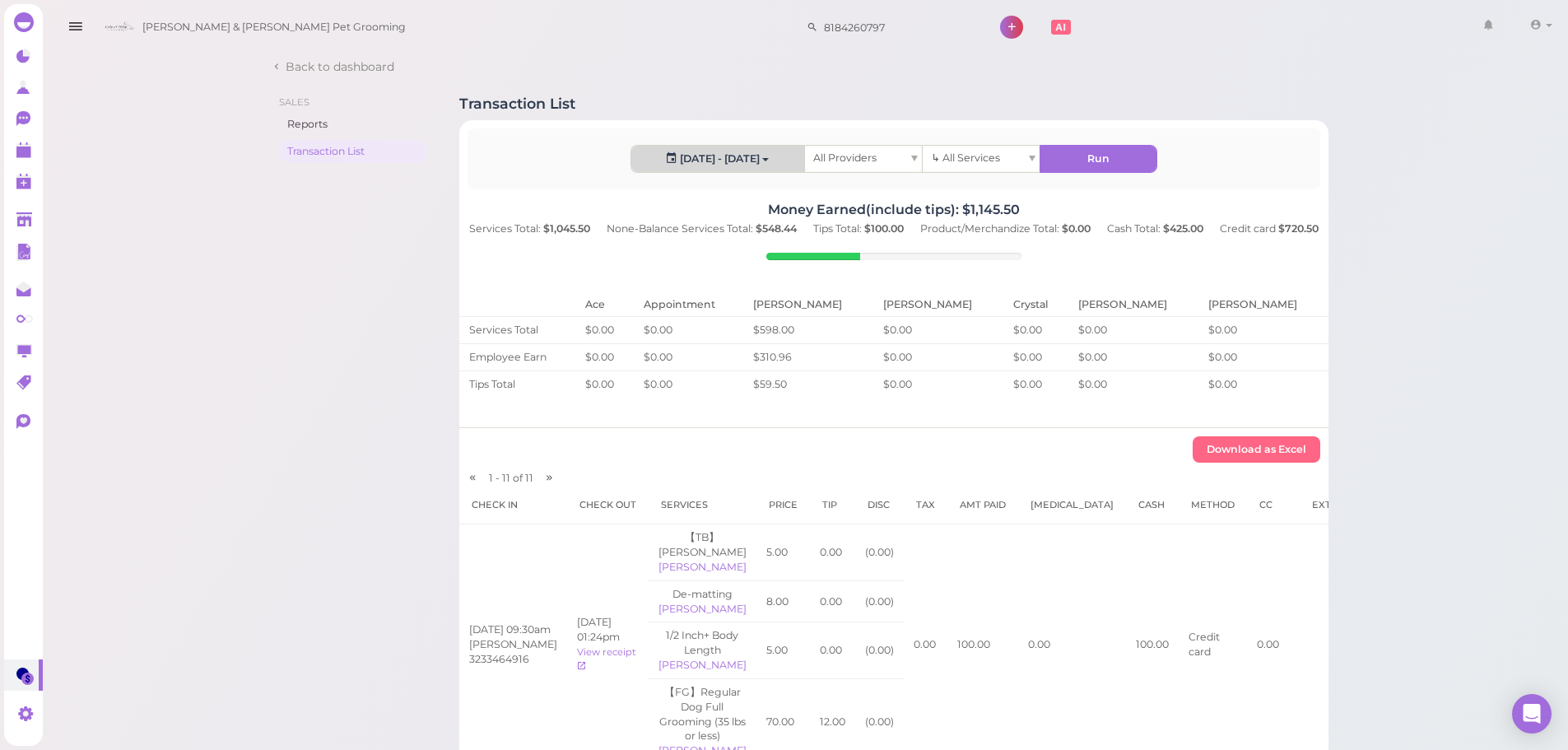
click at [690, 164] on button "2025-08-21 - 2025-08-21" at bounding box center [717, 159] width 173 height 27
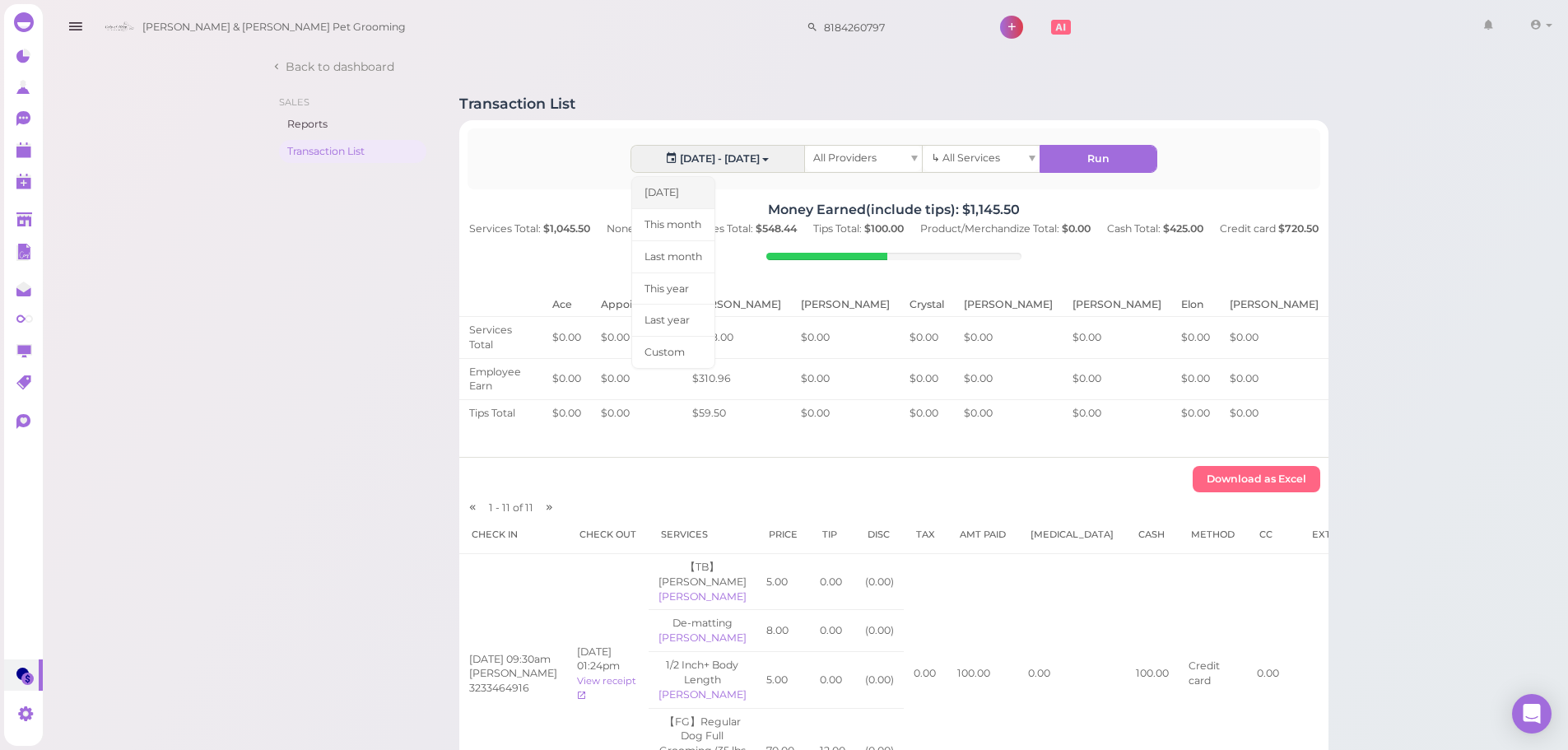
click at [684, 203] on link "[DATE]" at bounding box center [672, 192] width 84 height 33
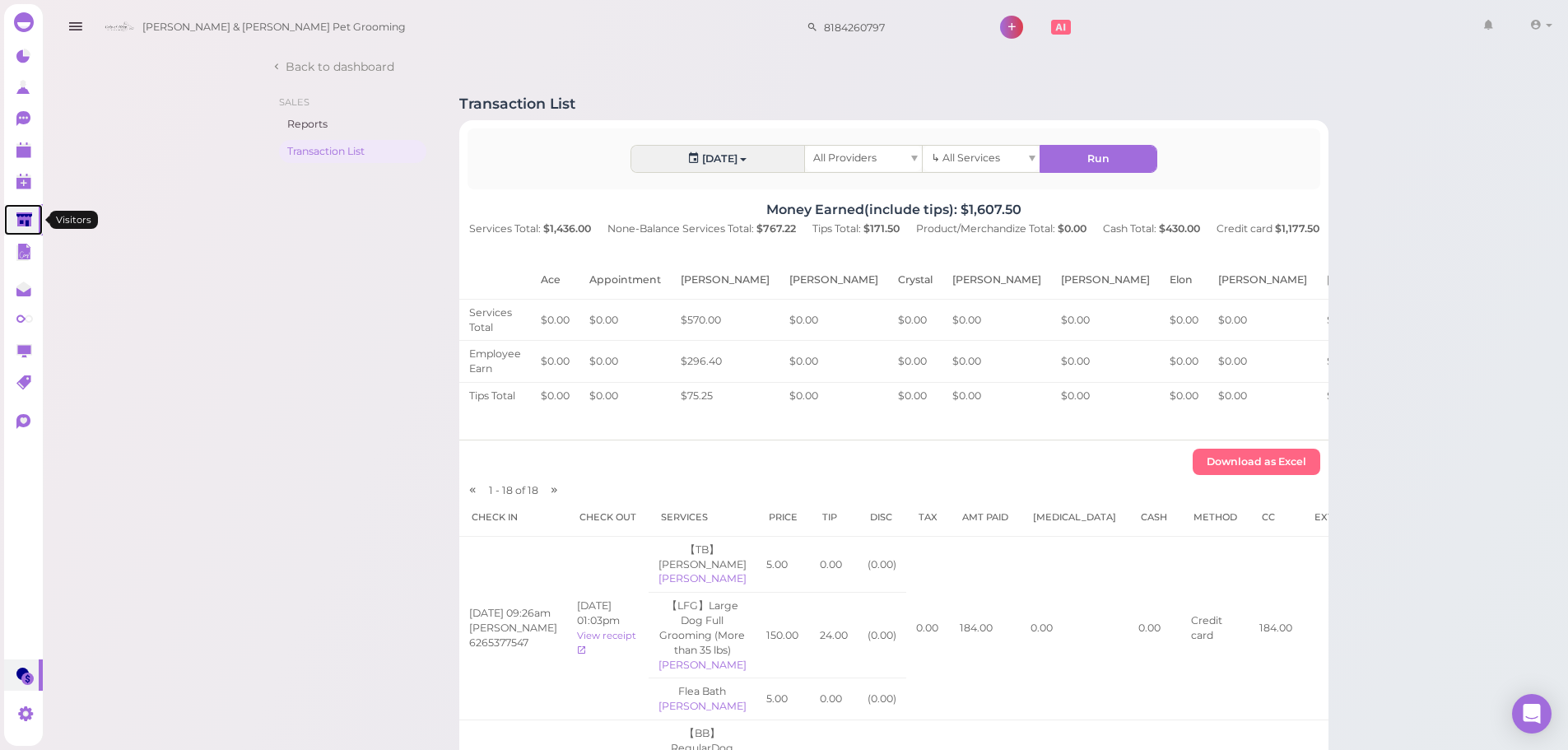
click at [9, 222] on link at bounding box center [23, 220] width 39 height 31
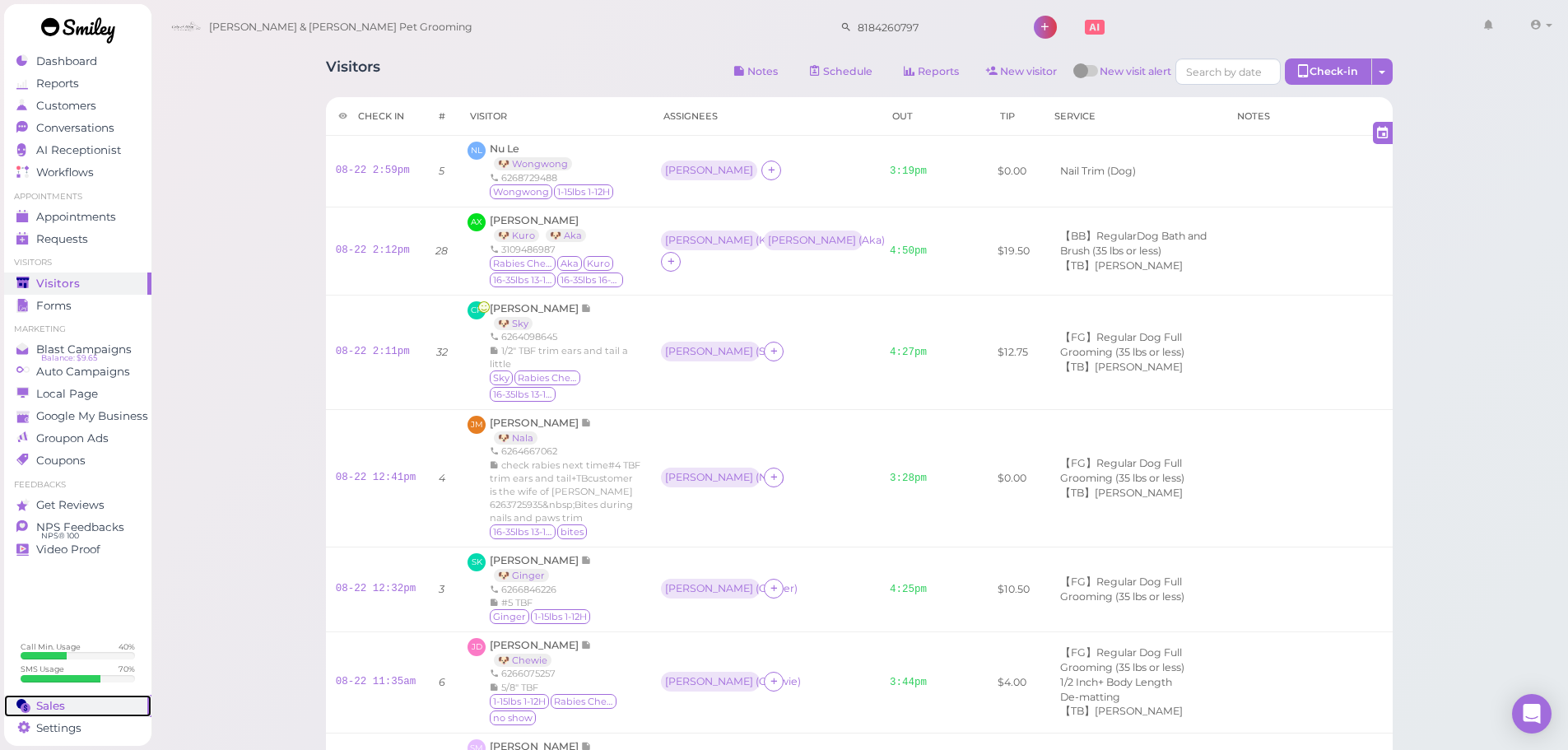
click at [77, 701] on div "Sales" at bounding box center [76, 706] width 119 height 14
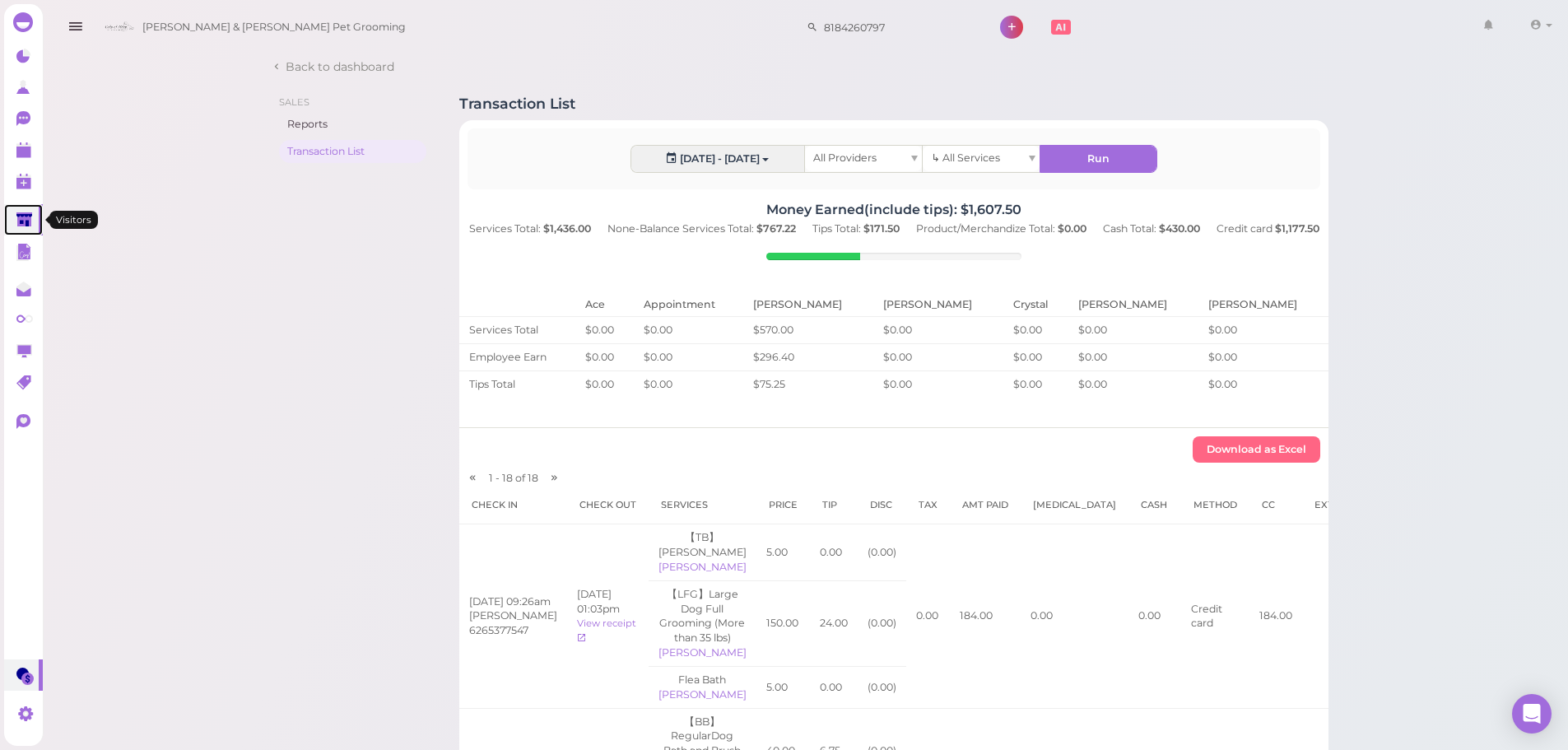
click at [28, 216] on icon at bounding box center [24, 220] width 16 height 12
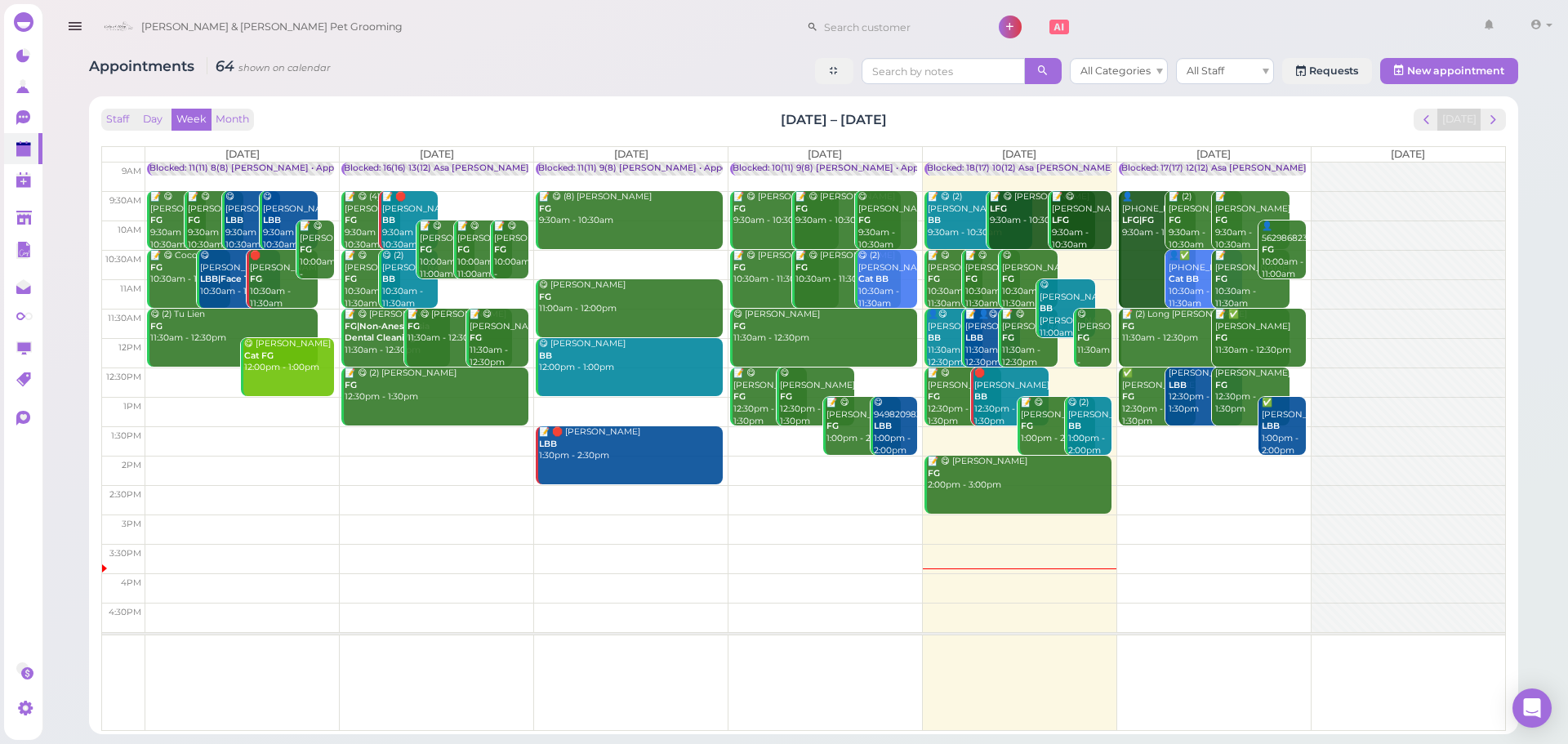
click at [1319, 122] on div "Staff Day Week Month [DATE] – [DATE] [DATE]" at bounding box center [803, 120] width 1405 height 22
click at [1509, 118] on div "Staff Day Week Month [DATE] – [DATE] [DATE] [DATE] [DATE] [DATE] [DATE] [DATE] …" at bounding box center [804, 415] width 1413 height 622
click at [1499, 119] on span "next" at bounding box center [1494, 120] width 15 height 15
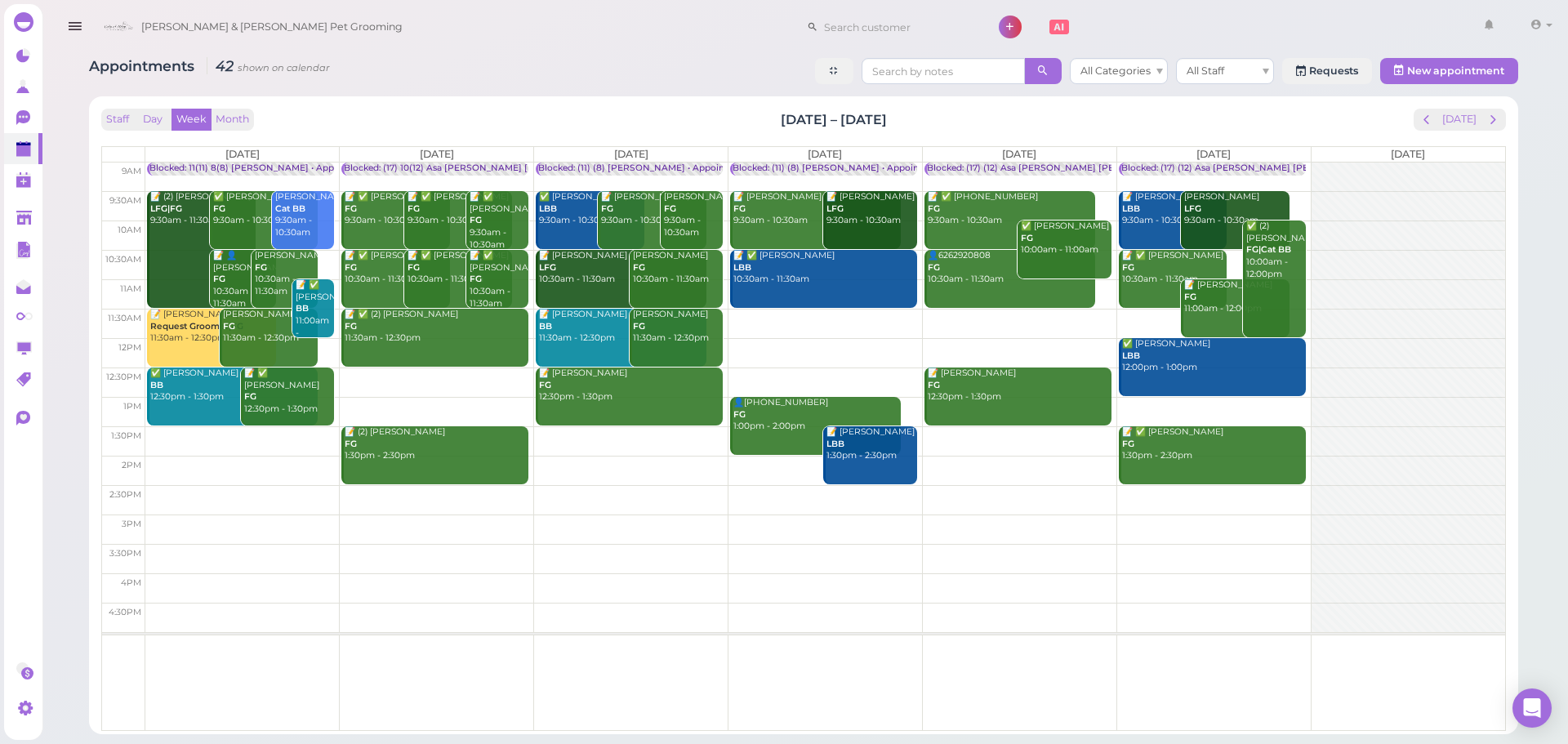
click at [825, 312] on td at bounding box center [825, 323] width 1360 height 29
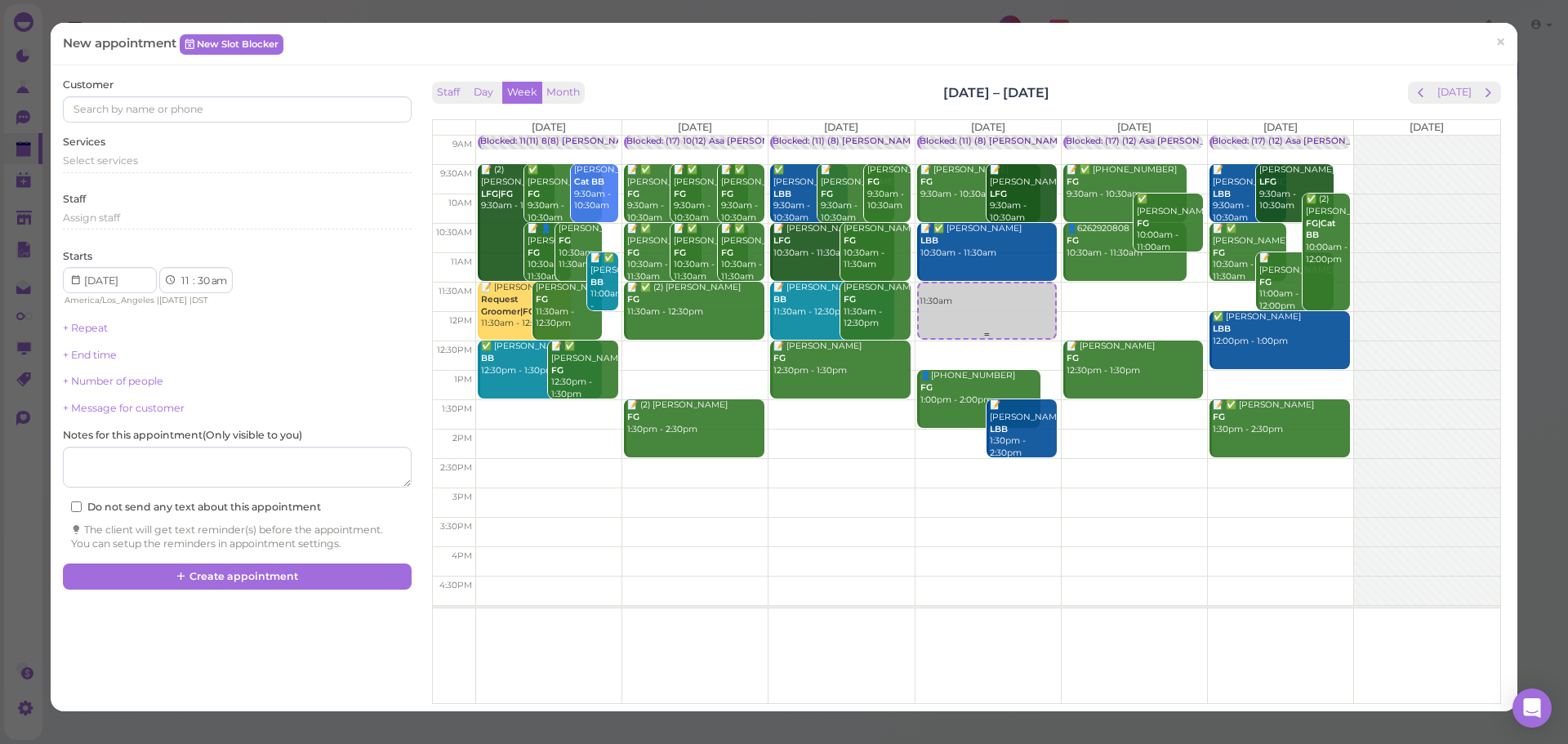
click at [987, 136] on div "Blocked: (11) (8) [PERSON_NAME] • Appointment 📝 [PERSON_NAME] FG 9:30am - 10:30…" at bounding box center [988, 136] width 145 height 0
select select "10"
drag, startPoint x: 986, startPoint y: 312, endPoint x: 992, endPoint y: 233, distance: 79.2
click at [992, 136] on div "10:45am Blocked: (11) (8) [PERSON_NAME] • Appointment 📝 [PERSON_NAME] FG 9:30am…" at bounding box center [988, 136] width 145 height 0
select select "30"
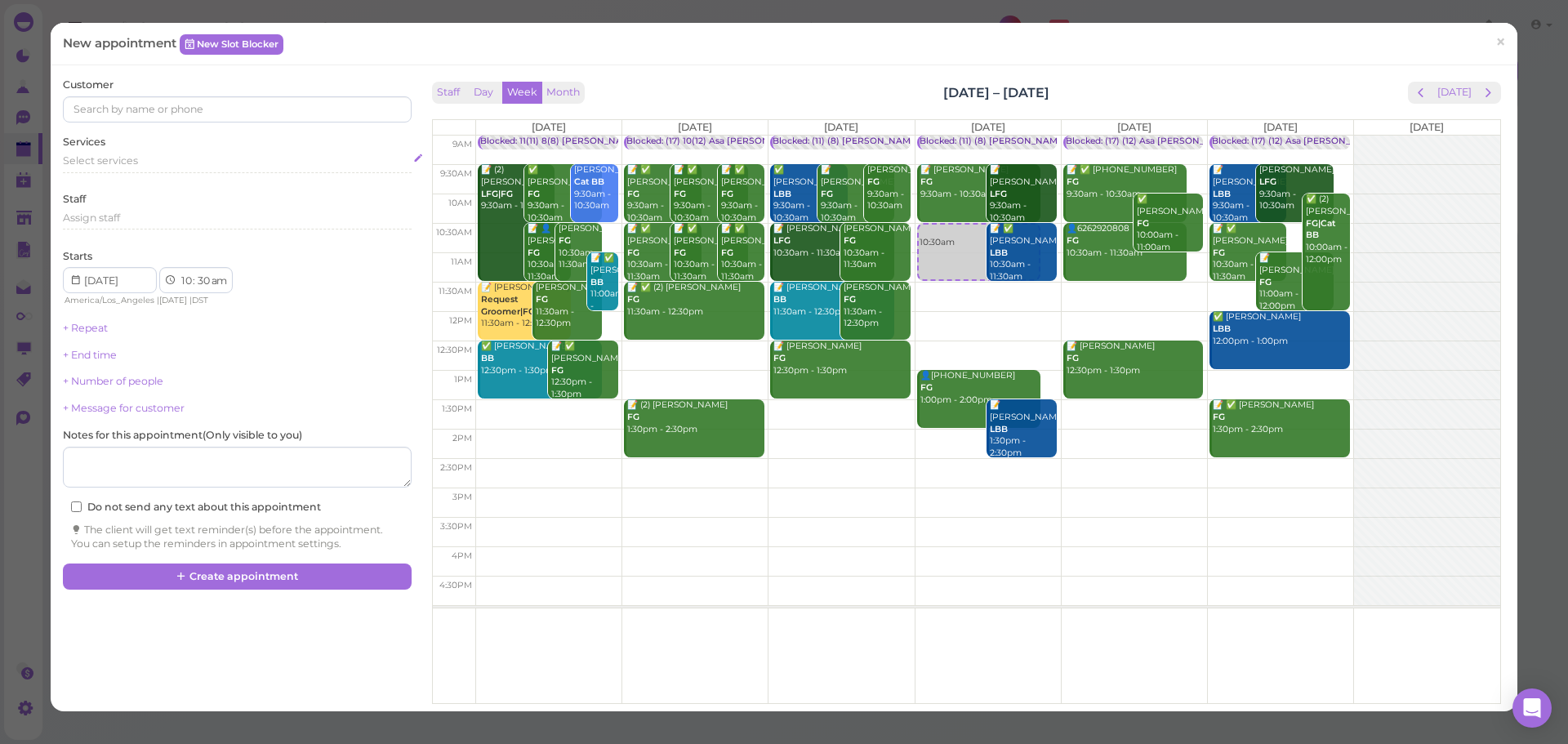
click at [256, 157] on div "Select services" at bounding box center [237, 161] width 348 height 15
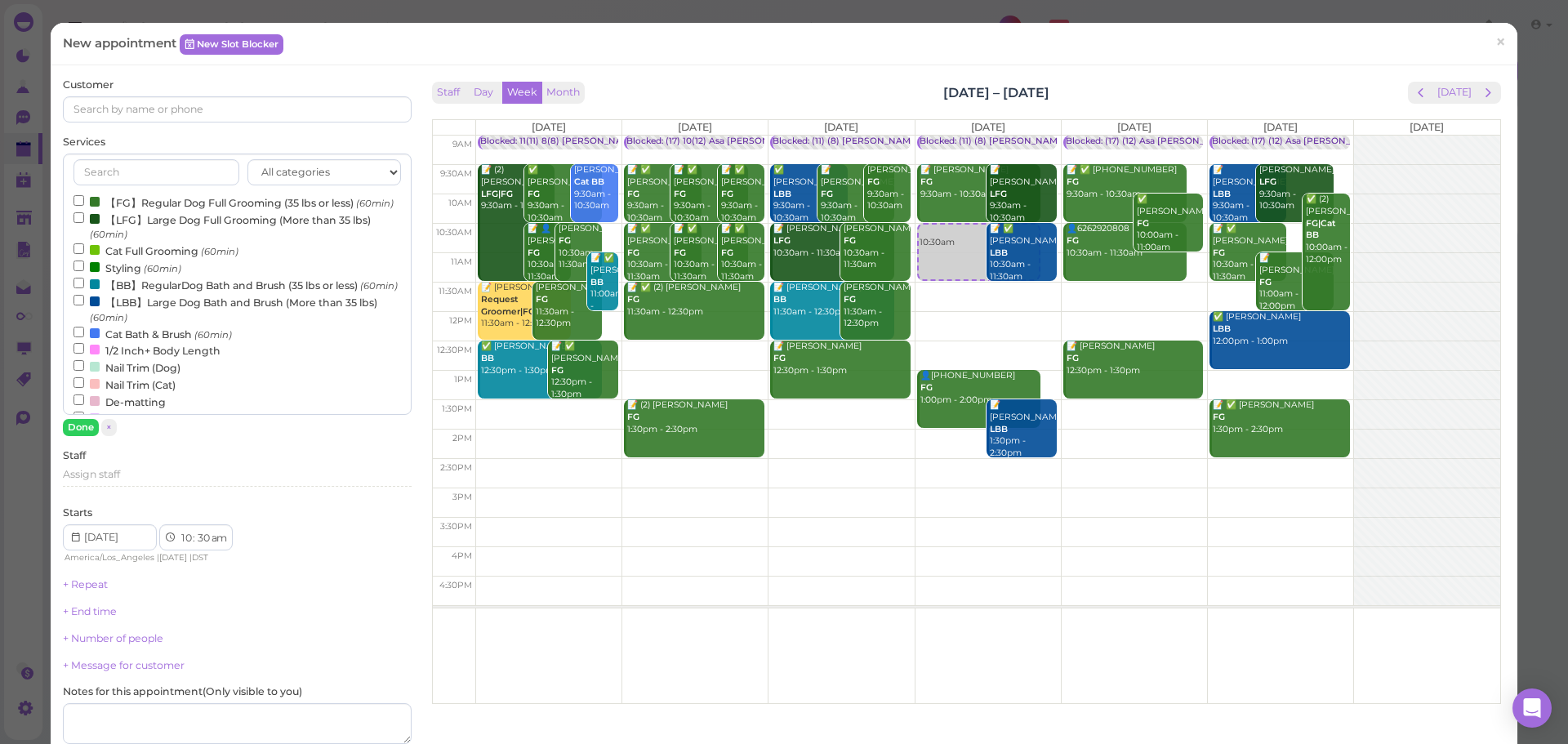
click at [241, 200] on label "【FG】Regular Dog Full Grooming (35 lbs or less) (60min)" at bounding box center [234, 202] width 320 height 17
click at [84, 200] on input "【FG】Regular Dog Full Grooming (35 lbs or less) (60min)" at bounding box center [79, 200] width 10 height 10
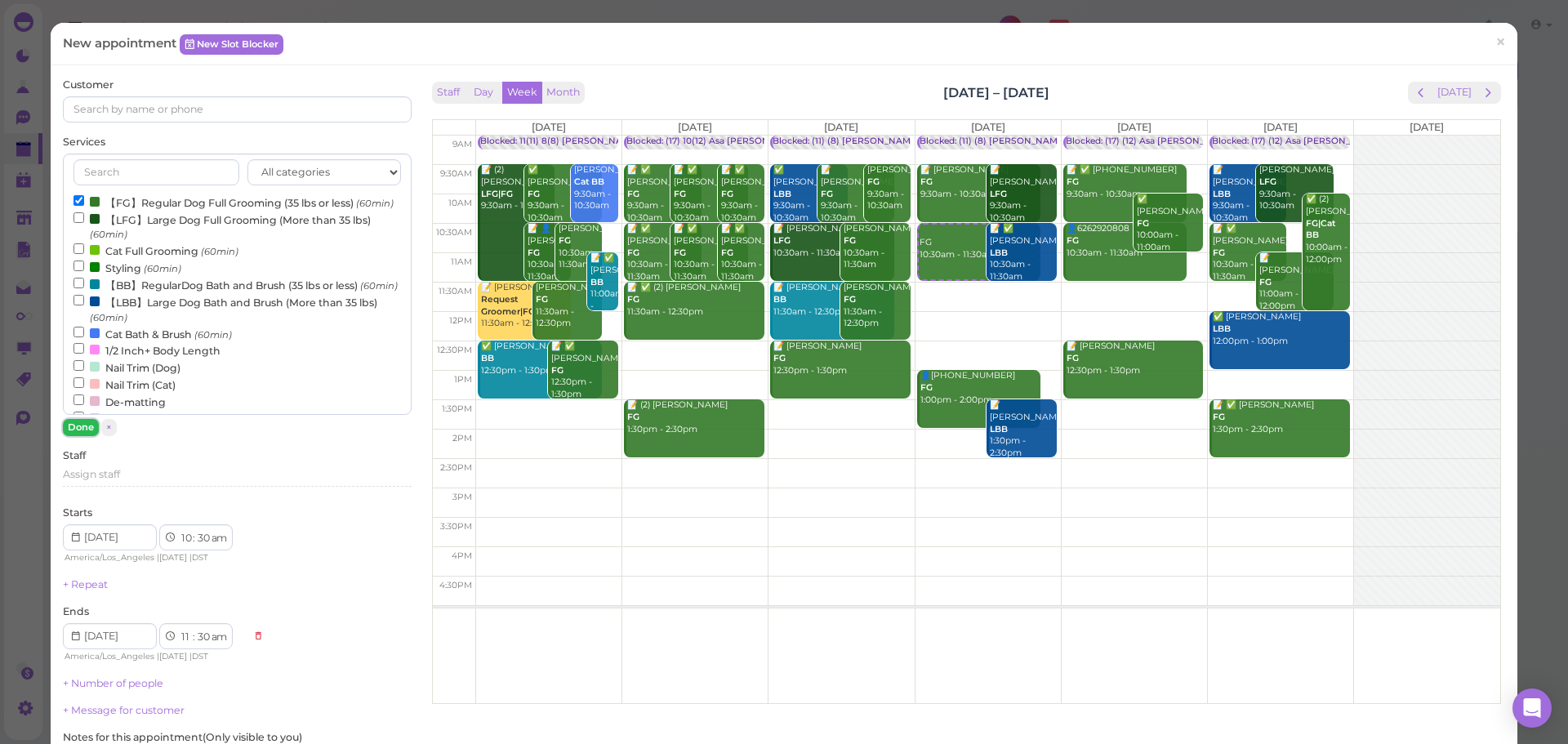
click at [74, 435] on button "Done" at bounding box center [81, 428] width 36 height 17
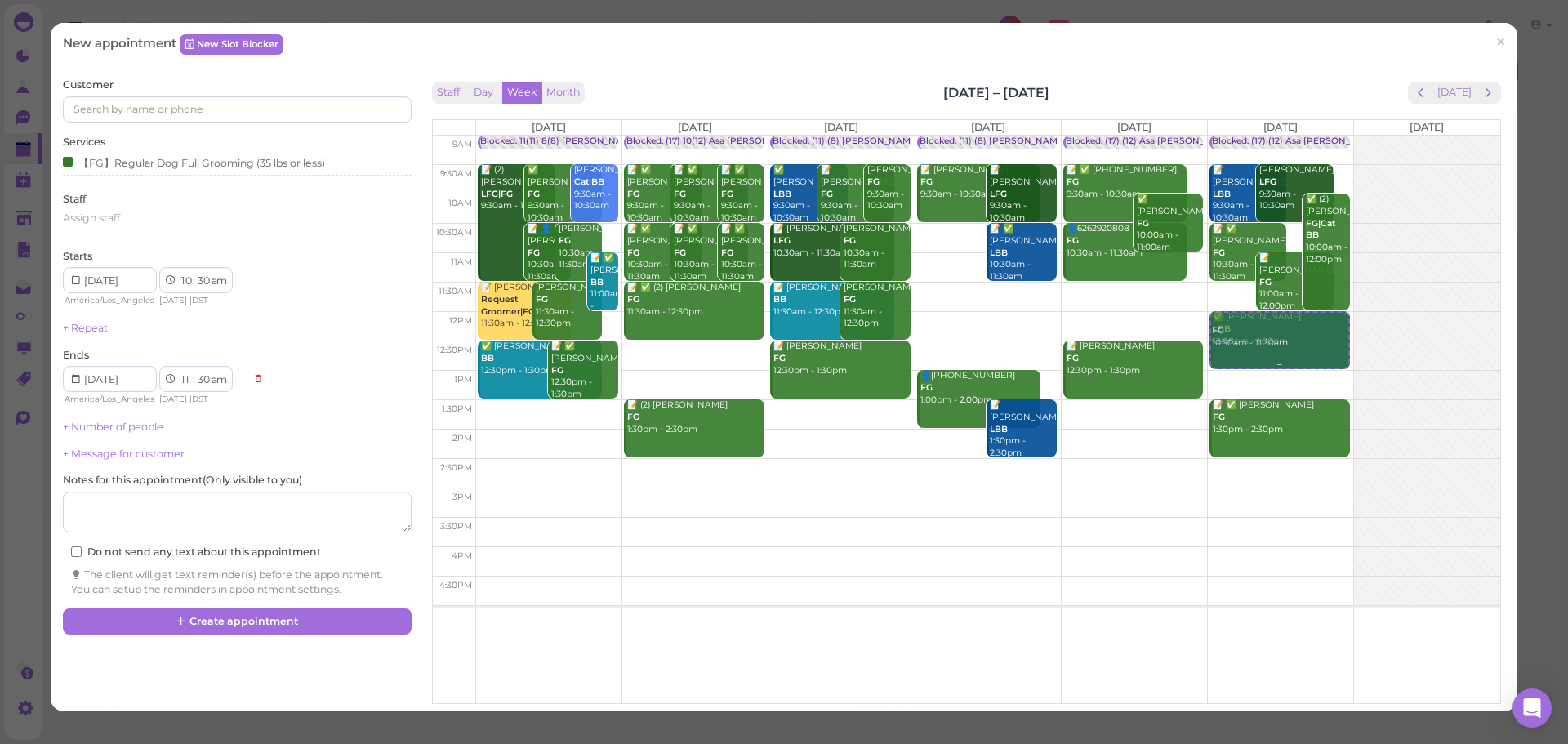
drag, startPoint x: 953, startPoint y: 255, endPoint x: 1297, endPoint y: 343, distance: 355.1
click at [1297, 136] on tr "Blocked: 11(11) 8(8) [PERSON_NAME] • Appointment 📝 (2) [PERSON_NAME] LFG|FG 9:3…" at bounding box center [967, 136] width 1068 height 0
type input "[DATE]"
select select "12"
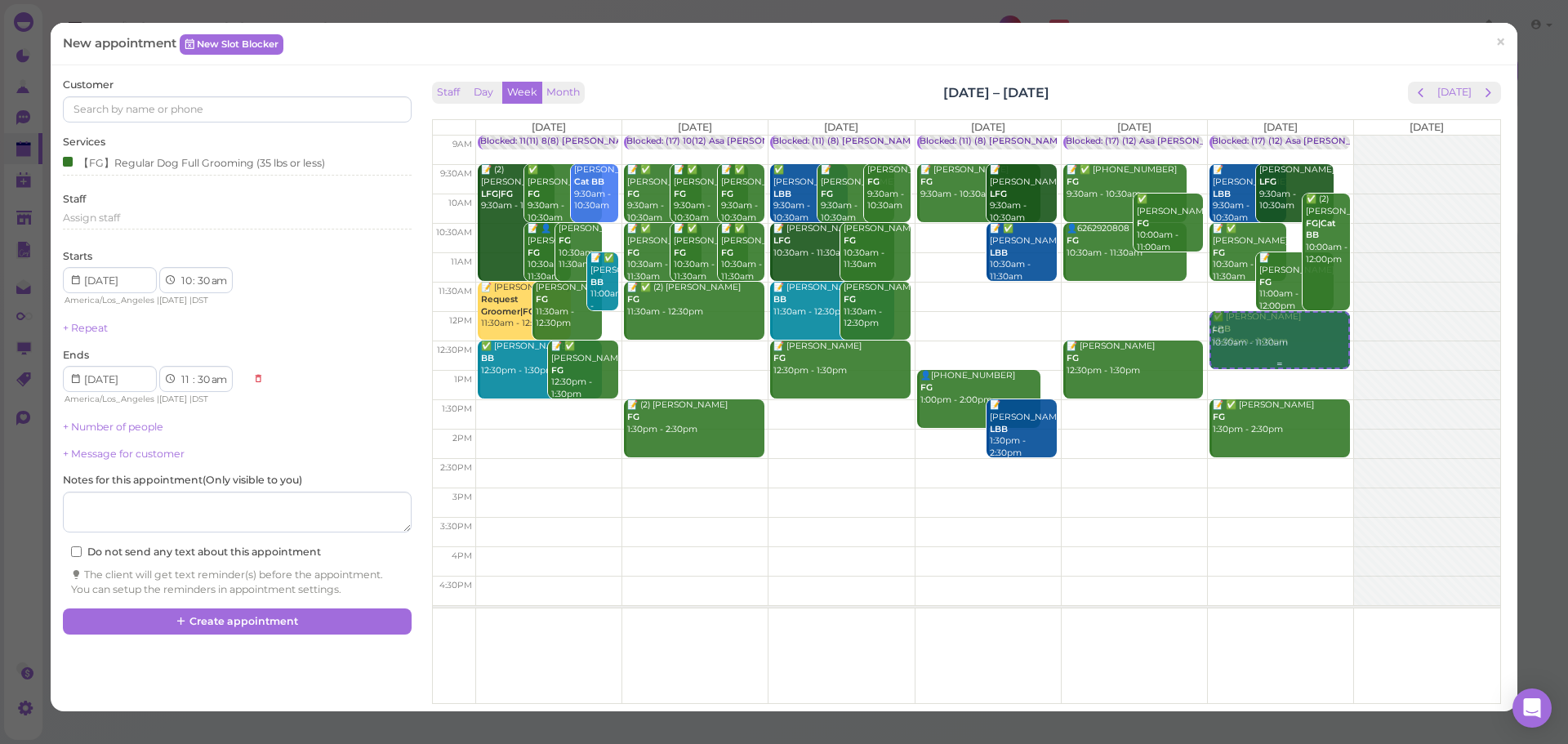
select select "00"
select select "pm"
select select "1"
select select "00"
select select "pm"
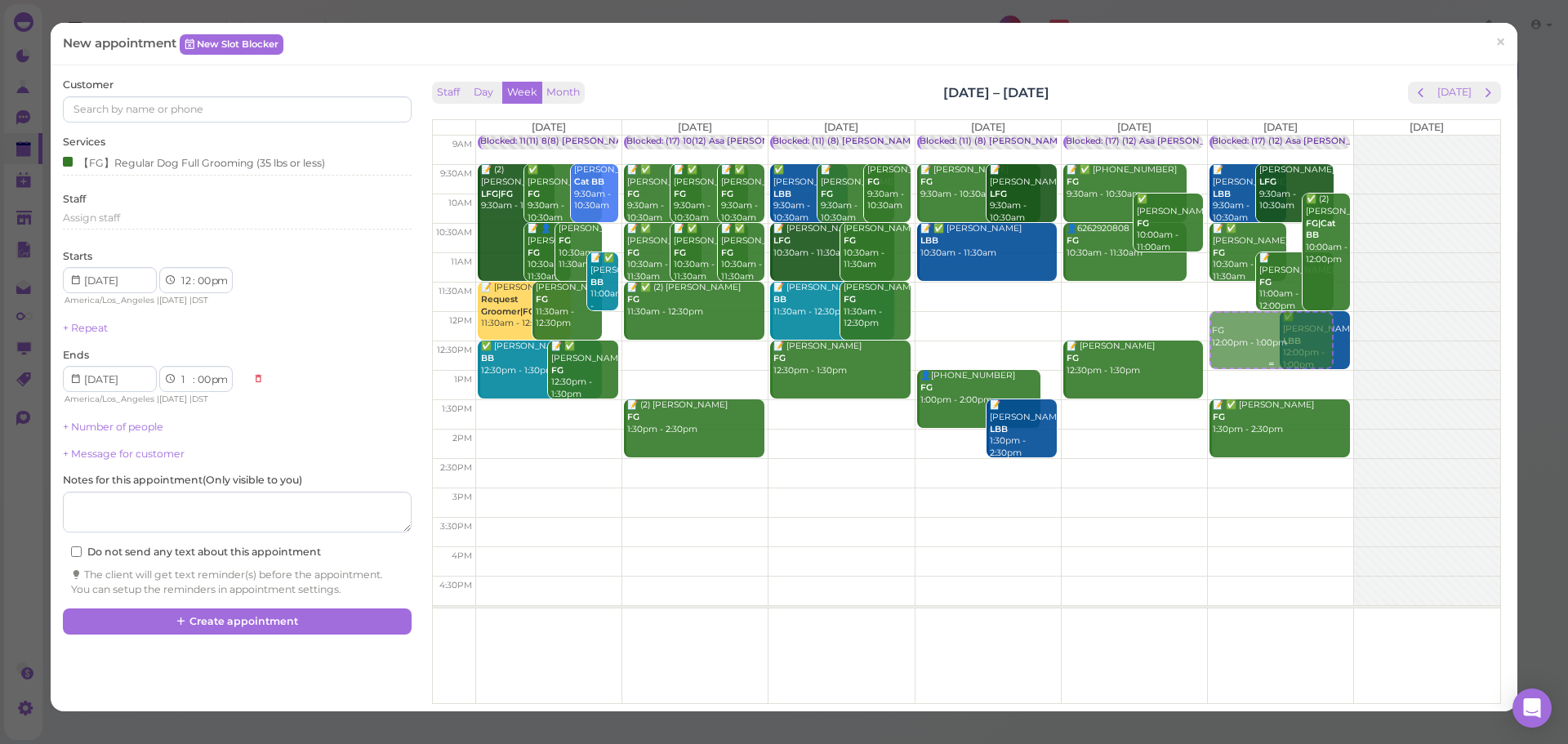
drag, startPoint x: 1234, startPoint y: 354, endPoint x: 1256, endPoint y: 341, distance: 25.6
click at [1256, 136] on div "FG 12:00pm - 1:00pm Blocked: (17) (12) Asa [PERSON_NAME] [PERSON_NAME] • Appoin…" at bounding box center [1281, 136] width 145 height 0
click at [257, 108] on input at bounding box center [237, 109] width 348 height 27
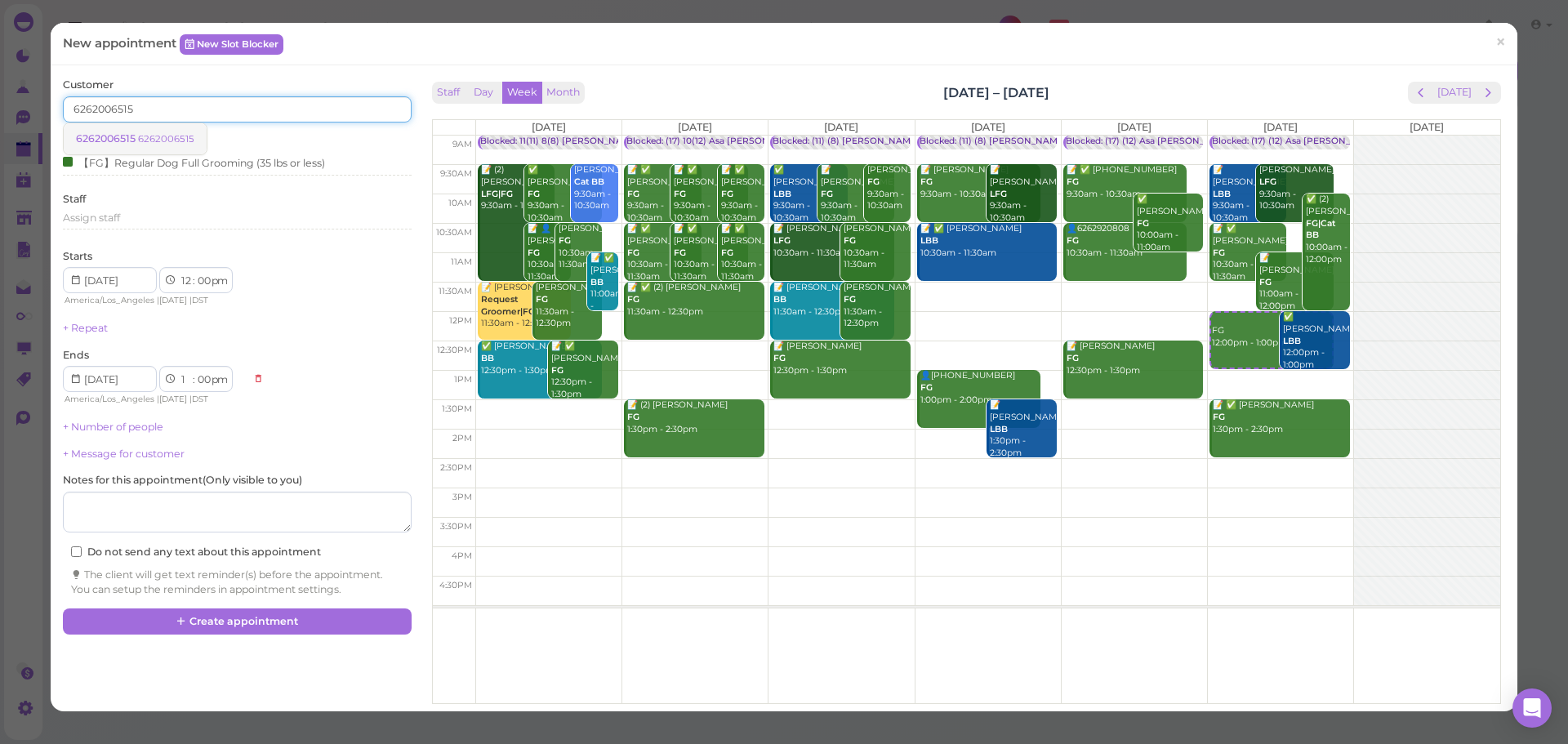
type input "6262006515"
click at [145, 126] on link "6262006515 6262006515" at bounding box center [134, 139] width 143 height 31
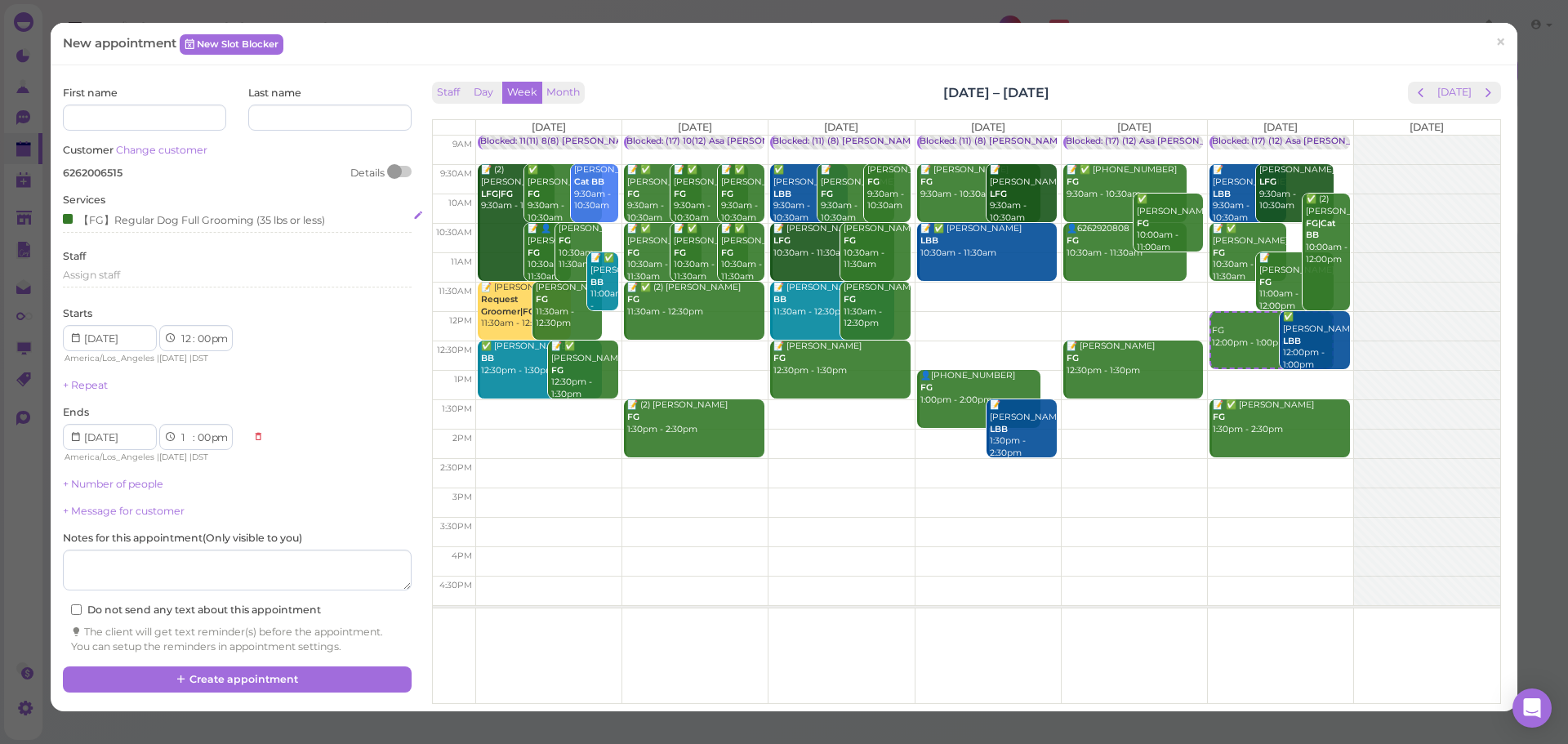
click at [175, 221] on div "【FG】Regular Dog Full Grooming (35 lbs or less)" at bounding box center [194, 219] width 263 height 17
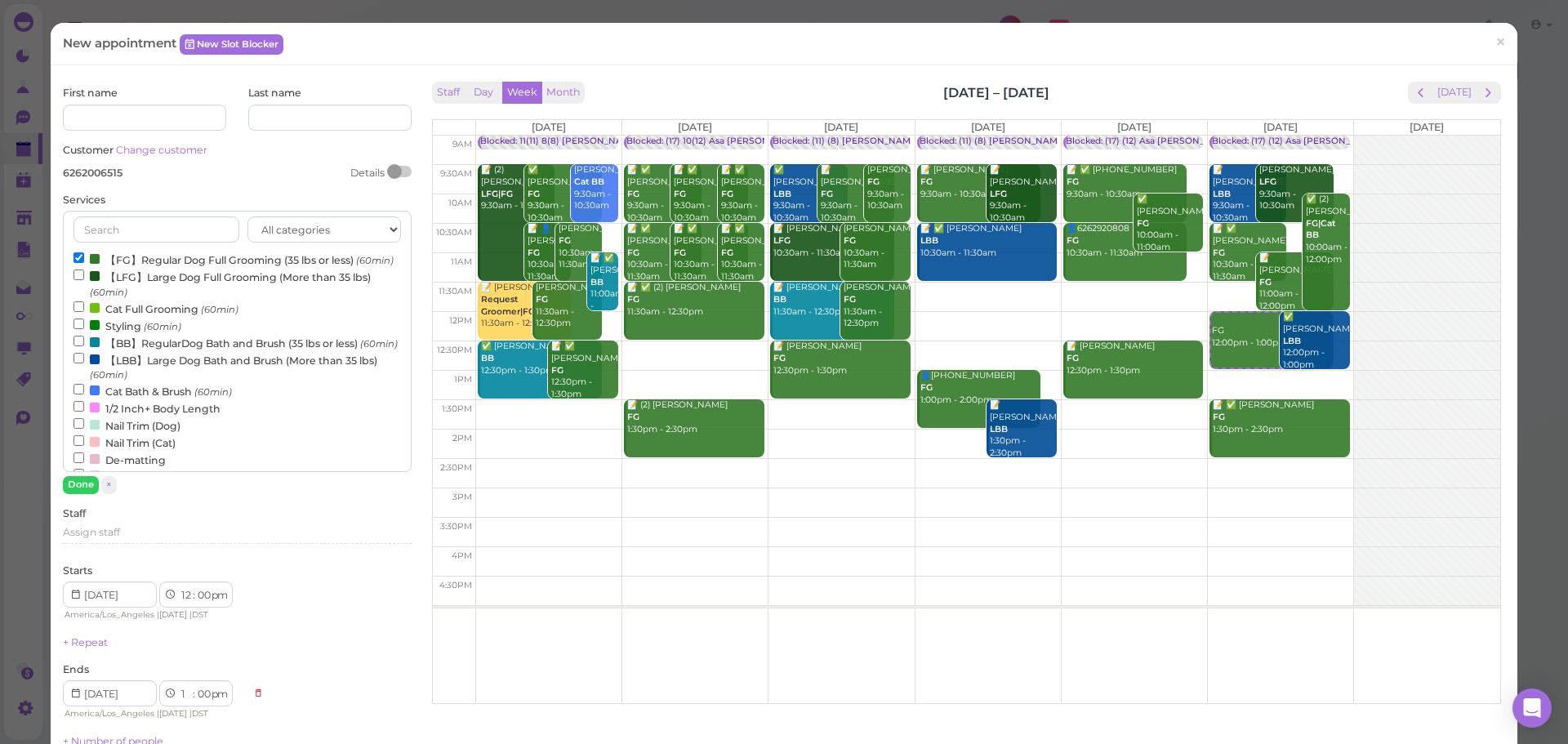
click at [356, 266] on icon "(60min)" at bounding box center [375, 260] width 38 height 12
click at [84, 263] on input "【FG】Regular Dog Full Grooming (35 lbs or less) (60min)" at bounding box center [79, 257] width 10 height 10
click at [92, 298] on label "【LFG】Large Dog Full Grooming (More than 35 lbs) (60min)" at bounding box center [237, 283] width 327 height 32
click at [84, 280] on input "【LFG】Large Dog Full Grooming (More than 35 lbs) (60min)" at bounding box center [79, 275] width 10 height 10
click at [76, 493] on button "Done" at bounding box center [81, 485] width 36 height 17
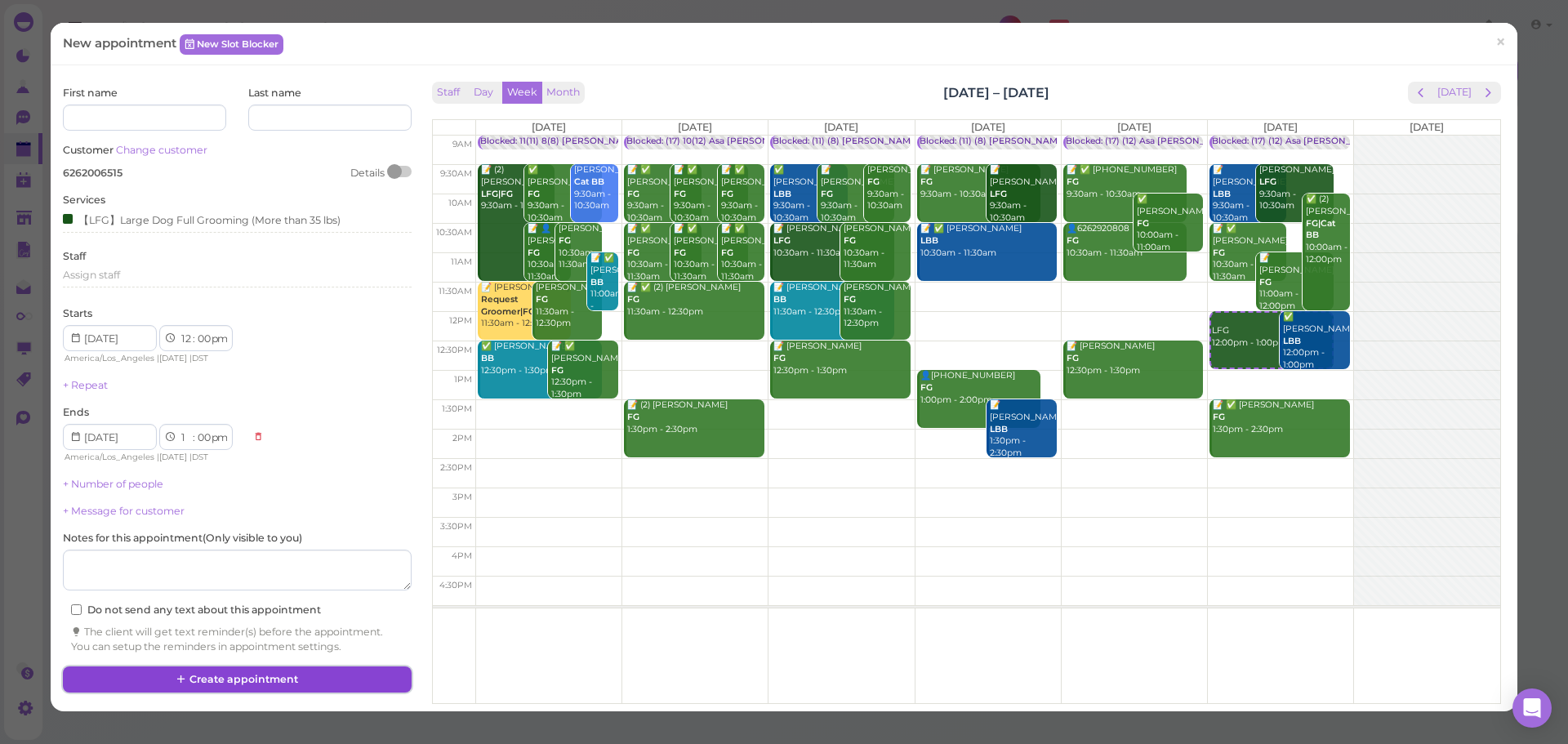
click at [318, 683] on button "Create appointment" at bounding box center [237, 679] width 348 height 27
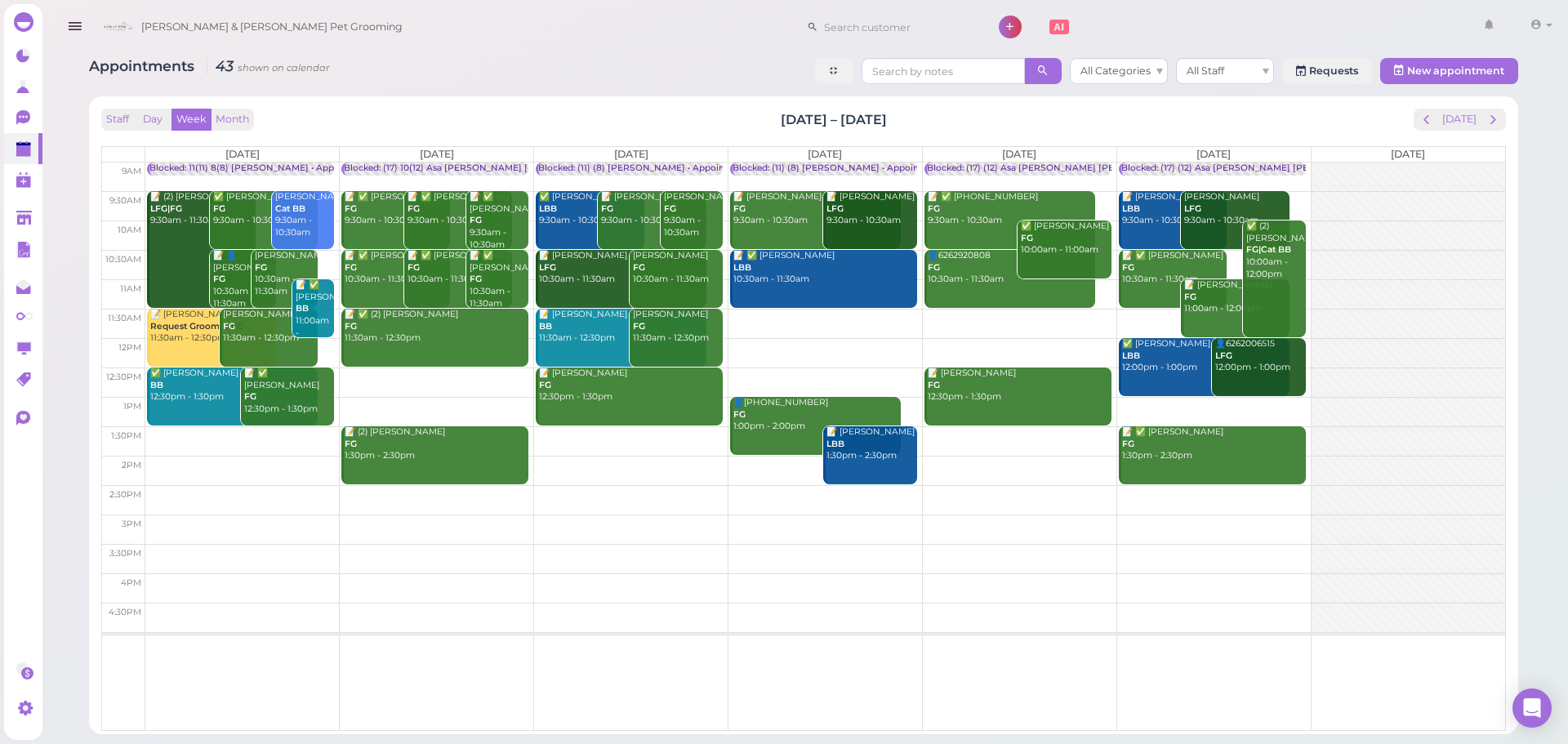
click at [790, 315] on td at bounding box center [825, 323] width 1360 height 29
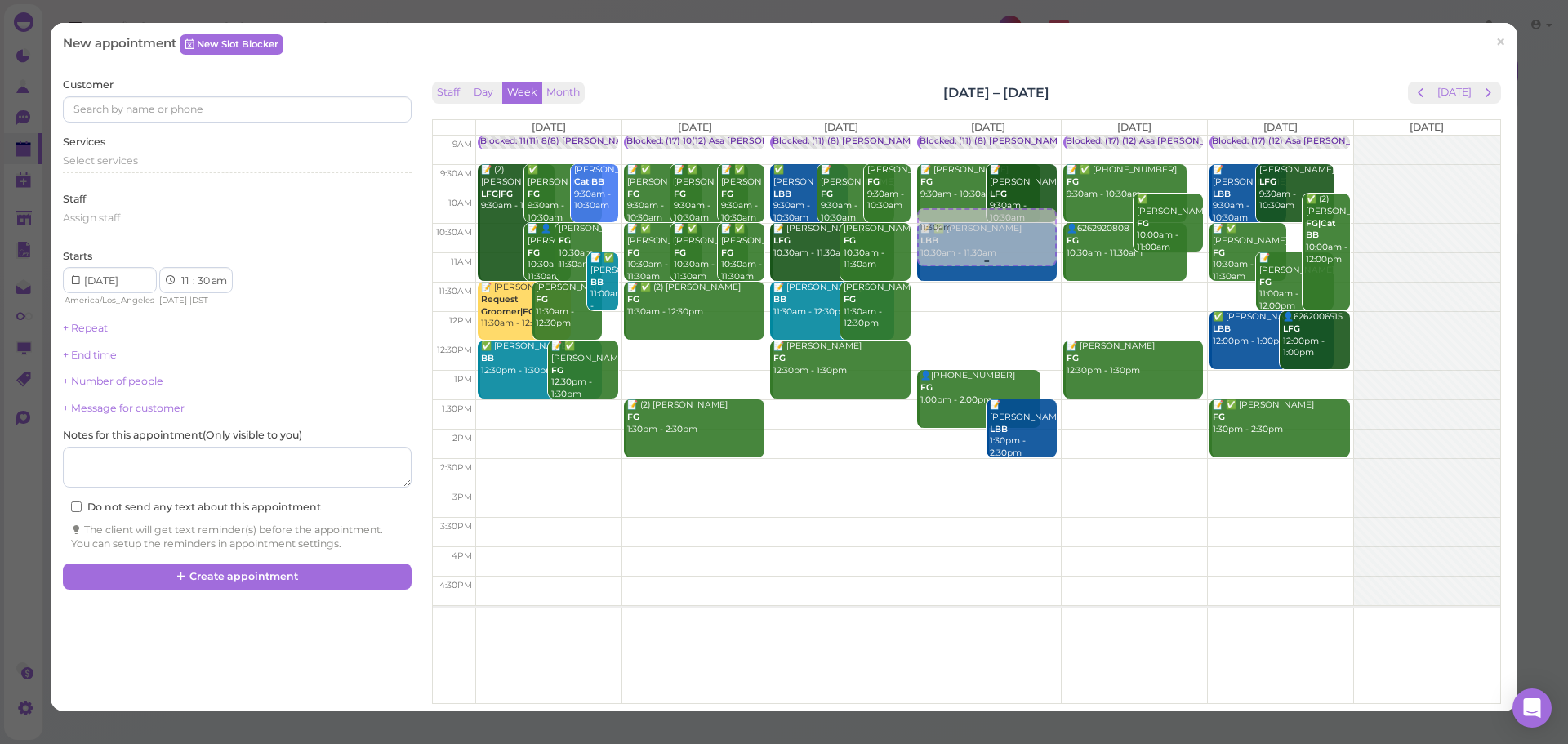
drag, startPoint x: 944, startPoint y: 298, endPoint x: 944, endPoint y: 245, distance: 53.0
click at [944, 136] on div "11:30am Blocked: (11) (8) [PERSON_NAME] • Appointment 📝 [PERSON_NAME] FG 9:30am…" at bounding box center [988, 136] width 145 height 0
select select "10"
drag, startPoint x: 1023, startPoint y: 231, endPoint x: 1022, endPoint y: 245, distance: 14.0
click at [1022, 136] on div "10:15am Blocked: (11) (8) [PERSON_NAME] • Appointment 📝 [PERSON_NAME] FG 9:30am…" at bounding box center [988, 136] width 145 height 0
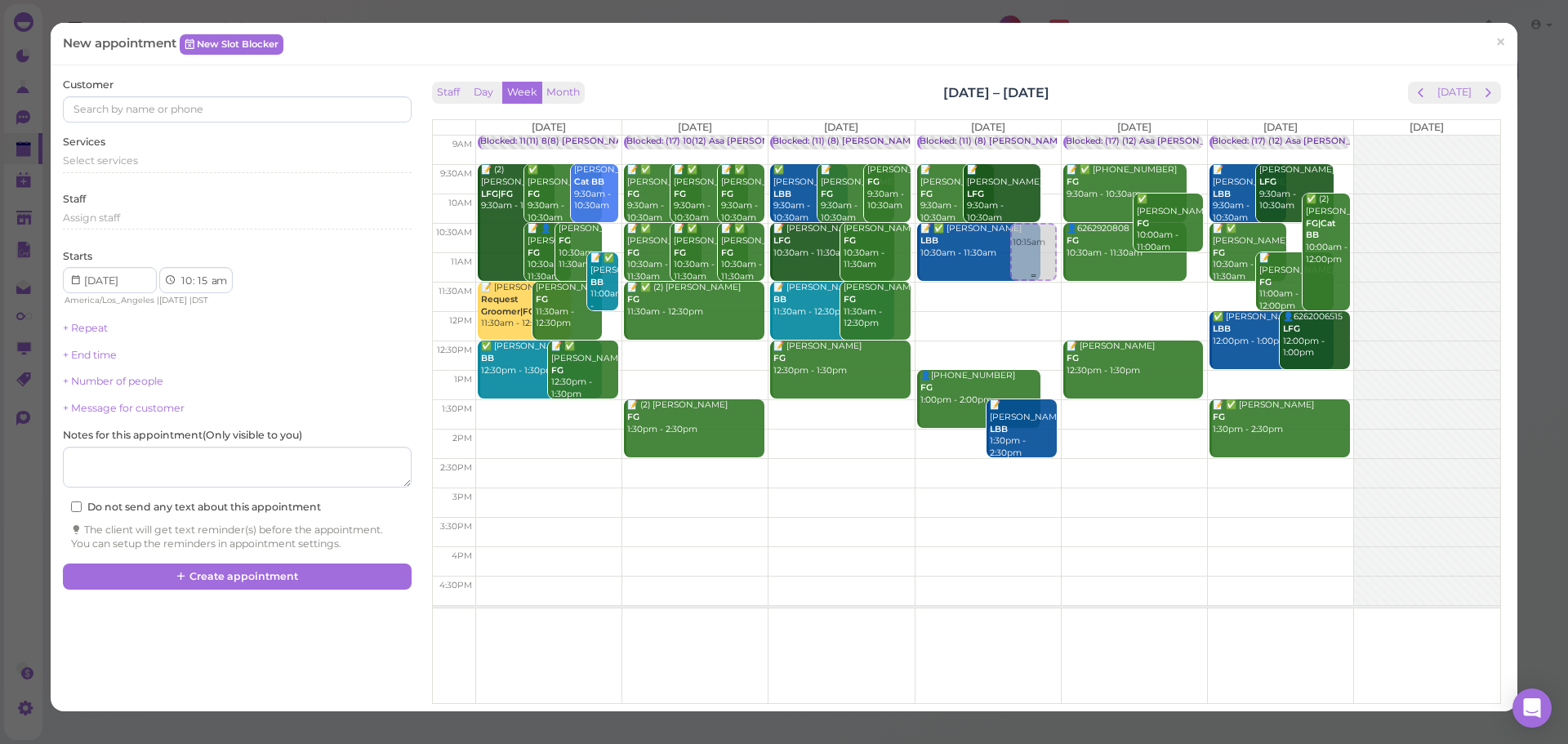
select select "30"
click at [155, 162] on div "Select services" at bounding box center [237, 161] width 348 height 15
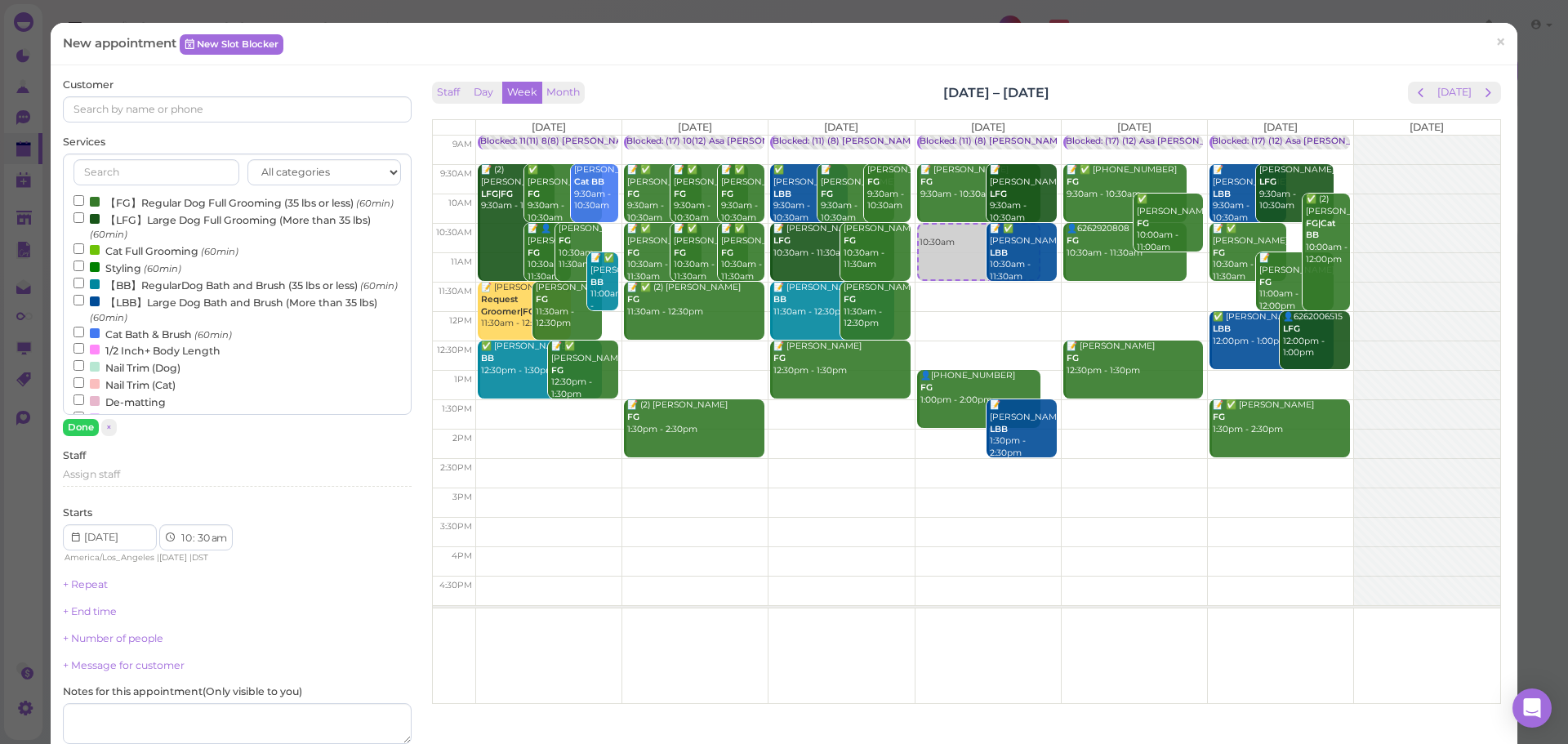
click at [148, 205] on label "【FG】Regular Dog Full Grooming (35 lbs or less) (60min)" at bounding box center [234, 202] width 320 height 17
click at [84, 205] on input "【FG】Regular Dog Full Grooming (35 lbs or less) (60min)" at bounding box center [79, 200] width 10 height 10
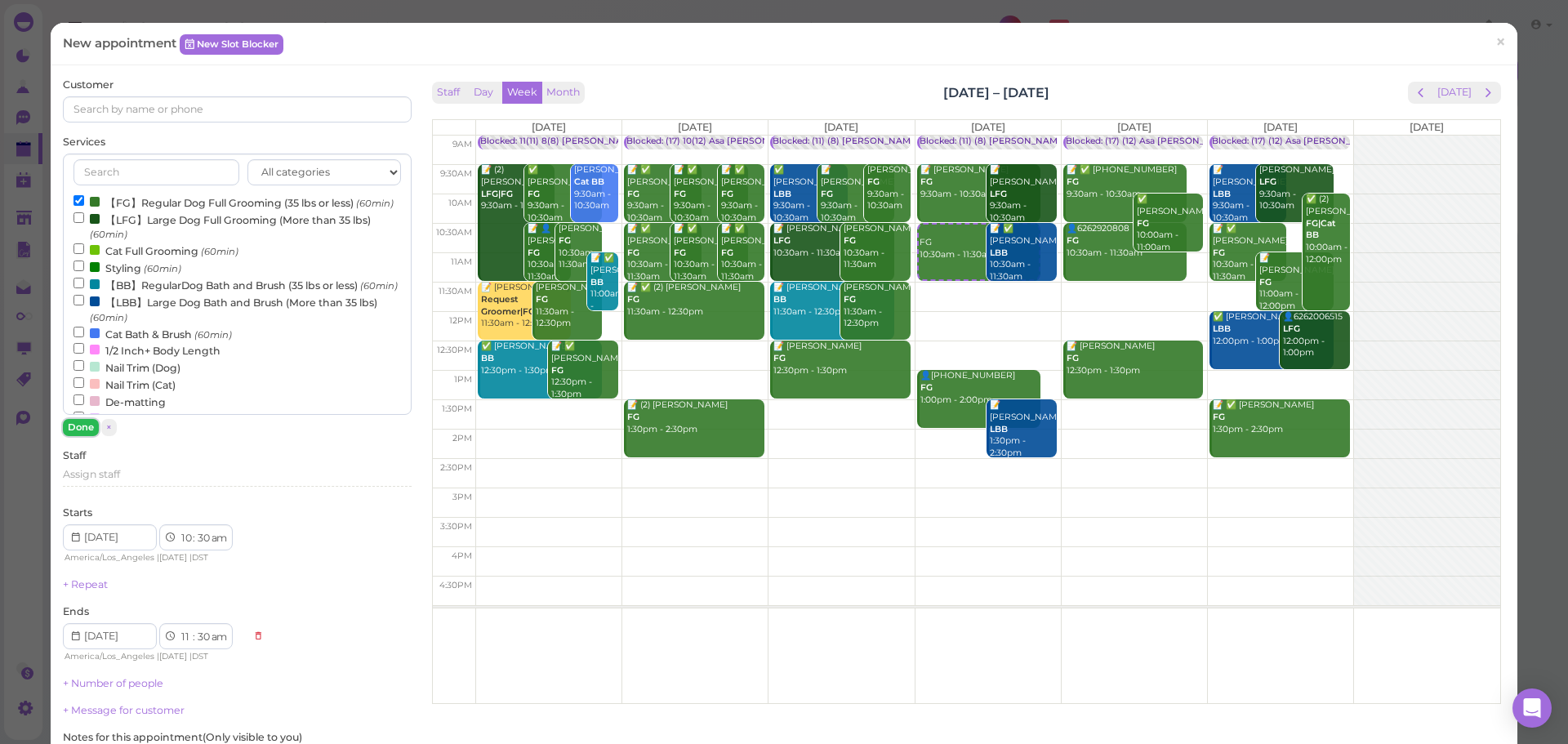
click at [83, 422] on button "Done" at bounding box center [81, 428] width 36 height 17
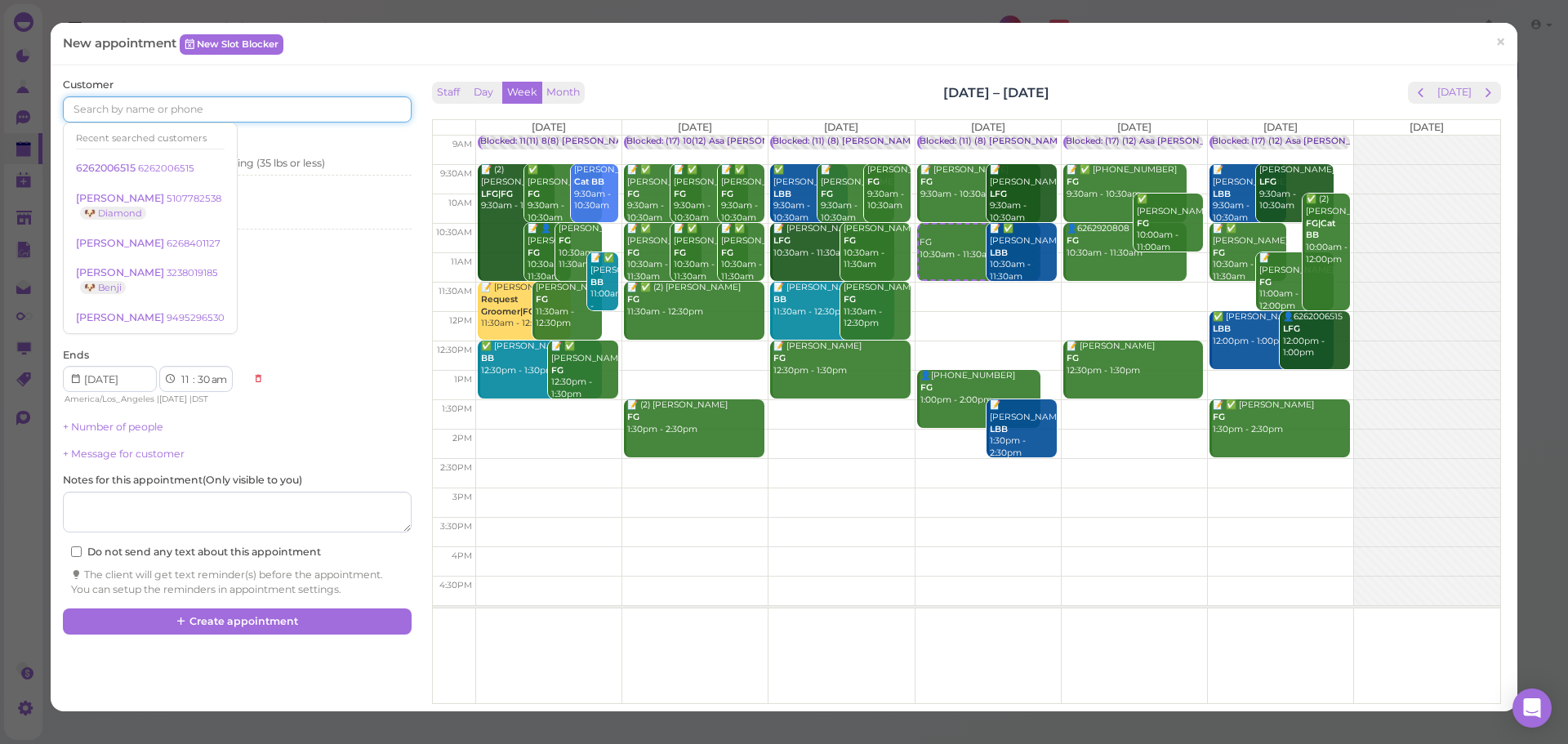
click at [169, 101] on input at bounding box center [237, 109] width 348 height 27
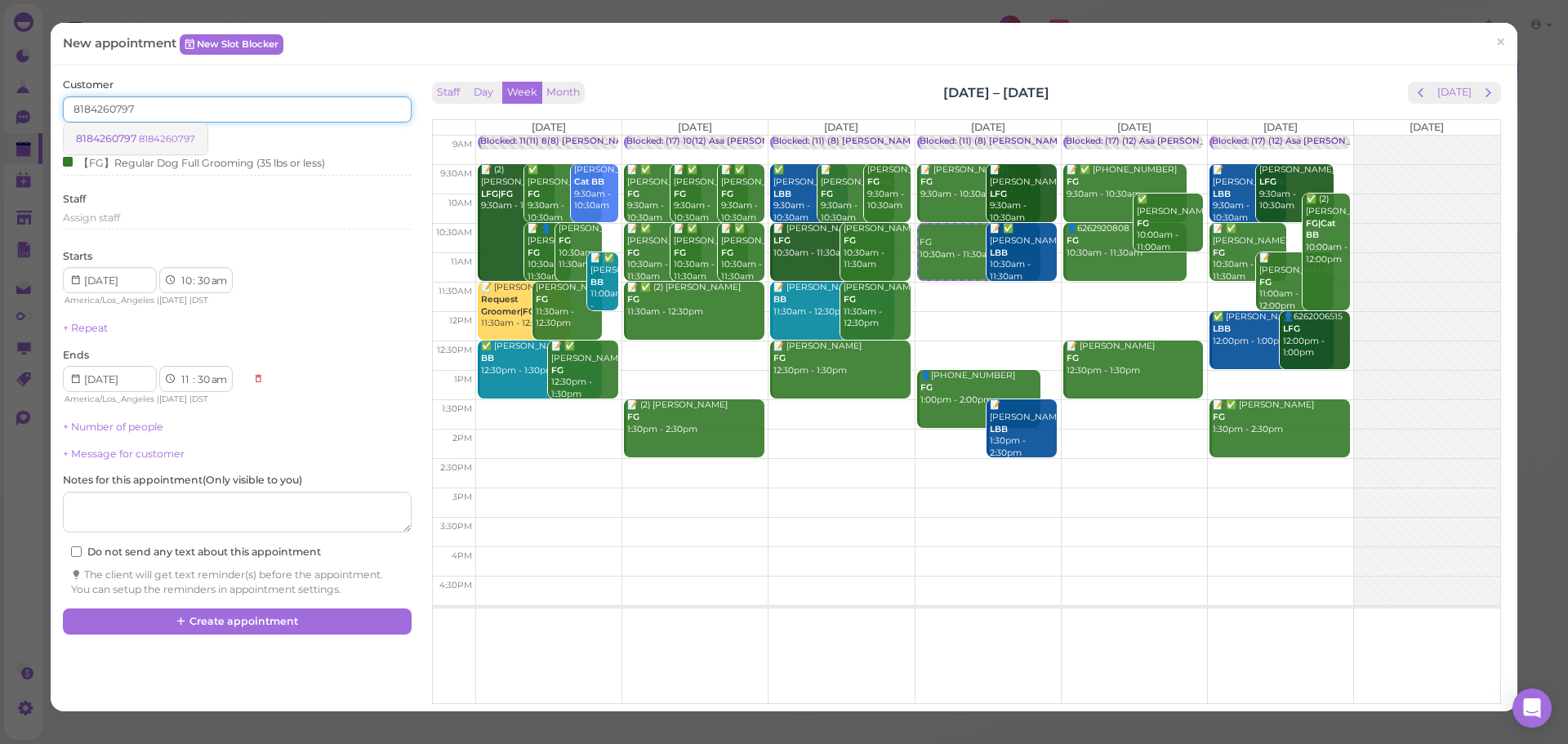
type input "8184260797"
click at [173, 134] on small "8184260797" at bounding box center [167, 139] width 56 height 11
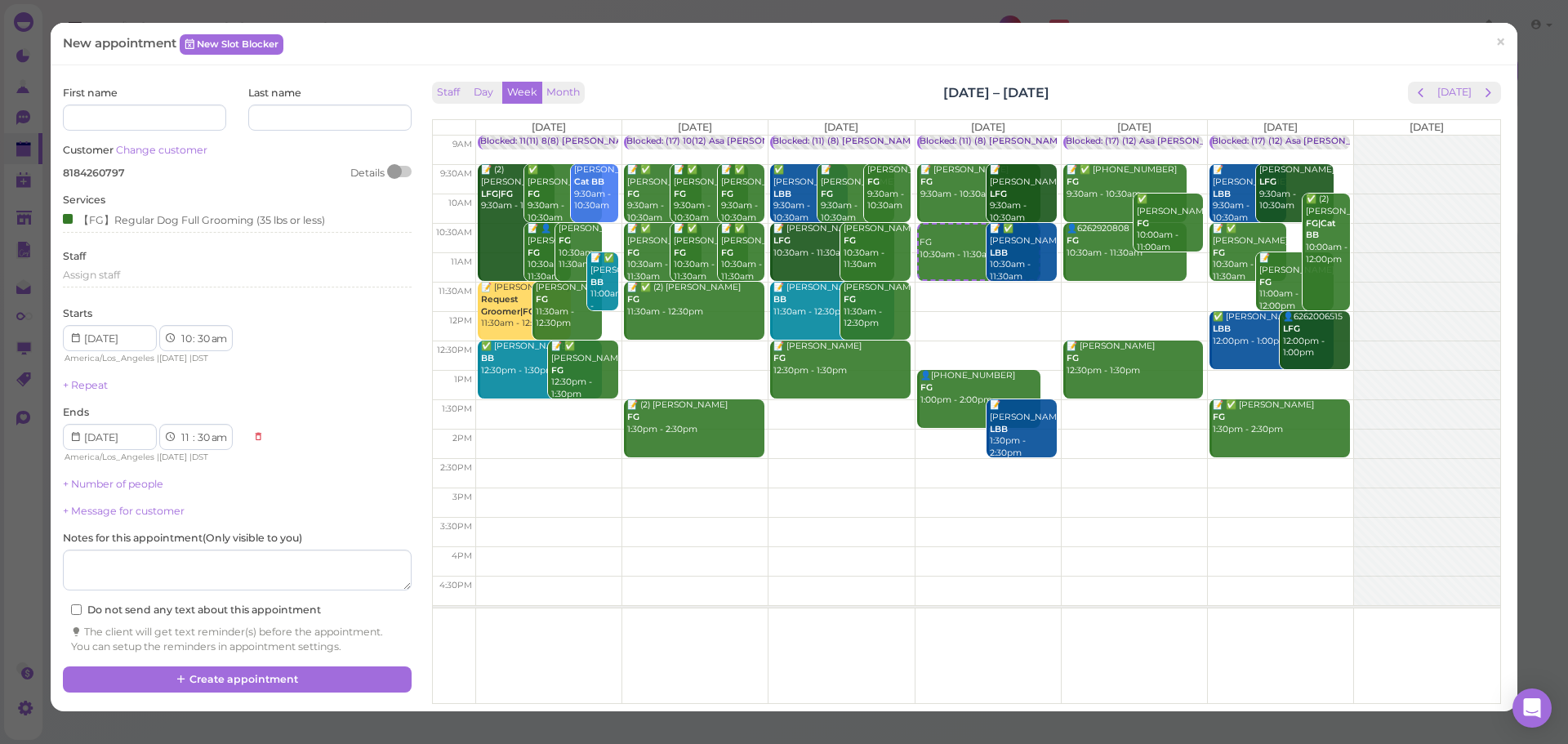
click at [781, 92] on div "Staff Day Week Month [DATE] – [DATE] [DATE]" at bounding box center [967, 92] width 1069 height 22
click at [1087, 75] on div "First name Last name Customer Change customer 8184260797 Details Services 【FG】R…" at bounding box center [784, 387] width 1467 height 646
click at [307, 668] on button "Create appointment" at bounding box center [237, 679] width 348 height 27
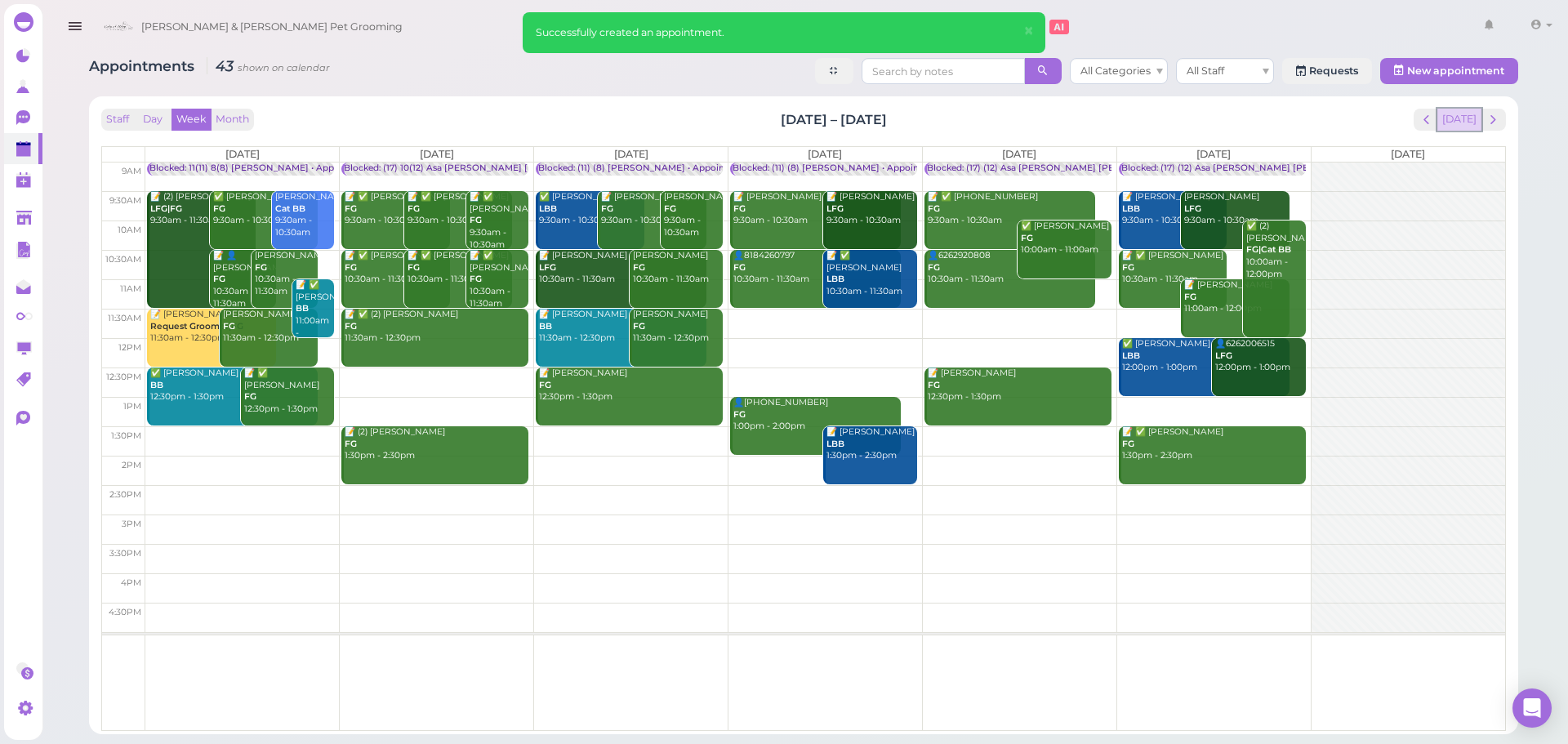
click at [1472, 116] on button "[DATE]" at bounding box center [1460, 120] width 44 height 22
